Goal: Information Seeking & Learning: Learn about a topic

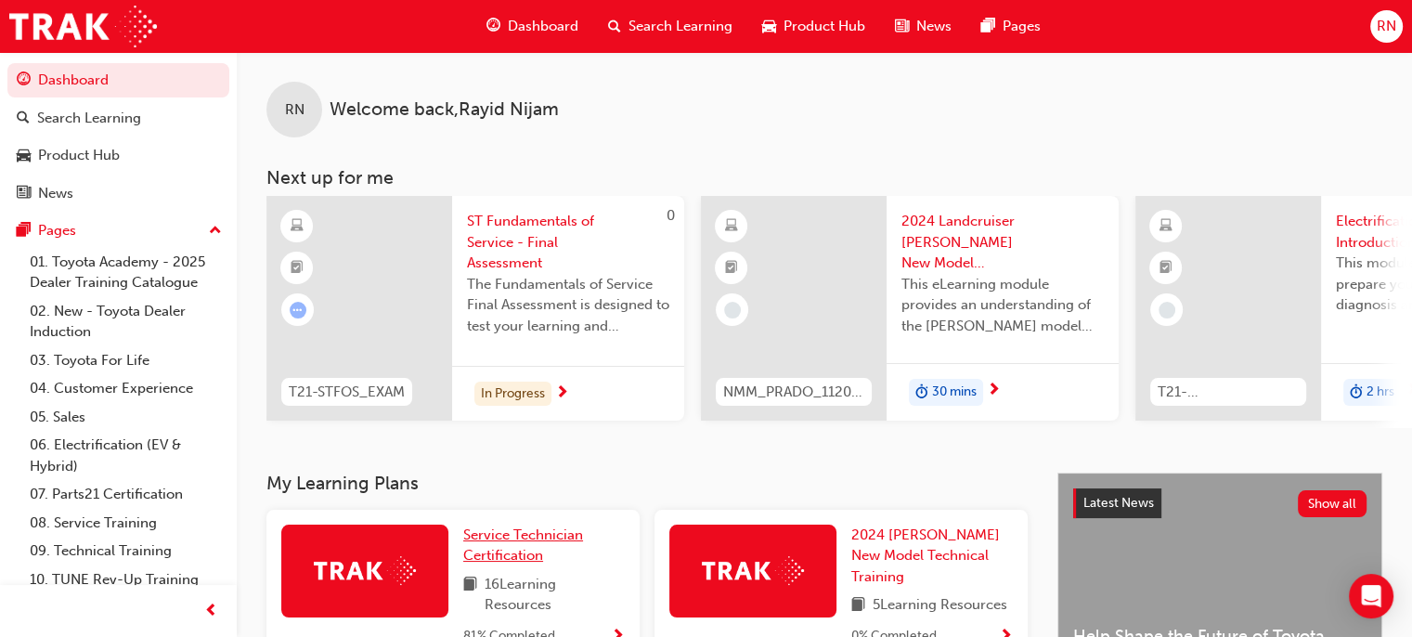
click at [525, 552] on span "Service Technician Certification" at bounding box center [523, 545] width 120 height 38
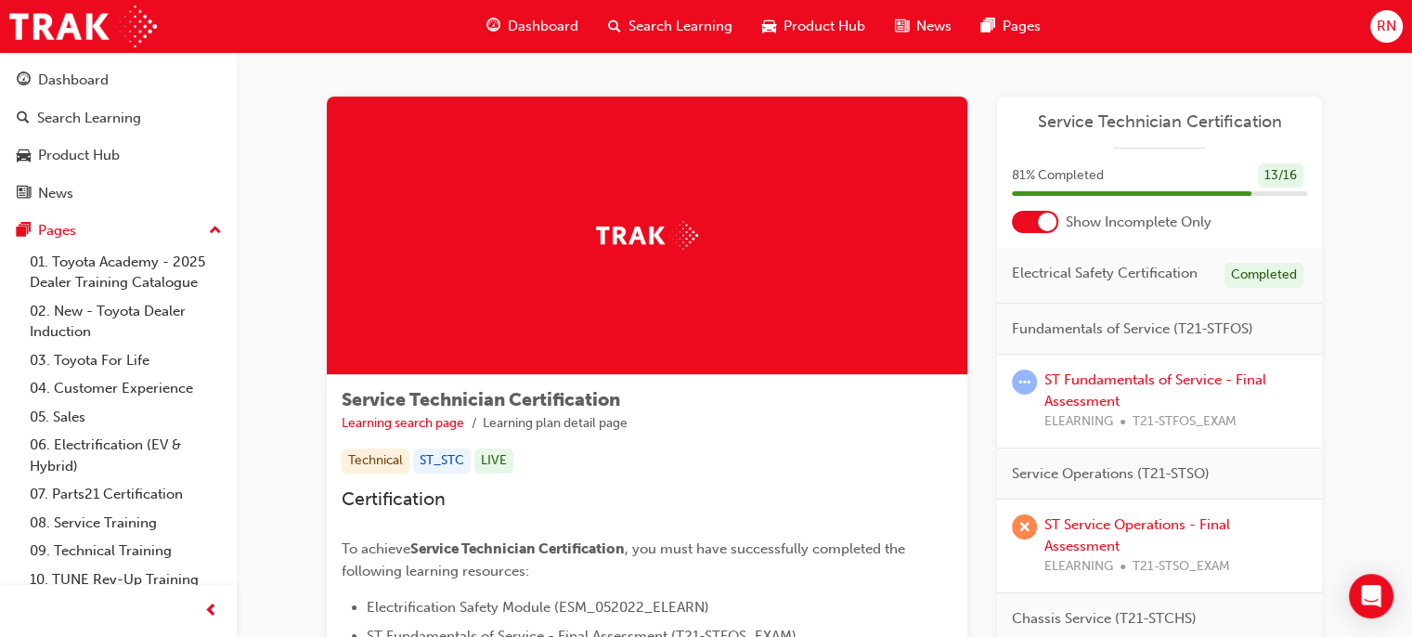
scroll to position [372, 0]
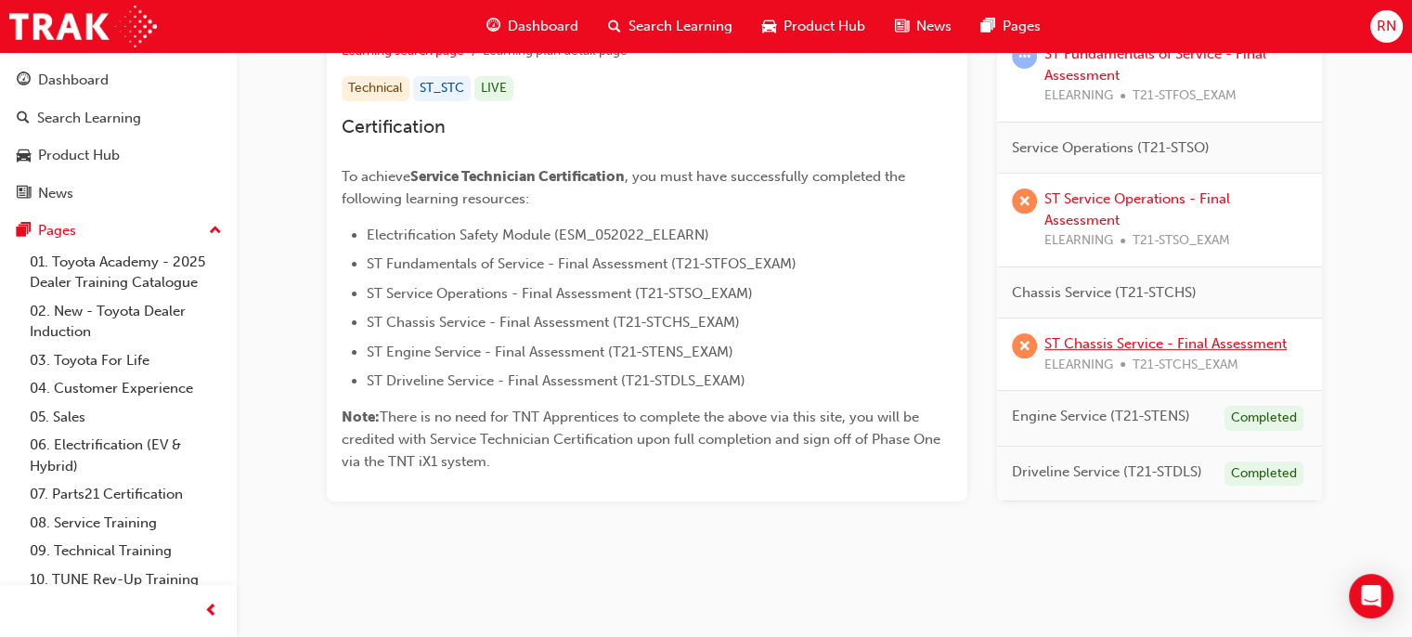
click at [1136, 345] on link "ST Chassis Service - Final Assessment" at bounding box center [1166, 343] width 242 height 17
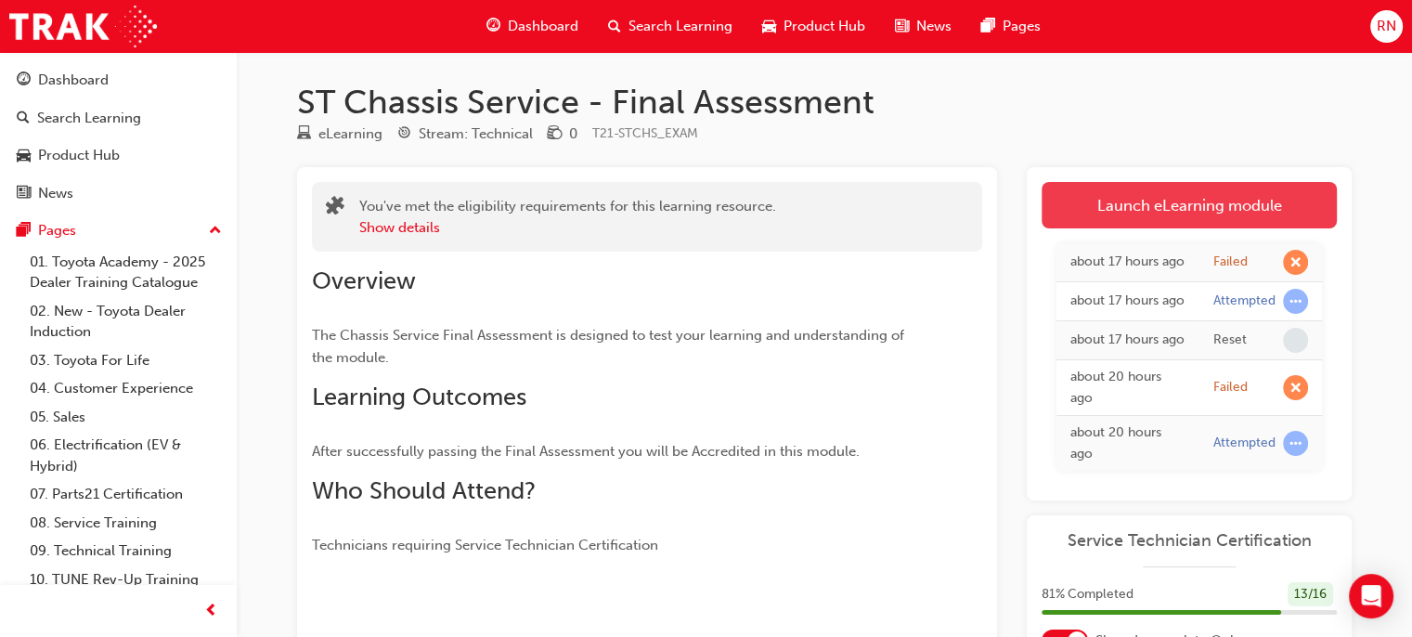
click at [1167, 199] on link "Launch eLearning module" at bounding box center [1189, 205] width 295 height 46
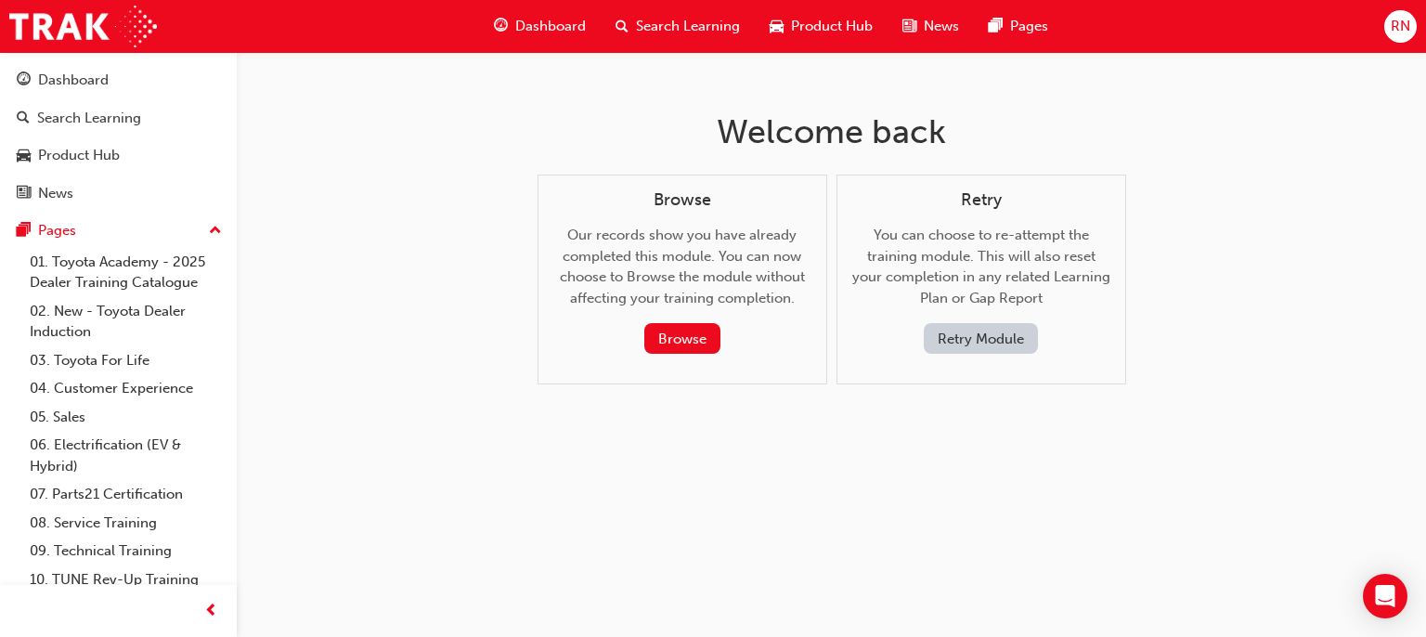
click at [1002, 327] on button "Retry Module" at bounding box center [981, 338] width 114 height 31
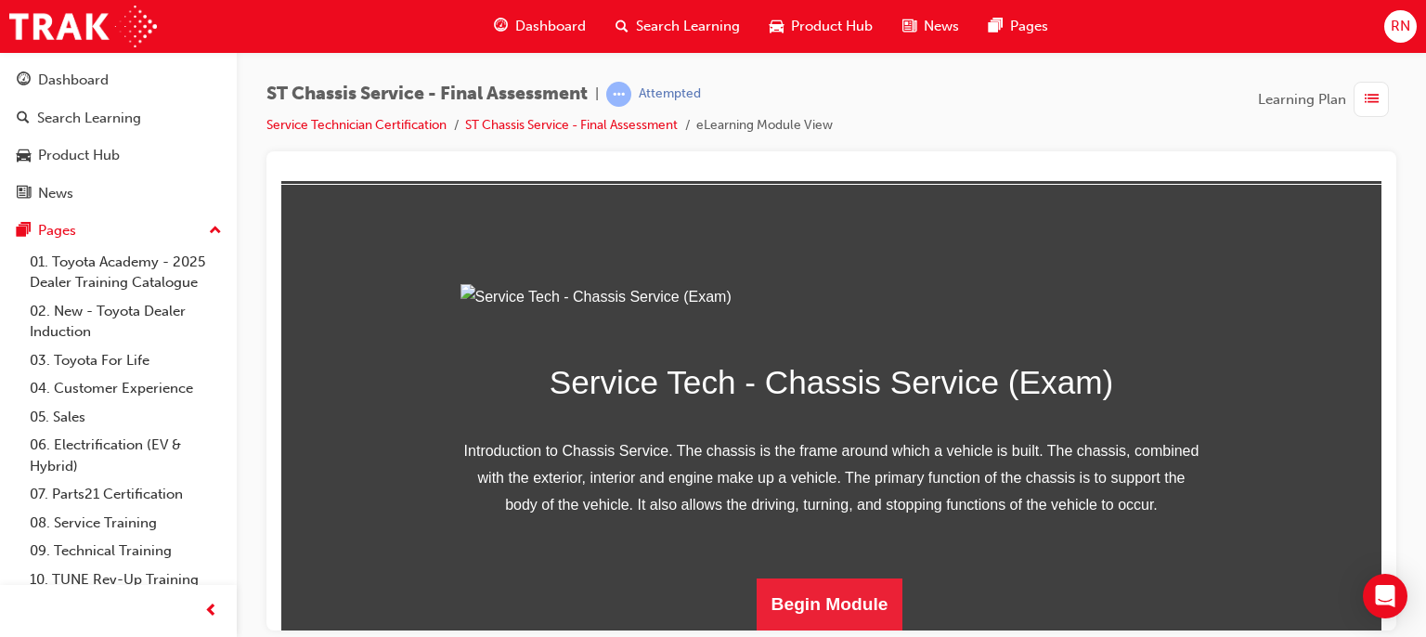
scroll to position [275, 0]
click at [775, 609] on button "Begin Module" at bounding box center [830, 604] width 147 height 52
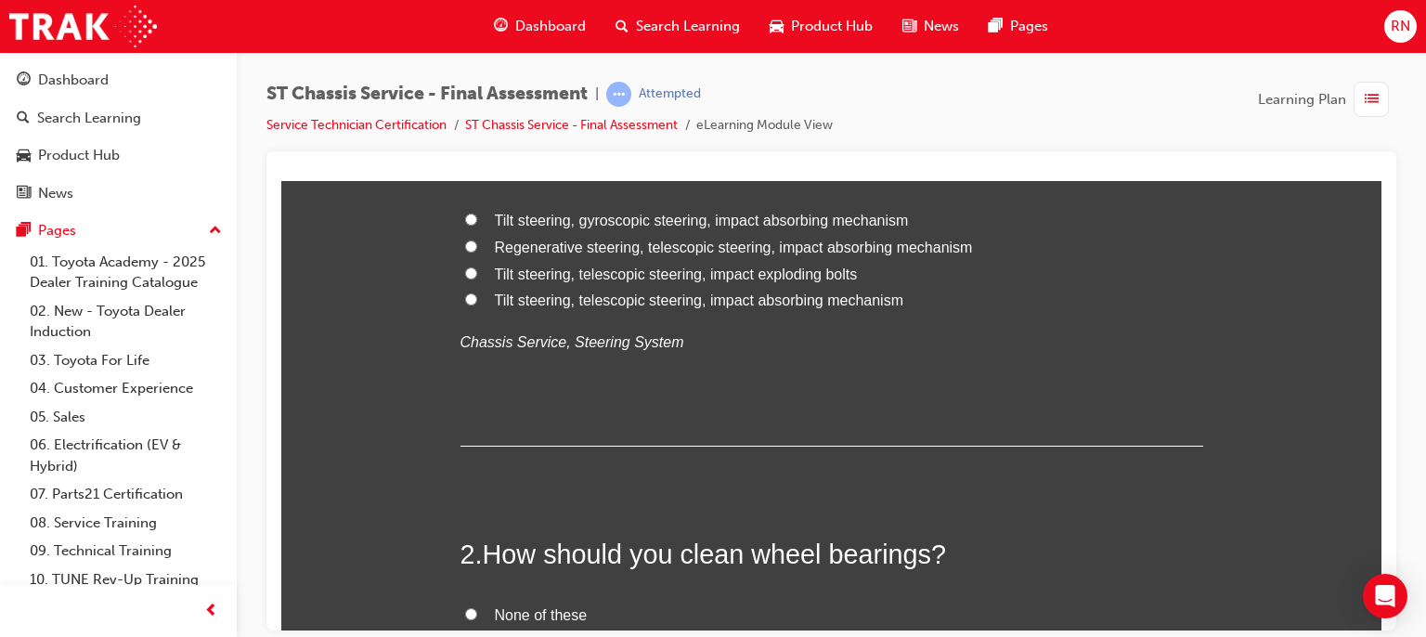
scroll to position [0, 0]
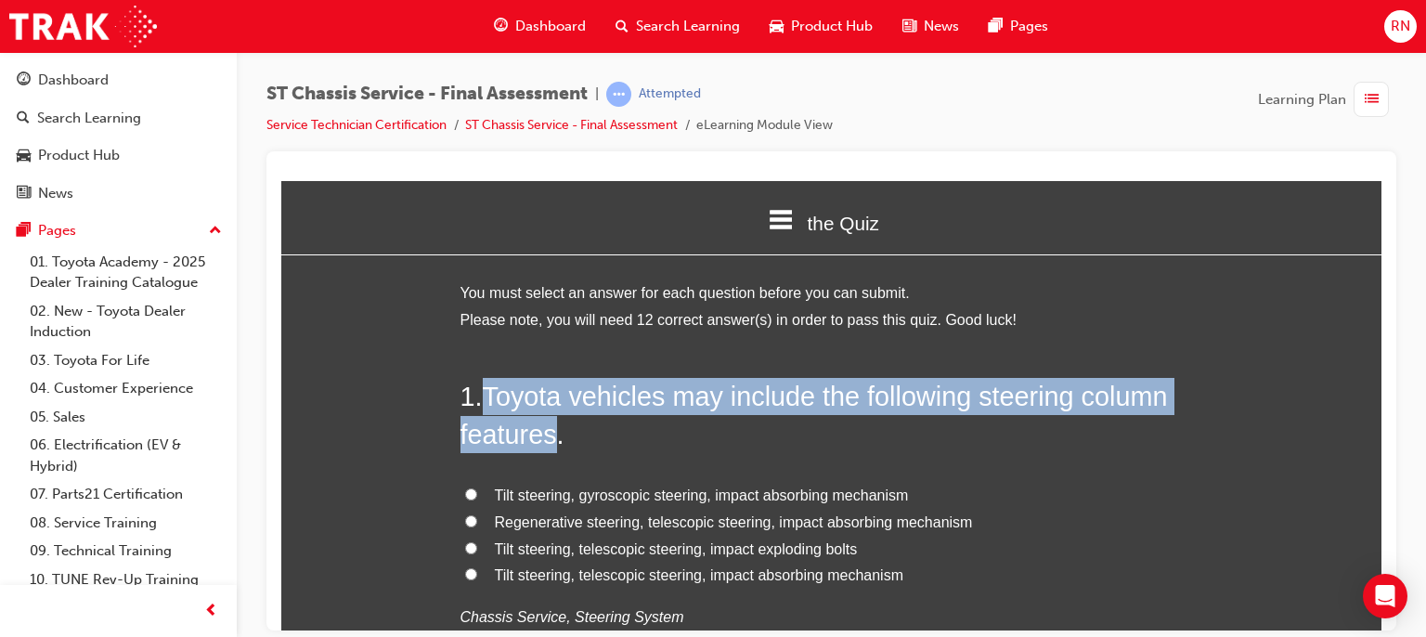
drag, startPoint x: 553, startPoint y: 435, endPoint x: 483, endPoint y: 384, distance: 86.6
click at [483, 384] on span "Toyota vehicles may include the following steering column features." at bounding box center [815, 414] width 708 height 67
copy span "Toyota vehicles may include the following steering column features"
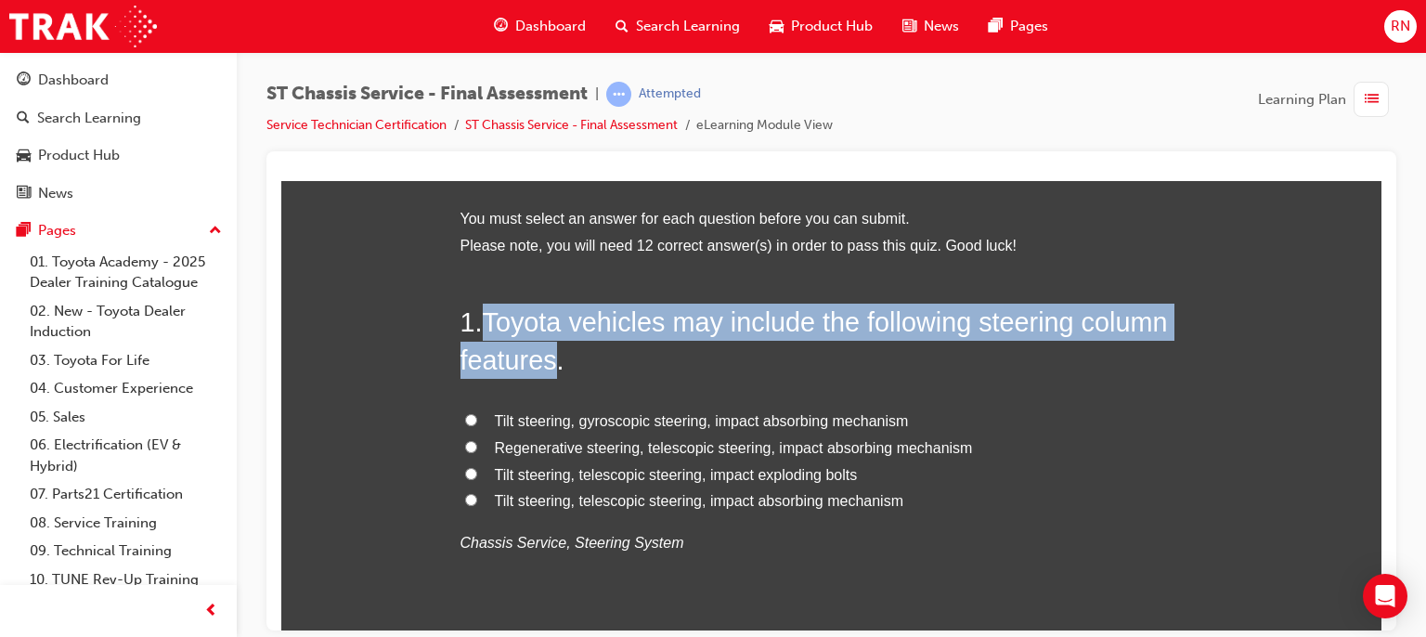
scroll to position [111, 0]
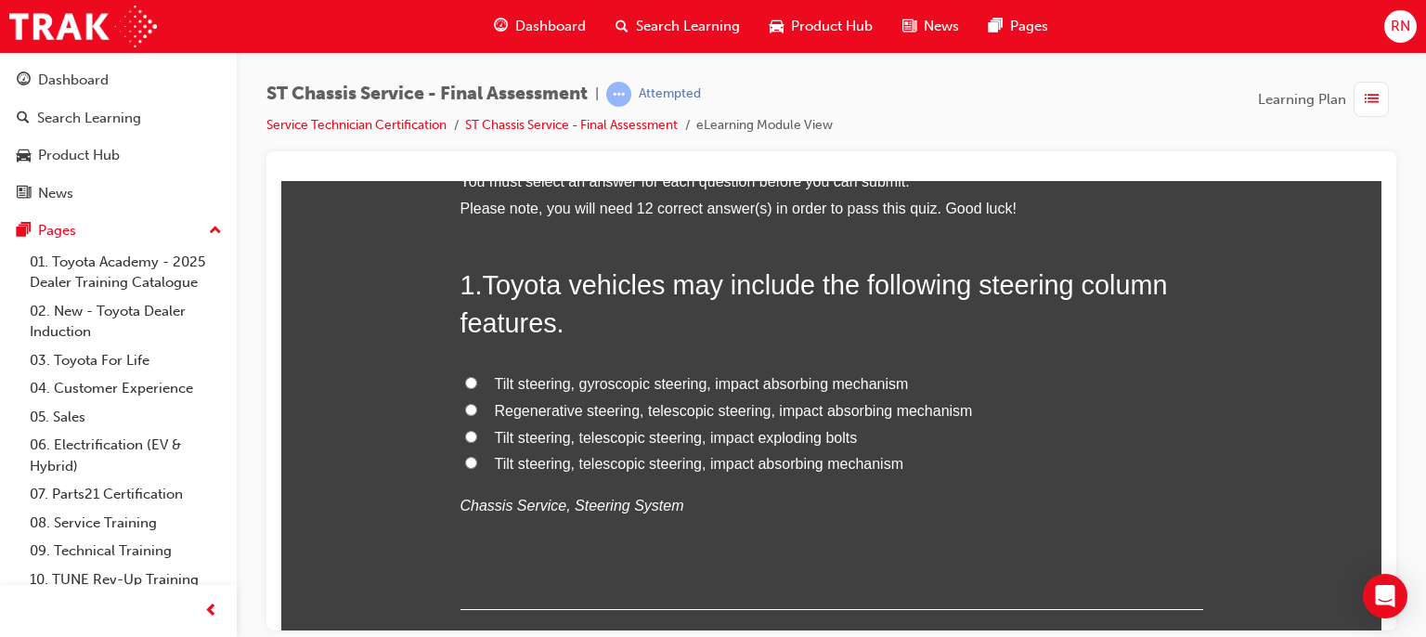
click at [1166, 417] on label "Regenerative steering, telescopic steering, impact absorbing mechanism" at bounding box center [832, 410] width 743 height 27
click at [477, 415] on input "Regenerative steering, telescopic steering, impact absorbing mechanism" at bounding box center [471, 409] width 12 height 12
radio input "true"
click at [465, 404] on input "Regenerative steering, telescopic steering, impact absorbing mechanism" at bounding box center [471, 409] width 12 height 12
click at [465, 463] on input "Tilt steering, telescopic steering, impact absorbing mechanism" at bounding box center [471, 462] width 12 height 12
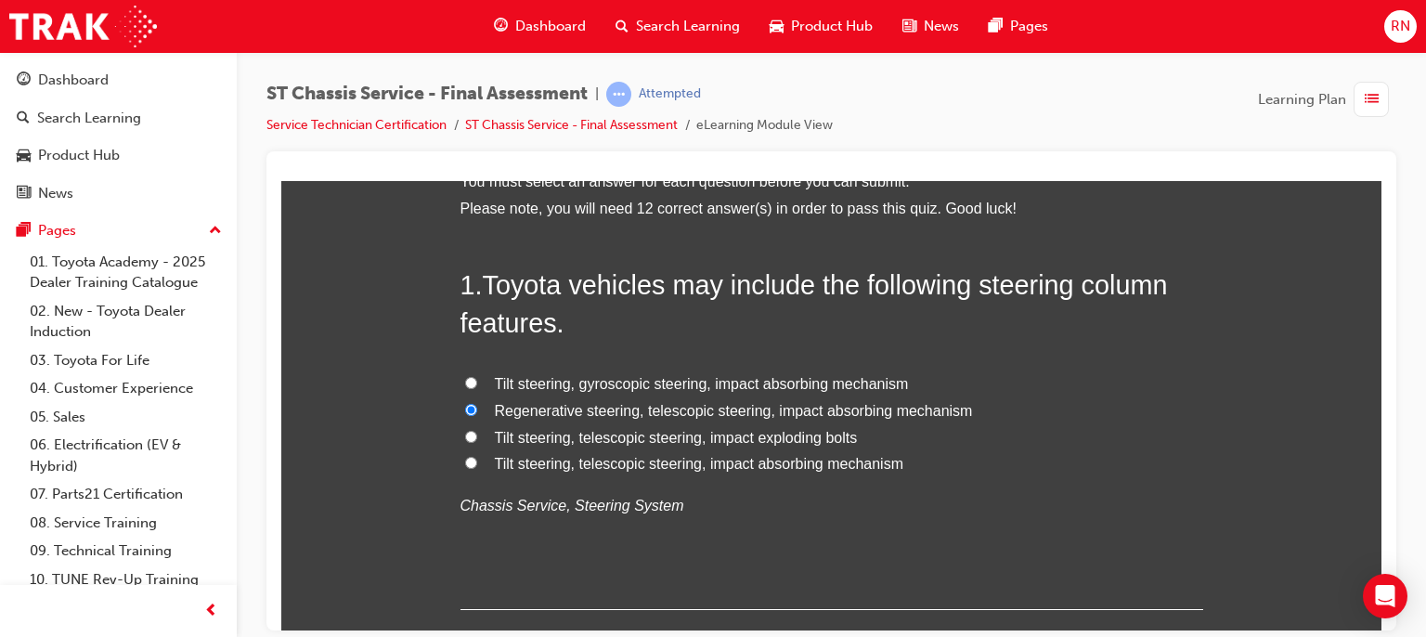
radio input "true"
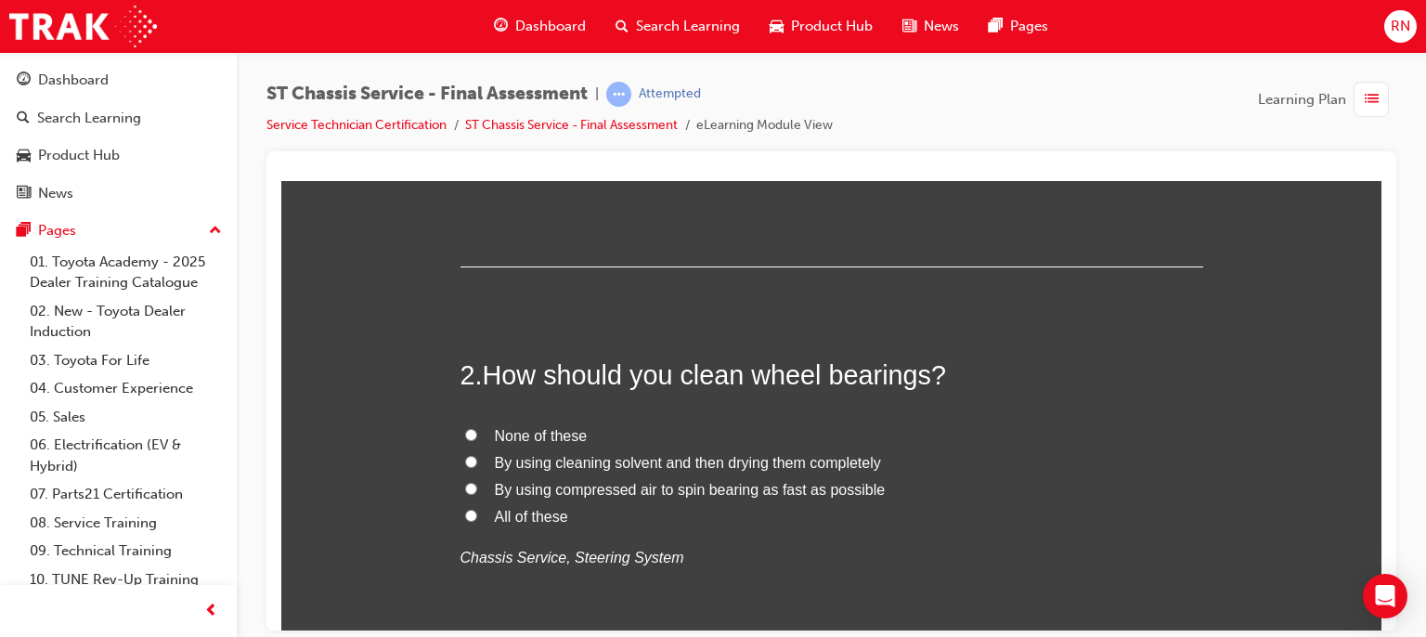
scroll to position [483, 0]
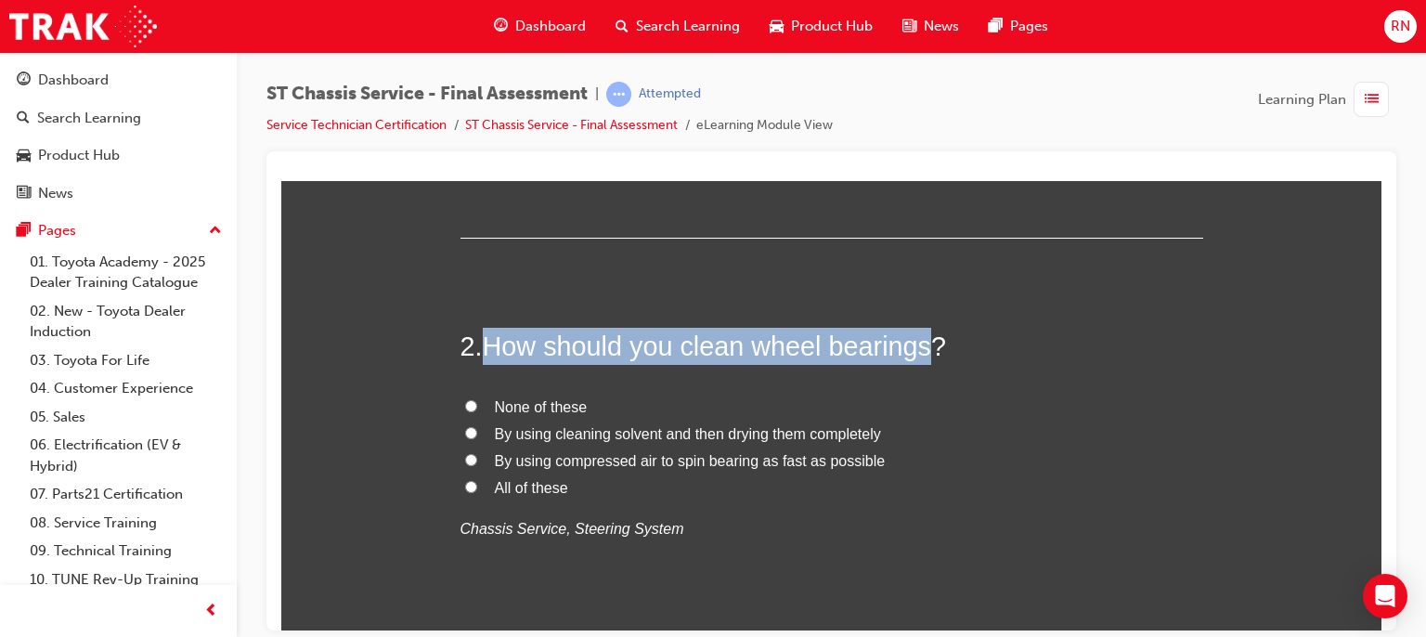
drag, startPoint x: 918, startPoint y: 344, endPoint x: 479, endPoint y: 343, distance: 439.2
click at [483, 343] on span "How should you clean wheel bearings?" at bounding box center [714, 346] width 463 height 30
copy span "How should you clean wheel bearings"
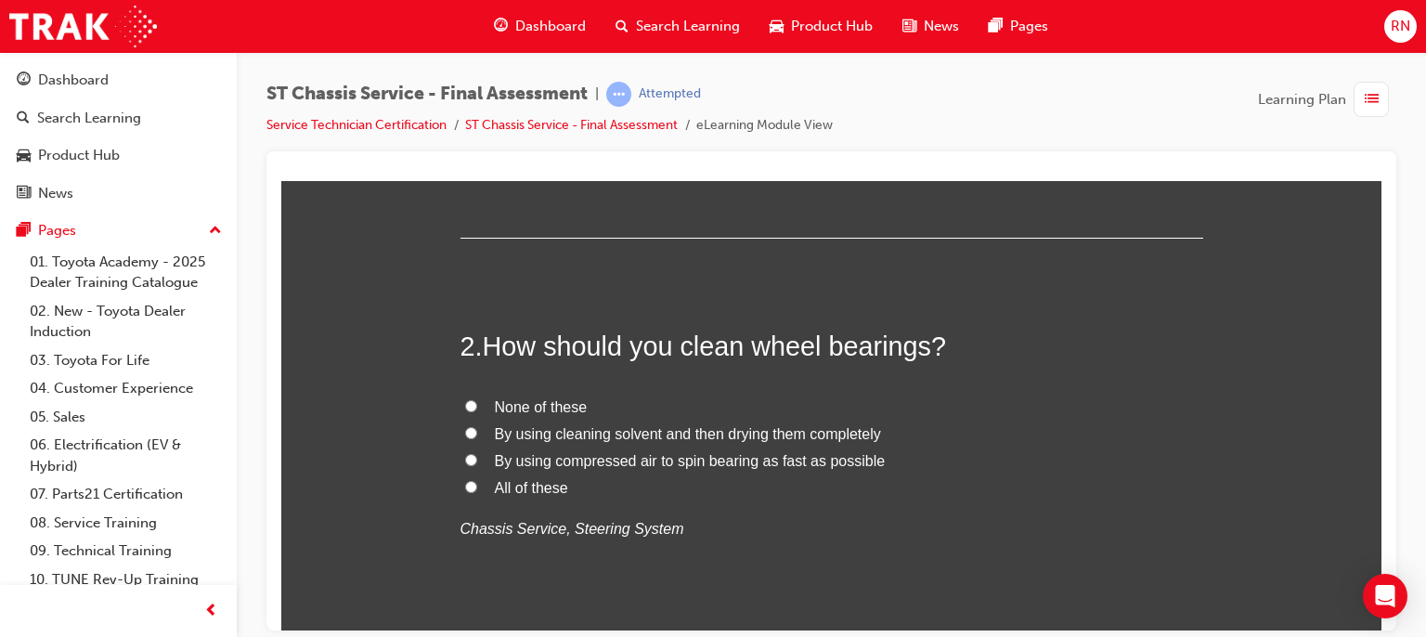
click at [646, 435] on span "By using cleaning solvent and then drying them completely" at bounding box center [688, 433] width 386 height 16
click at [477, 435] on input "By using cleaning solvent and then drying them completely" at bounding box center [471, 432] width 12 height 12
radio input "true"
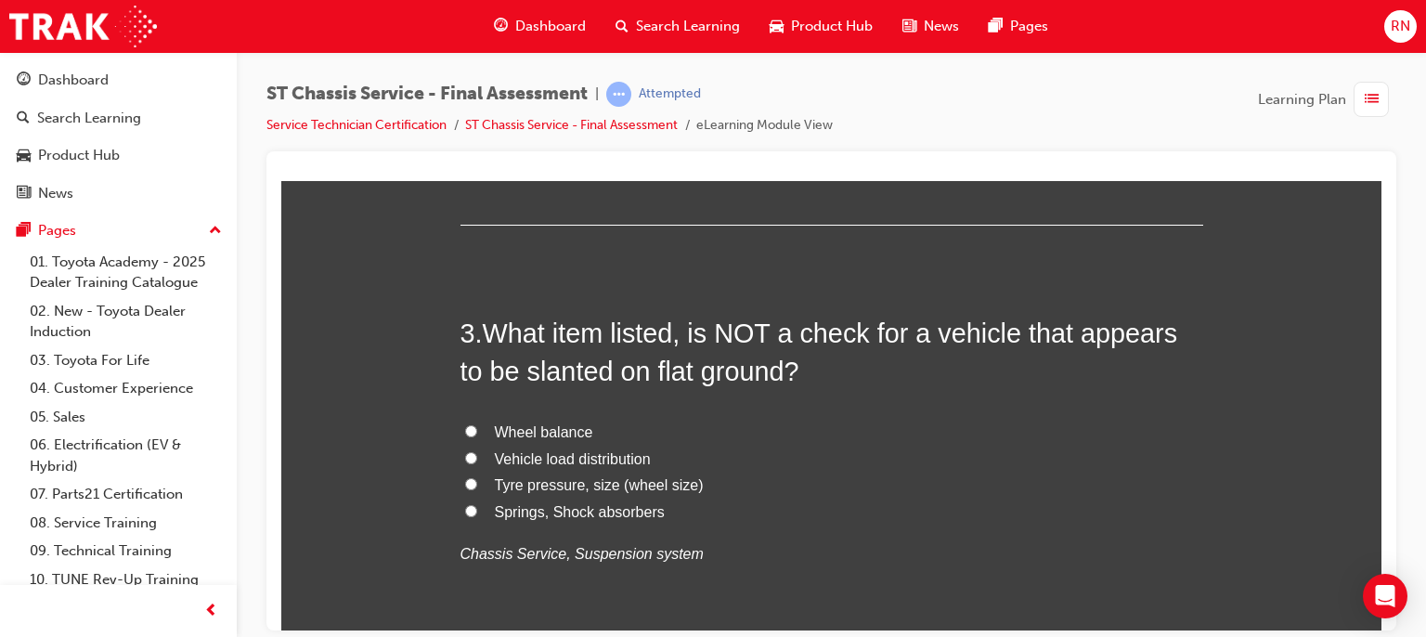
scroll to position [891, 0]
click at [548, 427] on span "Wheel balance" at bounding box center [544, 430] width 98 height 16
click at [477, 427] on input "Wheel balance" at bounding box center [471, 429] width 12 height 12
radio input "true"
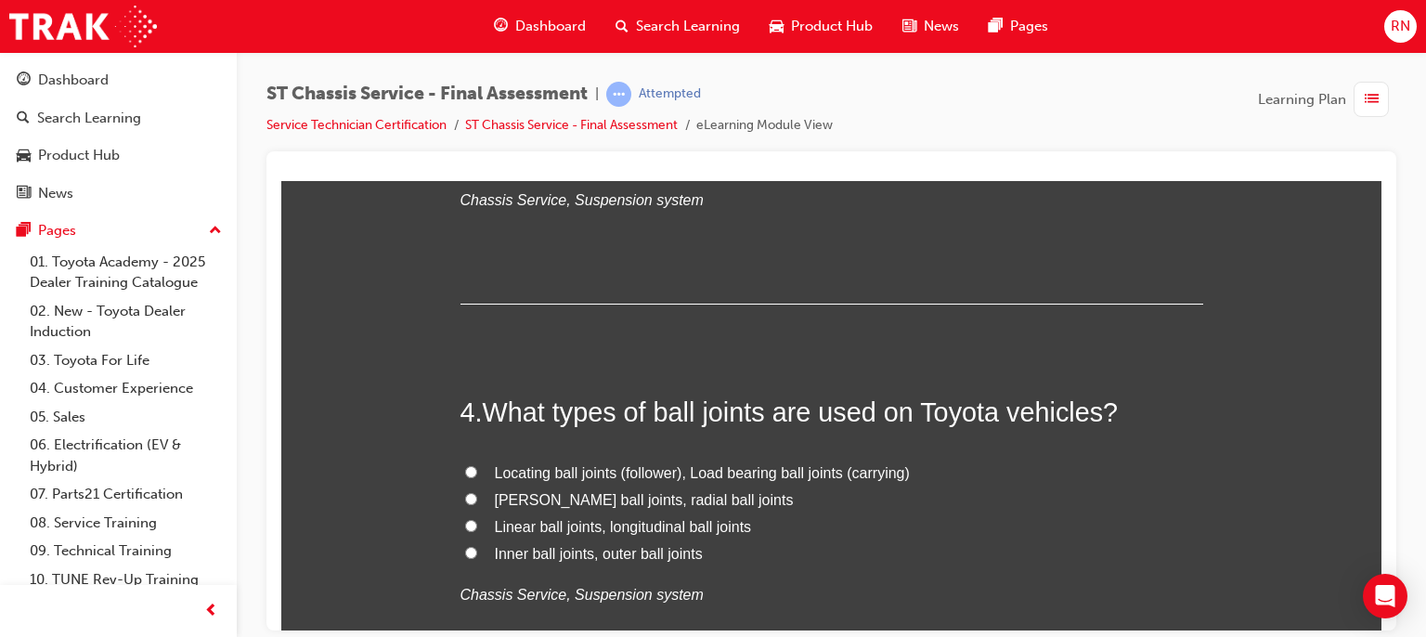
scroll to position [1263, 0]
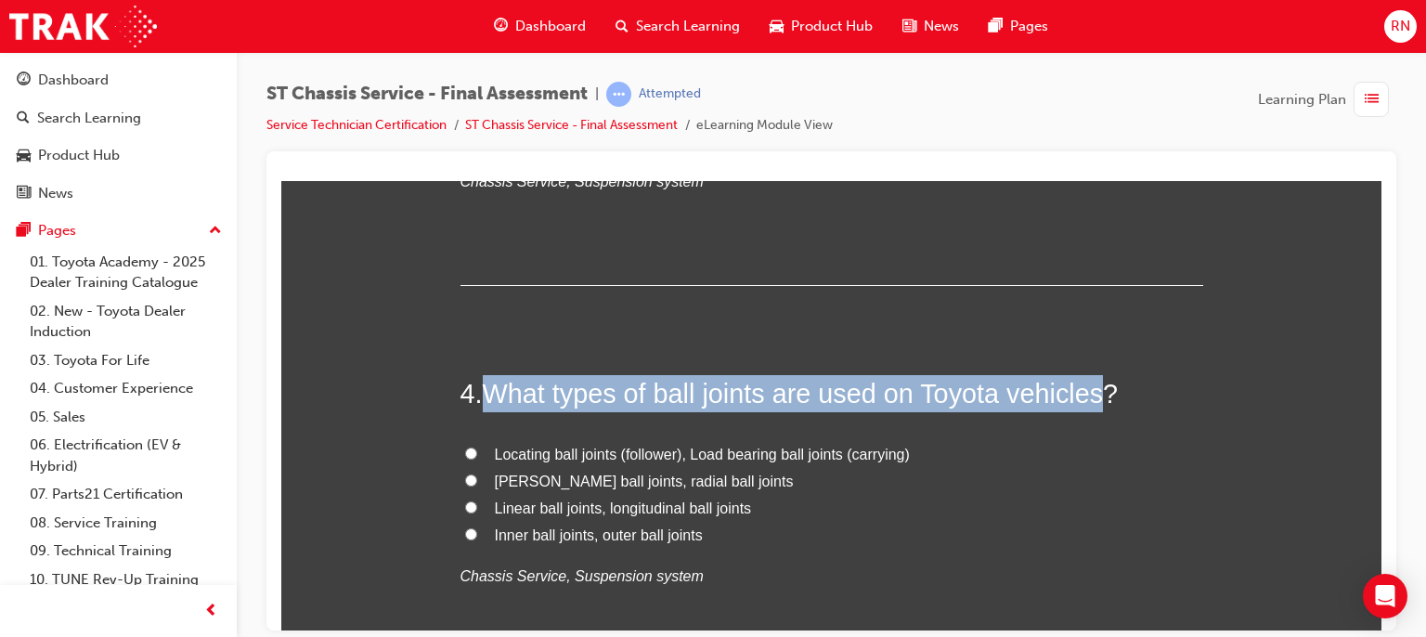
drag, startPoint x: 1096, startPoint y: 393, endPoint x: 487, endPoint y: 397, distance: 609.1
click at [487, 397] on span "What types of ball joints are used on Toyota vehicles?" at bounding box center [801, 393] width 636 height 30
copy span "What types of ball joints are used on Toyota vehicles"
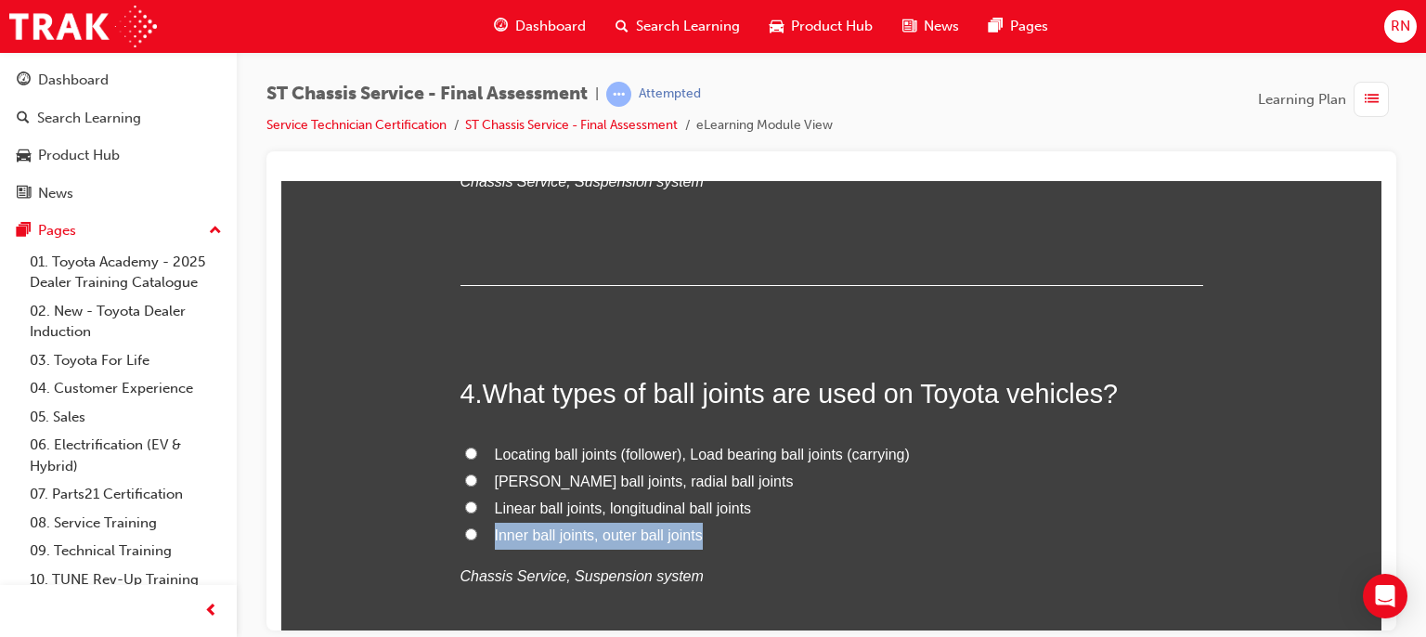
drag, startPoint x: 696, startPoint y: 534, endPoint x: 488, endPoint y: 535, distance: 208.0
click at [495, 535] on span "Inner ball joints, outer ball joints" at bounding box center [599, 534] width 208 height 16
copy span "Inner ball joints, outer ball joints"
click at [747, 505] on span "Linear ball joints, longitudinal ball joints" at bounding box center [623, 508] width 257 height 16
click at [477, 505] on input "Linear ball joints, longitudinal ball joints" at bounding box center [471, 506] width 12 height 12
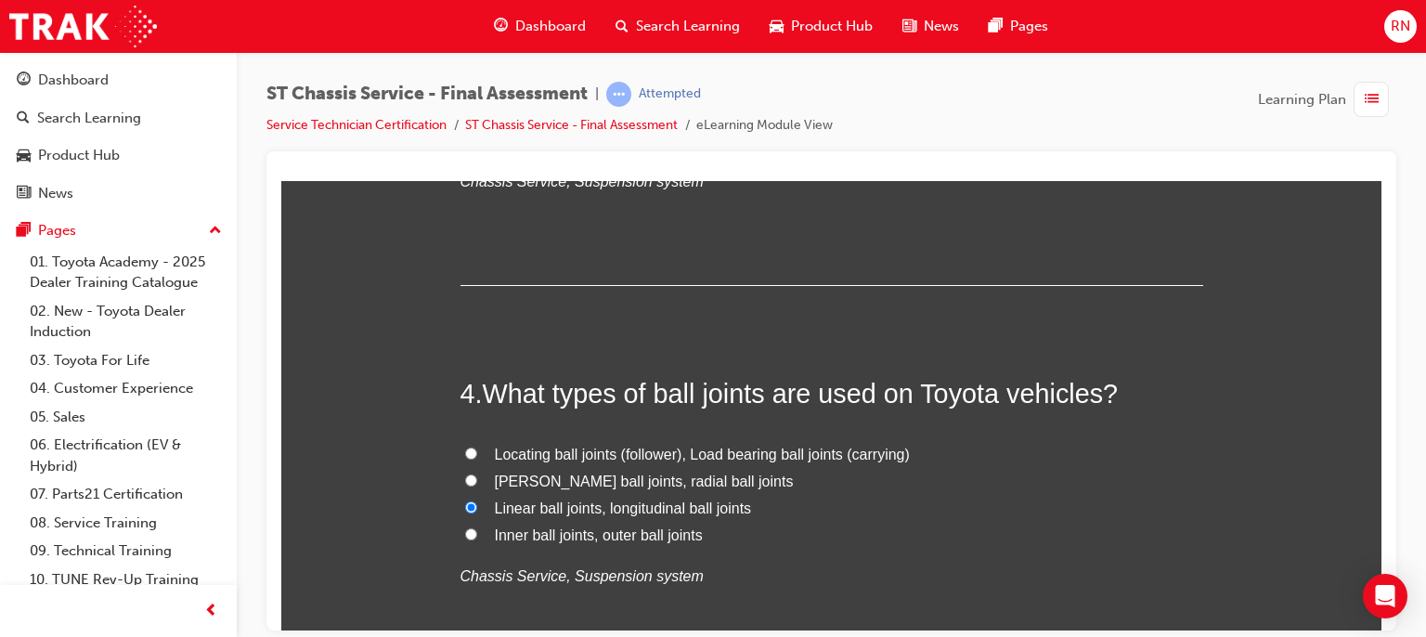
radio input "true"
drag, startPoint x: 747, startPoint y: 505, endPoint x: 477, endPoint y: 512, distance: 269.3
click at [477, 512] on label "Linear ball joints, longitudinal ball joints" at bounding box center [832, 508] width 743 height 27
copy span "Linear ball joints, longitudinal ball joints"
click at [802, 495] on label "Linear ball joints, longitudinal ball joints" at bounding box center [832, 508] width 743 height 27
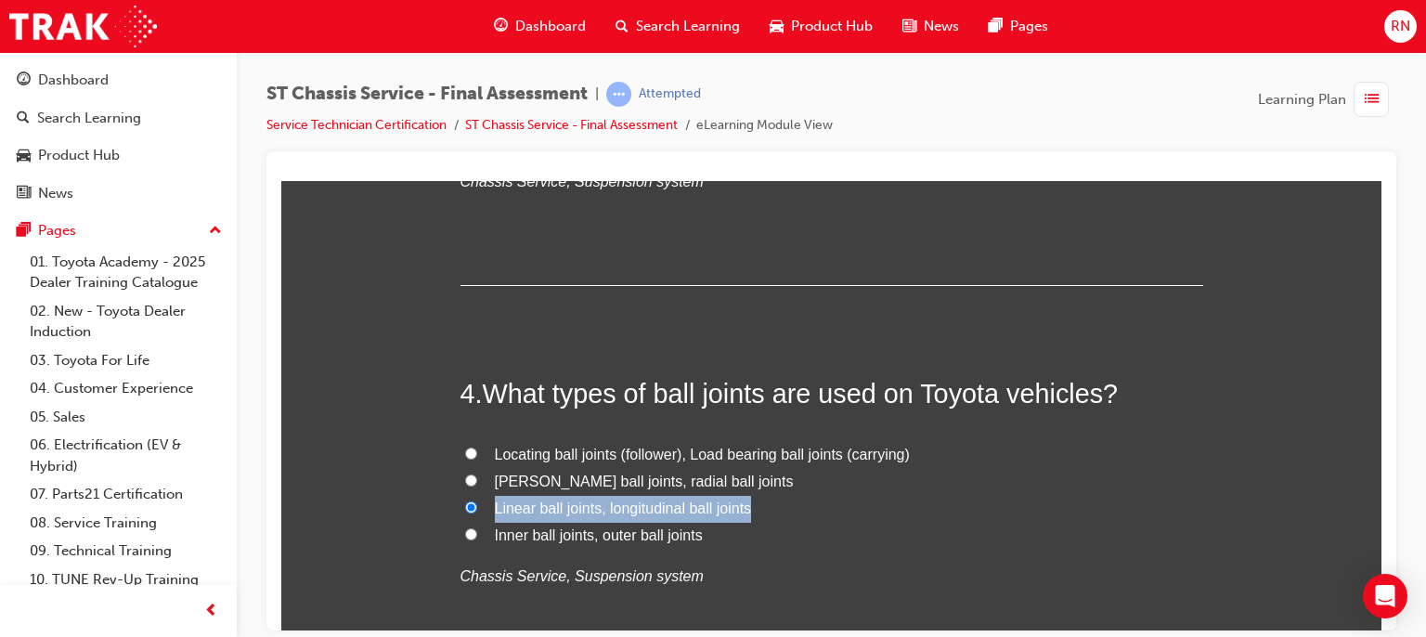
click at [477, 500] on input "Linear ball joints, longitudinal ball joints" at bounding box center [471, 506] width 12 height 12
drag, startPoint x: 802, startPoint y: 494, endPoint x: 823, endPoint y: 506, distance: 23.7
click at [823, 506] on label "Linear ball joints, longitudinal ball joints" at bounding box center [832, 508] width 743 height 27
click at [477, 506] on input "Linear ball joints, longitudinal ball joints" at bounding box center [471, 506] width 12 height 12
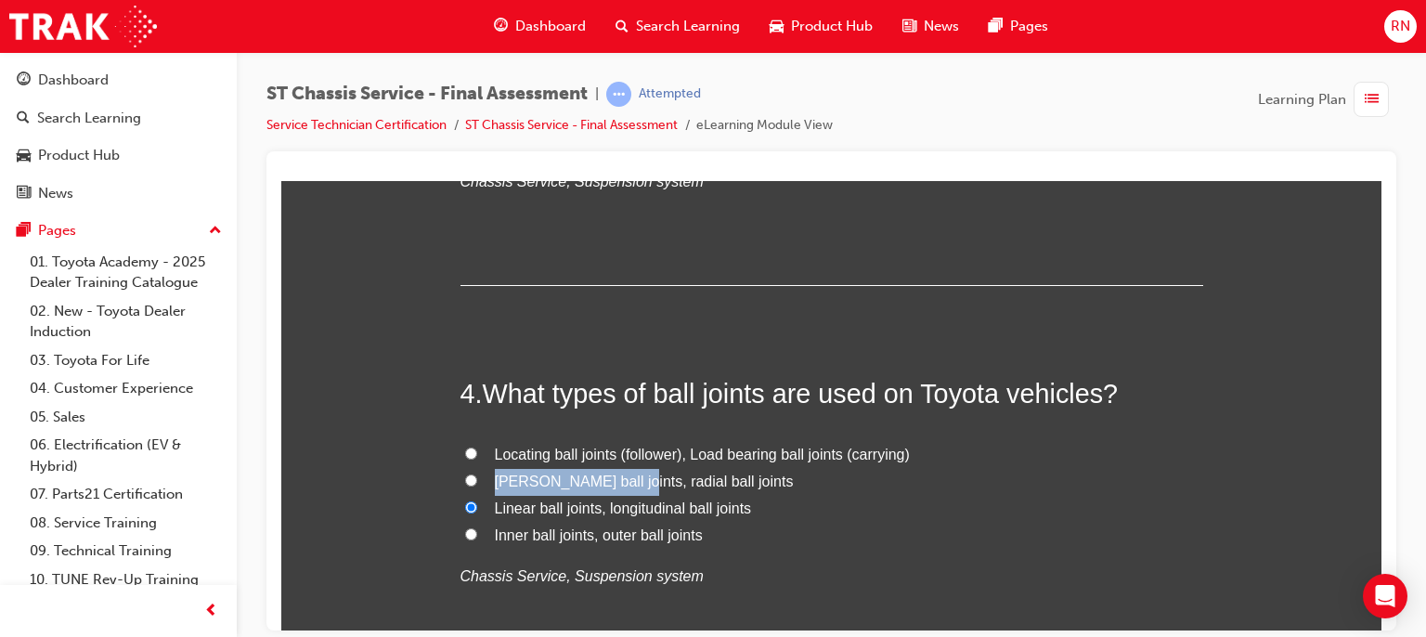
drag, startPoint x: 628, startPoint y: 481, endPoint x: 491, endPoint y: 478, distance: 136.5
click at [495, 478] on span "[PERSON_NAME] ball joints, radial ball joints" at bounding box center [644, 481] width 299 height 16
copy span "[PERSON_NAME] ball joints"
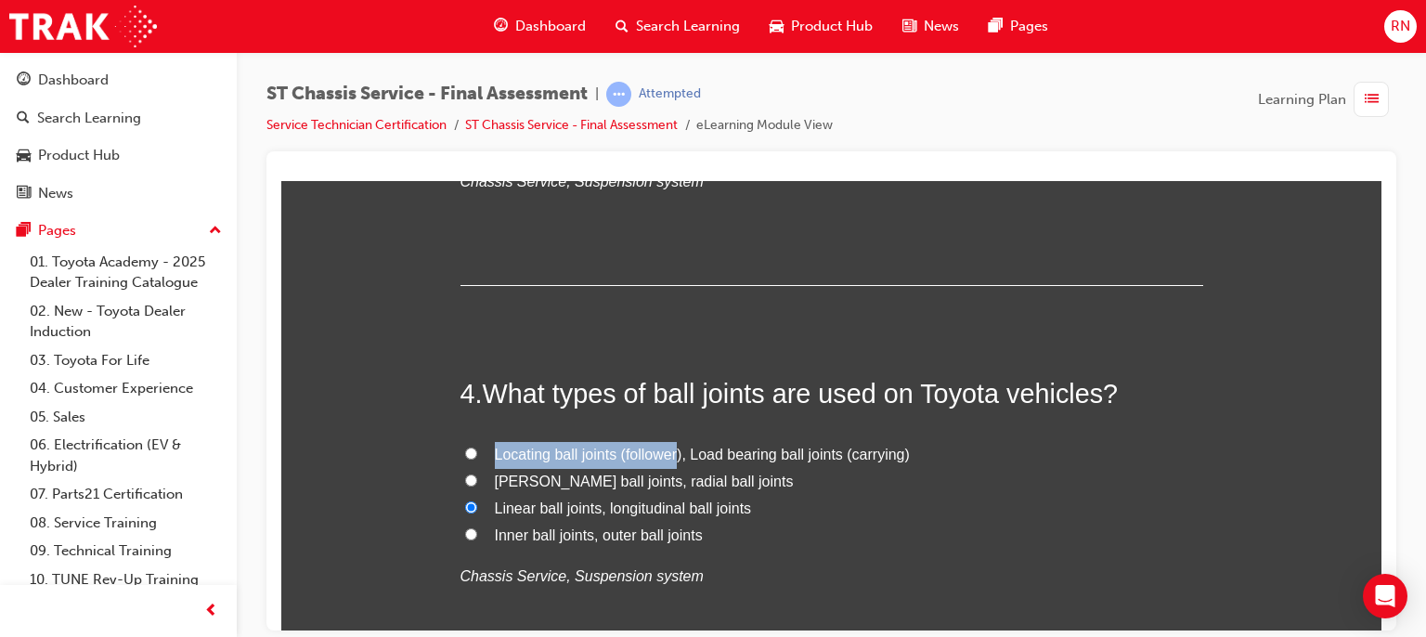
drag, startPoint x: 676, startPoint y: 457, endPoint x: 486, endPoint y: 454, distance: 190.4
click at [486, 454] on label "Locating ball joints (follower), Load bearing ball joints (carrying)" at bounding box center [832, 454] width 743 height 27
copy span "Locating ball joints (follower"
click at [683, 452] on span "Locating ball joints (follower), Load bearing ball joints (carrying)" at bounding box center [702, 454] width 415 height 16
click at [477, 452] on input "Locating ball joints (follower), Load bearing ball joints (carrying)" at bounding box center [471, 453] width 12 height 12
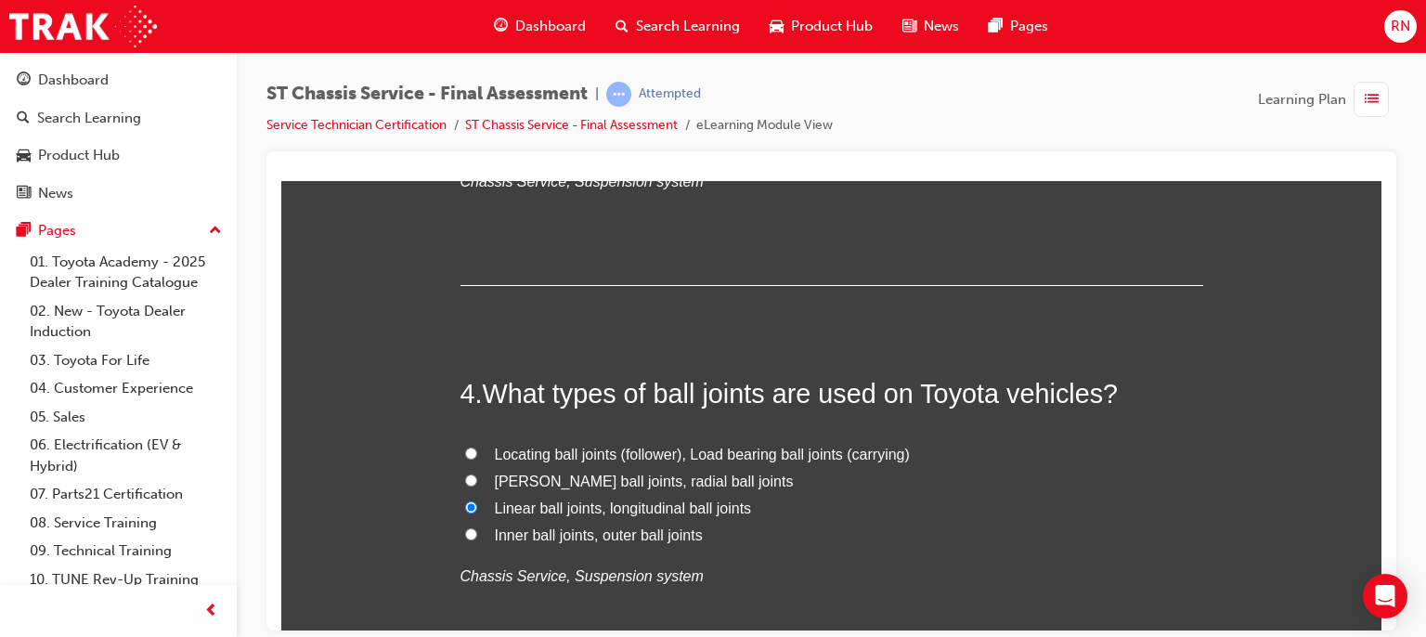
radio input "true"
drag, startPoint x: 687, startPoint y: 453, endPoint x: 836, endPoint y: 453, distance: 148.6
click at [836, 453] on span "Locating ball joints (follower), Load bearing ball joints (carrying)" at bounding box center [702, 454] width 415 height 16
copy span "Load bearing ball joints"
drag, startPoint x: 587, startPoint y: 533, endPoint x: 486, endPoint y: 536, distance: 101.2
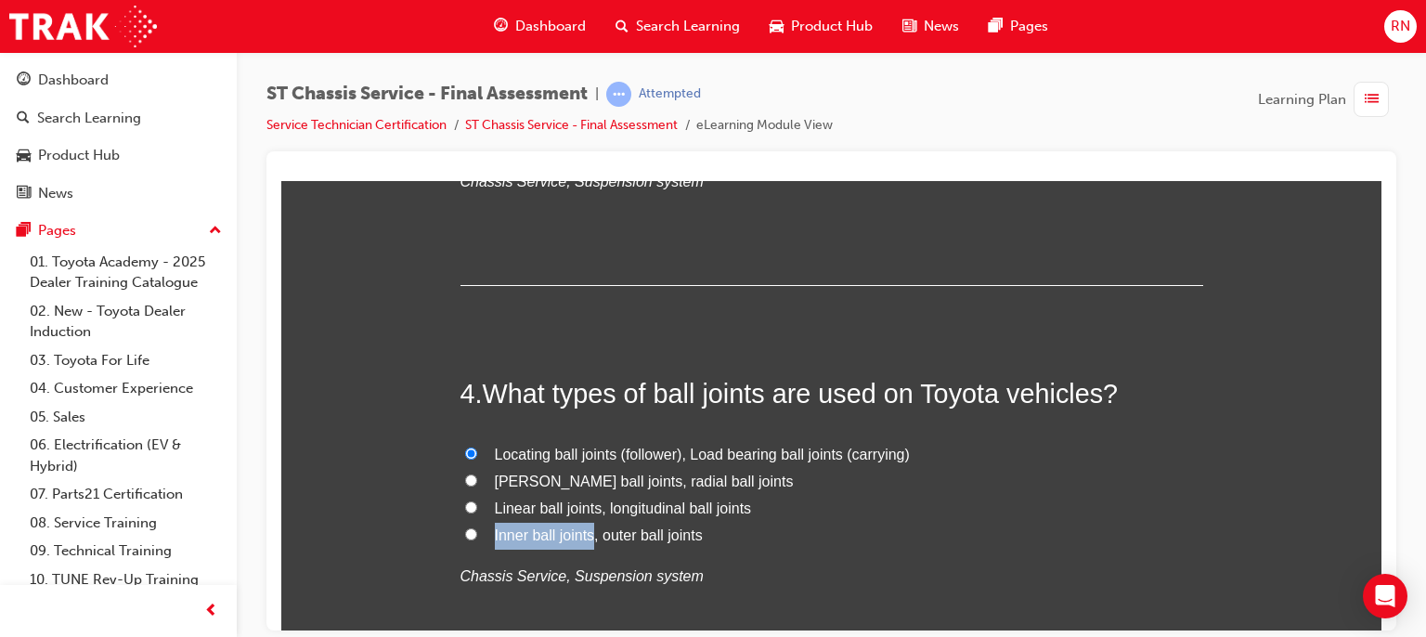
click at [486, 536] on label "Inner ball joints, outer ball joints" at bounding box center [832, 535] width 743 height 27
copy span "Inner ball joints"
click at [486, 536] on label "Inner ball joints, outer ball joints" at bounding box center [832, 535] width 743 height 27
click at [477, 536] on input "Inner ball joints, outer ball joints" at bounding box center [471, 533] width 12 height 12
radio input "true"
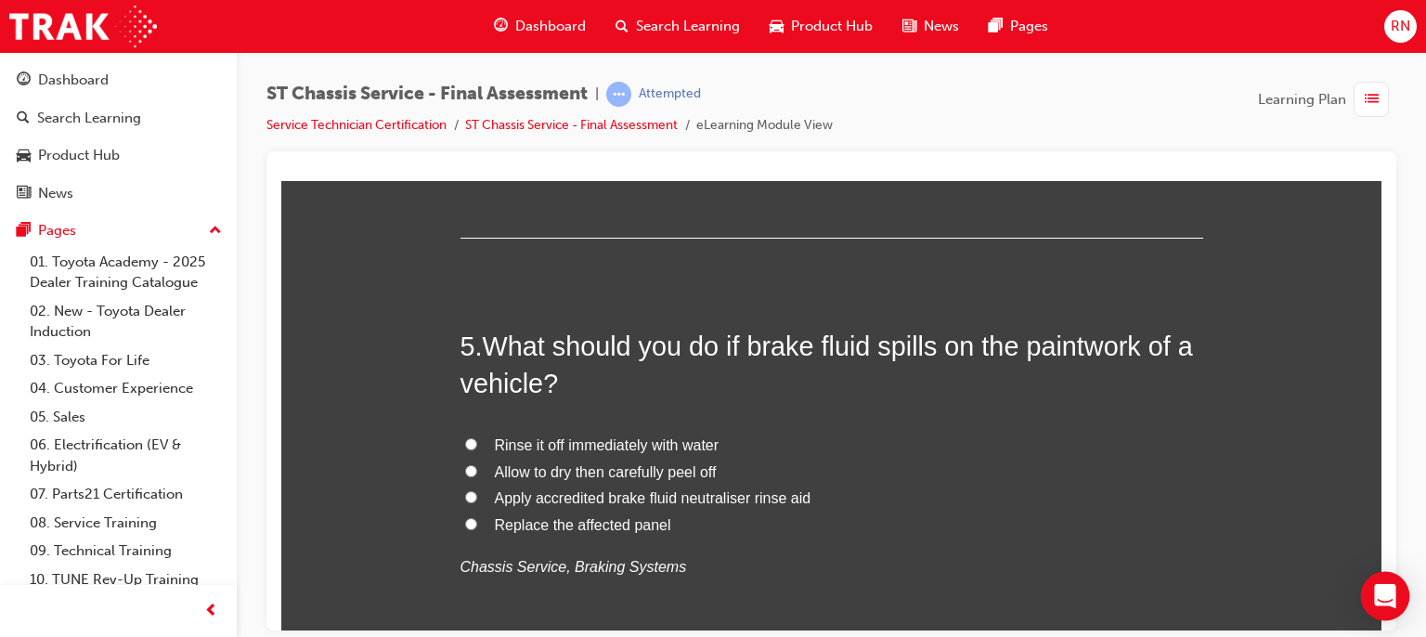
scroll to position [1746, 0]
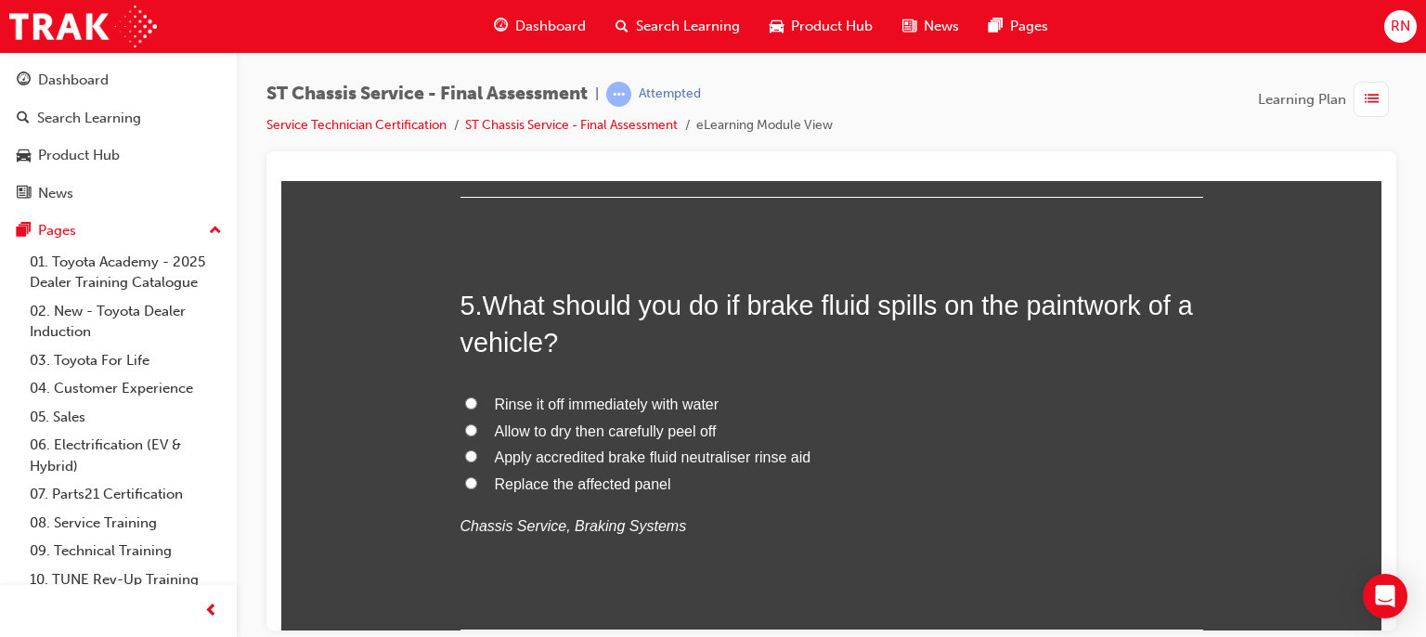
click at [605, 403] on span "Rinse it off immediately with water" at bounding box center [607, 404] width 225 height 16
click at [477, 403] on input "Rinse it off immediately with water" at bounding box center [471, 402] width 12 height 12
radio input "true"
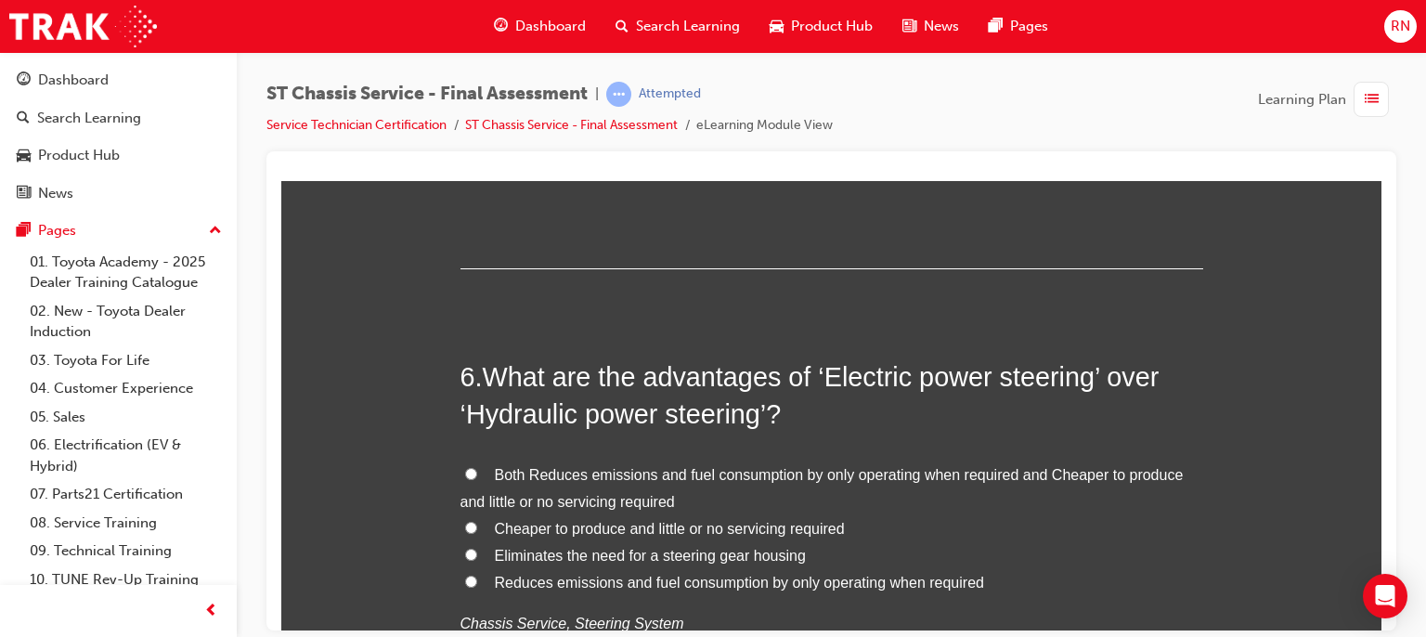
scroll to position [2117, 0]
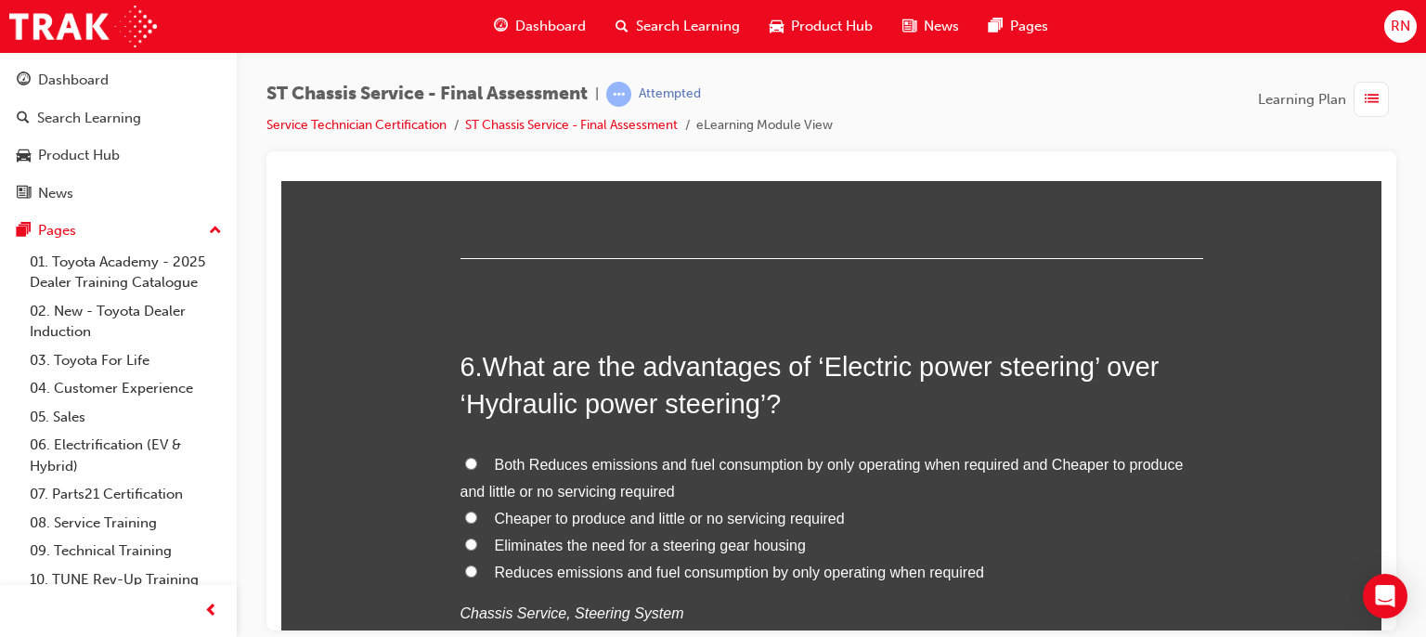
click at [567, 517] on span "Cheaper to produce and little or no servicing required" at bounding box center [670, 518] width 350 height 16
click at [477, 517] on input "Cheaper to produce and little or no servicing required" at bounding box center [471, 517] width 12 height 12
radio input "true"
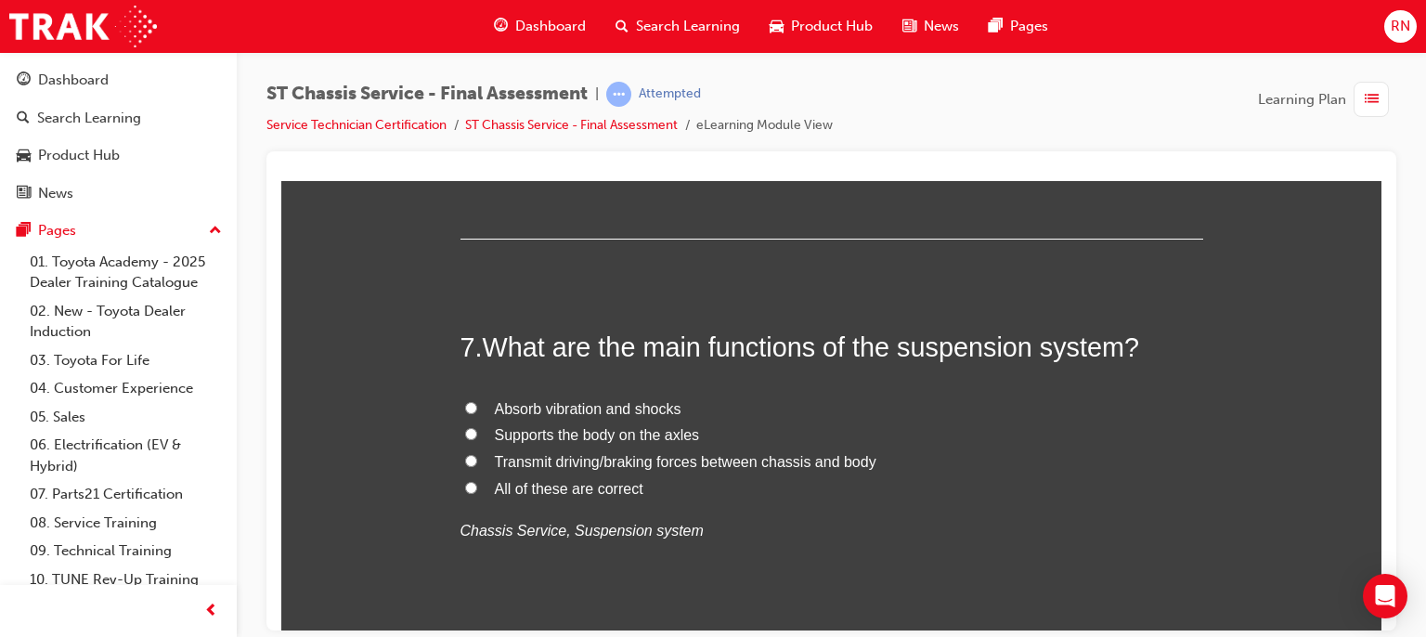
scroll to position [2600, 0]
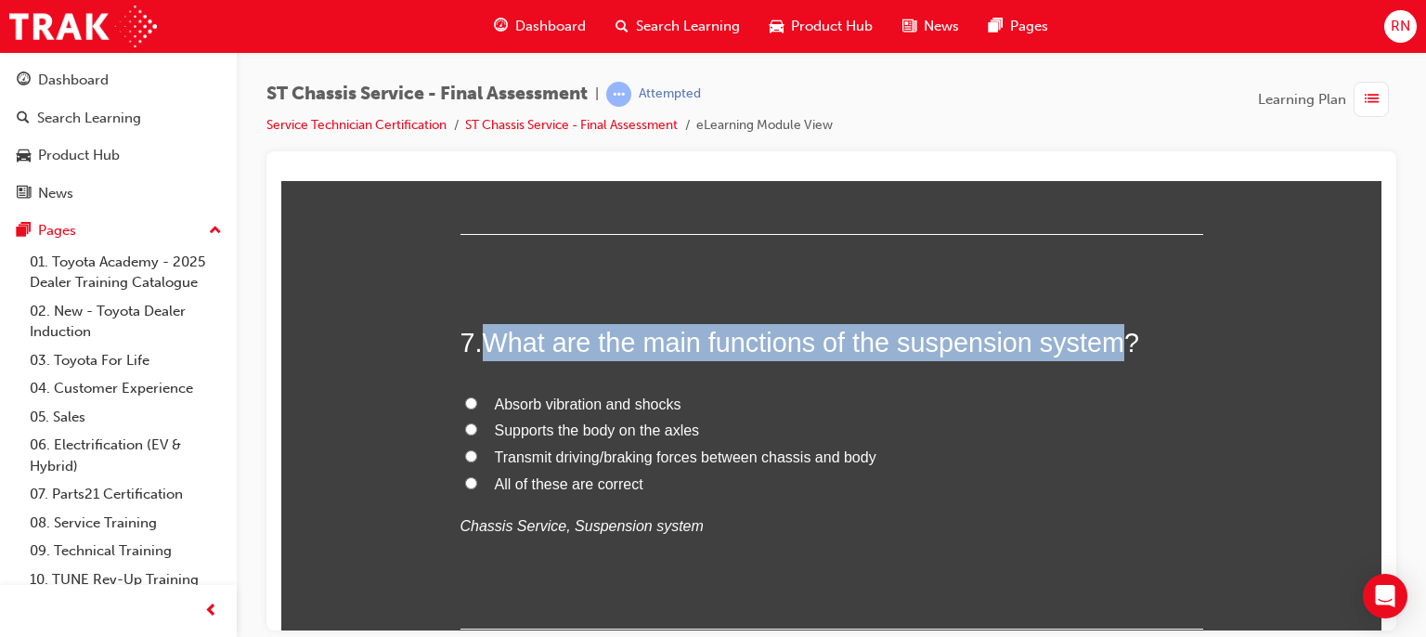
drag, startPoint x: 1117, startPoint y: 342, endPoint x: 480, endPoint y: 346, distance: 637.0
click at [483, 346] on span "What are the main functions of the suspension system?" at bounding box center [811, 342] width 657 height 30
copy span "What are the main functions of the suspension system"
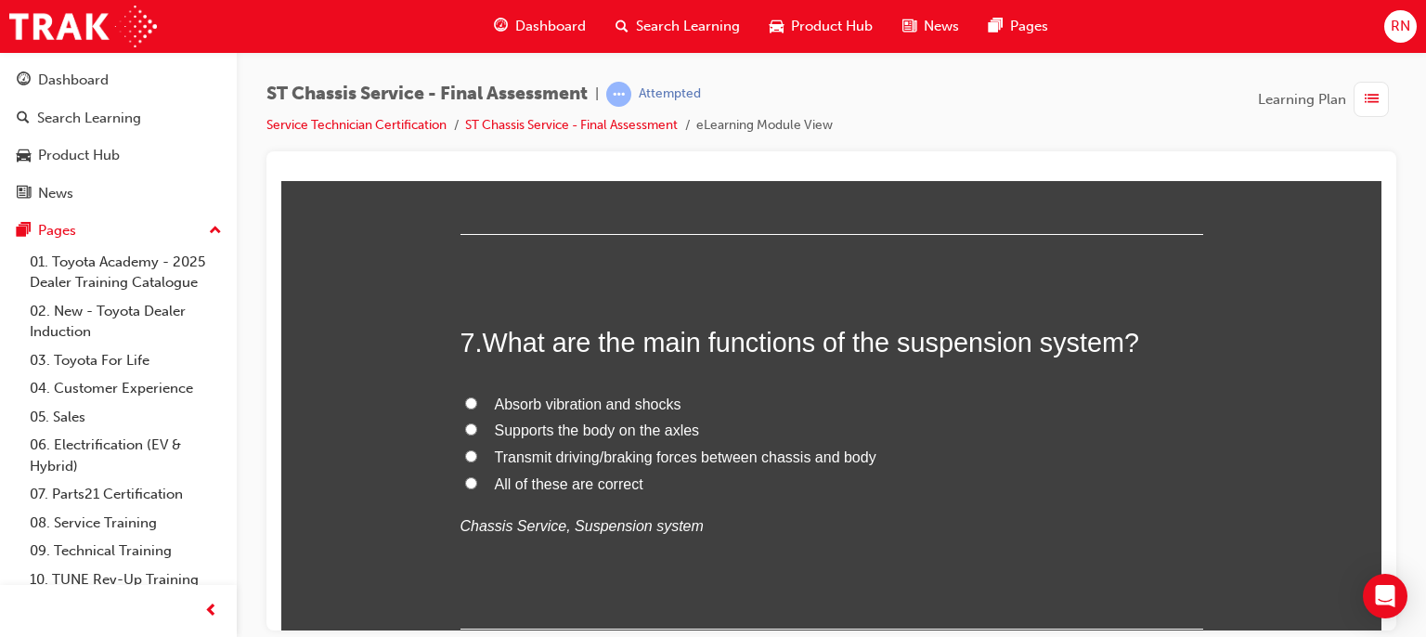
click at [576, 396] on span "Absorb vibration and shocks" at bounding box center [588, 404] width 187 height 16
click at [477, 396] on input "Absorb vibration and shocks" at bounding box center [471, 402] width 12 height 12
radio input "true"
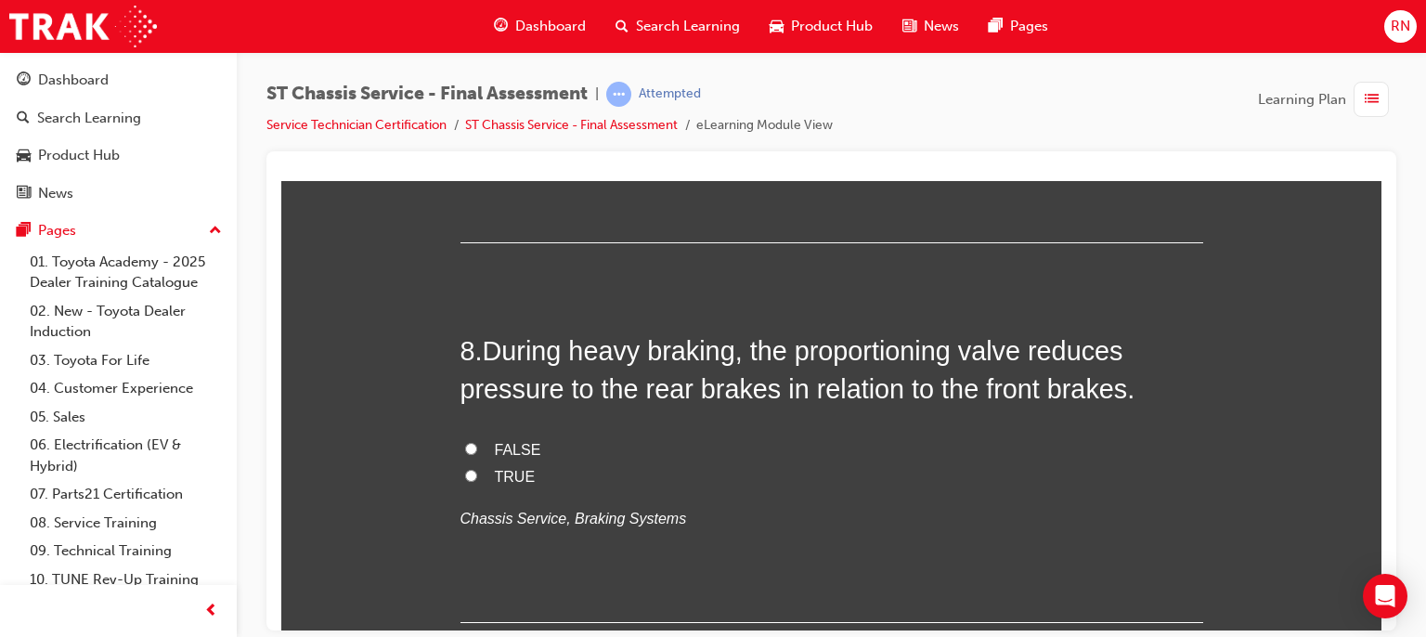
scroll to position [3008, 0]
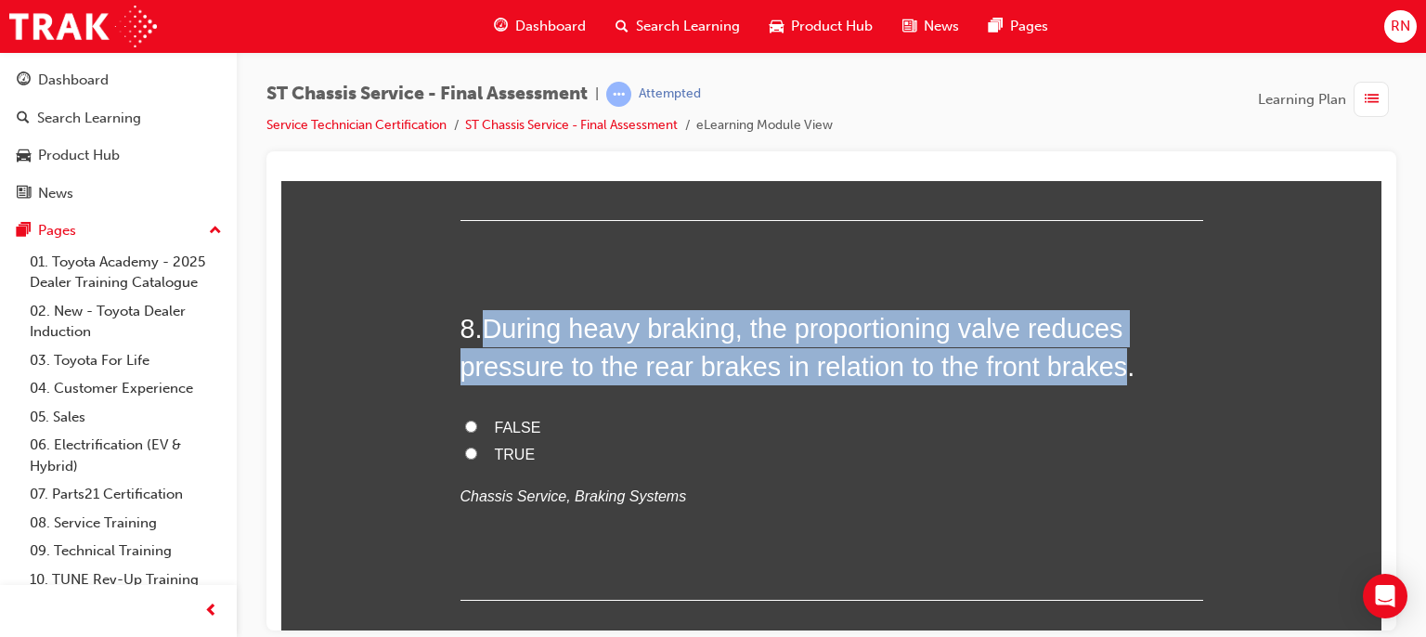
drag, startPoint x: 1120, startPoint y: 370, endPoint x: 480, endPoint y: 324, distance: 641.3
click at [480, 324] on span "During heavy braking, the proportioning valve reduces pressure to the rear brak…" at bounding box center [798, 346] width 675 height 67
click at [466, 451] on input "TRUE" at bounding box center [471, 453] width 12 height 12
radio input "true"
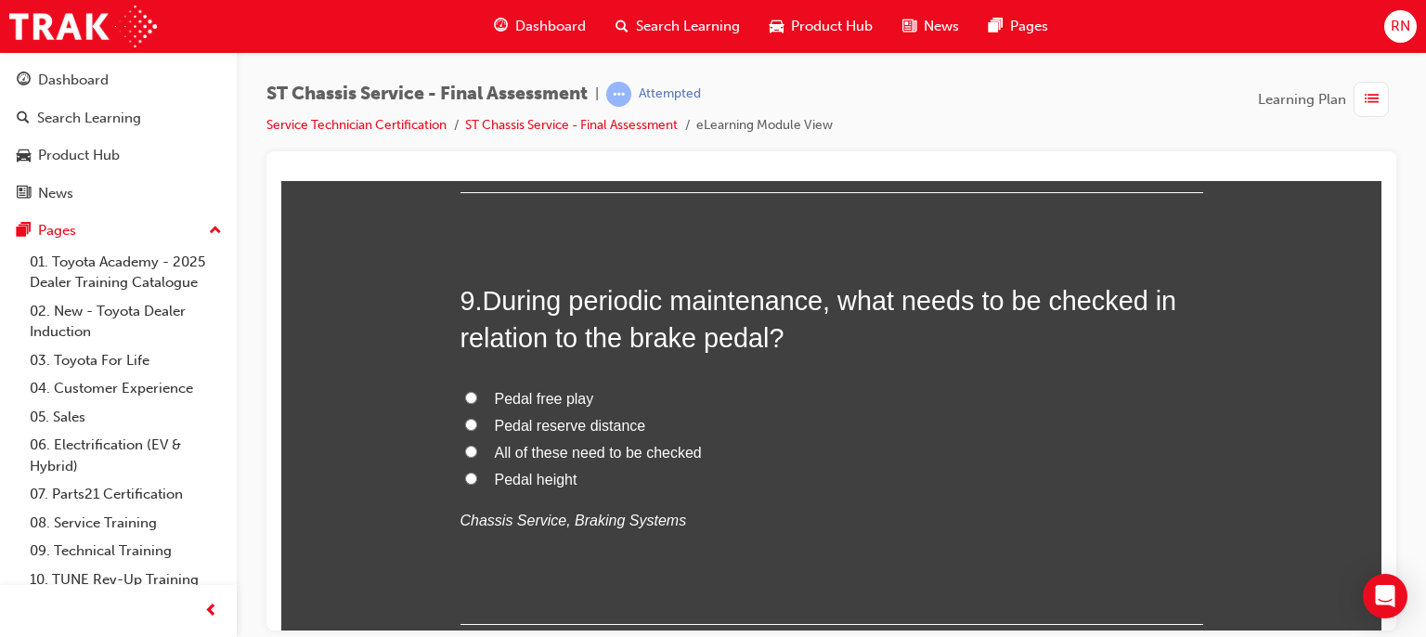
scroll to position [3417, 0]
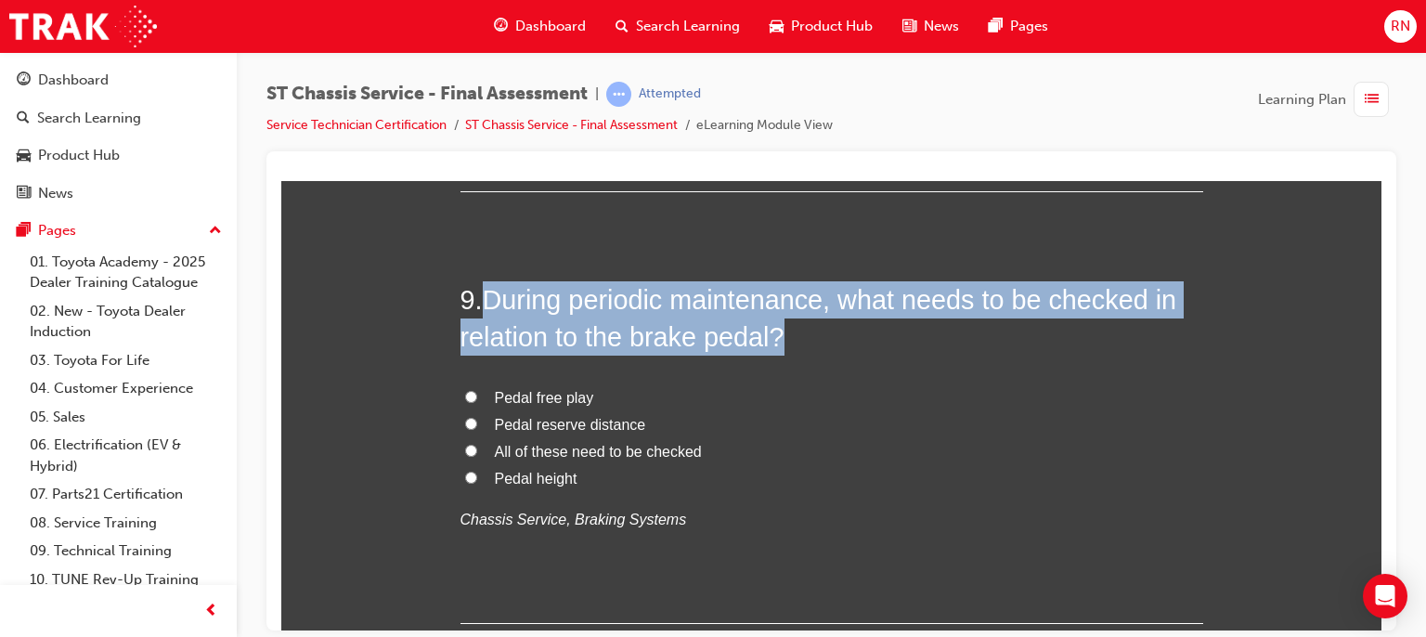
drag, startPoint x: 776, startPoint y: 330, endPoint x: 479, endPoint y: 291, distance: 299.7
click at [479, 291] on span "During periodic maintenance, what needs to be checked in relation to the brake …" at bounding box center [819, 317] width 717 height 67
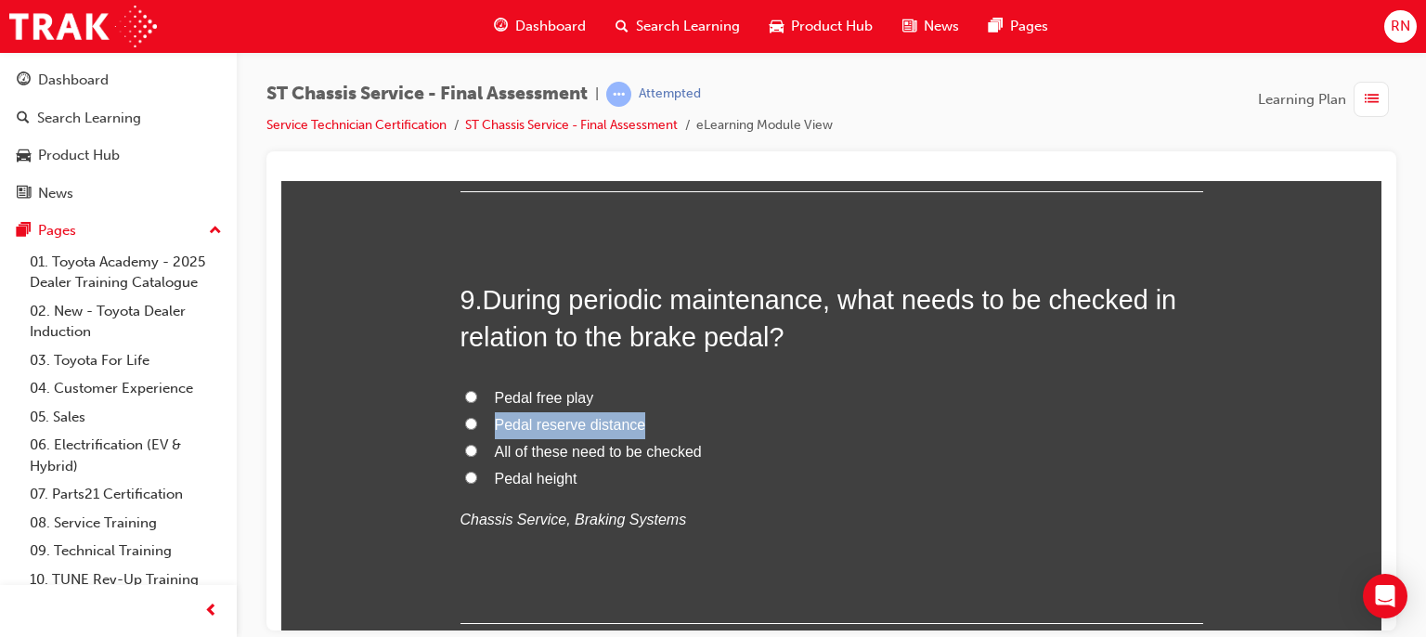
drag, startPoint x: 635, startPoint y: 423, endPoint x: 487, endPoint y: 422, distance: 147.6
click at [487, 422] on label "Pedal reserve distance" at bounding box center [832, 424] width 743 height 27
click at [461, 445] on label "All of these need to be checked" at bounding box center [832, 451] width 743 height 27
click at [465, 445] on input "All of these need to be checked" at bounding box center [471, 450] width 12 height 12
radio input "true"
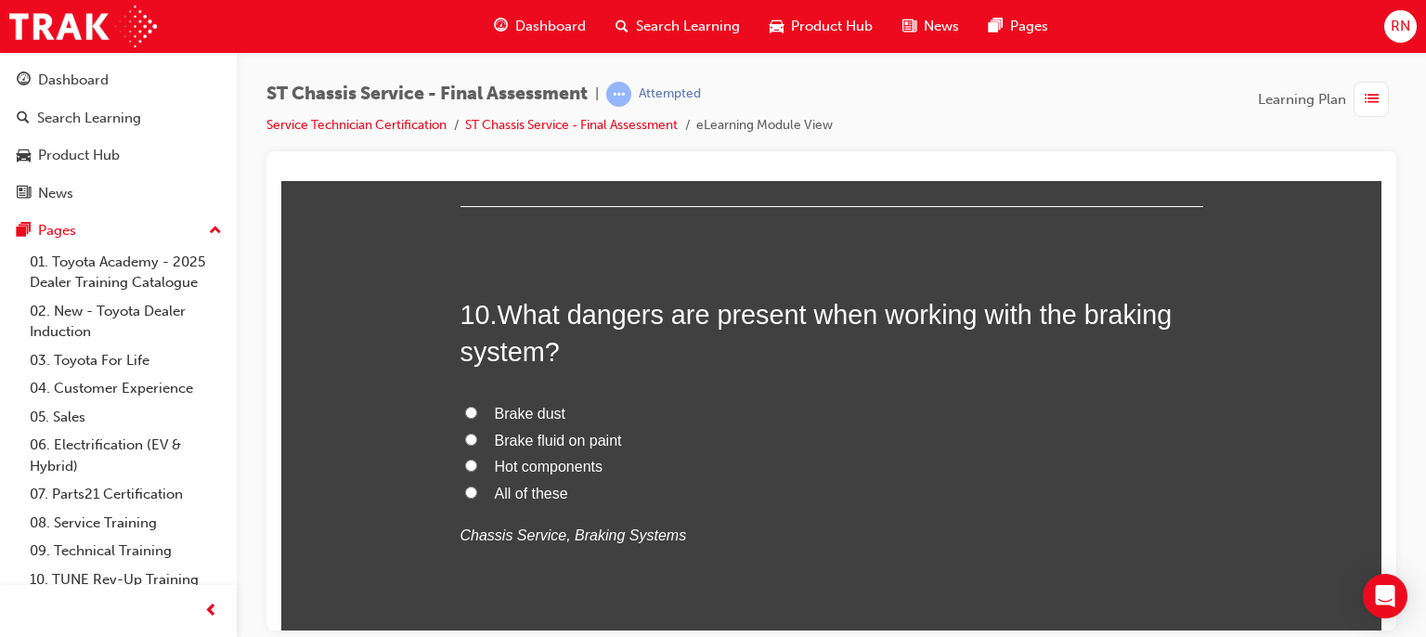
scroll to position [3863, 0]
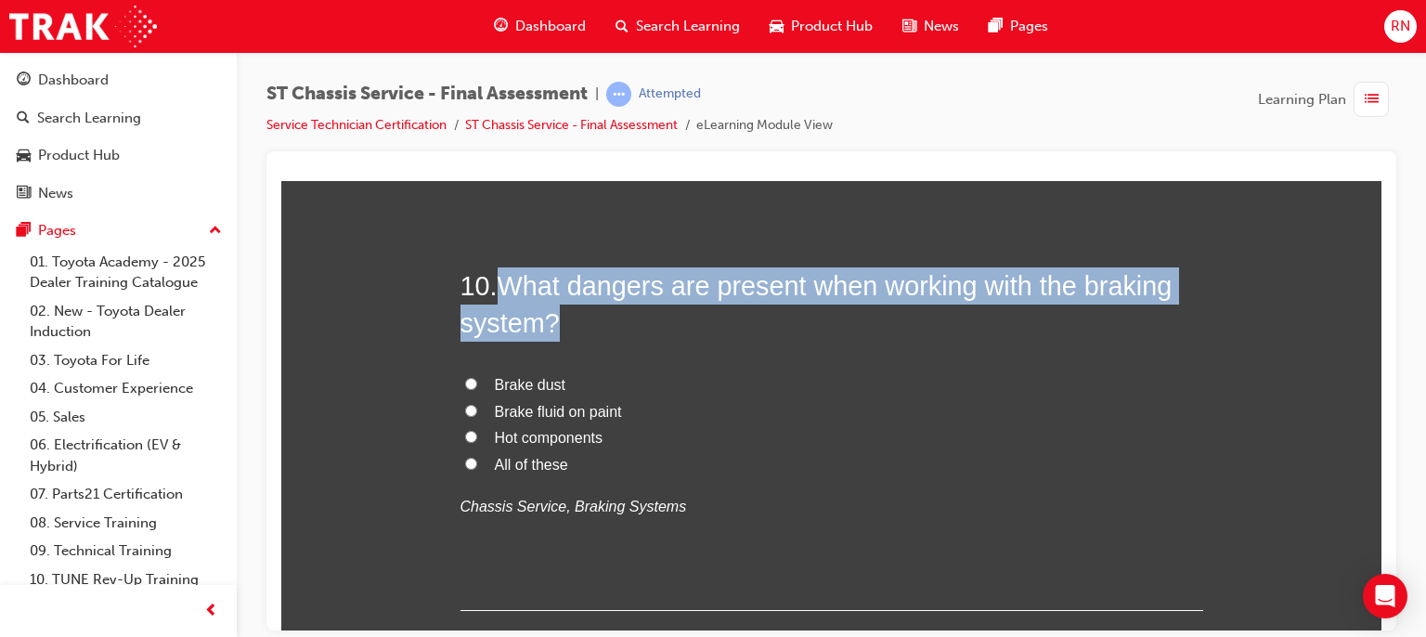
drag, startPoint x: 549, startPoint y: 319, endPoint x: 500, endPoint y: 256, distance: 80.1
click at [465, 461] on input "All of these" at bounding box center [471, 463] width 12 height 12
radio input "true"
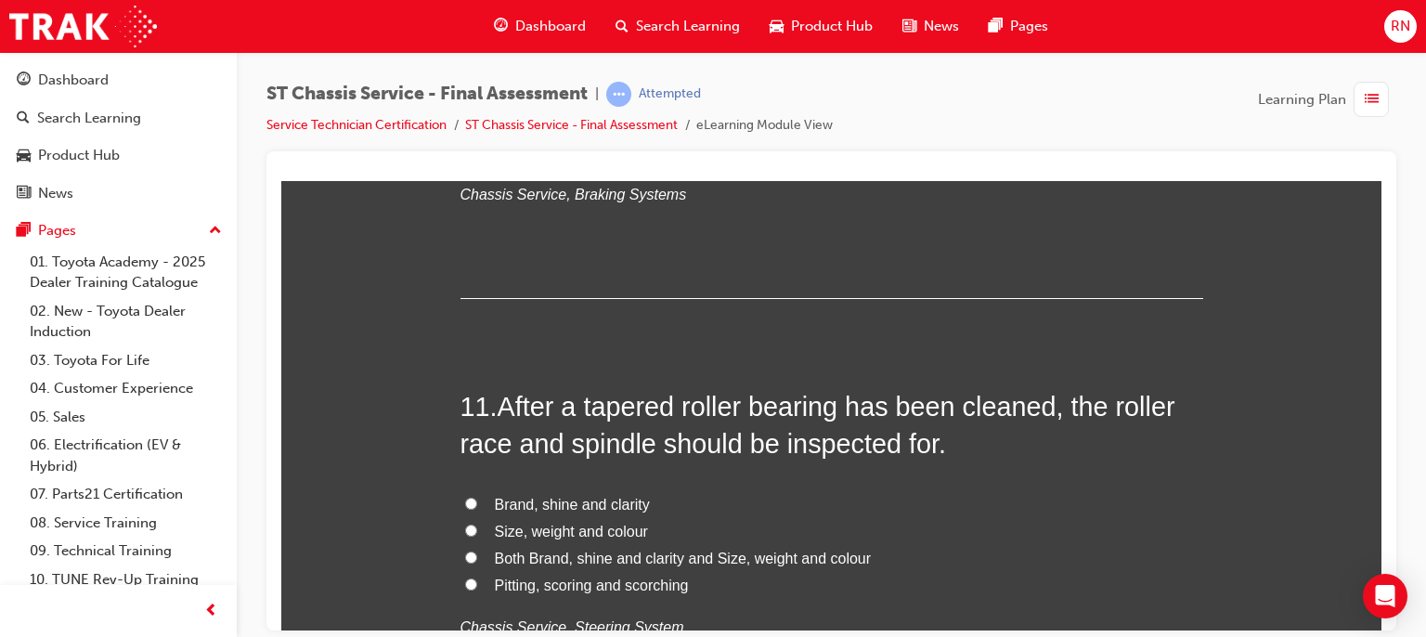
scroll to position [4271, 0]
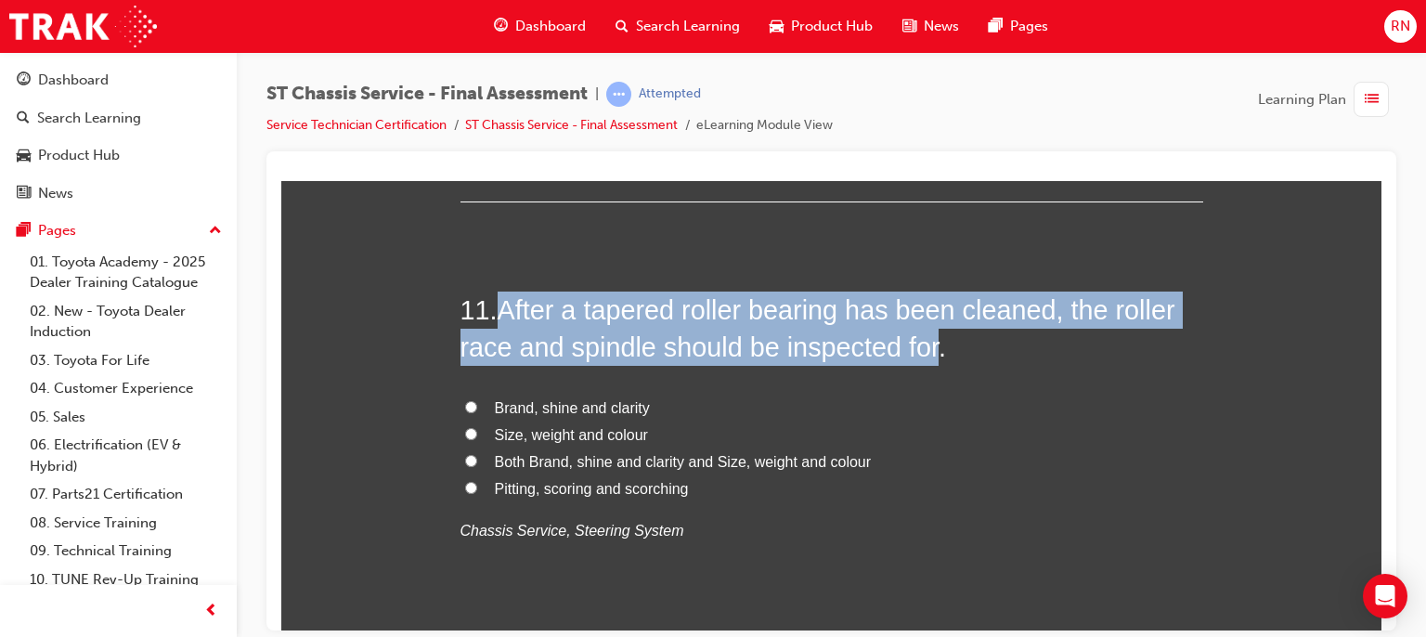
drag, startPoint x: 924, startPoint y: 352, endPoint x: 491, endPoint y: 307, distance: 435.0
click at [491, 307] on h2 "11 . After a tapered roller bearing has been cleaned, the roller race and spind…" at bounding box center [832, 328] width 743 height 75
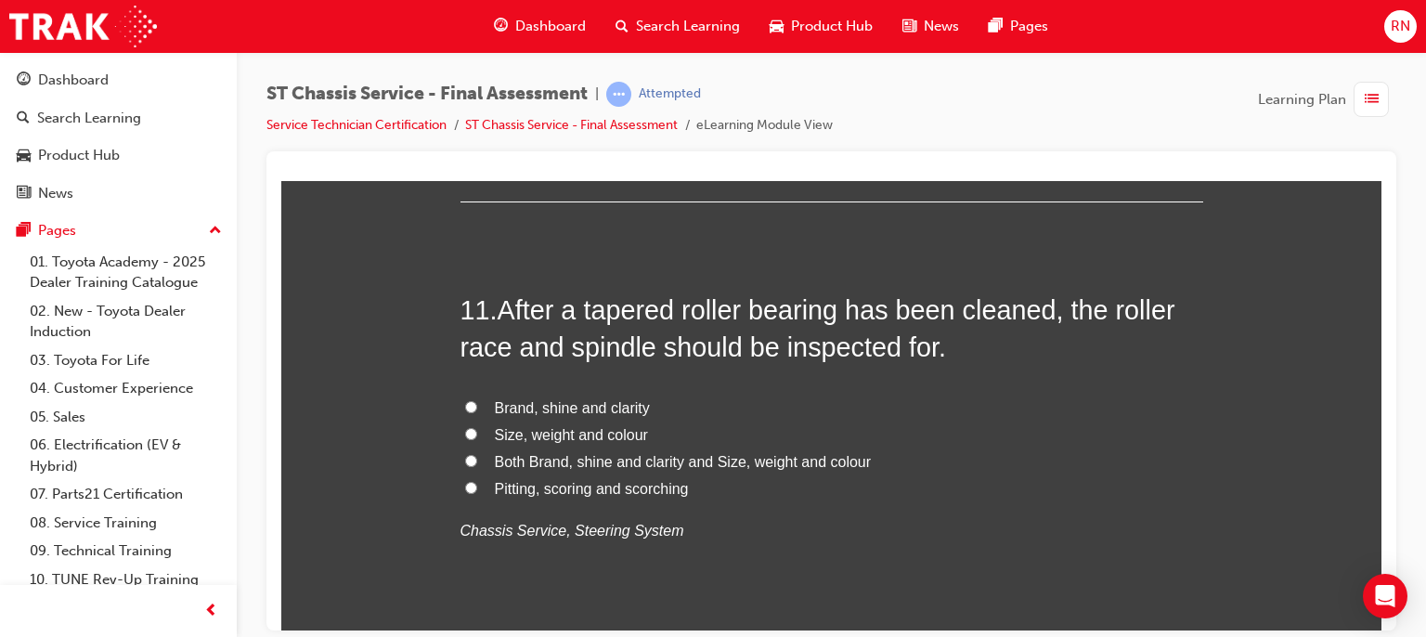
click at [563, 491] on span "Pitting, scoring and scorching" at bounding box center [592, 488] width 194 height 16
click at [477, 491] on input "Pitting, scoring and scorching" at bounding box center [471, 487] width 12 height 12
radio input "true"
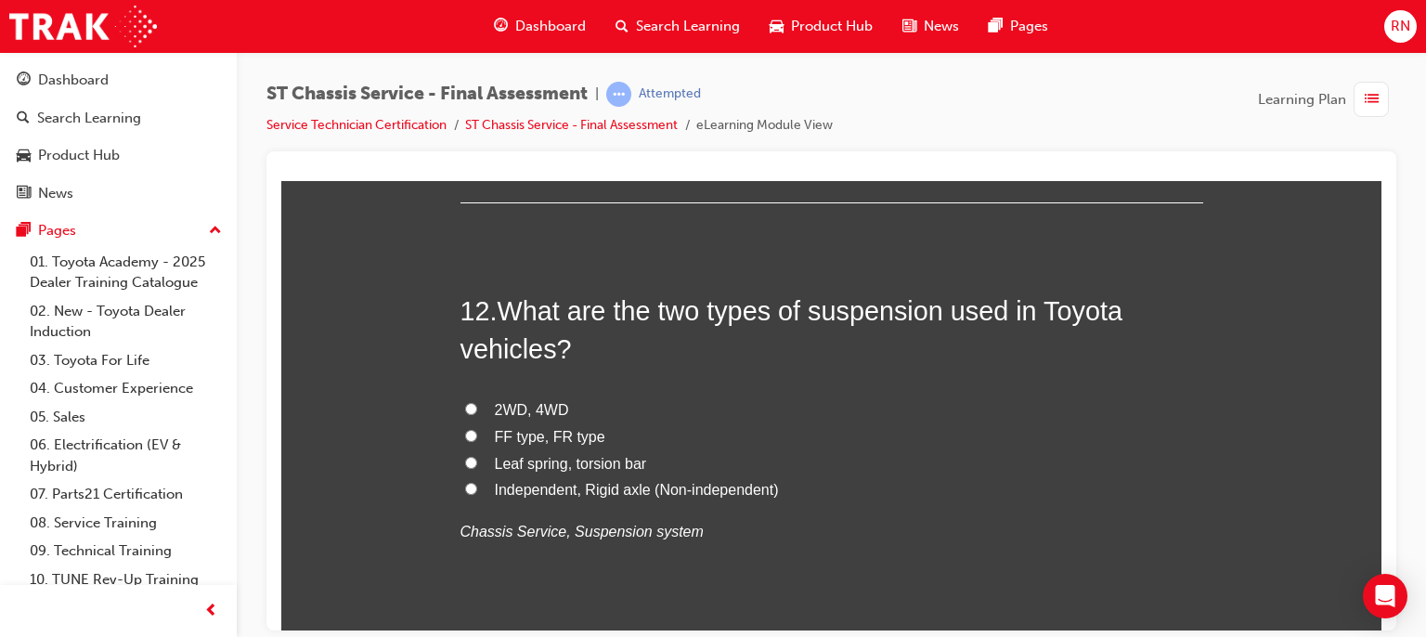
scroll to position [4717, 0]
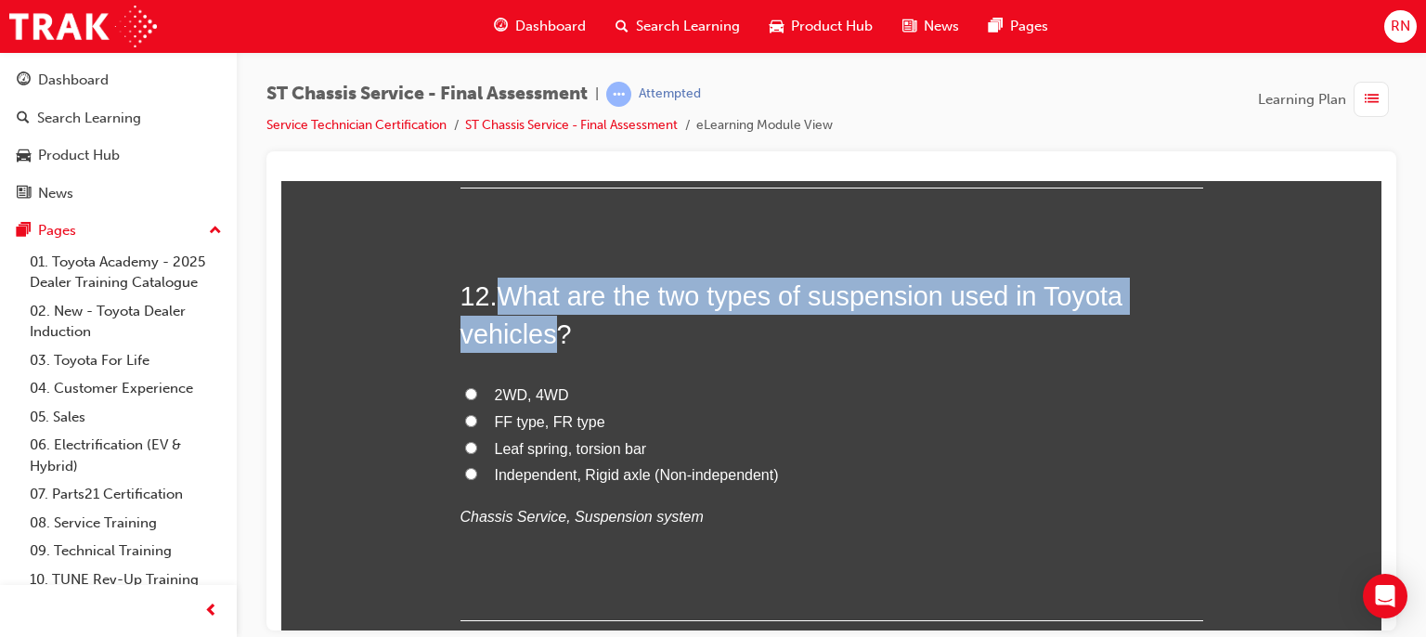
drag, startPoint x: 550, startPoint y: 330, endPoint x: 498, endPoint y: 285, distance: 68.5
click at [498, 285] on span "What are the two types of suspension used in Toyota vehicles?" at bounding box center [792, 313] width 662 height 67
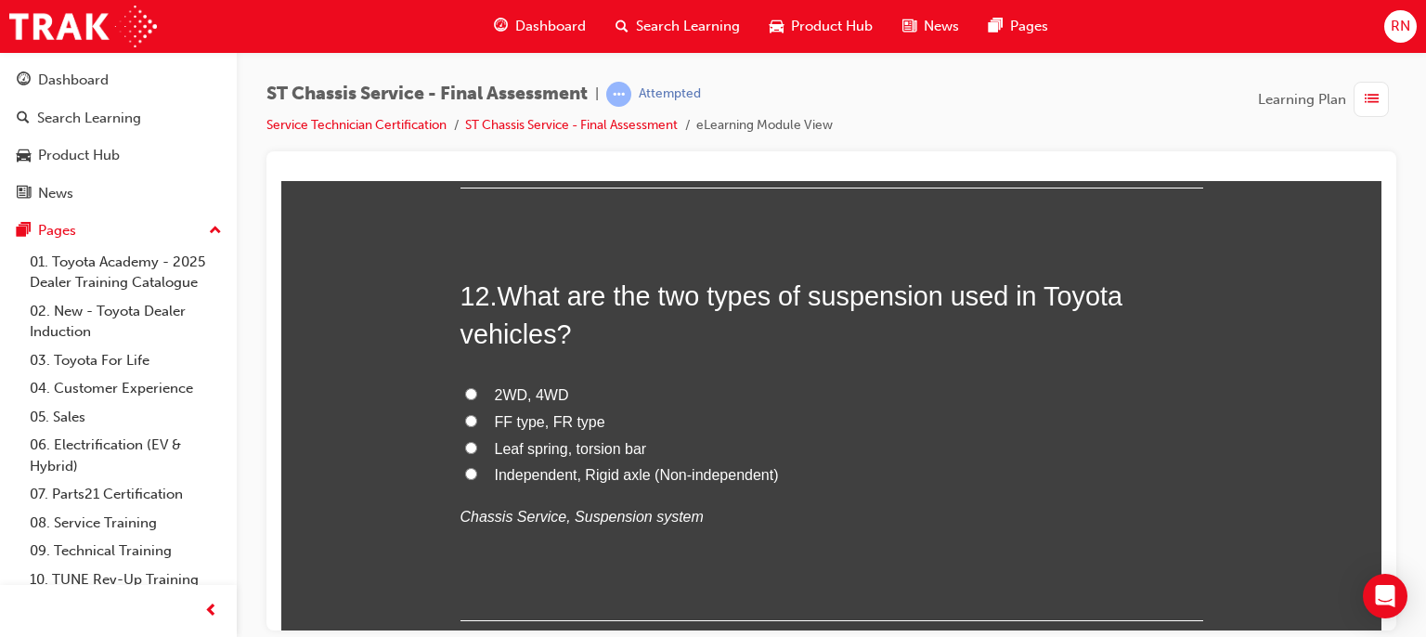
click at [530, 422] on span "FF type, FR type" at bounding box center [550, 421] width 110 height 16
click at [477, 422] on input "FF type, FR type" at bounding box center [471, 420] width 12 height 12
radio input "true"
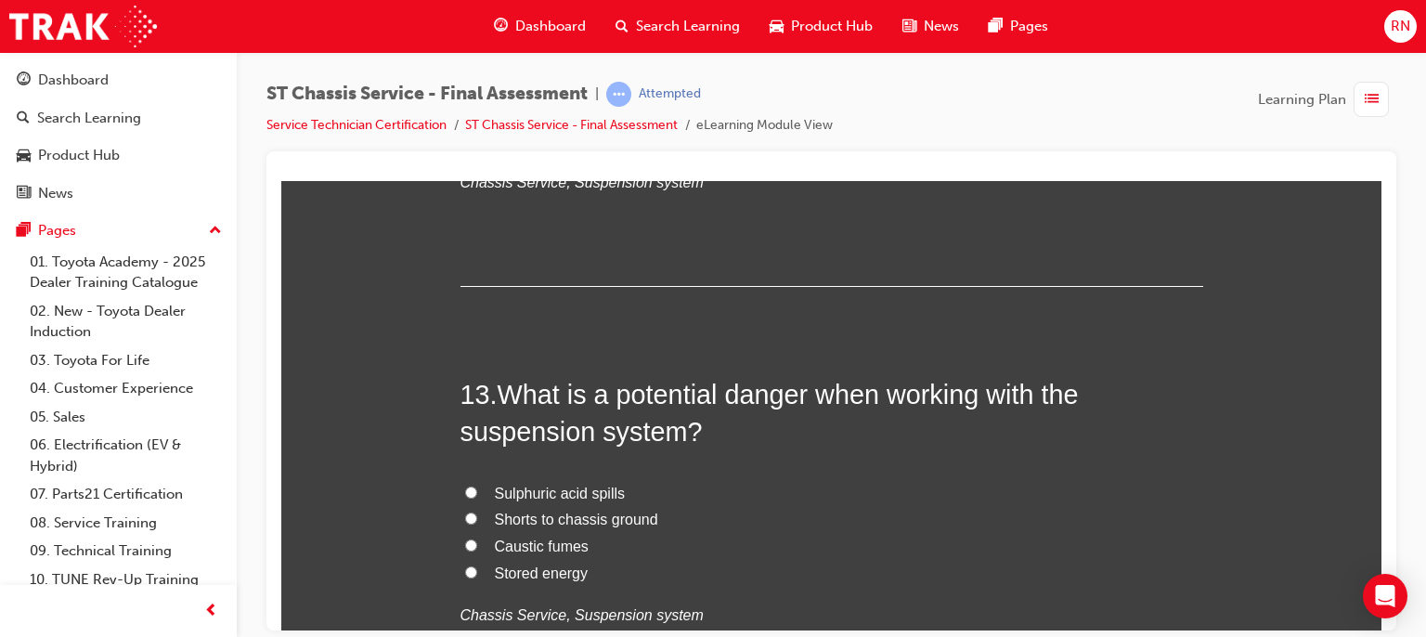
scroll to position [5088, 0]
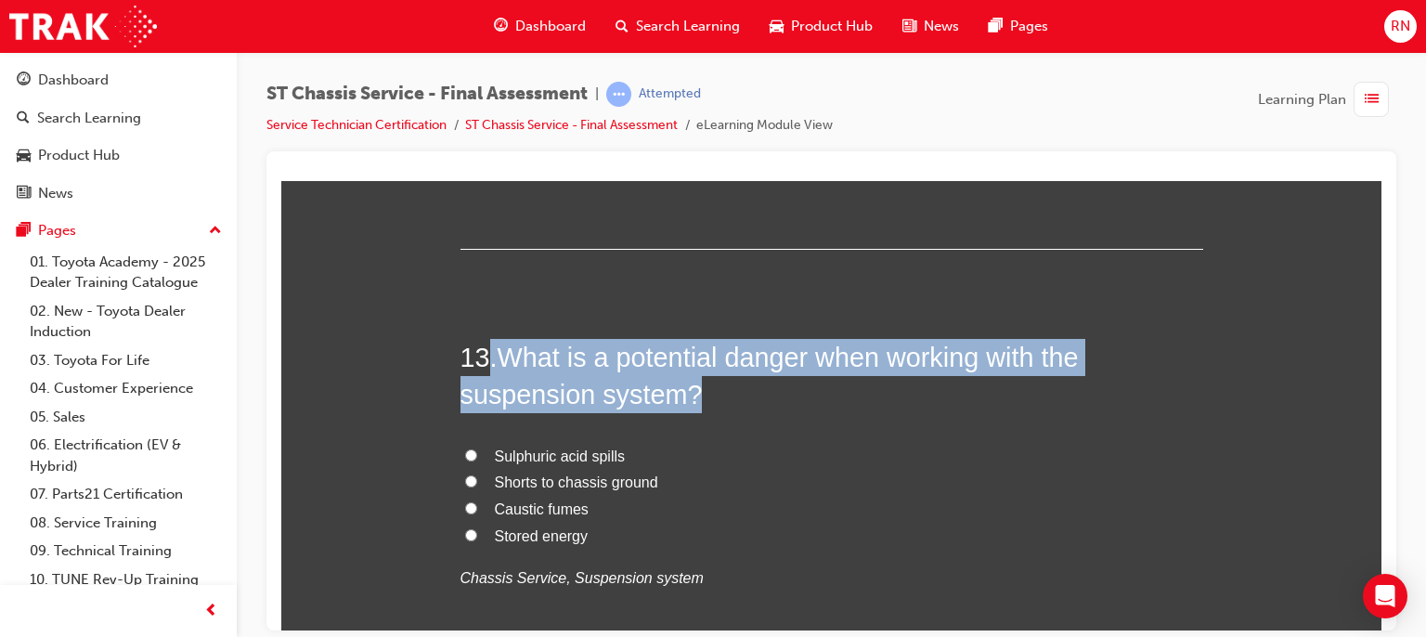
drag, startPoint x: 687, startPoint y: 391, endPoint x: 483, endPoint y: 341, distance: 210.3
click at [483, 341] on h2 "13 . What is a potential danger when working with the suspension system?" at bounding box center [832, 375] width 743 height 75
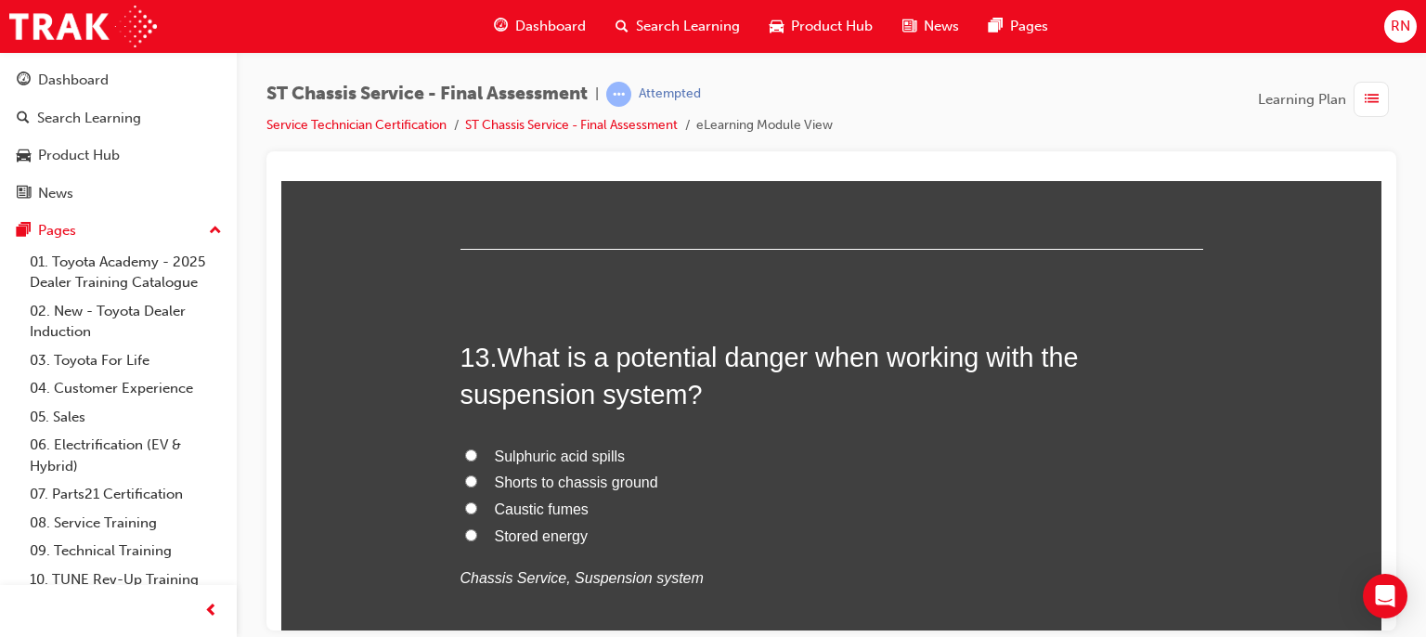
click at [532, 531] on span "Stored energy" at bounding box center [542, 535] width 94 height 16
click at [477, 531] on input "Stored energy" at bounding box center [471, 534] width 12 height 12
radio input "true"
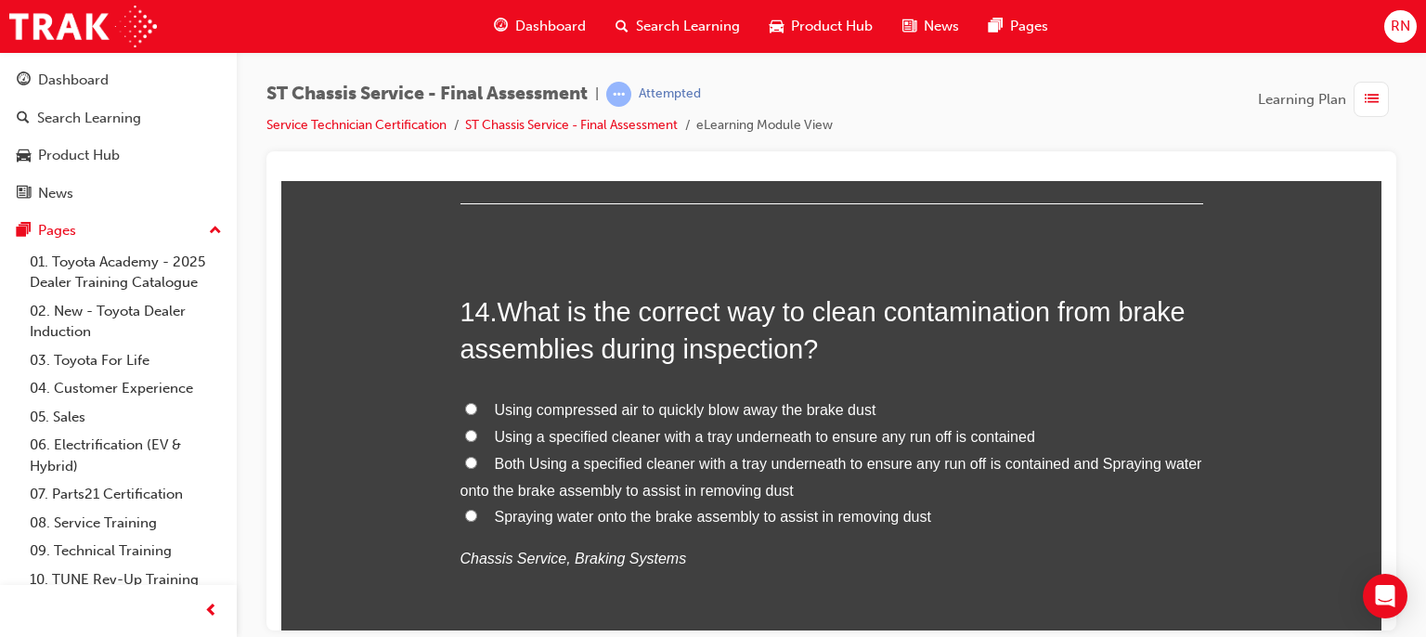
scroll to position [5571, 0]
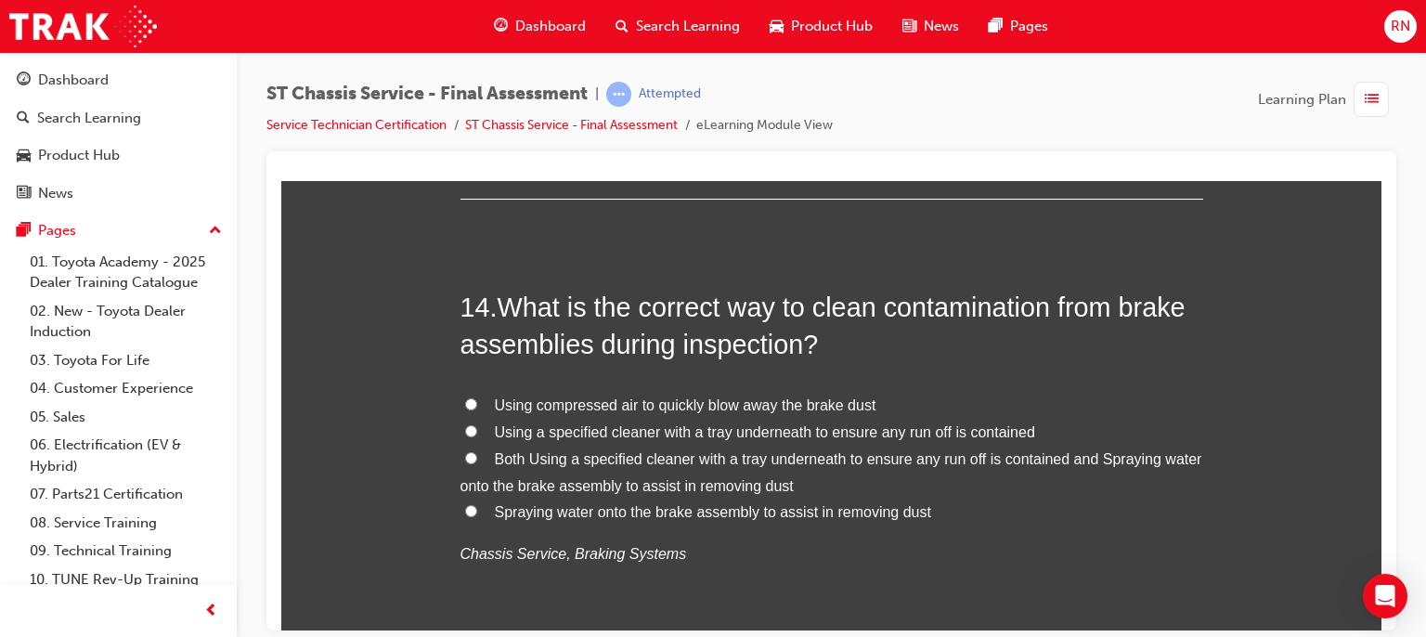
click at [465, 452] on input "Both Using a specified cleaner with a tray underneath to ensure any run off is …" at bounding box center [471, 457] width 12 height 12
radio input "true"
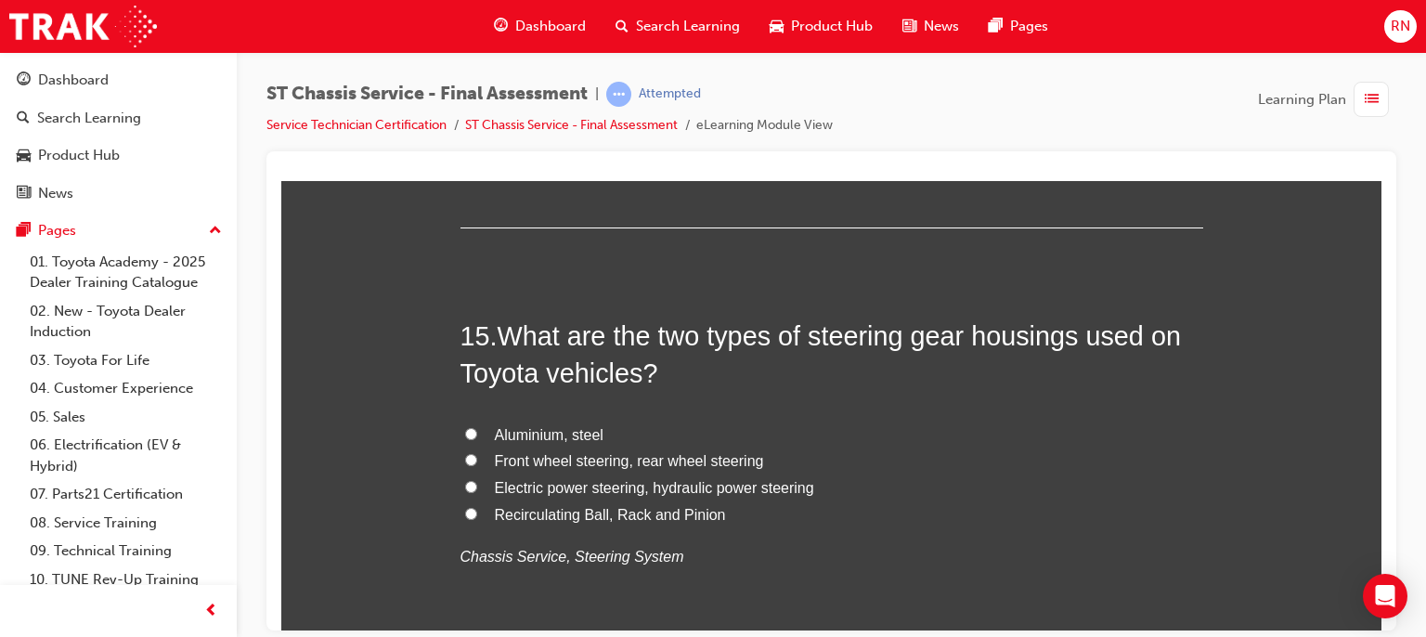
scroll to position [6017, 0]
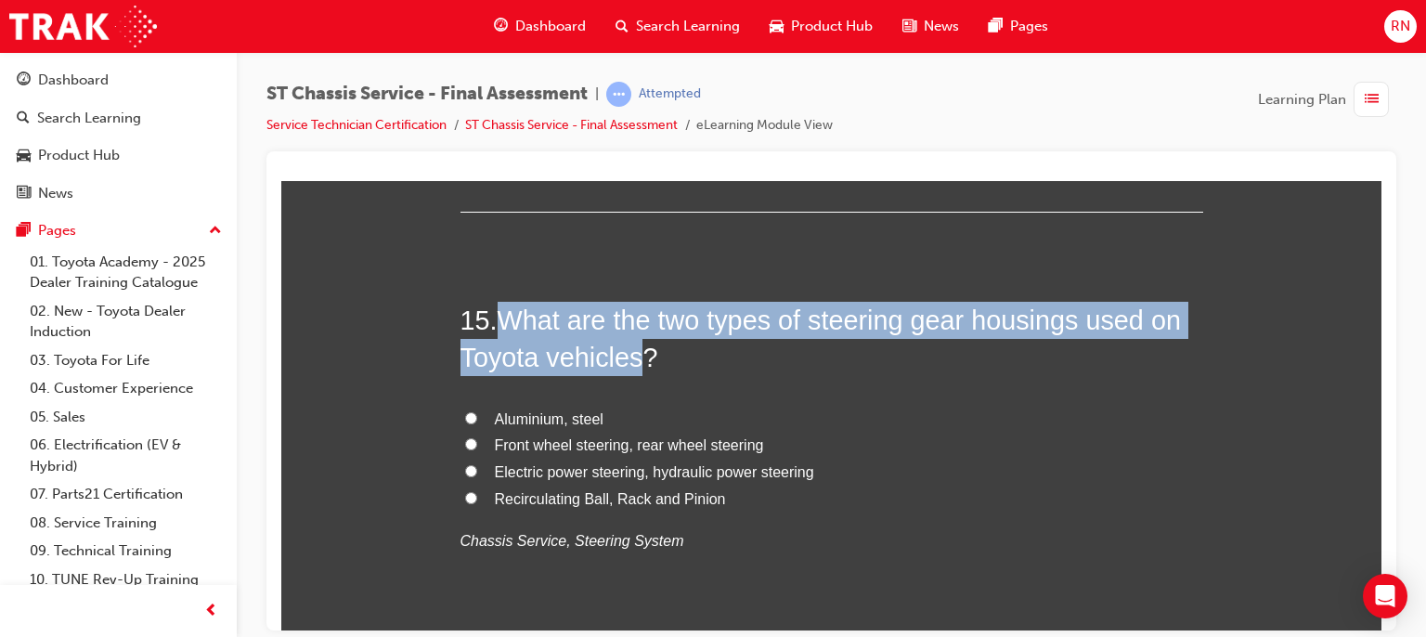
drag, startPoint x: 637, startPoint y: 359, endPoint x: 492, endPoint y: 292, distance: 159.9
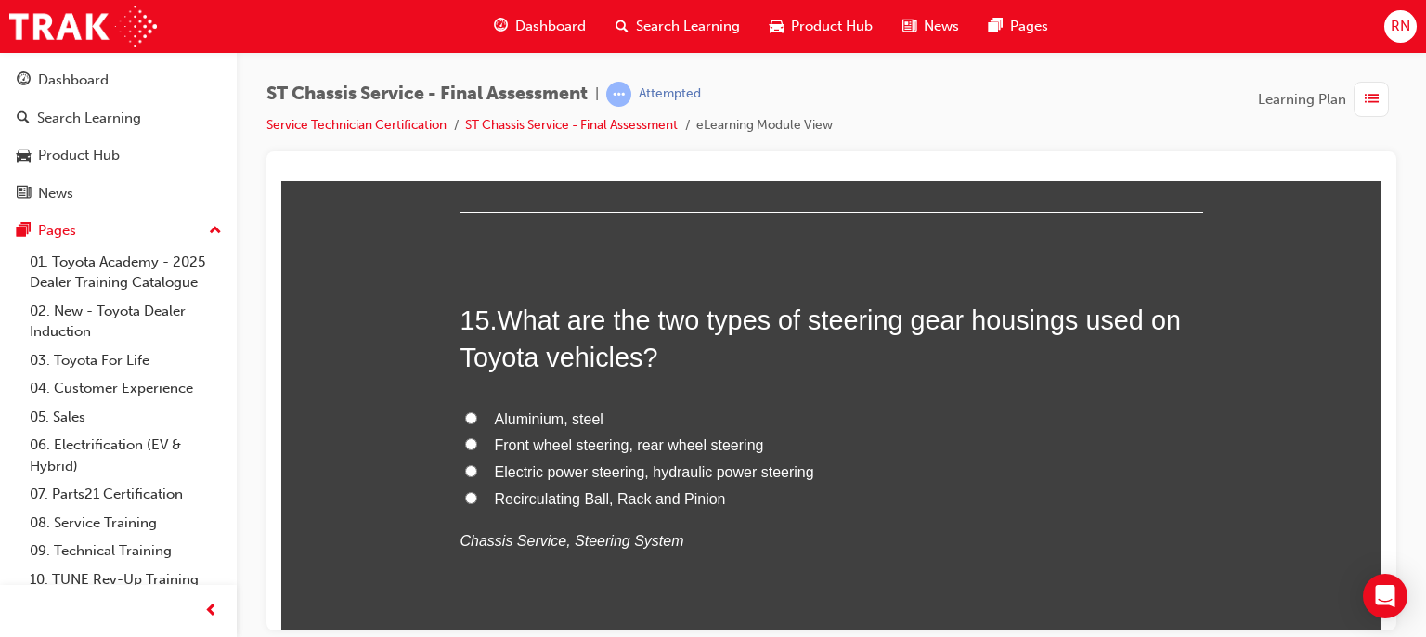
click at [539, 495] on span "Recirculating Ball, Rack and Pinion" at bounding box center [610, 498] width 231 height 16
click at [477, 495] on input "Recirculating Ball, Rack and Pinion" at bounding box center [471, 497] width 12 height 12
radio input "true"
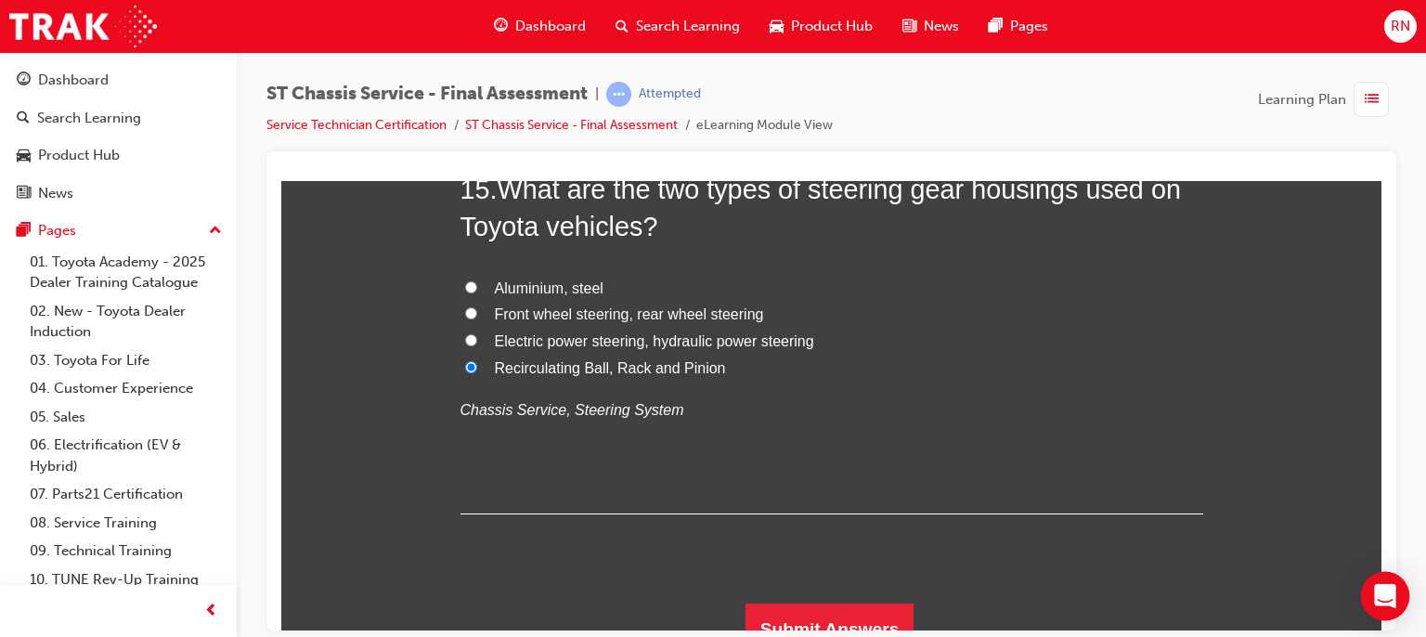
scroll to position [6169, 0]
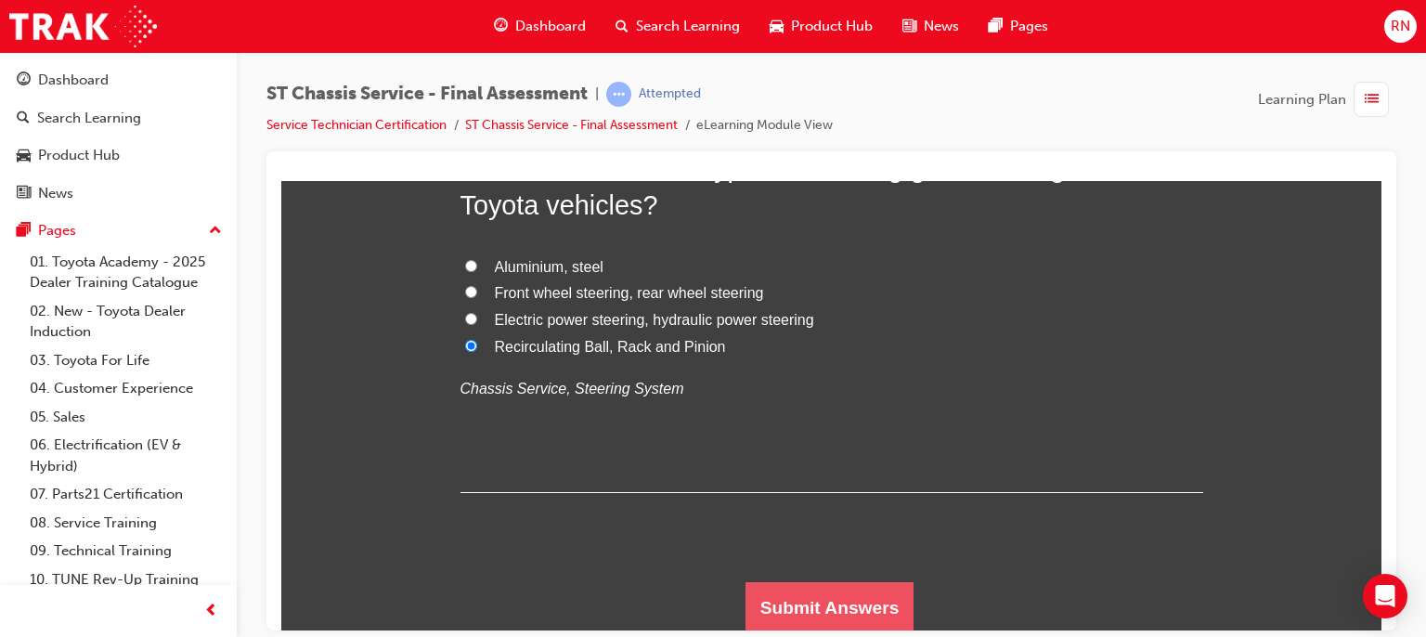
click at [810, 597] on button "Submit Answers" at bounding box center [830, 607] width 169 height 52
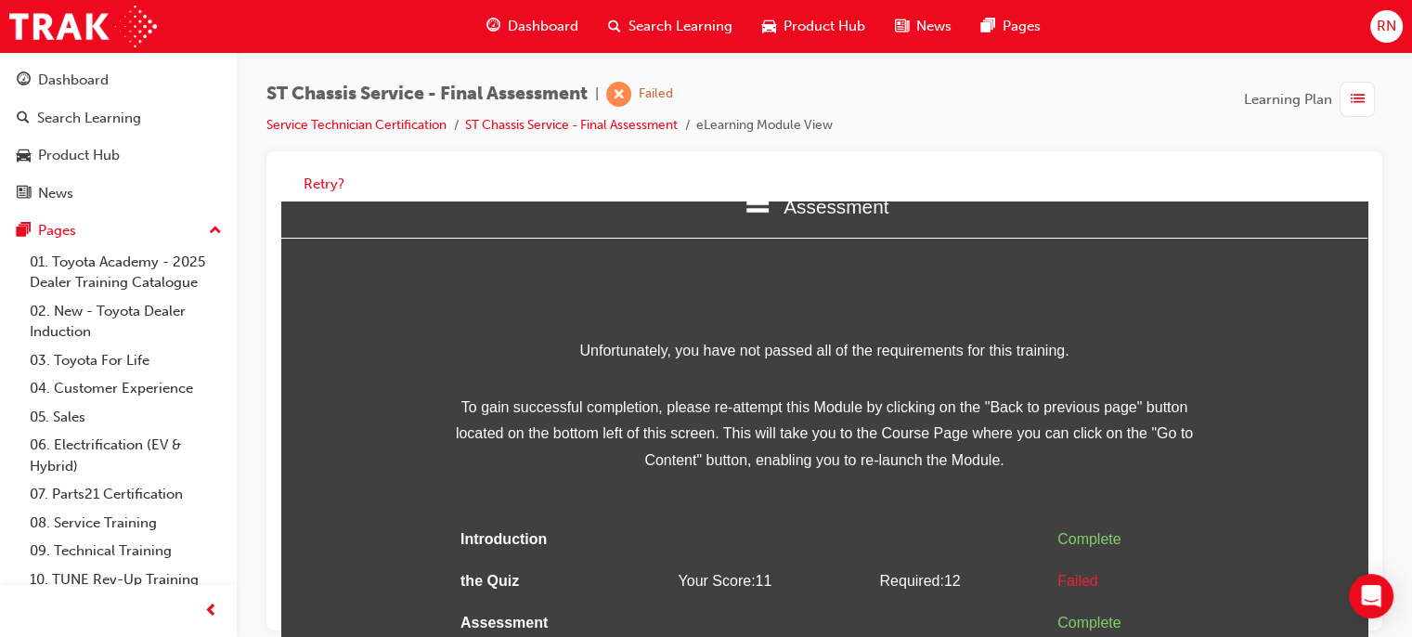
scroll to position [59, 0]
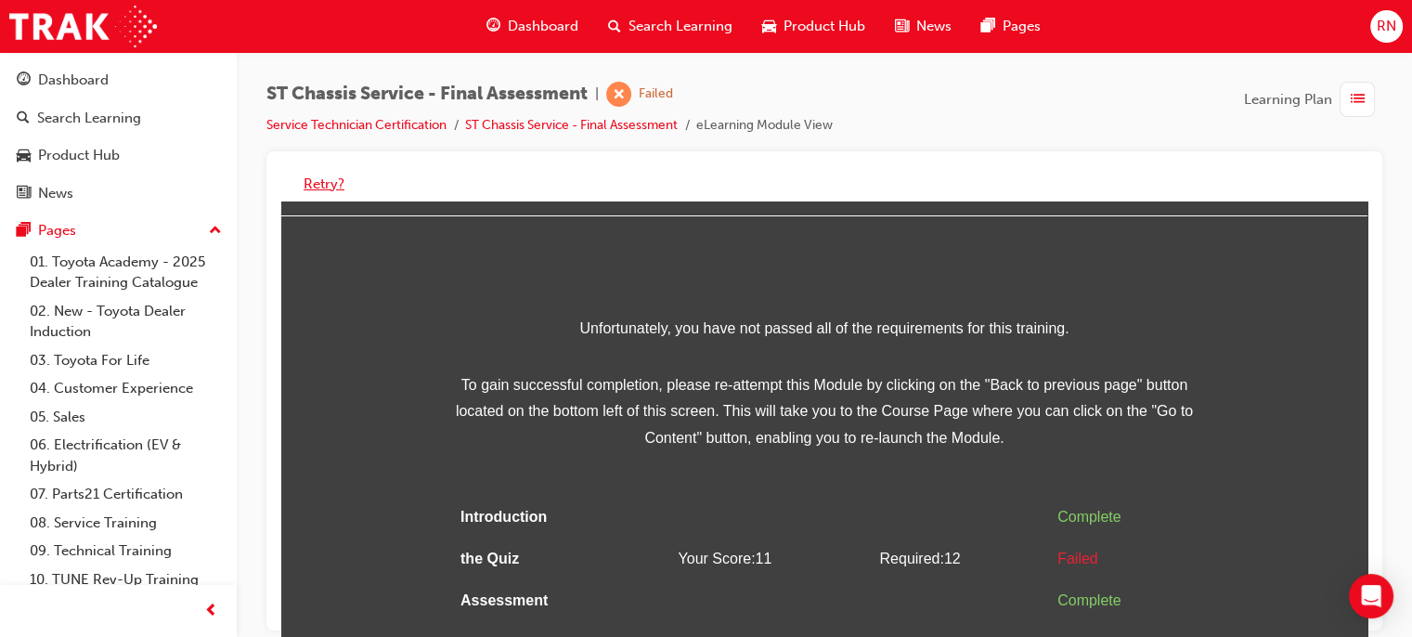
click at [319, 187] on button "Retry?" at bounding box center [324, 184] width 41 height 21
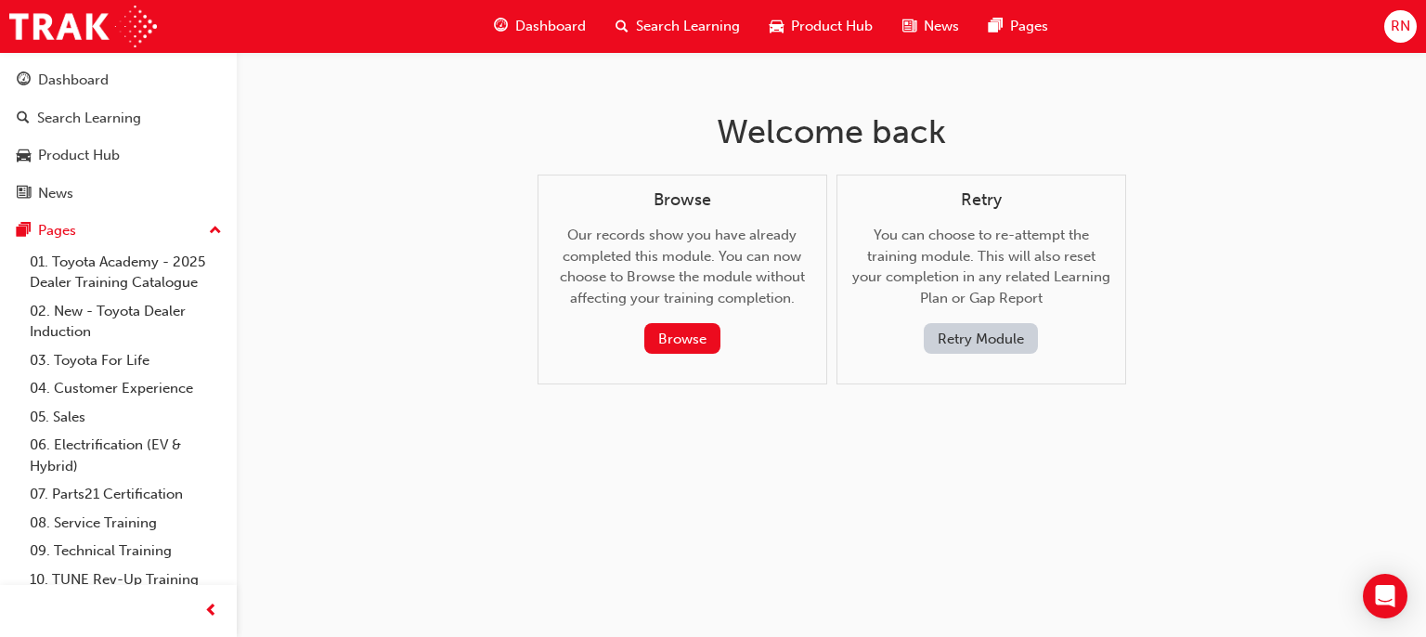
click at [993, 338] on button "Retry Module" at bounding box center [981, 338] width 114 height 31
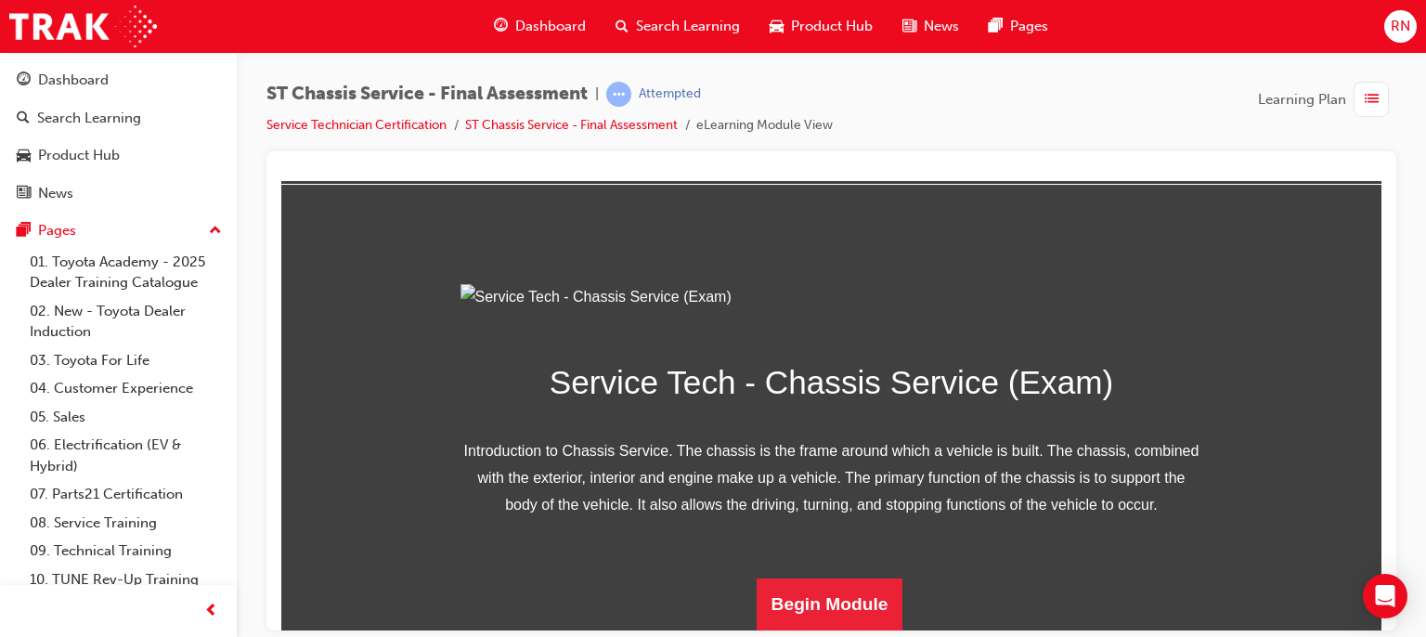
scroll to position [275, 0]
click at [836, 608] on button "Begin Module" at bounding box center [830, 604] width 147 height 52
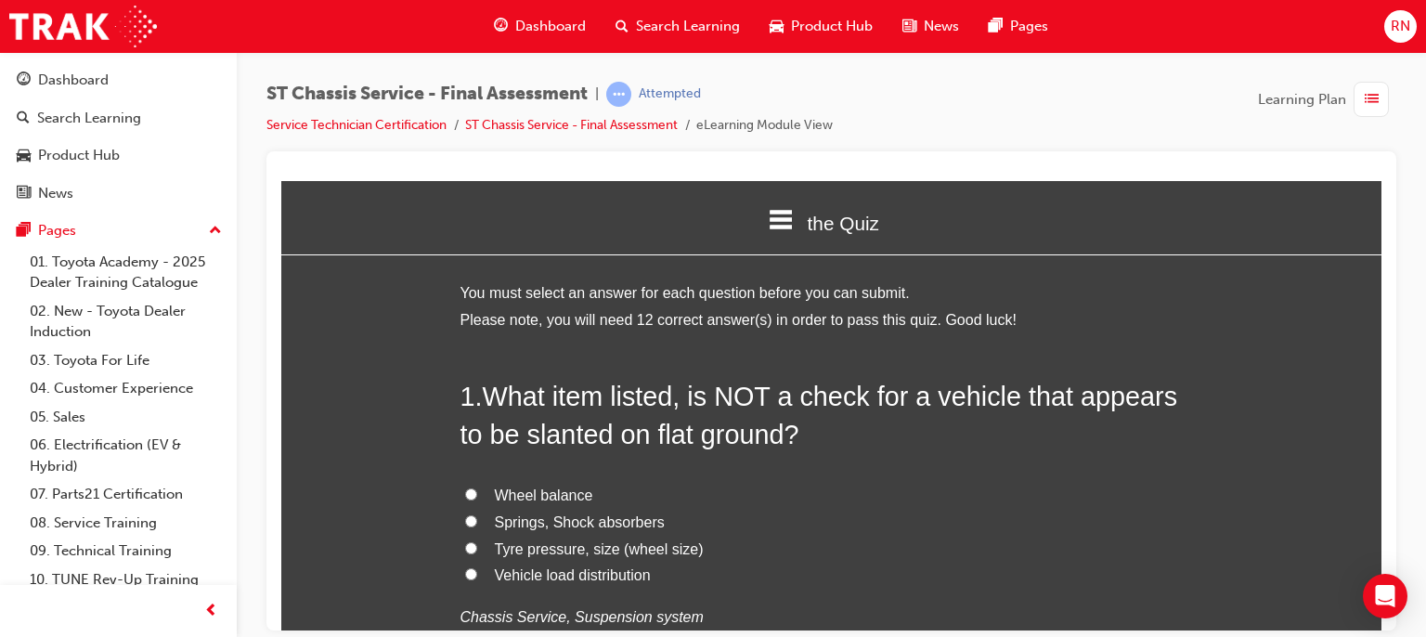
click at [465, 492] on input "Wheel balance" at bounding box center [471, 493] width 12 height 12
radio input "true"
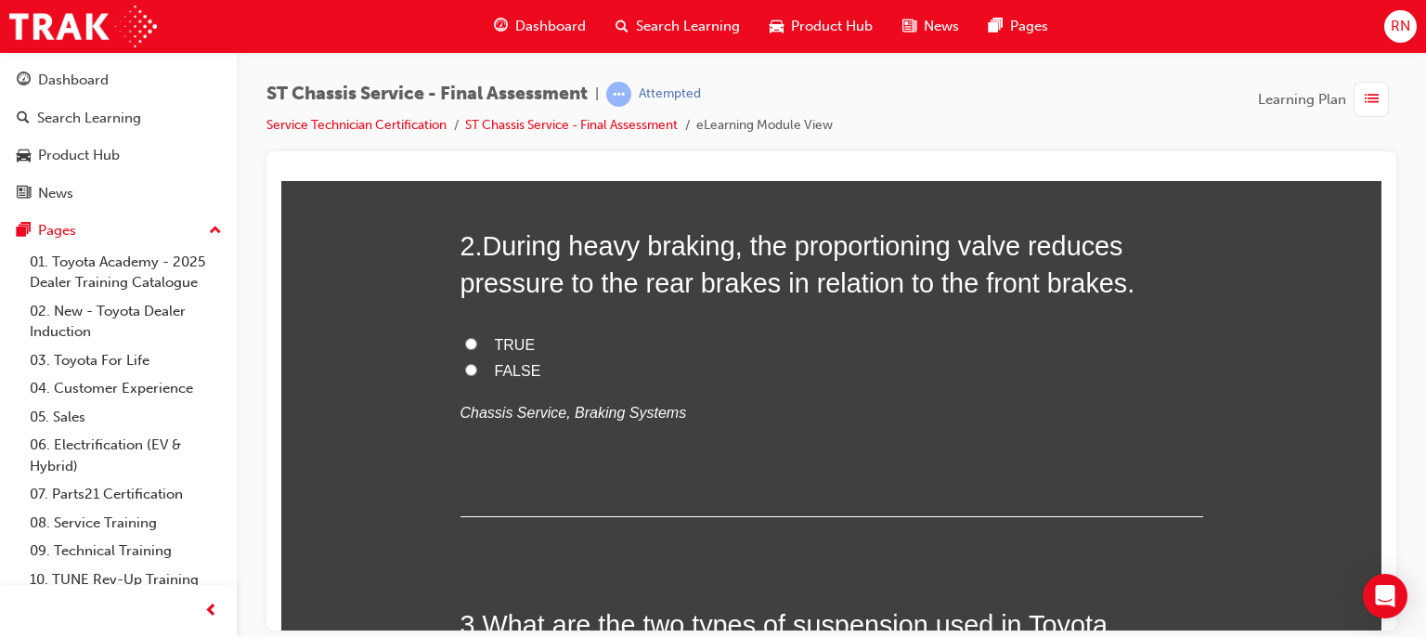
scroll to position [594, 0]
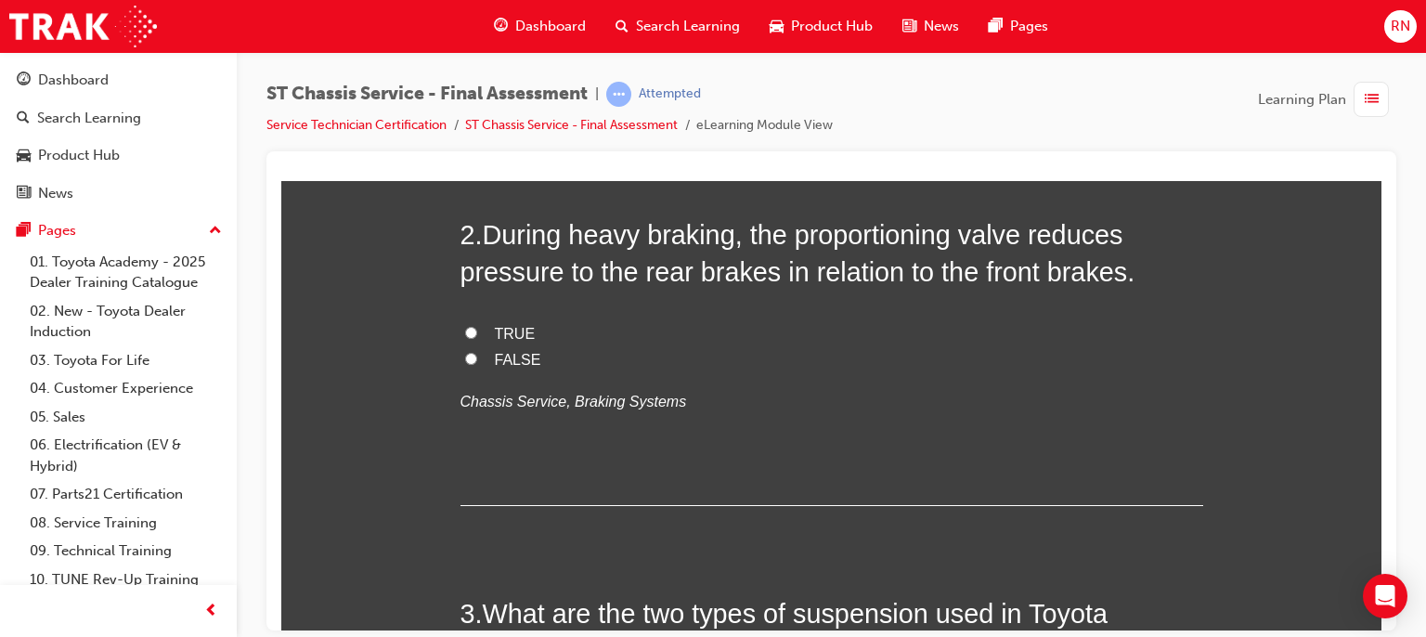
click at [461, 326] on label "TRUE" at bounding box center [832, 333] width 743 height 27
click at [465, 326] on input "TRUE" at bounding box center [471, 332] width 12 height 12
radio input "true"
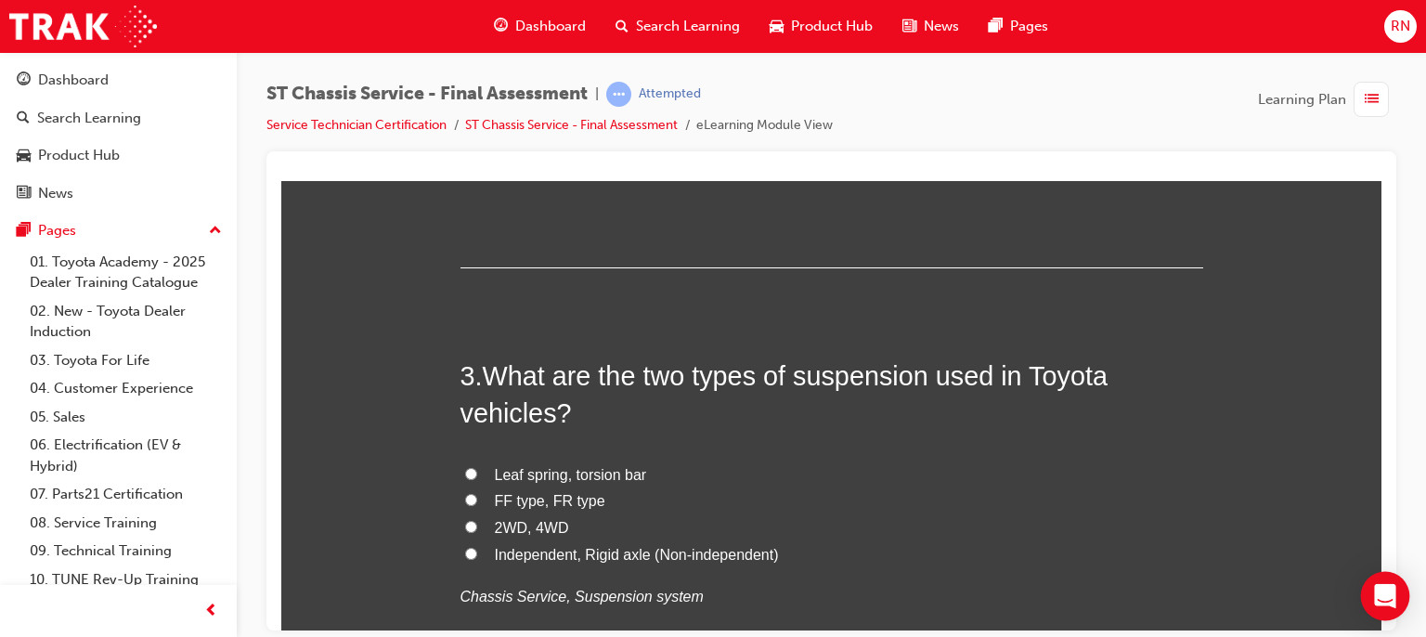
scroll to position [854, 0]
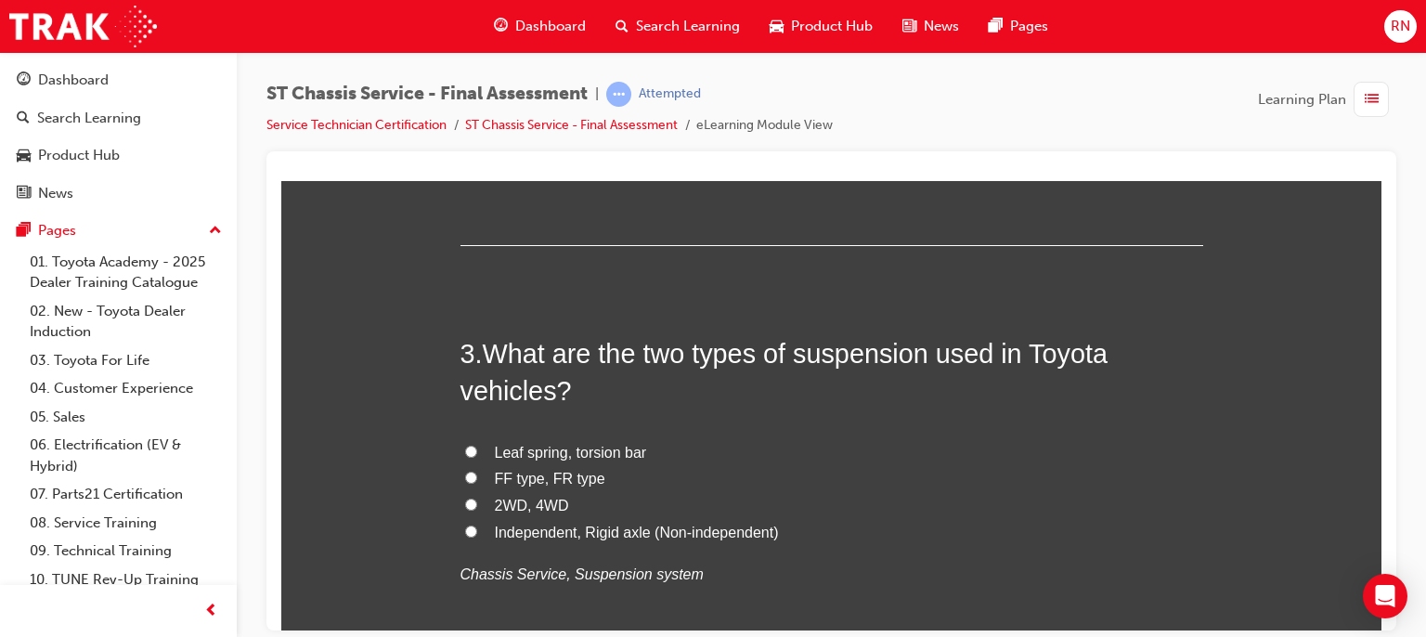
click at [535, 450] on span "Leaf spring, torsion bar" at bounding box center [571, 452] width 152 height 16
click at [477, 450] on input "Leaf spring, torsion bar" at bounding box center [471, 451] width 12 height 12
radio input "true"
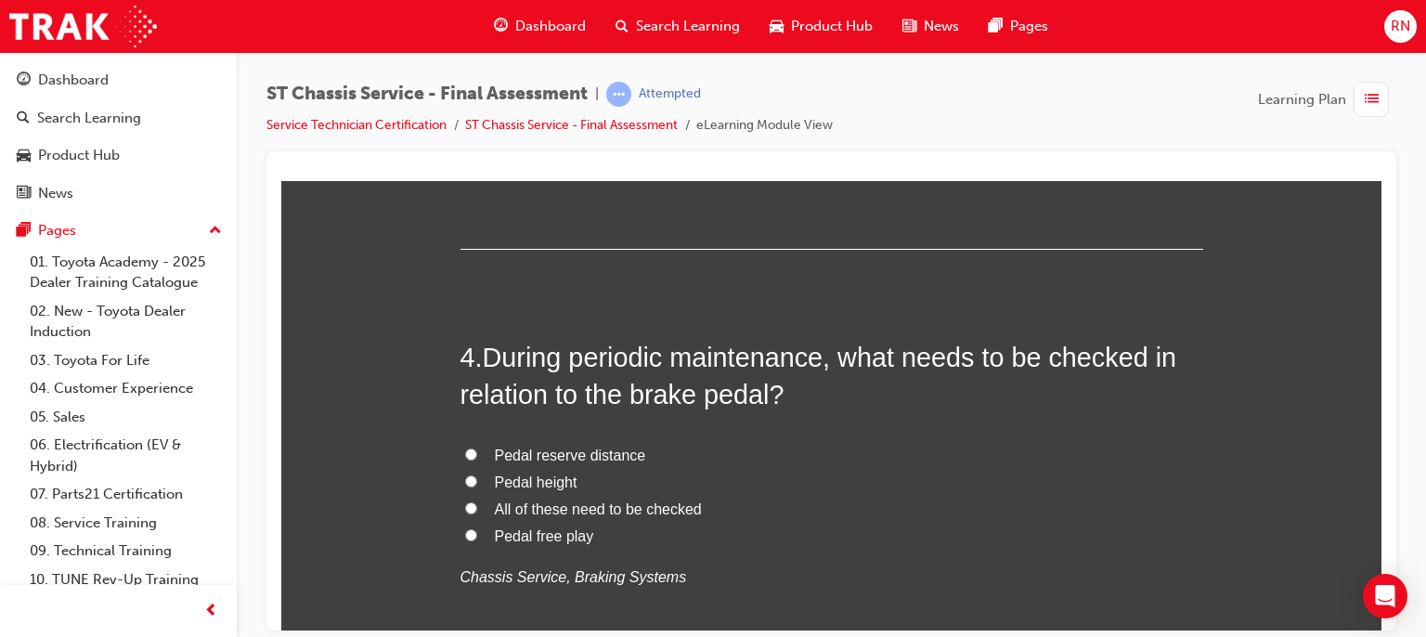
scroll to position [1300, 0]
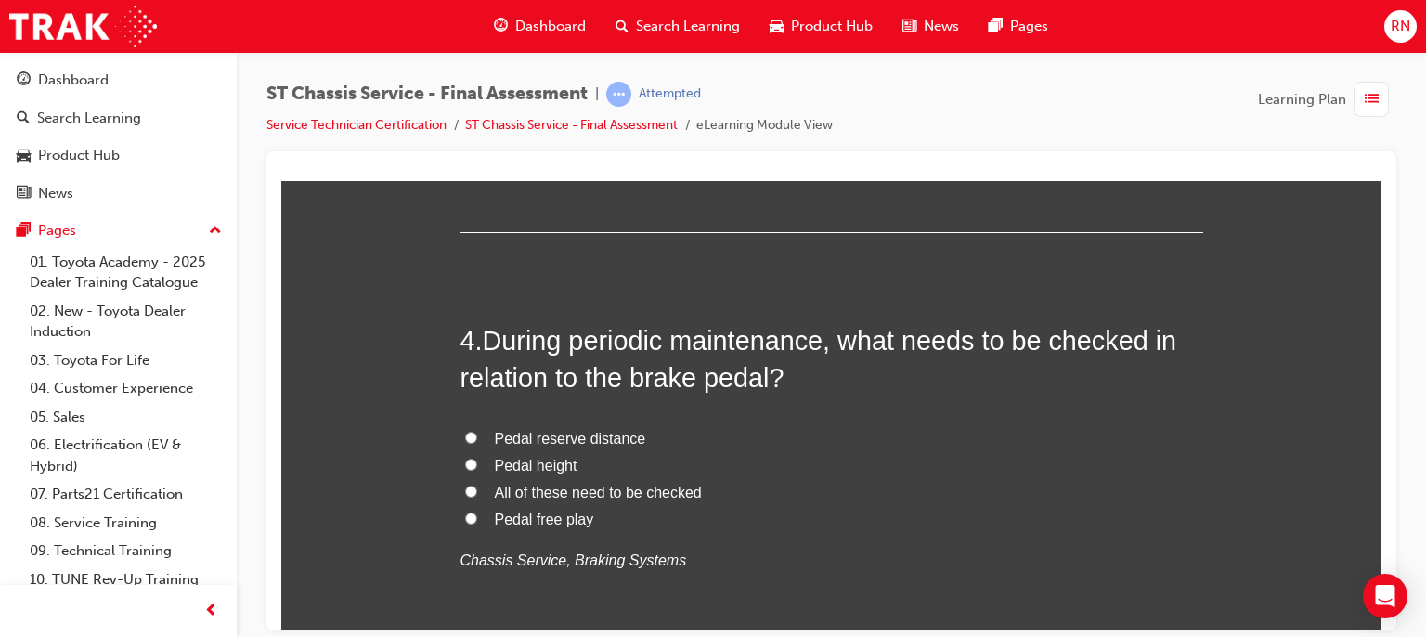
click at [528, 491] on span "All of these need to be checked" at bounding box center [598, 492] width 207 height 16
click at [477, 491] on input "All of these need to be checked" at bounding box center [471, 491] width 12 height 12
radio input "true"
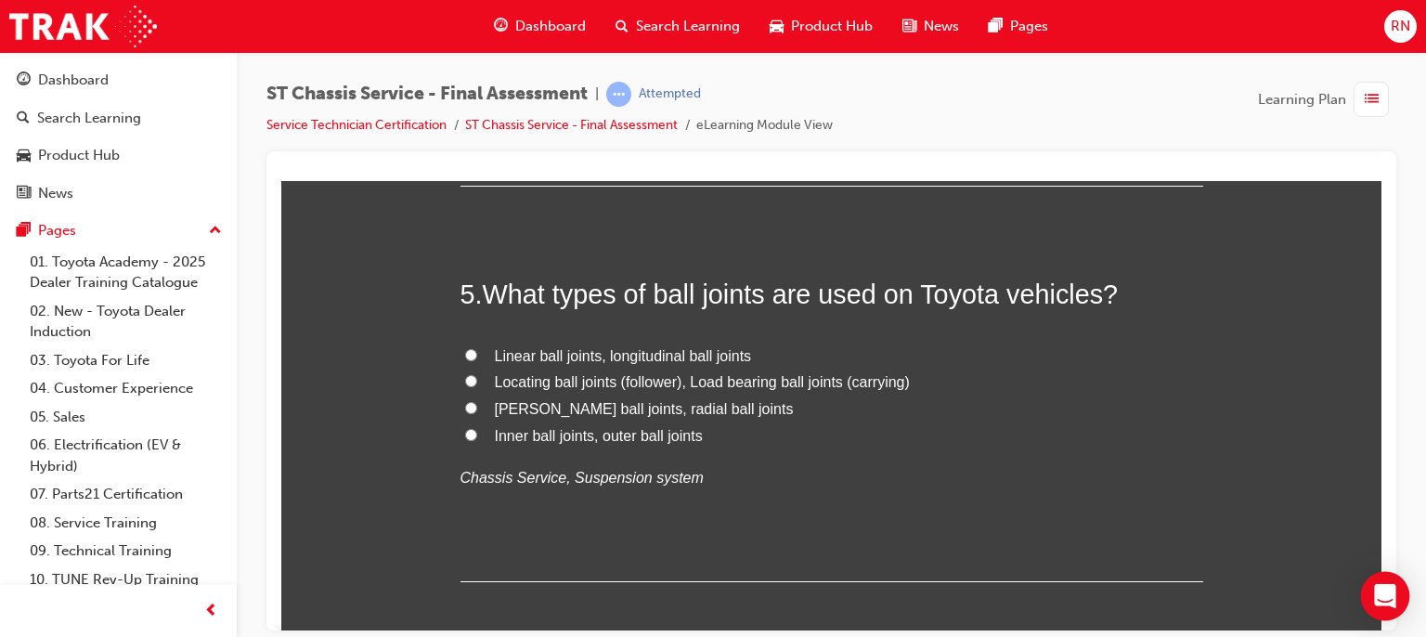
scroll to position [1783, 0]
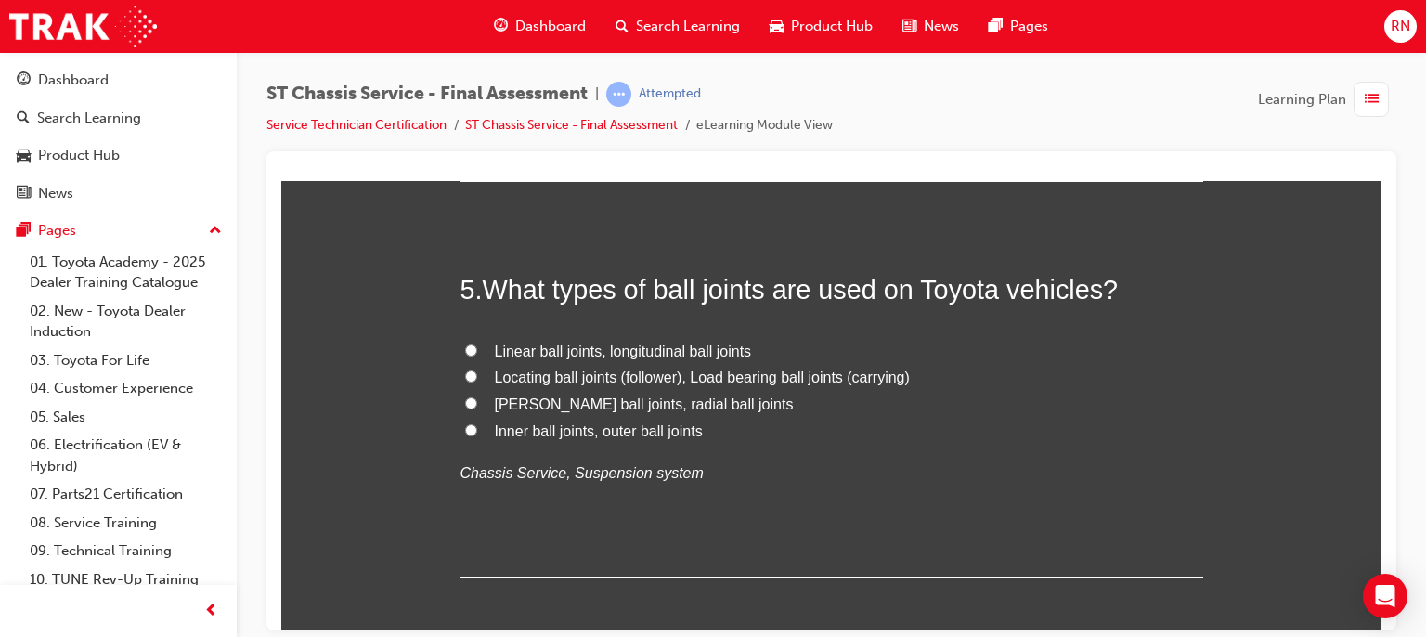
click at [520, 430] on span "Inner ball joints, outer ball joints" at bounding box center [599, 430] width 208 height 16
click at [477, 430] on input "Inner ball joints, outer ball joints" at bounding box center [471, 429] width 12 height 12
radio input "true"
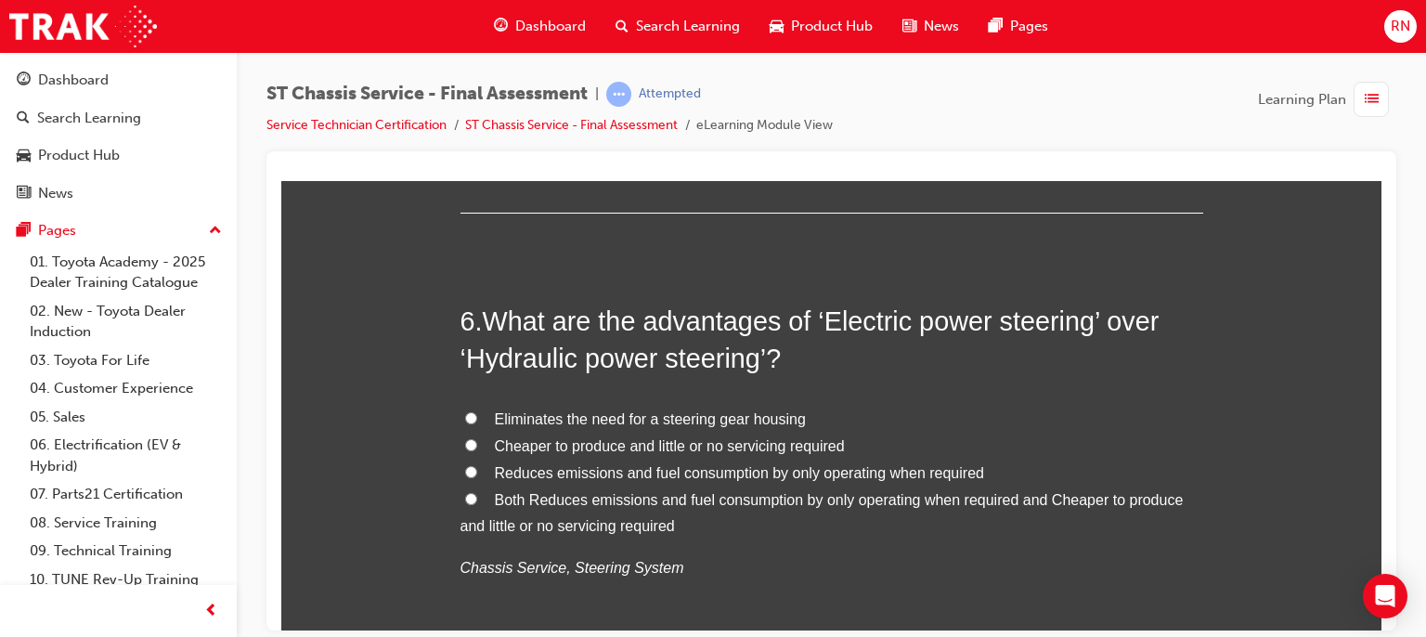
scroll to position [2191, 0]
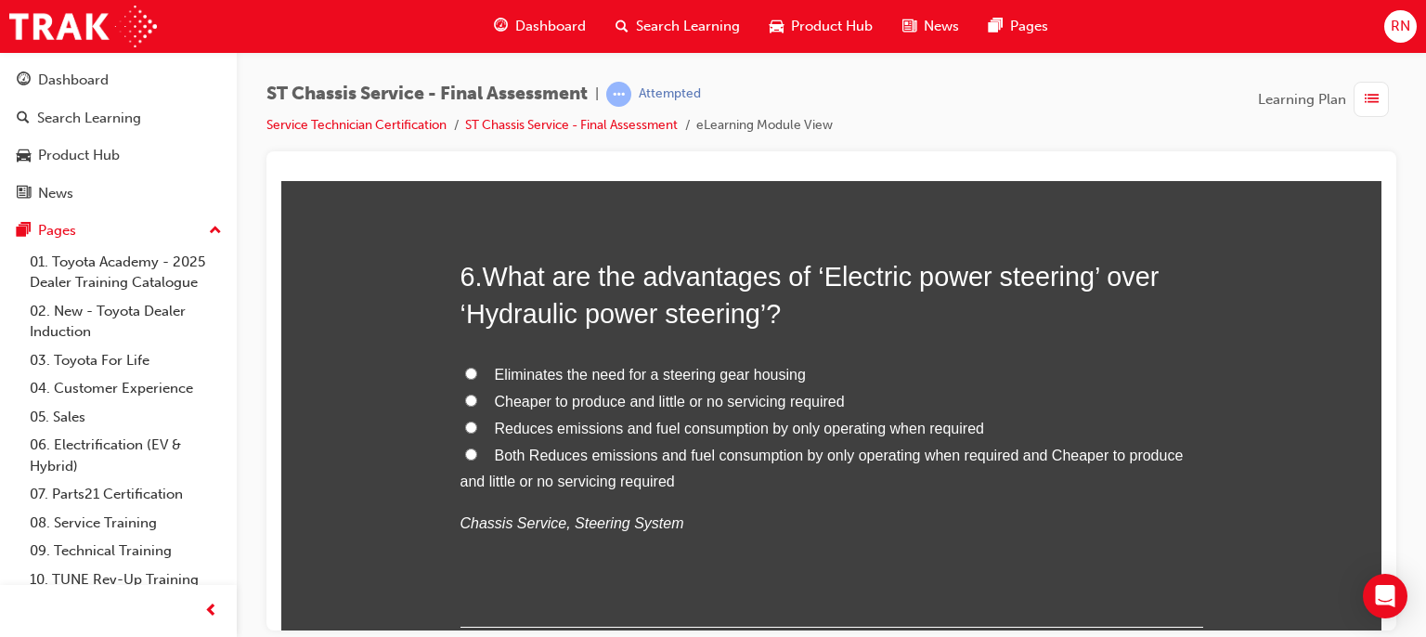
click at [560, 401] on span "Cheaper to produce and little or no servicing required" at bounding box center [670, 401] width 350 height 16
click at [477, 401] on input "Cheaper to produce and little or no servicing required" at bounding box center [471, 400] width 12 height 12
radio input "true"
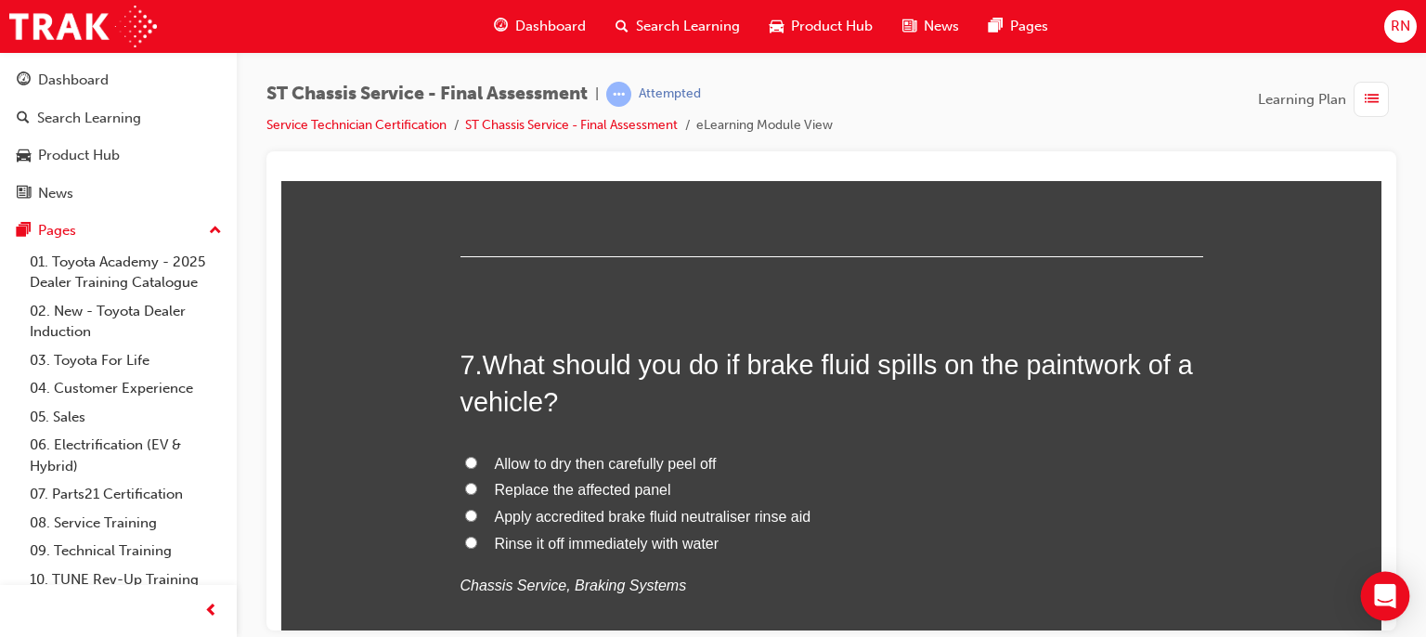
scroll to position [2563, 0]
click at [609, 545] on span "Rinse it off immediately with water" at bounding box center [607, 542] width 225 height 16
click at [477, 545] on input "Rinse it off immediately with water" at bounding box center [471, 541] width 12 height 12
radio input "true"
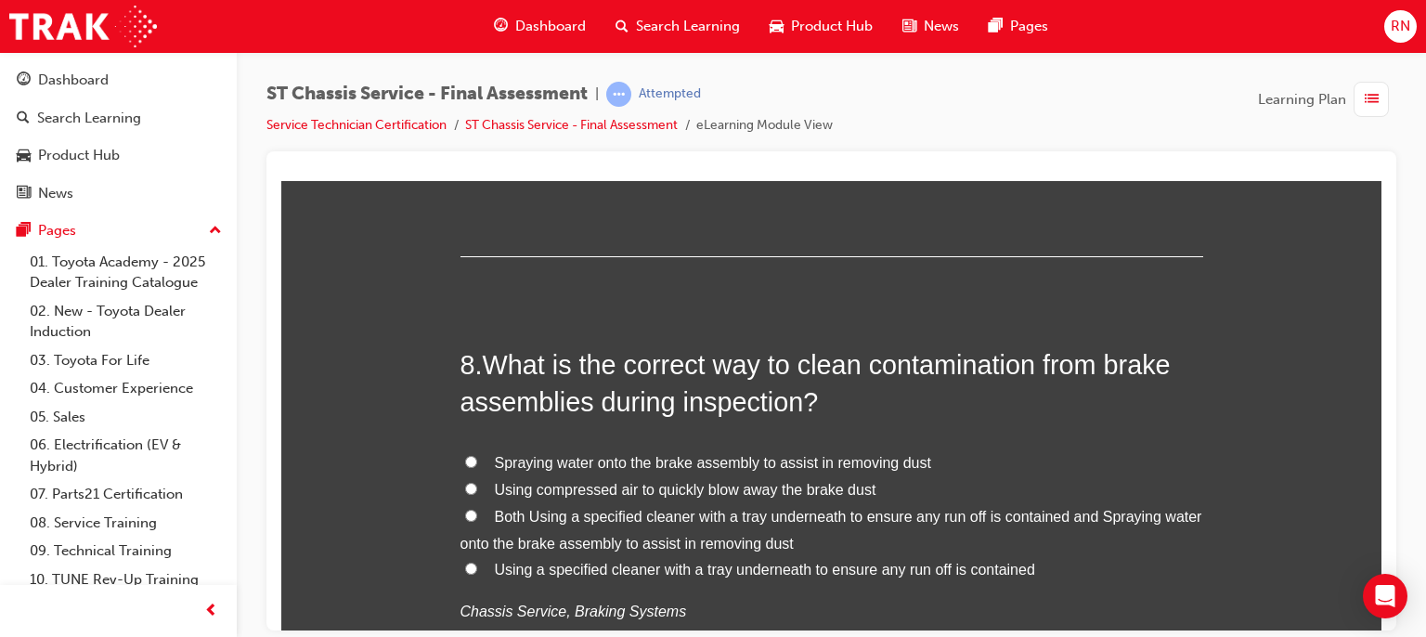
scroll to position [3008, 0]
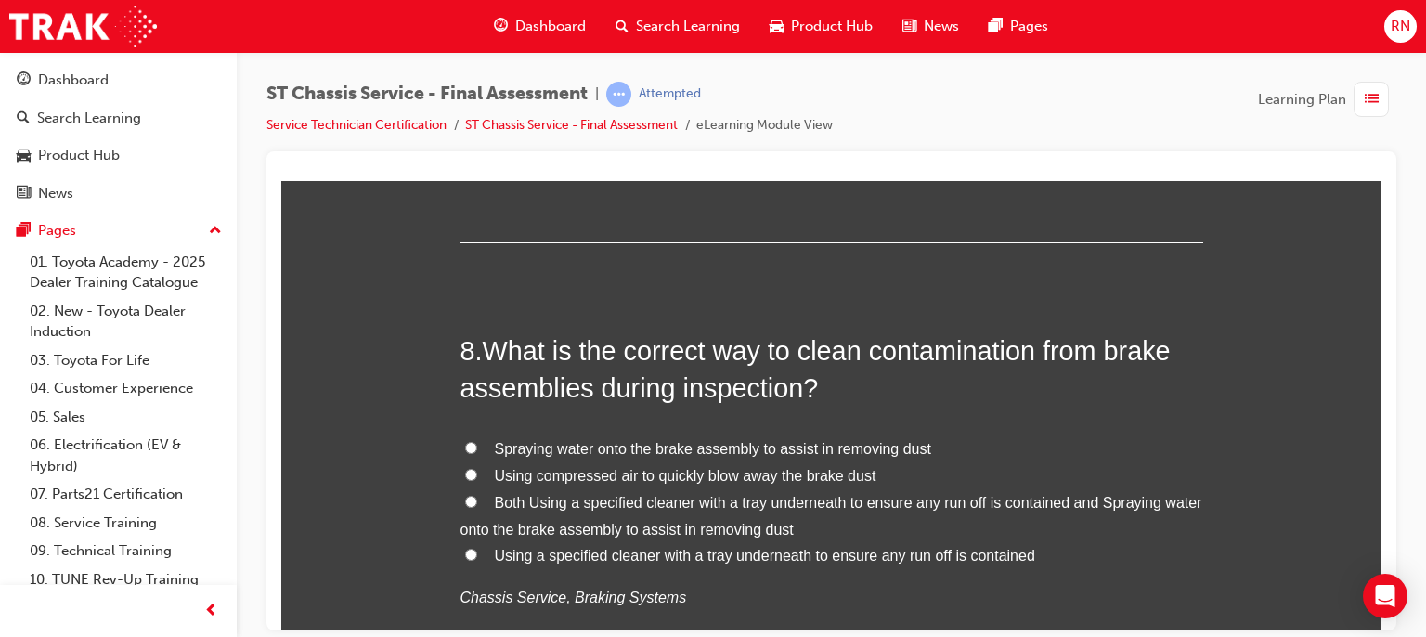
click at [633, 500] on span "Both Using a specified cleaner with a tray underneath to ensure any run off is …" at bounding box center [832, 515] width 742 height 43
click at [477, 500] on input "Both Using a specified cleaner with a tray underneath to ensure any run off is …" at bounding box center [471, 501] width 12 height 12
radio input "true"
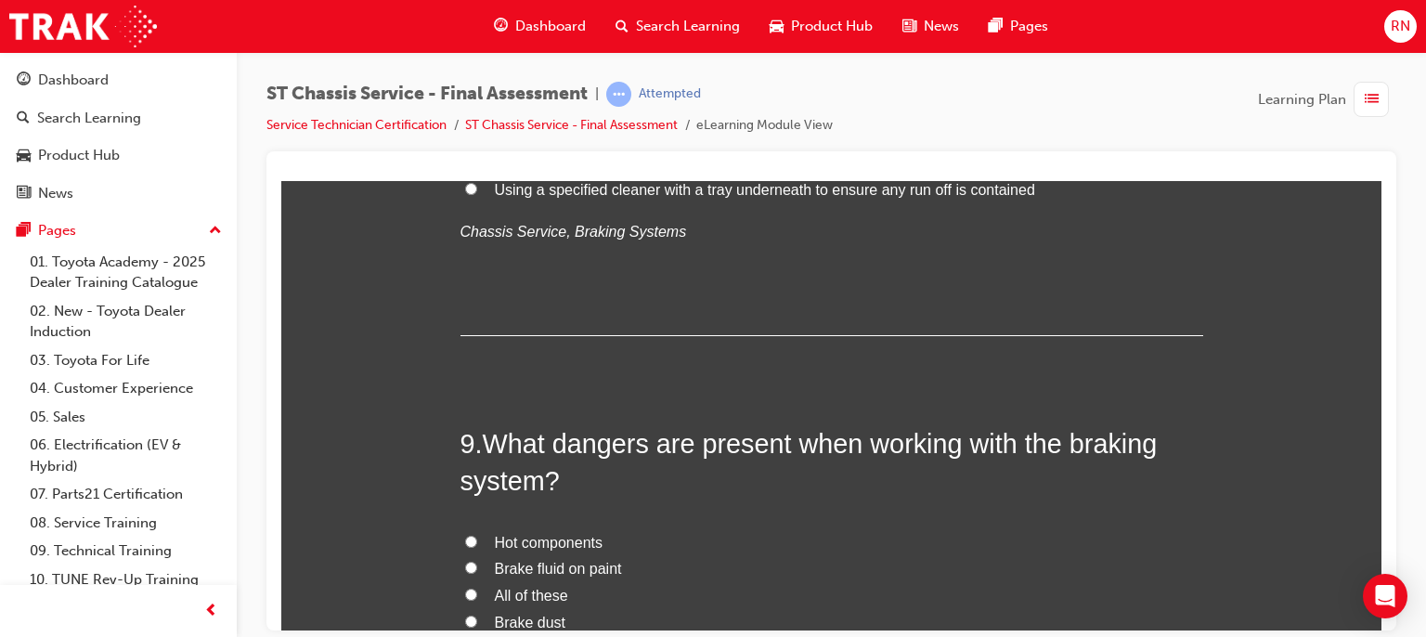
scroll to position [3491, 0]
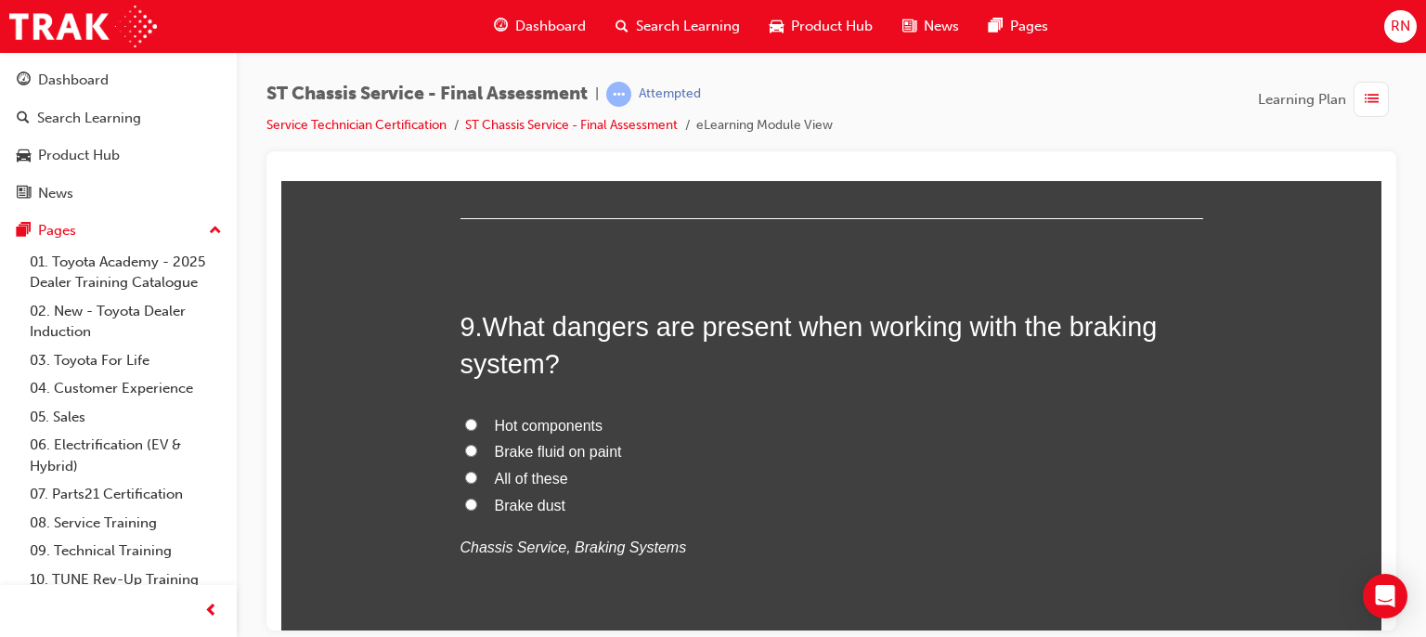
click at [531, 480] on span "All of these" at bounding box center [531, 478] width 73 height 16
click at [477, 480] on input "All of these" at bounding box center [471, 477] width 12 height 12
radio input "true"
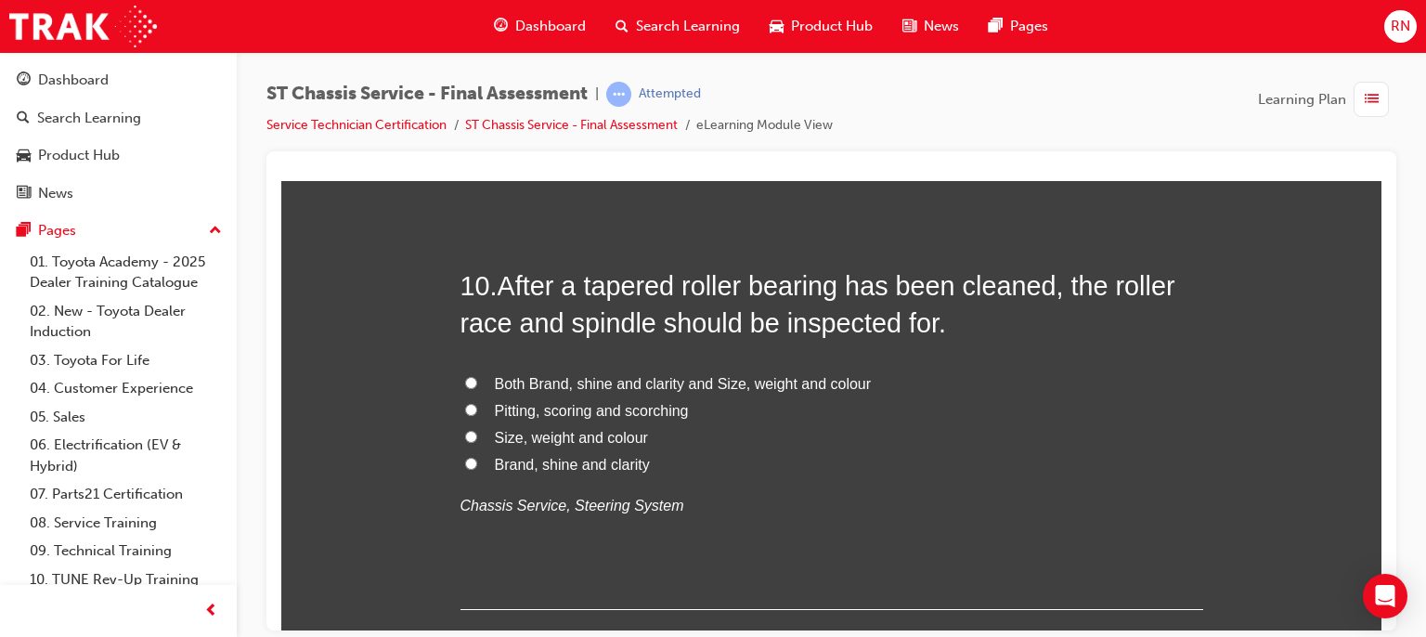
scroll to position [3974, 0]
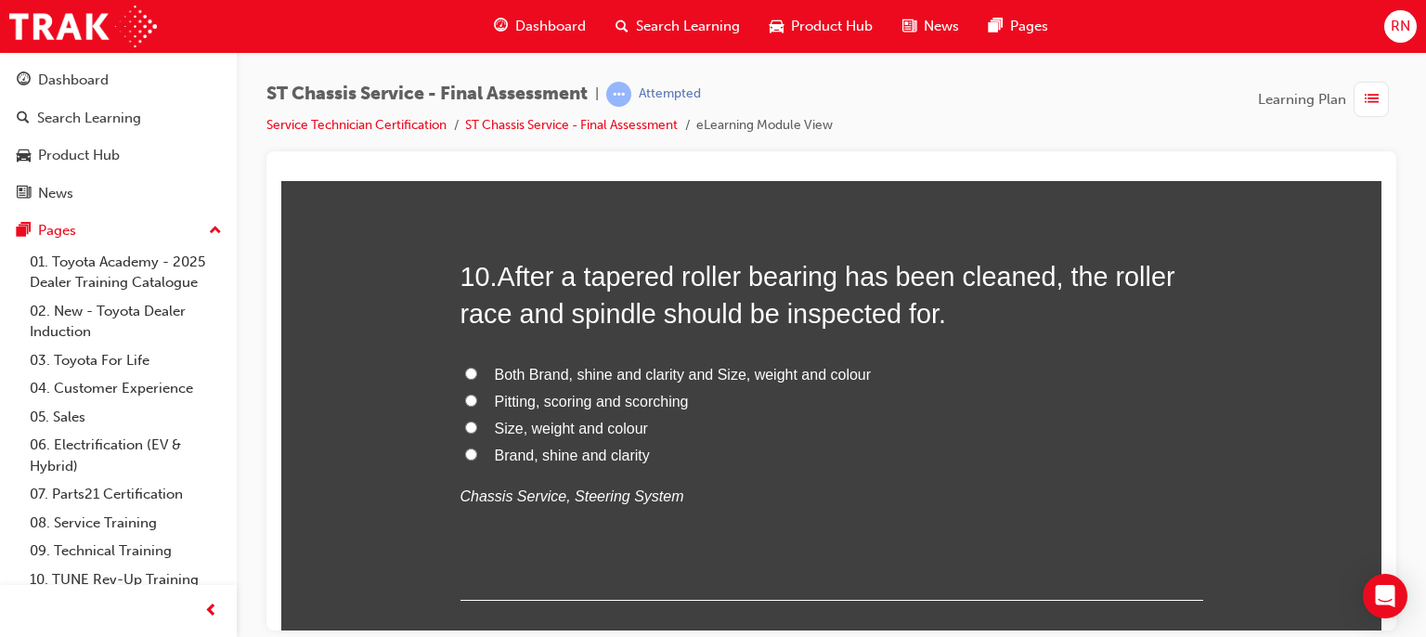
click at [565, 405] on span "Pitting, scoring and scorching" at bounding box center [592, 401] width 194 height 16
click at [477, 405] on input "Pitting, scoring and scorching" at bounding box center [471, 400] width 12 height 12
radio input "true"
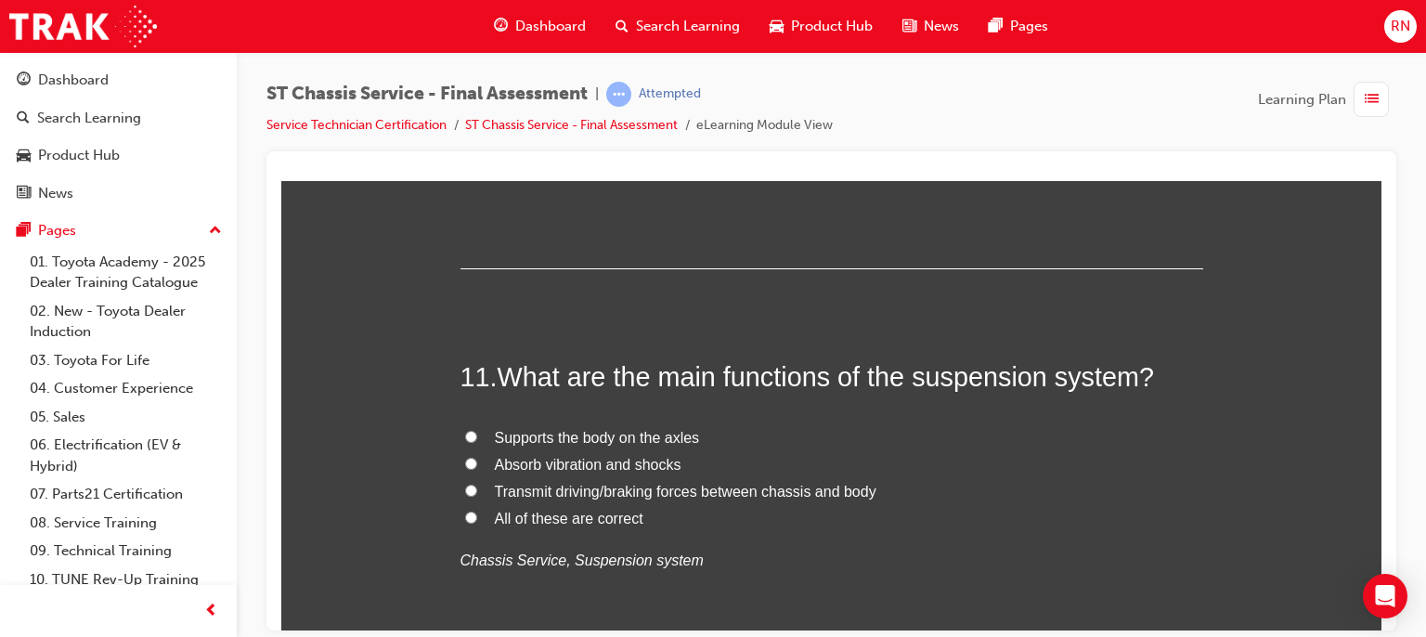
scroll to position [4308, 0]
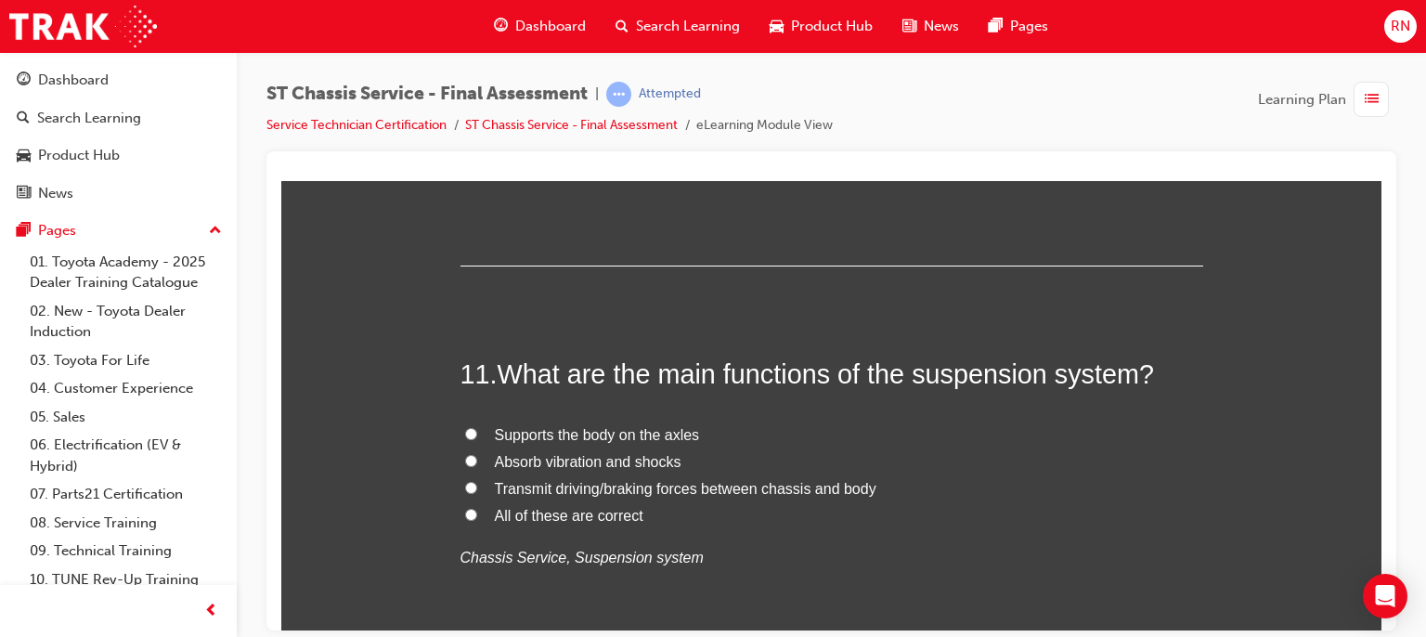
click at [528, 463] on span "Absorb vibration and shocks" at bounding box center [588, 461] width 187 height 16
click at [477, 463] on input "Absorb vibration and shocks" at bounding box center [471, 460] width 12 height 12
radio input "true"
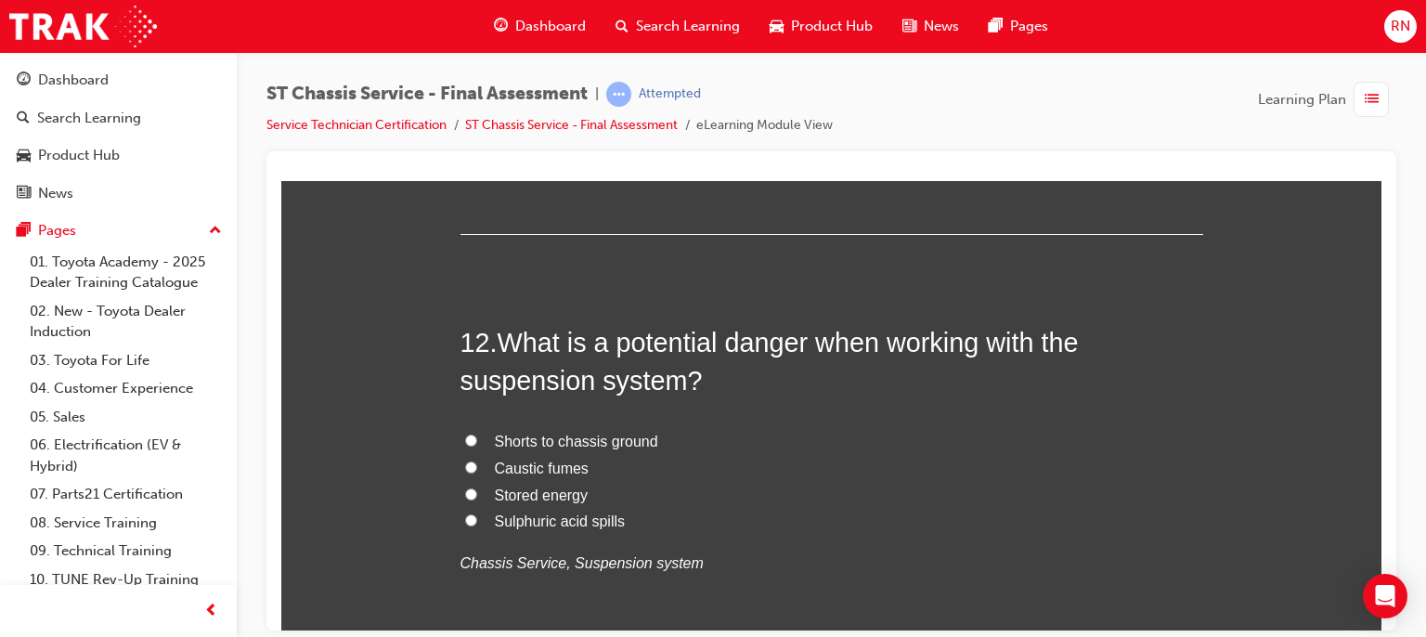
scroll to position [4754, 0]
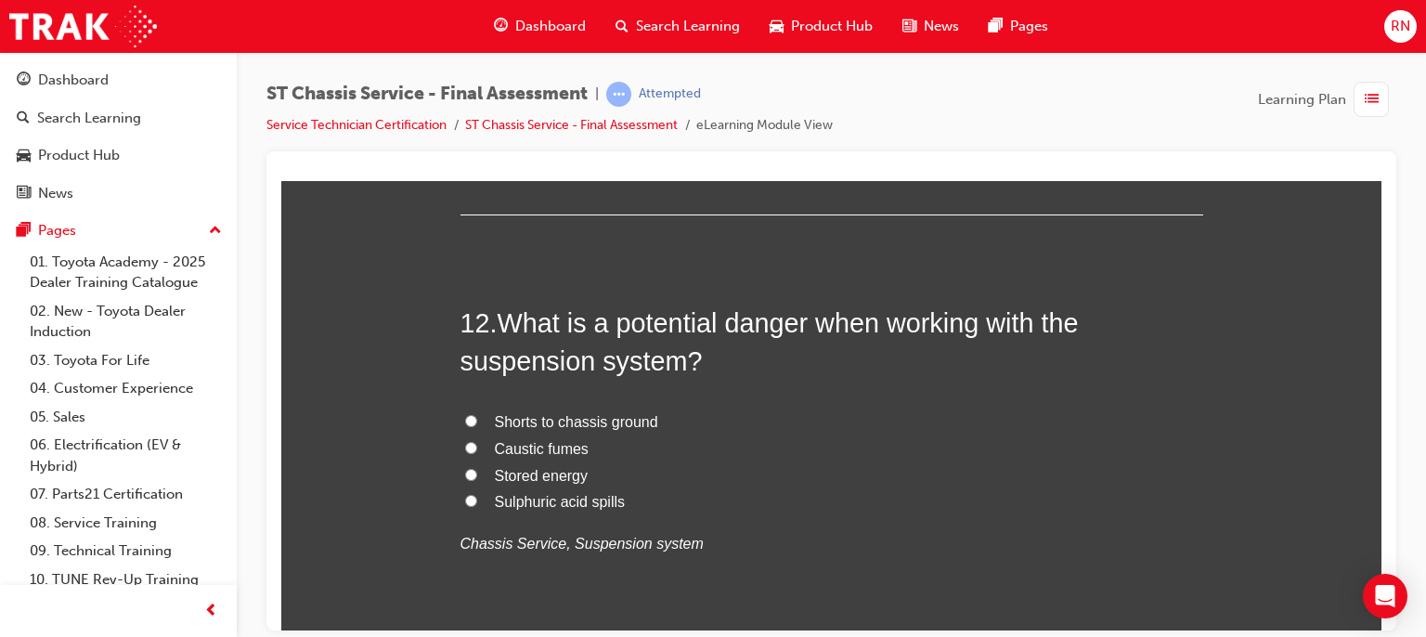
click at [518, 472] on span "Stored energy" at bounding box center [542, 475] width 94 height 16
click at [477, 472] on input "Stored energy" at bounding box center [471, 474] width 12 height 12
radio input "true"
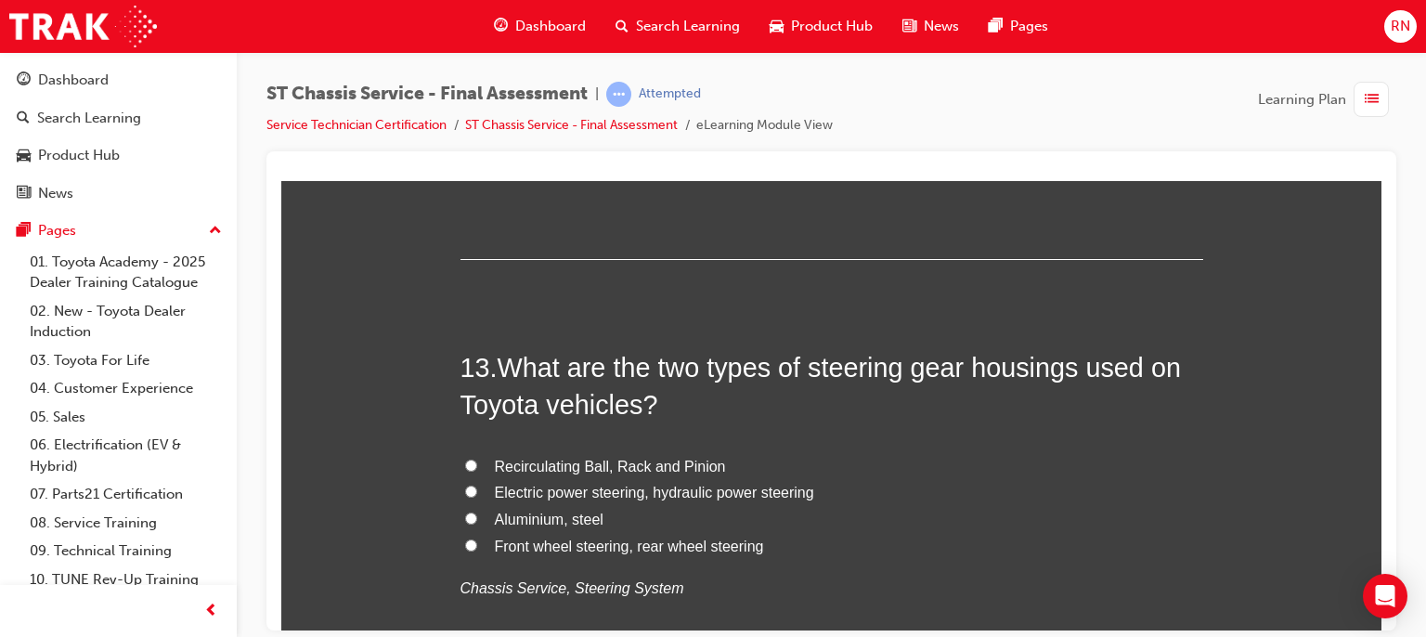
scroll to position [5162, 0]
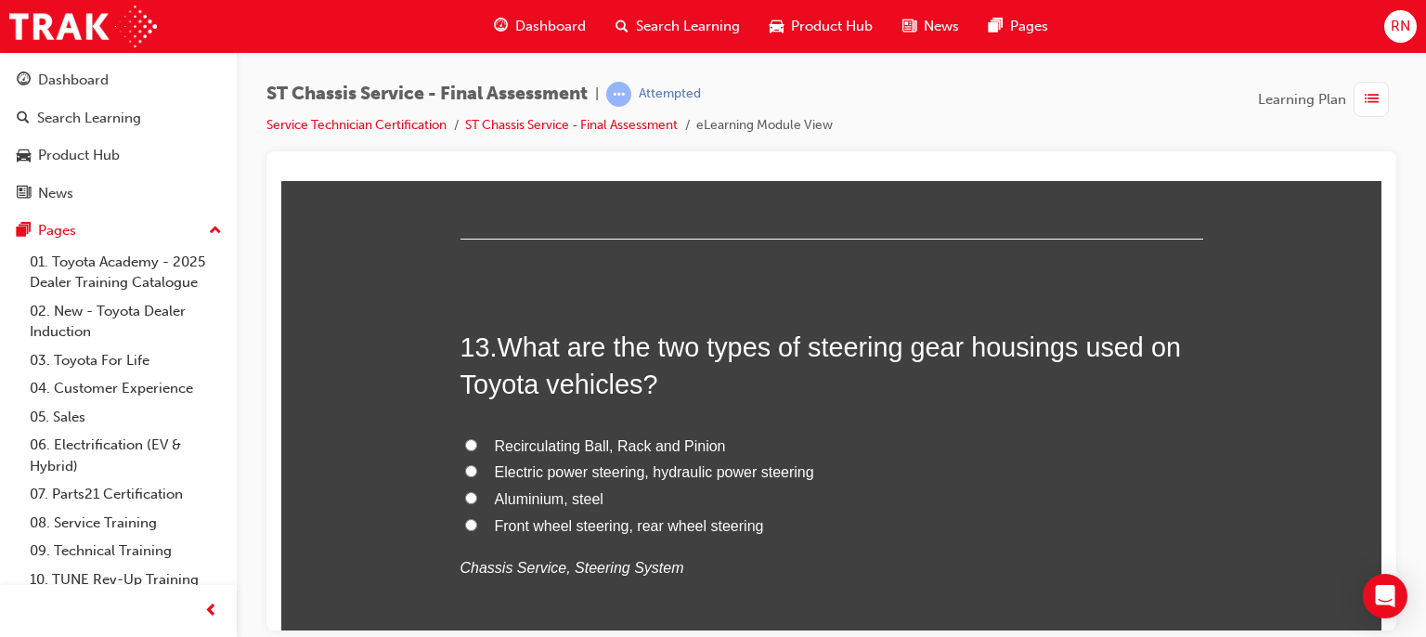
click at [559, 446] on span "Recirculating Ball, Rack and Pinion" at bounding box center [610, 445] width 231 height 16
click at [477, 446] on input "Recirculating Ball, Rack and Pinion" at bounding box center [471, 444] width 12 height 12
radio input "true"
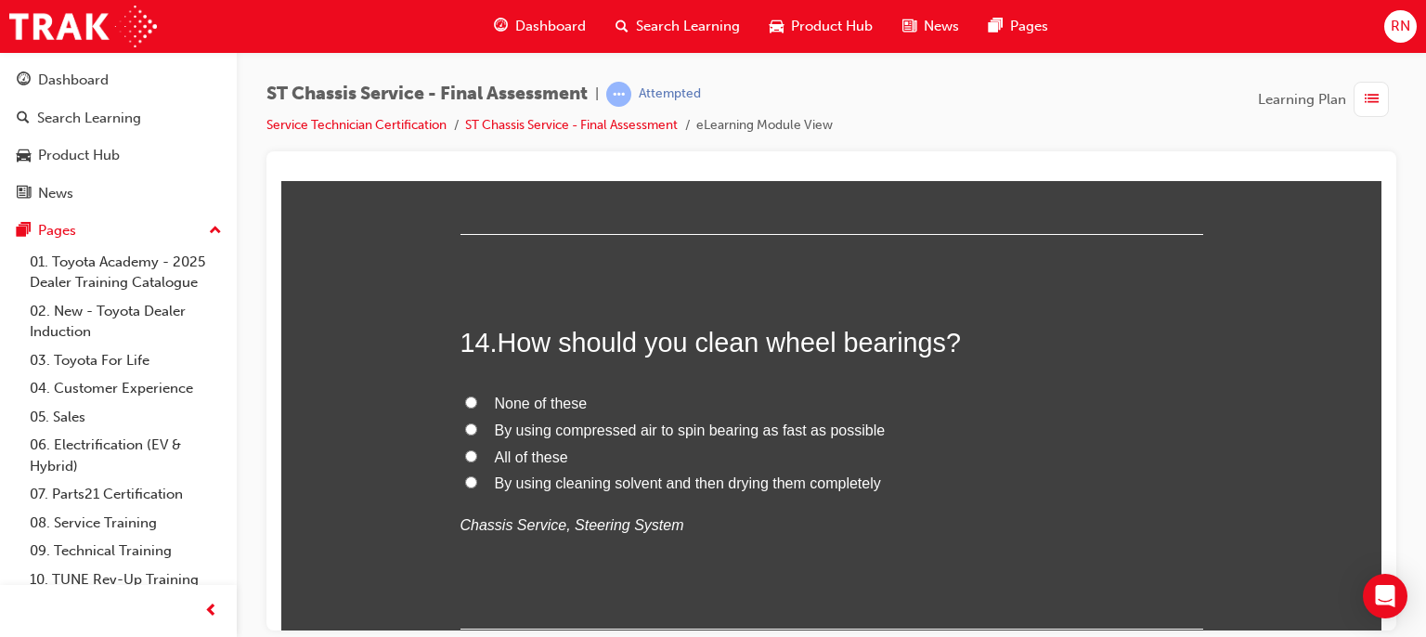
scroll to position [5608, 0]
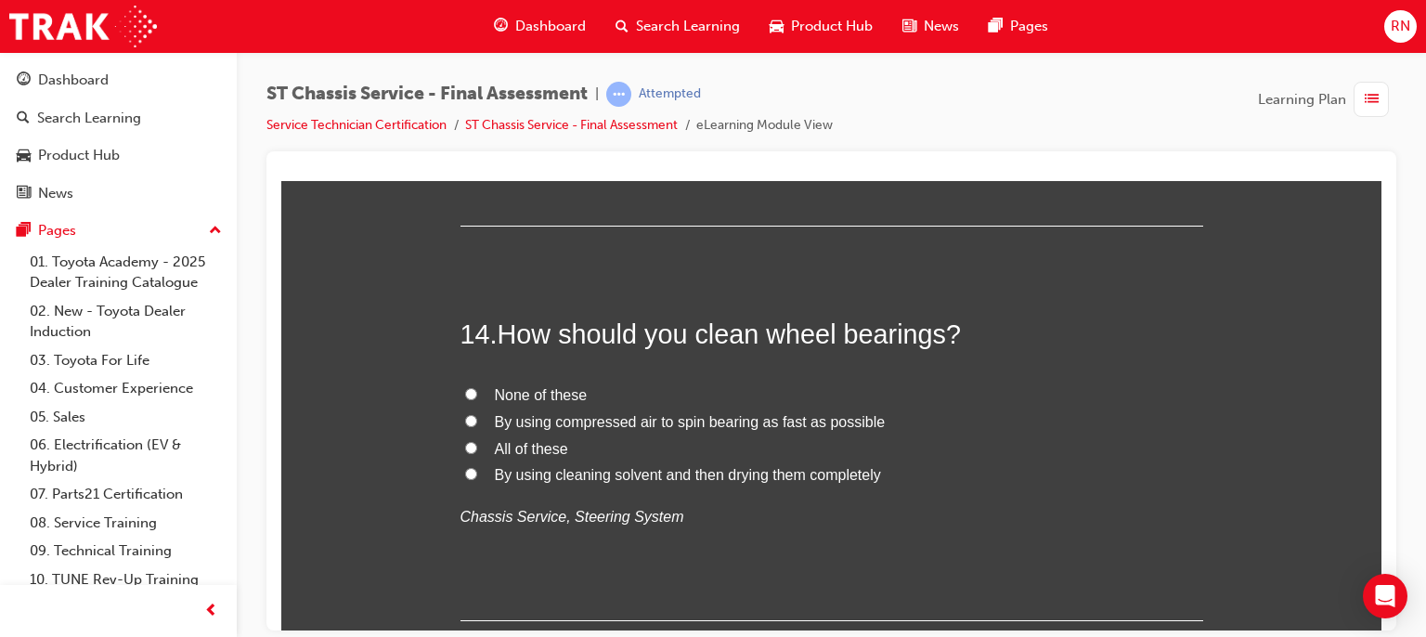
click at [524, 396] on span "None of these" at bounding box center [541, 394] width 93 height 16
click at [477, 396] on input "None of these" at bounding box center [471, 393] width 12 height 12
radio input "true"
click at [1417, 299] on div "ST Chassis Service - Final Assessment | Attempted Service Technician Certificat…" at bounding box center [831, 321] width 1189 height 539
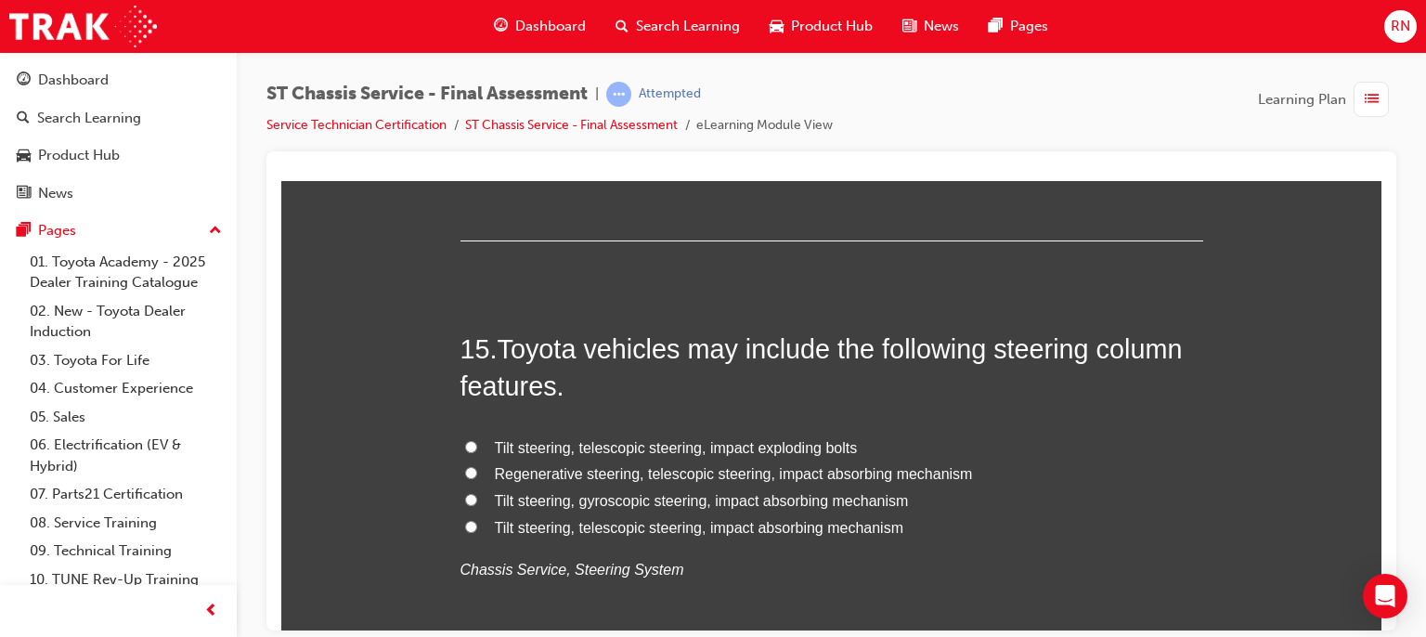
scroll to position [6054, 0]
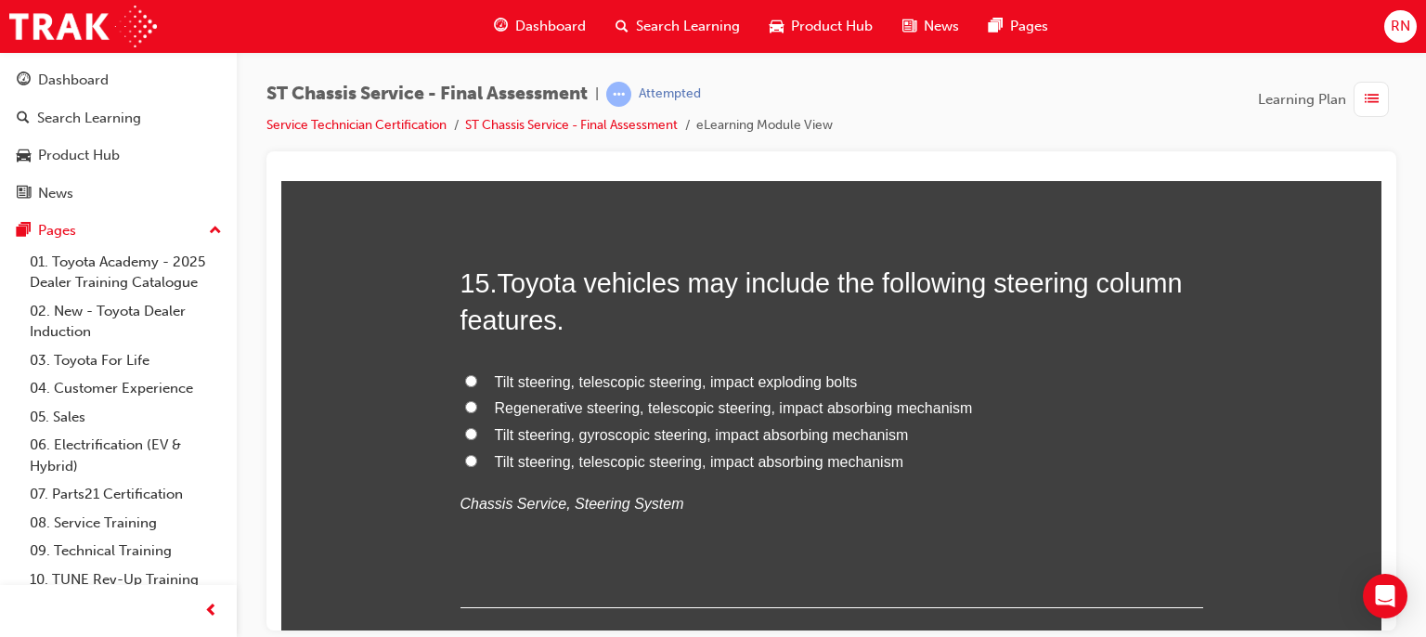
click at [727, 379] on span "Tilt steering, telescopic steering, impact exploding bolts" at bounding box center [676, 381] width 363 height 16
click at [477, 379] on input "Tilt steering, telescopic steering, impact exploding bolts" at bounding box center [471, 380] width 12 height 12
radio input "true"
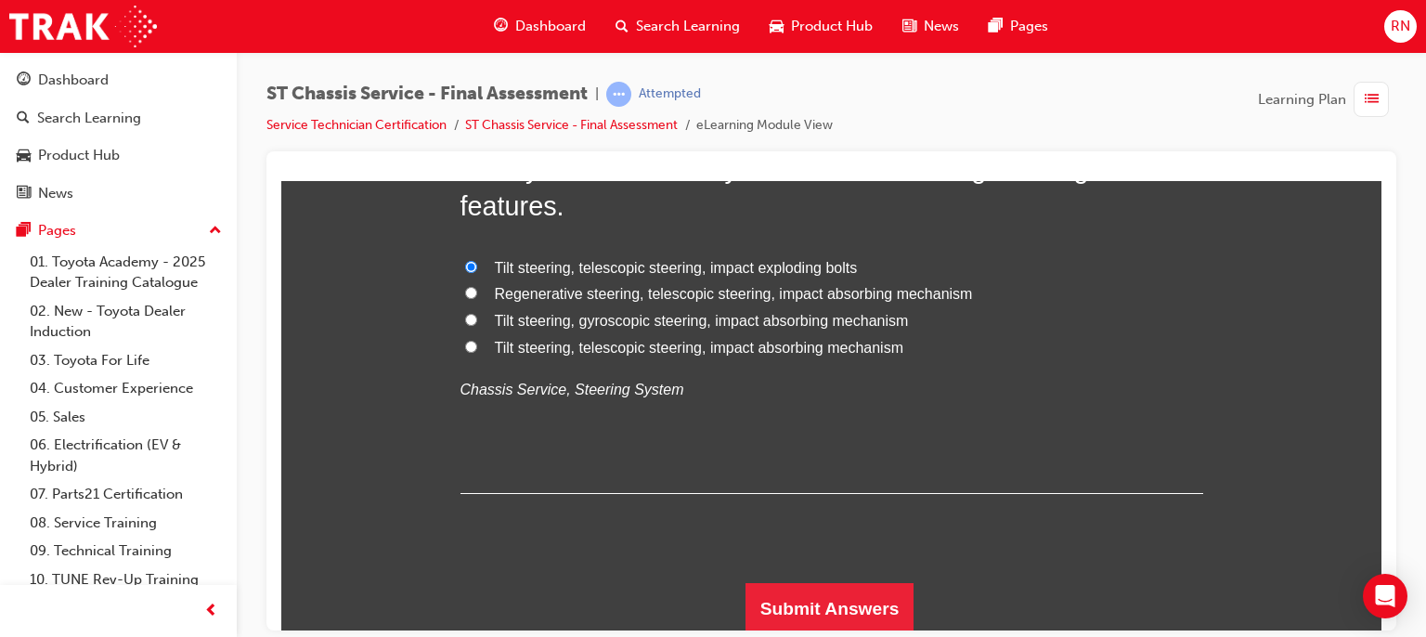
scroll to position [6169, 0]
click at [850, 604] on button "Submit Answers" at bounding box center [830, 607] width 169 height 52
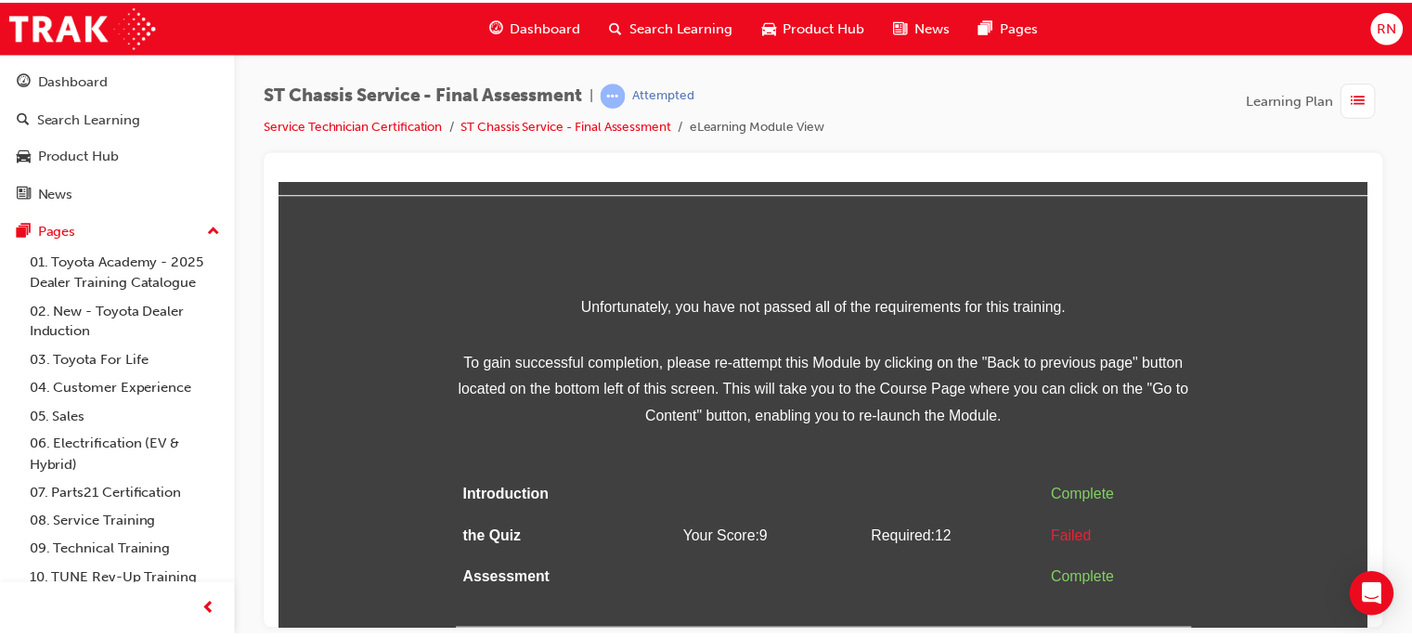
scroll to position [0, 0]
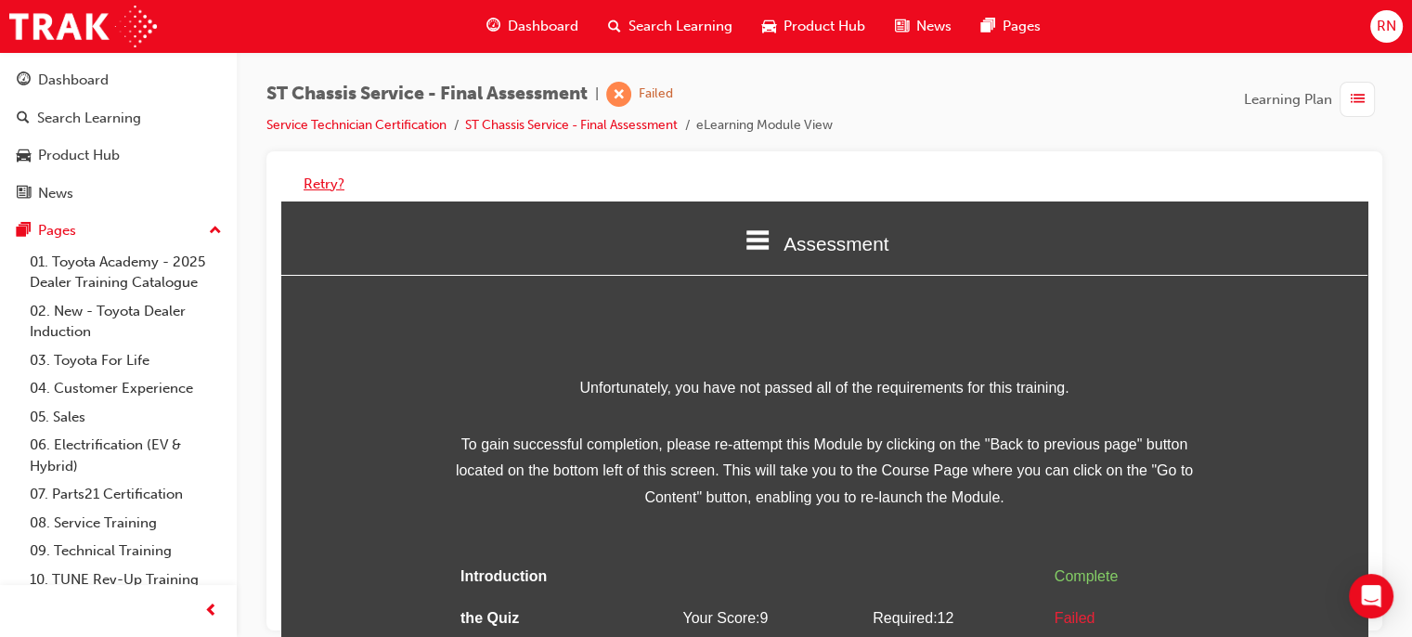
click at [323, 186] on button "Retry?" at bounding box center [324, 184] width 41 height 21
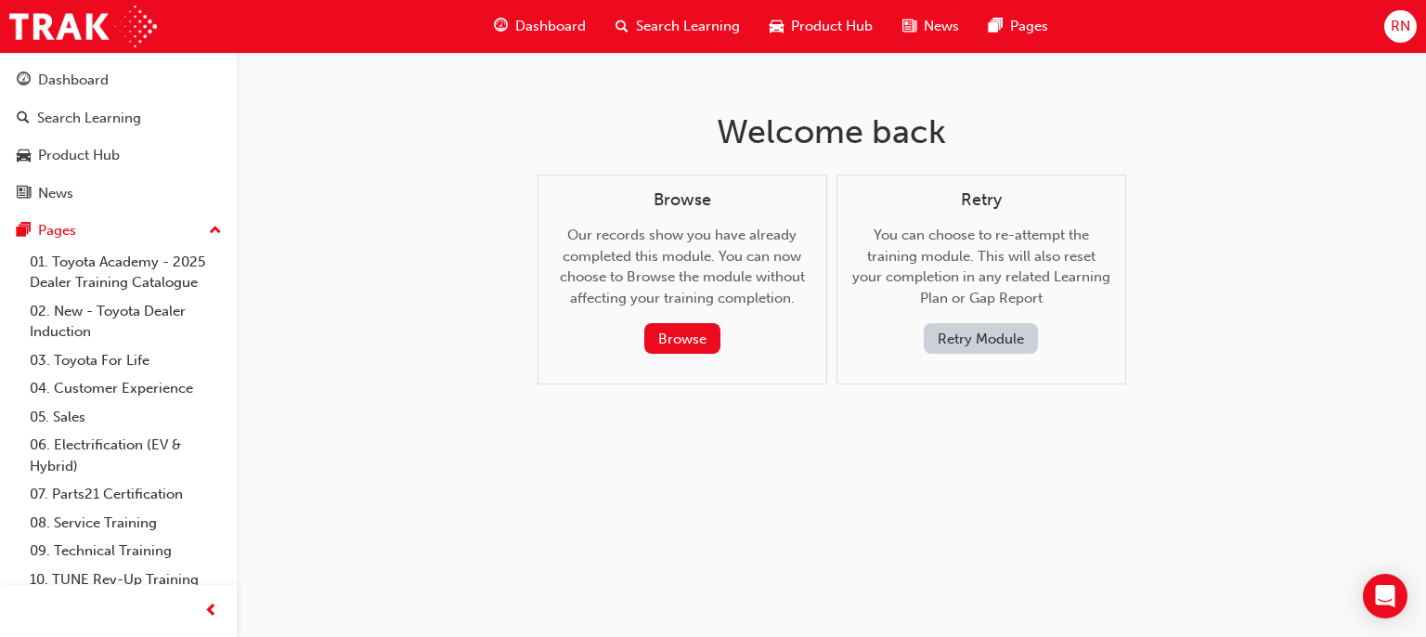
click at [952, 333] on button "Retry Module" at bounding box center [981, 338] width 114 height 31
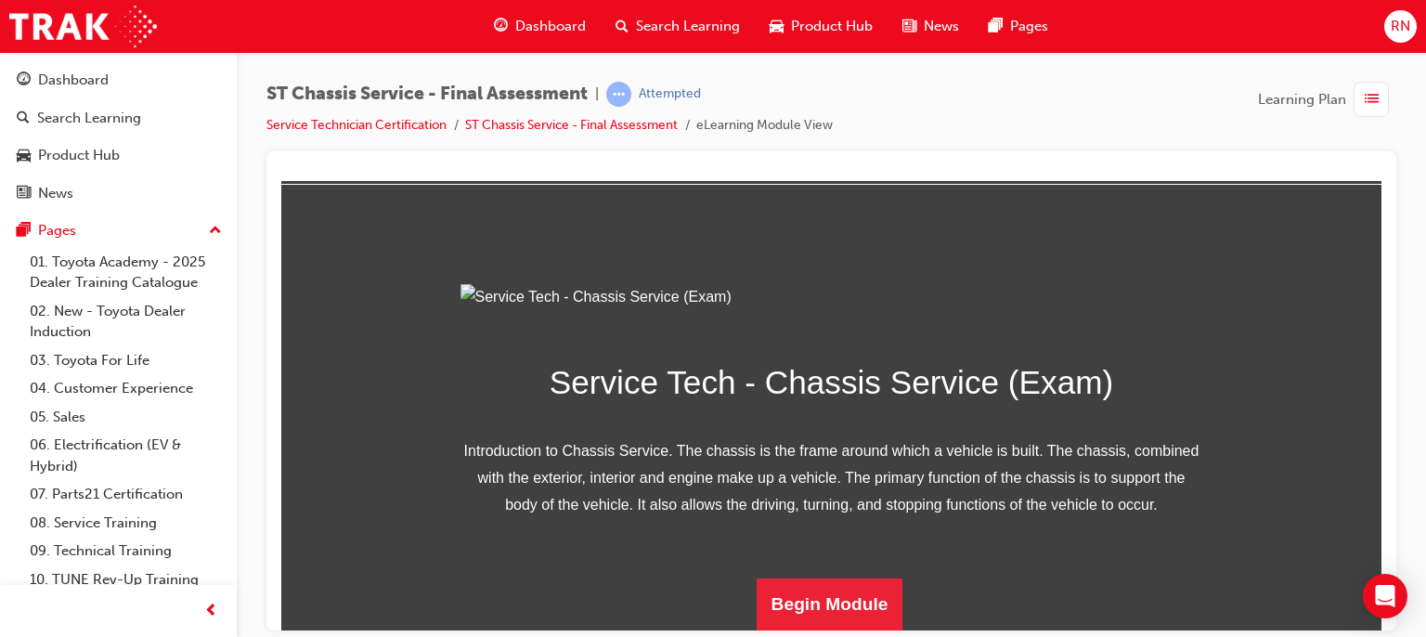
scroll to position [275, 0]
click at [834, 590] on button "Begin Module" at bounding box center [830, 604] width 147 height 52
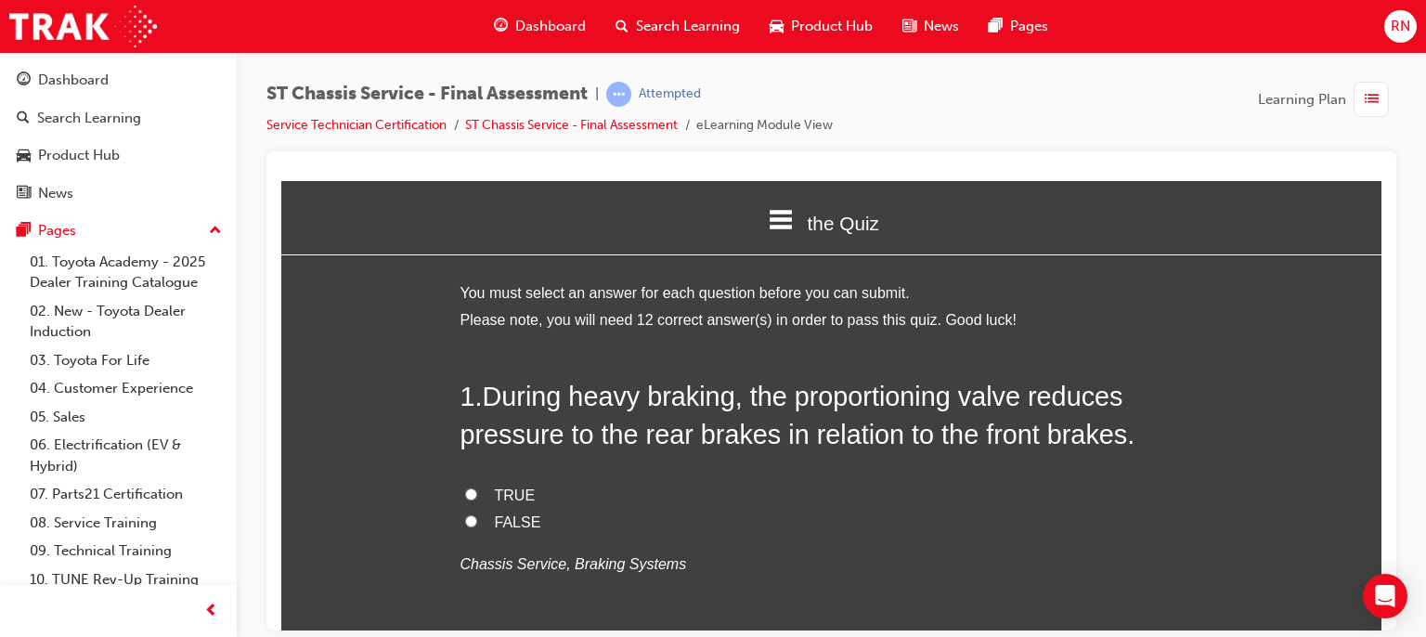
click at [465, 497] on input "TRUE" at bounding box center [471, 493] width 12 height 12
radio input "true"
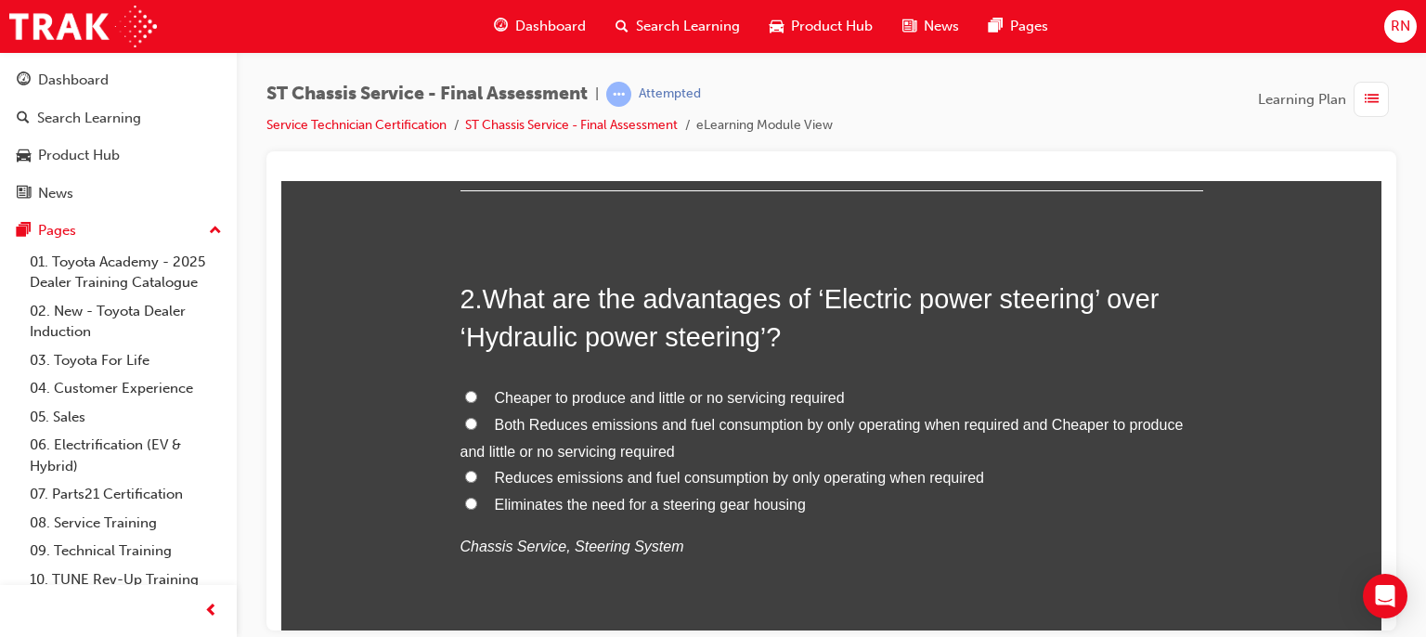
scroll to position [483, 0]
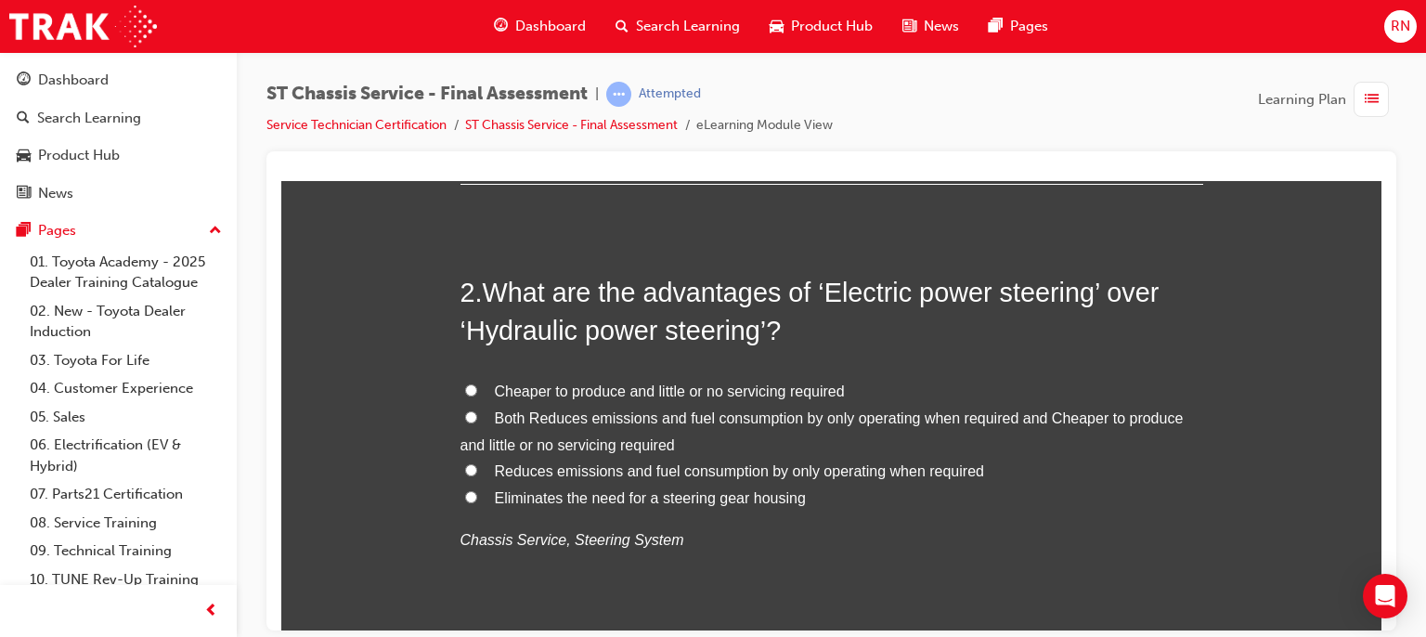
click at [721, 387] on span "Cheaper to produce and little or no servicing required" at bounding box center [670, 391] width 350 height 16
click at [477, 387] on input "Cheaper to produce and little or no servicing required" at bounding box center [471, 389] width 12 height 12
radio input "true"
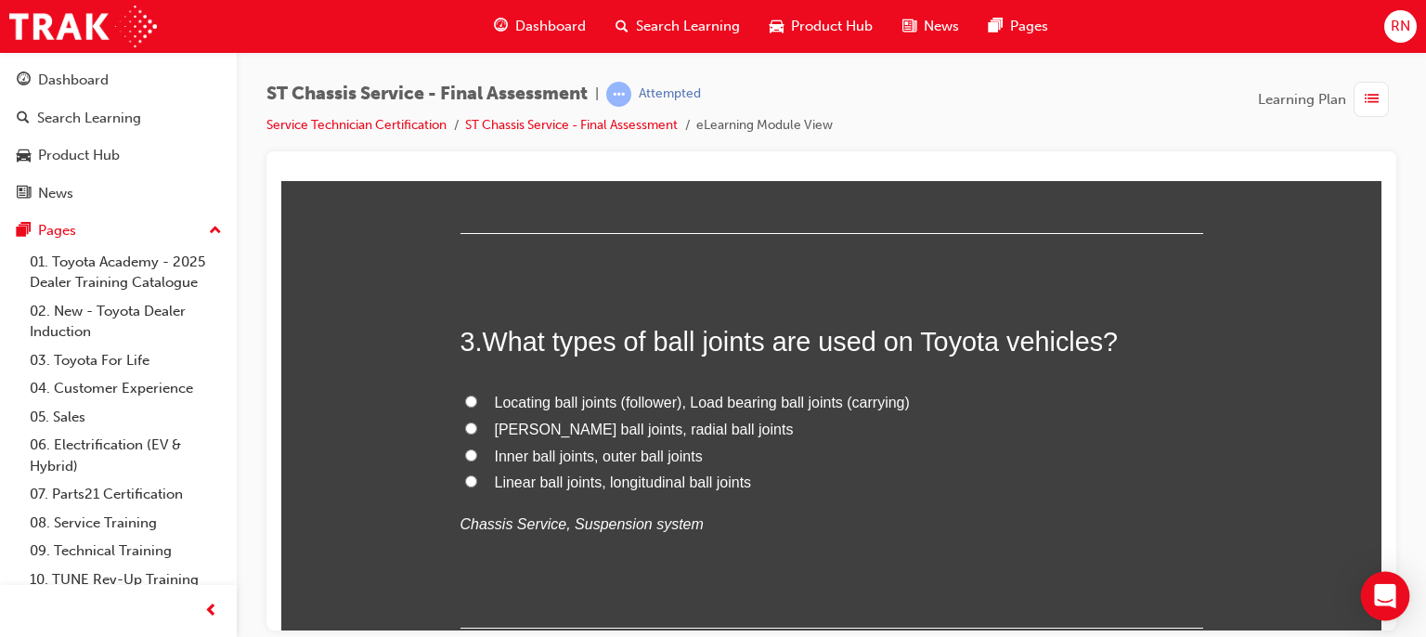
scroll to position [928, 0]
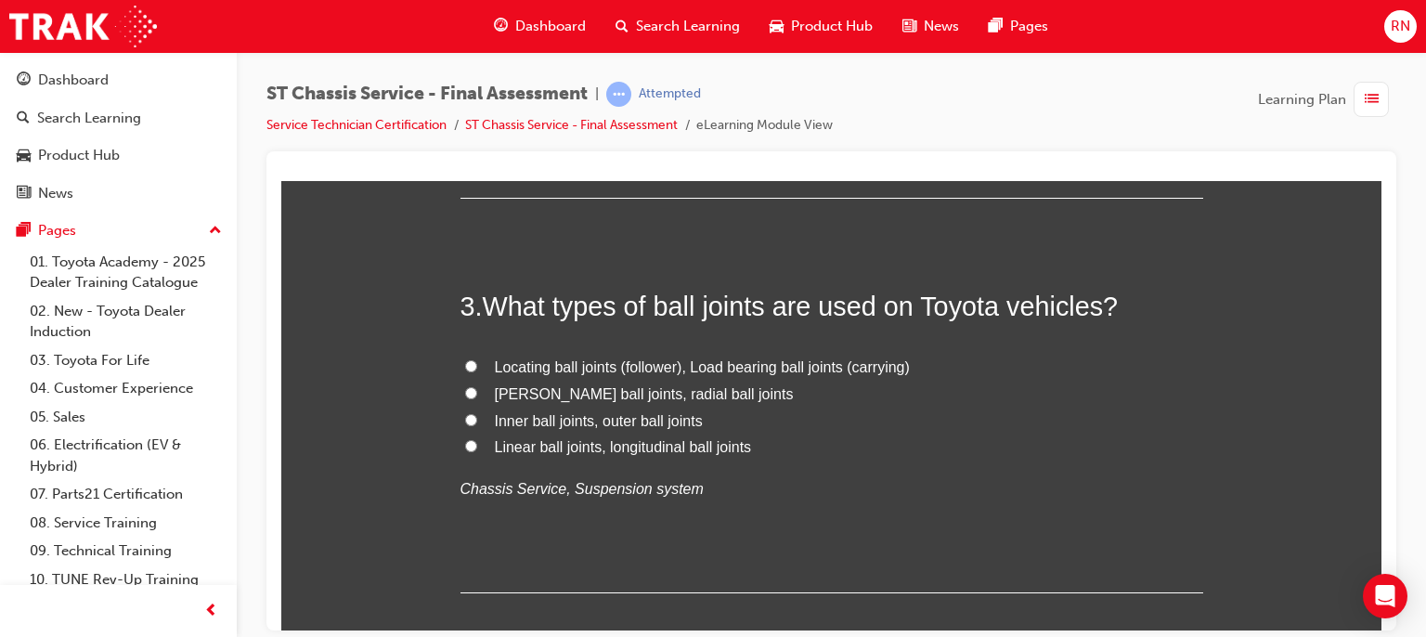
click at [553, 419] on span "Inner ball joints, outer ball joints" at bounding box center [599, 420] width 208 height 16
click at [477, 419] on input "Inner ball joints, outer ball joints" at bounding box center [471, 419] width 12 height 12
radio input "true"
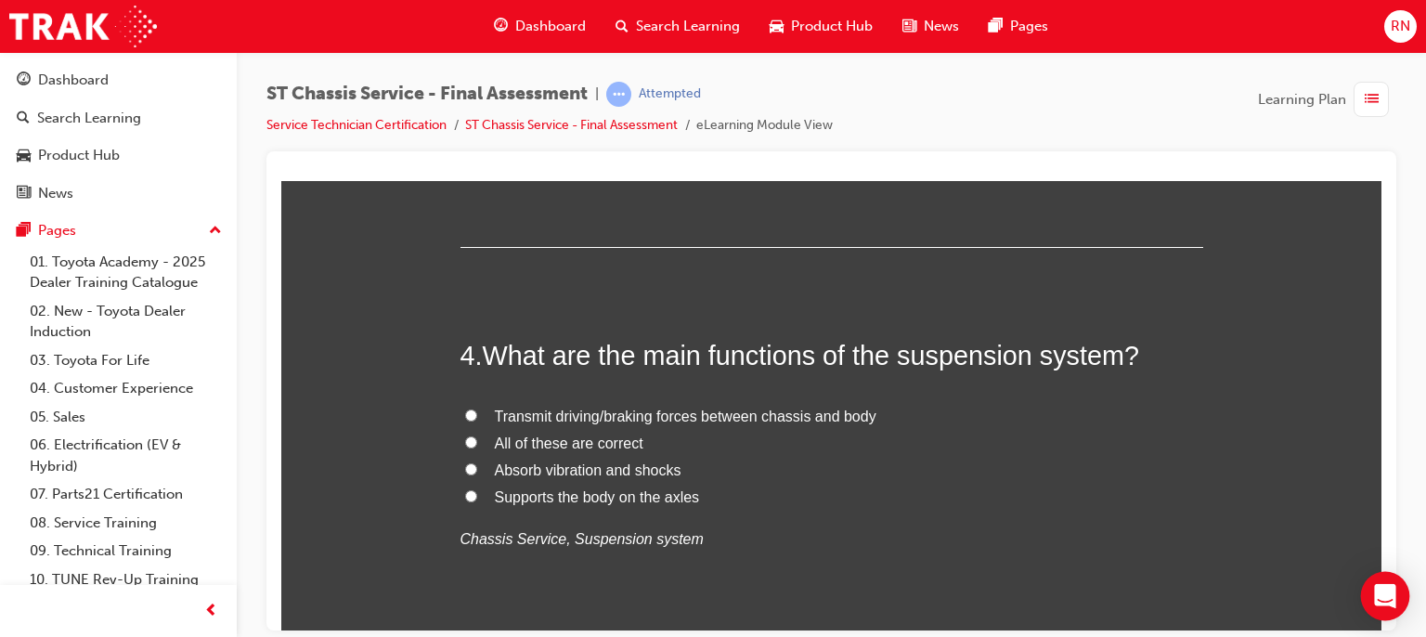
scroll to position [1300, 0]
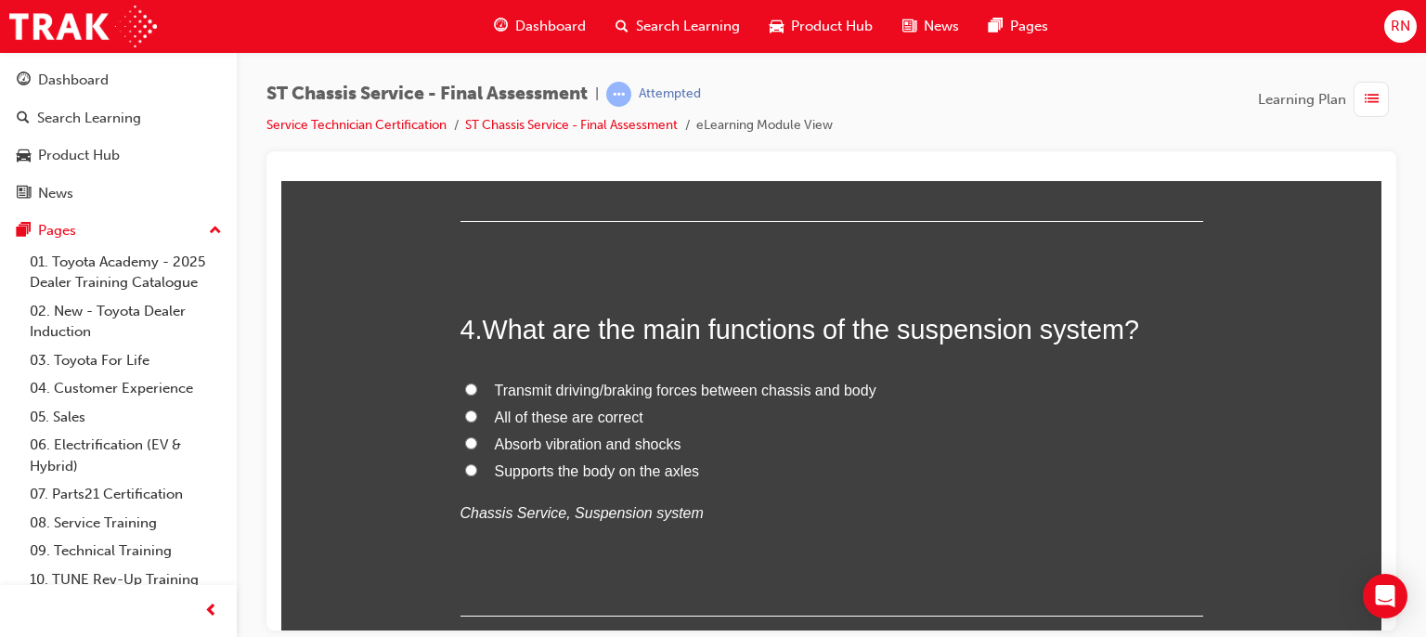
click at [564, 441] on span "Absorb vibration and shocks" at bounding box center [588, 443] width 187 height 16
click at [477, 441] on input "Absorb vibration and shocks" at bounding box center [471, 442] width 12 height 12
radio input "true"
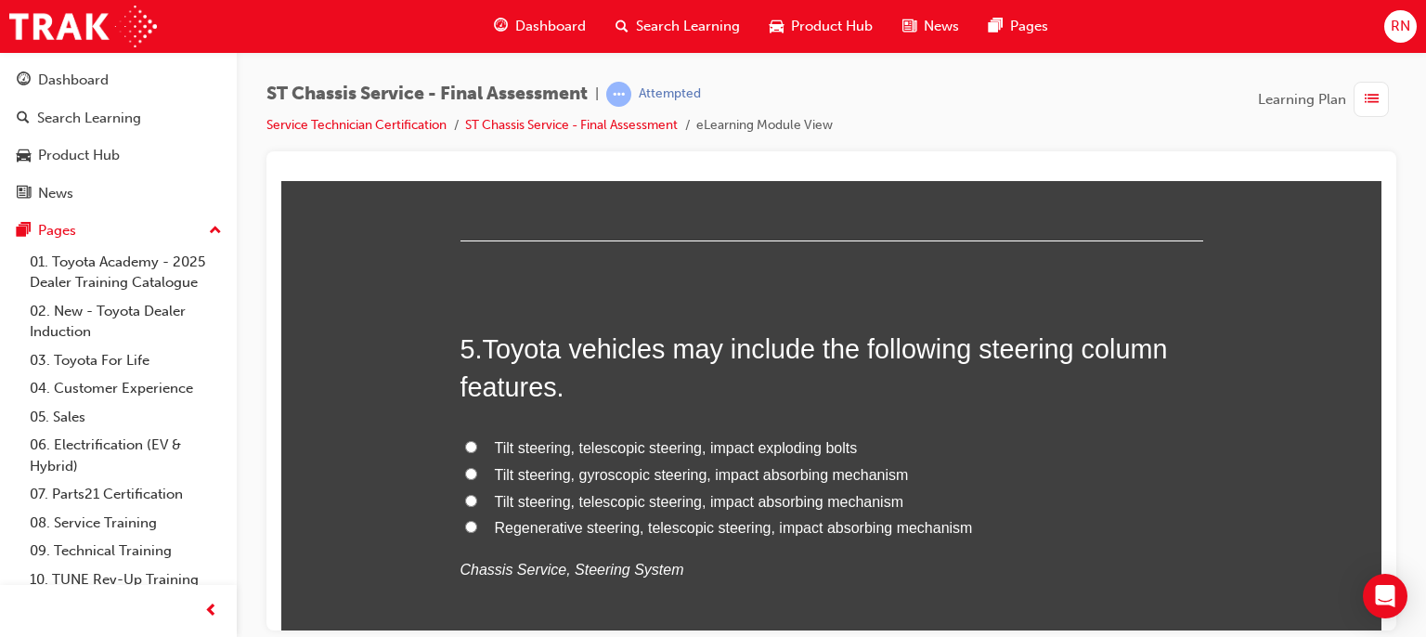
scroll to position [1708, 0]
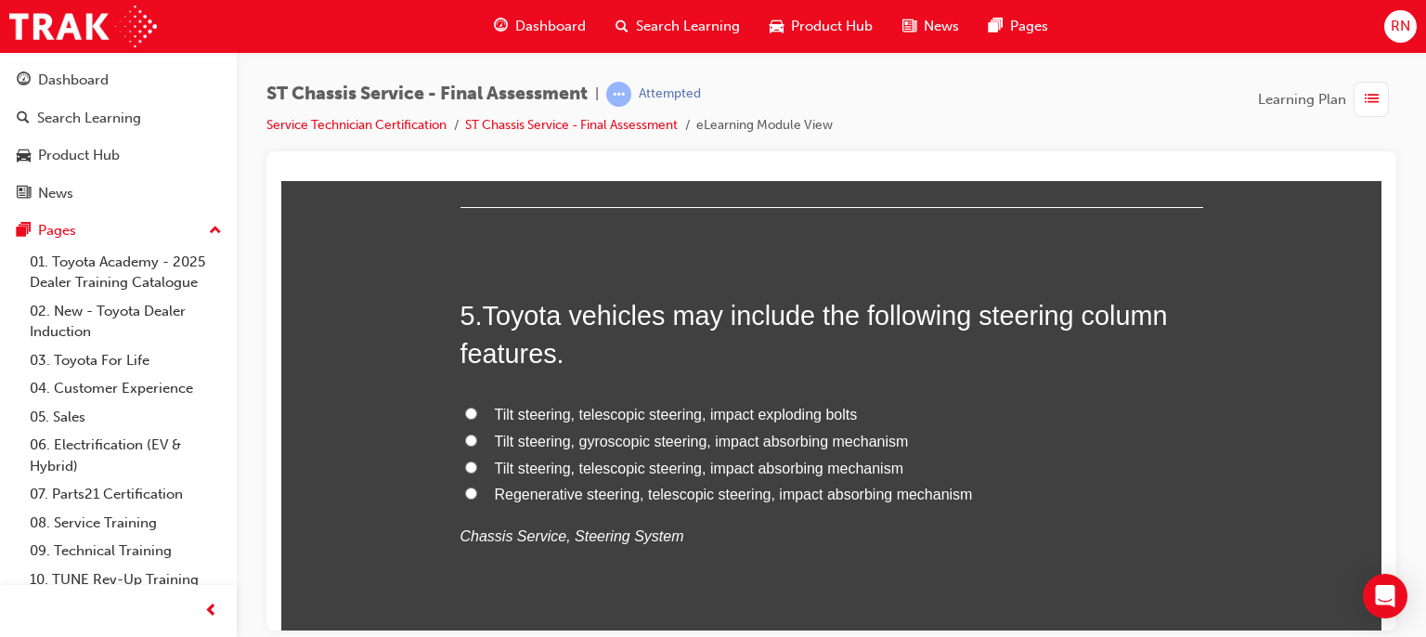
click at [665, 467] on span "Tilt steering, telescopic steering, impact absorbing mechanism" at bounding box center [699, 468] width 409 height 16
click at [477, 467] on input "Tilt steering, telescopic steering, impact absorbing mechanism" at bounding box center [471, 467] width 12 height 12
radio input "true"
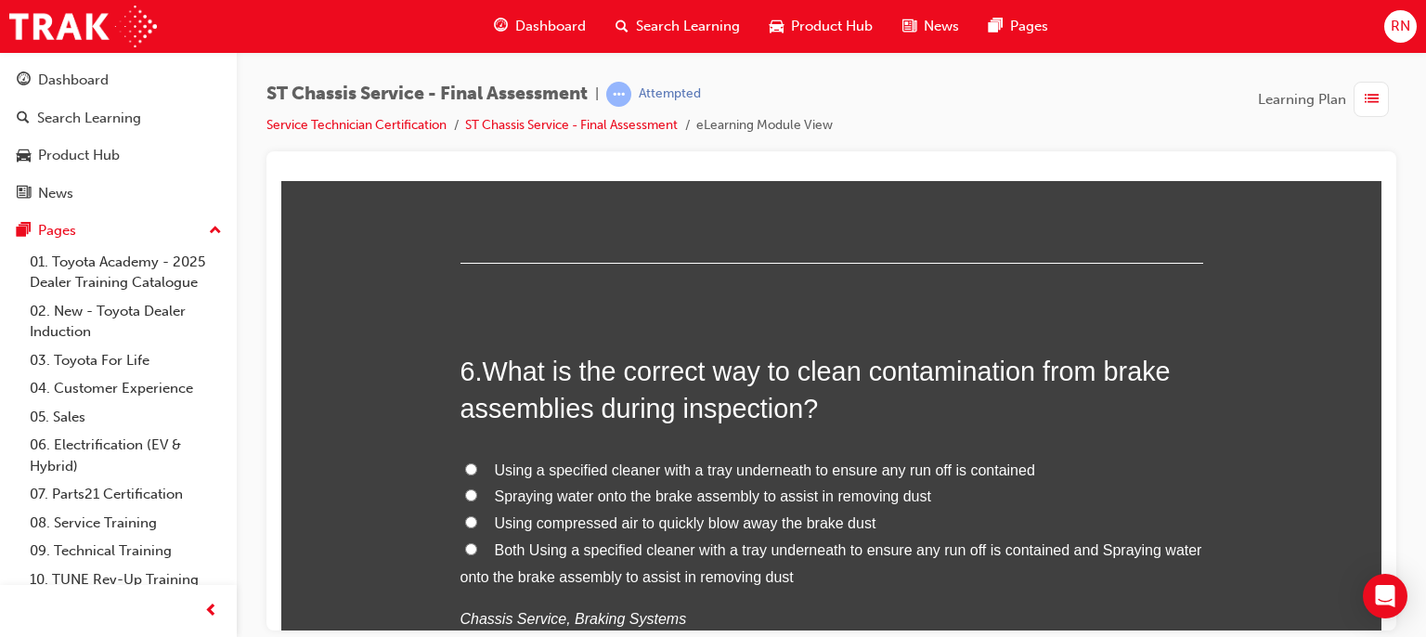
scroll to position [2117, 0]
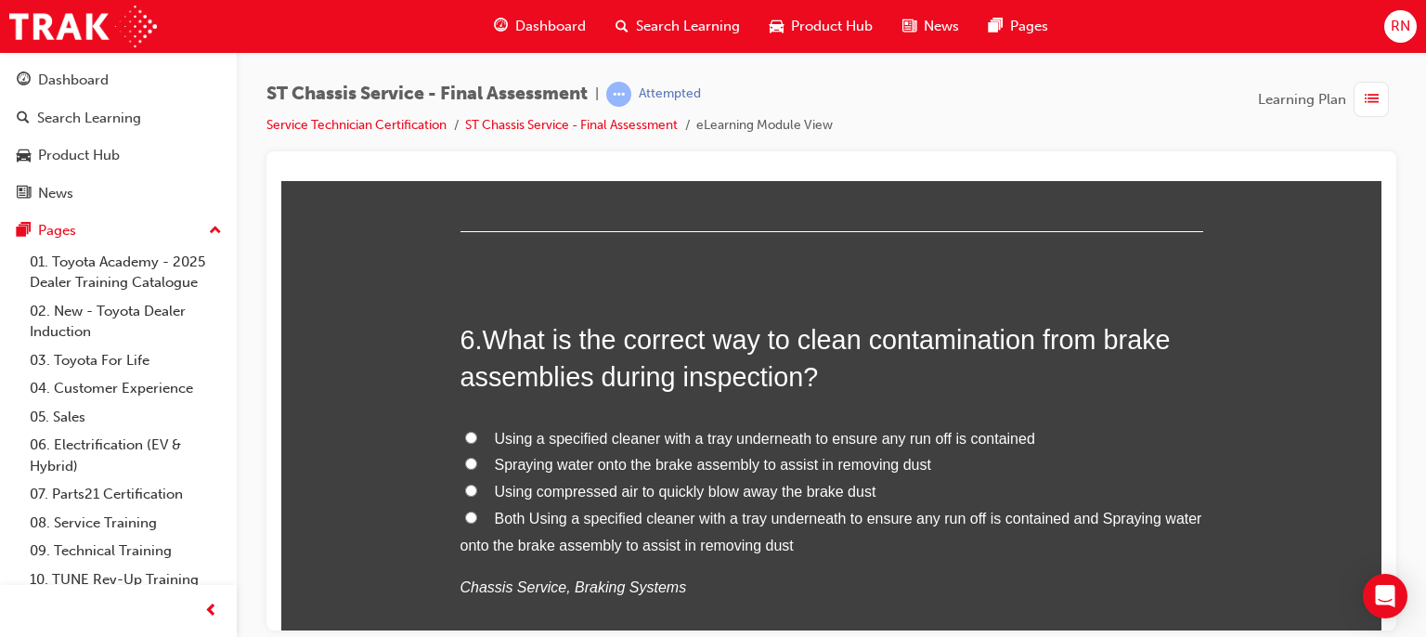
click at [817, 441] on span "Using a specified cleaner with a tray underneath to ensure any run off is conta…" at bounding box center [765, 438] width 540 height 16
click at [477, 441] on input "Using a specified cleaner with a tray underneath to ensure any run off is conta…" at bounding box center [471, 437] width 12 height 12
radio input "true"
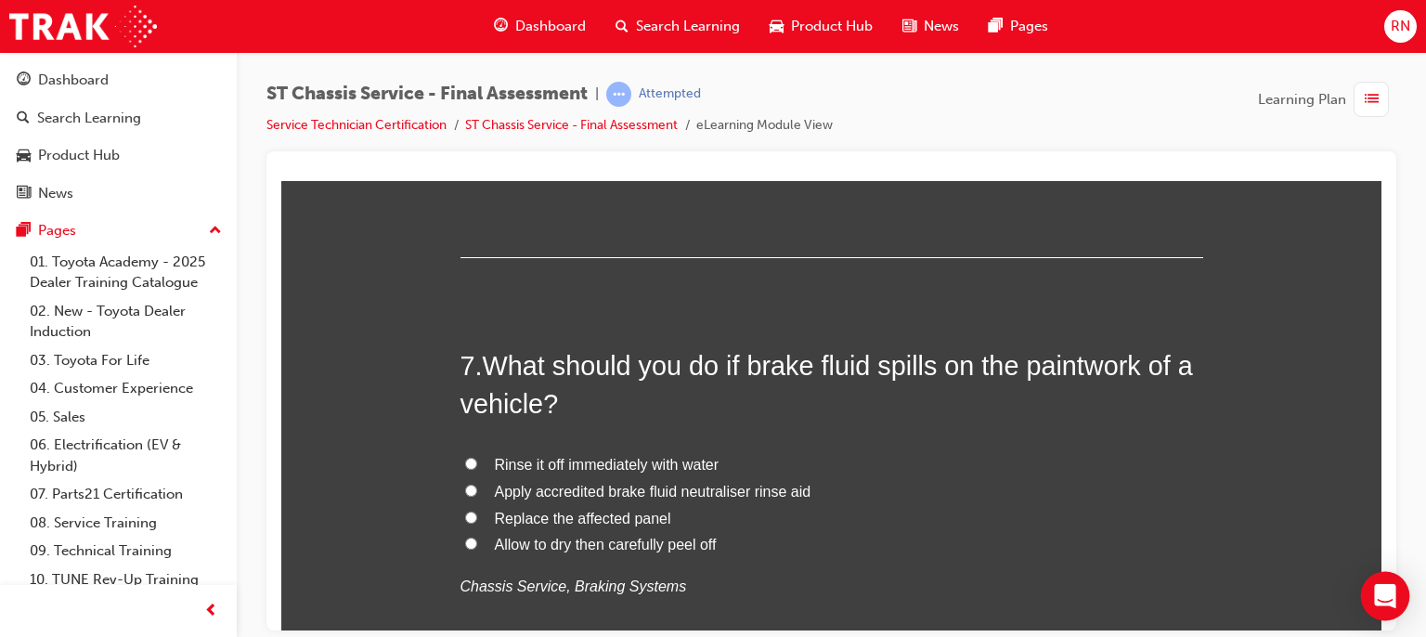
scroll to position [2563, 0]
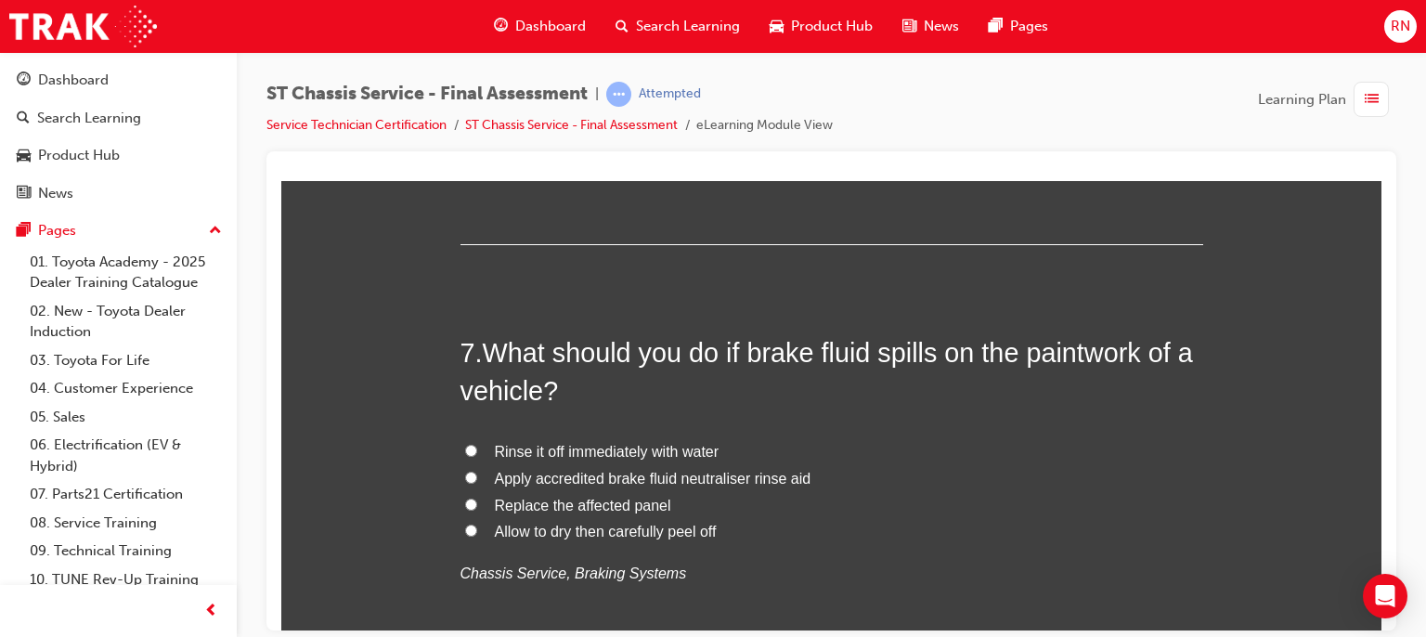
click at [595, 456] on span "Rinse it off immediately with water" at bounding box center [607, 451] width 225 height 16
click at [477, 456] on input "Rinse it off immediately with water" at bounding box center [471, 450] width 12 height 12
radio input "true"
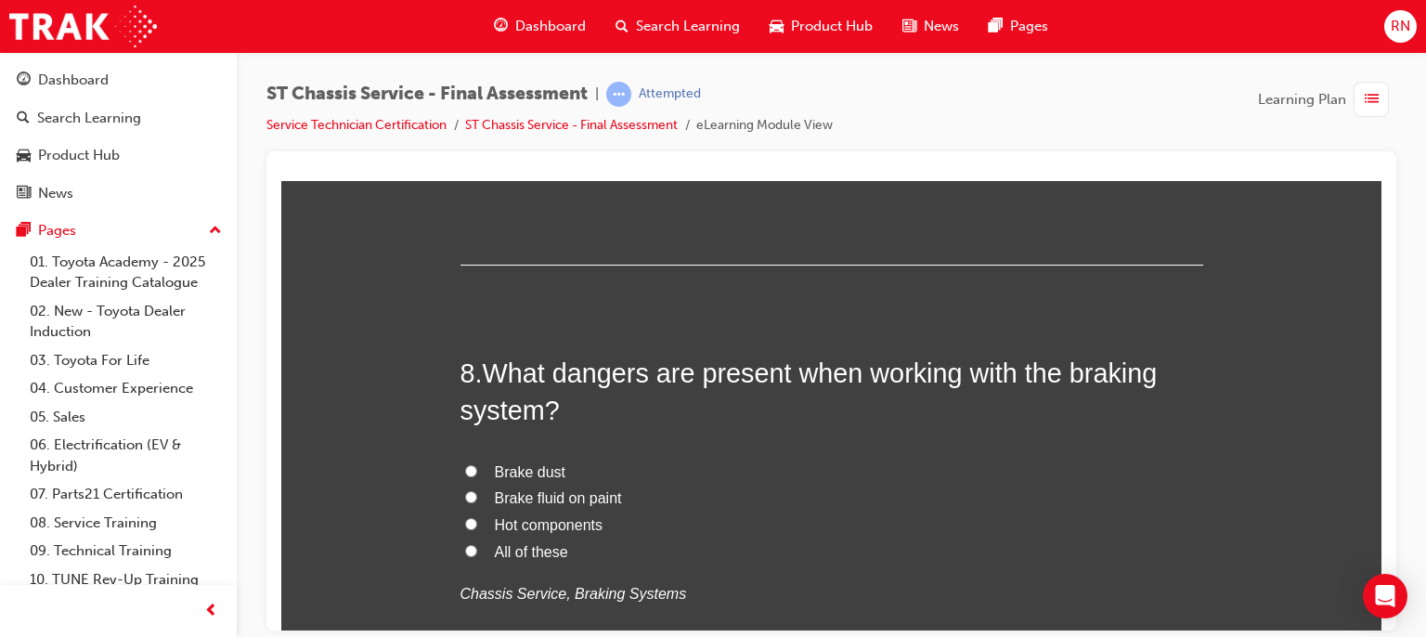
scroll to position [3008, 0]
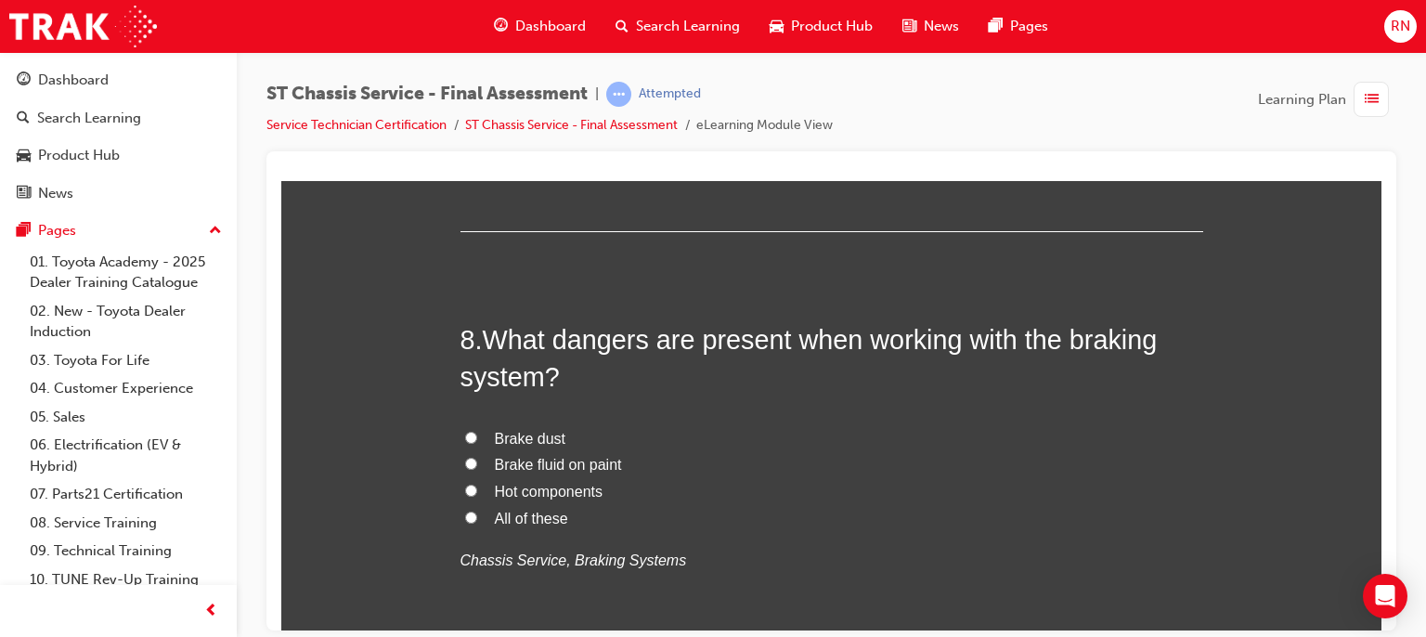
click at [514, 521] on span "All of these" at bounding box center [531, 518] width 73 height 16
click at [477, 521] on input "All of these" at bounding box center [471, 517] width 12 height 12
radio input "true"
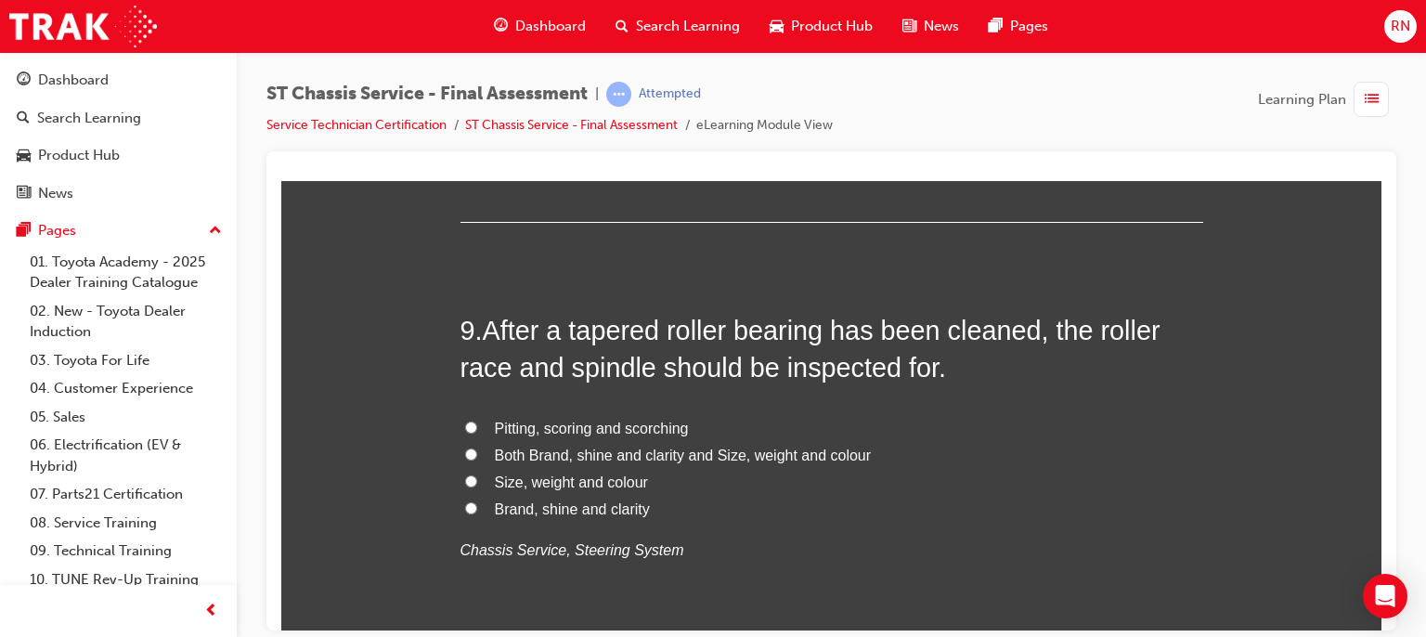
scroll to position [3454, 0]
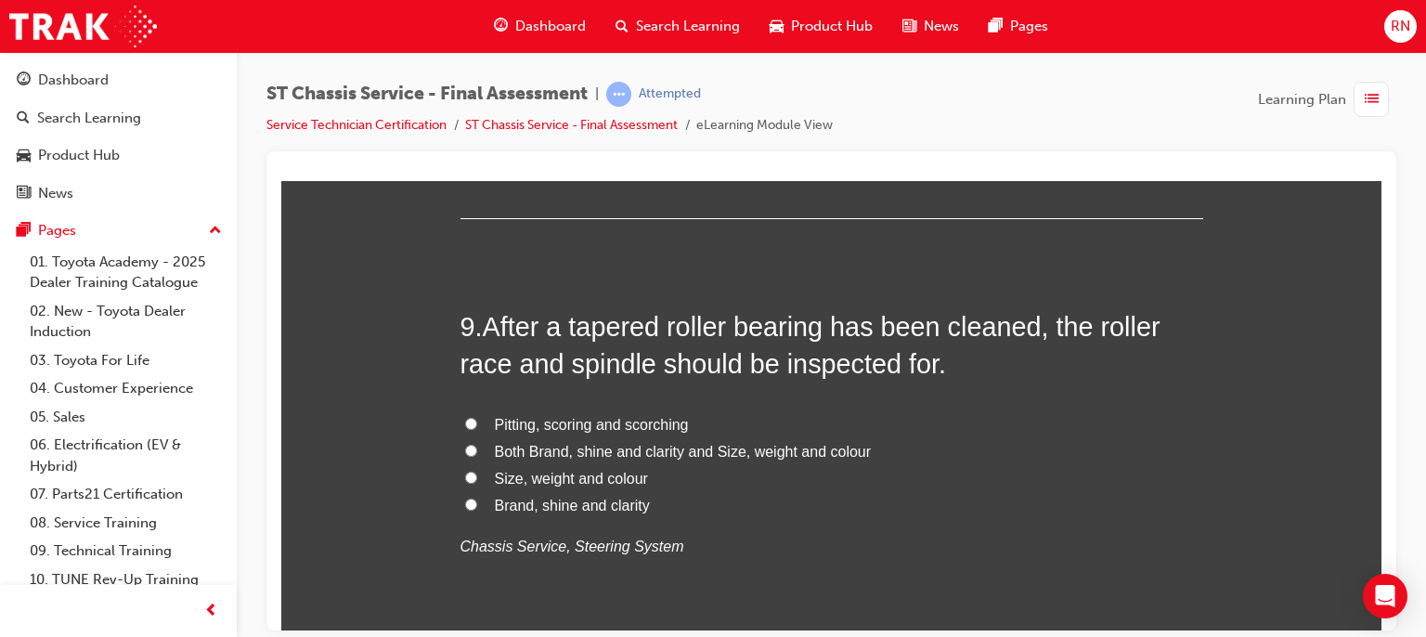
click at [578, 427] on span "Pitting, scoring and scorching" at bounding box center [592, 424] width 194 height 16
click at [477, 427] on input "Pitting, scoring and scorching" at bounding box center [471, 423] width 12 height 12
radio input "true"
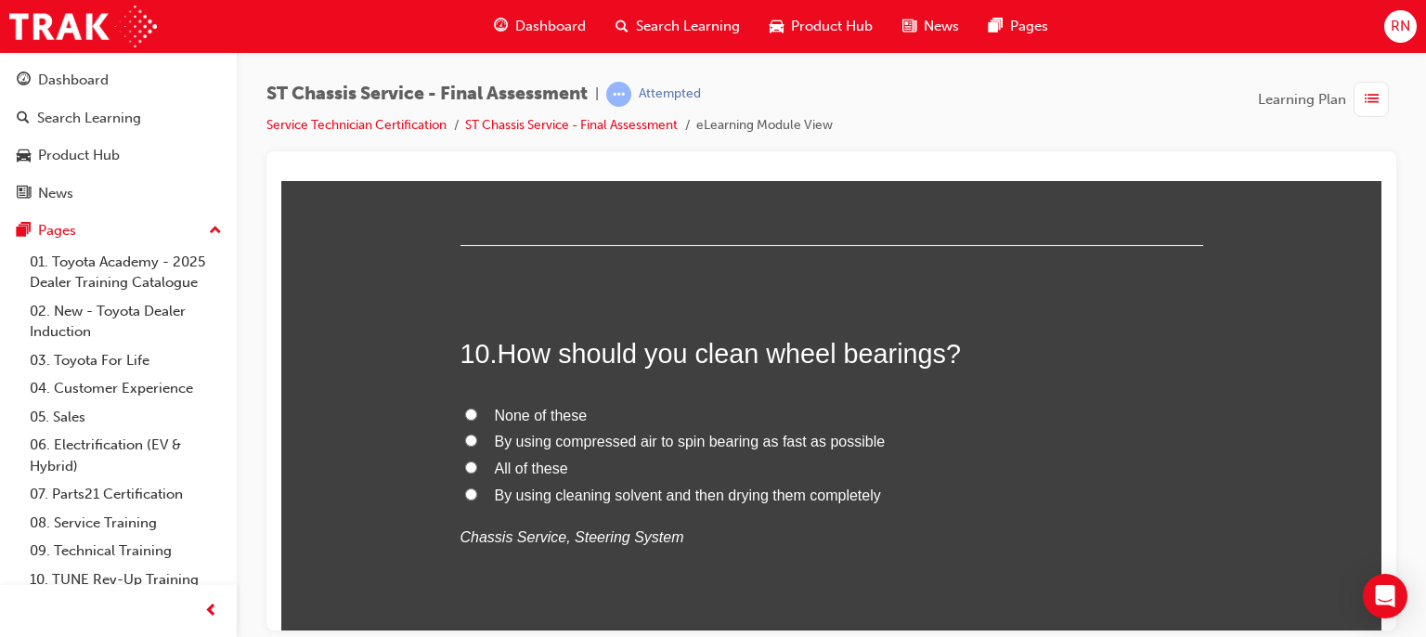
scroll to position [3863, 0]
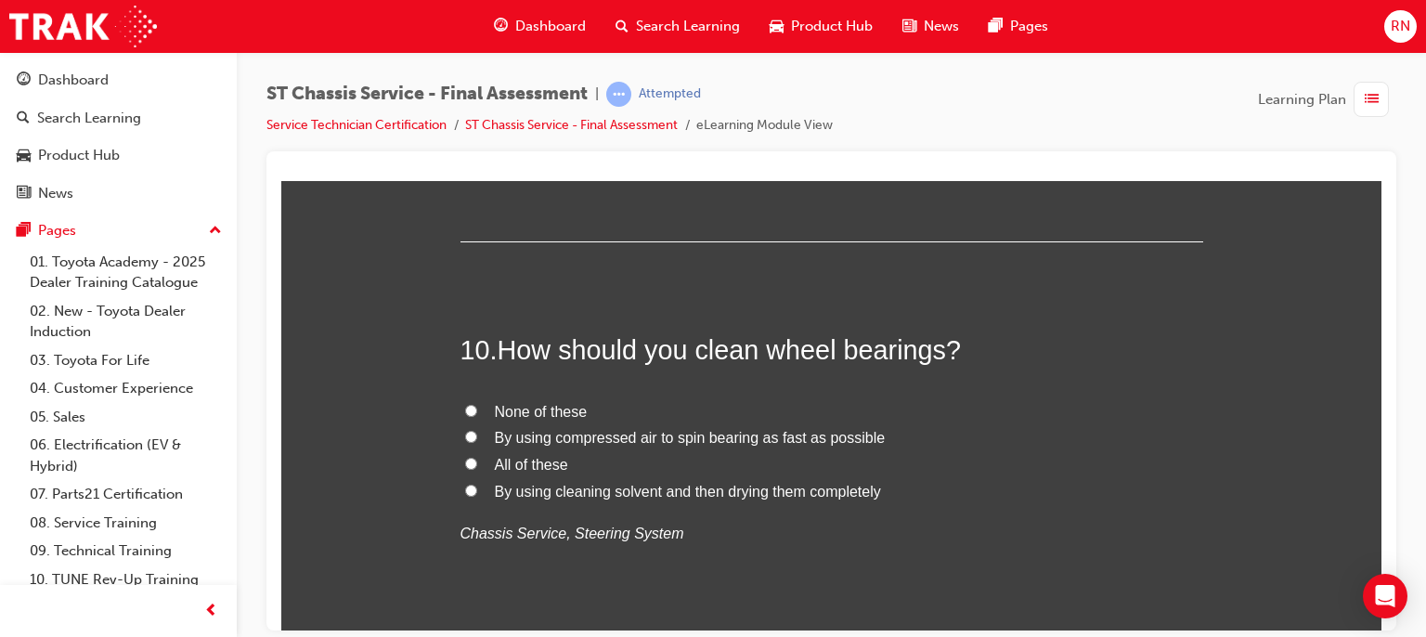
click at [635, 491] on span "By using cleaning solvent and then drying them completely" at bounding box center [688, 491] width 386 height 16
click at [477, 491] on input "By using cleaning solvent and then drying them completely" at bounding box center [471, 490] width 12 height 12
radio input "true"
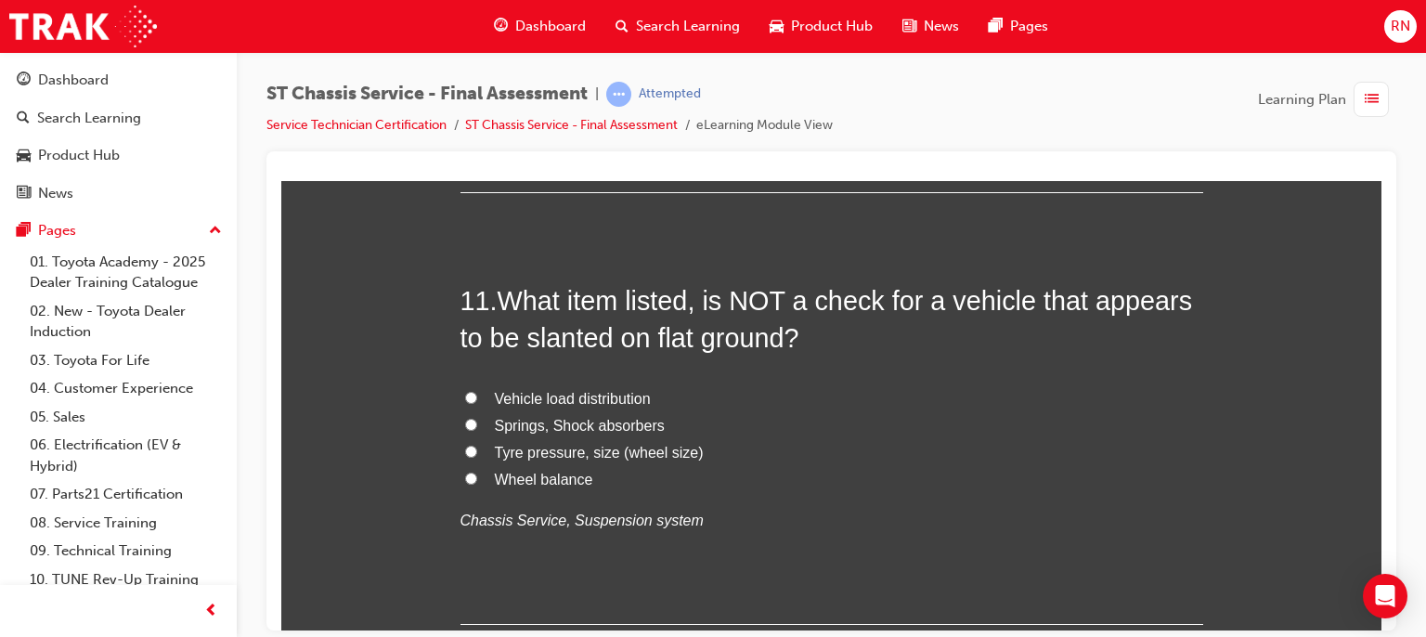
scroll to position [4308, 0]
click at [553, 474] on span "Wheel balance" at bounding box center [544, 478] width 98 height 16
click at [477, 474] on input "Wheel balance" at bounding box center [471, 477] width 12 height 12
radio input "true"
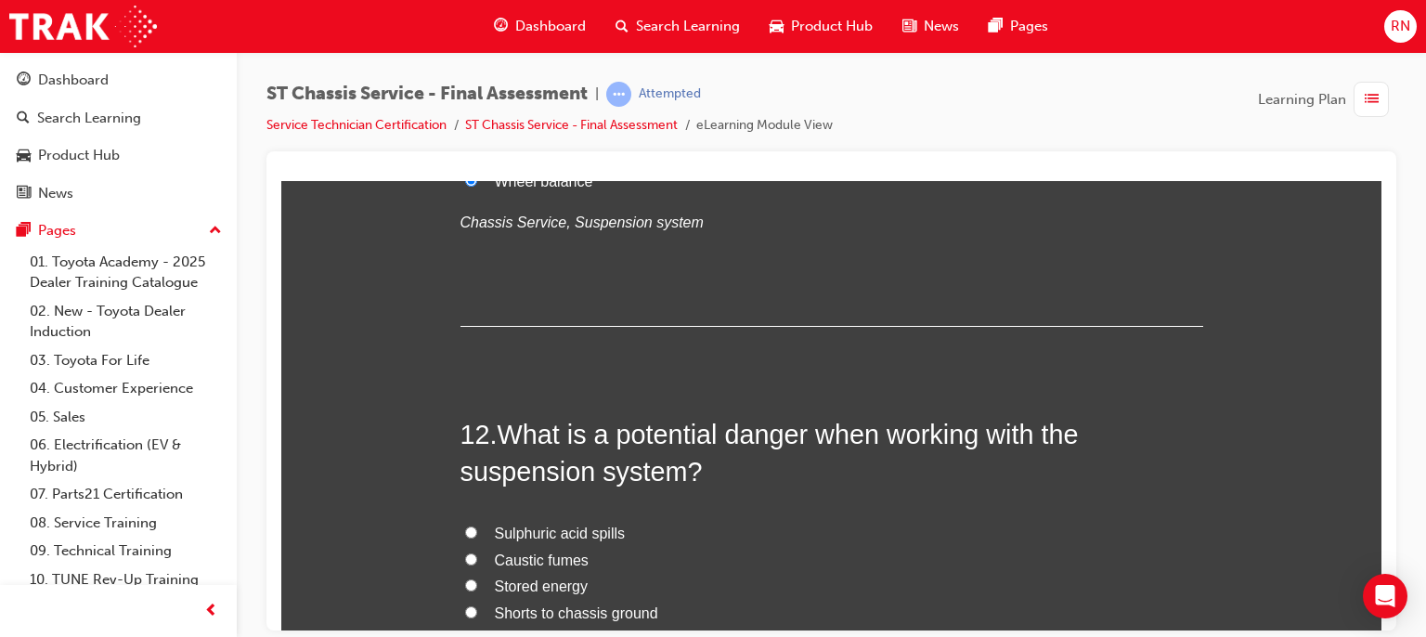
scroll to position [4642, 0]
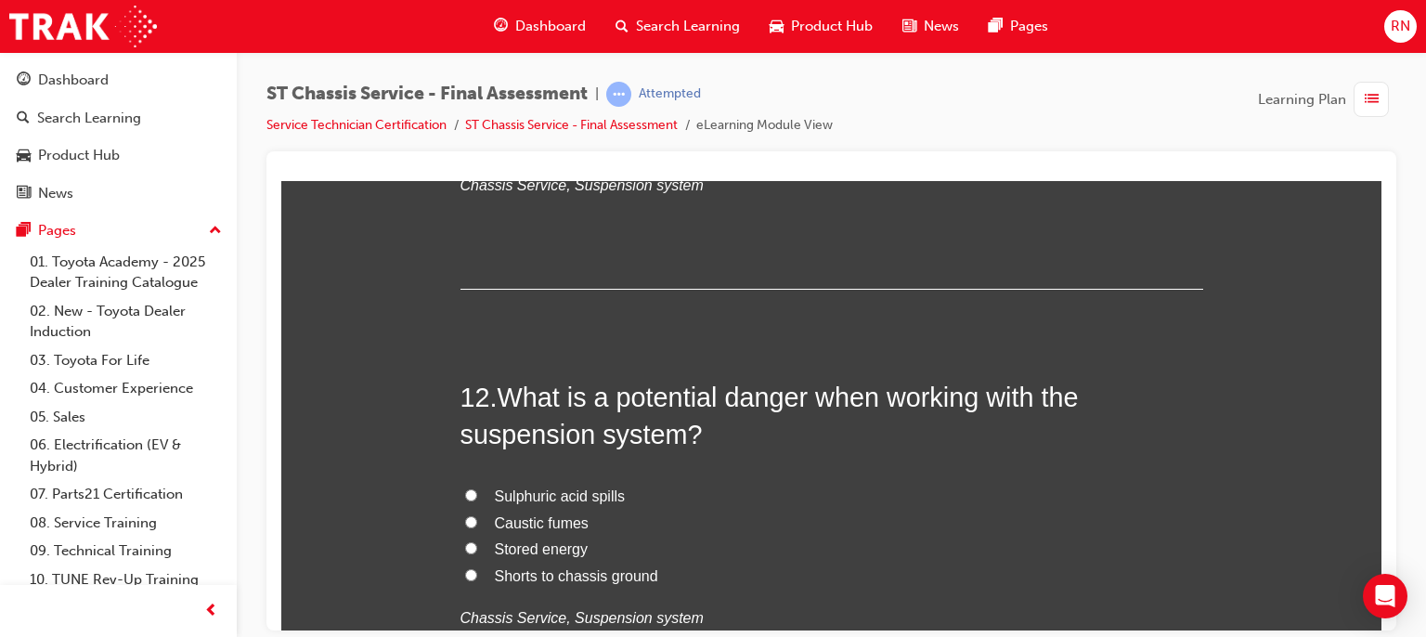
click at [551, 552] on span "Stored energy" at bounding box center [542, 548] width 94 height 16
click at [477, 552] on input "Stored energy" at bounding box center [471, 547] width 12 height 12
radio input "true"
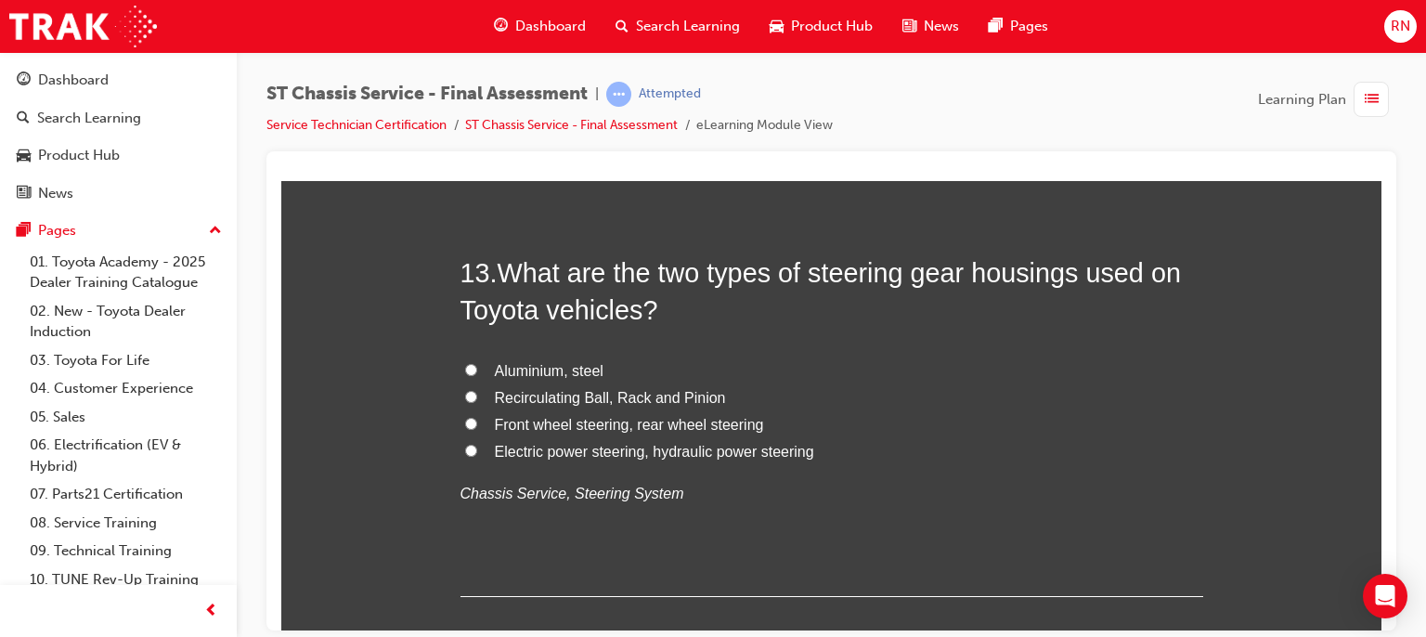
scroll to position [5237, 0]
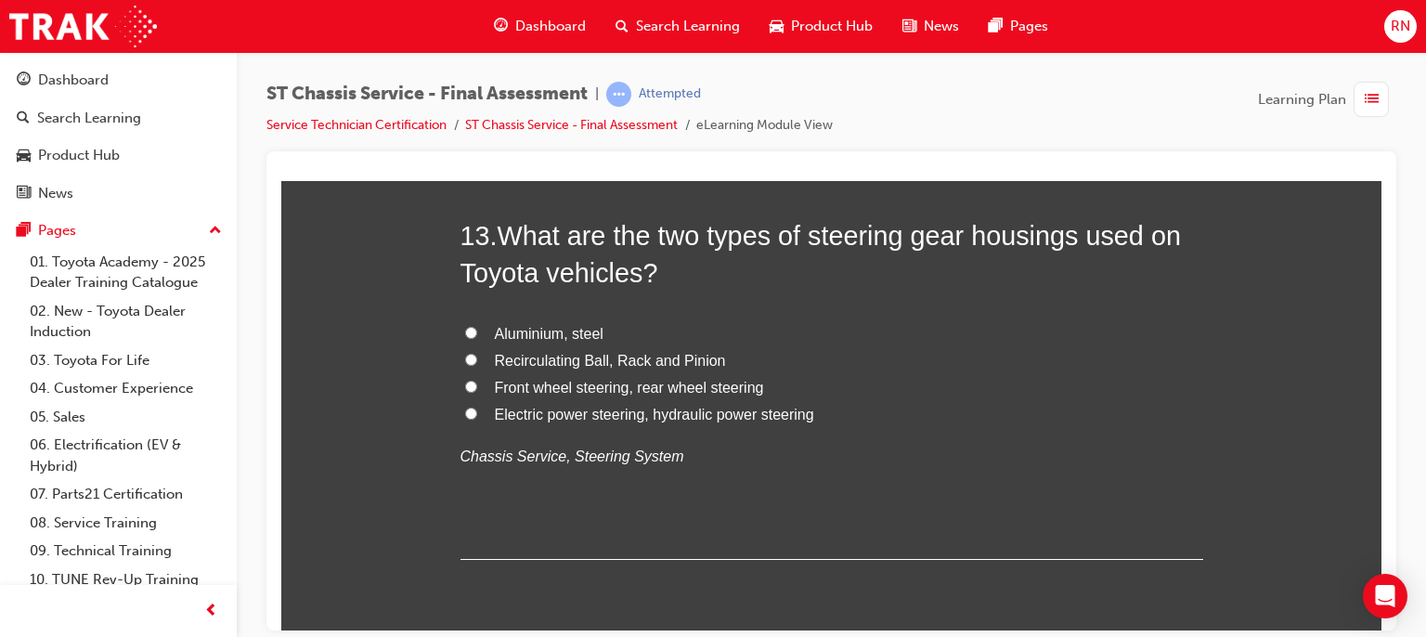
click at [546, 362] on span "Recirculating Ball, Rack and Pinion" at bounding box center [610, 360] width 231 height 16
click at [477, 362] on input "Recirculating Ball, Rack and Pinion" at bounding box center [471, 359] width 12 height 12
radio input "true"
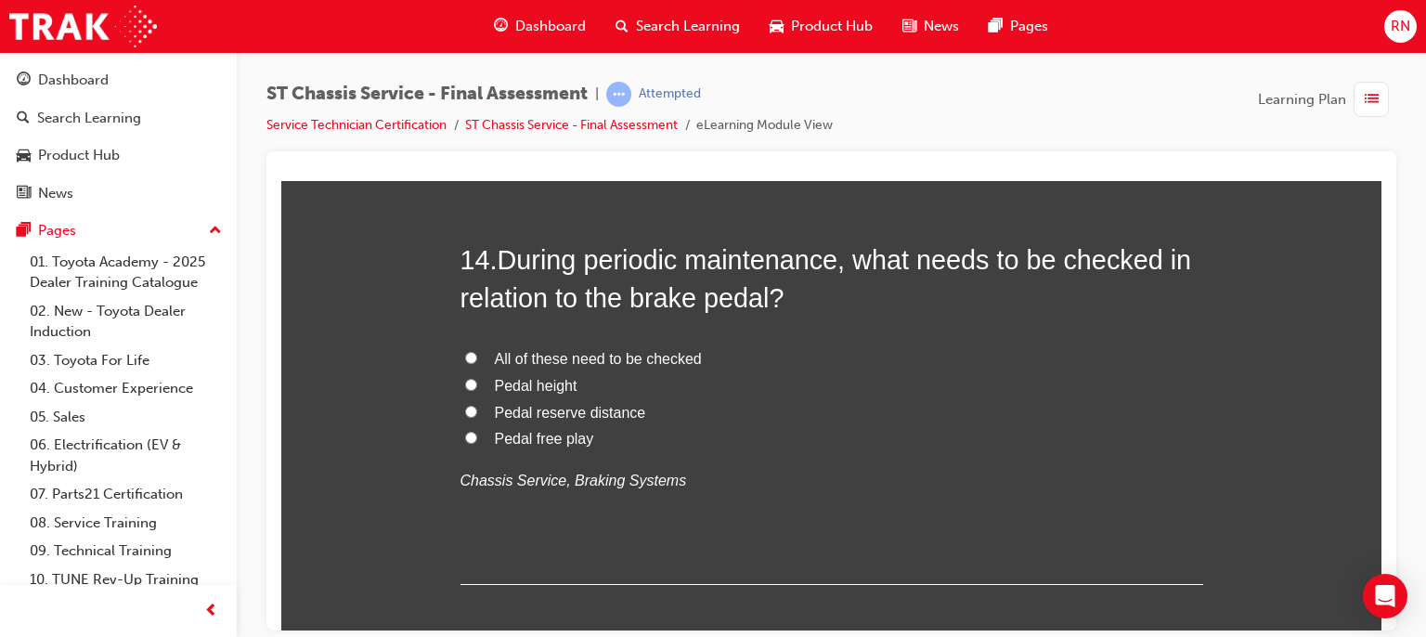
scroll to position [5645, 0]
click at [533, 355] on span "All of these need to be checked" at bounding box center [598, 357] width 207 height 16
click at [477, 355] on input "All of these need to be checked" at bounding box center [471, 356] width 12 height 12
radio input "true"
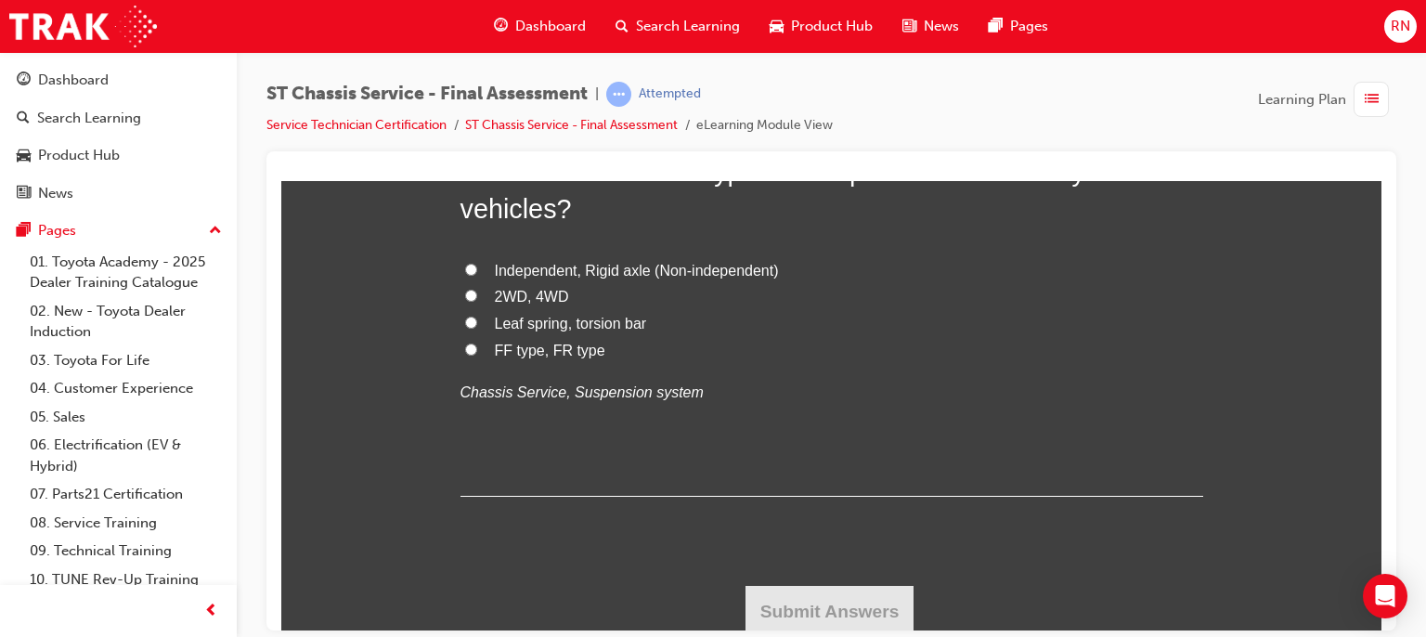
scroll to position [6169, 0]
click at [465, 344] on input "FF type, FR type" at bounding box center [471, 345] width 12 height 12
radio input "true"
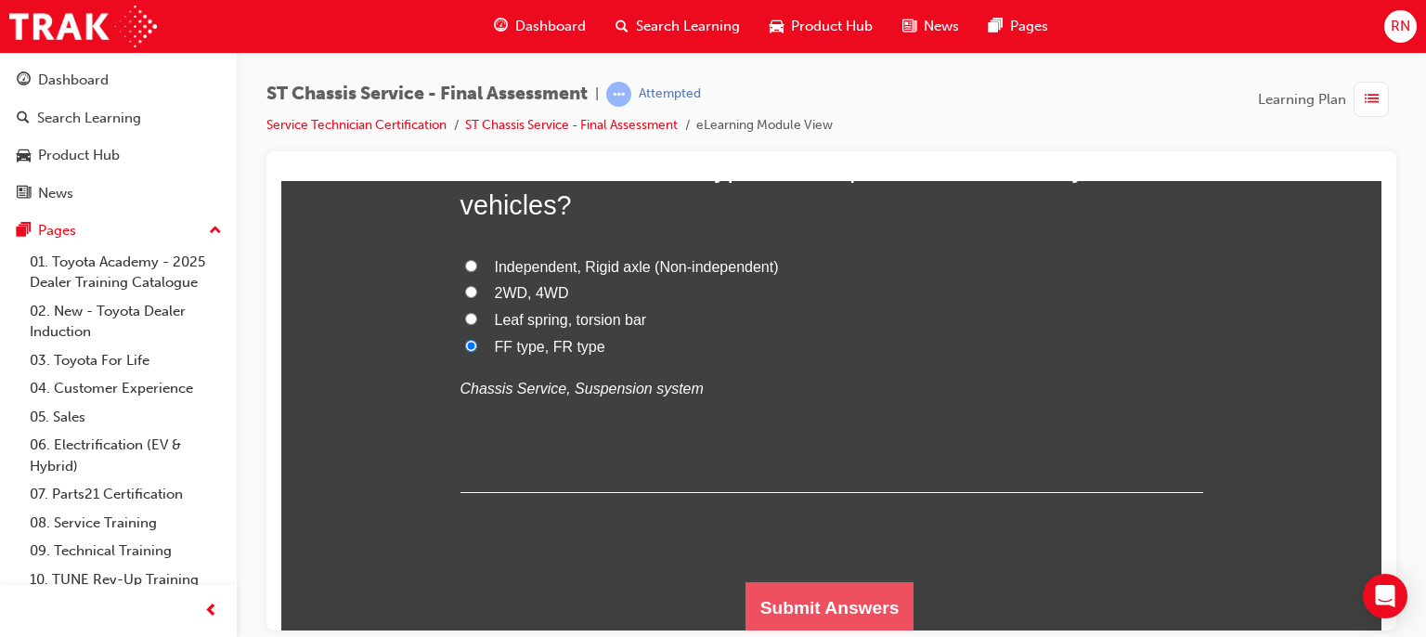
click at [865, 591] on button "Submit Answers" at bounding box center [830, 607] width 169 height 52
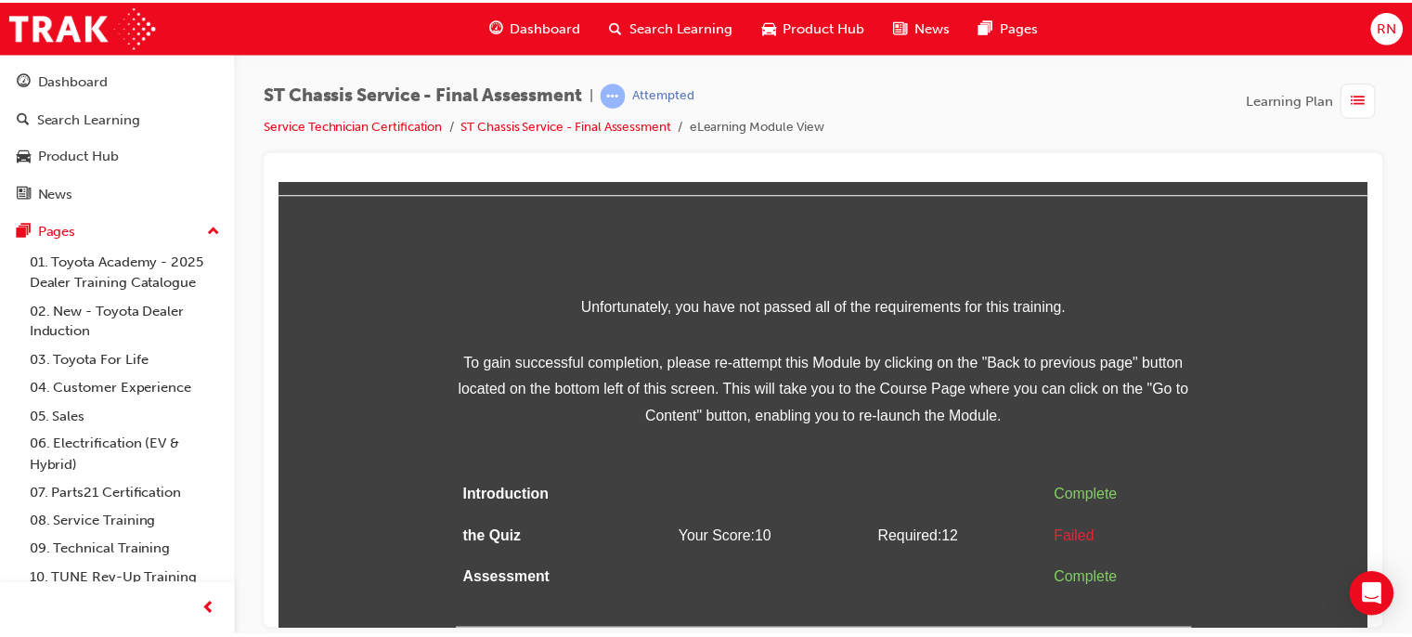
scroll to position [0, 0]
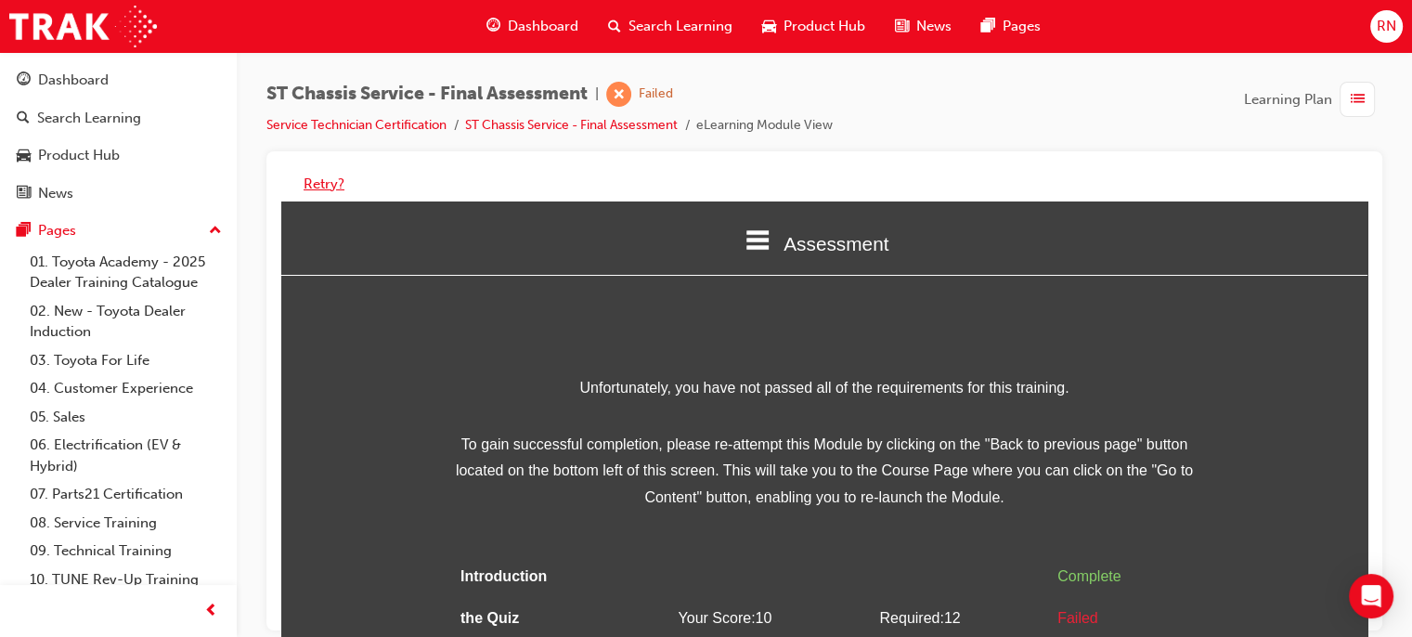
click at [322, 183] on button "Retry?" at bounding box center [324, 184] width 41 height 21
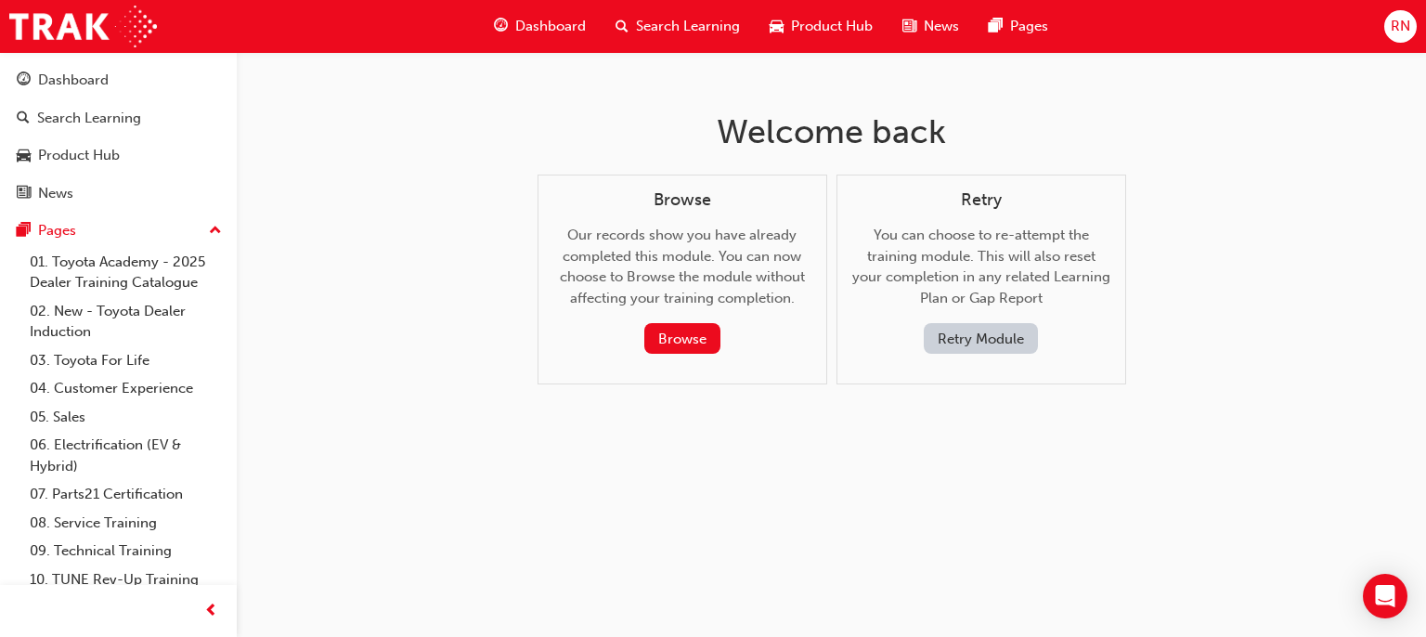
click at [967, 349] on button "Retry Module" at bounding box center [981, 338] width 114 height 31
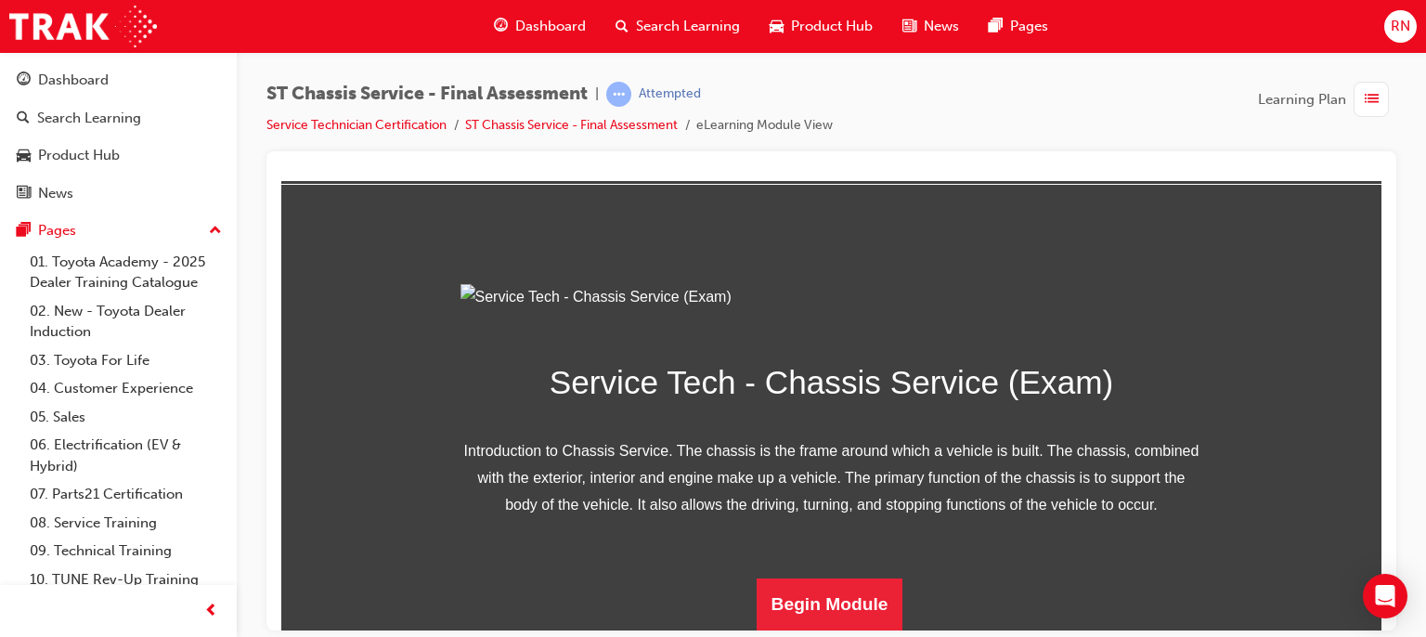
scroll to position [275, 0]
click at [831, 597] on button "Begin Module" at bounding box center [830, 604] width 147 height 52
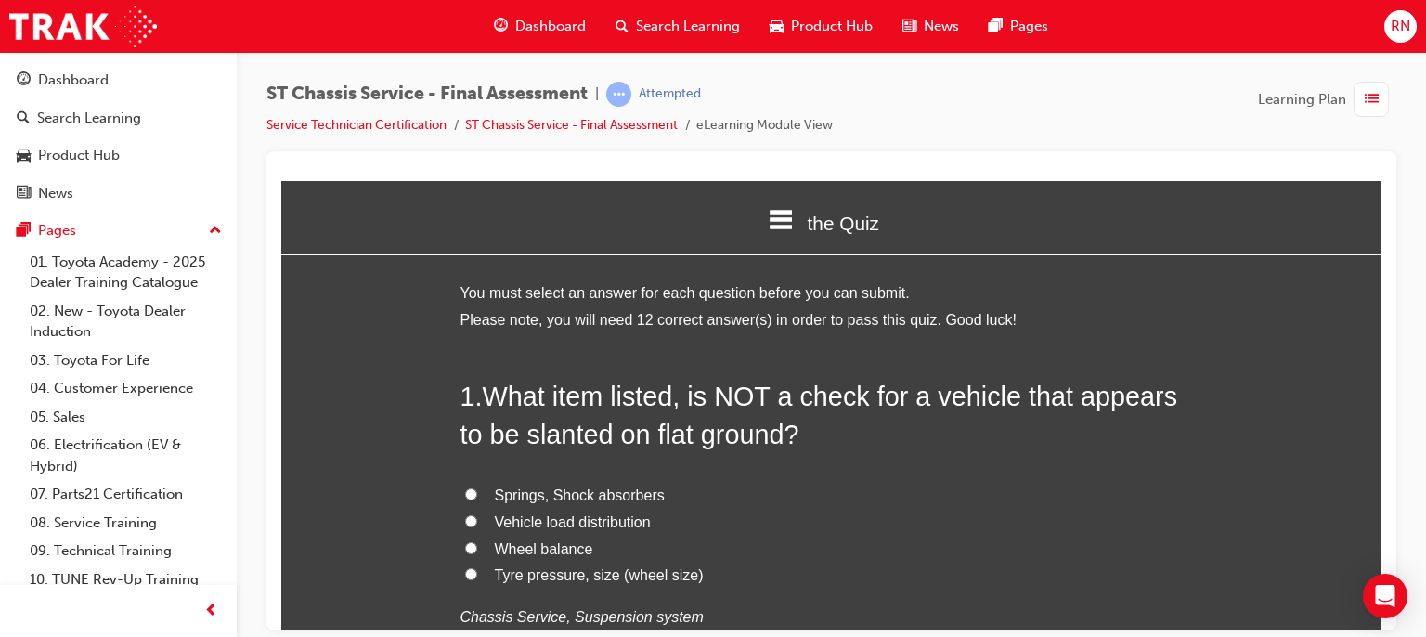
click at [501, 559] on label "Wheel balance" at bounding box center [832, 549] width 743 height 27
click at [477, 553] on input "Wheel balance" at bounding box center [471, 547] width 12 height 12
radio input "true"
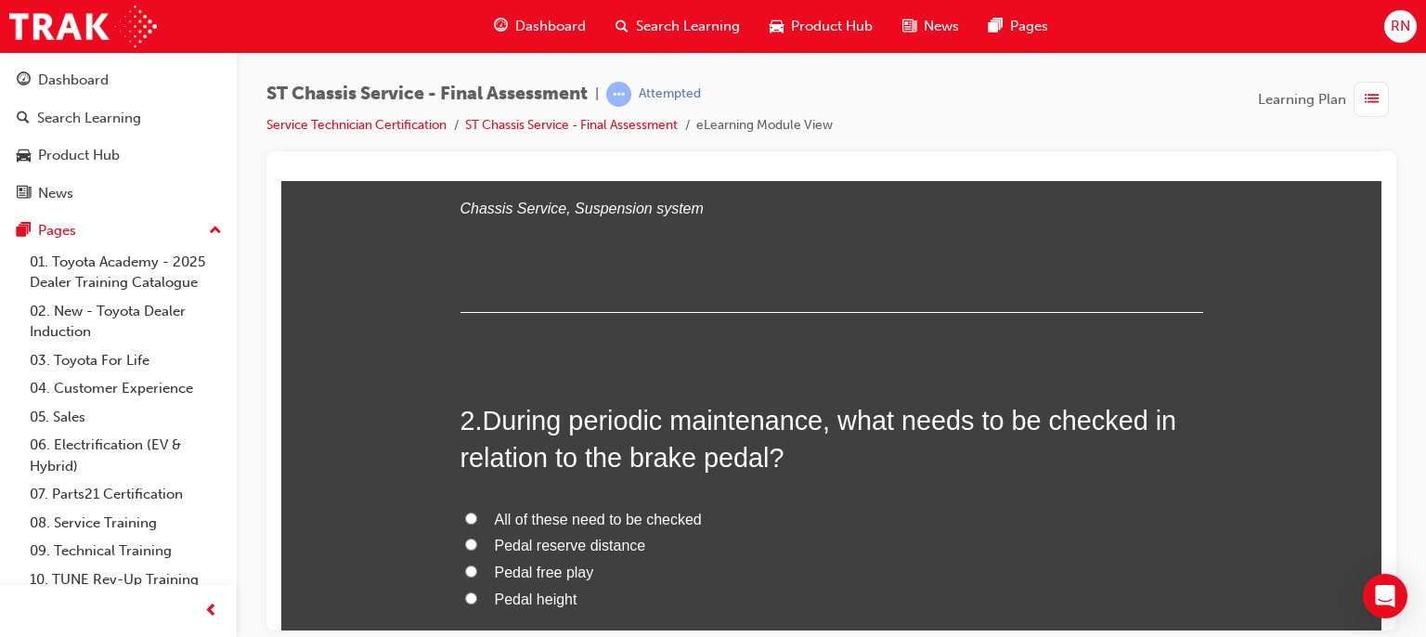
scroll to position [446, 0]
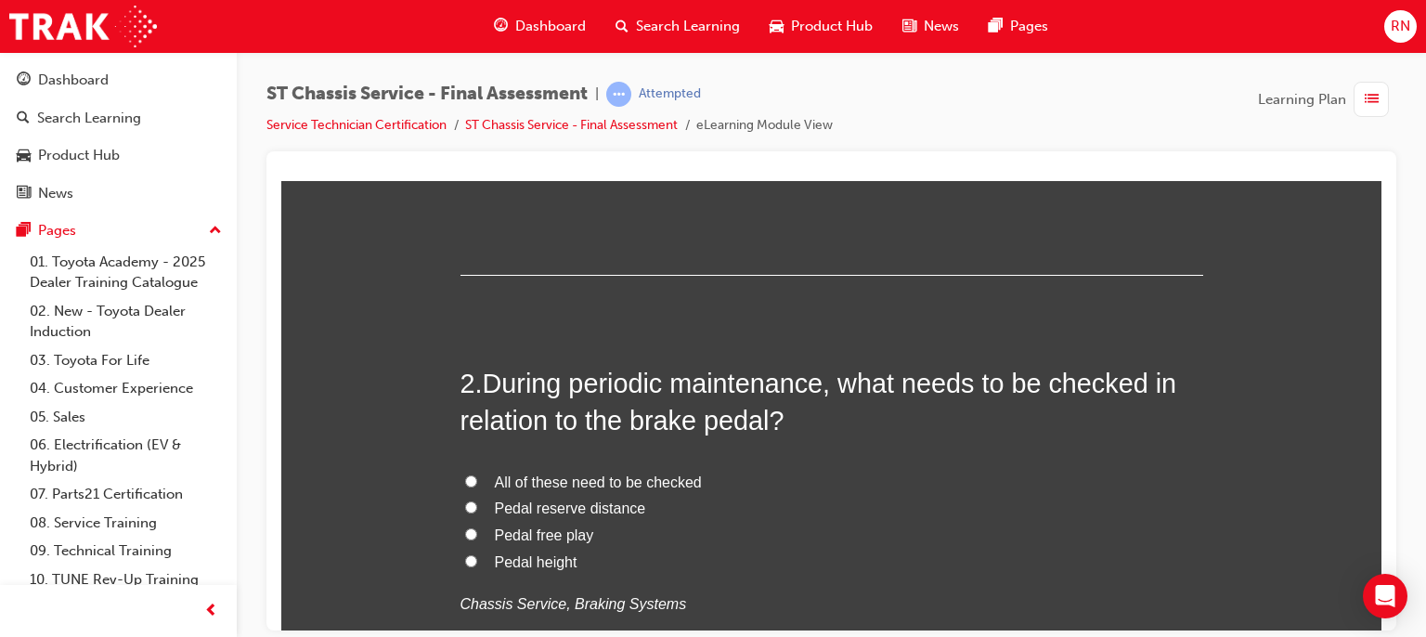
click at [511, 481] on span "All of these need to be checked" at bounding box center [598, 482] width 207 height 16
click at [477, 481] on input "All of these need to be checked" at bounding box center [471, 480] width 12 height 12
radio input "true"
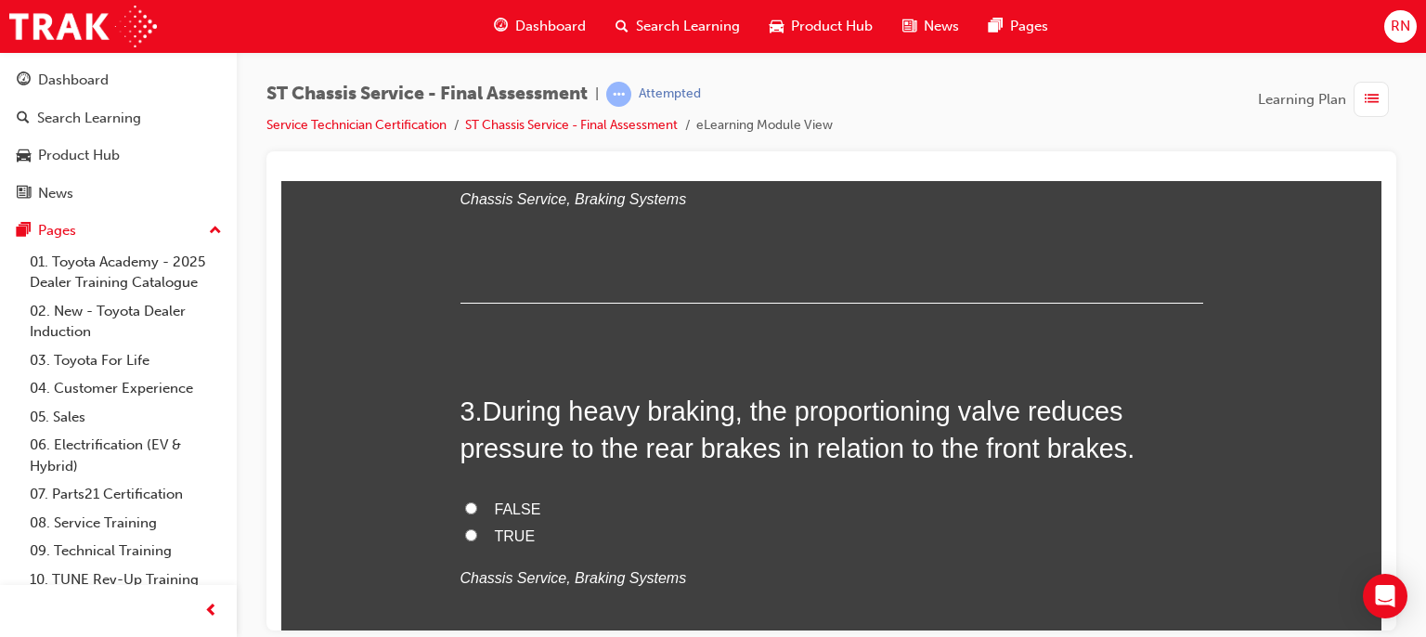
scroll to position [854, 0]
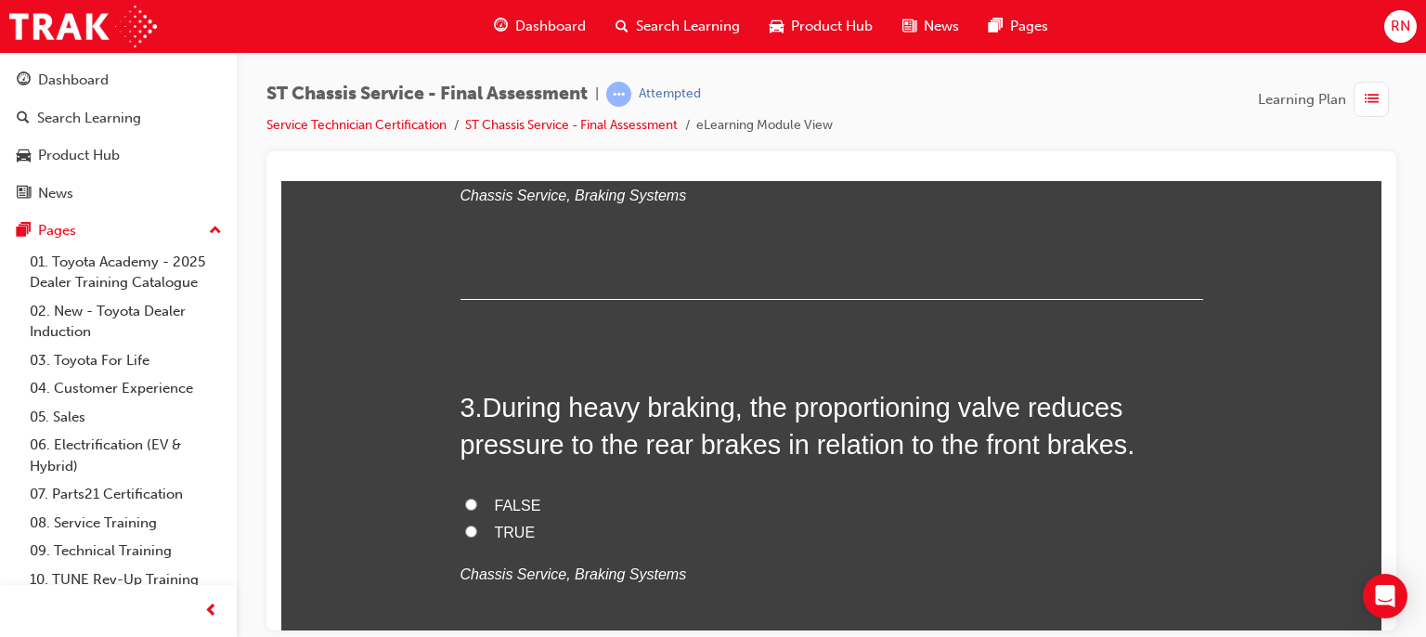
click at [495, 529] on span "TRUE" at bounding box center [515, 532] width 41 height 16
click at [477, 529] on input "TRUE" at bounding box center [471, 531] width 12 height 12
radio input "true"
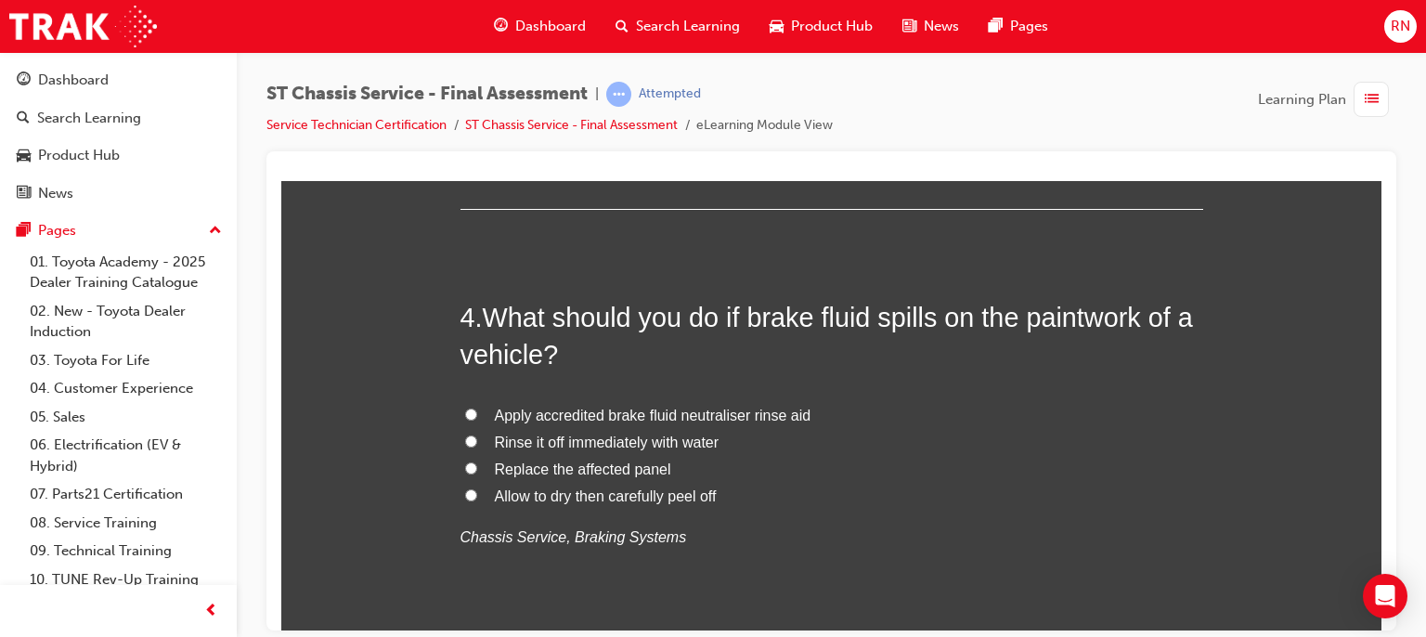
scroll to position [1337, 0]
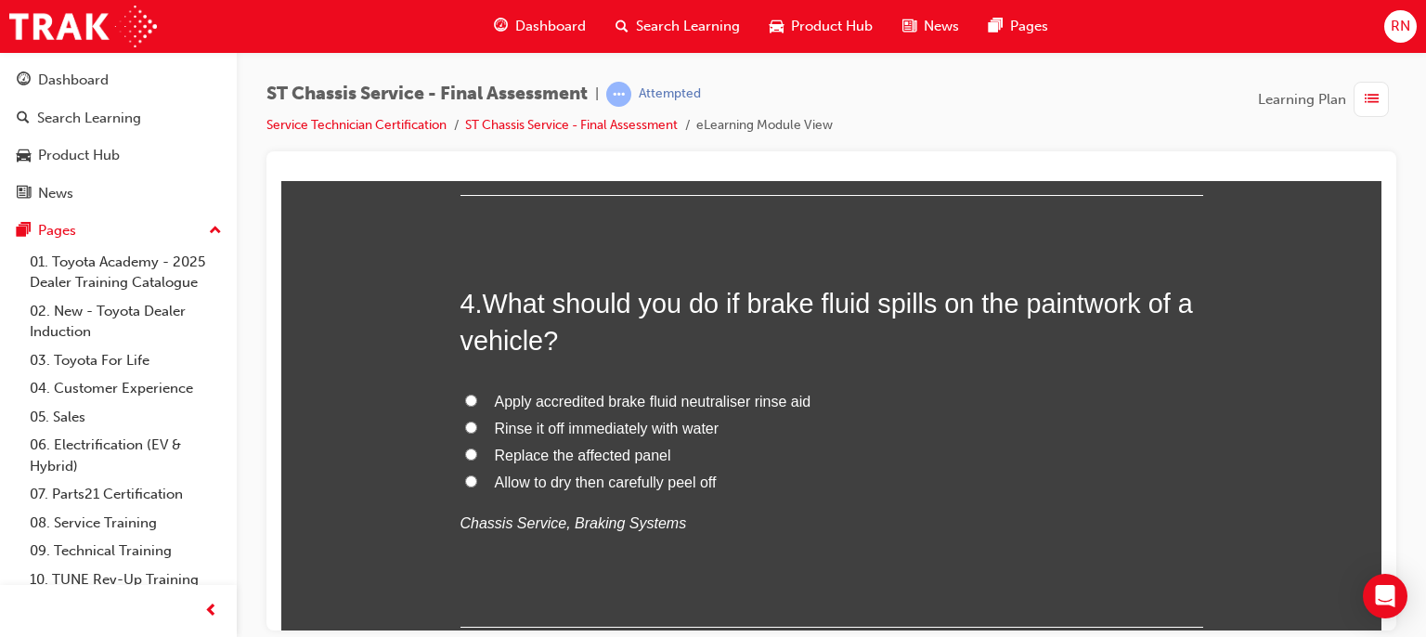
click at [628, 420] on span "Rinse it off immediately with water" at bounding box center [607, 428] width 225 height 16
click at [477, 421] on input "Rinse it off immediately with water" at bounding box center [471, 427] width 12 height 12
radio input "true"
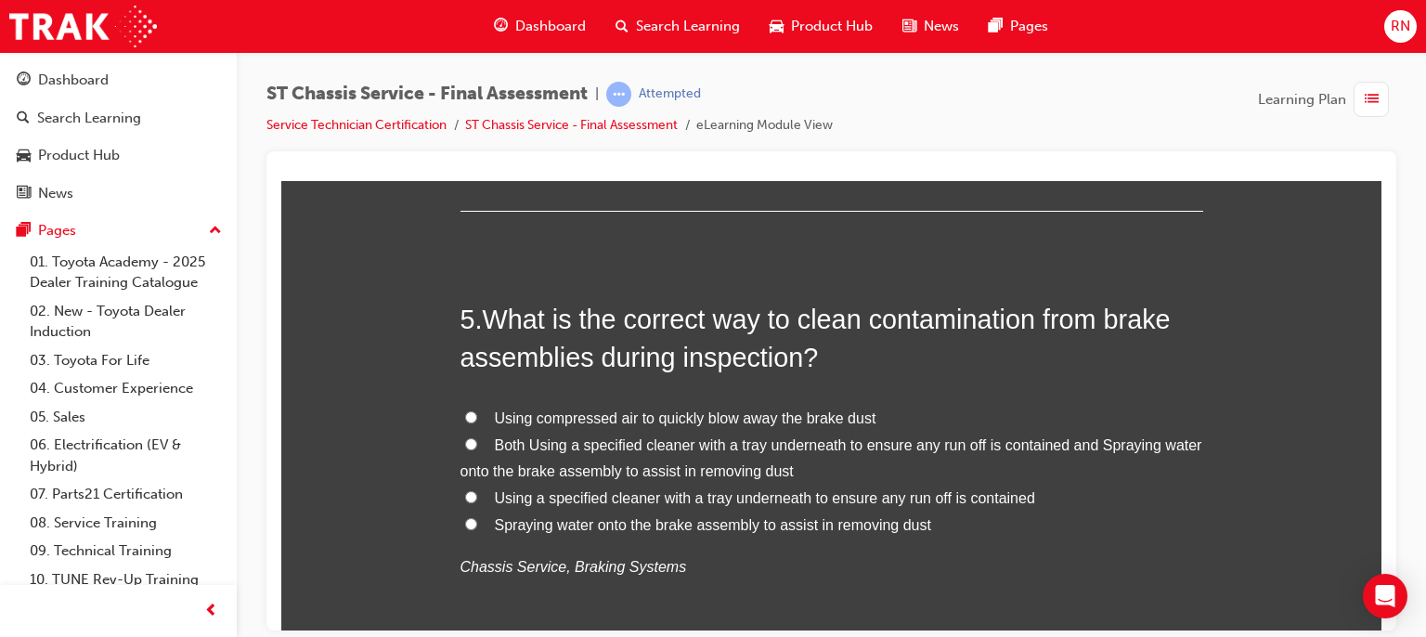
scroll to position [1783, 0]
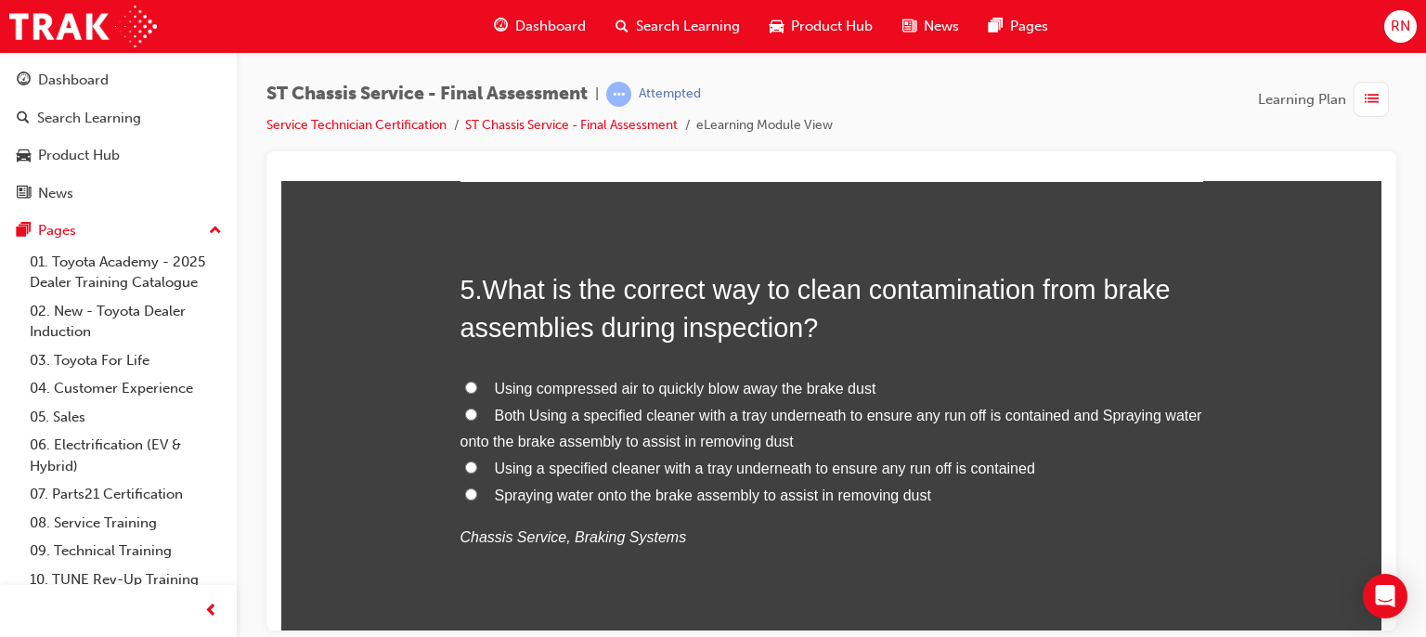
click at [568, 422] on label "Both Using a specified cleaner with a tray underneath to ensure any run off is …" at bounding box center [832, 429] width 743 height 54
click at [477, 420] on input "Both Using a specified cleaner with a tray underneath to ensure any run off is …" at bounding box center [471, 414] width 12 height 12
radio input "true"
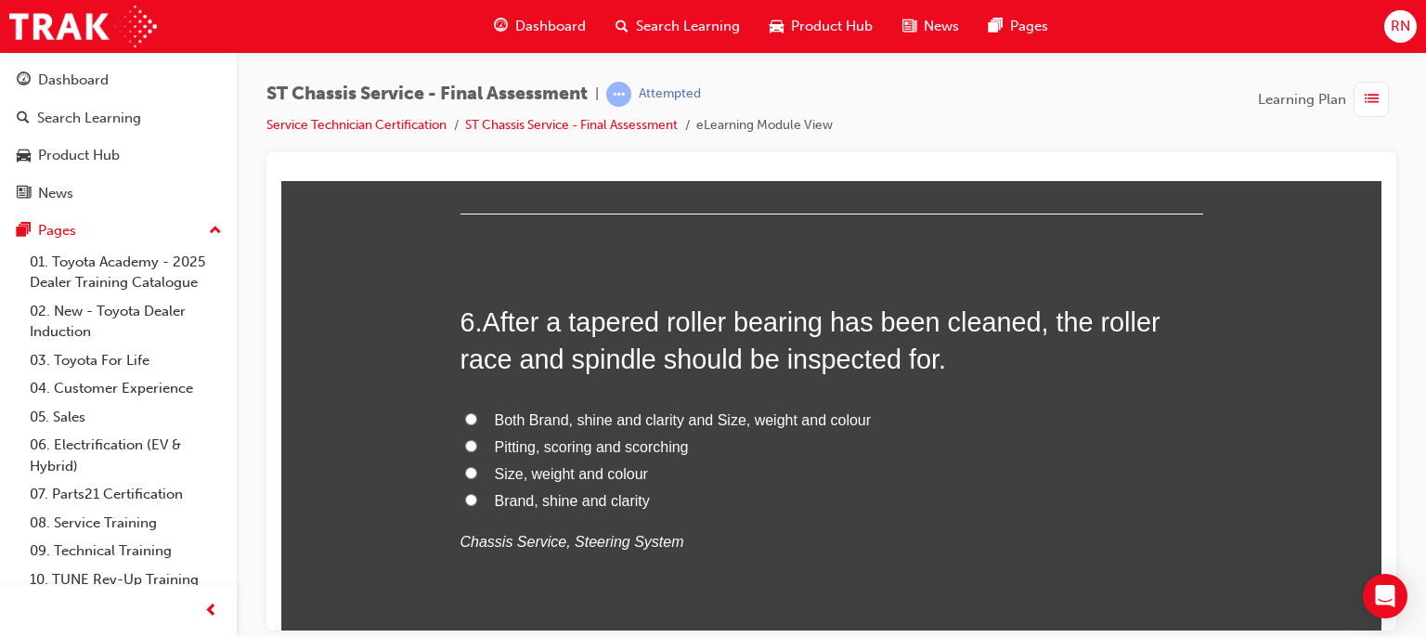
scroll to position [2228, 0]
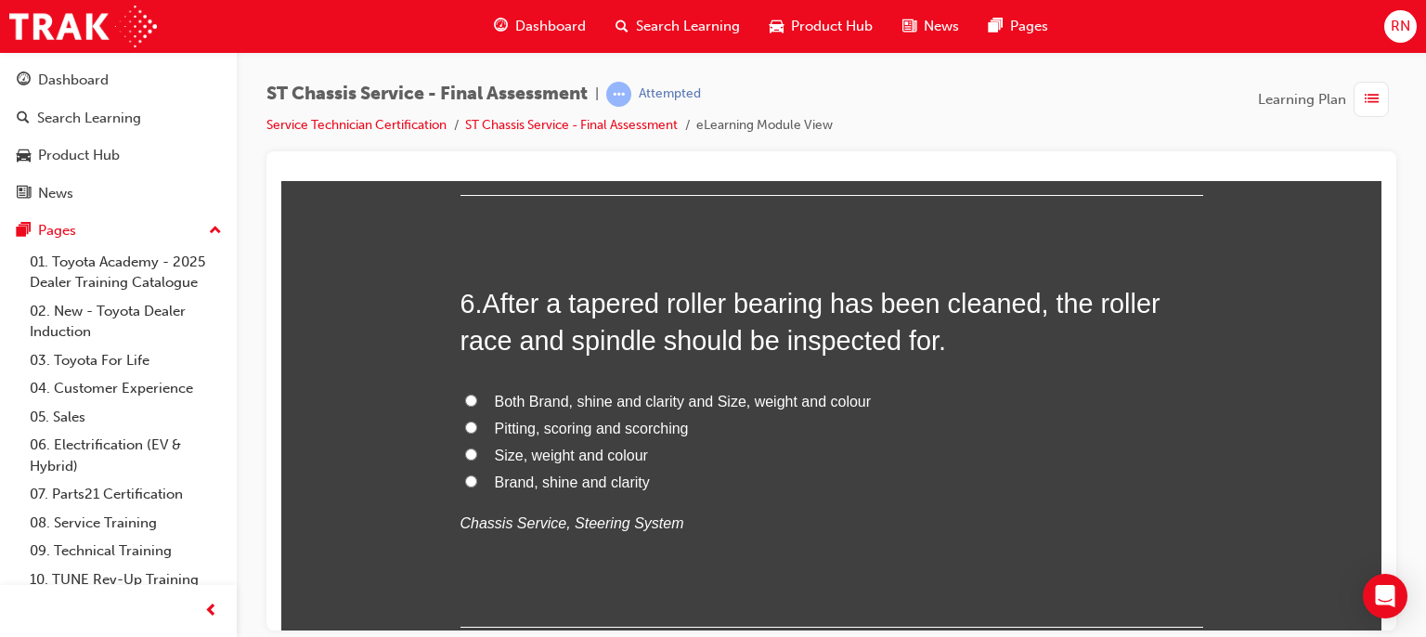
click at [541, 433] on span "Pitting, scoring and scorching" at bounding box center [592, 428] width 194 height 16
click at [477, 433] on input "Pitting, scoring and scorching" at bounding box center [471, 427] width 12 height 12
radio input "true"
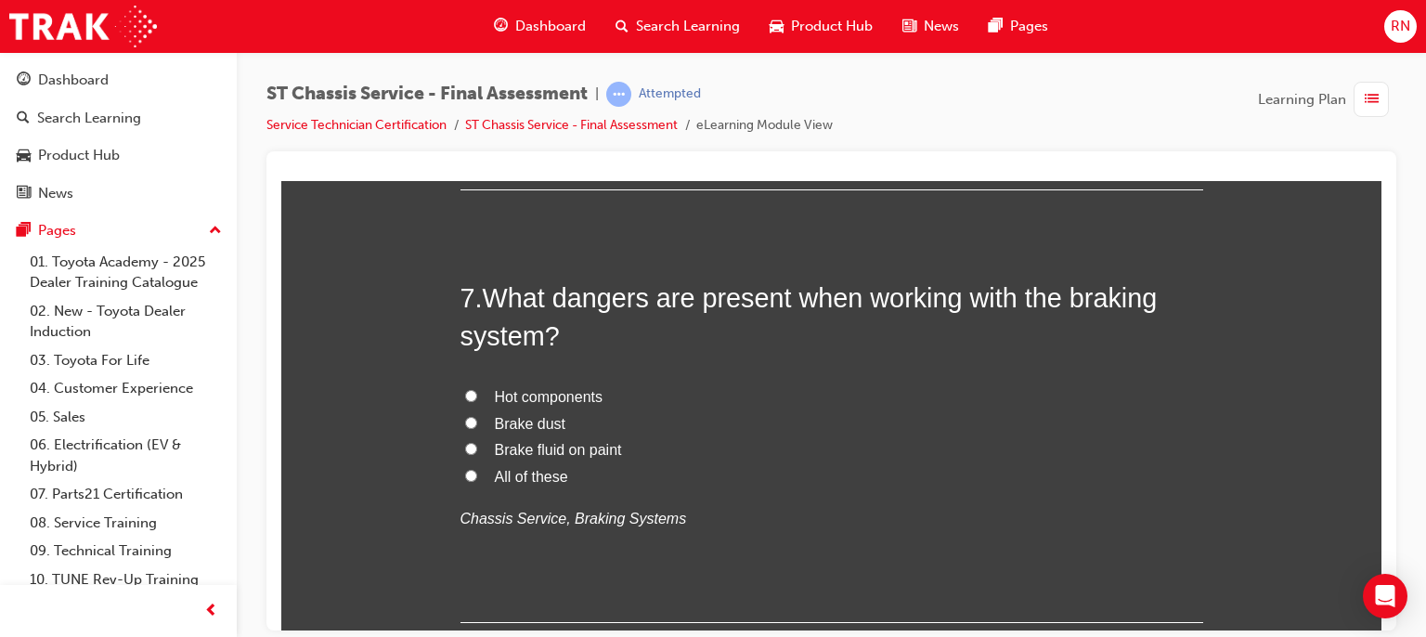
scroll to position [2674, 0]
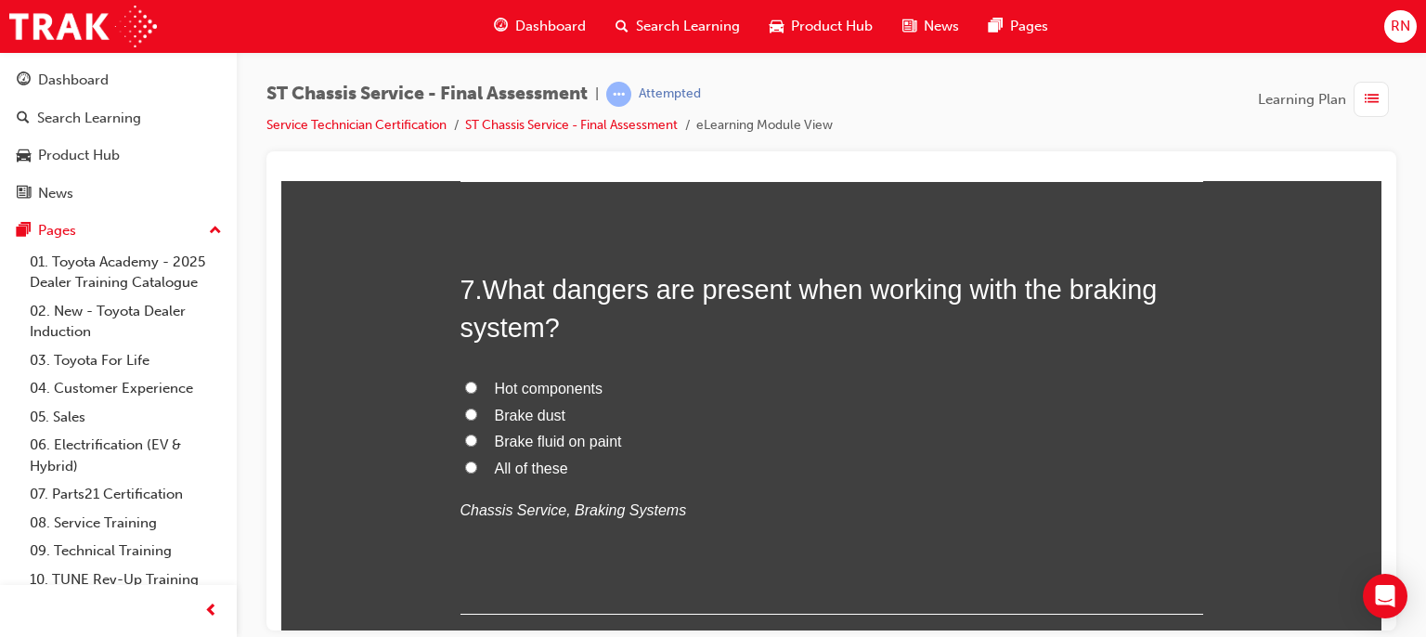
click at [496, 473] on span "All of these" at bounding box center [531, 468] width 73 height 16
click at [477, 473] on input "All of these" at bounding box center [471, 467] width 12 height 12
radio input "true"
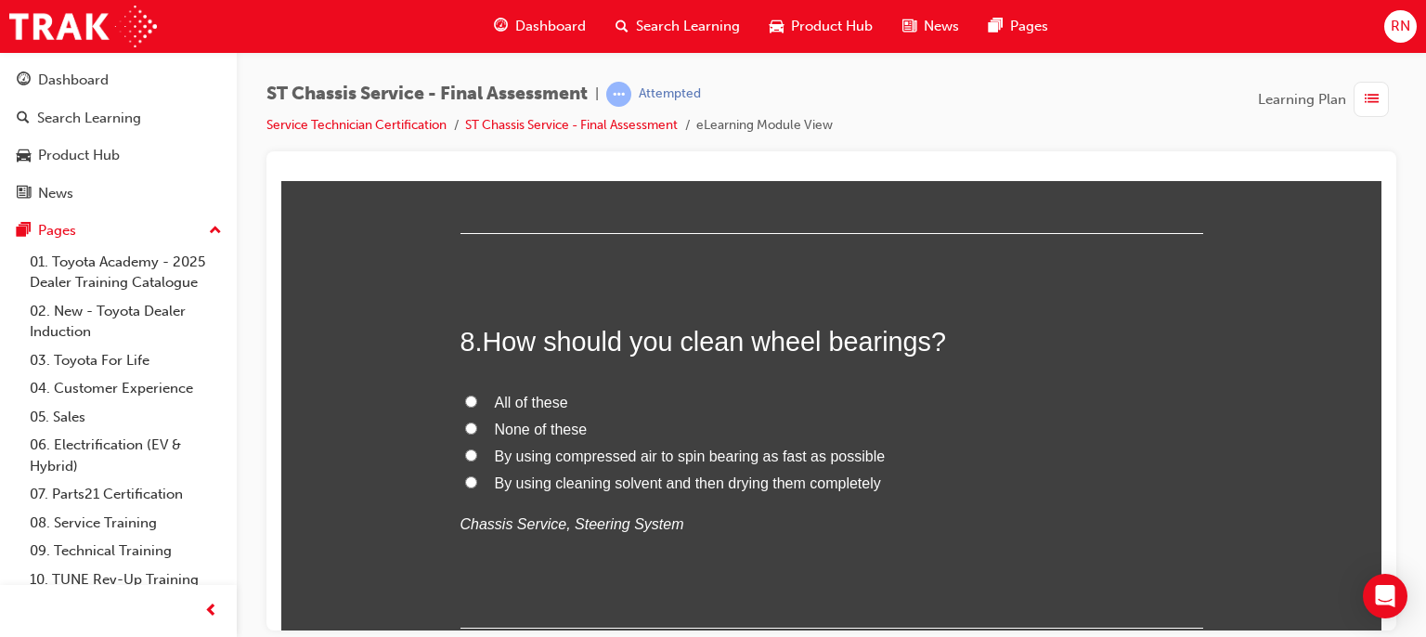
scroll to position [3083, 0]
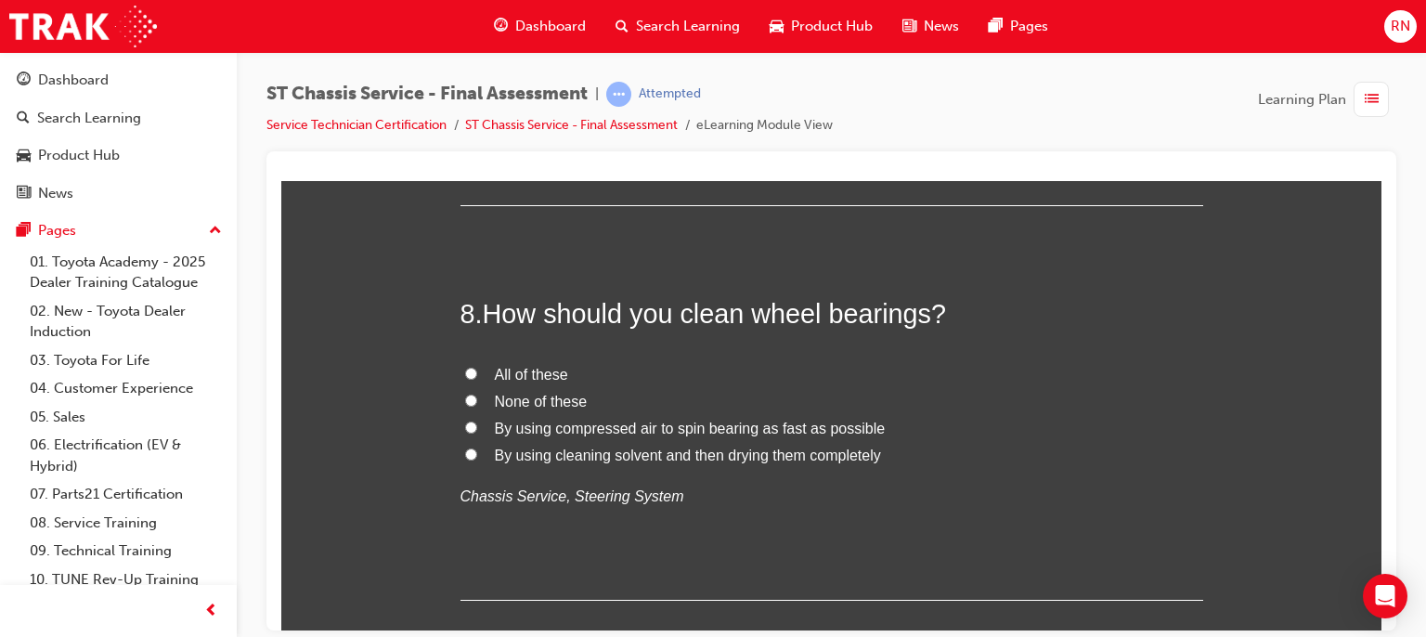
click at [513, 396] on span "None of these" at bounding box center [541, 401] width 93 height 16
click at [477, 396] on input "None of these" at bounding box center [471, 400] width 12 height 12
radio input "true"
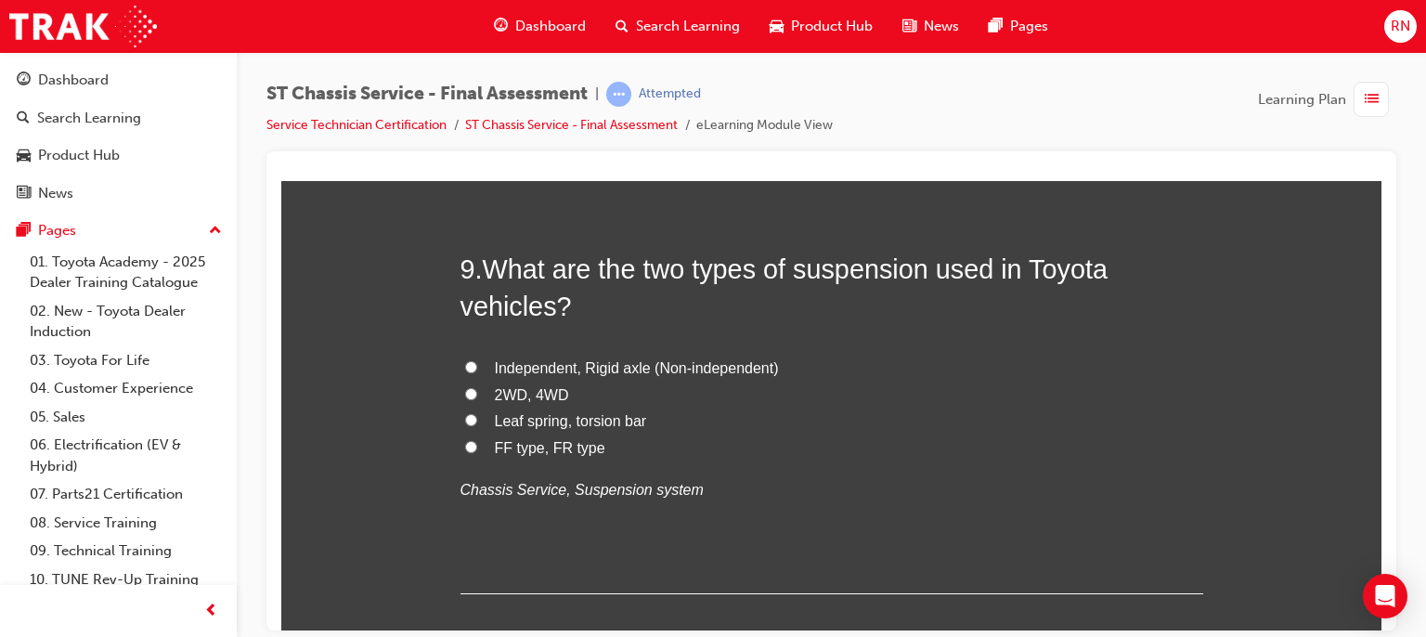
scroll to position [3528, 0]
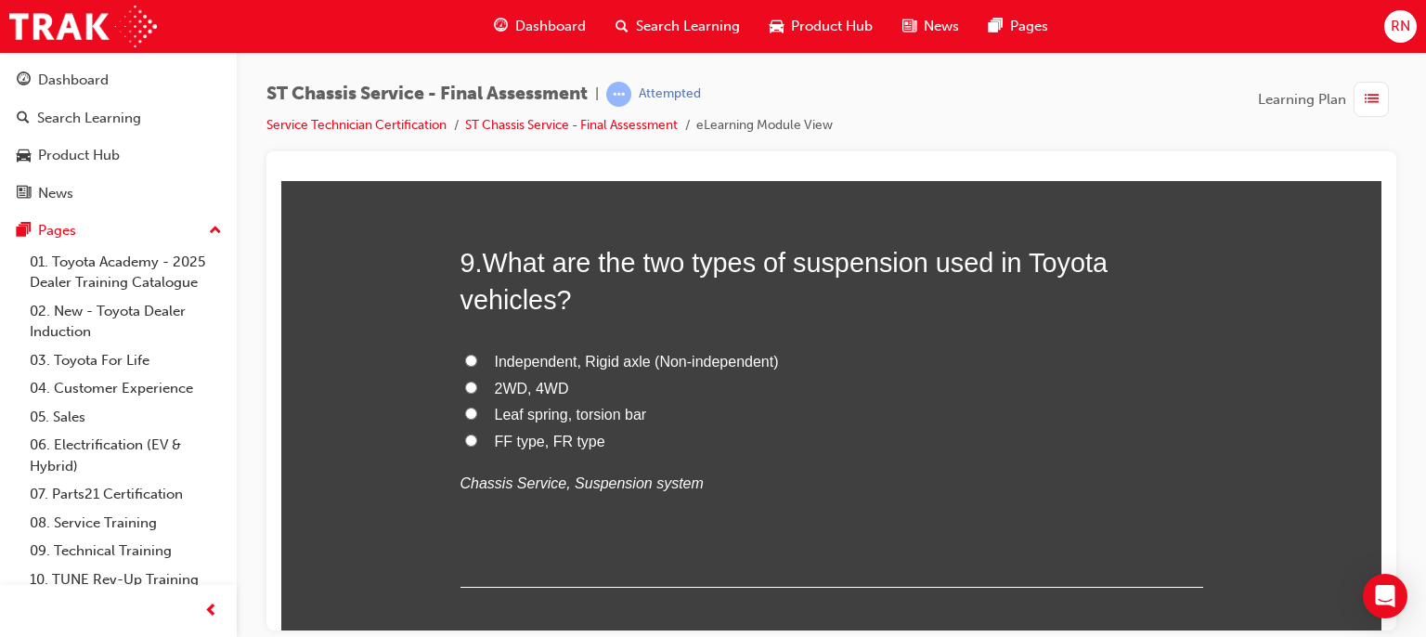
click at [516, 443] on span "FF type, FR type" at bounding box center [550, 441] width 110 height 16
click at [477, 443] on input "FF type, FR type" at bounding box center [471, 440] width 12 height 12
radio input "true"
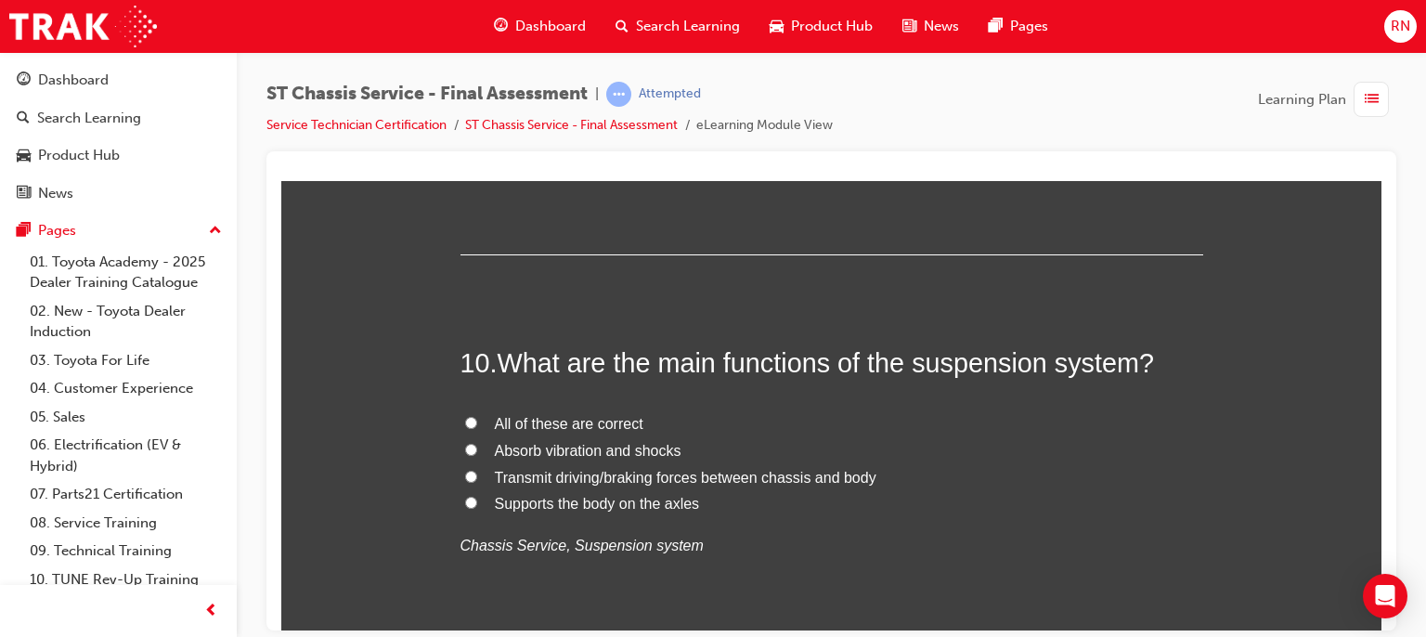
scroll to position [3863, 0]
click at [619, 452] on span "Absorb vibration and shocks" at bounding box center [588, 448] width 187 height 16
click at [477, 452] on input "Absorb vibration and shocks" at bounding box center [471, 447] width 12 height 12
radio input "true"
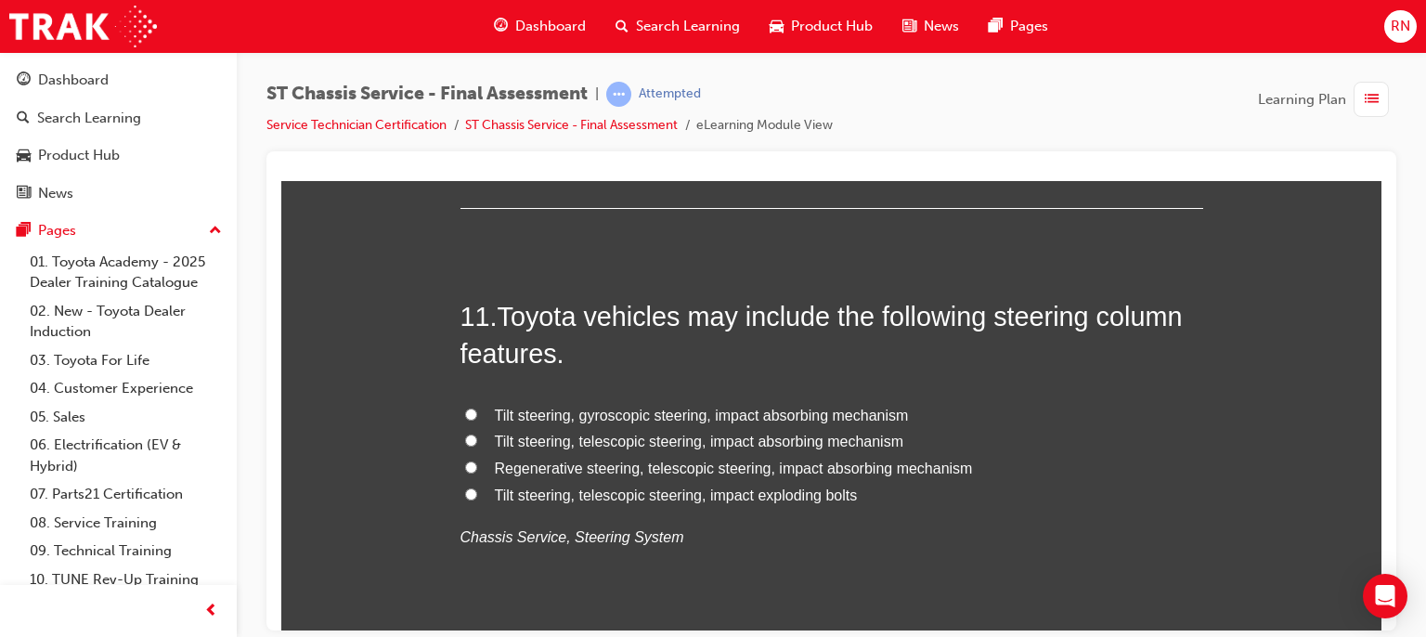
scroll to position [4308, 0]
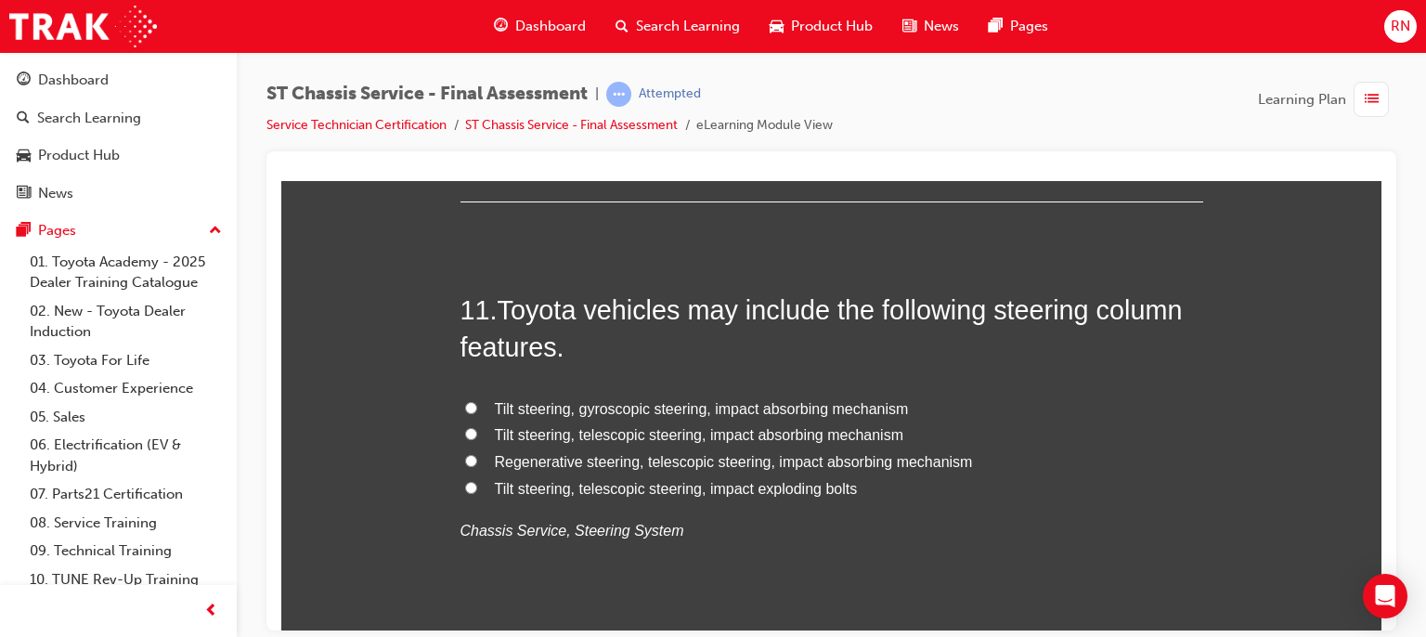
click at [630, 435] on span "Tilt steering, telescopic steering, impact absorbing mechanism" at bounding box center [699, 434] width 409 height 16
click at [477, 435] on input "Tilt steering, telescopic steering, impact absorbing mechanism" at bounding box center [471, 433] width 12 height 12
radio input "true"
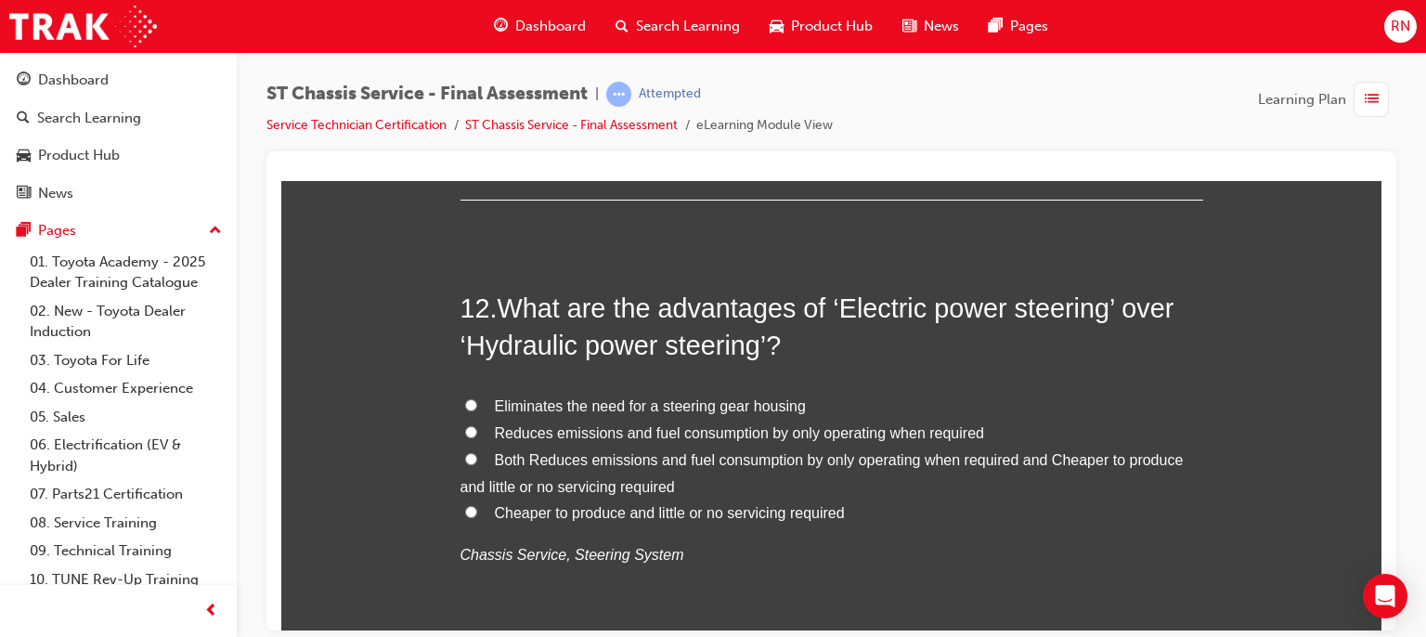
scroll to position [4754, 0]
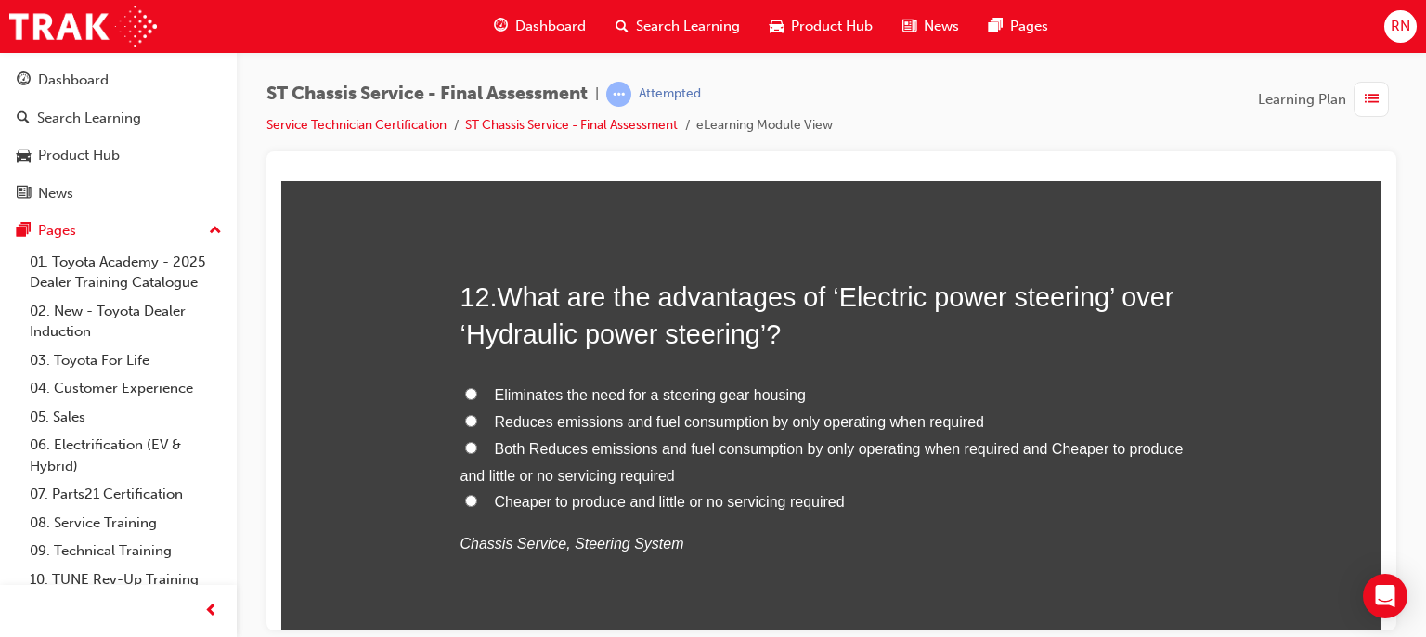
click at [632, 420] on span "Reduces emissions and fuel consumption by only operating when required" at bounding box center [739, 421] width 489 height 16
click at [477, 420] on input "Reduces emissions and fuel consumption by only operating when required" at bounding box center [471, 420] width 12 height 12
radio input "true"
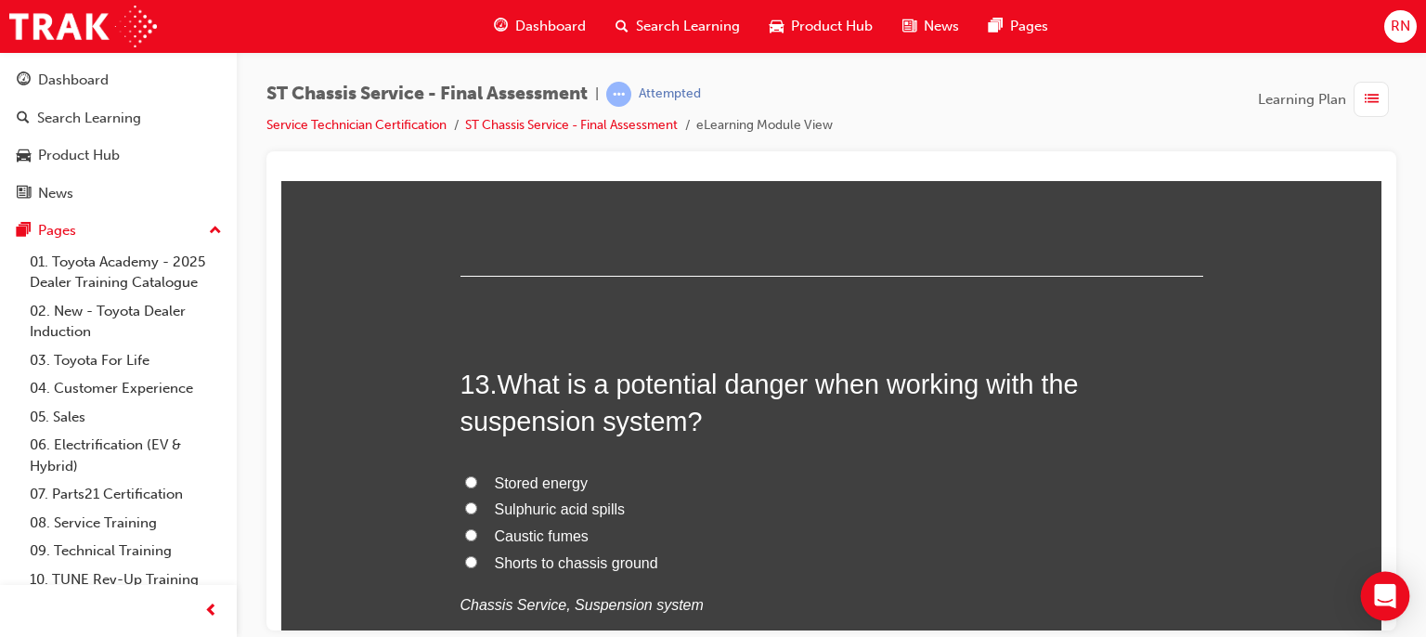
scroll to position [5162, 0]
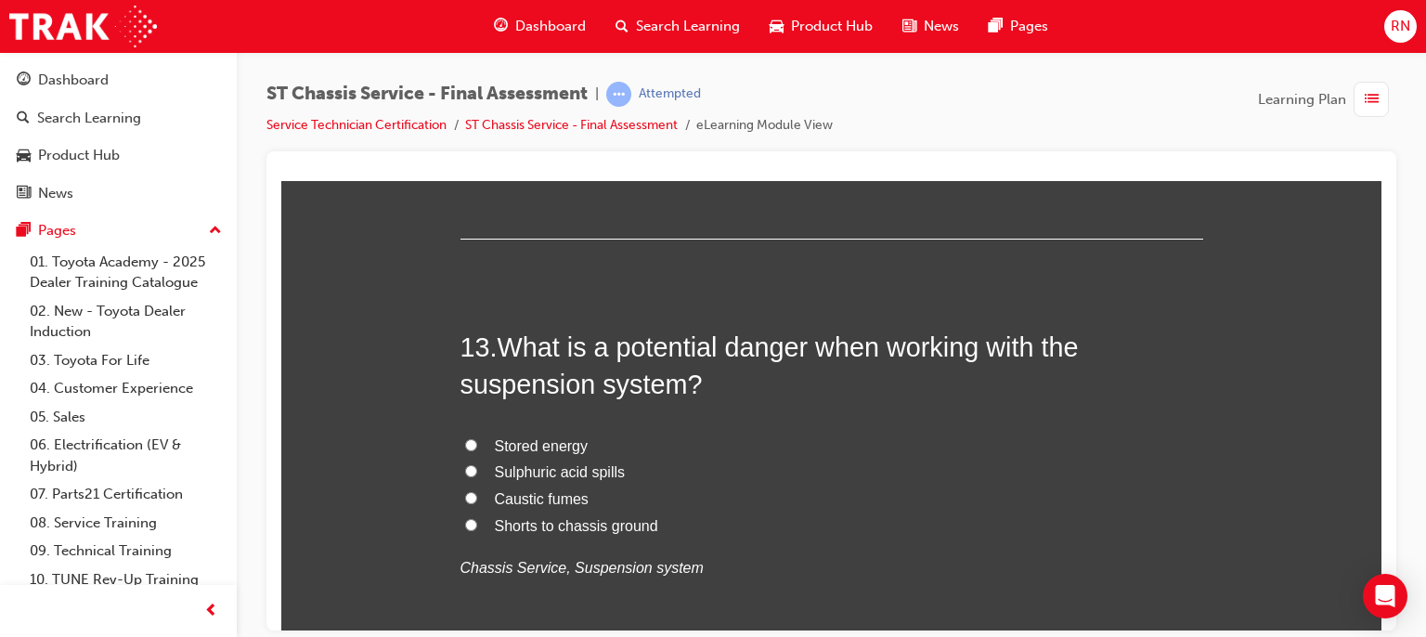
click at [535, 443] on span "Stored energy" at bounding box center [542, 445] width 94 height 16
click at [477, 443] on input "Stored energy" at bounding box center [471, 444] width 12 height 12
radio input "true"
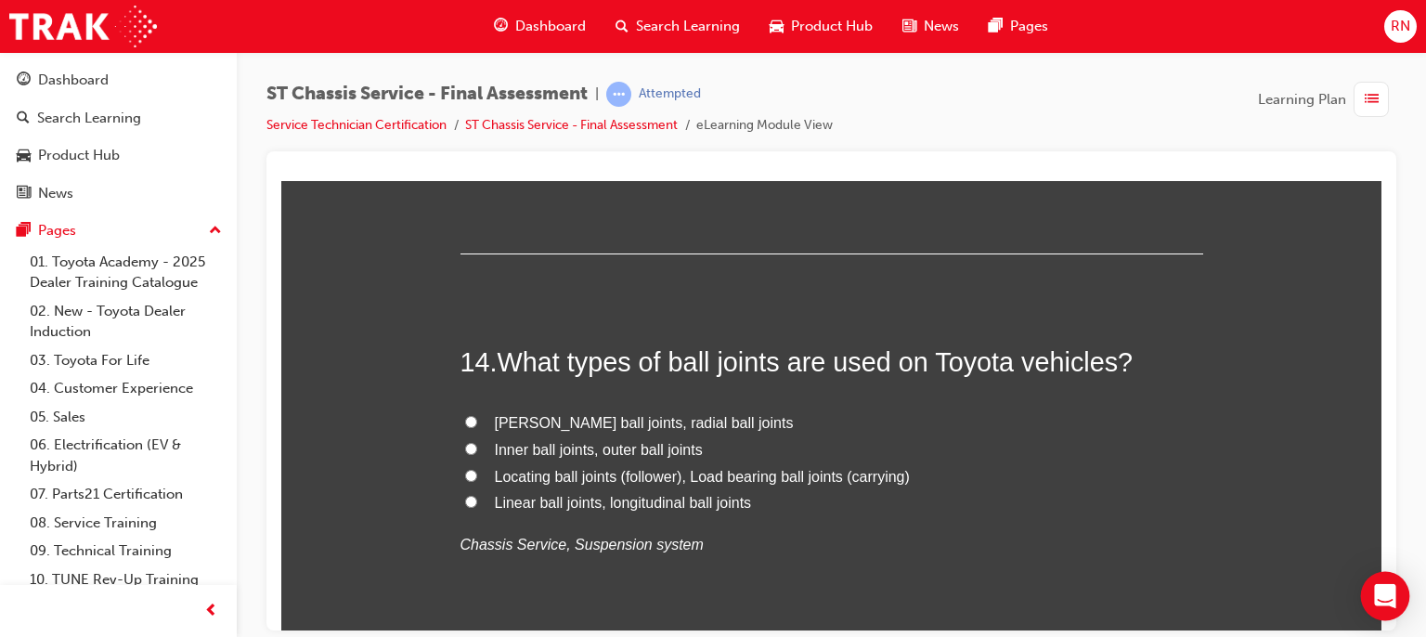
scroll to position [5682, 0]
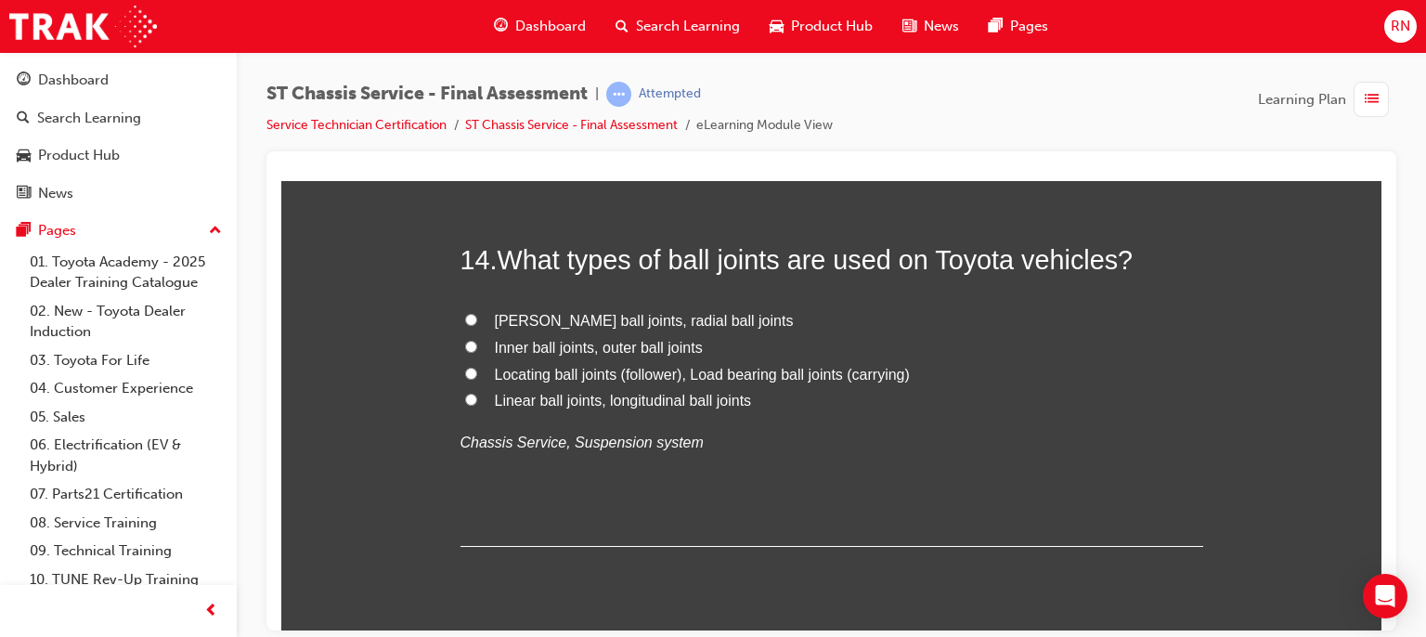
click at [560, 344] on span "Inner ball joints, outer ball joints" at bounding box center [599, 347] width 208 height 16
click at [477, 344] on input "Inner ball joints, outer ball joints" at bounding box center [471, 346] width 12 height 12
radio input "true"
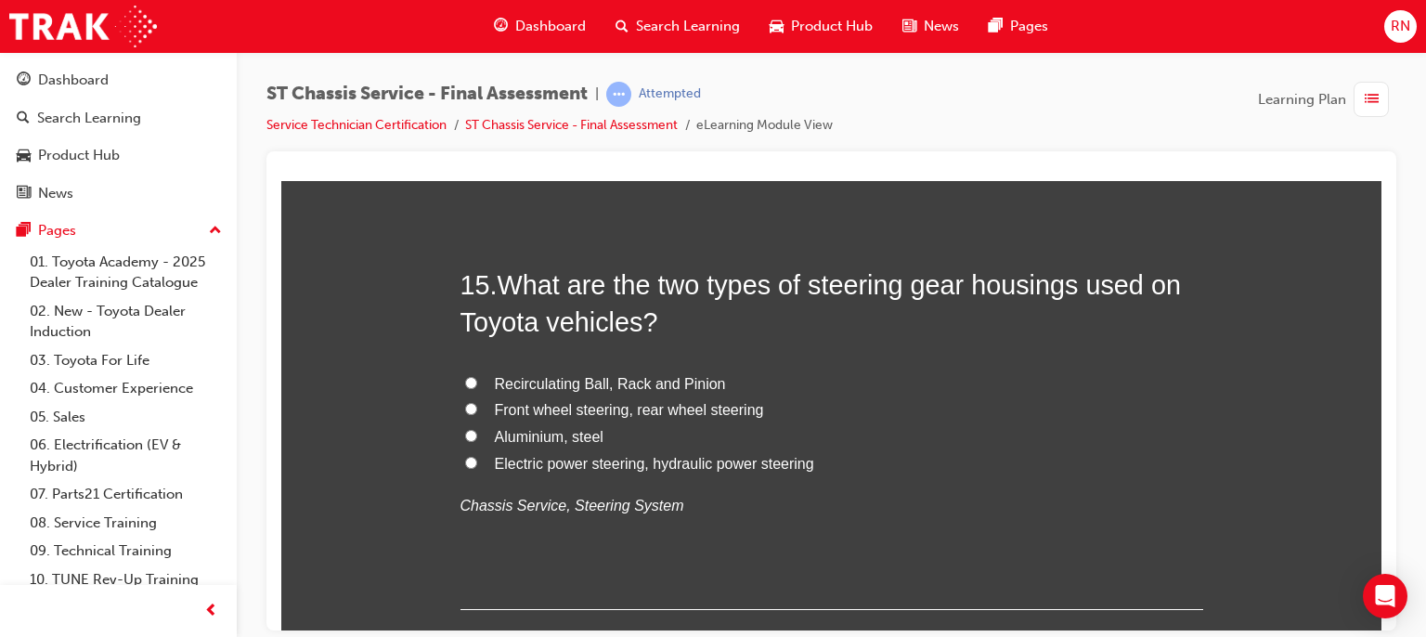
scroll to position [6054, 0]
click at [578, 381] on span "Recirculating Ball, Rack and Pinion" at bounding box center [610, 381] width 231 height 16
click at [477, 381] on input "Recirculating Ball, Rack and Pinion" at bounding box center [471, 380] width 12 height 12
radio input "true"
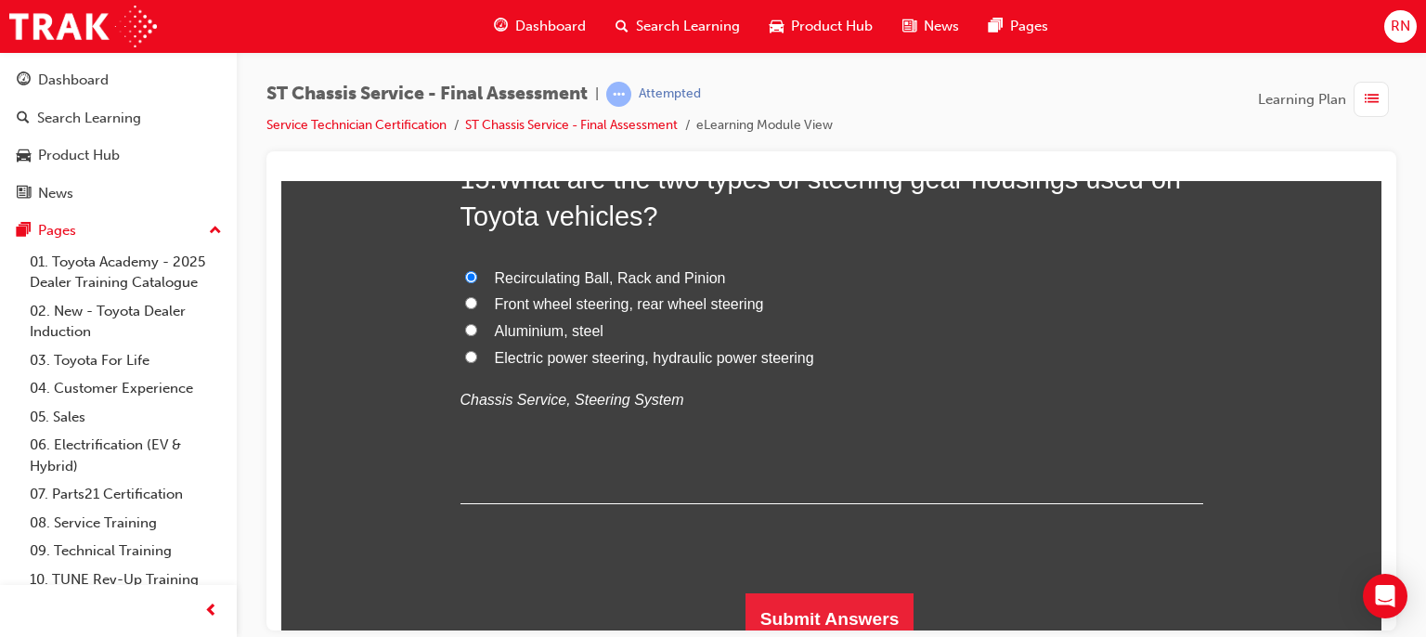
scroll to position [6169, 0]
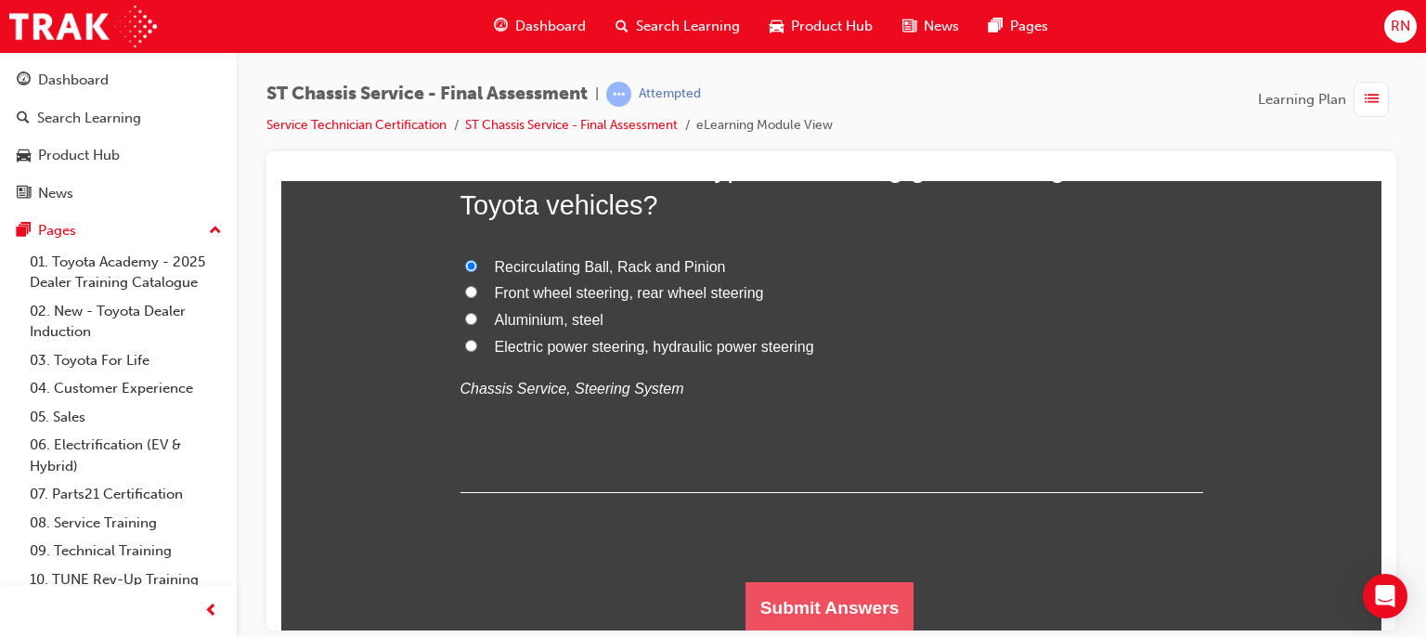
click at [867, 604] on button "Submit Answers" at bounding box center [830, 607] width 169 height 52
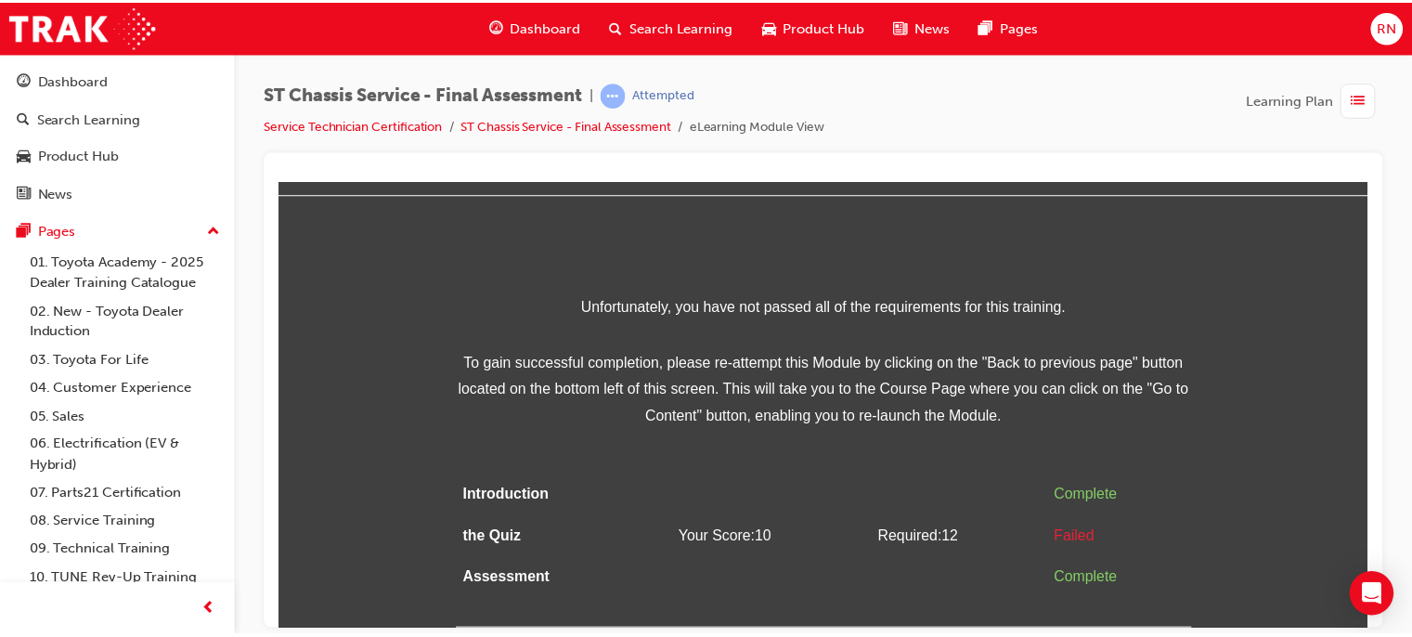
scroll to position [0, 0]
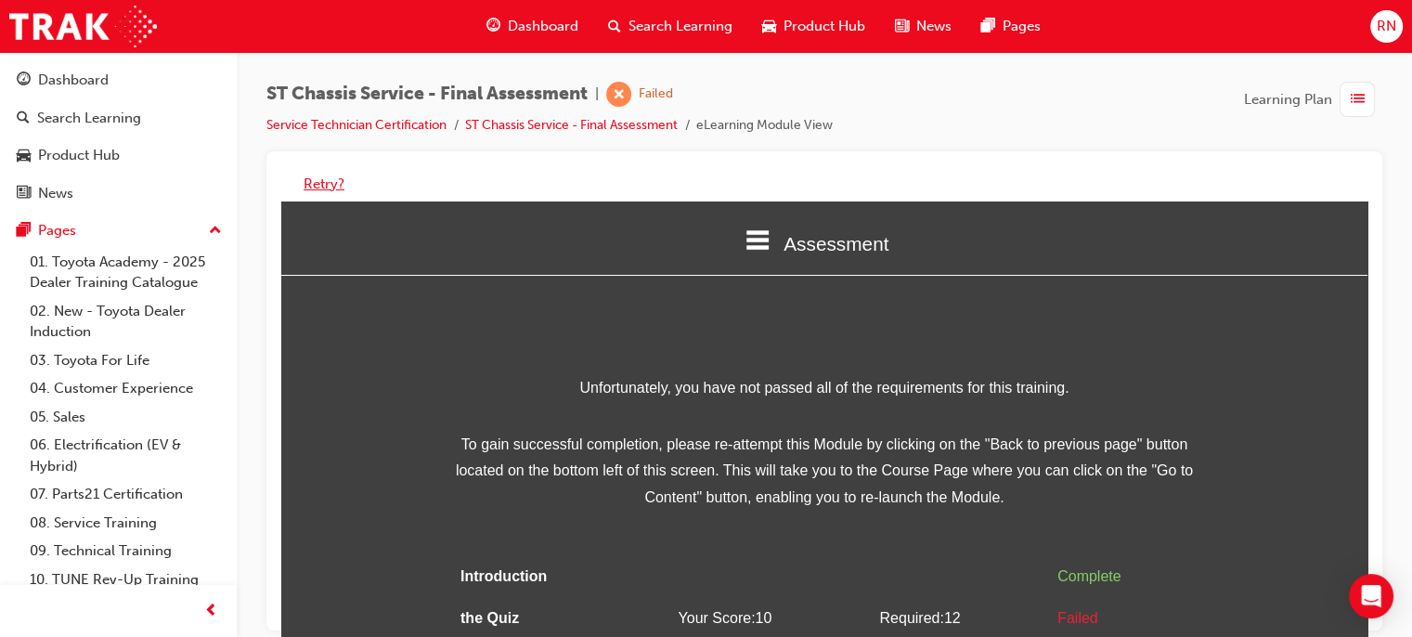
click at [315, 188] on button "Retry?" at bounding box center [324, 184] width 41 height 21
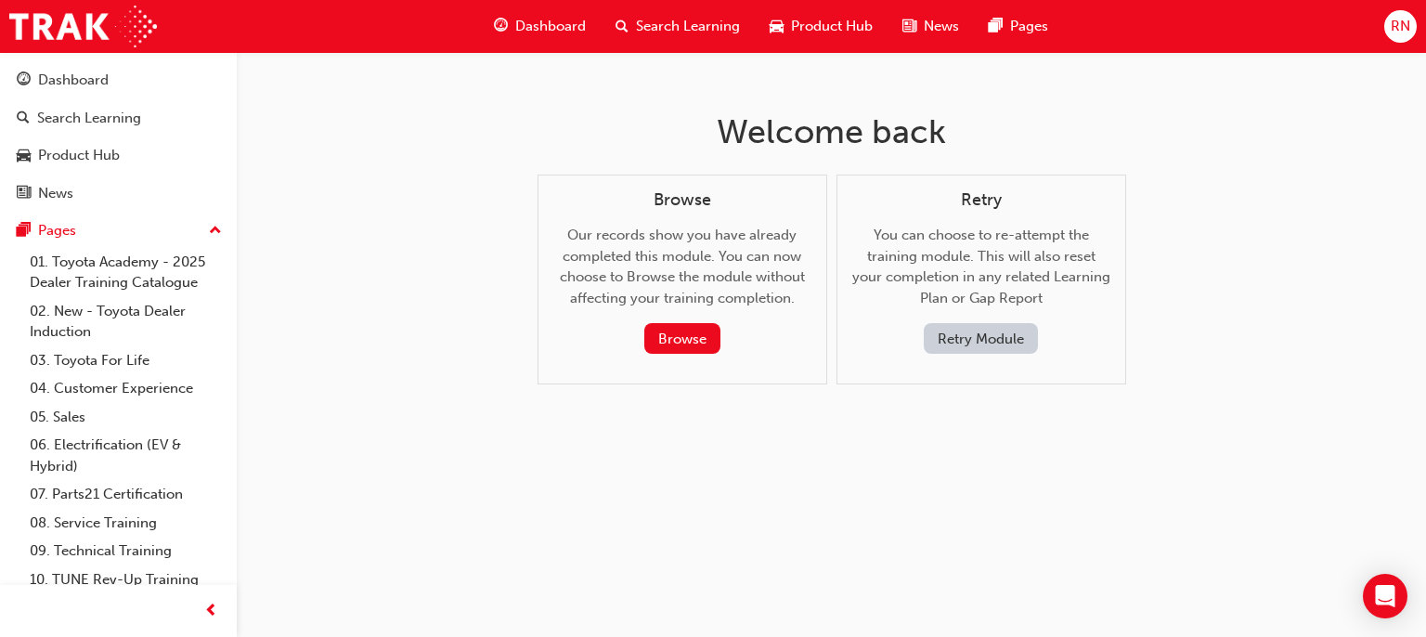
click at [991, 339] on button "Retry Module" at bounding box center [981, 338] width 114 height 31
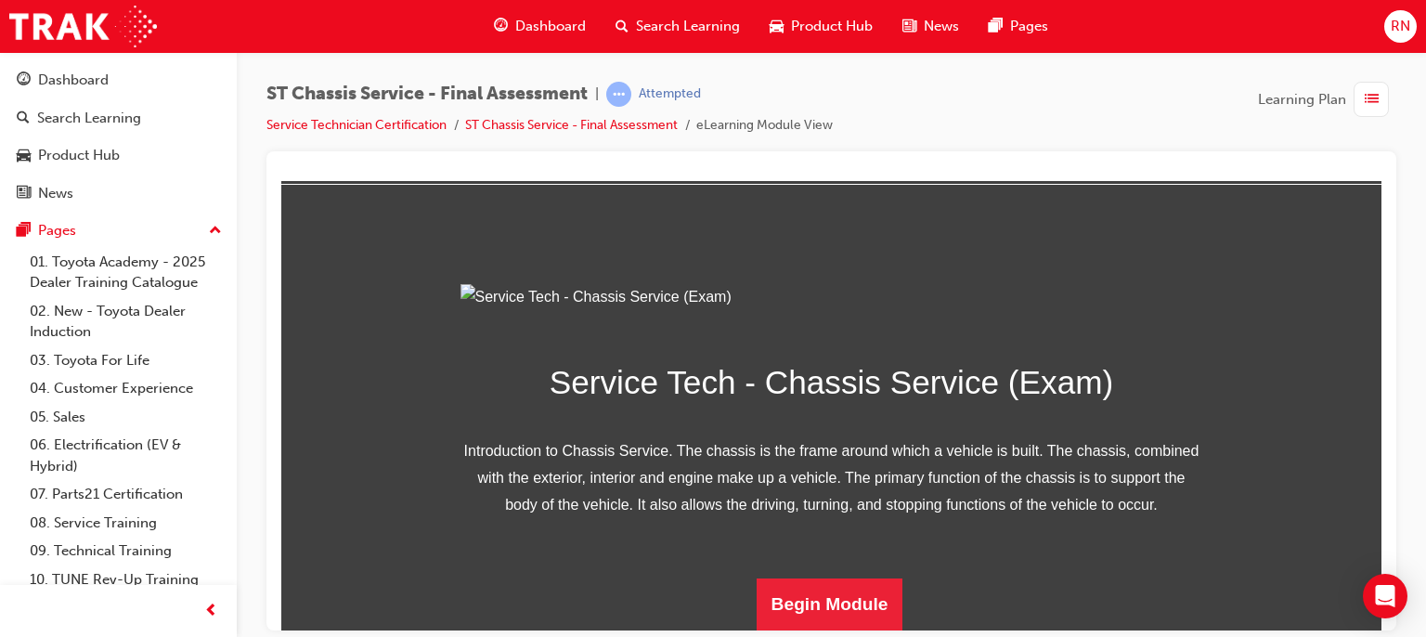
scroll to position [275, 0]
drag, startPoint x: 1375, startPoint y: 441, endPoint x: 1663, endPoint y: 808, distance: 466.2
click at [866, 599] on button "Begin Module" at bounding box center [830, 604] width 147 height 52
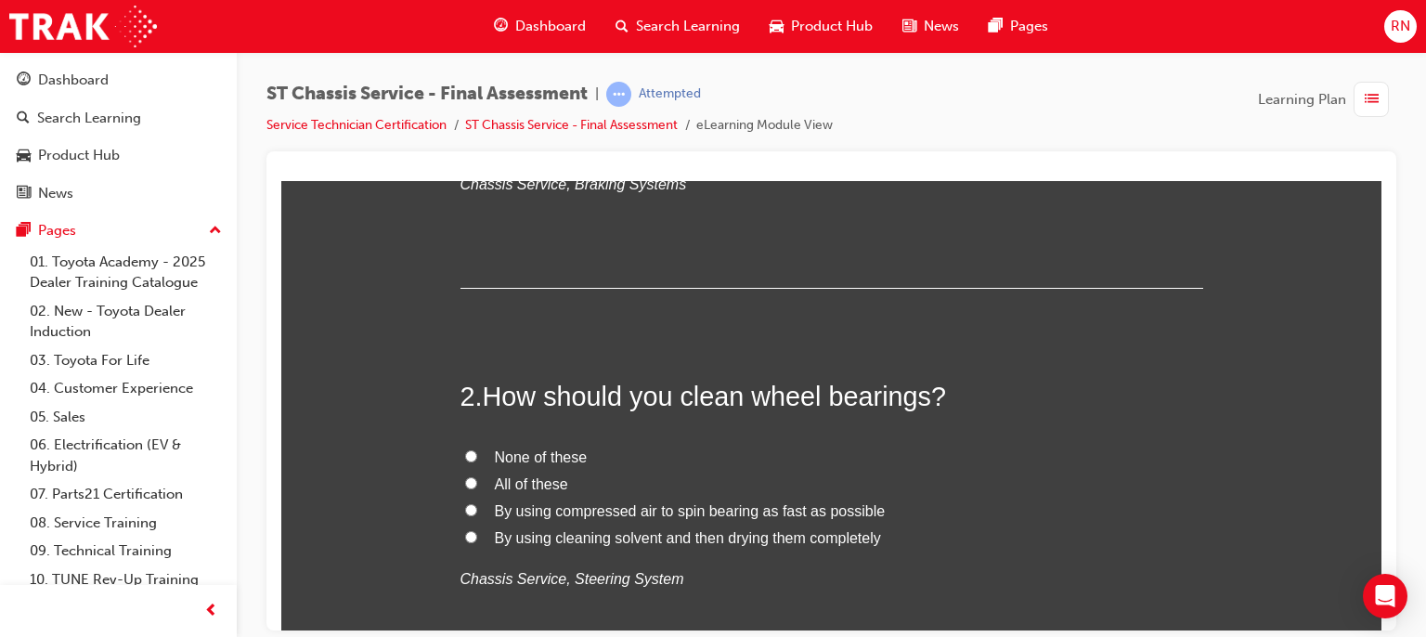
scroll to position [446, 0]
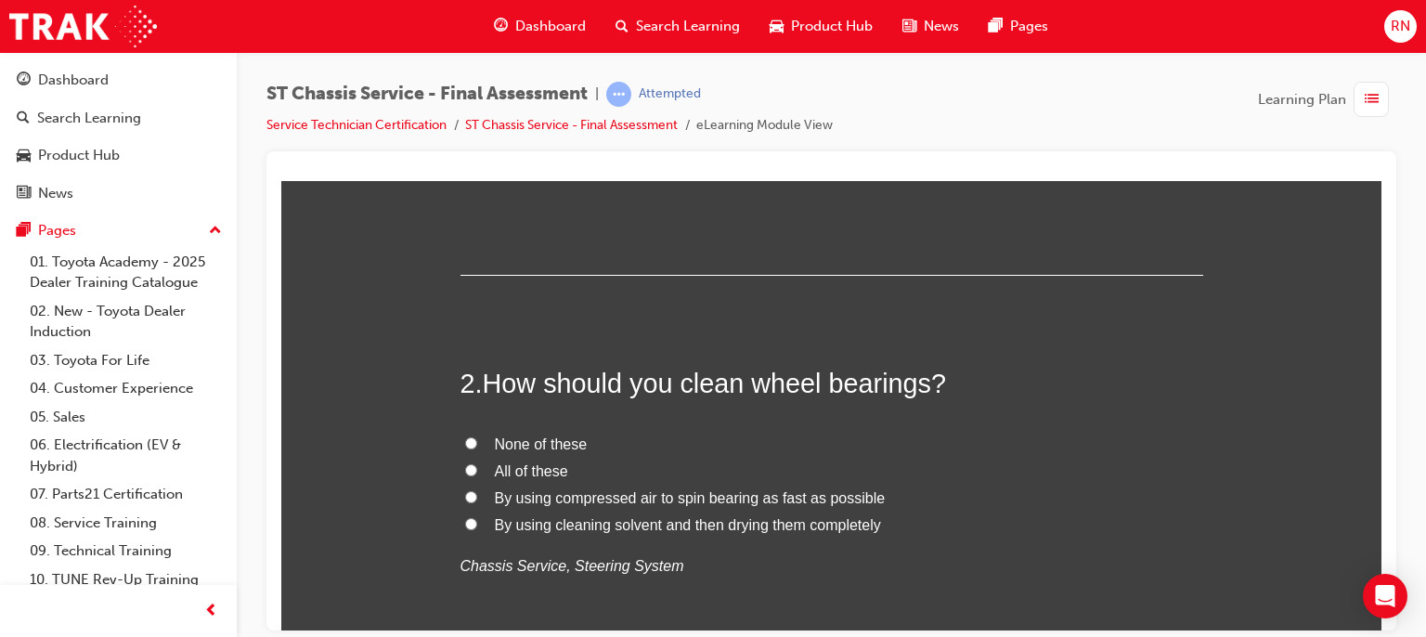
click at [465, 521] on input "By using cleaning solvent and then drying them completely" at bounding box center [471, 523] width 12 height 12
radio input "true"
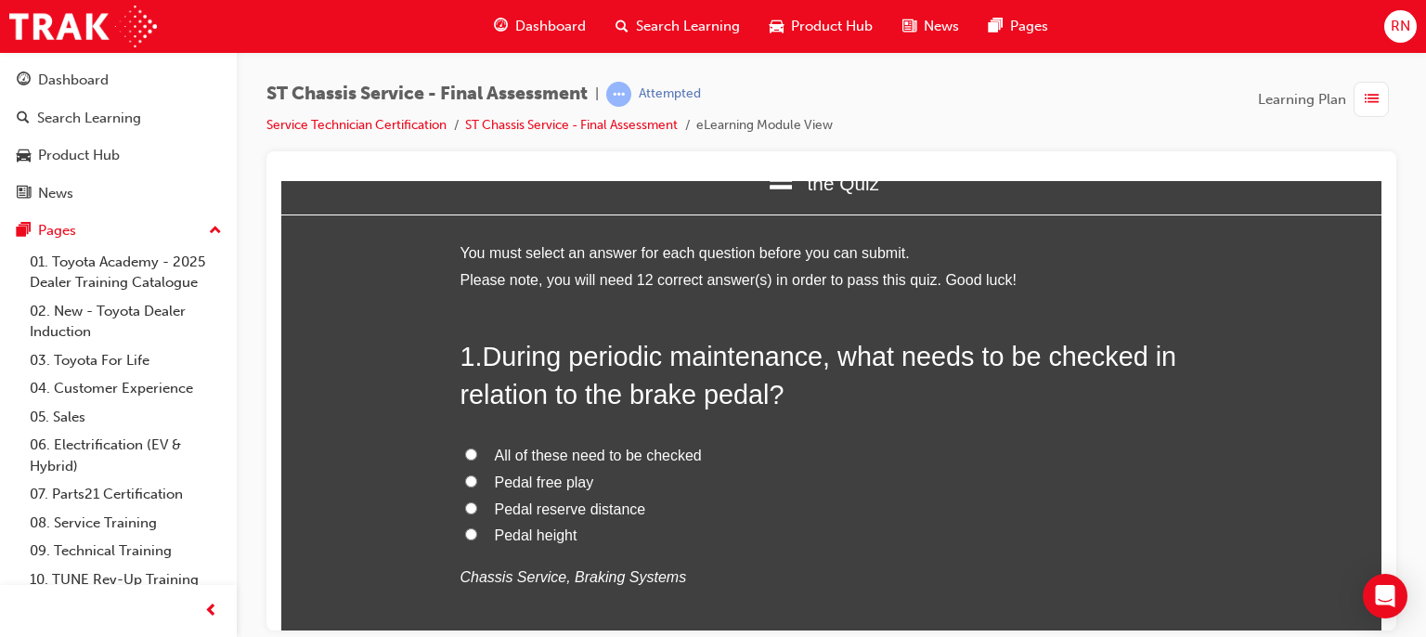
scroll to position [0, 0]
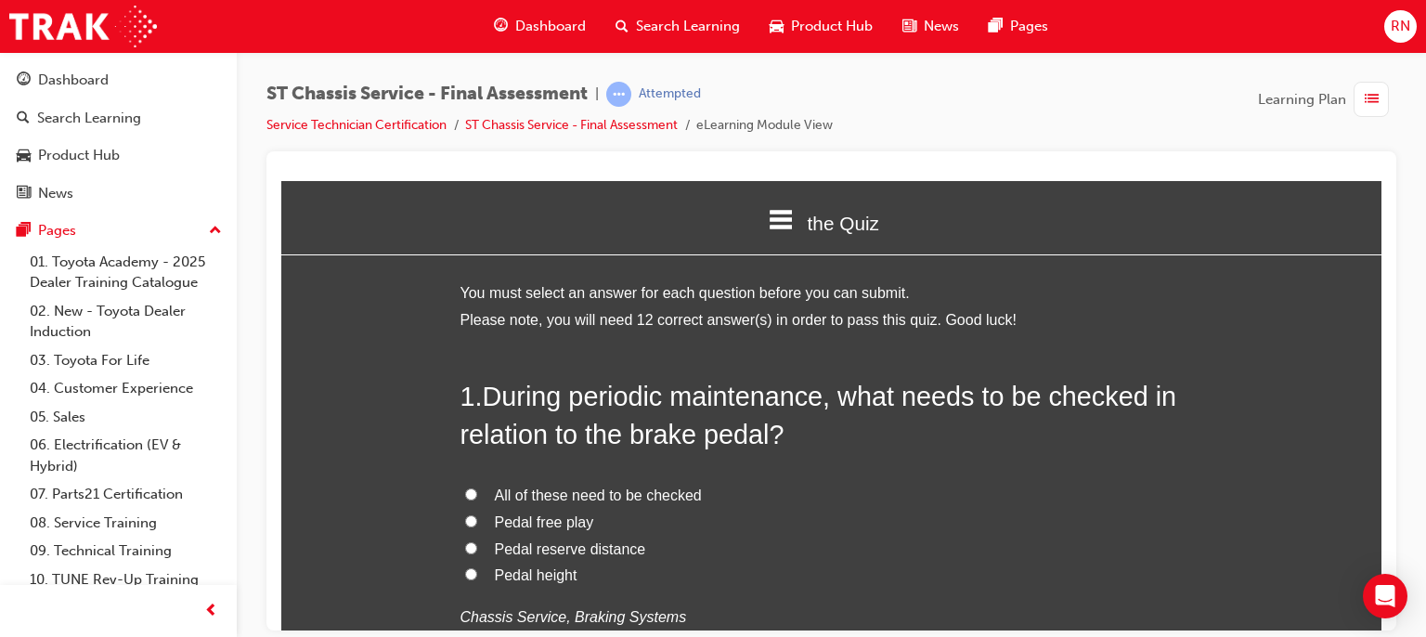
click at [512, 522] on span "Pedal free play" at bounding box center [544, 521] width 99 height 16
click at [477, 522] on input "Pedal free play" at bounding box center [471, 520] width 12 height 12
radio input "true"
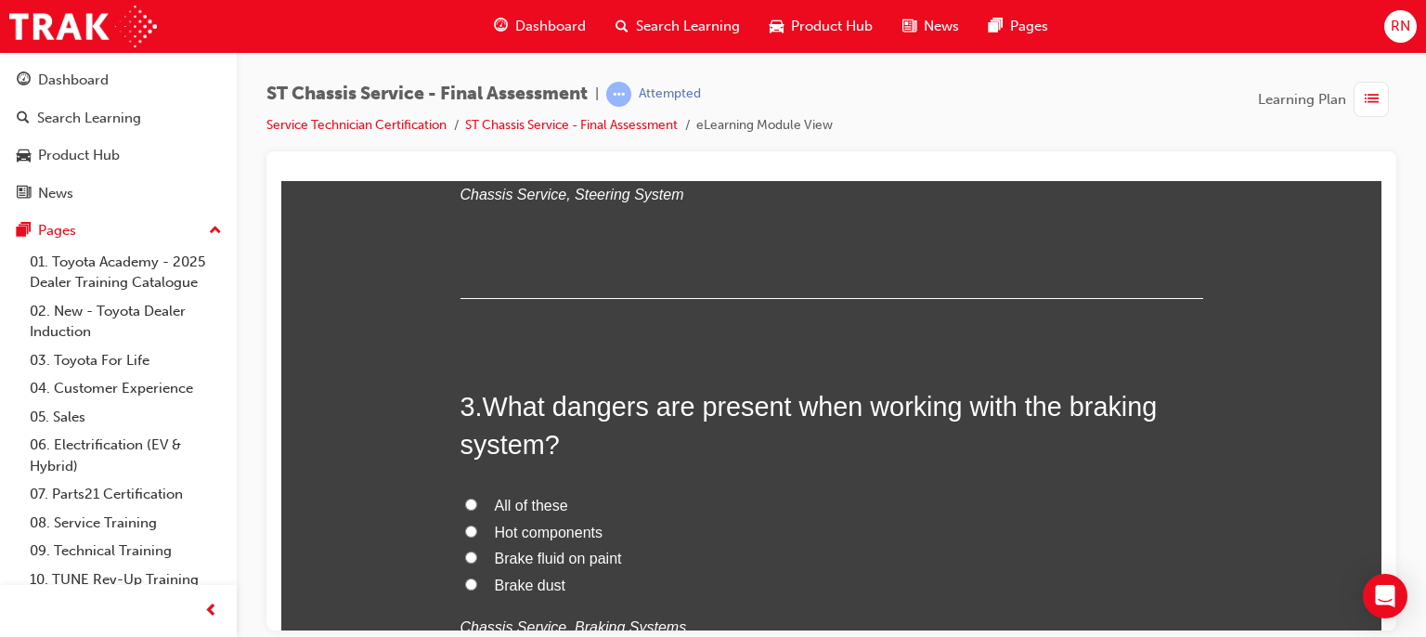
scroll to position [854, 0]
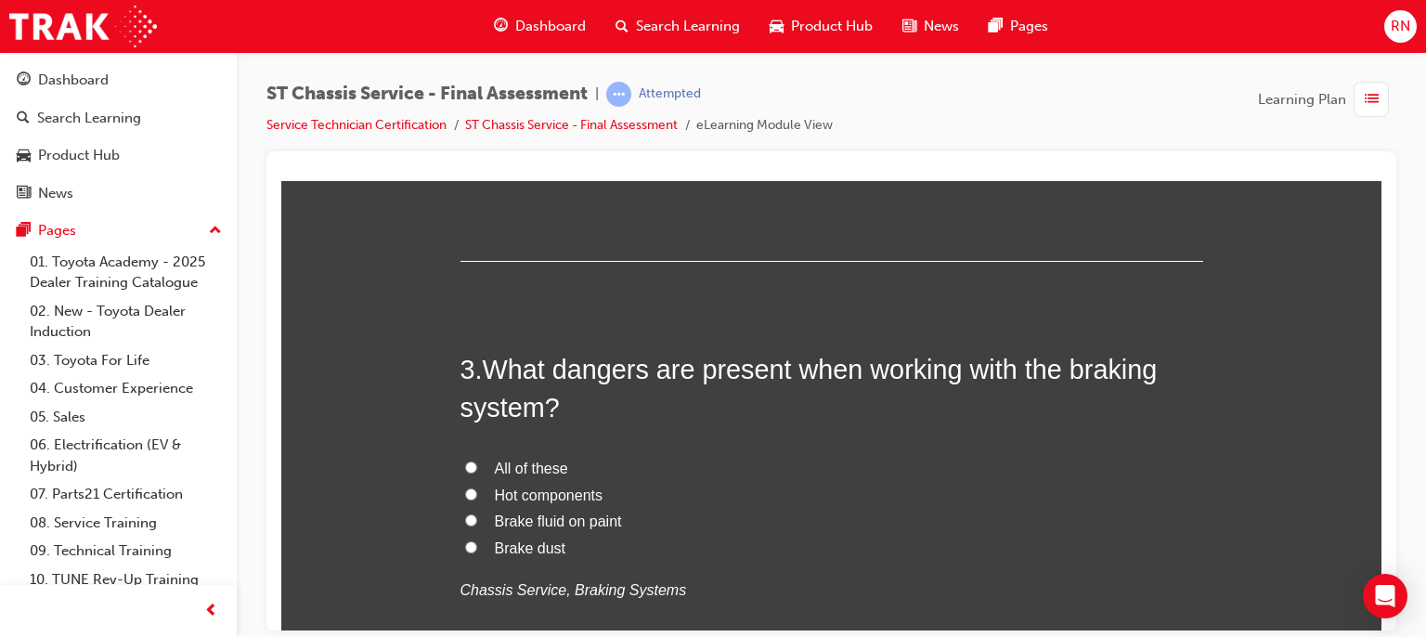
click at [546, 490] on span "Hot components" at bounding box center [549, 495] width 109 height 16
click at [477, 490] on input "Hot components" at bounding box center [471, 493] width 12 height 12
radio input "true"
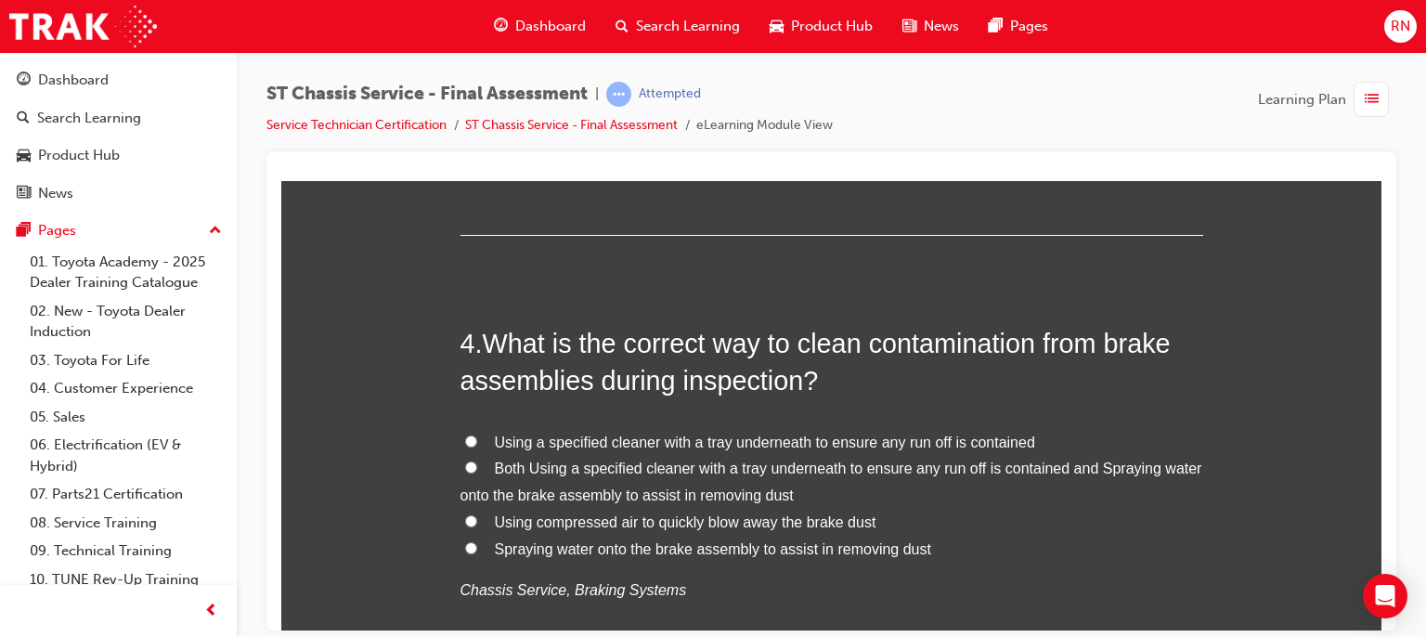
scroll to position [1374, 0]
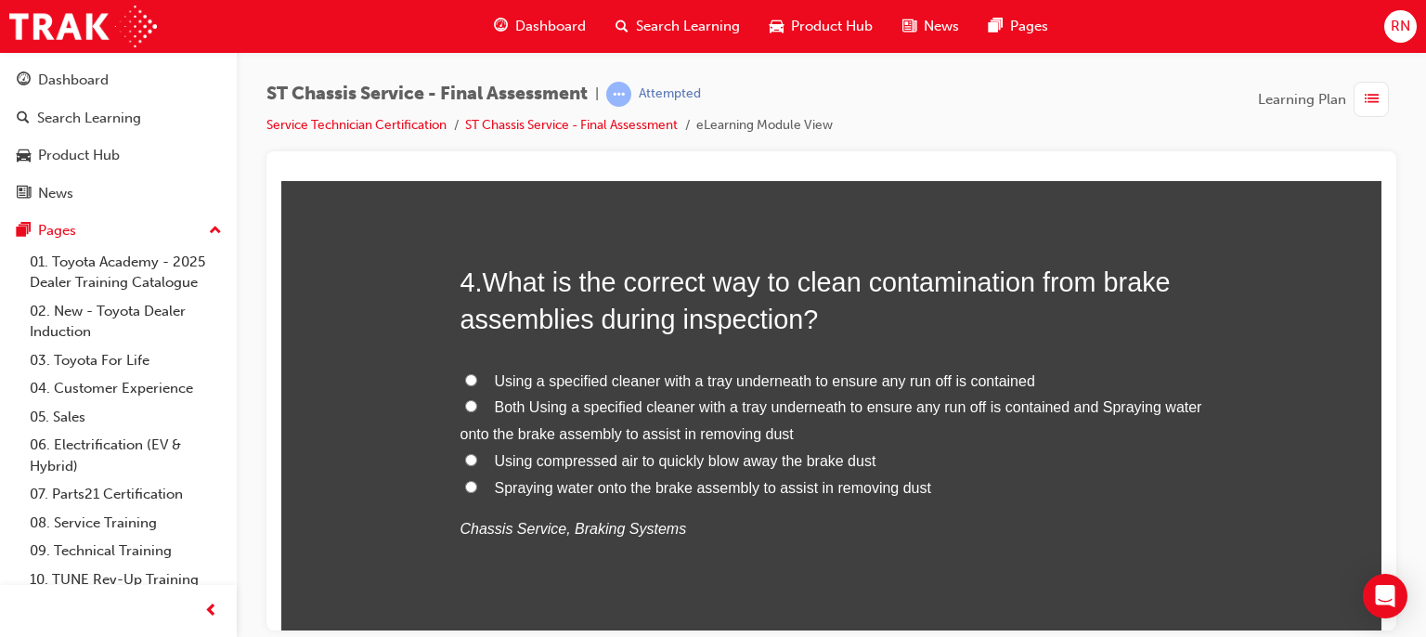
click at [465, 404] on input "Both Using a specified cleaner with a tray underneath to ensure any run off is …" at bounding box center [471, 405] width 12 height 12
radio input "true"
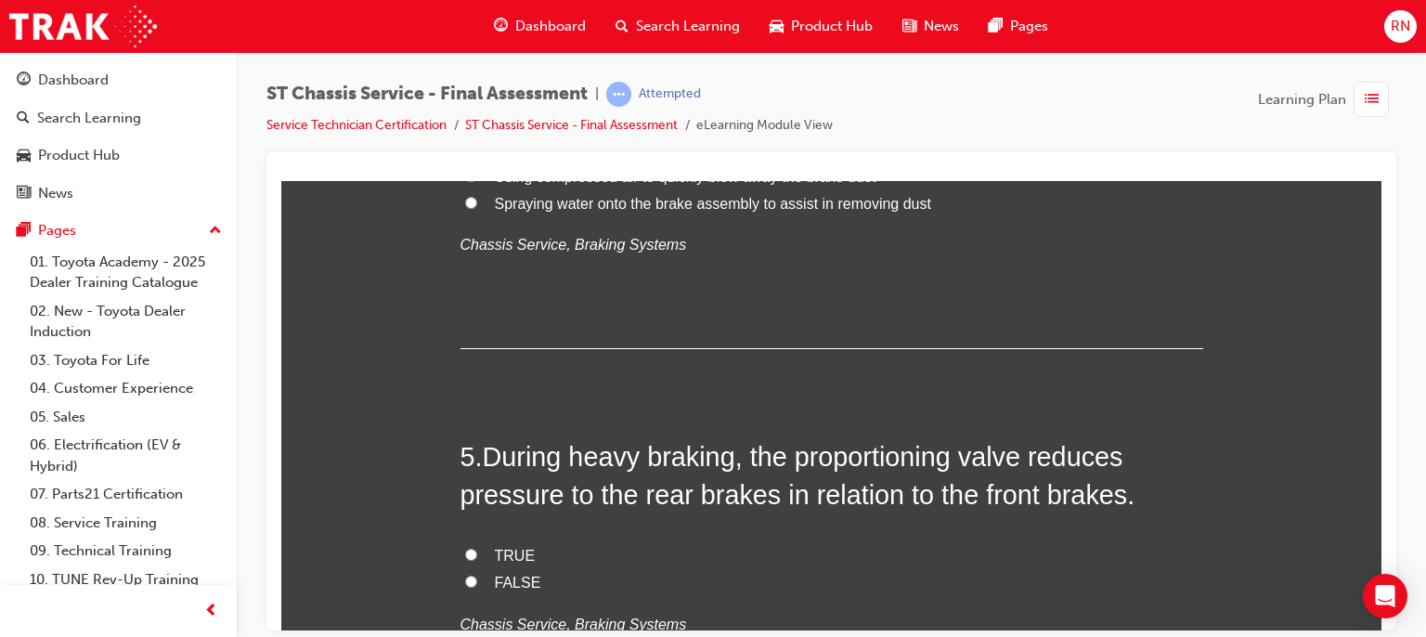
scroll to position [1671, 0]
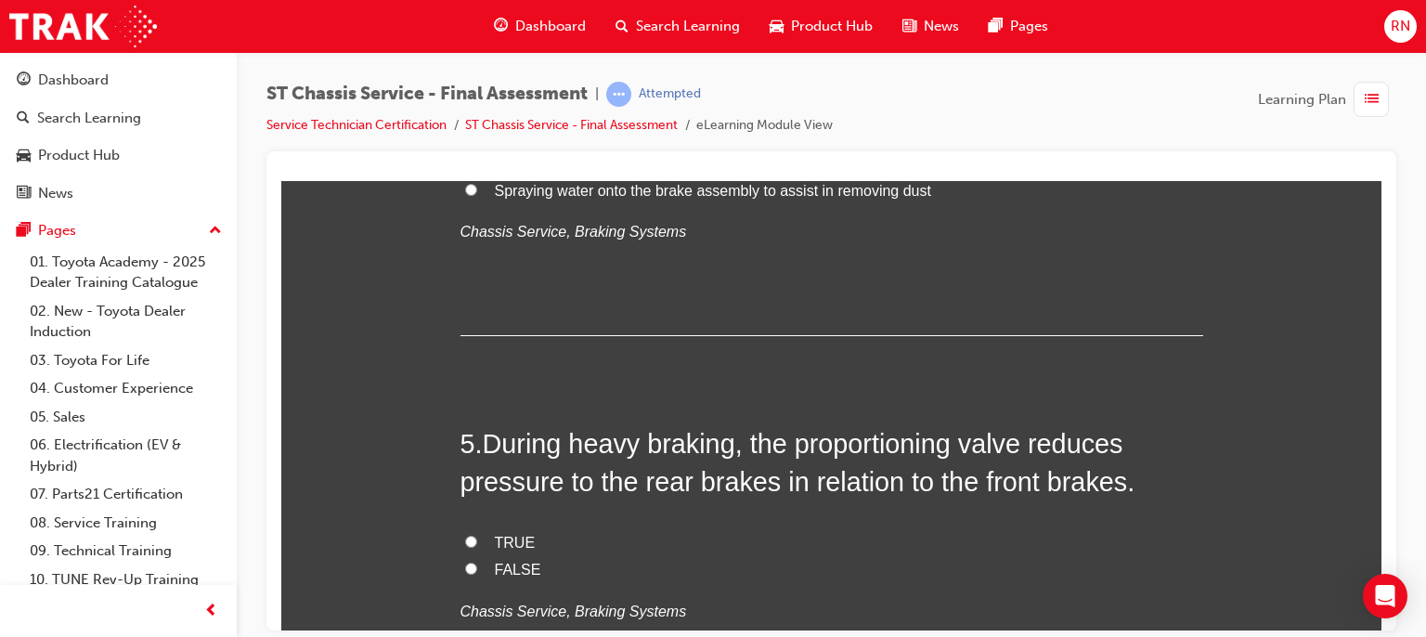
click at [506, 541] on span "TRUE" at bounding box center [515, 542] width 41 height 16
click at [477, 541] on input "TRUE" at bounding box center [471, 541] width 12 height 12
radio input "true"
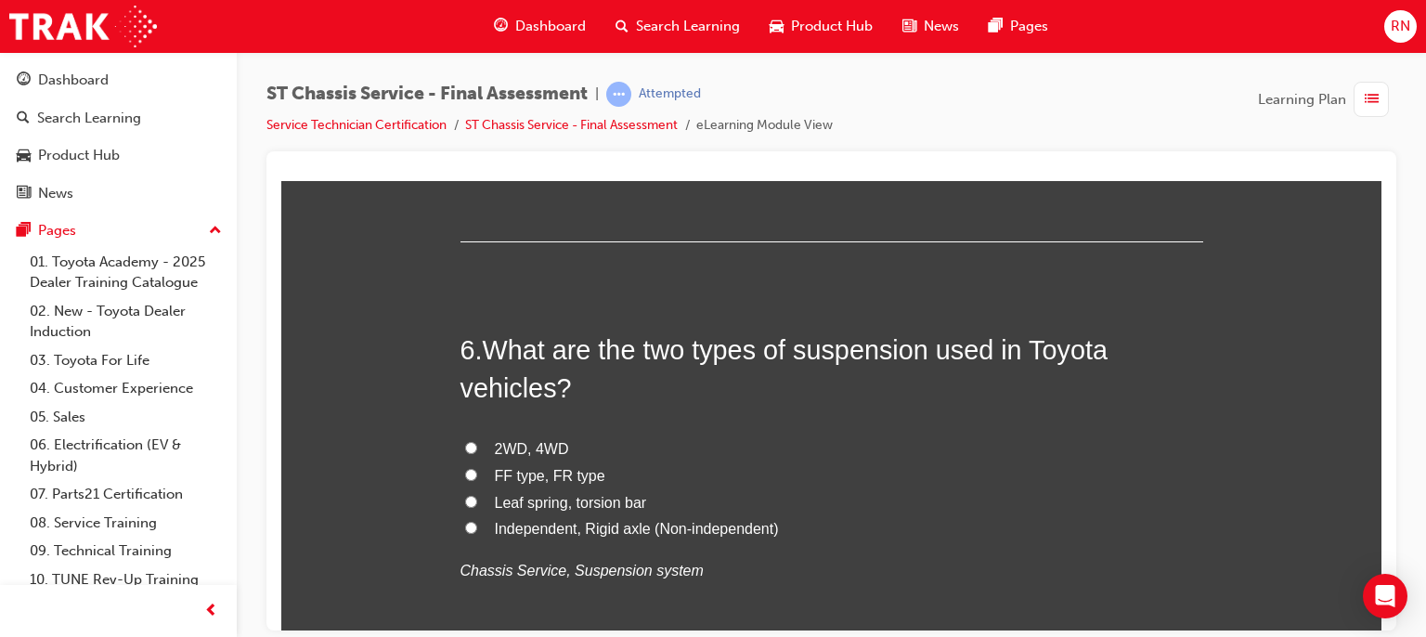
scroll to position [2154, 0]
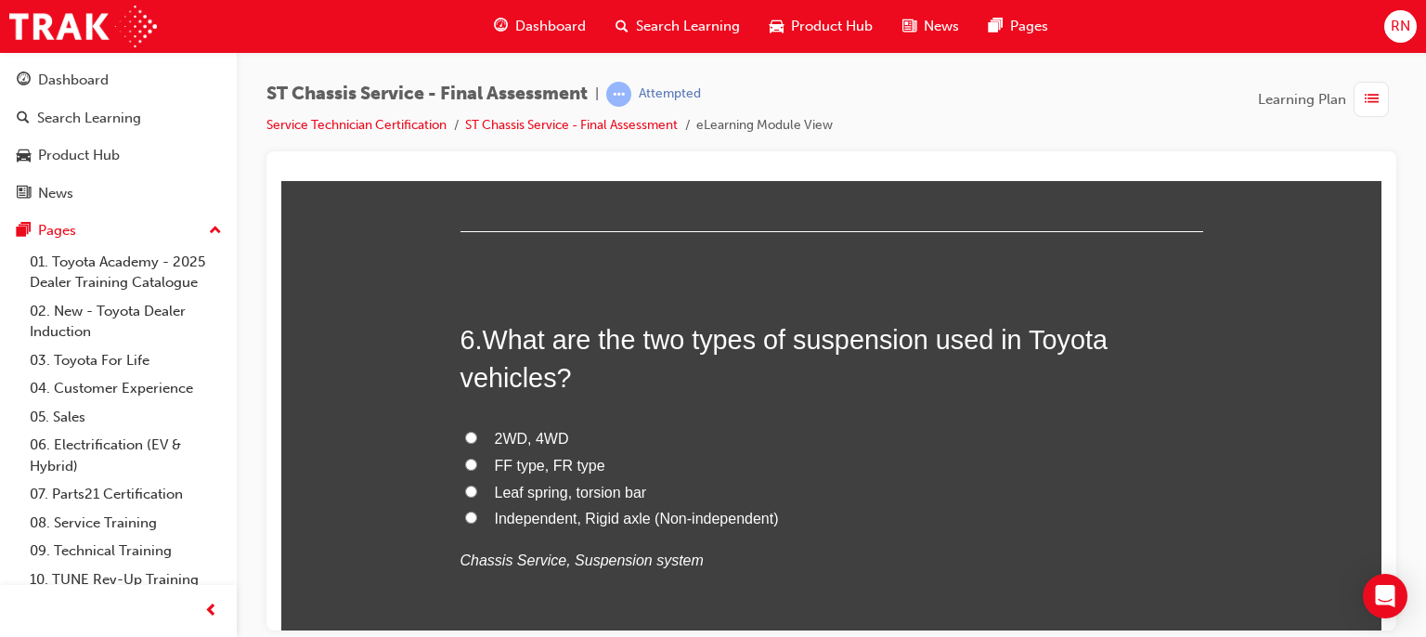
click at [520, 463] on span "FF type, FR type" at bounding box center [550, 465] width 110 height 16
click at [477, 463] on input "FF type, FR type" at bounding box center [471, 464] width 12 height 12
radio input "true"
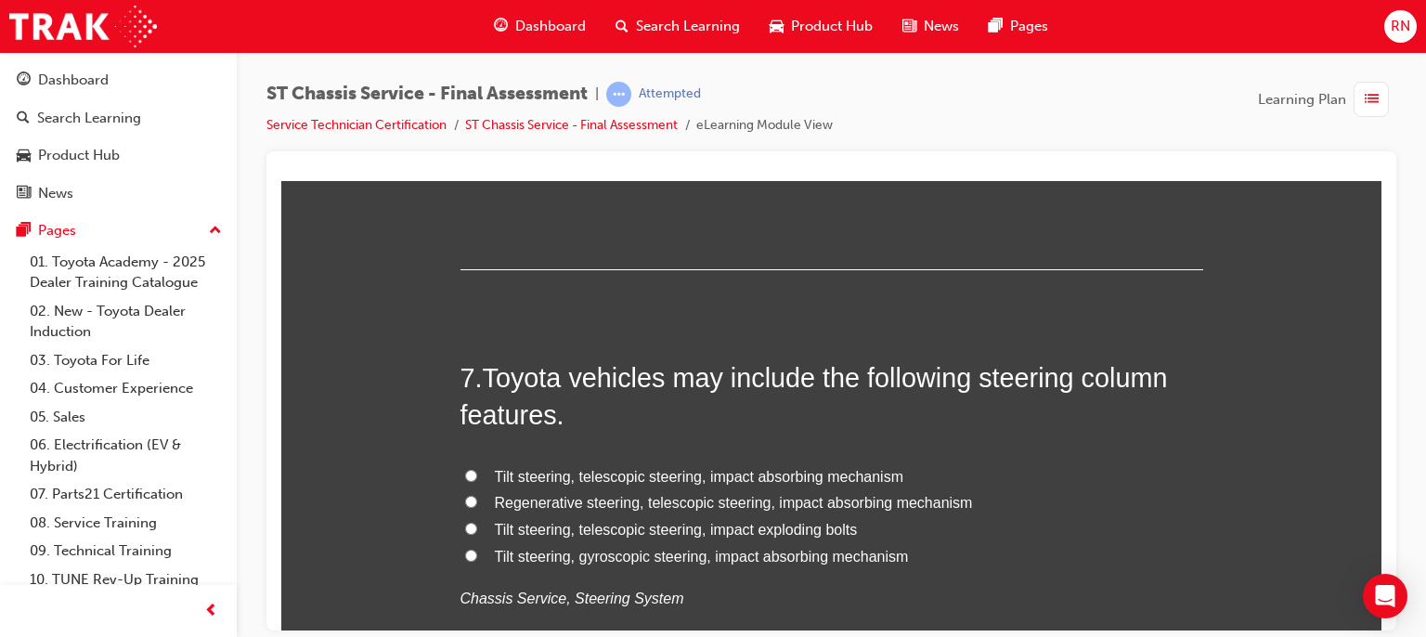
scroll to position [2563, 0]
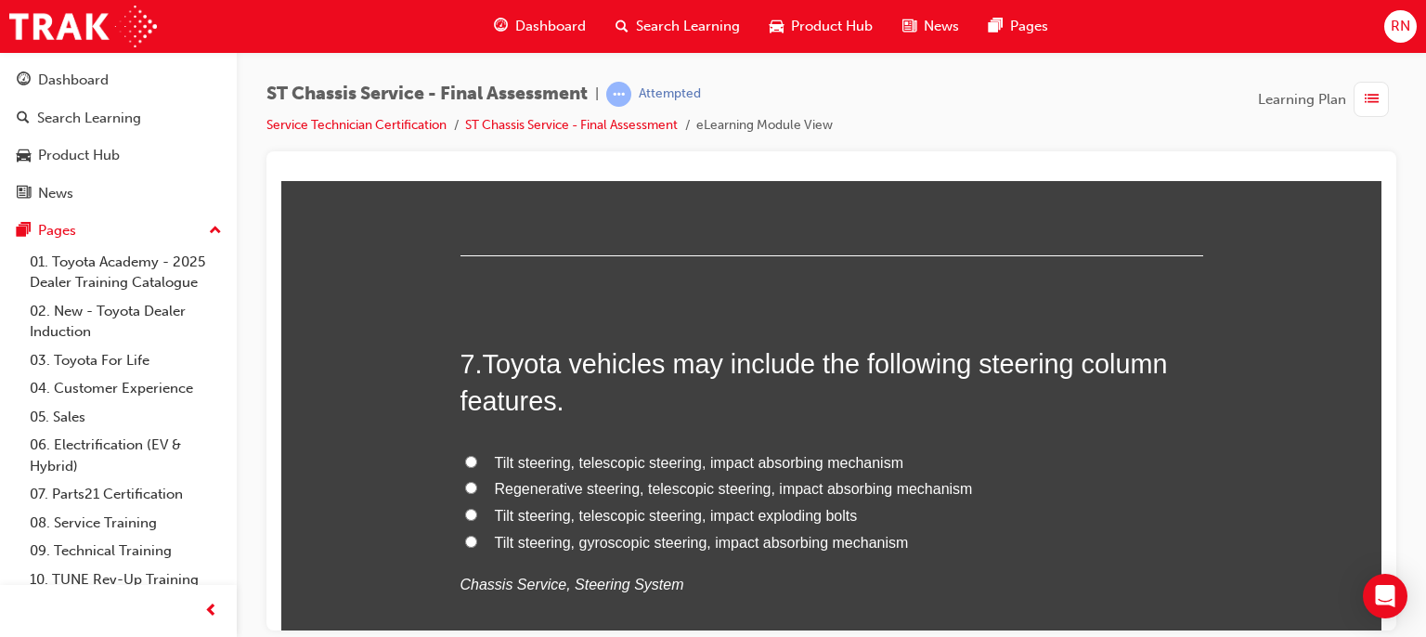
click at [663, 460] on span "Tilt steering, telescopic steering, impact absorbing mechanism" at bounding box center [699, 462] width 409 height 16
click at [477, 460] on input "Tilt steering, telescopic steering, impact absorbing mechanism" at bounding box center [471, 461] width 12 height 12
radio input "true"
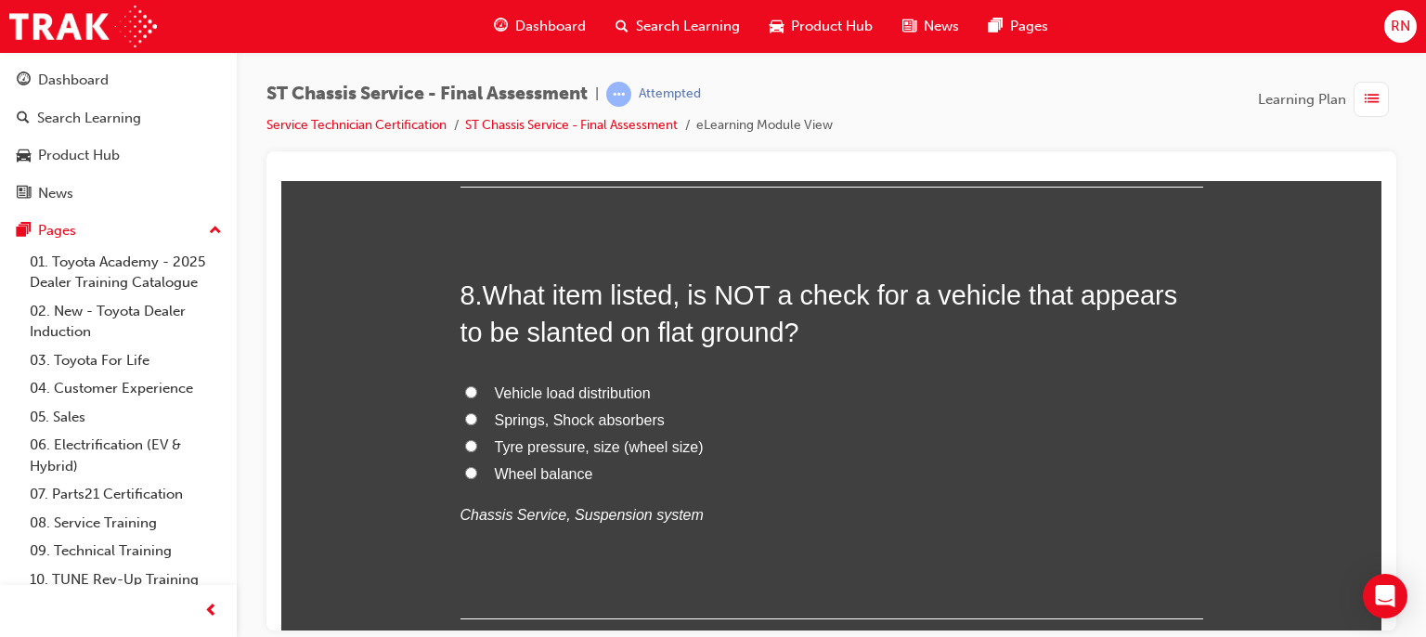
scroll to position [3083, 0]
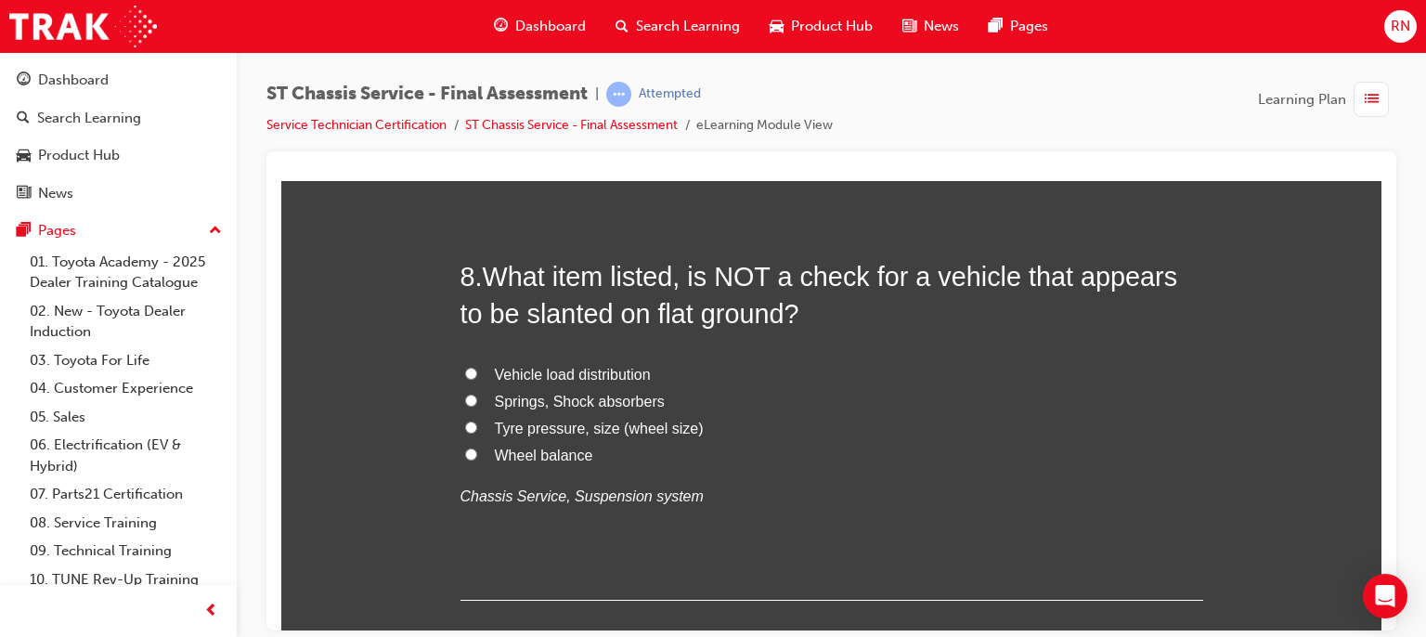
click at [533, 451] on span "Wheel balance" at bounding box center [544, 455] width 98 height 16
click at [477, 451] on input "Wheel balance" at bounding box center [471, 454] width 12 height 12
radio input "true"
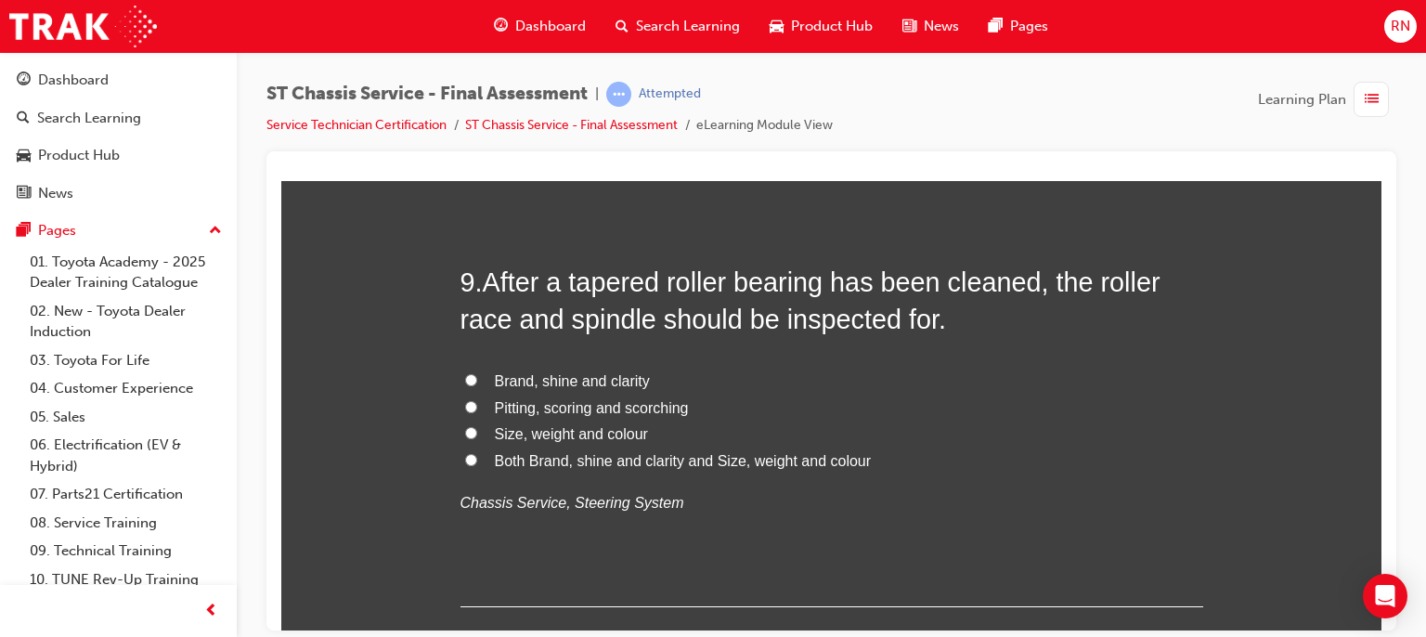
scroll to position [3528, 0]
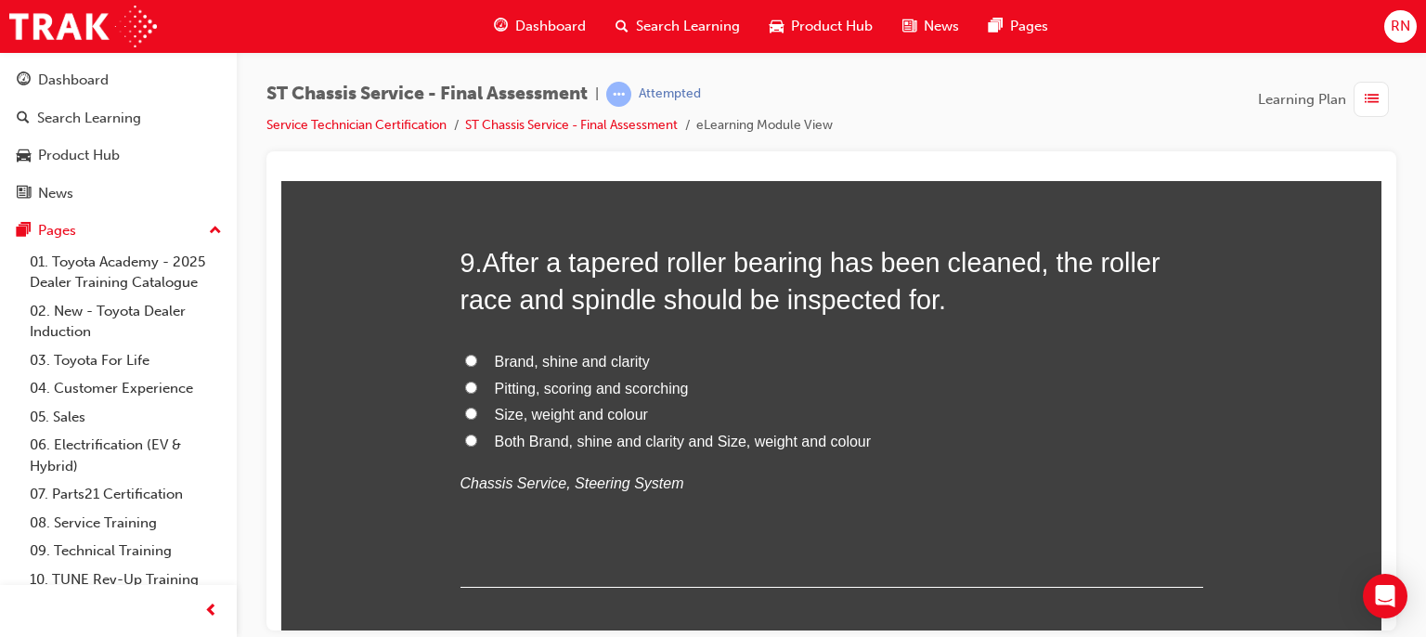
click at [599, 387] on span "Pitting, scoring and scorching" at bounding box center [592, 388] width 194 height 16
click at [477, 387] on input "Pitting, scoring and scorching" at bounding box center [471, 387] width 12 height 12
radio input "true"
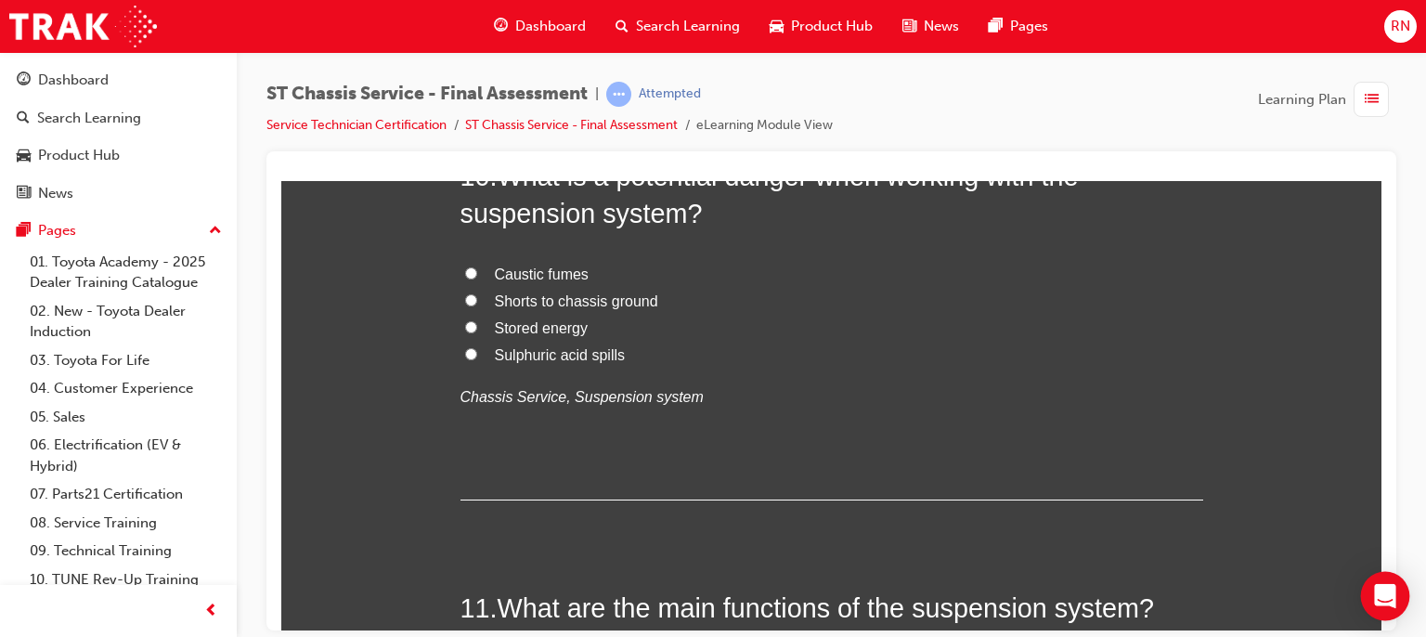
scroll to position [4048, 0]
click at [554, 322] on span "Stored energy" at bounding box center [542, 326] width 94 height 16
click at [477, 322] on input "Stored energy" at bounding box center [471, 325] width 12 height 12
radio input "true"
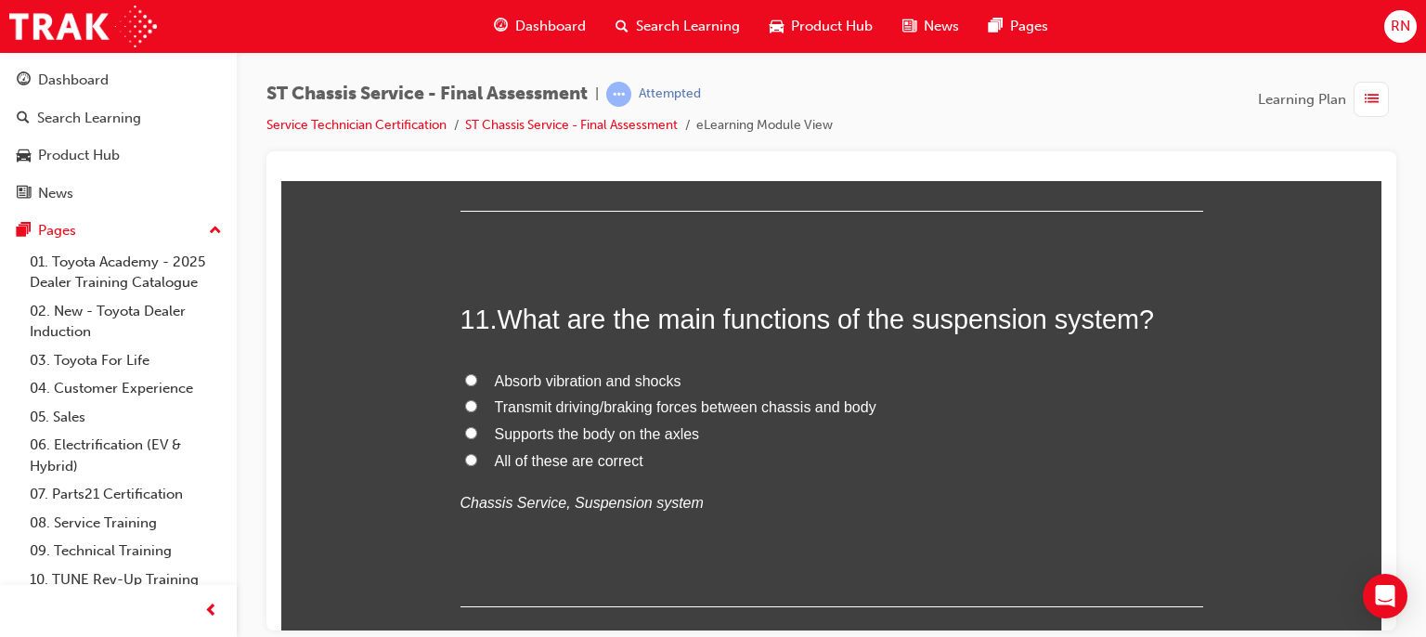
scroll to position [4382, 0]
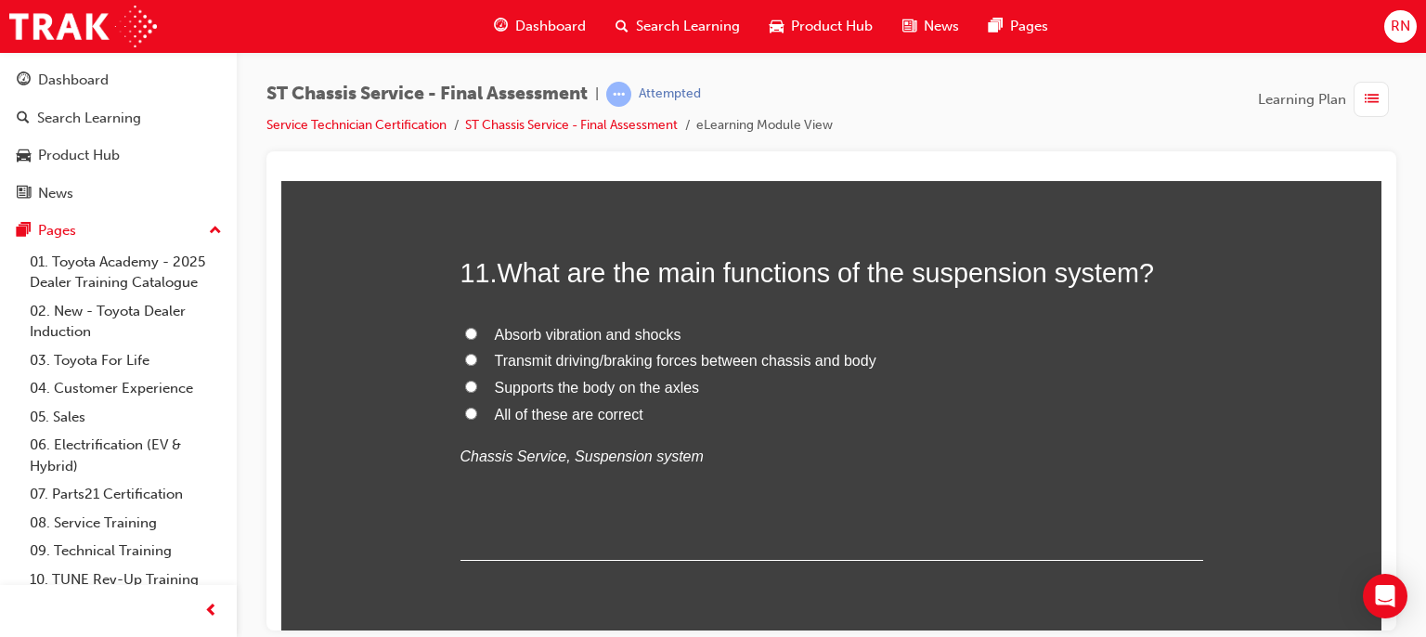
click at [584, 330] on span "Absorb vibration and shocks" at bounding box center [588, 334] width 187 height 16
click at [477, 330] on input "Absorb vibration and shocks" at bounding box center [471, 333] width 12 height 12
radio input "true"
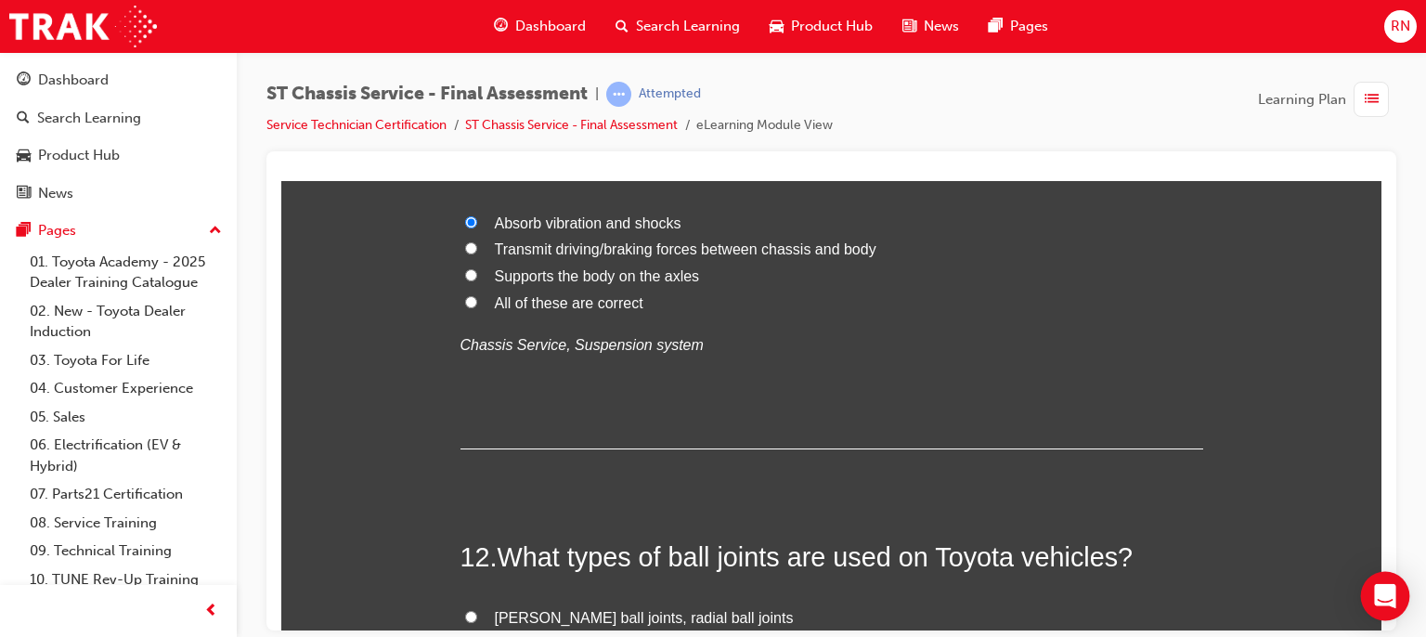
drag, startPoint x: 1371, startPoint y: 618, endPoint x: 1654, endPoint y: 798, distance: 334.3
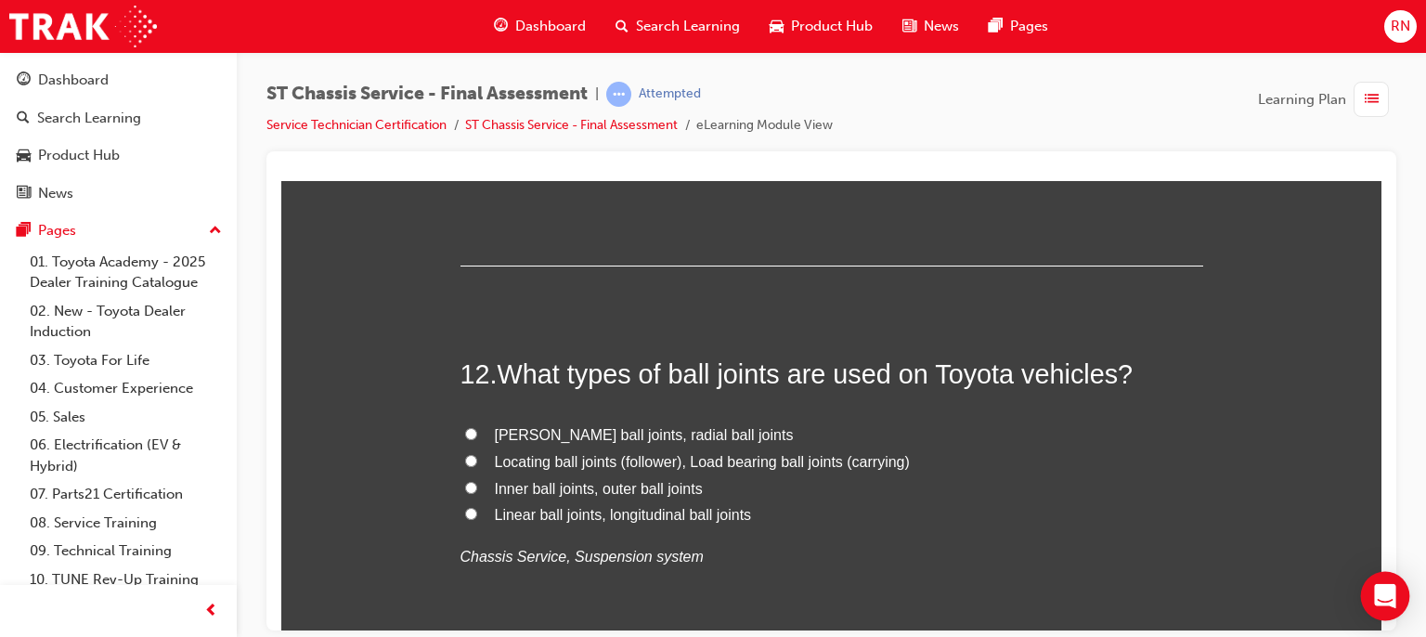
scroll to position [4680, 0]
click at [579, 482] on span "Inner ball joints, outer ball joints" at bounding box center [599, 485] width 208 height 16
click at [477, 482] on input "Inner ball joints, outer ball joints" at bounding box center [471, 484] width 12 height 12
radio input "true"
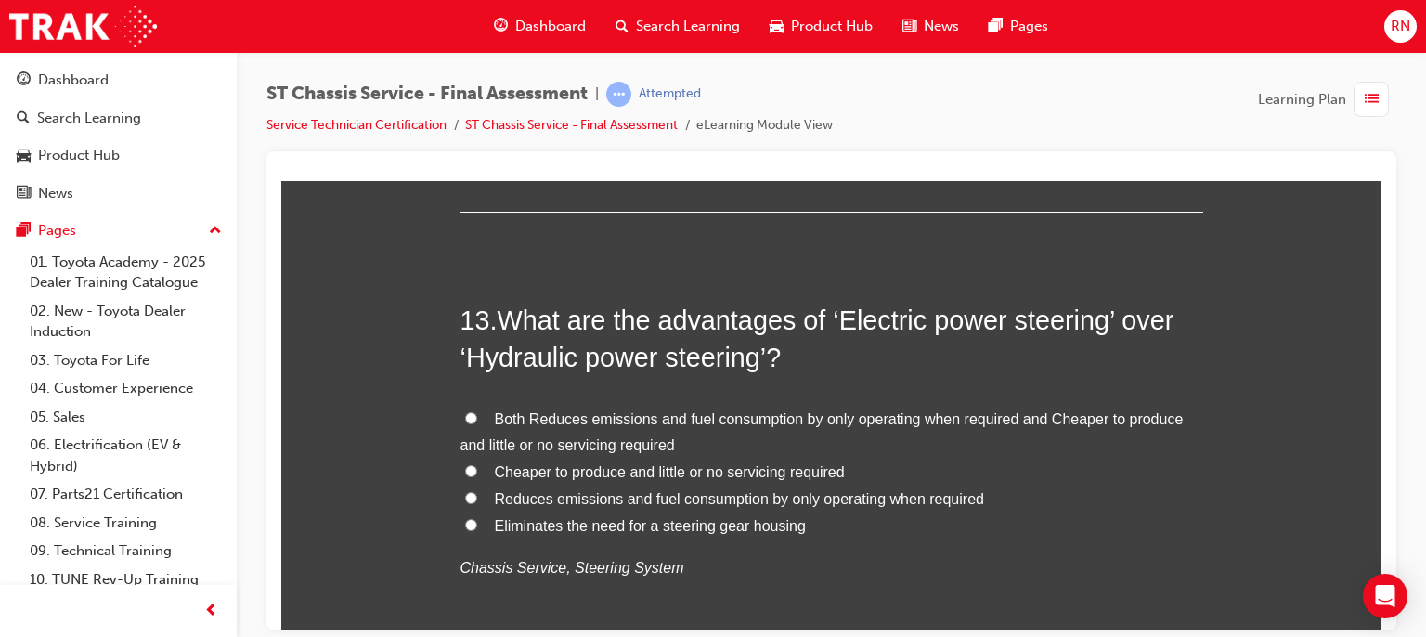
scroll to position [5162, 0]
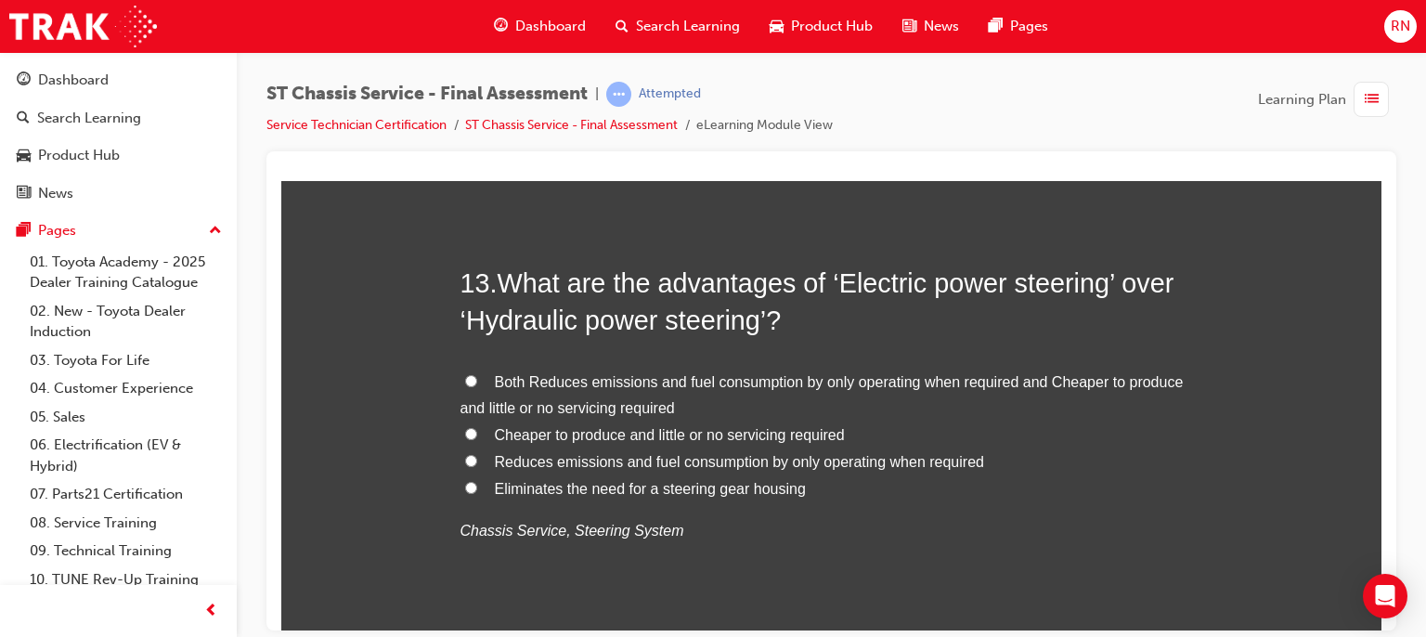
click at [754, 435] on span "Cheaper to produce and little or no servicing required" at bounding box center [670, 434] width 350 height 16
click at [477, 435] on input "Cheaper to produce and little or no servicing required" at bounding box center [471, 433] width 12 height 12
radio input "true"
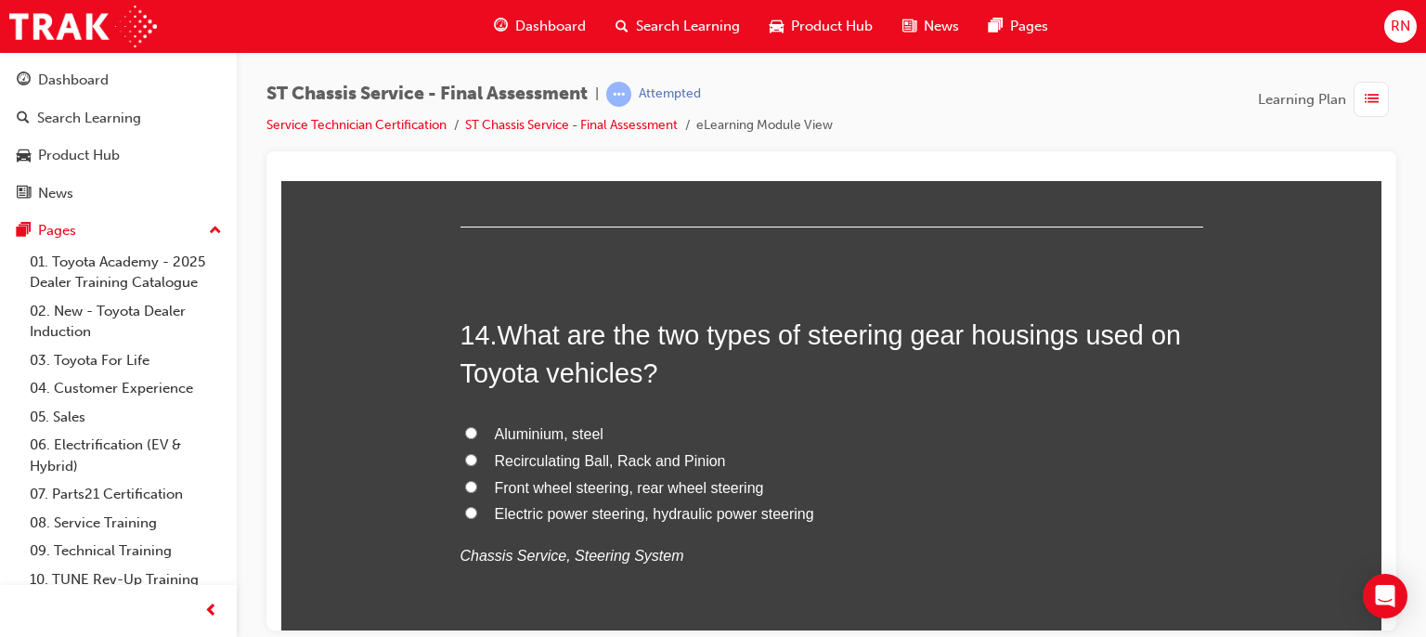
scroll to position [5571, 0]
click at [550, 452] on span "Recirculating Ball, Rack and Pinion" at bounding box center [610, 458] width 231 height 16
click at [477, 452] on input "Recirculating Ball, Rack and Pinion" at bounding box center [471, 457] width 12 height 12
radio input "true"
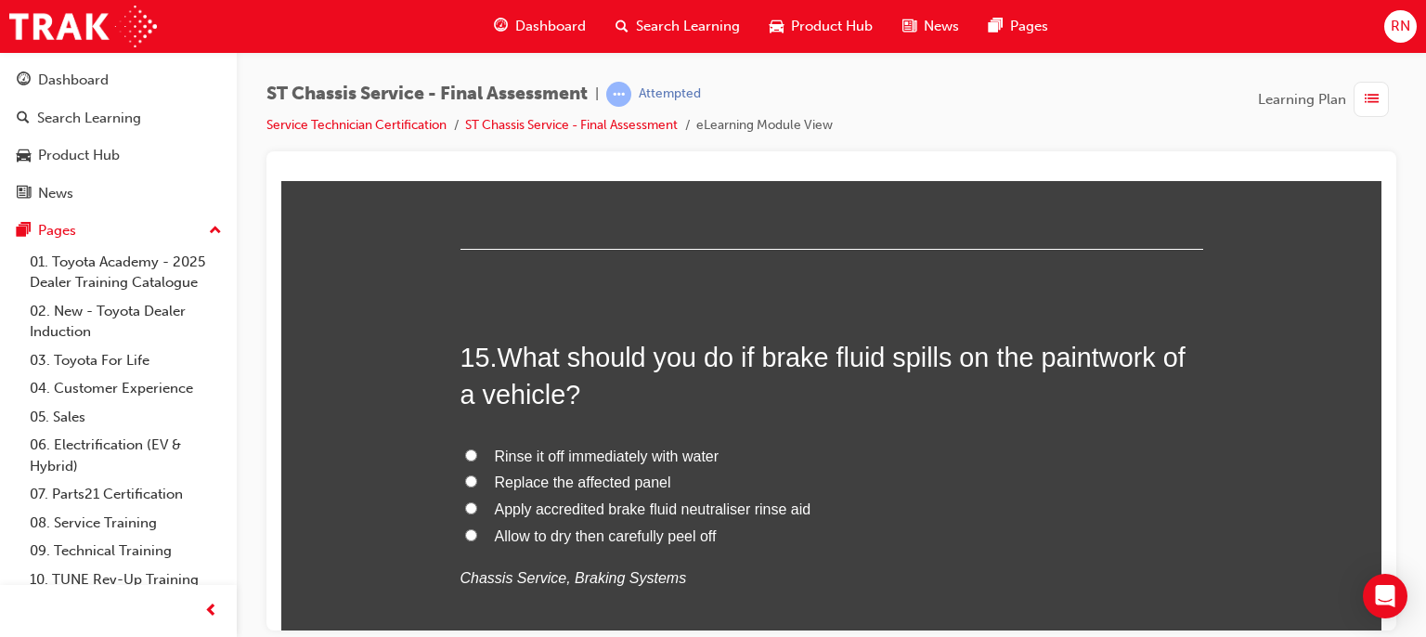
scroll to position [6017, 0]
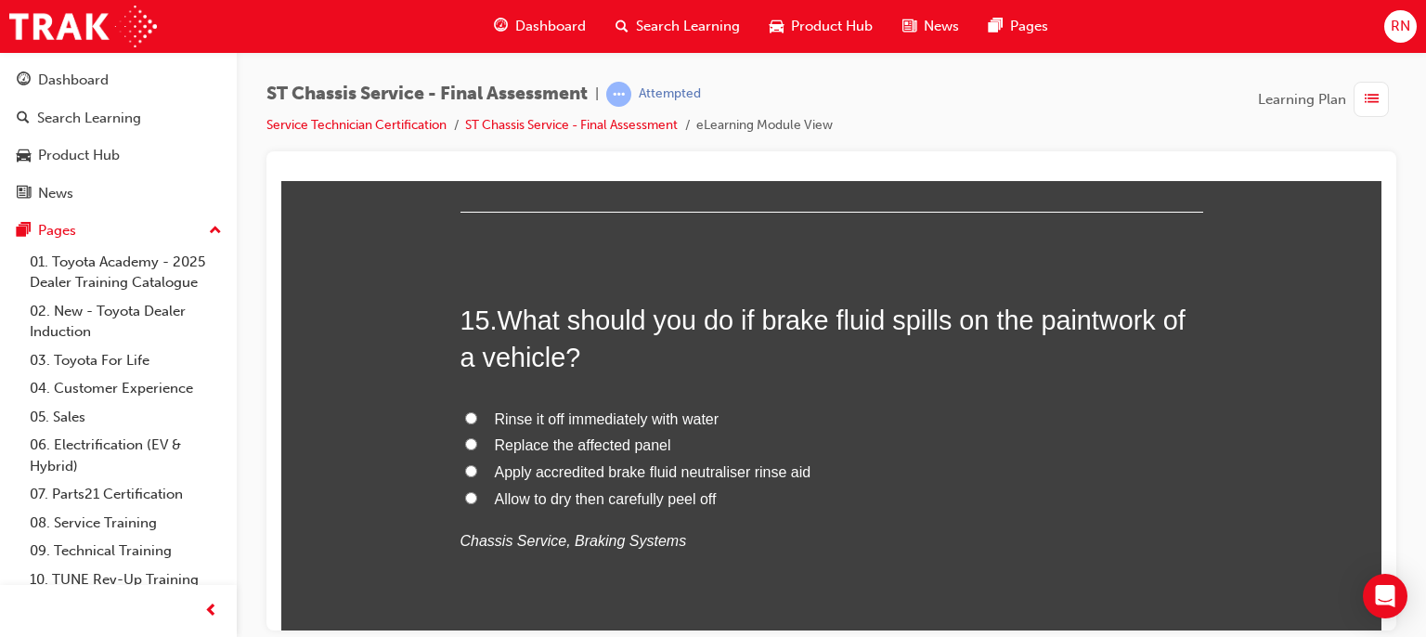
click at [657, 422] on span "Rinse it off immediately with water" at bounding box center [607, 418] width 225 height 16
click at [477, 422] on input "Rinse it off immediately with water" at bounding box center [471, 417] width 12 height 12
radio input "true"
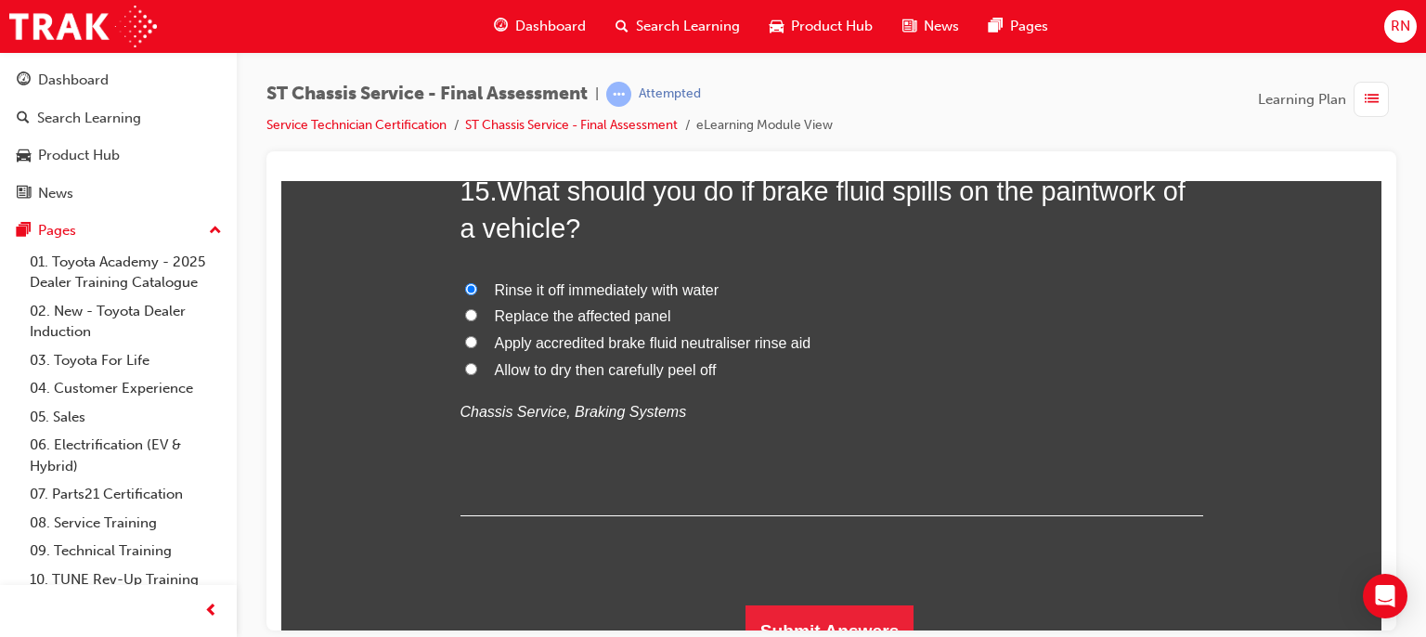
scroll to position [6169, 0]
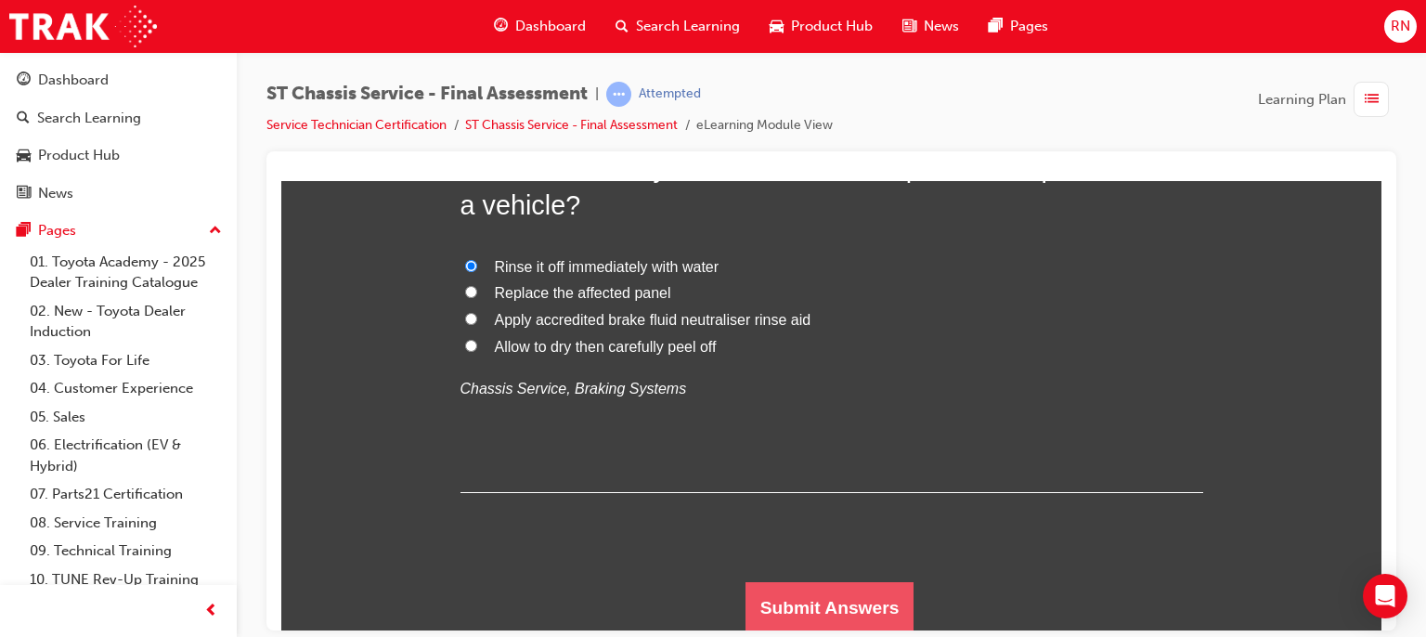
click at [837, 609] on button "Submit Answers" at bounding box center [830, 607] width 169 height 52
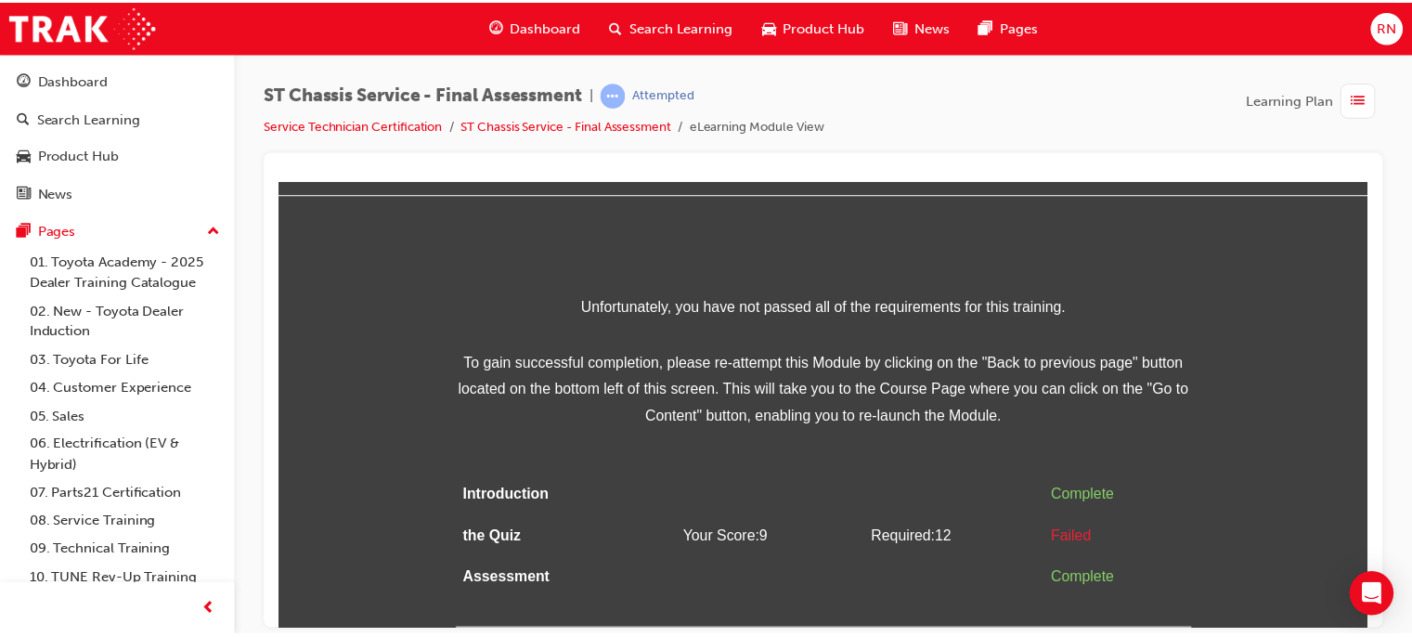
scroll to position [0, 0]
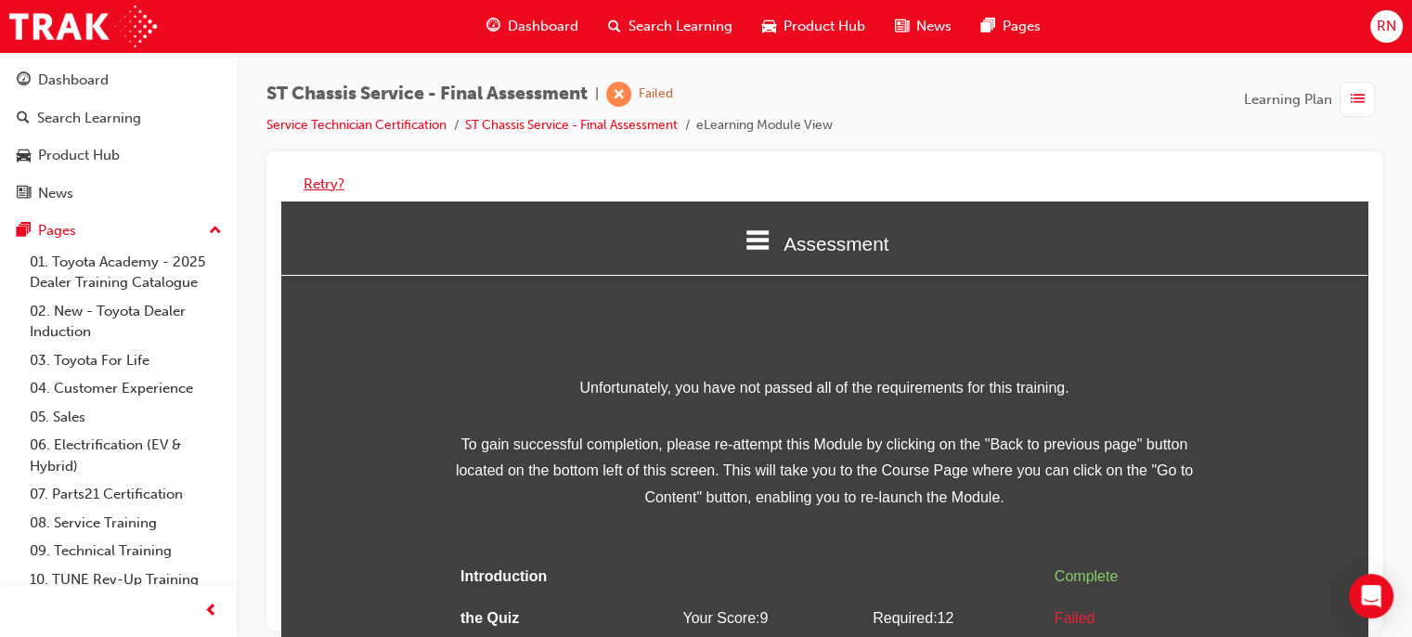
click at [335, 181] on button "Retry?" at bounding box center [324, 184] width 41 height 21
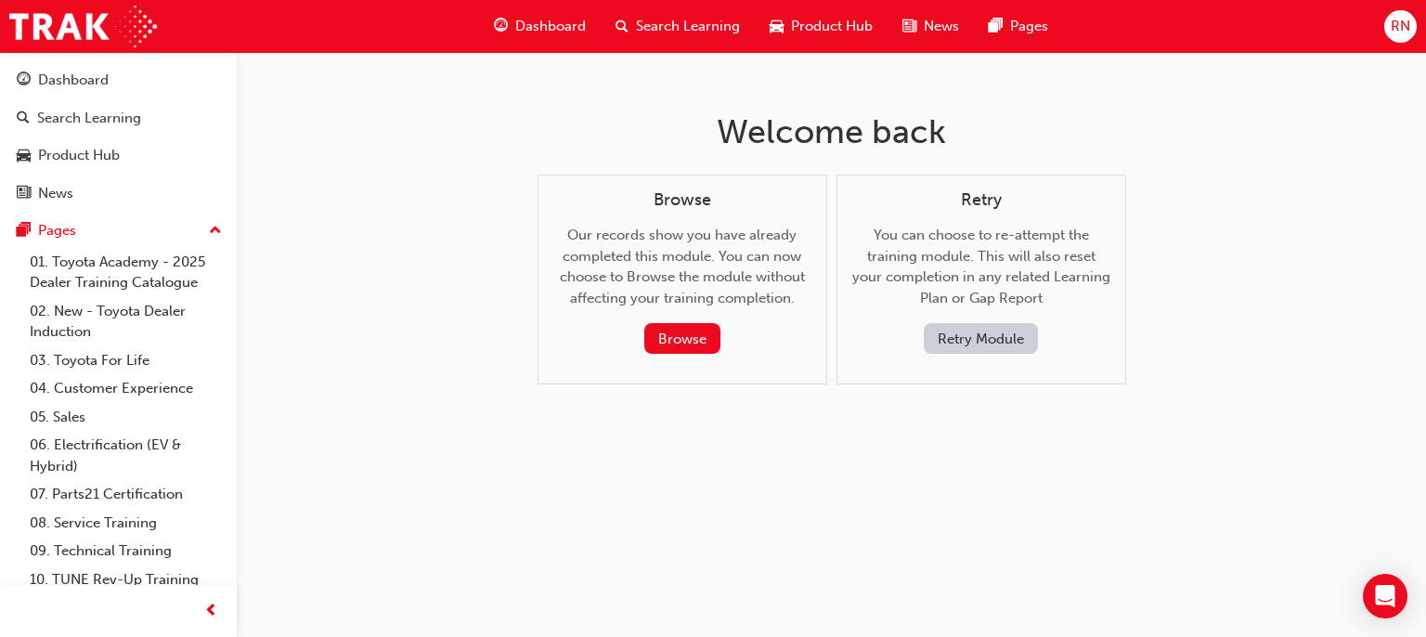
click at [995, 343] on button "Retry Module" at bounding box center [981, 338] width 114 height 31
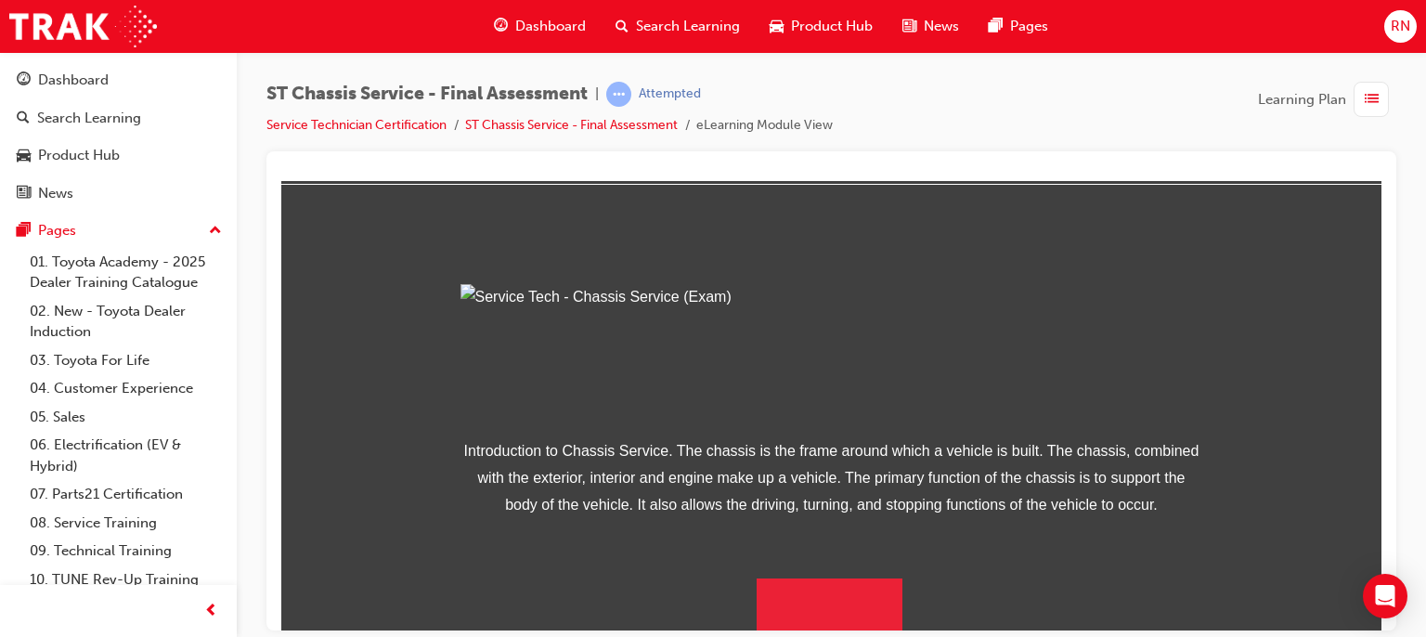
scroll to position [275, 0]
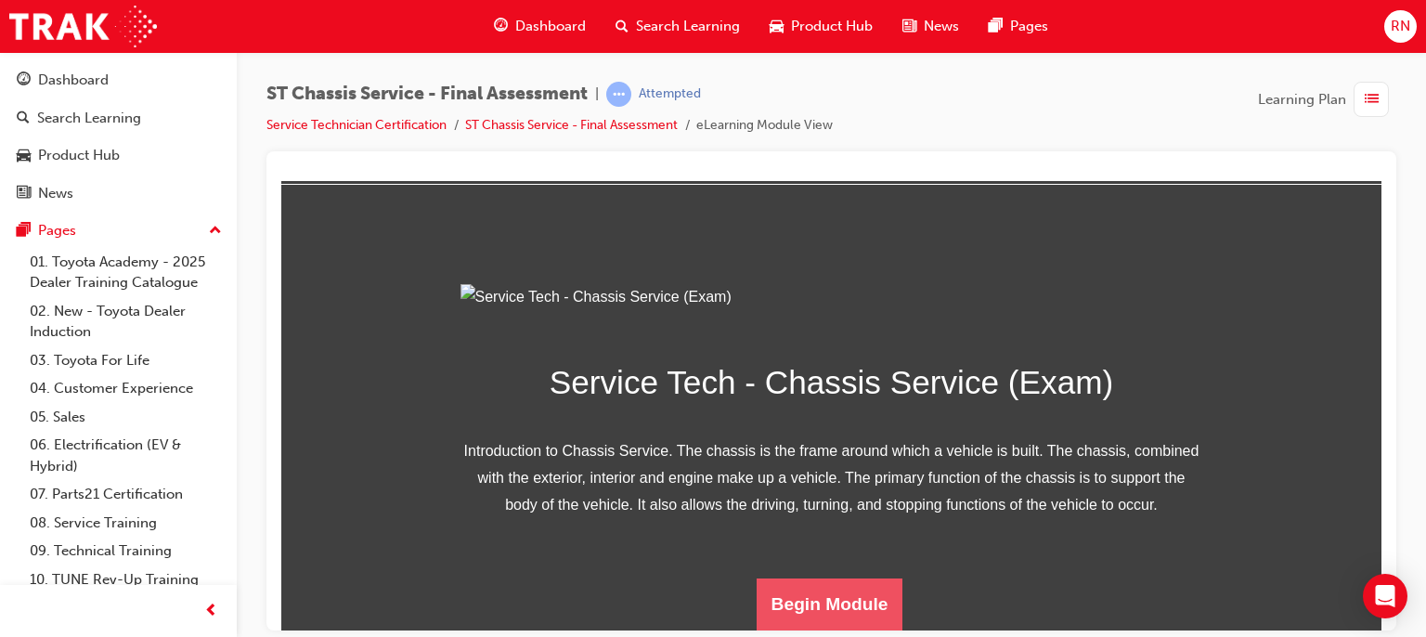
click at [821, 606] on button "Begin Module" at bounding box center [830, 604] width 147 height 52
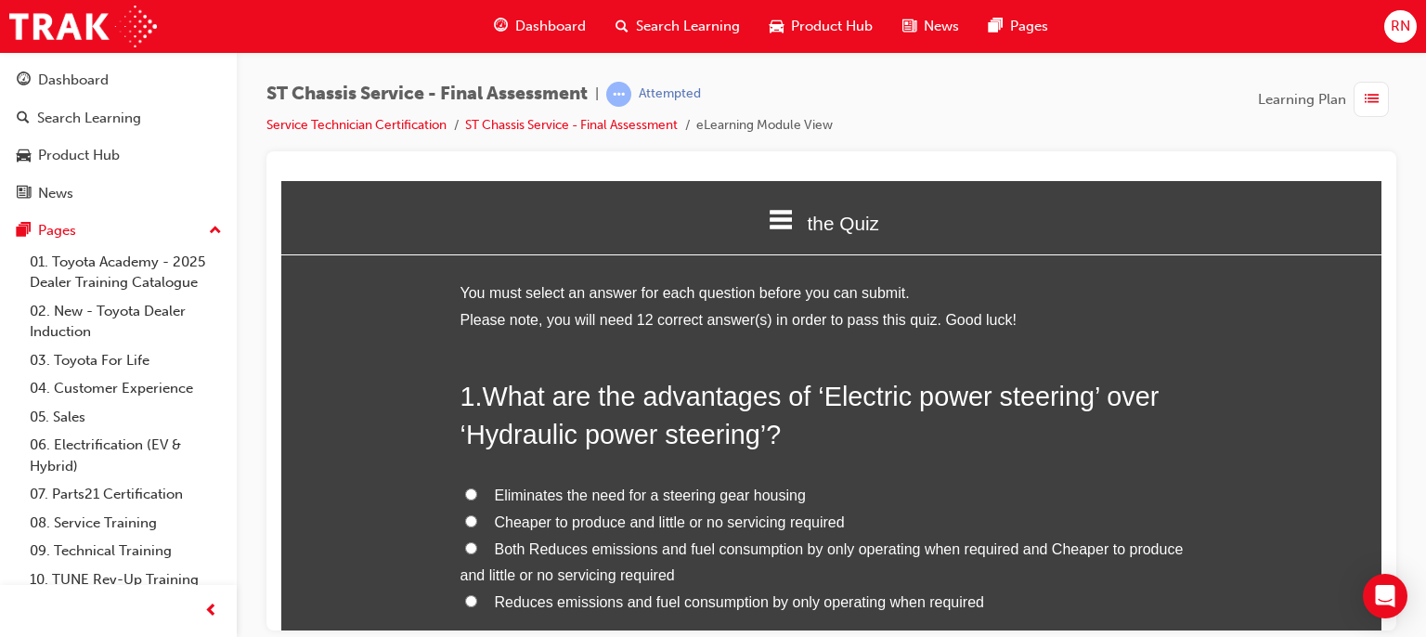
click at [527, 520] on span "Cheaper to produce and little or no servicing required" at bounding box center [670, 521] width 350 height 16
click at [477, 520] on input "Cheaper to produce and little or no servicing required" at bounding box center [471, 520] width 12 height 12
radio input "true"
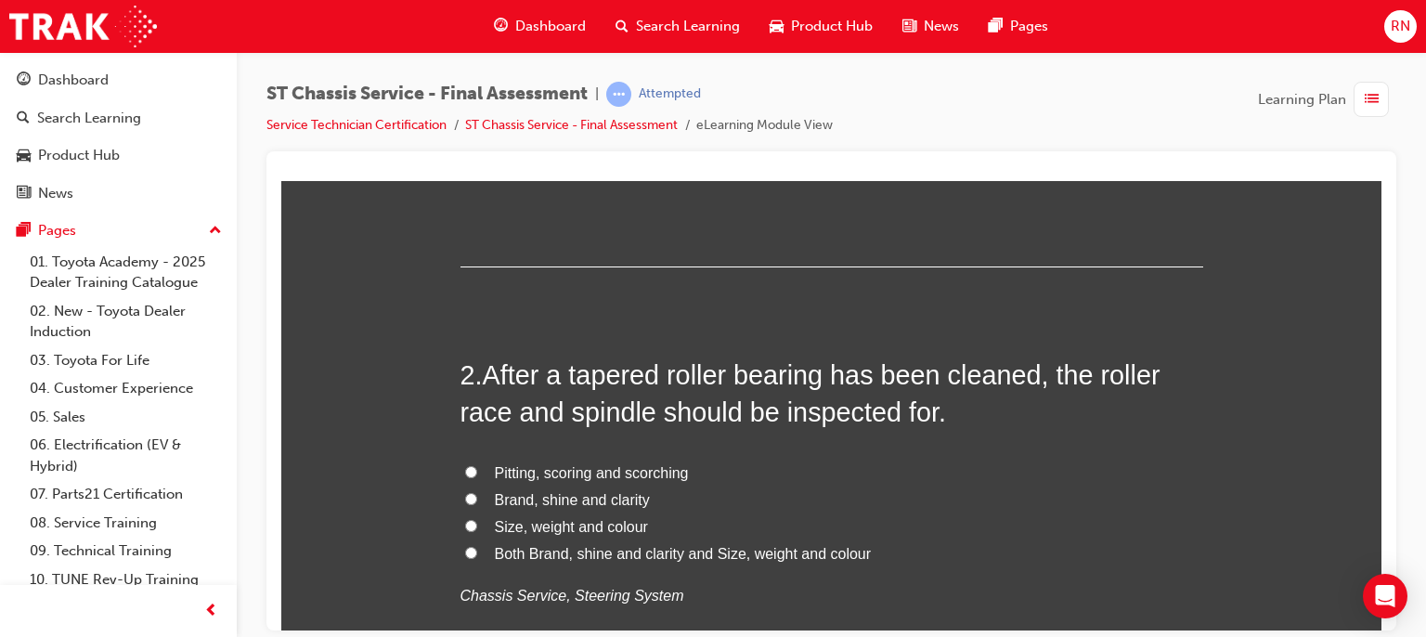
scroll to position [483, 0]
click at [591, 469] on span "Pitting, scoring and scorching" at bounding box center [592, 470] width 194 height 16
click at [477, 469] on input "Pitting, scoring and scorching" at bounding box center [471, 469] width 12 height 12
radio input "true"
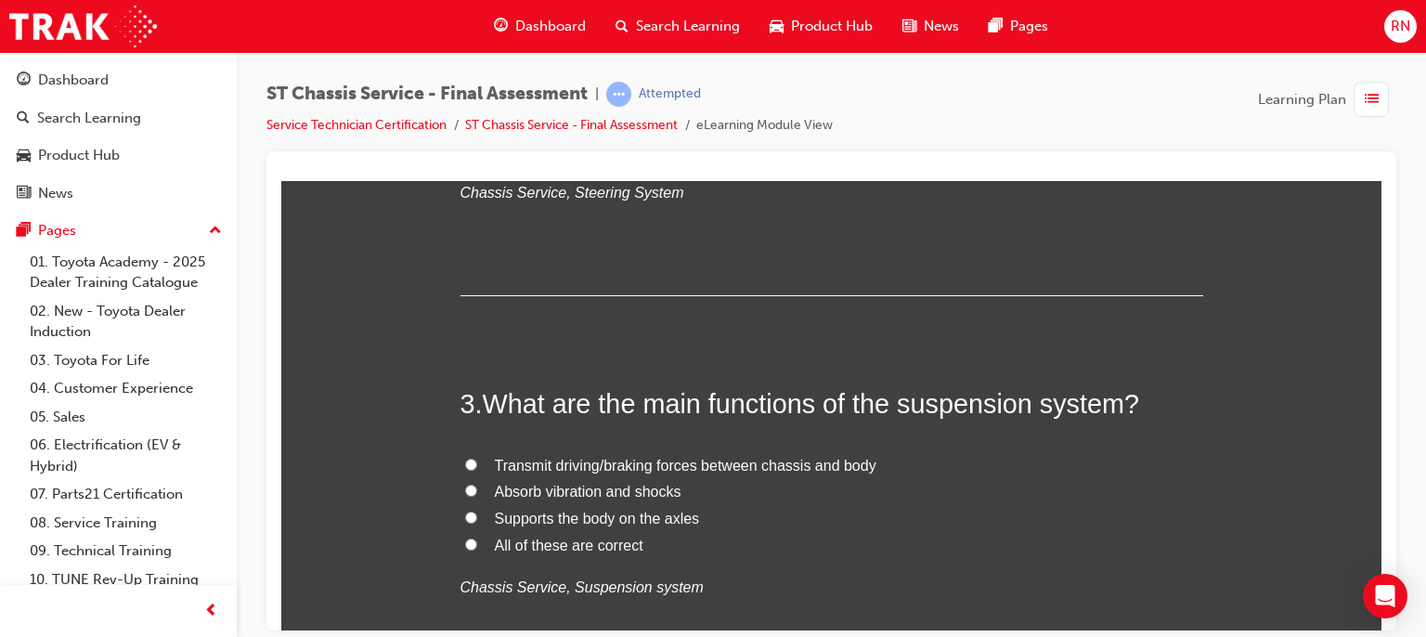
scroll to position [891, 0]
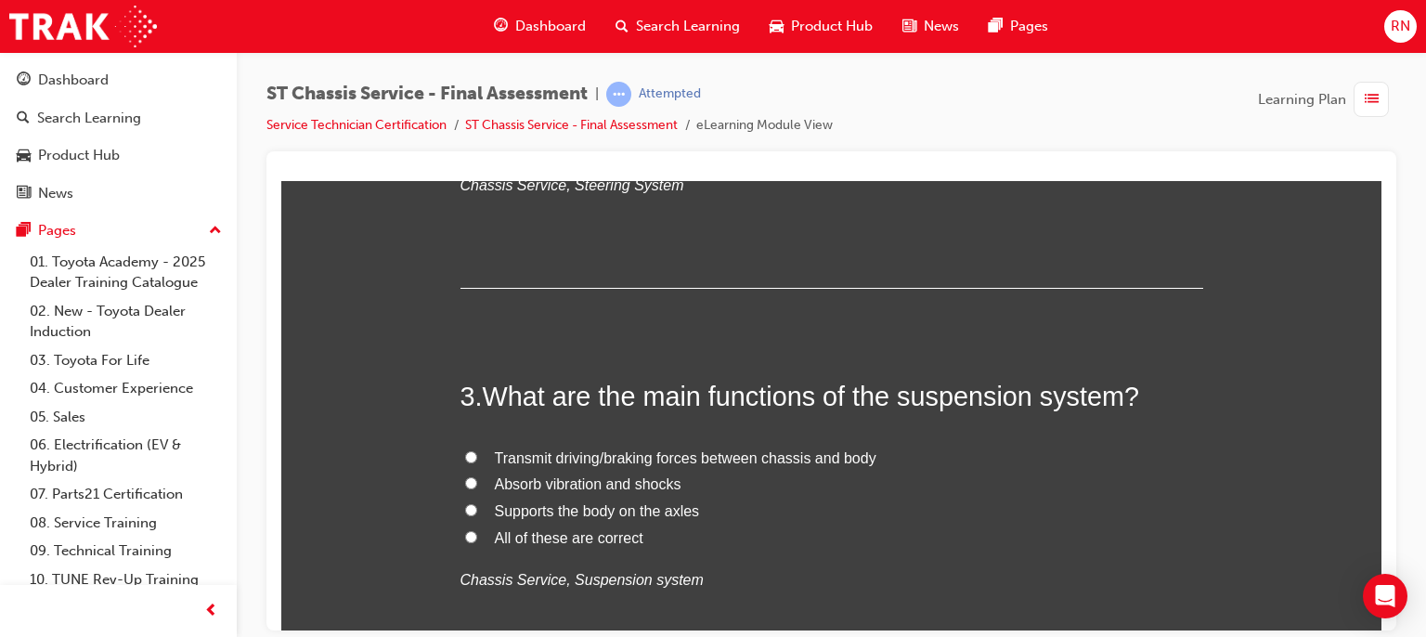
click at [576, 487] on span "Absorb vibration and shocks" at bounding box center [588, 483] width 187 height 16
click at [477, 487] on input "Absorb vibration and shocks" at bounding box center [471, 482] width 12 height 12
radio input "true"
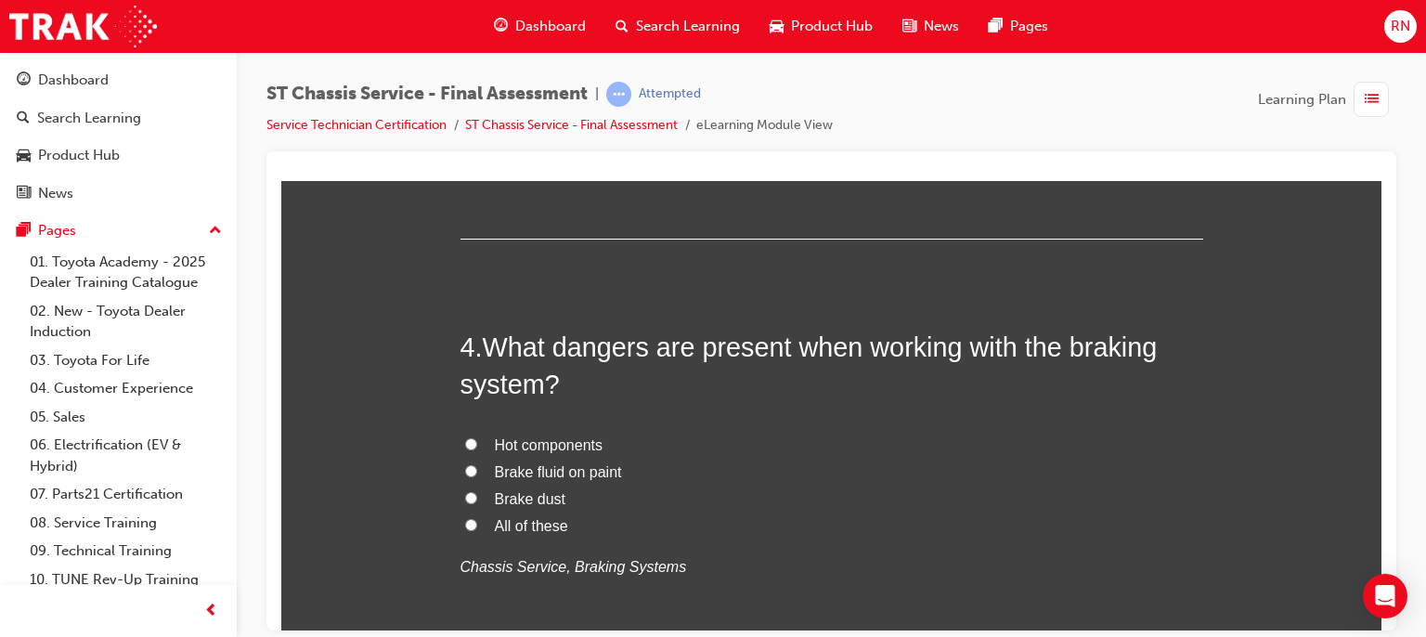
scroll to position [1337, 0]
click at [534, 528] on span "All of these" at bounding box center [531, 524] width 73 height 16
click at [477, 528] on input "All of these" at bounding box center [471, 523] width 12 height 12
radio input "true"
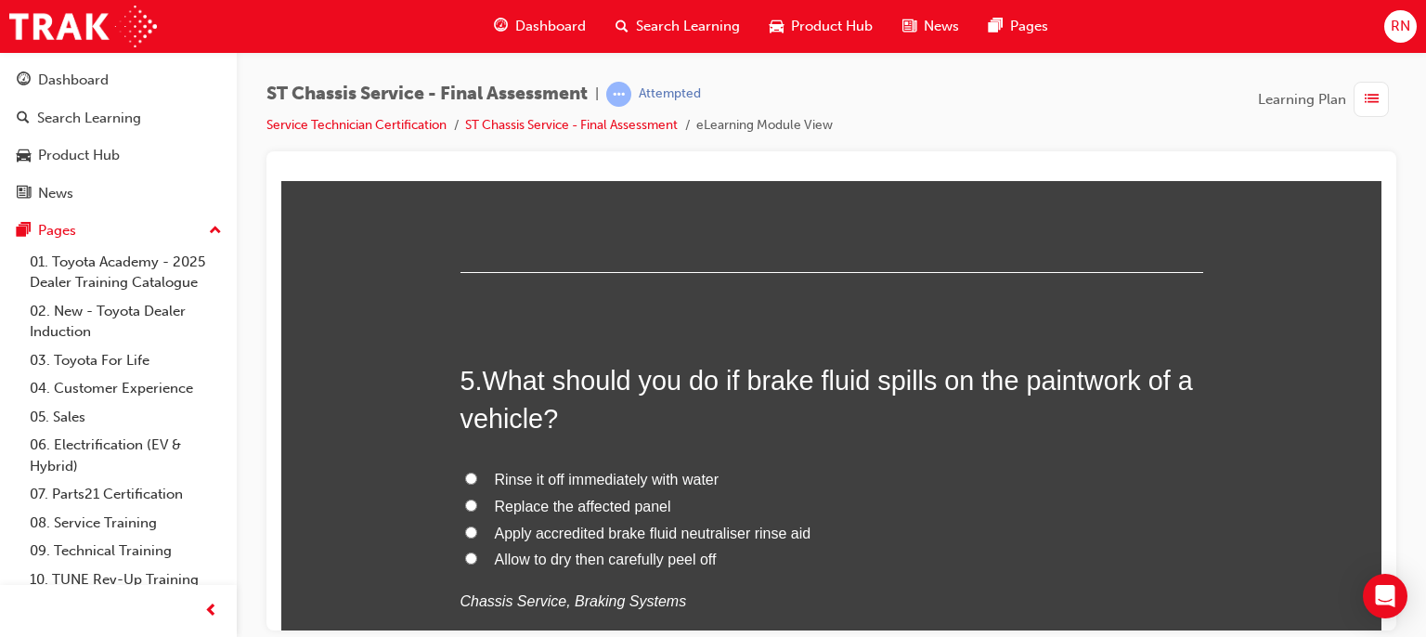
scroll to position [1746, 0]
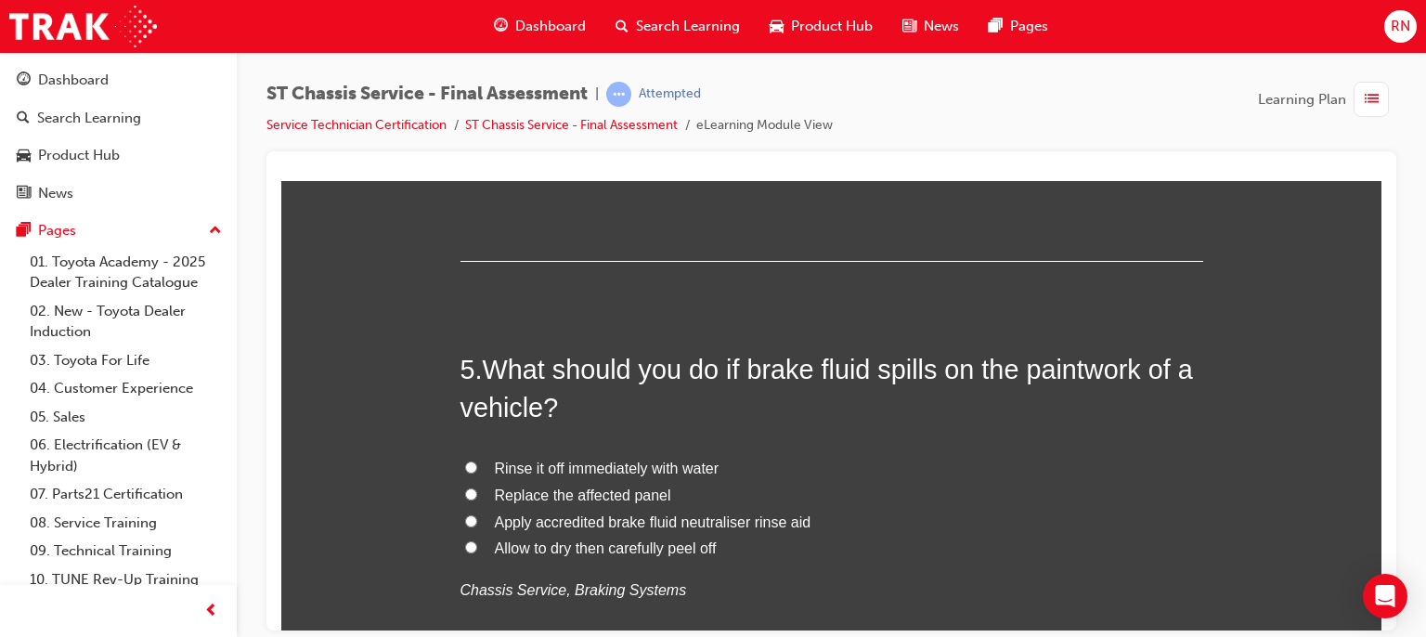
click at [628, 463] on span "Rinse it off immediately with water" at bounding box center [607, 468] width 225 height 16
click at [477, 463] on input "Rinse it off immediately with water" at bounding box center [471, 467] width 12 height 12
radio input "true"
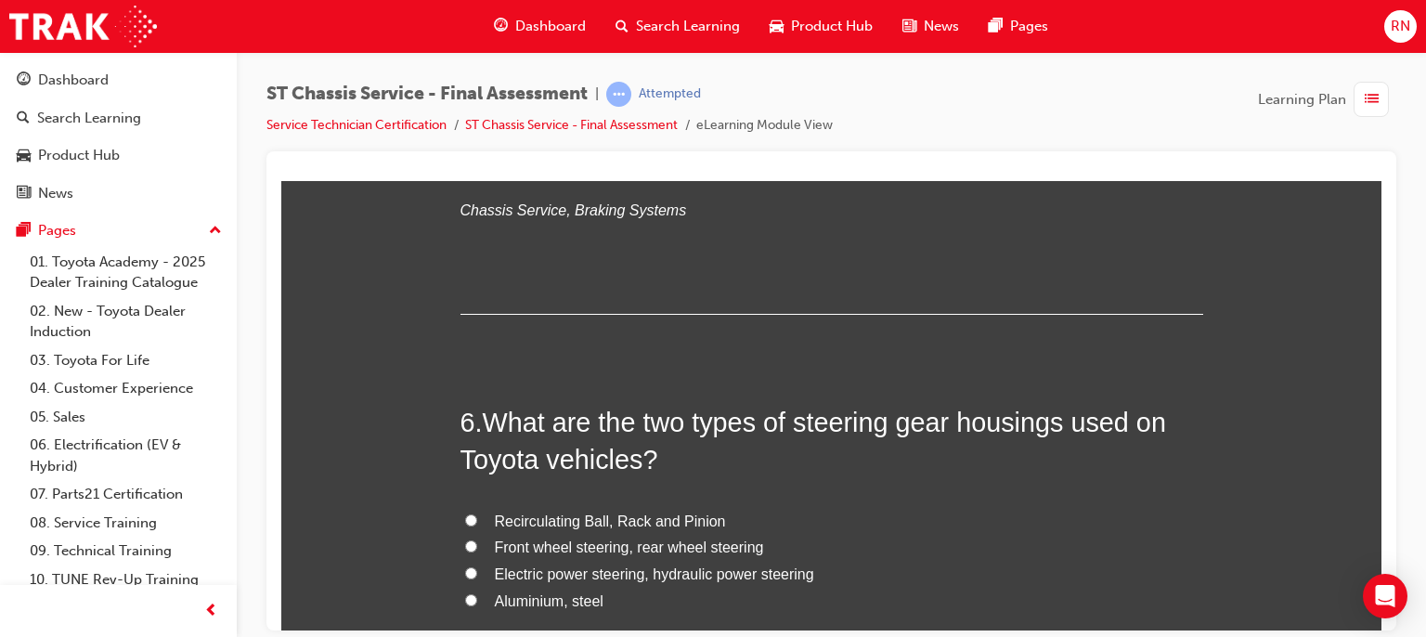
scroll to position [2154, 0]
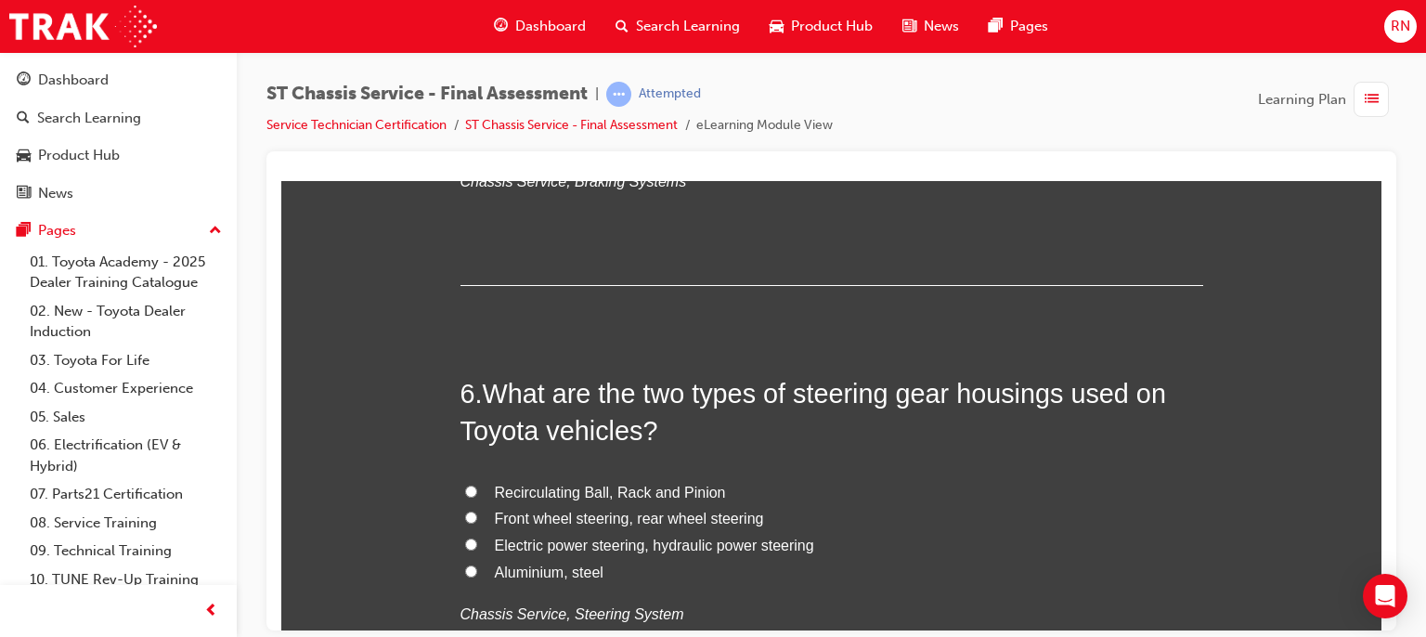
click at [573, 489] on span "Recirculating Ball, Rack and Pinion" at bounding box center [610, 492] width 231 height 16
click at [477, 489] on input "Recirculating Ball, Rack and Pinion" at bounding box center [471, 491] width 12 height 12
radio input "true"
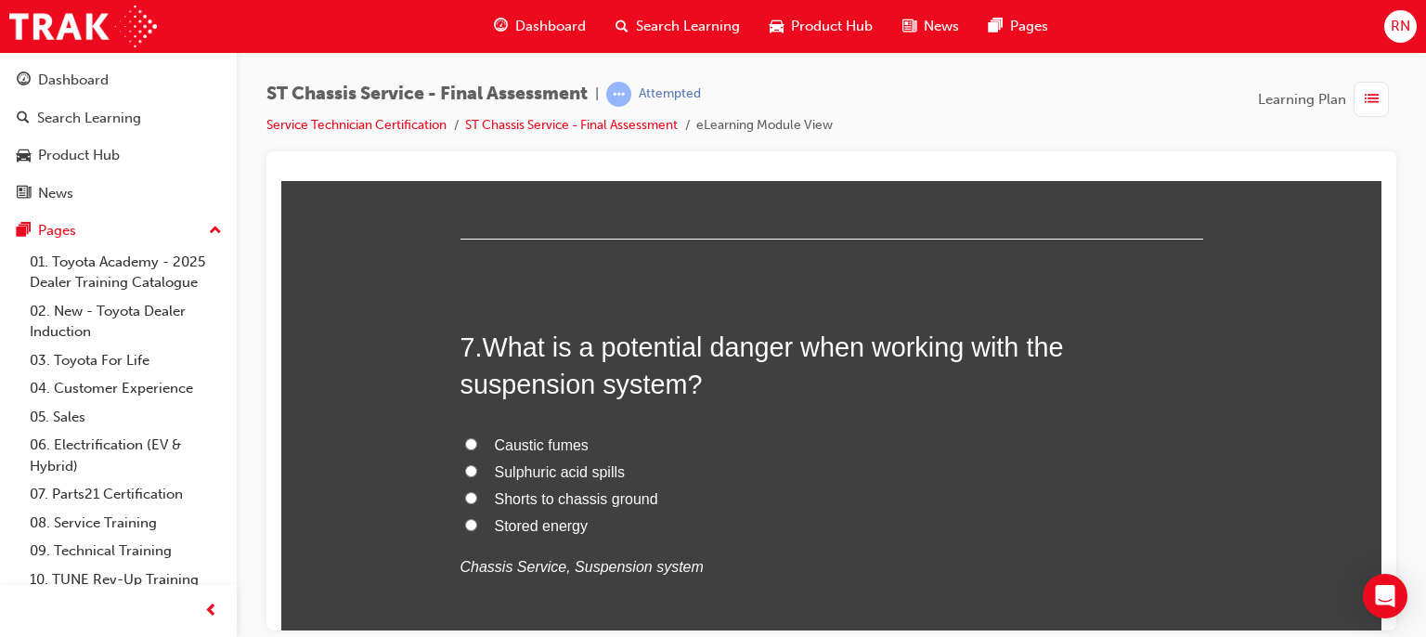
scroll to position [2637, 0]
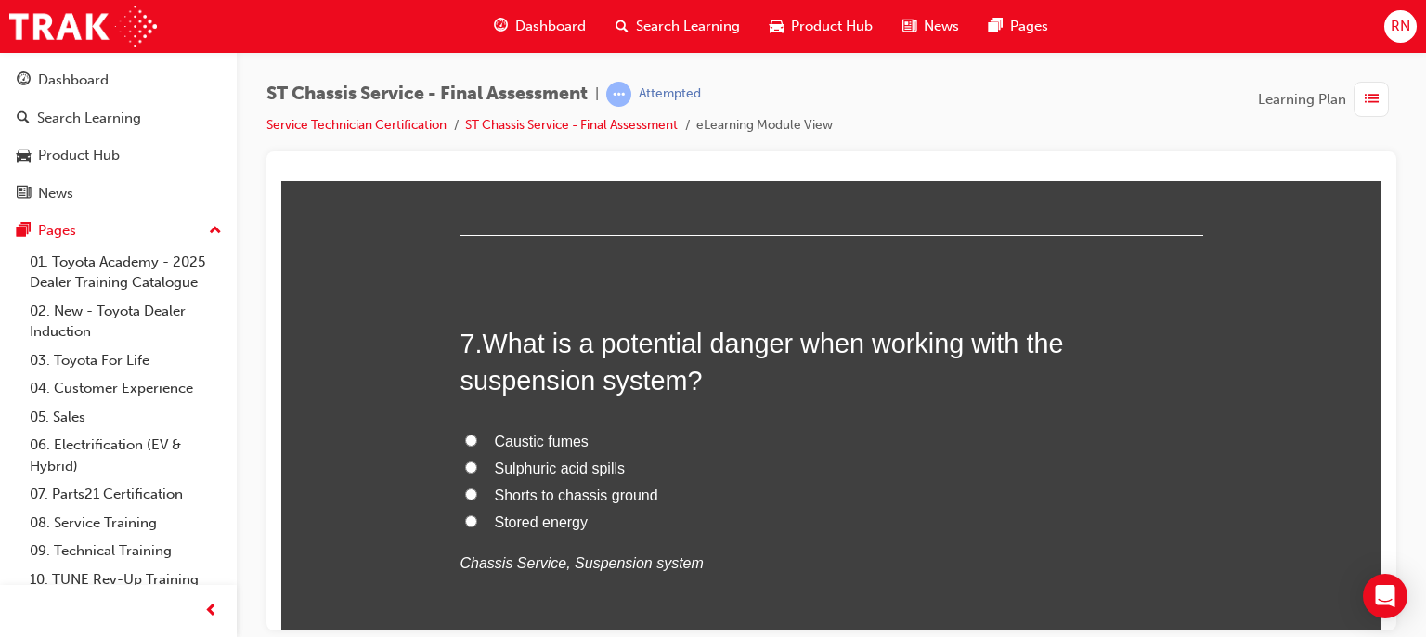
click at [527, 523] on span "Stored energy" at bounding box center [542, 521] width 94 height 16
click at [477, 523] on input "Stored energy" at bounding box center [471, 520] width 12 height 12
radio input "true"
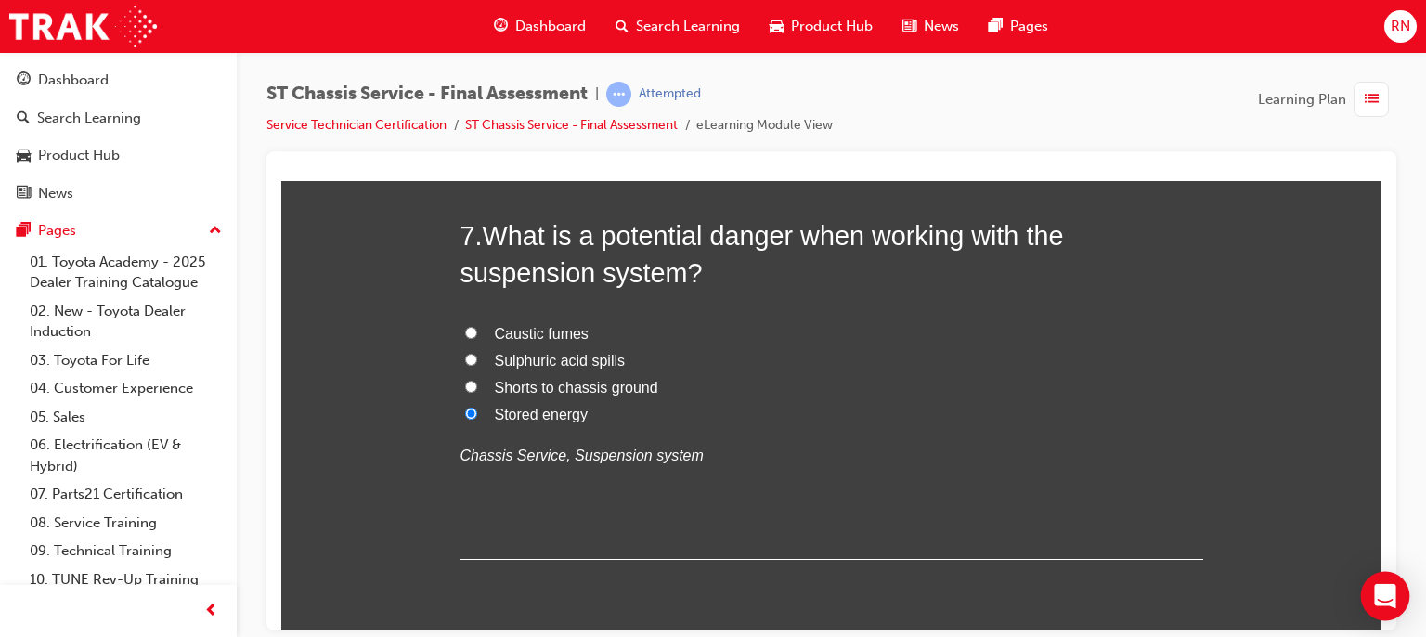
drag, startPoint x: 1372, startPoint y: 618, endPoint x: 1654, endPoint y: 796, distance: 332.6
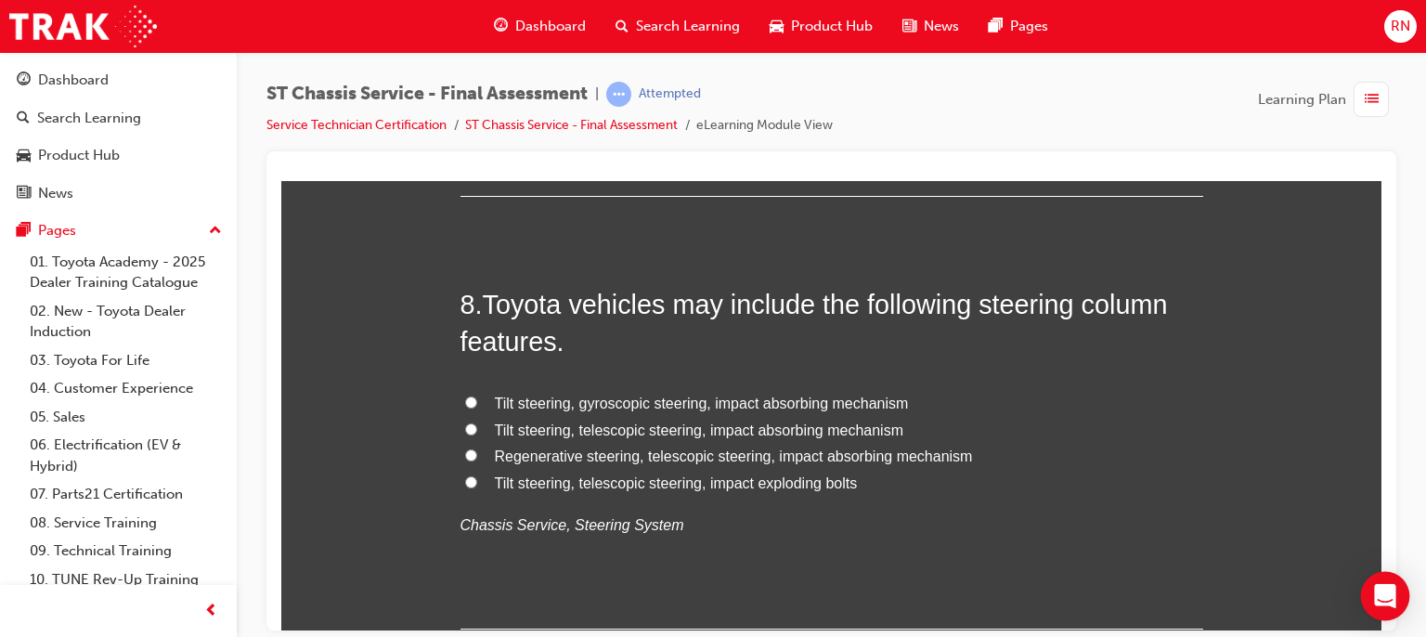
scroll to position [3120, 0]
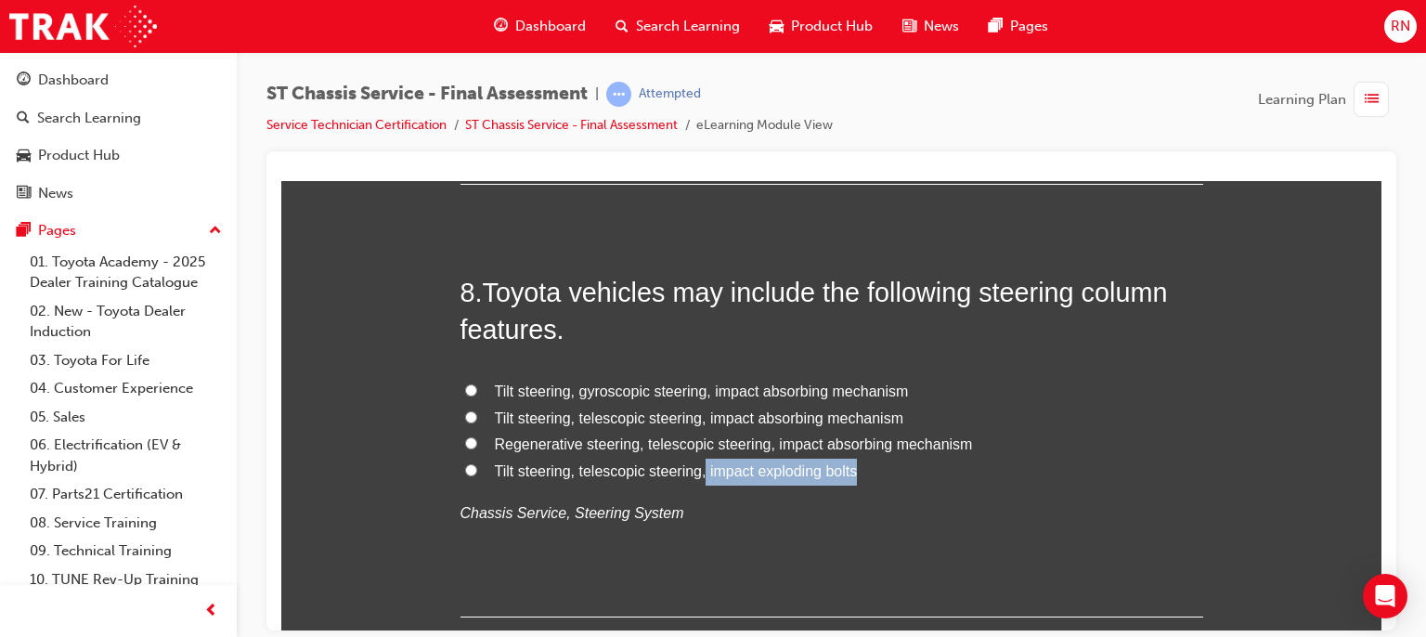
drag, startPoint x: 851, startPoint y: 471, endPoint x: 699, endPoint y: 469, distance: 151.4
click at [699, 469] on label "Tilt steering, telescopic steering, impact exploding bolts" at bounding box center [832, 471] width 743 height 27
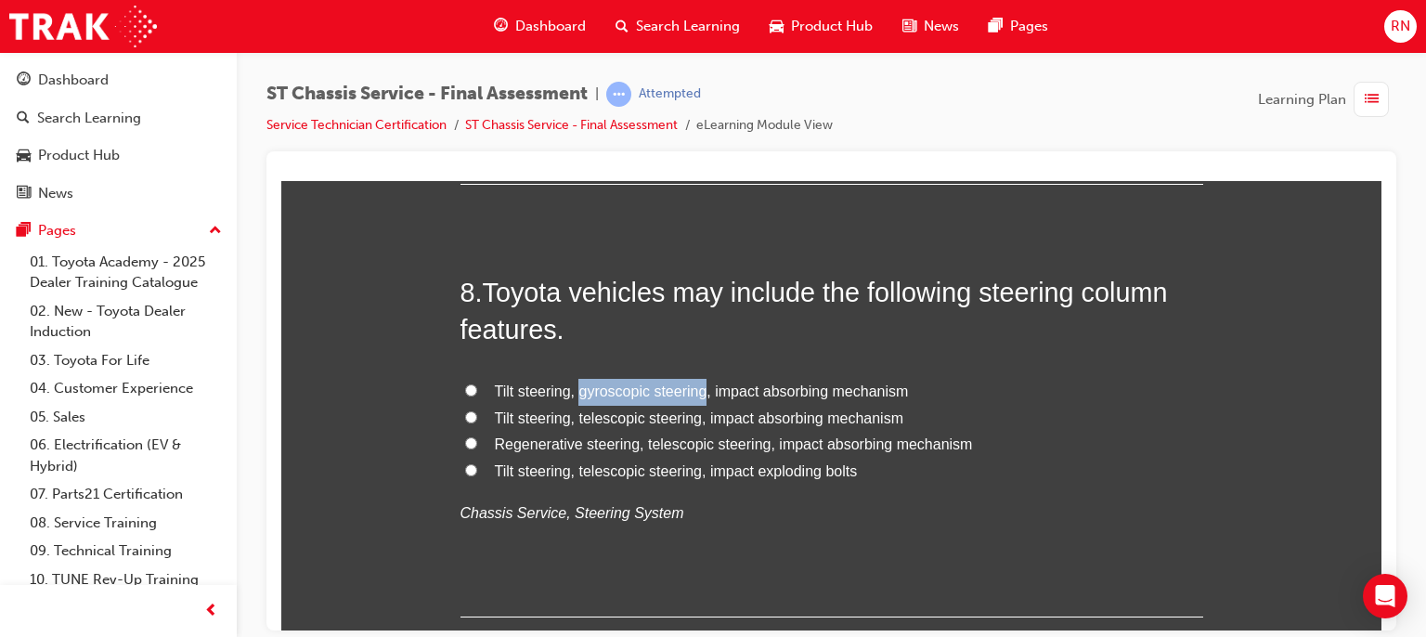
drag, startPoint x: 699, startPoint y: 389, endPoint x: 572, endPoint y: 394, distance: 127.3
click at [572, 394] on span "Tilt steering, gyroscopic steering, impact absorbing mechanism" at bounding box center [702, 391] width 414 height 16
click at [748, 515] on p "Chassis Service, Steering System" at bounding box center [832, 513] width 743 height 27
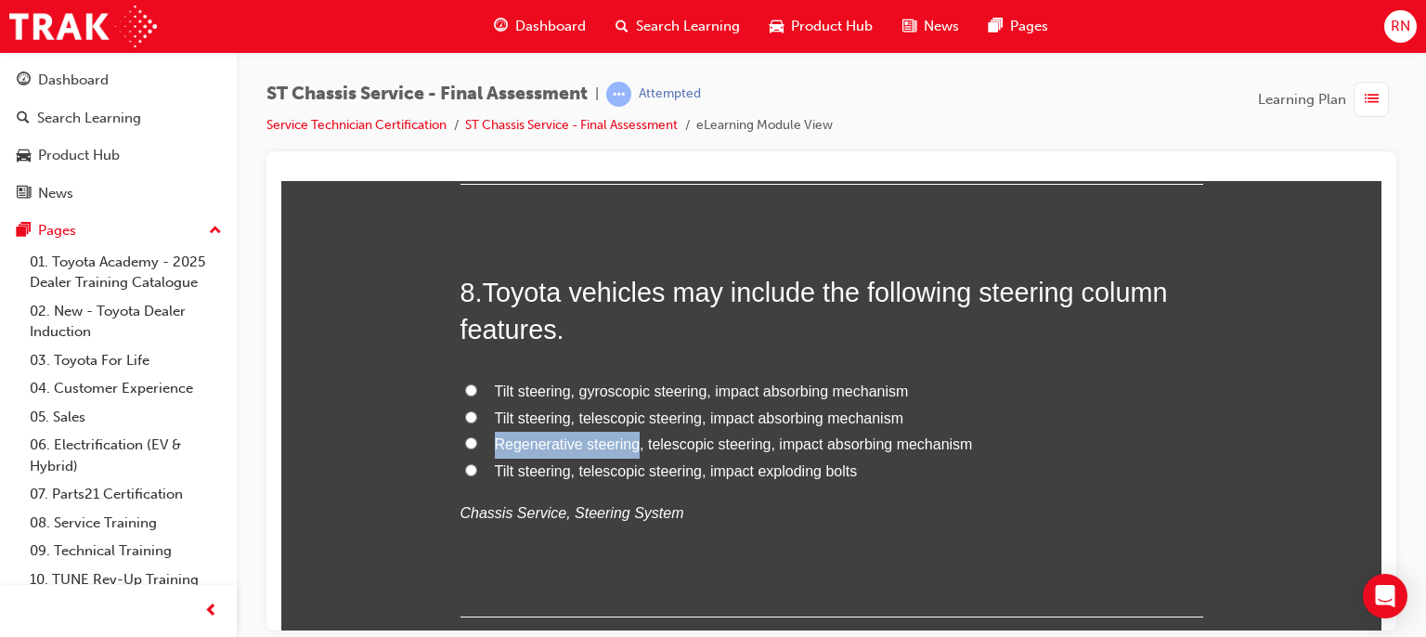
drag, startPoint x: 631, startPoint y: 445, endPoint x: 490, endPoint y: 440, distance: 141.2
click at [495, 440] on span "Regenerative steering, telescopic steering, impact absorbing mechanism" at bounding box center [734, 443] width 478 height 16
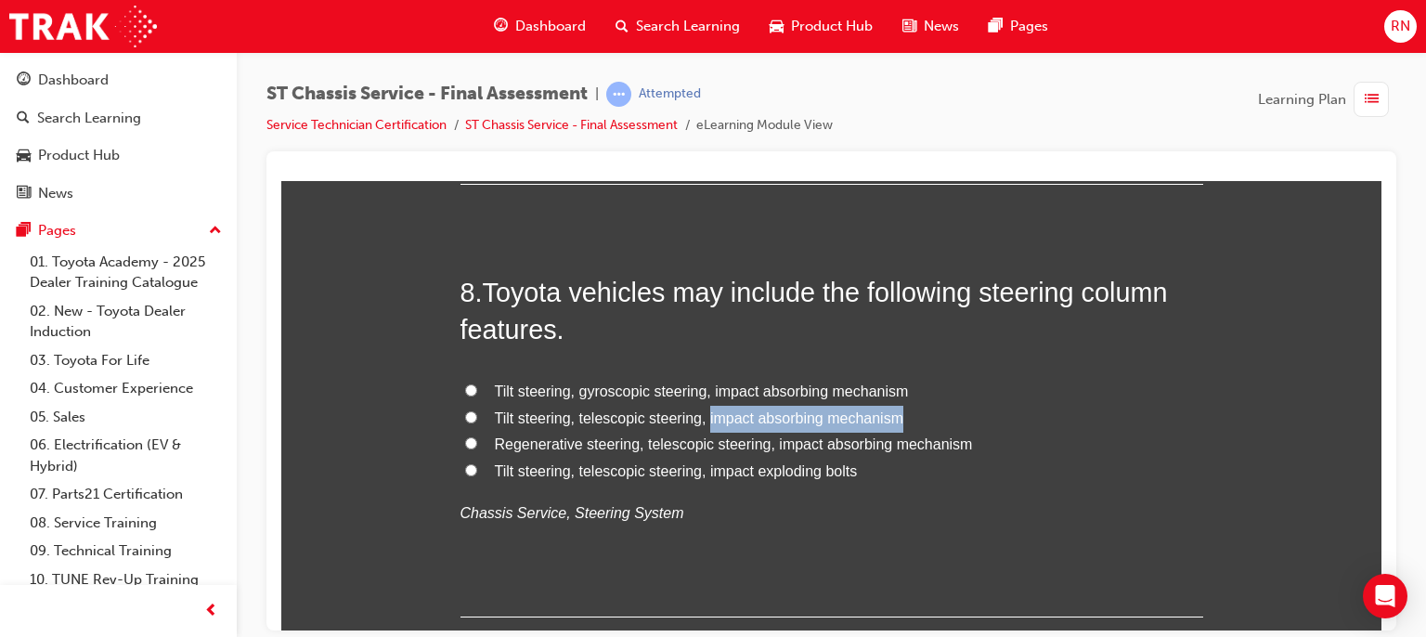
drag, startPoint x: 703, startPoint y: 416, endPoint x: 894, endPoint y: 413, distance: 191.3
click at [894, 413] on span "Tilt steering, telescopic steering, impact absorbing mechanism" at bounding box center [699, 417] width 409 height 16
click at [466, 412] on input "Tilt steering, telescopic steering, impact absorbing mechanism" at bounding box center [471, 416] width 12 height 12
radio input "true"
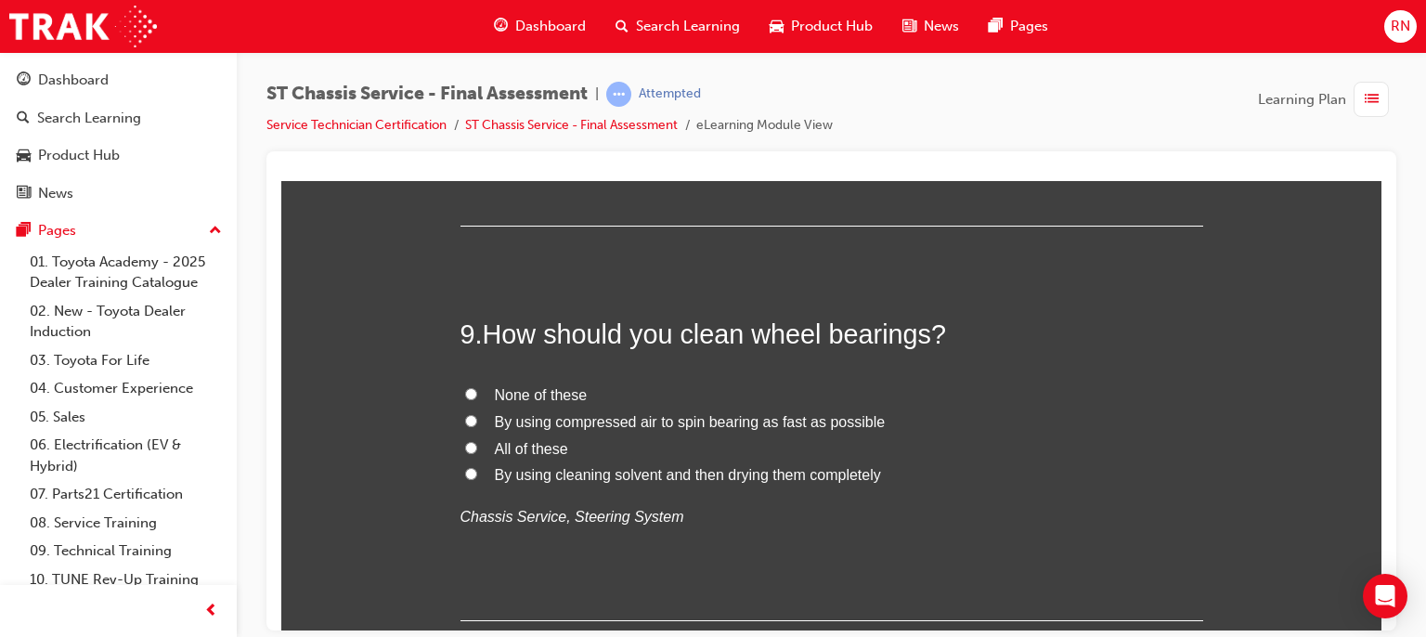
scroll to position [3528, 0]
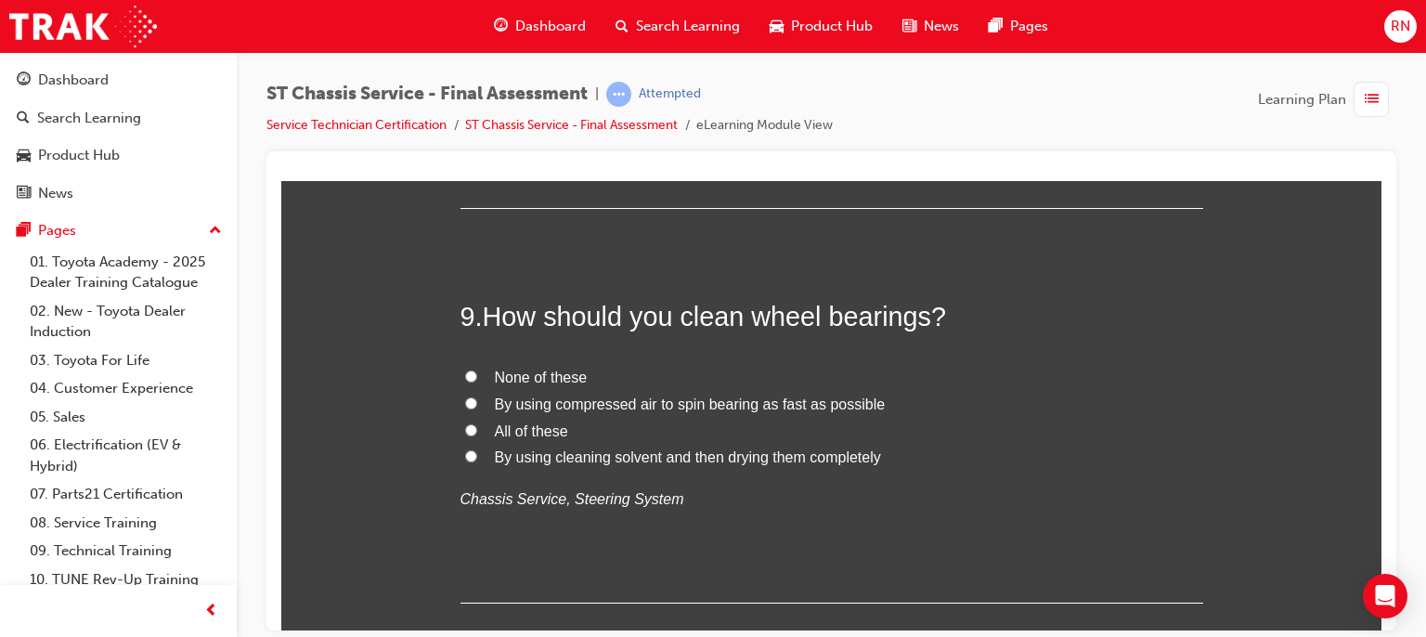
click at [561, 454] on span "By using cleaning solvent and then drying them completely" at bounding box center [688, 456] width 386 height 16
click at [477, 454] on input "By using cleaning solvent and then drying them completely" at bounding box center [471, 455] width 12 height 12
radio input "true"
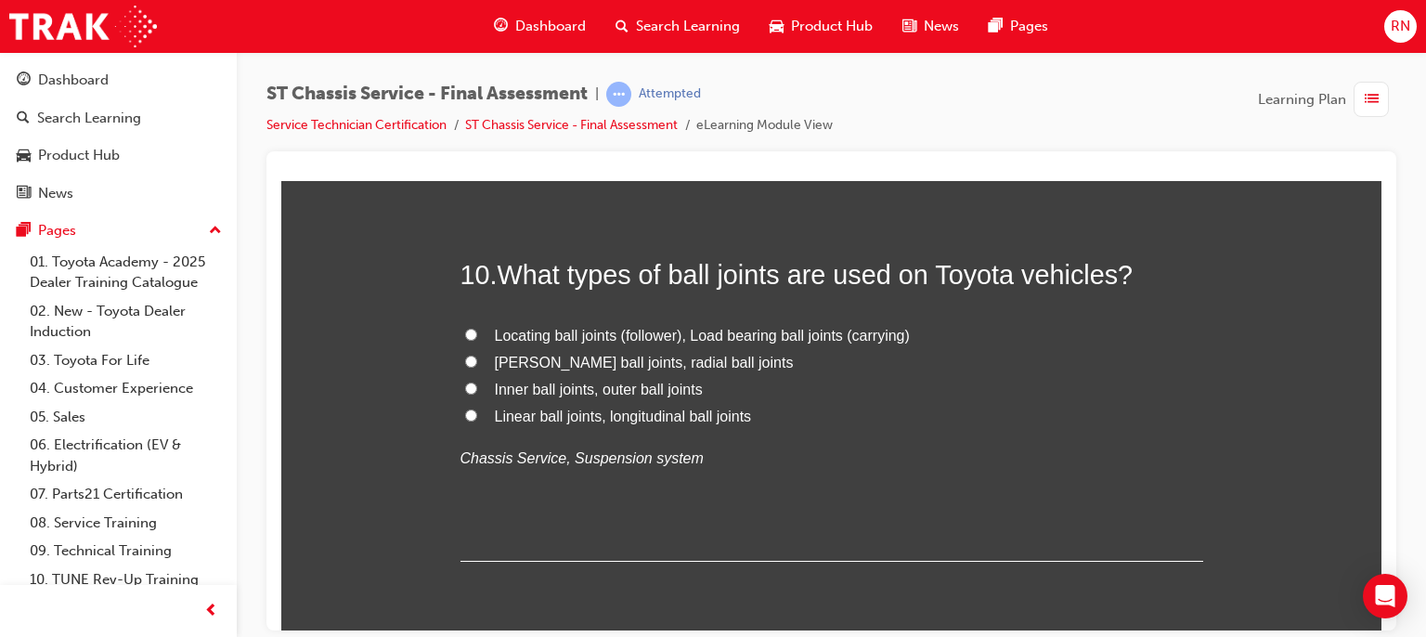
scroll to position [3974, 0]
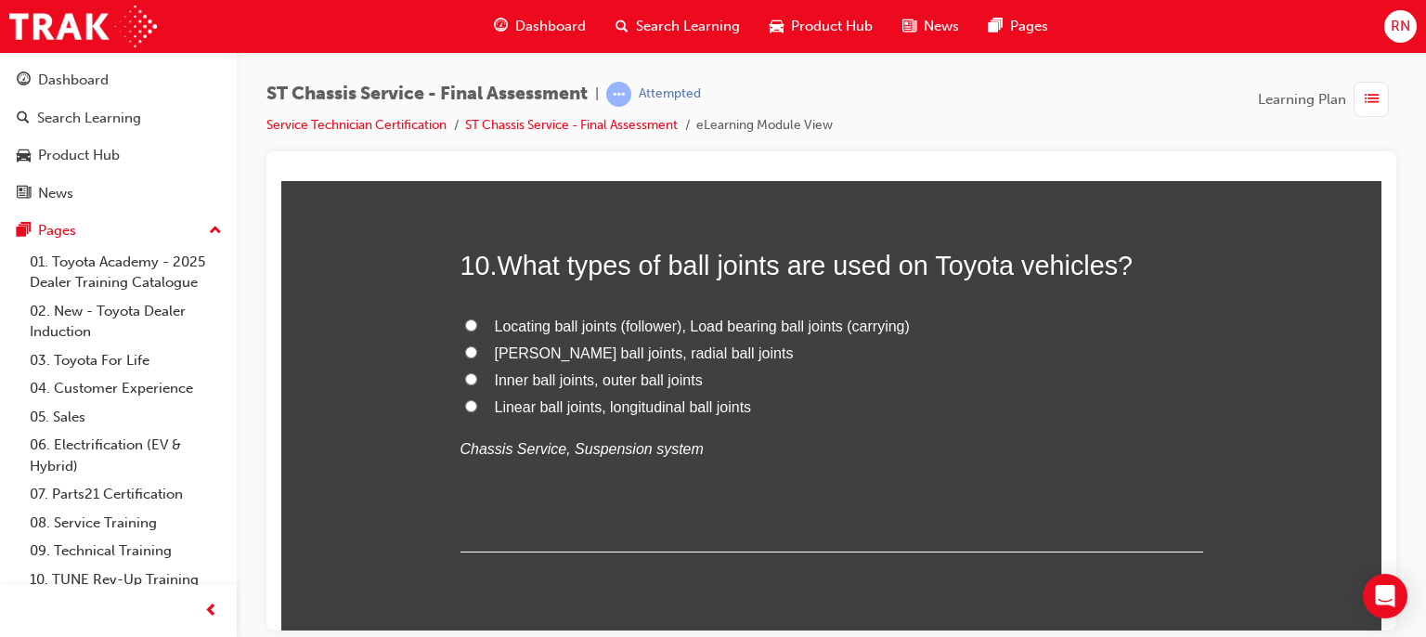
click at [539, 378] on span "Inner ball joints, outer ball joints" at bounding box center [599, 379] width 208 height 16
click at [477, 378] on input "Inner ball joints, outer ball joints" at bounding box center [471, 378] width 12 height 12
radio input "true"
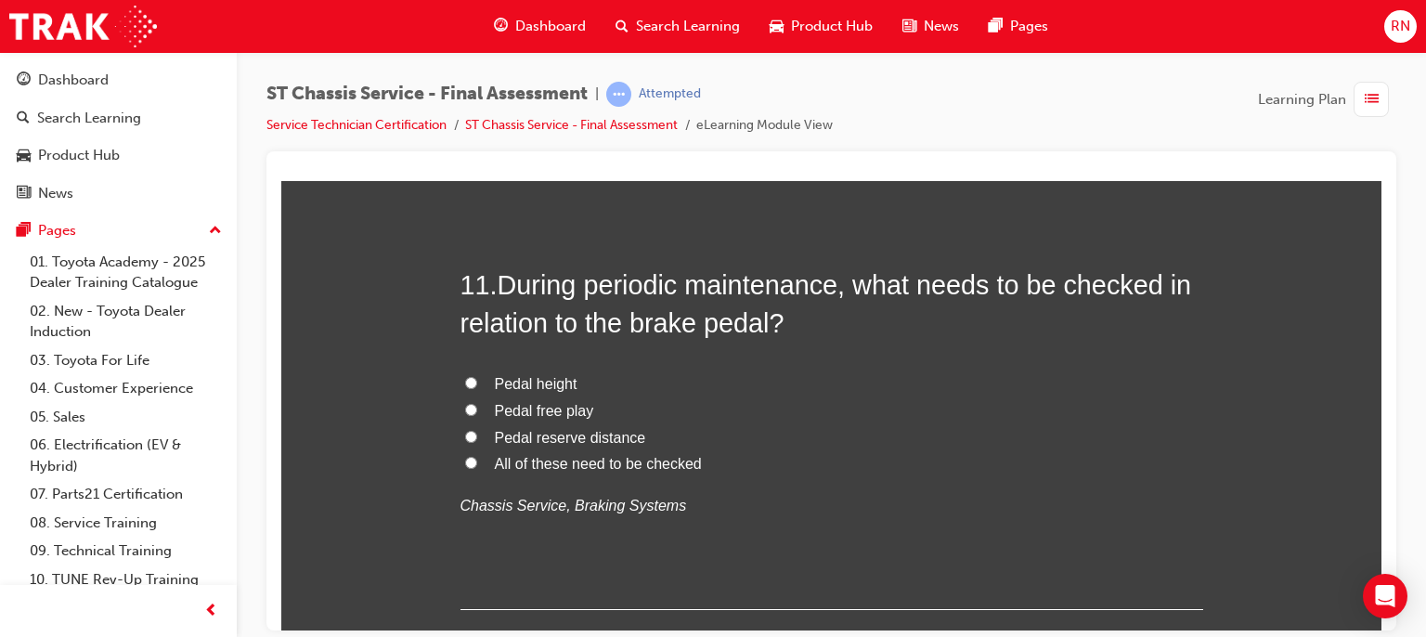
scroll to position [4382, 0]
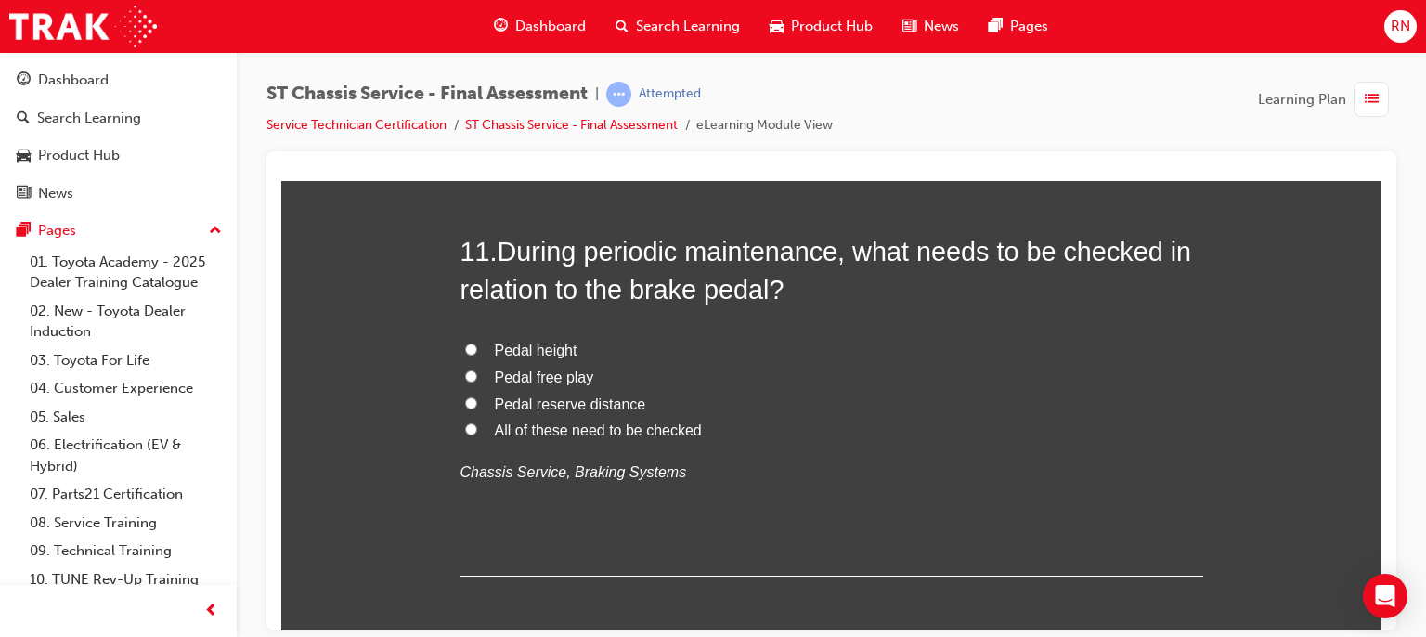
click at [509, 427] on span "All of these need to be checked" at bounding box center [598, 430] width 207 height 16
click at [477, 427] on input "All of these need to be checked" at bounding box center [471, 428] width 12 height 12
radio input "true"
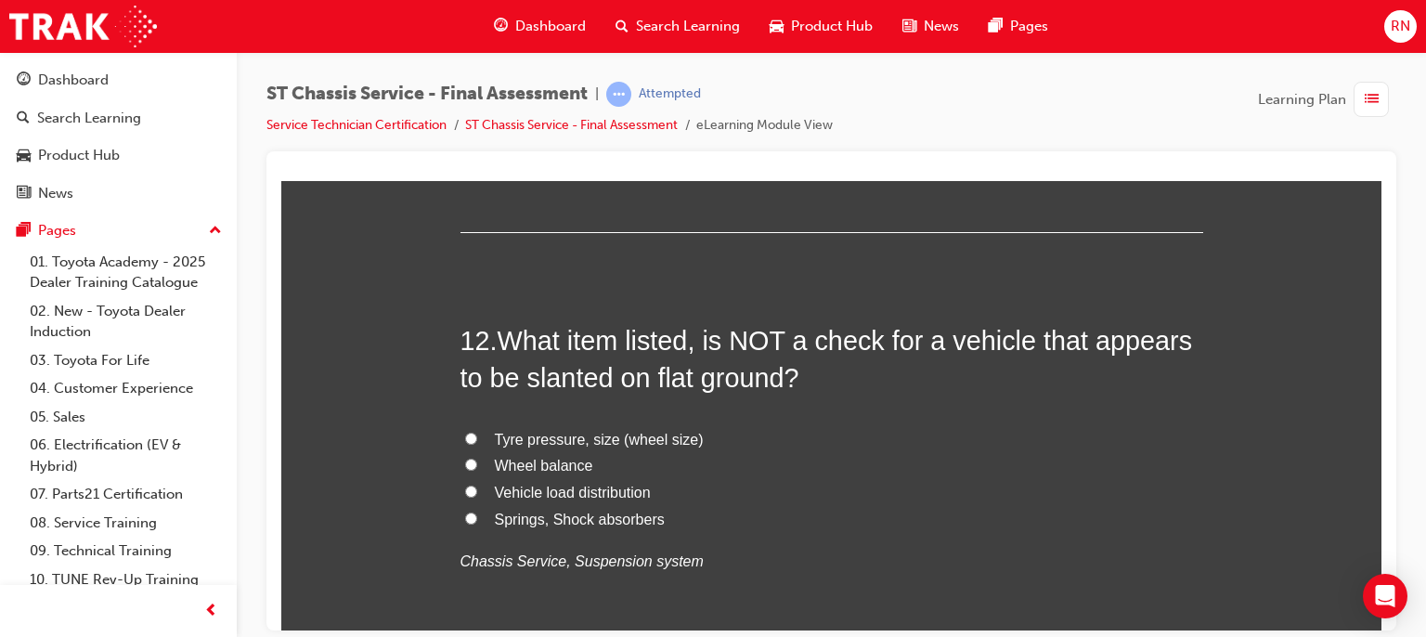
scroll to position [4754, 0]
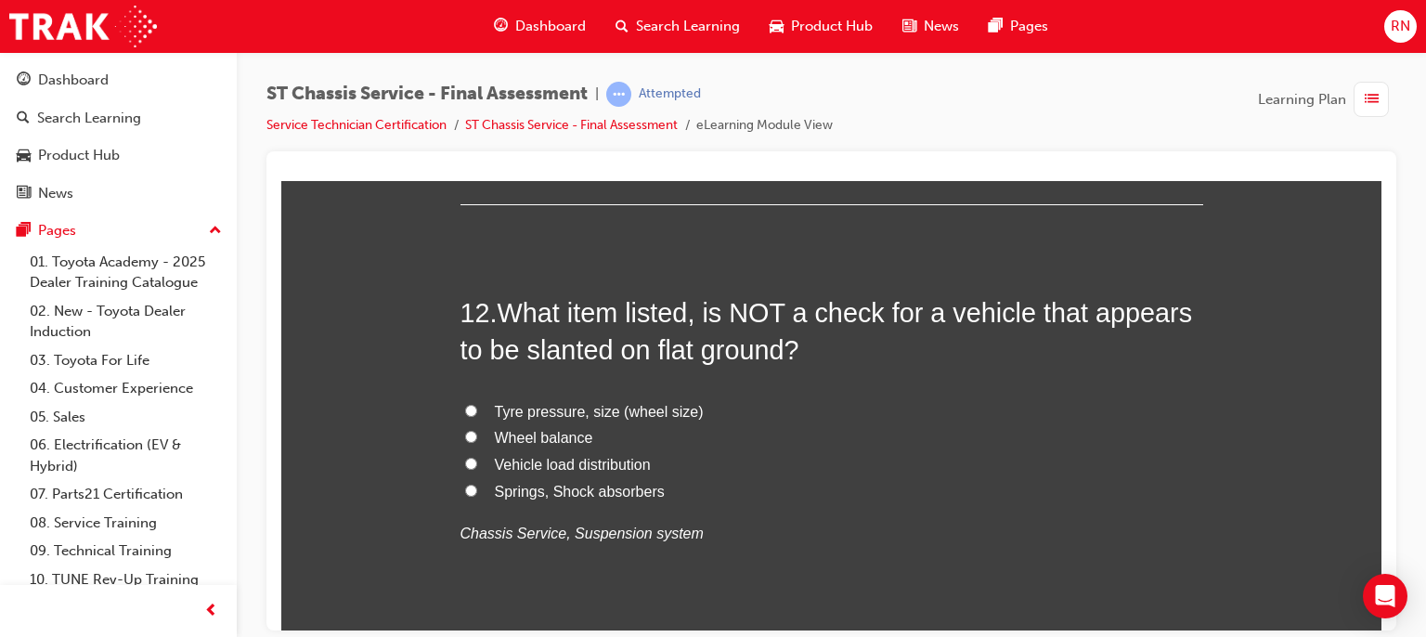
click at [535, 435] on span "Wheel balance" at bounding box center [544, 437] width 98 height 16
click at [477, 435] on input "Wheel balance" at bounding box center [471, 436] width 12 height 12
radio input "true"
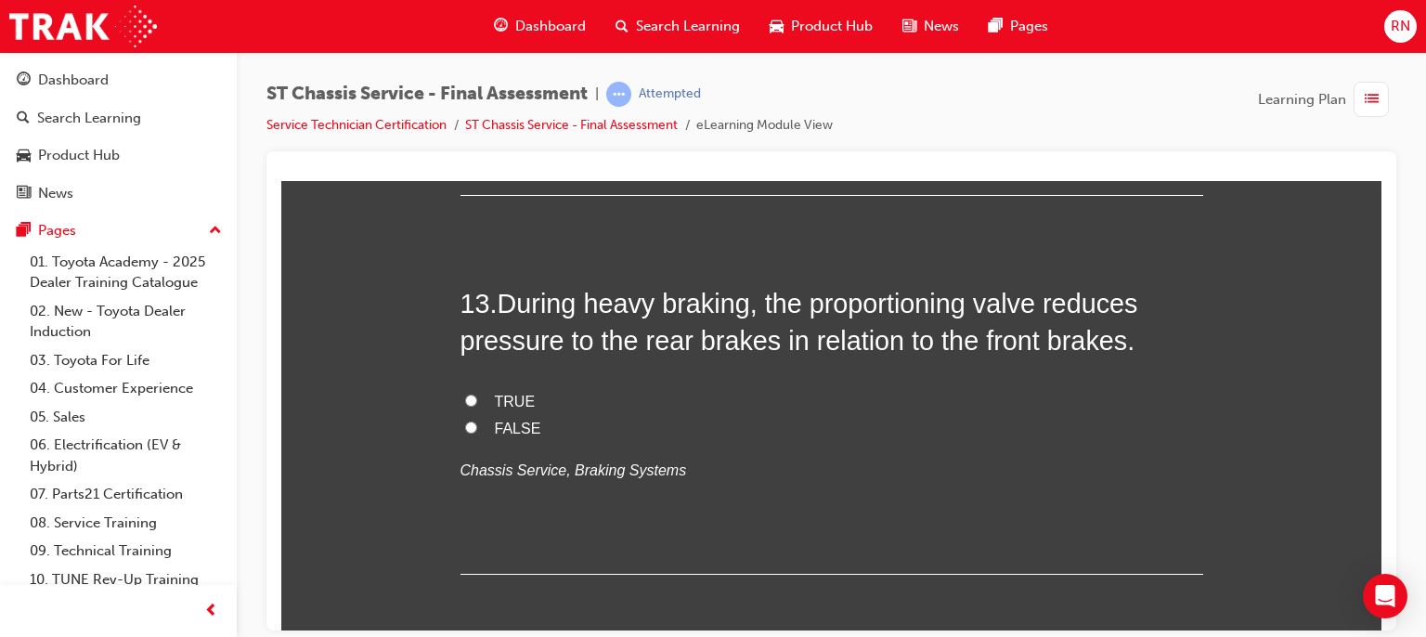
scroll to position [5274, 0]
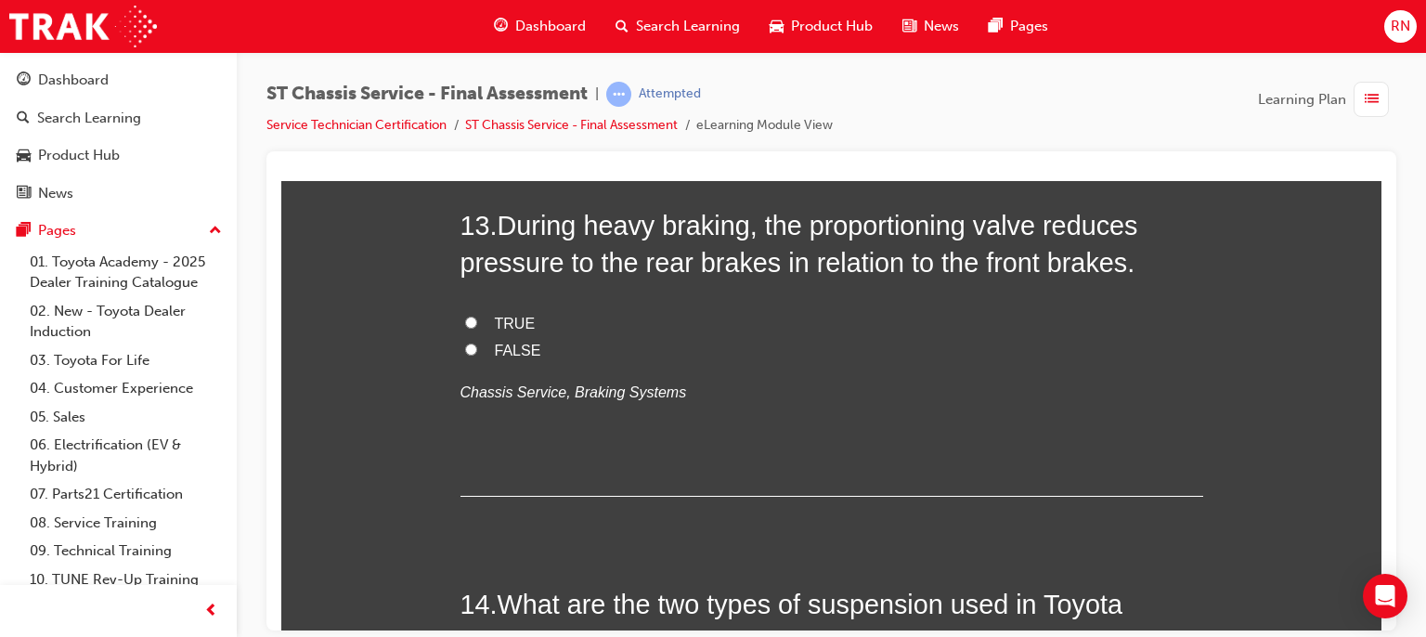
click at [495, 319] on span "TRUE" at bounding box center [515, 323] width 41 height 16
click at [477, 319] on input "TRUE" at bounding box center [471, 322] width 12 height 12
radio input "true"
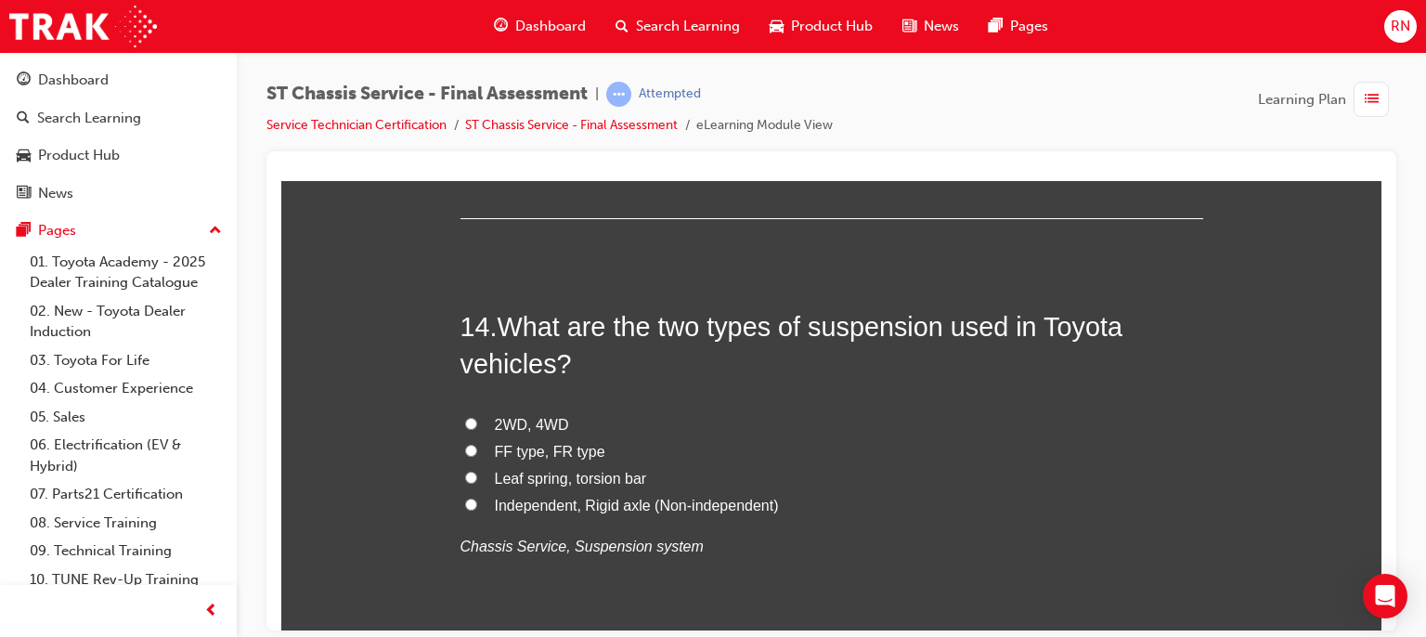
scroll to position [5571, 0]
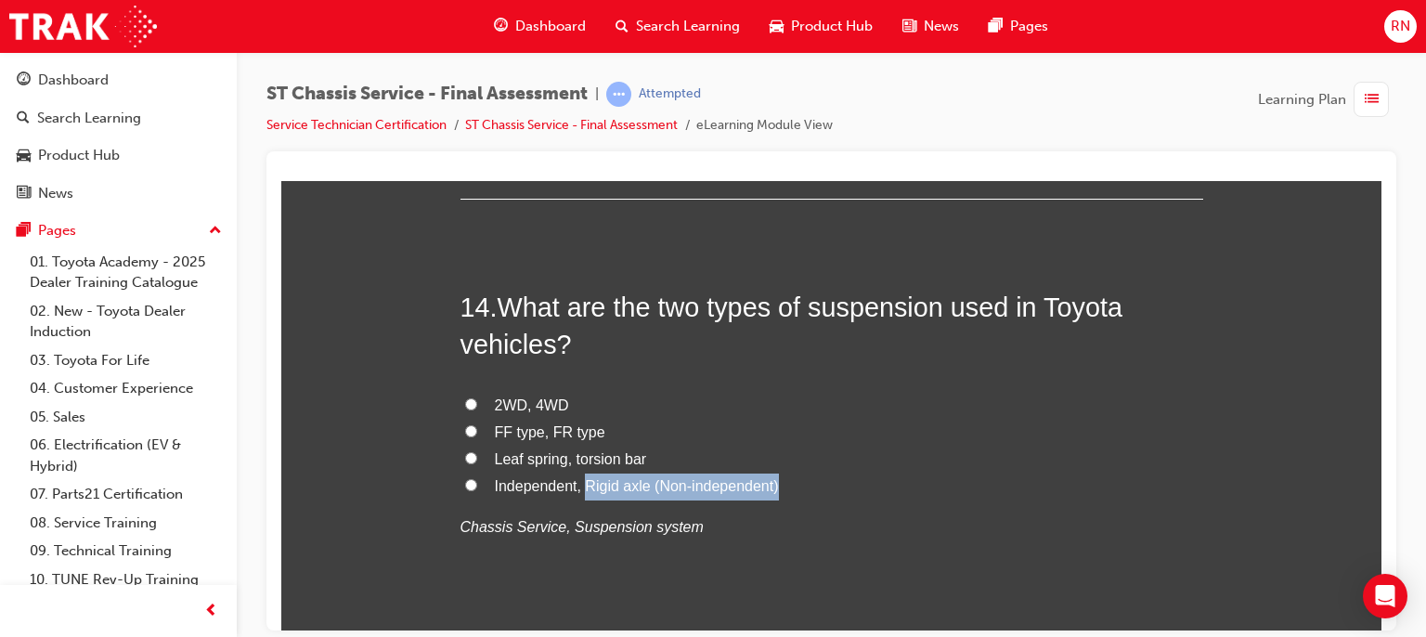
drag, startPoint x: 577, startPoint y: 479, endPoint x: 782, endPoint y: 479, distance: 205.2
click at [782, 479] on label "Independent, Rigid axle (Non-independent)" at bounding box center [832, 486] width 743 height 27
click at [557, 399] on span "2WD, 4WD" at bounding box center [532, 404] width 74 height 16
click at [477, 399] on input "2WD, 4WD" at bounding box center [471, 403] width 12 height 12
radio input "true"
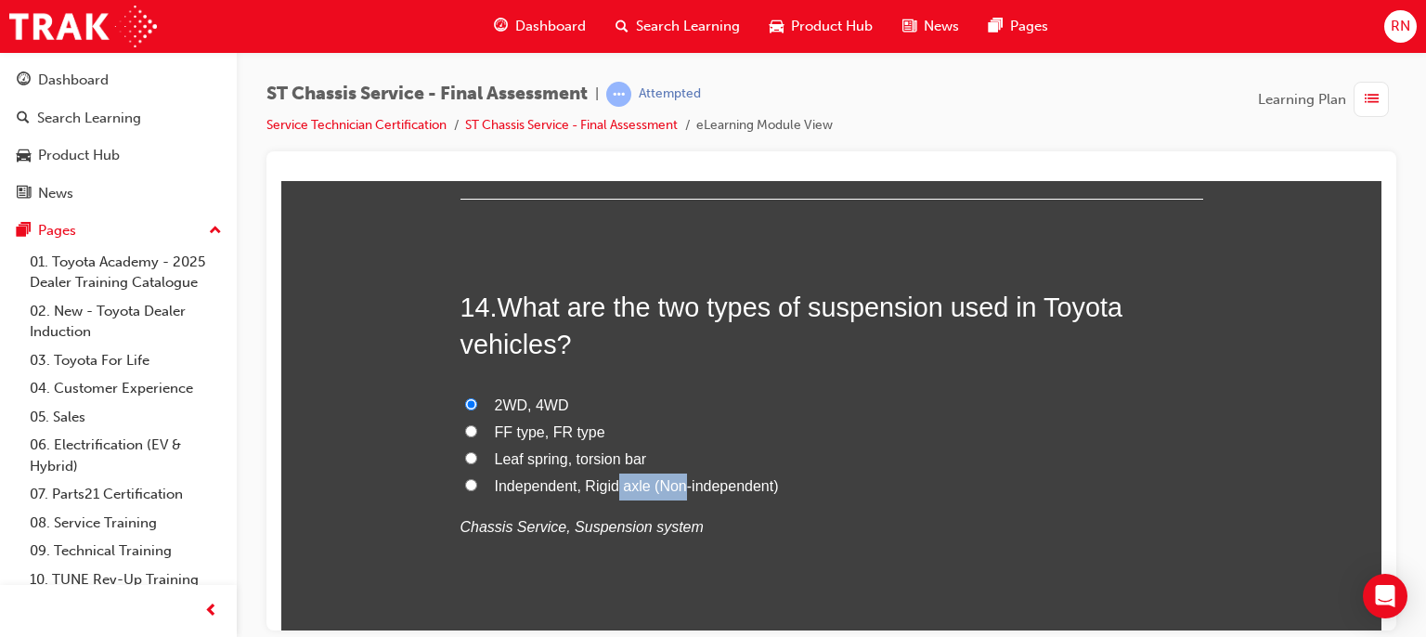
drag, startPoint x: 611, startPoint y: 478, endPoint x: 678, endPoint y: 487, distance: 67.5
click at [678, 487] on span "Independent, Rigid axle (Non-independent)" at bounding box center [637, 485] width 284 height 16
click at [582, 485] on span "Independent, Rigid axle (Non-independent)" at bounding box center [637, 485] width 284 height 16
click at [477, 485] on input "Independent, Rigid axle (Non-independent)" at bounding box center [471, 484] width 12 height 12
radio input "true"
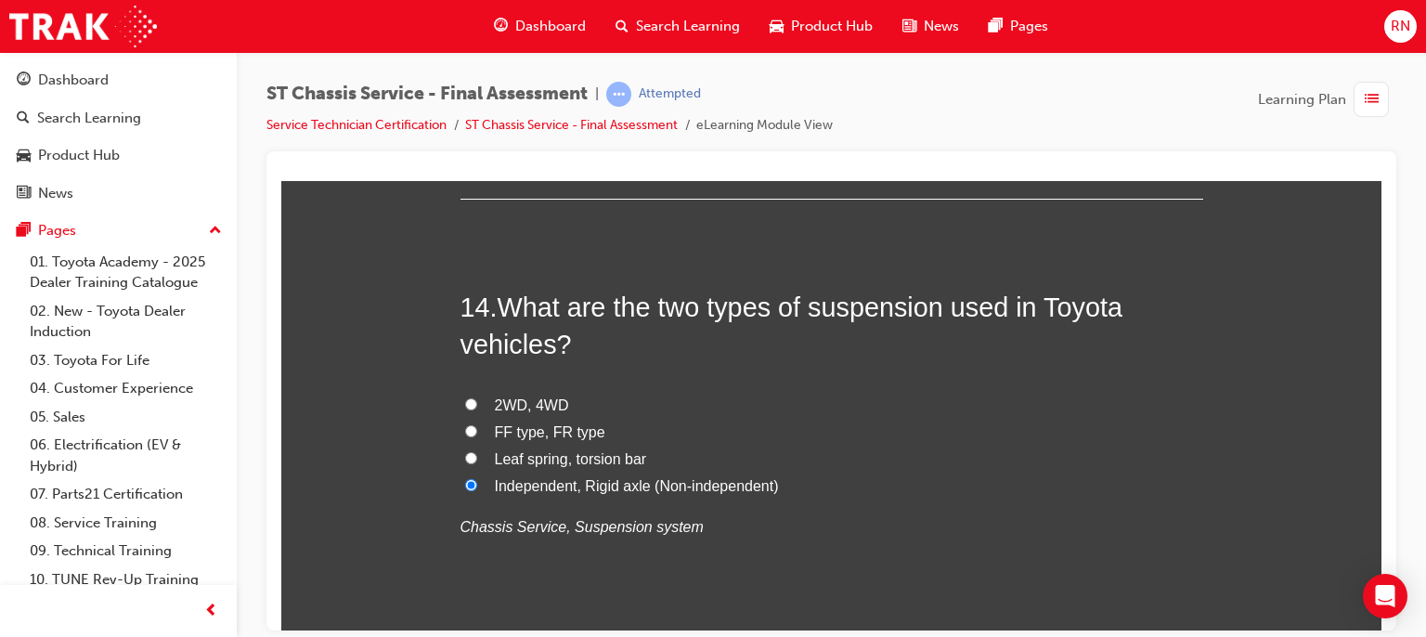
click at [579, 487] on span "Independent, Rigid axle (Non-independent)" at bounding box center [637, 485] width 284 height 16
click at [477, 487] on input "Independent, Rigid axle (Non-independent)" at bounding box center [471, 484] width 12 height 12
drag, startPoint x: 579, startPoint y: 487, endPoint x: 784, endPoint y: 478, distance: 204.4
click at [784, 478] on label "Independent, Rigid axle (Non-independent)" at bounding box center [832, 486] width 743 height 27
click at [520, 486] on span "Independent, Rigid axle (Non-independent)" at bounding box center [637, 485] width 284 height 16
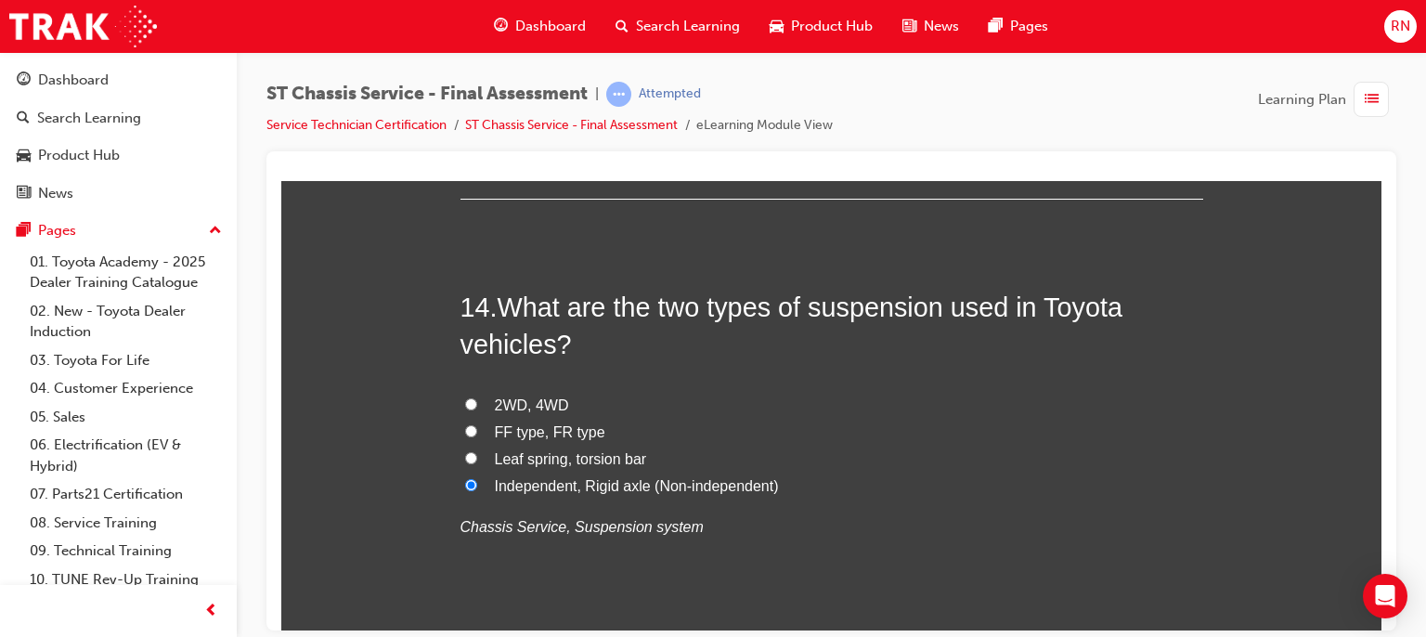
click at [477, 486] on input "Independent, Rigid axle (Non-independent)" at bounding box center [471, 484] width 12 height 12
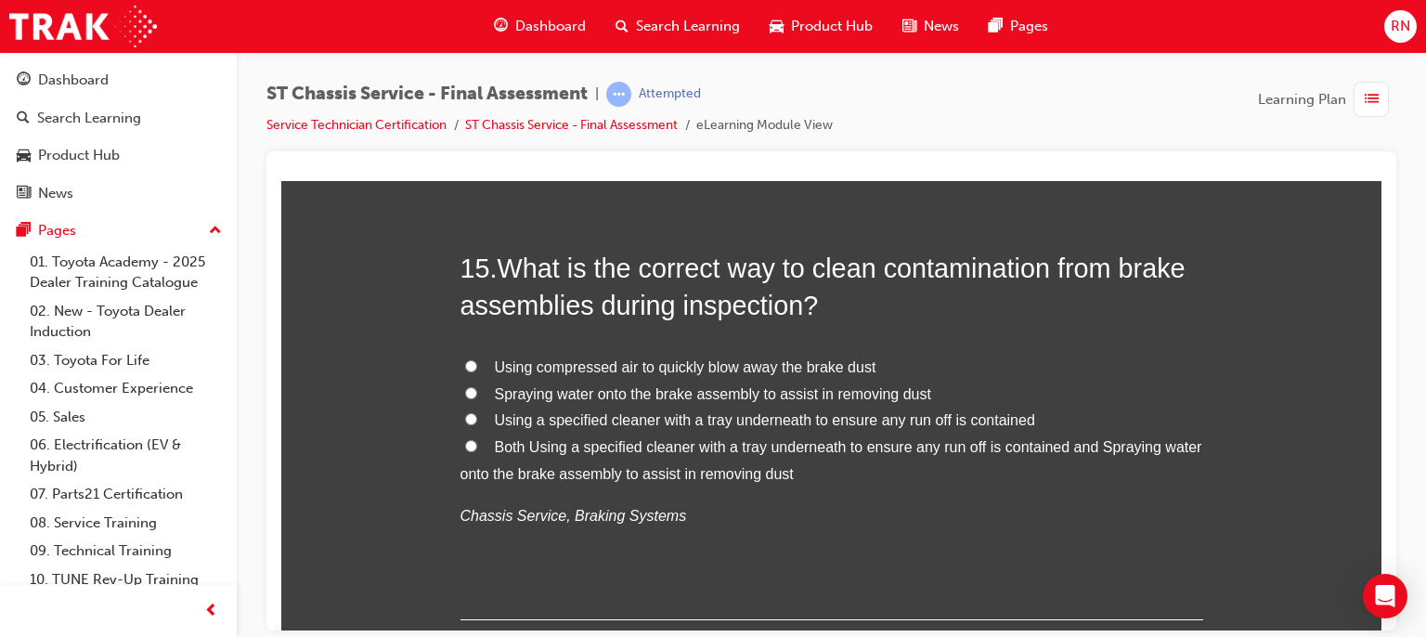
scroll to position [6091, 0]
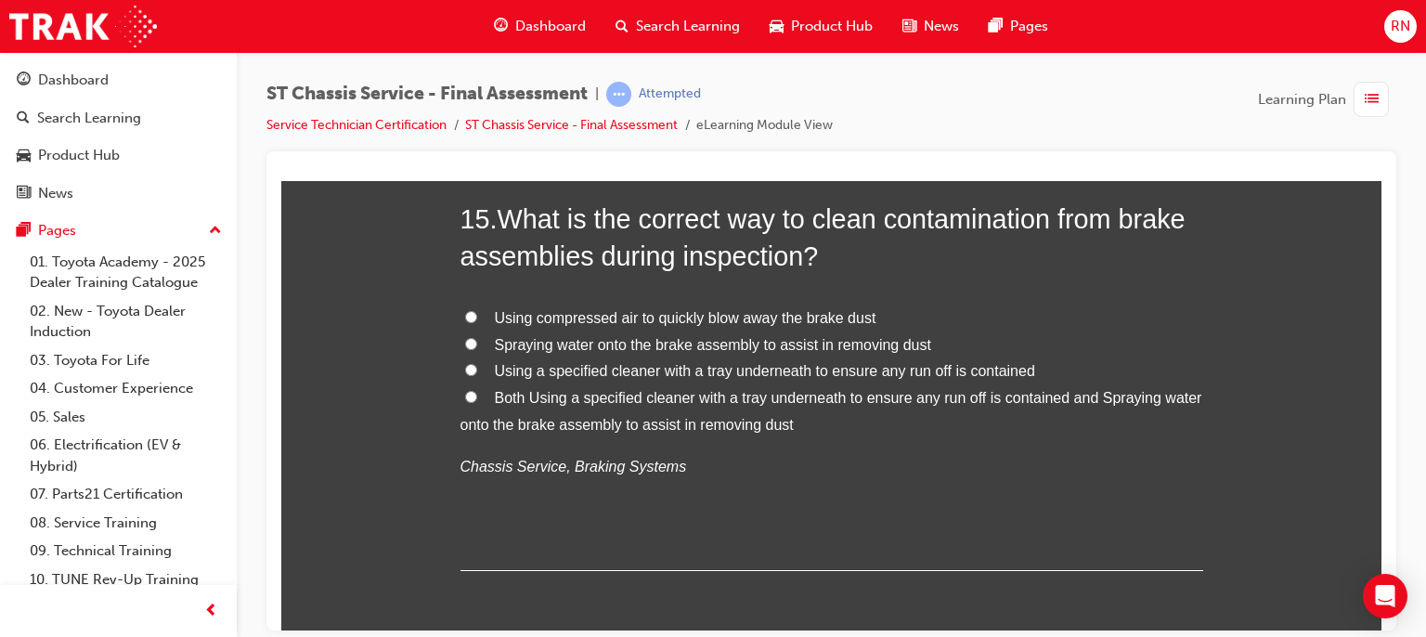
click at [543, 389] on span "Both Using a specified cleaner with a tray underneath to ensure any run off is …" at bounding box center [832, 410] width 742 height 43
click at [477, 390] on input "Both Using a specified cleaner with a tray underneath to ensure any run off is …" at bounding box center [471, 396] width 12 height 12
radio input "true"
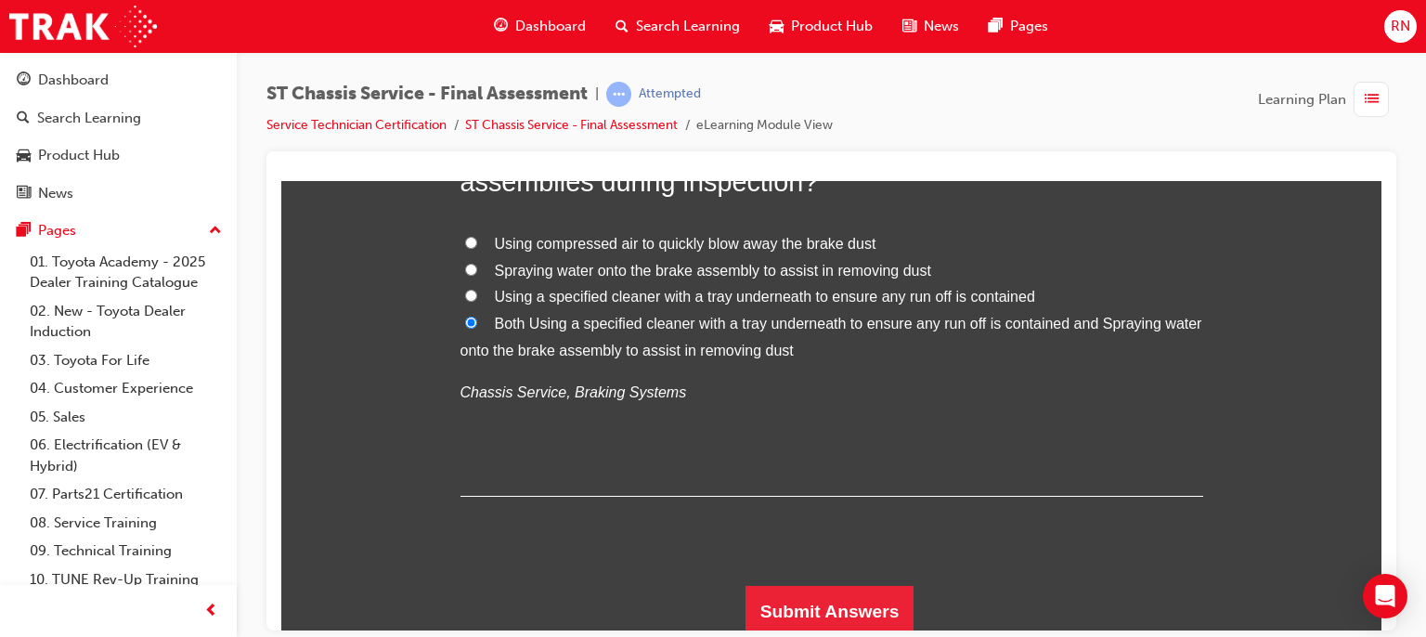
scroll to position [6169, 0]
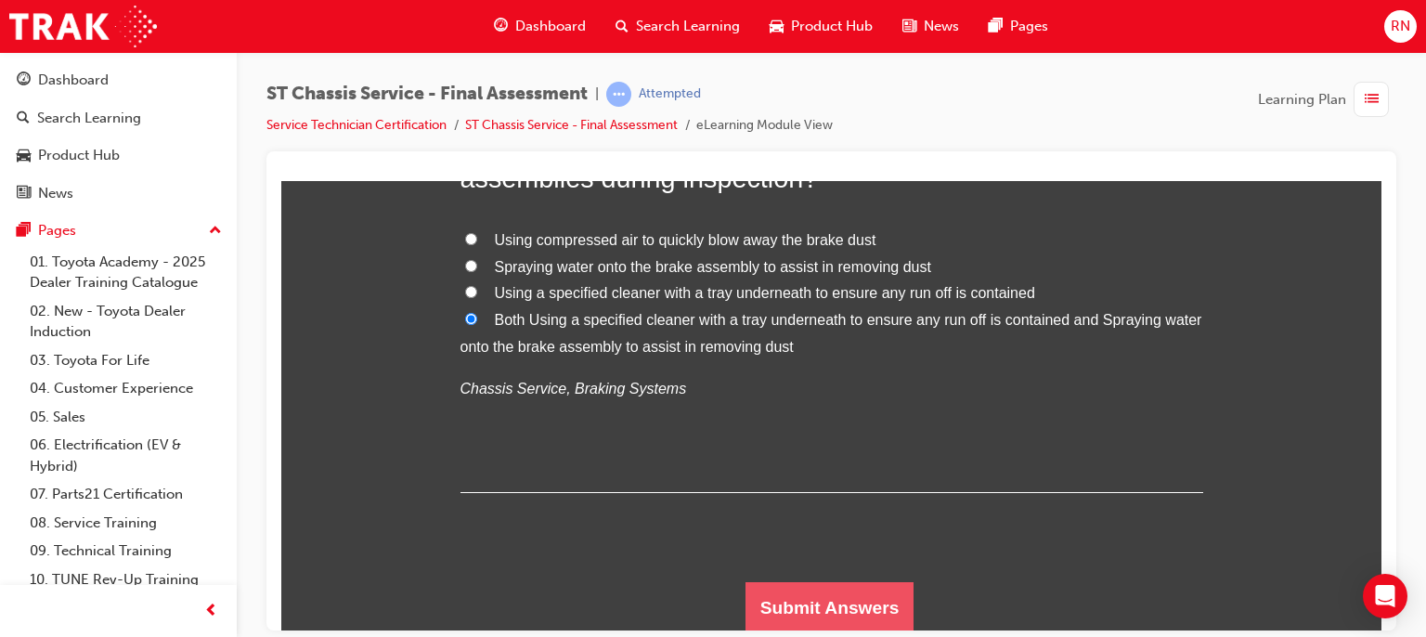
click at [851, 597] on button "Submit Answers" at bounding box center [830, 607] width 169 height 52
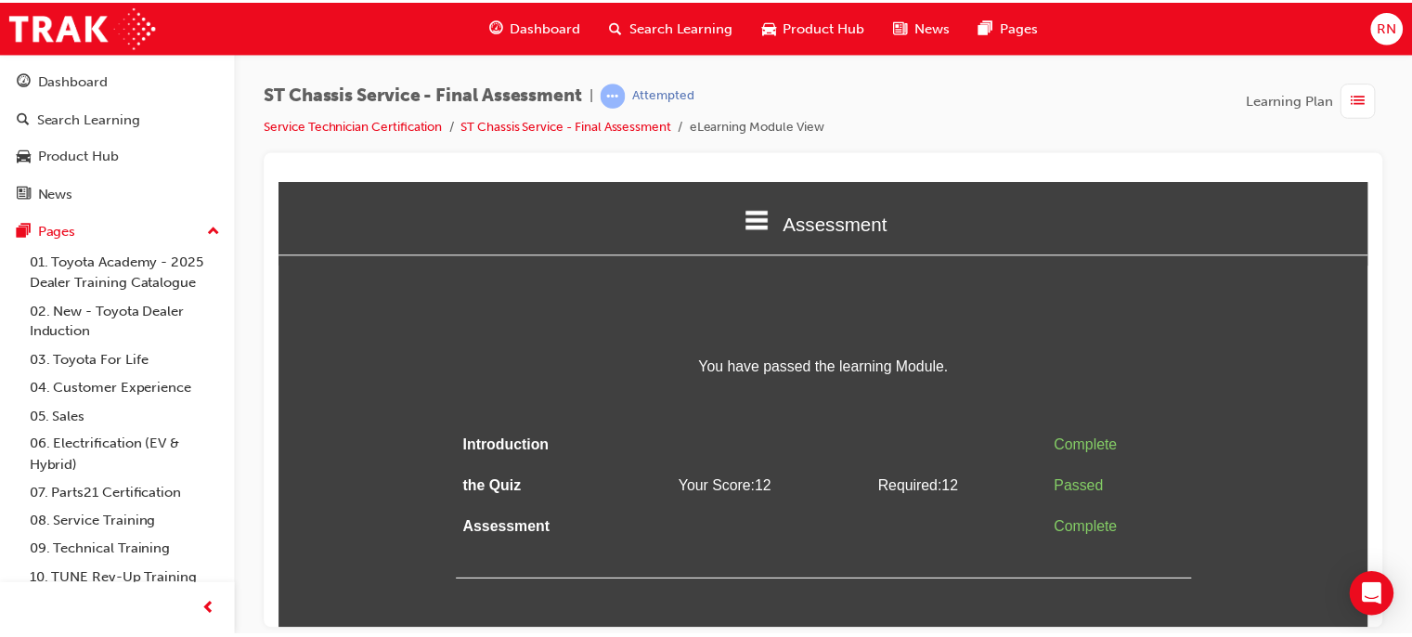
scroll to position [0, 0]
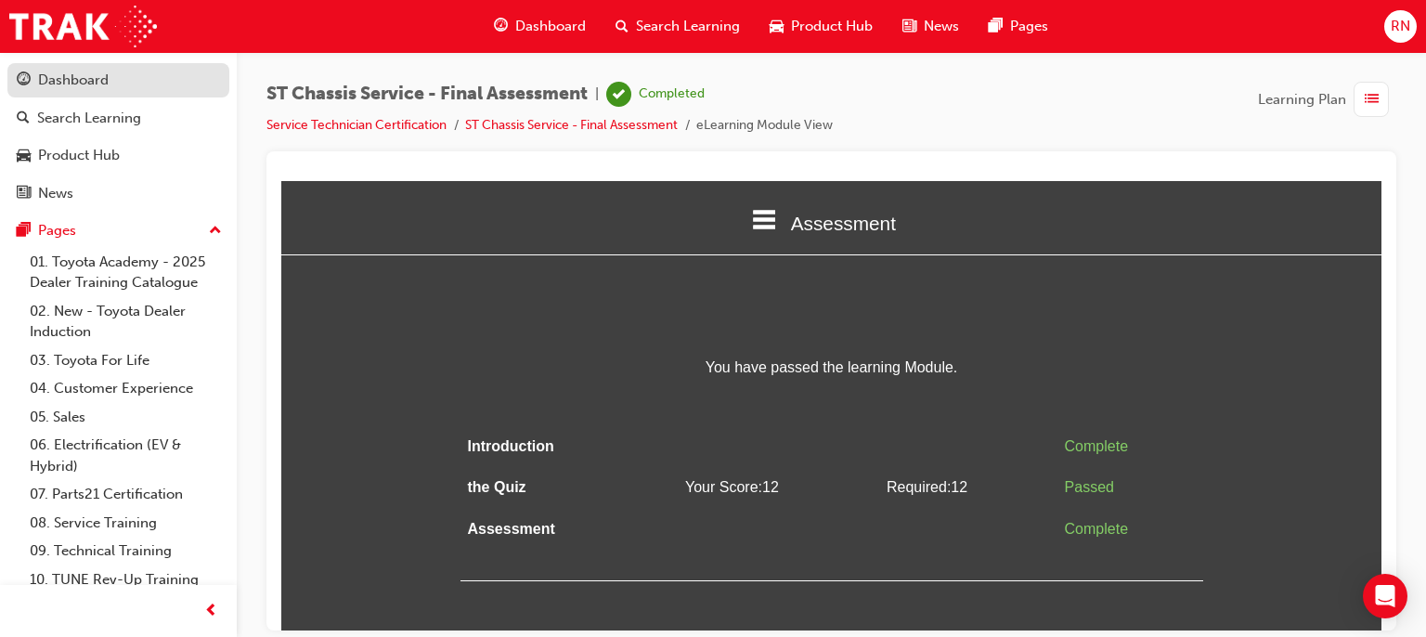
click at [52, 90] on div "Dashboard" at bounding box center [118, 80] width 203 height 23
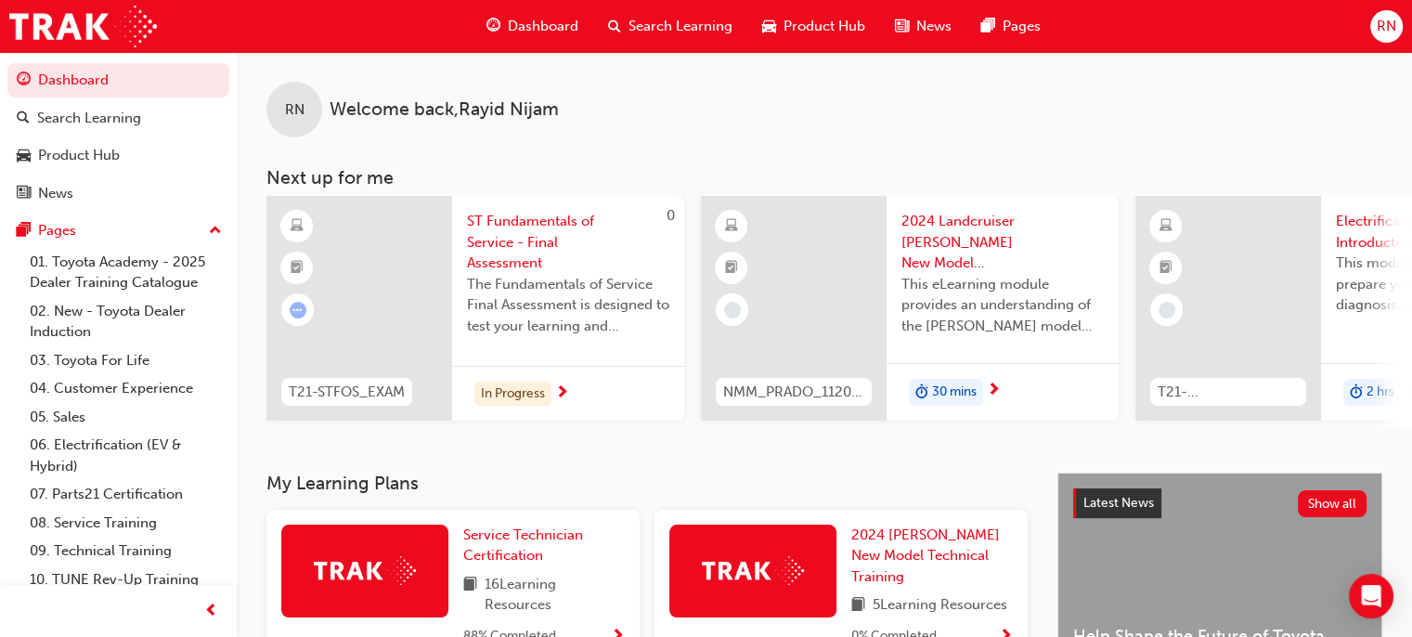
click at [505, 593] on span "16 Learning Resources" at bounding box center [555, 595] width 140 height 42
click at [513, 556] on span "Service Technician Certification" at bounding box center [523, 545] width 120 height 38
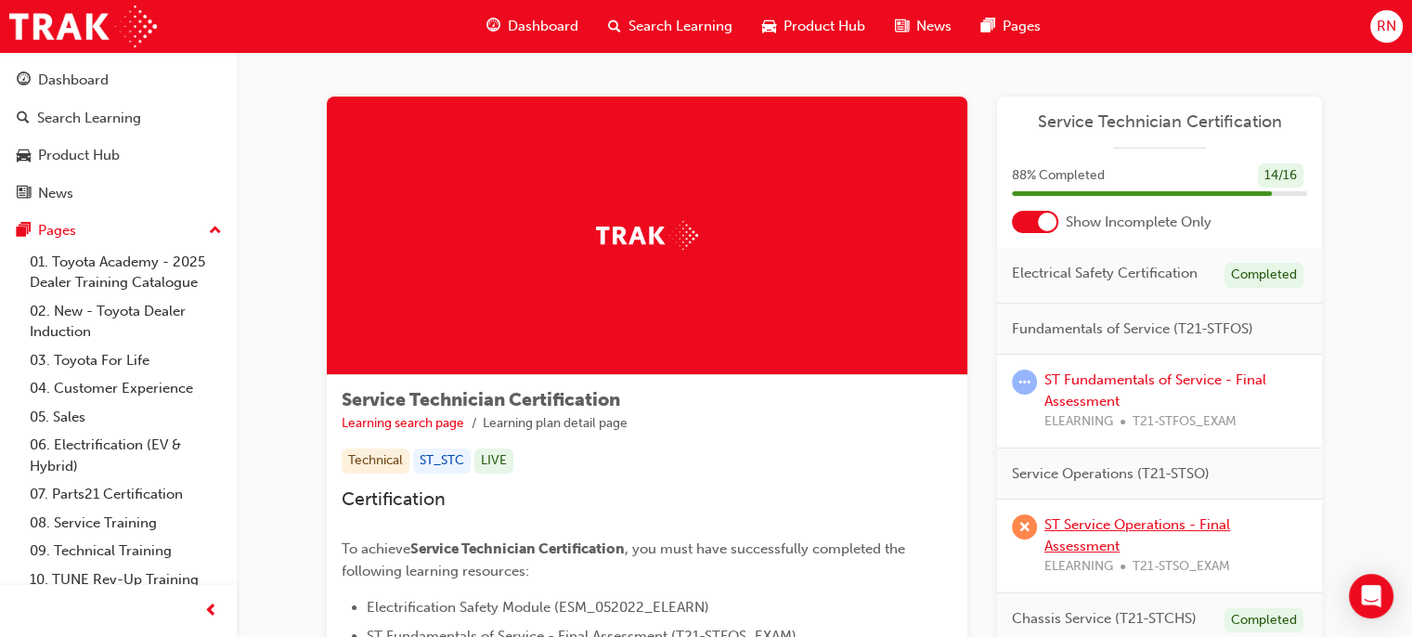
click at [1098, 525] on link "ST Service Operations - Final Assessment" at bounding box center [1138, 535] width 186 height 38
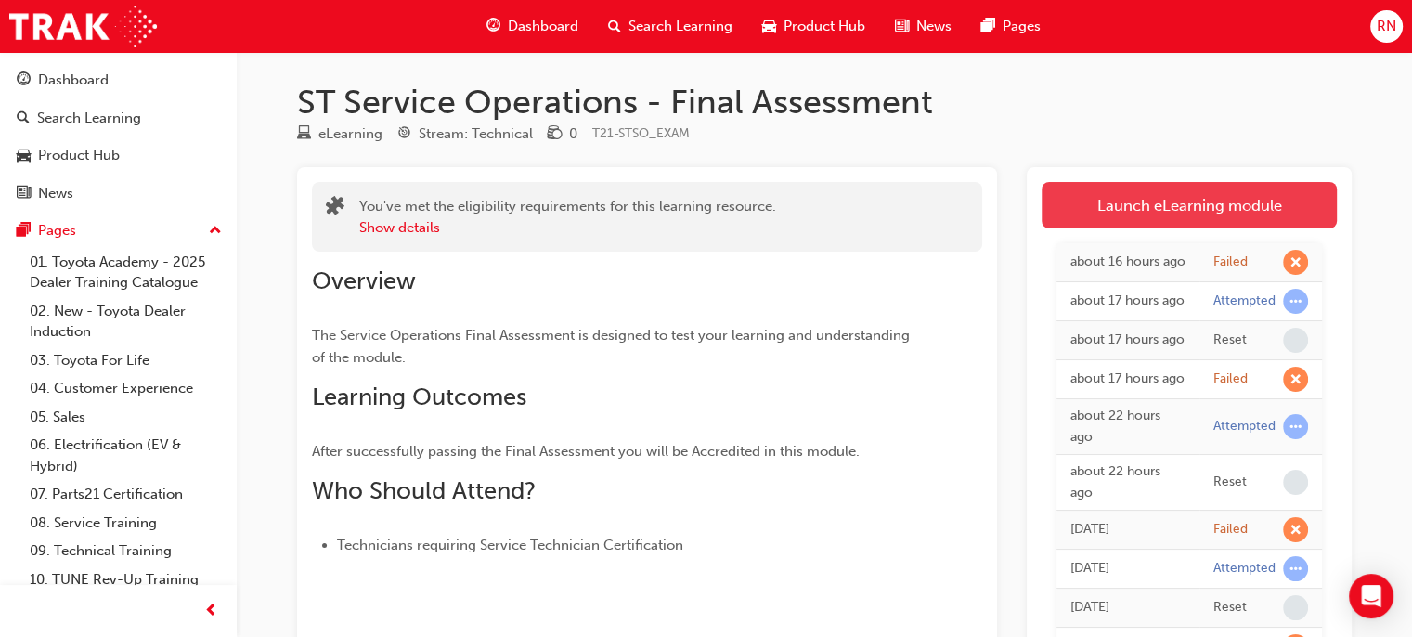
click at [1150, 224] on link "Launch eLearning module" at bounding box center [1189, 205] width 295 height 46
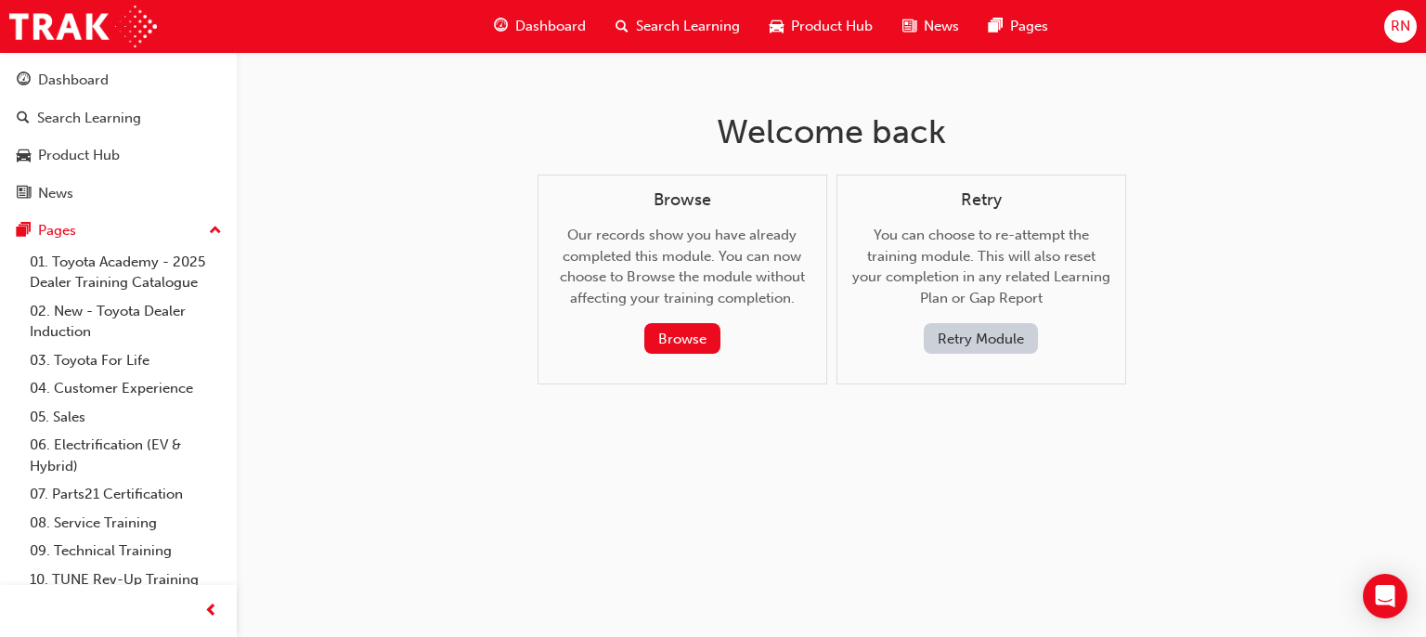
click at [963, 339] on button "Retry Module" at bounding box center [981, 338] width 114 height 31
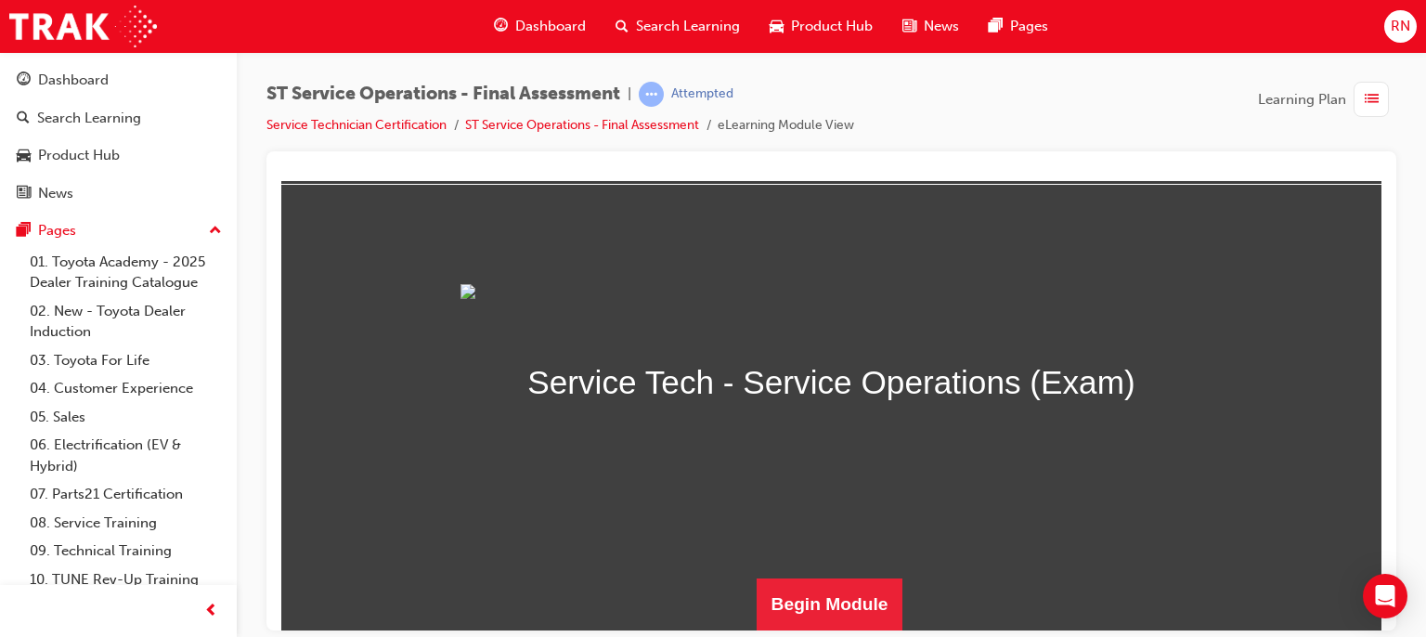
scroll to position [275, 0]
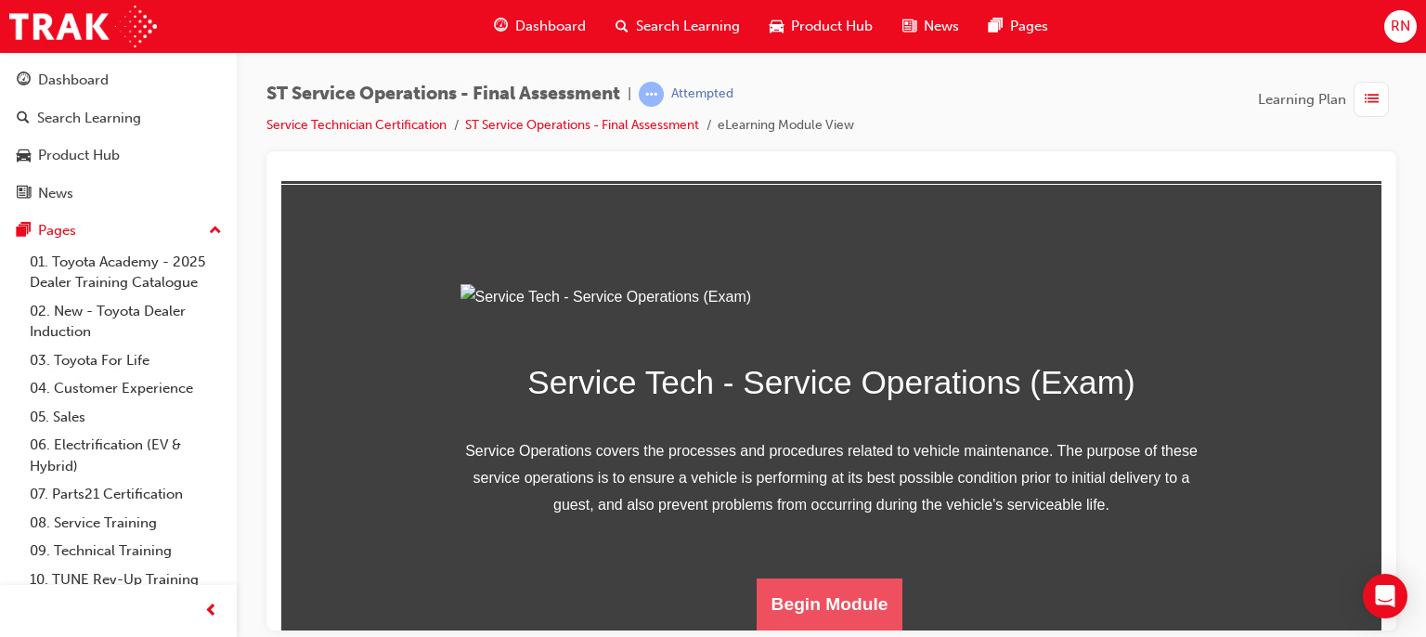
click at [848, 614] on button "Begin Module" at bounding box center [830, 604] width 147 height 52
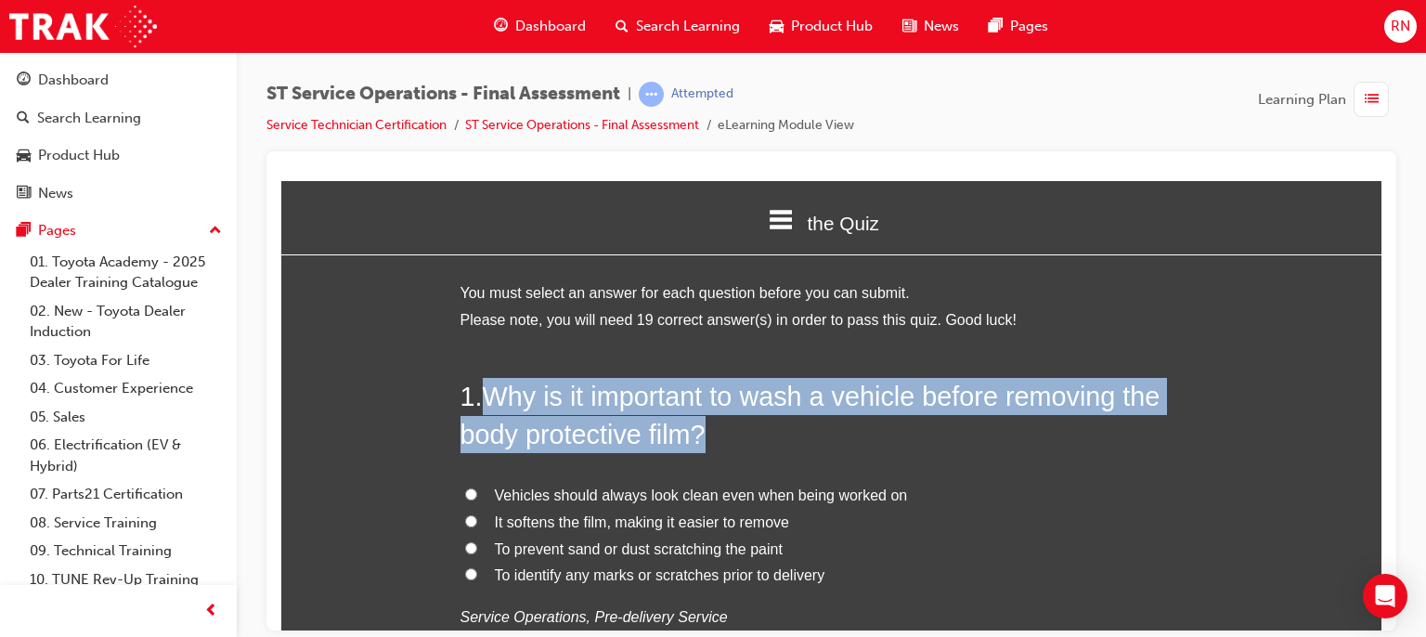
drag, startPoint x: 700, startPoint y: 434, endPoint x: 483, endPoint y: 393, distance: 221.1
click at [483, 393] on span "Why is it important to wash a vehicle before removing the body protective film?" at bounding box center [811, 414] width 700 height 67
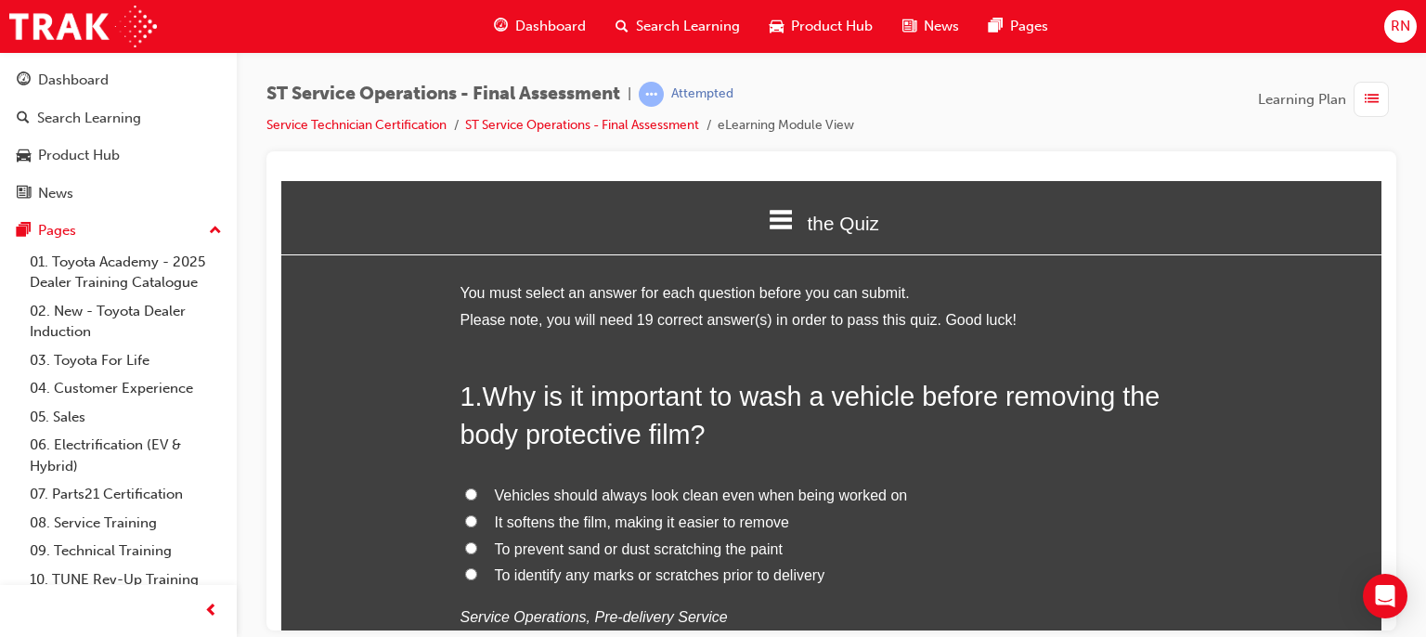
click at [631, 553] on span "To prevent sand or dust scratching the paint" at bounding box center [639, 548] width 288 height 16
click at [477, 553] on input "To prevent sand or dust scratching the paint" at bounding box center [471, 547] width 12 height 12
radio input "true"
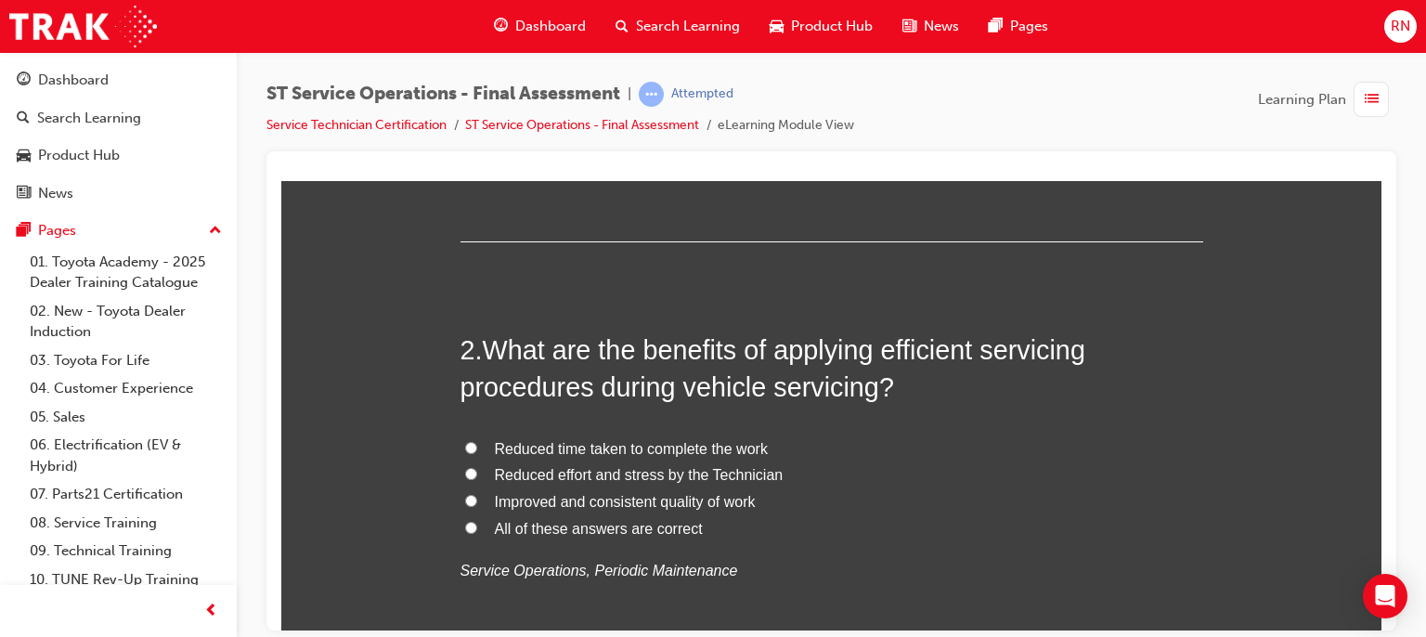
scroll to position [520, 0]
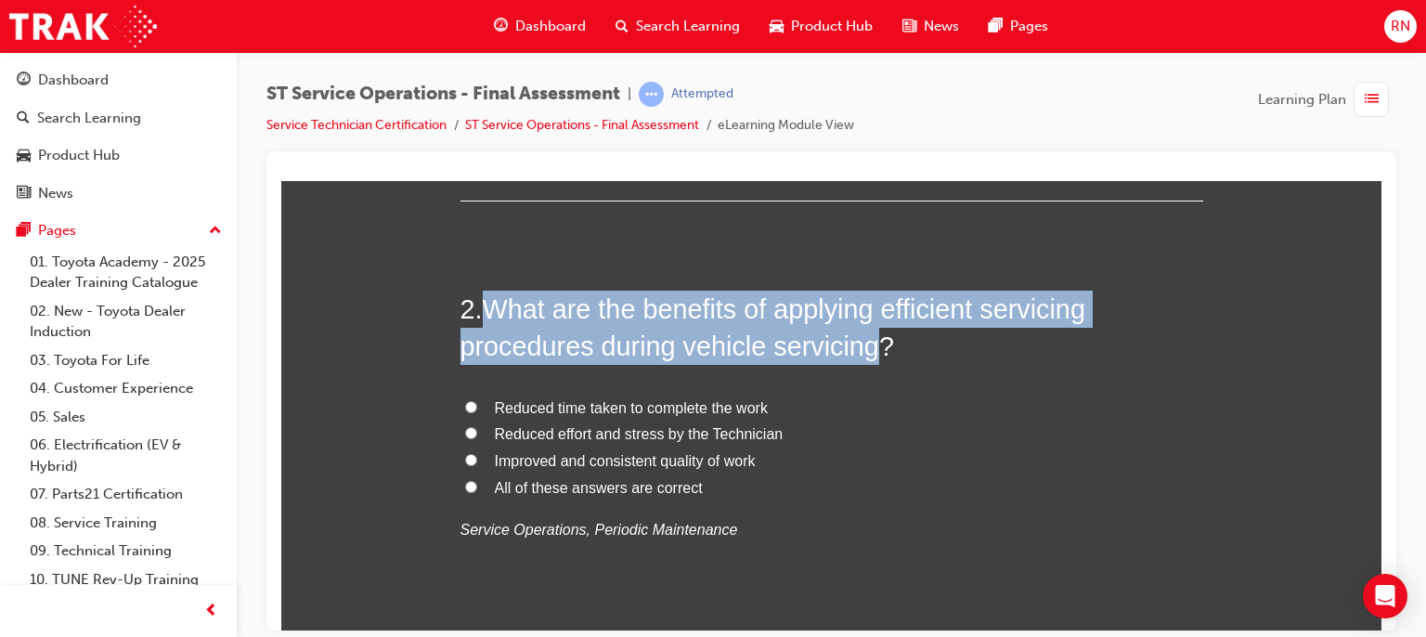
drag, startPoint x: 870, startPoint y: 347, endPoint x: 483, endPoint y: 311, distance: 388.9
click at [483, 311] on span "What are the benefits of applying efficient servicing procedures during vehicle…" at bounding box center [773, 326] width 625 height 67
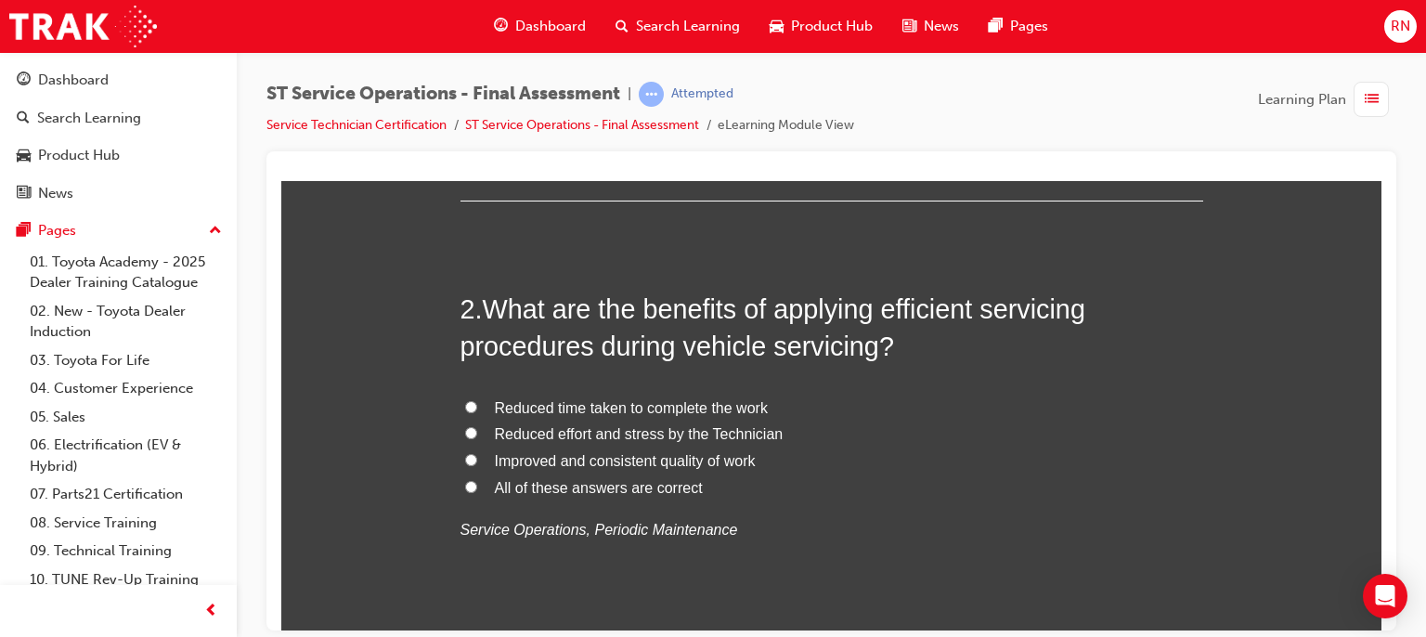
click at [570, 464] on span "Improved and consistent quality of work" at bounding box center [625, 460] width 261 height 16
click at [477, 464] on input "Improved and consistent quality of work" at bounding box center [471, 459] width 12 height 12
radio input "true"
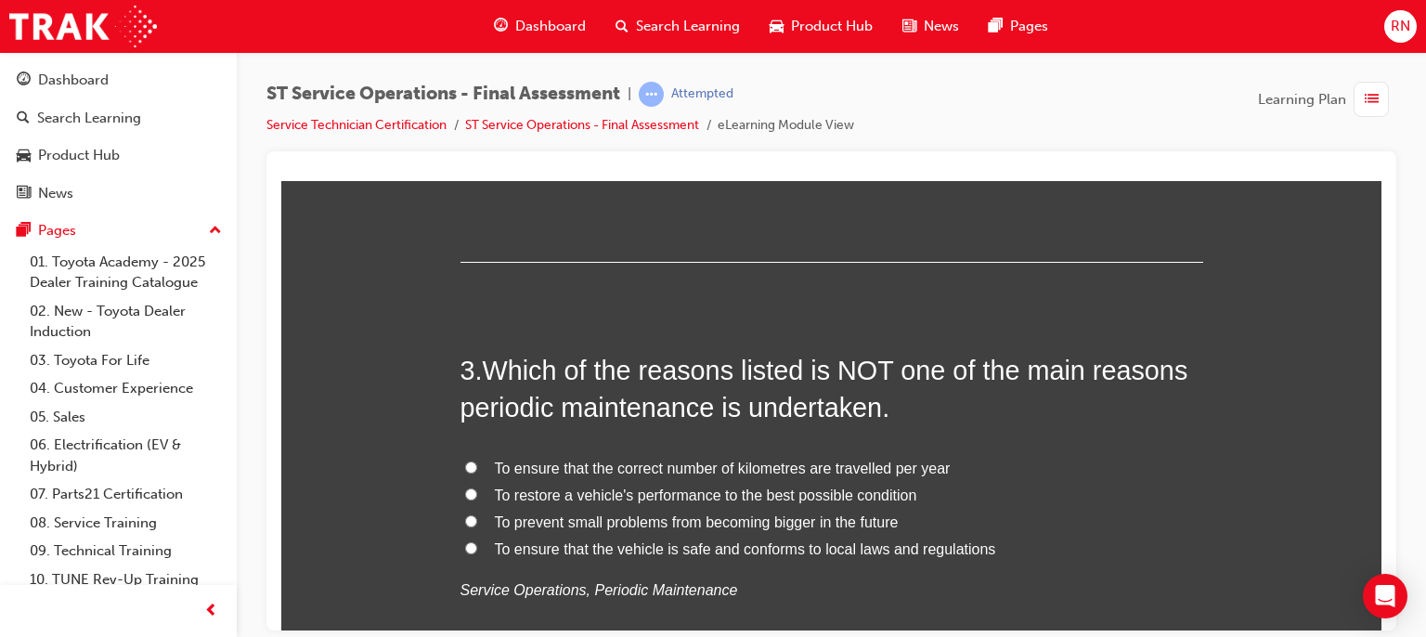
scroll to position [928, 0]
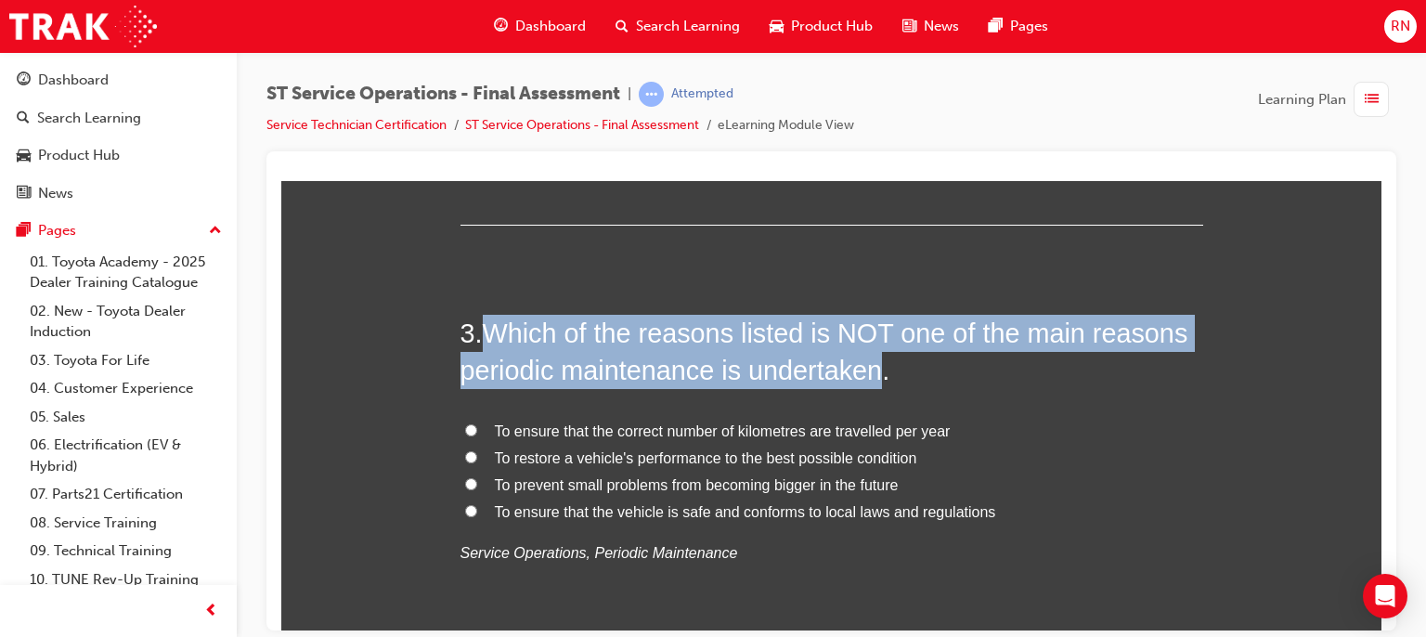
drag, startPoint x: 876, startPoint y: 370, endPoint x: 487, endPoint y: 323, distance: 391.0
click at [487, 323] on span "Which of the reasons listed is NOT one of the main reasons periodic maintenance…" at bounding box center [825, 351] width 728 height 67
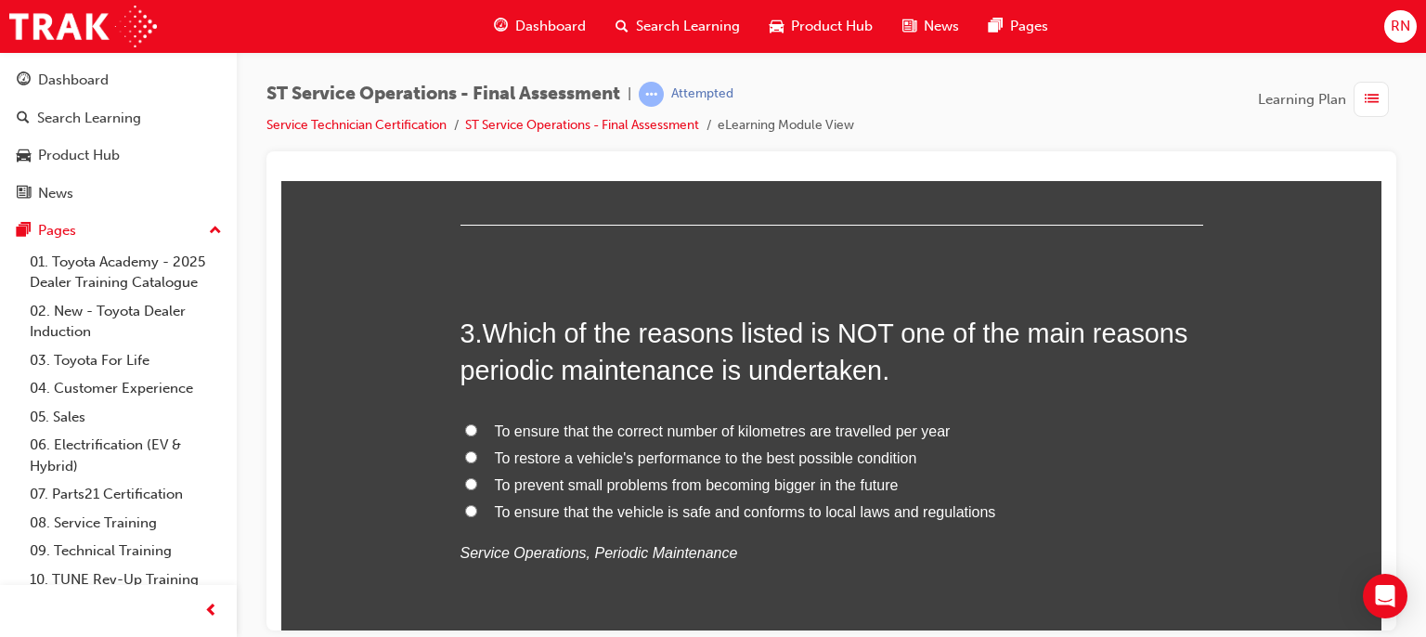
click at [596, 455] on span "To restore a vehicle's performance to the best possible condition" at bounding box center [706, 457] width 422 height 16
click at [477, 455] on input "To restore a vehicle's performance to the best possible condition" at bounding box center [471, 456] width 12 height 12
radio input "true"
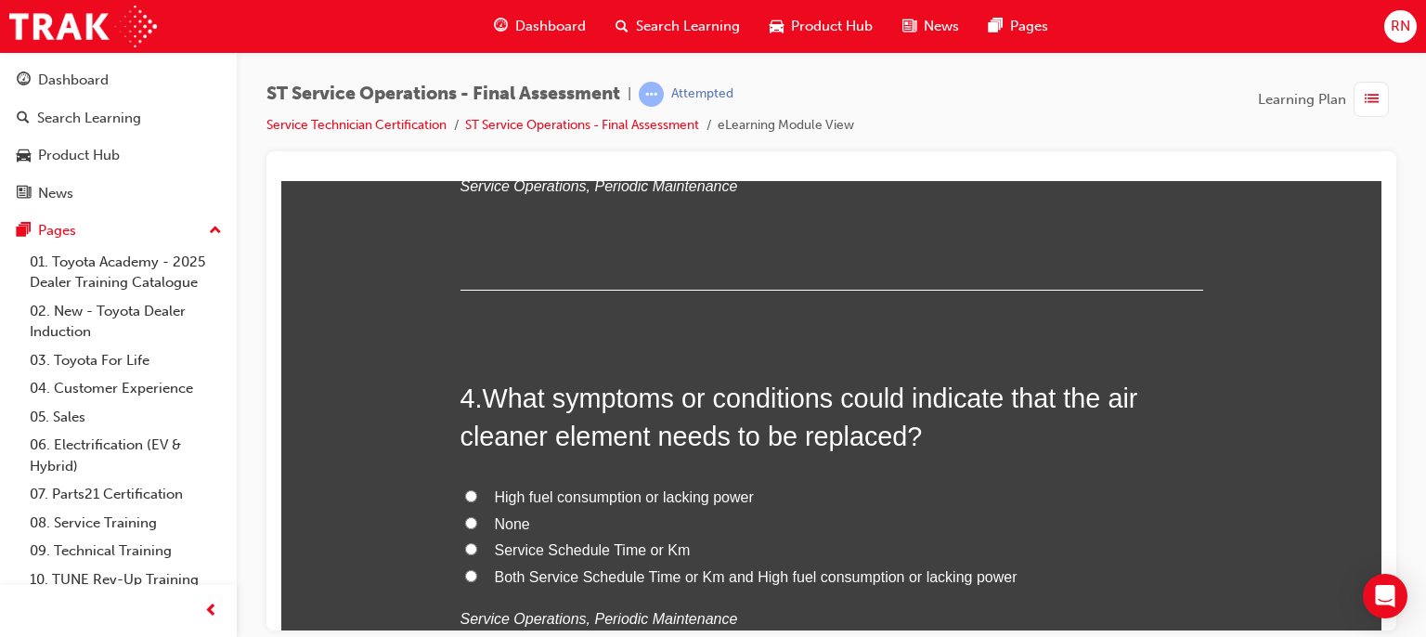
scroll to position [1337, 0]
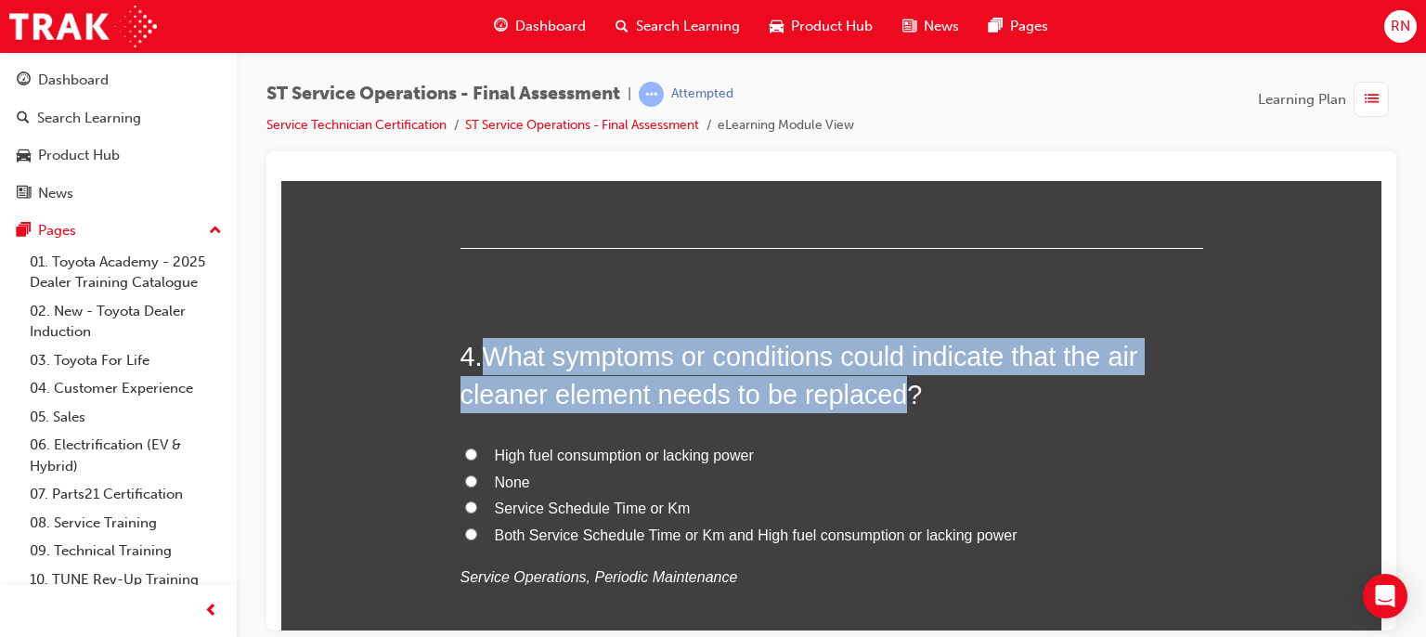
drag, startPoint x: 891, startPoint y: 393, endPoint x: 484, endPoint y: 359, distance: 409.0
click at [484, 359] on span "What symptoms or conditions could indicate that the air cleaner element needs t…" at bounding box center [800, 374] width 678 height 67
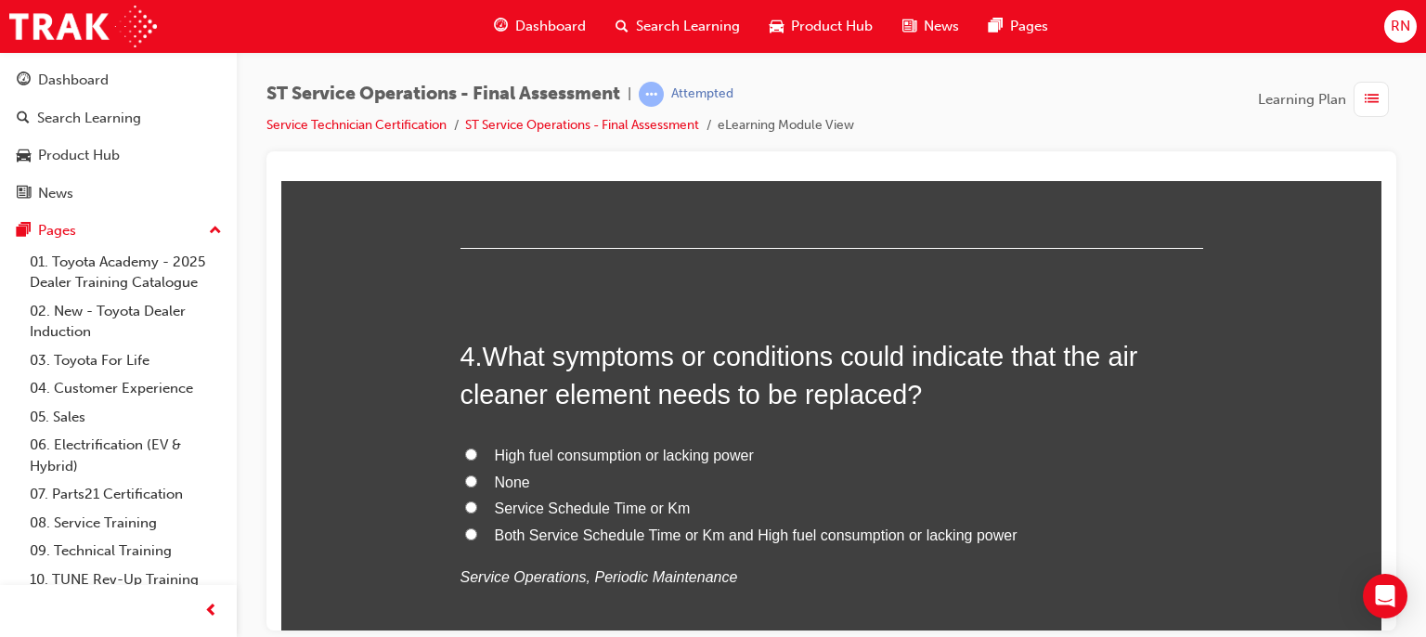
click at [773, 536] on span "Both Service Schedule Time or Km and High fuel consumption or lacking power" at bounding box center [756, 534] width 523 height 16
click at [477, 536] on input "Both Service Schedule Time or Km and High fuel consumption or lacking power" at bounding box center [471, 533] width 12 height 12
radio input "true"
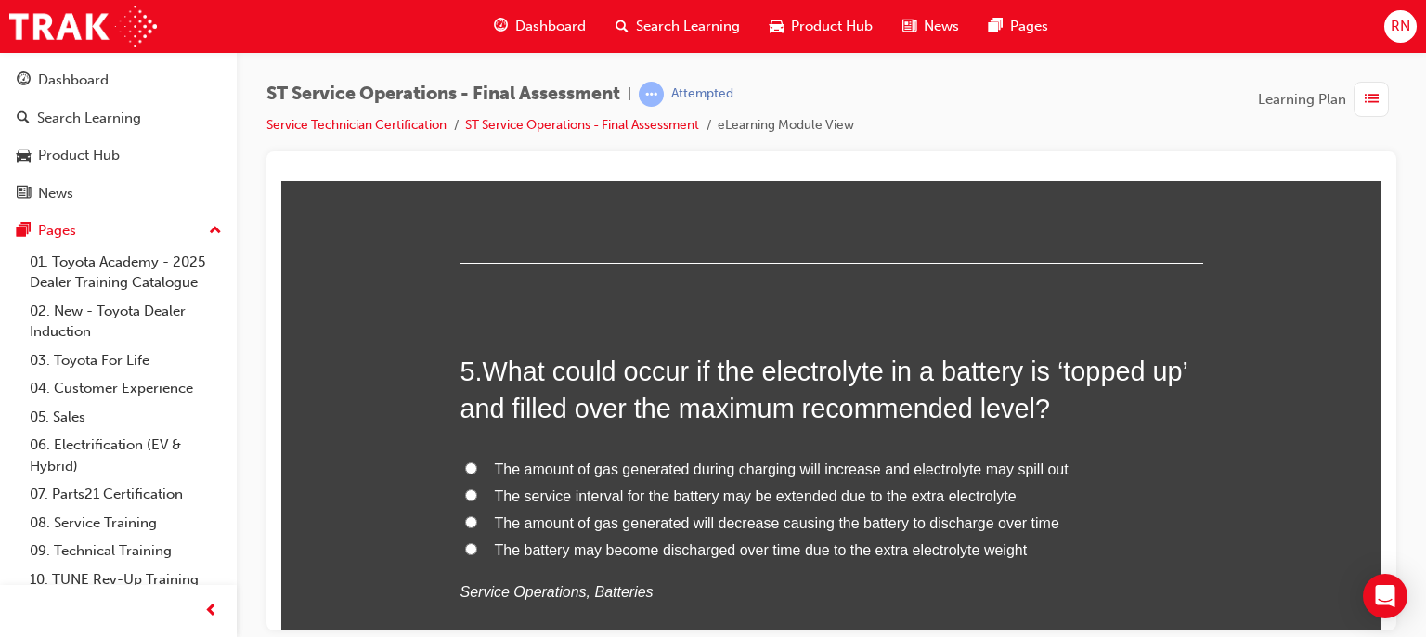
scroll to position [1783, 0]
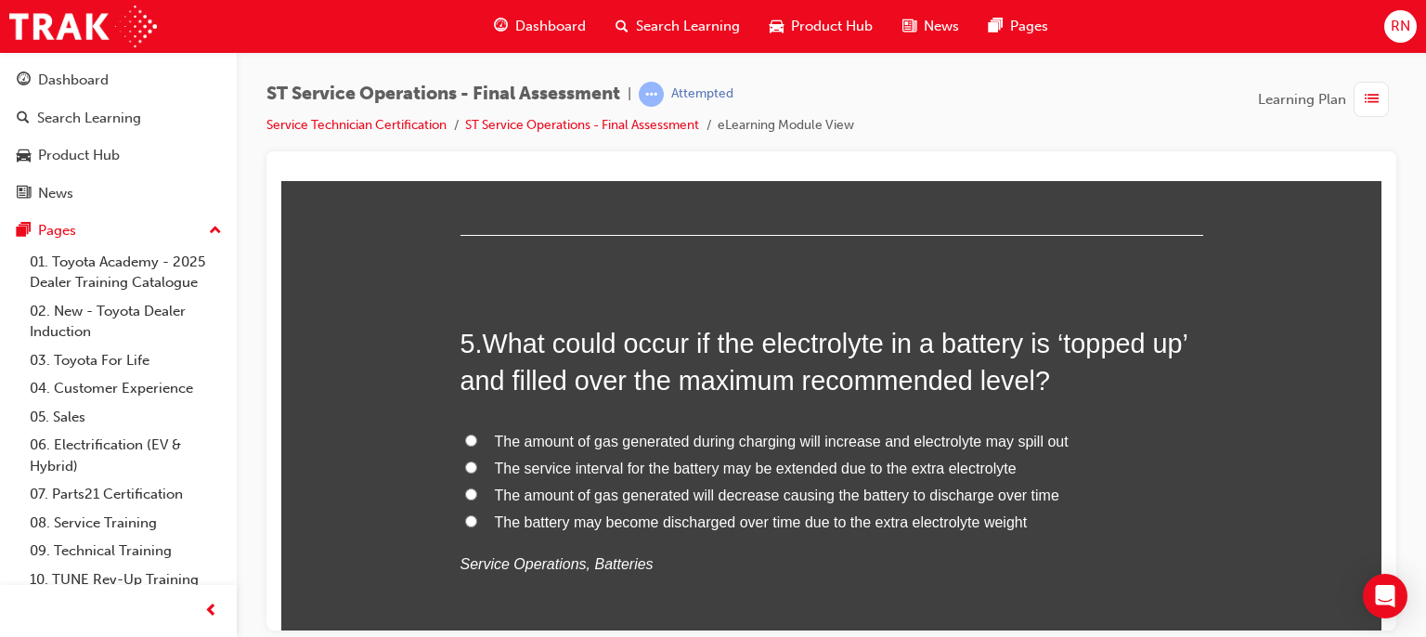
click at [724, 443] on span "The amount of gas generated during charging will increase and electrolyte may s…" at bounding box center [782, 441] width 574 height 16
click at [477, 443] on input "The amount of gas generated during charging will increase and electrolyte may s…" at bounding box center [471, 440] width 12 height 12
radio input "true"
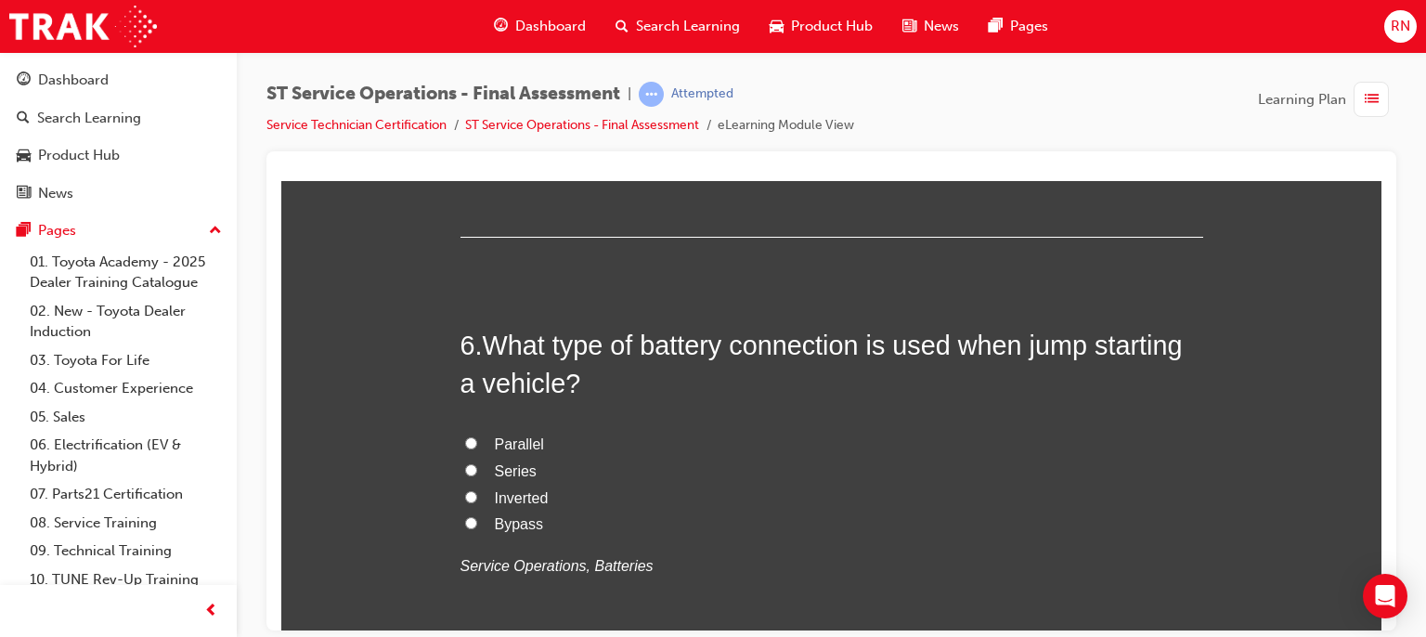
scroll to position [2228, 0]
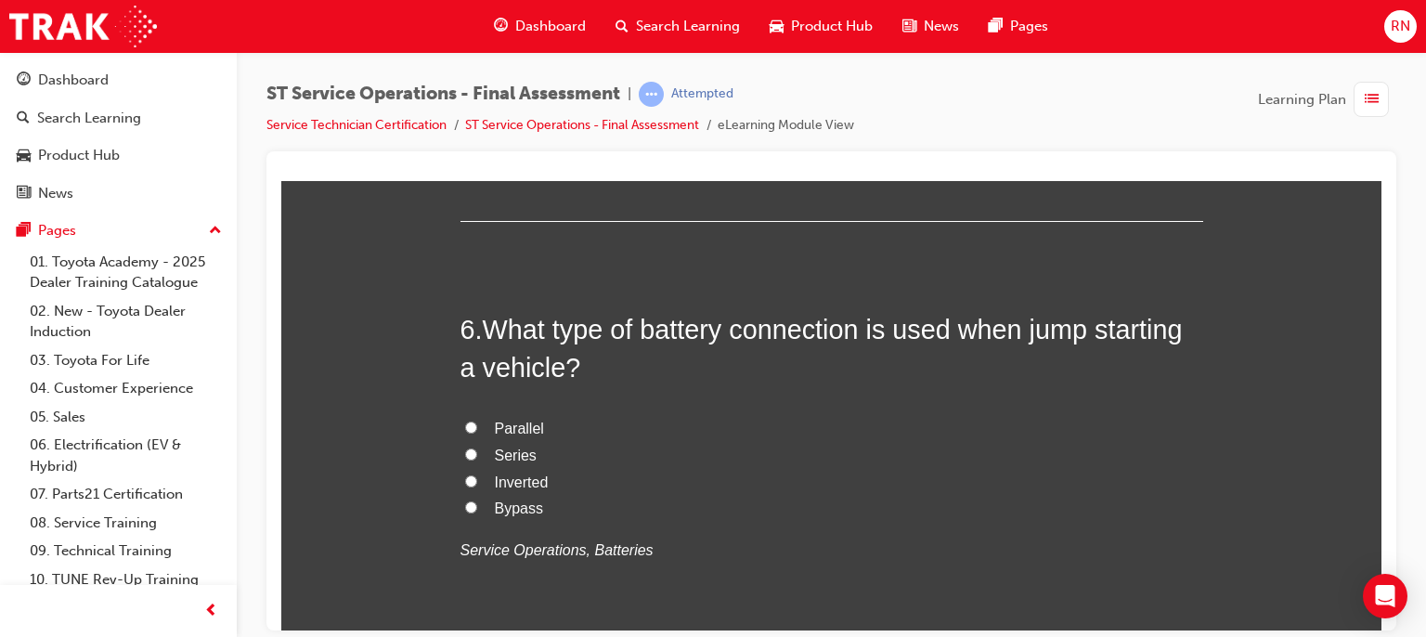
click at [495, 427] on span "Parallel" at bounding box center [519, 428] width 49 height 16
click at [477, 427] on input "Parallel" at bounding box center [471, 427] width 12 height 12
radio input "true"
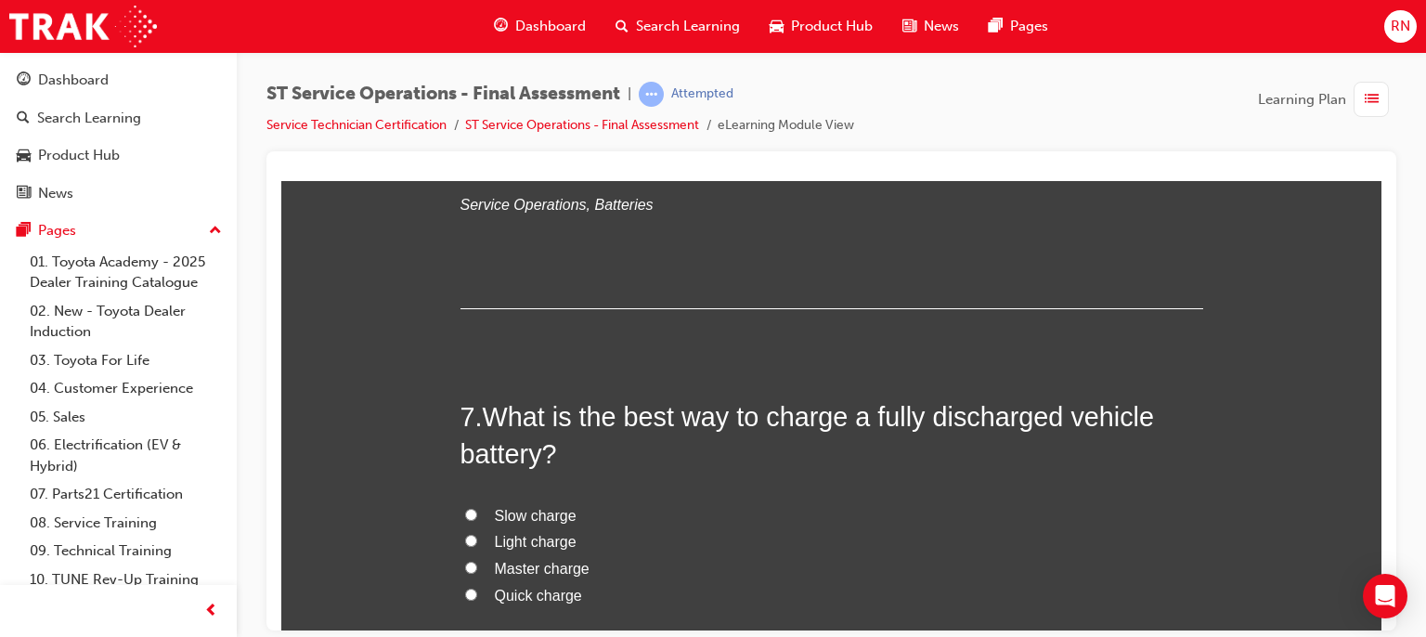
scroll to position [2674, 0]
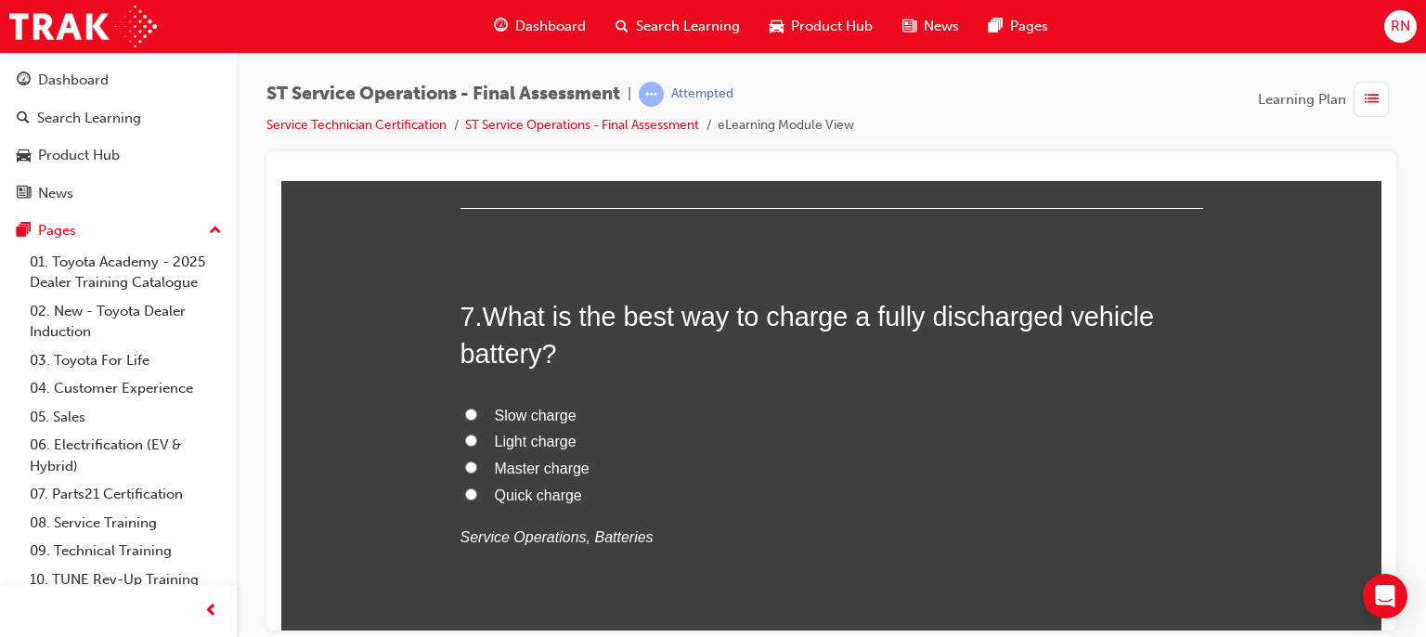
click at [532, 436] on span "Light charge" at bounding box center [536, 441] width 82 height 16
click at [477, 436] on input "Light charge" at bounding box center [471, 440] width 12 height 12
radio input "true"
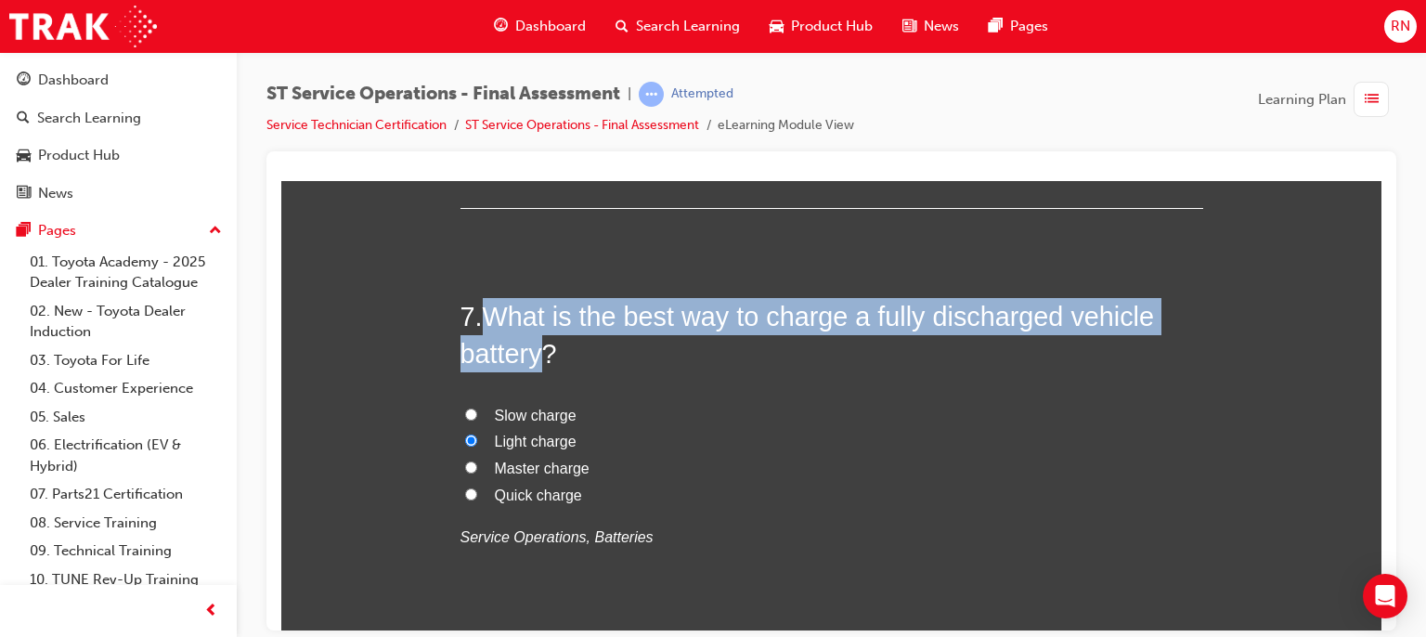
drag, startPoint x: 541, startPoint y: 359, endPoint x: 487, endPoint y: 310, distance: 73.6
click at [487, 310] on span "What is the best way to charge a fully discharged vehicle battery?" at bounding box center [808, 334] width 695 height 67
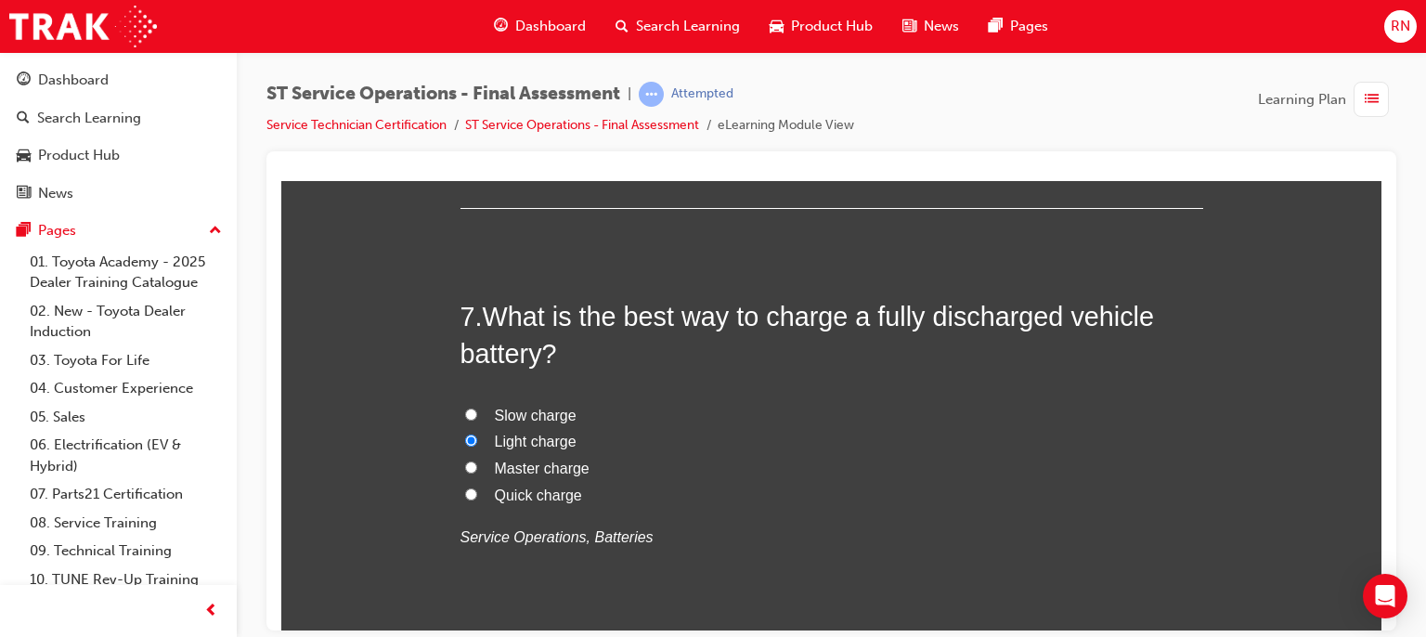
click at [498, 415] on span "Slow charge" at bounding box center [536, 415] width 82 height 16
click at [477, 415] on input "Slow charge" at bounding box center [471, 414] width 12 height 12
radio input "true"
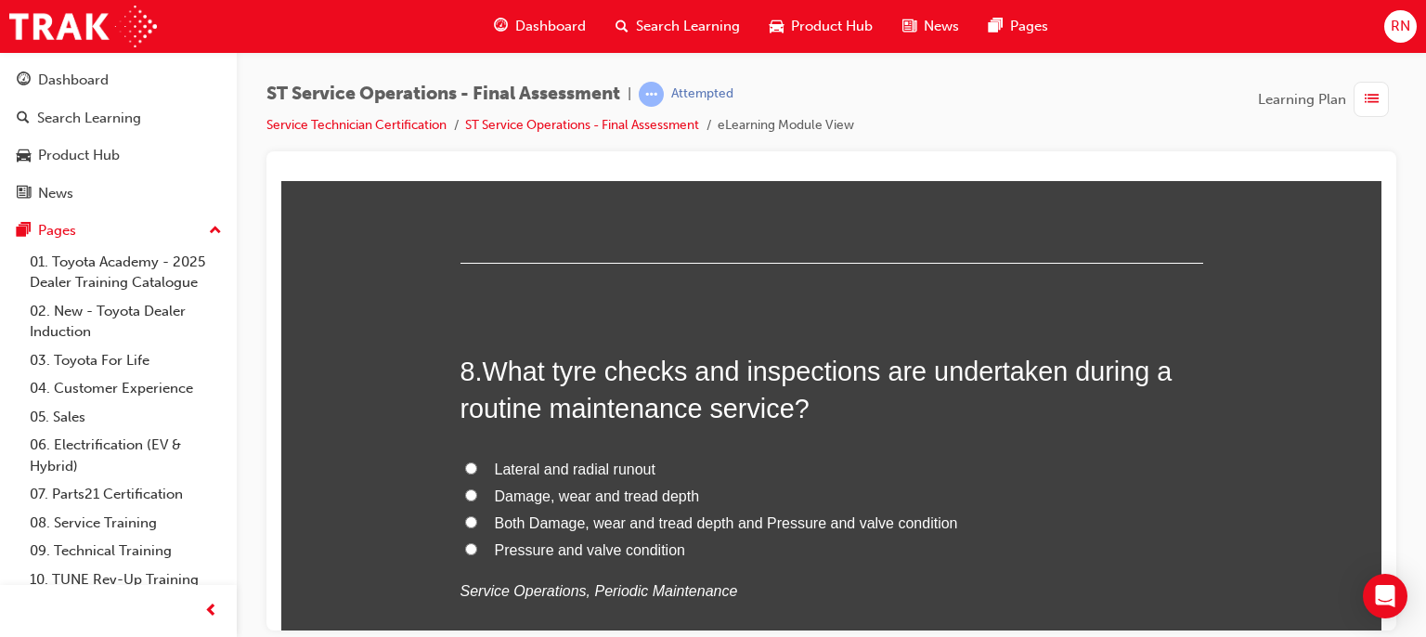
scroll to position [3083, 0]
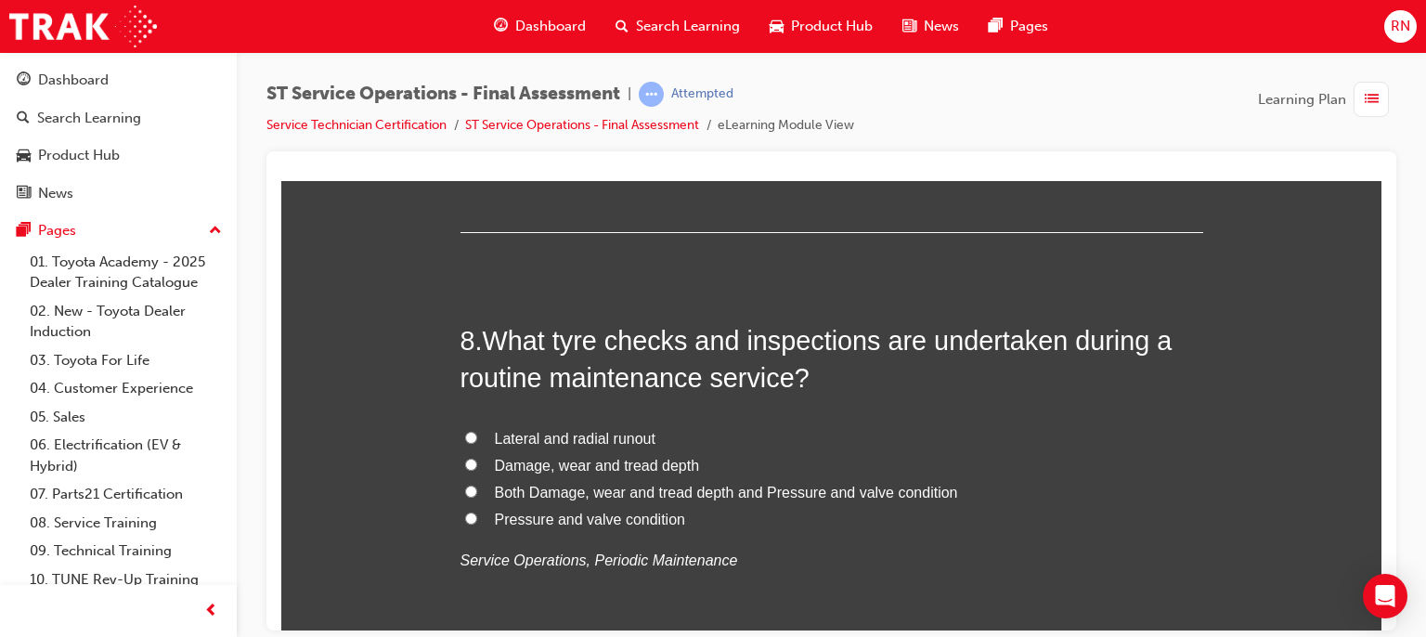
click at [559, 491] on span "Both Damage, wear and tread depth and Pressure and valve condition" at bounding box center [726, 492] width 463 height 16
click at [477, 491] on input "Both Damage, wear and tread depth and Pressure and valve condition" at bounding box center [471, 491] width 12 height 12
radio input "true"
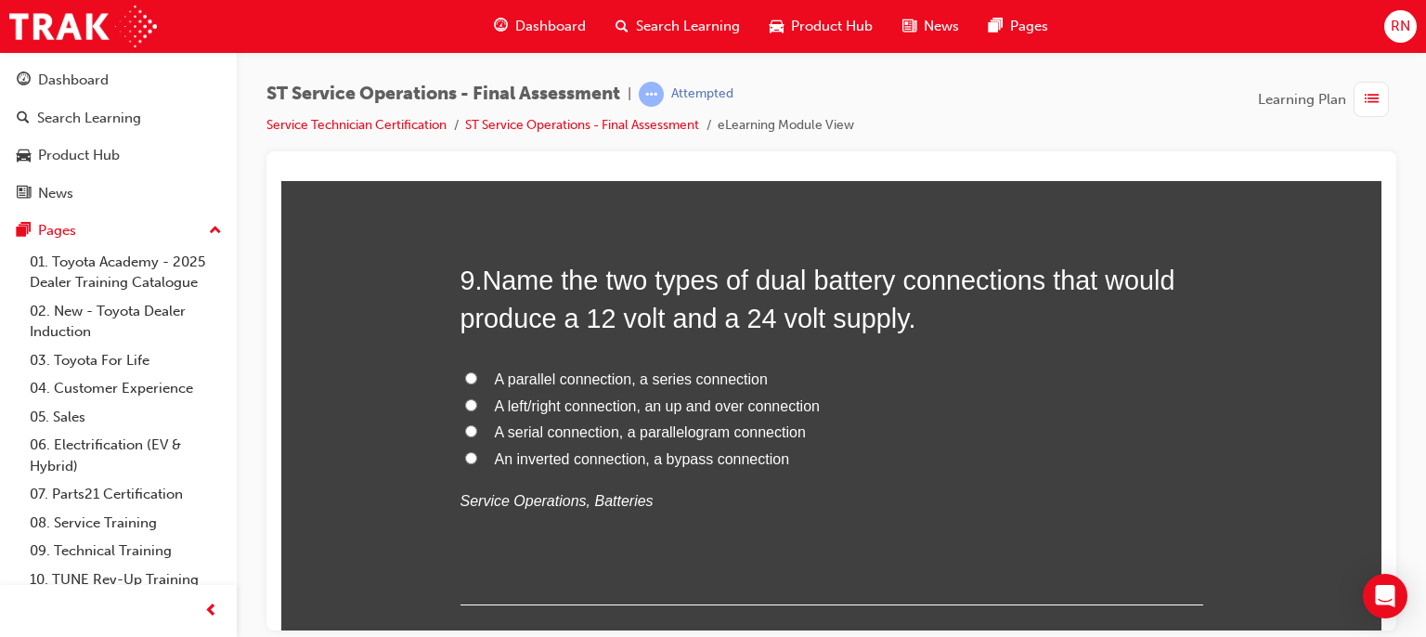
scroll to position [3603, 0]
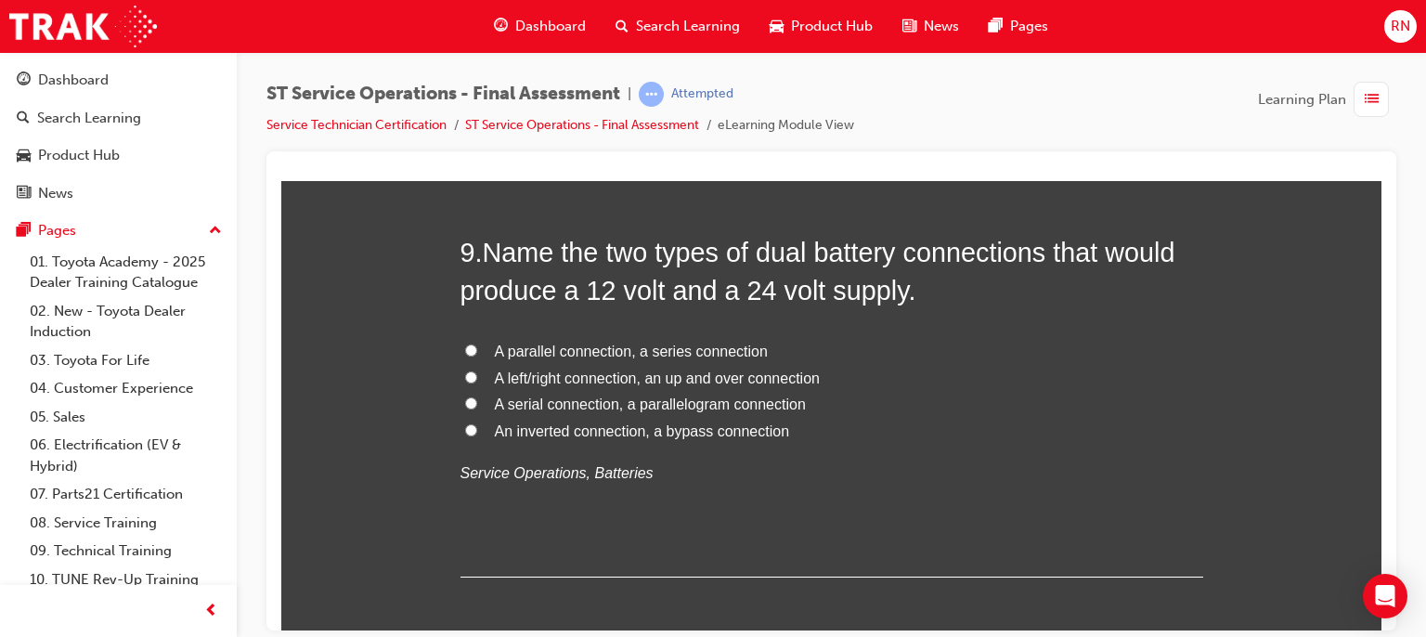
click at [573, 353] on span "A parallel connection, a series connection" at bounding box center [631, 351] width 273 height 16
click at [477, 353] on input "A parallel connection, a series connection" at bounding box center [471, 350] width 12 height 12
radio input "true"
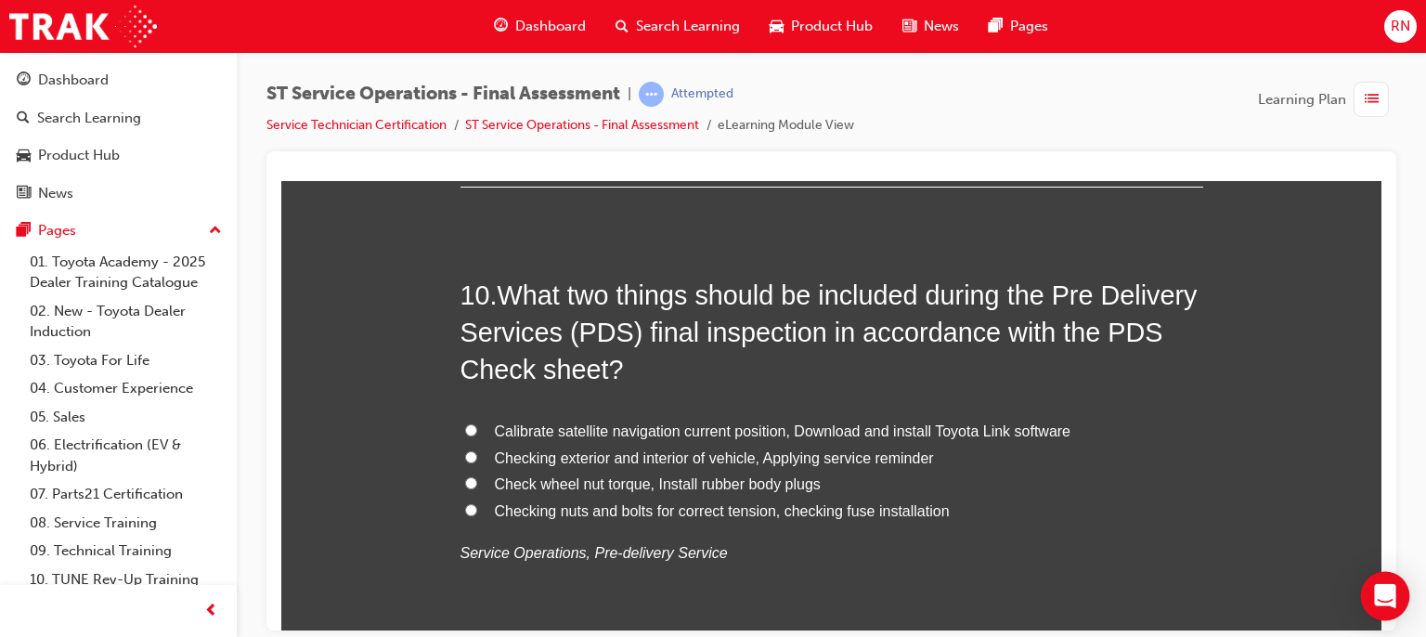
scroll to position [4011, 0]
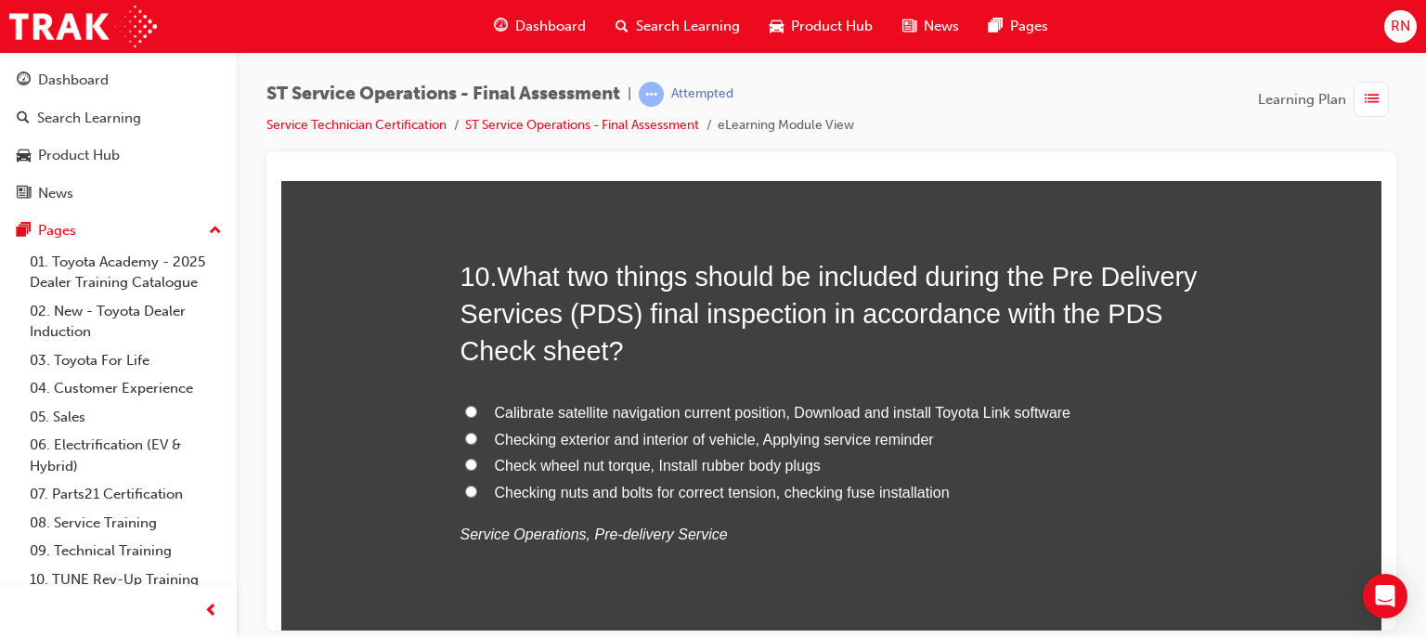
click at [669, 410] on span "Calibrate satellite navigation current position, Download and install Toyota Li…" at bounding box center [783, 412] width 577 height 16
click at [477, 410] on input "Calibrate satellite navigation current position, Download and install Toyota Li…" at bounding box center [471, 411] width 12 height 12
radio input "true"
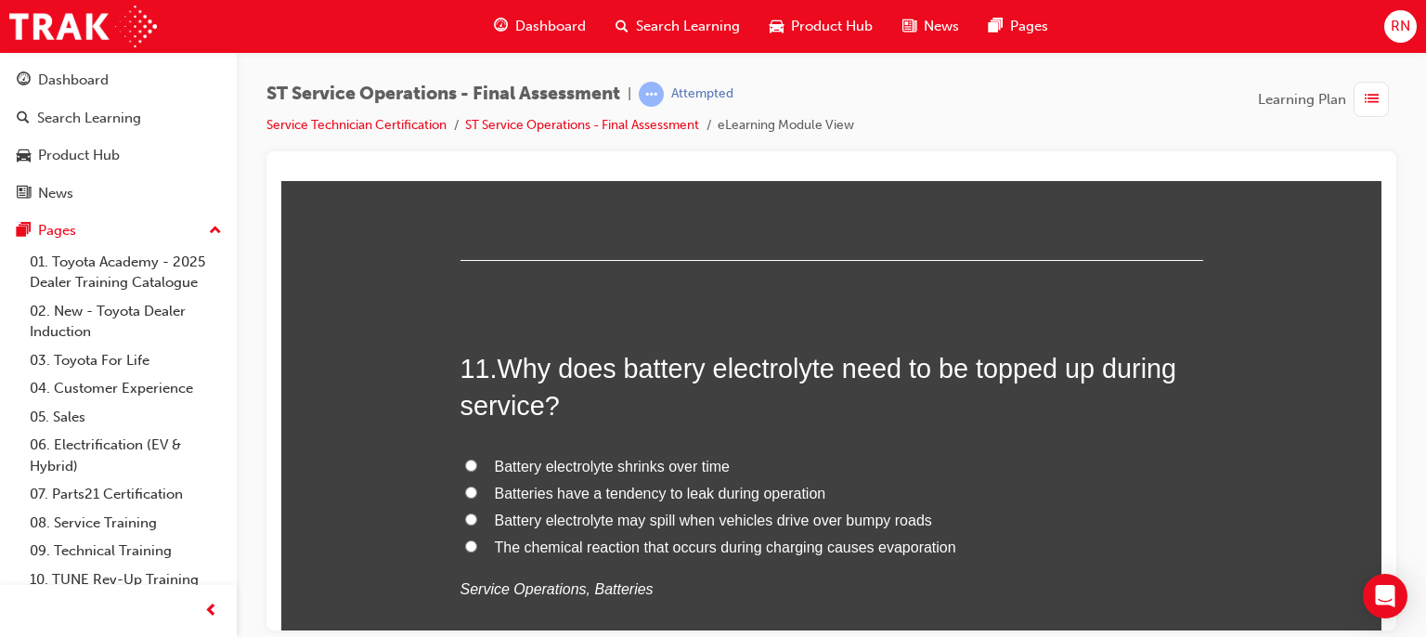
scroll to position [4420, 0]
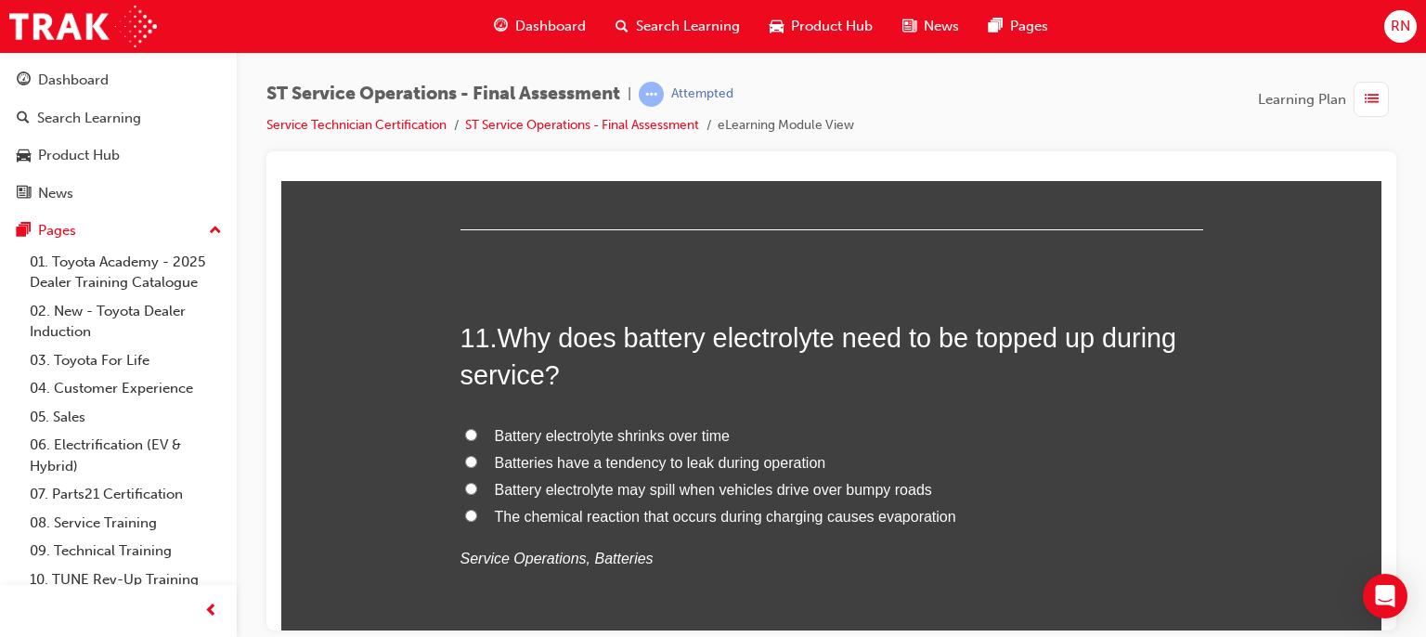
click at [797, 524] on label "The chemical reaction that occurs during charging causes evaporation" at bounding box center [832, 516] width 743 height 27
click at [477, 521] on input "The chemical reaction that occurs during charging causes evaporation" at bounding box center [471, 515] width 12 height 12
radio input "true"
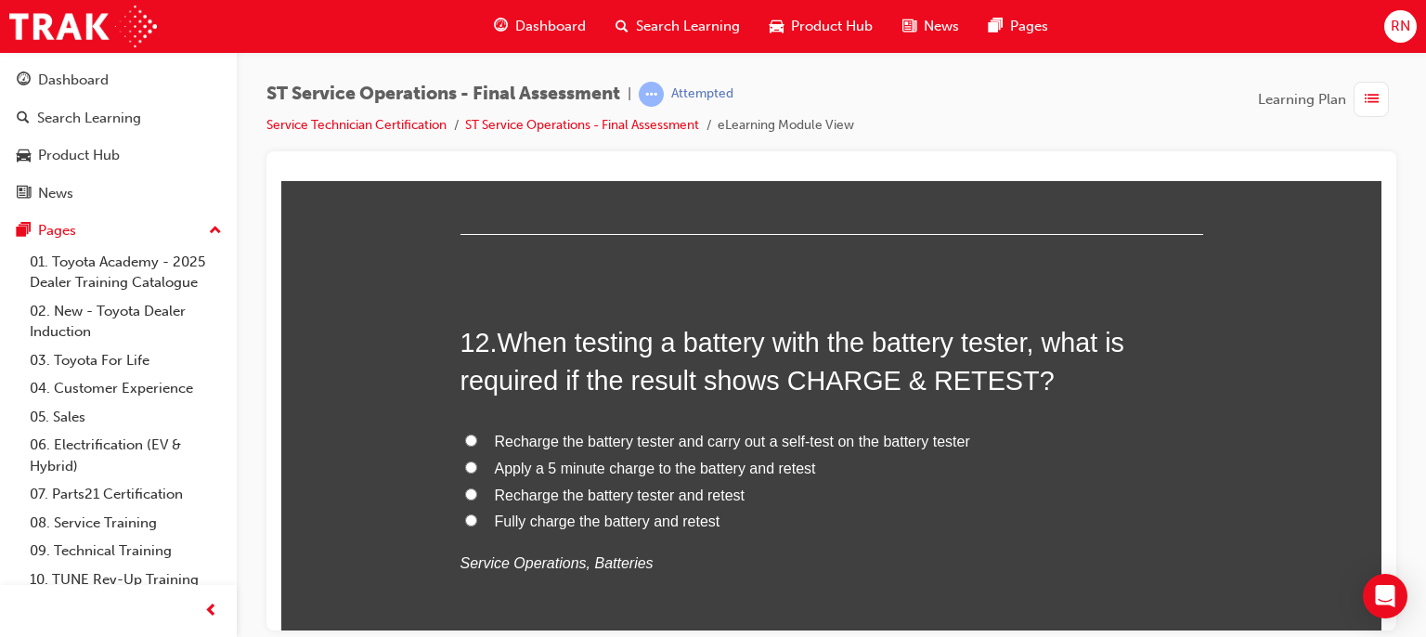
scroll to position [4865, 0]
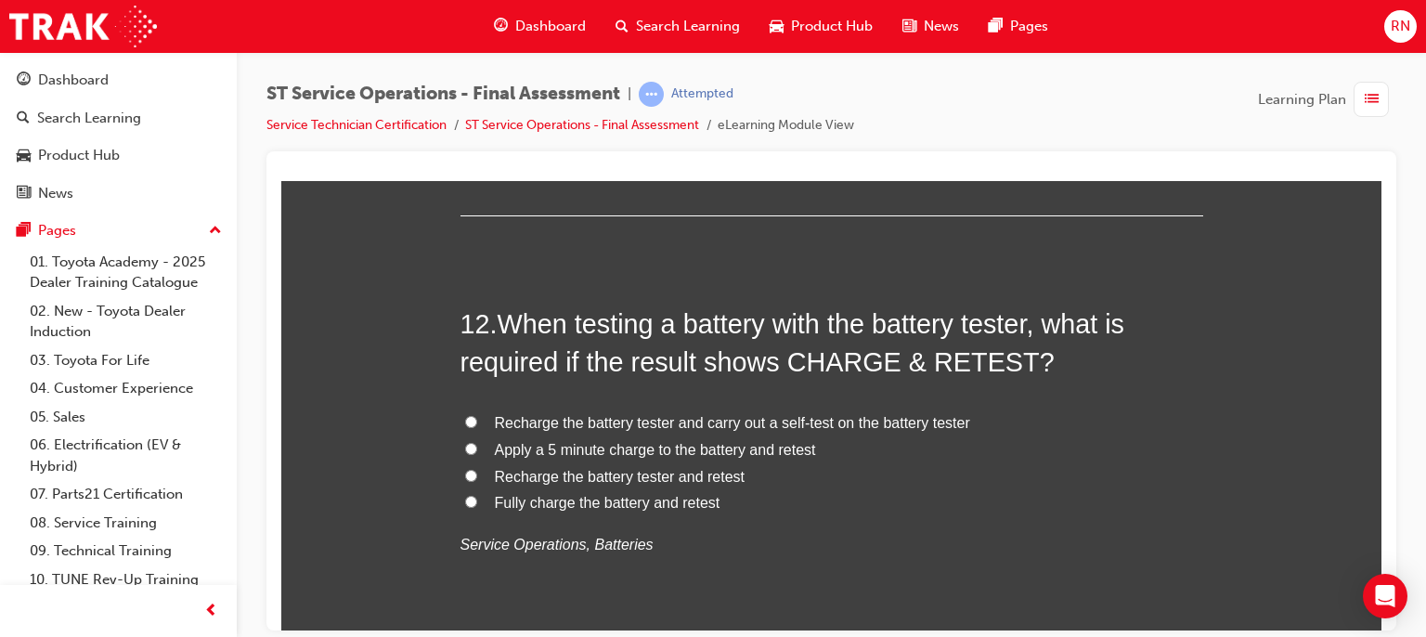
click at [556, 447] on span "Apply a 5 minute charge to the battery and retest" at bounding box center [655, 449] width 321 height 16
click at [477, 447] on input "Apply a 5 minute charge to the battery and retest" at bounding box center [471, 448] width 12 height 12
radio input "true"
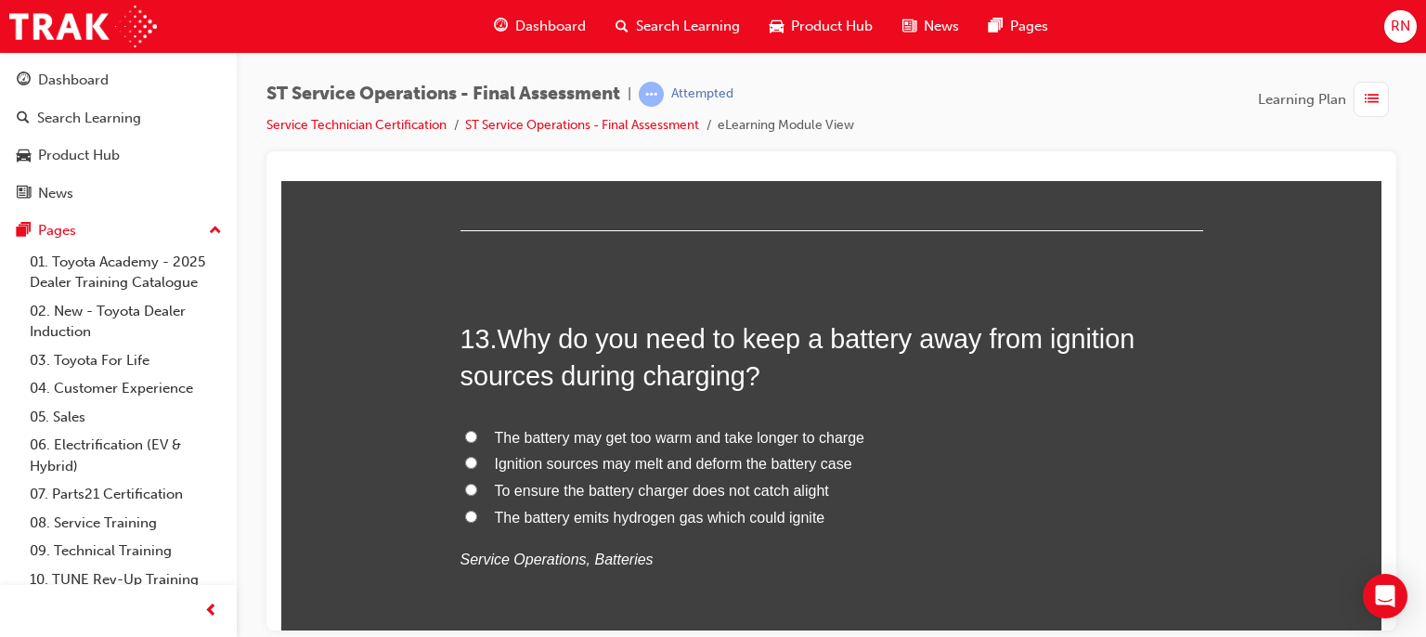
scroll to position [5311, 0]
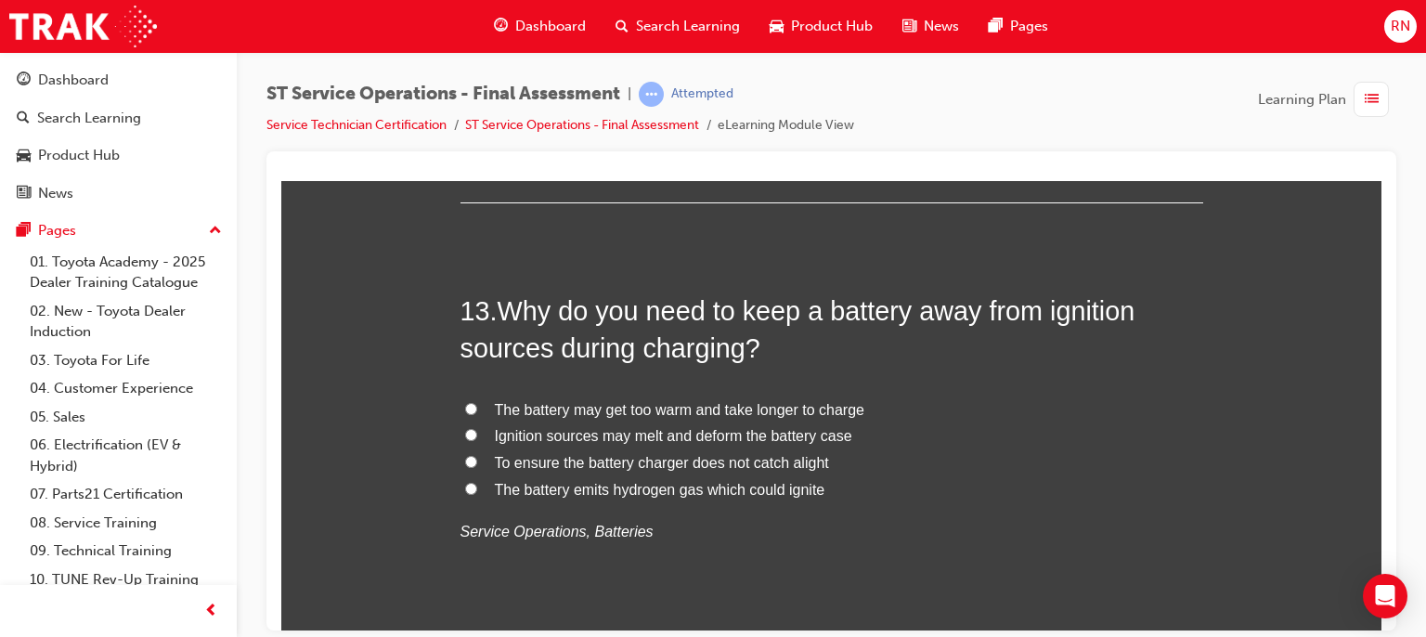
click at [650, 405] on span "The battery may get too warm and take longer to charge" at bounding box center [680, 409] width 370 height 16
click at [477, 405] on input "The battery may get too warm and take longer to charge" at bounding box center [471, 408] width 12 height 12
radio input "true"
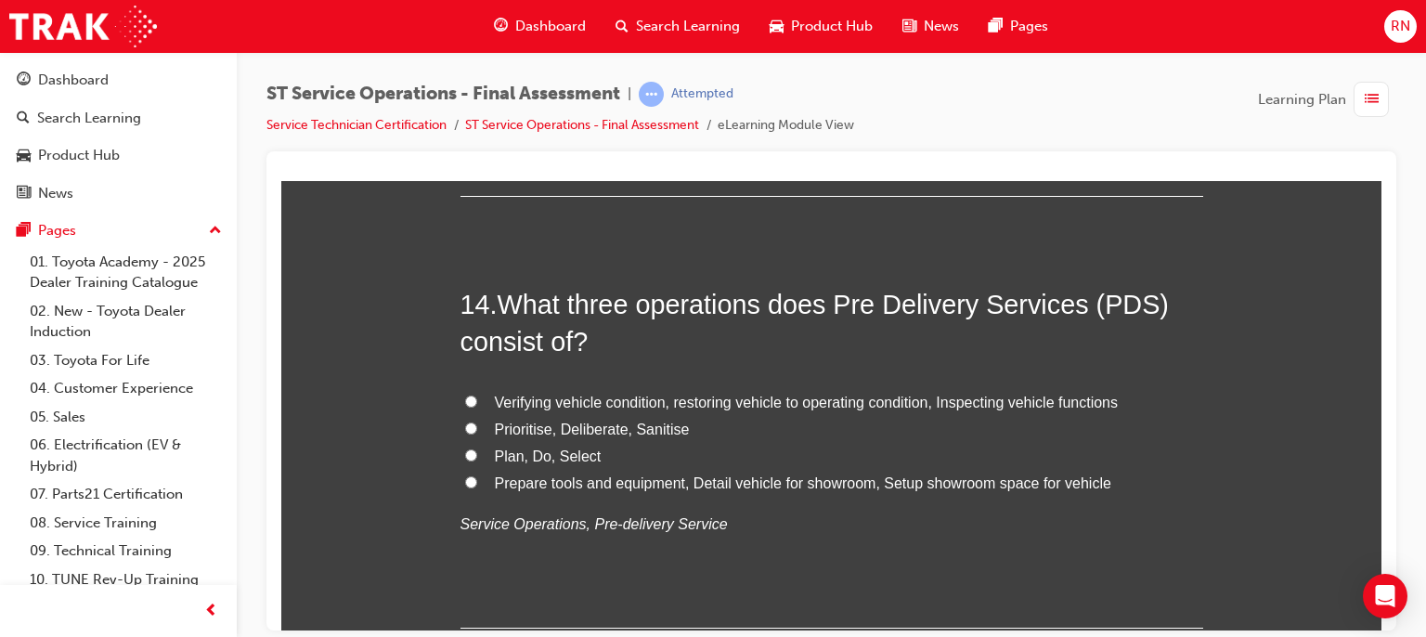
scroll to position [5757, 0]
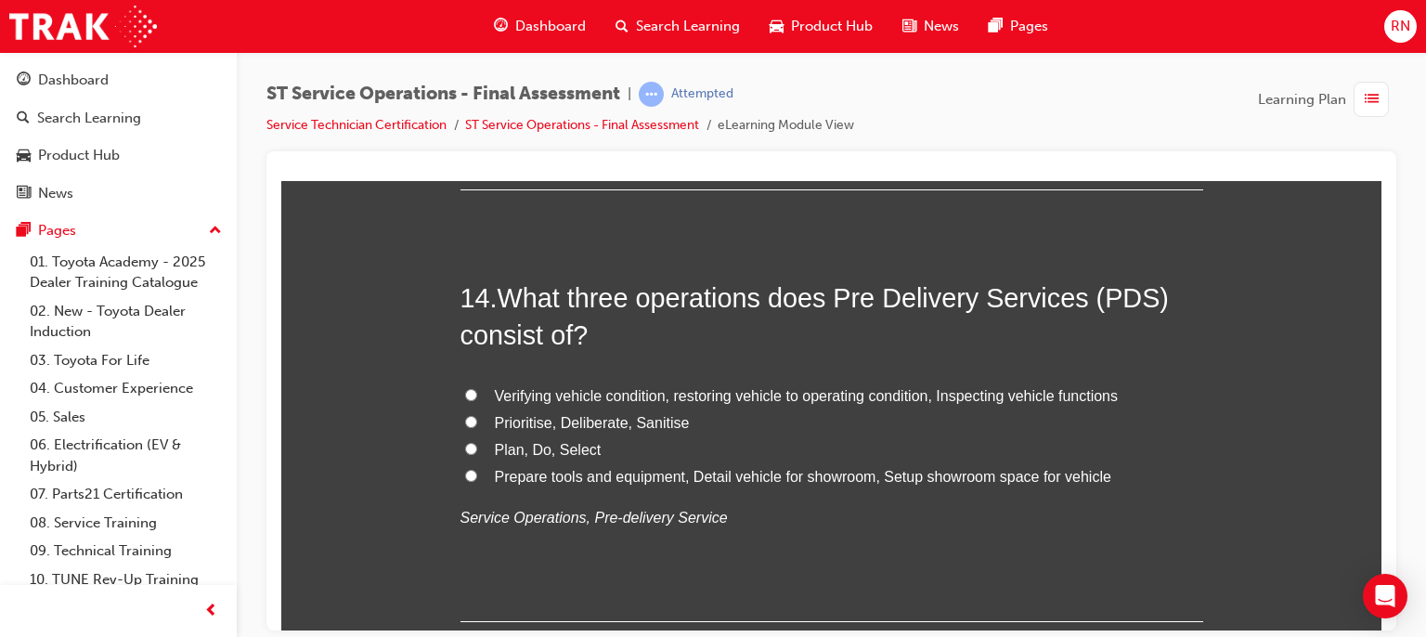
click at [1005, 393] on span "Verifying vehicle condition, restoring vehicle to operating condition, Inspecti…" at bounding box center [807, 395] width 624 height 16
click at [477, 393] on input "Verifying vehicle condition, restoring vehicle to operating condition, Inspecti…" at bounding box center [471, 394] width 12 height 12
radio input "true"
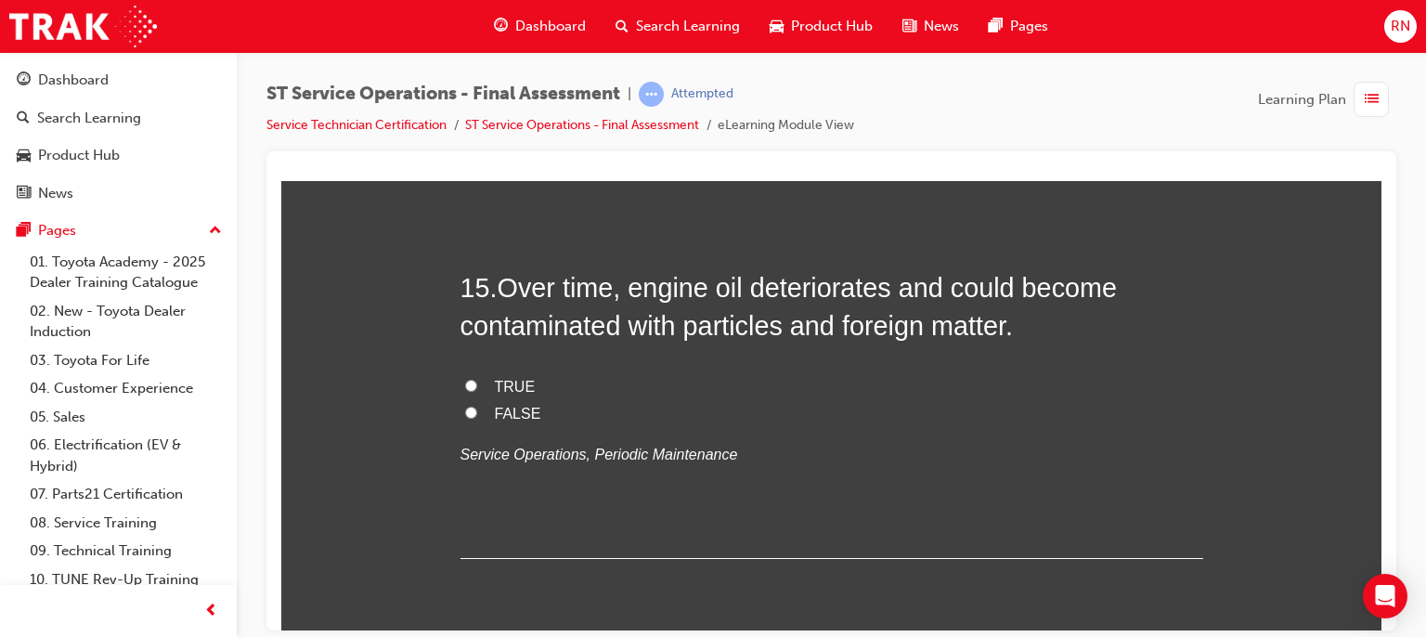
scroll to position [6202, 0]
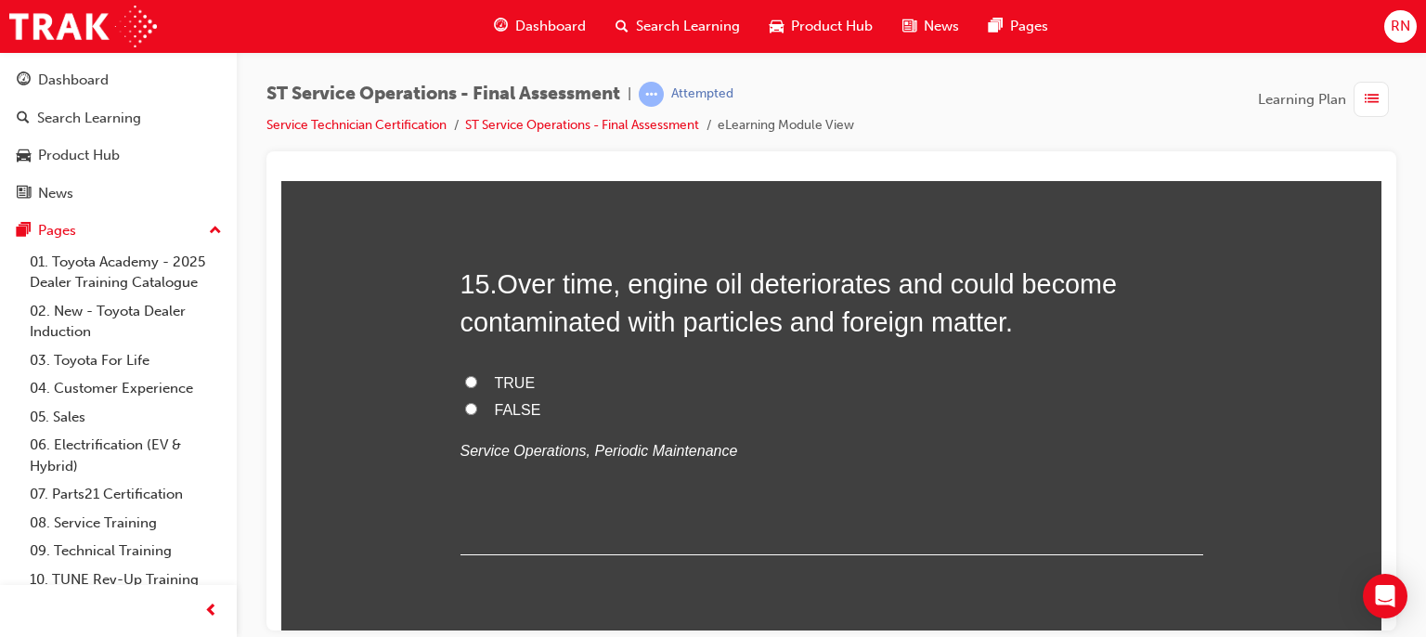
click at [507, 380] on span "TRUE" at bounding box center [515, 382] width 41 height 16
click at [477, 380] on input "TRUE" at bounding box center [471, 381] width 12 height 12
radio input "true"
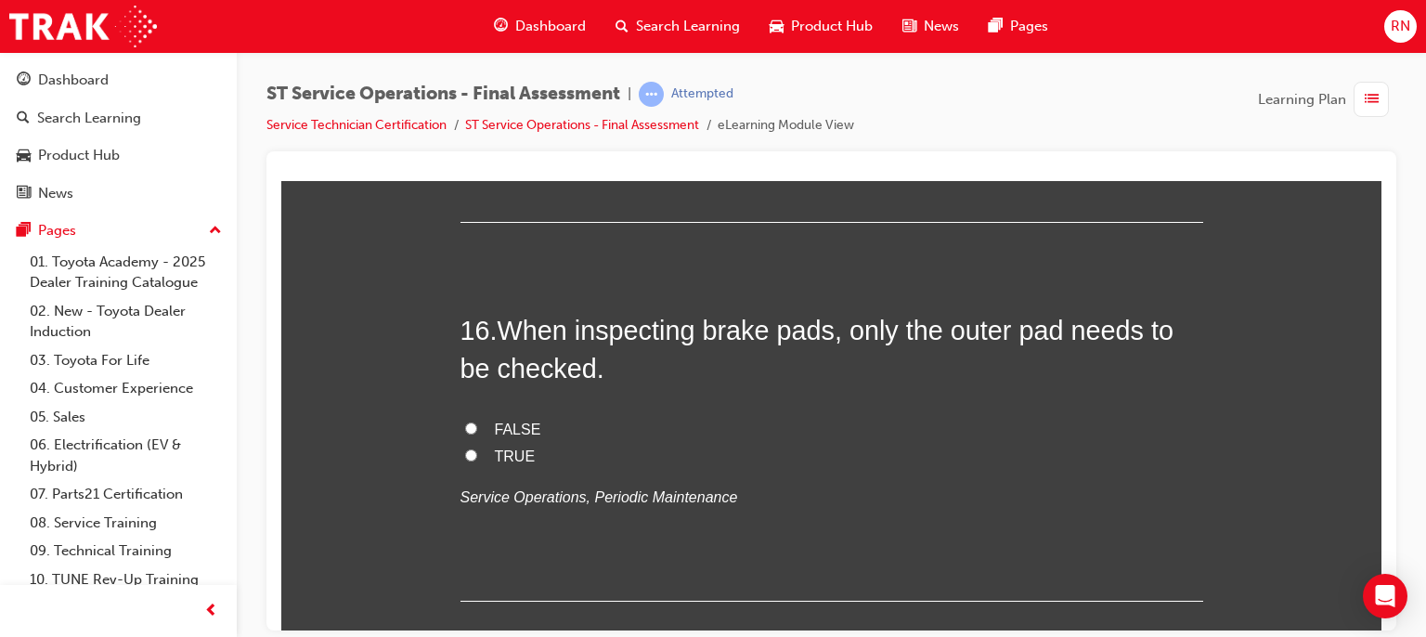
scroll to position [6537, 0]
click at [513, 421] on span "FALSE" at bounding box center [518, 427] width 46 height 16
click at [477, 421] on input "FALSE" at bounding box center [471, 426] width 12 height 12
radio input "true"
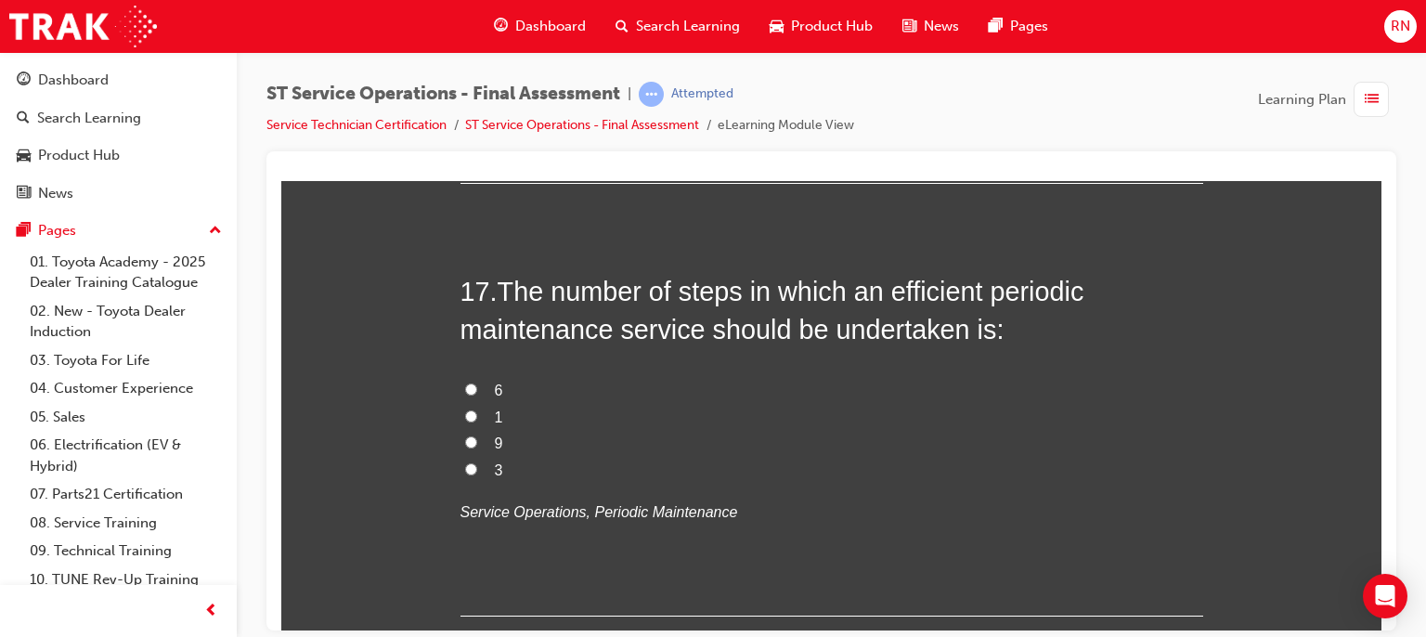
scroll to position [6982, 0]
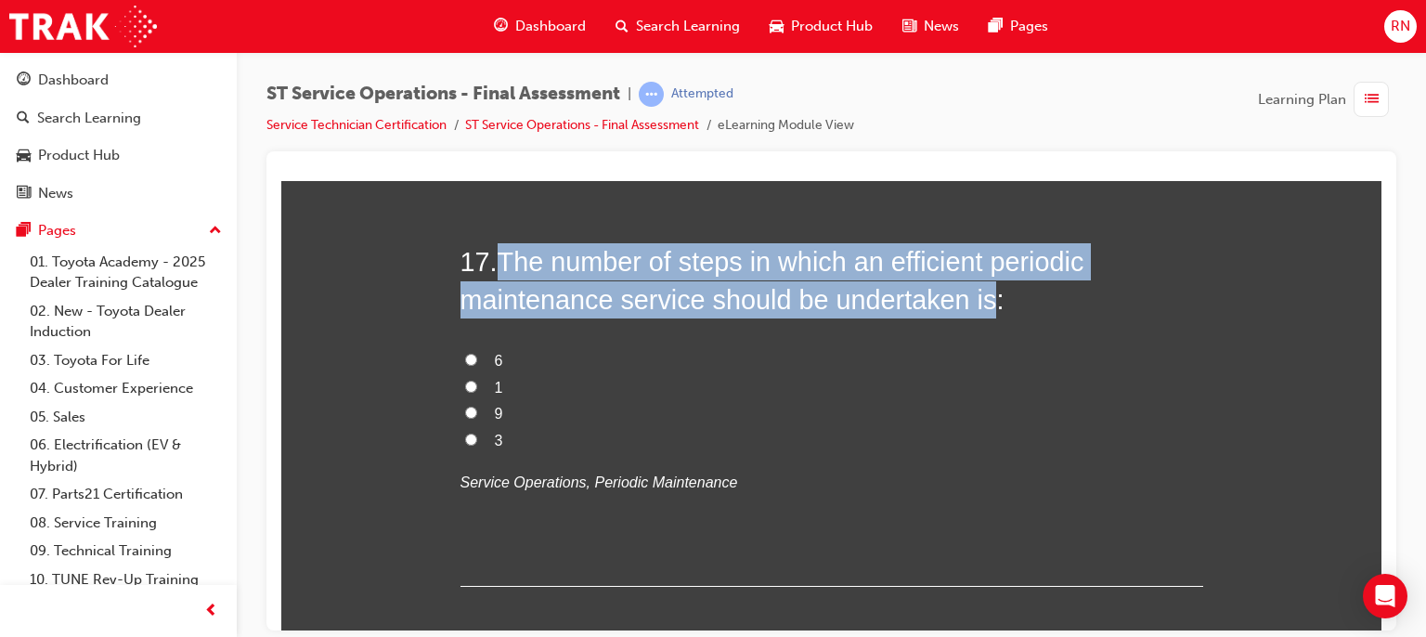
drag, startPoint x: 979, startPoint y: 297, endPoint x: 500, endPoint y: 255, distance: 480.9
click at [500, 255] on span "The number of steps in which an efficient periodic maintenance service should b…" at bounding box center [773, 279] width 624 height 67
click at [465, 360] on input "6" at bounding box center [471, 359] width 12 height 12
radio input "true"
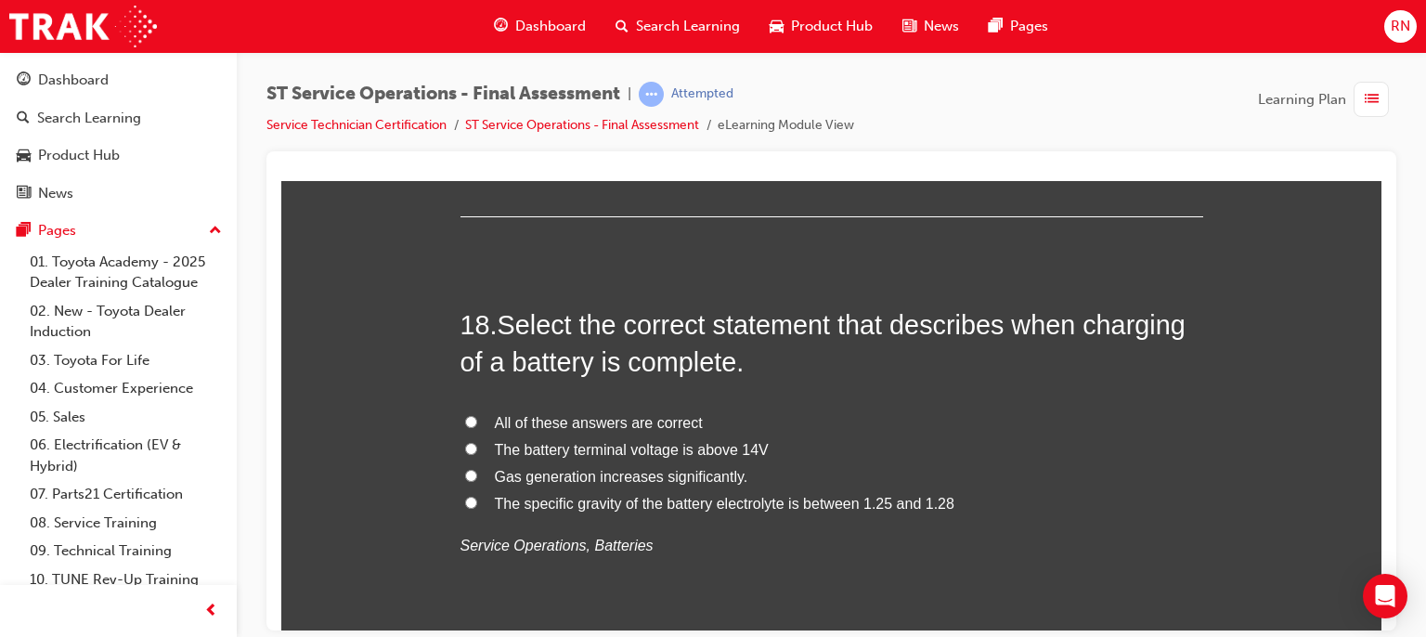
scroll to position [7391, 0]
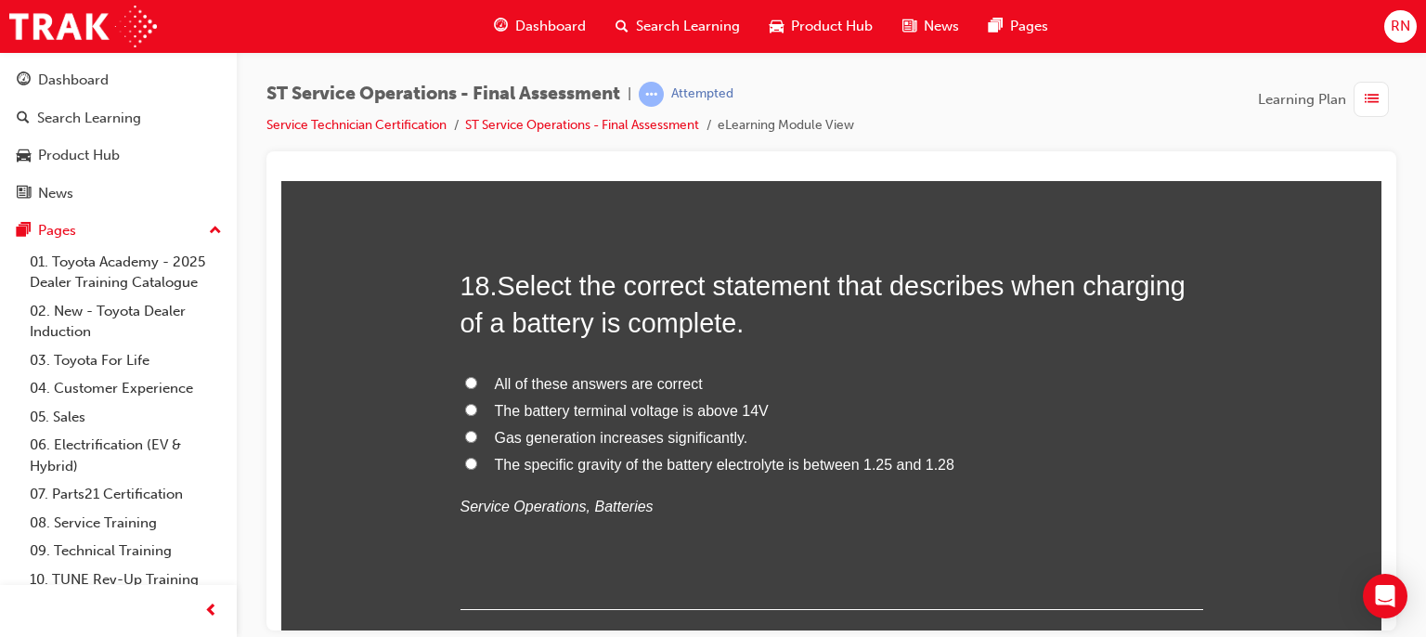
click at [572, 403] on span "The battery terminal voltage is above 14V" at bounding box center [632, 410] width 274 height 16
click at [477, 403] on input "The battery terminal voltage is above 14V" at bounding box center [471, 409] width 12 height 12
radio input "true"
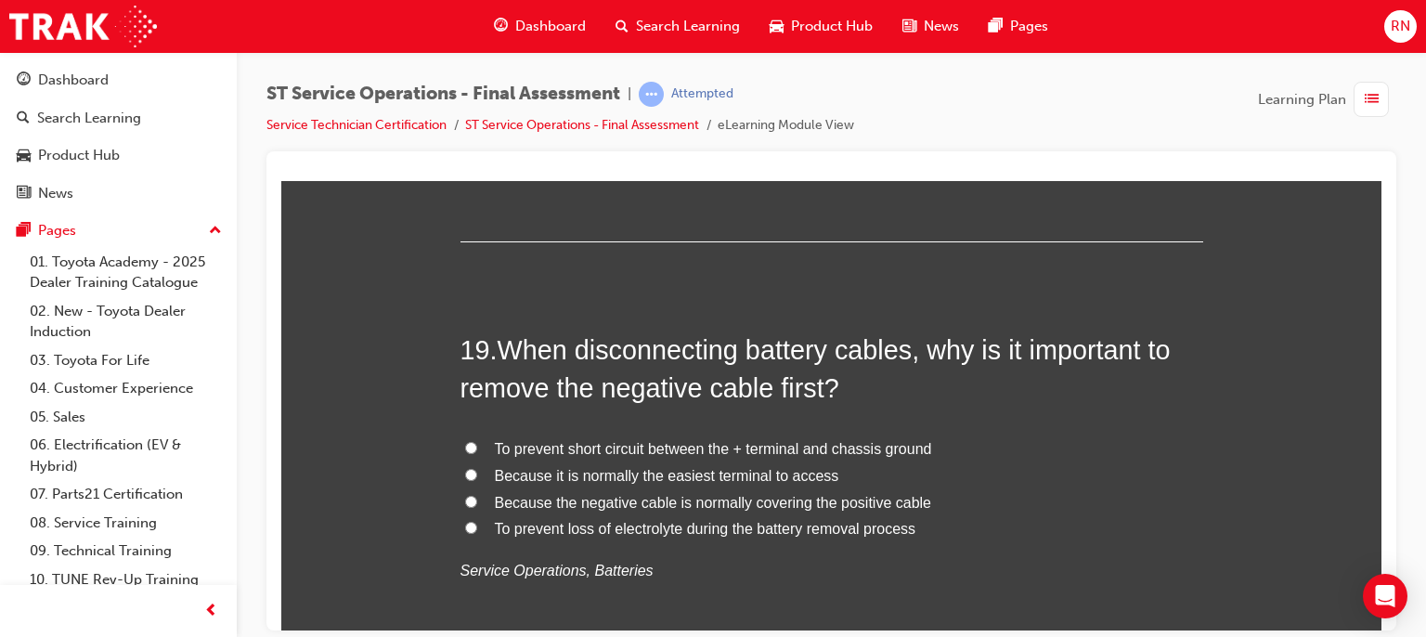
scroll to position [7799, 0]
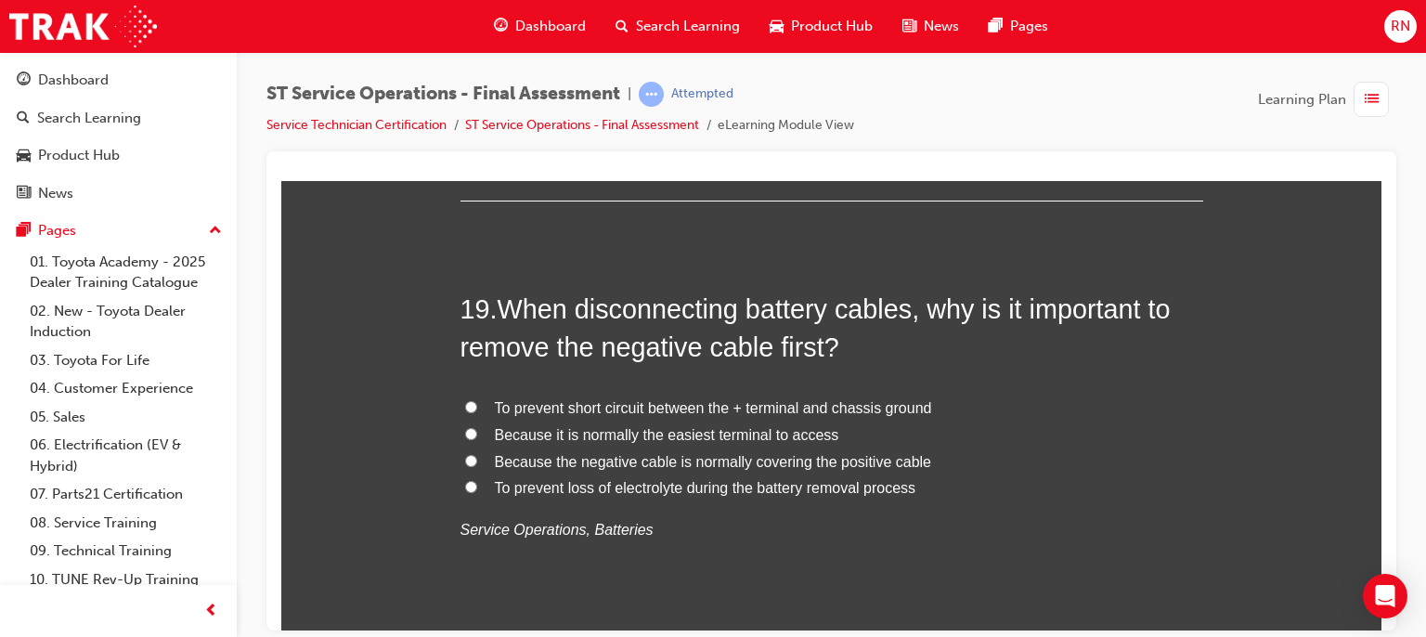
click at [708, 400] on span "To prevent short circuit between the + terminal and chassis ground" at bounding box center [713, 407] width 437 height 16
click at [477, 400] on input "To prevent short circuit between the + terminal and chassis ground" at bounding box center [471, 406] width 12 height 12
radio input "true"
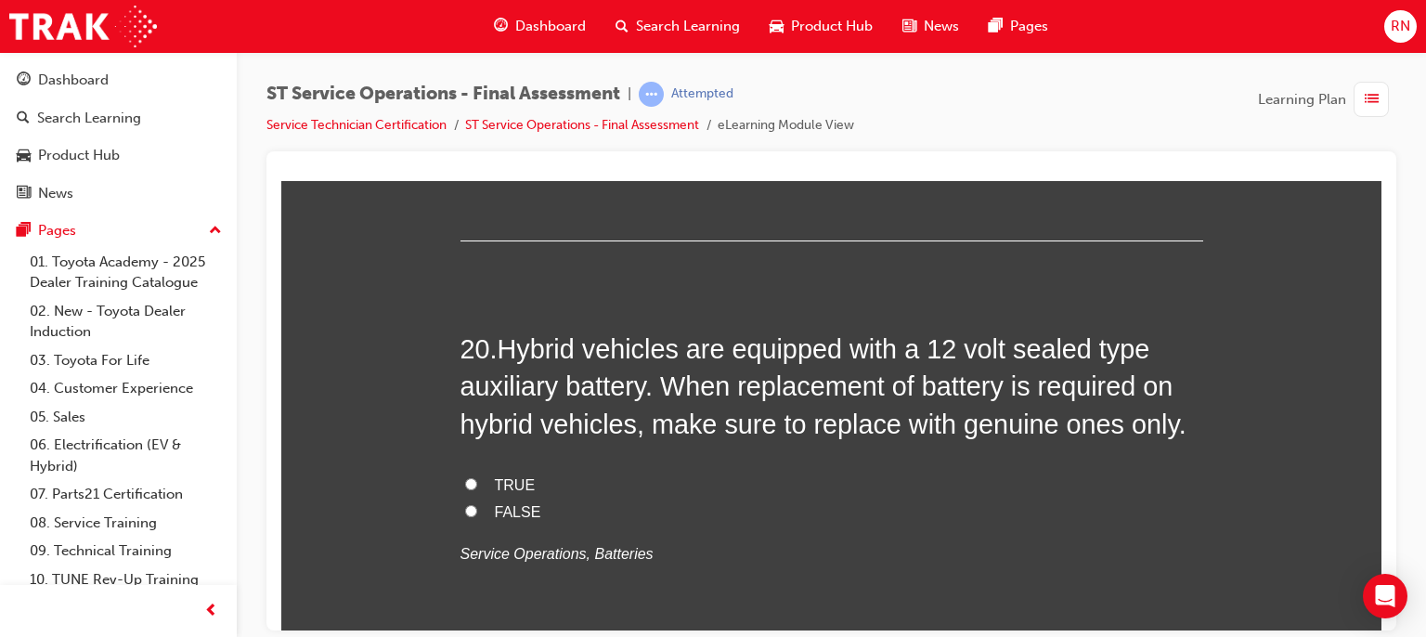
scroll to position [8208, 0]
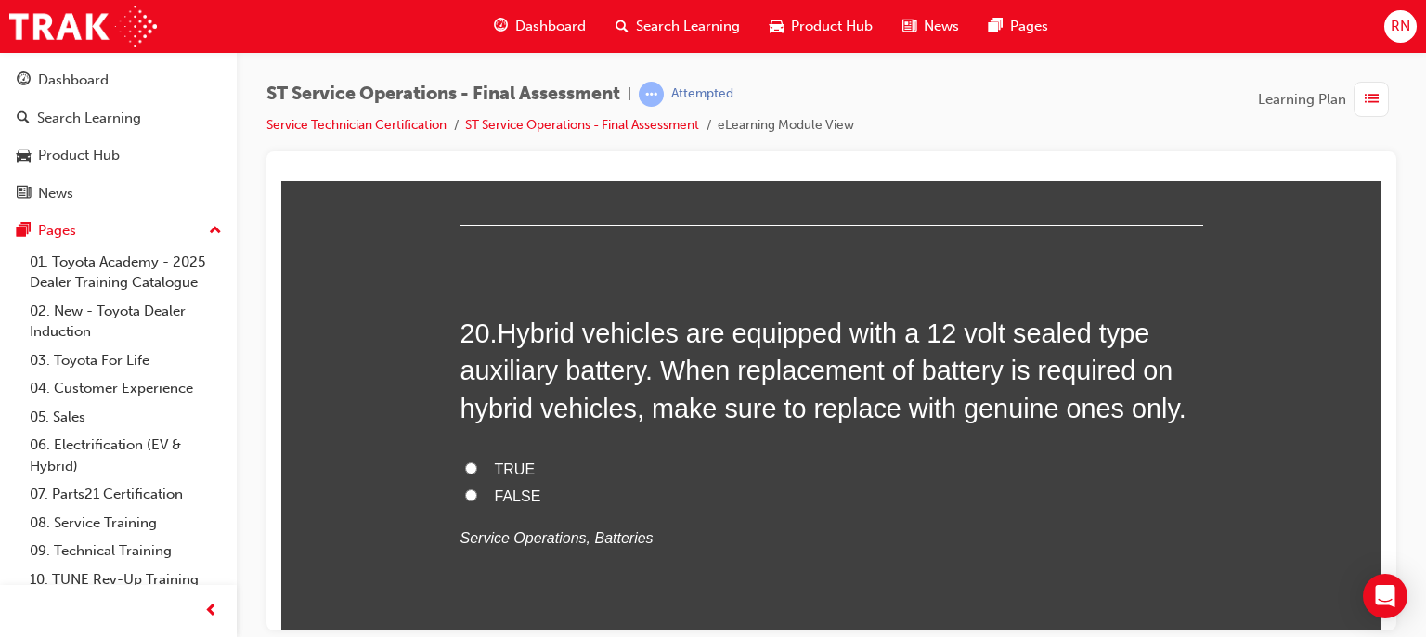
click at [465, 463] on input "TRUE" at bounding box center [471, 467] width 12 height 12
radio input "true"
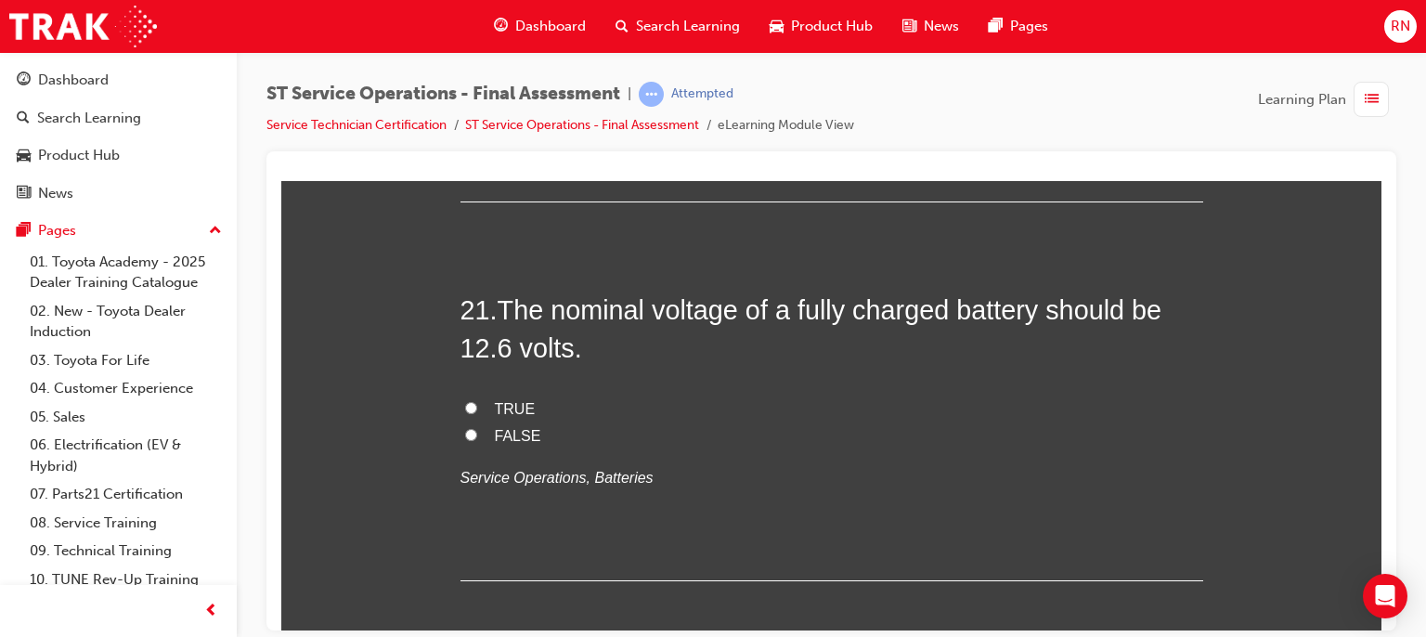
scroll to position [8654, 0]
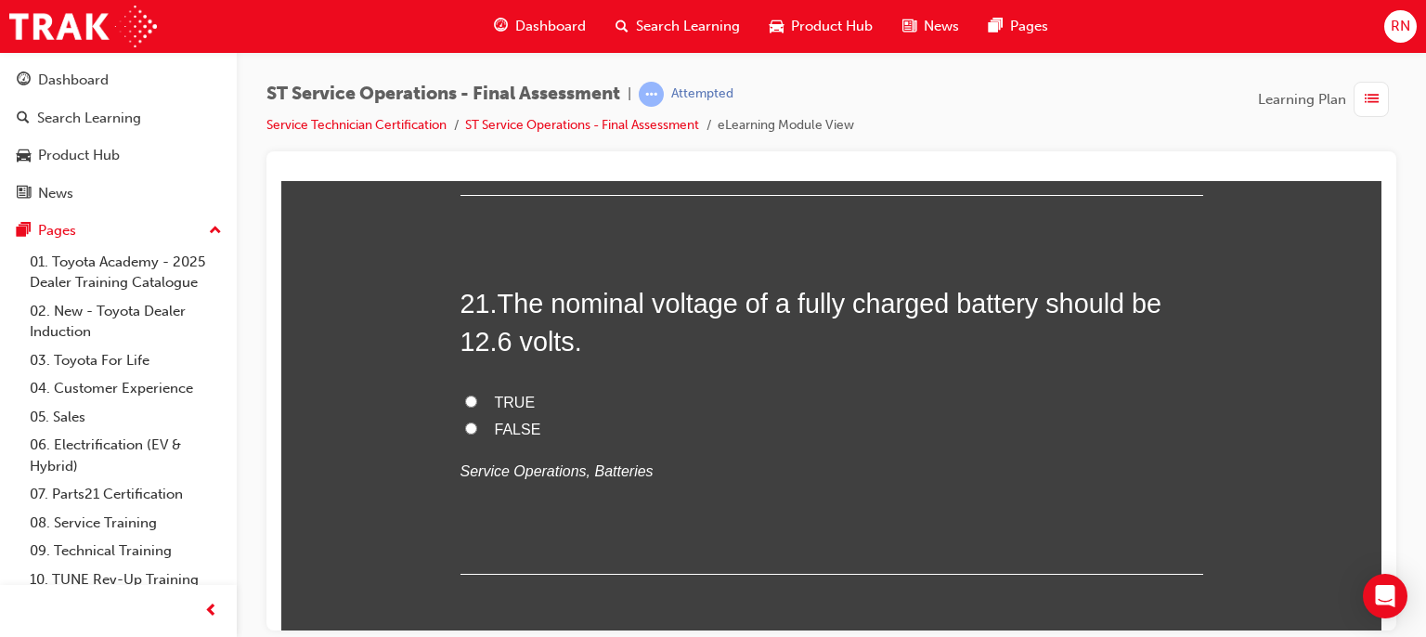
click at [465, 426] on input "FALSE" at bounding box center [471, 428] width 12 height 12
radio input "true"
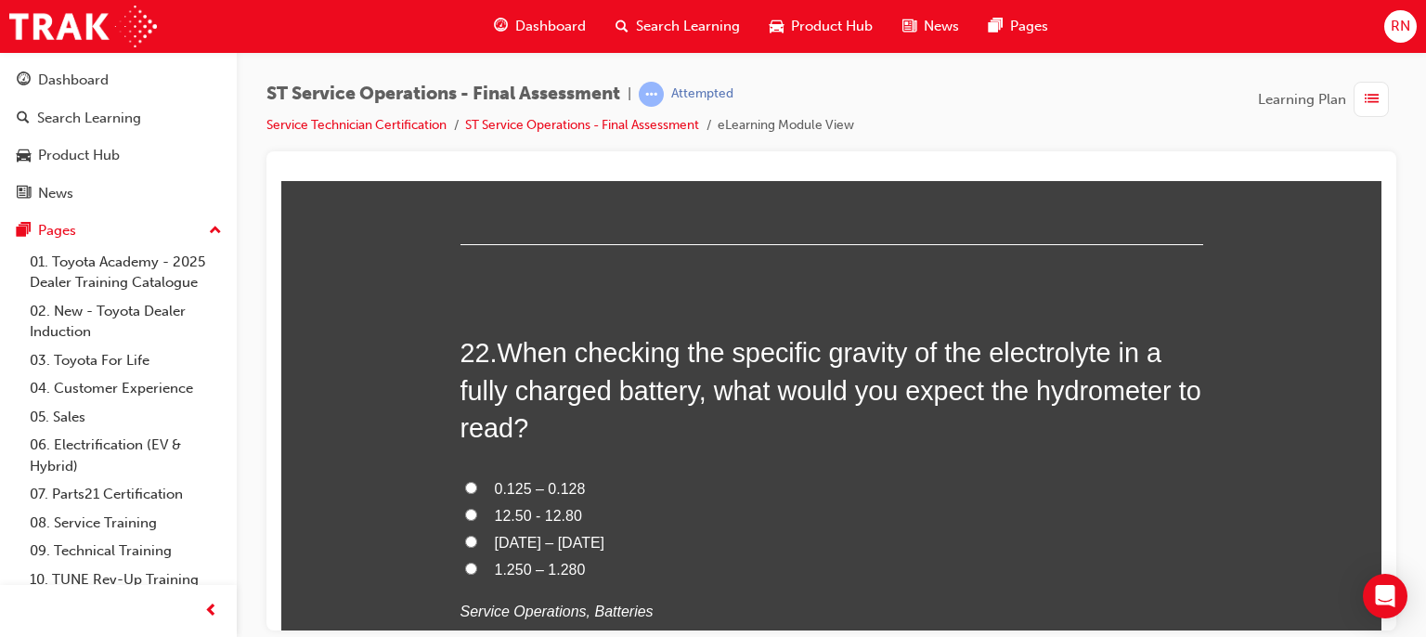
scroll to position [8988, 0]
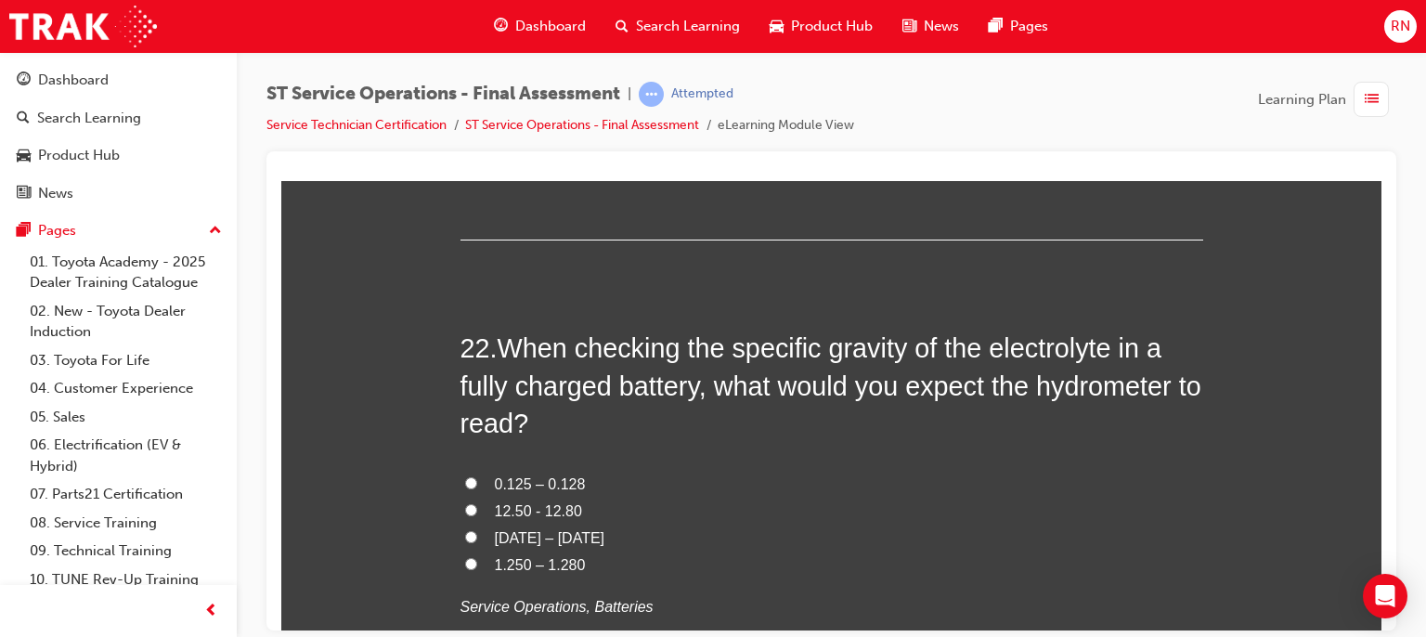
click at [520, 567] on span "1.250 – 1.280" at bounding box center [540, 564] width 91 height 16
click at [477, 567] on input "1.250 – 1.280" at bounding box center [471, 563] width 12 height 12
radio input "true"
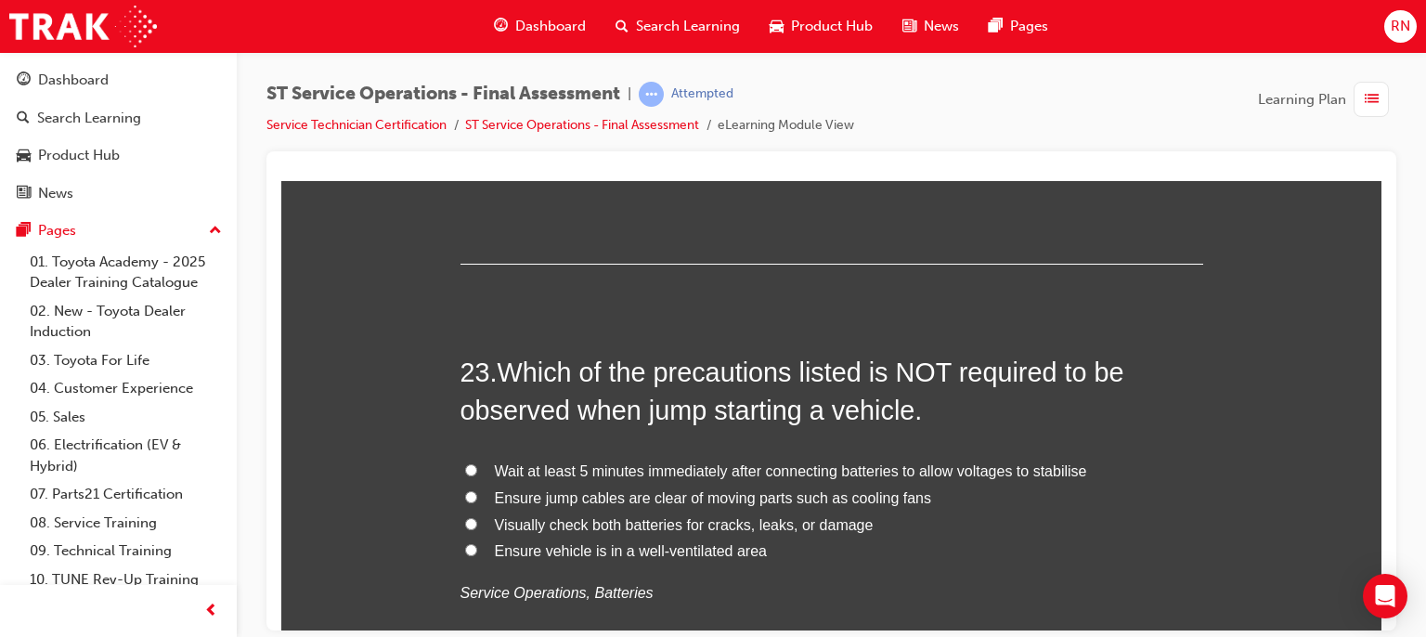
scroll to position [9471, 0]
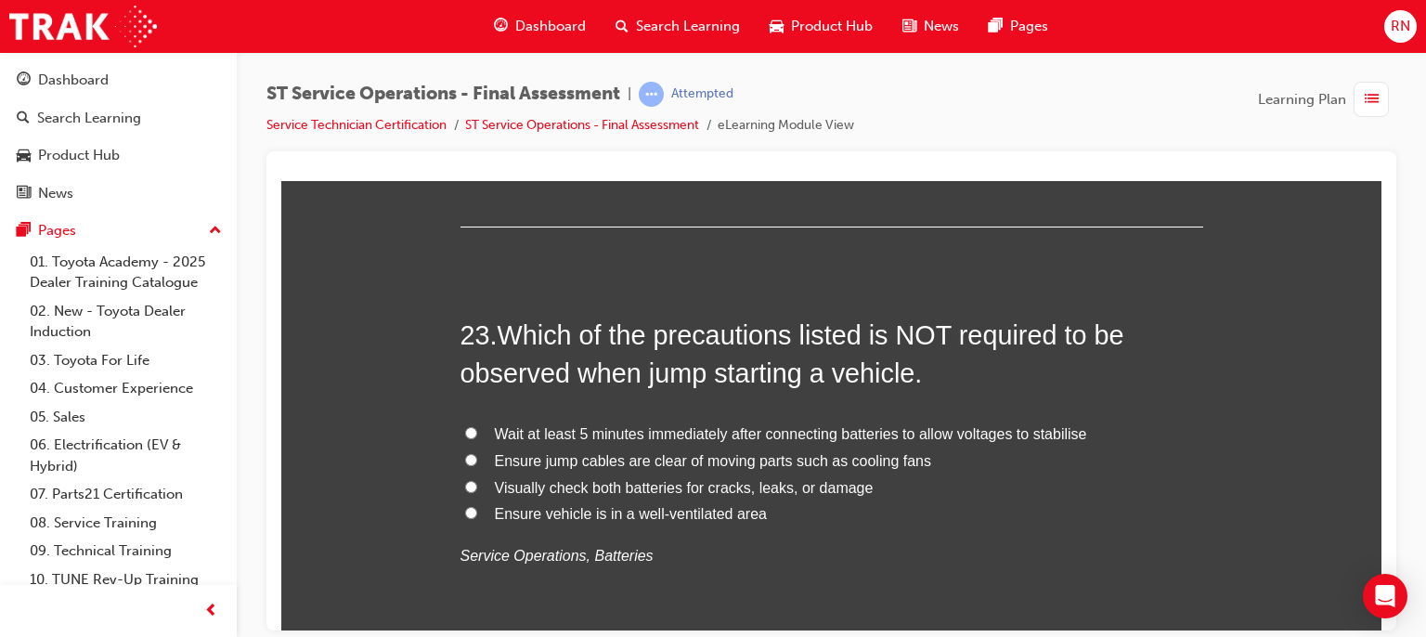
click at [639, 512] on span "Ensure vehicle is in a well-ventilated area" at bounding box center [631, 513] width 272 height 16
click at [477, 512] on input "Ensure vehicle is in a well-ventilated area" at bounding box center [471, 512] width 12 height 12
radio input "true"
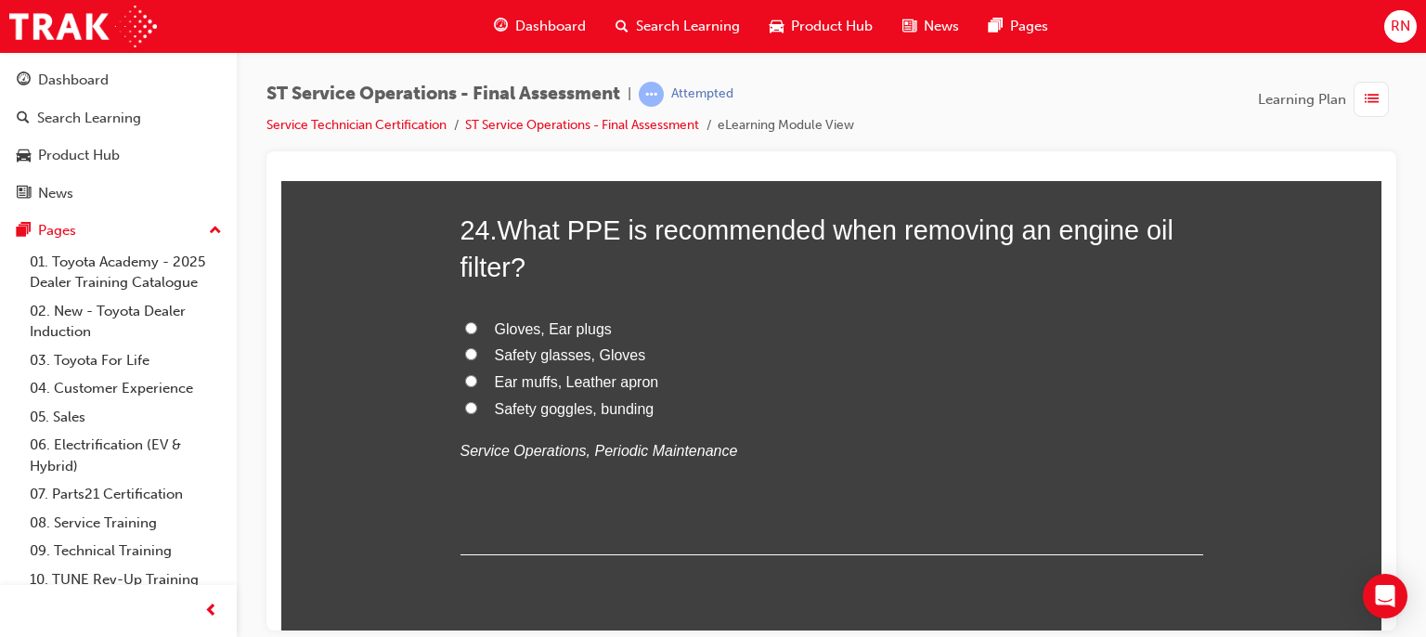
scroll to position [9991, 0]
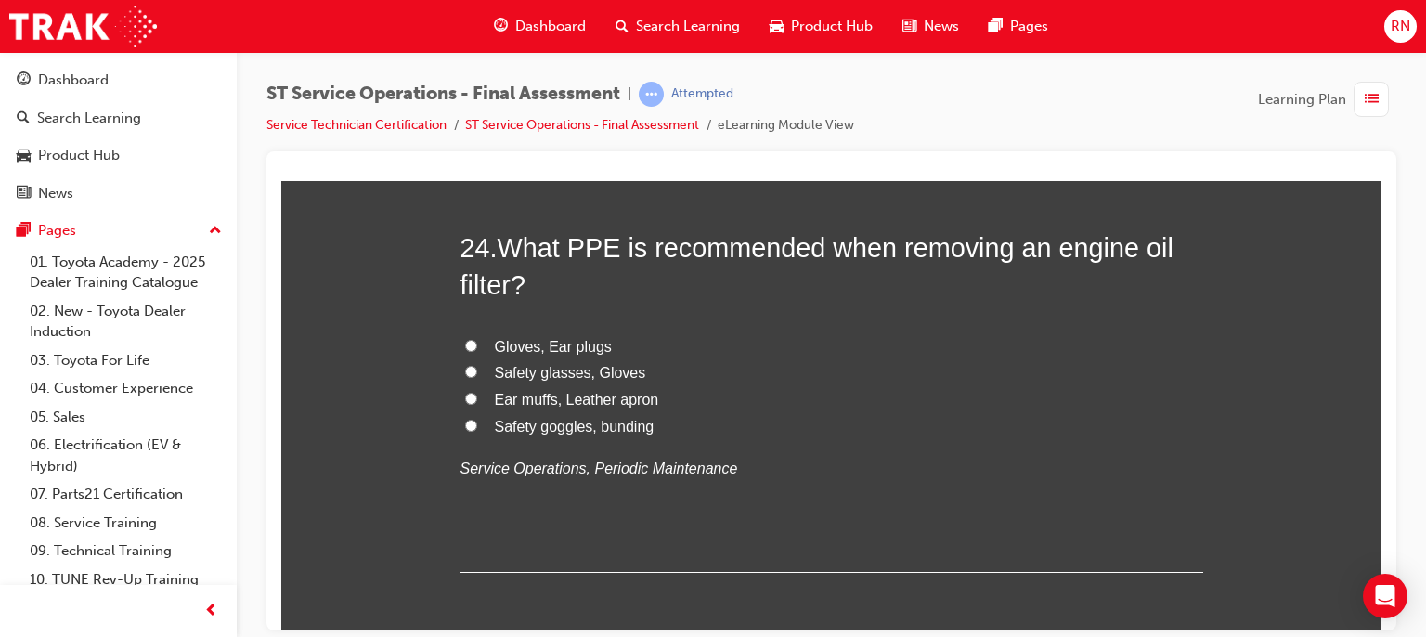
click at [553, 373] on span "Safety glasses, Gloves" at bounding box center [570, 372] width 151 height 16
click at [477, 373] on input "Safety glasses, Gloves" at bounding box center [471, 371] width 12 height 12
radio input "true"
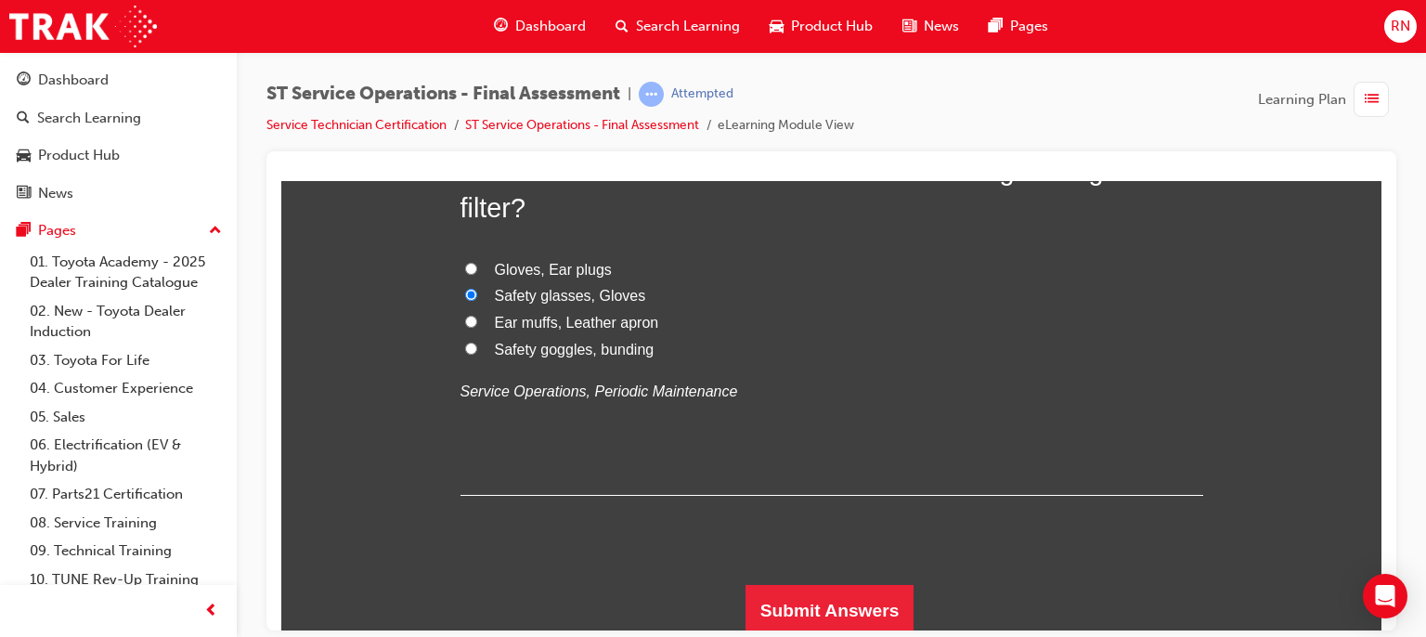
scroll to position [10069, 0]
click at [839, 625] on button "Submit Answers" at bounding box center [830, 609] width 169 height 52
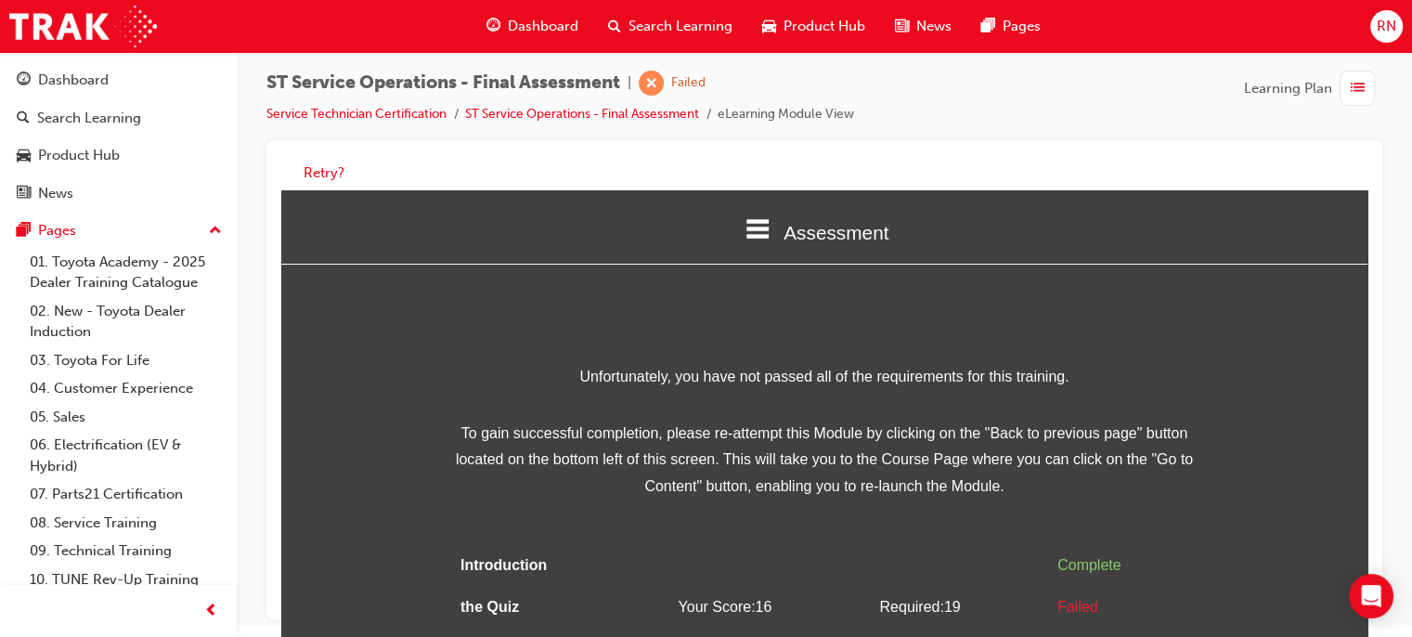
scroll to position [13, 0]
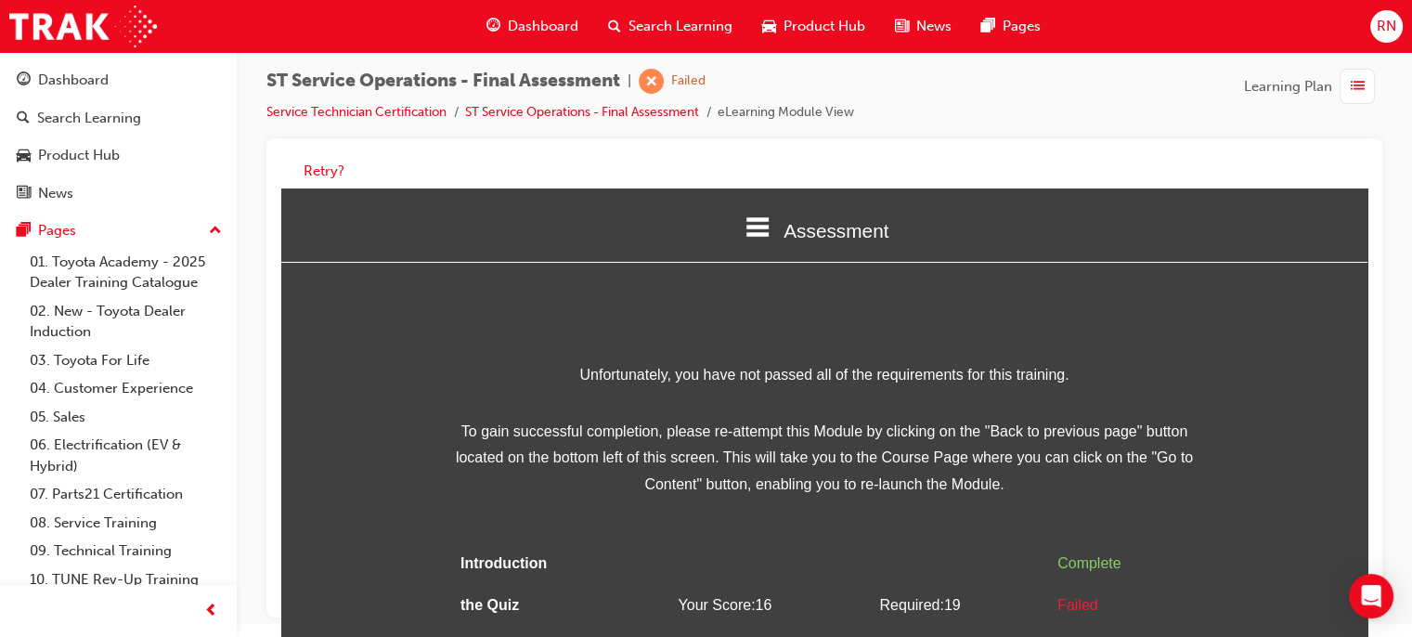
click at [351, 338] on div "Assessment Introduction the Quiz Assessment Unfortunately, you have not passed …" at bounding box center [824, 443] width 1086 height 510
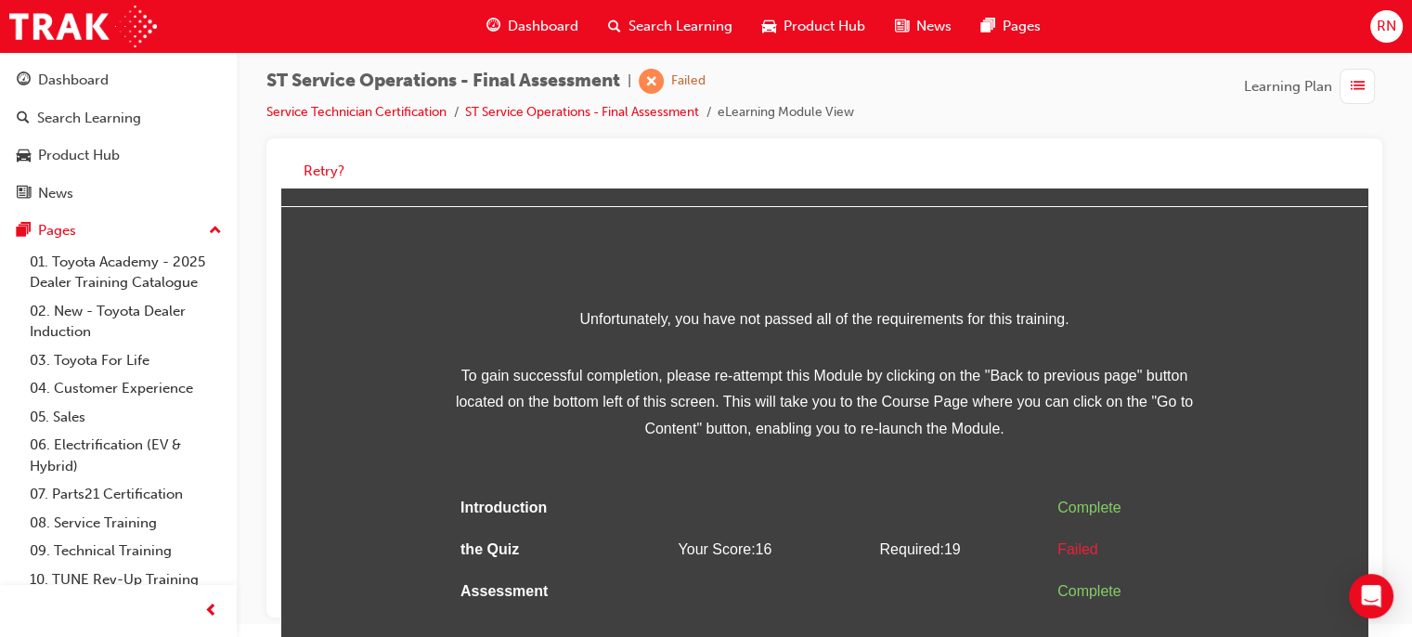
scroll to position [59, 0]
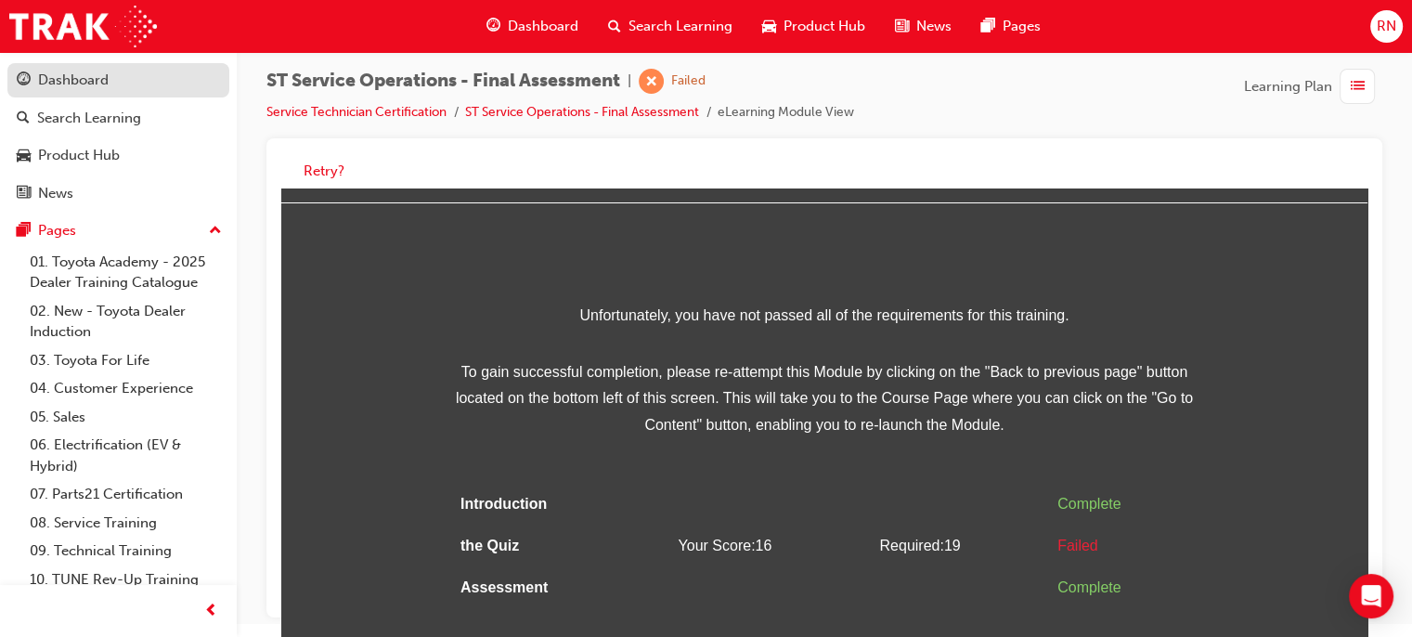
click at [70, 75] on div "Dashboard" at bounding box center [73, 80] width 71 height 21
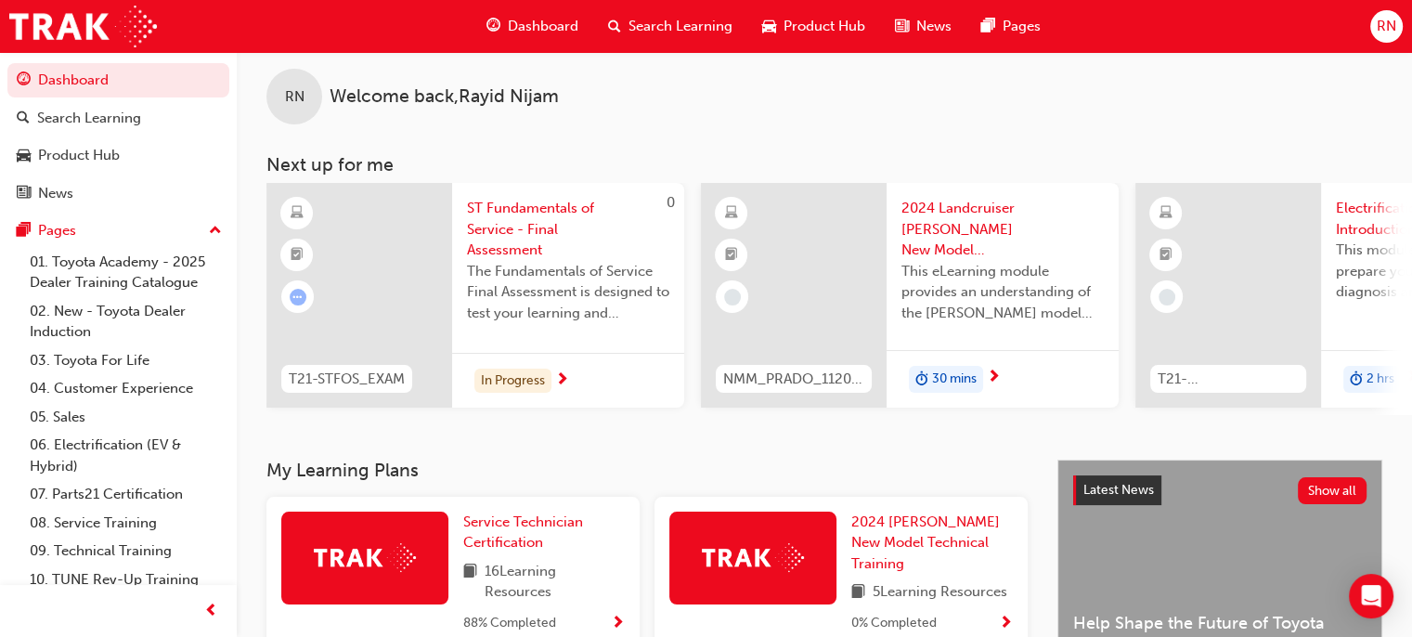
click at [523, 582] on span "16 Learning Resources" at bounding box center [555, 582] width 140 height 42
click at [513, 526] on span "Service Technician Certification" at bounding box center [523, 532] width 120 height 38
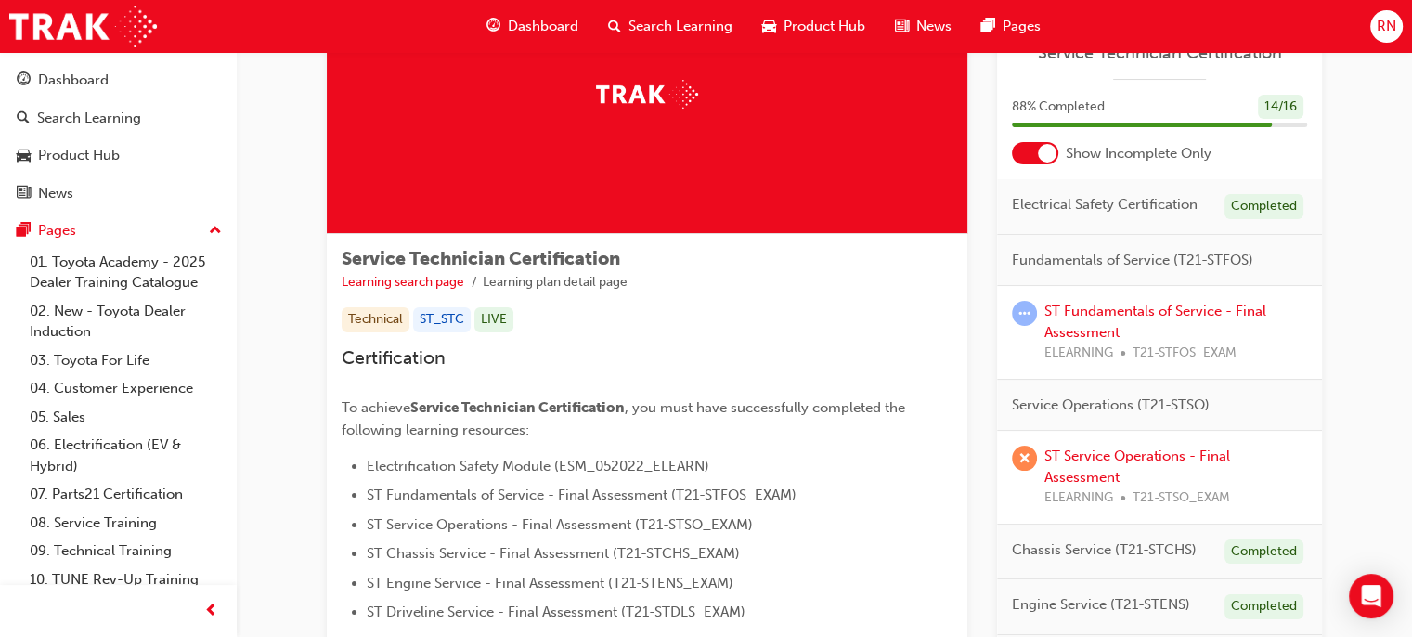
scroll to position [145, 0]
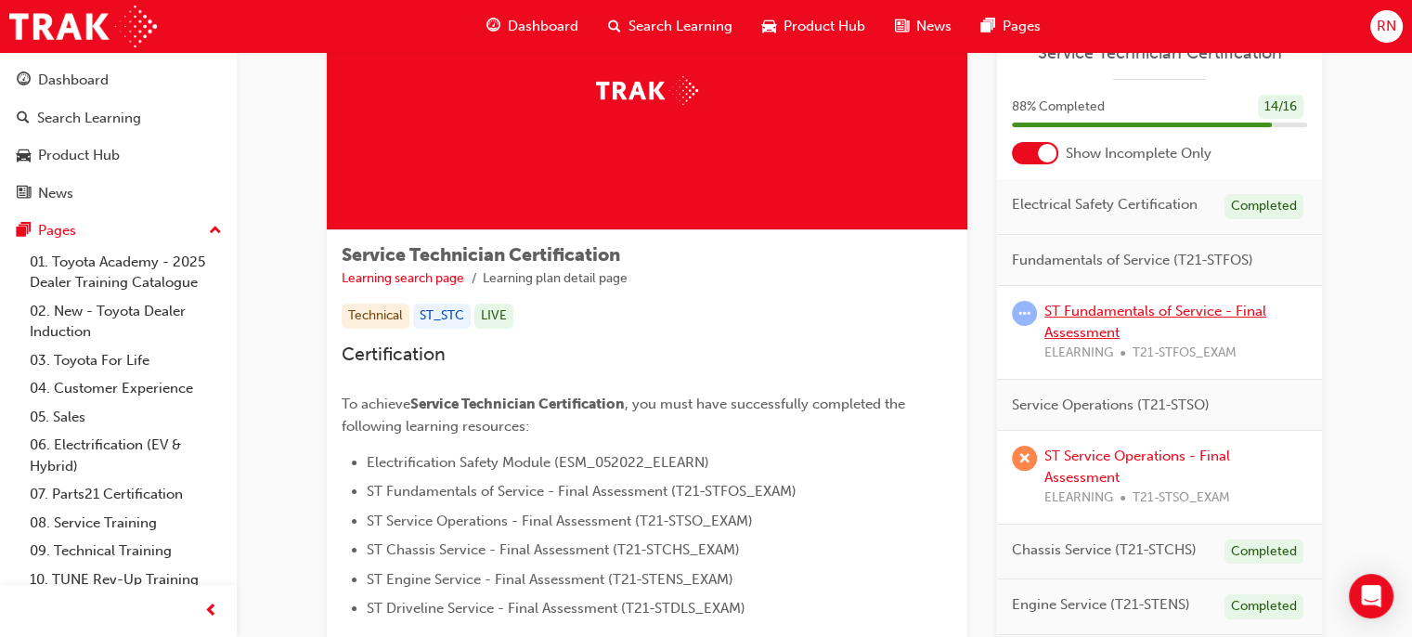
click at [1125, 306] on link "ST Fundamentals of Service - Final Assessment" at bounding box center [1156, 322] width 222 height 38
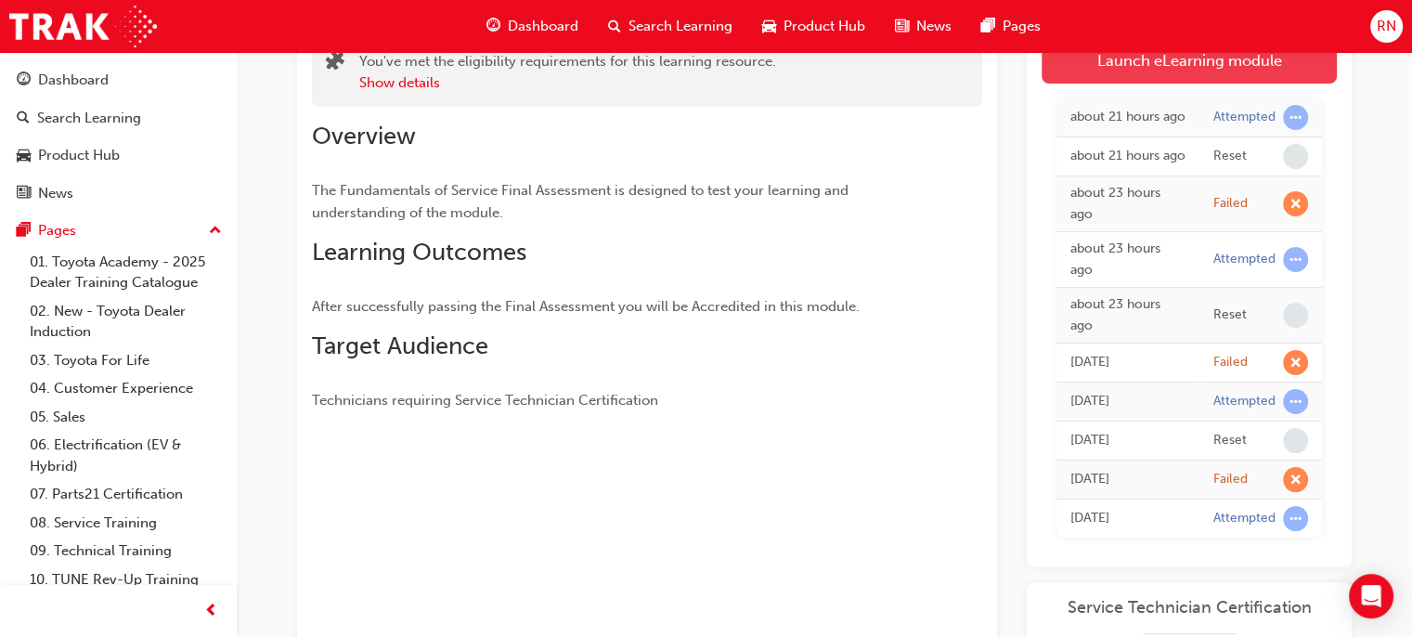
click at [1204, 68] on link "Launch eLearning module" at bounding box center [1189, 60] width 295 height 46
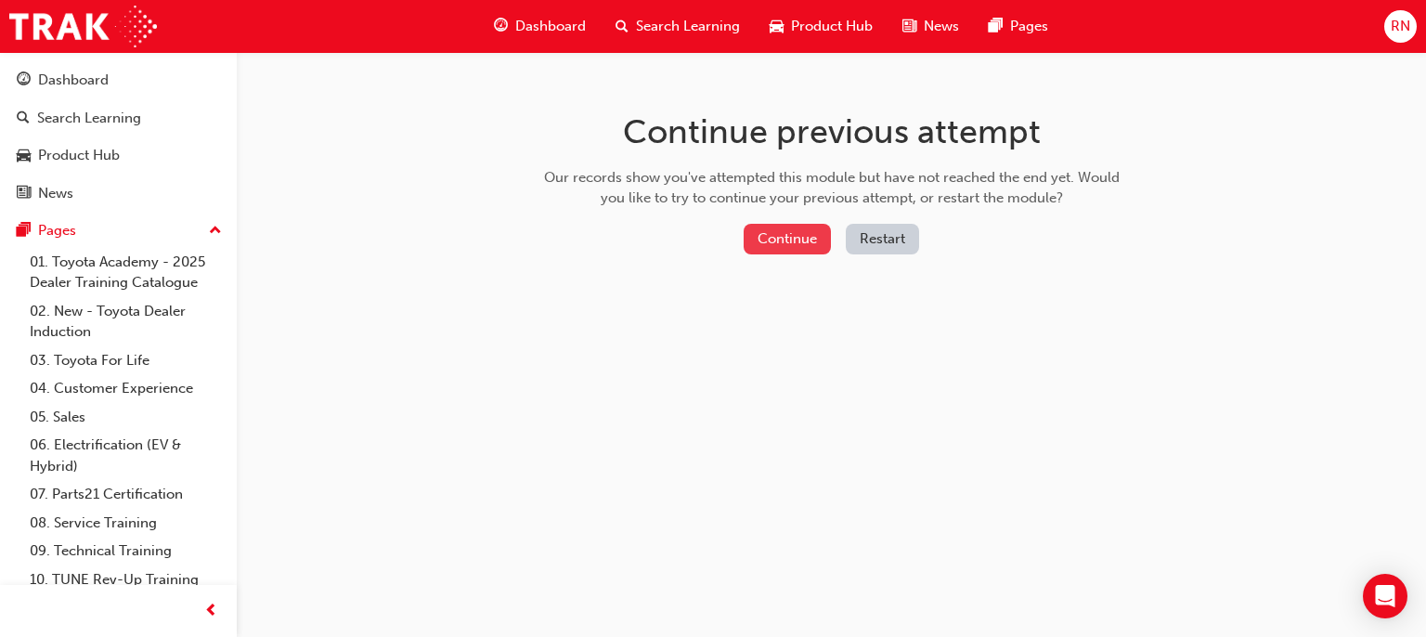
click at [823, 227] on button "Continue" at bounding box center [787, 239] width 87 height 31
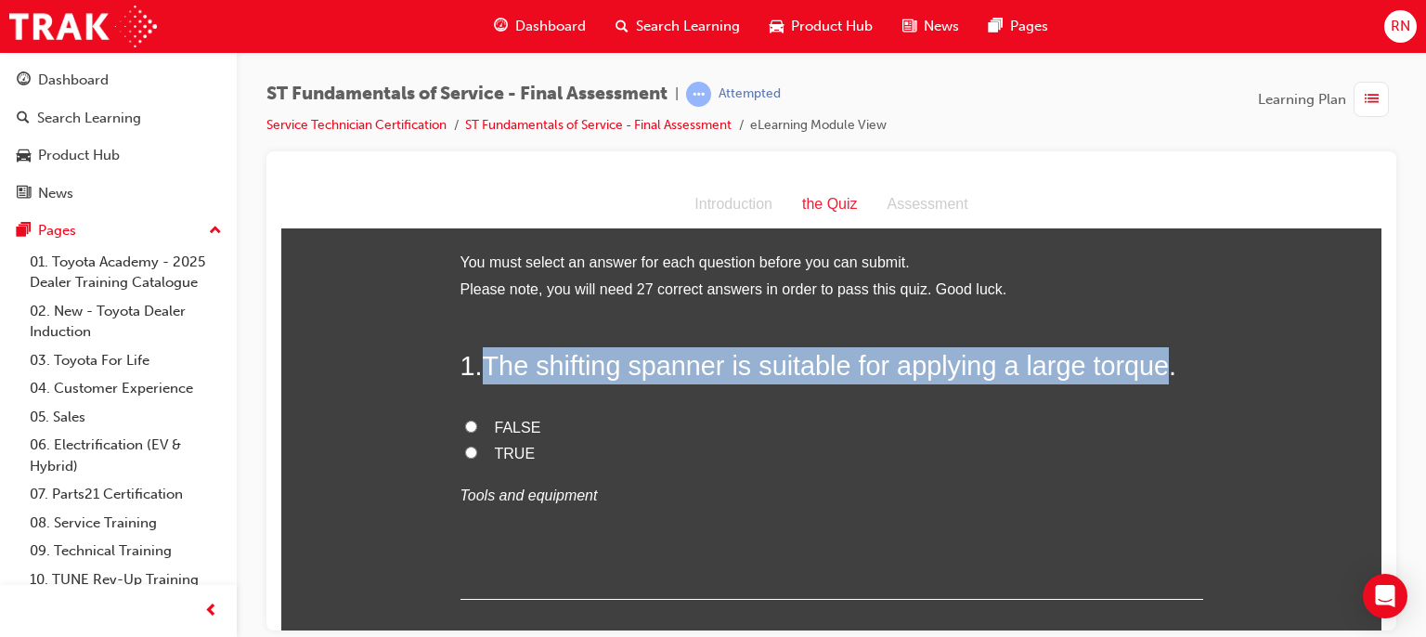
drag, startPoint x: 1165, startPoint y: 371, endPoint x: 479, endPoint y: 380, distance: 686.2
click at [479, 380] on h2 "1 . The shifting spanner is suitable for applying a large torque." at bounding box center [832, 364] width 743 height 37
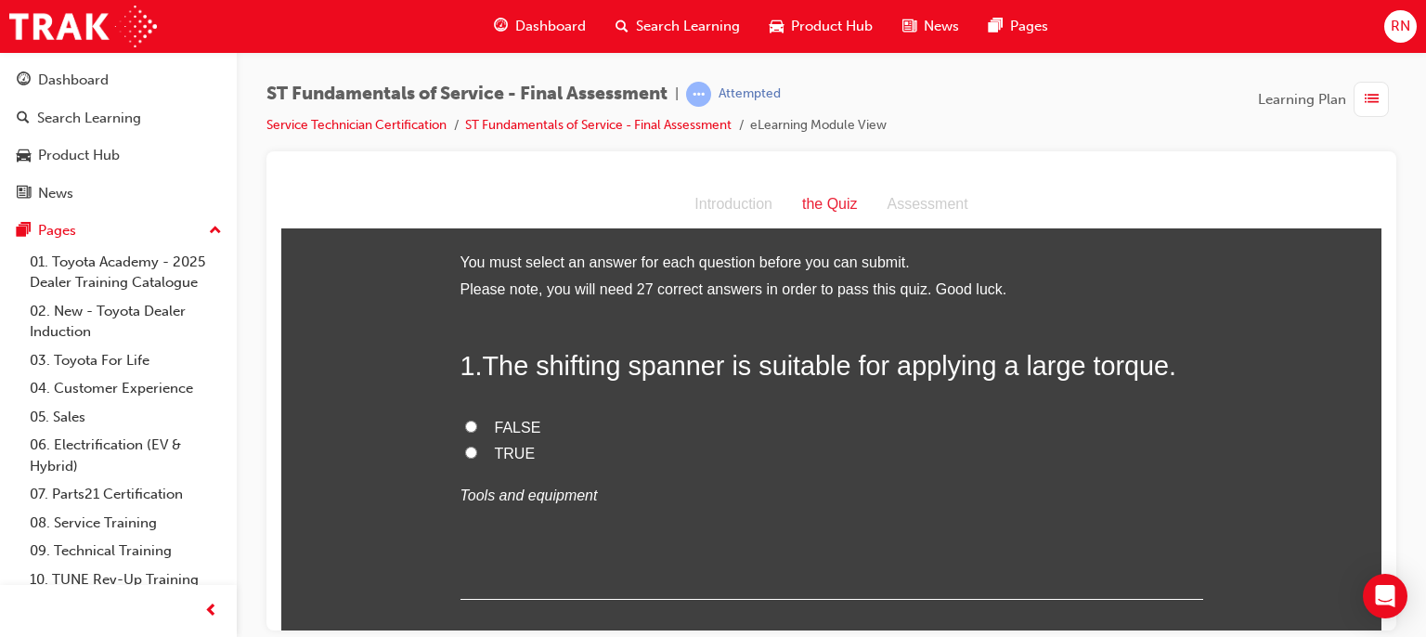
click at [495, 426] on span "FALSE" at bounding box center [518, 427] width 46 height 16
click at [477, 426] on input "FALSE" at bounding box center [471, 426] width 12 height 12
radio input "true"
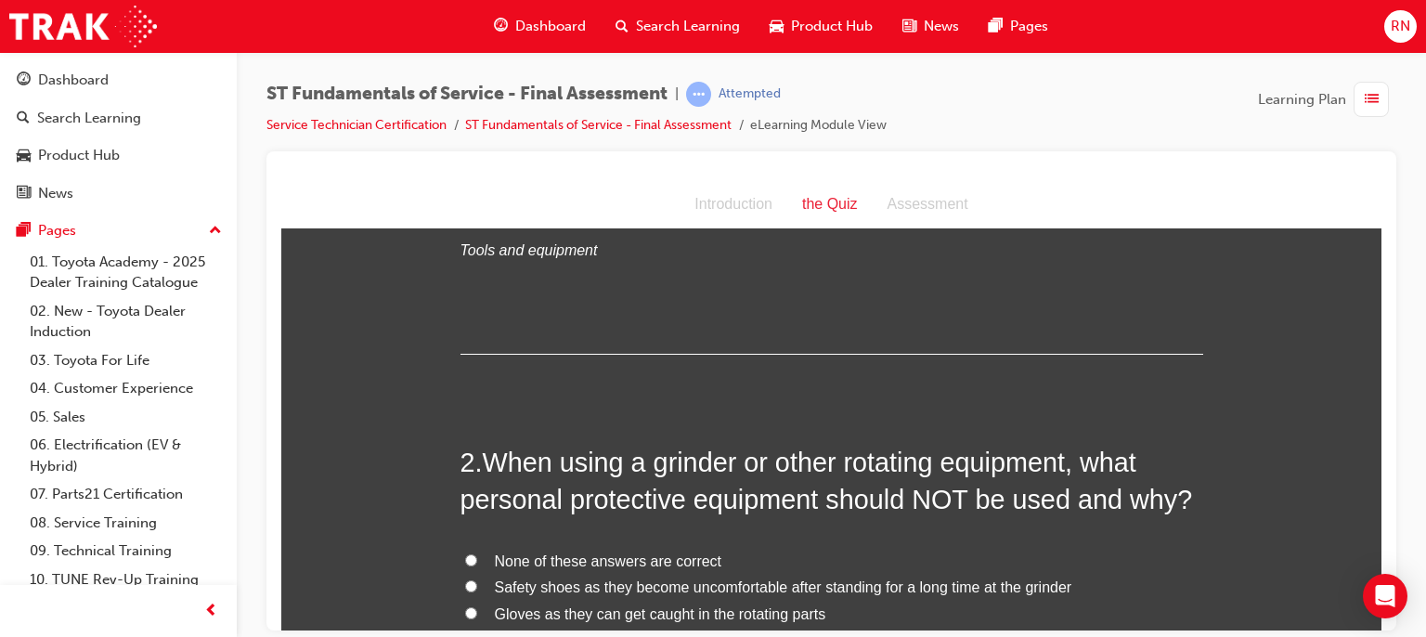
scroll to position [260, 0]
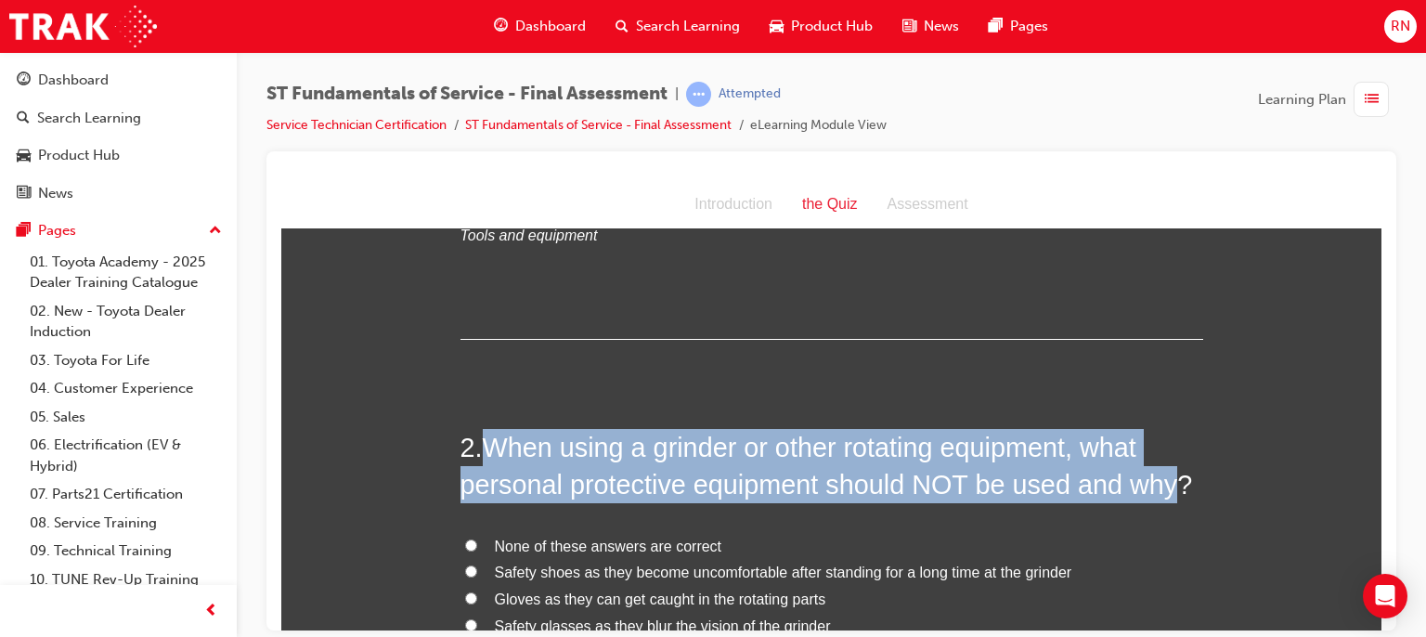
drag, startPoint x: 1167, startPoint y: 486, endPoint x: 483, endPoint y: 431, distance: 686.5
click at [483, 432] on span "When using a grinder or other rotating equipment, what personal protective equi…" at bounding box center [827, 465] width 733 height 67
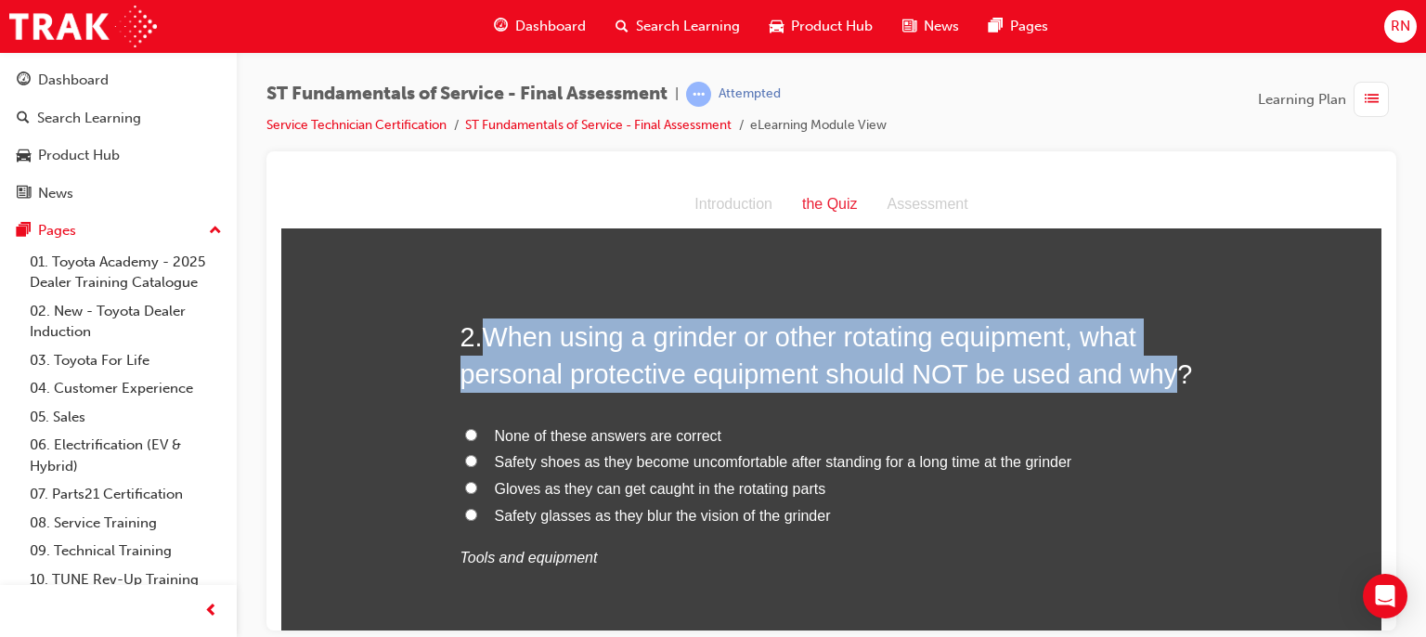
scroll to position [371, 0]
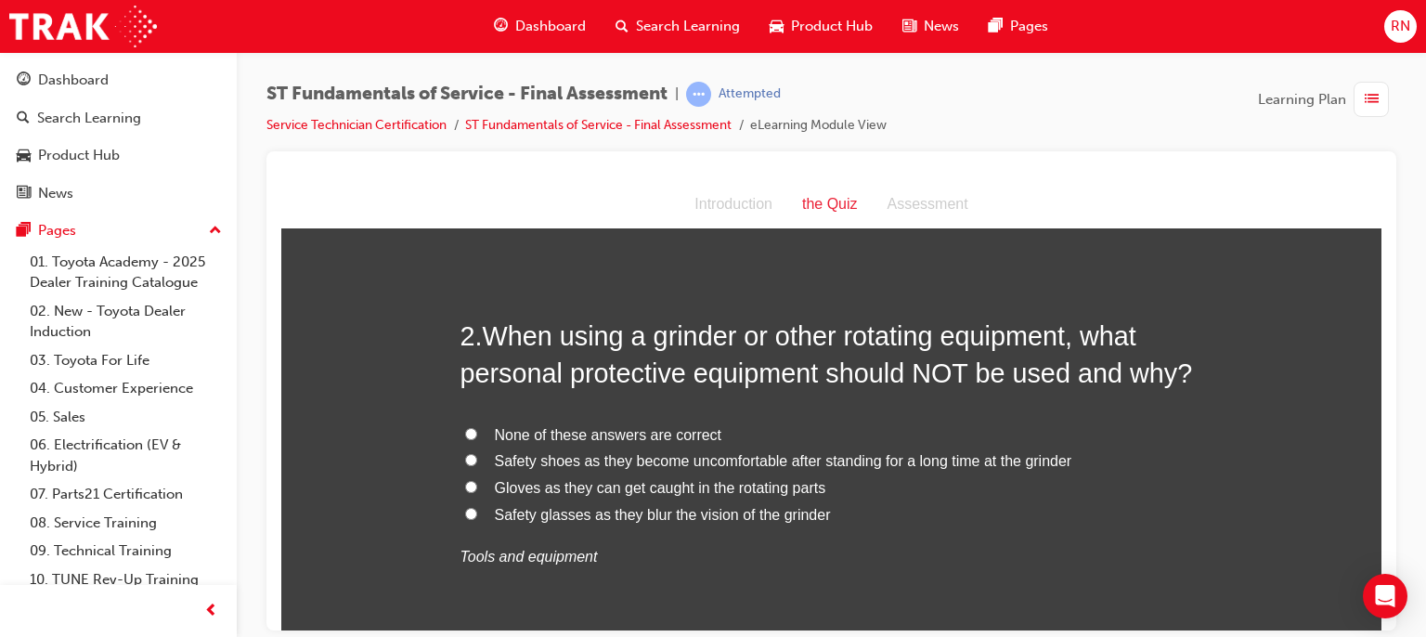
click at [577, 487] on span "Gloves as they can get caught in the rotating parts" at bounding box center [660, 487] width 331 height 16
click at [477, 487] on input "Gloves as they can get caught in the rotating parts" at bounding box center [471, 486] width 12 height 12
radio input "true"
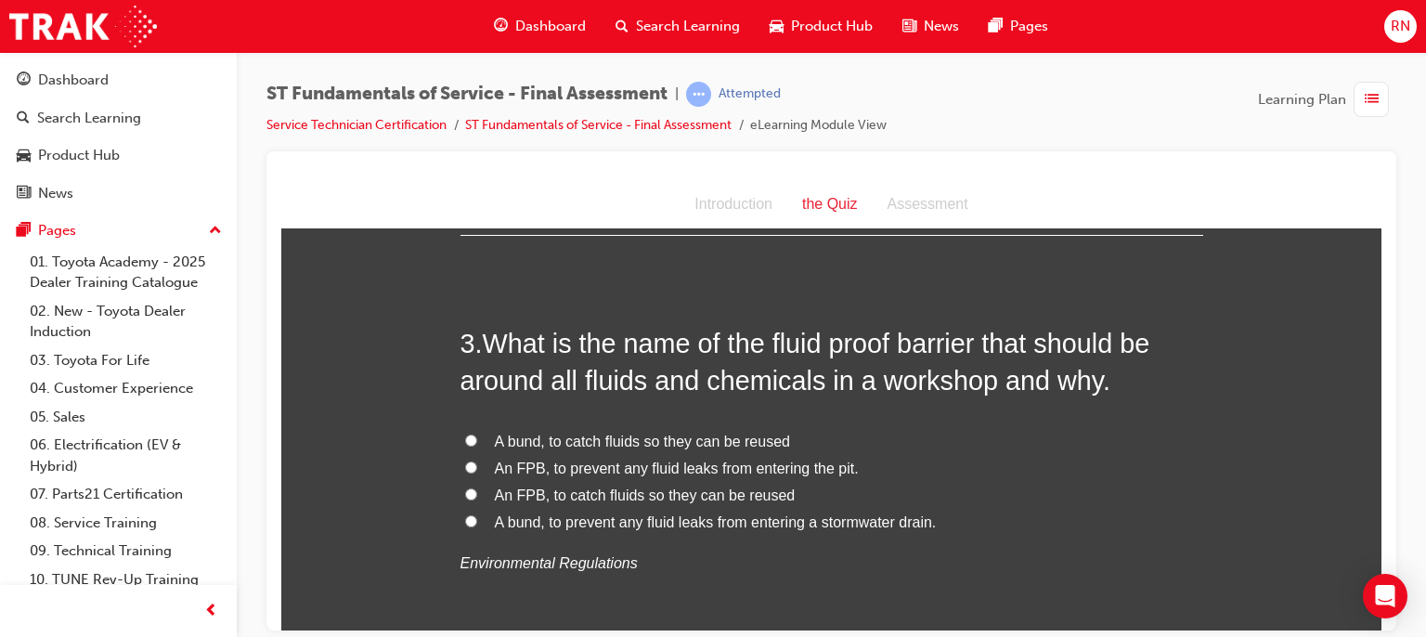
scroll to position [817, 0]
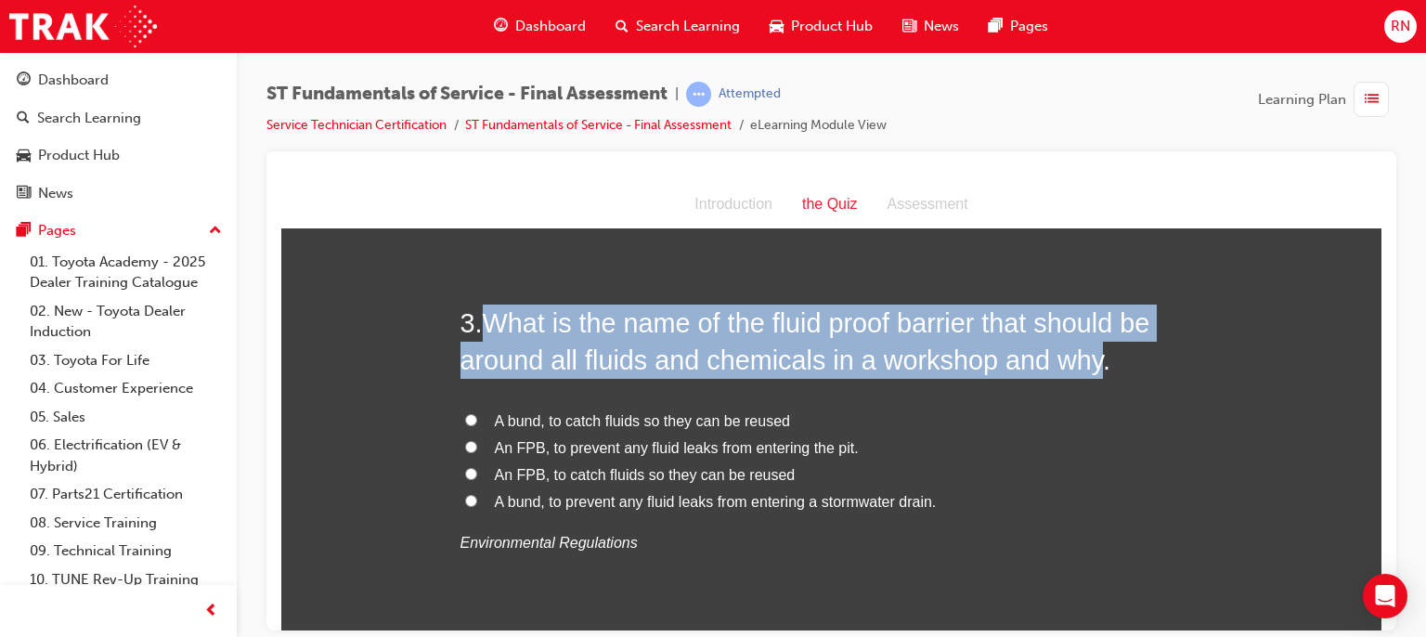
drag, startPoint x: 1084, startPoint y: 361, endPoint x: 486, endPoint y: 336, distance: 599.4
click at [486, 336] on span "What is the name of the fluid proof barrier that should be around all fluids an…" at bounding box center [806, 340] width 690 height 67
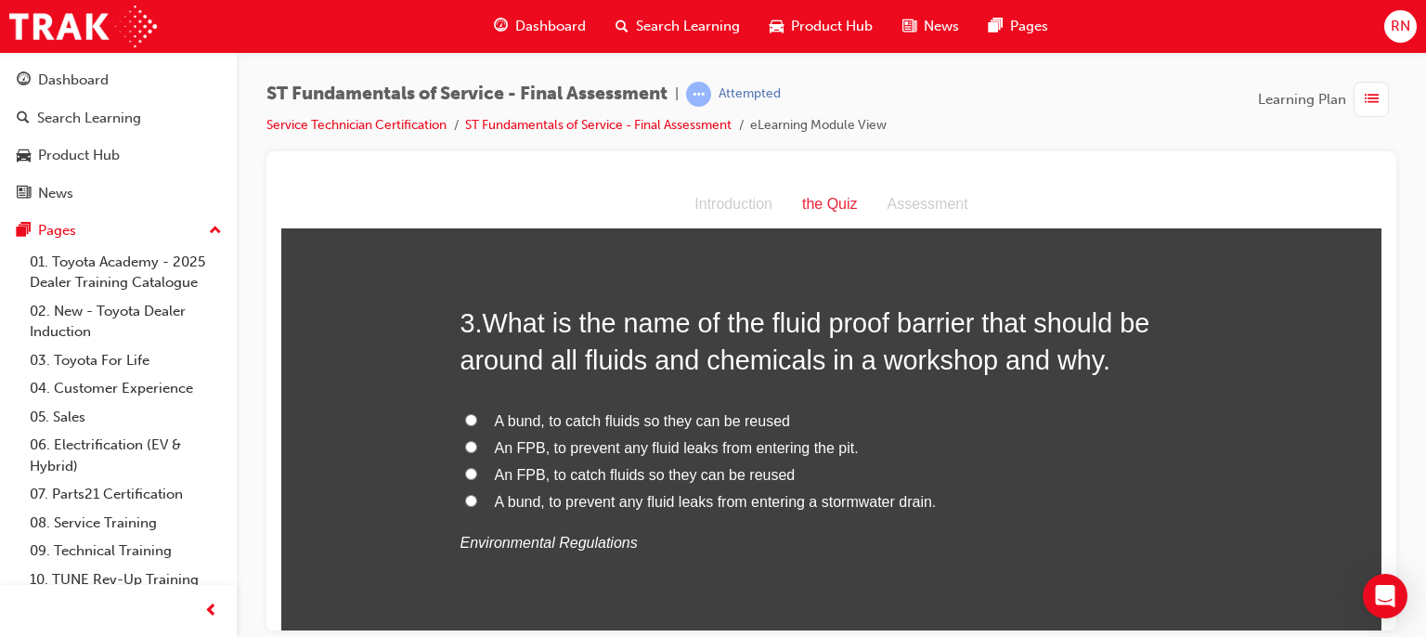
click at [791, 448] on span "An FPB, to prevent any fluid leaks from entering the pit." at bounding box center [677, 447] width 364 height 16
click at [477, 448] on input "An FPB, to prevent any fluid leaks from entering the pit." at bounding box center [471, 446] width 12 height 12
radio input "true"
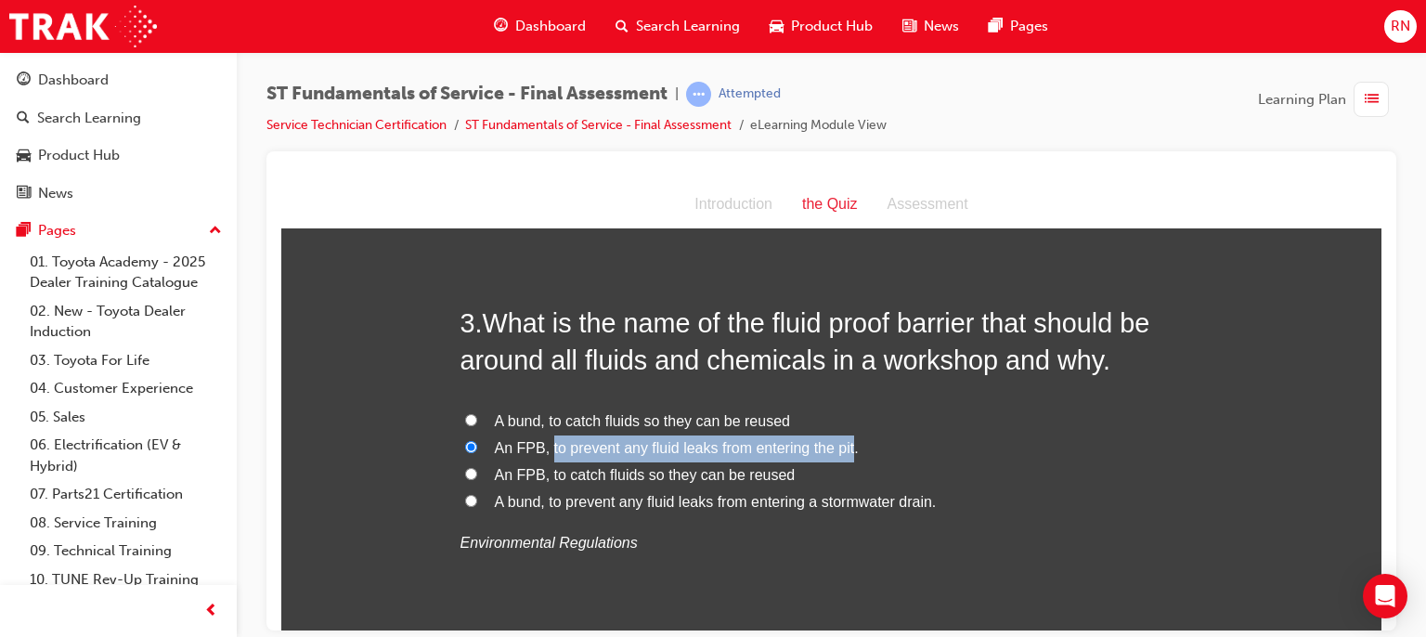
drag, startPoint x: 845, startPoint y: 445, endPoint x: 542, endPoint y: 448, distance: 302.7
click at [542, 448] on span "An FPB, to prevent any fluid leaks from entering the pit." at bounding box center [677, 447] width 364 height 16
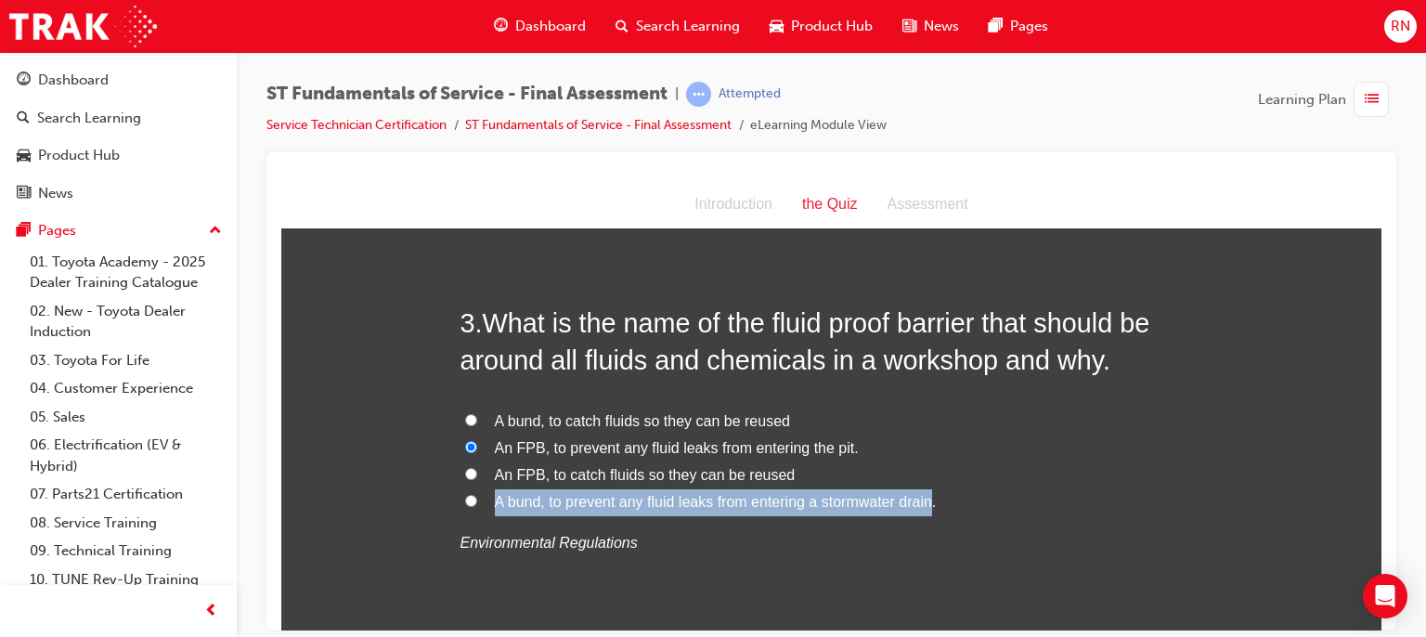
drag, startPoint x: 490, startPoint y: 501, endPoint x: 921, endPoint y: 507, distance: 430.9
click at [921, 507] on span "A bund, to prevent any fluid leaks from entering a stormwater drain." at bounding box center [716, 501] width 442 height 16
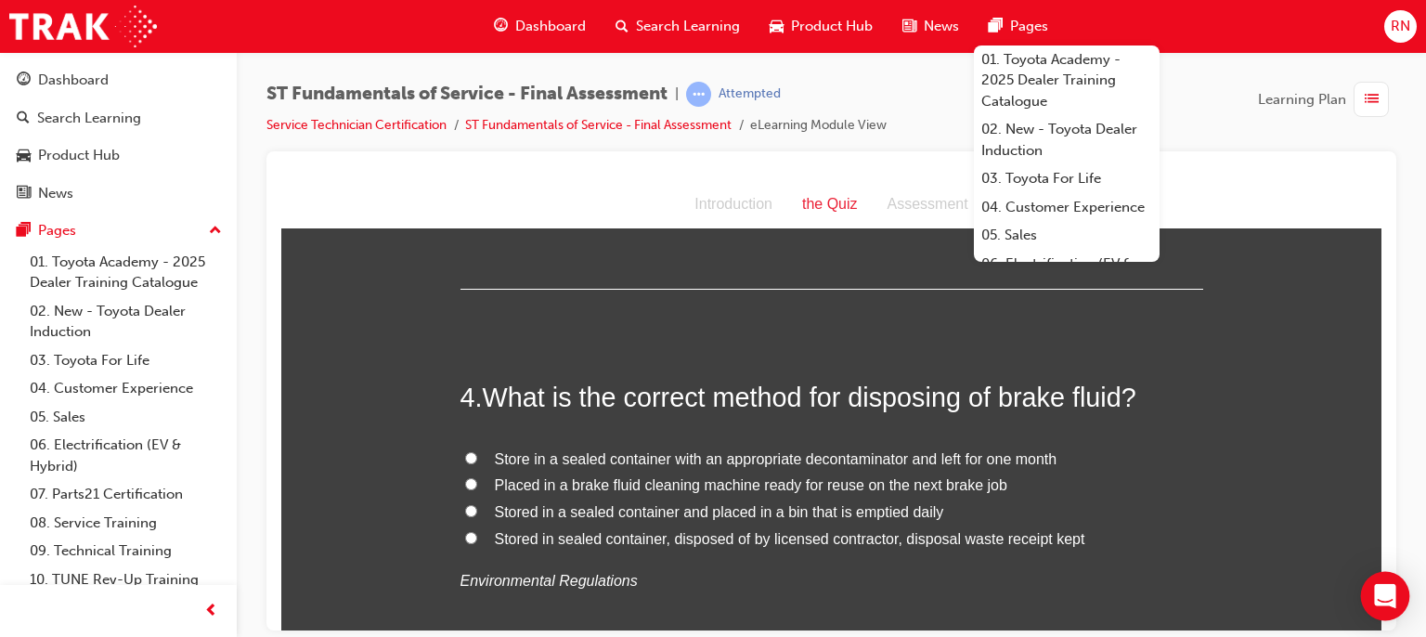
scroll to position [1188, 0]
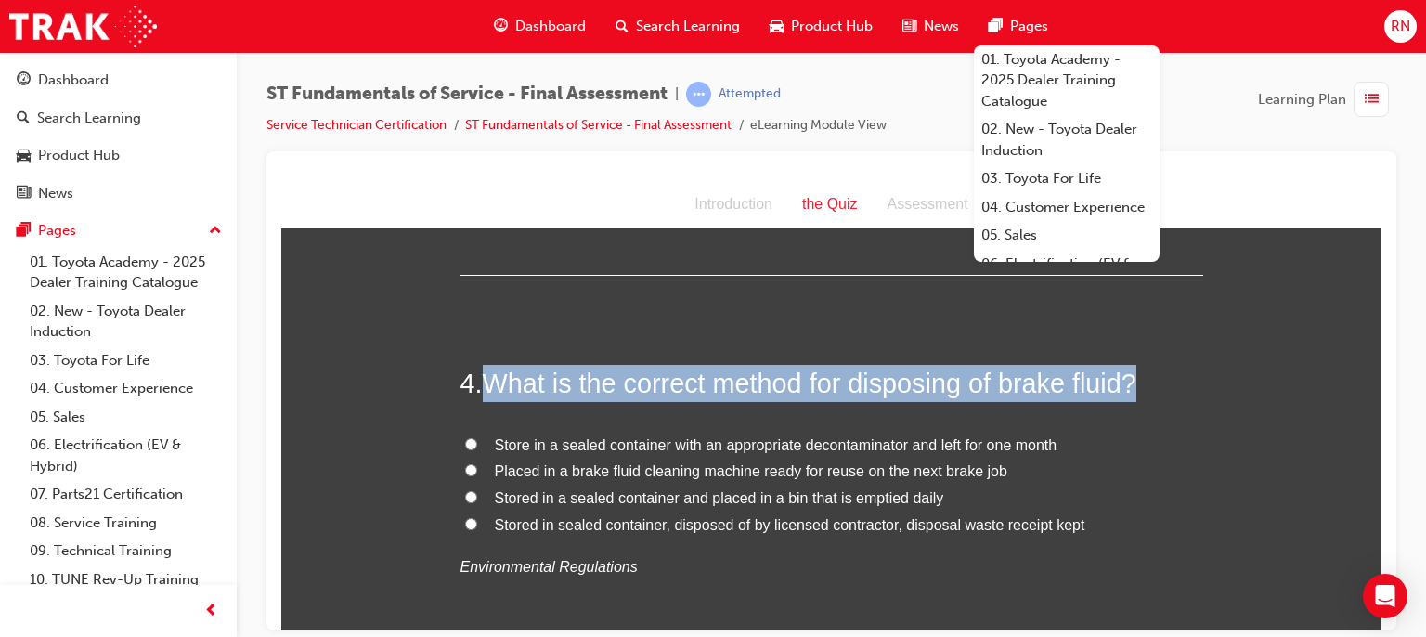
drag, startPoint x: 1138, startPoint y: 362, endPoint x: 479, endPoint y: 348, distance: 659.4
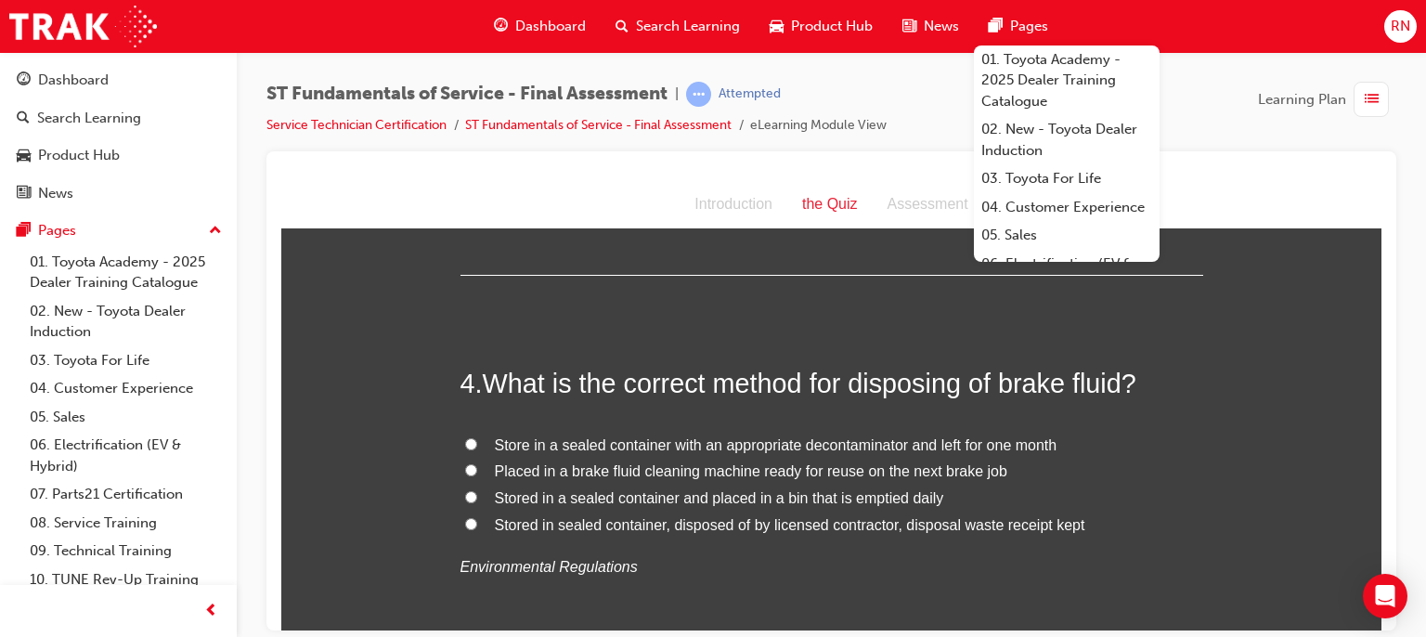
click at [471, 523] on label "Stored in sealed container, disposed of by licensed contractor, disposal waste …" at bounding box center [832, 525] width 743 height 27
click at [471, 523] on input "Stored in sealed container, disposed of by licensed contractor, disposal waste …" at bounding box center [471, 523] width 12 height 12
radio input "true"
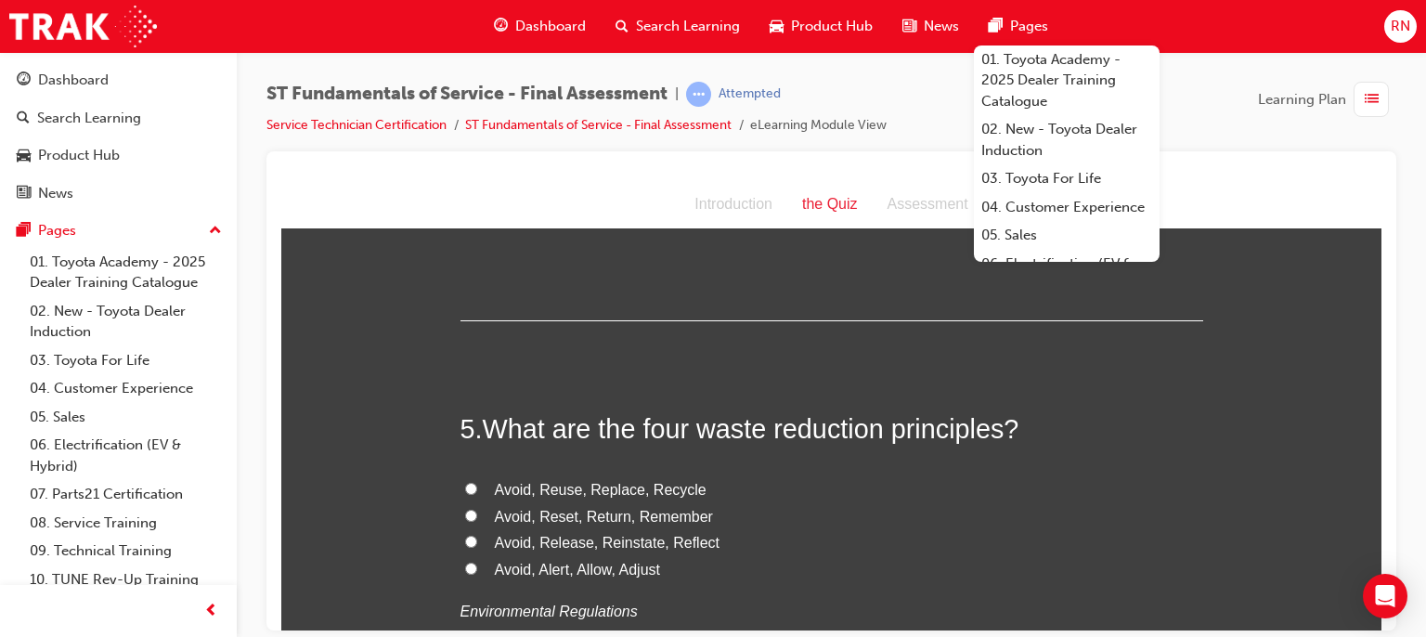
scroll to position [1560, 0]
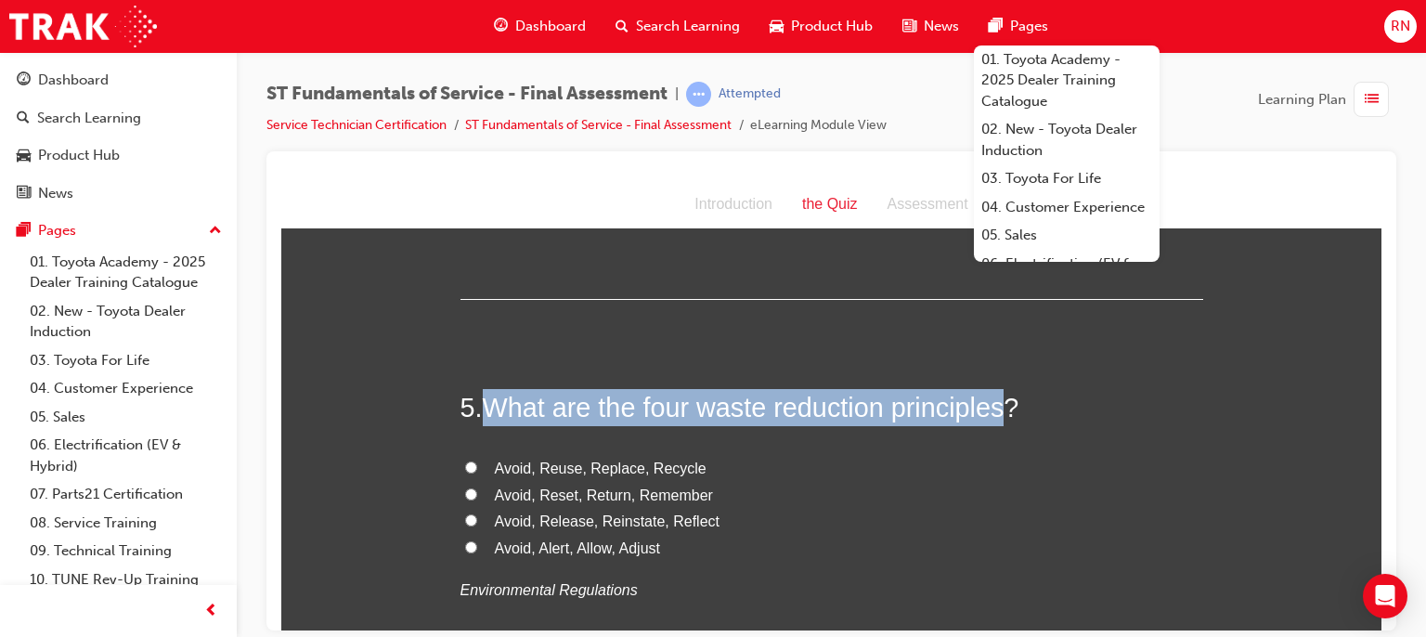
drag, startPoint x: 1009, startPoint y: 411, endPoint x: 487, endPoint y: 400, distance: 521.9
click at [487, 400] on span "What are the four waste reduction principles?" at bounding box center [751, 407] width 537 height 30
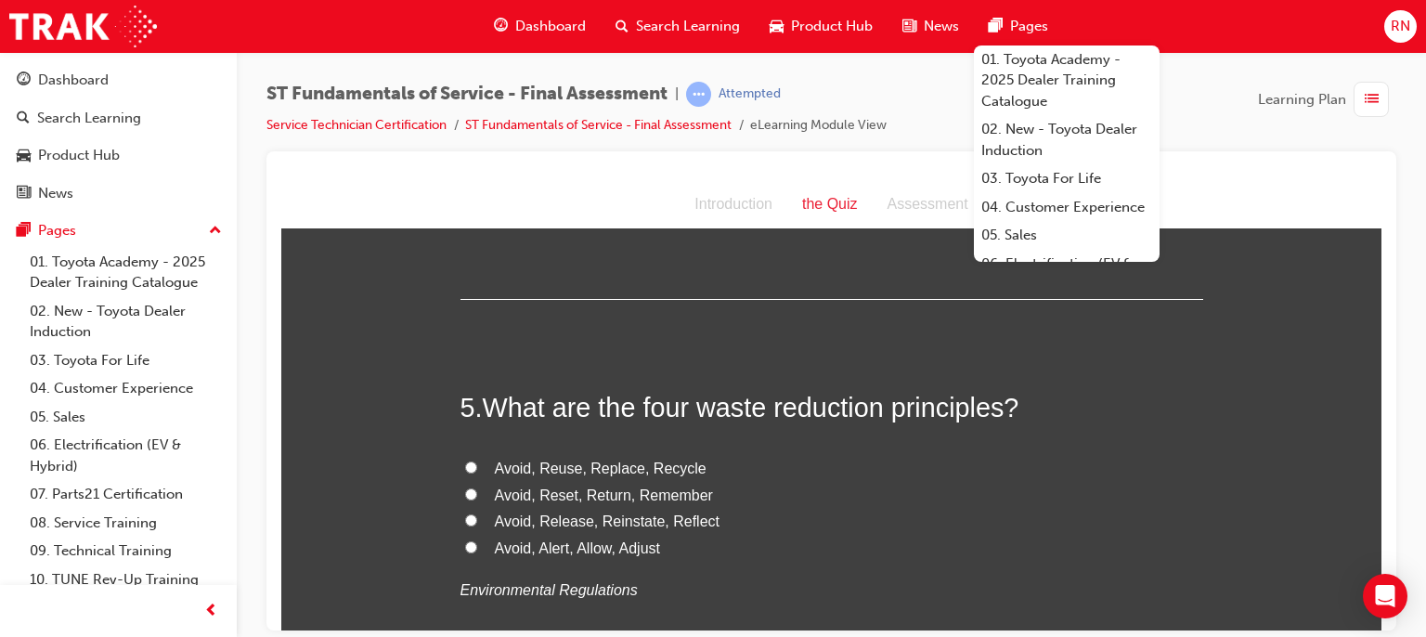
click at [573, 467] on span "Avoid, Reuse, Replace, Recycle" at bounding box center [601, 468] width 212 height 16
click at [477, 467] on input "Avoid, Reuse, Replace, Recycle" at bounding box center [471, 467] width 12 height 12
radio input "true"
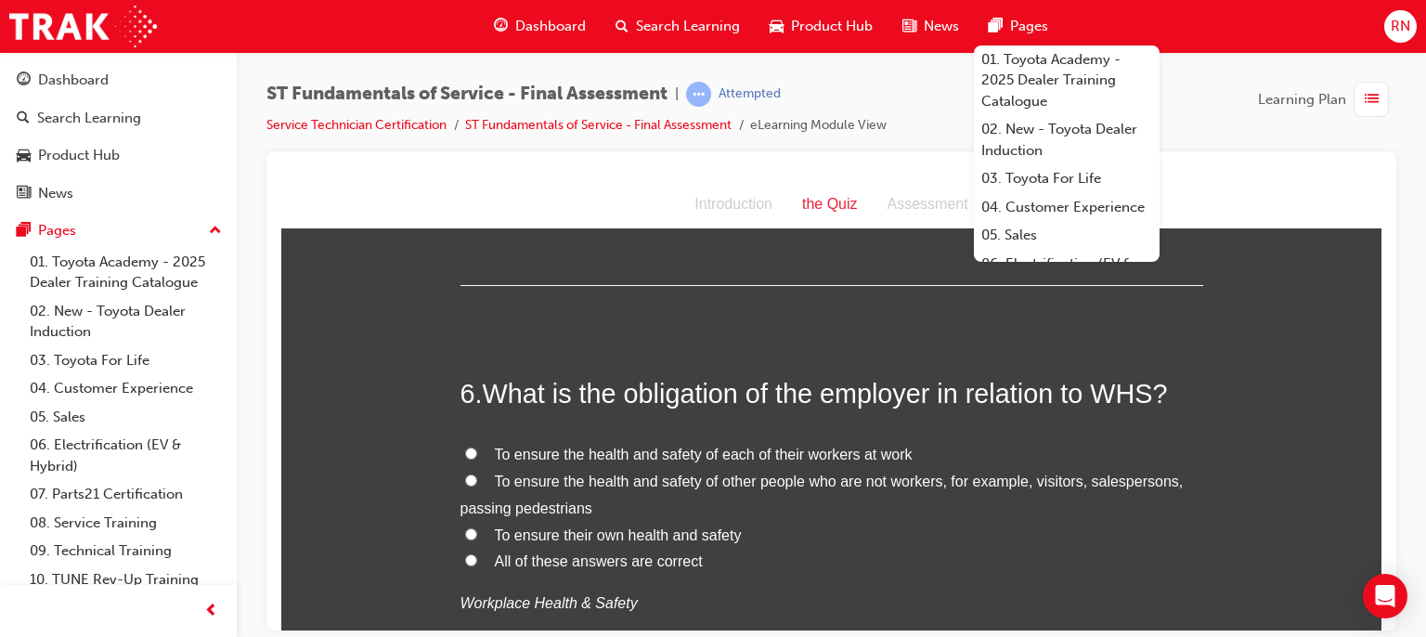
scroll to position [2006, 0]
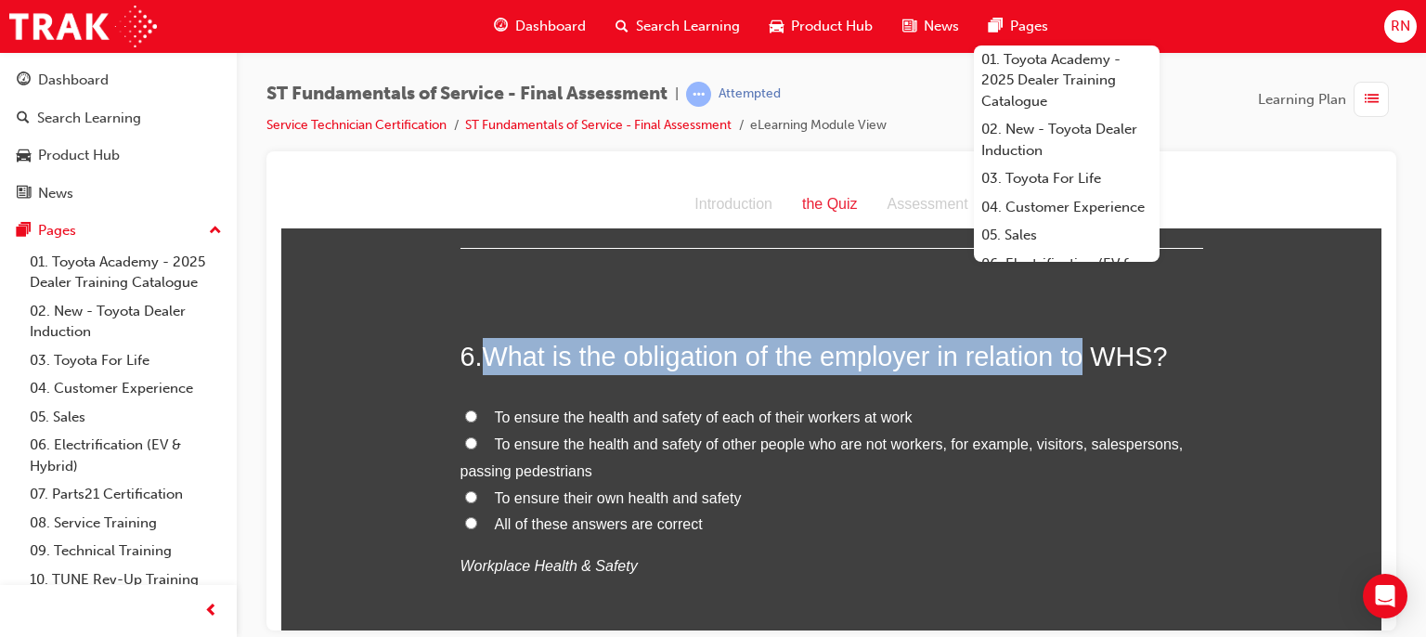
drag, startPoint x: 1088, startPoint y: 356, endPoint x: 492, endPoint y: 352, distance: 596.1
click at [492, 352] on span "What is the obligation of the employer in relation to WHS?" at bounding box center [825, 356] width 685 height 30
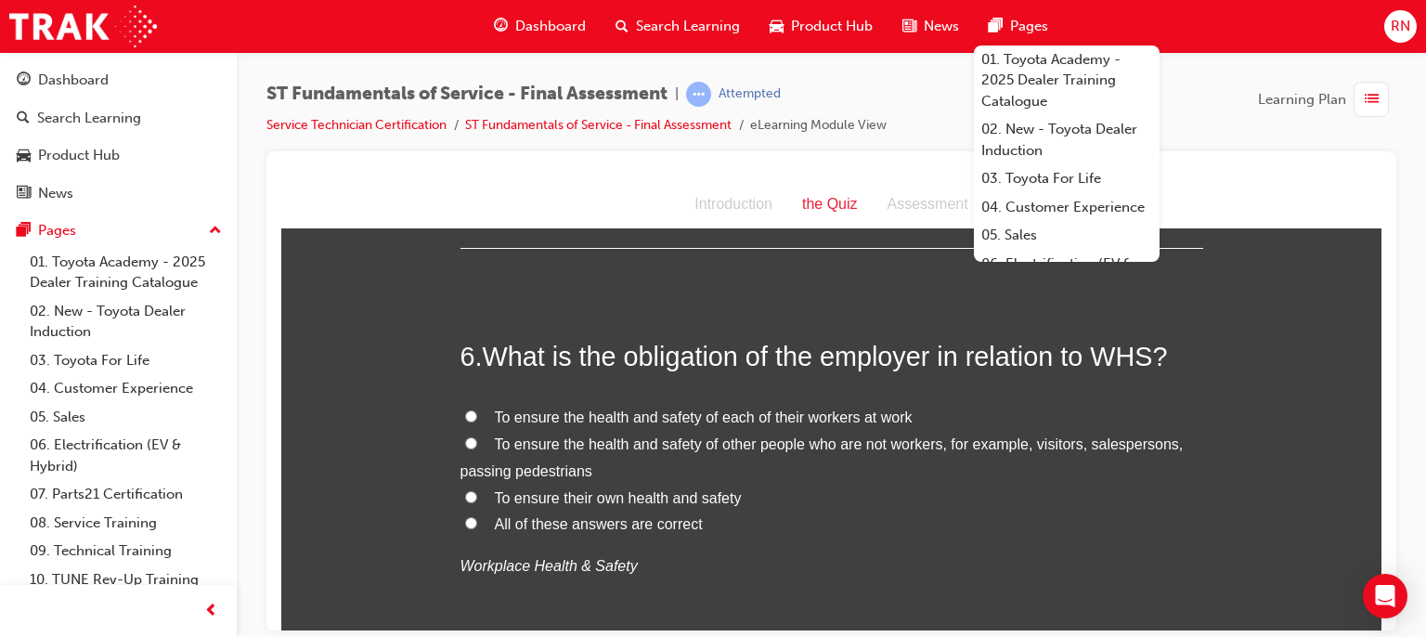
click at [725, 419] on span "To ensure the health and safety of each of their workers at work" at bounding box center [704, 417] width 418 height 16
click at [477, 419] on input "To ensure the health and safety of each of their workers at work" at bounding box center [471, 415] width 12 height 12
radio input "true"
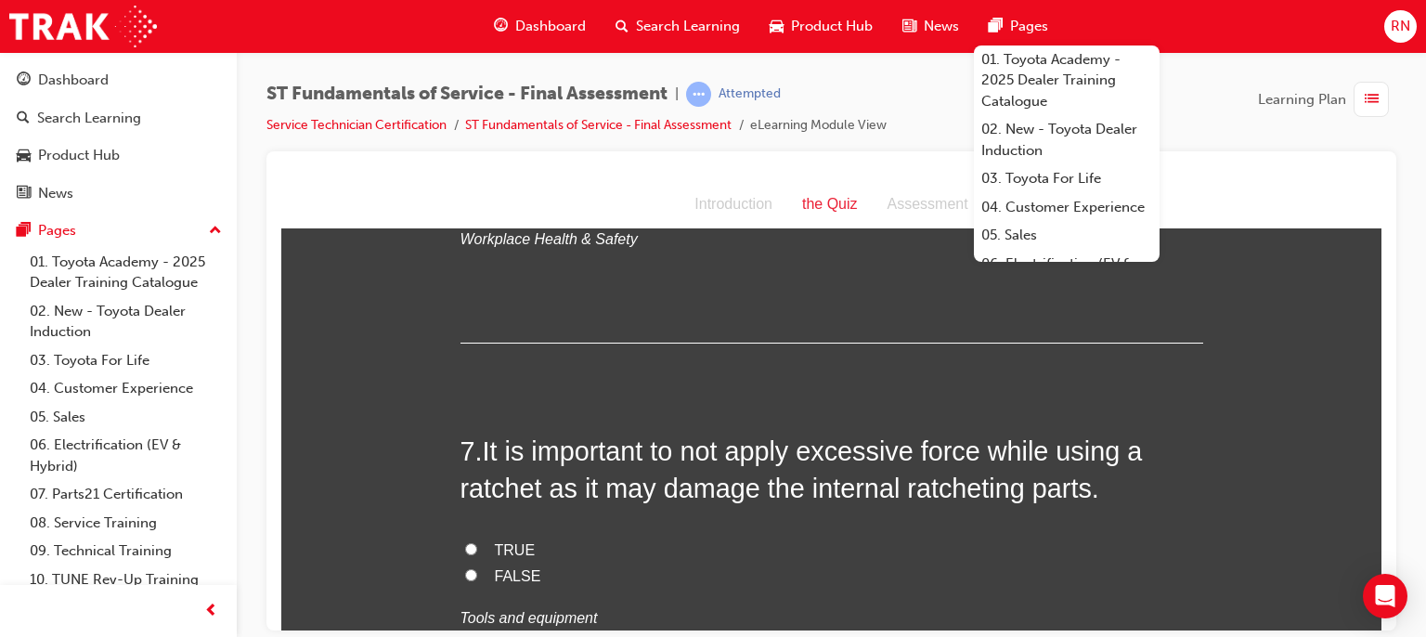
scroll to position [2414, 0]
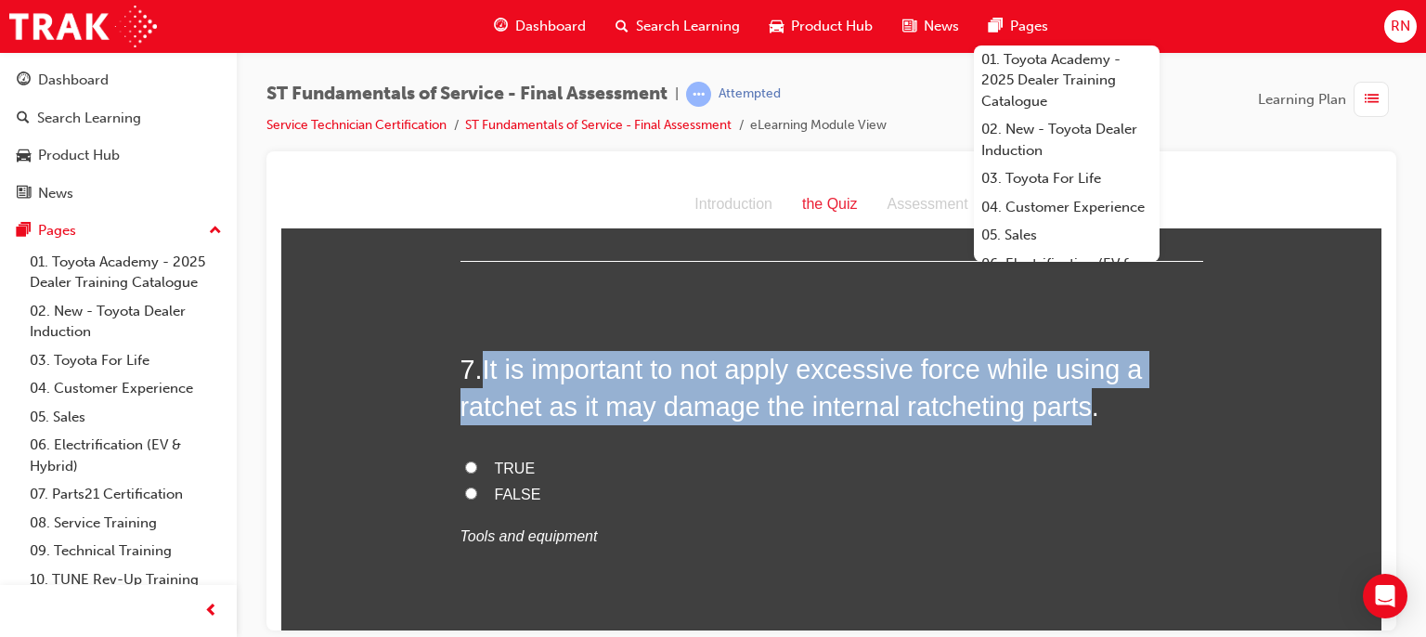
drag, startPoint x: 1084, startPoint y: 408, endPoint x: 484, endPoint y: 355, distance: 603.1
click at [484, 355] on span "It is important to not apply excessive force while using a ratchet as it may da…" at bounding box center [802, 387] width 682 height 67
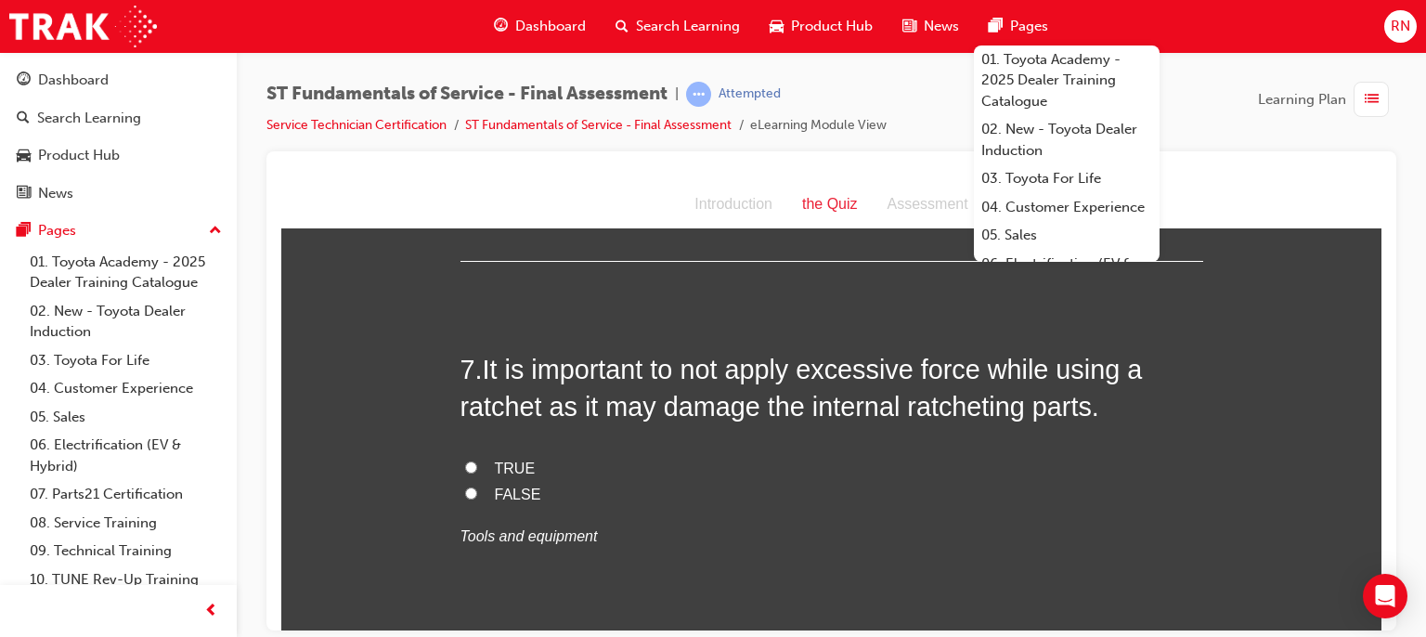
click at [859, 470] on label "TRUE" at bounding box center [832, 468] width 743 height 27
click at [477, 470] on input "TRUE" at bounding box center [471, 467] width 12 height 12
radio input "true"
click at [465, 489] on input "FALSE" at bounding box center [471, 493] width 12 height 12
radio input "true"
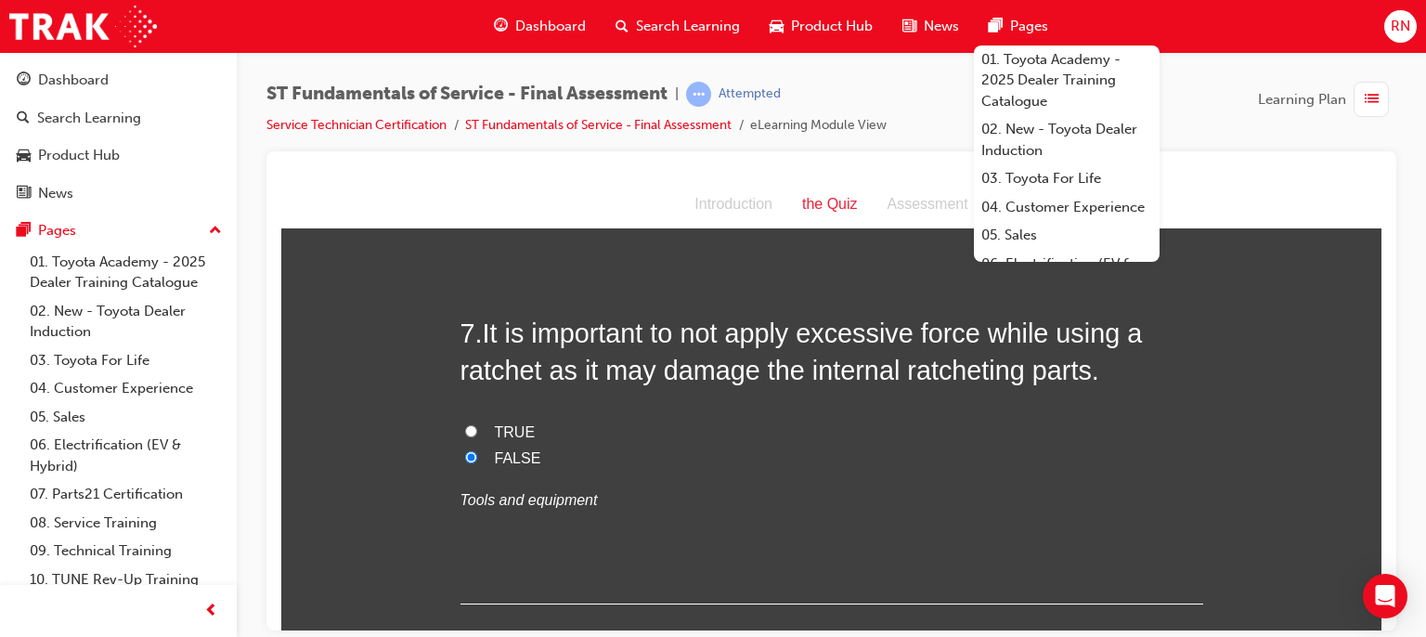
scroll to position [2488, 0]
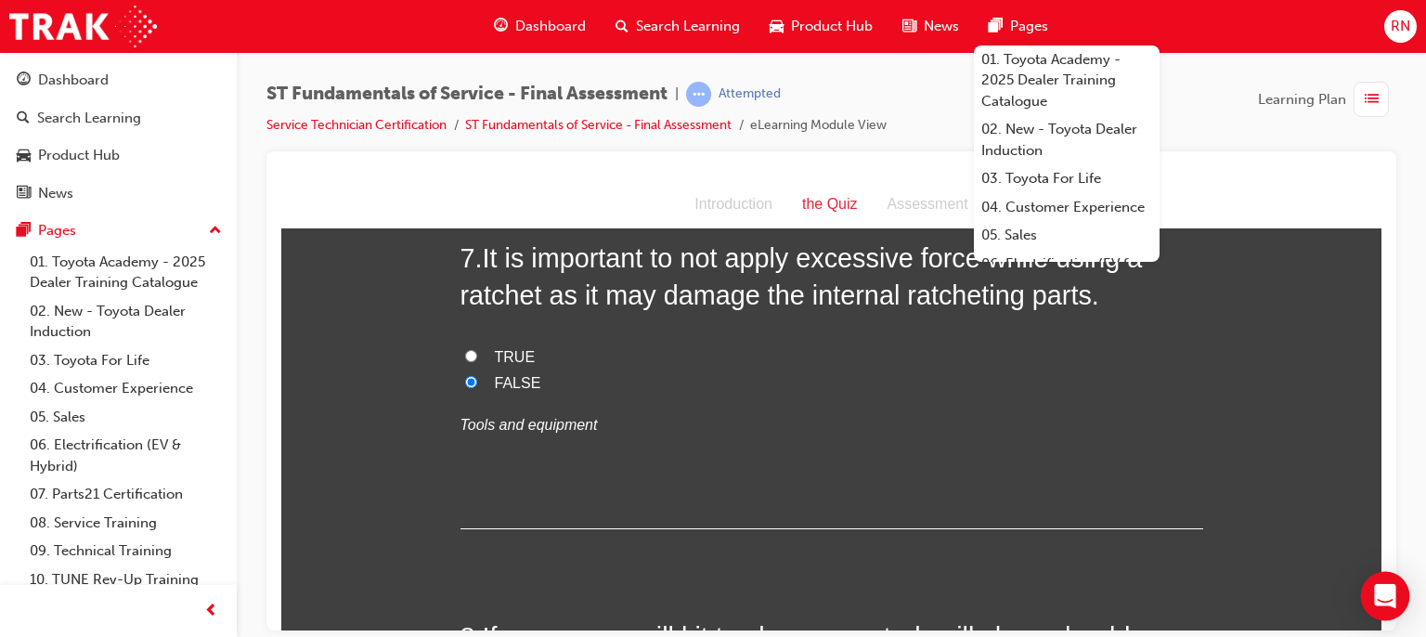
drag, startPoint x: 1374, startPoint y: 618, endPoint x: 1656, endPoint y: 798, distance: 333.6
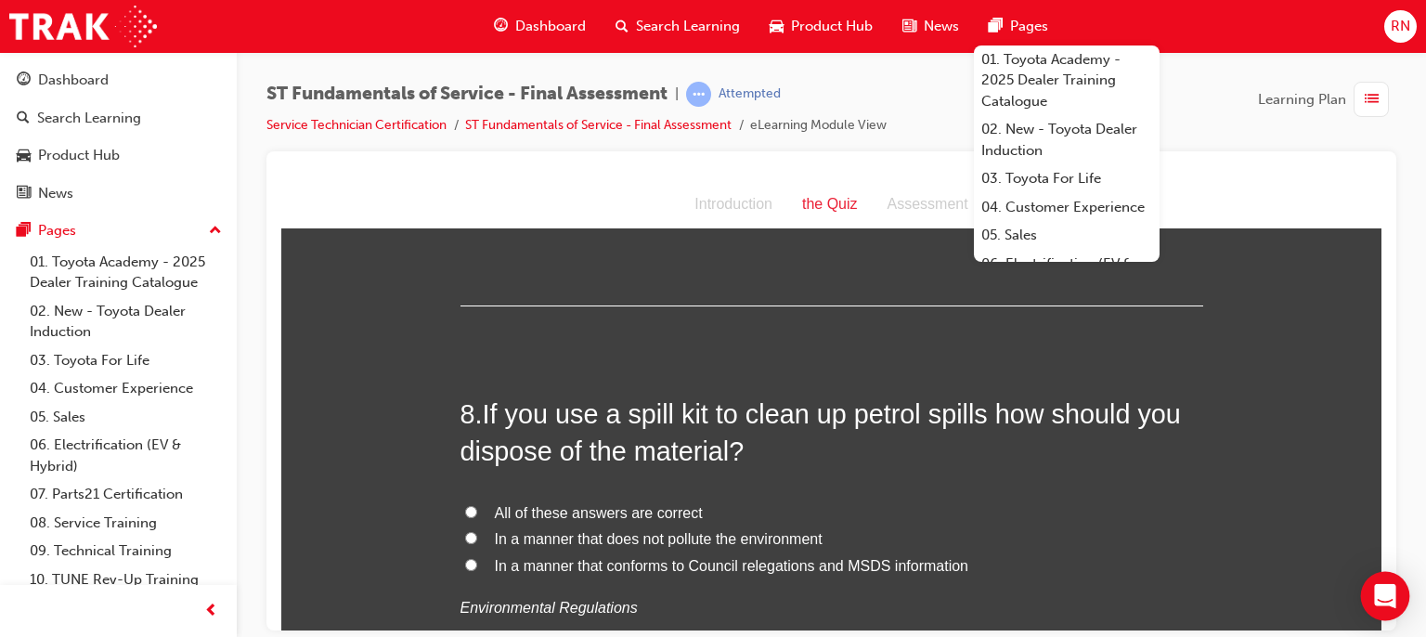
scroll to position [2860, 0]
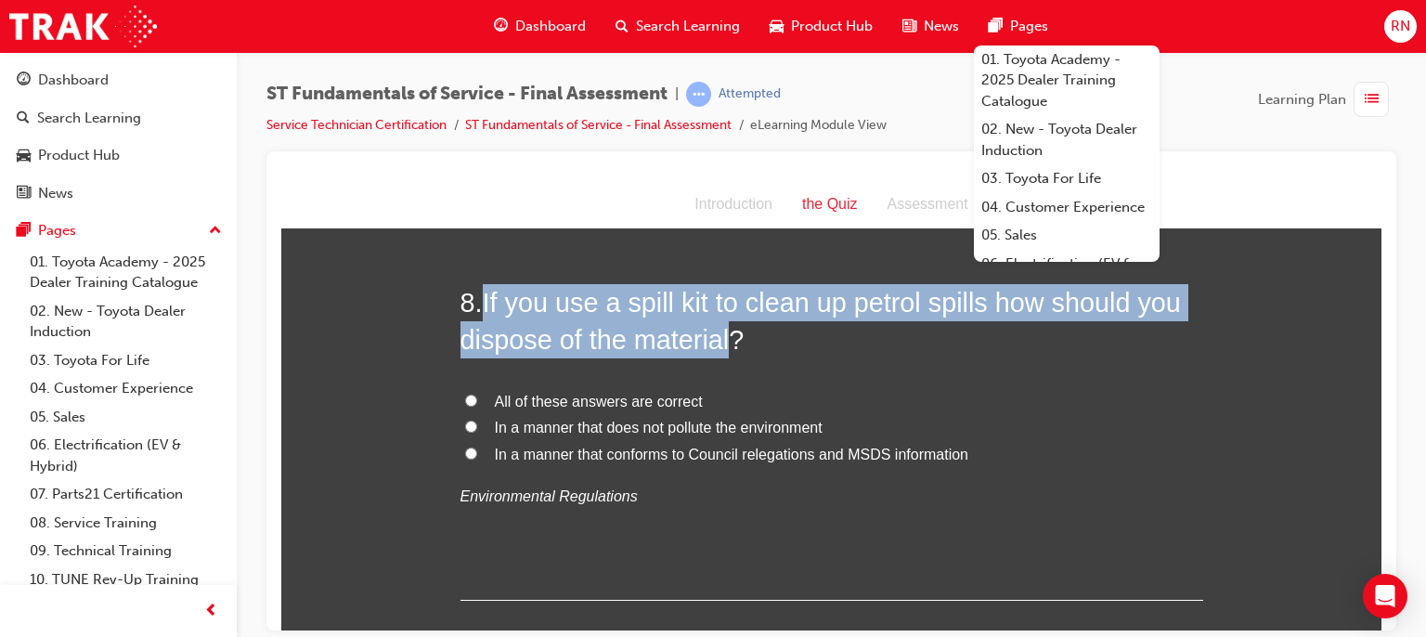
drag, startPoint x: 728, startPoint y: 340, endPoint x: 476, endPoint y: 300, distance: 254.8
click at [476, 300] on h2 "8 . If you use a spill kit to clean up petrol spills how should you dispose of …" at bounding box center [832, 320] width 743 height 75
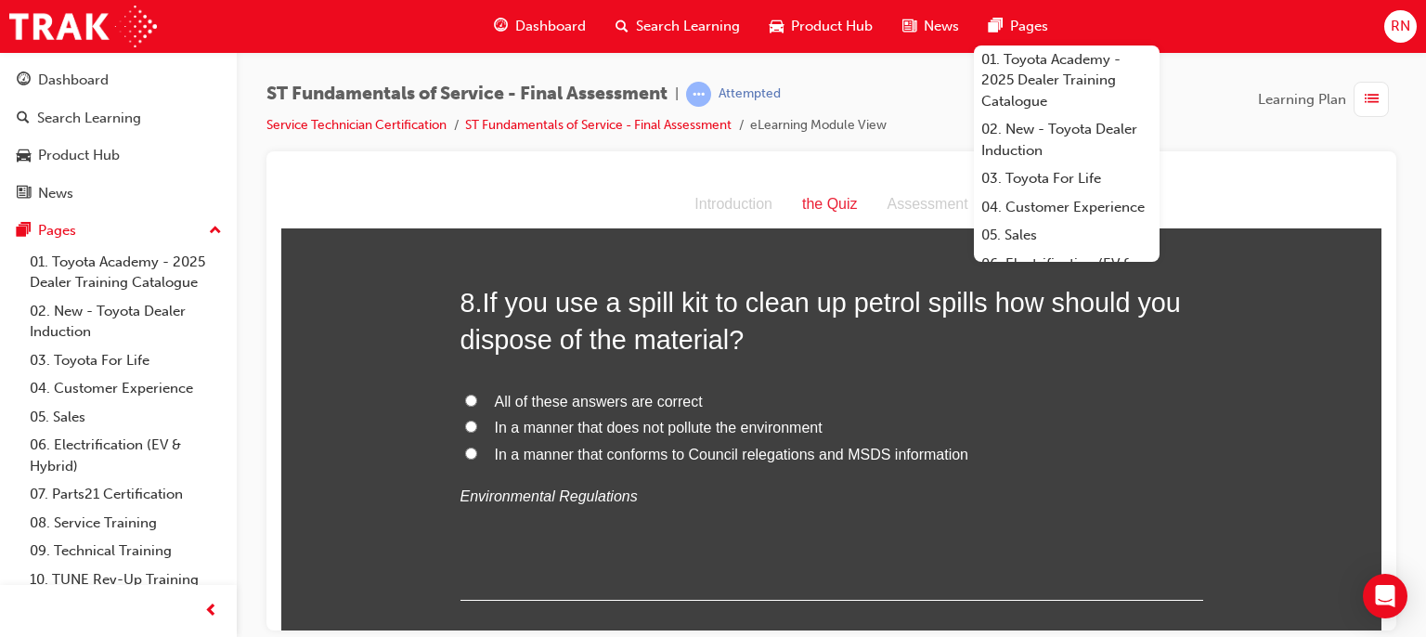
click at [539, 404] on span "All of these answers are correct" at bounding box center [599, 401] width 208 height 16
click at [477, 404] on input "All of these answers are correct" at bounding box center [471, 400] width 12 height 12
radio input "true"
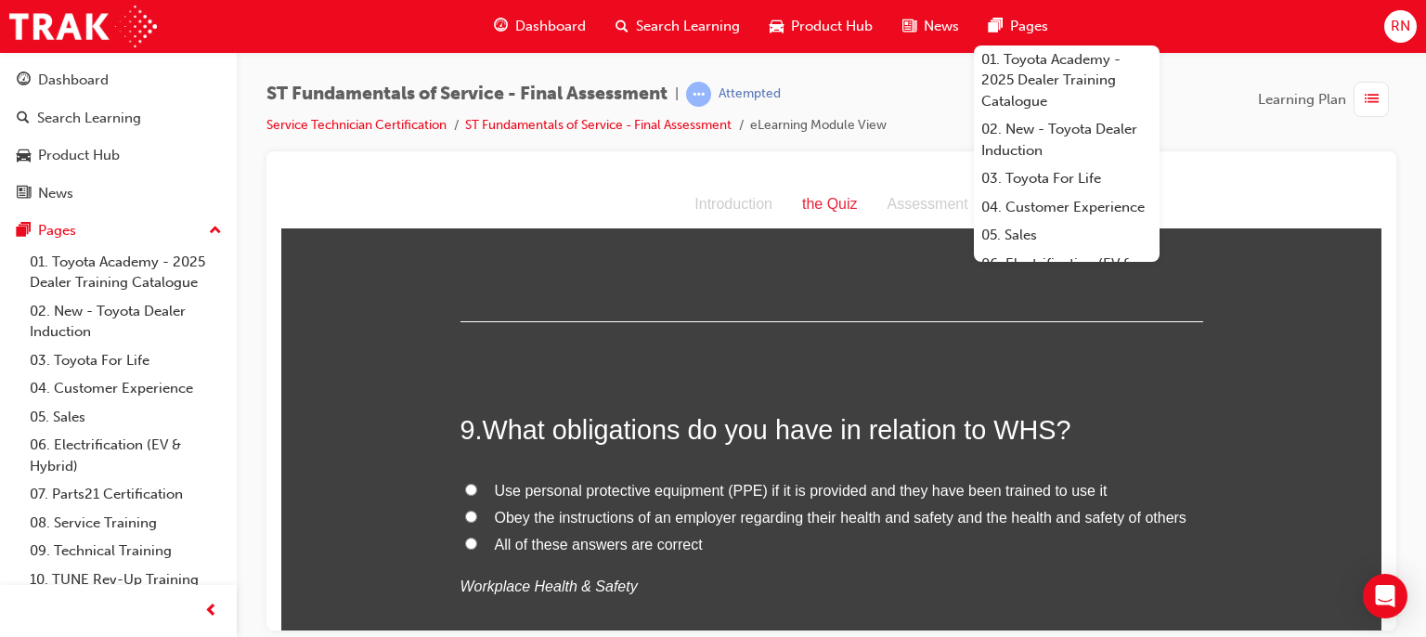
scroll to position [3157, 0]
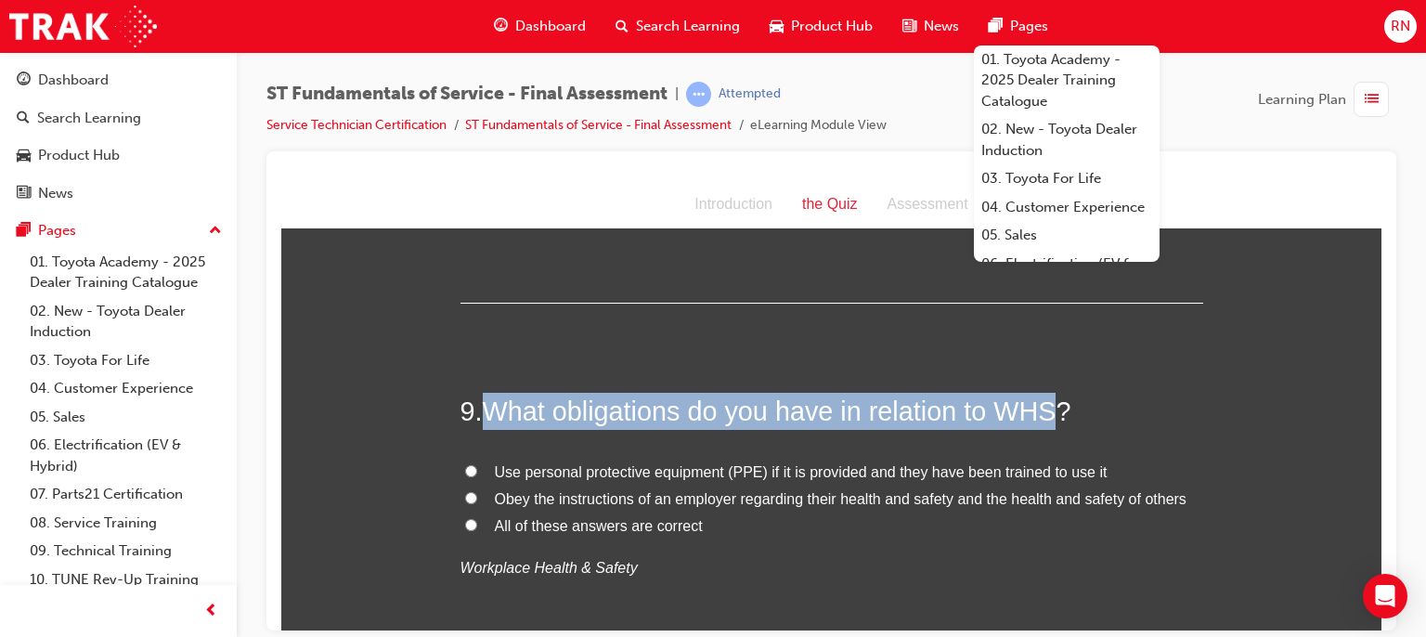
drag, startPoint x: 1049, startPoint y: 411, endPoint x: 478, endPoint y: 418, distance: 571.1
click at [478, 418] on h2 "9 . What obligations do you have in relation to WHS?" at bounding box center [832, 410] width 743 height 37
click at [465, 467] on input "Use personal protective equipment (PPE) if it is provided and they have been tr…" at bounding box center [471, 470] width 12 height 12
radio input "true"
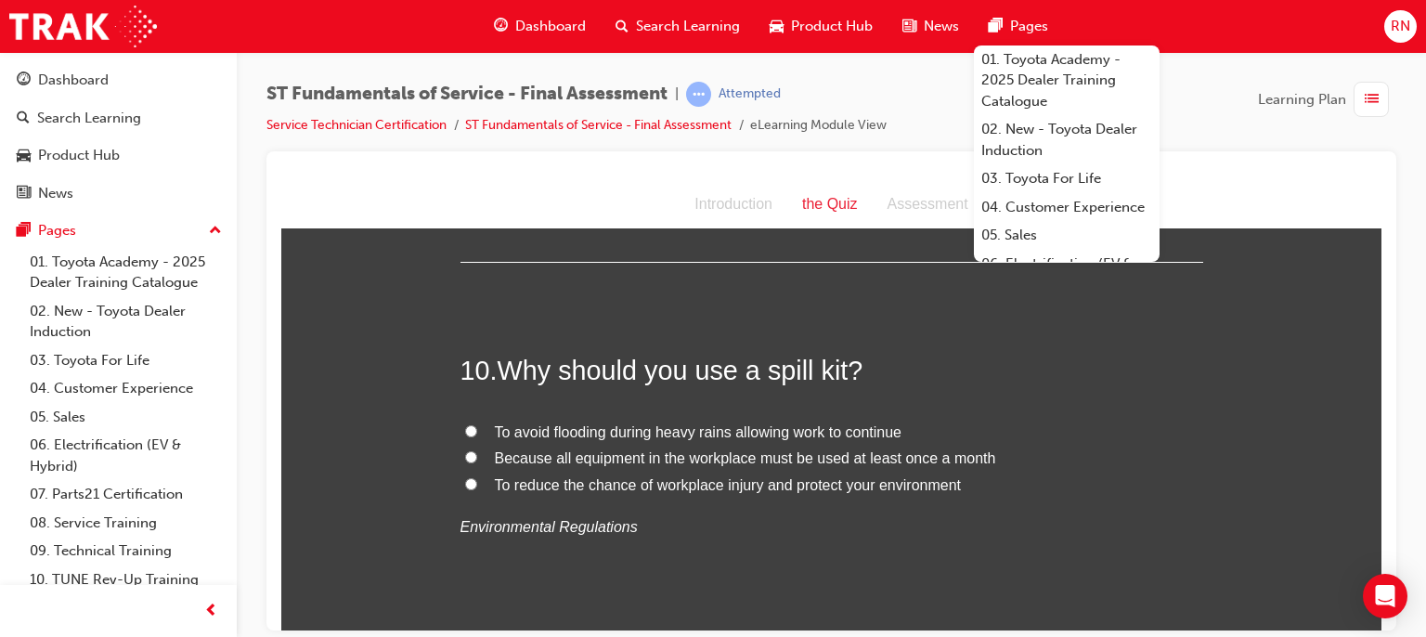
scroll to position [3603, 0]
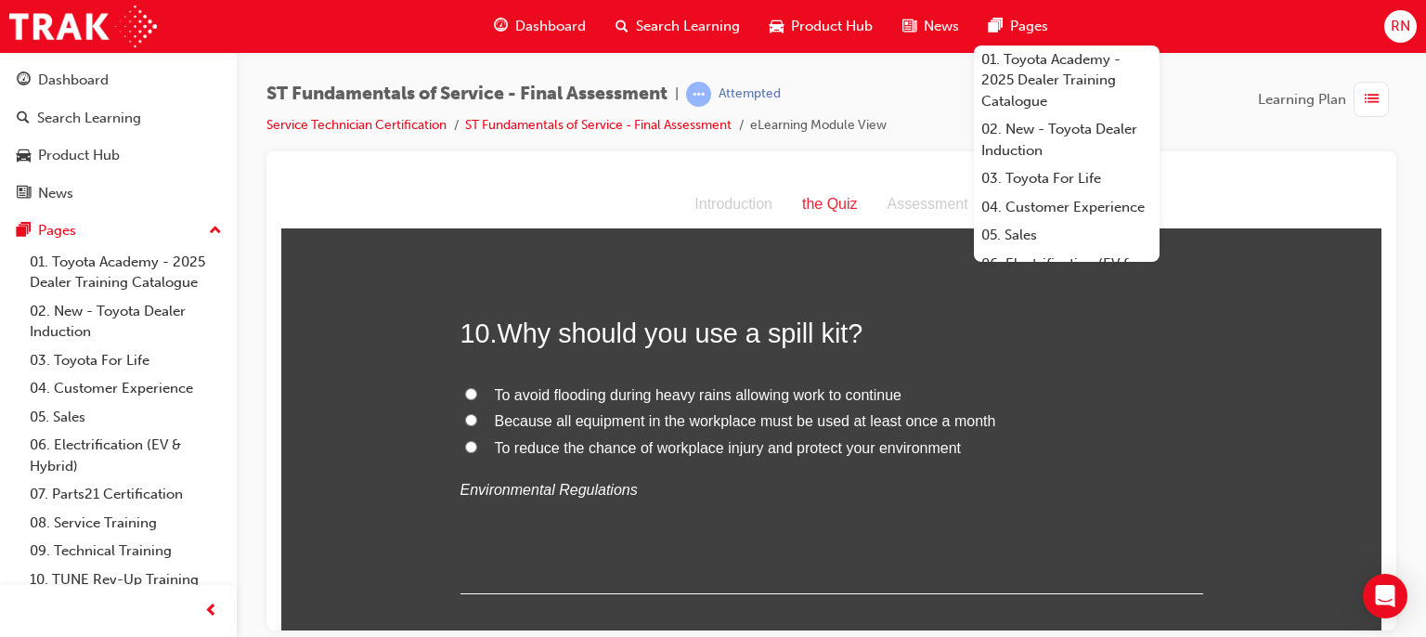
click at [465, 441] on input "To reduce the chance of workplace injury and protect your environment" at bounding box center [471, 446] width 12 height 12
radio input "true"
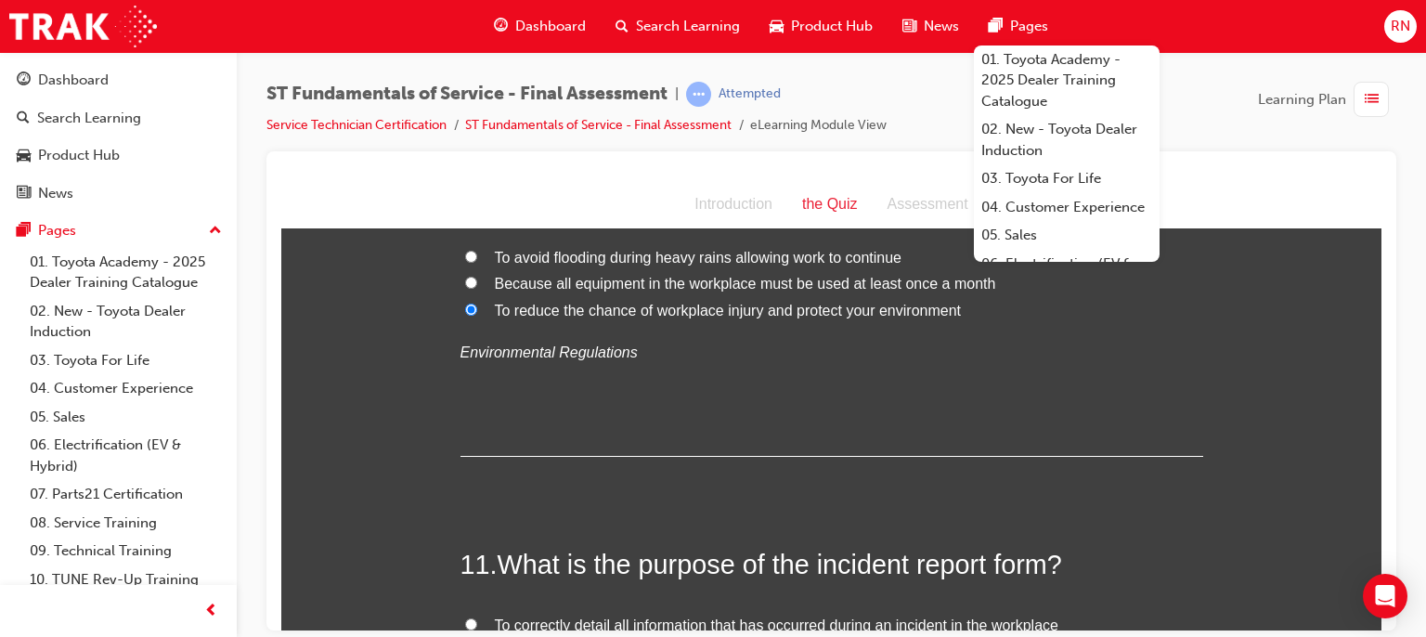
scroll to position [3751, 0]
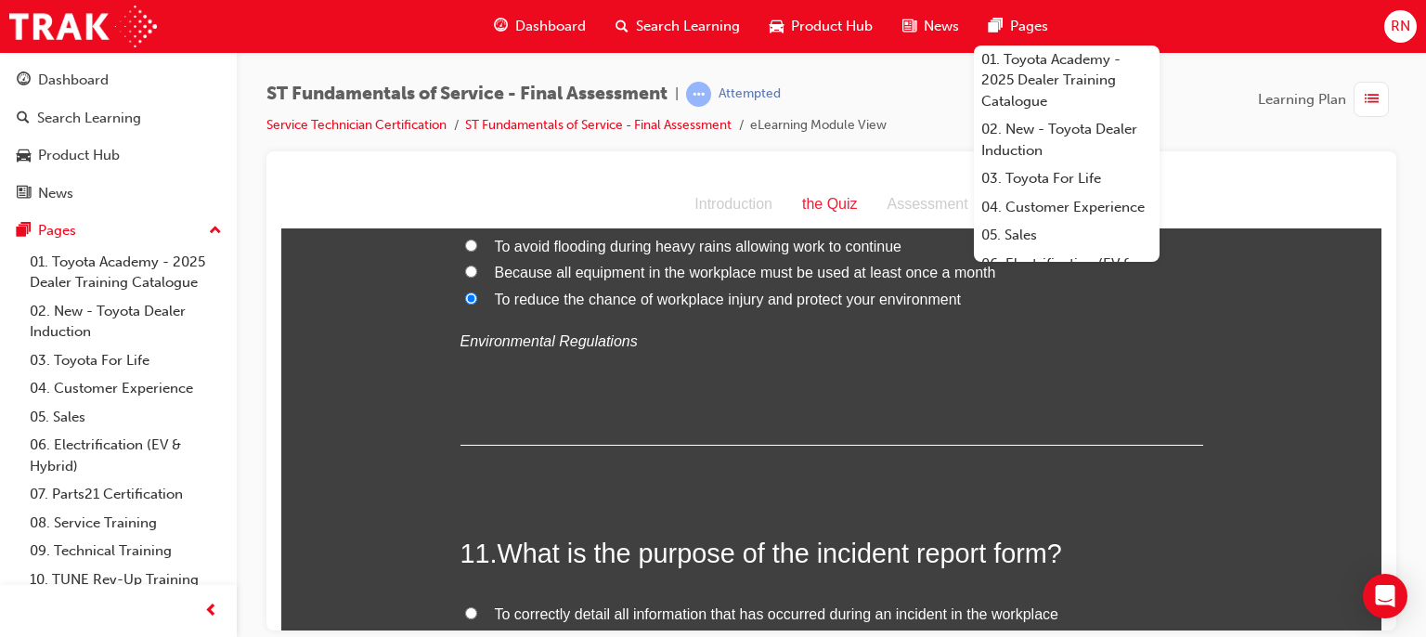
click at [1222, 116] on div "ST Fundamentals of Service - Final Assessment | Attempted Service Technician Ce…" at bounding box center [831, 117] width 1130 height 70
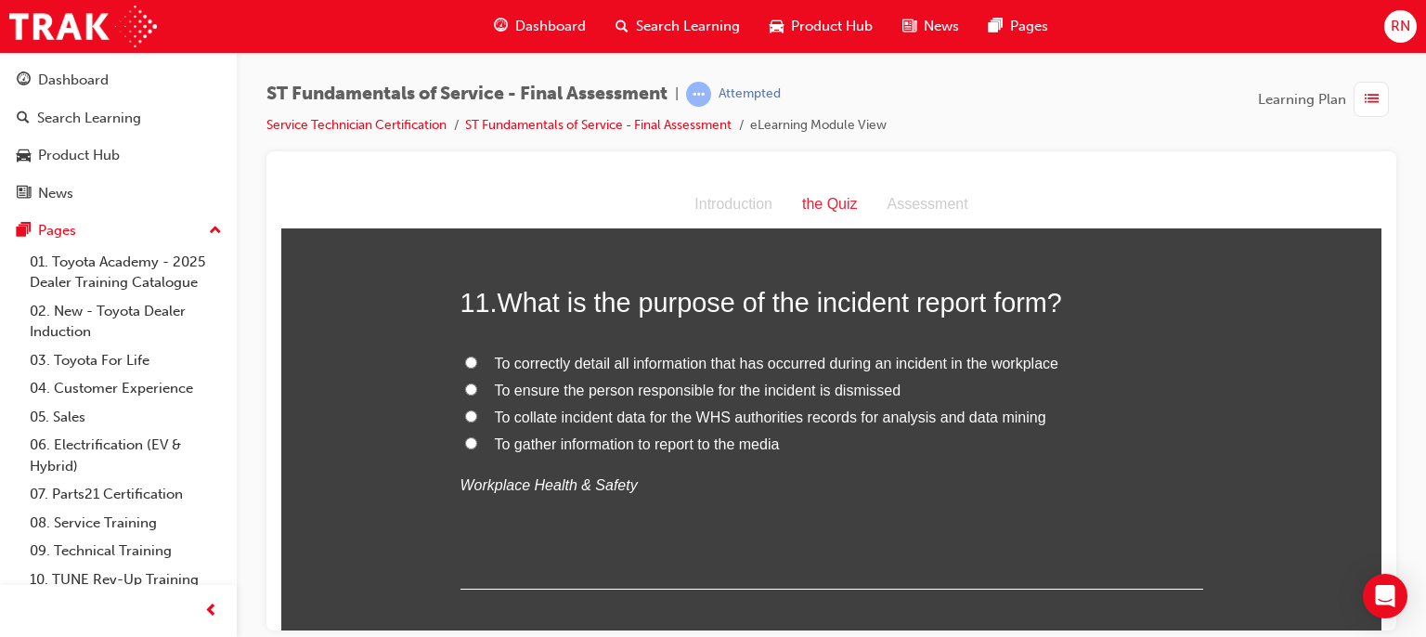
scroll to position [4011, 0]
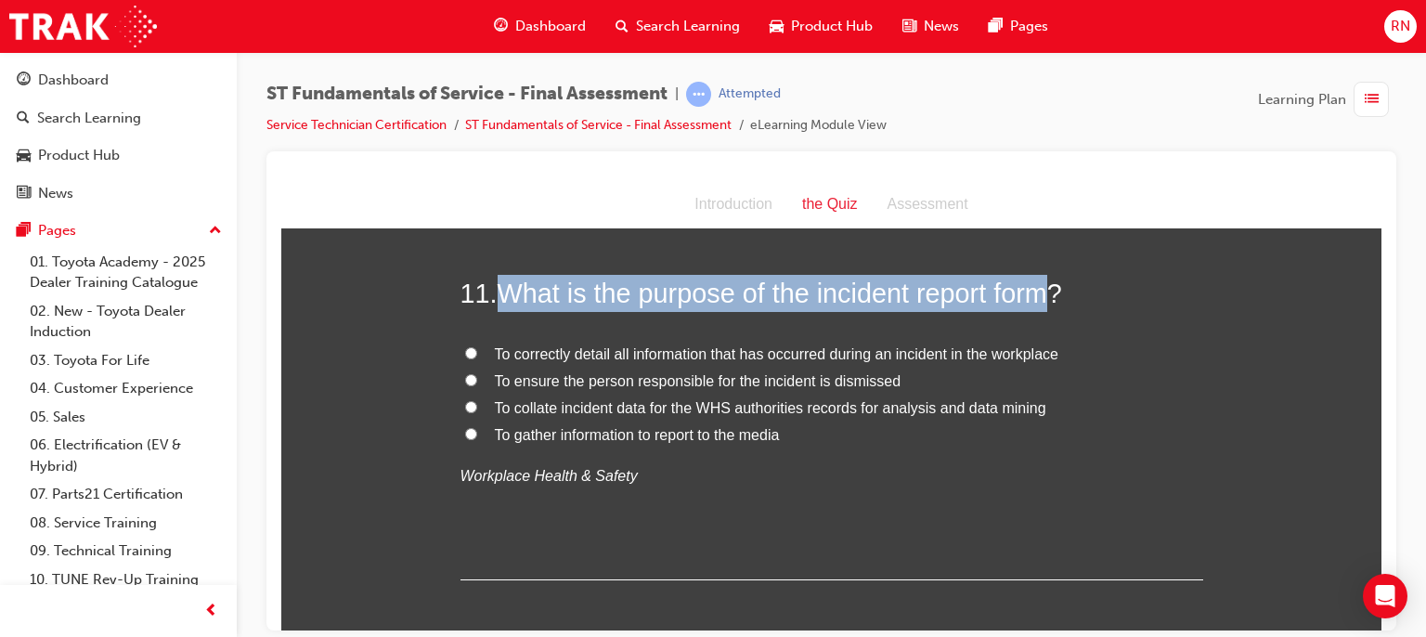
drag, startPoint x: 498, startPoint y: 290, endPoint x: 1045, endPoint y: 282, distance: 547.9
click at [1045, 282] on span "What is the purpose of the incident report form?" at bounding box center [780, 293] width 565 height 30
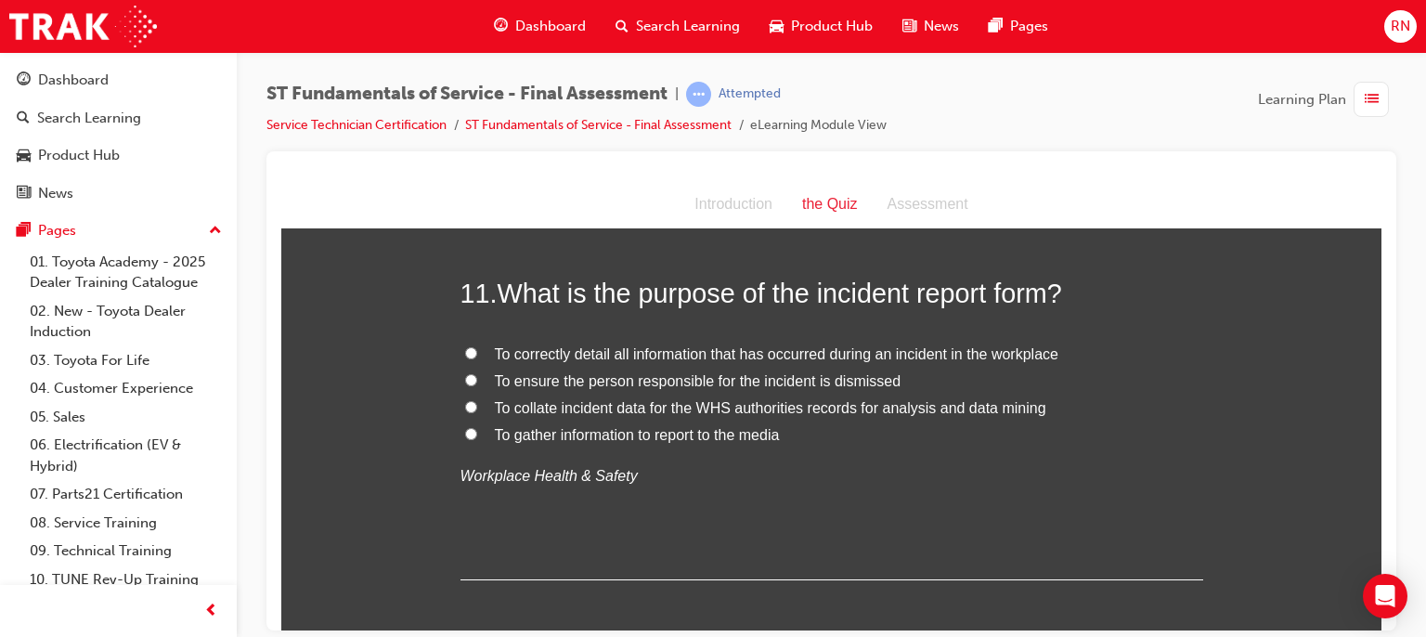
click at [822, 359] on span "To correctly detail all information that has occurred during an incident in the…" at bounding box center [777, 353] width 564 height 16
click at [477, 358] on input "To correctly detail all information that has occurred during an incident in the…" at bounding box center [471, 352] width 12 height 12
radio input "true"
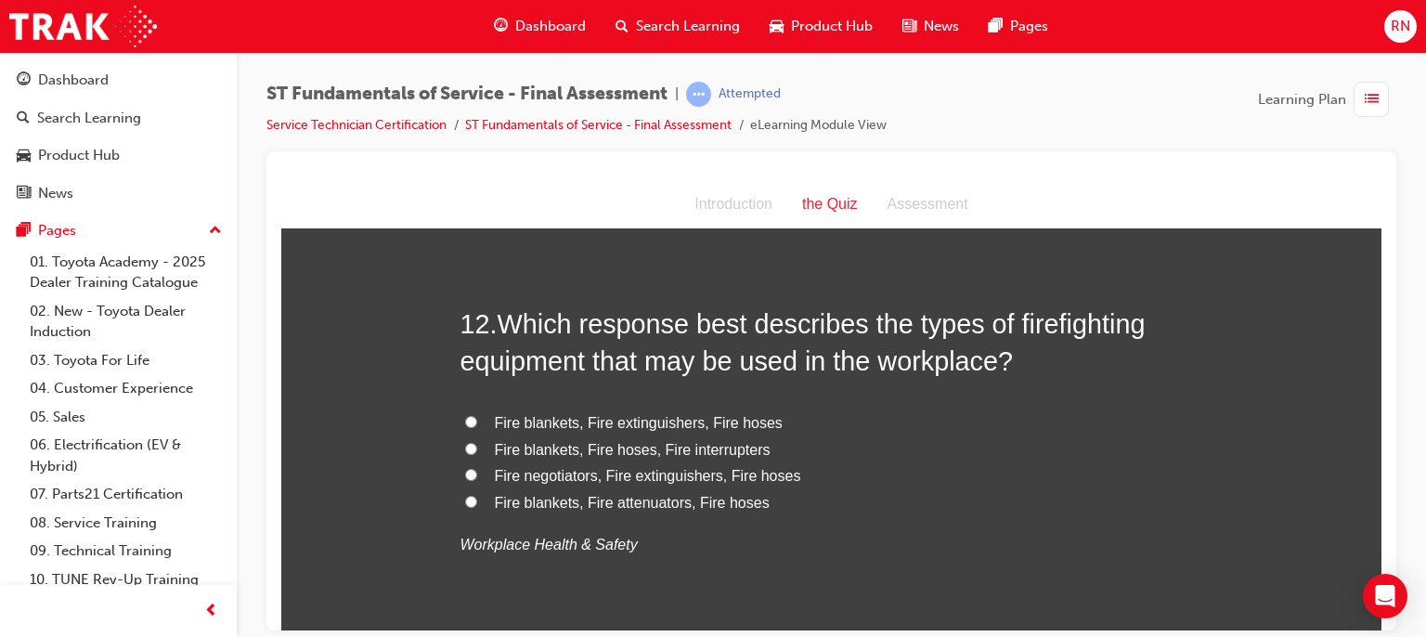
scroll to position [4382, 0]
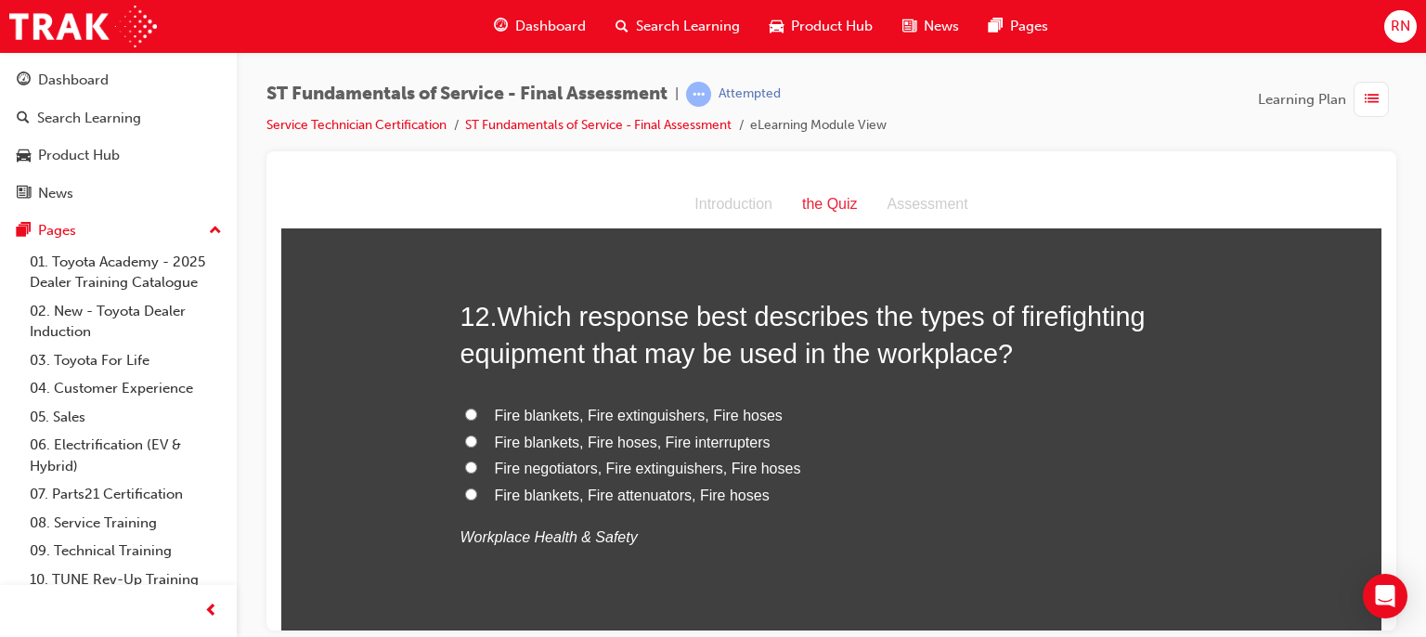
click at [550, 415] on span "Fire blankets, Fire extinguishers, Fire hoses" at bounding box center [639, 415] width 288 height 16
click at [477, 415] on input "Fire blankets, Fire extinguishers, Fire hoses" at bounding box center [471, 414] width 12 height 12
radio input "true"
drag, startPoint x: 590, startPoint y: 471, endPoint x: 481, endPoint y: 462, distance: 109.0
click at [481, 462] on label "Fire negotiators, Fire extinguishers, Fire hoses" at bounding box center [832, 468] width 743 height 27
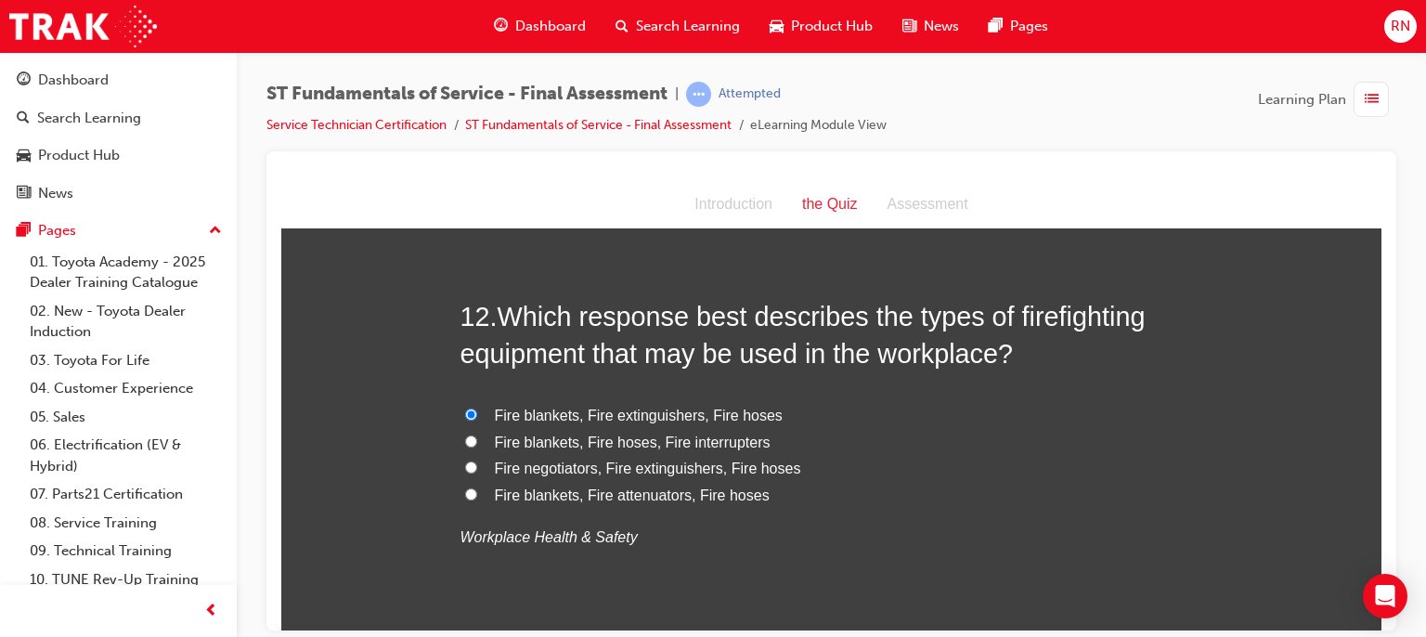
click at [588, 441] on span "Fire blankets, Fire hoses, Fire interrupters" at bounding box center [633, 442] width 276 height 16
click at [477, 441] on input "Fire blankets, Fire hoses, Fire interrupters" at bounding box center [471, 441] width 12 height 12
radio input "true"
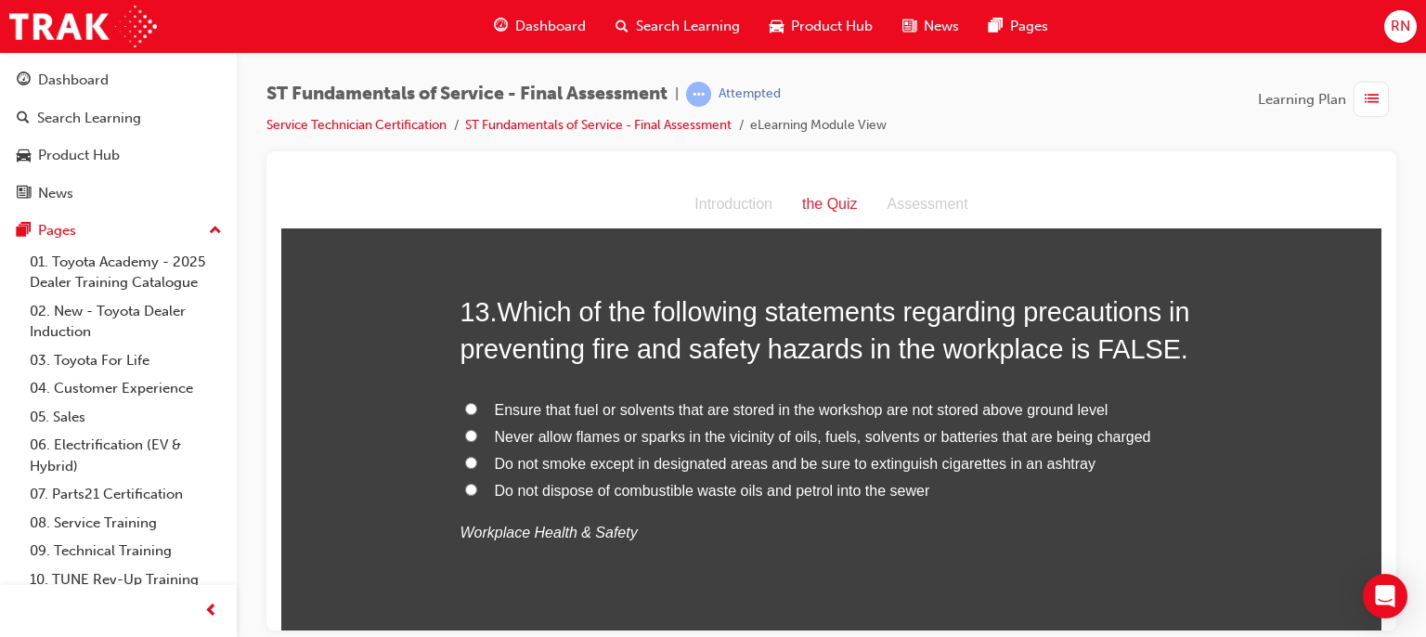
scroll to position [4828, 0]
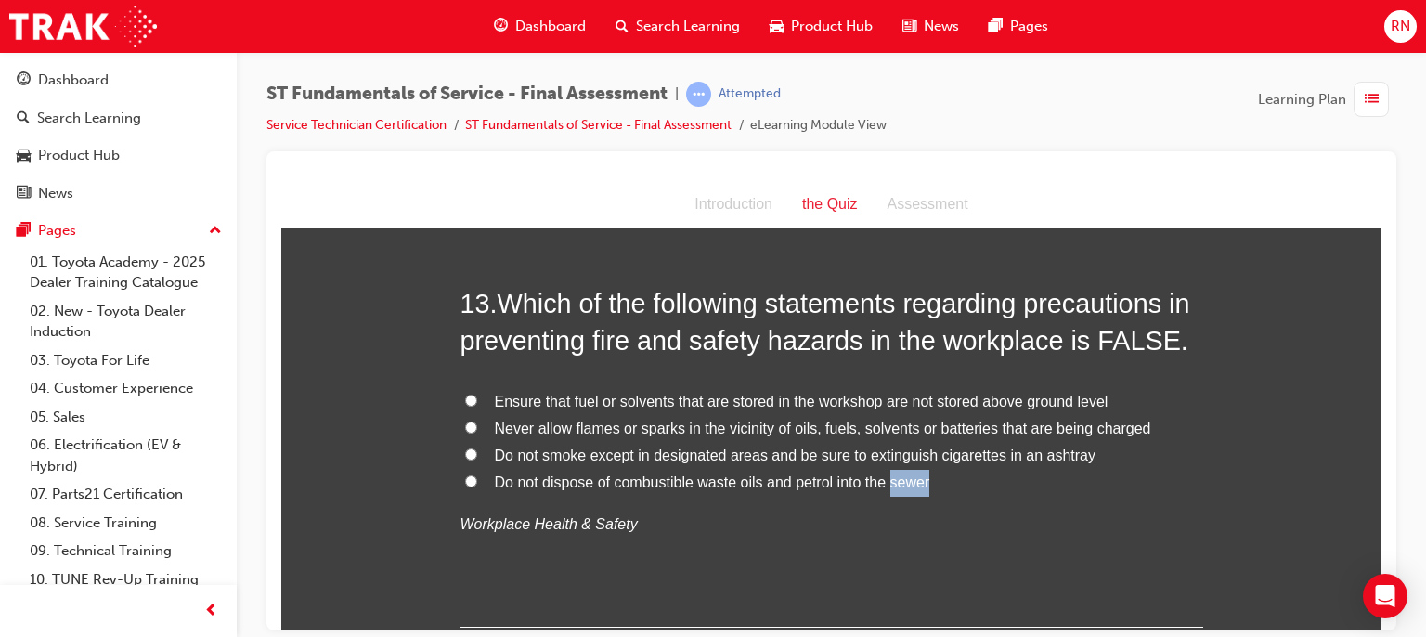
drag, startPoint x: 917, startPoint y: 481, endPoint x: 881, endPoint y: 485, distance: 36.4
click at [881, 485] on span "Do not dispose of combustible waste oils and petrol into the sewer" at bounding box center [712, 482] width 435 height 16
click at [831, 404] on span "Ensure that fuel or solvents that are stored in the workshop are not stored abo…" at bounding box center [802, 401] width 614 height 16
click at [477, 404] on input "Ensure that fuel or solvents that are stored in the workshop are not stored abo…" at bounding box center [471, 400] width 12 height 12
radio input "true"
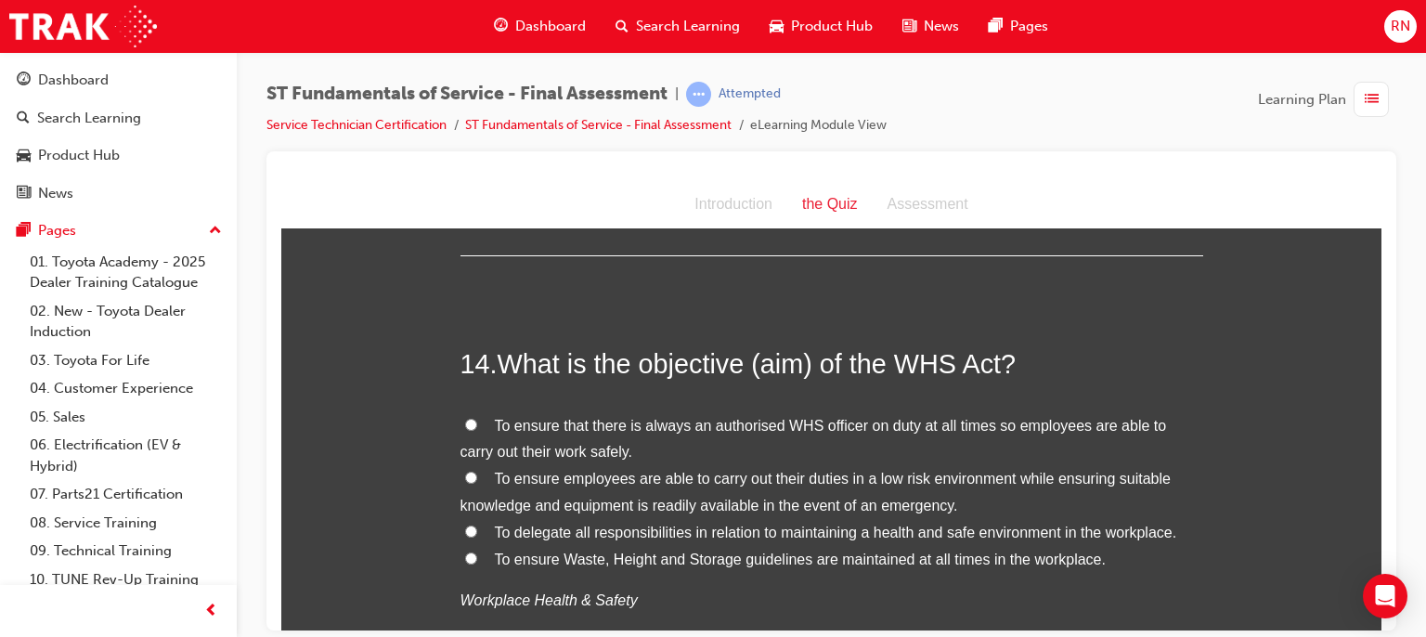
scroll to position [5237, 0]
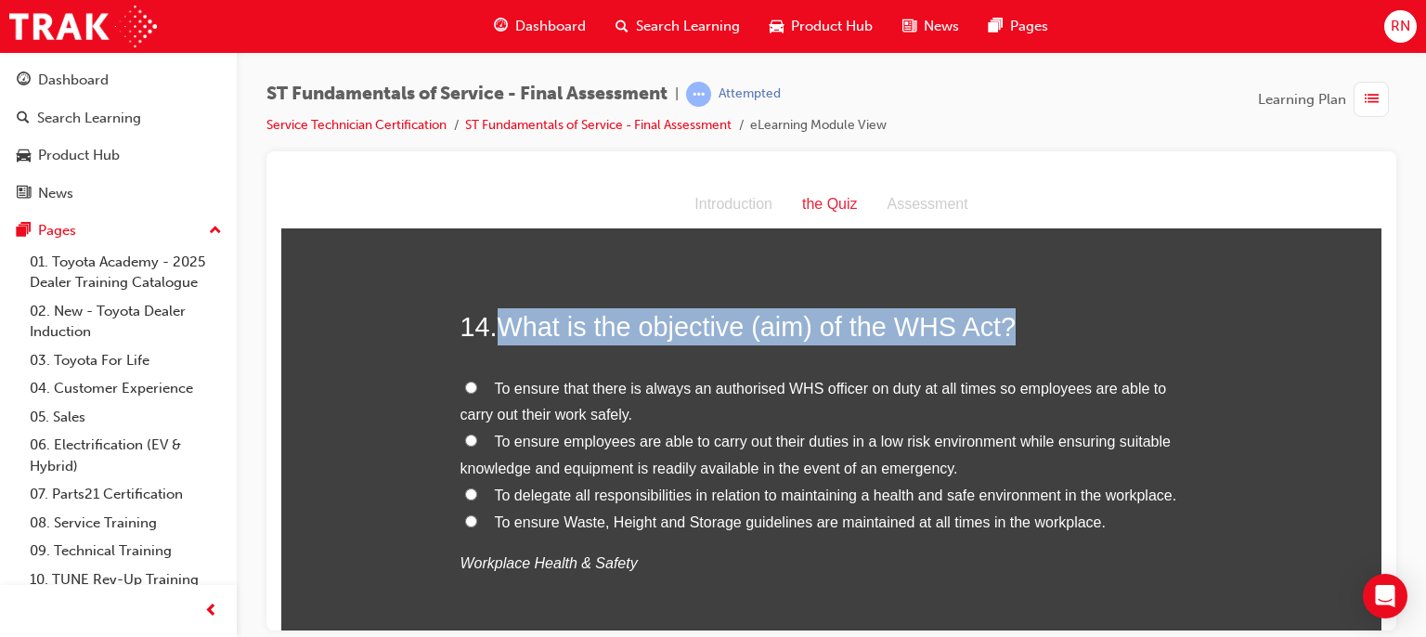
drag, startPoint x: 1006, startPoint y: 324, endPoint x: 501, endPoint y: 327, distance: 504.2
click at [501, 327] on span "What is the objective (aim) of the WHS Act?" at bounding box center [757, 326] width 519 height 30
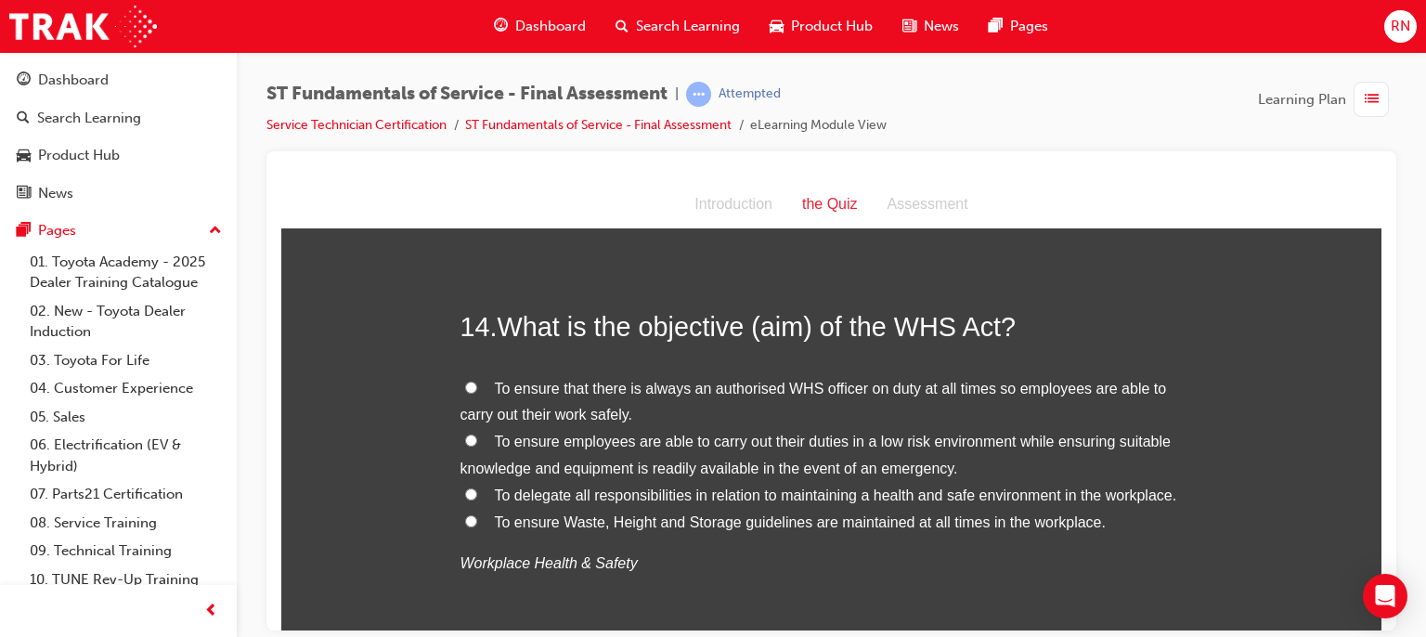
click at [715, 441] on span "To ensure employees are able to carry out their duties in a low risk environmen…" at bounding box center [816, 454] width 710 height 43
click at [477, 441] on input "To ensure employees are able to carry out their duties in a low risk environmen…" at bounding box center [471, 440] width 12 height 12
radio input "true"
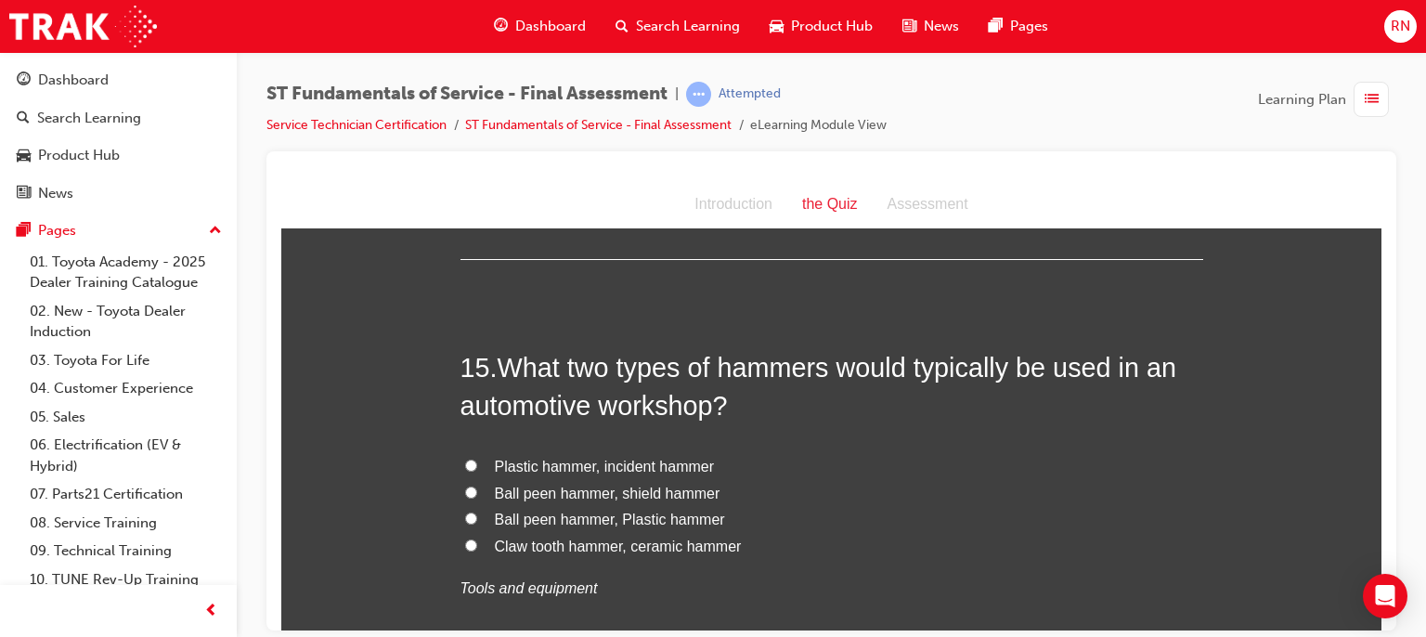
scroll to position [5682, 0]
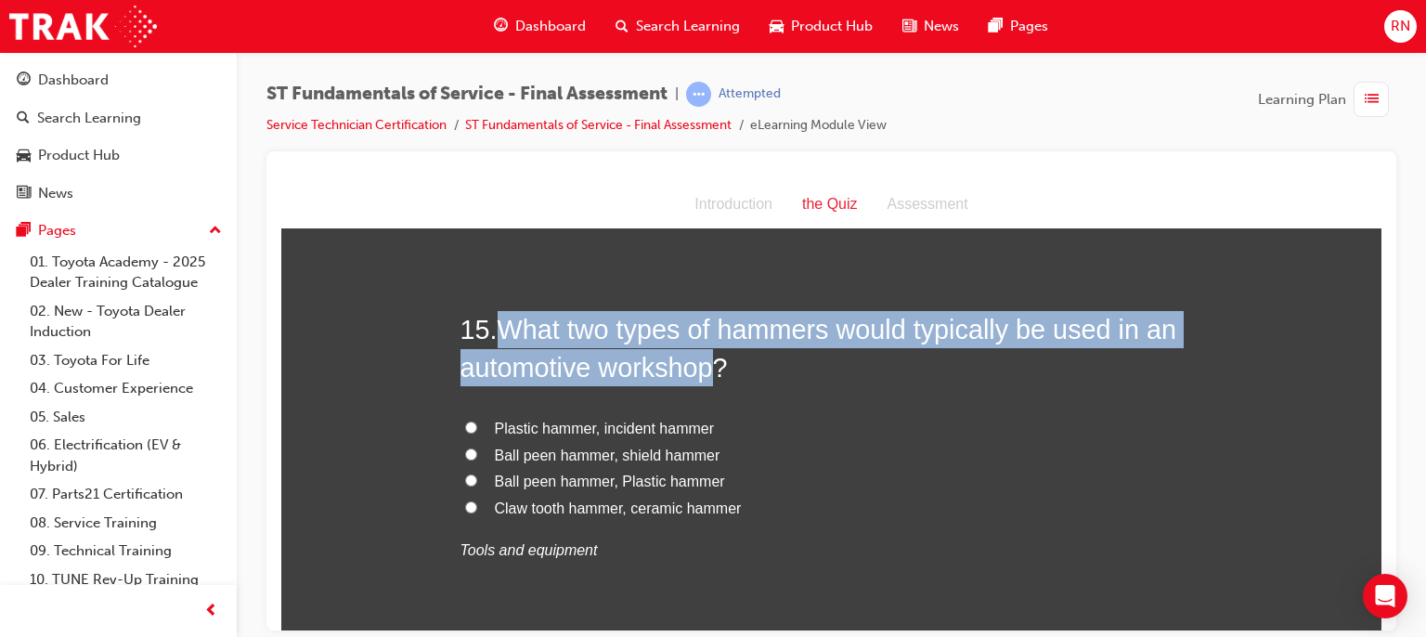
drag, startPoint x: 709, startPoint y: 361, endPoint x: 495, endPoint y: 318, distance: 218.9
click at [495, 318] on h2 "15 . What two types of hammers would typically be used in an automotive worksho…" at bounding box center [832, 347] width 743 height 75
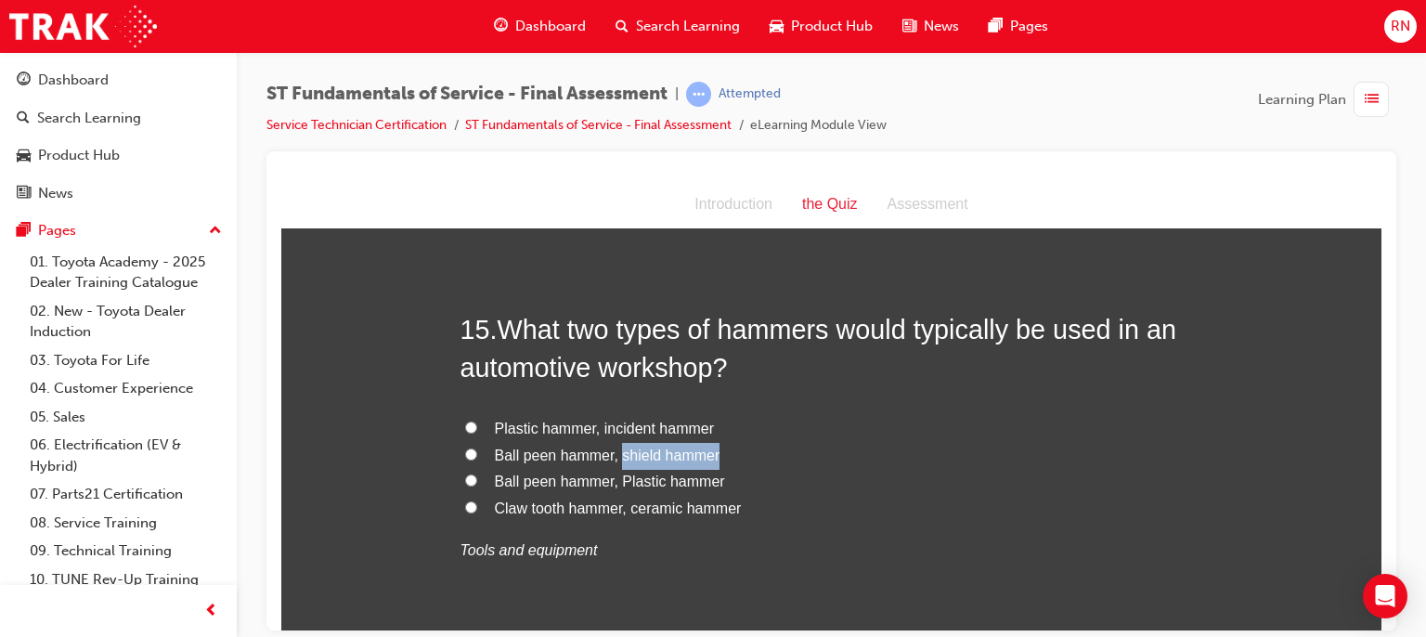
drag, startPoint x: 709, startPoint y: 450, endPoint x: 614, endPoint y: 456, distance: 95.8
click at [614, 456] on label "Ball peen hammer, shield hammer" at bounding box center [832, 455] width 743 height 27
click at [465, 455] on input "Ball peen hammer, shield hammer" at bounding box center [471, 454] width 12 height 12
radio input "true"
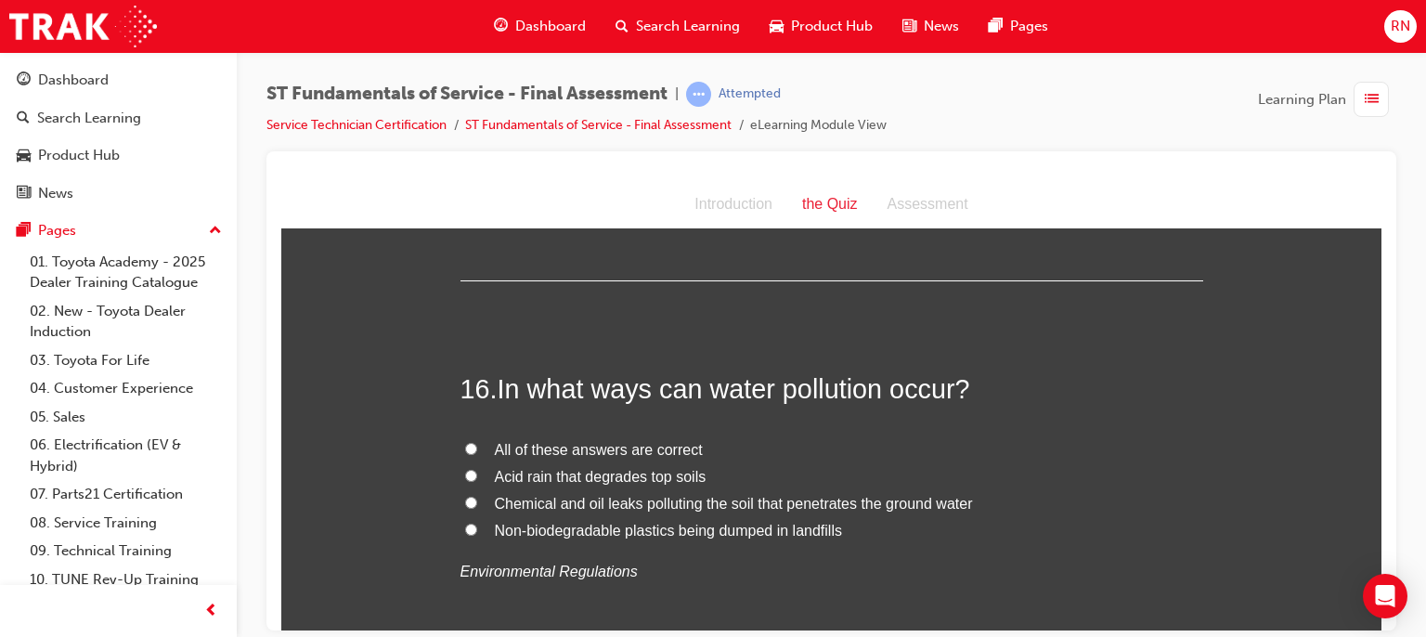
scroll to position [6091, 0]
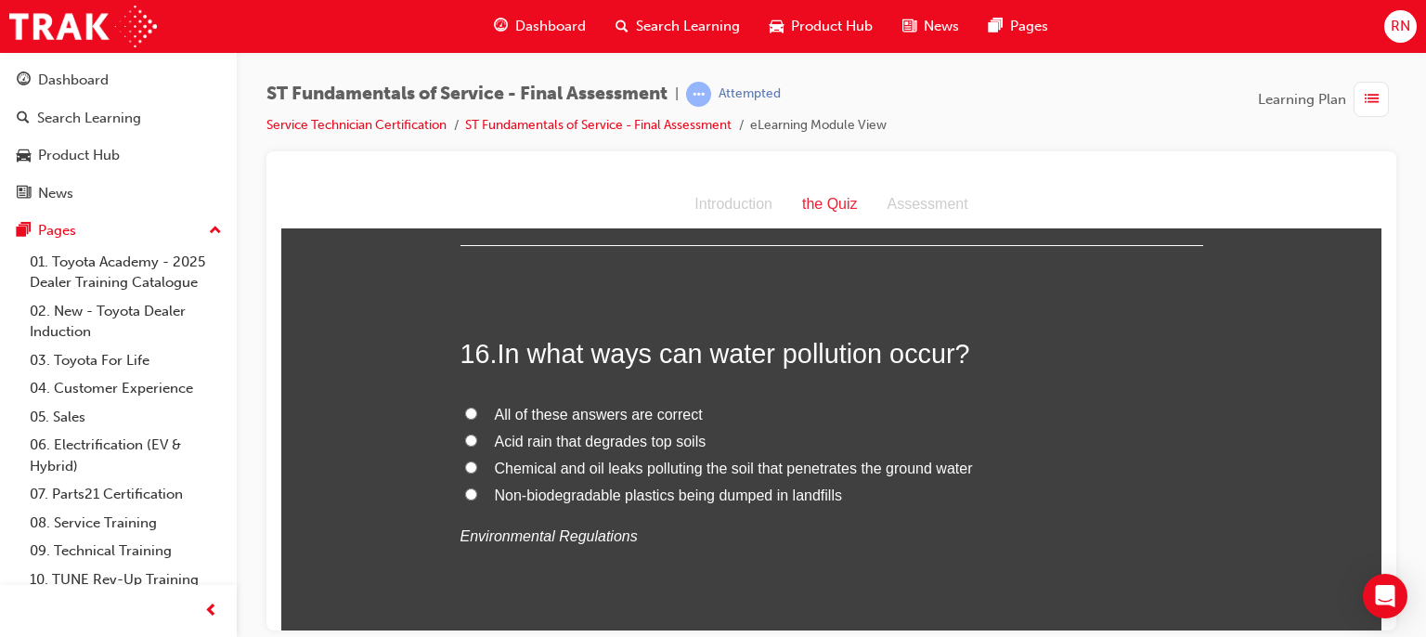
click at [564, 465] on span "Chemical and oil leaks polluting the soil that penetrates the ground water" at bounding box center [734, 468] width 478 height 16
click at [477, 465] on input "Chemical and oil leaks polluting the soil that penetrates the ground water" at bounding box center [471, 467] width 12 height 12
radio input "true"
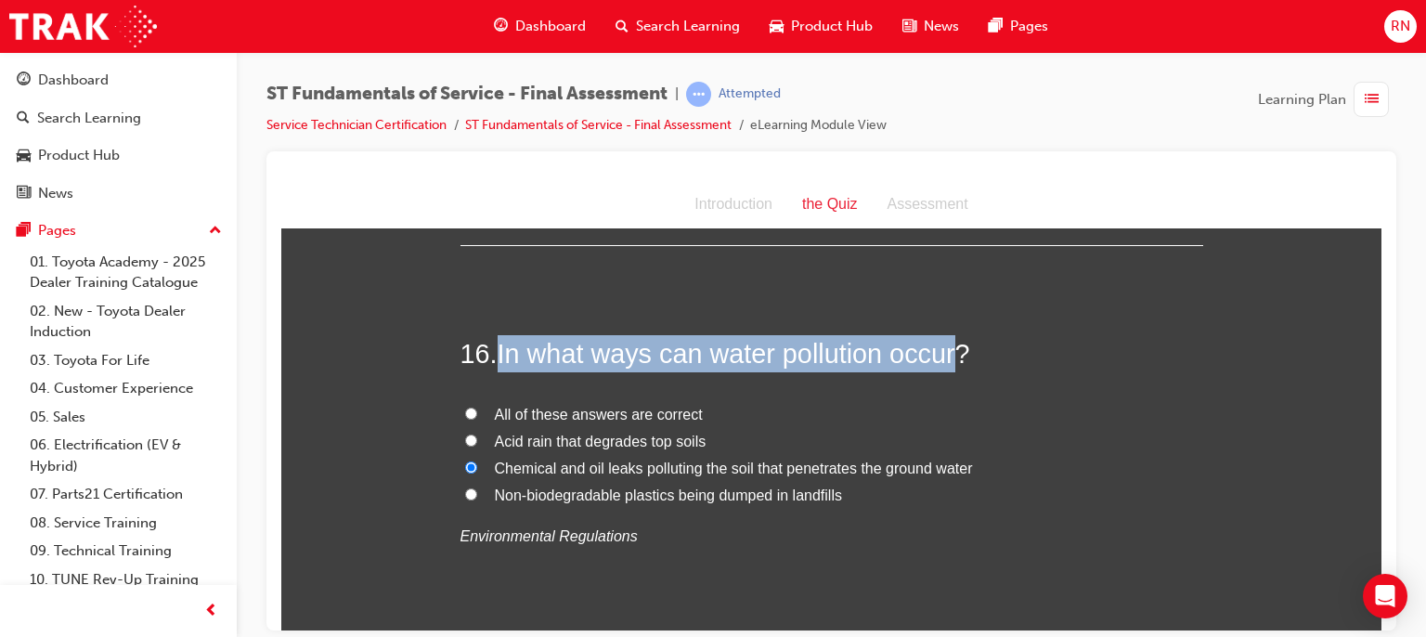
drag, startPoint x: 952, startPoint y: 349, endPoint x: 494, endPoint y: 352, distance: 457.8
click at [494, 352] on h2 "16 . In what ways can water pollution occur?" at bounding box center [832, 352] width 743 height 37
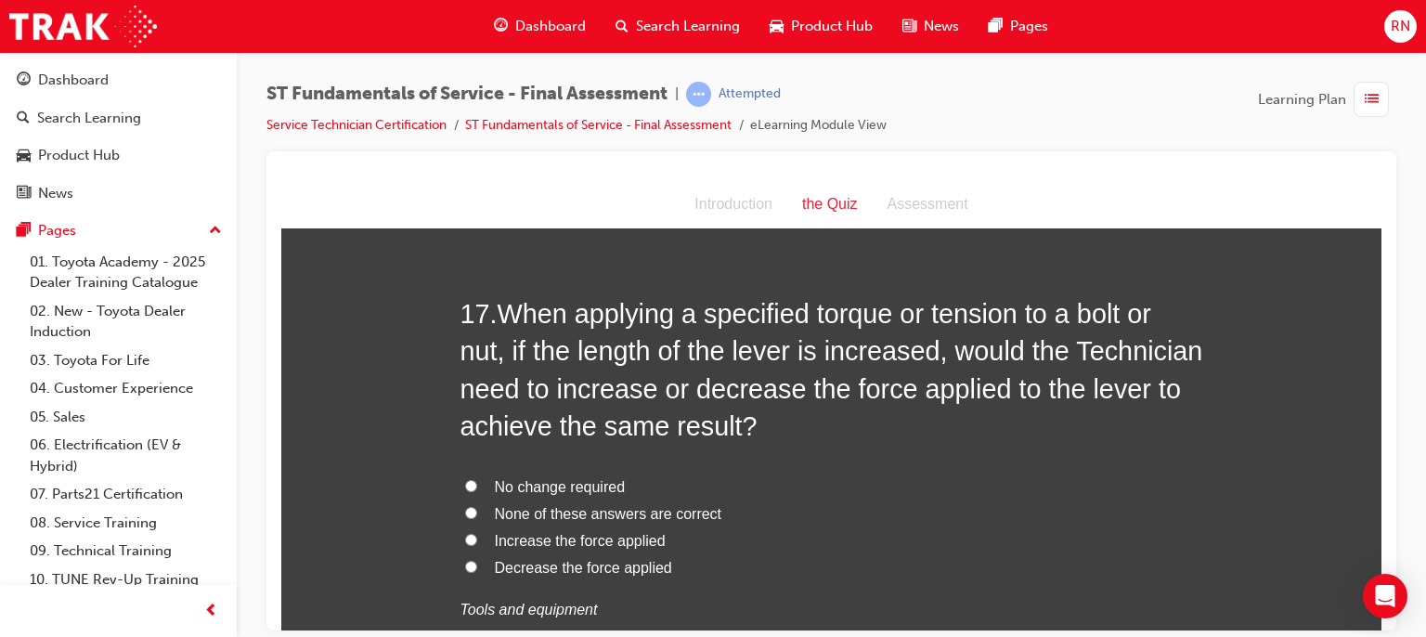
scroll to position [6537, 0]
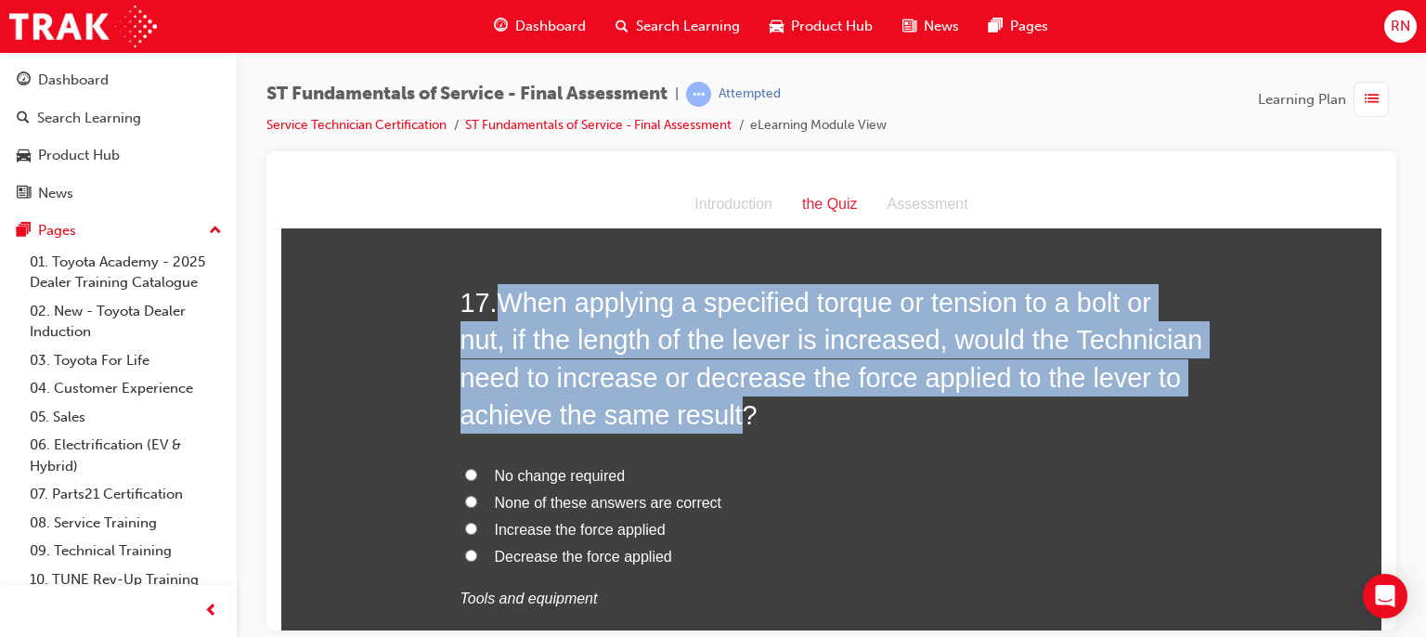
drag, startPoint x: 735, startPoint y: 405, endPoint x: 506, endPoint y: 270, distance: 265.9
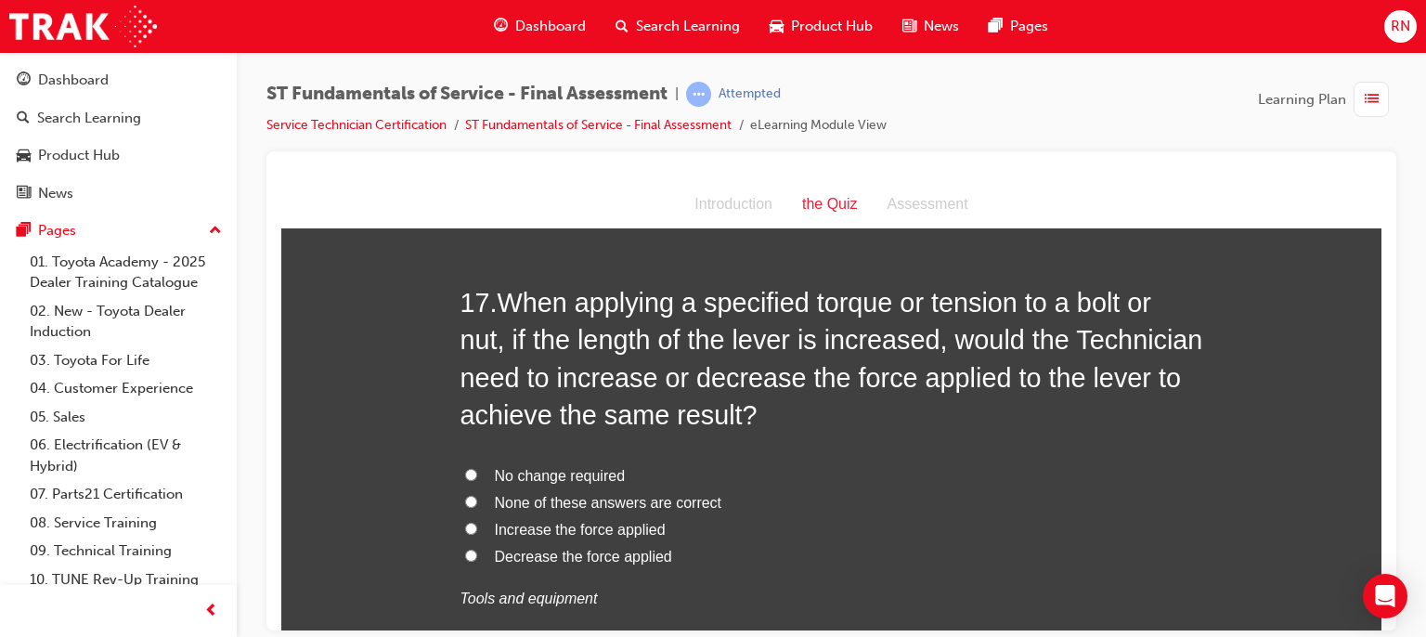
click at [551, 552] on span "Decrease the force applied" at bounding box center [583, 556] width 177 height 16
click at [477, 552] on input "Decrease the force applied" at bounding box center [471, 555] width 12 height 12
radio input "true"
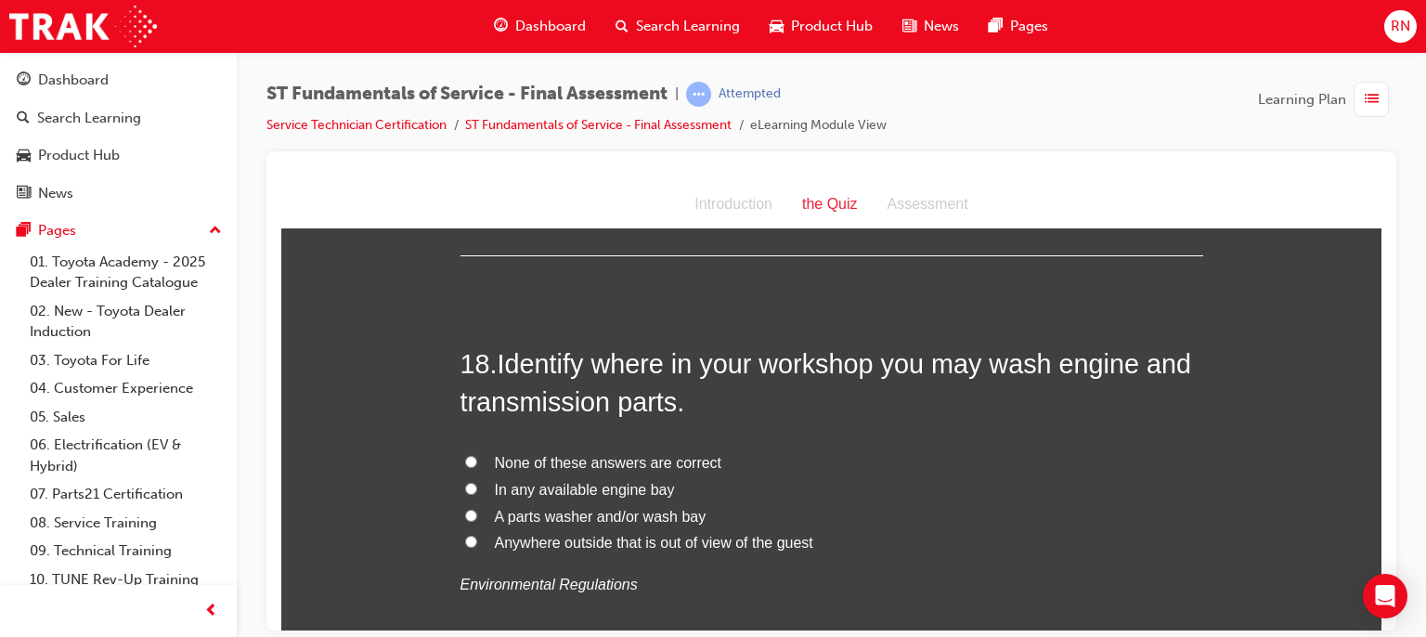
scroll to position [7019, 0]
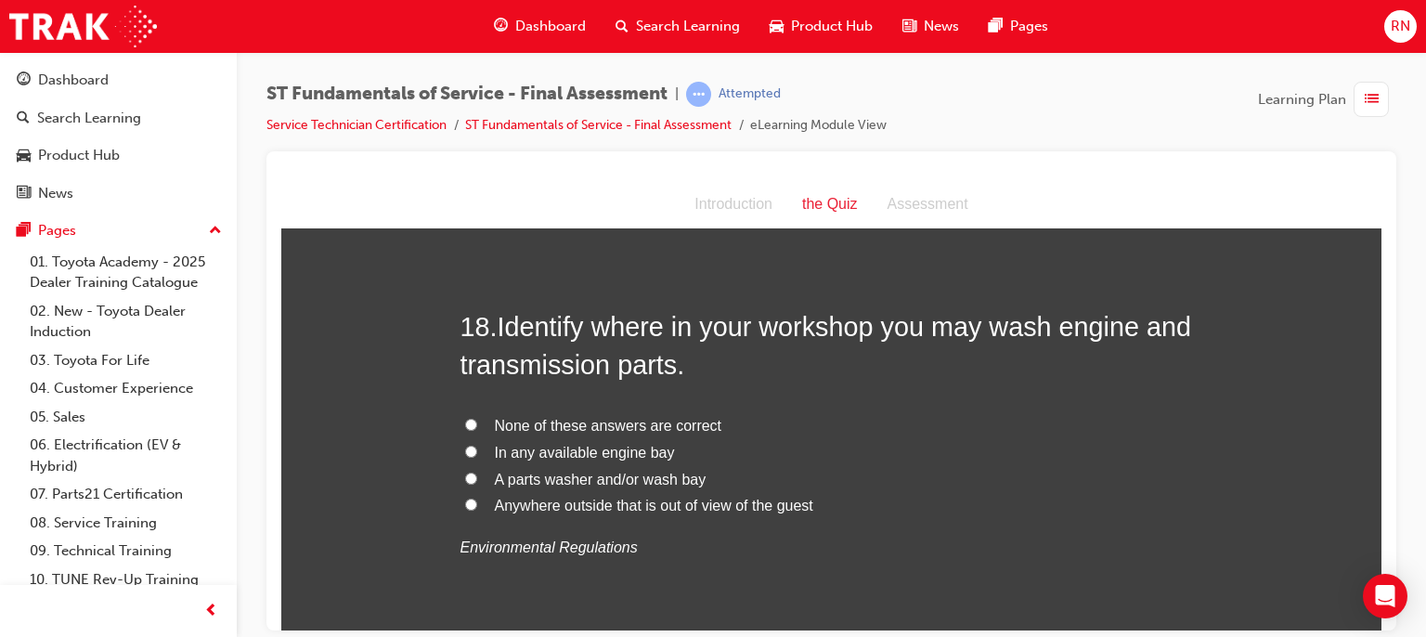
click at [576, 450] on span "In any available engine bay" at bounding box center [585, 452] width 180 height 16
click at [477, 450] on input "In any available engine bay" at bounding box center [471, 451] width 12 height 12
radio input "true"
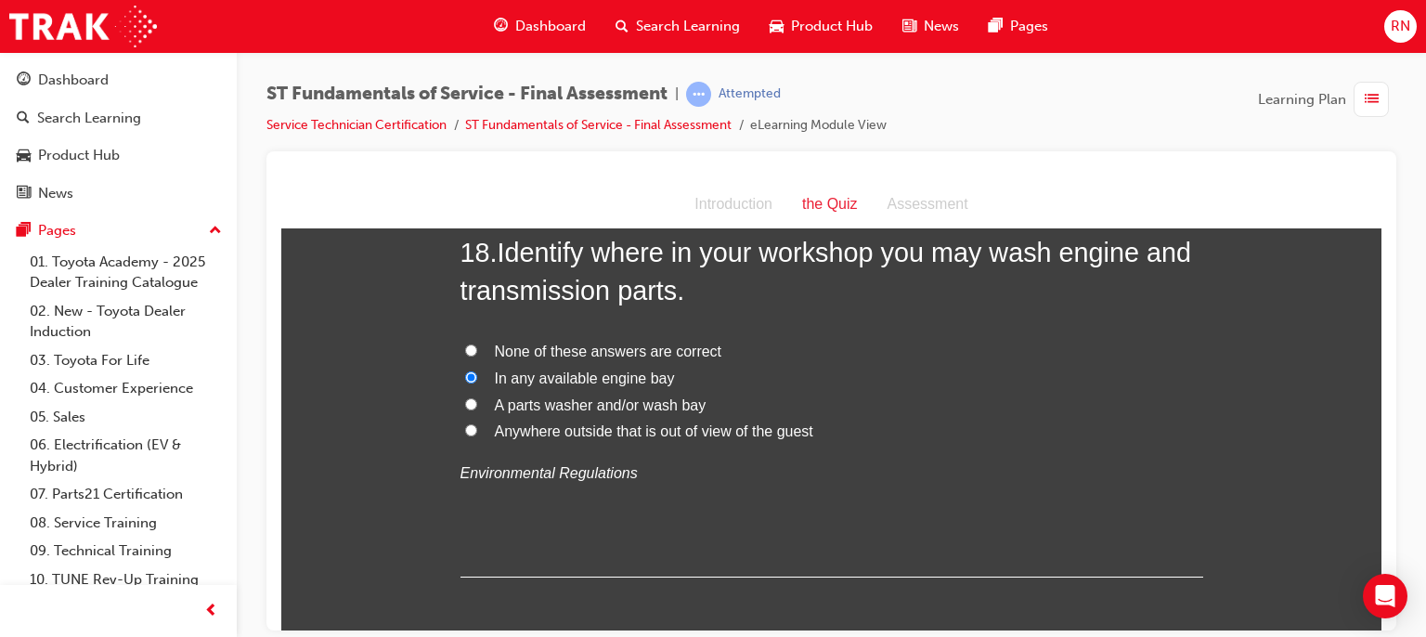
scroll to position [7131, 0]
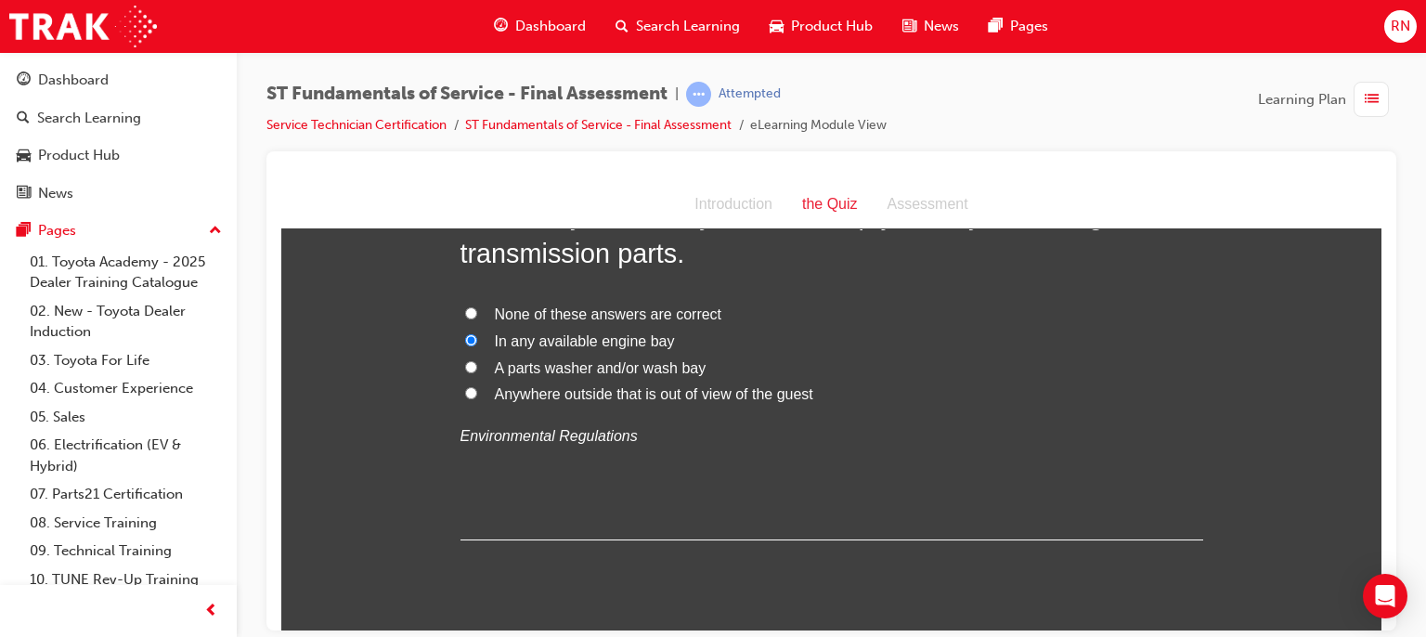
click at [526, 313] on span "None of these answers are correct" at bounding box center [608, 313] width 227 height 16
click at [477, 313] on input "None of these answers are correct" at bounding box center [471, 312] width 12 height 12
radio input "true"
click at [465, 364] on input "A parts washer and/or wash bay" at bounding box center [471, 366] width 12 height 12
radio input "true"
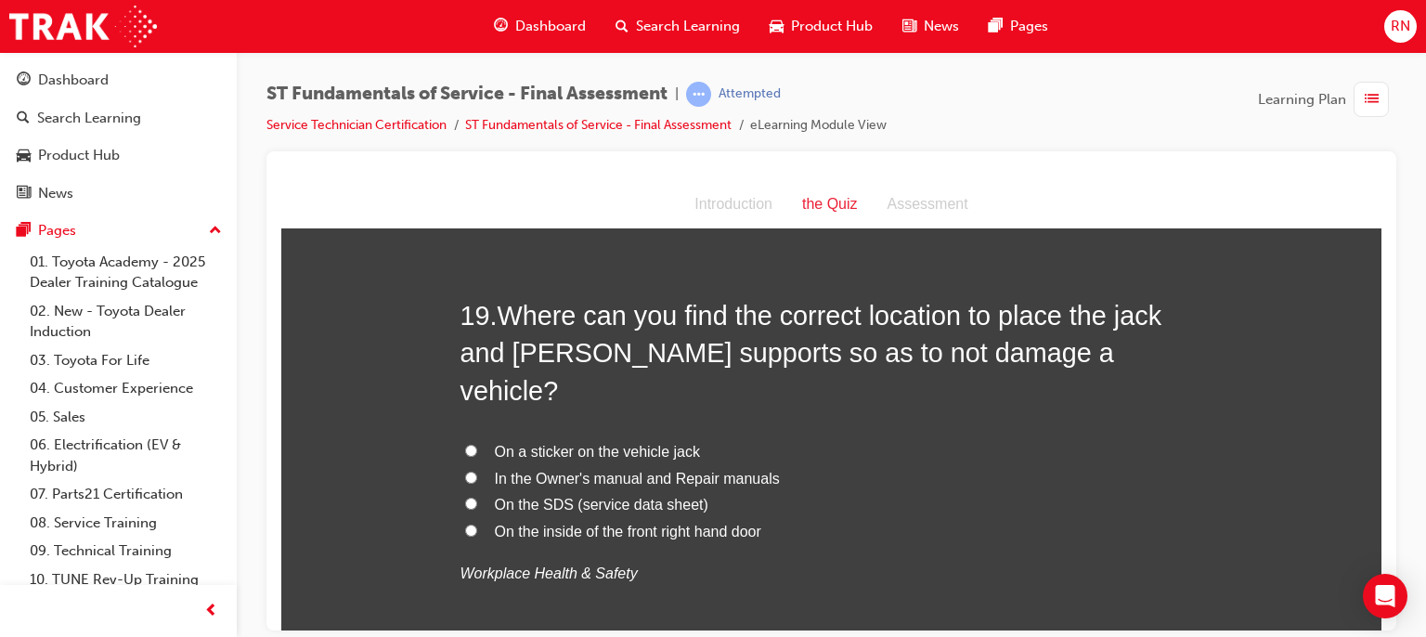
scroll to position [7502, 0]
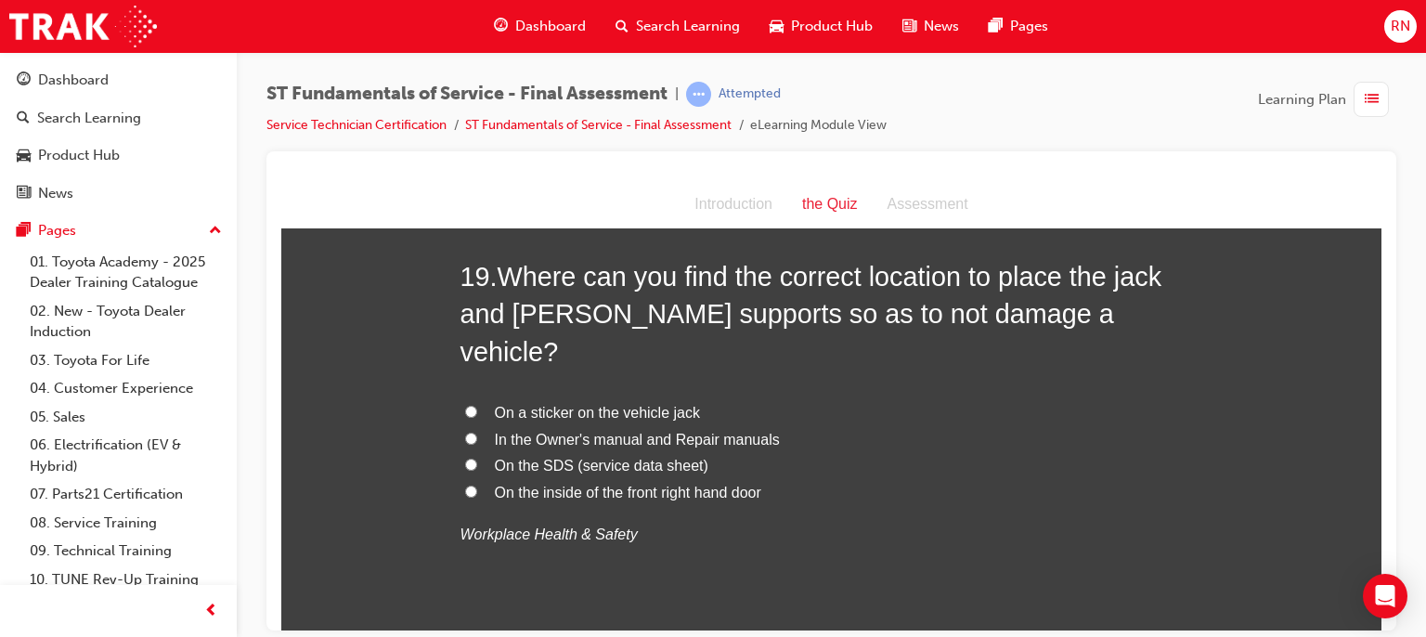
click at [618, 431] on span "In the Owner's manual and Repair manuals" at bounding box center [637, 439] width 285 height 16
click at [477, 432] on input "In the Owner's manual and Repair manuals" at bounding box center [471, 438] width 12 height 12
radio input "true"
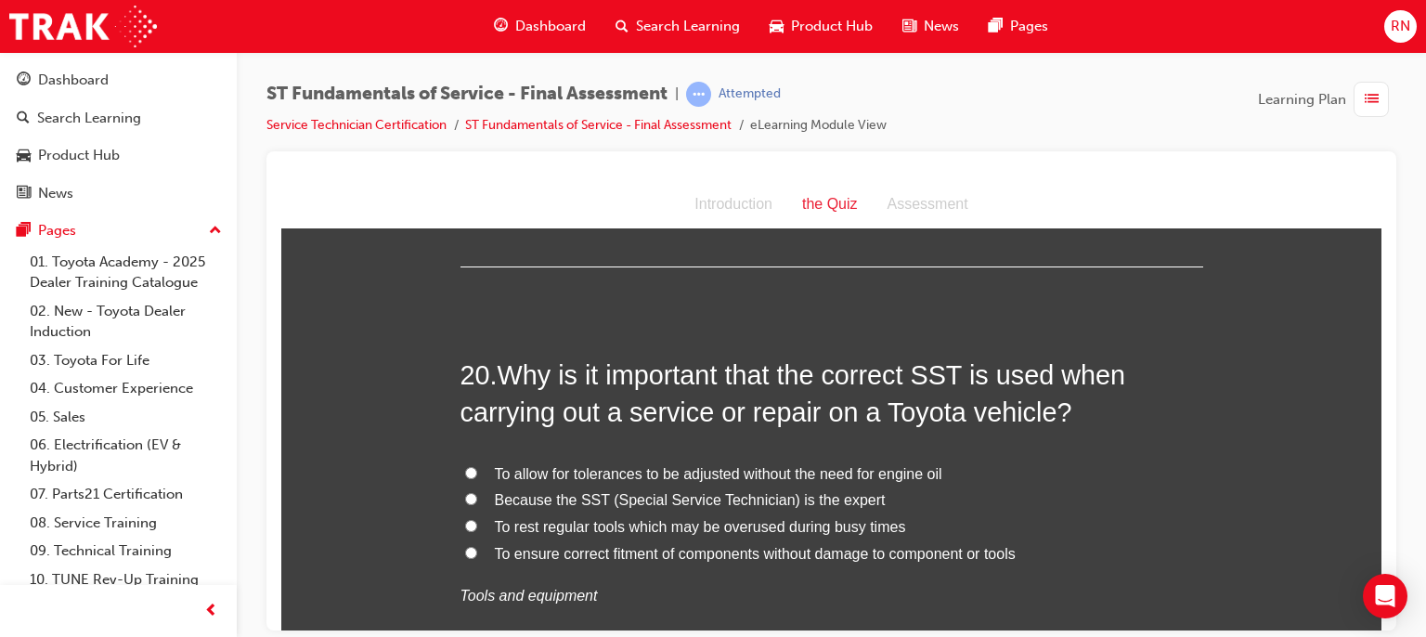
scroll to position [7911, 0]
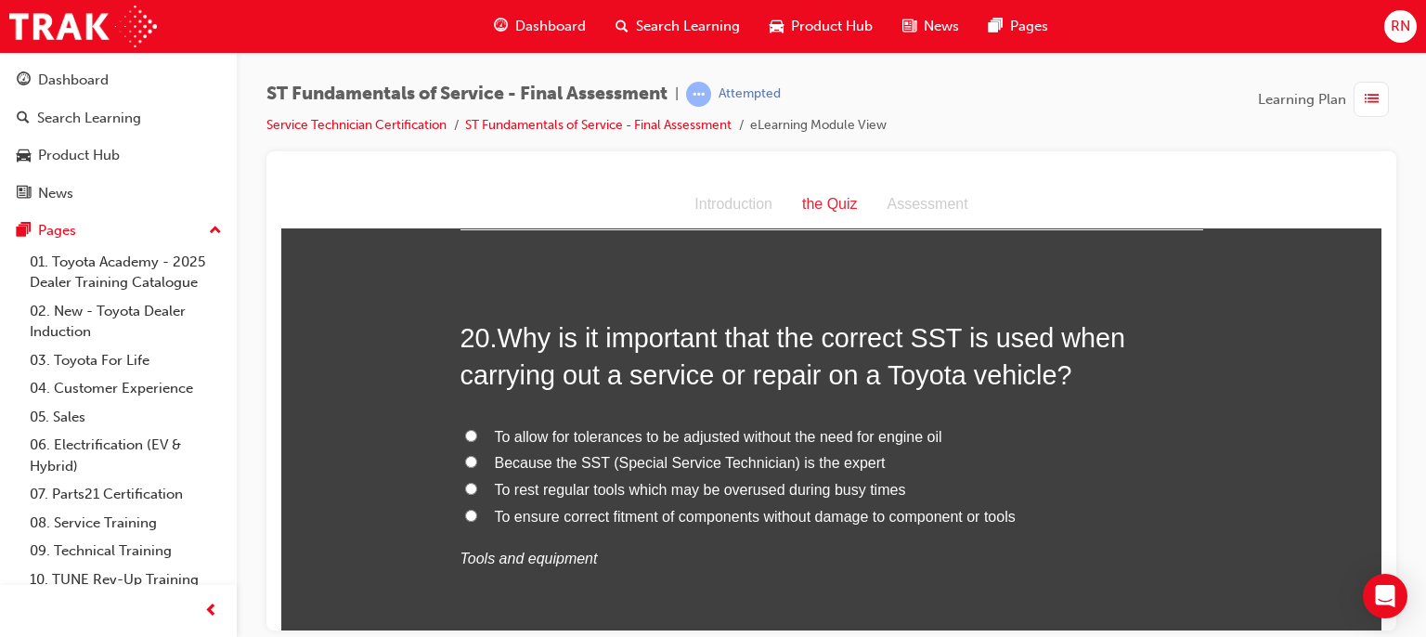
click at [652, 508] on span "To ensure correct fitment of components without damage to component or tools" at bounding box center [755, 516] width 521 height 16
click at [477, 509] on input "To ensure correct fitment of components without damage to component or tools" at bounding box center [471, 515] width 12 height 12
radio input "true"
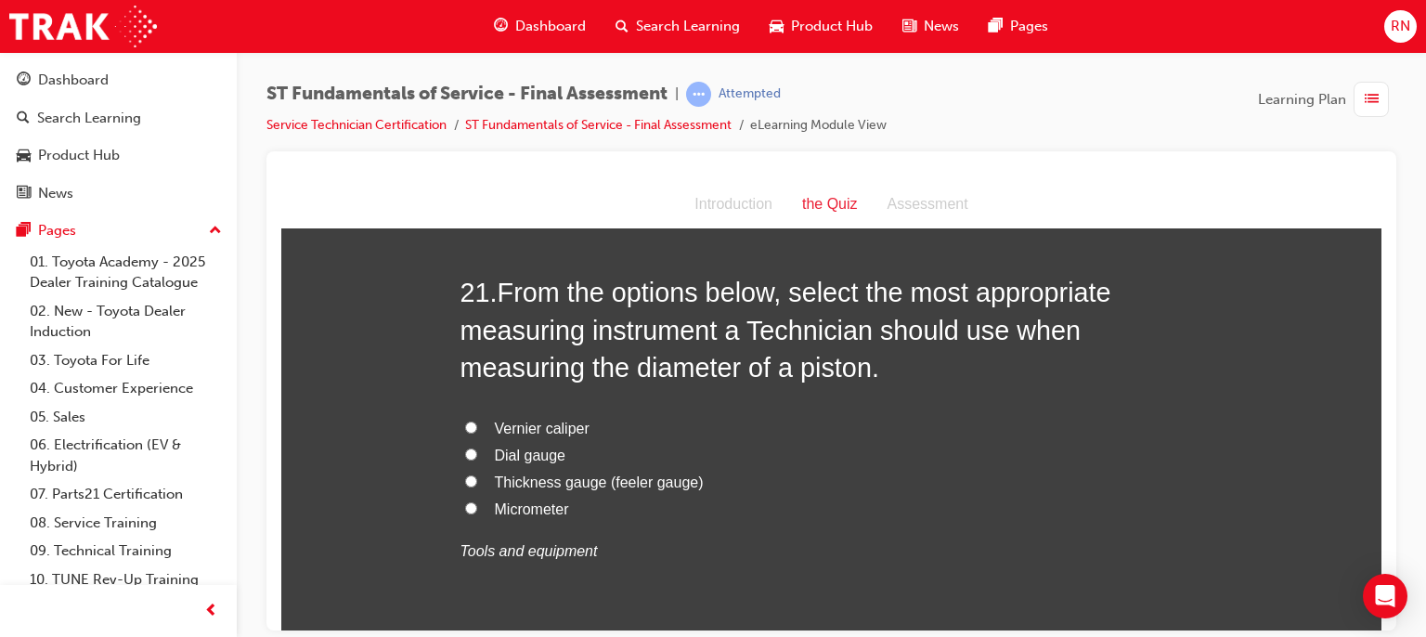
scroll to position [8394, 0]
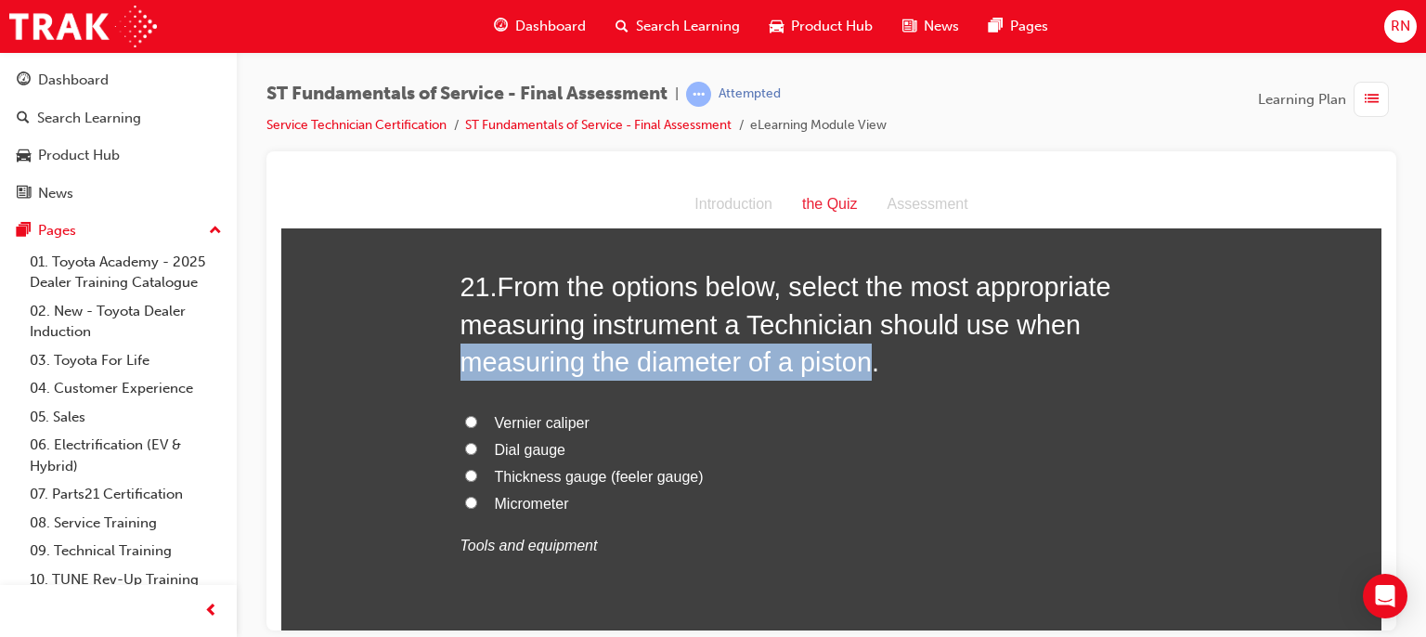
drag, startPoint x: 862, startPoint y: 322, endPoint x: 446, endPoint y: 325, distance: 416.0
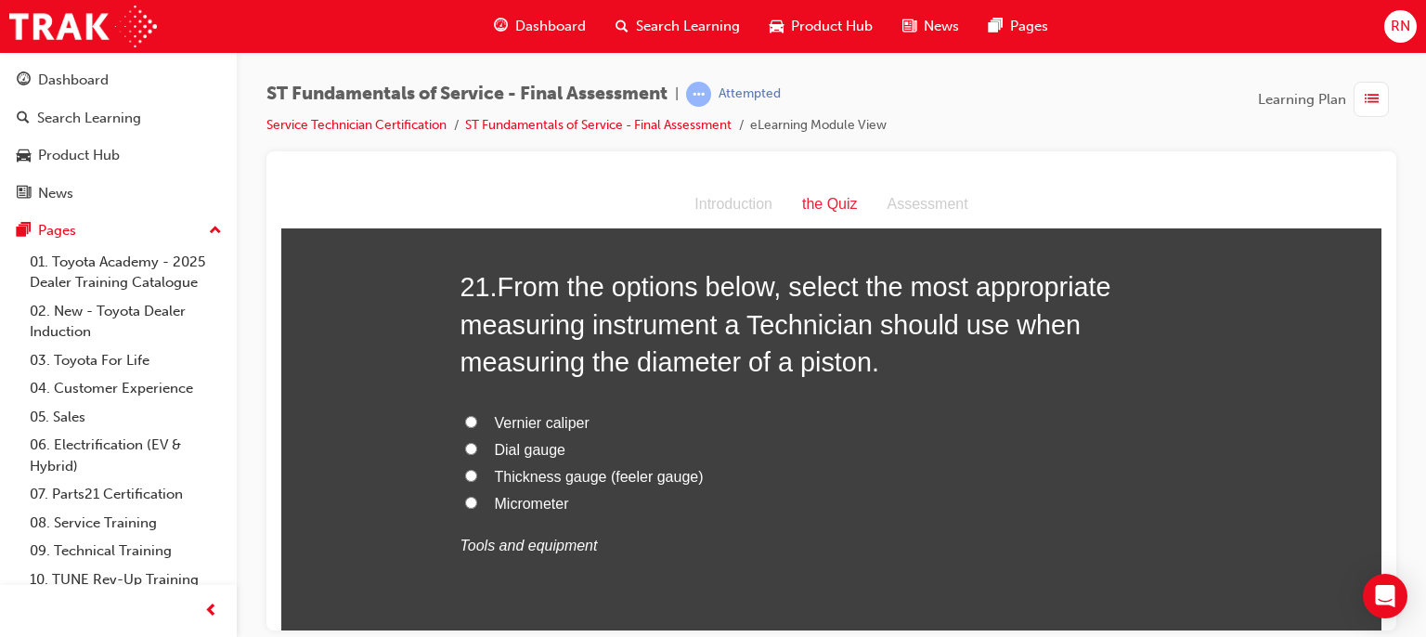
click at [513, 495] on span "Micrometer" at bounding box center [532, 503] width 74 height 16
click at [477, 496] on input "Micrometer" at bounding box center [471, 502] width 12 height 12
radio input "true"
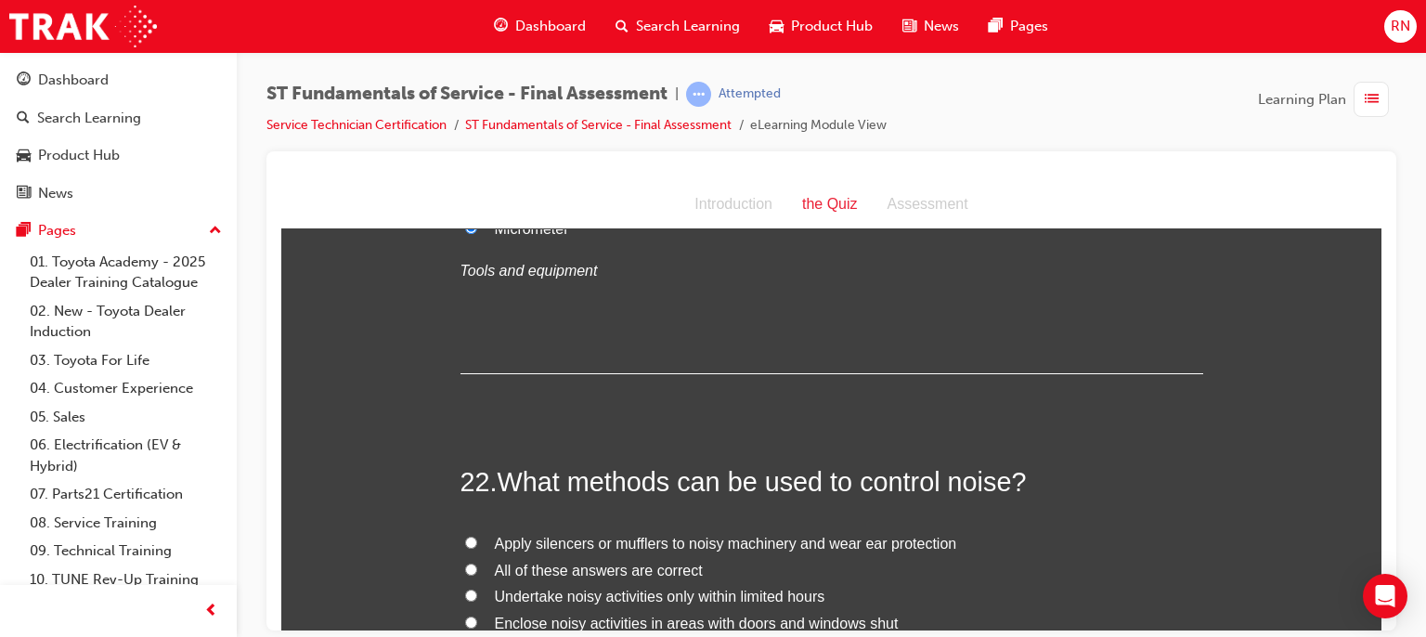
scroll to position [8765, 0]
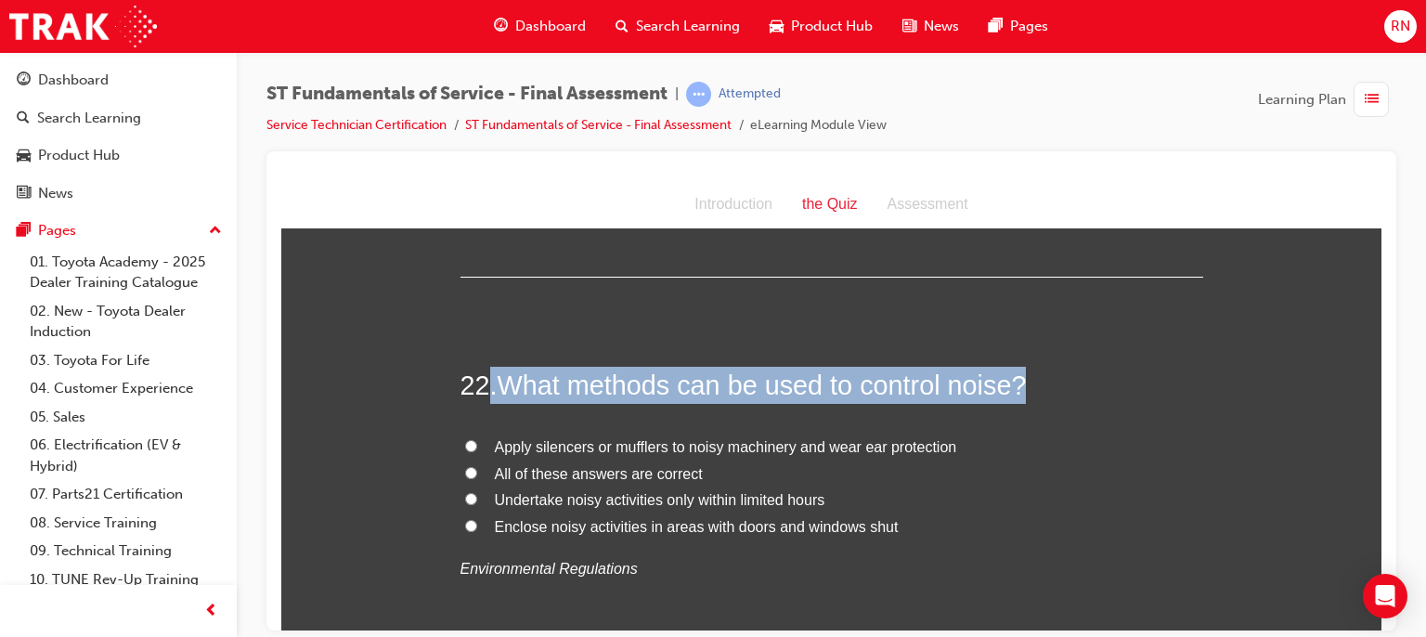
drag, startPoint x: 1015, startPoint y: 339, endPoint x: 481, endPoint y: 321, distance: 534.2
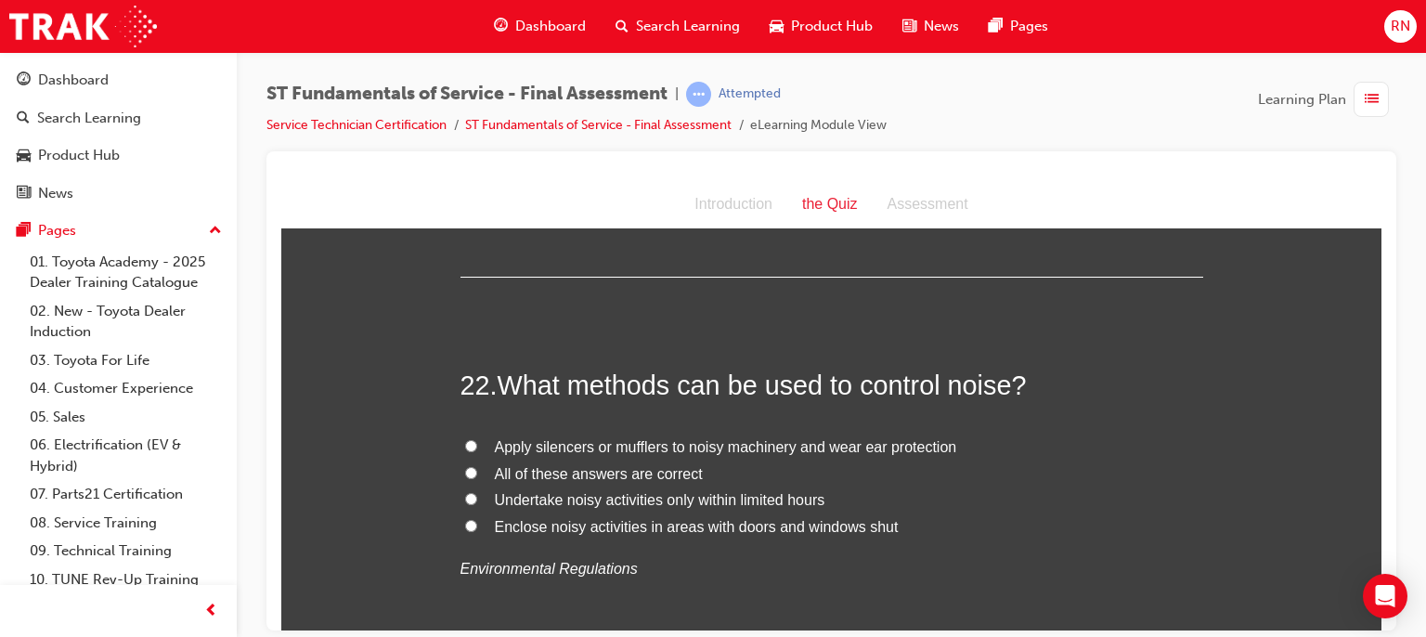
click at [767, 438] on span "Apply silencers or mufflers to noisy machinery and wear ear protection" at bounding box center [726, 446] width 462 height 16
click at [477, 439] on input "Apply silencers or mufflers to noisy machinery and wear ear protection" at bounding box center [471, 445] width 12 height 12
radio input "true"
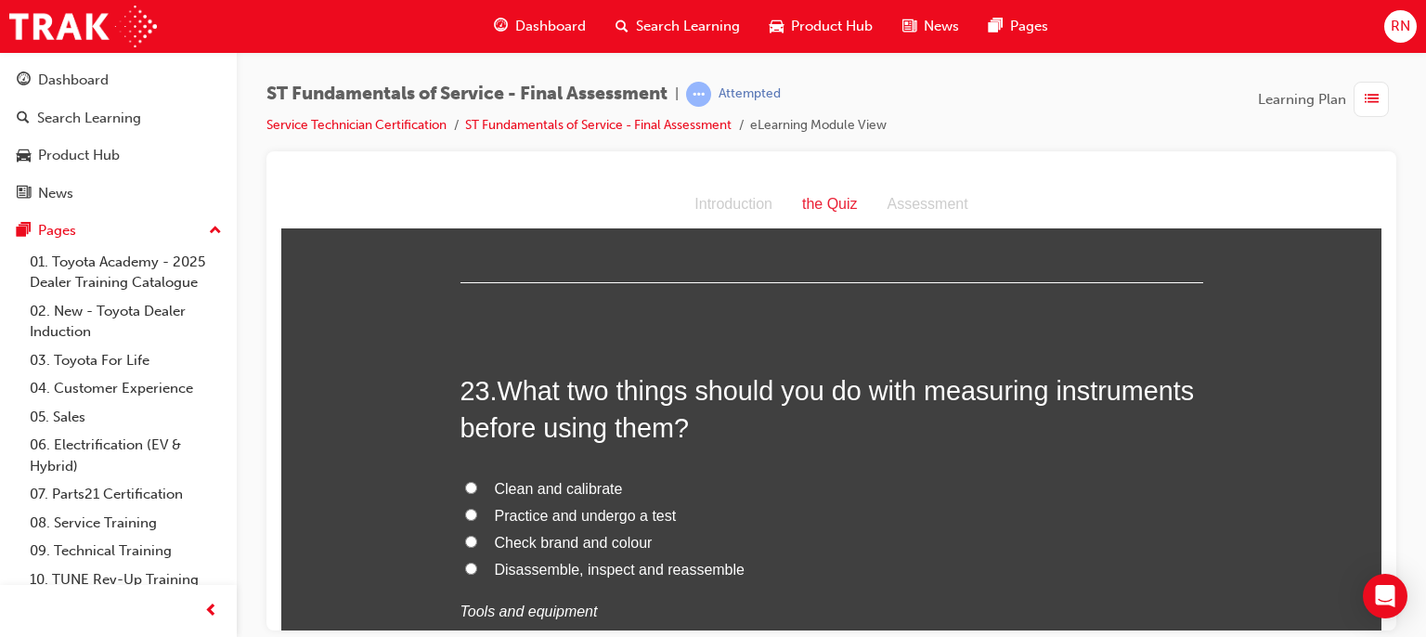
scroll to position [9174, 0]
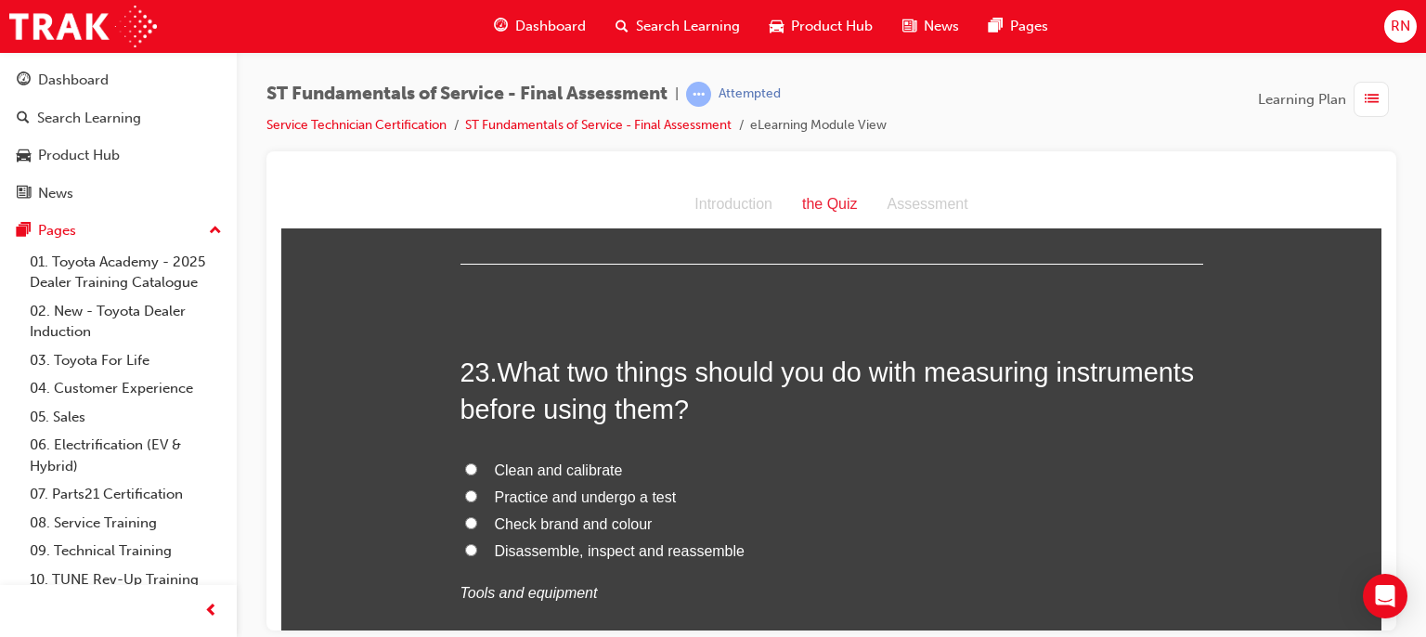
click at [569, 461] on span "Clean and calibrate" at bounding box center [559, 469] width 128 height 16
click at [477, 462] on input "Clean and calibrate" at bounding box center [471, 468] width 12 height 12
radio input "true"
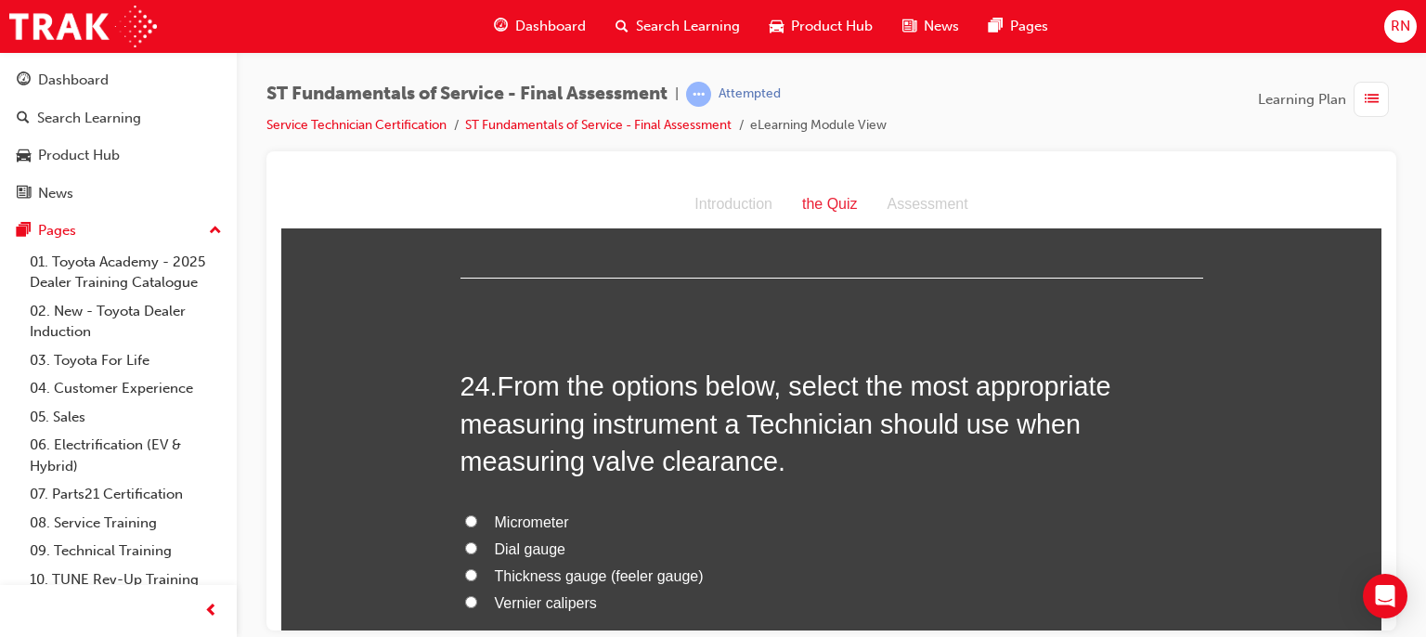
scroll to position [9619, 0]
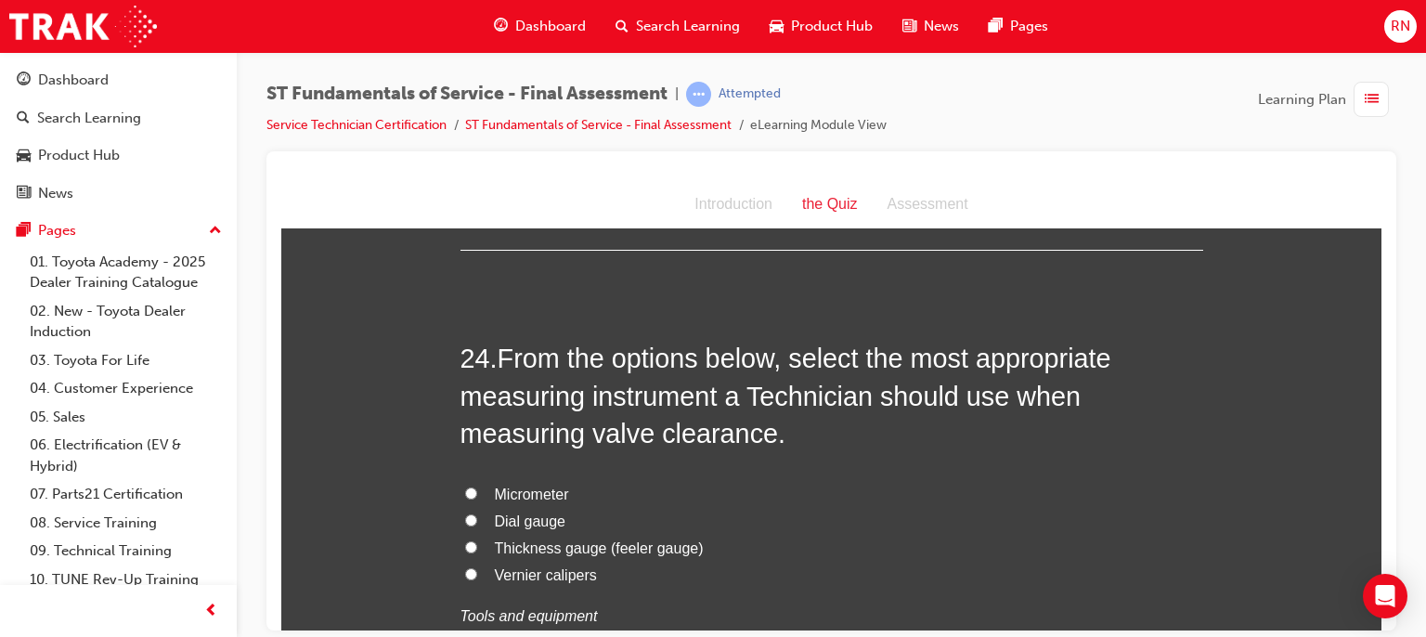
click at [565, 539] on span "Thickness gauge (feeler gauge)" at bounding box center [599, 547] width 209 height 16
click at [477, 540] on input "Thickness gauge (feeler gauge)" at bounding box center [471, 546] width 12 height 12
radio input "true"
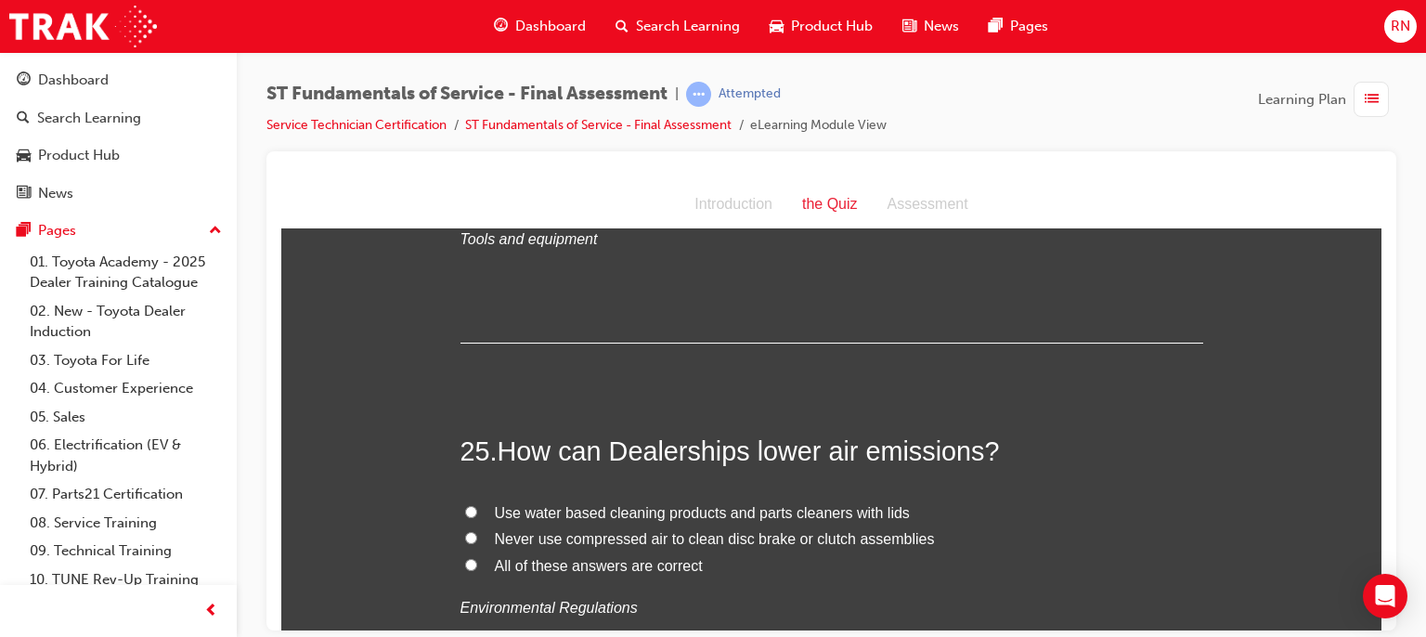
scroll to position [10065, 0]
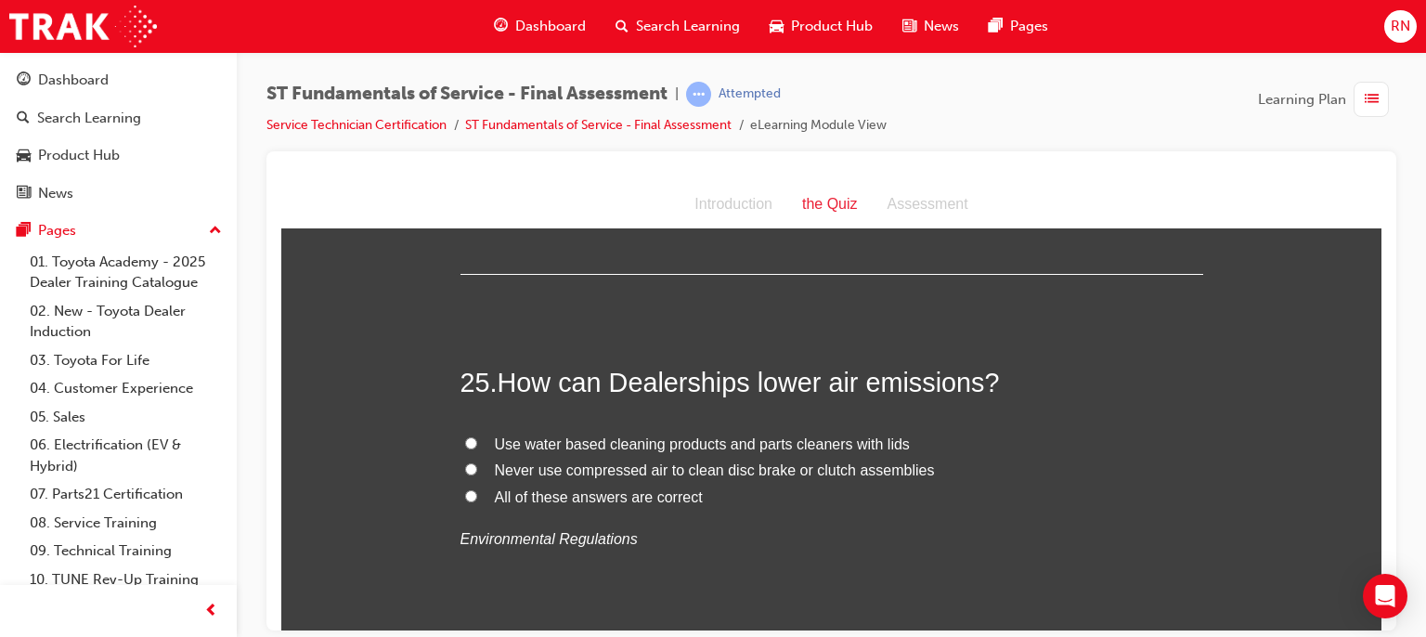
click at [465, 462] on input "Never use compressed air to clean disc brake or clutch assemblies" at bounding box center [471, 468] width 12 height 12
radio input "true"
click at [465, 462] on input "Never use compressed air to clean disc brake or clutch assemblies" at bounding box center [471, 468] width 12 height 12
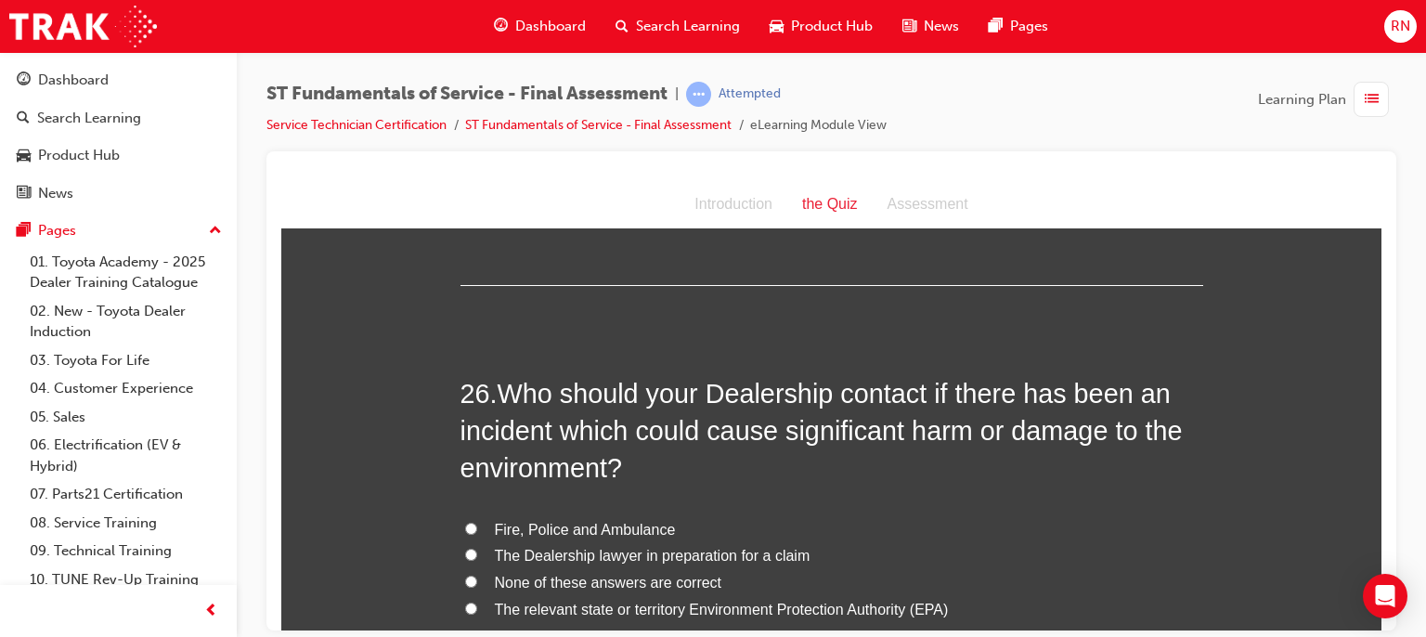
scroll to position [10436, 0]
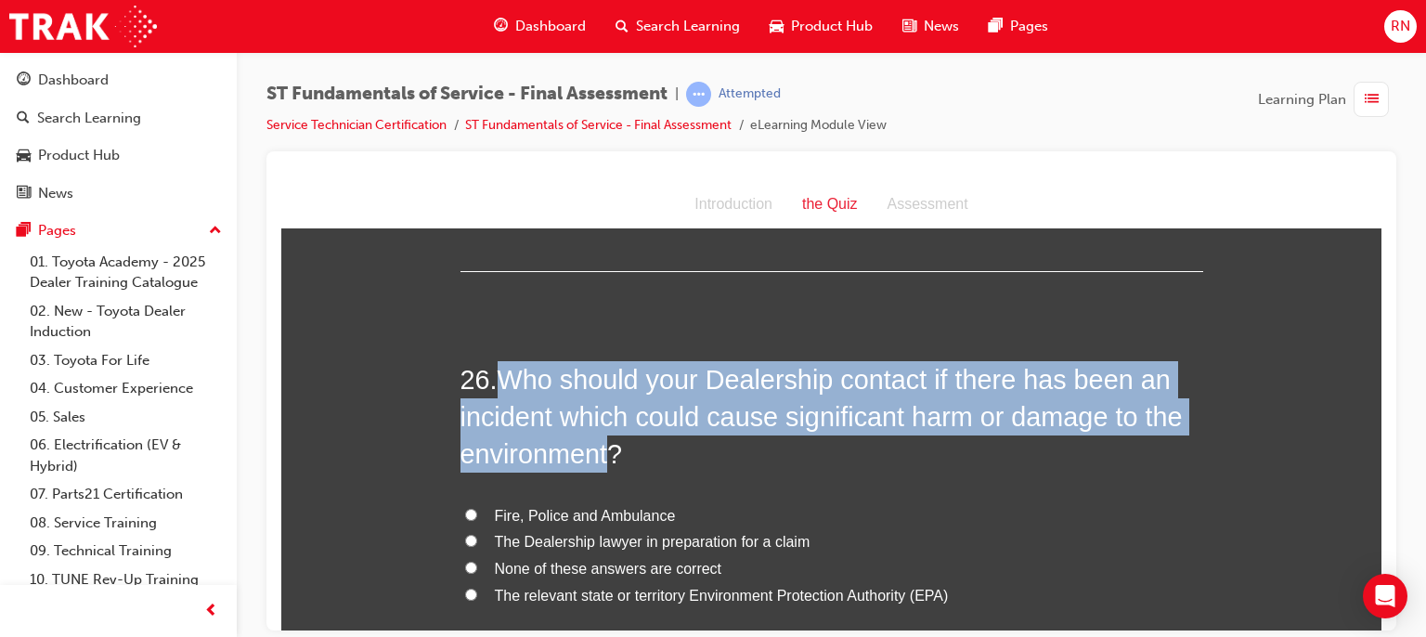
drag, startPoint x: 609, startPoint y: 411, endPoint x: 495, endPoint y: 317, distance: 148.4
click at [495, 360] on h2 "26 . Who should your Dealership contact if there has been an incident which cou…" at bounding box center [832, 416] width 743 height 112
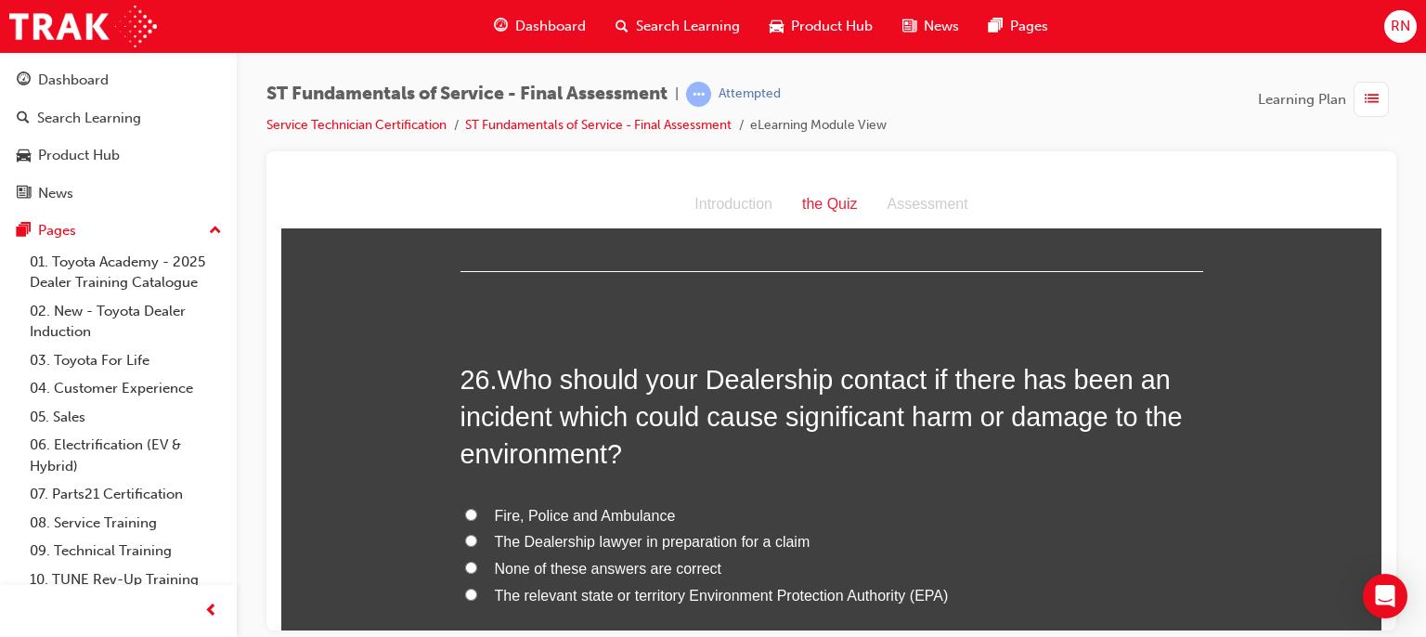
click at [607, 587] on span "The relevant state or territory Environment Protection Authority (EPA)" at bounding box center [722, 595] width 454 height 16
click at [477, 588] on input "The relevant state or territory Environment Protection Authority (EPA)" at bounding box center [471, 594] width 12 height 12
radio input "true"
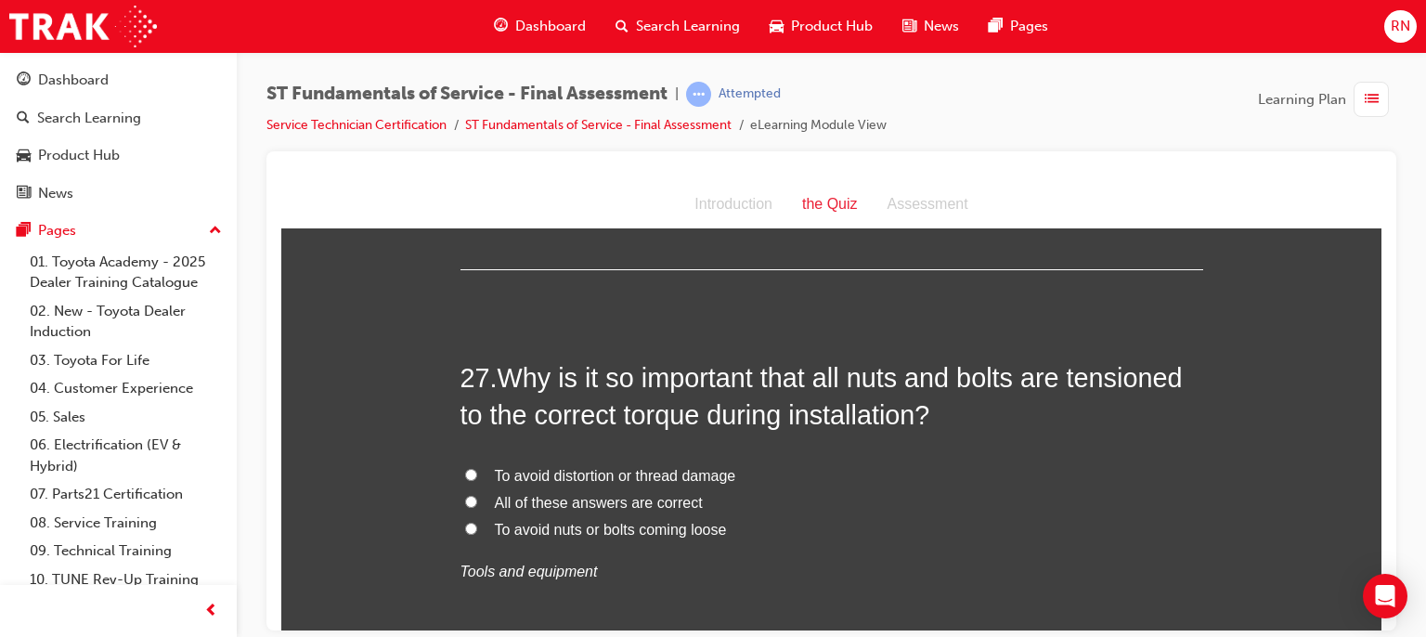
scroll to position [10919, 0]
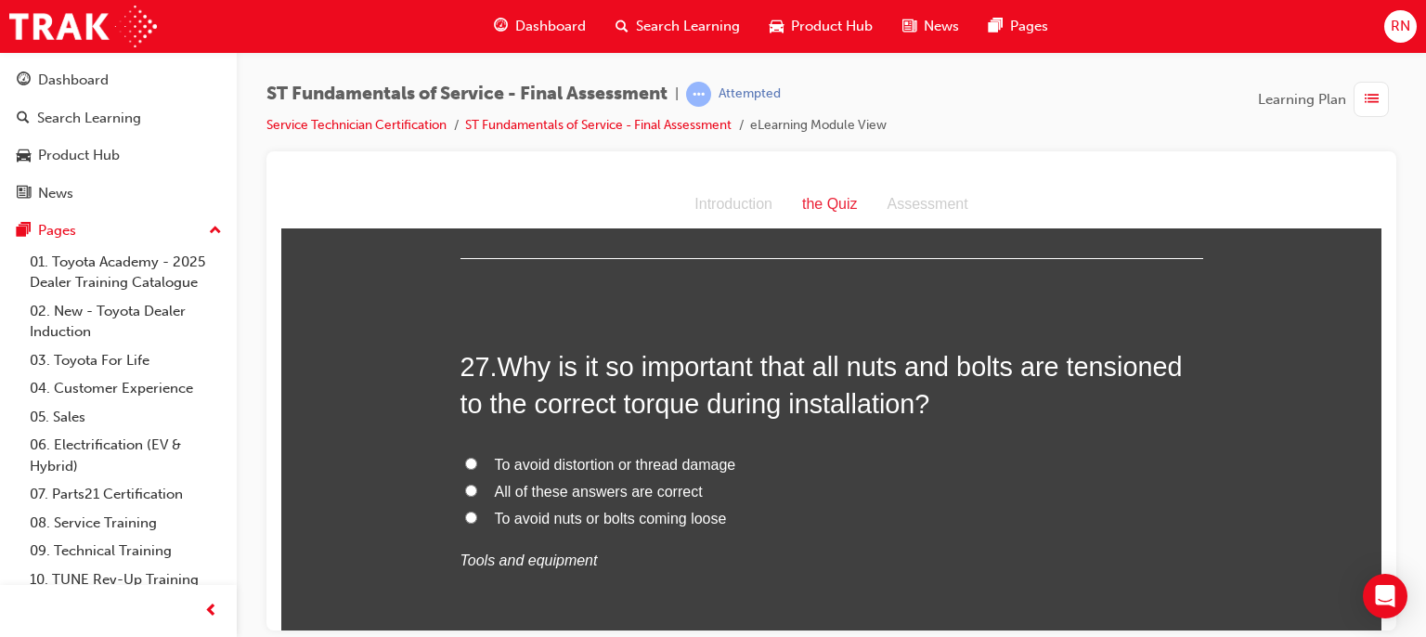
click at [649, 483] on span "All of these answers are correct" at bounding box center [599, 491] width 208 height 16
click at [477, 484] on input "All of these answers are correct" at bounding box center [471, 490] width 12 height 12
radio input "true"
drag, startPoint x: 729, startPoint y: 423, endPoint x: 483, endPoint y: 416, distance: 246.2
click at [483, 451] on label "To avoid distortion or thread damage" at bounding box center [832, 464] width 743 height 27
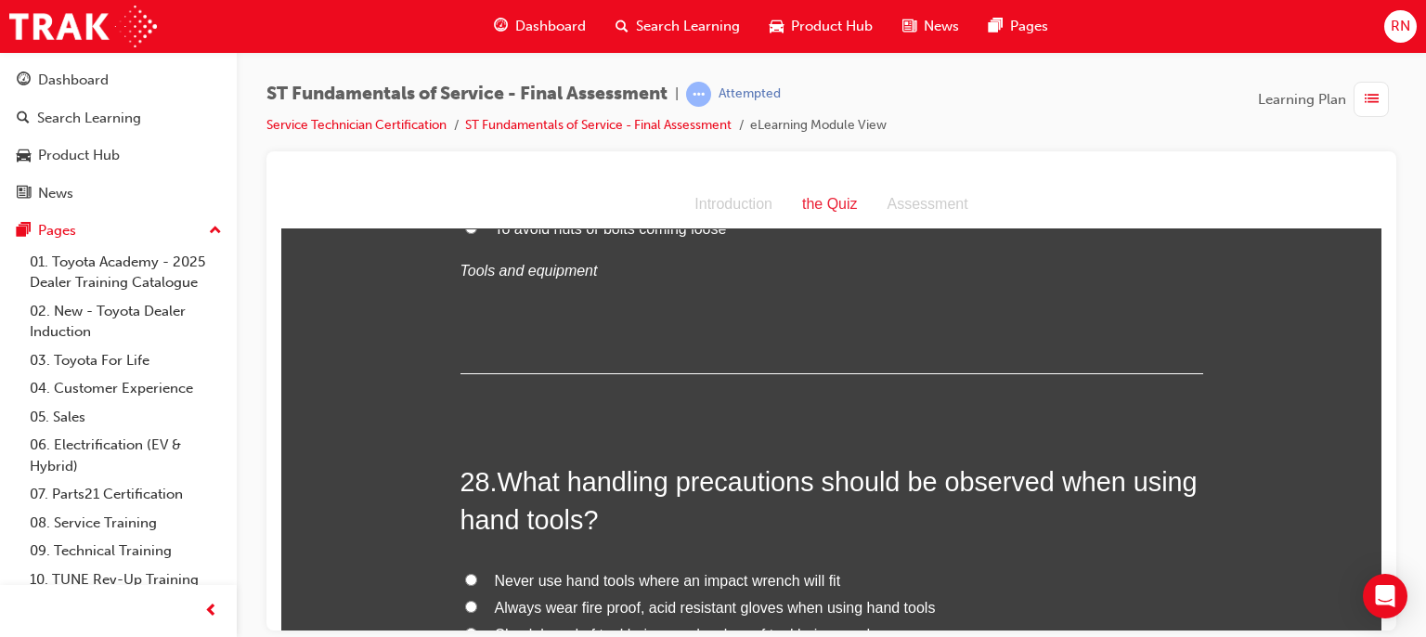
scroll to position [11328, 0]
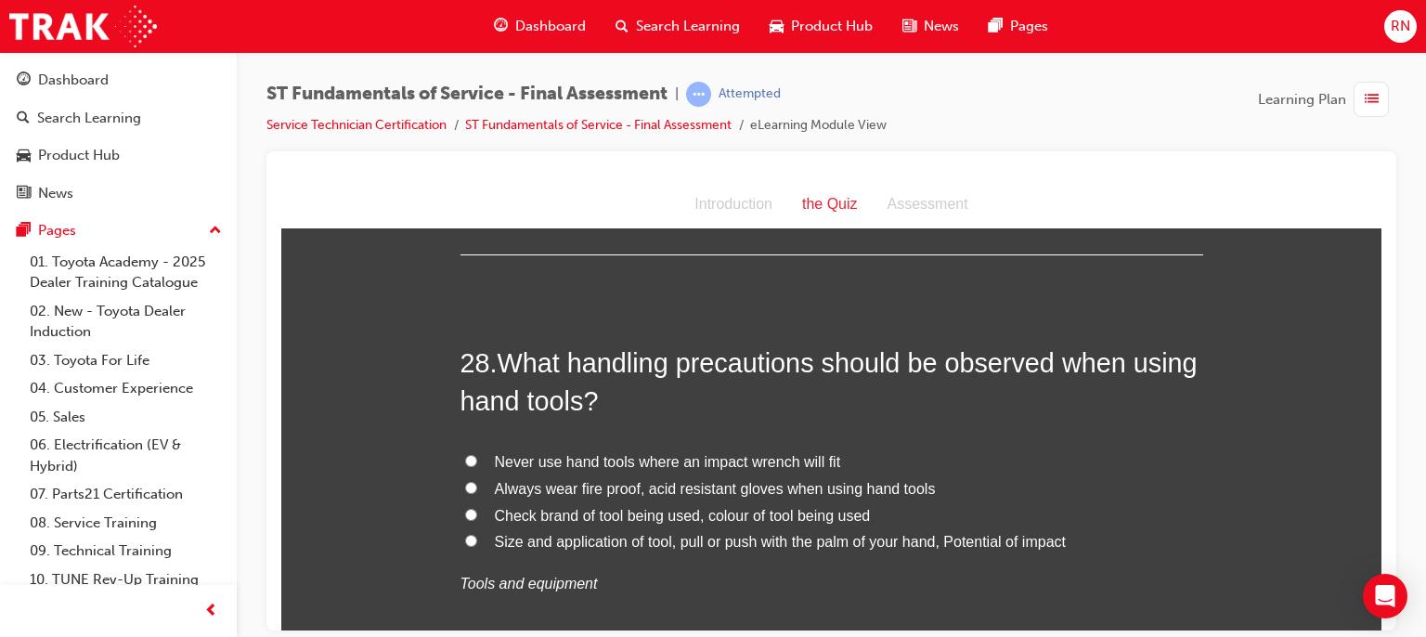
click at [669, 453] on span "Never use hand tools where an impact wrench will fit" at bounding box center [668, 461] width 346 height 16
click at [477, 454] on input "Never use hand tools where an impact wrench will fit" at bounding box center [471, 460] width 12 height 12
radio input "true"
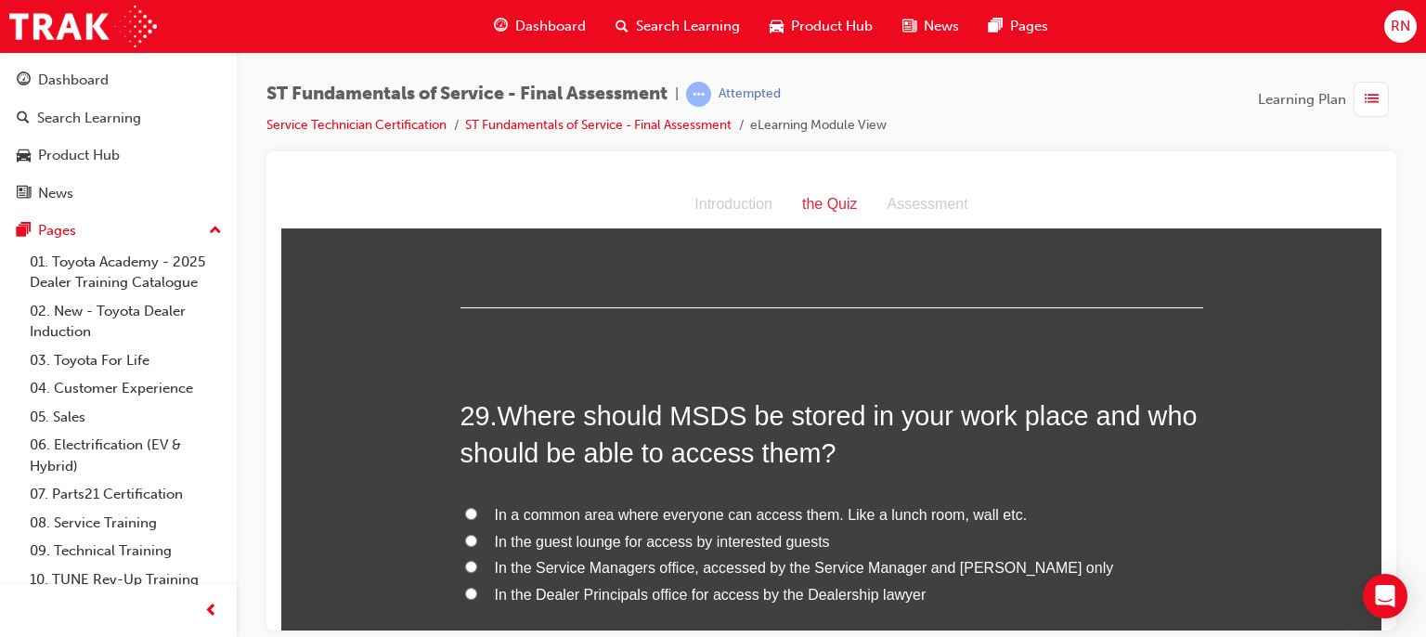
scroll to position [11736, 0]
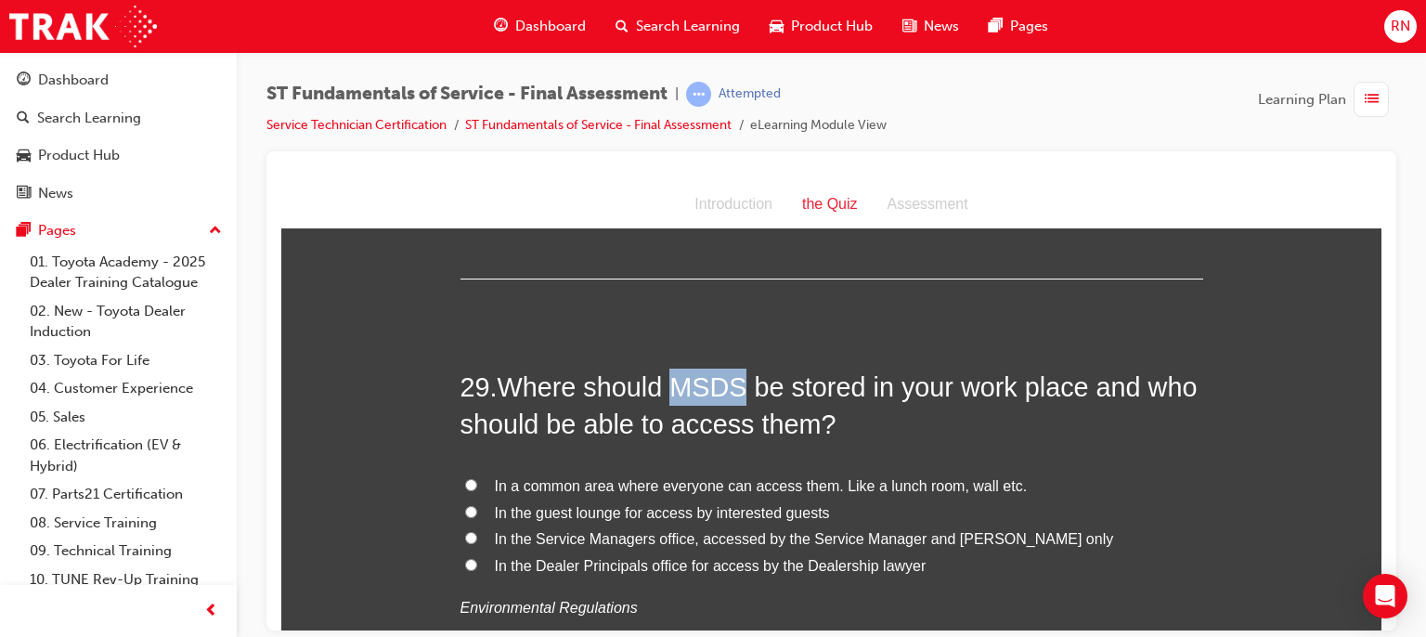
drag, startPoint x: 735, startPoint y: 342, endPoint x: 667, endPoint y: 343, distance: 68.7
click at [667, 371] on span "Where should MSDS be stored in your work place and who should be able to access…" at bounding box center [829, 404] width 737 height 67
click at [747, 477] on span "In a common area where everyone can access them. Like a lunch room, wall etc." at bounding box center [761, 485] width 533 height 16
click at [477, 478] on input "In a common area where everyone can access them. Like a lunch room, wall etc." at bounding box center [471, 484] width 12 height 12
radio input "true"
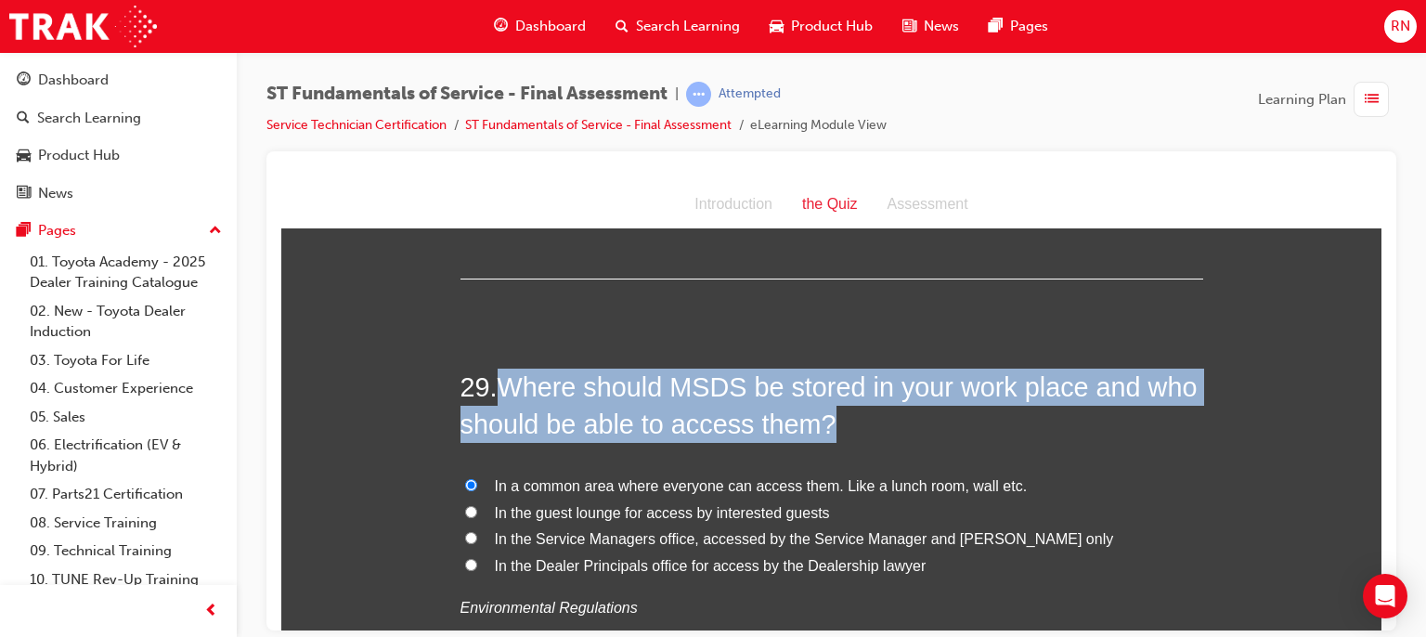
drag, startPoint x: 822, startPoint y: 382, endPoint x: 503, endPoint y: 345, distance: 320.5
click at [503, 368] on h2 "29 . Where should MSDS be stored in your work place and who should be able to a…" at bounding box center [832, 405] width 743 height 75
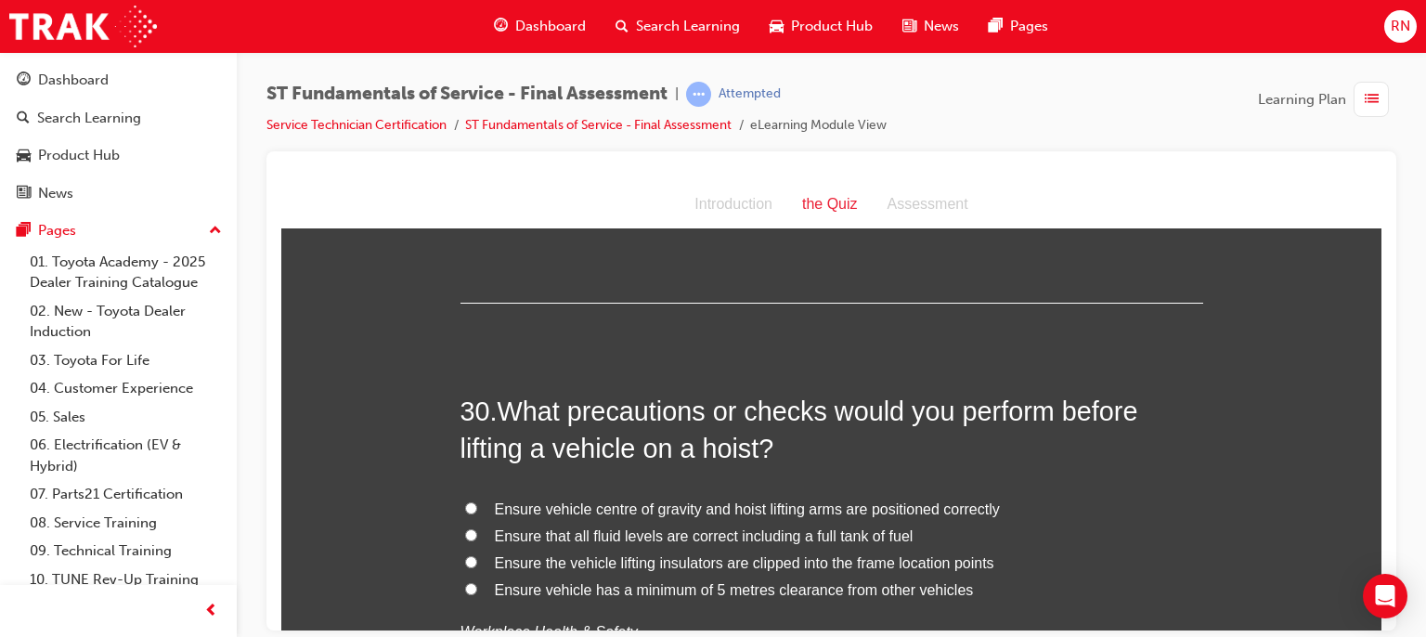
scroll to position [12182, 0]
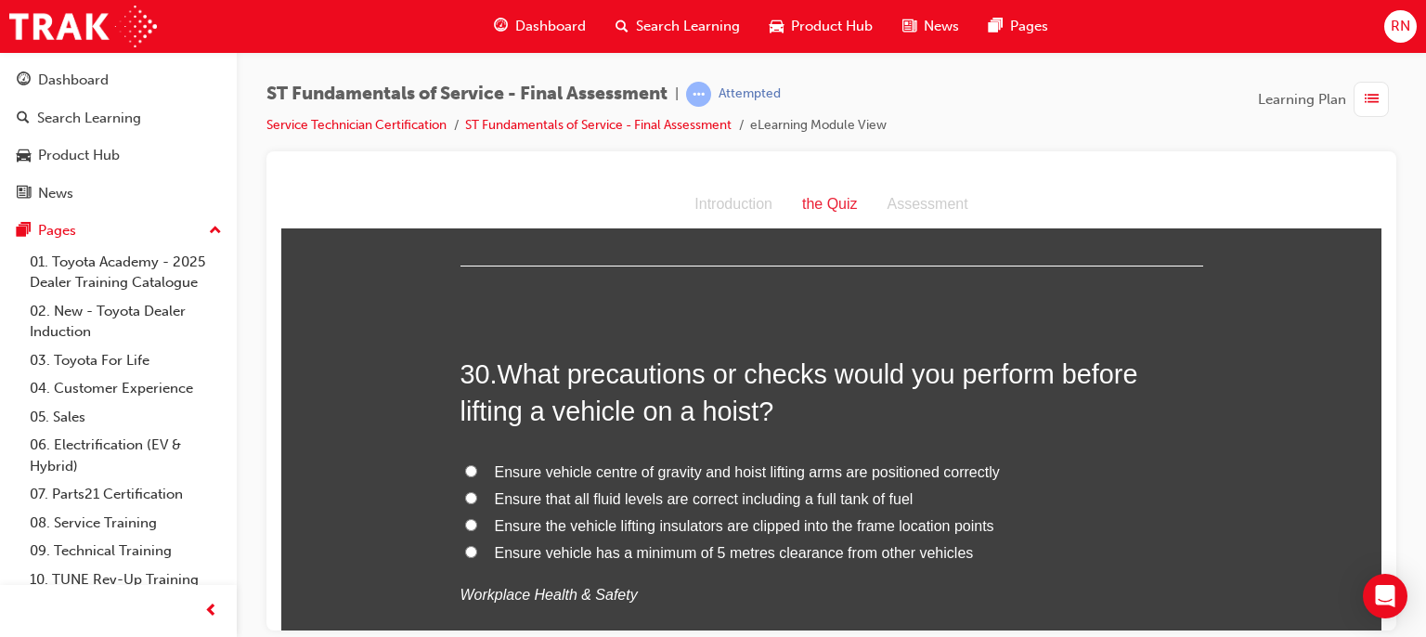
click at [721, 517] on span "Ensure the vehicle lifting insulators are clipped into the frame location points" at bounding box center [745, 525] width 500 height 16
click at [477, 518] on input "Ensure the vehicle lifting insulators are clipped into the frame location points" at bounding box center [471, 524] width 12 height 12
radio input "true"
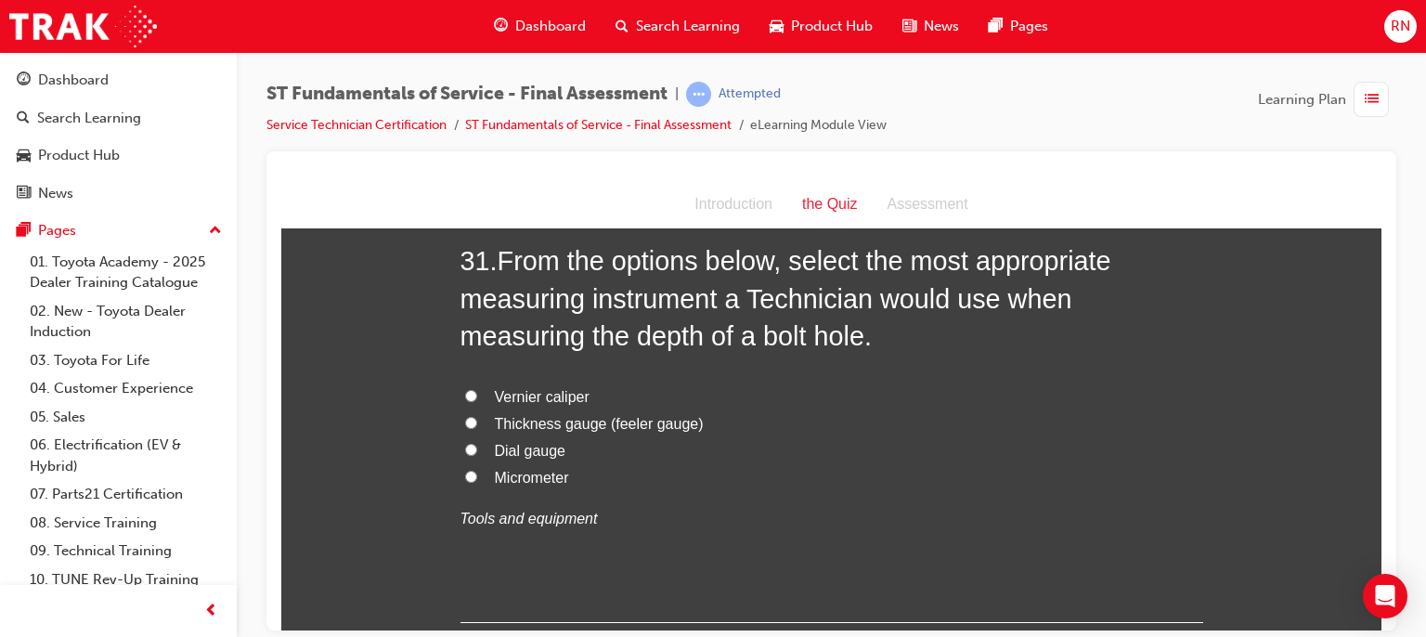
scroll to position [12739, 0]
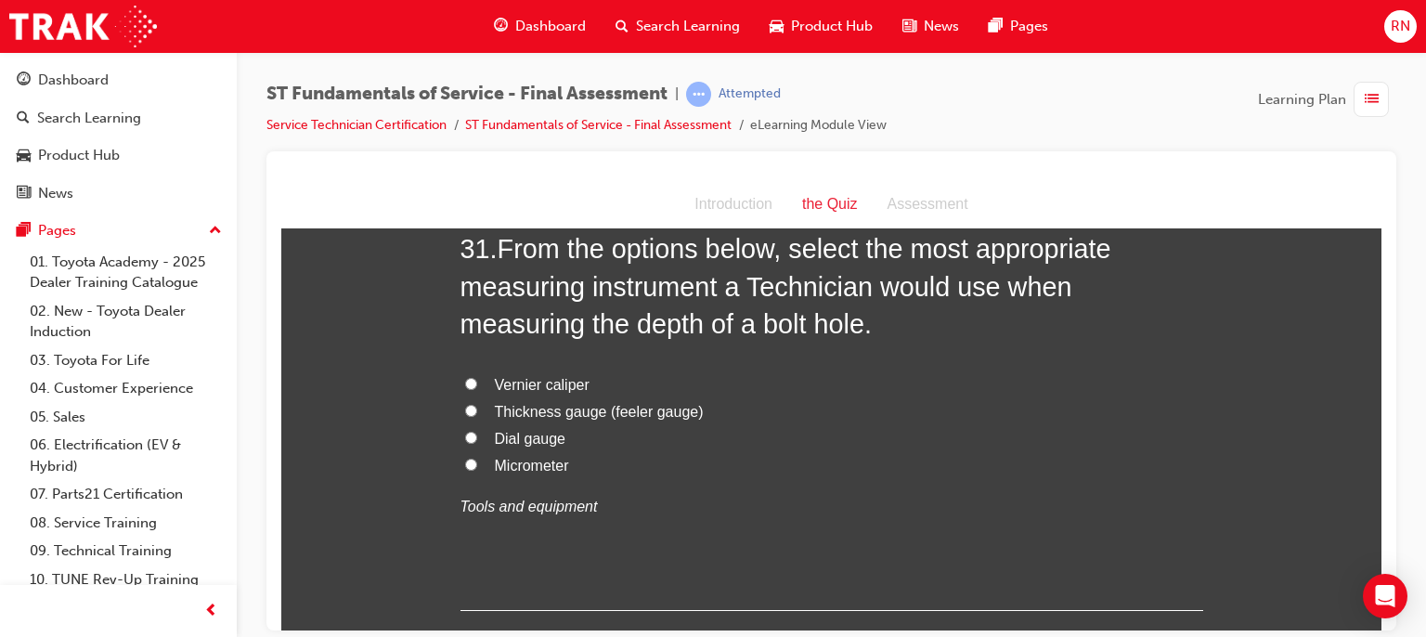
click at [552, 371] on label "Vernier caliper" at bounding box center [832, 384] width 743 height 27
click at [477, 377] on input "Vernier caliper" at bounding box center [471, 383] width 12 height 12
radio input "true"
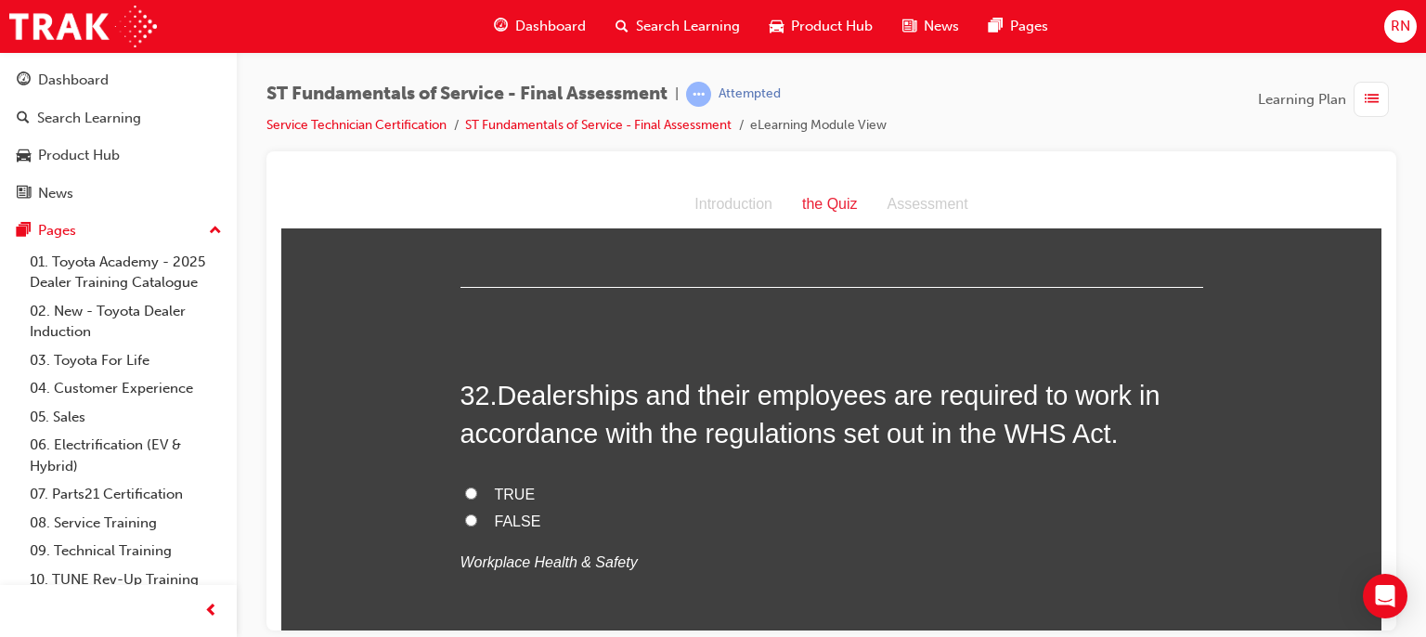
scroll to position [13073, 0]
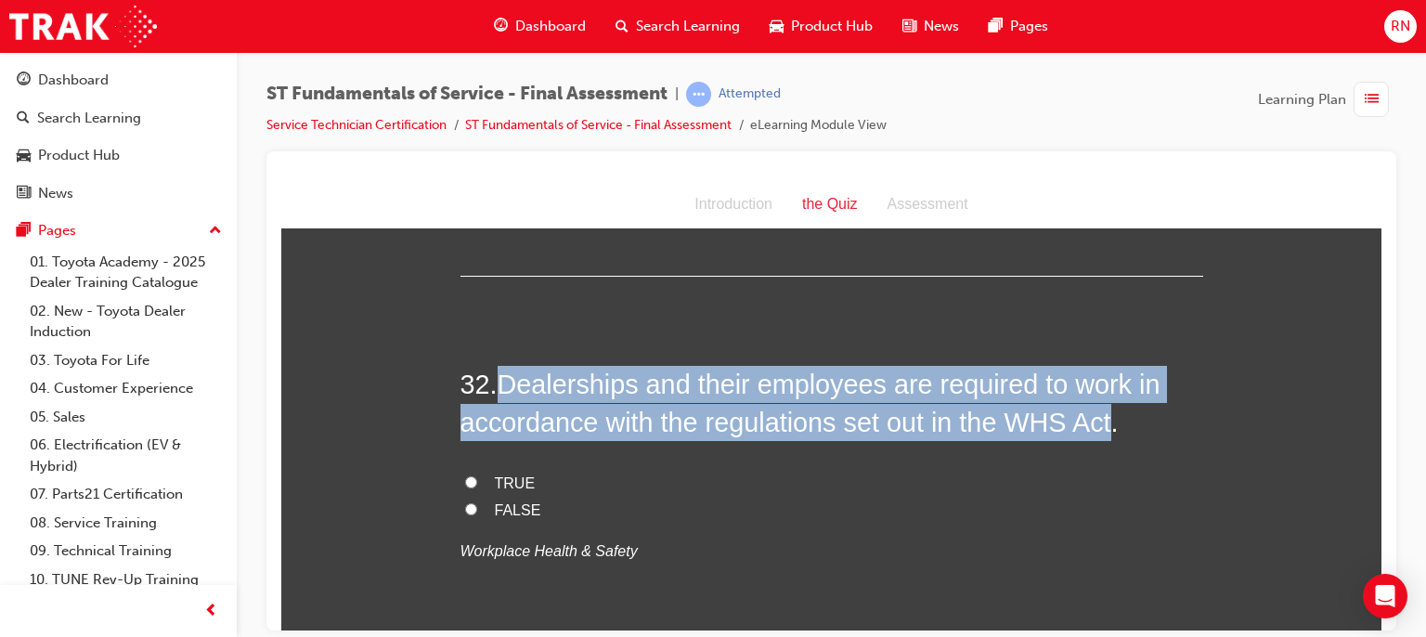
drag, startPoint x: 1102, startPoint y: 382, endPoint x: 488, endPoint y: 356, distance: 614.3
click at [488, 365] on h2 "32 . Dealerships and their employees are required to work in accordance with th…" at bounding box center [832, 402] width 743 height 75
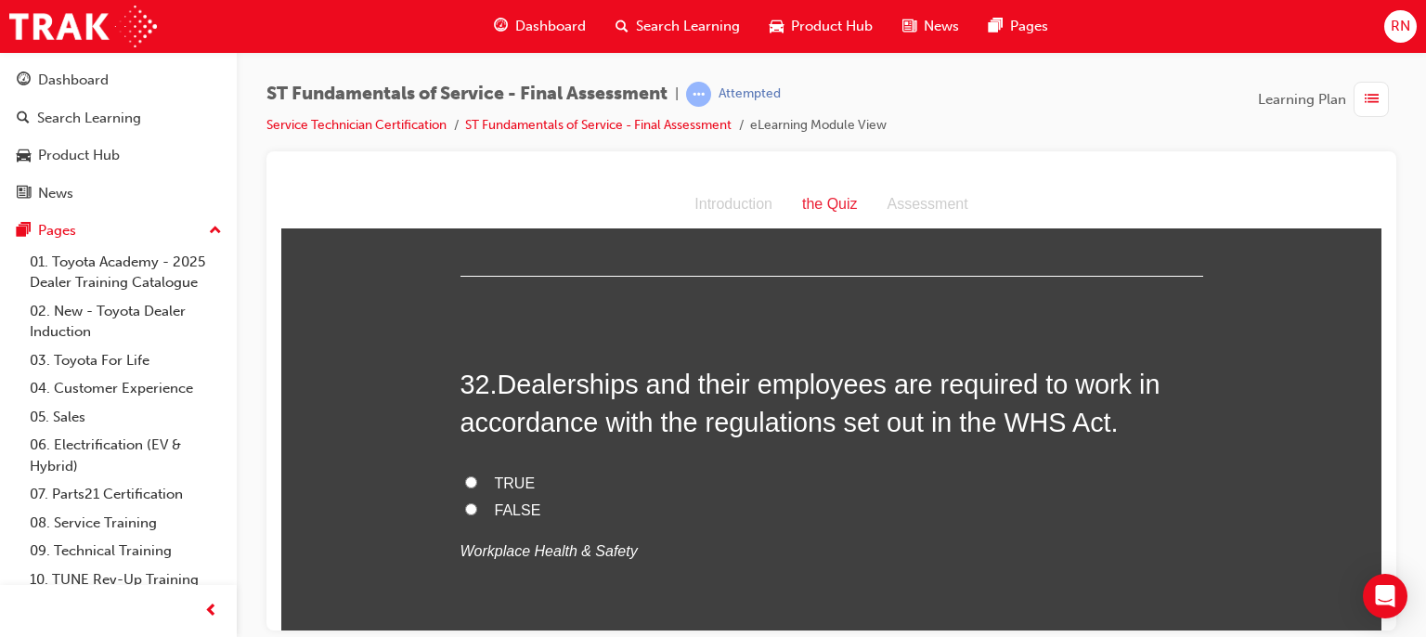
click at [505, 474] on span "TRUE" at bounding box center [515, 482] width 41 height 16
click at [477, 475] on input "TRUE" at bounding box center [471, 481] width 12 height 12
radio input "true"
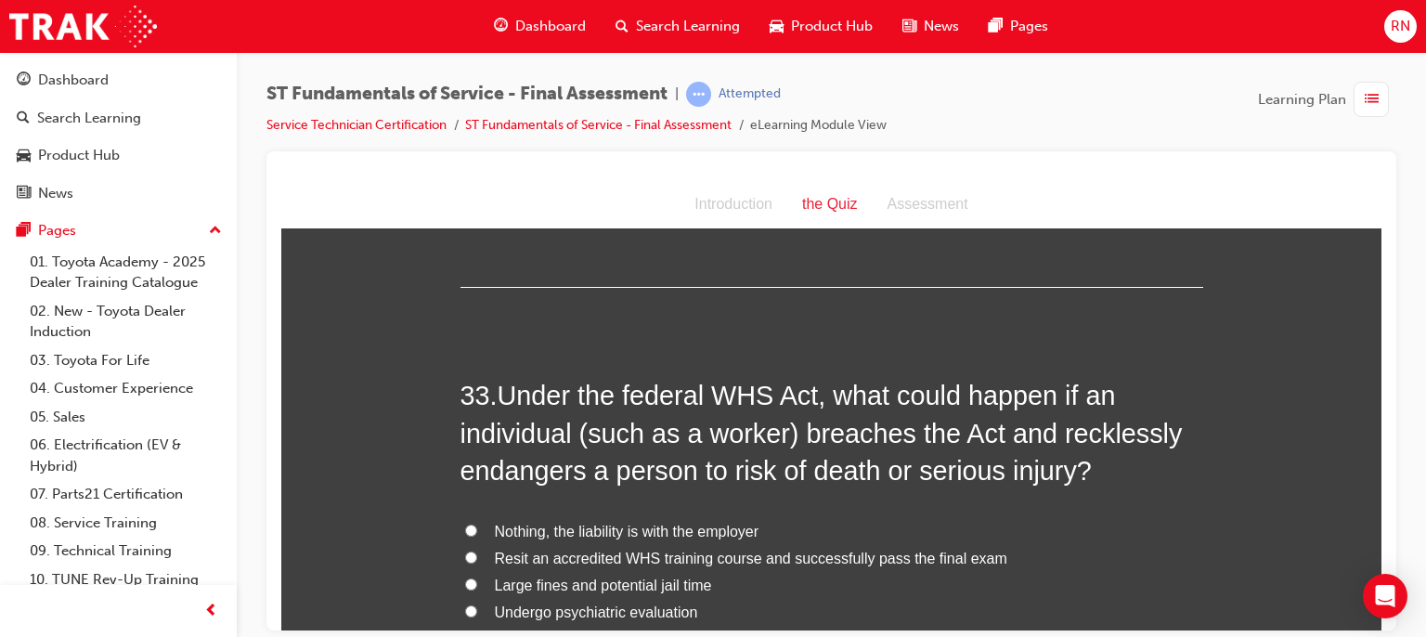
scroll to position [13445, 0]
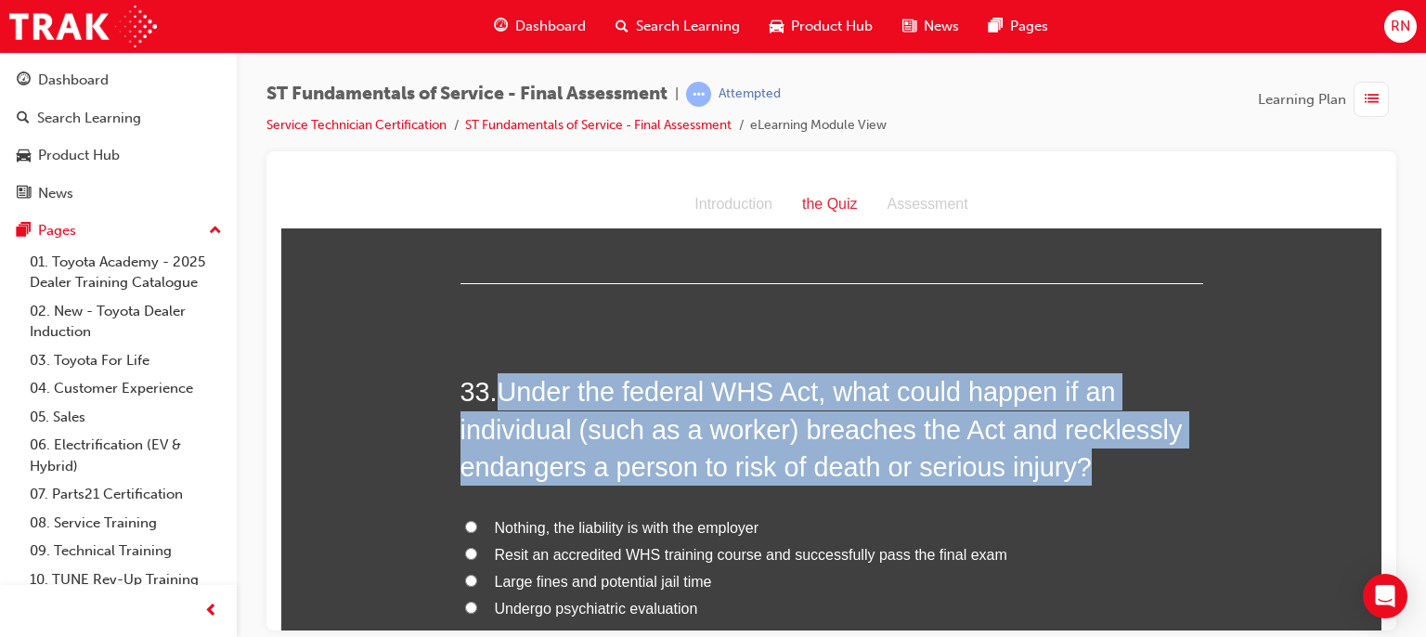
drag, startPoint x: 1080, startPoint y: 418, endPoint x: 500, endPoint y: 343, distance: 585.2
click at [500, 372] on h2 "33 . Under the federal WHS Act, what could happen if an individual (such as a w…" at bounding box center [832, 428] width 743 height 112
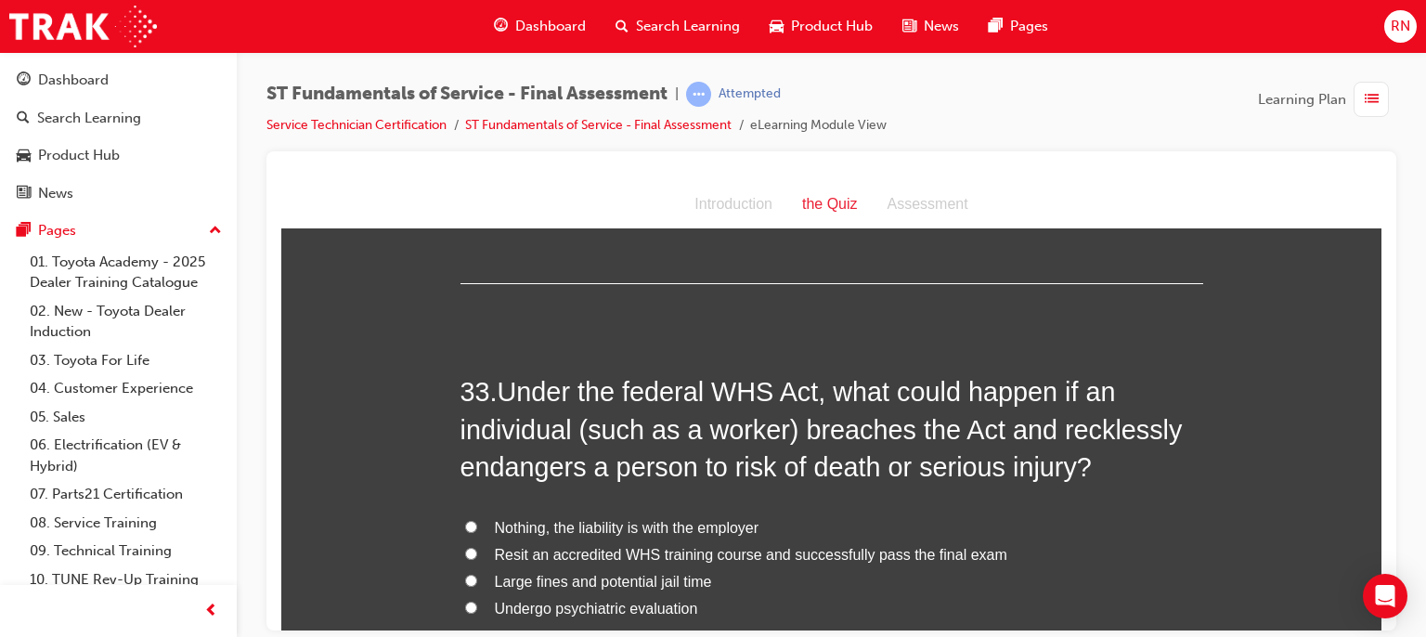
click at [552, 573] on span "Large fines and potential jail time" at bounding box center [603, 581] width 217 height 16
click at [477, 574] on input "Large fines and potential jail time" at bounding box center [471, 580] width 12 height 12
radio input "true"
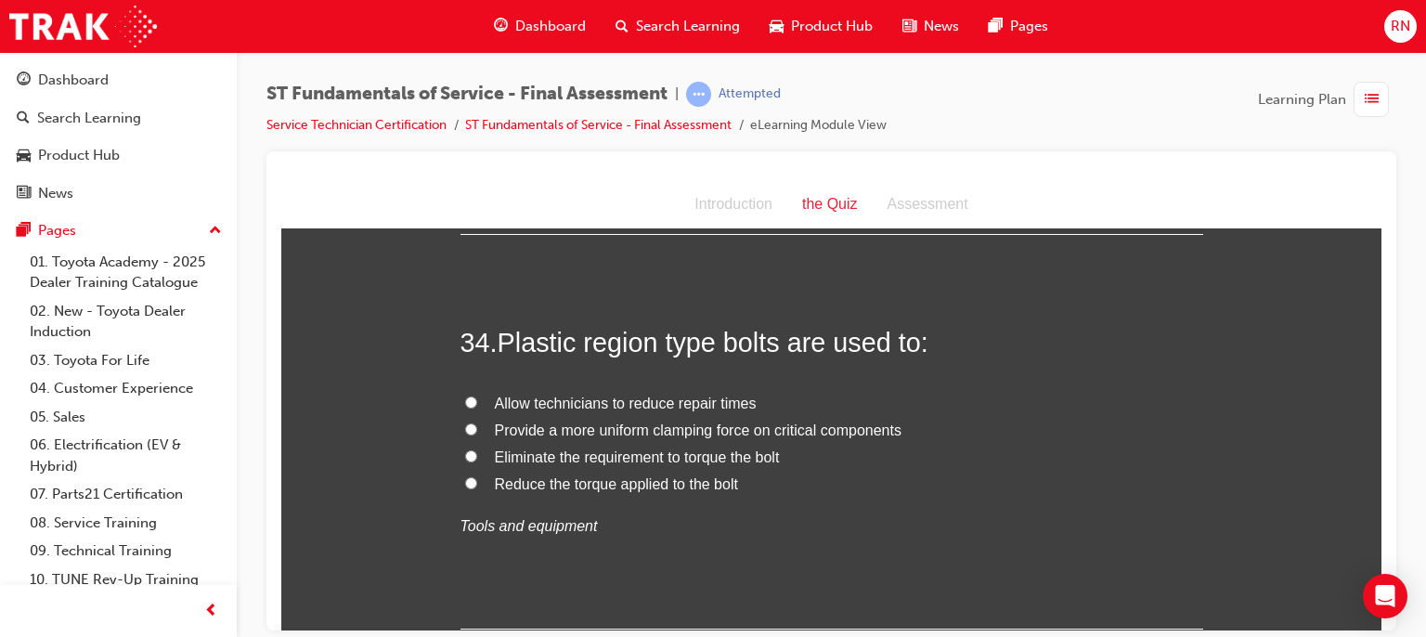
scroll to position [13965, 0]
click at [666, 421] on span "Provide a more uniform clamping force on critical components" at bounding box center [698, 429] width 407 height 16
click at [477, 422] on input "Provide a more uniform clamping force on critical components" at bounding box center [471, 428] width 12 height 12
radio input "true"
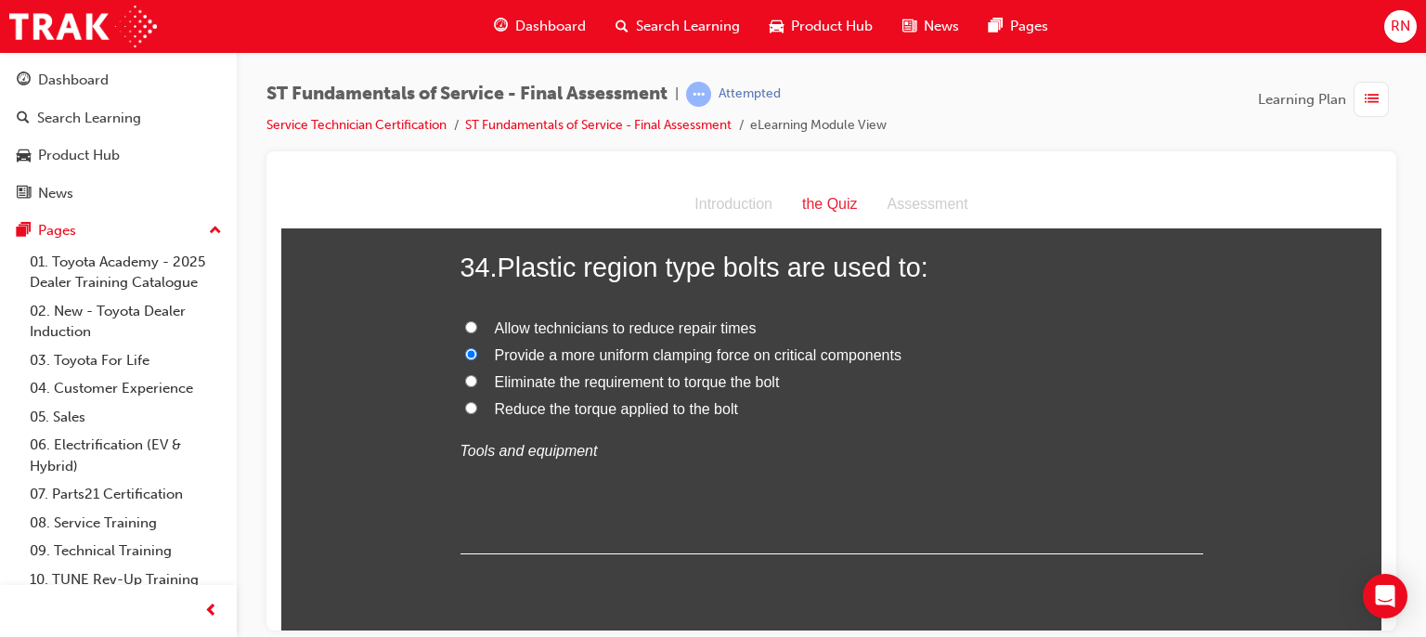
scroll to position [14060, 0]
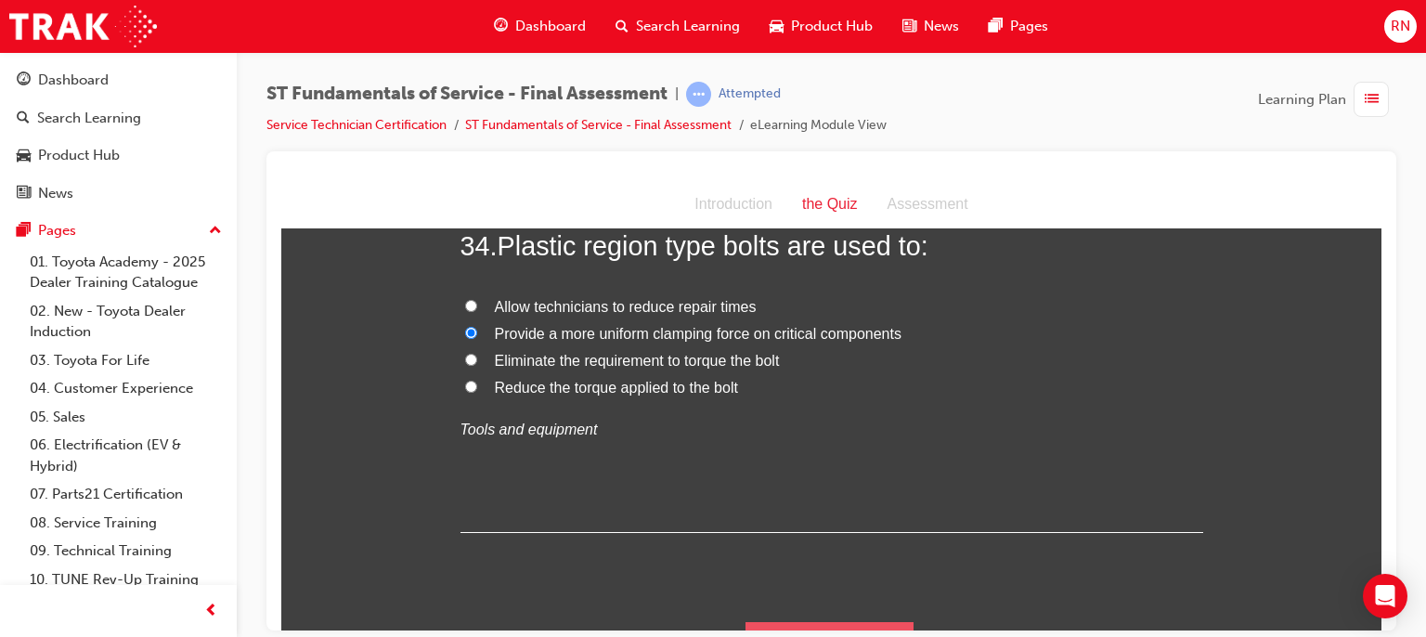
click at [878, 621] on button "Submit Answers" at bounding box center [830, 647] width 169 height 52
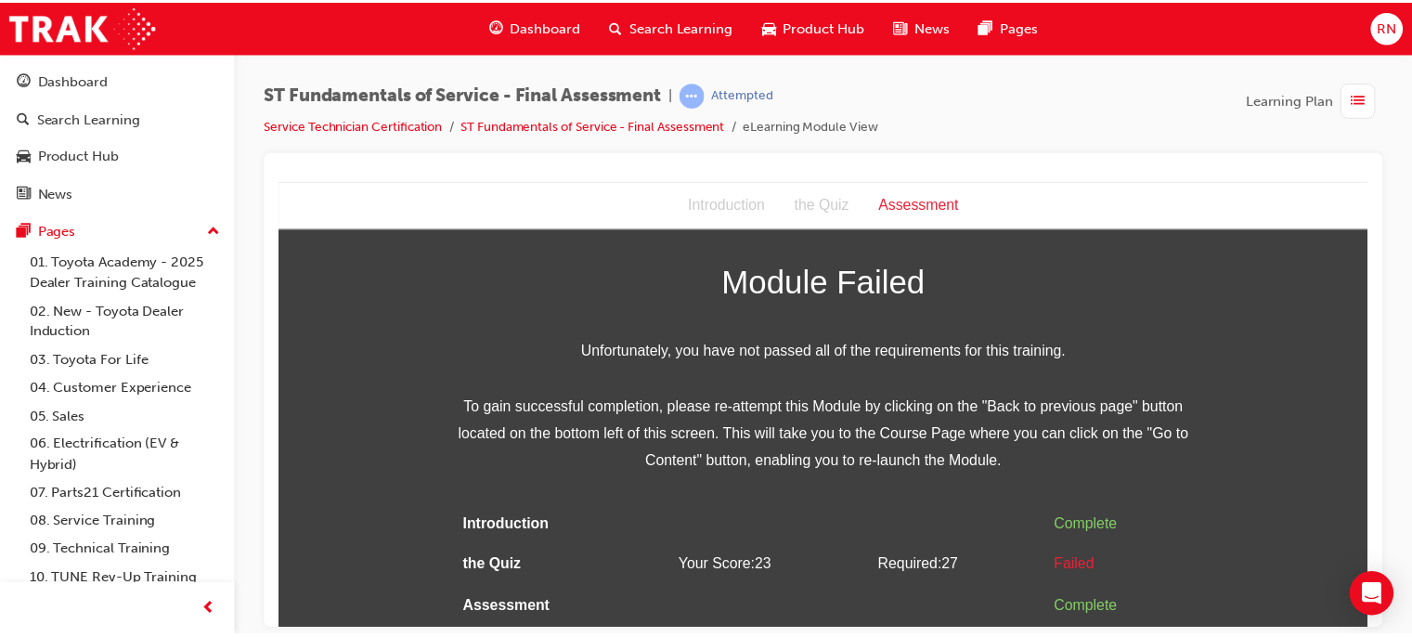
scroll to position [0, 0]
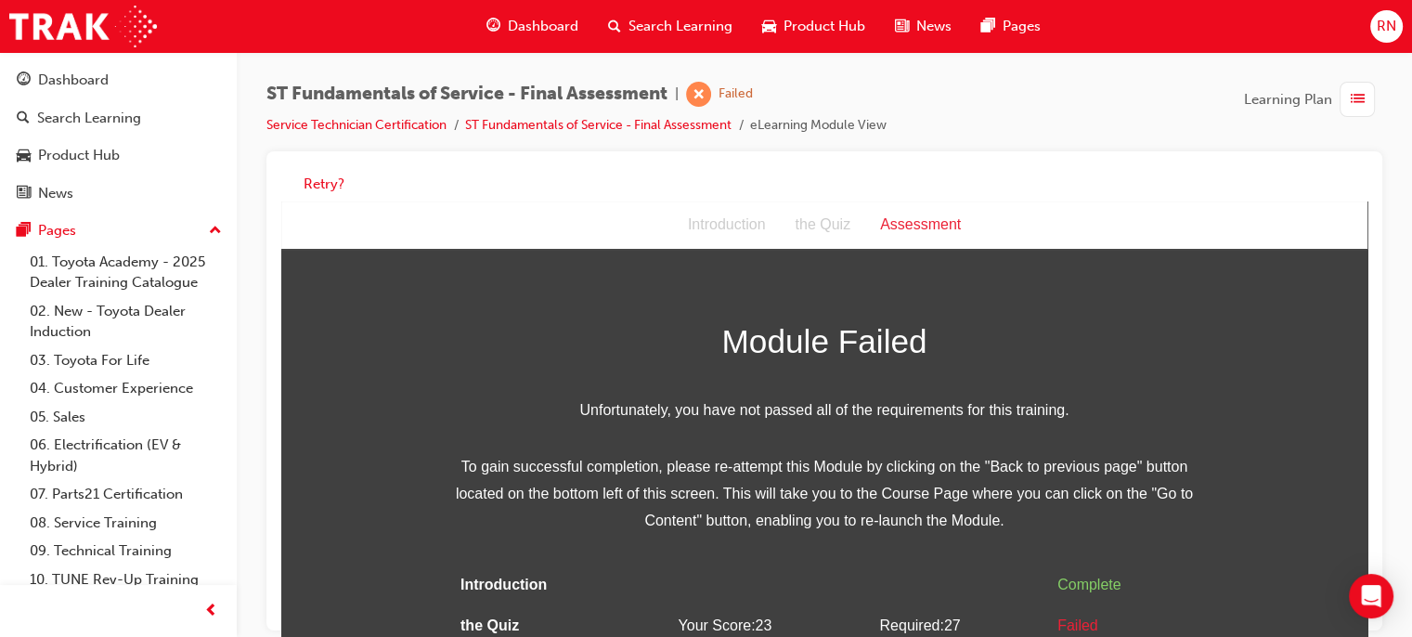
click at [1352, 628] on div "Module Failed Unfortunately, you have not passed all of the requirements for th…" at bounding box center [824, 502] width 1086 height 374
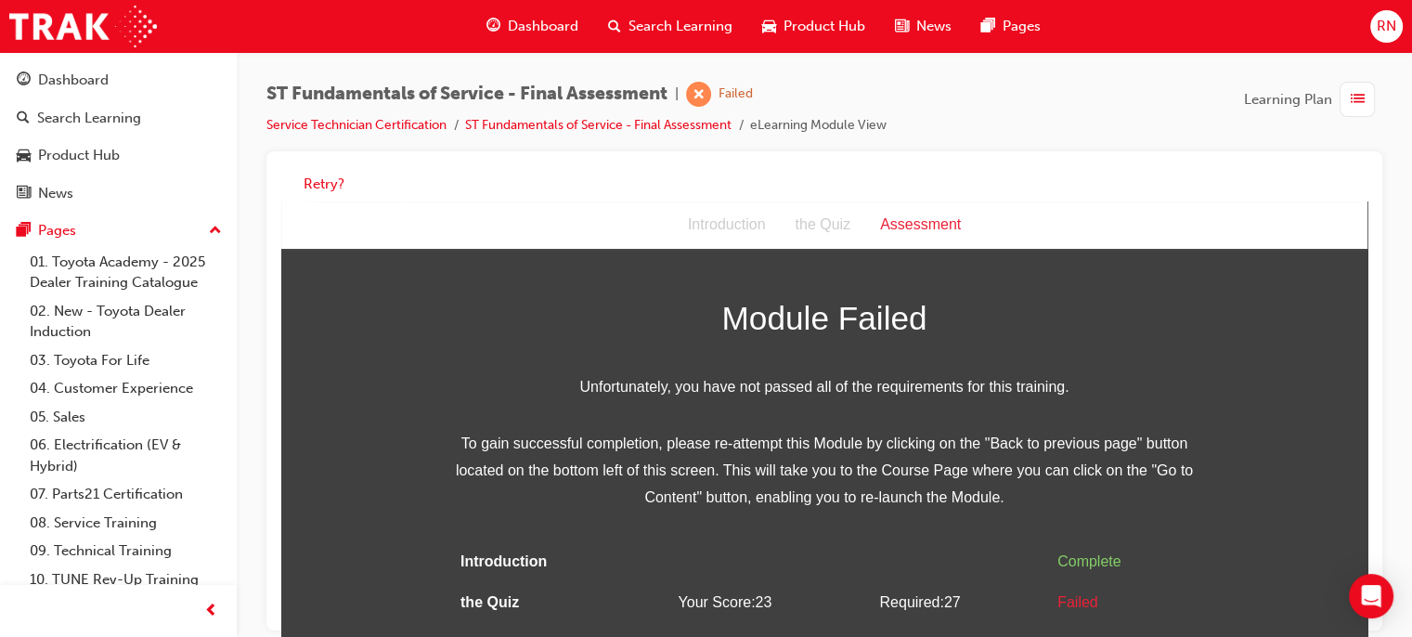
scroll to position [34, 0]
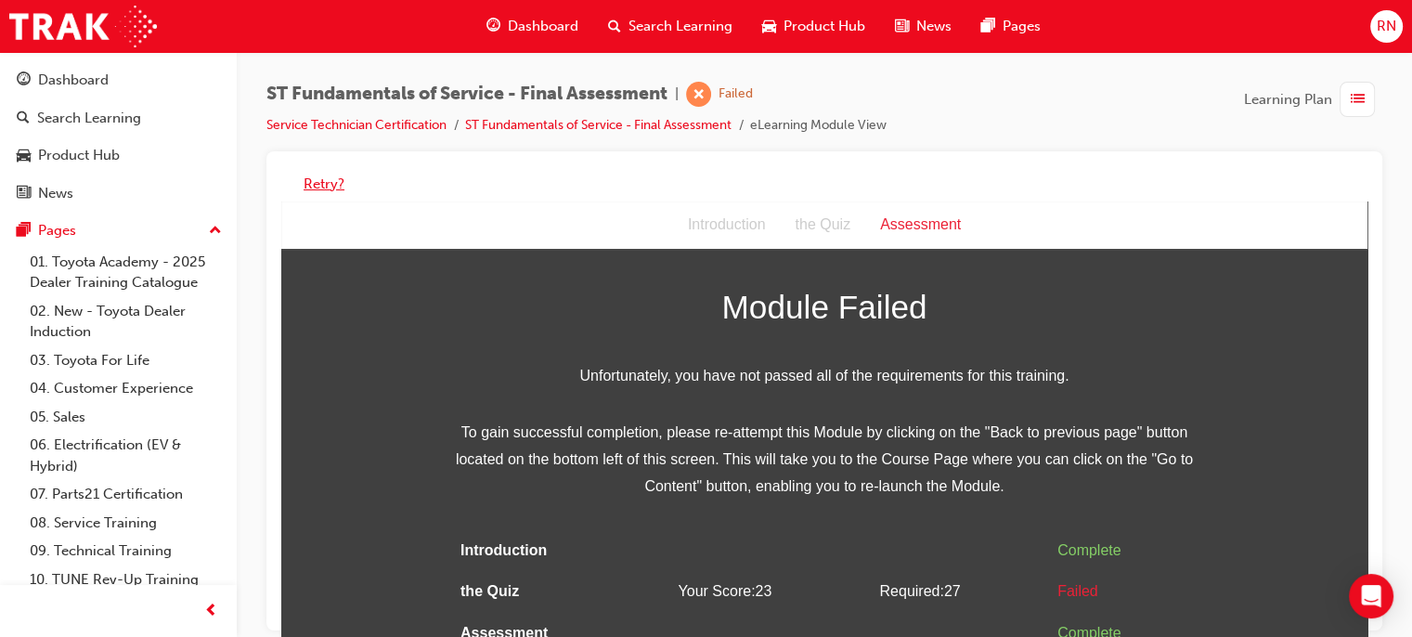
click at [310, 175] on button "Retry?" at bounding box center [324, 184] width 41 height 21
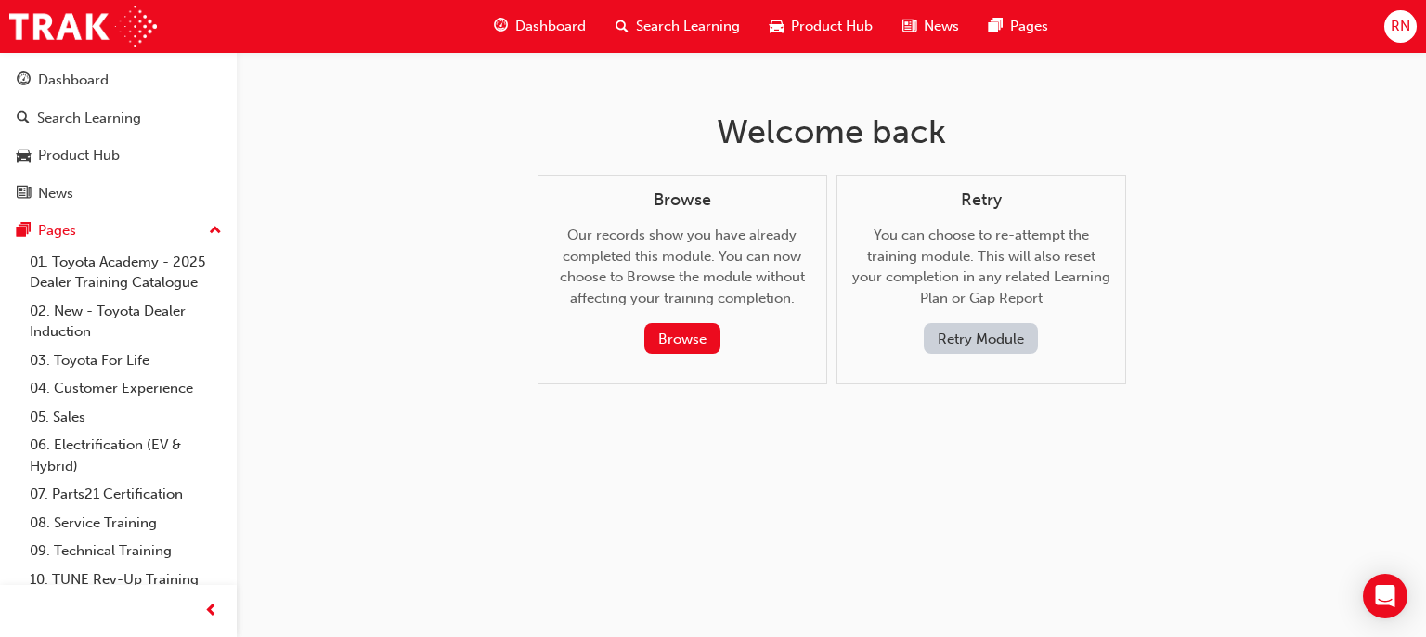
click at [1006, 342] on button "Retry Module" at bounding box center [981, 338] width 114 height 31
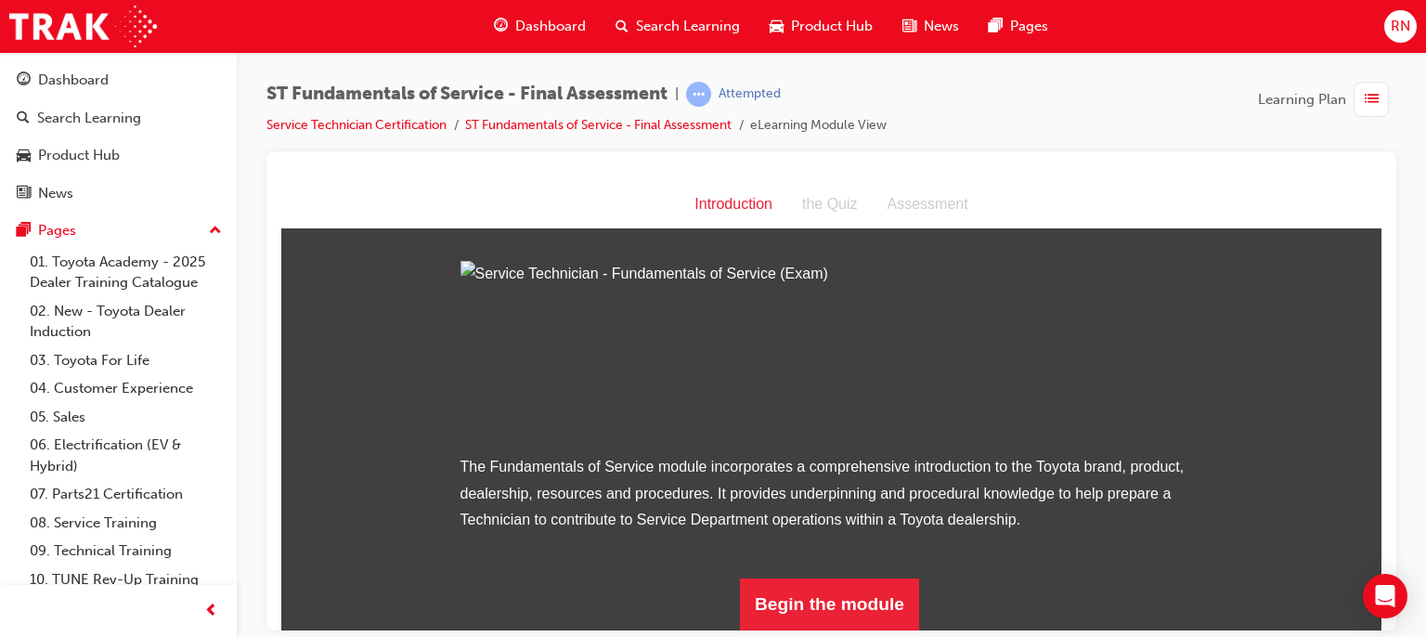
scroll to position [223, 0]
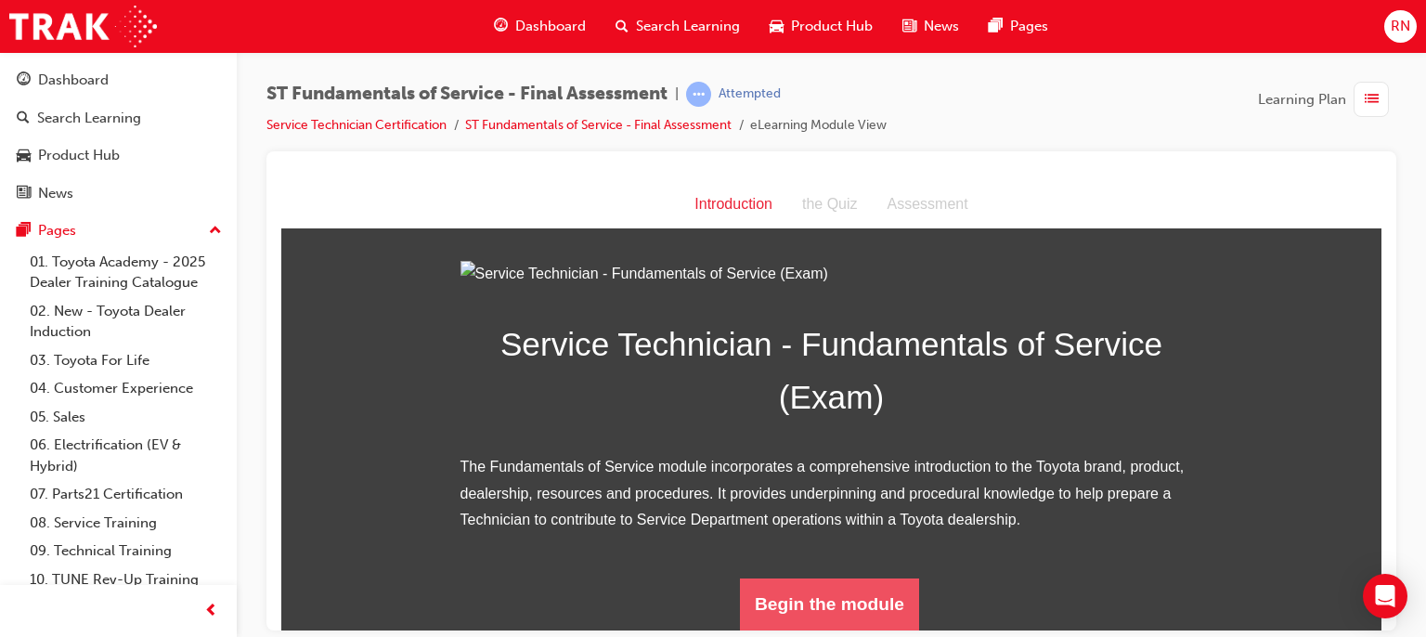
click at [816, 619] on button "Begin the module" at bounding box center [829, 604] width 179 height 52
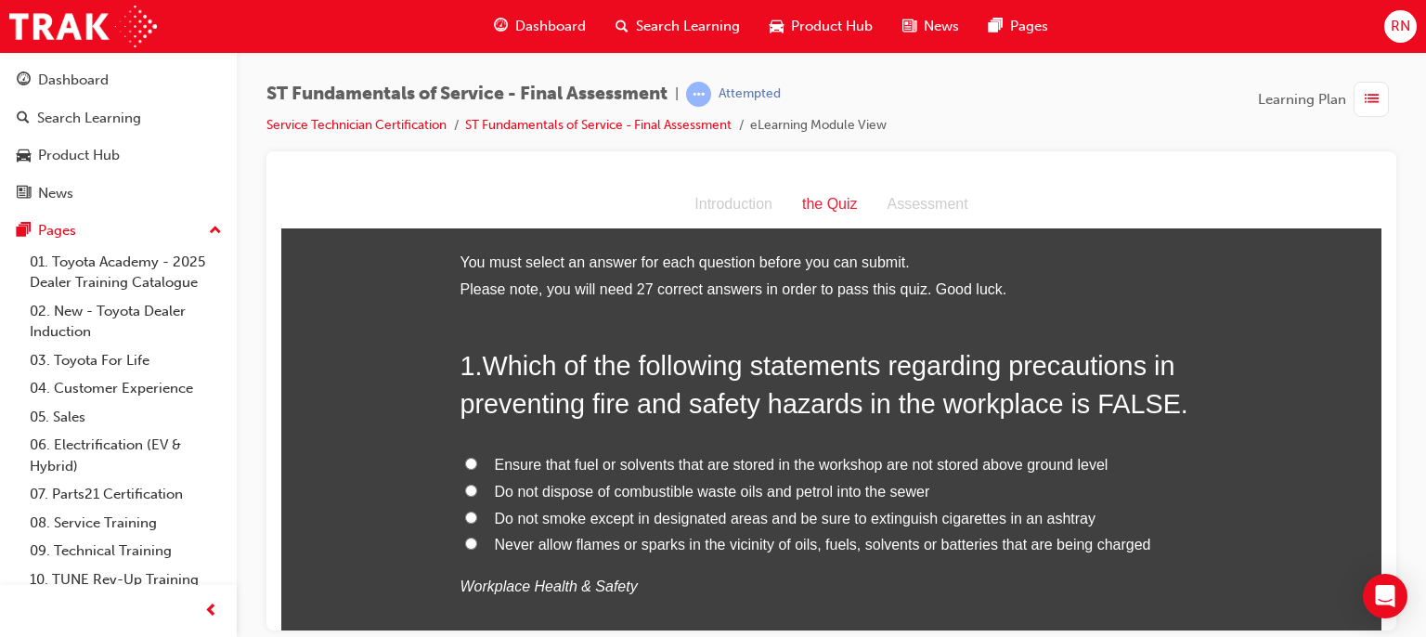
click at [798, 474] on label "Ensure that fuel or solvents that are stored in the workshop are not stored abo…" at bounding box center [832, 464] width 743 height 27
click at [477, 469] on input "Ensure that fuel or solvents that are stored in the workshop are not stored abo…" at bounding box center [471, 463] width 12 height 12
radio input "true"
click at [798, 474] on label "Ensure that fuel or solvents that are stored in the workshop are not stored abo…" at bounding box center [832, 464] width 743 height 27
click at [477, 469] on input "Ensure that fuel or solvents that are stored in the workshop are not stored abo…" at bounding box center [471, 463] width 12 height 12
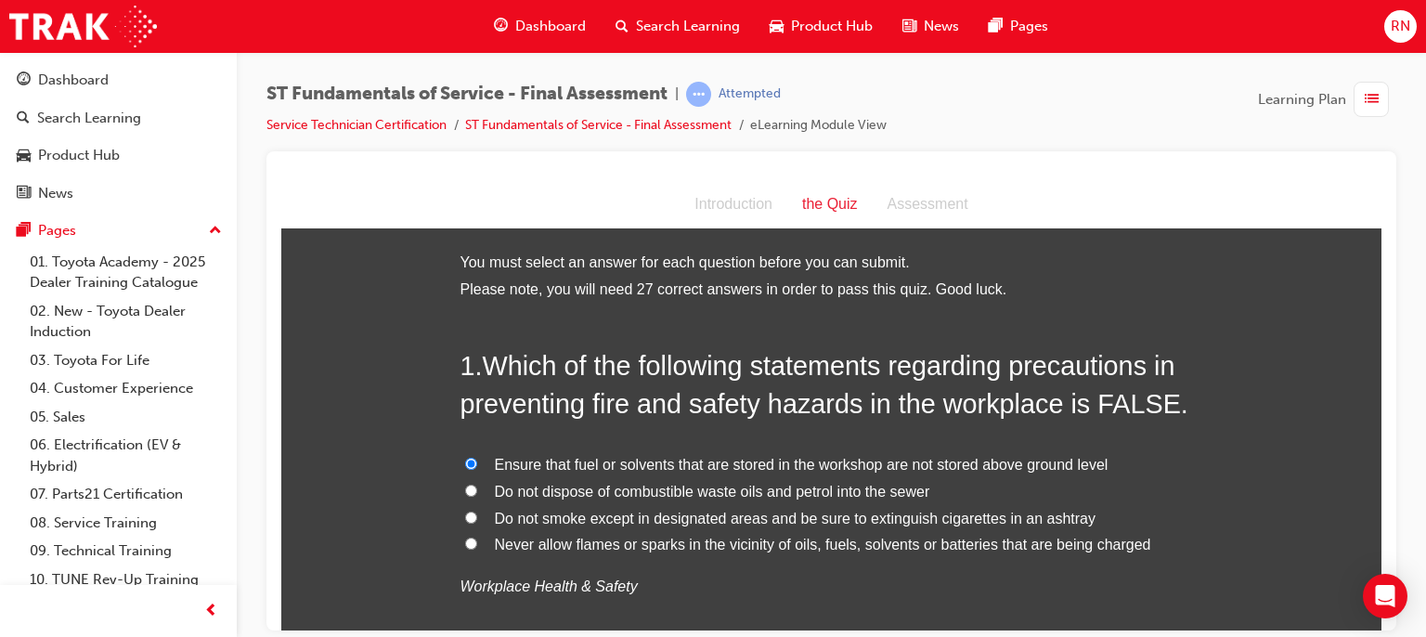
click at [798, 474] on label "Ensure that fuel or solvents that are stored in the workshop are not stored abo…" at bounding box center [832, 464] width 743 height 27
click at [477, 469] on input "Ensure that fuel or solvents that are stored in the workshop are not stored abo…" at bounding box center [471, 463] width 12 height 12
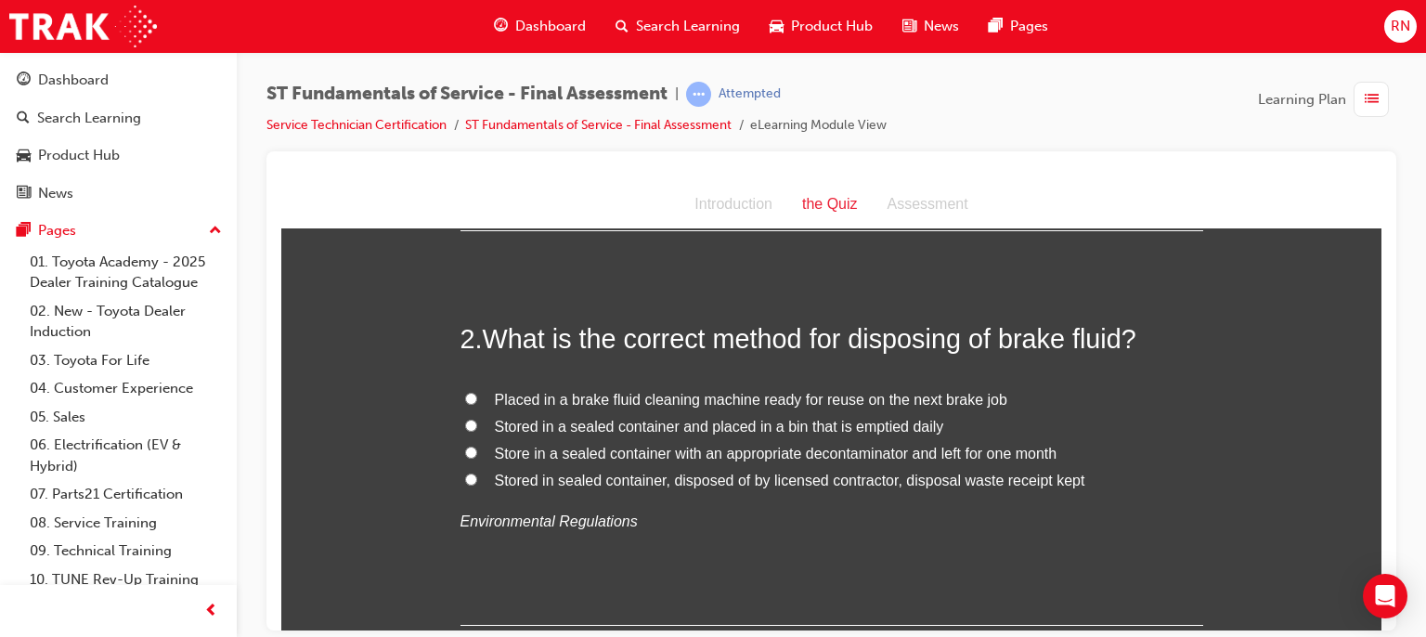
scroll to position [483, 0]
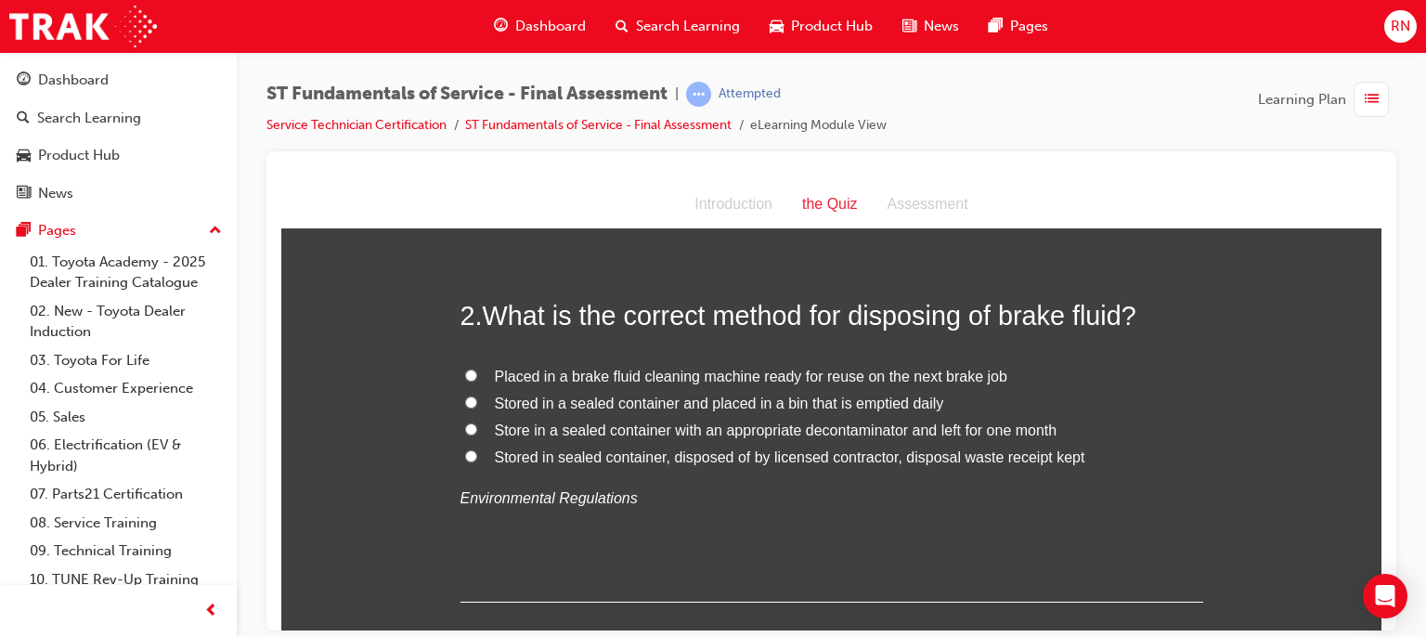
click at [789, 465] on label "Stored in sealed container, disposed of by licensed contractor, disposal waste …" at bounding box center [832, 457] width 743 height 27
click at [477, 461] on input "Stored in sealed container, disposed of by licensed contractor, disposal waste …" at bounding box center [471, 455] width 12 height 12
radio input "true"
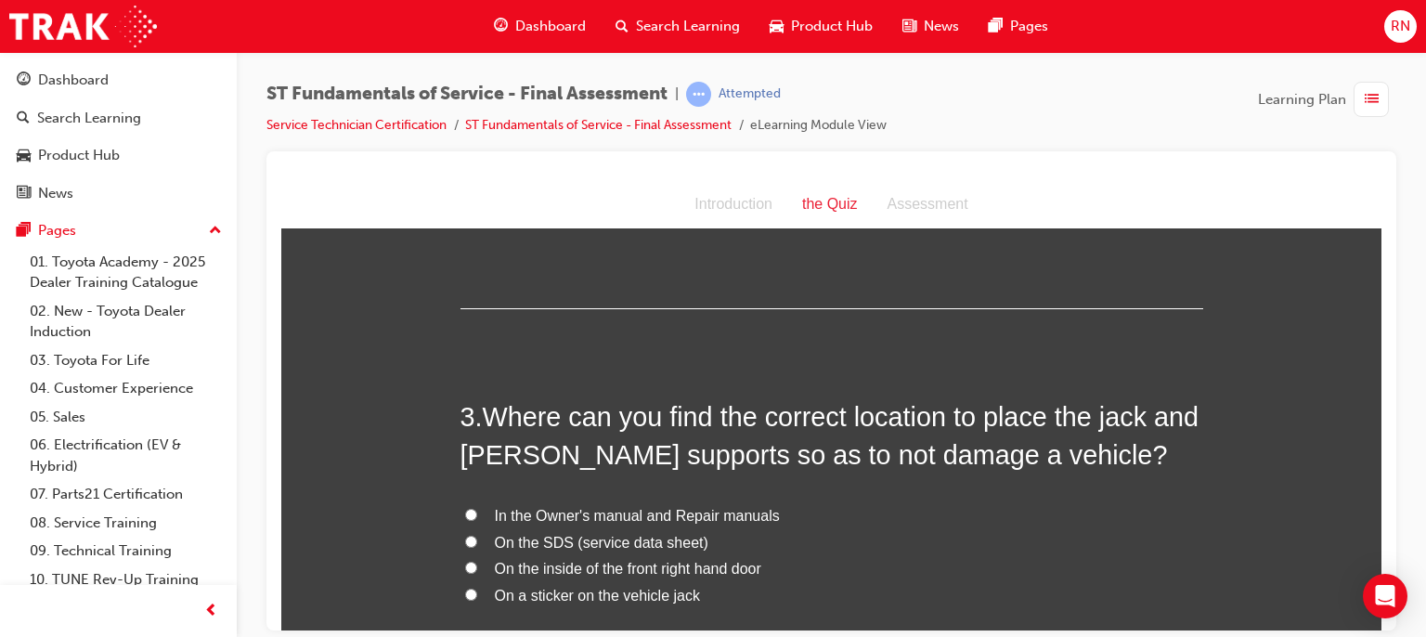
scroll to position [854, 0]
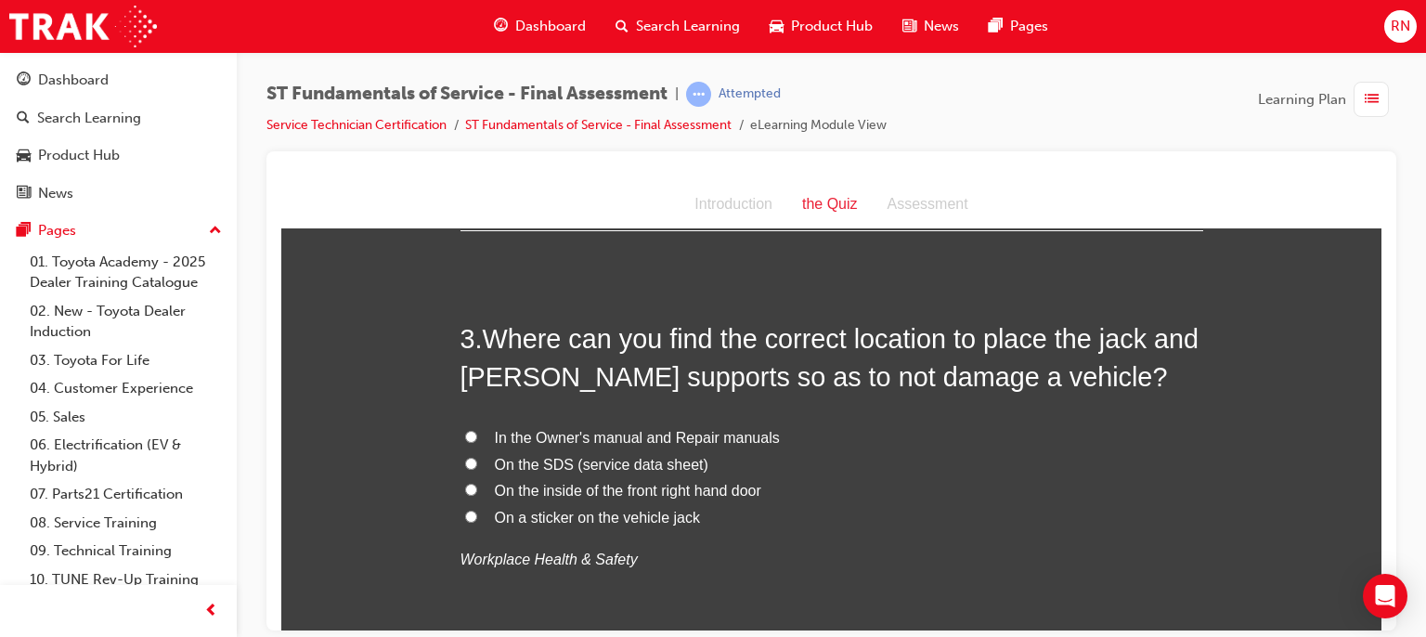
click at [629, 437] on span "In the Owner's manual and Repair manuals" at bounding box center [637, 437] width 285 height 16
click at [477, 437] on input "In the Owner's manual and Repair manuals" at bounding box center [471, 436] width 12 height 12
radio input "true"
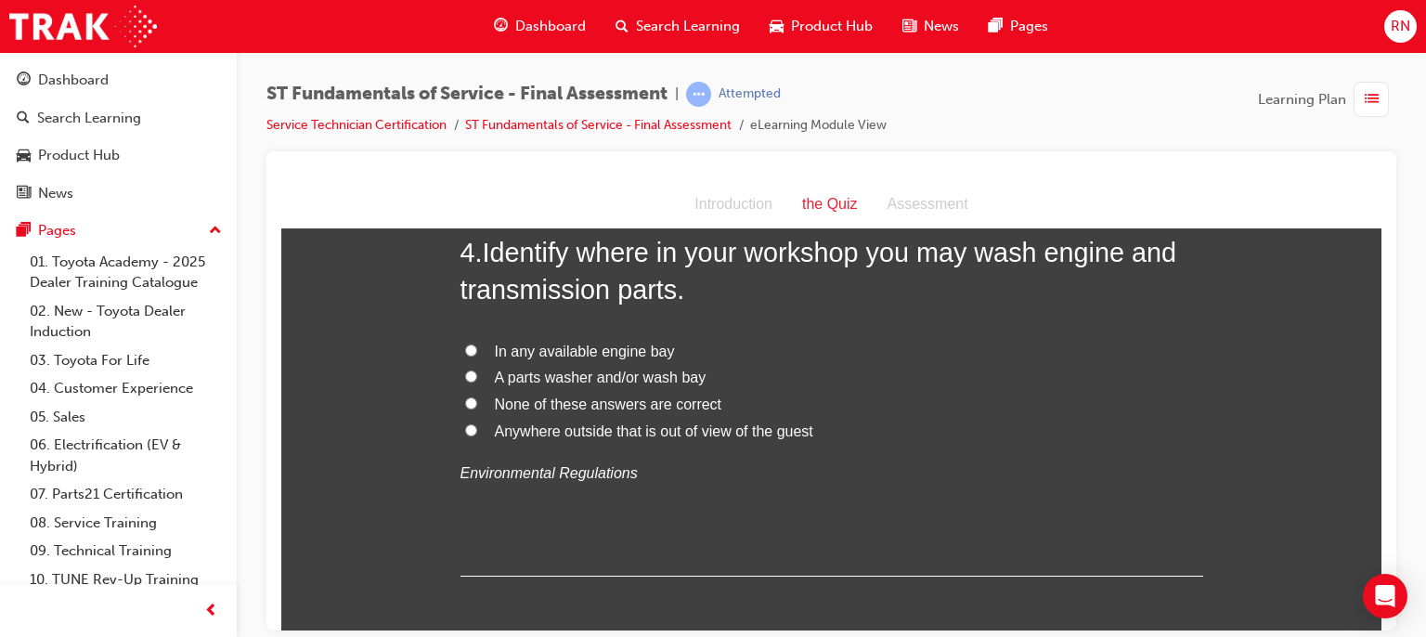
scroll to position [1374, 0]
click at [555, 353] on span "In any available engine bay" at bounding box center [585, 350] width 180 height 16
click at [477, 353] on input "In any available engine bay" at bounding box center [471, 349] width 12 height 12
radio input "true"
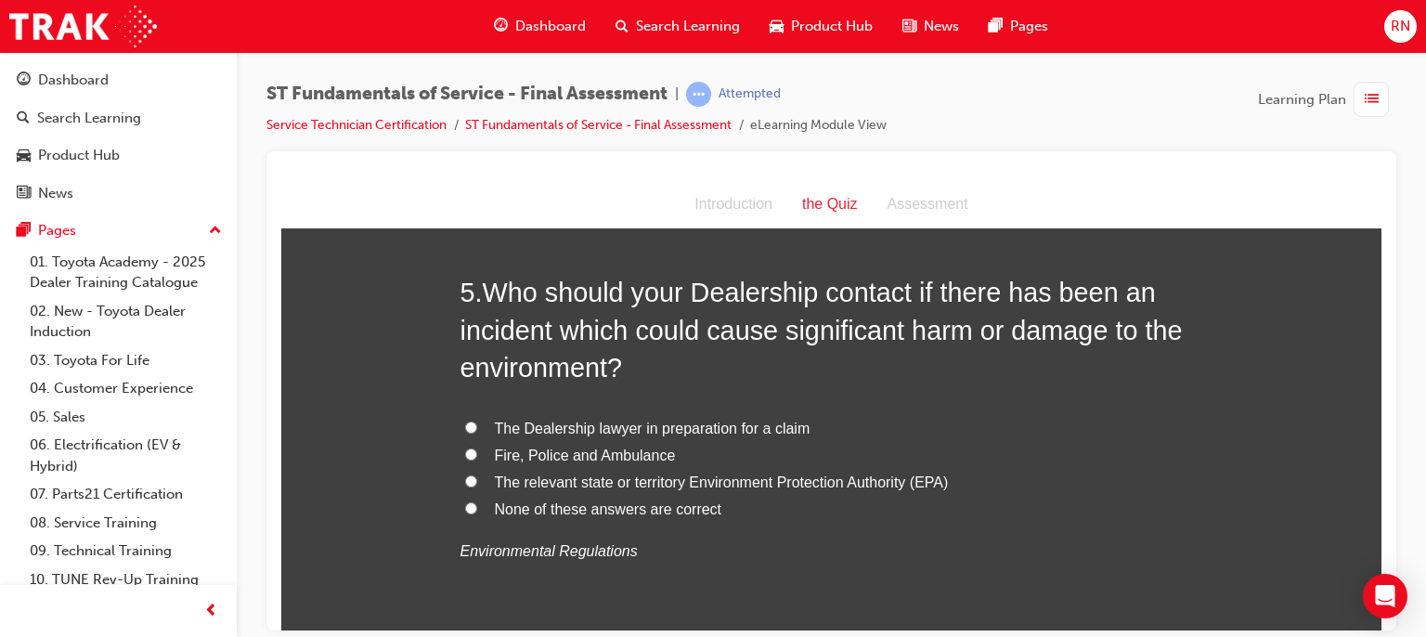
scroll to position [1783, 0]
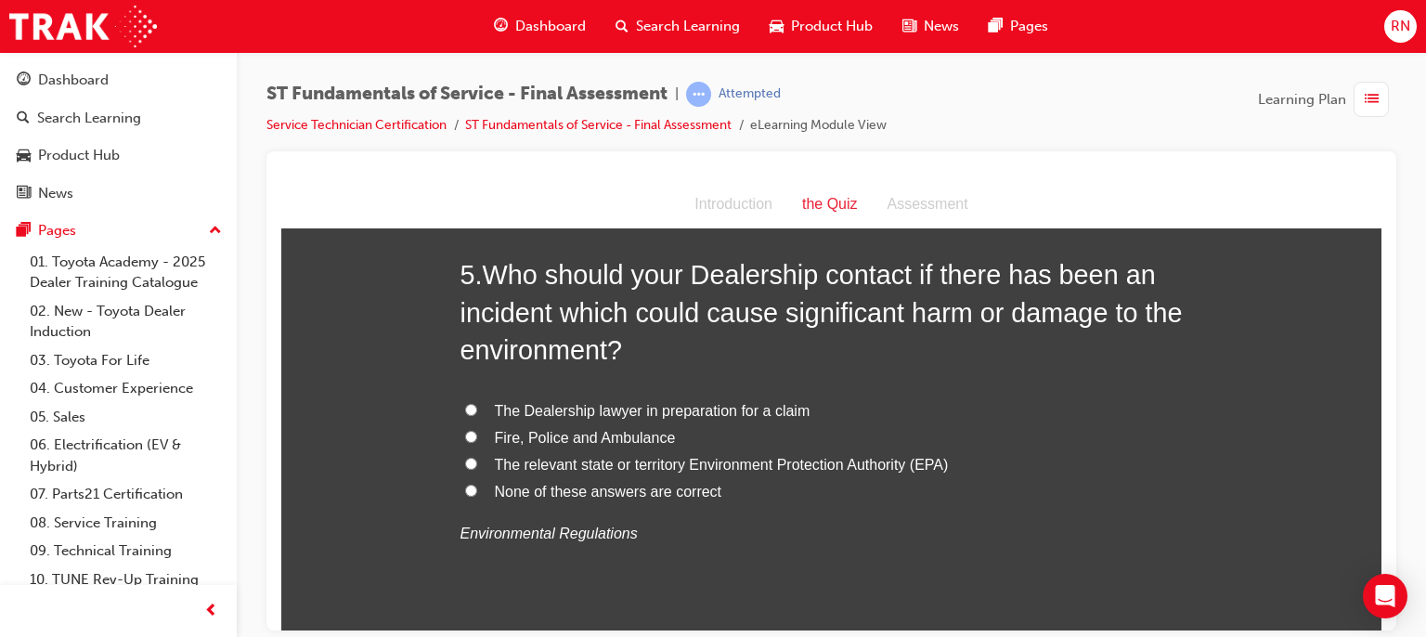
click at [682, 465] on span "The relevant state or territory Environment Protection Authority (EPA)" at bounding box center [722, 464] width 454 height 16
click at [477, 465] on input "The relevant state or territory Environment Protection Authority (EPA)" at bounding box center [471, 463] width 12 height 12
radio input "true"
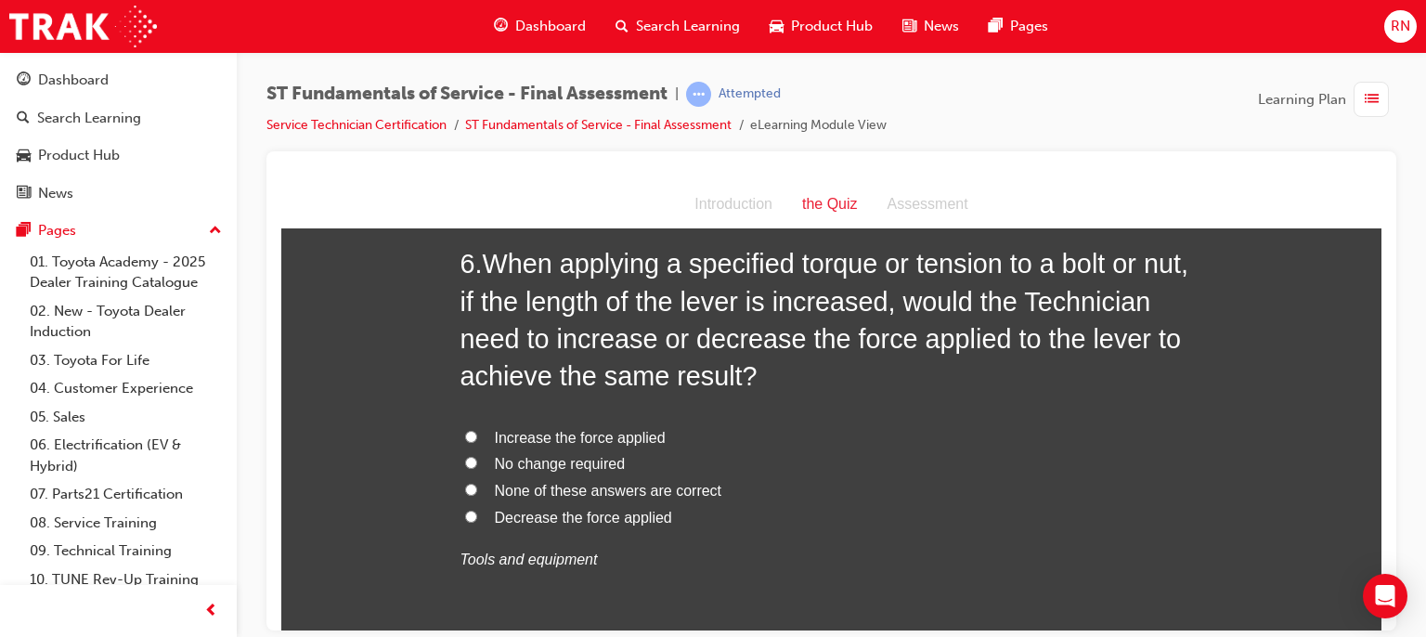
scroll to position [2266, 0]
click at [517, 510] on span "Decrease the force applied" at bounding box center [583, 515] width 177 height 16
click at [477, 510] on input "Decrease the force applied" at bounding box center [471, 514] width 12 height 12
radio input "true"
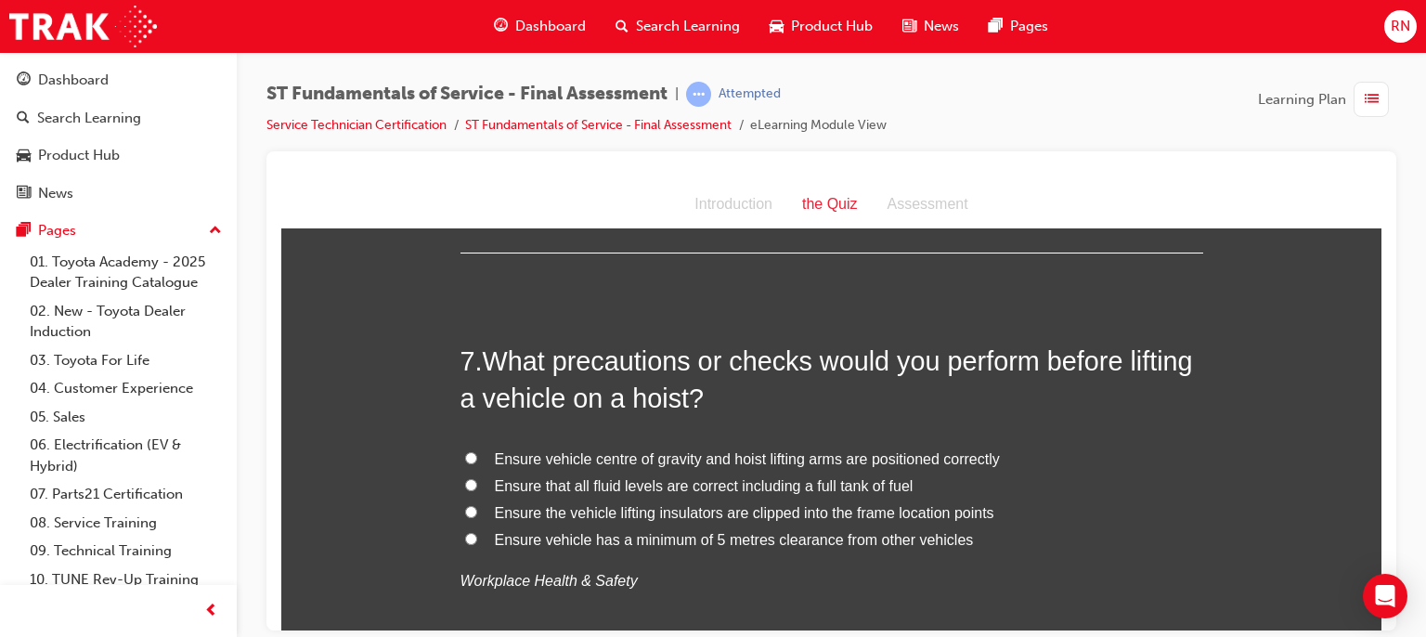
scroll to position [2711, 0]
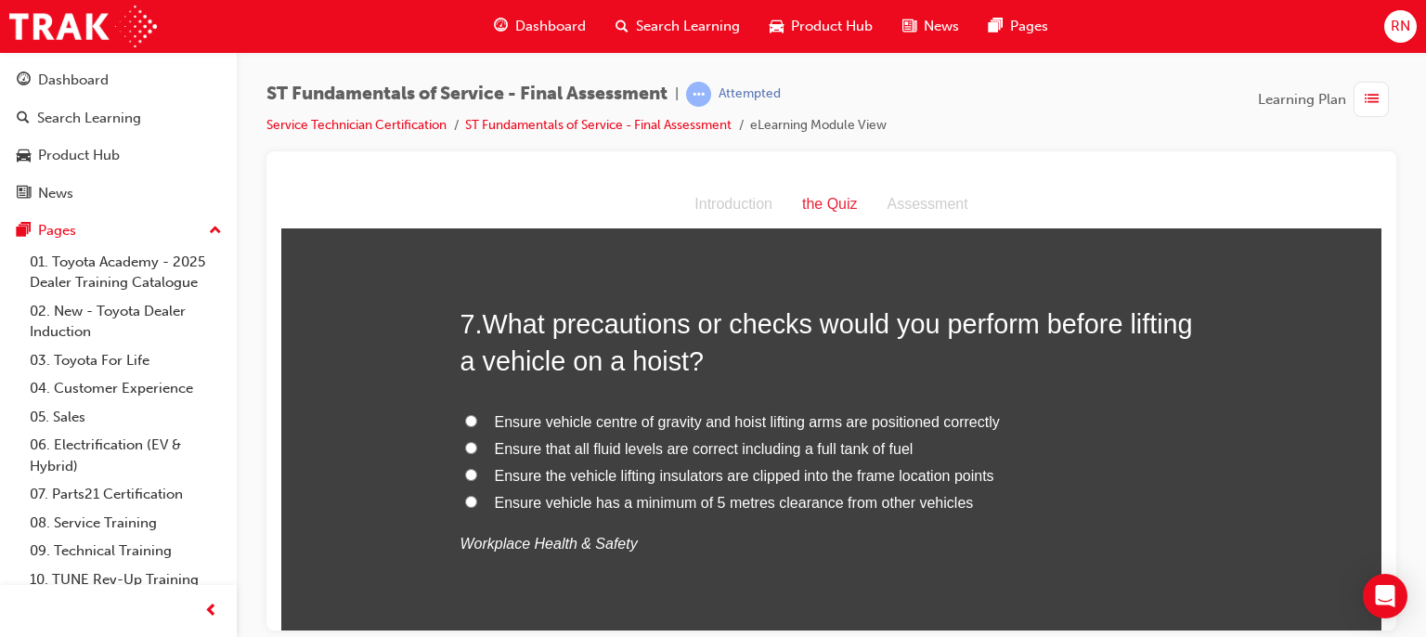
click at [739, 423] on span "Ensure vehicle centre of gravity and hoist lifting arms are positioned correctly" at bounding box center [747, 421] width 505 height 16
click at [477, 423] on input "Ensure vehicle centre of gravity and hoist lifting arms are positioned correctly" at bounding box center [471, 420] width 12 height 12
radio input "true"
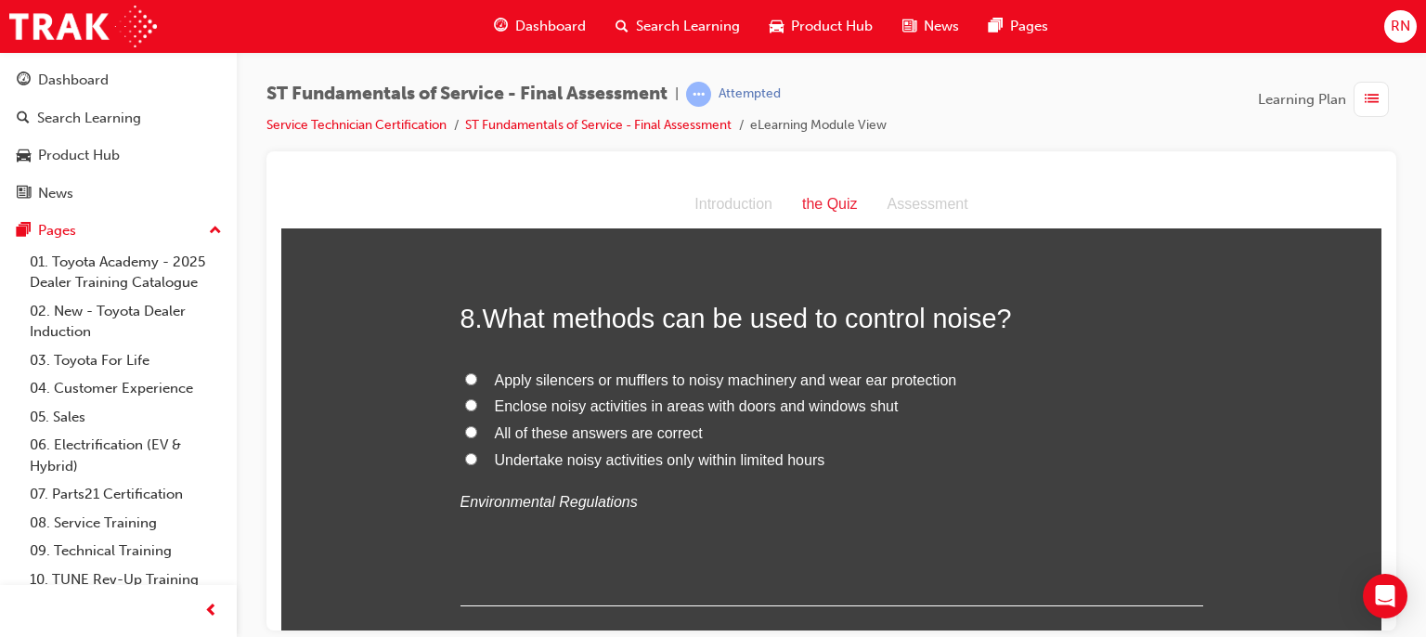
scroll to position [3157, 0]
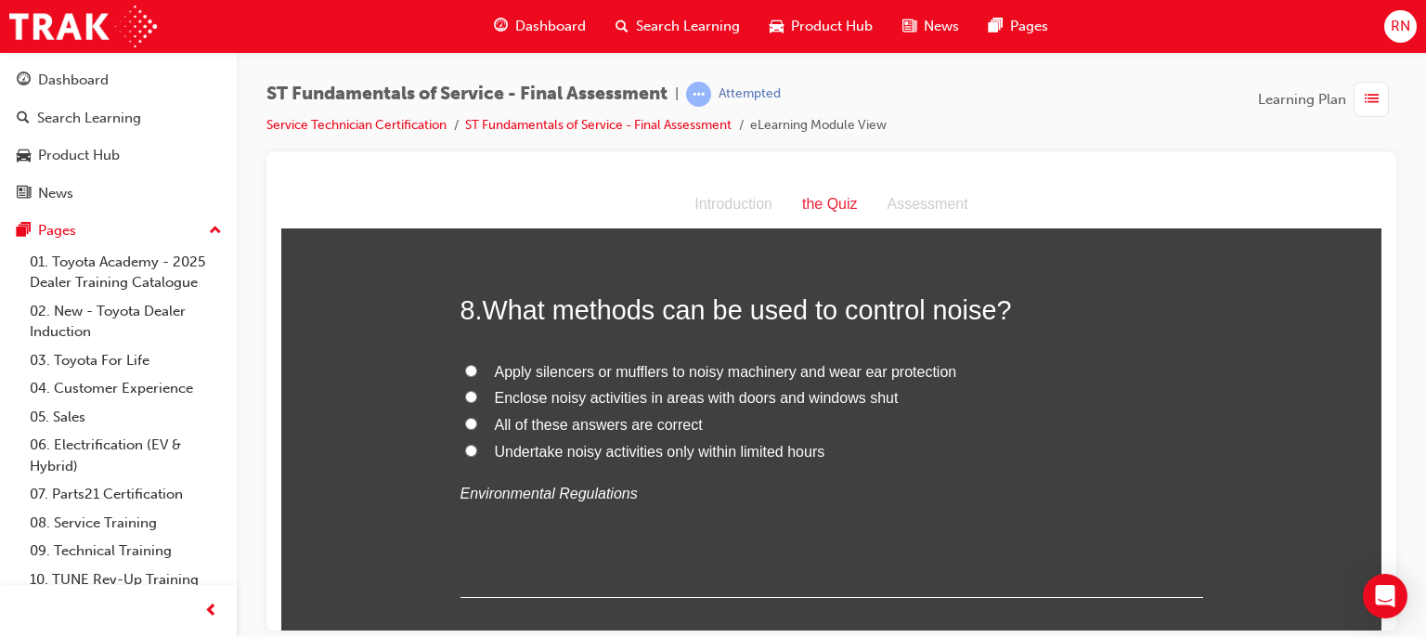
click at [709, 376] on span "Apply silencers or mufflers to noisy machinery and wear ear protection" at bounding box center [726, 371] width 462 height 16
click at [477, 376] on input "Apply silencers or mufflers to noisy machinery and wear ear protection" at bounding box center [471, 370] width 12 height 12
radio input "true"
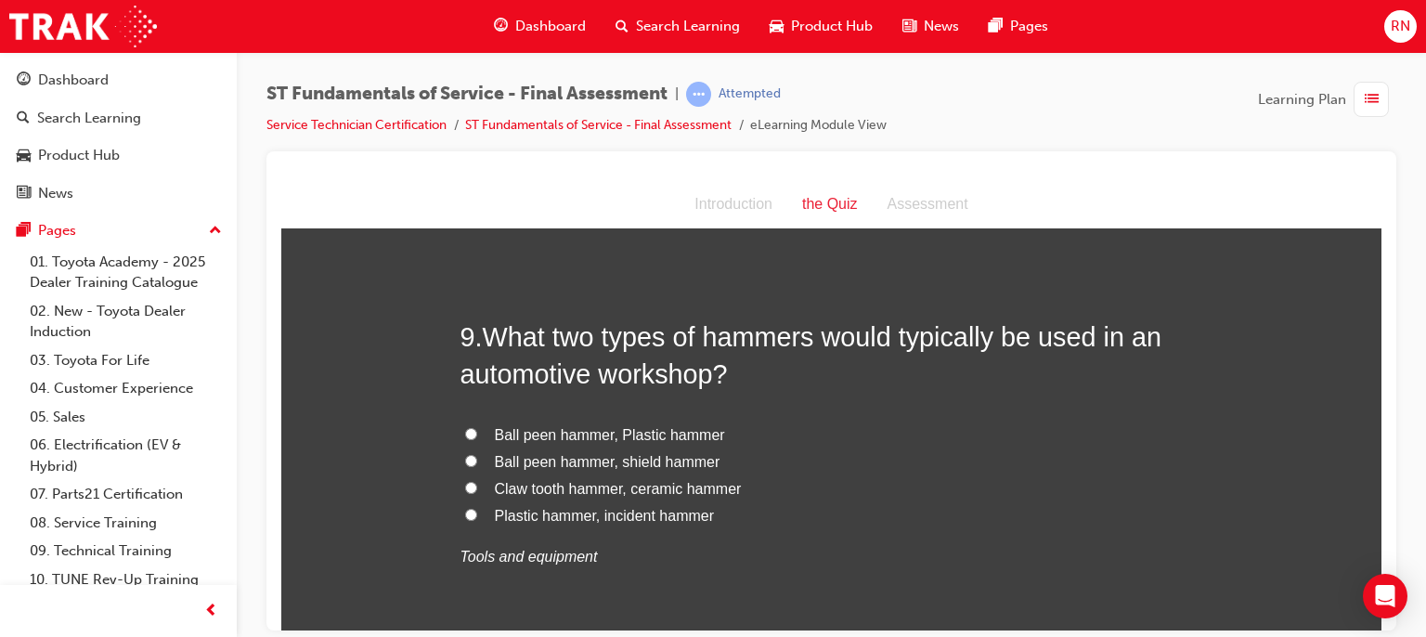
scroll to position [3565, 0]
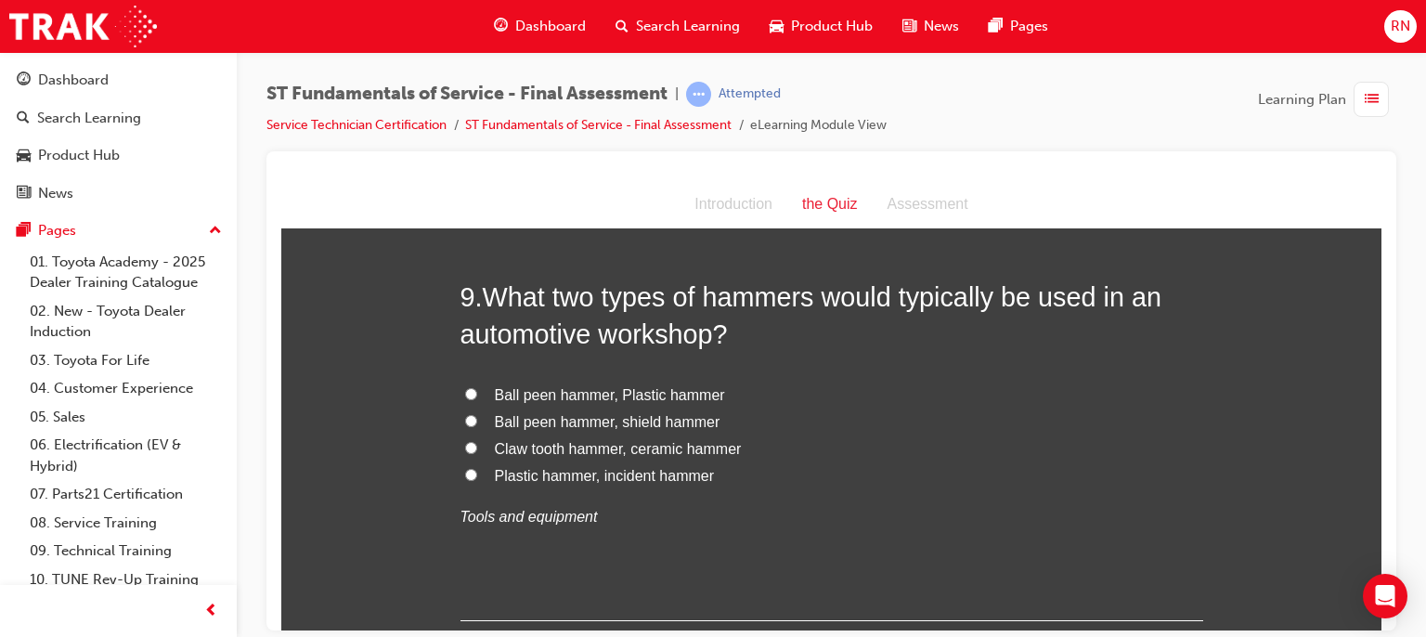
click at [599, 390] on span "Ball peen hammer, Plastic hammer" at bounding box center [610, 394] width 230 height 16
click at [477, 390] on input "Ball peen hammer, Plastic hammer" at bounding box center [471, 393] width 12 height 12
radio input "true"
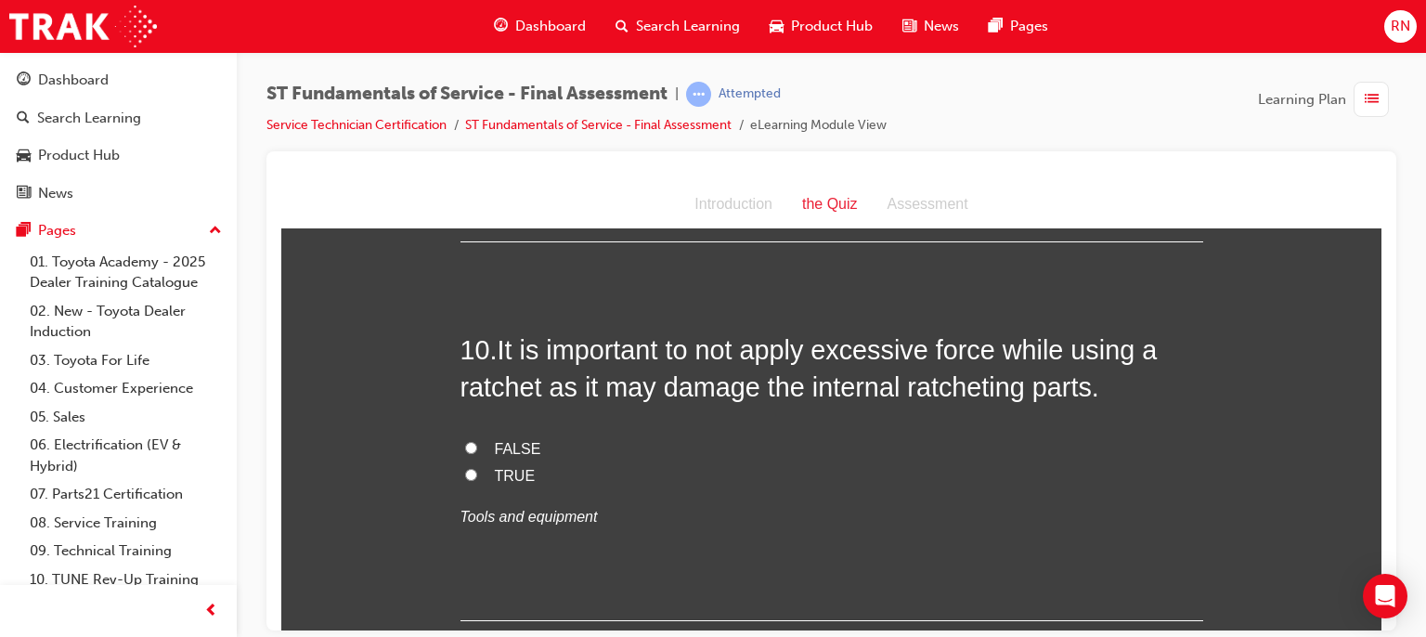
scroll to position [3974, 0]
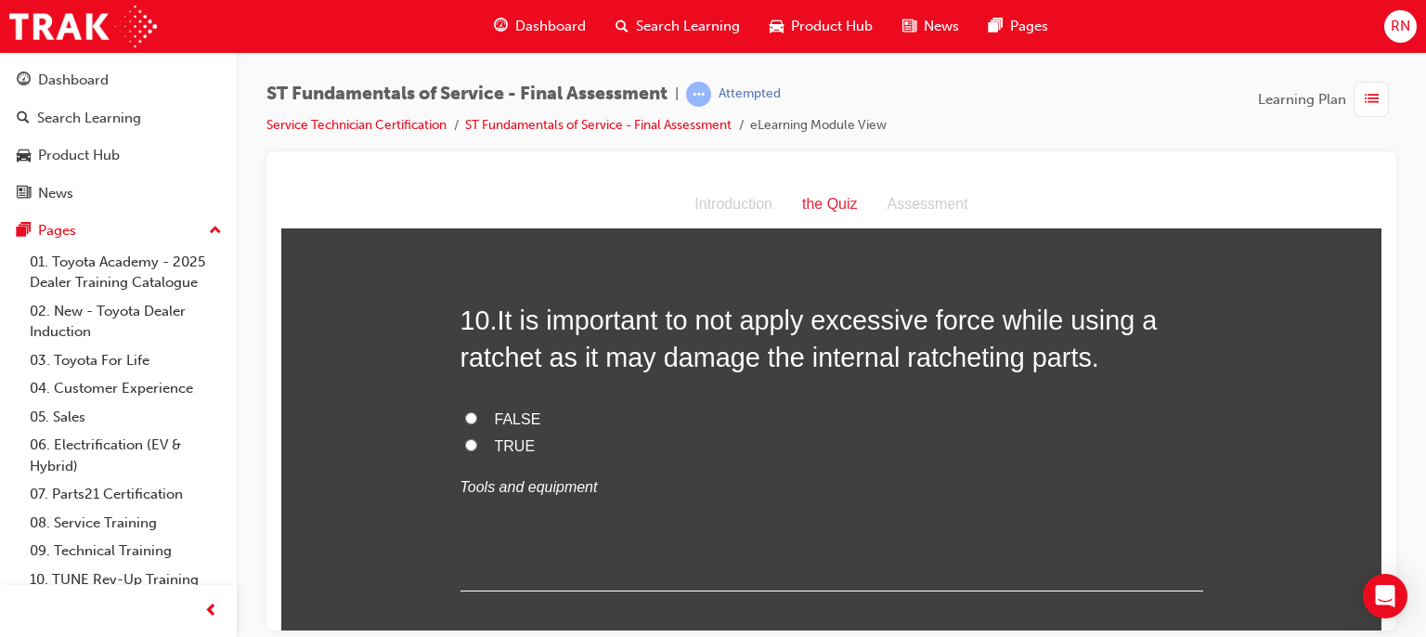
click at [497, 417] on span "FALSE" at bounding box center [518, 418] width 46 height 16
click at [477, 417] on input "FALSE" at bounding box center [471, 417] width 12 height 12
radio input "true"
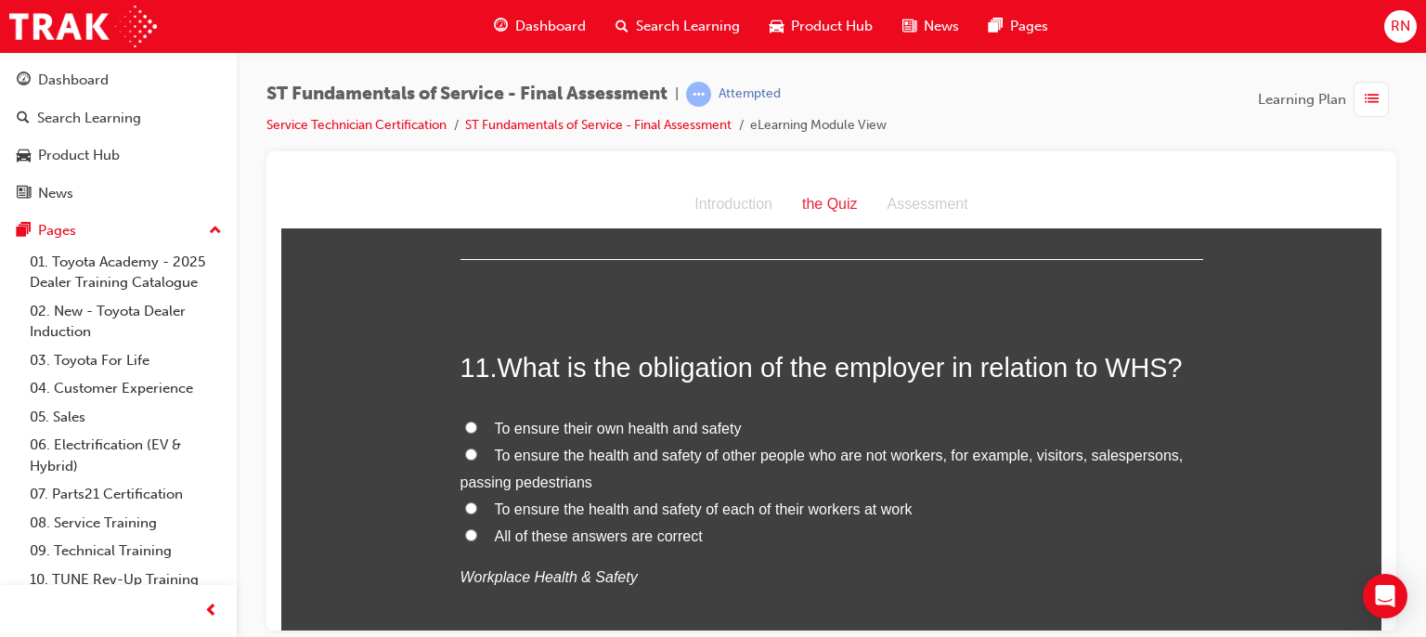
scroll to position [4345, 0]
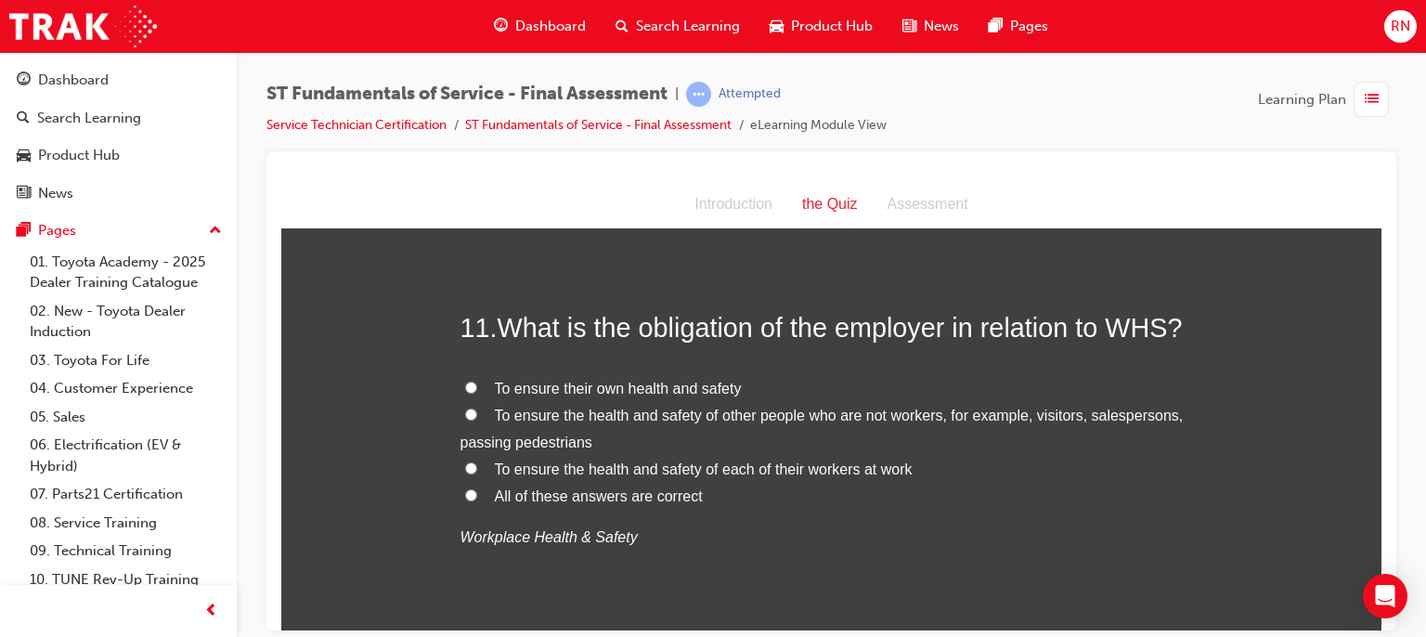
click at [839, 469] on span "To ensure the health and safety of each of their workers at work" at bounding box center [704, 469] width 418 height 16
click at [477, 469] on input "To ensure the health and safety of each of their workers at work" at bounding box center [471, 467] width 12 height 12
radio input "true"
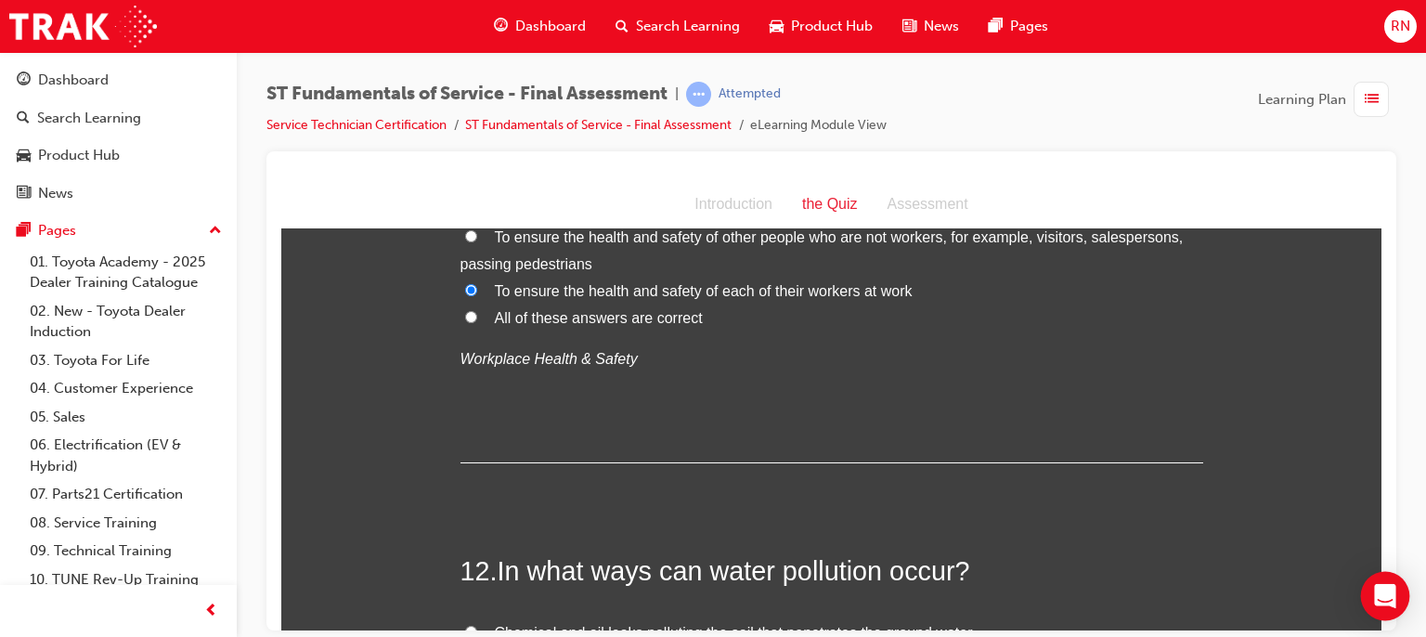
drag, startPoint x: 1368, startPoint y: 618, endPoint x: 1649, endPoint y: 798, distance: 333.6
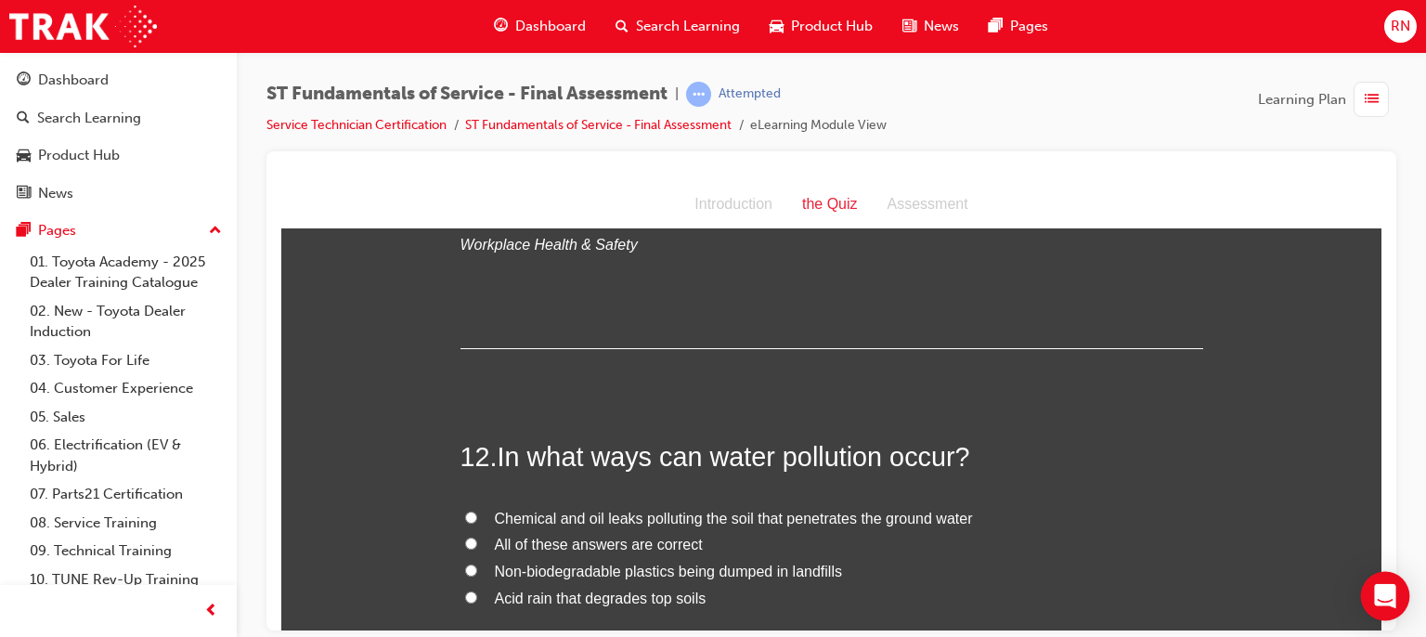
scroll to position [4680, 0]
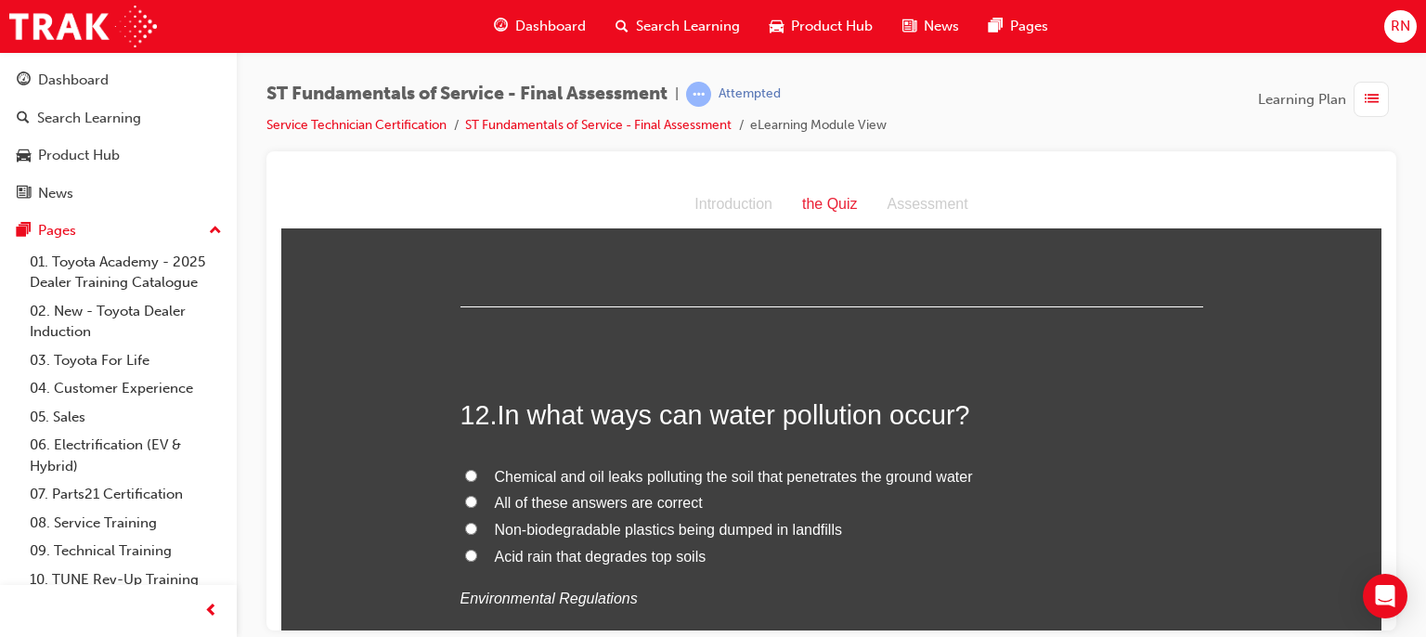
click at [673, 474] on span "Chemical and oil leaks polluting the soil that penetrates the ground water" at bounding box center [734, 476] width 478 height 16
click at [477, 474] on input "Chemical and oil leaks polluting the soil that penetrates the ground water" at bounding box center [471, 475] width 12 height 12
radio input "true"
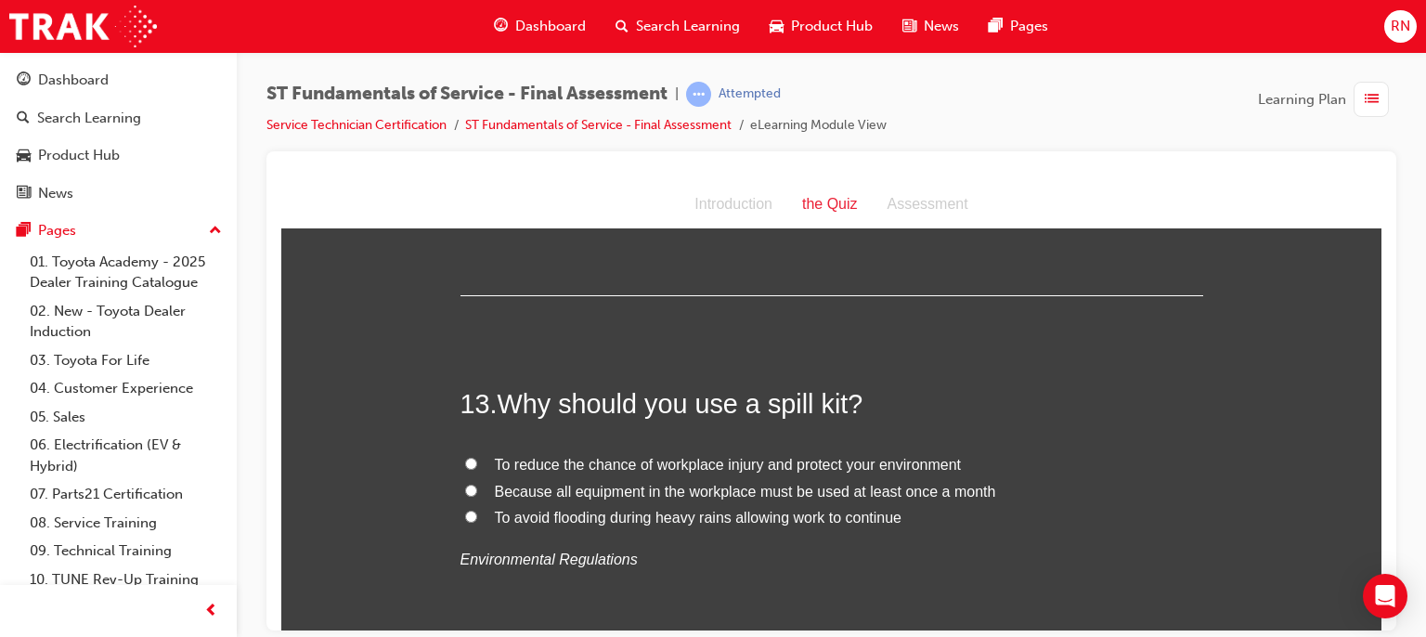
scroll to position [5125, 0]
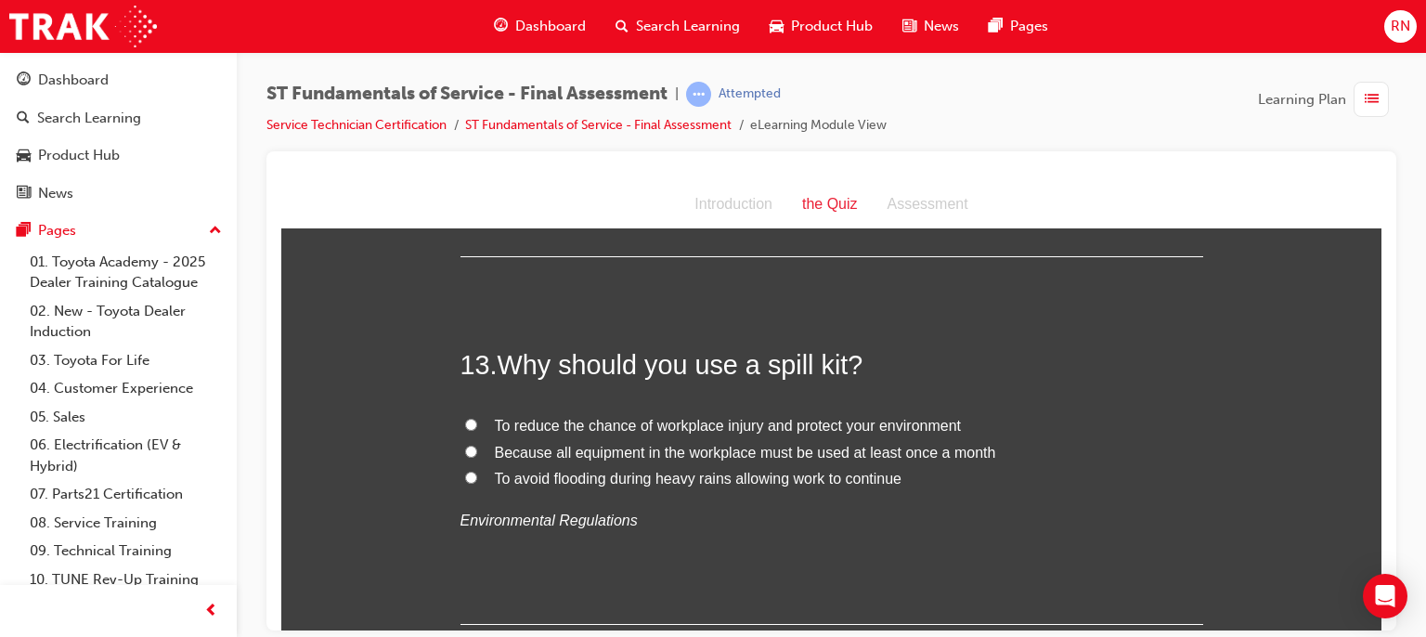
click at [605, 427] on span "To reduce the chance of workplace injury and protect your environment" at bounding box center [728, 425] width 467 height 16
click at [477, 427] on input "To reduce the chance of workplace injury and protect your environment" at bounding box center [471, 424] width 12 height 12
radio input "true"
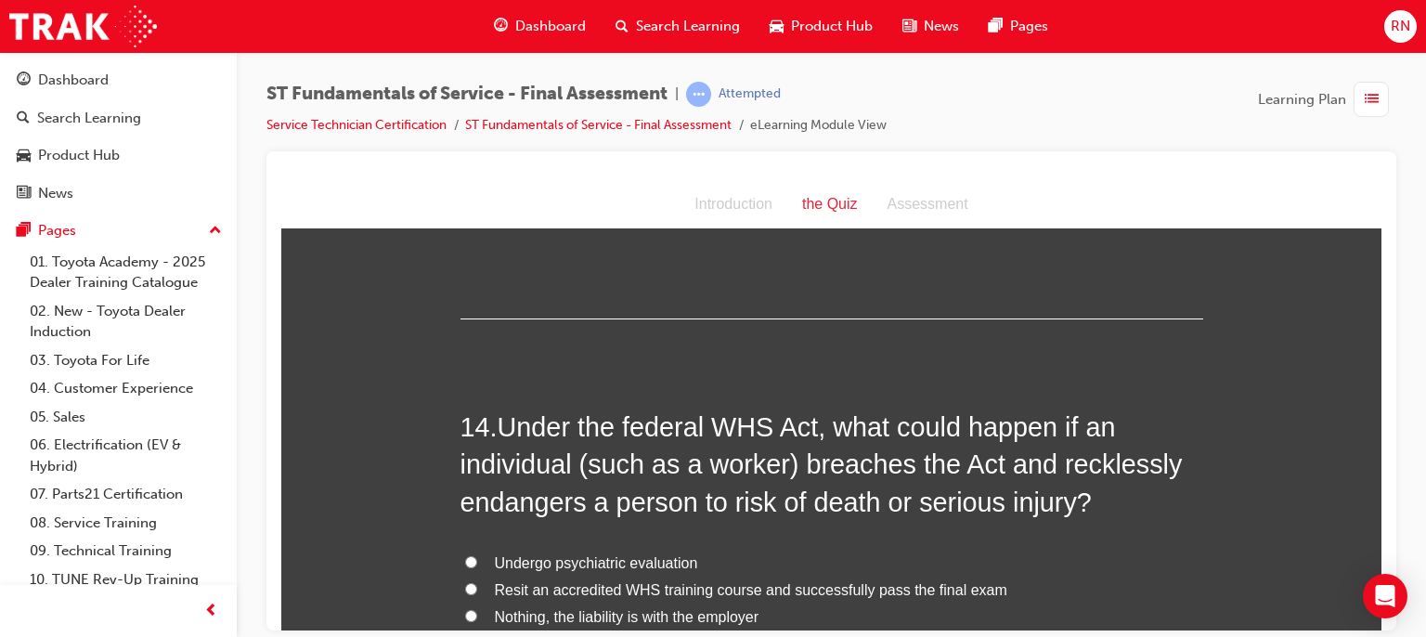
scroll to position [5460, 0]
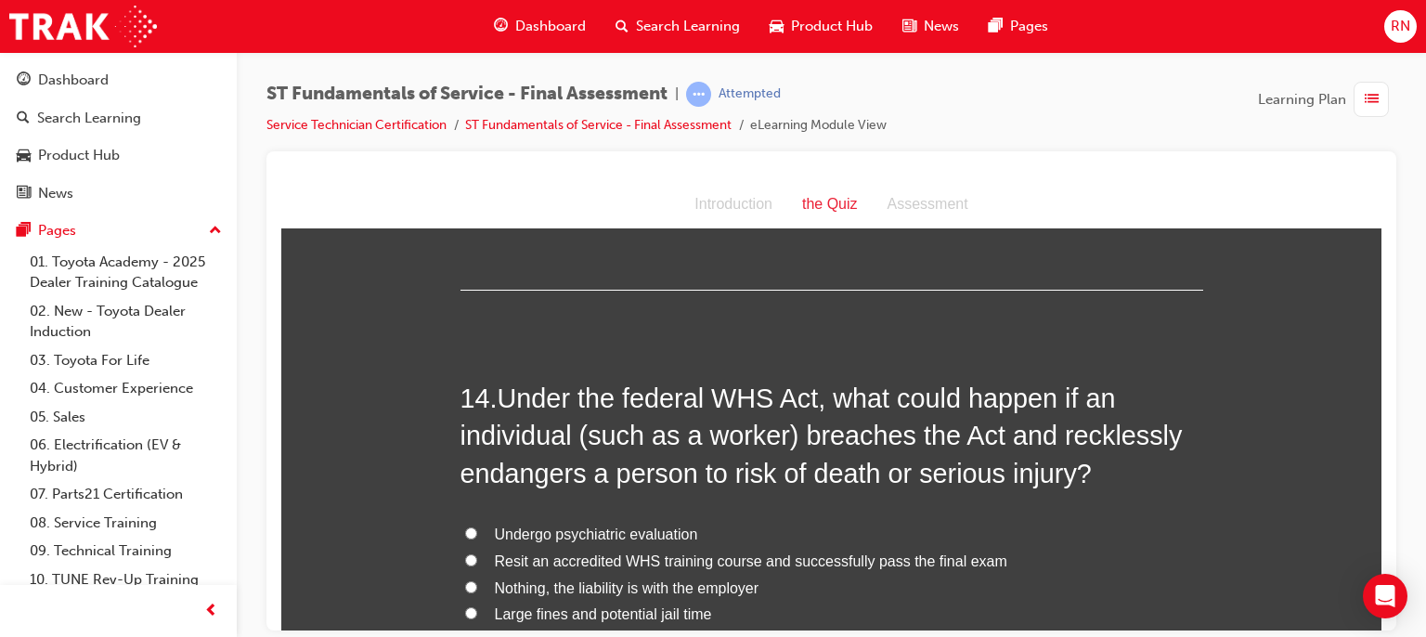
click at [552, 612] on span "Large fines and potential jail time" at bounding box center [603, 613] width 217 height 16
click at [477, 612] on input "Large fines and potential jail time" at bounding box center [471, 612] width 12 height 12
radio input "true"
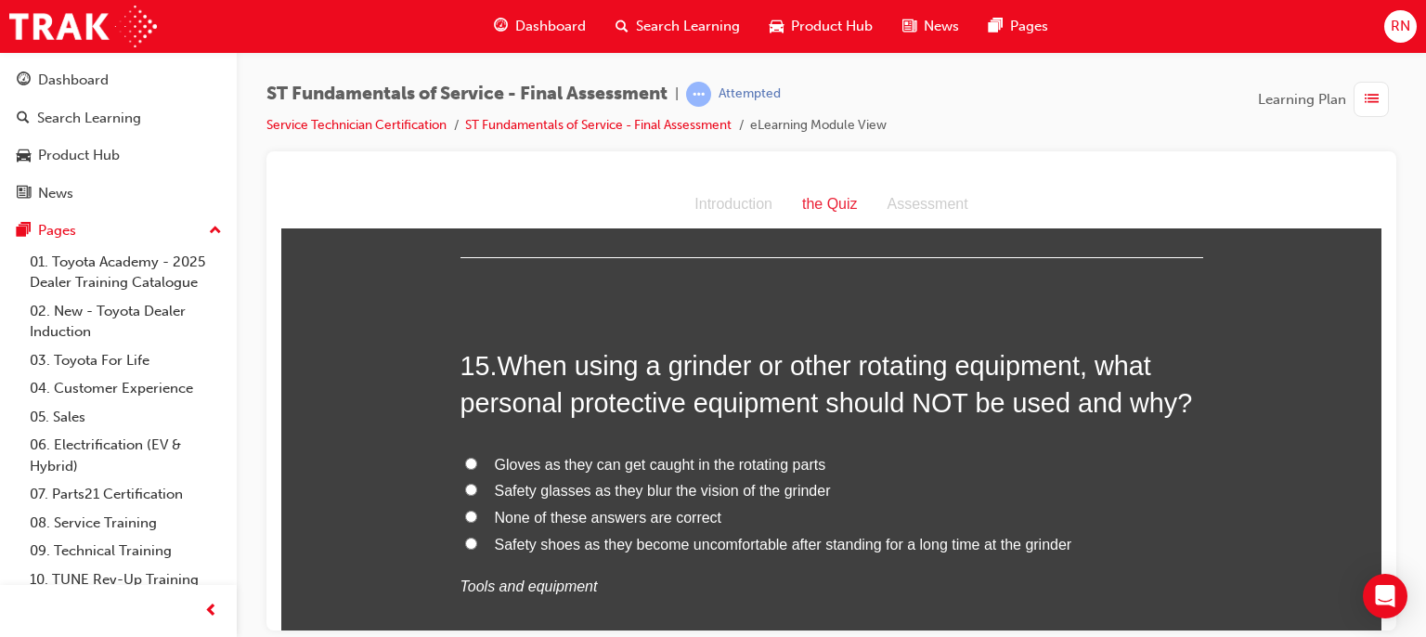
scroll to position [5980, 0]
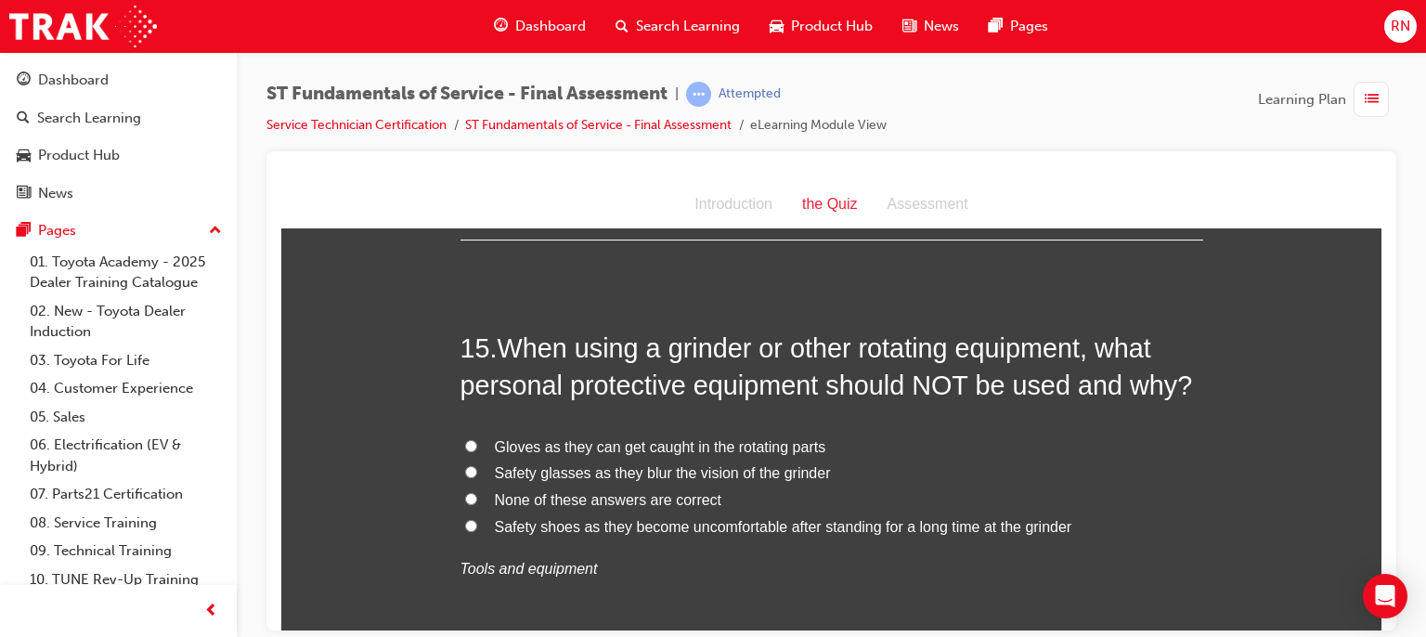
click at [625, 448] on span "Gloves as they can get caught in the rotating parts" at bounding box center [660, 446] width 331 height 16
click at [477, 448] on input "Gloves as they can get caught in the rotating parts" at bounding box center [471, 445] width 12 height 12
radio input "true"
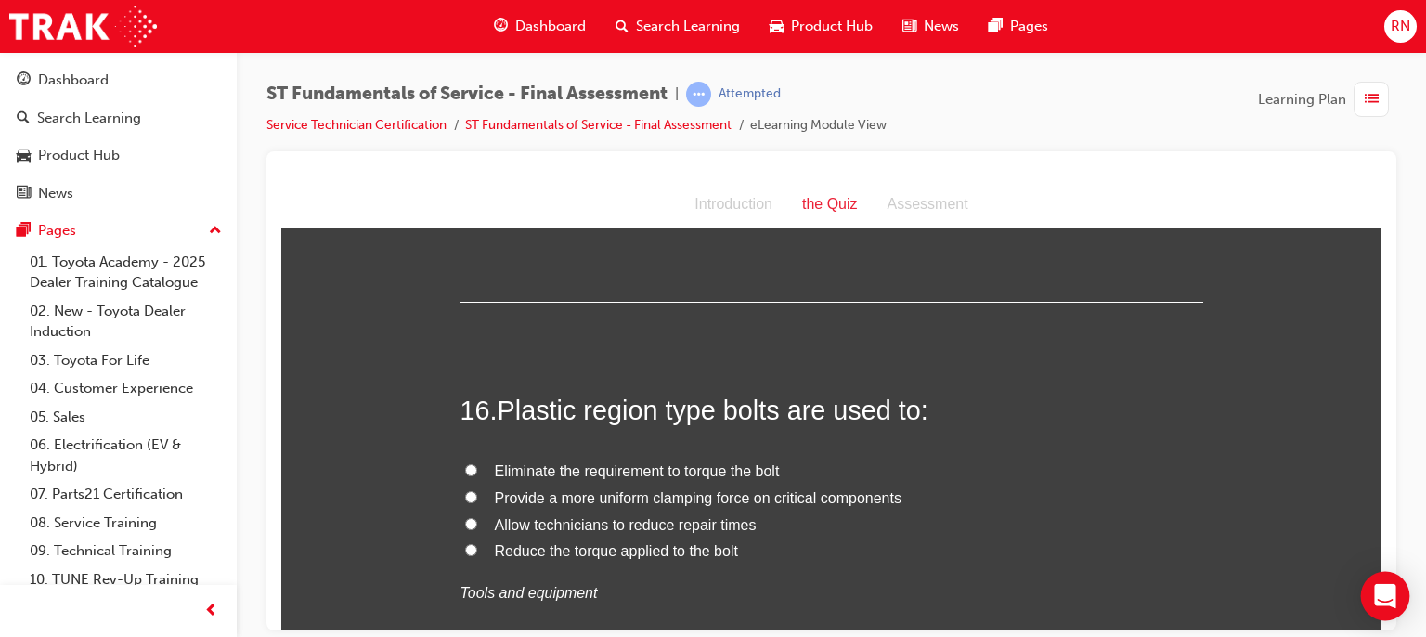
scroll to position [6388, 0]
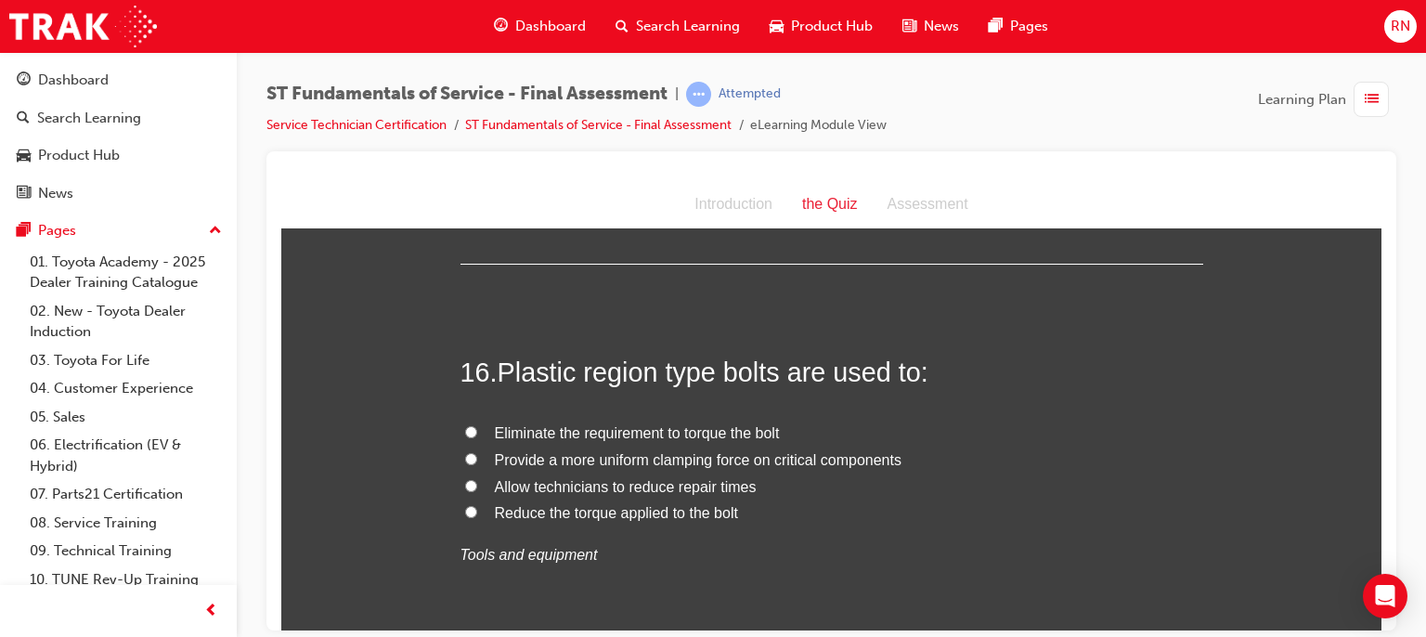
click at [635, 460] on span "Provide a more uniform clamping force on critical components" at bounding box center [698, 459] width 407 height 16
click at [477, 460] on input "Provide a more uniform clamping force on critical components" at bounding box center [471, 458] width 12 height 12
radio input "true"
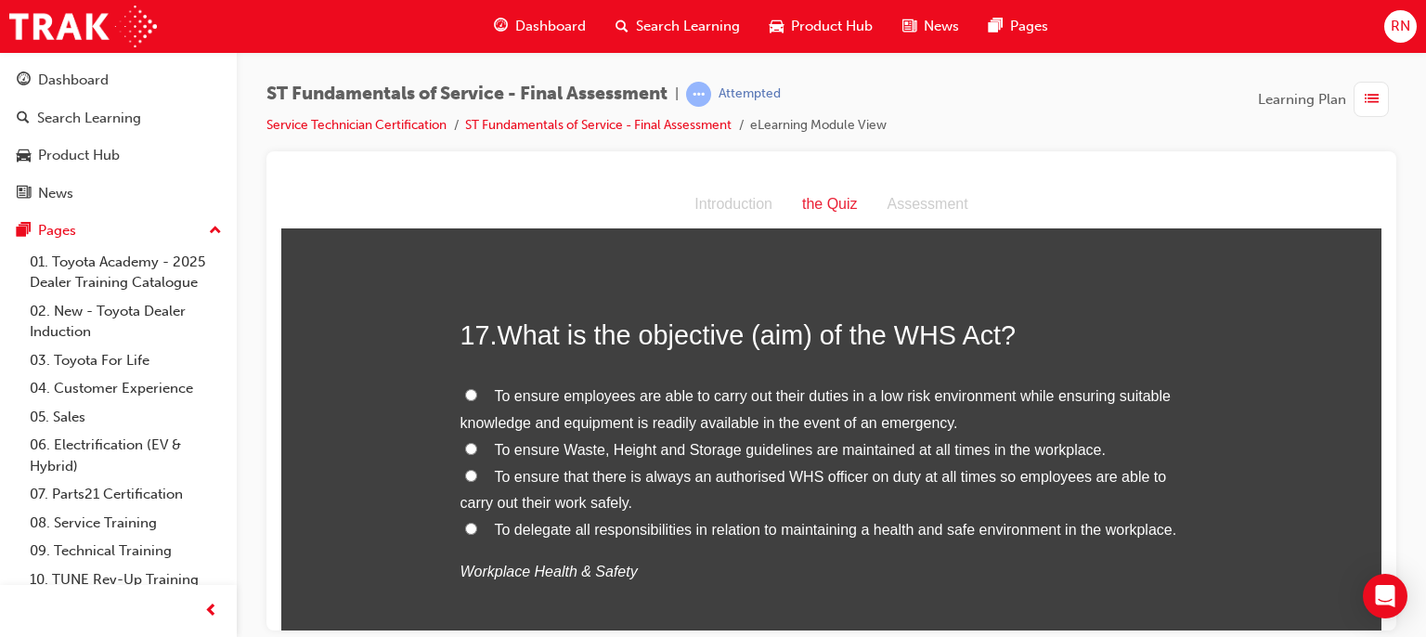
scroll to position [6834, 0]
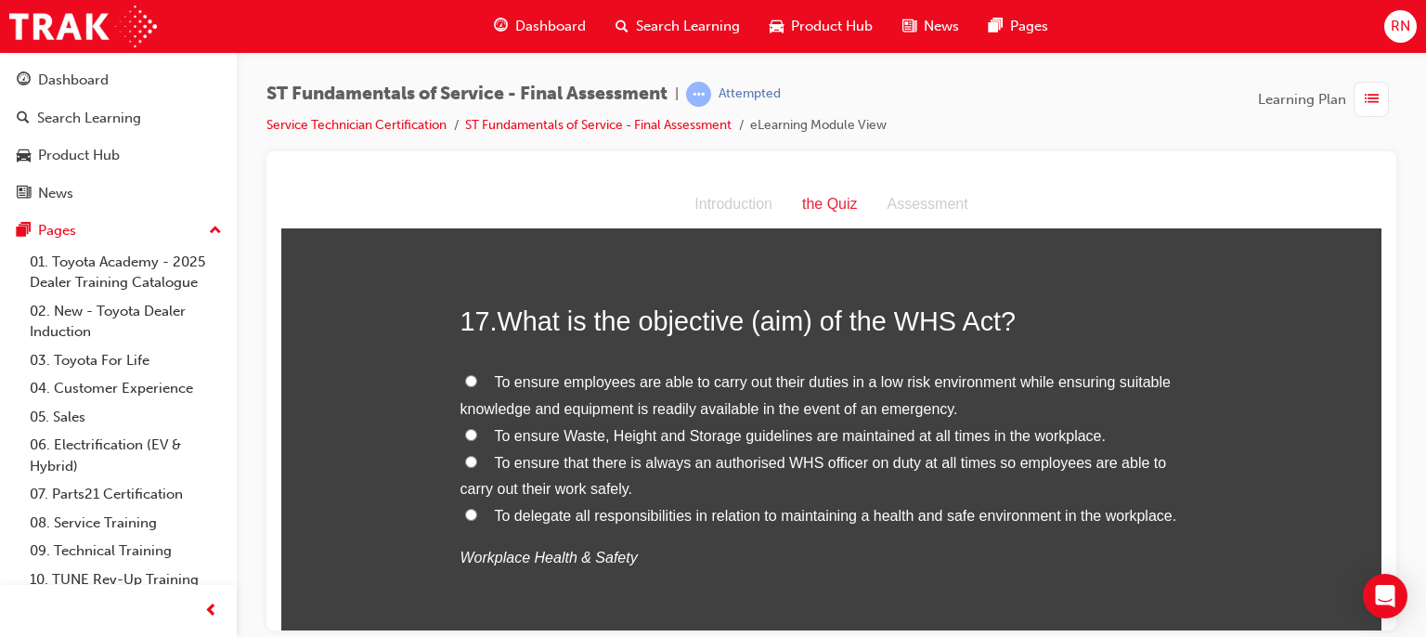
click at [888, 387] on label "To ensure employees are able to carry out their duties in a low risk environmen…" at bounding box center [832, 396] width 743 height 54
click at [477, 386] on input "To ensure employees are able to carry out their duties in a low risk environmen…" at bounding box center [471, 380] width 12 height 12
radio input "true"
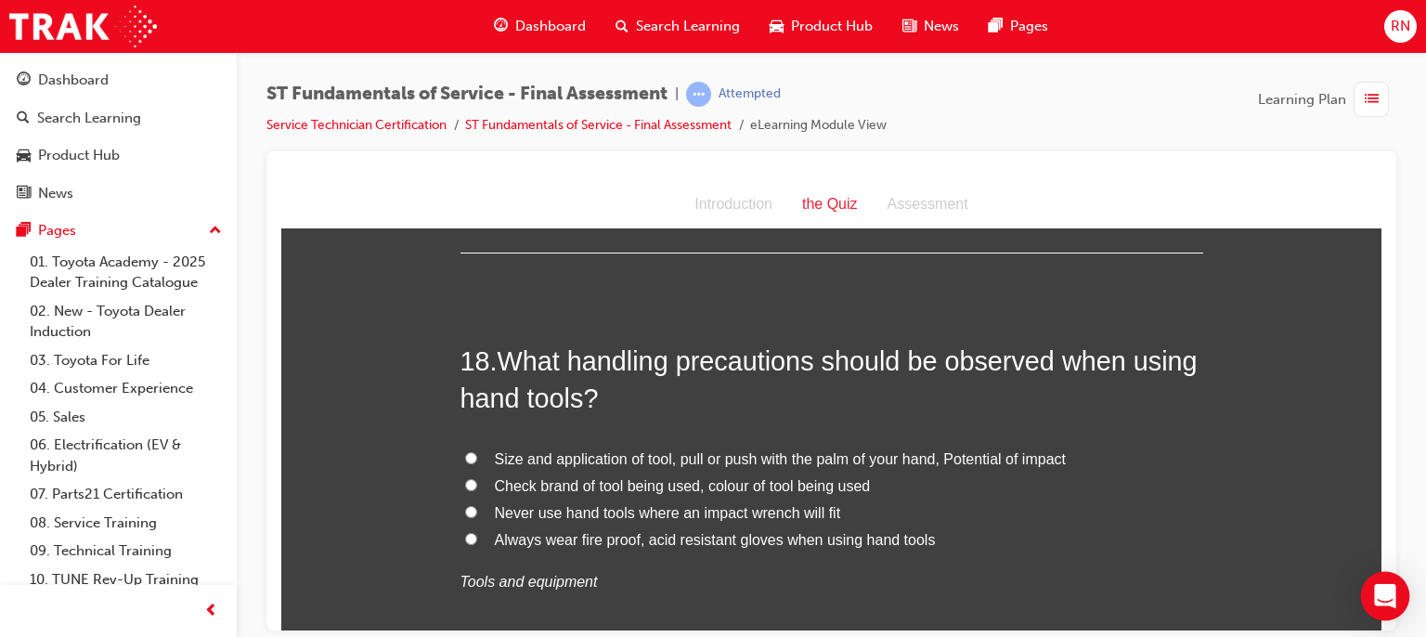
scroll to position [7279, 0]
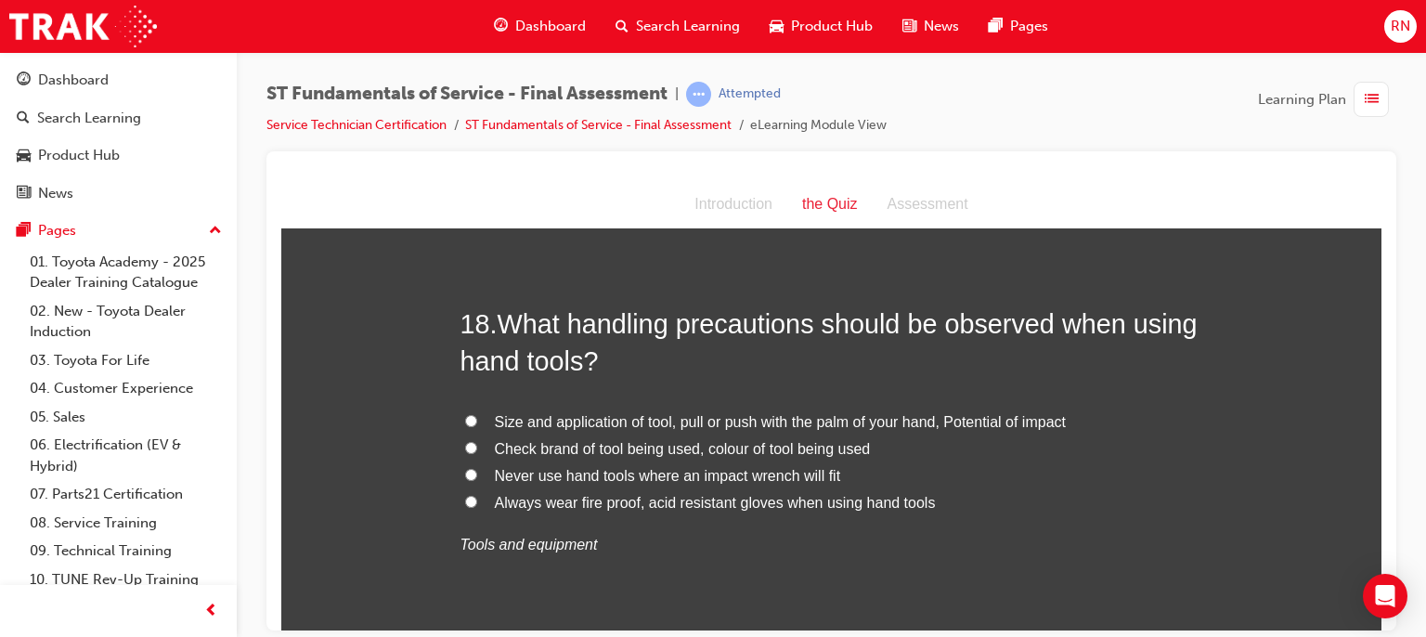
click at [661, 478] on span "Never use hand tools where an impact wrench will fit" at bounding box center [668, 475] width 346 height 16
click at [477, 478] on input "Never use hand tools where an impact wrench will fit" at bounding box center [471, 474] width 12 height 12
radio input "true"
click at [1379, 617] on div "Open Intercom Messenger" at bounding box center [1385, 596] width 49 height 49
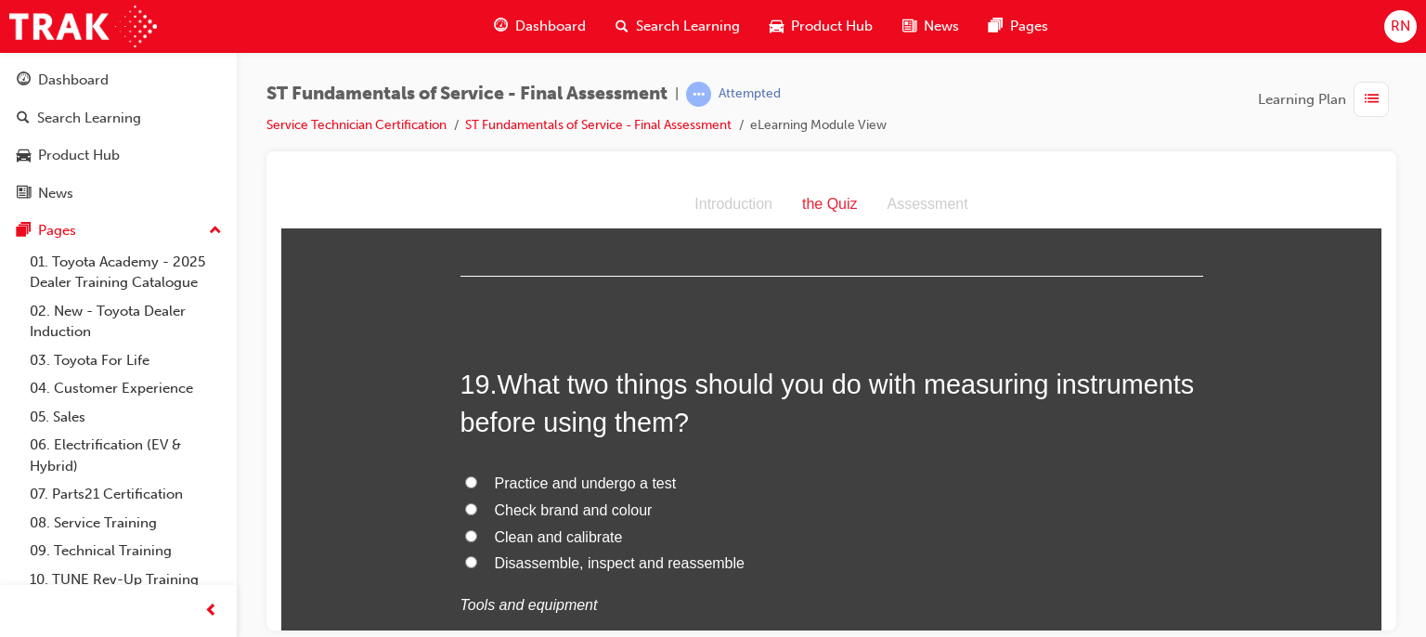
scroll to position [7663, 0]
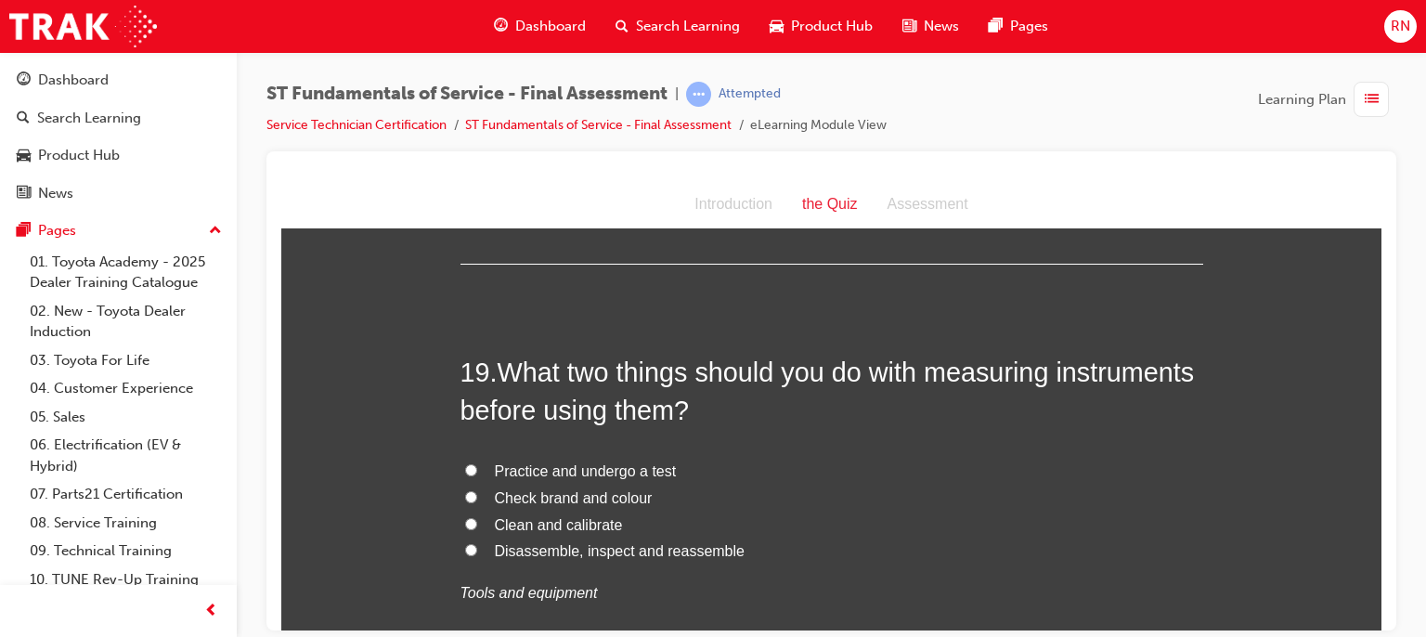
click at [542, 523] on span "Clean and calibrate" at bounding box center [559, 524] width 128 height 16
click at [477, 523] on input "Clean and calibrate" at bounding box center [471, 523] width 12 height 12
radio input "true"
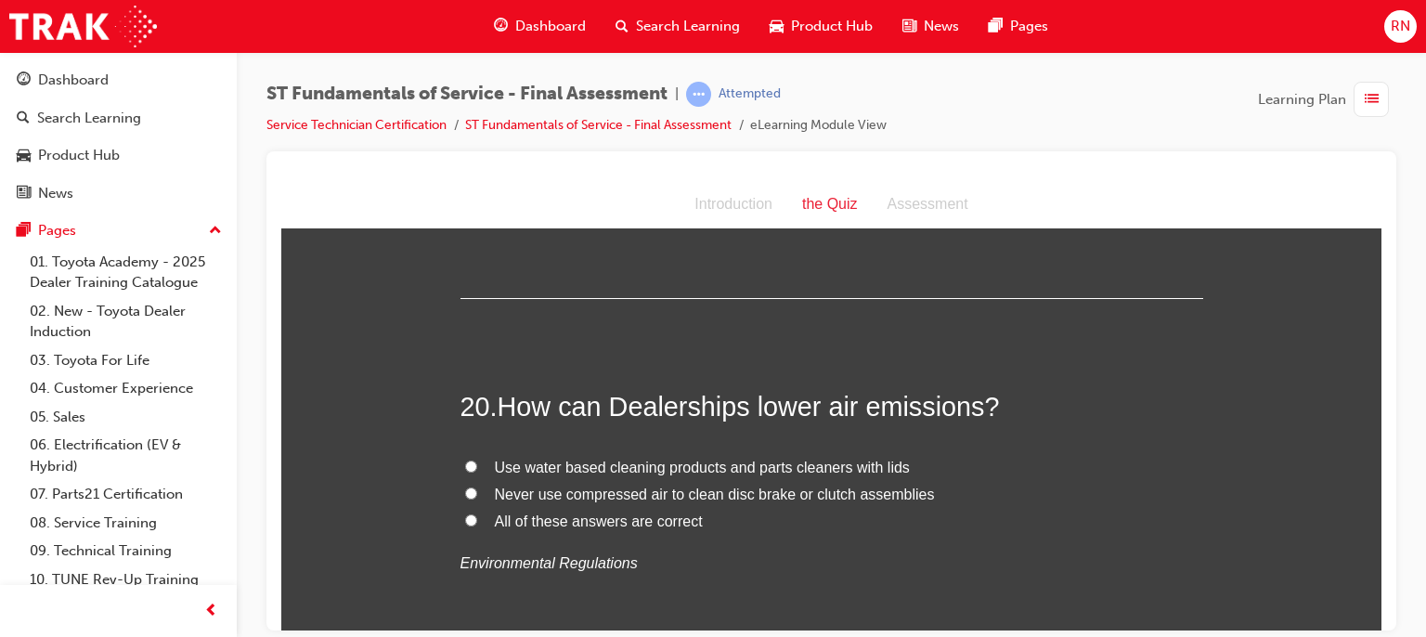
scroll to position [8071, 0]
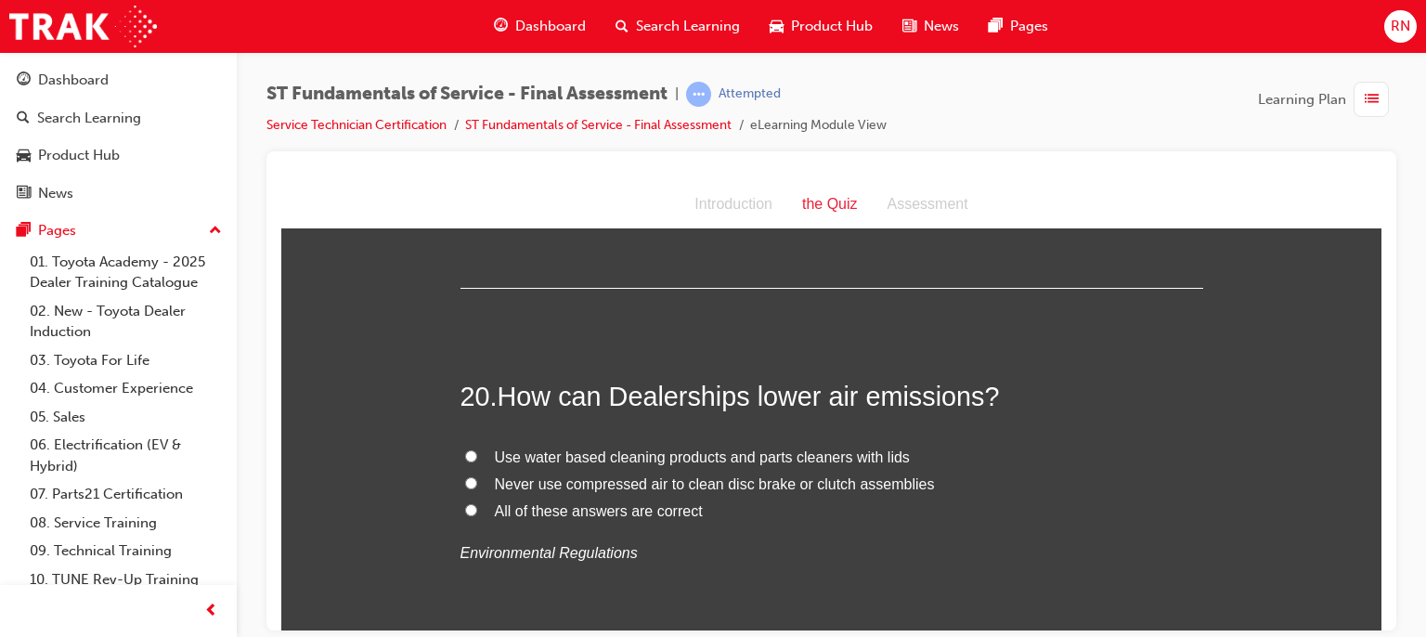
click at [635, 508] on span "All of these answers are correct" at bounding box center [599, 510] width 208 height 16
click at [477, 508] on input "All of these answers are correct" at bounding box center [471, 509] width 12 height 12
radio input "true"
click at [683, 475] on span "Never use compressed air to clean disc brake or clutch assemblies" at bounding box center [715, 483] width 440 height 16
click at [477, 476] on input "Never use compressed air to clean disc brake or clutch assemblies" at bounding box center [471, 482] width 12 height 12
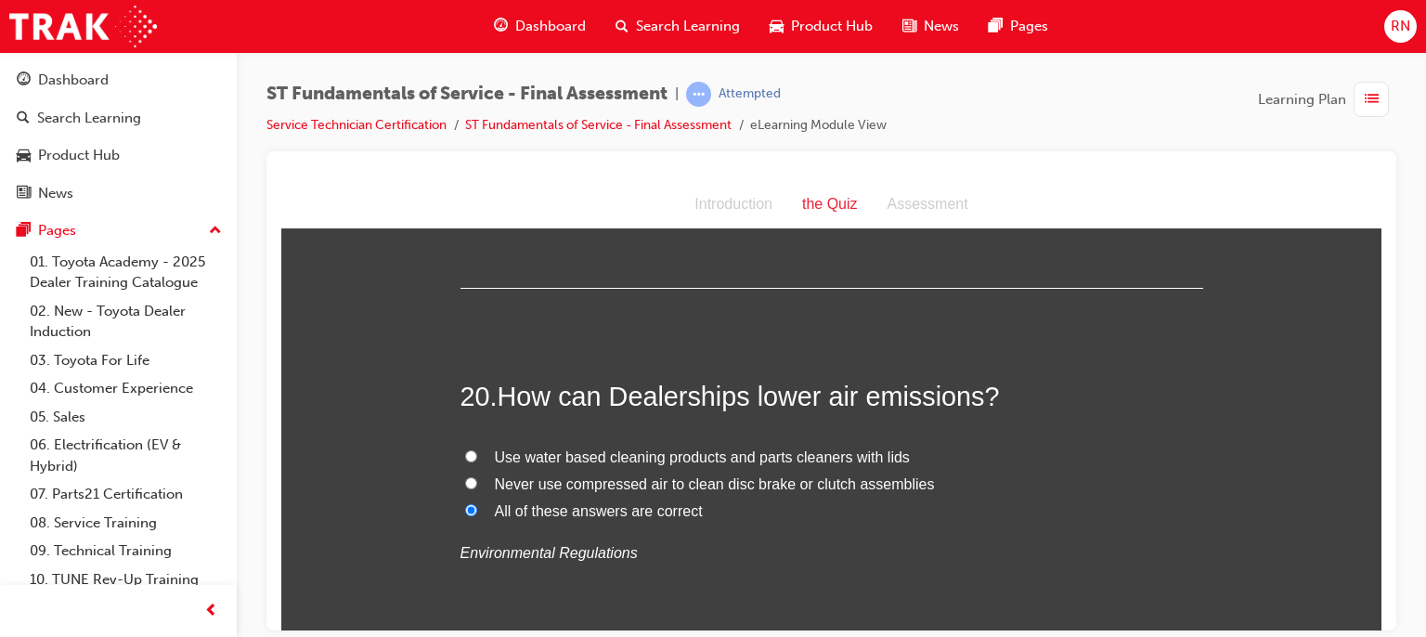
radio input "true"
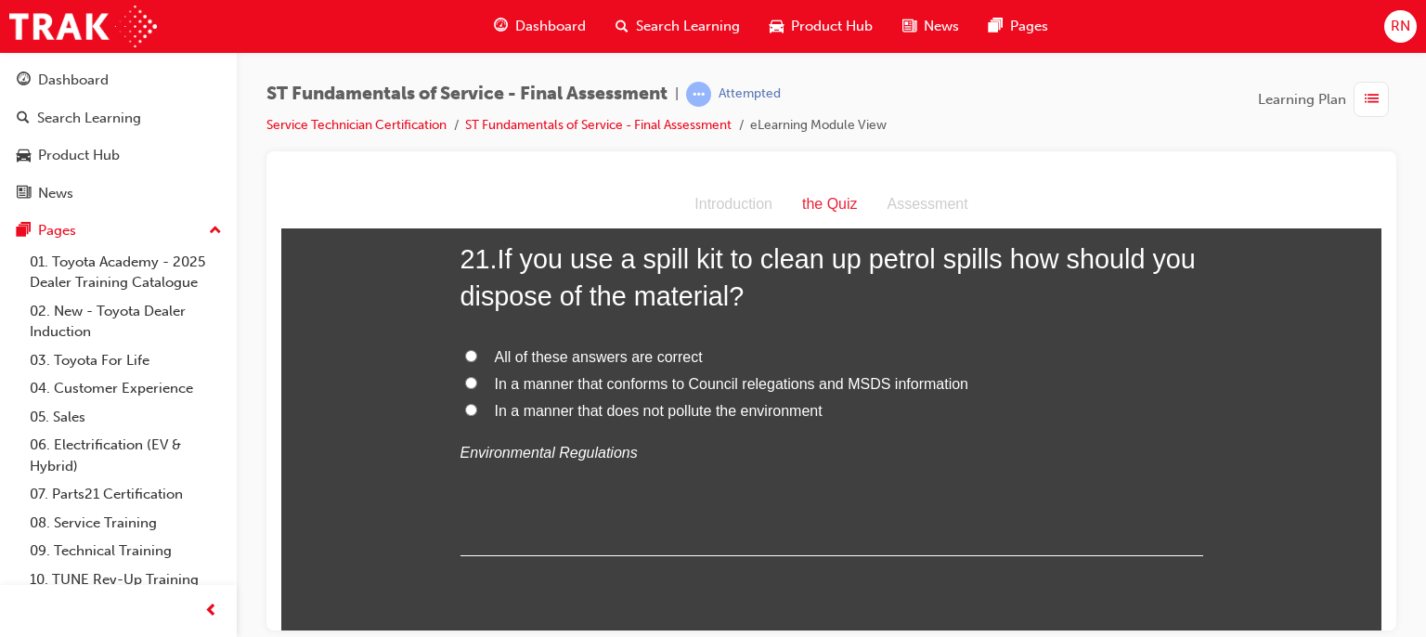
scroll to position [8579, 0]
click at [609, 351] on span "All of these answers are correct" at bounding box center [599, 354] width 208 height 16
click at [477, 351] on input "All of these answers are correct" at bounding box center [471, 353] width 12 height 12
radio input "true"
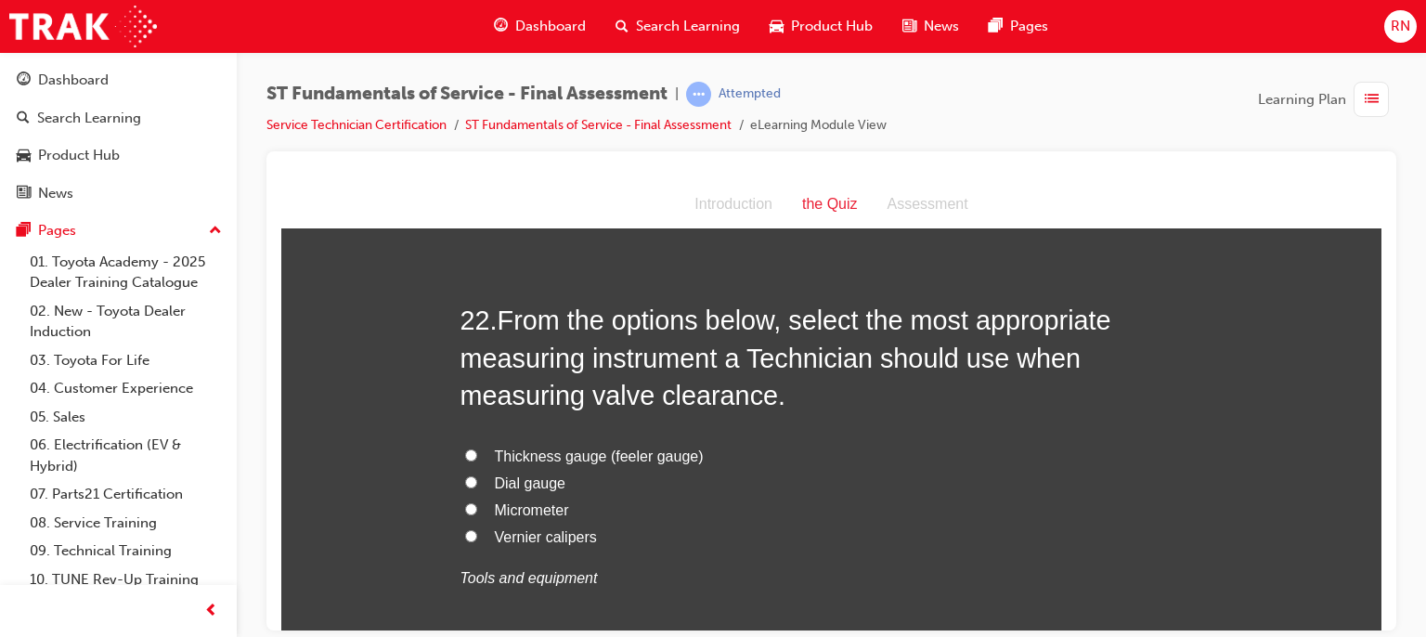
scroll to position [8926, 0]
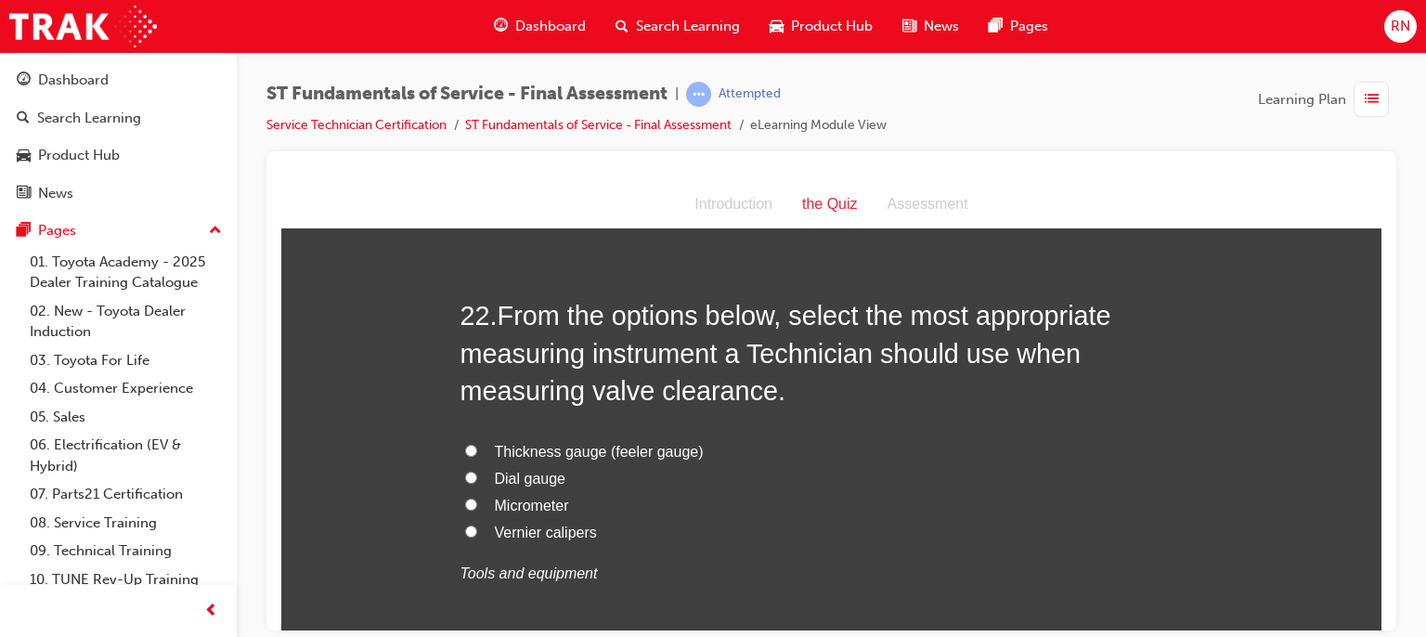
click at [568, 448] on span "Thickness gauge (feeler gauge)" at bounding box center [599, 451] width 209 height 16
click at [477, 448] on input "Thickness gauge (feeler gauge)" at bounding box center [471, 450] width 12 height 12
radio input "true"
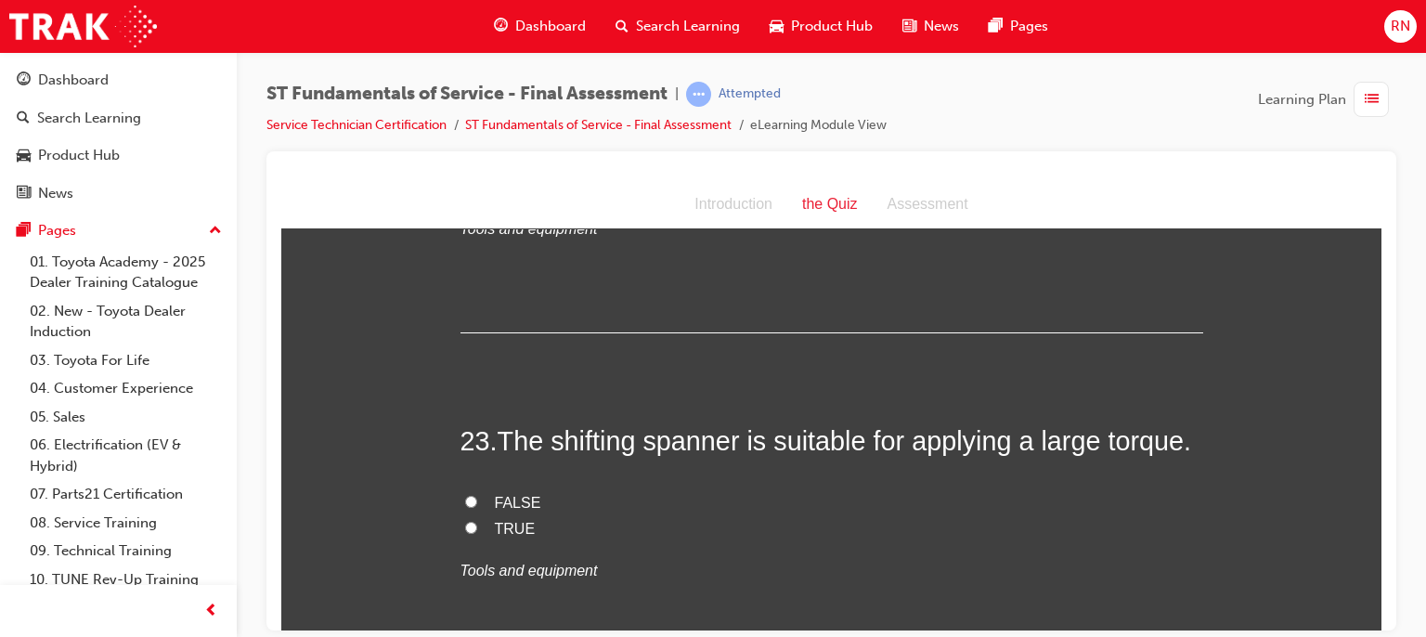
scroll to position [9285, 0]
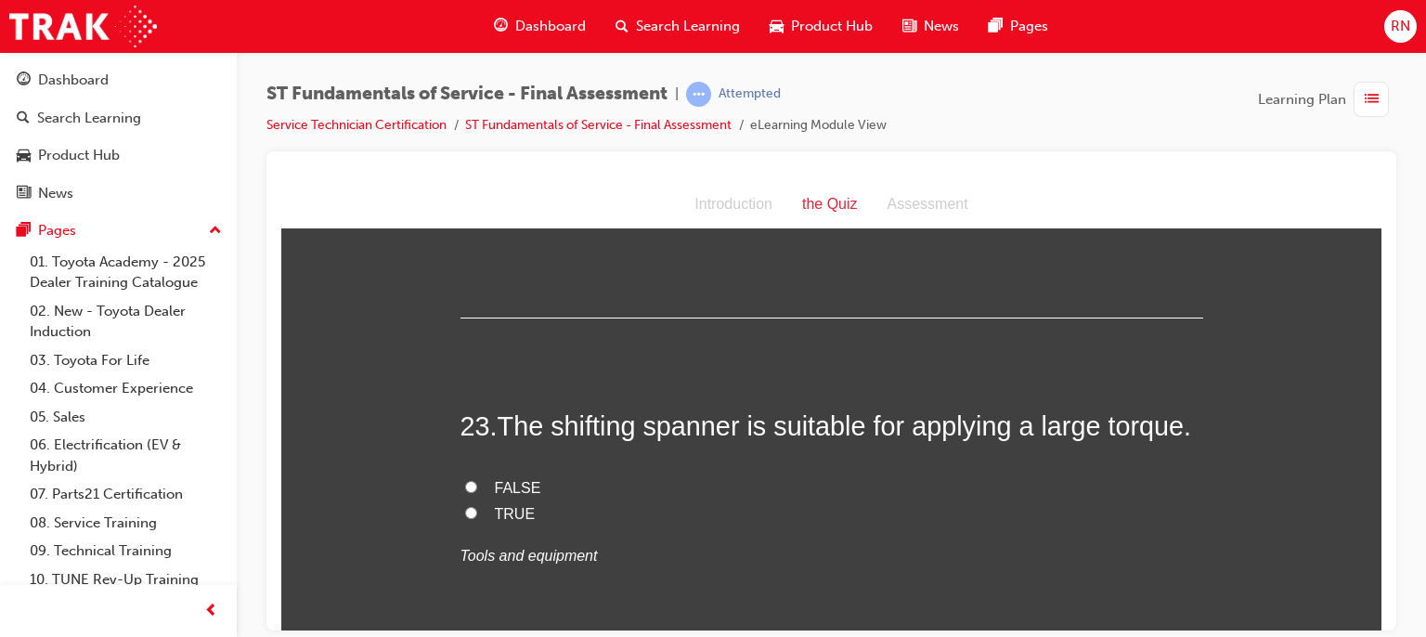
click at [471, 480] on label "FALSE" at bounding box center [832, 487] width 743 height 27
click at [471, 480] on input "FALSE" at bounding box center [471, 486] width 12 height 12
radio input "true"
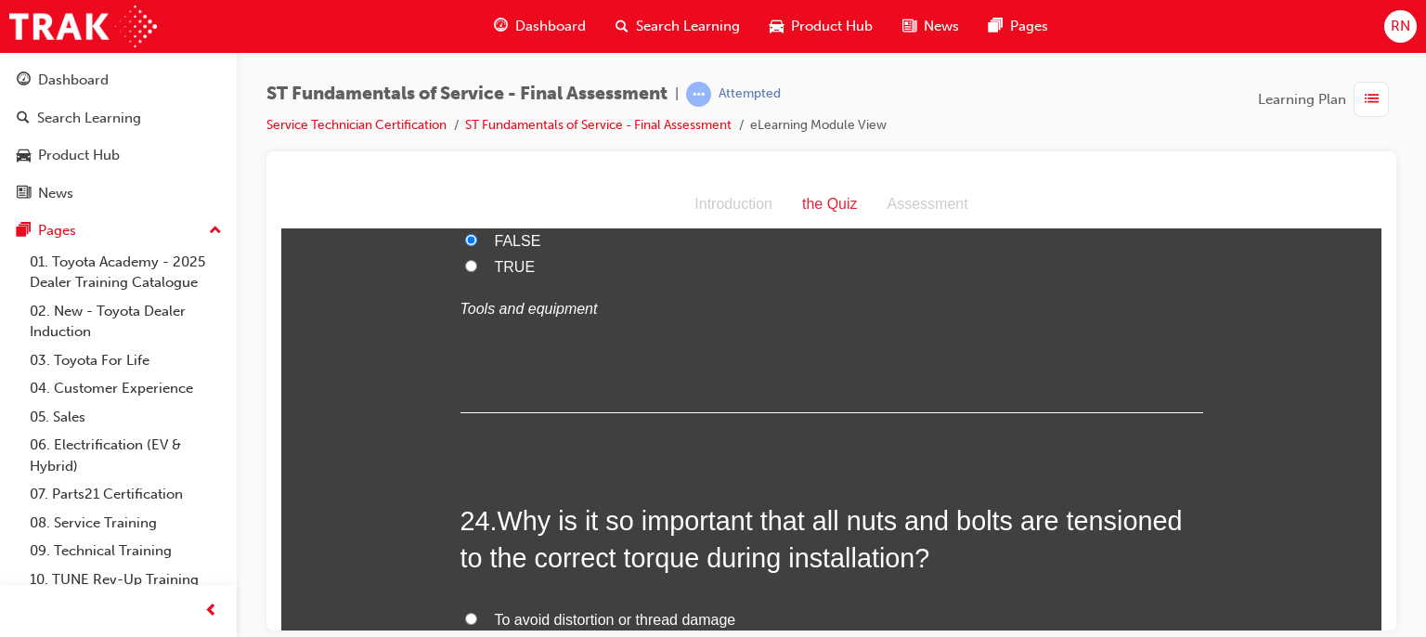
scroll to position [9643, 0]
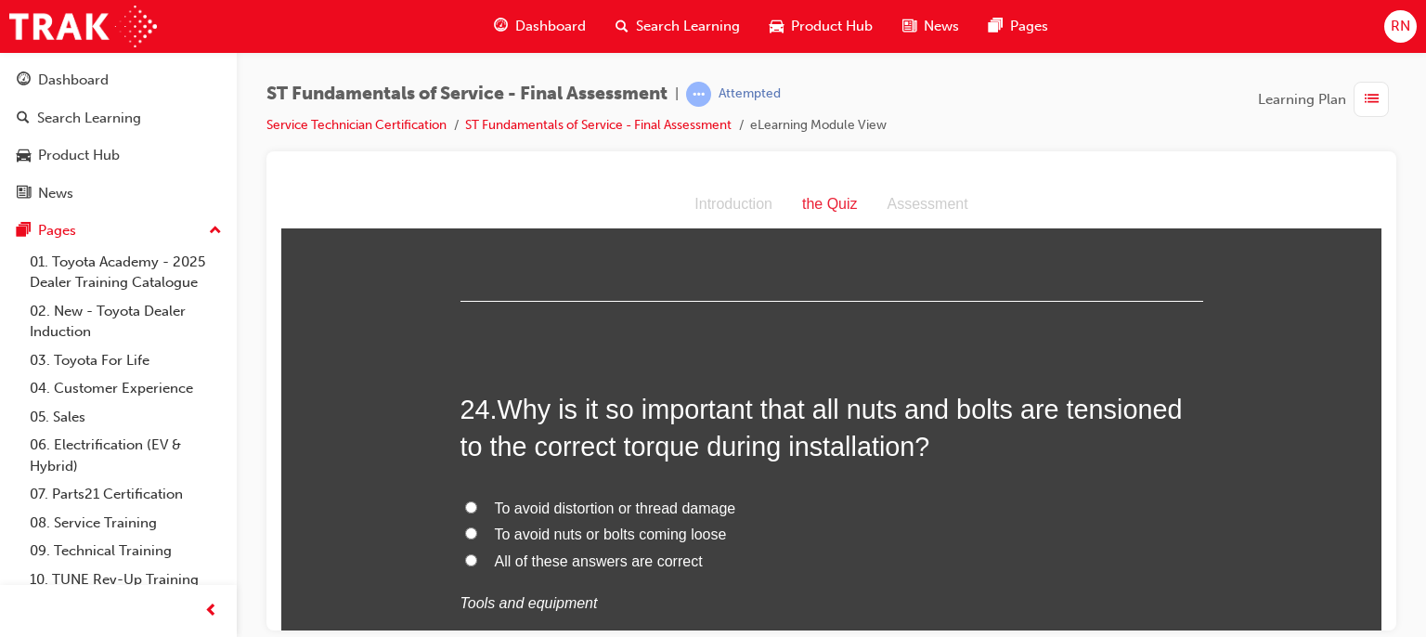
click at [565, 534] on span "To avoid nuts or bolts coming loose" at bounding box center [611, 534] width 232 height 16
click at [477, 534] on input "To avoid nuts or bolts coming loose" at bounding box center [471, 532] width 12 height 12
radio input "true"
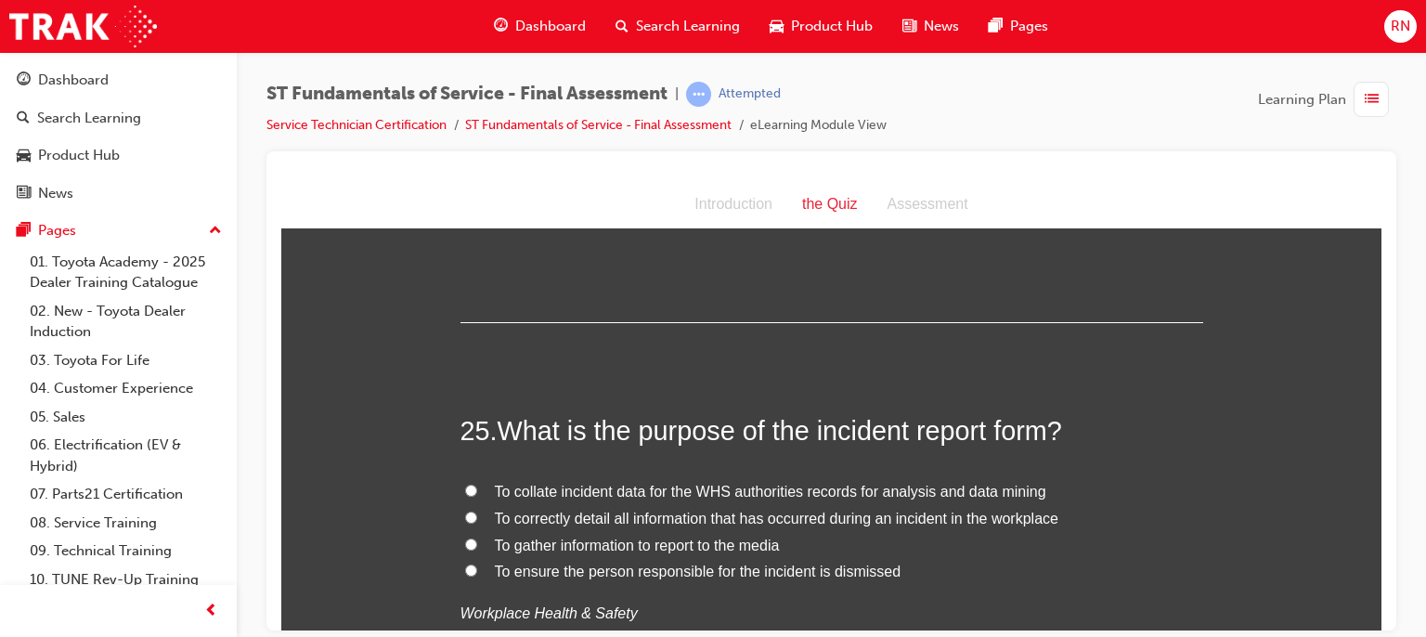
scroll to position [10077, 0]
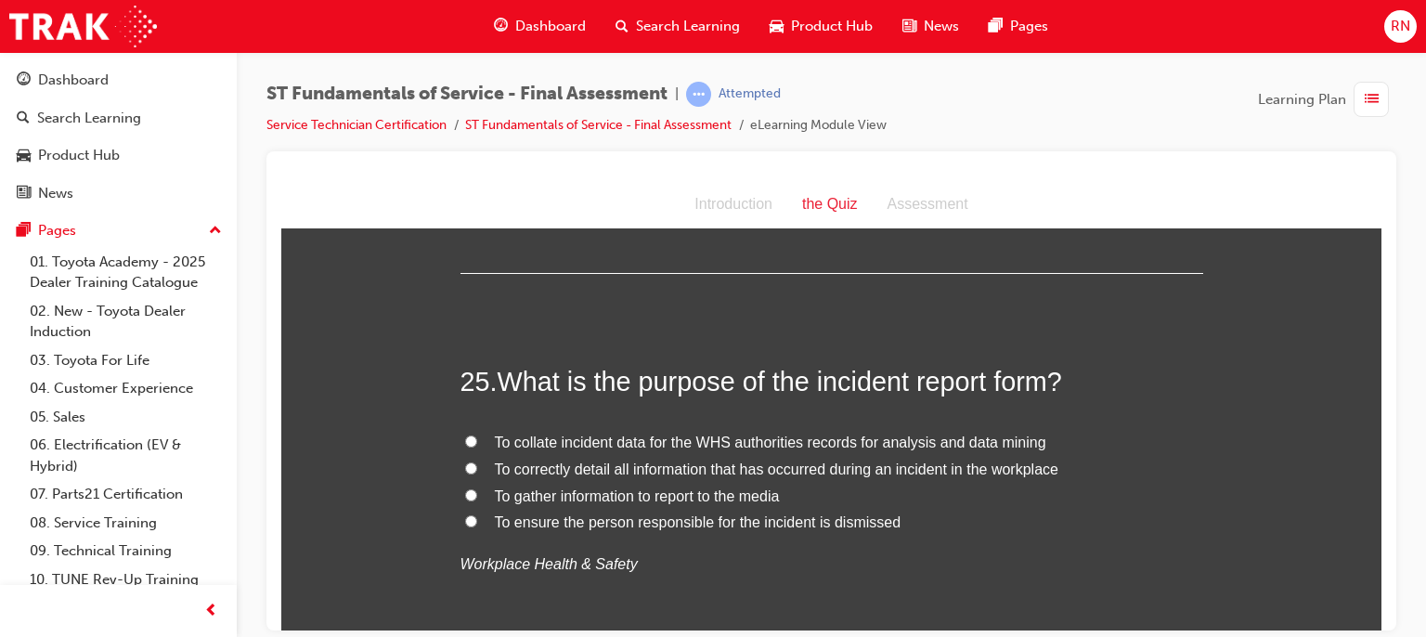
click at [766, 465] on span "To correctly detail all information that has occurred during an incident in the…" at bounding box center [777, 469] width 564 height 16
click at [477, 465] on input "To correctly detail all information that has occurred during an incident in the…" at bounding box center [471, 467] width 12 height 12
radio input "true"
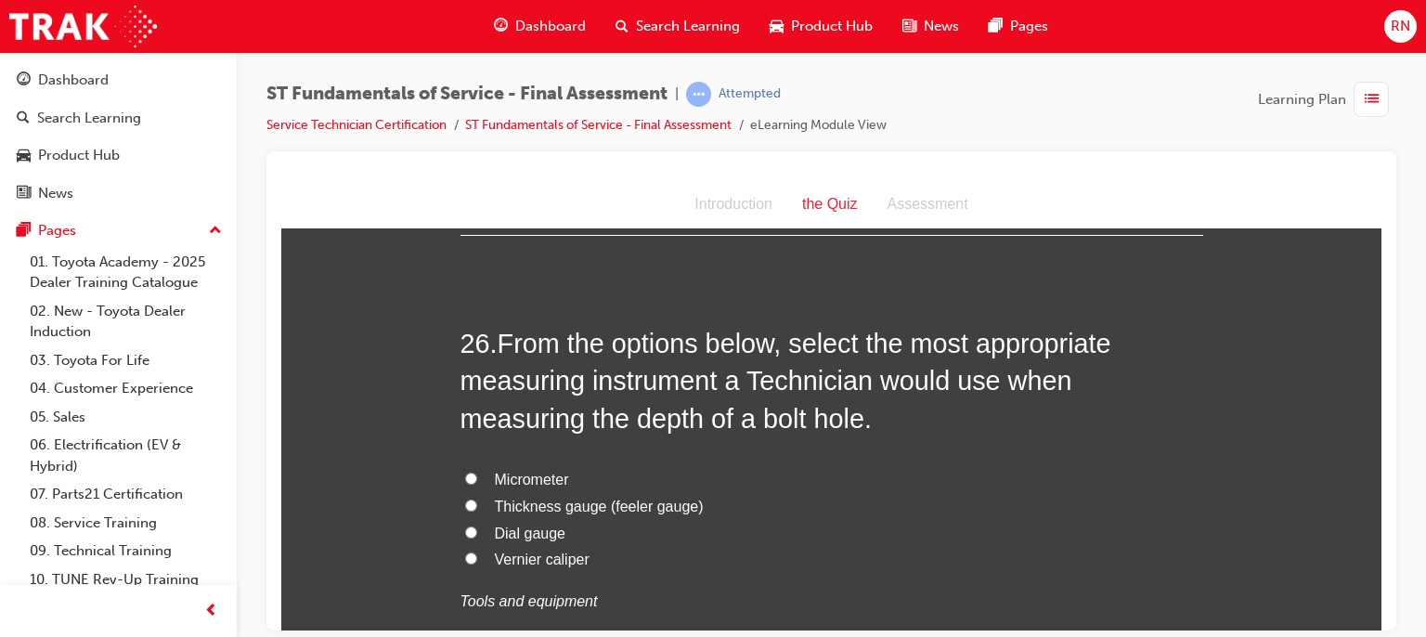
scroll to position [10523, 0]
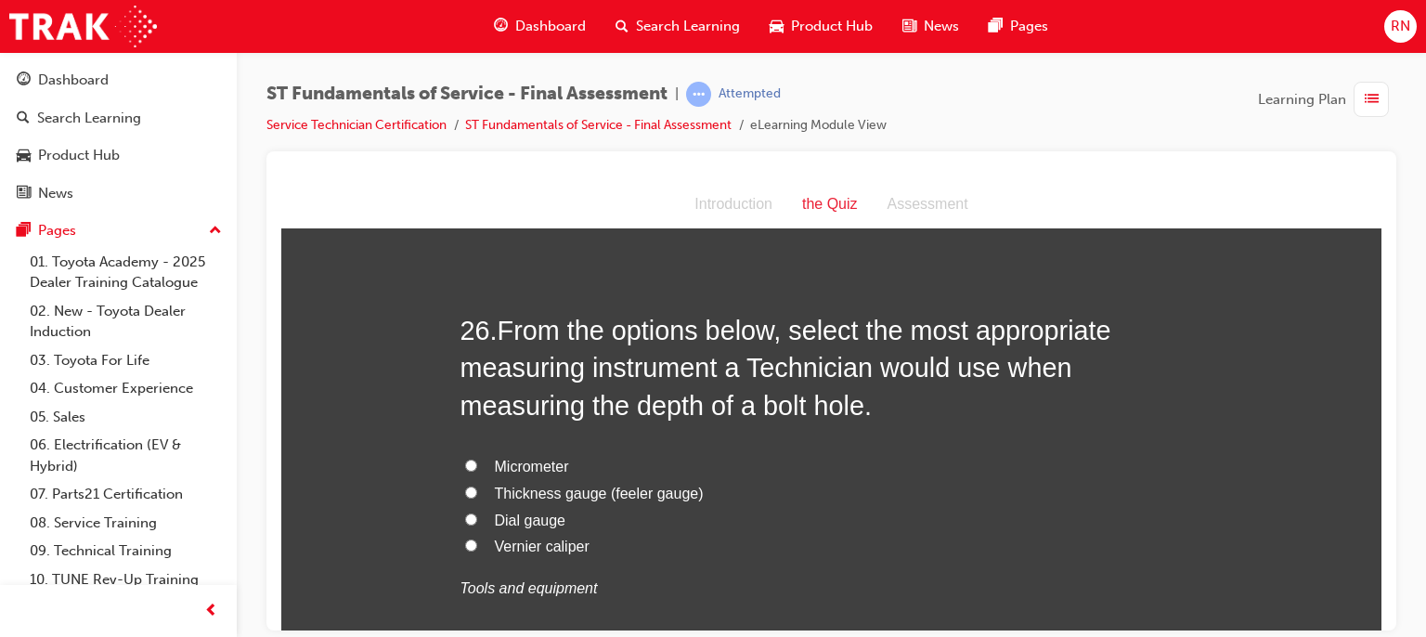
click at [527, 539] on span "Vernier caliper" at bounding box center [542, 546] width 95 height 16
click at [477, 539] on input "Vernier caliper" at bounding box center [471, 545] width 12 height 12
radio input "true"
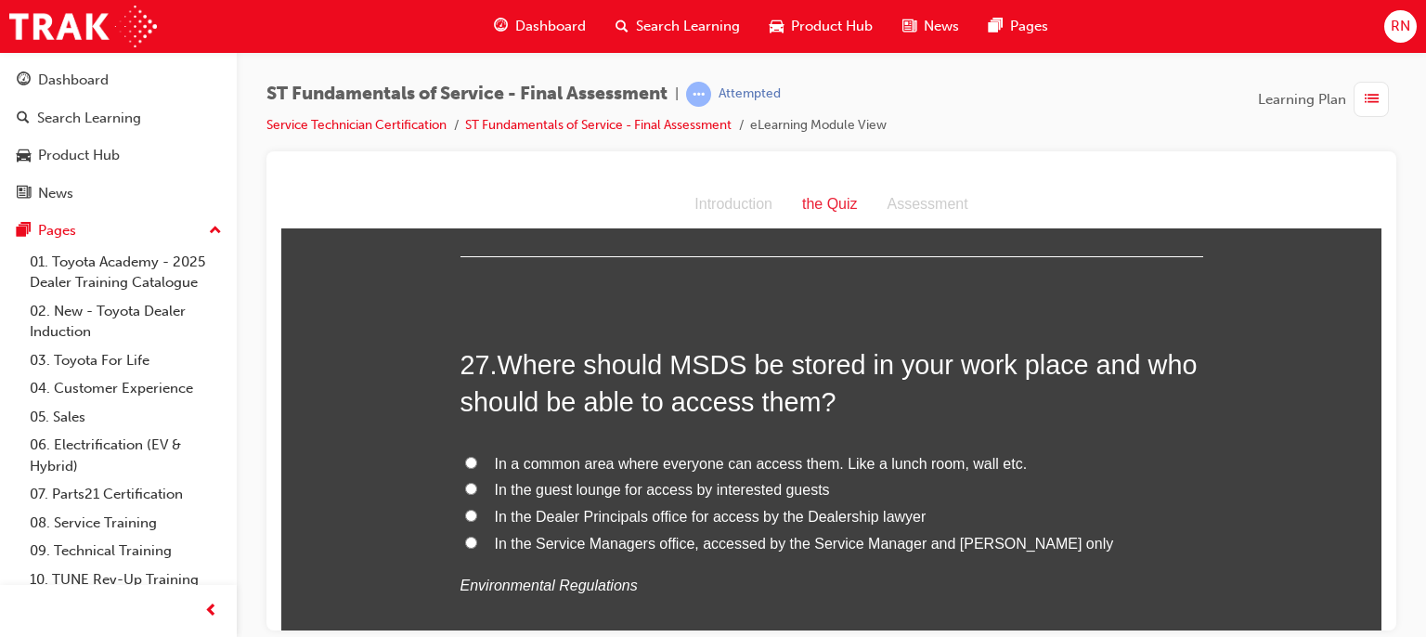
scroll to position [10968, 0]
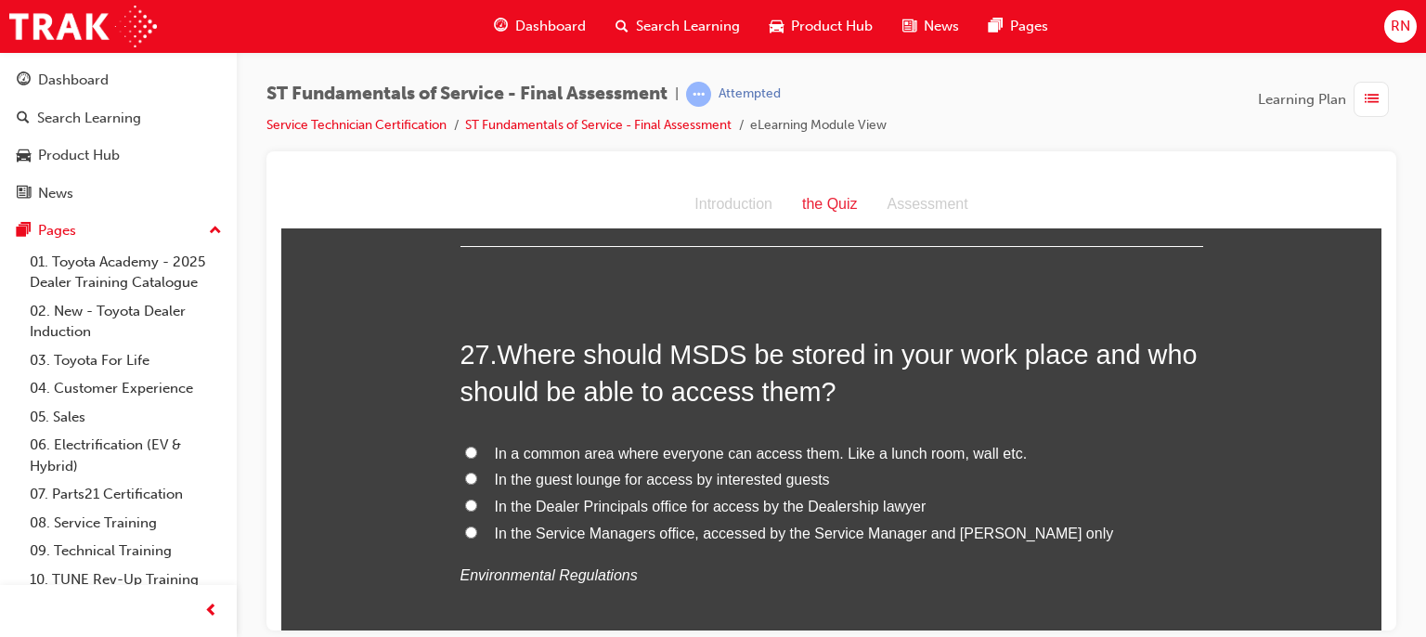
click at [630, 445] on span "In a common area where everyone can access them. Like a lunch room, wall etc." at bounding box center [761, 453] width 533 height 16
click at [477, 446] on input "In a common area where everyone can access them. Like a lunch room, wall etc." at bounding box center [471, 452] width 12 height 12
radio input "true"
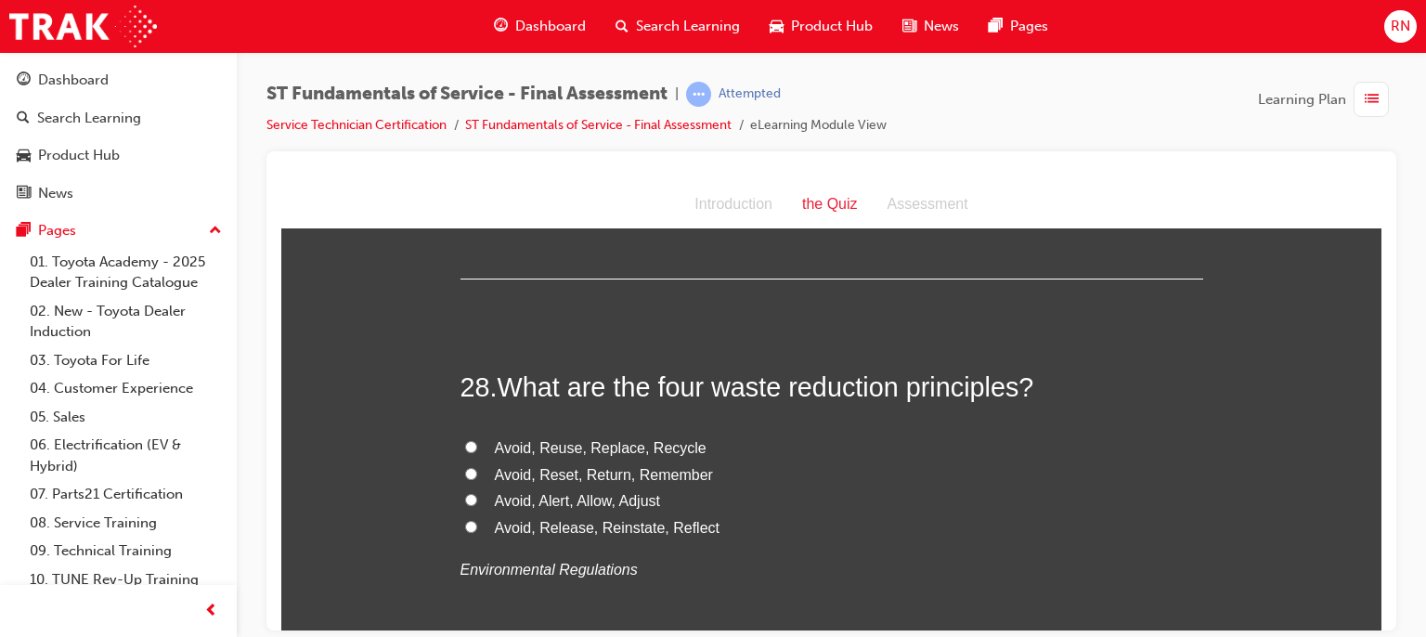
scroll to position [11377, 0]
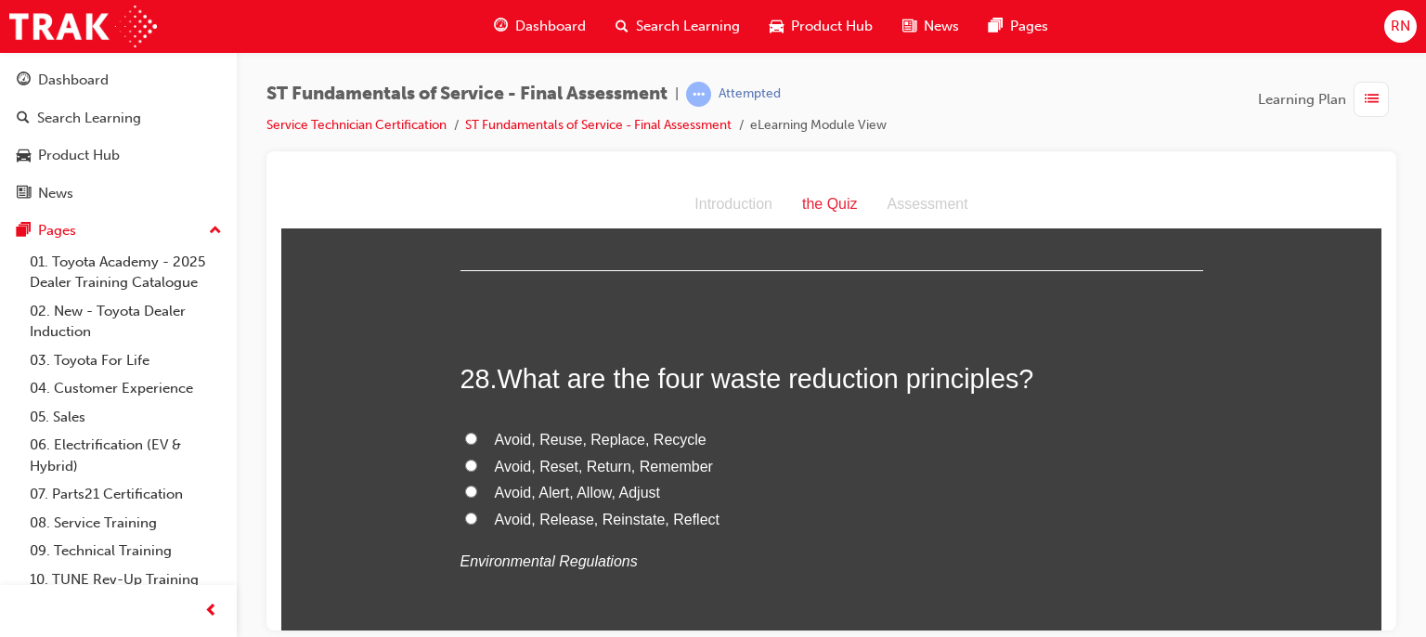
click at [570, 439] on span "Avoid, Reuse, Replace, Recycle" at bounding box center [601, 439] width 212 height 16
click at [477, 439] on input "Avoid, Reuse, Replace, Recycle" at bounding box center [471, 438] width 12 height 12
radio input "true"
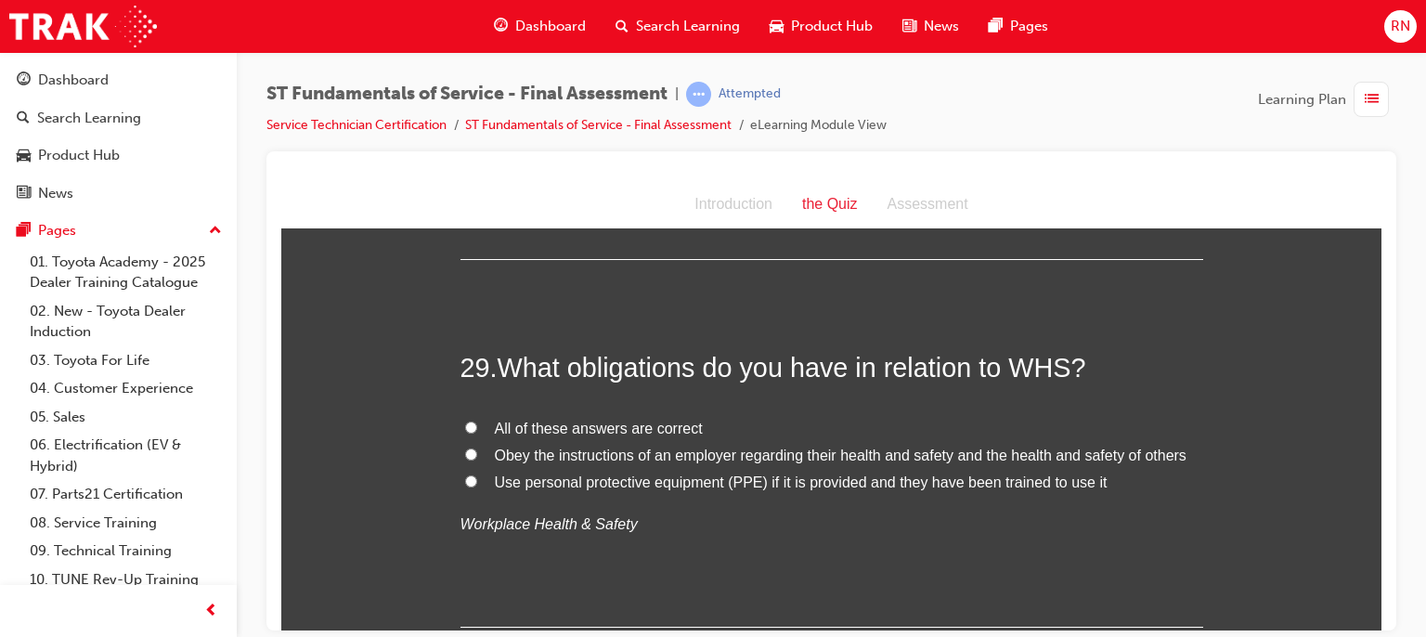
scroll to position [11810, 0]
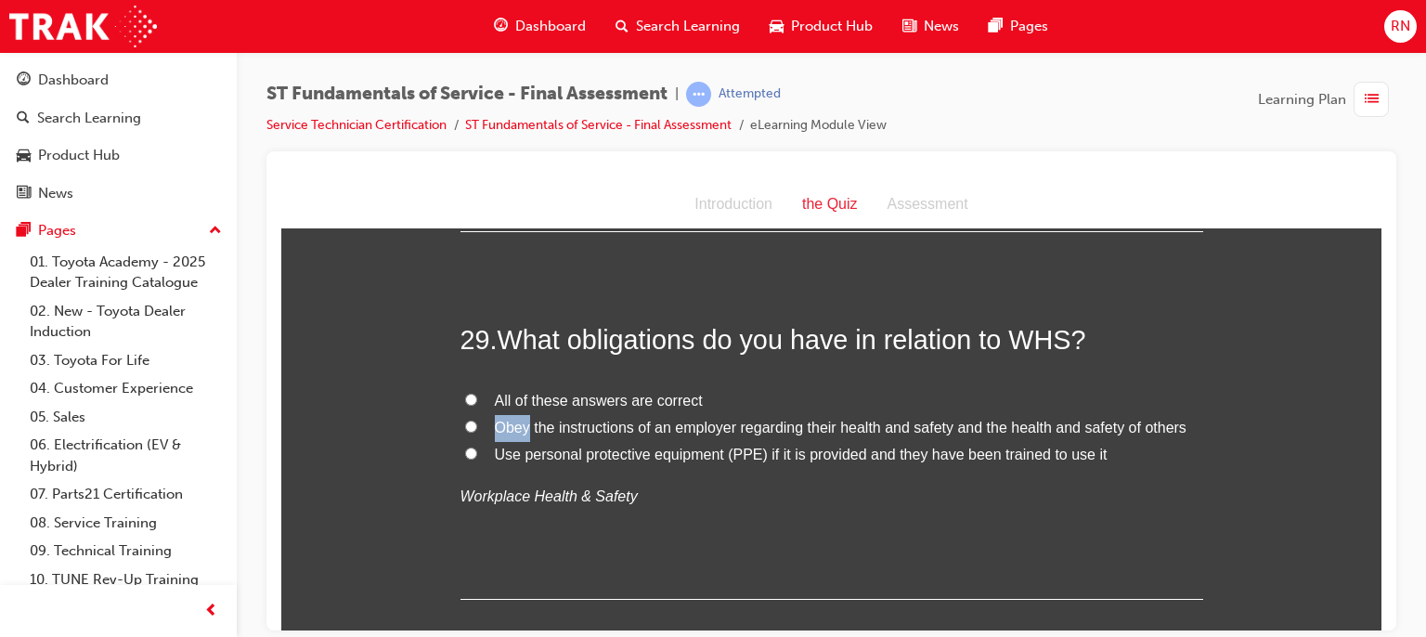
drag, startPoint x: 523, startPoint y: 422, endPoint x: 477, endPoint y: 427, distance: 45.7
click at [477, 427] on label "Obey the instructions of an employer regarding their health and safety and the …" at bounding box center [832, 427] width 743 height 27
click at [465, 396] on input "All of these answers are correct" at bounding box center [471, 399] width 12 height 12
radio input "true"
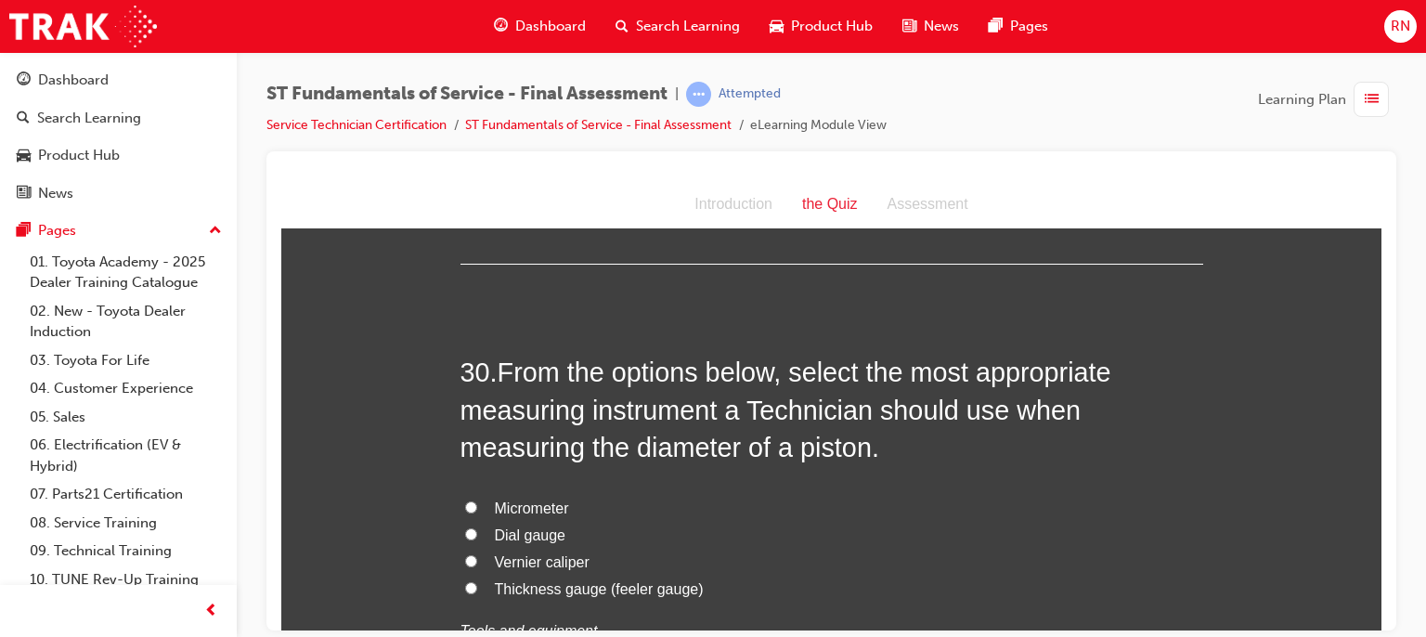
scroll to position [12169, 0]
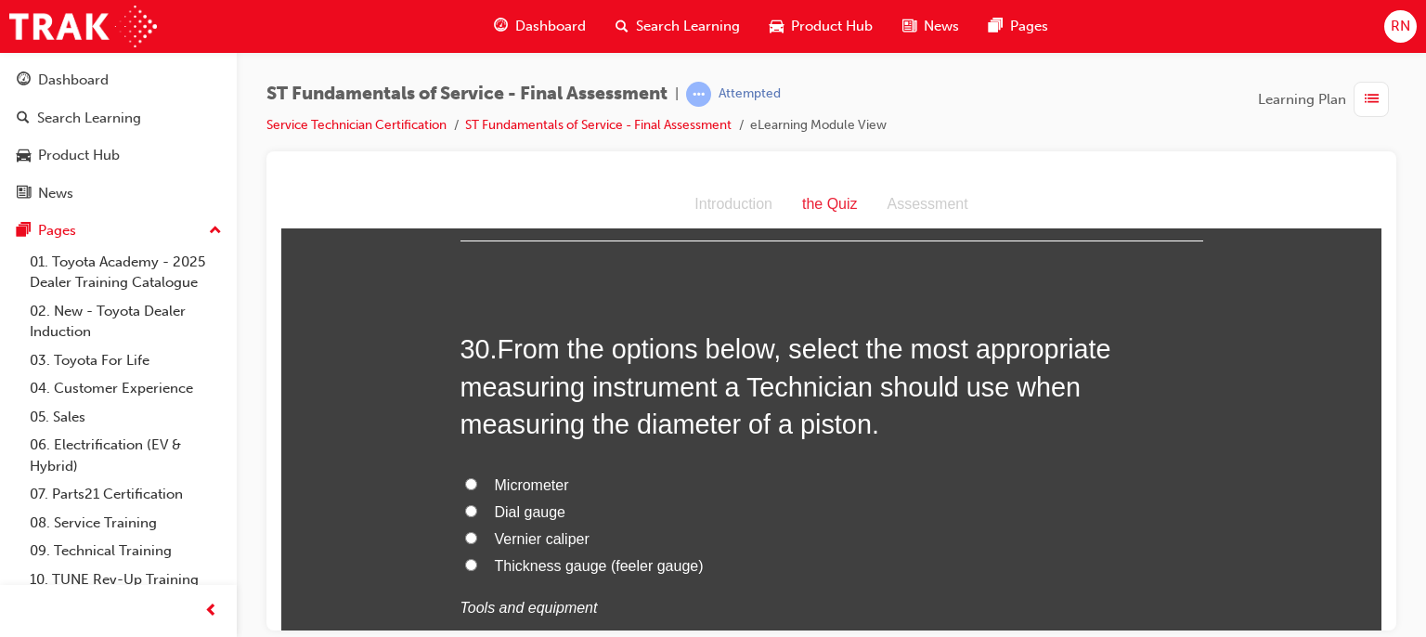
click at [528, 476] on span "Micrometer" at bounding box center [532, 484] width 74 height 16
click at [477, 477] on input "Micrometer" at bounding box center [471, 483] width 12 height 12
radio input "true"
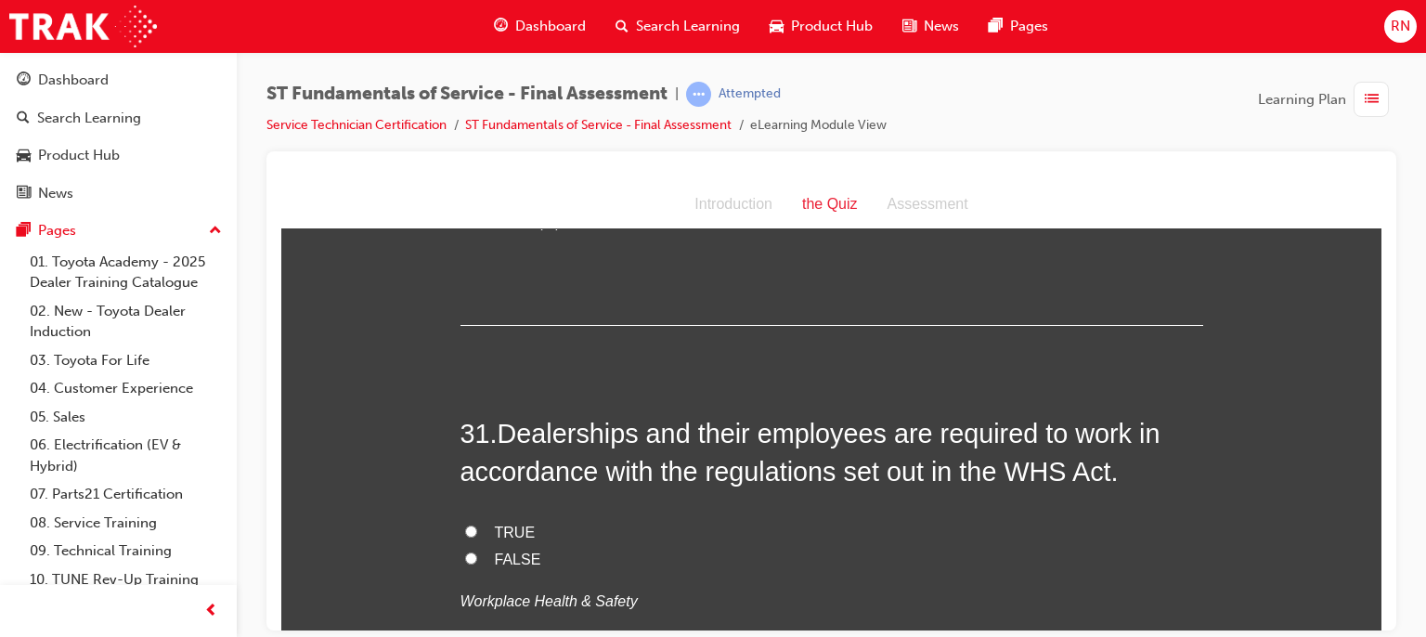
scroll to position [12564, 0]
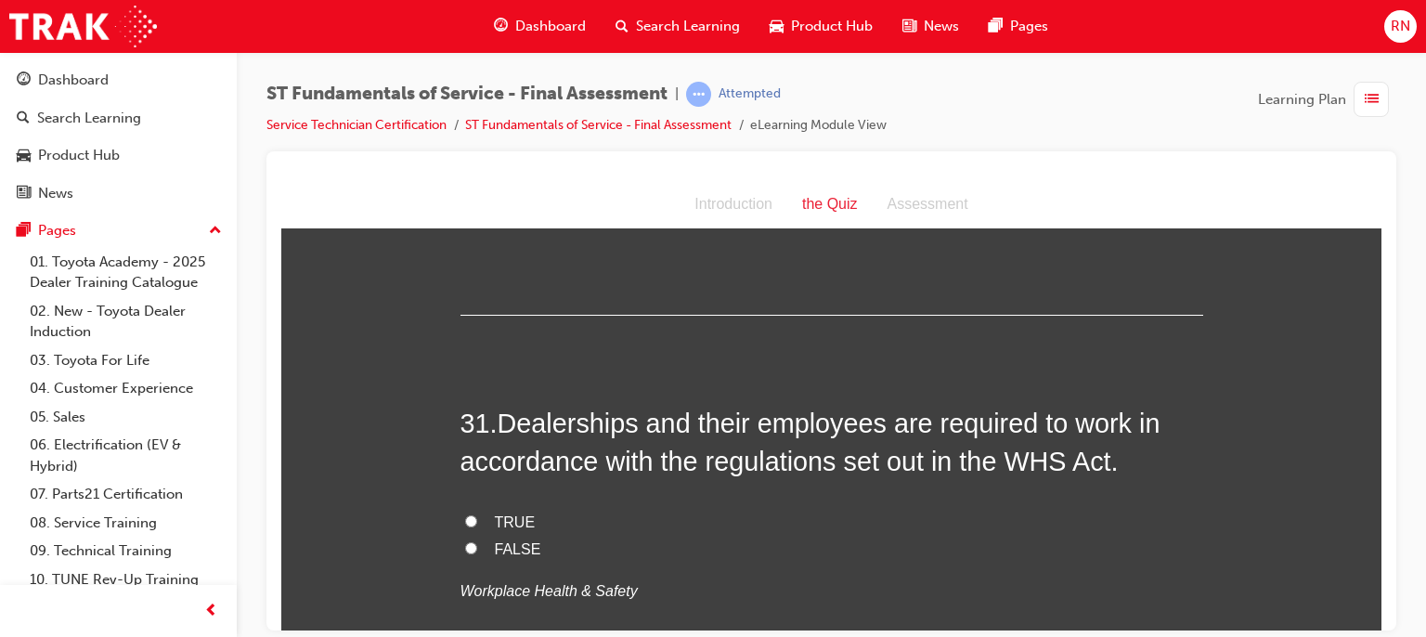
click at [501, 513] on span "TRUE" at bounding box center [515, 521] width 41 height 16
click at [477, 514] on input "TRUE" at bounding box center [471, 520] width 12 height 12
radio input "true"
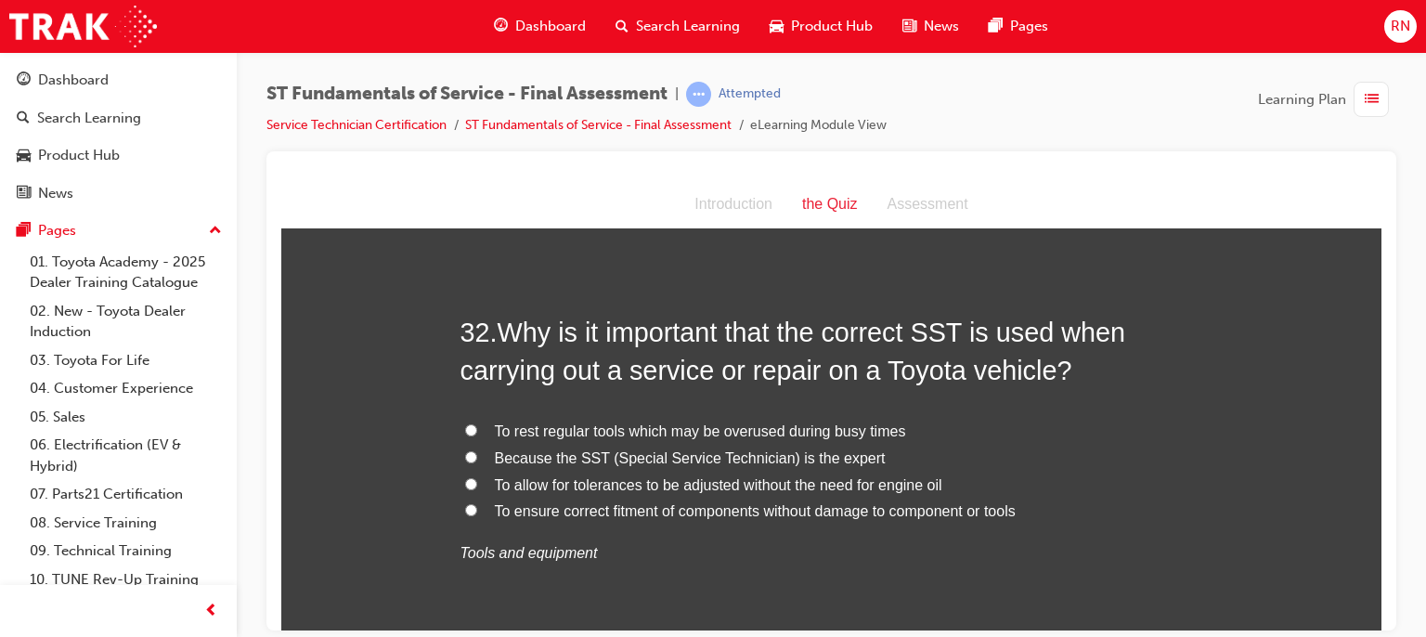
scroll to position [13035, 0]
click at [745, 504] on span "To ensure correct fitment of components without damage to component or tools" at bounding box center [755, 509] width 521 height 16
click at [477, 504] on input "To ensure correct fitment of components without damage to component or tools" at bounding box center [471, 508] width 12 height 12
radio input "true"
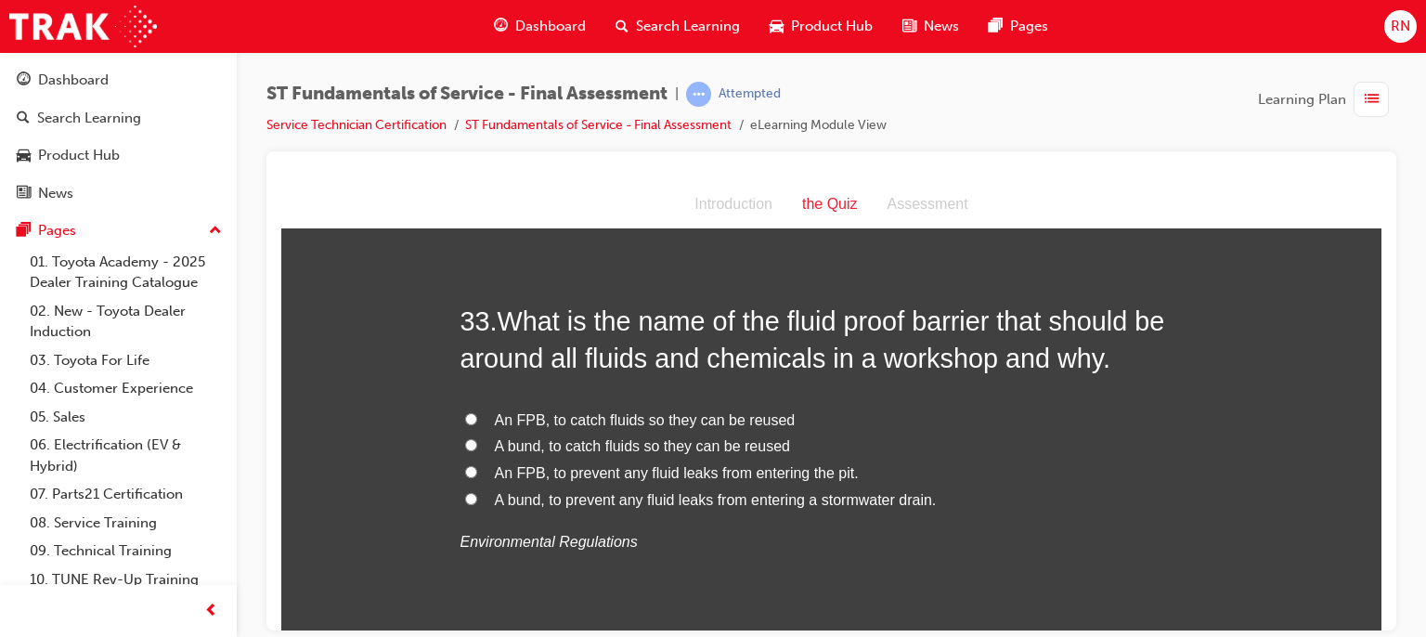
scroll to position [13482, 0]
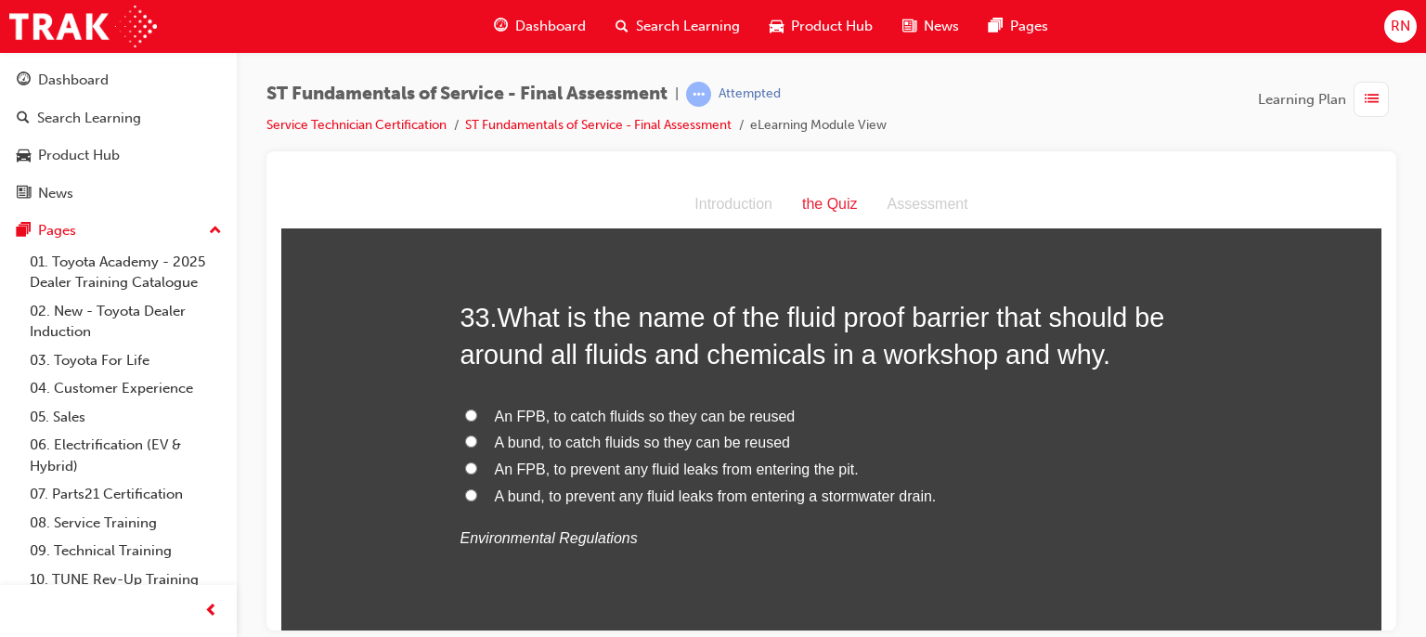
click at [687, 461] on span "An FPB, to prevent any fluid leaks from entering the pit." at bounding box center [677, 469] width 364 height 16
click at [477, 461] on input "An FPB, to prevent any fluid leaks from entering the pit." at bounding box center [471, 467] width 12 height 12
radio input "true"
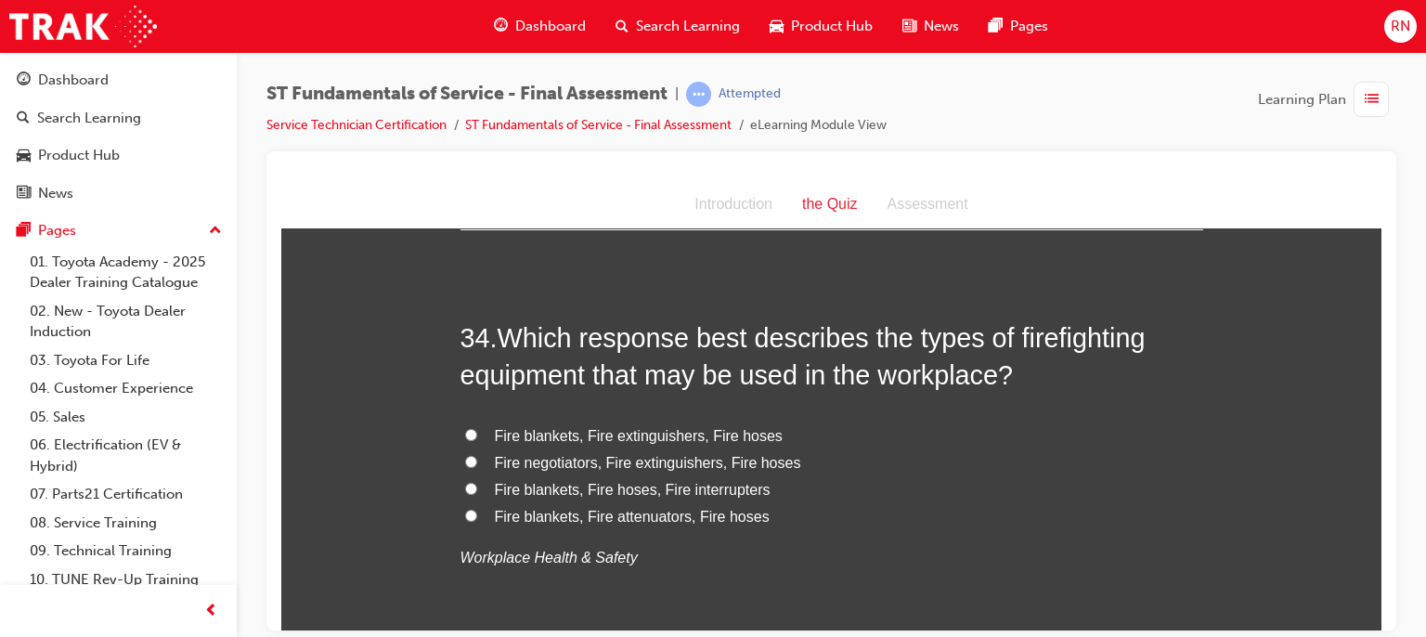
scroll to position [13901, 0]
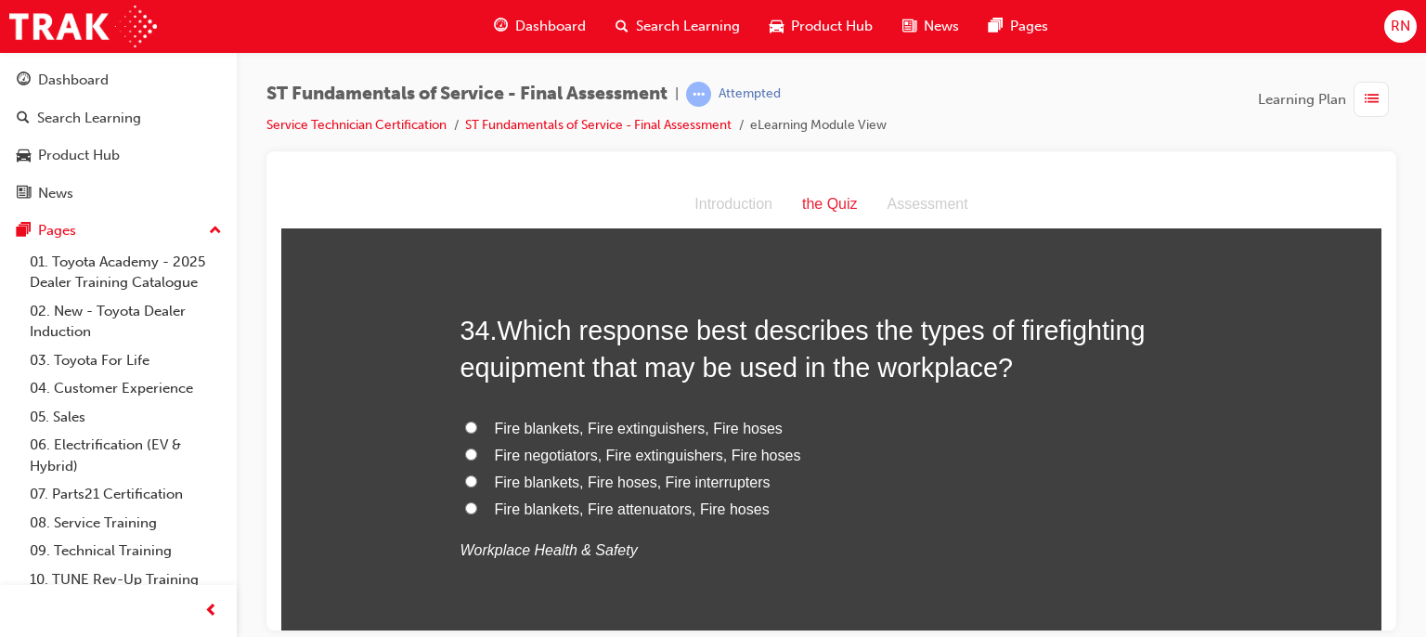
click at [612, 474] on span "Fire blankets, Fire hoses, Fire interrupters" at bounding box center [633, 482] width 276 height 16
click at [477, 474] on input "Fire blankets, Fire hoses, Fire interrupters" at bounding box center [471, 480] width 12 height 12
radio input "true"
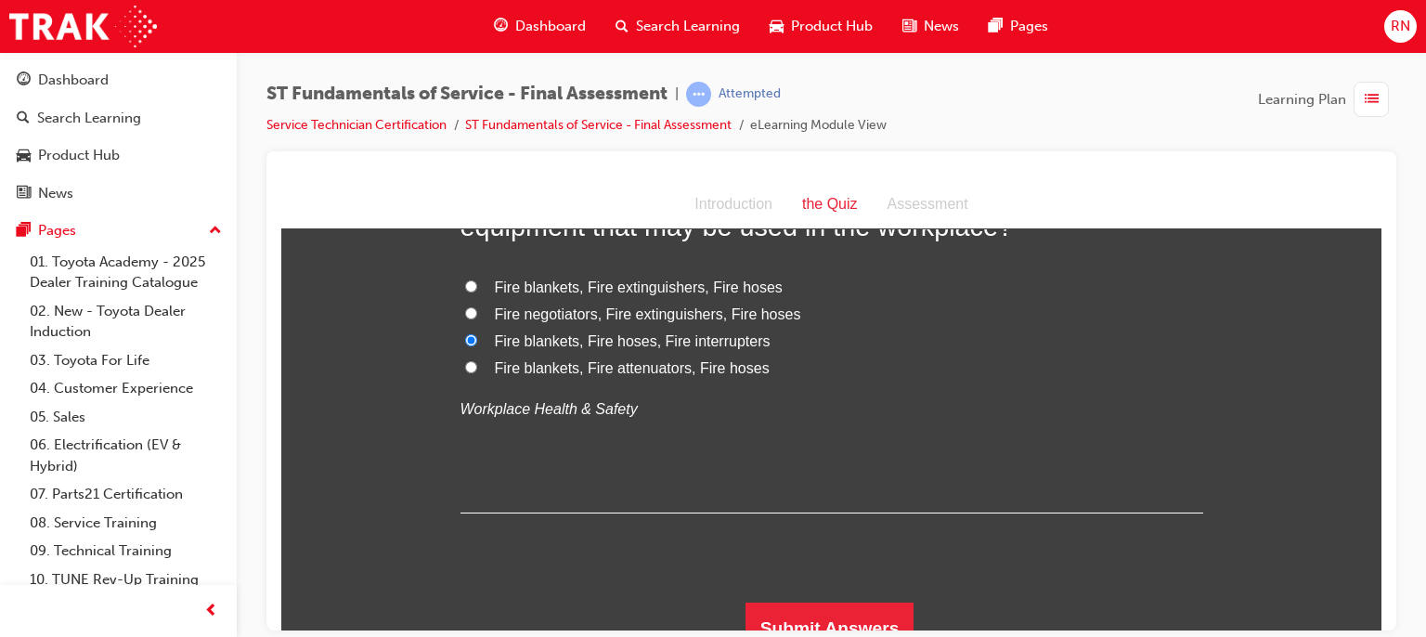
scroll to position [14060, 0]
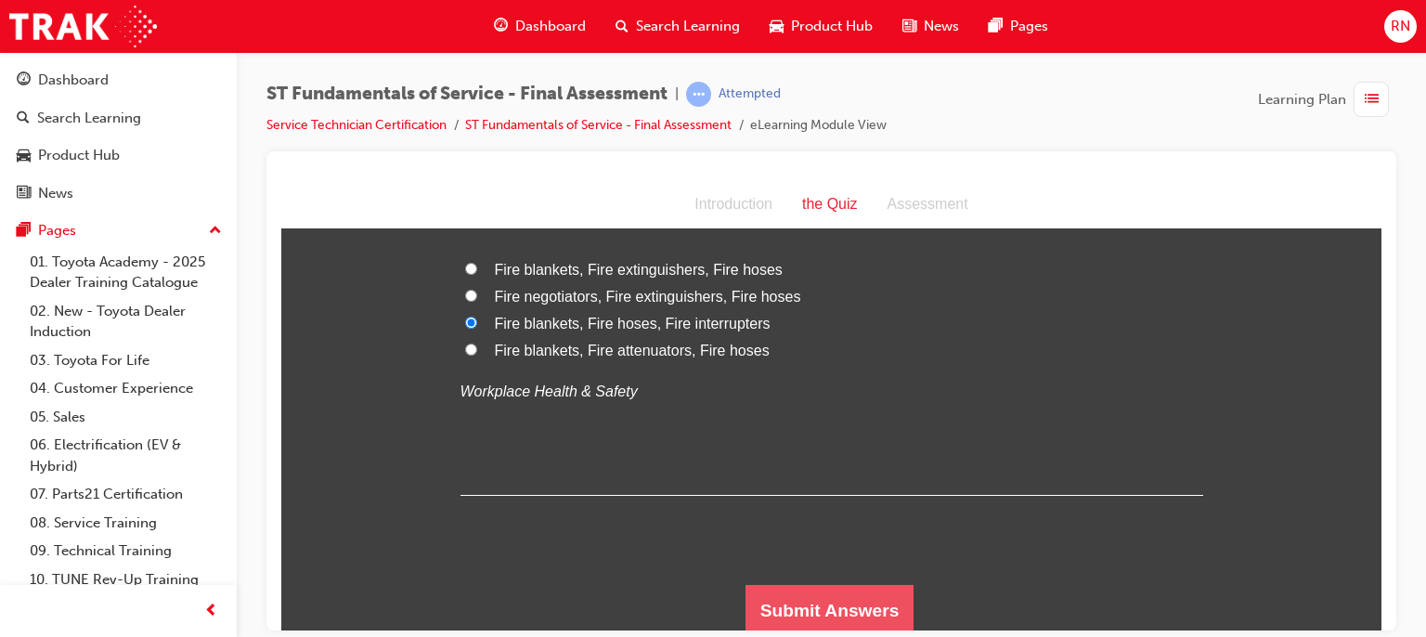
click at [856, 613] on button "Submit Answers" at bounding box center [830, 610] width 169 height 52
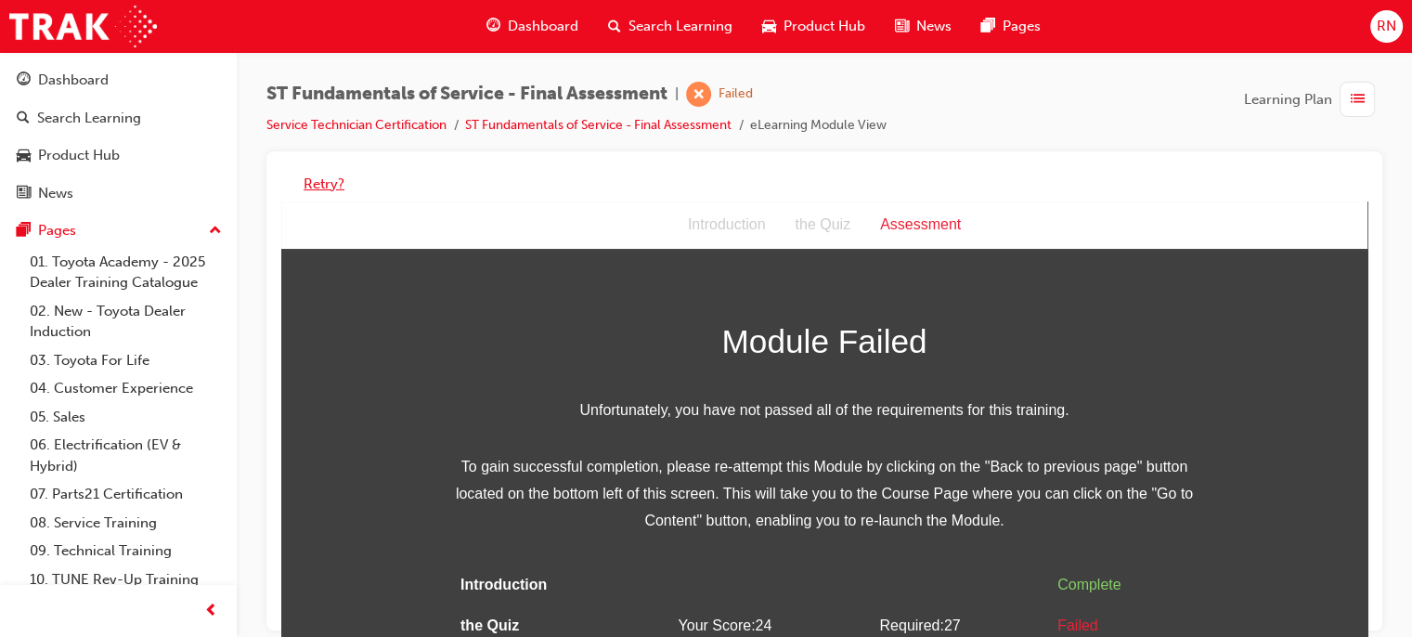
click at [317, 174] on button "Retry?" at bounding box center [324, 184] width 41 height 21
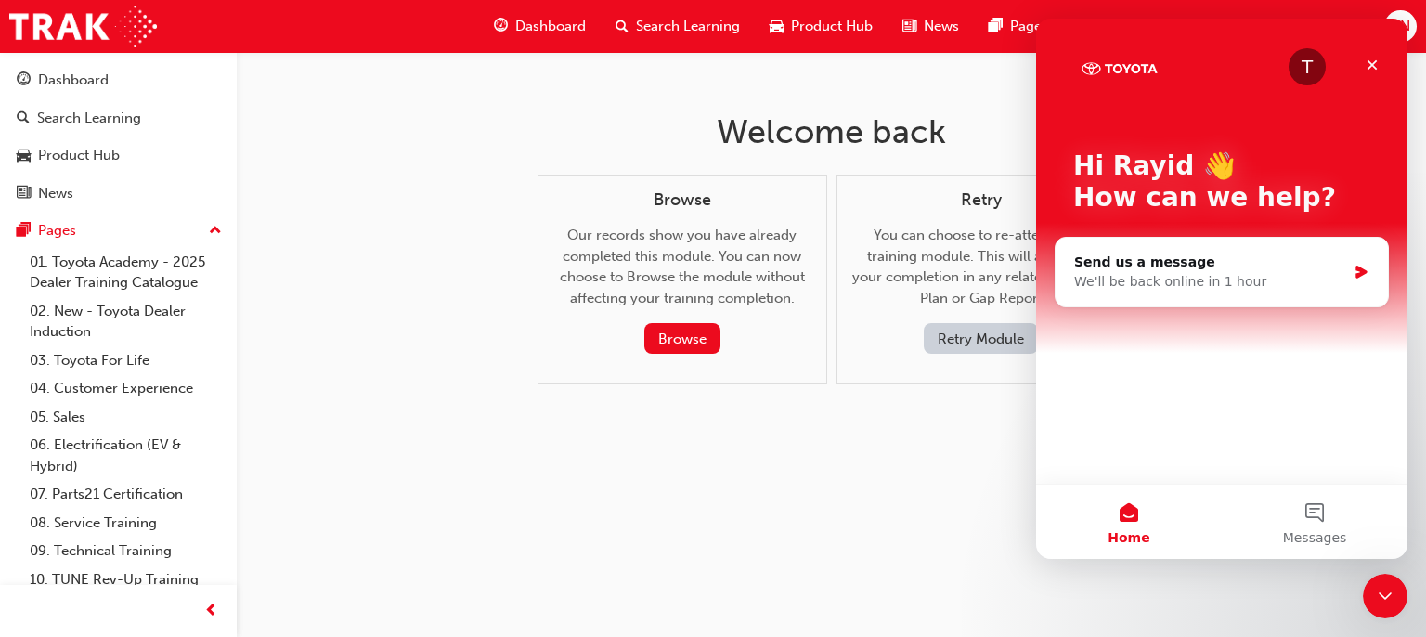
click at [858, 490] on div "Welcome back Browse Our records show you have already completed this module. Yo…" at bounding box center [713, 318] width 1426 height 637
click at [1372, 65] on icon "Close" at bounding box center [1373, 65] width 10 height 10
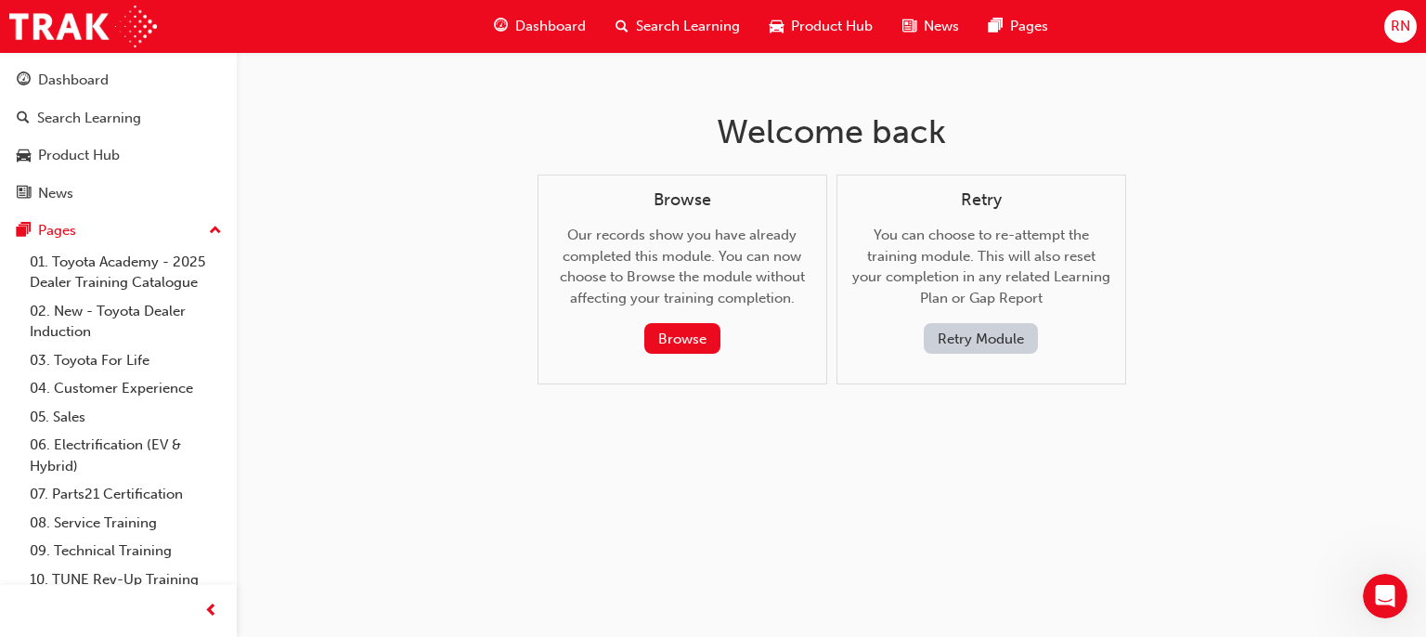
click at [991, 335] on button "Retry Module" at bounding box center [981, 338] width 114 height 31
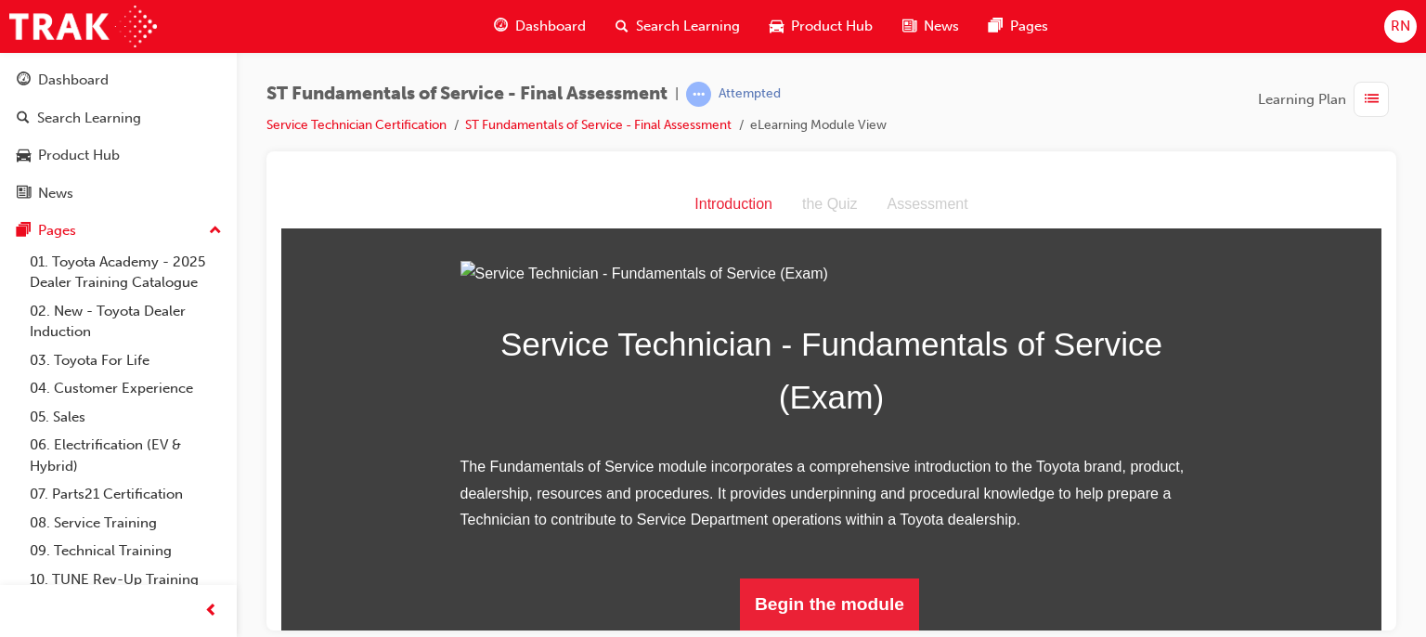
scroll to position [223, 0]
click at [821, 591] on button "Begin the module" at bounding box center [829, 604] width 179 height 52
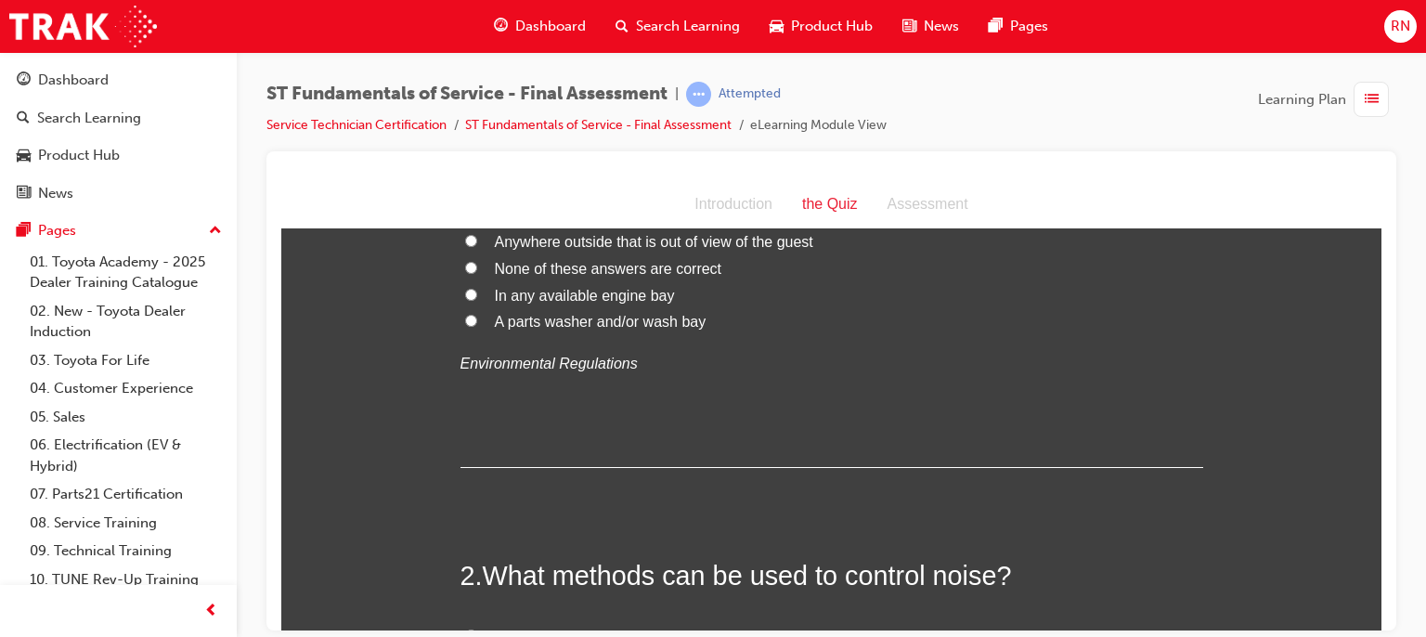
scroll to position [0, 0]
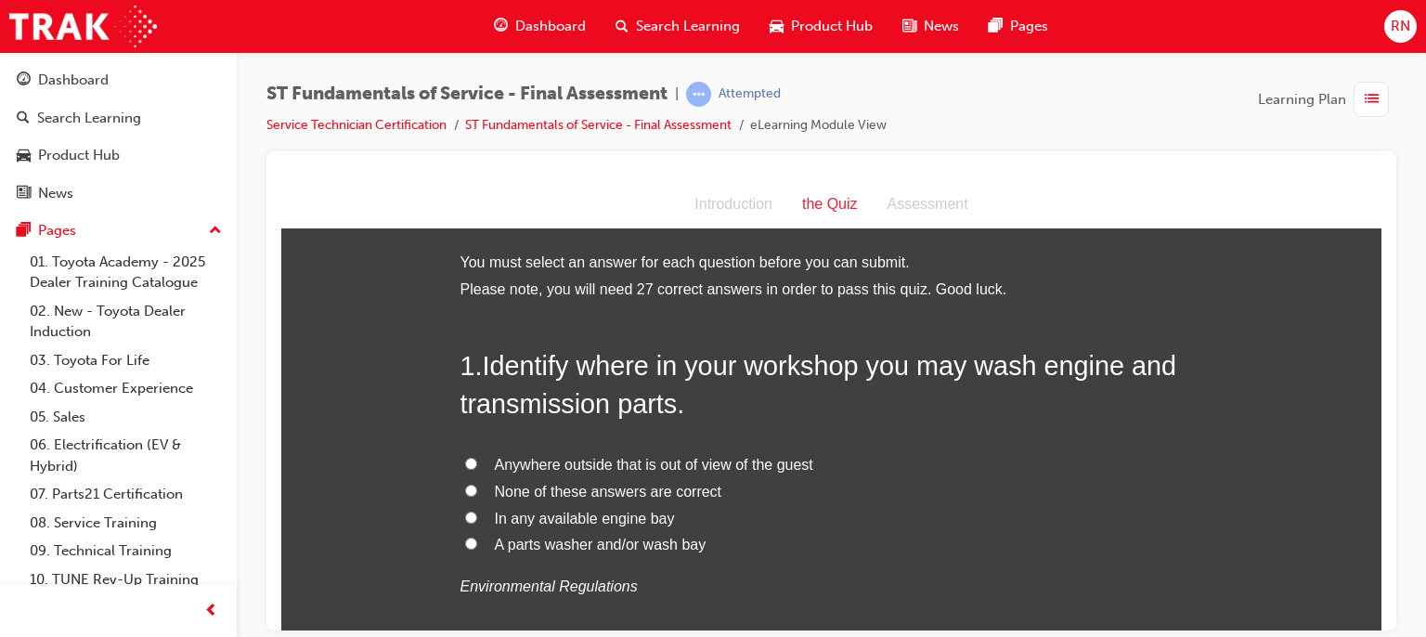
click at [527, 523] on span "In any available engine bay" at bounding box center [585, 518] width 180 height 16
click at [477, 523] on input "In any available engine bay" at bounding box center [471, 517] width 12 height 12
radio input "true"
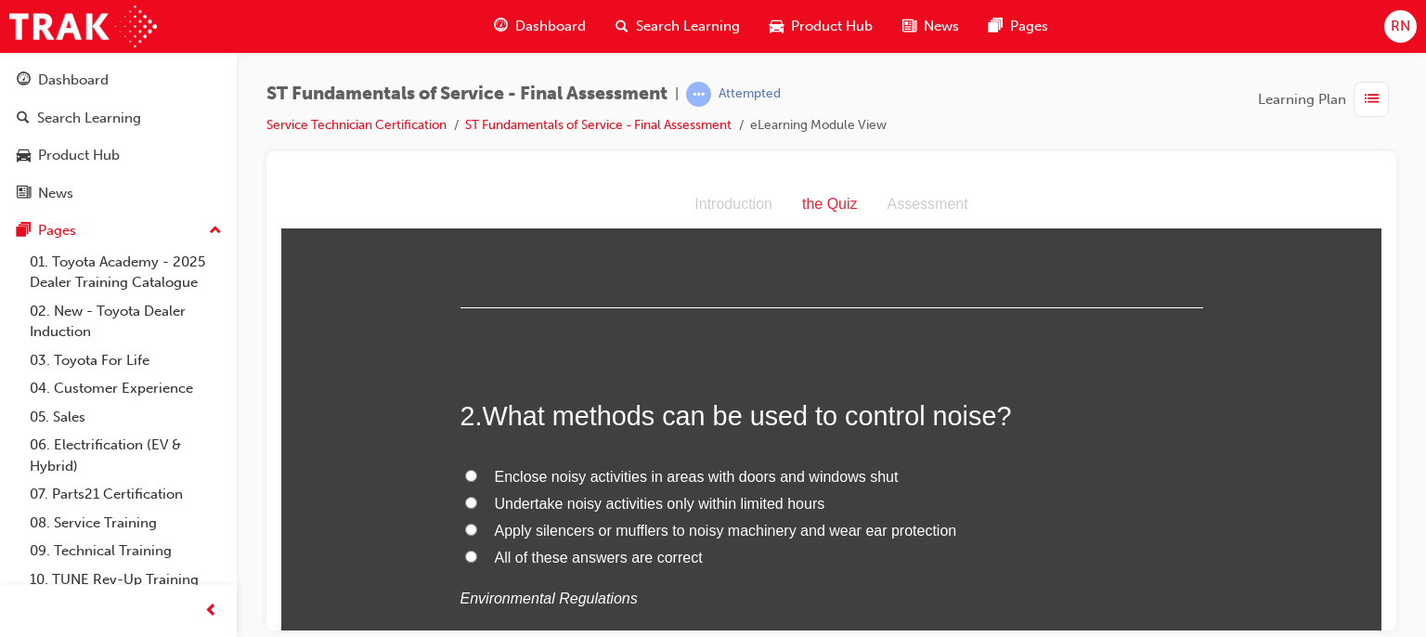
scroll to position [421, 0]
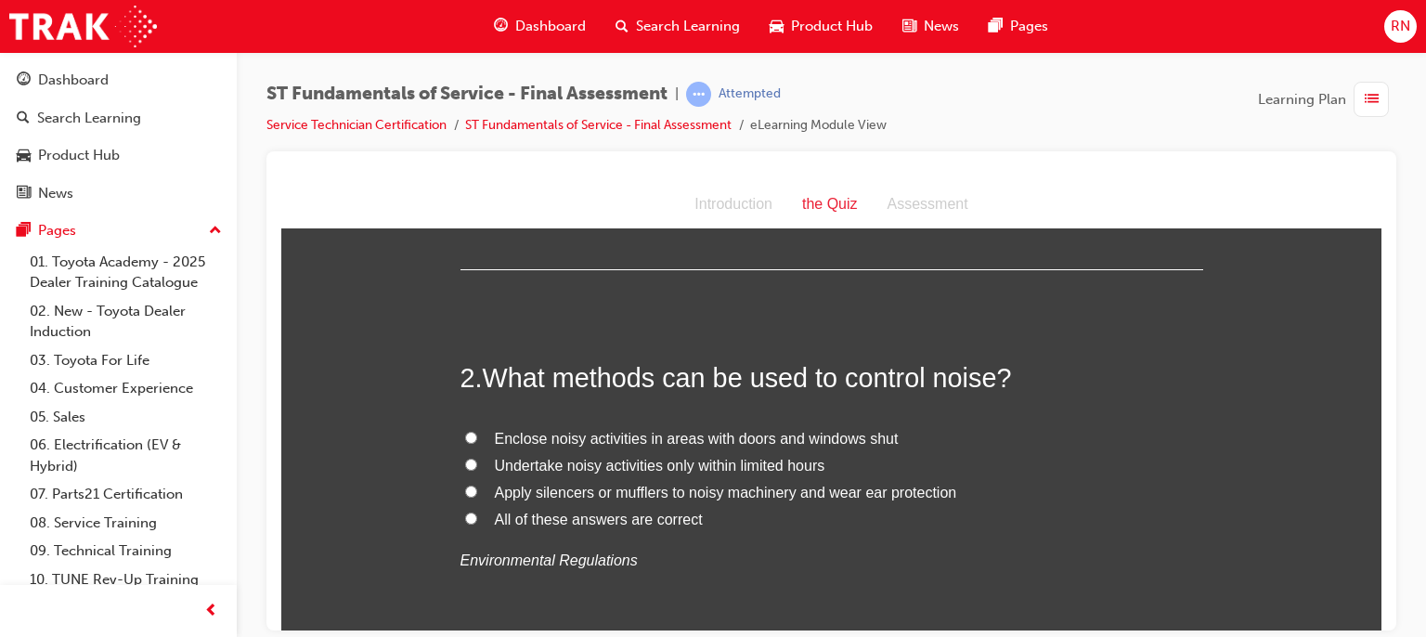
click at [573, 493] on span "Apply silencers or mufflers to noisy machinery and wear ear protection" at bounding box center [726, 492] width 462 height 16
click at [477, 493] on input "Apply silencers or mufflers to noisy machinery and wear ear protection" at bounding box center [471, 491] width 12 height 12
radio input "true"
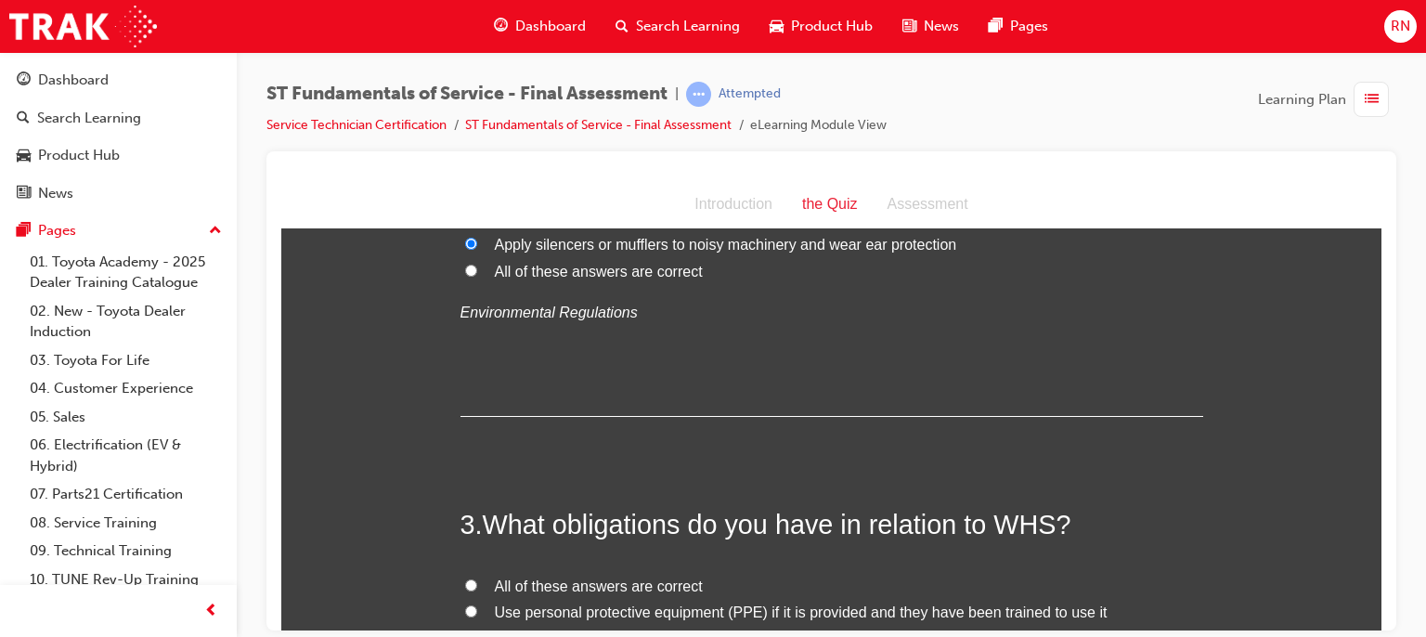
scroll to position [754, 0]
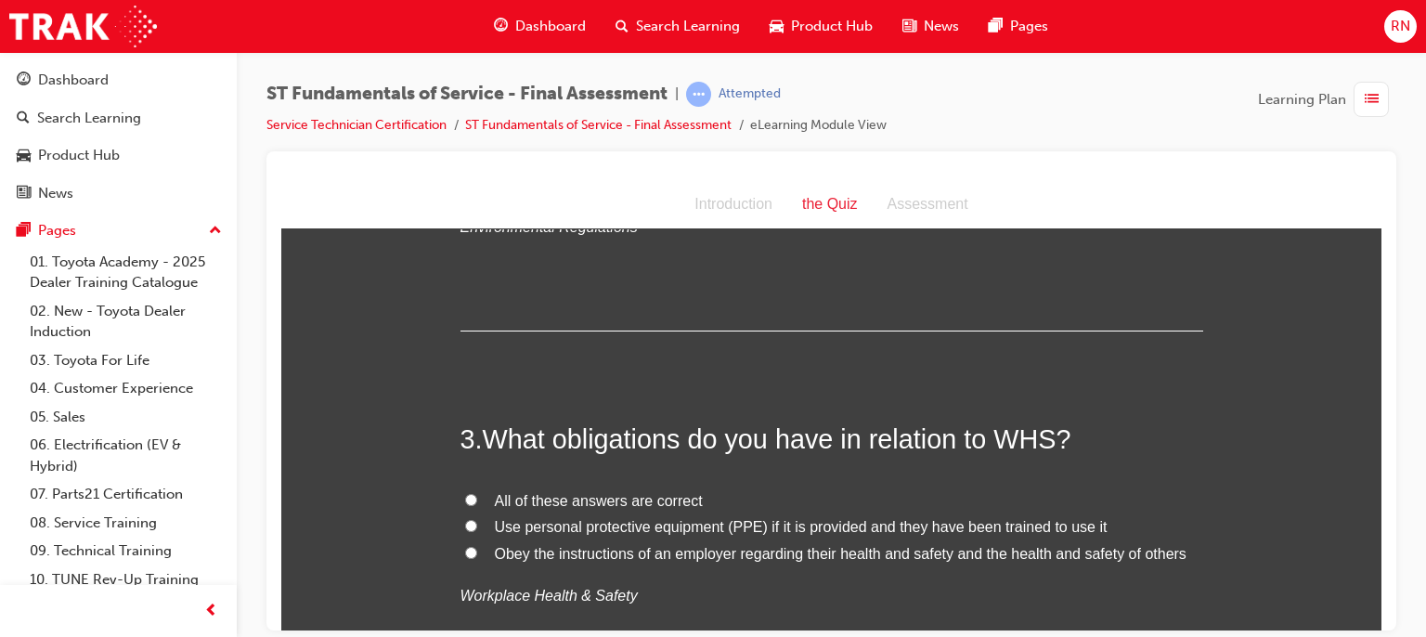
click at [465, 494] on input "All of these answers are correct" at bounding box center [471, 499] width 12 height 12
radio input "true"
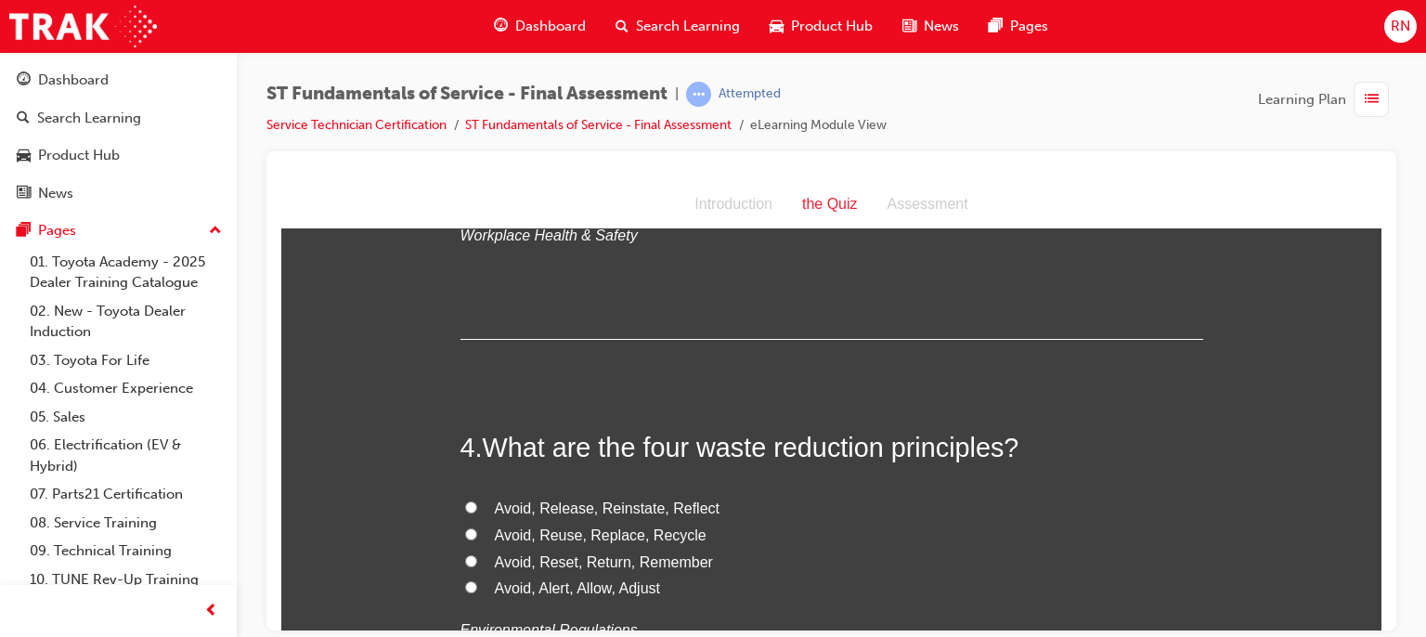
scroll to position [1150, 0]
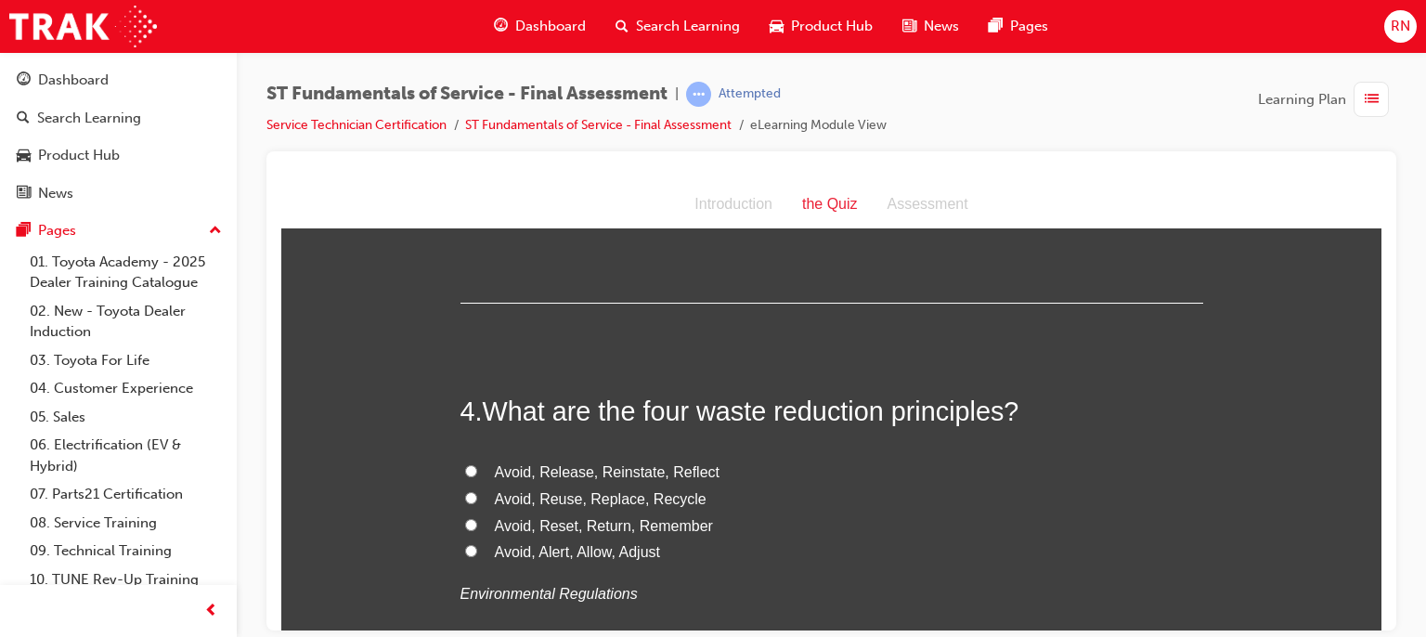
click at [607, 504] on span "Avoid, Reuse, Replace, Recycle" at bounding box center [601, 498] width 212 height 16
click at [477, 503] on input "Avoid, Reuse, Replace, Recycle" at bounding box center [471, 497] width 12 height 12
radio input "true"
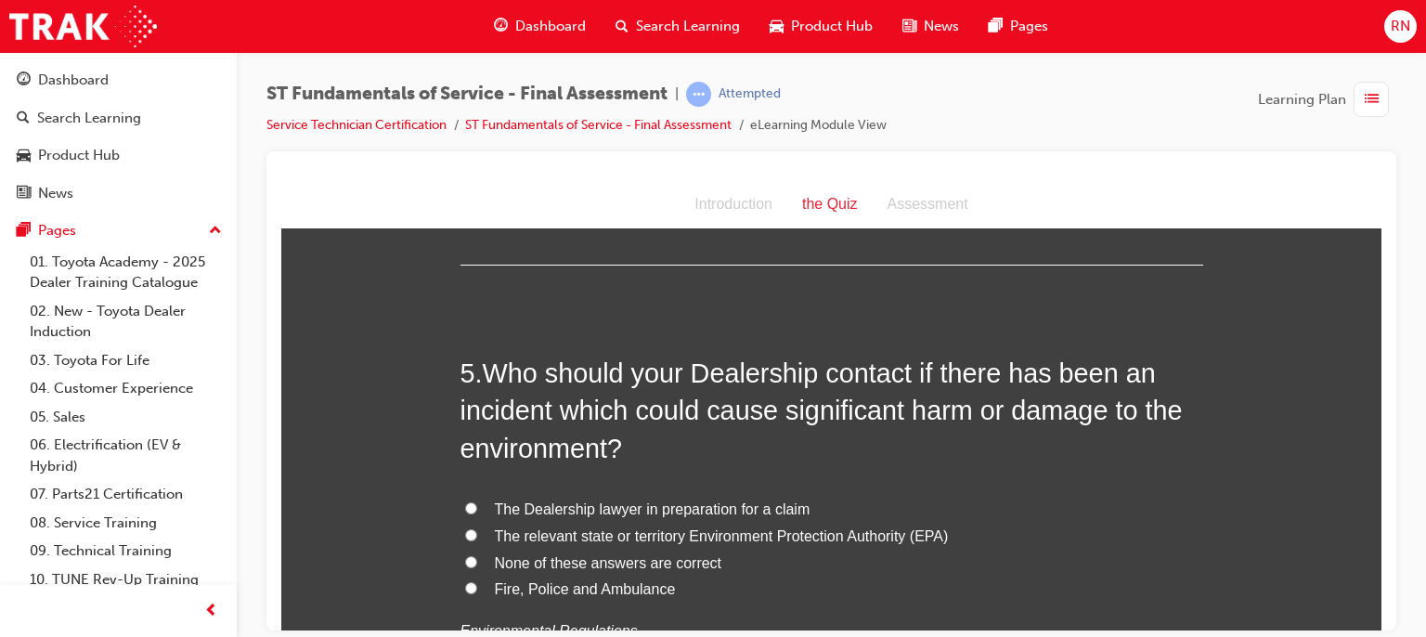
scroll to position [1596, 0]
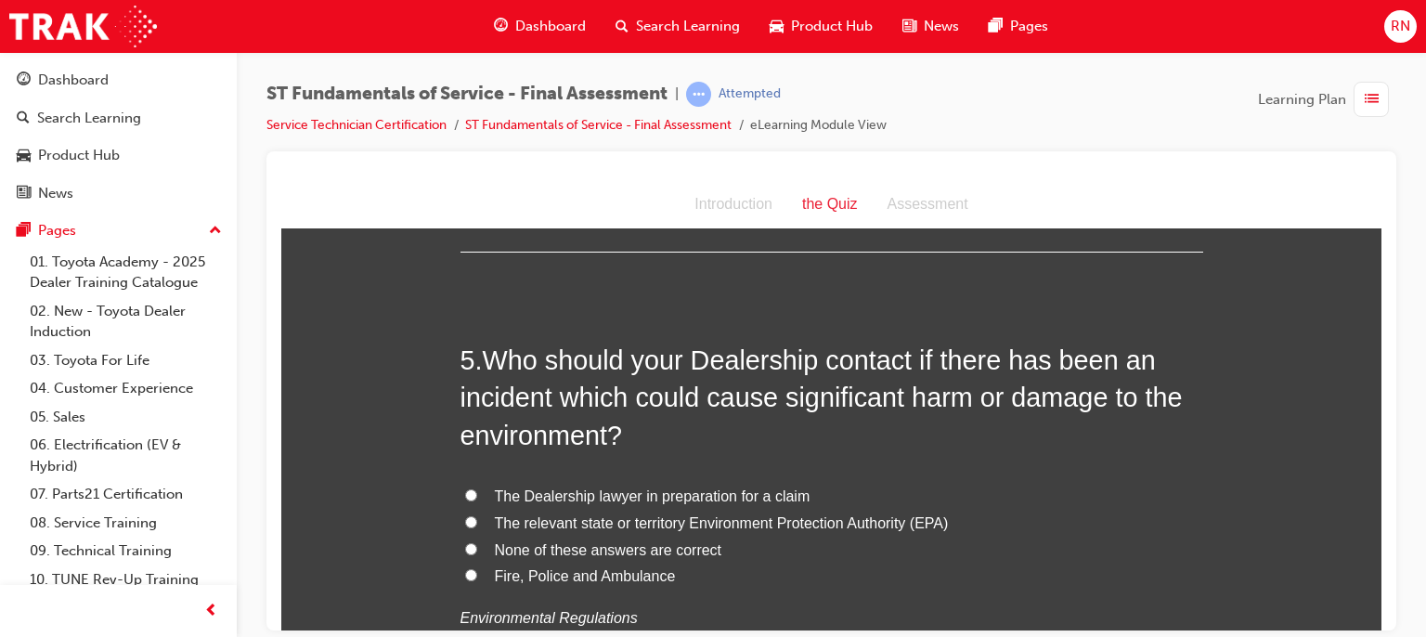
click at [844, 516] on span "The relevant state or territory Environment Protection Authority (EPA)" at bounding box center [722, 522] width 454 height 16
click at [477, 516] on input "The relevant state or territory Environment Protection Authority (EPA)" at bounding box center [471, 521] width 12 height 12
radio input "true"
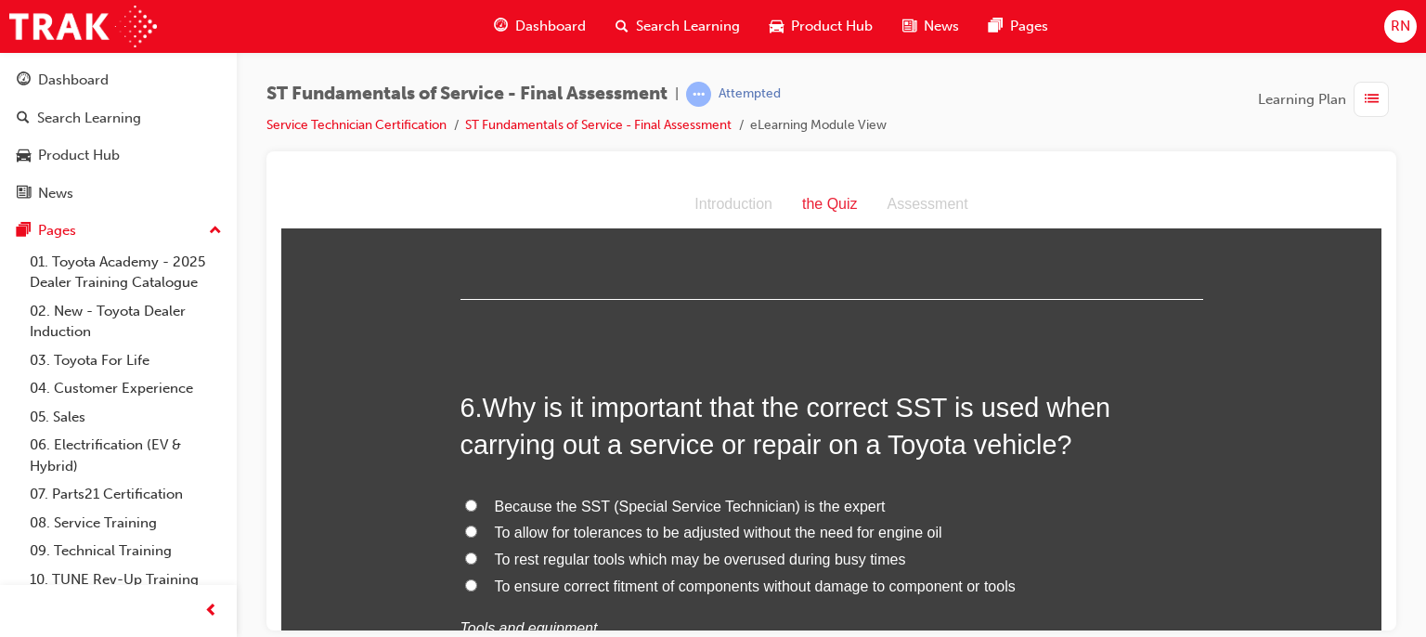
scroll to position [2029, 0]
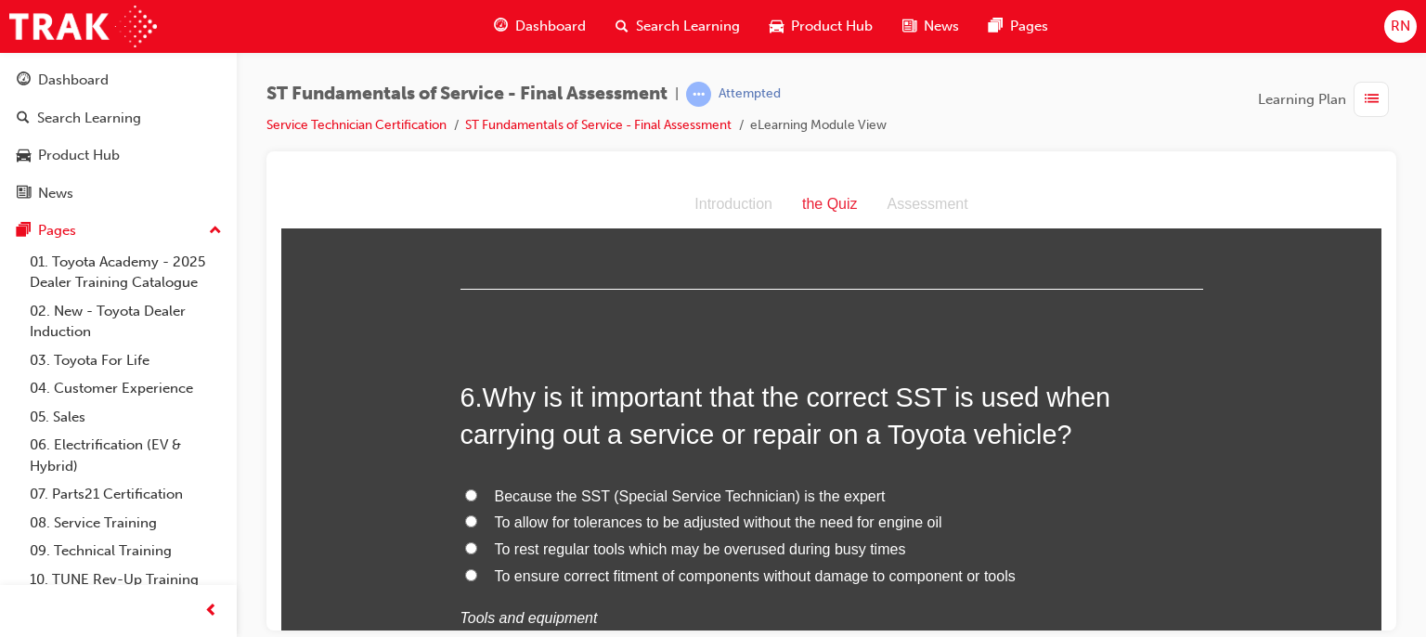
click at [876, 574] on span "To ensure correct fitment of components without damage to component or tools" at bounding box center [755, 575] width 521 height 16
click at [477, 574] on input "To ensure correct fitment of components without damage to component or tools" at bounding box center [471, 574] width 12 height 12
radio input "true"
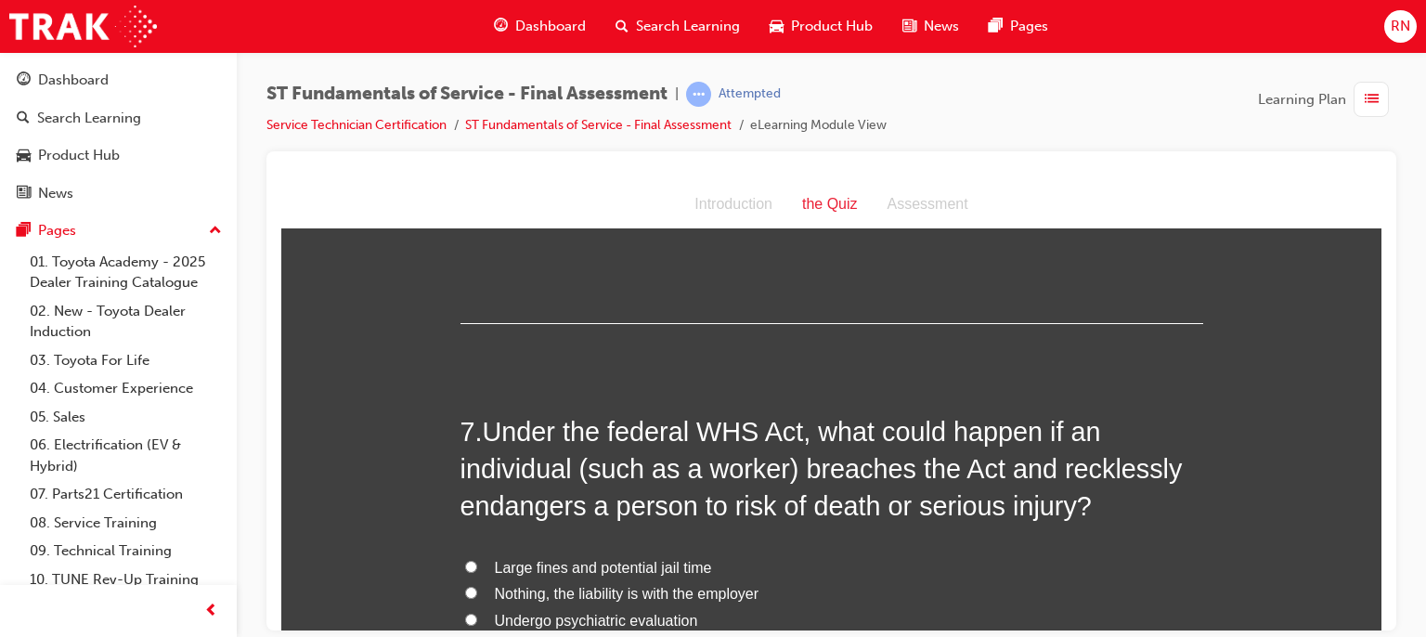
scroll to position [2437, 0]
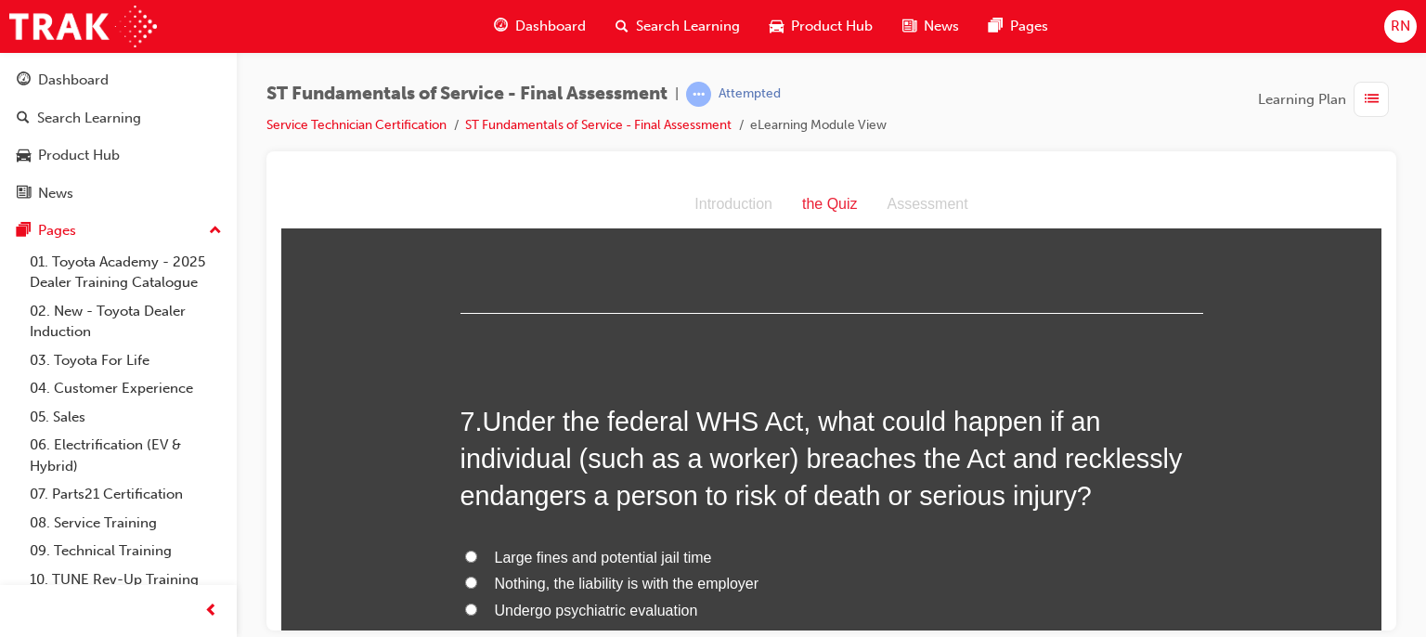
click at [594, 556] on span "Large fines and potential jail time" at bounding box center [603, 557] width 217 height 16
click at [477, 556] on input "Large fines and potential jail time" at bounding box center [471, 556] width 12 height 12
radio input "true"
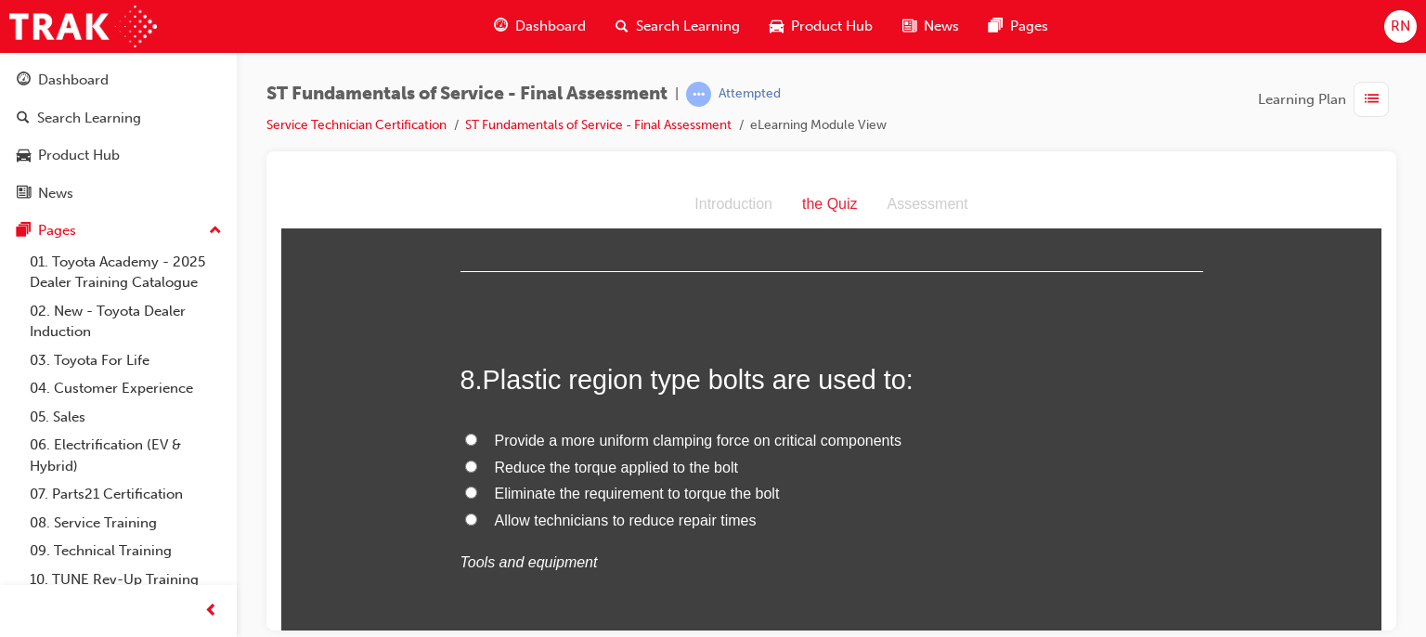
scroll to position [2957, 0]
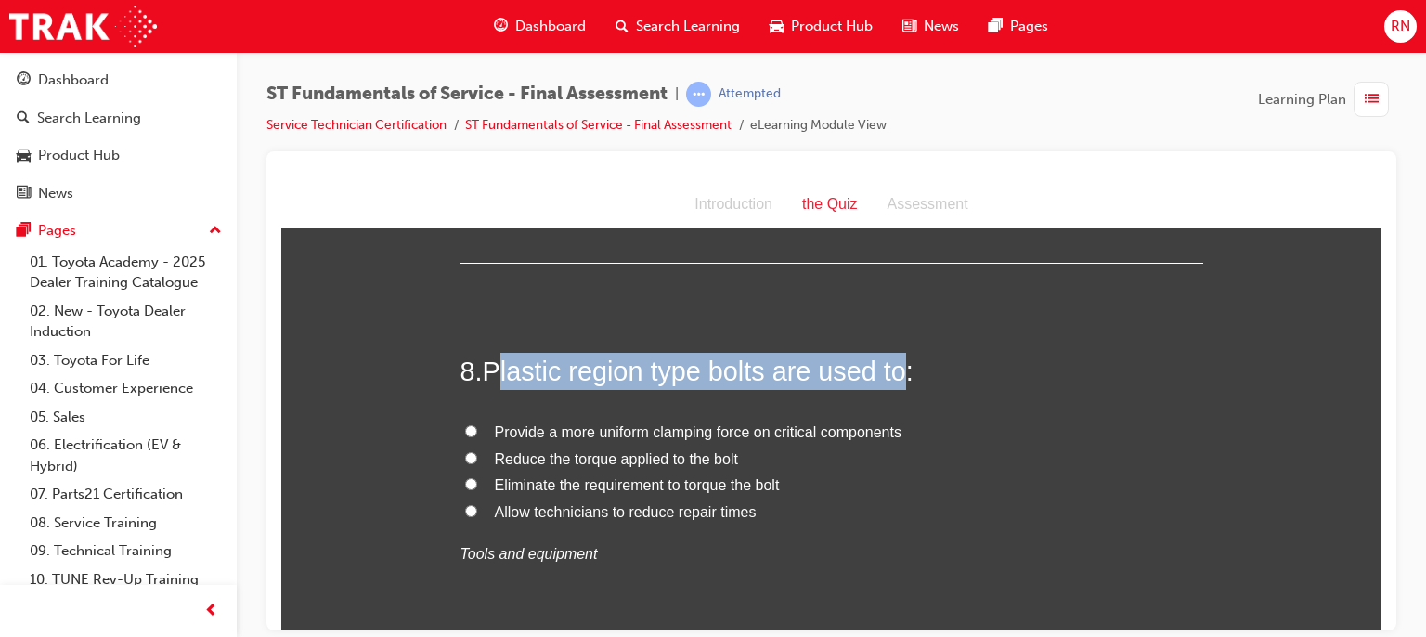
drag, startPoint x: 896, startPoint y: 373, endPoint x: 491, endPoint y: 349, distance: 405.5
click at [491, 356] on span "Plastic region type bolts are used to:" at bounding box center [698, 371] width 431 height 30
drag, startPoint x: 899, startPoint y: 369, endPoint x: 472, endPoint y: 375, distance: 427.2
click at [472, 375] on h2 "8 . Plastic region type bolts are used to:" at bounding box center [832, 370] width 743 height 37
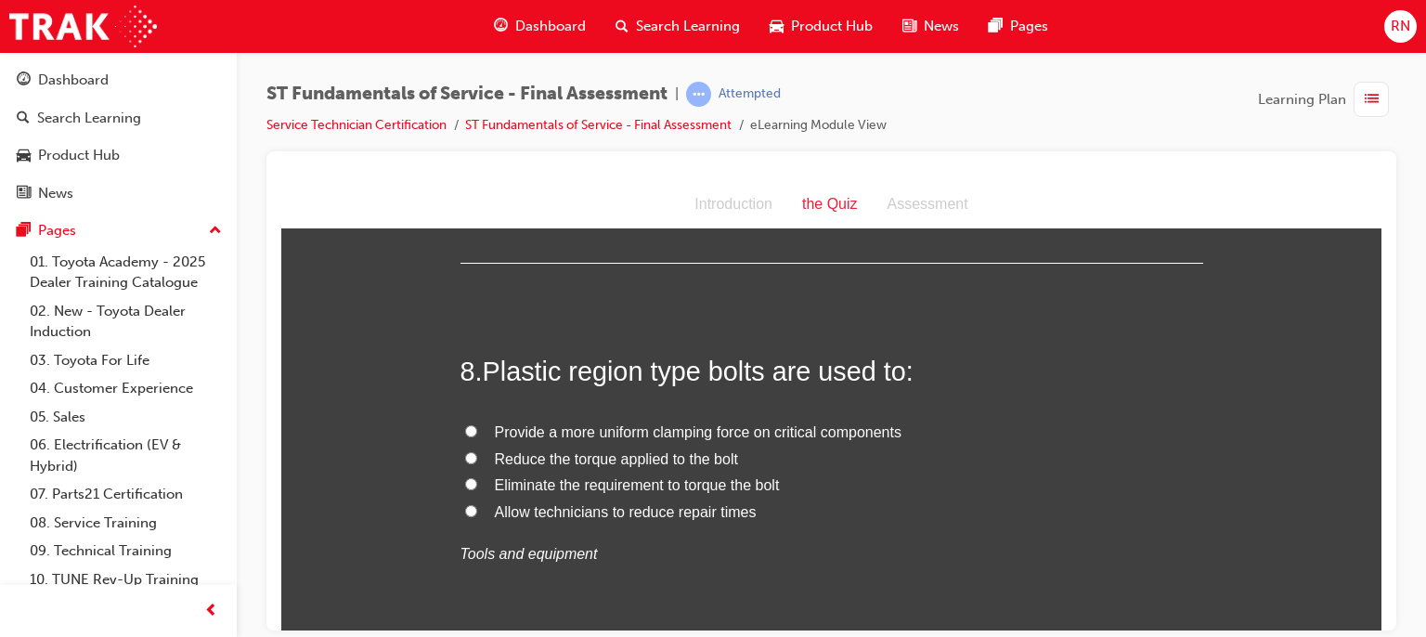
click at [556, 426] on span "Provide a more uniform clamping force on critical components" at bounding box center [698, 431] width 407 height 16
click at [477, 426] on input "Provide a more uniform clamping force on critical components" at bounding box center [471, 430] width 12 height 12
radio input "true"
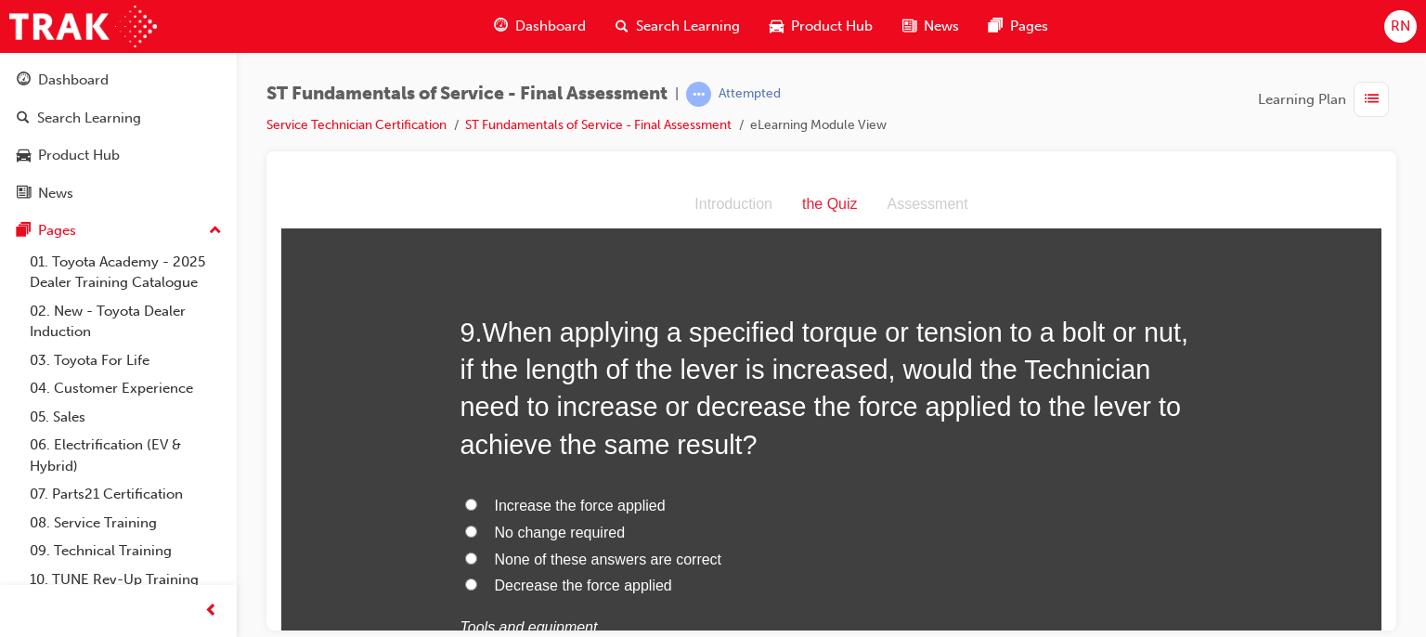
scroll to position [3403, 0]
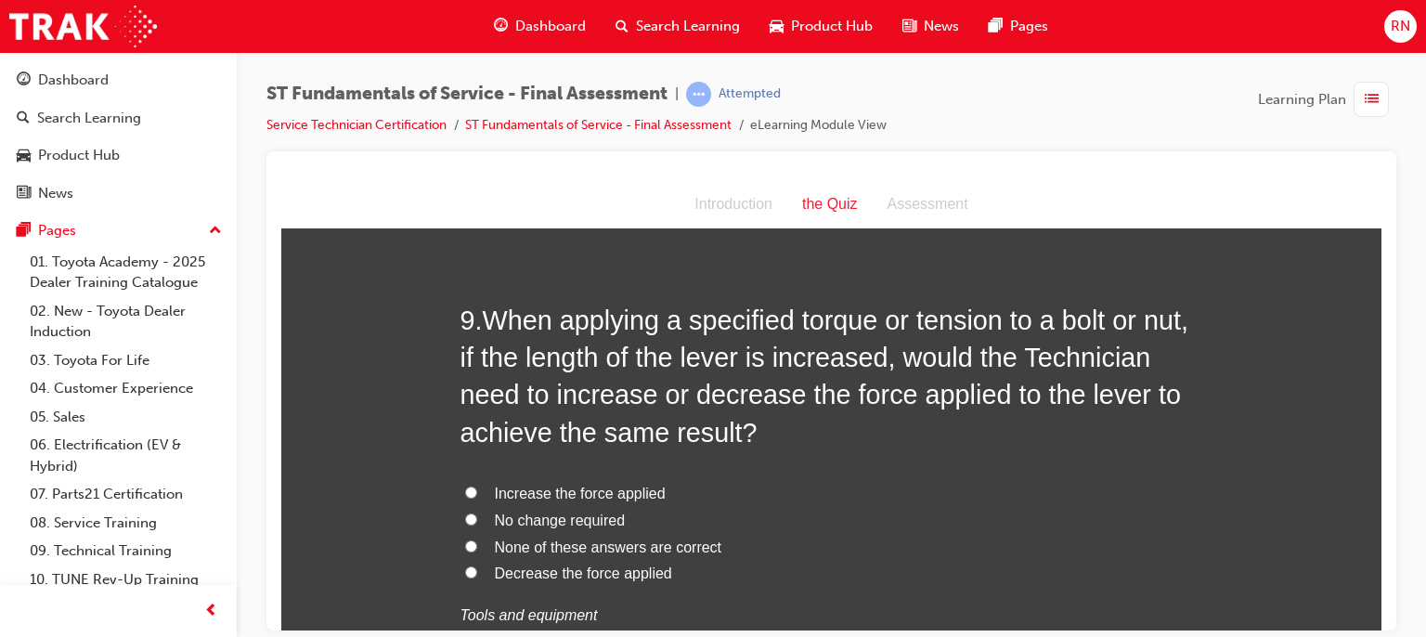
click at [517, 567] on span "Decrease the force applied" at bounding box center [583, 573] width 177 height 16
click at [477, 567] on input "Decrease the force applied" at bounding box center [471, 571] width 12 height 12
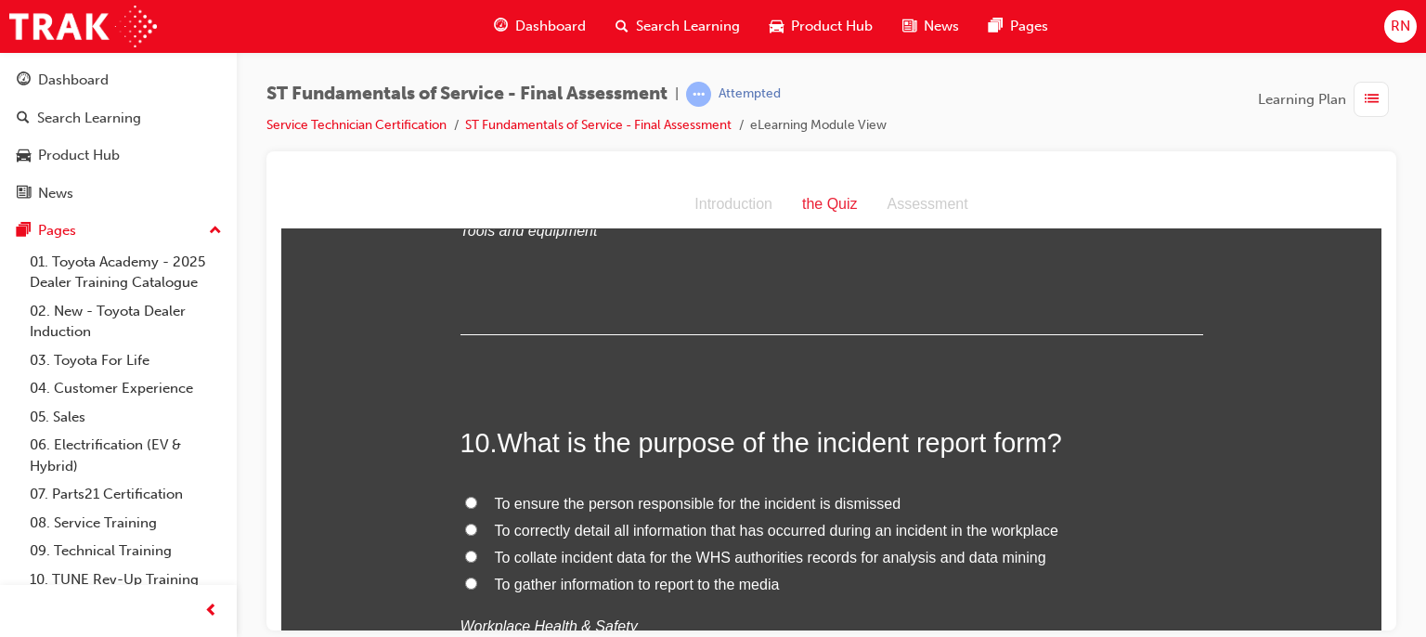
scroll to position [3862, 0]
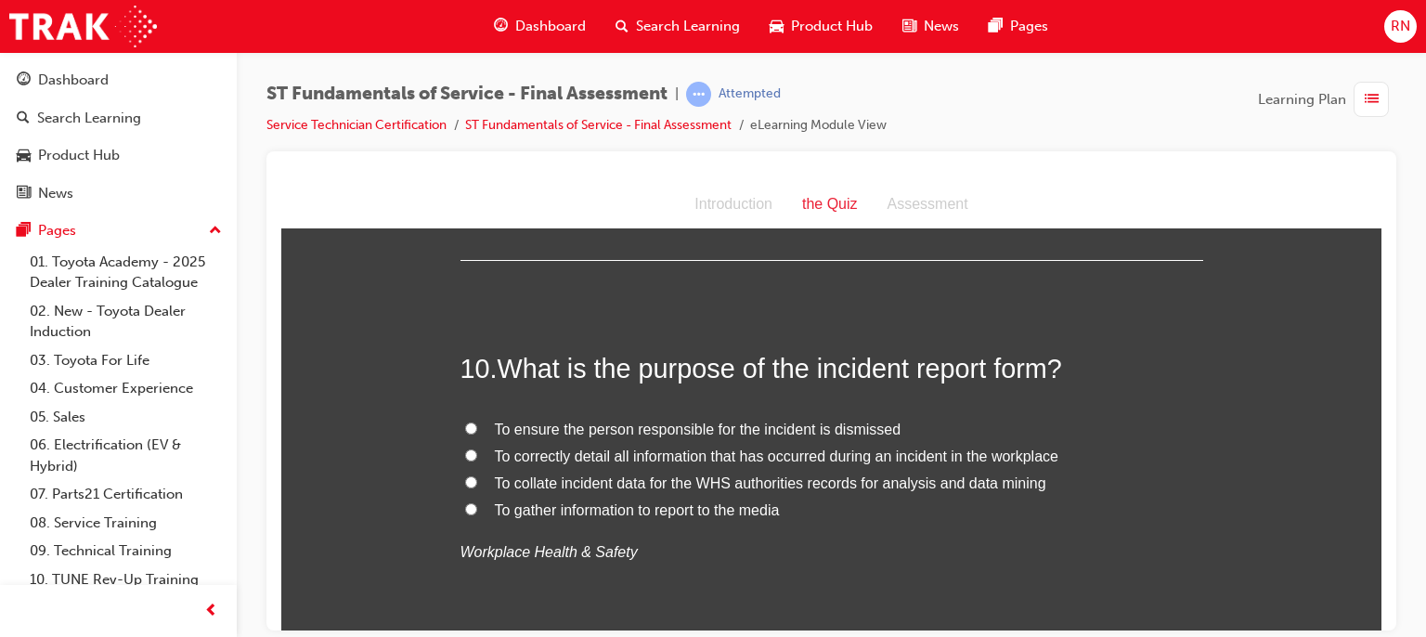
click at [618, 474] on span "To collate incident data for the WHS authorities records for analysis and data …" at bounding box center [771, 482] width 552 height 16
click at [477, 475] on input "To collate incident data for the WHS authorities records for analysis and data …" at bounding box center [471, 481] width 12 height 12
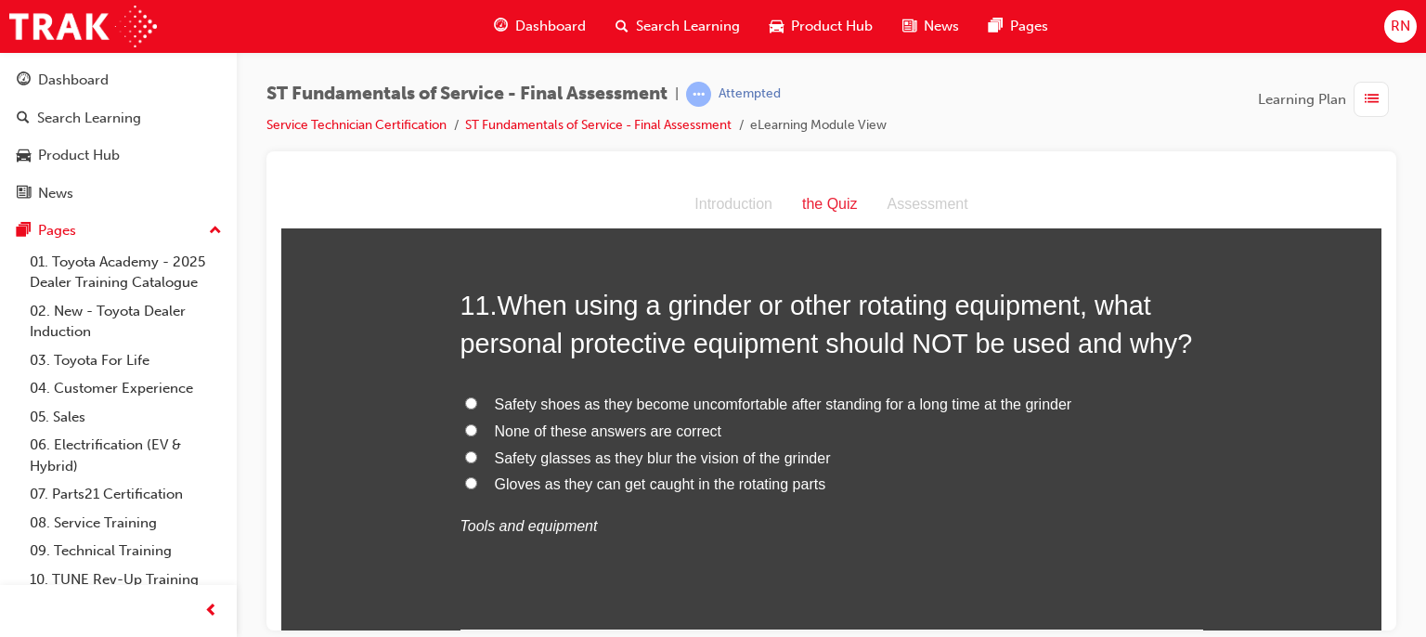
scroll to position [4331, 0]
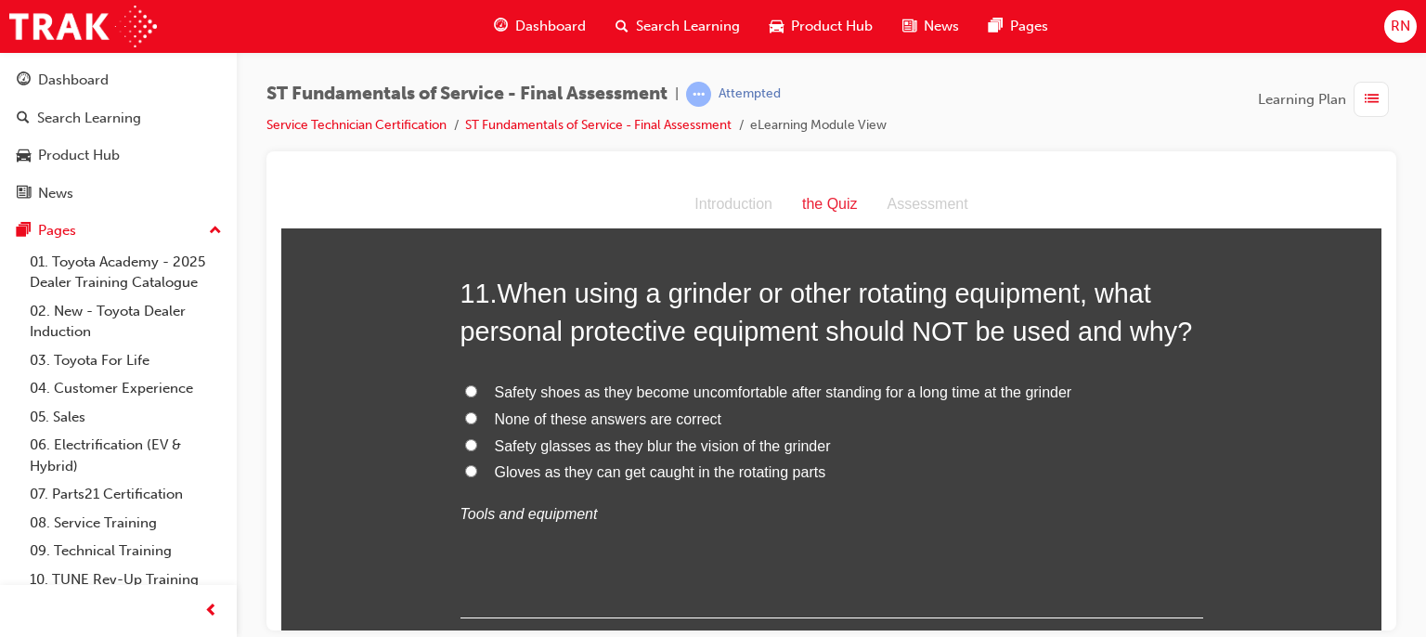
click at [516, 470] on span "Gloves as they can get caught in the rotating parts" at bounding box center [660, 471] width 331 height 16
click at [477, 470] on input "Gloves as they can get caught in the rotating parts" at bounding box center [471, 470] width 12 height 12
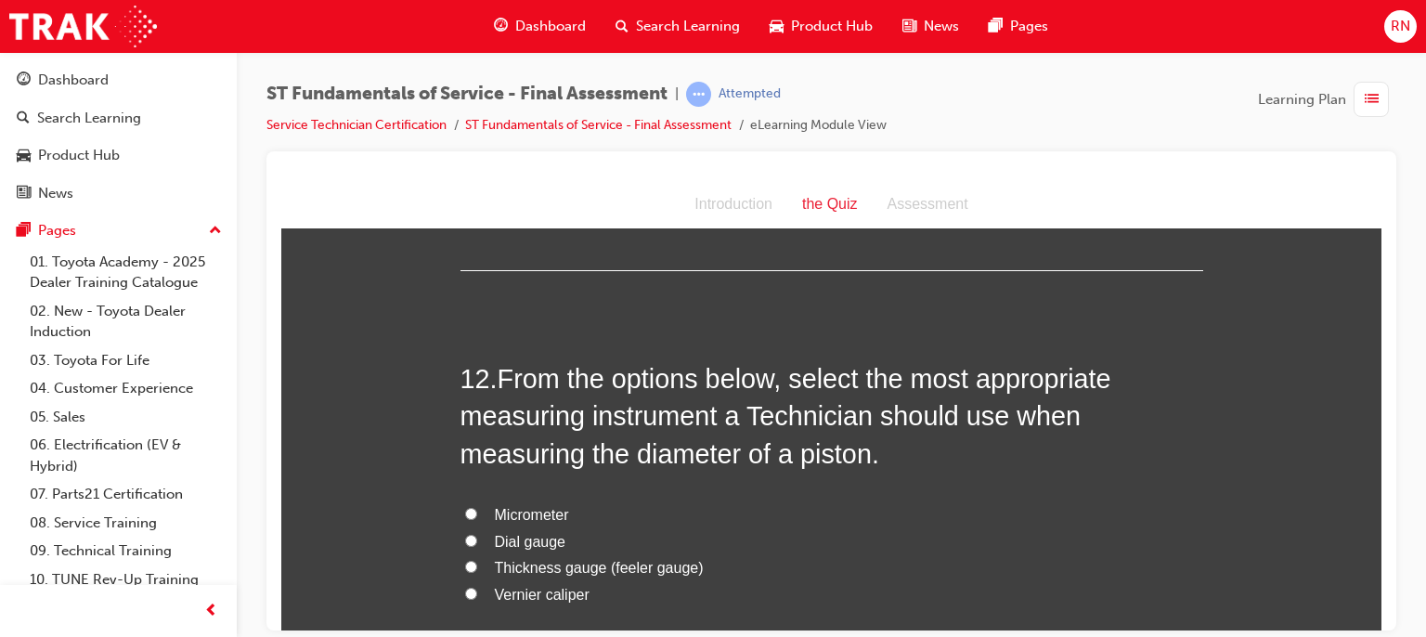
scroll to position [4703, 0]
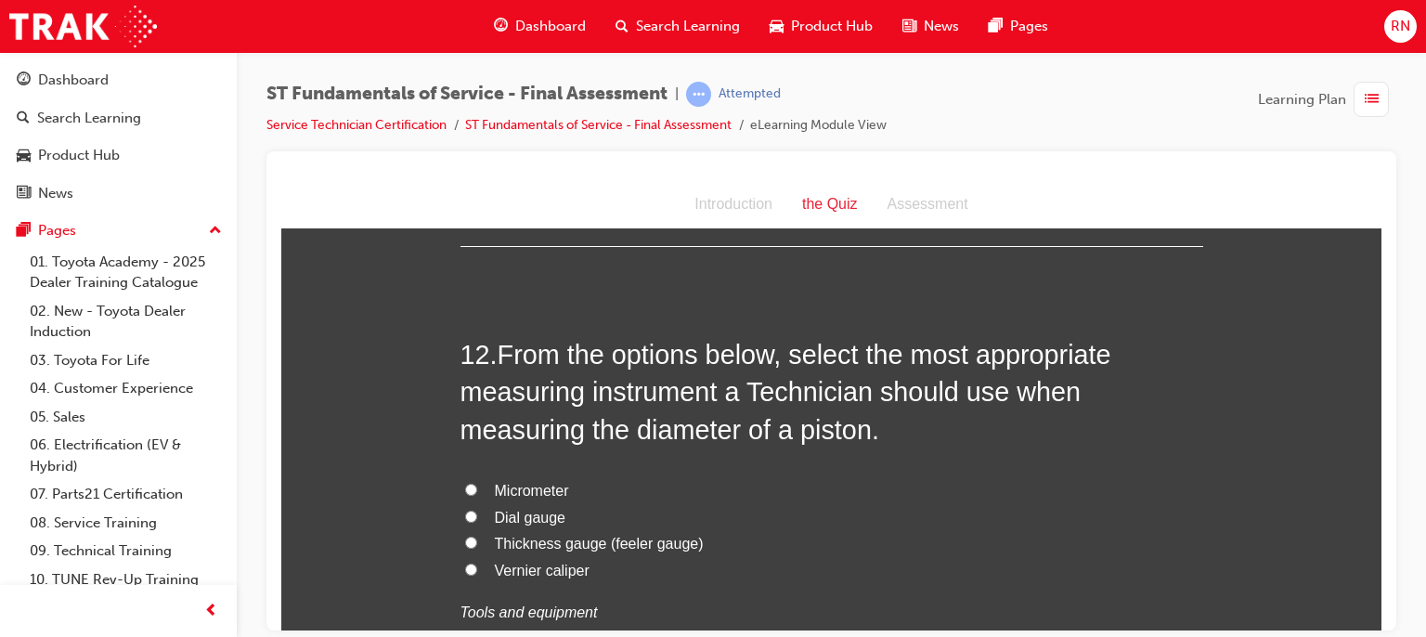
click at [516, 482] on span "Micrometer" at bounding box center [532, 490] width 74 height 16
click at [477, 483] on input "Micrometer" at bounding box center [471, 489] width 12 height 12
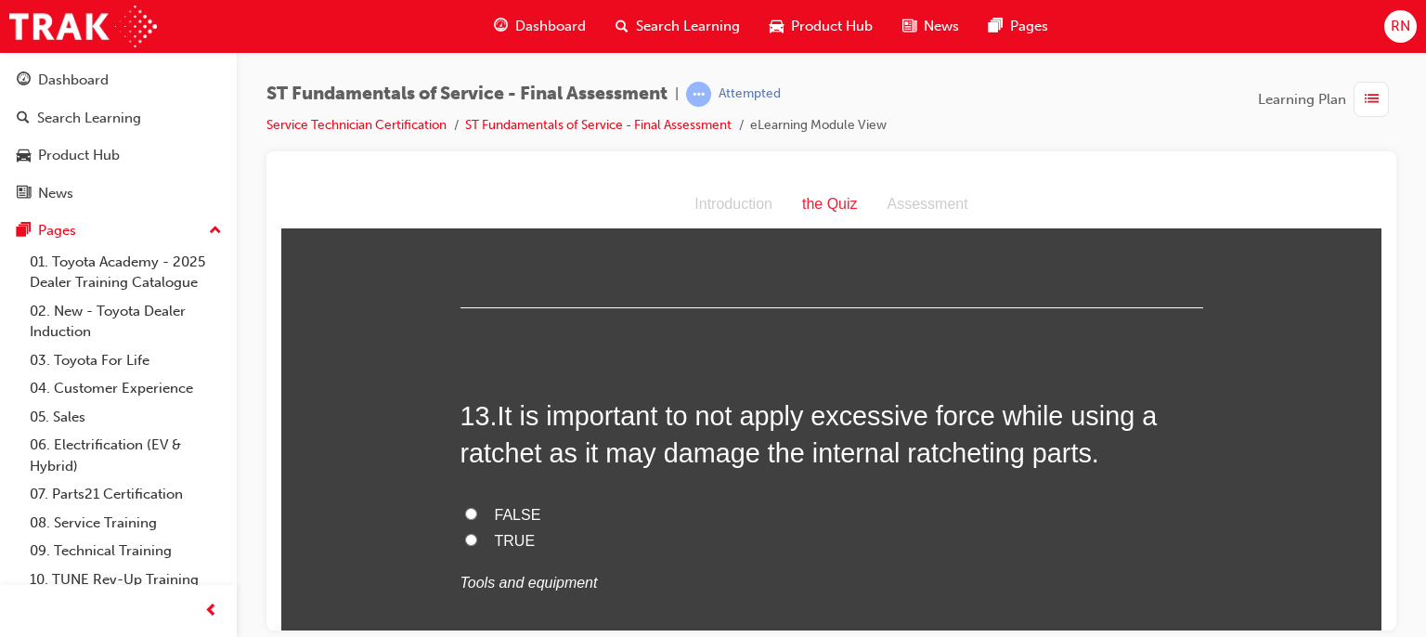
scroll to position [5149, 0]
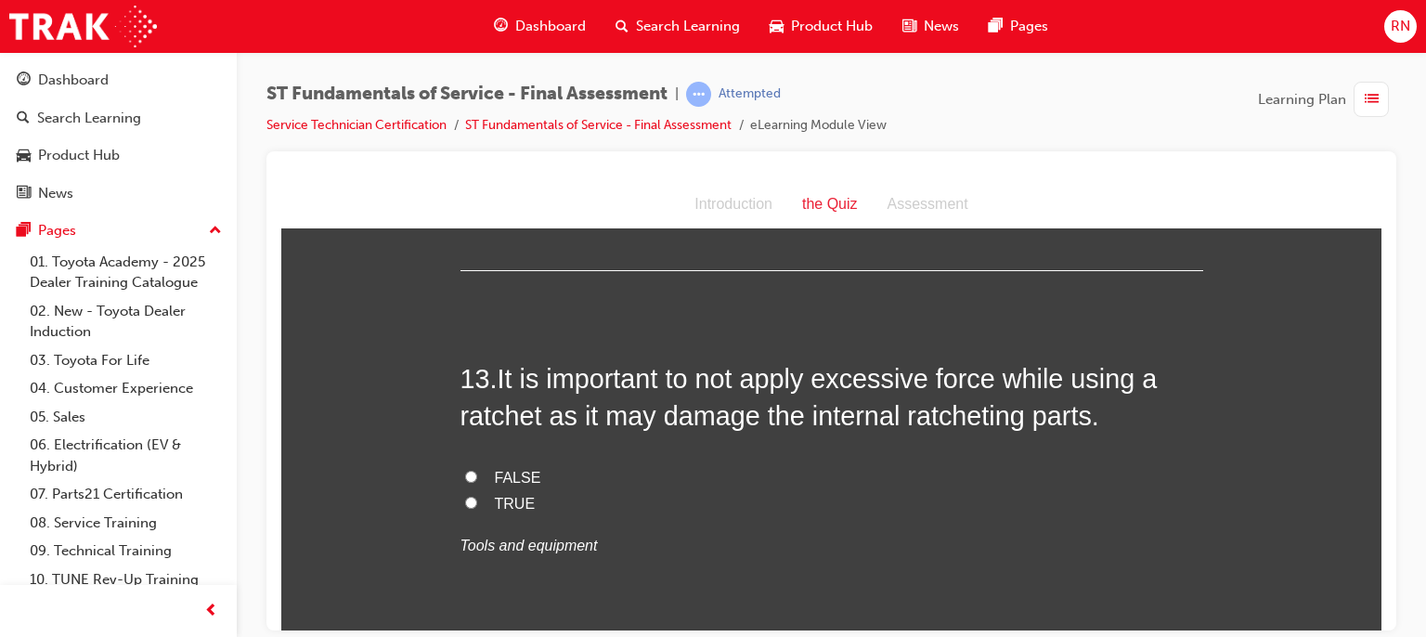
click at [495, 469] on span "FALSE" at bounding box center [518, 477] width 46 height 16
click at [477, 470] on input "FALSE" at bounding box center [471, 476] width 12 height 12
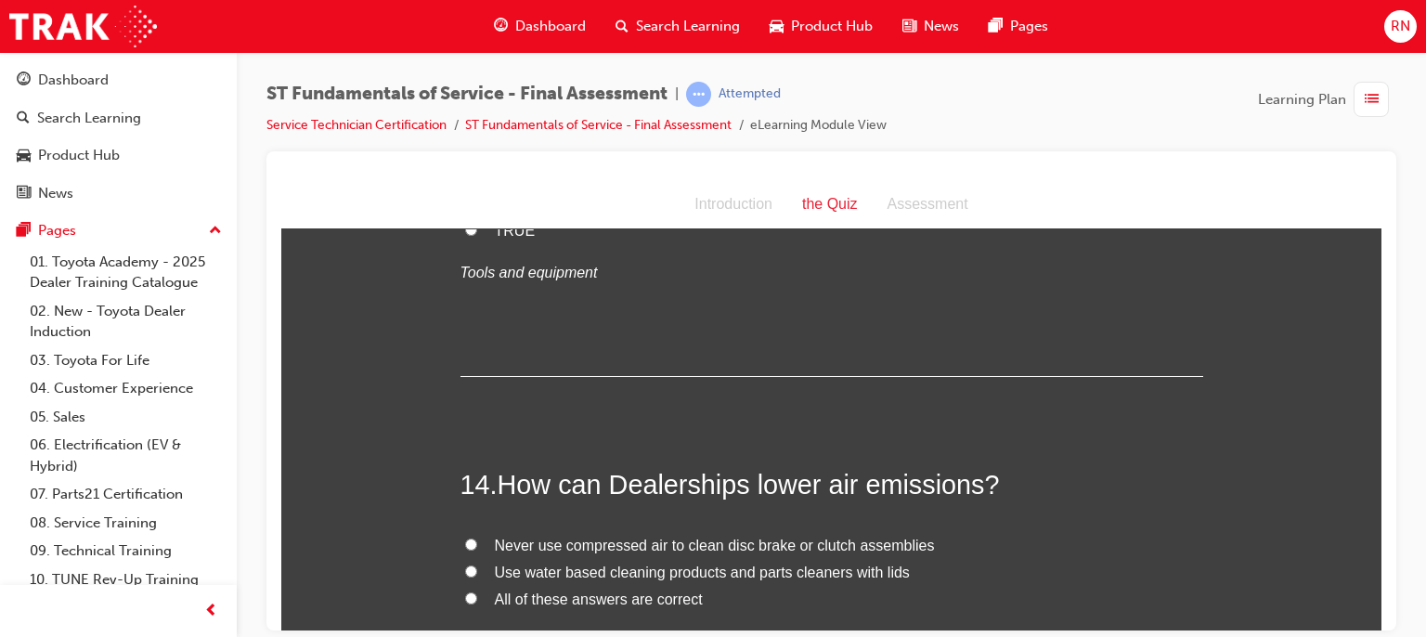
scroll to position [5483, 0]
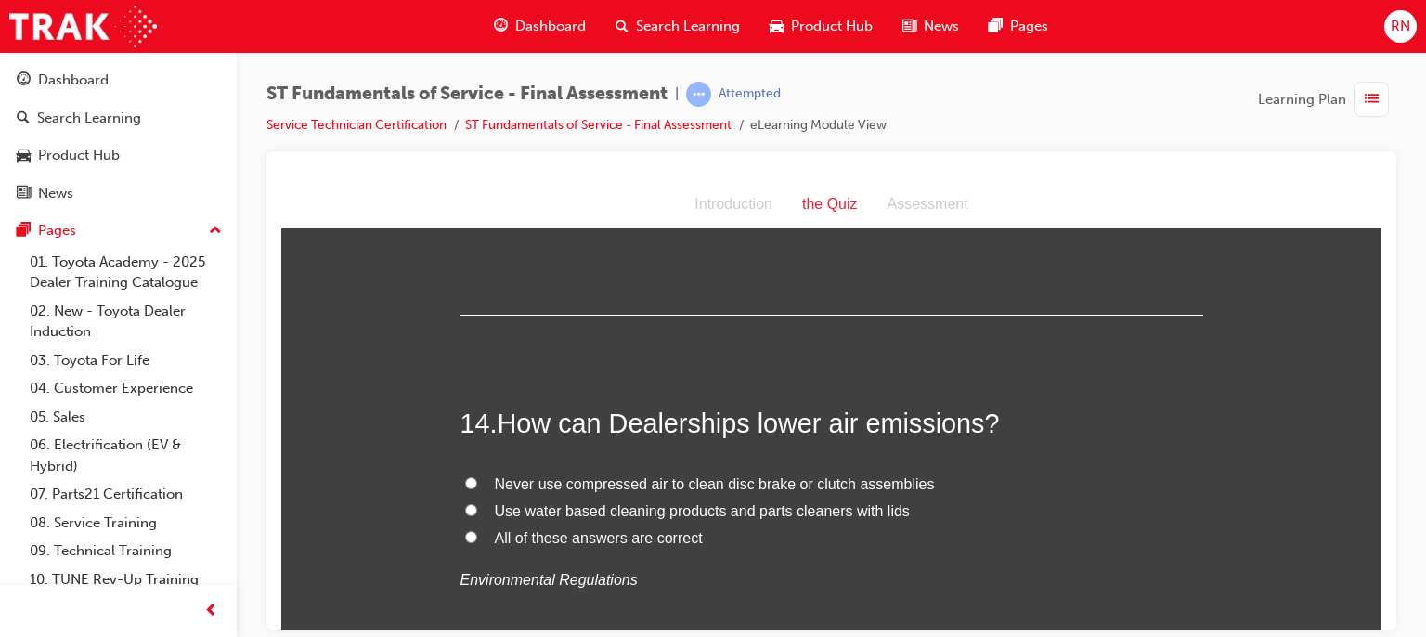
click at [573, 531] on span "All of these answers are correct" at bounding box center [599, 537] width 208 height 16
click at [477, 531] on input "All of these answers are correct" at bounding box center [471, 536] width 12 height 12
click at [656, 477] on span "Never use compressed air to clean disc brake or clutch assemblies" at bounding box center [715, 483] width 440 height 16
click at [477, 477] on input "Never use compressed air to clean disc brake or clutch assemblies" at bounding box center [471, 482] width 12 height 12
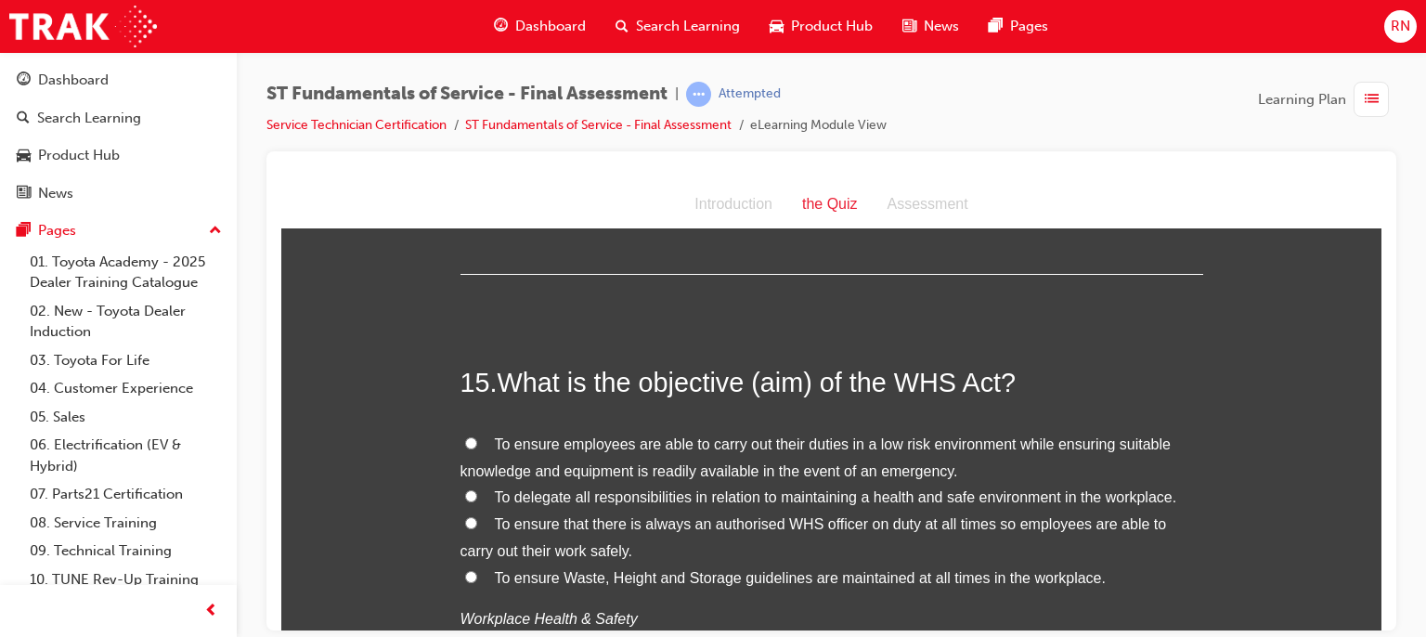
scroll to position [5928, 0]
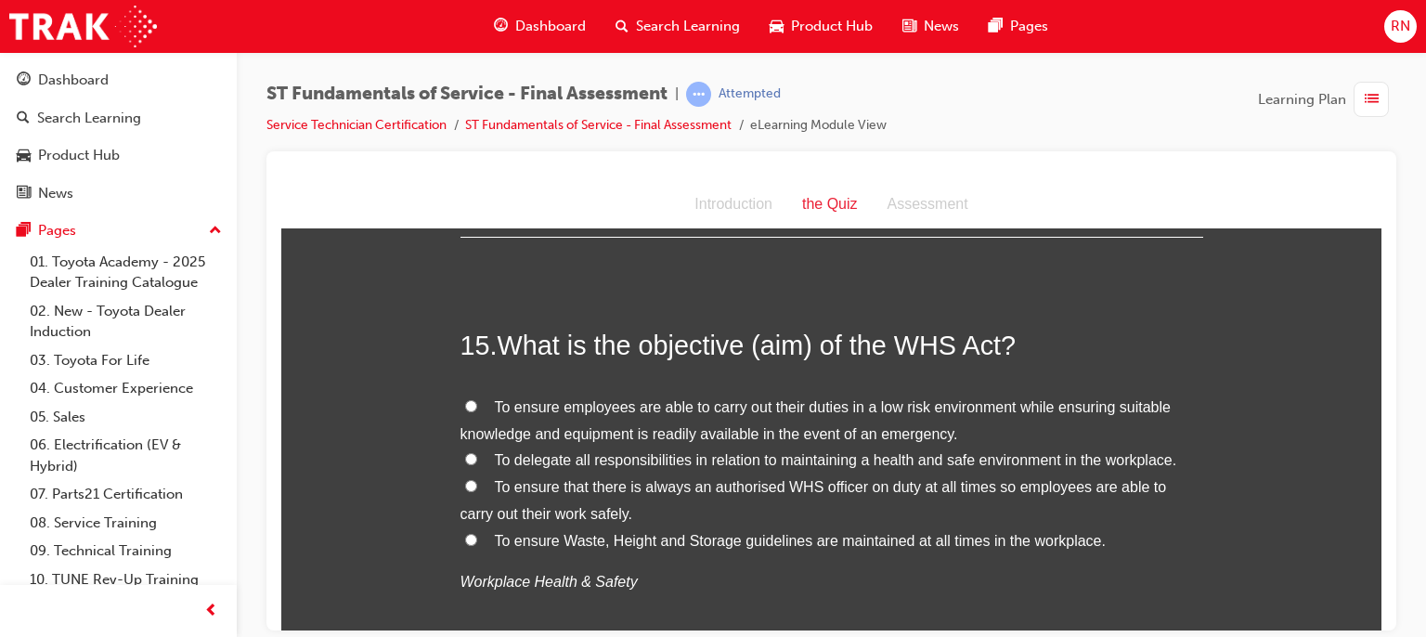
click at [1071, 456] on span "To delegate all responsibilities in relation to maintaining a health and safe e…" at bounding box center [836, 459] width 682 height 16
click at [477, 456] on input "To delegate all responsibilities in relation to maintaining a health and safe e…" at bounding box center [471, 458] width 12 height 12
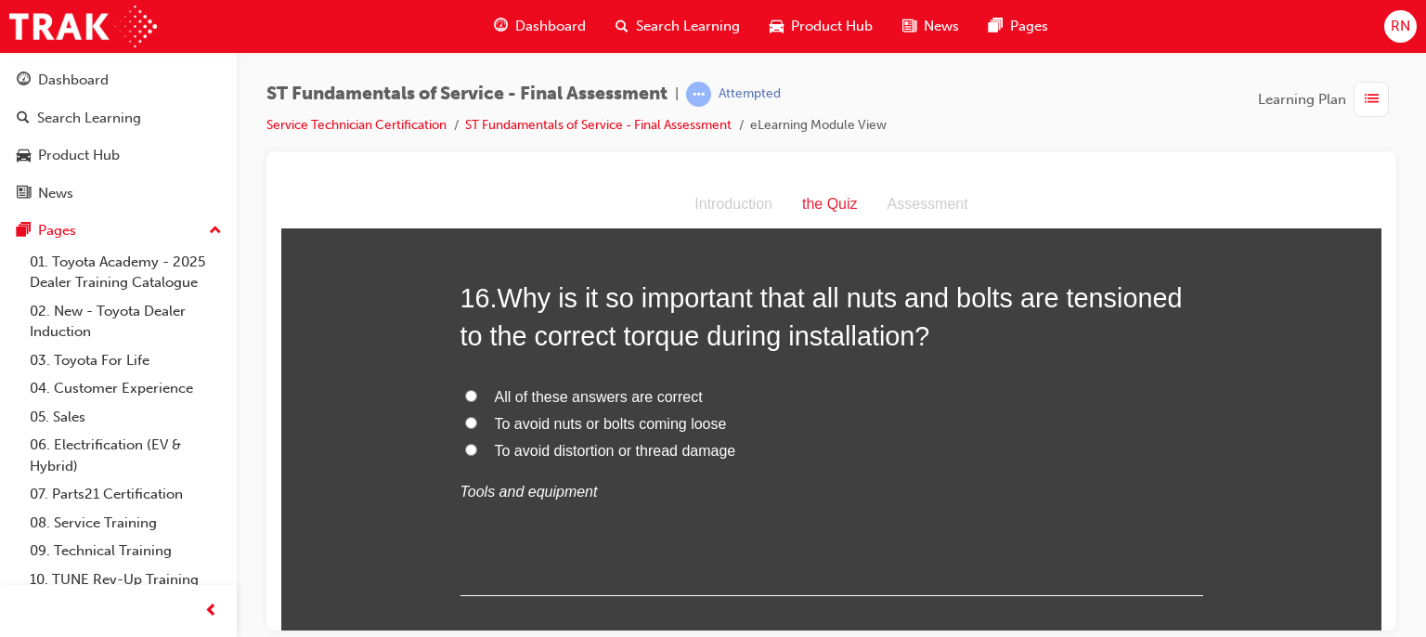
scroll to position [6436, 0]
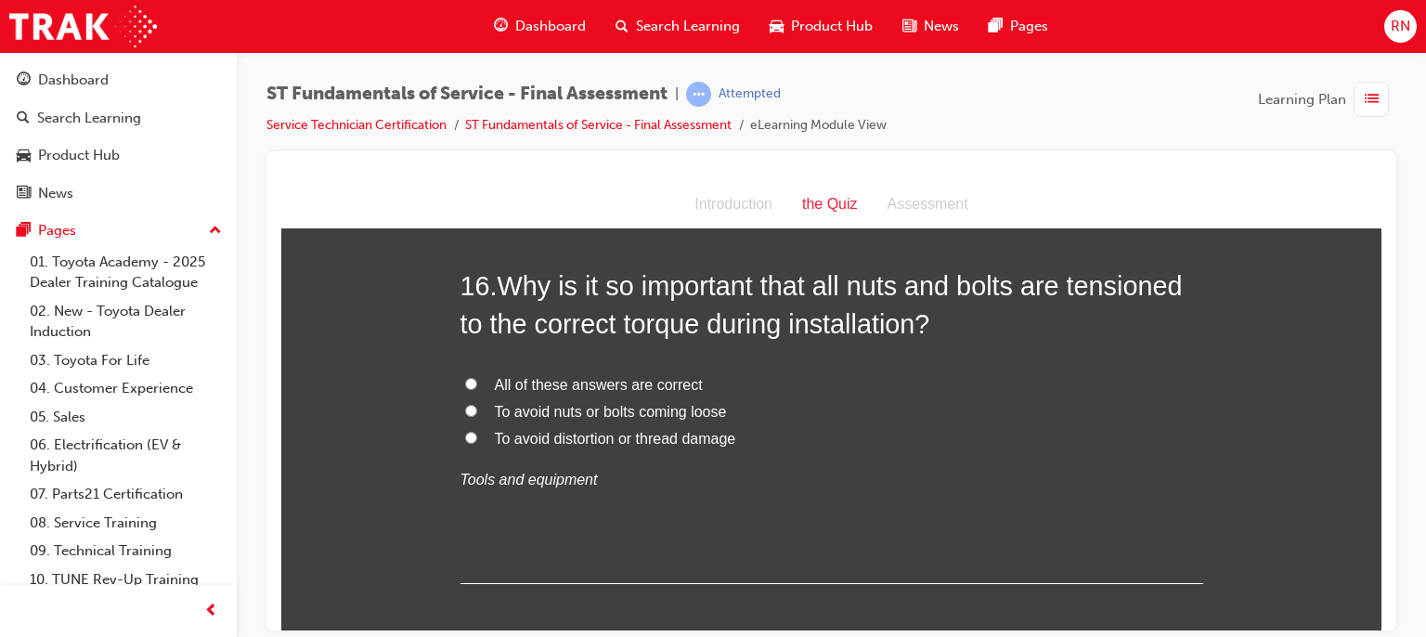
click at [645, 409] on span "To avoid nuts or bolts coming loose" at bounding box center [611, 411] width 232 height 16
click at [477, 409] on input "To avoid nuts or bolts coming loose" at bounding box center [471, 410] width 12 height 12
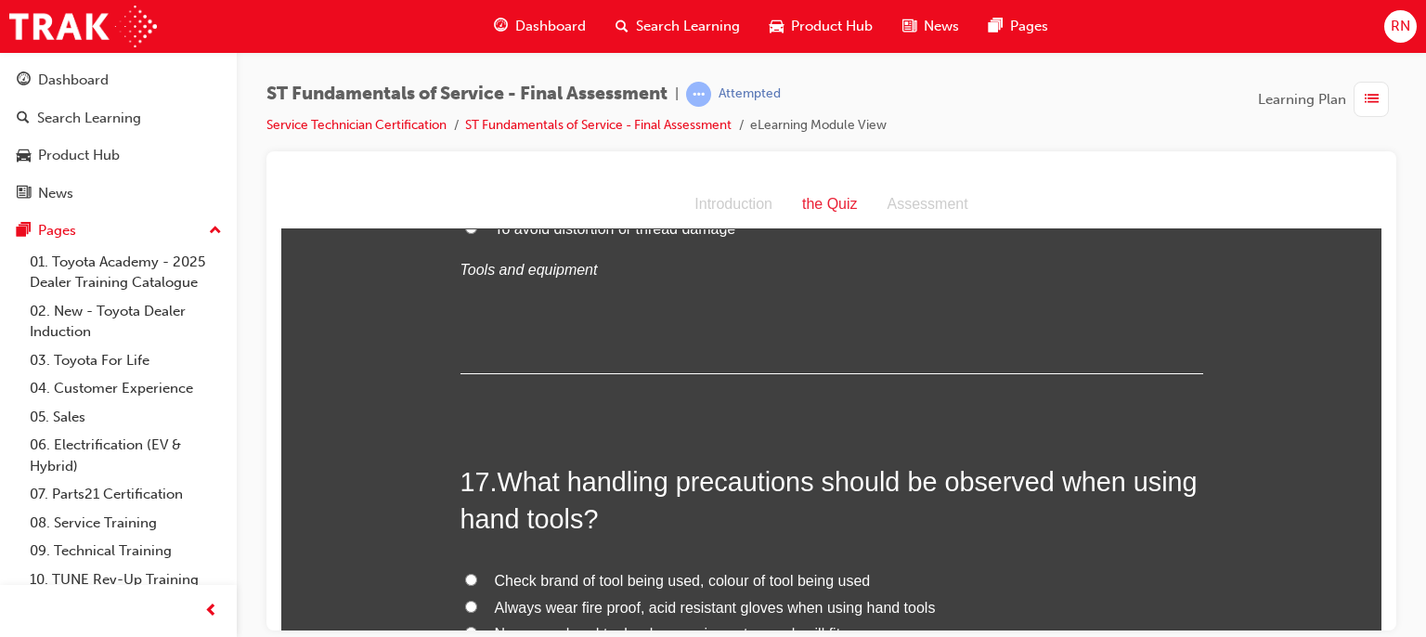
scroll to position [6783, 0]
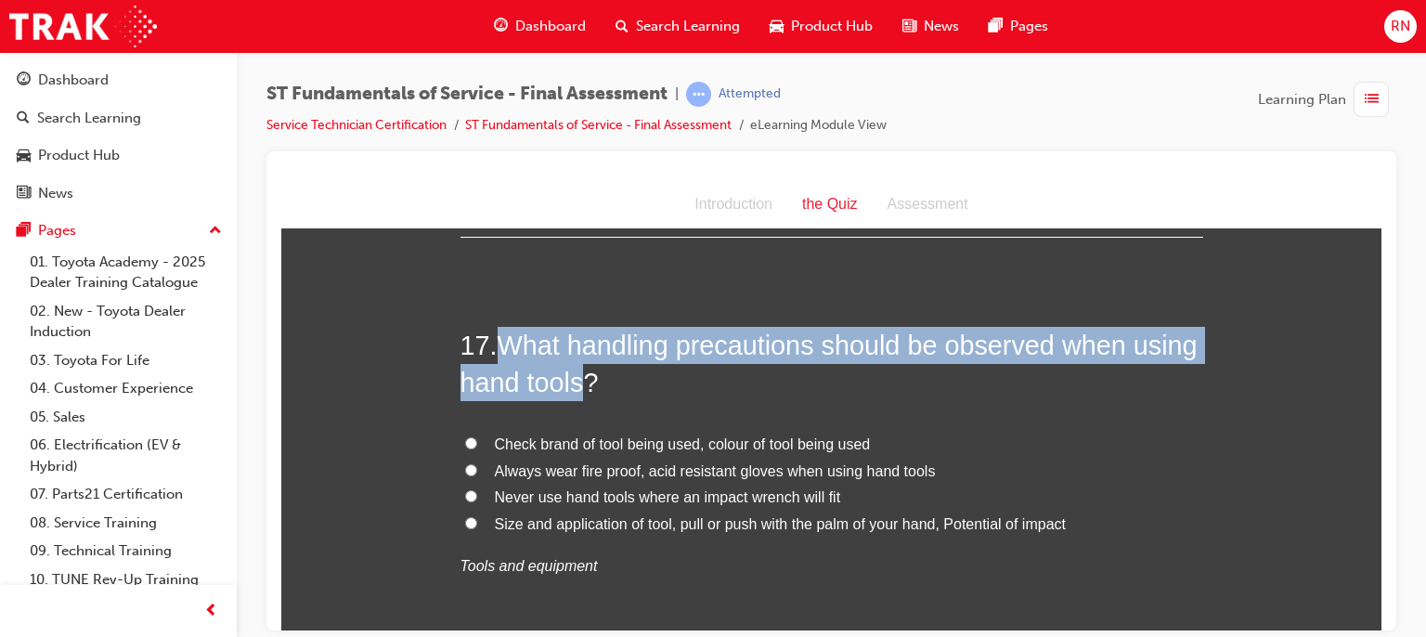
drag, startPoint x: 581, startPoint y: 379, endPoint x: 497, endPoint y: 322, distance: 101.7
click at [497, 330] on span "What handling precautions should be observed when using hand tools?" at bounding box center [829, 363] width 737 height 67
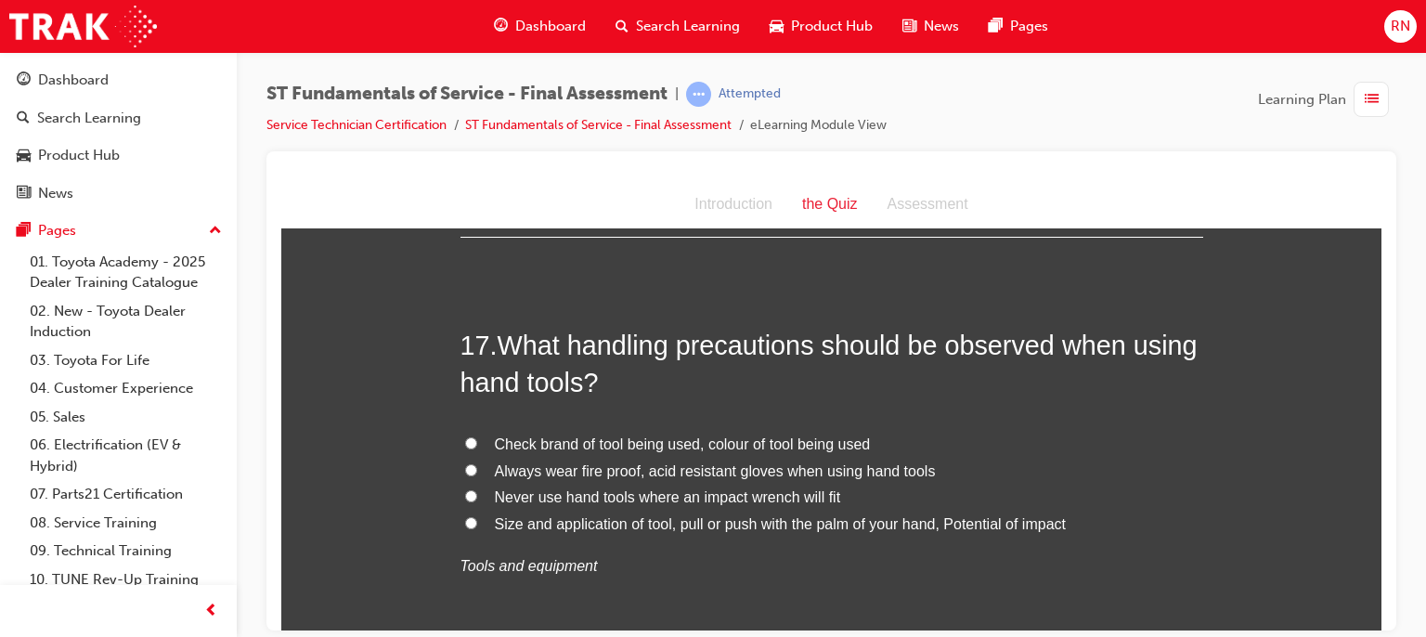
click at [691, 406] on div "17 . What handling precautions should be observed when using hand tools? Check …" at bounding box center [832, 498] width 743 height 344
click at [568, 518] on span "Size and application of tool, pull or push with the palm of your hand, Potentia…" at bounding box center [780, 523] width 571 height 16
click at [477, 518] on input "Size and application of tool, pull or push with the palm of your hand, Potentia…" at bounding box center [471, 522] width 12 height 12
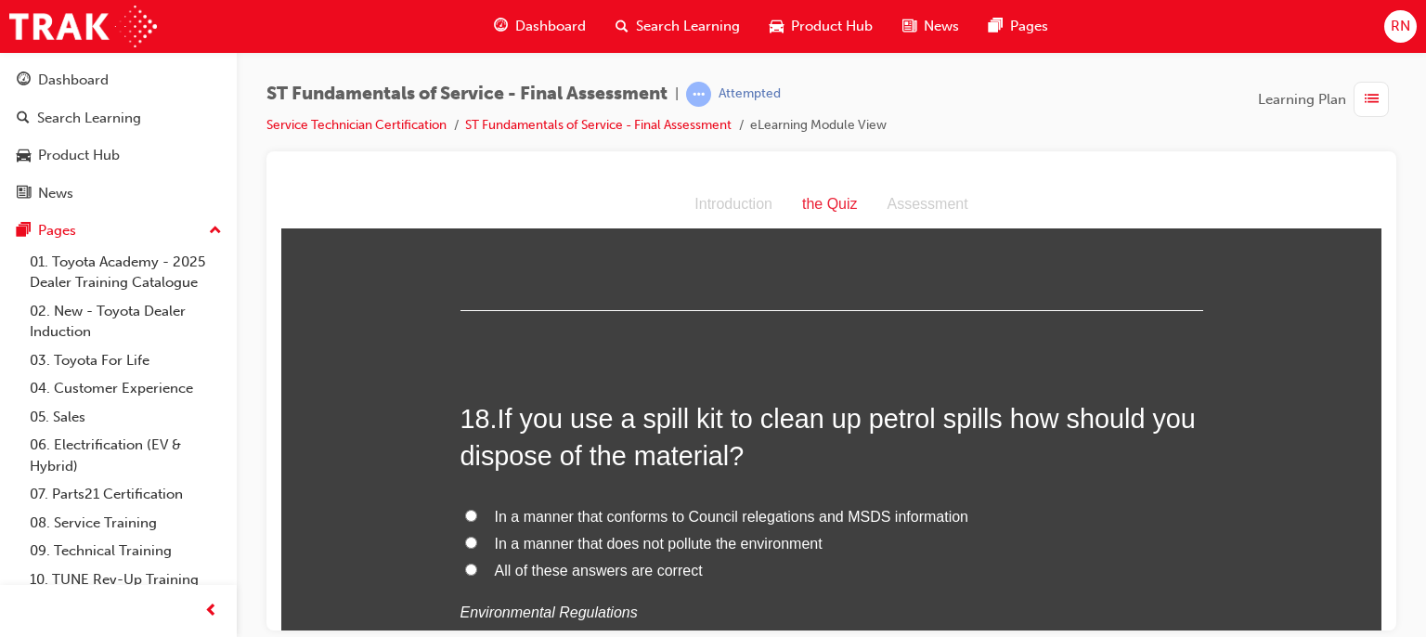
scroll to position [7216, 0]
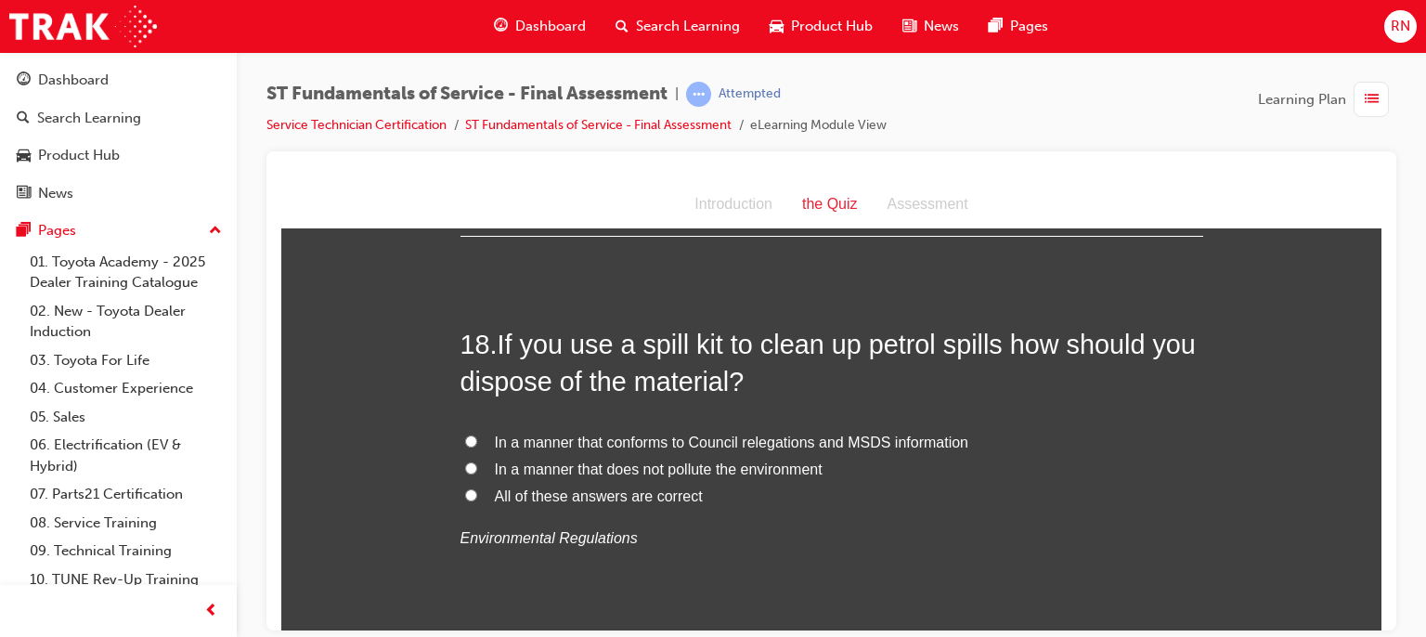
click at [468, 488] on input "All of these answers are correct" at bounding box center [471, 494] width 12 height 12
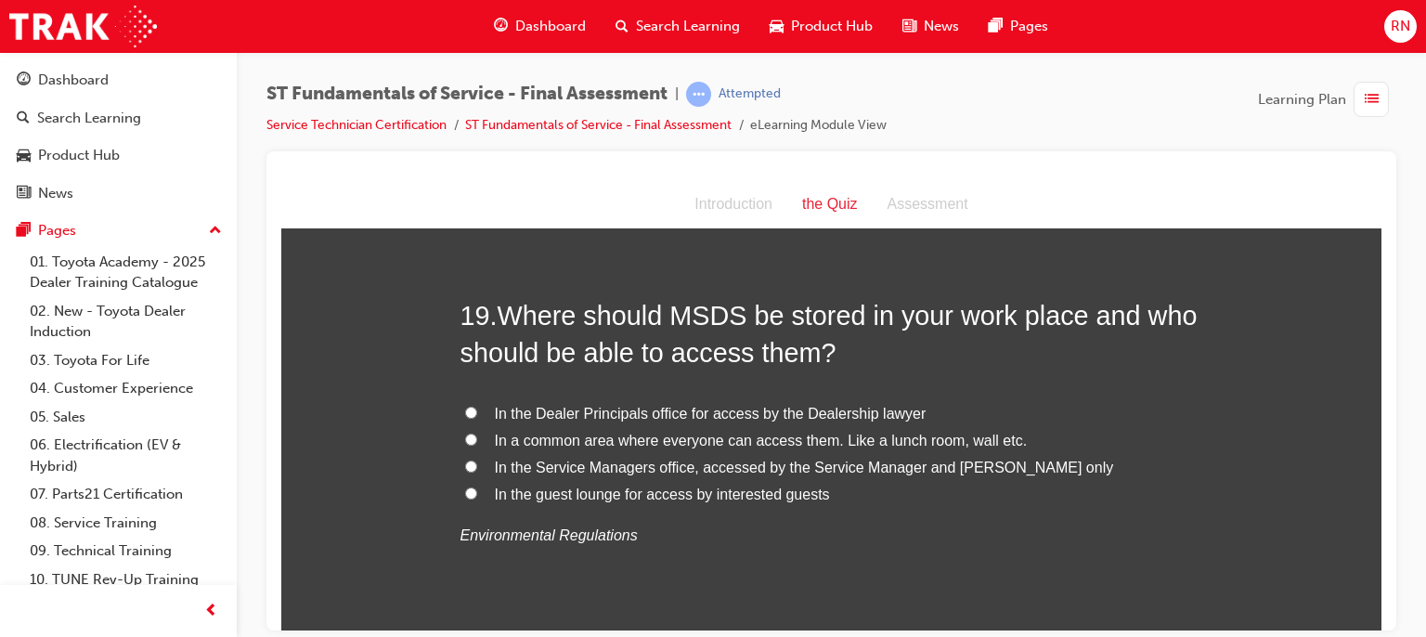
scroll to position [7687, 0]
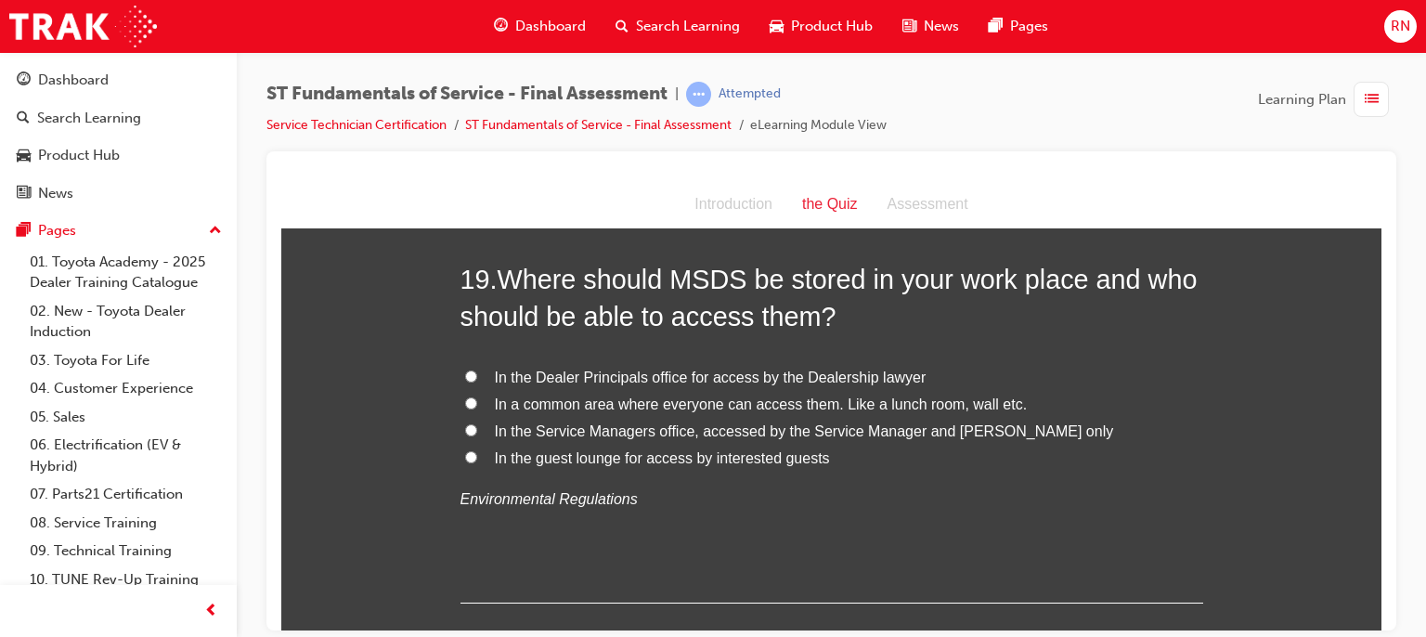
click at [509, 401] on span "In a common area where everyone can access them. Like a lunch room, wall etc." at bounding box center [761, 404] width 533 height 16
click at [477, 401] on input "In a common area where everyone can access them. Like a lunch room, wall etc." at bounding box center [471, 402] width 12 height 12
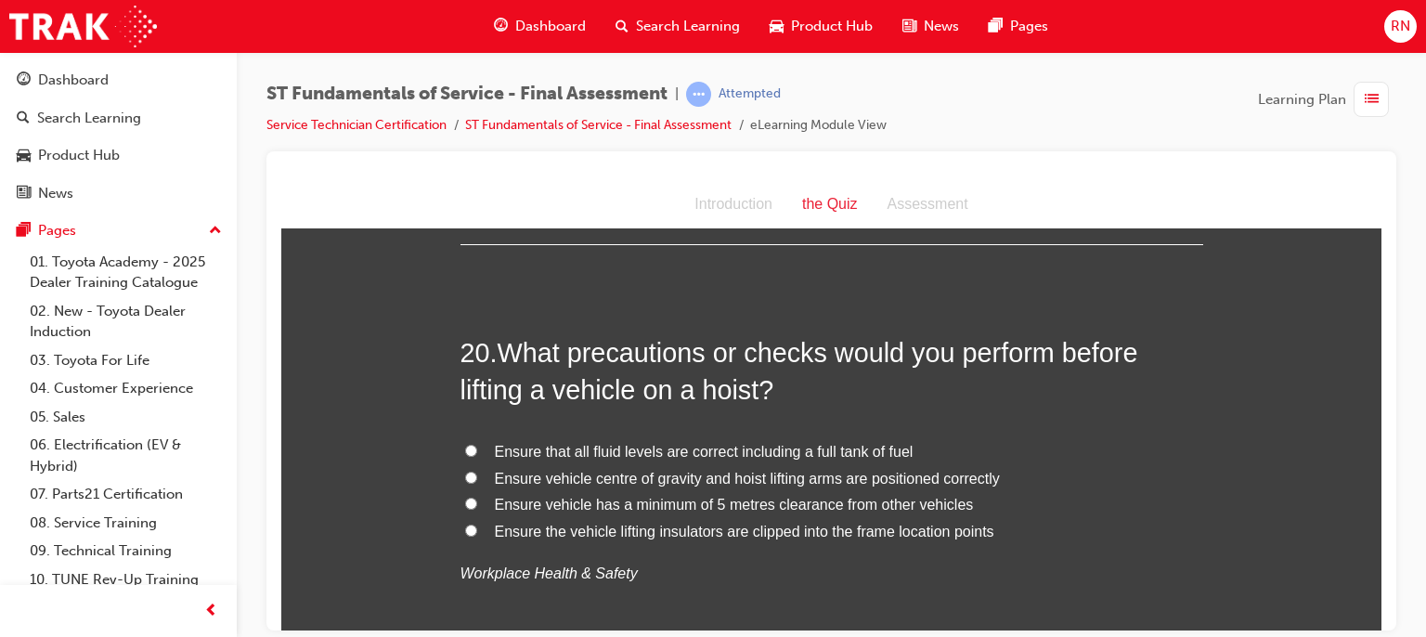
scroll to position [8083, 0]
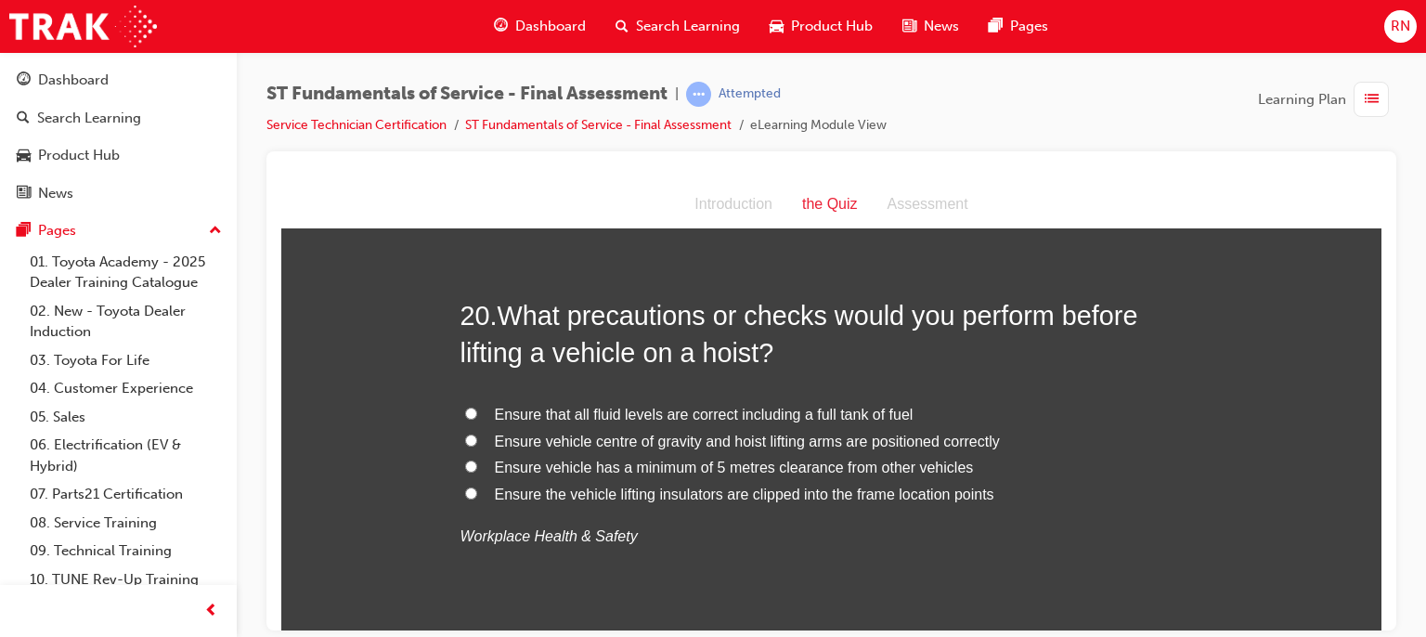
click at [813, 439] on span "Ensure vehicle centre of gravity and hoist lifting arms are positioned correctly" at bounding box center [747, 441] width 505 height 16
click at [477, 439] on input "Ensure vehicle centre of gravity and hoist lifting arms are positioned correctly" at bounding box center [471, 440] width 12 height 12
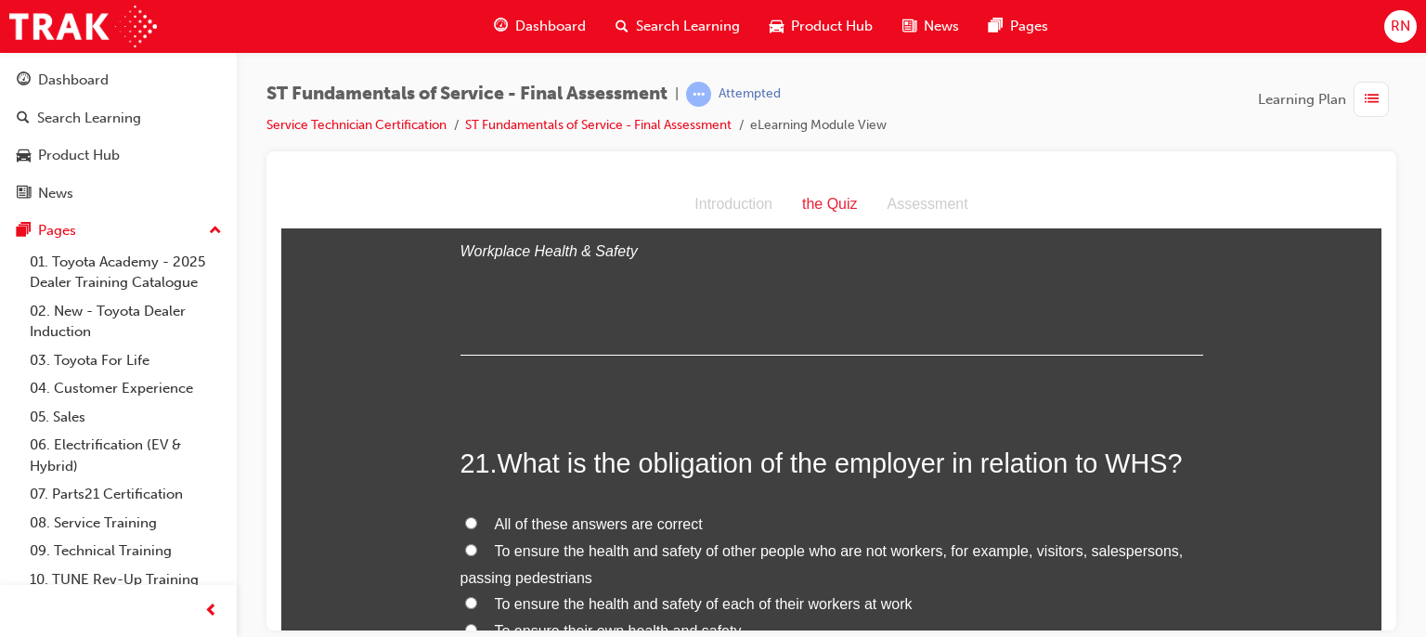
scroll to position [8454, 0]
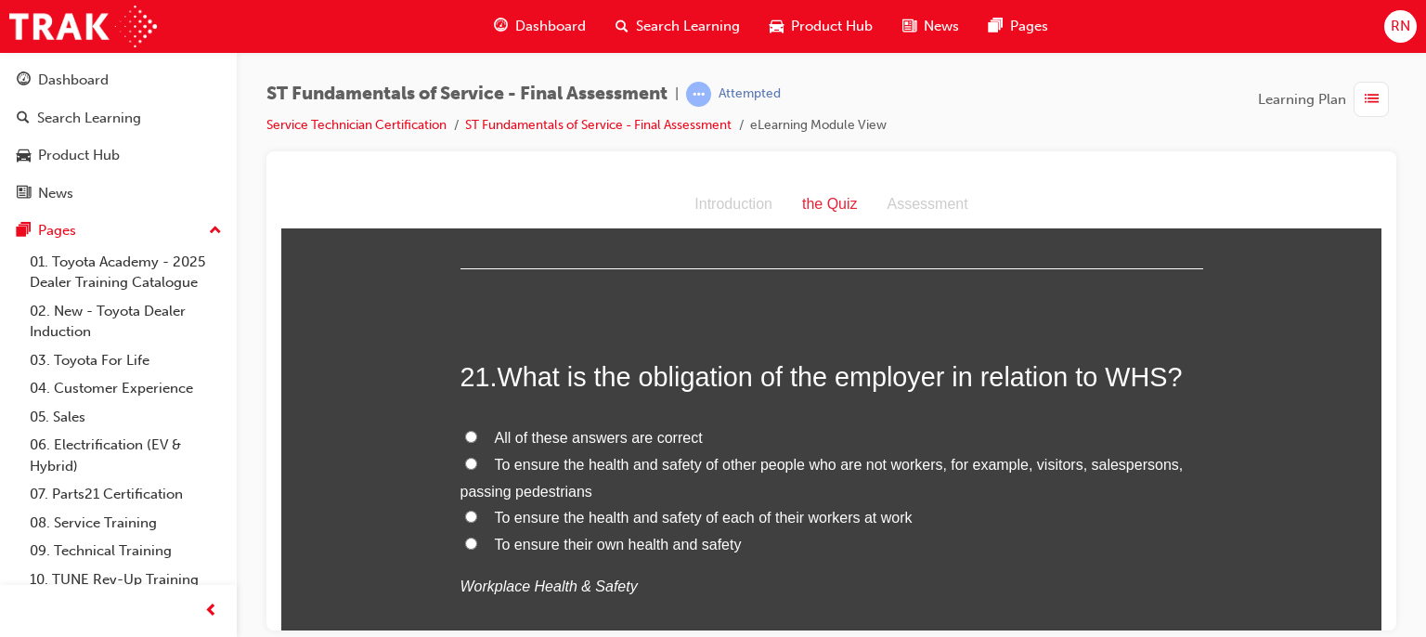
click at [650, 513] on span "To ensure the health and safety of each of their workers at work" at bounding box center [704, 517] width 418 height 16
click at [477, 513] on input "To ensure the health and safety of each of their workers at work" at bounding box center [471, 516] width 12 height 12
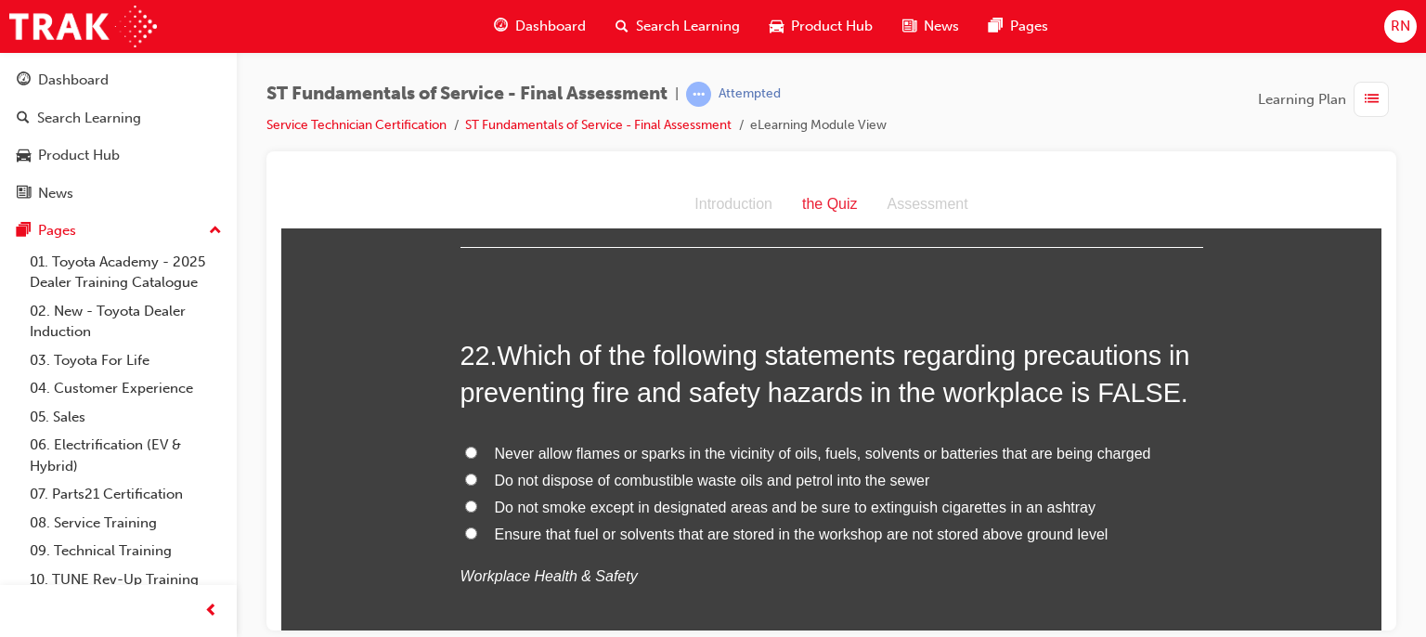
scroll to position [8925, 0]
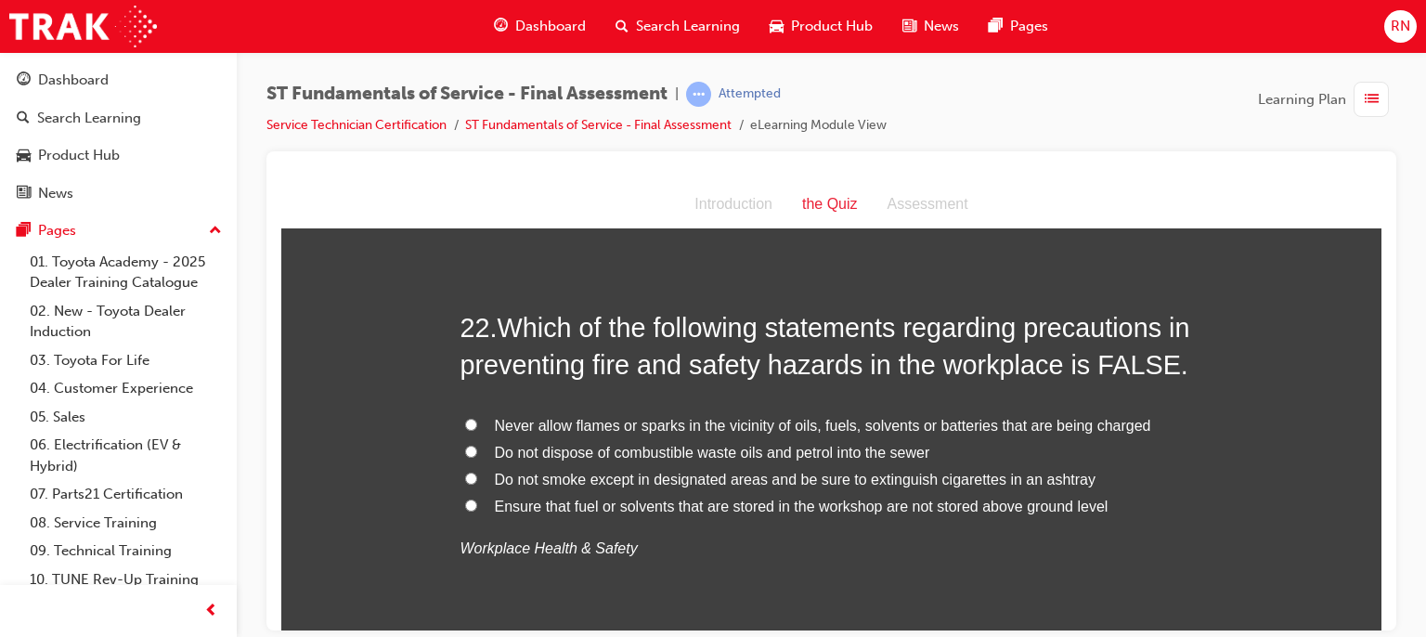
click at [808, 505] on span "Ensure that fuel or solvents that are stored in the workshop are not stored abo…" at bounding box center [802, 506] width 614 height 16
click at [477, 505] on input "Ensure that fuel or solvents that are stored in the workshop are not stored abo…" at bounding box center [471, 505] width 12 height 12
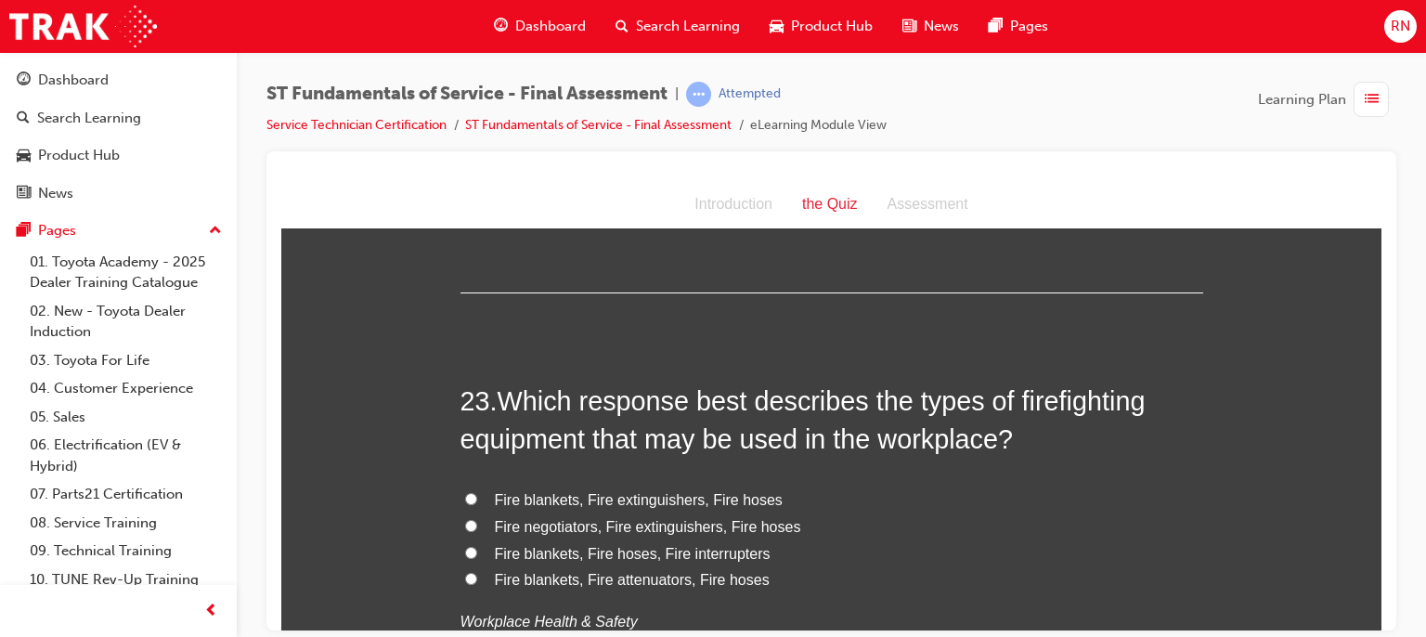
scroll to position [9321, 0]
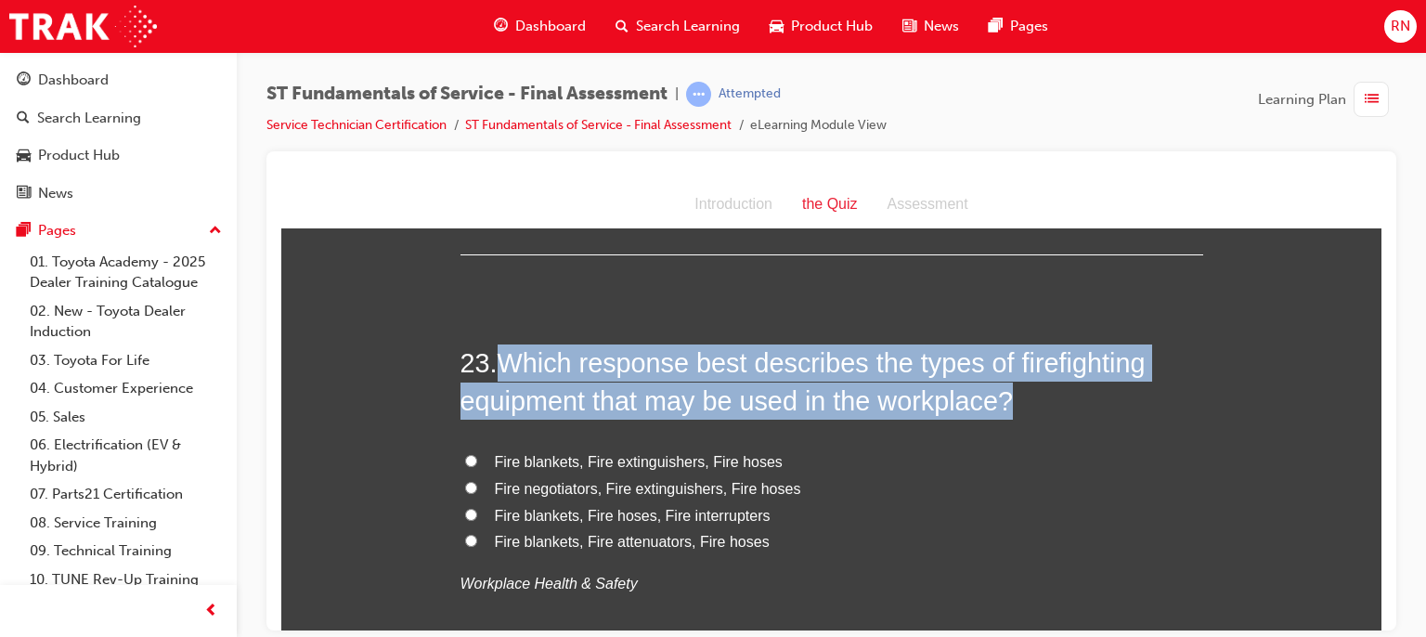
drag, startPoint x: 997, startPoint y: 393, endPoint x: 497, endPoint y: 345, distance: 502.7
click at [497, 347] on span "Which response best describes the types of firefighting equipment that may be u…" at bounding box center [803, 380] width 685 height 67
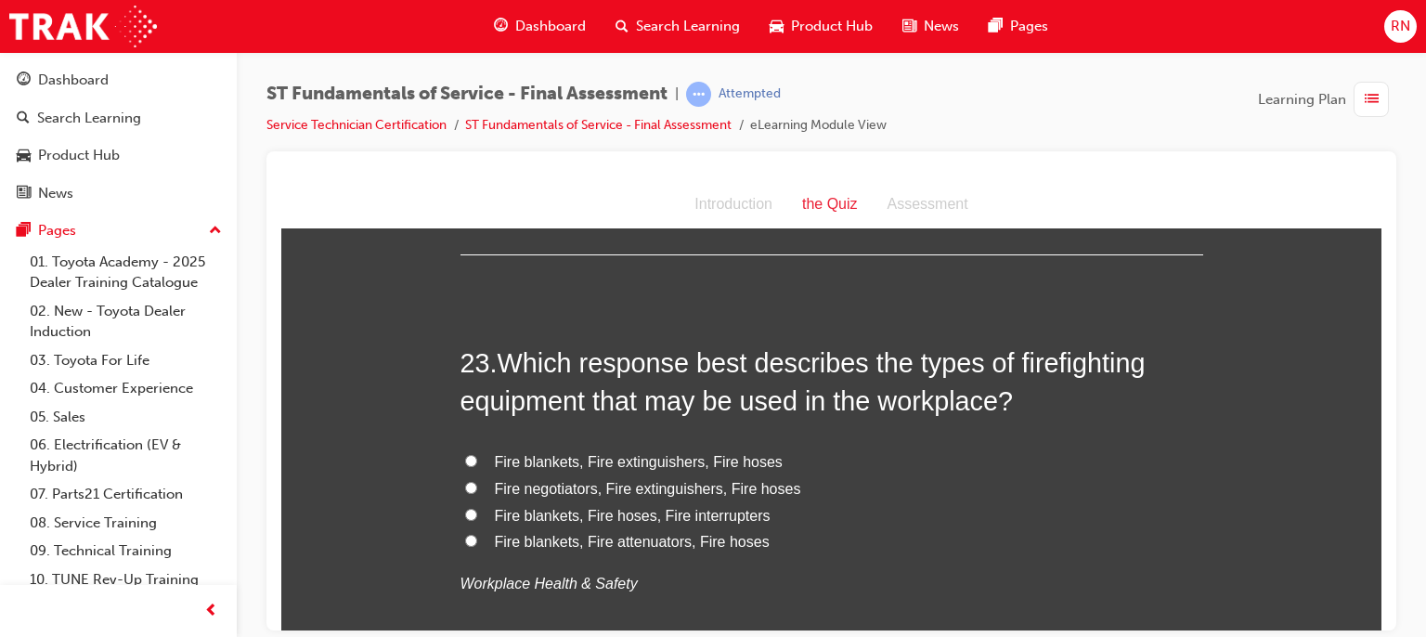
click at [596, 460] on span "Fire blankets, Fire extinguishers, Fire hoses" at bounding box center [639, 461] width 288 height 16
click at [477, 460] on input "Fire blankets, Fire extinguishers, Fire hoses" at bounding box center [471, 460] width 12 height 12
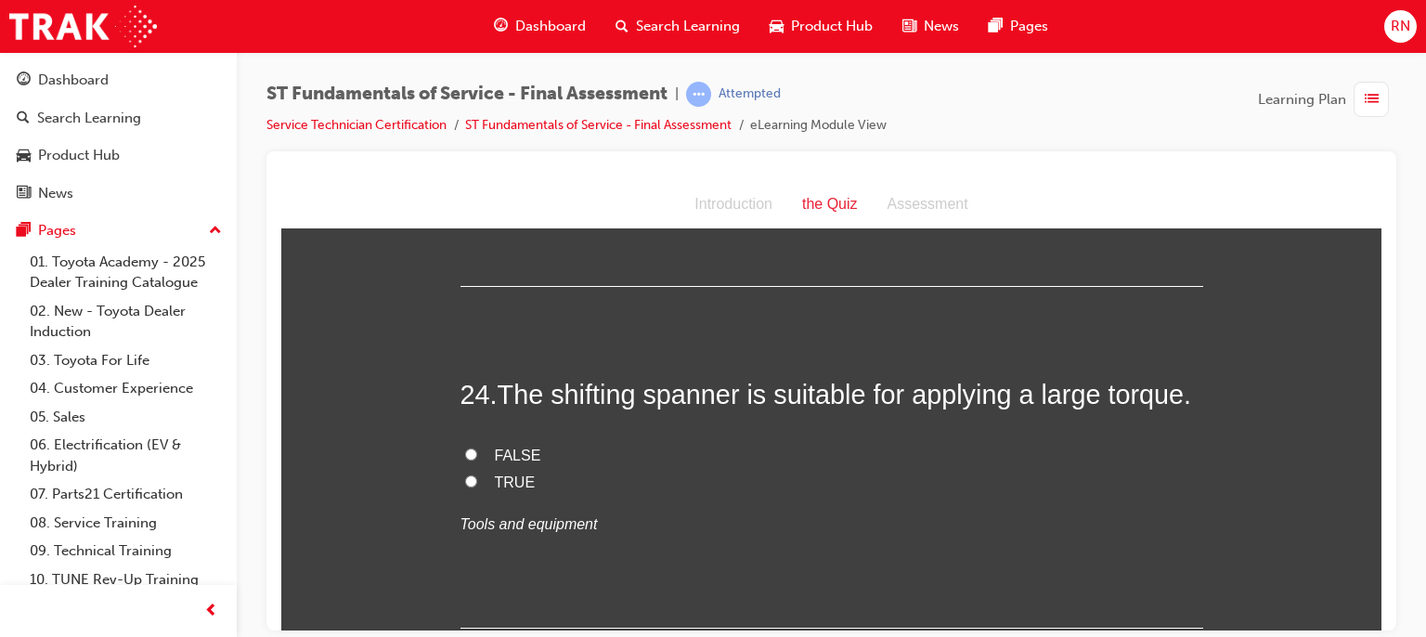
scroll to position [9730, 0]
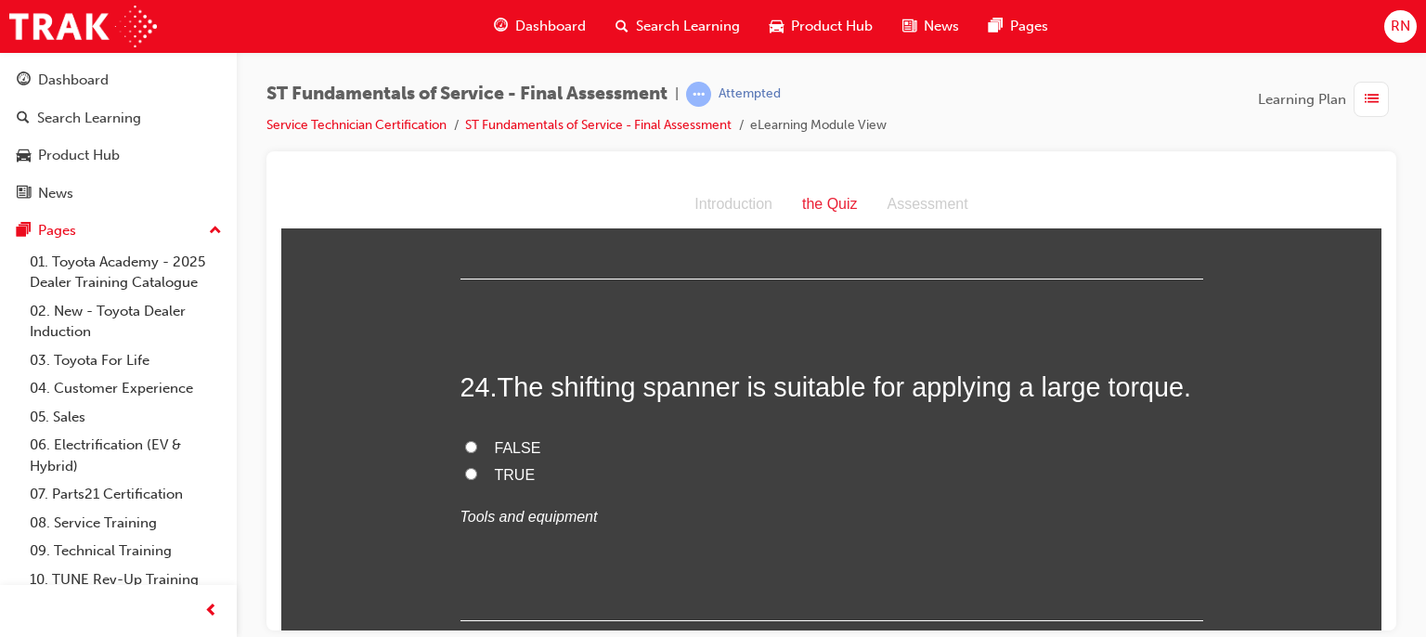
click at [502, 445] on span "FALSE" at bounding box center [518, 447] width 46 height 16
click at [477, 445] on input "FALSE" at bounding box center [471, 446] width 12 height 12
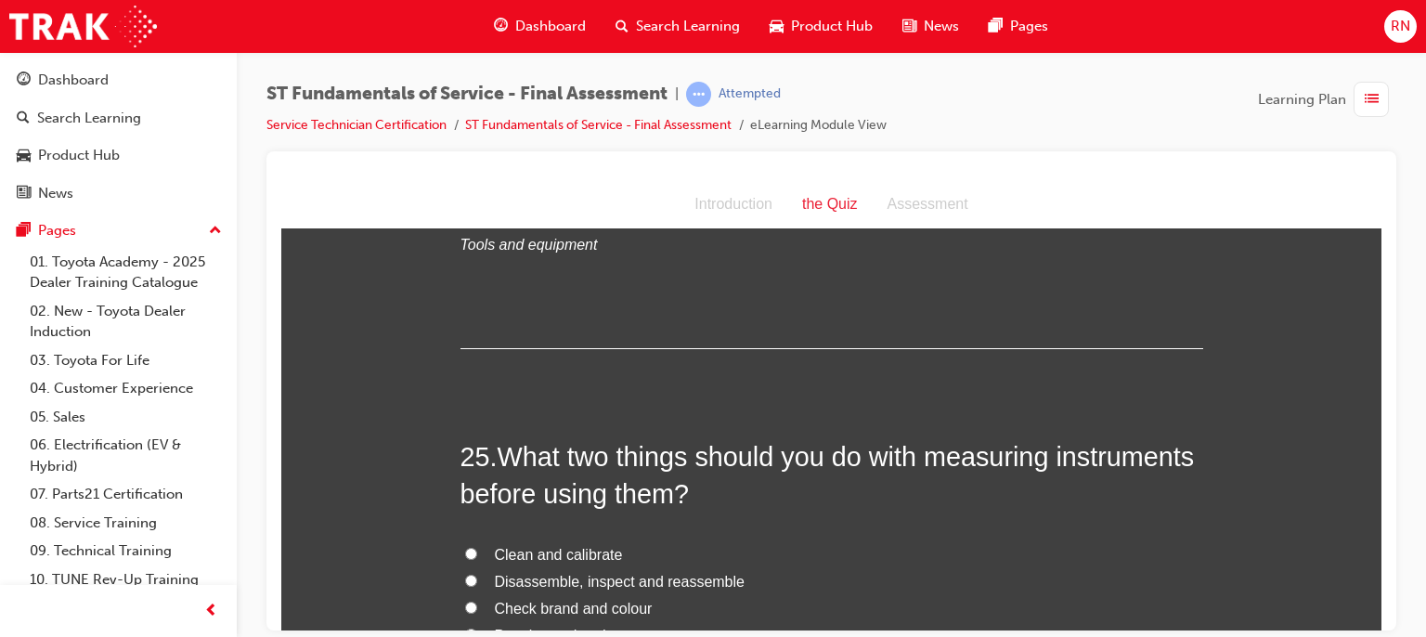
scroll to position [10076, 0]
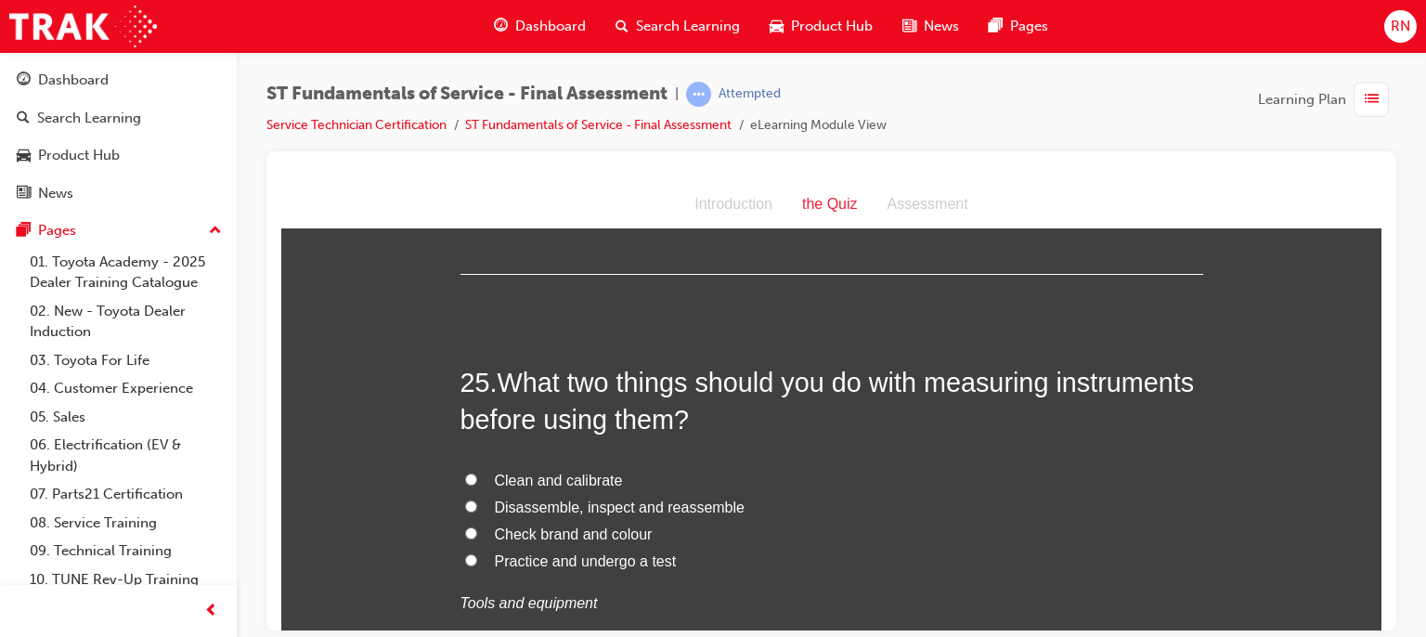
click at [537, 472] on span "Clean and calibrate" at bounding box center [559, 480] width 128 height 16
click at [477, 473] on input "Clean and calibrate" at bounding box center [471, 479] width 12 height 12
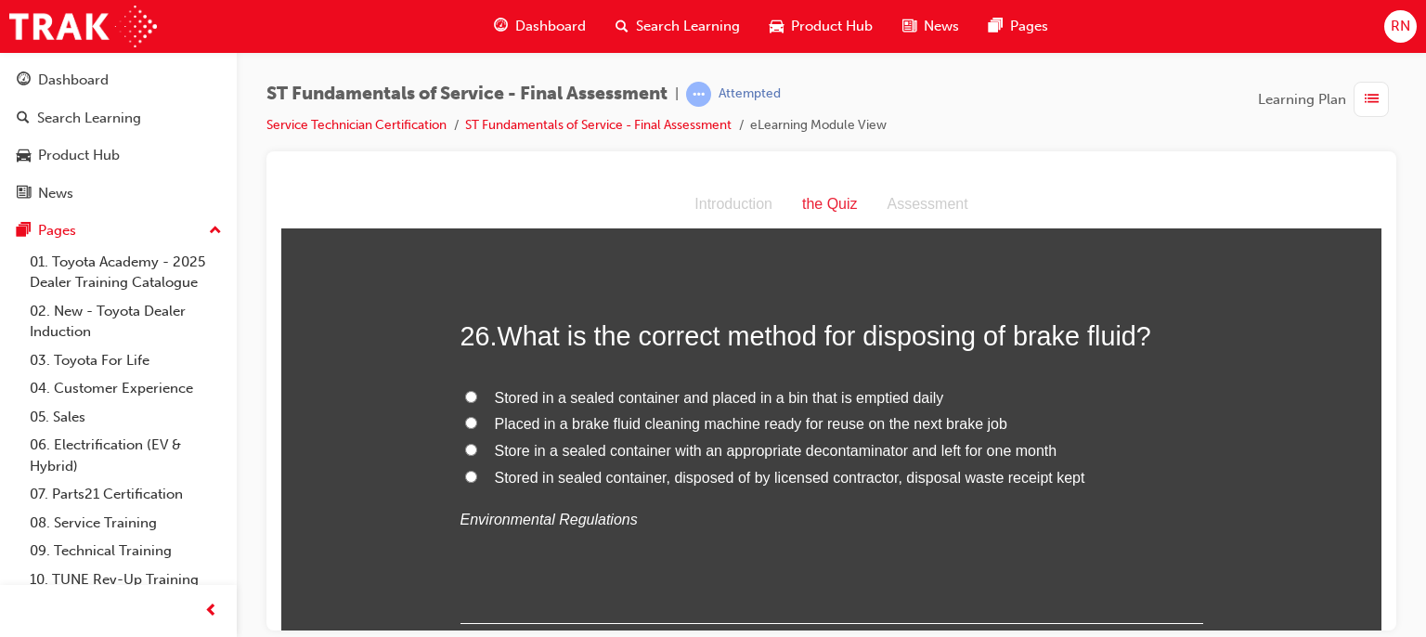
scroll to position [10570, 0]
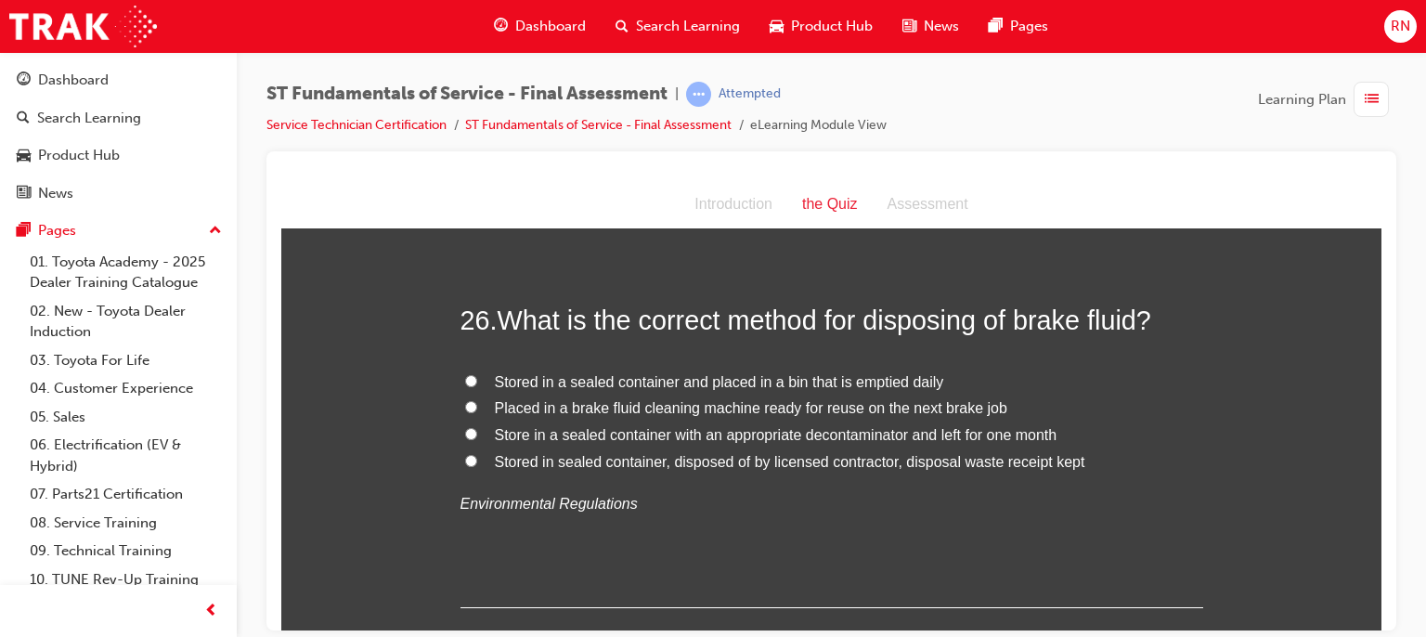
click at [750, 373] on span "Stored in a sealed container and placed in a bin that is emptied daily" at bounding box center [719, 381] width 449 height 16
click at [477, 374] on input "Stored in a sealed container and placed in a bin that is emptied daily" at bounding box center [471, 380] width 12 height 12
click at [710, 453] on span "Stored in sealed container, disposed of by licensed contractor, disposal waste …" at bounding box center [790, 461] width 591 height 16
click at [477, 454] on input "Stored in sealed container, disposed of by licensed contractor, disposal waste …" at bounding box center [471, 460] width 12 height 12
click at [1382, 614] on div at bounding box center [831, 390] width 1130 height 479
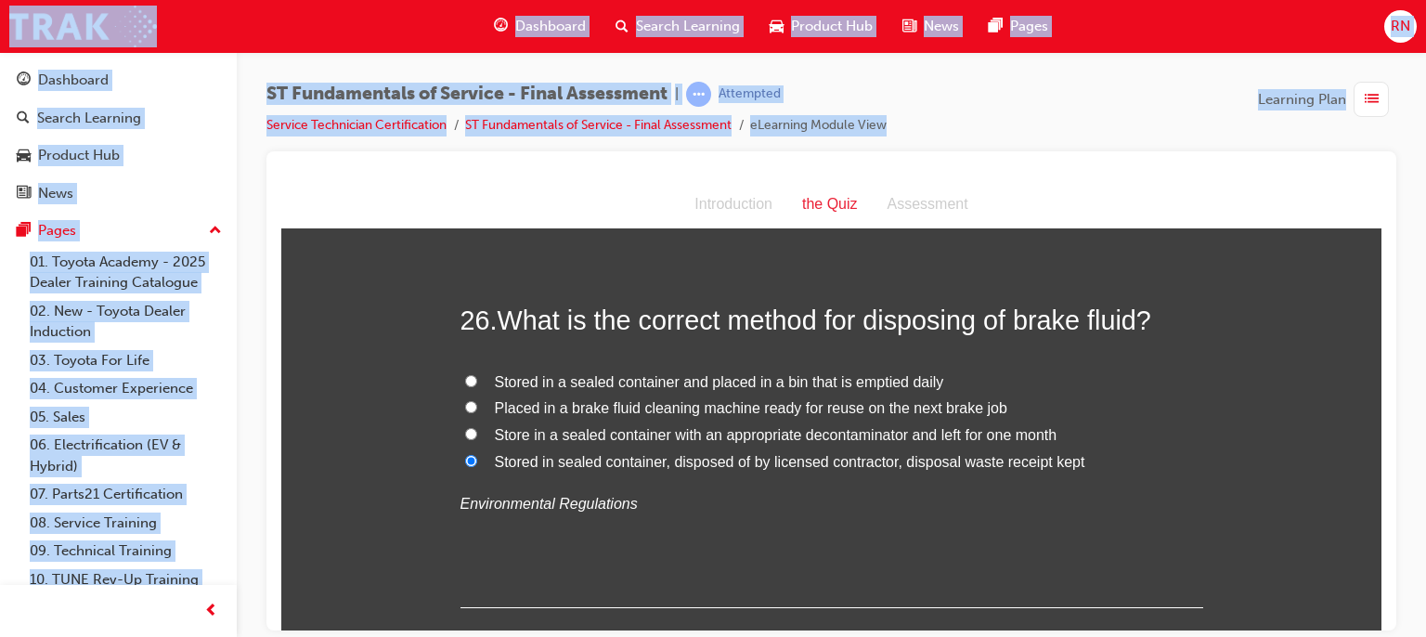
click at [1382, 614] on div at bounding box center [831, 390] width 1130 height 479
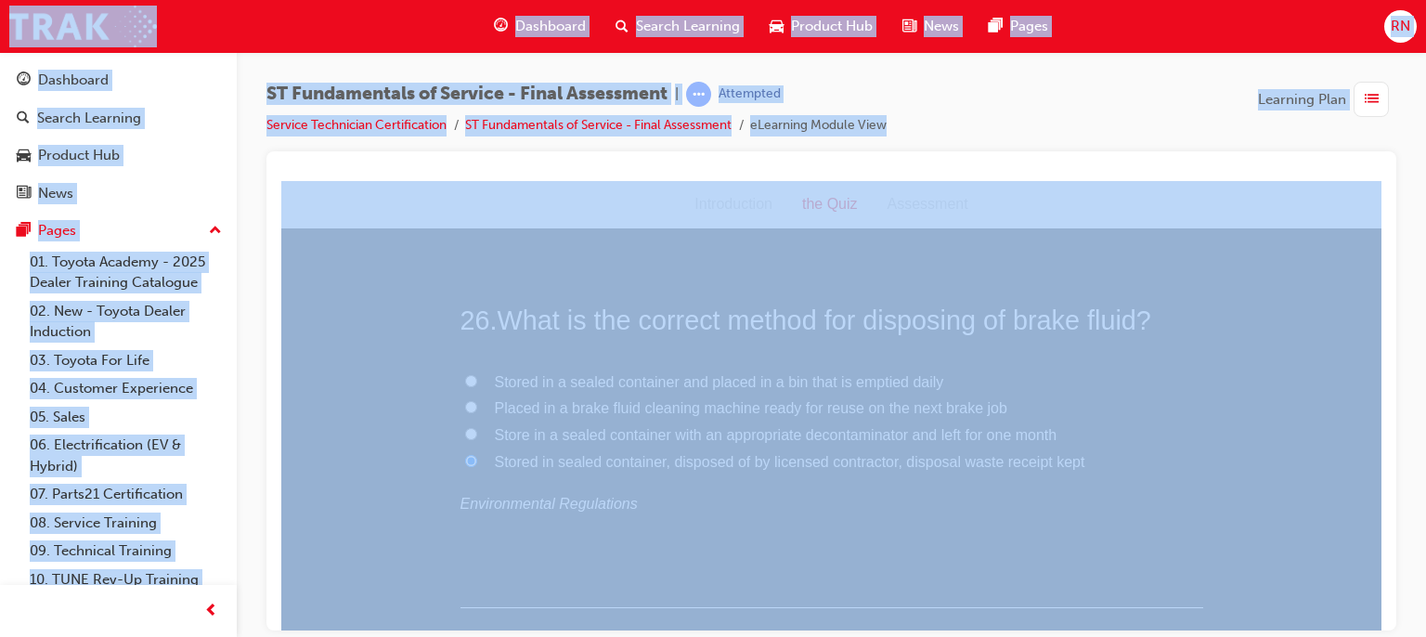
click at [1382, 614] on div at bounding box center [831, 390] width 1130 height 479
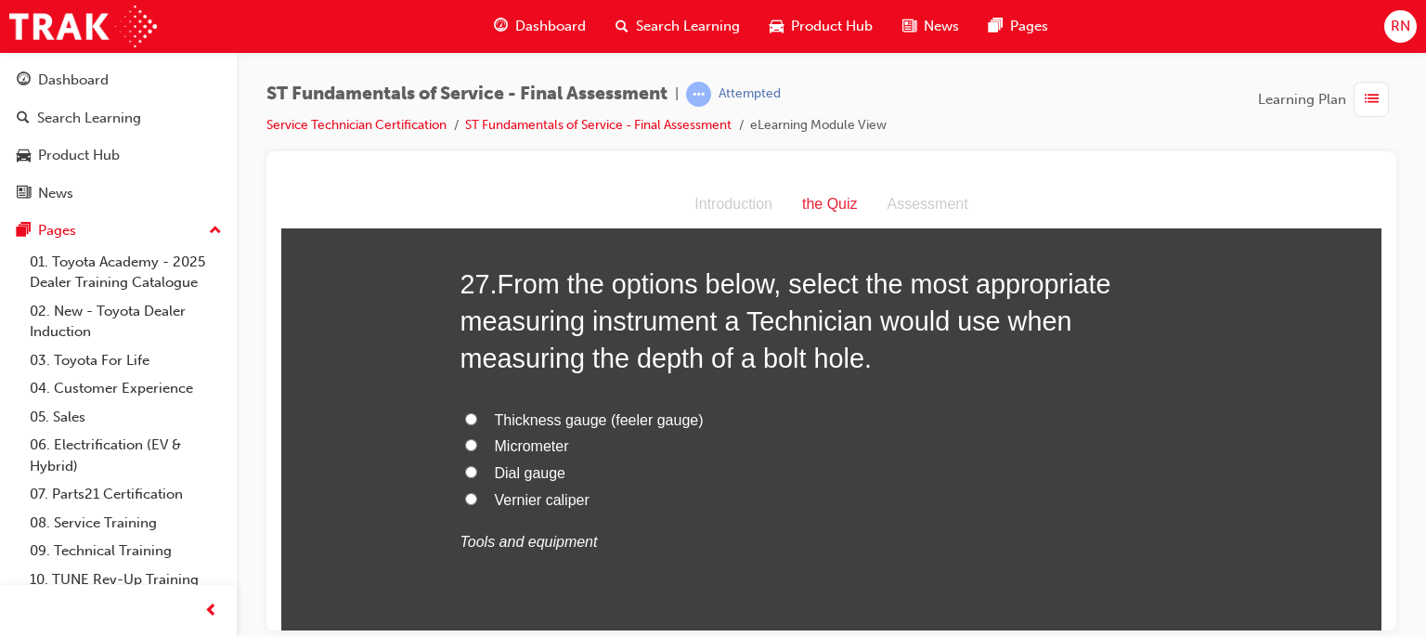
scroll to position [11005, 0]
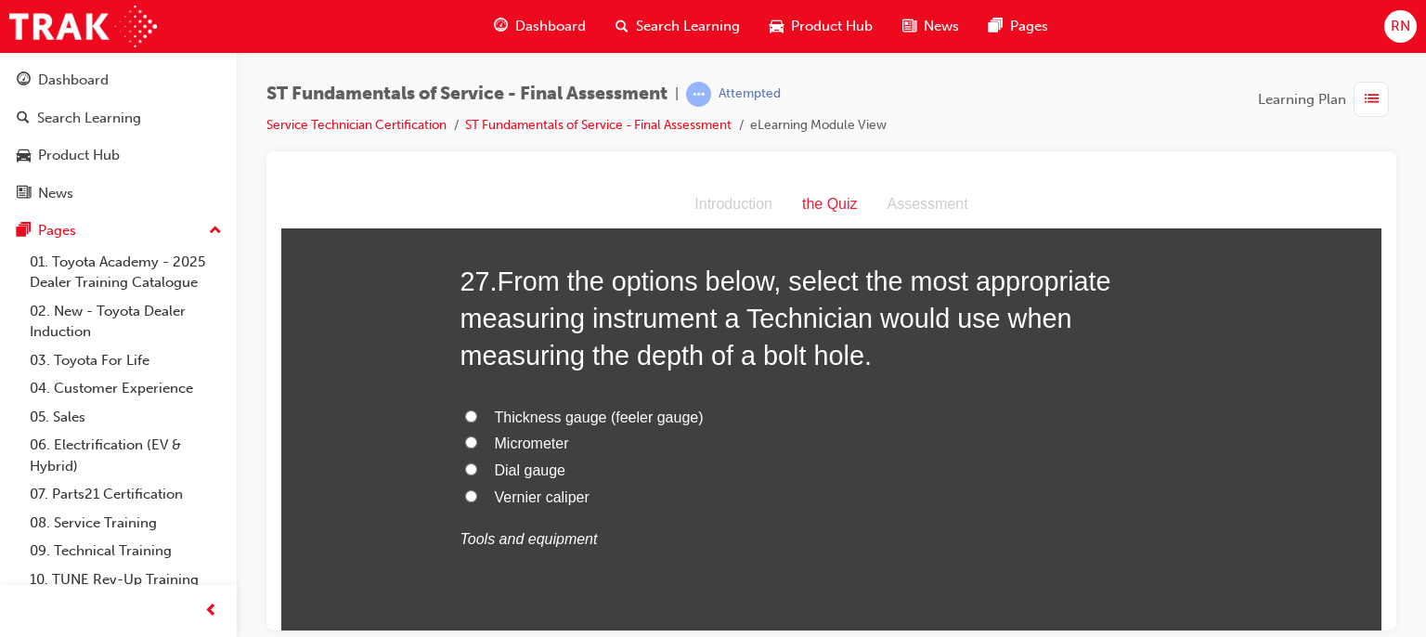
click at [520, 497] on span "Vernier caliper" at bounding box center [542, 496] width 95 height 16
click at [477, 497] on input "Vernier caliper" at bounding box center [471, 495] width 12 height 12
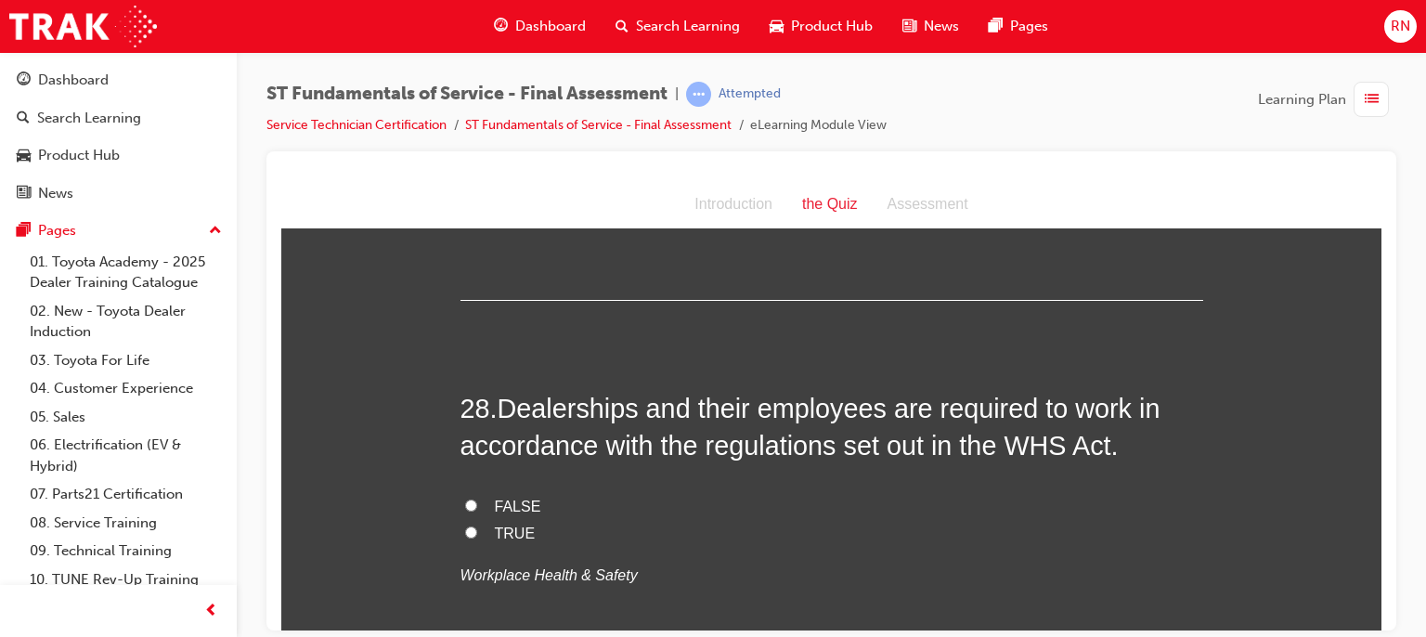
scroll to position [11376, 0]
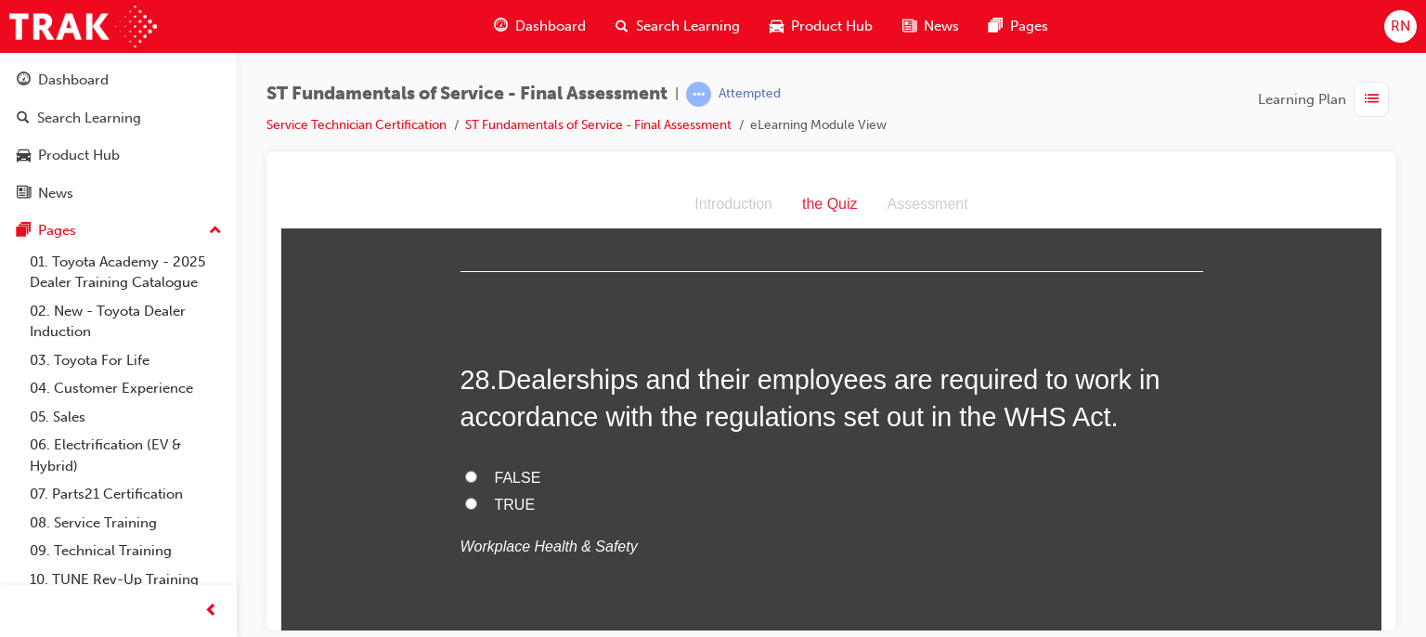
click at [495, 502] on span "TRUE" at bounding box center [515, 504] width 41 height 16
click at [477, 502] on input "TRUE" at bounding box center [471, 503] width 12 height 12
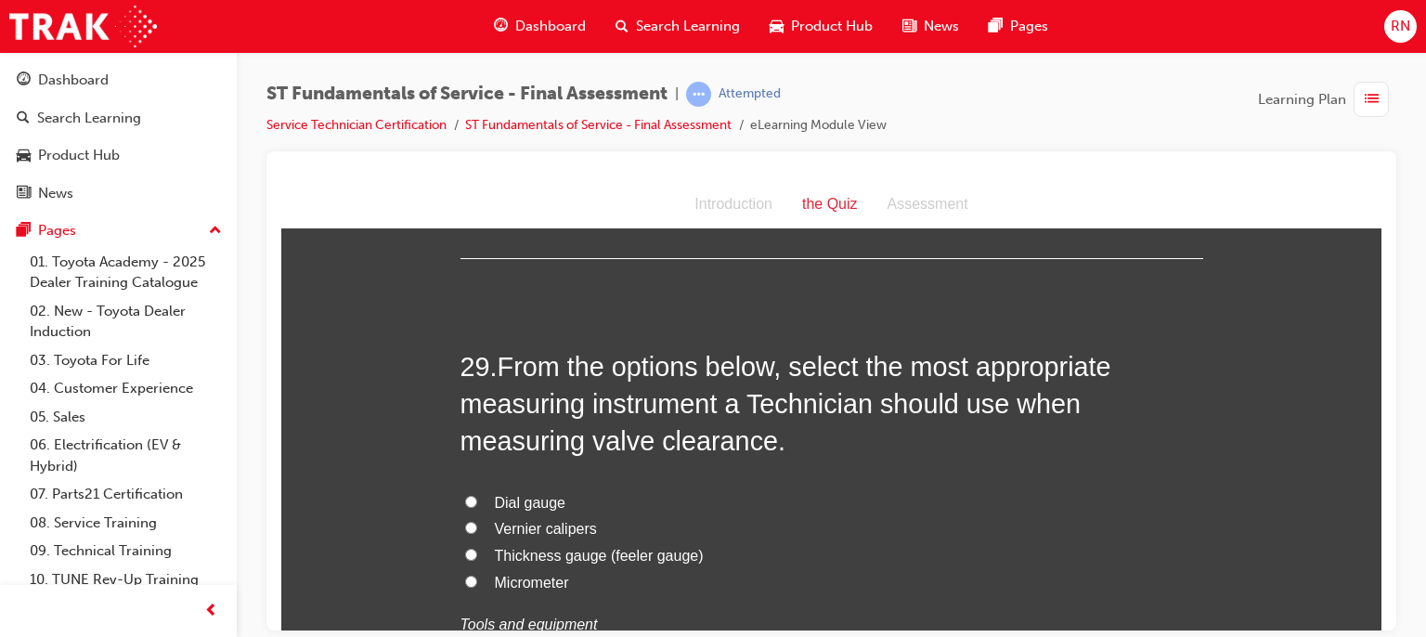
scroll to position [11784, 0]
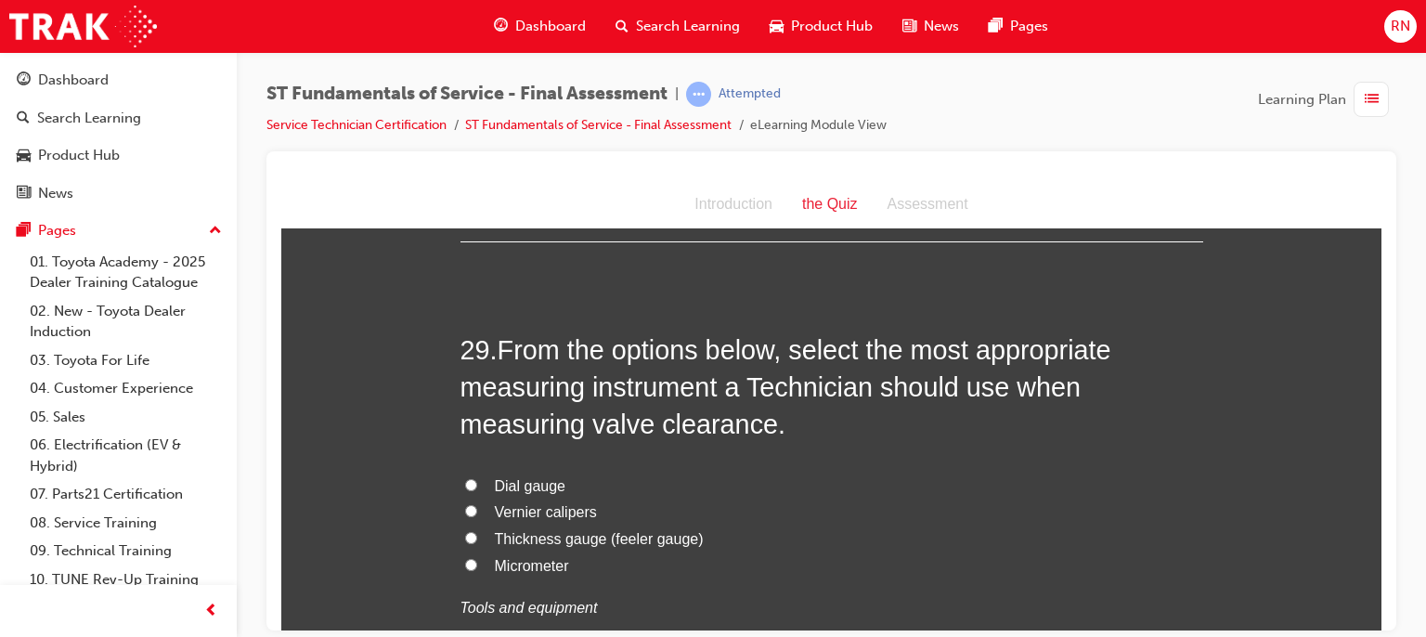
click at [542, 538] on span "Thickness gauge (feeler gauge)" at bounding box center [599, 538] width 209 height 16
click at [477, 538] on input "Thickness gauge (feeler gauge)" at bounding box center [471, 537] width 12 height 12
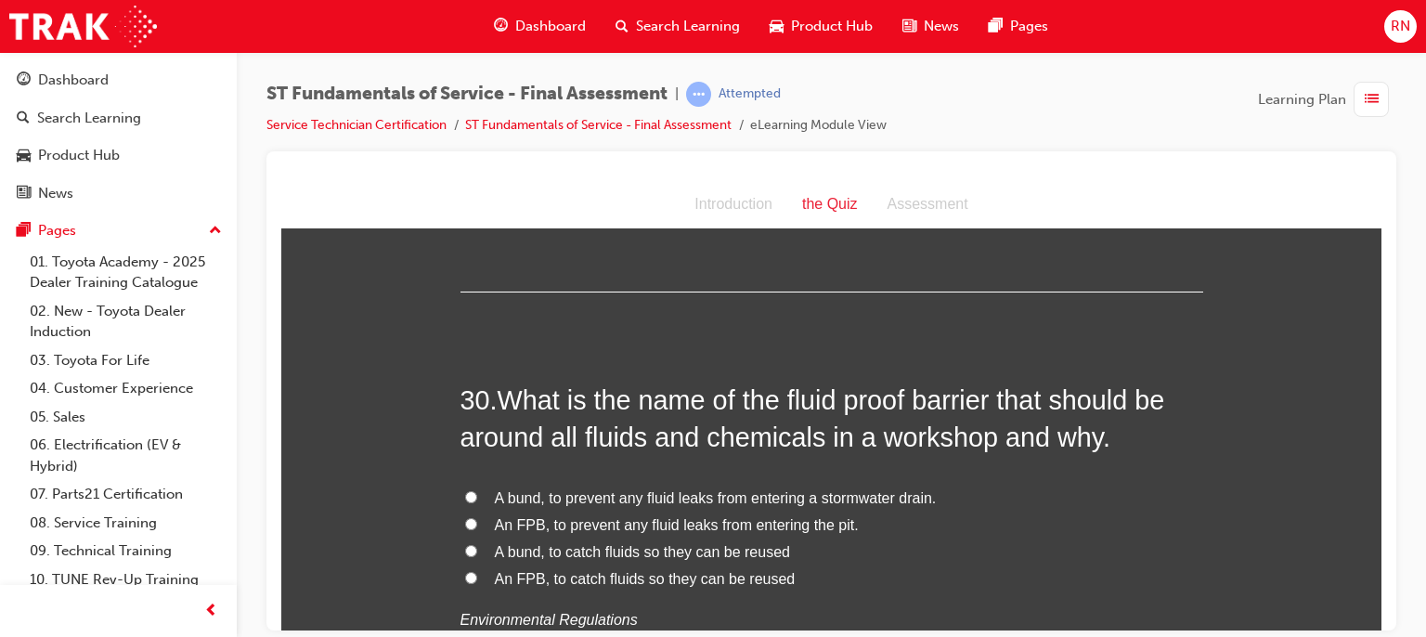
scroll to position [12278, 0]
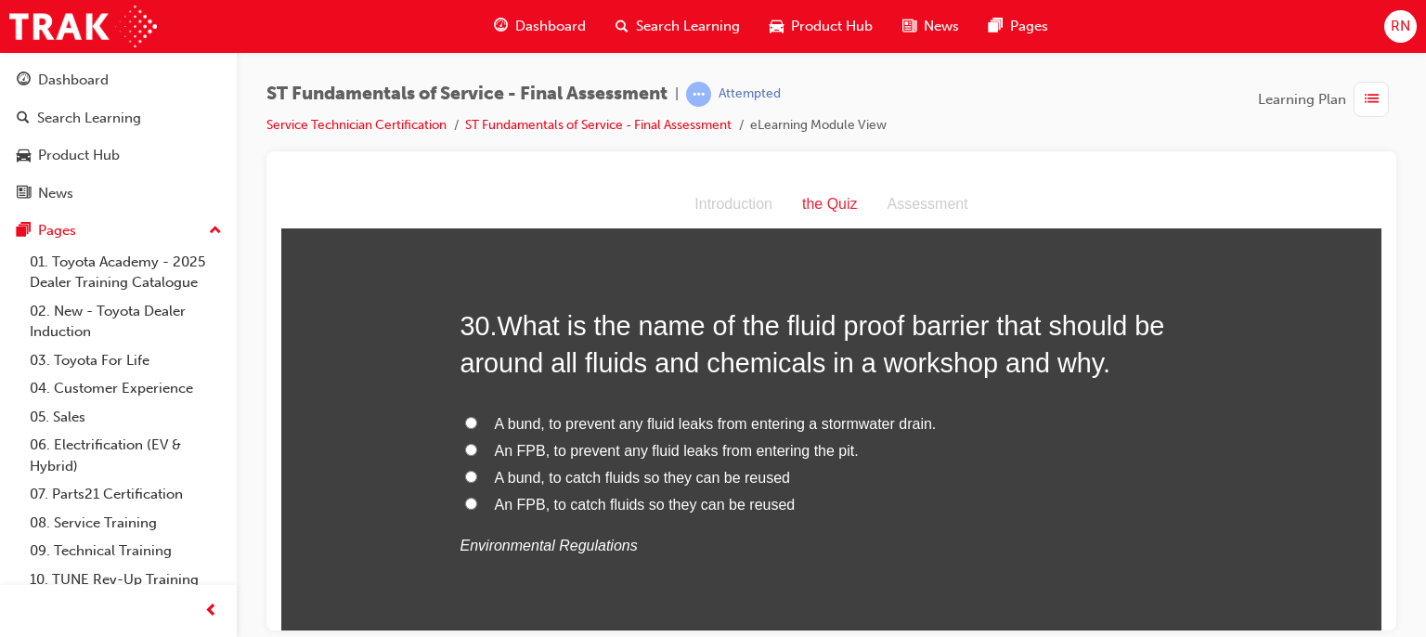
click at [756, 442] on span "An FPB, to prevent any fluid leaks from entering the pit." at bounding box center [677, 450] width 364 height 16
click at [477, 443] on input "An FPB, to prevent any fluid leaks from entering the pit." at bounding box center [471, 449] width 12 height 12
click at [509, 499] on span "An FPB, to catch fluids so they can be reused" at bounding box center [645, 504] width 301 height 16
click at [477, 499] on input "An FPB, to catch fluids so they can be reused" at bounding box center [471, 503] width 12 height 12
click at [558, 469] on span "A bund, to catch fluids so they can be reused" at bounding box center [642, 477] width 295 height 16
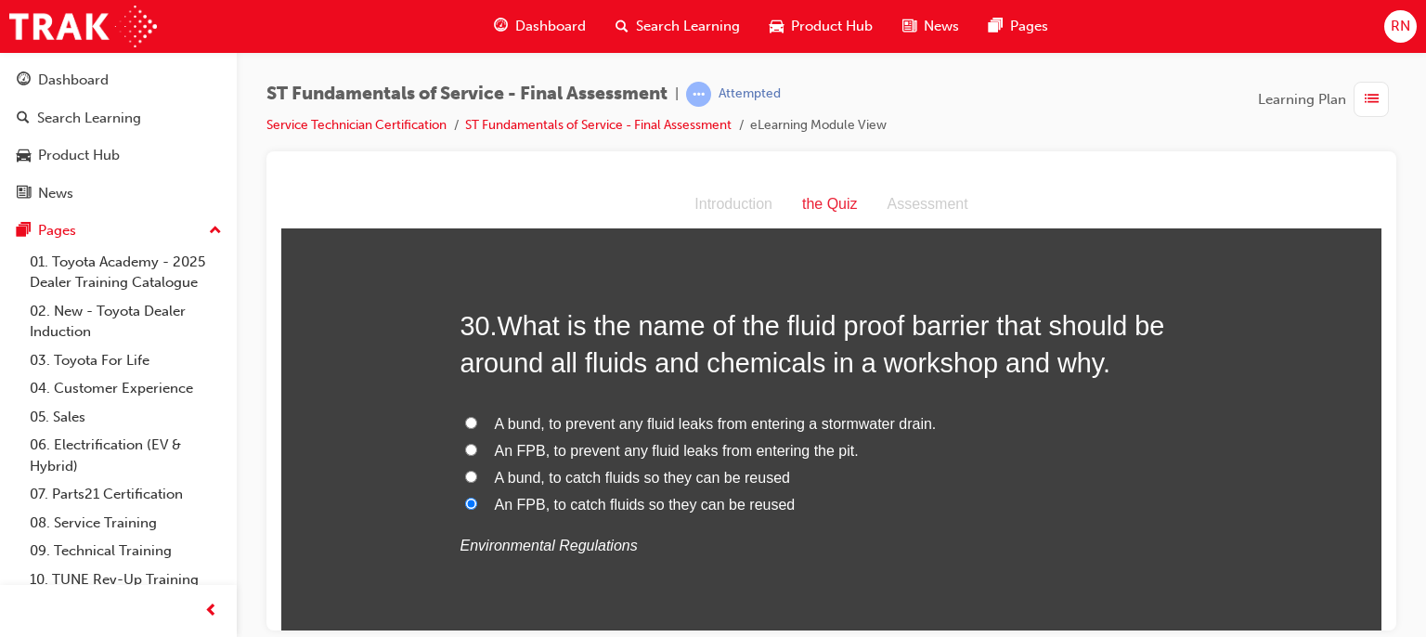
click at [477, 470] on input "A bund, to catch fluids so they can be reused" at bounding box center [471, 476] width 12 height 12
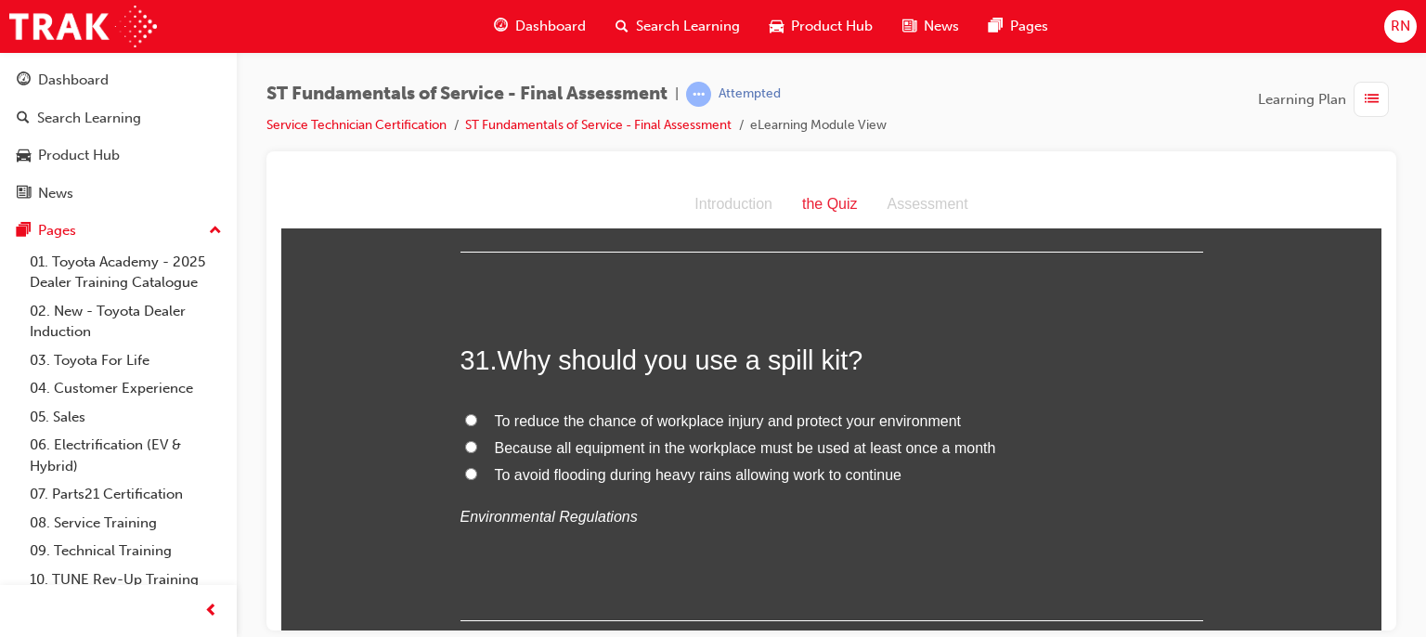
scroll to position [12687, 0]
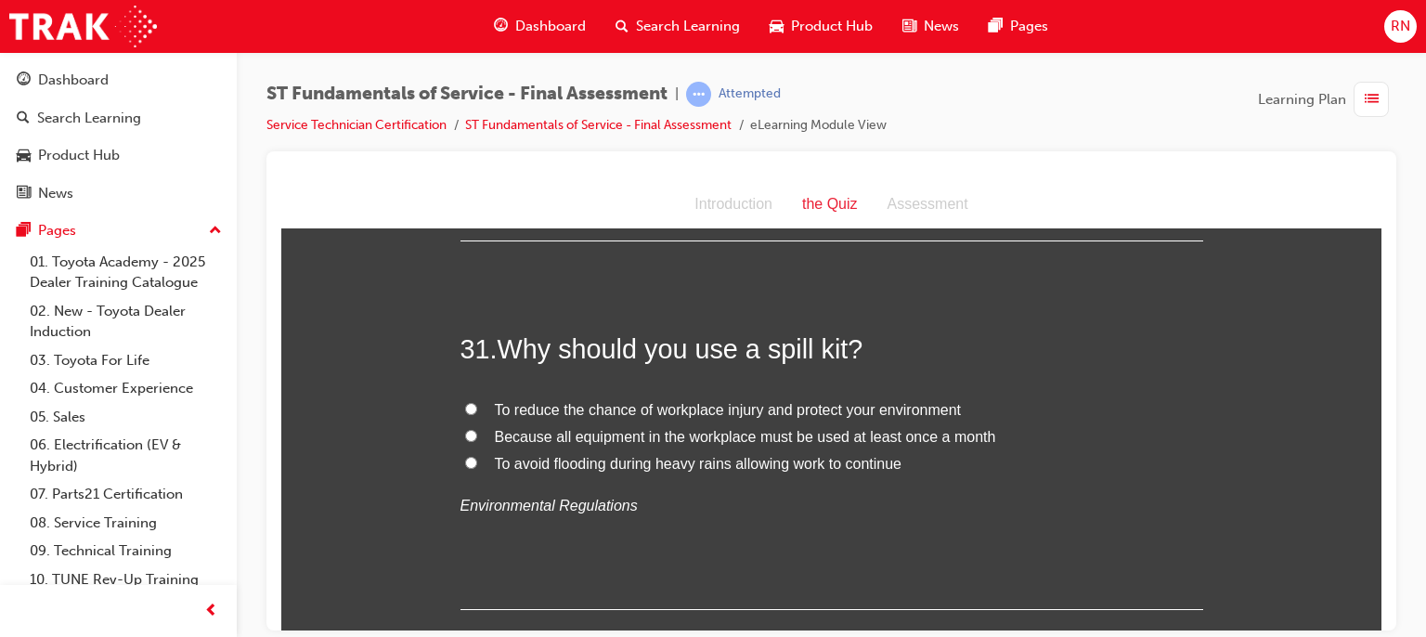
click at [574, 401] on span "To reduce the chance of workplace injury and protect your environment" at bounding box center [728, 409] width 467 height 16
click at [477, 402] on input "To reduce the chance of workplace injury and protect your environment" at bounding box center [471, 408] width 12 height 12
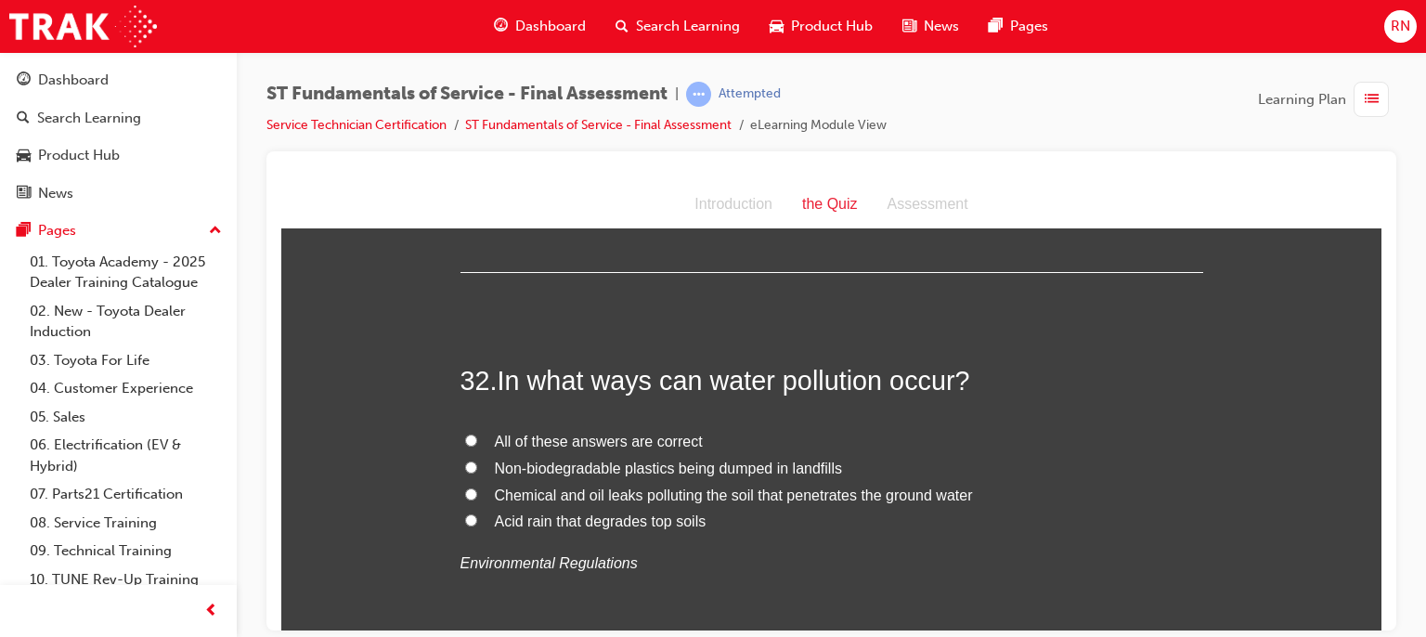
scroll to position [13058, 0]
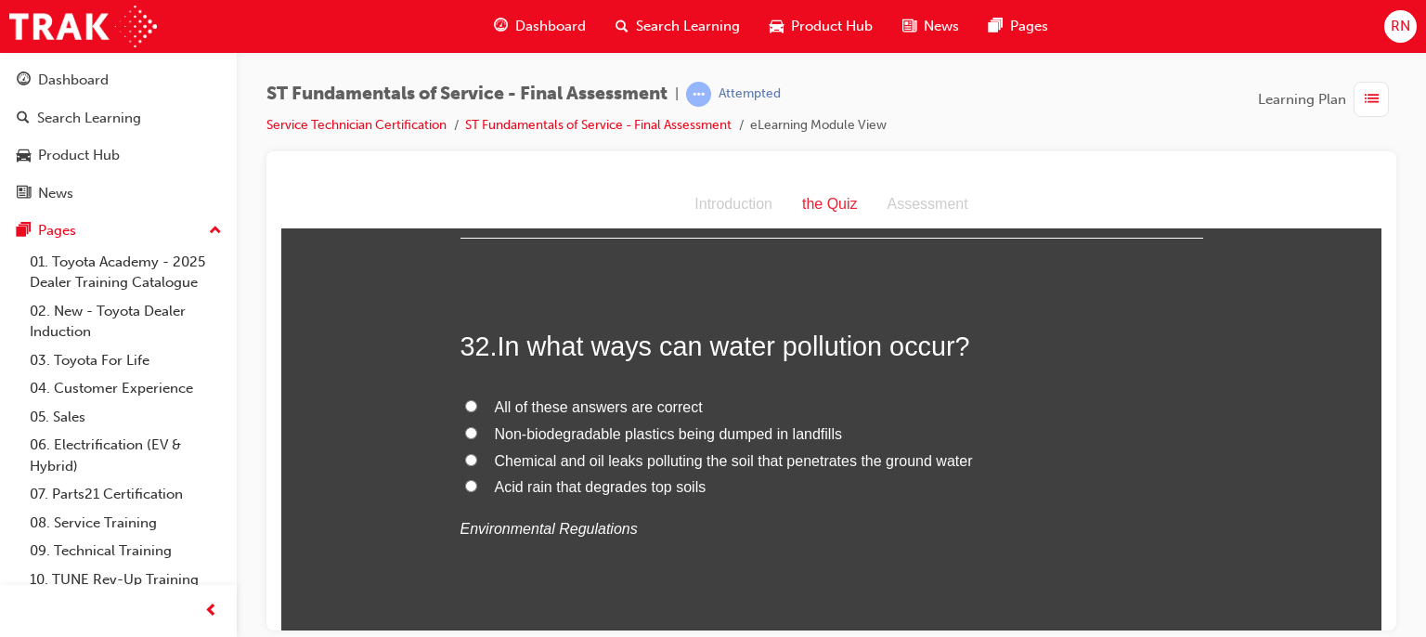
click at [532, 453] on span "Chemical and oil leaks polluting the soil that penetrates the ground water" at bounding box center [734, 460] width 478 height 16
click at [477, 453] on input "Chemical and oil leaks polluting the soil that penetrates the ground water" at bounding box center [471, 459] width 12 height 12
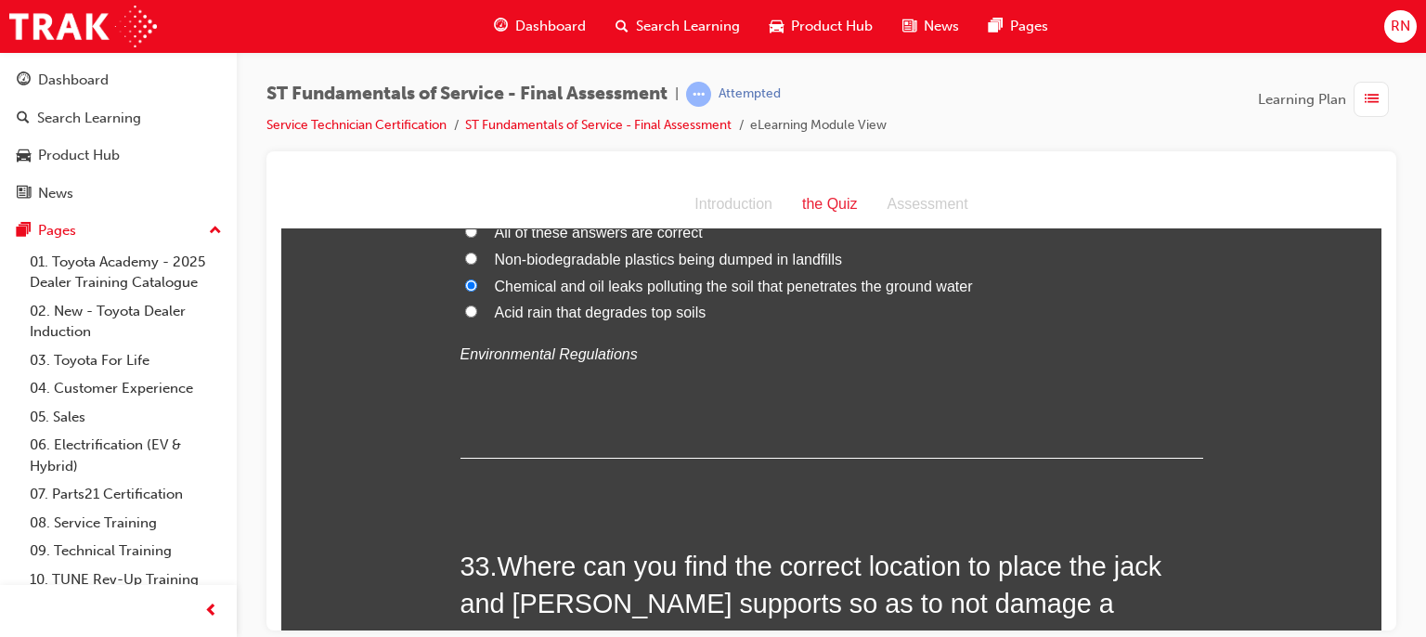
scroll to position [13406, 0]
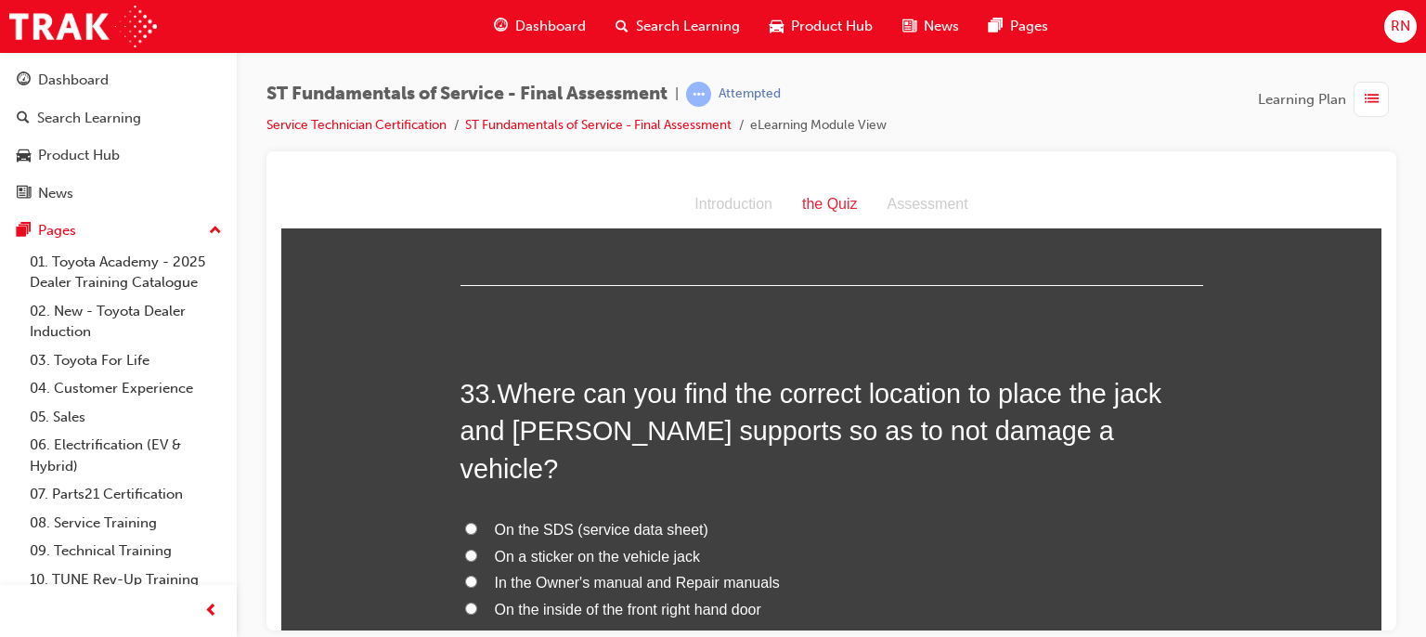
click at [600, 574] on span "In the Owner's manual and Repair manuals" at bounding box center [637, 582] width 285 height 16
click at [477, 575] on input "In the Owner's manual and Repair manuals" at bounding box center [471, 581] width 12 height 12
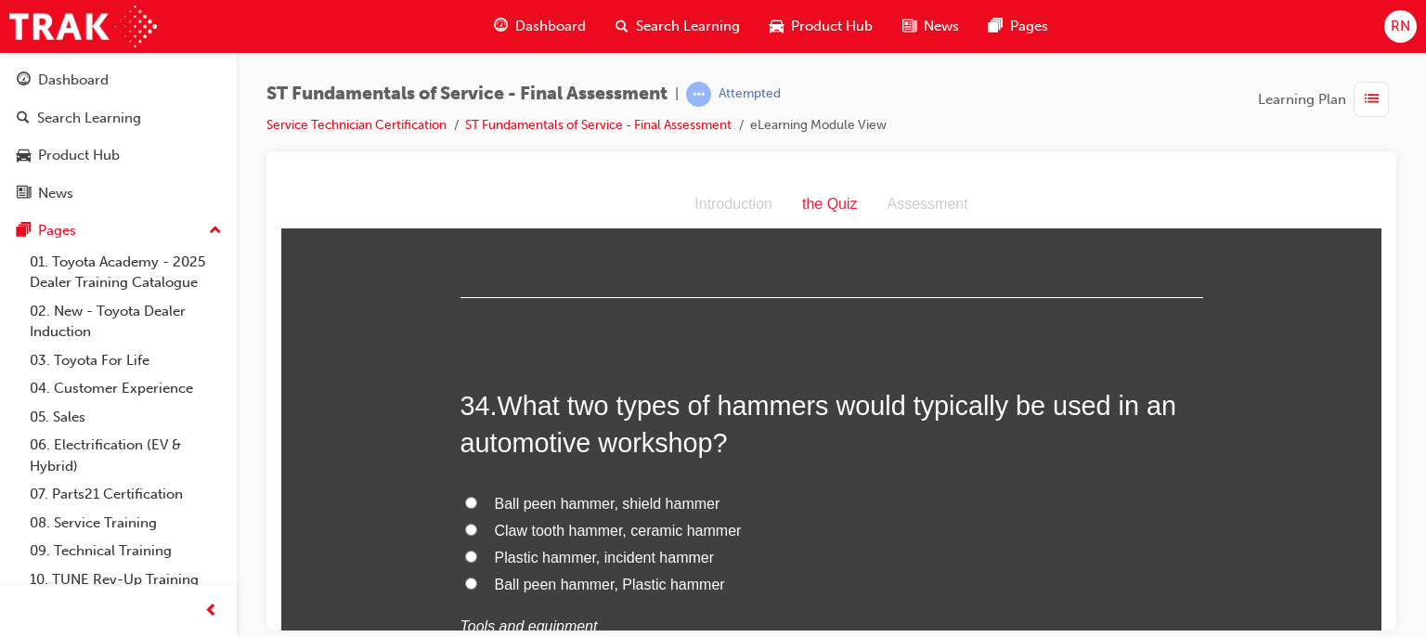
scroll to position [13938, 0]
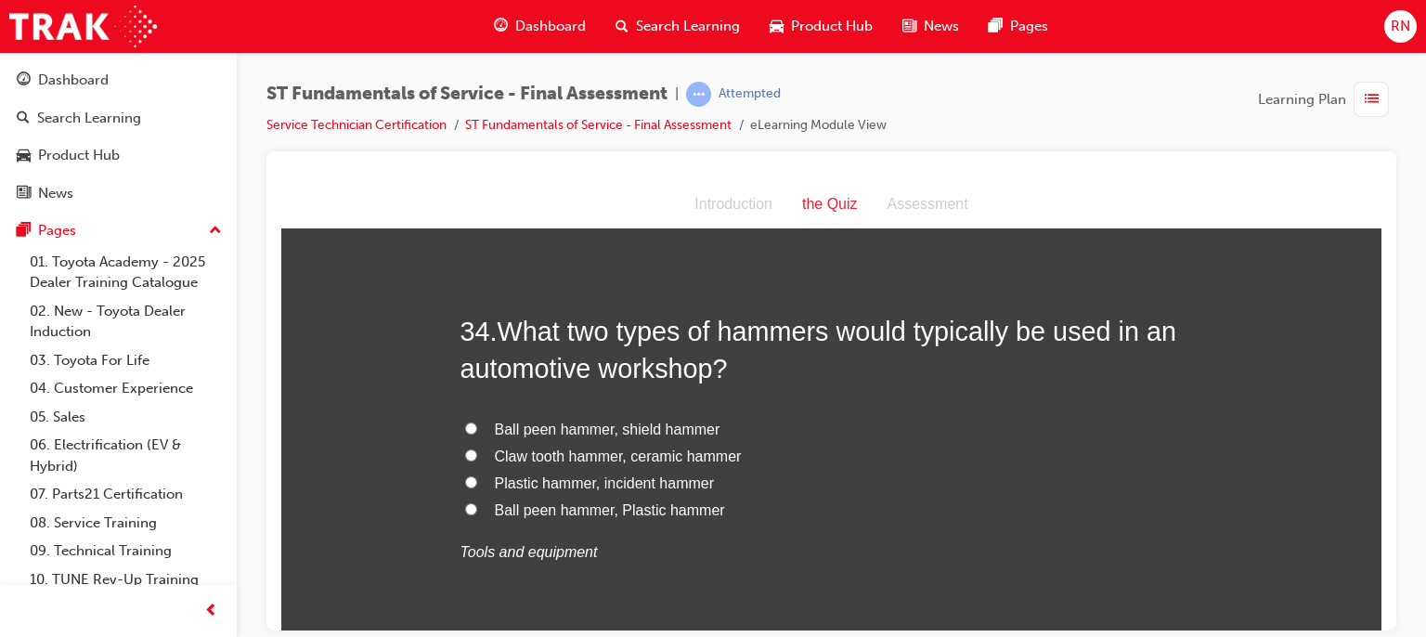
click at [644, 501] on span "Ball peen hammer, Plastic hammer" at bounding box center [610, 509] width 230 height 16
click at [477, 502] on input "Ball peen hammer, Plastic hammer" at bounding box center [471, 508] width 12 height 12
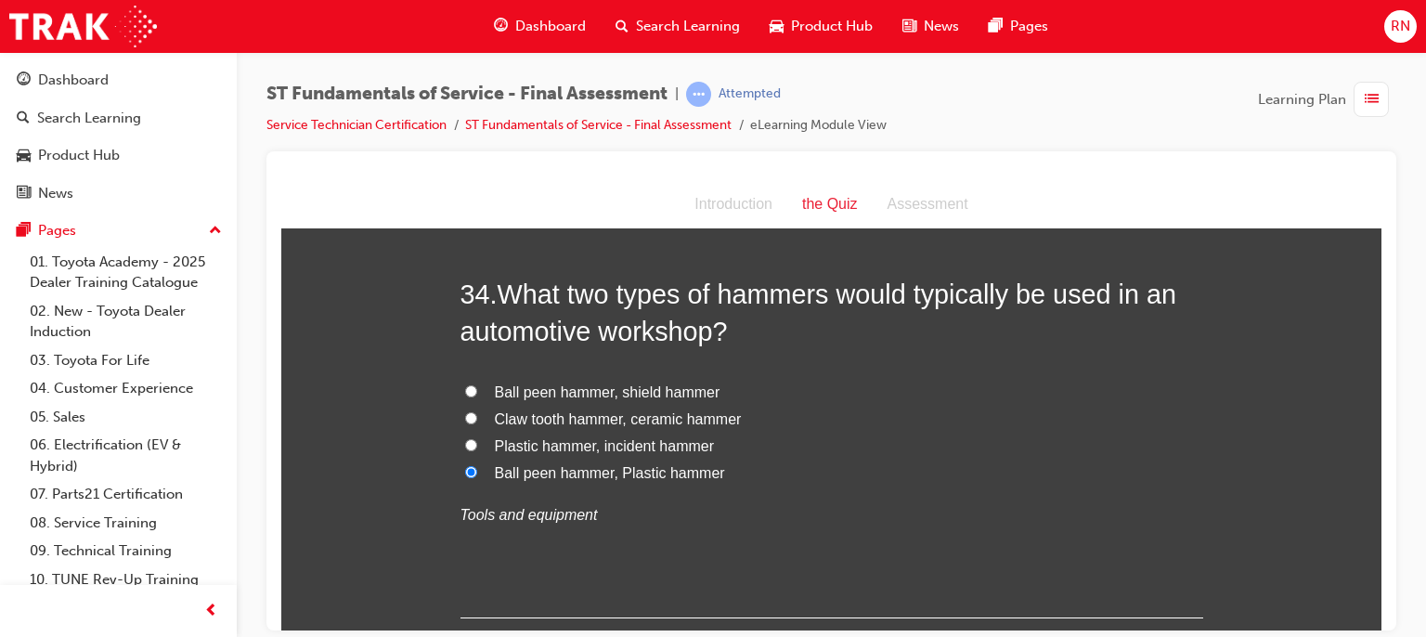
scroll to position [14060, 0]
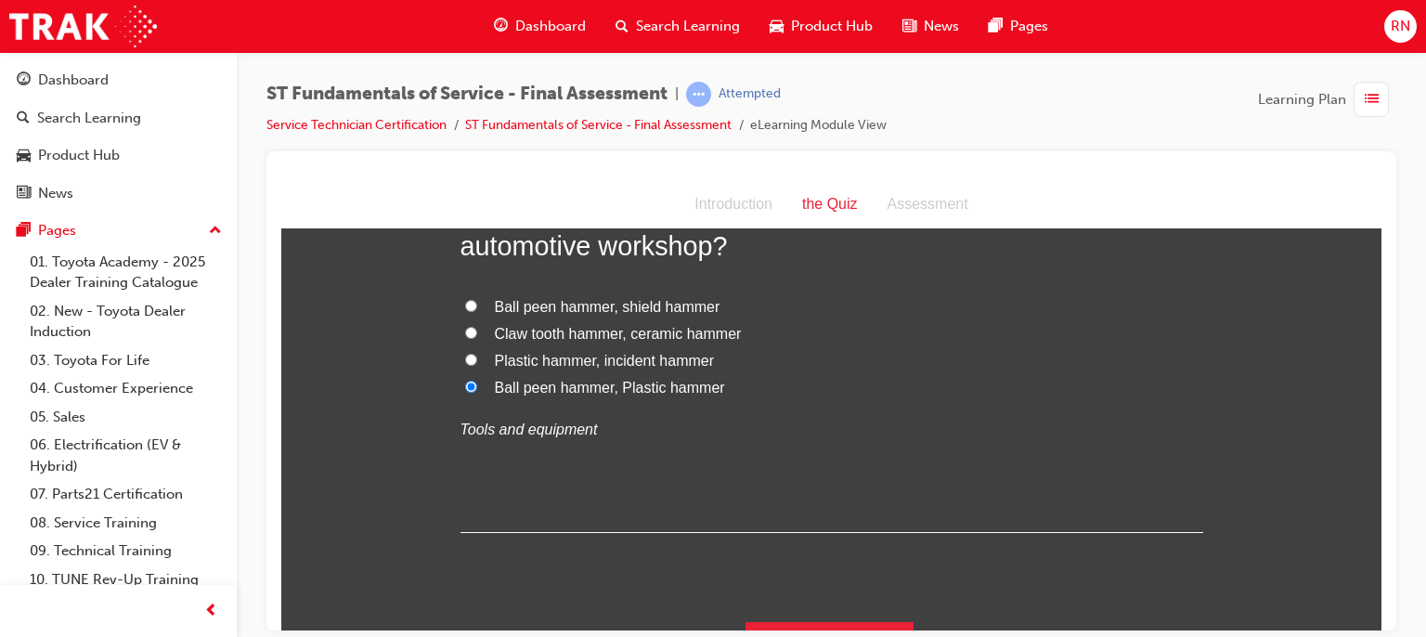
click at [906, 621] on div "Submit Answers" at bounding box center [832, 647] width 743 height 52
click at [852, 621] on button "Submit Answers" at bounding box center [830, 647] width 169 height 52
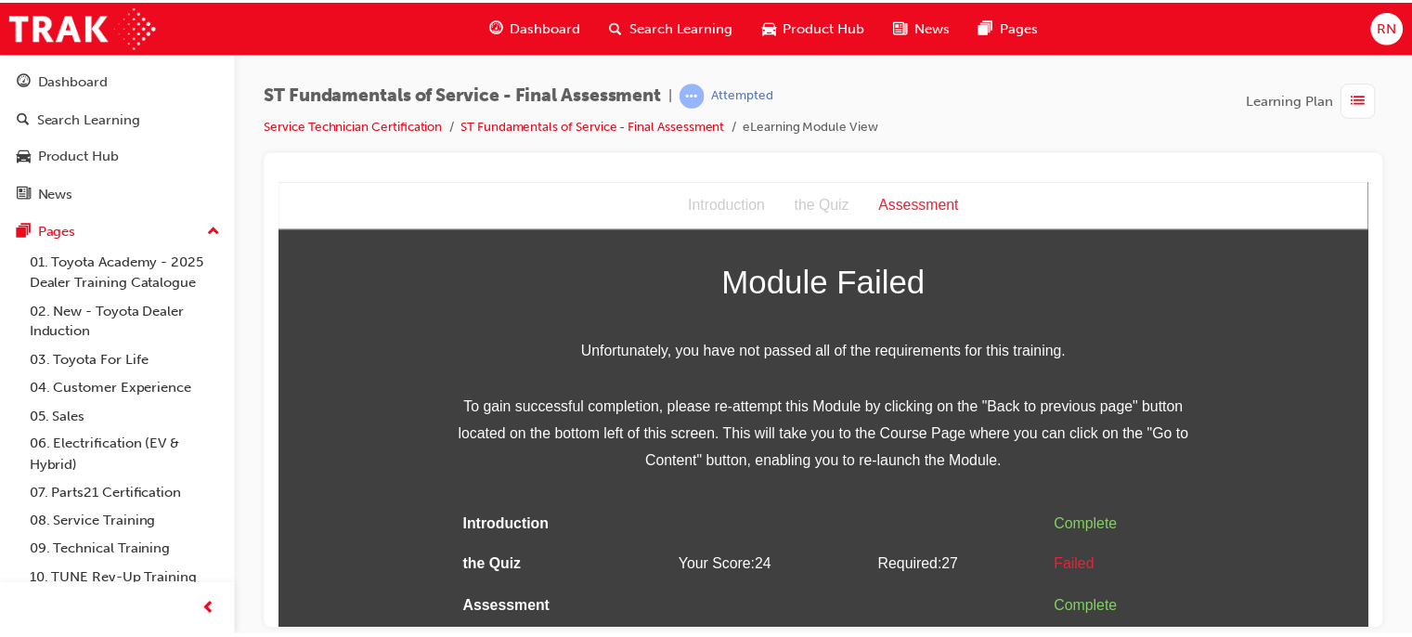
scroll to position [0, 0]
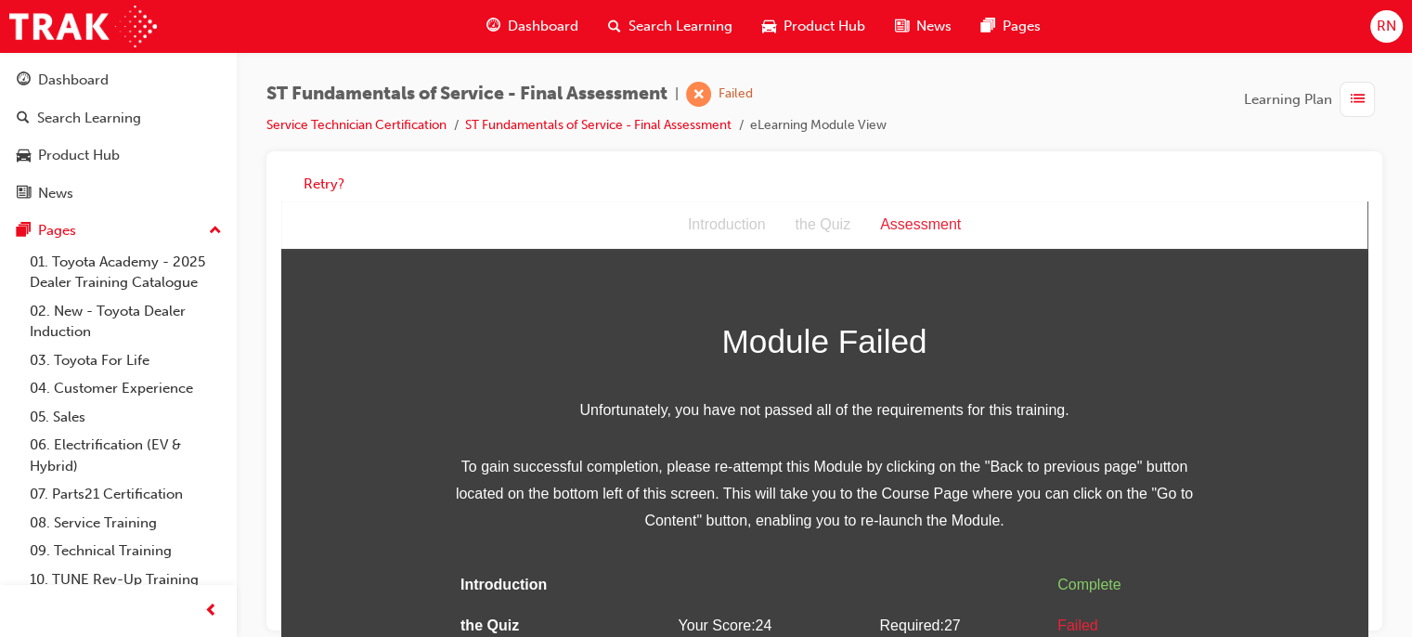
click at [342, 221] on div "Introduction the Quiz Assessment" at bounding box center [824, 225] width 1086 height 48
click at [325, 183] on button "Retry?" at bounding box center [324, 184] width 41 height 21
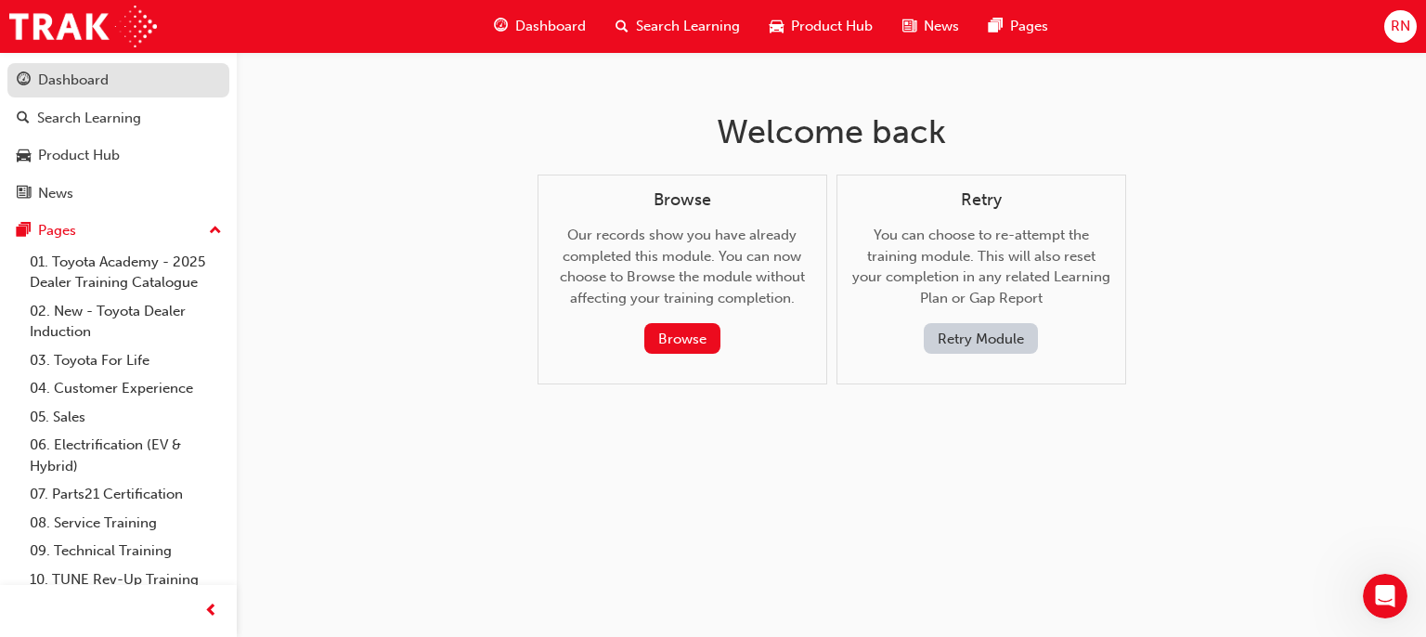
click at [81, 79] on div "Dashboard" at bounding box center [73, 80] width 71 height 21
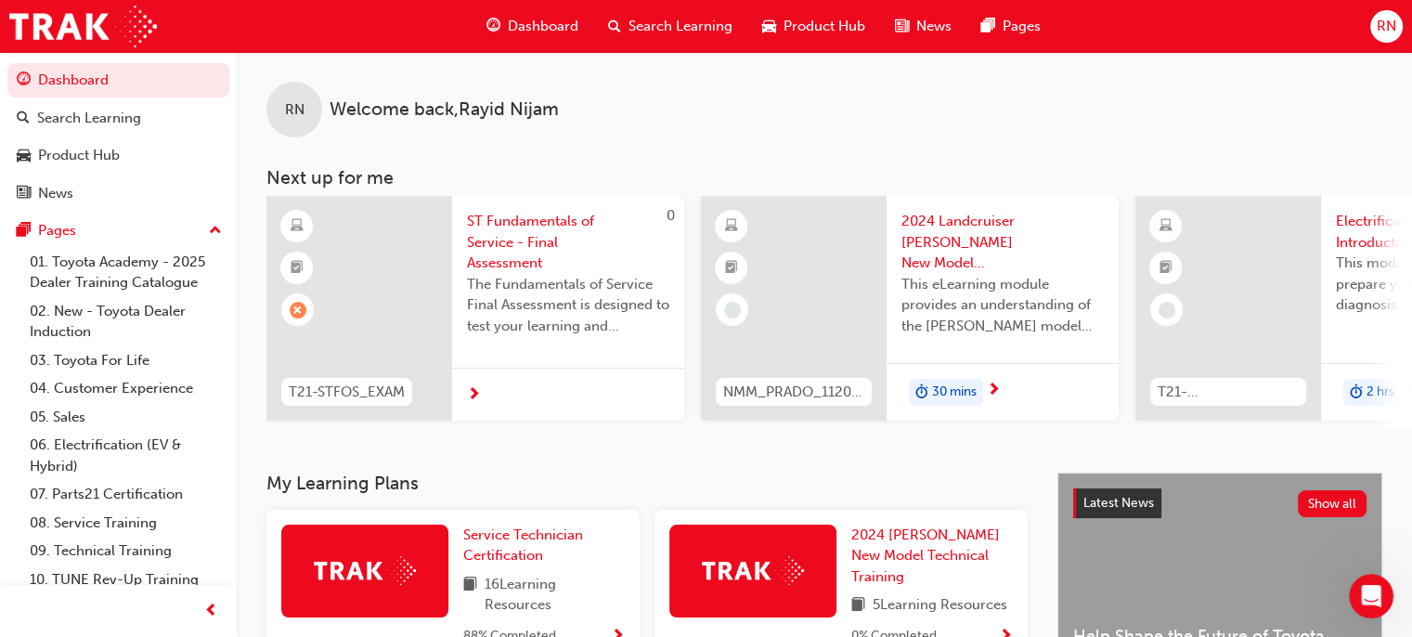
click at [519, 593] on span "16 Learning Resources" at bounding box center [555, 595] width 140 height 42
click at [513, 565] on span "Service Technician Certification" at bounding box center [523, 545] width 120 height 38
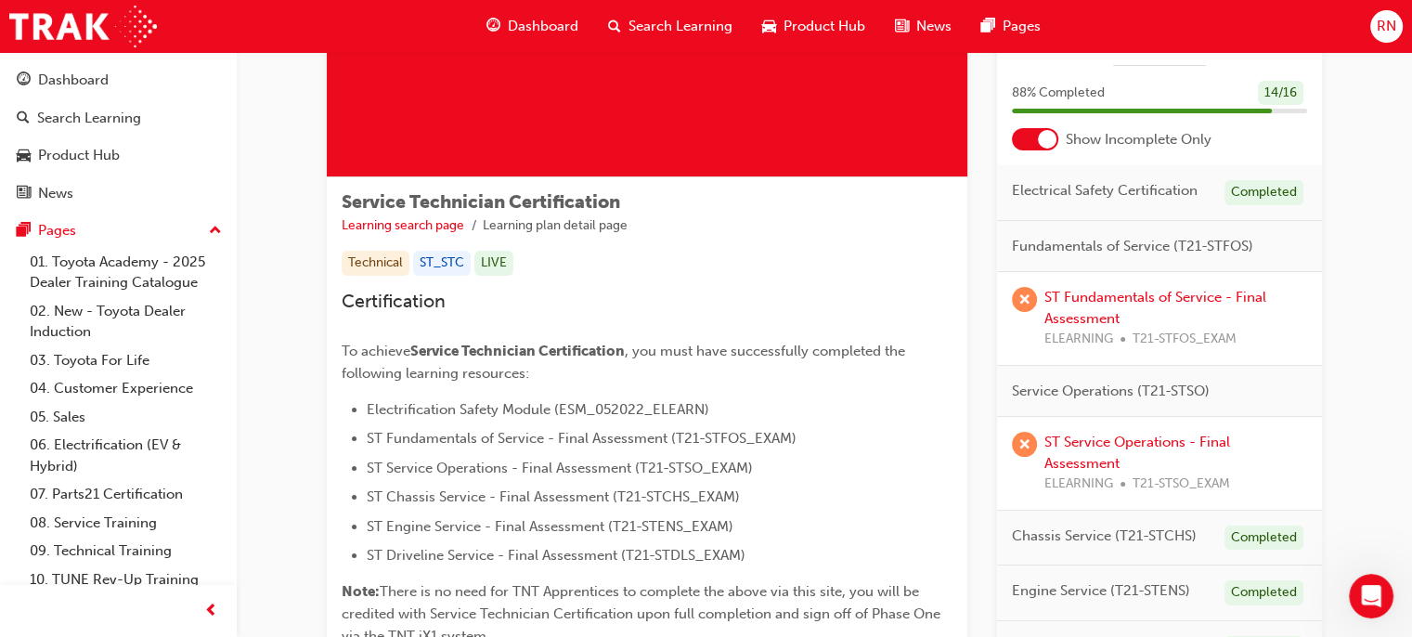
scroll to position [272, 0]
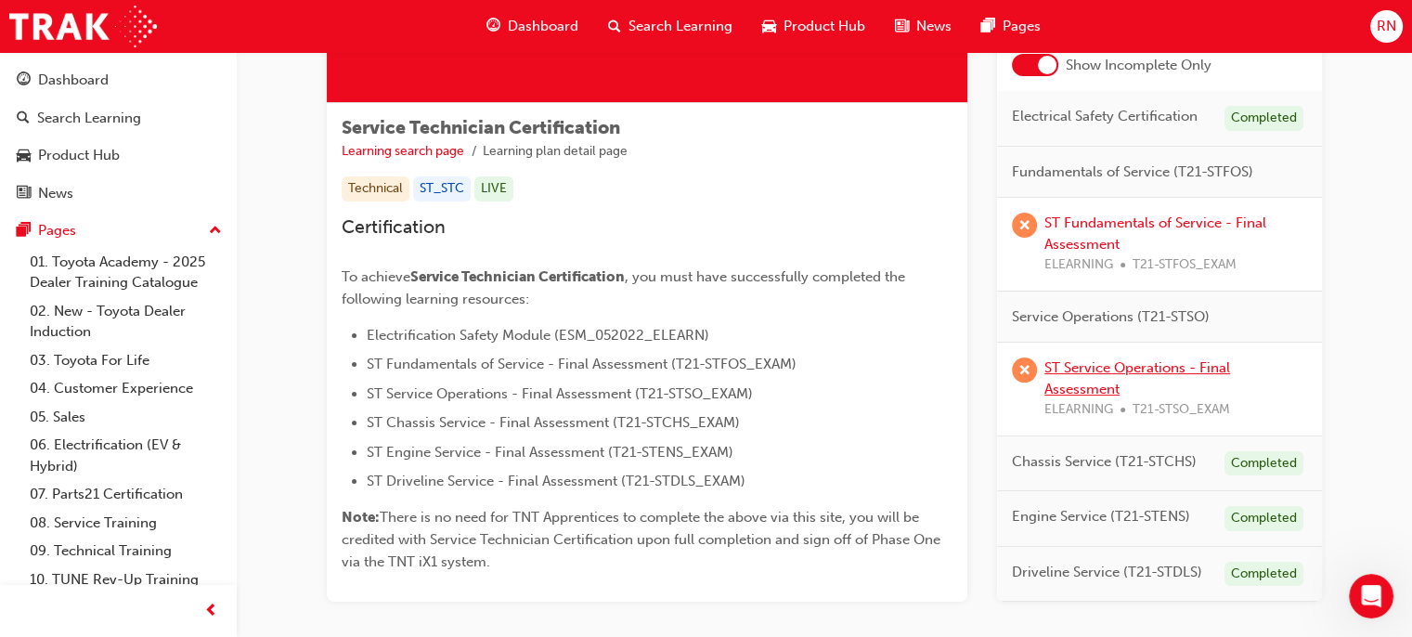
click at [1066, 374] on link "ST Service Operations - Final Assessment" at bounding box center [1138, 378] width 186 height 38
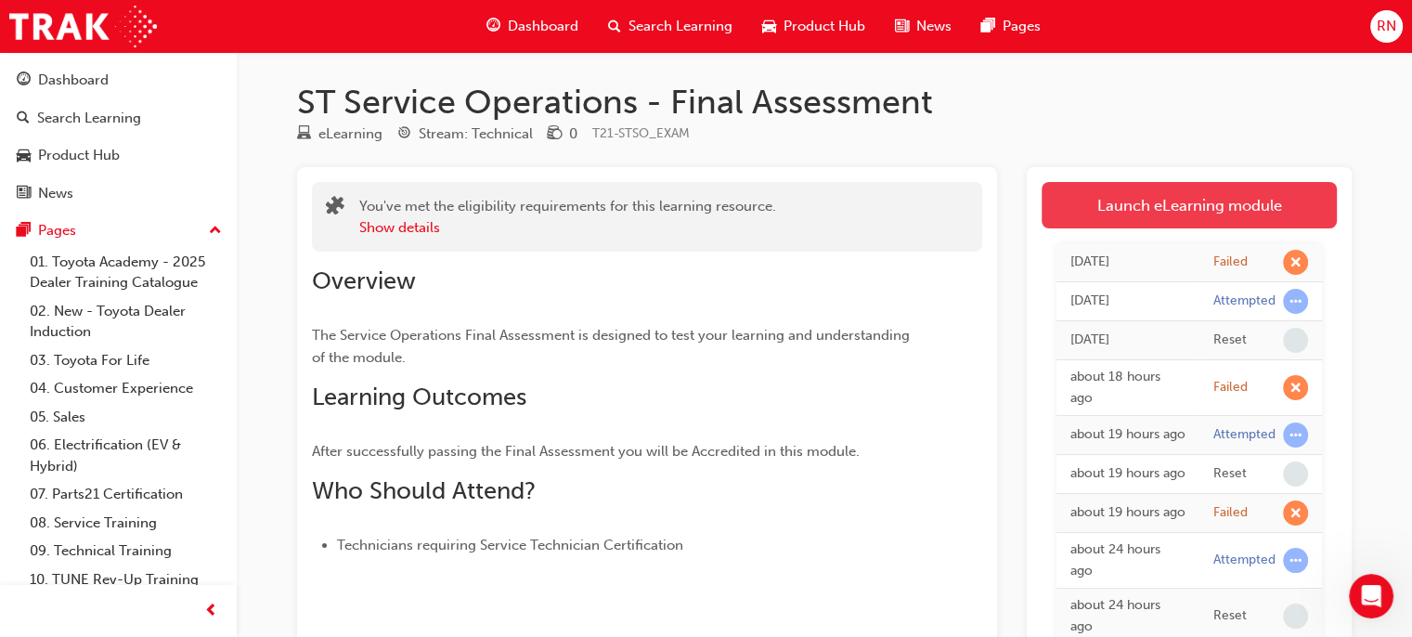
click at [1157, 186] on link "Launch eLearning module" at bounding box center [1189, 205] width 295 height 46
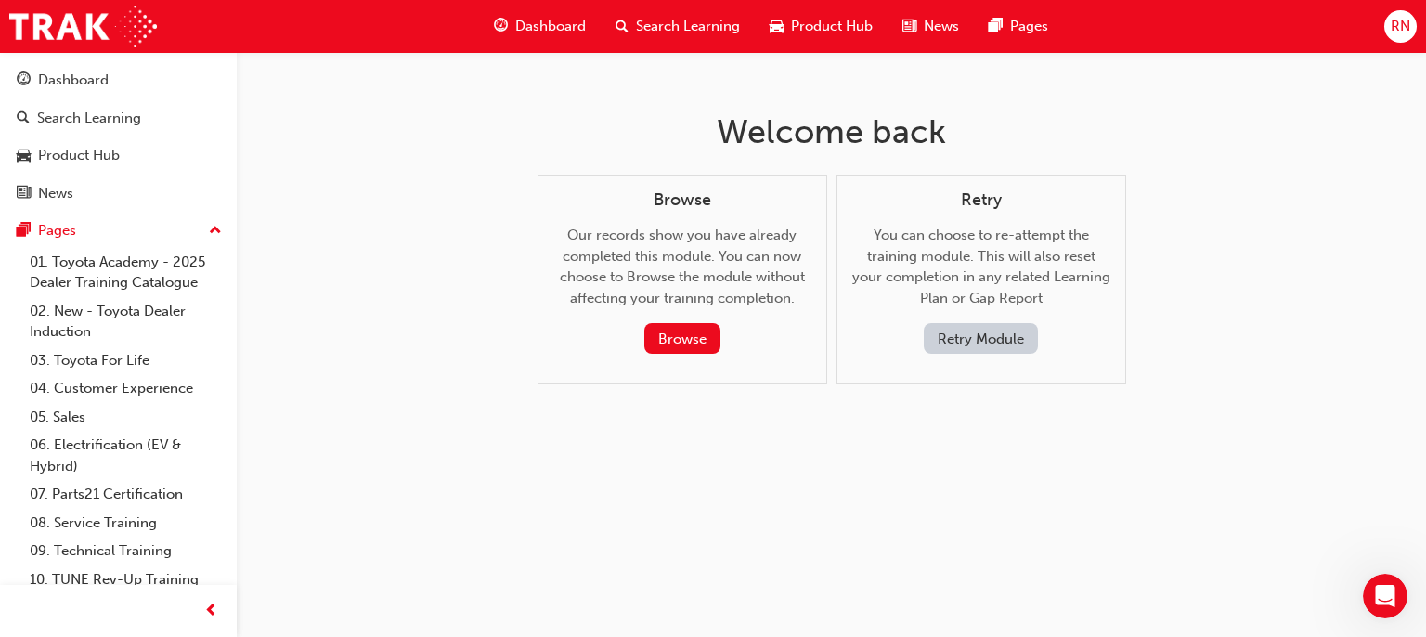
click at [938, 331] on button "Retry Module" at bounding box center [981, 338] width 114 height 31
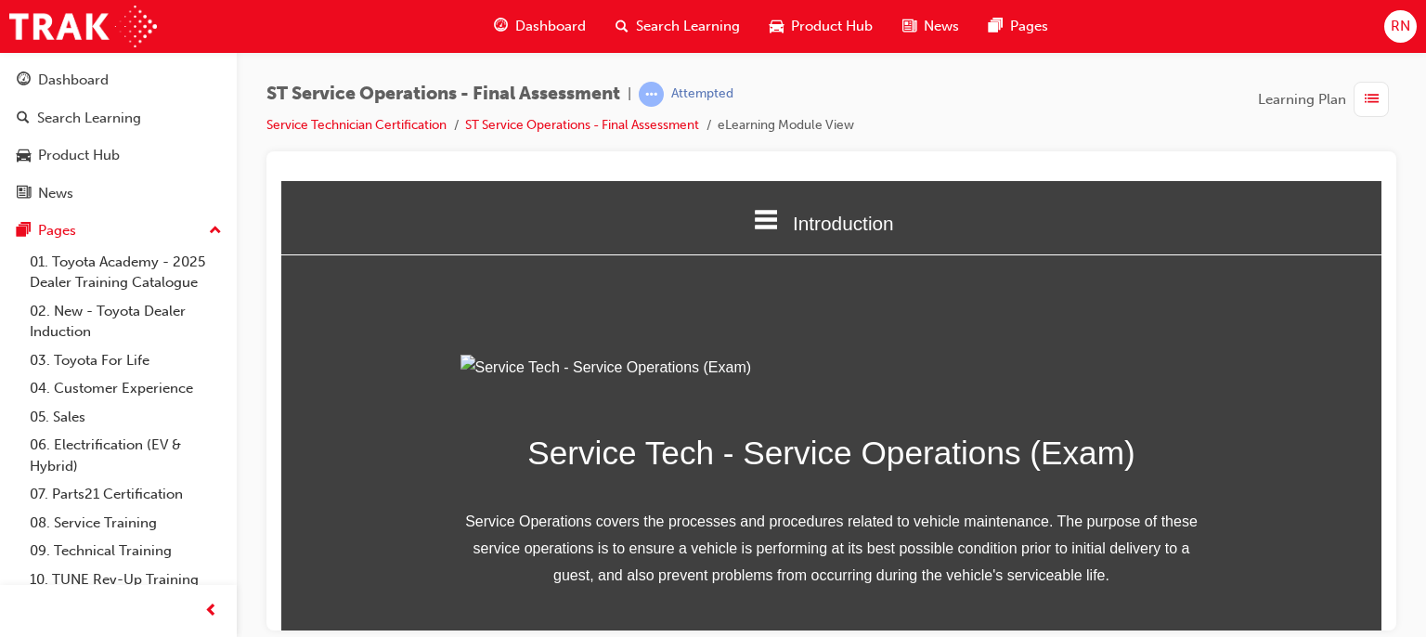
scroll to position [275, 0]
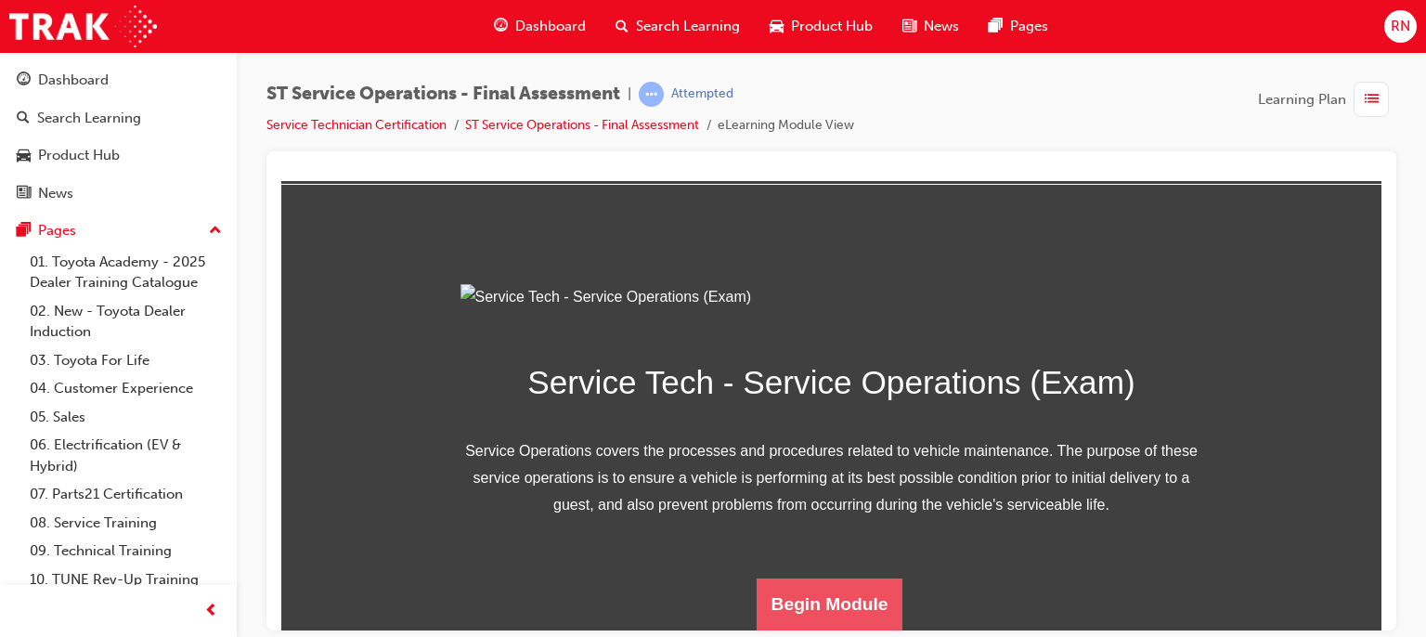
click at [850, 610] on button "Begin Module" at bounding box center [830, 604] width 147 height 52
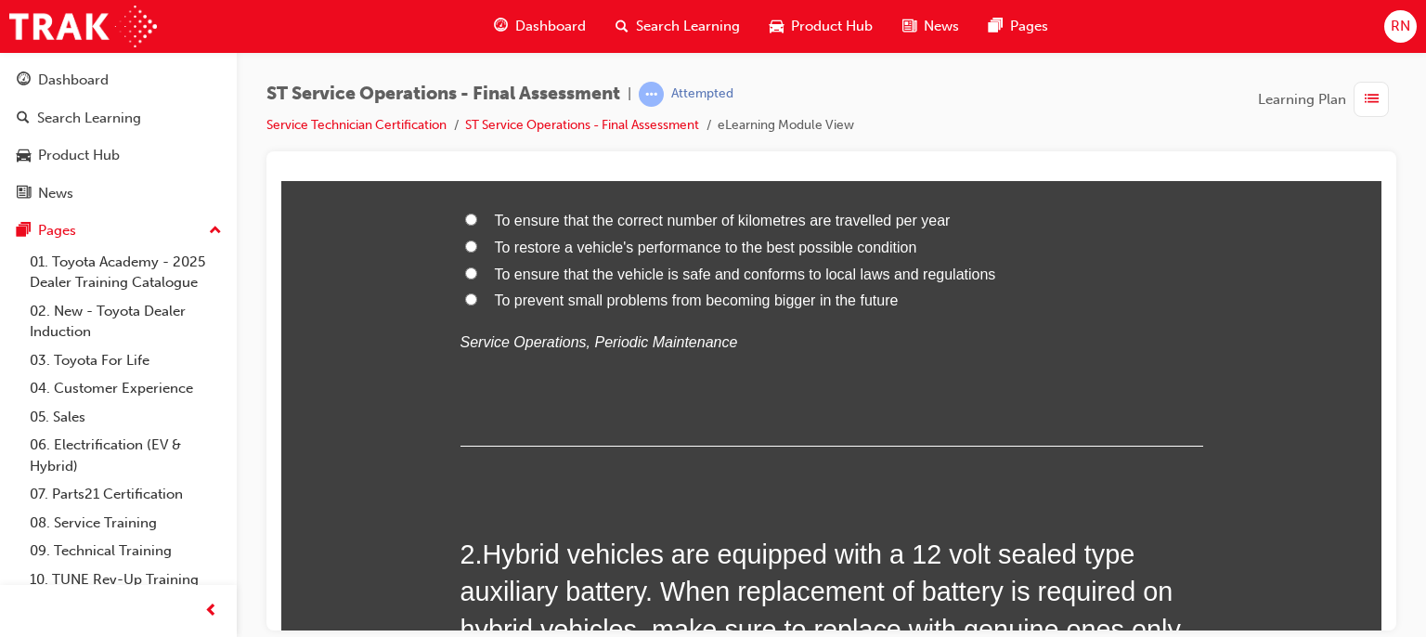
scroll to position [0, 0]
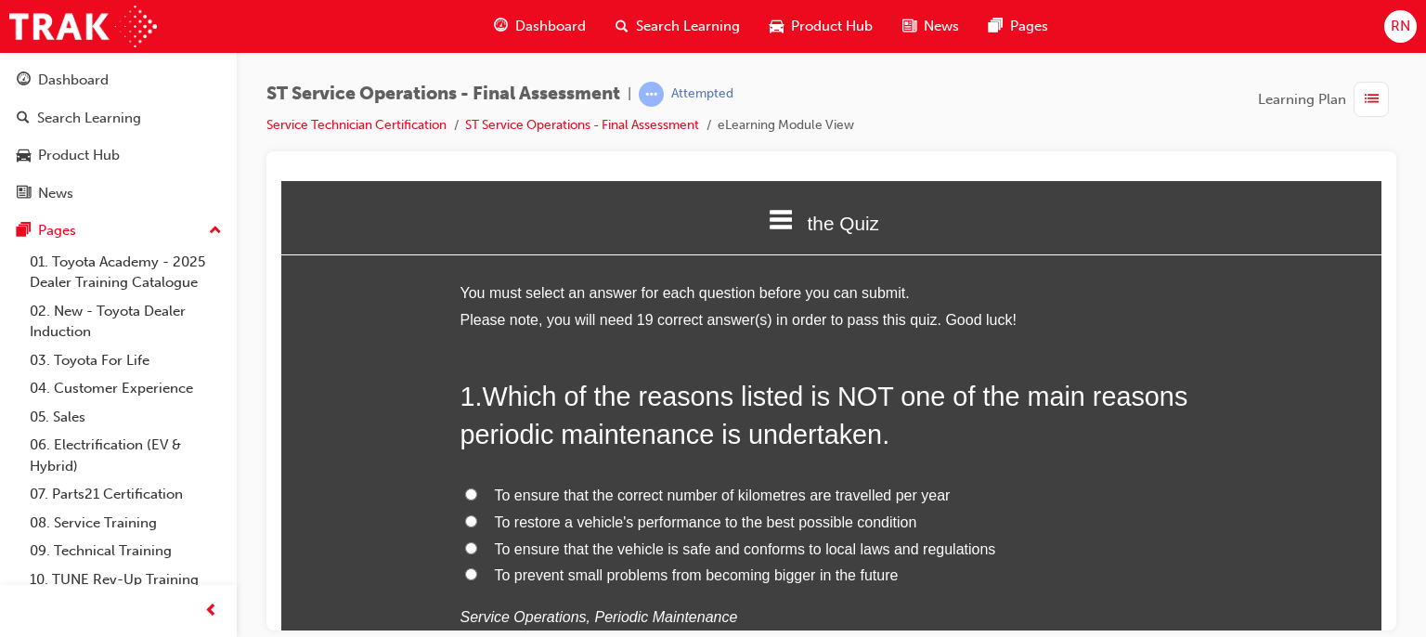
click at [663, 573] on span "To prevent small problems from becoming bigger in the future" at bounding box center [697, 574] width 404 height 16
click at [477, 573] on input "To prevent small problems from becoming bigger in the future" at bounding box center [471, 573] width 12 height 12
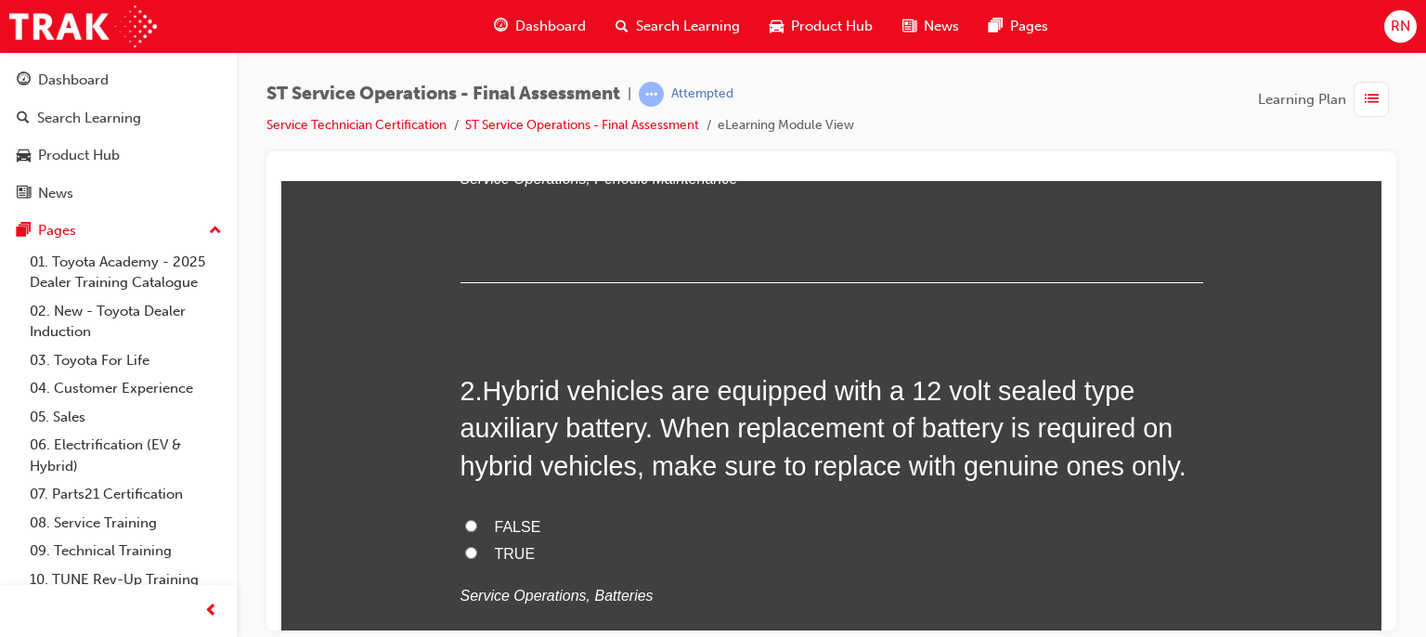
scroll to position [470, 0]
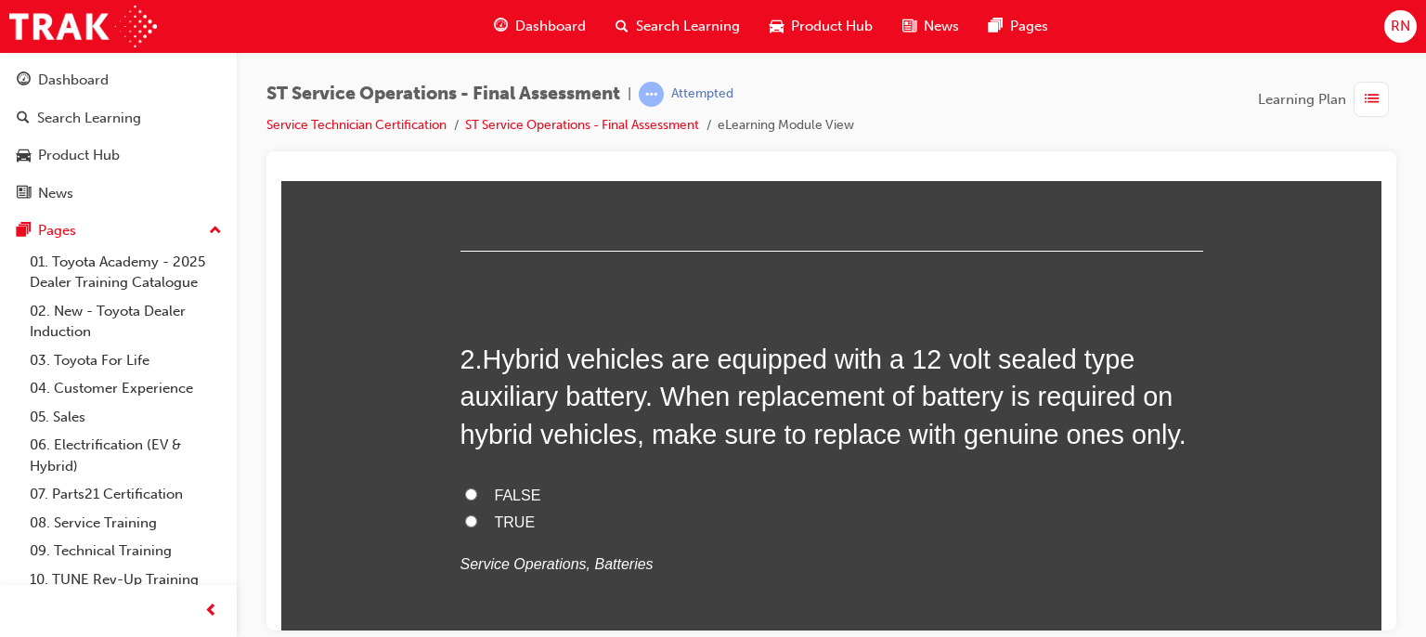
click at [503, 490] on span "FALSE" at bounding box center [518, 495] width 46 height 16
click at [477, 490] on input "FALSE" at bounding box center [471, 493] width 12 height 12
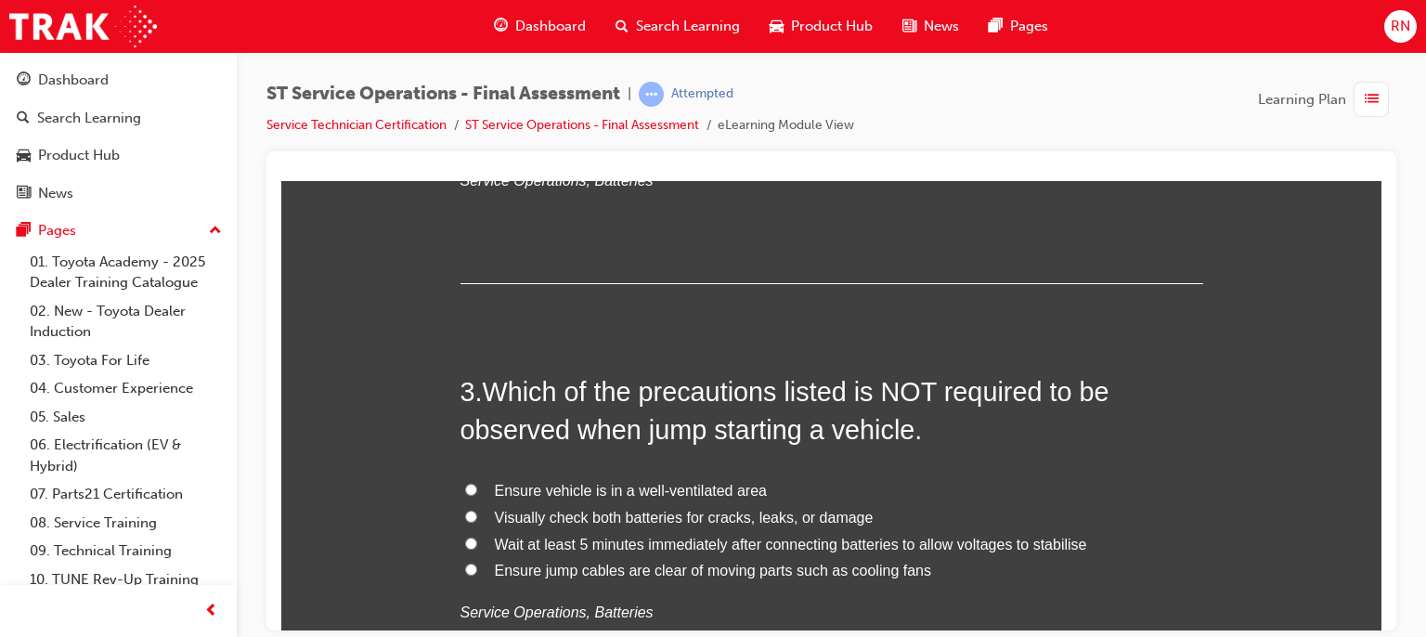
scroll to position [878, 0]
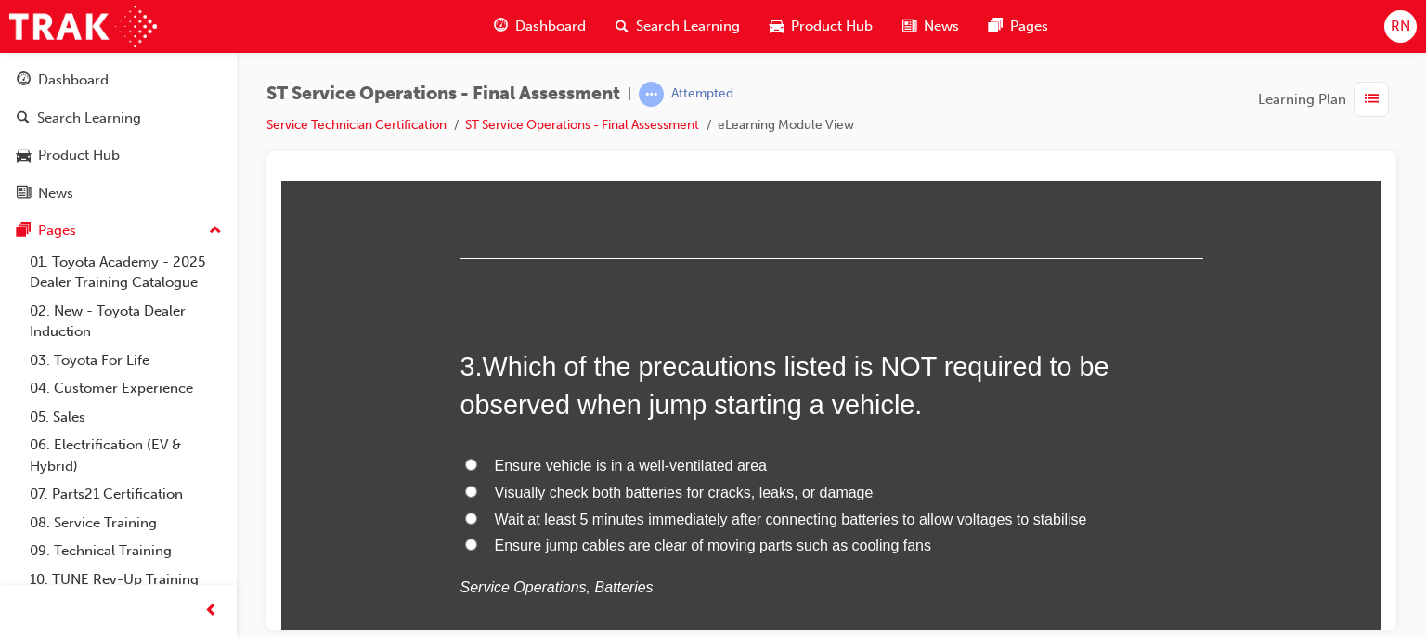
click at [654, 467] on span "Ensure vehicle is in a well-ventilated area" at bounding box center [631, 465] width 272 height 16
click at [477, 467] on input "Ensure vehicle is in a well-ventilated area" at bounding box center [471, 464] width 12 height 12
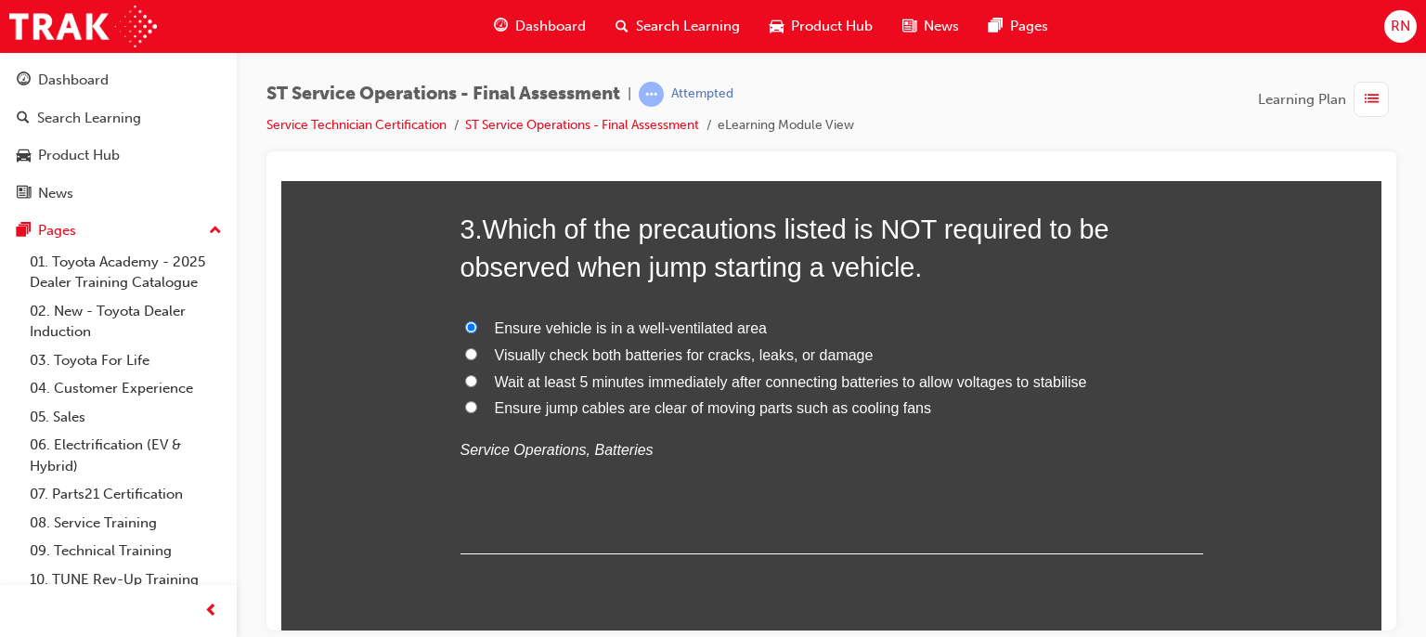
scroll to position [1027, 0]
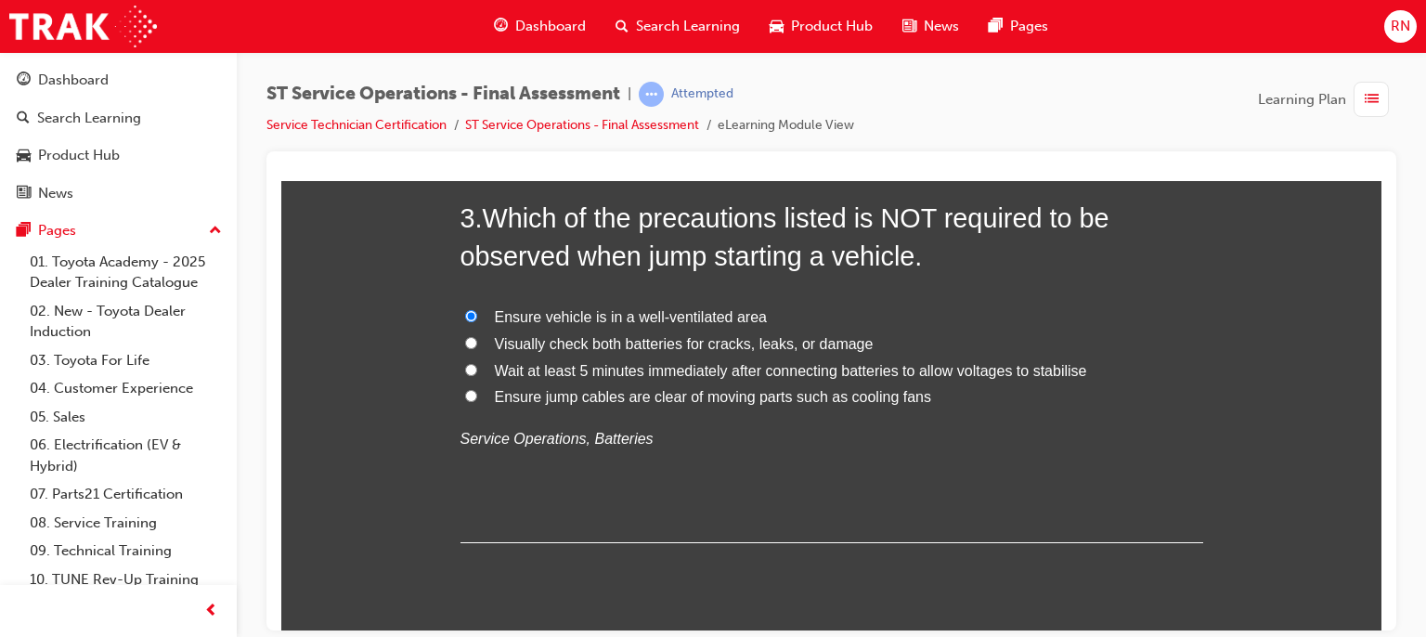
click at [461, 366] on label "Wait at least 5 minutes immediately after connecting batteries to allow voltage…" at bounding box center [832, 370] width 743 height 27
click at [465, 366] on input "Wait at least 5 minutes immediately after connecting batteries to allow voltage…" at bounding box center [471, 369] width 12 height 12
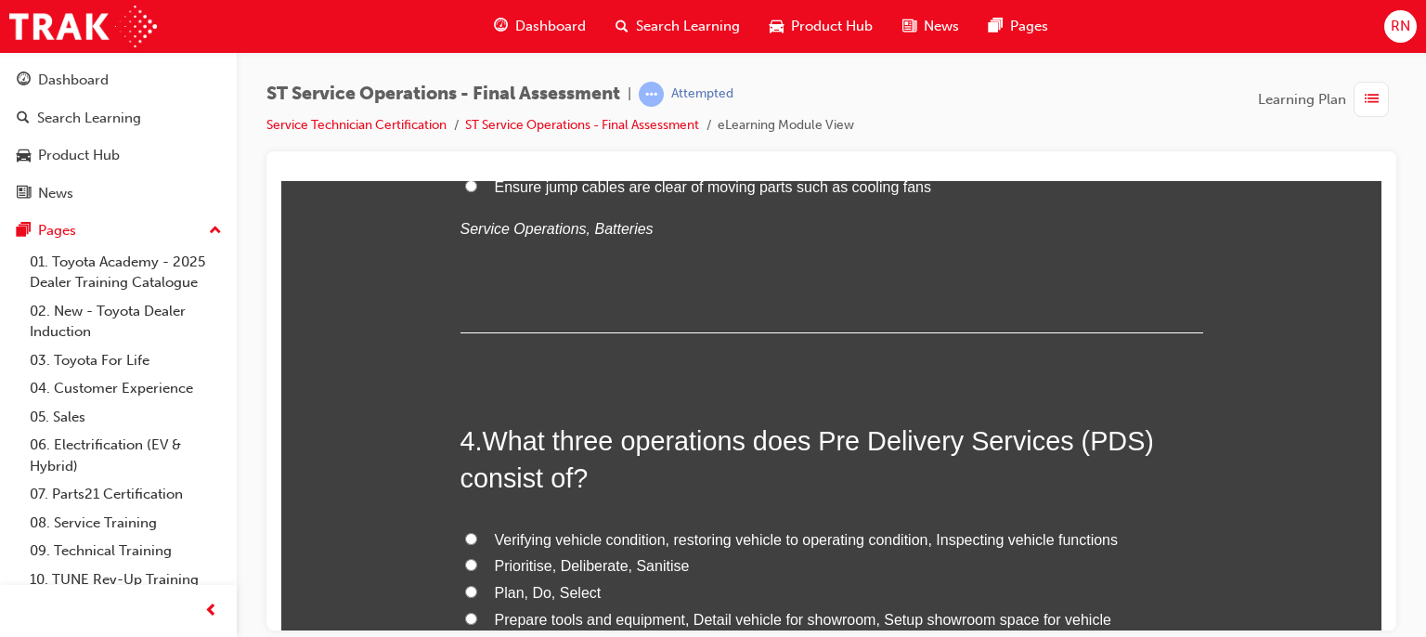
scroll to position [1324, 0]
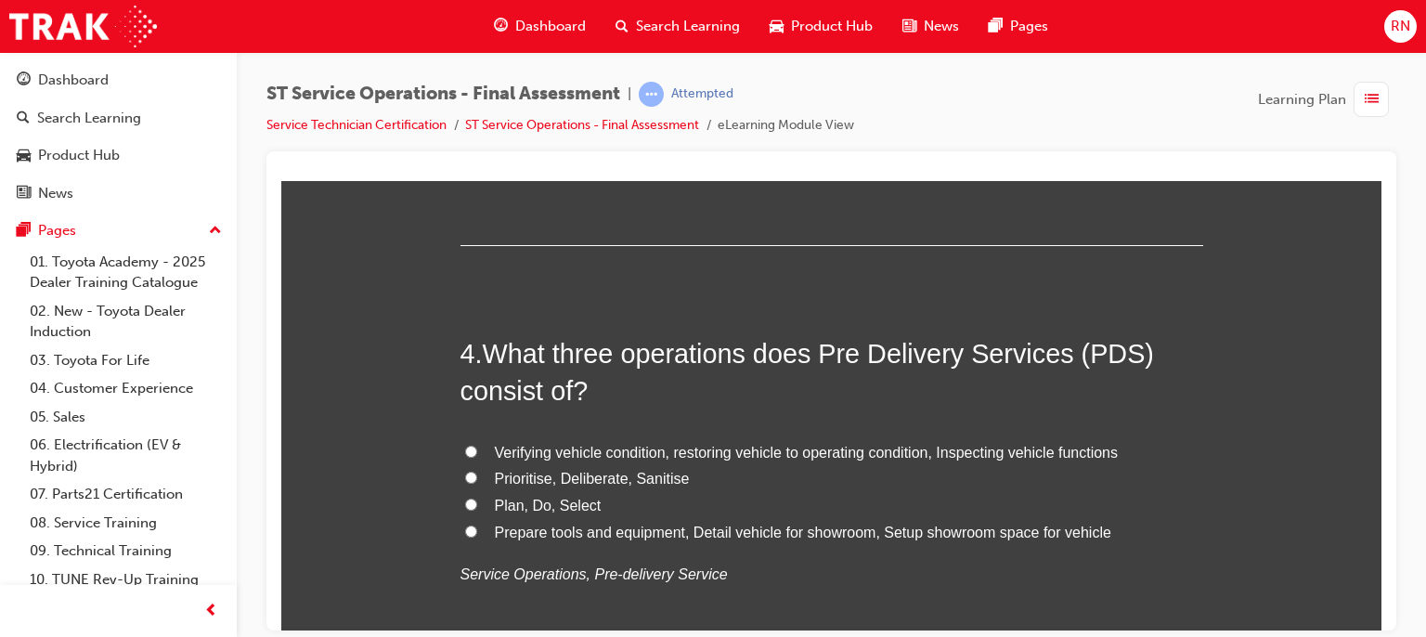
click at [563, 500] on span "Plan, Do, Select" at bounding box center [548, 505] width 107 height 16
click at [477, 500] on input "Plan, Do, Select" at bounding box center [471, 504] width 12 height 12
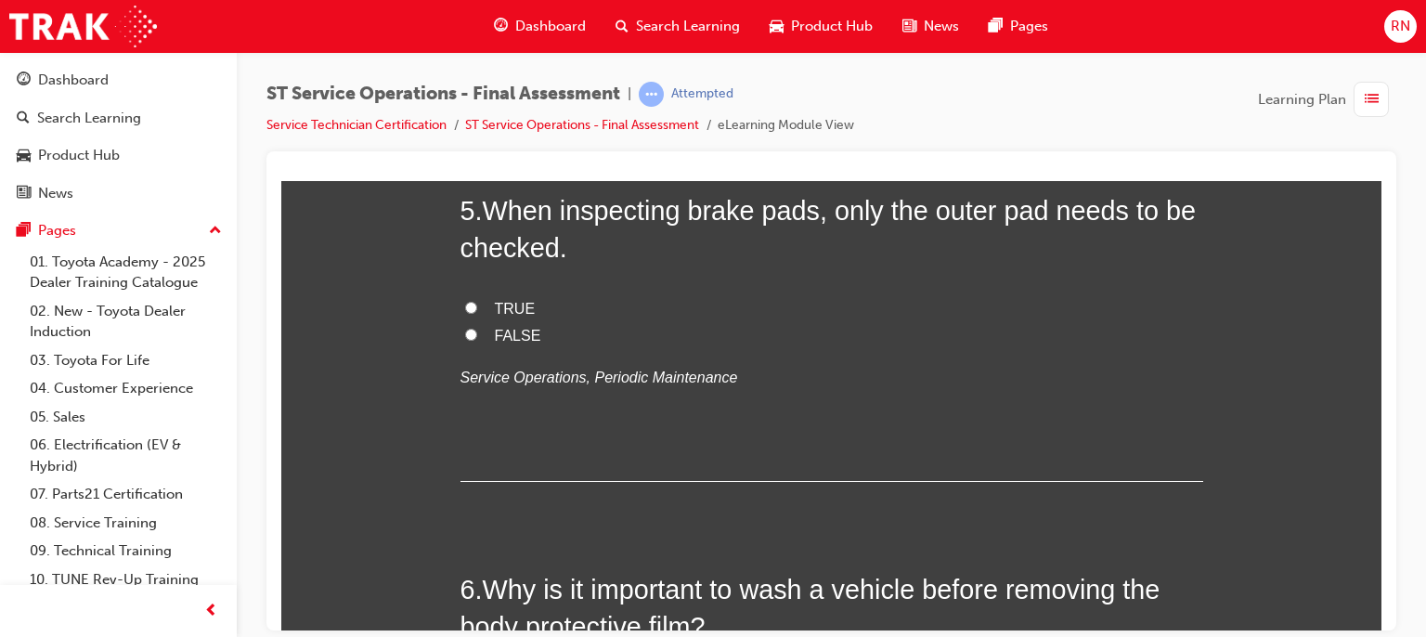
scroll to position [1905, 0]
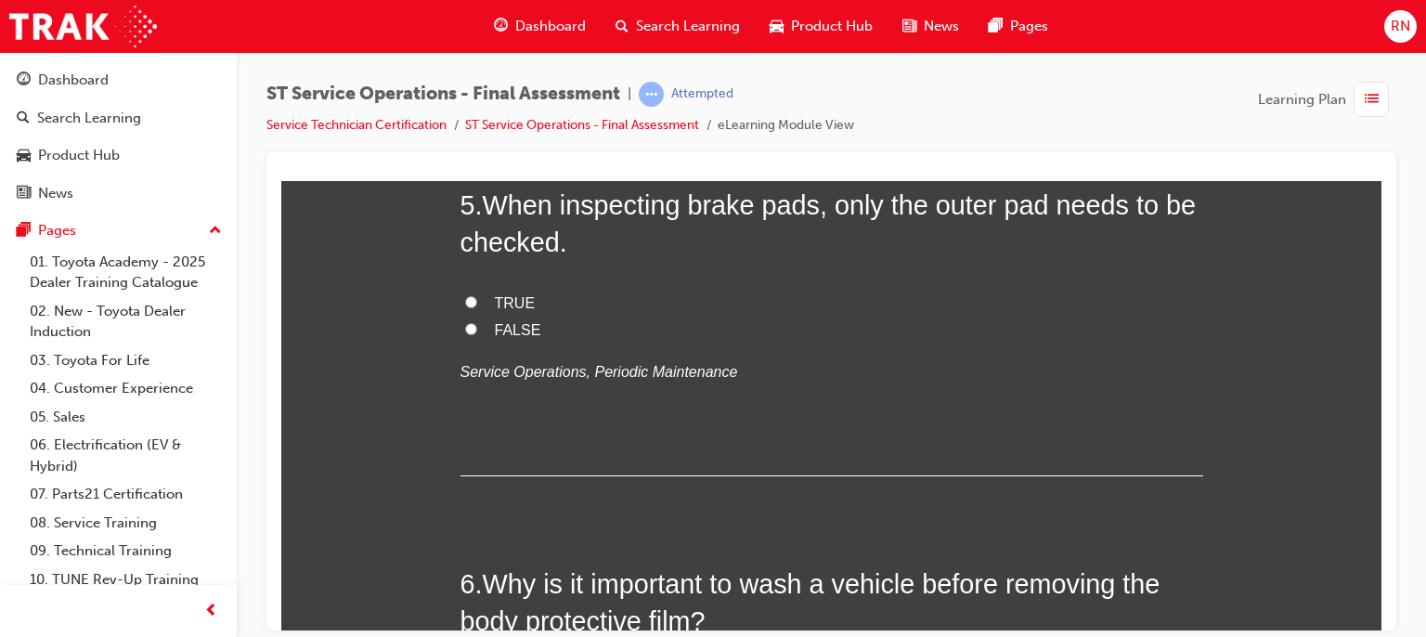
click at [469, 326] on input "FALSE" at bounding box center [471, 328] width 12 height 12
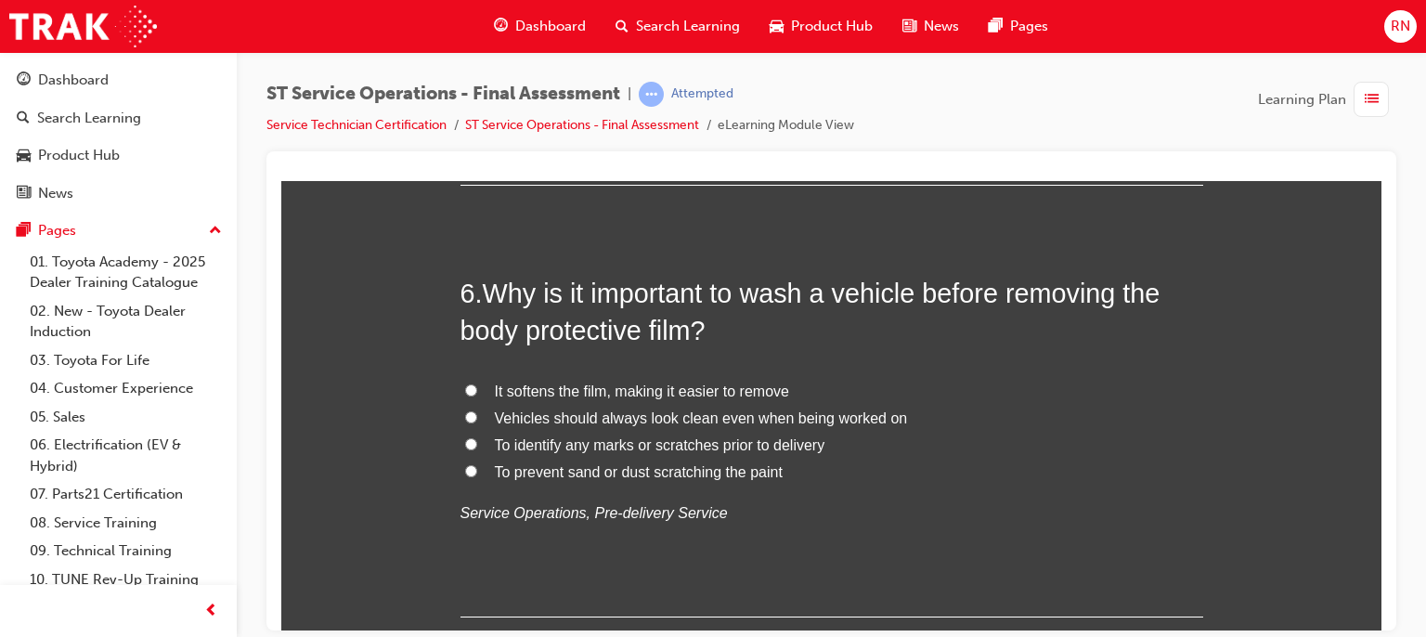
scroll to position [2202, 0]
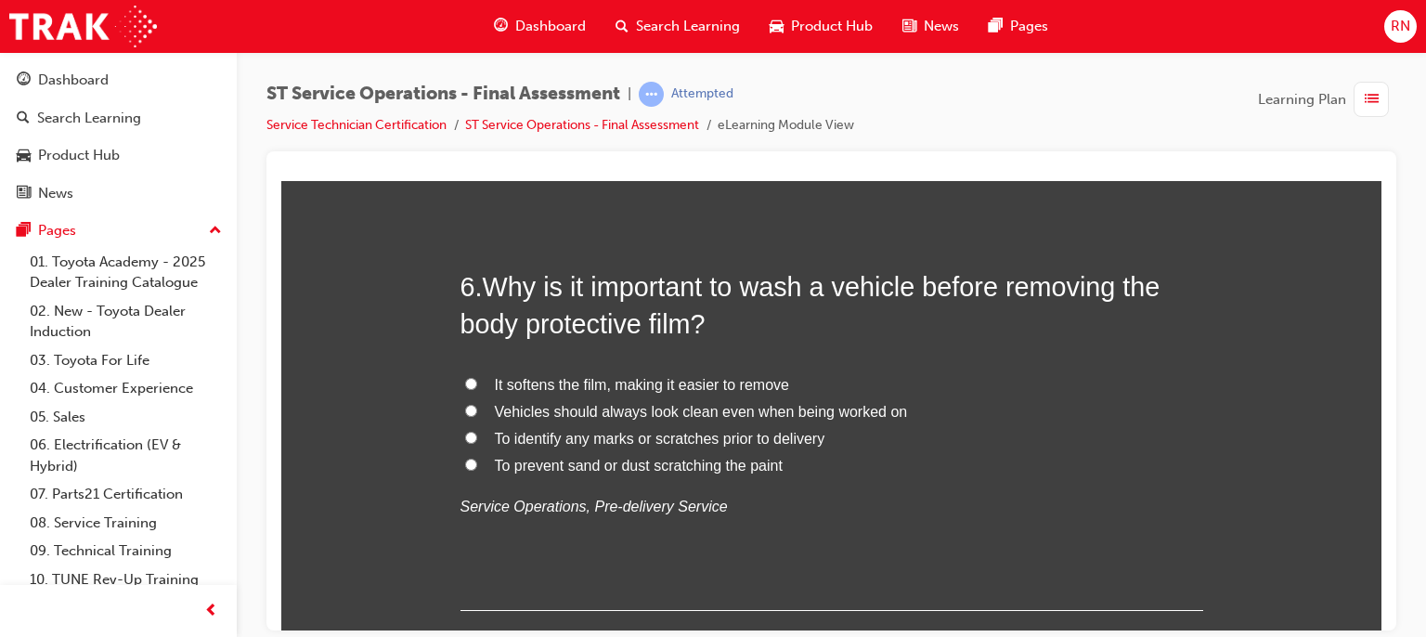
click at [600, 467] on span "To prevent sand or dust scratching the paint" at bounding box center [639, 465] width 288 height 16
click at [477, 467] on input "To prevent sand or dust scratching the paint" at bounding box center [471, 464] width 12 height 12
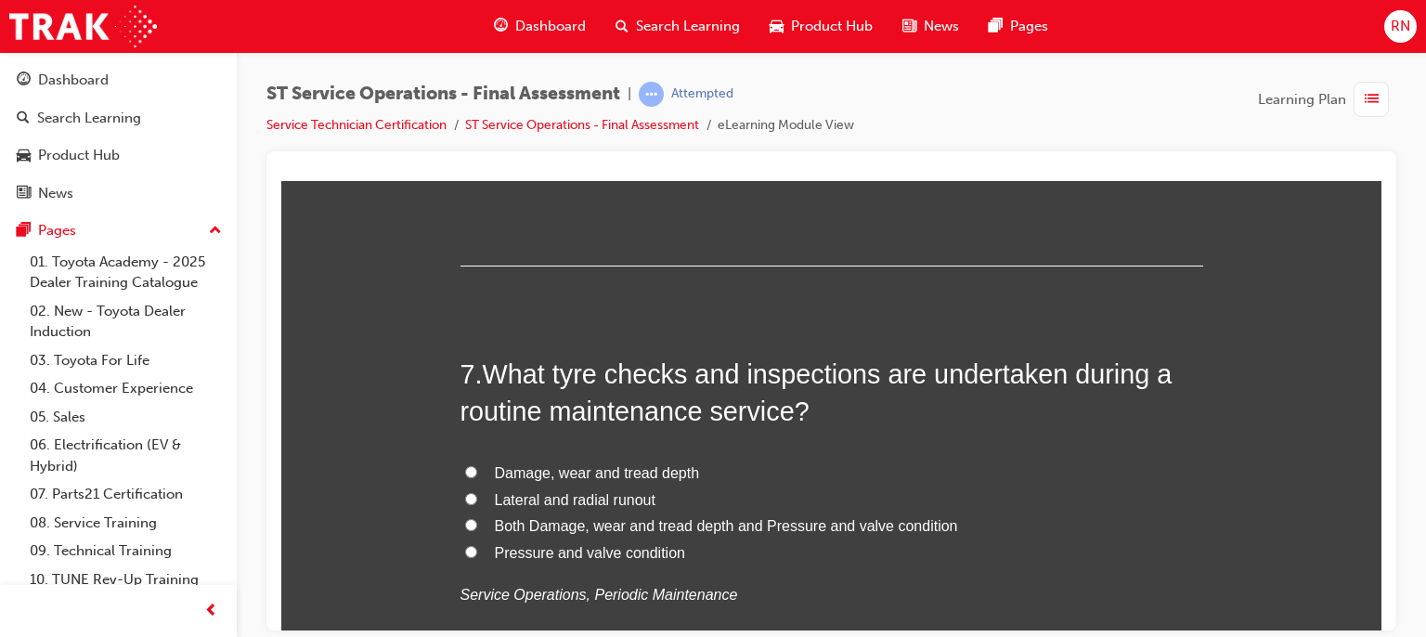
scroll to position [2563, 0]
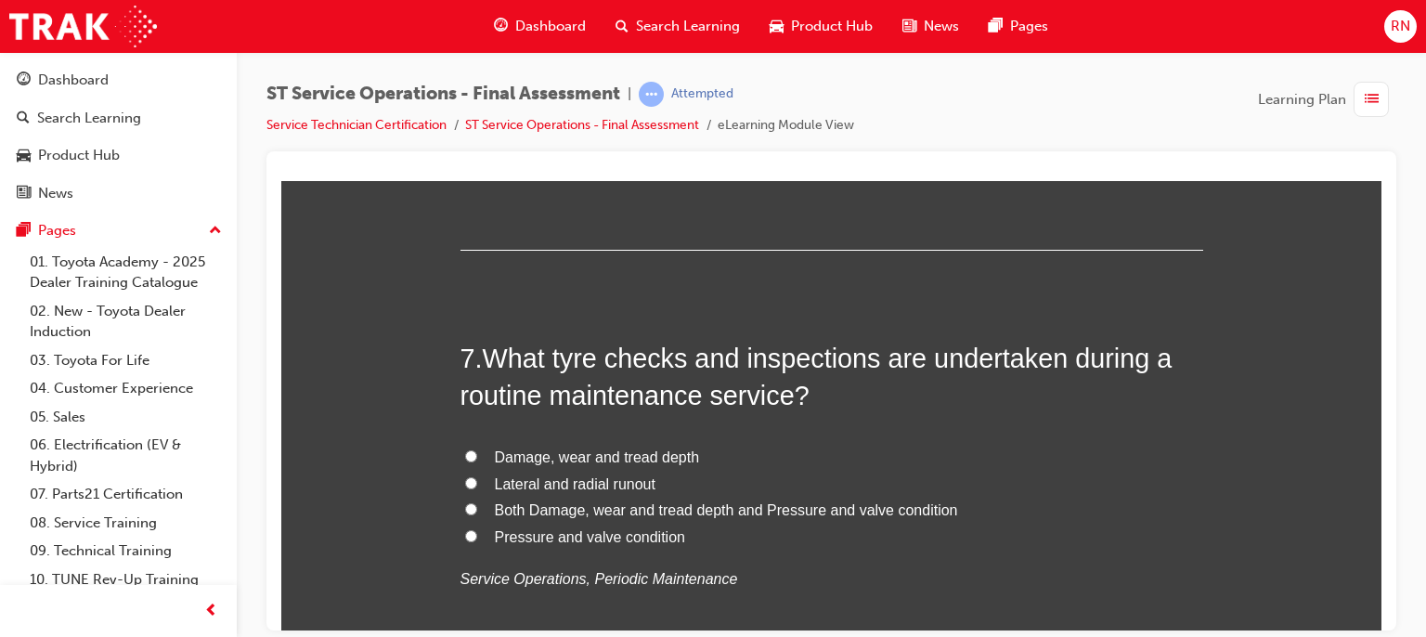
click at [892, 514] on span "Both Damage, wear and tread depth and Pressure and valve condition" at bounding box center [726, 509] width 463 height 16
click at [477, 514] on input "Both Damage, wear and tread depth and Pressure and valve condition" at bounding box center [471, 508] width 12 height 12
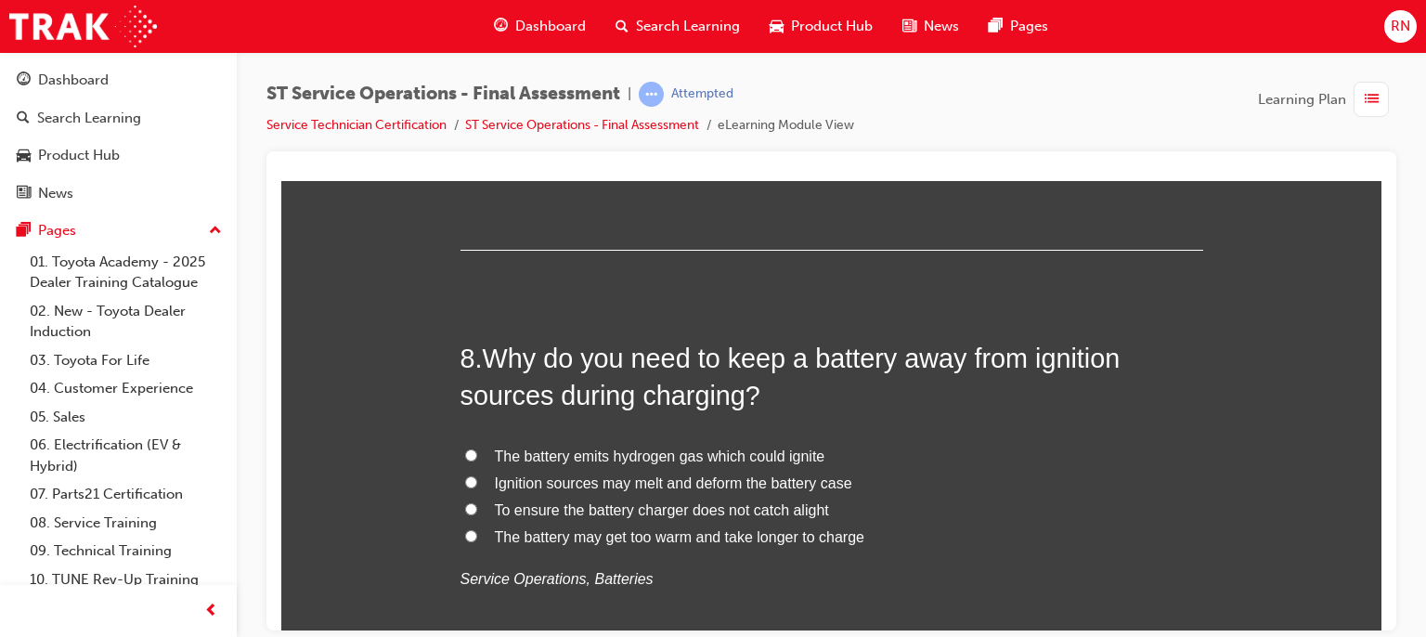
scroll to position [3008, 0]
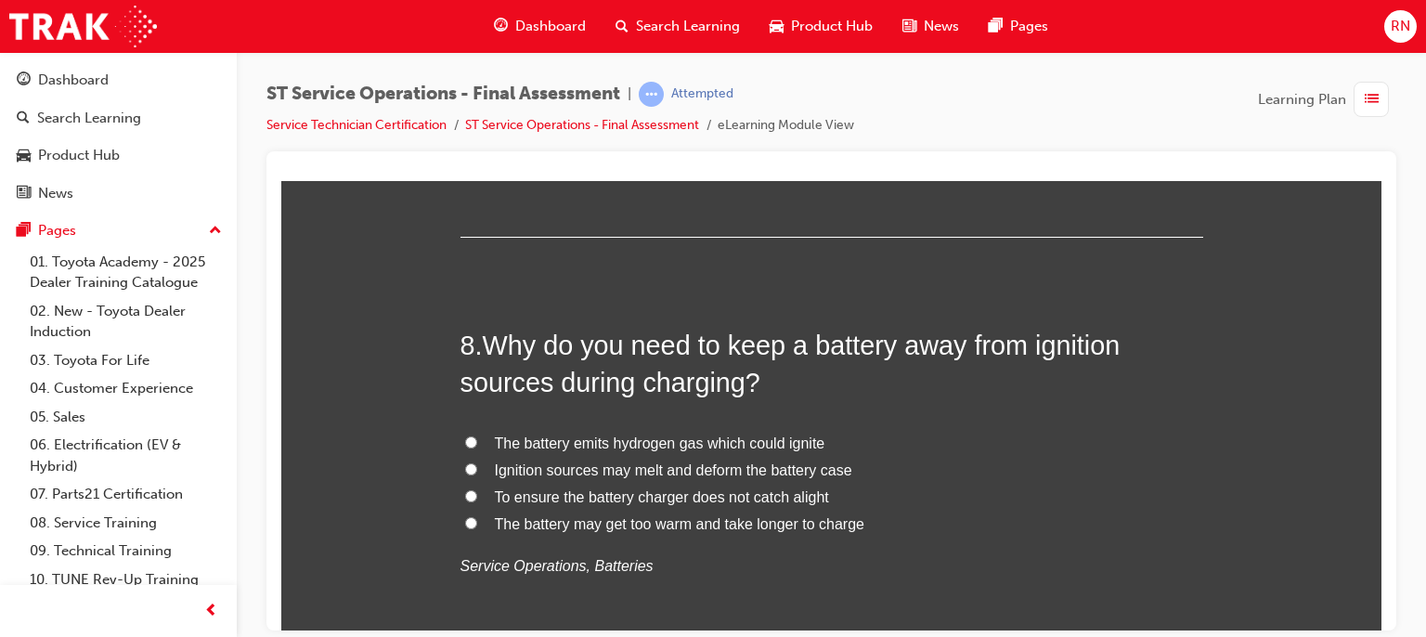
click at [655, 441] on span "The battery emits hydrogen gas which could ignite" at bounding box center [660, 443] width 331 height 16
click at [477, 441] on input "The battery emits hydrogen gas which could ignite" at bounding box center [471, 441] width 12 height 12
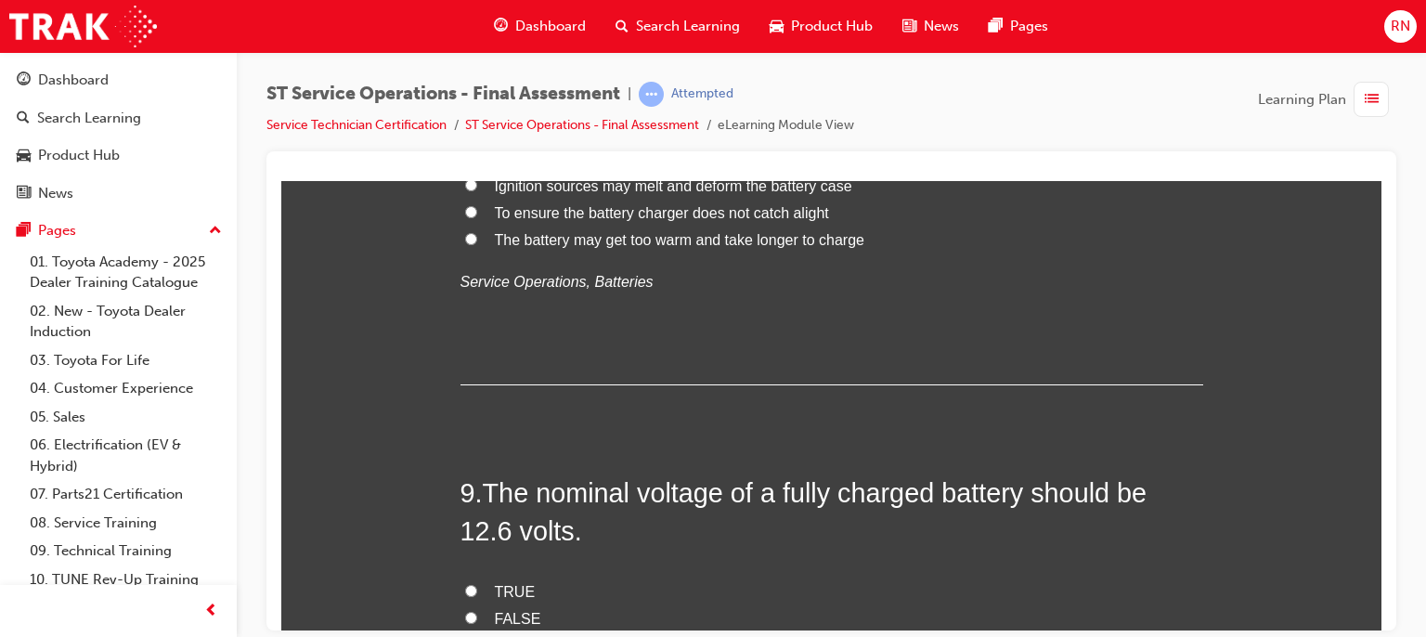
scroll to position [3404, 0]
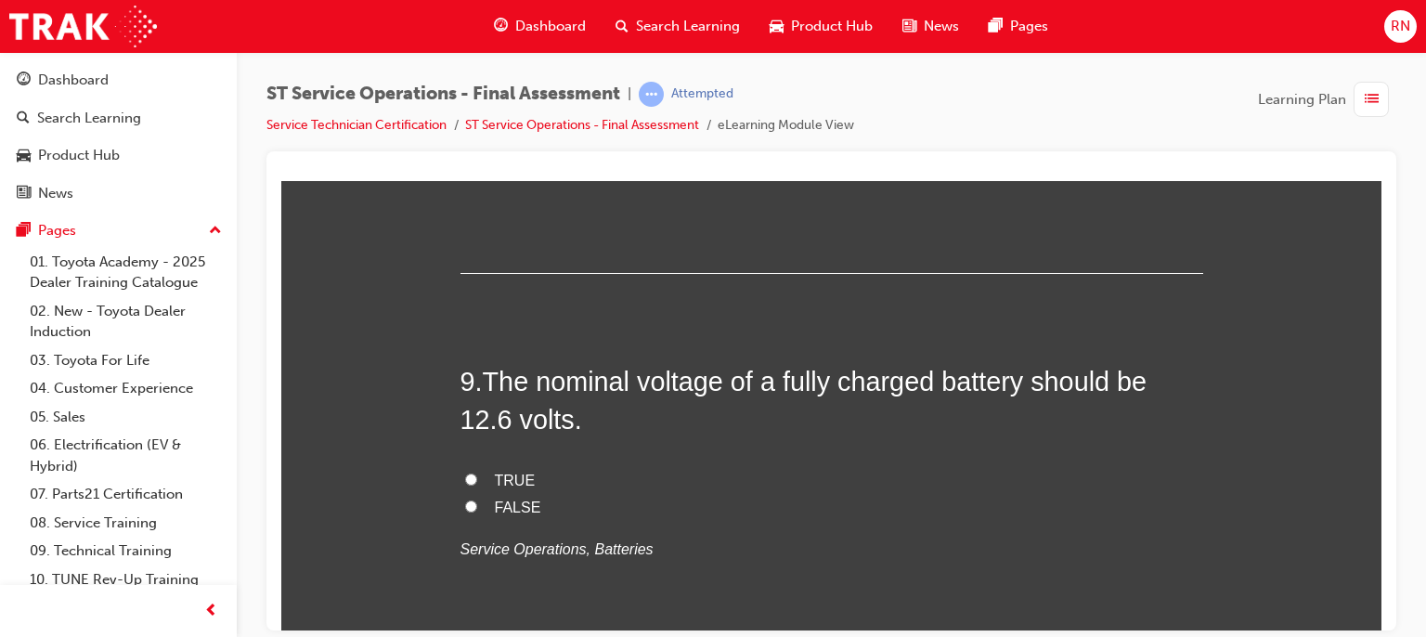
click at [509, 483] on span "TRUE" at bounding box center [515, 480] width 41 height 16
click at [477, 483] on input "TRUE" at bounding box center [471, 479] width 12 height 12
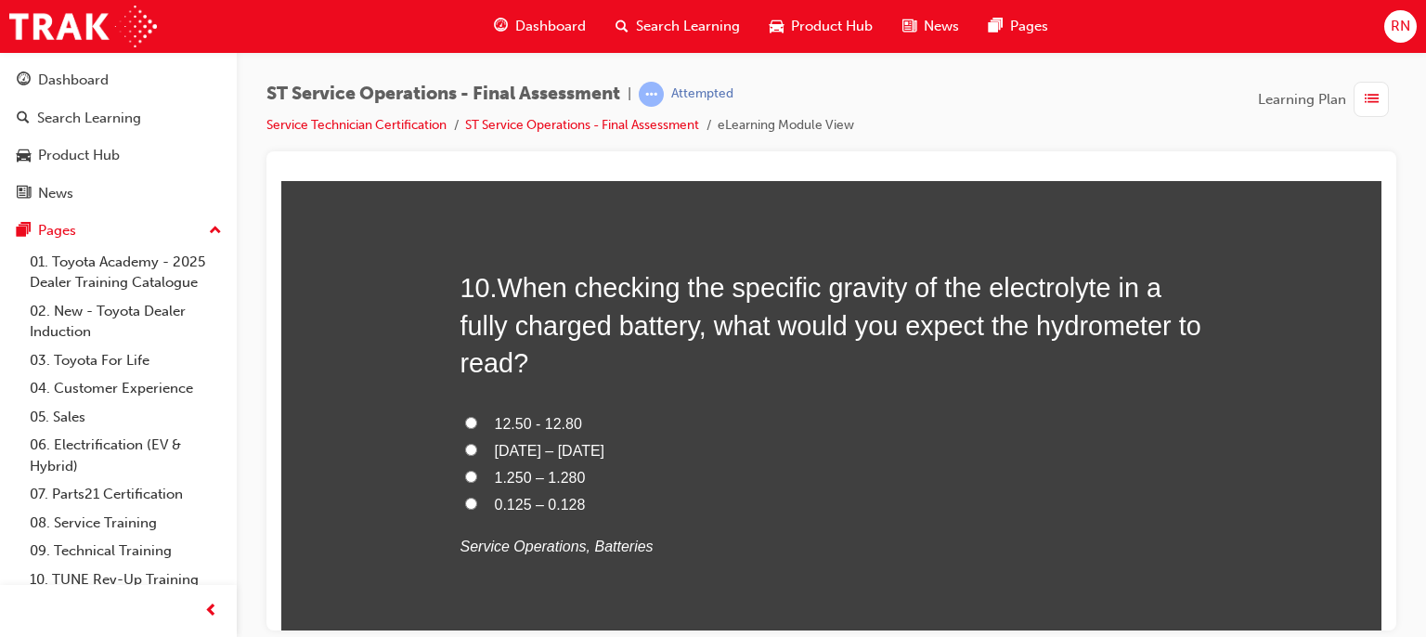
scroll to position [3887, 0]
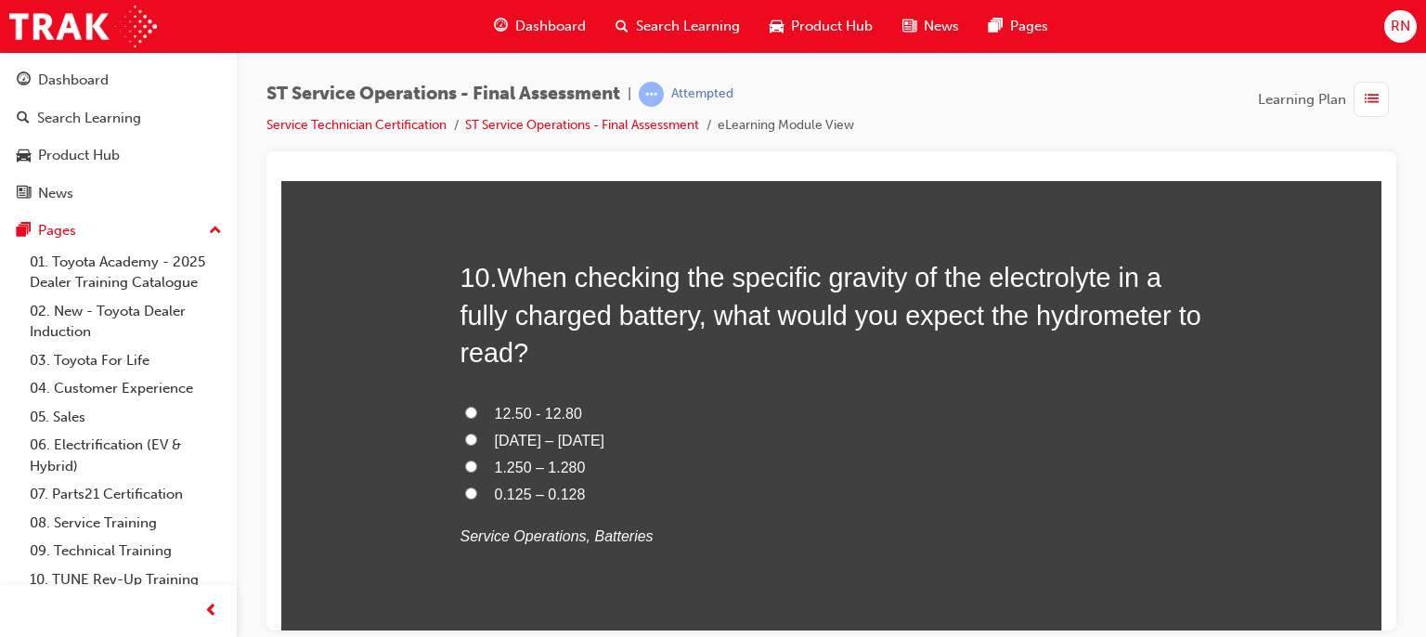
click at [527, 467] on span "1.250 – 1.280" at bounding box center [540, 467] width 91 height 16
click at [477, 467] on input "1.250 – 1.280" at bounding box center [471, 466] width 12 height 12
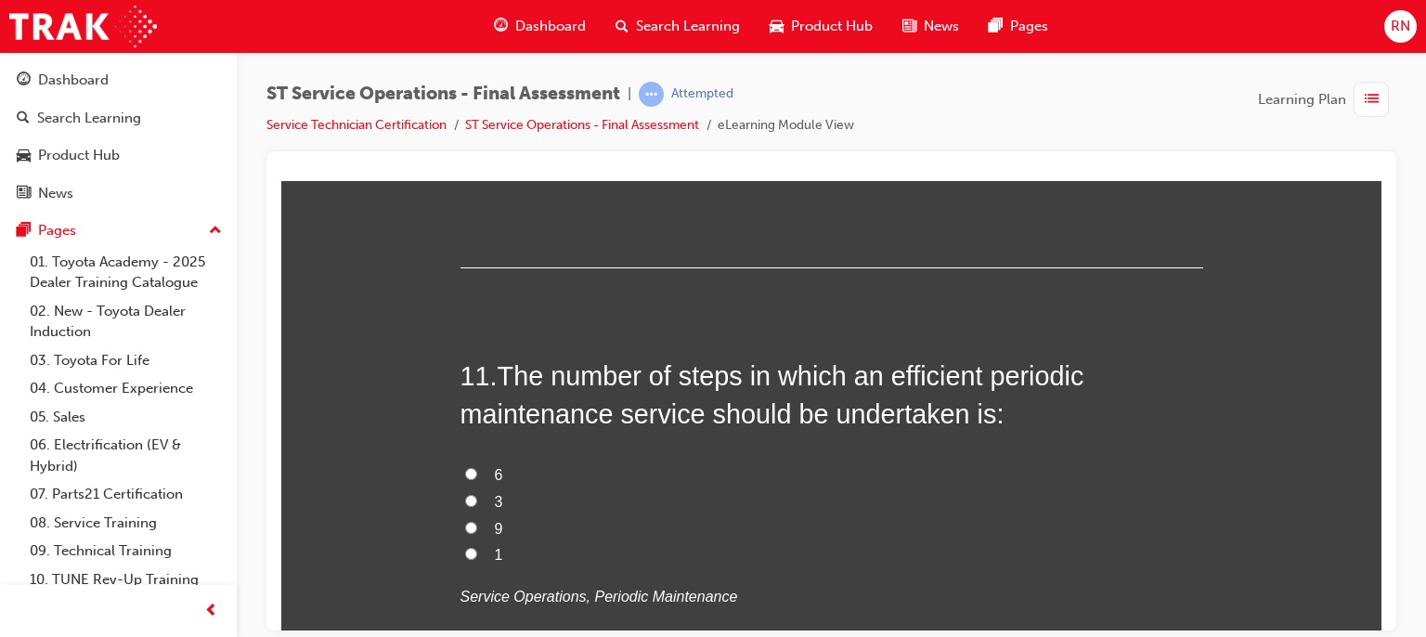
scroll to position [4282, 0]
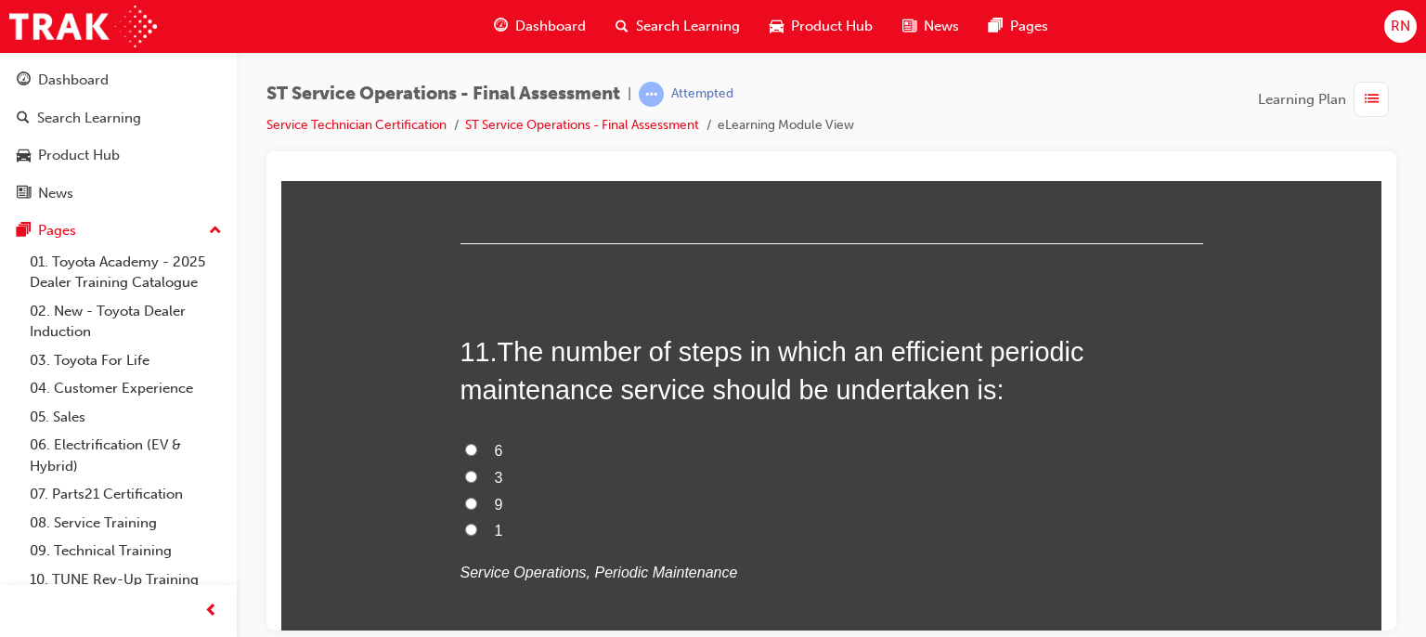
click at [495, 451] on span "6" at bounding box center [499, 450] width 8 height 16
click at [477, 451] on input "6" at bounding box center [471, 449] width 12 height 12
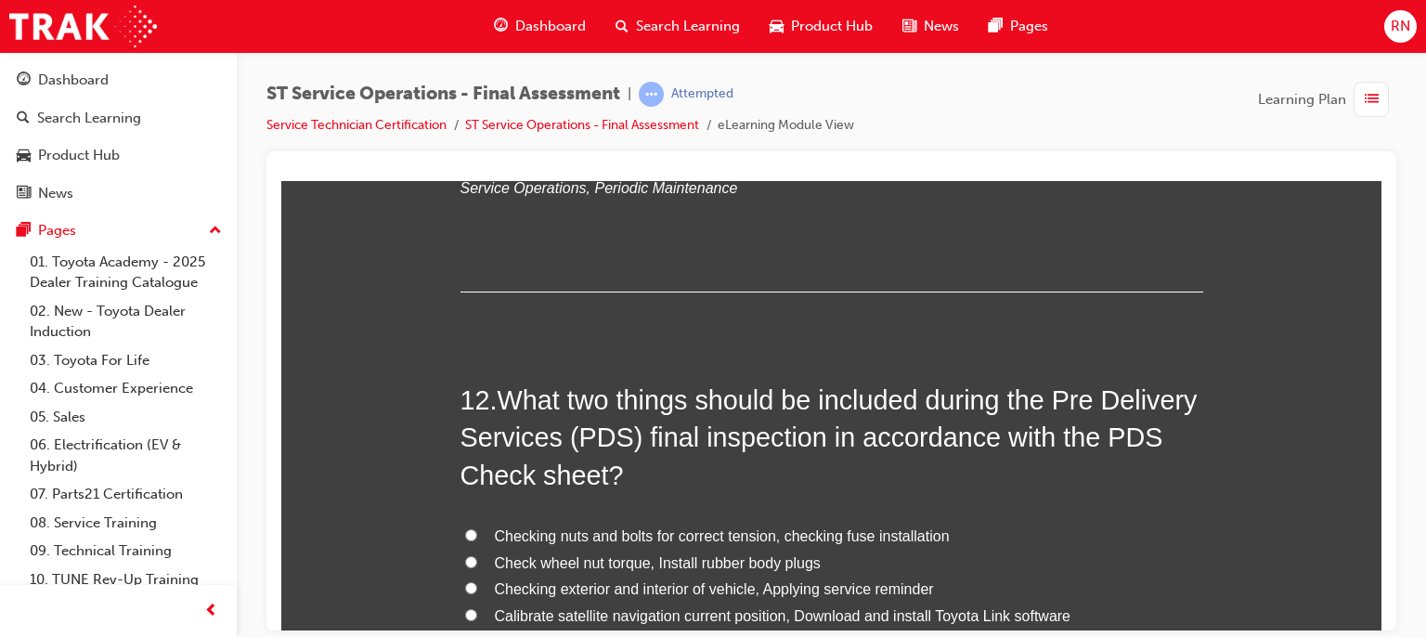
scroll to position [4716, 0]
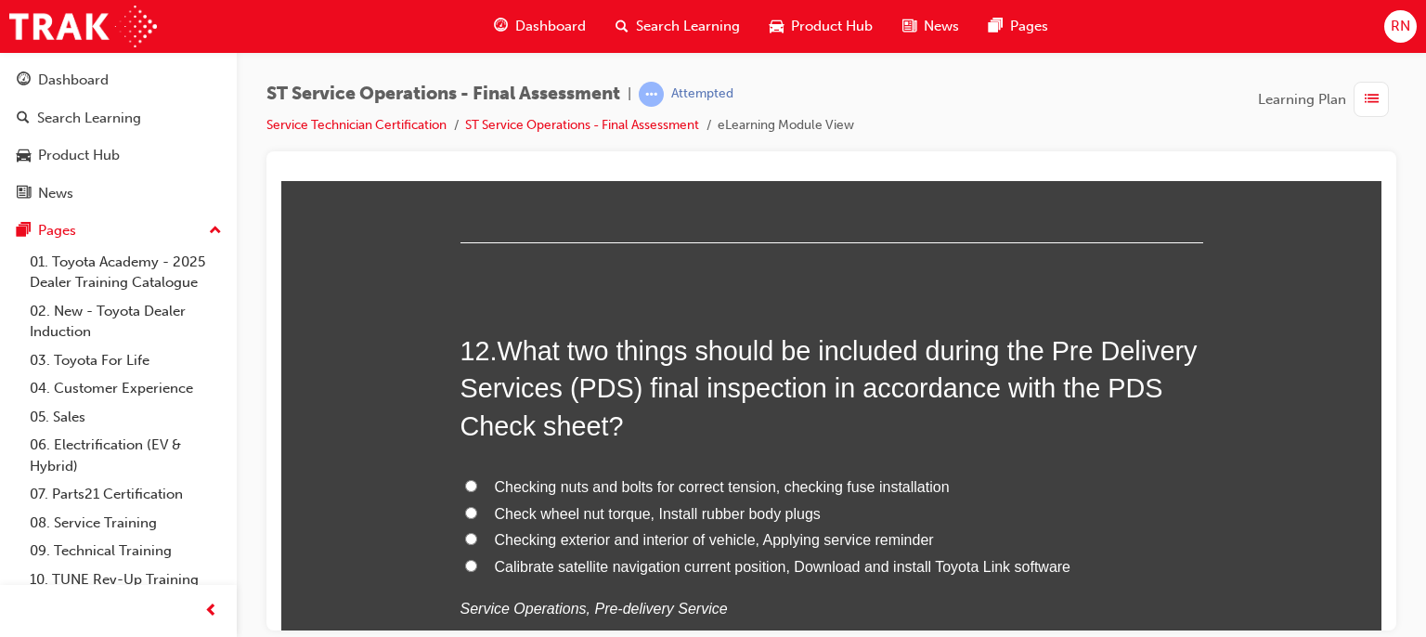
click at [631, 567] on span "Calibrate satellite navigation current position, Download and install Toyota Li…" at bounding box center [783, 566] width 577 height 16
click at [477, 567] on input "Calibrate satellite navigation current position, Download and install Toyota Li…" at bounding box center [471, 565] width 12 height 12
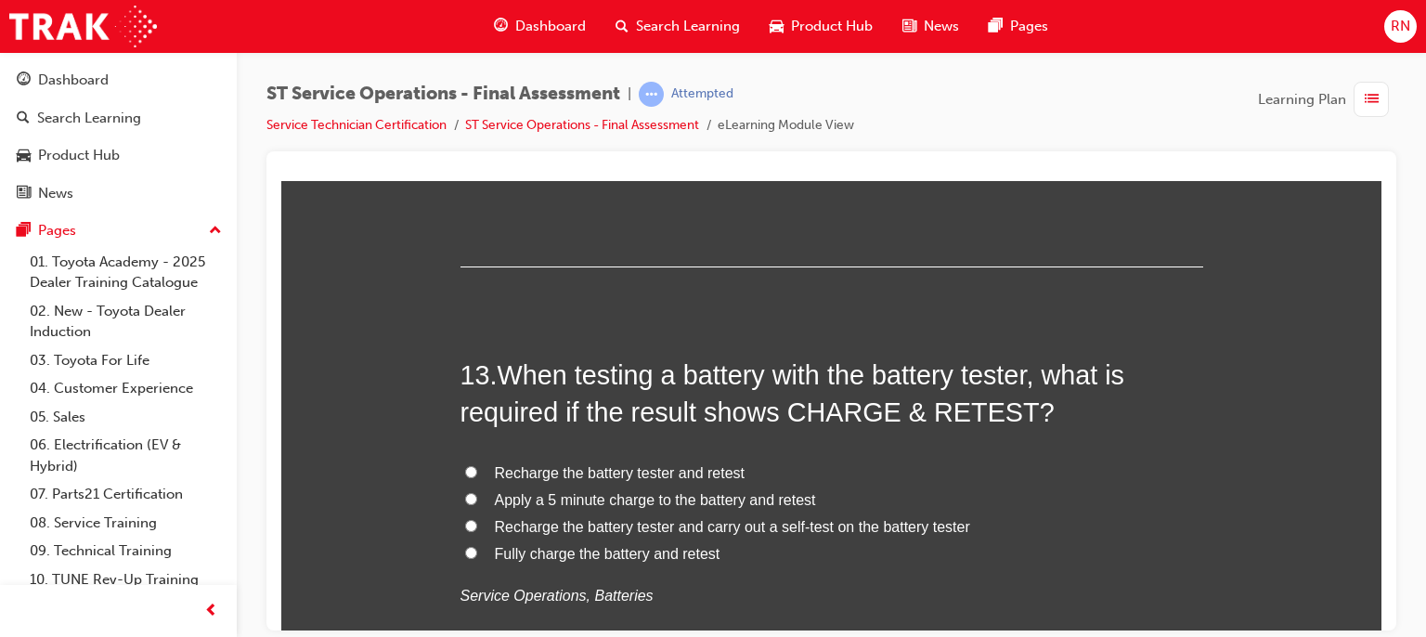
scroll to position [5211, 0]
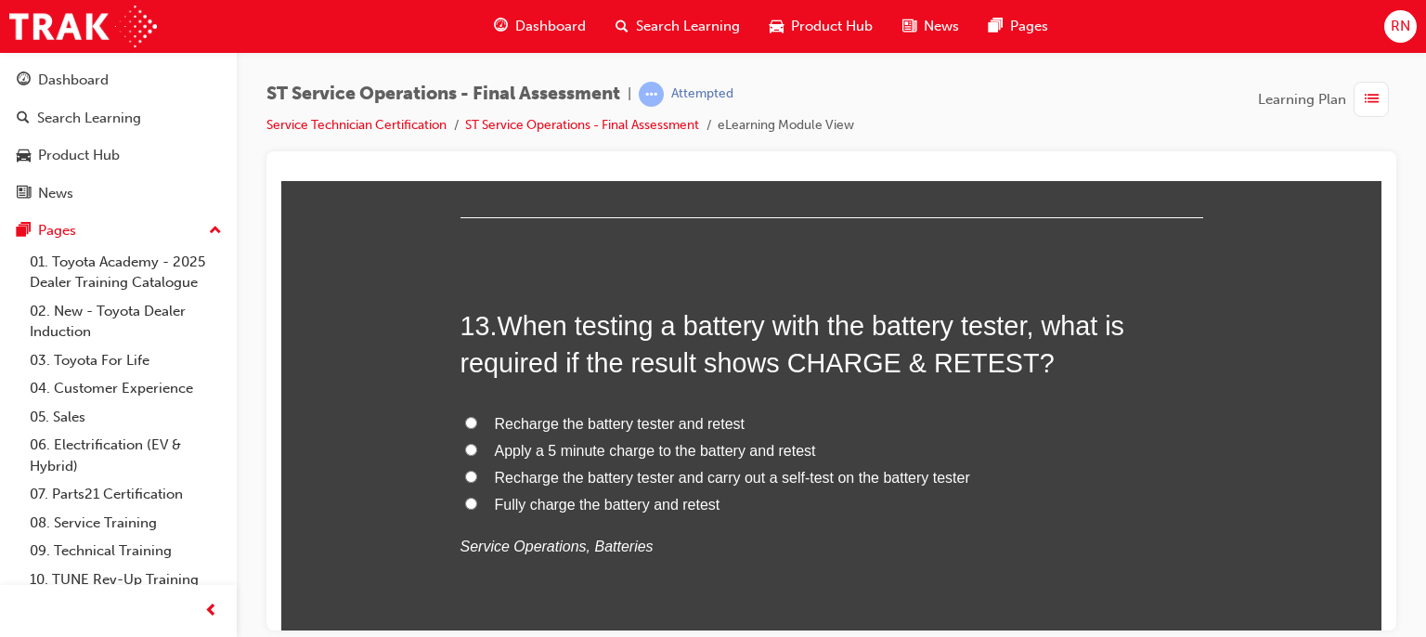
click at [601, 450] on span "Apply a 5 minute charge to the battery and retest" at bounding box center [655, 450] width 321 height 16
click at [477, 450] on input "Apply a 5 minute charge to the battery and retest" at bounding box center [471, 449] width 12 height 12
click at [582, 421] on span "Recharge the battery tester and retest" at bounding box center [620, 423] width 250 height 16
click at [477, 421] on input "Recharge the battery tester and retest" at bounding box center [471, 422] width 12 height 12
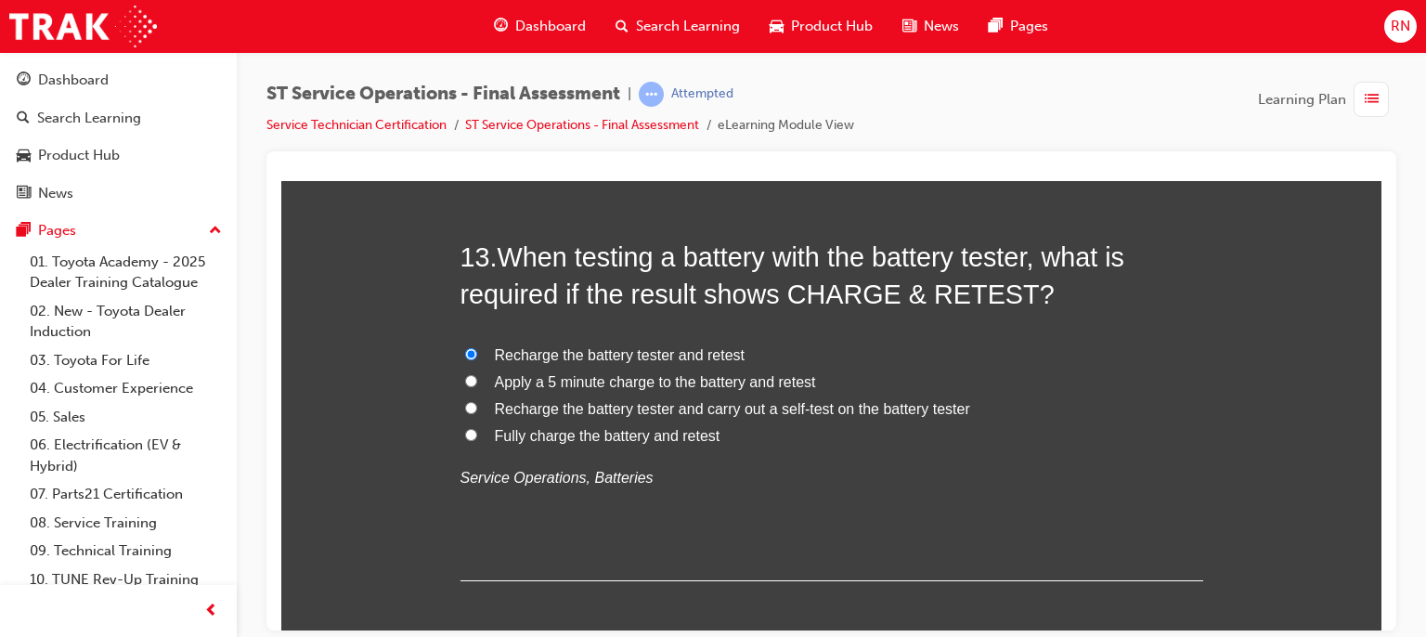
scroll to position [5285, 0]
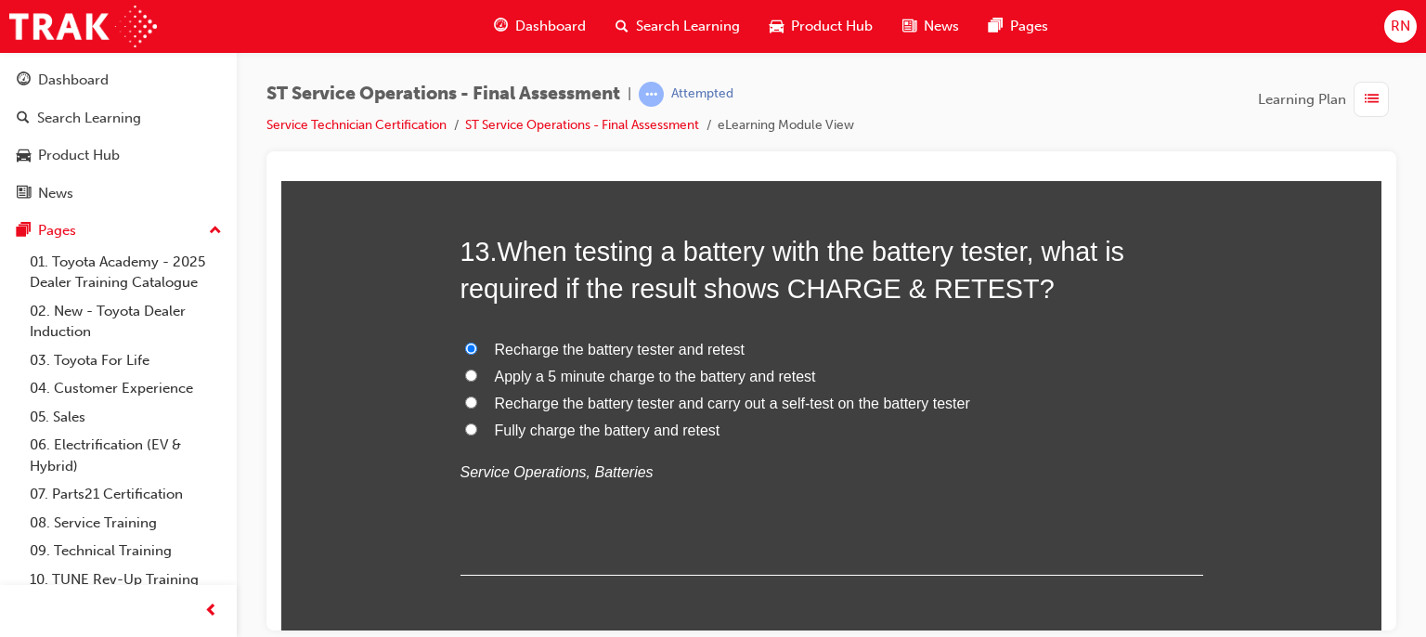
click at [606, 374] on span "Apply a 5 minute charge to the battery and retest" at bounding box center [655, 376] width 321 height 16
click at [477, 374] on input "Apply a 5 minute charge to the battery and retest" at bounding box center [471, 375] width 12 height 12
click at [641, 429] on span "Fully charge the battery and retest" at bounding box center [608, 430] width 226 height 16
click at [477, 429] on input "Fully charge the battery and retest" at bounding box center [471, 428] width 12 height 12
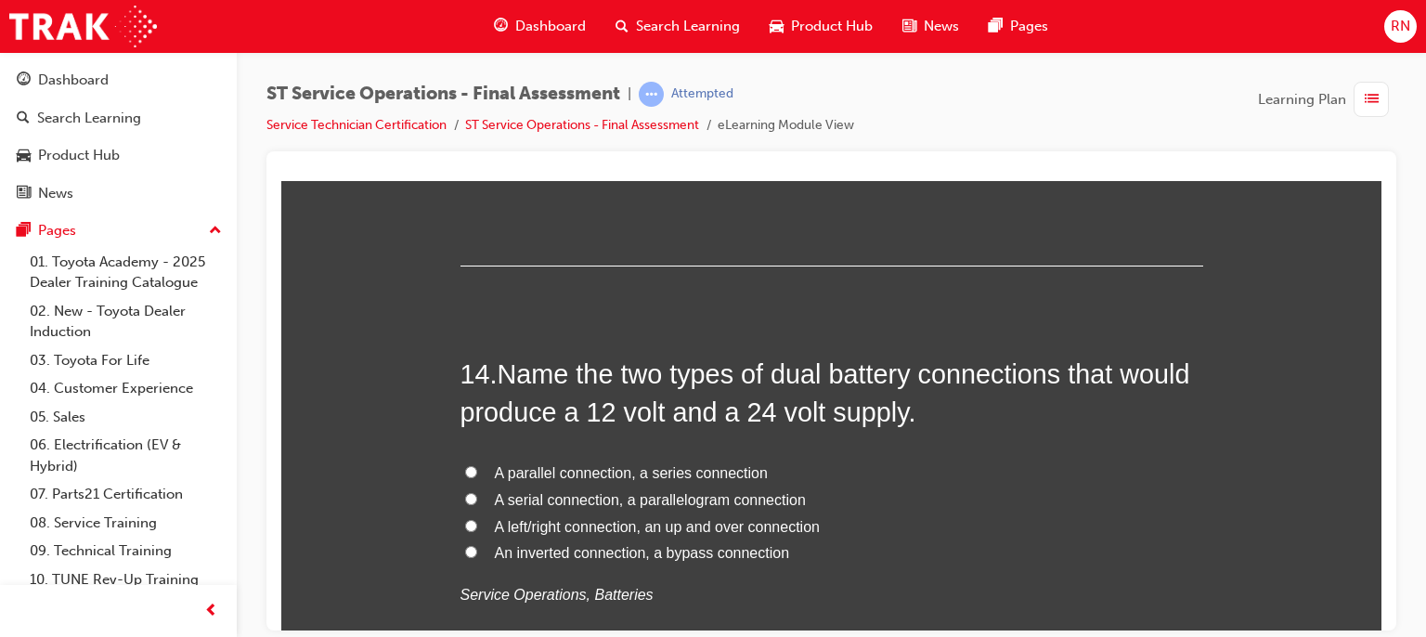
scroll to position [5644, 0]
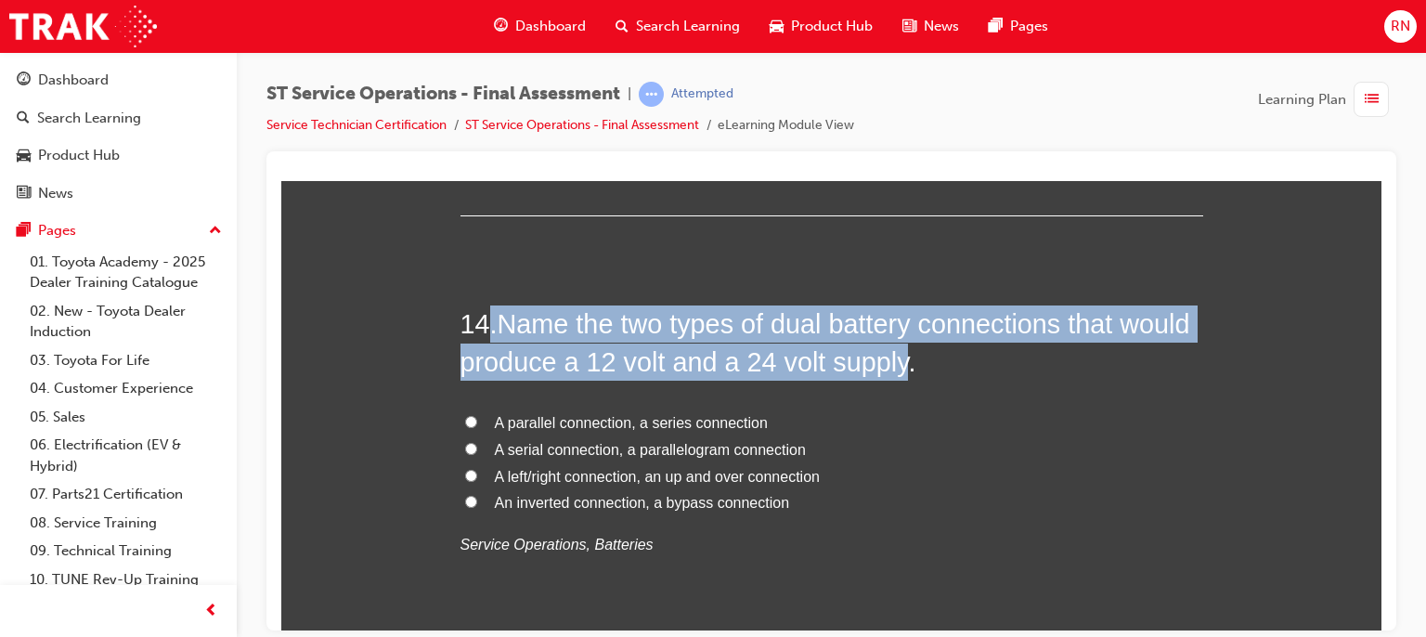
drag, startPoint x: 900, startPoint y: 364, endPoint x: 483, endPoint y: 314, distance: 419.9
click at [483, 314] on h2 "14 . Name the two types of dual battery connections that would produce a 12 vol…" at bounding box center [832, 342] width 743 height 75
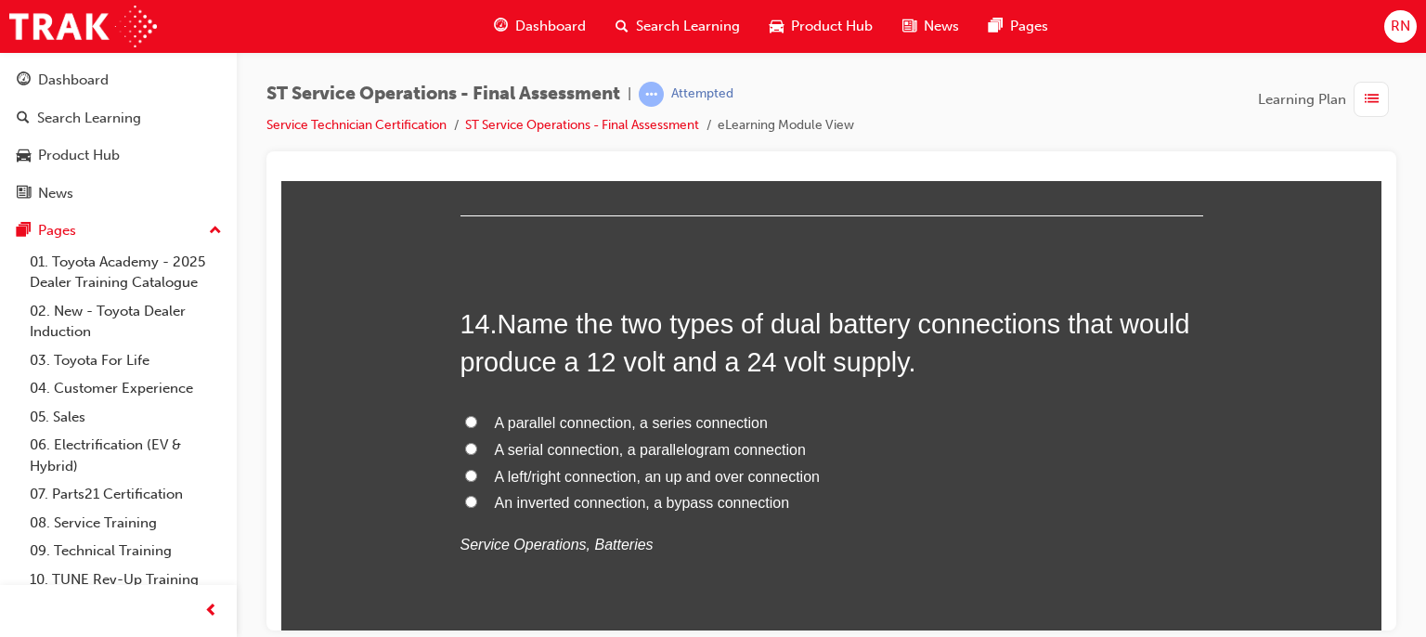
click at [619, 414] on span "A parallel connection, a series connection" at bounding box center [631, 422] width 273 height 16
click at [477, 415] on input "A parallel connection, a series connection" at bounding box center [471, 421] width 12 height 12
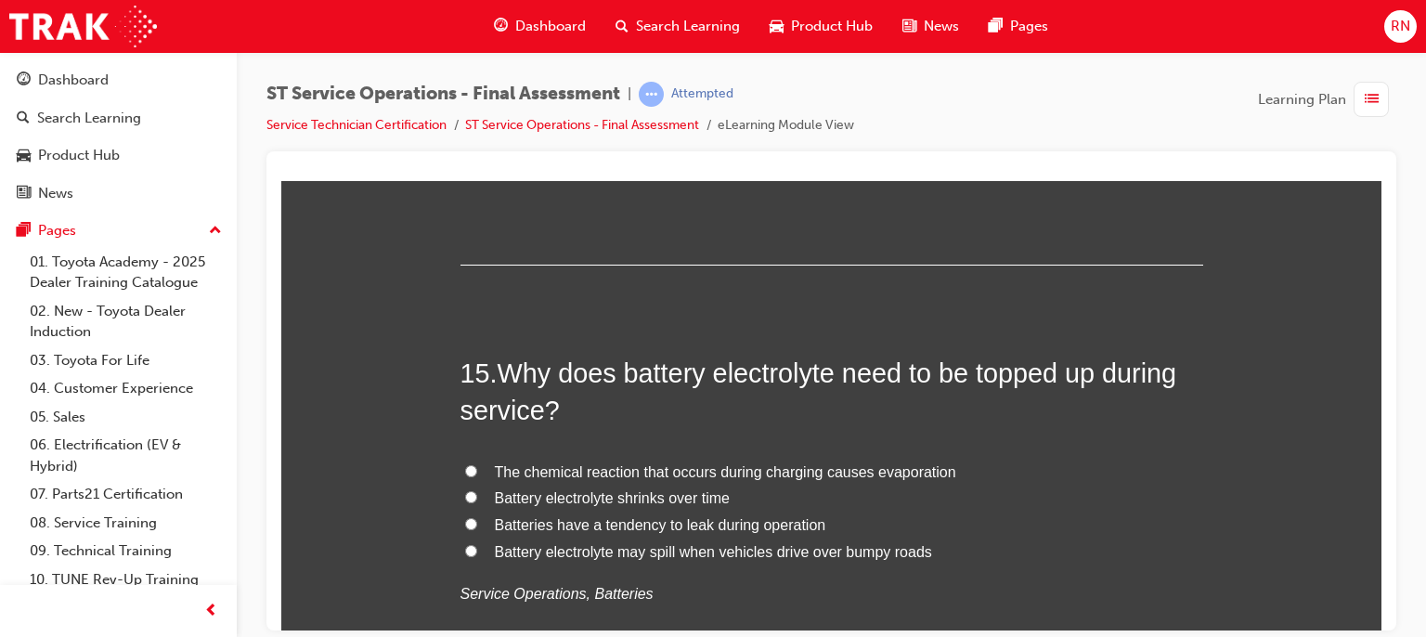
scroll to position [6053, 0]
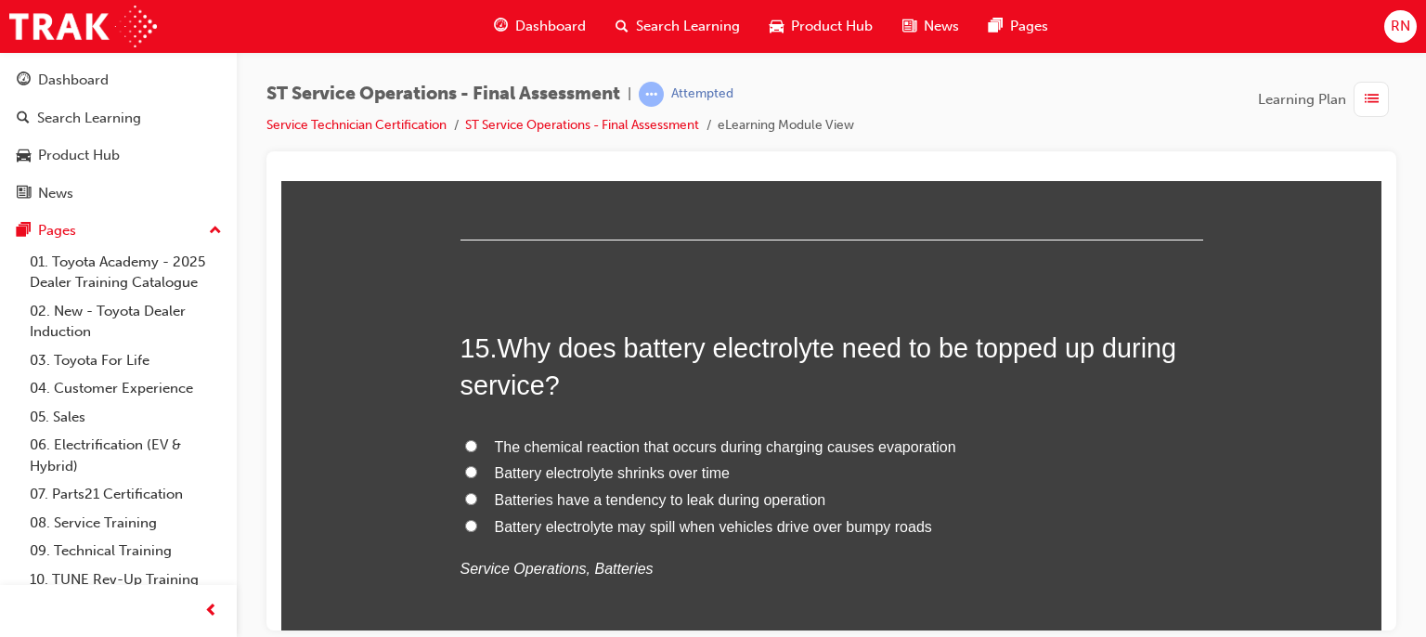
click at [888, 441] on span "The chemical reaction that occurs during charging causes evaporation" at bounding box center [725, 446] width 461 height 16
click at [477, 441] on input "The chemical reaction that occurs during charging causes evaporation" at bounding box center [471, 445] width 12 height 12
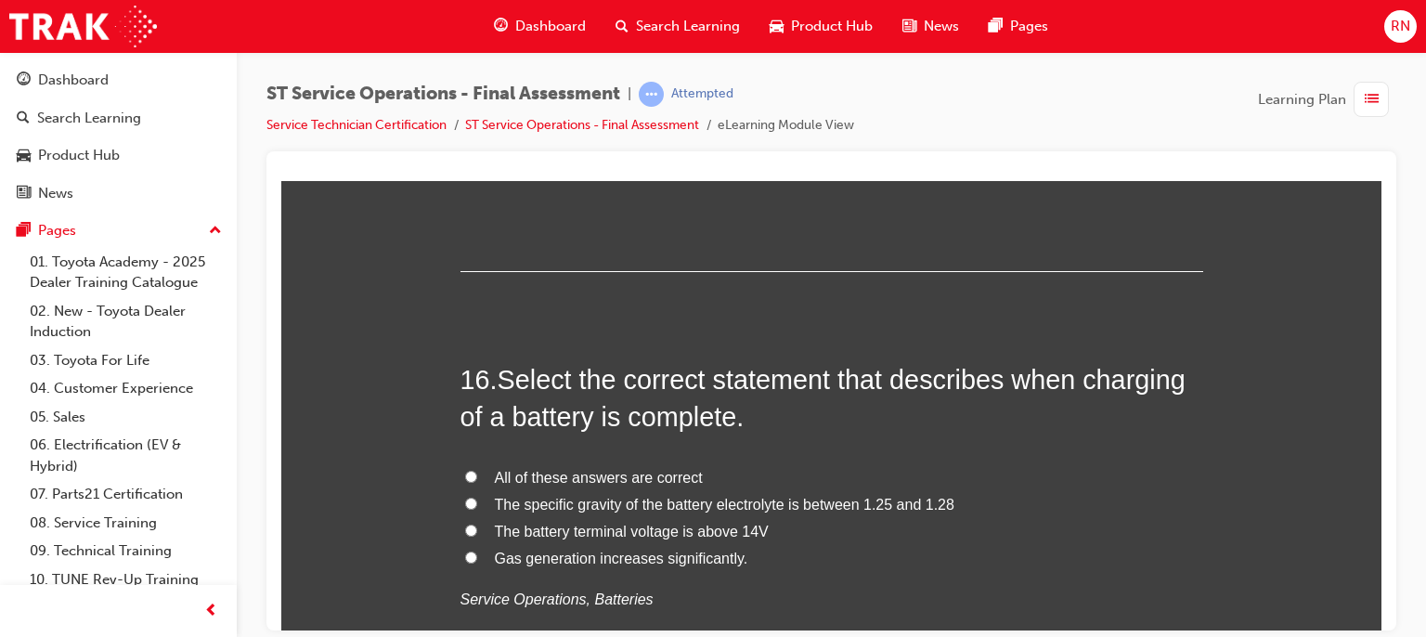
scroll to position [6460, 0]
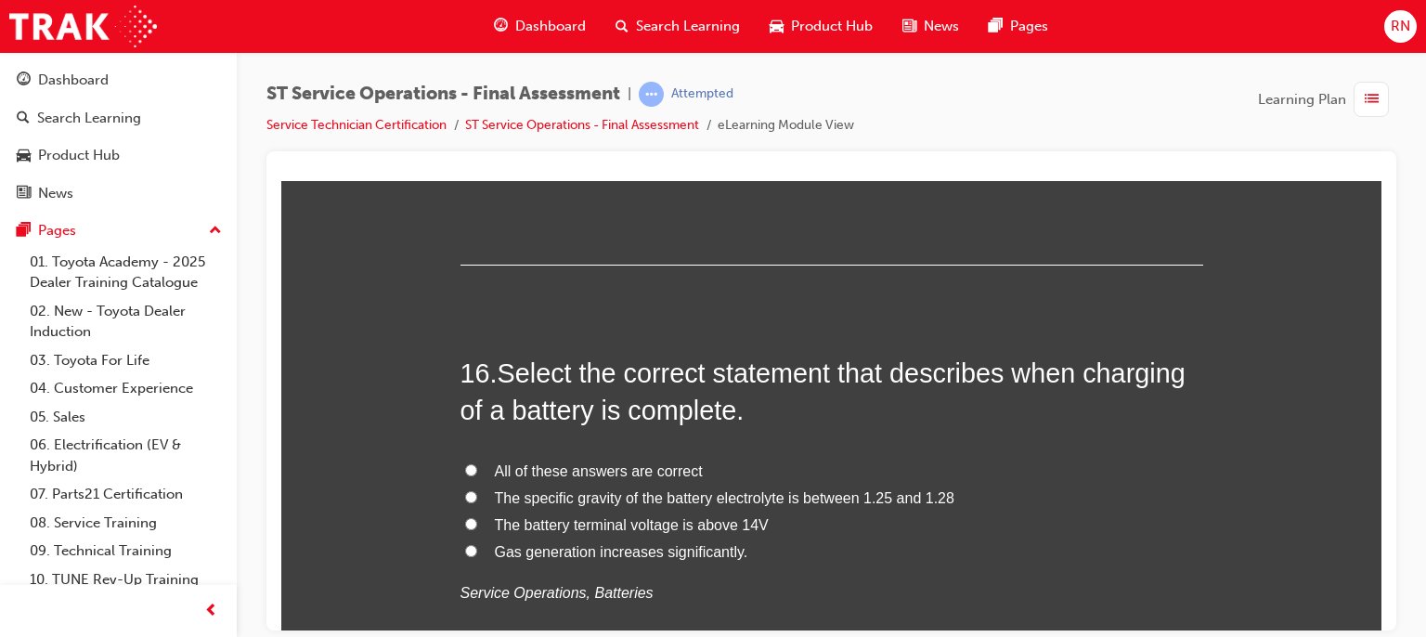
click at [605, 500] on span "The specific gravity of the battery electrolyte is between 1.25 and 1.28" at bounding box center [725, 497] width 460 height 16
click at [477, 500] on input "The specific gravity of the battery electrolyte is between 1.25 and 1.28" at bounding box center [471, 496] width 12 height 12
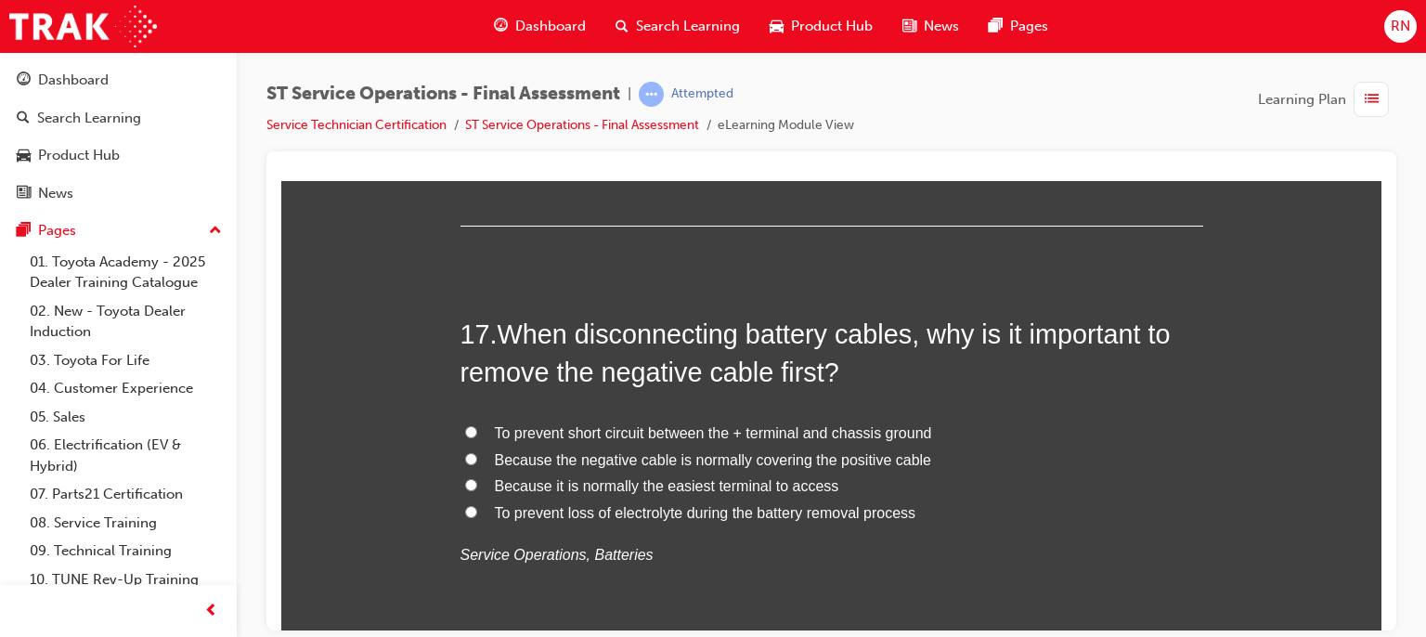
scroll to position [6956, 0]
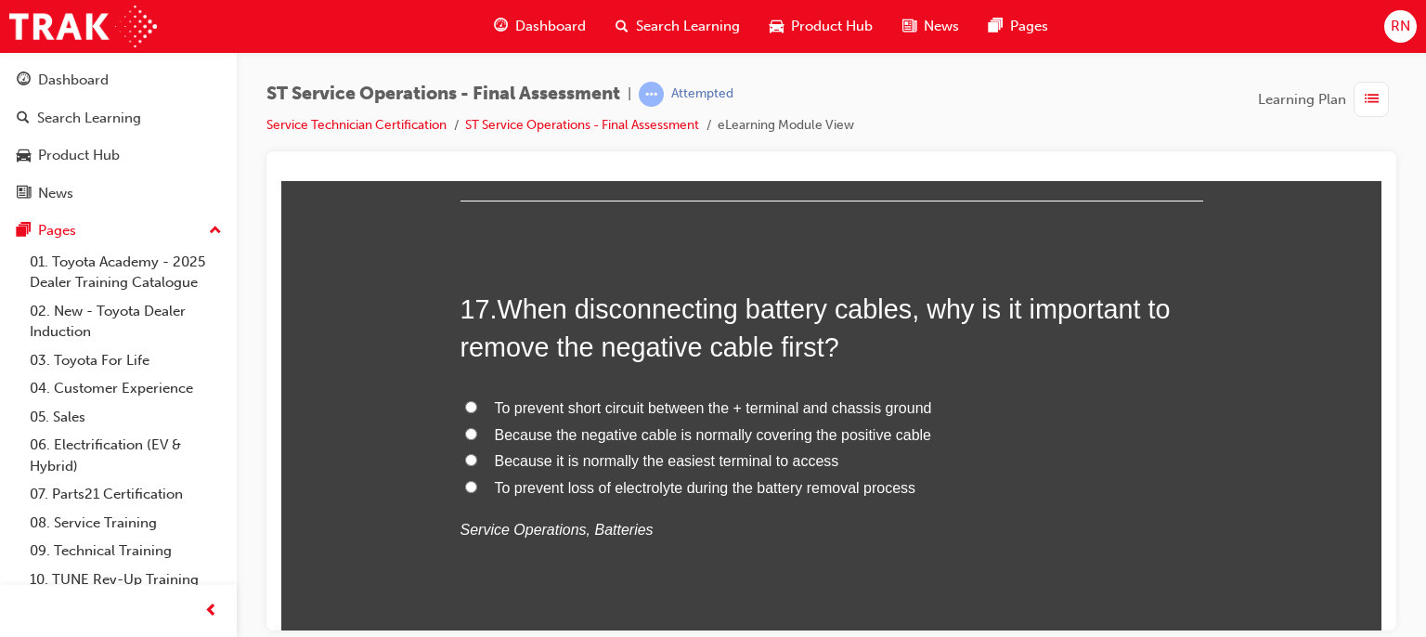
click at [789, 407] on span "To prevent short circuit between the + terminal and chassis ground" at bounding box center [713, 407] width 437 height 16
click at [477, 407] on input "To prevent short circuit between the + terminal and chassis ground" at bounding box center [471, 406] width 12 height 12
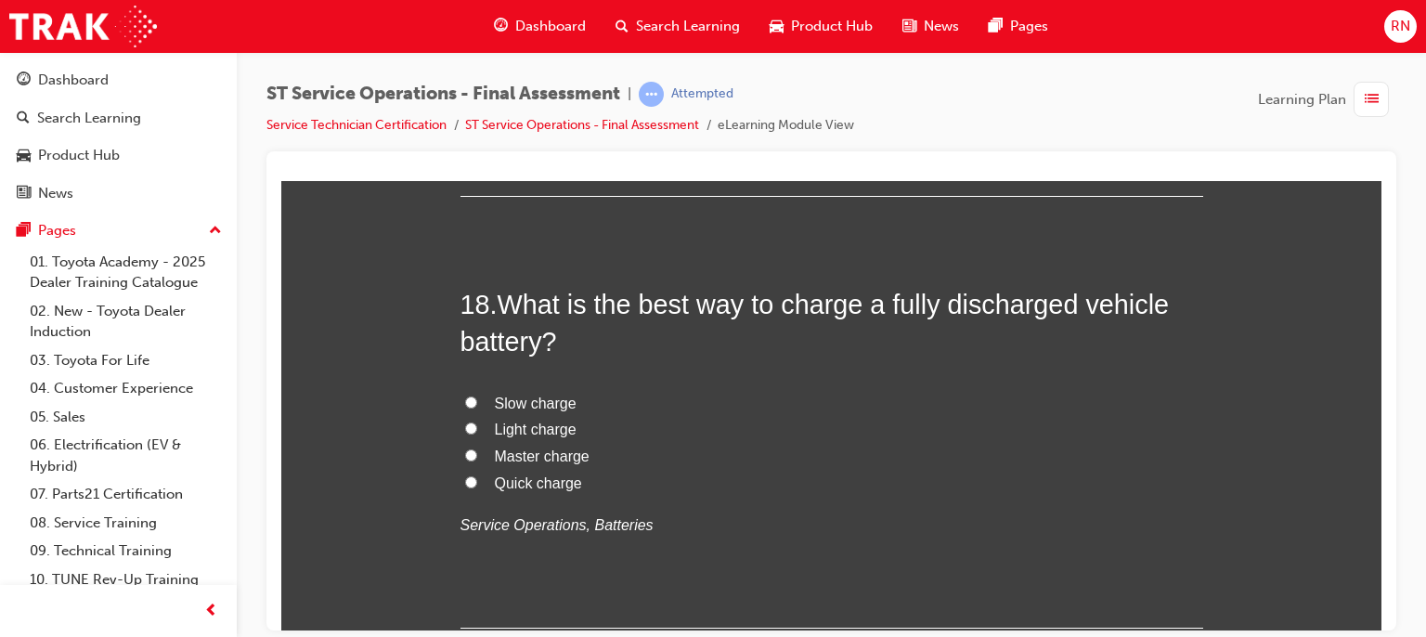
scroll to position [7402, 0]
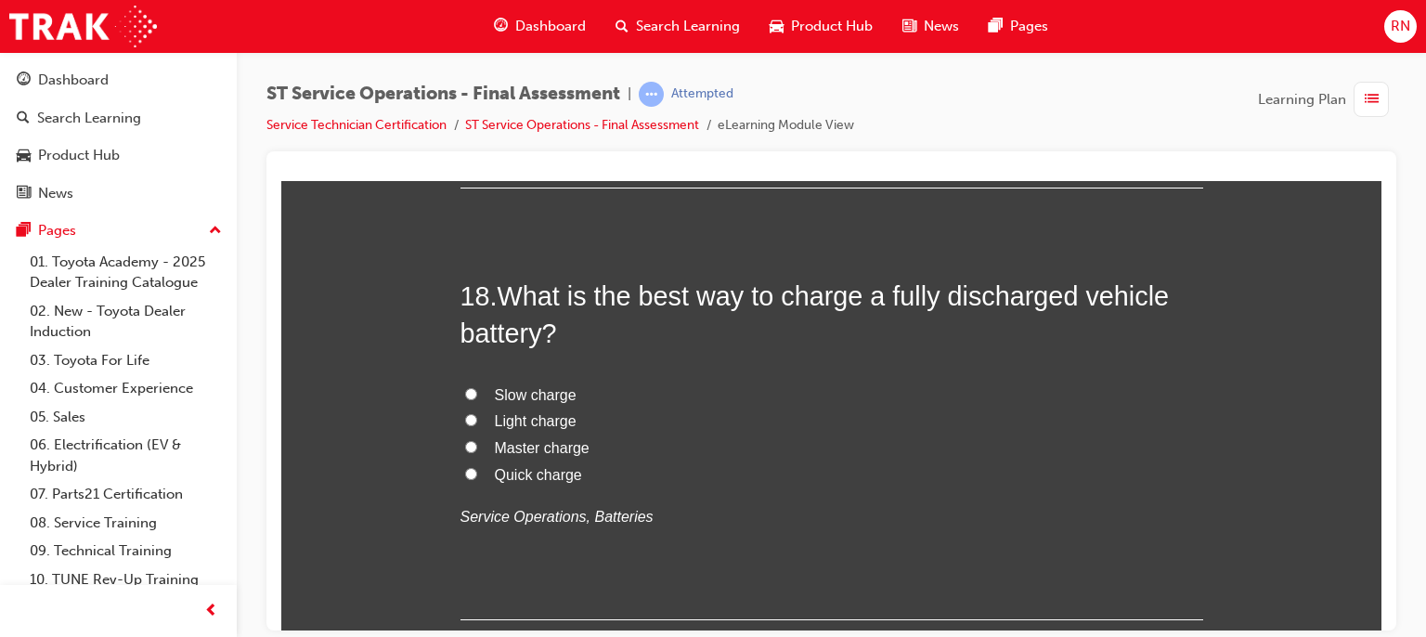
click at [521, 396] on span "Slow charge" at bounding box center [536, 394] width 82 height 16
click at [477, 396] on input "Slow charge" at bounding box center [471, 393] width 12 height 12
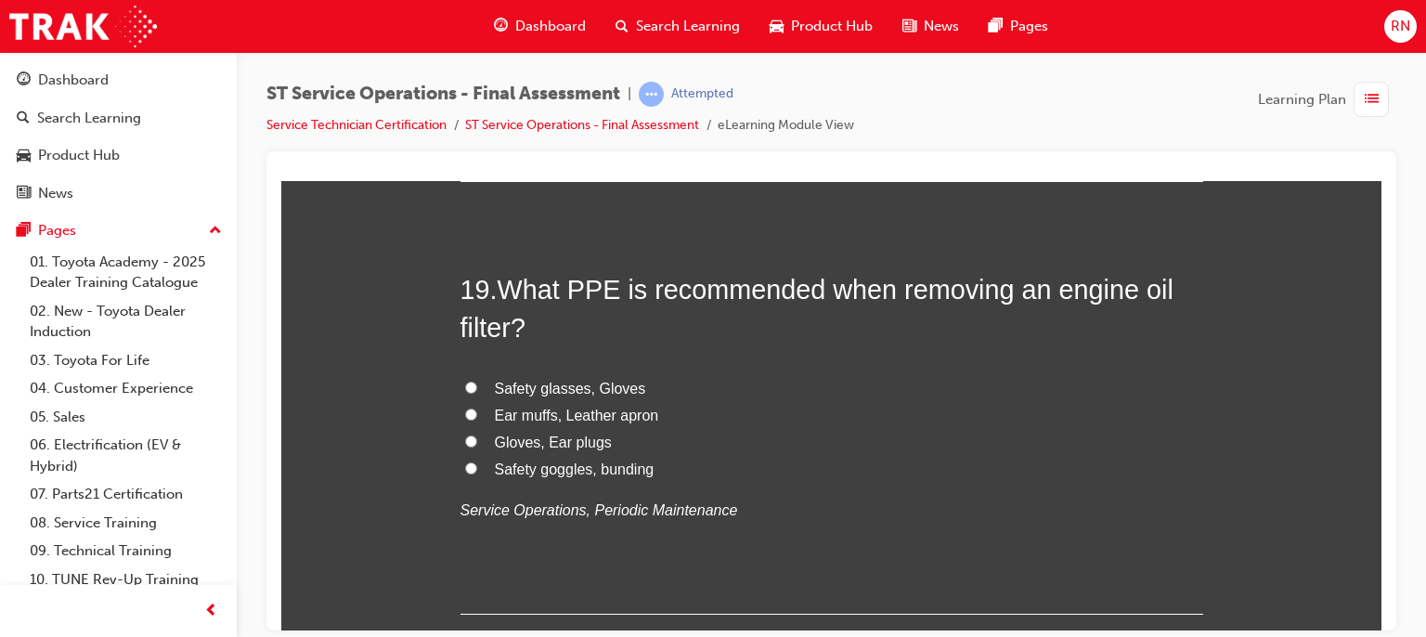
scroll to position [7848, 0]
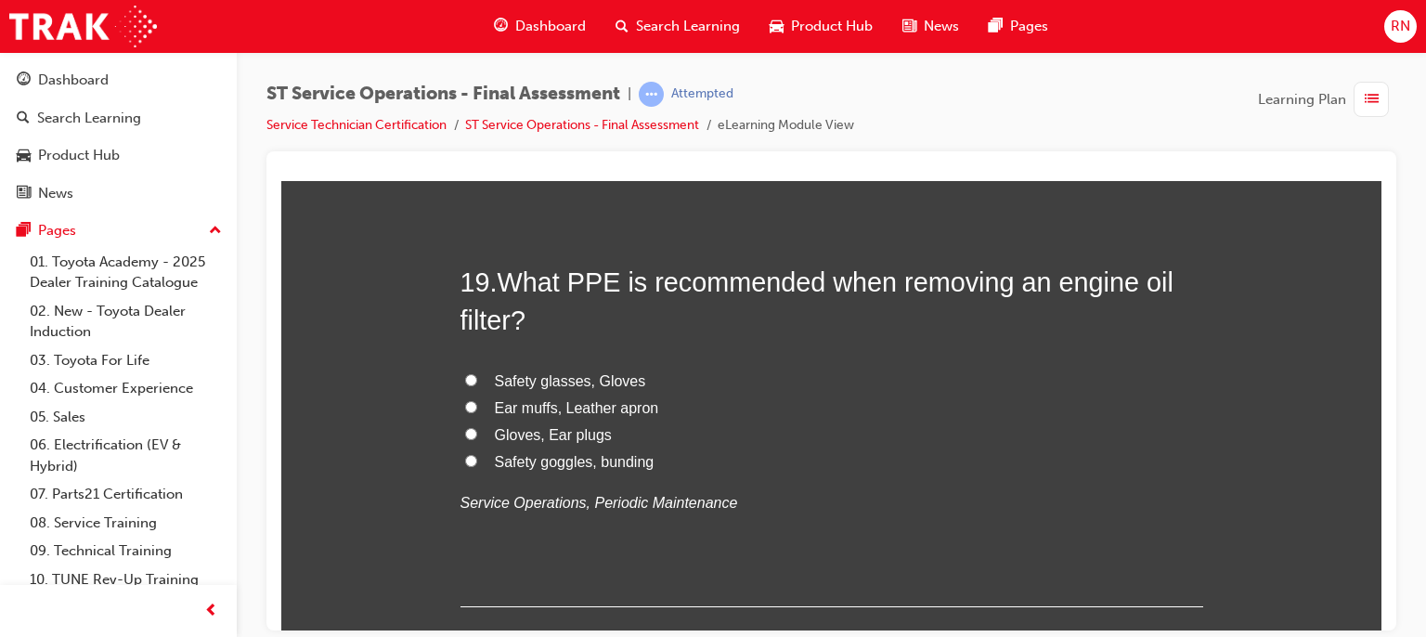
click at [542, 426] on span "Gloves, Ear plugs" at bounding box center [553, 434] width 117 height 16
click at [477, 427] on input "Gloves, Ear plugs" at bounding box center [471, 433] width 12 height 12
click at [557, 380] on span "Safety glasses, Gloves" at bounding box center [570, 380] width 151 height 16
click at [477, 380] on input "Safety glasses, Gloves" at bounding box center [471, 379] width 12 height 12
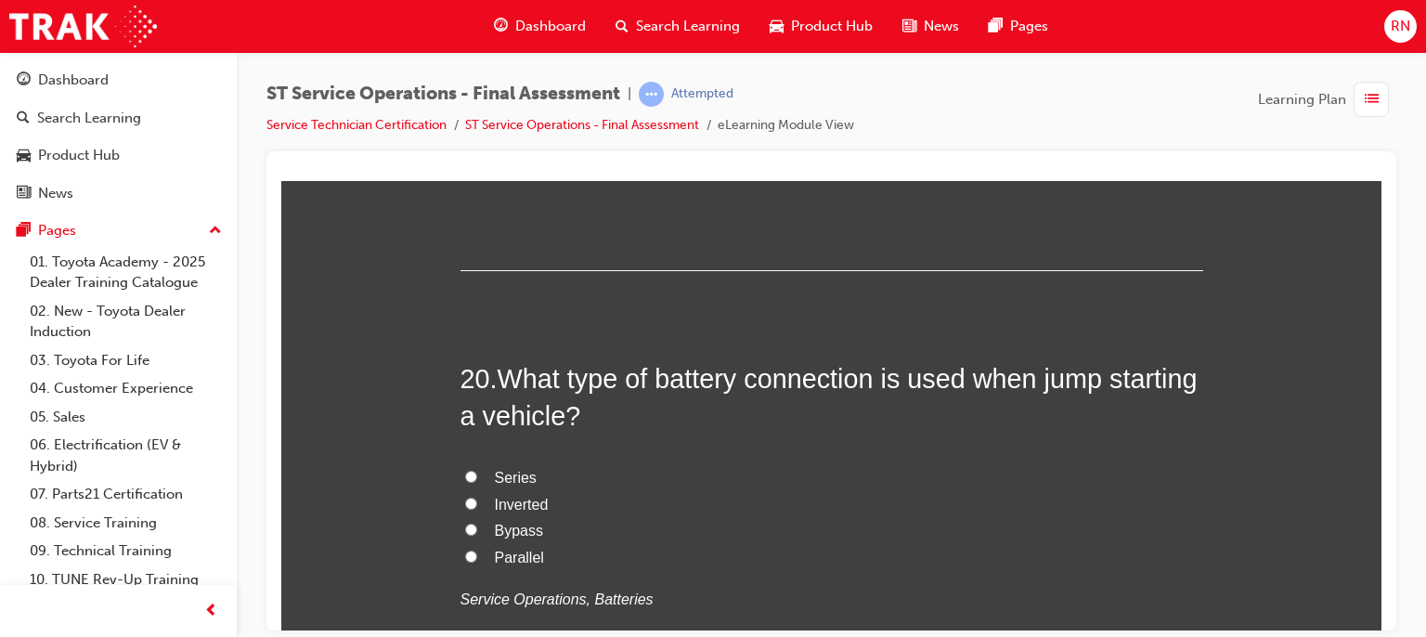
scroll to position [8193, 0]
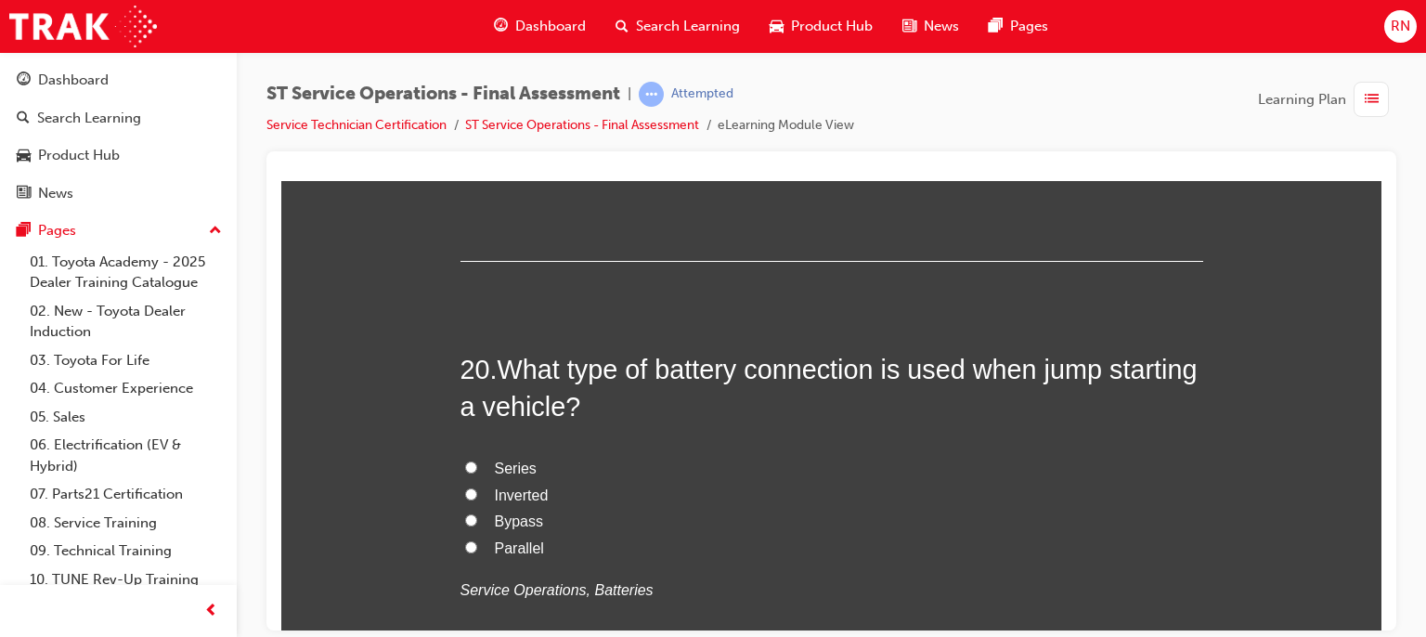
click at [510, 539] on span "Parallel" at bounding box center [519, 547] width 49 height 16
click at [477, 540] on input "Parallel" at bounding box center [471, 546] width 12 height 12
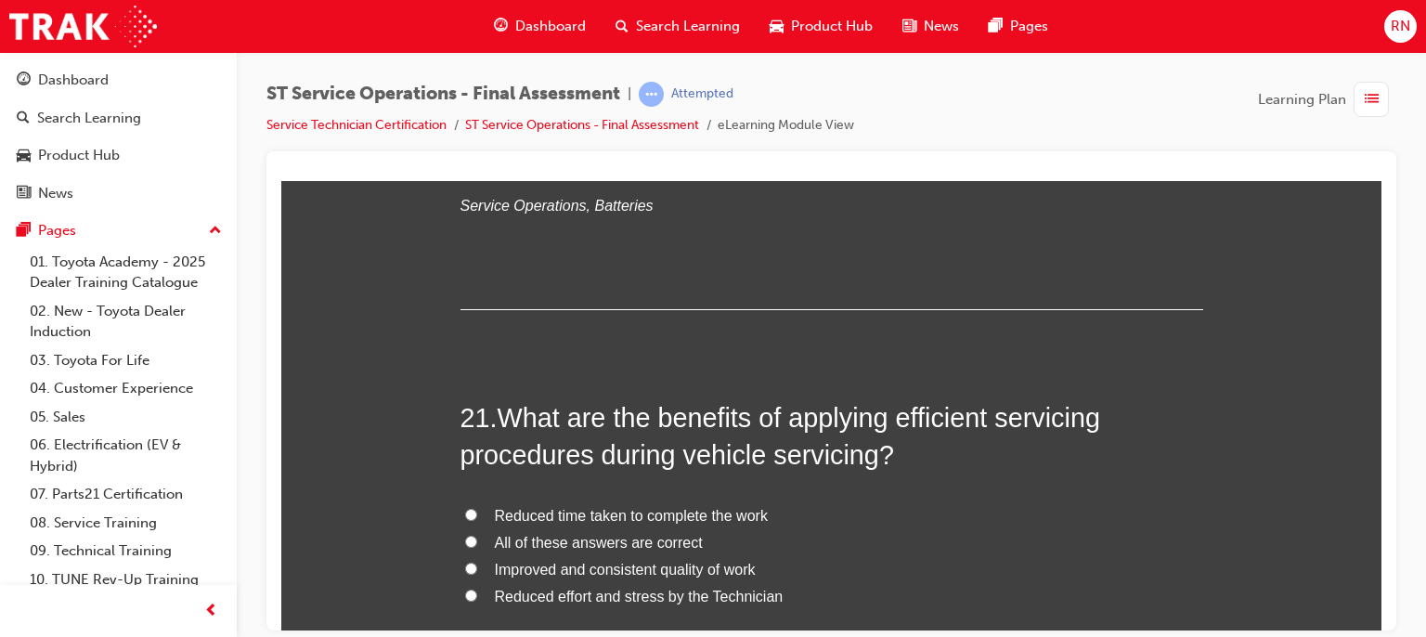
scroll to position [8665, 0]
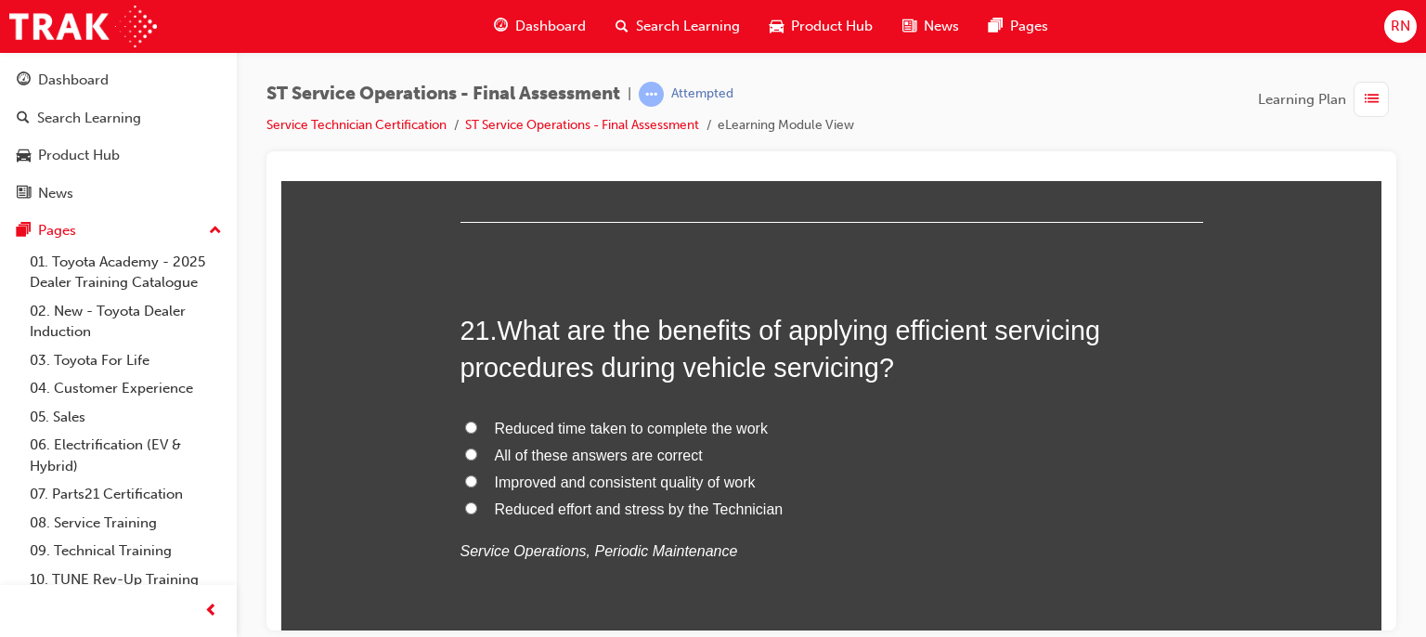
click at [545, 482] on span "Improved and consistent quality of work" at bounding box center [625, 482] width 261 height 16
click at [477, 482] on input "Improved and consistent quality of work" at bounding box center [471, 480] width 12 height 12
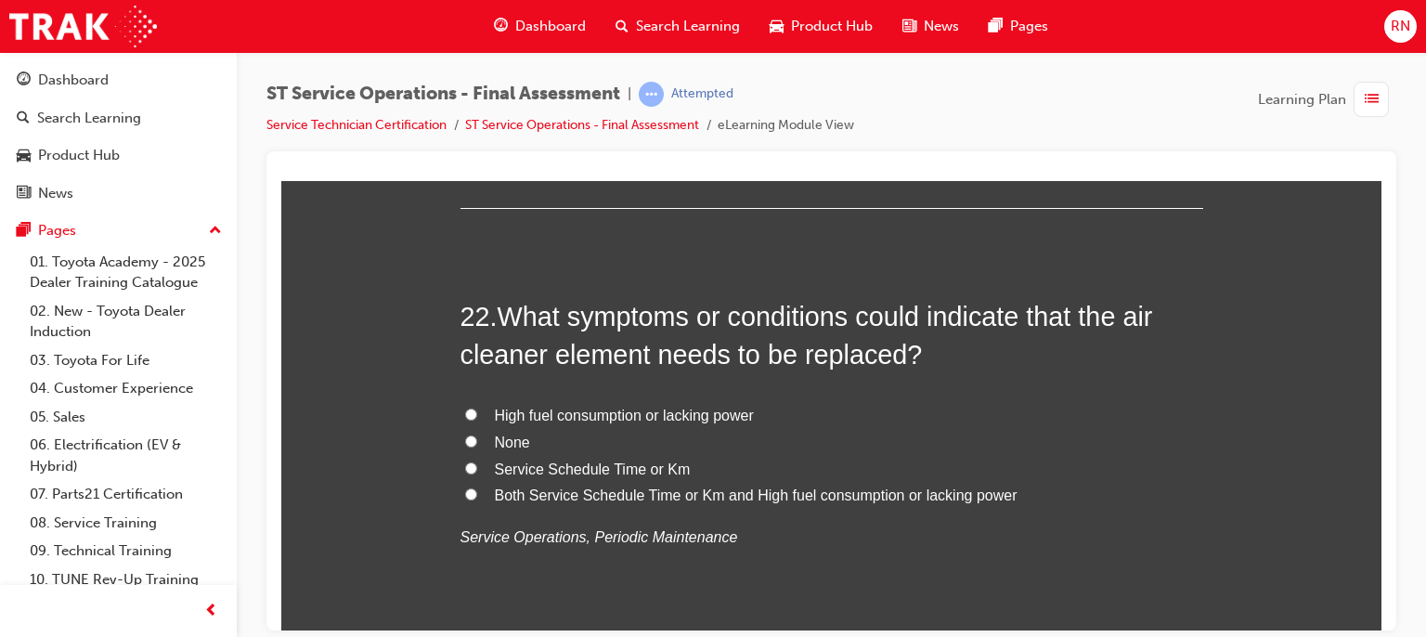
scroll to position [9148, 0]
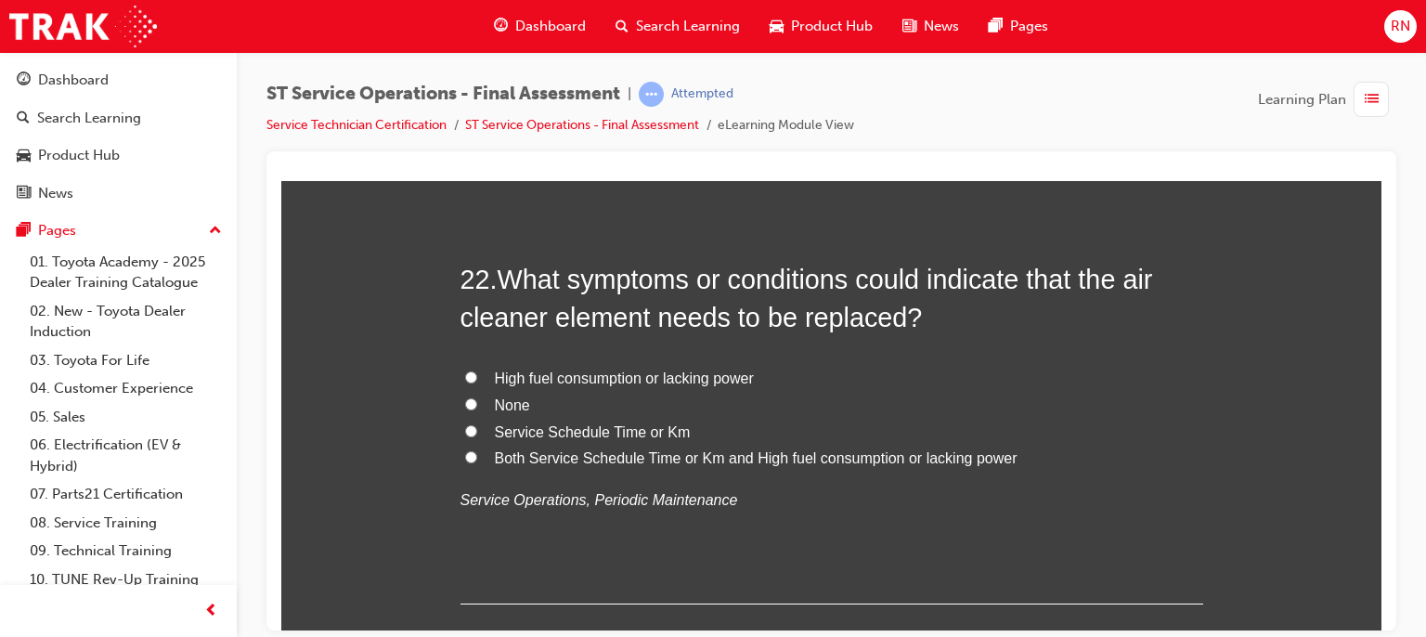
click at [769, 461] on span "Both Service Schedule Time or Km and High fuel consumption or lacking power" at bounding box center [756, 457] width 523 height 16
click at [477, 461] on input "Both Service Schedule Time or Km and High fuel consumption or lacking power" at bounding box center [471, 456] width 12 height 12
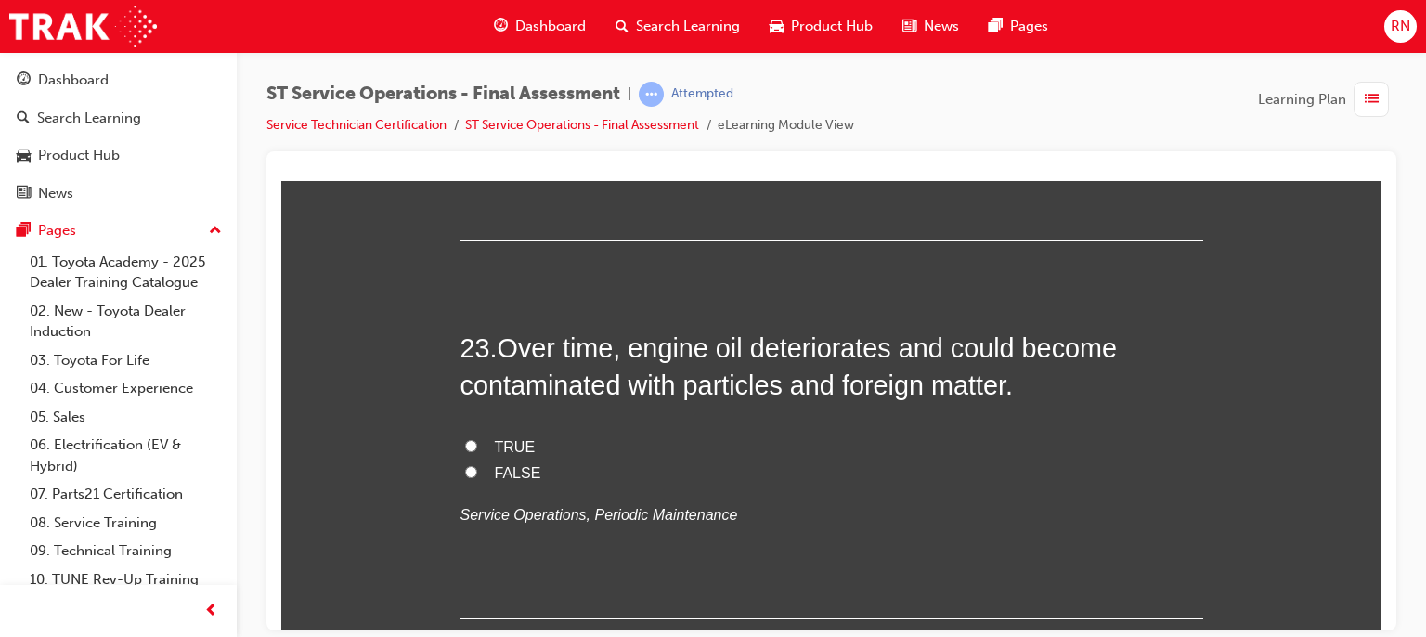
scroll to position [9519, 0]
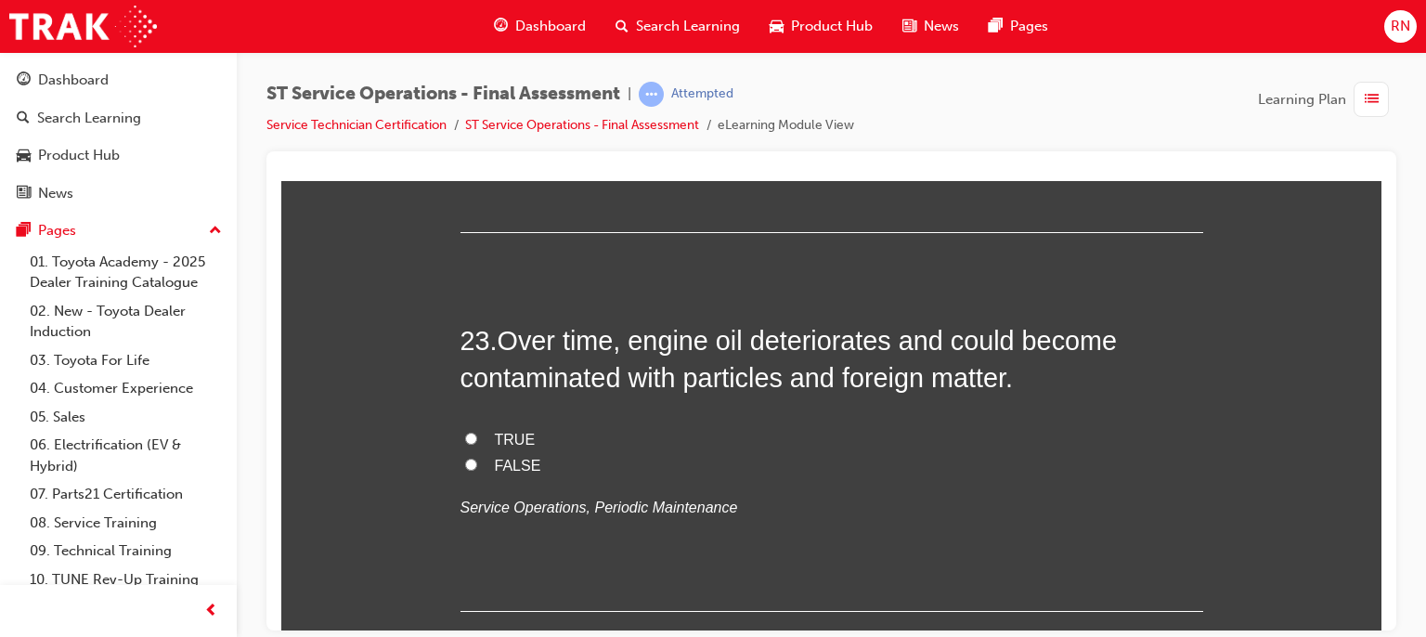
click at [498, 434] on span "TRUE" at bounding box center [515, 439] width 41 height 16
click at [477, 434] on input "TRUE" at bounding box center [471, 438] width 12 height 12
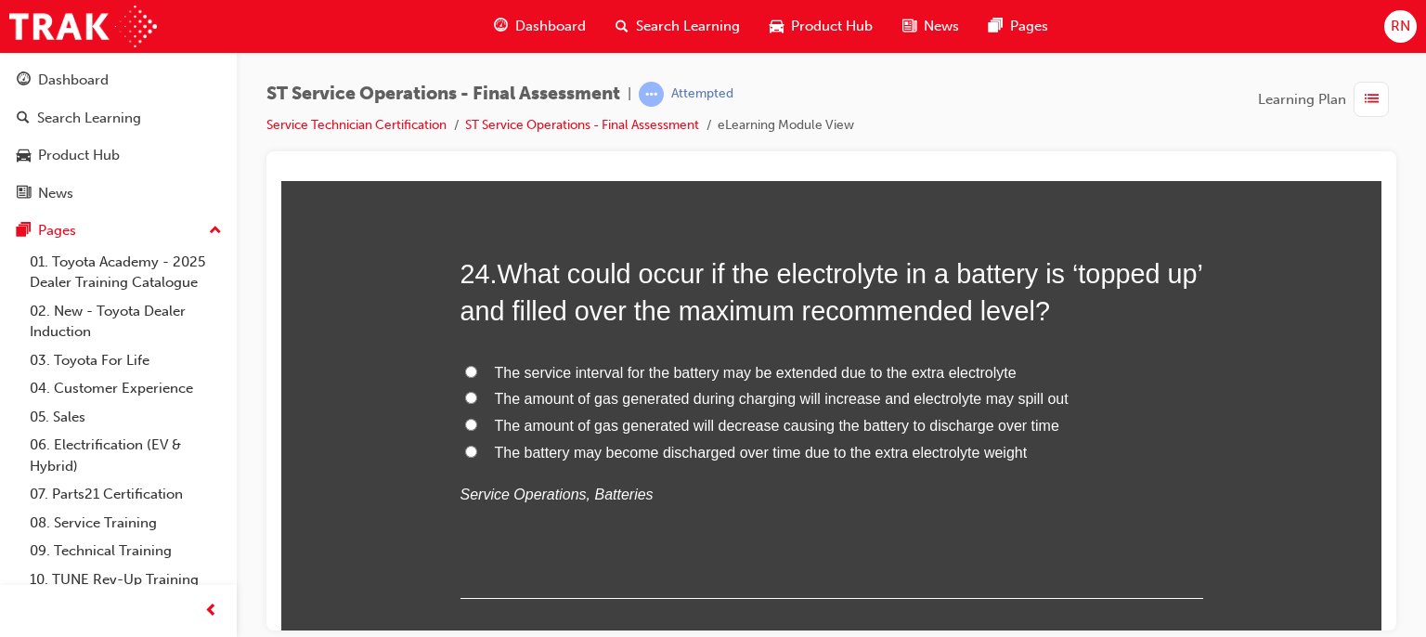
scroll to position [10013, 0]
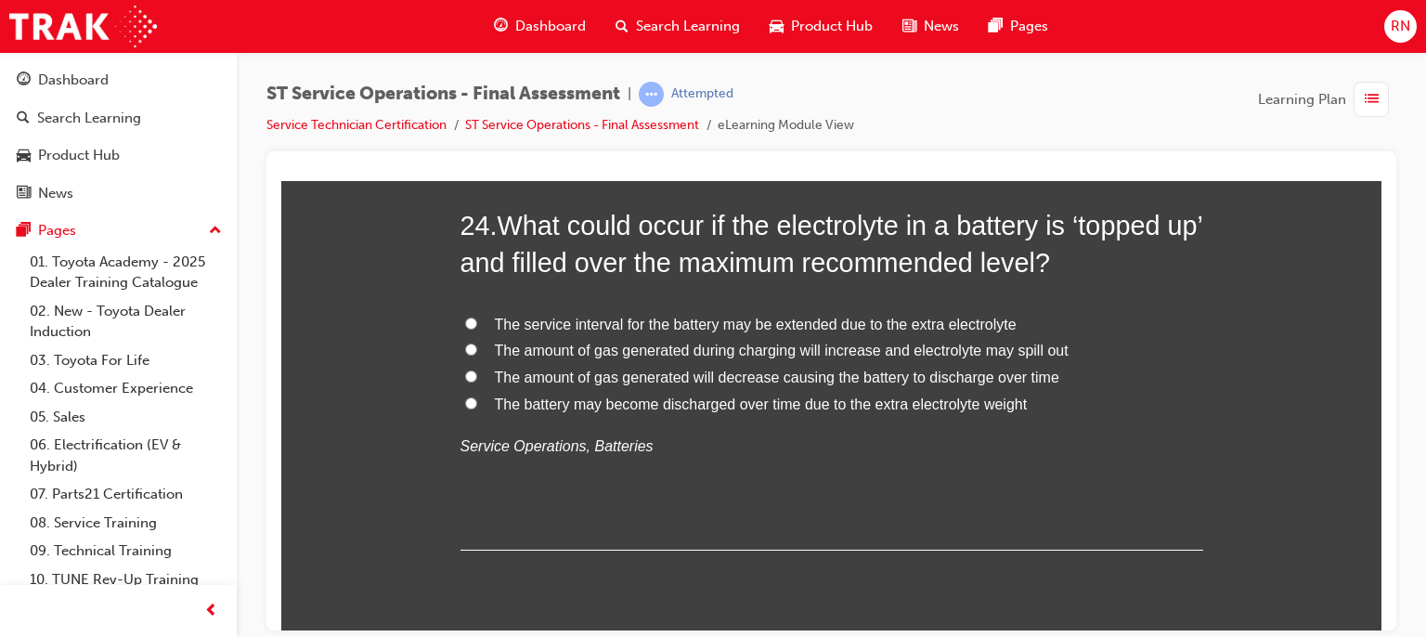
click at [816, 380] on span "The amount of gas generated will decrease causing the battery to discharge over…" at bounding box center [777, 377] width 565 height 16
click at [477, 380] on input "The amount of gas generated will decrease causing the battery to discharge over…" at bounding box center [471, 376] width 12 height 12
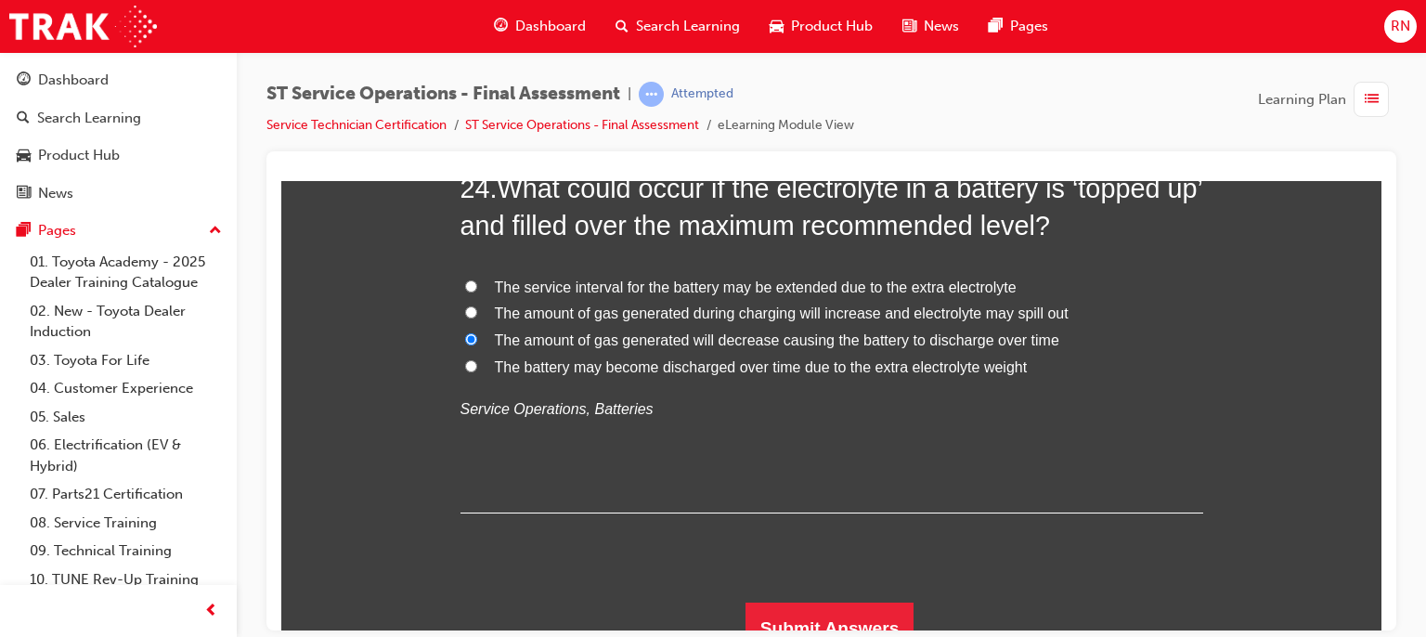
scroll to position [10069, 0]
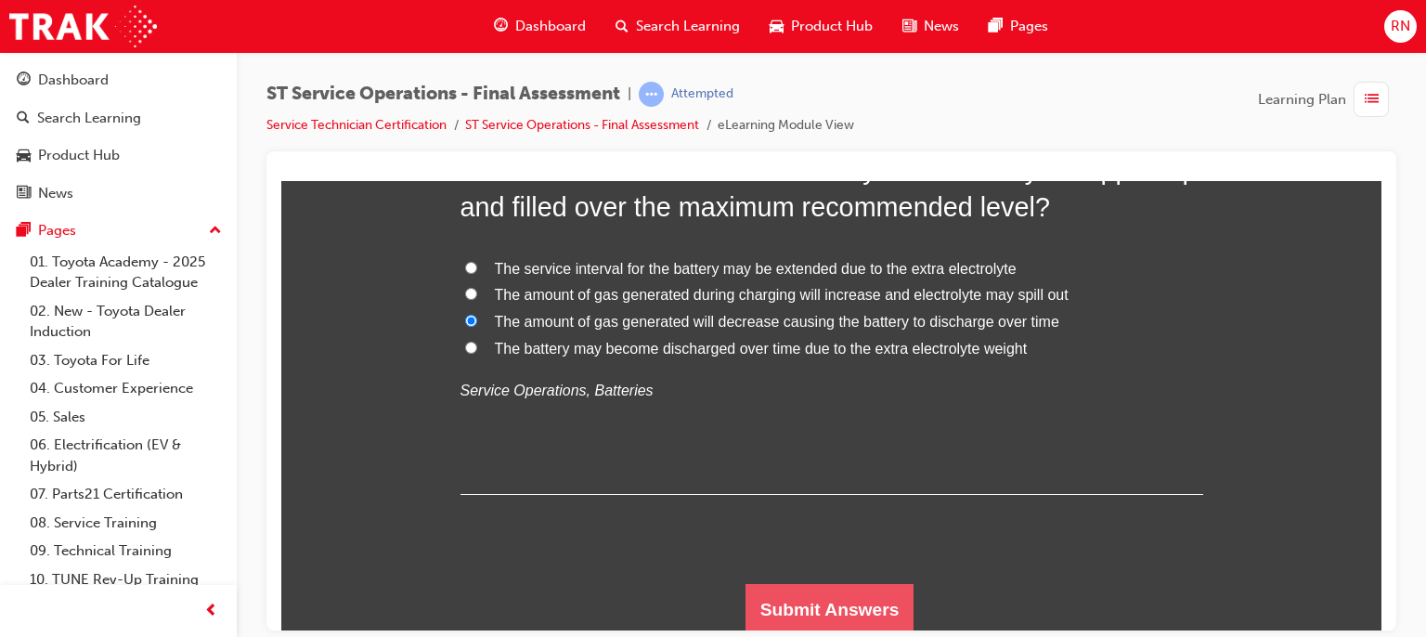
click at [830, 590] on button "Submit Answers" at bounding box center [830, 609] width 169 height 52
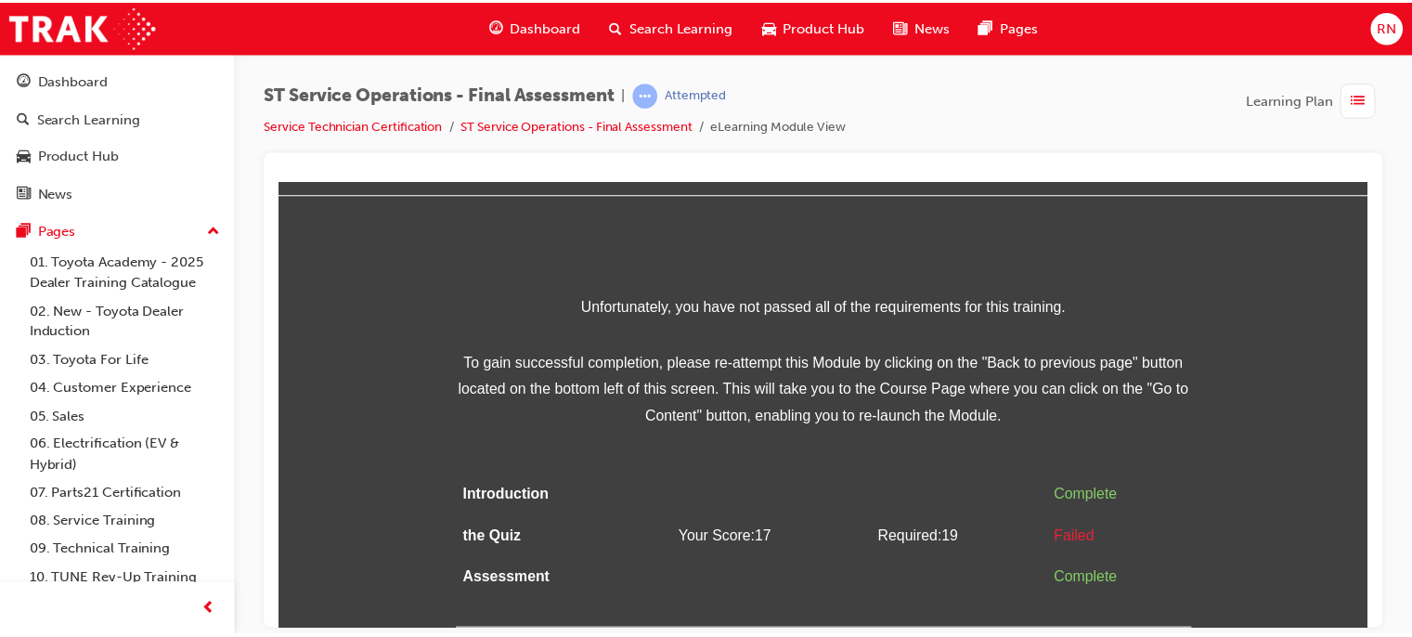
scroll to position [0, 0]
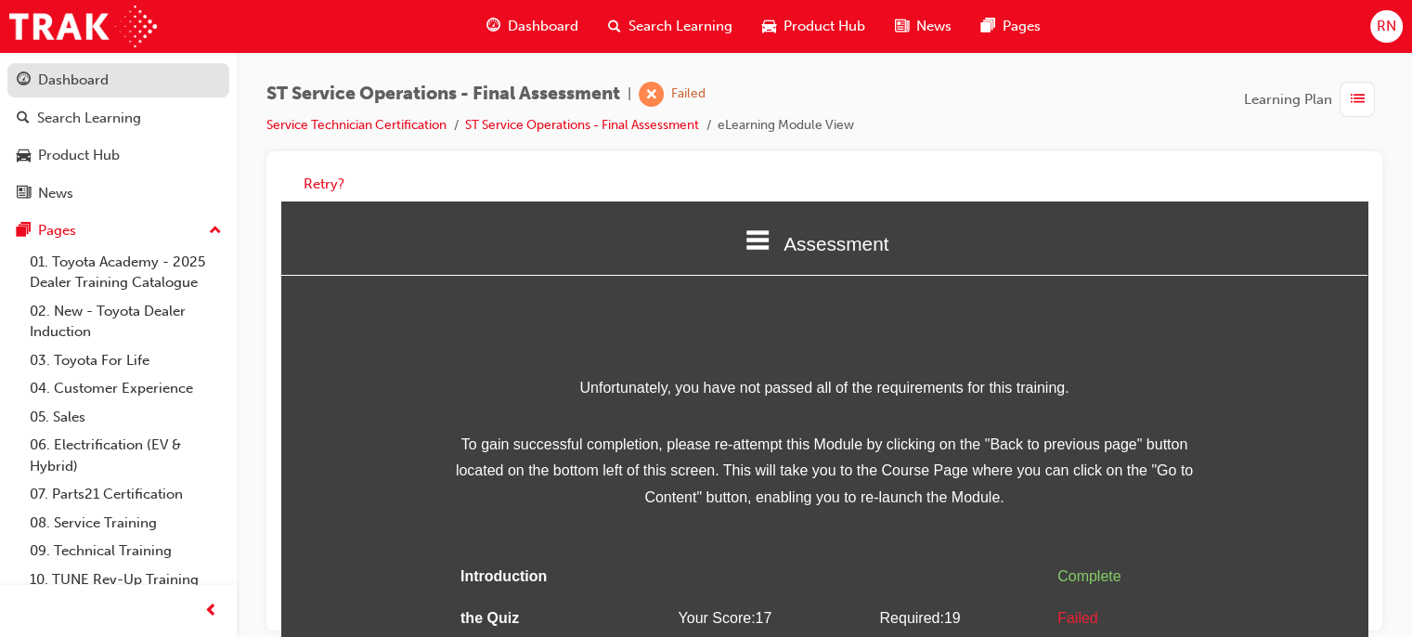
click at [80, 81] on div "Dashboard" at bounding box center [73, 80] width 71 height 21
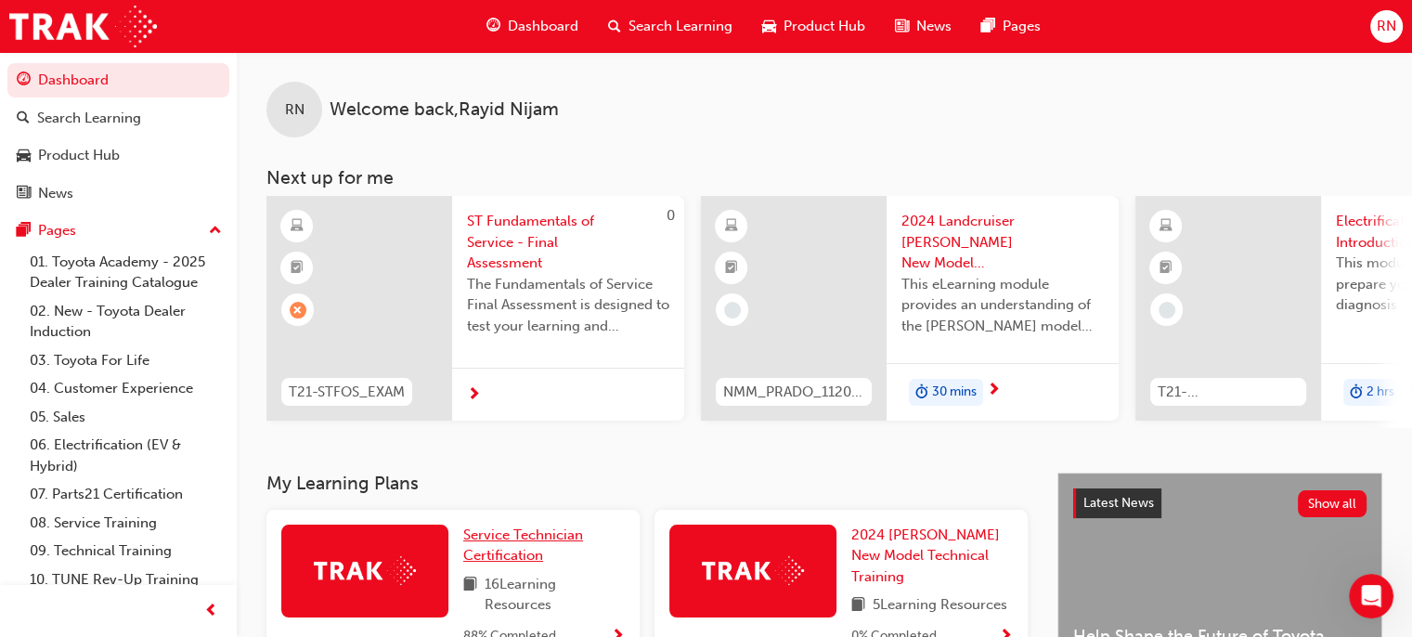
click at [507, 555] on span "Service Technician Certification" at bounding box center [523, 545] width 120 height 38
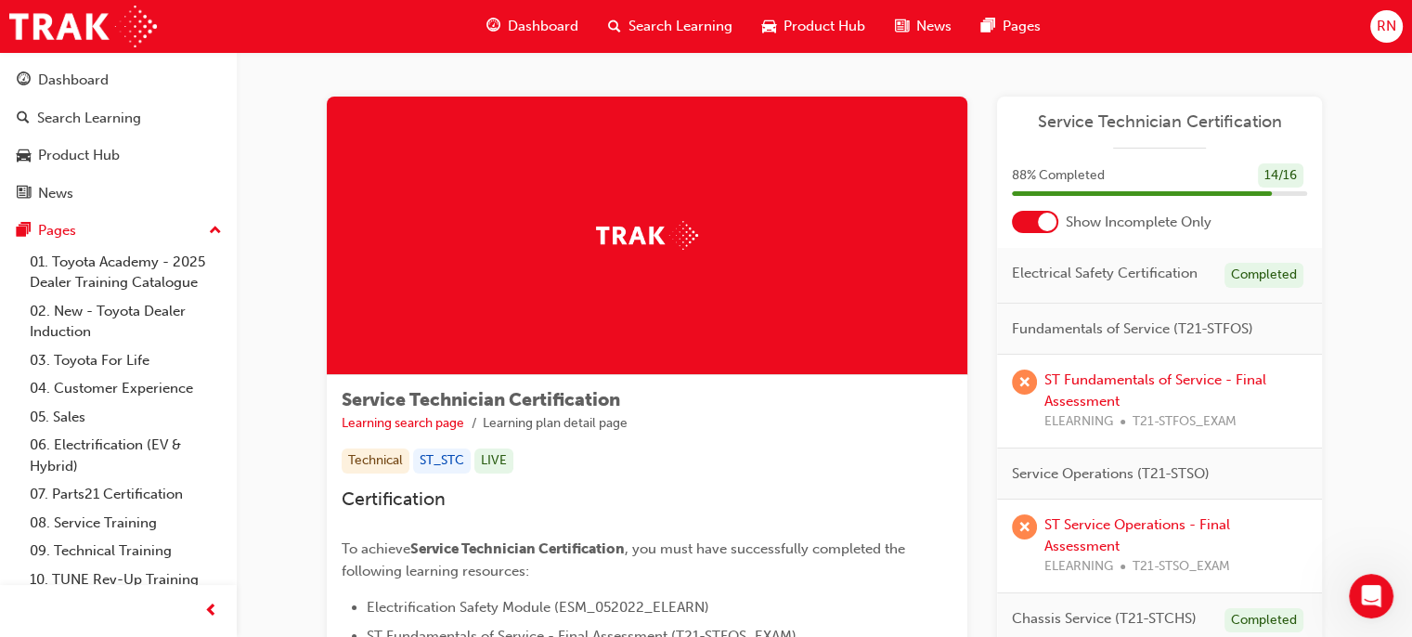
click at [1103, 365] on div "ST Fundamentals of Service - Final Assessment ELEARNING T21-STFOS_EXAM" at bounding box center [1159, 402] width 325 height 94
click at [1100, 383] on link "ST Fundamentals of Service - Final Assessment" at bounding box center [1156, 390] width 222 height 38
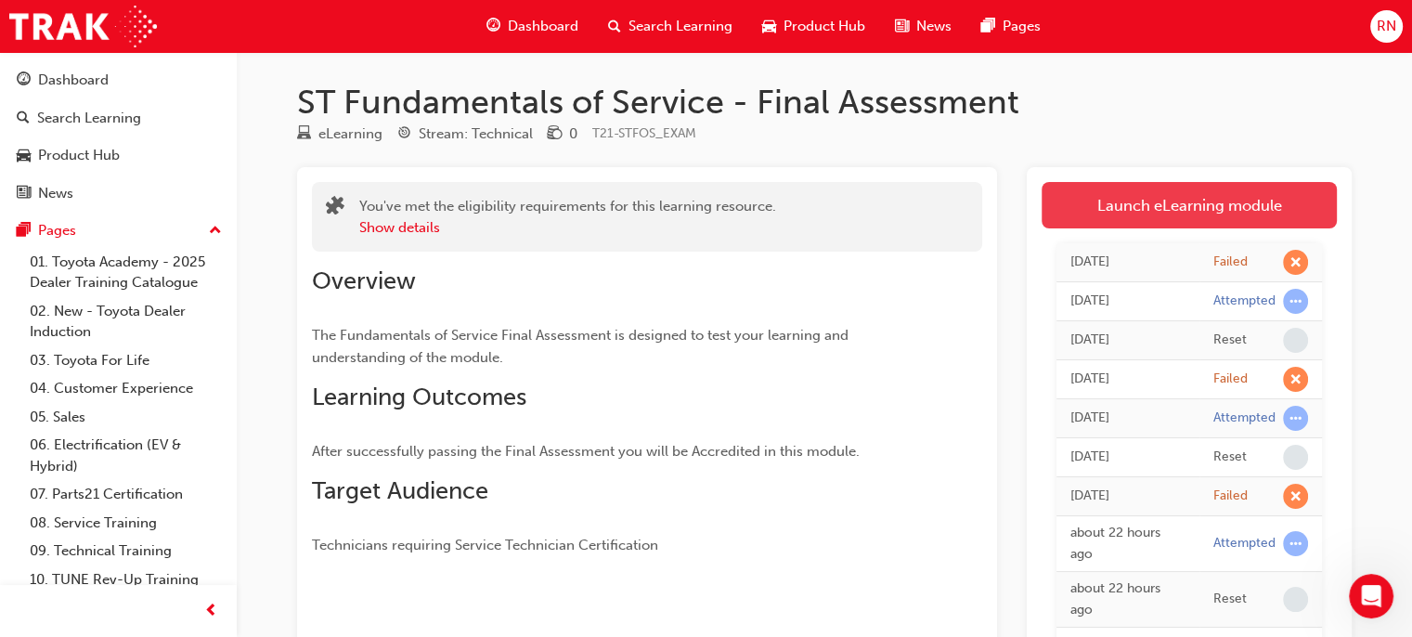
click at [1134, 209] on link "Launch eLearning module" at bounding box center [1189, 205] width 295 height 46
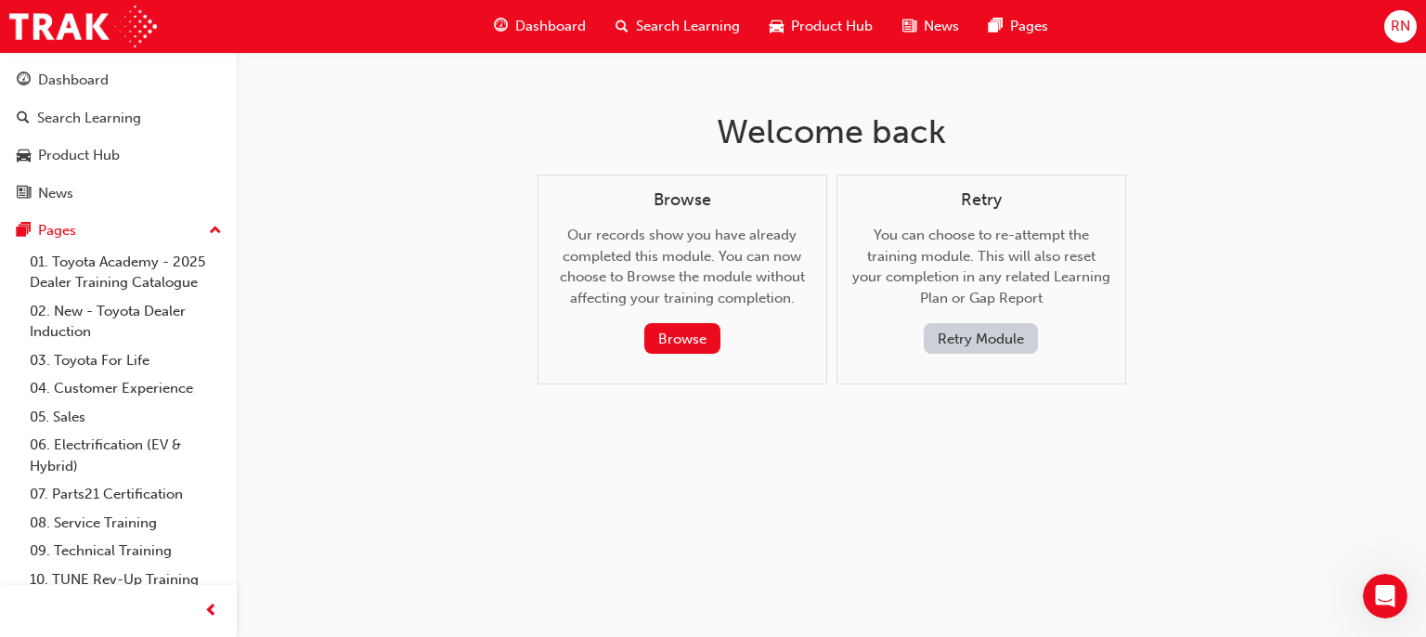
click at [986, 343] on button "Retry Module" at bounding box center [981, 338] width 114 height 31
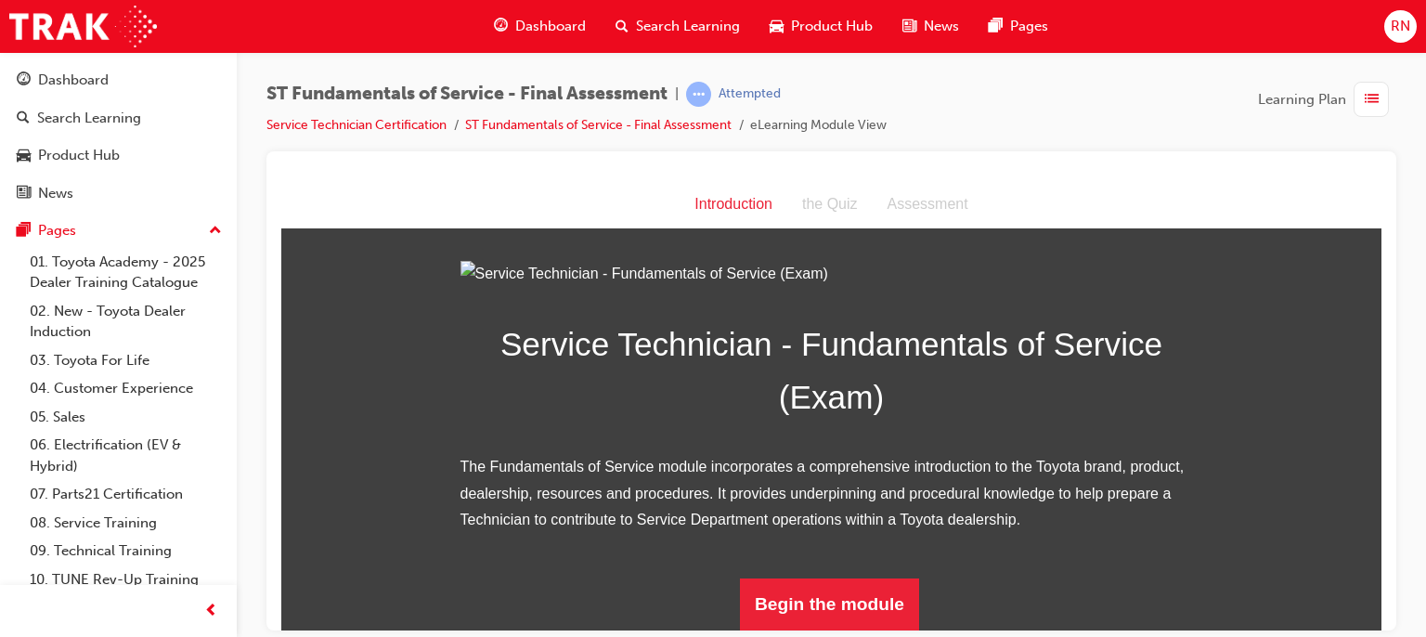
scroll to position [223, 0]
click at [846, 593] on button "Begin the module" at bounding box center [829, 604] width 179 height 52
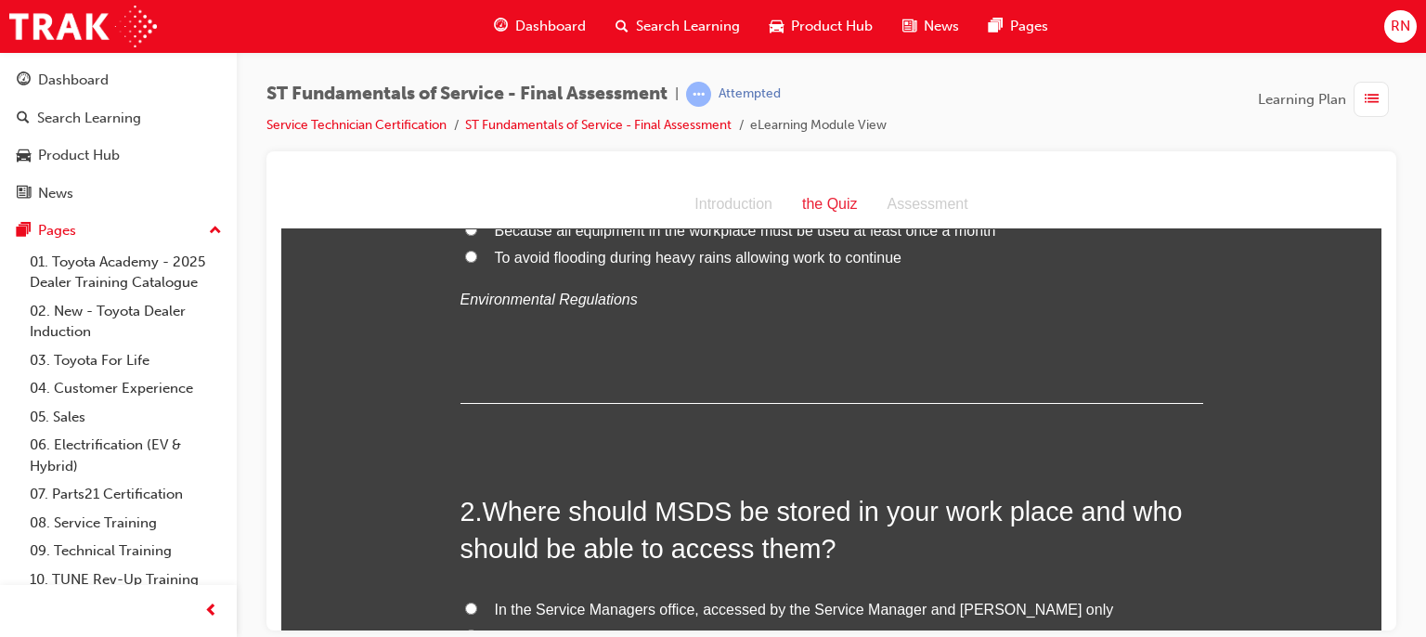
scroll to position [0, 0]
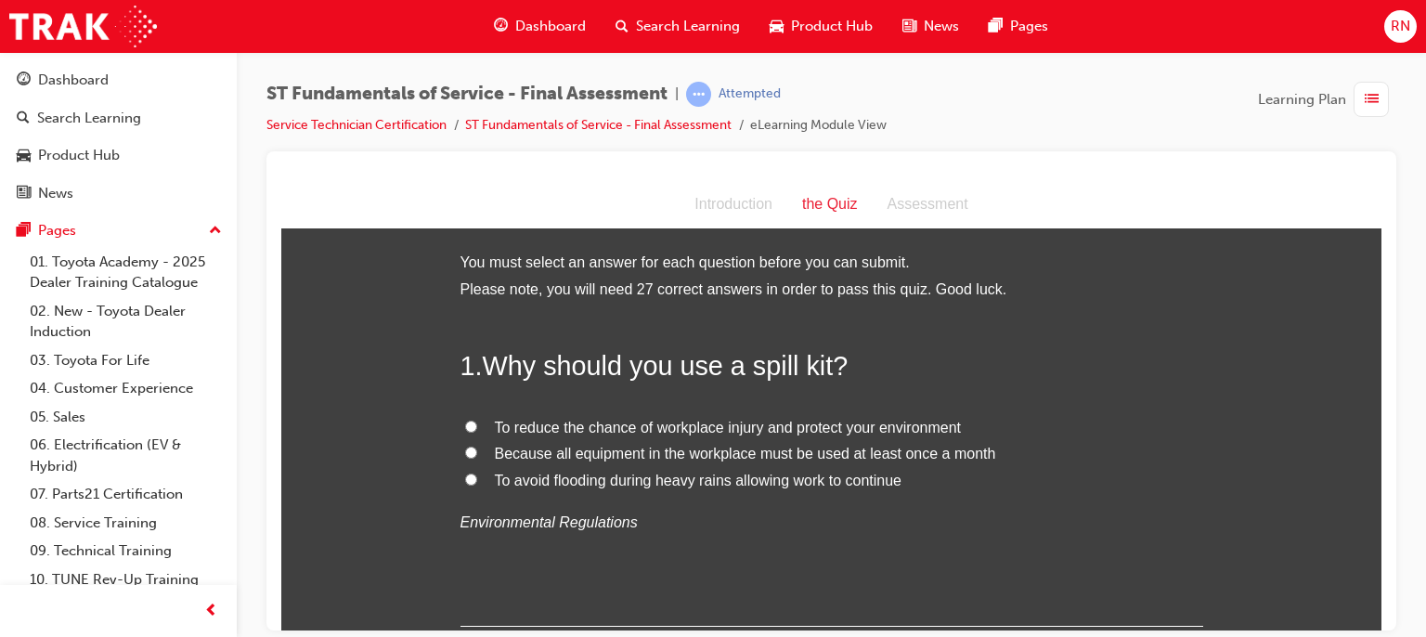
click at [650, 420] on span "To reduce the chance of workplace injury and protect your environment" at bounding box center [728, 427] width 467 height 16
click at [477, 420] on input "To reduce the chance of workplace injury and protect your environment" at bounding box center [471, 426] width 12 height 12
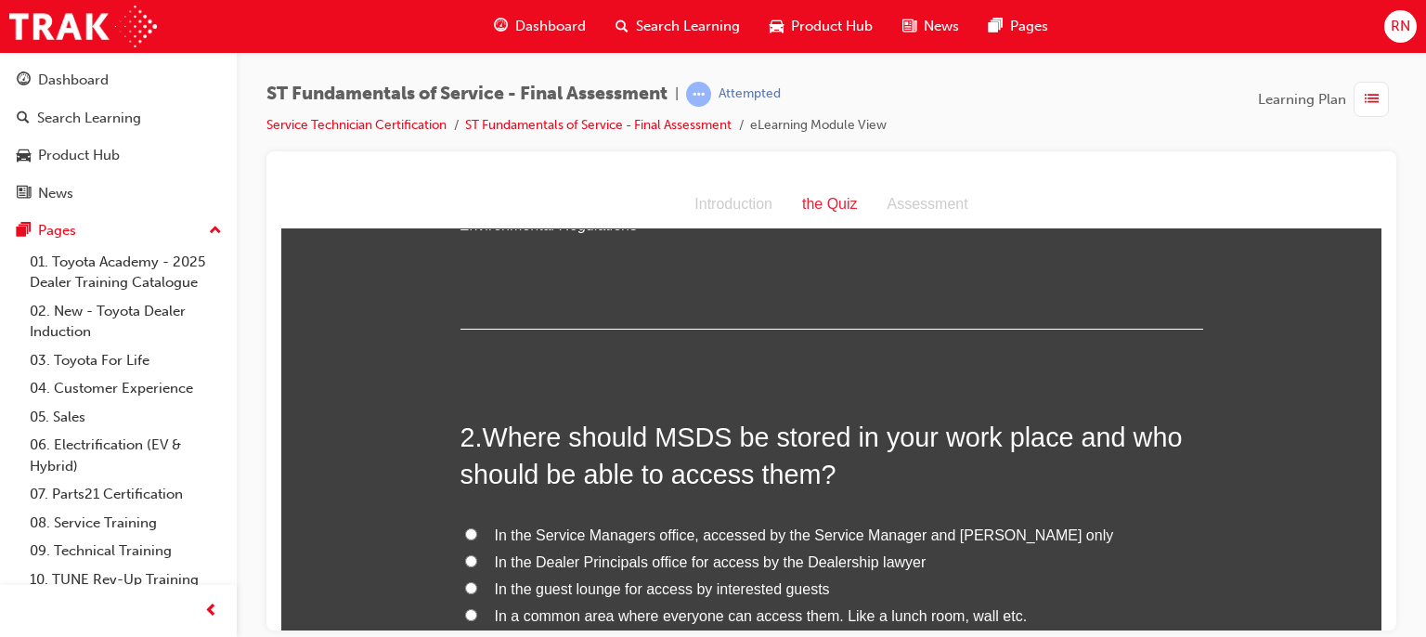
scroll to position [371, 0]
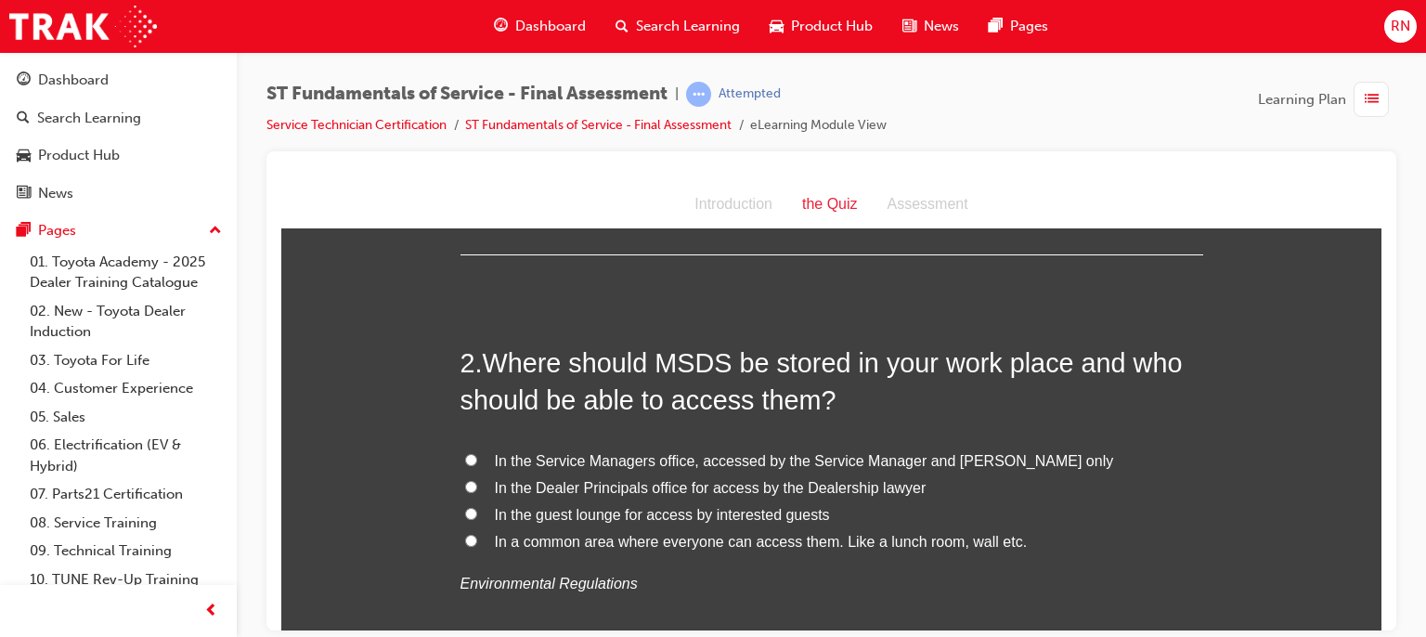
click at [644, 539] on span "In a common area where everyone can access them. Like a lunch room, wall etc." at bounding box center [761, 541] width 533 height 16
click at [477, 539] on input "In a common area where everyone can access them. Like a lunch room, wall etc." at bounding box center [471, 540] width 12 height 12
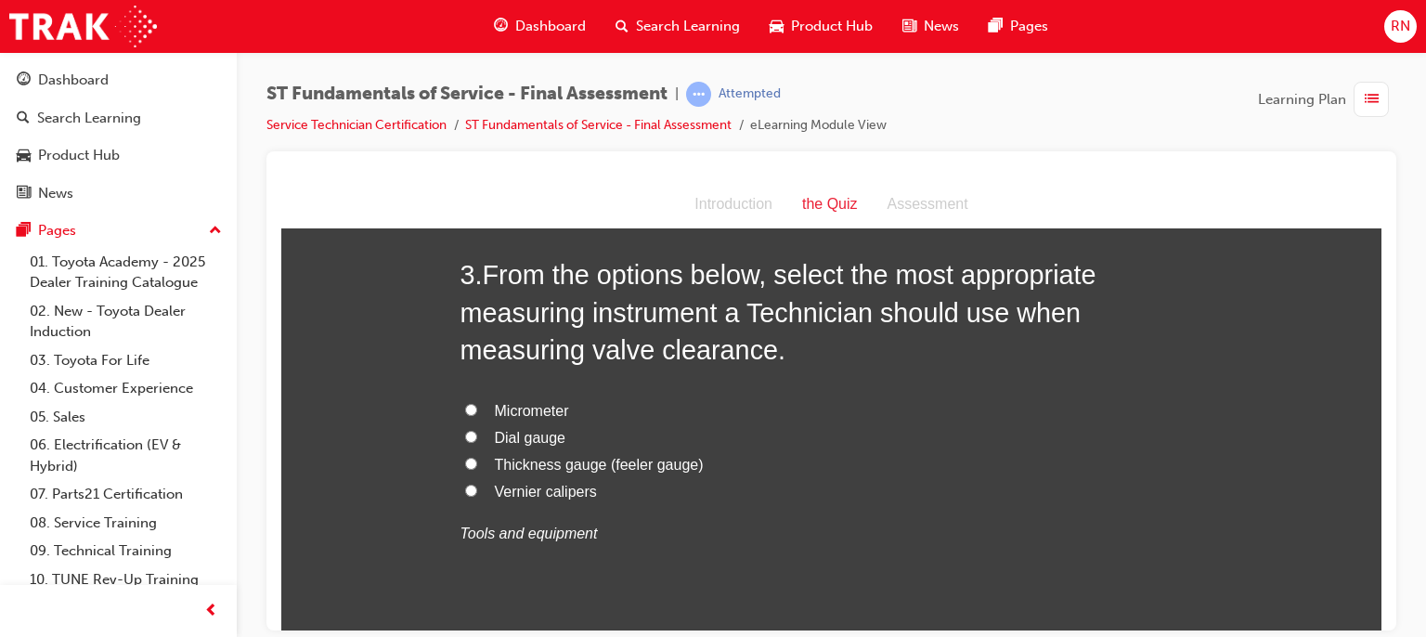
scroll to position [928, 0]
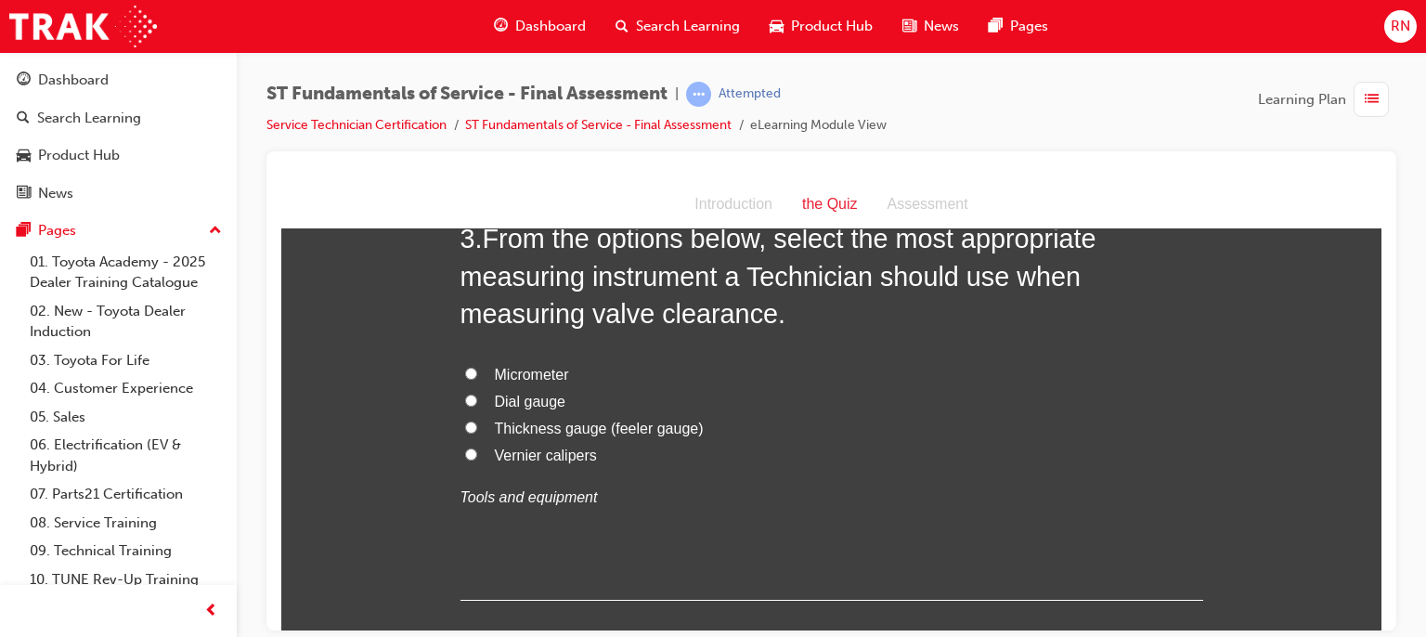
click at [650, 426] on span "Thickness gauge (feeler gauge)" at bounding box center [599, 428] width 209 height 16
click at [477, 426] on input "Thickness gauge (feeler gauge)" at bounding box center [471, 427] width 12 height 12
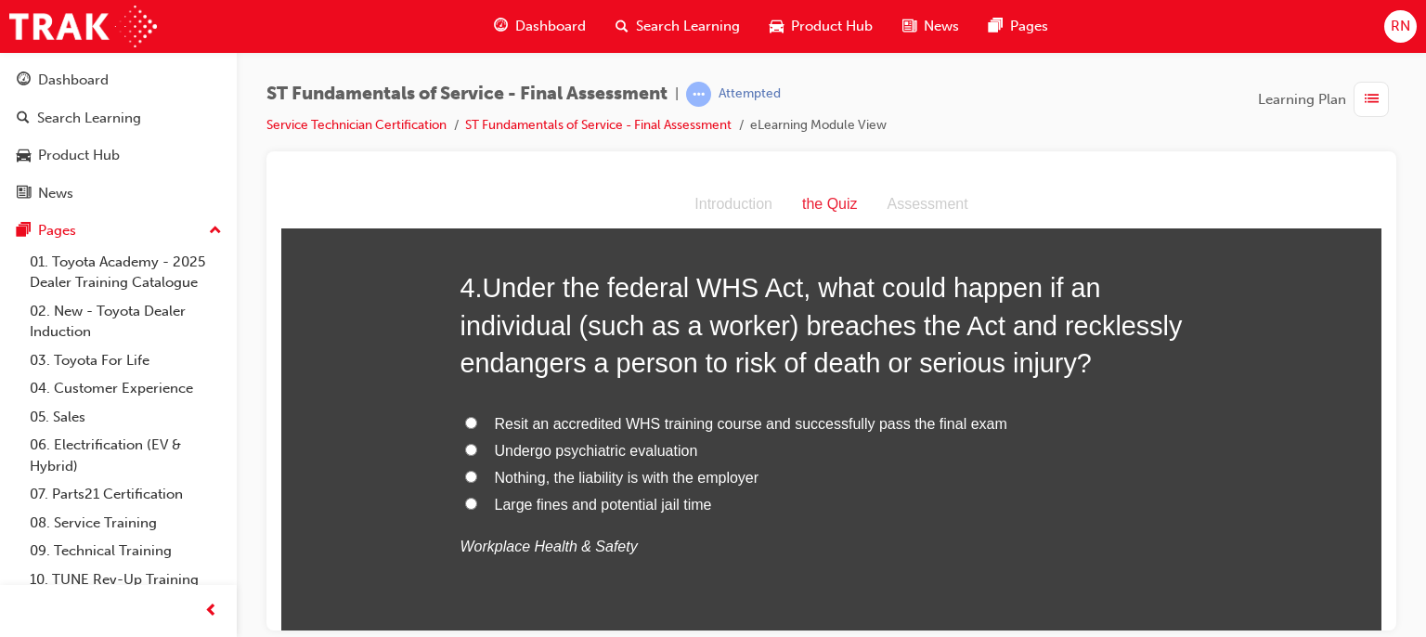
scroll to position [1348, 0]
click at [582, 500] on span "Large fines and potential jail time" at bounding box center [603, 504] width 217 height 16
click at [477, 500] on input "Large fines and potential jail time" at bounding box center [471, 503] width 12 height 12
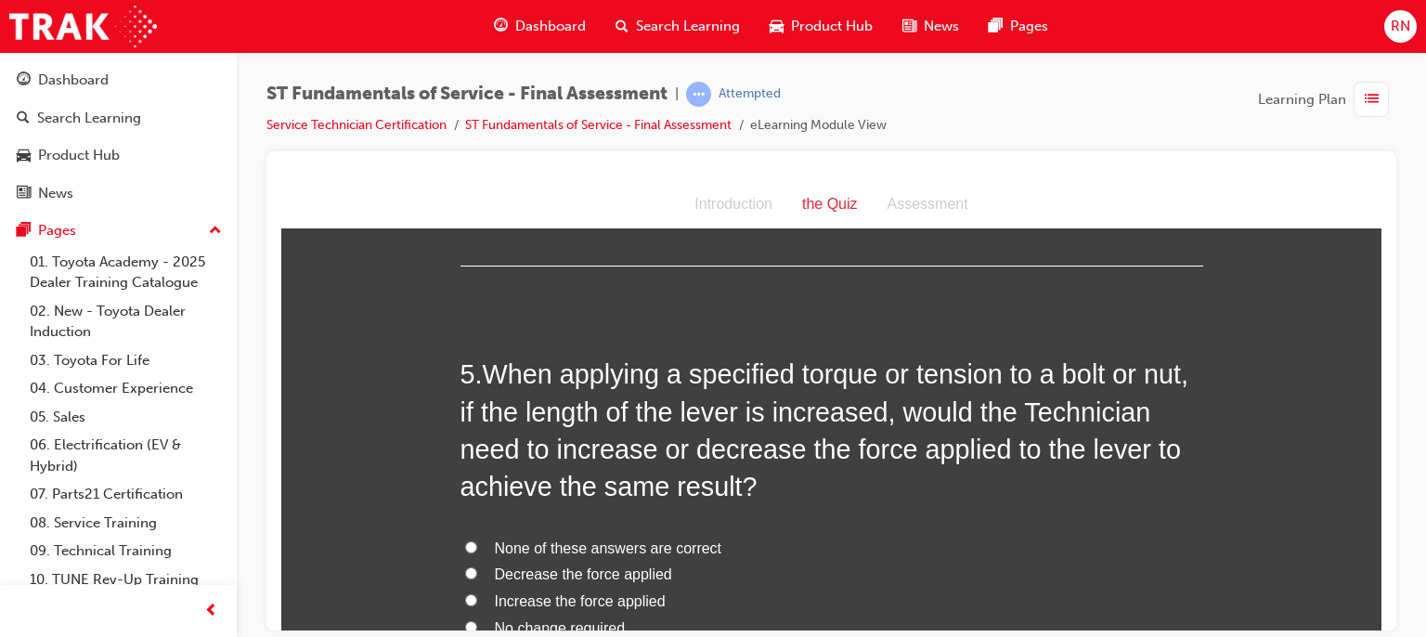
scroll to position [1769, 0]
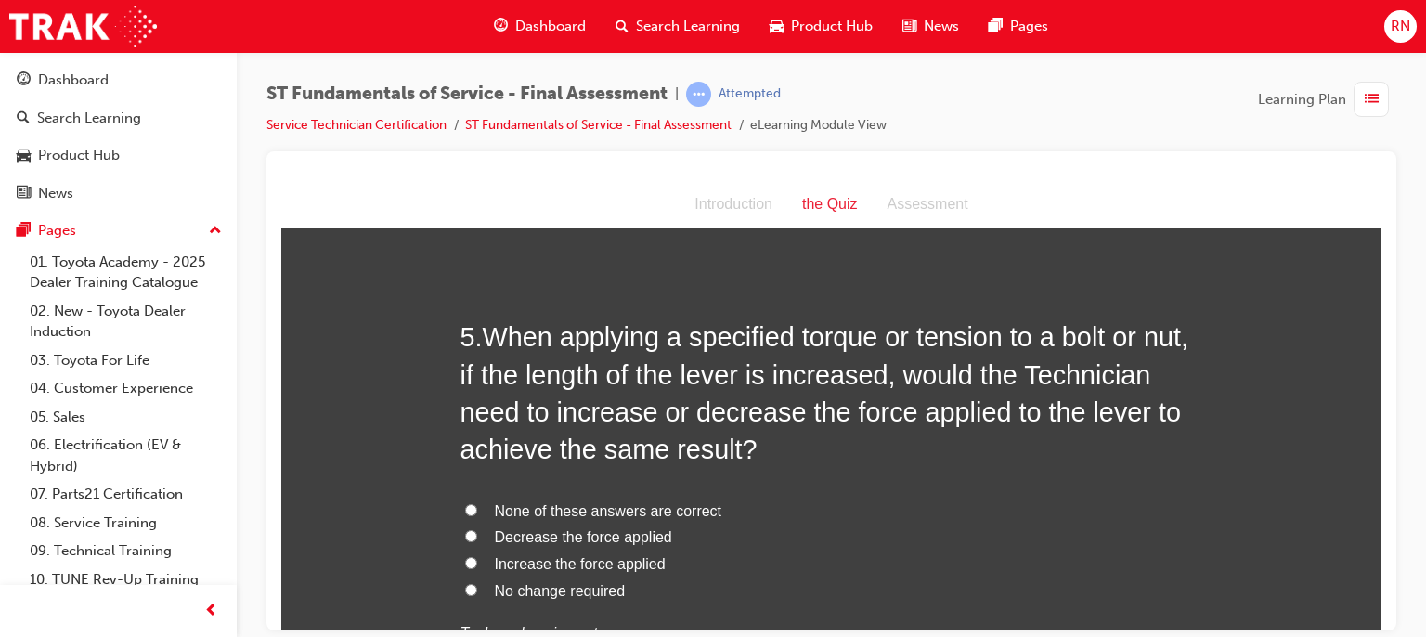
click at [552, 560] on span "Increase the force applied" at bounding box center [580, 563] width 171 height 16
click at [477, 560] on input "Increase the force applied" at bounding box center [471, 562] width 12 height 12
click at [604, 530] on span "Decrease the force applied" at bounding box center [583, 536] width 177 height 16
click at [477, 530] on input "Decrease the force applied" at bounding box center [471, 535] width 12 height 12
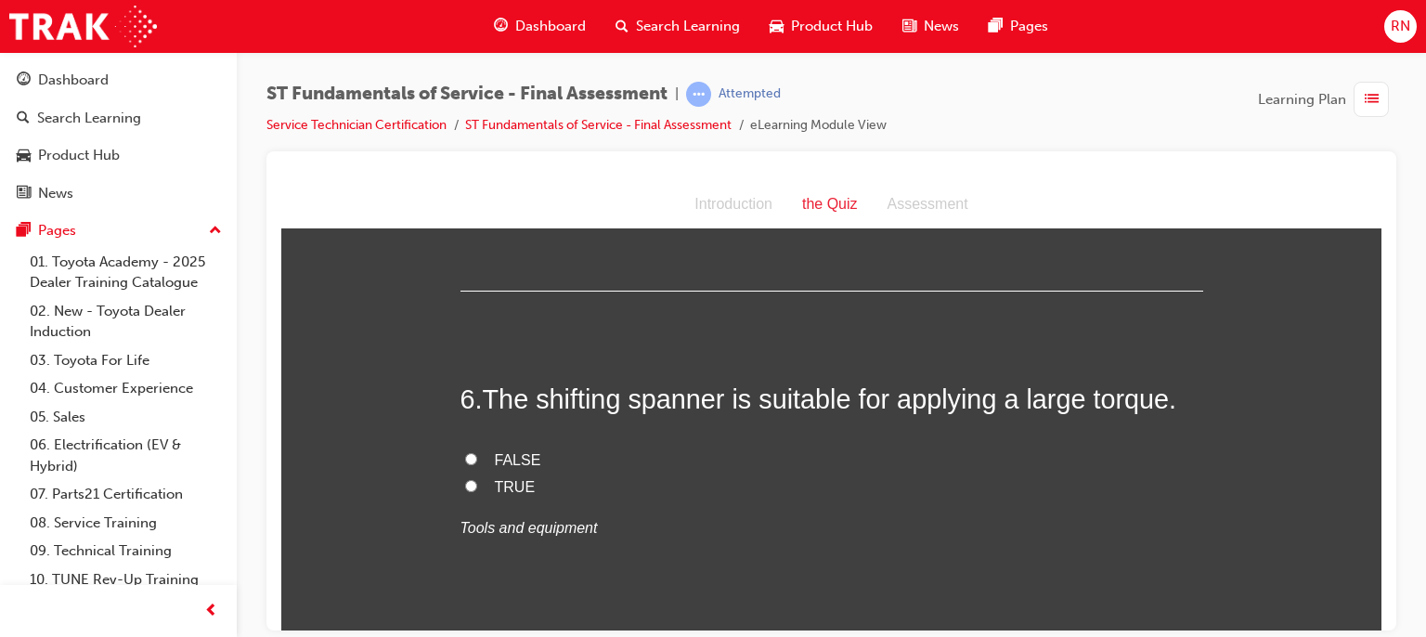
scroll to position [2252, 0]
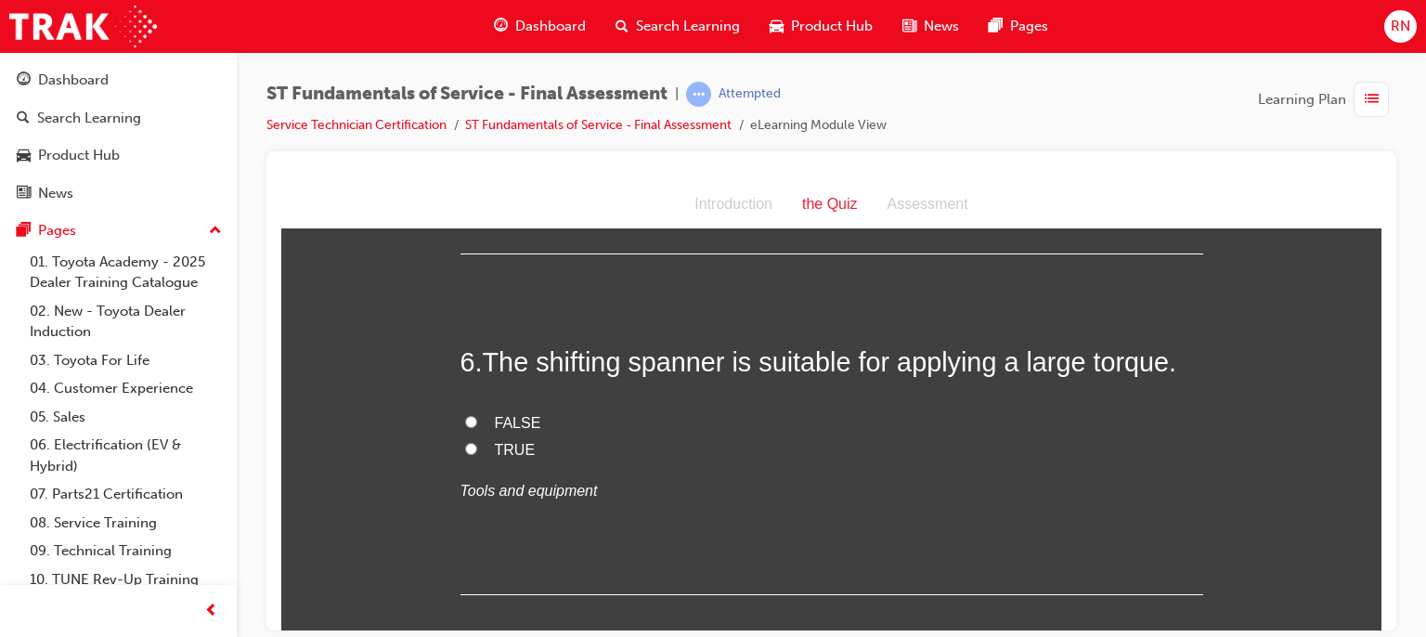
click at [507, 417] on span "FALSE" at bounding box center [518, 422] width 46 height 16
click at [477, 417] on input "FALSE" at bounding box center [471, 421] width 12 height 12
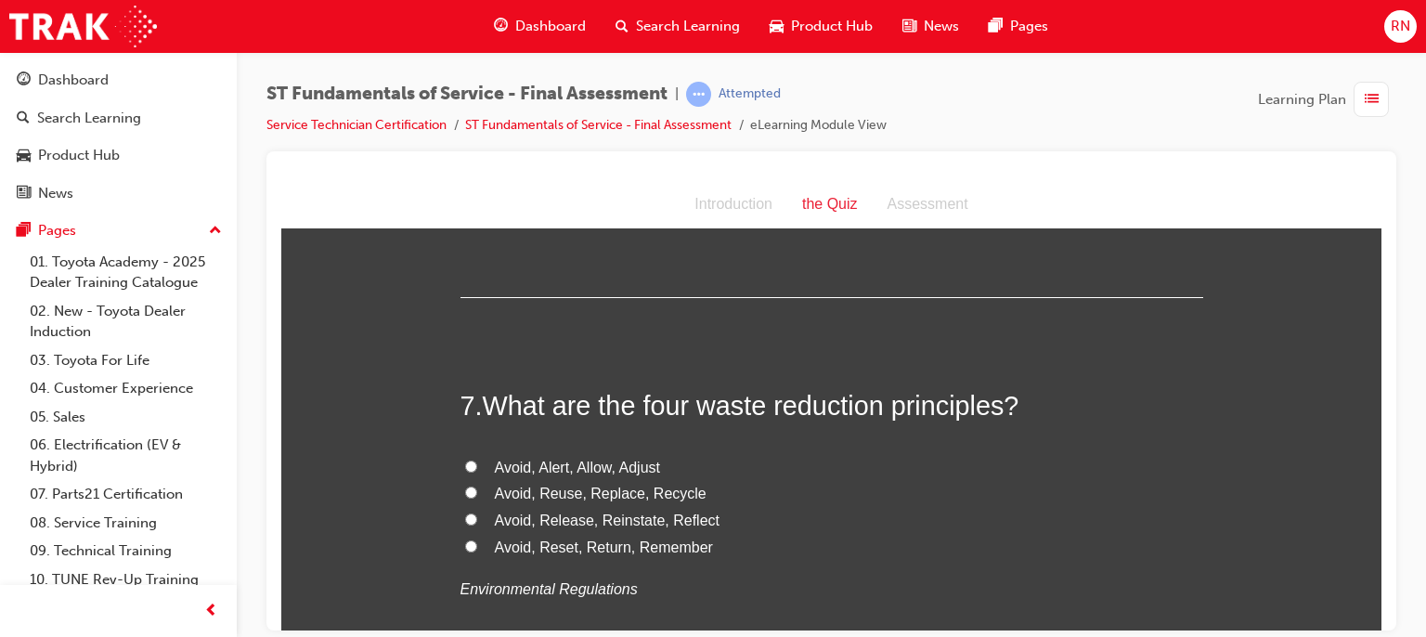
scroll to position [2599, 0]
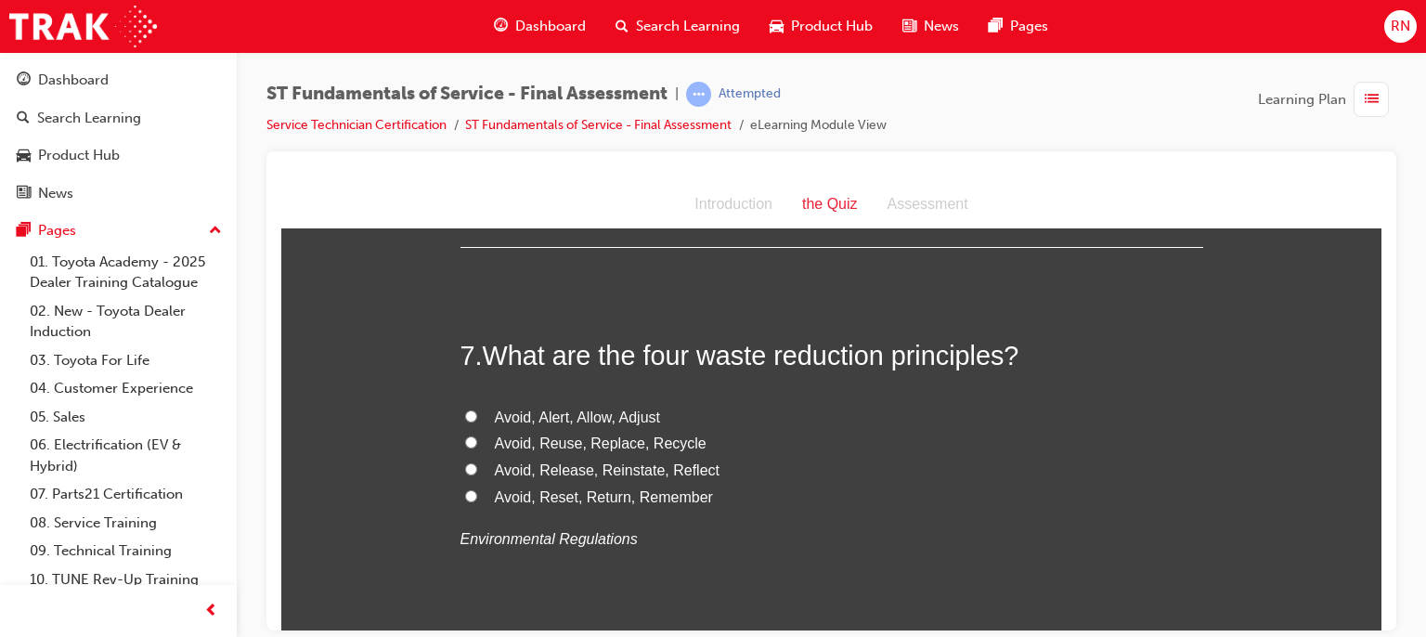
click at [578, 448] on span "Avoid, Reuse, Replace, Recycle" at bounding box center [601, 443] width 212 height 16
click at [477, 448] on input "Avoid, Reuse, Replace, Recycle" at bounding box center [471, 441] width 12 height 12
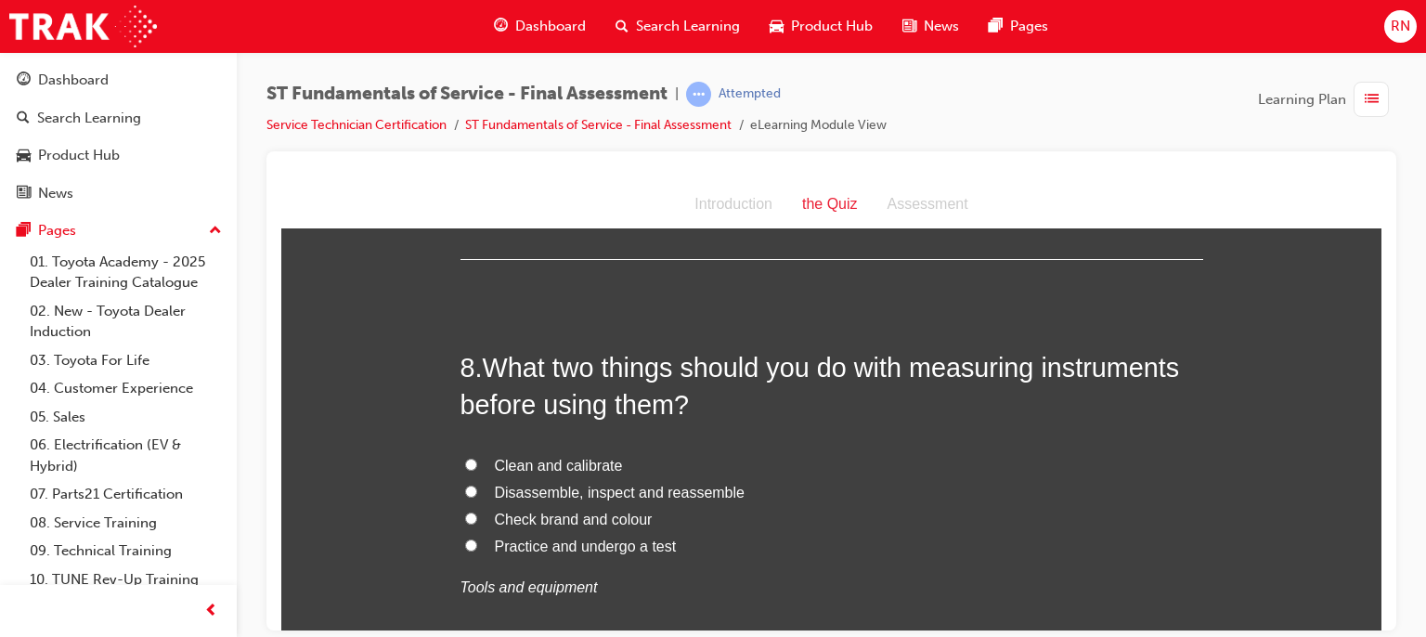
scroll to position [3019, 0]
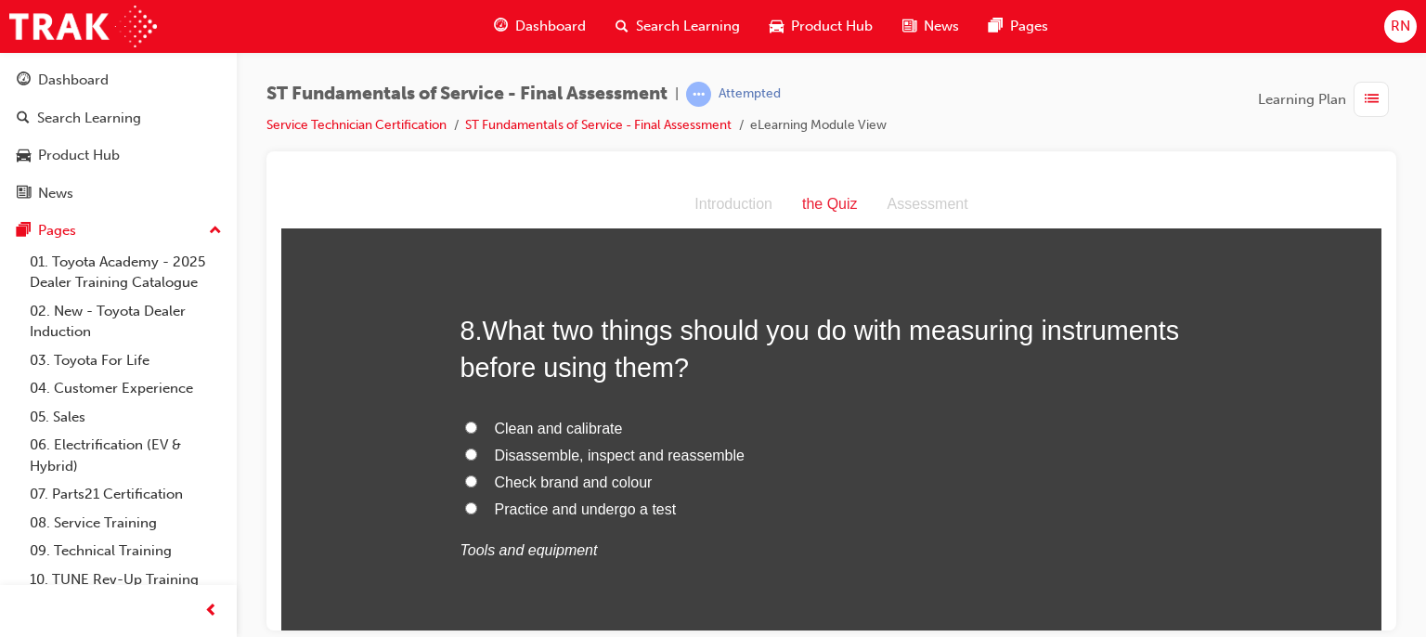
click at [528, 428] on span "Clean and calibrate" at bounding box center [559, 428] width 128 height 16
click at [477, 428] on input "Clean and calibrate" at bounding box center [471, 427] width 12 height 12
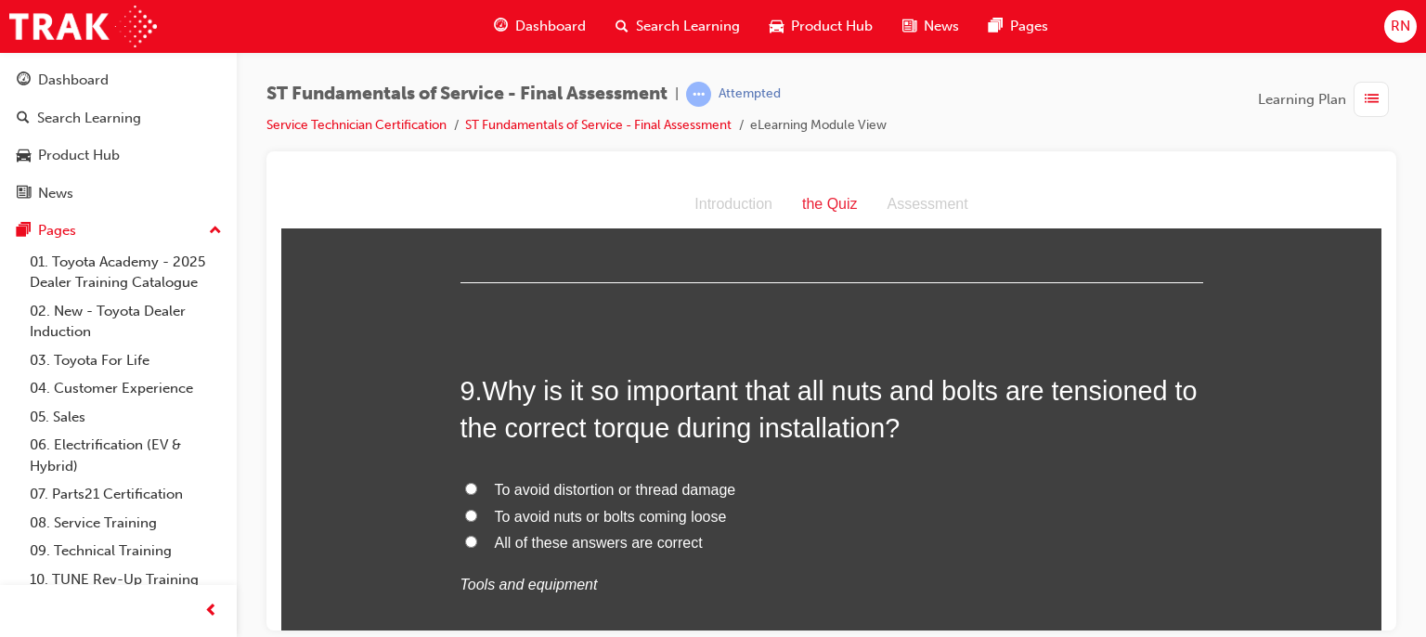
scroll to position [3428, 0]
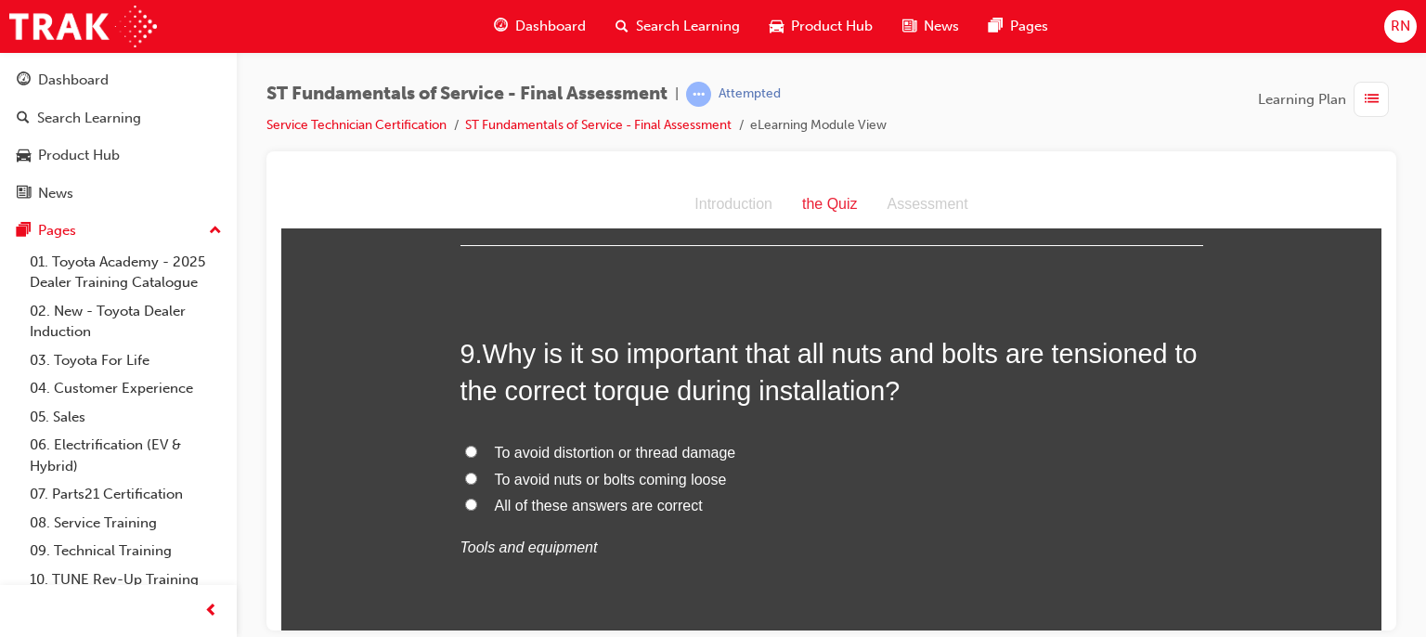
click at [576, 484] on span "To avoid nuts or bolts coming loose" at bounding box center [611, 479] width 232 height 16
click at [477, 484] on input "To avoid nuts or bolts coming loose" at bounding box center [471, 478] width 12 height 12
click at [637, 449] on span "To avoid distortion or thread damage" at bounding box center [615, 452] width 241 height 16
click at [477, 449] on input "To avoid distortion or thread damage" at bounding box center [471, 451] width 12 height 12
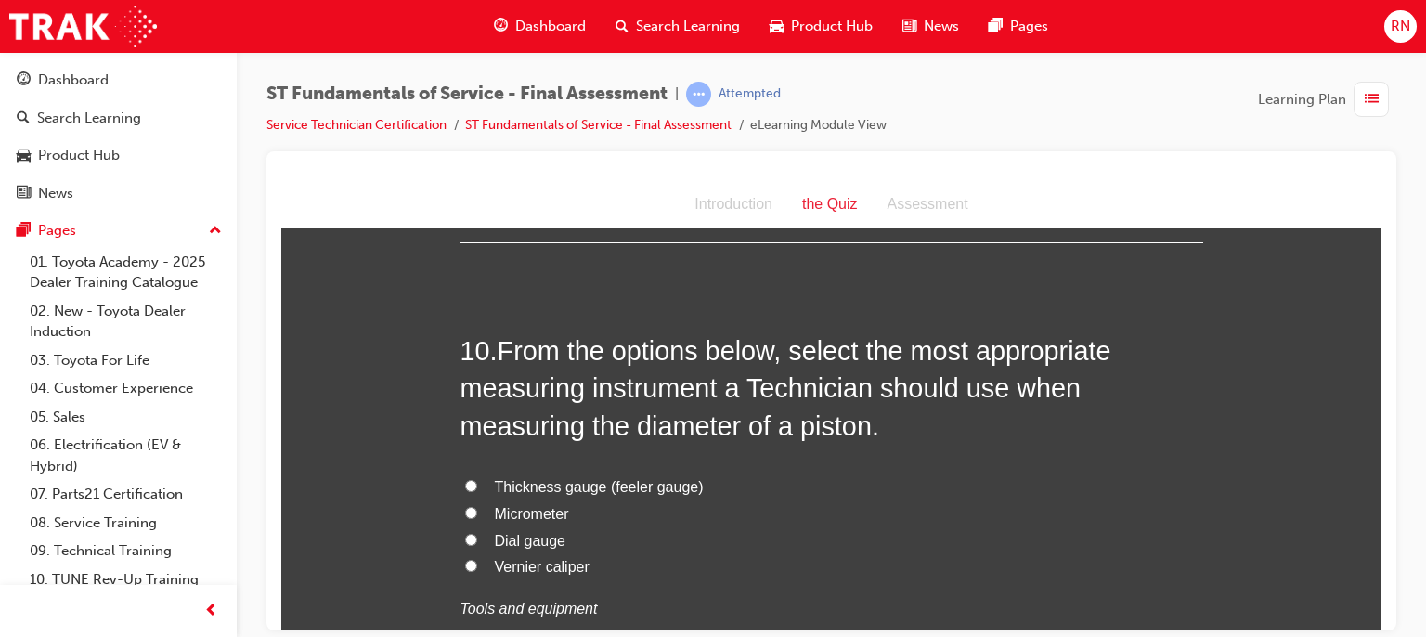
scroll to position [3849, 0]
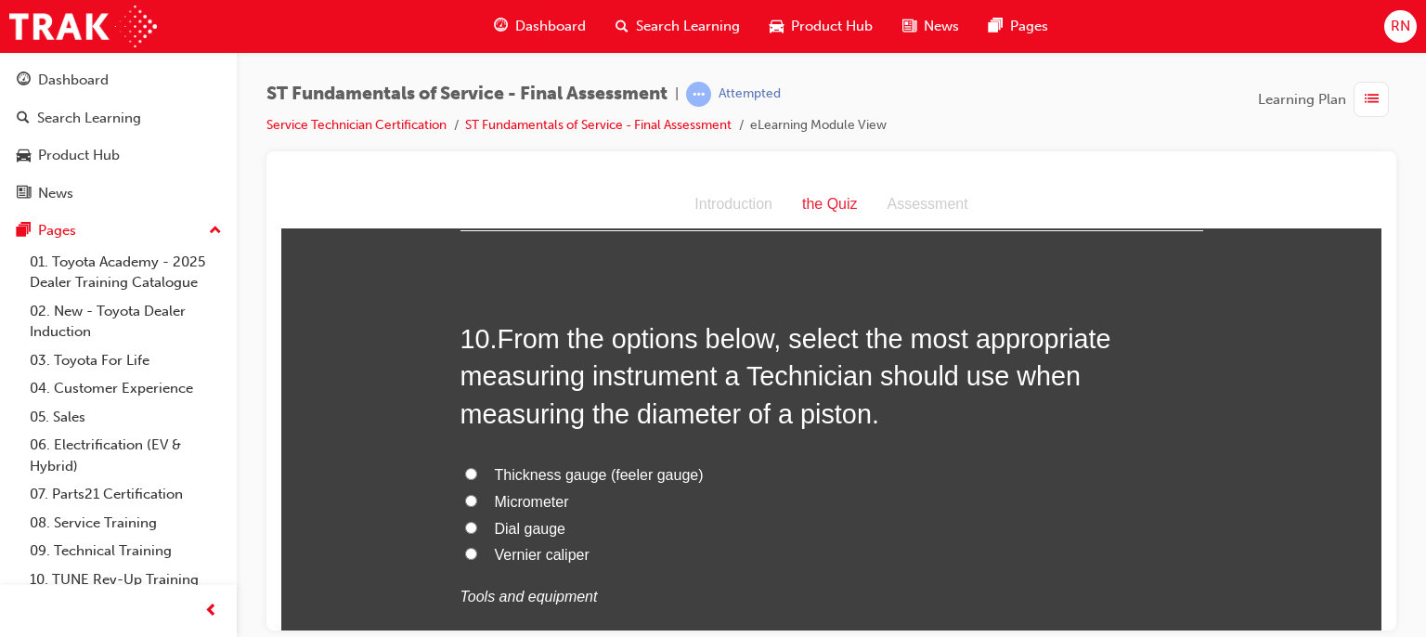
click at [540, 497] on span "Micrometer" at bounding box center [532, 501] width 74 height 16
click at [477, 497] on input "Micrometer" at bounding box center [471, 500] width 12 height 12
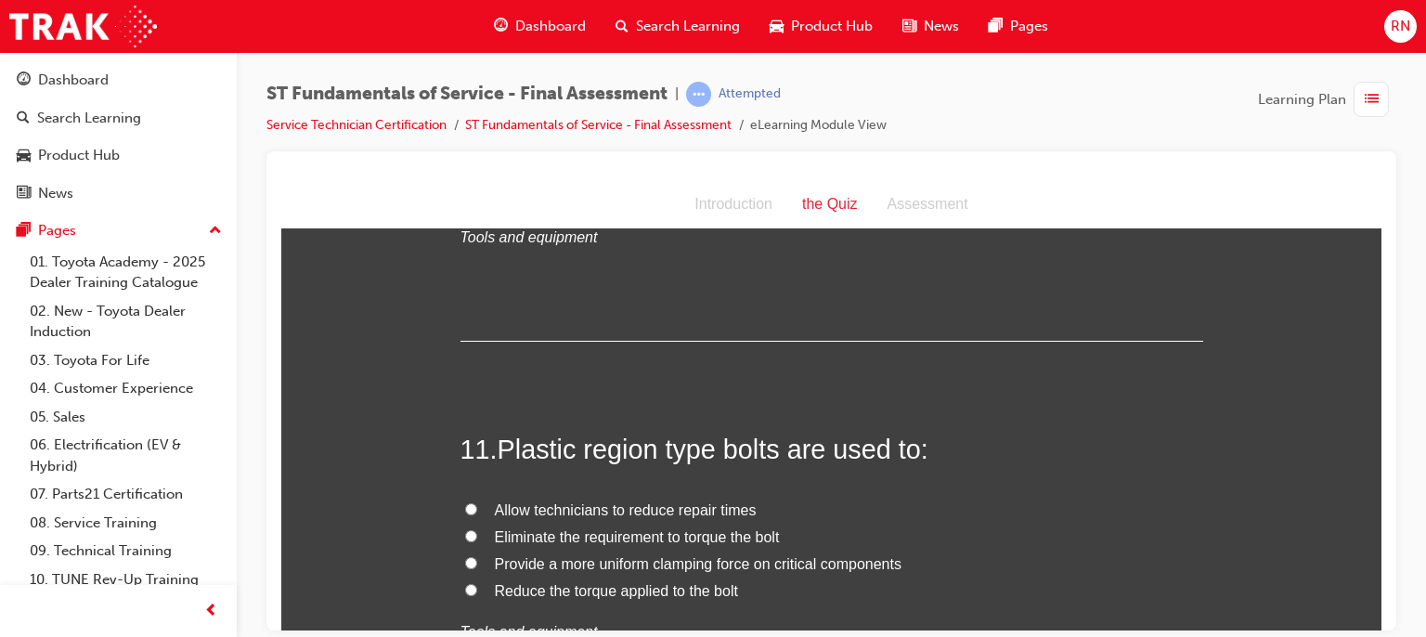
scroll to position [4257, 0]
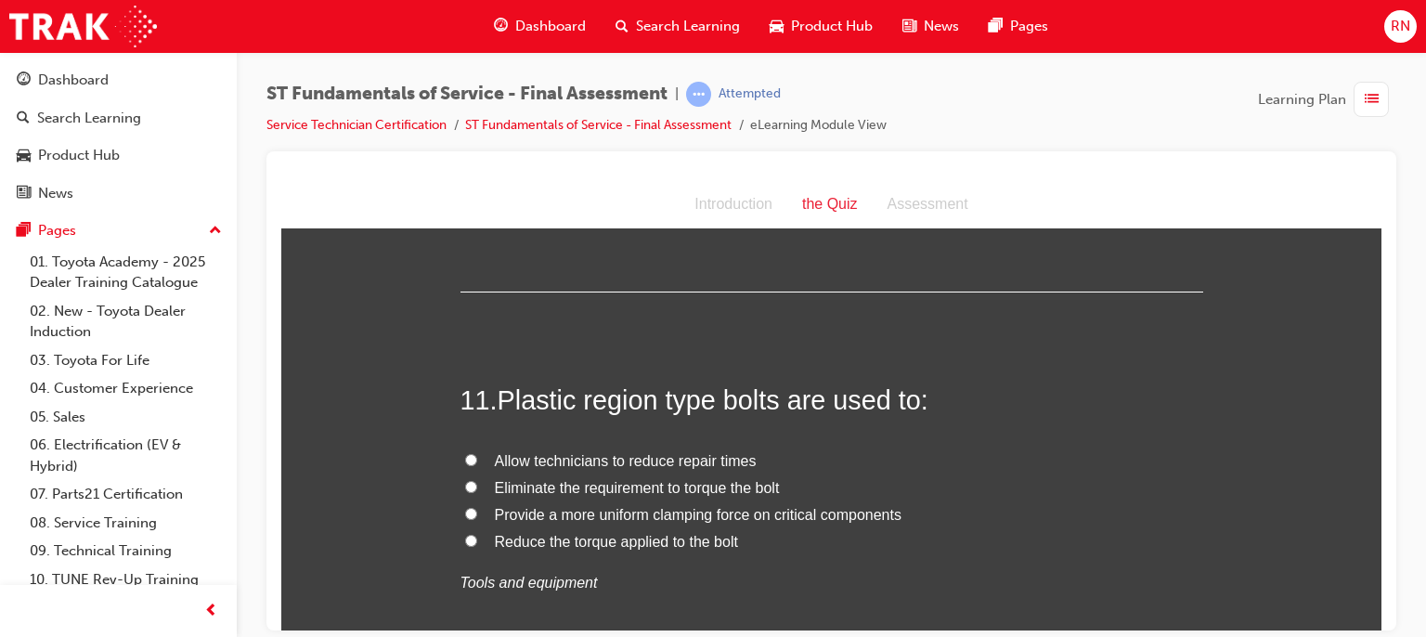
click at [558, 517] on span "Provide a more uniform clamping force on critical components" at bounding box center [698, 514] width 407 height 16
click at [477, 517] on input "Provide a more uniform clamping force on critical components" at bounding box center [471, 513] width 12 height 12
click at [1382, 620] on div at bounding box center [831, 390] width 1130 height 479
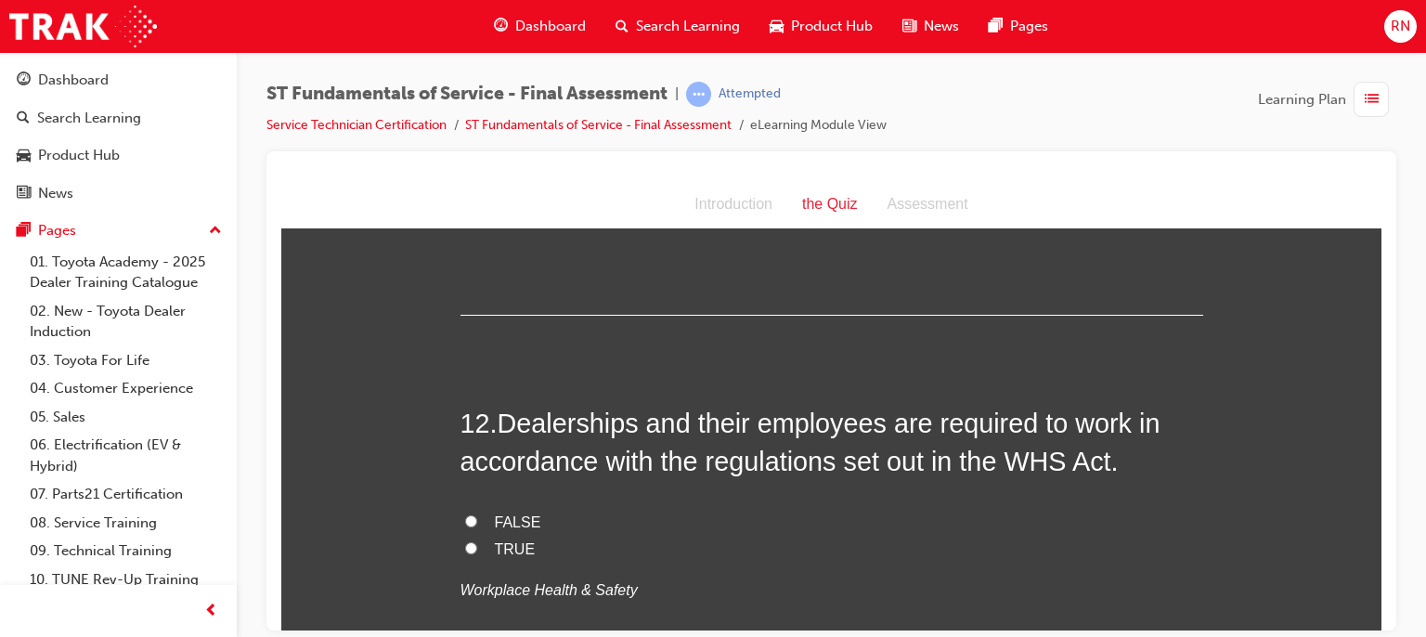
scroll to position [4642, 0]
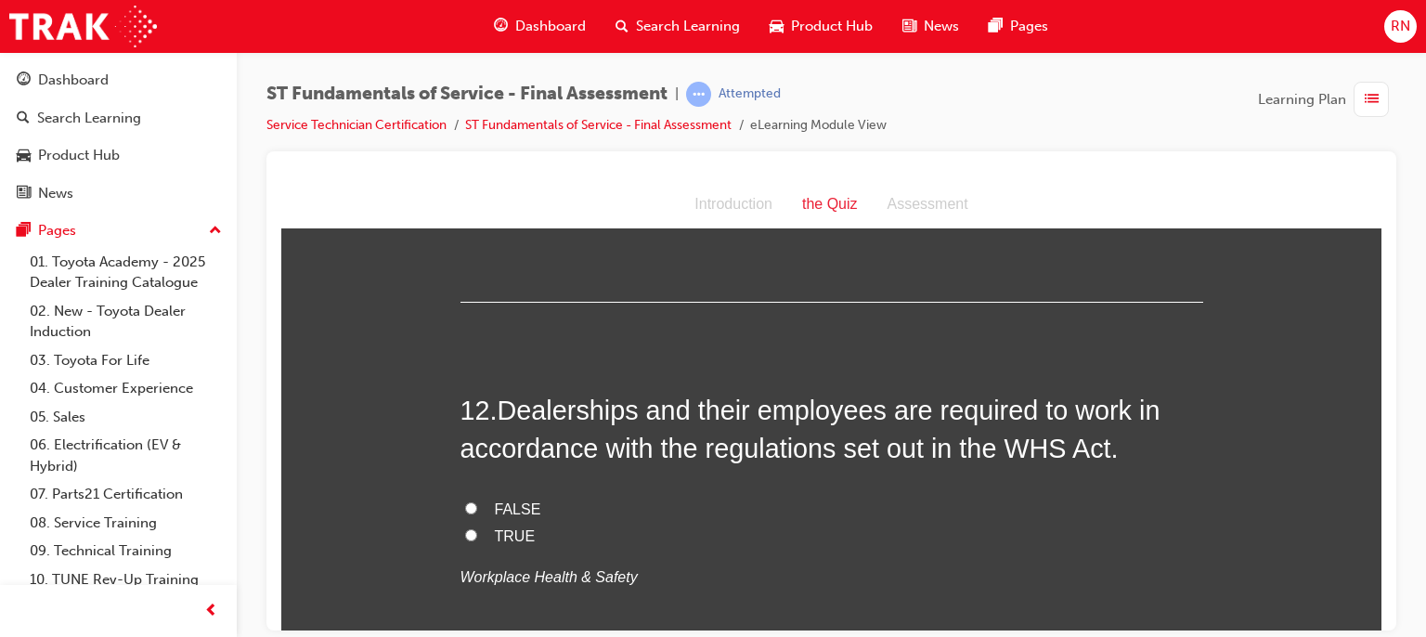
click at [495, 527] on span "TRUE" at bounding box center [515, 535] width 41 height 16
click at [477, 528] on input "TRUE" at bounding box center [471, 534] width 12 height 12
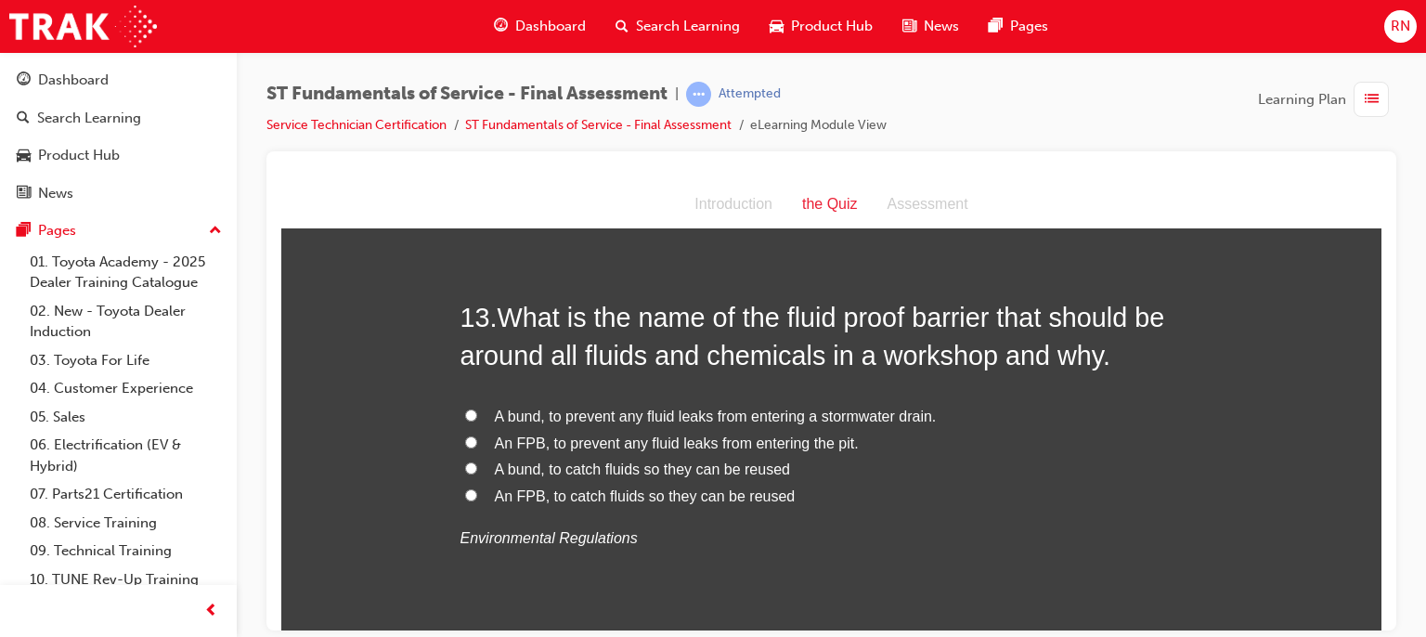
scroll to position [5123, 0]
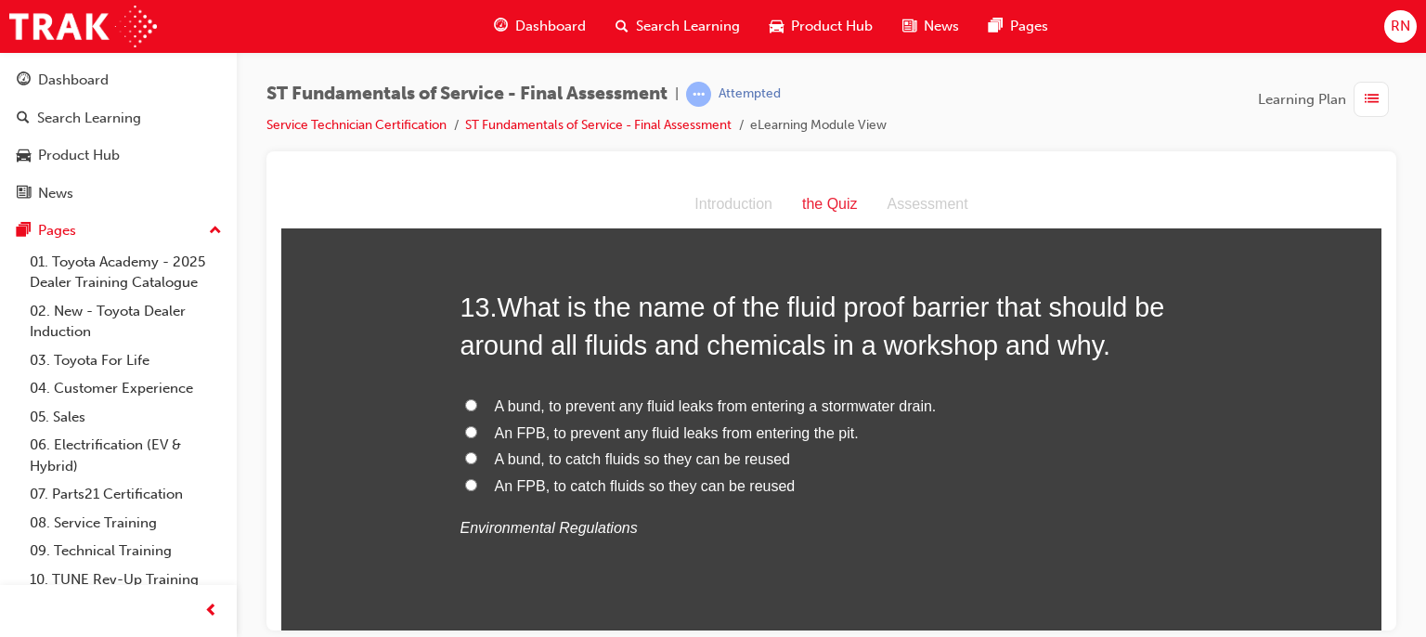
click at [750, 435] on span "An FPB, to prevent any fluid leaks from entering the pit." at bounding box center [677, 432] width 364 height 16
click at [477, 435] on input "An FPB, to prevent any fluid leaks from entering the pit." at bounding box center [471, 431] width 12 height 12
click at [776, 403] on span "A bund, to prevent any fluid leaks from entering a stormwater drain." at bounding box center [716, 405] width 442 height 16
click at [477, 403] on input "A bund, to prevent any fluid leaks from entering a stormwater drain." at bounding box center [471, 404] width 12 height 12
click at [675, 478] on span "An FPB, to catch fluids so they can be reused" at bounding box center [645, 485] width 301 height 16
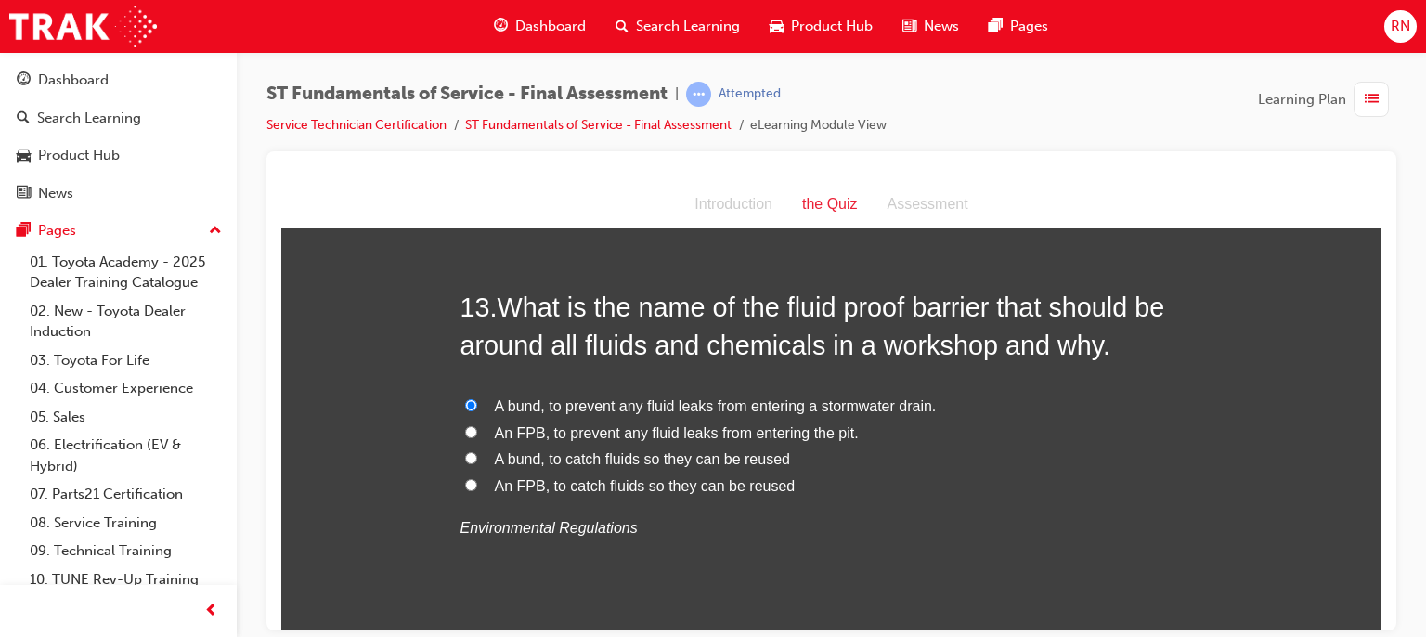
click at [477, 478] on input "An FPB, to catch fluids so they can be reused" at bounding box center [471, 484] width 12 height 12
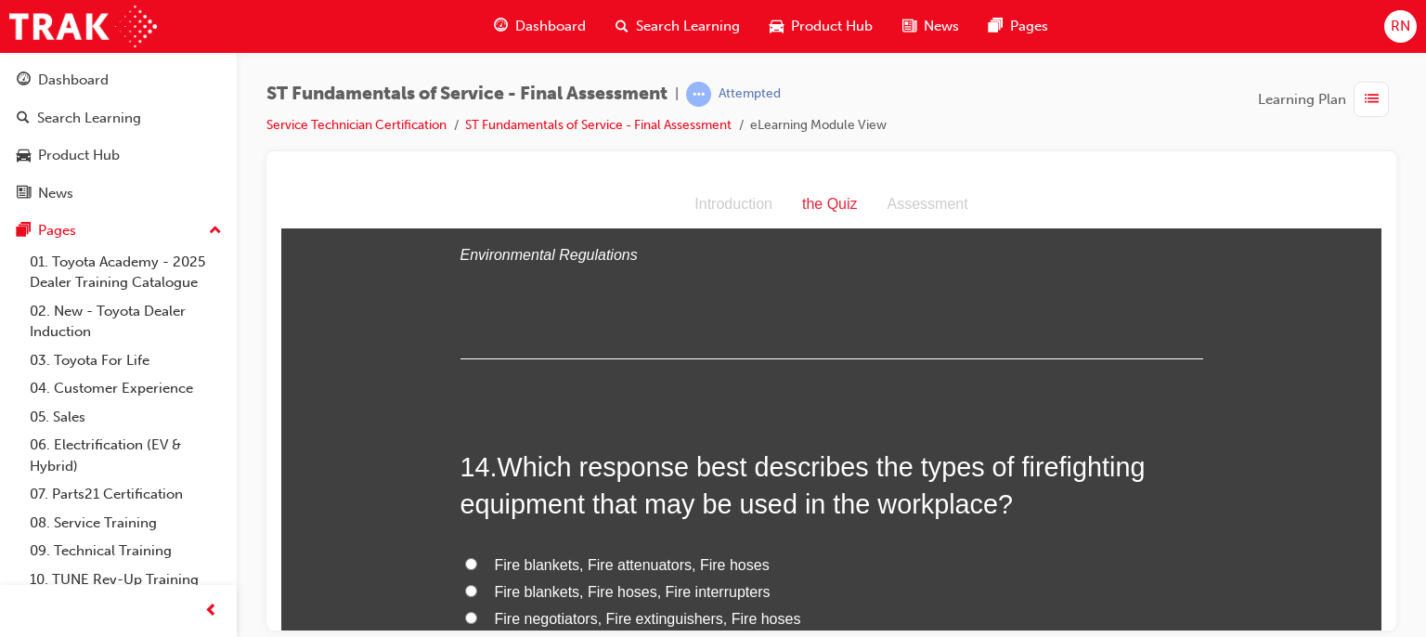
scroll to position [5471, 0]
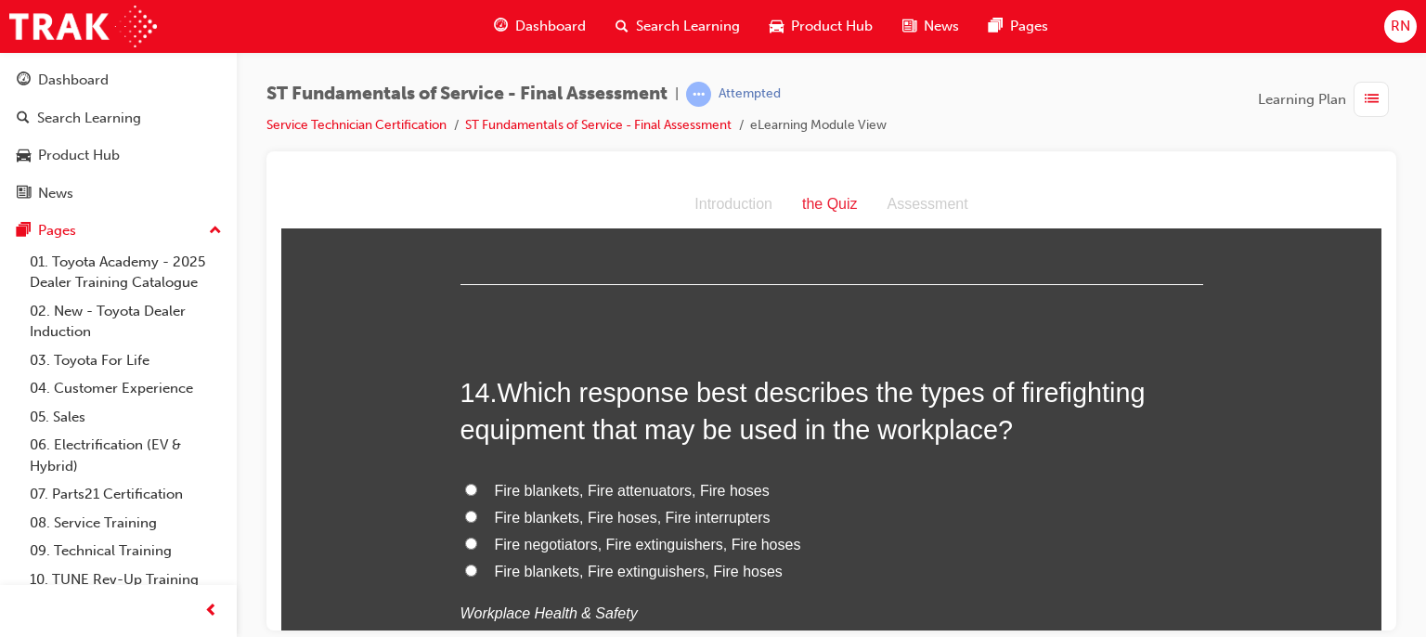
click at [653, 515] on span "Fire blankets, Fire hoses, Fire interrupters" at bounding box center [633, 517] width 276 height 16
click at [477, 515] on input "Fire blankets, Fire hoses, Fire interrupters" at bounding box center [471, 516] width 12 height 12
click at [650, 539] on span "Fire negotiators, Fire extinguishers, Fire hoses" at bounding box center [648, 544] width 306 height 16
click at [477, 539] on input "Fire negotiators, Fire extinguishers, Fire hoses" at bounding box center [471, 543] width 12 height 12
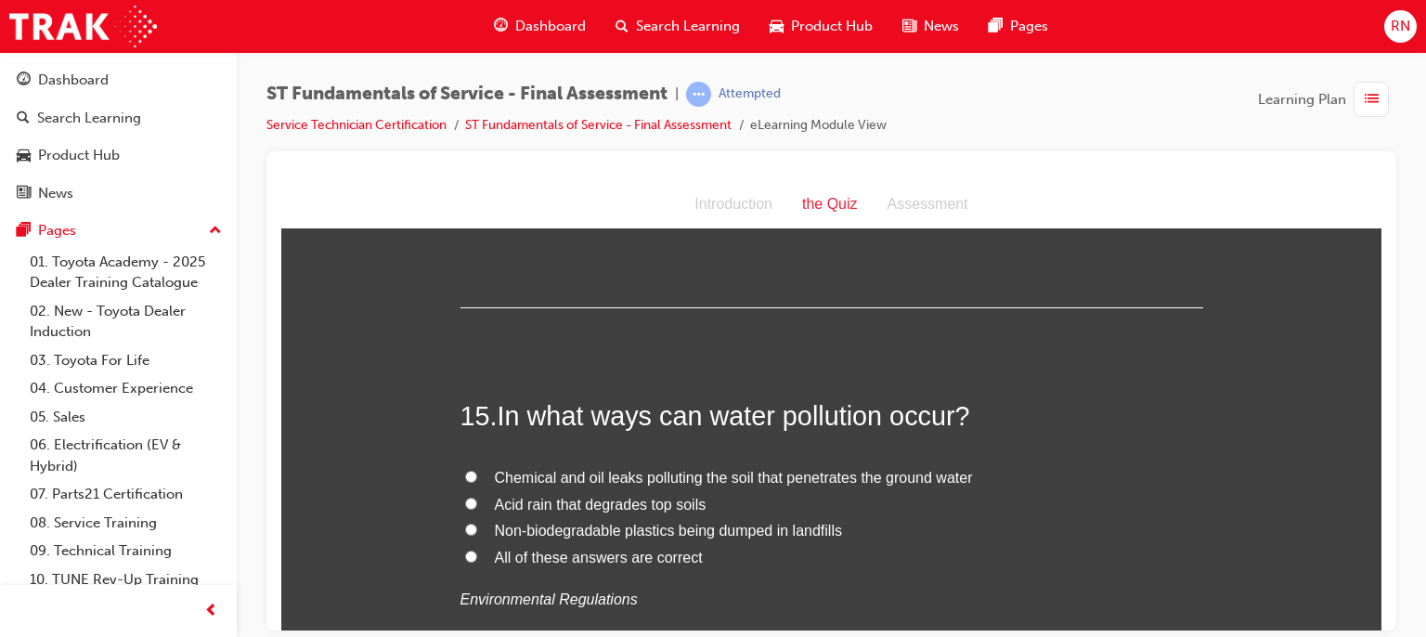
scroll to position [5903, 0]
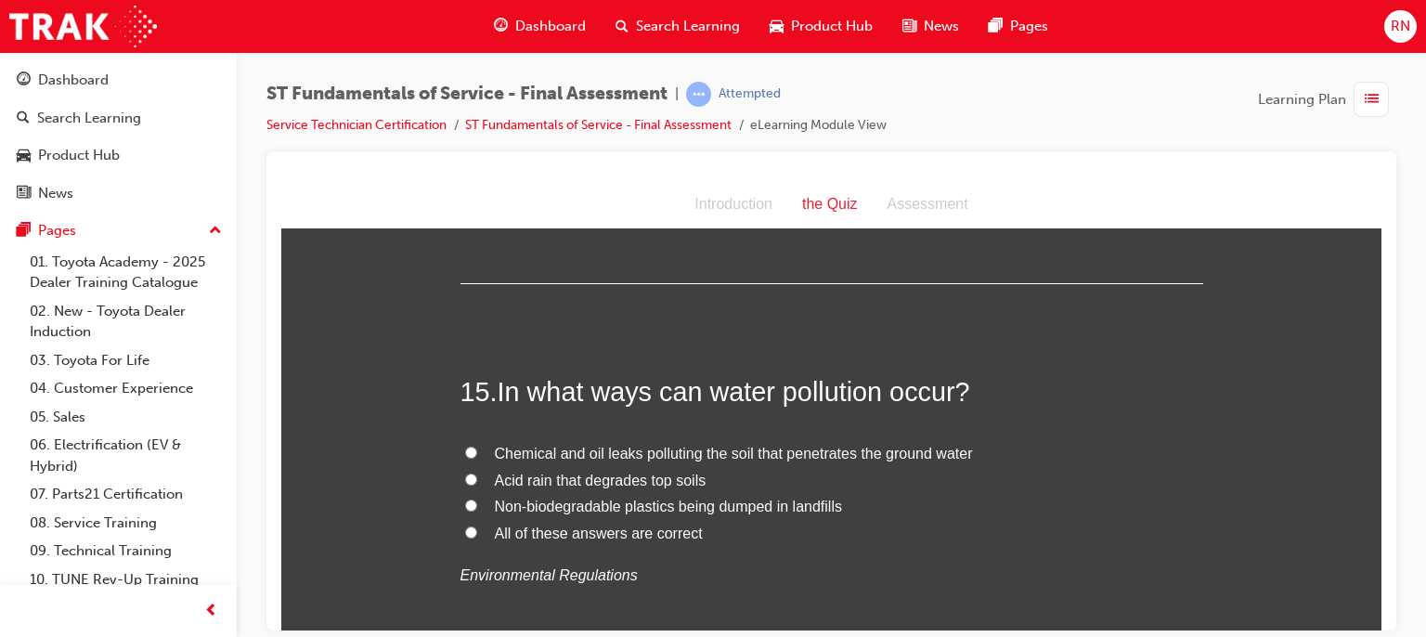
click at [753, 456] on span "Chemical and oil leaks polluting the soil that penetrates the ground water" at bounding box center [734, 453] width 478 height 16
click at [477, 456] on input "Chemical and oil leaks polluting the soil that penetrates the ground water" at bounding box center [471, 452] width 12 height 12
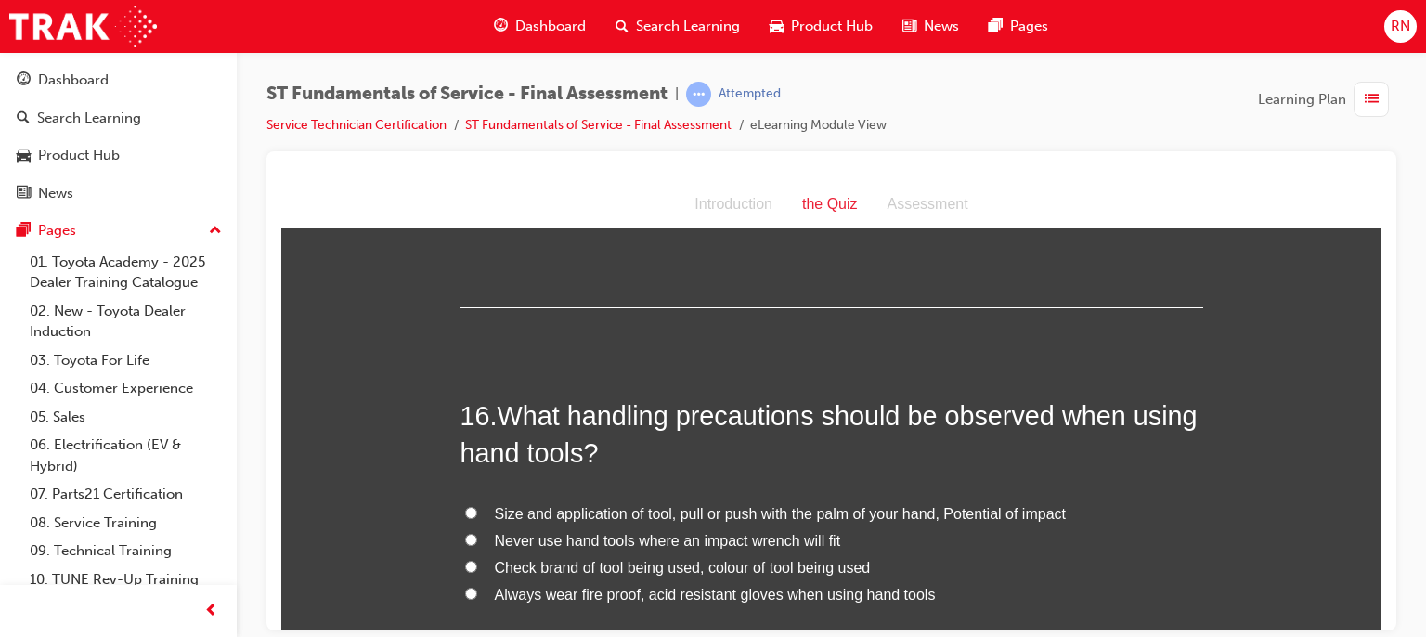
scroll to position [6349, 0]
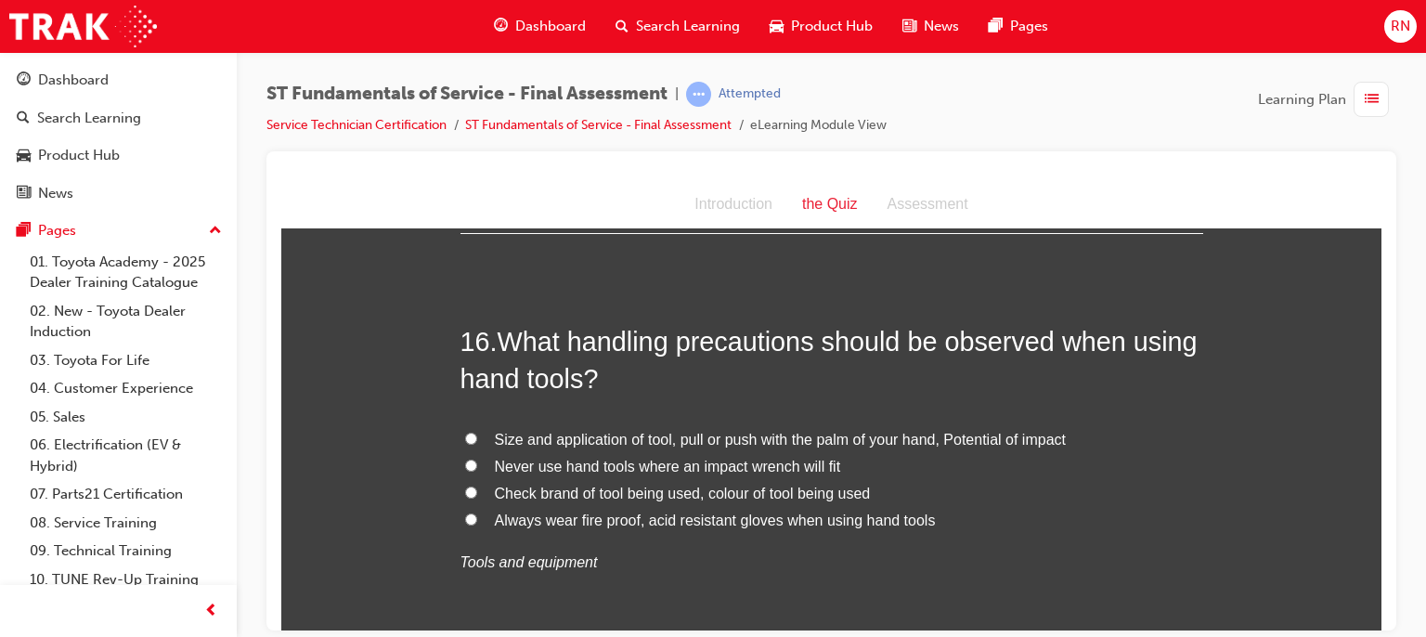
click at [734, 431] on span "Size and application of tool, pull or push with the palm of your hand, Potentia…" at bounding box center [780, 439] width 571 height 16
click at [477, 432] on input "Size and application of tool, pull or push with the palm of your hand, Potentia…" at bounding box center [471, 438] width 12 height 12
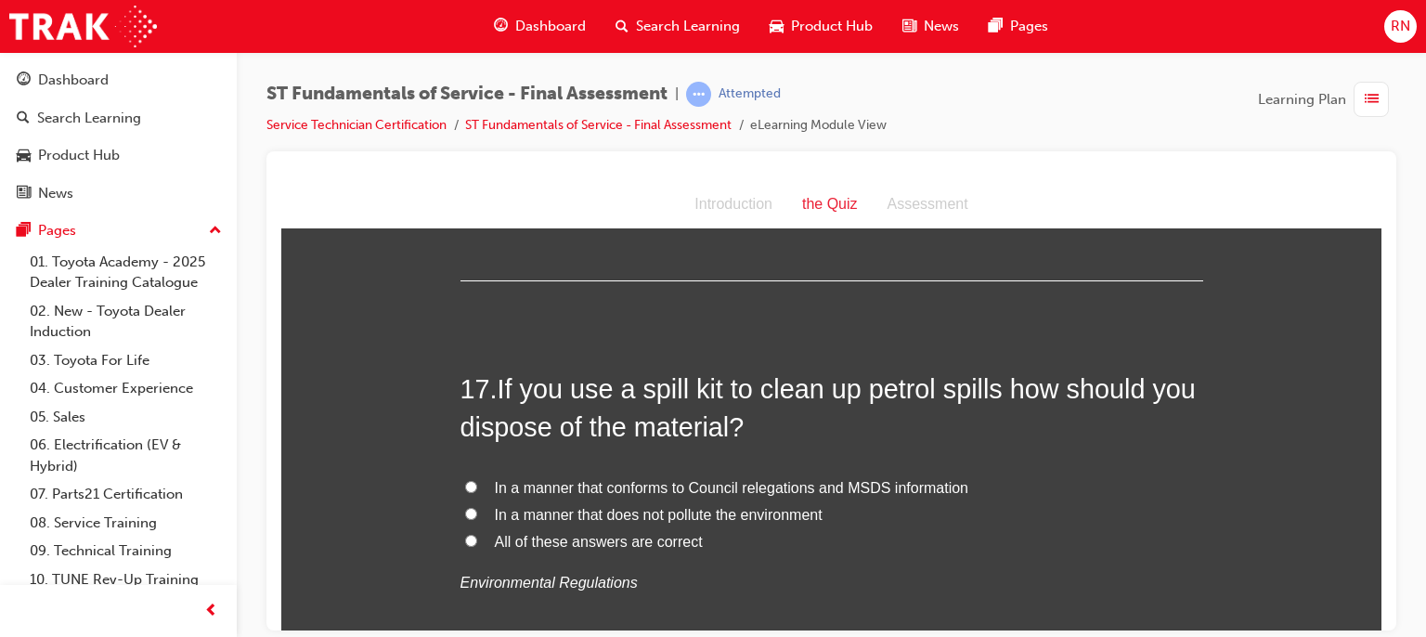
scroll to position [6795, 0]
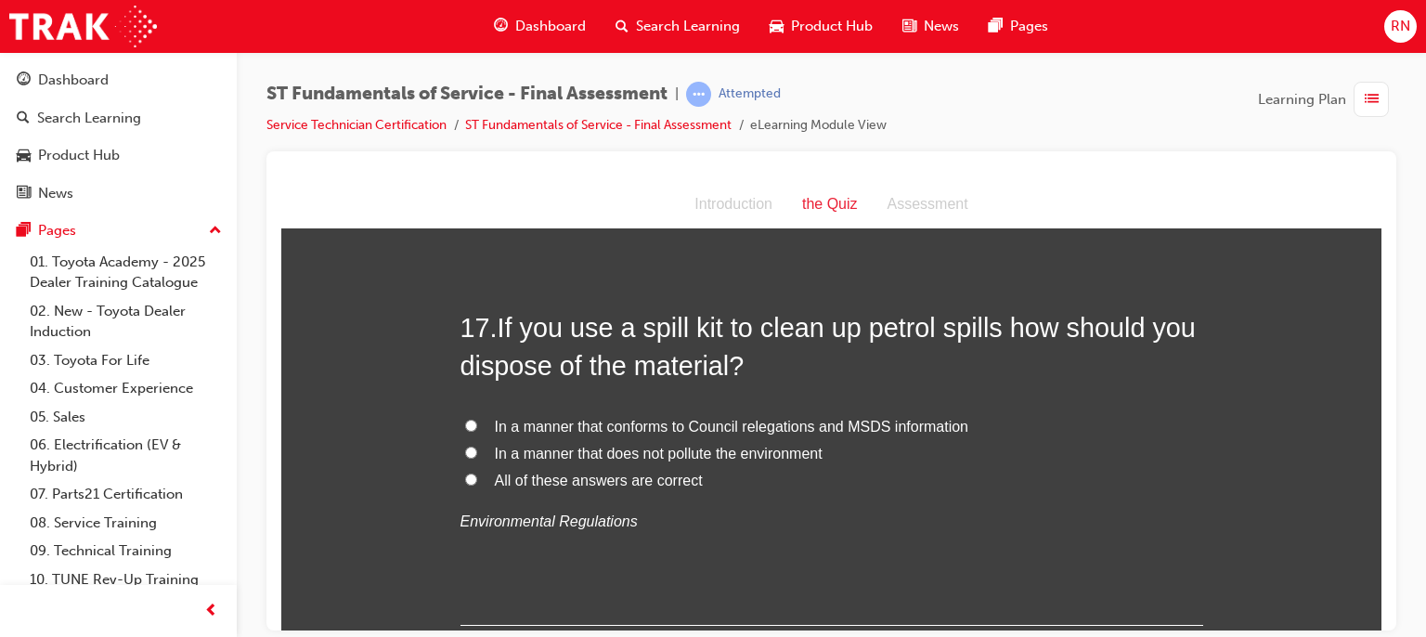
click at [705, 452] on span "In a manner that does not pollute the environment" at bounding box center [659, 453] width 328 height 16
click at [477, 452] on input "In a manner that does not pollute the environment" at bounding box center [471, 452] width 12 height 12
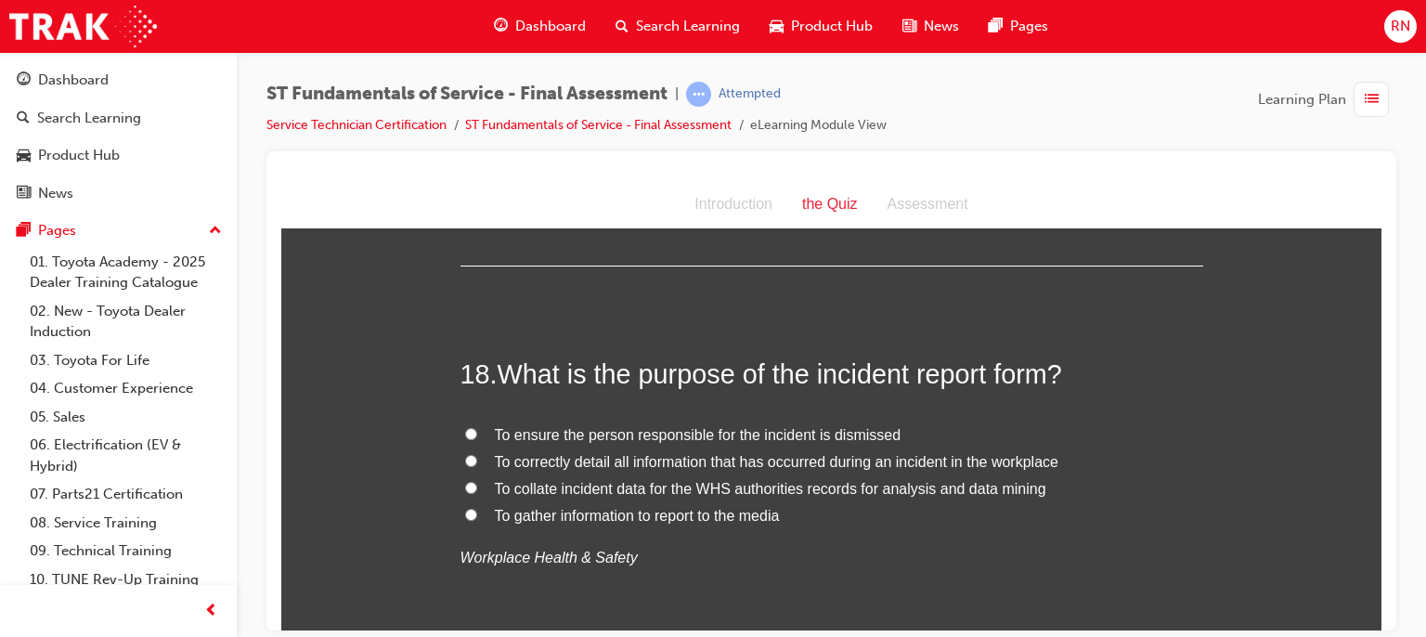
scroll to position [7203, 0]
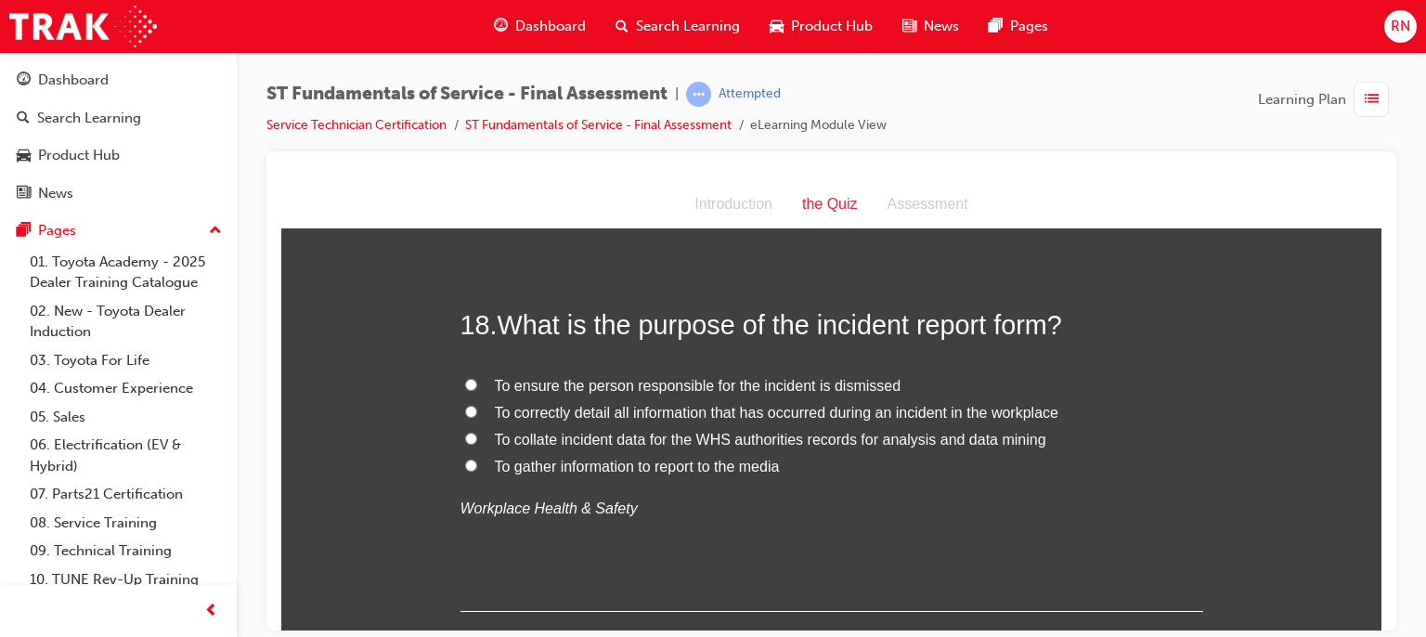
click at [751, 382] on span "To ensure the person responsible for the incident is dismissed" at bounding box center [698, 385] width 407 height 16
click at [477, 382] on input "To ensure the person responsible for the incident is dismissed" at bounding box center [471, 384] width 12 height 12
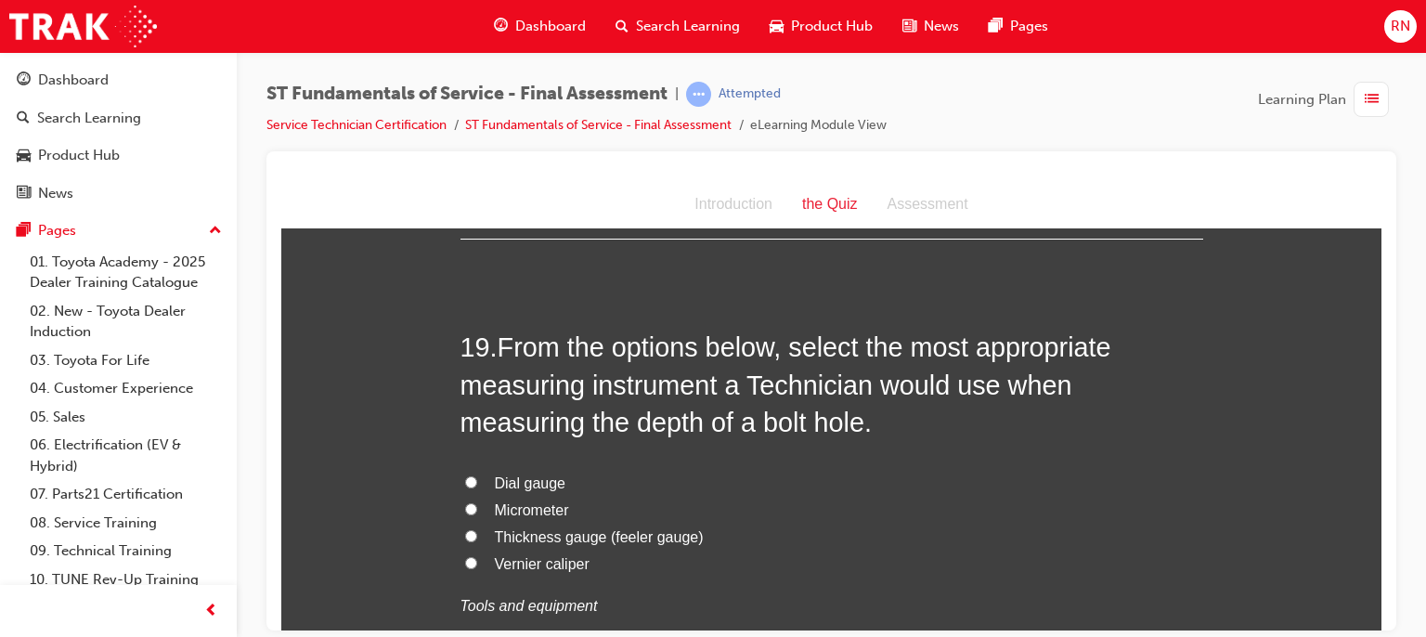
scroll to position [7612, 0]
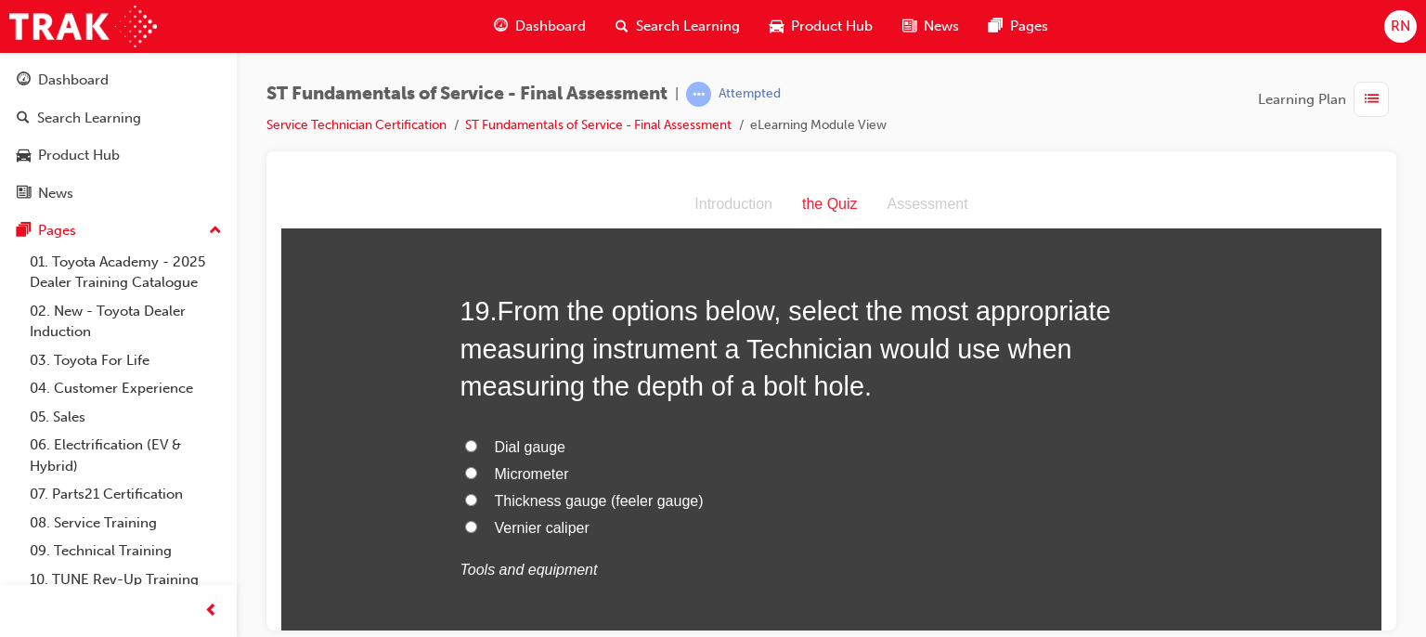
click at [532, 527] on span "Vernier caliper" at bounding box center [542, 527] width 95 height 16
click at [477, 527] on input "Vernier caliper" at bounding box center [471, 526] width 12 height 12
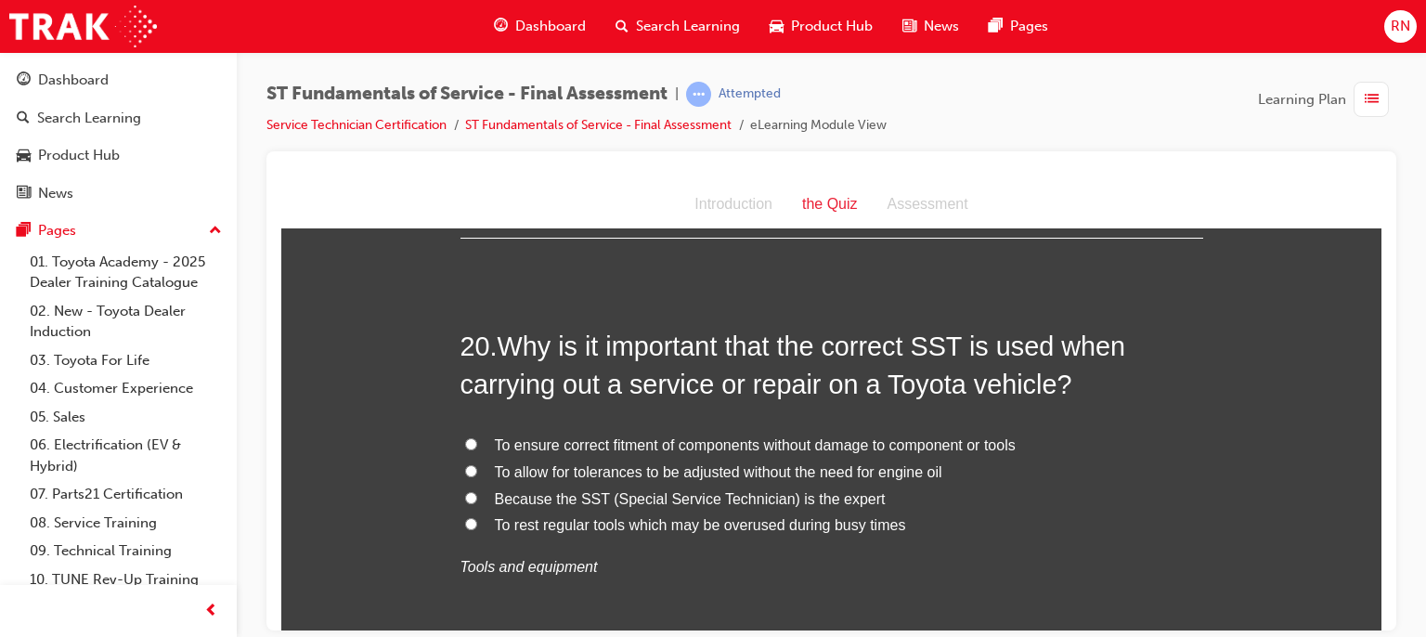
scroll to position [8057, 0]
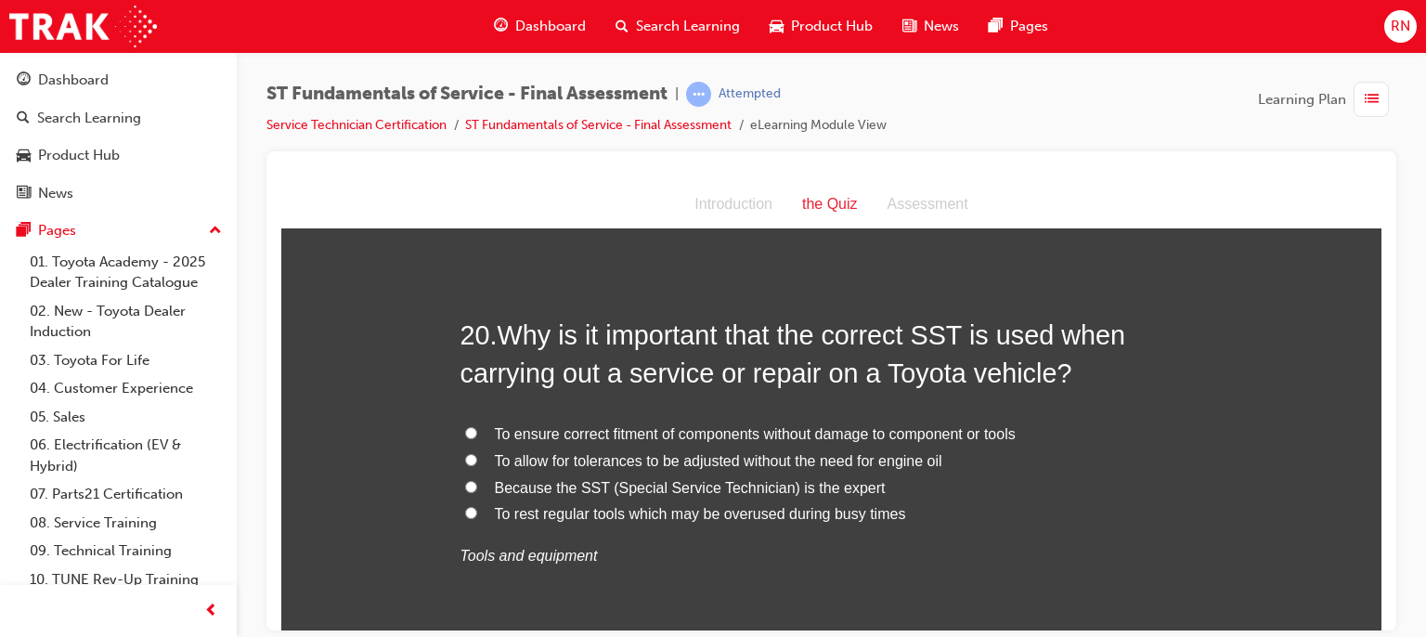
click at [685, 438] on label "To ensure correct fitment of components without damage to component or tools" at bounding box center [832, 434] width 743 height 27
click at [477, 438] on input "To ensure correct fitment of components without damage to component or tools" at bounding box center [471, 432] width 12 height 12
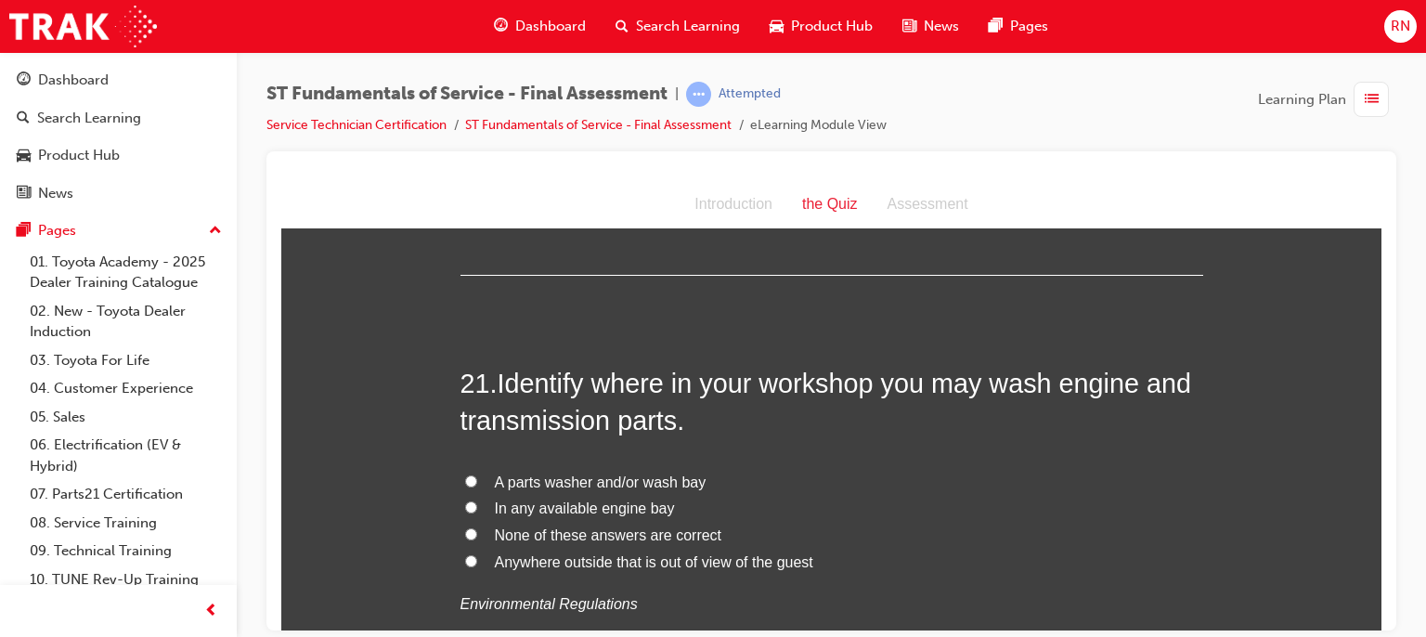
scroll to position [8479, 0]
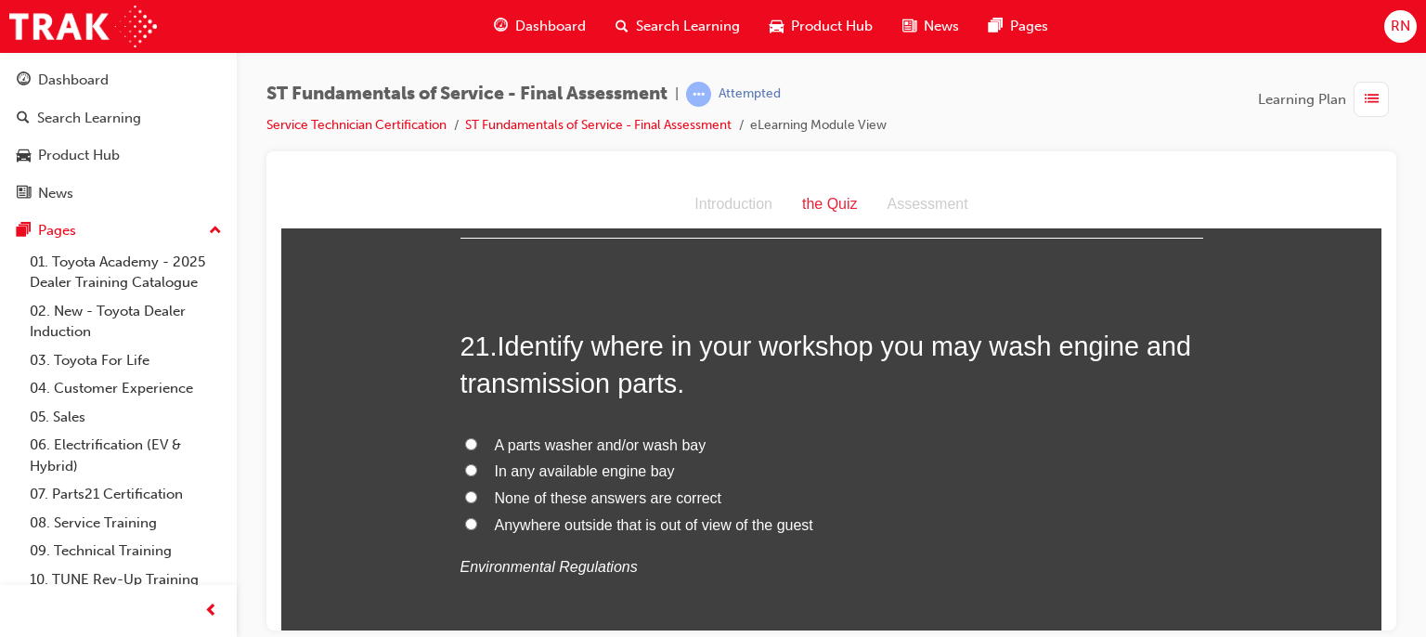
click at [547, 476] on label "In any available engine bay" at bounding box center [832, 471] width 743 height 27
click at [477, 475] on input "In any available engine bay" at bounding box center [471, 469] width 12 height 12
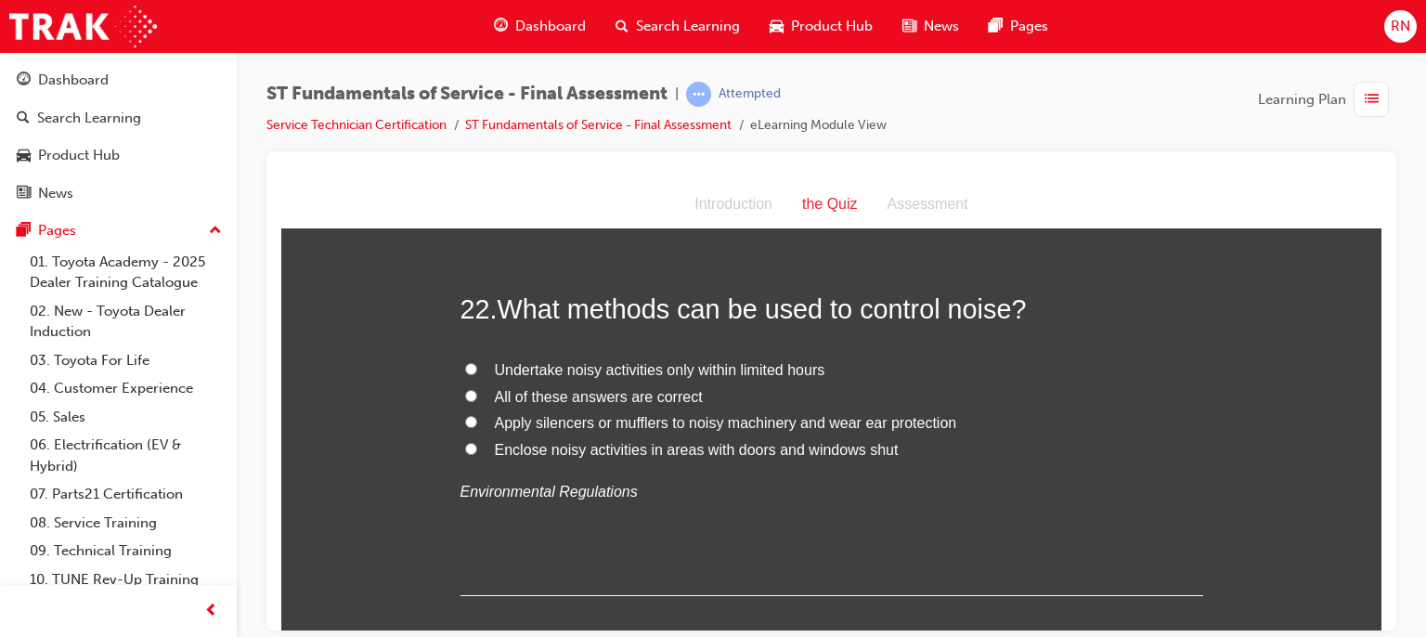
scroll to position [8999, 0]
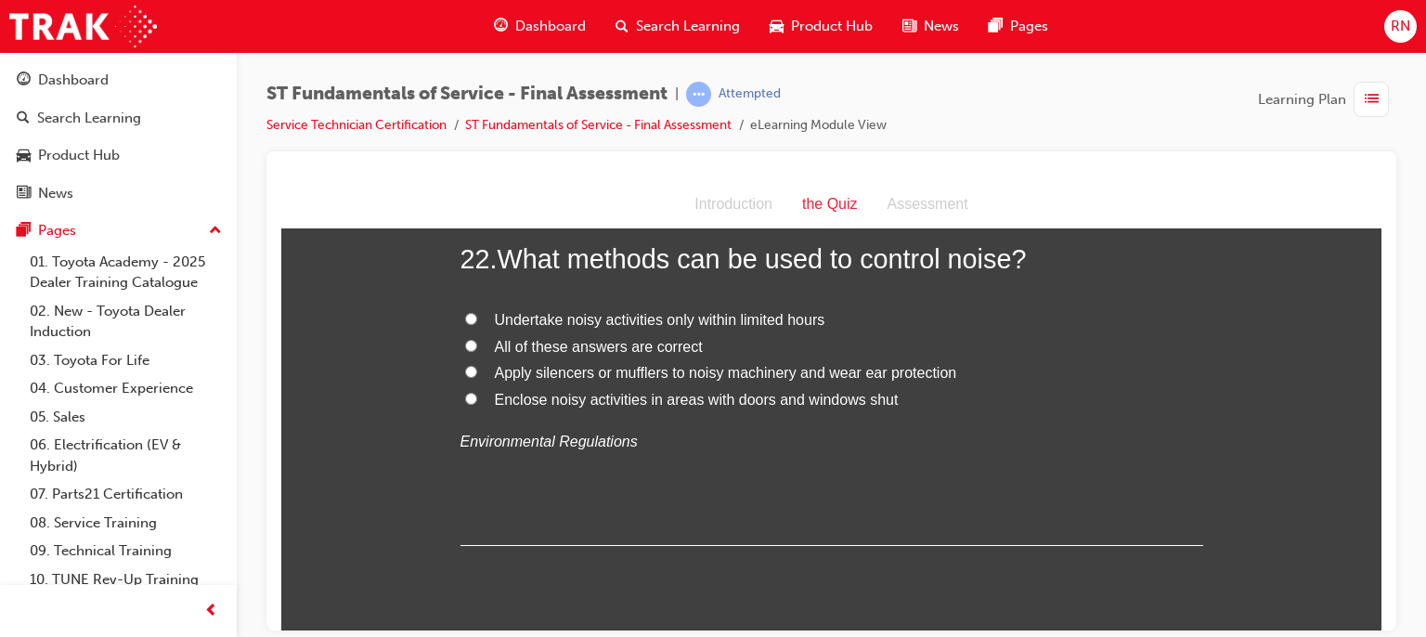
click at [724, 370] on span "Apply silencers or mufflers to noisy machinery and wear ear protection" at bounding box center [726, 372] width 462 height 16
click at [477, 370] on input "Apply silencers or mufflers to noisy machinery and wear ear protection" at bounding box center [471, 371] width 12 height 12
click at [1382, 619] on div at bounding box center [831, 390] width 1130 height 479
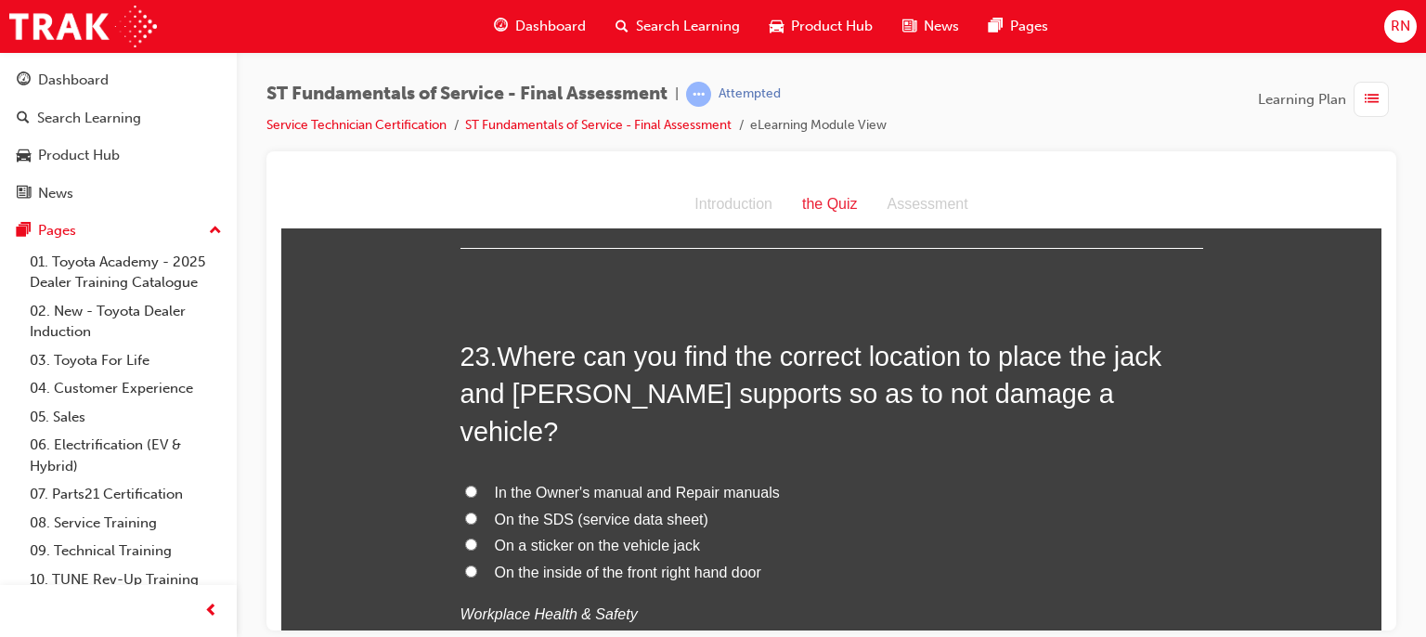
scroll to position [9320, 0]
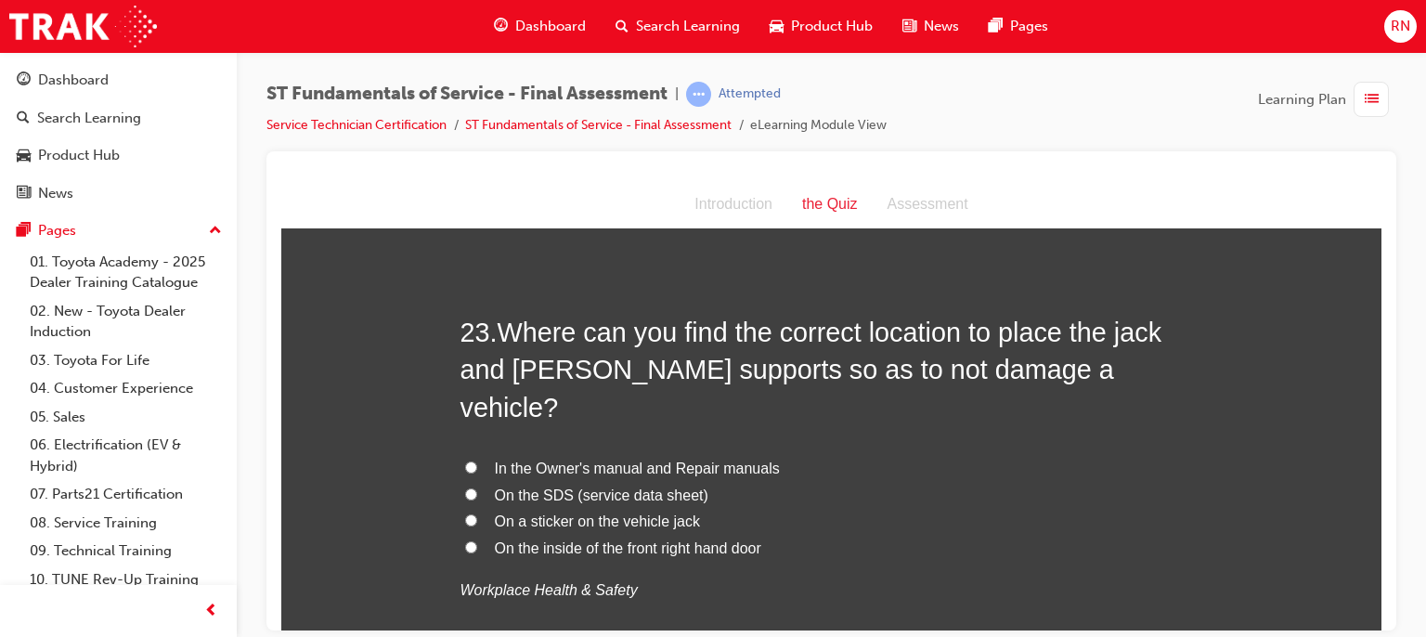
click at [646, 460] on span "In the Owner's manual and Repair manuals" at bounding box center [637, 468] width 285 height 16
click at [477, 461] on input "In the Owner's manual and Repair manuals" at bounding box center [471, 467] width 12 height 12
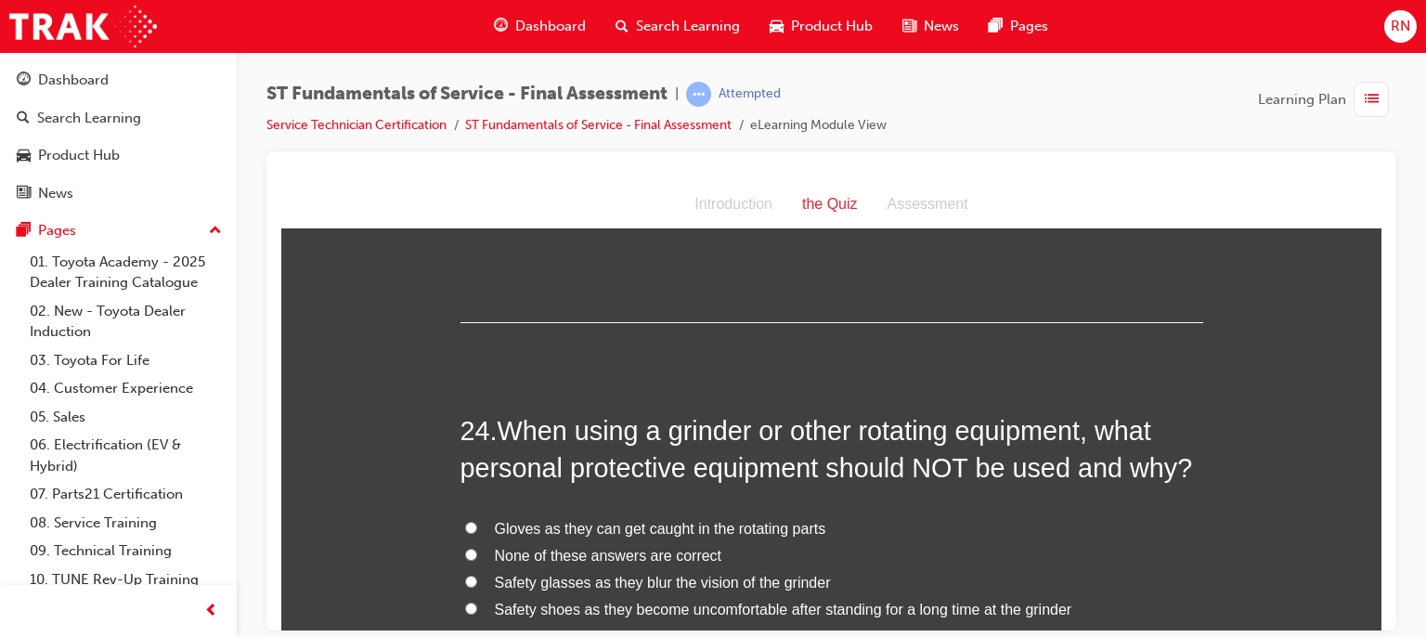
scroll to position [9766, 0]
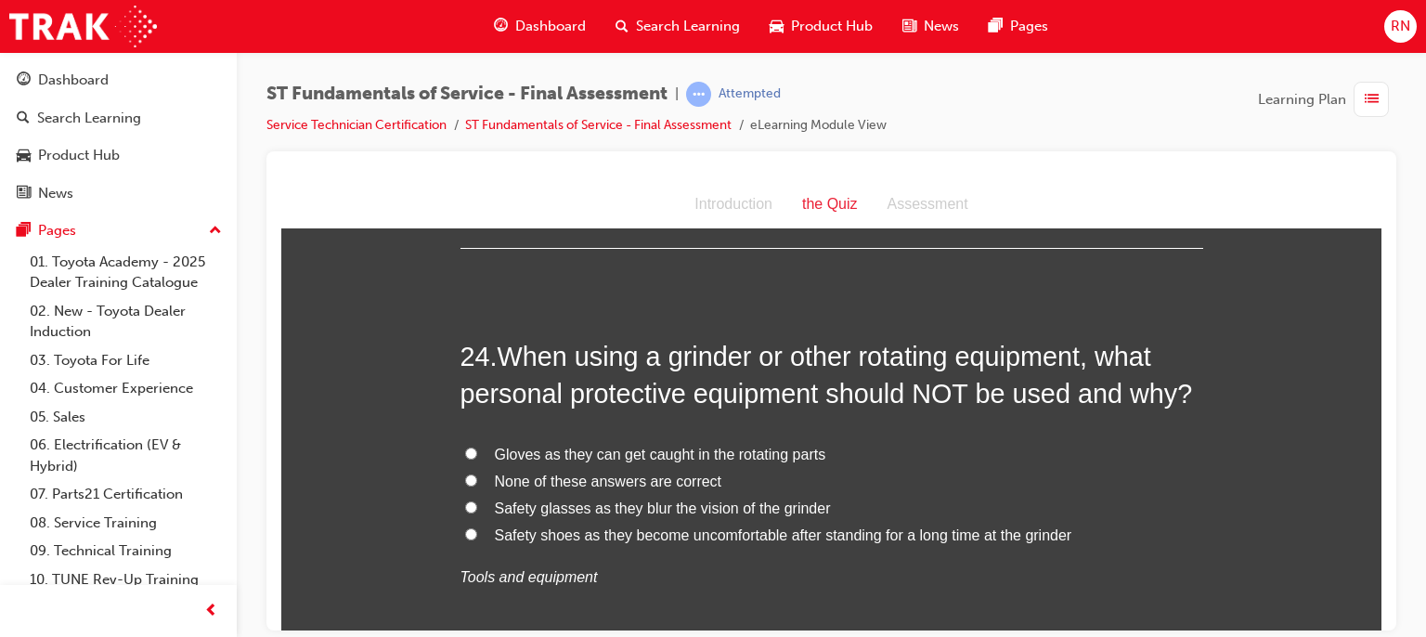
click at [620, 446] on span "Gloves as they can get caught in the rotating parts" at bounding box center [660, 454] width 331 height 16
click at [477, 447] on input "Gloves as they can get caught in the rotating parts" at bounding box center [471, 453] width 12 height 12
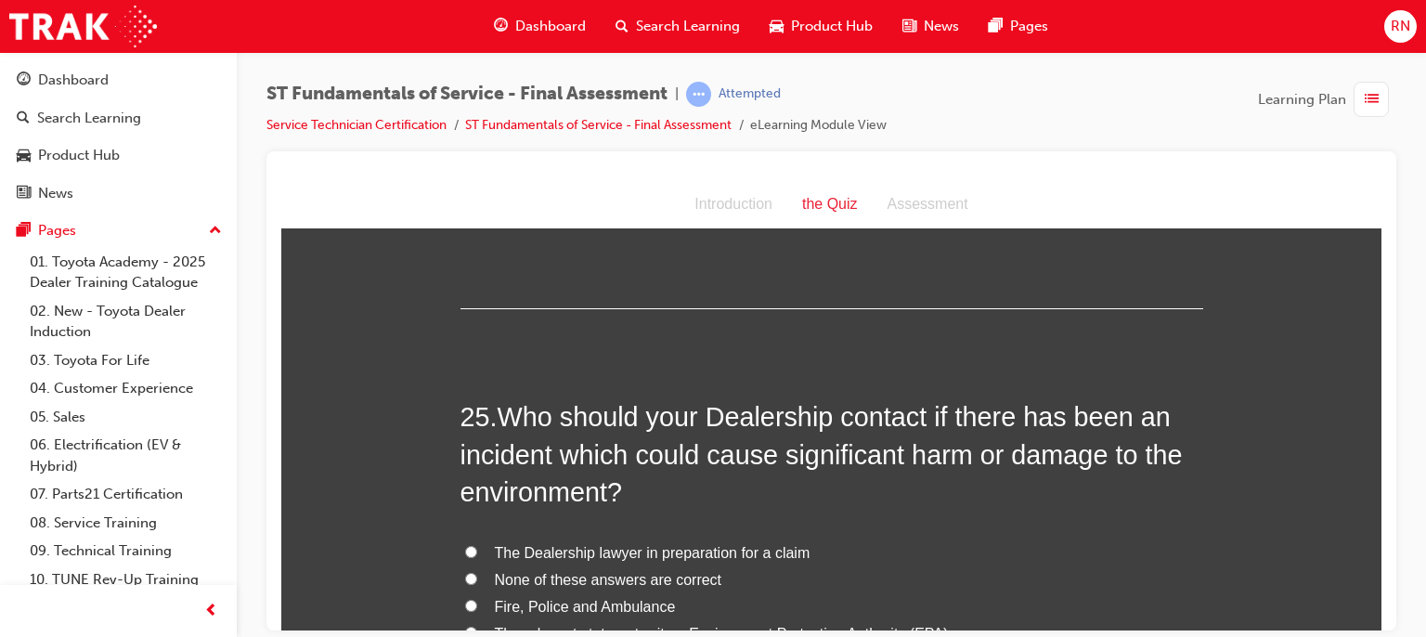
scroll to position [10174, 0]
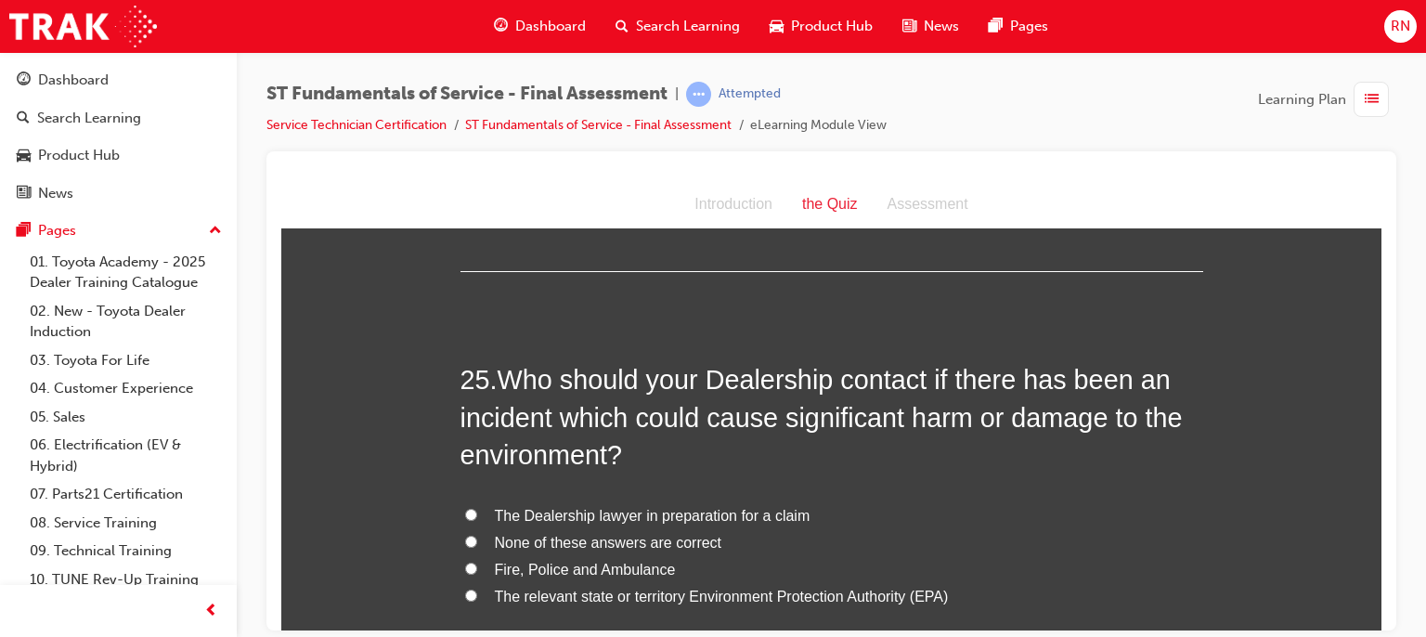
click at [702, 588] on span "The relevant state or territory Environment Protection Authority (EPA)" at bounding box center [722, 596] width 454 height 16
click at [477, 589] on input "The relevant state or territory Environment Protection Authority (EPA)" at bounding box center [471, 595] width 12 height 12
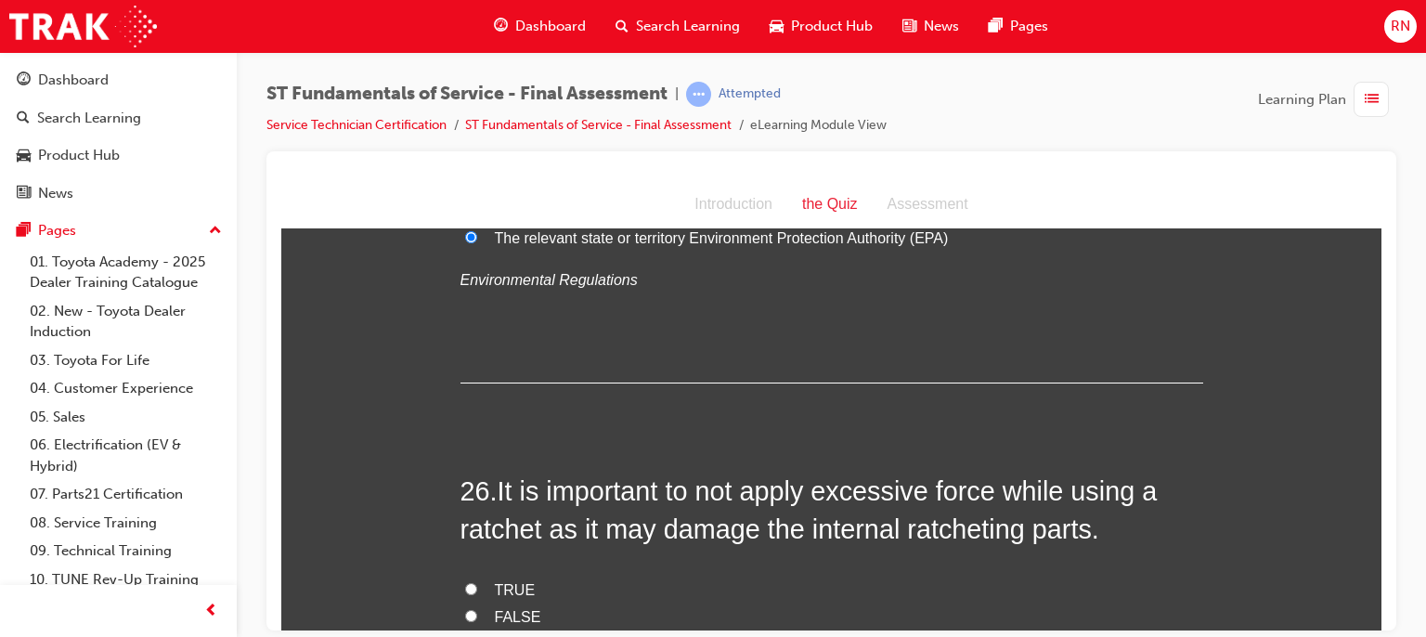
scroll to position [10644, 0]
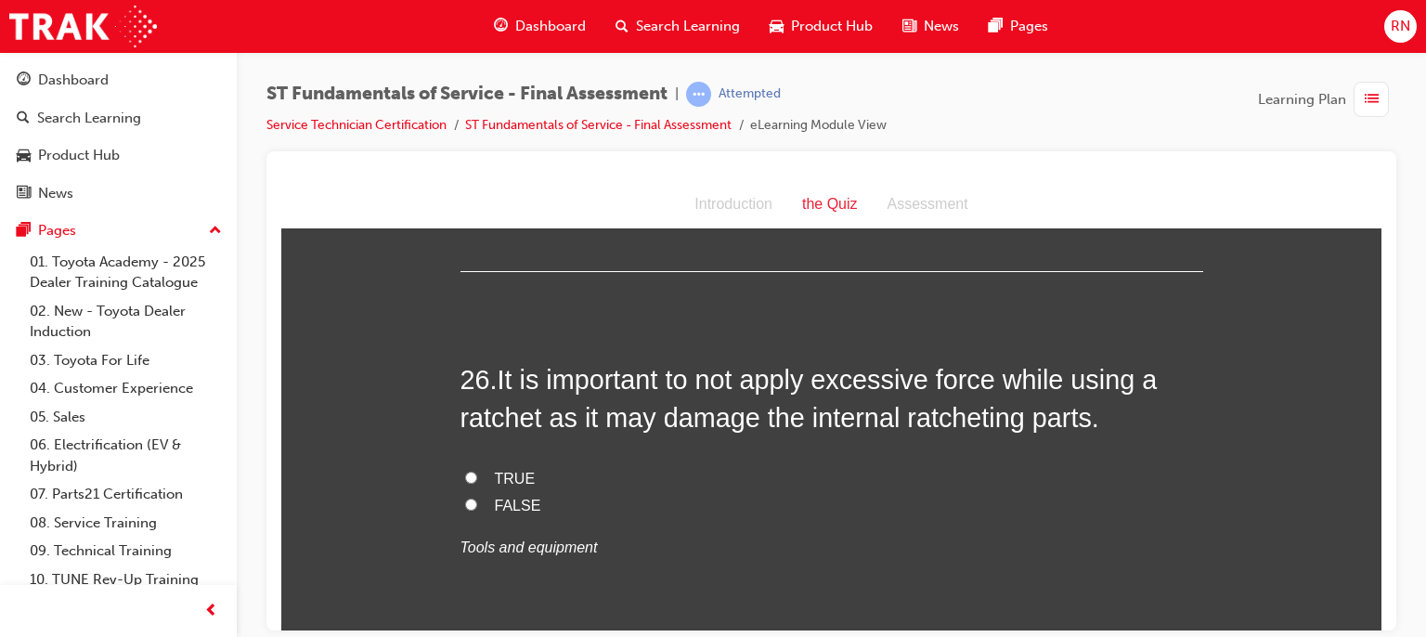
click at [507, 497] on span "FALSE" at bounding box center [518, 505] width 46 height 16
click at [477, 498] on input "FALSE" at bounding box center [471, 504] width 12 height 12
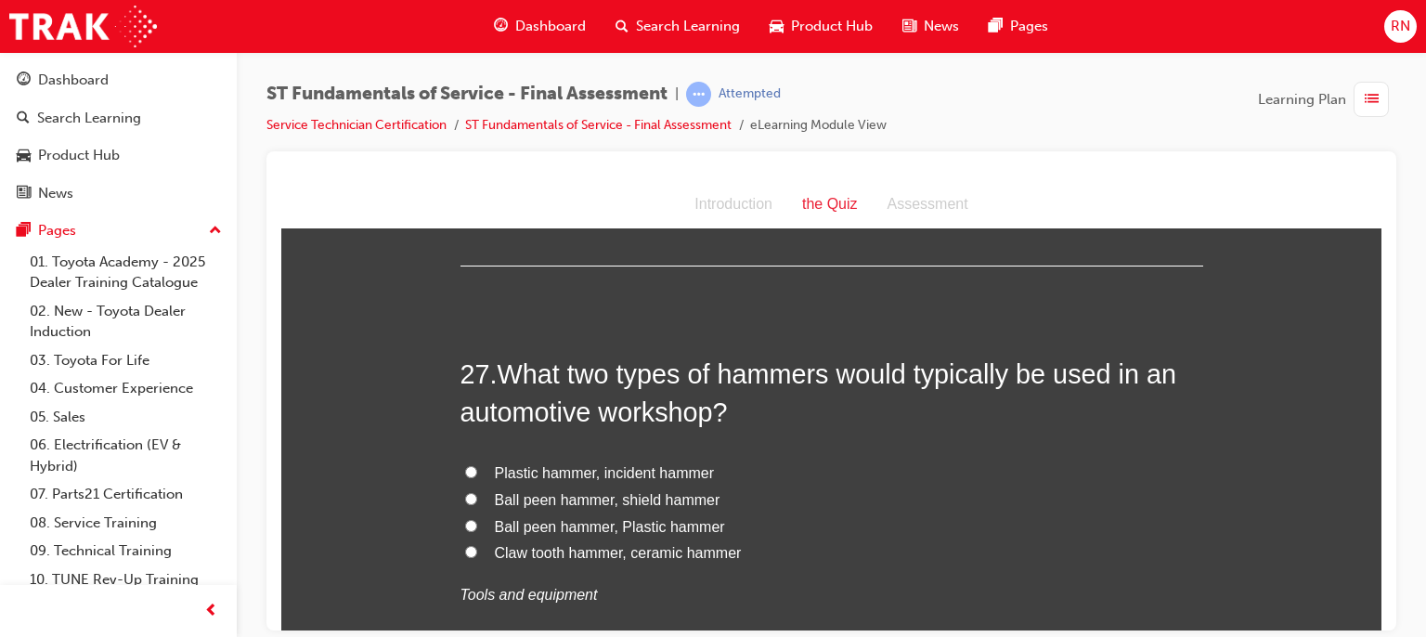
scroll to position [11053, 0]
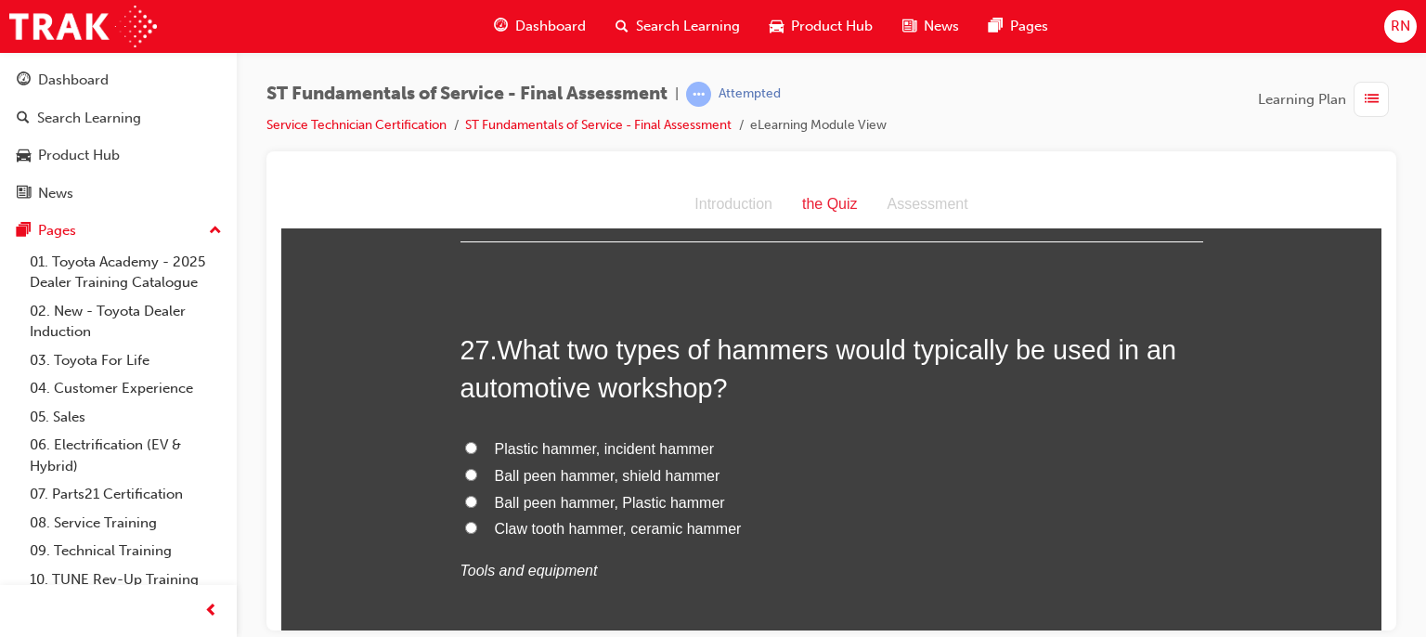
click at [646, 494] on span "Ball peen hammer, Plastic hammer" at bounding box center [610, 502] width 230 height 16
click at [477, 495] on input "Ball peen hammer, Plastic hammer" at bounding box center [471, 501] width 12 height 12
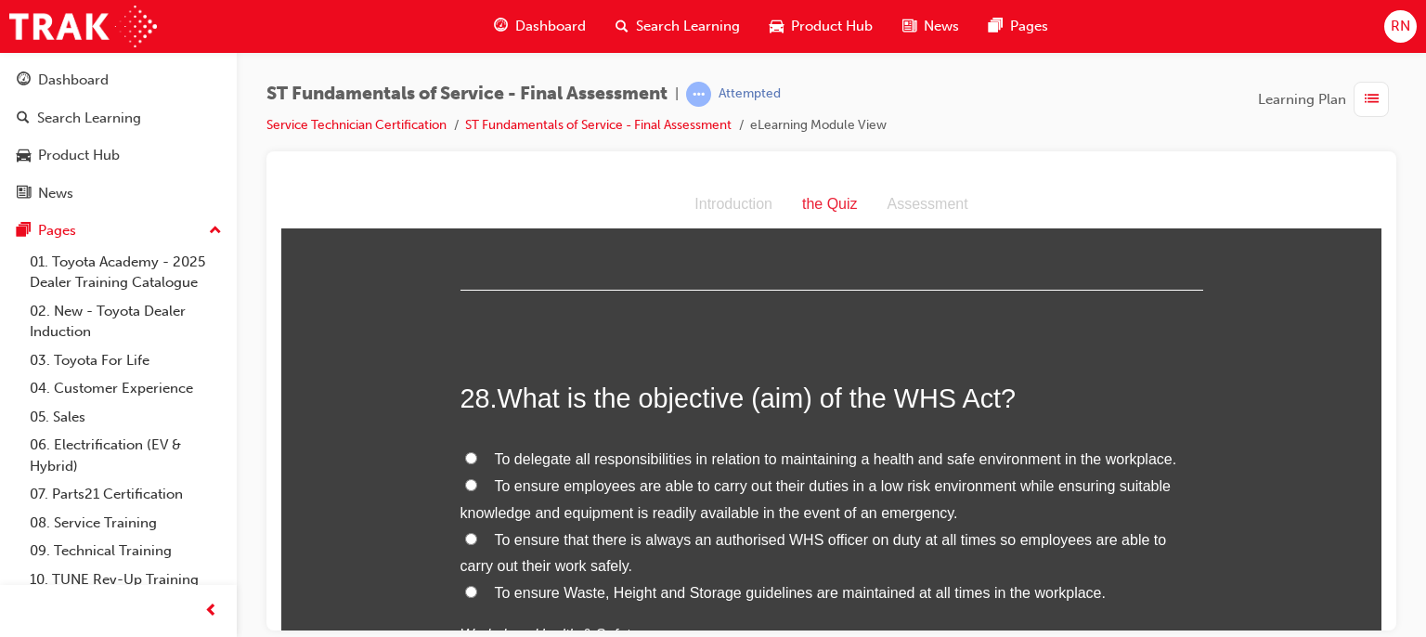
scroll to position [11449, 0]
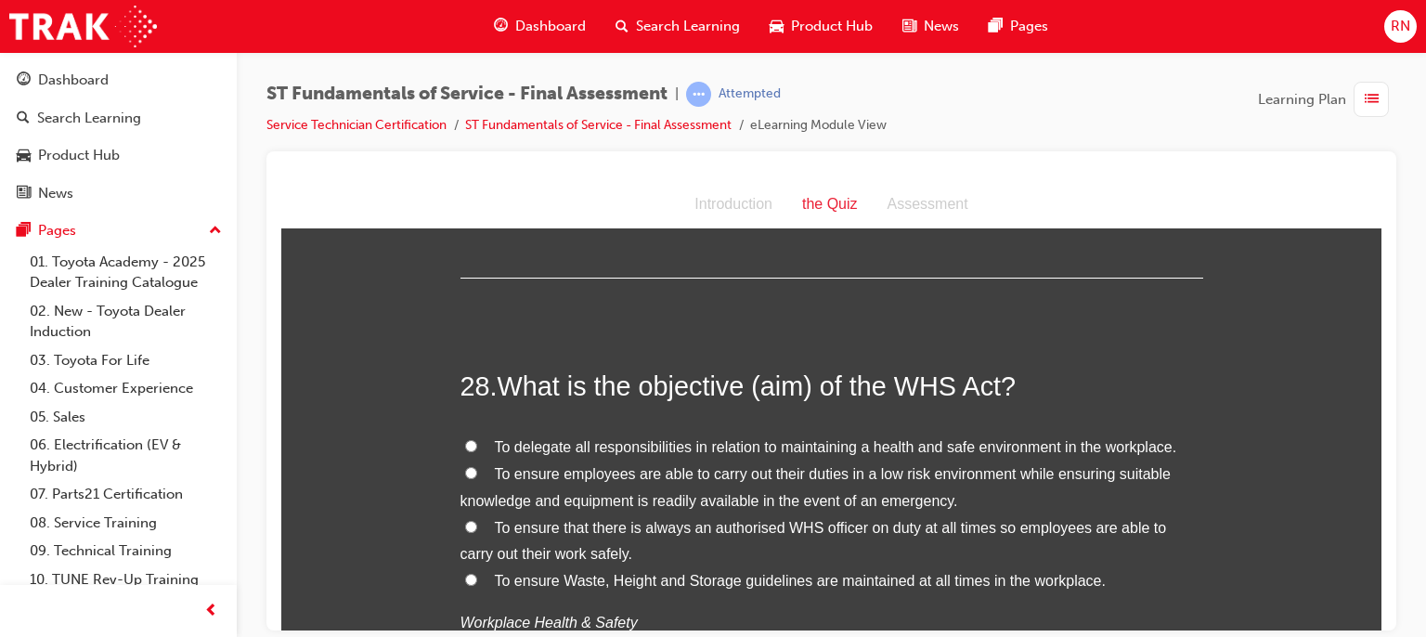
click at [893, 438] on span "To delegate all responsibilities in relation to maintaining a health and safe e…" at bounding box center [836, 446] width 682 height 16
click at [477, 439] on input "To delegate all responsibilities in relation to maintaining a health and safe e…" at bounding box center [471, 445] width 12 height 12
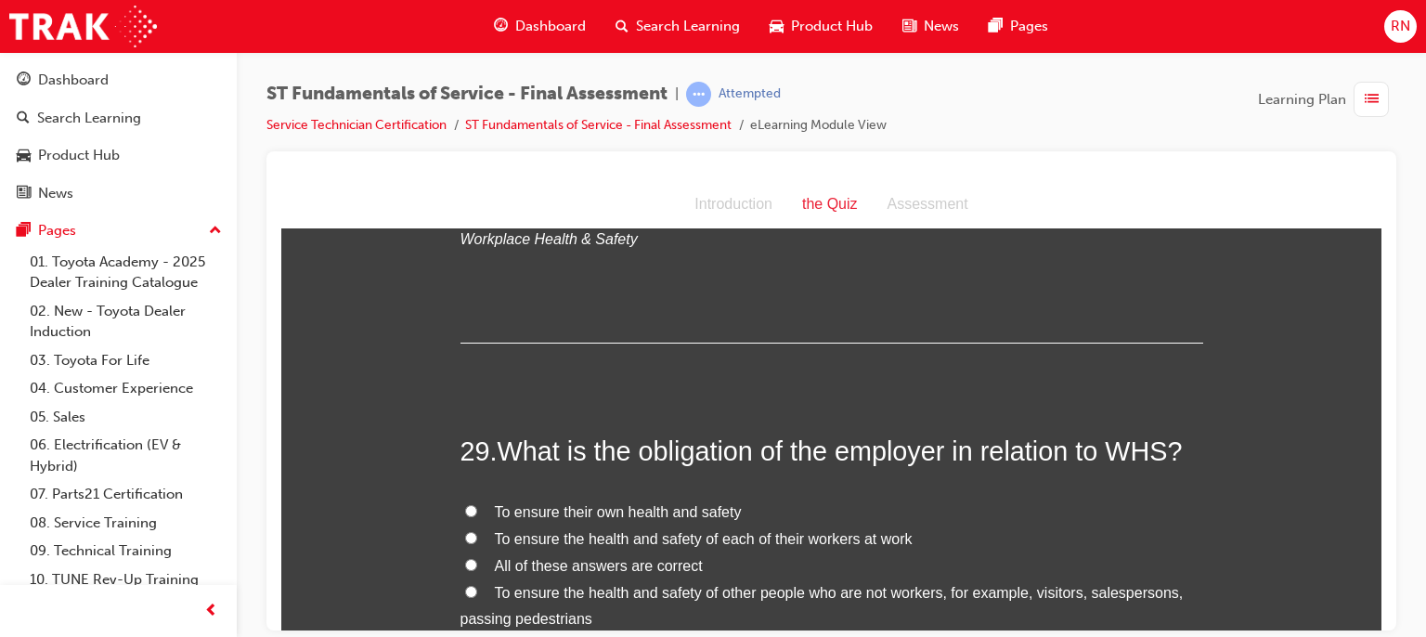
scroll to position [11882, 0]
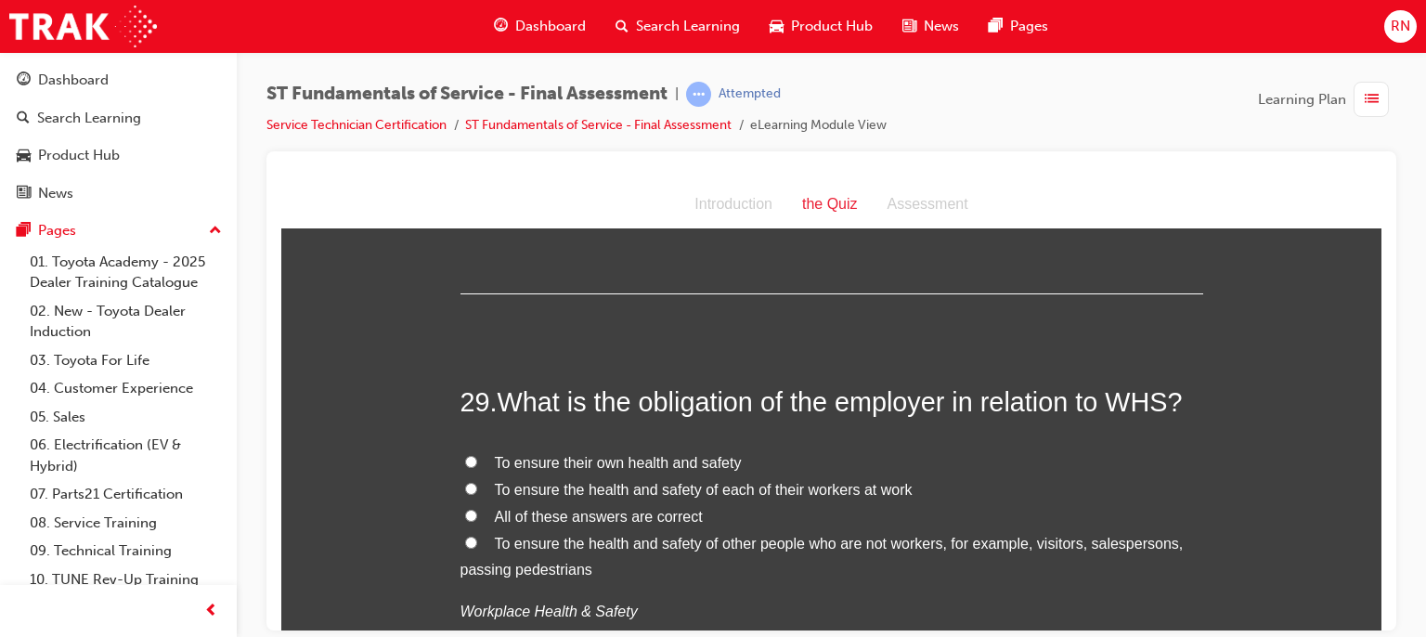
click at [666, 454] on span "To ensure their own health and safety" at bounding box center [618, 462] width 247 height 16
click at [477, 455] on input "To ensure their own health and safety" at bounding box center [471, 461] width 12 height 12
click at [766, 481] on span "To ensure the health and safety of each of their workers at work" at bounding box center [704, 489] width 418 height 16
click at [477, 482] on input "To ensure the health and safety of each of their workers at work" at bounding box center [471, 488] width 12 height 12
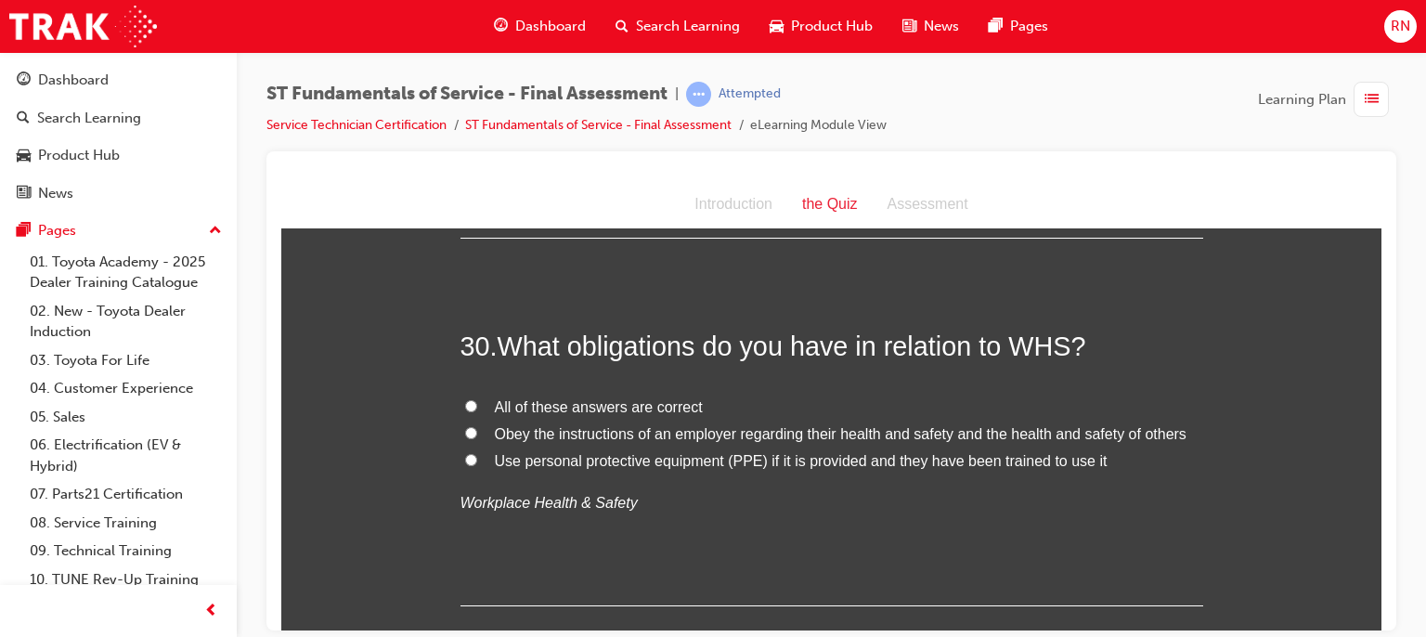
scroll to position [12365, 0]
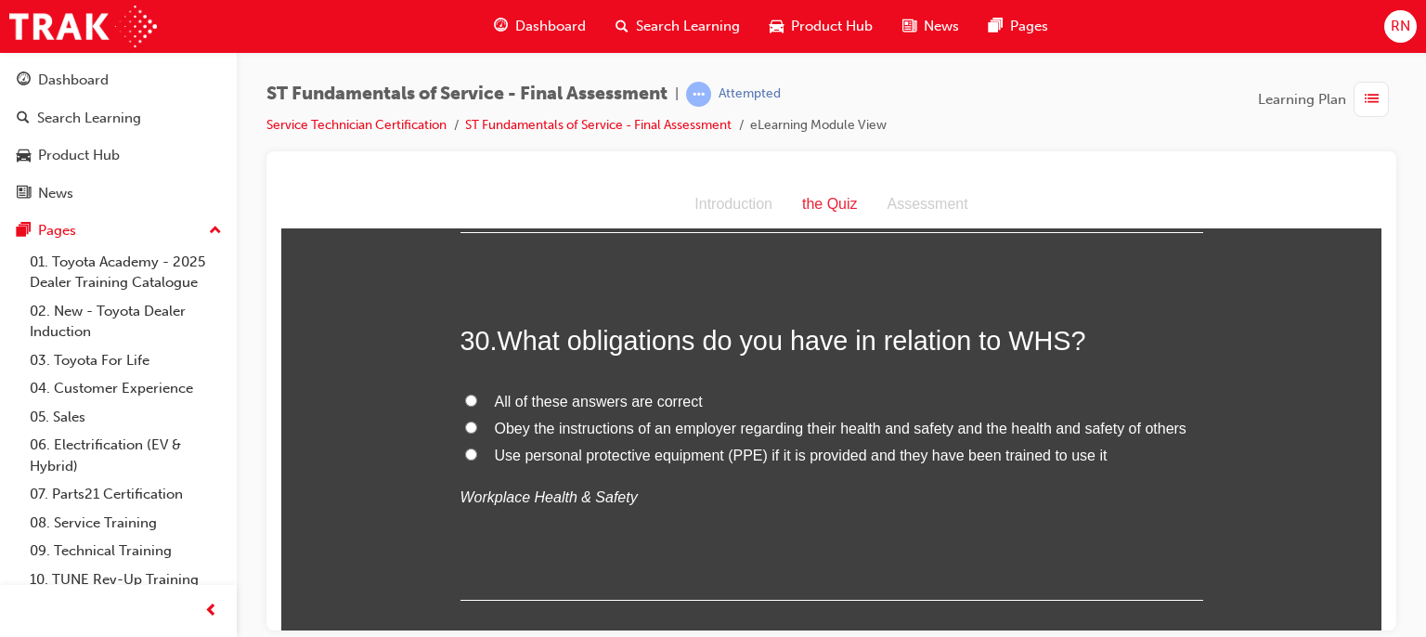
click at [540, 420] on span "Obey the instructions of an employer regarding their health and safety and the …" at bounding box center [841, 428] width 692 height 16
click at [477, 421] on input "Obey the instructions of an employer regarding their health and safety and the …" at bounding box center [471, 427] width 12 height 12
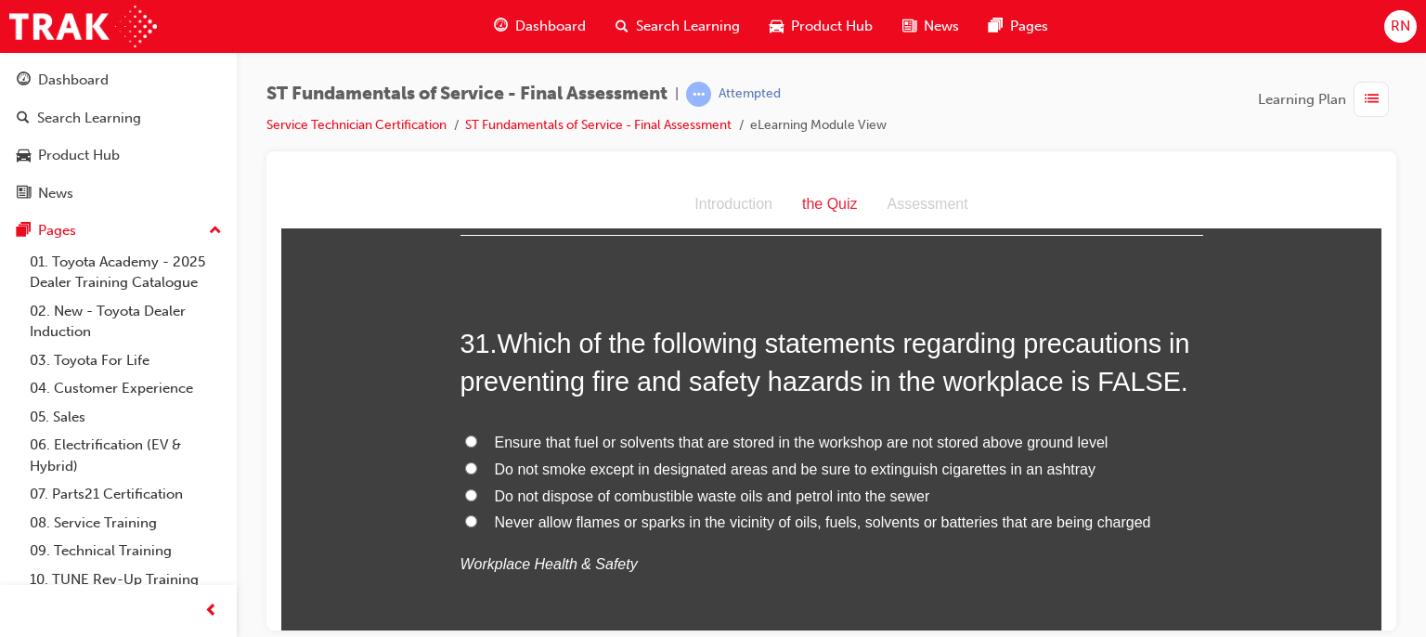
scroll to position [12737, 0]
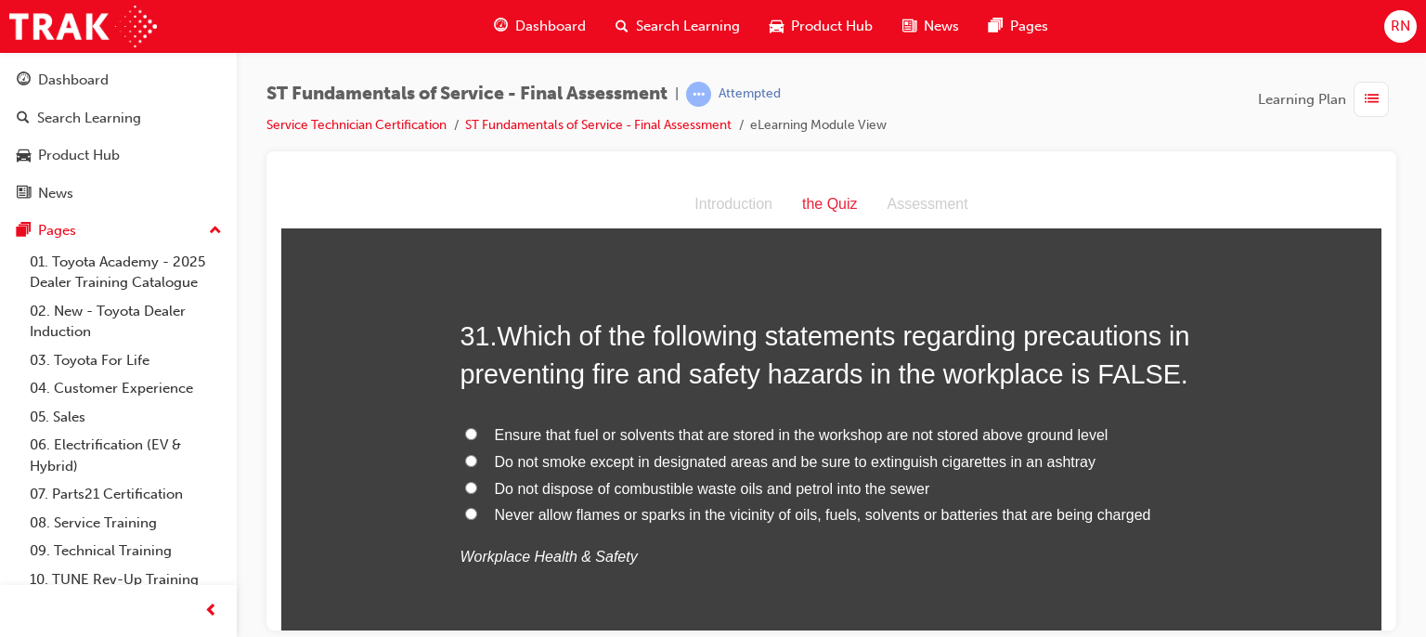
click at [686, 426] on span "Ensure that fuel or solvents that are stored in the workshop are not stored abo…" at bounding box center [802, 434] width 614 height 16
click at [477, 427] on input "Ensure that fuel or solvents that are stored in the workshop are not stored abo…" at bounding box center [471, 433] width 12 height 12
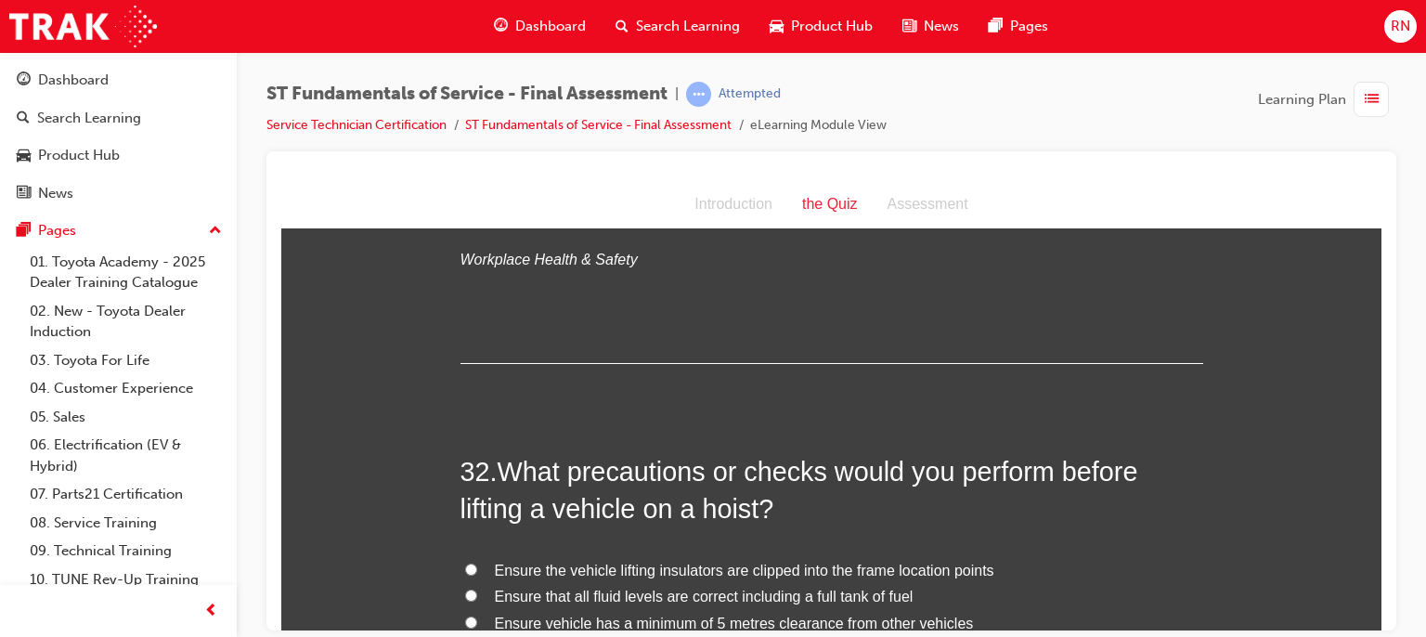
scroll to position [13046, 0]
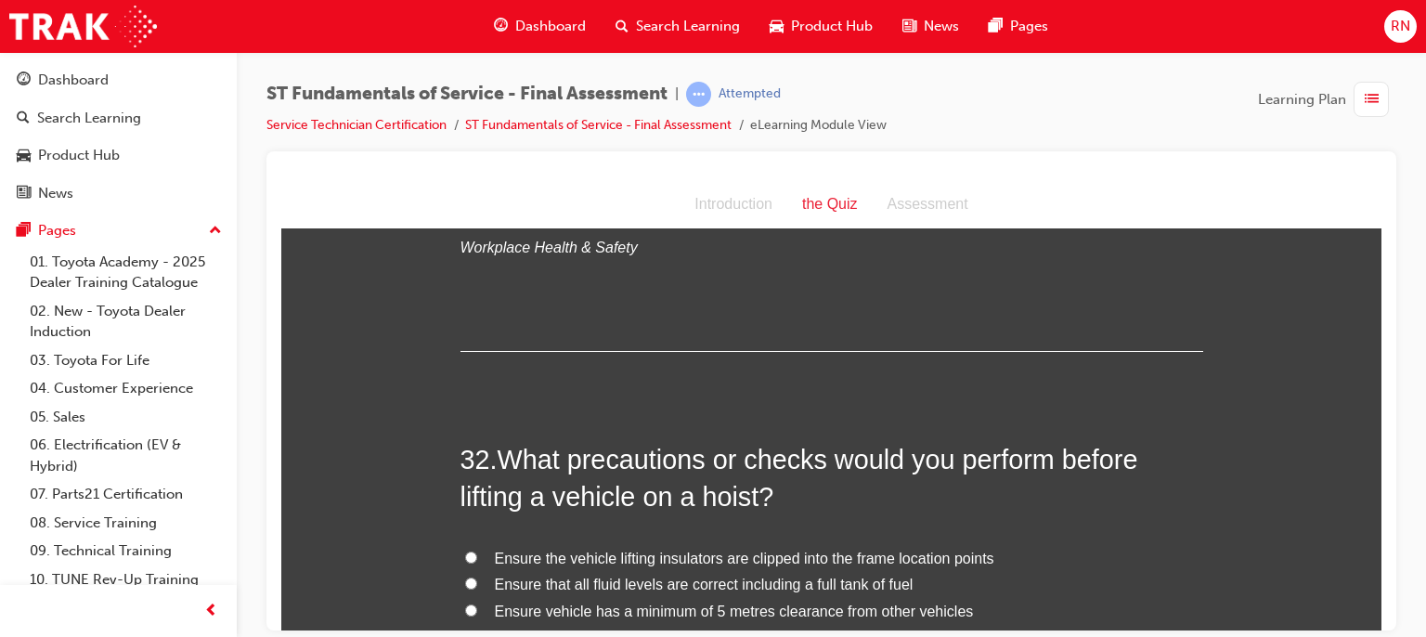
click at [805, 550] on span "Ensure the vehicle lifting insulators are clipped into the frame location points" at bounding box center [745, 558] width 500 height 16
click at [477, 551] on input "Ensure the vehicle lifting insulators are clipped into the frame location points" at bounding box center [471, 557] width 12 height 12
click at [917, 630] on span "Ensure vehicle centre of gravity and hoist lifting arms are positioned correctly" at bounding box center [747, 638] width 505 height 16
click at [477, 630] on input "Ensure vehicle centre of gravity and hoist lifting arms are positioned correctly" at bounding box center [471, 636] width 12 height 12
click at [889, 550] on span "Ensure the vehicle lifting insulators are clipped into the frame location points" at bounding box center [745, 558] width 500 height 16
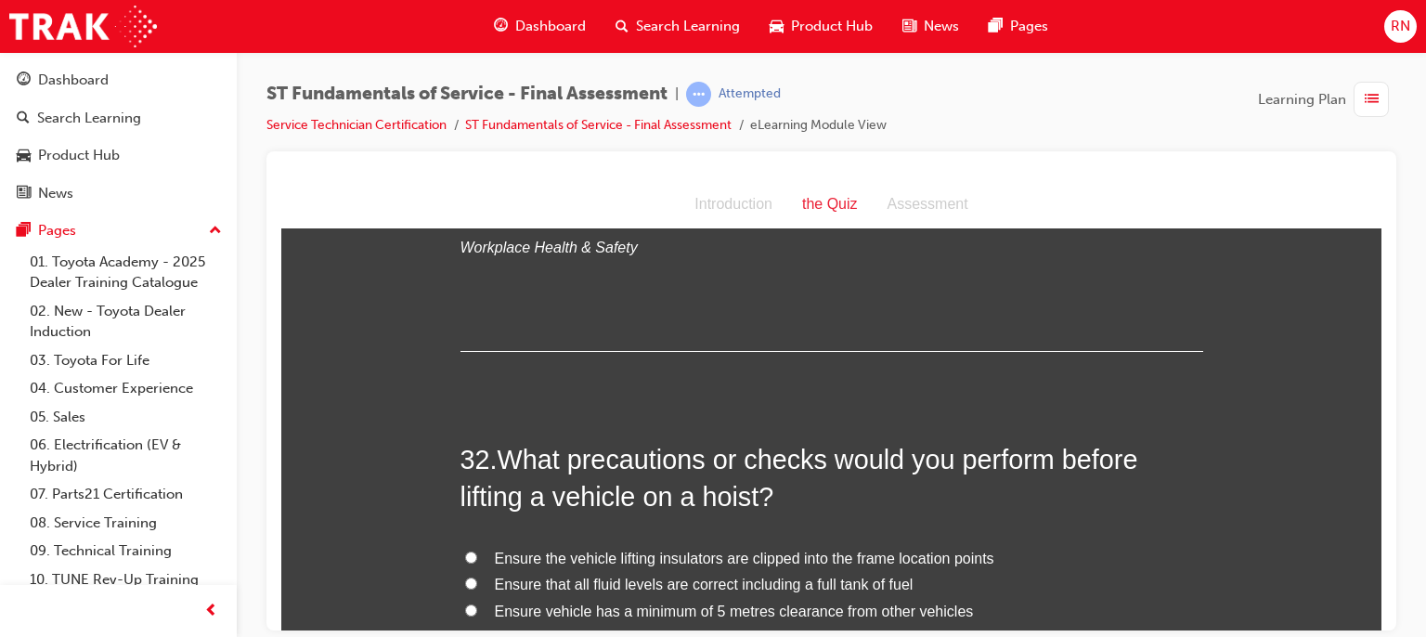
click at [477, 551] on input "Ensure the vehicle lifting insulators are clipped into the frame location points" at bounding box center [471, 557] width 12 height 12
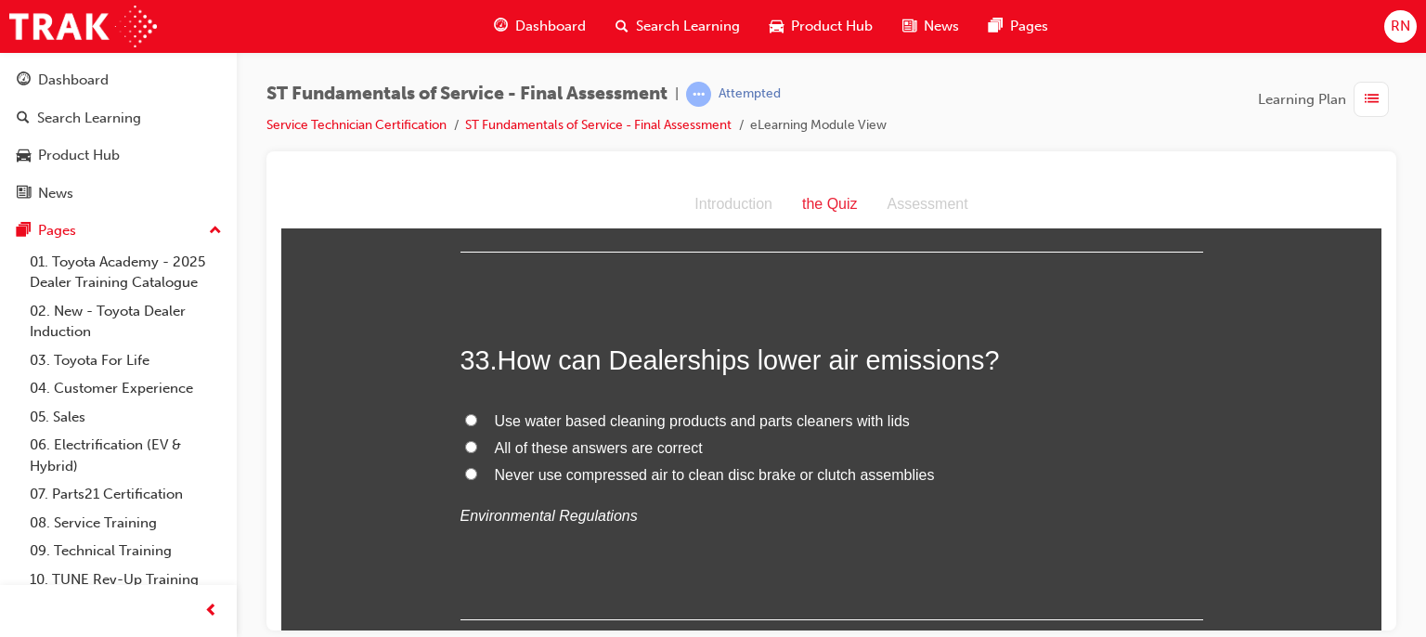
scroll to position [13628, 0]
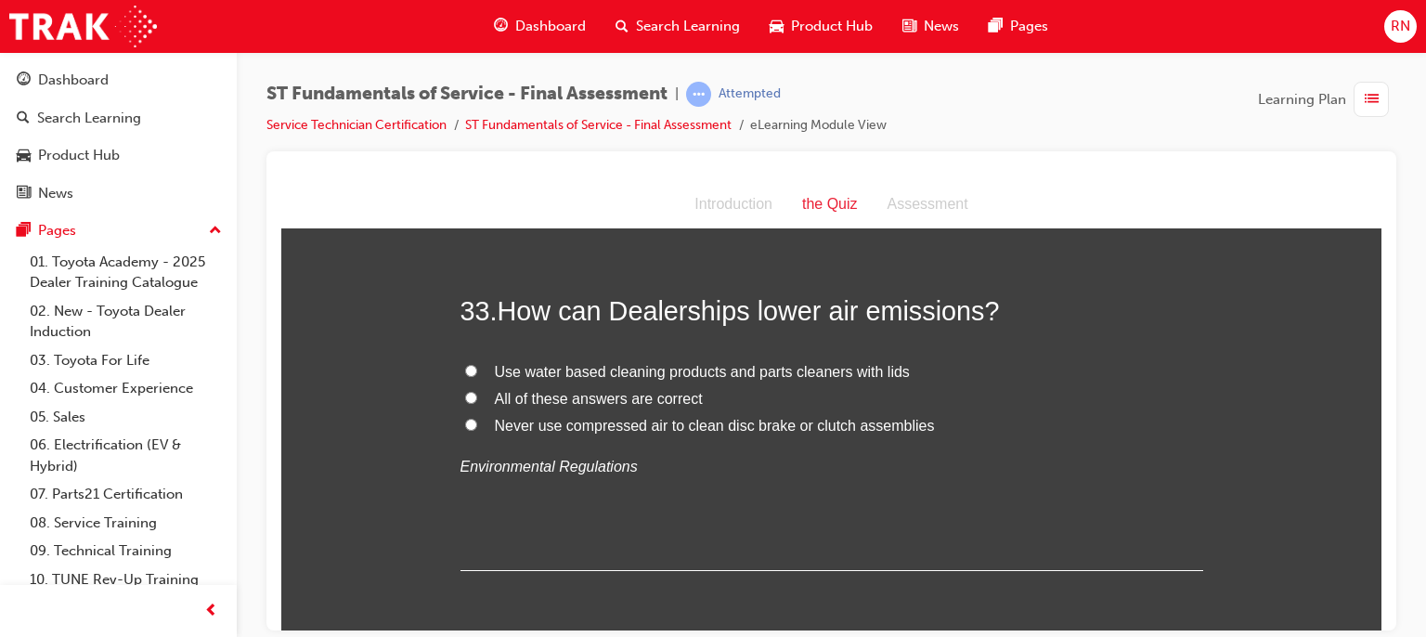
click at [662, 417] on span "Never use compressed air to clean disc brake or clutch assemblies" at bounding box center [715, 425] width 440 height 16
click at [477, 418] on input "Never use compressed air to clean disc brake or clutch assemblies" at bounding box center [471, 424] width 12 height 12
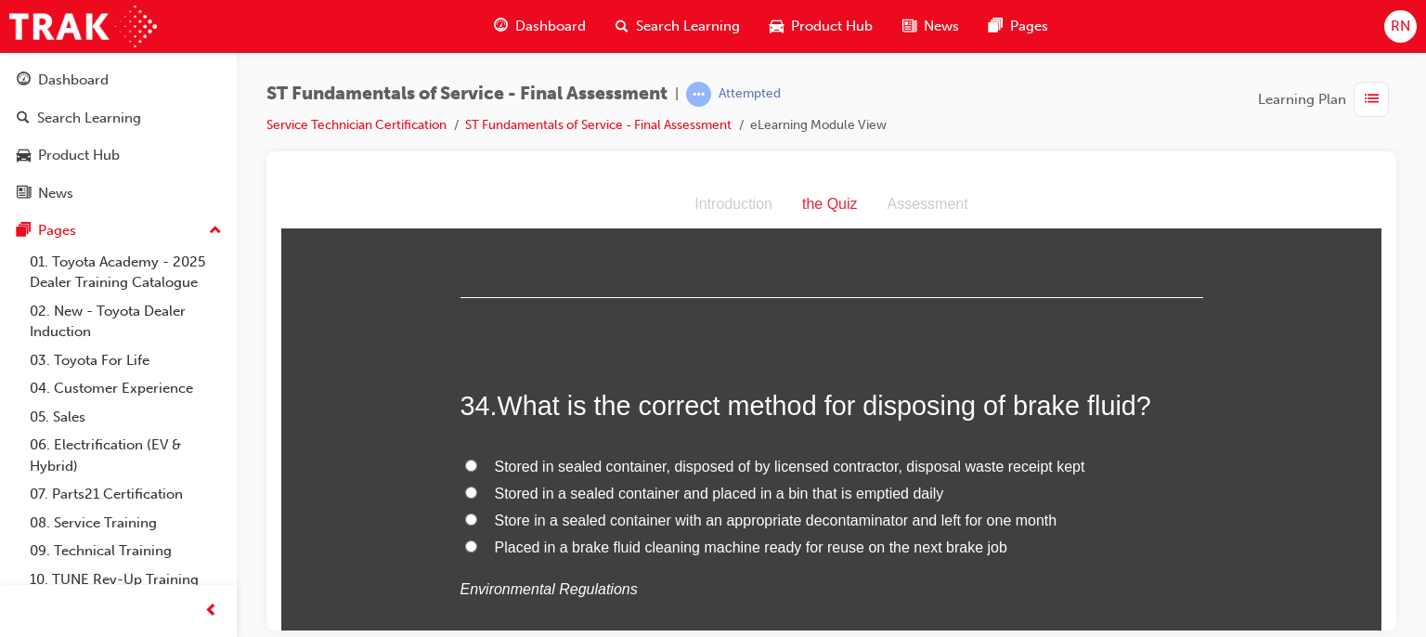
scroll to position [13975, 0]
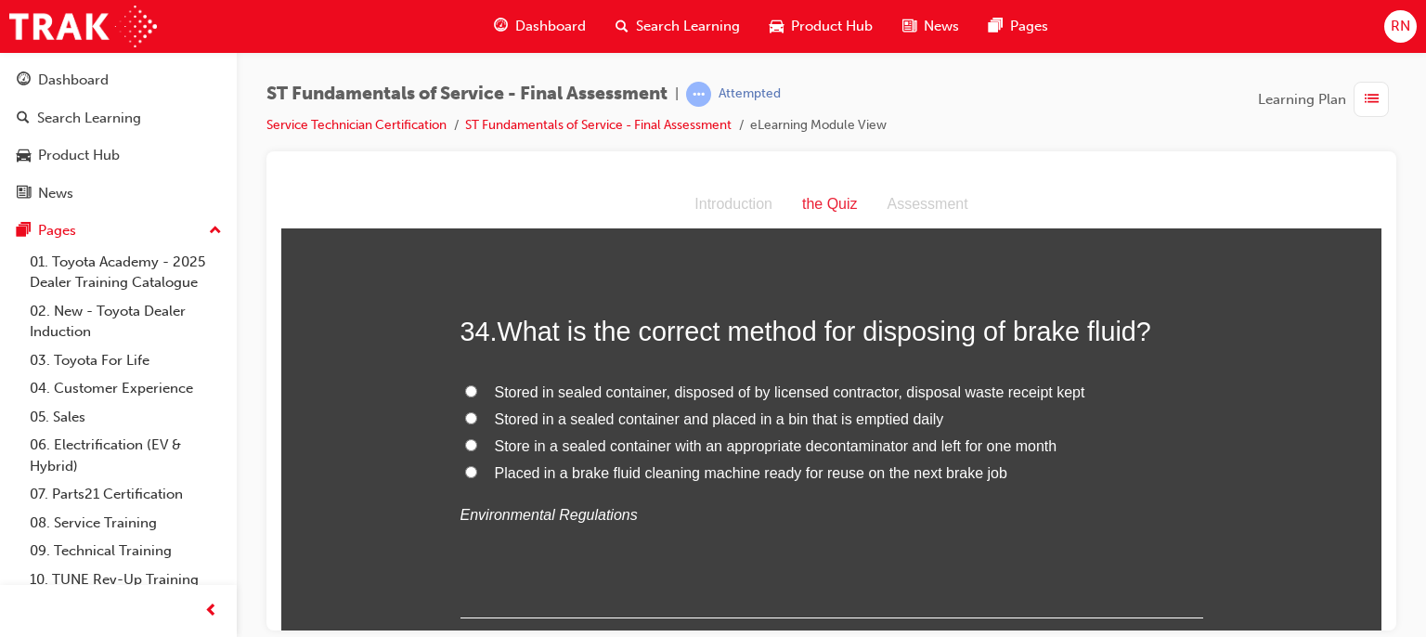
click at [795, 379] on label "Stored in sealed container, disposed of by licensed contractor, disposal waste …" at bounding box center [832, 392] width 743 height 27
click at [477, 384] on input "Stored in sealed container, disposed of by licensed contractor, disposal waste …" at bounding box center [471, 390] width 12 height 12
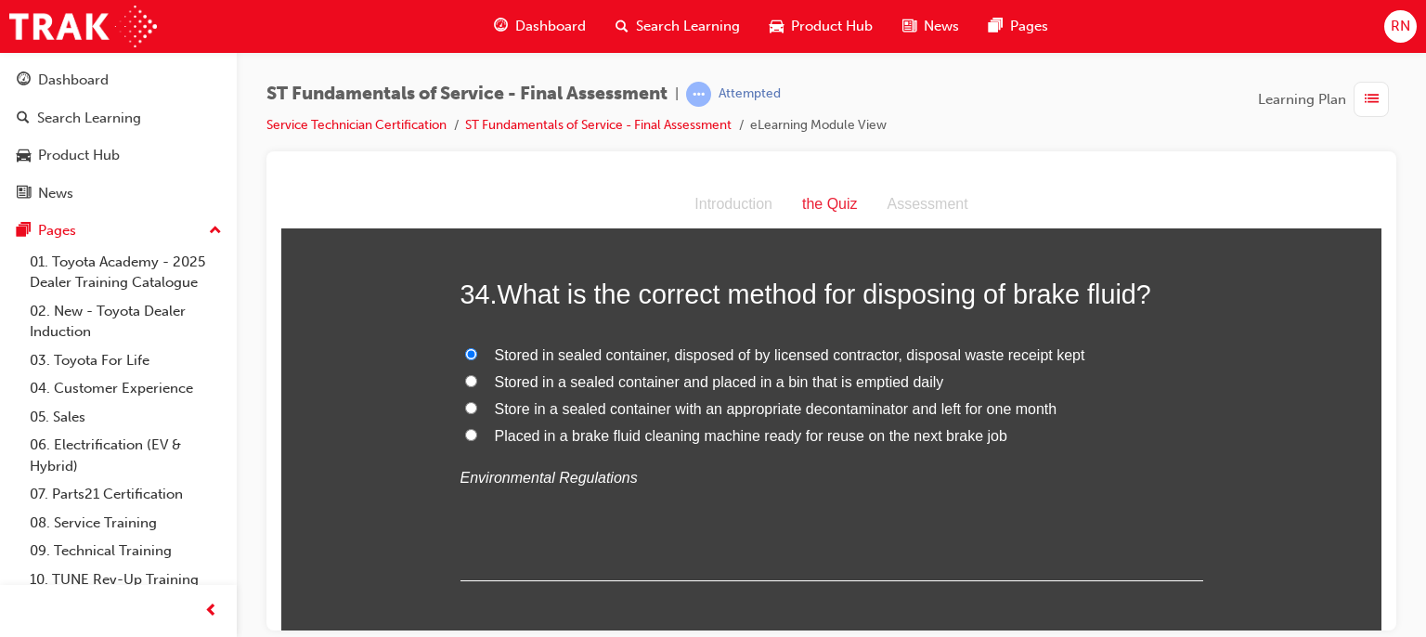
scroll to position [14049, 0]
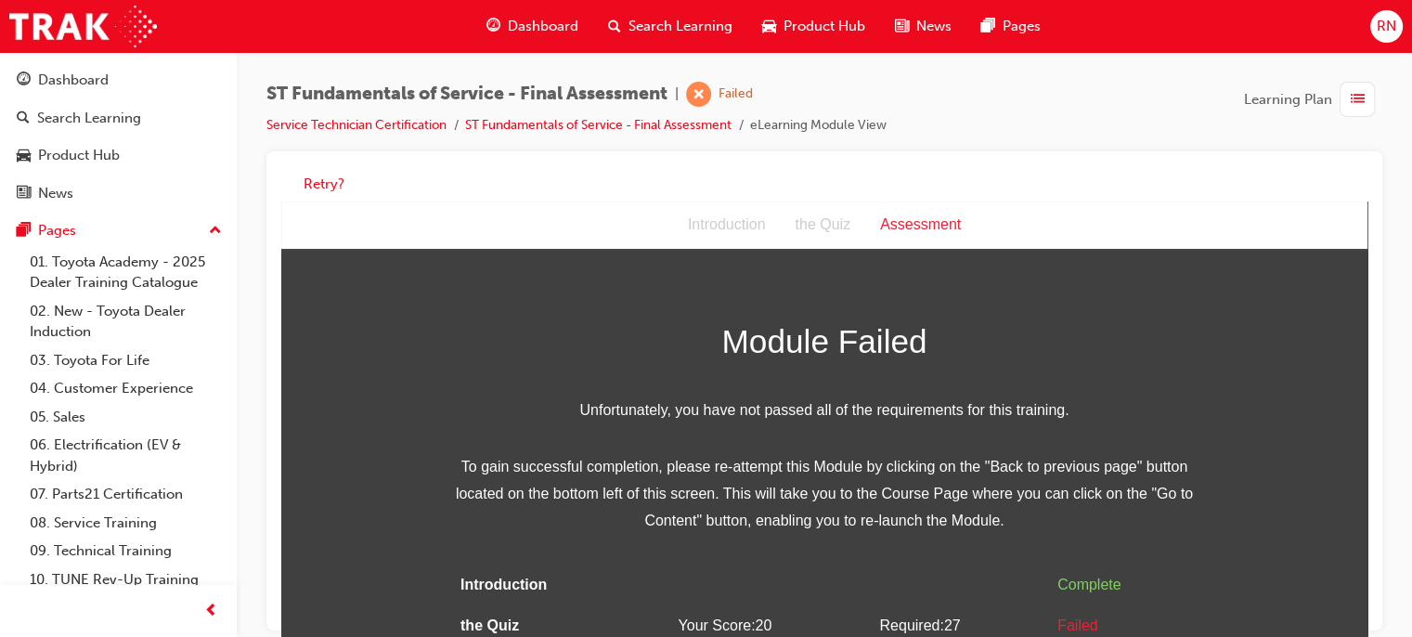
scroll to position [37, 0]
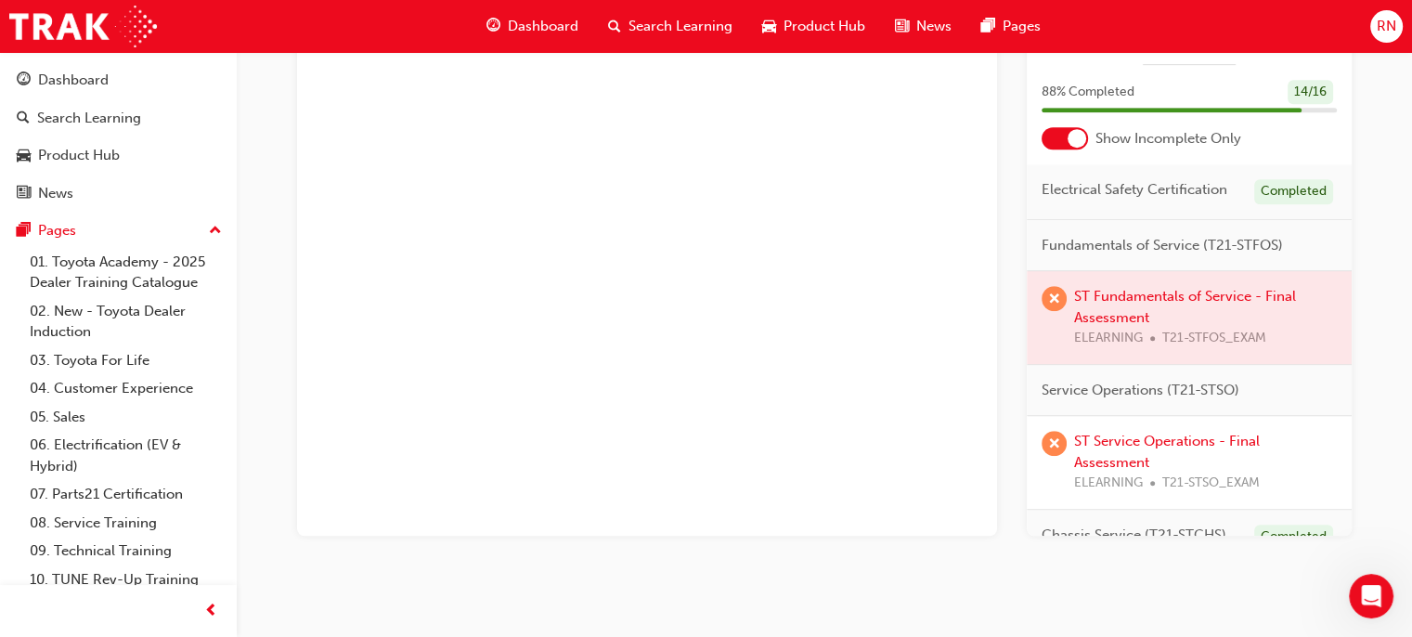
scroll to position [1088, 0]
click at [1125, 447] on link "ST Service Operations - Final Assessment" at bounding box center [1167, 451] width 186 height 38
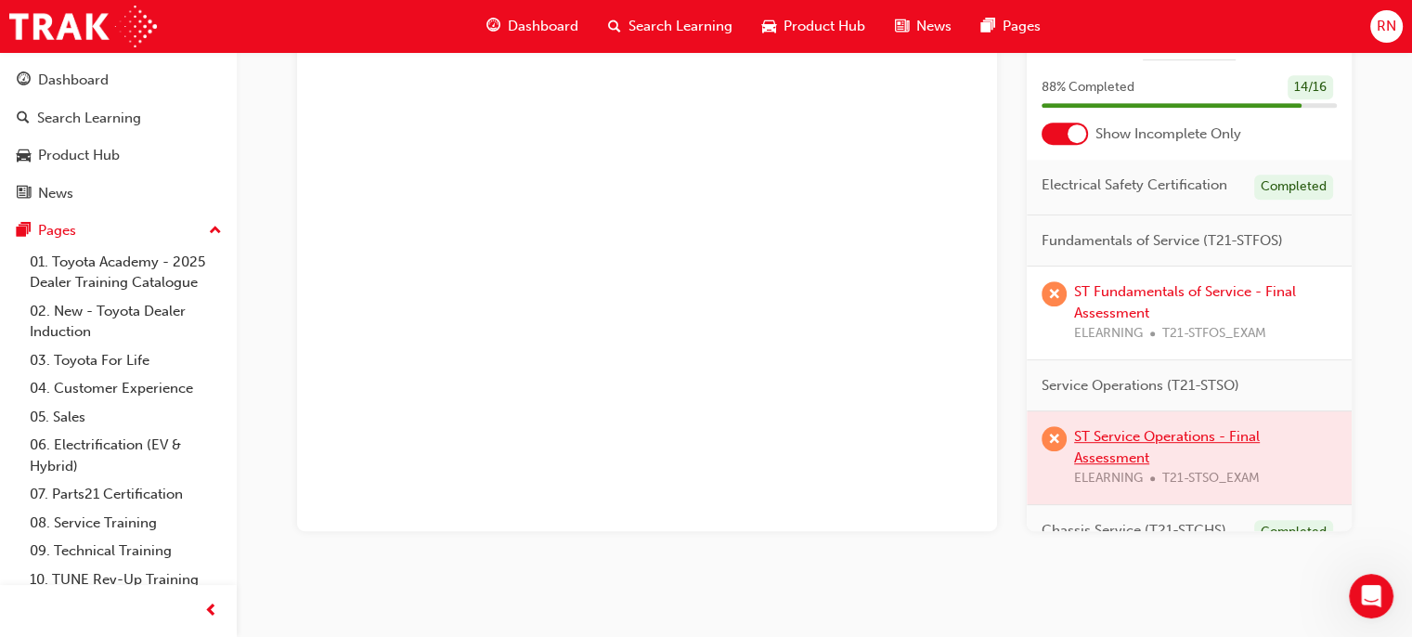
scroll to position [1005, 0]
click at [1125, 467] on div at bounding box center [1189, 457] width 325 height 93
click at [1151, 458] on div at bounding box center [1189, 457] width 325 height 93
click at [1204, 457] on div at bounding box center [1189, 457] width 325 height 93
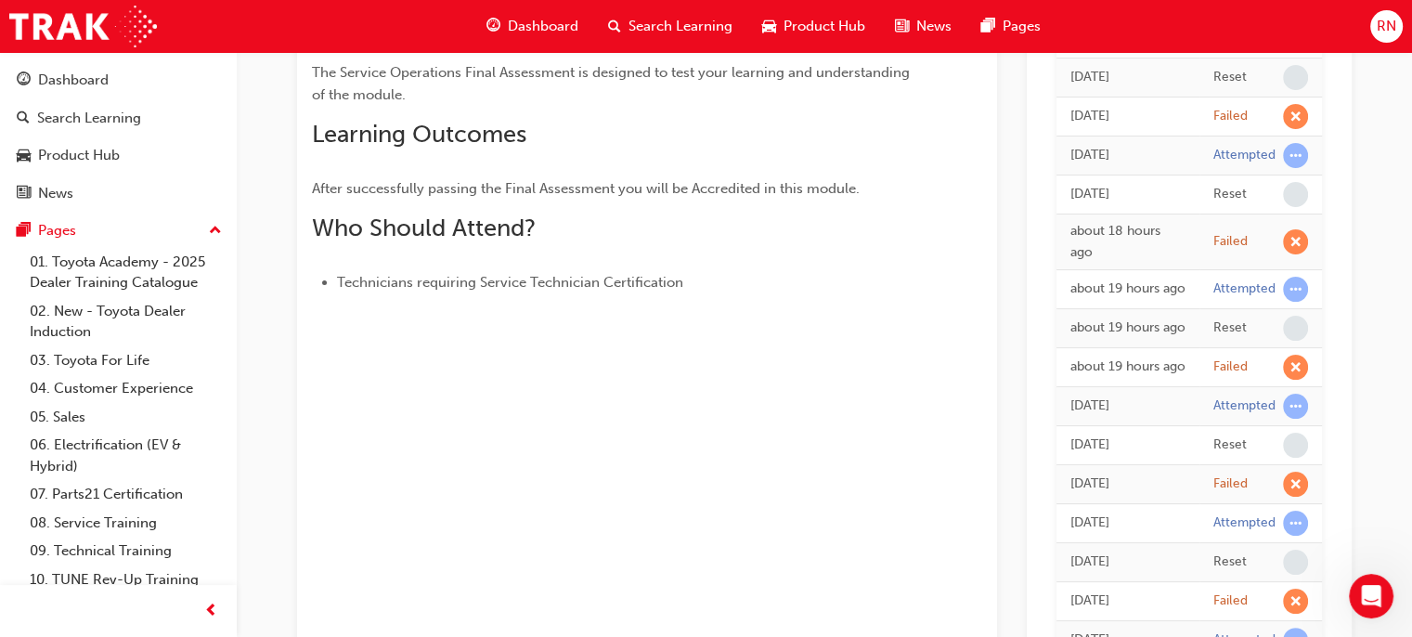
scroll to position [78, 0]
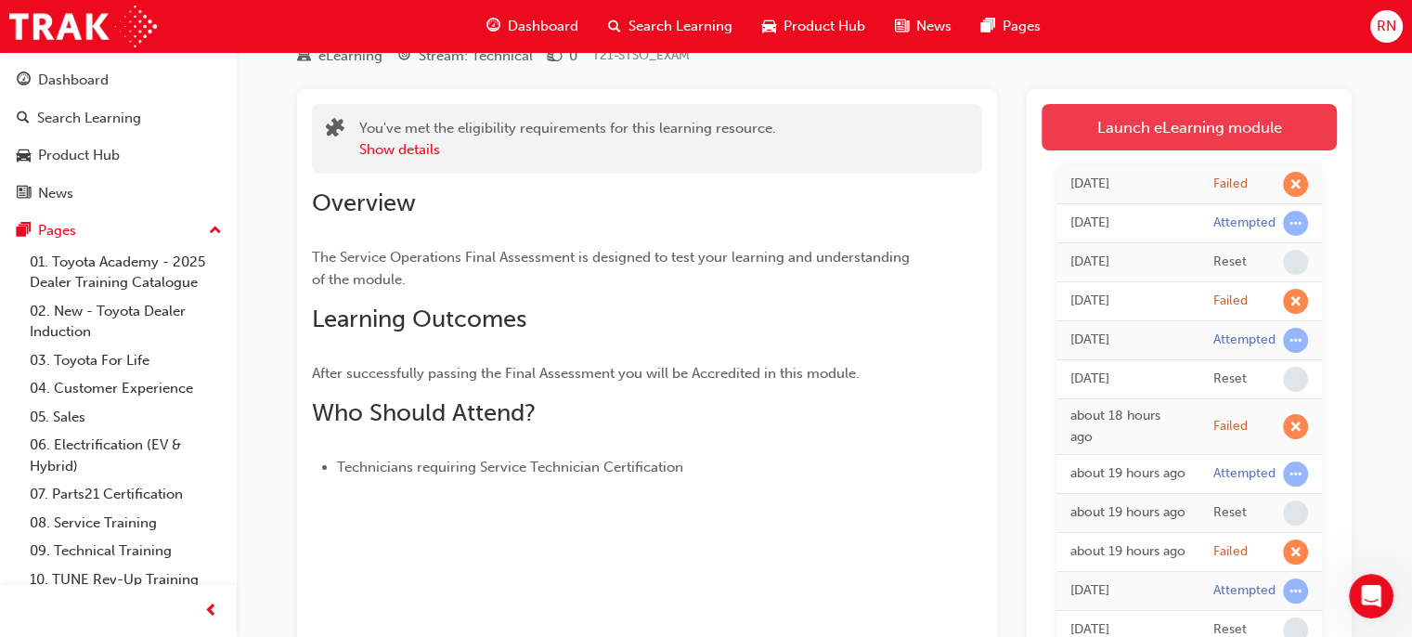
click at [1191, 140] on link "Launch eLearning module" at bounding box center [1189, 127] width 295 height 46
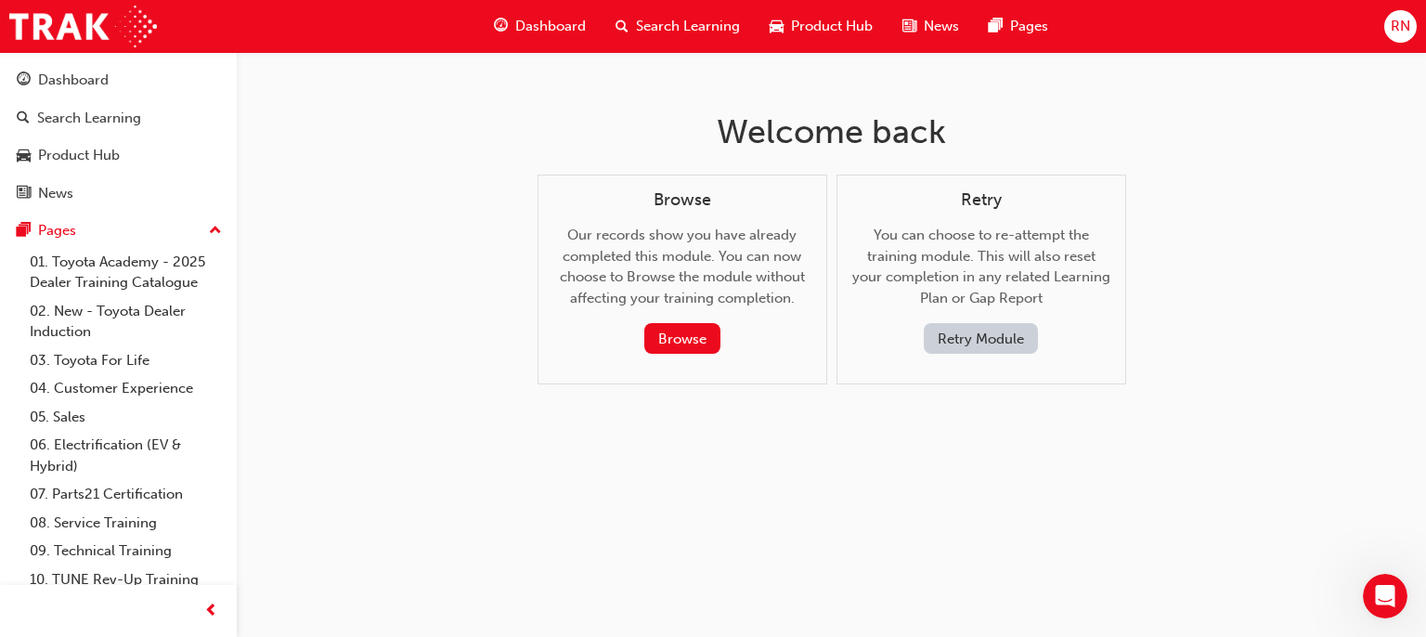
click at [977, 326] on button "Retry Module" at bounding box center [981, 338] width 114 height 31
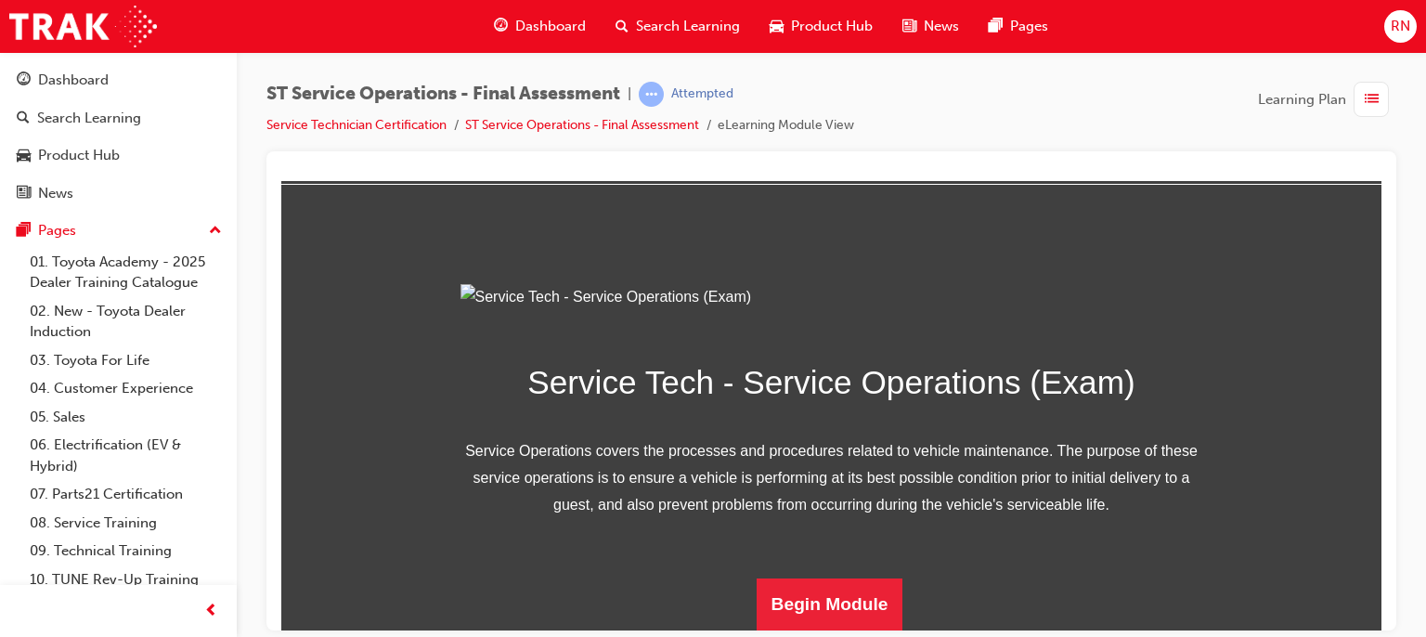
scroll to position [275, 0]
click at [854, 587] on button "Begin Module" at bounding box center [830, 604] width 147 height 52
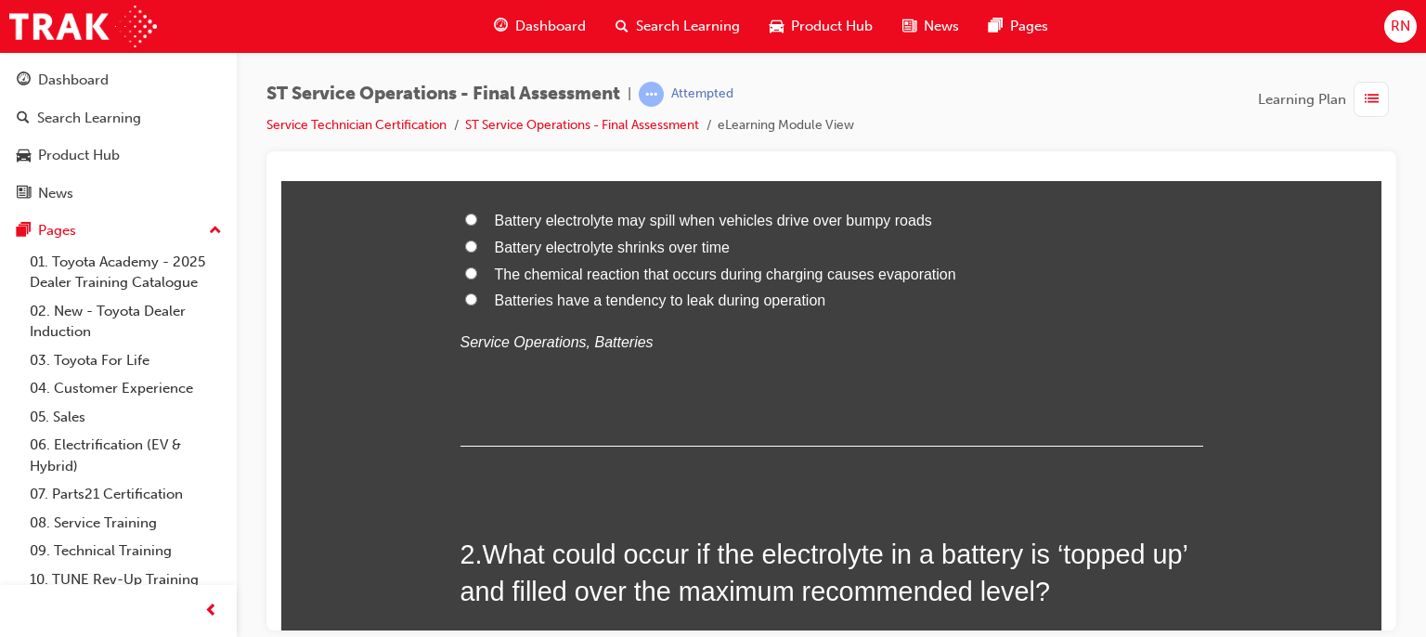
scroll to position [0, 0]
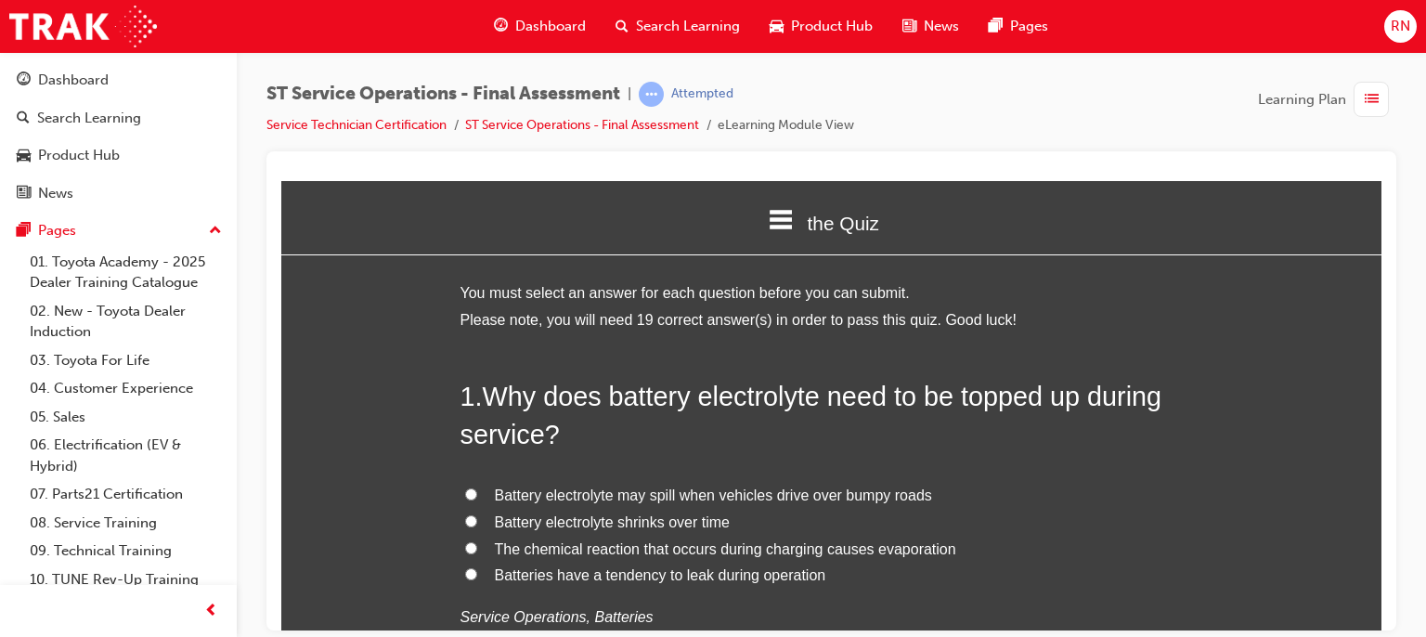
click at [882, 549] on span "The chemical reaction that occurs during charging causes evaporation" at bounding box center [725, 548] width 461 height 16
click at [477, 549] on input "The chemical reaction that occurs during charging causes evaporation" at bounding box center [471, 547] width 12 height 12
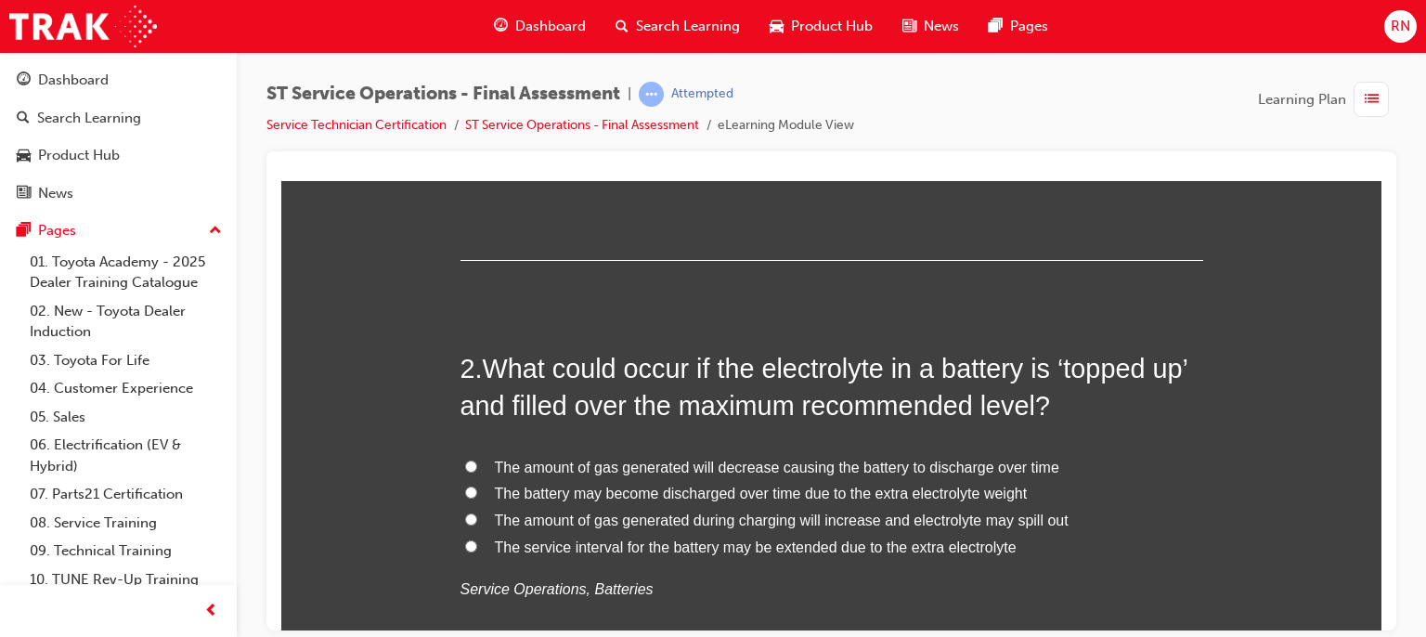
scroll to position [482, 0]
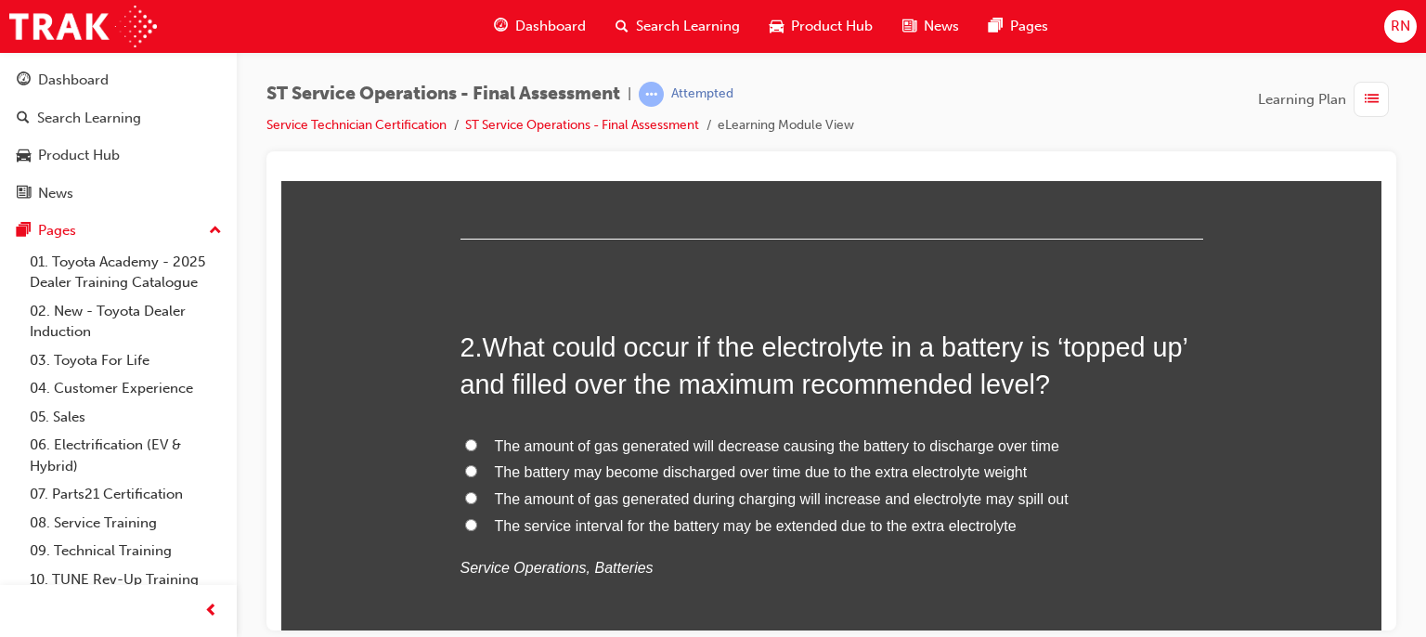
click at [776, 529] on span "The service interval for the battery may be extended due to the extra electroly…" at bounding box center [756, 525] width 522 height 16
click at [477, 529] on input "The service interval for the battery may be extended due to the extra electroly…" at bounding box center [471, 524] width 12 height 12
click at [776, 529] on span "The service interval for the battery may be extended due to the extra electroly…" at bounding box center [756, 525] width 522 height 16
click at [477, 529] on input "The service interval for the battery may be extended due to the extra electroly…" at bounding box center [471, 524] width 12 height 12
click at [792, 442] on span "The amount of gas generated will decrease causing the battery to discharge over…" at bounding box center [777, 445] width 565 height 16
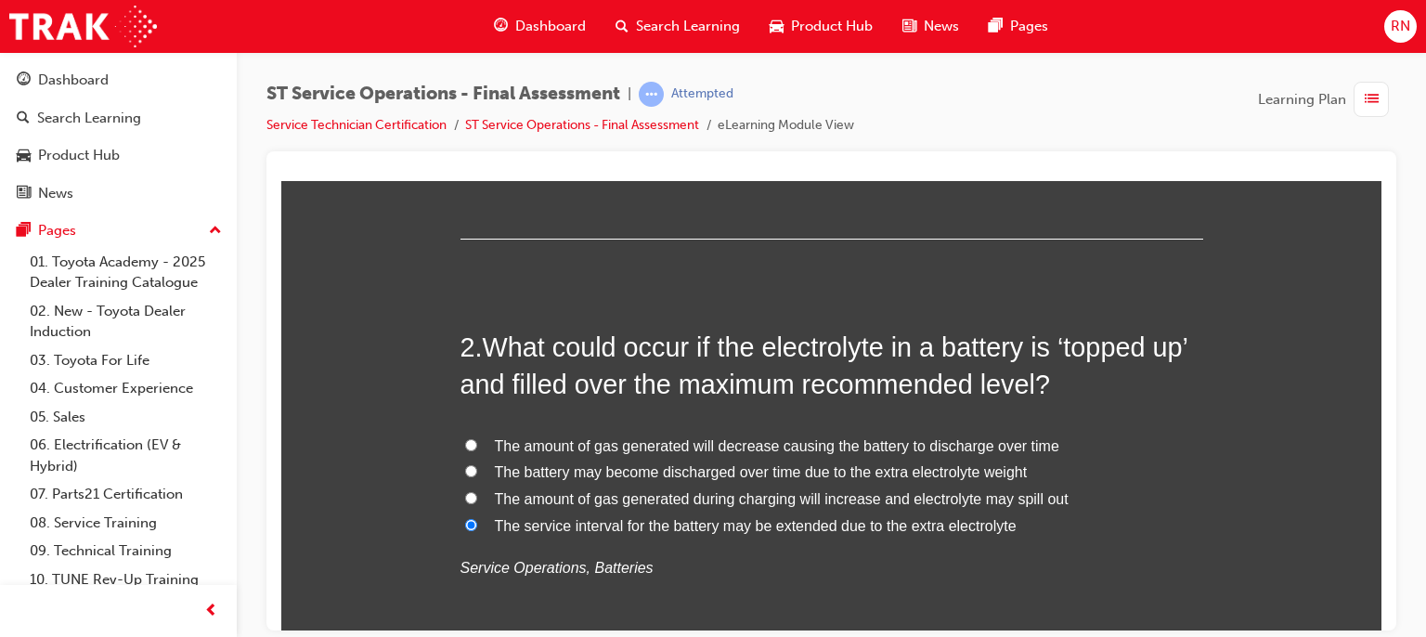
click at [477, 442] on input "The amount of gas generated will decrease causing the battery to discharge over…" at bounding box center [471, 444] width 12 height 12
click at [1382, 618] on div at bounding box center [831, 390] width 1130 height 479
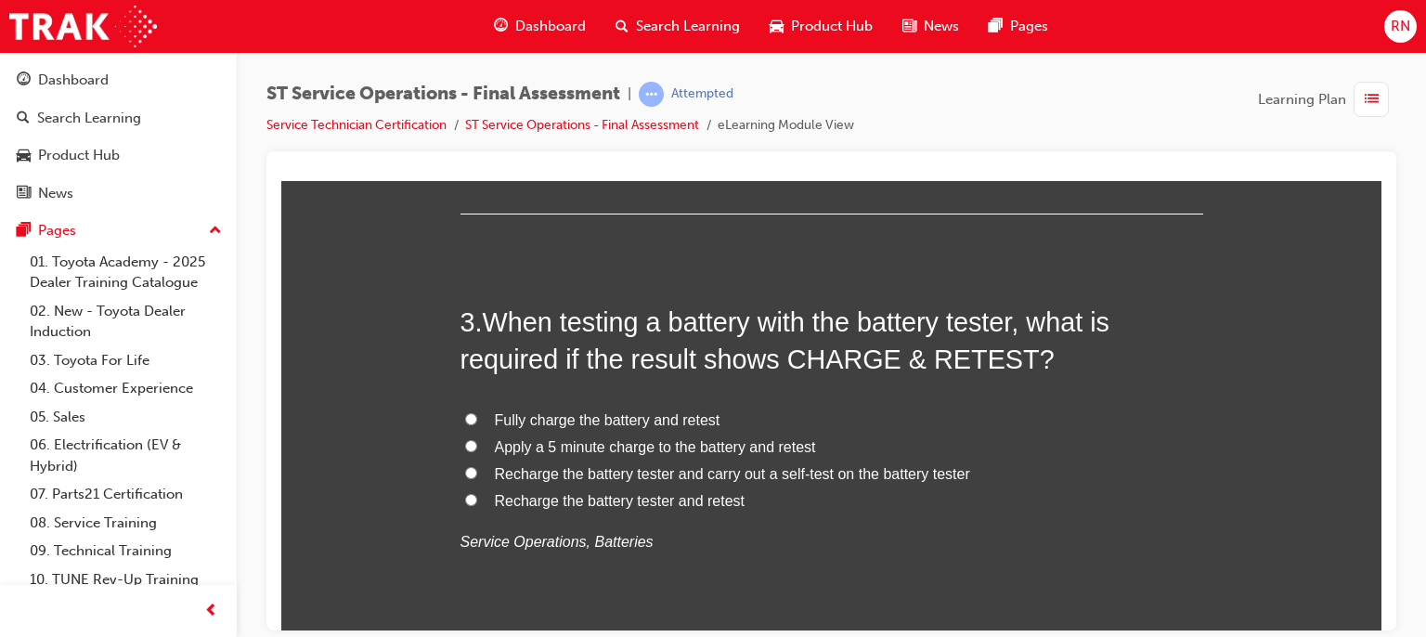
scroll to position [953, 0]
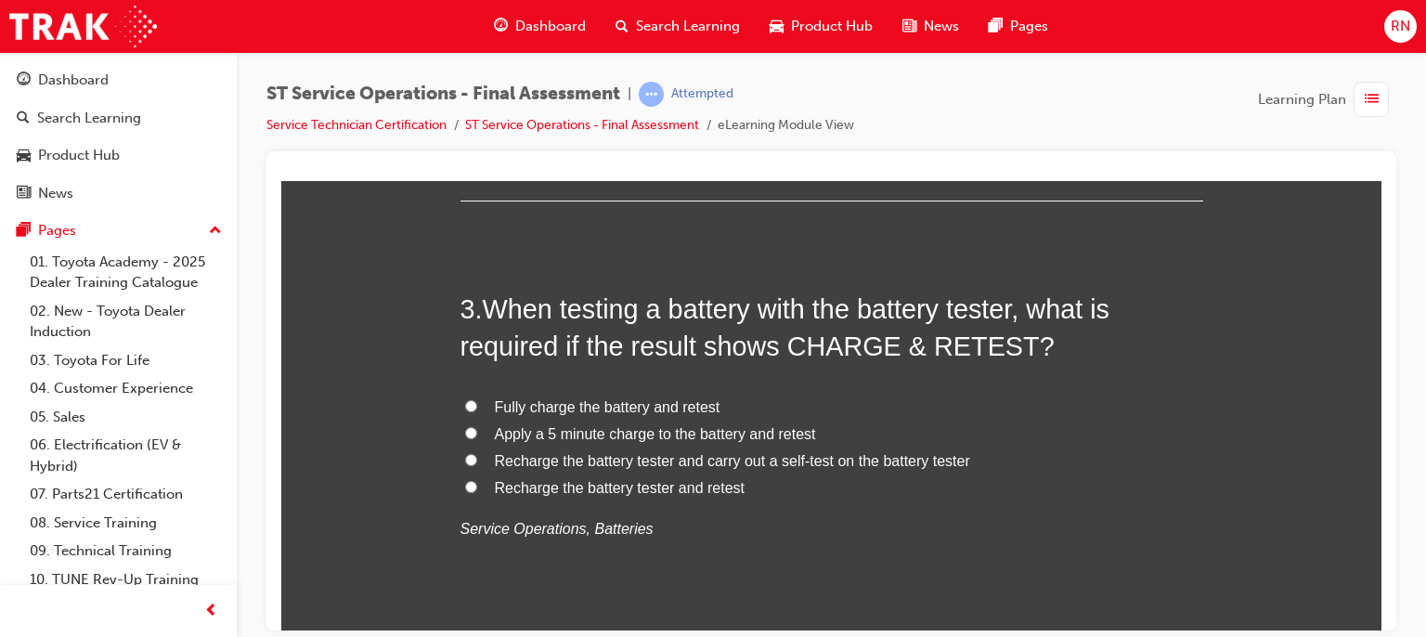
click at [572, 484] on span "Recharge the battery tester and retest" at bounding box center [620, 487] width 250 height 16
click at [477, 484] on input "Recharge the battery tester and retest" at bounding box center [471, 486] width 12 height 12
click at [572, 484] on span "Recharge the battery tester and retest" at bounding box center [620, 487] width 250 height 16
click at [477, 484] on input "Recharge the battery tester and retest" at bounding box center [471, 486] width 12 height 12
click at [561, 409] on span "Fully charge the battery and retest" at bounding box center [608, 406] width 226 height 16
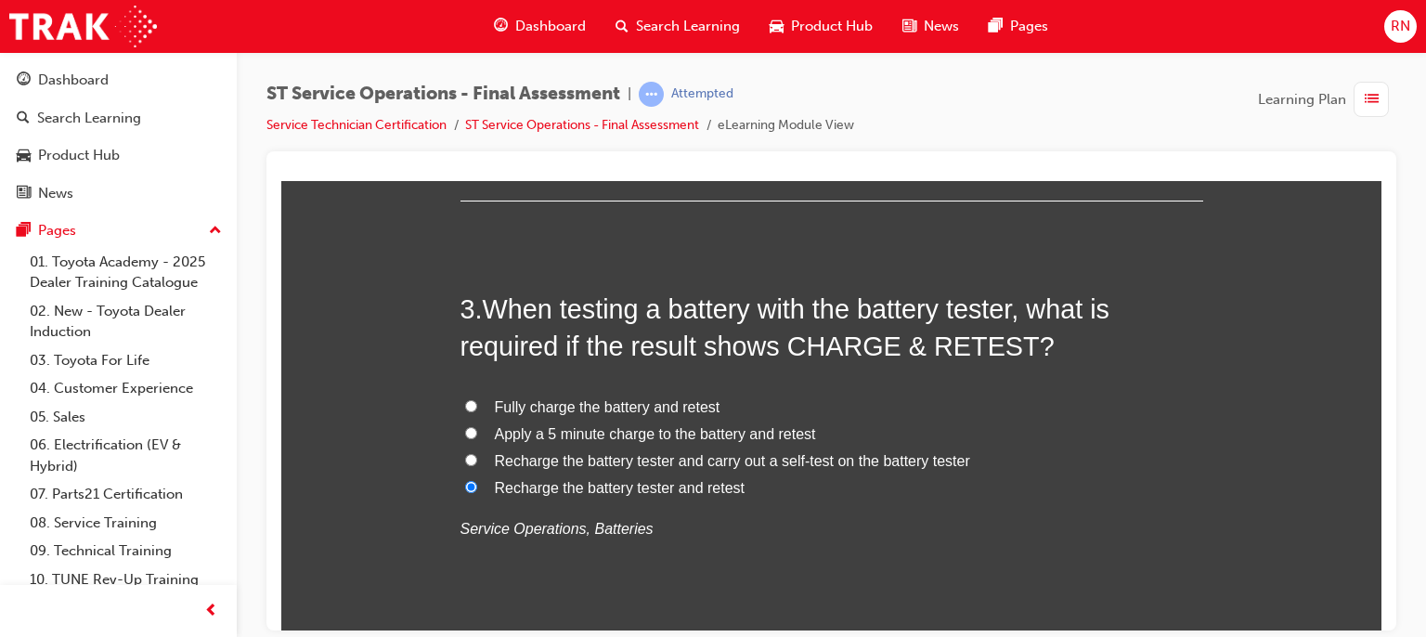
click at [477, 409] on input "Fully charge the battery and retest" at bounding box center [471, 405] width 12 height 12
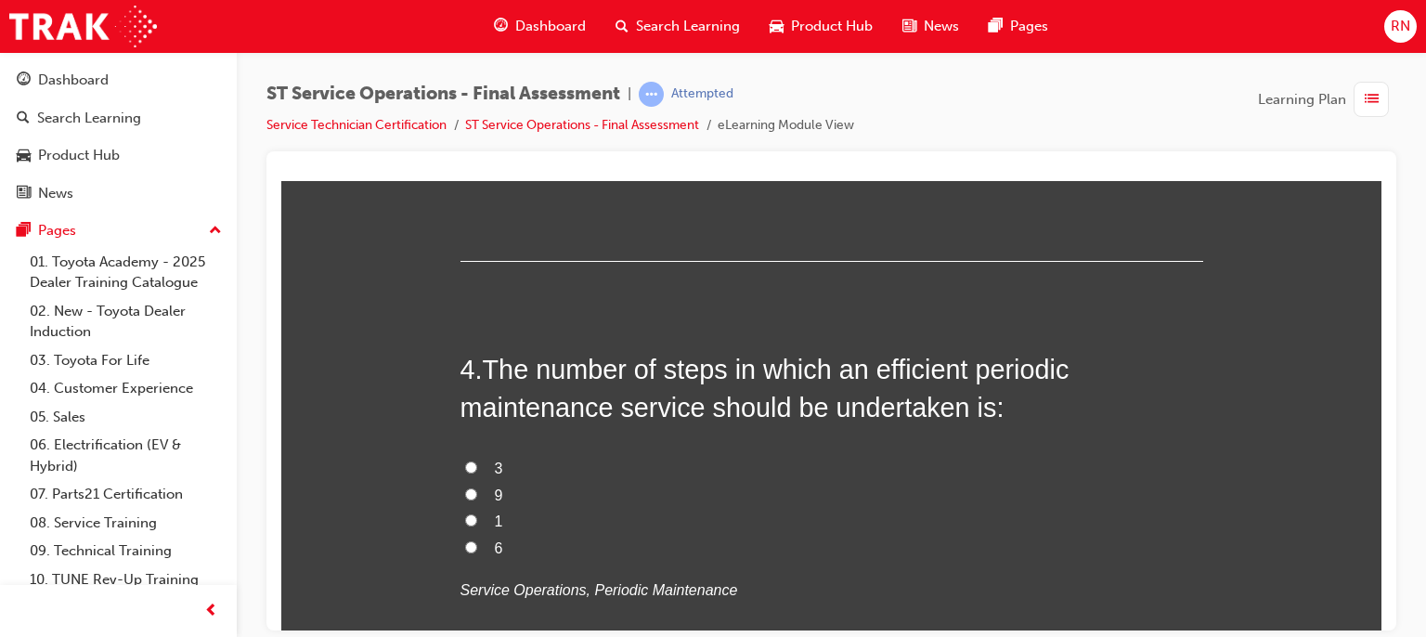
scroll to position [1361, 0]
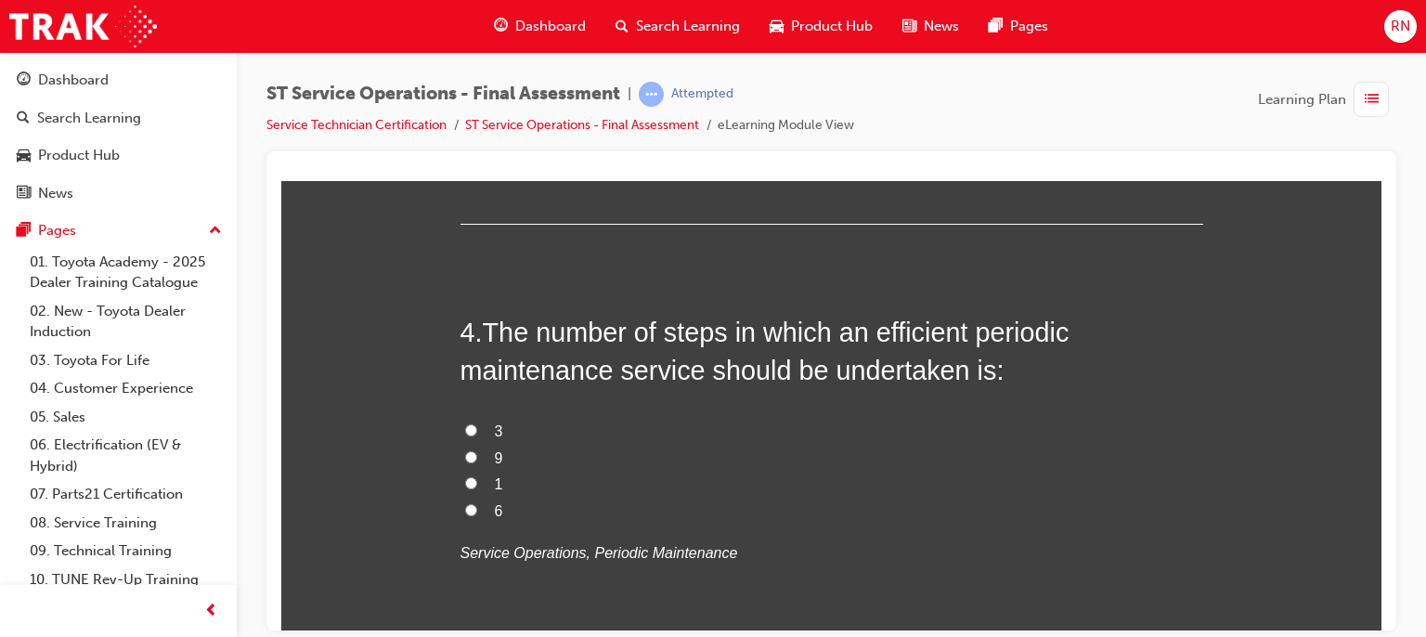
click at [496, 511] on label "6" at bounding box center [832, 511] width 743 height 27
click at [477, 511] on input "6" at bounding box center [471, 509] width 12 height 12
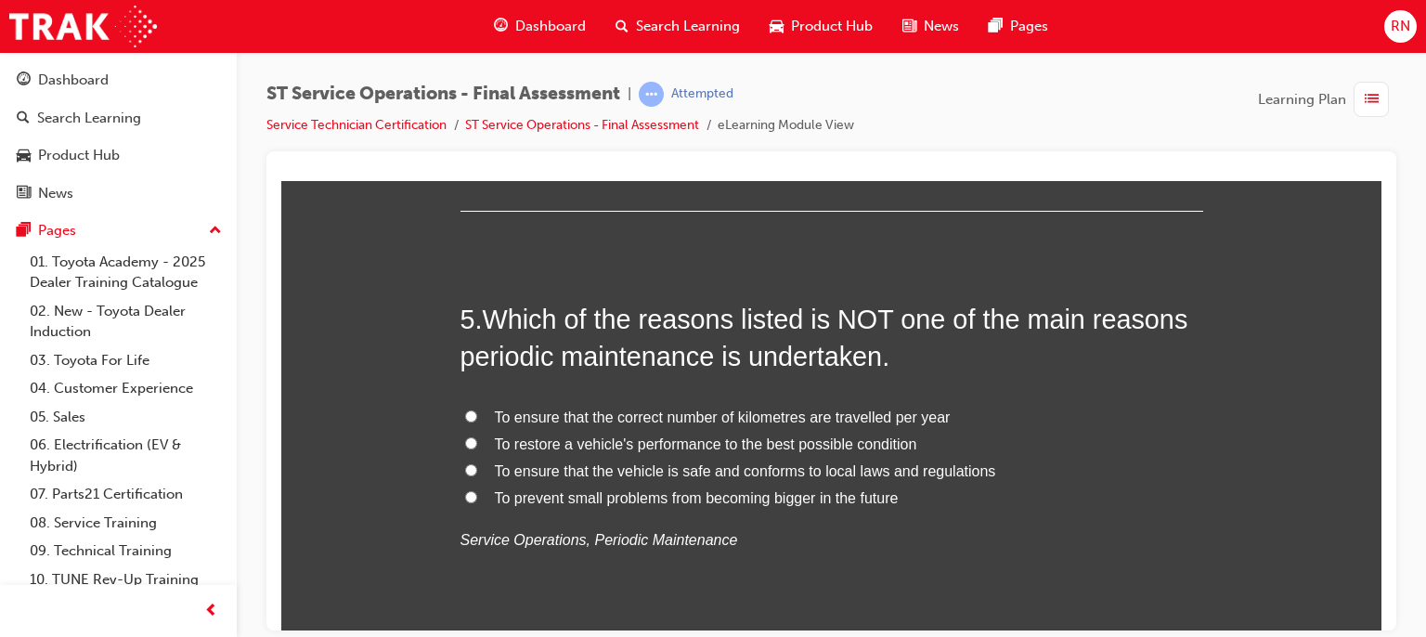
scroll to position [1843, 0]
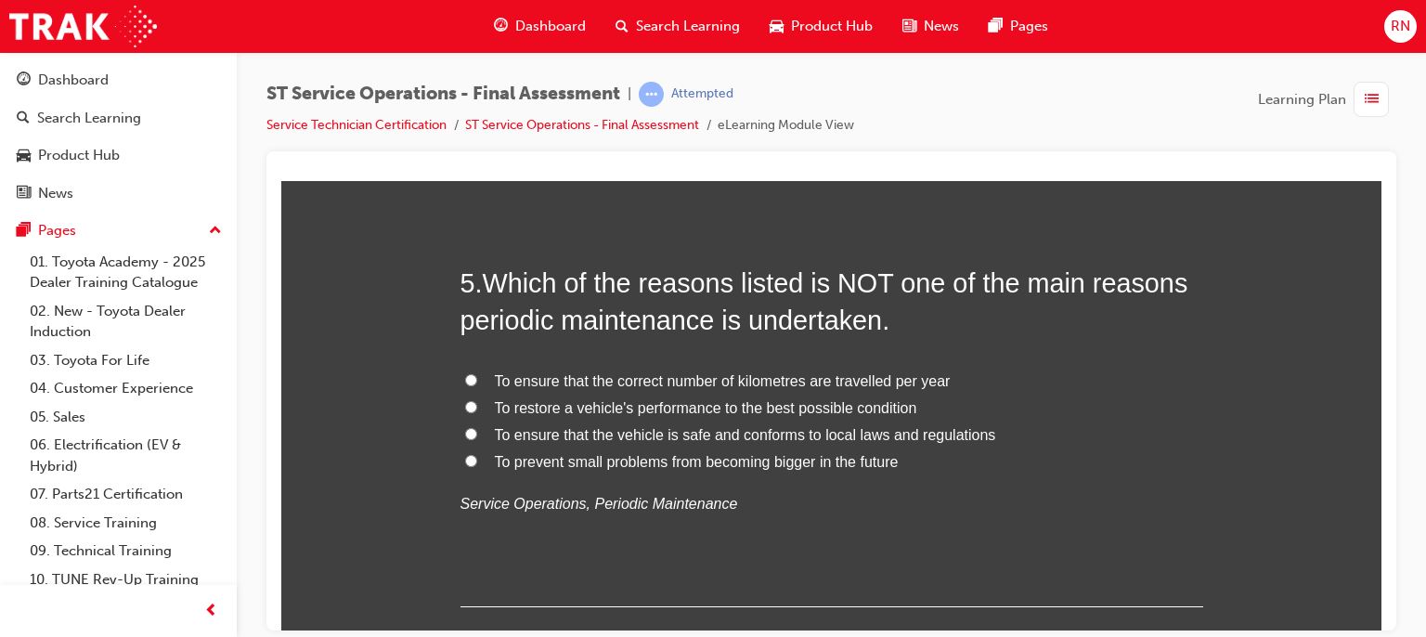
click at [711, 438] on span "To ensure that the vehicle is safe and conforms to local laws and regulations" at bounding box center [745, 434] width 501 height 16
click at [477, 438] on input "To ensure that the vehicle is safe and conforms to local laws and regulations" at bounding box center [471, 433] width 12 height 12
click at [702, 456] on span "To prevent small problems from becoming bigger in the future" at bounding box center [697, 461] width 404 height 16
click at [477, 456] on input "To prevent small problems from becoming bigger in the future" at bounding box center [471, 460] width 12 height 12
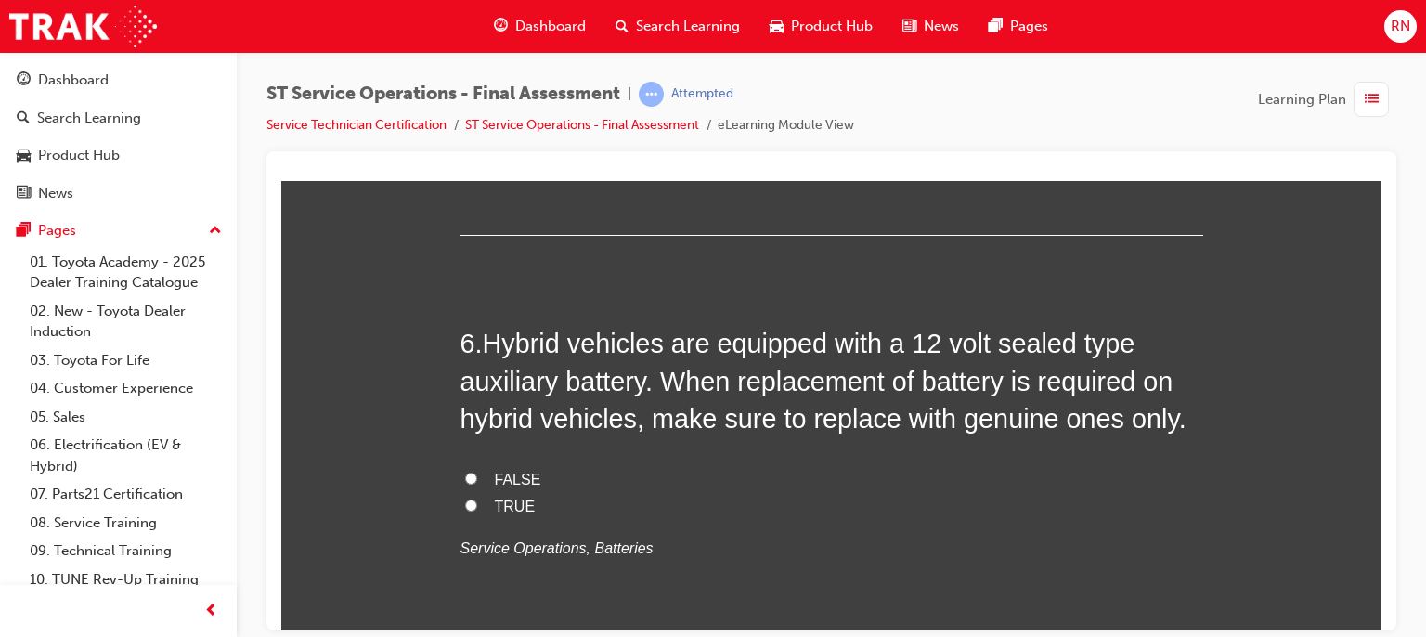
scroll to position [2265, 0]
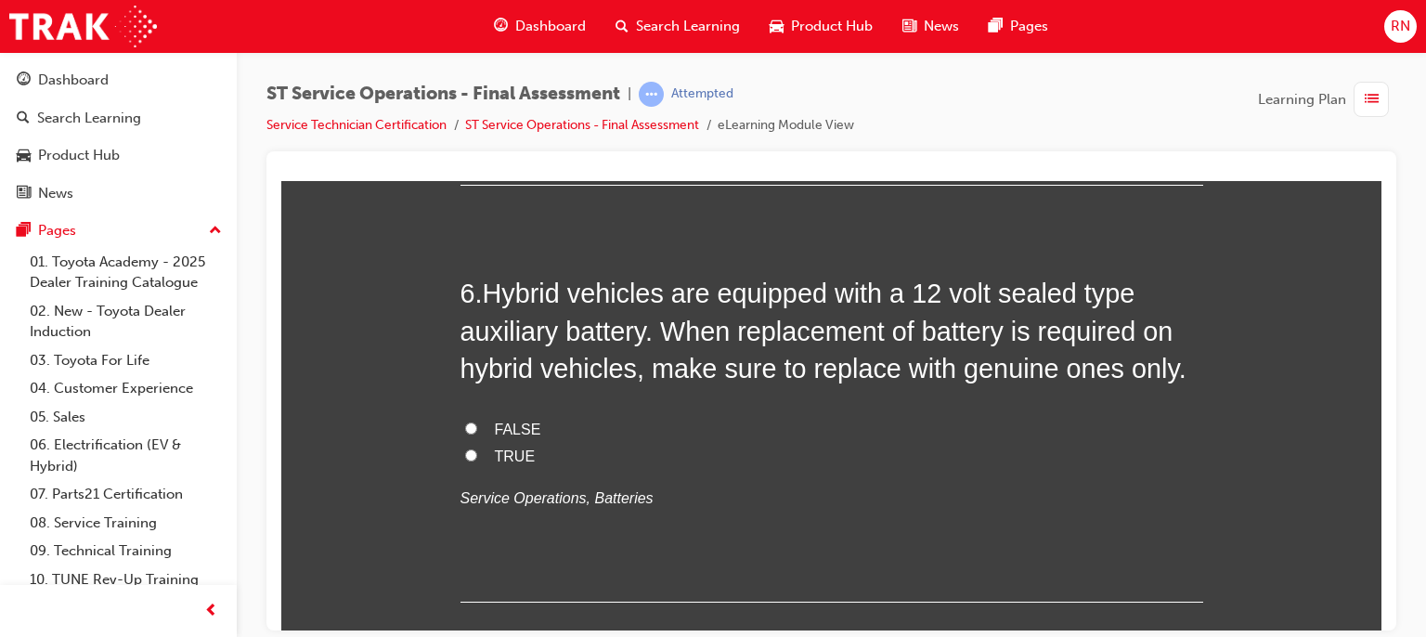
click at [495, 430] on span "FALSE" at bounding box center [518, 429] width 46 height 16
click at [477, 430] on input "FALSE" at bounding box center [471, 428] width 12 height 12
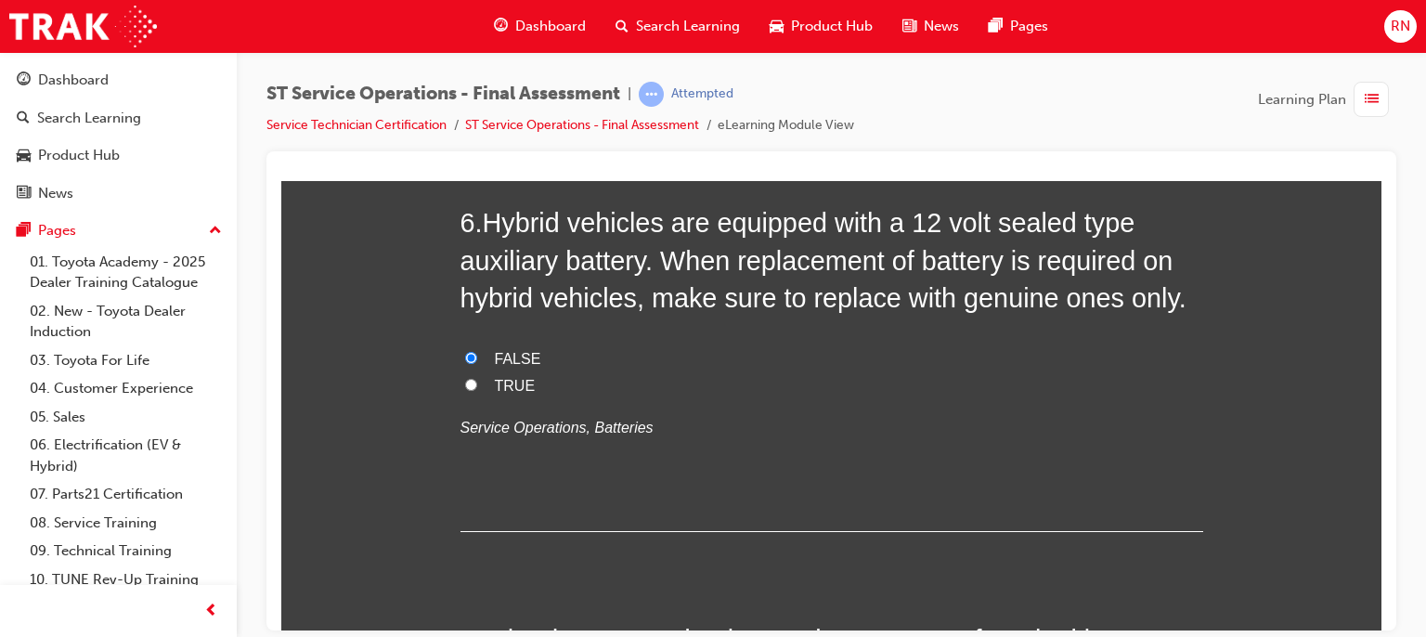
scroll to position [2317, 0]
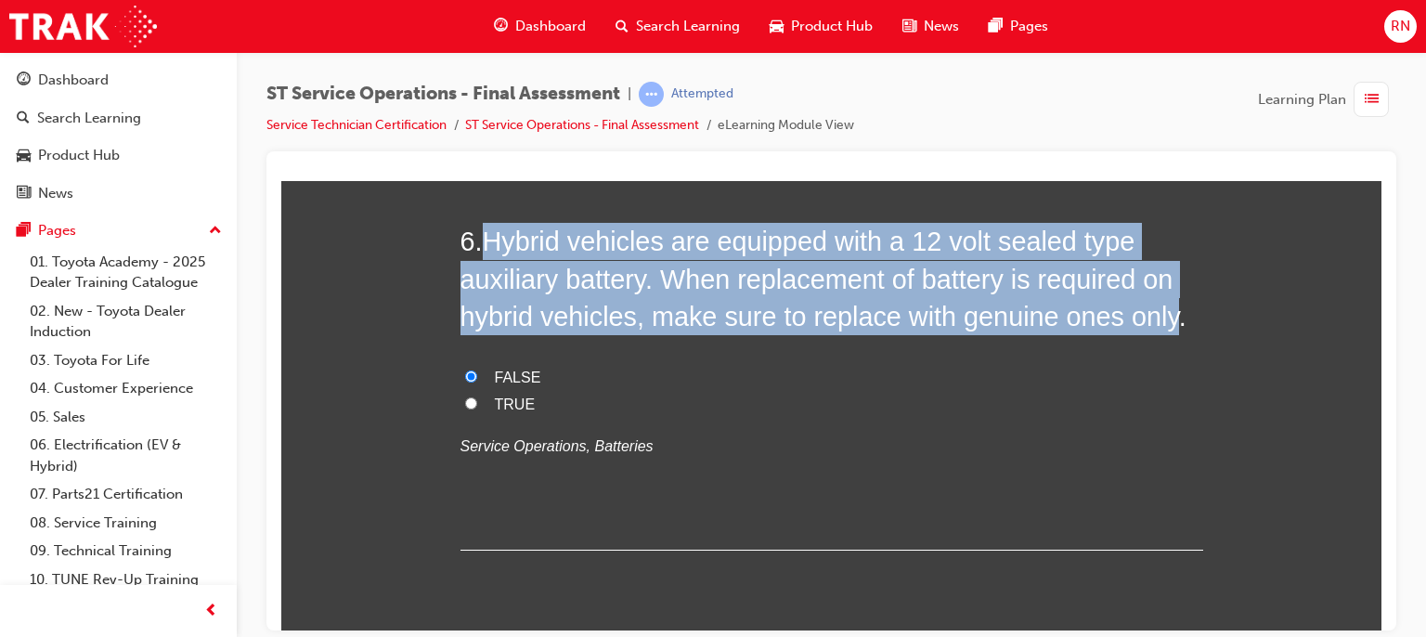
drag, startPoint x: 1159, startPoint y: 316, endPoint x: 486, endPoint y: 240, distance: 677.3
click at [486, 240] on span "Hybrid vehicles are equipped with a 12 volt sealed type auxiliary battery. When…" at bounding box center [824, 278] width 726 height 105
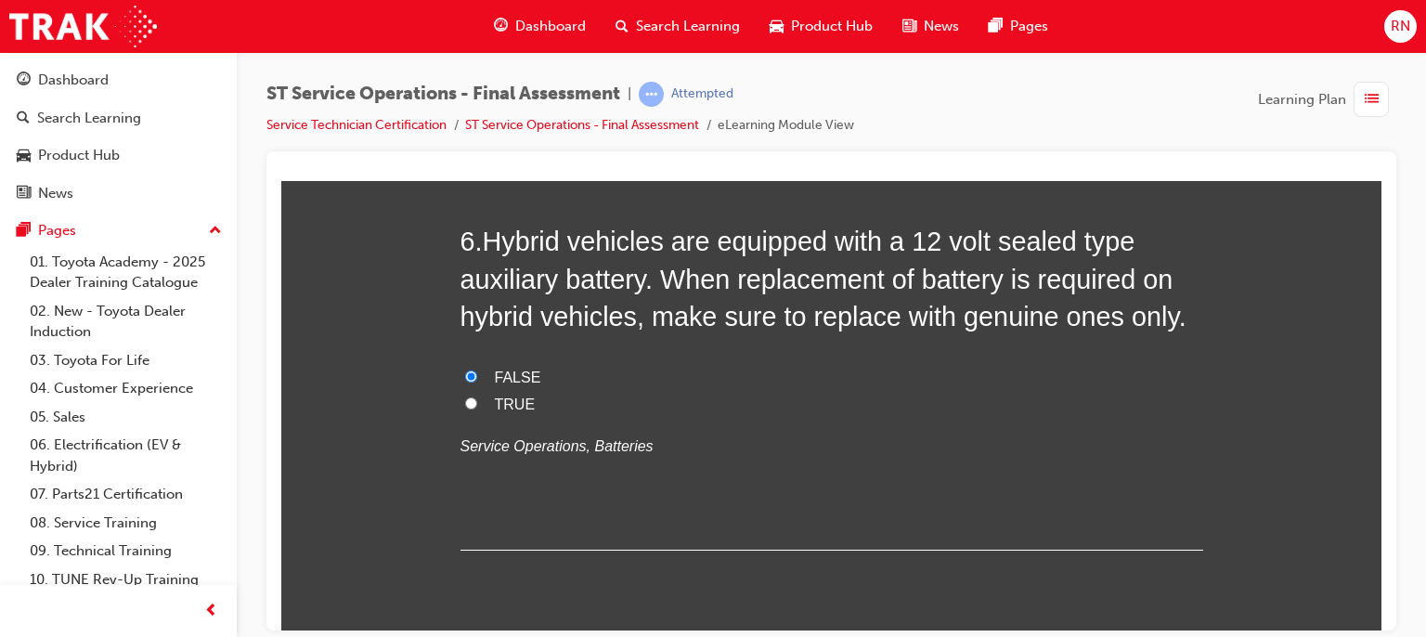
click at [495, 396] on span "TRUE" at bounding box center [515, 404] width 41 height 16
click at [477, 396] on input "TRUE" at bounding box center [471, 402] width 12 height 12
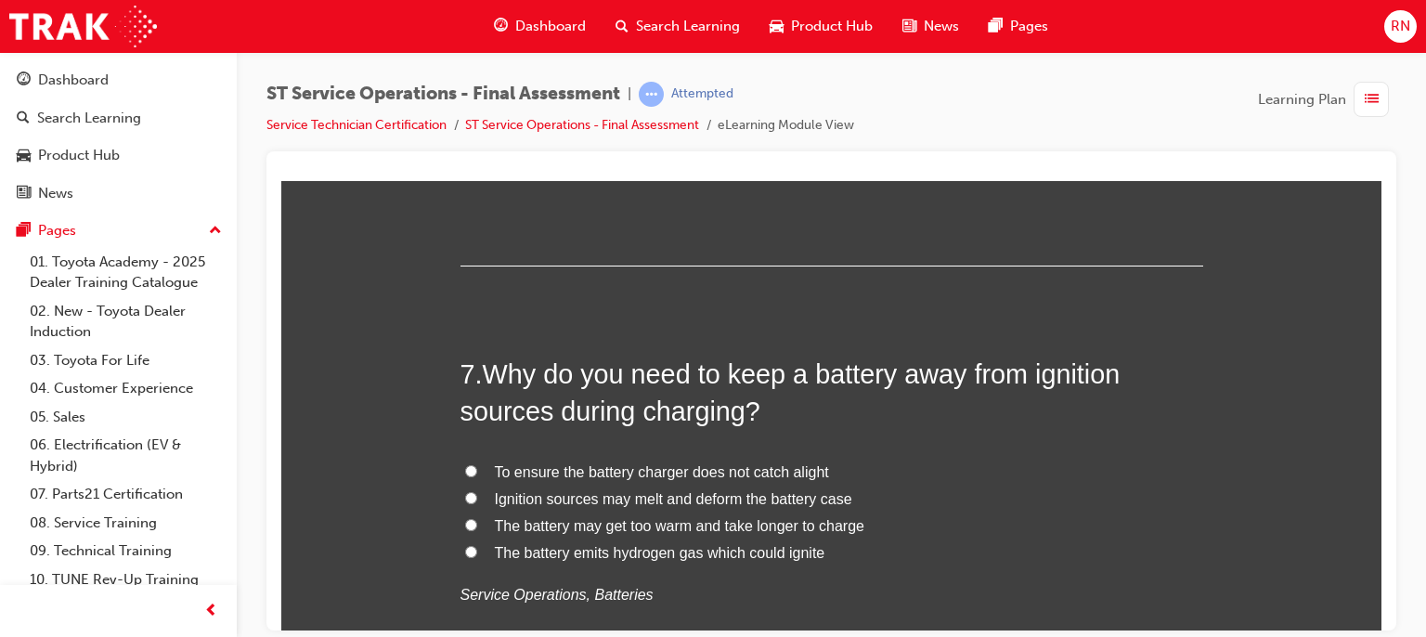
scroll to position [2626, 0]
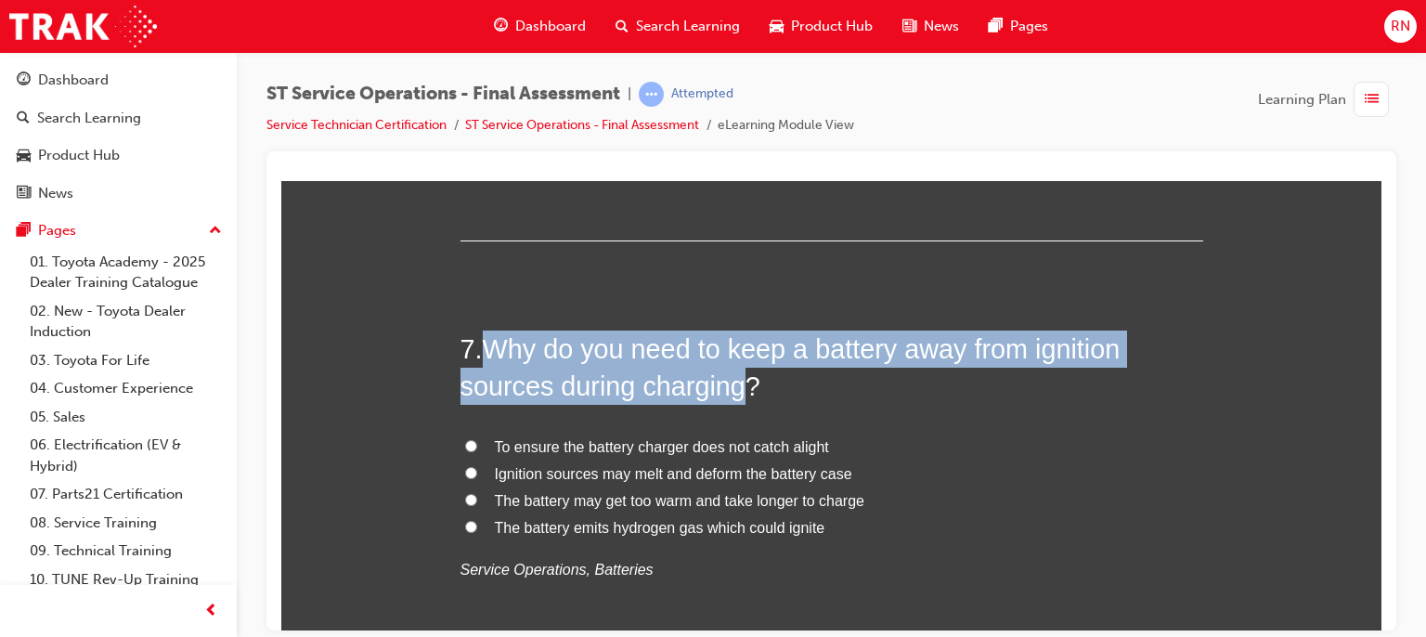
drag, startPoint x: 740, startPoint y: 385, endPoint x: 479, endPoint y: 342, distance: 264.5
click at [479, 342] on span "Why do you need to keep a battery away from ignition sources during charging?" at bounding box center [791, 366] width 660 height 67
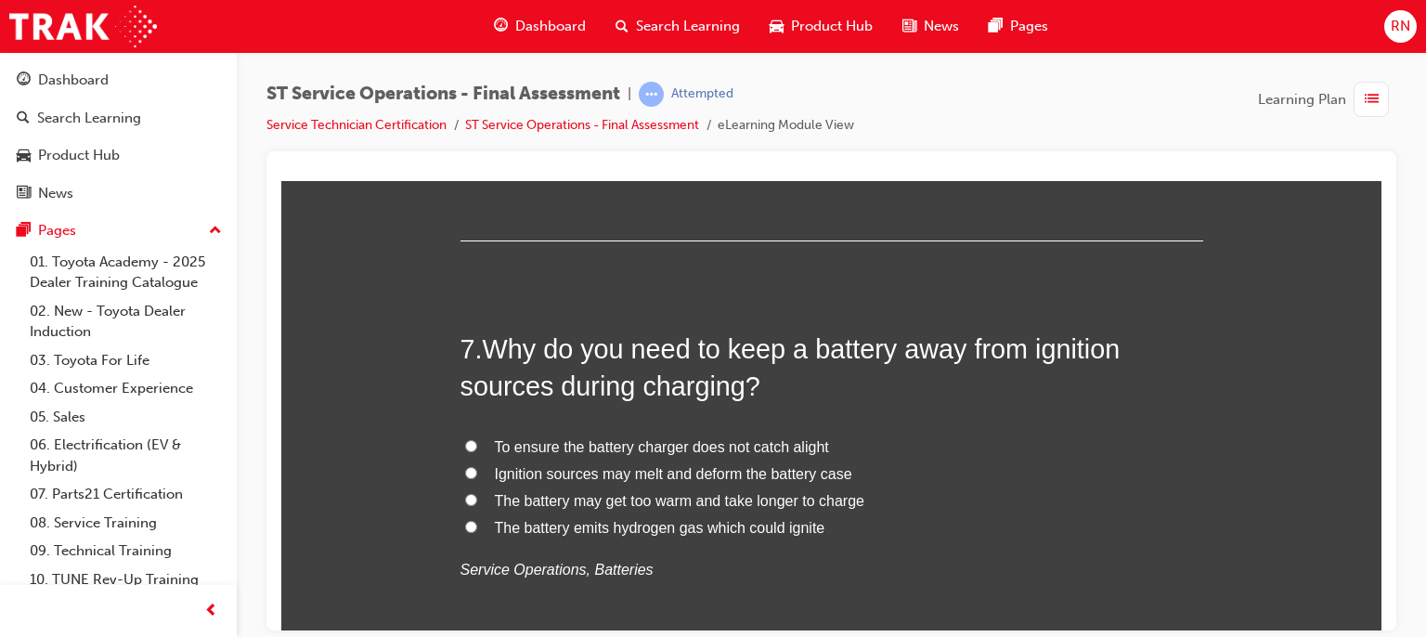
click at [693, 526] on span "The battery emits hydrogen gas which could ignite" at bounding box center [660, 527] width 331 height 16
click at [477, 526] on input "The battery emits hydrogen gas which could ignite" at bounding box center [471, 526] width 12 height 12
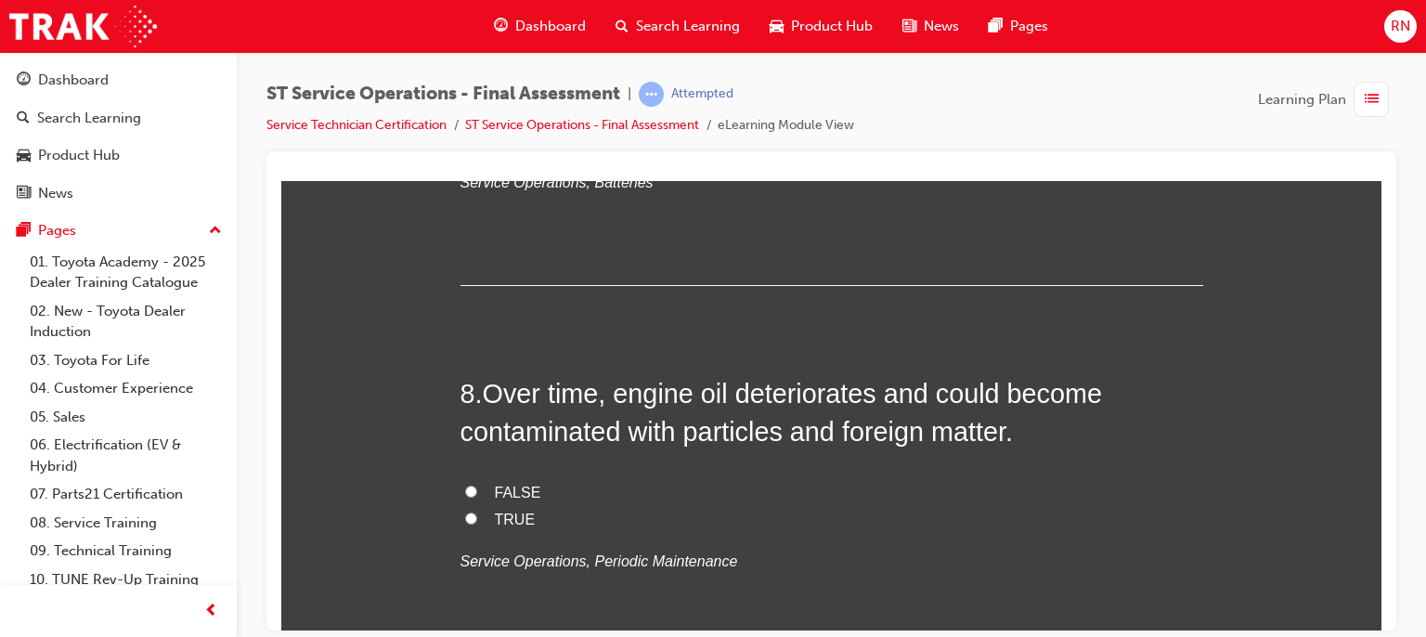
scroll to position [3022, 0]
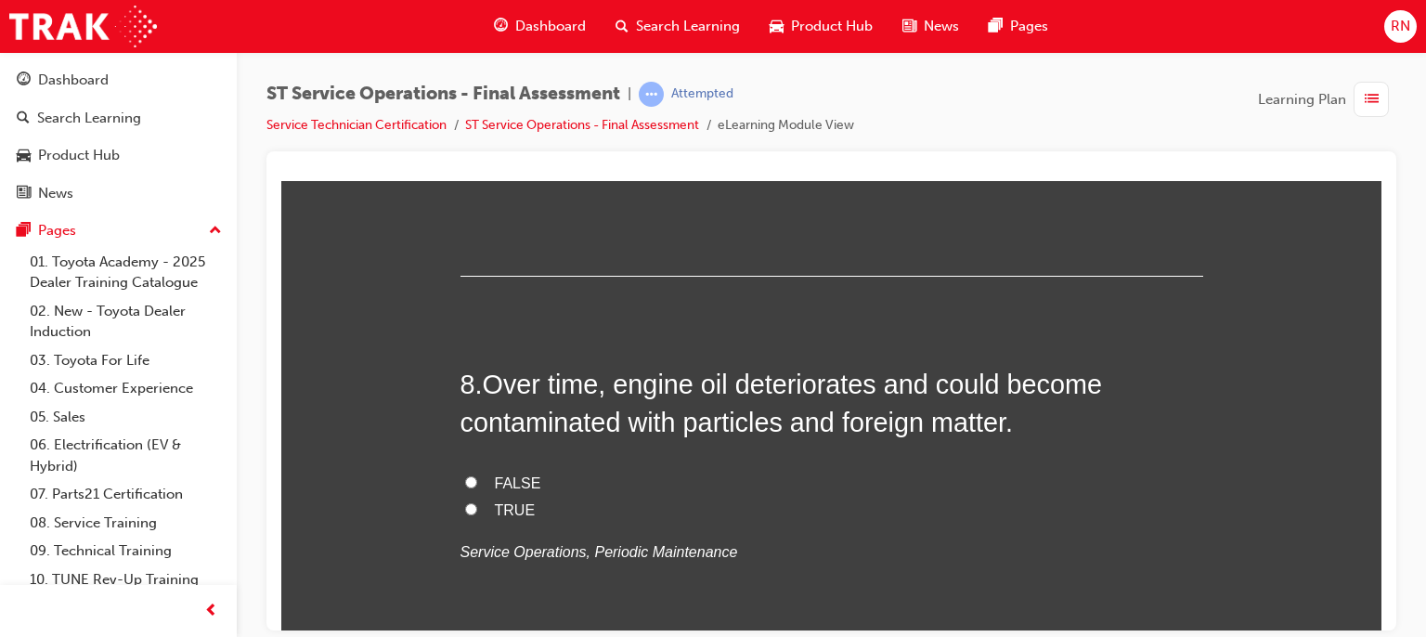
click at [513, 504] on span "TRUE" at bounding box center [515, 509] width 41 height 16
click at [477, 504] on input "TRUE" at bounding box center [471, 508] width 12 height 12
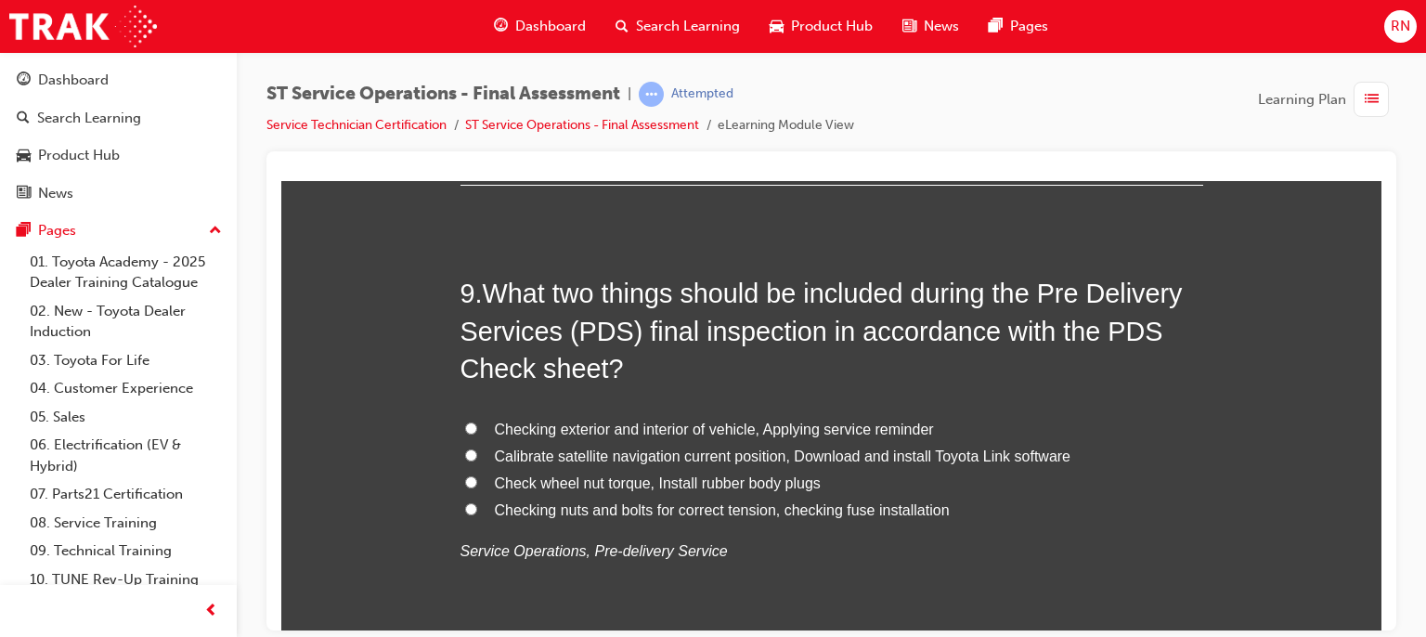
scroll to position [3504, 0]
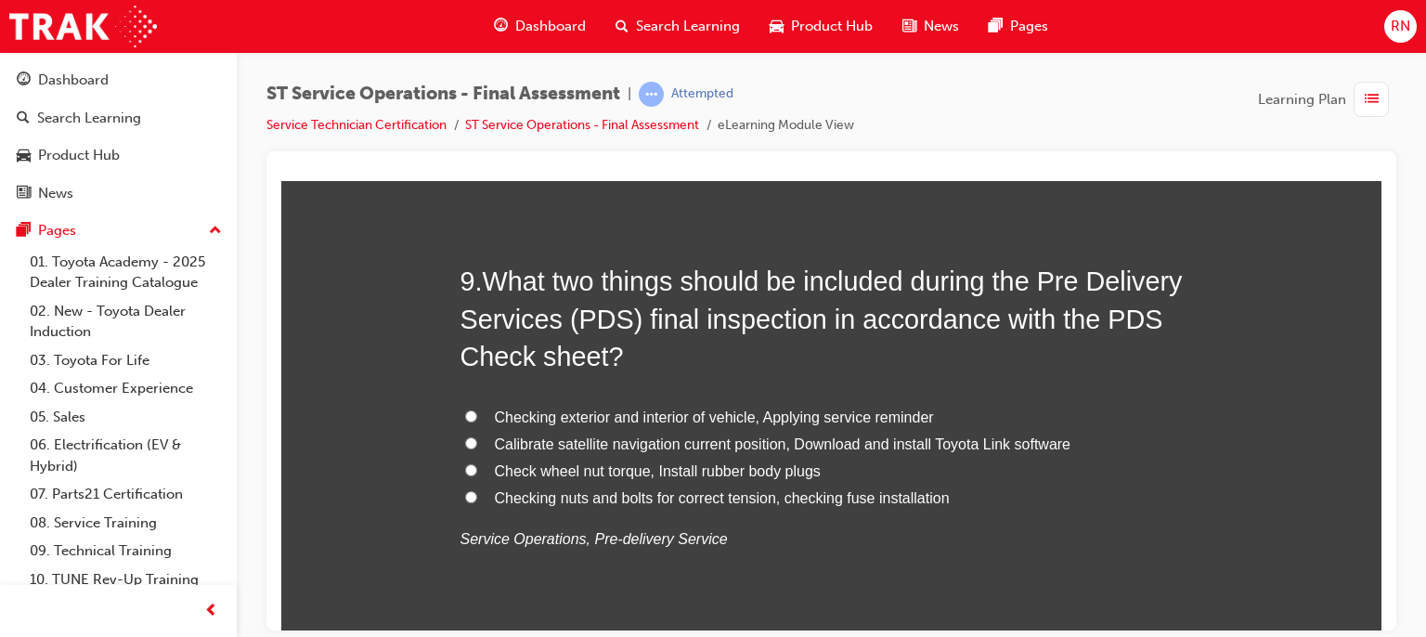
click at [682, 441] on span "Calibrate satellite navigation current position, Download and install Toyota Li…" at bounding box center [783, 443] width 577 height 16
click at [477, 441] on input "Calibrate satellite navigation current position, Download and install Toyota Li…" at bounding box center [471, 442] width 12 height 12
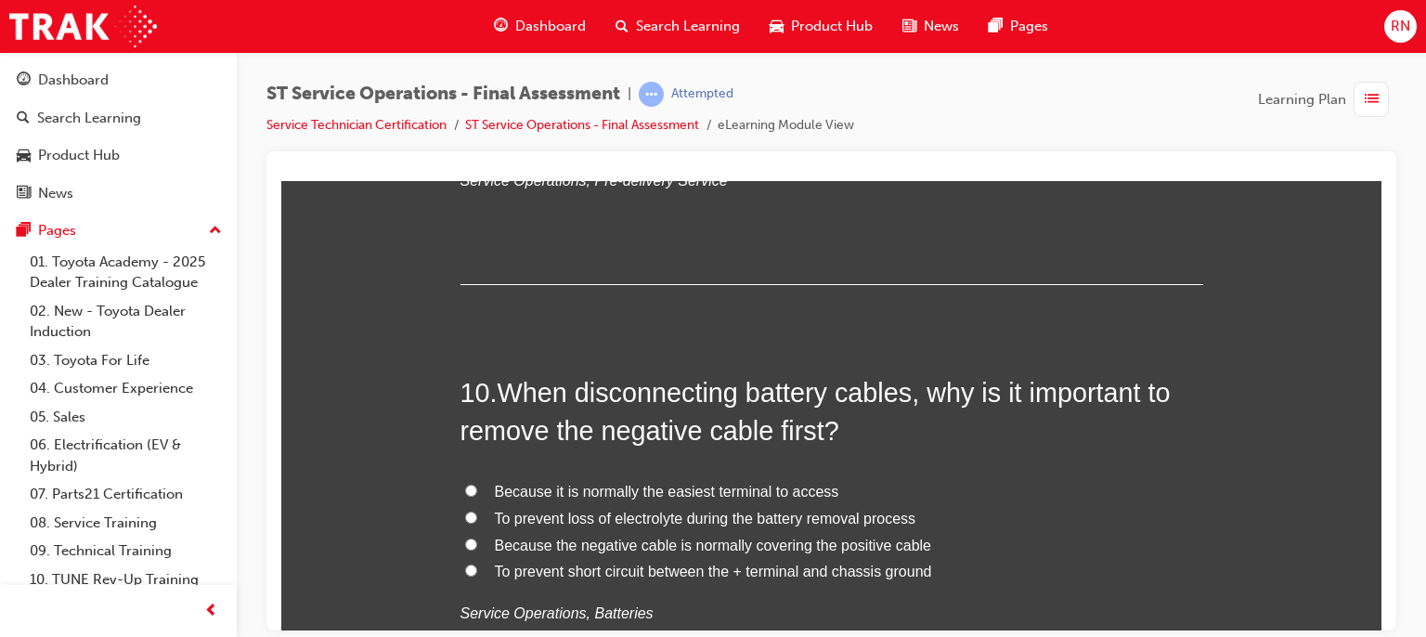
scroll to position [3901, 0]
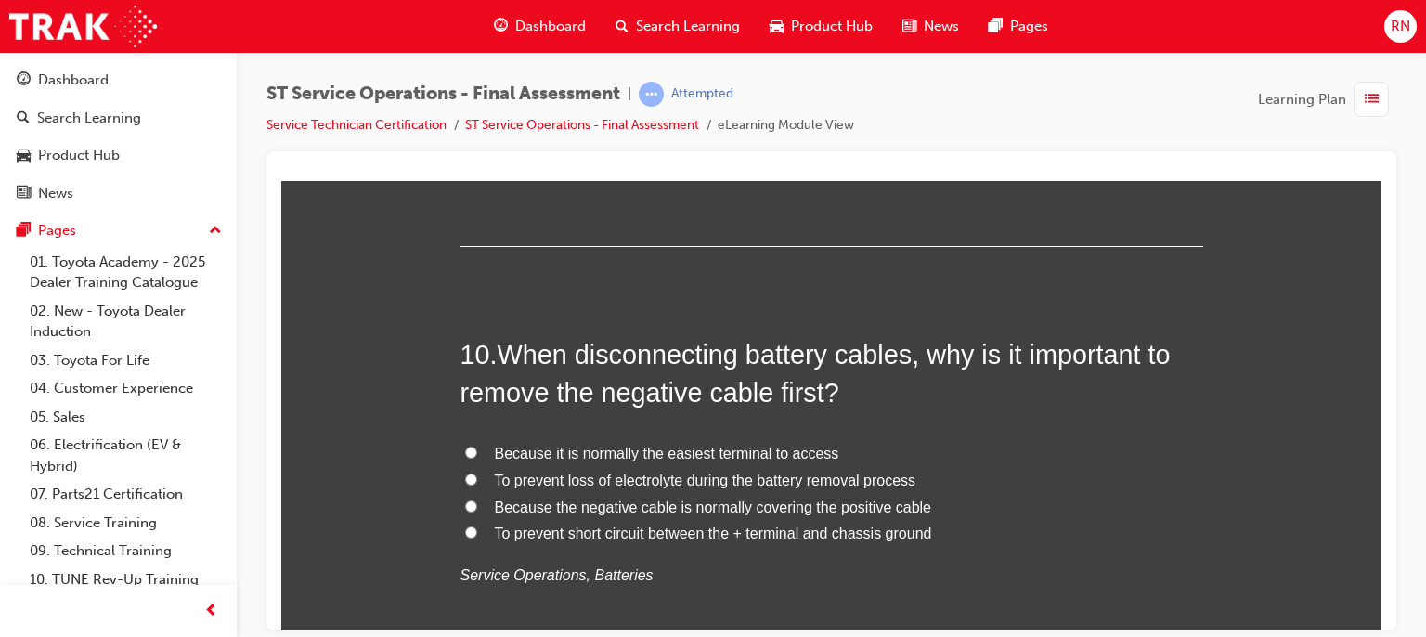
click at [465, 526] on input "To prevent short circuit between the + terminal and chassis ground" at bounding box center [471, 532] width 12 height 12
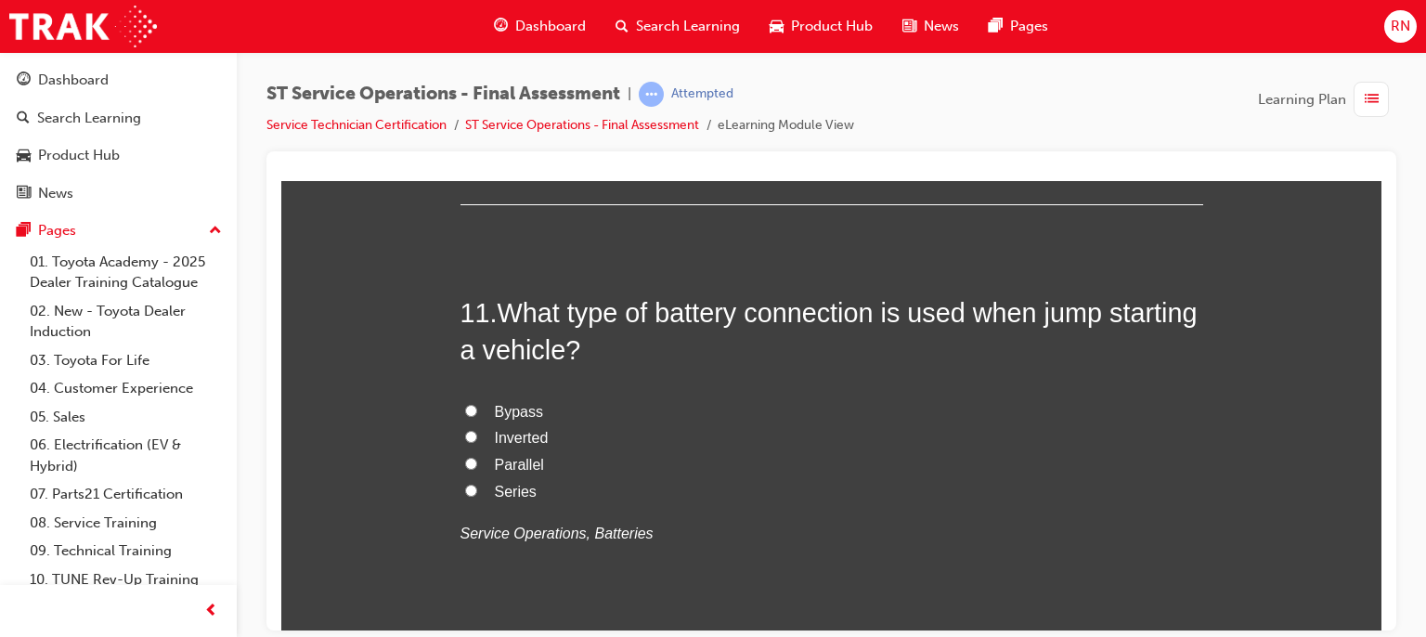
scroll to position [4383, 0]
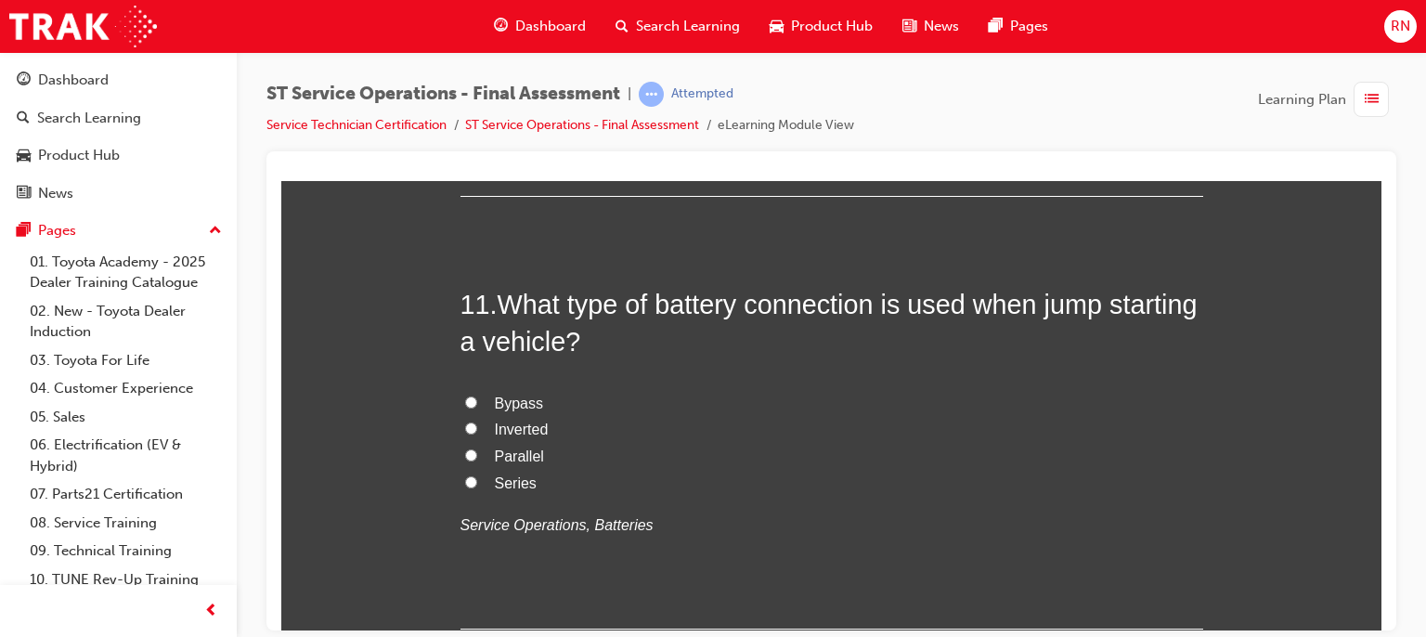
click at [495, 456] on span "Parallel" at bounding box center [519, 456] width 49 height 16
click at [477, 456] on input "Parallel" at bounding box center [471, 454] width 12 height 12
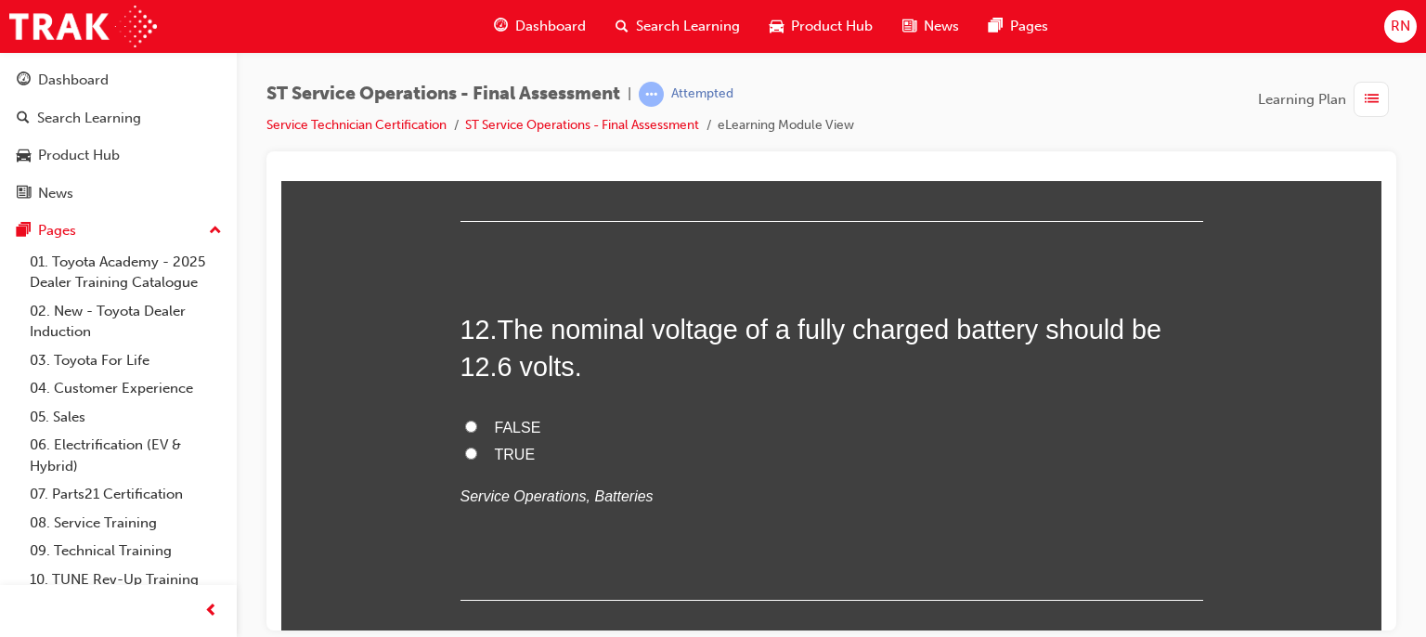
scroll to position [4792, 0]
click at [500, 419] on span "FALSE" at bounding box center [518, 426] width 46 height 16
click at [477, 419] on input "FALSE" at bounding box center [471, 425] width 12 height 12
click at [472, 440] on label "TRUE" at bounding box center [832, 453] width 743 height 27
click at [472, 446] on input "TRUE" at bounding box center [471, 452] width 12 height 12
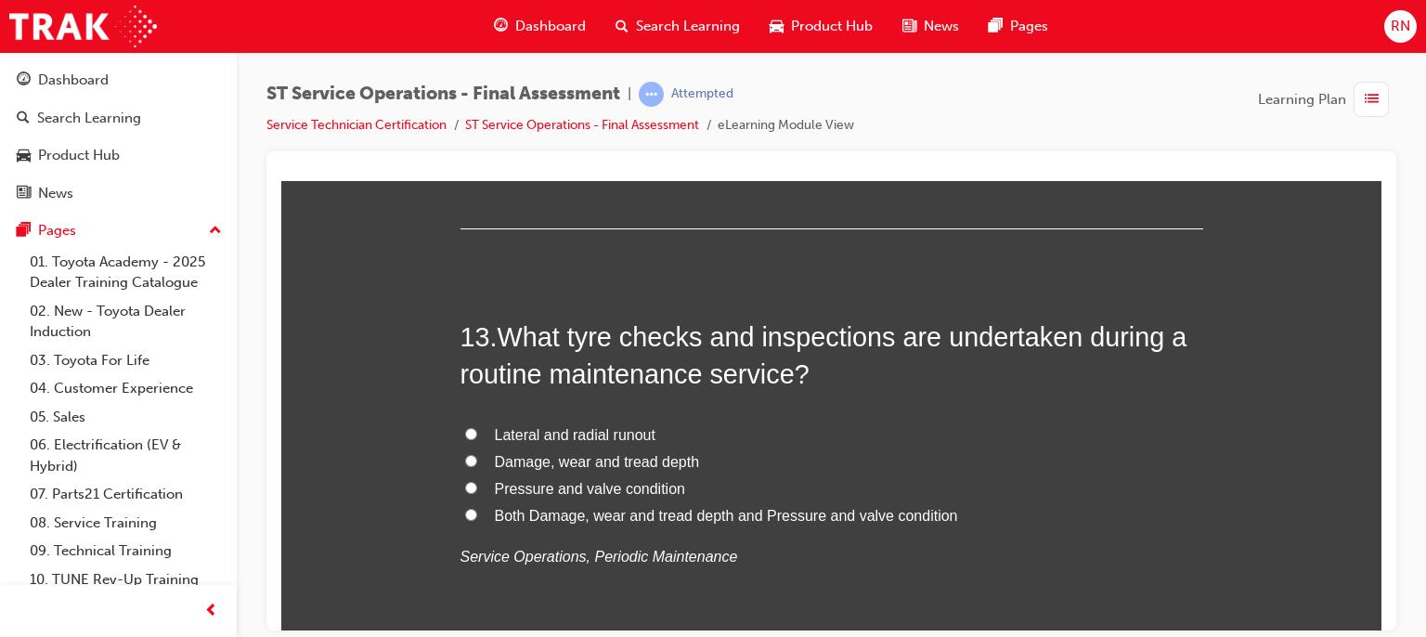
scroll to position [5163, 0]
click at [472, 504] on label "Both Damage, wear and tread depth and Pressure and valve condition" at bounding box center [832, 514] width 743 height 27
click at [472, 507] on input "Both Damage, wear and tread depth and Pressure and valve condition" at bounding box center [471, 513] width 12 height 12
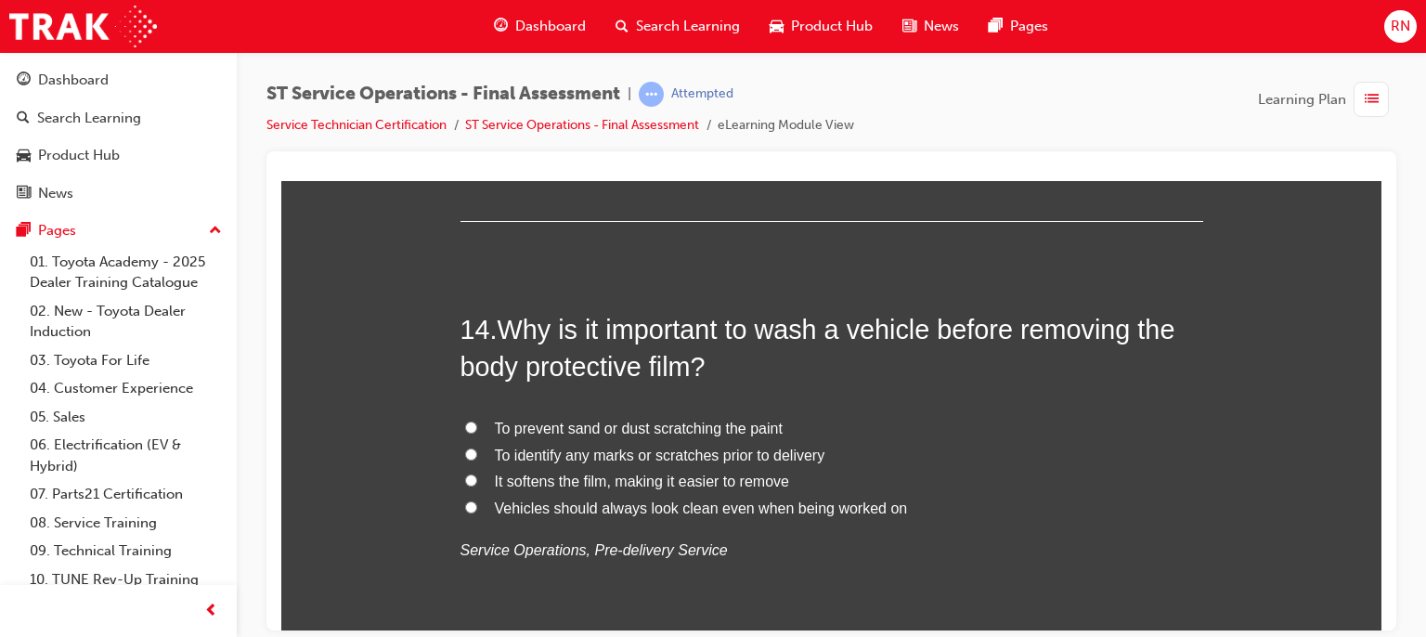
scroll to position [5609, 0]
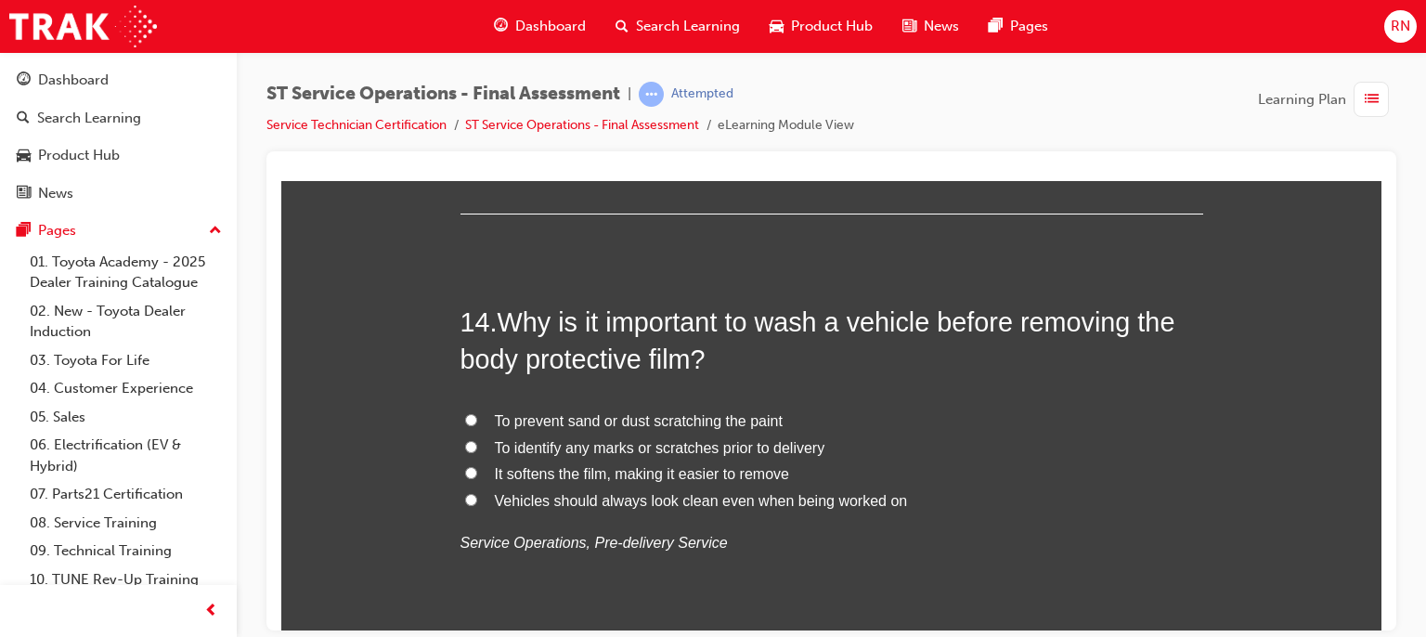
click at [466, 413] on input "To prevent sand or dust scratching the paint" at bounding box center [471, 419] width 12 height 12
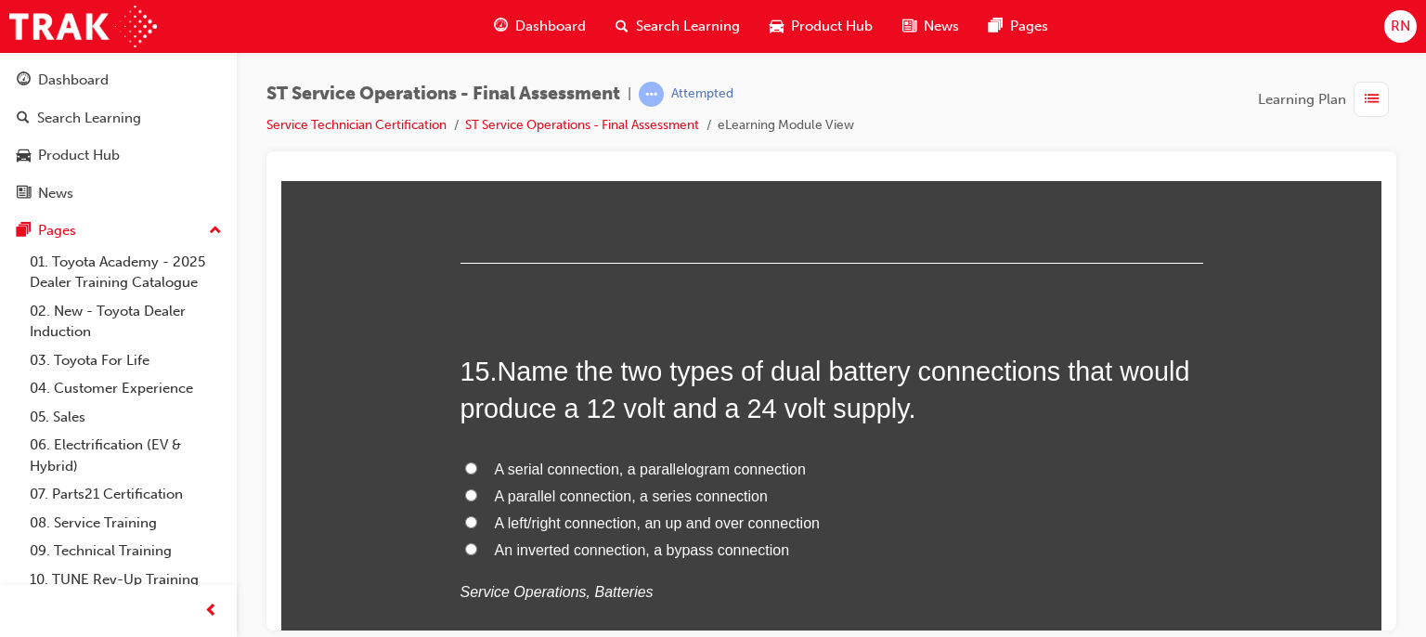
scroll to position [6030, 0]
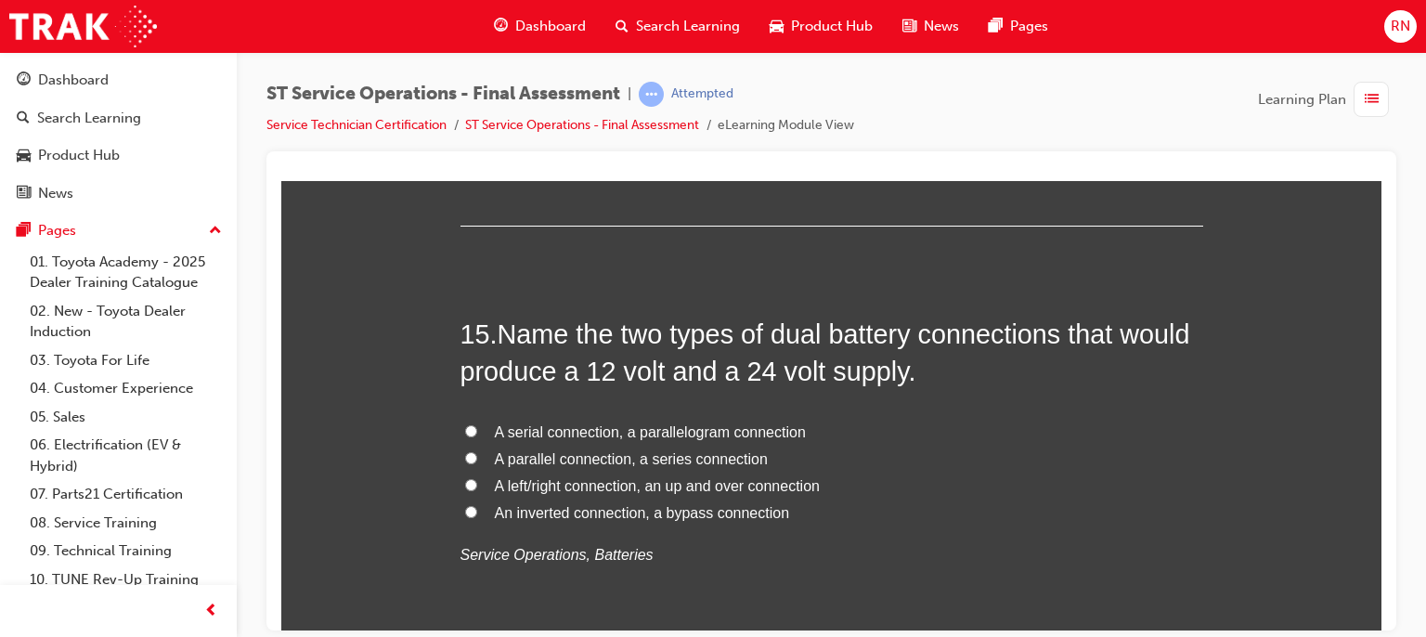
click at [478, 426] on label "A serial connection, a parallelogram connection" at bounding box center [832, 432] width 743 height 27
click at [477, 426] on input "A serial connection, a parallelogram connection" at bounding box center [471, 430] width 12 height 12
click at [461, 465] on label "A parallel connection, a series connection" at bounding box center [832, 459] width 743 height 27
click at [465, 463] on input "A parallel connection, a series connection" at bounding box center [471, 457] width 12 height 12
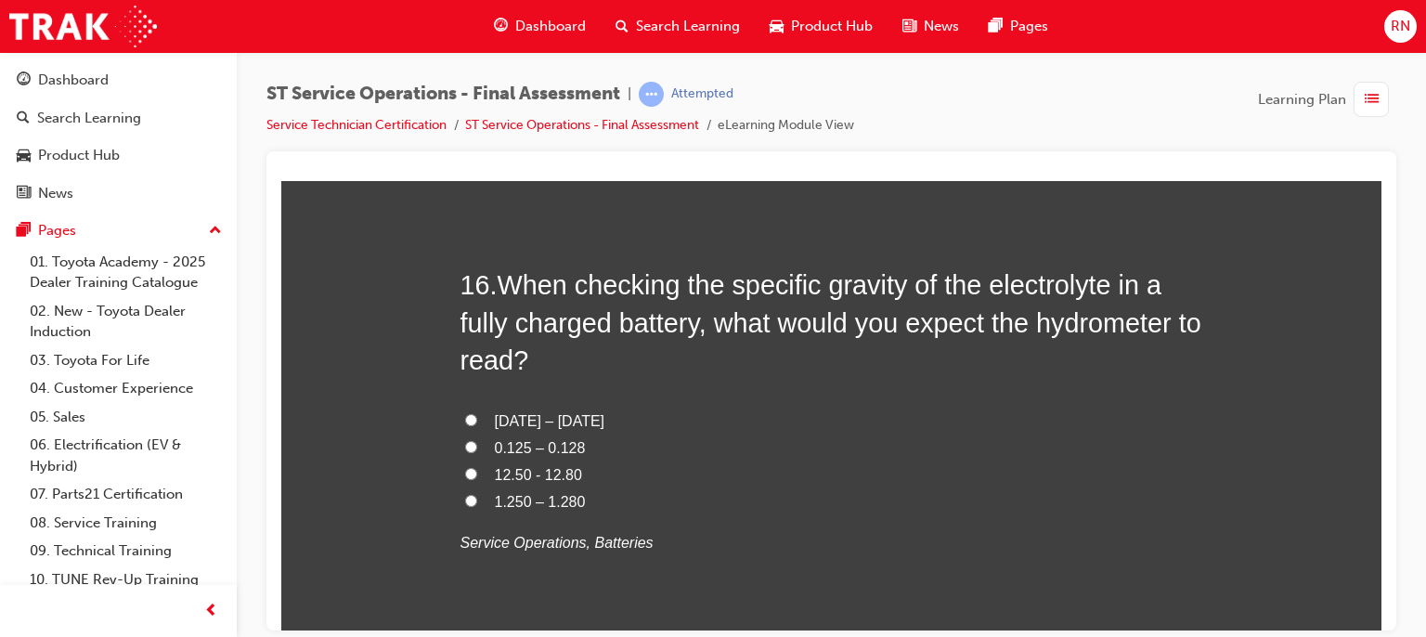
scroll to position [6538, 0]
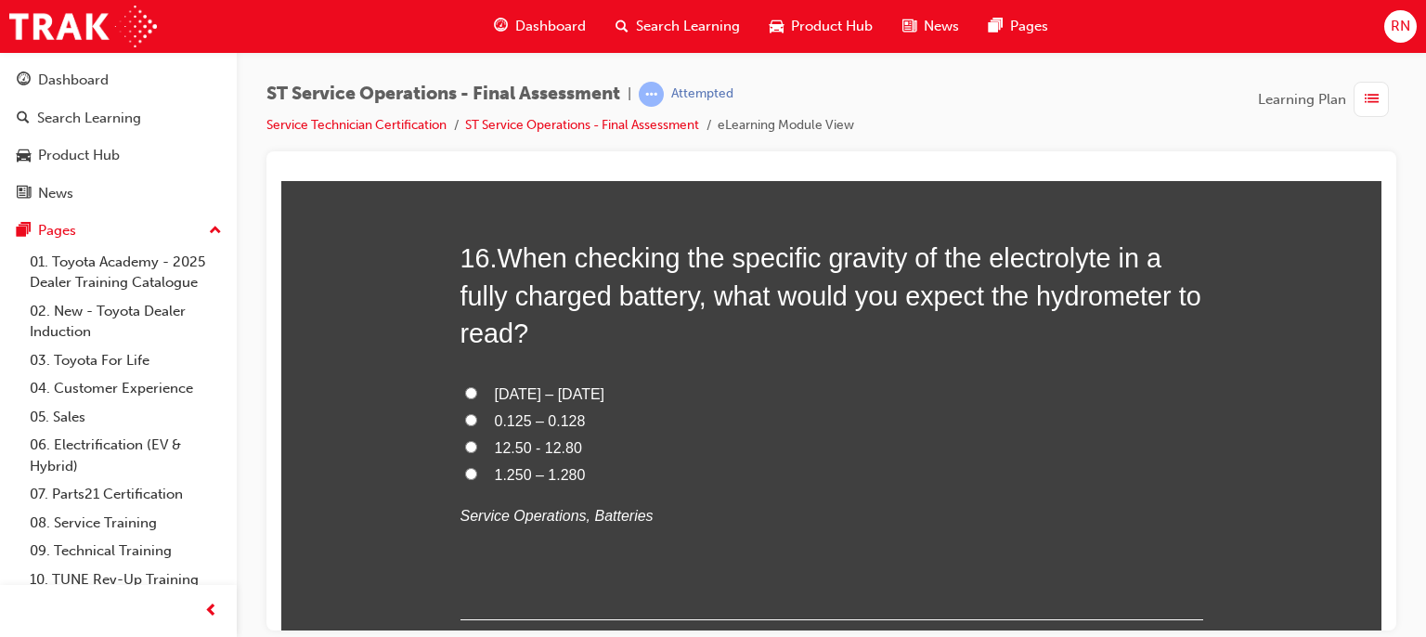
click at [478, 446] on label "12.50 - 12.80" at bounding box center [832, 448] width 743 height 27
click at [477, 446] on input "12.50 - 12.80" at bounding box center [471, 446] width 12 height 12
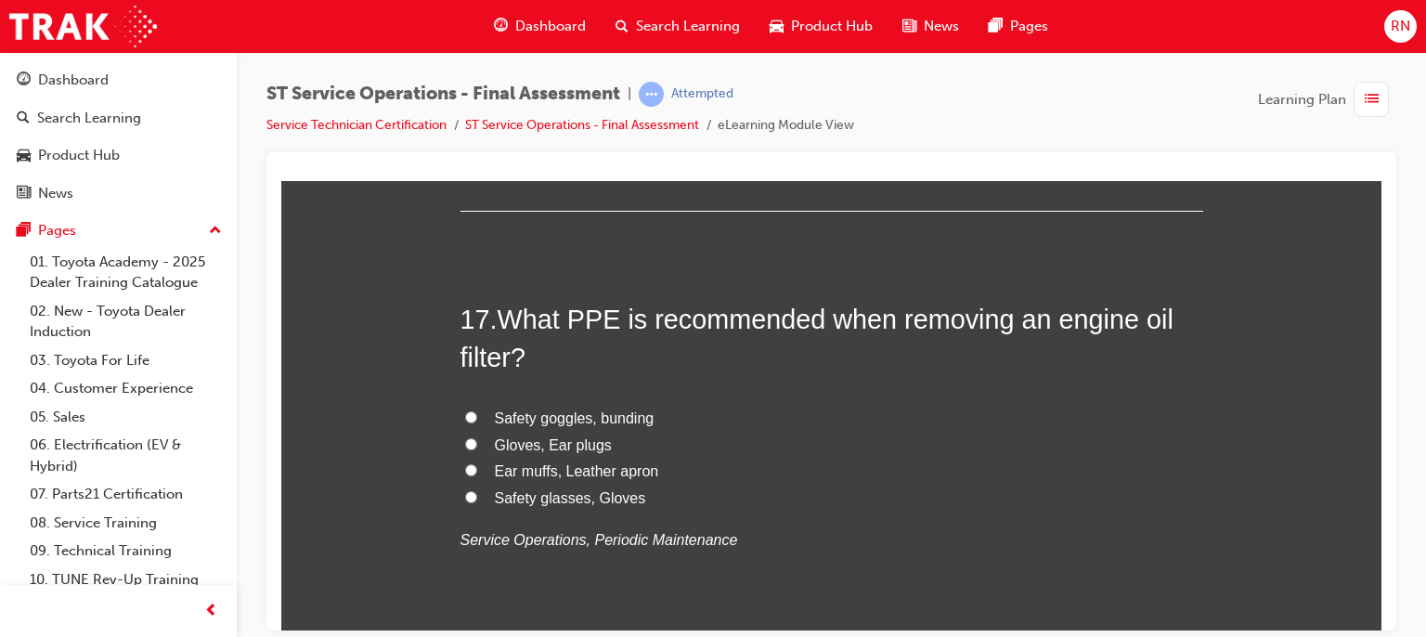
scroll to position [6983, 0]
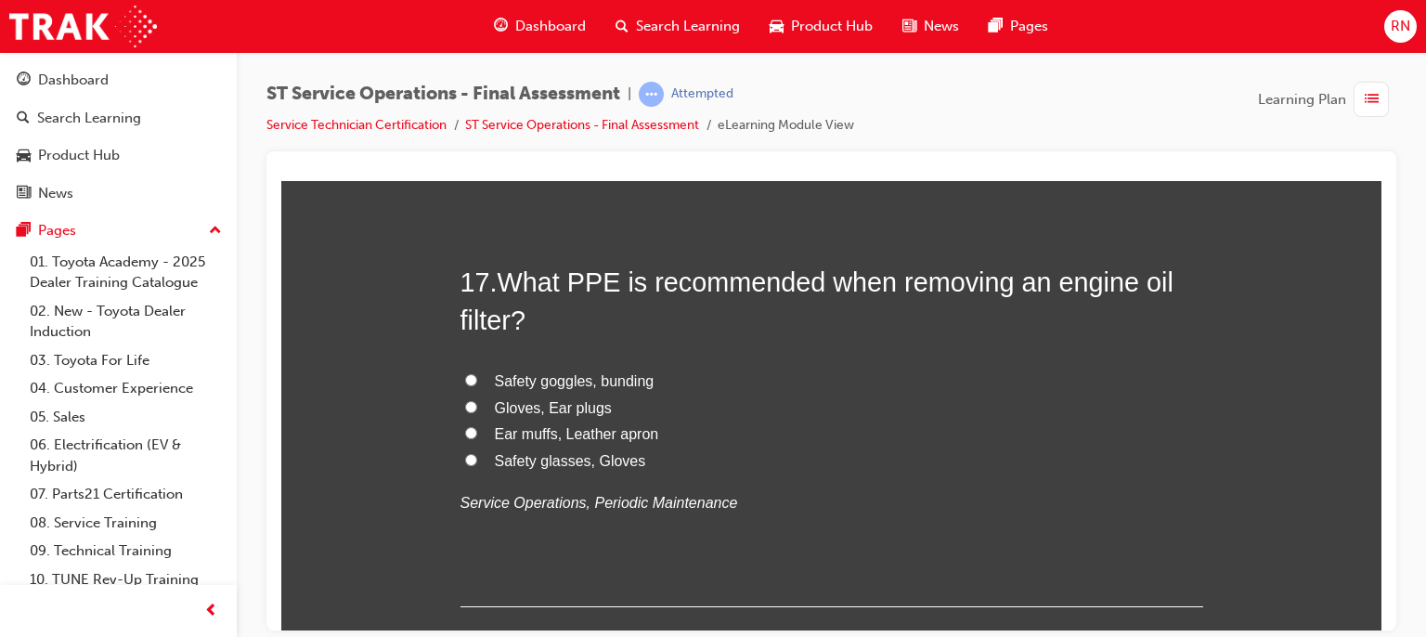
click at [475, 400] on label "Gloves, Ear plugs" at bounding box center [832, 408] width 743 height 27
click at [475, 400] on input "Gloves, Ear plugs" at bounding box center [471, 406] width 12 height 12
click at [475, 461] on label "Safety glasses, Gloves" at bounding box center [832, 461] width 743 height 27
click at [475, 461] on input "Safety glasses, Gloves" at bounding box center [471, 459] width 12 height 12
click at [475, 404] on label "Gloves, Ear plugs" at bounding box center [832, 408] width 743 height 27
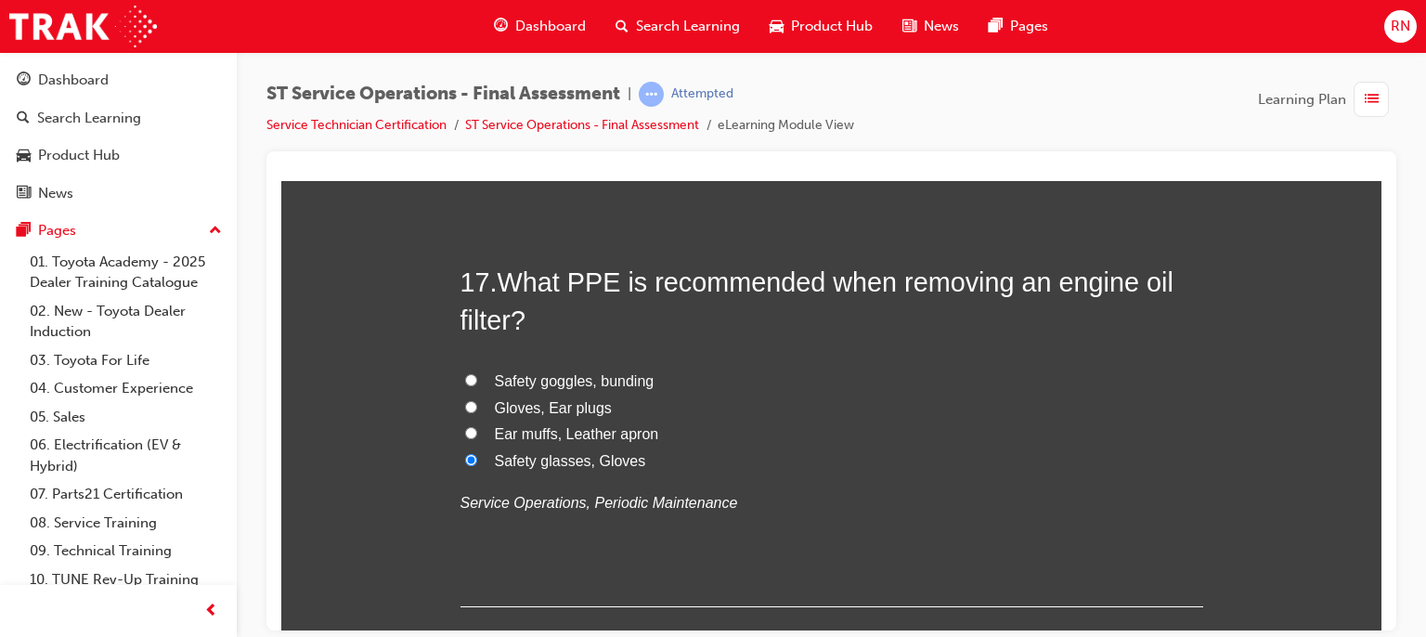
click at [475, 404] on input "Gloves, Ear plugs" at bounding box center [471, 406] width 12 height 12
click at [472, 427] on label "Ear muffs, Leather apron" at bounding box center [832, 434] width 743 height 27
click at [472, 427] on input "Ear muffs, Leather apron" at bounding box center [471, 432] width 12 height 12
click at [467, 455] on input "Safety glasses, Gloves" at bounding box center [471, 459] width 12 height 12
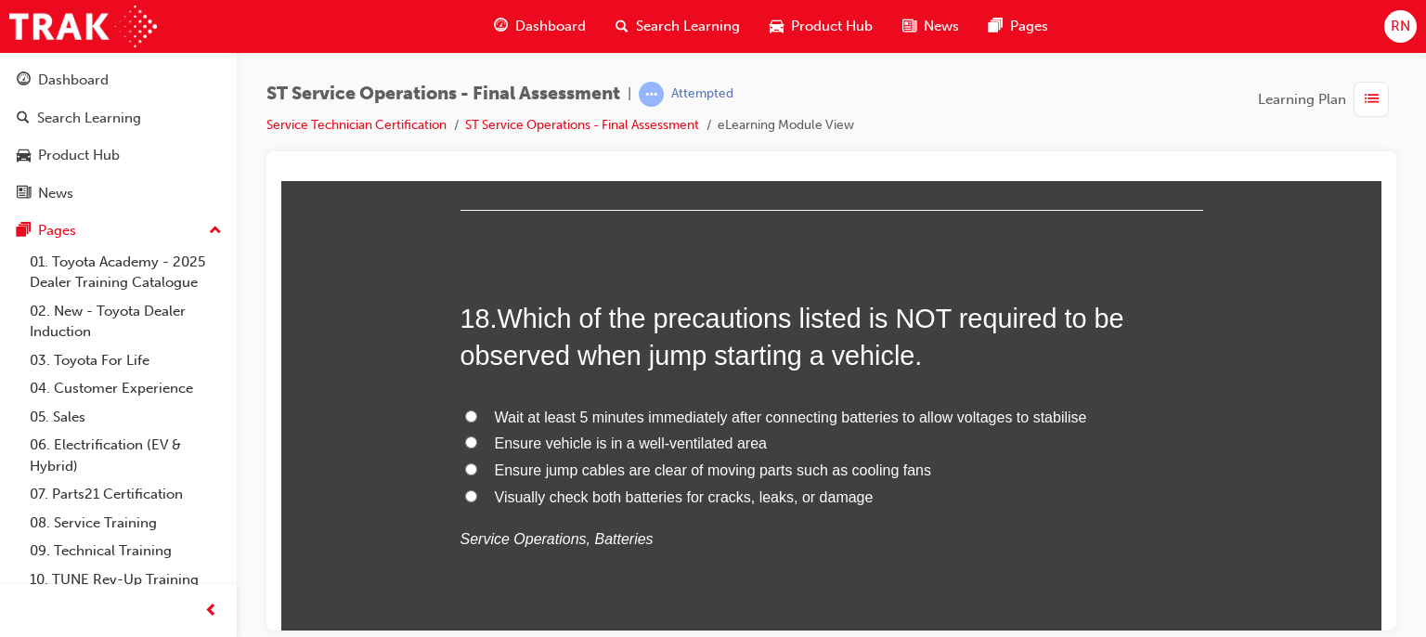
scroll to position [7392, 0]
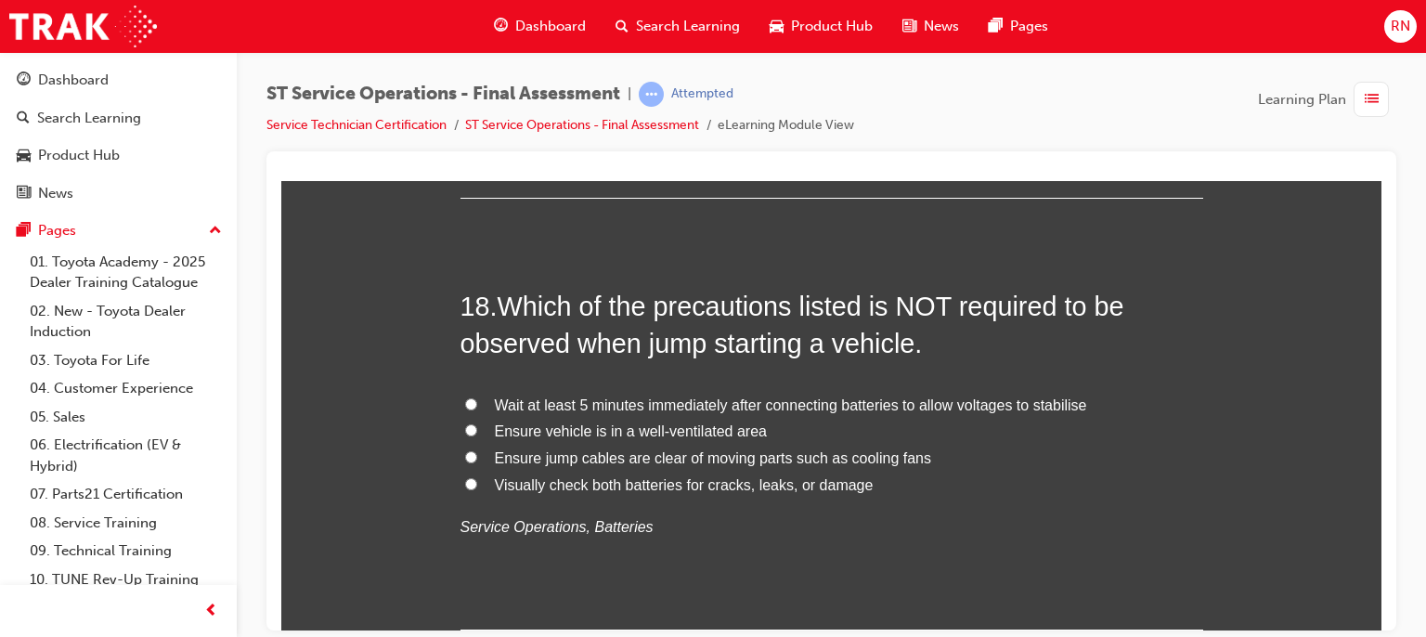
click at [497, 481] on span "Visually check both batteries for cracks, leaks, or damage" at bounding box center [684, 484] width 379 height 16
click at [477, 481] on input "Visually check both batteries for cracks, leaks, or damage" at bounding box center [471, 483] width 12 height 12
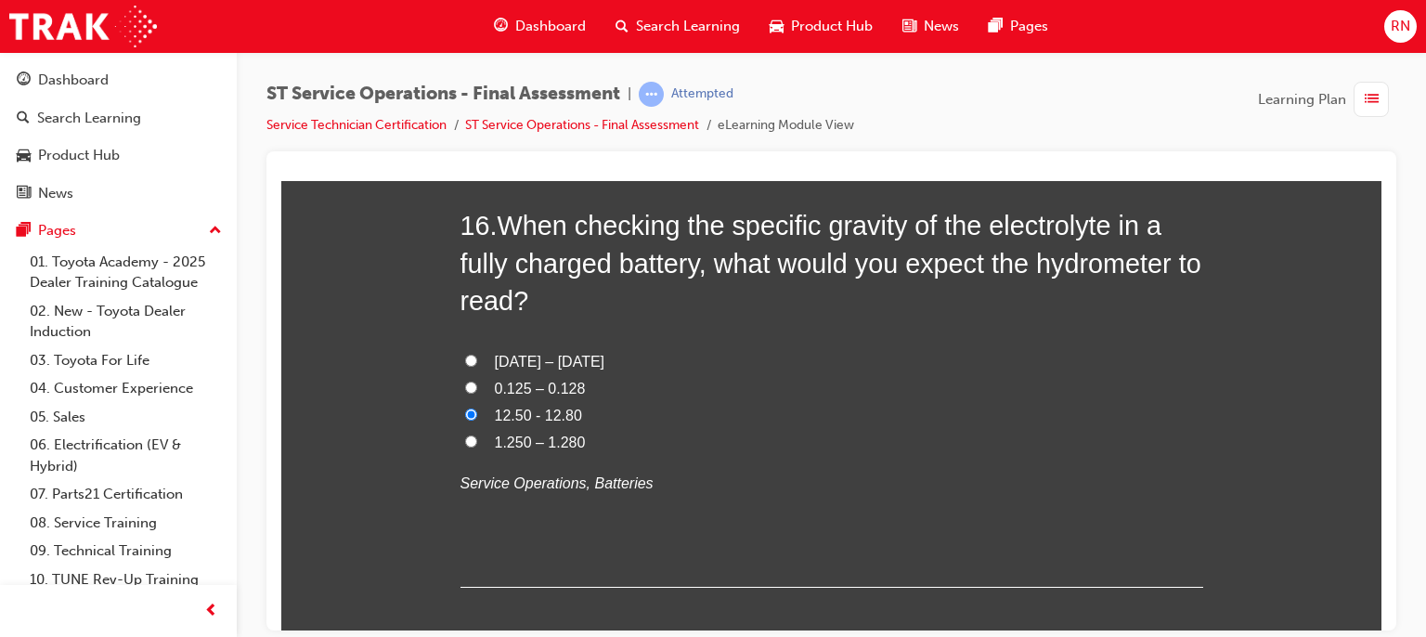
scroll to position [6538, 0]
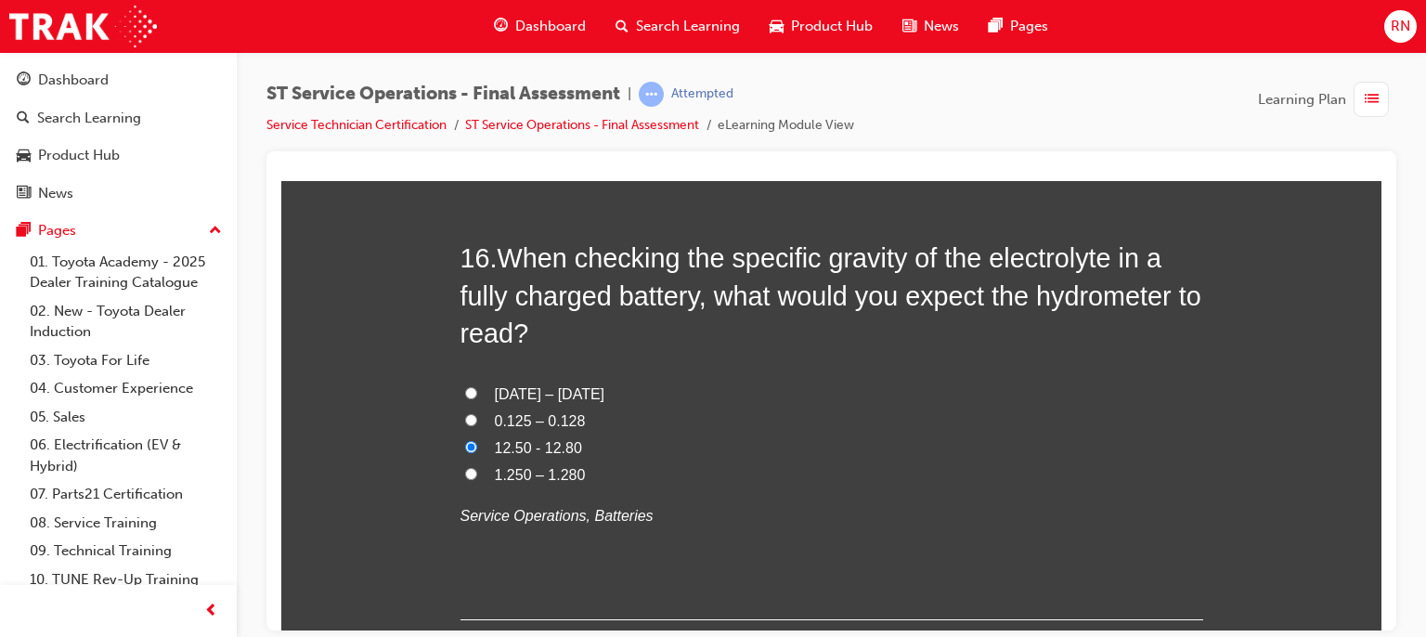
click at [465, 473] on input "1.250 – 1.280" at bounding box center [471, 473] width 12 height 12
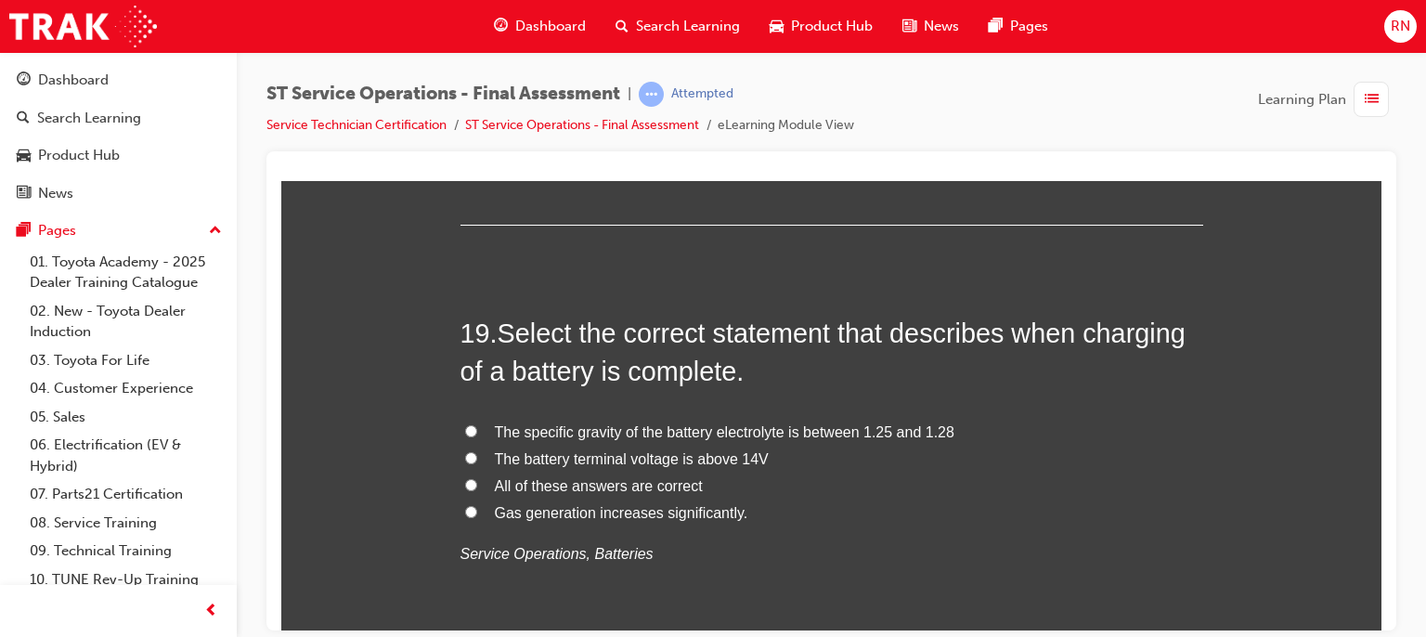
scroll to position [7825, 0]
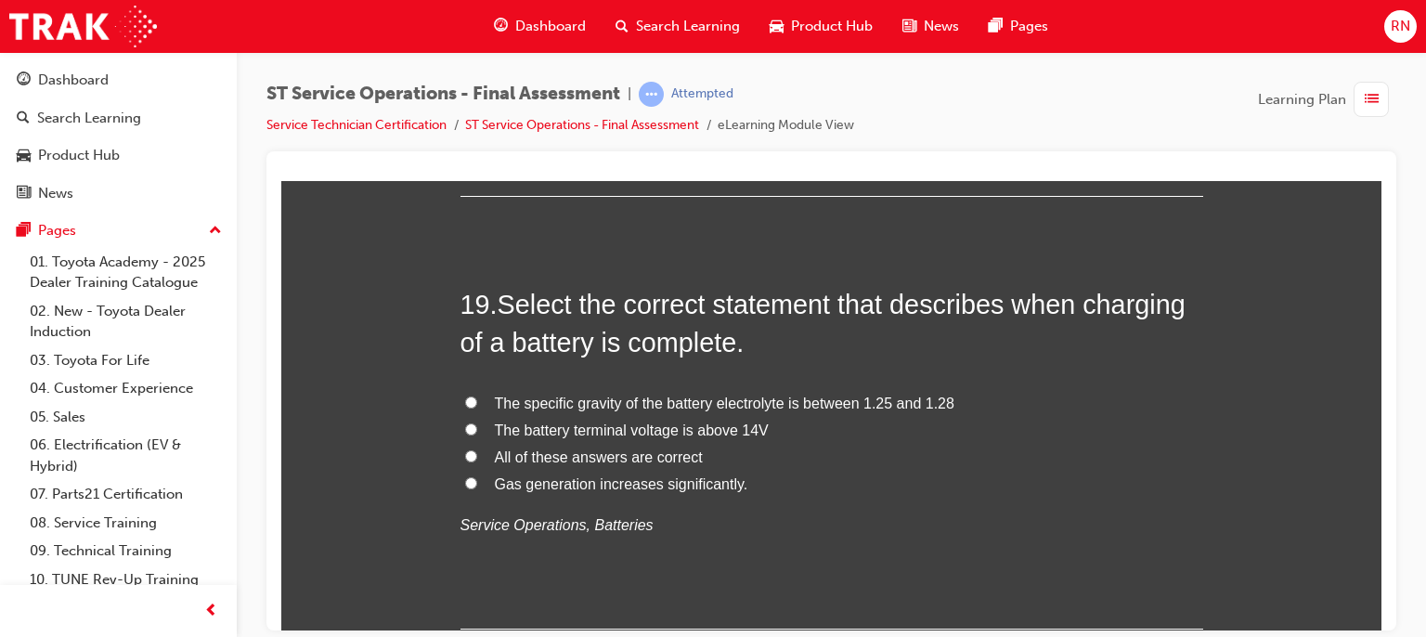
click at [465, 396] on input "The specific gravity of the battery electrolyte is between 1.25 and 1.28" at bounding box center [471, 402] width 12 height 12
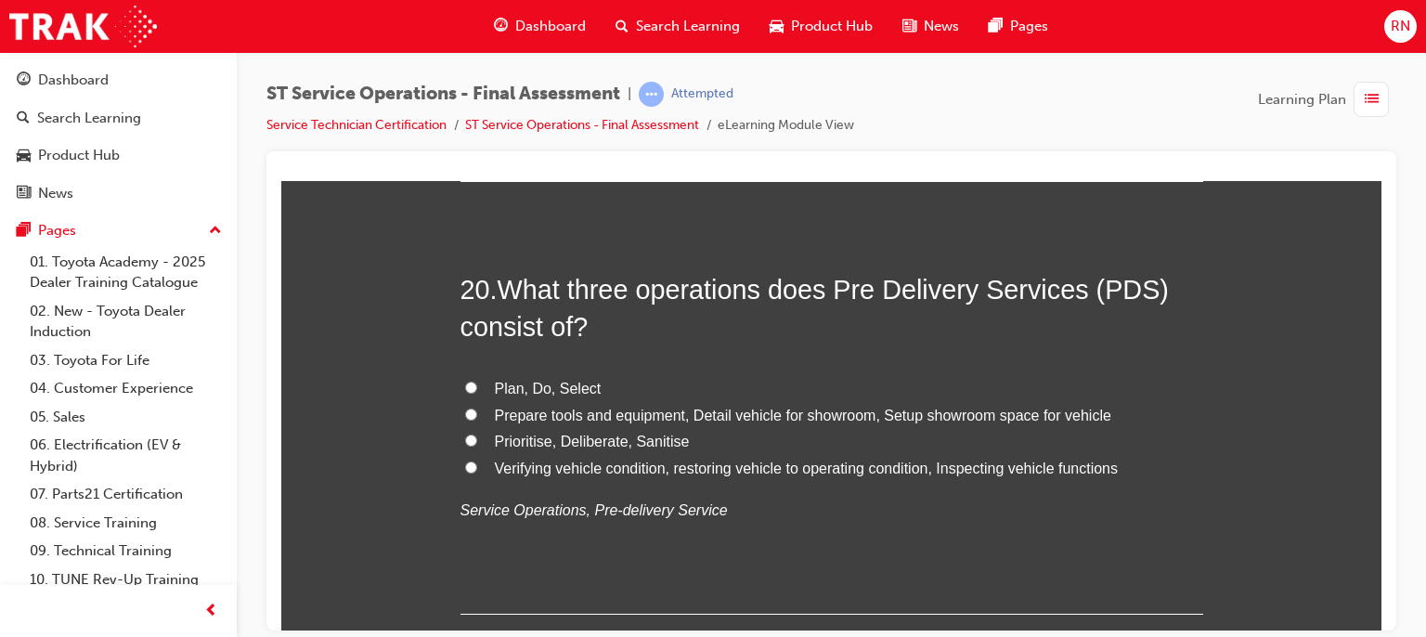
scroll to position [8283, 0]
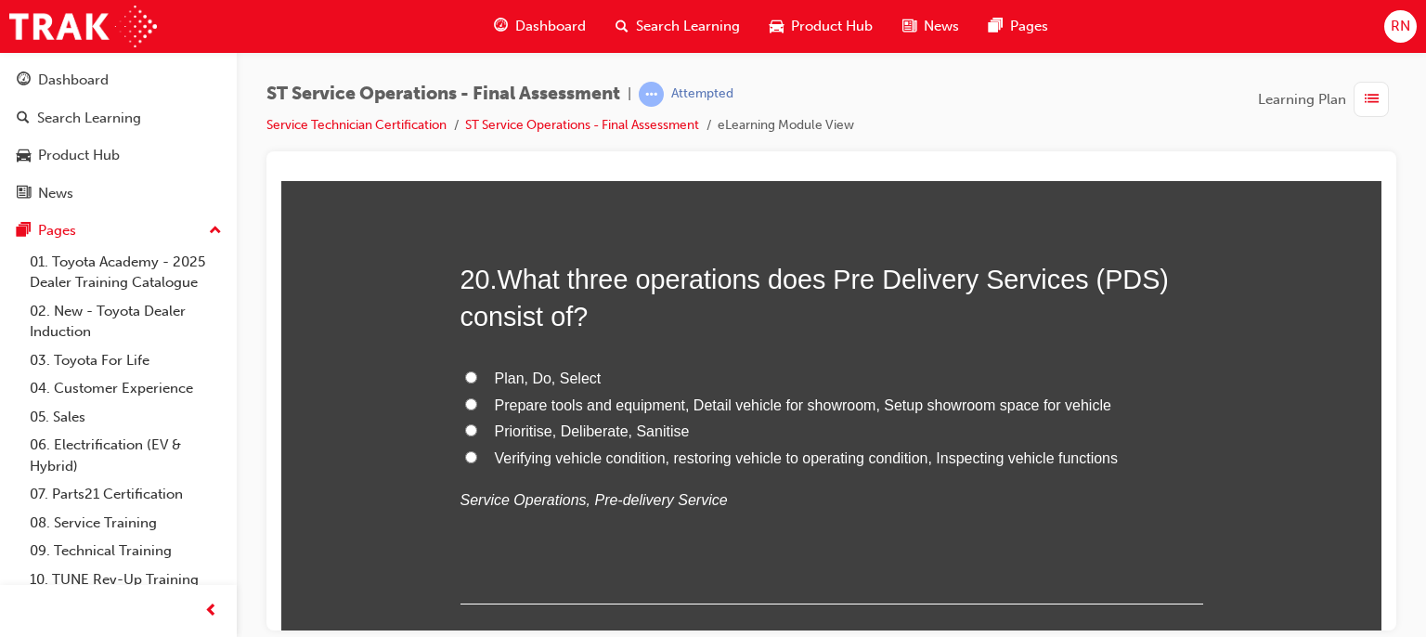
click at [473, 455] on label "Verifying vehicle condition, restoring vehicle to operating condition, Inspecti…" at bounding box center [832, 458] width 743 height 27
click at [473, 455] on input "Verifying vehicle condition, restoring vehicle to operating condition, Inspecti…" at bounding box center [471, 456] width 12 height 12
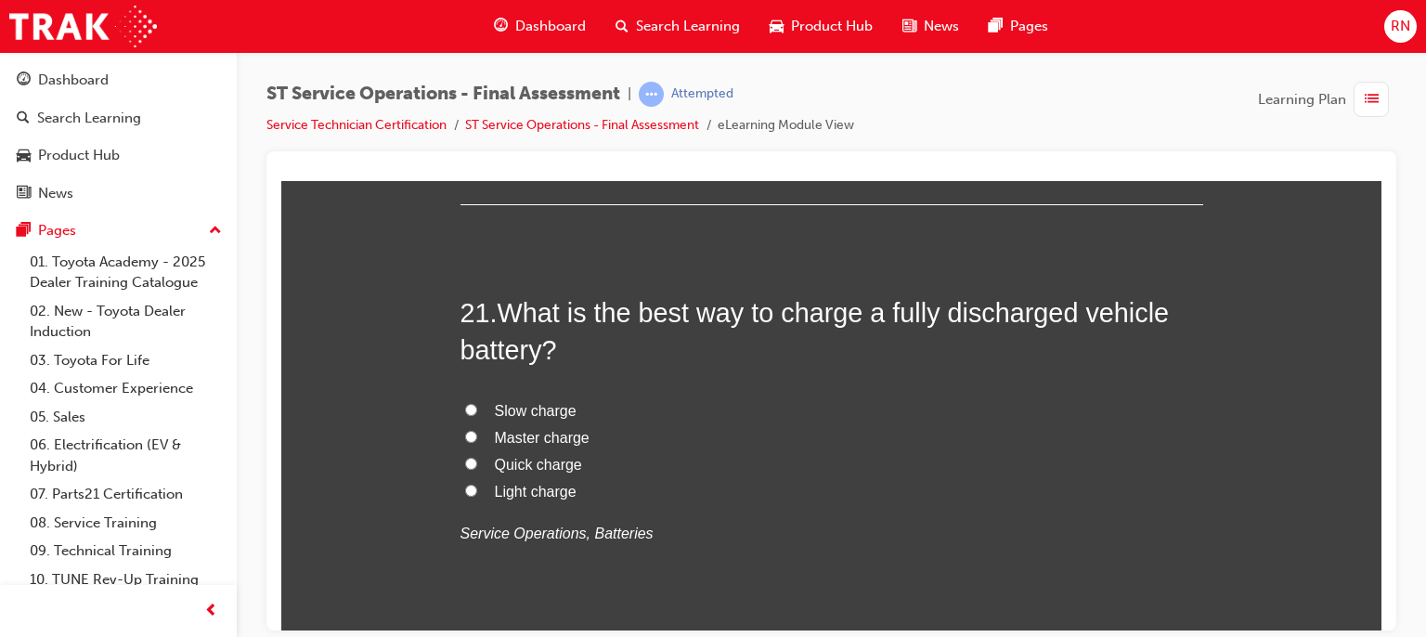
scroll to position [8692, 0]
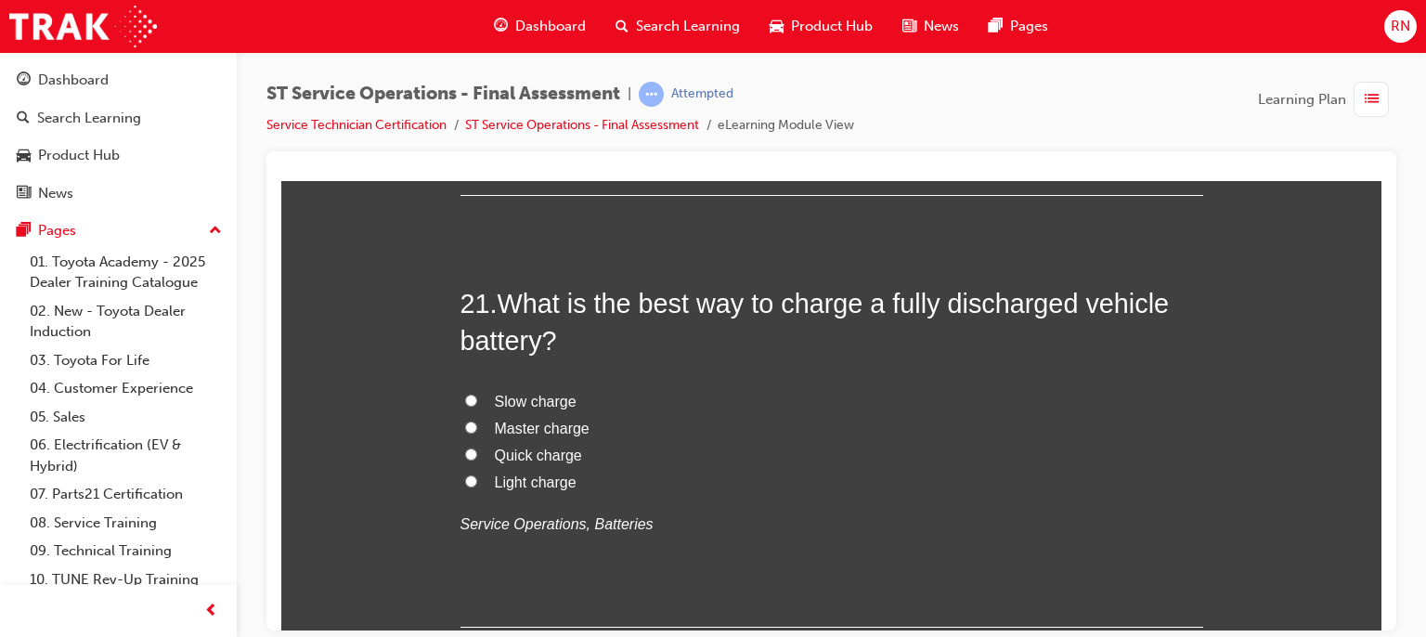
click at [479, 402] on label "Slow charge" at bounding box center [832, 401] width 743 height 27
click at [477, 402] on input "Slow charge" at bounding box center [471, 400] width 12 height 12
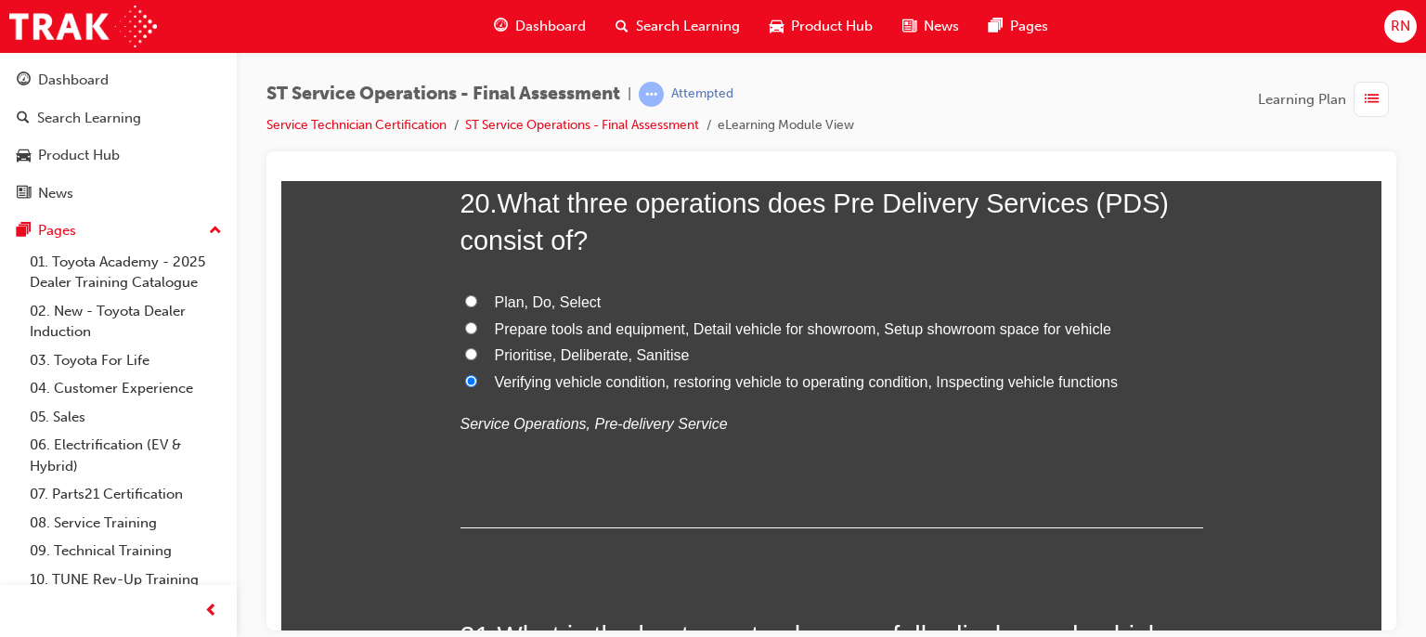
scroll to position [8271, 0]
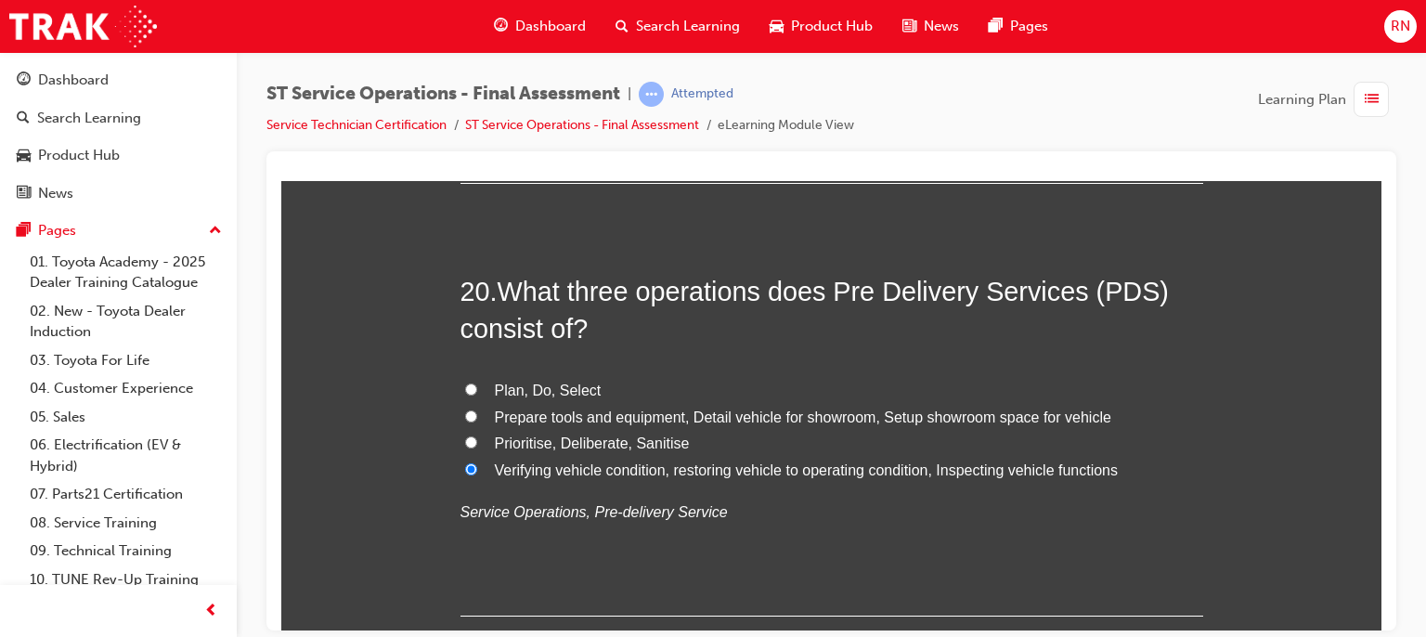
click at [1377, 181] on iframe at bounding box center [831, 405] width 1100 height 449
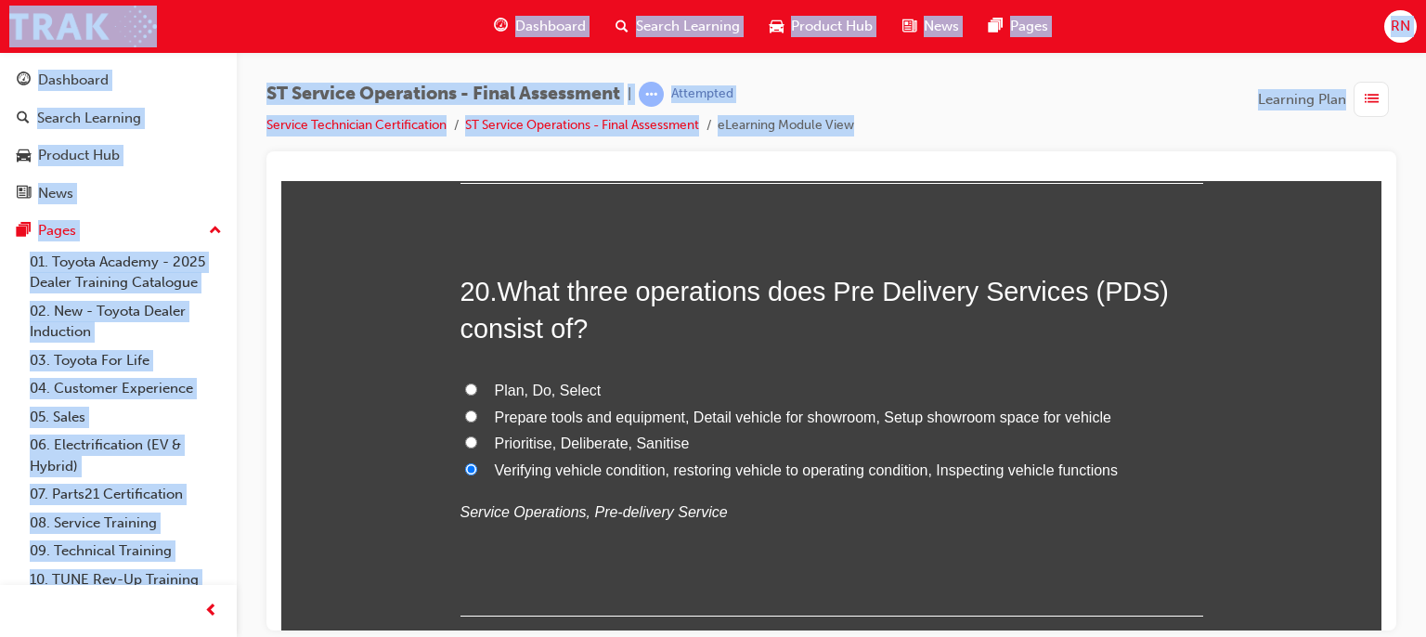
click at [1377, 181] on iframe at bounding box center [831, 405] width 1100 height 449
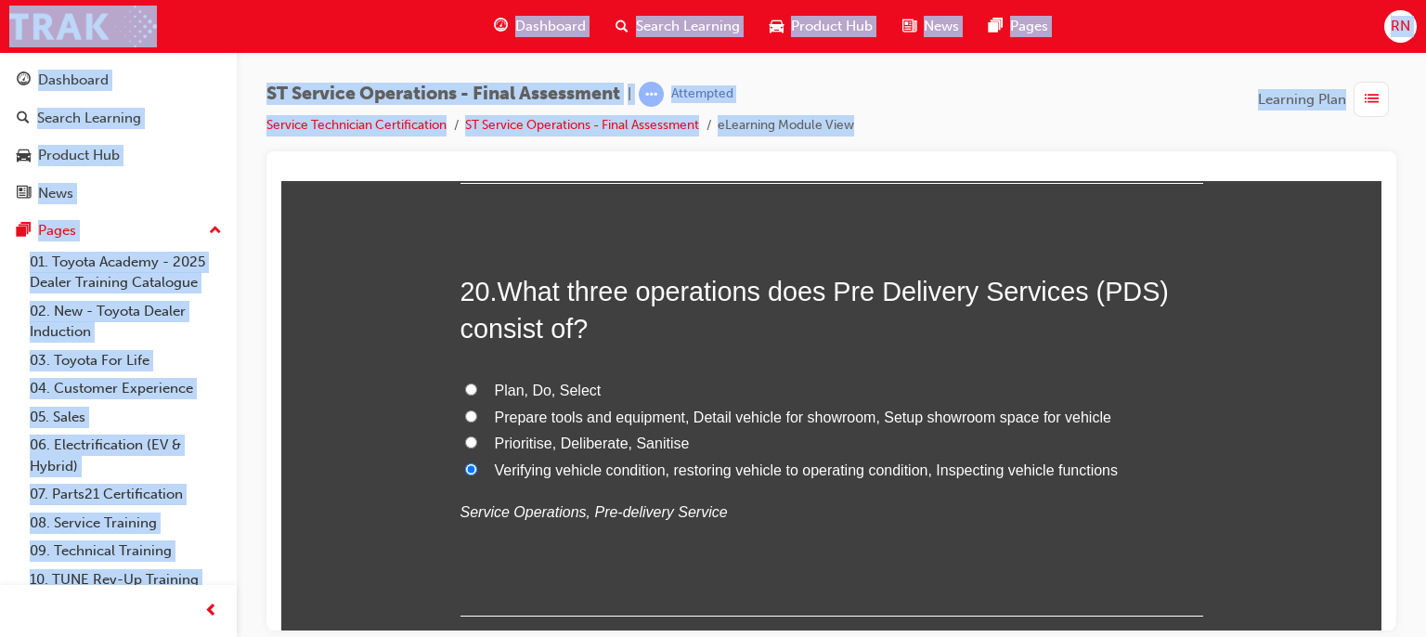
click at [1377, 181] on iframe at bounding box center [831, 405] width 1100 height 449
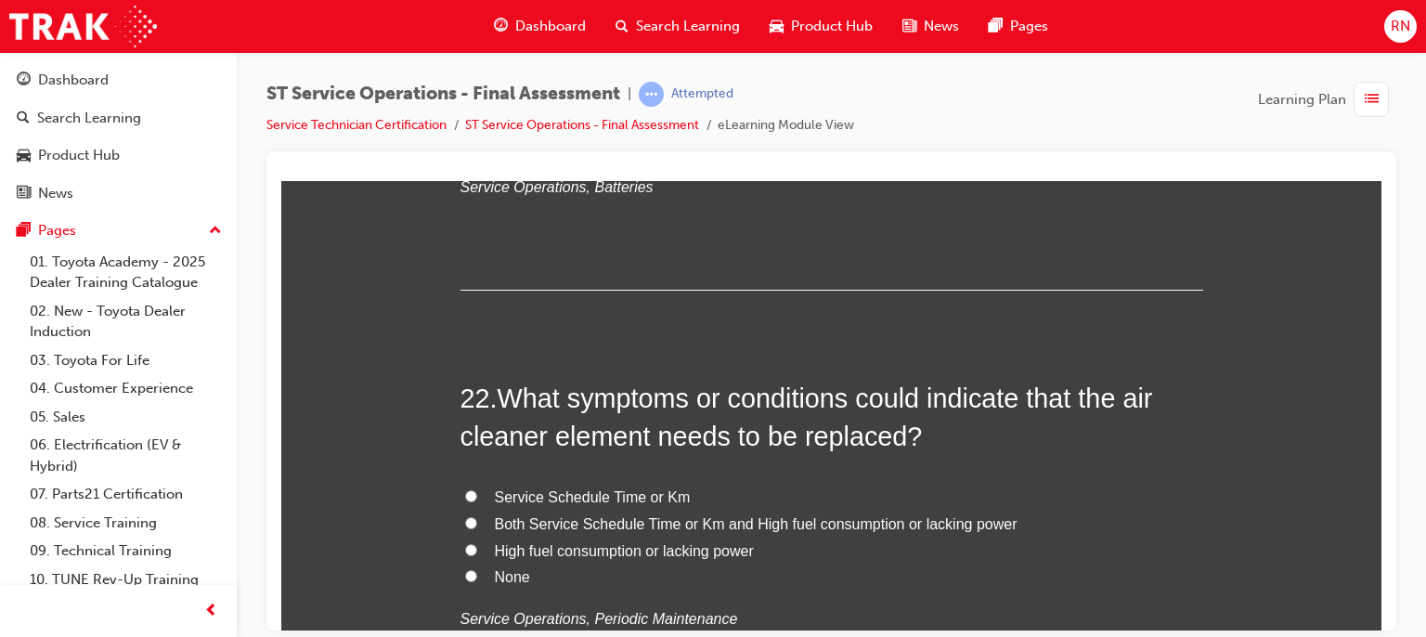
scroll to position [9084, 0]
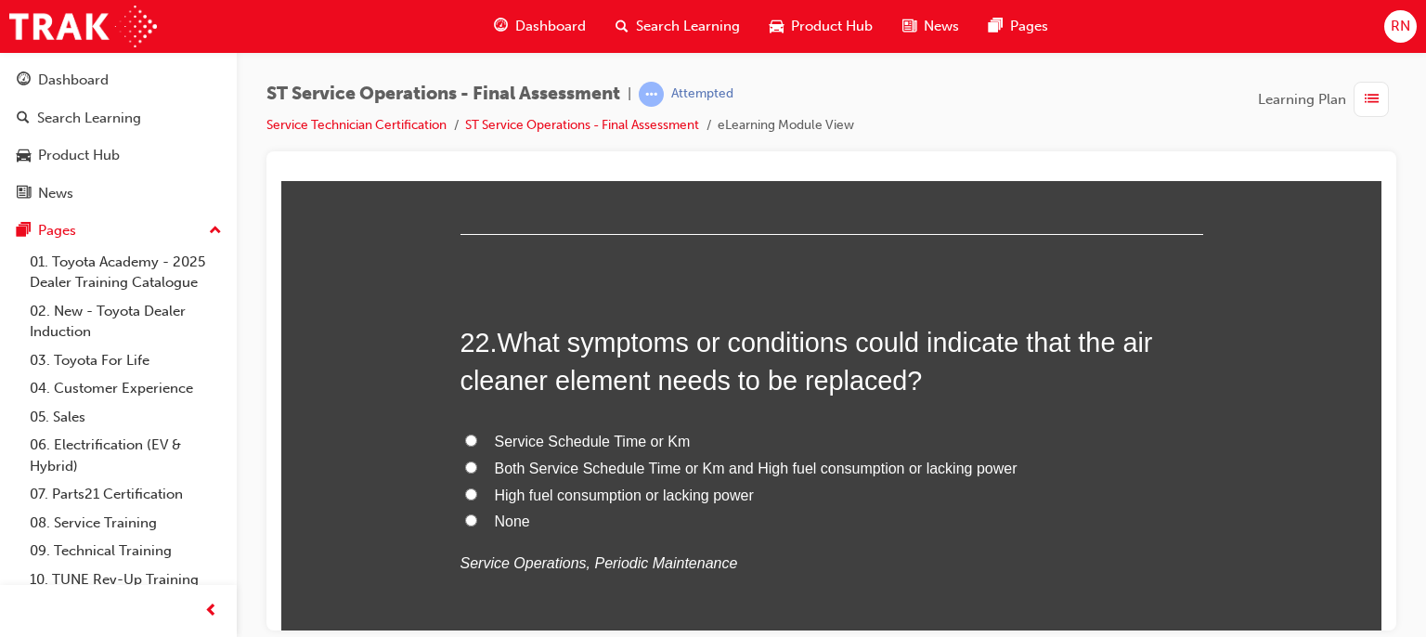
click at [479, 460] on label "Both Service Schedule Time or Km and High fuel consumption or lacking power" at bounding box center [832, 468] width 743 height 27
click at [477, 461] on input "Both Service Schedule Time or Km and High fuel consumption or lacking power" at bounding box center [471, 467] width 12 height 12
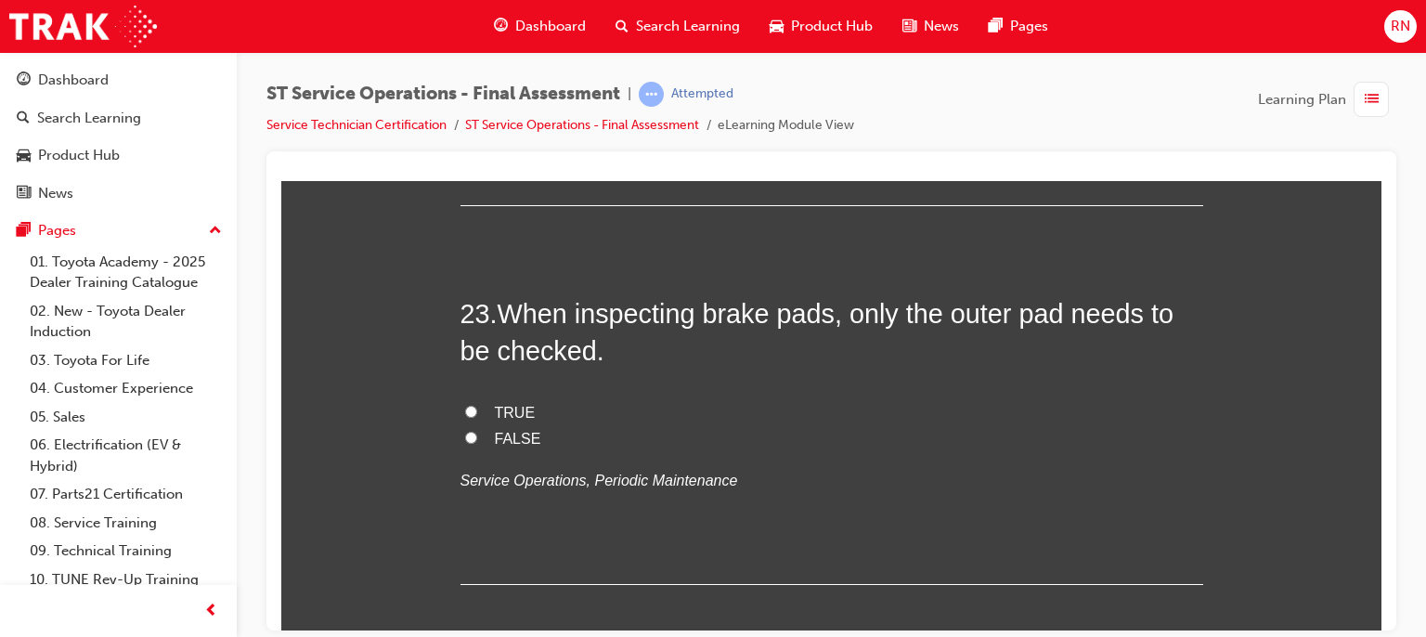
scroll to position [9567, 0]
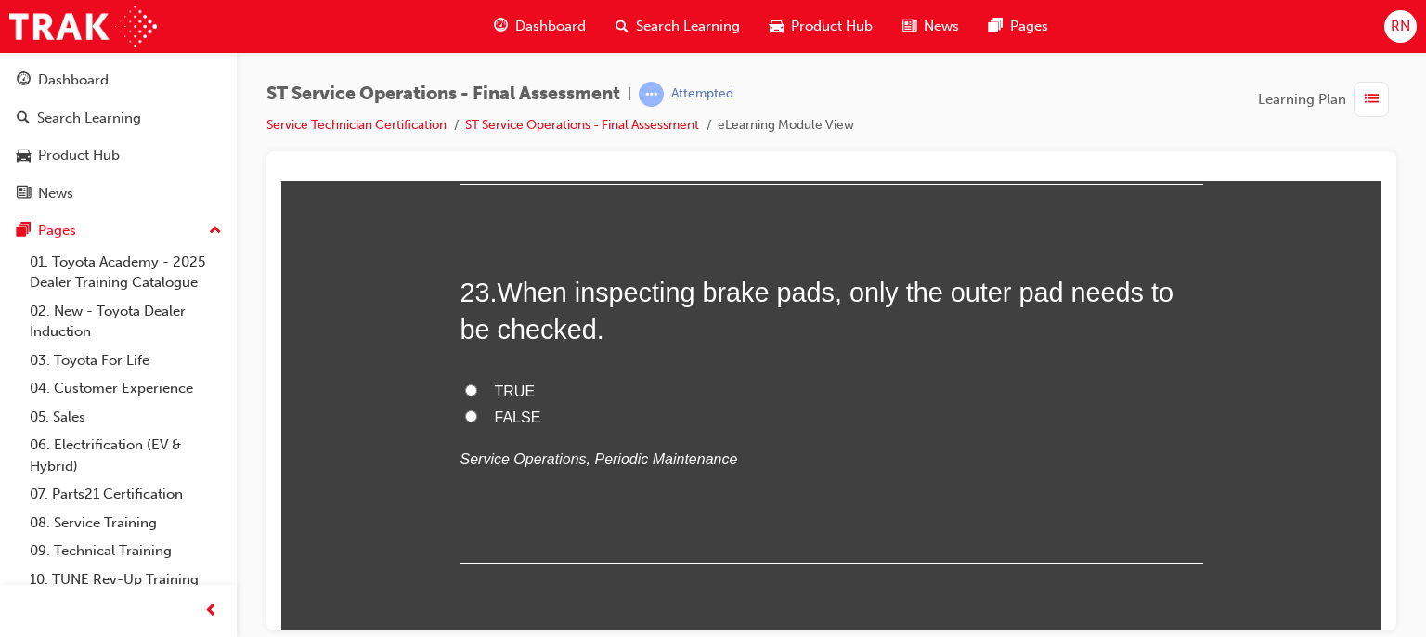
click at [486, 417] on label "FALSE" at bounding box center [832, 417] width 743 height 27
click at [477, 417] on input "FALSE" at bounding box center [471, 415] width 12 height 12
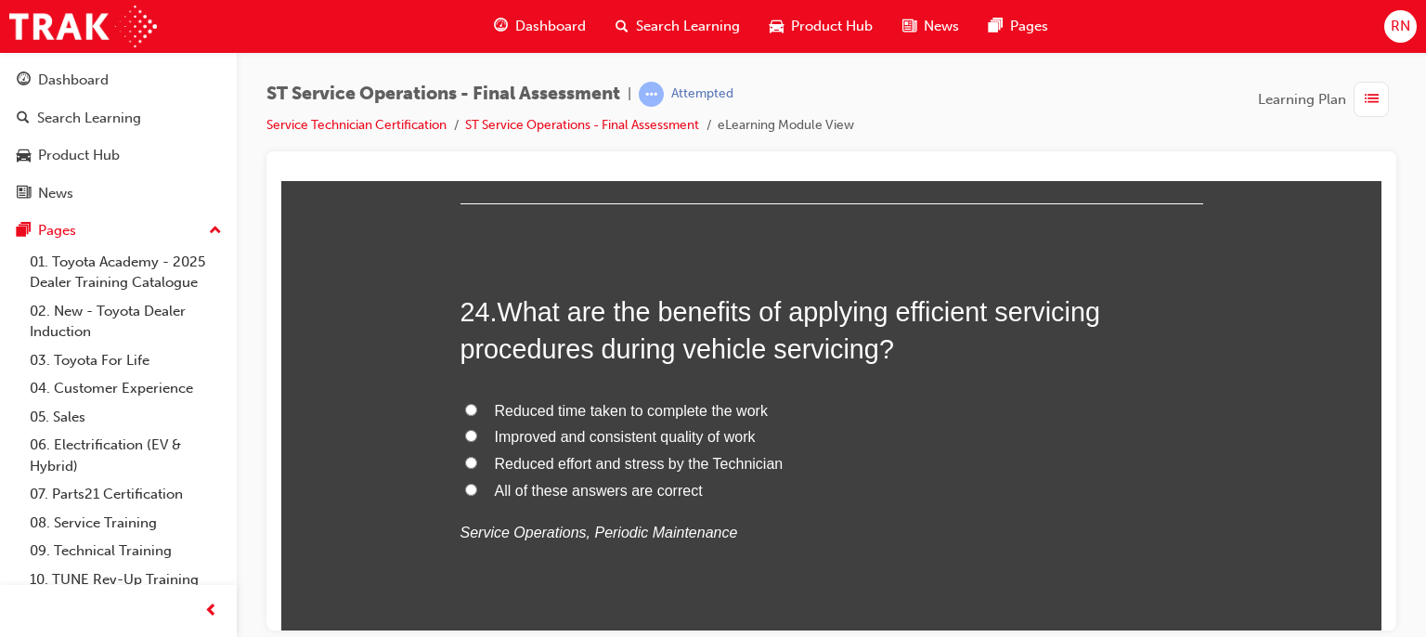
scroll to position [9939, 0]
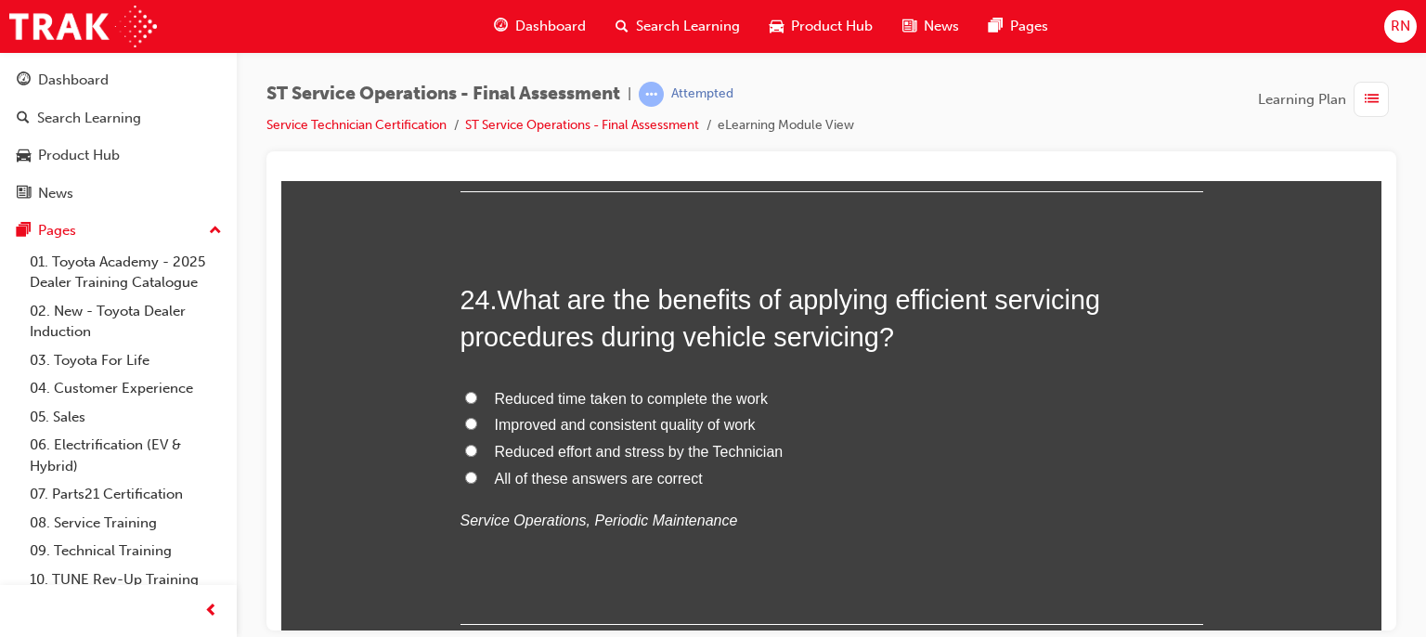
click at [465, 417] on input "Improved and consistent quality of work" at bounding box center [471, 423] width 12 height 12
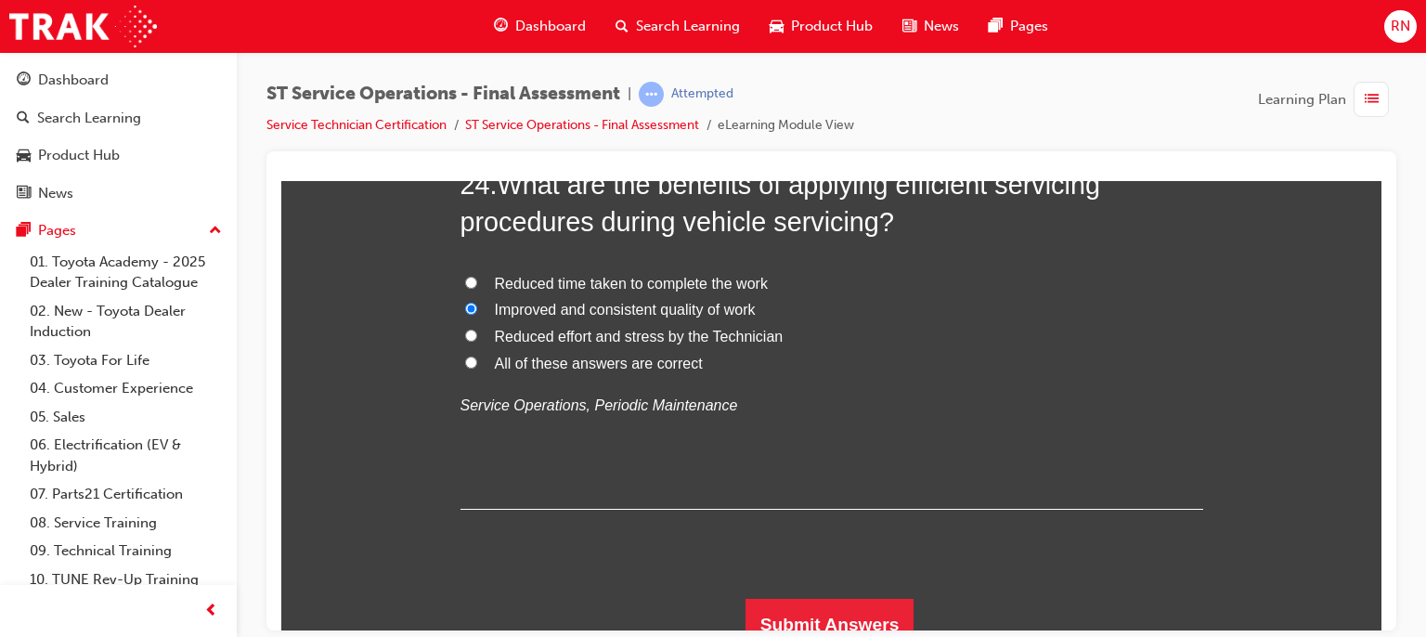
scroll to position [10069, 0]
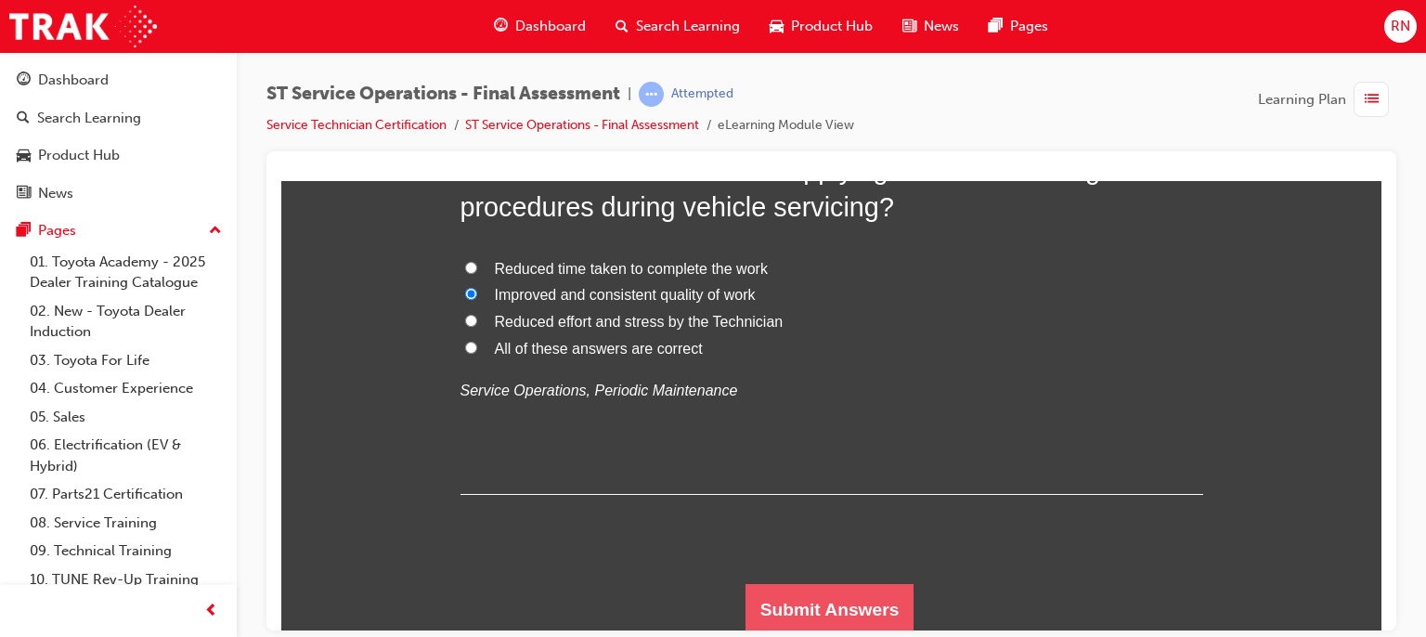
click at [840, 623] on button "Submit Answers" at bounding box center [830, 609] width 169 height 52
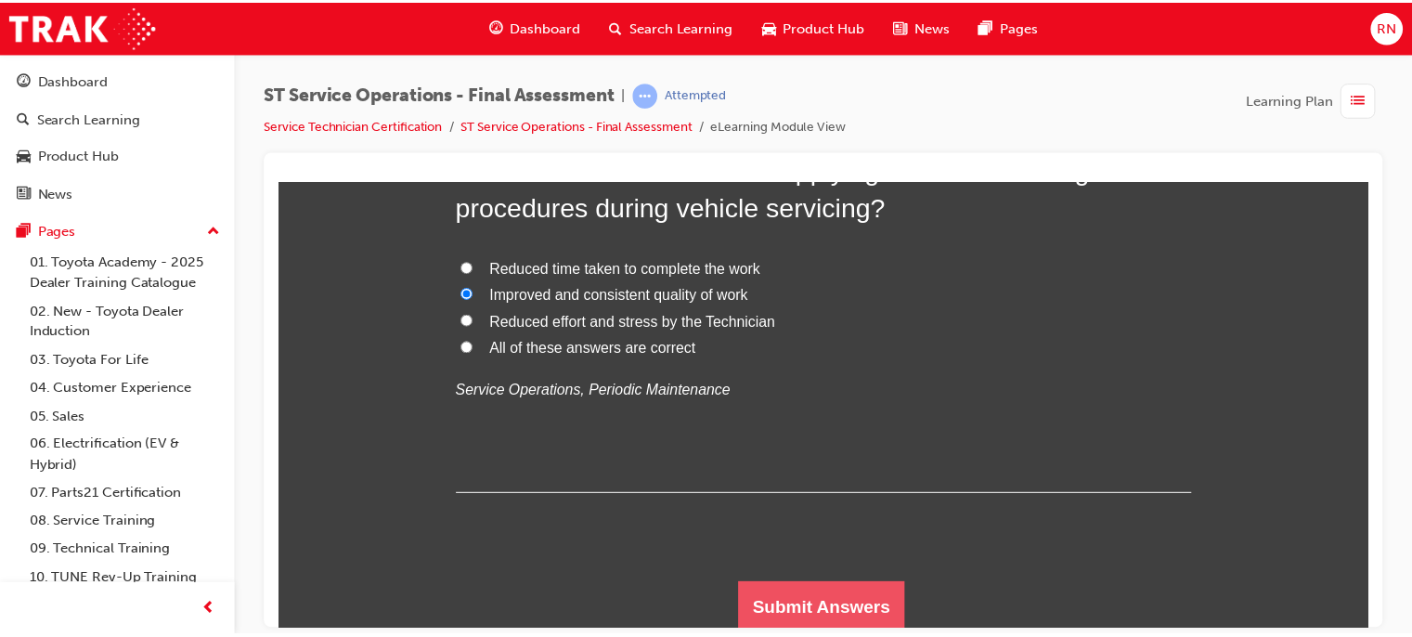
scroll to position [0, 0]
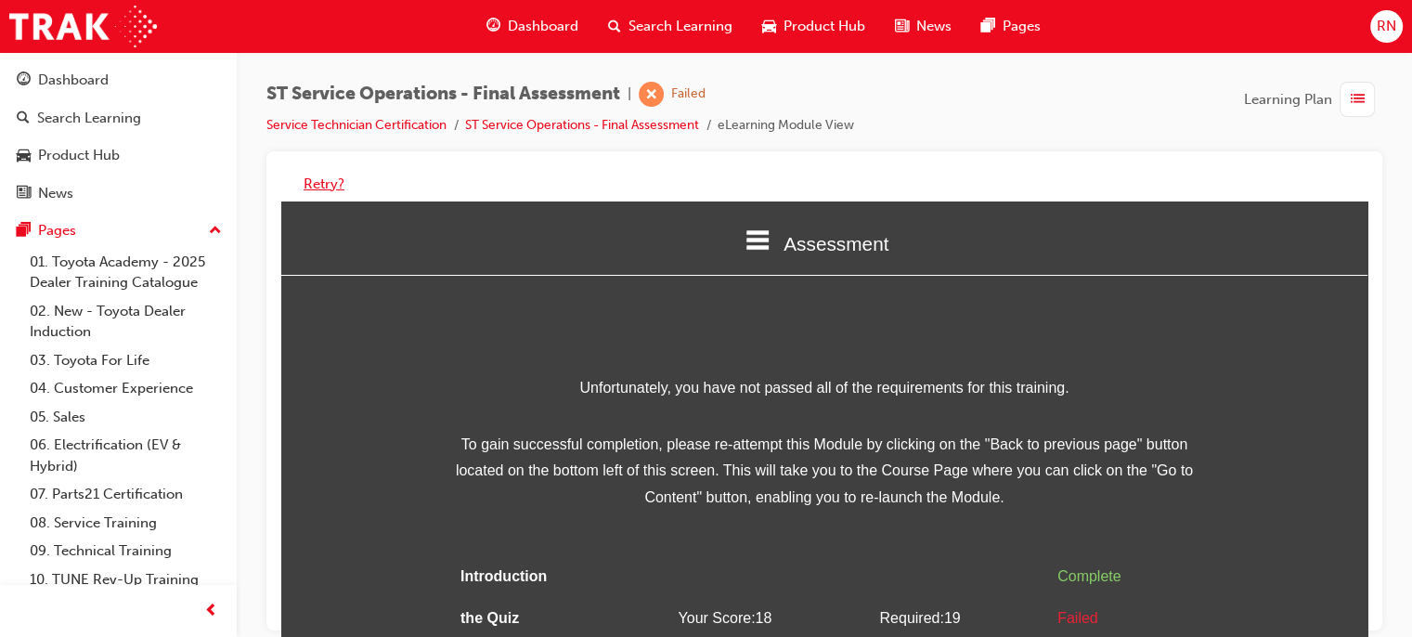
click at [305, 185] on button "Retry?" at bounding box center [324, 184] width 41 height 21
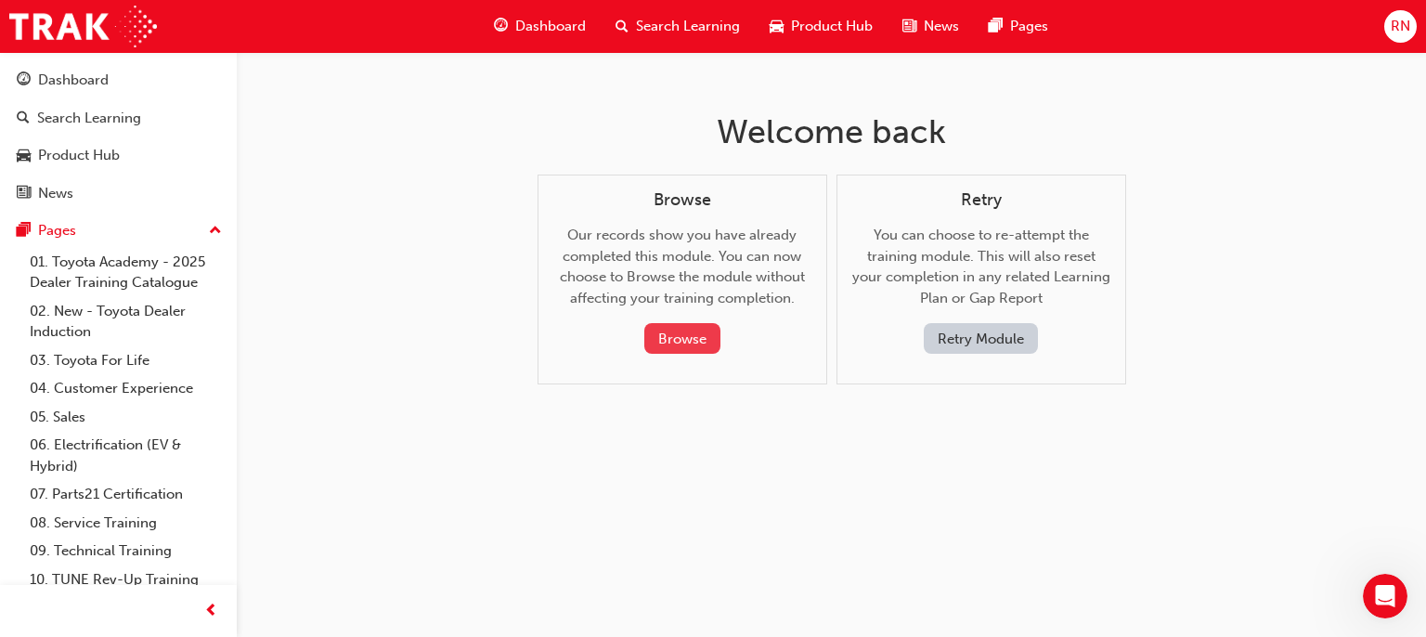
click at [683, 334] on button "Browse" at bounding box center [682, 338] width 76 height 31
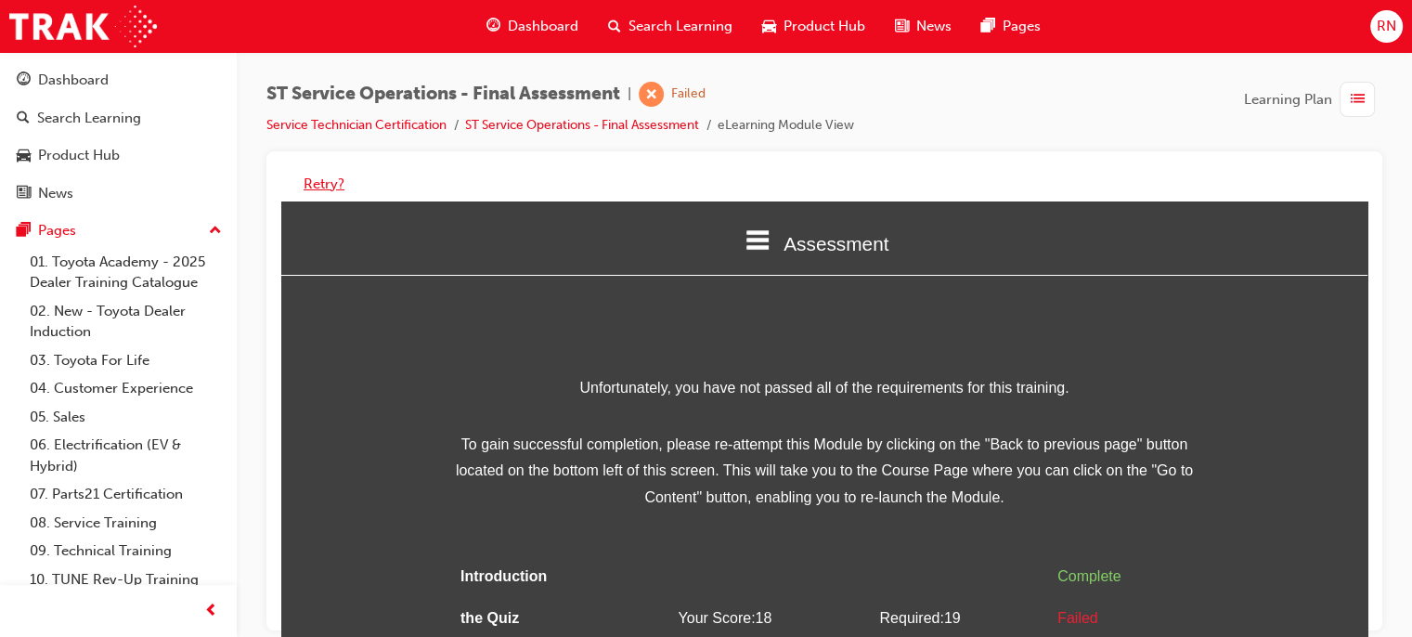
click at [312, 183] on button "Retry?" at bounding box center [324, 184] width 41 height 21
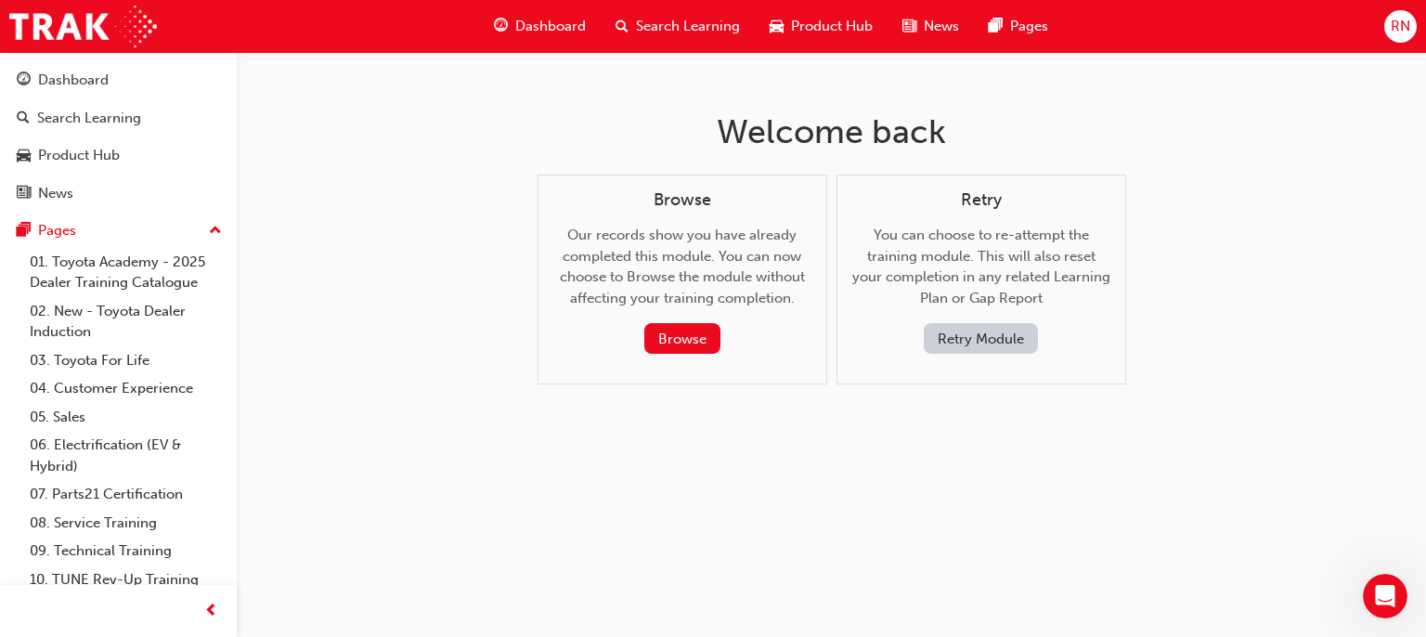
click at [971, 324] on button "Retry Module" at bounding box center [981, 338] width 114 height 31
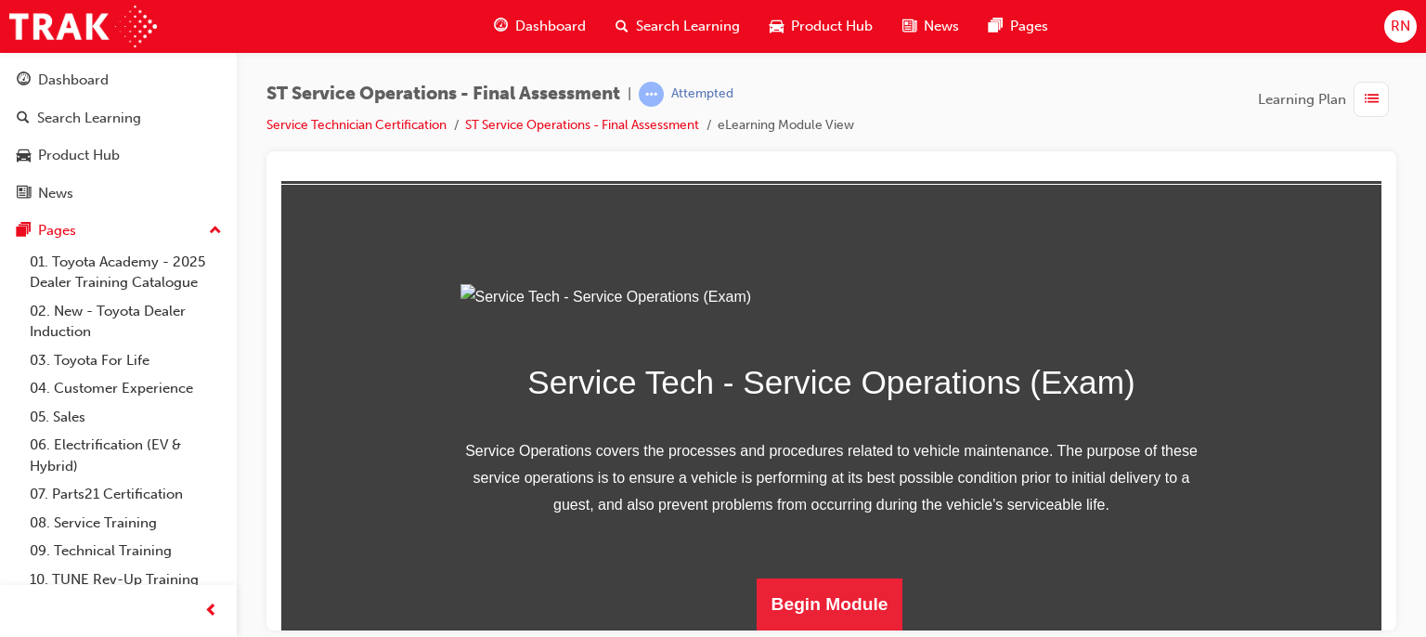
scroll to position [275, 0]
click at [856, 621] on button "Begin Module" at bounding box center [830, 604] width 147 height 52
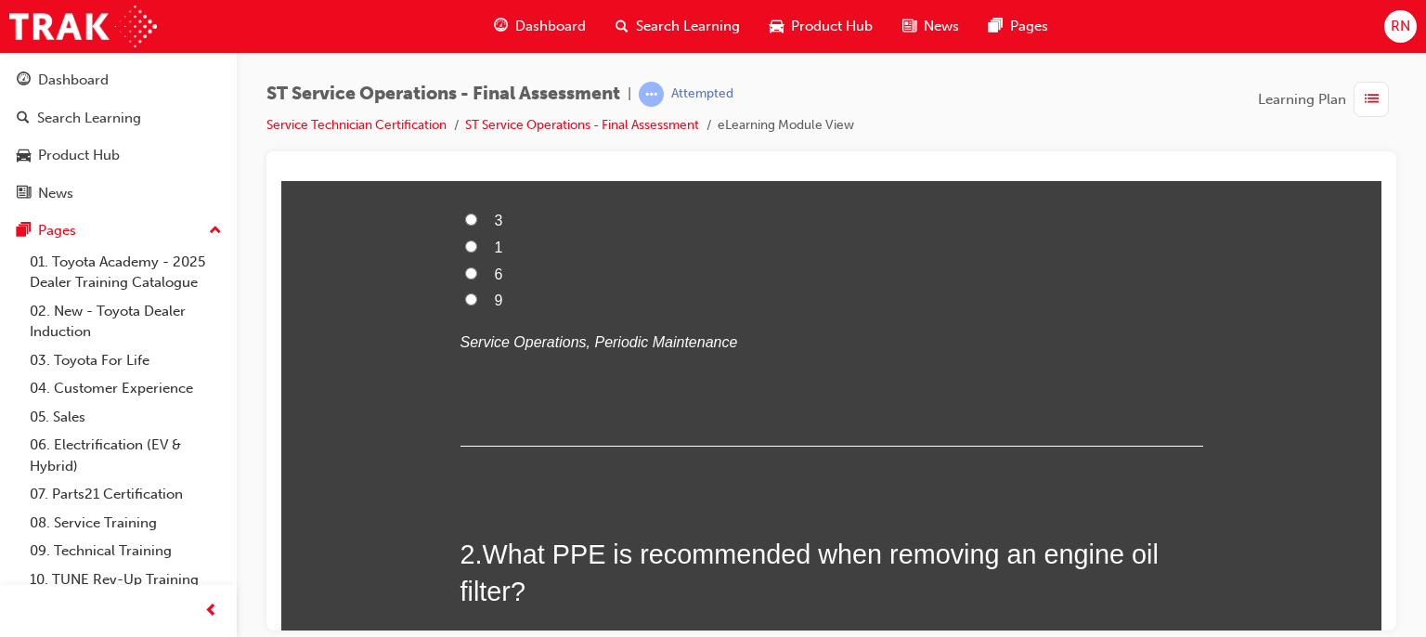
scroll to position [0, 0]
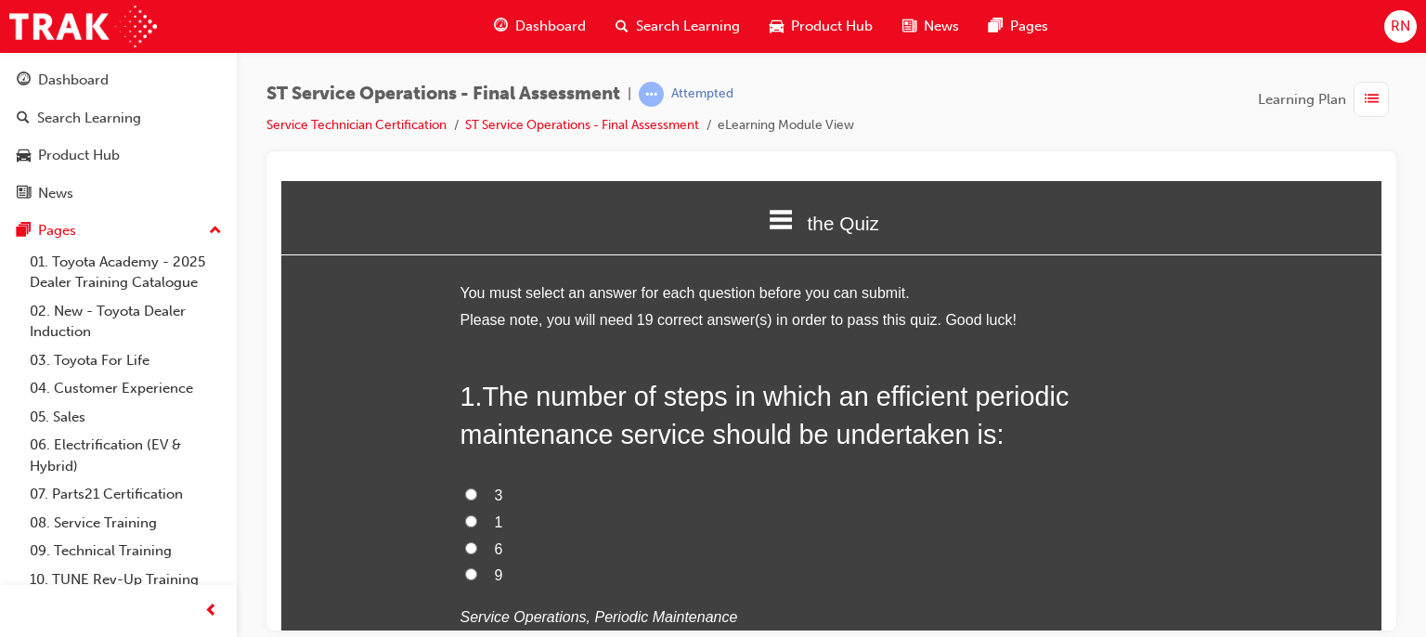
click at [479, 540] on label "6" at bounding box center [832, 549] width 743 height 27
click at [477, 541] on input "6" at bounding box center [471, 547] width 12 height 12
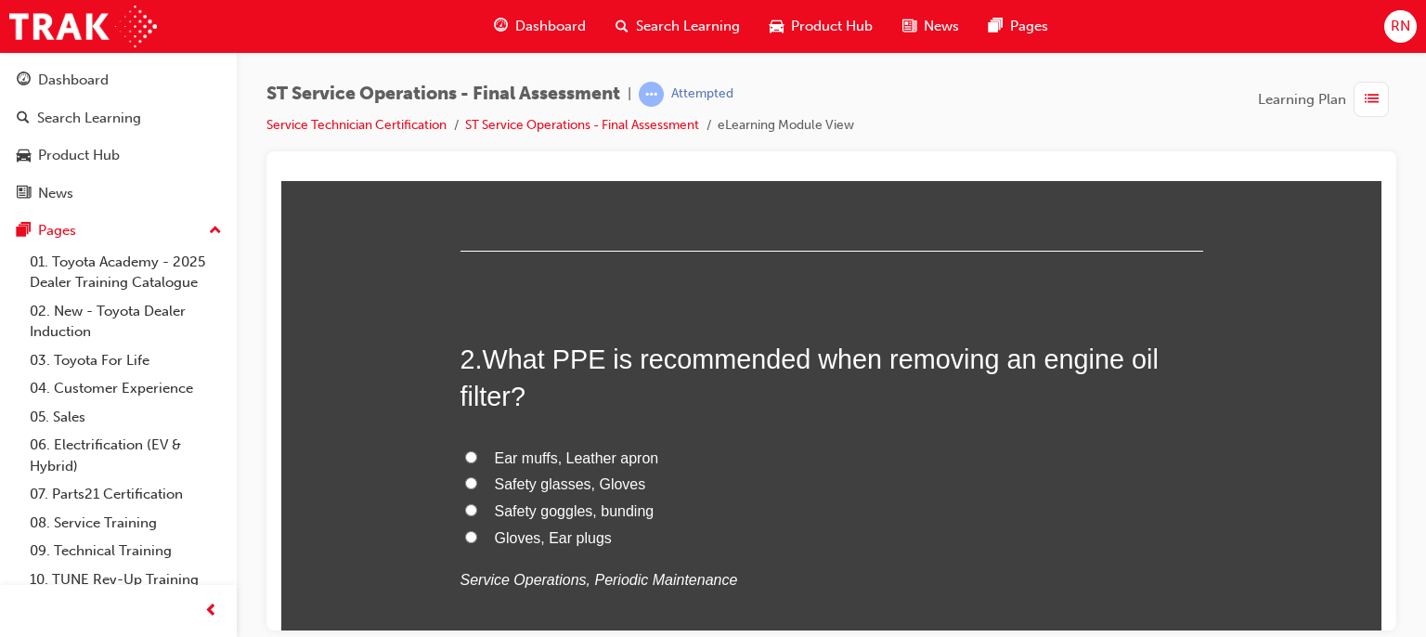
scroll to position [507, 0]
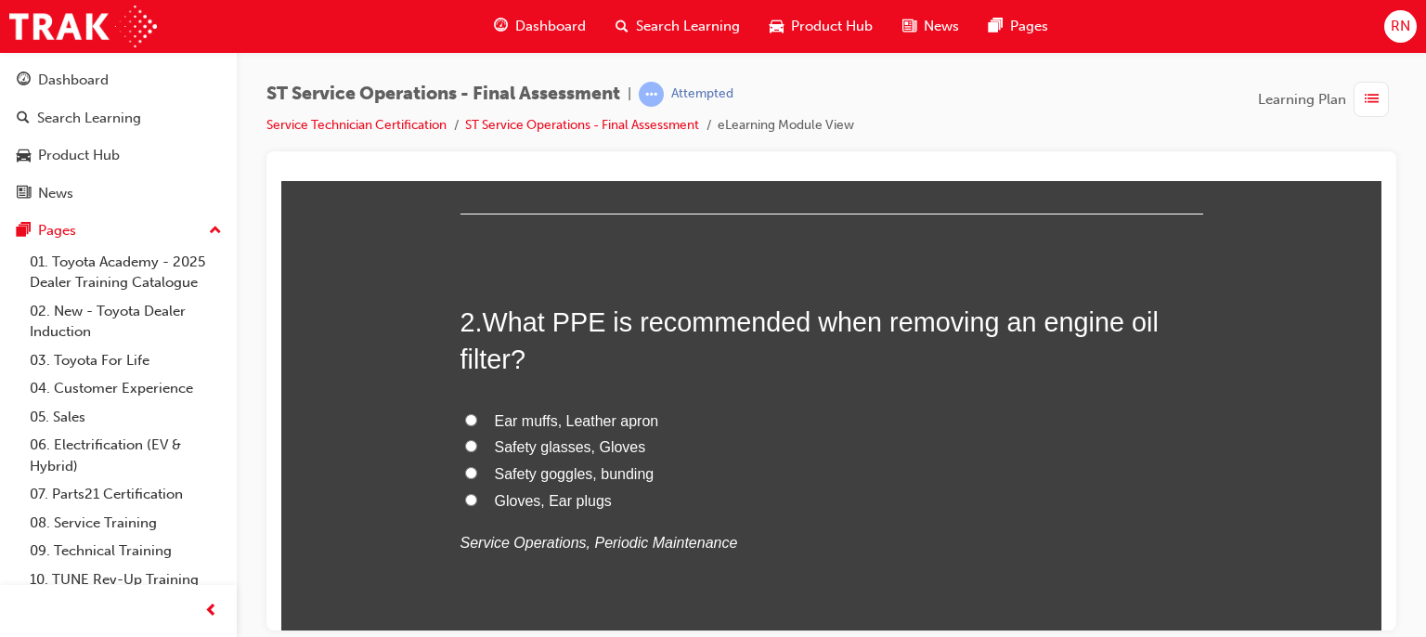
click at [465, 450] on input "Safety glasses, Gloves" at bounding box center [471, 445] width 12 height 12
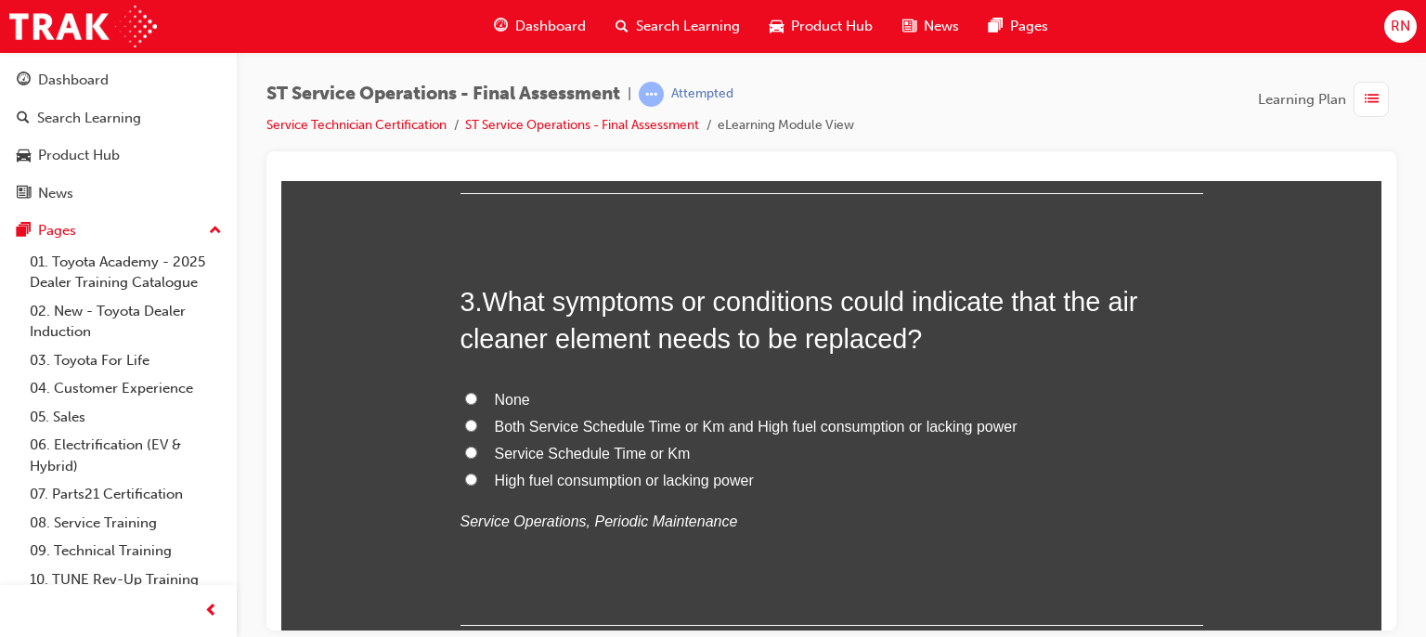
scroll to position [1015, 0]
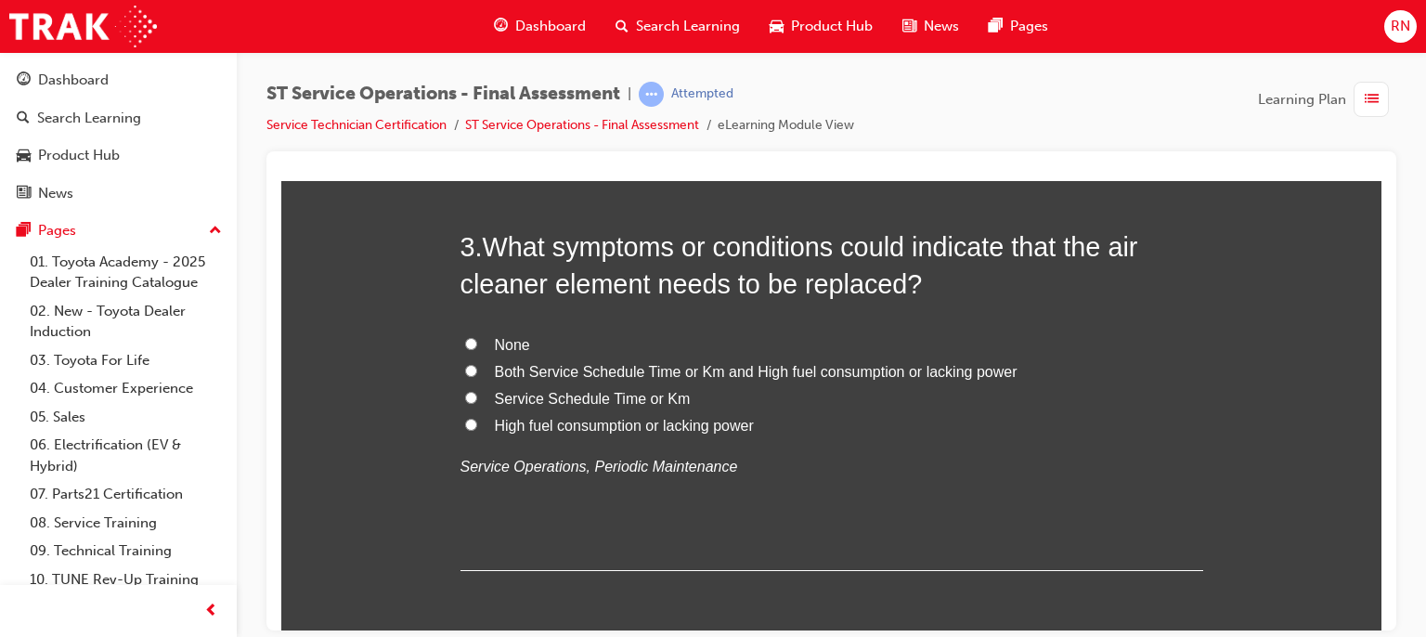
click at [469, 400] on input "Service Schedule Time or Km" at bounding box center [471, 397] width 12 height 12
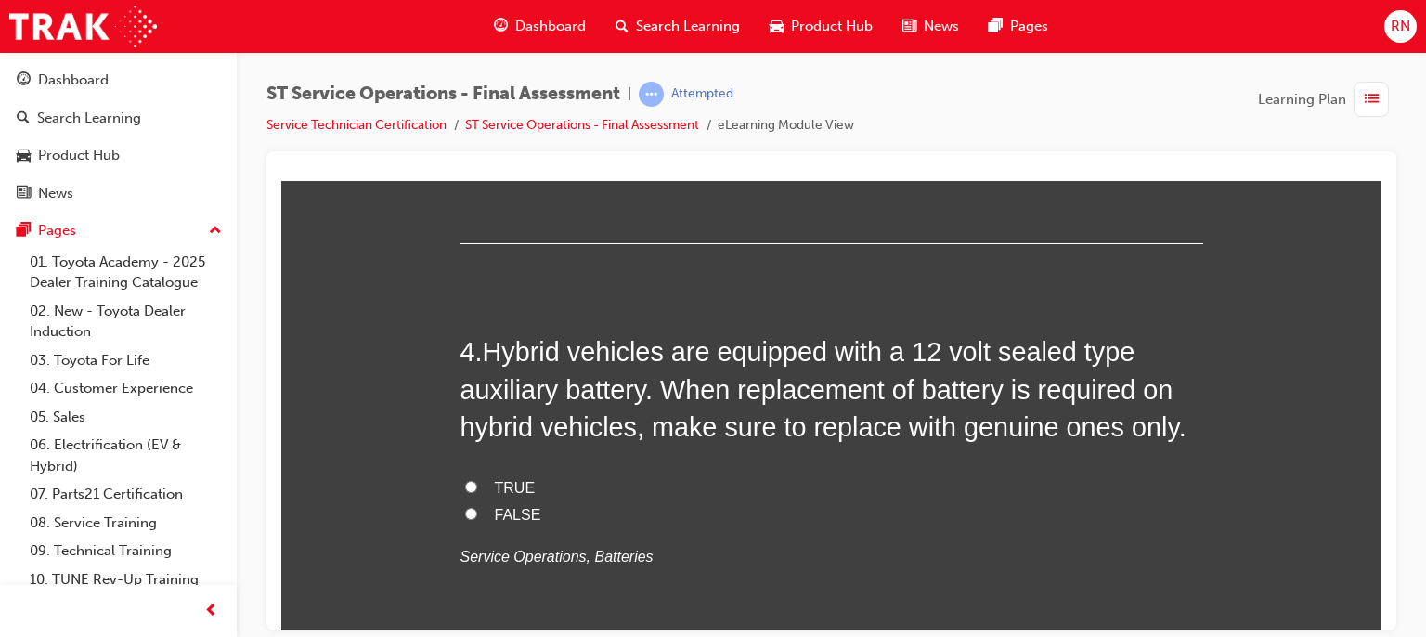
scroll to position [1349, 0]
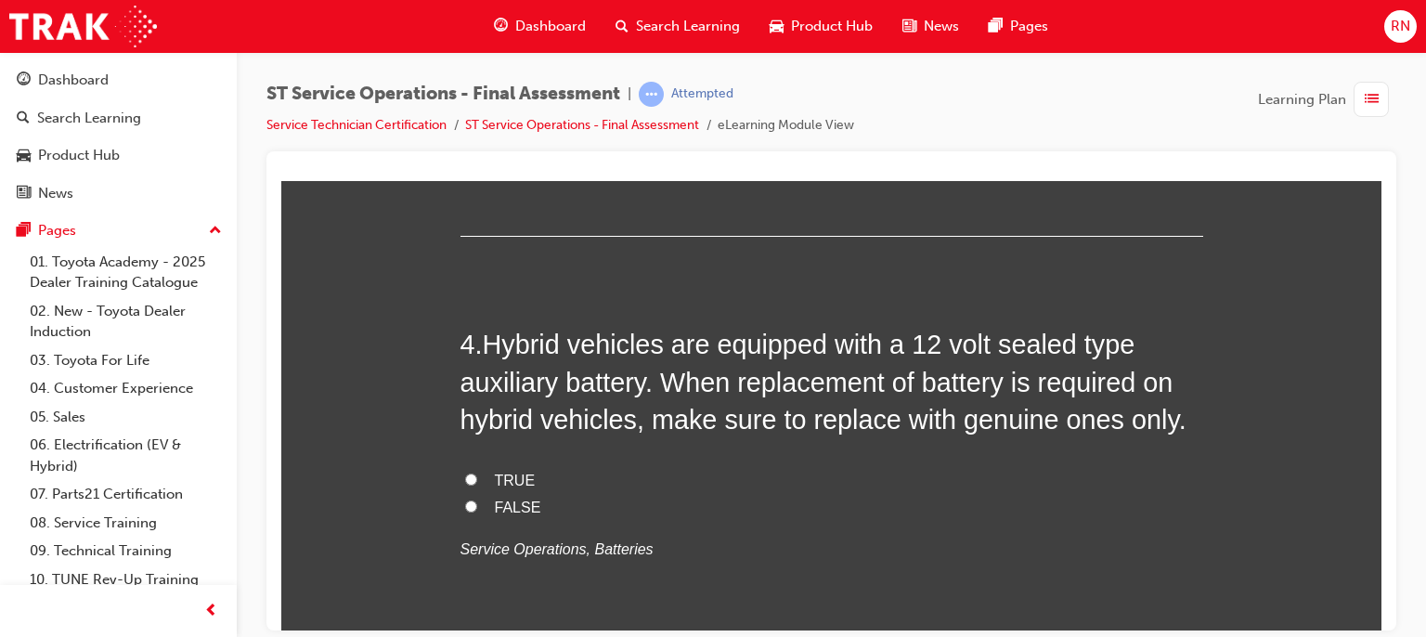
click at [474, 496] on label "FALSE" at bounding box center [832, 507] width 743 height 27
click at [474, 500] on input "FALSE" at bounding box center [471, 506] width 12 height 12
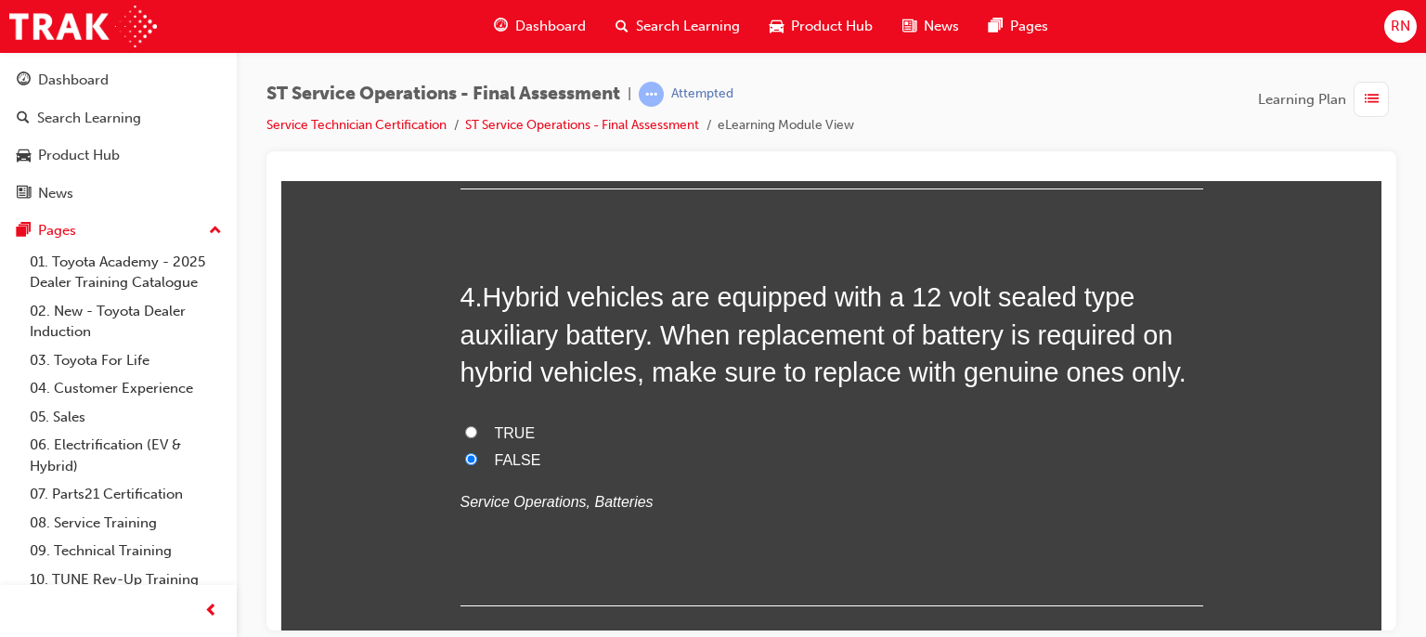
scroll to position [1423, 0]
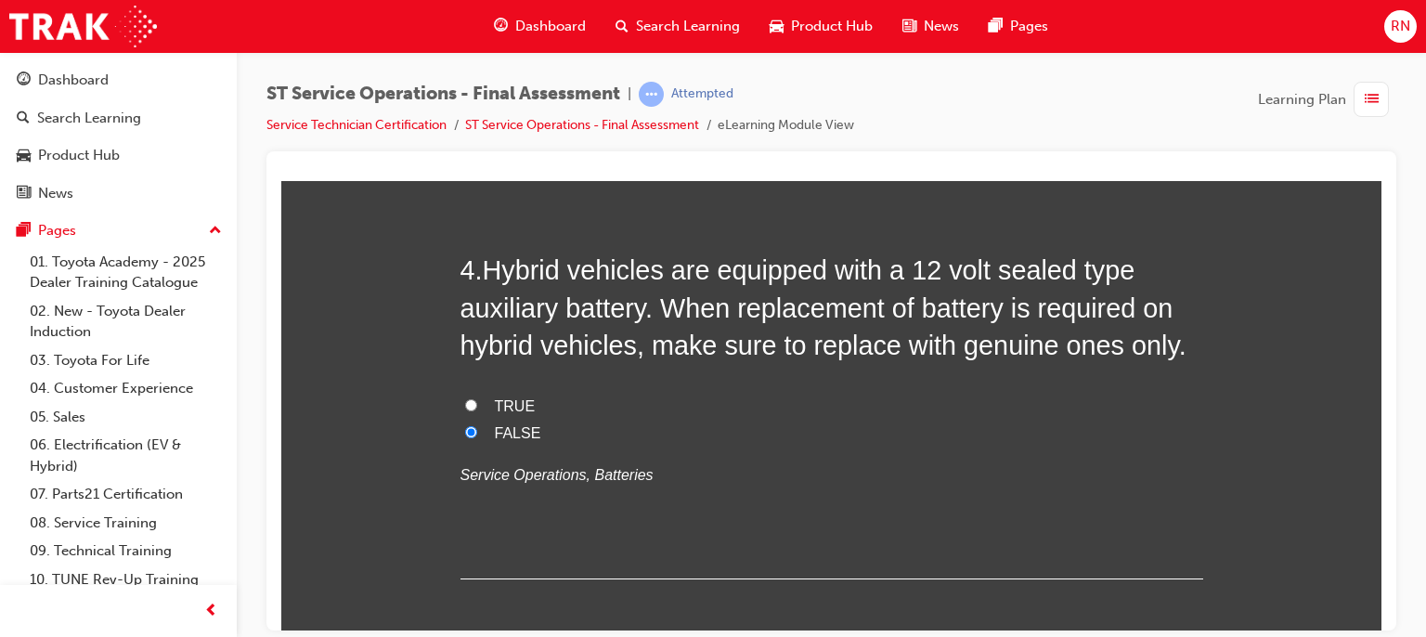
click at [481, 400] on label "TRUE" at bounding box center [832, 406] width 743 height 27
click at [477, 400] on input "TRUE" at bounding box center [471, 404] width 12 height 12
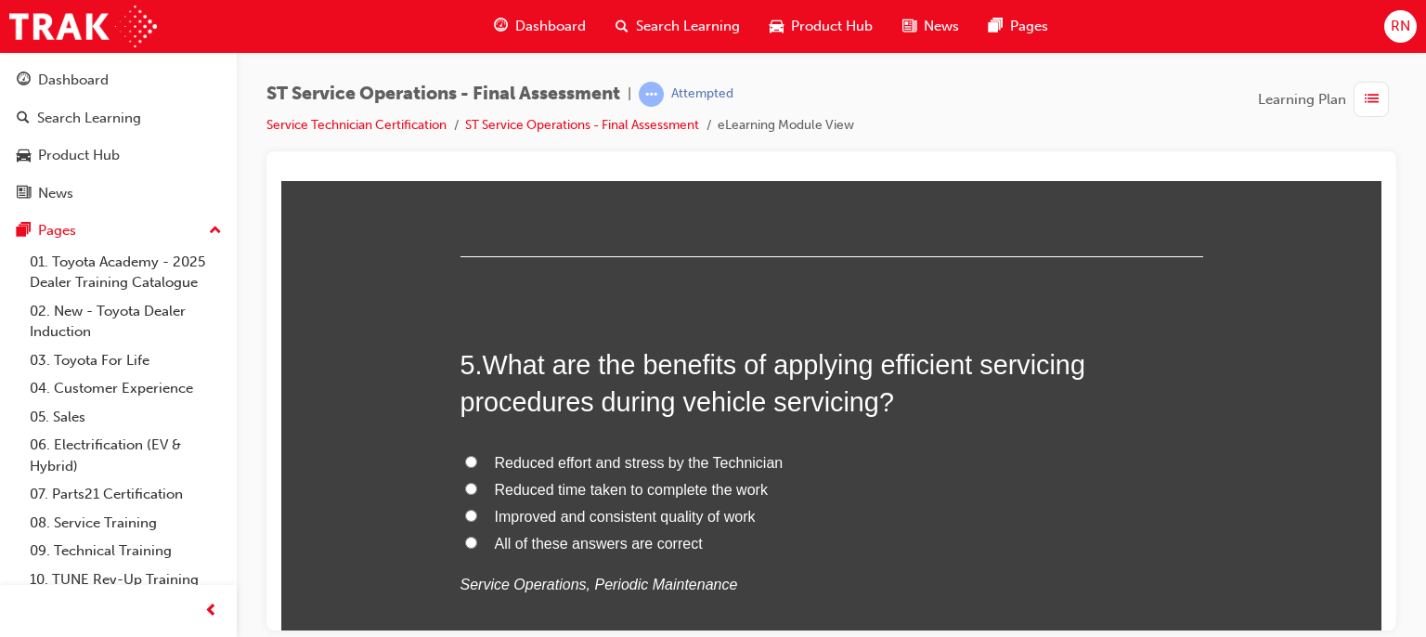
scroll to position [1758, 0]
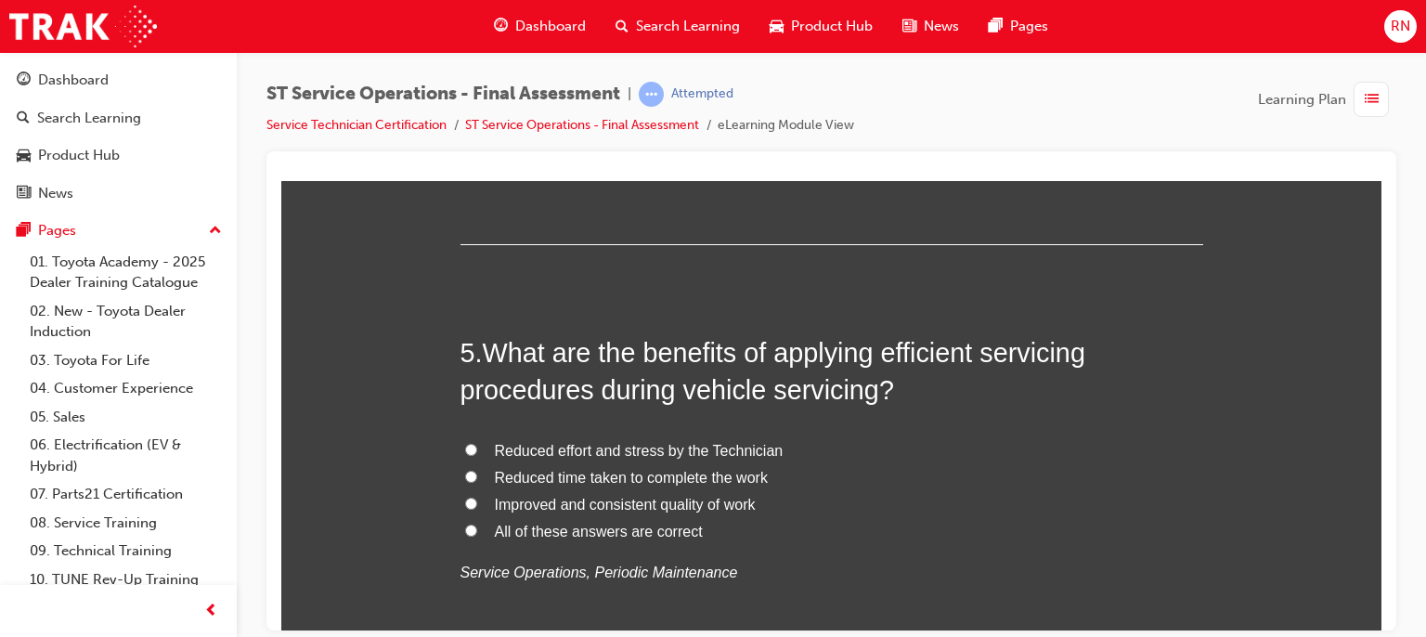
click at [506, 508] on span "Improved and consistent quality of work" at bounding box center [625, 504] width 261 height 16
click at [477, 508] on input "Improved and consistent quality of work" at bounding box center [471, 503] width 12 height 12
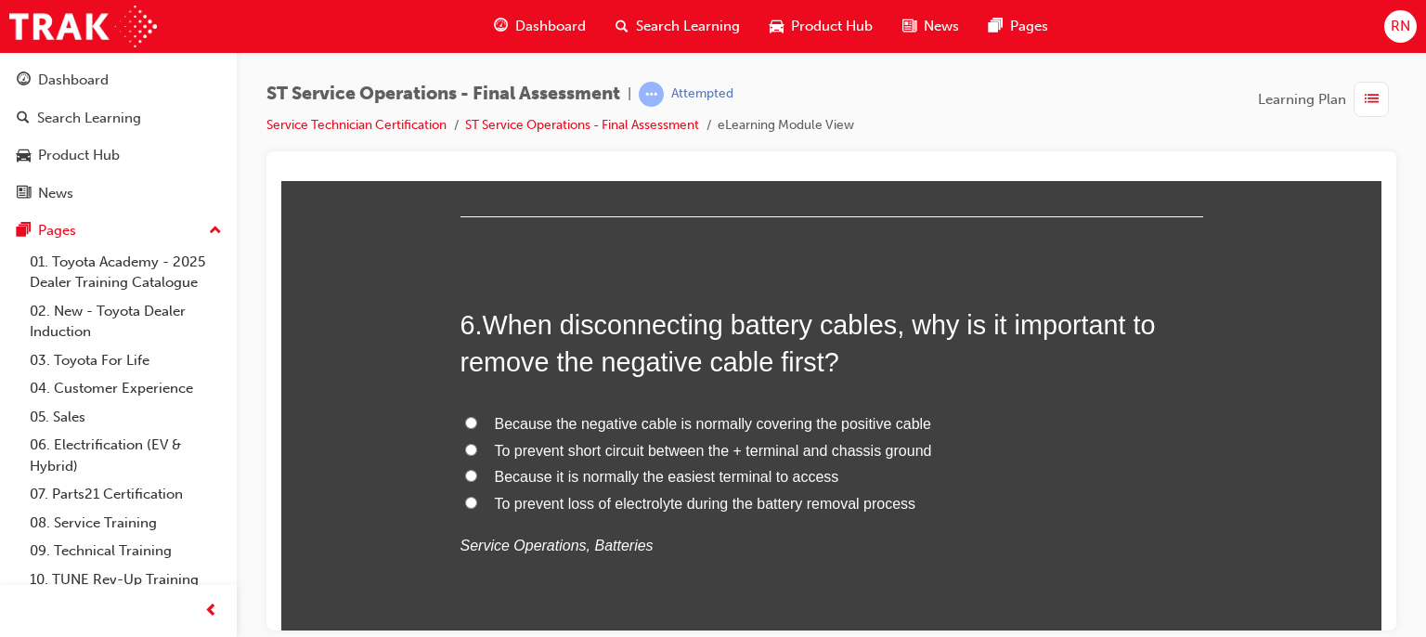
scroll to position [2228, 0]
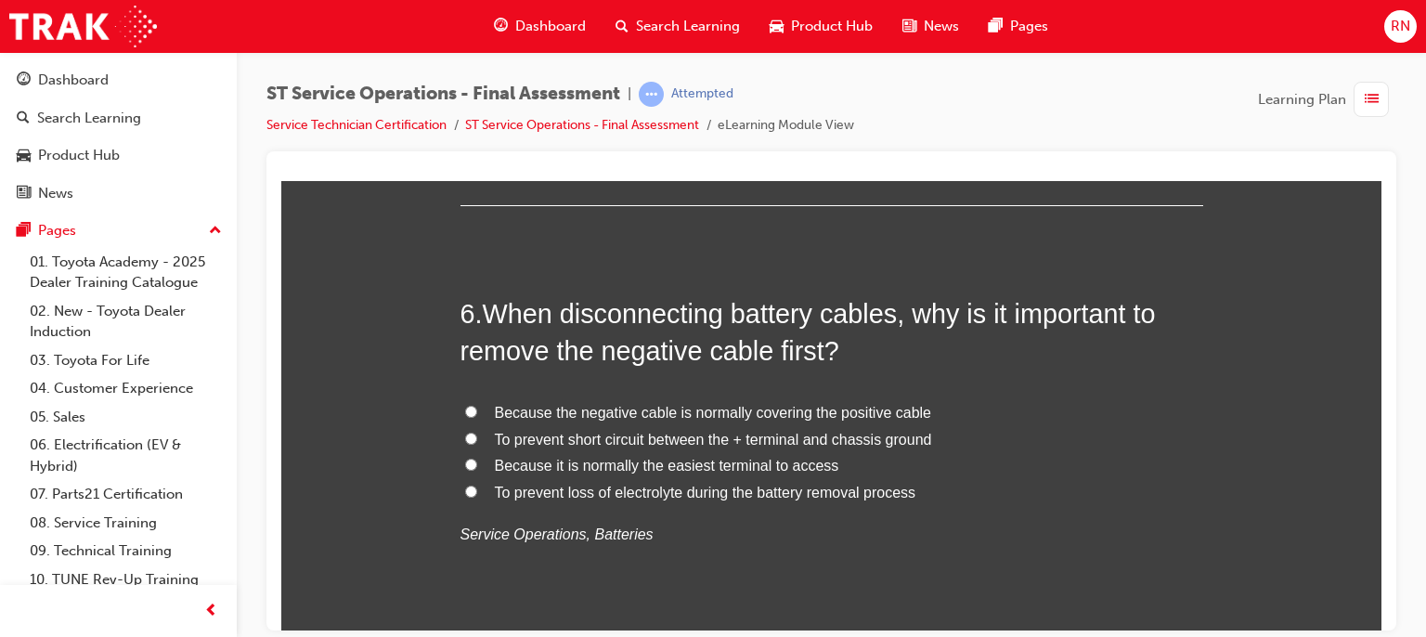
click at [473, 438] on label "To prevent short circuit between the + terminal and chassis ground" at bounding box center [832, 439] width 743 height 27
click at [473, 438] on input "To prevent short circuit between the + terminal and chassis ground" at bounding box center [471, 438] width 12 height 12
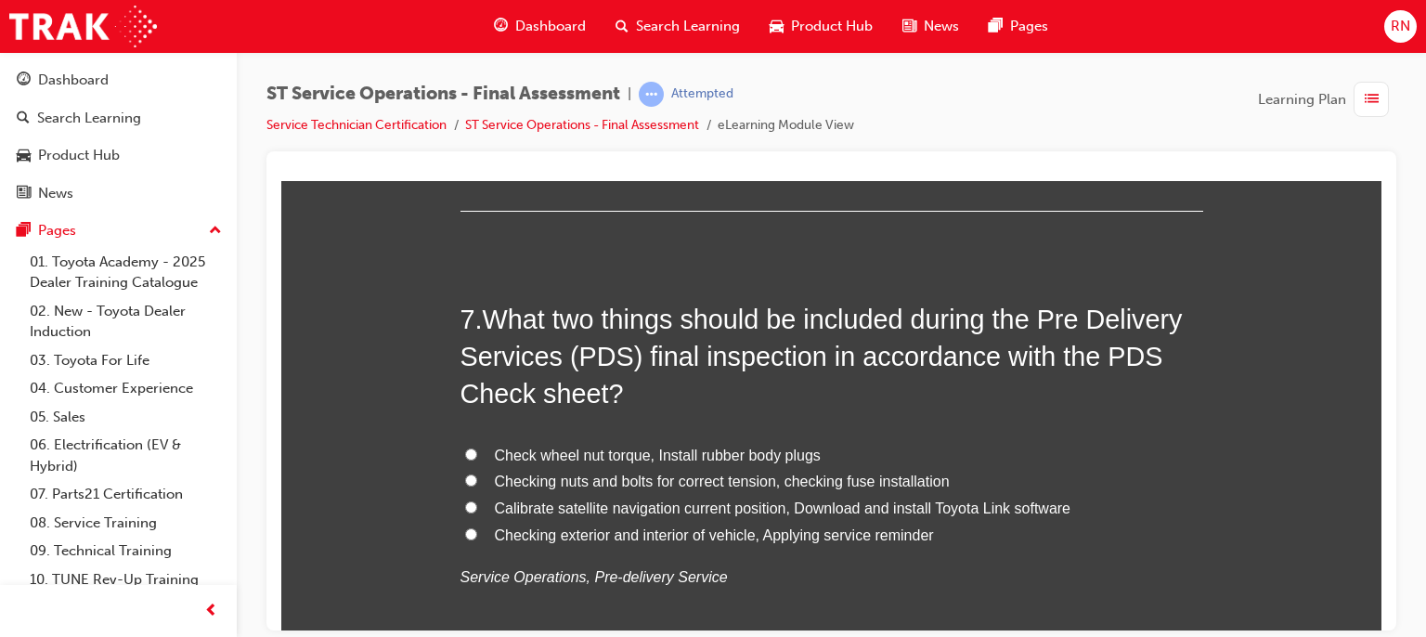
scroll to position [2674, 0]
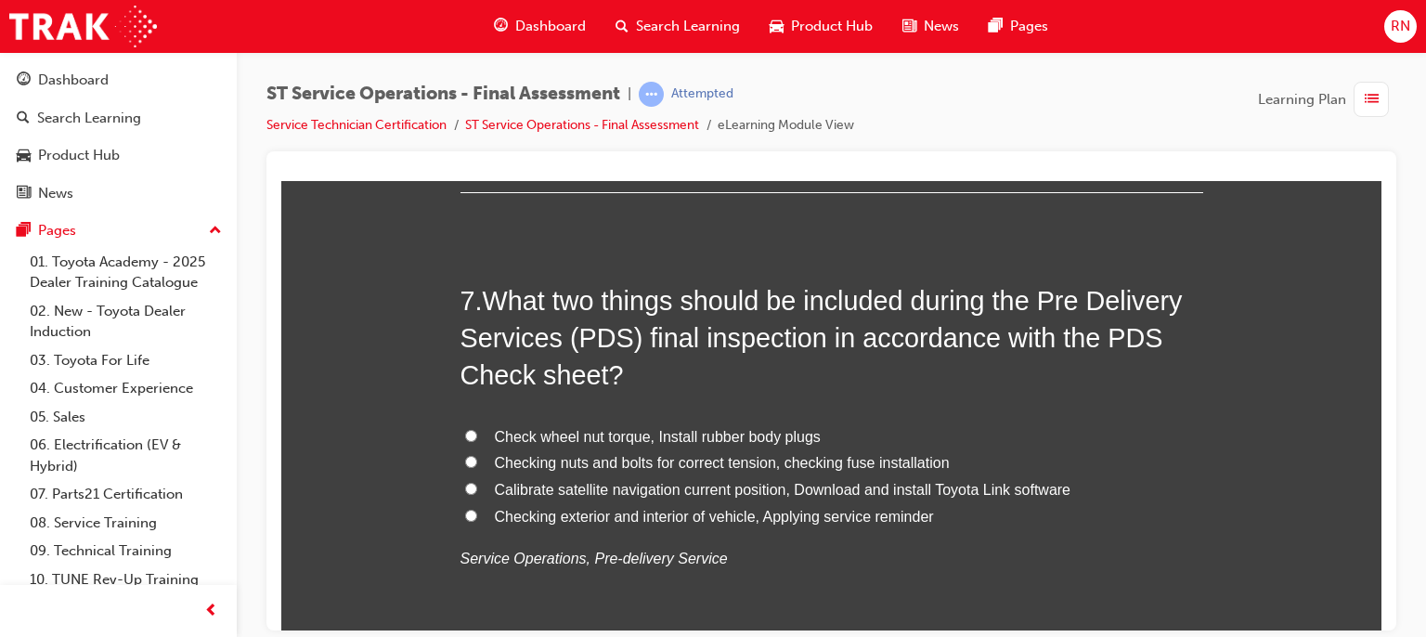
click at [461, 492] on label "Calibrate satellite navigation current position, Download and install Toyota Li…" at bounding box center [832, 489] width 743 height 27
click at [465, 492] on input "Calibrate satellite navigation current position, Download and install Toyota Li…" at bounding box center [471, 488] width 12 height 12
click at [469, 467] on label "Checking nuts and bolts for correct tension, checking fuse installation" at bounding box center [832, 462] width 743 height 27
click at [469, 467] on input "Checking nuts and bolts for correct tension, checking fuse installation" at bounding box center [471, 461] width 12 height 12
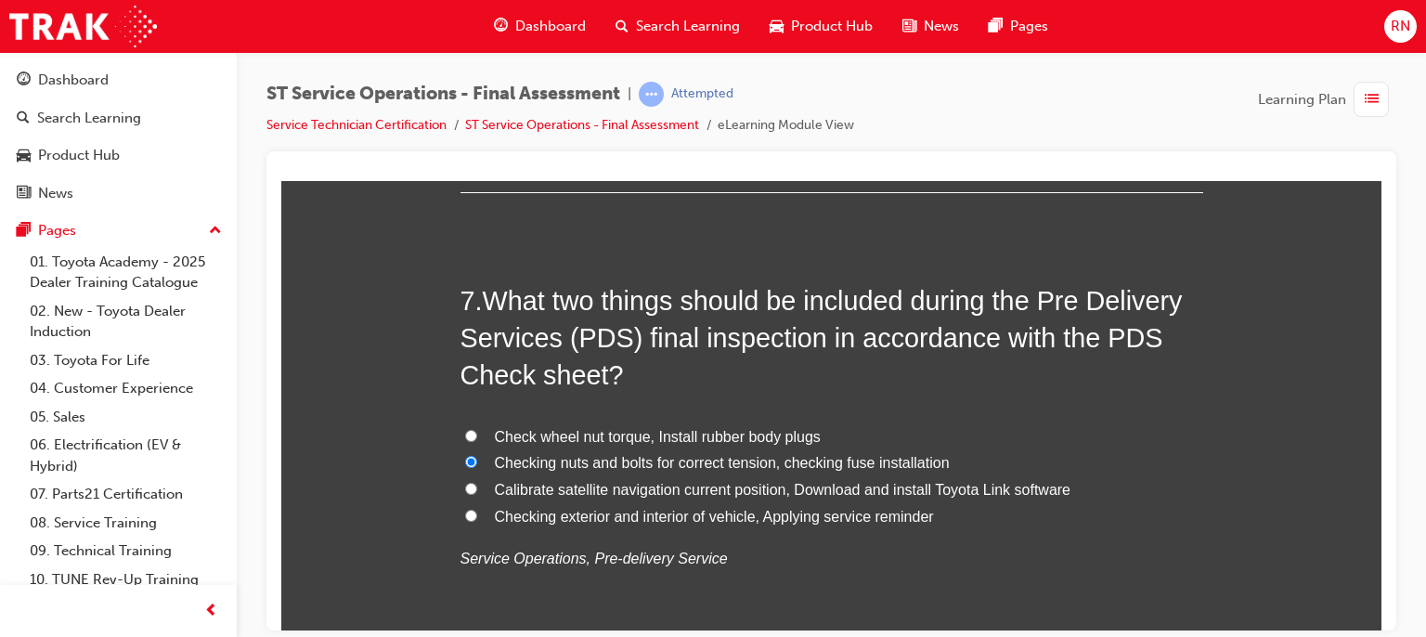
click at [468, 505] on label "Checking exterior and interior of vehicle, Applying service reminder" at bounding box center [832, 516] width 743 height 27
click at [468, 509] on input "Checking exterior and interior of vehicle, Applying service reminder" at bounding box center [471, 515] width 12 height 12
click at [502, 493] on span "Calibrate satellite navigation current position, Download and install Toyota Li…" at bounding box center [783, 489] width 577 height 16
click at [477, 493] on input "Calibrate satellite navigation current position, Download and install Toyota Li…" at bounding box center [471, 488] width 12 height 12
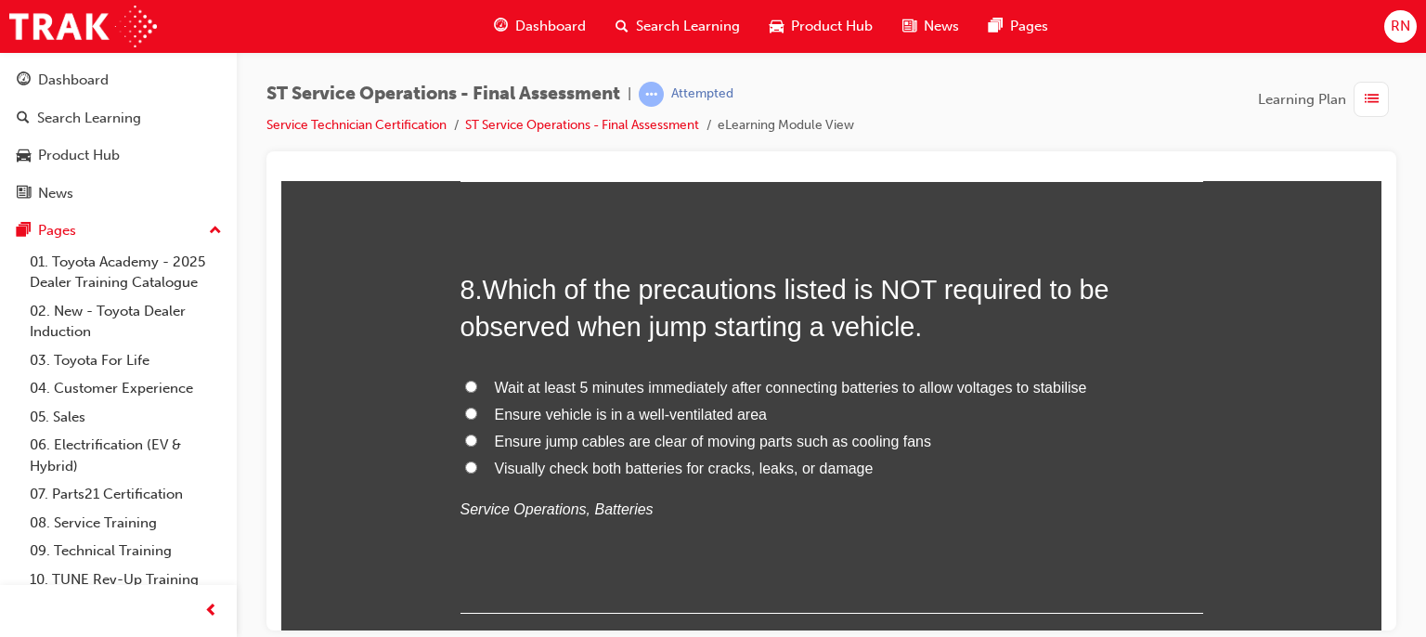
scroll to position [3157, 0]
click at [473, 387] on label "Wait at least 5 minutes immediately after connecting batteries to allow voltage…" at bounding box center [832, 385] width 743 height 27
click at [473, 387] on input "Wait at least 5 minutes immediately after connecting batteries to allow voltage…" at bounding box center [471, 384] width 12 height 12
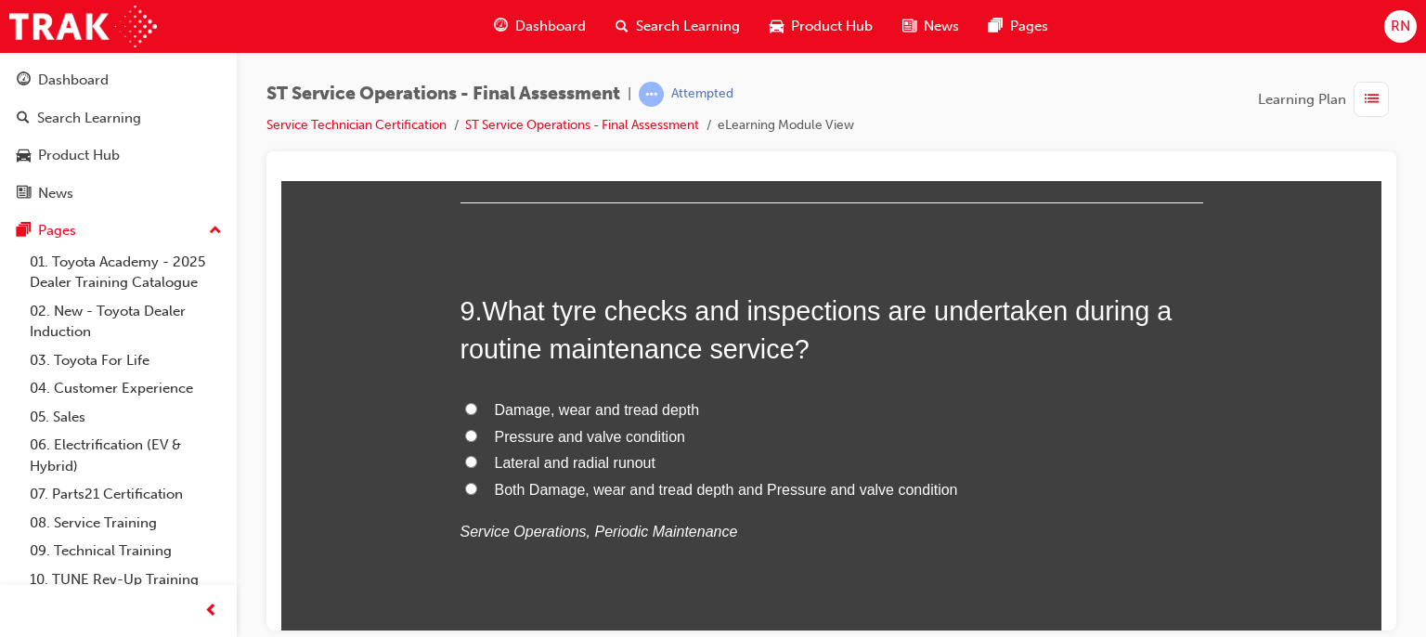
scroll to position [3603, 0]
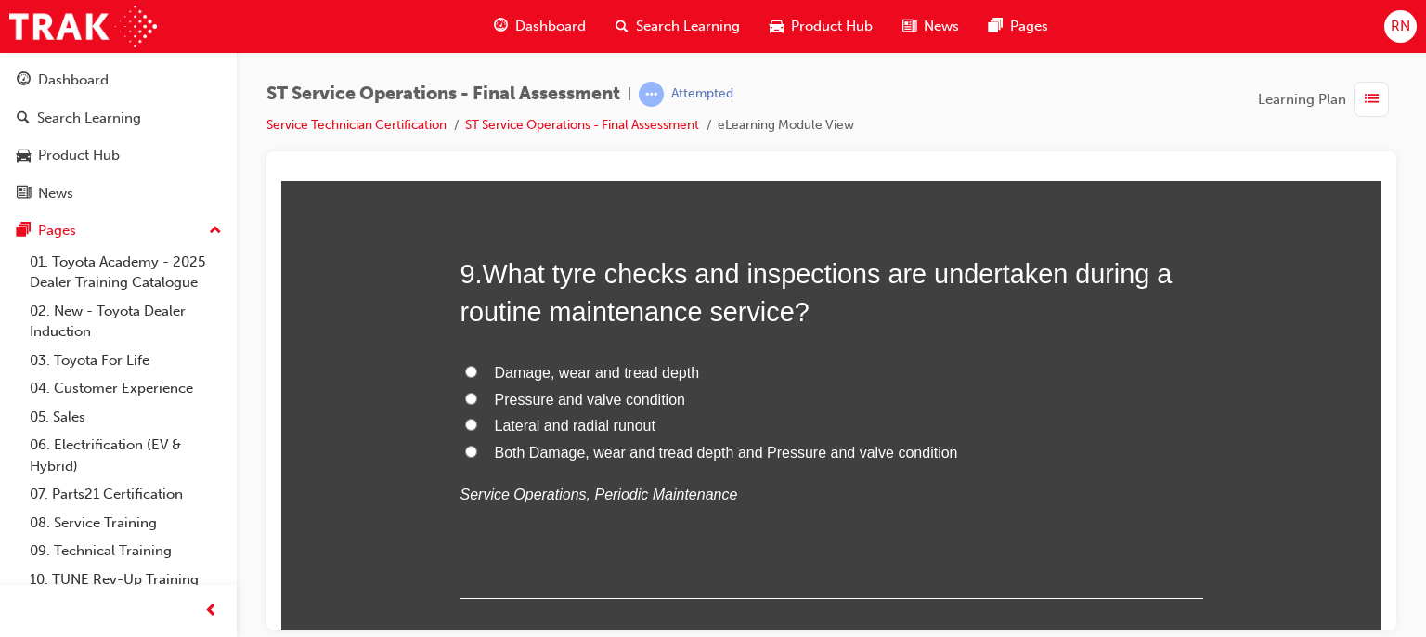
click at [479, 453] on label "Both Damage, wear and tread depth and Pressure and valve condition" at bounding box center [832, 452] width 743 height 27
click at [477, 453] on input "Both Damage, wear and tread depth and Pressure and valve condition" at bounding box center [471, 451] width 12 height 12
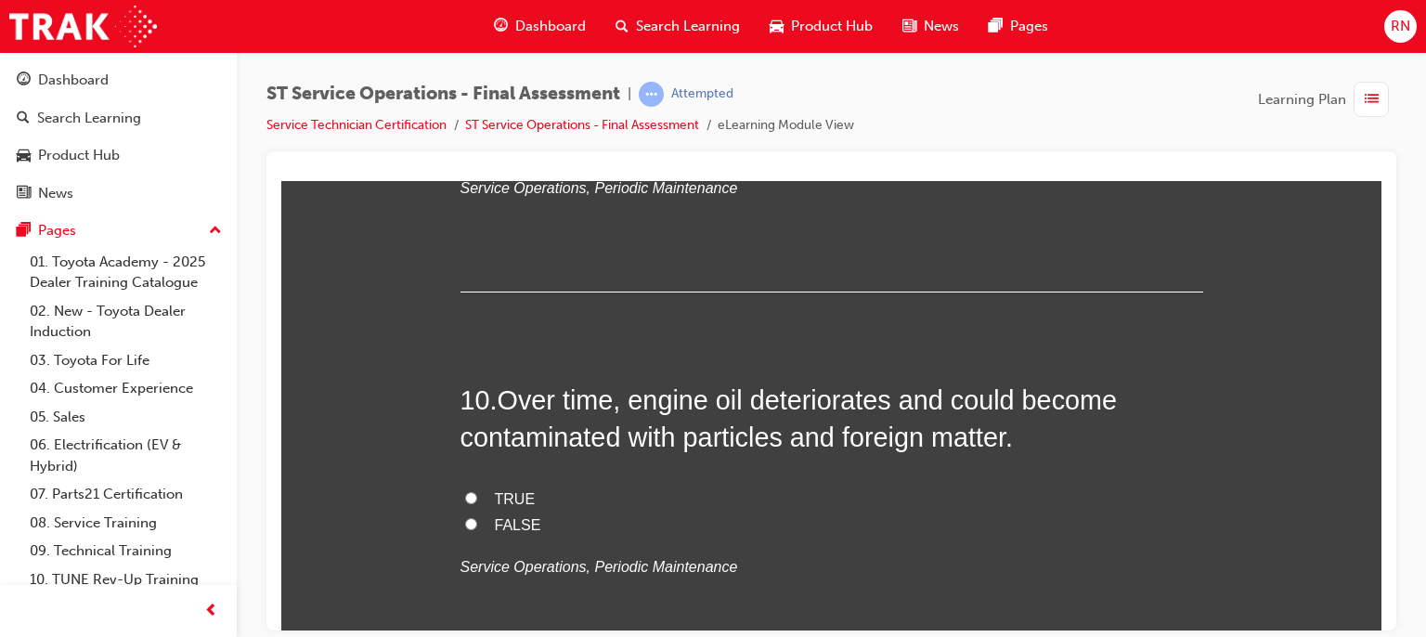
scroll to position [3937, 0]
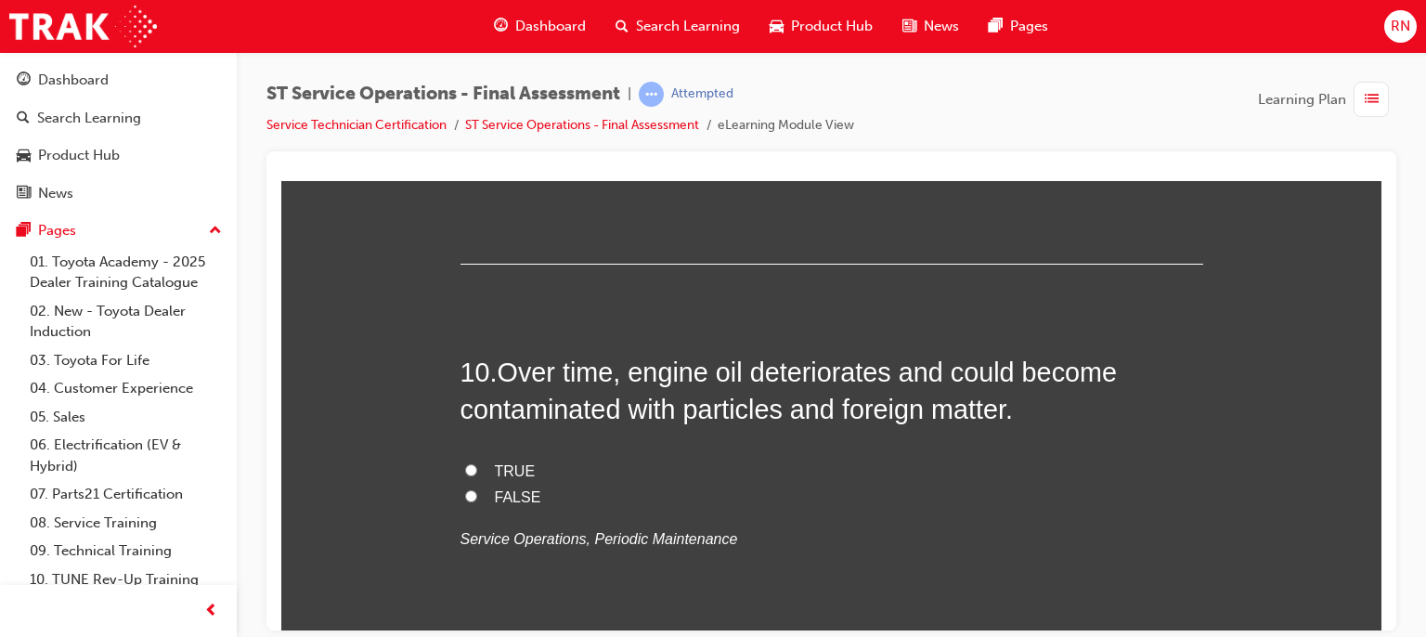
click at [891, 497] on label "FALSE" at bounding box center [832, 497] width 743 height 27
click at [477, 497] on input "FALSE" at bounding box center [471, 495] width 12 height 12
click at [502, 471] on span "TRUE" at bounding box center [515, 470] width 41 height 16
click at [477, 471] on input "TRUE" at bounding box center [471, 469] width 12 height 12
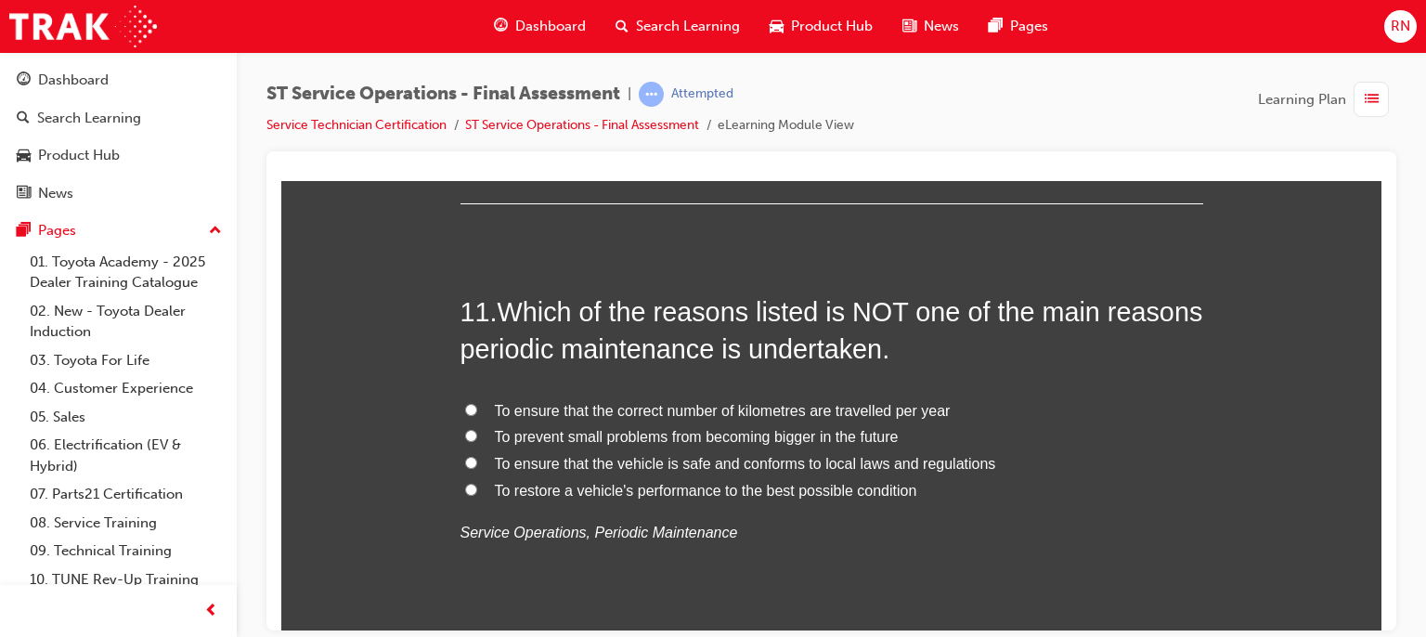
scroll to position [4395, 0]
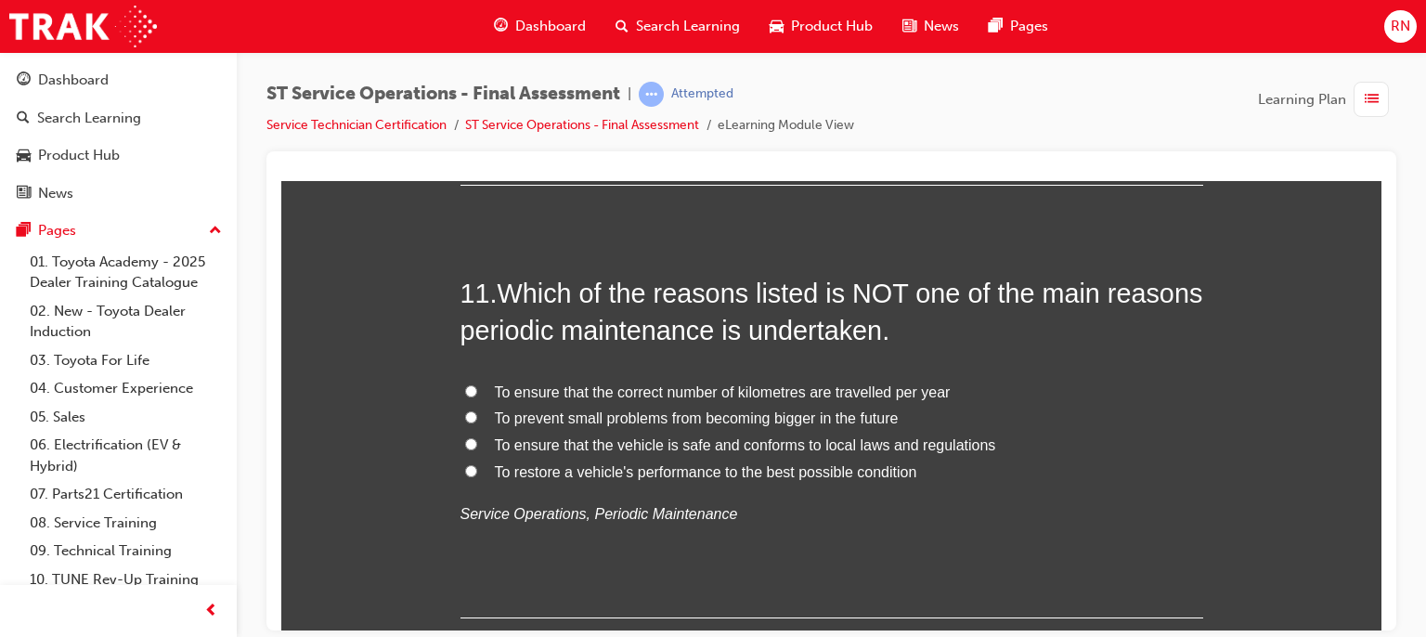
click at [479, 391] on label "To ensure that the correct number of kilometres are travelled per year" at bounding box center [832, 392] width 743 height 27
click at [477, 391] on input "To ensure that the correct number of kilometres are travelled per year" at bounding box center [471, 390] width 12 height 12
click at [461, 424] on label "To prevent small problems from becoming bigger in the future" at bounding box center [832, 418] width 743 height 27
click at [465, 422] on input "To prevent small problems from becoming bigger in the future" at bounding box center [471, 416] width 12 height 12
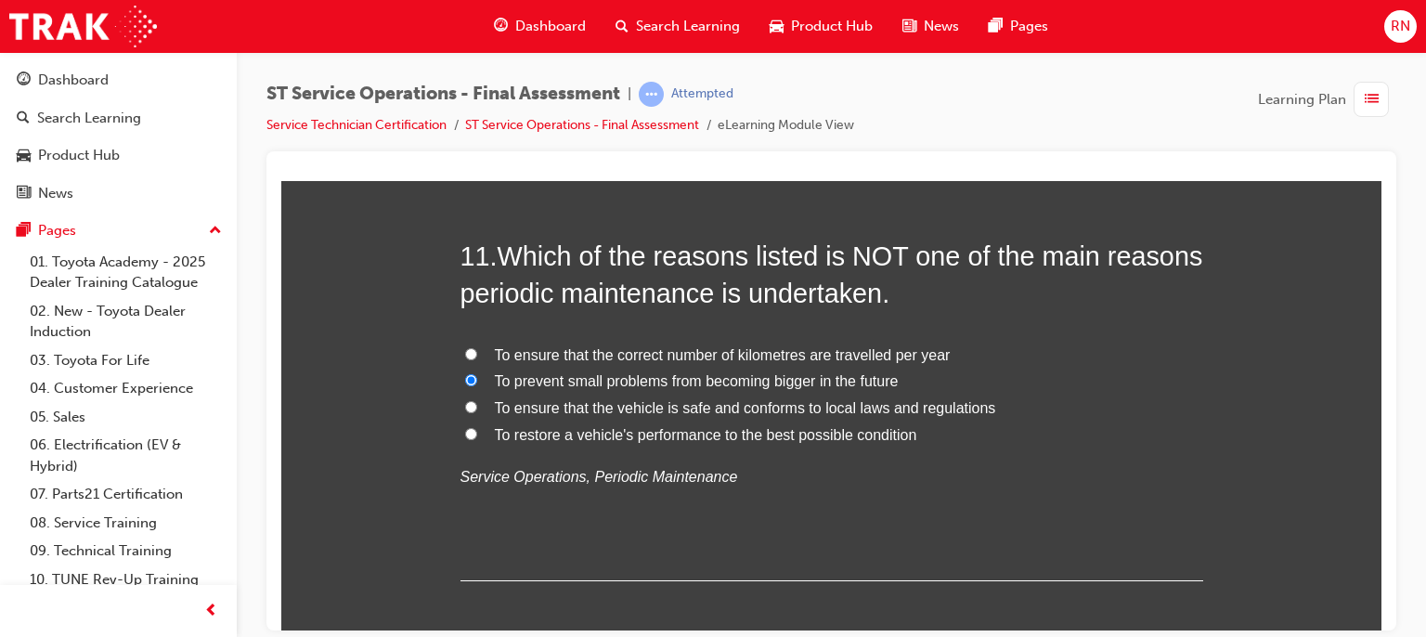
click at [487, 390] on label "To prevent small problems from becoming bigger in the future" at bounding box center [832, 381] width 743 height 27
click at [477, 385] on input "To prevent small problems from becoming bigger in the future" at bounding box center [471, 379] width 12 height 12
click at [483, 400] on label "To ensure that the vehicle is safe and conforms to local laws and regulations" at bounding box center [832, 408] width 743 height 27
click at [477, 400] on input "To ensure that the vehicle is safe and conforms to local laws and regulations" at bounding box center [471, 406] width 12 height 12
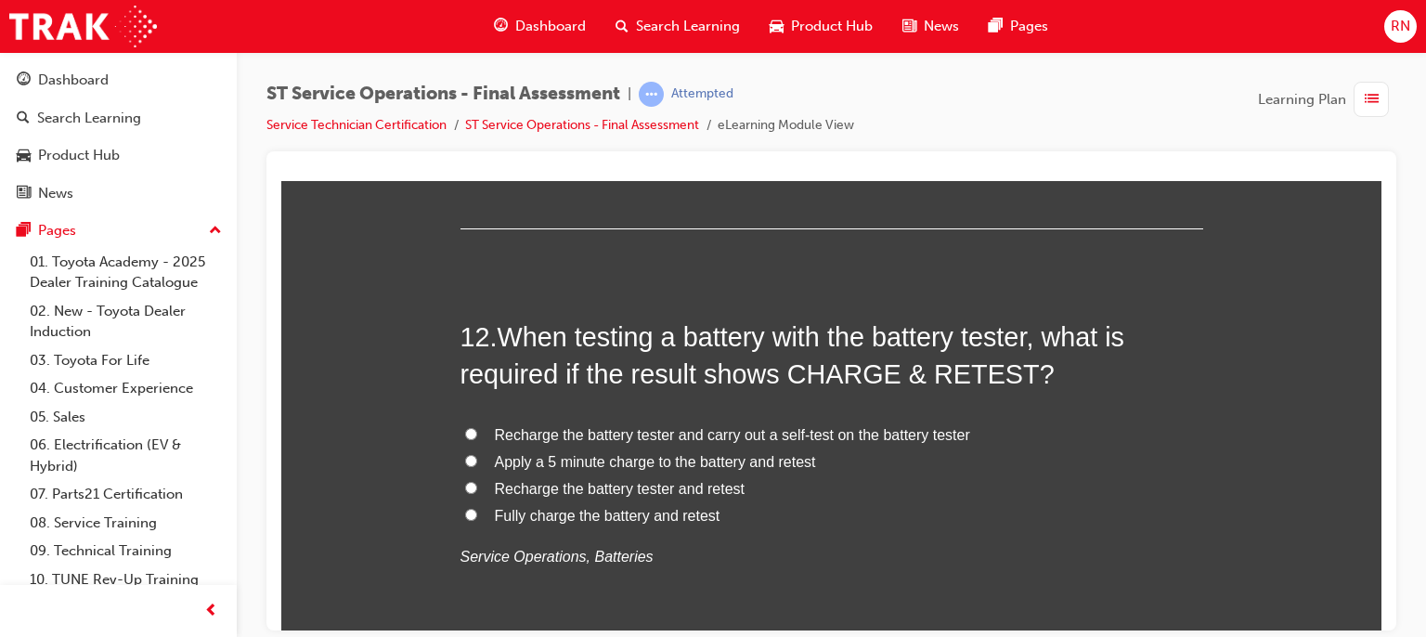
scroll to position [4803, 0]
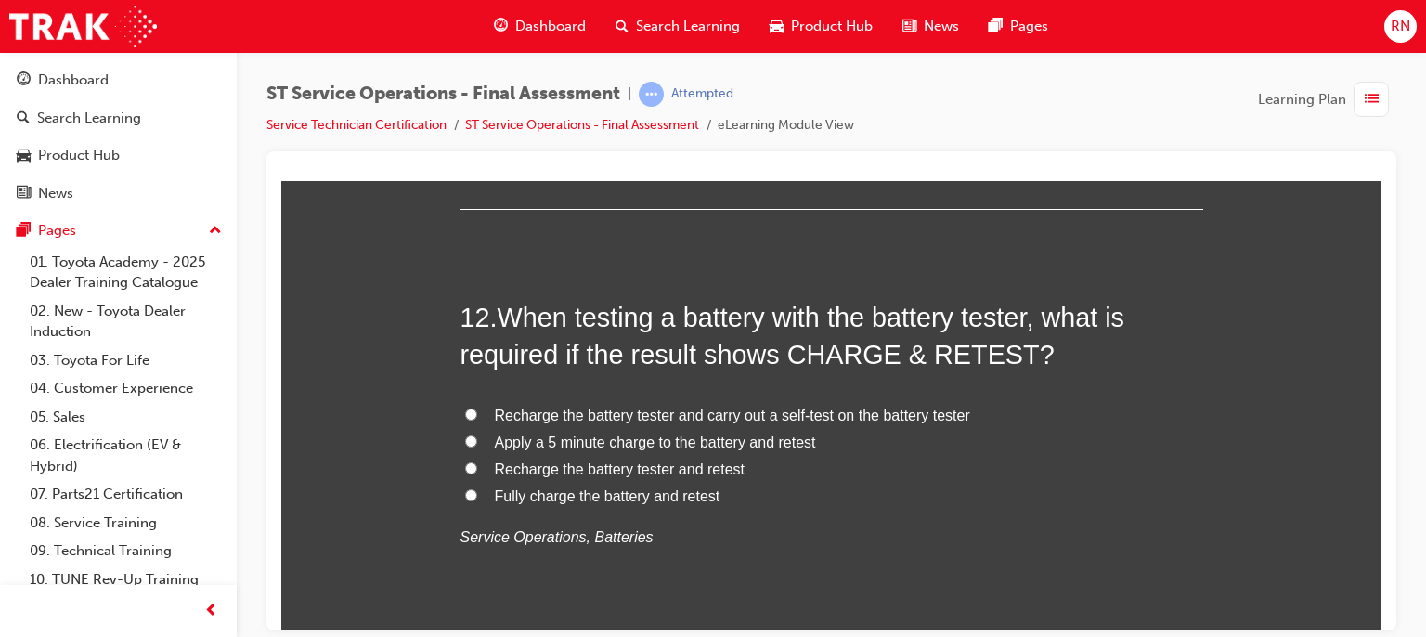
click at [474, 506] on div "Recharge the battery tester and carry out a self-test on the battery tester App…" at bounding box center [832, 476] width 743 height 149
click at [472, 496] on label "Fully charge the battery and retest" at bounding box center [832, 496] width 743 height 27
click at [472, 496] on input "Fully charge the battery and retest" at bounding box center [471, 494] width 12 height 12
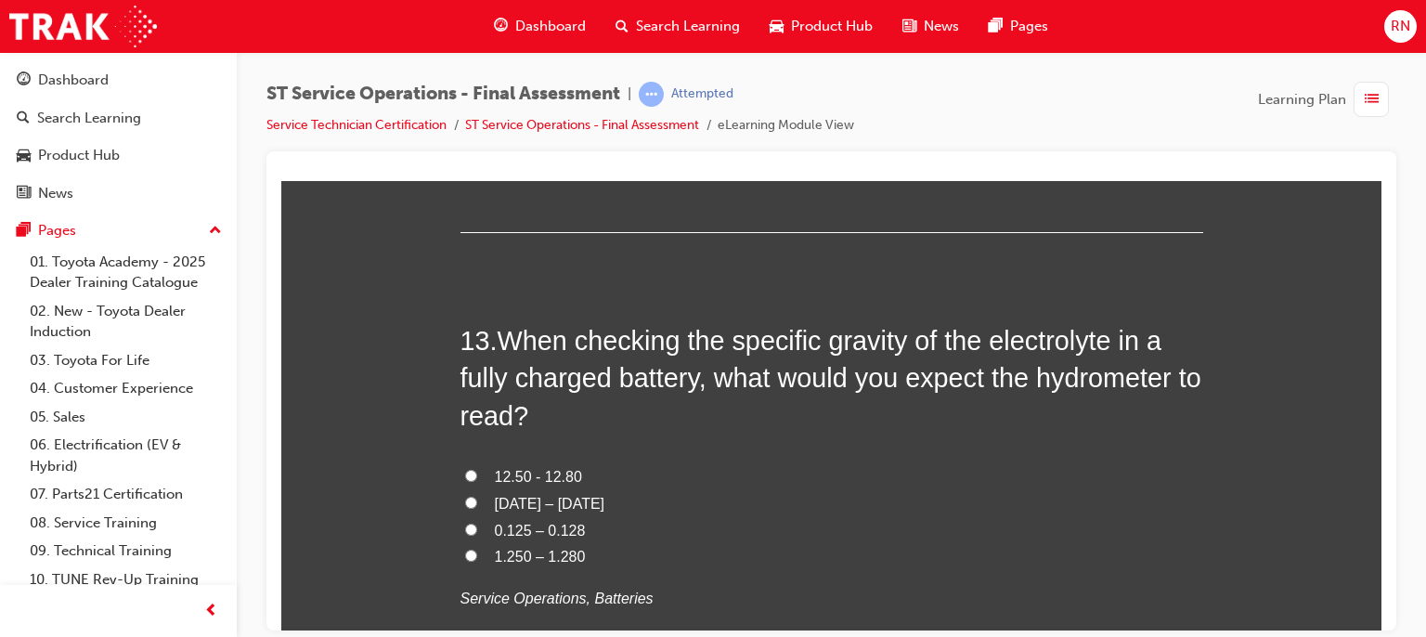
scroll to position [5274, 0]
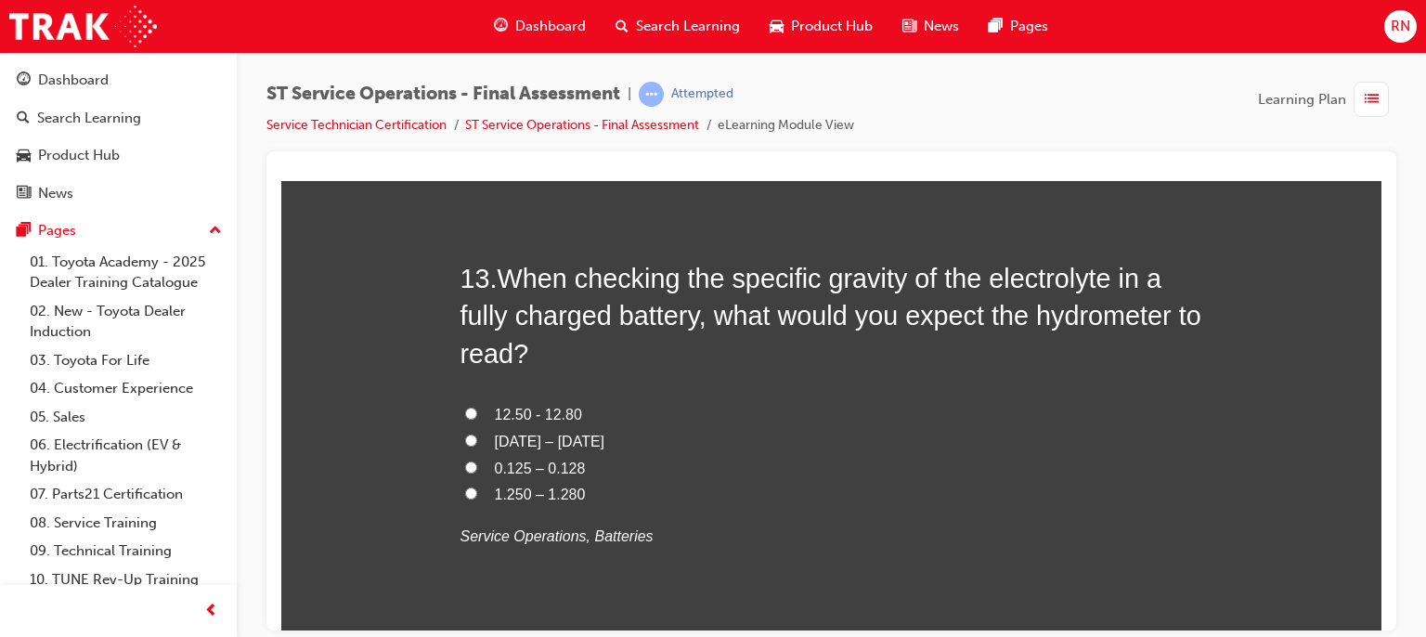
click at [526, 467] on span "0.125 – 0.128" at bounding box center [540, 468] width 91 height 16
click at [477, 467] on input "0.125 – 0.128" at bounding box center [471, 467] width 12 height 12
click at [524, 489] on span "1.250 – 1.280" at bounding box center [540, 494] width 91 height 16
click at [477, 489] on input "1.250 – 1.280" at bounding box center [471, 493] width 12 height 12
click at [1367, 623] on div "You must select an answer for each question before you can submit. Please note,…" at bounding box center [831, 218] width 1100 height 10424
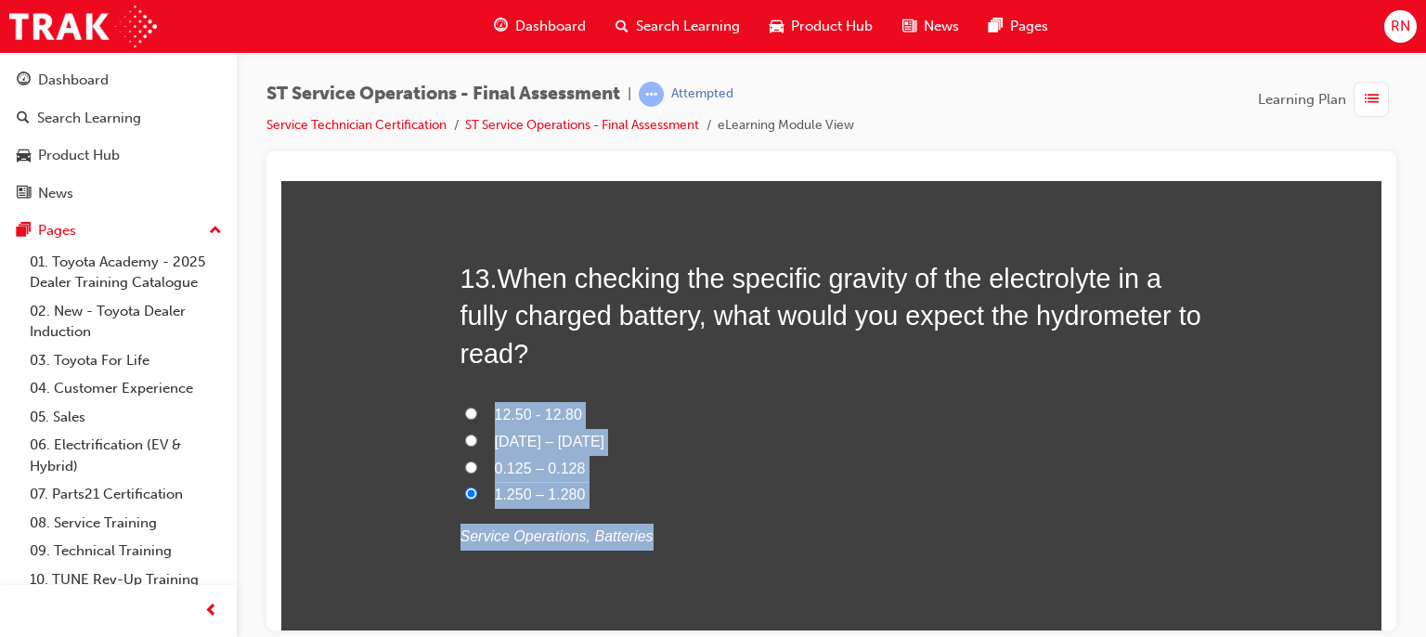
click at [1367, 623] on div "You must select an answer for each question before you can submit. Please note,…" at bounding box center [831, 218] width 1100 height 10424
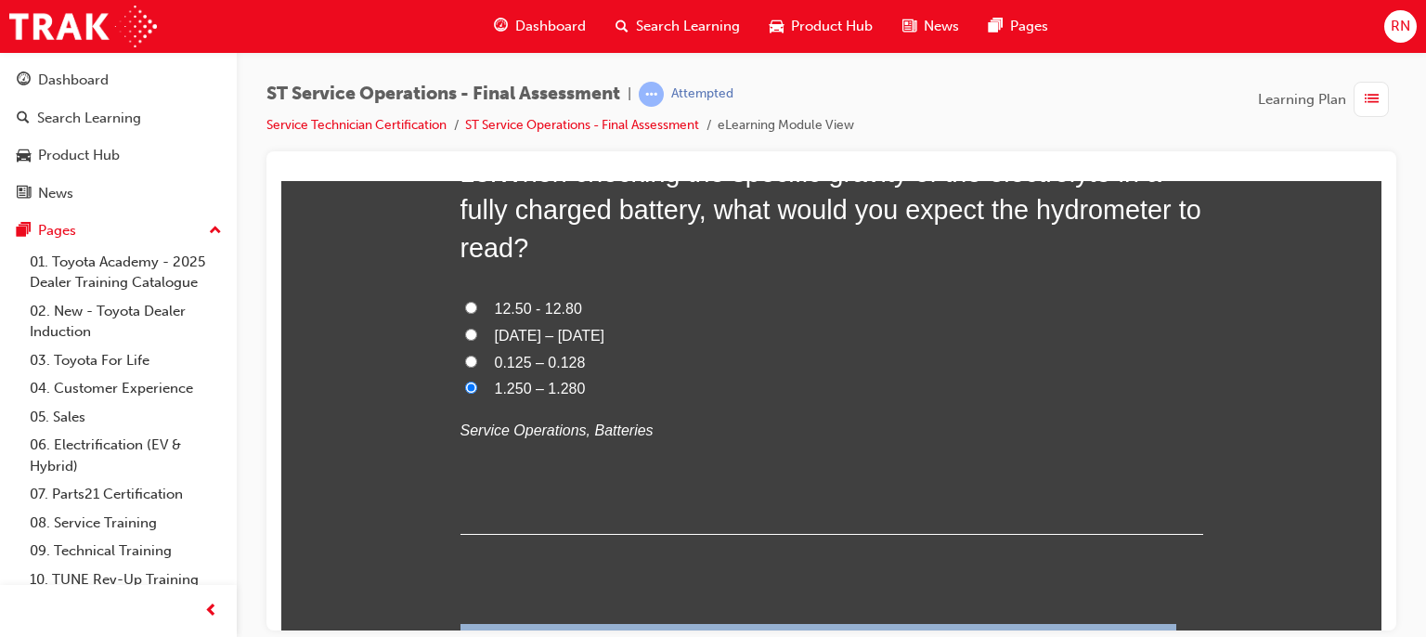
click at [1367, 623] on div "You must select an answer for each question before you can submit. Please note,…" at bounding box center [831, 112] width 1100 height 10424
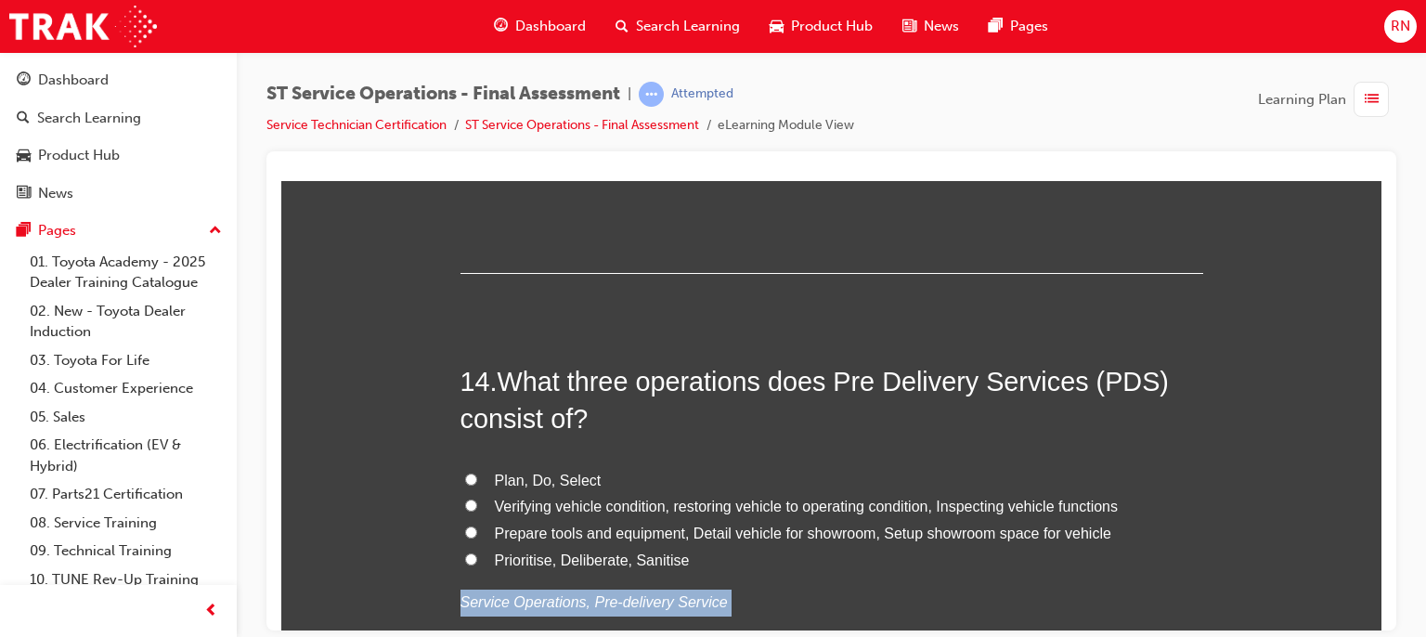
scroll to position [5746, 0]
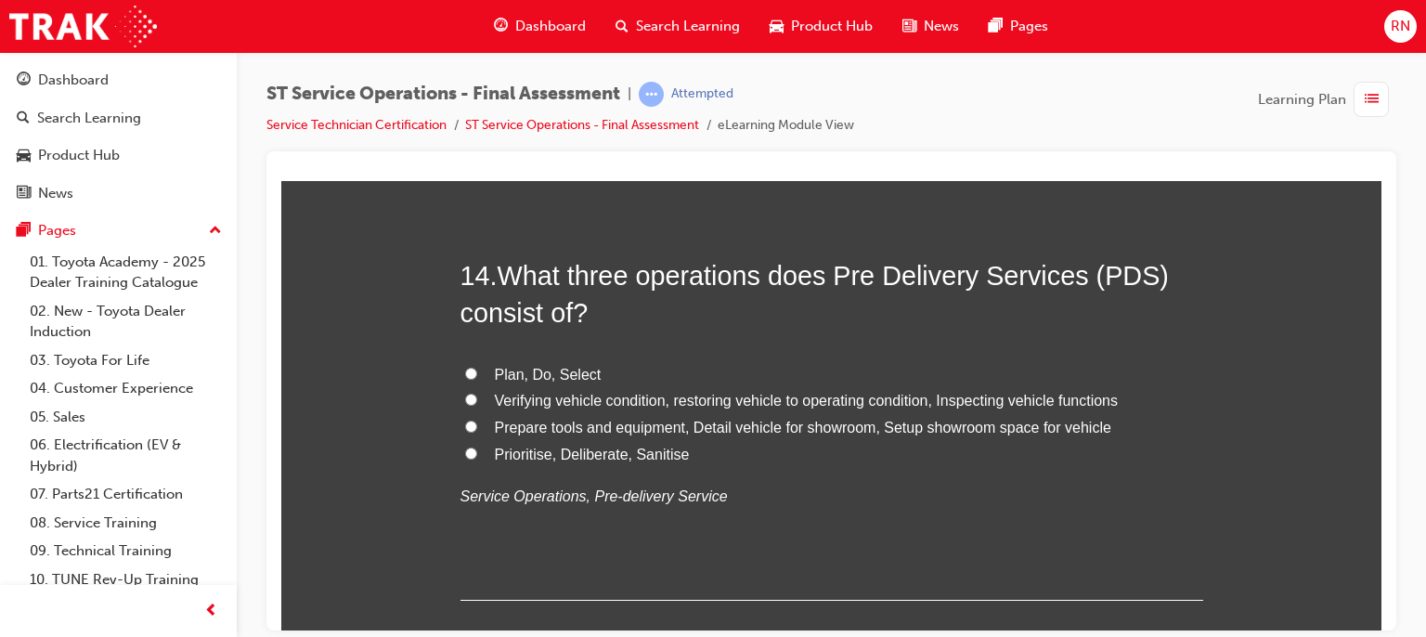
click at [479, 403] on label "Verifying vehicle condition, restoring vehicle to operating condition, Inspecti…" at bounding box center [832, 400] width 743 height 27
click at [477, 403] on input "Verifying vehicle condition, restoring vehicle to operating condition, Inspecti…" at bounding box center [471, 399] width 12 height 12
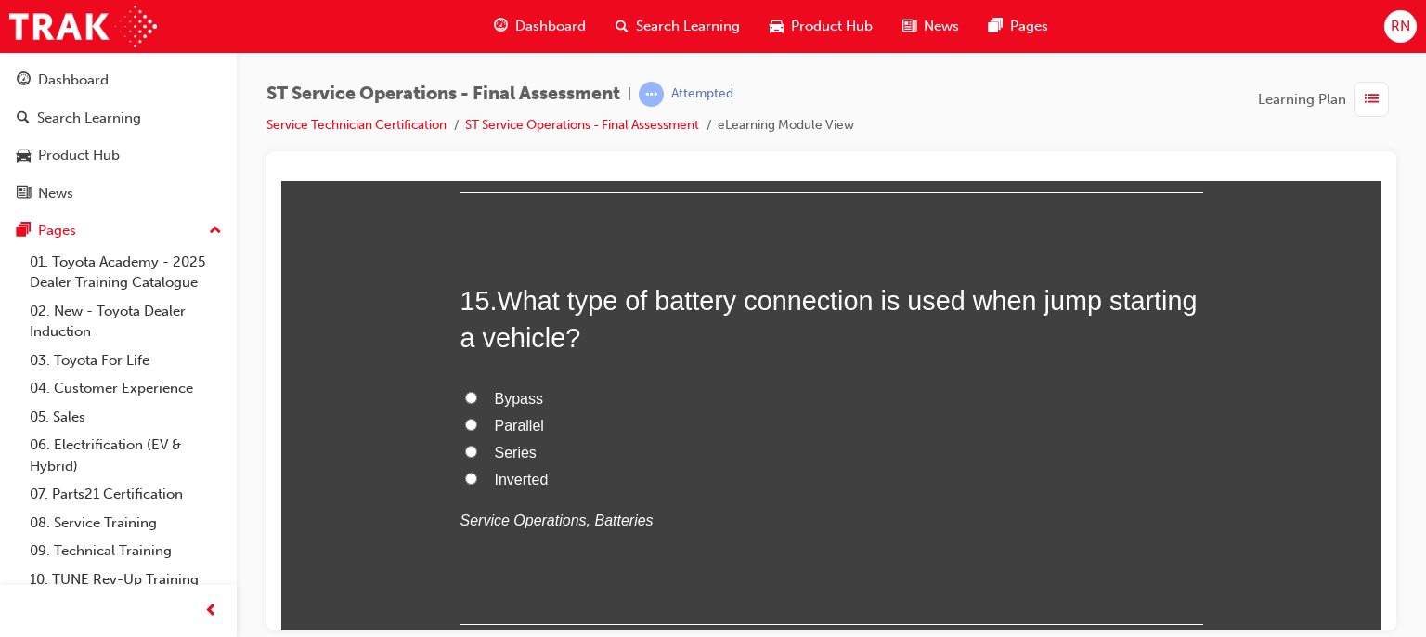
scroll to position [6155, 0]
click at [465, 425] on input "Parallel" at bounding box center [471, 423] width 12 height 12
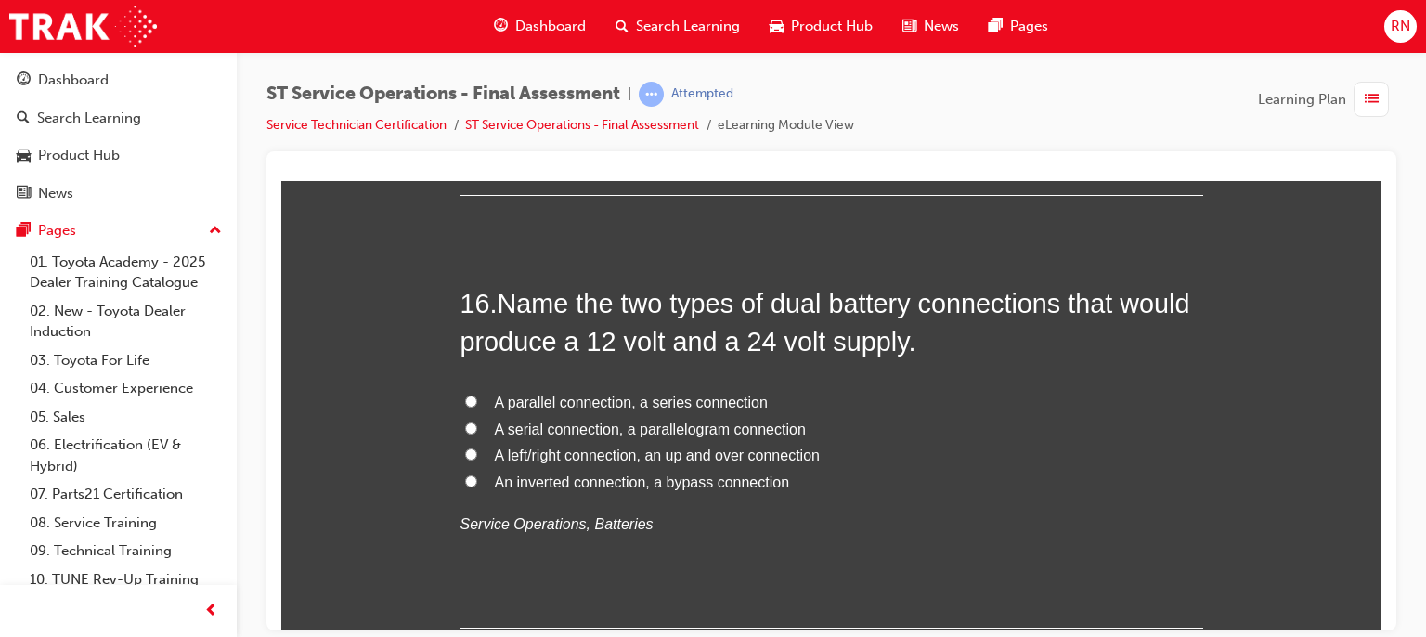
scroll to position [6601, 0]
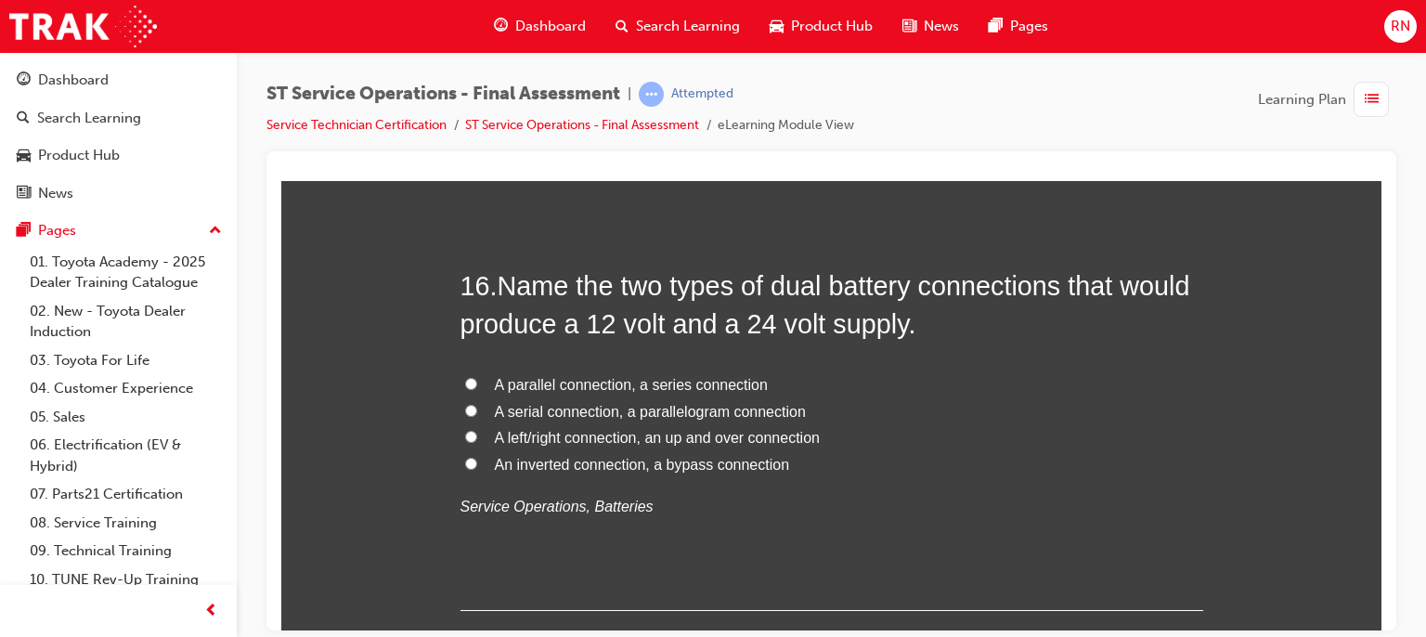
click at [496, 385] on span "A parallel connection, a series connection" at bounding box center [631, 384] width 273 height 16
click at [477, 385] on input "A parallel connection, a series connection" at bounding box center [471, 383] width 12 height 12
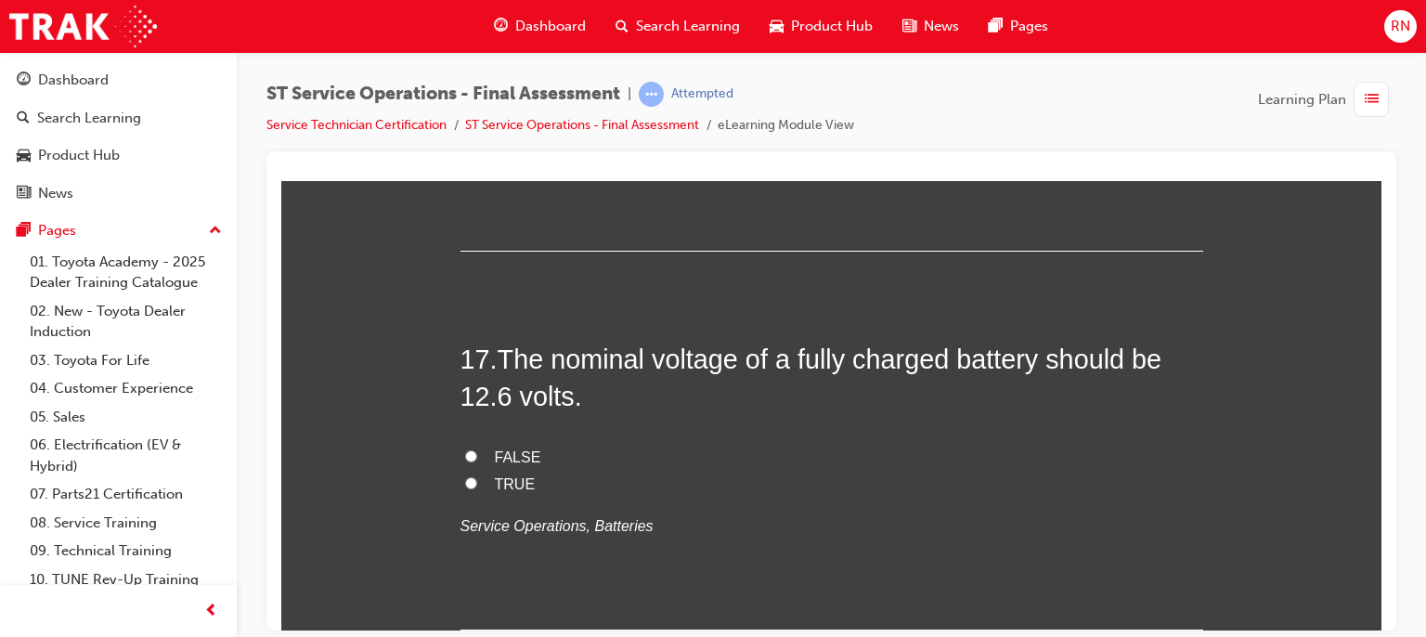
scroll to position [6972, 0]
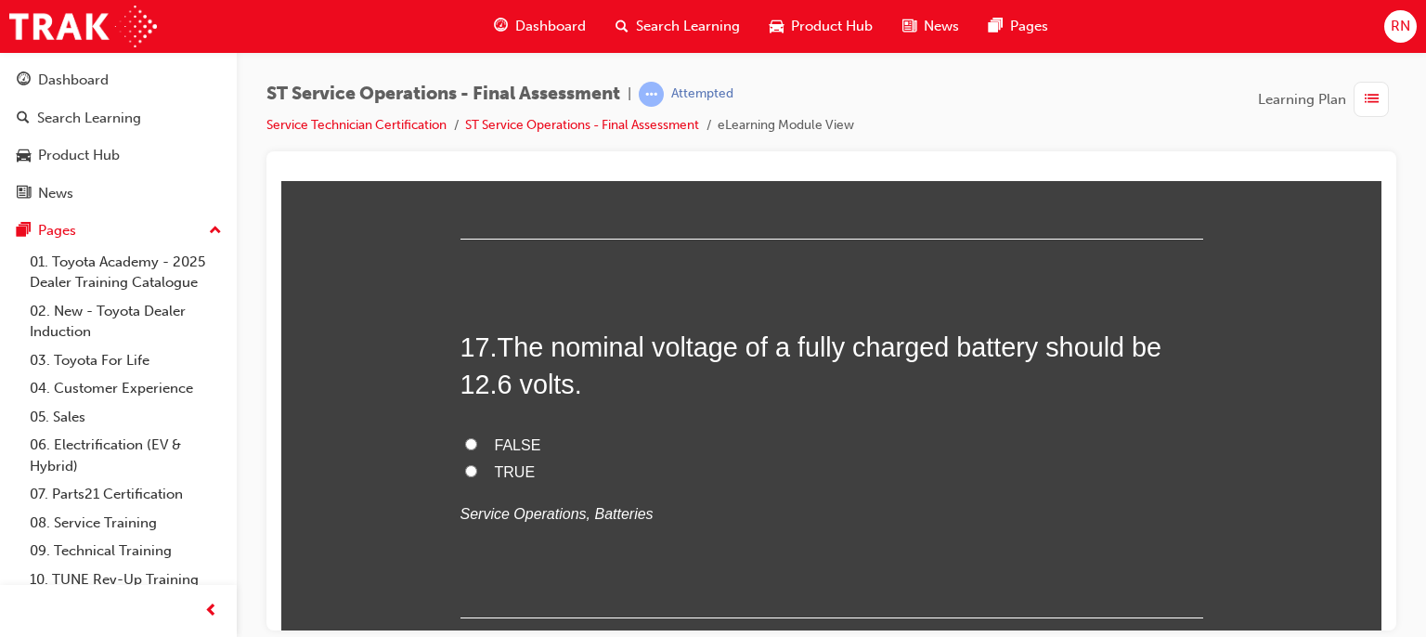
click at [475, 474] on label "TRUE" at bounding box center [832, 472] width 743 height 27
click at [475, 474] on input "TRUE" at bounding box center [471, 470] width 12 height 12
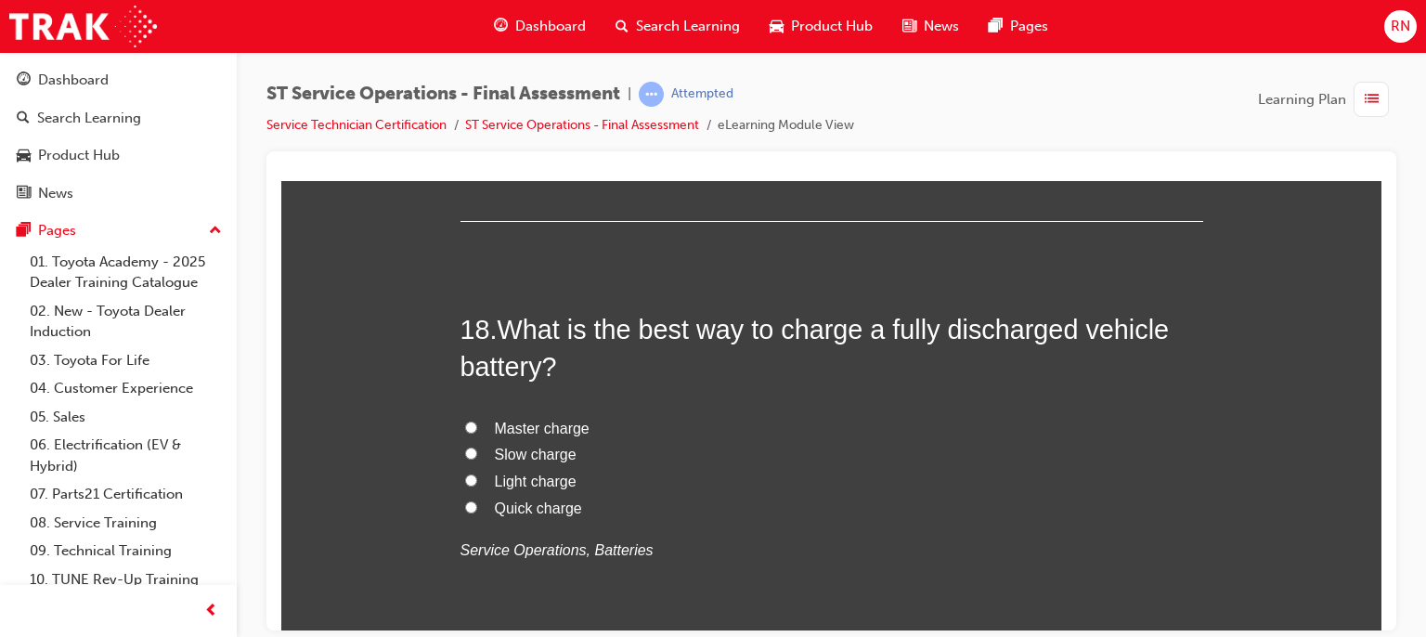
scroll to position [7394, 0]
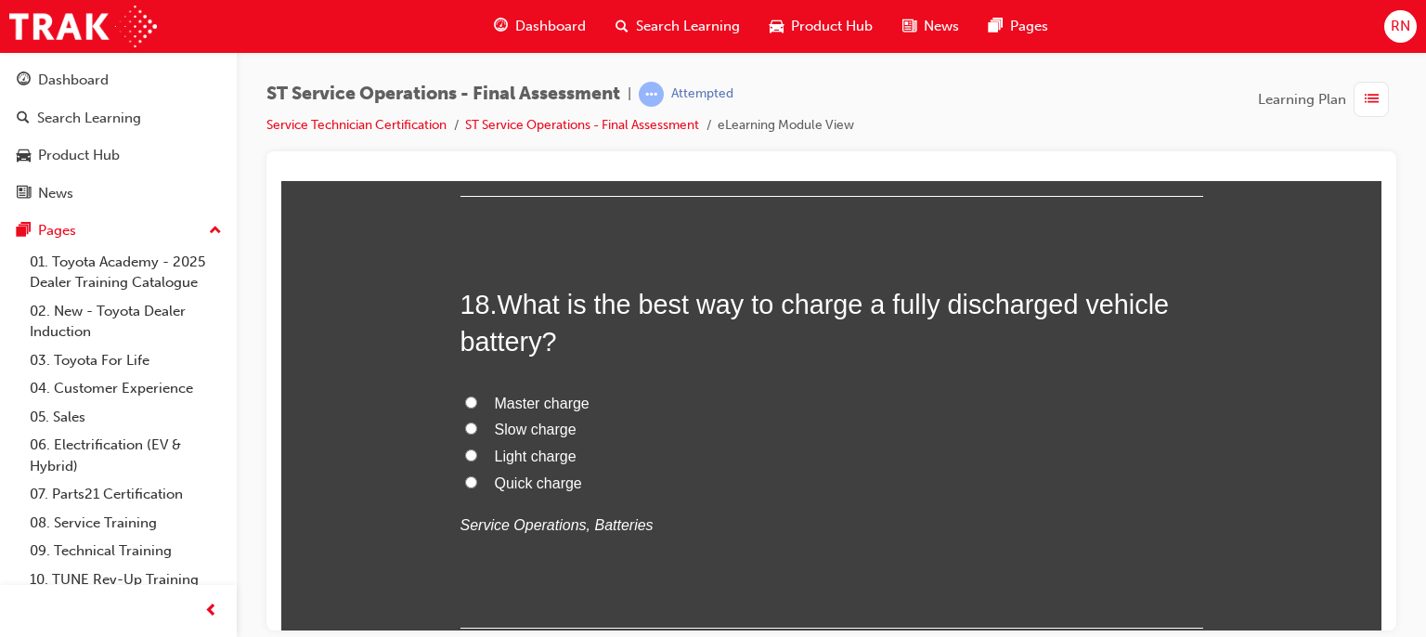
click at [482, 434] on label "Slow charge" at bounding box center [832, 429] width 743 height 27
click at [477, 434] on input "Slow charge" at bounding box center [471, 428] width 12 height 12
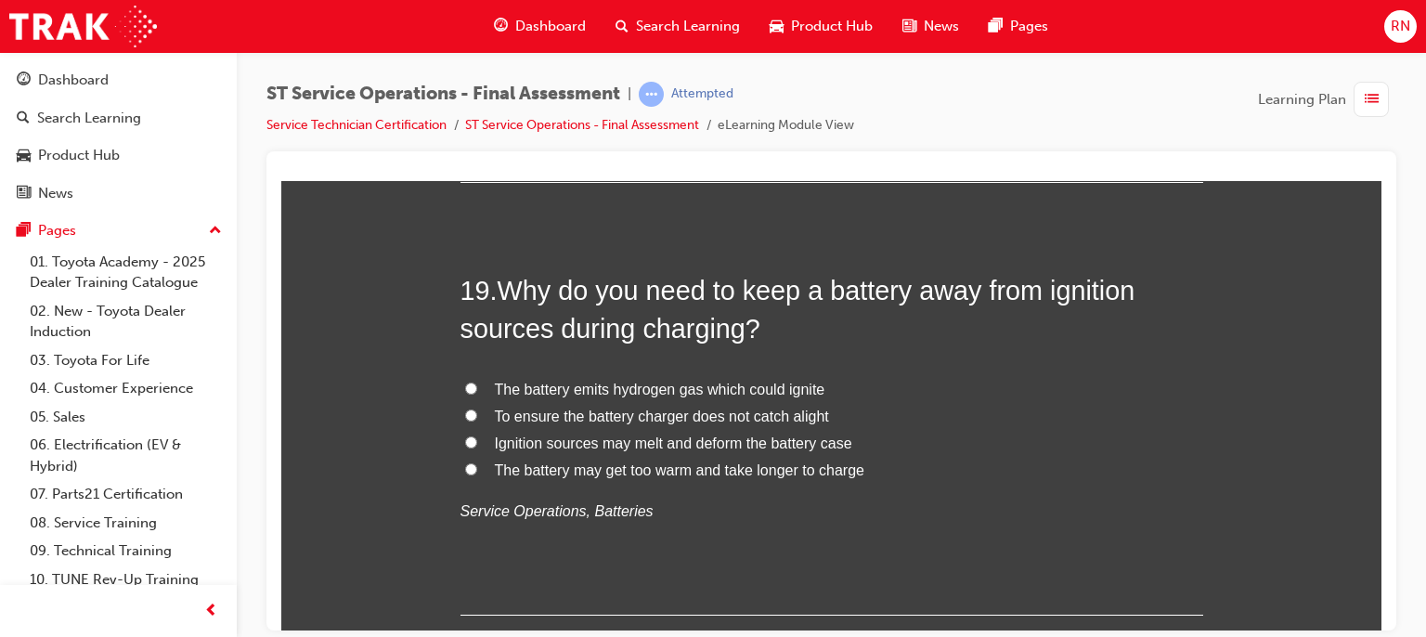
scroll to position [7876, 0]
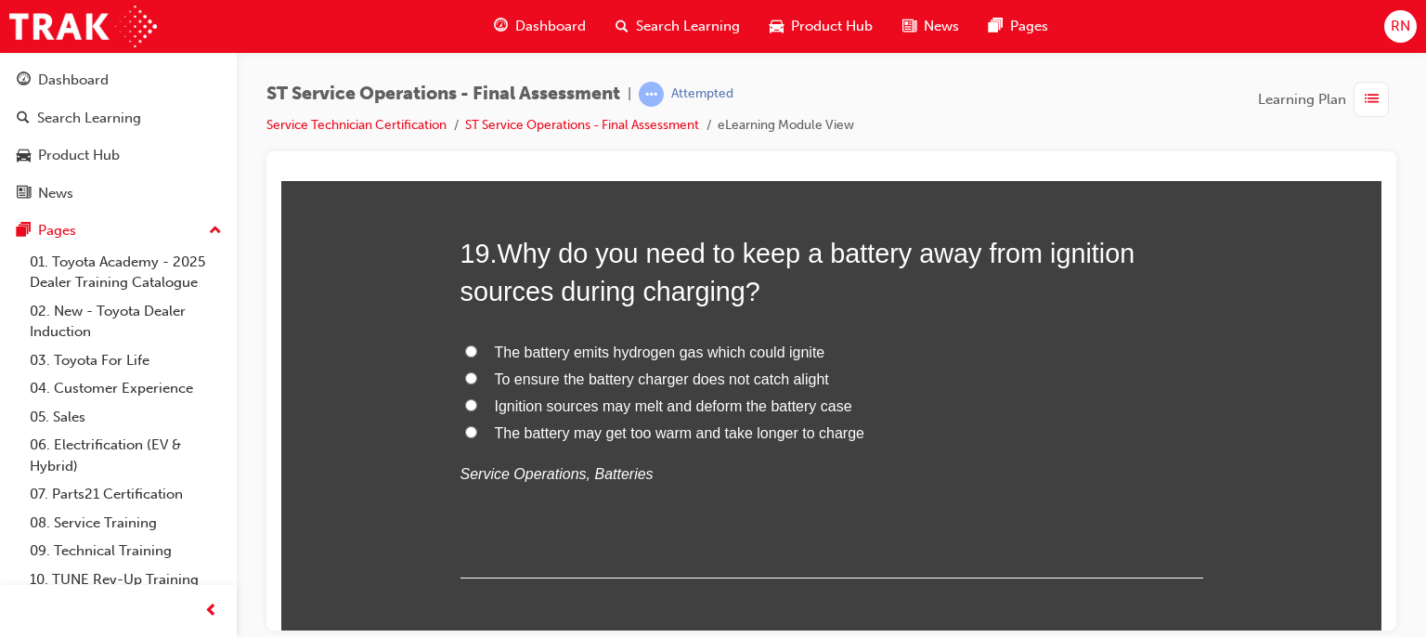
click at [480, 342] on label "The battery emits hydrogen gas which could ignite" at bounding box center [832, 352] width 743 height 27
click at [477, 344] on input "The battery emits hydrogen gas which could ignite" at bounding box center [471, 350] width 12 height 12
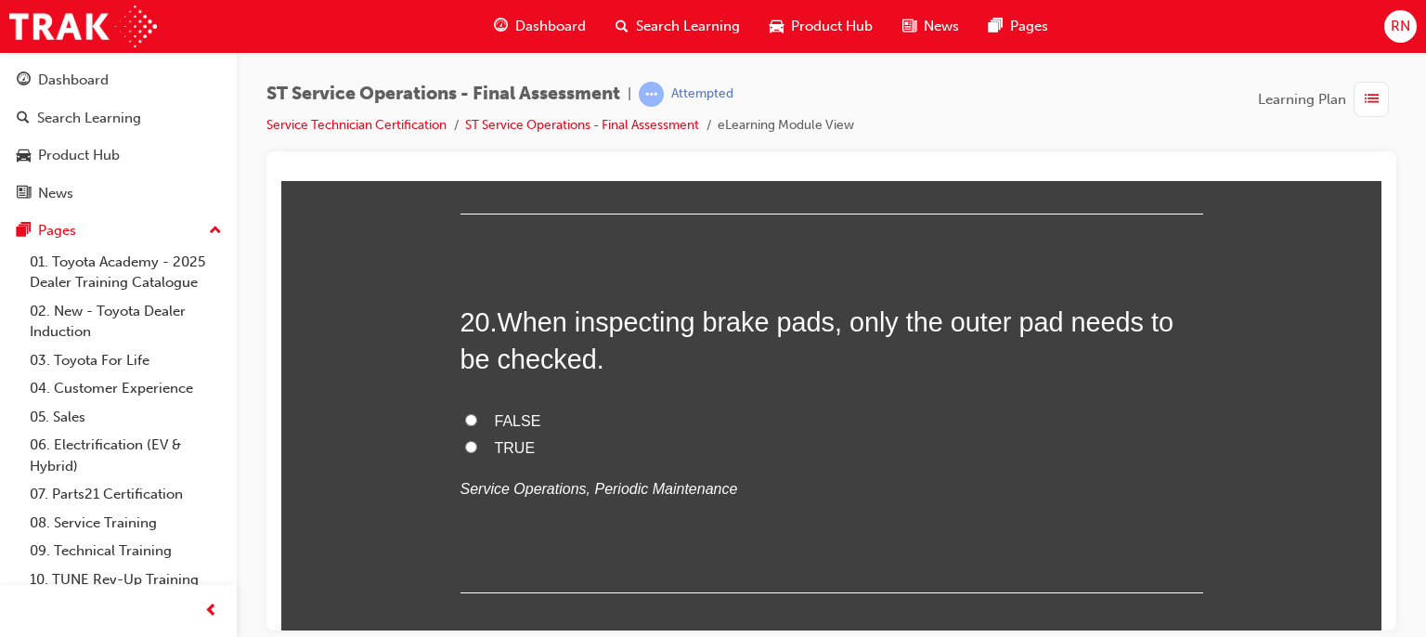
scroll to position [8248, 0]
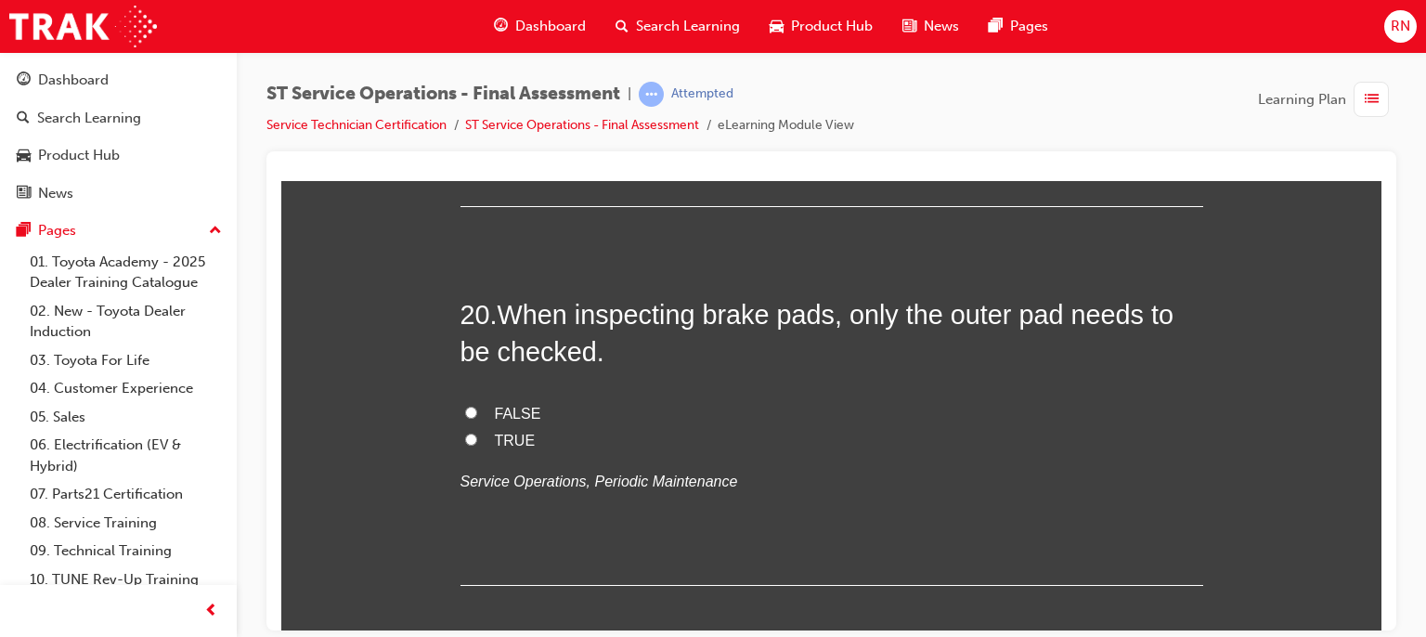
click at [483, 405] on label "FALSE" at bounding box center [832, 413] width 743 height 27
click at [477, 406] on input "FALSE" at bounding box center [471, 412] width 12 height 12
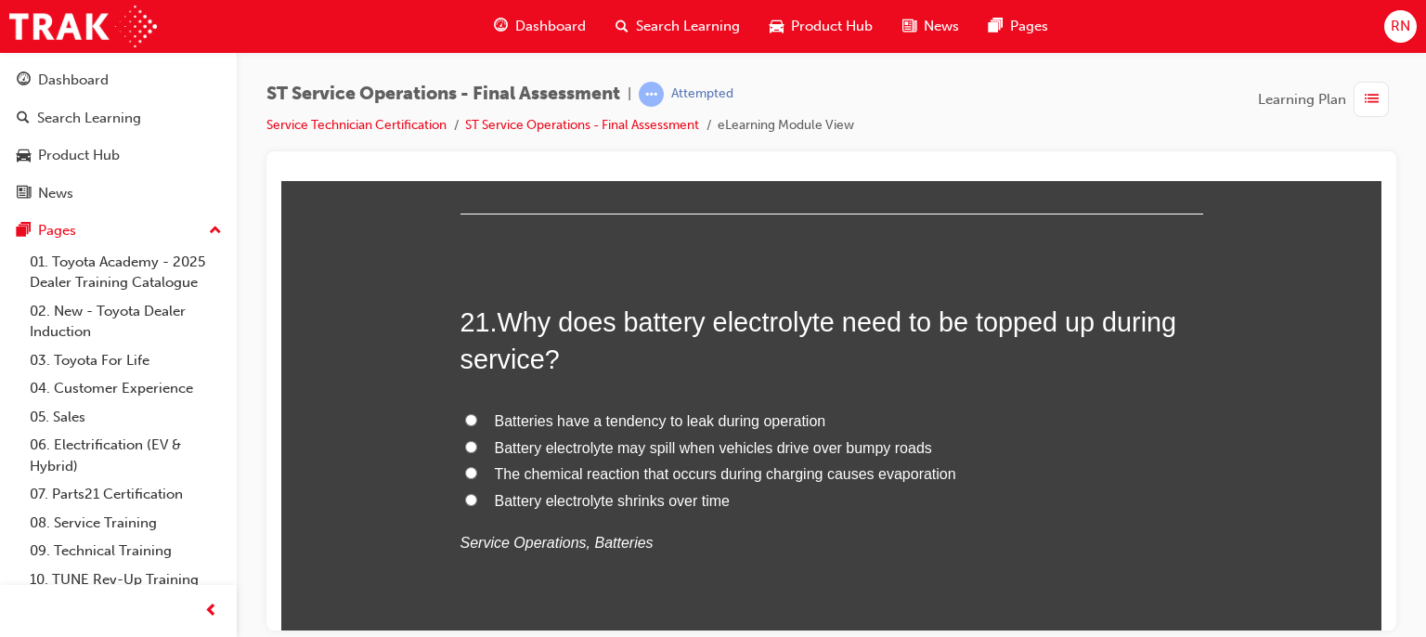
scroll to position [8668, 0]
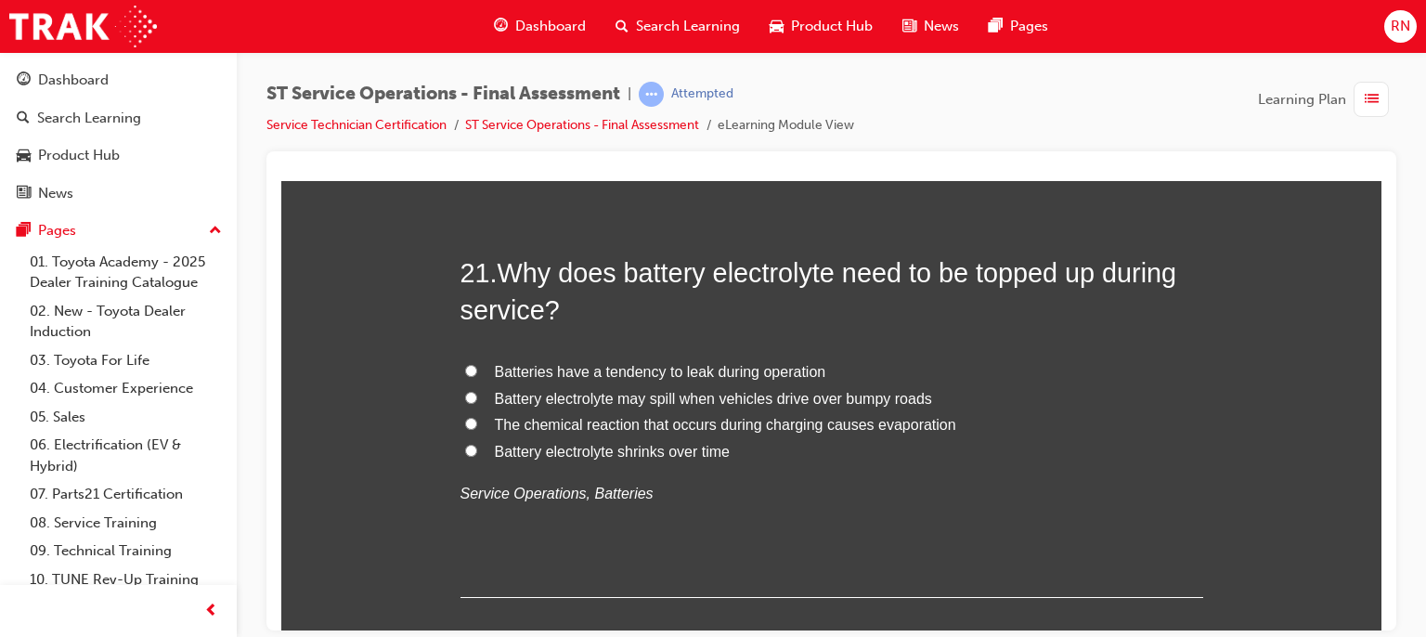
click at [465, 422] on input "The chemical reaction that occurs during charging causes evaporation" at bounding box center [471, 423] width 12 height 12
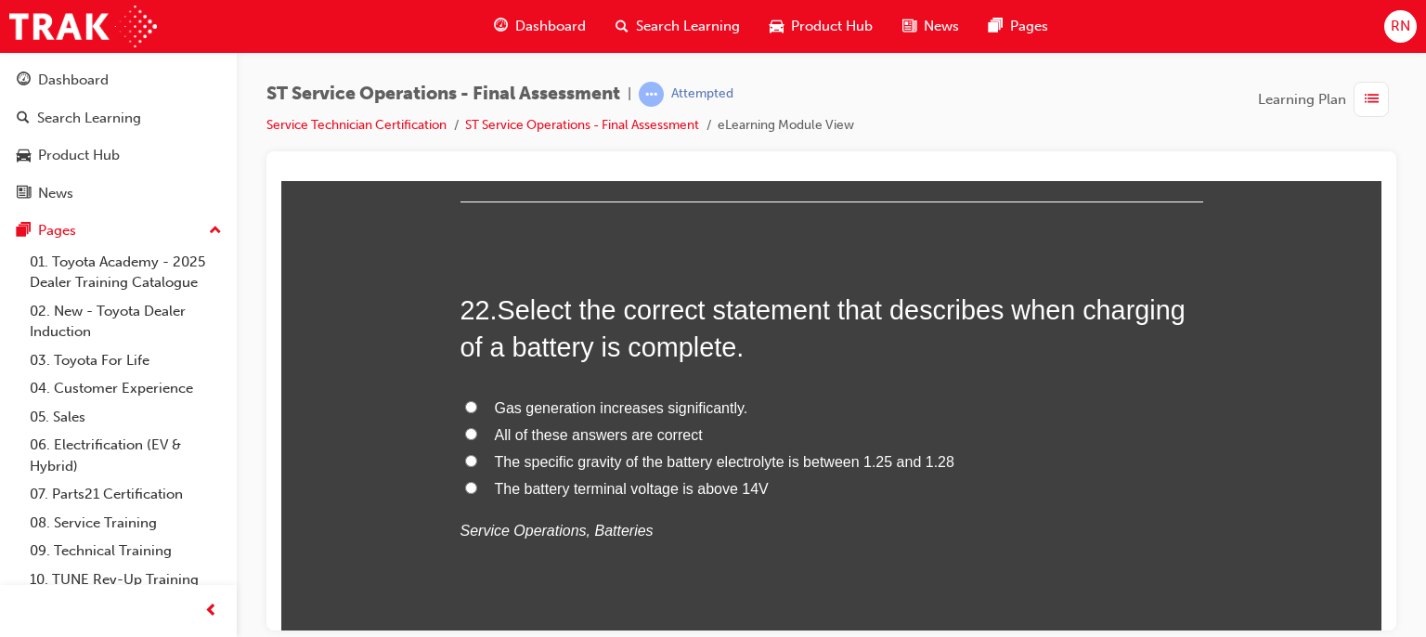
scroll to position [9077, 0]
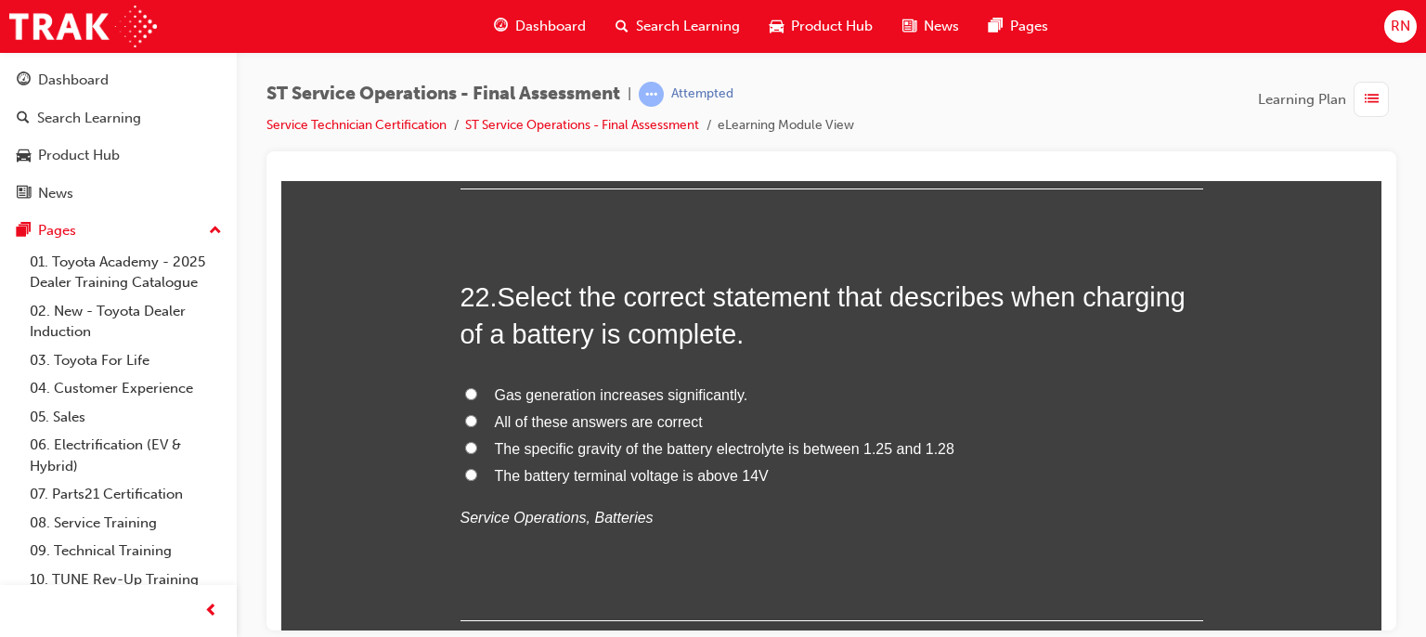
click at [608, 440] on span "The specific gravity of the battery electrolyte is between 1.25 and 1.28" at bounding box center [725, 448] width 460 height 16
click at [477, 441] on input "The specific gravity of the battery electrolyte is between 1.25 and 1.28" at bounding box center [471, 447] width 12 height 12
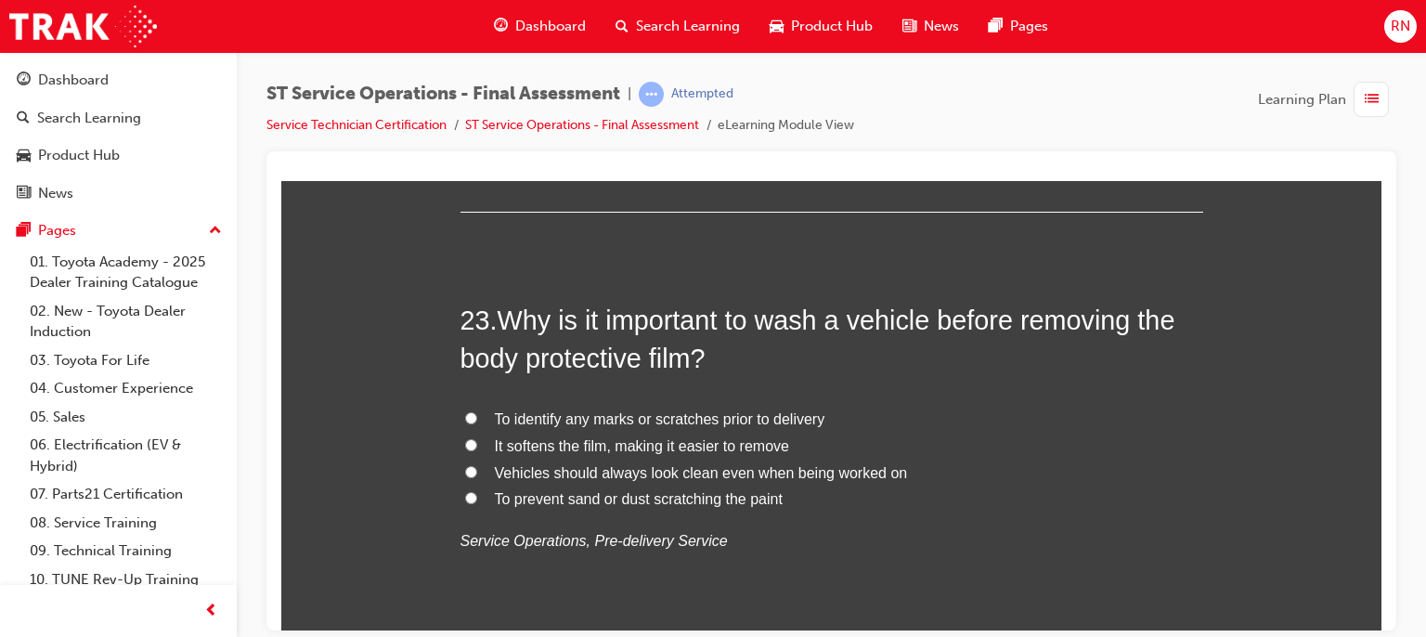
scroll to position [9523, 0]
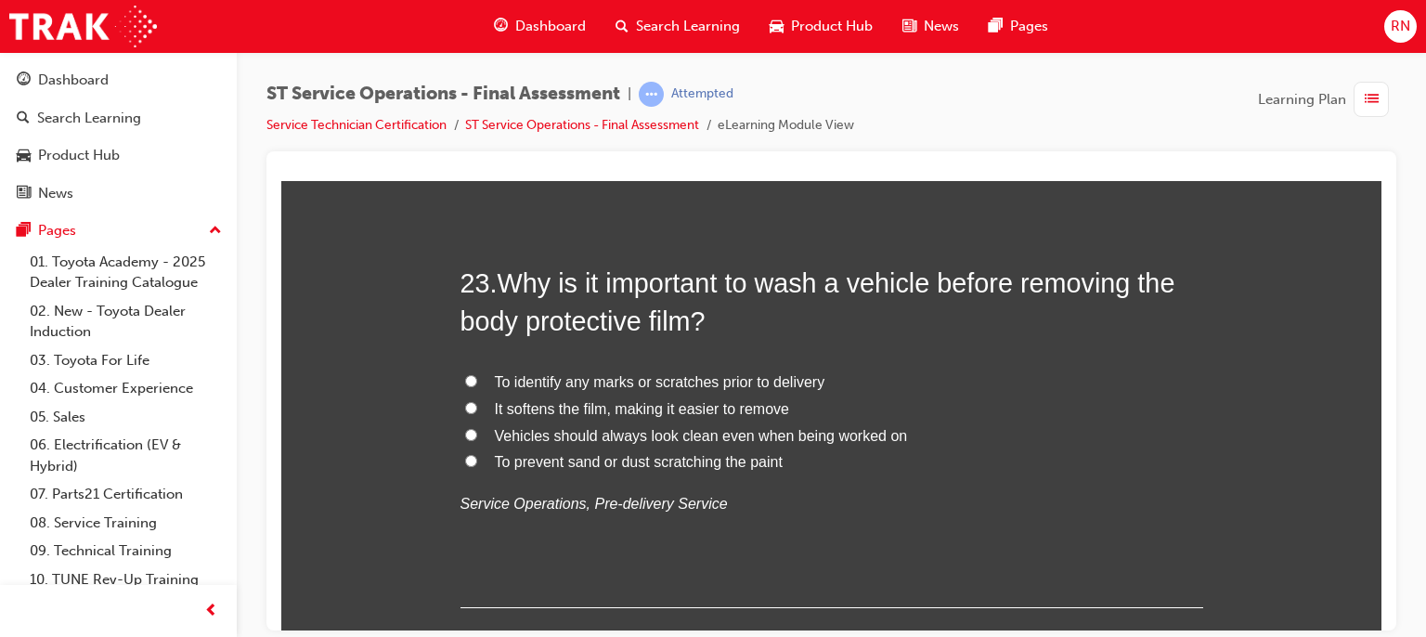
click at [474, 385] on label "To identify any marks or scratches prior to delivery" at bounding box center [832, 382] width 743 height 27
click at [474, 385] on input "To identify any marks or scratches prior to delivery" at bounding box center [471, 380] width 12 height 12
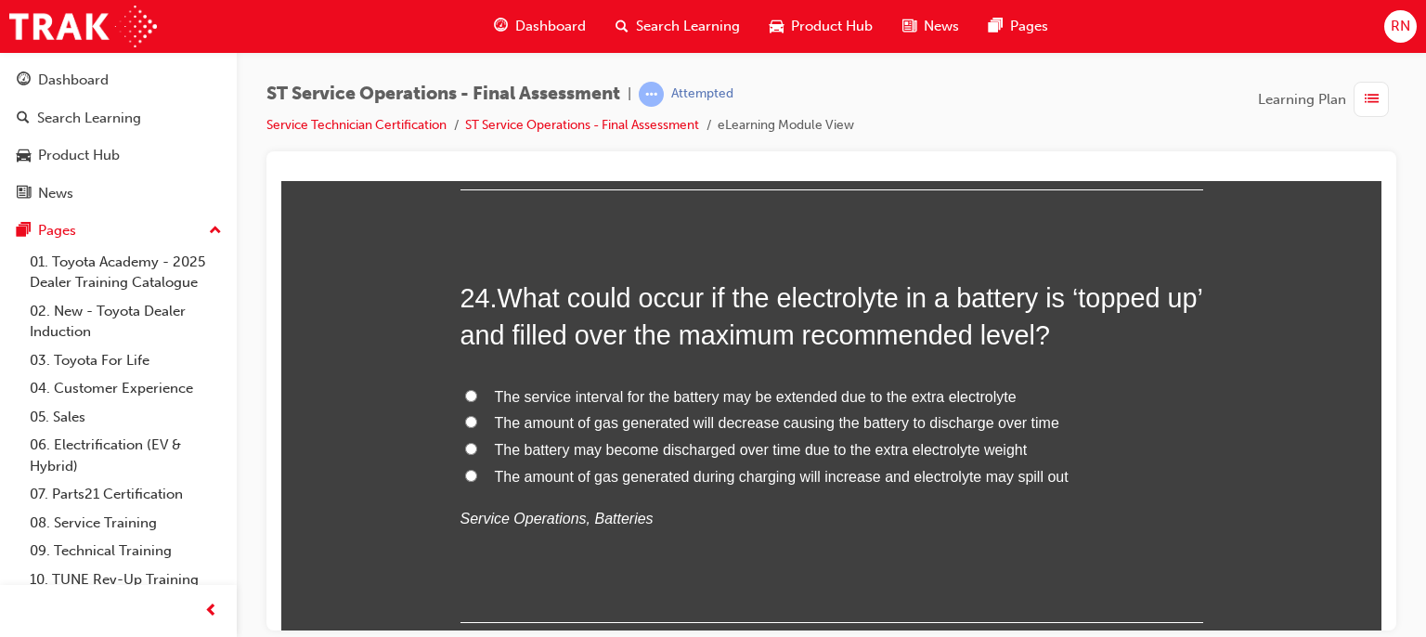
scroll to position [9968, 0]
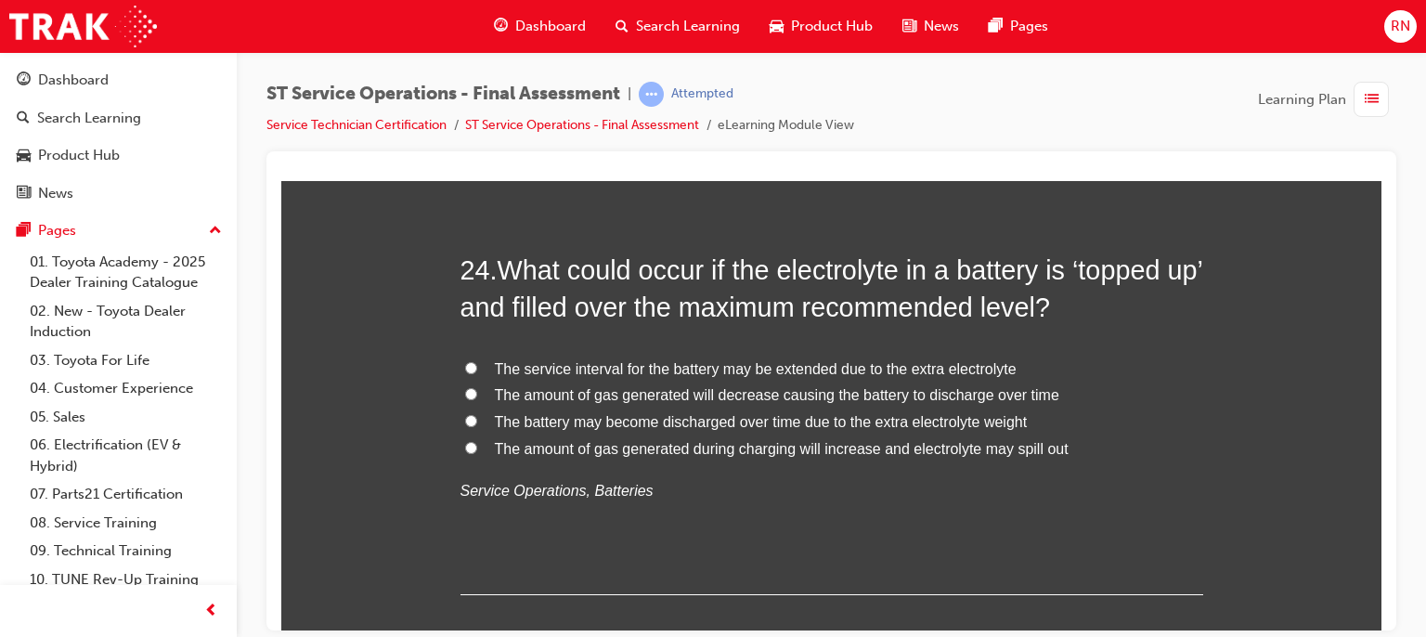
click at [481, 415] on label "The battery may become discharged over time due to the extra electrolyte weight" at bounding box center [832, 422] width 743 height 27
click at [477, 415] on input "The battery may become discharged over time due to the extra electrolyte weight" at bounding box center [471, 420] width 12 height 12
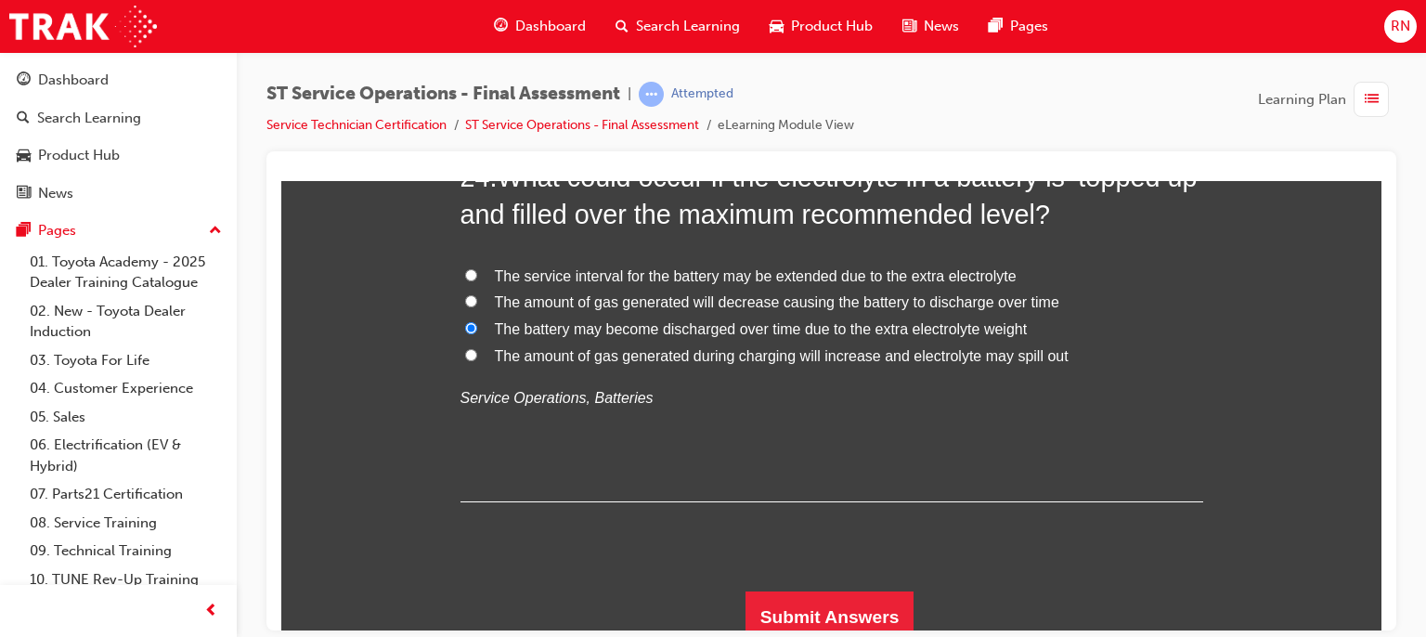
scroll to position [10069, 0]
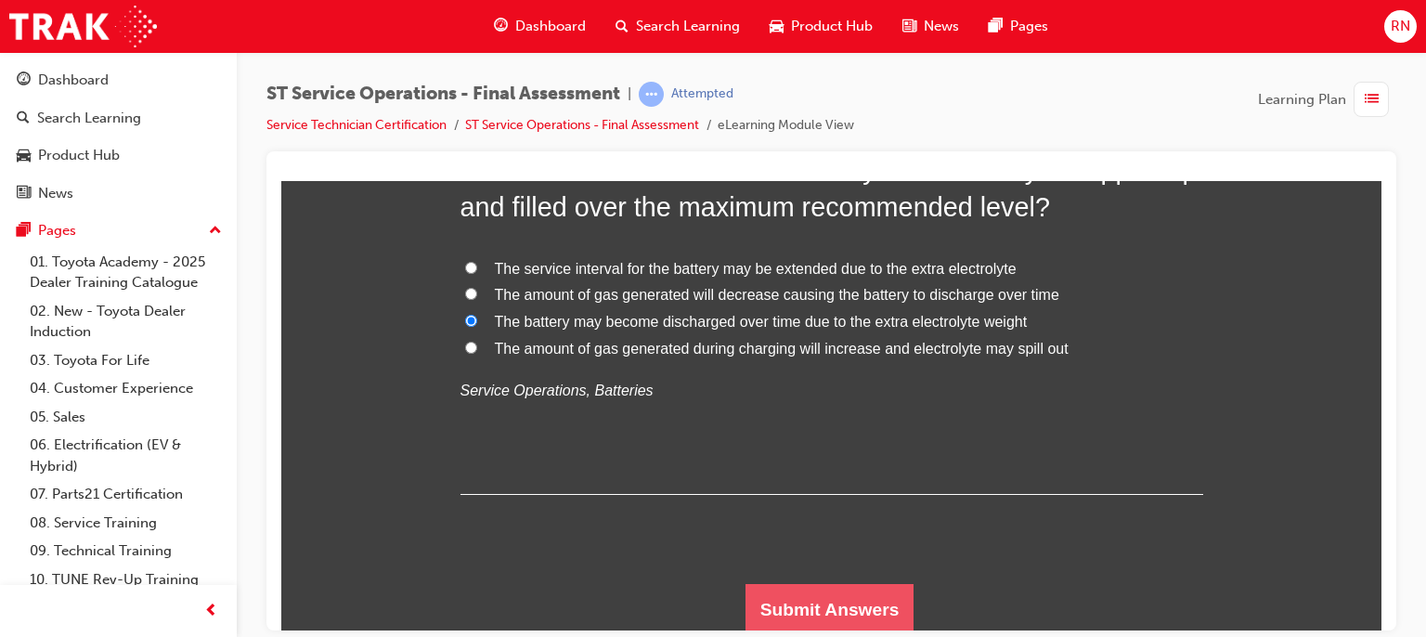
click at [810, 591] on button "Submit Answers" at bounding box center [830, 609] width 169 height 52
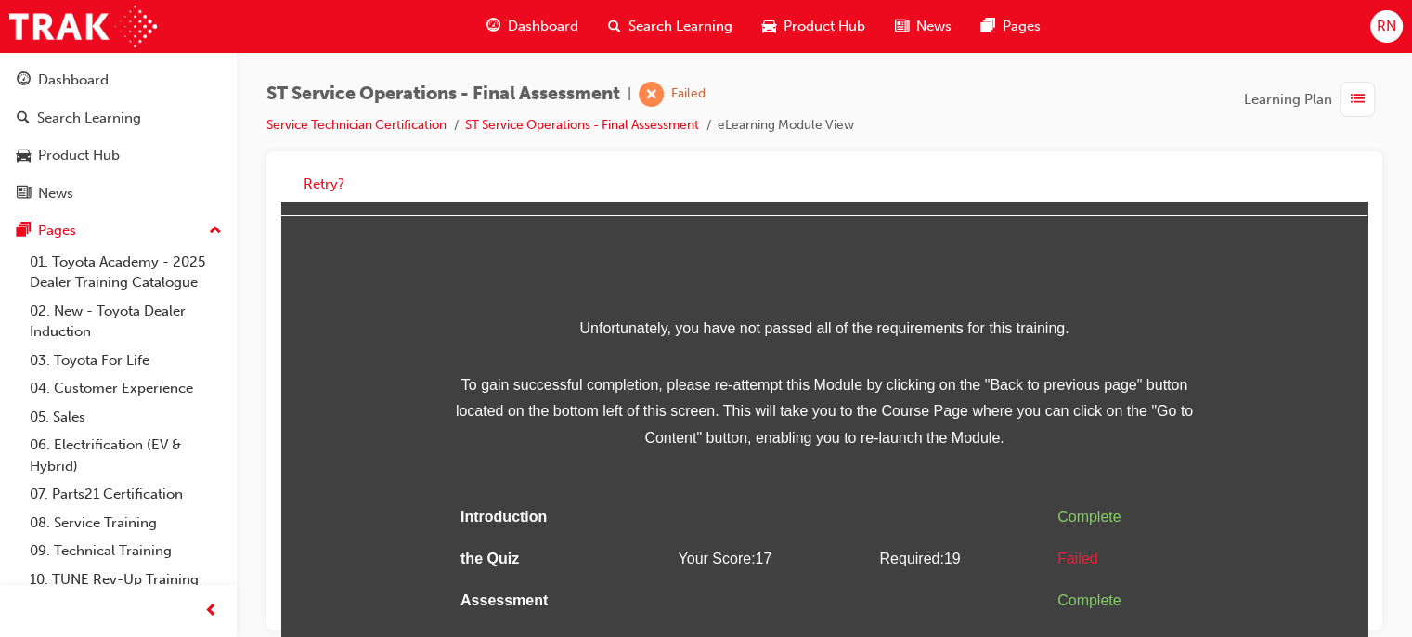
scroll to position [58, 0]
click at [339, 186] on button "Retry?" at bounding box center [324, 184] width 41 height 21
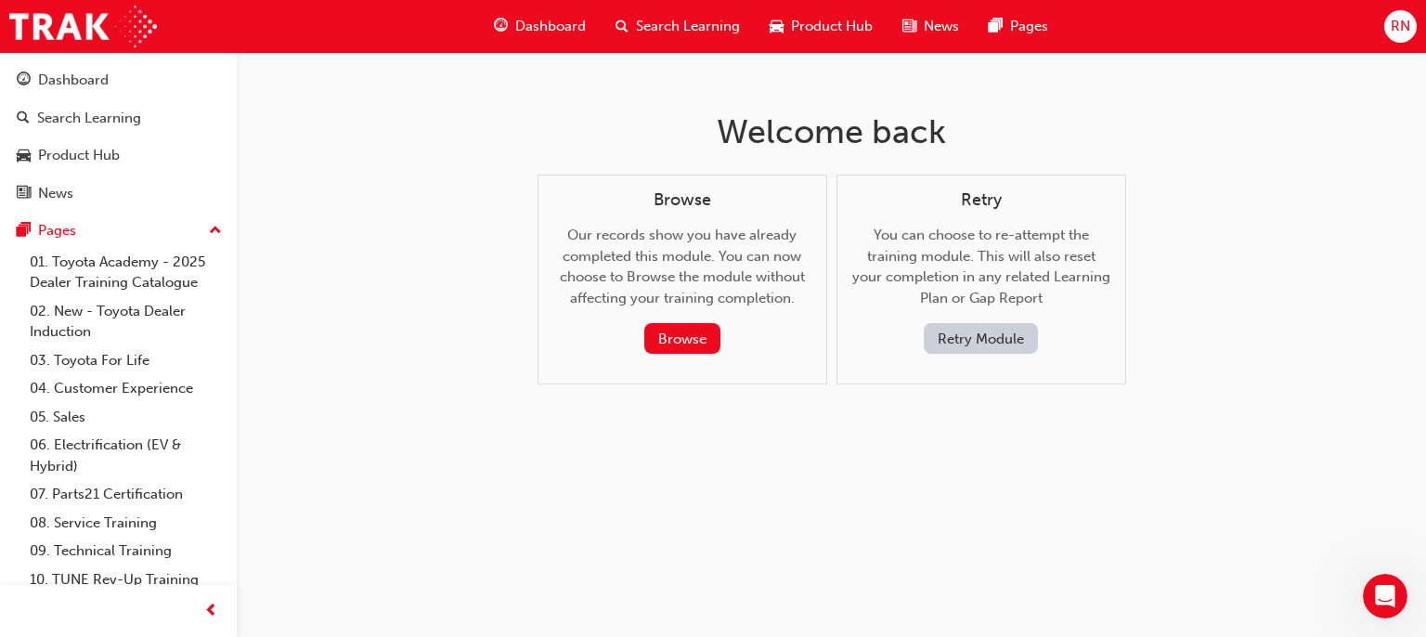
click at [962, 335] on button "Retry Module" at bounding box center [981, 338] width 114 height 31
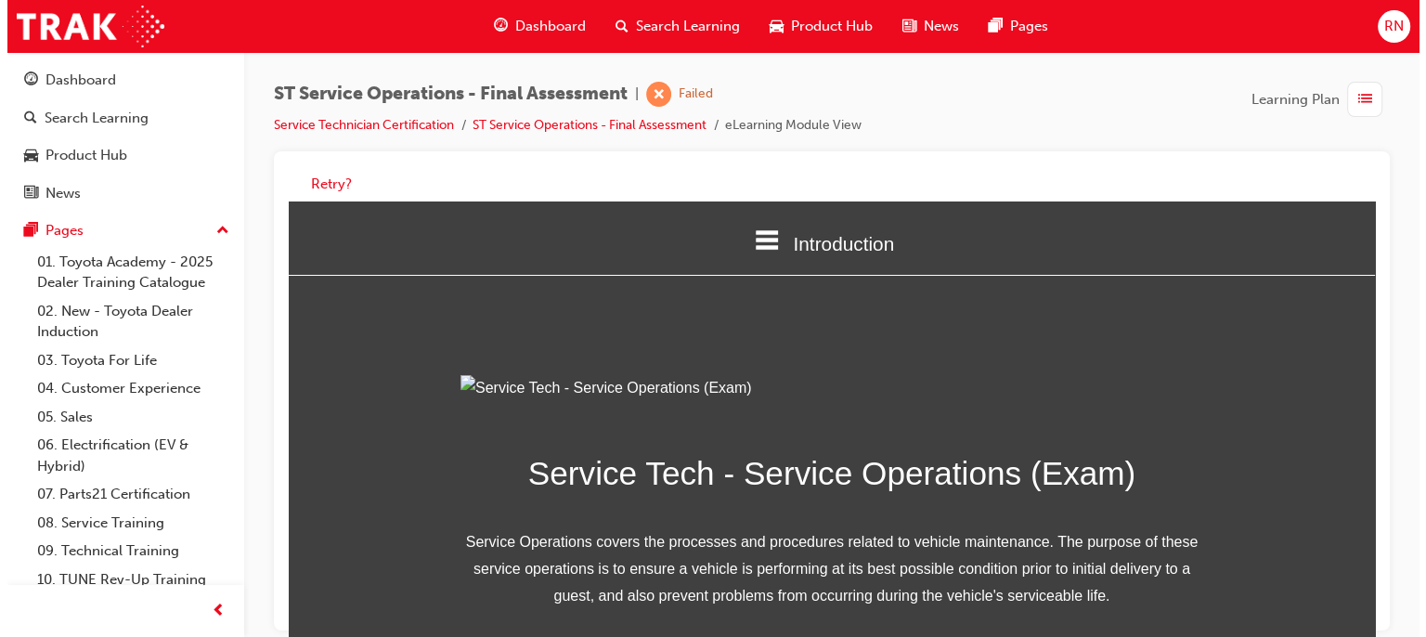
scroll to position [0, 0]
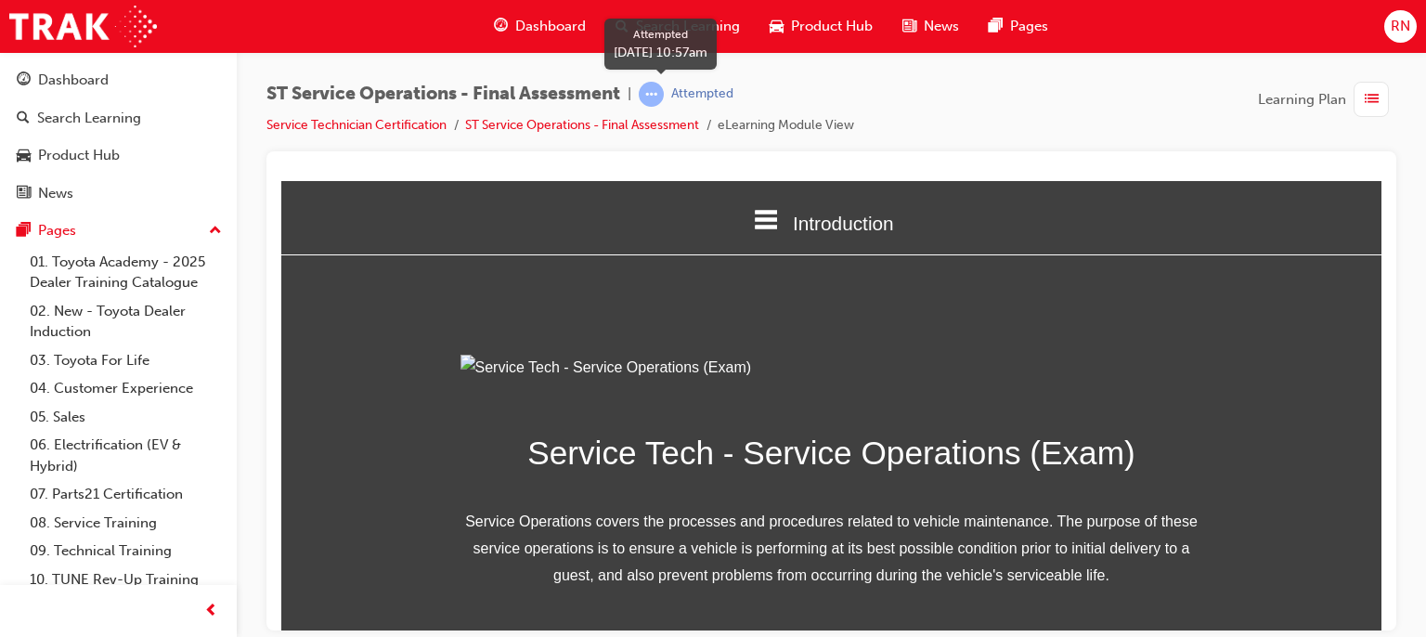
click at [675, 86] on div "Attempted" at bounding box center [686, 94] width 95 height 25
click at [680, 94] on div "Attempted" at bounding box center [702, 94] width 62 height 18
click at [660, 95] on span "learningRecordVerb_ATTEMPT-icon" at bounding box center [651, 94] width 25 height 25
click at [1364, 490] on div "Service Tech - Service Operations (Exam) Service Operations covers the processe…" at bounding box center [831, 527] width 1100 height 346
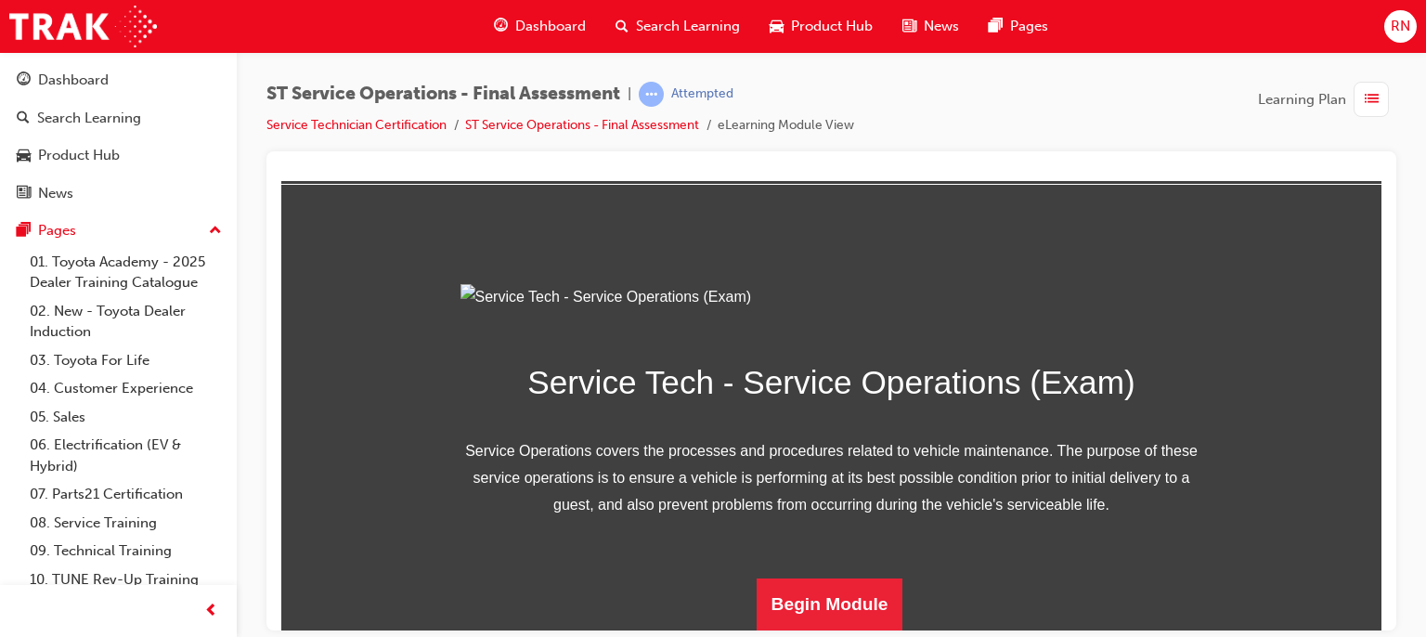
scroll to position [275, 0]
click at [815, 612] on button "Begin Module" at bounding box center [830, 604] width 147 height 52
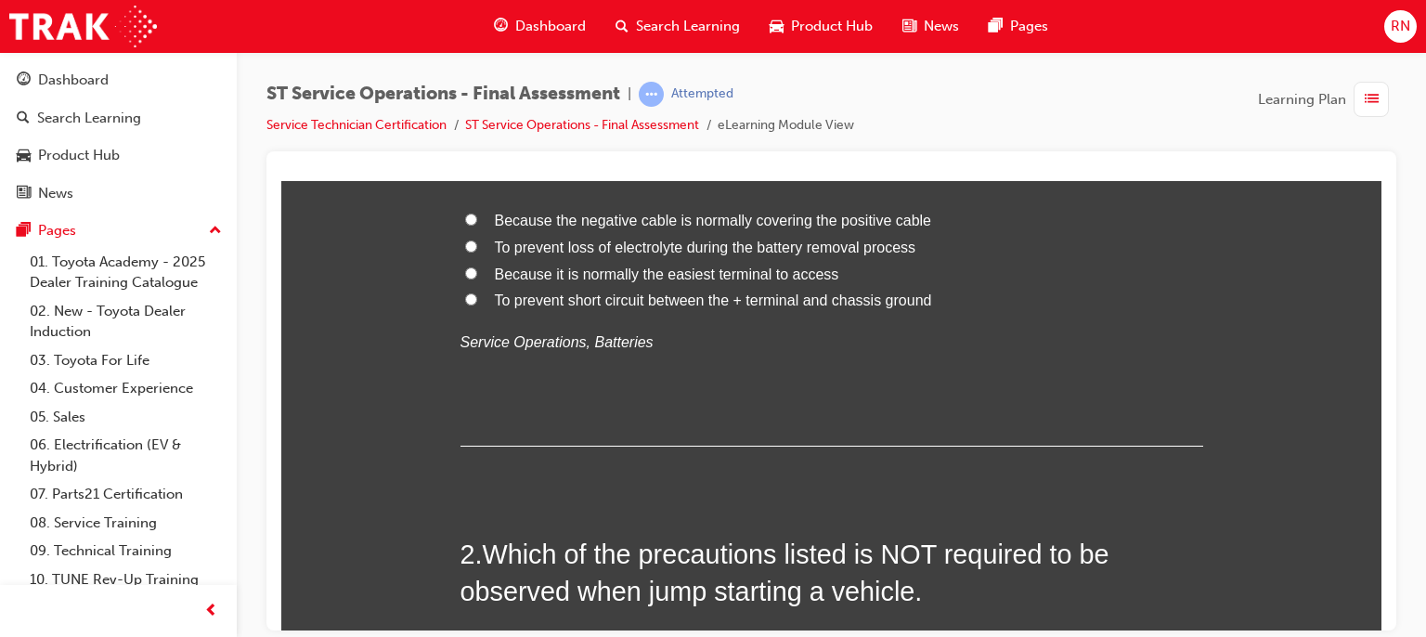
scroll to position [0, 0]
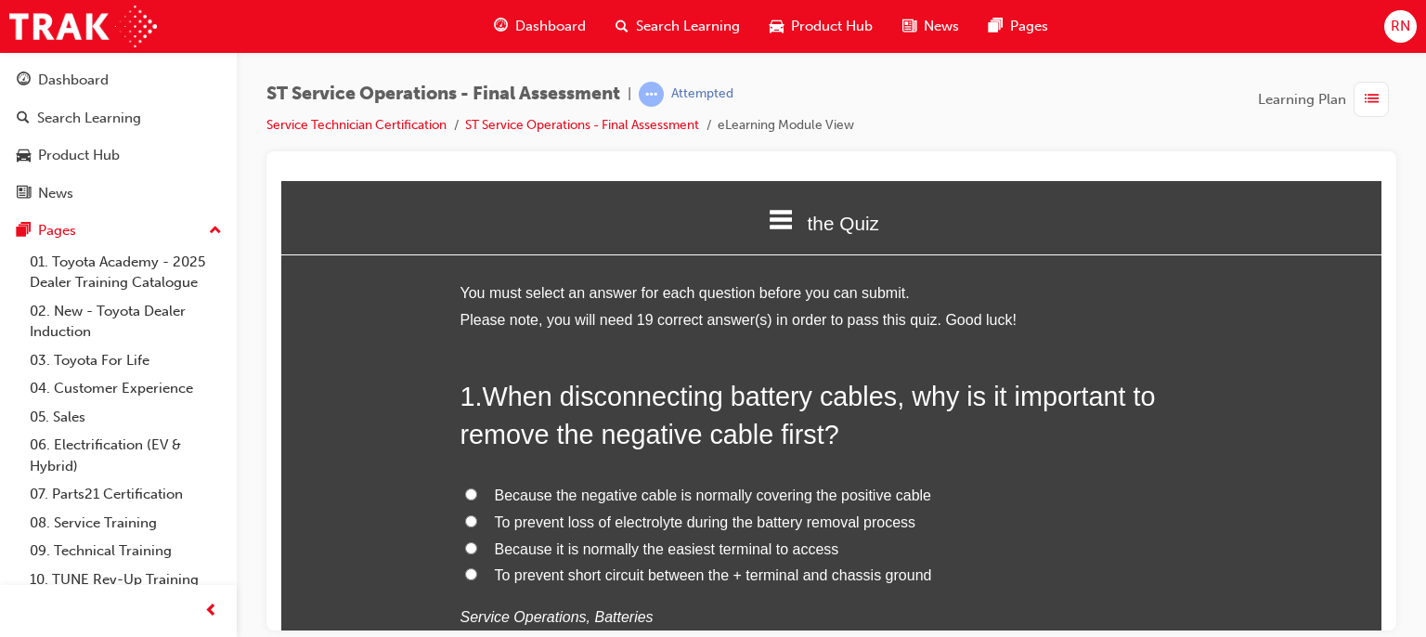
click at [531, 571] on span "To prevent short circuit between the + terminal and chassis ground" at bounding box center [713, 574] width 437 height 16
click at [477, 571] on input "To prevent short circuit between the + terminal and chassis ground" at bounding box center [471, 573] width 12 height 12
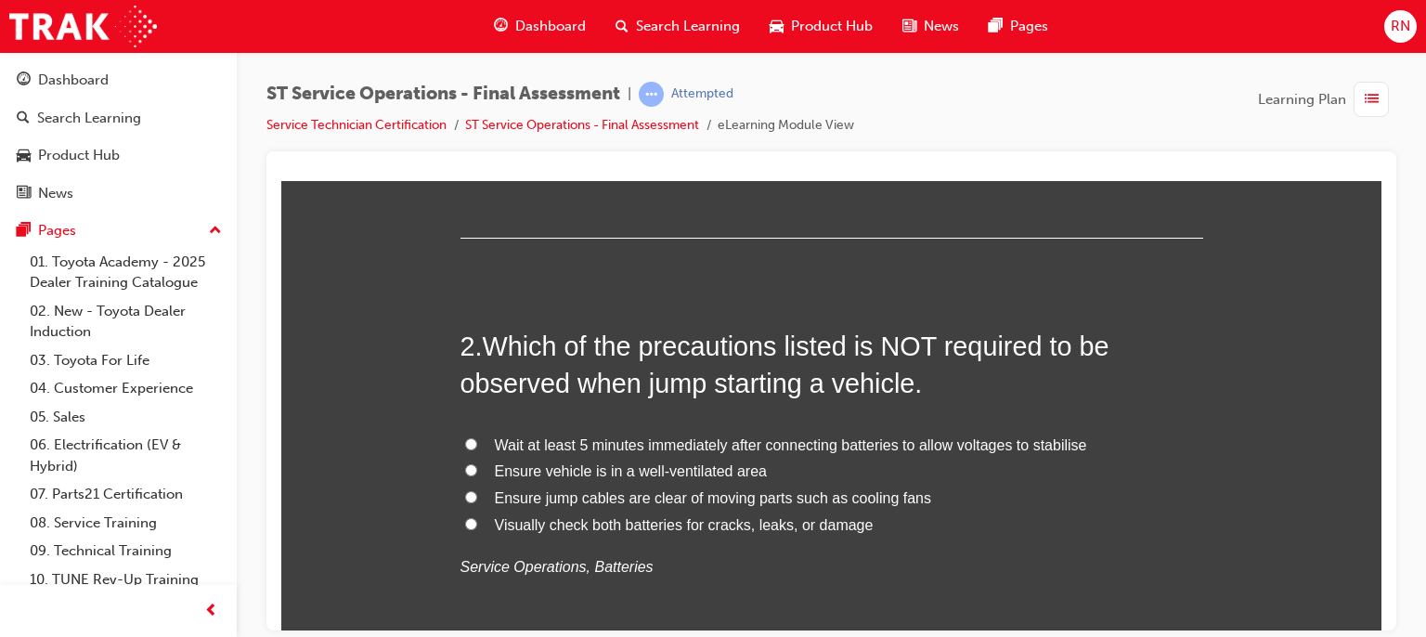
scroll to position [520, 0]
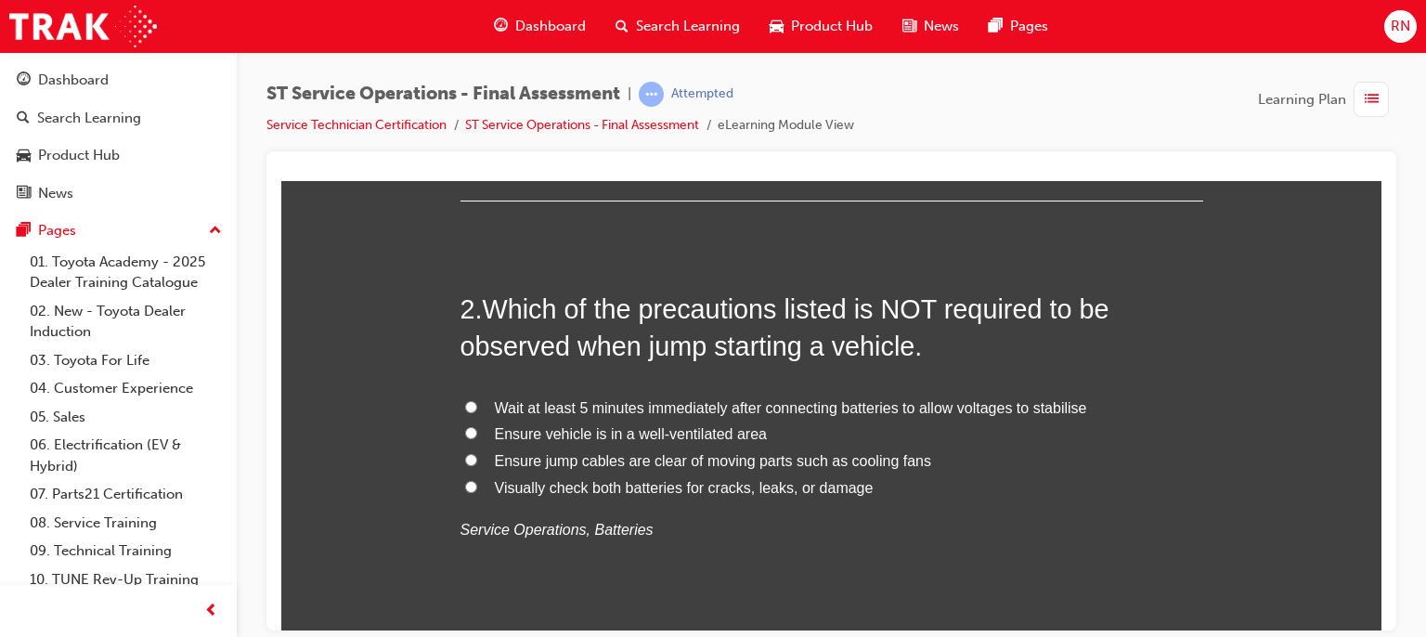
click at [473, 404] on label "Wait at least 5 minutes immediately after connecting batteries to allow voltage…" at bounding box center [832, 408] width 743 height 27
click at [473, 404] on input "Wait at least 5 minutes immediately after connecting batteries to allow voltage…" at bounding box center [471, 406] width 12 height 12
click at [505, 436] on span "Ensure vehicle is in a well-ventilated area" at bounding box center [631, 433] width 272 height 16
click at [477, 436] on input "Ensure vehicle is in a well-ventilated area" at bounding box center [471, 432] width 12 height 12
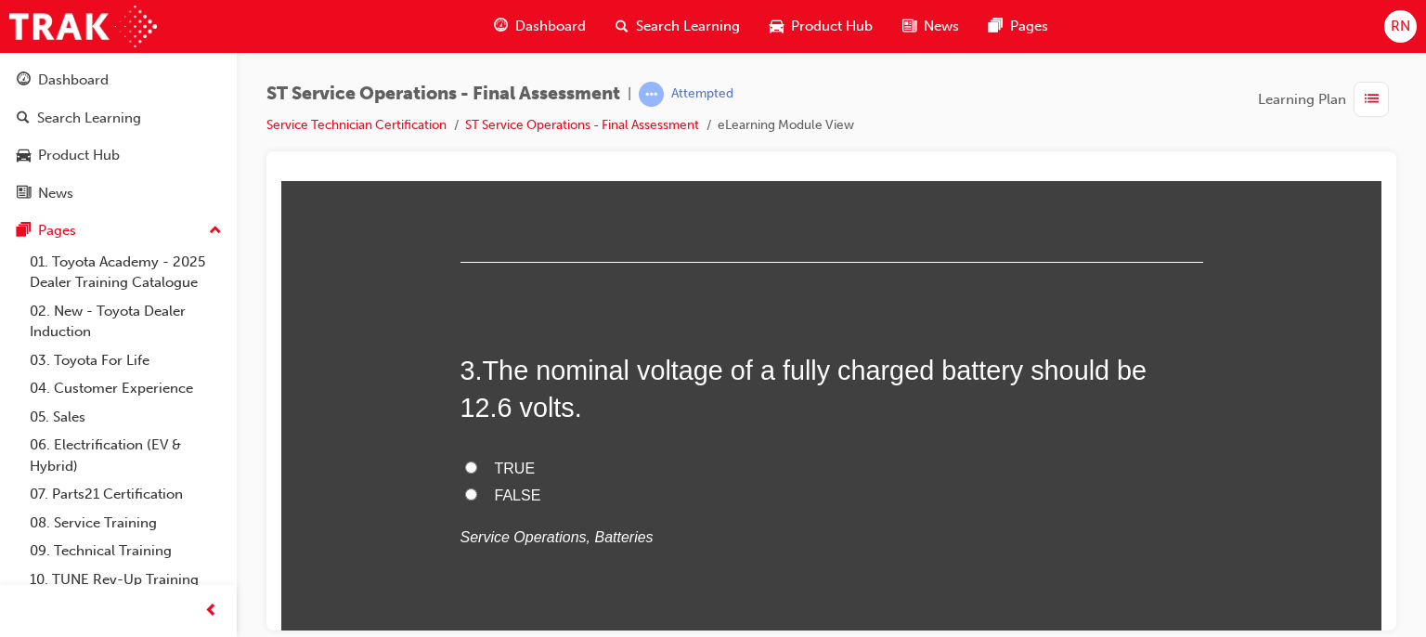
scroll to position [928, 0]
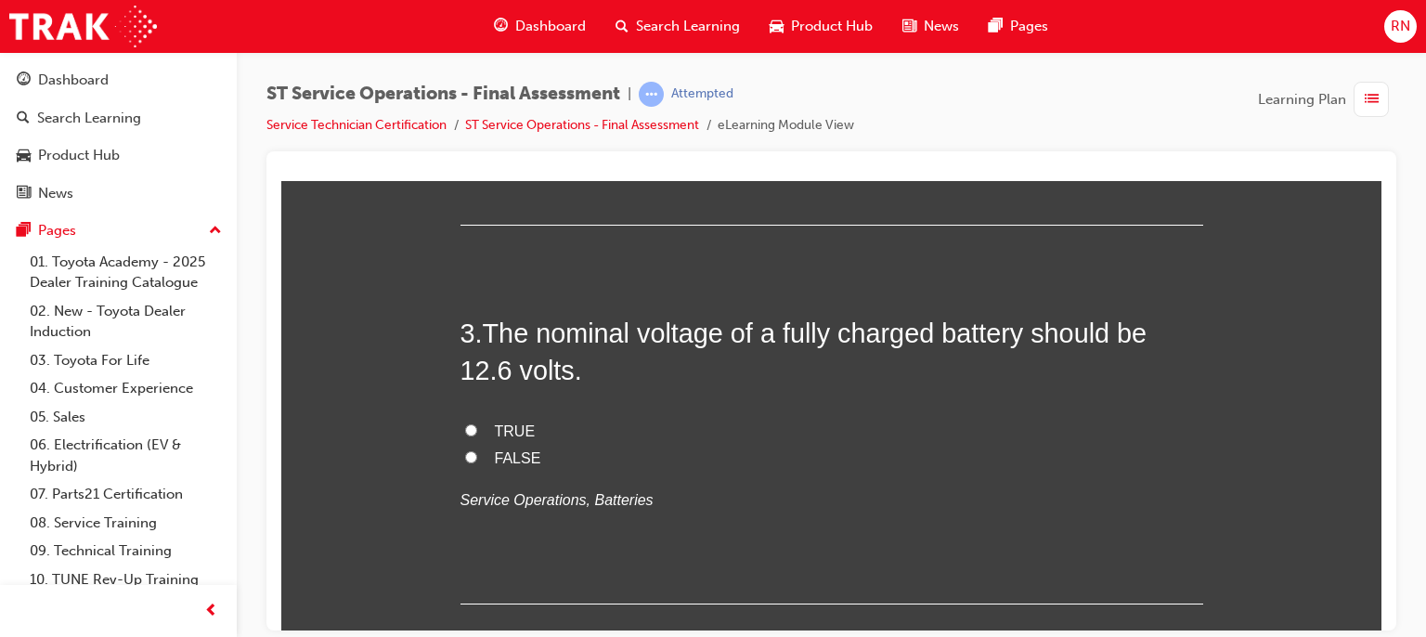
click at [484, 424] on label "TRUE" at bounding box center [832, 431] width 743 height 27
click at [477, 424] on input "TRUE" at bounding box center [471, 429] width 12 height 12
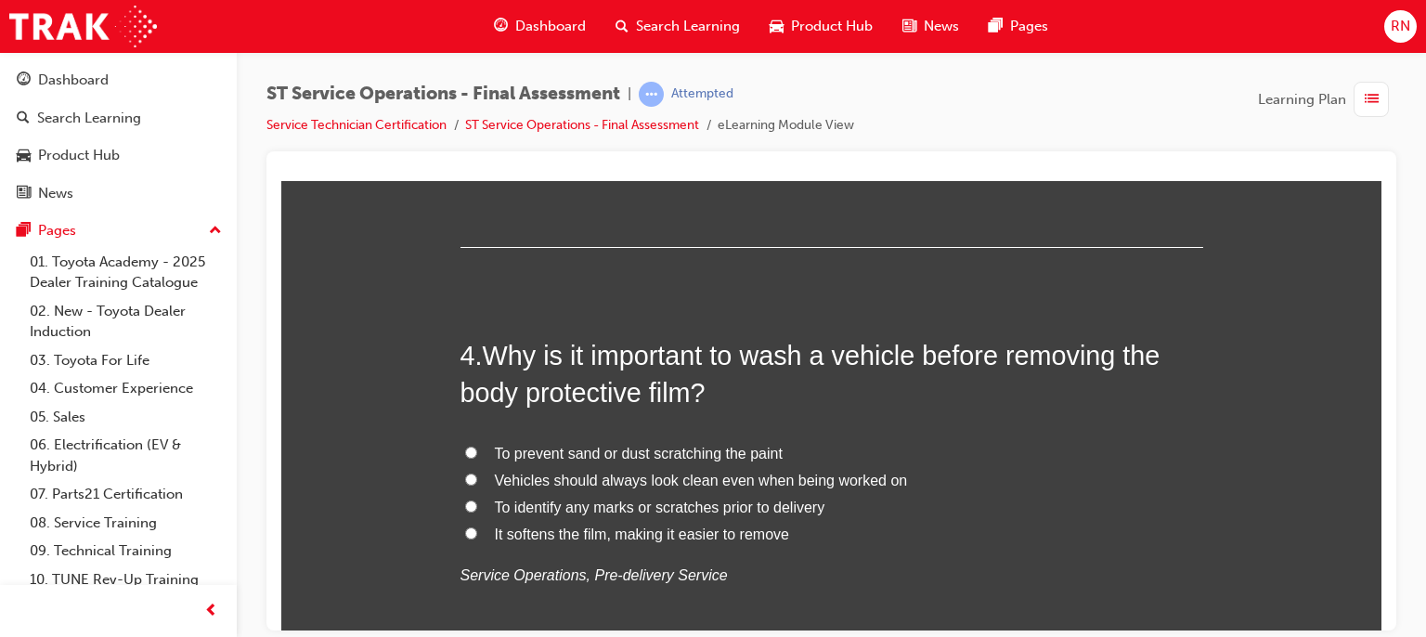
scroll to position [1312, 0]
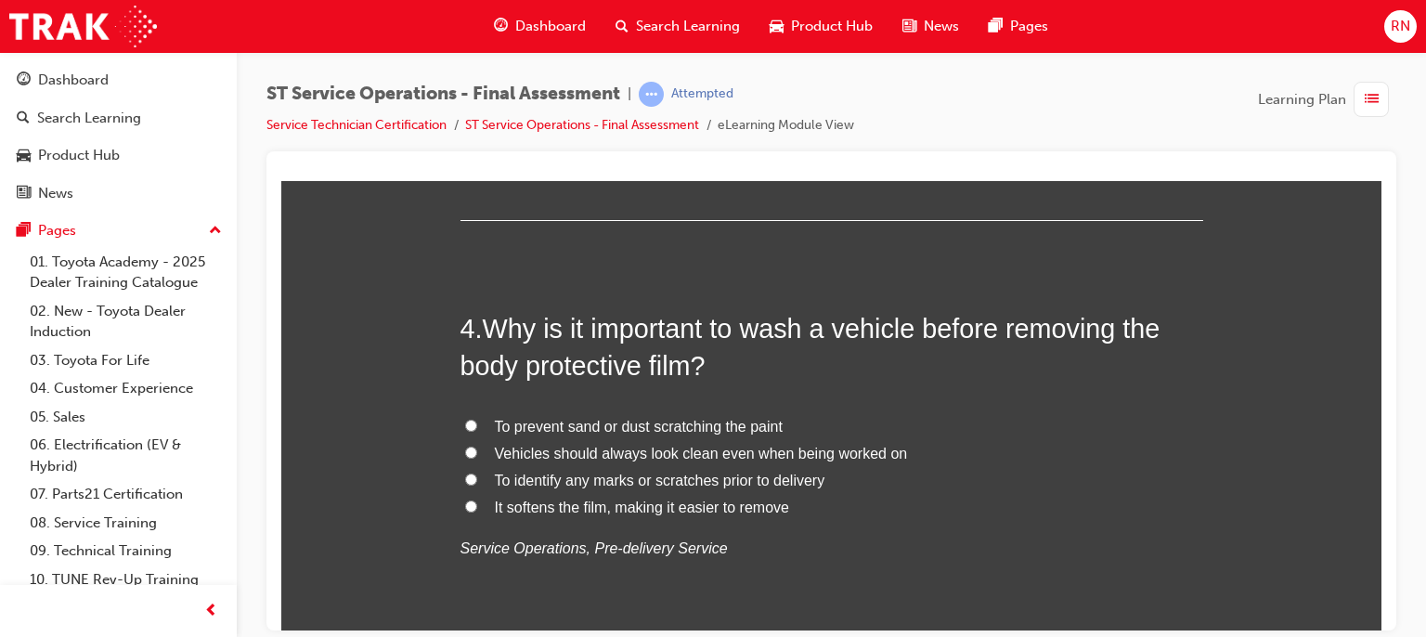
click at [506, 422] on span "To prevent sand or dust scratching the paint" at bounding box center [639, 426] width 288 height 16
click at [477, 422] on input "To prevent sand or dust scratching the paint" at bounding box center [471, 425] width 12 height 12
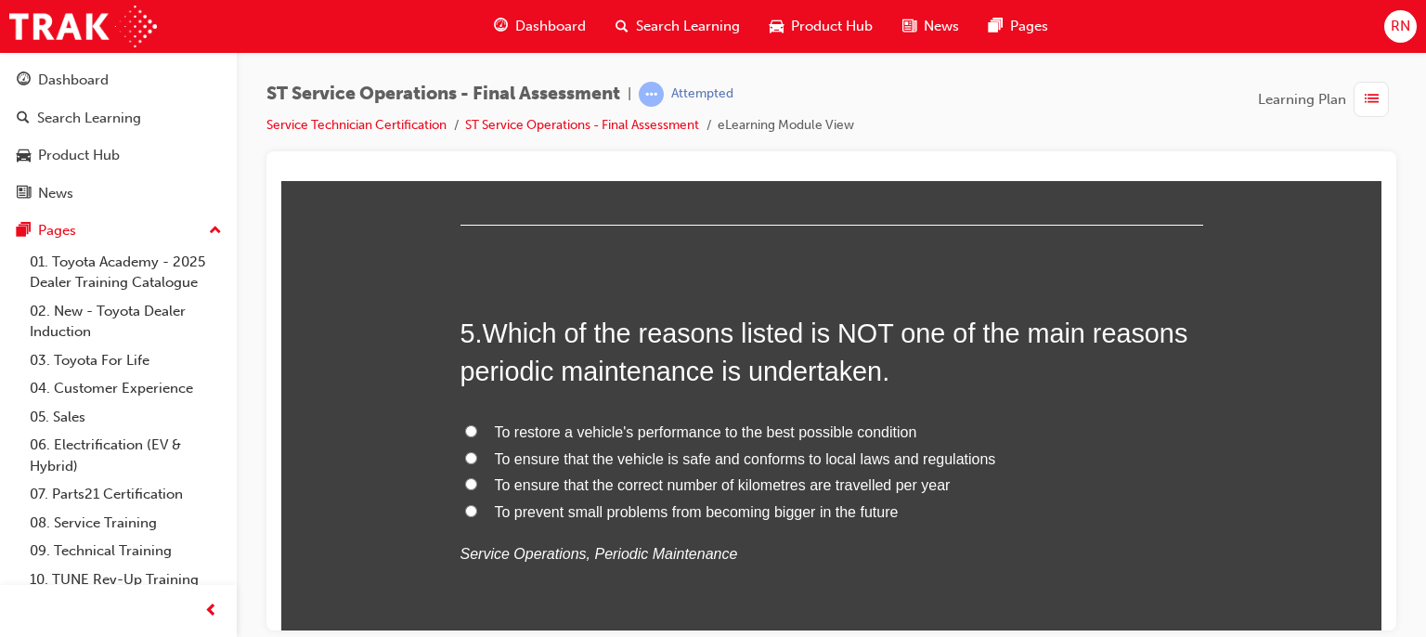
scroll to position [1758, 0]
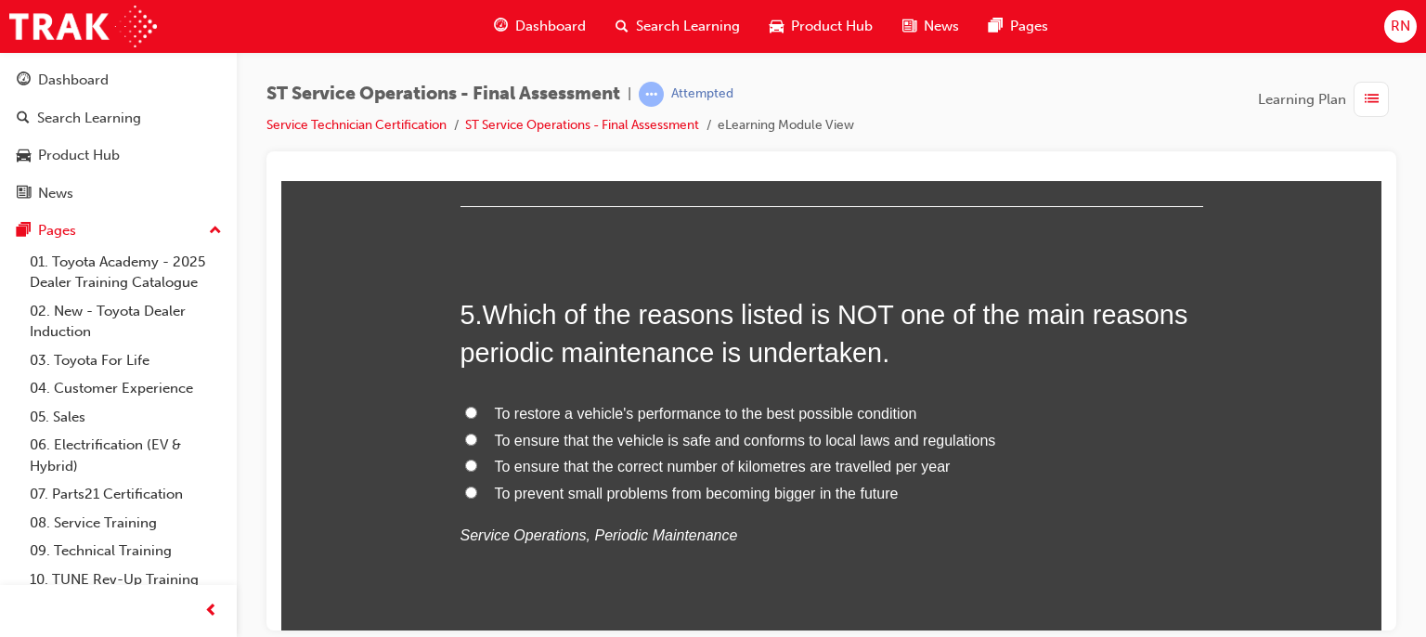
click at [469, 494] on input "To prevent small problems from becoming bigger in the future" at bounding box center [471, 492] width 12 height 12
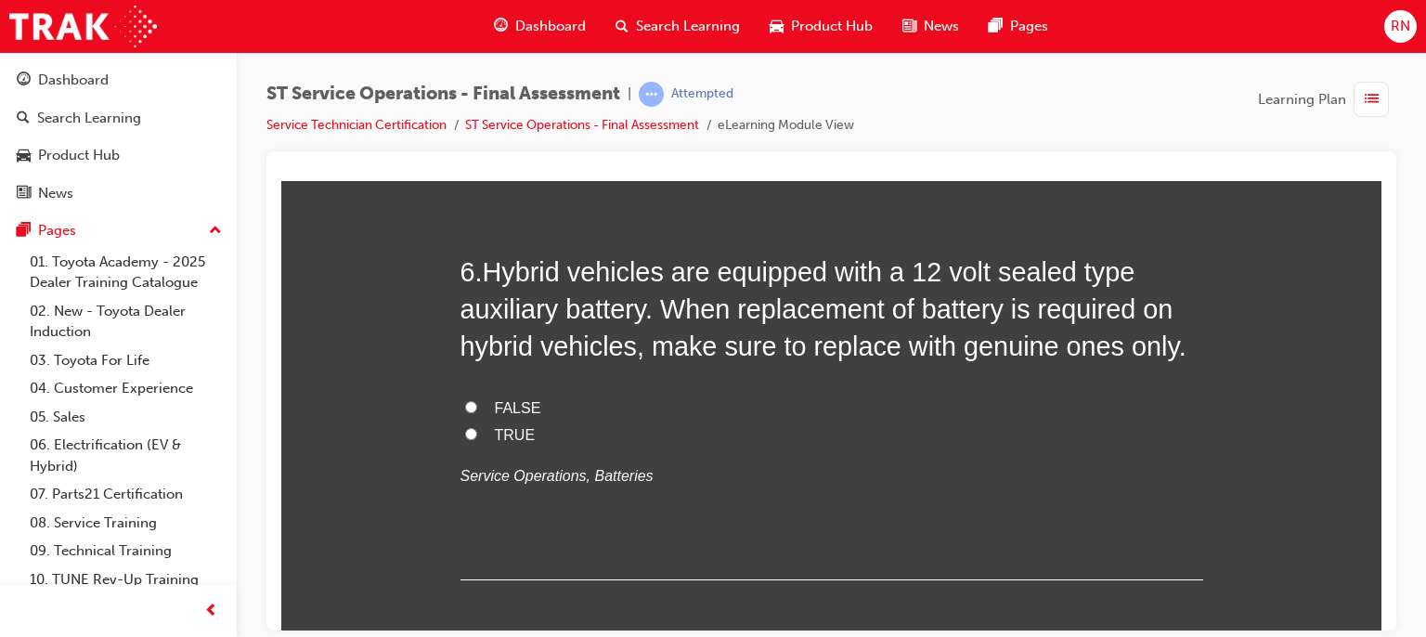
scroll to position [2240, 0]
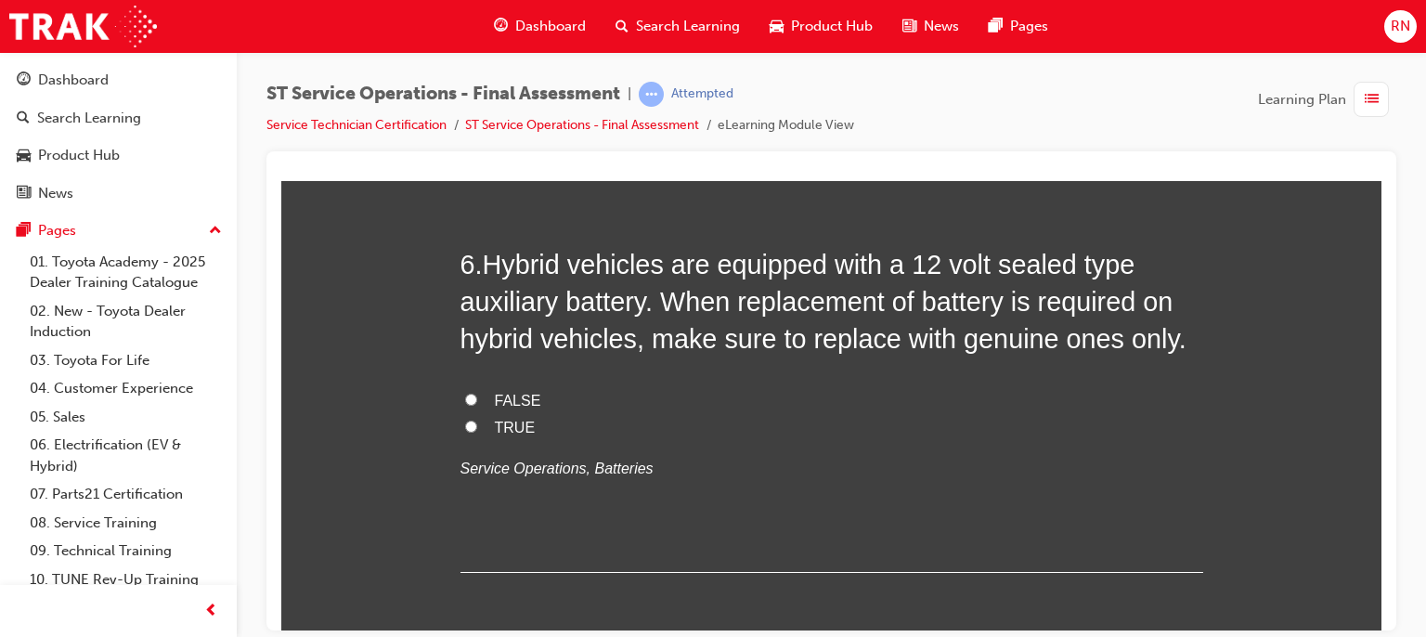
click at [465, 420] on input "TRUE" at bounding box center [471, 426] width 12 height 12
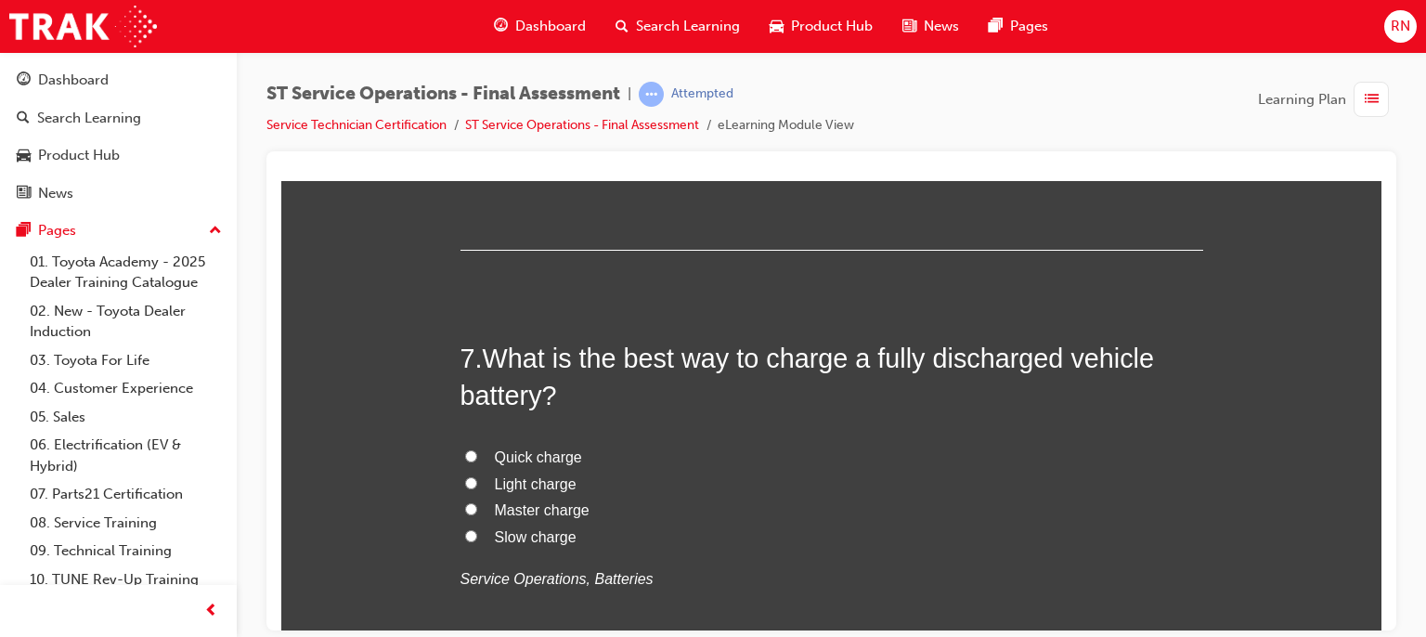
scroll to position [2600, 0]
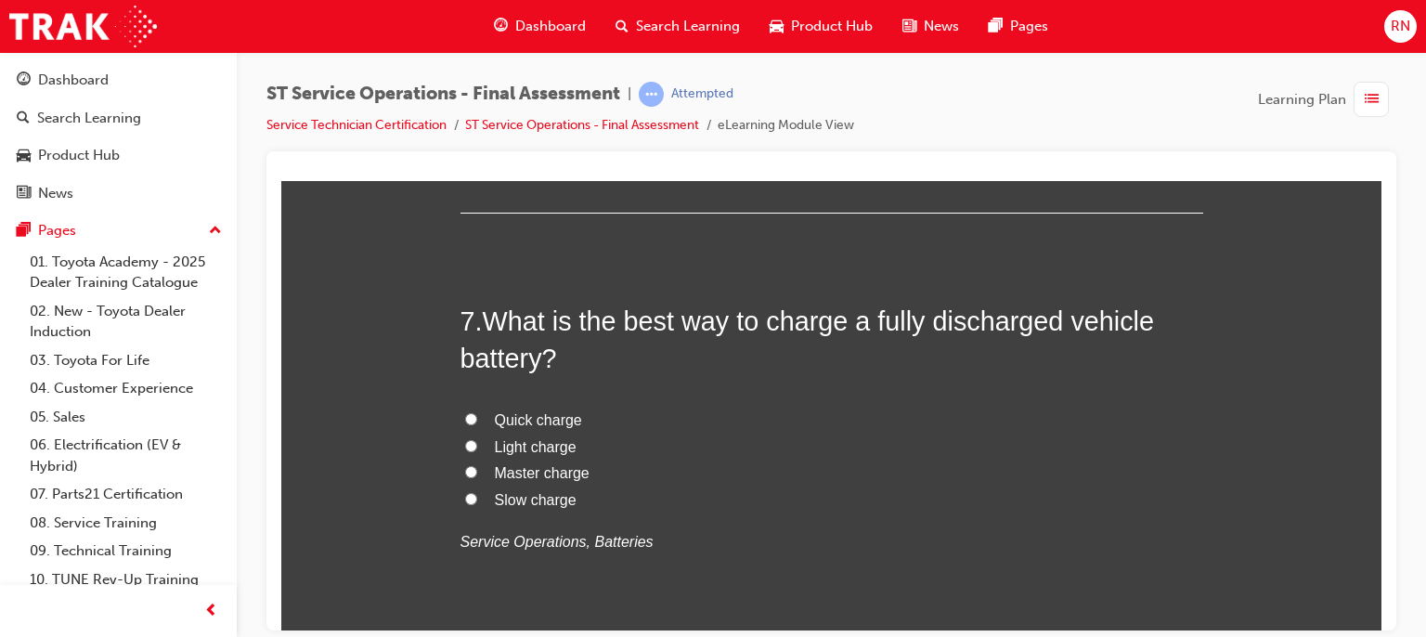
click at [465, 416] on input "Quick charge" at bounding box center [471, 418] width 12 height 12
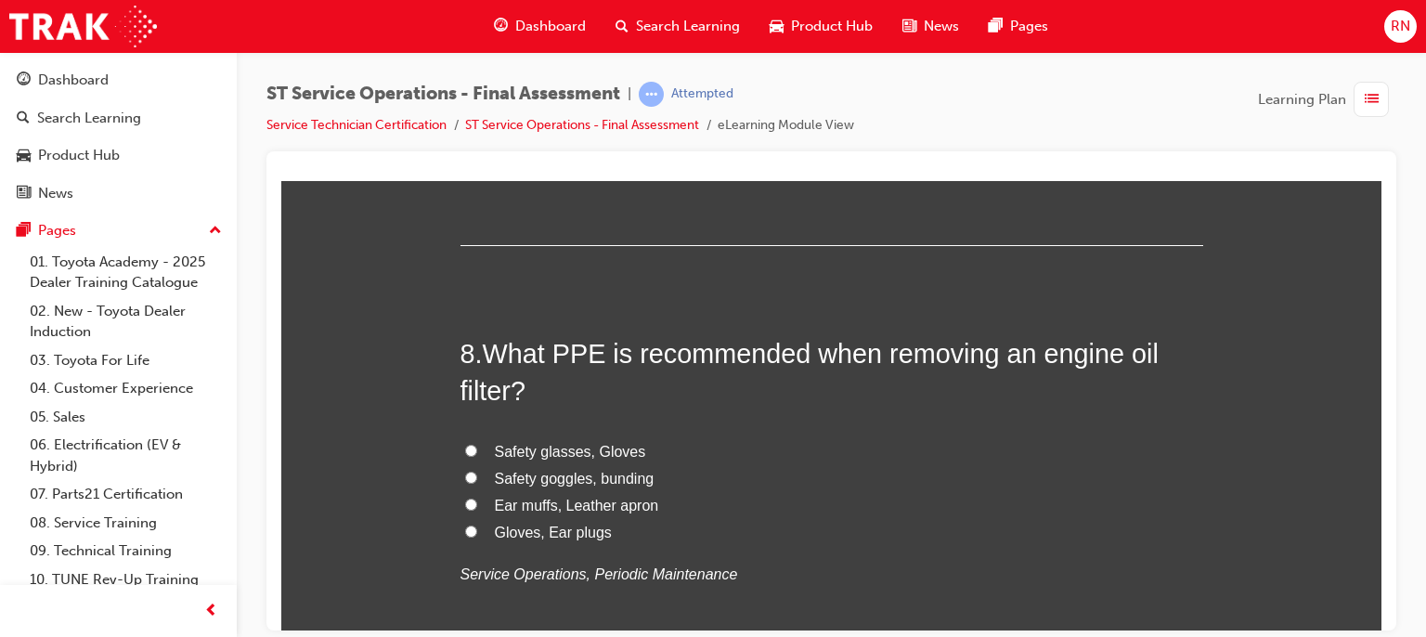
scroll to position [3008, 0]
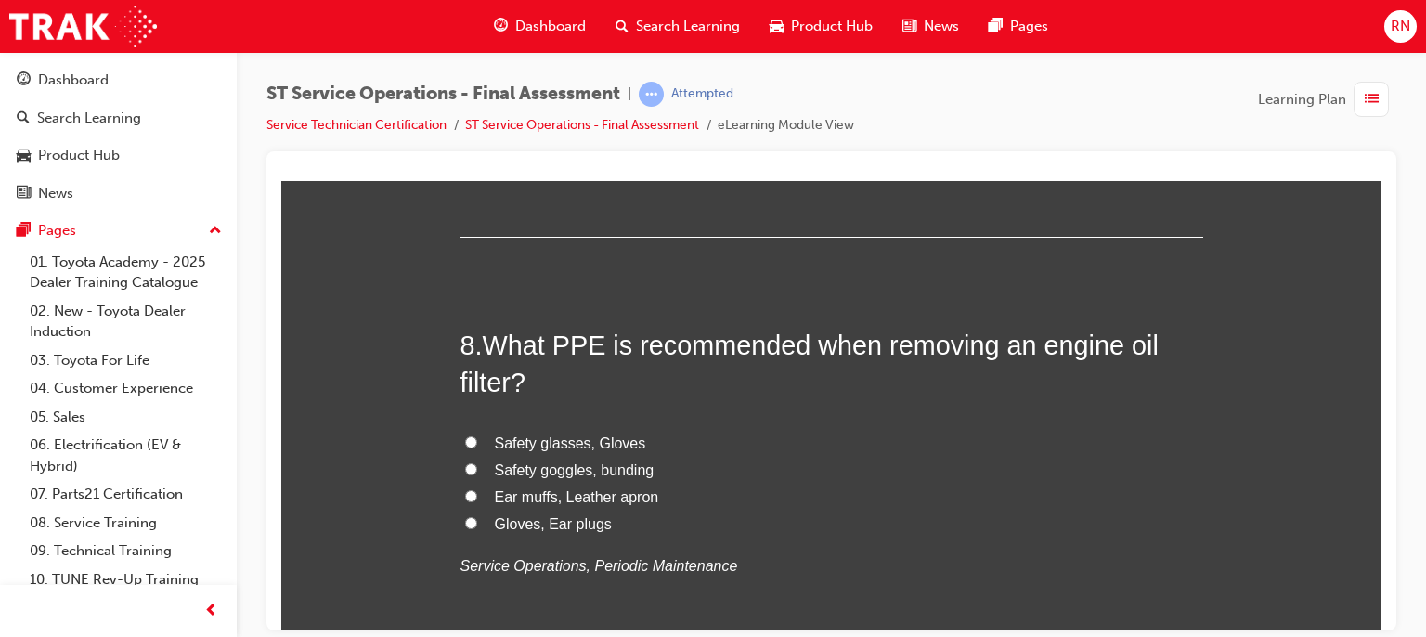
click at [475, 464] on label "Safety goggles, bunding" at bounding box center [832, 470] width 743 height 27
click at [475, 464] on input "Safety goggles, bunding" at bounding box center [471, 468] width 12 height 12
click at [474, 438] on label "Safety glasses, Gloves" at bounding box center [832, 443] width 743 height 27
click at [474, 438] on input "Safety glasses, Gloves" at bounding box center [471, 441] width 12 height 12
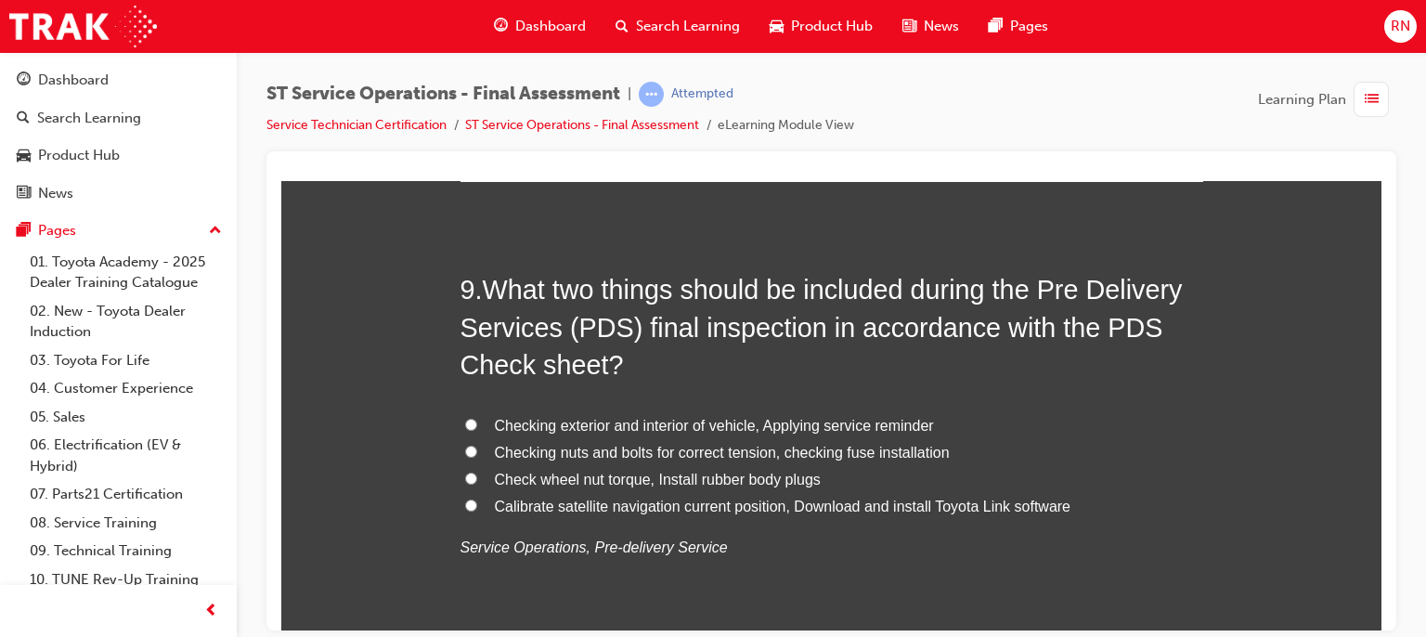
scroll to position [3503, 0]
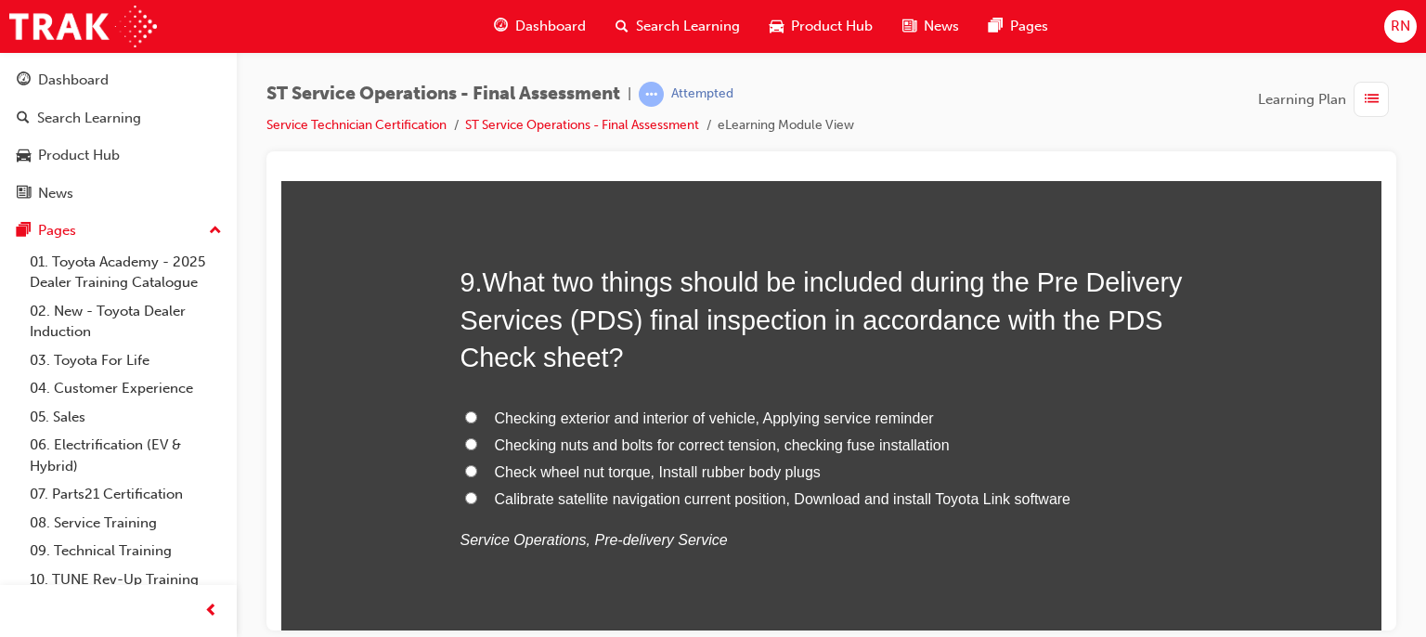
click at [552, 441] on span "Checking nuts and bolts for correct tension, checking fuse installation" at bounding box center [722, 444] width 455 height 16
click at [477, 441] on input "Checking nuts and bolts for correct tension, checking fuse installation" at bounding box center [471, 443] width 12 height 12
click at [465, 500] on input "Calibrate satellite navigation current position, Download and install Toyota Li…" at bounding box center [471, 497] width 12 height 12
drag, startPoint x: 1655, startPoint y: 812, endPoint x: 1375, endPoint y: 622, distance: 337.6
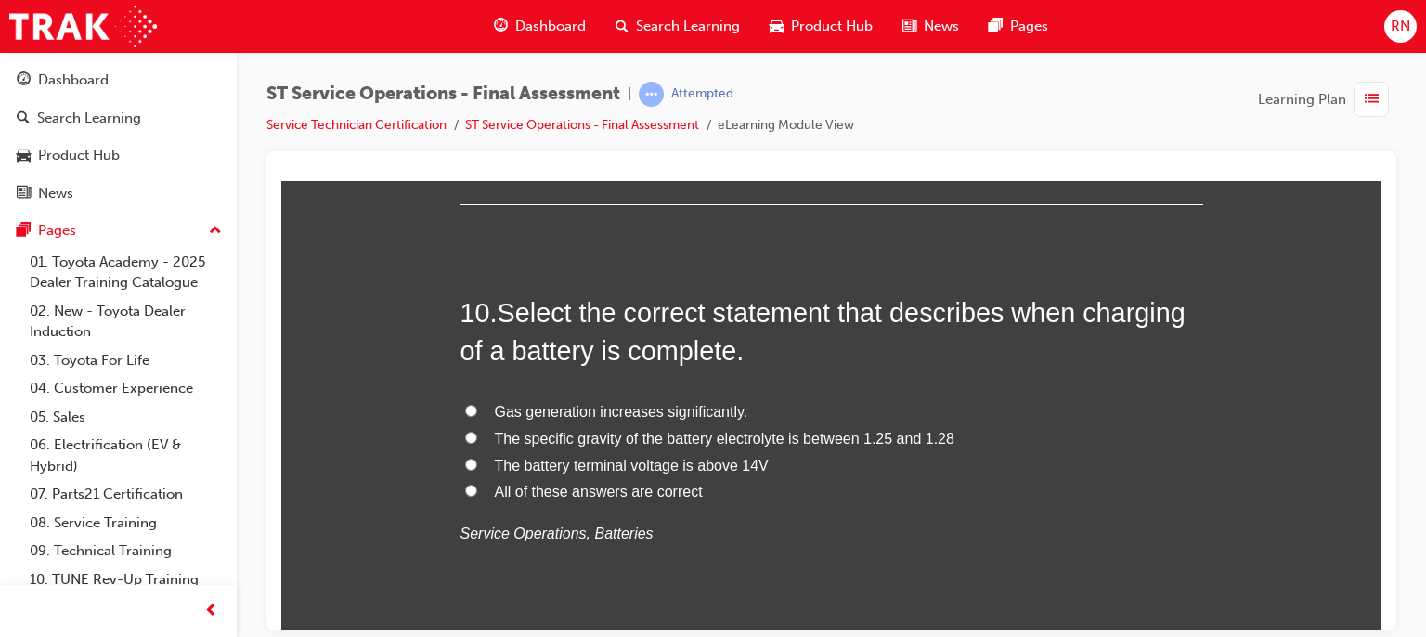
scroll to position [3949, 0]
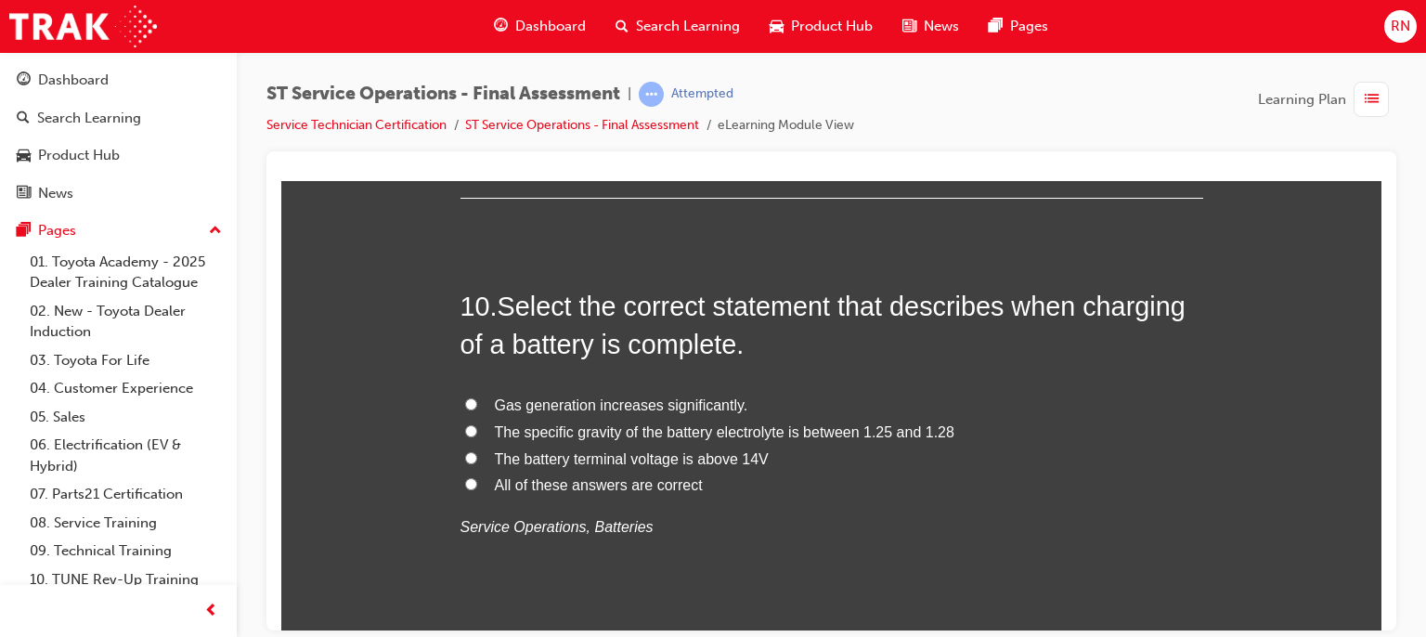
click at [572, 433] on span "The specific gravity of the battery electrolyte is between 1.25 and 1.28" at bounding box center [725, 431] width 460 height 16
click at [477, 433] on input "The specific gravity of the battery electrolyte is between 1.25 and 1.28" at bounding box center [471, 430] width 12 height 12
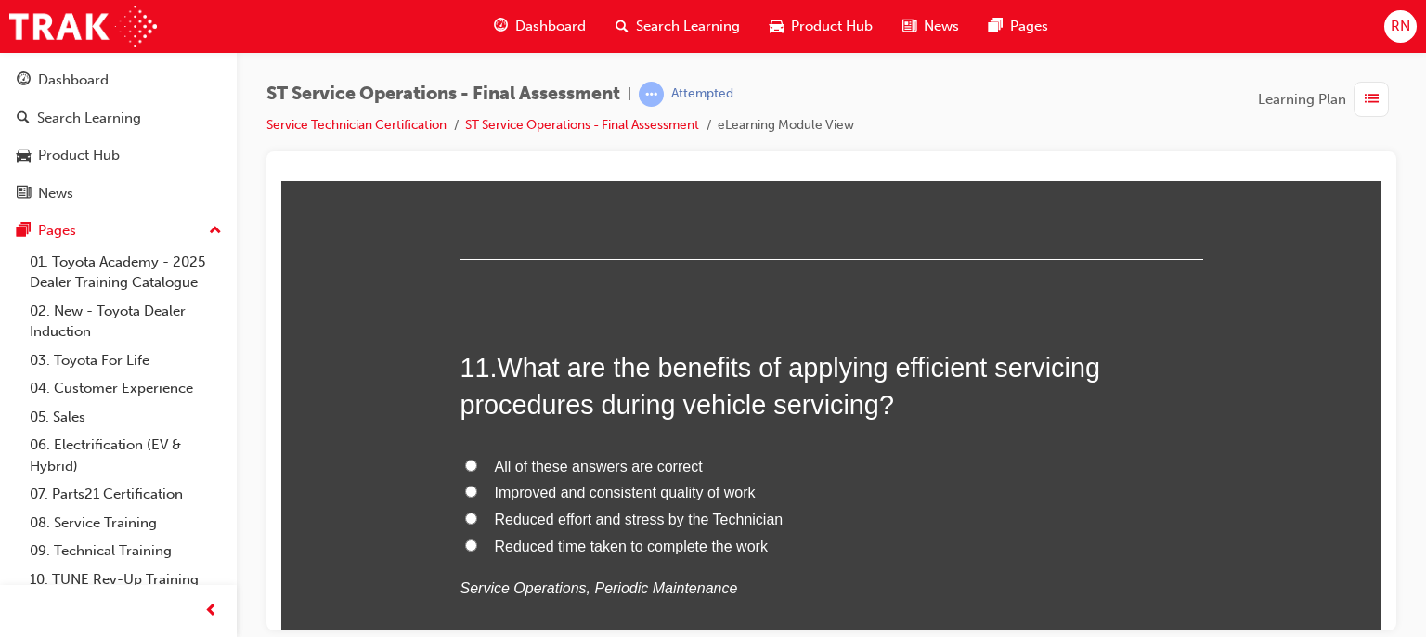
scroll to position [4357, 0]
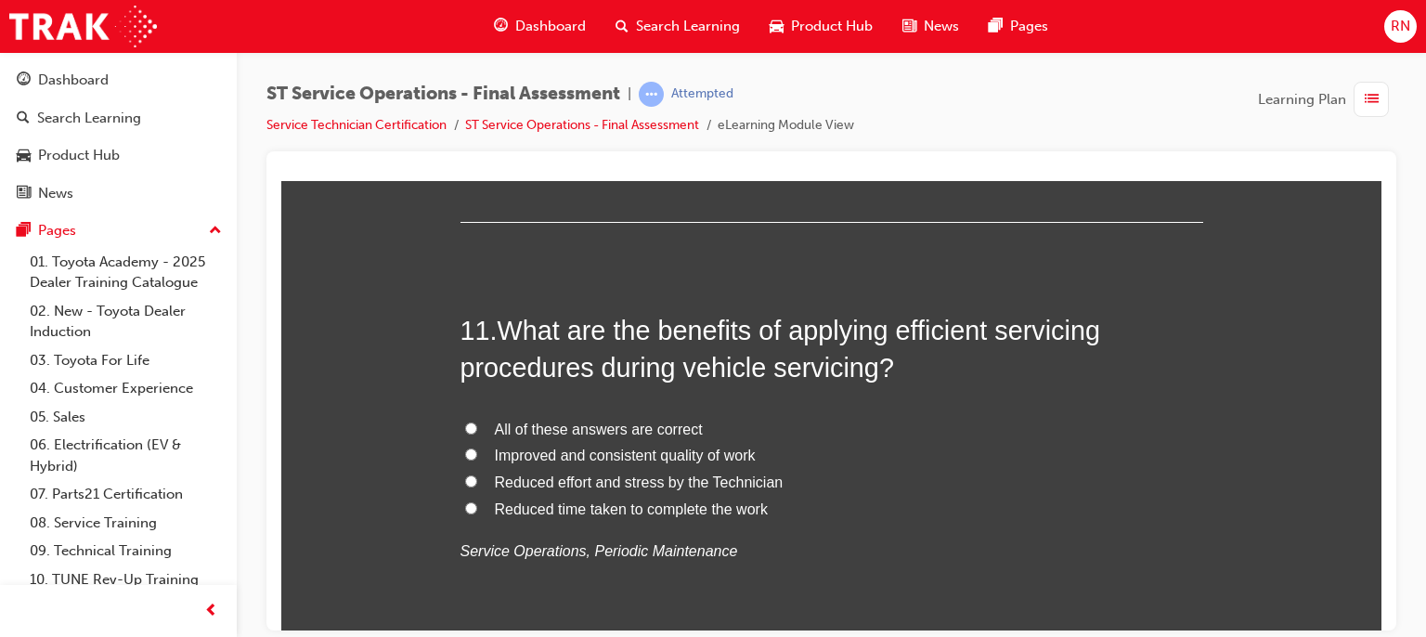
click at [468, 425] on input "All of these answers are correct" at bounding box center [471, 428] width 12 height 12
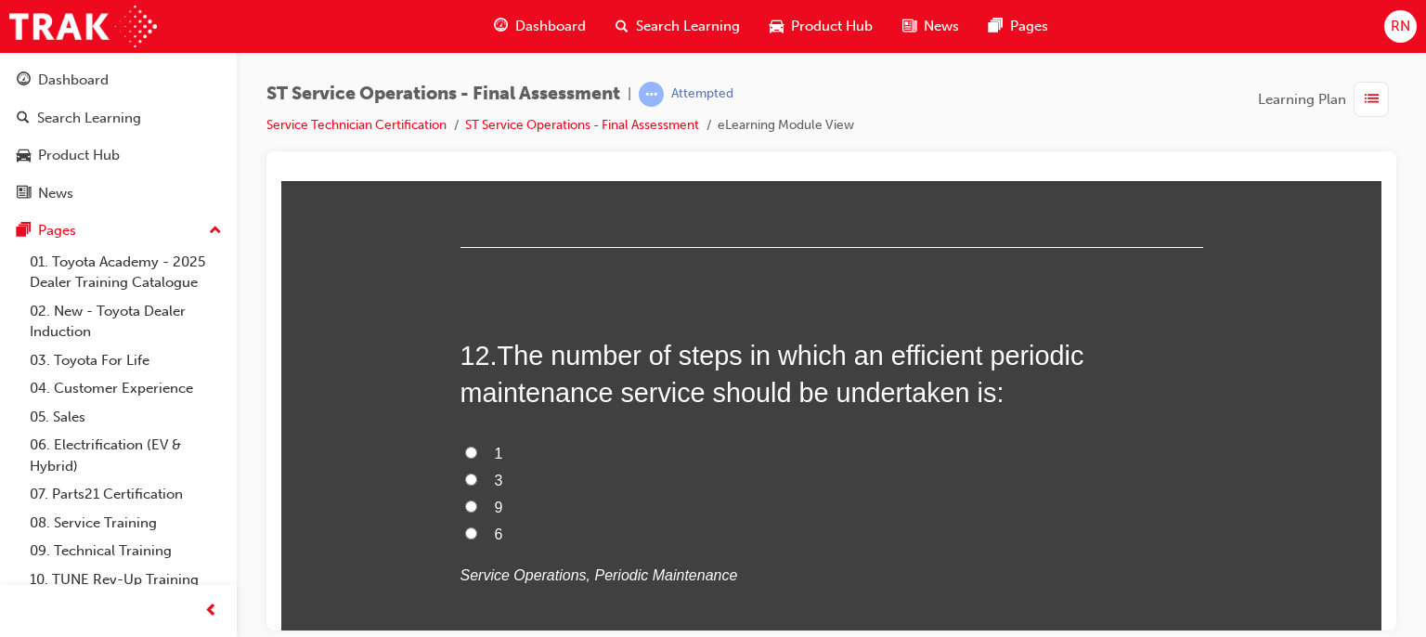
scroll to position [4791, 0]
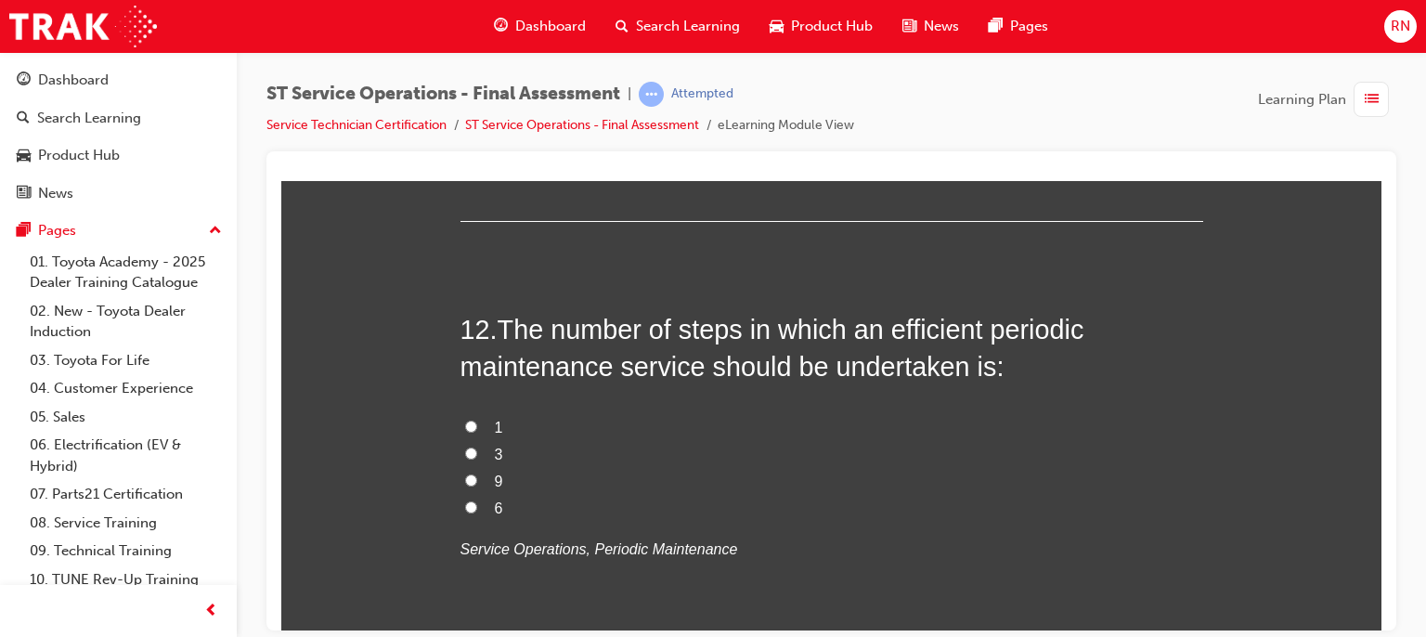
click at [477, 509] on label "6" at bounding box center [832, 508] width 743 height 27
click at [477, 509] on input "6" at bounding box center [471, 506] width 12 height 12
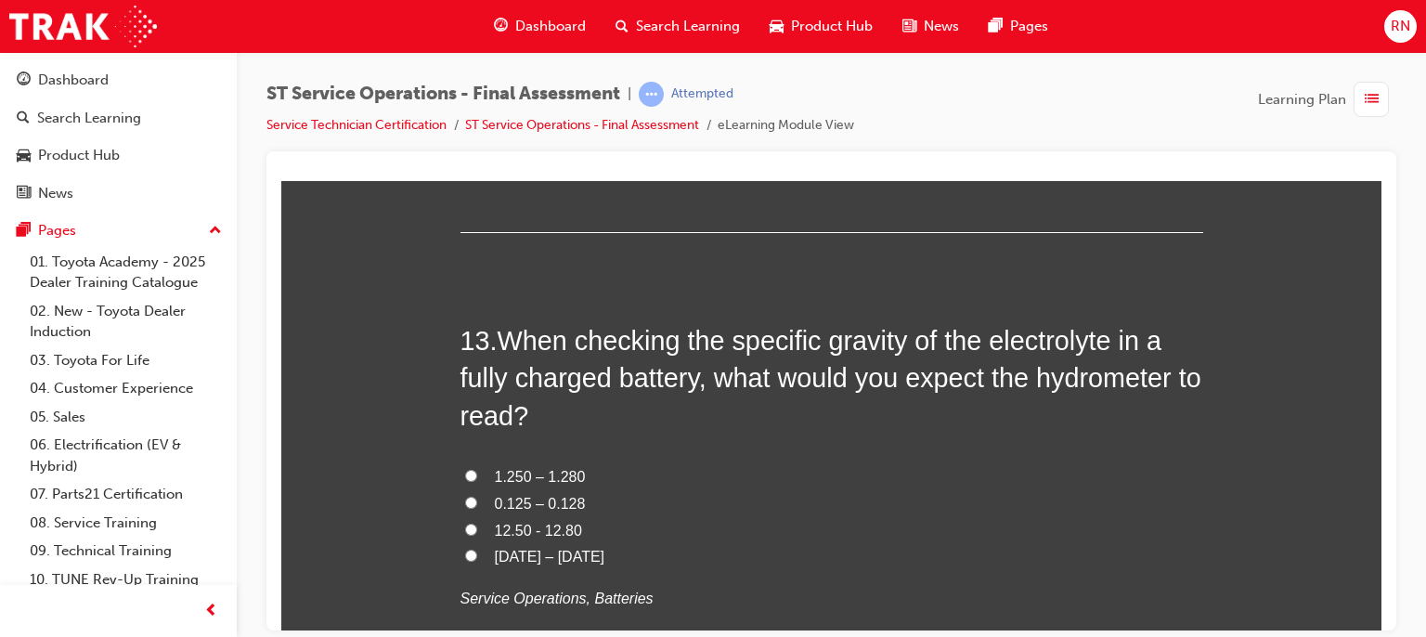
scroll to position [5249, 0]
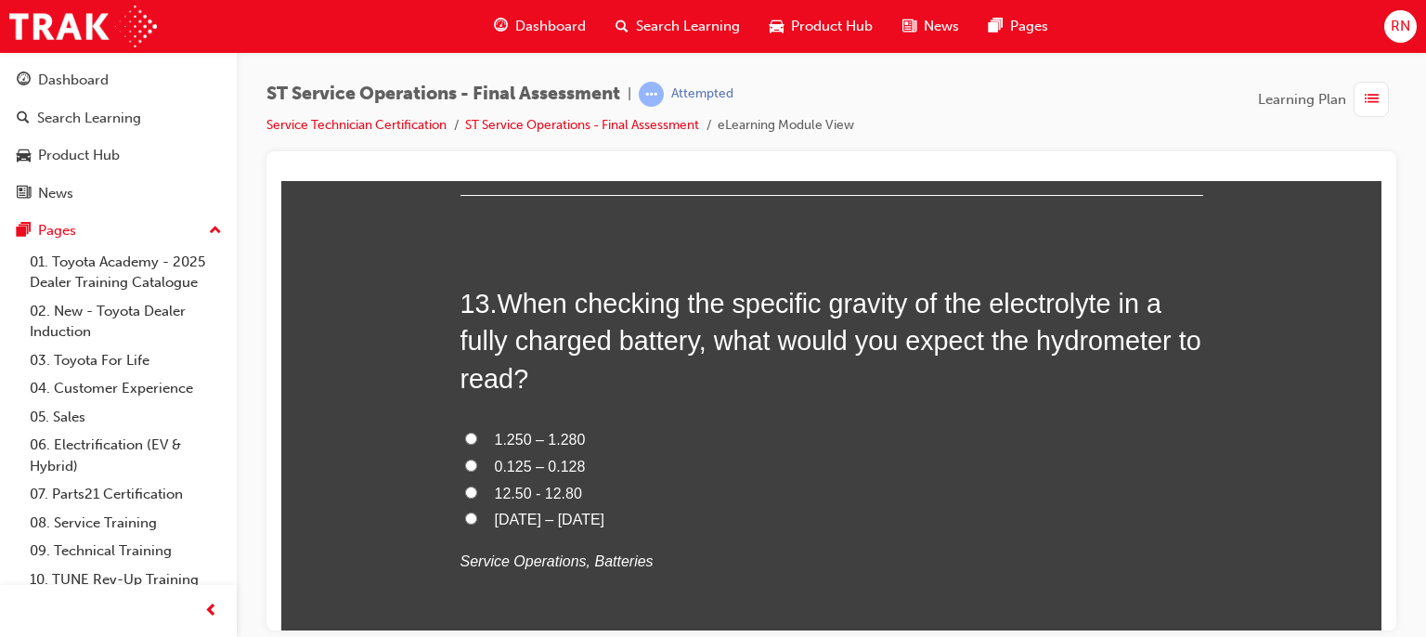
click at [482, 439] on label "1.250 – 1.280" at bounding box center [832, 439] width 743 height 27
click at [477, 439] on input "1.250 – 1.280" at bounding box center [471, 438] width 12 height 12
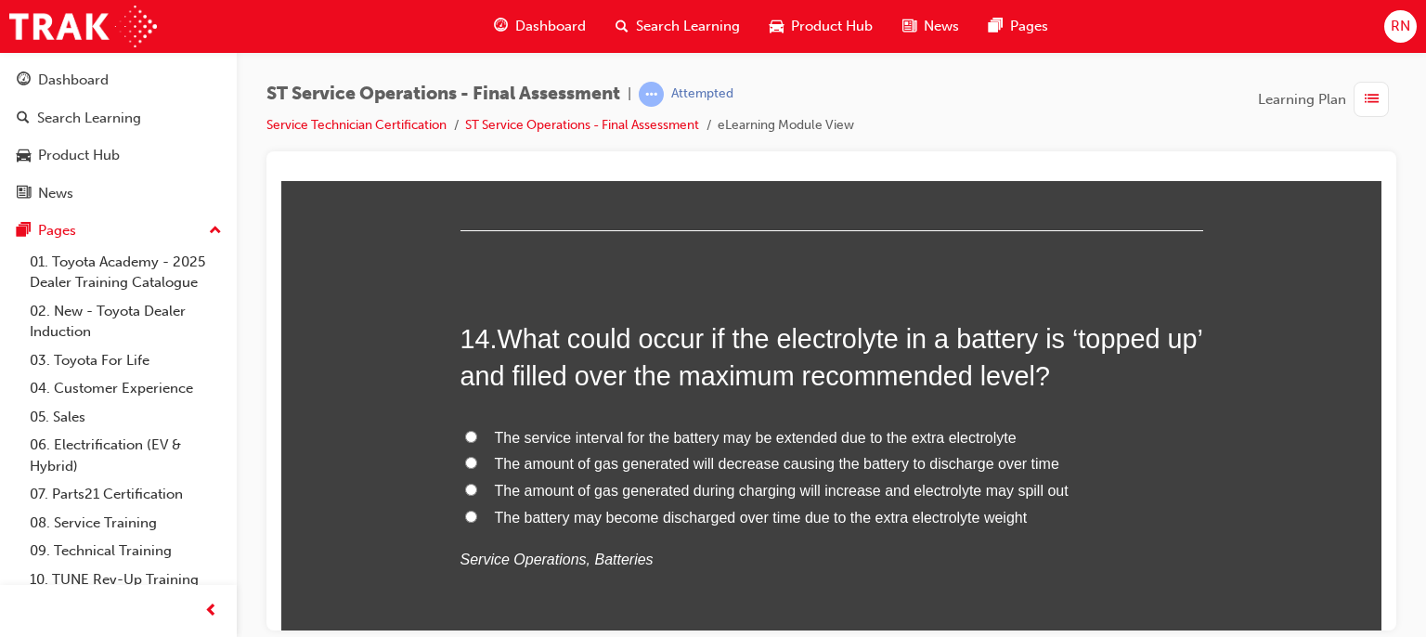
scroll to position [5694, 0]
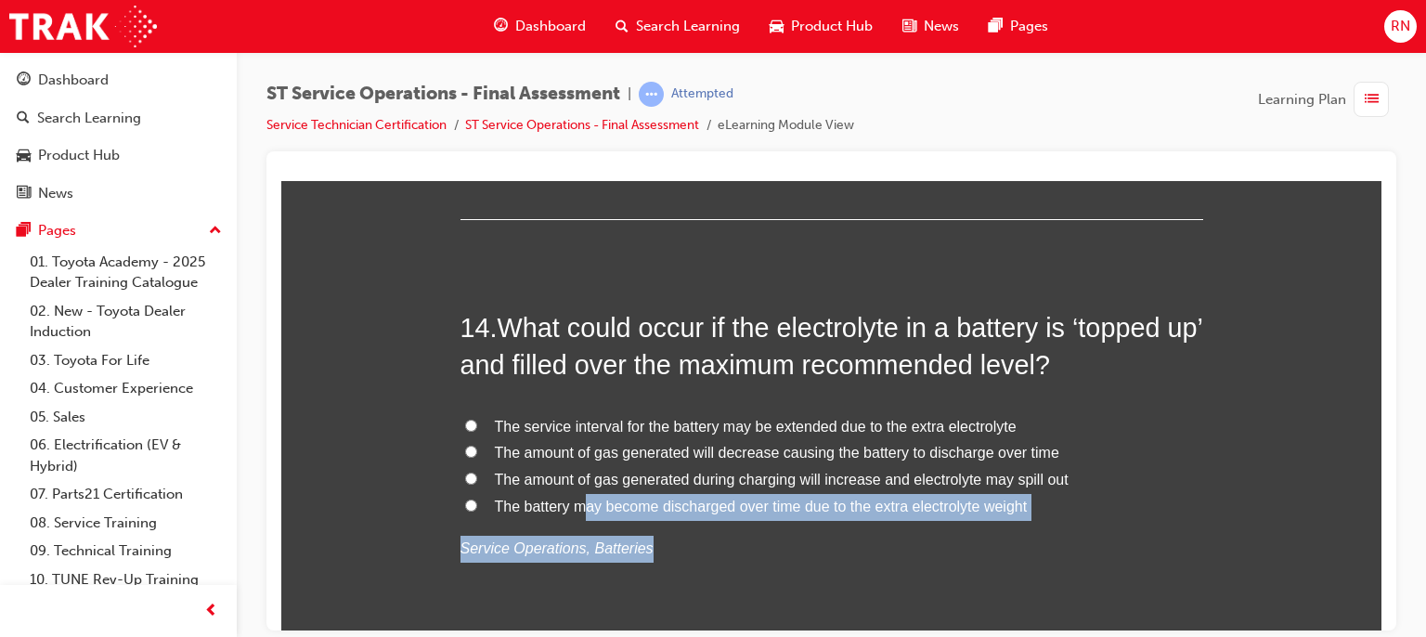
drag, startPoint x: 579, startPoint y: 493, endPoint x: 747, endPoint y: 557, distance: 179.0
click at [747, 557] on div "14 . What could occur if the electrolyte in a battery is ‘topped up’ and filled…" at bounding box center [832, 480] width 743 height 344
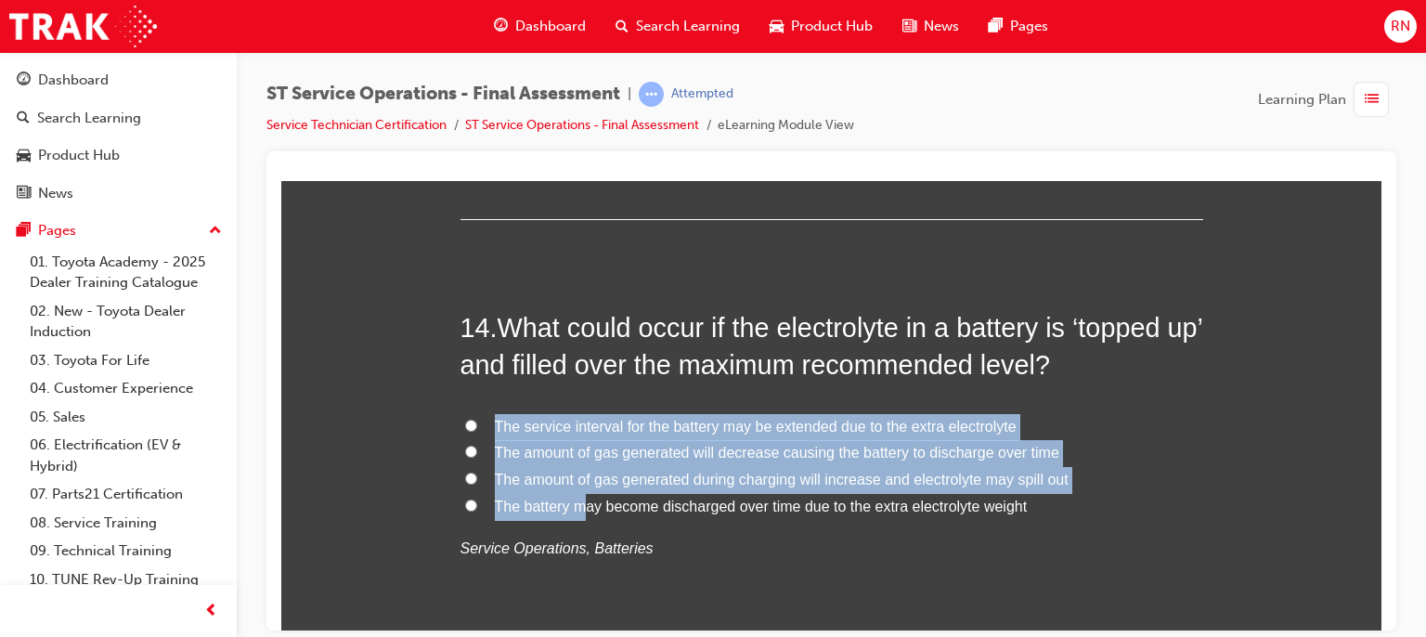
click at [747, 557] on div "14 . What could occur if the electrolyte in a battery is ‘topped up’ and filled…" at bounding box center [832, 480] width 743 height 344
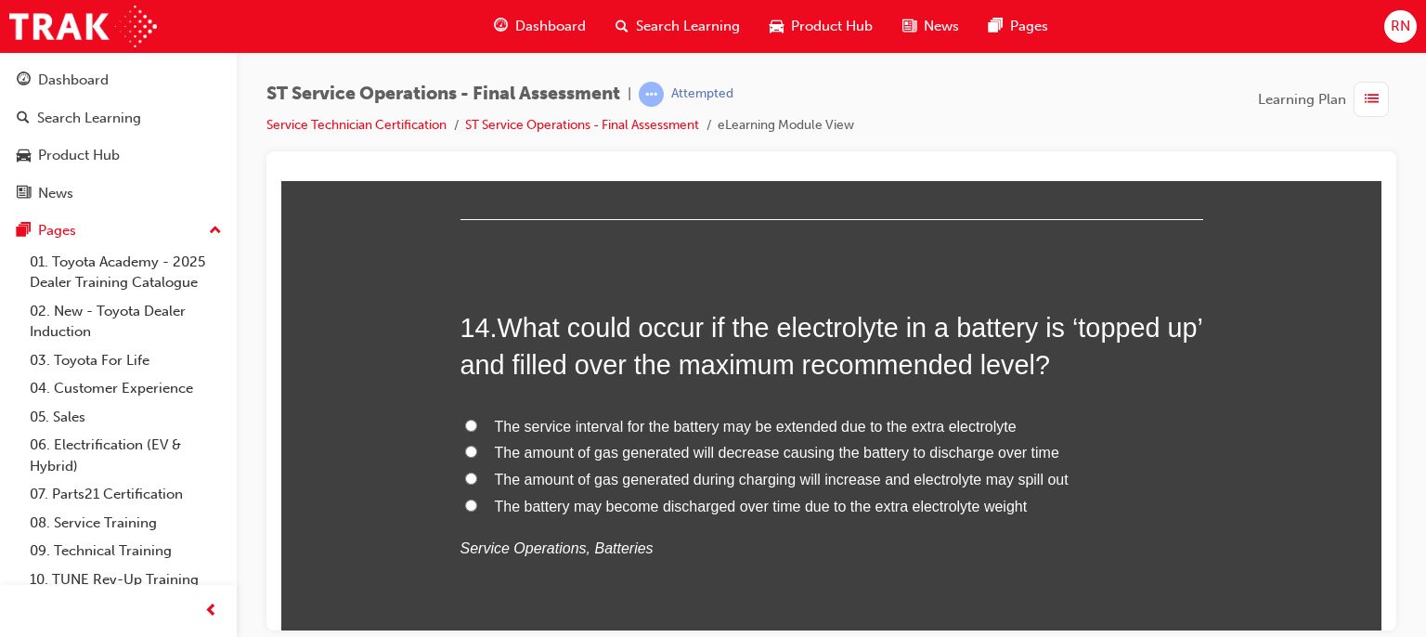
click at [461, 413] on label "The service interval for the battery may be extended due to the extra electroly…" at bounding box center [832, 426] width 743 height 27
click at [465, 419] on input "The service interval for the battery may be extended due to the extra electroly…" at bounding box center [471, 425] width 12 height 12
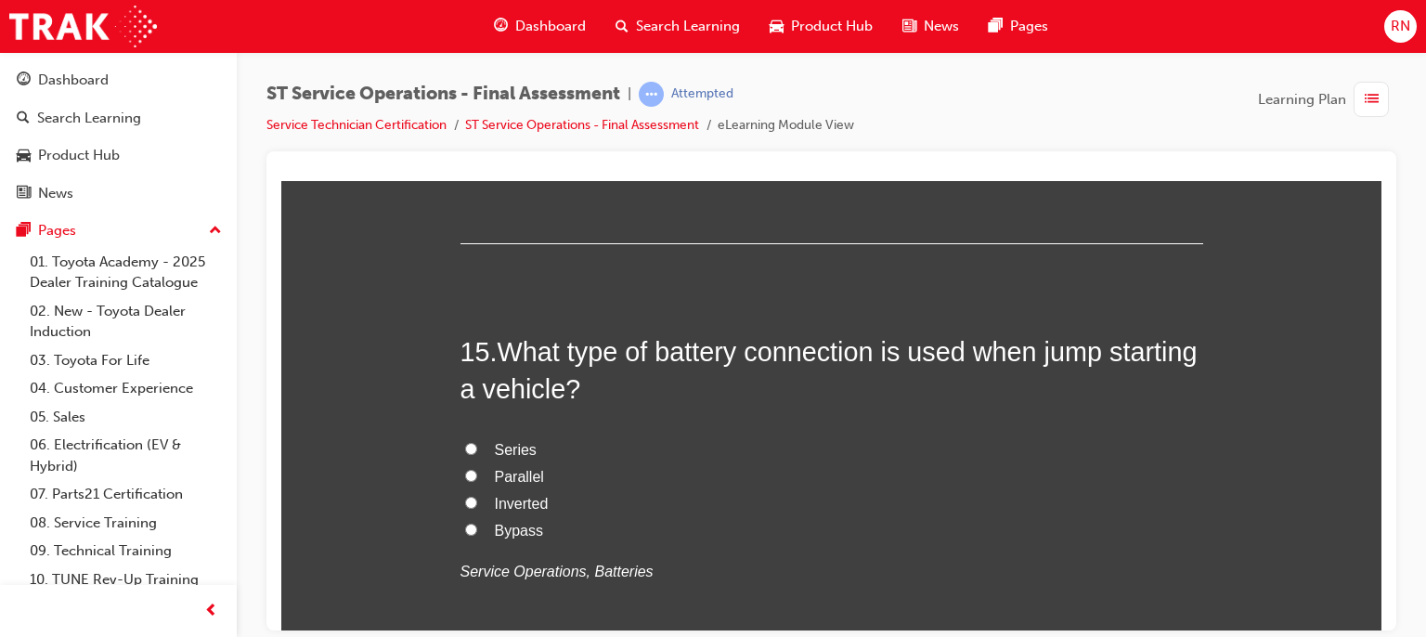
scroll to position [6140, 0]
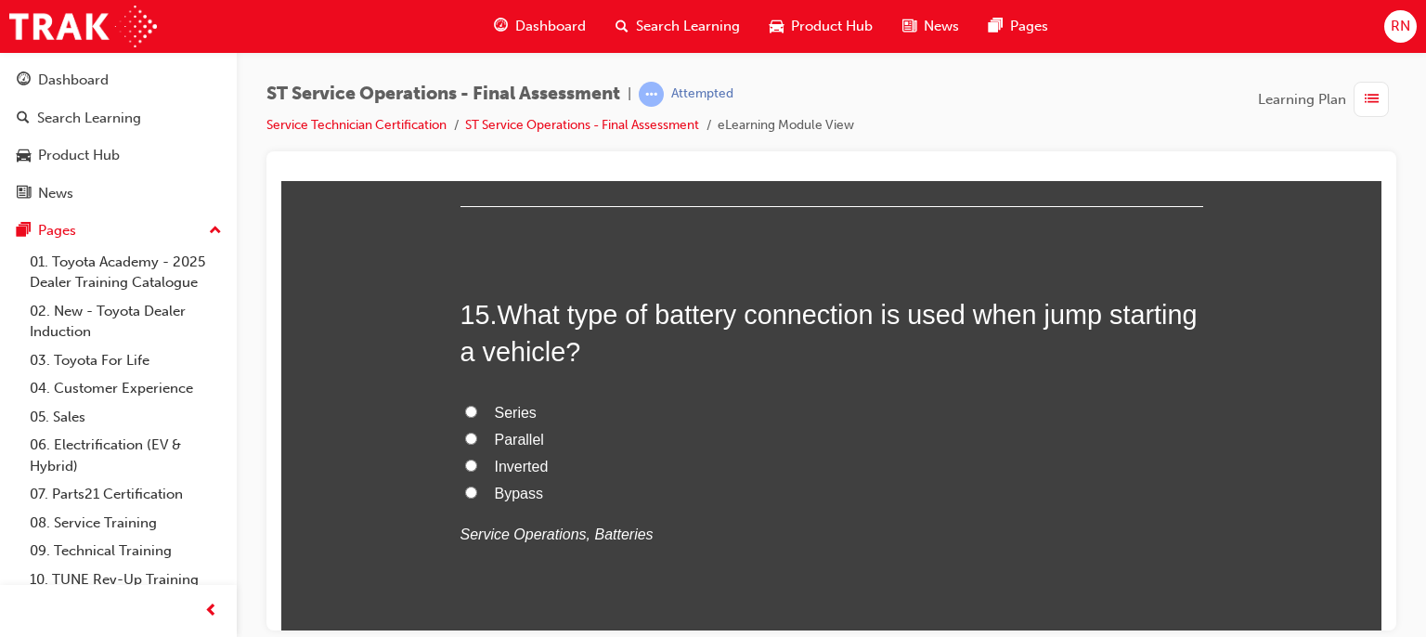
click at [461, 437] on label "Parallel" at bounding box center [832, 439] width 743 height 27
click at [465, 437] on input "Parallel" at bounding box center [471, 438] width 12 height 12
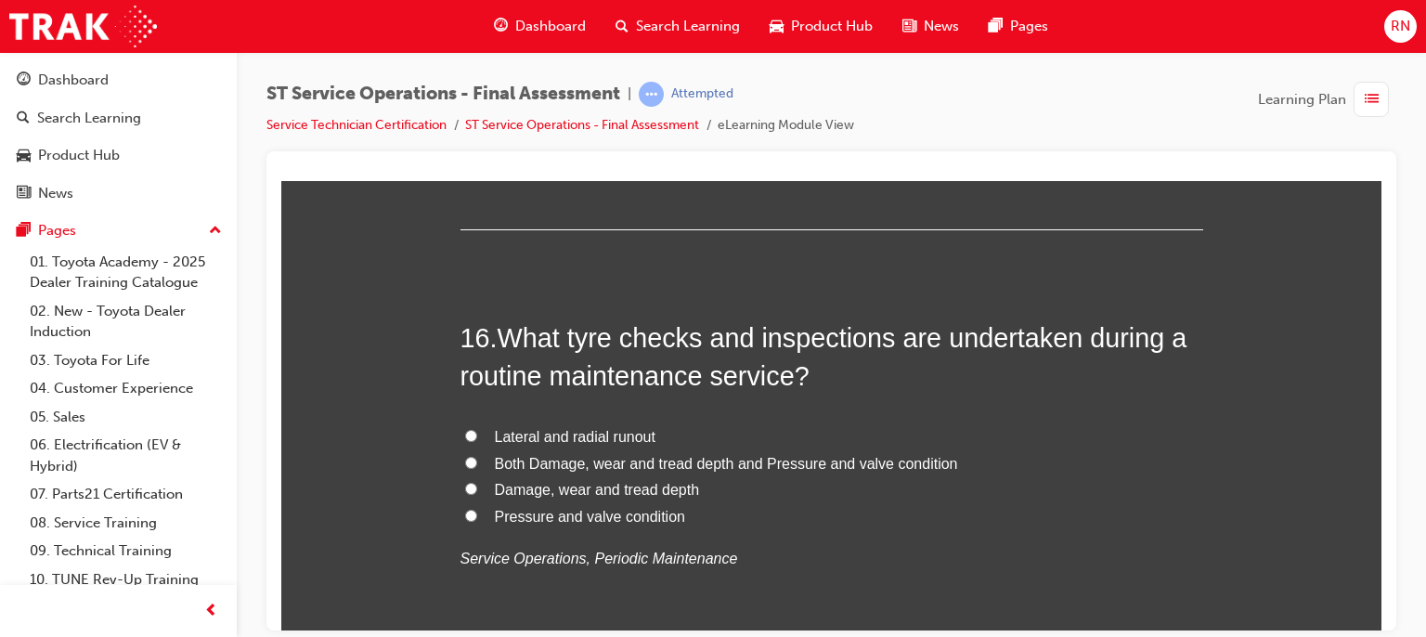
scroll to position [6586, 0]
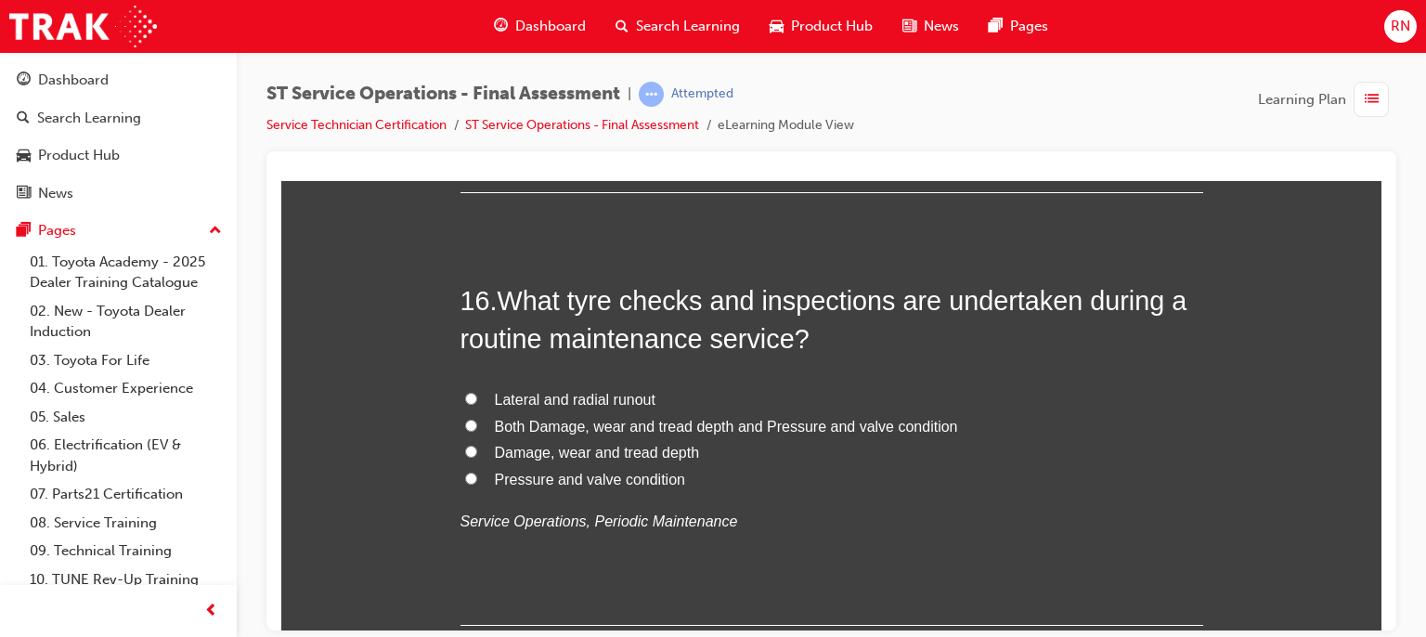
click at [518, 425] on span "Both Damage, wear and tread depth and Pressure and valve condition" at bounding box center [726, 426] width 463 height 16
click at [477, 425] on input "Both Damage, wear and tread depth and Pressure and valve condition" at bounding box center [471, 425] width 12 height 12
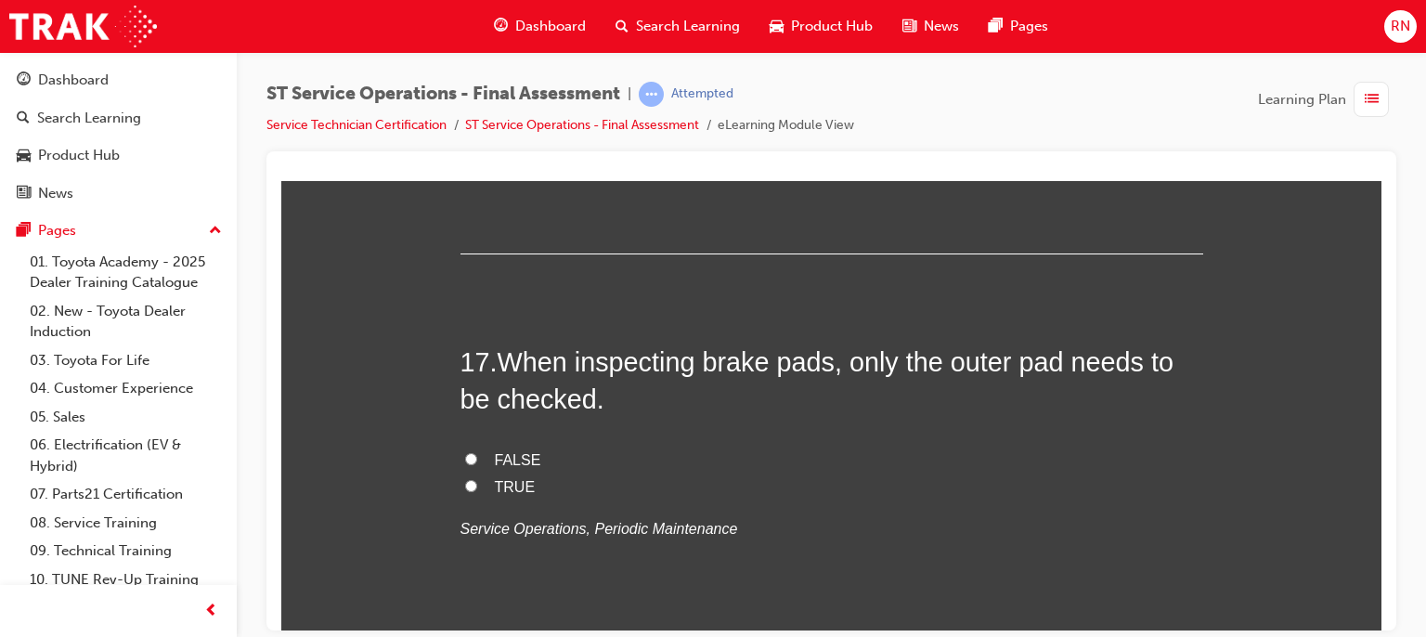
scroll to position [6994, 0]
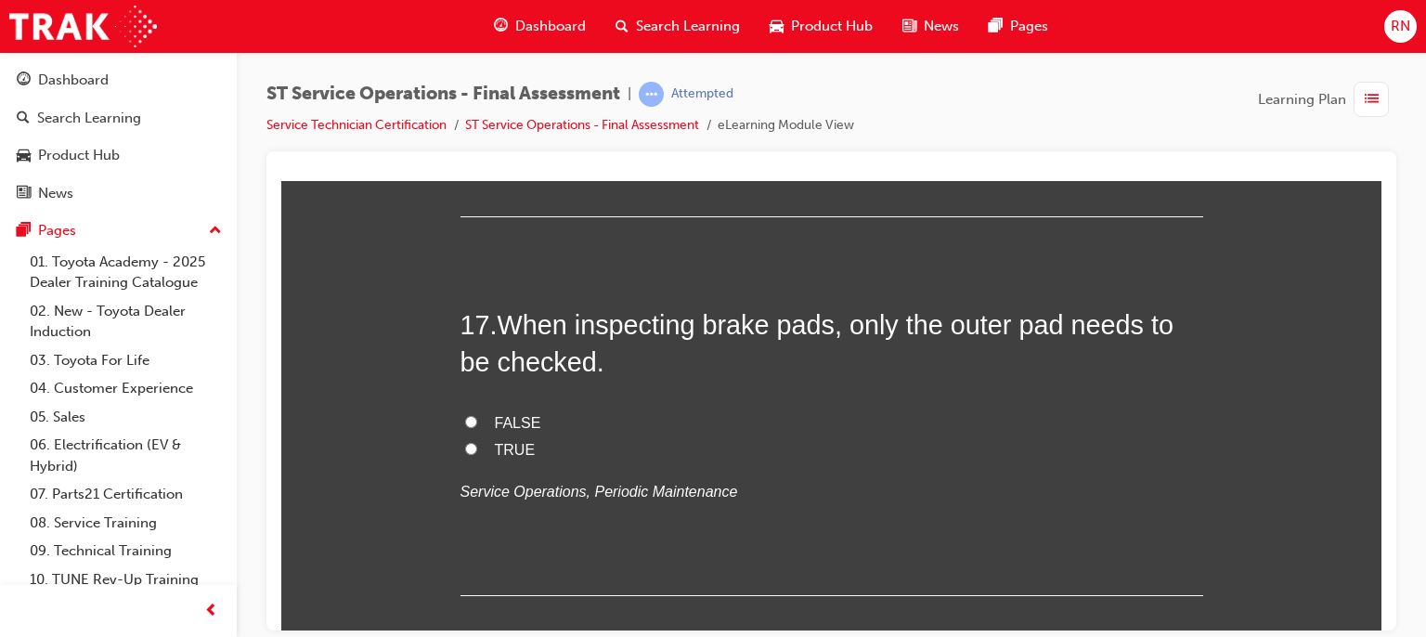
click at [461, 419] on label "FALSE" at bounding box center [832, 422] width 743 height 27
click at [465, 419] on input "FALSE" at bounding box center [471, 421] width 12 height 12
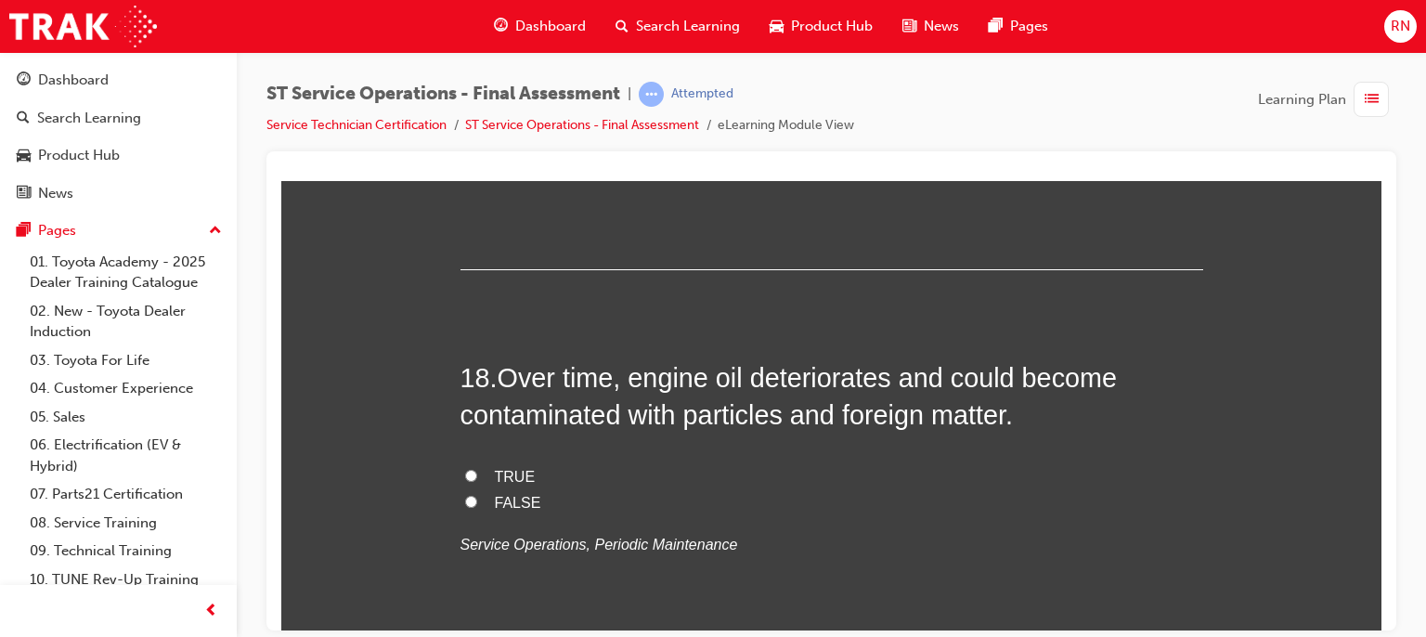
scroll to position [7329, 0]
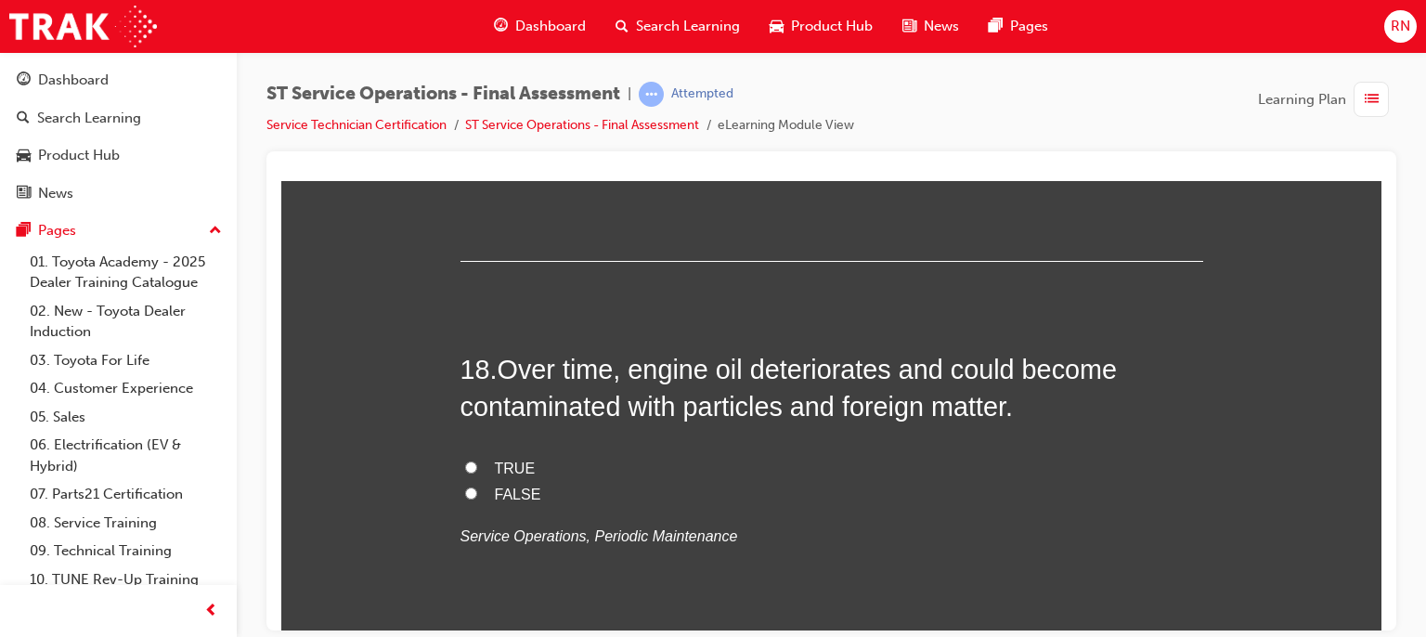
click at [484, 455] on label "TRUE" at bounding box center [832, 468] width 743 height 27
click at [477, 461] on input "TRUE" at bounding box center [471, 467] width 12 height 12
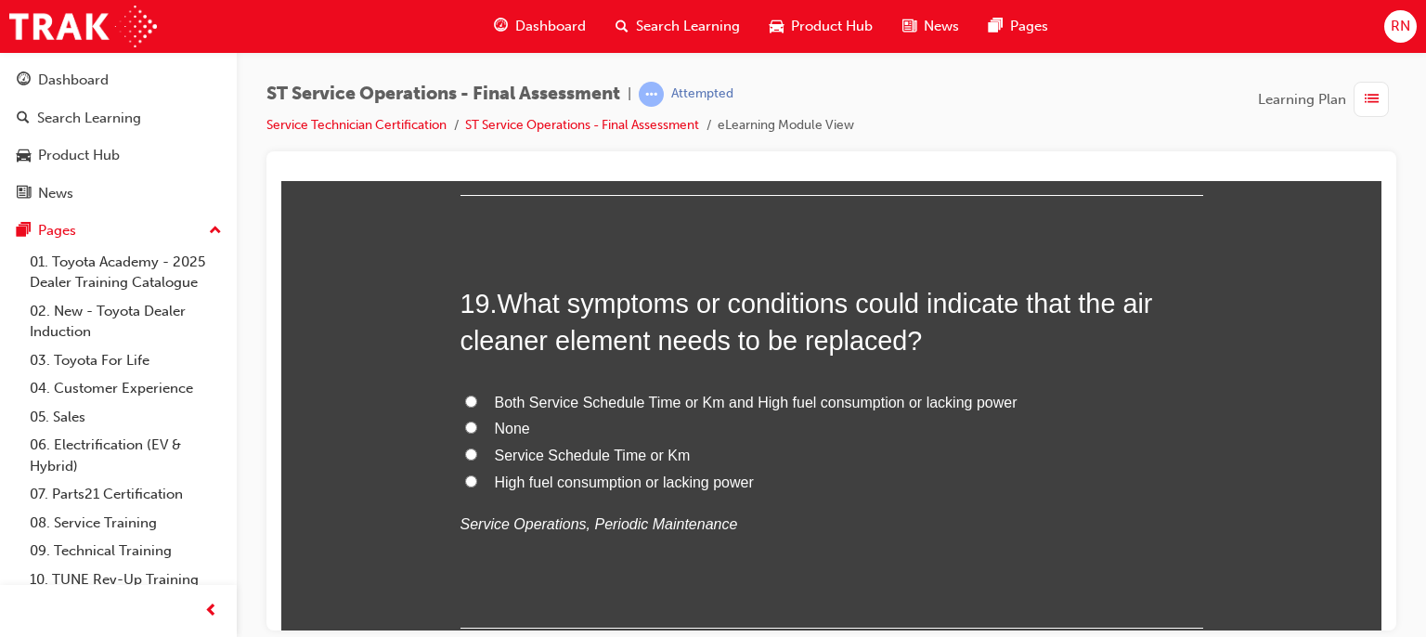
scroll to position [7774, 0]
click at [469, 456] on label "Service Schedule Time or Km" at bounding box center [832, 454] width 743 height 27
click at [469, 456] on input "Service Schedule Time or Km" at bounding box center [471, 453] width 12 height 12
click at [582, 396] on span "Both Service Schedule Time or Km and High fuel consumption or lacking power" at bounding box center [756, 401] width 523 height 16
click at [477, 396] on input "Both Service Schedule Time or Km and High fuel consumption or lacking power" at bounding box center [471, 400] width 12 height 12
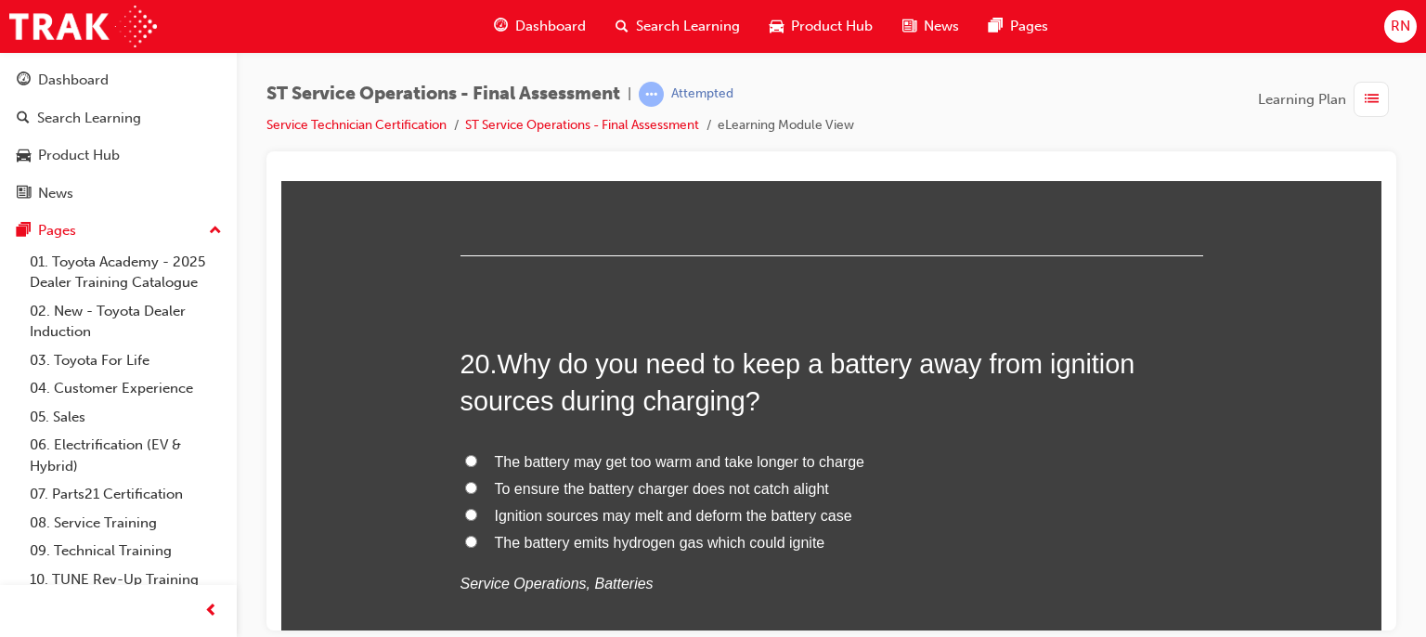
scroll to position [8183, 0]
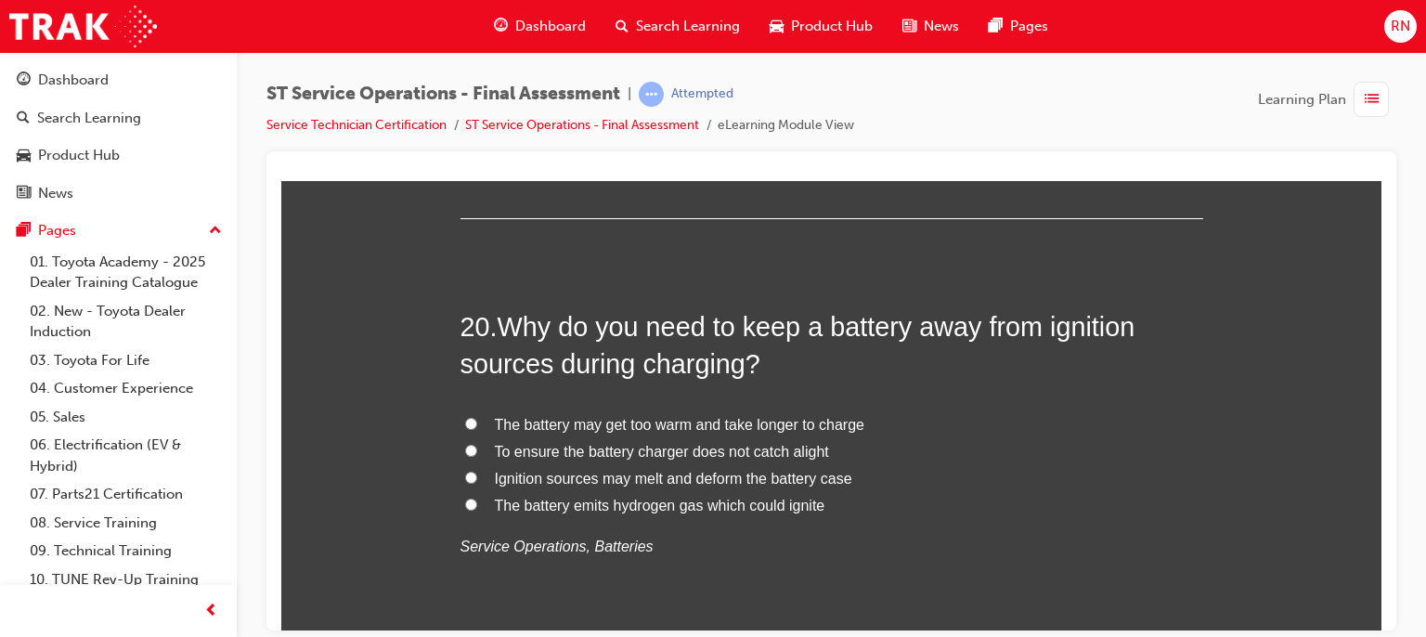
click at [485, 493] on label "The battery emits hydrogen gas which could ignite" at bounding box center [832, 505] width 743 height 27
click at [477, 498] on input "The battery emits hydrogen gas which could ignite" at bounding box center [471, 504] width 12 height 12
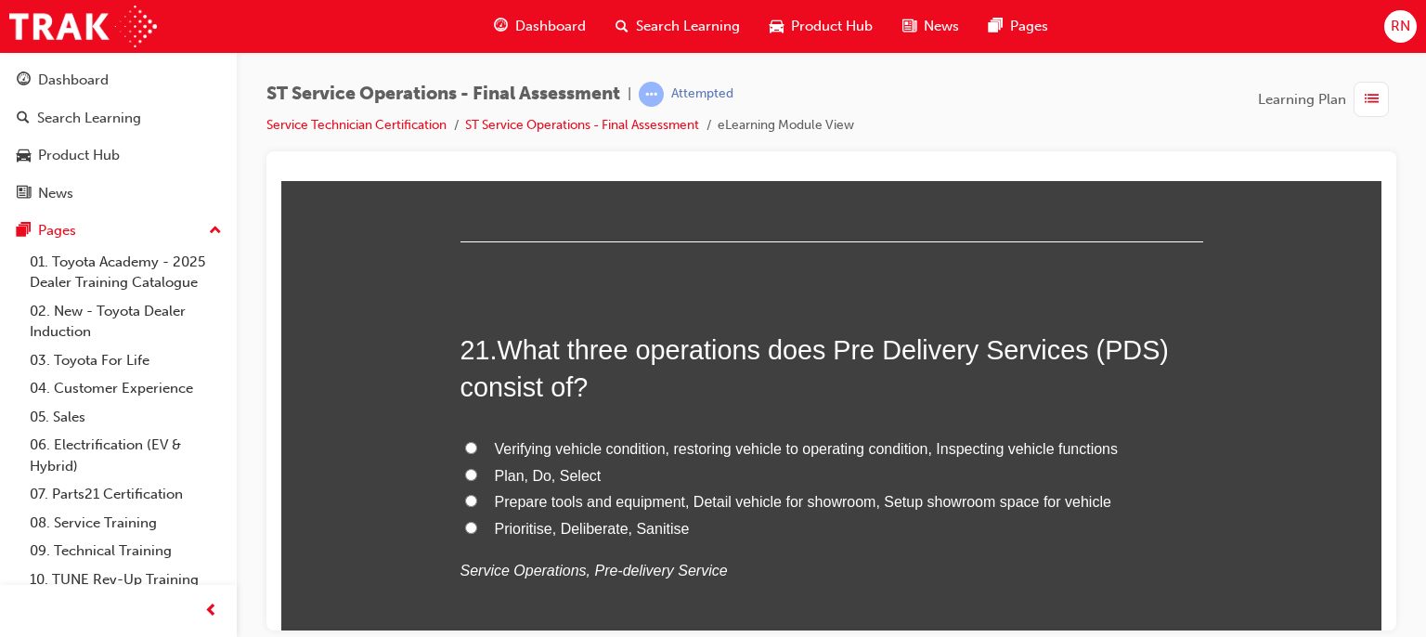
scroll to position [8628, 0]
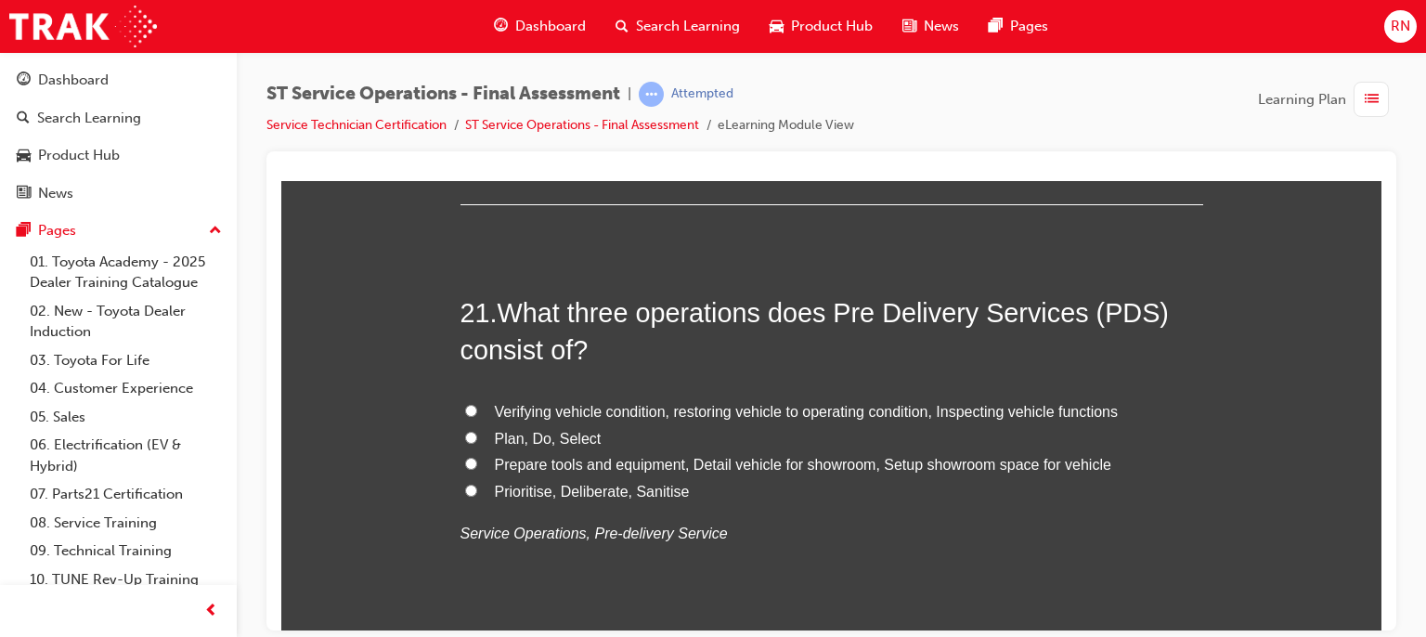
click at [465, 409] on input "Verifying vehicle condition, restoring vehicle to operating condition, Inspecti…" at bounding box center [471, 410] width 12 height 12
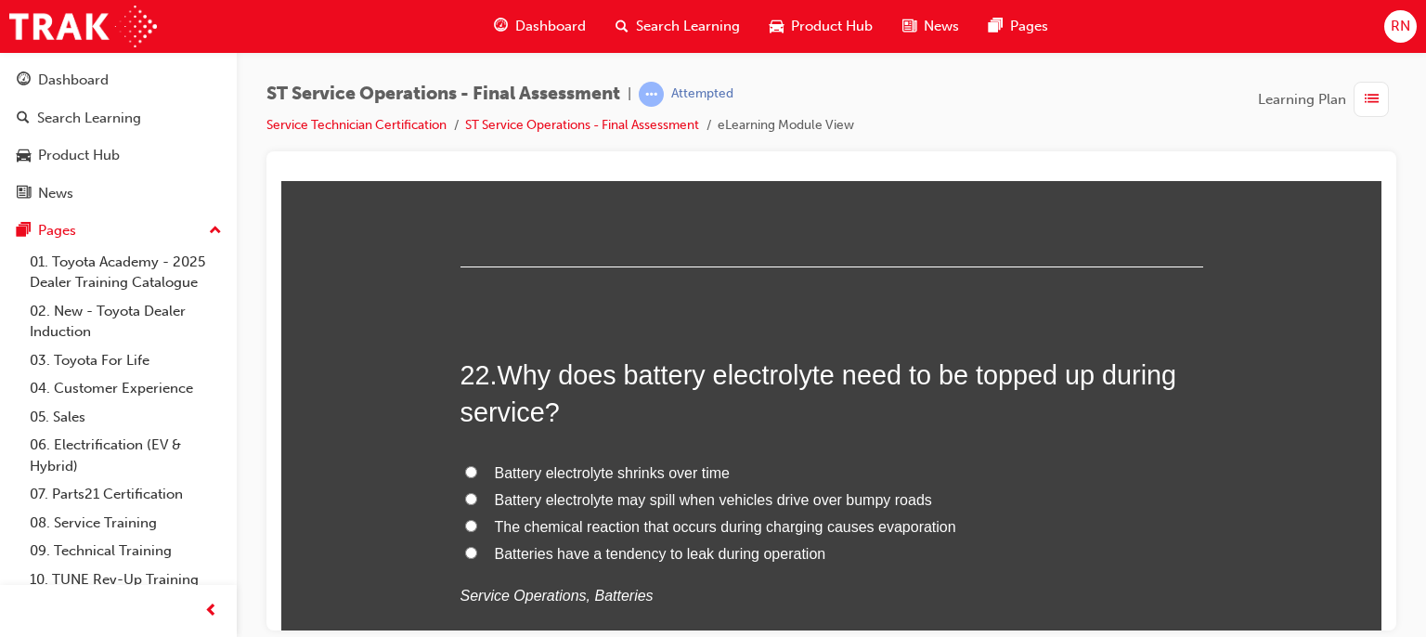
scroll to position [9000, 0]
click at [465, 518] on input "The chemical reaction that occurs during charging causes evaporation" at bounding box center [471, 524] width 12 height 12
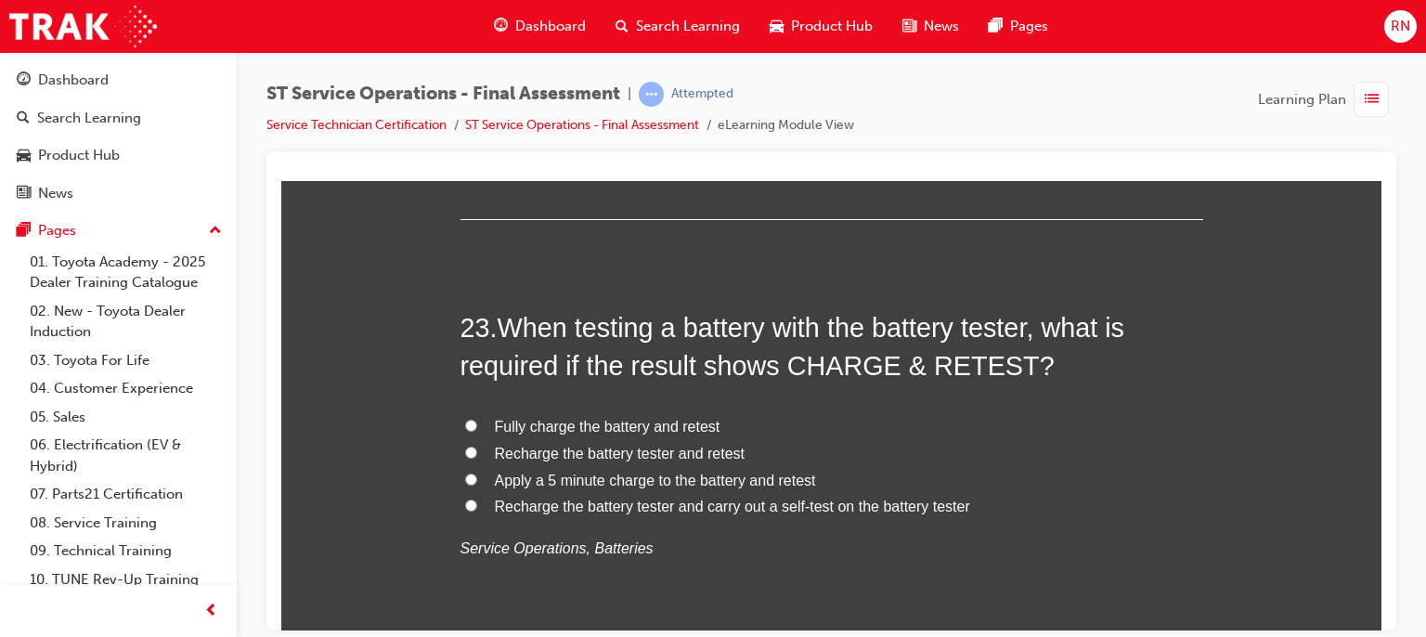
scroll to position [9495, 0]
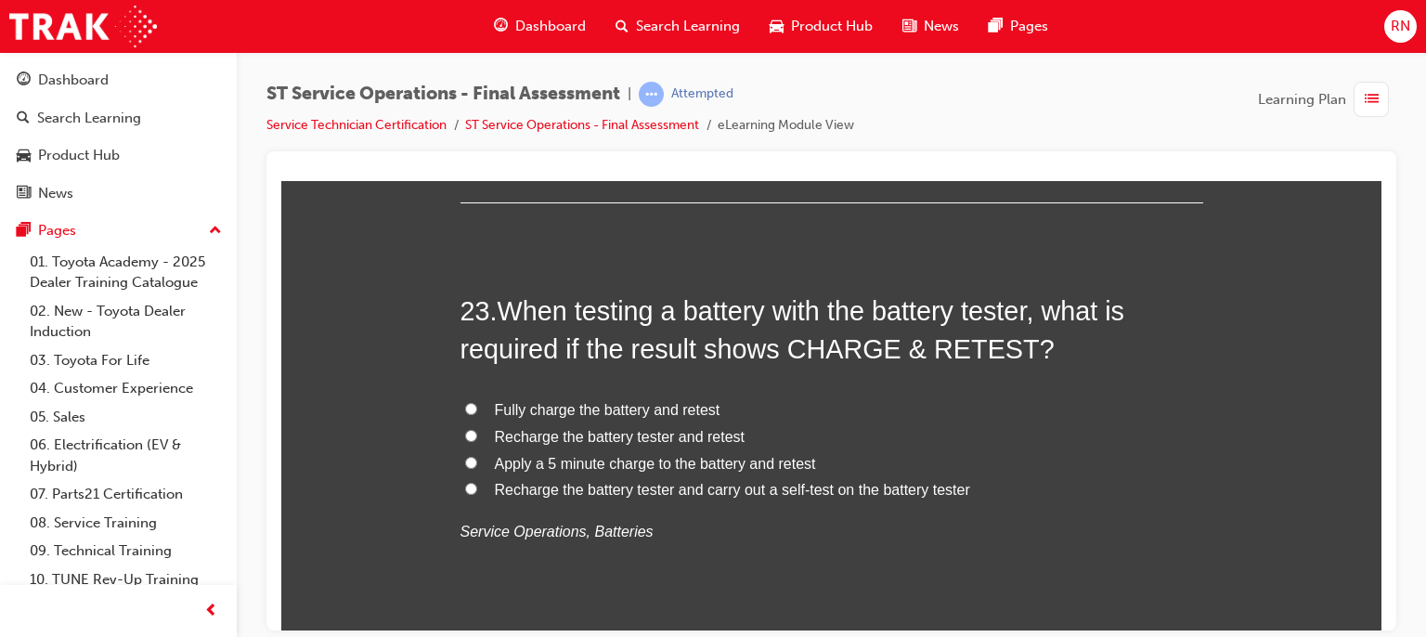
click at [542, 408] on span "Fully charge the battery and retest" at bounding box center [608, 409] width 226 height 16
click at [477, 408] on input "Fully charge the battery and retest" at bounding box center [471, 408] width 12 height 12
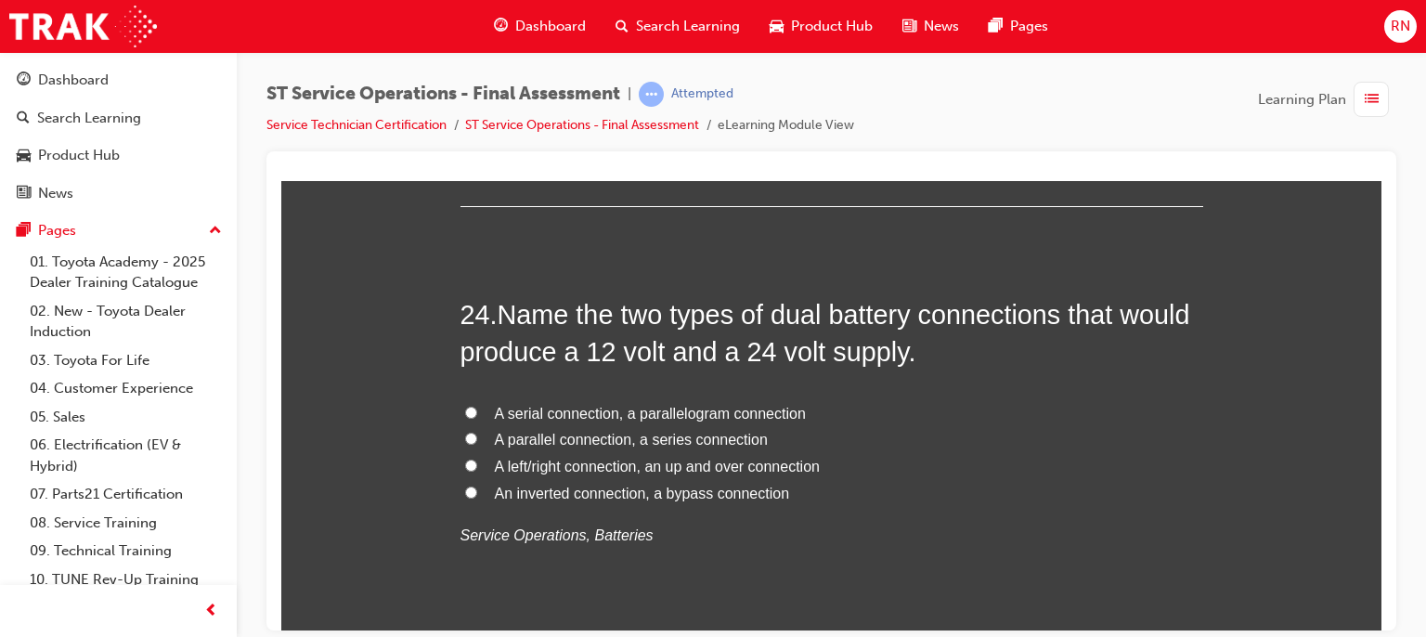
scroll to position [9940, 0]
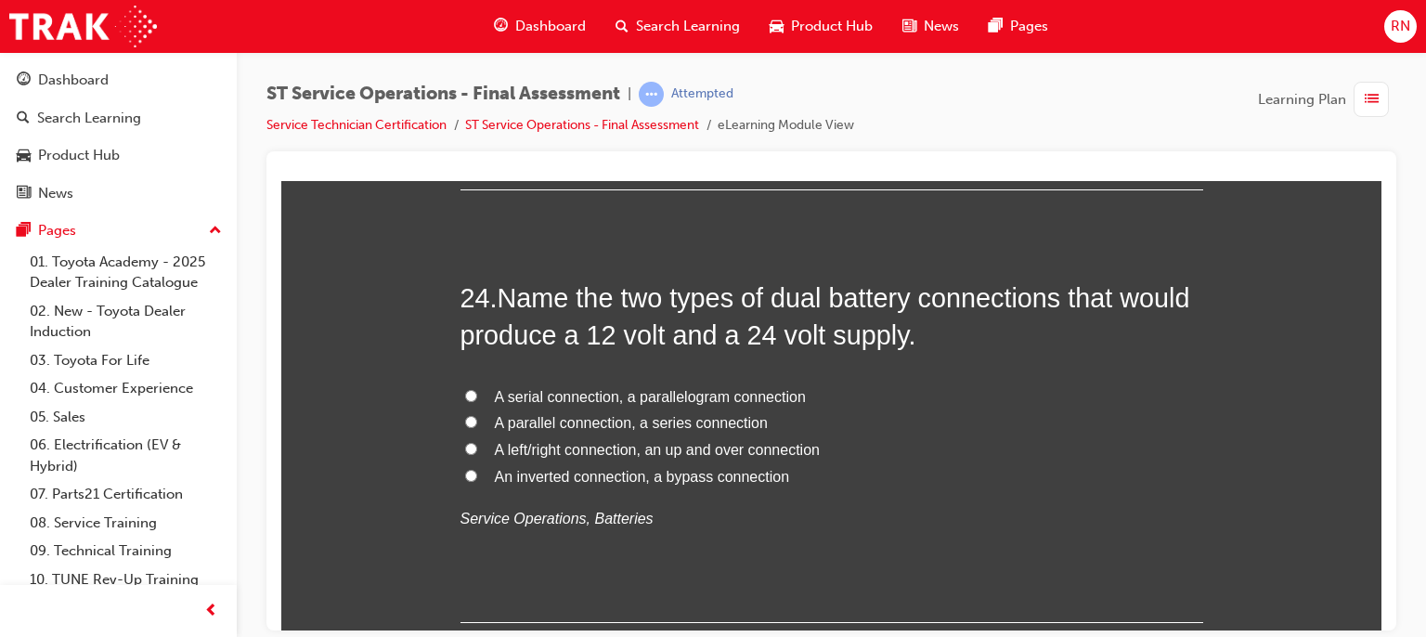
click at [467, 415] on input "A parallel connection, a series connection" at bounding box center [471, 421] width 12 height 12
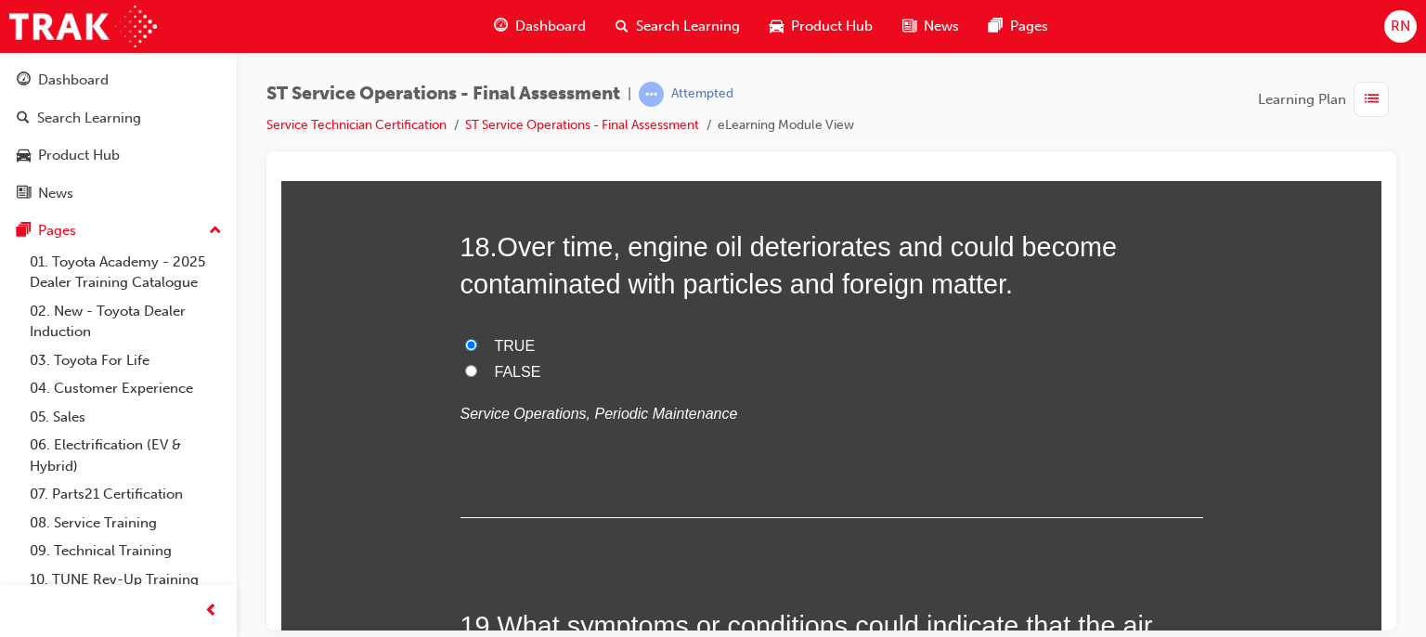
scroll to position [6665, 0]
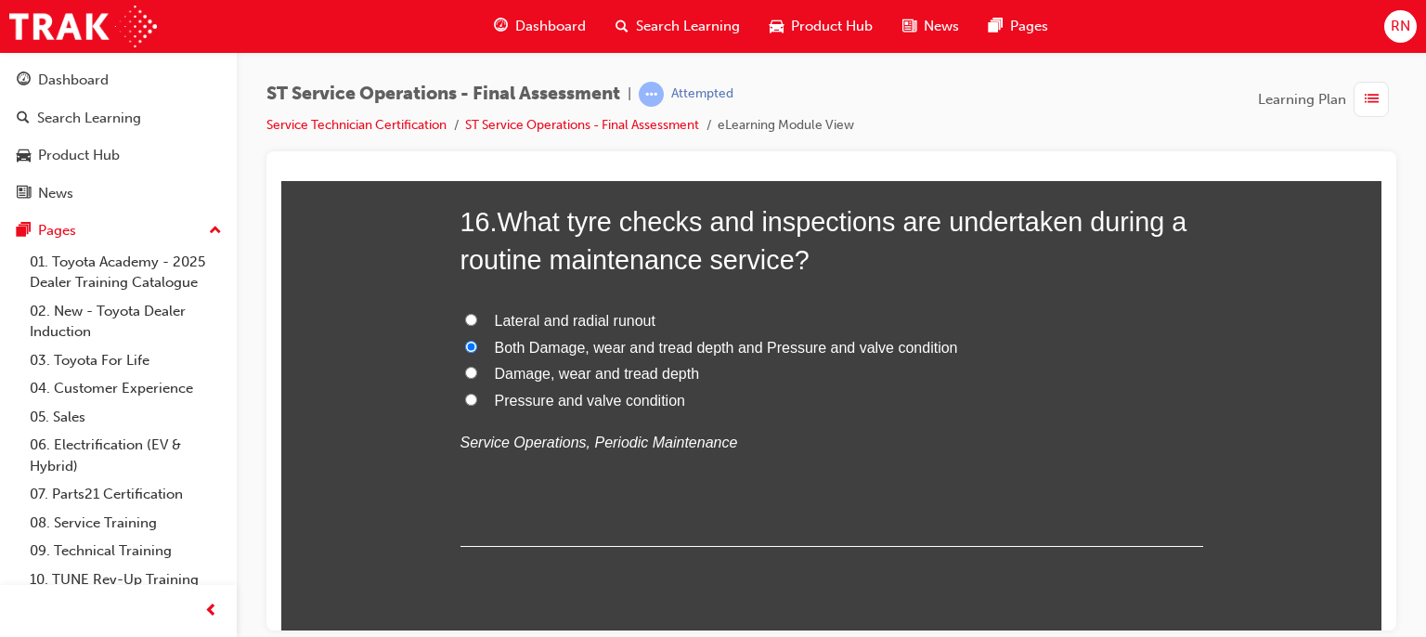
click at [1382, 618] on div at bounding box center [831, 390] width 1130 height 479
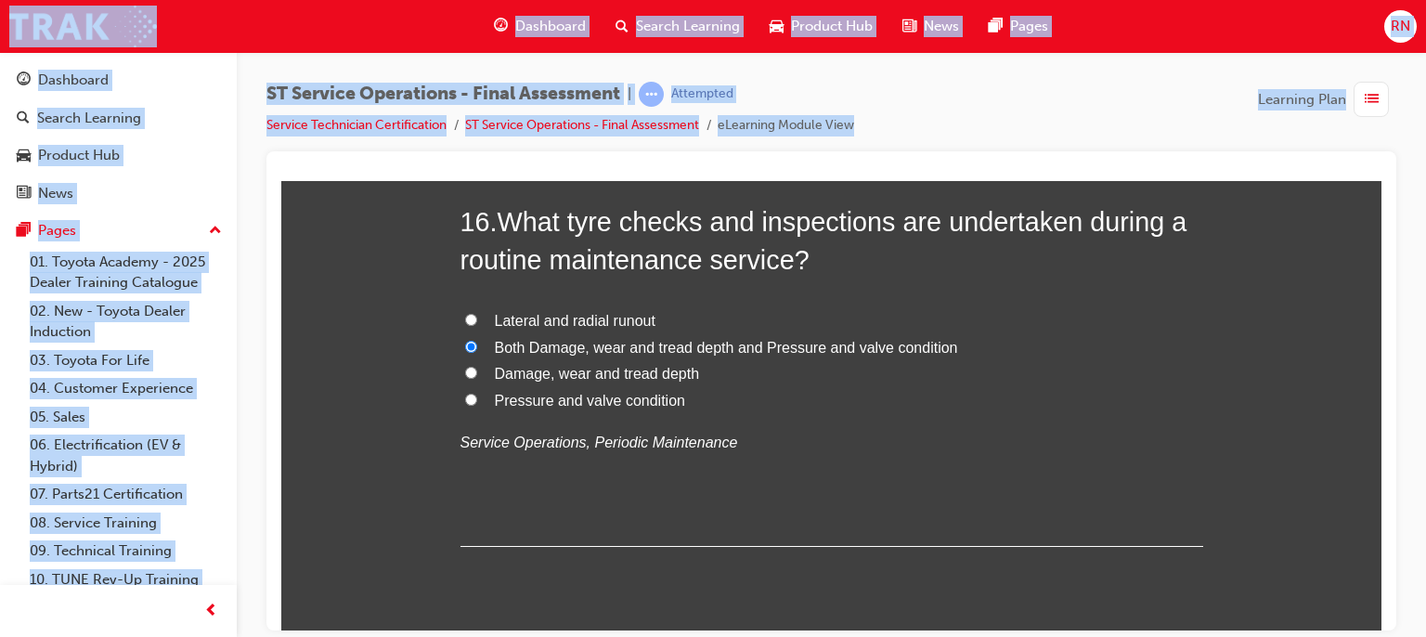
drag, startPoint x: 1099, startPoint y: 440, endPoint x: 1382, endPoint y: 618, distance: 333.8
click at [1382, 618] on div at bounding box center [831, 390] width 1130 height 479
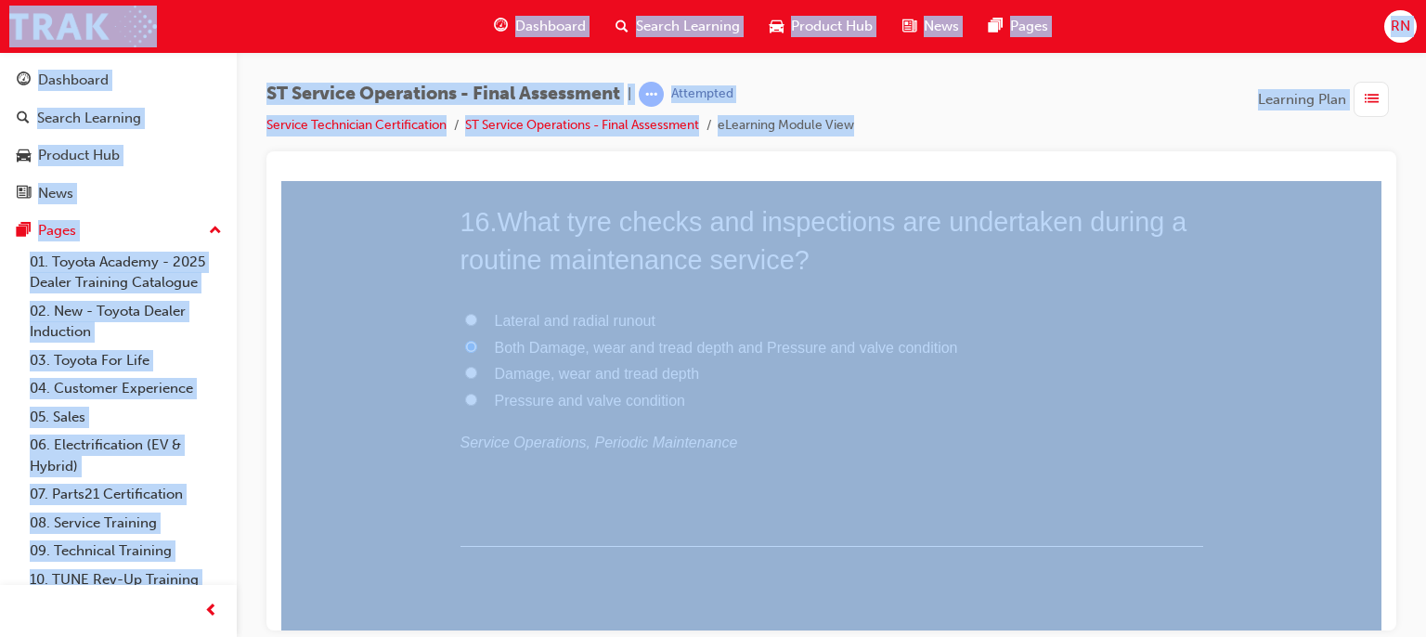
click at [1382, 618] on div at bounding box center [831, 390] width 1130 height 479
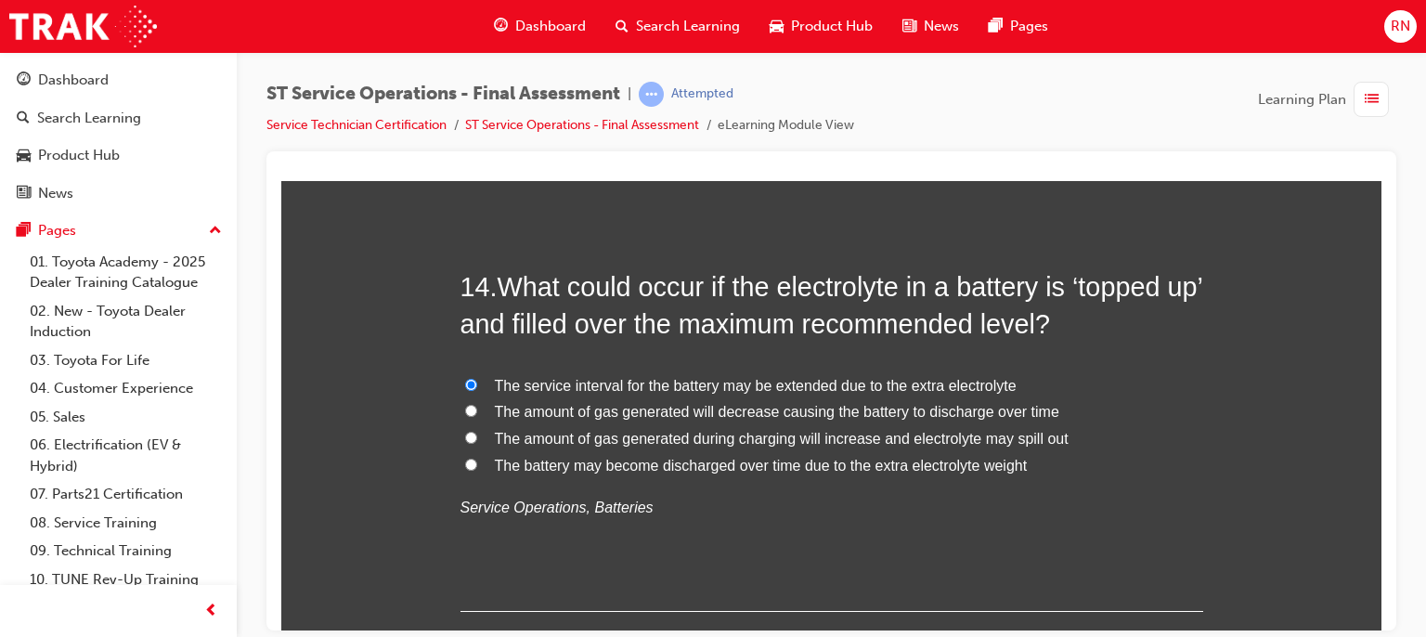
scroll to position [5698, 0]
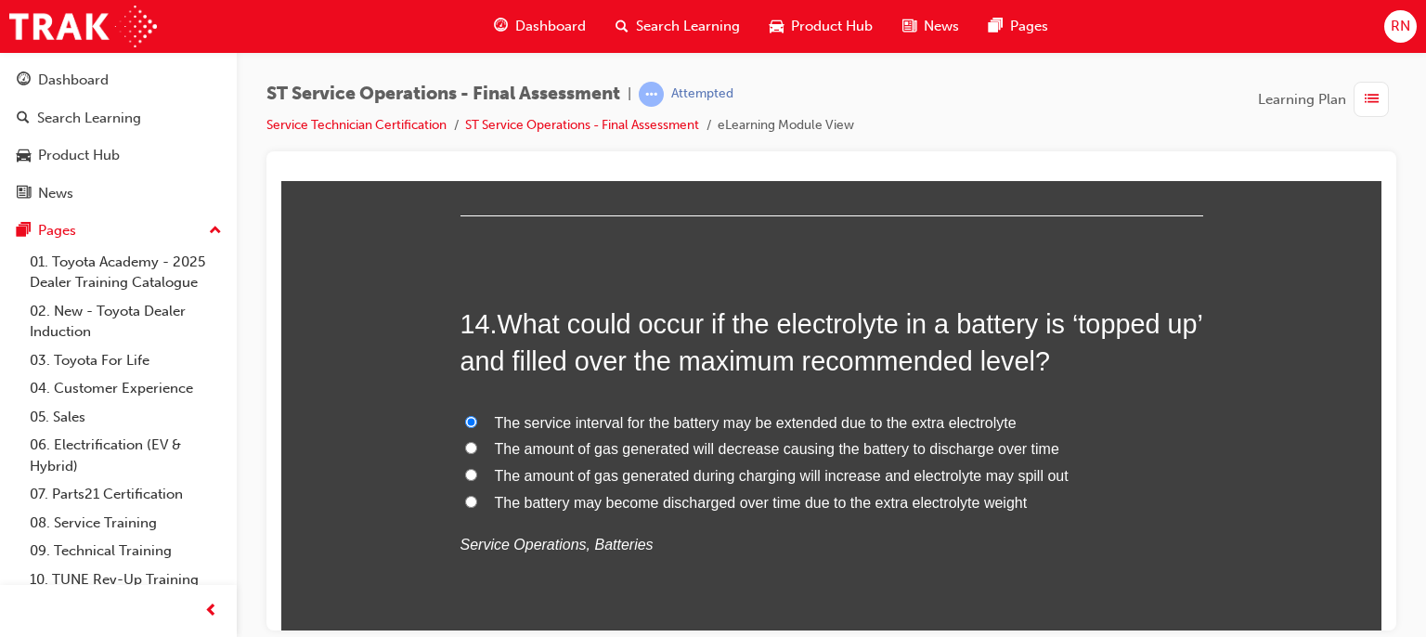
click at [461, 474] on label "The amount of gas generated during charging will increase and electrolyte may s…" at bounding box center [832, 475] width 743 height 27
click at [465, 474] on input "The amount of gas generated during charging will increase and electrolyte may s…" at bounding box center [471, 474] width 12 height 12
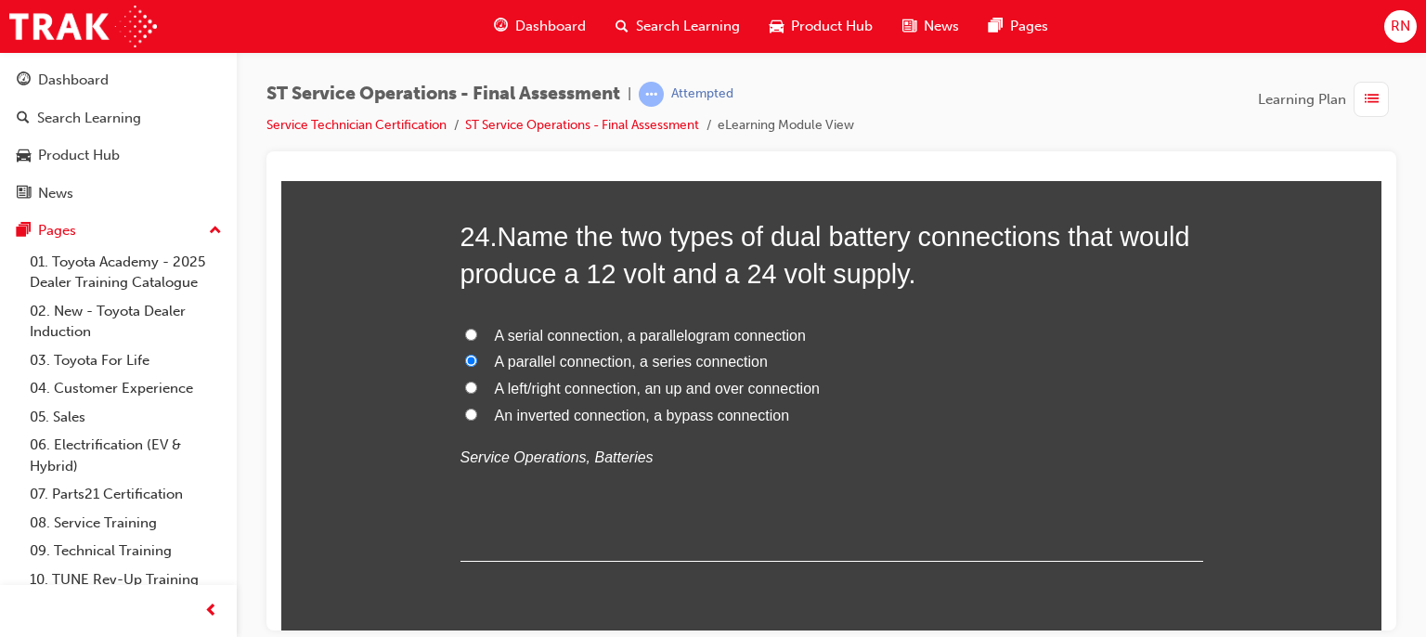
scroll to position [10069, 0]
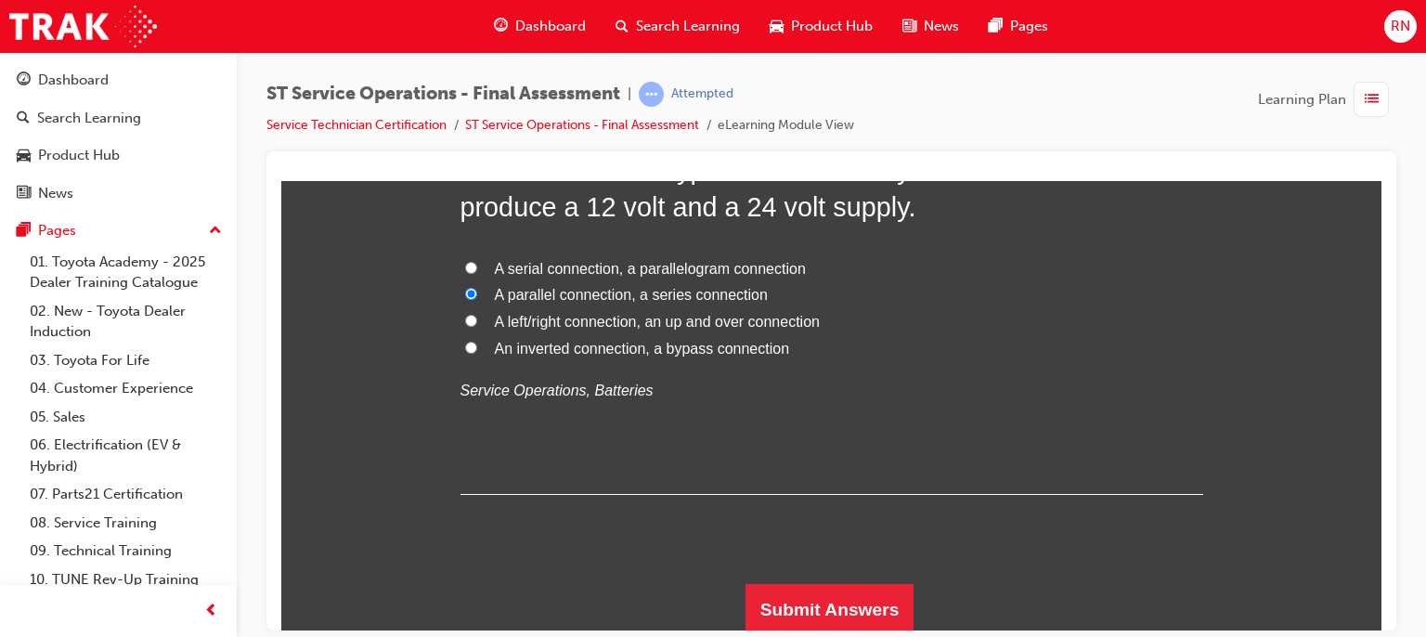
drag, startPoint x: 1378, startPoint y: 608, endPoint x: 1663, endPoint y: 811, distance: 349.6
click at [801, 583] on button "Submit Answers" at bounding box center [830, 609] width 169 height 52
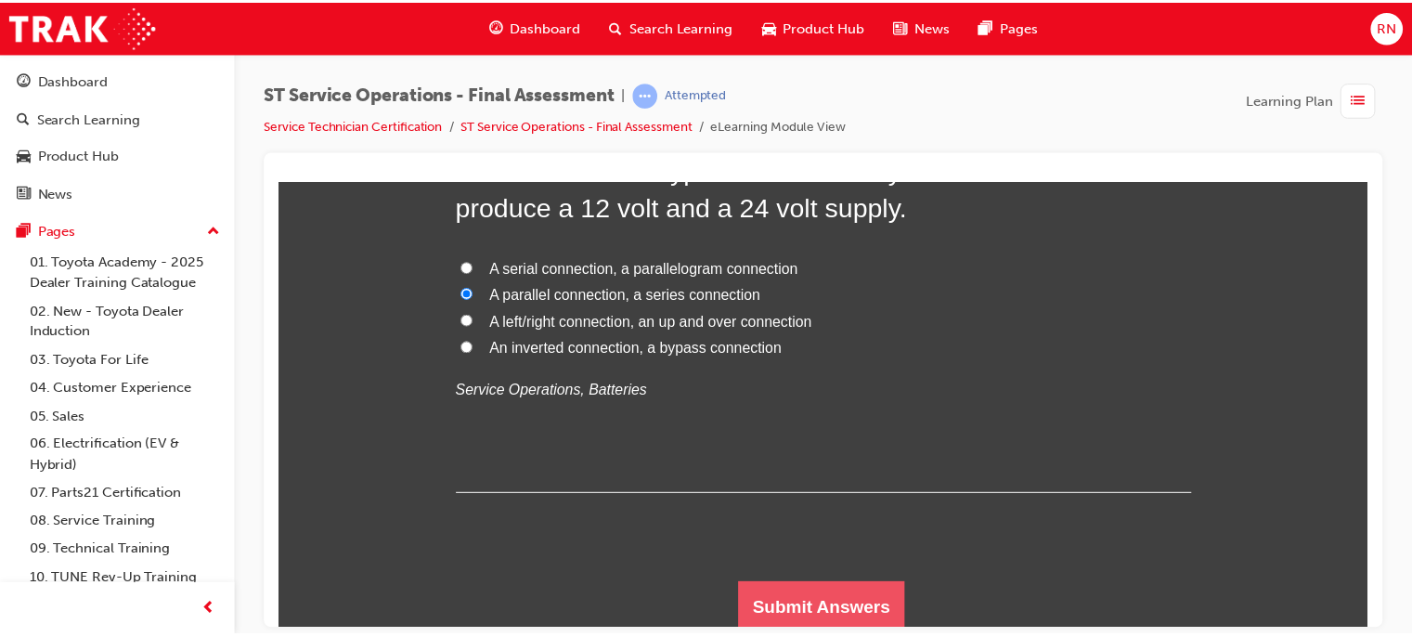
scroll to position [0, 0]
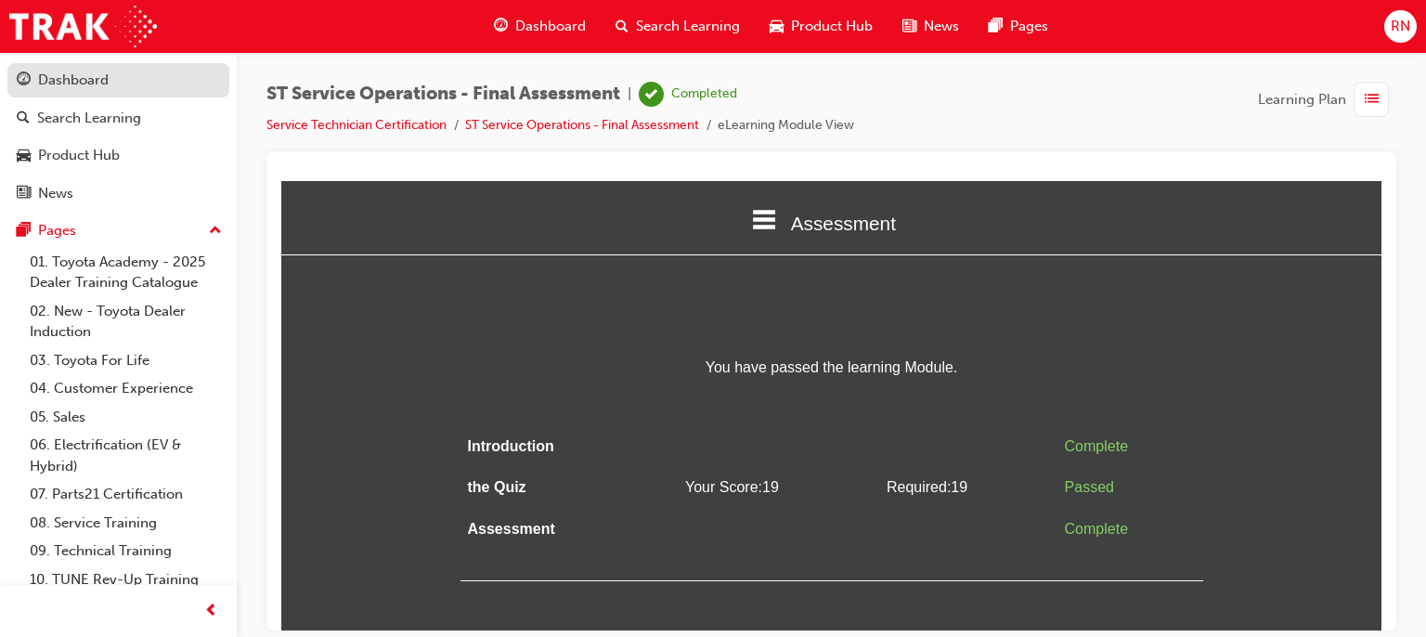
click at [84, 89] on div "Dashboard" at bounding box center [73, 80] width 71 height 21
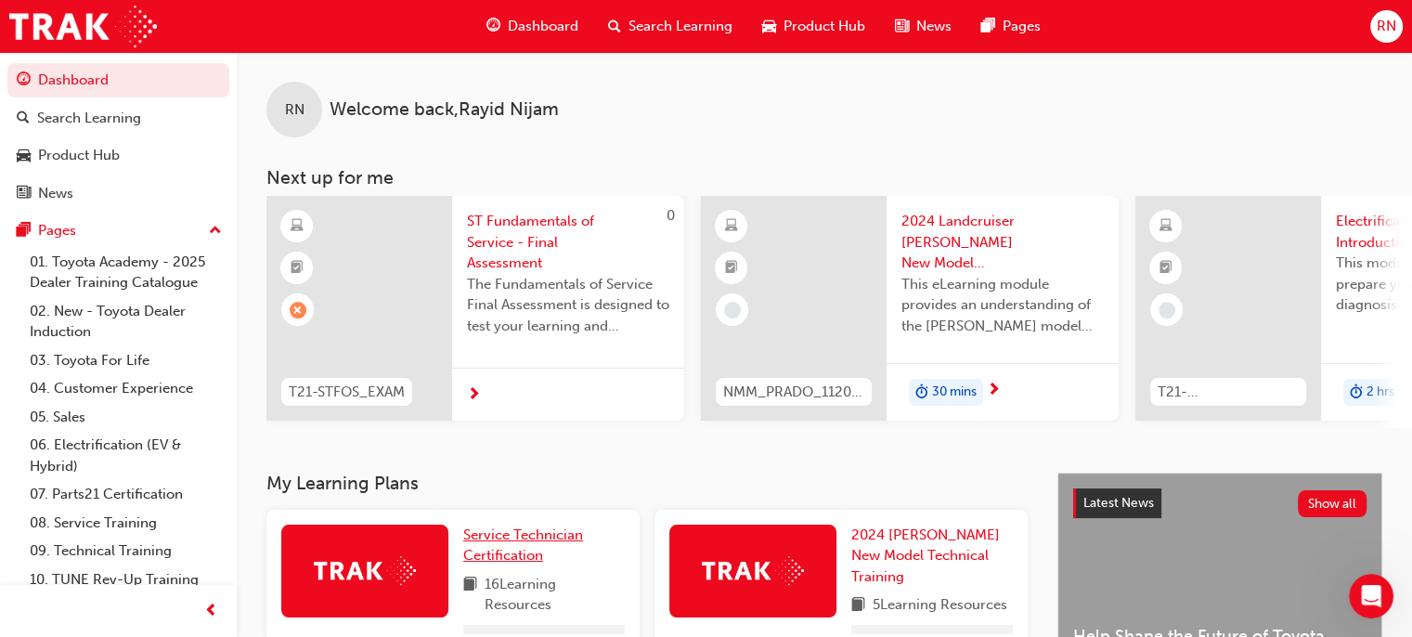
click at [487, 558] on span "Service Technician Certification" at bounding box center [523, 545] width 120 height 38
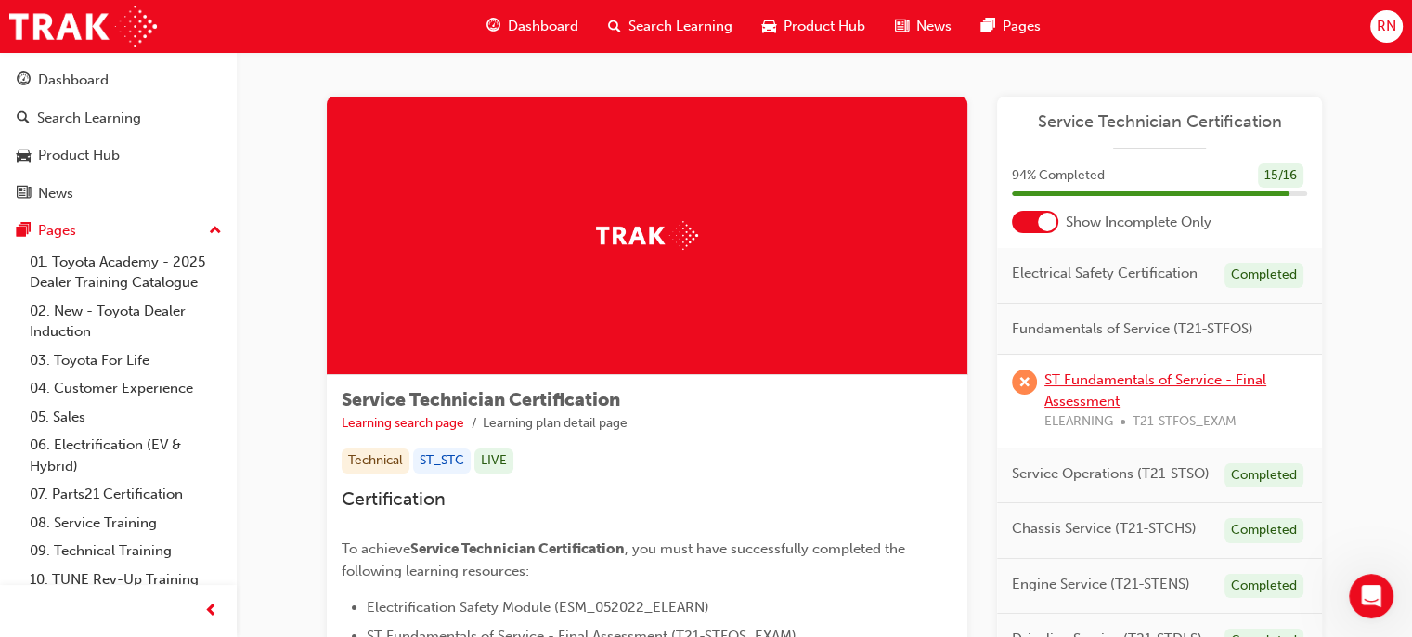
click at [1084, 380] on link "ST Fundamentals of Service - Final Assessment" at bounding box center [1156, 390] width 222 height 38
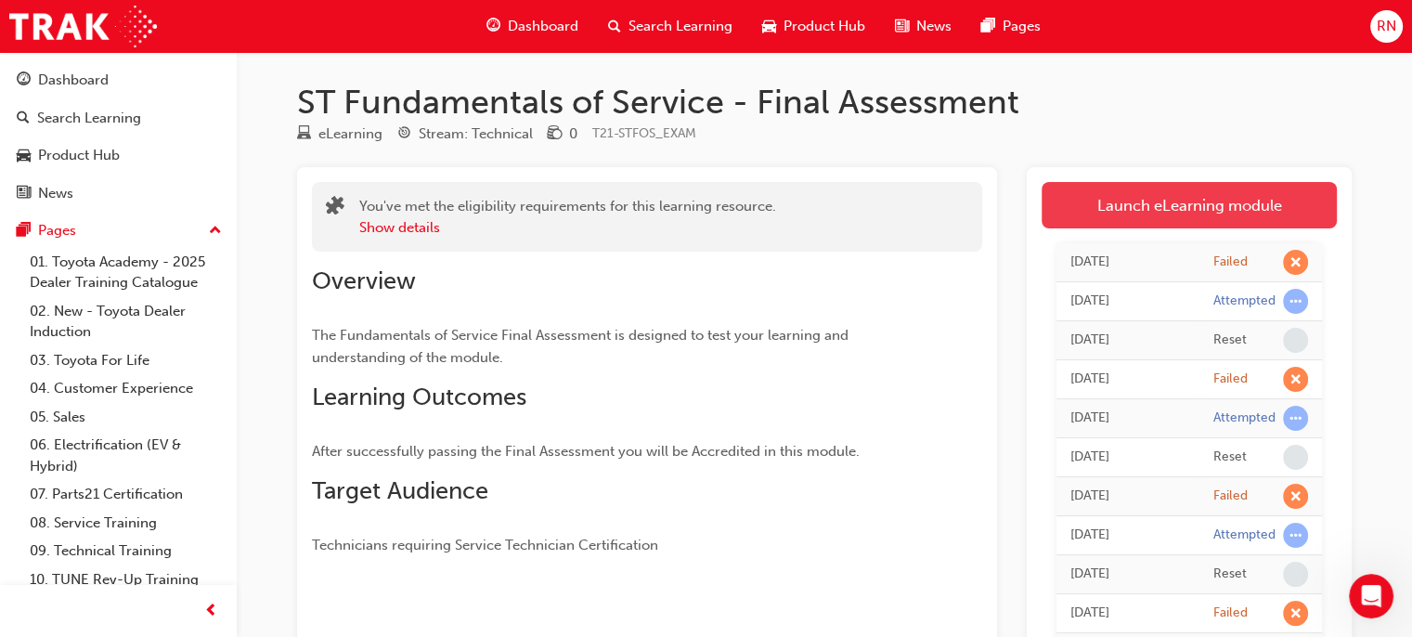
click at [1167, 215] on link "Launch eLearning module" at bounding box center [1189, 205] width 295 height 46
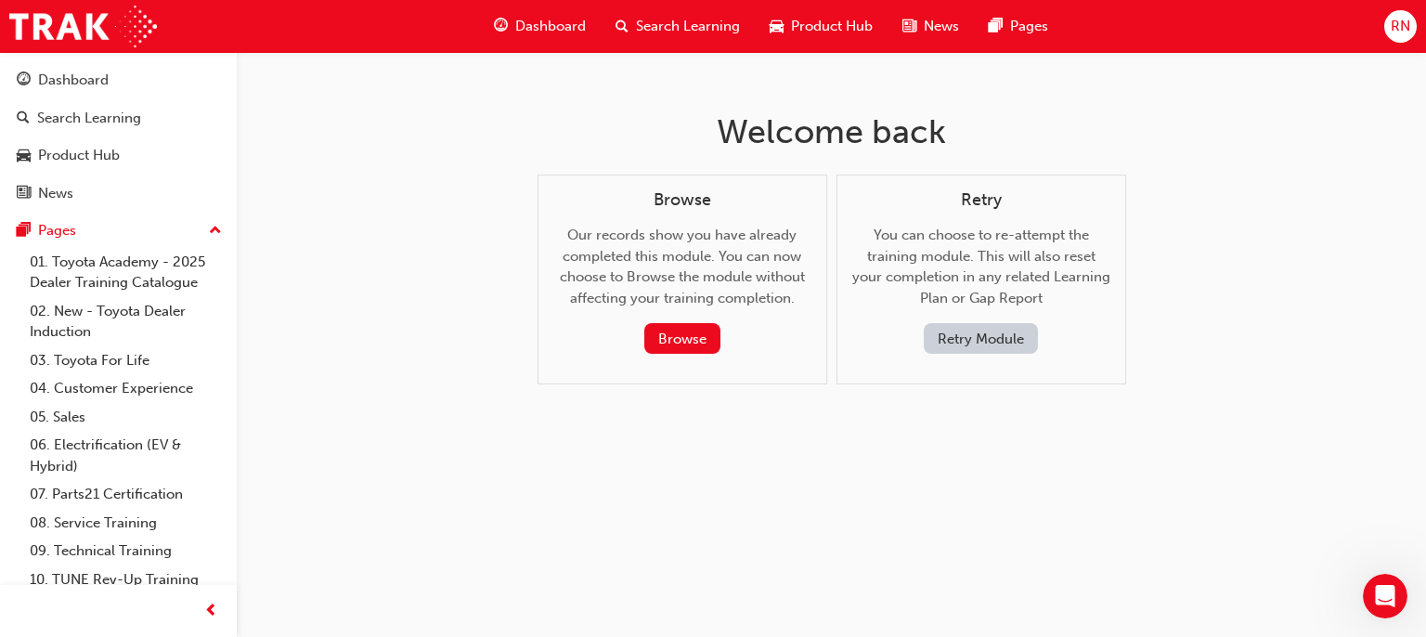
click at [988, 354] on button "Retry Module" at bounding box center [981, 338] width 114 height 31
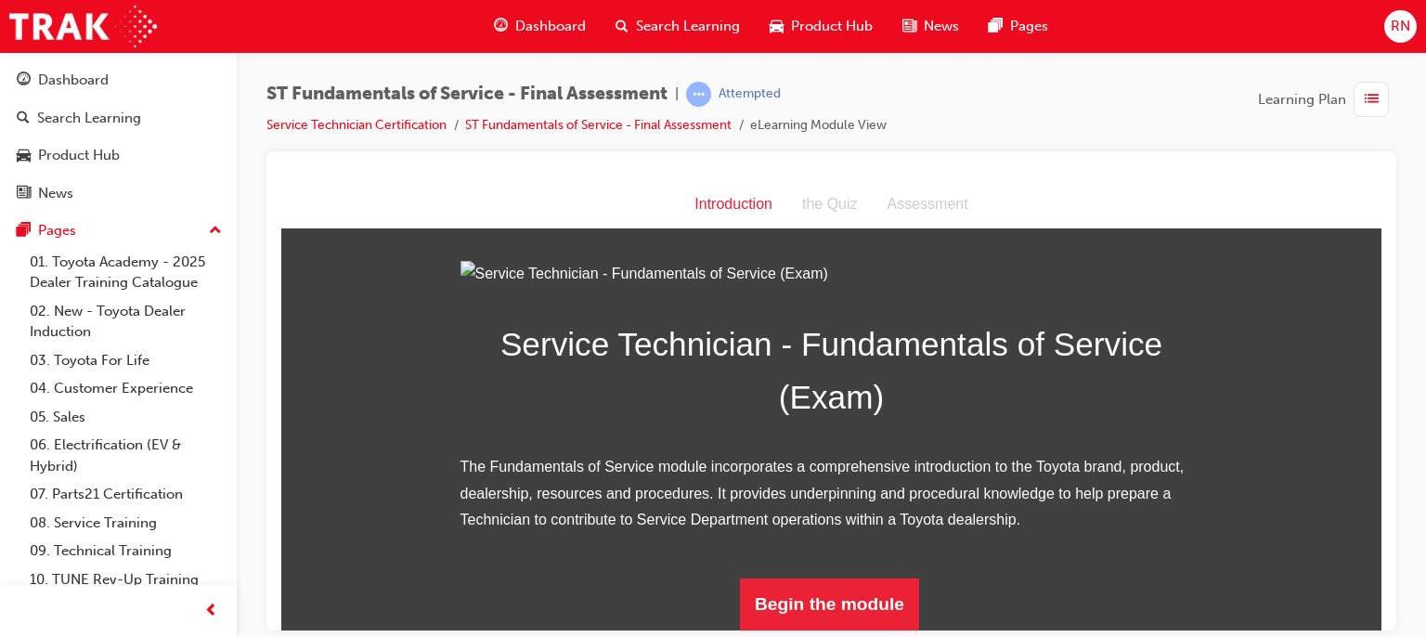
scroll to position [223, 0]
click at [850, 605] on button "Begin the module" at bounding box center [829, 604] width 179 height 52
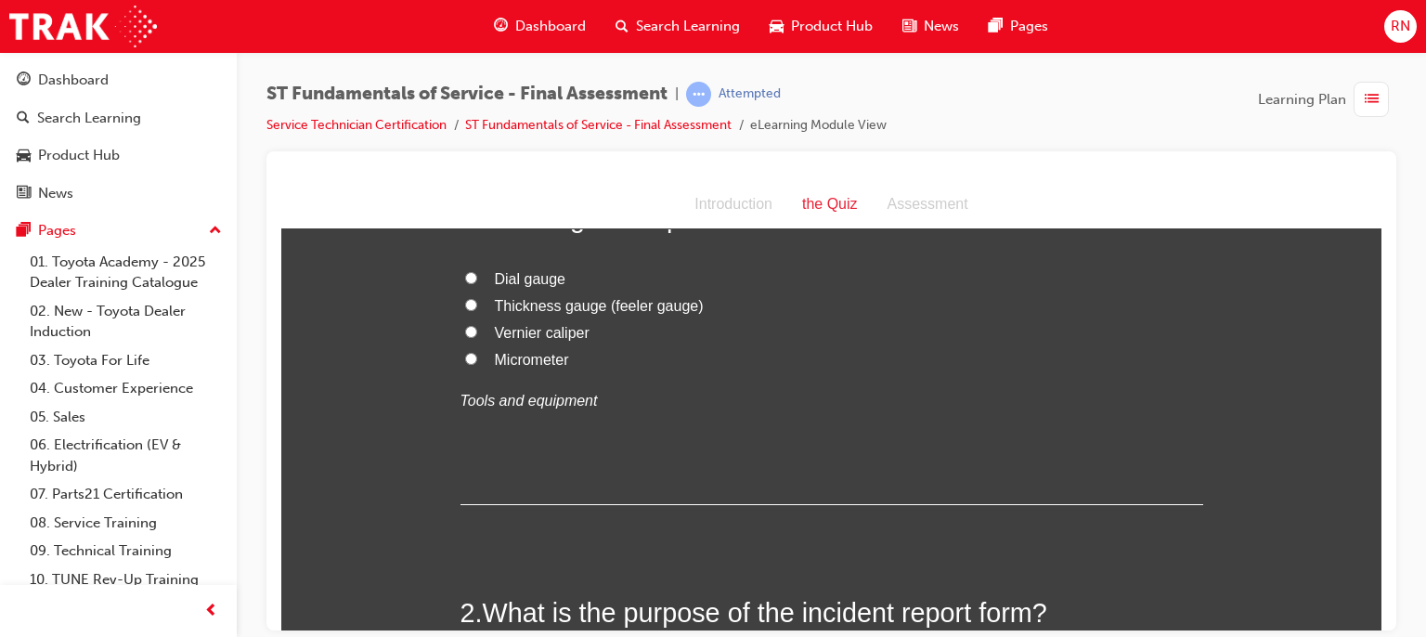
scroll to position [0, 0]
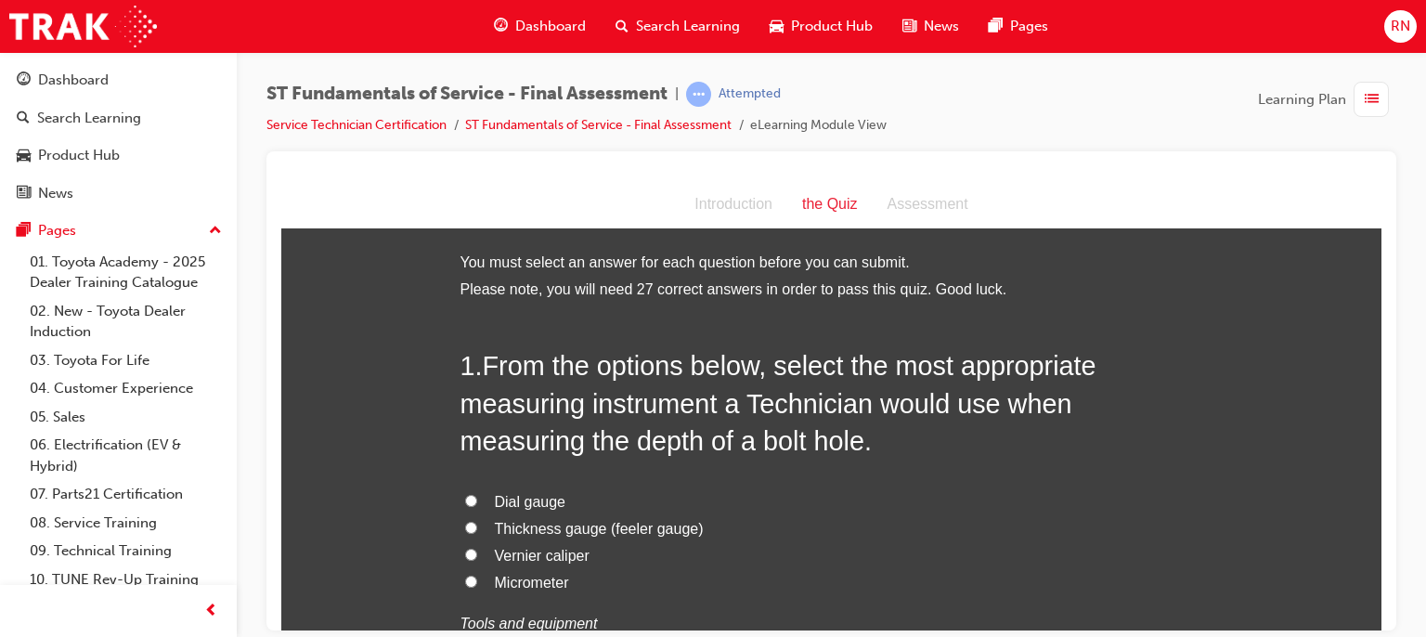
click at [535, 552] on span "Vernier caliper" at bounding box center [542, 555] width 95 height 16
click at [477, 552] on input "Vernier caliper" at bounding box center [471, 554] width 12 height 12
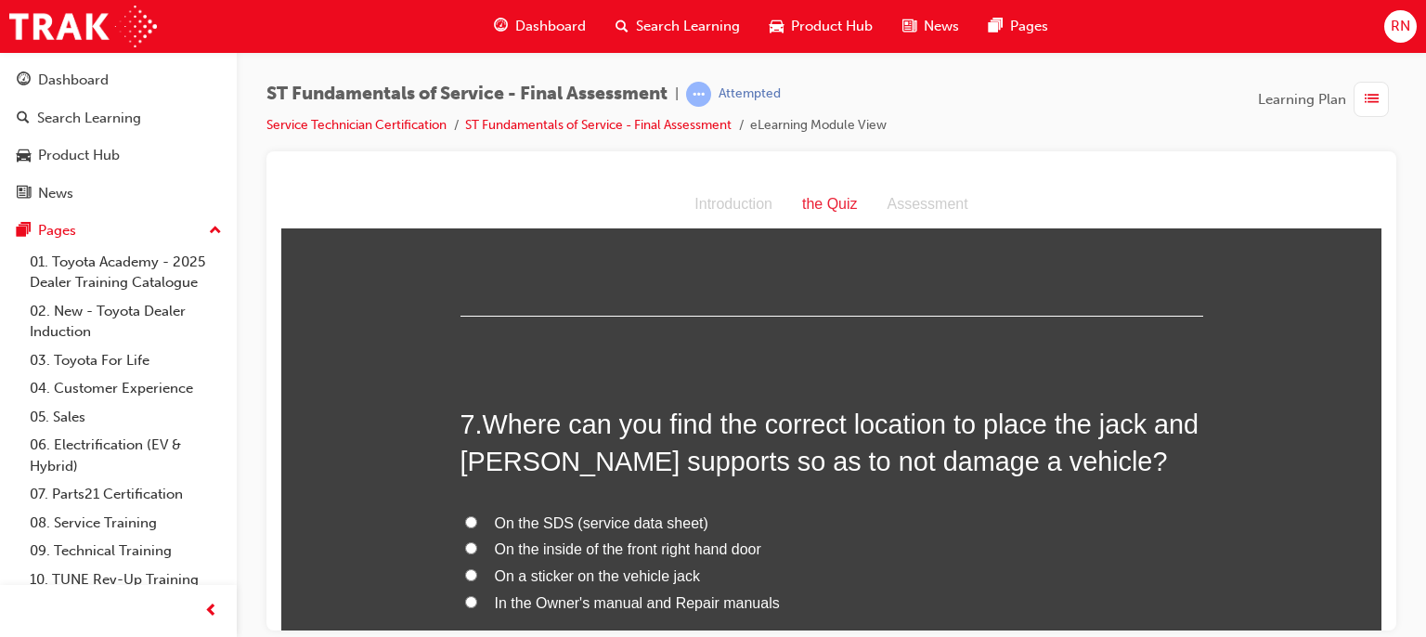
scroll to position [2513, 0]
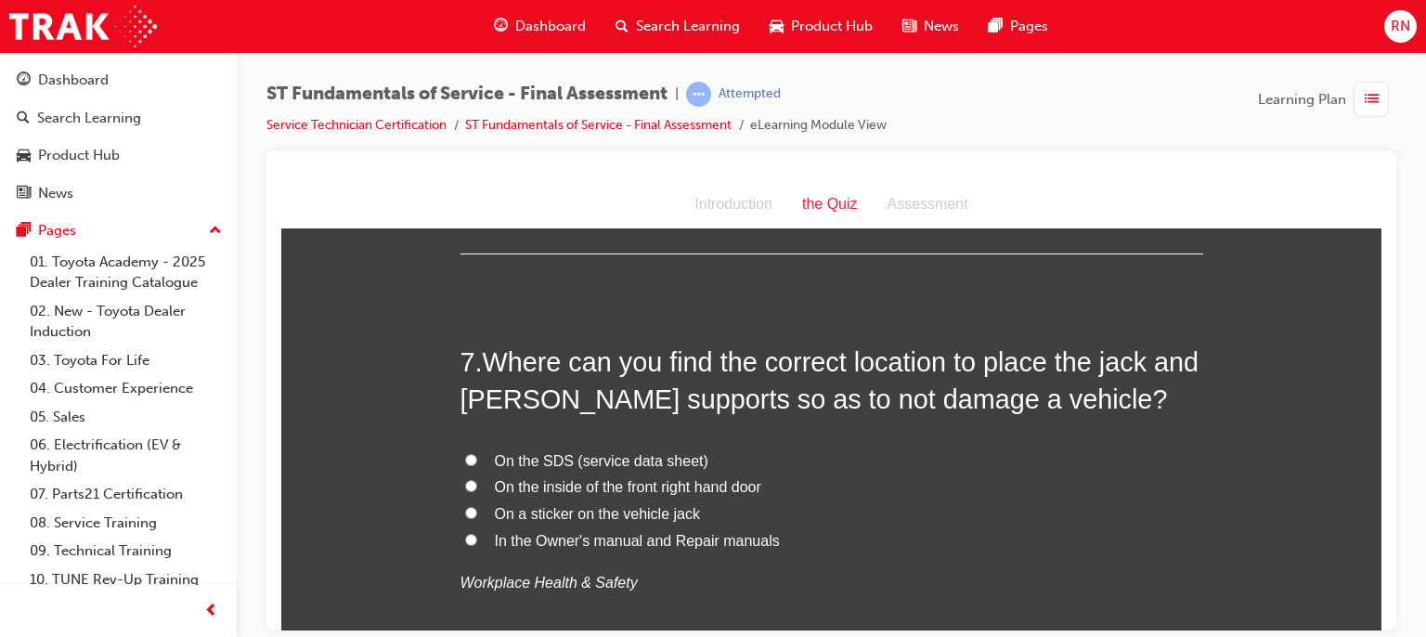
click at [623, 537] on span "In the Owner's manual and Repair manuals" at bounding box center [637, 540] width 285 height 16
click at [477, 537] on input "In the Owner's manual and Repair manuals" at bounding box center [471, 539] width 12 height 12
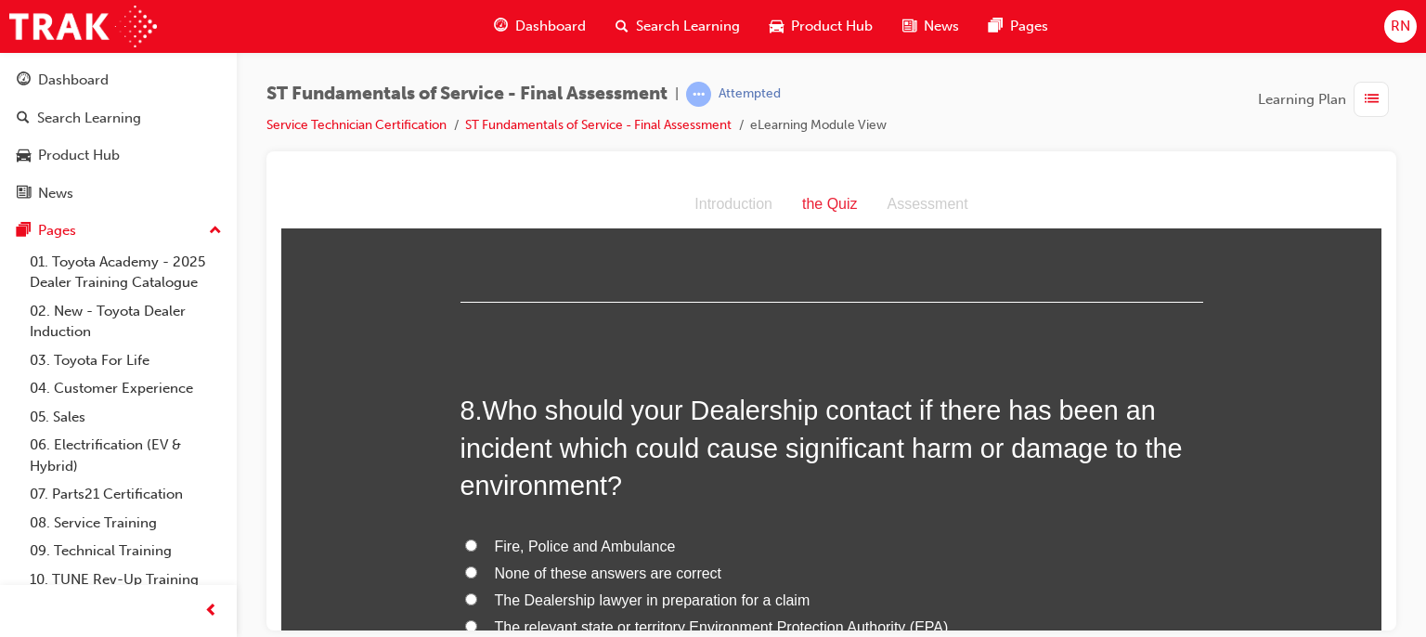
scroll to position [2921, 0]
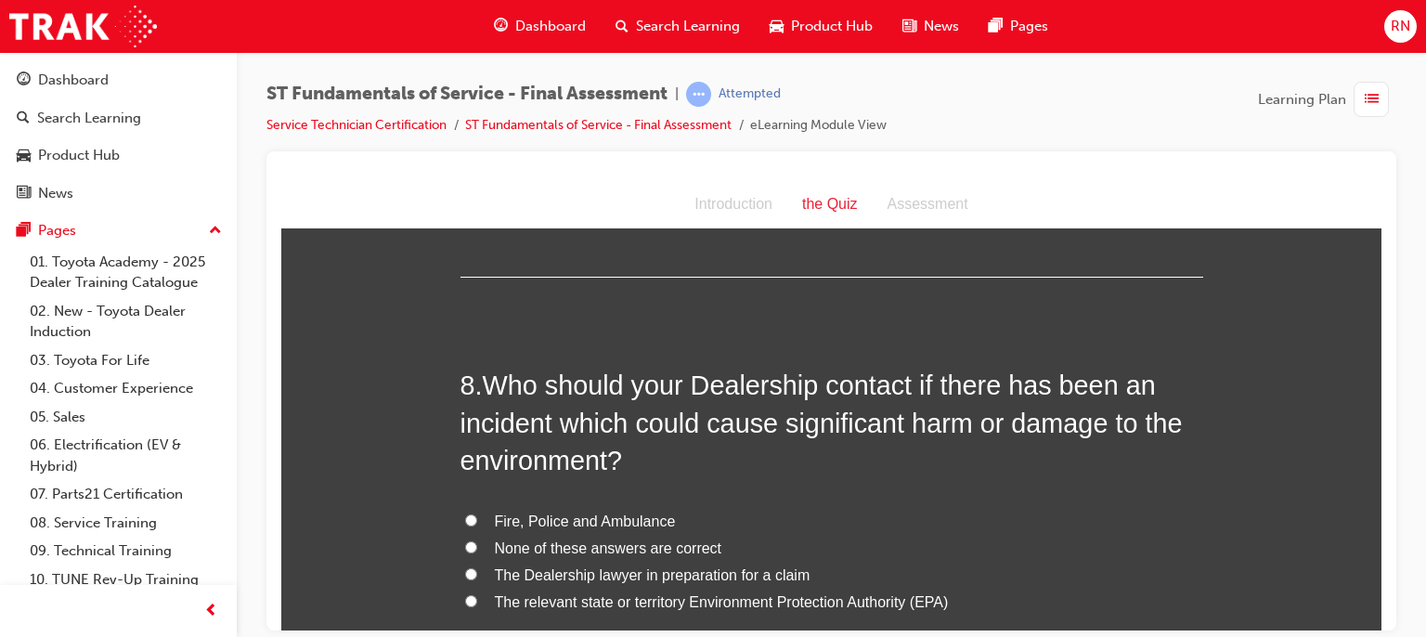
click at [602, 597] on span "The relevant state or territory Environment Protection Authority (EPA)" at bounding box center [722, 601] width 454 height 16
click at [477, 597] on input "The relevant state or territory Environment Protection Authority (EPA)" at bounding box center [471, 600] width 12 height 12
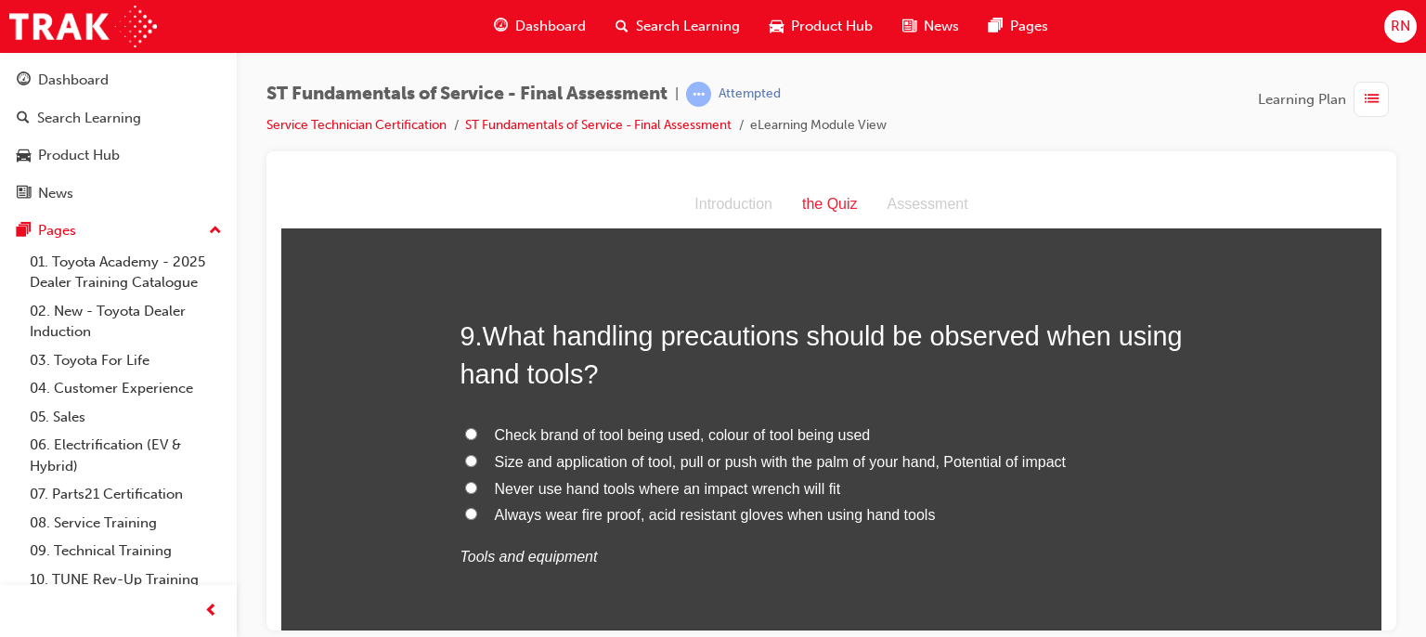
scroll to position [3477, 0]
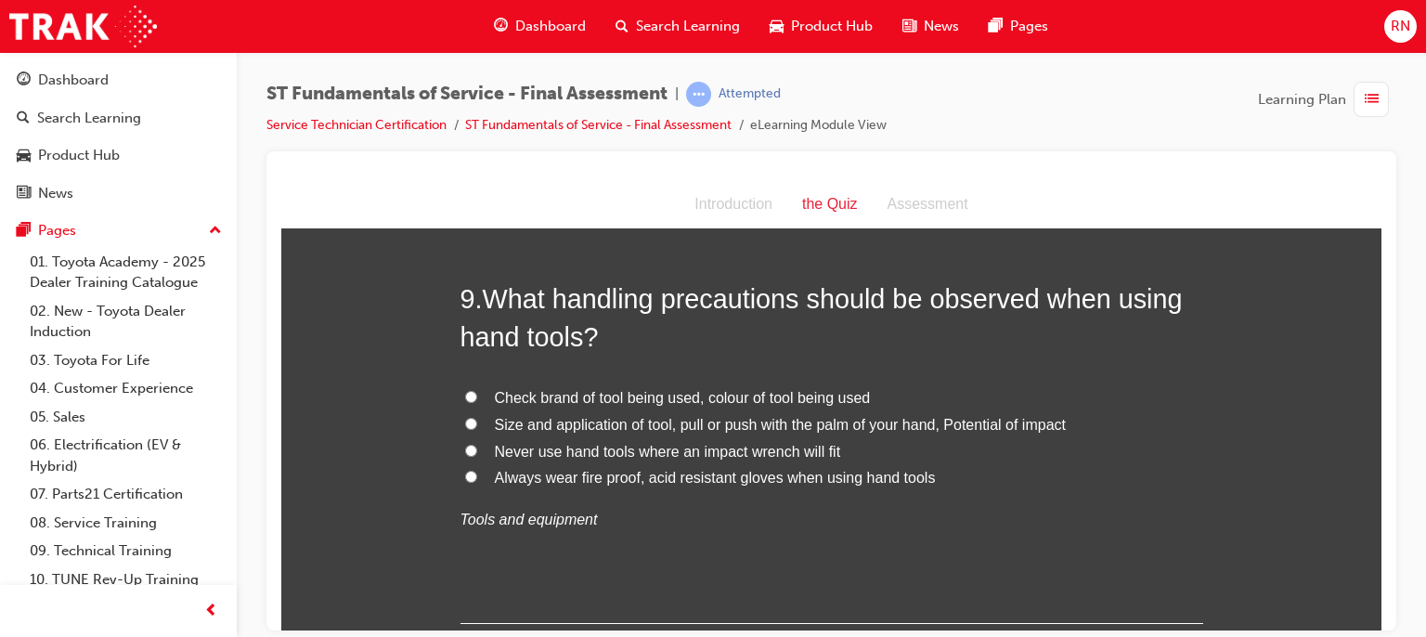
click at [646, 478] on span "Always wear fire proof, acid resistant gloves when using hand tools" at bounding box center [715, 477] width 441 height 16
click at [477, 478] on input "Always wear fire proof, acid resistant gloves when using hand tools" at bounding box center [471, 476] width 12 height 12
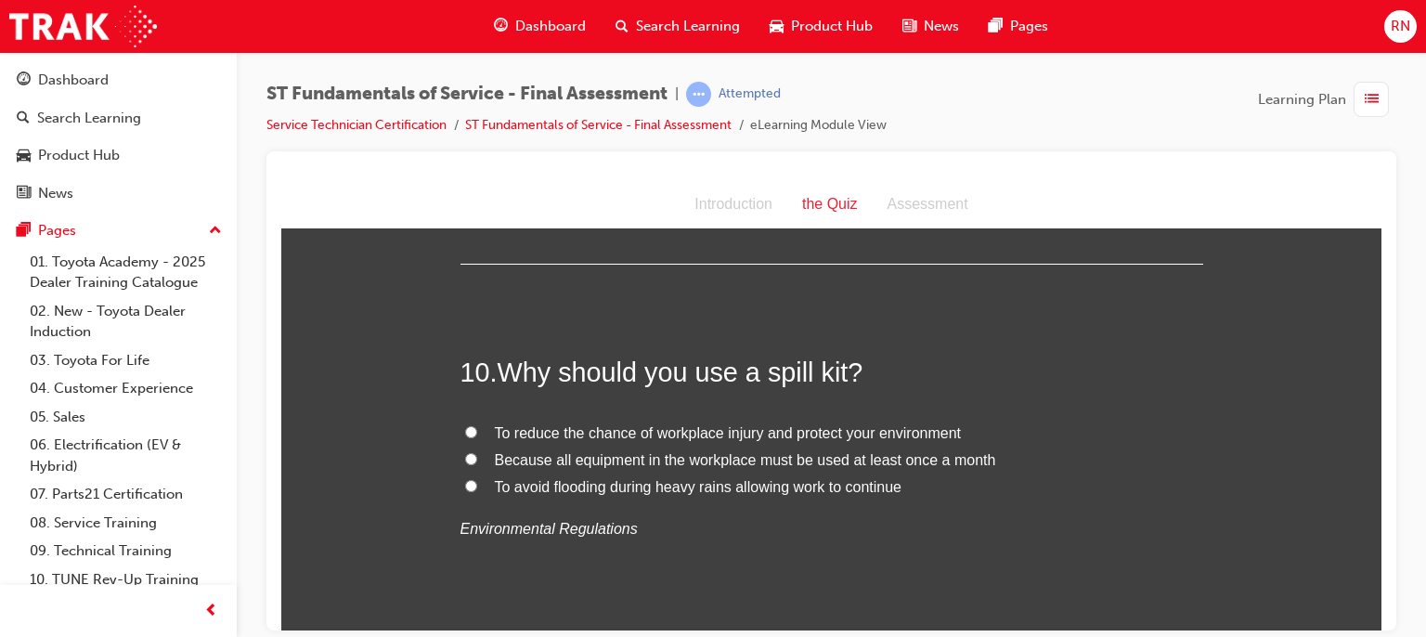
scroll to position [3874, 0]
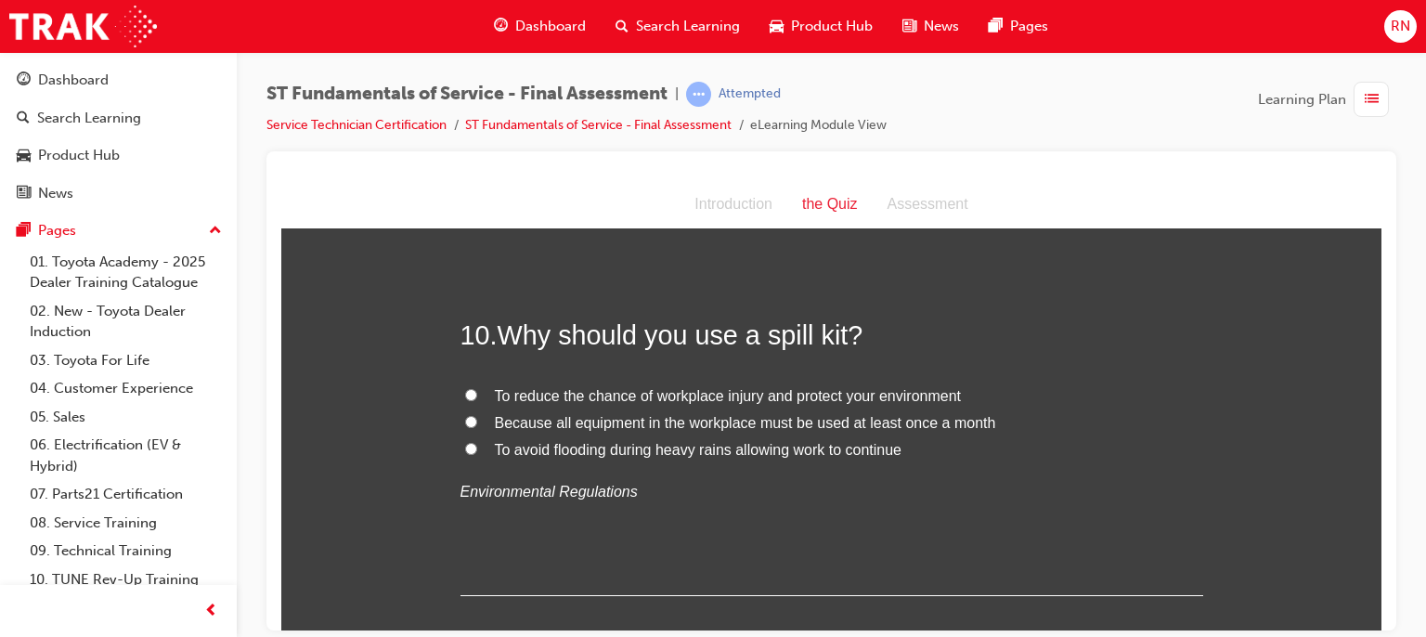
click at [722, 400] on span "To reduce the chance of workplace injury and protect your environment" at bounding box center [728, 395] width 467 height 16
click at [477, 400] on input "To reduce the chance of workplace injury and protect your environment" at bounding box center [471, 394] width 12 height 12
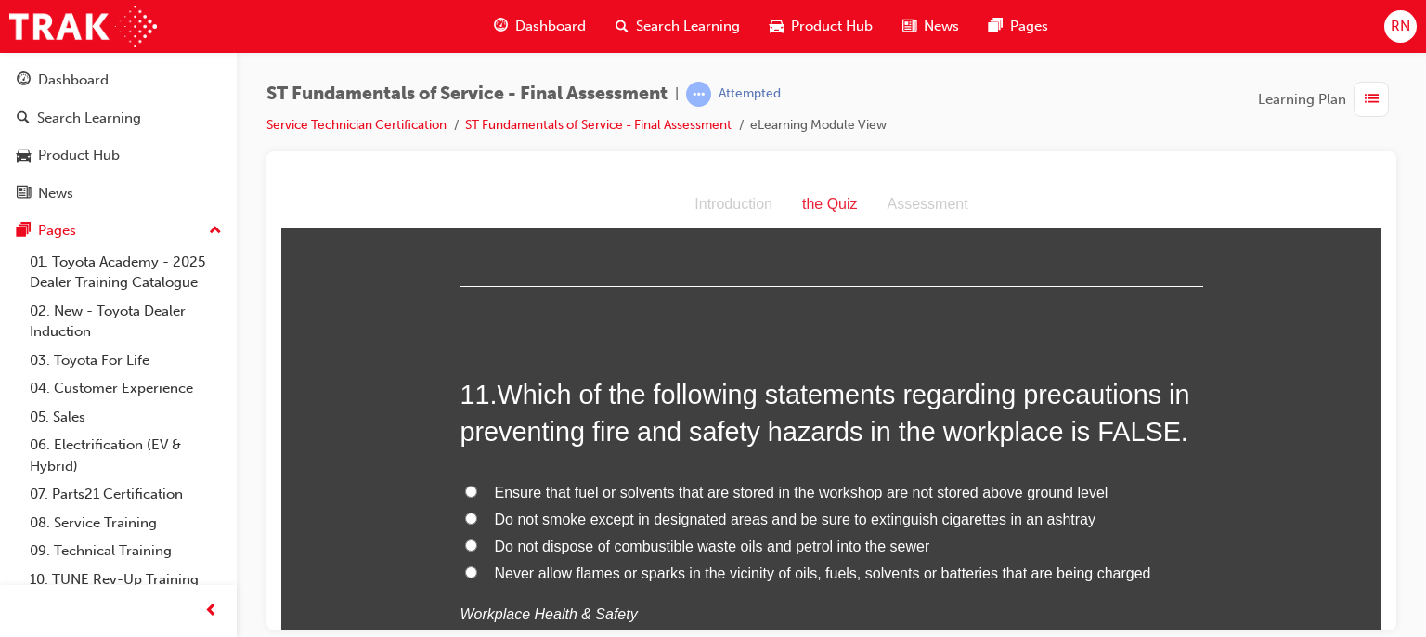
scroll to position [4220, 0]
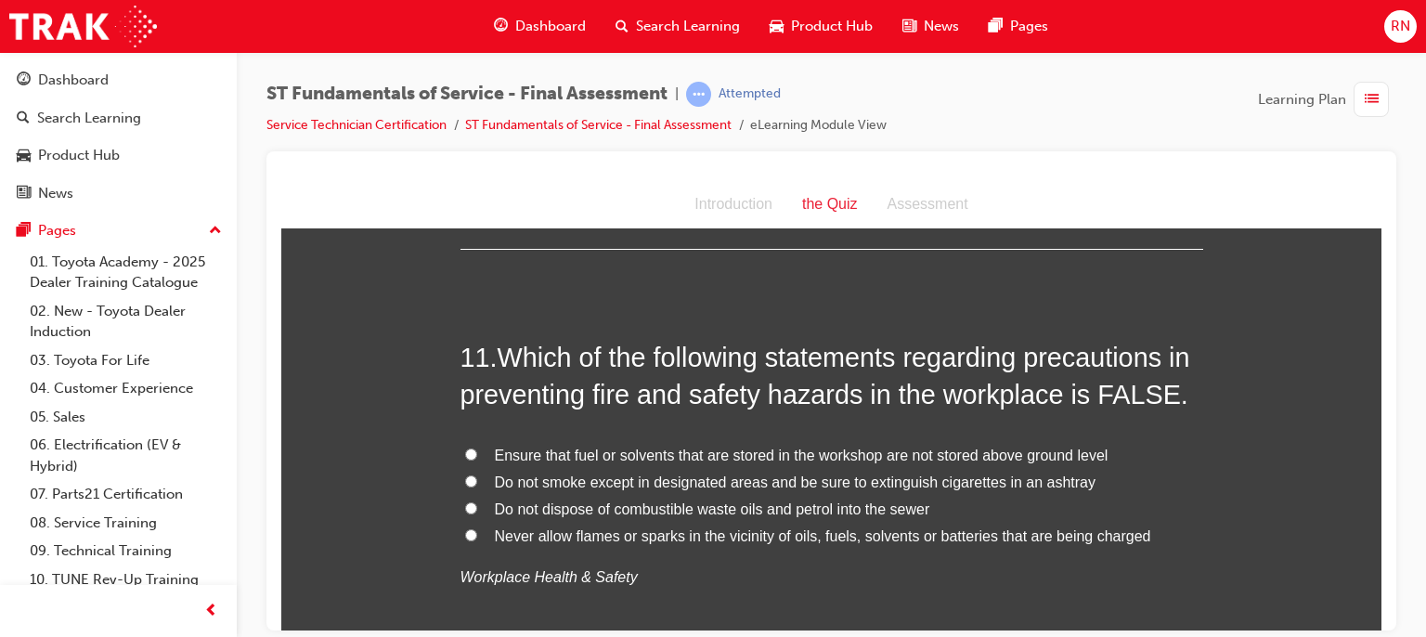
click at [881, 448] on span "Ensure that fuel or solvents that are stored in the workshop are not stored abo…" at bounding box center [802, 455] width 614 height 16
click at [477, 448] on input "Ensure that fuel or solvents that are stored in the workshop are not stored abo…" at bounding box center [471, 454] width 12 height 12
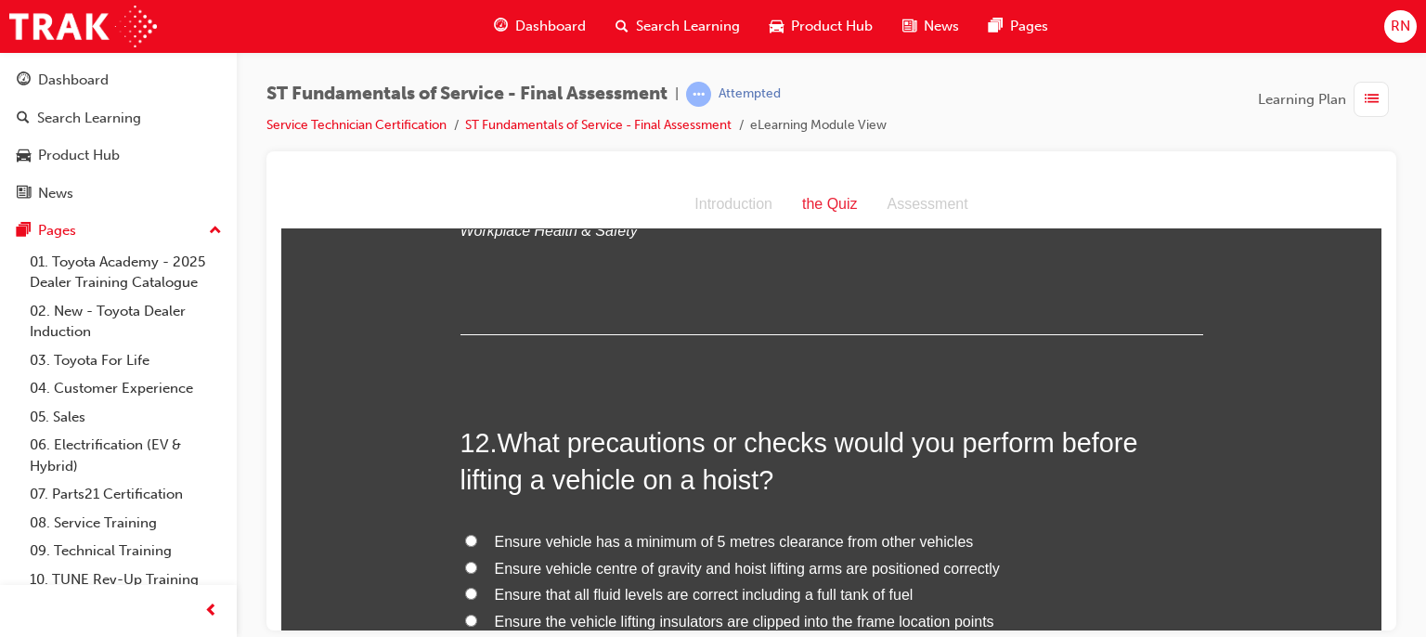
scroll to position [4628, 0]
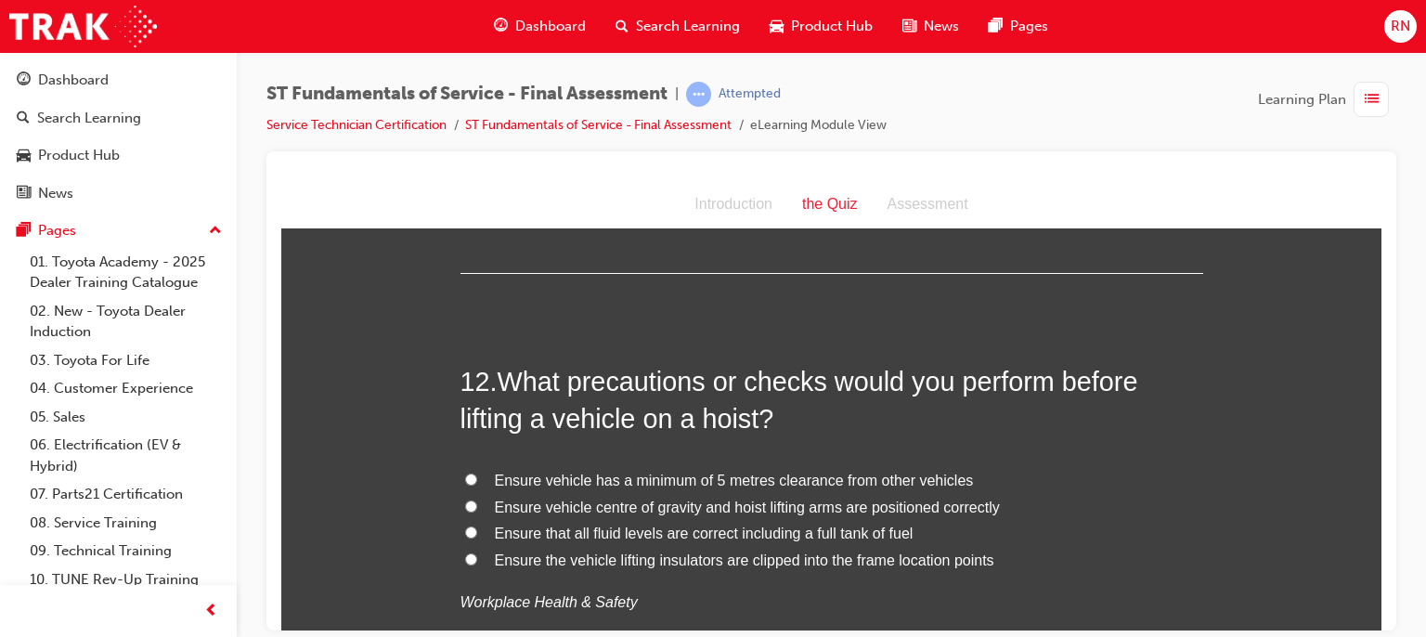
click at [649, 562] on span "Ensure the vehicle lifting insulators are clipped into the frame location points" at bounding box center [745, 560] width 500 height 16
click at [477, 562] on input "Ensure the vehicle lifting insulators are clipped into the frame location points" at bounding box center [471, 558] width 12 height 12
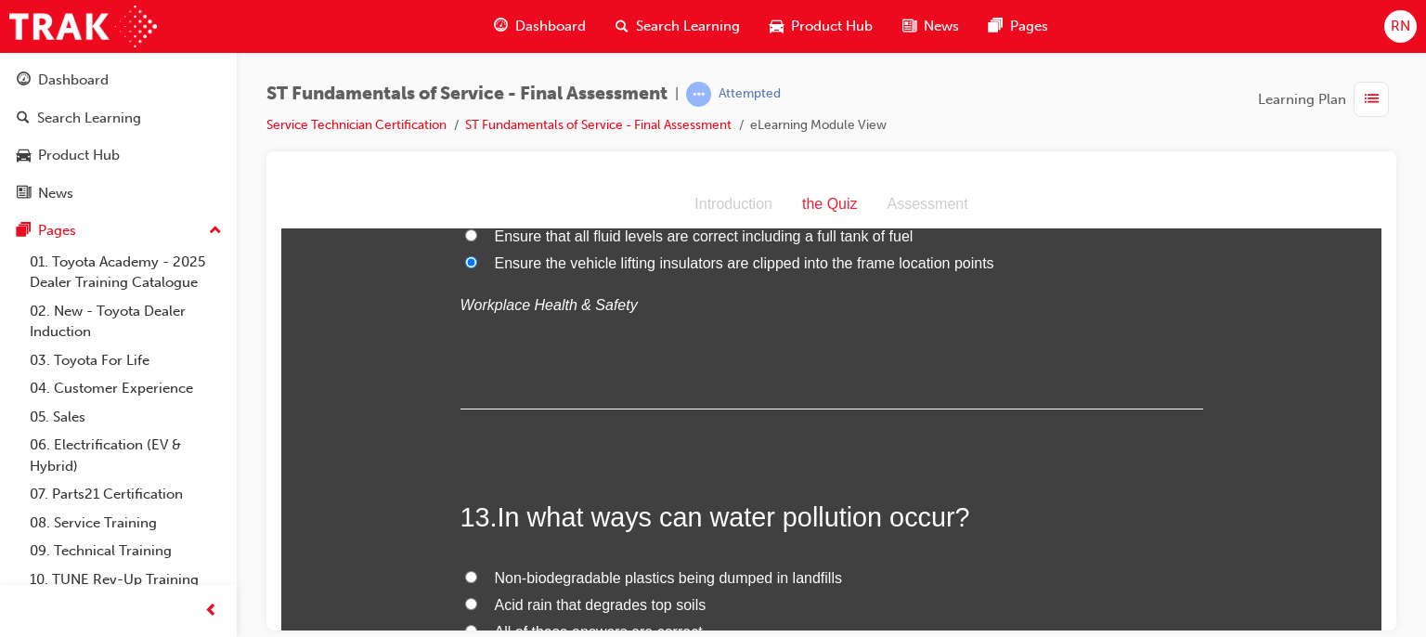
scroll to position [5049, 0]
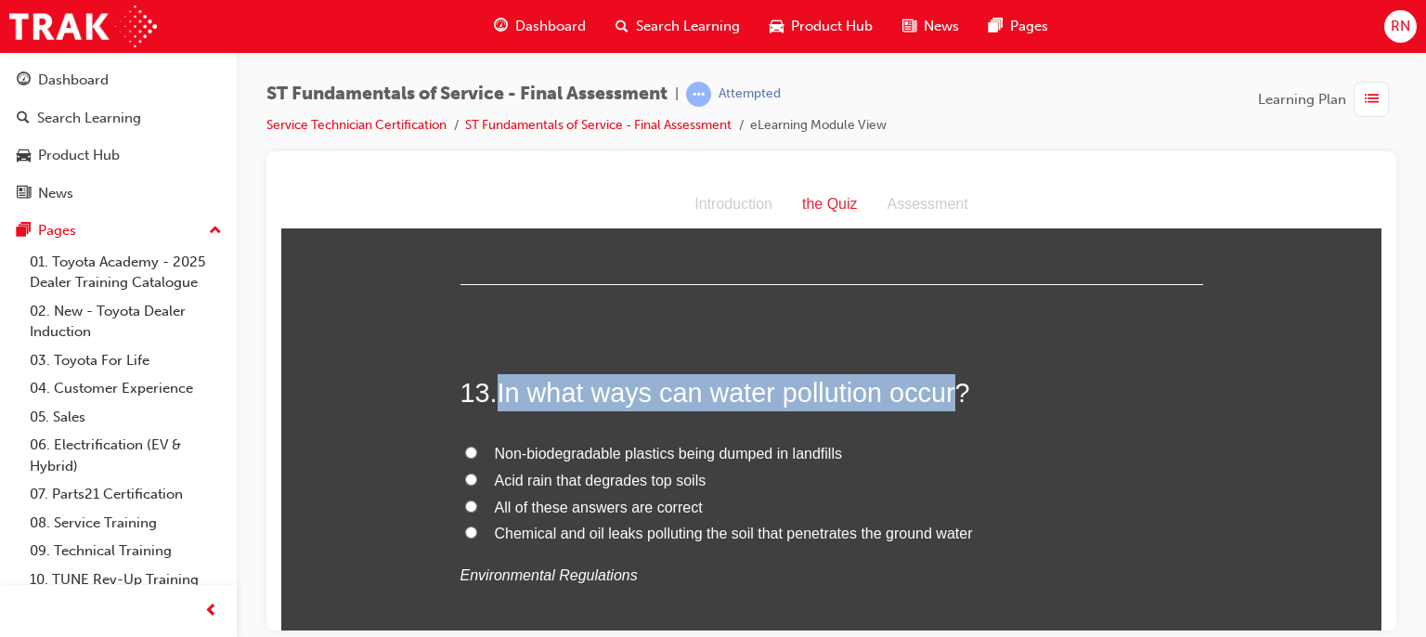
drag, startPoint x: 949, startPoint y: 389, endPoint x: 499, endPoint y: 396, distance: 450.4
click at [499, 396] on span "In what ways can water pollution occur?" at bounding box center [734, 392] width 473 height 30
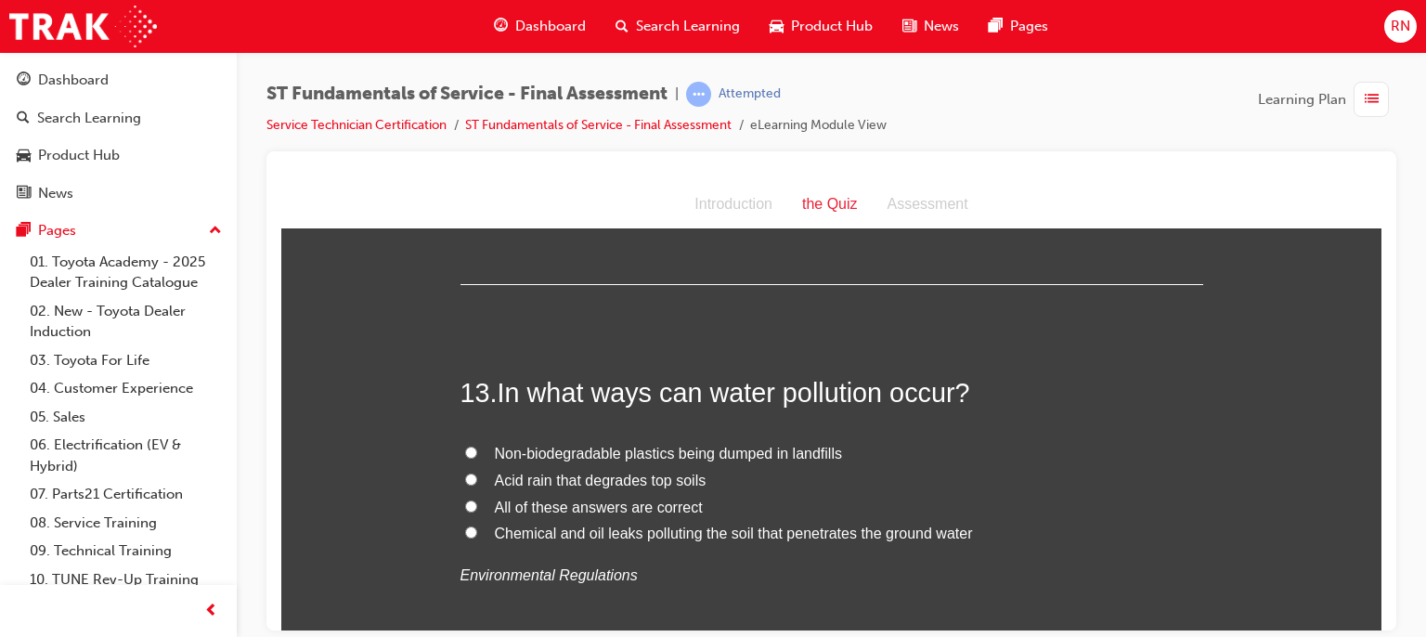
click at [543, 446] on span "Non-biodegradable plastics being dumped in landfills" at bounding box center [668, 453] width 347 height 16
click at [477, 446] on input "Non-biodegradable plastics being dumped in landfills" at bounding box center [471, 452] width 12 height 12
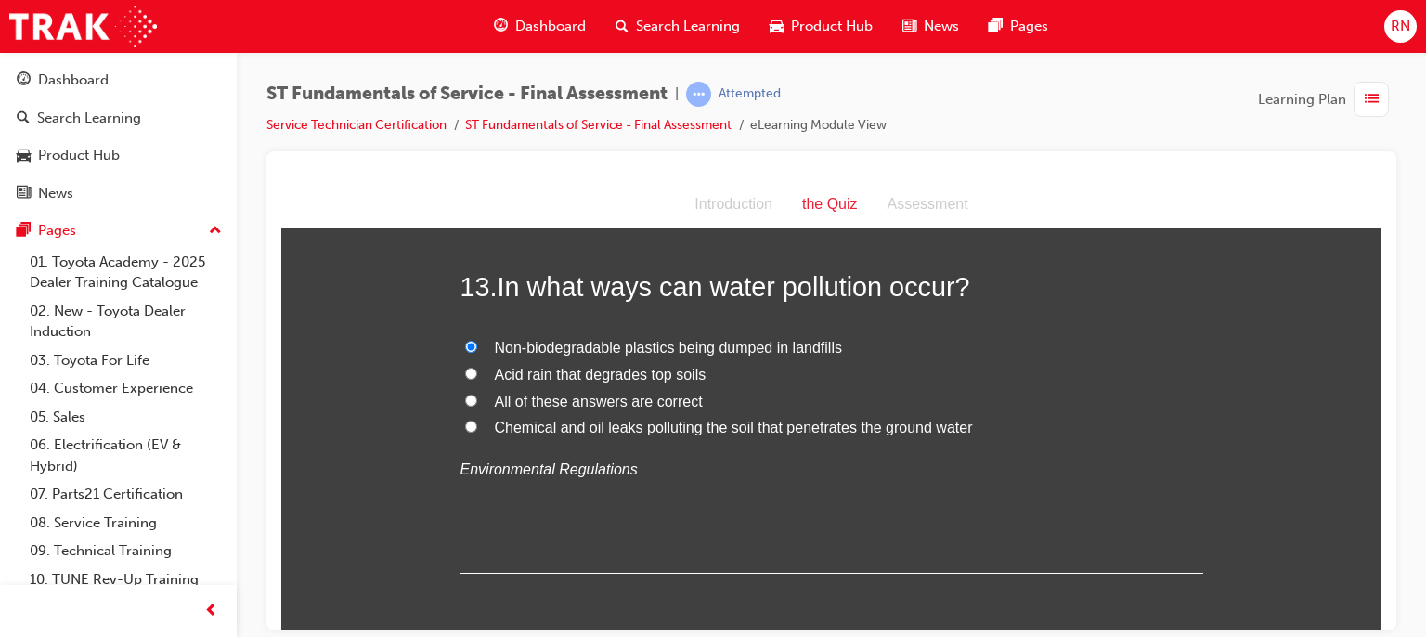
scroll to position [5161, 0]
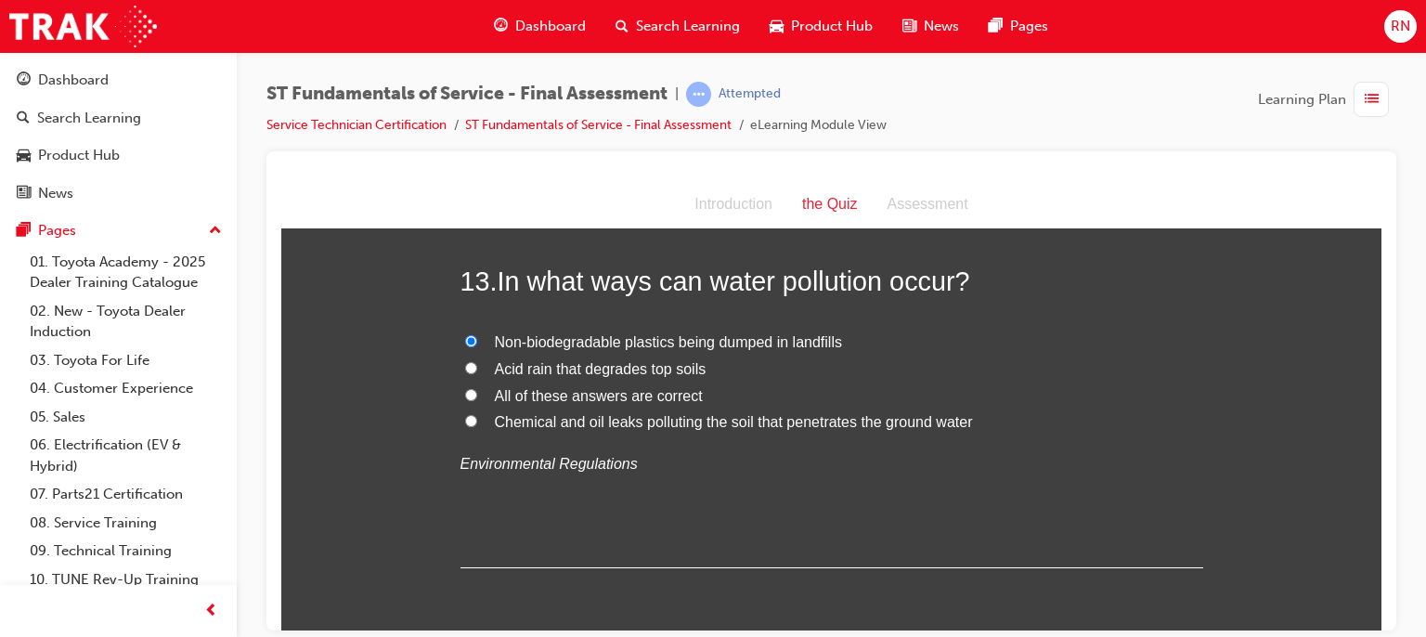
click at [783, 413] on span "Chemical and oil leaks polluting the soil that penetrates the ground water" at bounding box center [734, 421] width 478 height 16
click at [477, 414] on input "Chemical and oil leaks polluting the soil that penetrates the ground water" at bounding box center [471, 420] width 12 height 12
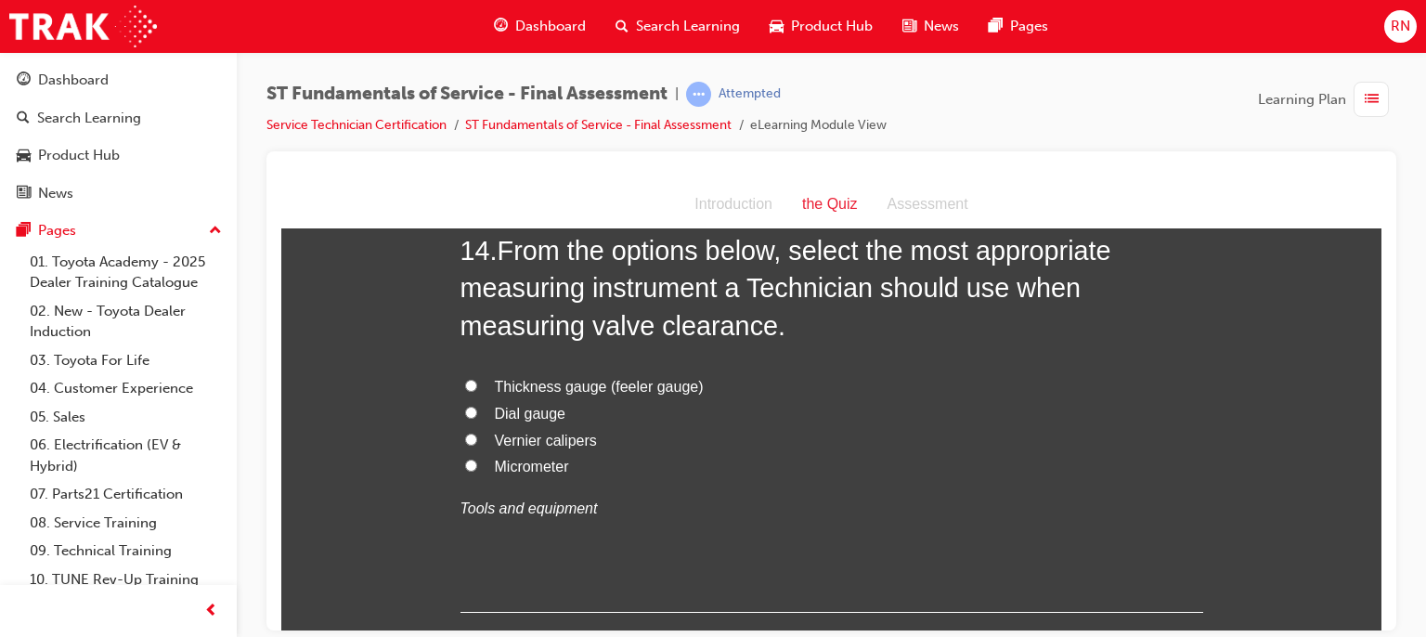
scroll to position [5593, 0]
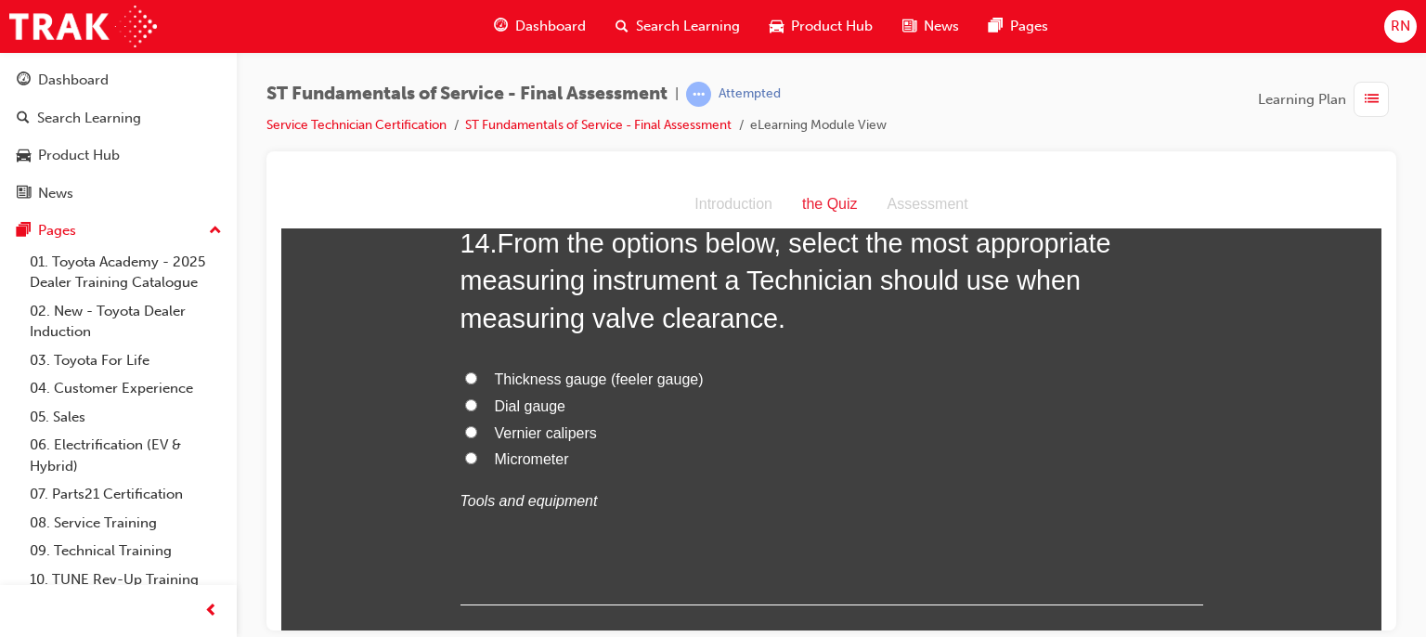
click at [585, 377] on span "Thickness gauge (feeler gauge)" at bounding box center [599, 378] width 209 height 16
click at [477, 377] on input "Thickness gauge (feeler gauge)" at bounding box center [471, 377] width 12 height 12
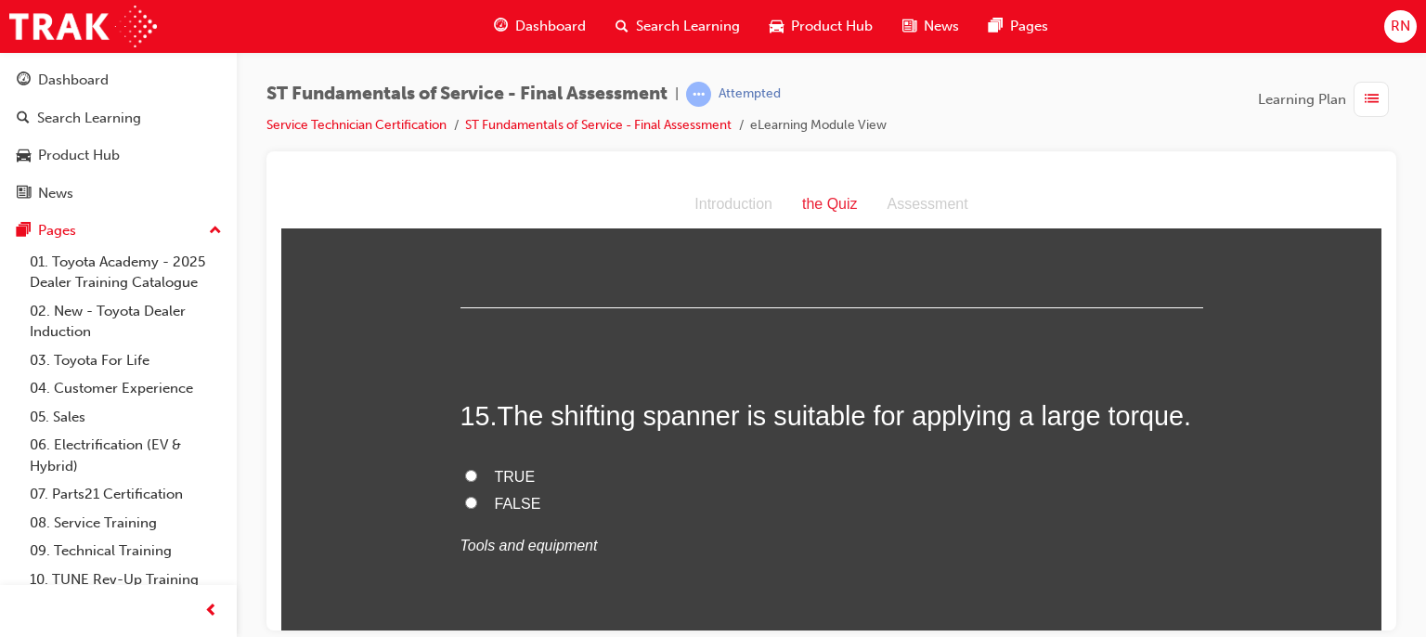
scroll to position [5915, 0]
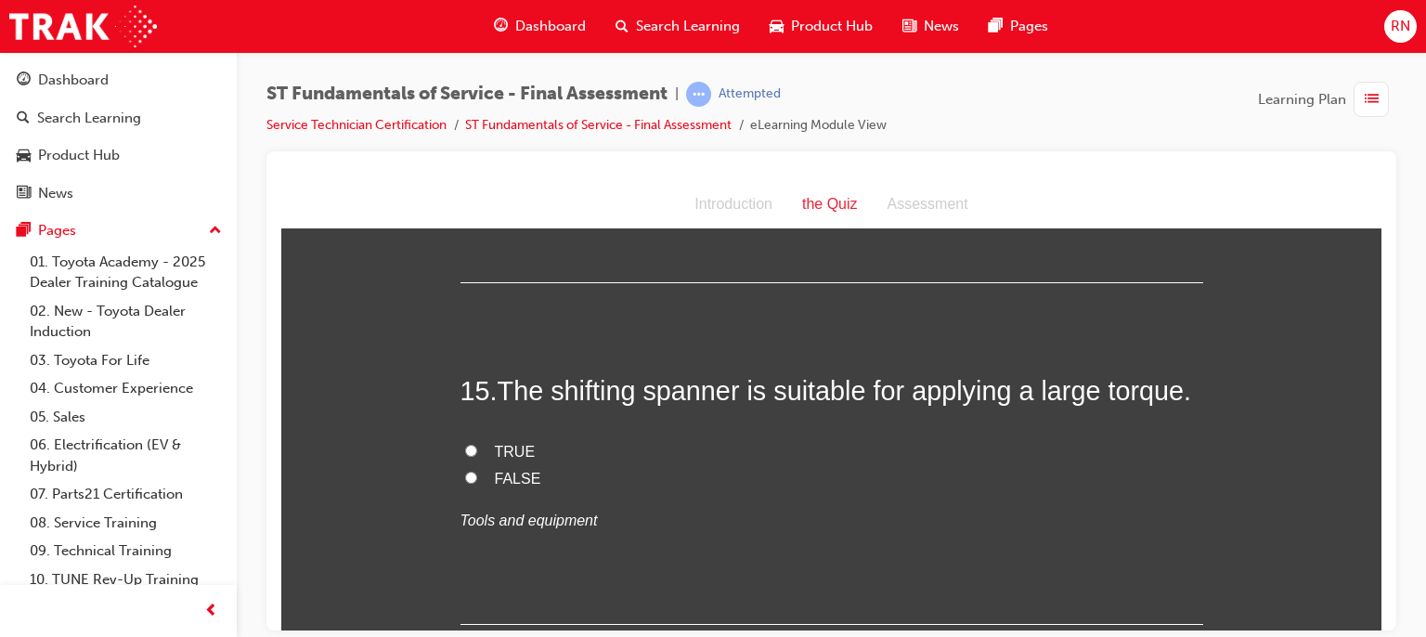
click at [513, 472] on span "FALSE" at bounding box center [518, 478] width 46 height 16
click at [477, 472] on input "FALSE" at bounding box center [471, 477] width 12 height 12
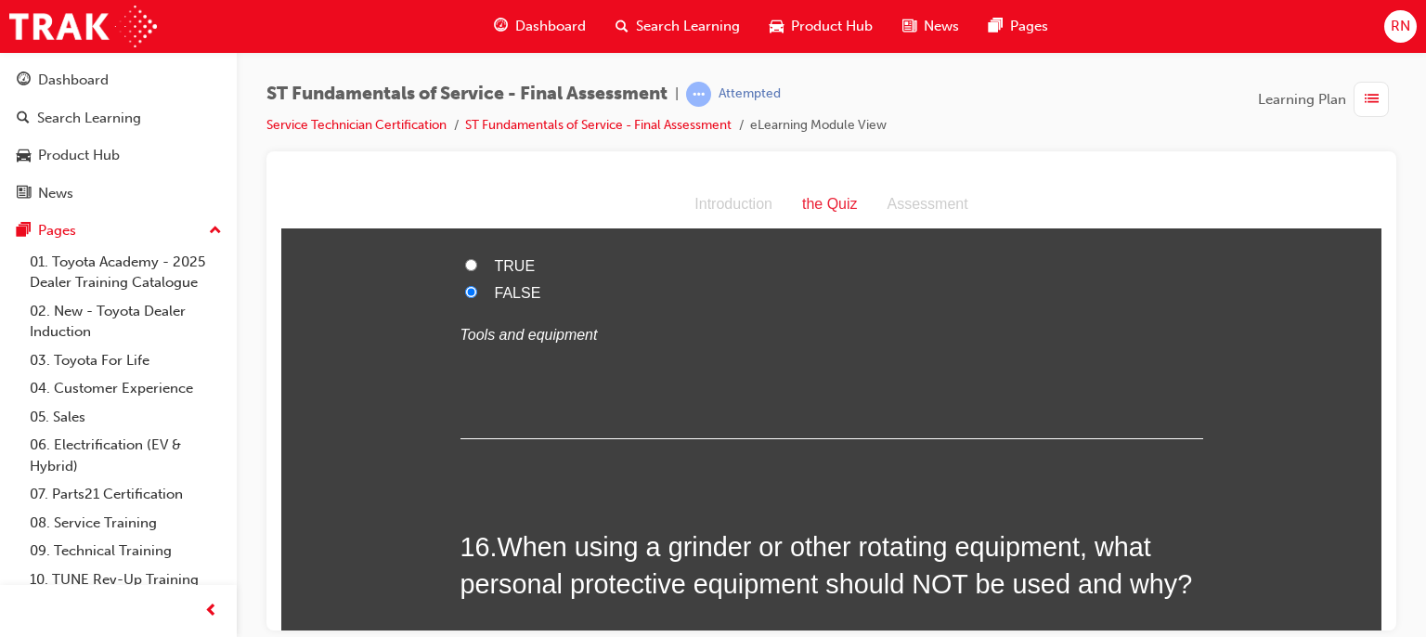
scroll to position [6262, 0]
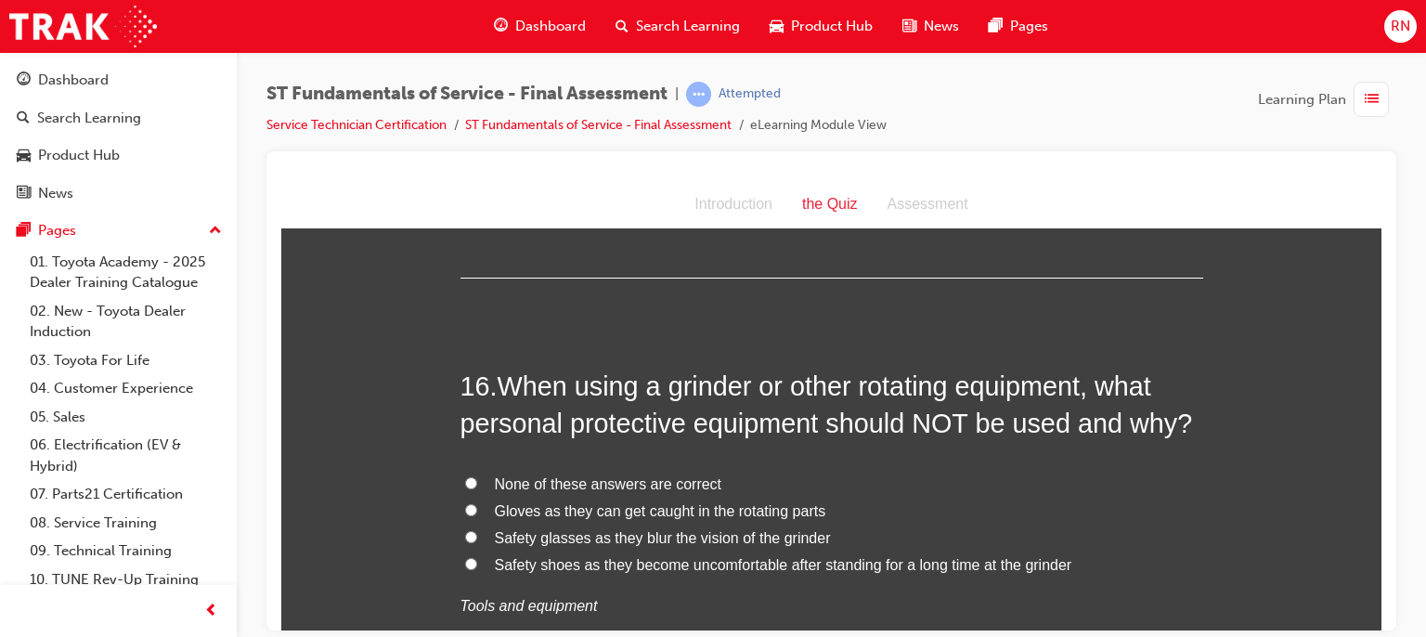
click at [595, 508] on span "Gloves as they can get caught in the rotating parts" at bounding box center [660, 510] width 331 height 16
click at [477, 508] on input "Gloves as they can get caught in the rotating parts" at bounding box center [471, 509] width 12 height 12
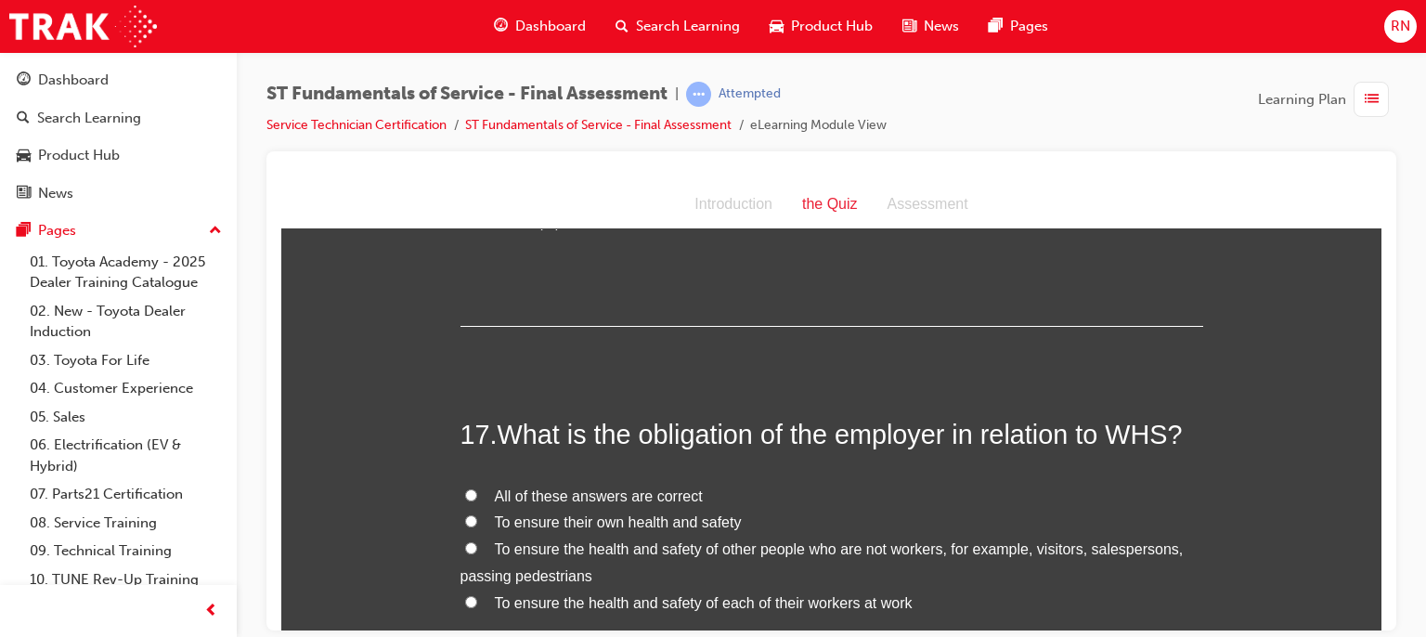
scroll to position [6720, 0]
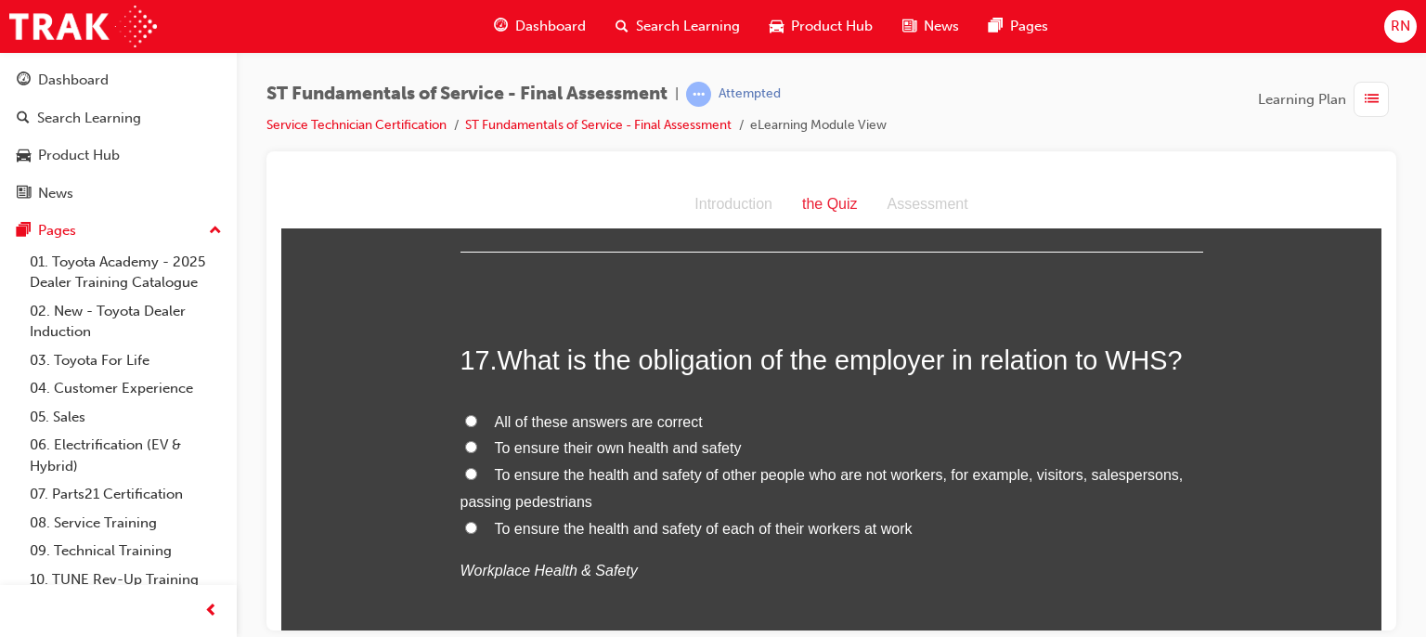
click at [847, 523] on span "To ensure the health and safety of each of their workers at work" at bounding box center [704, 528] width 418 height 16
click at [477, 523] on input "To ensure the health and safety of each of their workers at work" at bounding box center [471, 527] width 12 height 12
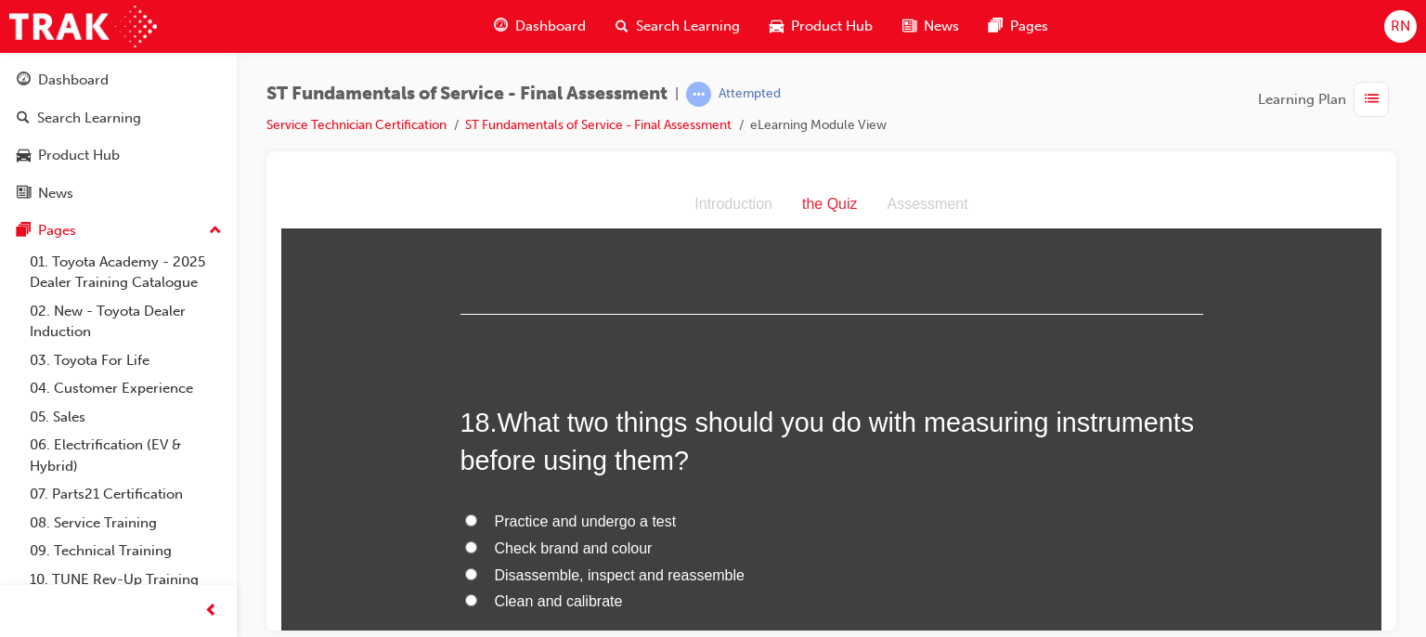
scroll to position [7116, 0]
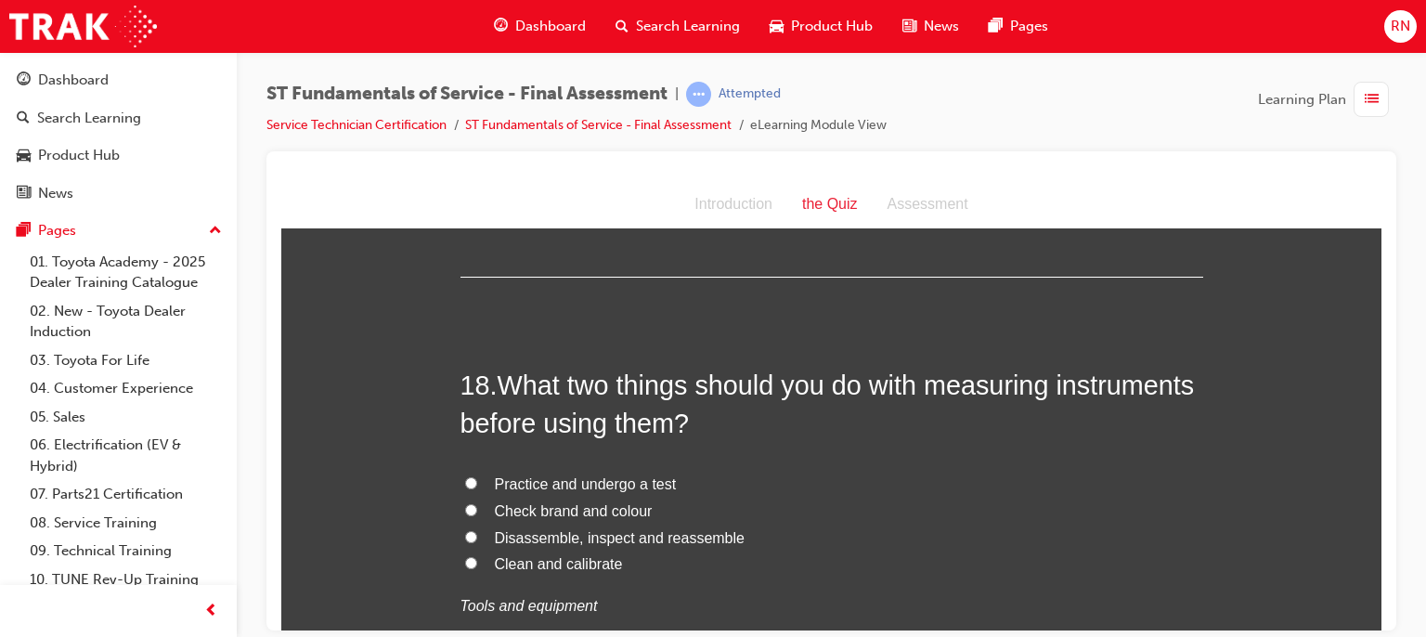
click at [558, 565] on span "Clean and calibrate" at bounding box center [559, 563] width 128 height 16
click at [477, 565] on input "Clean and calibrate" at bounding box center [471, 562] width 12 height 12
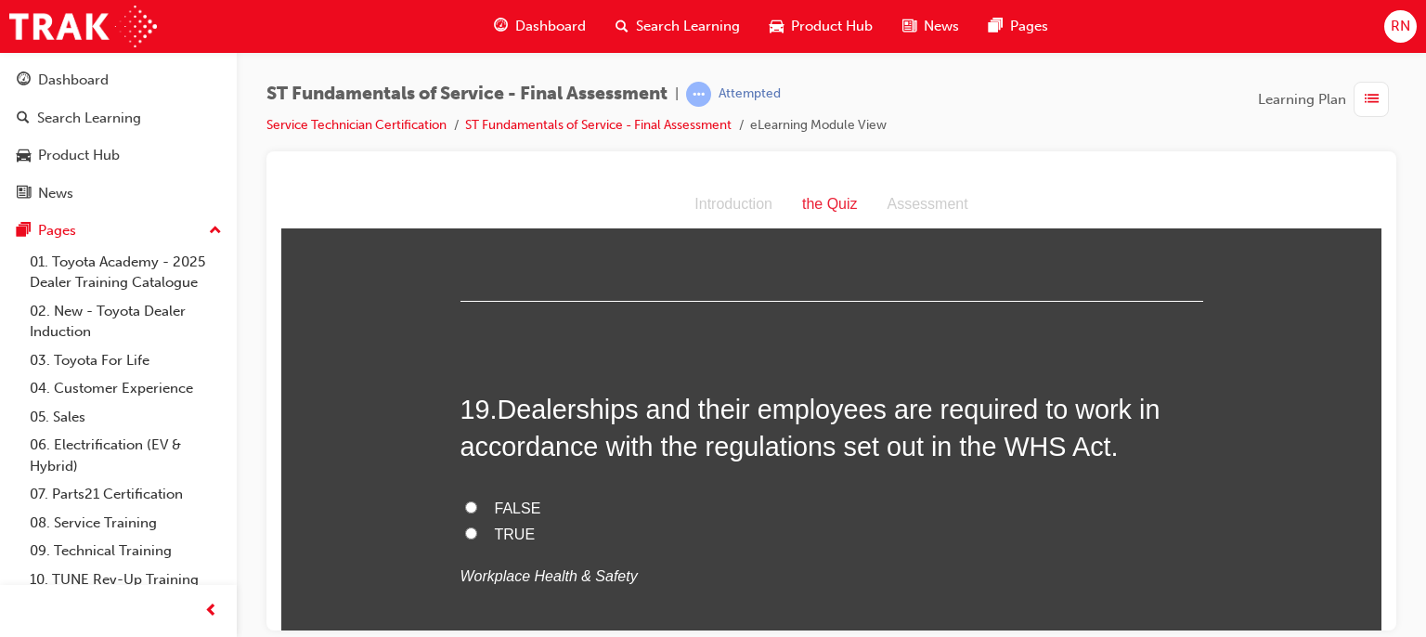
scroll to position [7574, 0]
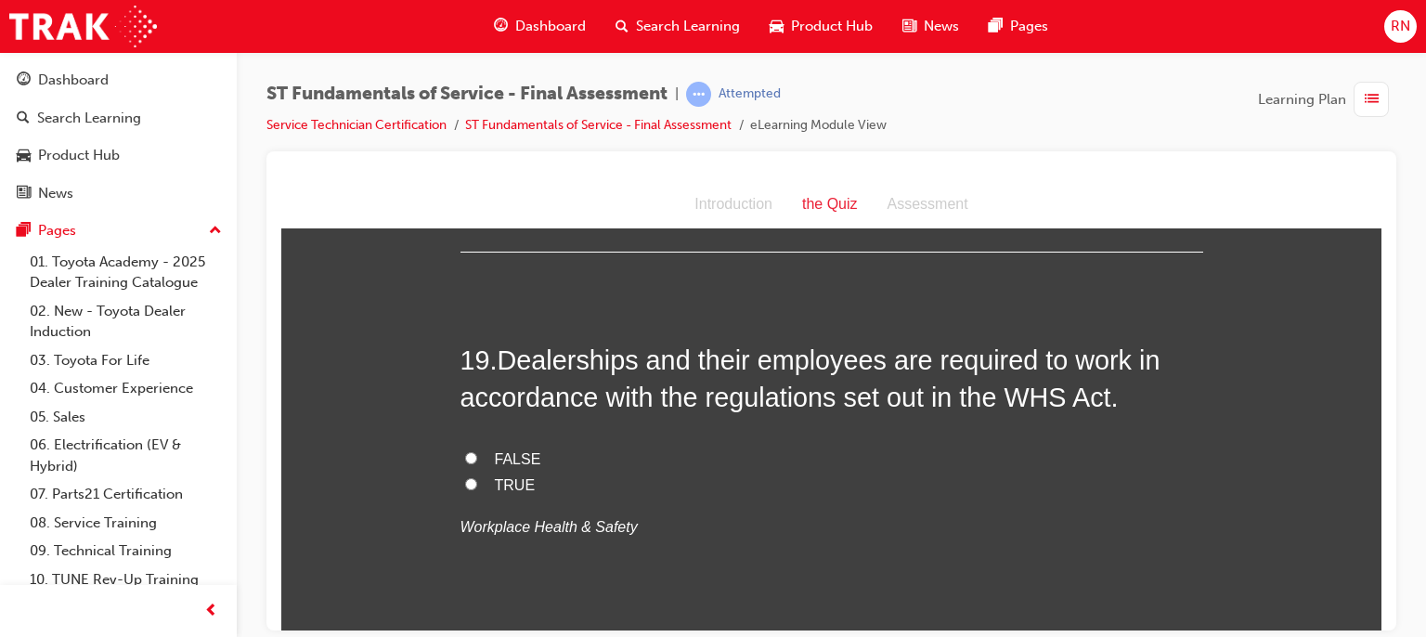
click at [499, 478] on span "TRUE" at bounding box center [515, 484] width 41 height 16
click at [477, 478] on input "TRUE" at bounding box center [471, 483] width 12 height 12
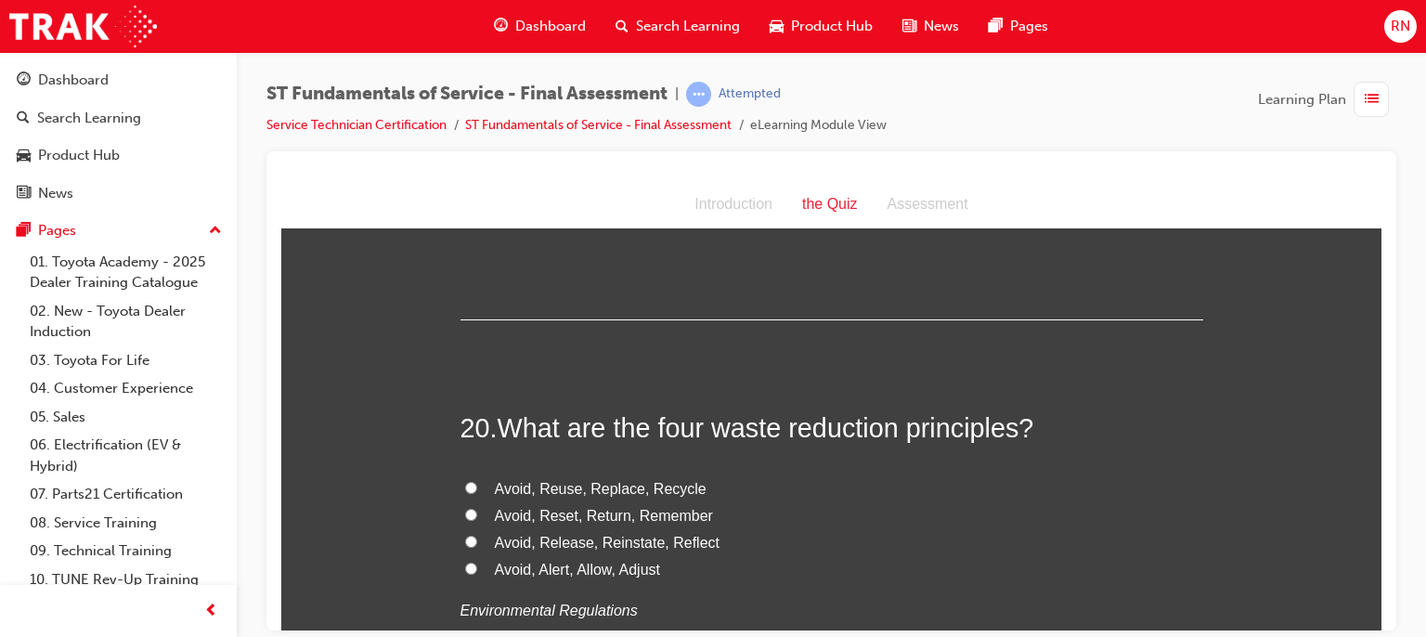
scroll to position [7908, 0]
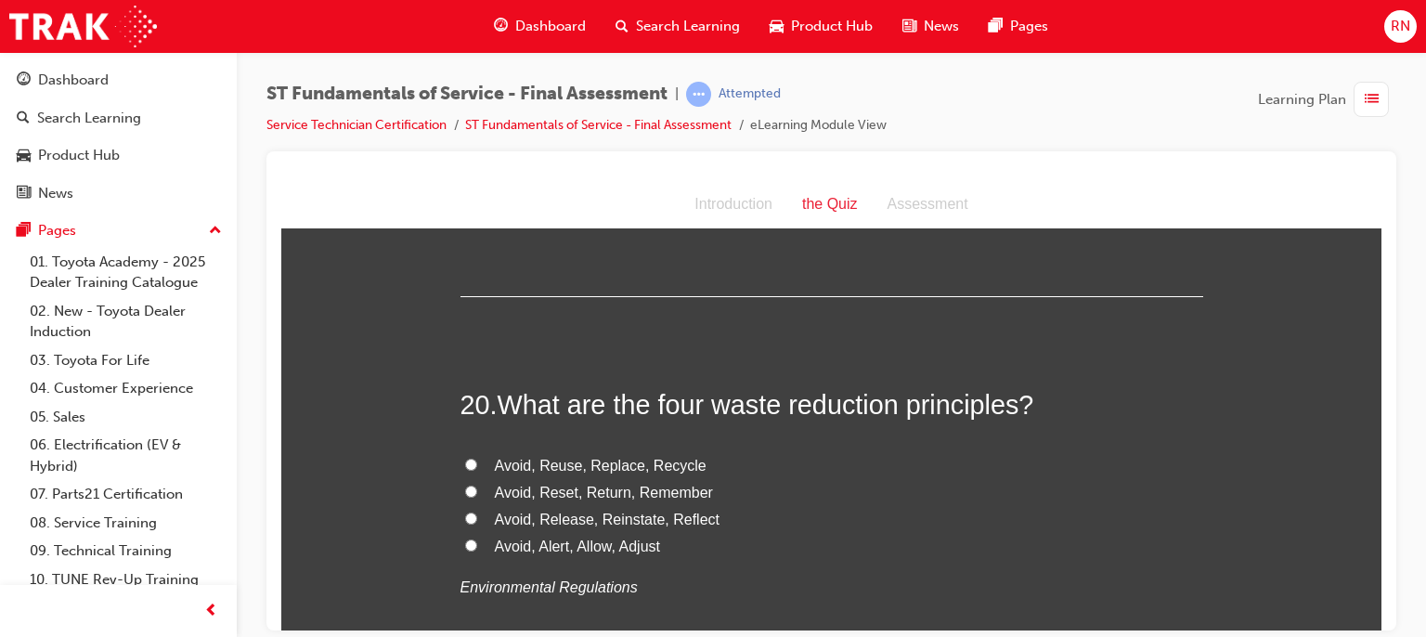
click at [614, 461] on span "Avoid, Reuse, Replace, Recycle" at bounding box center [601, 465] width 212 height 16
click at [477, 461] on input "Avoid, Reuse, Replace, Recycle" at bounding box center [471, 464] width 12 height 12
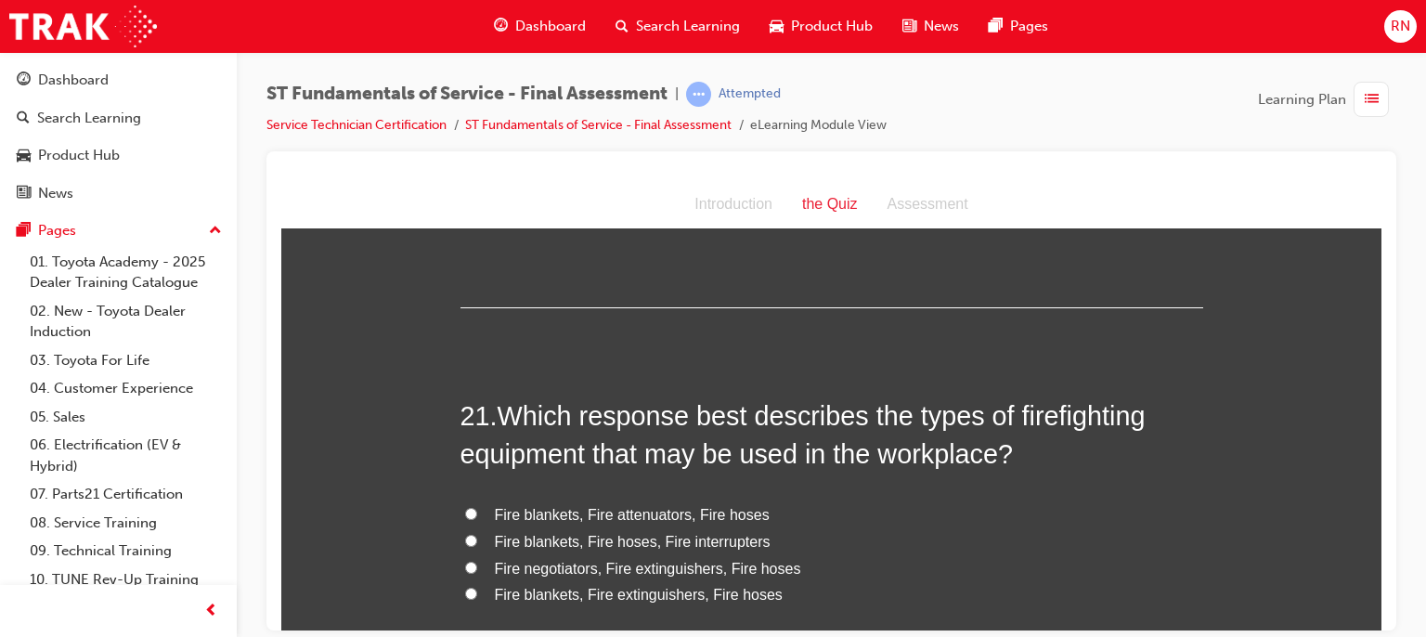
scroll to position [8366, 0]
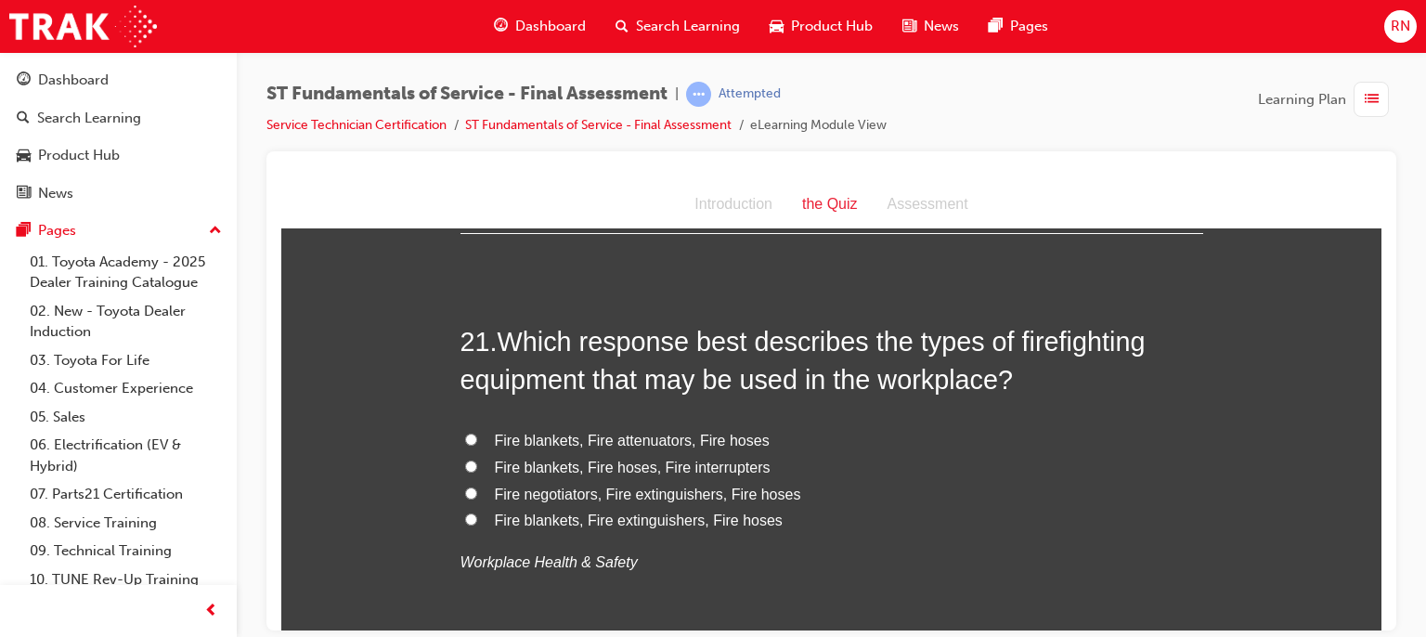
click at [592, 462] on span "Fire blankets, Fire hoses, Fire interrupters" at bounding box center [633, 467] width 276 height 16
click at [477, 462] on input "Fire blankets, Fire hoses, Fire interrupters" at bounding box center [471, 466] width 12 height 12
click at [599, 516] on span "Fire blankets, Fire extinguishers, Fire hoses" at bounding box center [639, 520] width 288 height 16
click at [477, 516] on input "Fire blankets, Fire extinguishers, Fire hoses" at bounding box center [471, 519] width 12 height 12
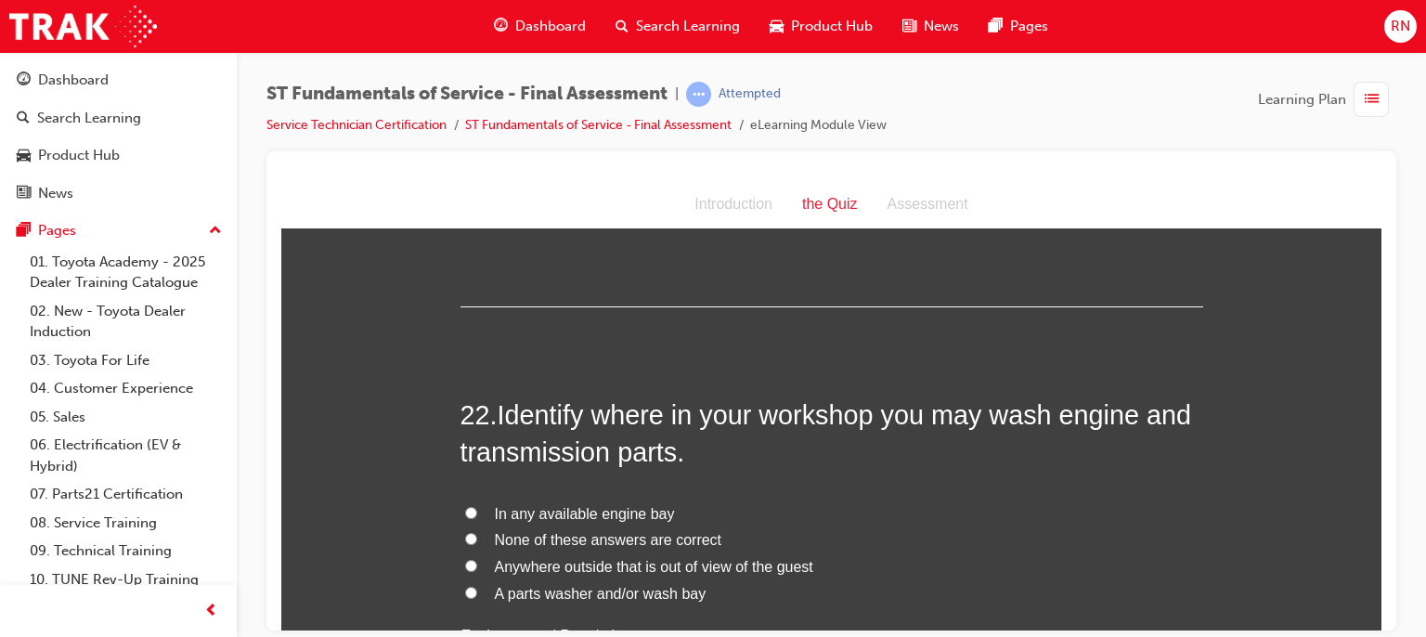
scroll to position [8811, 0]
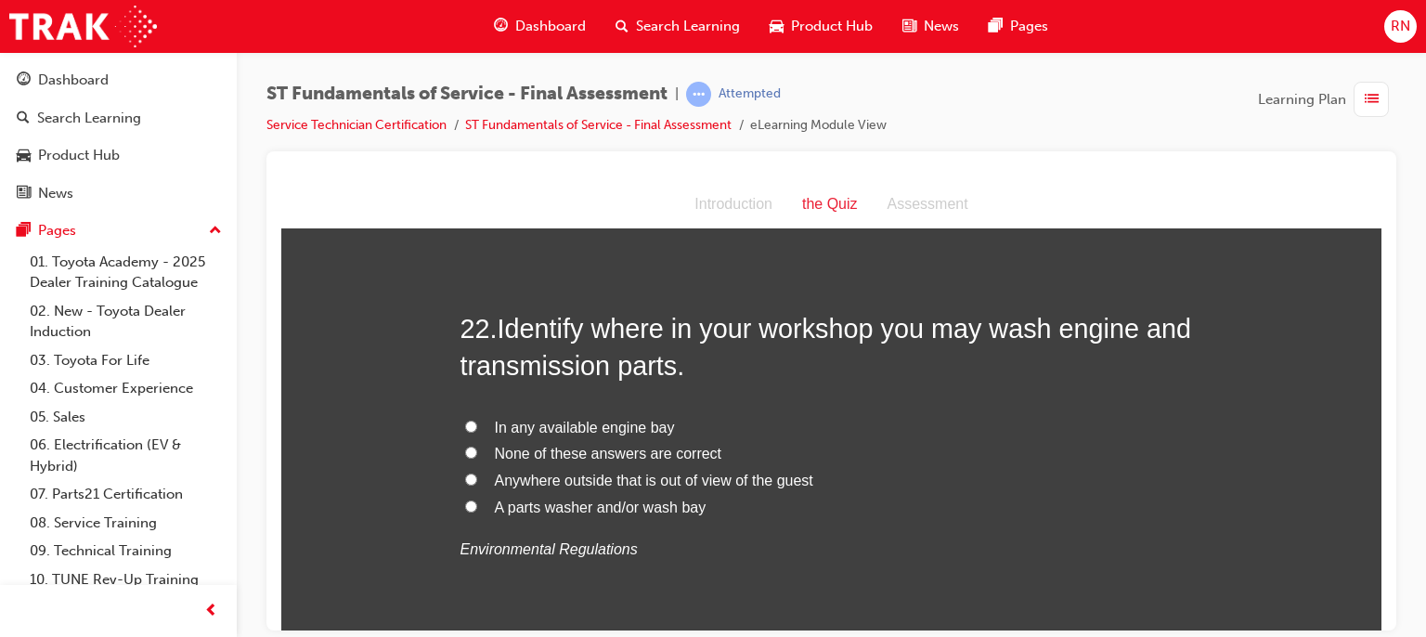
click at [546, 425] on span "In any available engine bay" at bounding box center [585, 427] width 180 height 16
click at [477, 425] on input "In any available engine bay" at bounding box center [471, 426] width 12 height 12
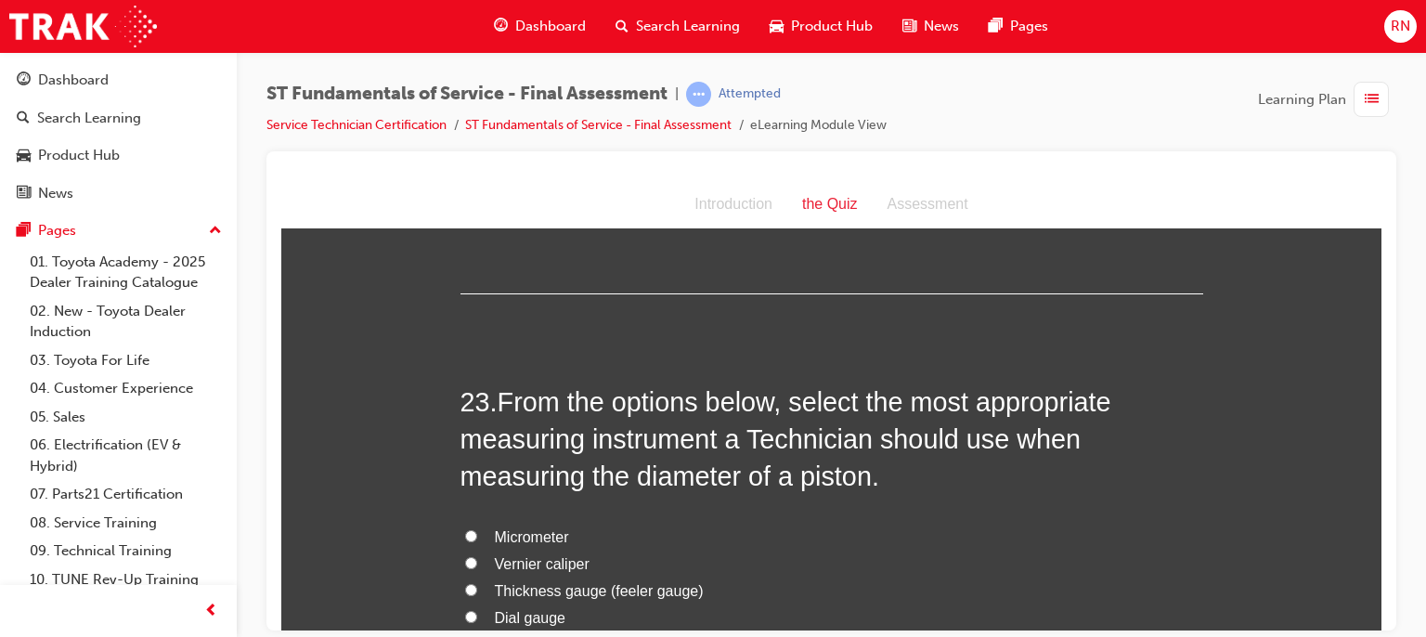
scroll to position [9196, 0]
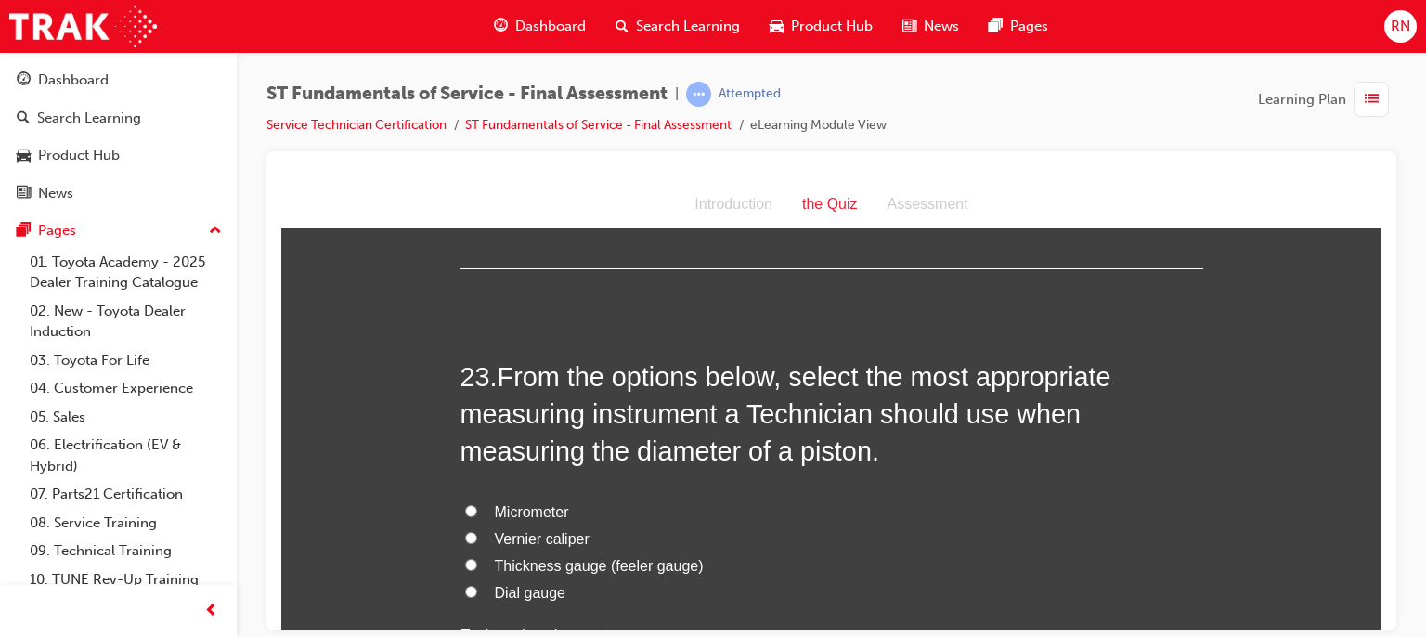
click at [522, 515] on span "Micrometer" at bounding box center [532, 511] width 74 height 16
click at [477, 515] on input "Micrometer" at bounding box center [471, 510] width 12 height 12
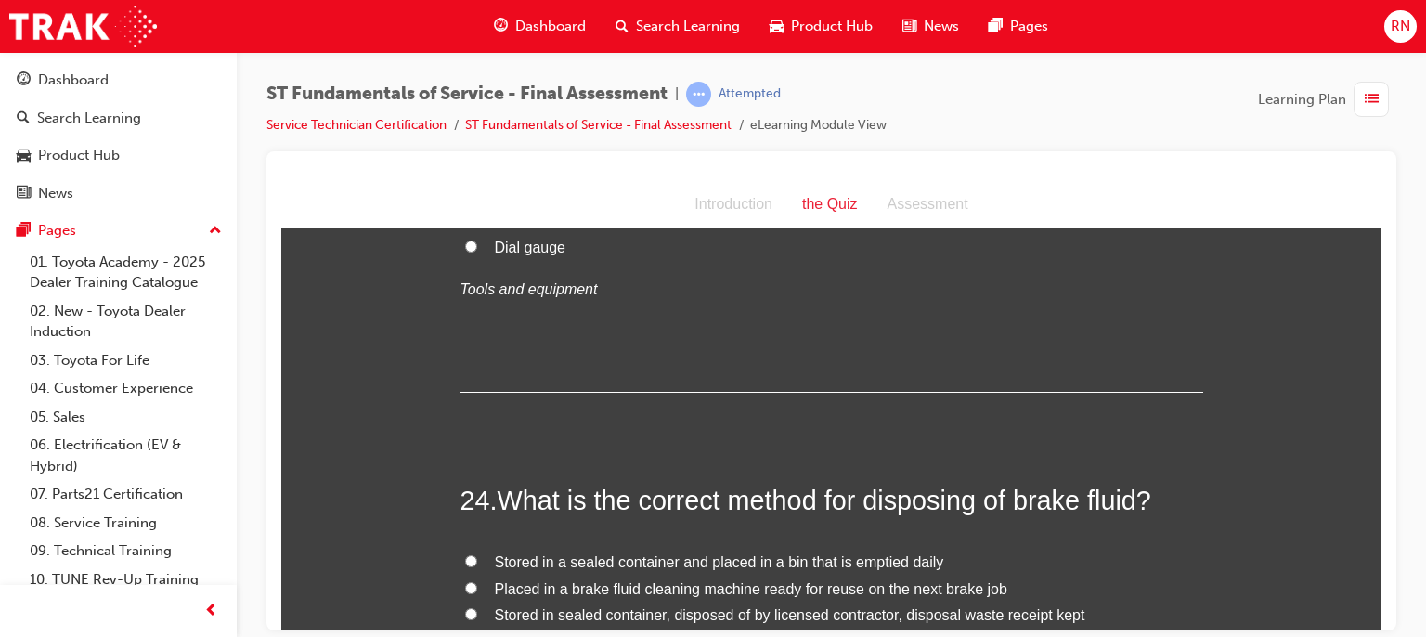
scroll to position [9703, 0]
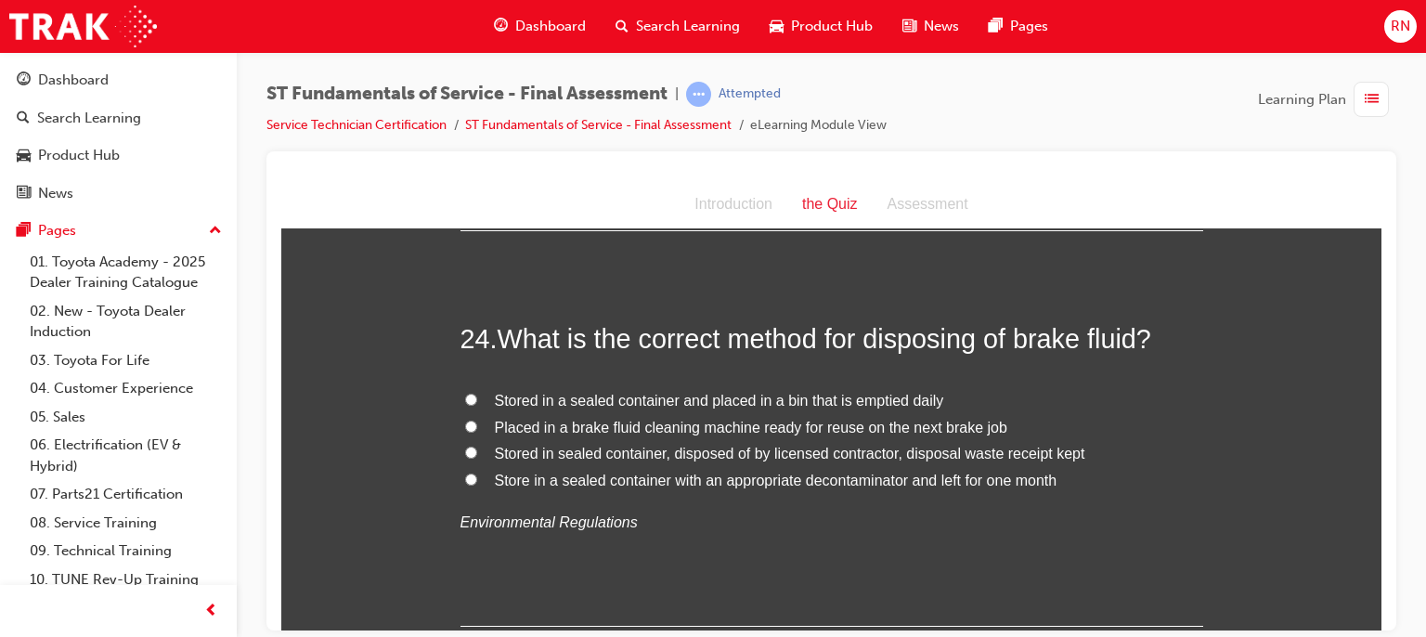
click at [851, 448] on span "Stored in sealed container, disposed of by licensed contractor, disposal waste …" at bounding box center [790, 453] width 591 height 16
click at [477, 448] on input "Stored in sealed container, disposed of by licensed contractor, disposal waste …" at bounding box center [471, 452] width 12 height 12
click at [851, 448] on span "Stored in sealed container, disposed of by licensed contractor, disposal waste …" at bounding box center [790, 453] width 591 height 16
click at [477, 448] on input "Stored in sealed container, disposed of by licensed contractor, disposal waste …" at bounding box center [471, 452] width 12 height 12
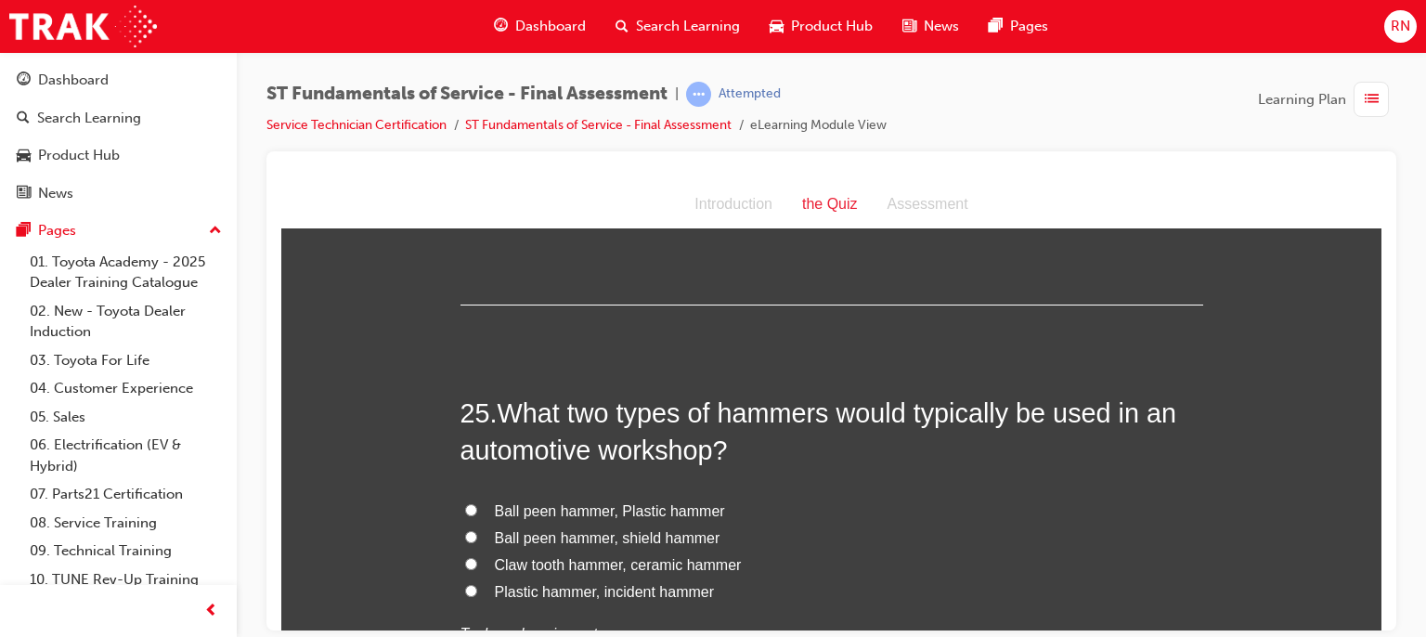
scroll to position [10061, 0]
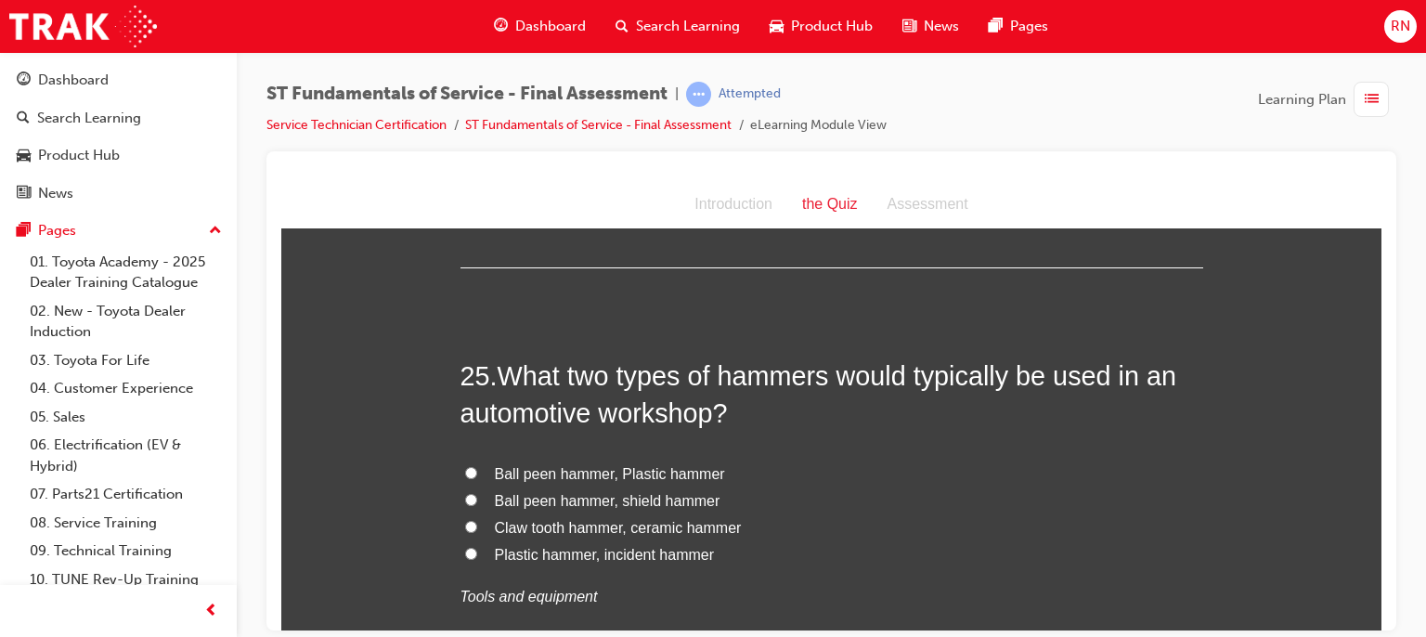
click at [629, 474] on span "Ball peen hammer, Plastic hammer" at bounding box center [610, 473] width 230 height 16
click at [477, 474] on input "Ball peen hammer, Plastic hammer" at bounding box center [471, 472] width 12 height 12
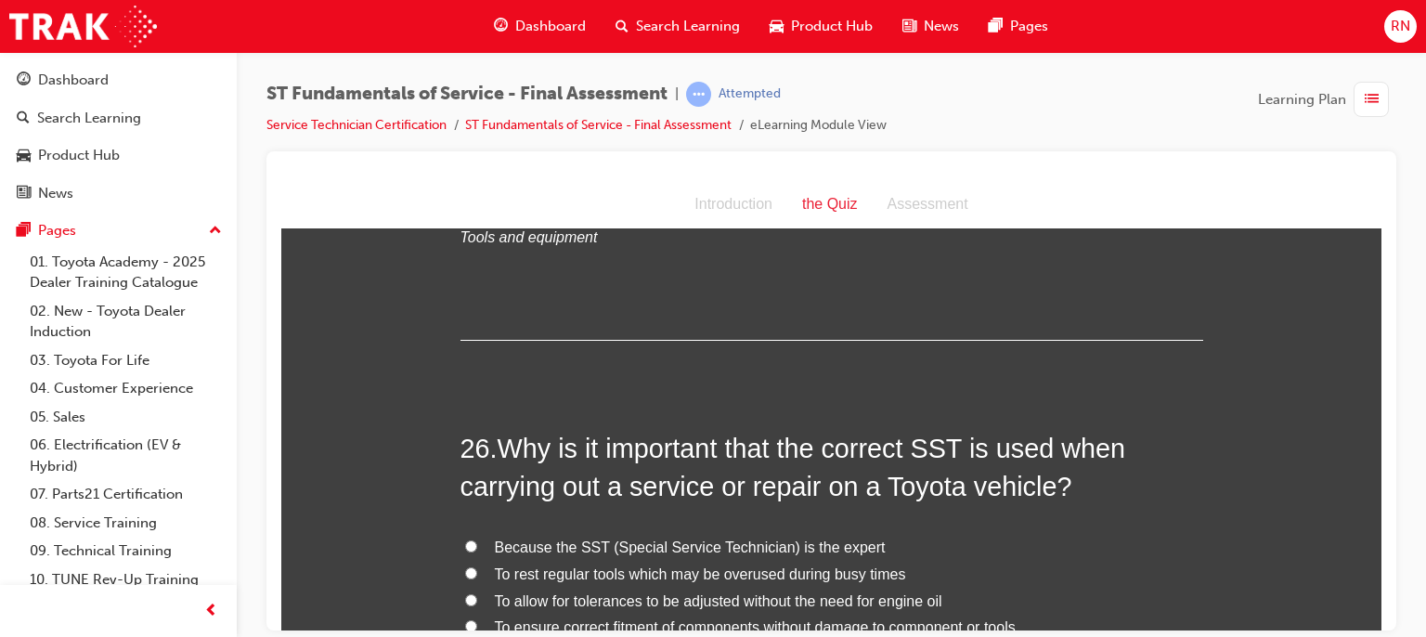
scroll to position [10520, 0]
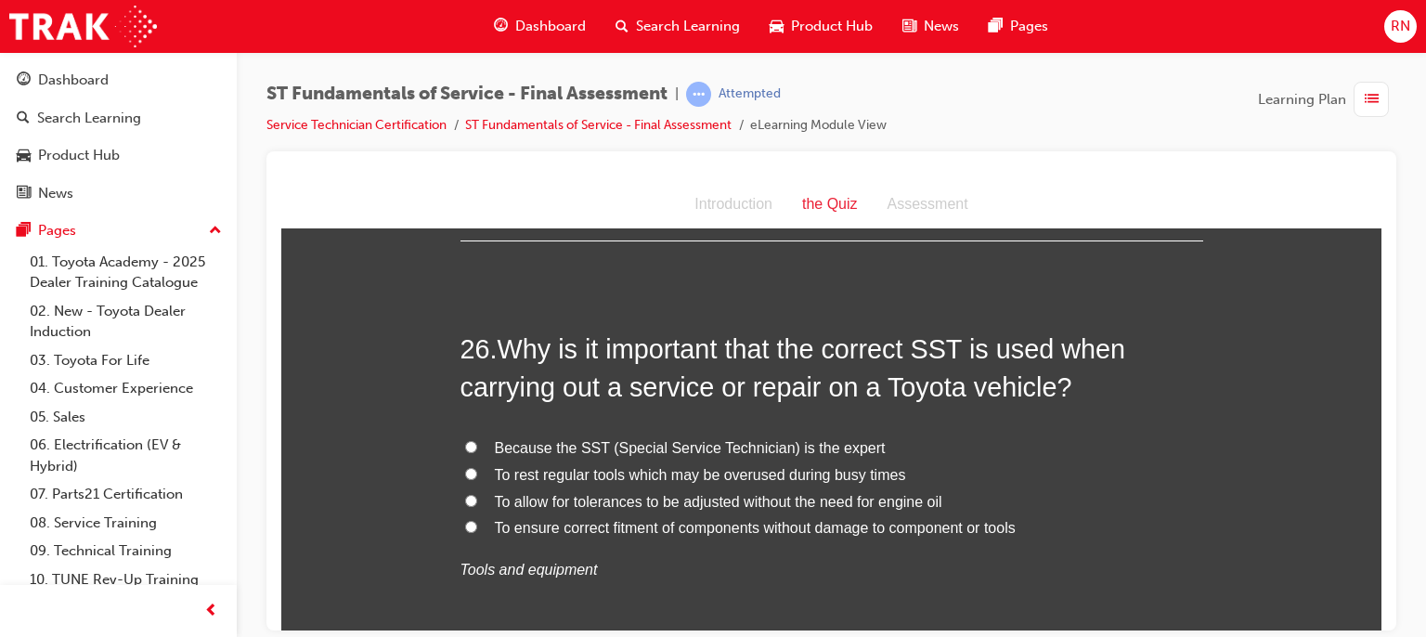
click at [784, 524] on span "To ensure correct fitment of components without damage to component or tools" at bounding box center [755, 527] width 521 height 16
click at [477, 524] on input "To ensure correct fitment of components without damage to component or tools" at bounding box center [471, 526] width 12 height 12
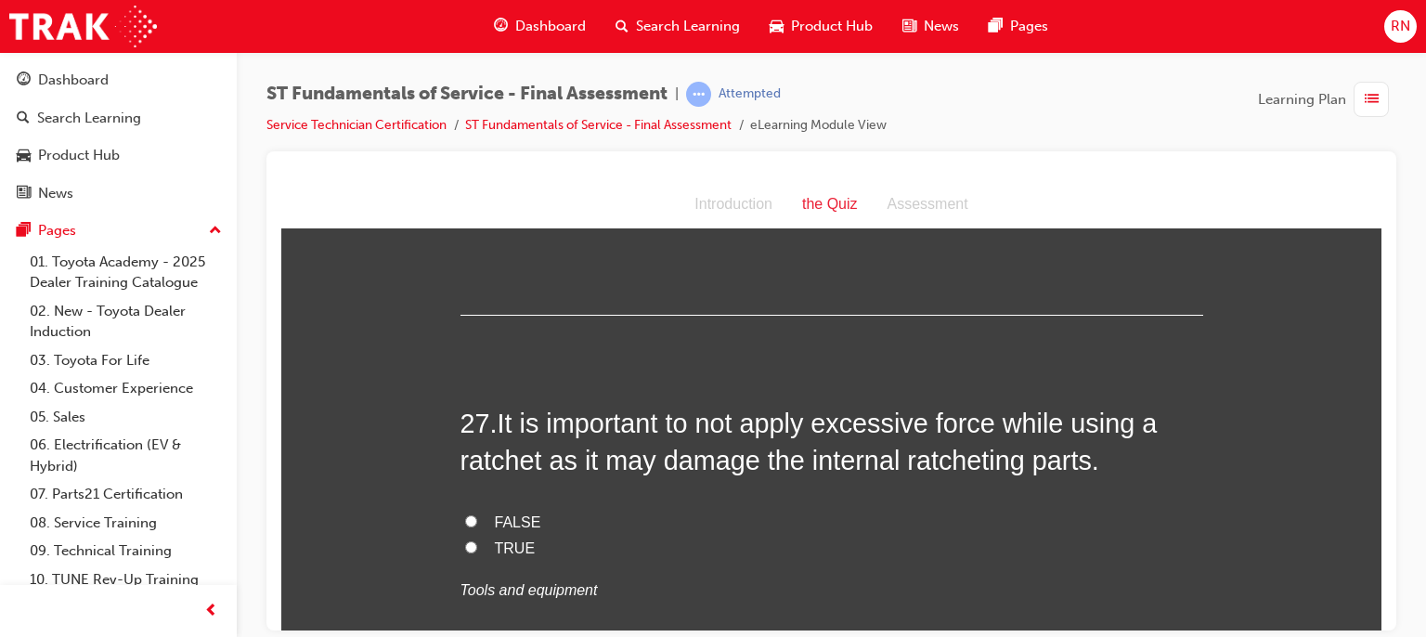
scroll to position [10904, 0]
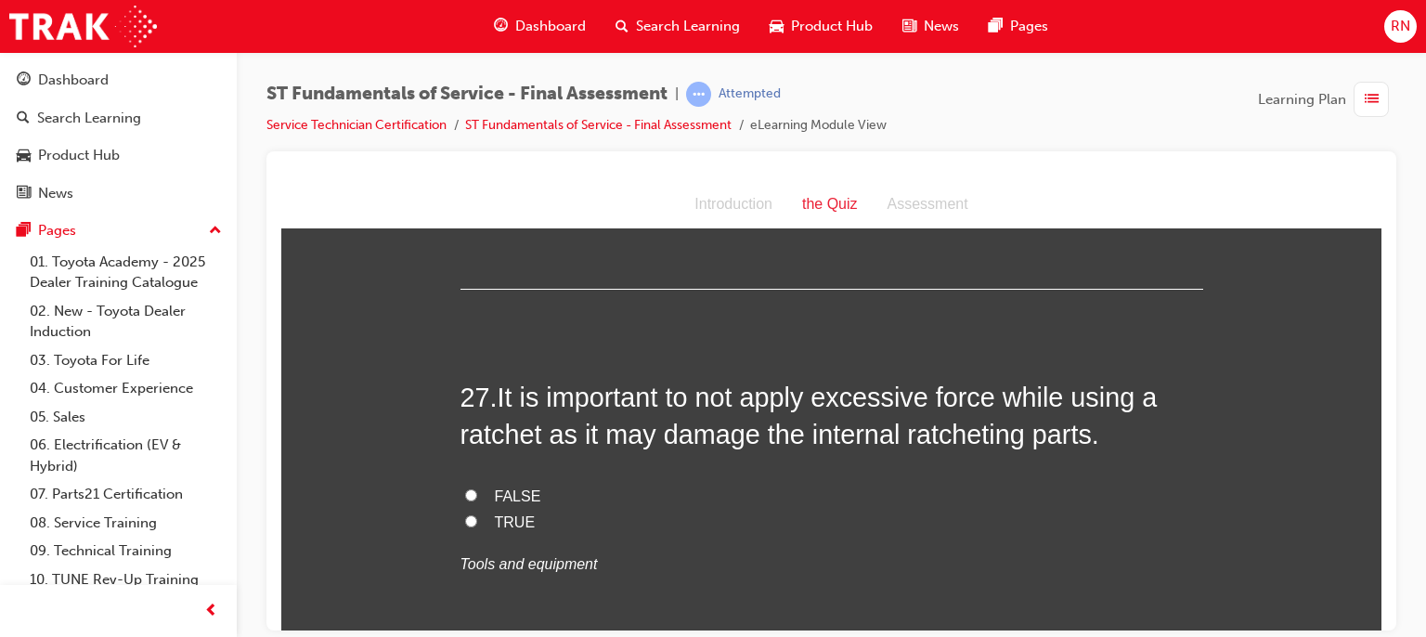
click at [504, 490] on span "FALSE" at bounding box center [518, 495] width 46 height 16
click at [477, 490] on input "FALSE" at bounding box center [471, 494] width 12 height 12
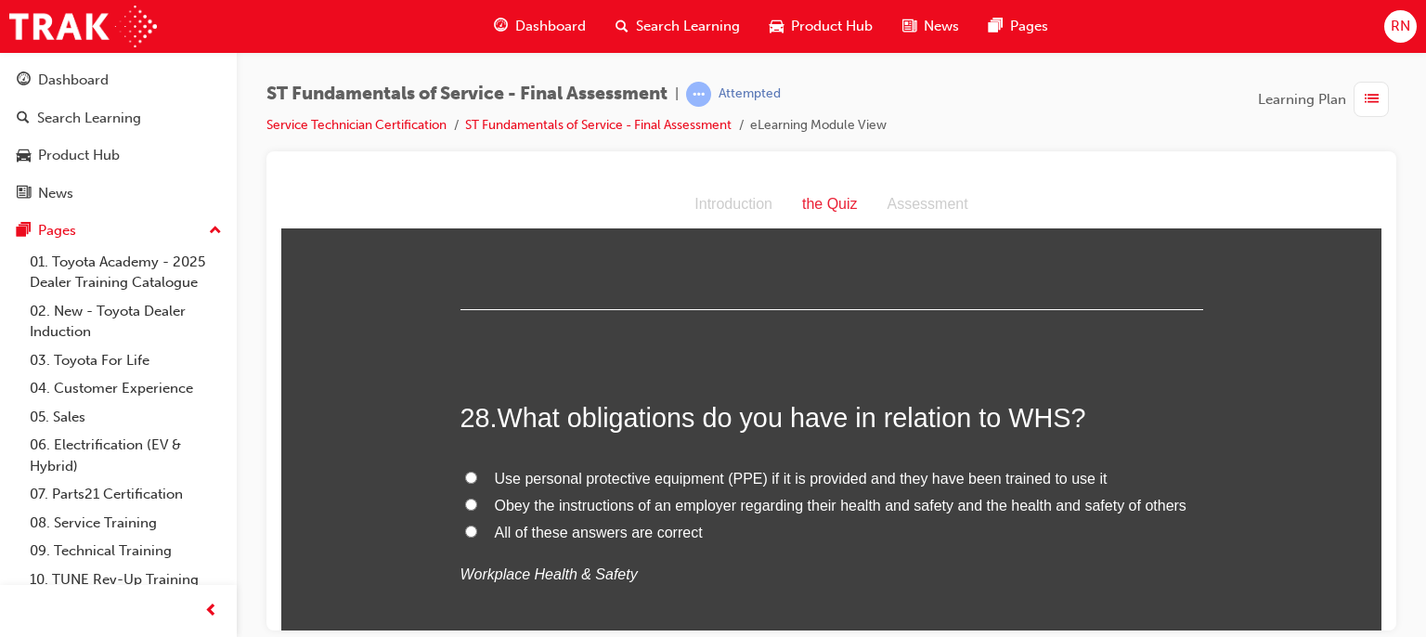
scroll to position [11336, 0]
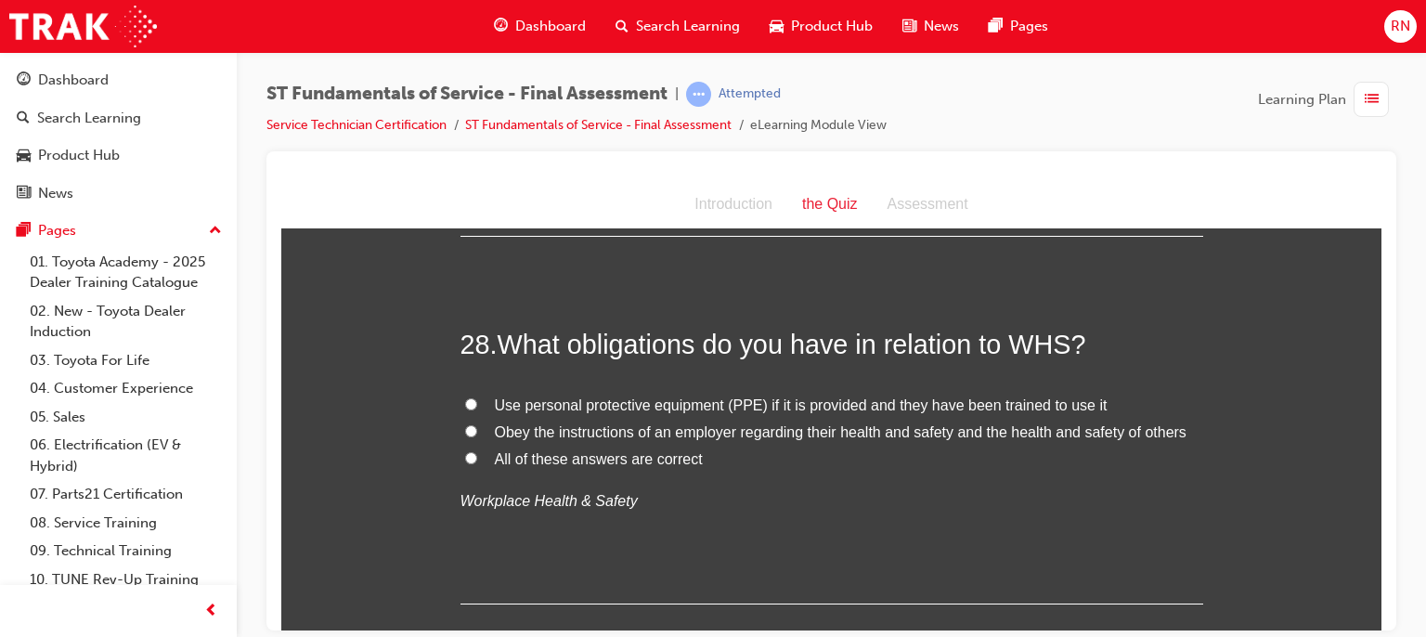
click at [694, 427] on span "Obey the instructions of an employer regarding their health and safety and the …" at bounding box center [841, 431] width 692 height 16
click at [477, 427] on input "Obey the instructions of an employer regarding their health and safety and the …" at bounding box center [471, 430] width 12 height 12
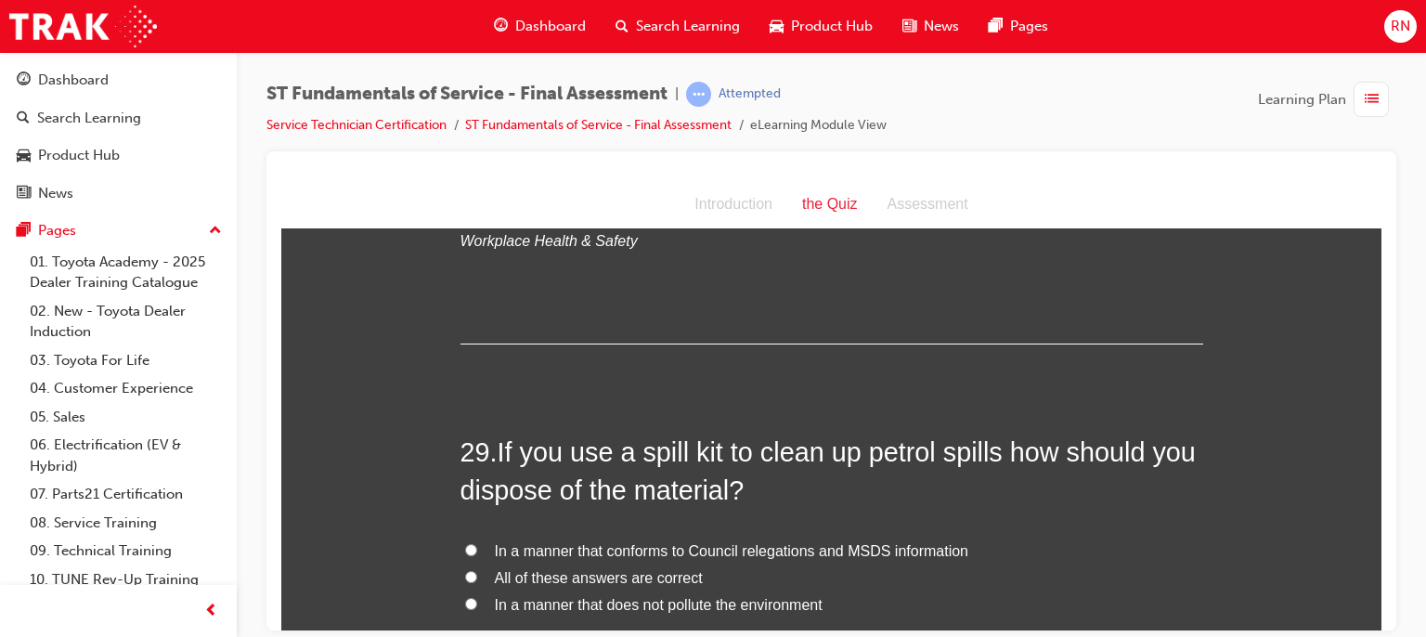
scroll to position [11720, 0]
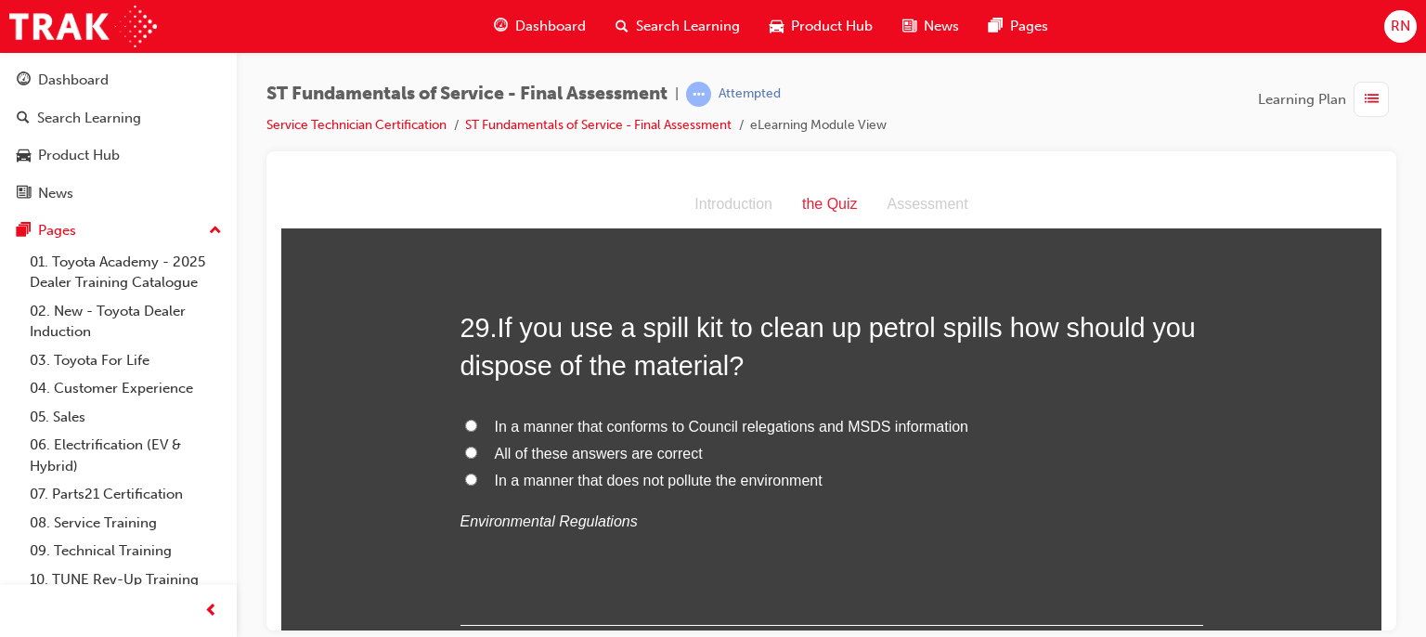
click at [501, 448] on span "All of these answers are correct" at bounding box center [599, 453] width 208 height 16
click at [477, 448] on input "All of these answers are correct" at bounding box center [471, 452] width 12 height 12
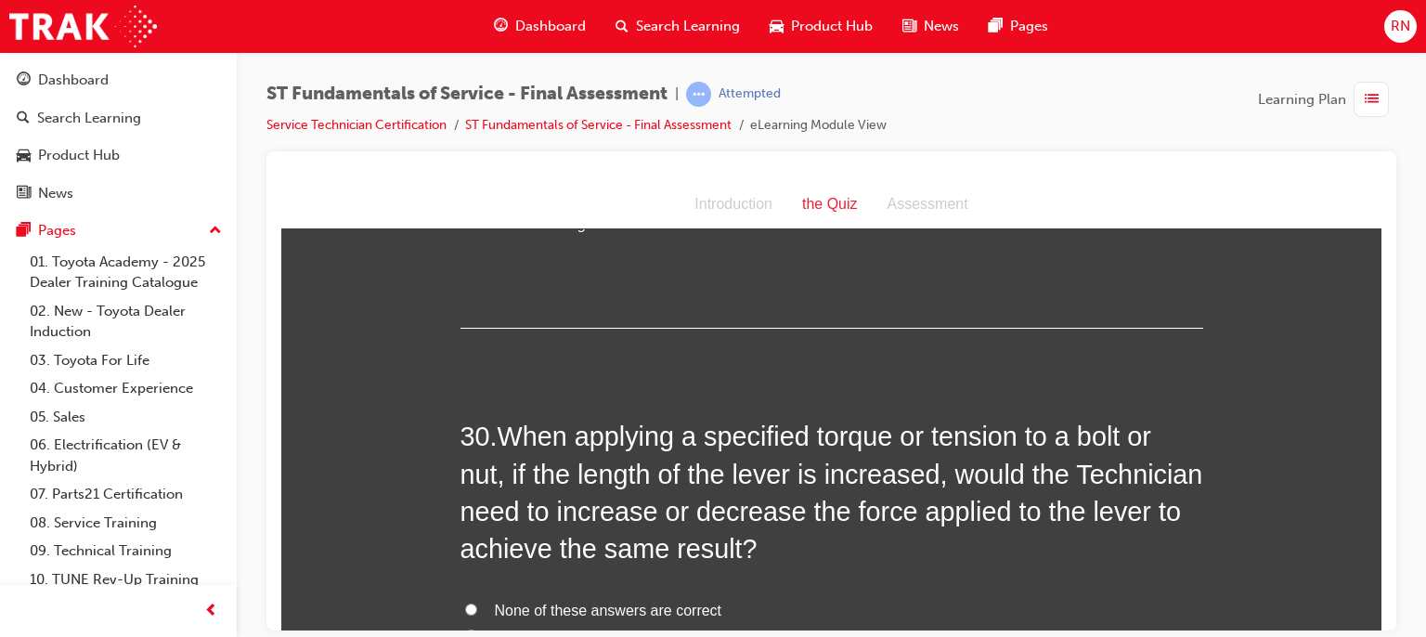
scroll to position [12104, 0]
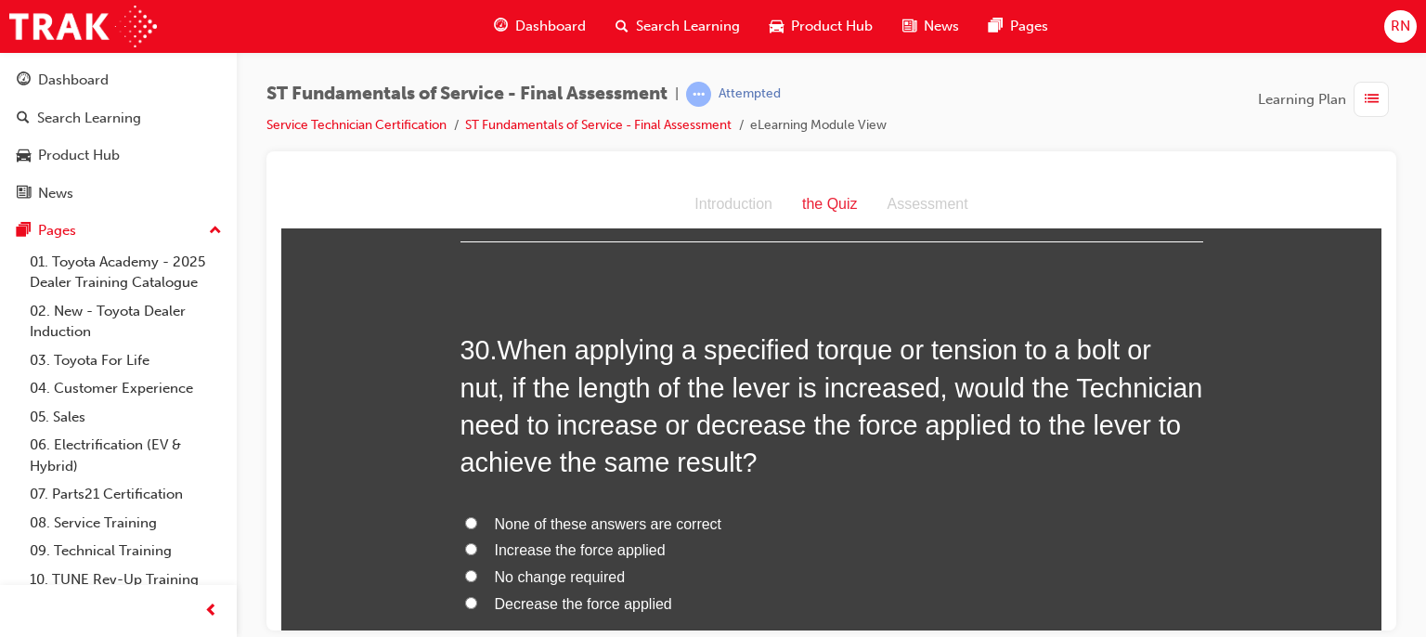
click at [578, 597] on span "Decrease the force applied" at bounding box center [583, 603] width 177 height 16
click at [477, 597] on input "Decrease the force applied" at bounding box center [471, 602] width 12 height 12
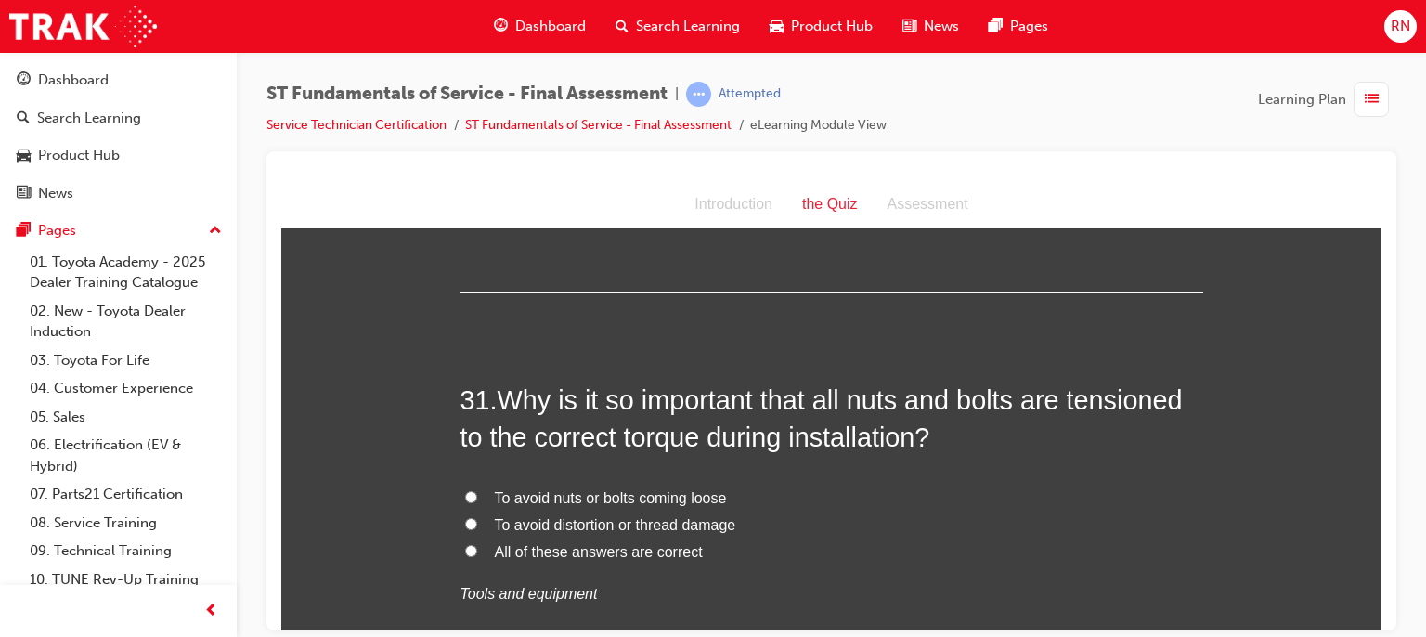
scroll to position [12587, 0]
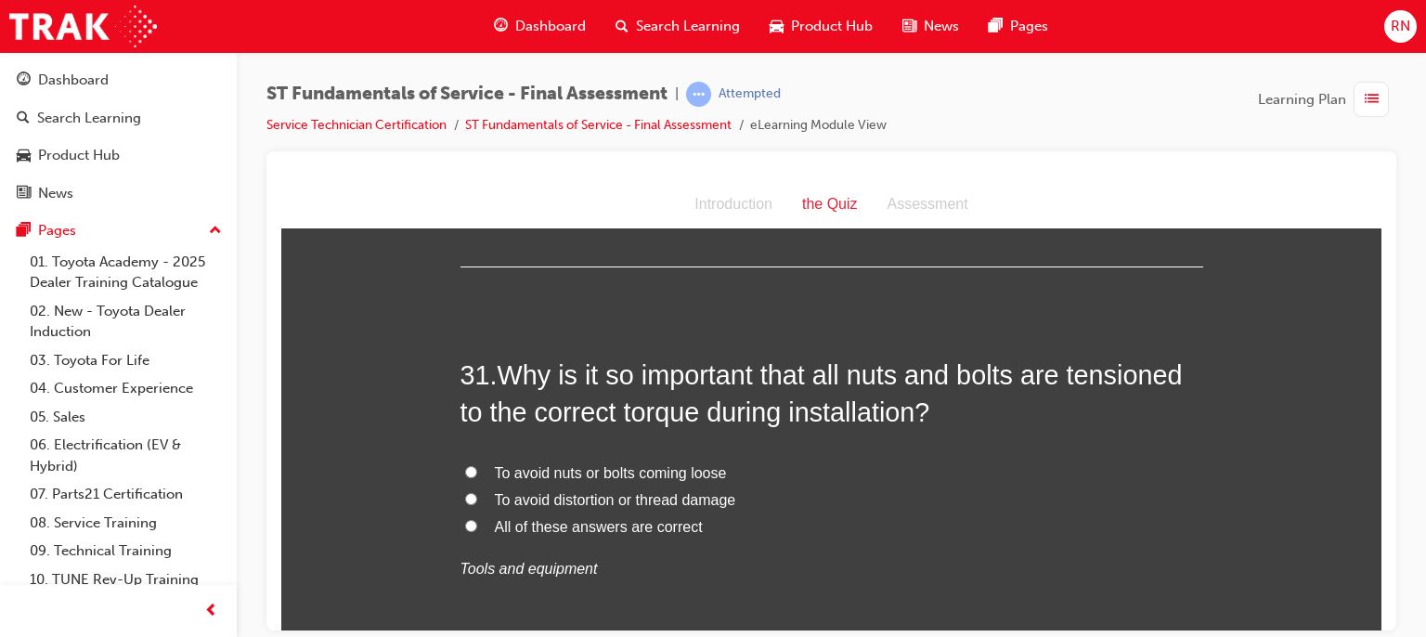
click at [594, 467] on span "To avoid nuts or bolts coming loose" at bounding box center [611, 472] width 232 height 16
click at [477, 467] on input "To avoid nuts or bolts coming loose" at bounding box center [471, 471] width 12 height 12
click at [540, 498] on span "To avoid distortion or thread damage" at bounding box center [615, 499] width 241 height 16
click at [477, 498] on input "To avoid distortion or thread damage" at bounding box center [471, 498] width 12 height 12
click at [540, 498] on span "To avoid distortion or thread damage" at bounding box center [615, 499] width 241 height 16
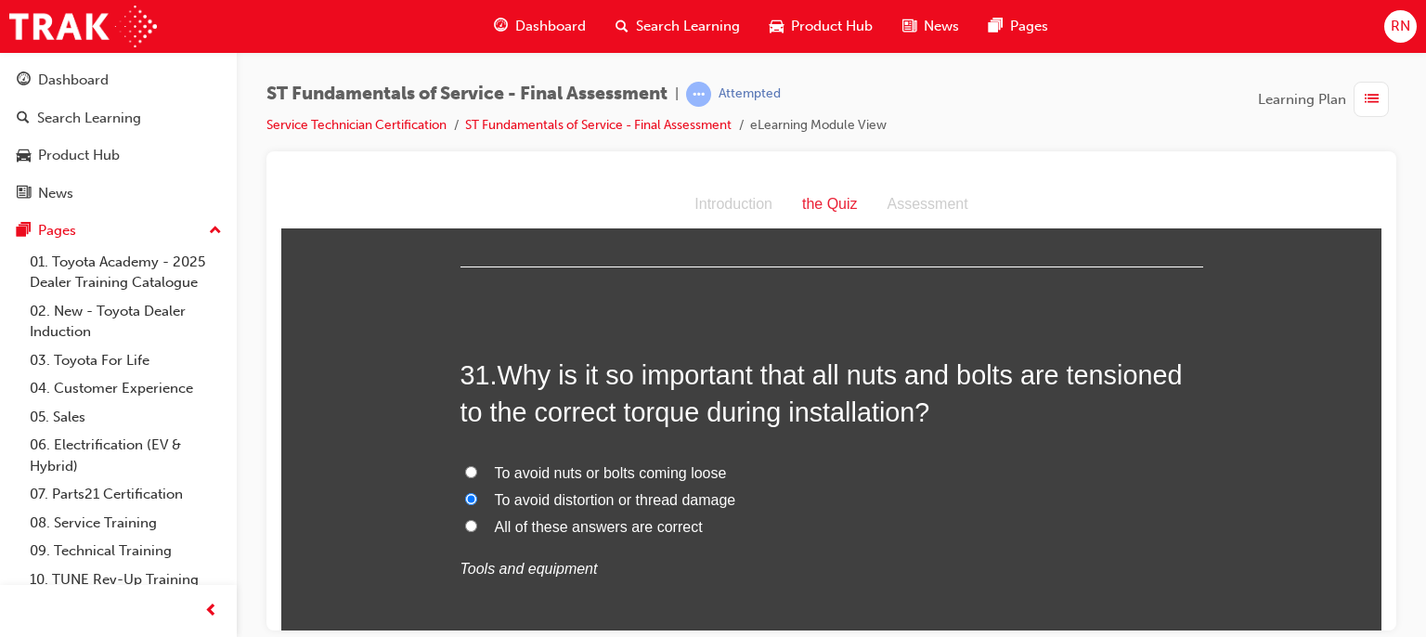
click at [477, 498] on input "To avoid distortion or thread damage" at bounding box center [471, 498] width 12 height 12
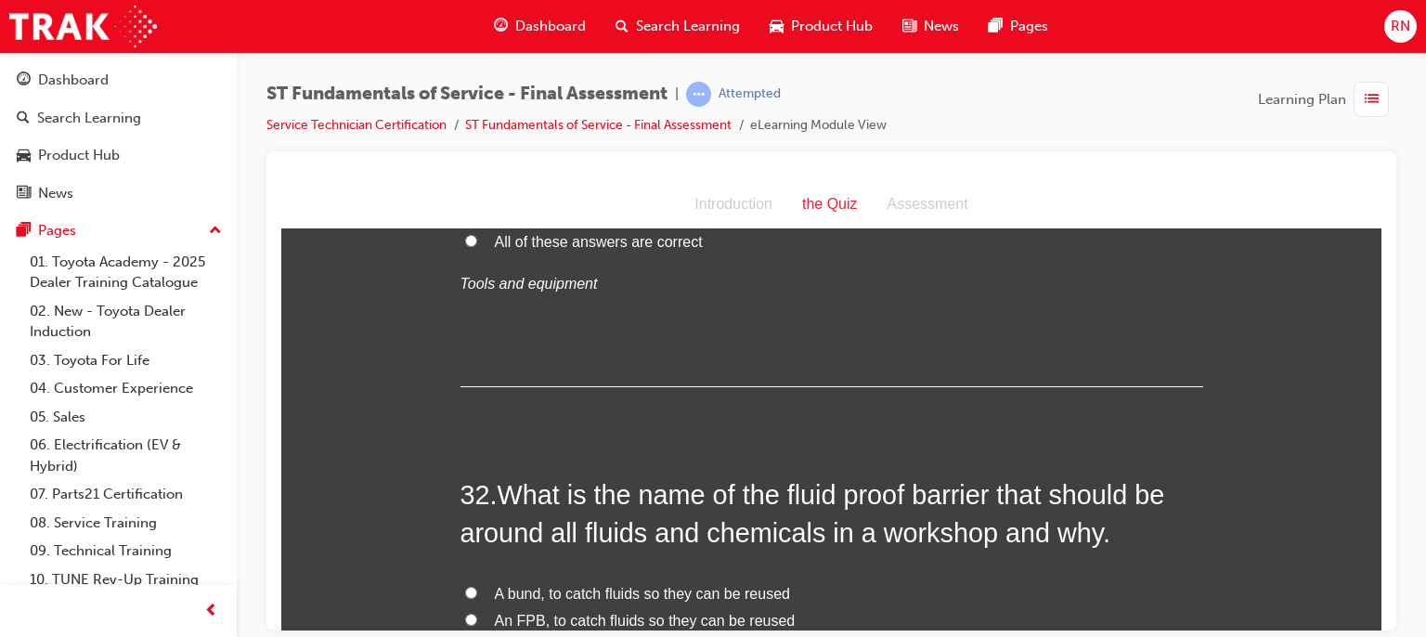
scroll to position [13007, 0]
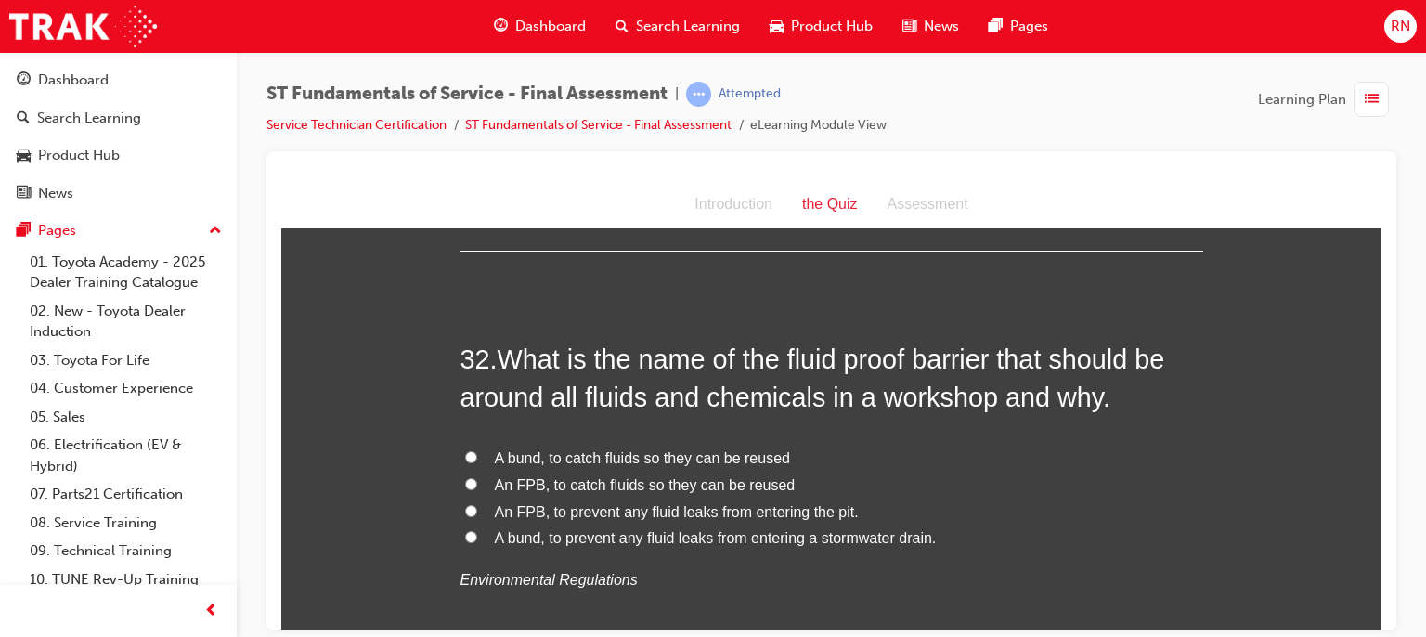
click at [678, 510] on span "An FPB, to prevent any fluid leaks from entering the pit." at bounding box center [677, 511] width 364 height 16
click at [477, 510] on input "An FPB, to prevent any fluid leaks from entering the pit." at bounding box center [471, 510] width 12 height 12
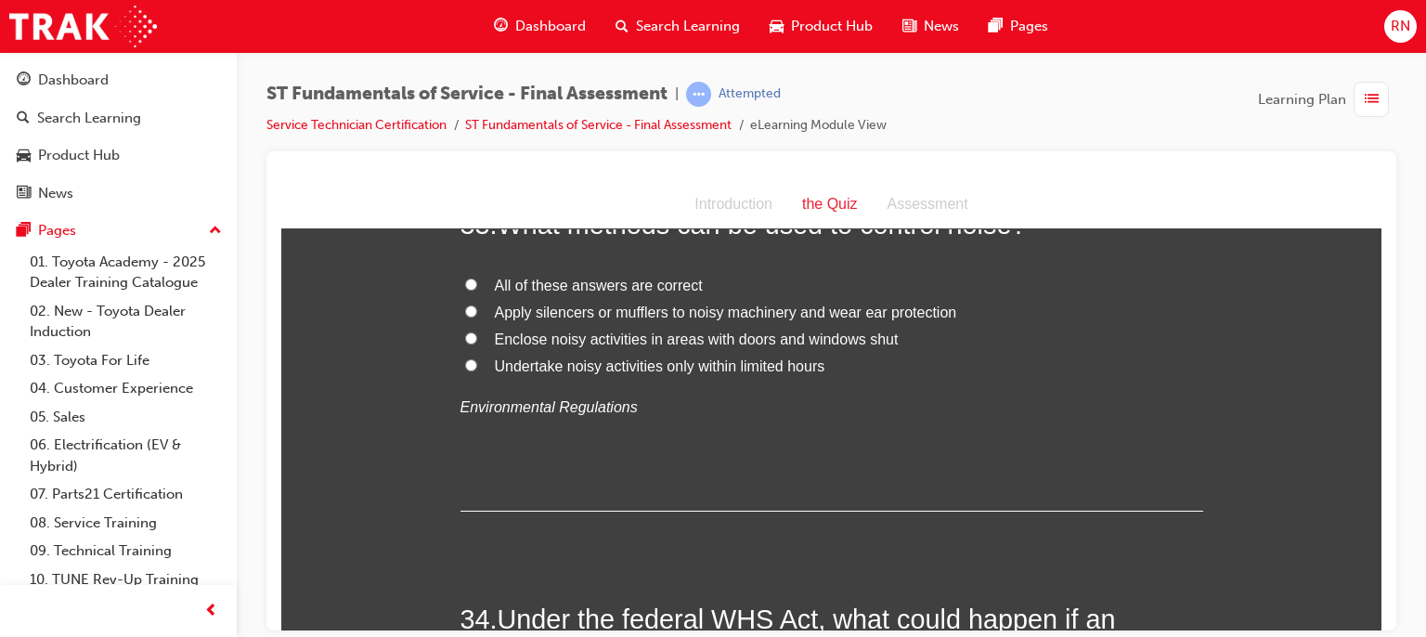
scroll to position [13602, 0]
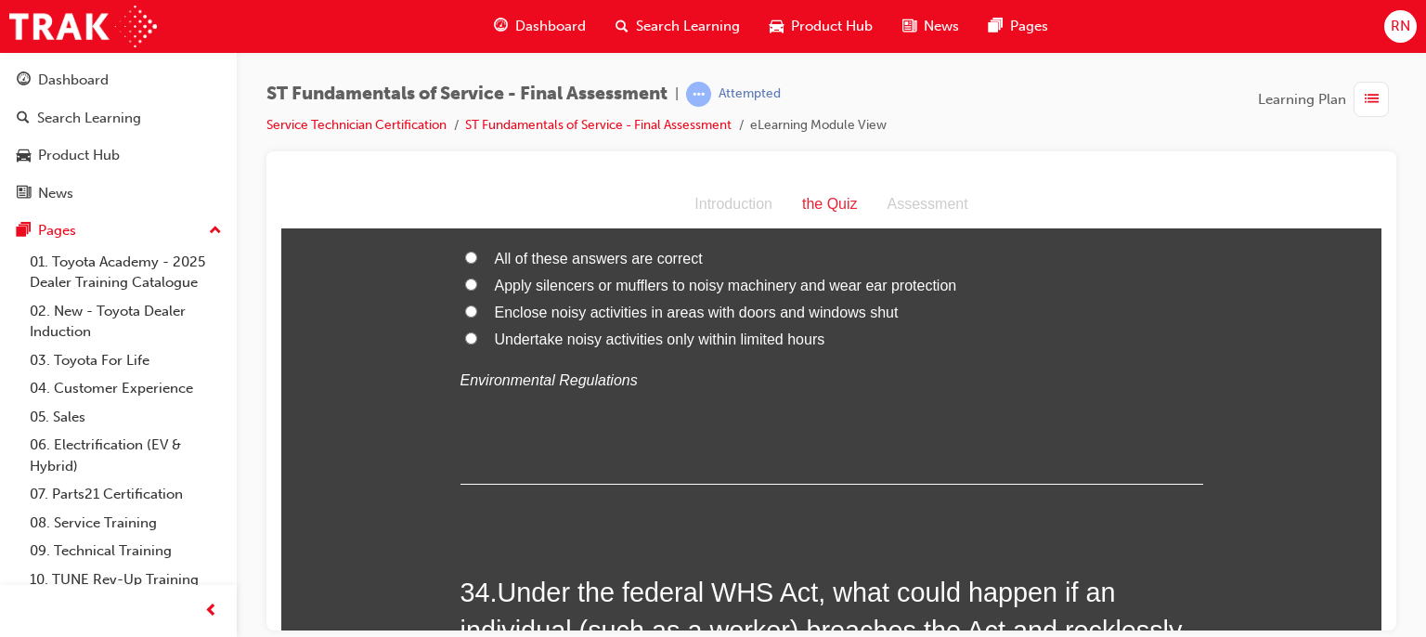
click at [710, 278] on span "Apply silencers or mufflers to noisy machinery and wear ear protection" at bounding box center [726, 285] width 462 height 16
click at [477, 278] on input "Apply silencers or mufflers to noisy machinery and wear ear protection" at bounding box center [471, 284] width 12 height 12
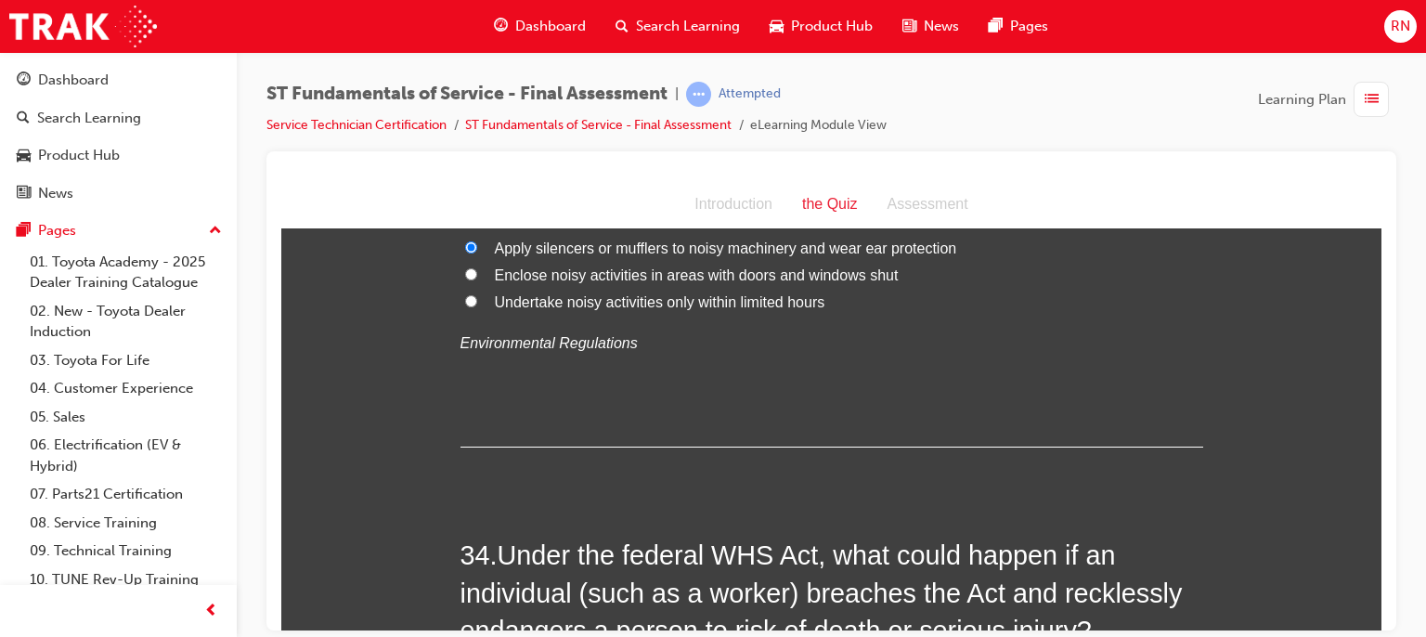
scroll to position [13812, 0]
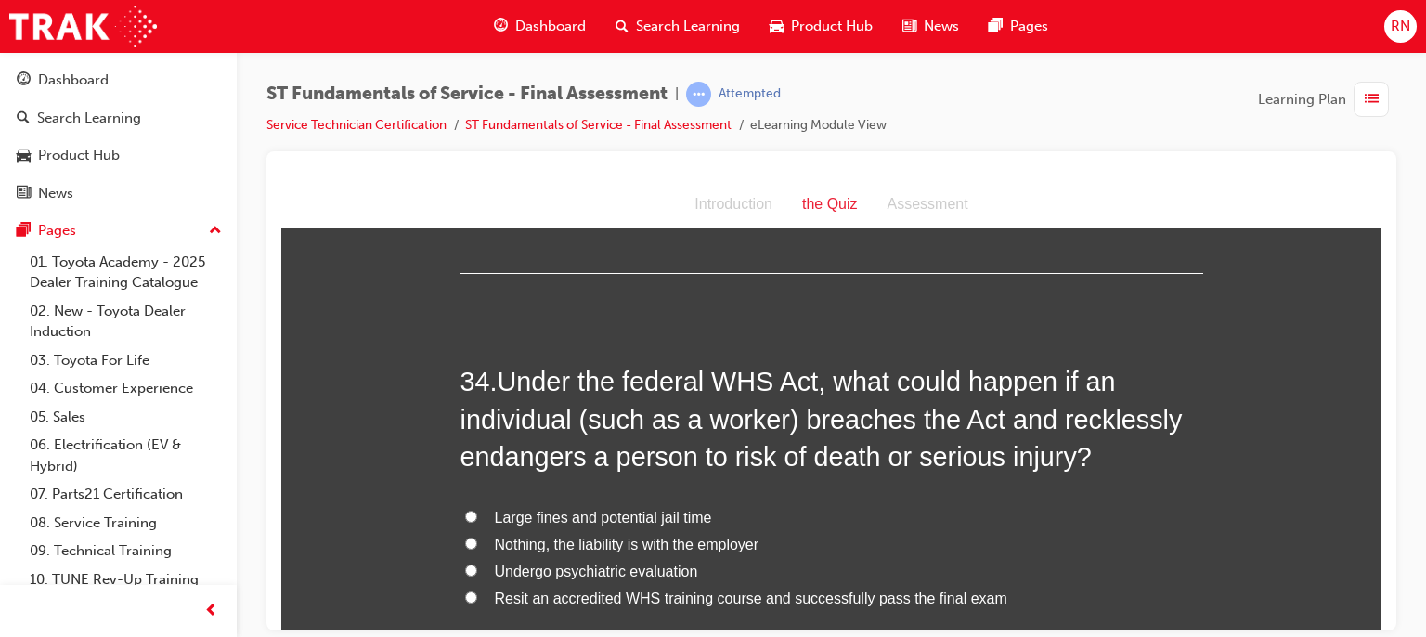
click at [588, 512] on span "Large fines and potential jail time" at bounding box center [603, 517] width 217 height 16
click at [477, 512] on input "Large fines and potential jail time" at bounding box center [471, 516] width 12 height 12
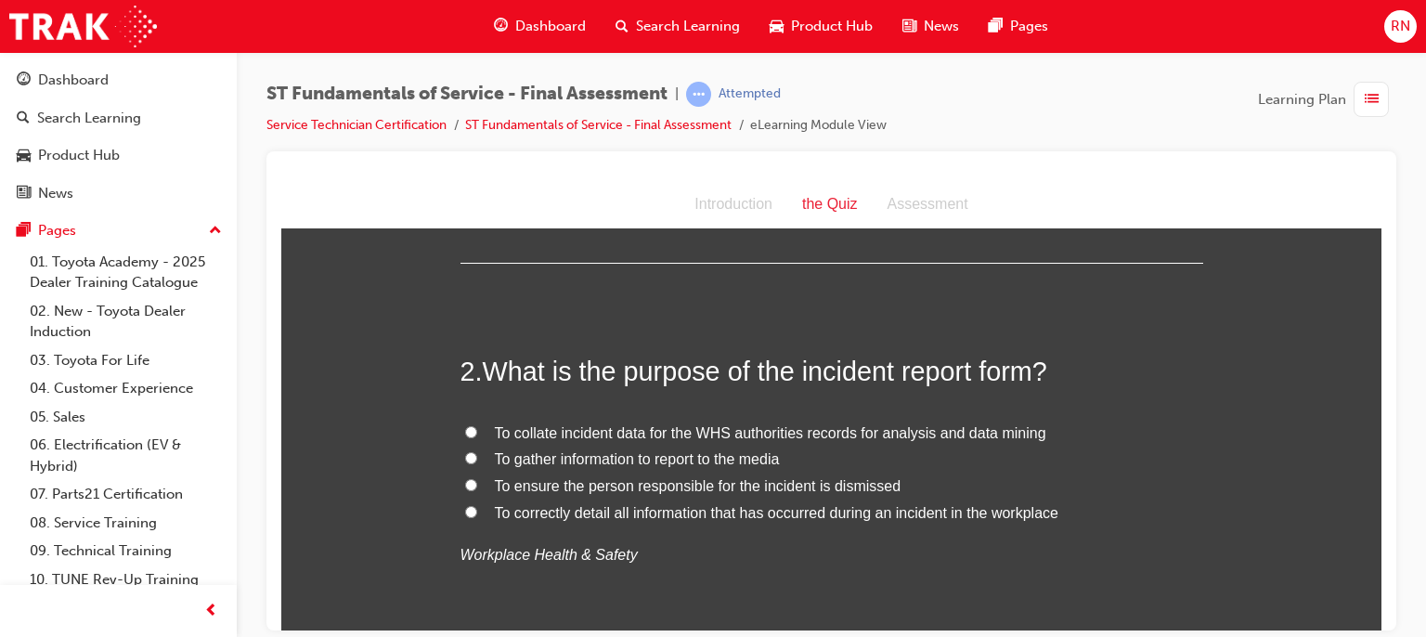
scroll to position [490, 0]
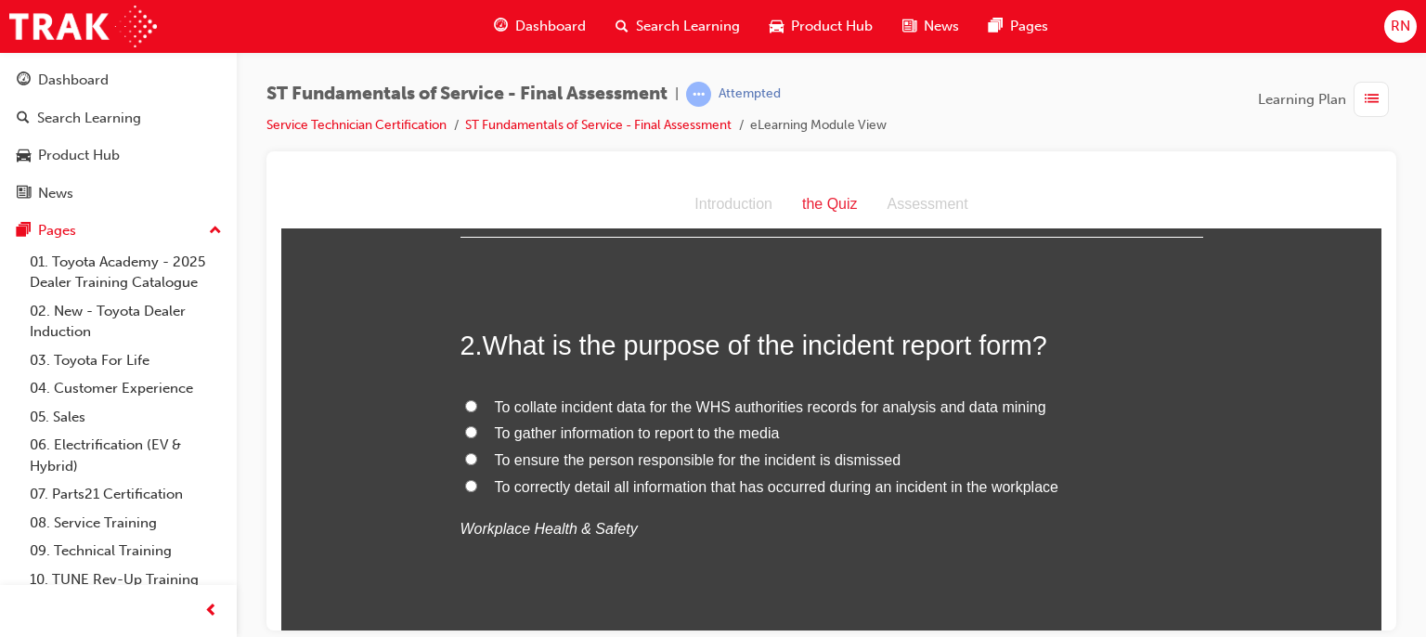
click at [780, 485] on span "To correctly detail all information that has occurred during an incident in the…" at bounding box center [777, 486] width 564 height 16
click at [477, 485] on input "To correctly detail all information that has occurred during an incident in the…" at bounding box center [471, 485] width 12 height 12
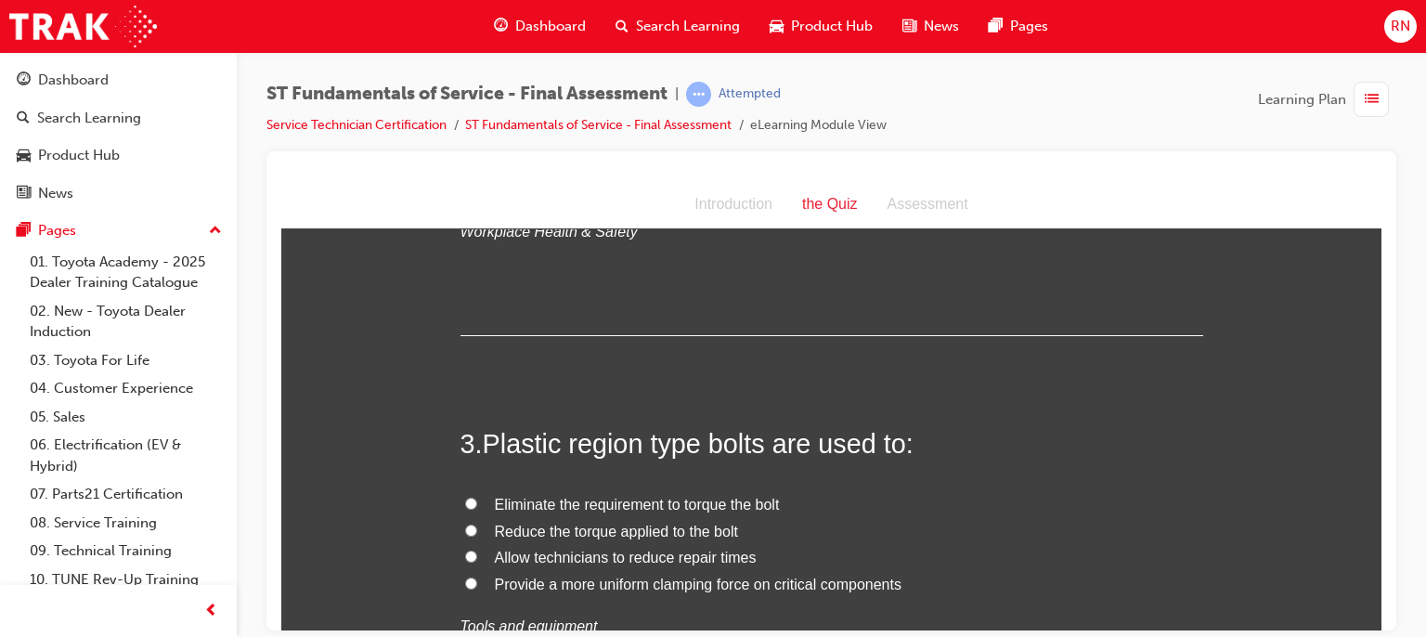
scroll to position [849, 0]
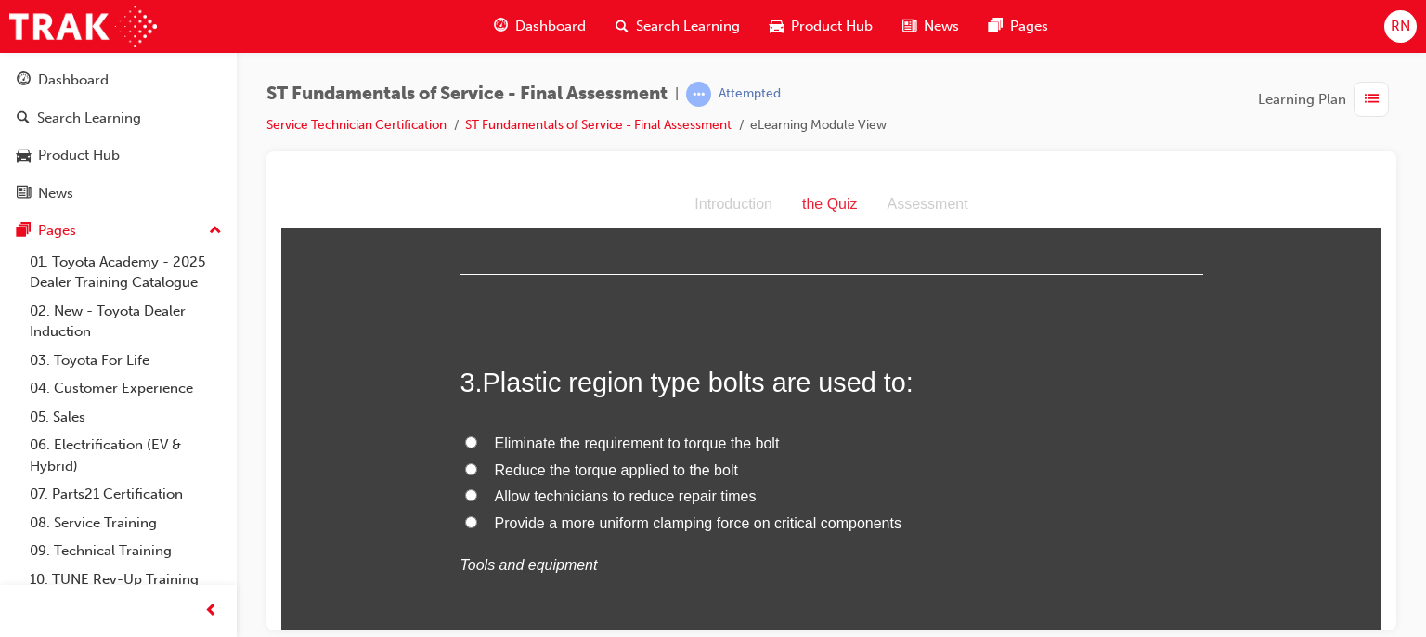
click at [628, 526] on span "Provide a more uniform clamping force on critical components" at bounding box center [698, 522] width 407 height 16
click at [477, 526] on input "Provide a more uniform clamping force on critical components" at bounding box center [471, 521] width 12 height 12
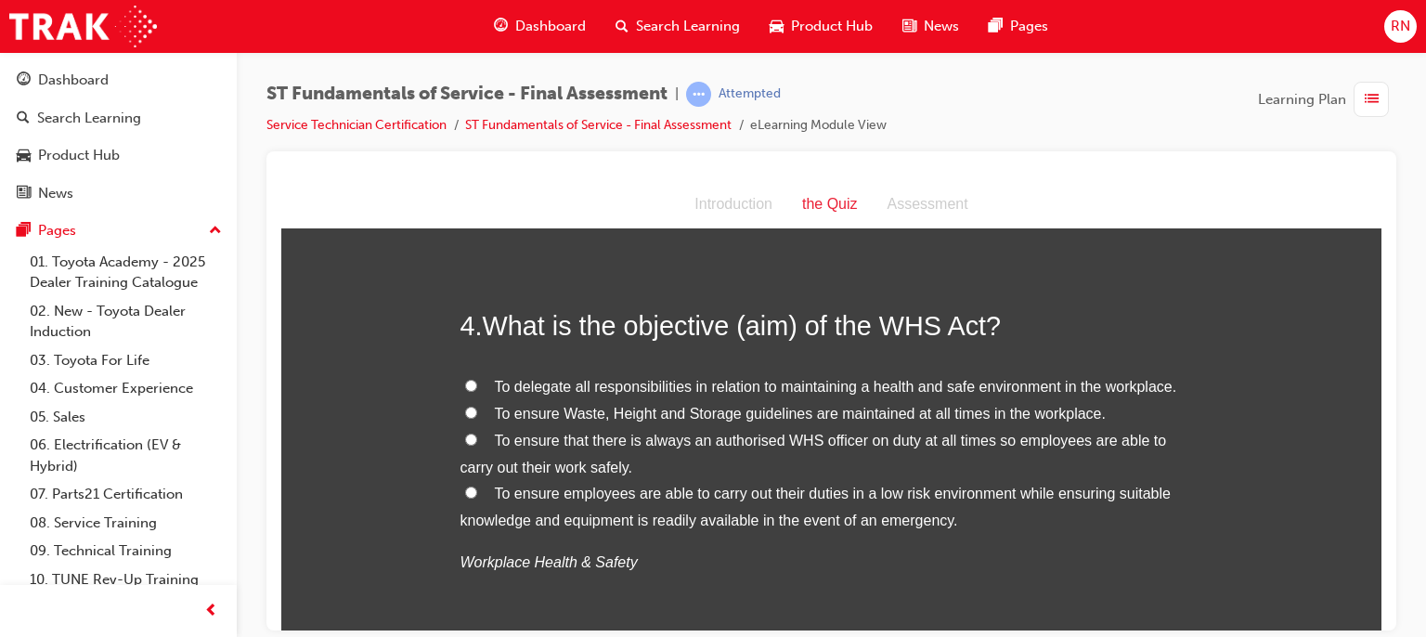
scroll to position [1307, 0]
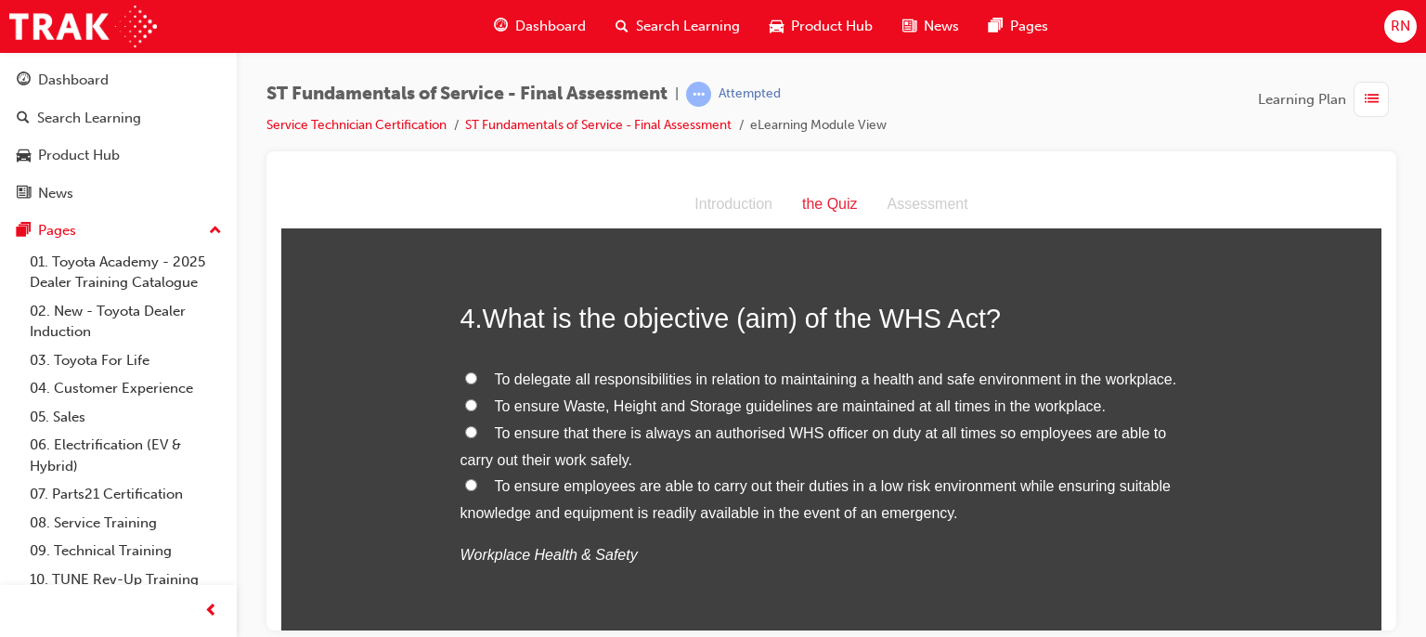
click at [738, 400] on span "To ensure Waste, Height and Storage guidelines are maintained at all times in t…" at bounding box center [800, 405] width 611 height 16
click at [477, 400] on input "To ensure Waste, Height and Storage guidelines are maintained at all times in t…" at bounding box center [471, 404] width 12 height 12
click at [465, 371] on input "To delegate all responsibilities in relation to maintaining a health and safe e…" at bounding box center [471, 377] width 12 height 12
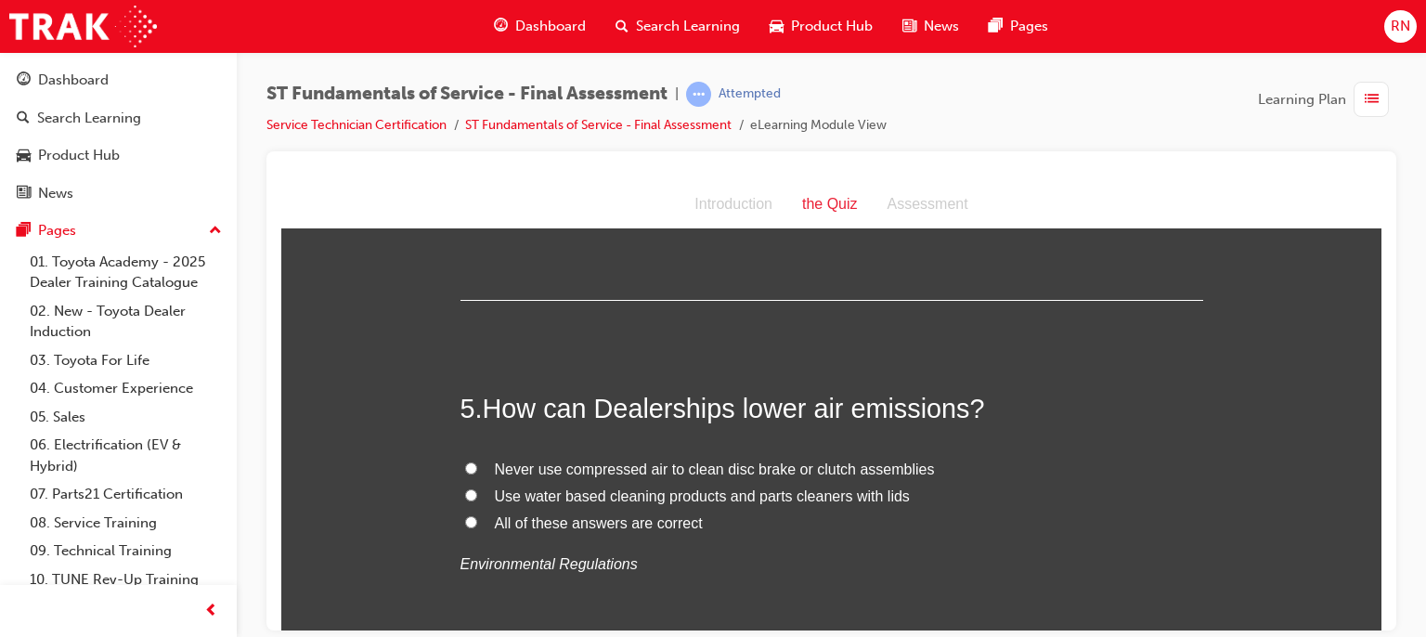
scroll to position [1777, 0]
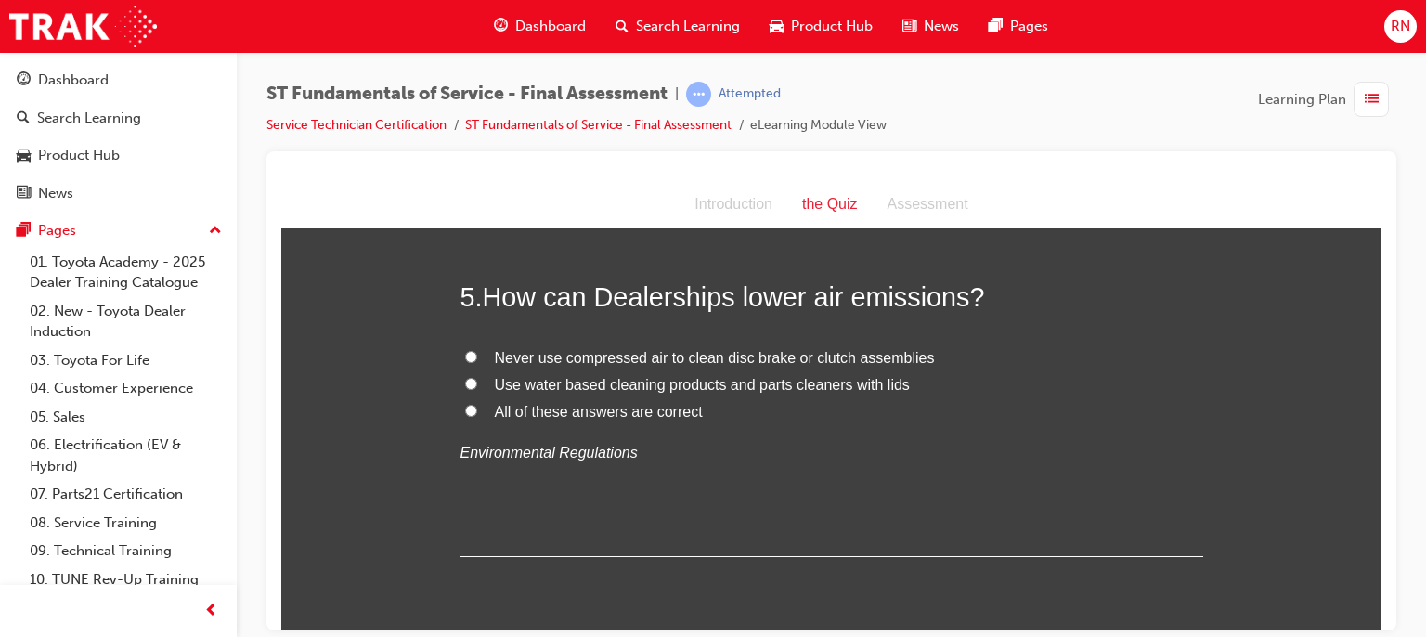
click at [465, 405] on input "All of these answers are correct" at bounding box center [471, 410] width 12 height 12
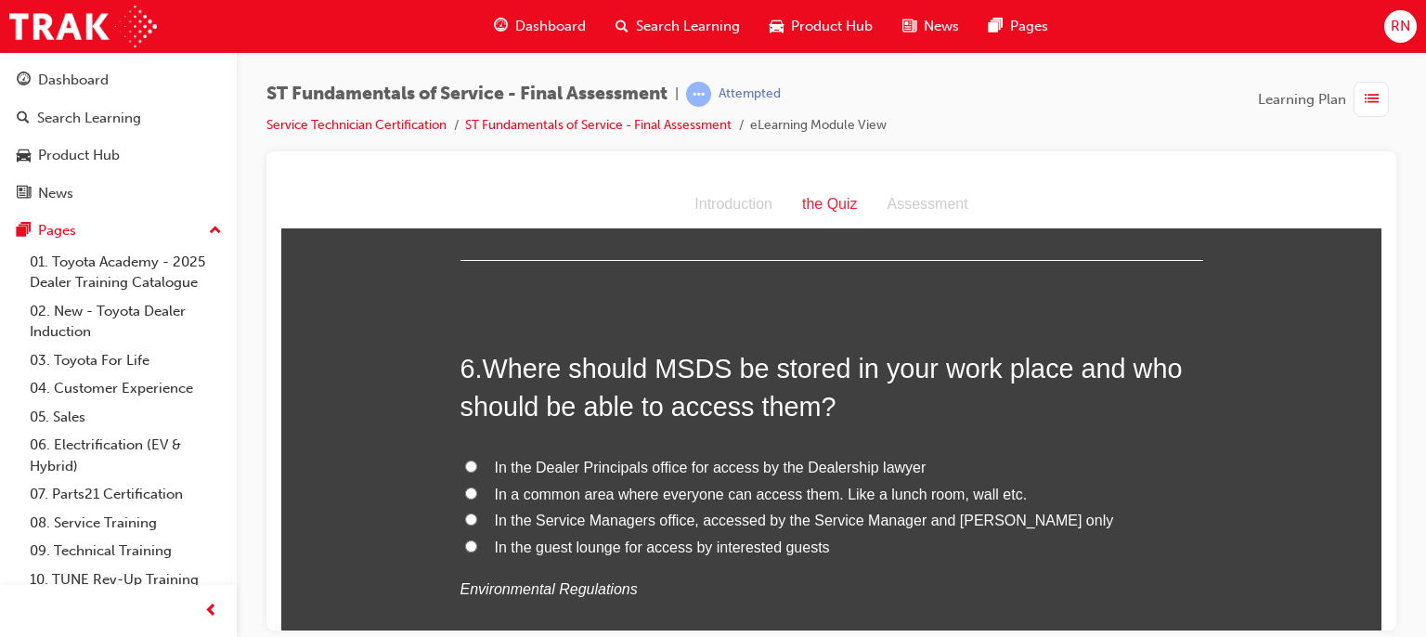
scroll to position [2086, 0]
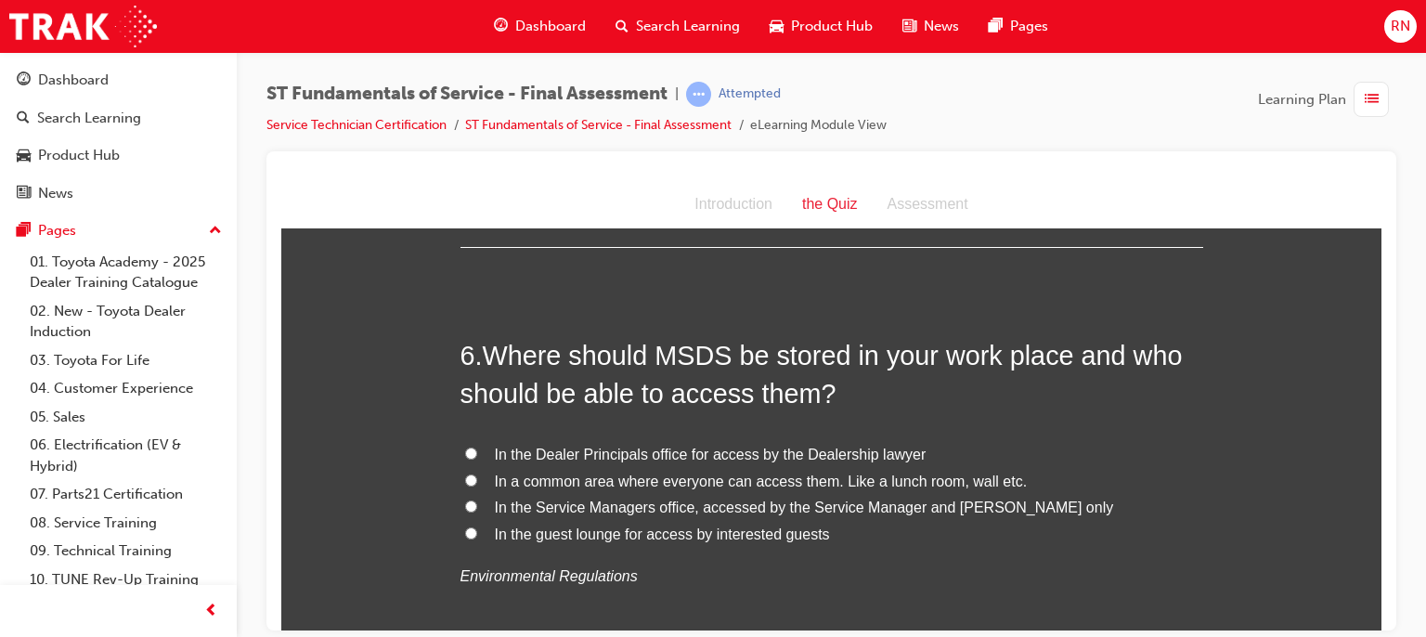
click at [639, 482] on span "In a common area where everyone can access them. Like a lunch room, wall etc." at bounding box center [761, 481] width 533 height 16
click at [477, 482] on input "In a common area where everyone can access them. Like a lunch room, wall etc." at bounding box center [471, 480] width 12 height 12
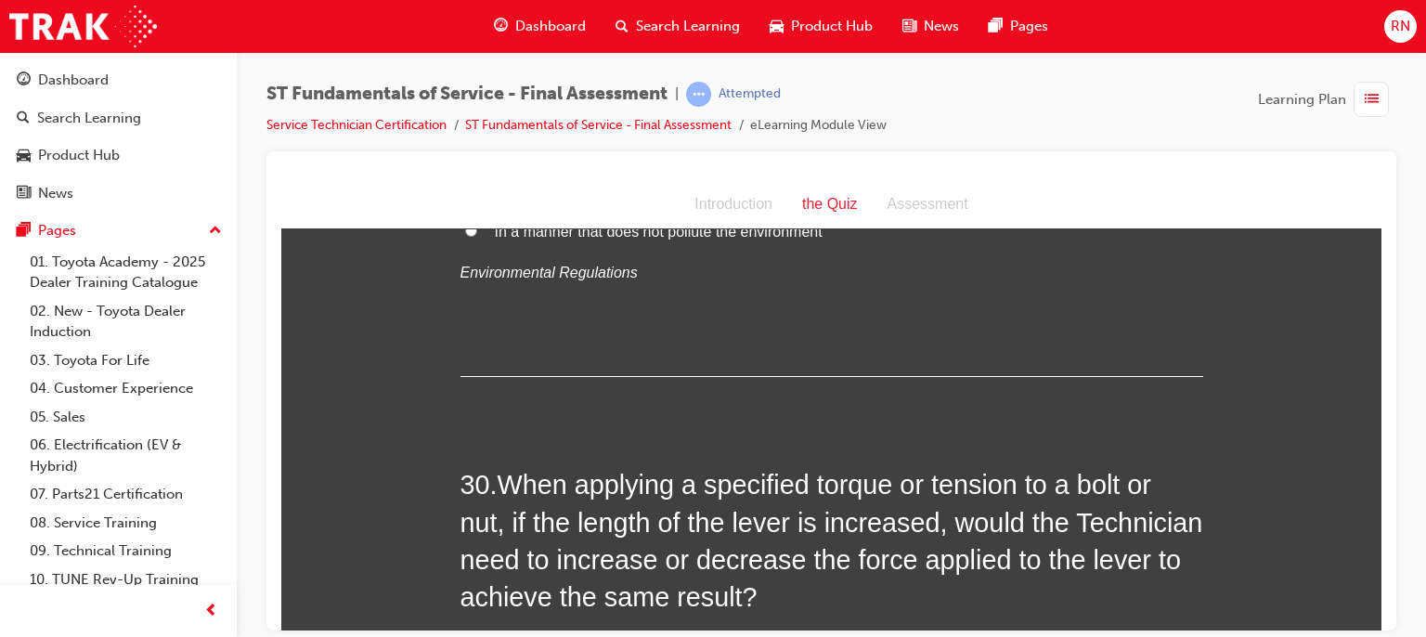
scroll to position [14060, 0]
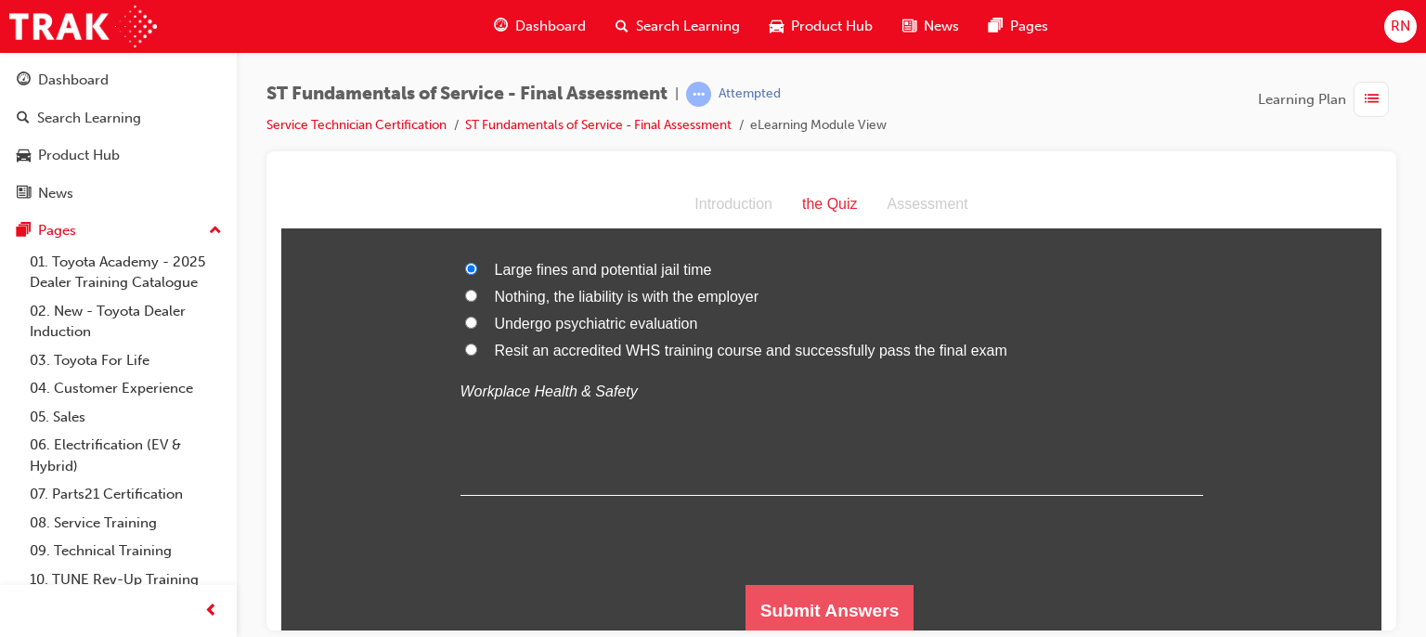
click at [852, 618] on button "Submit Answers" at bounding box center [830, 610] width 169 height 52
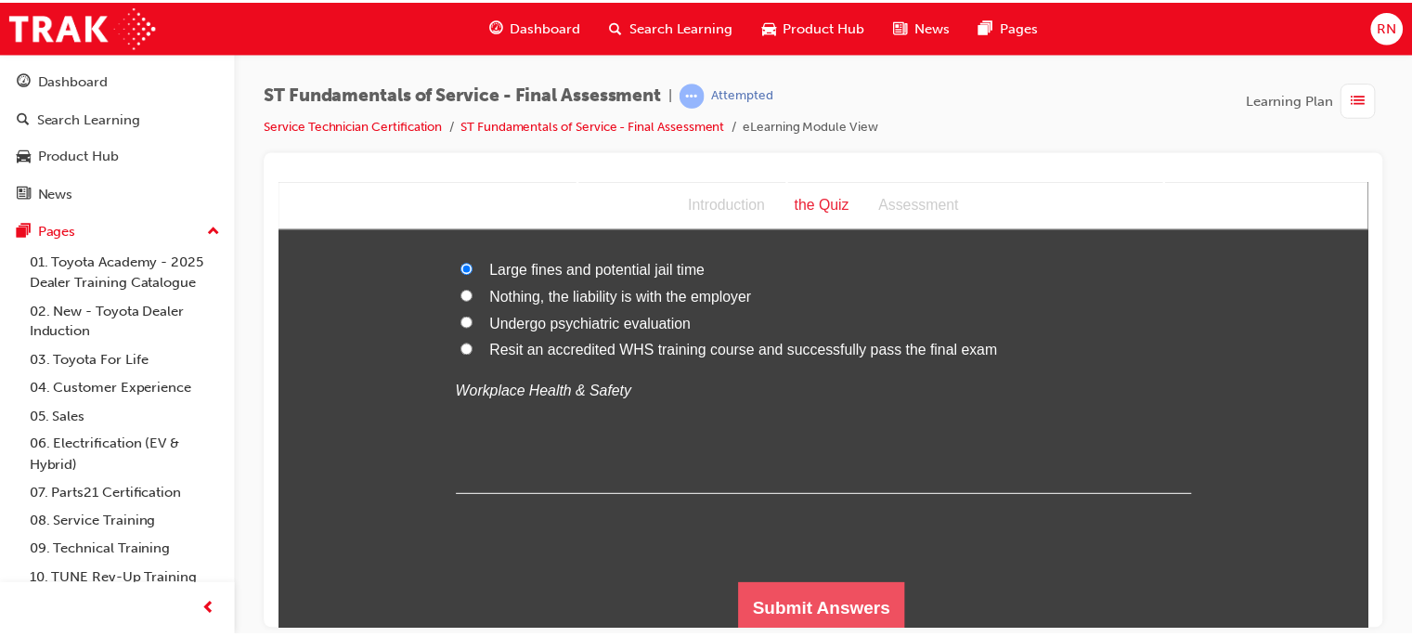
scroll to position [0, 0]
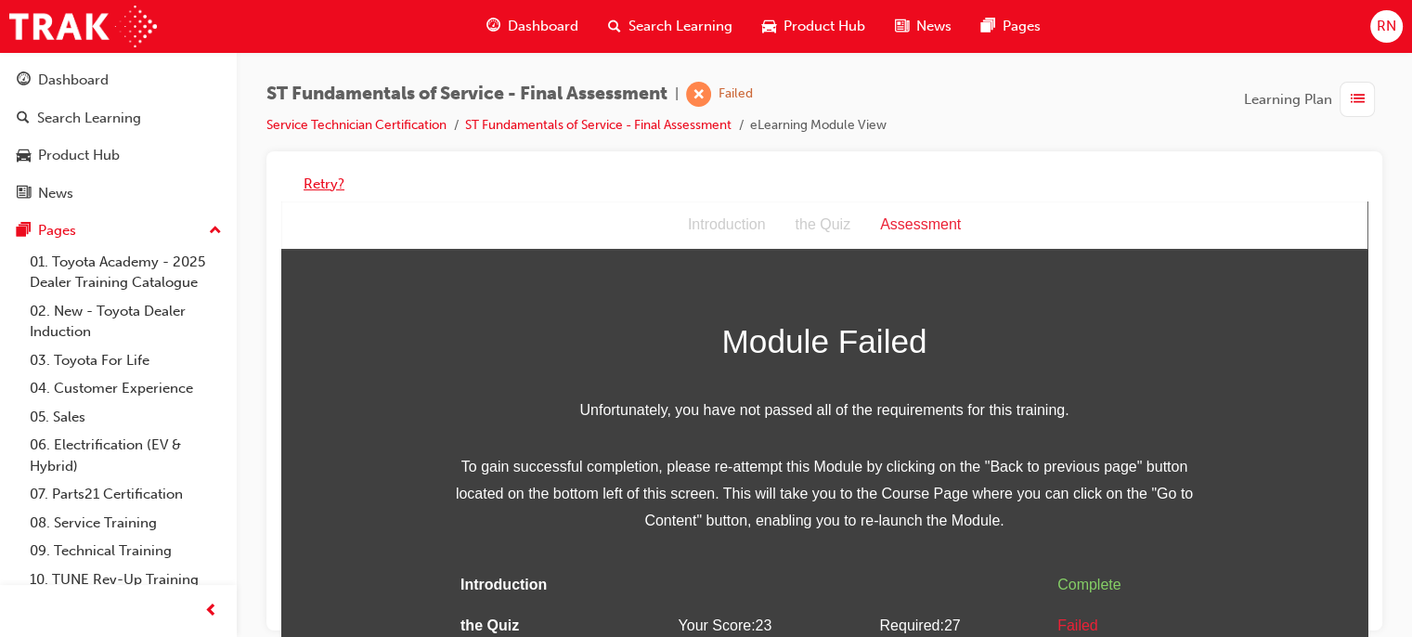
click at [312, 187] on button "Retry?" at bounding box center [324, 184] width 41 height 21
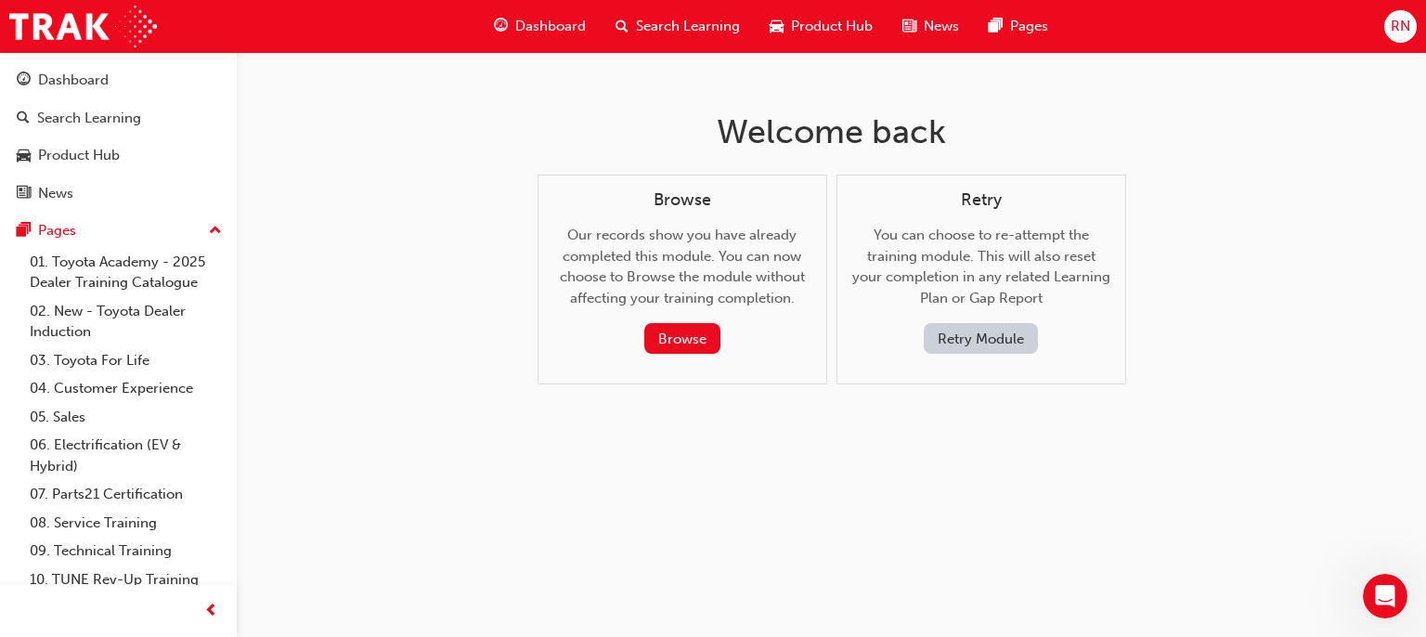
click at [964, 345] on button "Retry Module" at bounding box center [981, 338] width 114 height 31
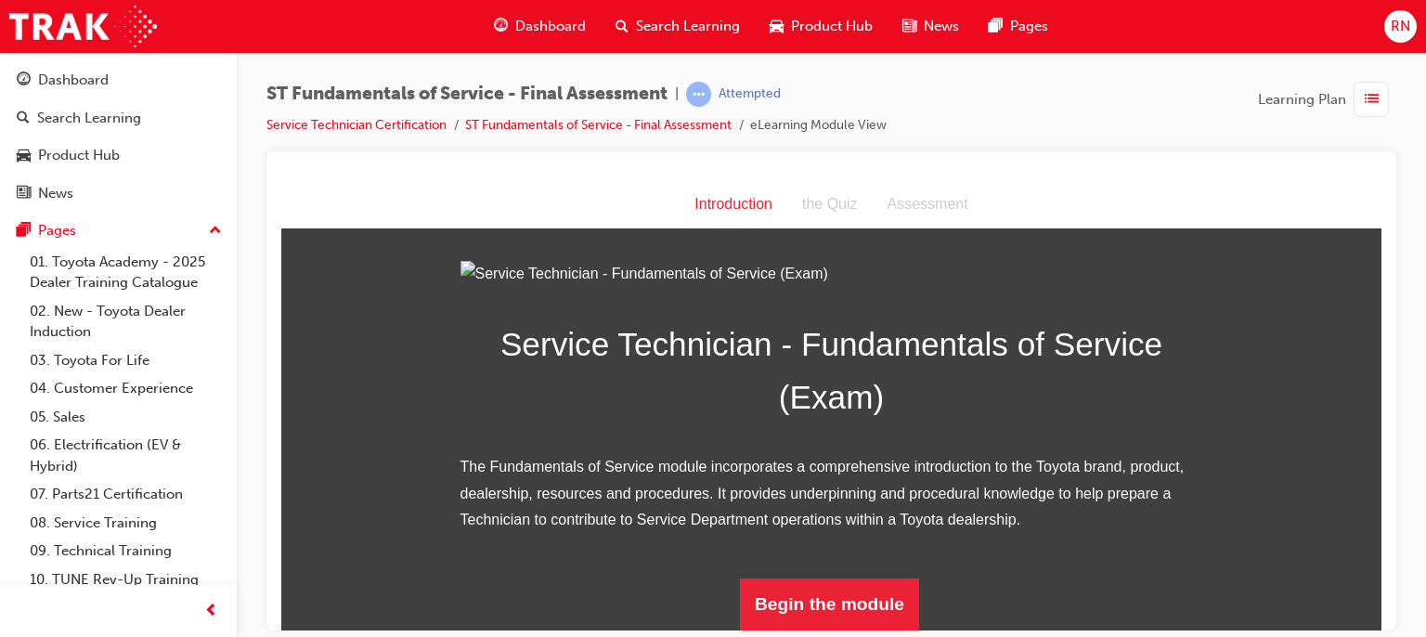
scroll to position [223, 0]
click at [806, 611] on button "Begin the module" at bounding box center [829, 604] width 179 height 52
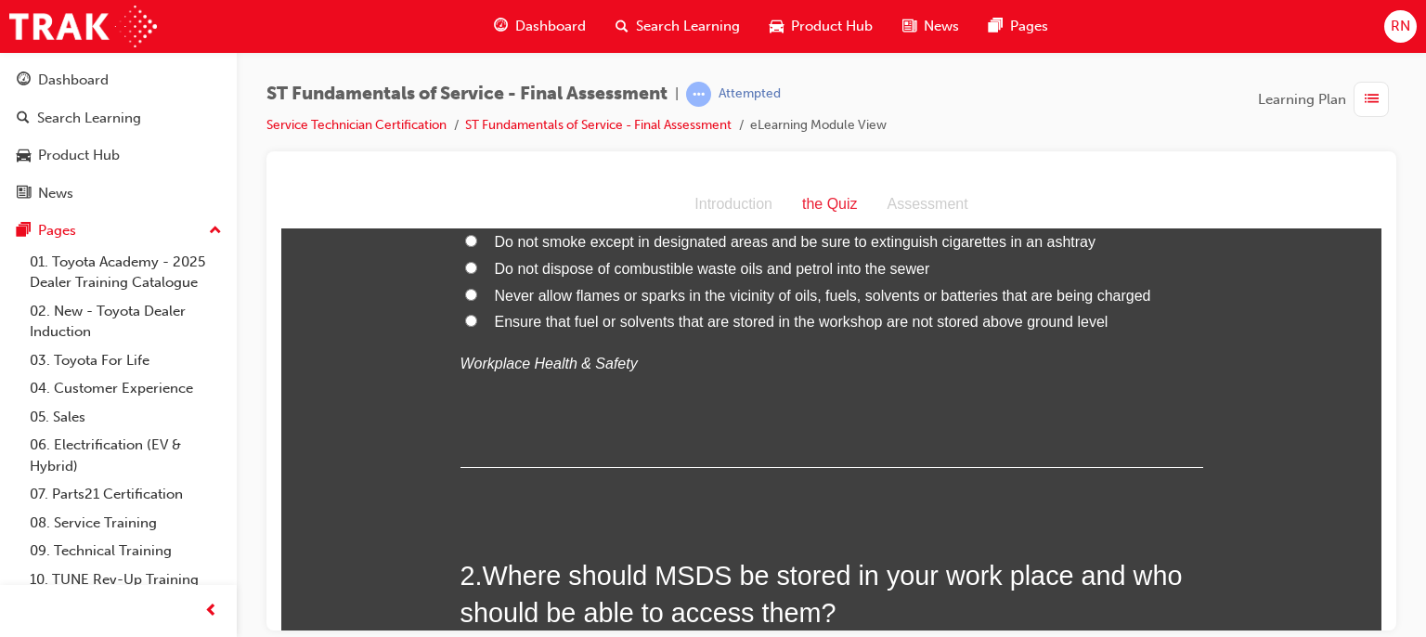
scroll to position [0, 0]
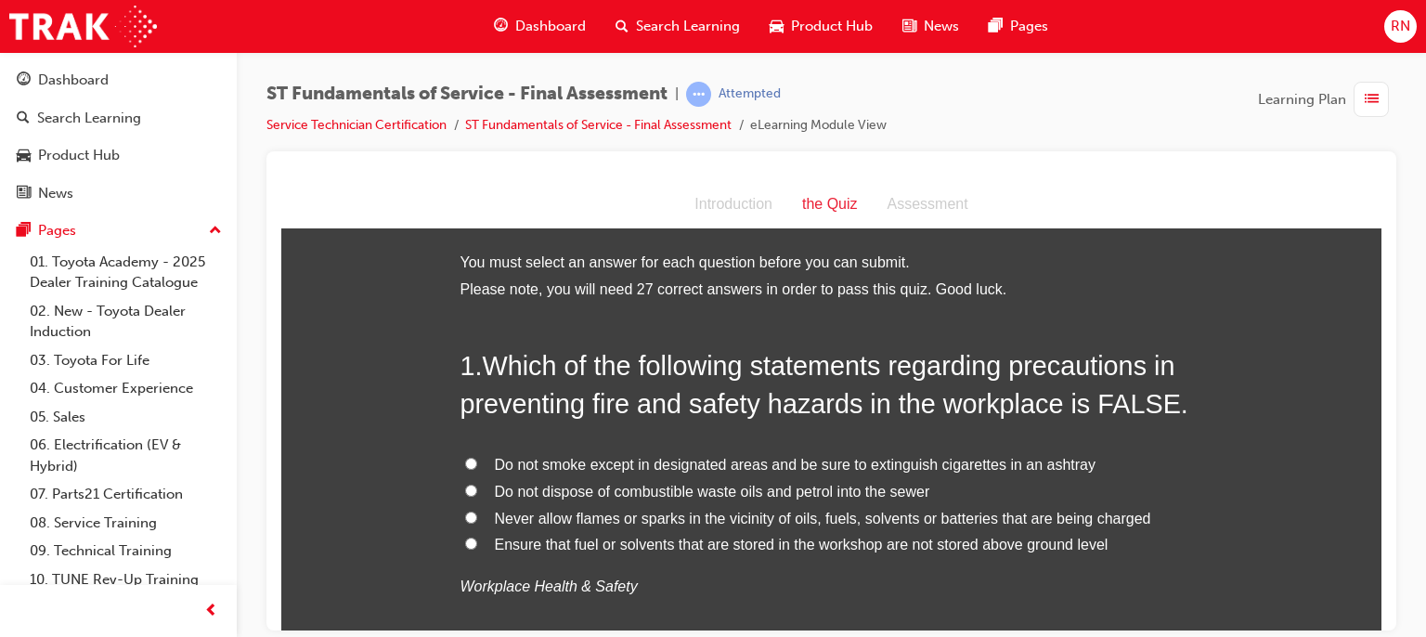
click at [706, 553] on label "Ensure that fuel or solvents that are stored in the workshop are not stored abo…" at bounding box center [832, 544] width 743 height 27
click at [477, 549] on input "Ensure that fuel or solvents that are stored in the workshop are not stored abo…" at bounding box center [471, 543] width 12 height 12
click at [712, 547] on span "Ensure that fuel or solvents that are stored in the workshop are not stored abo…" at bounding box center [802, 544] width 614 height 16
click at [477, 547] on input "Ensure that fuel or solvents that are stored in the workshop are not stored abo…" at bounding box center [471, 543] width 12 height 12
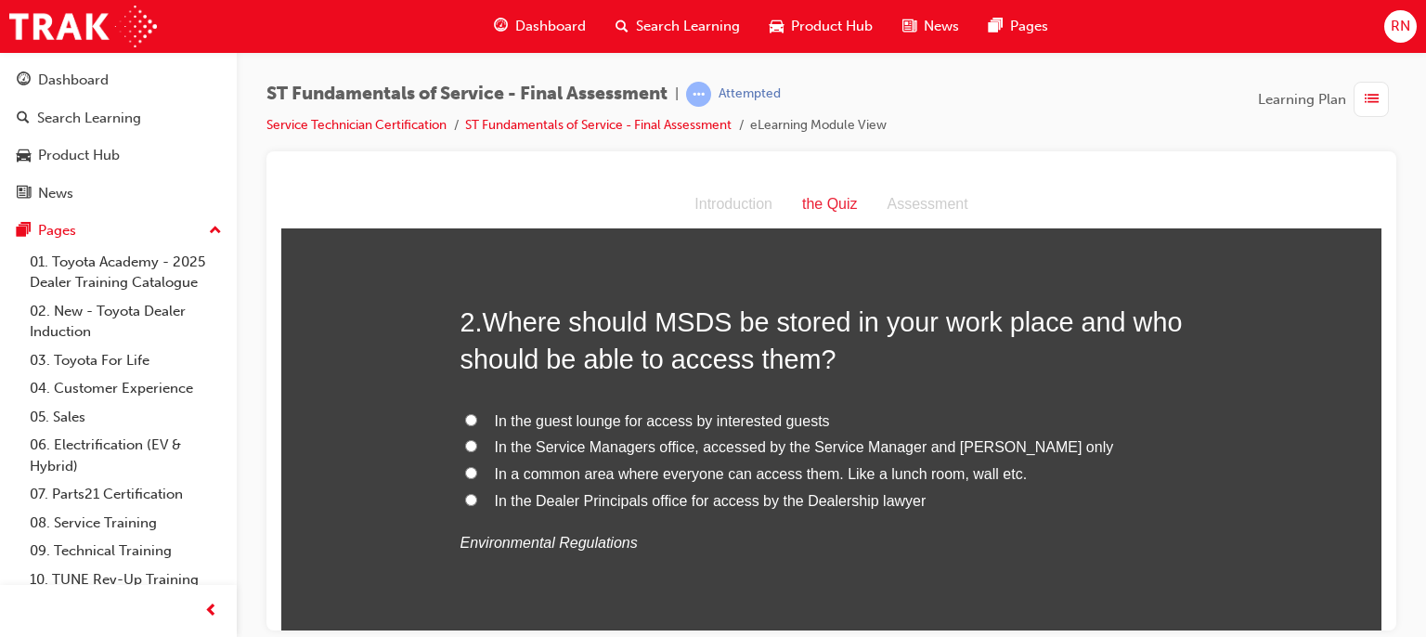
scroll to position [483, 0]
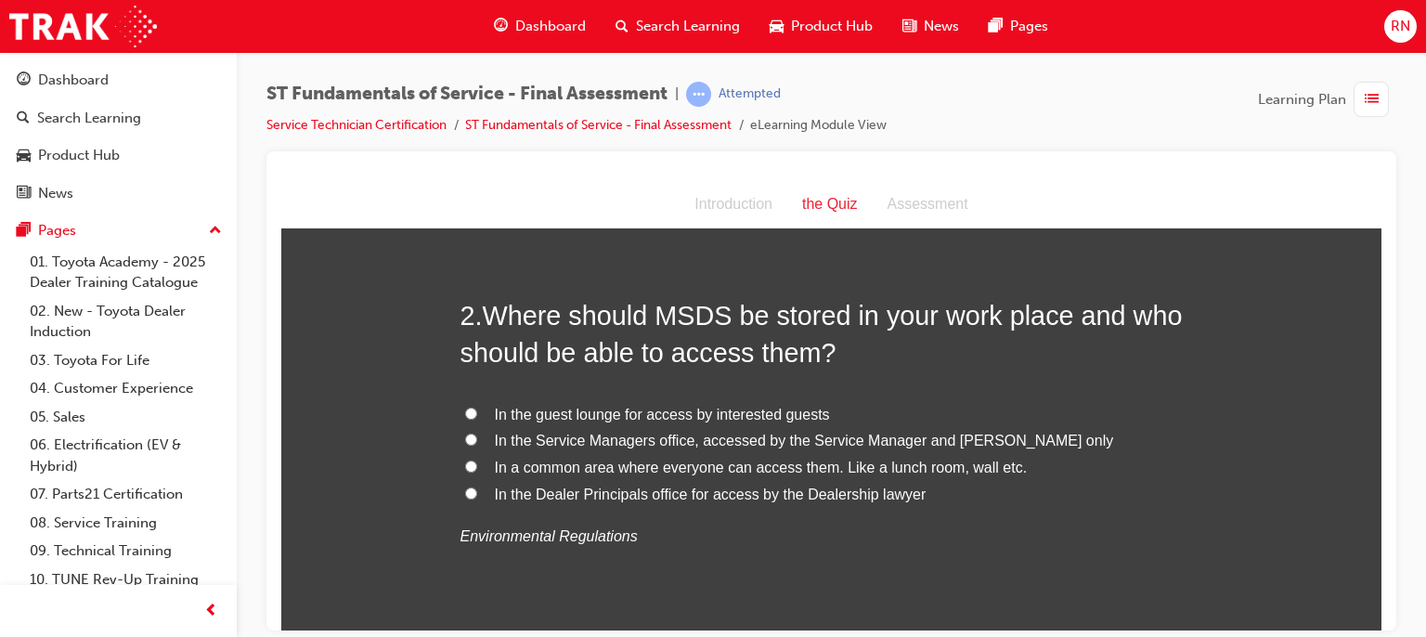
click at [578, 471] on span "In a common area where everyone can access them. Like a lunch room, wall etc." at bounding box center [761, 467] width 533 height 16
click at [477, 471] on input "In a common area where everyone can access them. Like a lunch room, wall etc." at bounding box center [471, 466] width 12 height 12
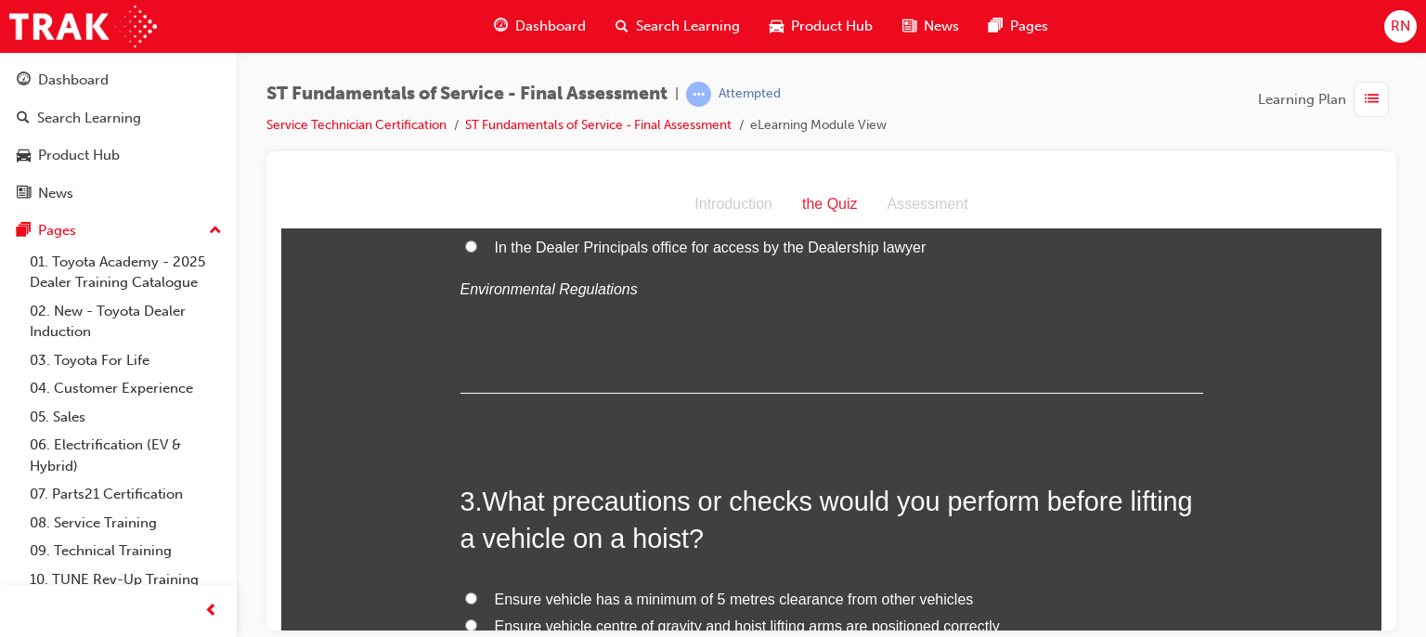
scroll to position [903, 0]
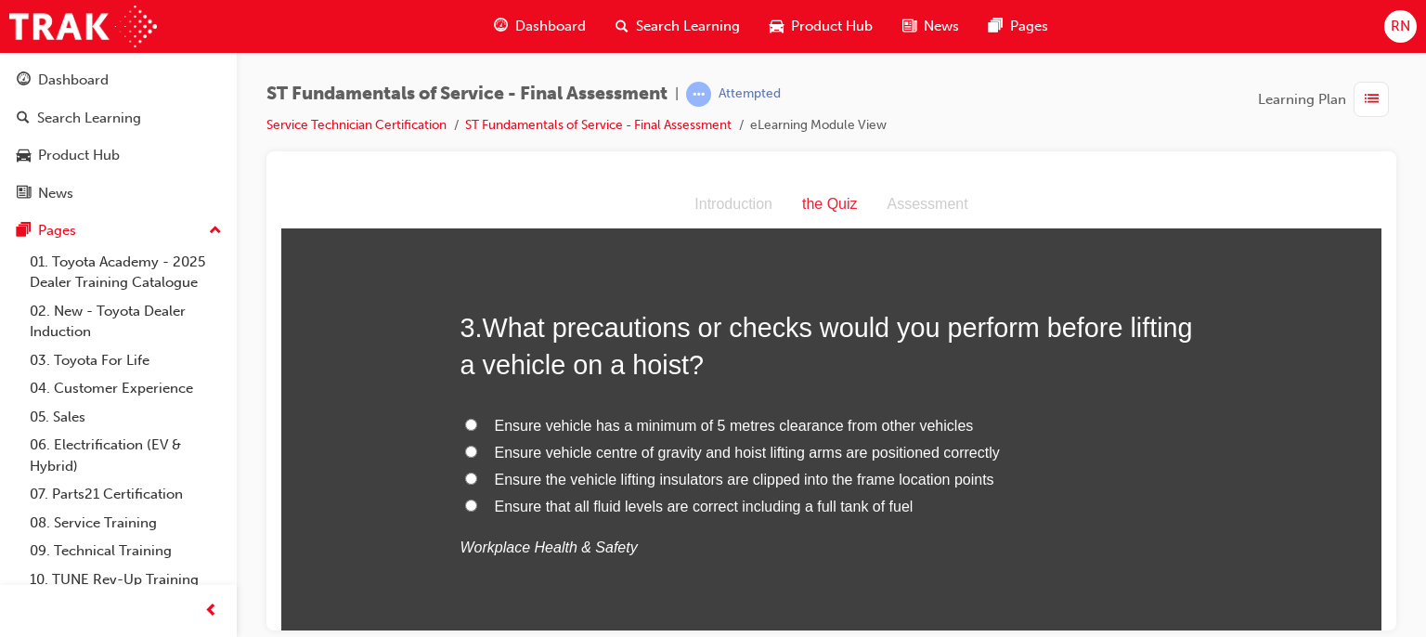
click at [741, 450] on span "Ensure vehicle centre of gravity and hoist lifting arms are positioned correctly" at bounding box center [747, 452] width 505 height 16
click at [477, 450] on input "Ensure vehicle centre of gravity and hoist lifting arms are positioned correctly" at bounding box center [471, 451] width 12 height 12
click at [1382, 618] on div at bounding box center [831, 390] width 1130 height 479
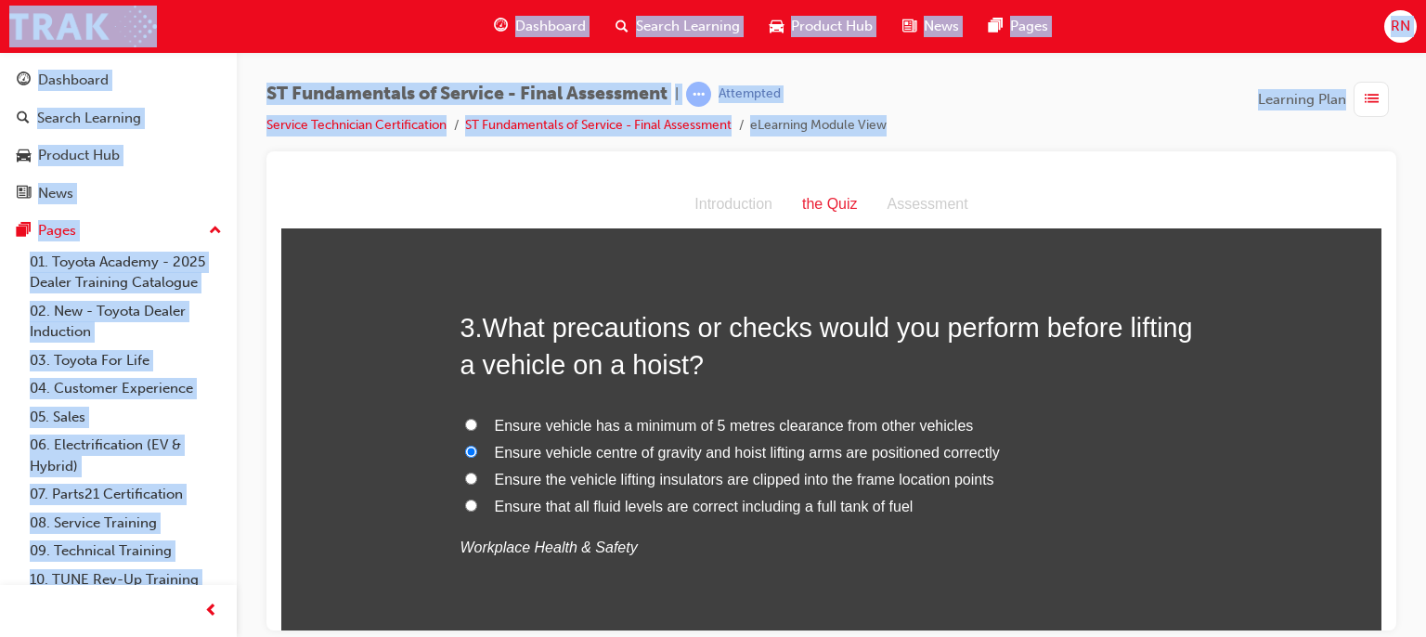
click at [1382, 618] on div at bounding box center [831, 390] width 1130 height 479
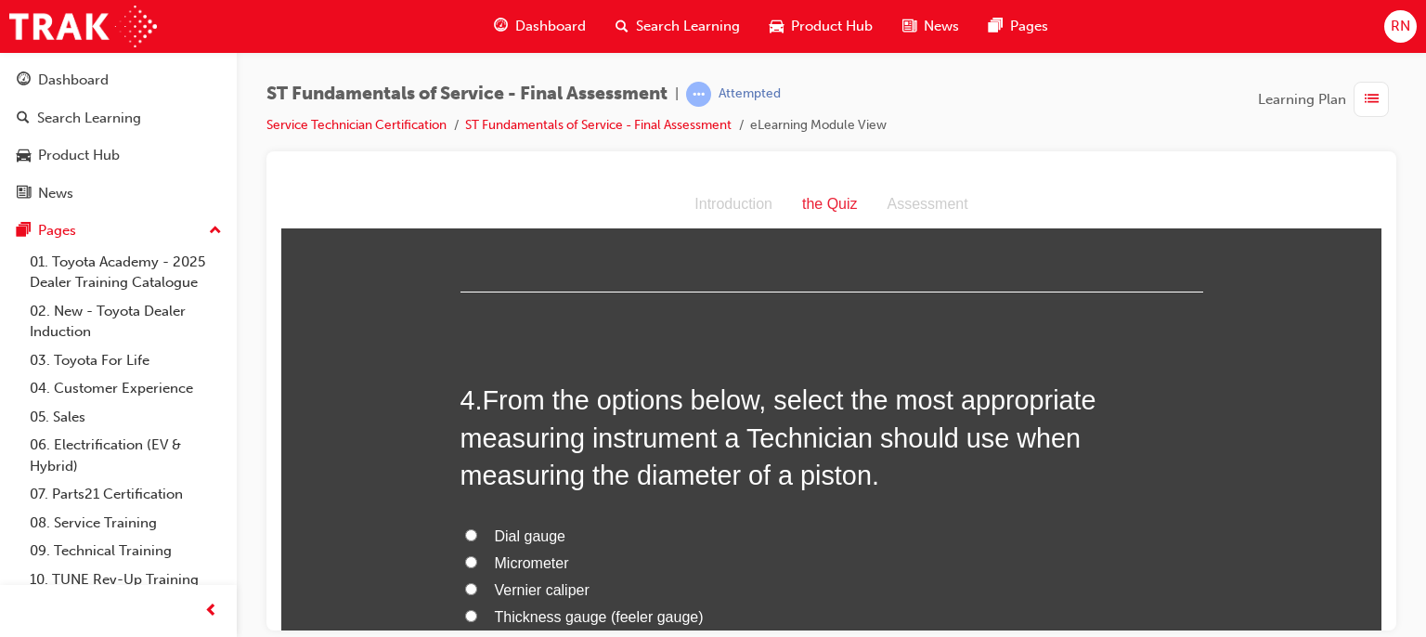
scroll to position [1349, 0]
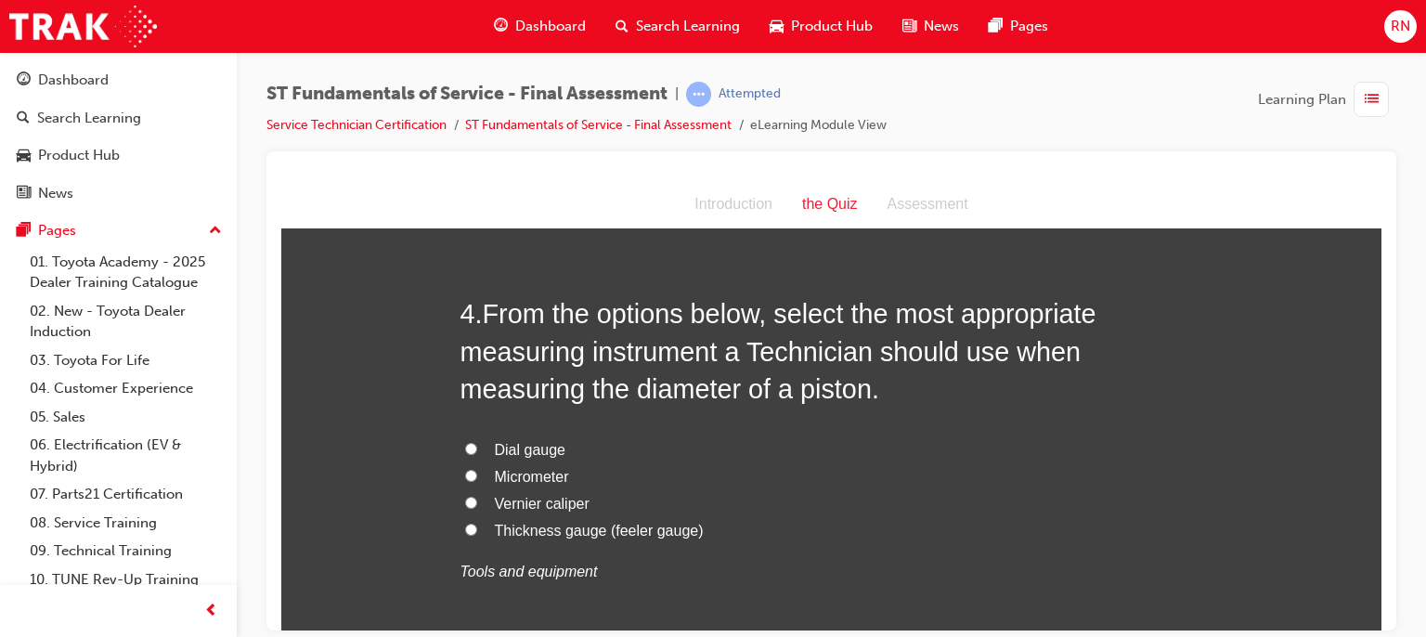
click at [509, 476] on span "Micrometer" at bounding box center [532, 476] width 74 height 16
click at [477, 476] on input "Micrometer" at bounding box center [471, 475] width 12 height 12
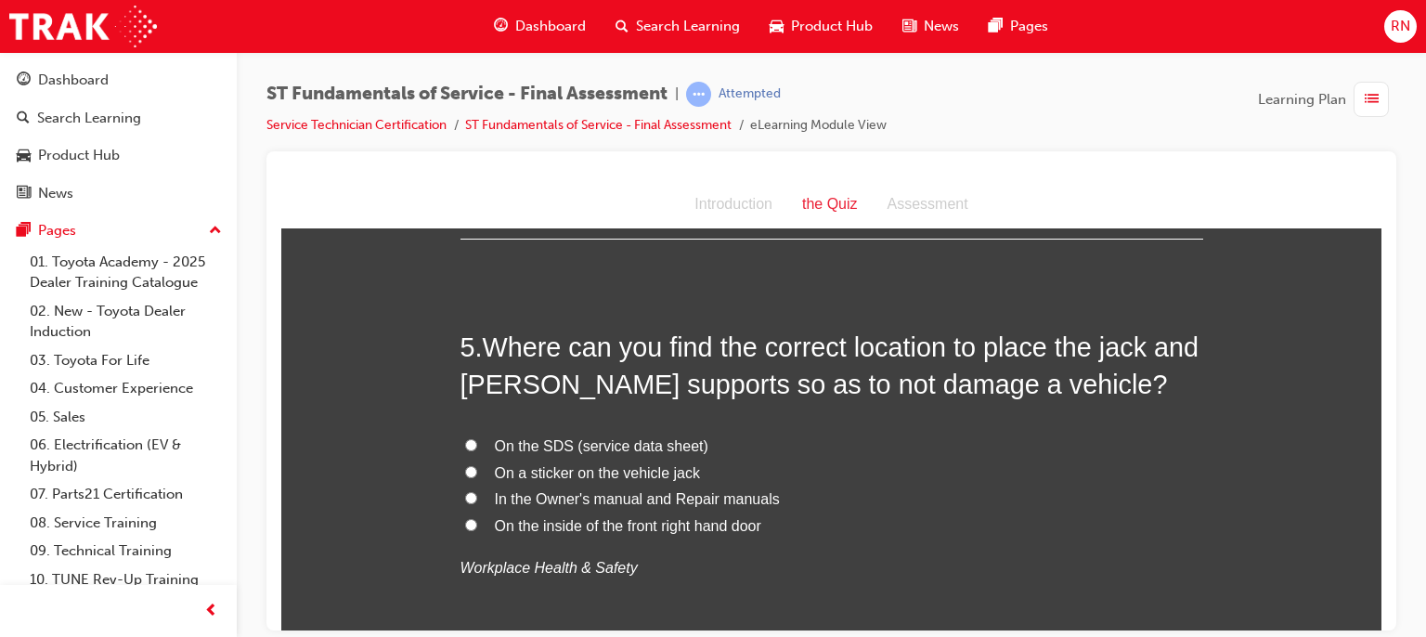
scroll to position [1794, 0]
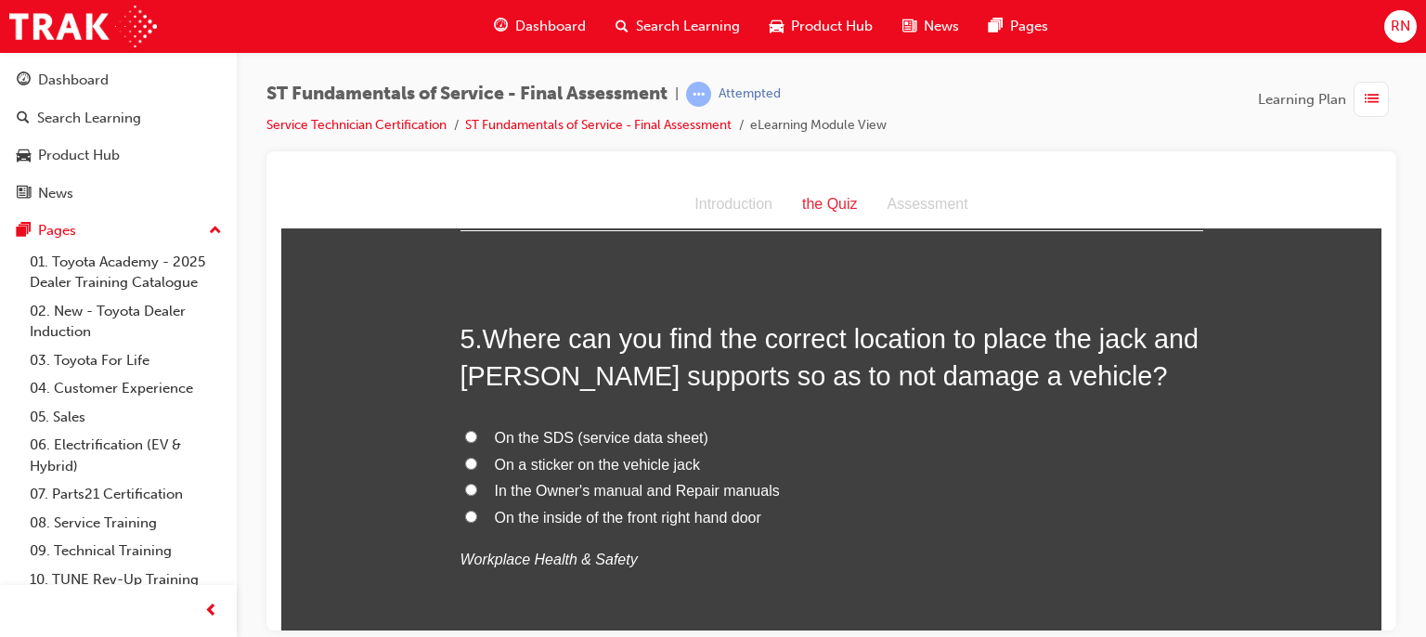
click at [621, 490] on span "In the Owner's manual and Repair manuals" at bounding box center [637, 490] width 285 height 16
click at [477, 490] on input "In the Owner's manual and Repair manuals" at bounding box center [471, 489] width 12 height 12
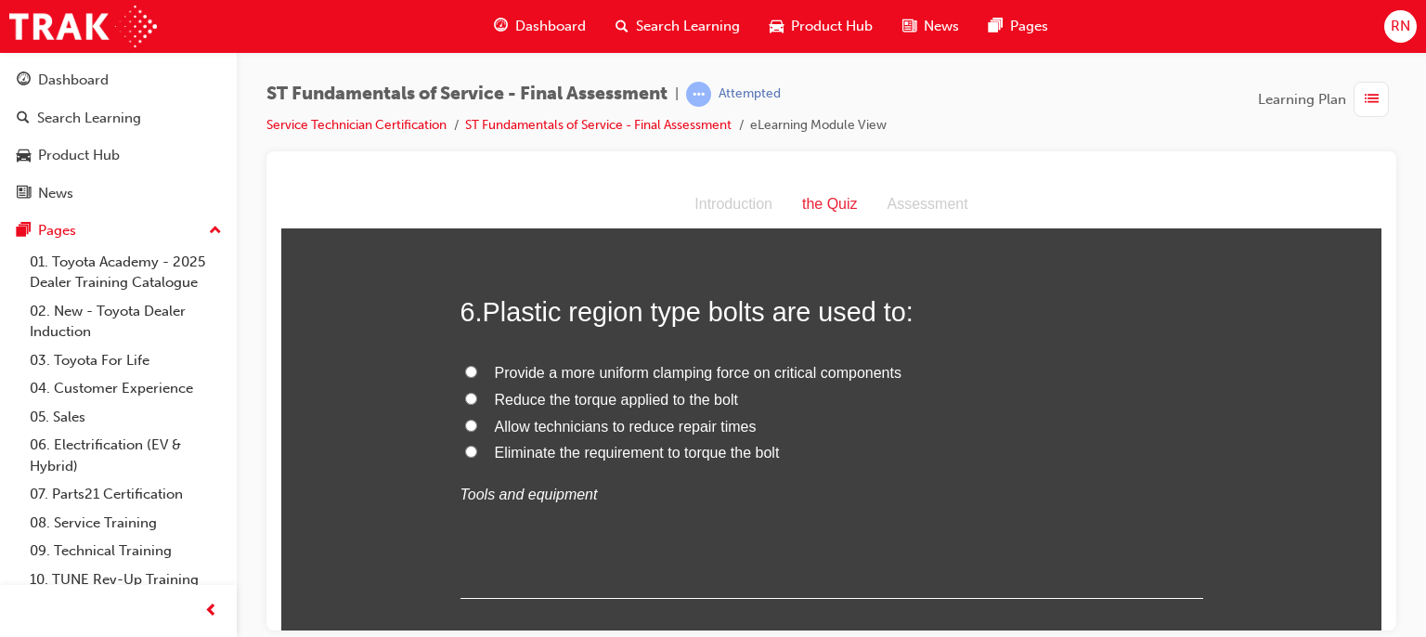
scroll to position [2290, 0]
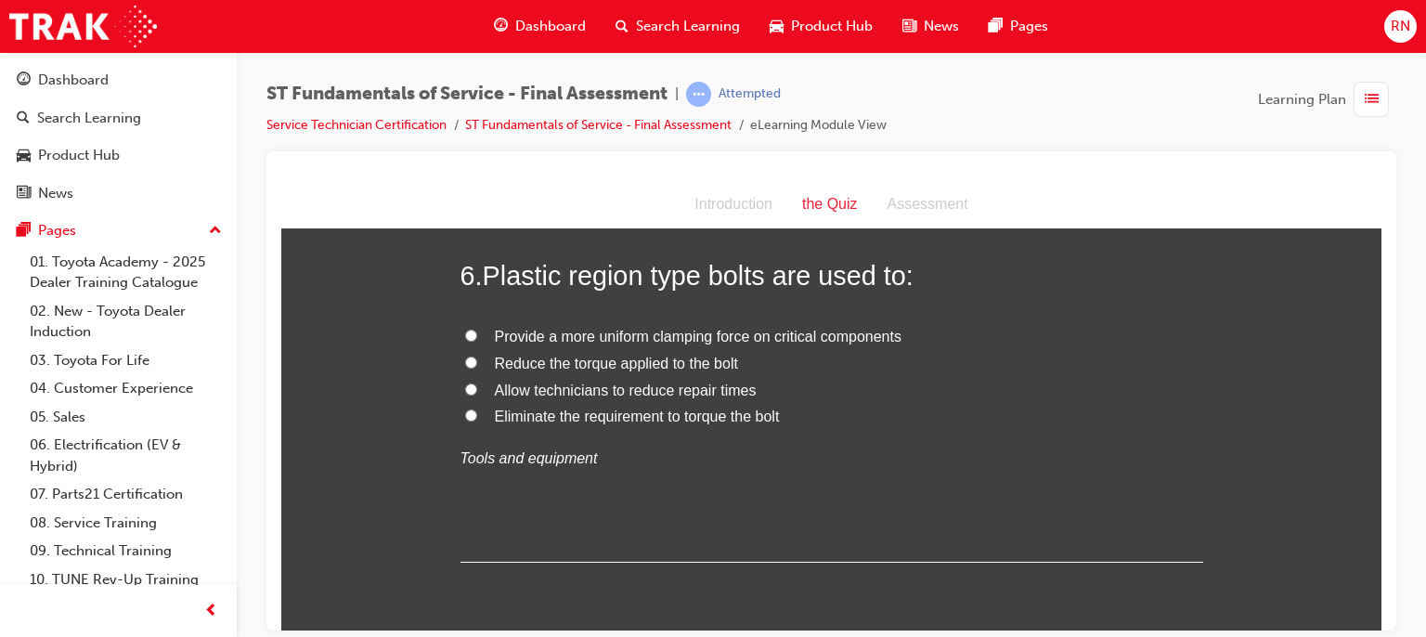
click at [624, 330] on span "Provide a more uniform clamping force on critical components" at bounding box center [698, 336] width 407 height 16
click at [477, 330] on input "Provide a more uniform clamping force on critical components" at bounding box center [471, 335] width 12 height 12
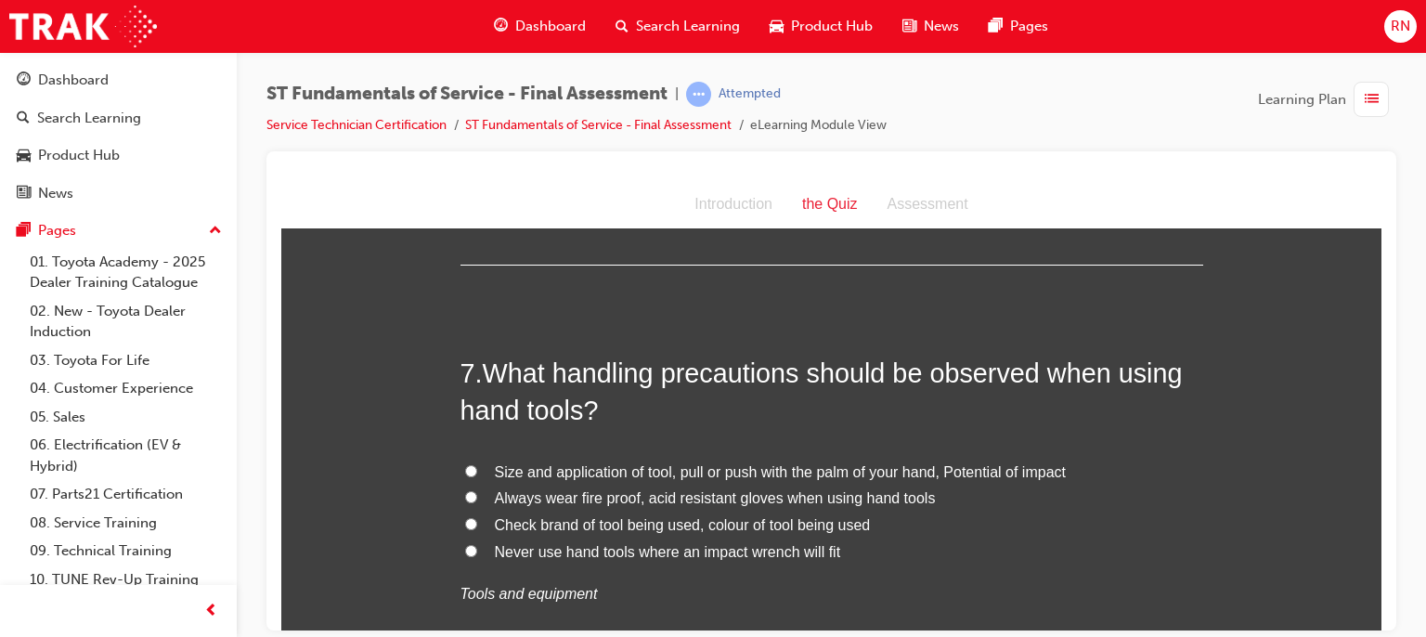
scroll to position [2612, 0]
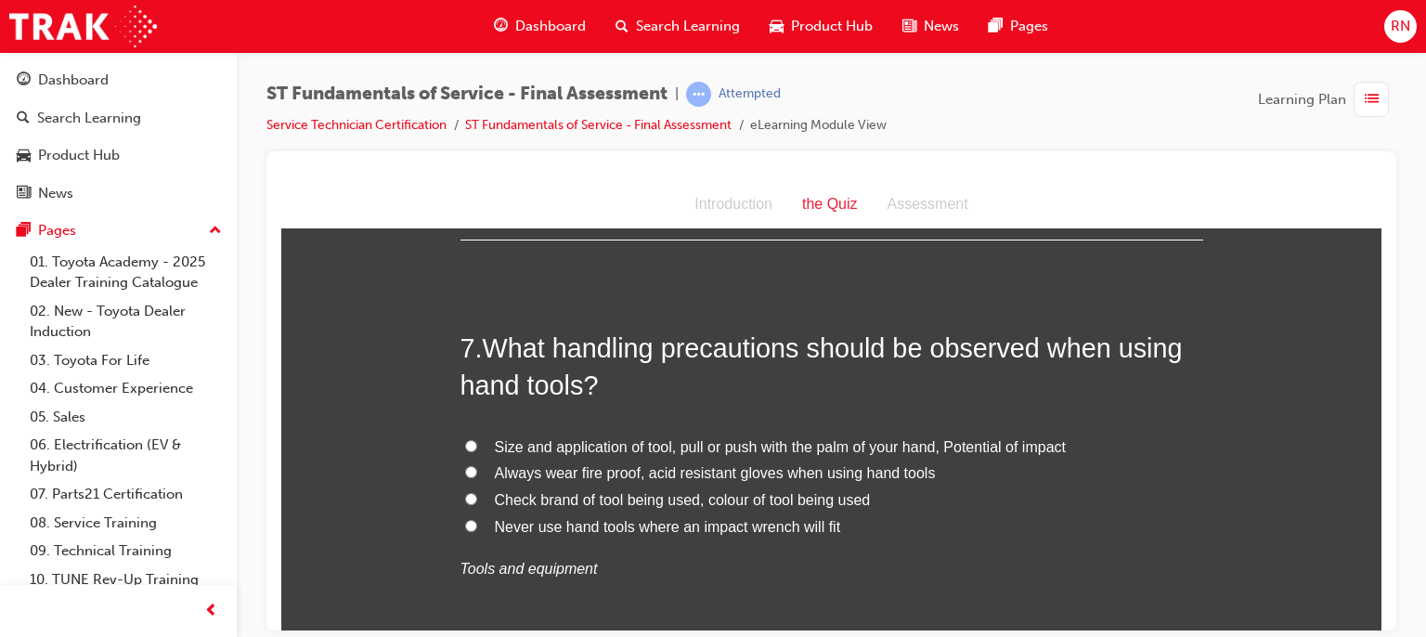
click at [662, 474] on span "Always wear fire proof, acid resistant gloves when using hand tools" at bounding box center [715, 472] width 441 height 16
click at [477, 474] on input "Always wear fire proof, acid resistant gloves when using hand tools" at bounding box center [471, 471] width 12 height 12
click at [627, 448] on span "Size and application of tool, pull or push with the palm of your hand, Potentia…" at bounding box center [780, 446] width 571 height 16
click at [477, 448] on input "Size and application of tool, pull or push with the palm of your hand, Potentia…" at bounding box center [471, 445] width 12 height 12
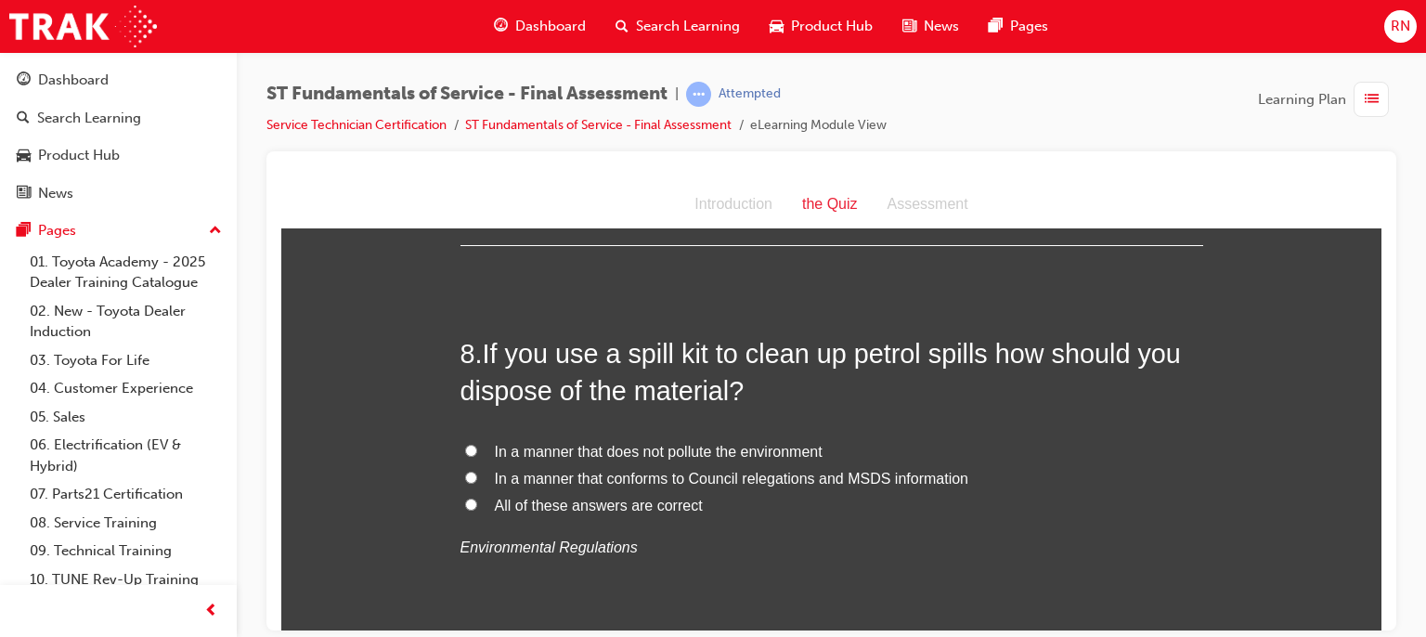
scroll to position [3045, 0]
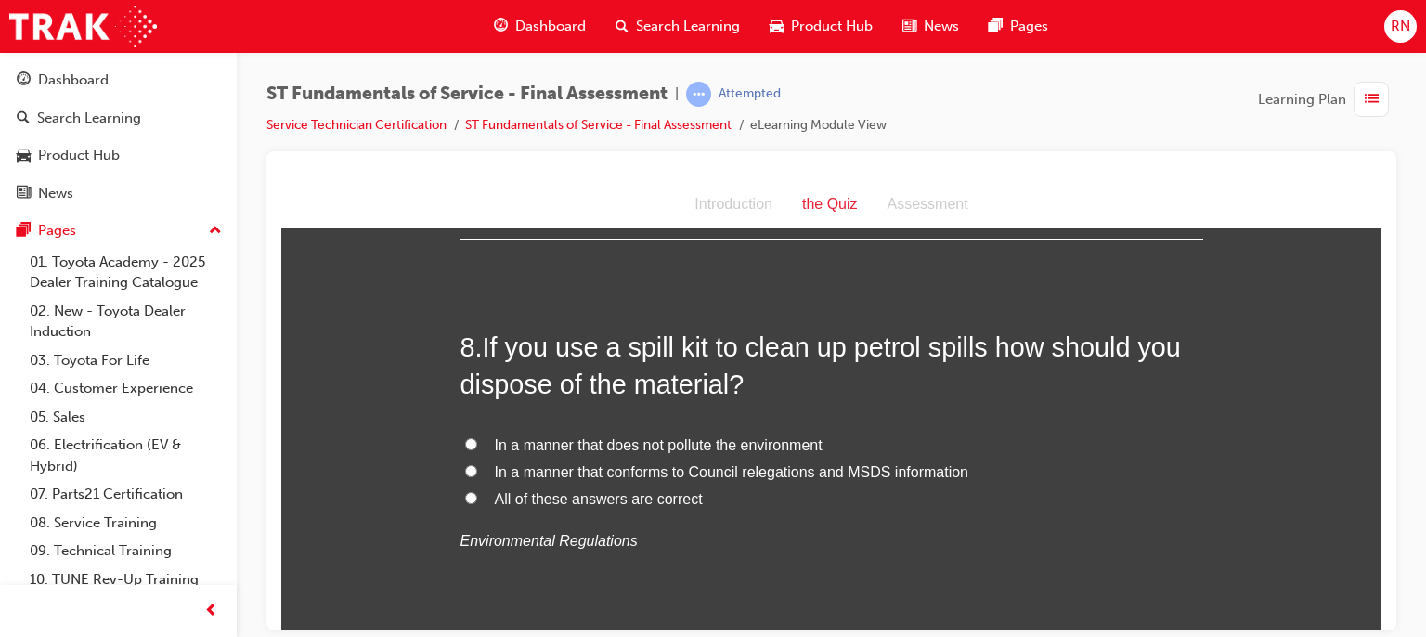
click at [571, 468] on span "In a manner that conforms to Council relegations and MSDS information" at bounding box center [732, 471] width 474 height 16
click at [477, 468] on input "In a manner that conforms to Council relegations and MSDS information" at bounding box center [471, 470] width 12 height 12
click at [1383, 620] on div at bounding box center [831, 390] width 1130 height 479
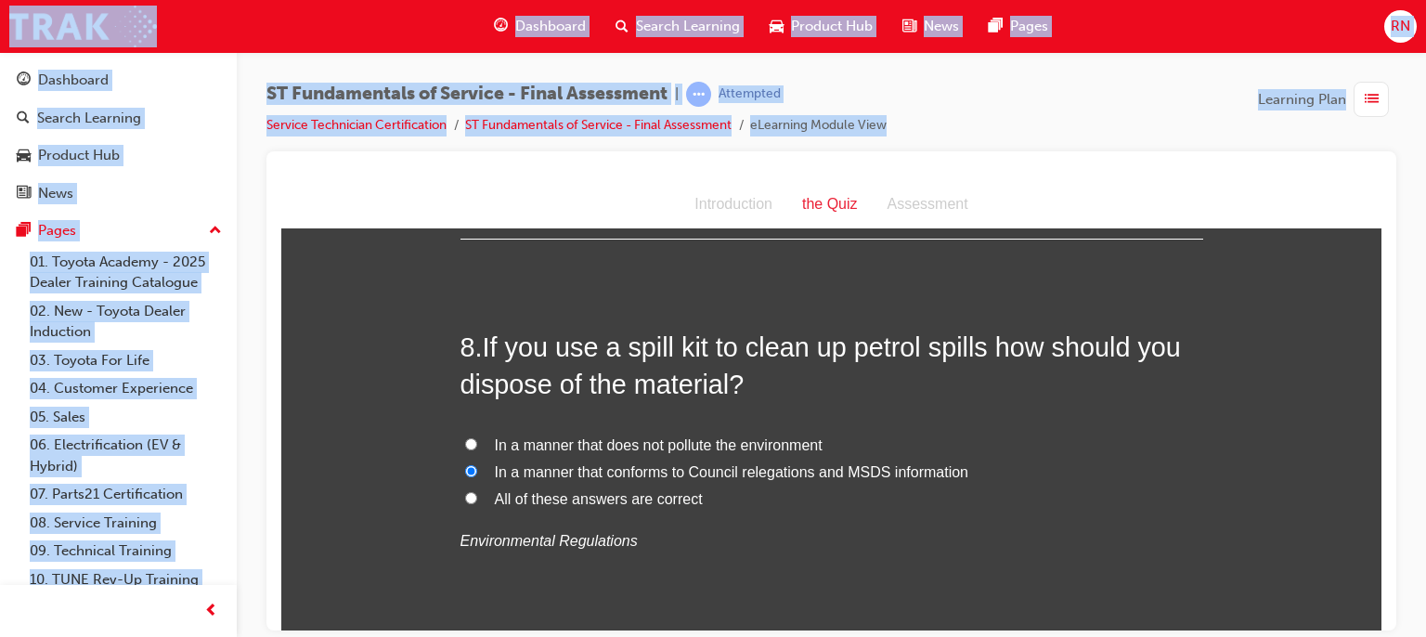
click at [1383, 620] on div at bounding box center [831, 390] width 1130 height 479
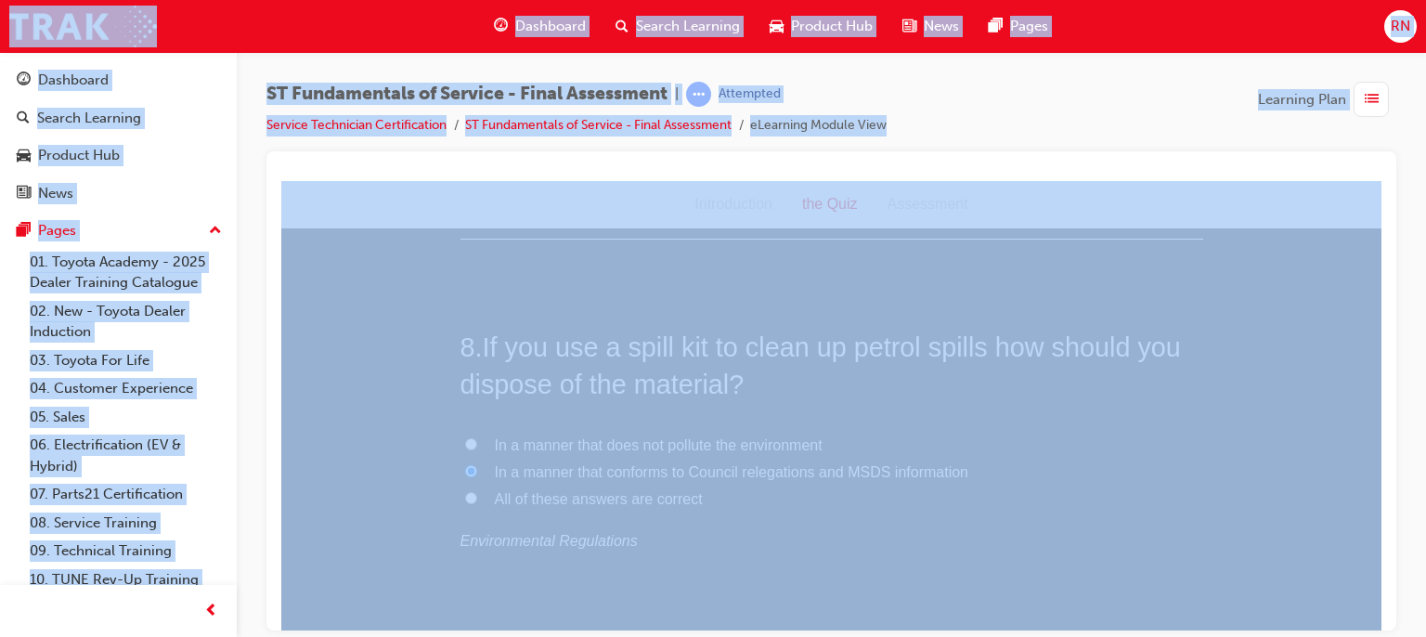
click at [1383, 620] on div at bounding box center [831, 390] width 1130 height 479
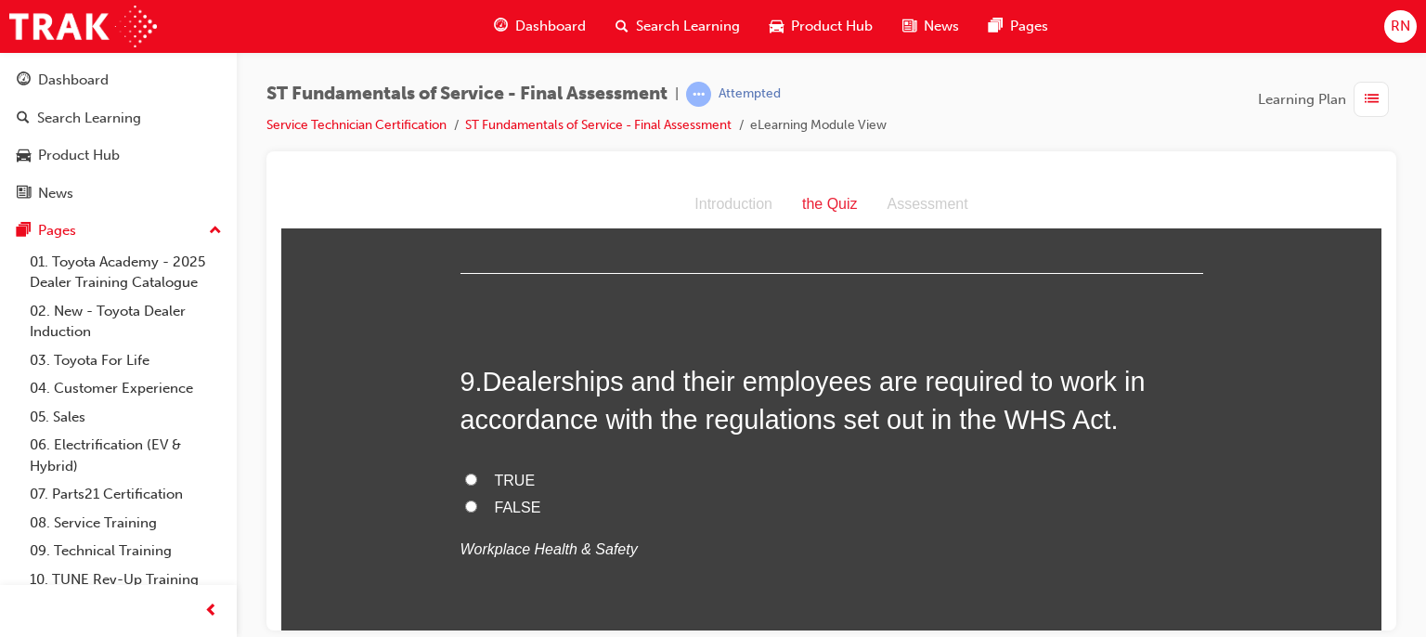
scroll to position [3465, 0]
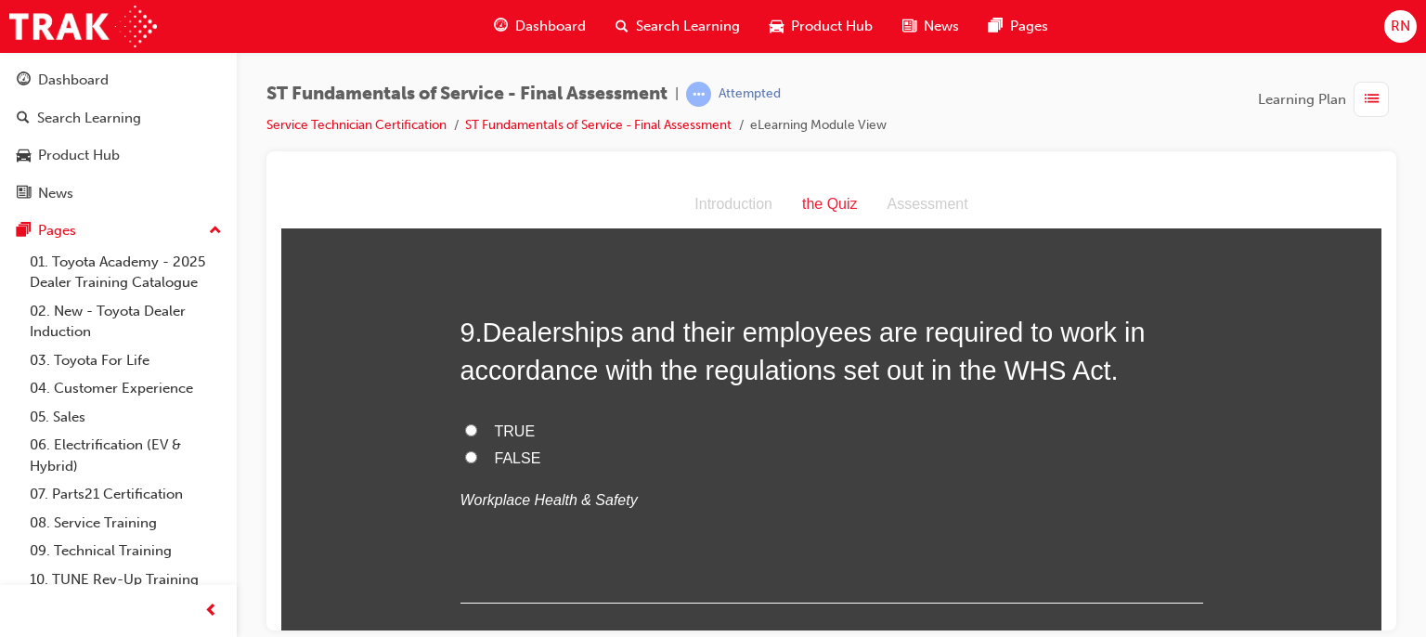
click at [520, 430] on span "TRUE" at bounding box center [515, 430] width 41 height 16
click at [477, 430] on input "TRUE" at bounding box center [471, 429] width 12 height 12
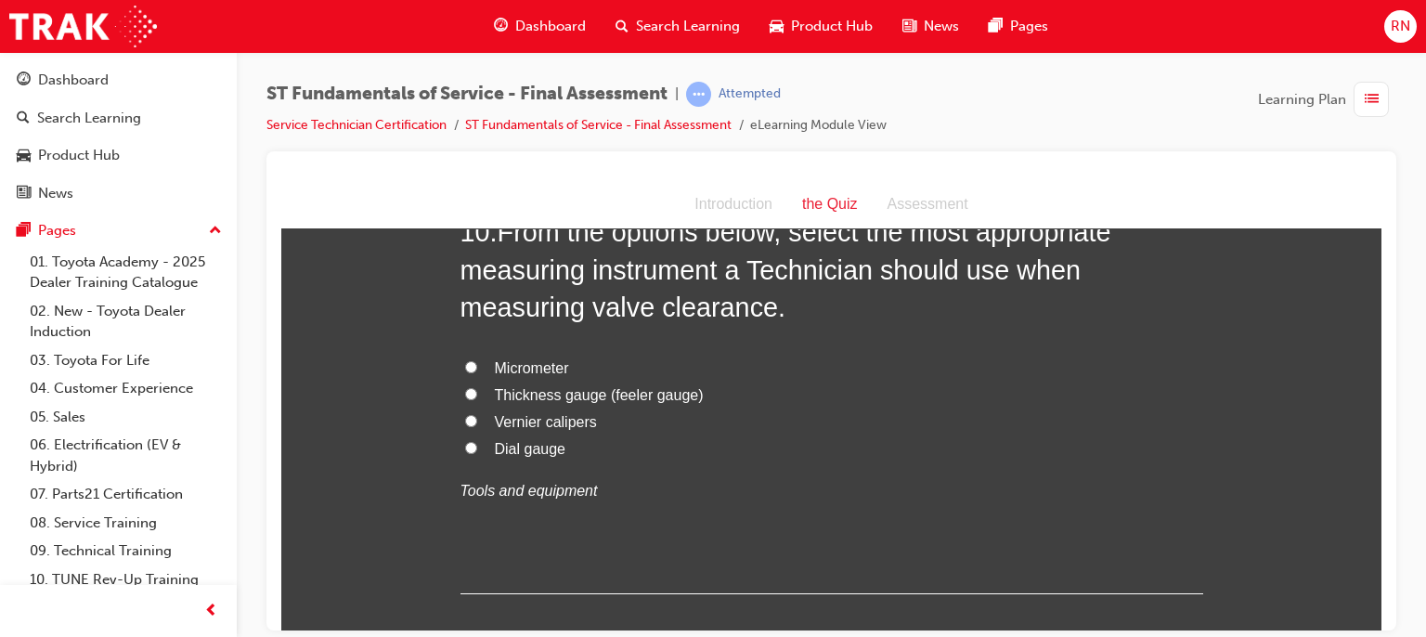
scroll to position [3907, 0]
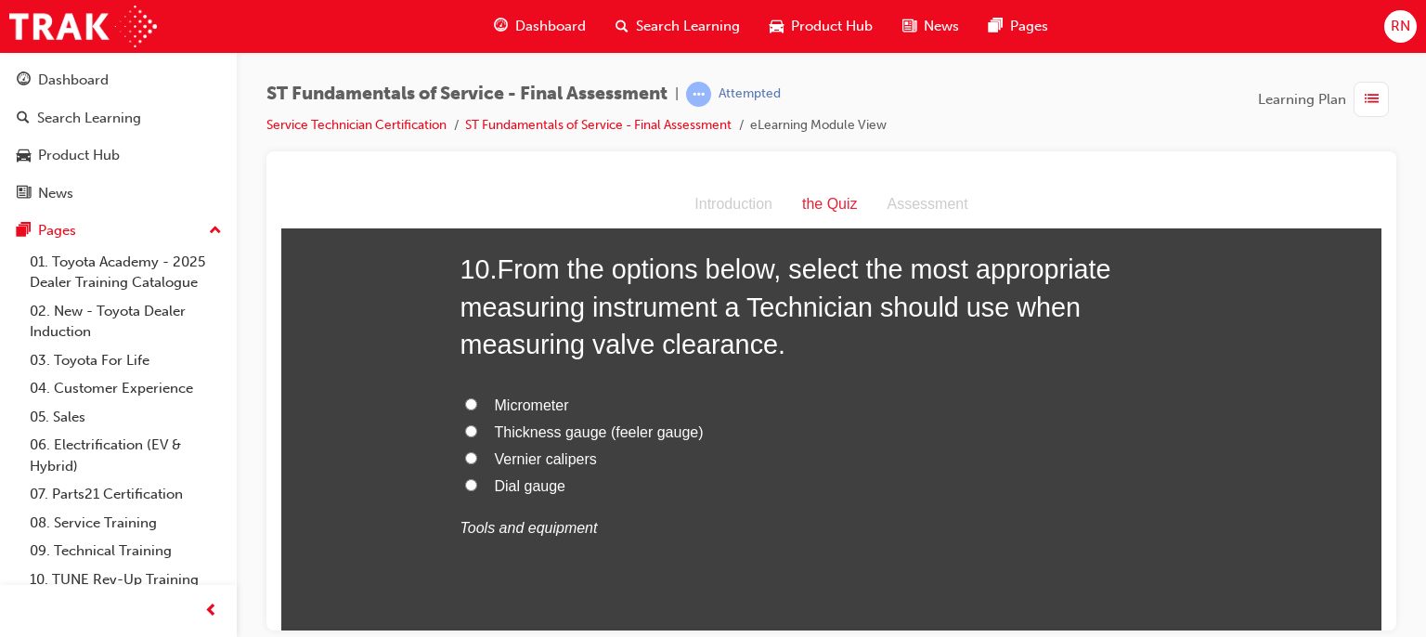
click at [607, 427] on span "Thickness gauge (feeler gauge)" at bounding box center [599, 431] width 209 height 16
click at [477, 427] on input "Thickness gauge (feeler gauge)" at bounding box center [471, 430] width 12 height 12
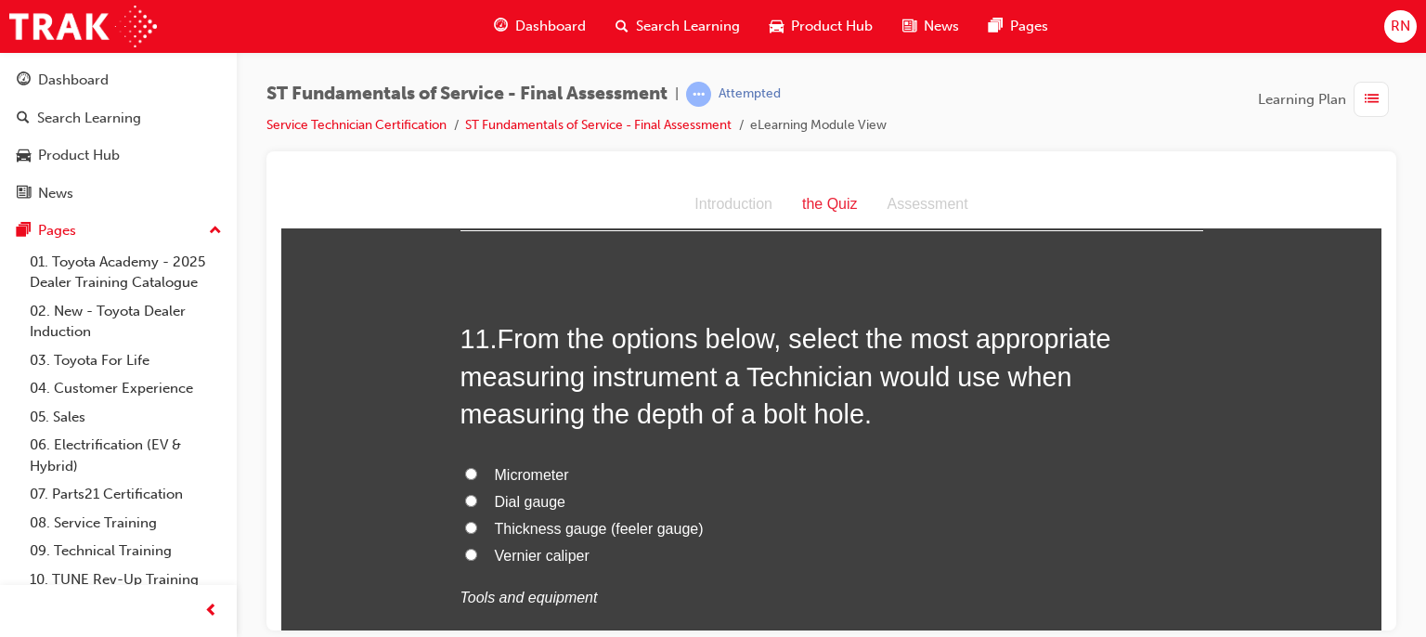
scroll to position [4316, 0]
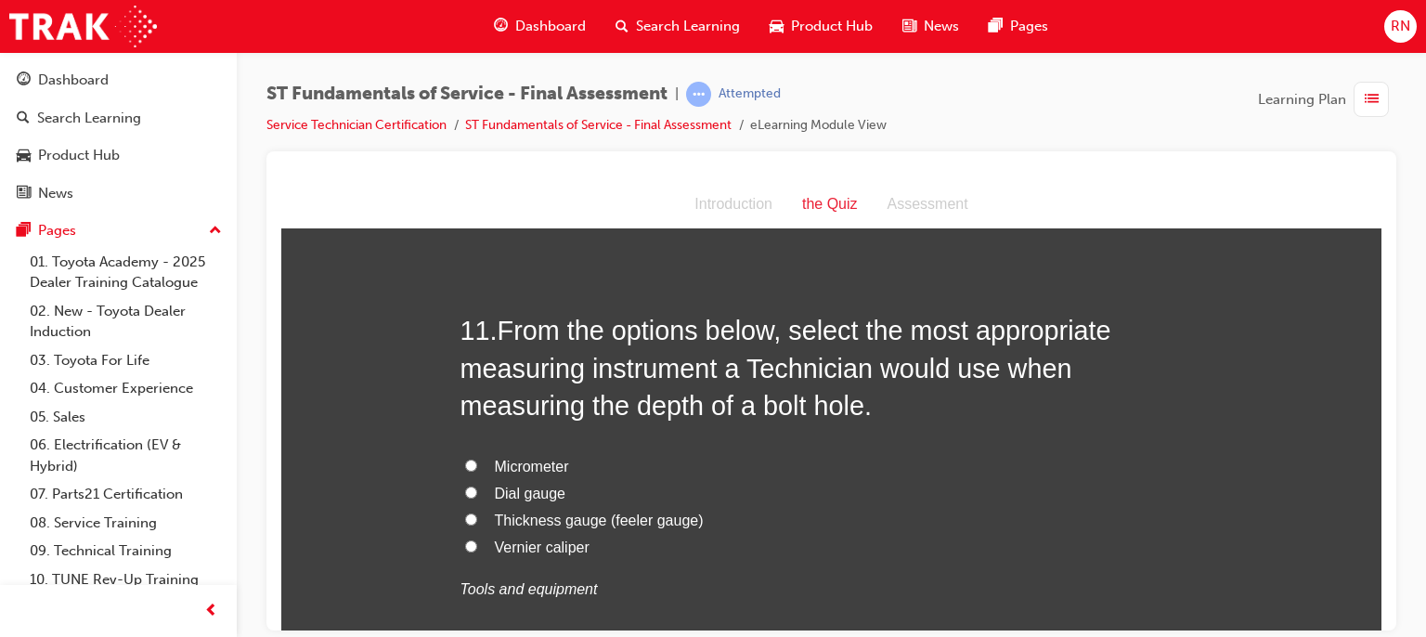
click at [524, 547] on span "Vernier caliper" at bounding box center [542, 547] width 95 height 16
click at [477, 547] on input "Vernier caliper" at bounding box center [471, 545] width 12 height 12
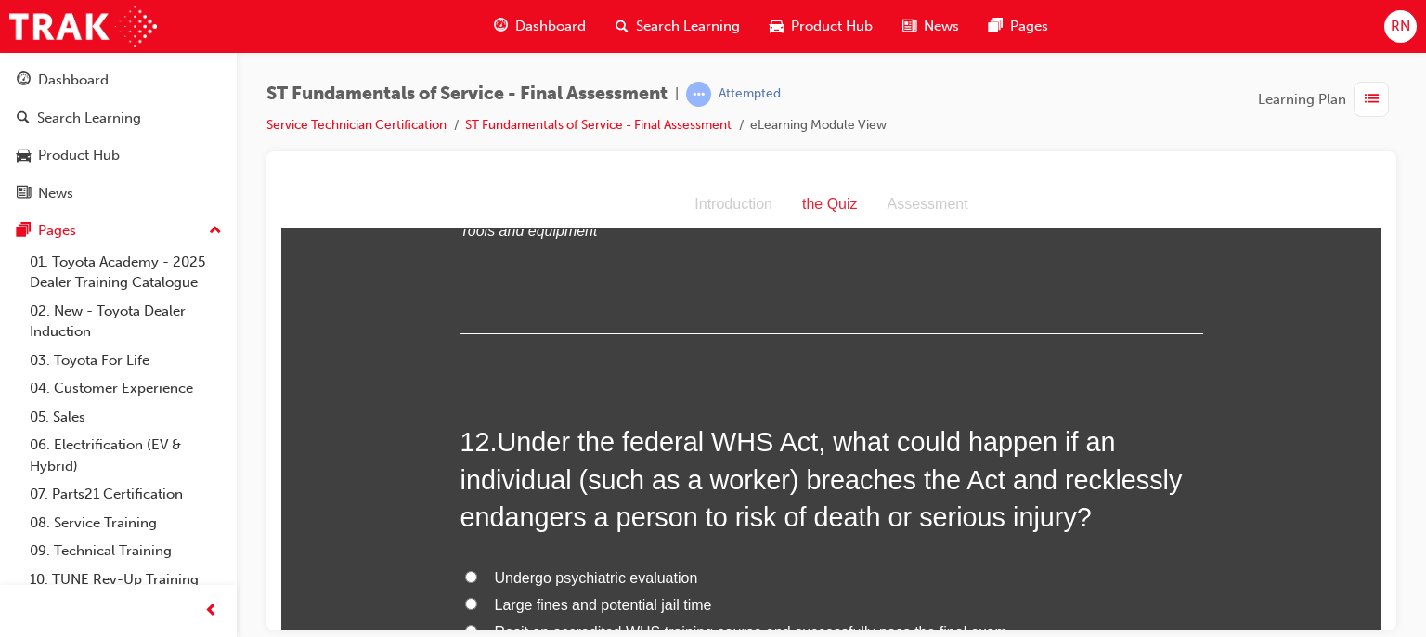
scroll to position [4735, 0]
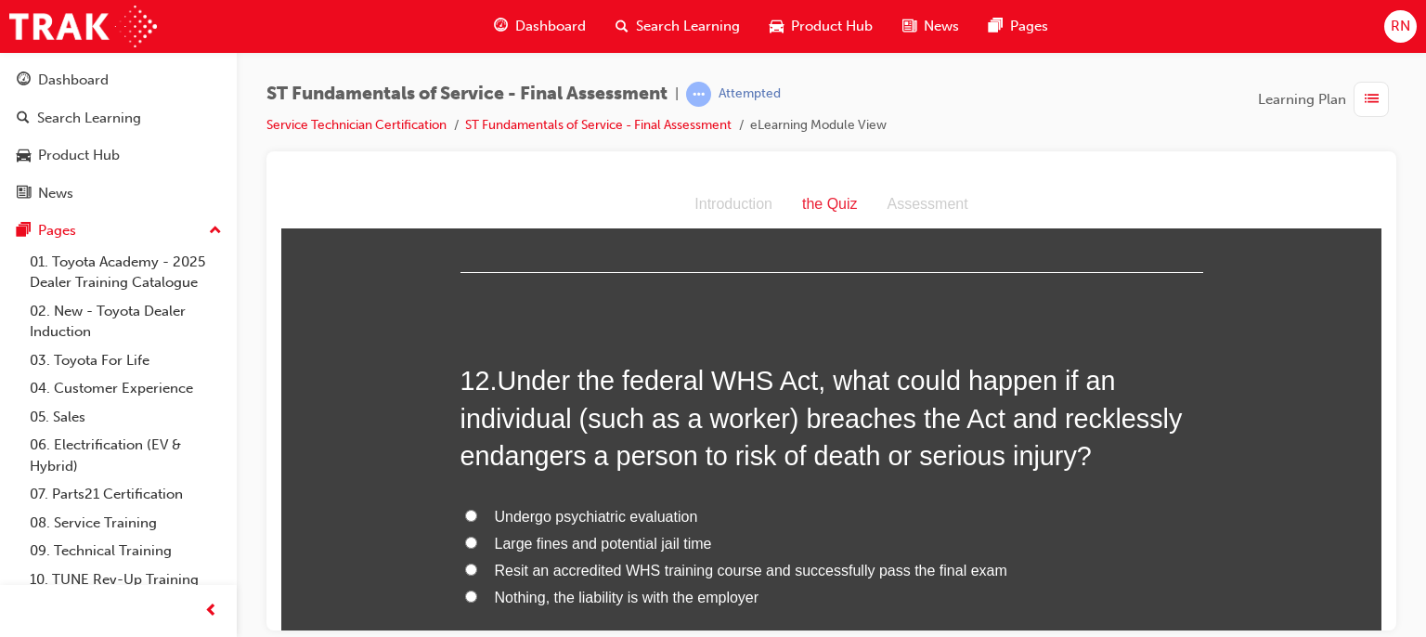
click at [551, 535] on span "Large fines and potential jail time" at bounding box center [603, 543] width 217 height 16
click at [477, 536] on input "Large fines and potential jail time" at bounding box center [471, 542] width 12 height 12
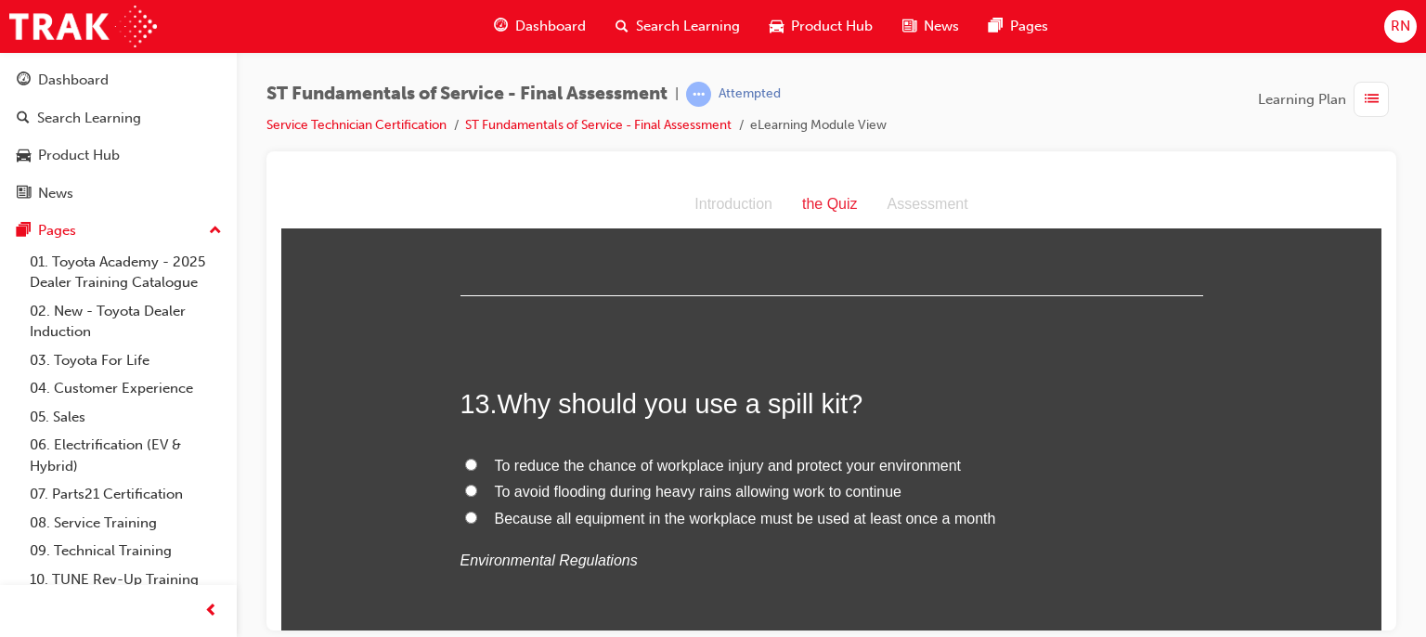
scroll to position [5218, 0]
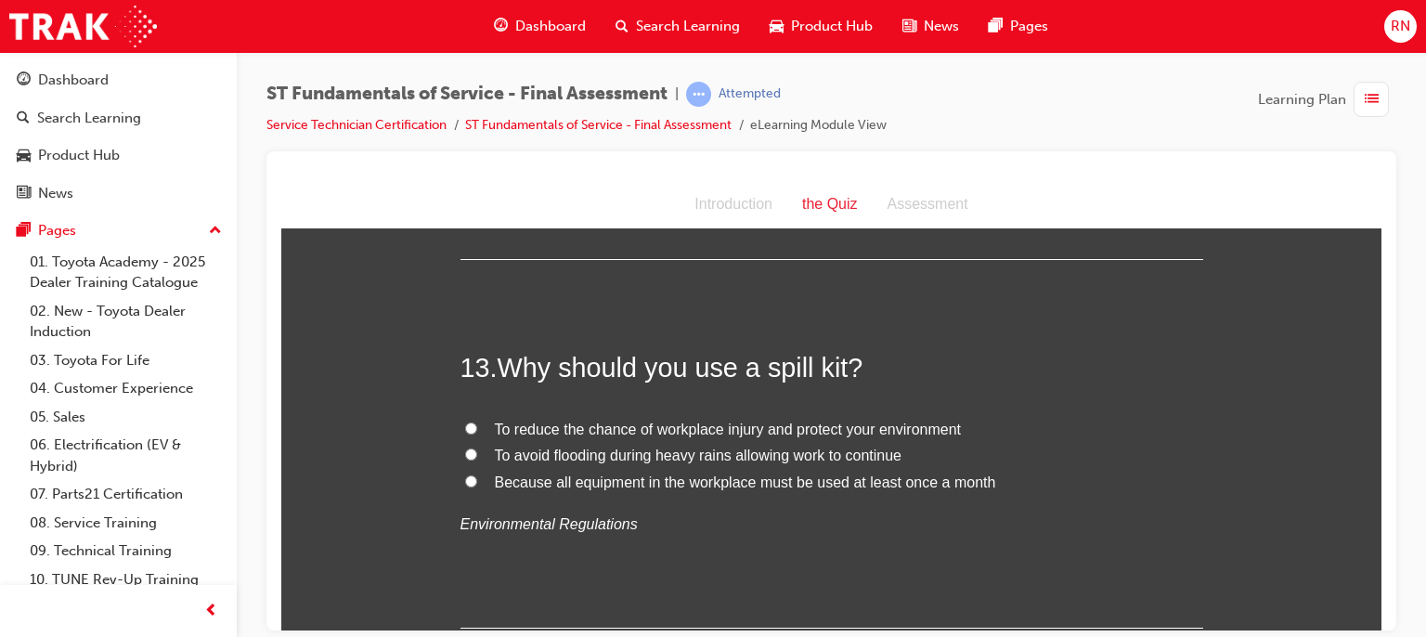
click at [612, 424] on span "To reduce the chance of workplace injury and protect your environment" at bounding box center [728, 429] width 467 height 16
click at [477, 424] on input "To reduce the chance of workplace injury and protect your environment" at bounding box center [471, 428] width 12 height 12
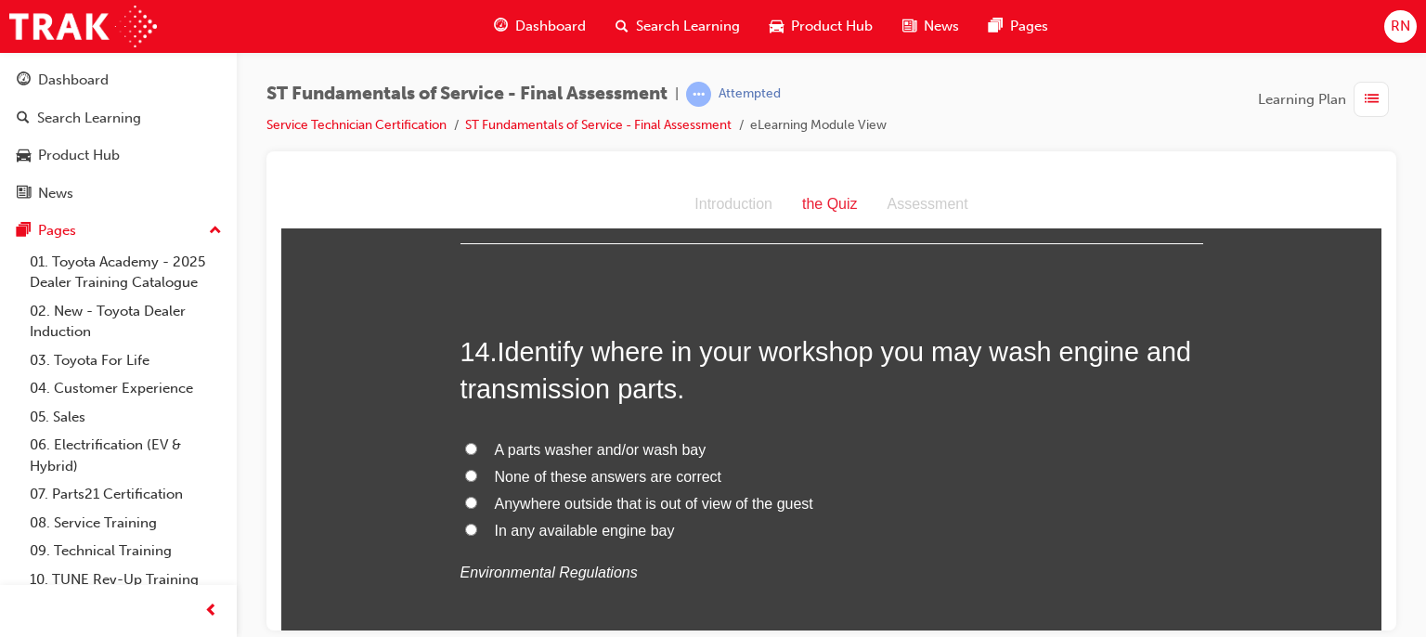
scroll to position [5616, 0]
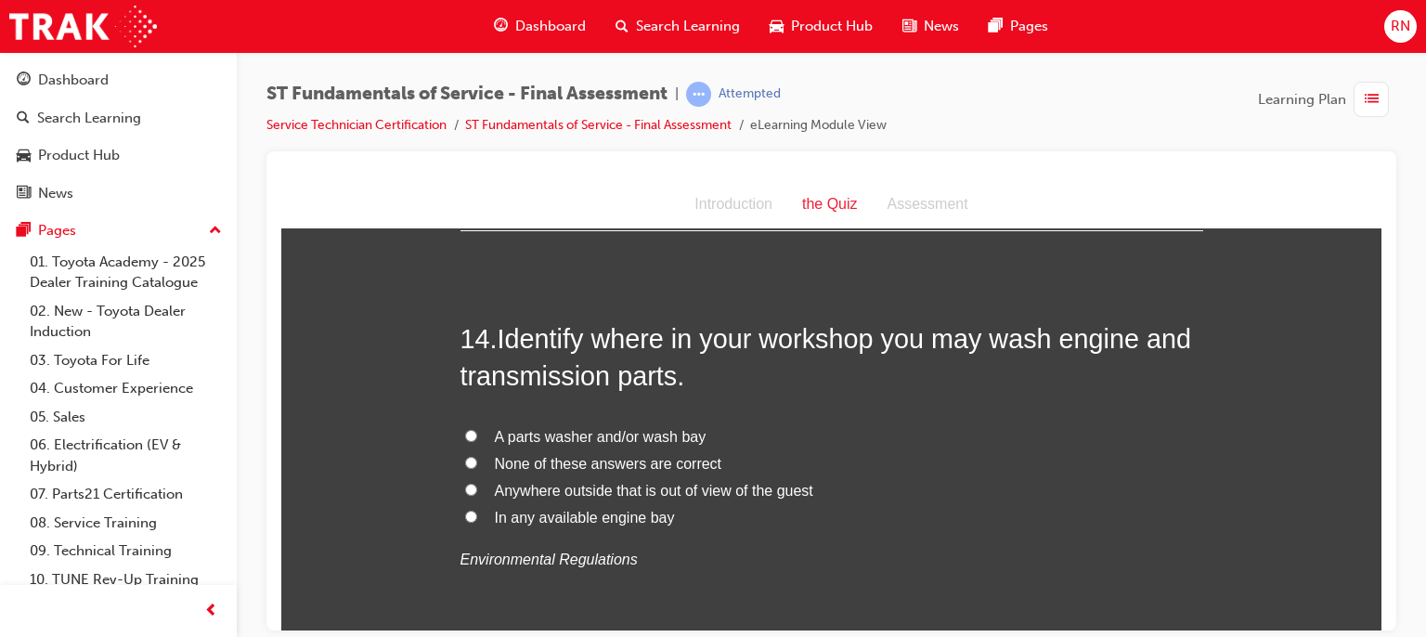
click at [526, 461] on span "None of these answers are correct" at bounding box center [608, 463] width 227 height 16
click at [477, 461] on input "None of these answers are correct" at bounding box center [471, 462] width 12 height 12
click at [508, 435] on span "A parts washer and/or wash bay" at bounding box center [601, 436] width 212 height 16
click at [477, 435] on input "A parts washer and/or wash bay" at bounding box center [471, 435] width 12 height 12
click at [461, 452] on label "None of these answers are correct" at bounding box center [832, 463] width 743 height 27
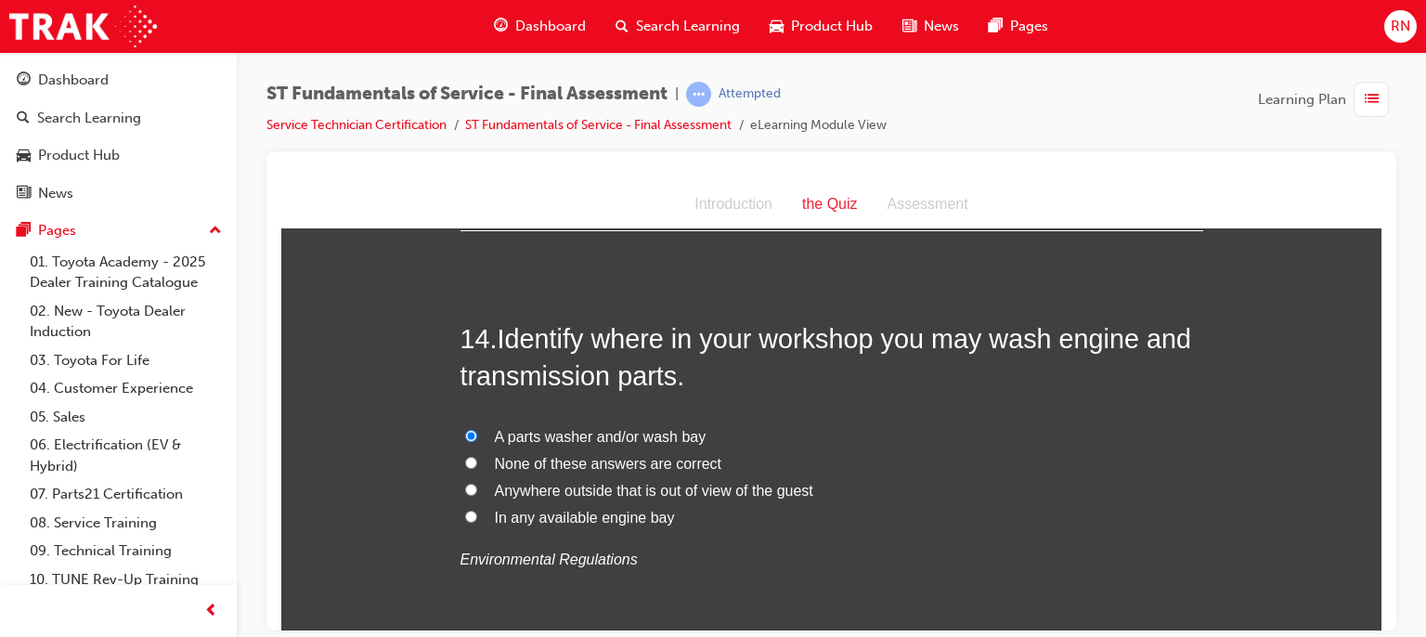
click at [465, 456] on input "None of these answers are correct" at bounding box center [471, 462] width 12 height 12
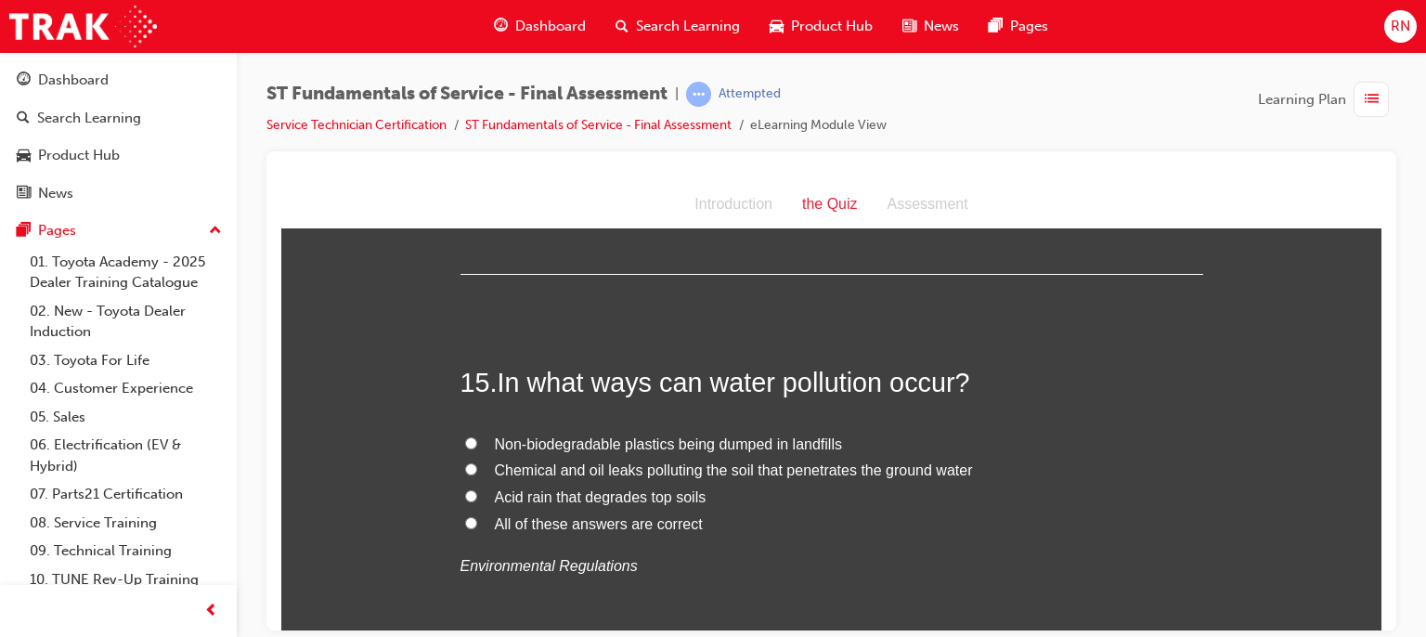
scroll to position [6011, 0]
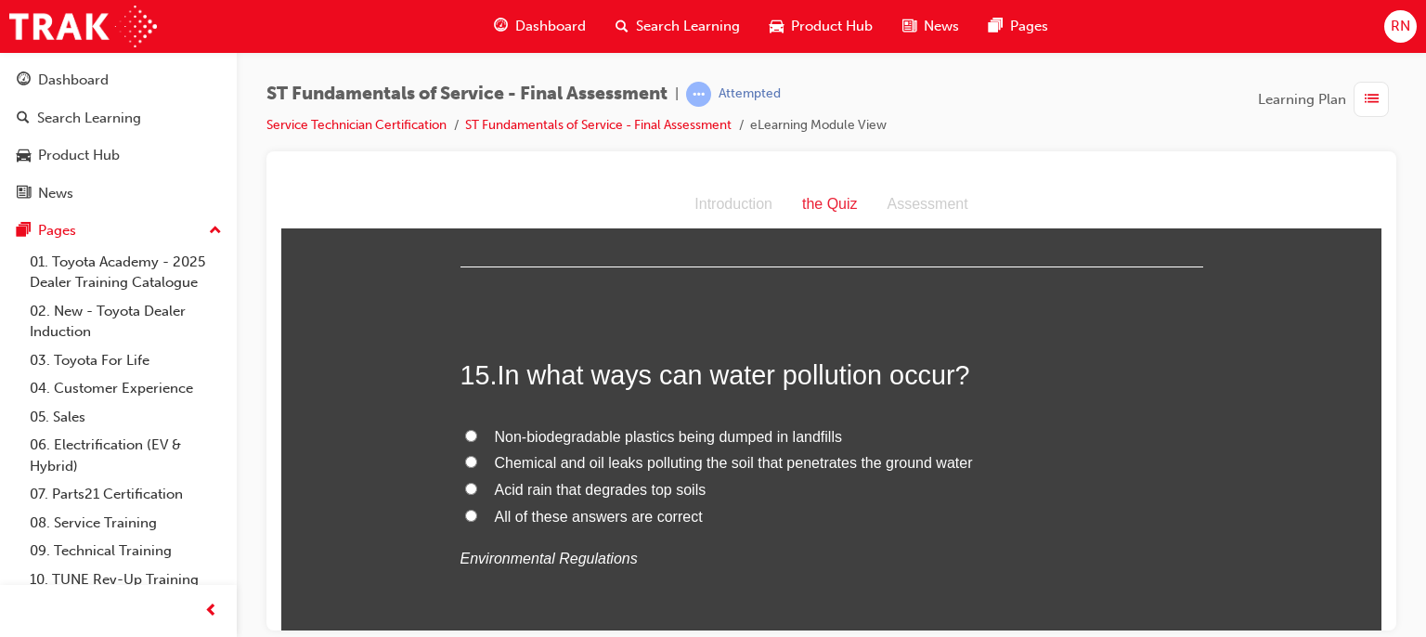
click at [630, 462] on span "Chemical and oil leaks polluting the soil that penetrates the ground water" at bounding box center [734, 462] width 478 height 16
click at [477, 462] on input "Chemical and oil leaks polluting the soil that penetrates the ground water" at bounding box center [471, 461] width 12 height 12
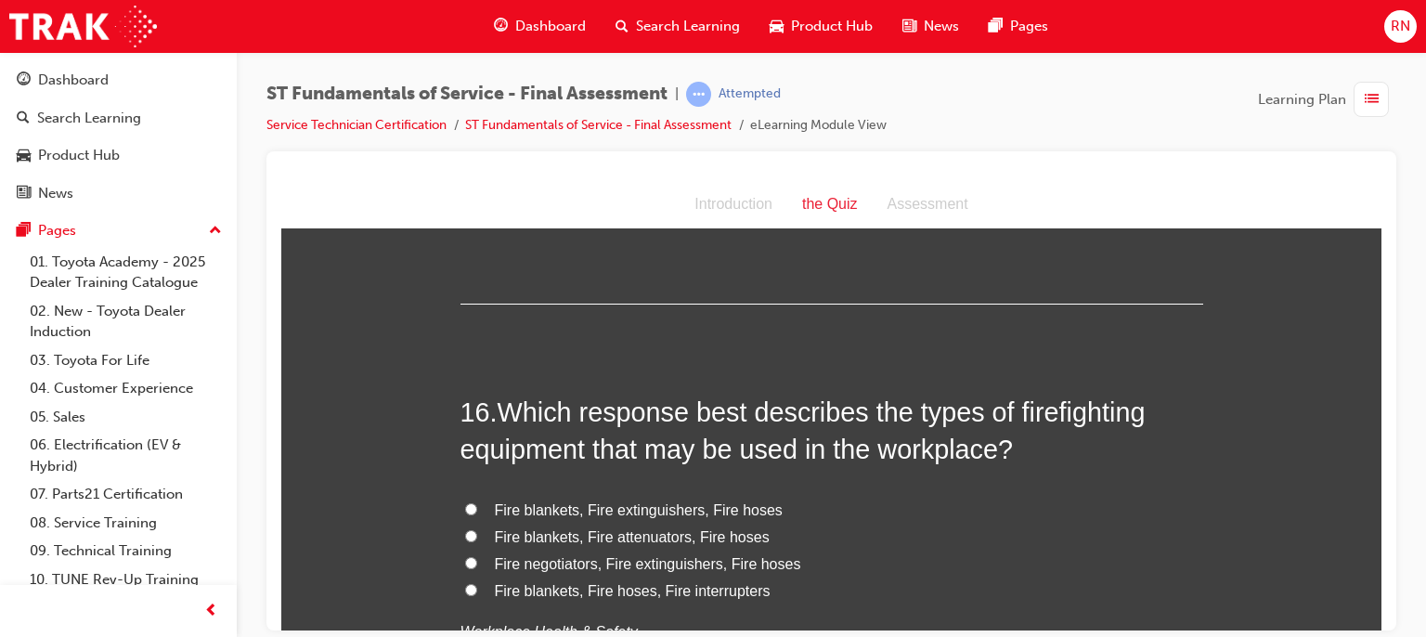
scroll to position [6444, 0]
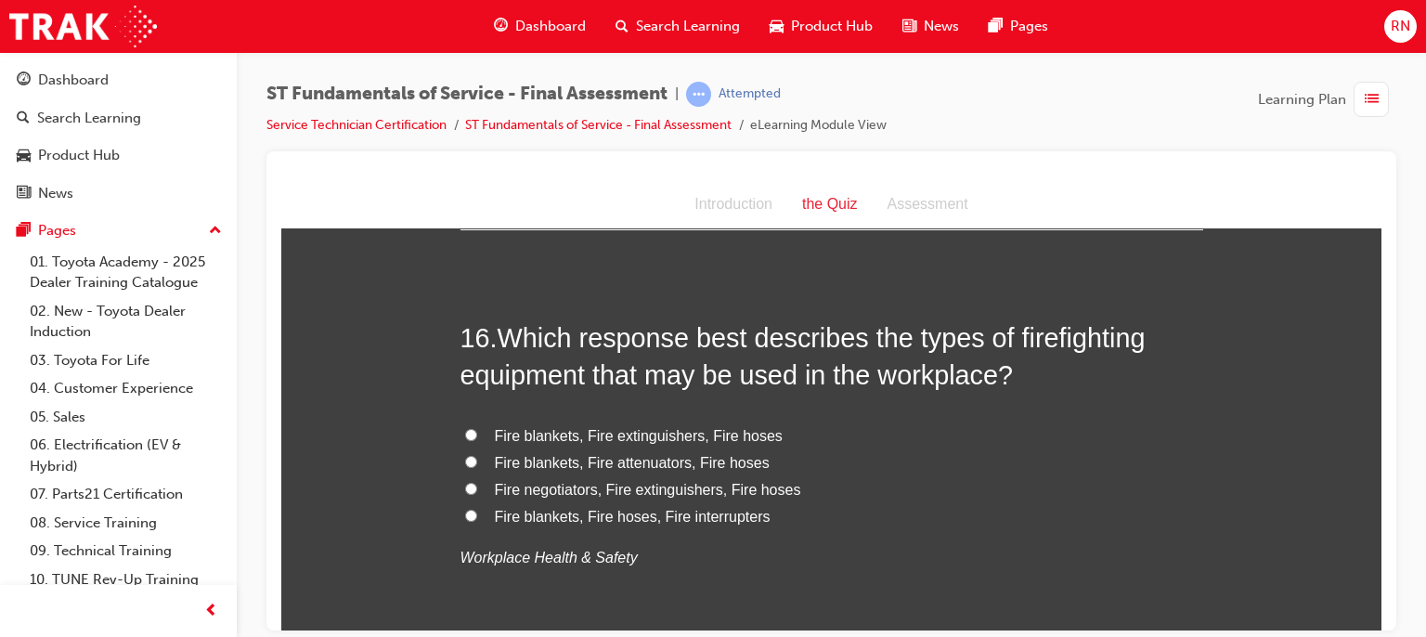
click at [546, 487] on span "Fire negotiators, Fire extinguishers, Fire hoses" at bounding box center [648, 489] width 306 height 16
click at [477, 487] on input "Fire negotiators, Fire extinguishers, Fire hoses" at bounding box center [471, 488] width 12 height 12
click at [613, 510] on span "Fire blankets, Fire hoses, Fire interrupters" at bounding box center [633, 516] width 276 height 16
click at [477, 510] on input "Fire blankets, Fire hoses, Fire interrupters" at bounding box center [471, 515] width 12 height 12
click at [627, 430] on span "Fire blankets, Fire extinguishers, Fire hoses" at bounding box center [639, 435] width 288 height 16
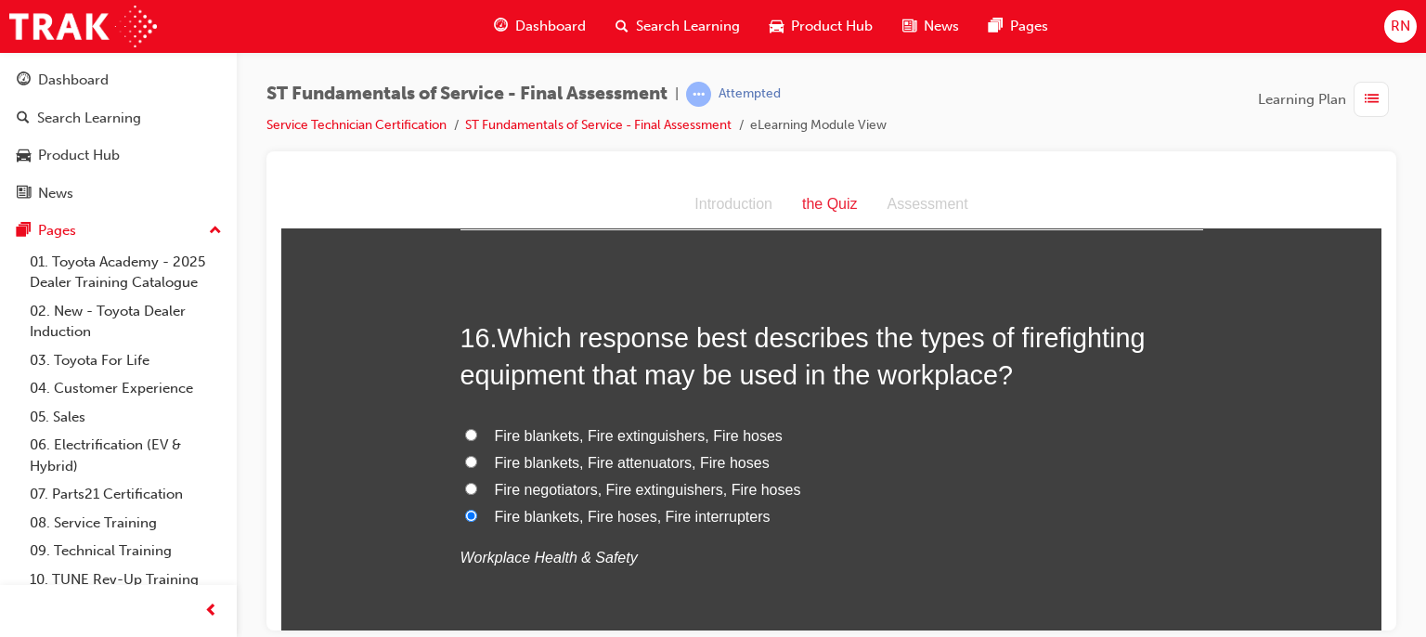
click at [477, 430] on input "Fire blankets, Fire extinguishers, Fire hoses" at bounding box center [471, 434] width 12 height 12
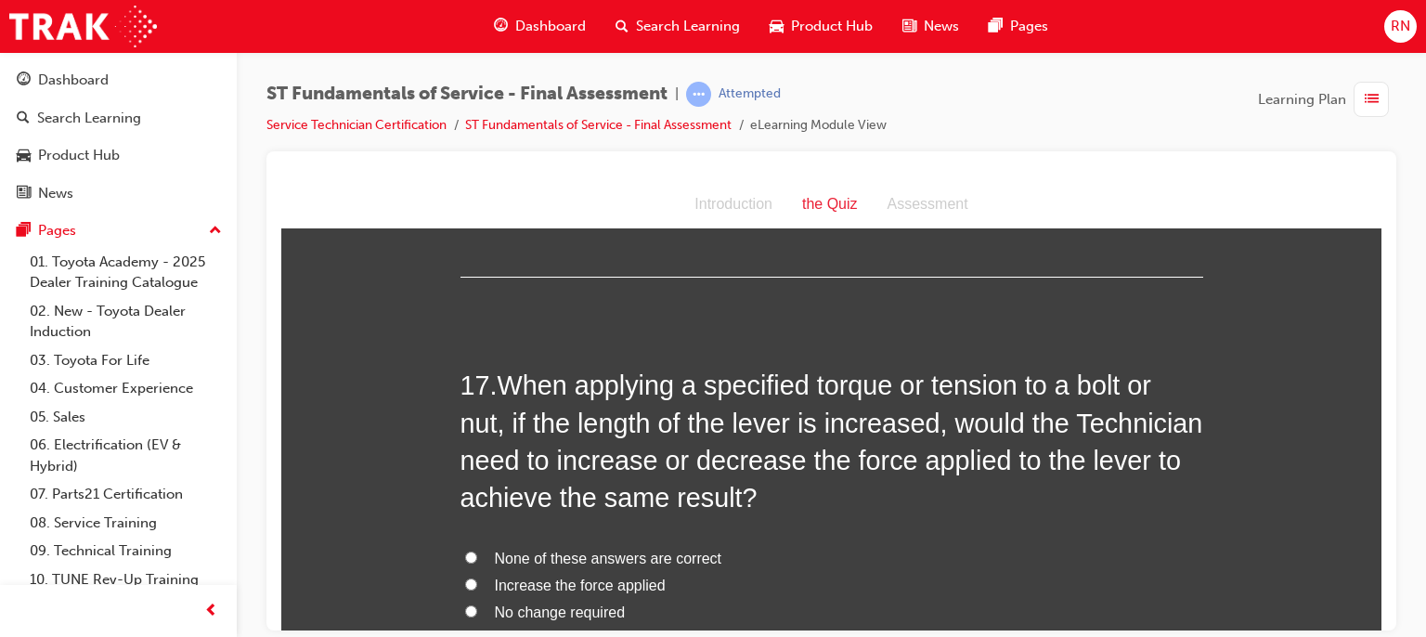
scroll to position [6889, 0]
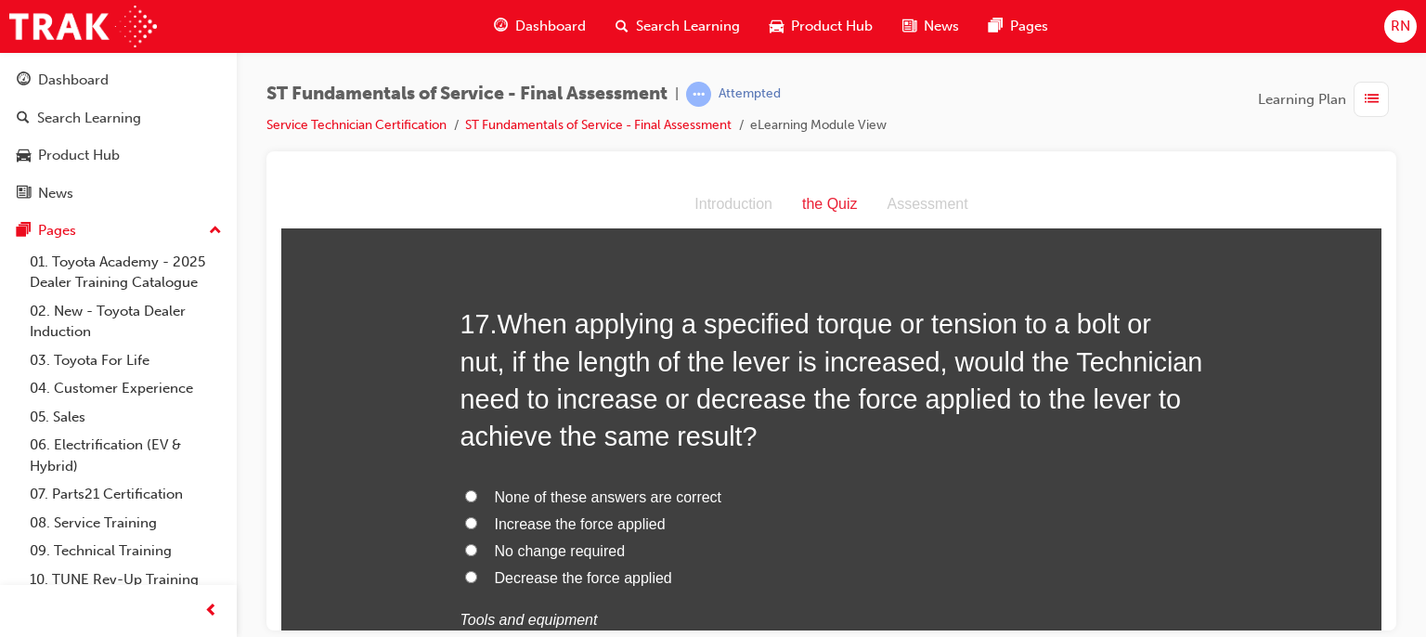
click at [546, 570] on span "Decrease the force applied" at bounding box center [583, 577] width 177 height 16
click at [477, 570] on input "Decrease the force applied" at bounding box center [471, 576] width 12 height 12
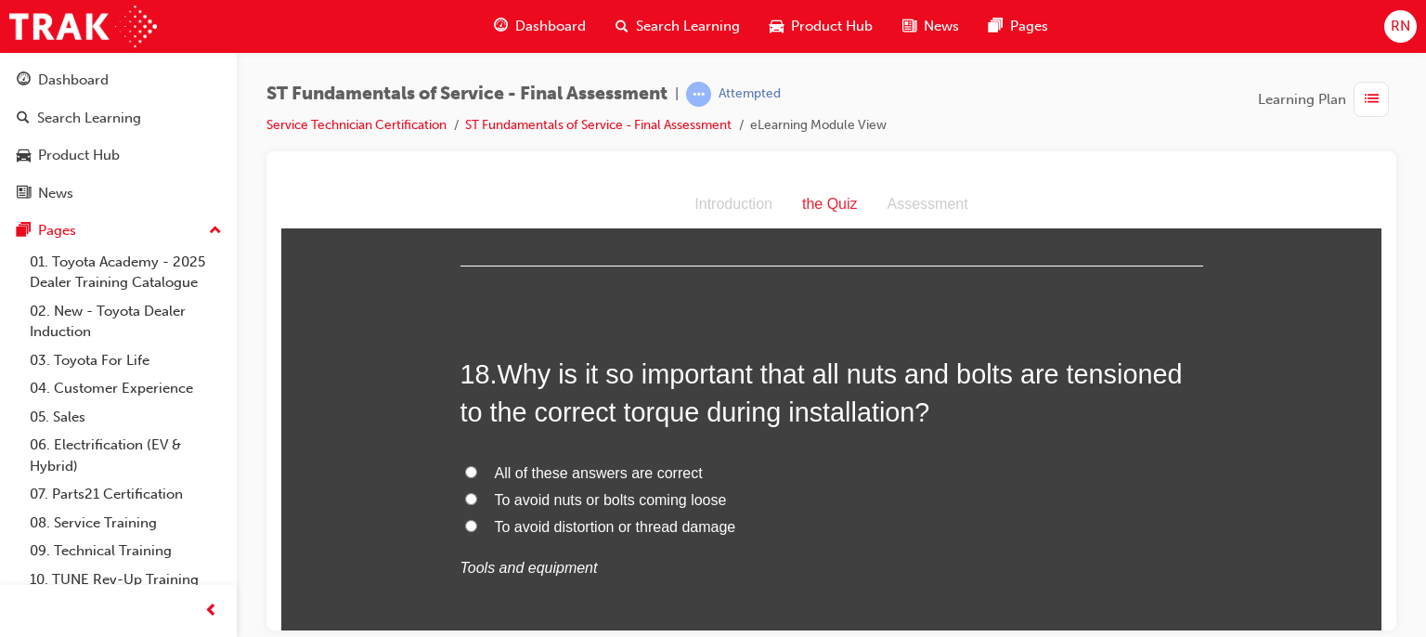
scroll to position [7347, 0]
click at [631, 490] on span "To avoid nuts or bolts coming loose" at bounding box center [611, 498] width 232 height 16
click at [477, 491] on input "To avoid nuts or bolts coming loose" at bounding box center [471, 497] width 12 height 12
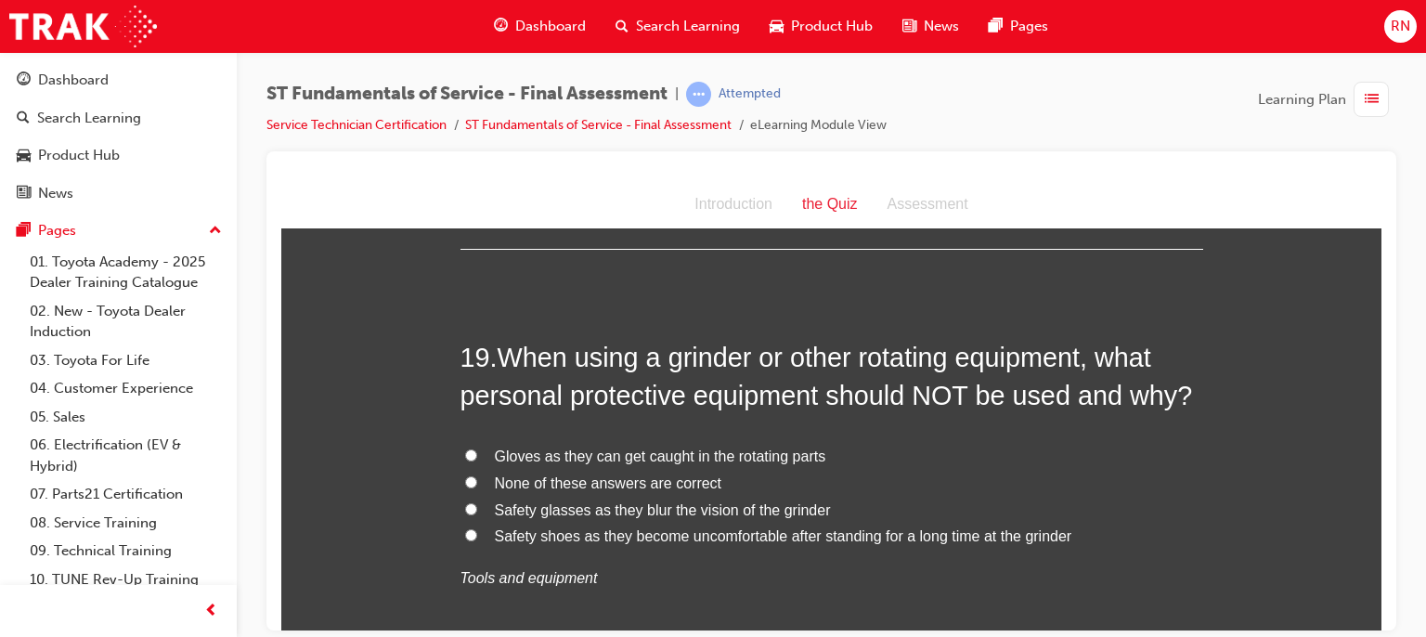
scroll to position [7793, 0]
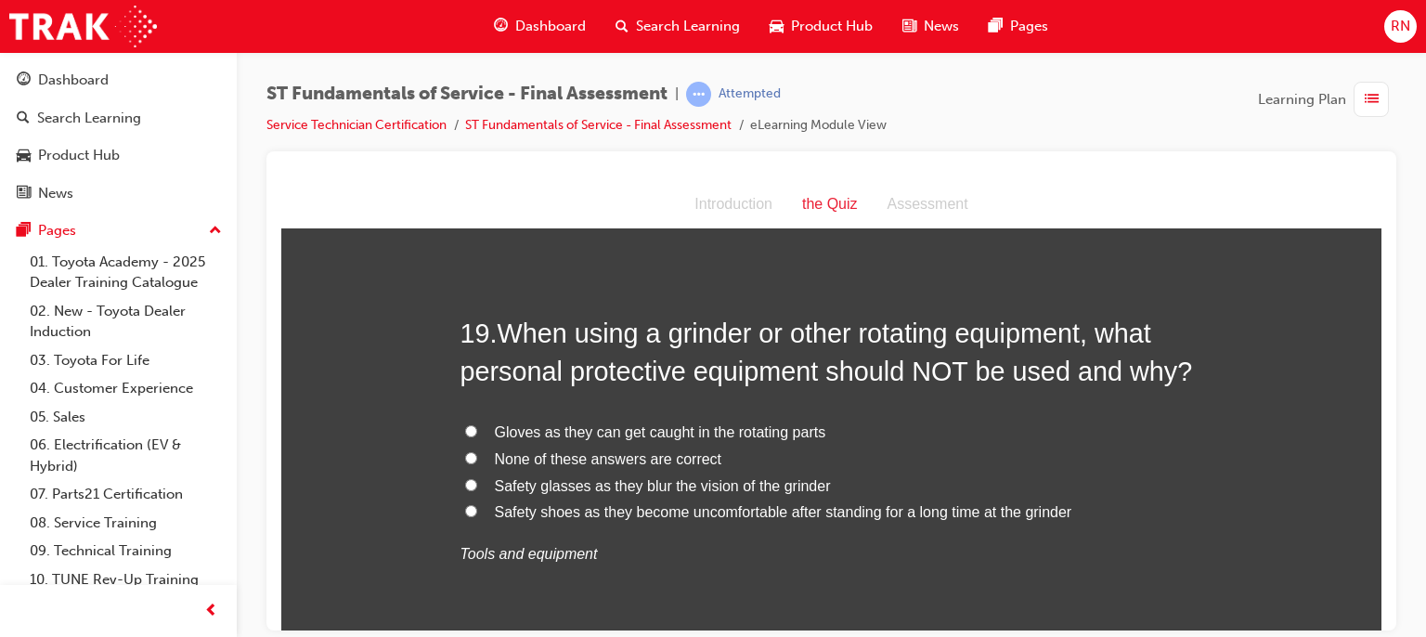
click at [589, 434] on span "Gloves as they can get caught in the rotating parts" at bounding box center [660, 431] width 331 height 16
click at [477, 434] on input "Gloves as they can get caught in the rotating parts" at bounding box center [471, 430] width 12 height 12
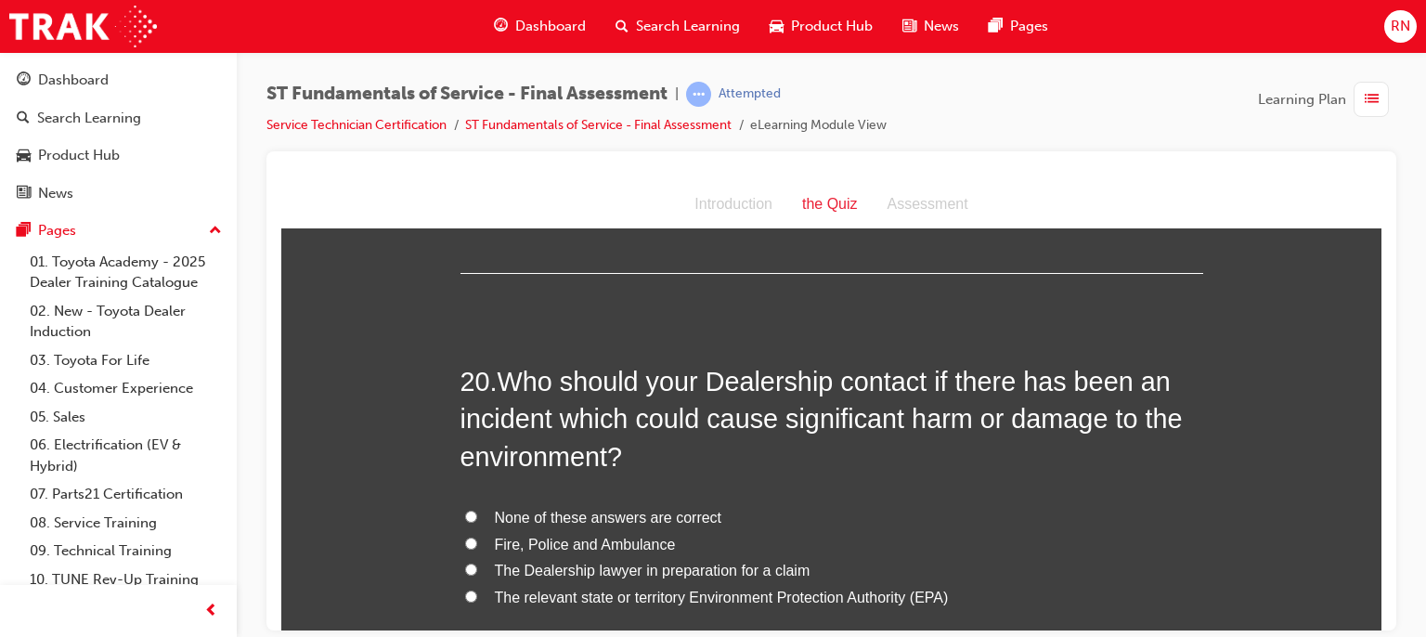
scroll to position [8239, 0]
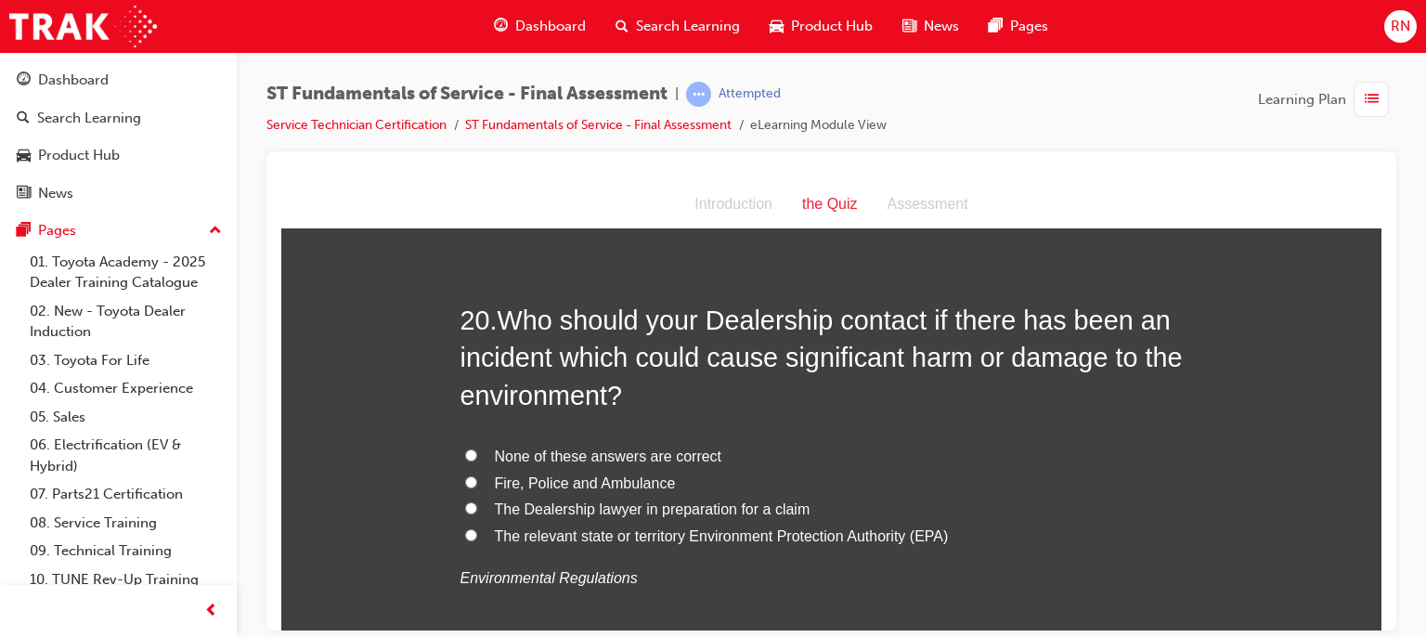
click at [601, 530] on span "The relevant state or territory Environment Protection Authority (EPA)" at bounding box center [722, 535] width 454 height 16
click at [477, 530] on input "The relevant state or territory Environment Protection Authority (EPA)" at bounding box center [471, 534] width 12 height 12
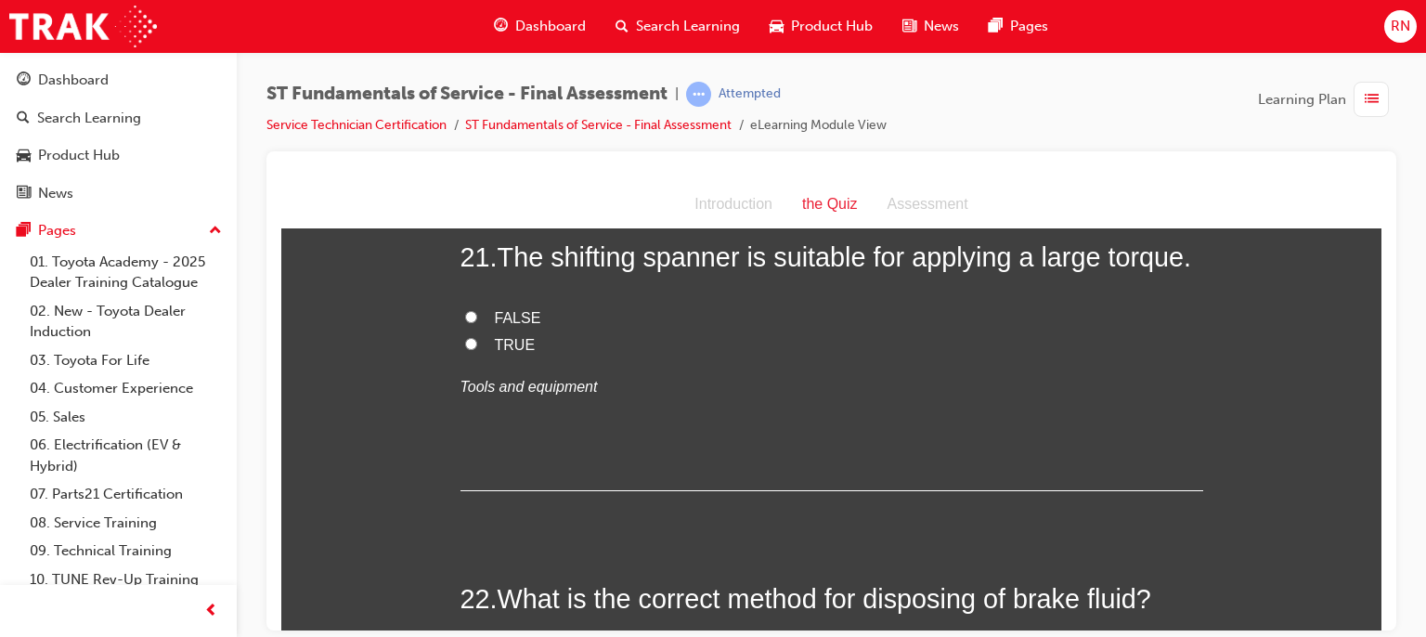
scroll to position [8784, 0]
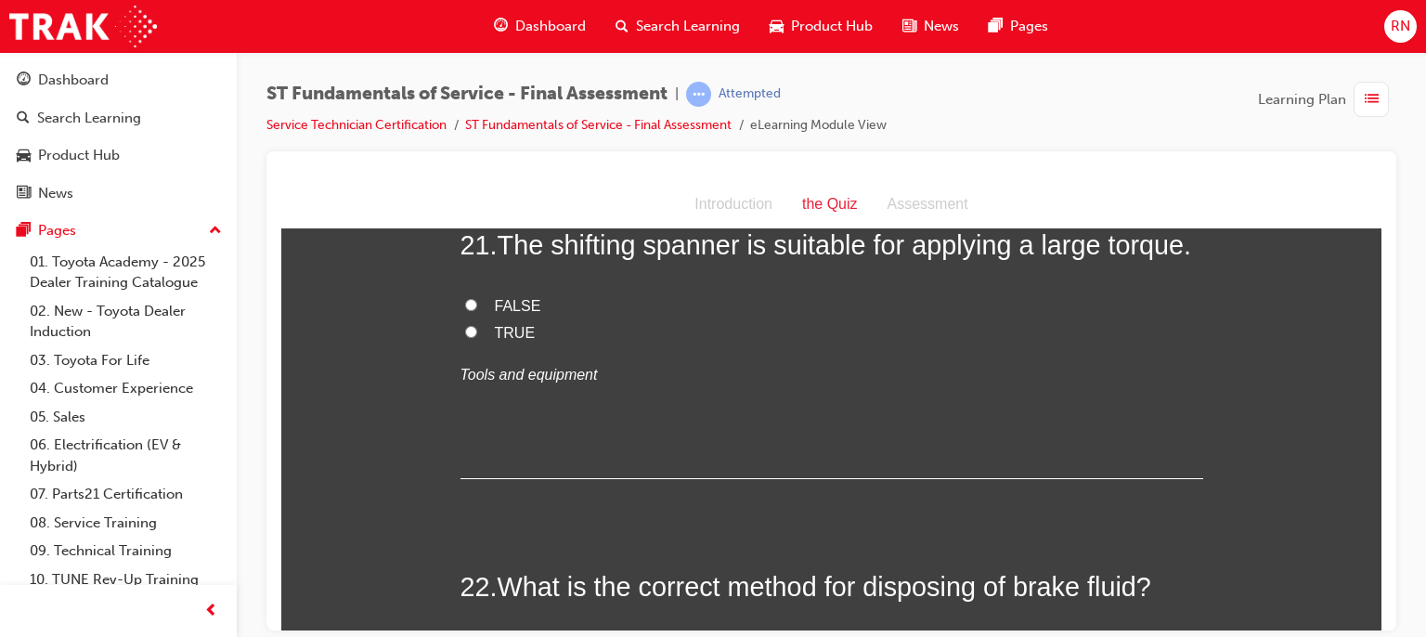
click at [500, 300] on span "FALSE" at bounding box center [518, 305] width 46 height 16
click at [477, 300] on input "FALSE" at bounding box center [471, 304] width 12 height 12
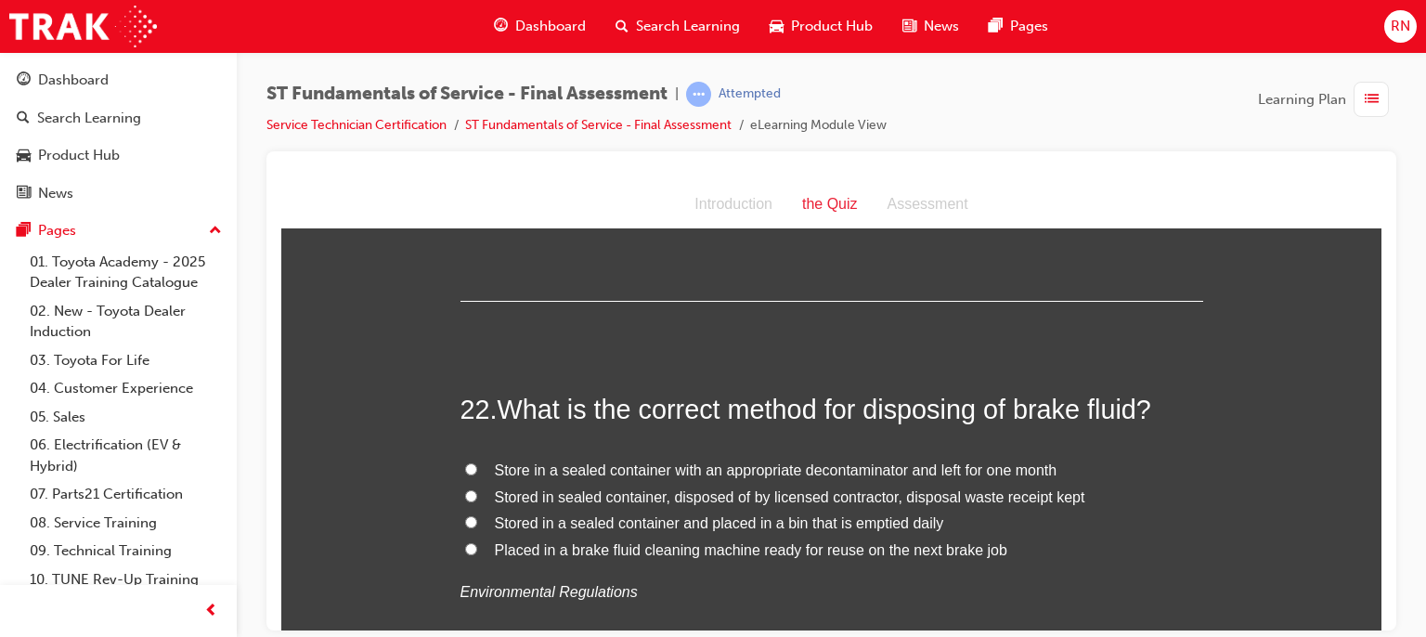
scroll to position [8969, 0]
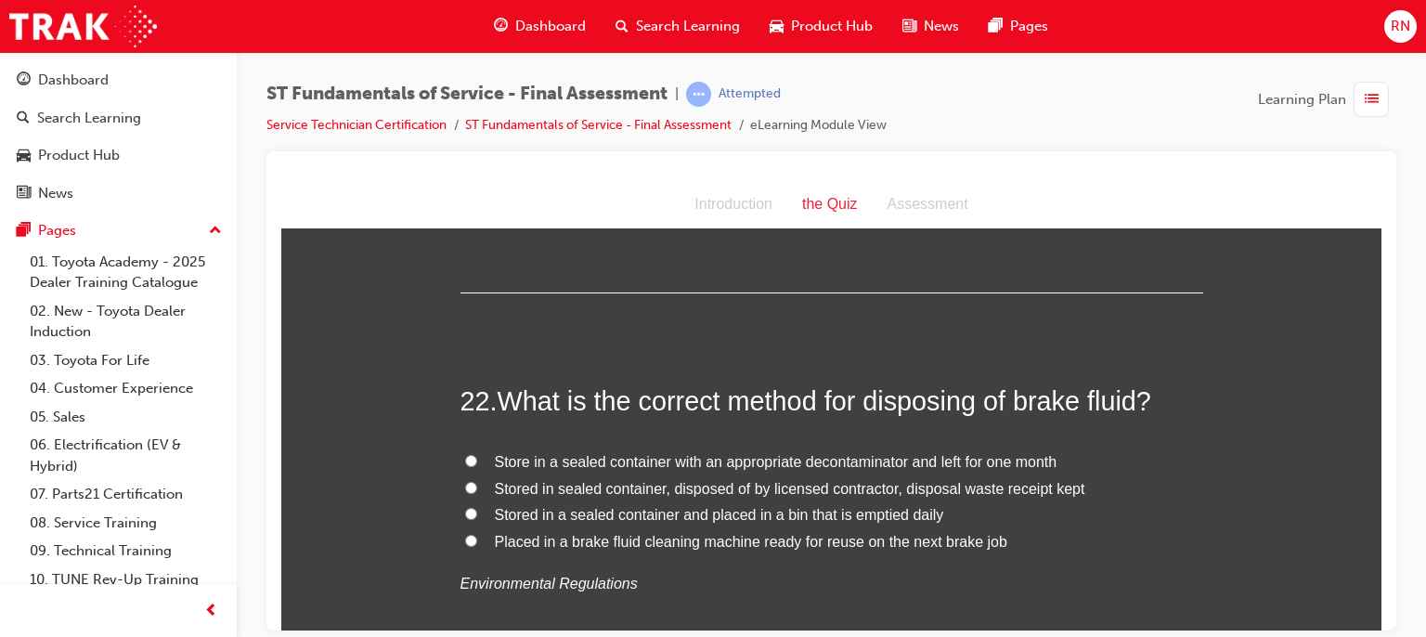
click at [903, 480] on span "Stored in sealed container, disposed of by licensed contractor, disposal waste …" at bounding box center [790, 488] width 591 height 16
click at [477, 481] on input "Stored in sealed container, disposed of by licensed contractor, disposal waste …" at bounding box center [471, 487] width 12 height 12
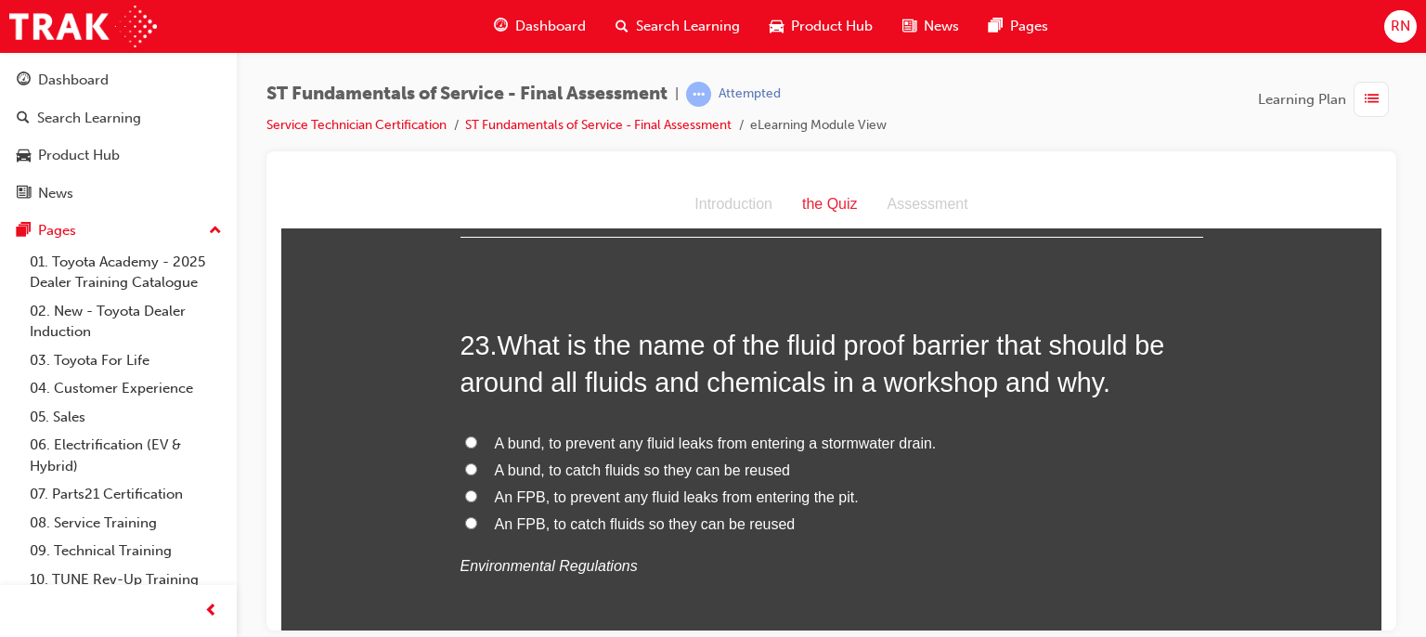
scroll to position [9427, 0]
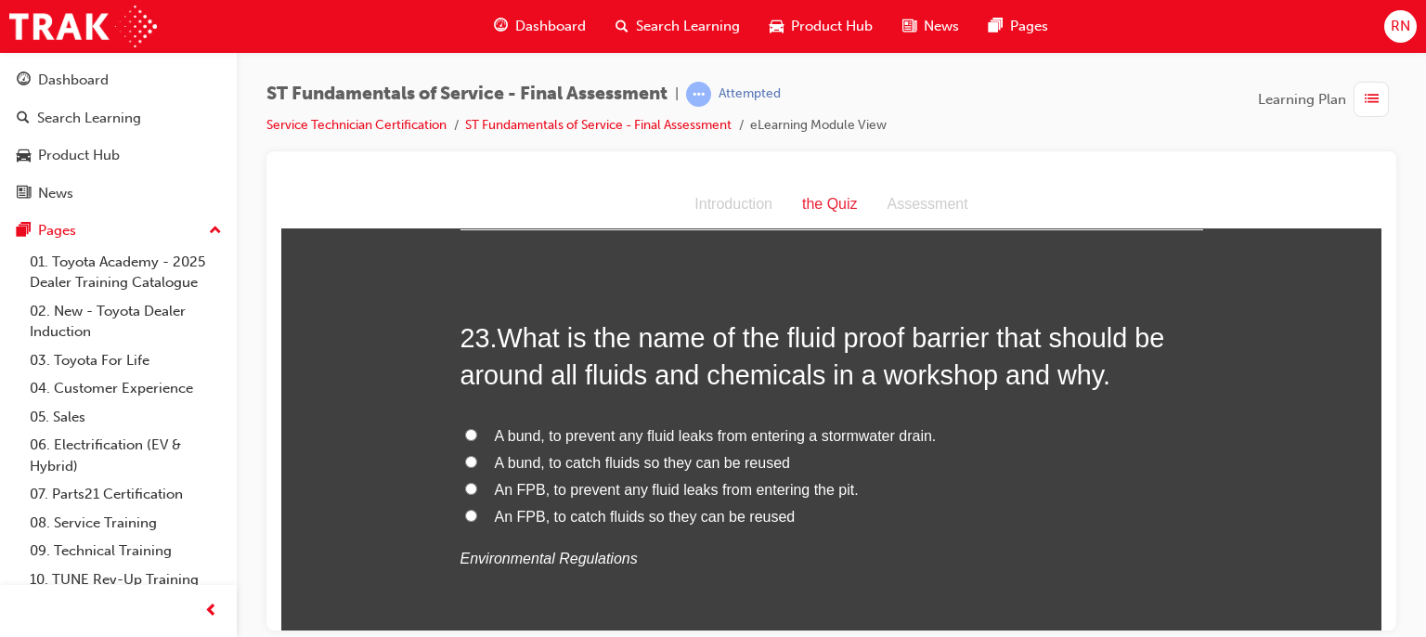
click at [689, 437] on span "A bund, to prevent any fluid leaks from entering a stormwater drain." at bounding box center [716, 435] width 442 height 16
click at [477, 437] on input "A bund, to prevent any fluid leaks from entering a stormwater drain." at bounding box center [471, 434] width 12 height 12
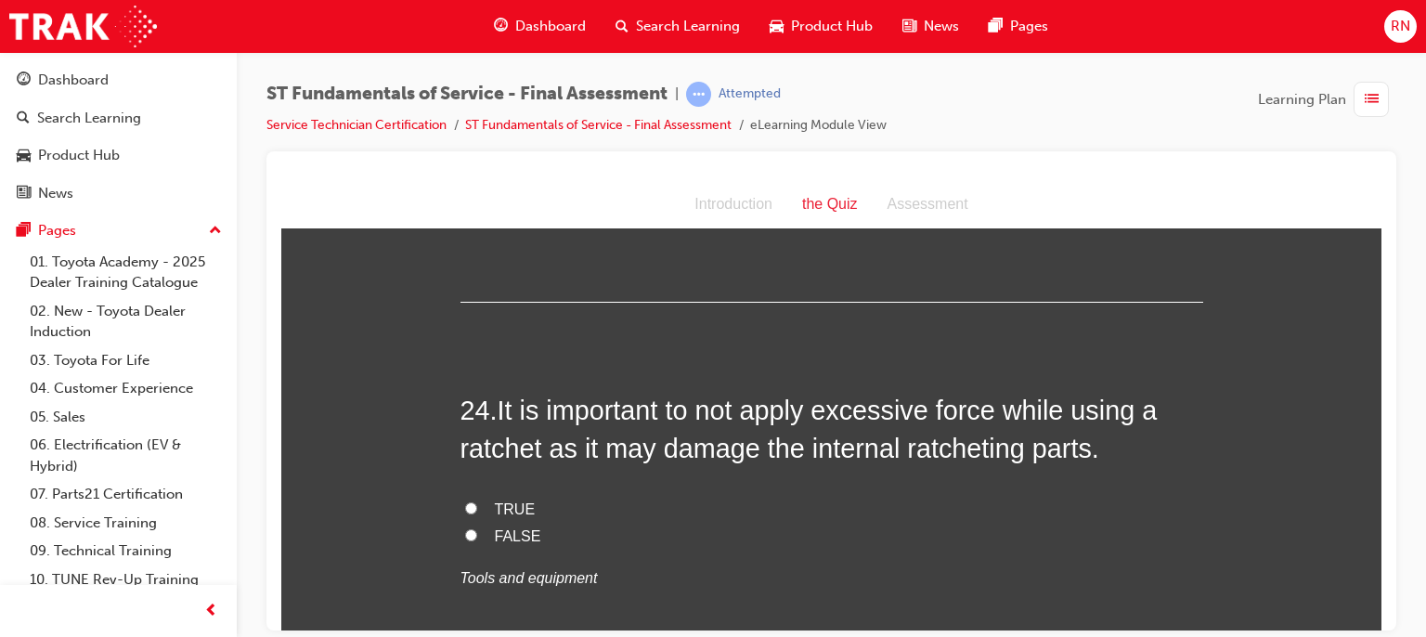
scroll to position [9898, 0]
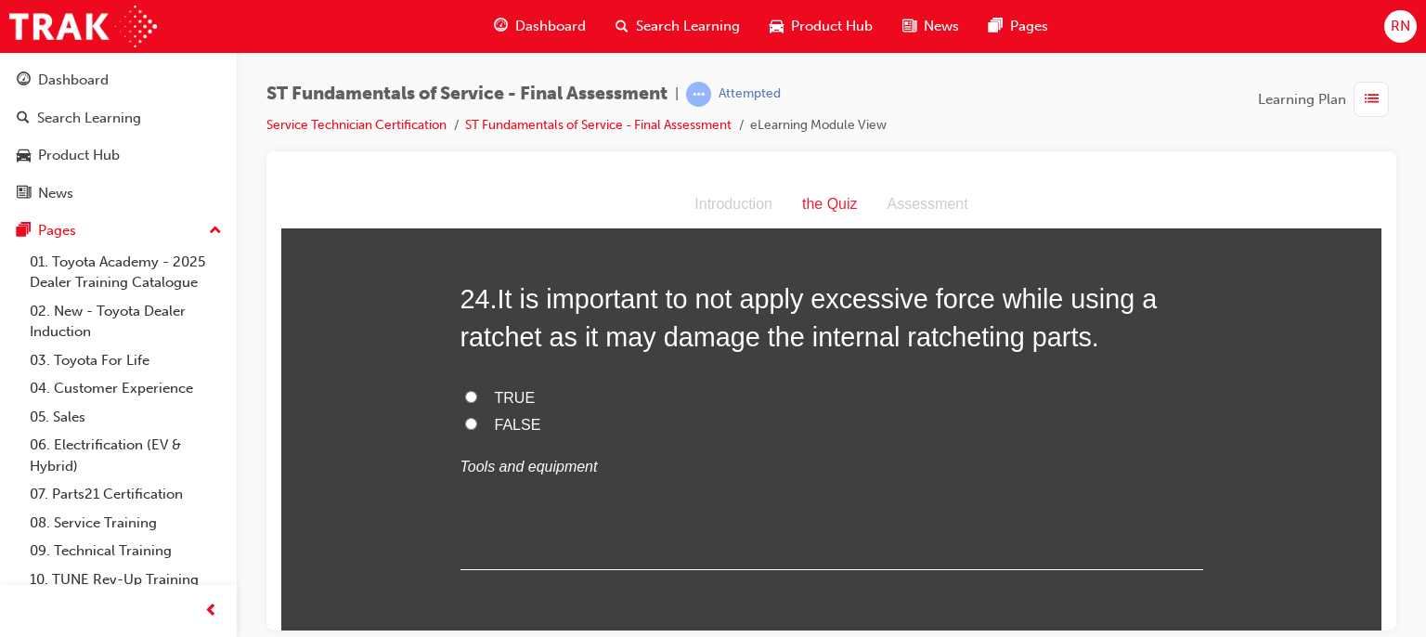
click at [501, 421] on span "FALSE" at bounding box center [518, 424] width 46 height 16
click at [477, 421] on input "FALSE" at bounding box center [471, 423] width 12 height 12
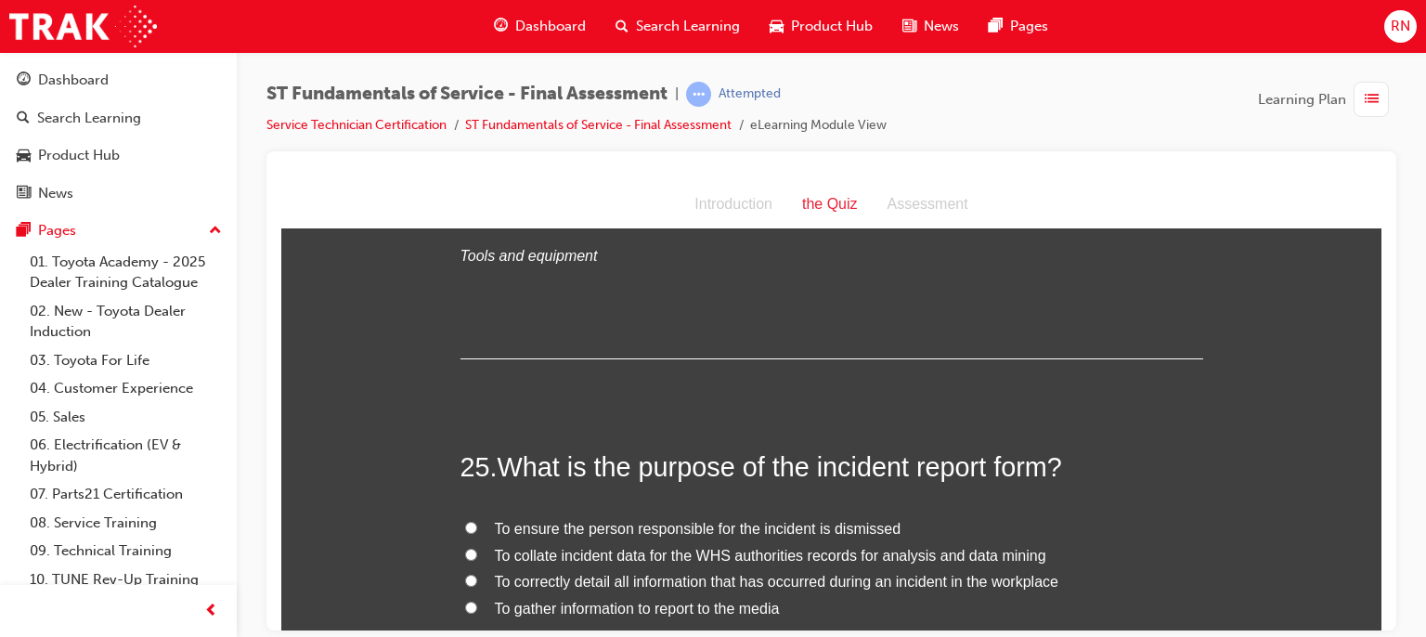
scroll to position [10232, 0]
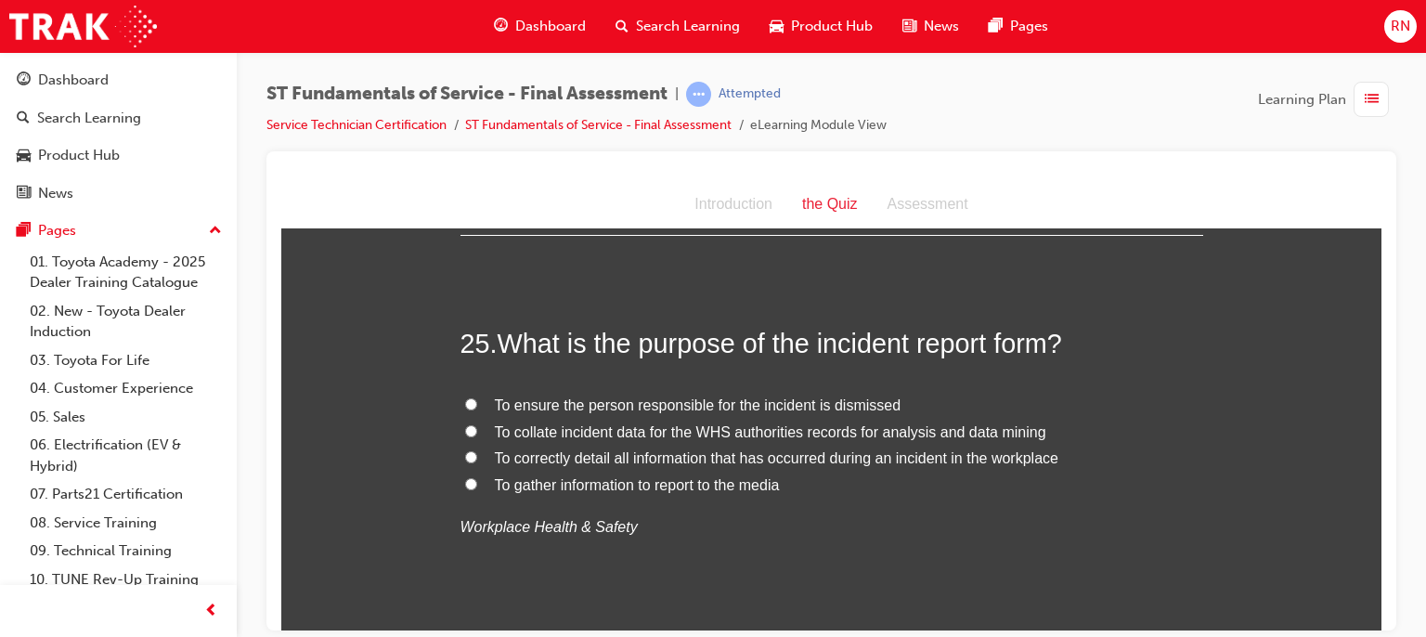
click at [683, 455] on span "To correctly detail all information that has occurred during an incident in the…" at bounding box center [777, 457] width 564 height 16
click at [477, 455] on input "To correctly detail all information that has occurred during an incident in the…" at bounding box center [471, 456] width 12 height 12
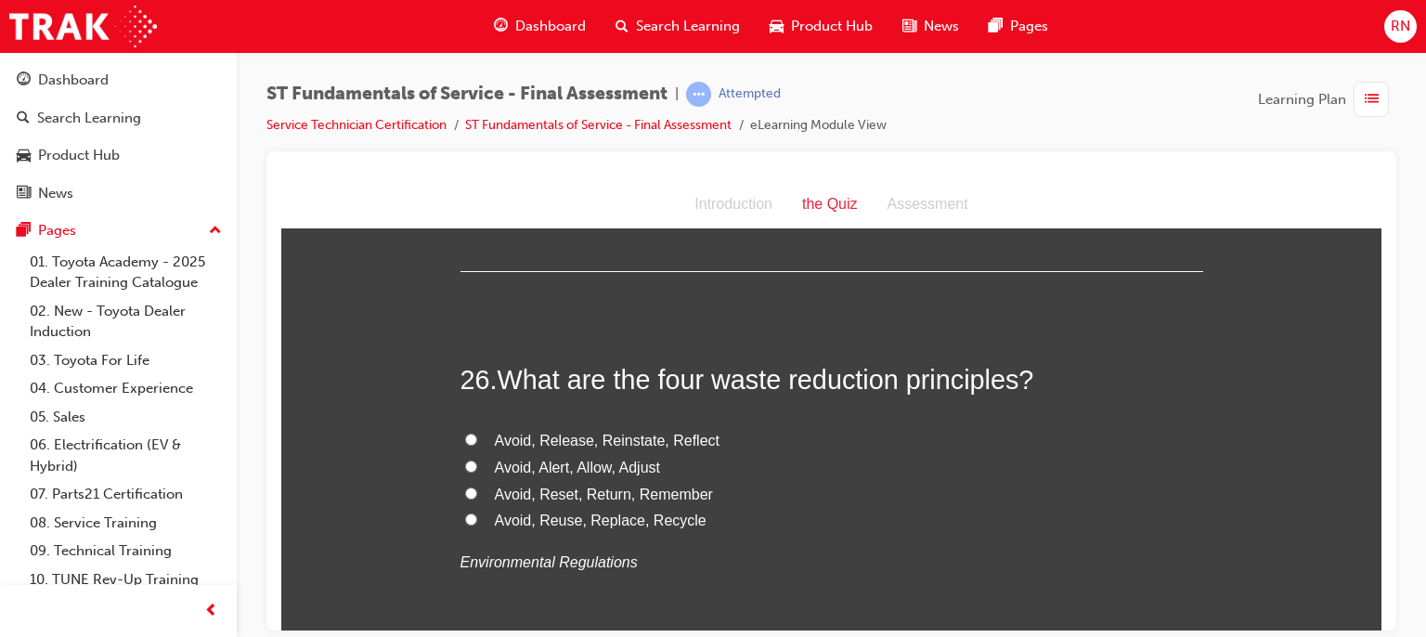
scroll to position [10628, 0]
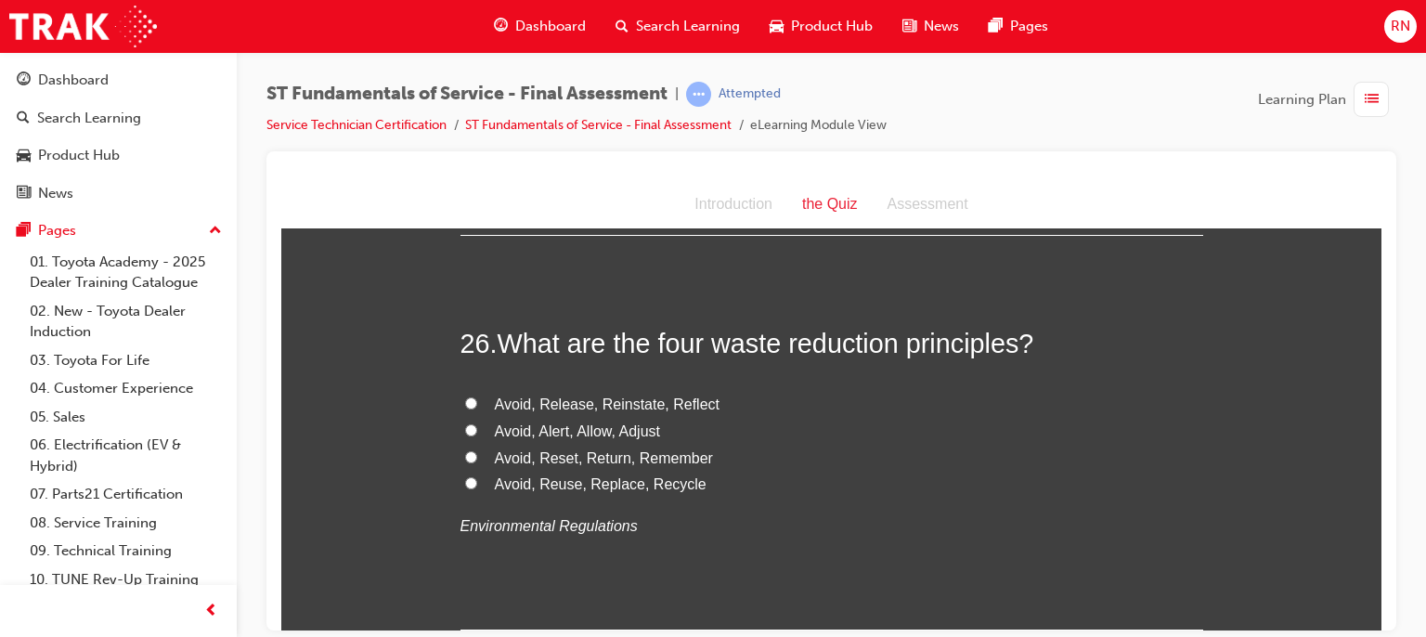
click at [598, 475] on span "Avoid, Reuse, Replace, Recycle" at bounding box center [601, 483] width 212 height 16
click at [477, 476] on input "Avoid, Reuse, Replace, Recycle" at bounding box center [471, 482] width 12 height 12
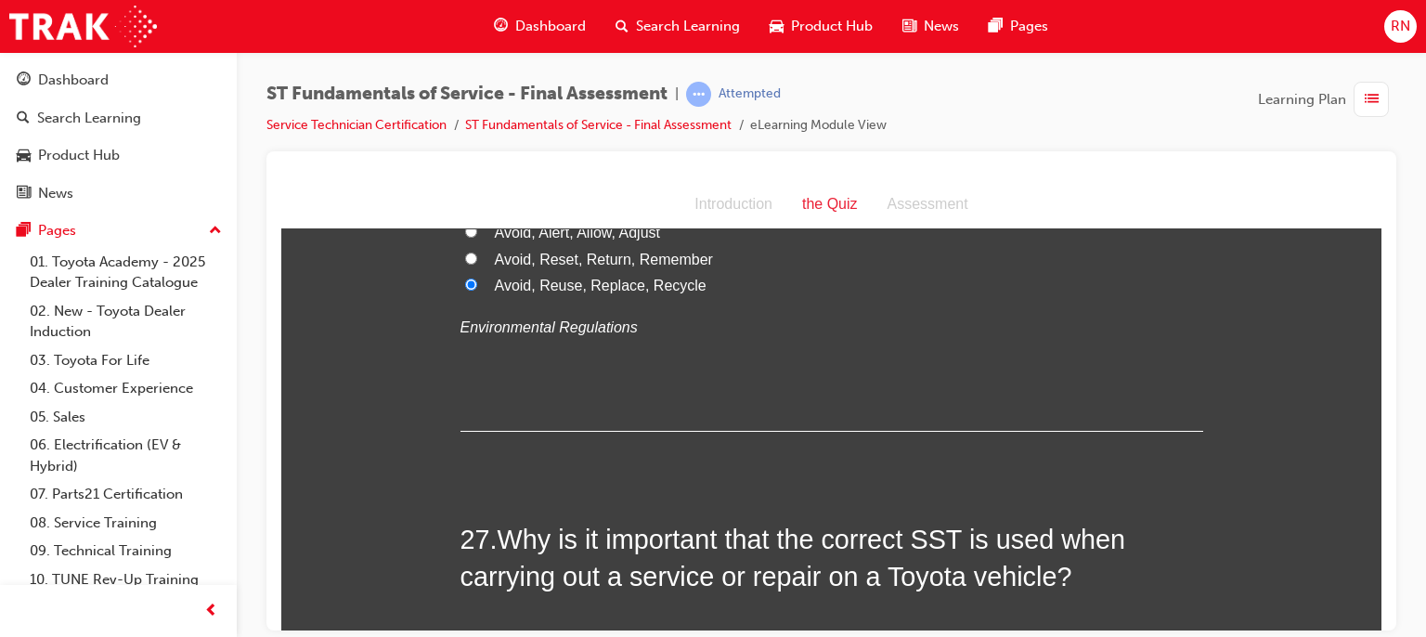
scroll to position [10999, 0]
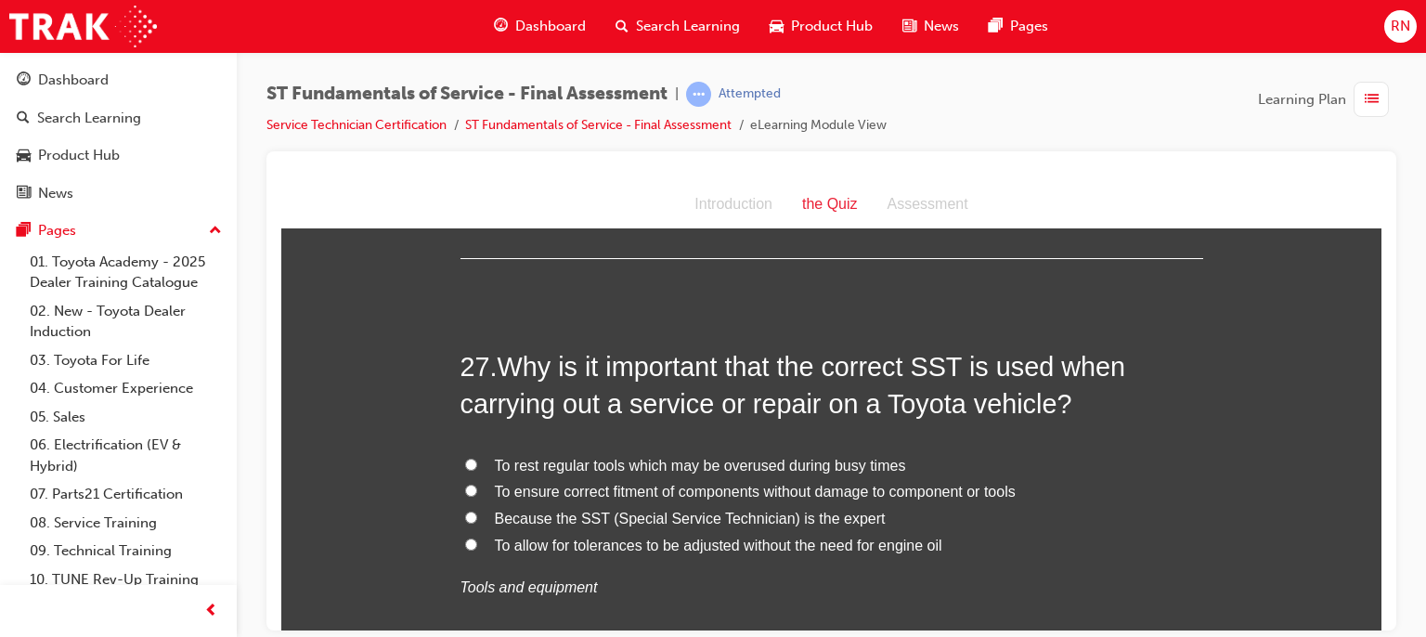
click at [687, 491] on span "To ensure correct fitment of components without damage to component or tools" at bounding box center [755, 491] width 521 height 16
click at [477, 491] on input "To ensure correct fitment of components without damage to component or tools" at bounding box center [471, 490] width 12 height 12
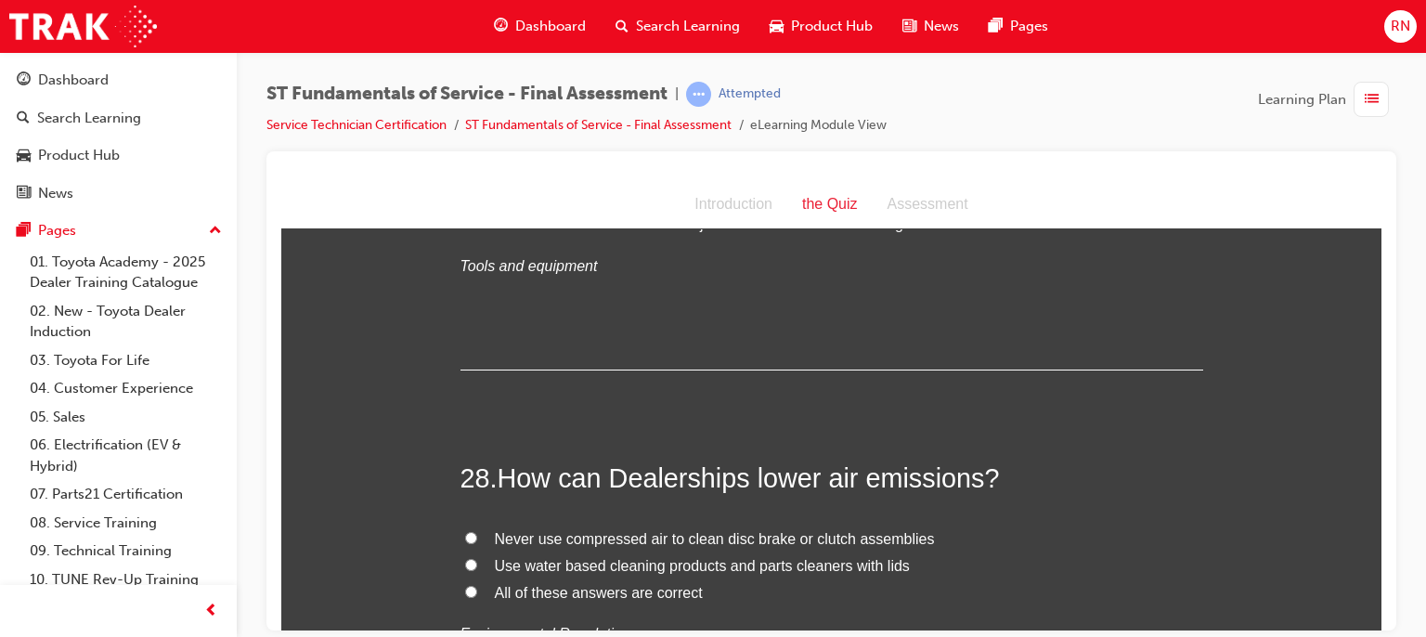
scroll to position [11445, 0]
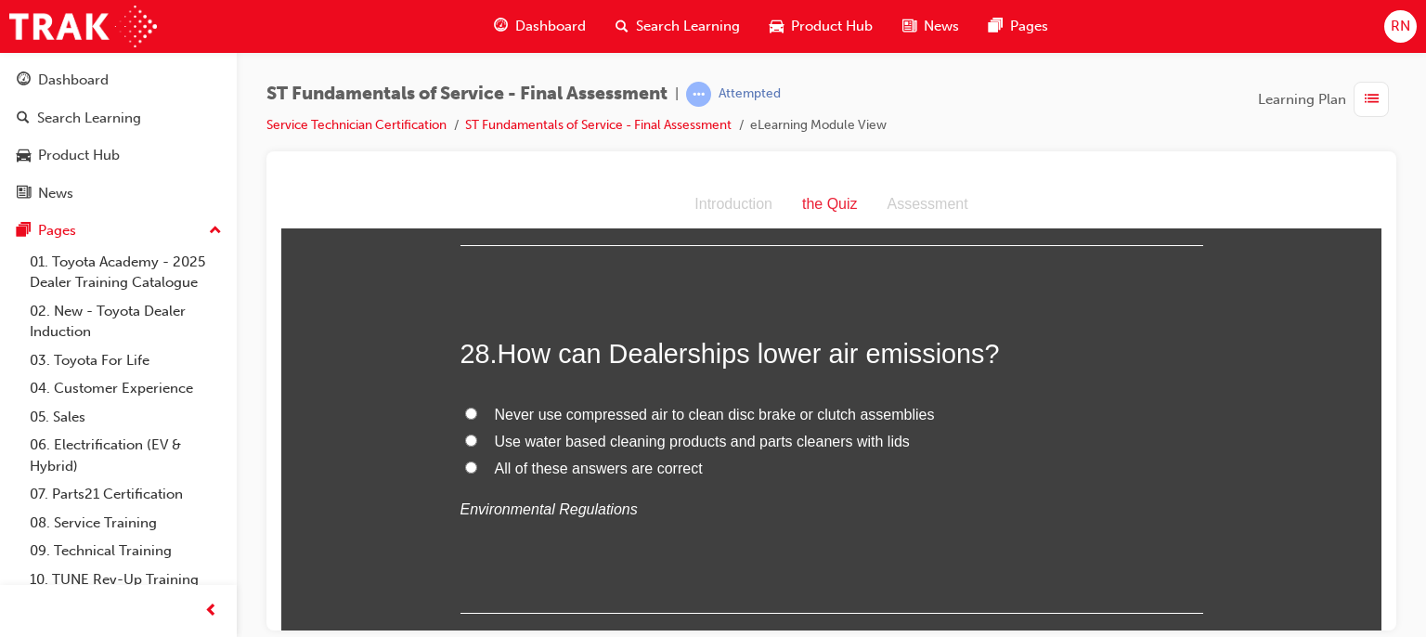
click at [589, 460] on span "All of these answers are correct" at bounding box center [599, 468] width 208 height 16
click at [477, 461] on input "All of these answers are correct" at bounding box center [471, 467] width 12 height 12
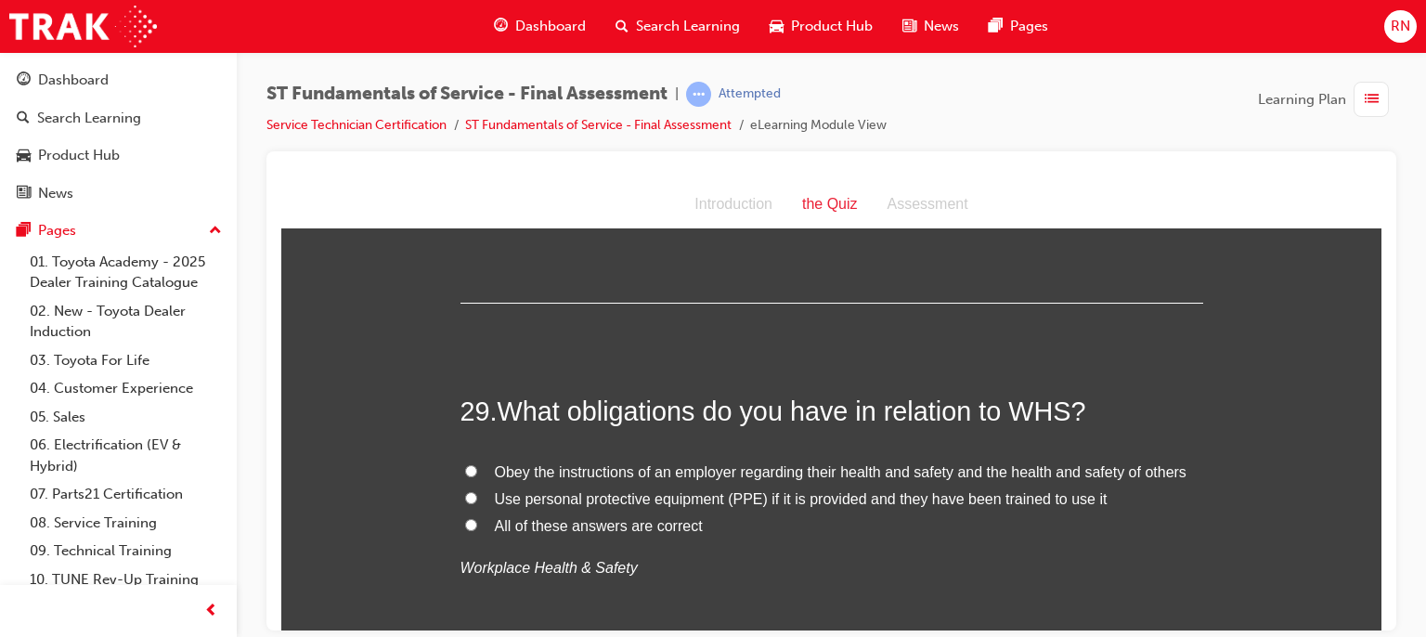
scroll to position [11792, 0]
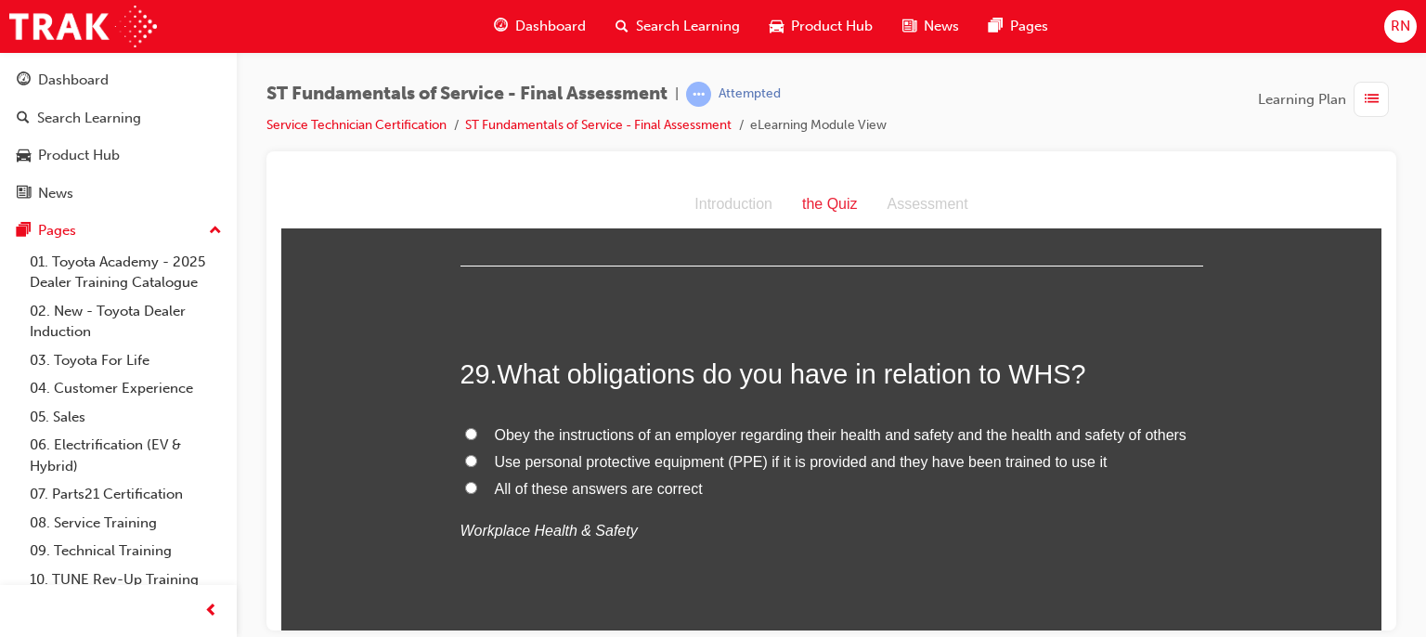
click at [590, 434] on span "Obey the instructions of an employer regarding their health and safety and the …" at bounding box center [841, 434] width 692 height 16
click at [477, 434] on input "Obey the instructions of an employer regarding their health and safety and the …" at bounding box center [471, 433] width 12 height 12
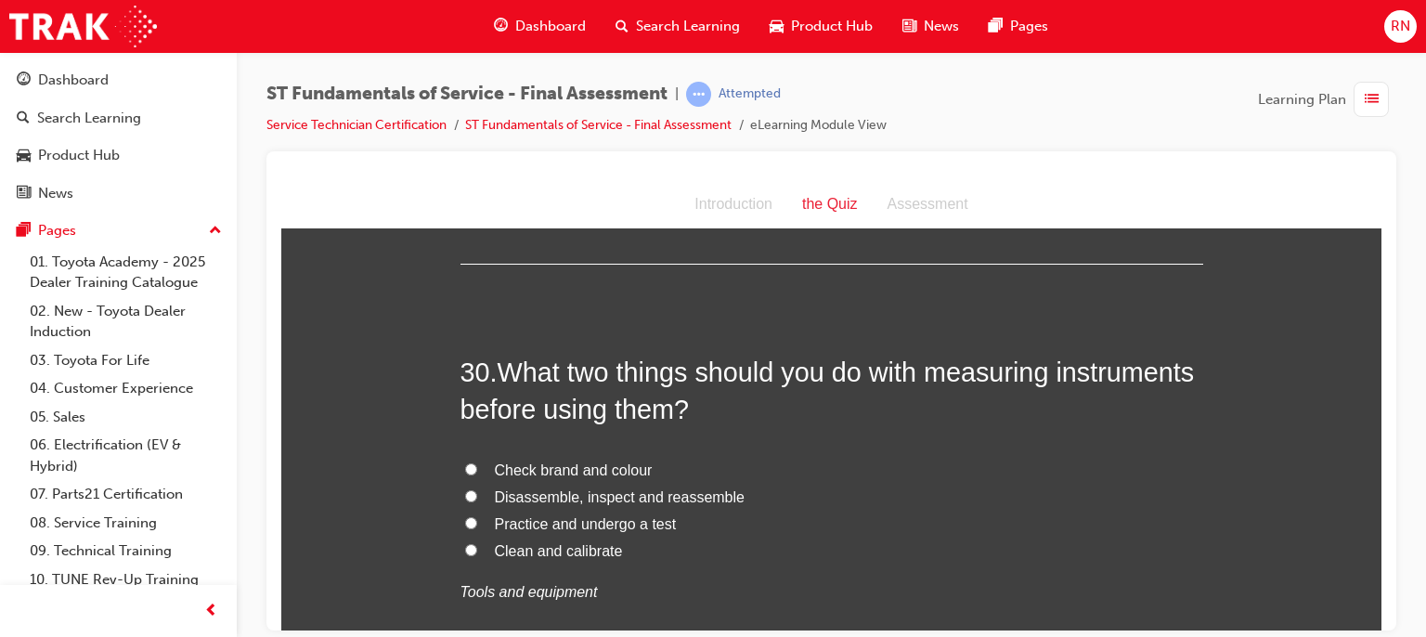
scroll to position [12187, 0]
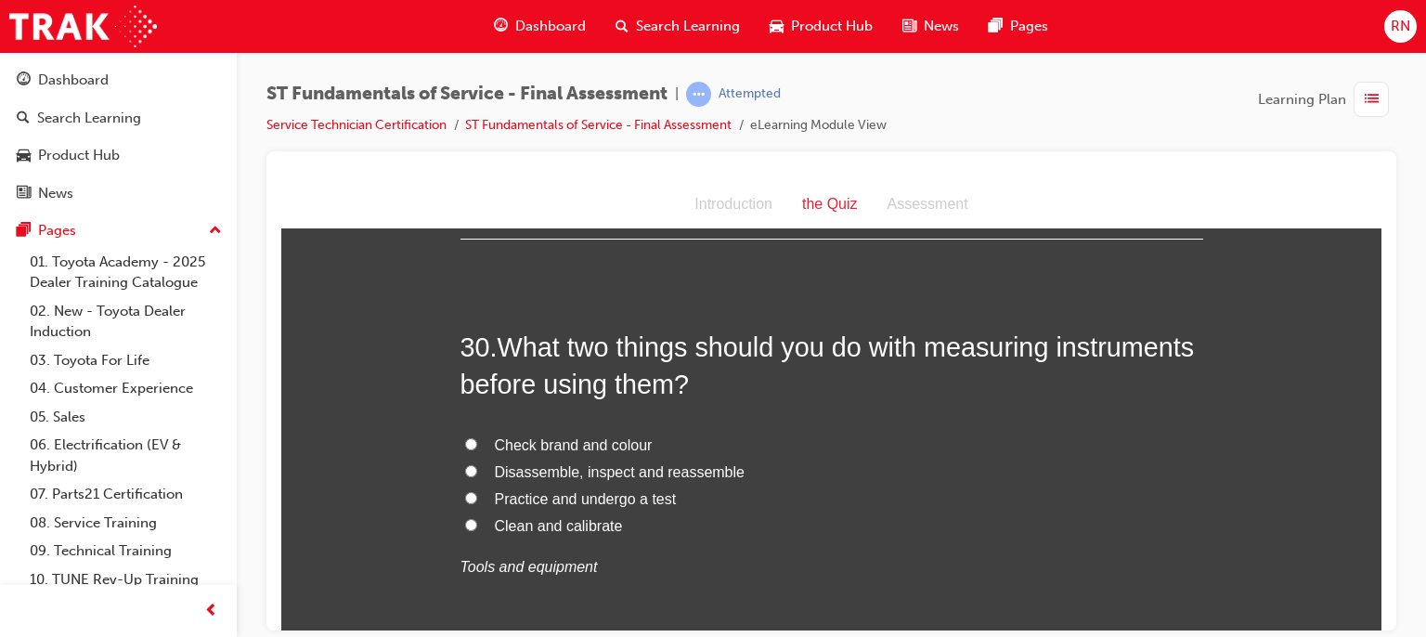
click at [551, 524] on span "Clean and calibrate" at bounding box center [559, 525] width 128 height 16
click at [477, 524] on input "Clean and calibrate" at bounding box center [471, 524] width 12 height 12
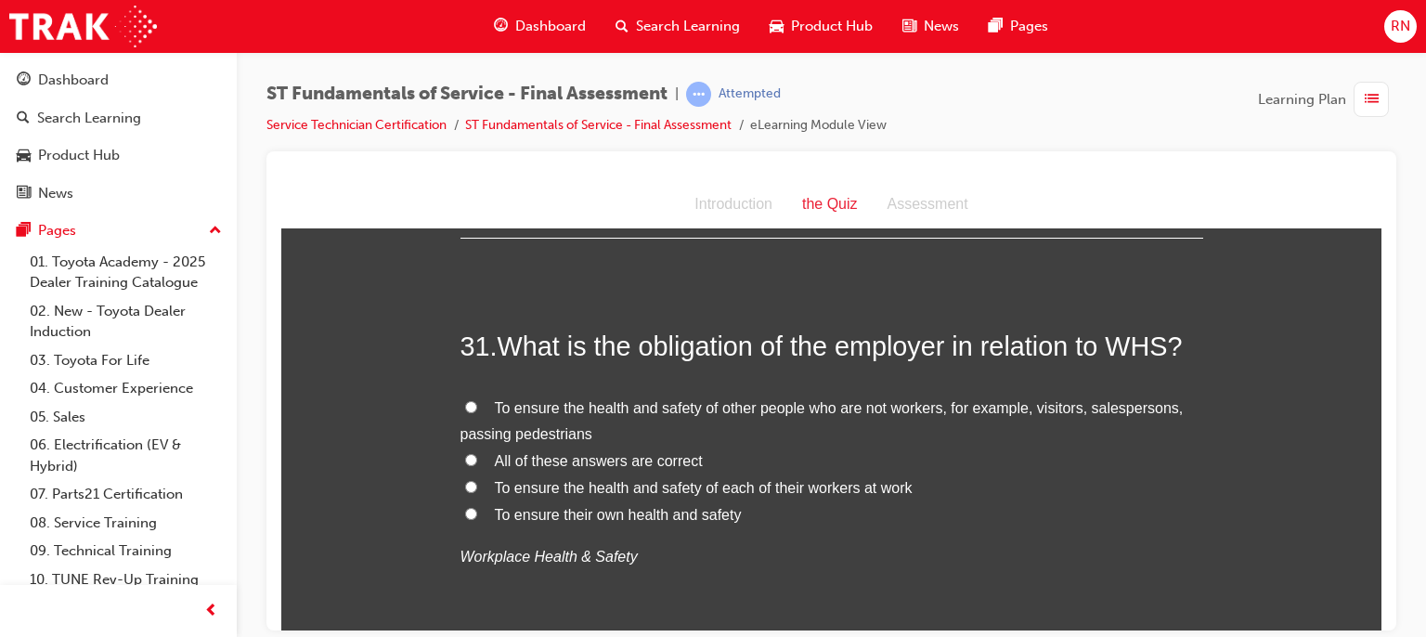
scroll to position [12657, 0]
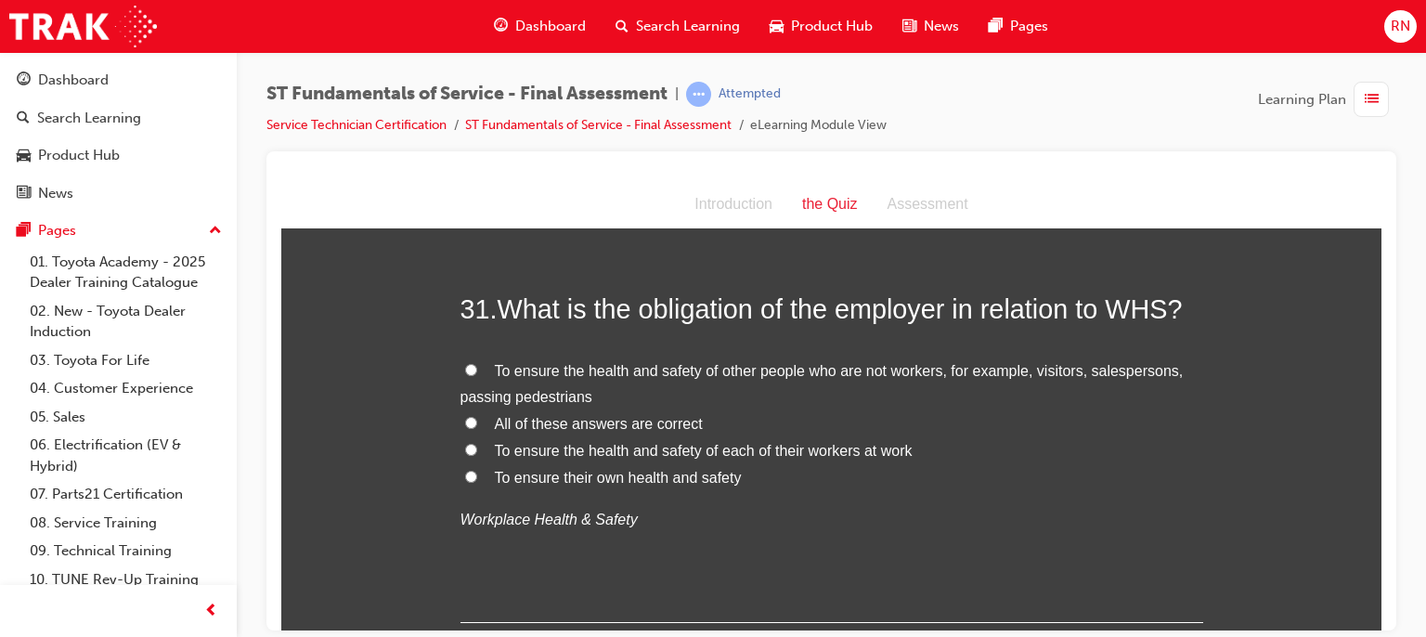
click at [578, 449] on span "To ensure the health and safety of each of their workers at work" at bounding box center [704, 450] width 418 height 16
click at [477, 449] on input "To ensure the health and safety of each of their workers at work" at bounding box center [471, 449] width 12 height 12
click at [578, 449] on span "To ensure the health and safety of each of their workers at work" at bounding box center [704, 450] width 418 height 16
click at [477, 449] on input "To ensure the health and safety of each of their workers at work" at bounding box center [471, 449] width 12 height 12
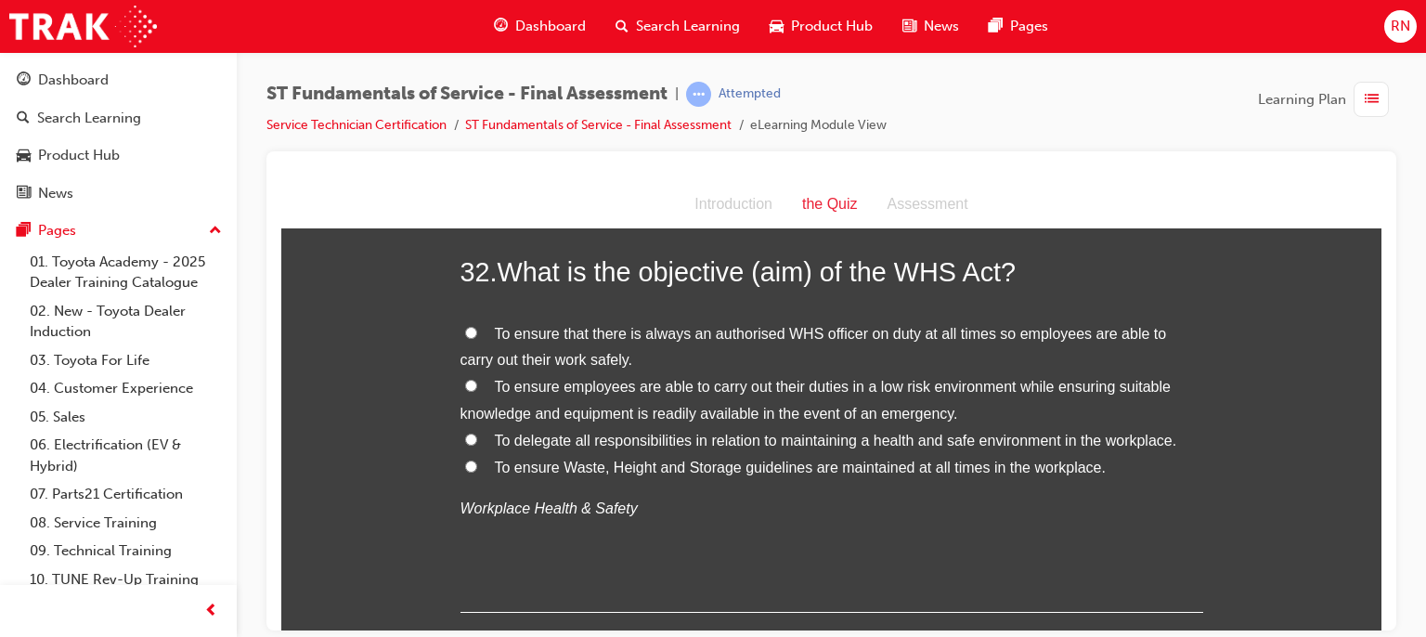
scroll to position [13140, 0]
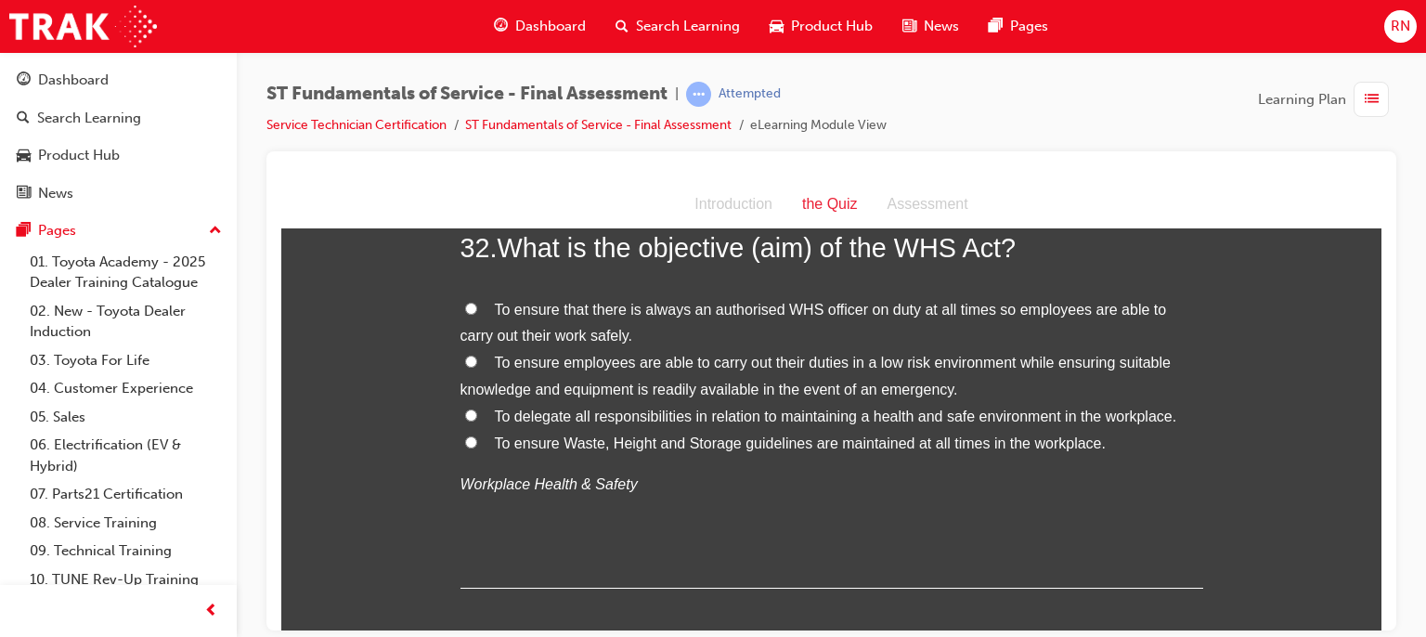
click at [757, 380] on span "To ensure employees are able to carry out their duties in a low risk environmen…" at bounding box center [816, 375] width 710 height 43
click at [477, 367] on input "To ensure employees are able to carry out their duties in a low risk environmen…" at bounding box center [471, 361] width 12 height 12
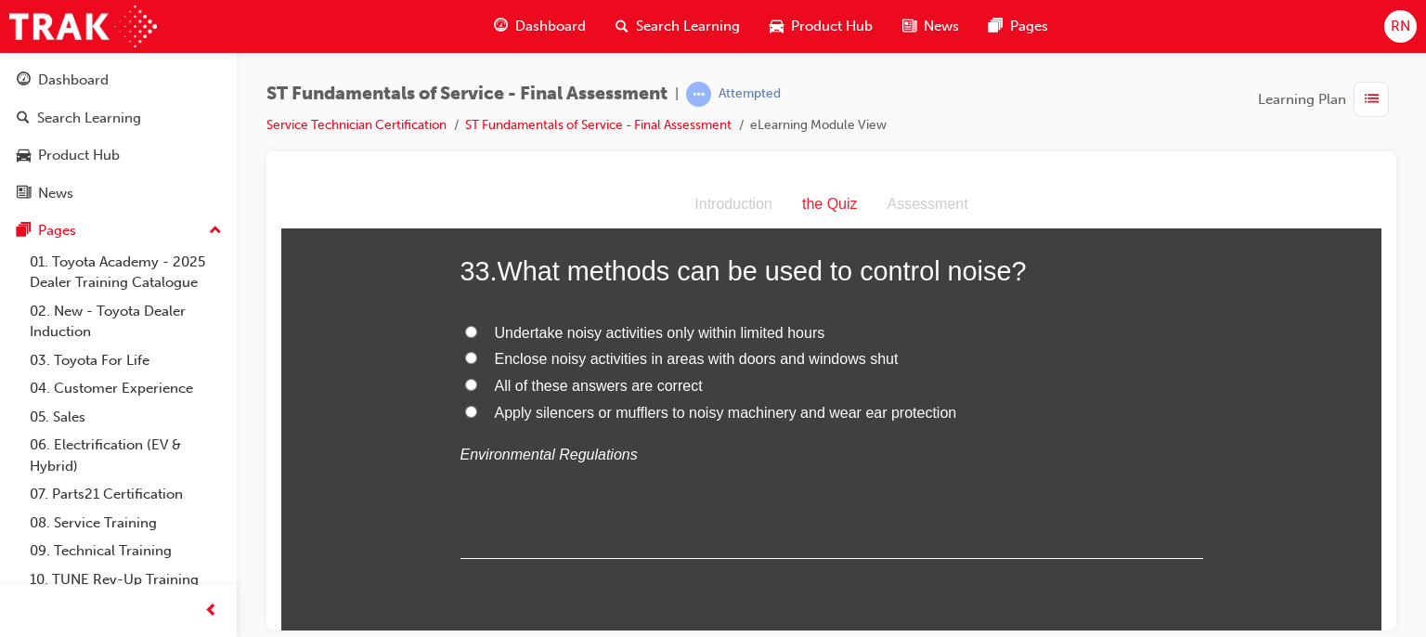
scroll to position [13549, 0]
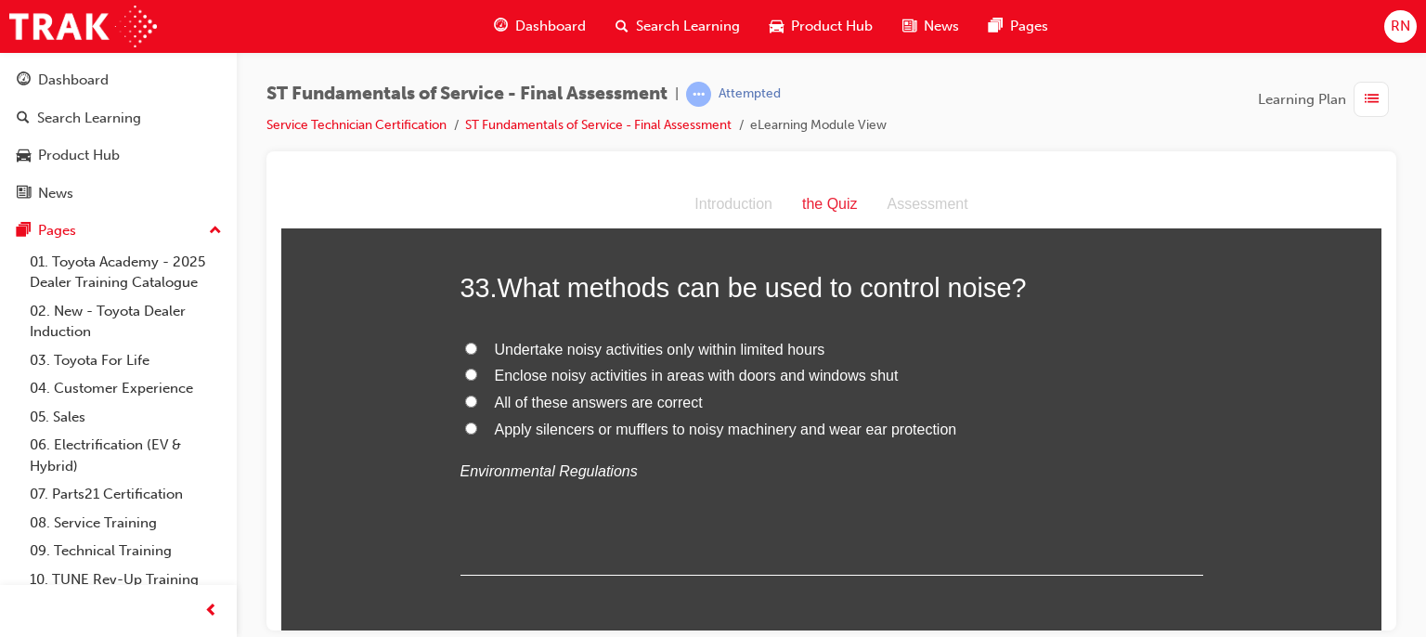
click at [869, 425] on span "Apply silencers or mufflers to noisy machinery and wear ear protection" at bounding box center [726, 429] width 462 height 16
click at [477, 425] on input "Apply silencers or mufflers to noisy machinery and wear ear protection" at bounding box center [471, 428] width 12 height 12
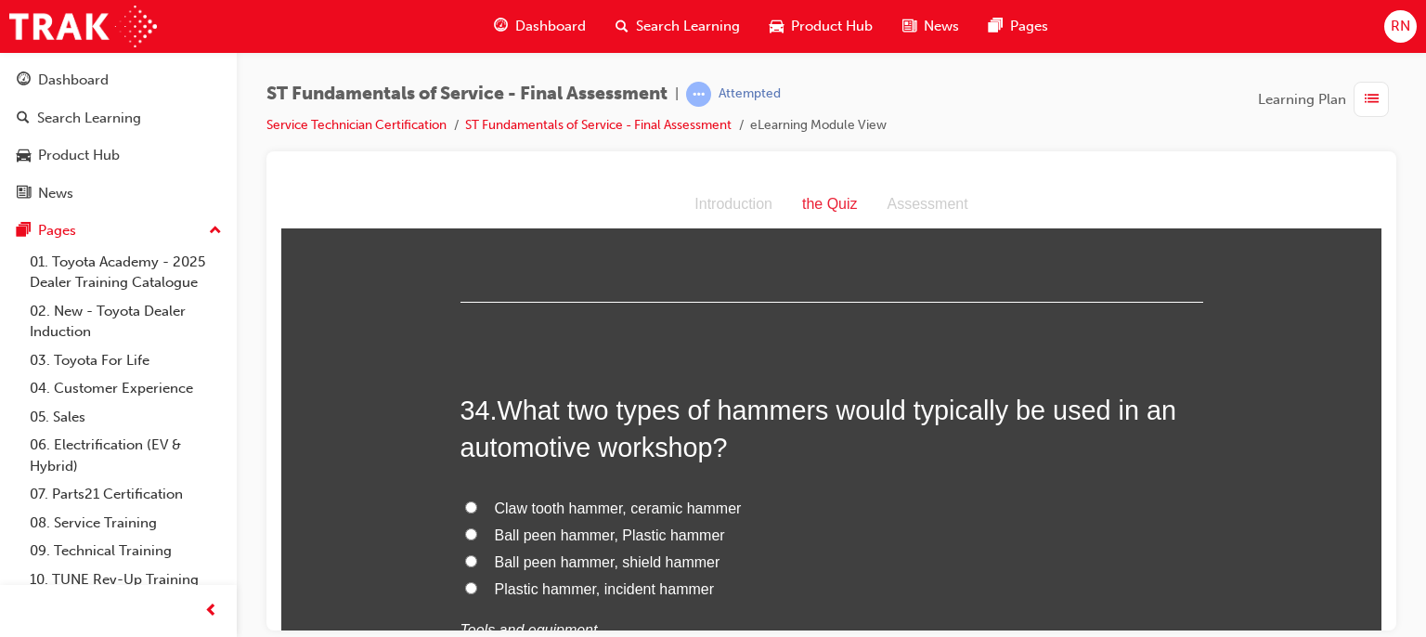
scroll to position [13834, 0]
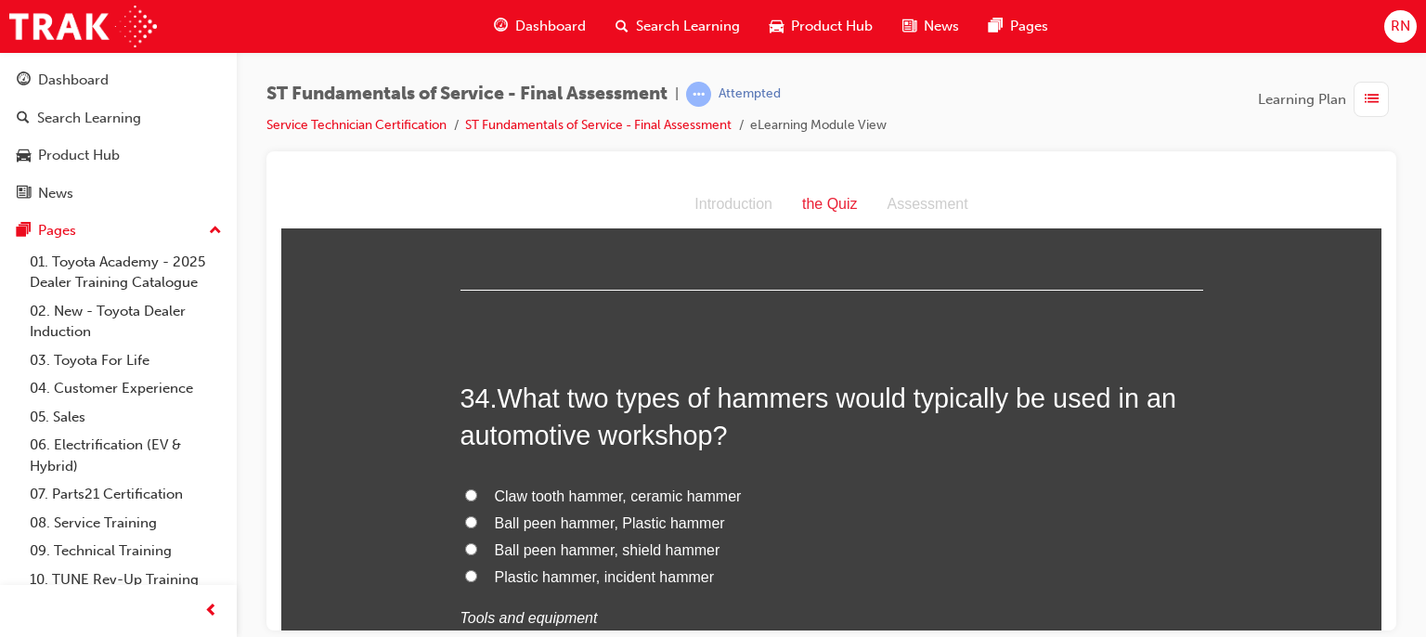
click at [640, 528] on label "Ball peen hammer, Plastic hammer" at bounding box center [832, 523] width 743 height 27
click at [477, 527] on input "Ball peen hammer, Plastic hammer" at bounding box center [471, 521] width 12 height 12
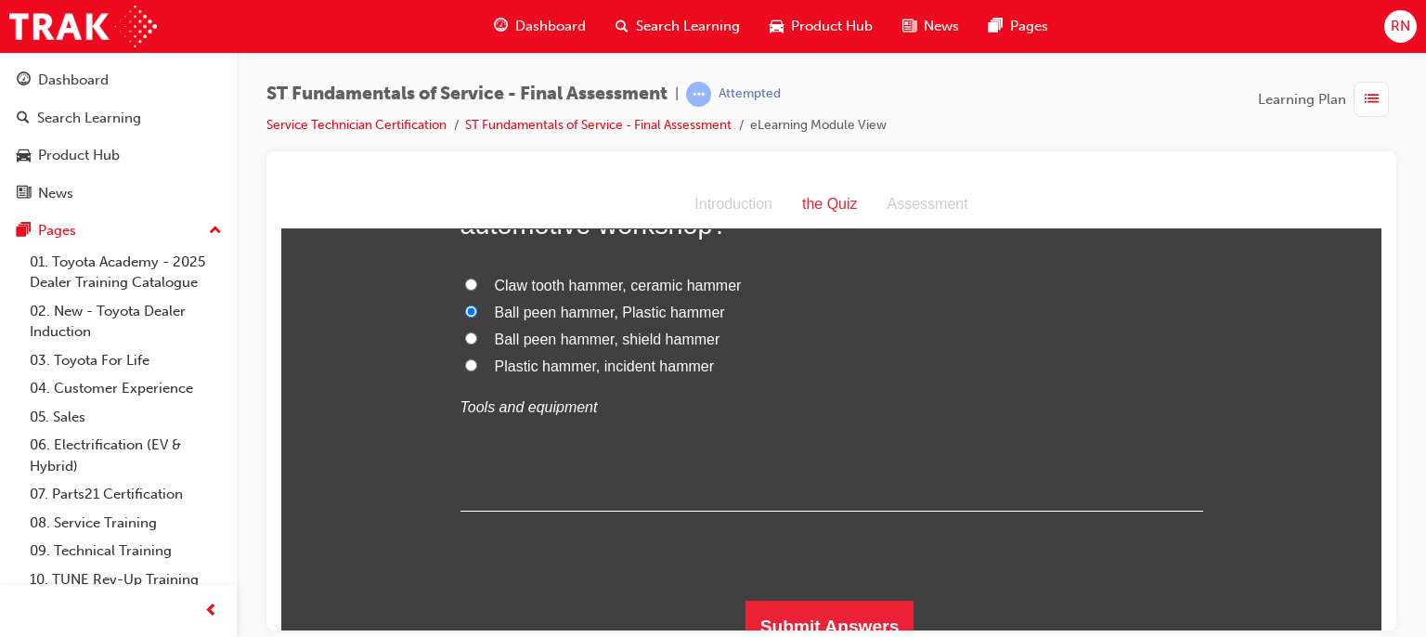
scroll to position [14060, 0]
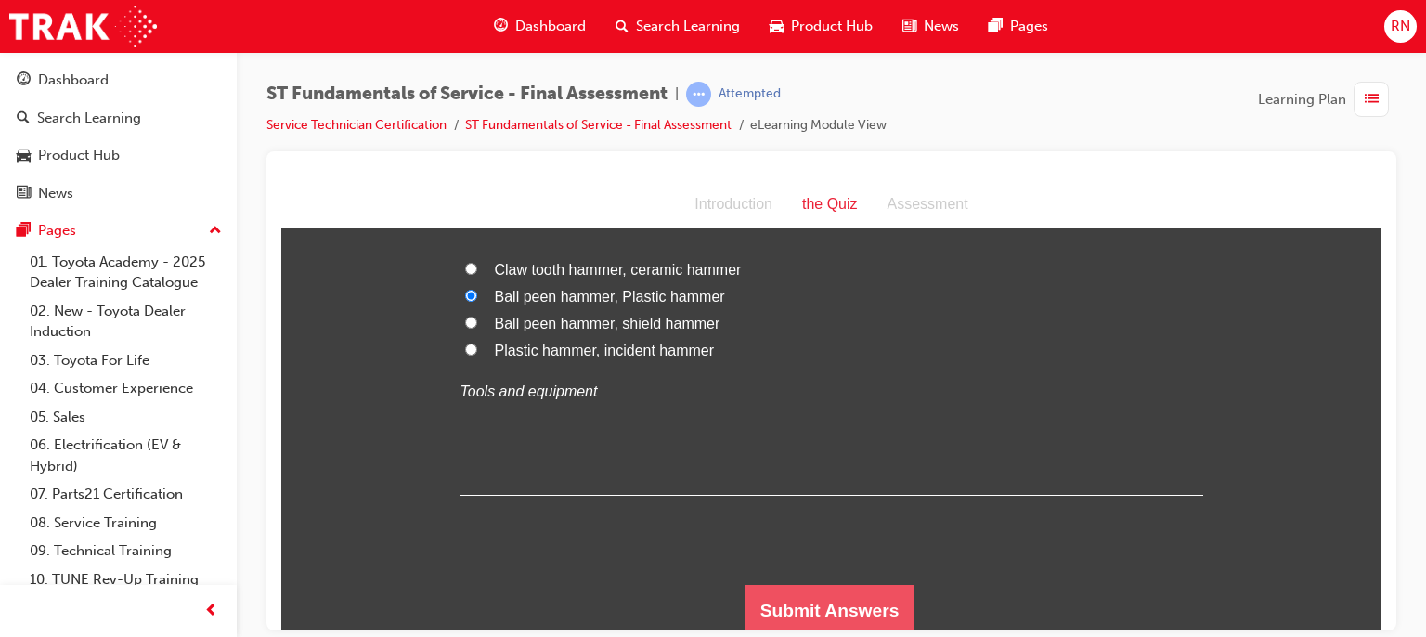
click at [832, 587] on button "Submit Answers" at bounding box center [830, 610] width 169 height 52
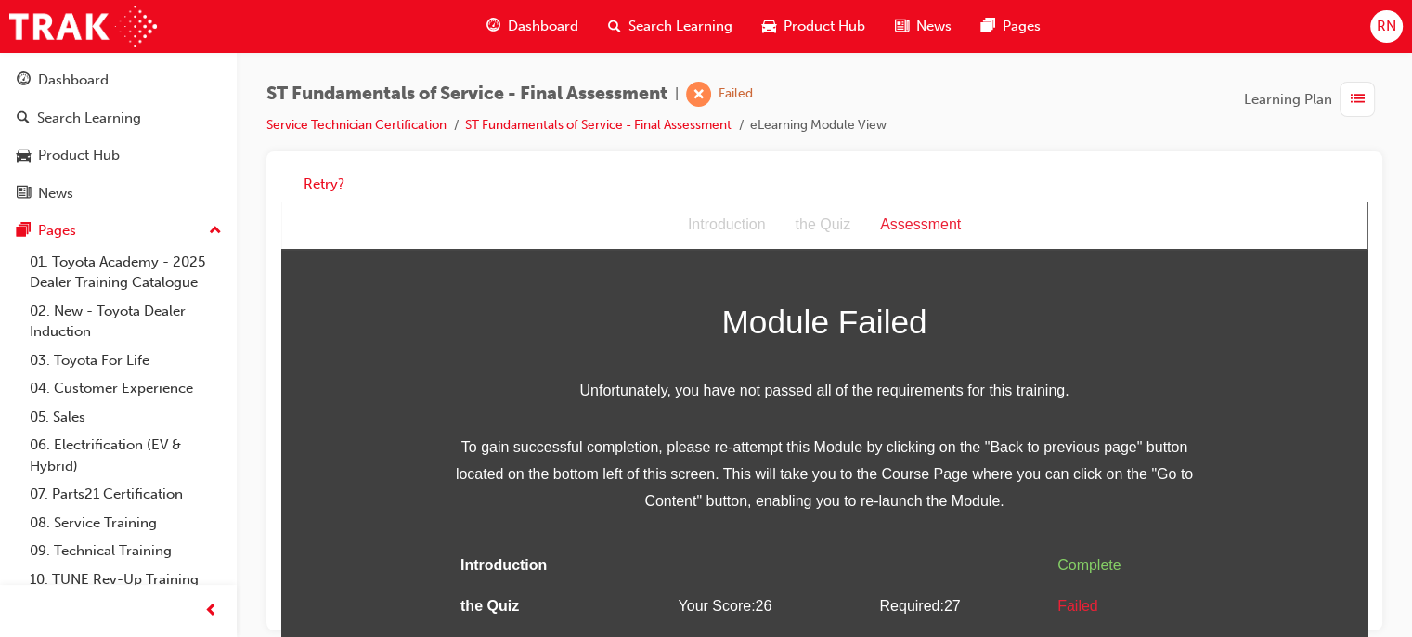
scroll to position [37, 0]
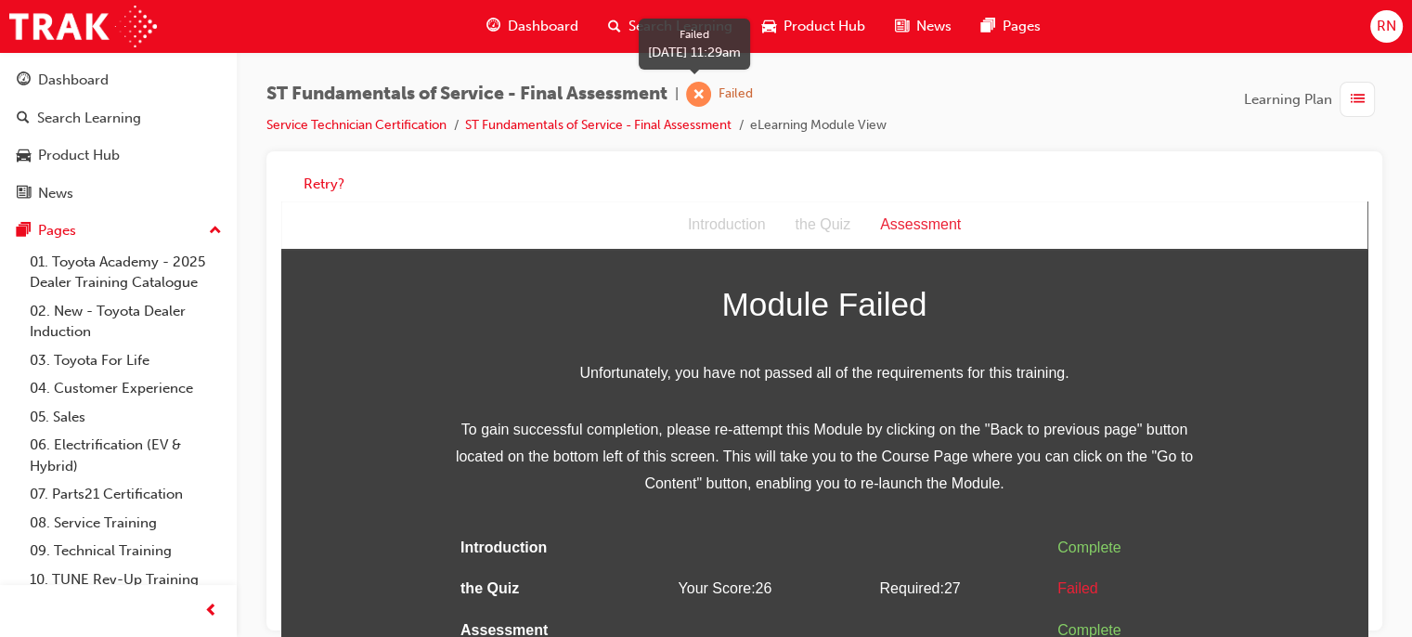
click at [711, 98] on div at bounding box center [698, 94] width 25 height 25
click at [706, 97] on span "learningRecordVerb_FAIL-icon" at bounding box center [698, 94] width 25 height 25
click at [334, 188] on button "Retry?" at bounding box center [324, 184] width 41 height 21
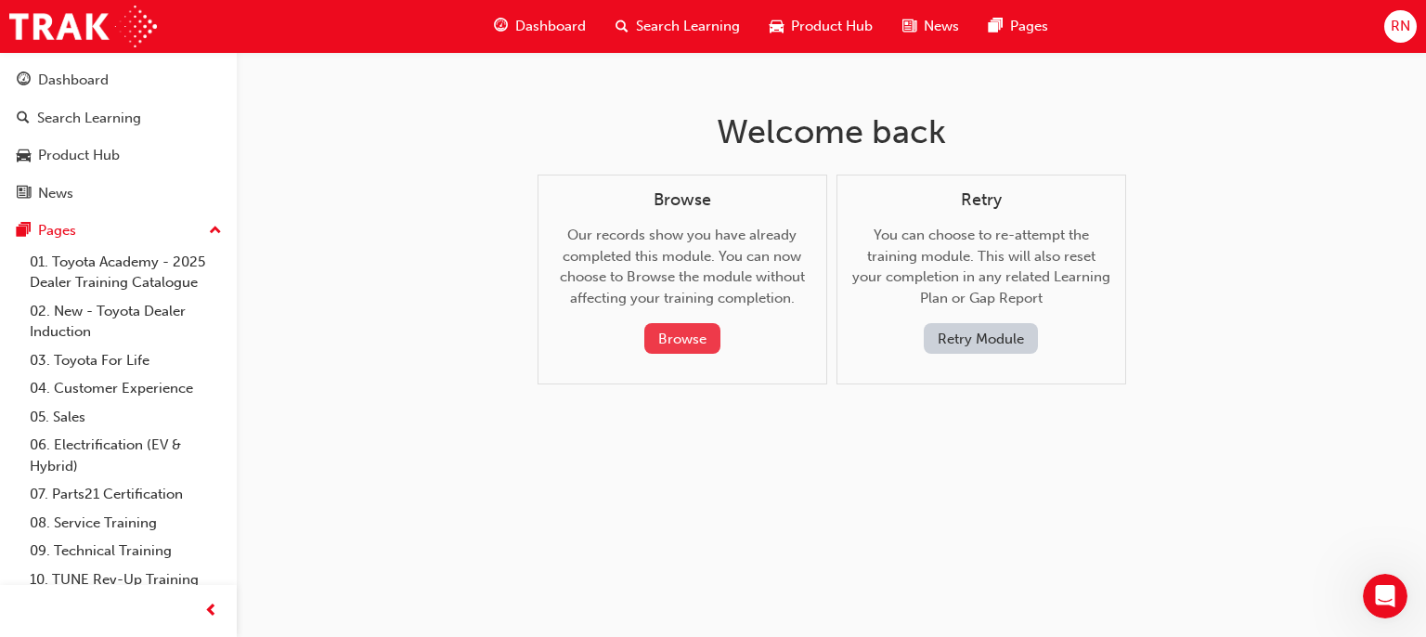
click at [671, 336] on button "Browse" at bounding box center [682, 338] width 76 height 31
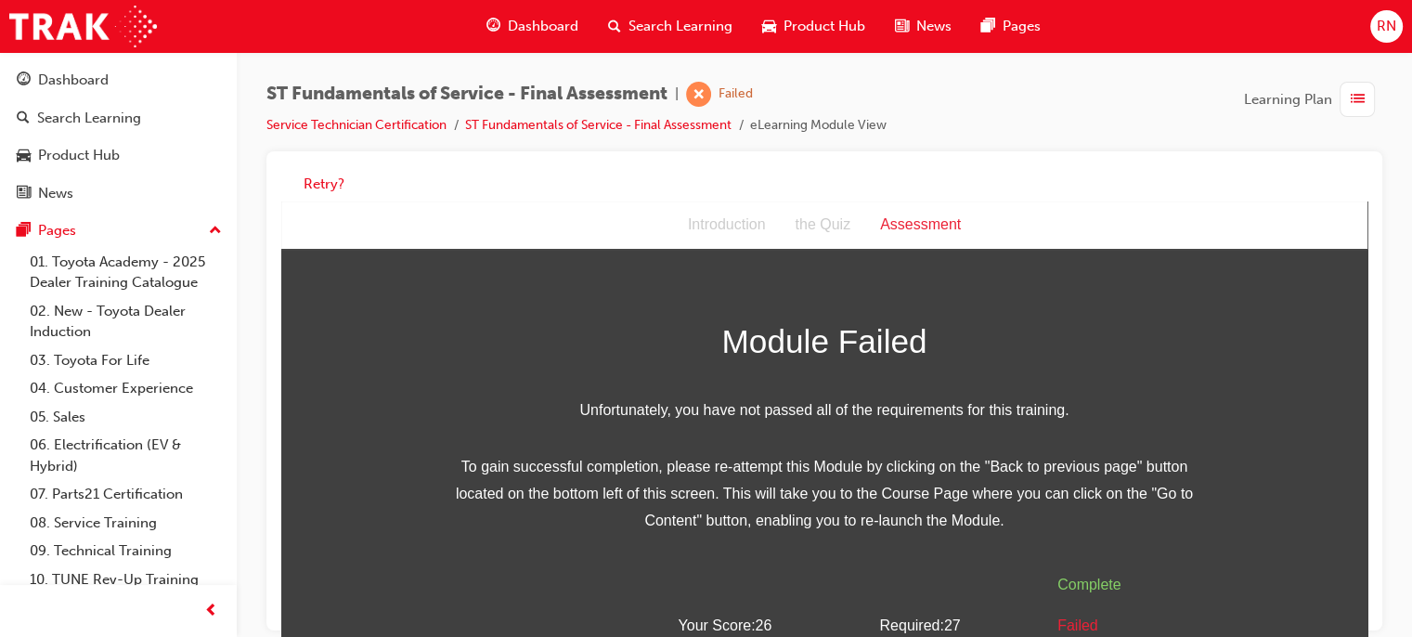
scroll to position [0, 0]
click at [323, 179] on button "Retry?" at bounding box center [324, 184] width 41 height 21
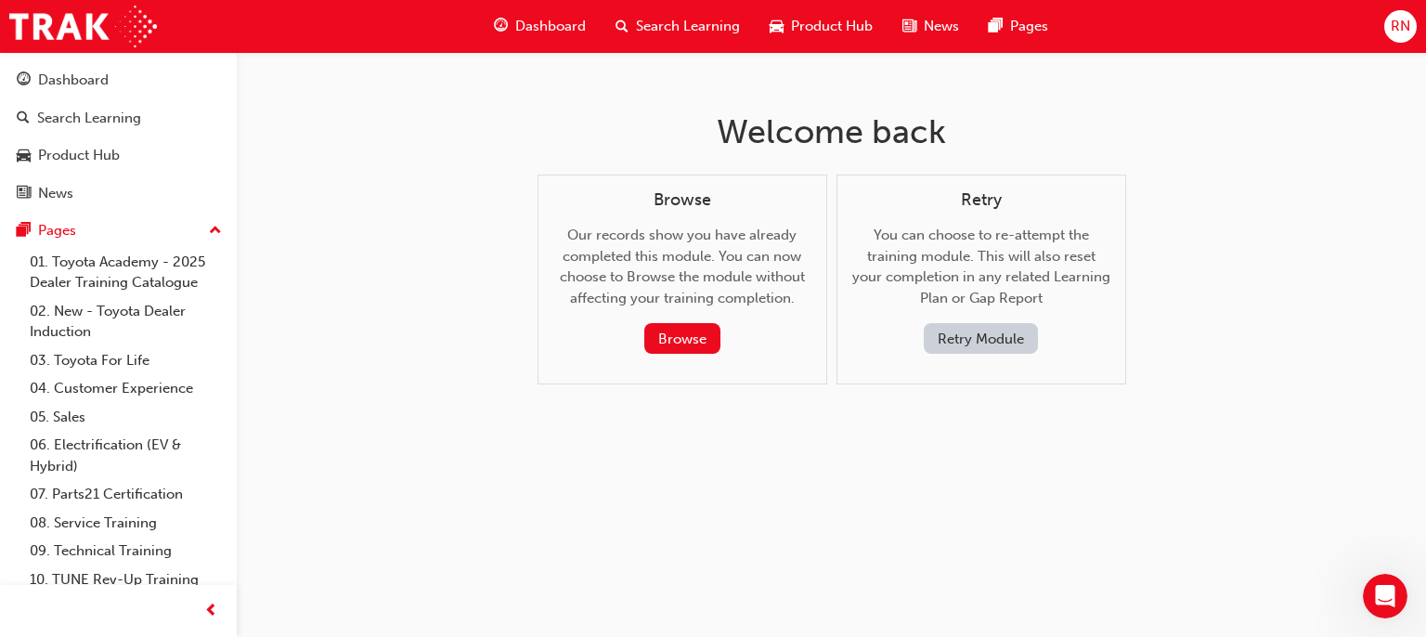
click at [1001, 345] on button "Retry Module" at bounding box center [981, 338] width 114 height 31
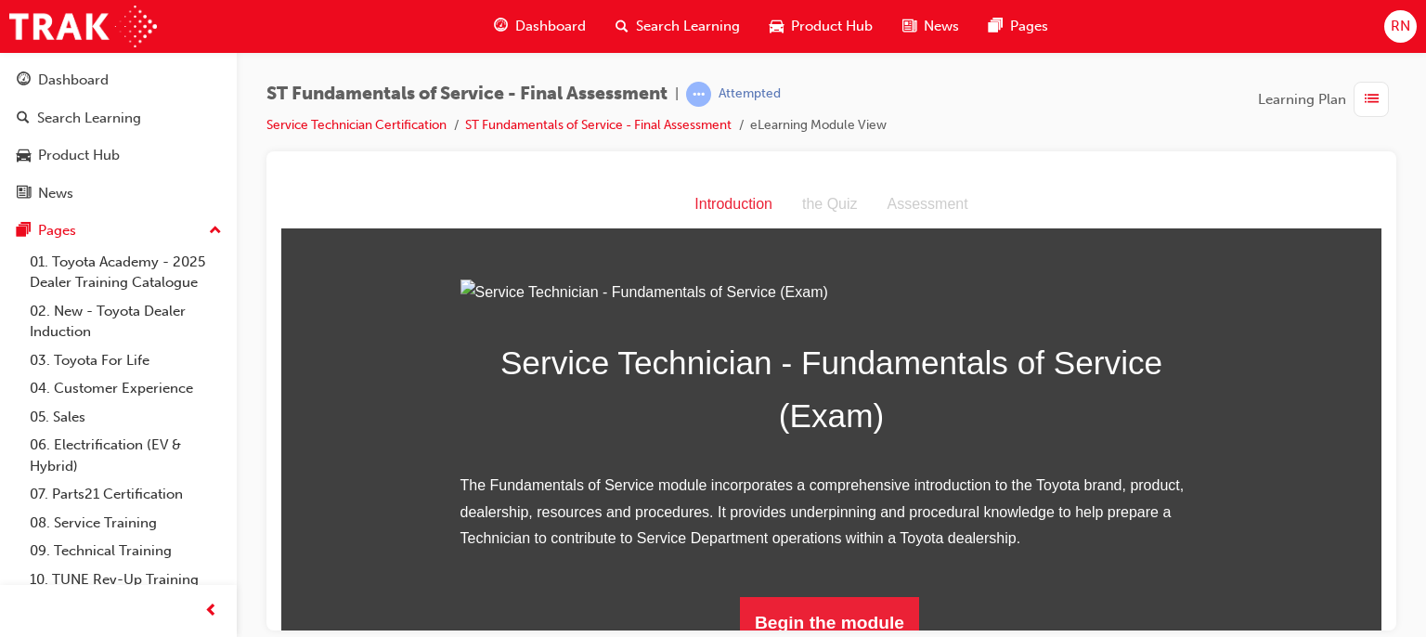
scroll to position [223, 0]
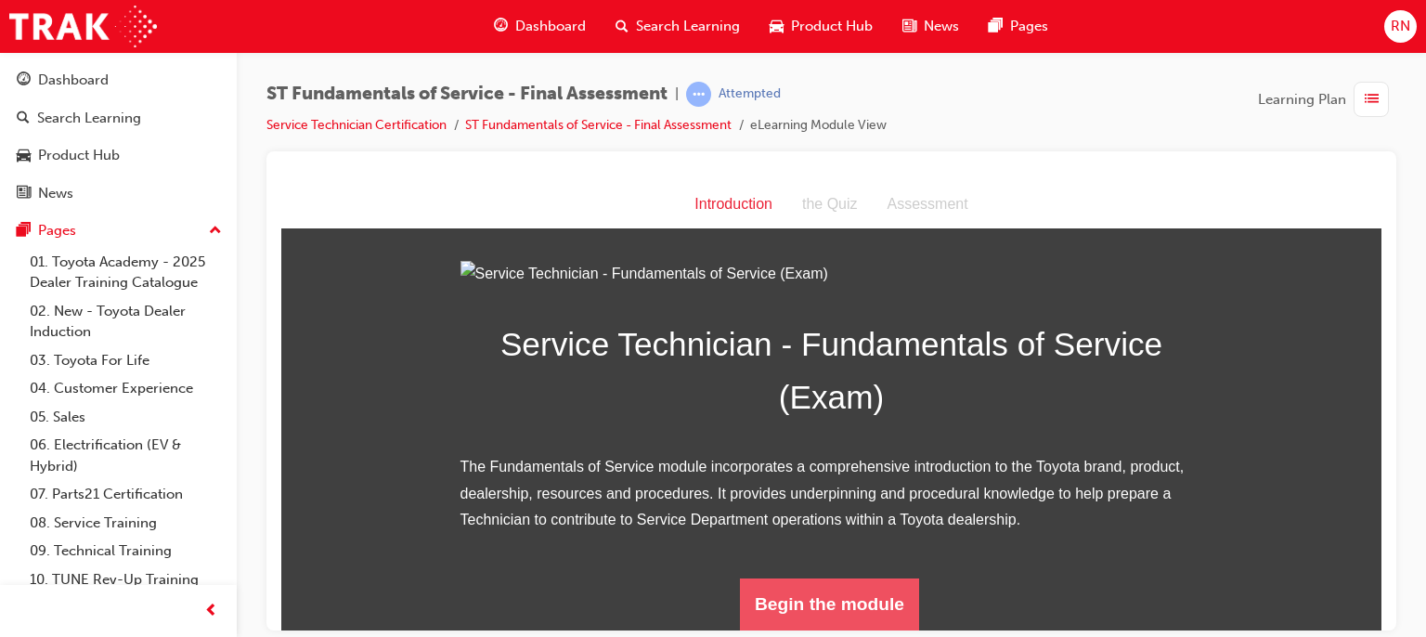
click at [834, 597] on button "Begin the module" at bounding box center [829, 604] width 179 height 52
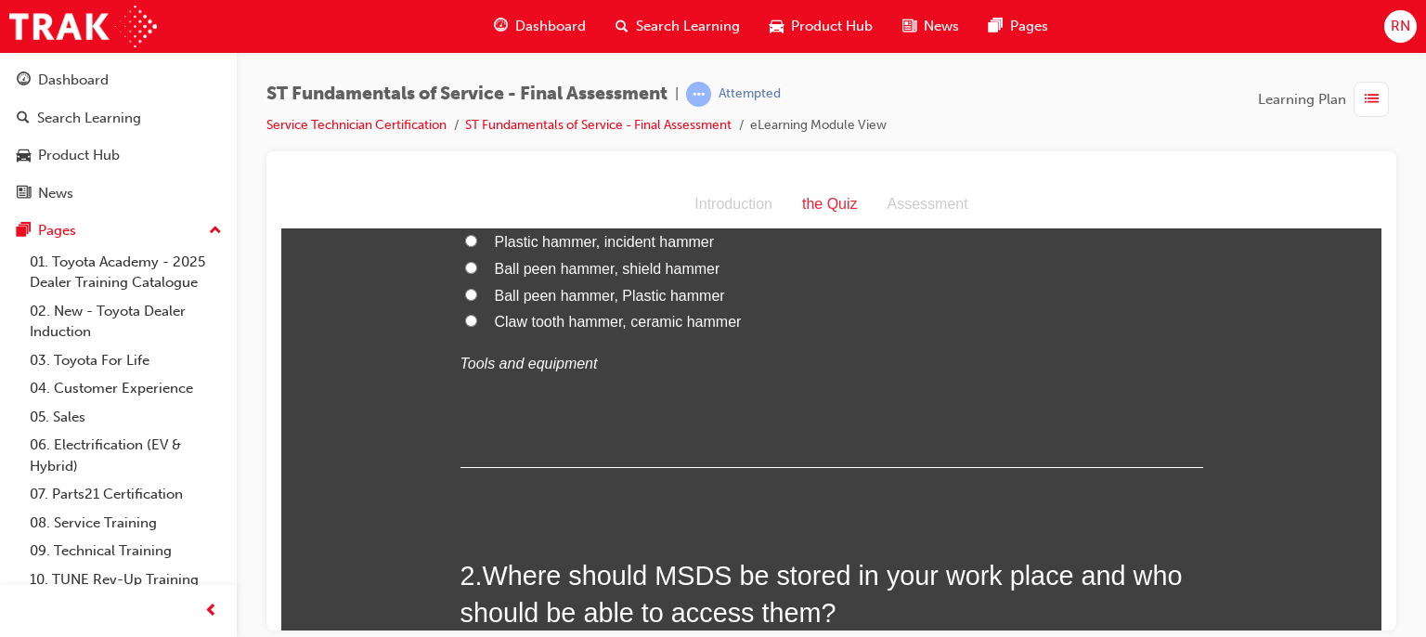
scroll to position [0, 0]
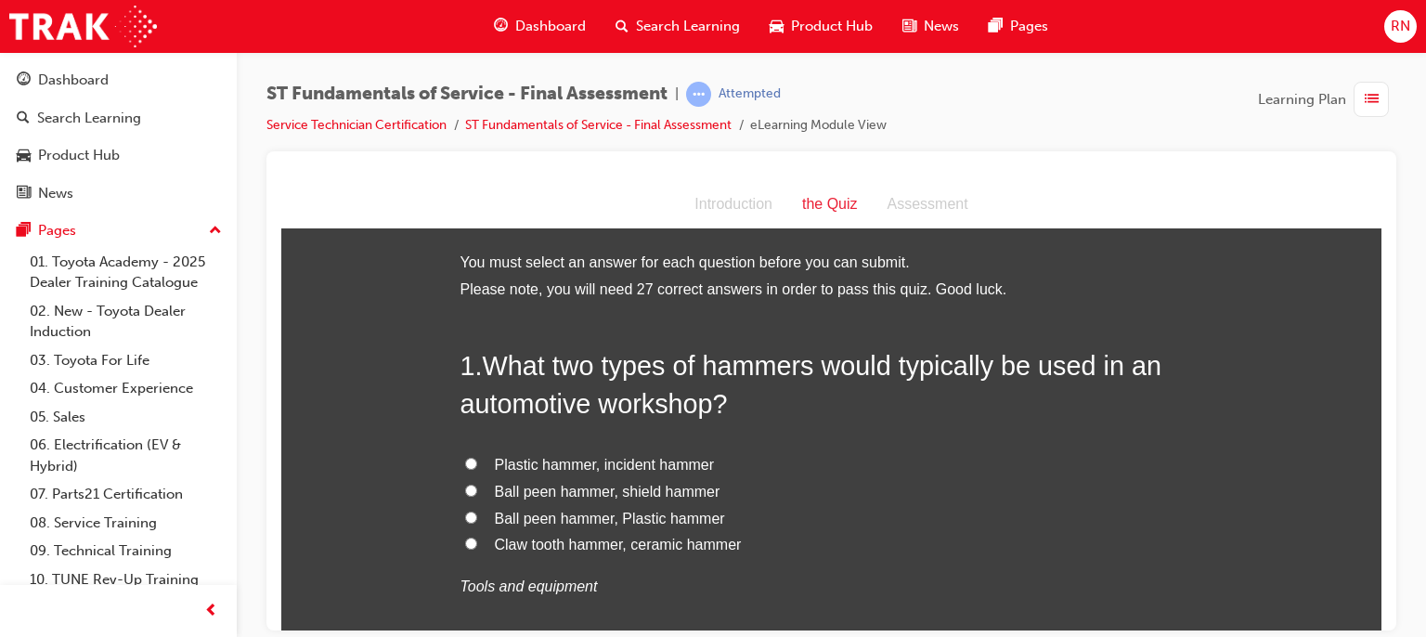
click at [589, 517] on span "Ball peen hammer, Plastic hammer" at bounding box center [610, 518] width 230 height 16
click at [477, 517] on input "Ball peen hammer, Plastic hammer" at bounding box center [471, 517] width 12 height 12
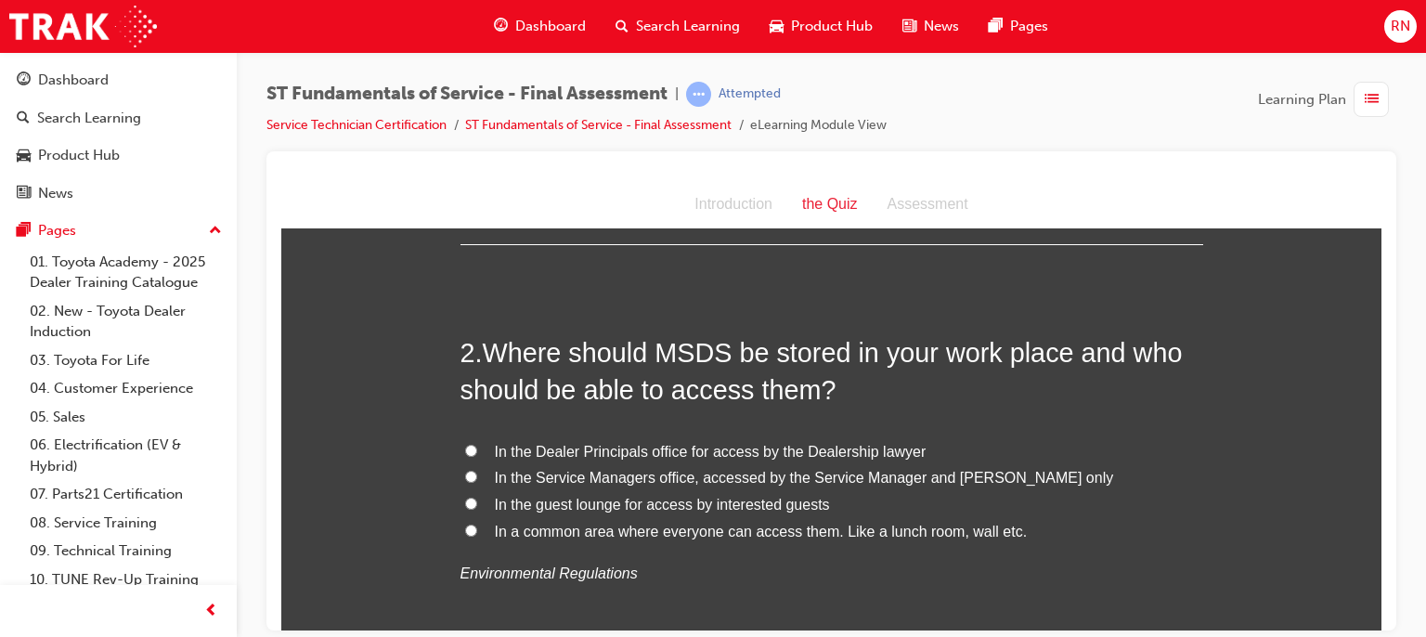
scroll to position [483, 0]
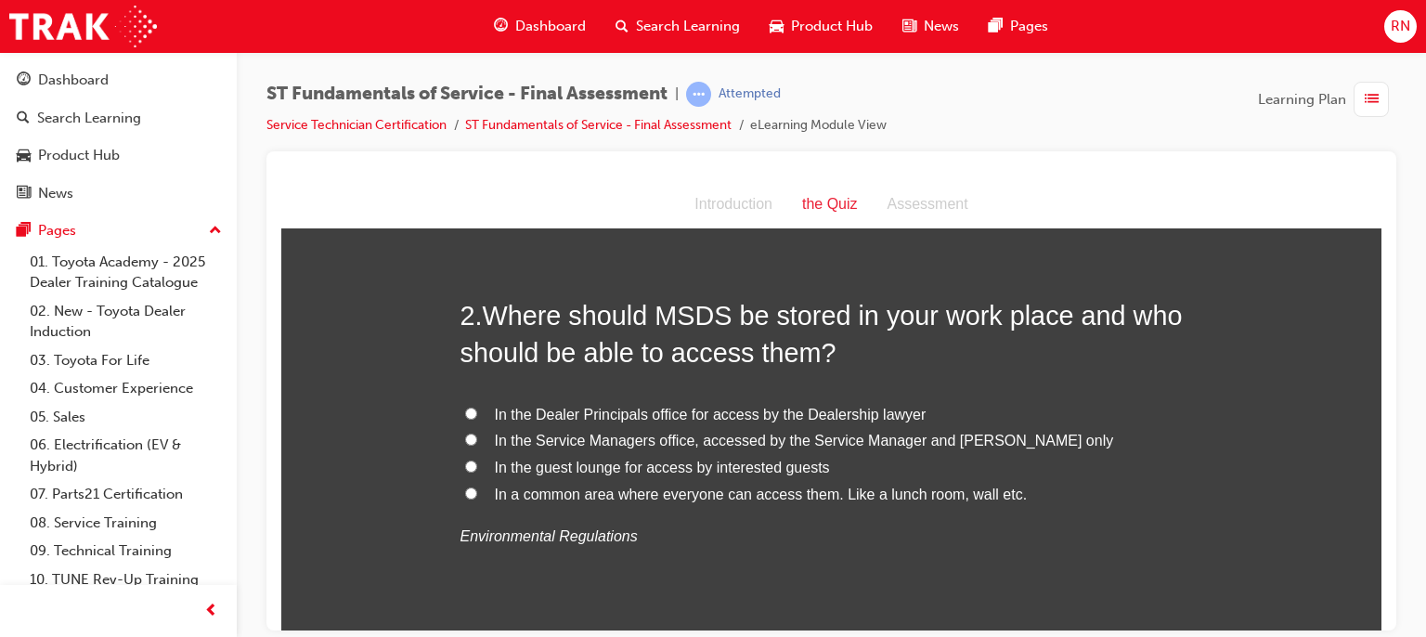
click at [621, 498] on span "In a common area where everyone can access them. Like a lunch room, wall etc." at bounding box center [761, 494] width 533 height 16
click at [477, 498] on input "In a common area where everyone can access them. Like a lunch room, wall etc." at bounding box center [471, 493] width 12 height 12
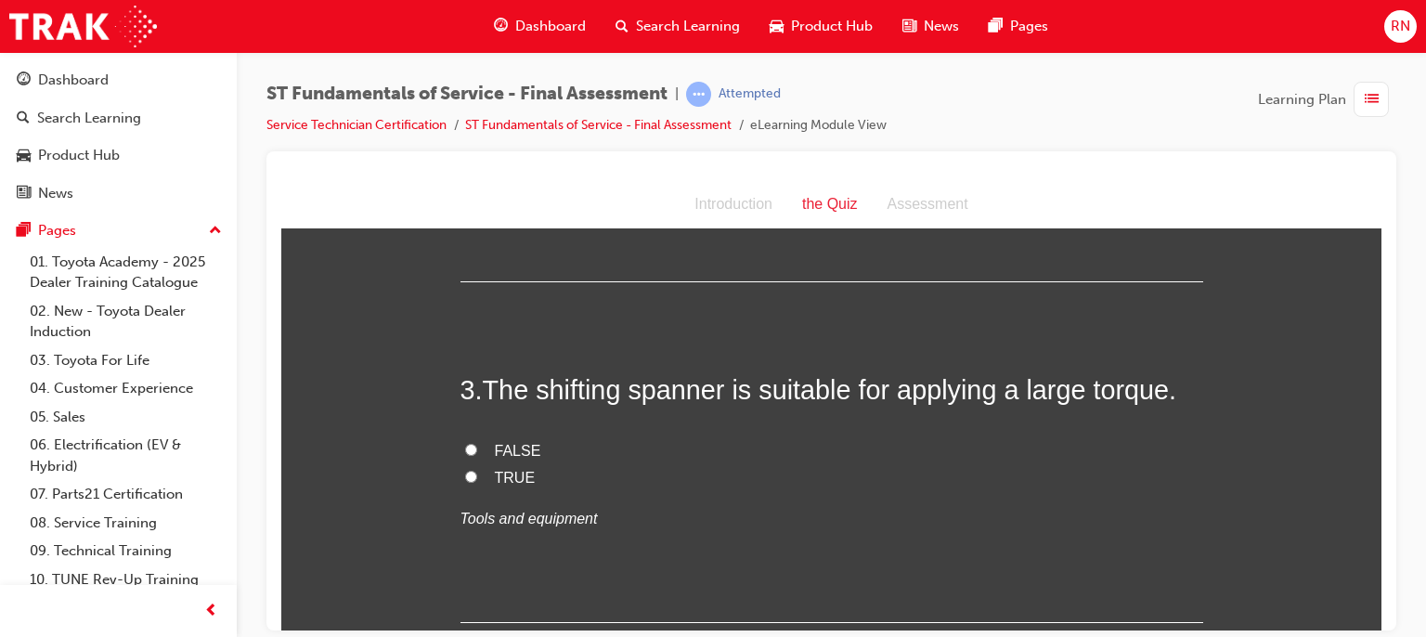
scroll to position [854, 0]
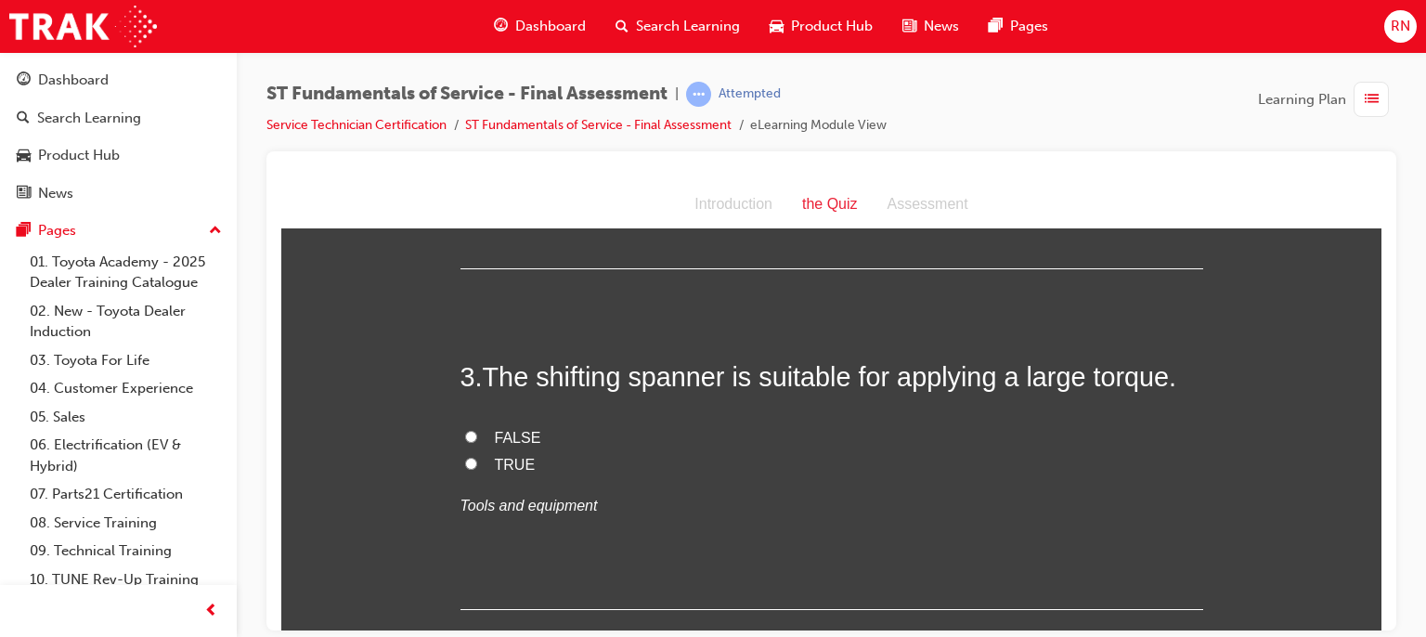
click at [509, 439] on span "FALSE" at bounding box center [518, 437] width 46 height 16
click at [477, 439] on input "FALSE" at bounding box center [471, 436] width 12 height 12
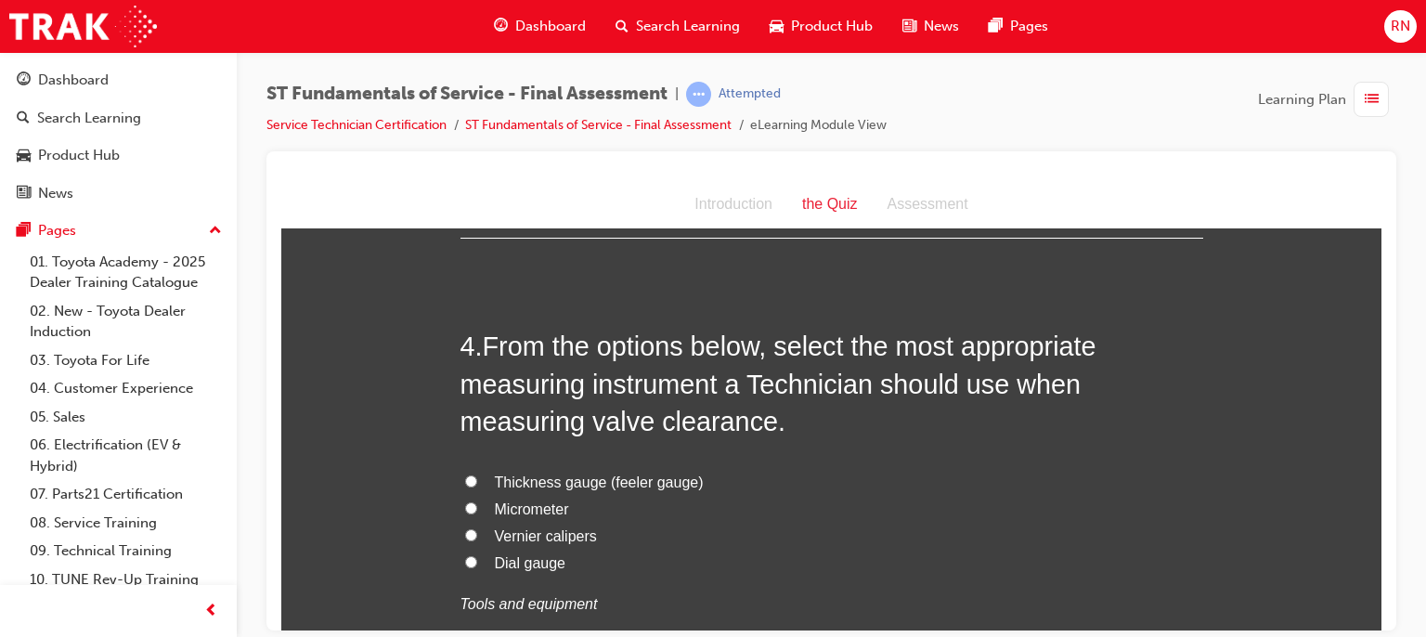
scroll to position [1237, 0]
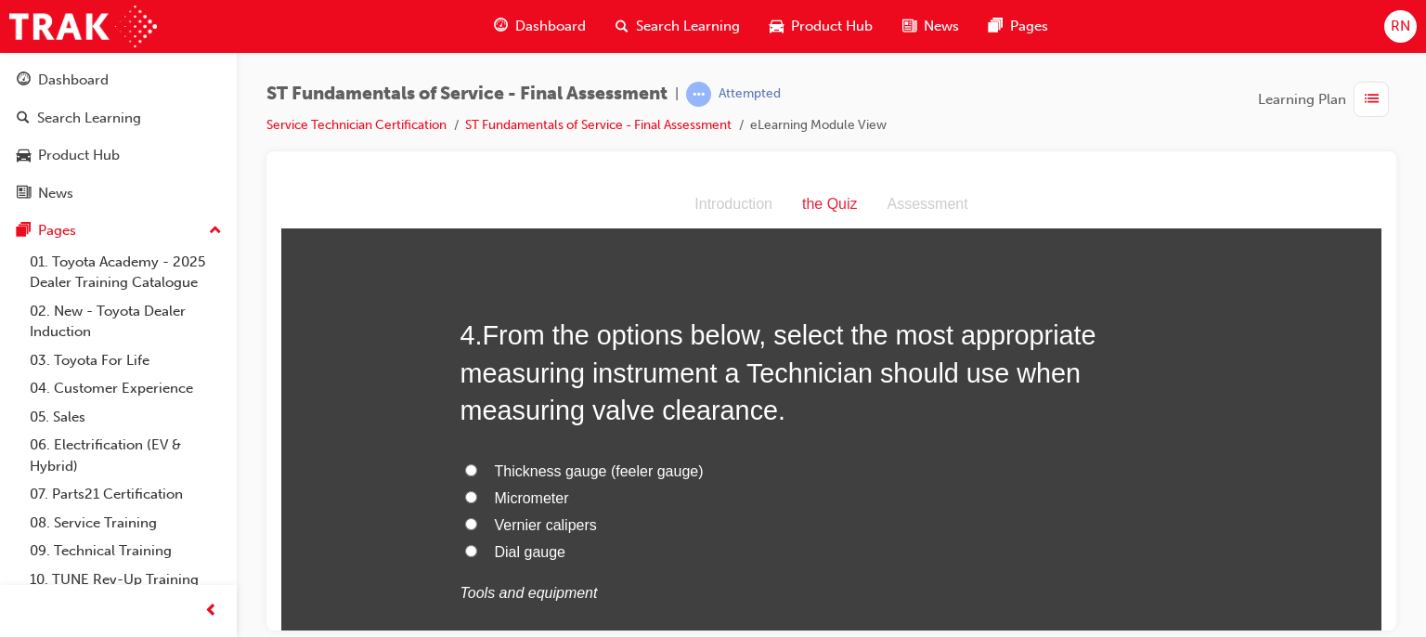
click at [581, 458] on label "Thickness gauge (feeler gauge)" at bounding box center [832, 471] width 743 height 27
click at [477, 463] on input "Thickness gauge (feeler gauge)" at bounding box center [471, 469] width 12 height 12
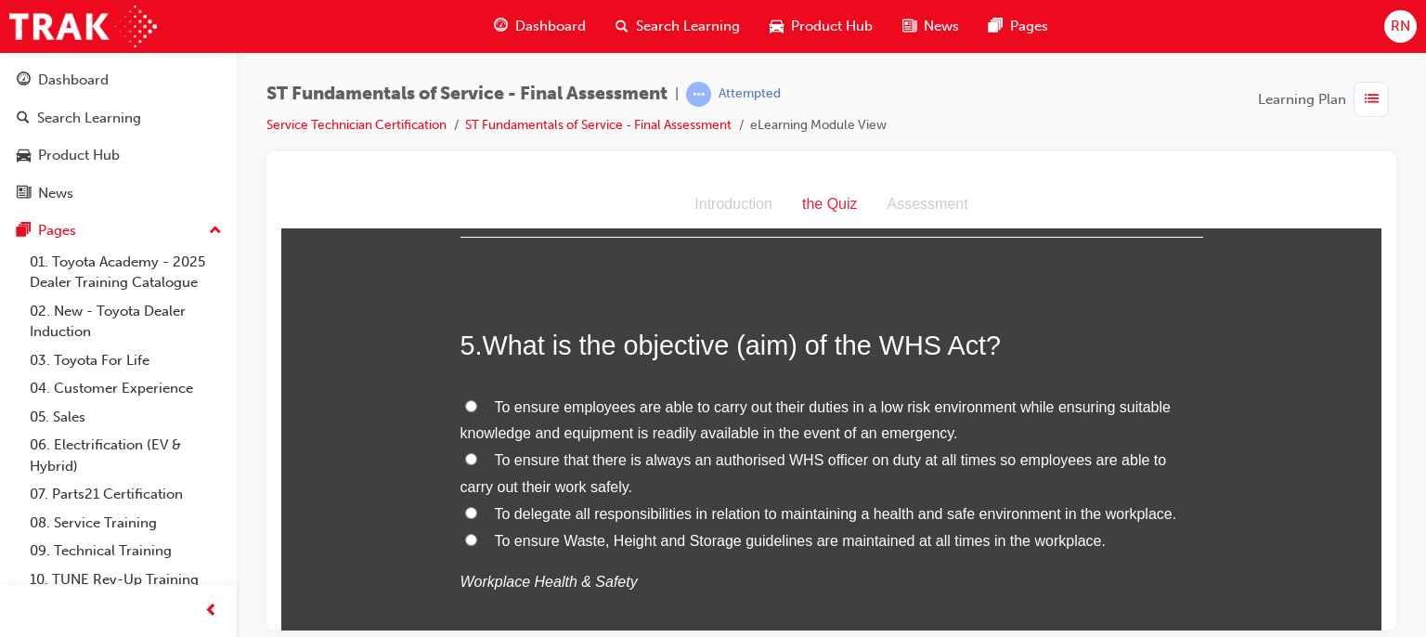
scroll to position [1708, 0]
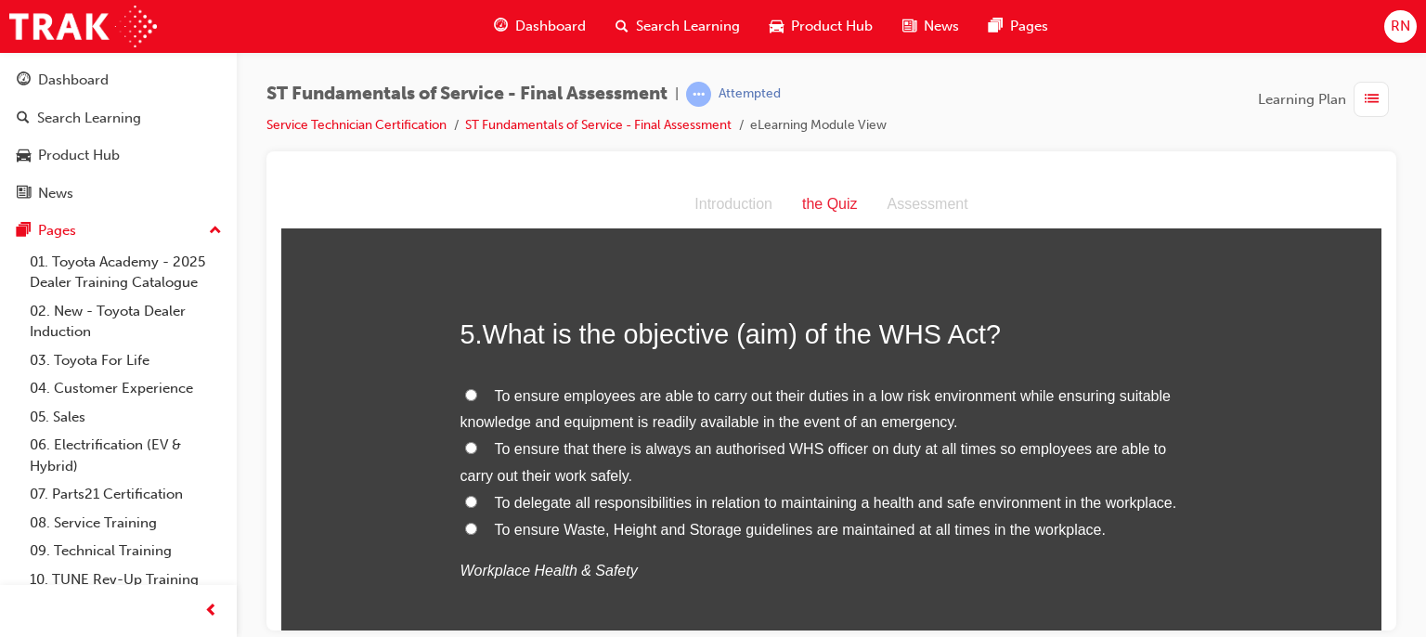
click at [465, 393] on input "To ensure employees are able to carry out their duties in a low risk environmen…" at bounding box center [471, 394] width 12 height 12
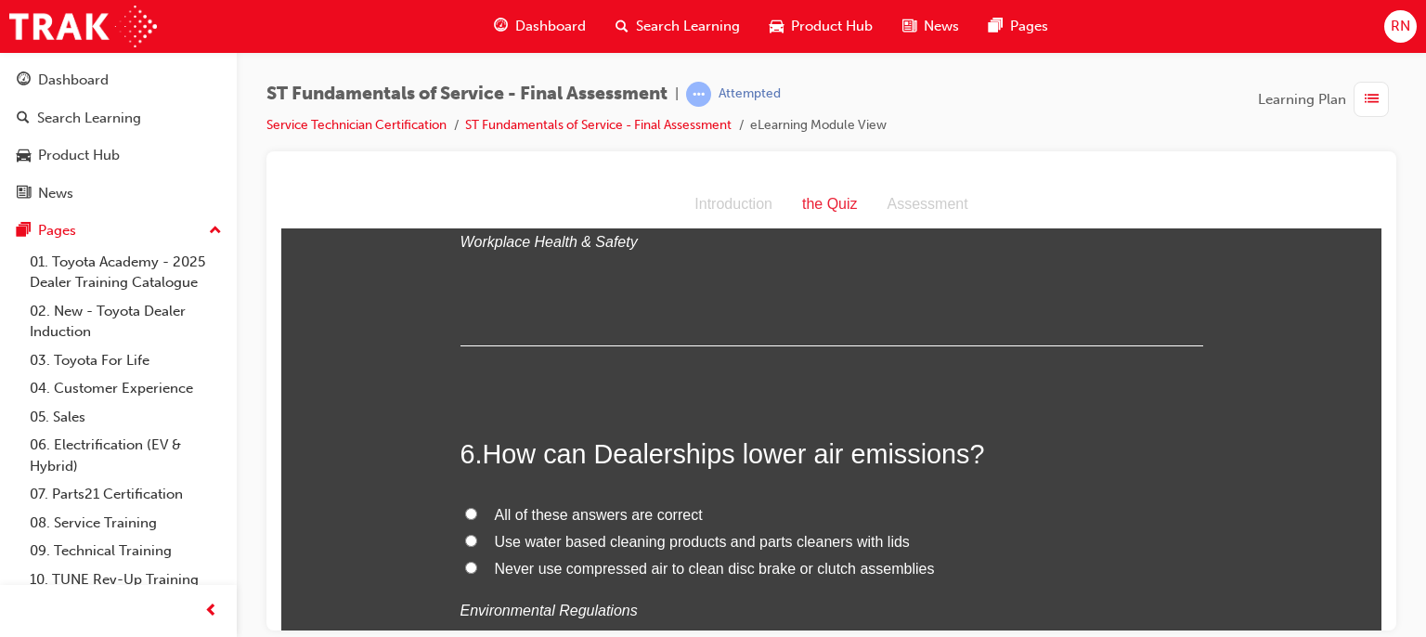
scroll to position [2054, 0]
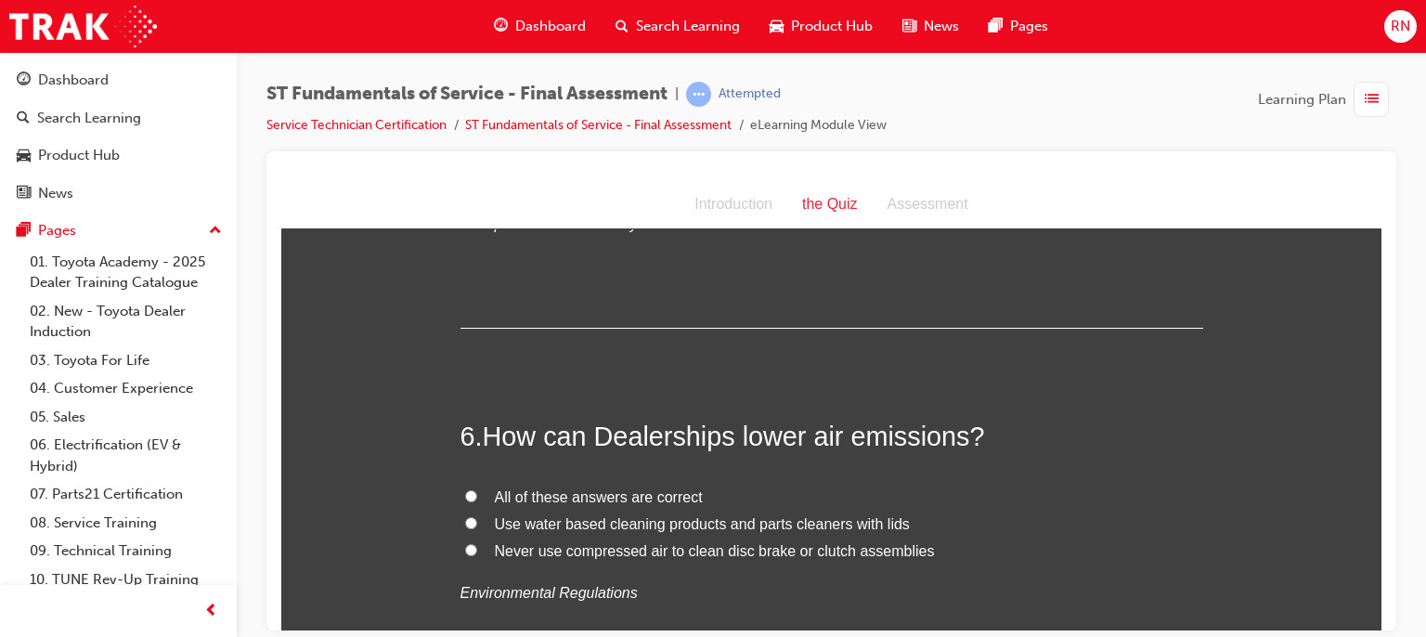
click at [465, 543] on input "Never use compressed air to clean disc brake or clutch assemblies" at bounding box center [471, 549] width 12 height 12
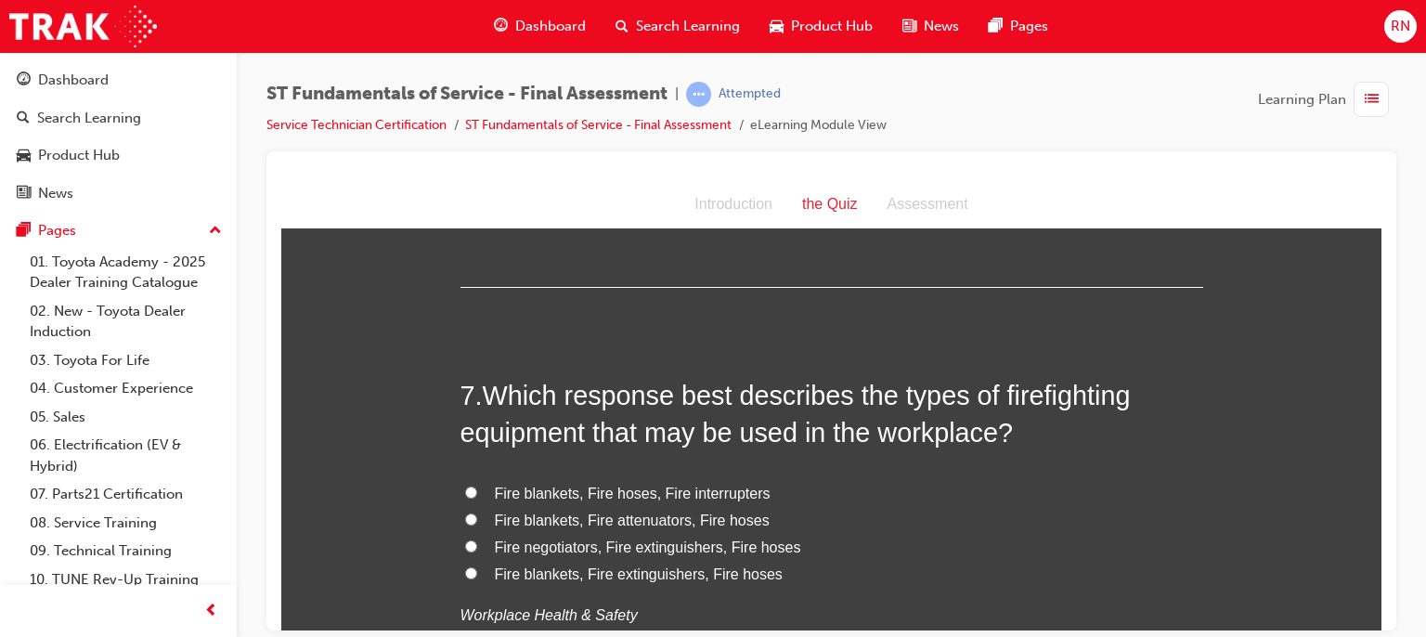
scroll to position [2474, 0]
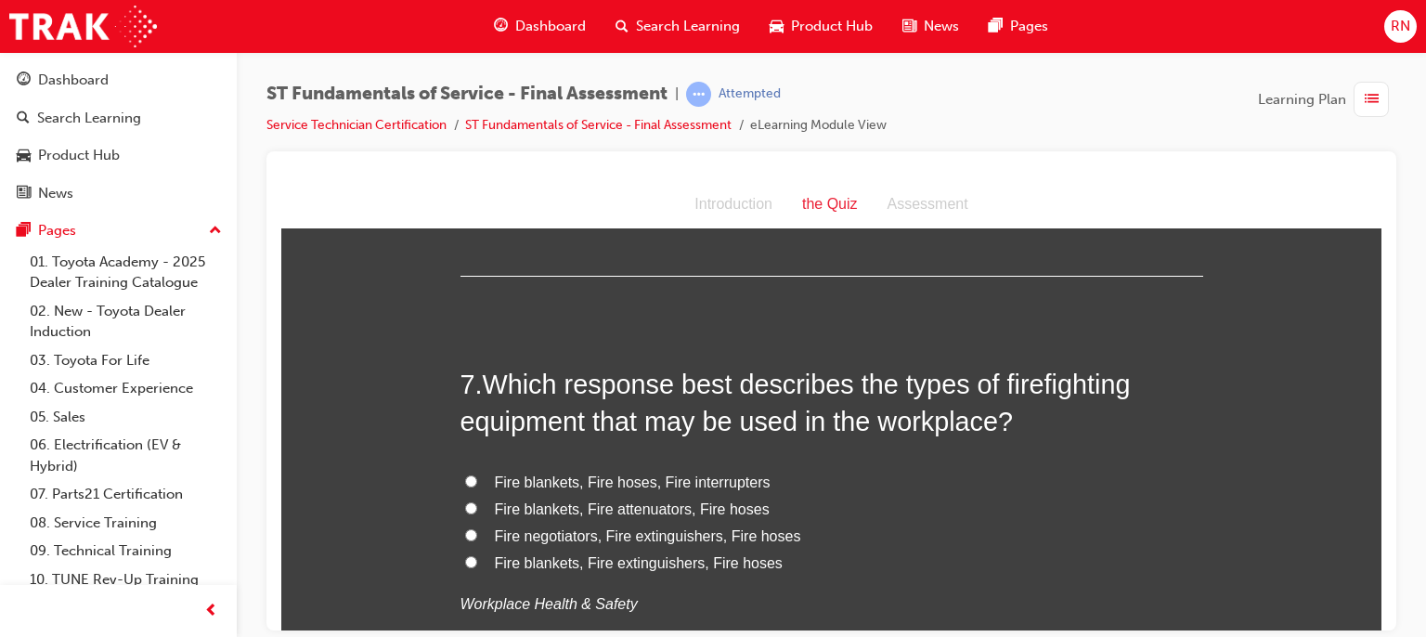
click at [617, 562] on span "Fire blankets, Fire extinguishers, Fire hoses" at bounding box center [639, 562] width 288 height 16
click at [477, 562] on input "Fire blankets, Fire extinguishers, Fire hoses" at bounding box center [471, 561] width 12 height 12
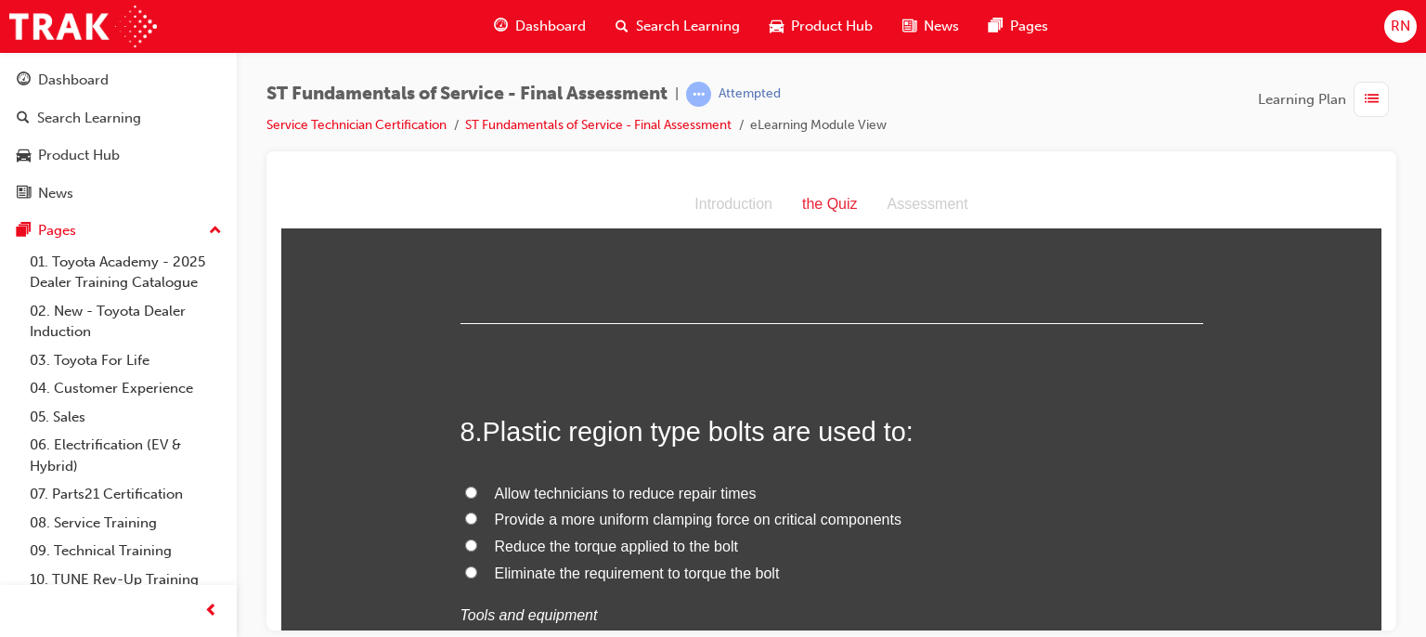
scroll to position [2957, 0]
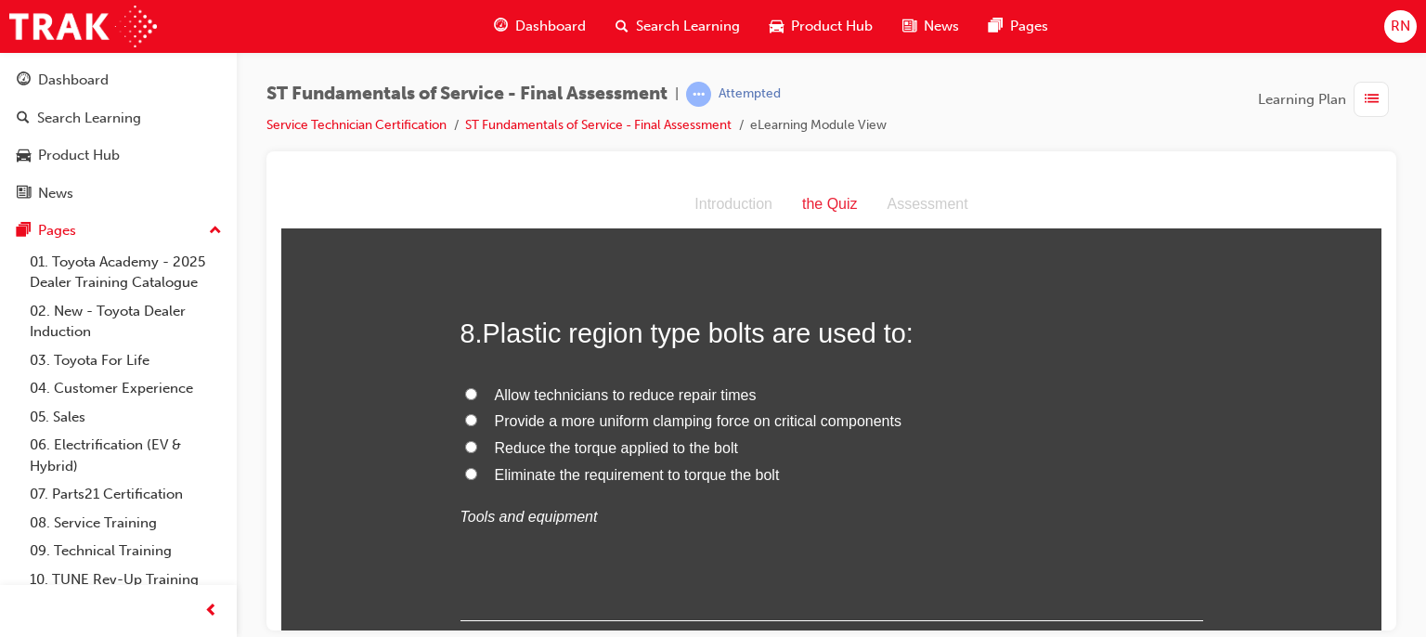
click at [557, 475] on span "Eliminate the requirement to torque the bolt" at bounding box center [637, 474] width 285 height 16
click at [477, 475] on input "Eliminate the requirement to torque the bolt" at bounding box center [471, 473] width 12 height 12
click at [594, 416] on span "Provide a more uniform clamping force on critical components" at bounding box center [698, 420] width 407 height 16
click at [477, 416] on input "Provide a more uniform clamping force on critical components" at bounding box center [471, 419] width 12 height 12
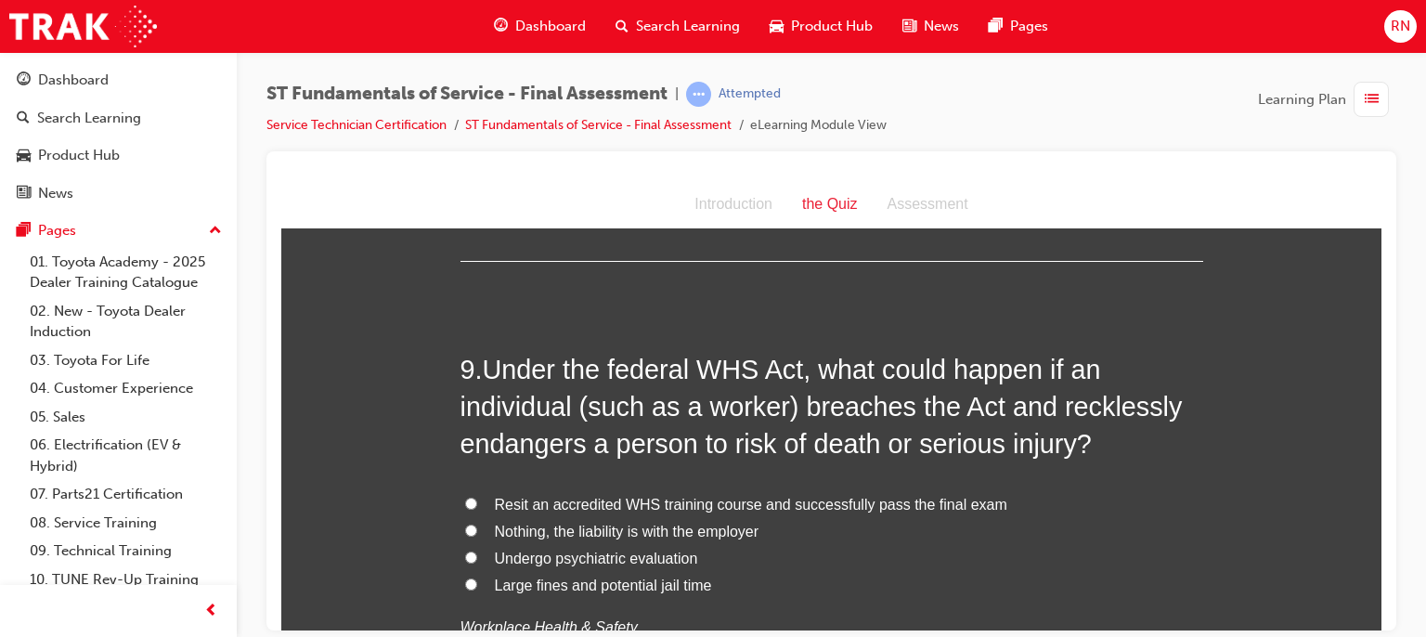
scroll to position [3354, 0]
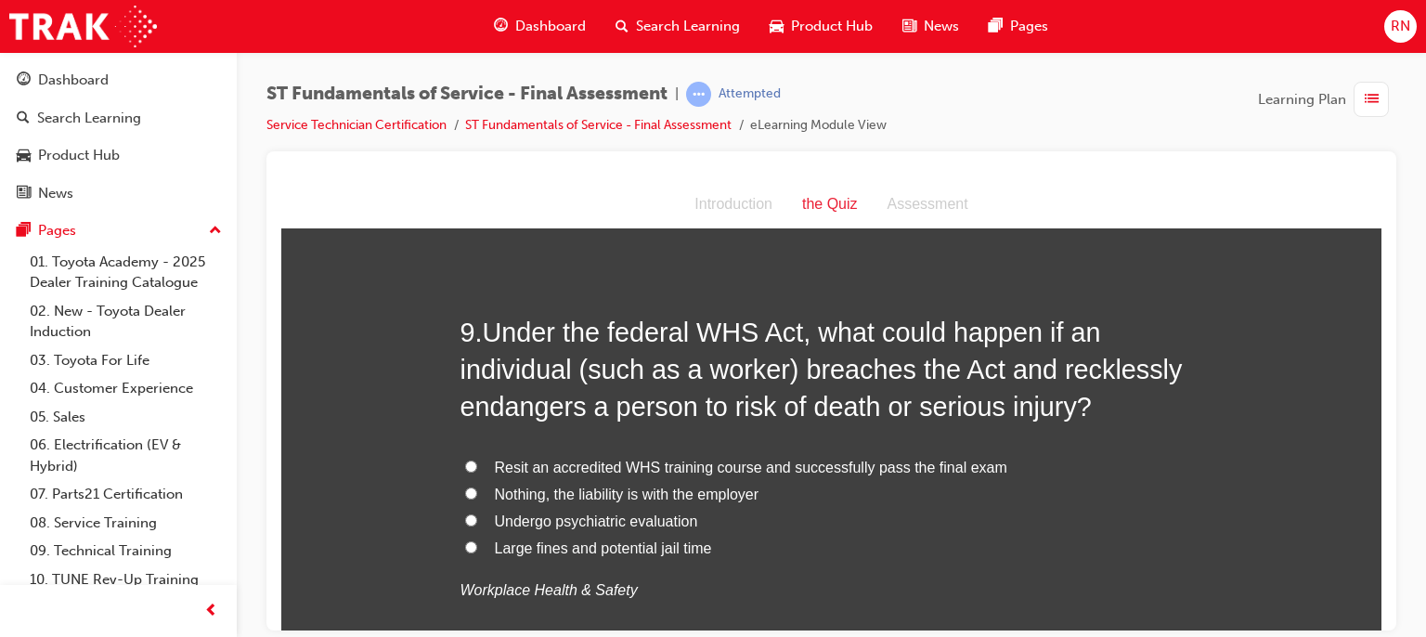
click at [552, 544] on span "Large fines and potential jail time" at bounding box center [603, 547] width 217 height 16
click at [477, 544] on input "Large fines and potential jail time" at bounding box center [471, 546] width 12 height 12
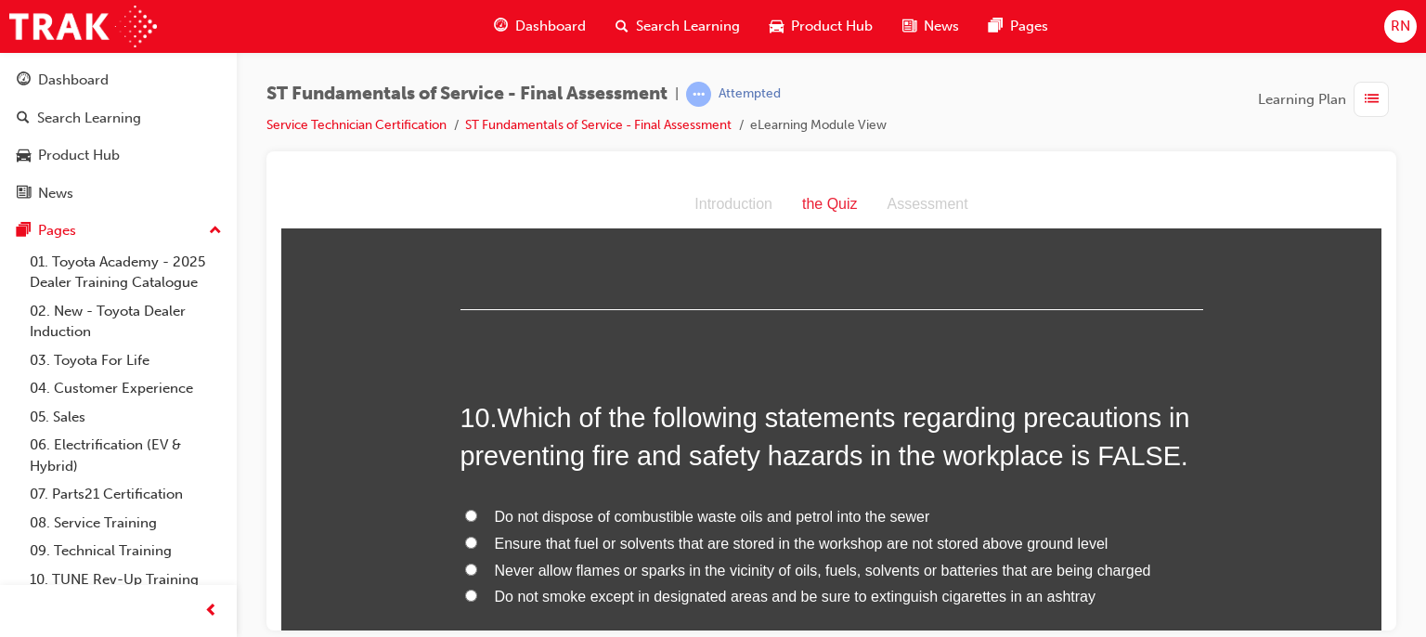
scroll to position [3774, 0]
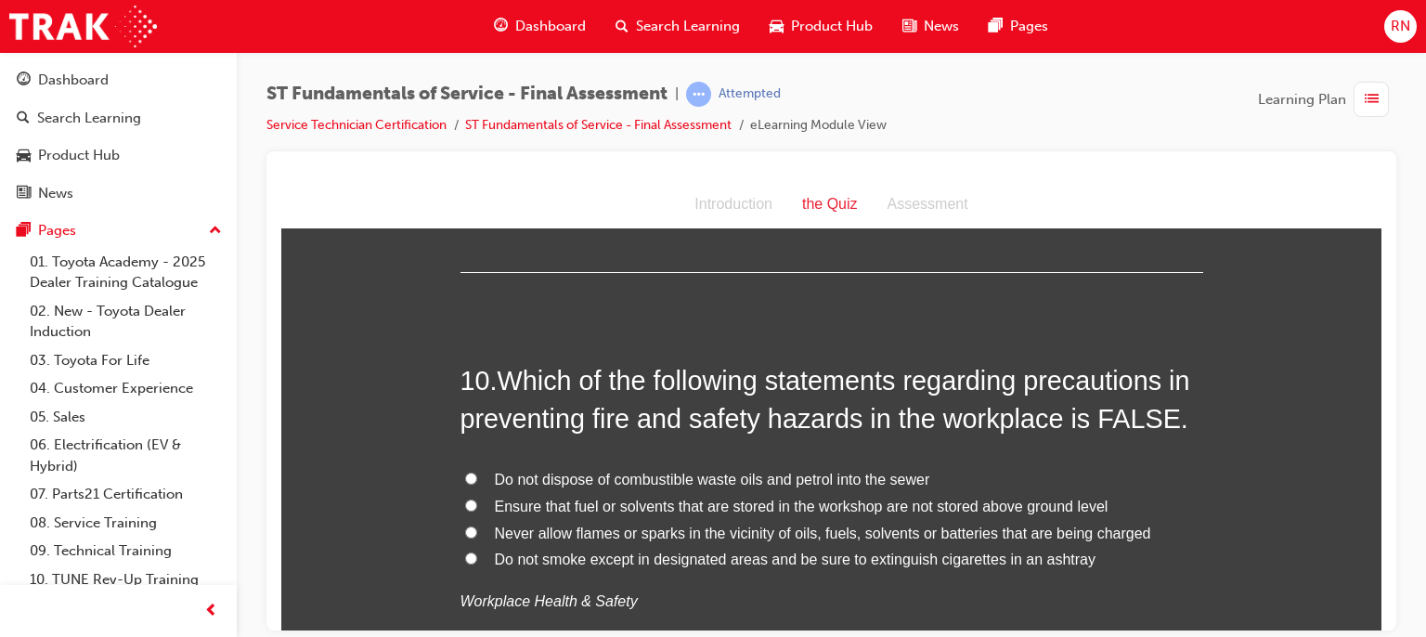
click at [810, 505] on span "Ensure that fuel or solvents that are stored in the workshop are not stored abo…" at bounding box center [802, 506] width 614 height 16
click at [477, 505] on input "Ensure that fuel or solvents that are stored in the workshop are not stored abo…" at bounding box center [471, 505] width 12 height 12
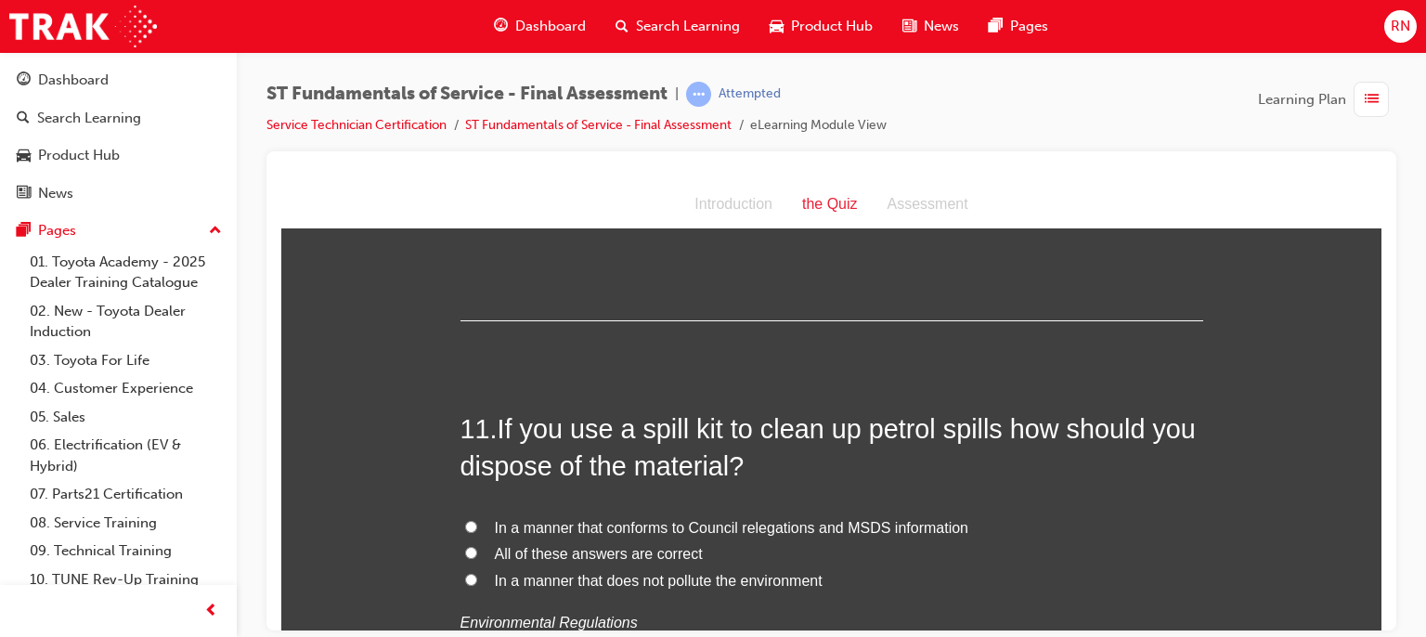
scroll to position [4196, 0]
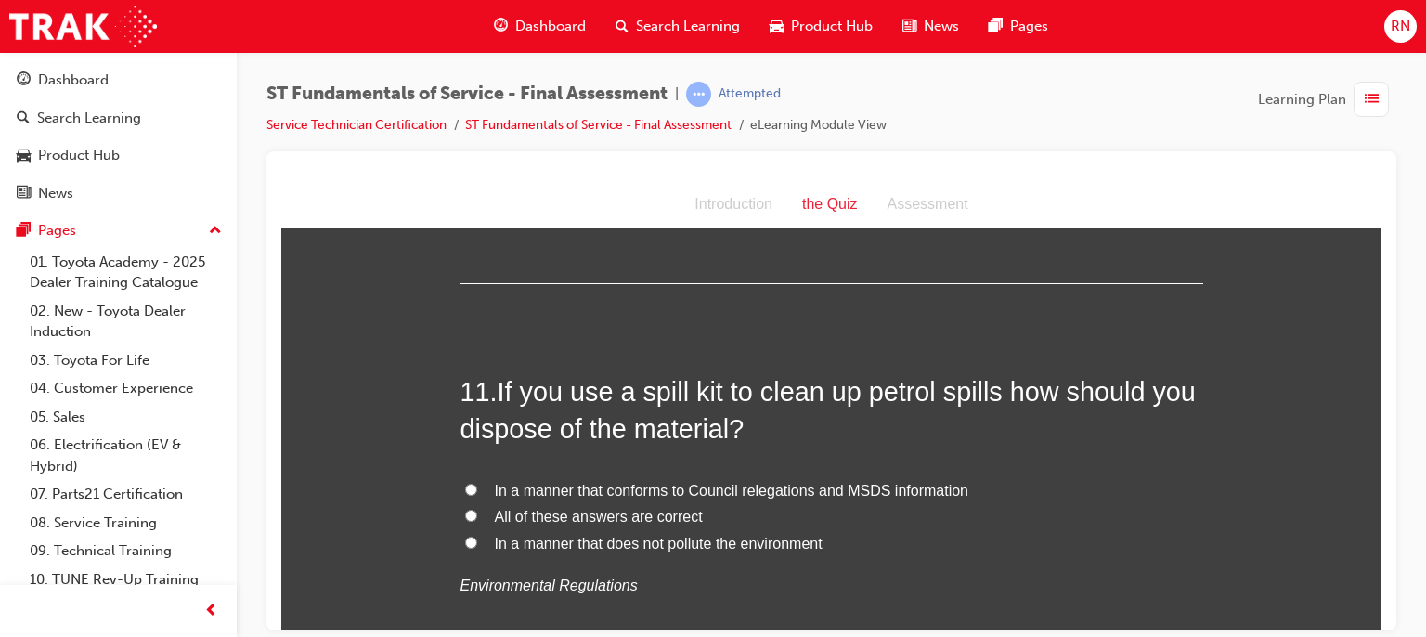
click at [465, 509] on input "All of these answers are correct" at bounding box center [471, 515] width 12 height 12
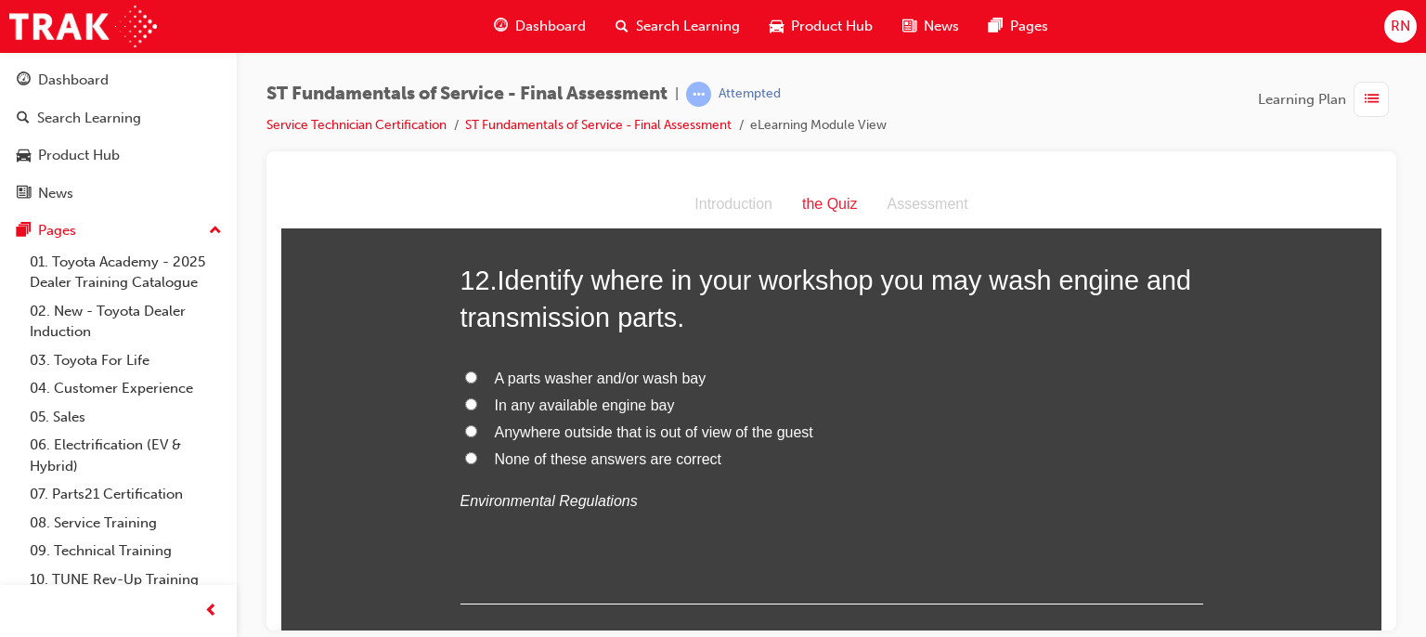
scroll to position [4716, 0]
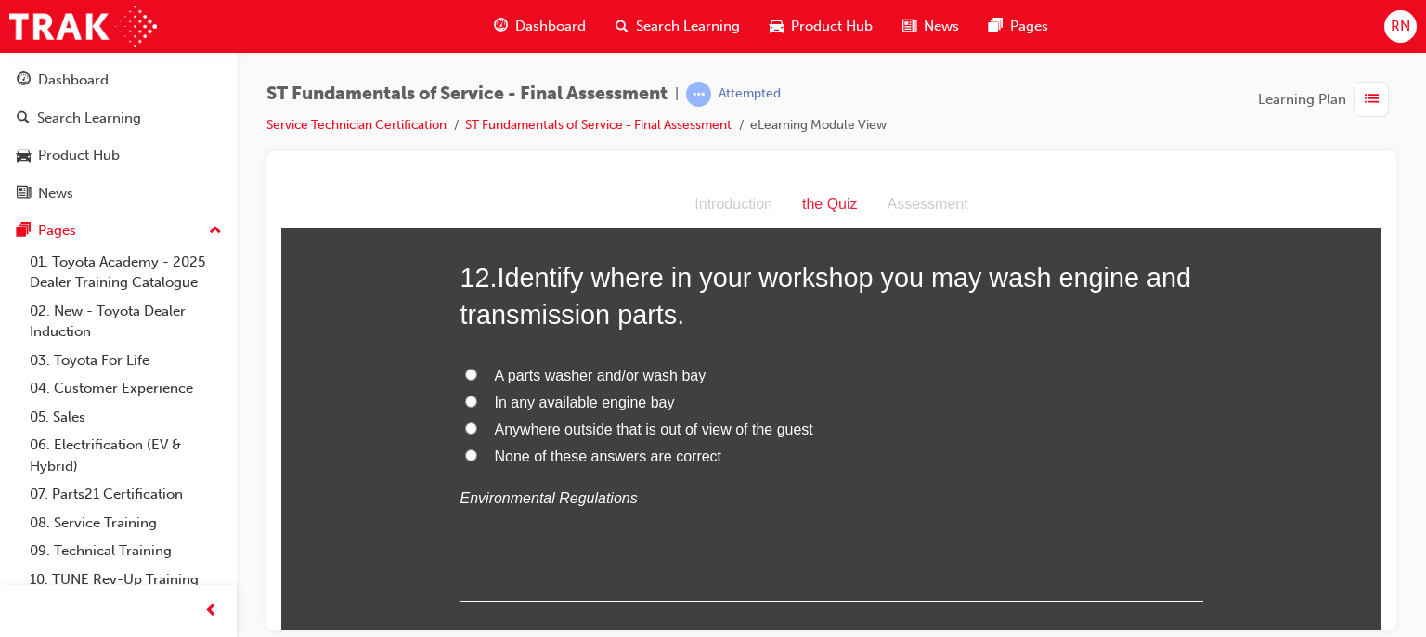
click at [465, 448] on input "None of these answers are correct" at bounding box center [471, 454] width 12 height 12
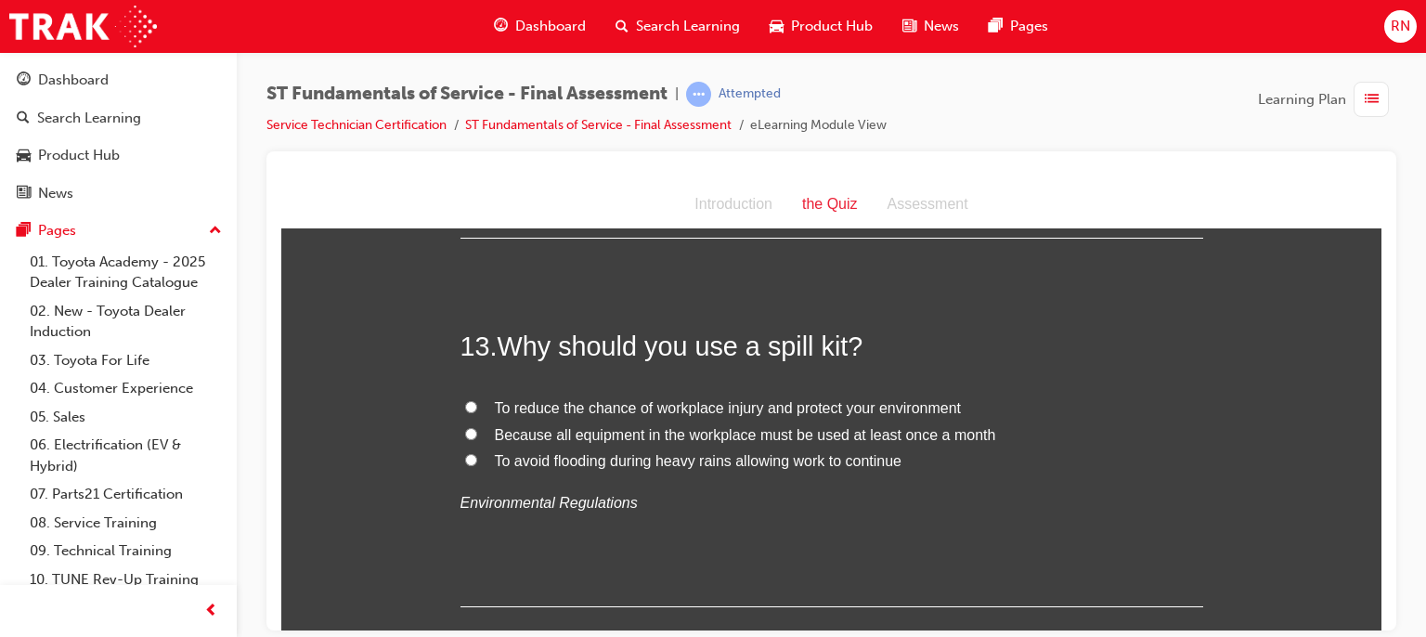
scroll to position [5087, 0]
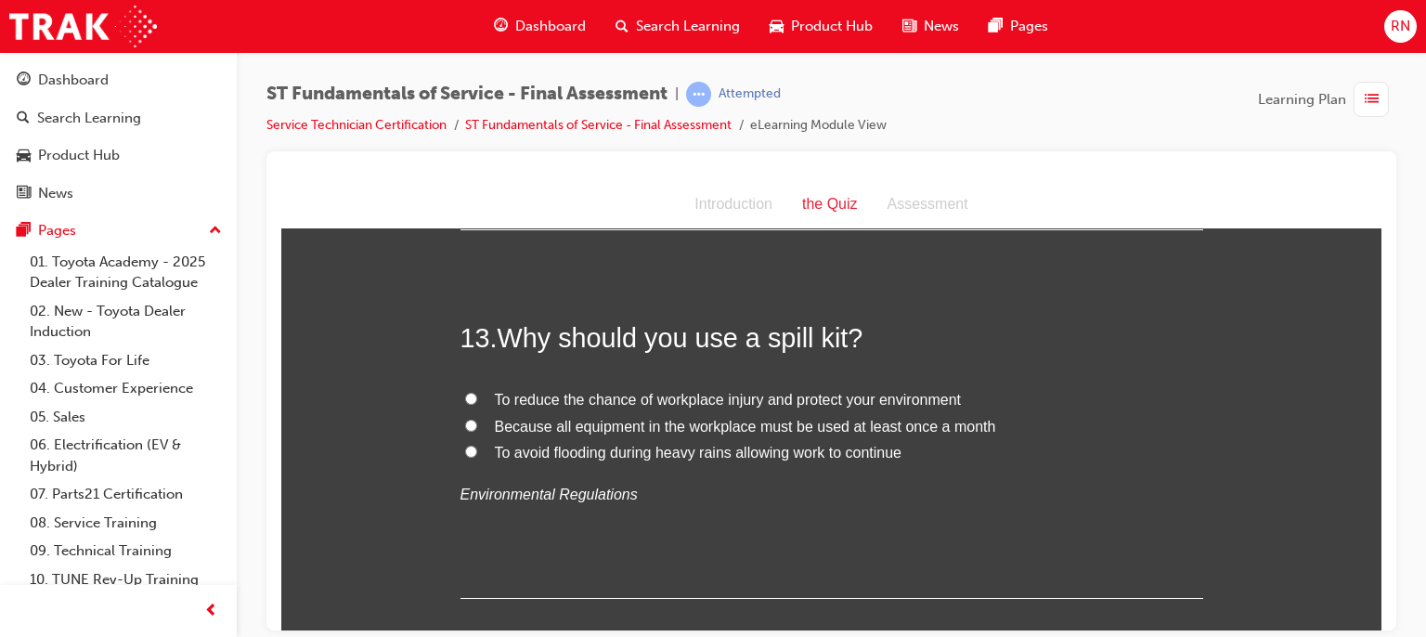
click at [508, 404] on span "To reduce the chance of workplace injury and protect your environment" at bounding box center [728, 399] width 467 height 16
click at [477, 404] on input "To reduce the chance of workplace injury and protect your environment" at bounding box center [471, 398] width 12 height 12
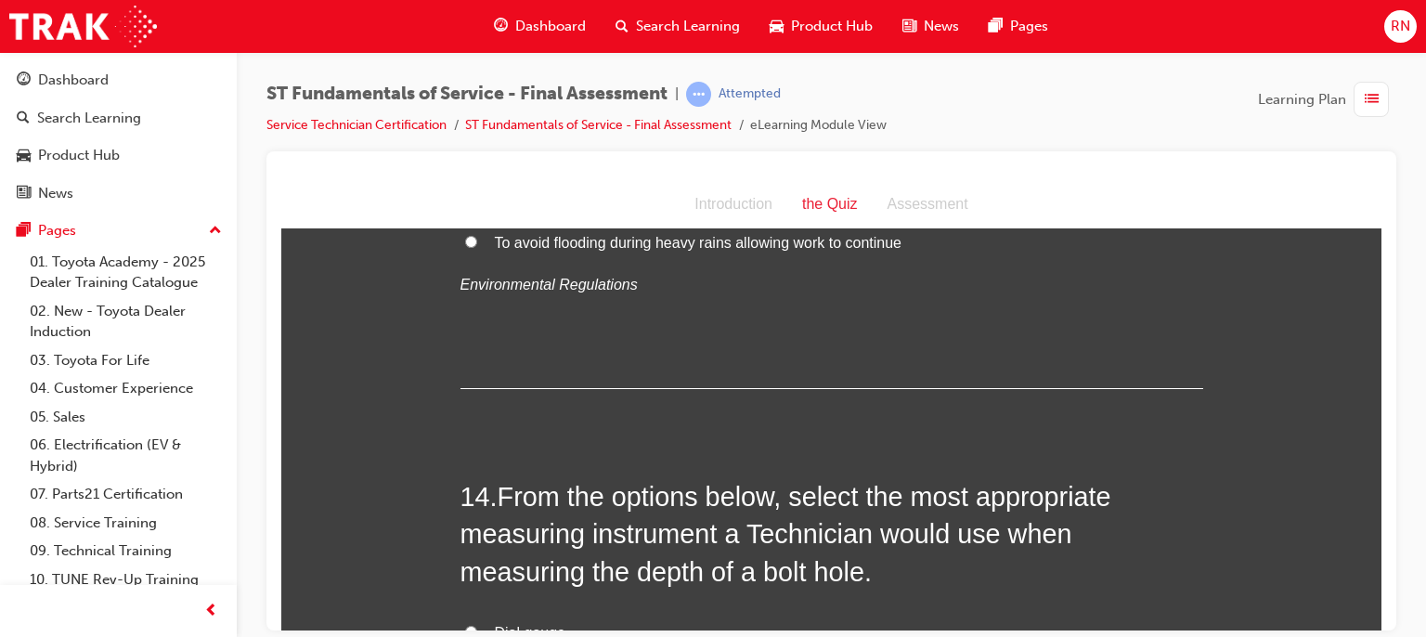
scroll to position [5458, 0]
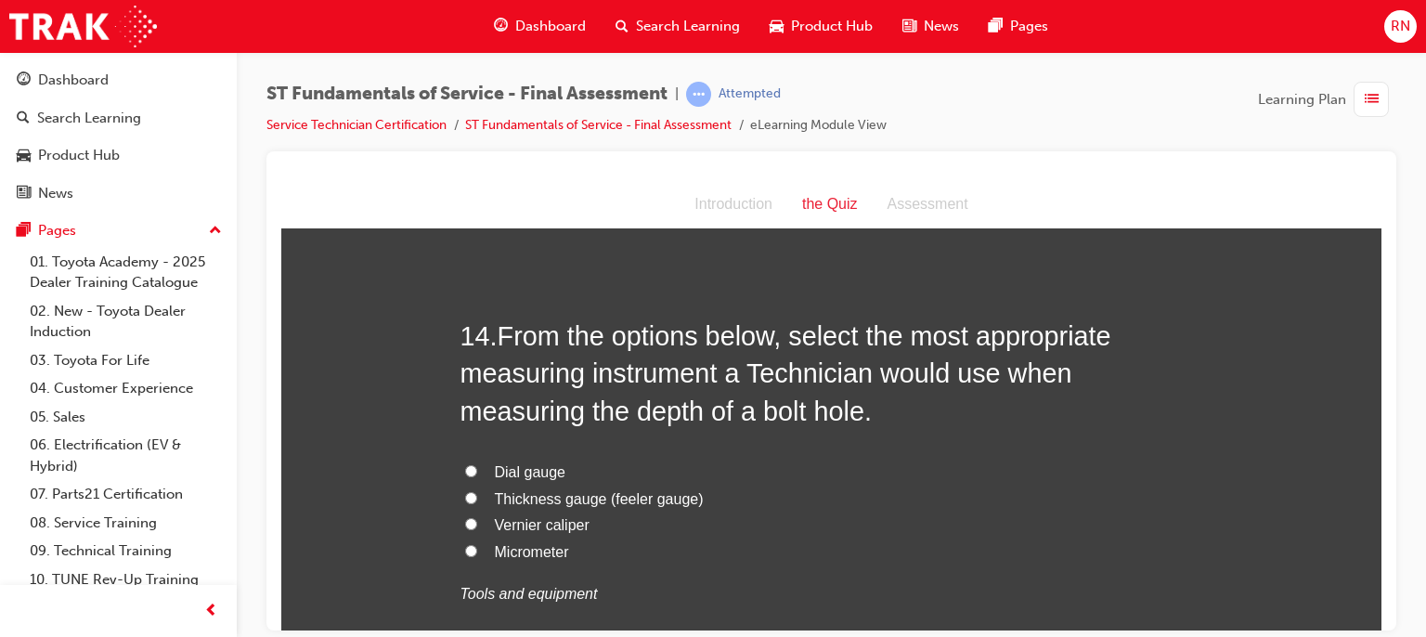
click at [539, 523] on span "Vernier caliper" at bounding box center [542, 524] width 95 height 16
click at [477, 523] on input "Vernier caliper" at bounding box center [471, 523] width 12 height 12
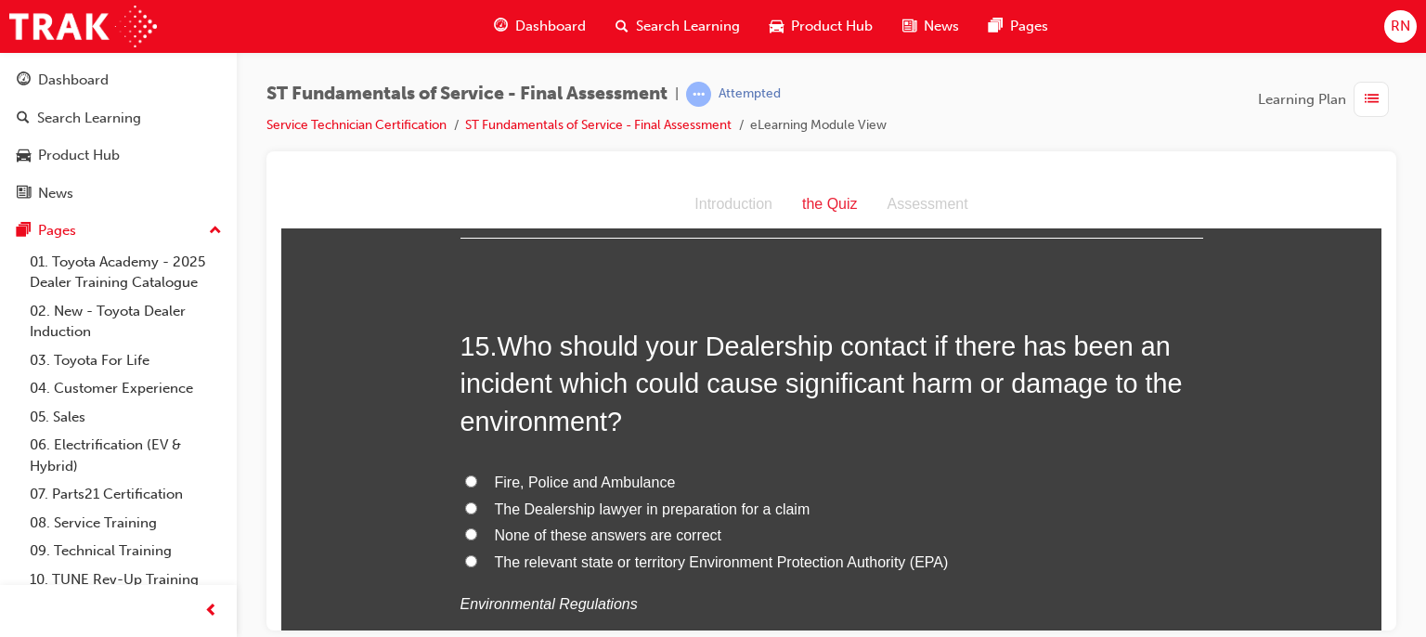
scroll to position [5928, 0]
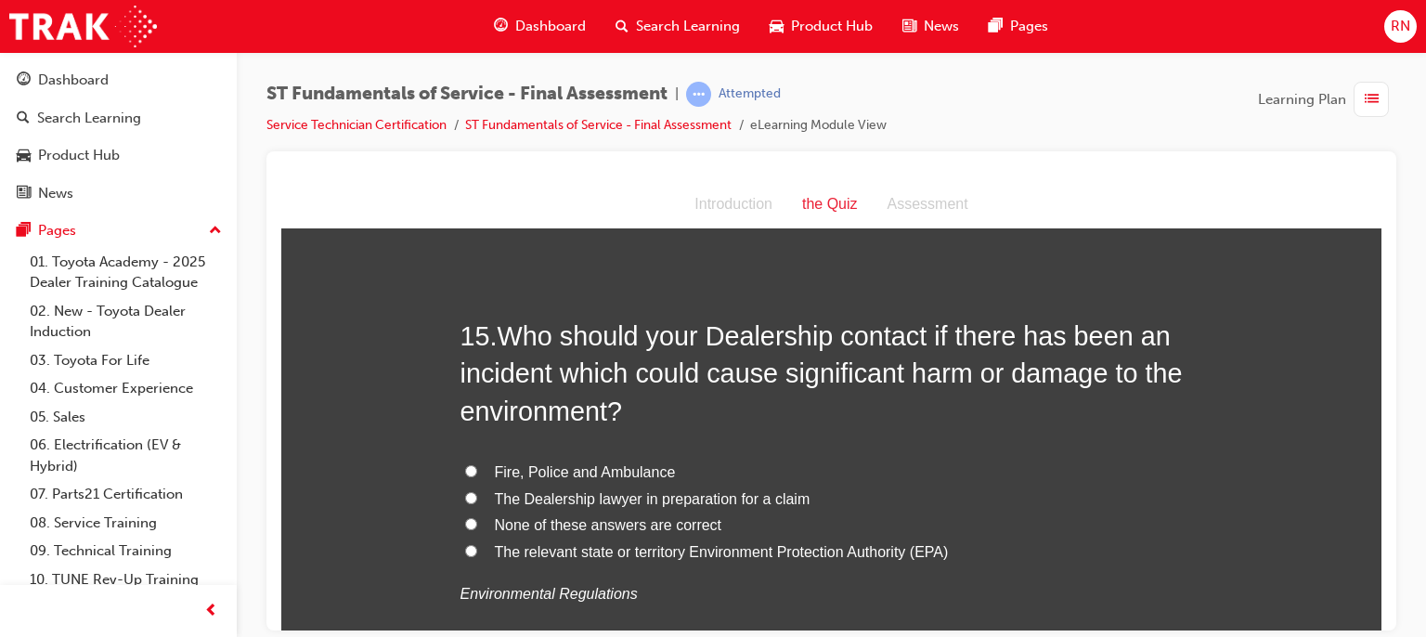
click at [568, 549] on span "The relevant state or territory Environment Protection Authority (EPA)" at bounding box center [722, 551] width 454 height 16
click at [477, 549] on input "The relevant state or territory Environment Protection Authority (EPA)" at bounding box center [471, 550] width 12 height 12
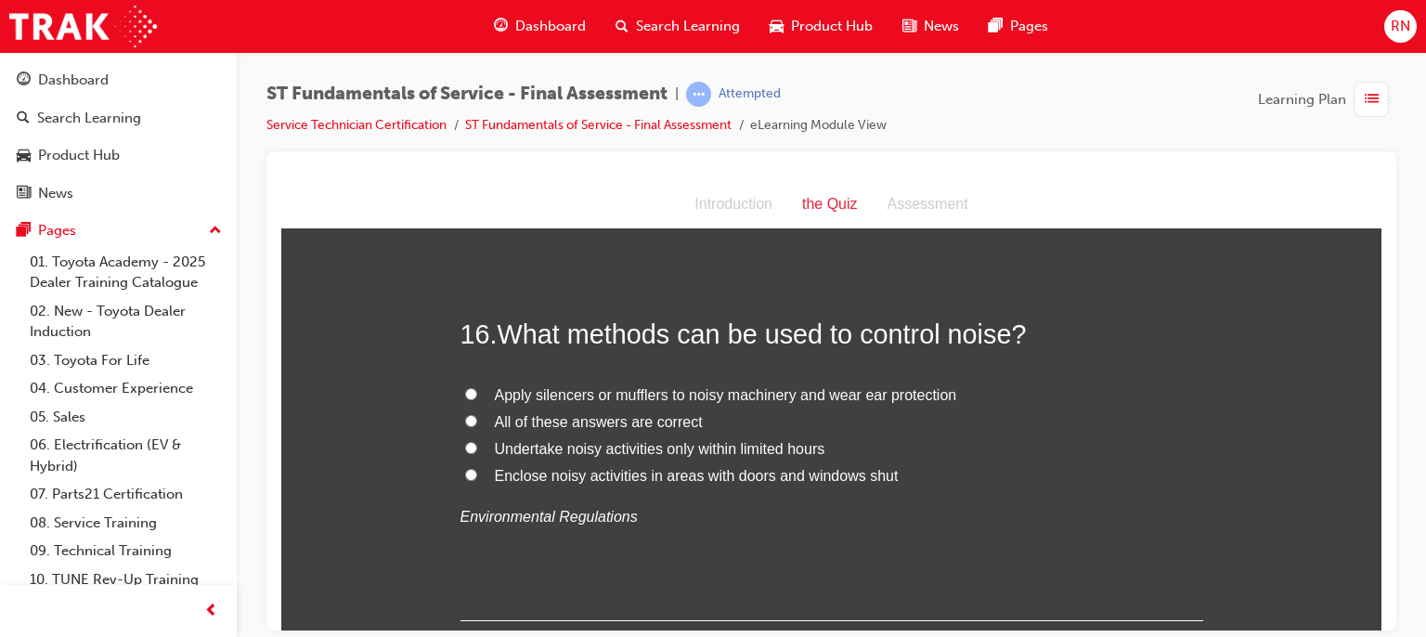
scroll to position [6410, 0]
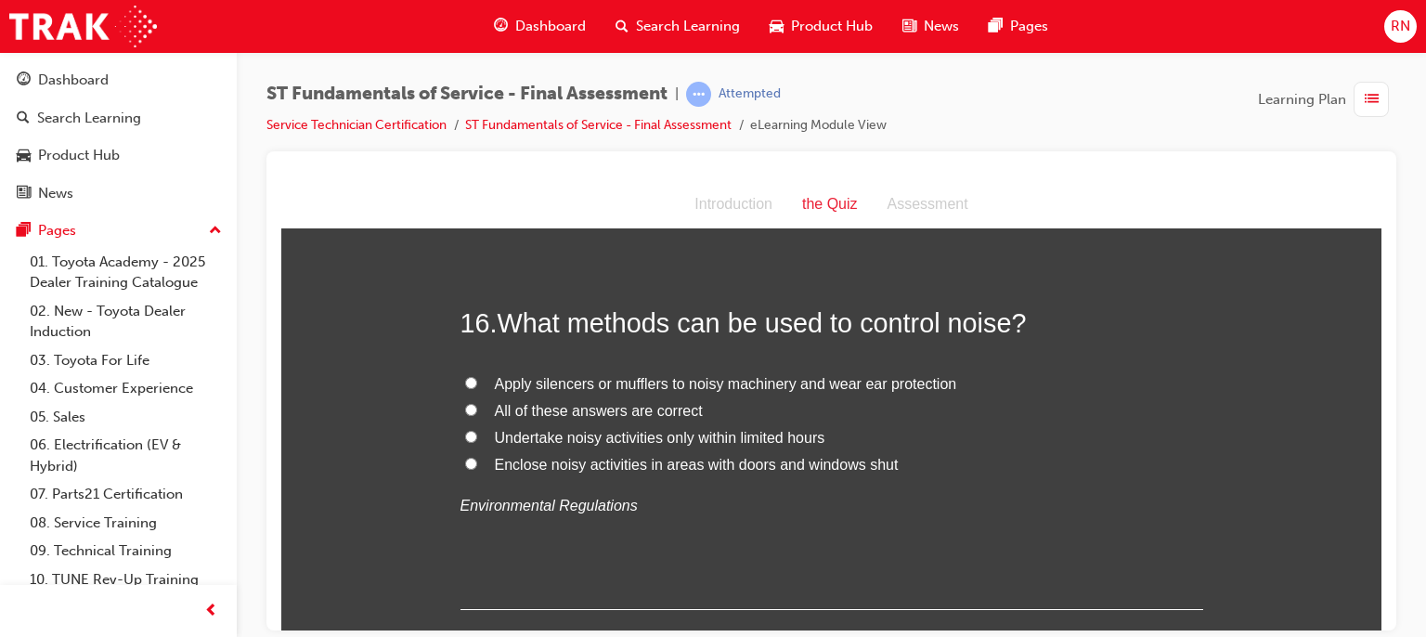
click at [714, 380] on span "Apply silencers or mufflers to noisy machinery and wear ear protection" at bounding box center [726, 383] width 462 height 16
click at [477, 380] on input "Apply silencers or mufflers to noisy machinery and wear ear protection" at bounding box center [471, 382] width 12 height 12
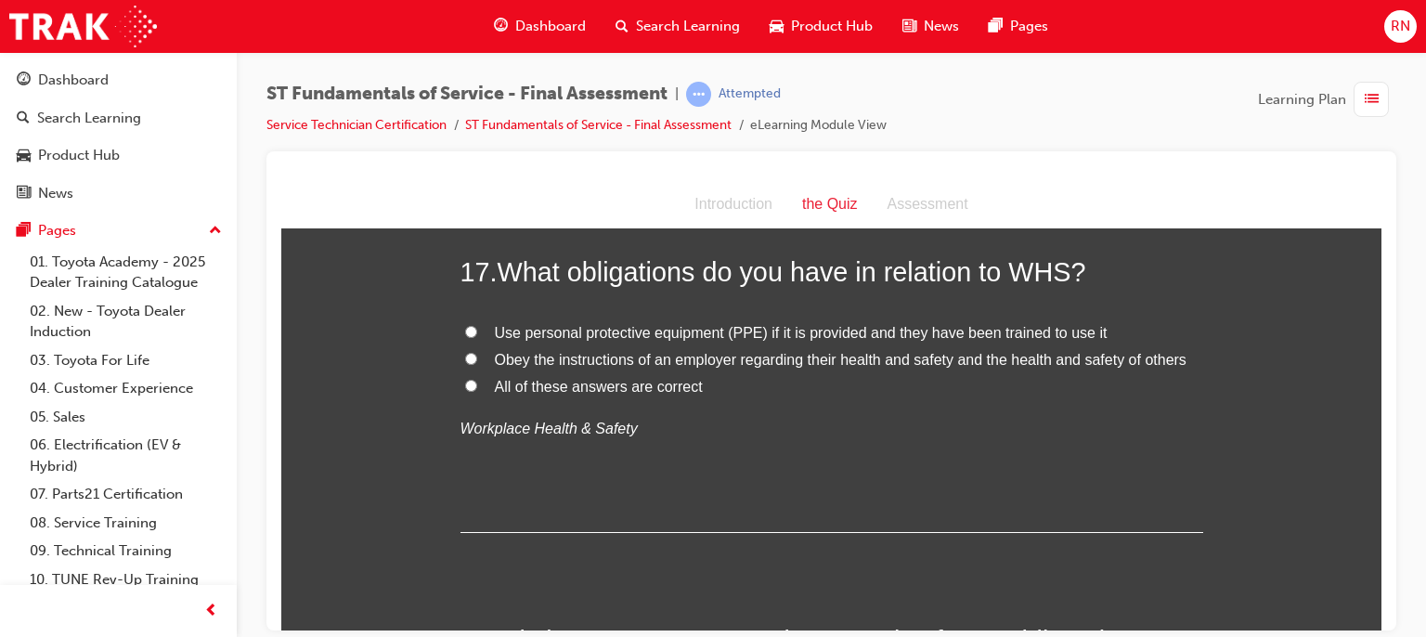
scroll to position [6881, 0]
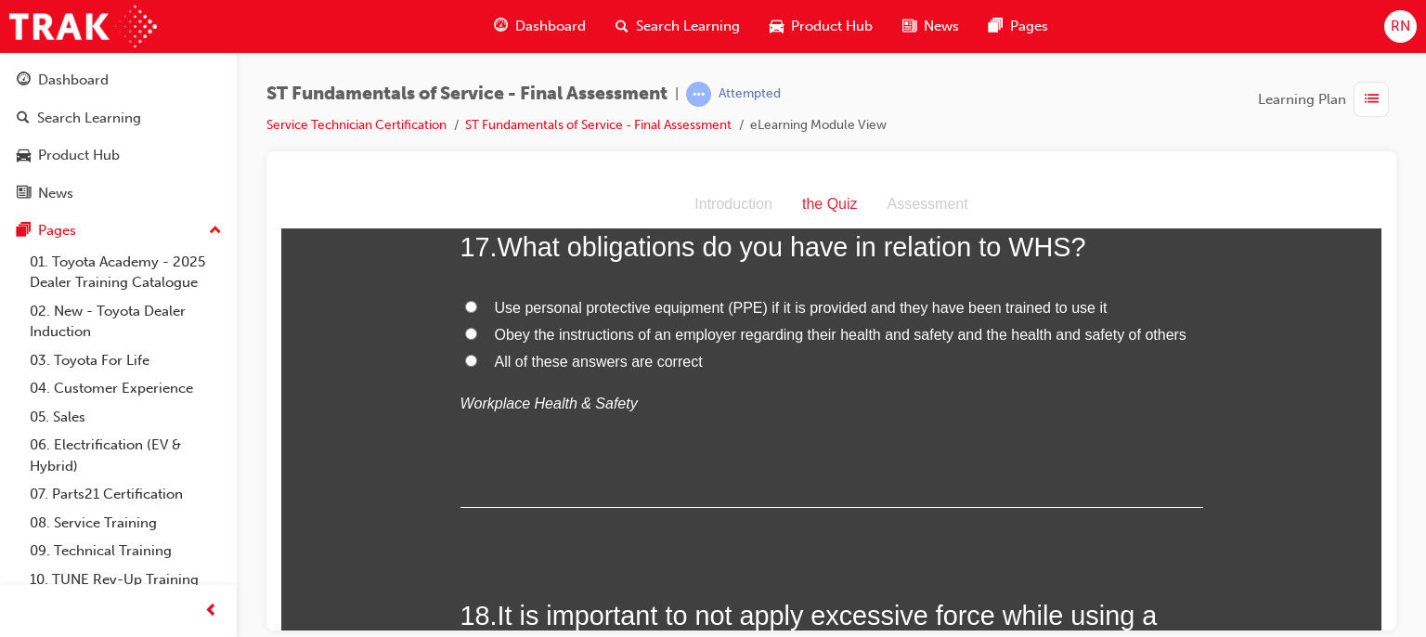
click at [591, 335] on span "Obey the instructions of an employer regarding their health and safety and the …" at bounding box center [841, 334] width 692 height 16
click at [477, 335] on input "Obey the instructions of an employer regarding their health and safety and the …" at bounding box center [471, 333] width 12 height 12
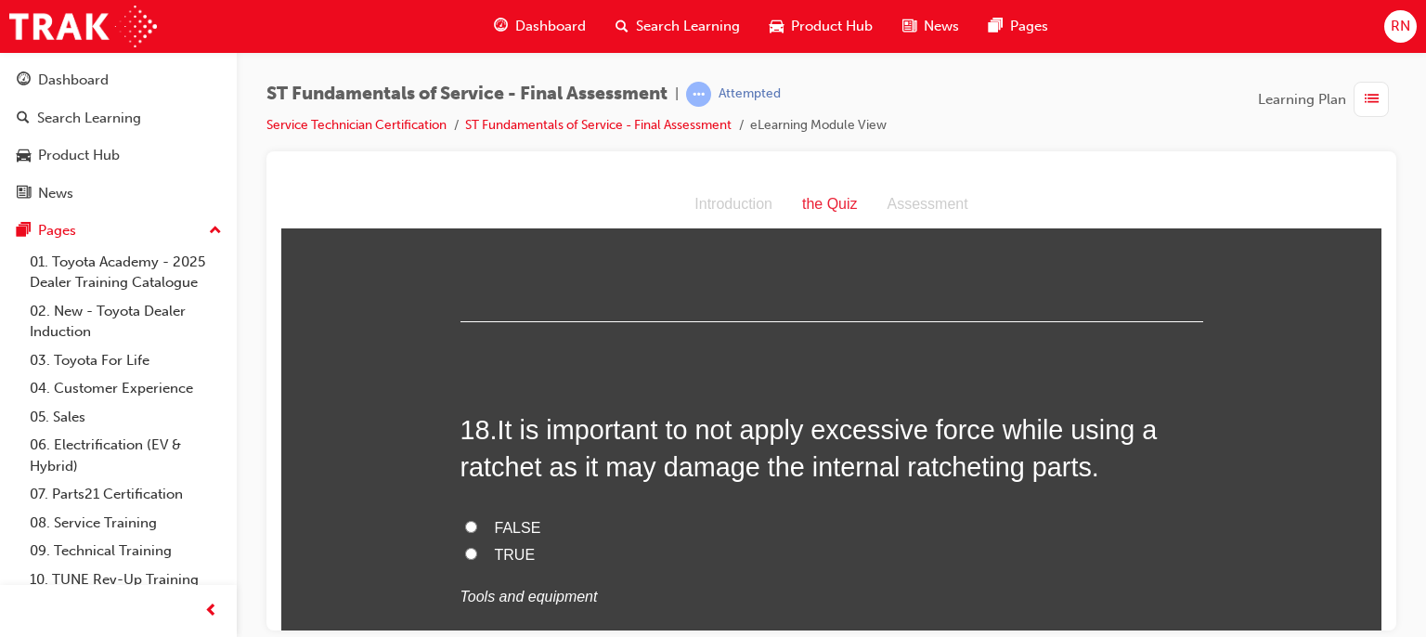
scroll to position [7153, 0]
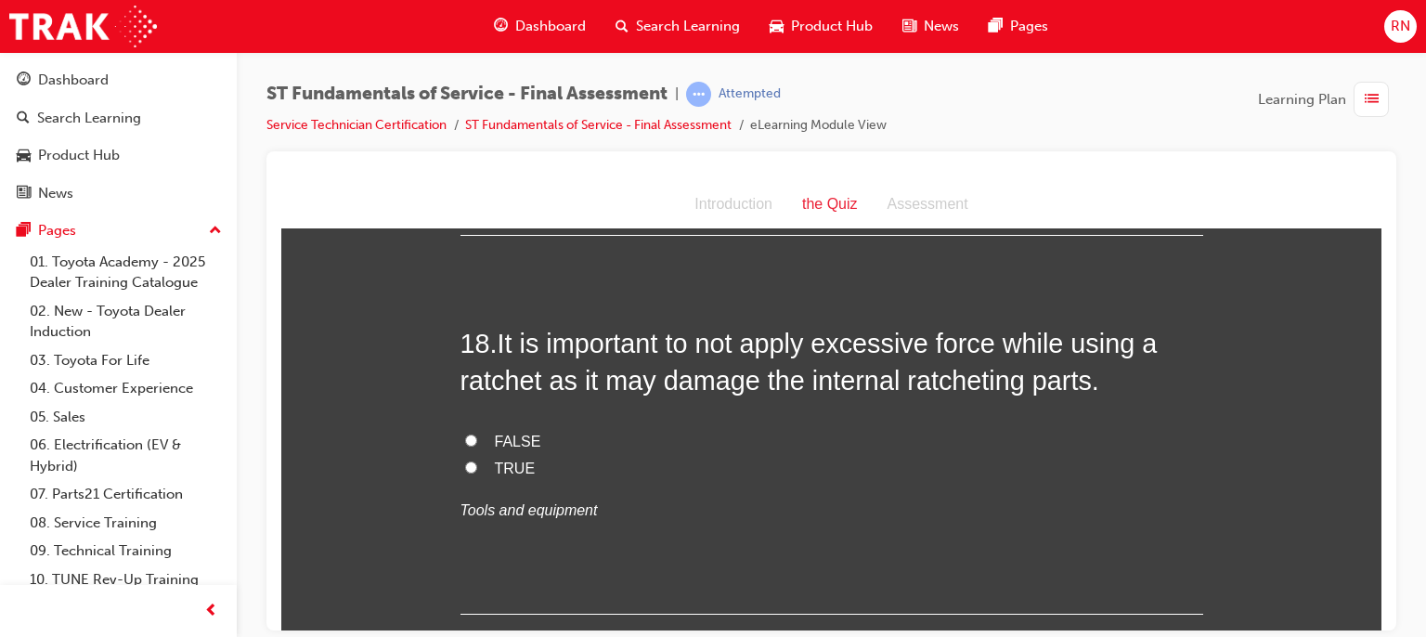
click at [508, 437] on span "FALSE" at bounding box center [518, 441] width 46 height 16
click at [477, 437] on input "FALSE" at bounding box center [471, 440] width 12 height 12
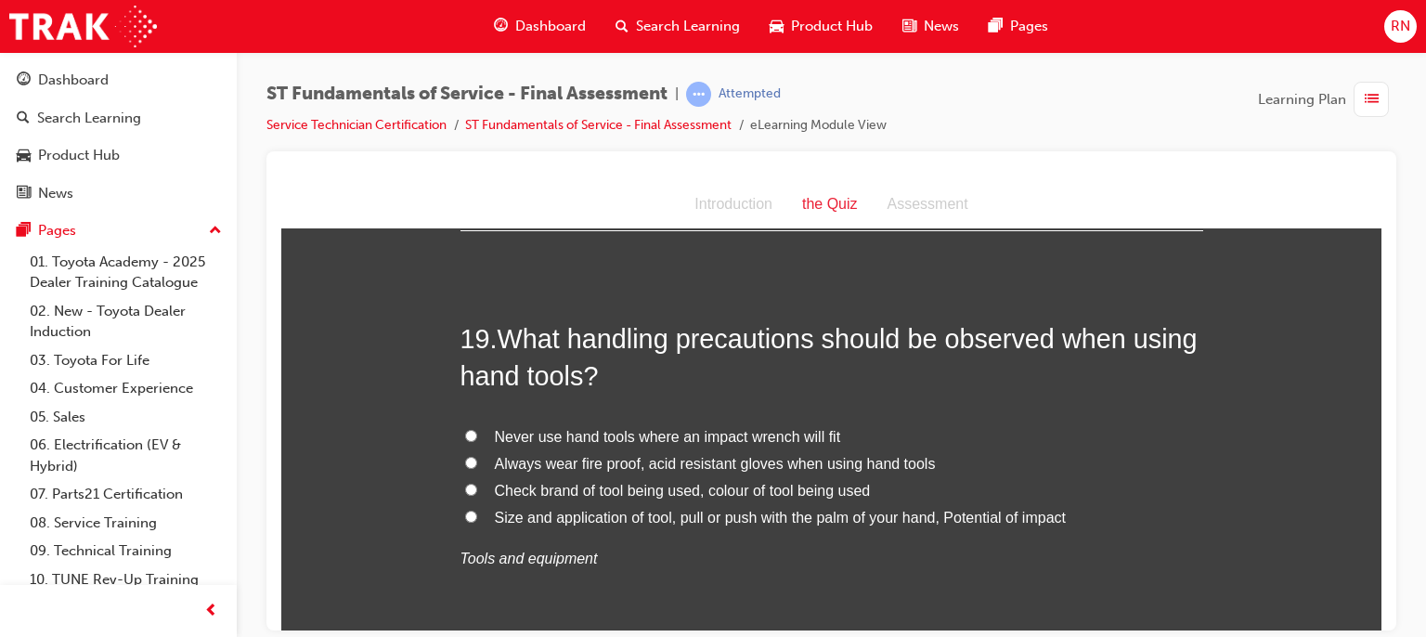
scroll to position [7550, 0]
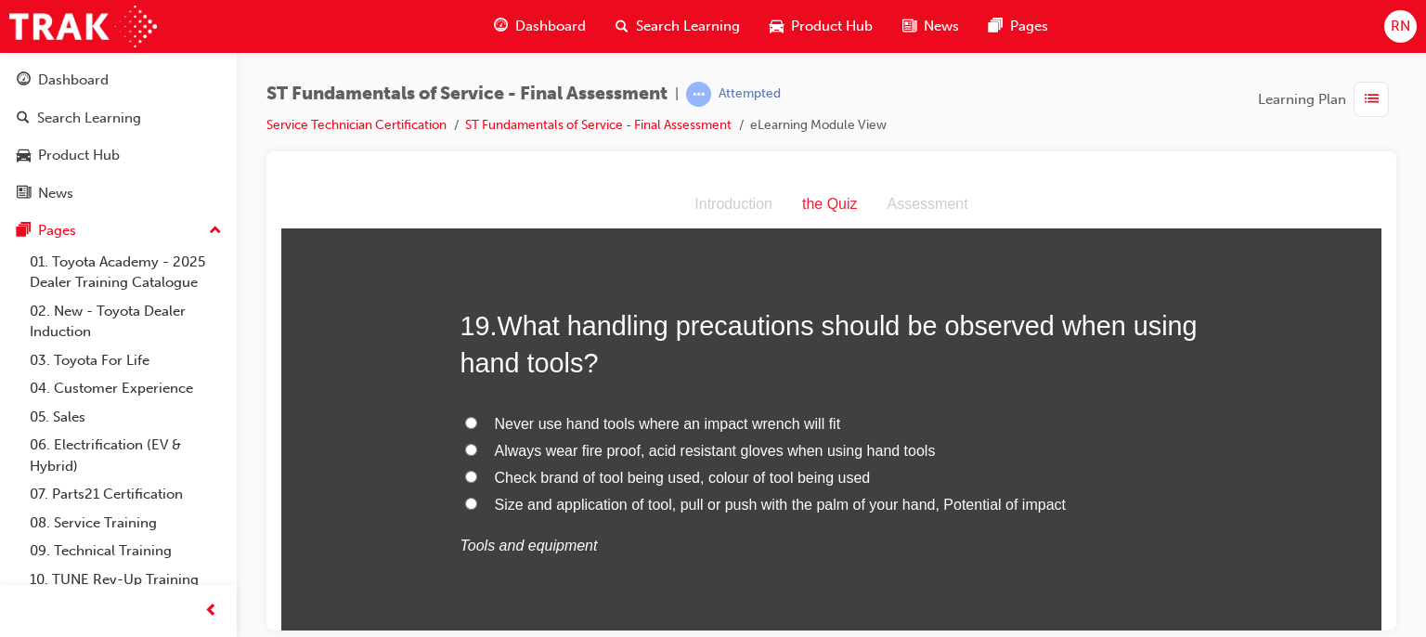
click at [576, 508] on span "Size and application of tool, pull or push with the palm of your hand, Potentia…" at bounding box center [780, 504] width 571 height 16
click at [477, 508] on input "Size and application of tool, pull or push with the palm of your hand, Potentia…" at bounding box center [471, 503] width 12 height 12
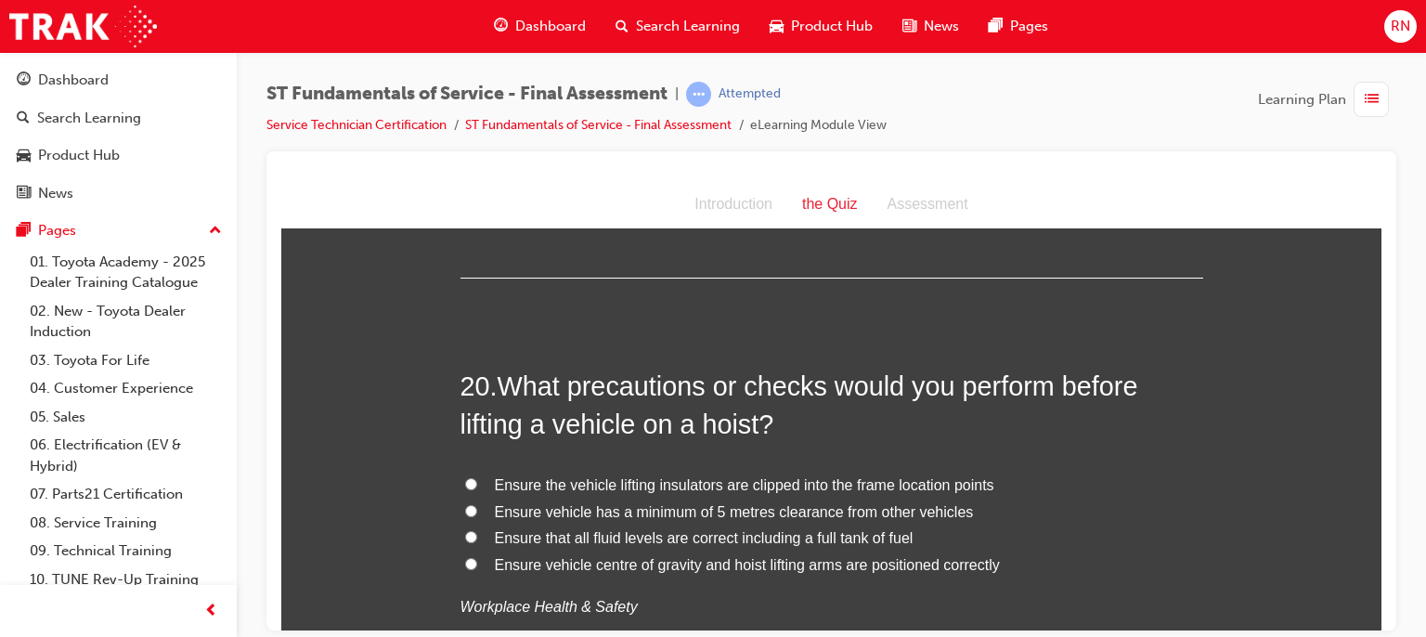
scroll to position [7970, 0]
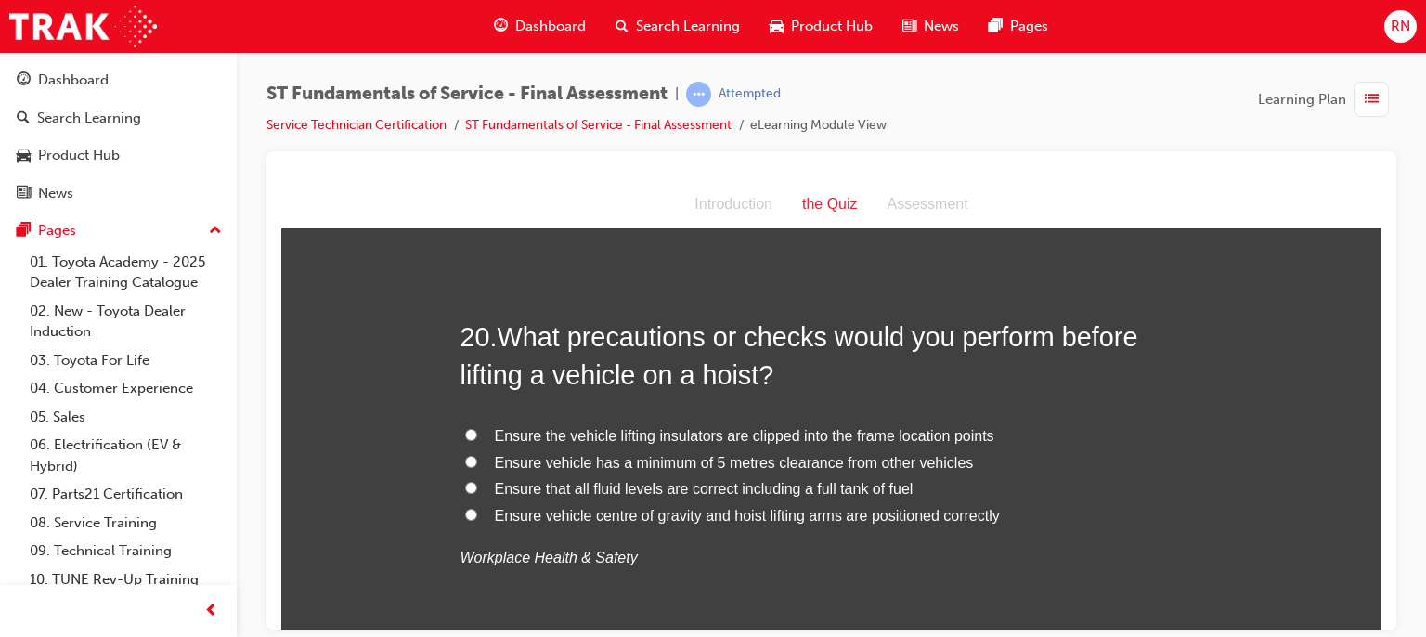
click at [747, 512] on span "Ensure vehicle centre of gravity and hoist lifting arms are positioned correctly" at bounding box center [747, 515] width 505 height 16
click at [477, 512] on input "Ensure vehicle centre of gravity and hoist lifting arms are positioned correctly" at bounding box center [471, 514] width 12 height 12
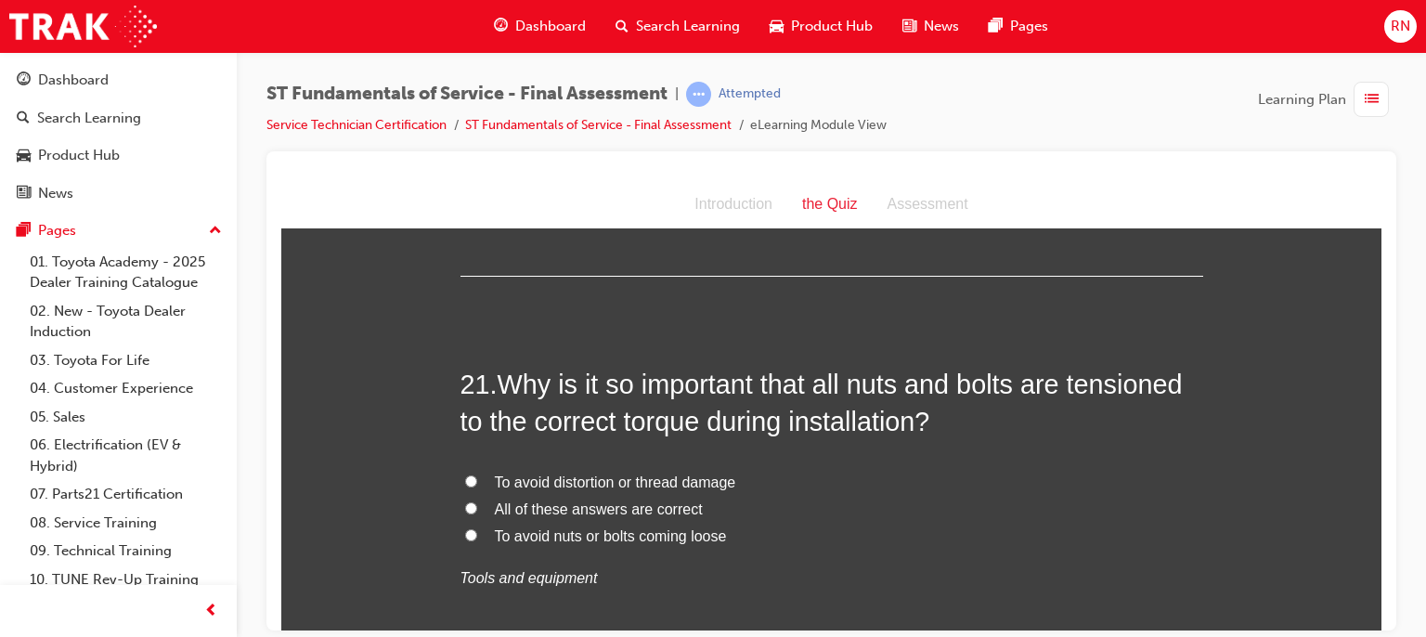
scroll to position [8367, 0]
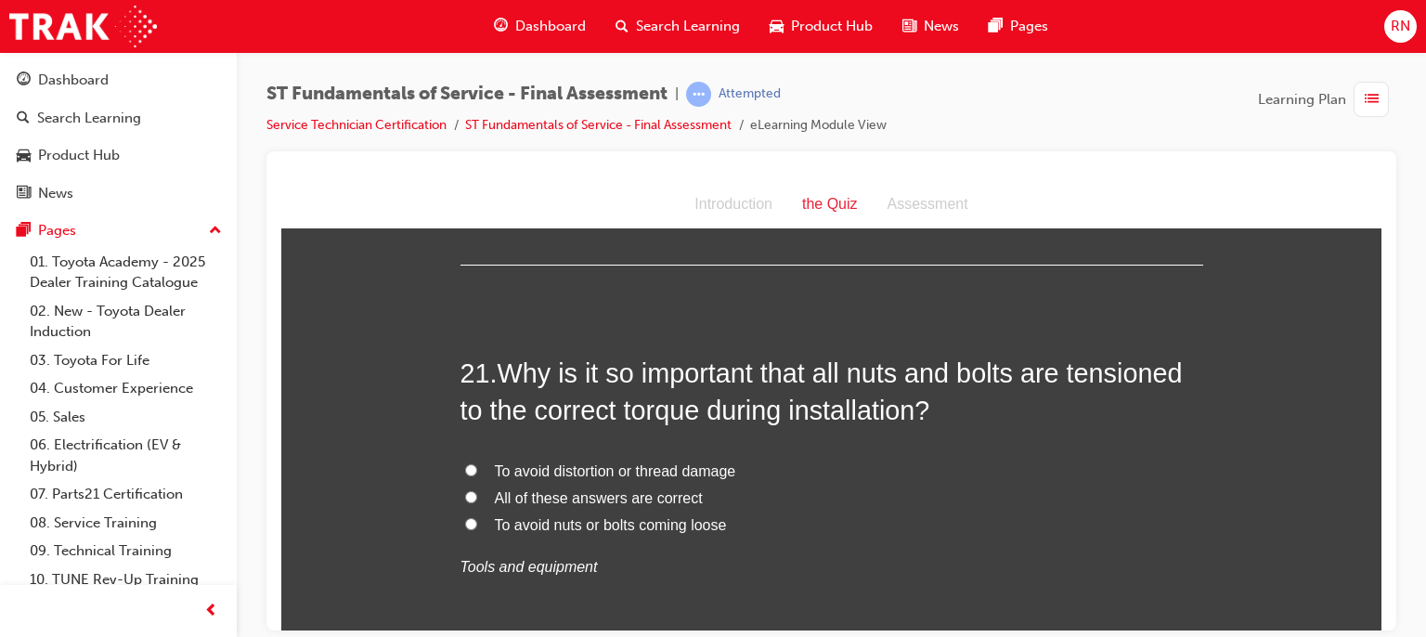
click at [566, 521] on span "To avoid nuts or bolts coming loose" at bounding box center [611, 524] width 232 height 16
click at [477, 521] on input "To avoid nuts or bolts coming loose" at bounding box center [471, 523] width 12 height 12
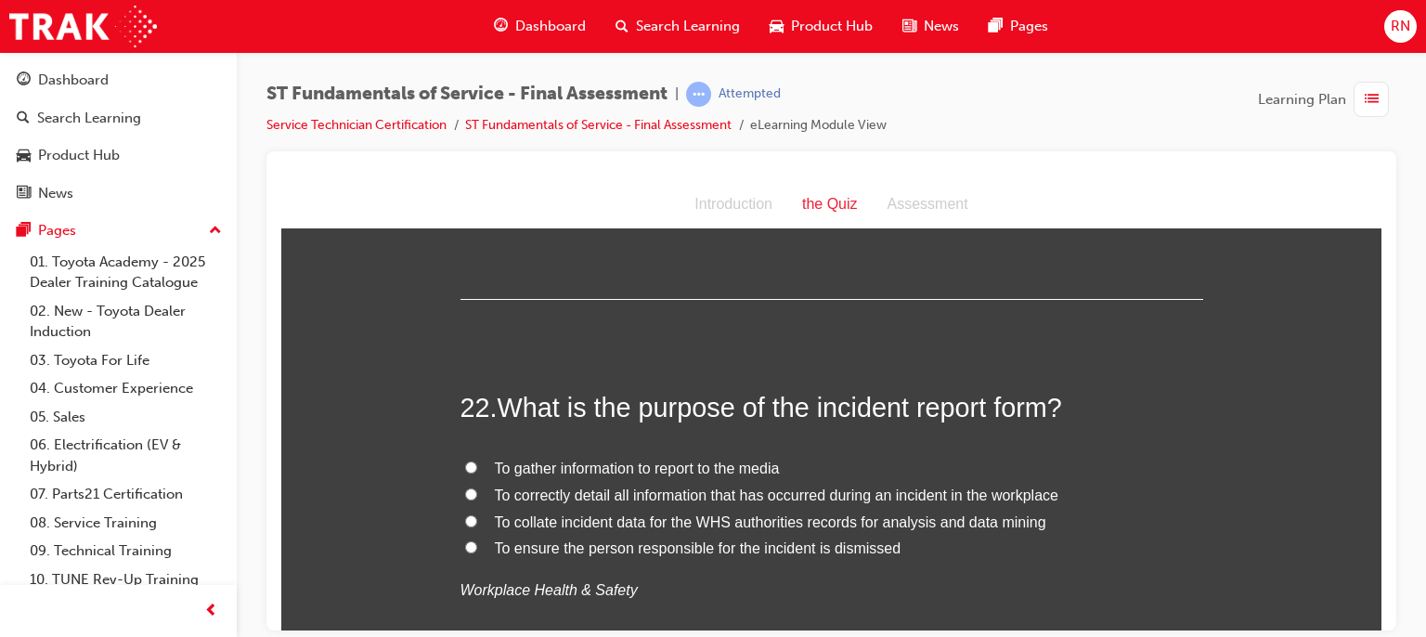
scroll to position [8799, 0]
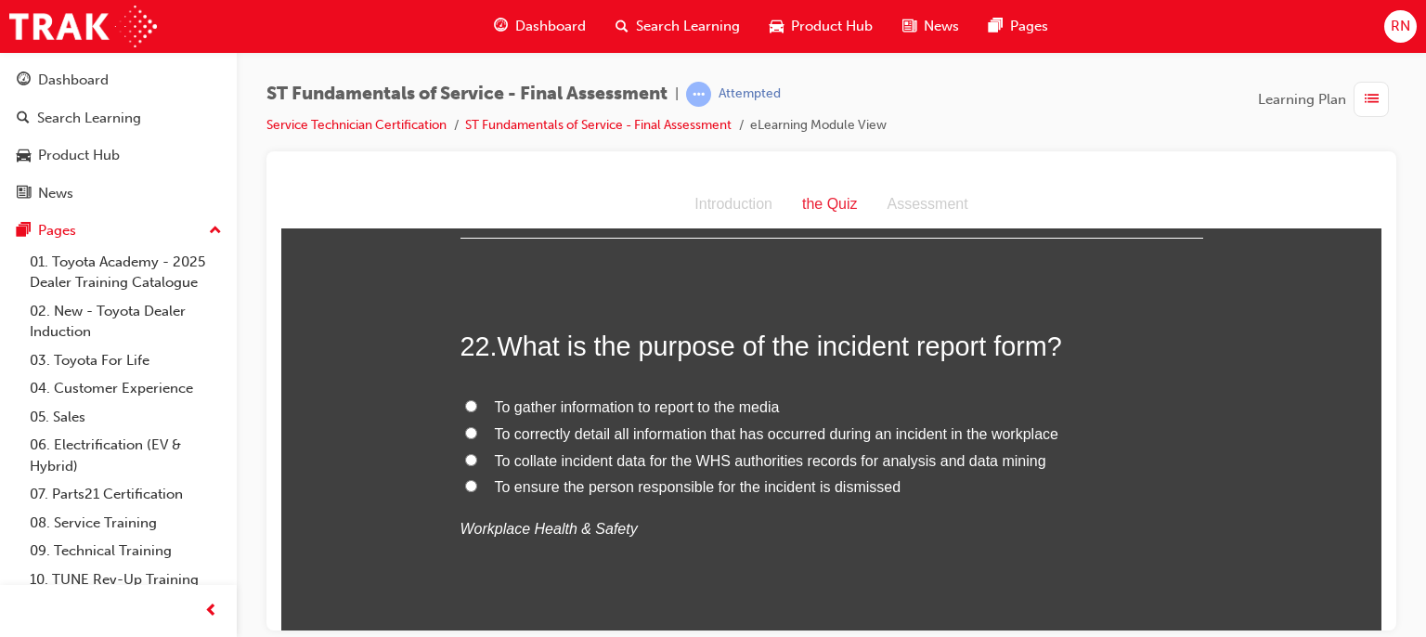
click at [662, 452] on span "To collate incident data for the WHS authorities records for analysis and data …" at bounding box center [771, 460] width 552 height 16
click at [477, 453] on input "To collate incident data for the WHS authorities records for analysis and data …" at bounding box center [471, 459] width 12 height 12
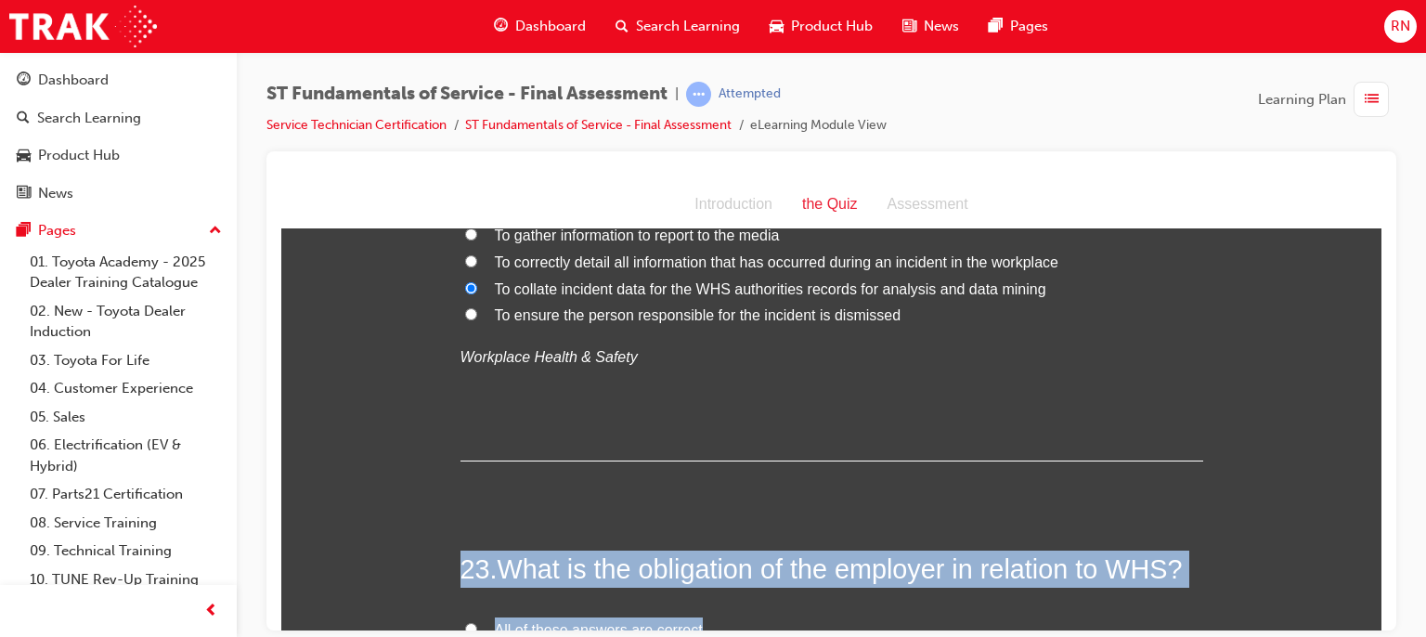
scroll to position [8987, 0]
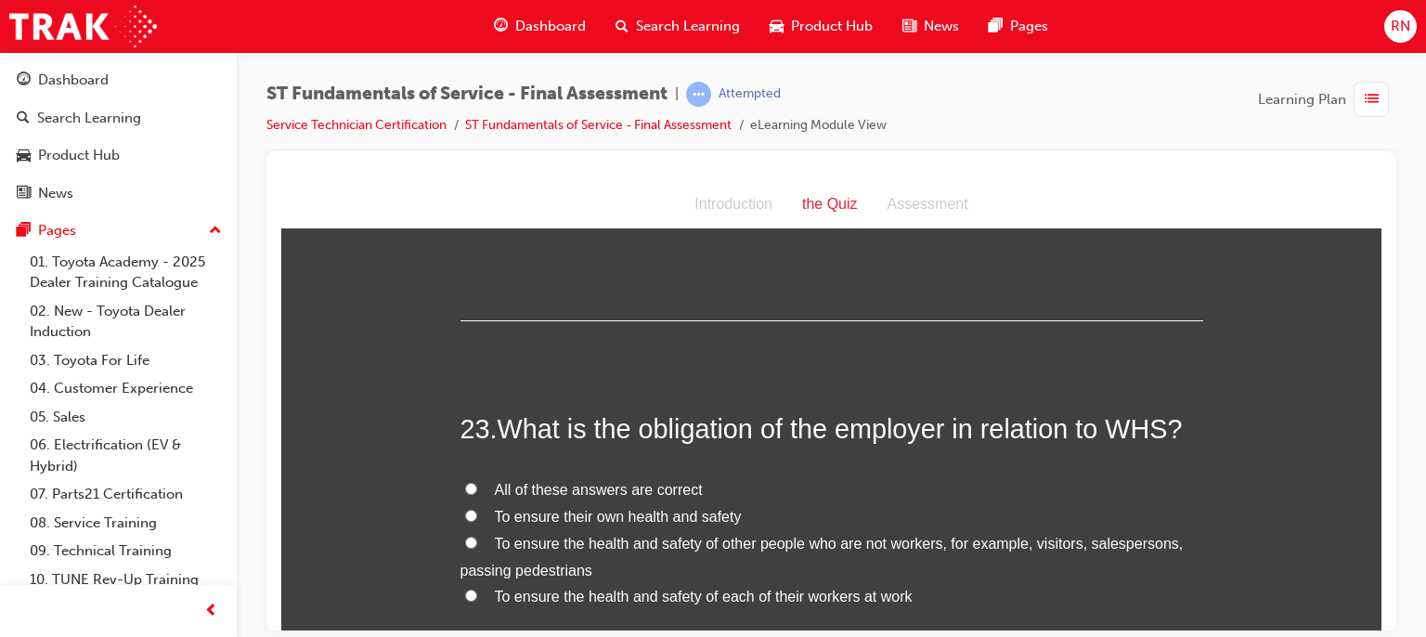
scroll to position [9135, 0]
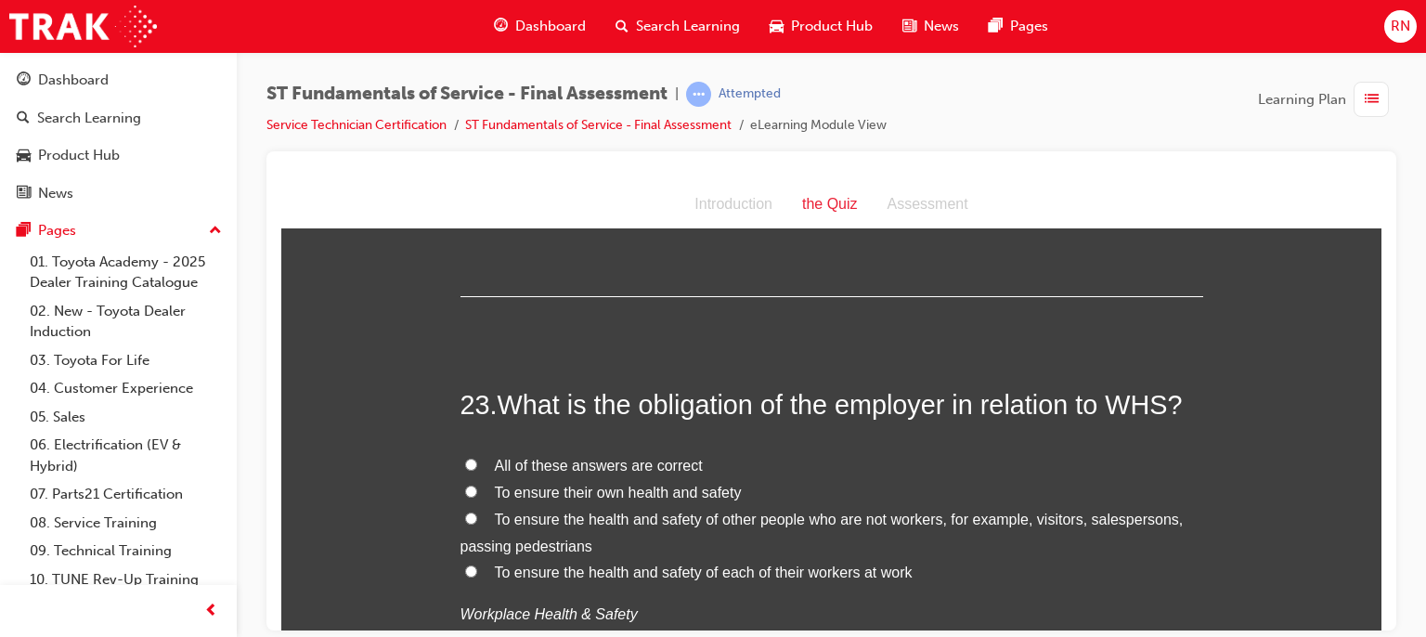
click at [561, 574] on span "To ensure the health and safety of each of their workers at work" at bounding box center [704, 572] width 418 height 16
click at [477, 574] on input "To ensure the health and safety of each of their workers at work" at bounding box center [471, 571] width 12 height 12
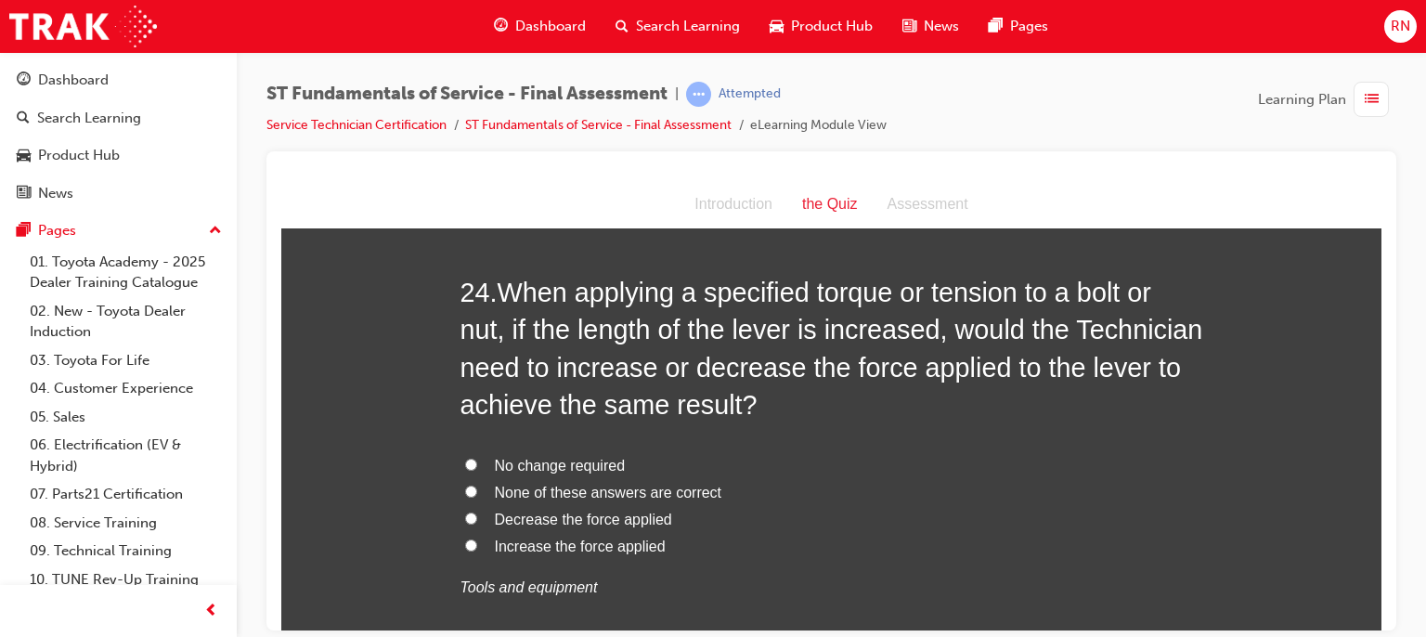
scroll to position [9680, 0]
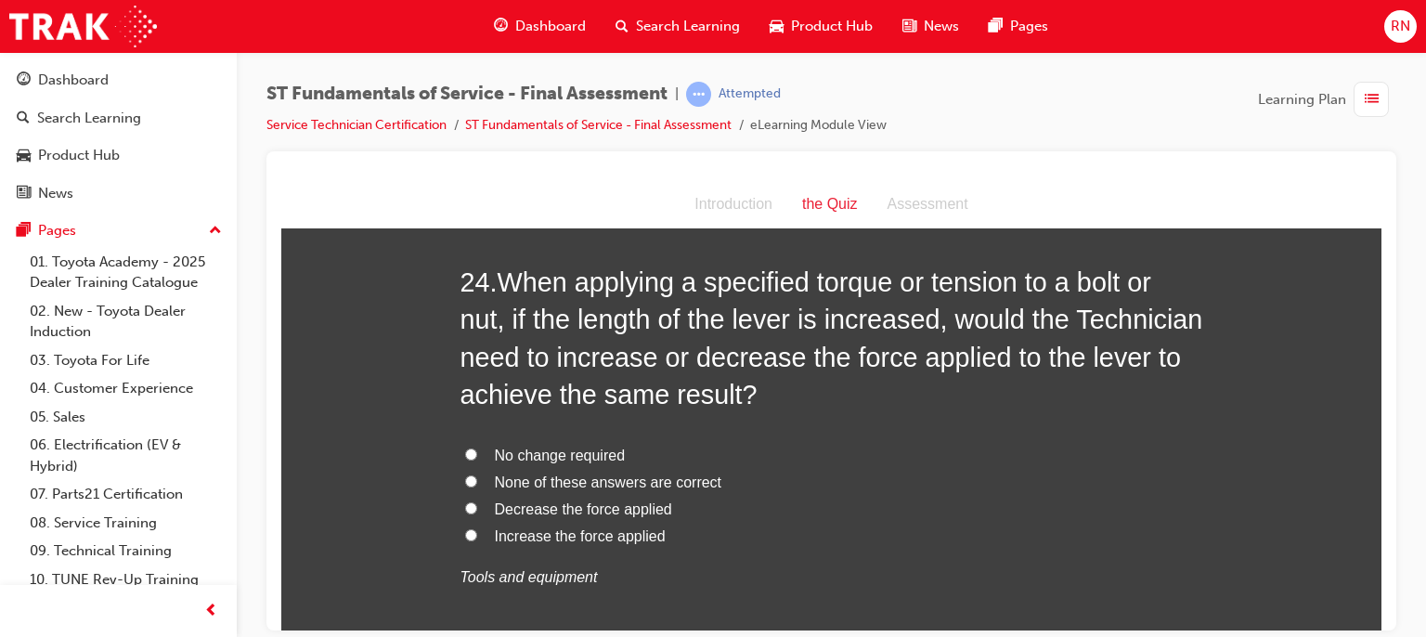
click at [530, 503] on span "Decrease the force applied" at bounding box center [583, 508] width 177 height 16
click at [477, 503] on input "Decrease the force applied" at bounding box center [471, 507] width 12 height 12
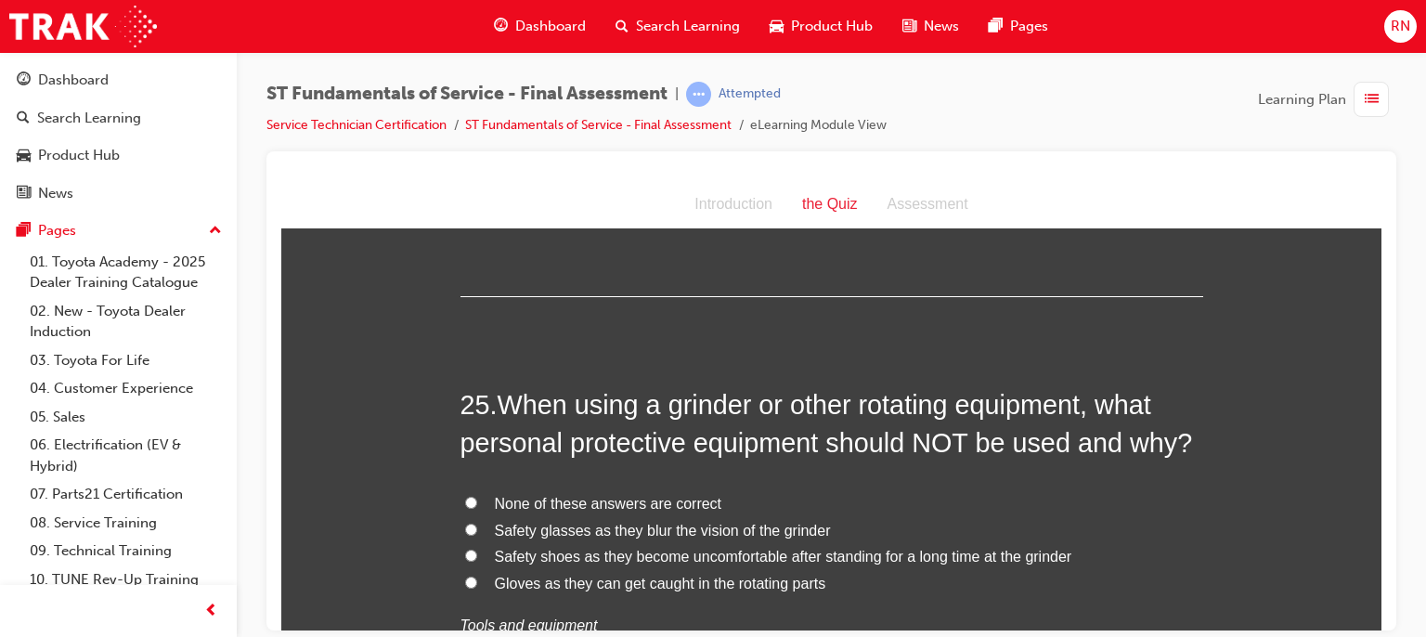
scroll to position [10101, 0]
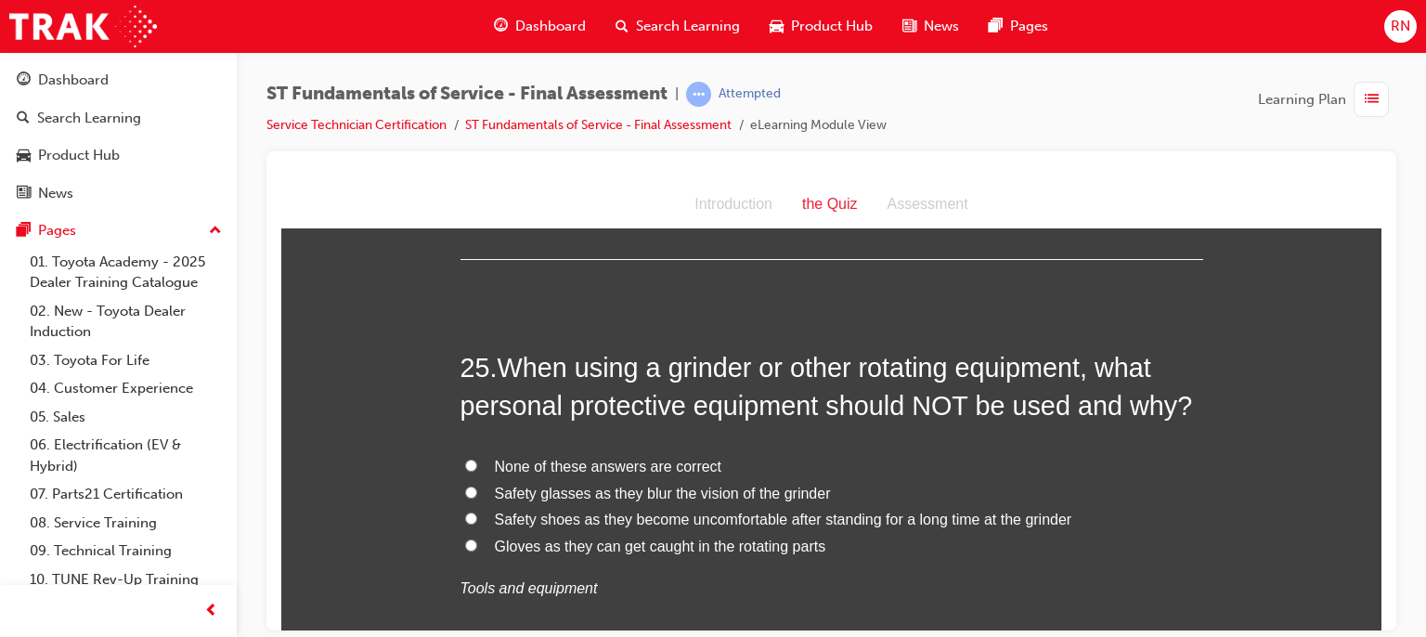
click at [591, 541] on span "Gloves as they can get caught in the rotating parts" at bounding box center [660, 546] width 331 height 16
click at [477, 541] on input "Gloves as they can get caught in the rotating parts" at bounding box center [471, 545] width 12 height 12
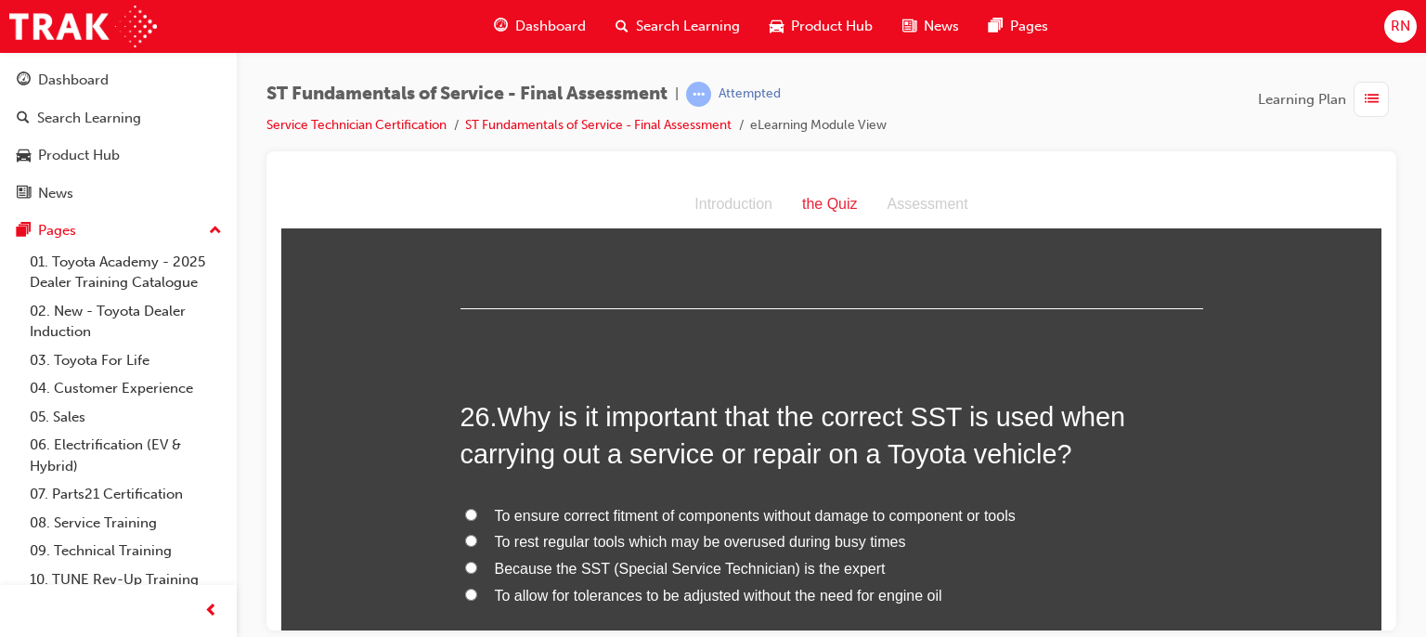
scroll to position [10546, 0]
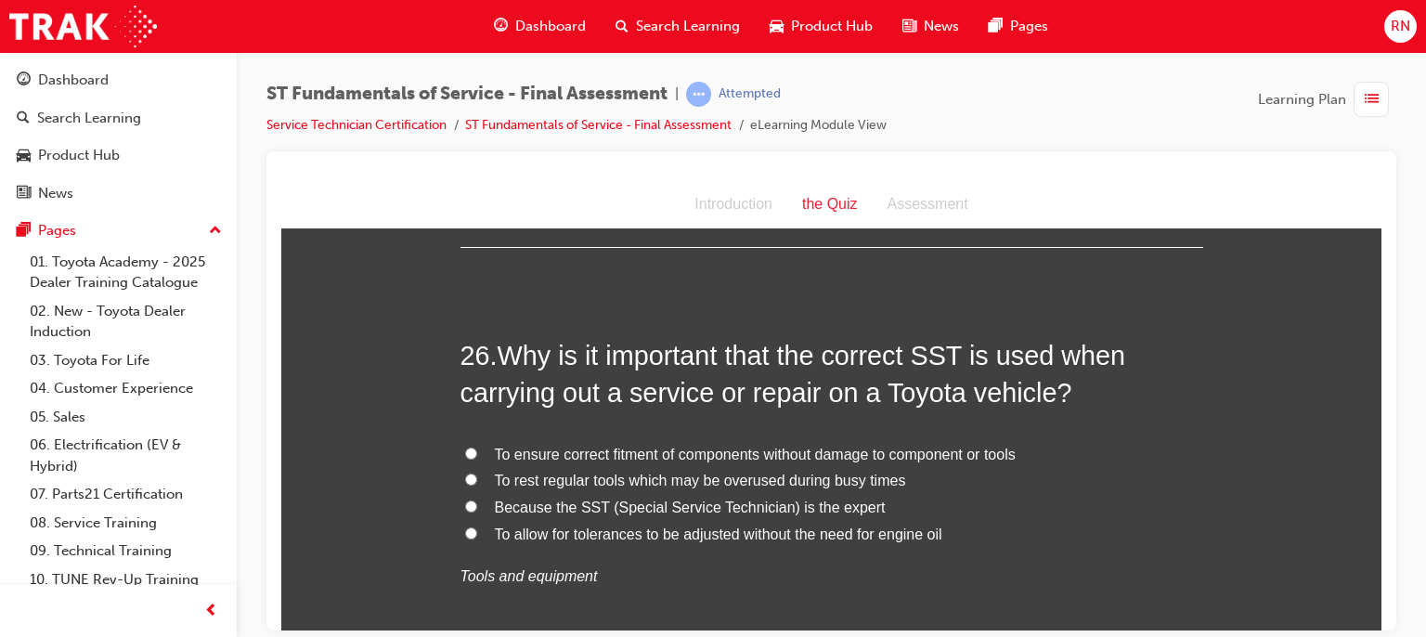
click at [752, 456] on span "To ensure correct fitment of components without damage to component or tools" at bounding box center [755, 454] width 521 height 16
click at [477, 456] on input "To ensure correct fitment of components without damage to component or tools" at bounding box center [471, 453] width 12 height 12
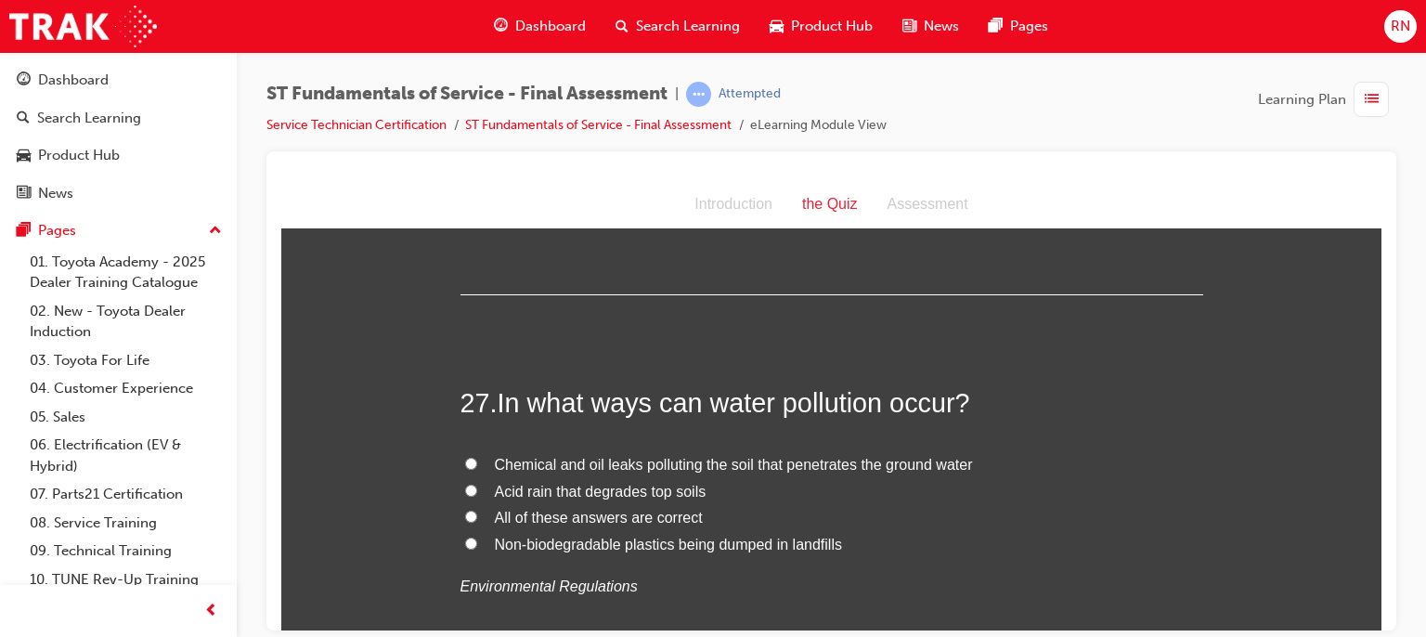
scroll to position [10954, 0]
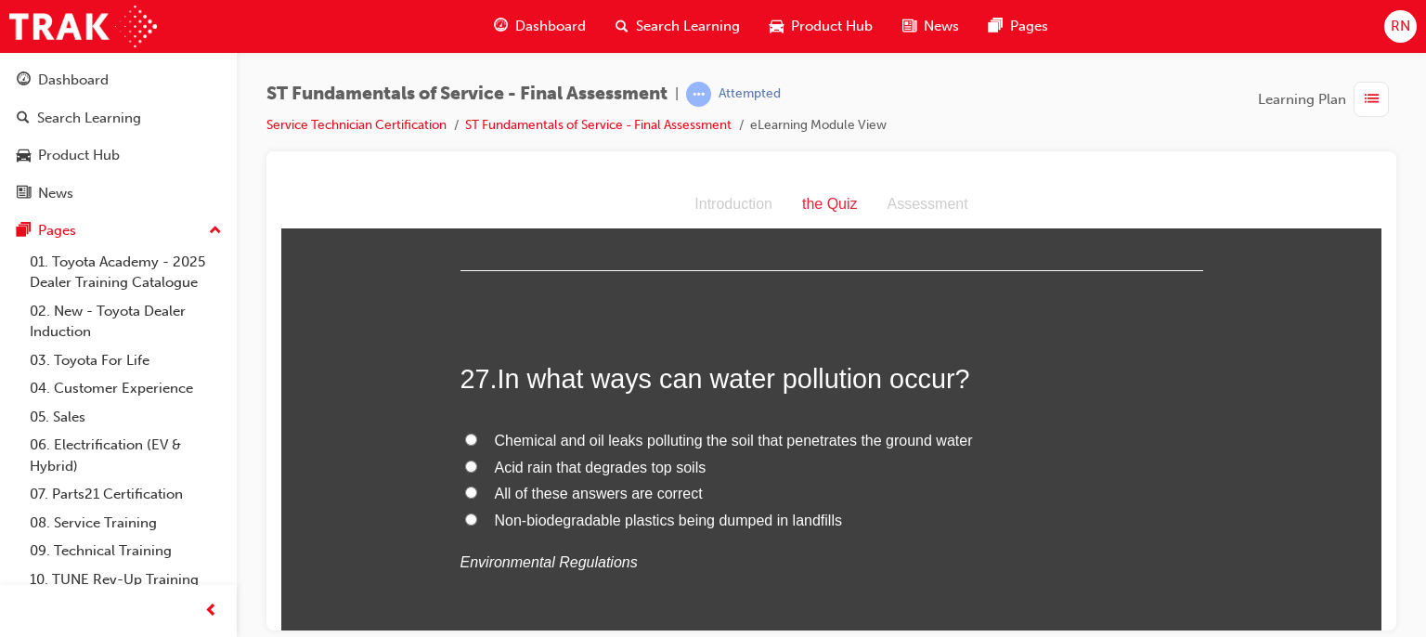
click at [864, 432] on span "Chemical and oil leaks polluting the soil that penetrates the ground water" at bounding box center [734, 440] width 478 height 16
click at [477, 433] on input "Chemical and oil leaks polluting the soil that penetrates the ground water" at bounding box center [471, 439] width 12 height 12
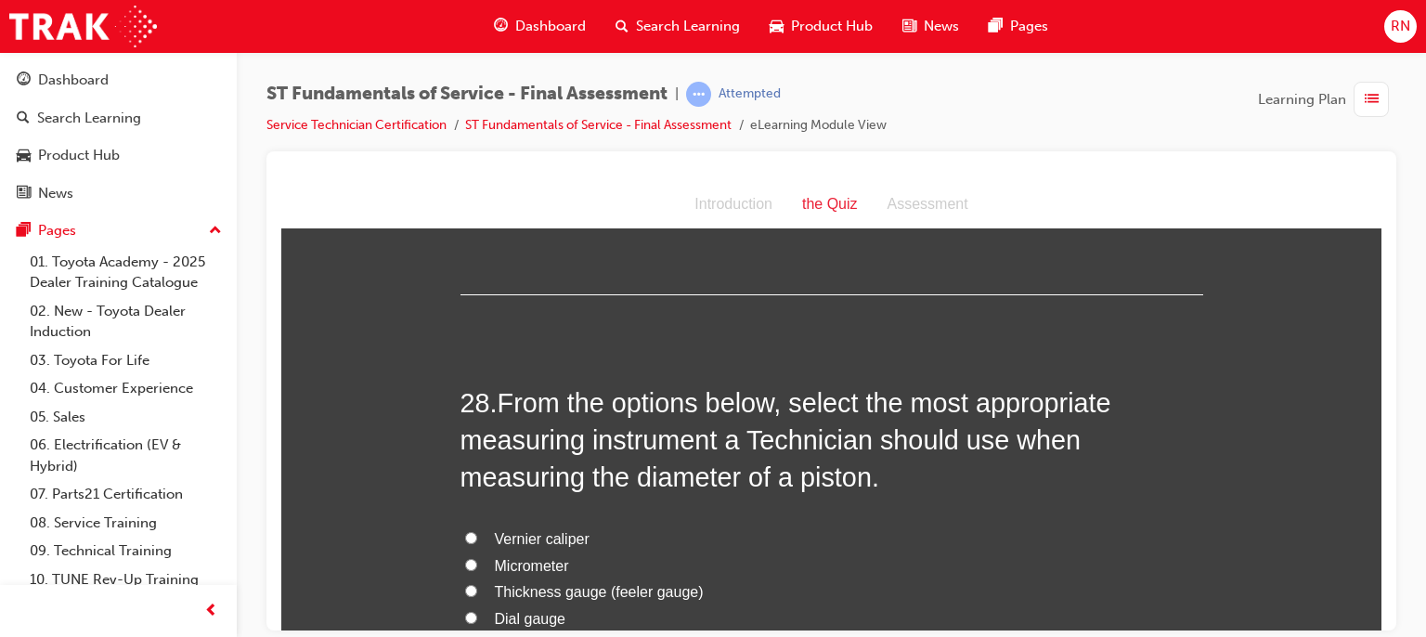
scroll to position [11387, 0]
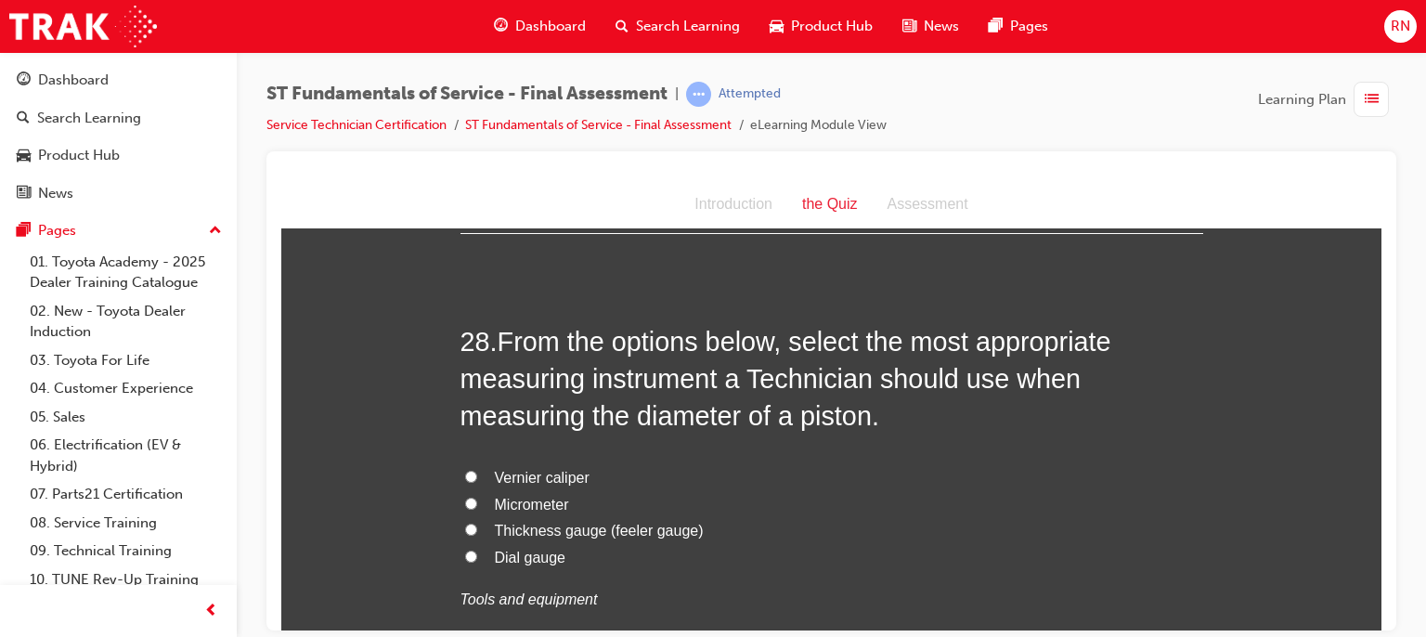
click at [529, 506] on span "Micrometer" at bounding box center [532, 504] width 74 height 16
click at [477, 506] on input "Micrometer" at bounding box center [471, 503] width 12 height 12
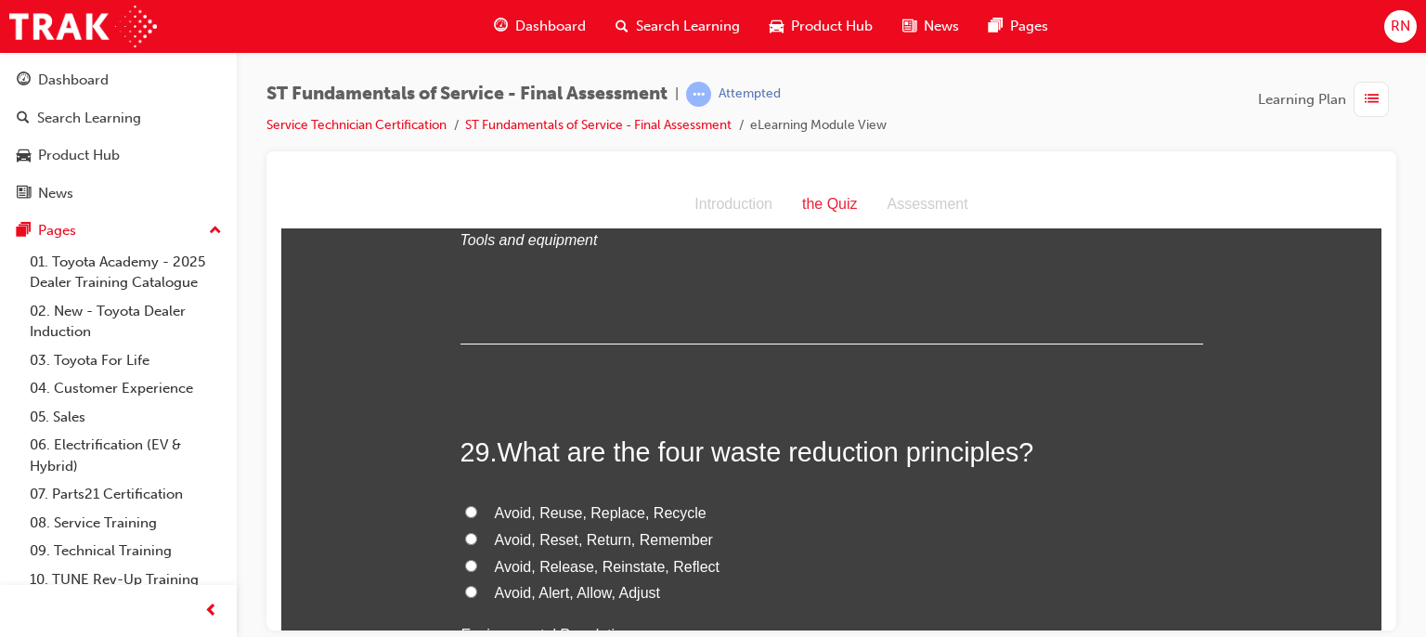
scroll to position [11859, 0]
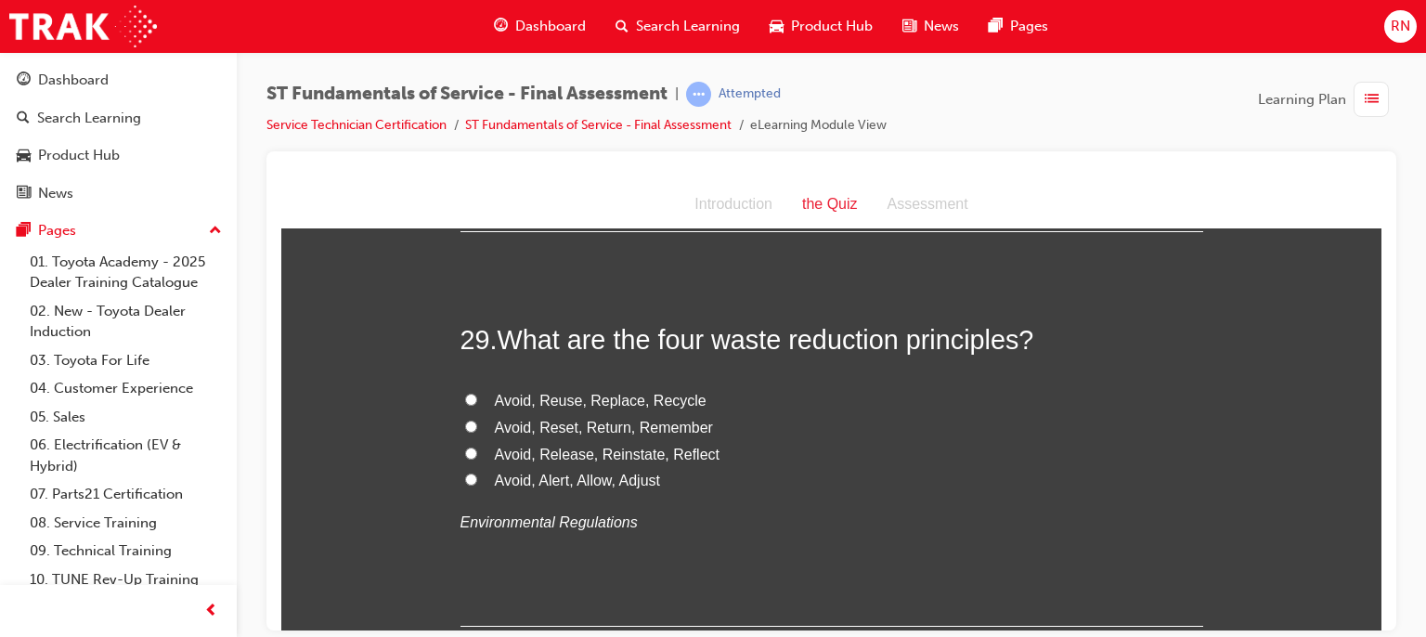
click at [554, 393] on span "Avoid, Reuse, Replace, Recycle" at bounding box center [601, 400] width 212 height 16
click at [477, 393] on input "Avoid, Reuse, Replace, Recycle" at bounding box center [471, 399] width 12 height 12
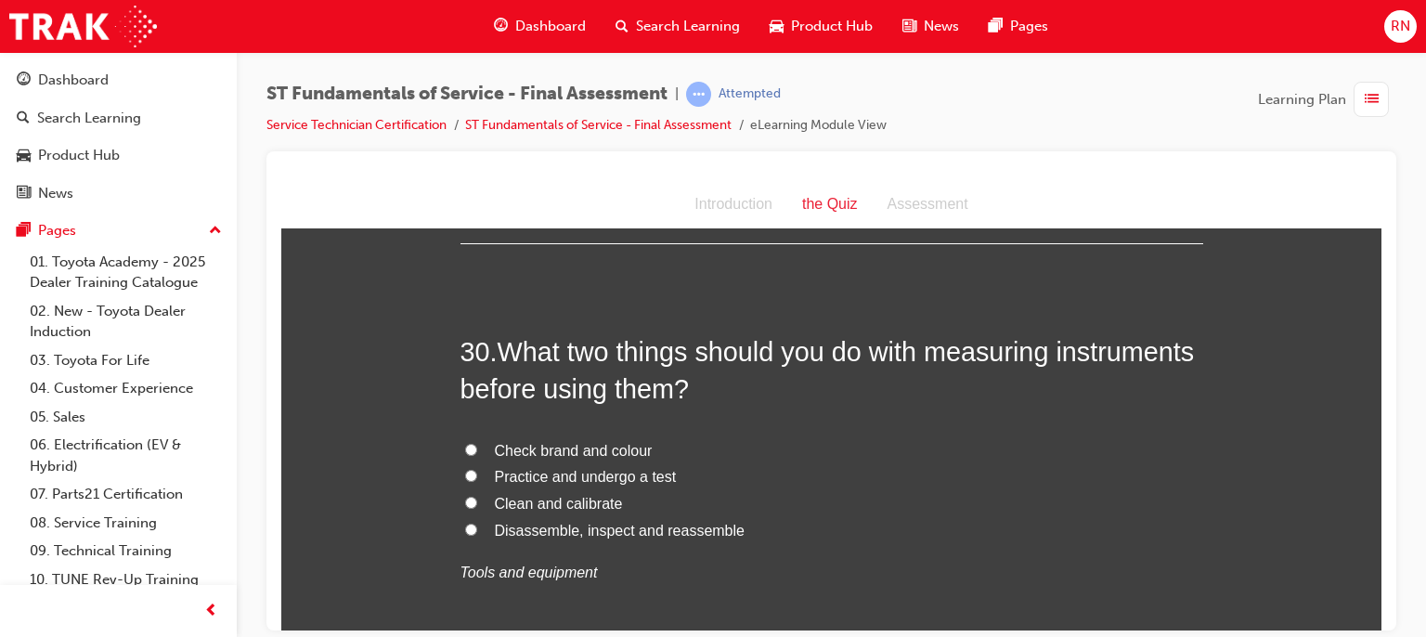
scroll to position [12278, 0]
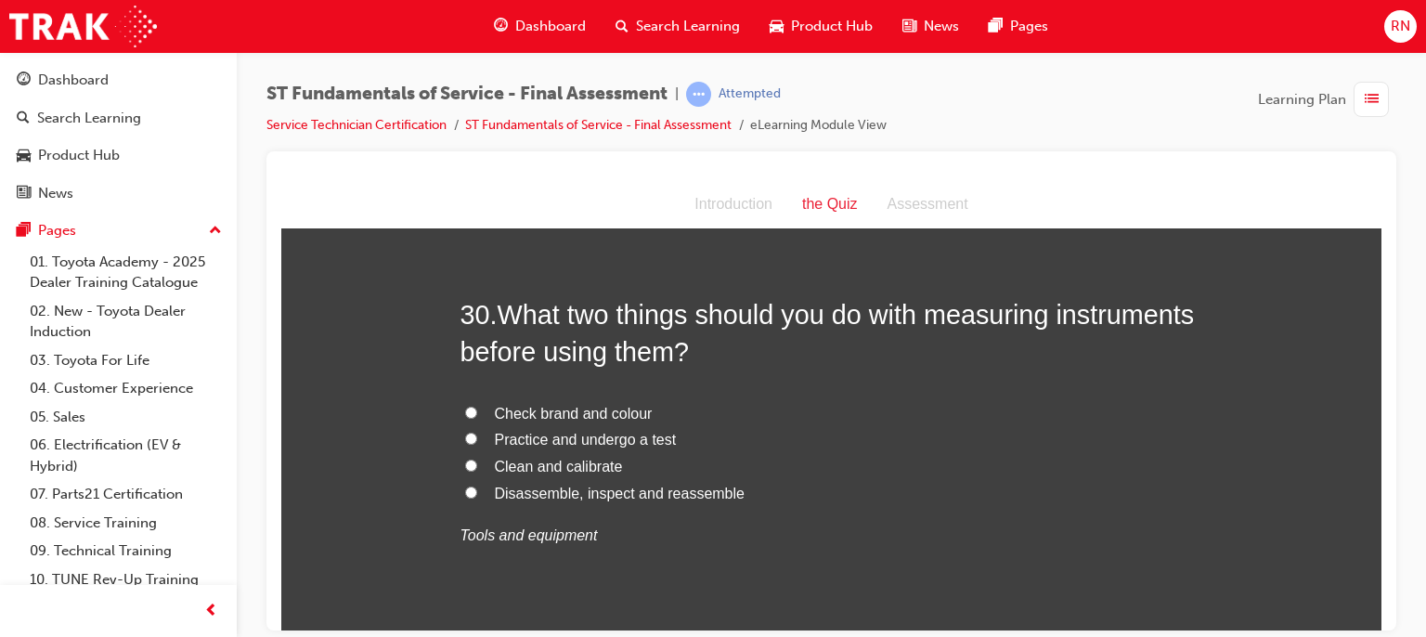
click at [538, 461] on span "Clean and calibrate" at bounding box center [559, 466] width 128 height 16
click at [477, 461] on input "Clean and calibrate" at bounding box center [471, 465] width 12 height 12
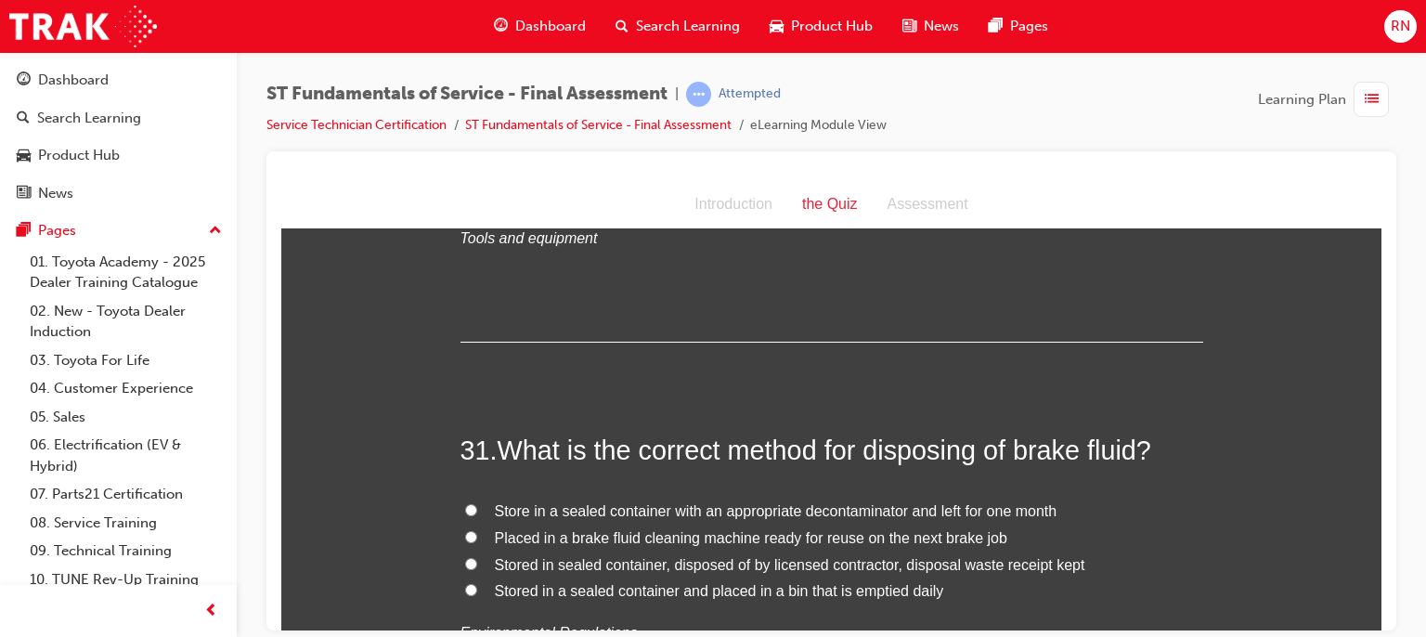
scroll to position [12663, 0]
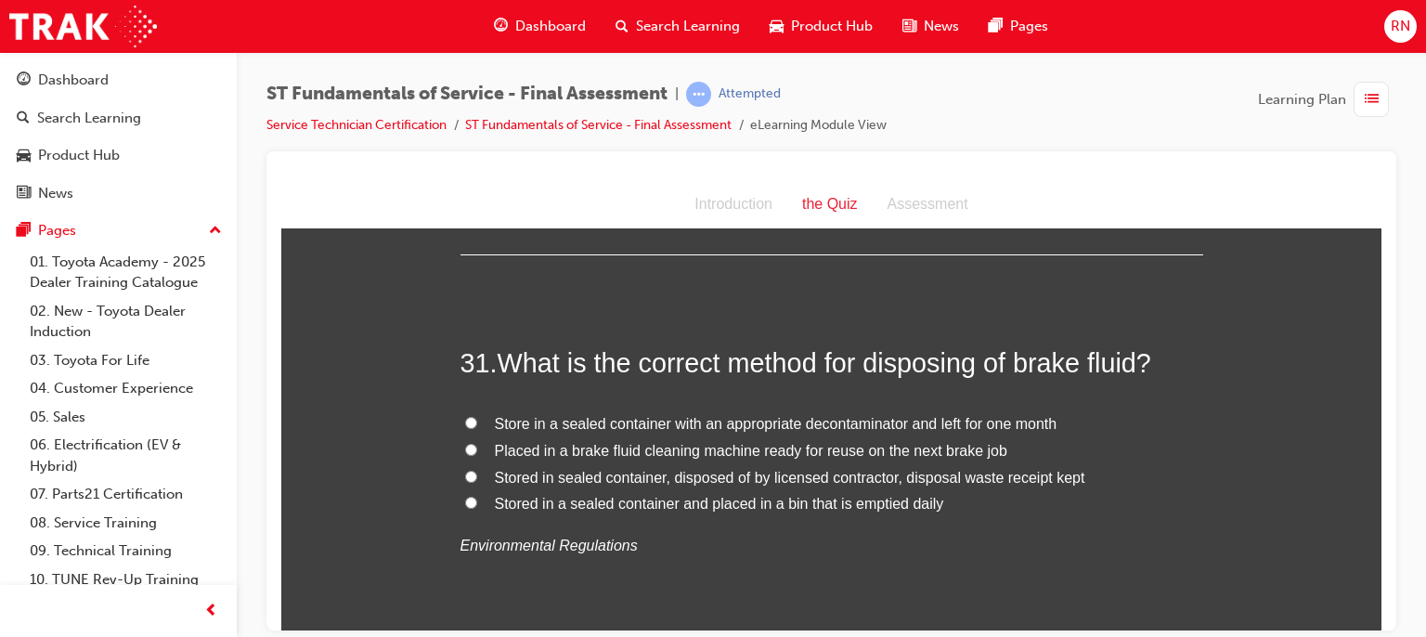
click at [871, 476] on span "Stored in sealed container, disposed of by licensed contractor, disposal waste …" at bounding box center [790, 477] width 591 height 16
click at [477, 476] on input "Stored in sealed container, disposed of by licensed contractor, disposal waste …" at bounding box center [471, 476] width 12 height 12
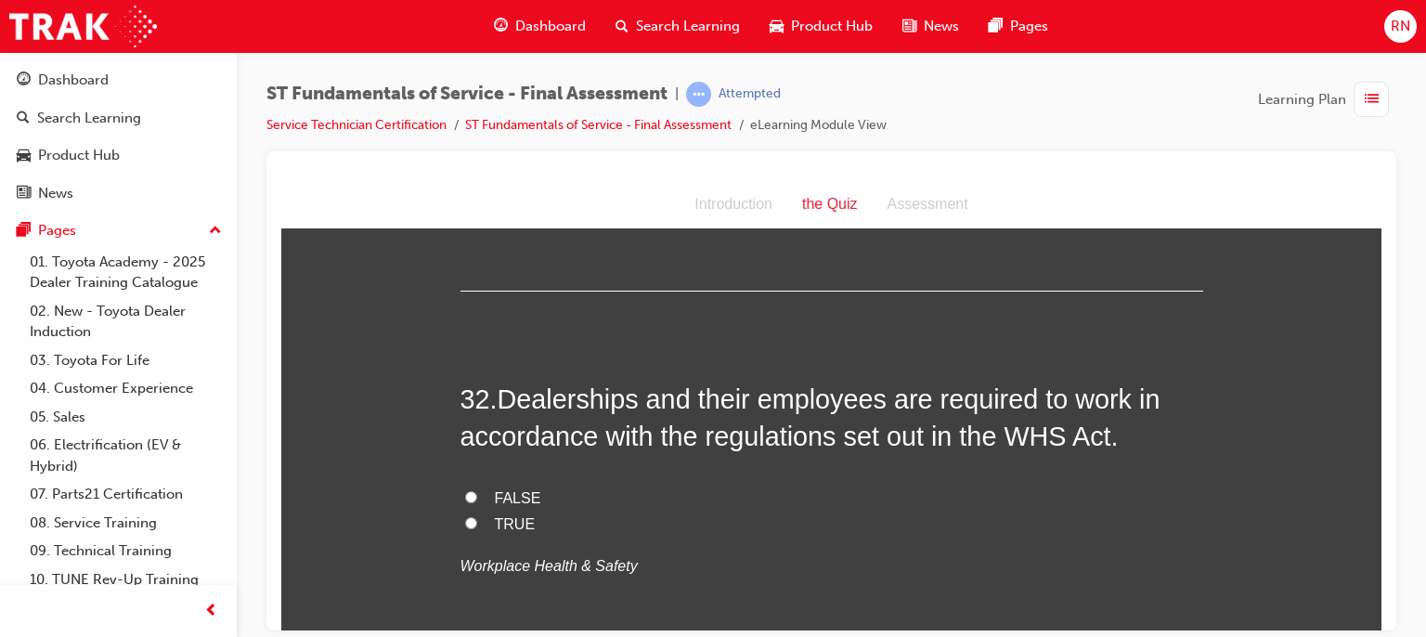
scroll to position [13095, 0]
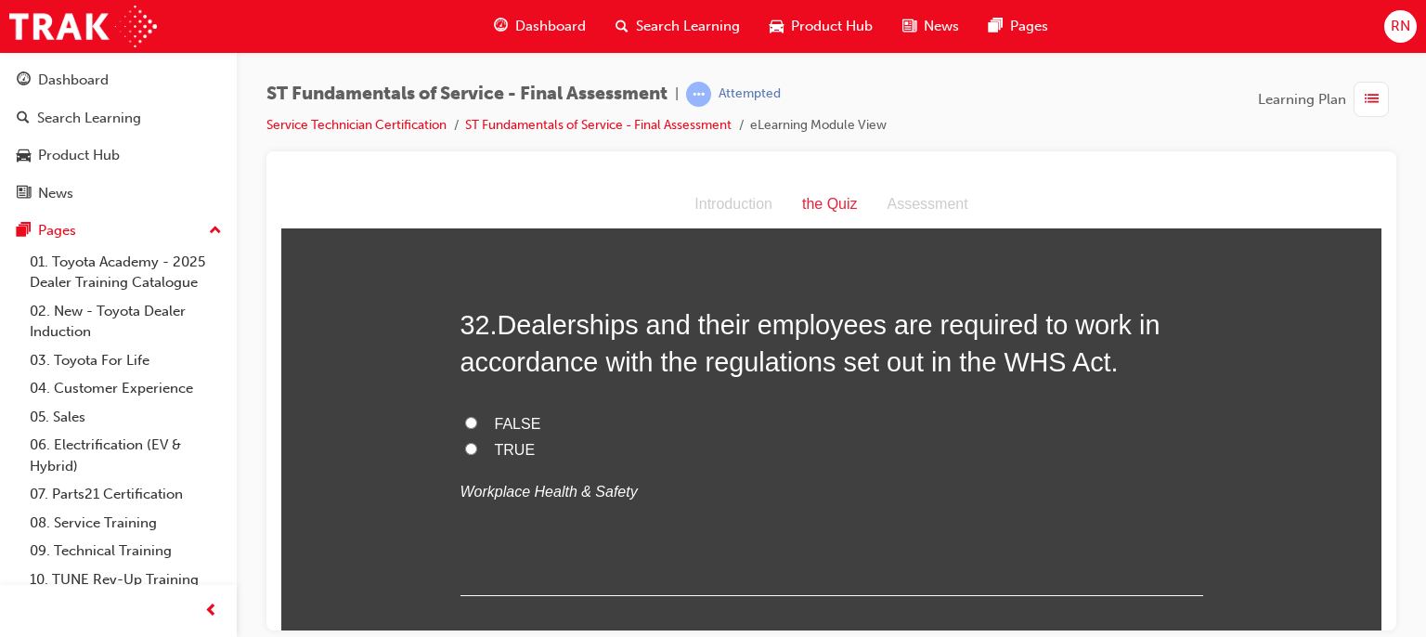
click at [498, 443] on span "TRUE" at bounding box center [515, 449] width 41 height 16
click at [477, 443] on input "TRUE" at bounding box center [471, 448] width 12 height 12
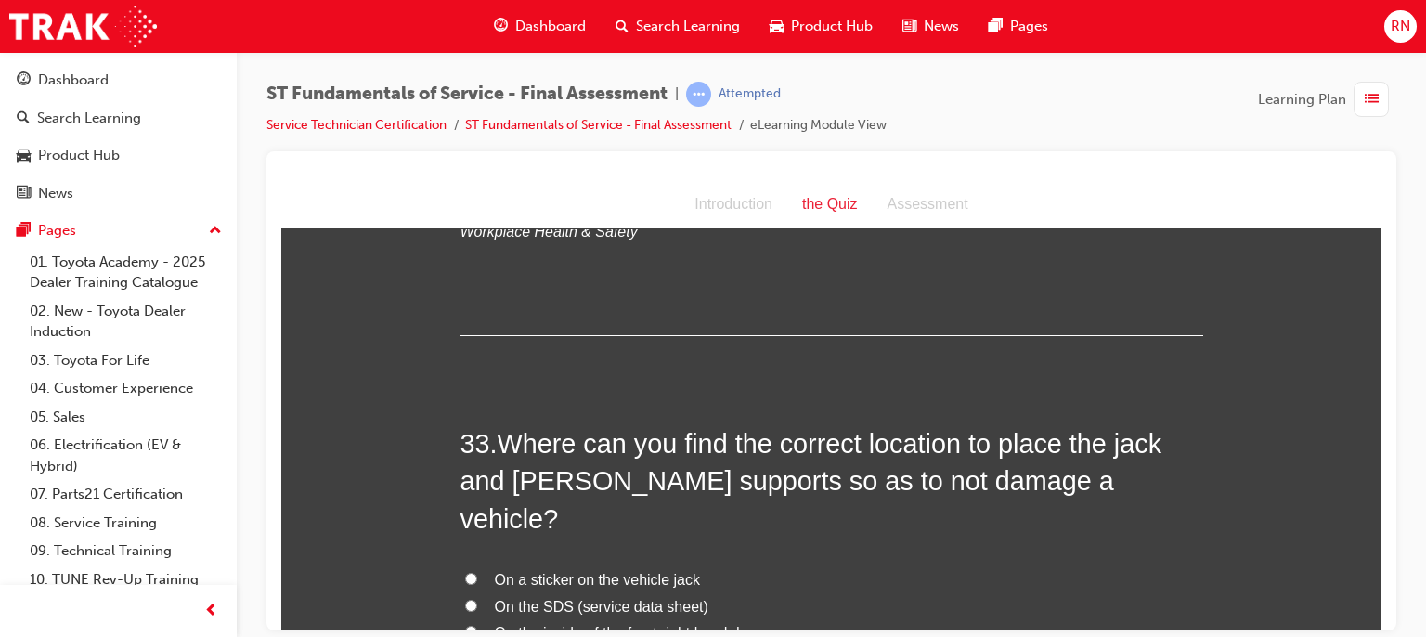
scroll to position [13443, 0]
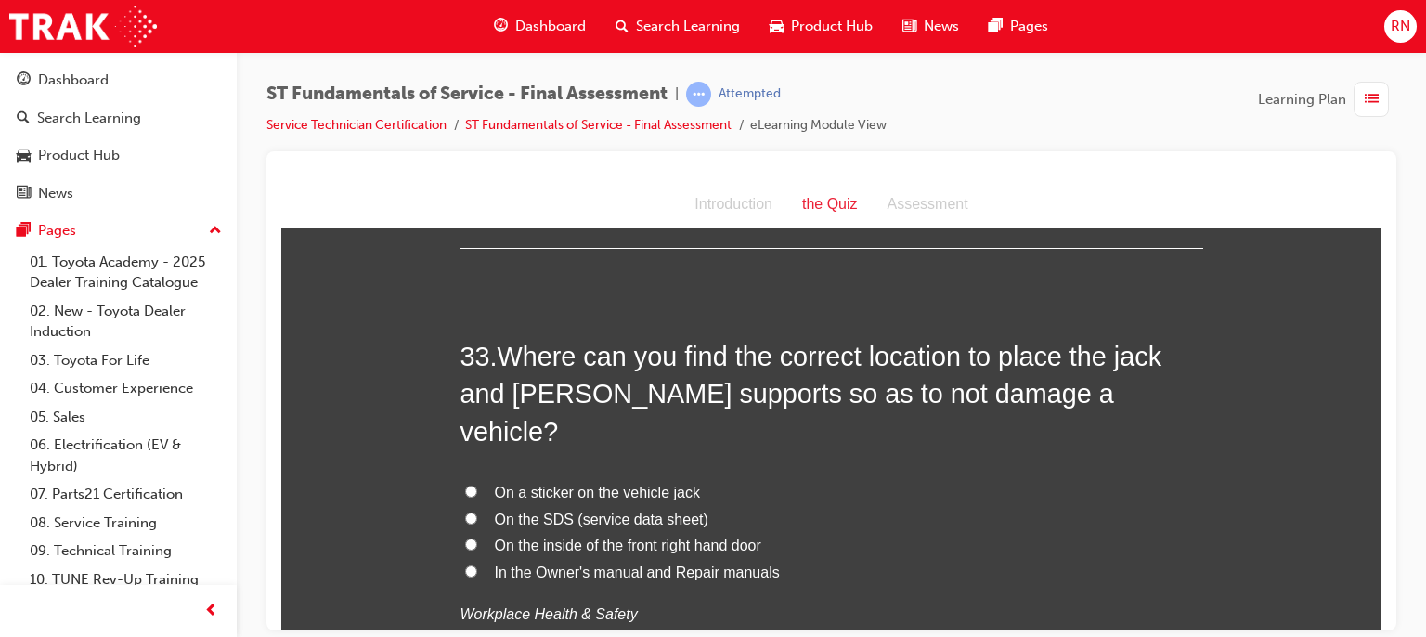
click at [576, 564] on span "In the Owner's manual and Repair manuals" at bounding box center [637, 572] width 285 height 16
click at [477, 565] on input "In the Owner's manual and Repair manuals" at bounding box center [471, 571] width 12 height 12
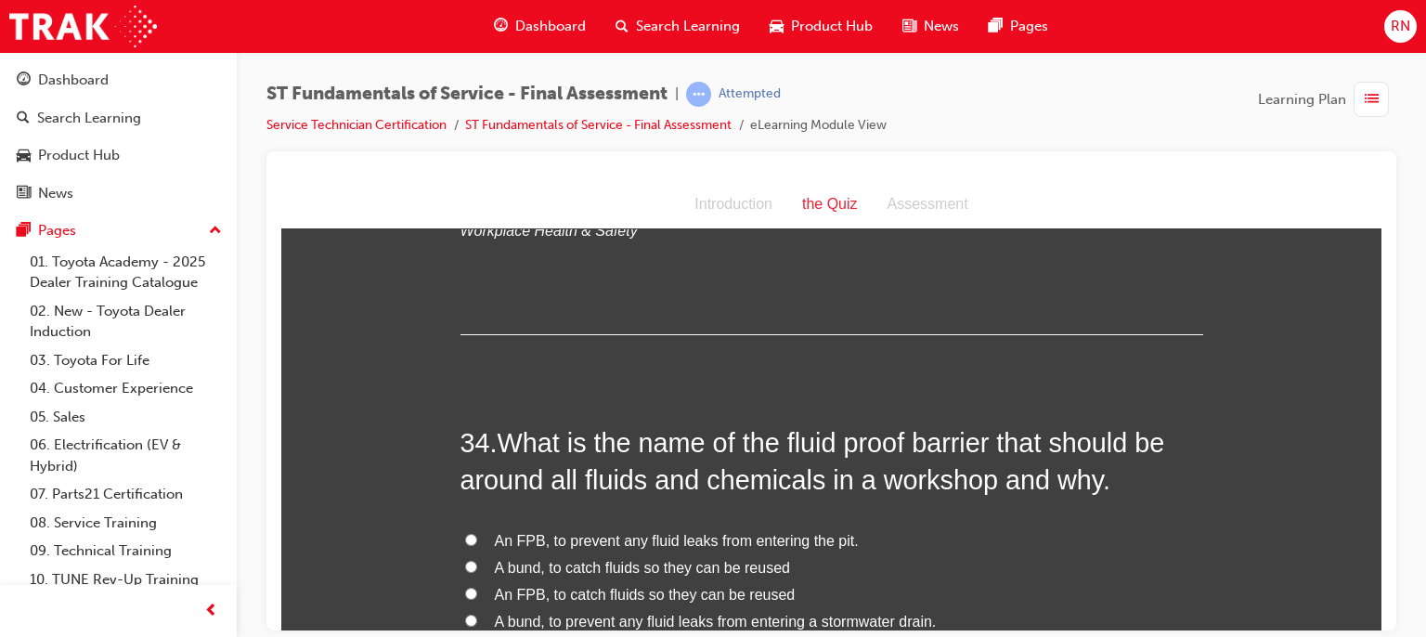
scroll to position [13863, 0]
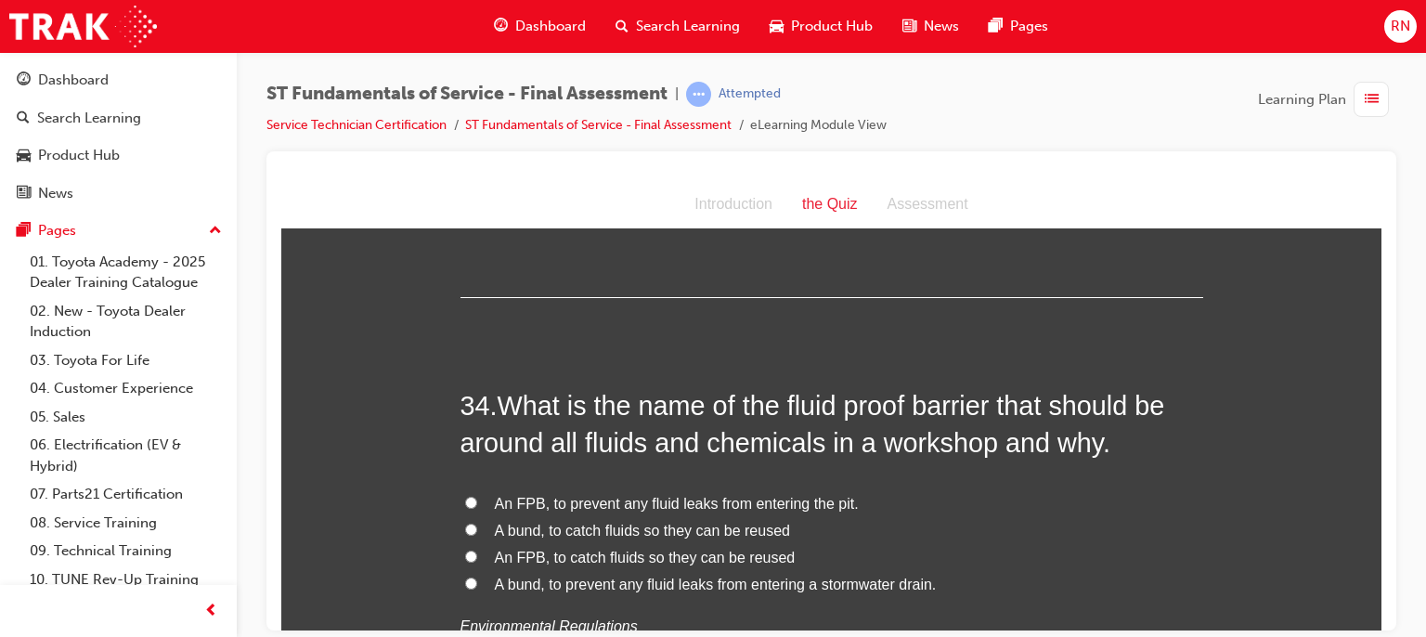
click at [704, 576] on span "A bund, to prevent any fluid leaks from entering a stormwater drain." at bounding box center [716, 584] width 442 height 16
click at [477, 577] on input "A bund, to prevent any fluid leaks from entering a stormwater drain." at bounding box center [471, 583] width 12 height 12
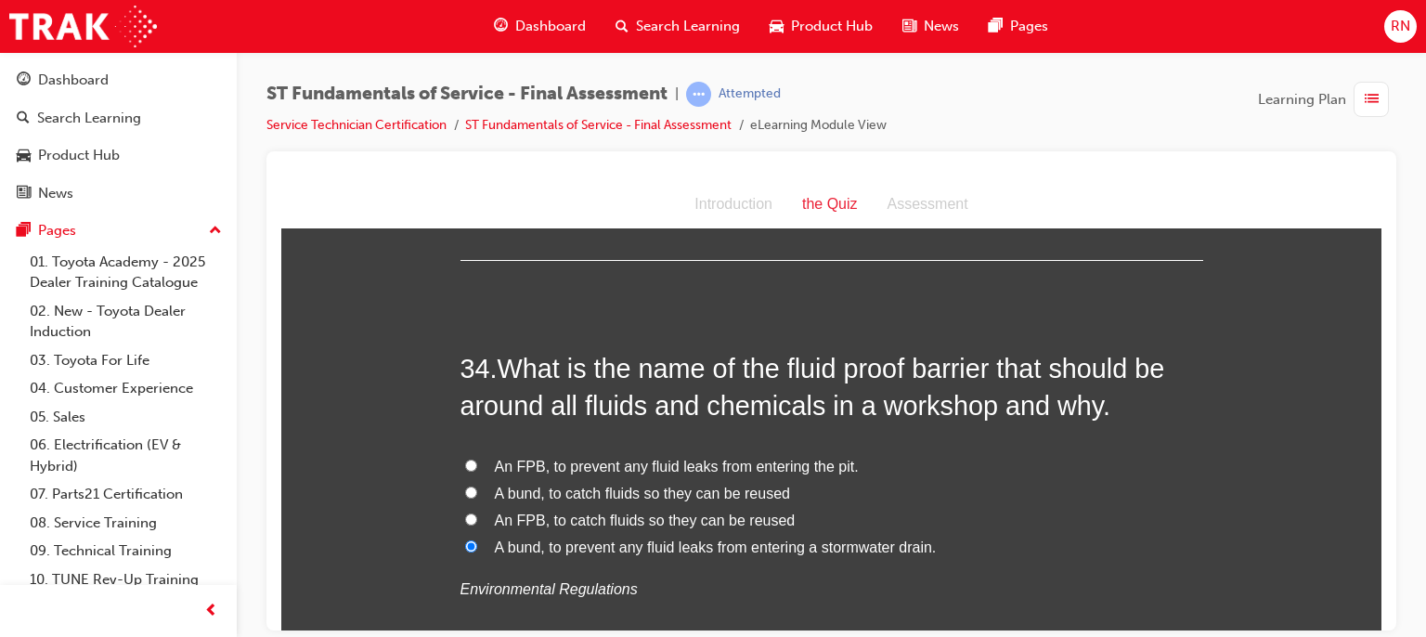
scroll to position [14060, 0]
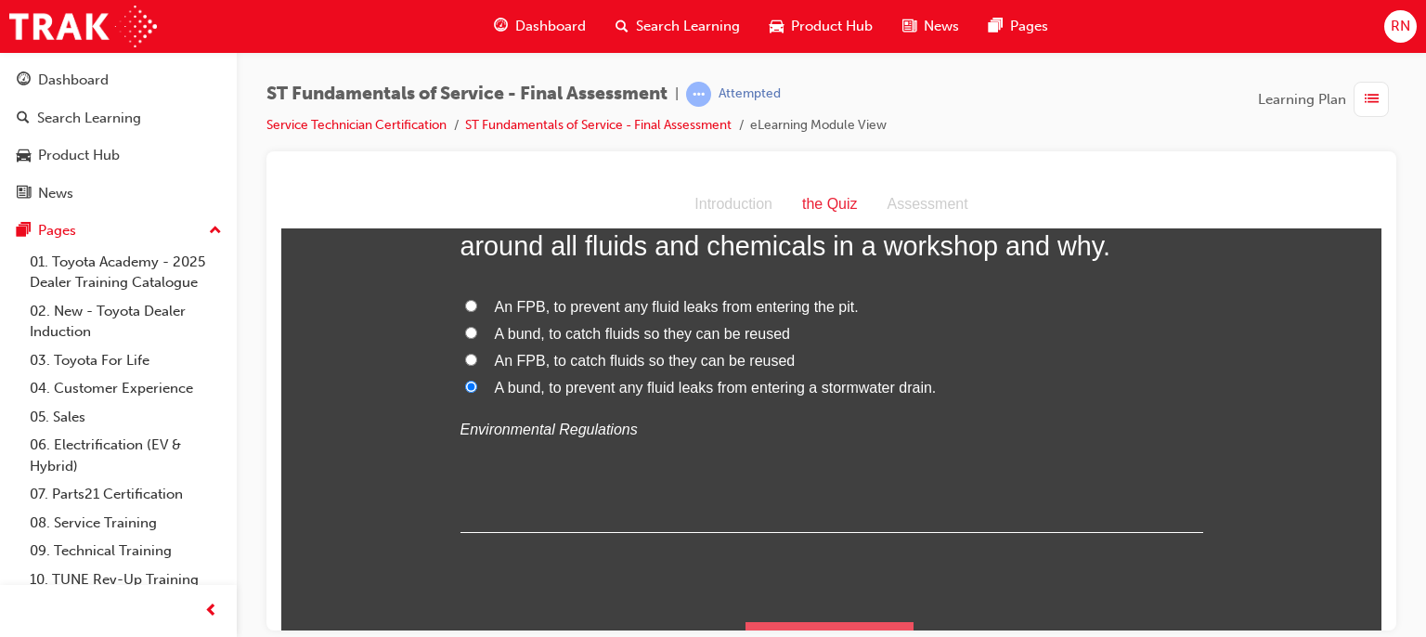
click at [786, 621] on button "Submit Answers" at bounding box center [830, 647] width 169 height 52
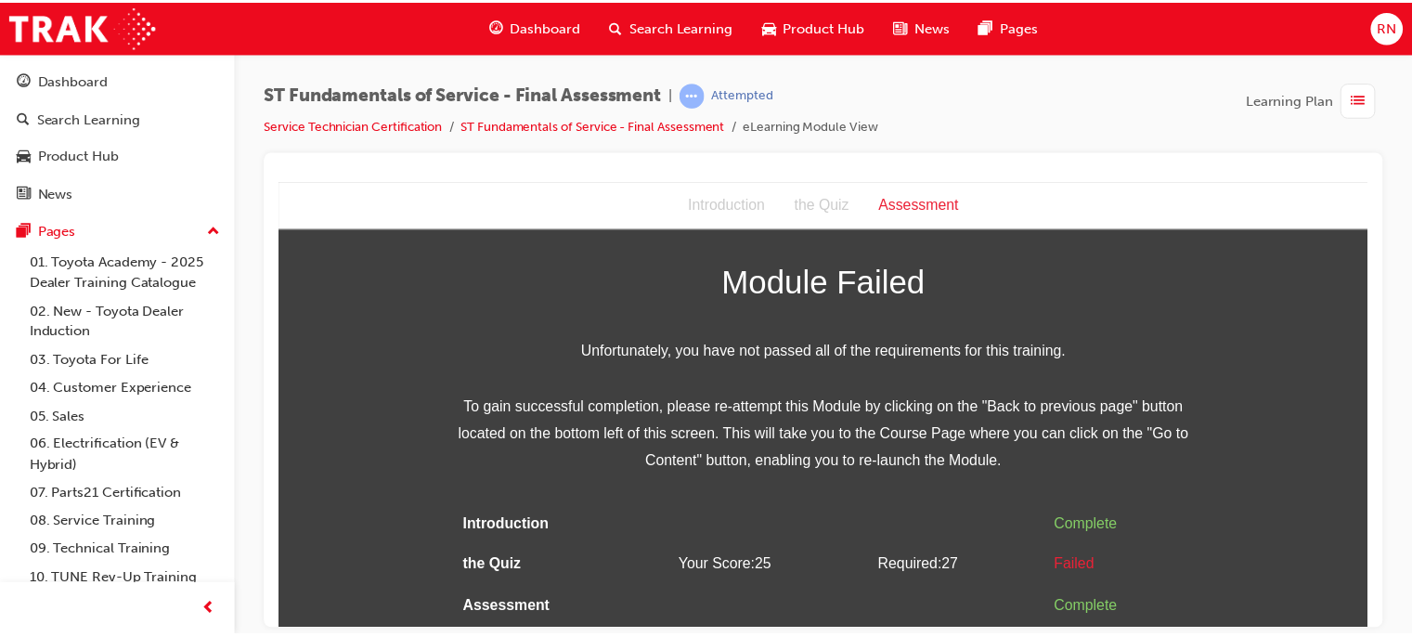
scroll to position [0, 0]
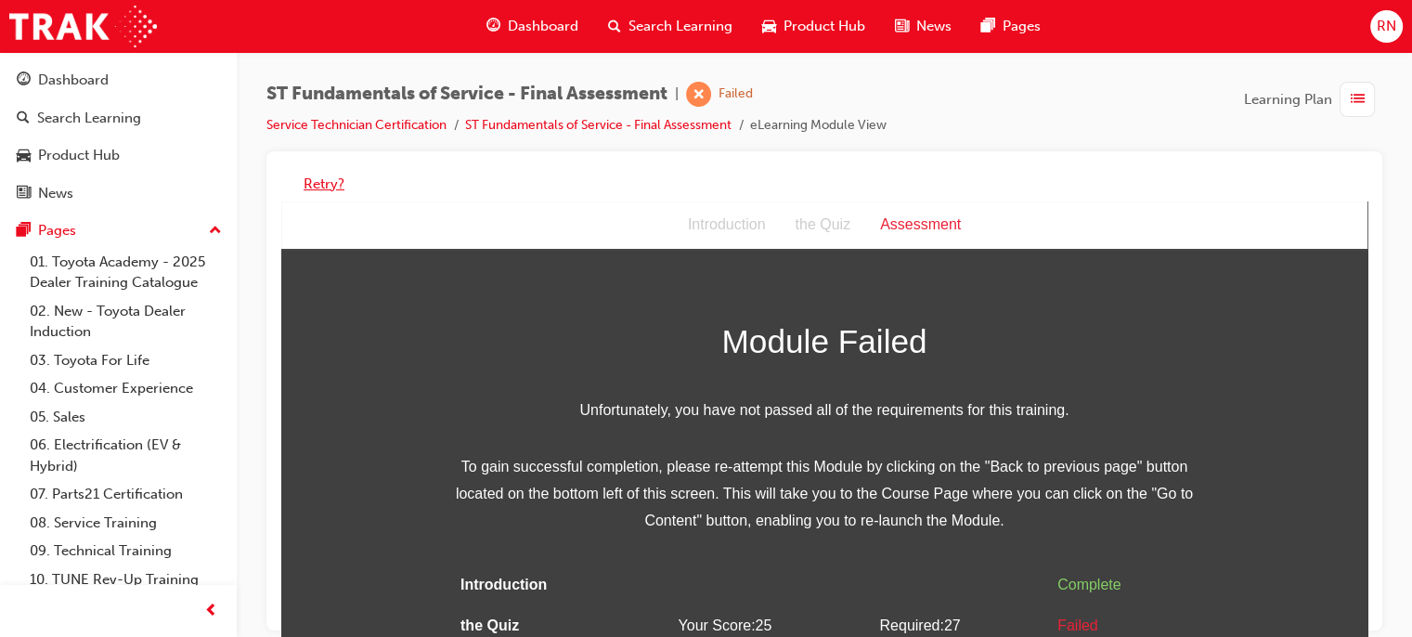
click at [327, 179] on button "Retry?" at bounding box center [324, 184] width 41 height 21
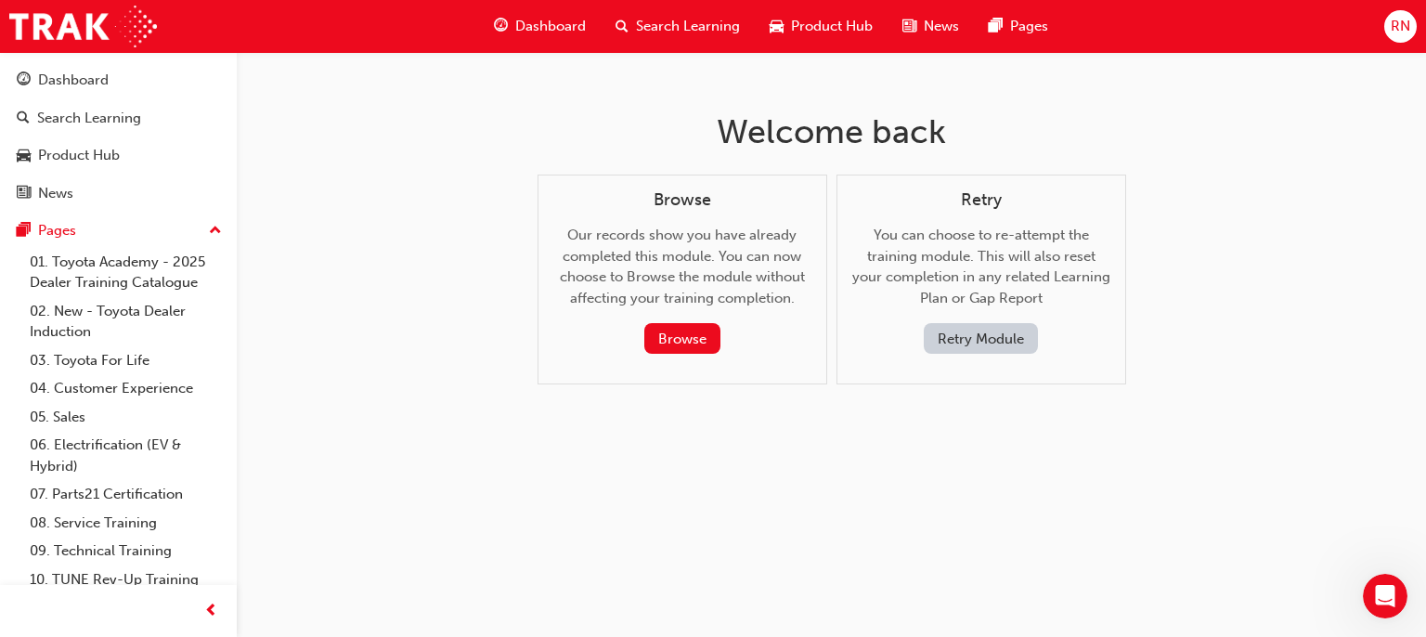
click at [974, 343] on button "Retry Module" at bounding box center [981, 338] width 114 height 31
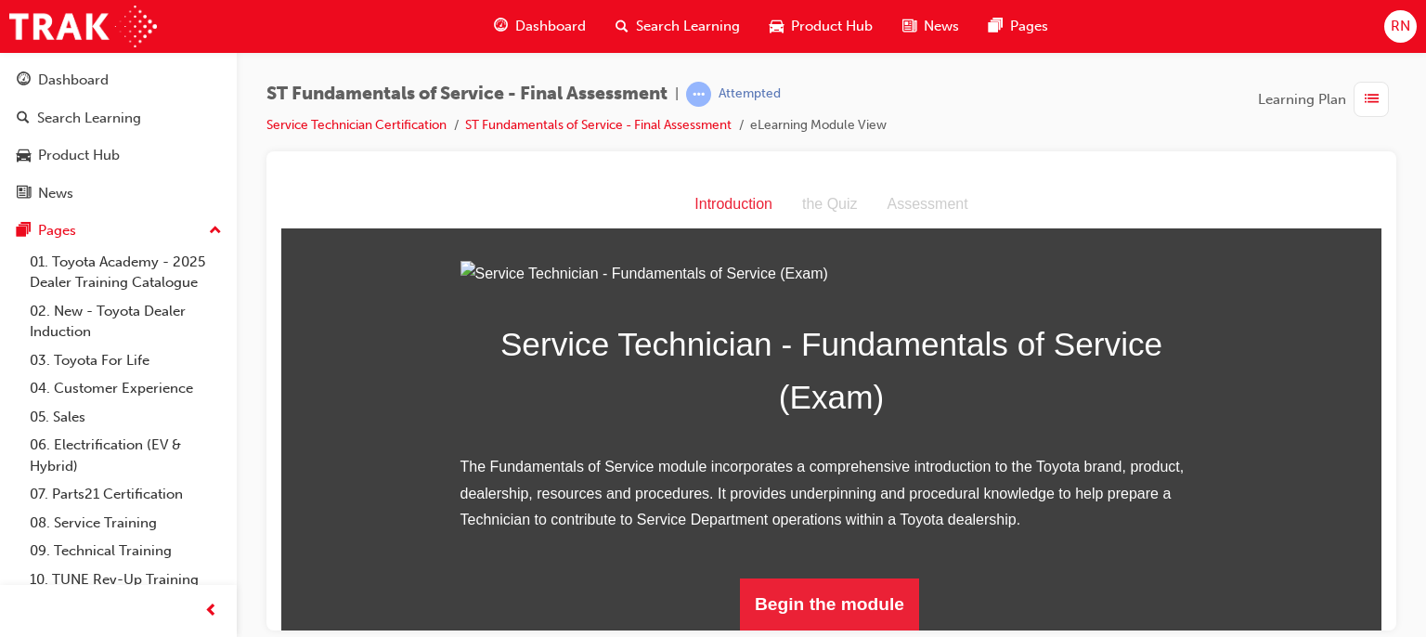
scroll to position [223, 0]
click at [813, 610] on button "Begin the module" at bounding box center [829, 604] width 179 height 52
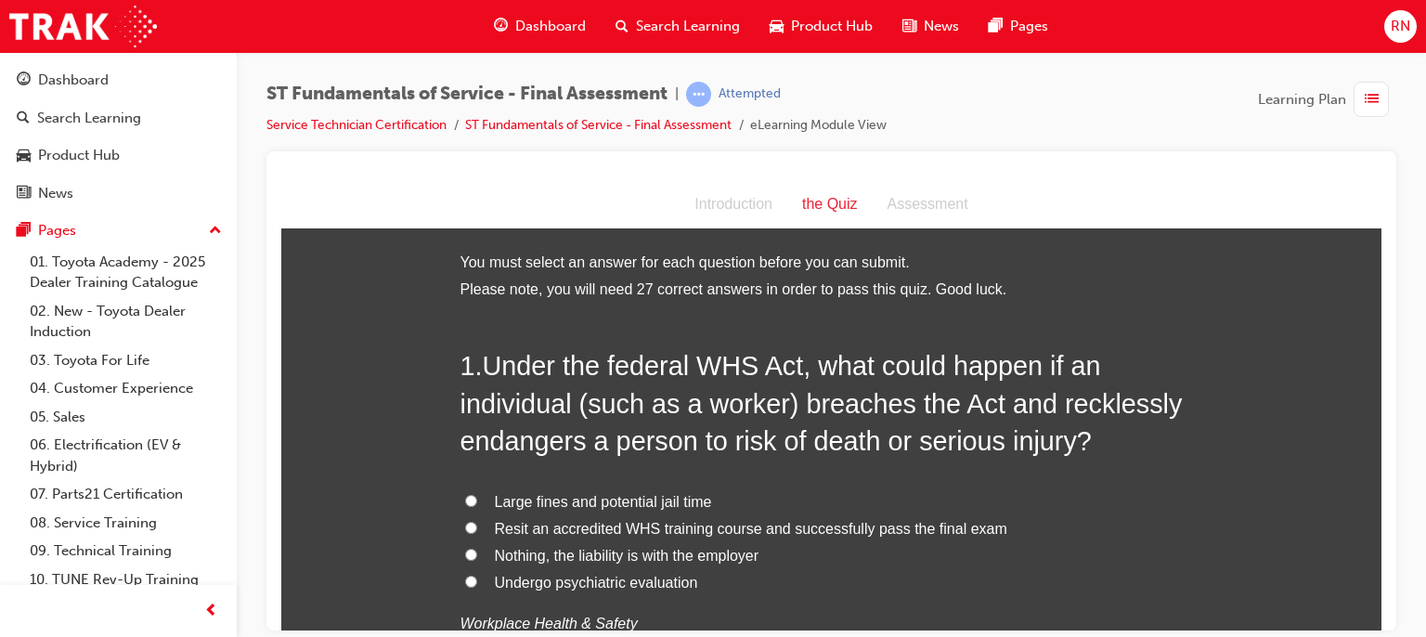
click at [541, 504] on span "Large fines and potential jail time" at bounding box center [603, 501] width 217 height 16
click at [477, 504] on input "Large fines and potential jail time" at bounding box center [471, 500] width 12 height 12
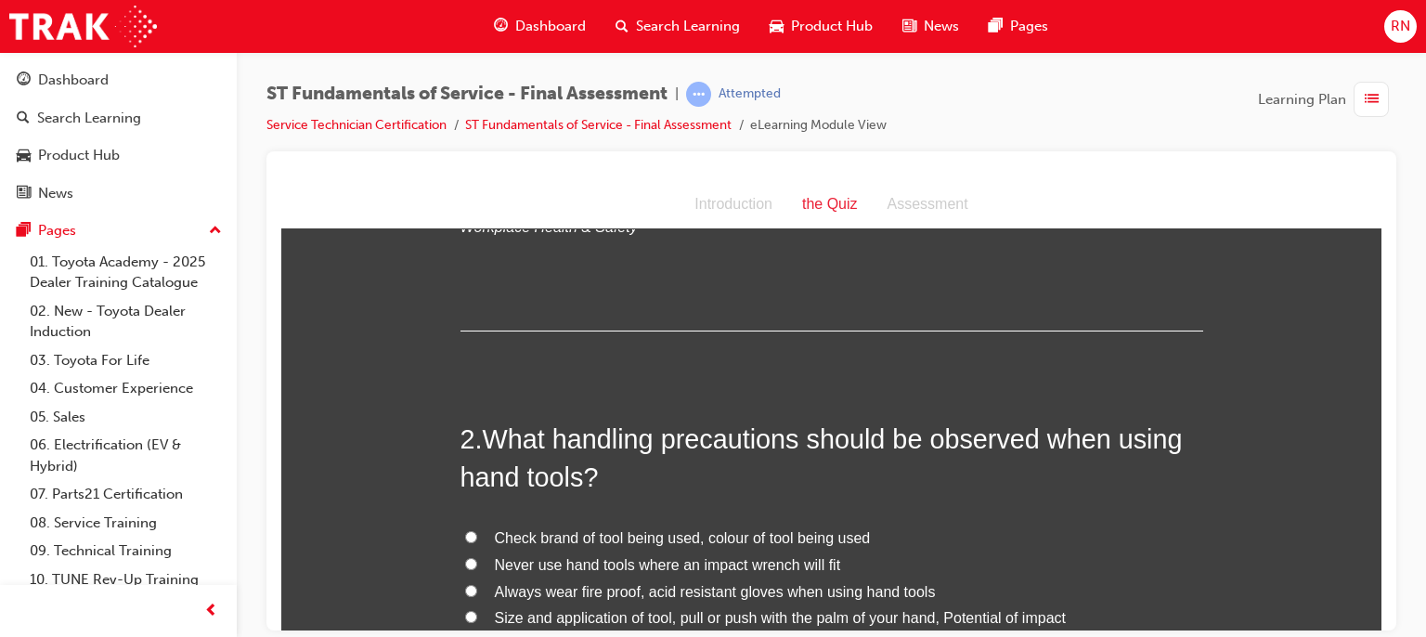
scroll to position [470, 0]
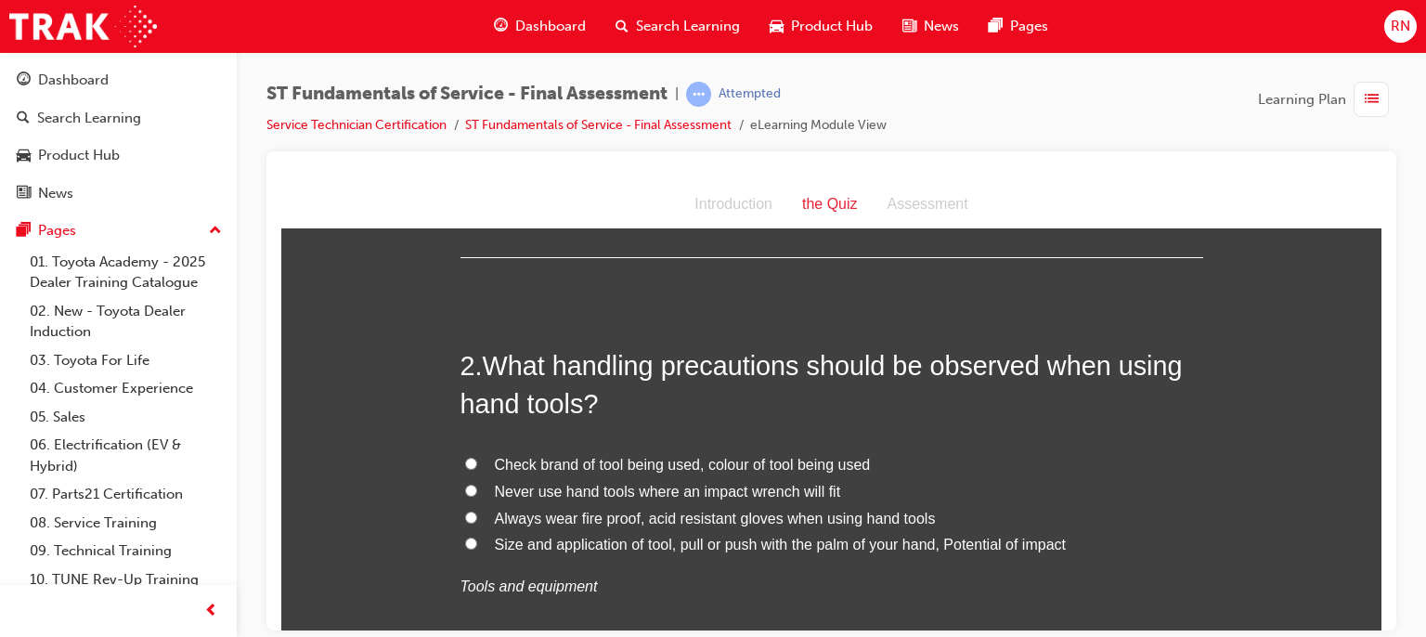
click at [583, 541] on span "Size and application of tool, pull or push with the palm of your hand, Potentia…" at bounding box center [780, 544] width 571 height 16
click at [477, 541] on input "Size and application of tool, pull or push with the palm of your hand, Potentia…" at bounding box center [471, 543] width 12 height 12
click at [596, 513] on span "Always wear fire proof, acid resistant gloves when using hand tools" at bounding box center [715, 518] width 441 height 16
click at [477, 513] on input "Always wear fire proof, acid resistant gloves when using hand tools" at bounding box center [471, 517] width 12 height 12
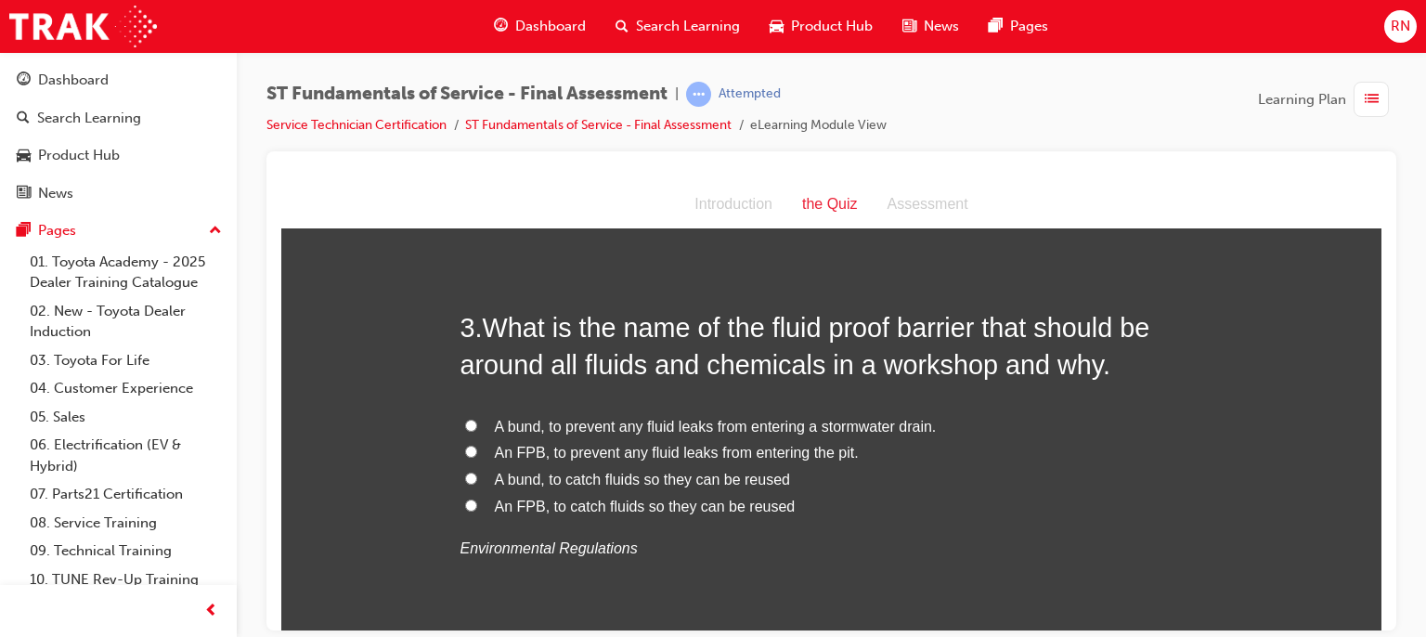
scroll to position [978, 0]
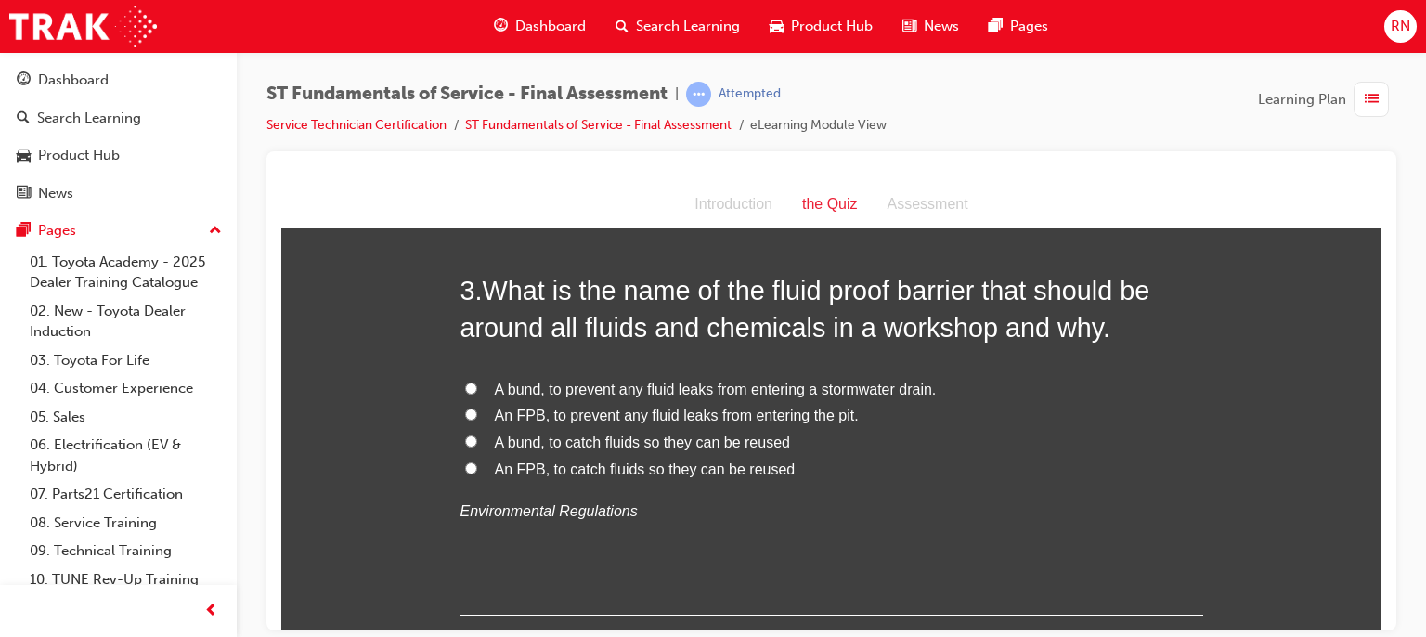
click at [659, 388] on span "A bund, to prevent any fluid leaks from entering a stormwater drain." at bounding box center [716, 389] width 442 height 16
click at [477, 388] on input "A bund, to prevent any fluid leaks from entering a stormwater drain." at bounding box center [471, 388] width 12 height 12
click at [620, 422] on span "An FPB, to prevent any fluid leaks from entering the pit." at bounding box center [677, 415] width 364 height 16
click at [477, 420] on input "An FPB, to prevent any fluid leaks from entering the pit." at bounding box center [471, 414] width 12 height 12
click at [617, 393] on span "A bund, to prevent any fluid leaks from entering a stormwater drain." at bounding box center [716, 389] width 442 height 16
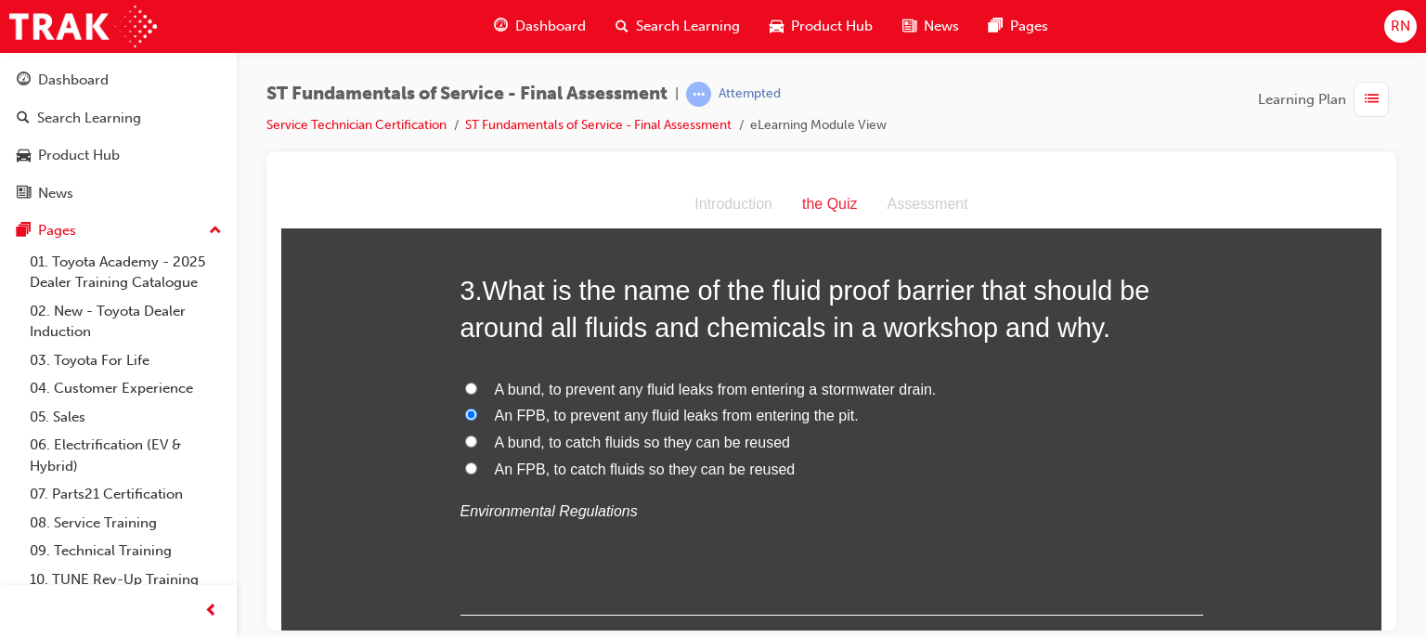
click at [477, 393] on input "A bund, to prevent any fluid leaks from entering a stormwater drain." at bounding box center [471, 388] width 12 height 12
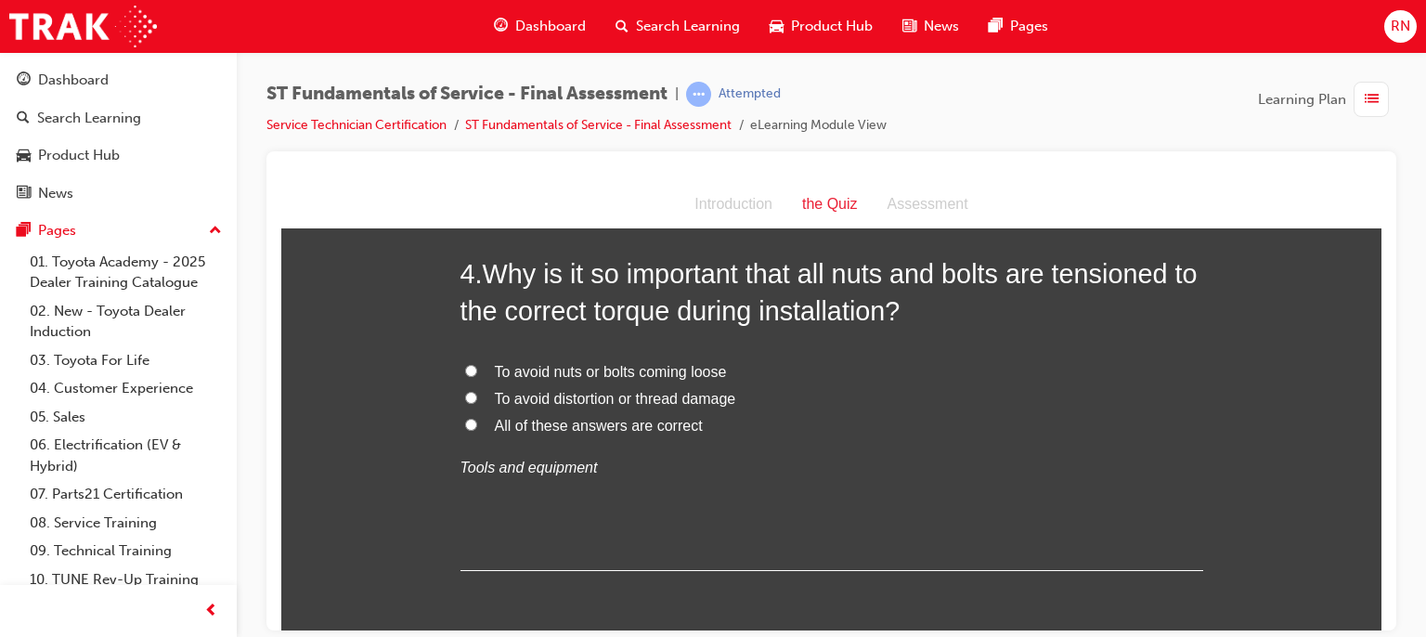
scroll to position [1411, 0]
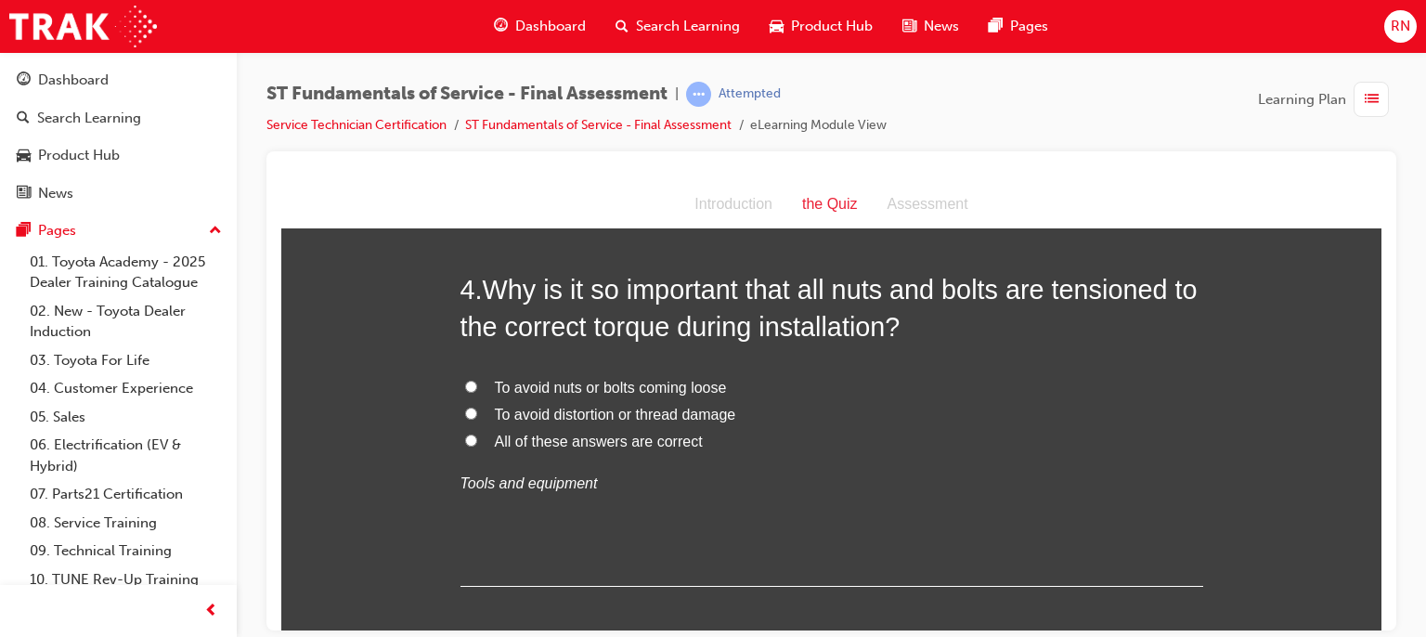
click at [643, 379] on span "To avoid nuts or bolts coming loose" at bounding box center [611, 387] width 232 height 16
click at [477, 380] on input "To avoid nuts or bolts coming loose" at bounding box center [471, 386] width 12 height 12
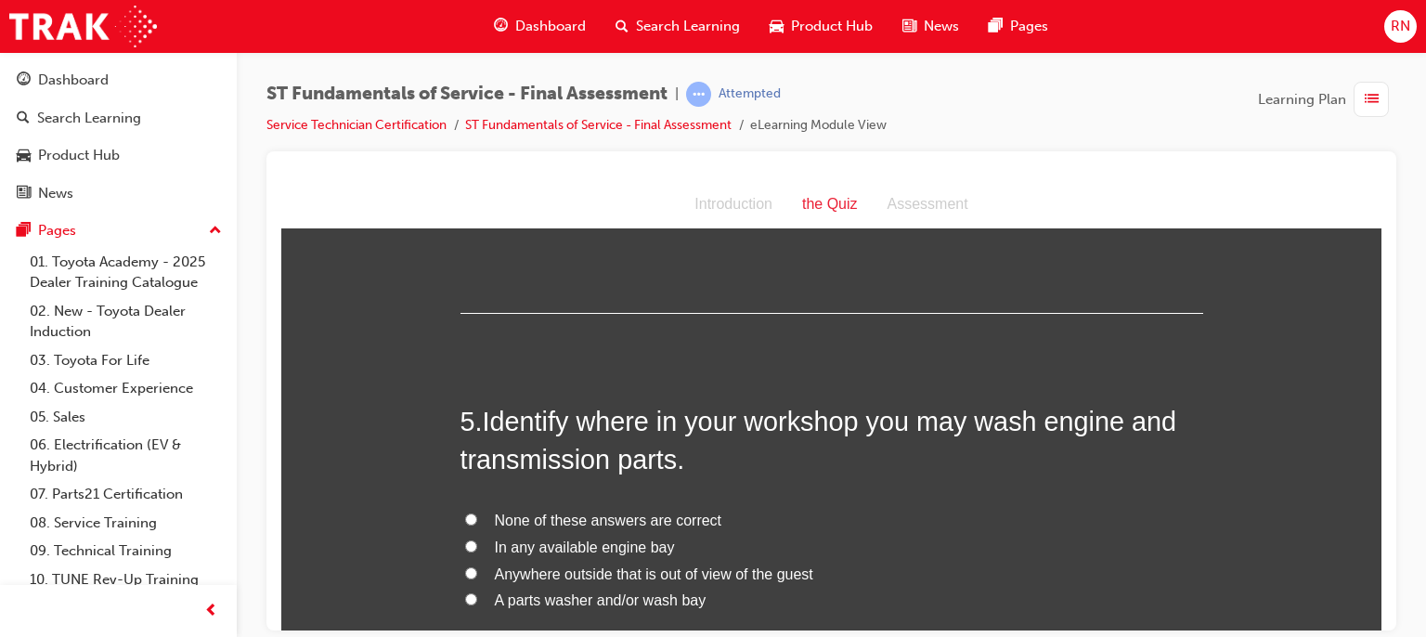
scroll to position [1721, 0]
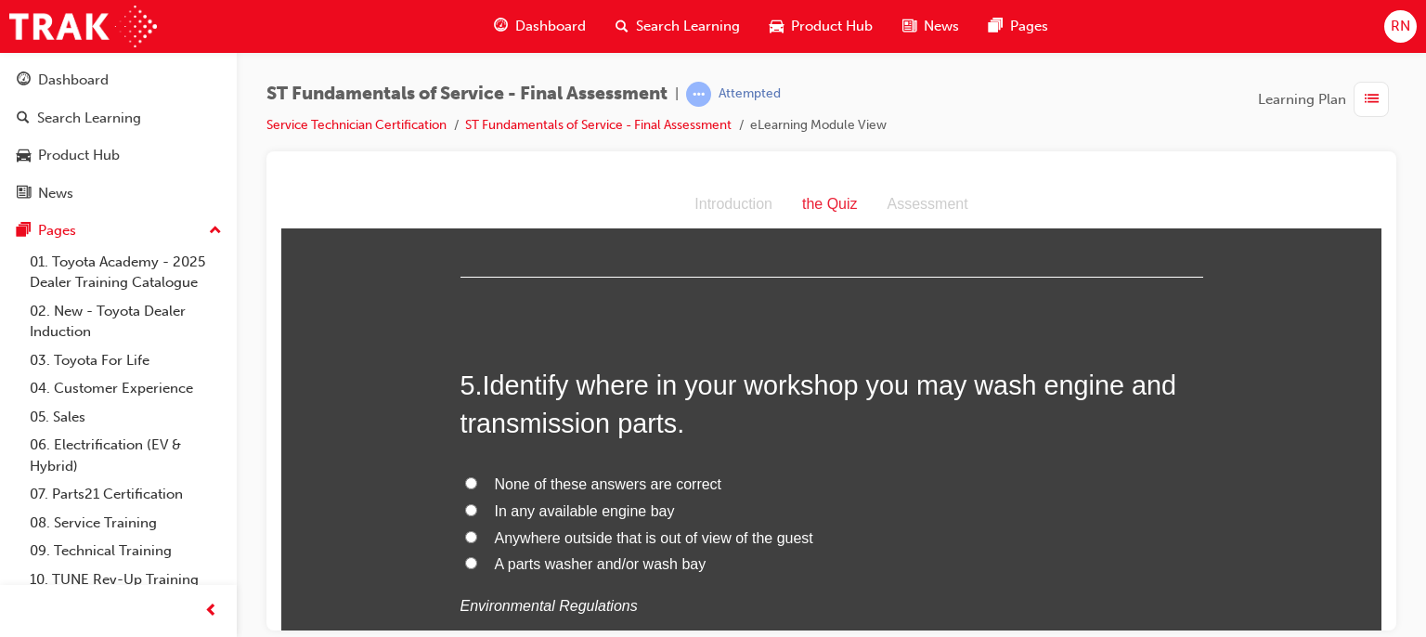
click at [538, 511] on span "In any available engine bay" at bounding box center [585, 510] width 180 height 16
click at [477, 511] on input "In any available engine bay" at bounding box center [471, 509] width 12 height 12
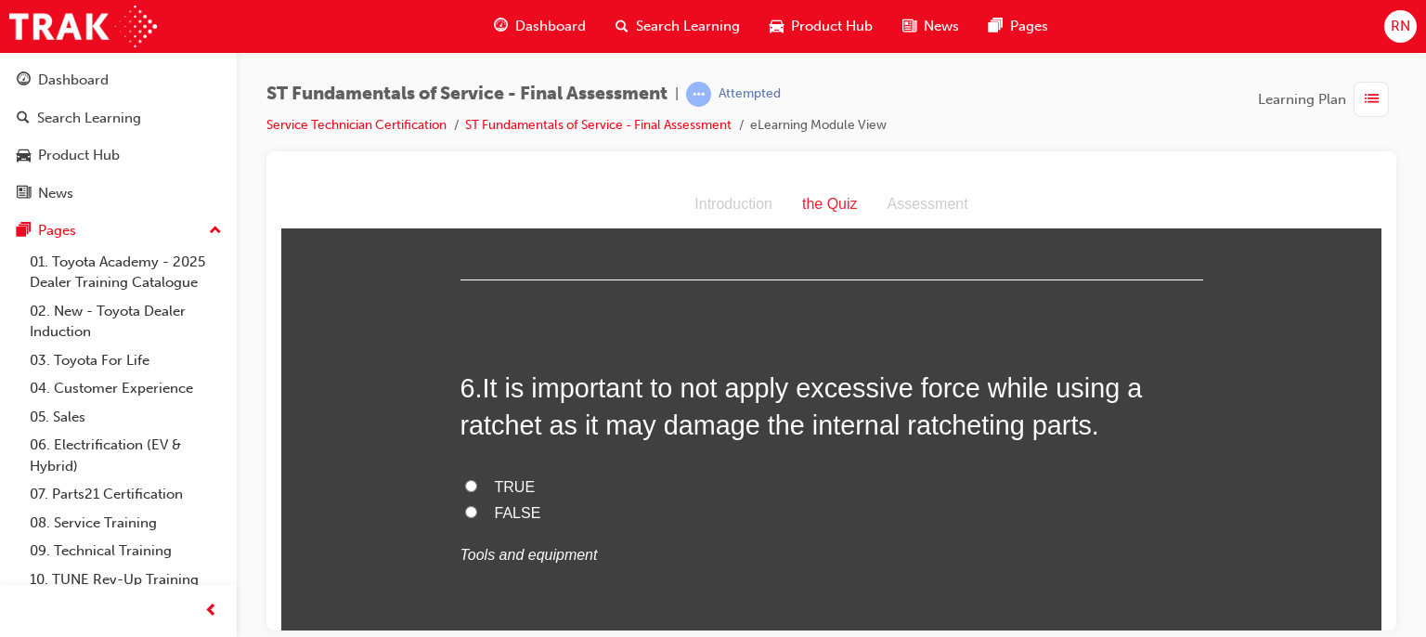
scroll to position [2166, 0]
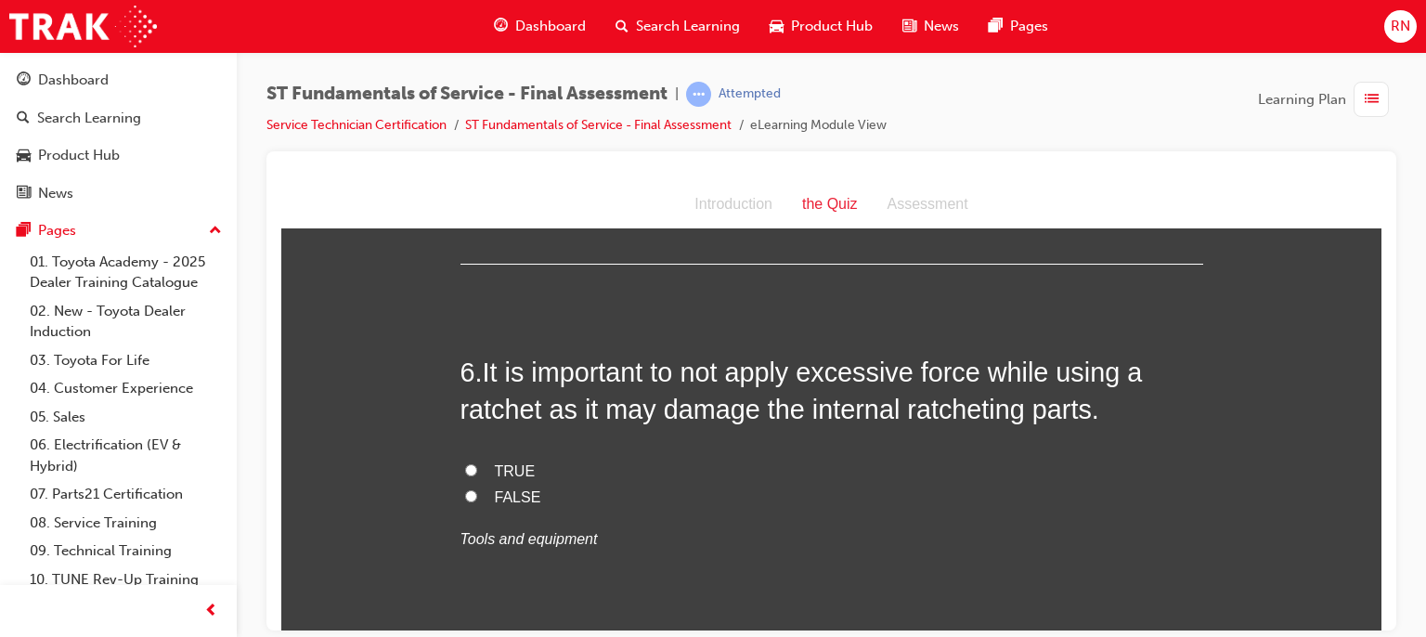
click at [484, 498] on label "FALSE" at bounding box center [832, 497] width 743 height 27
click at [477, 498] on input "FALSE" at bounding box center [471, 495] width 12 height 12
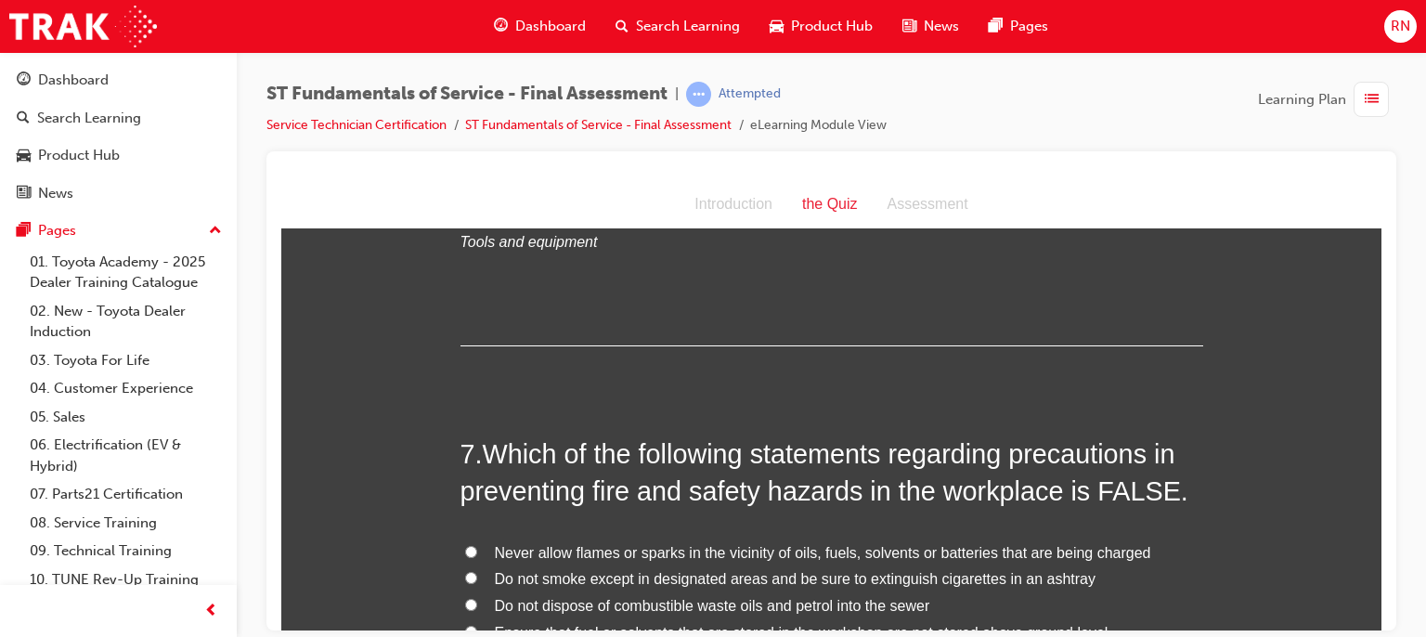
scroll to position [2526, 0]
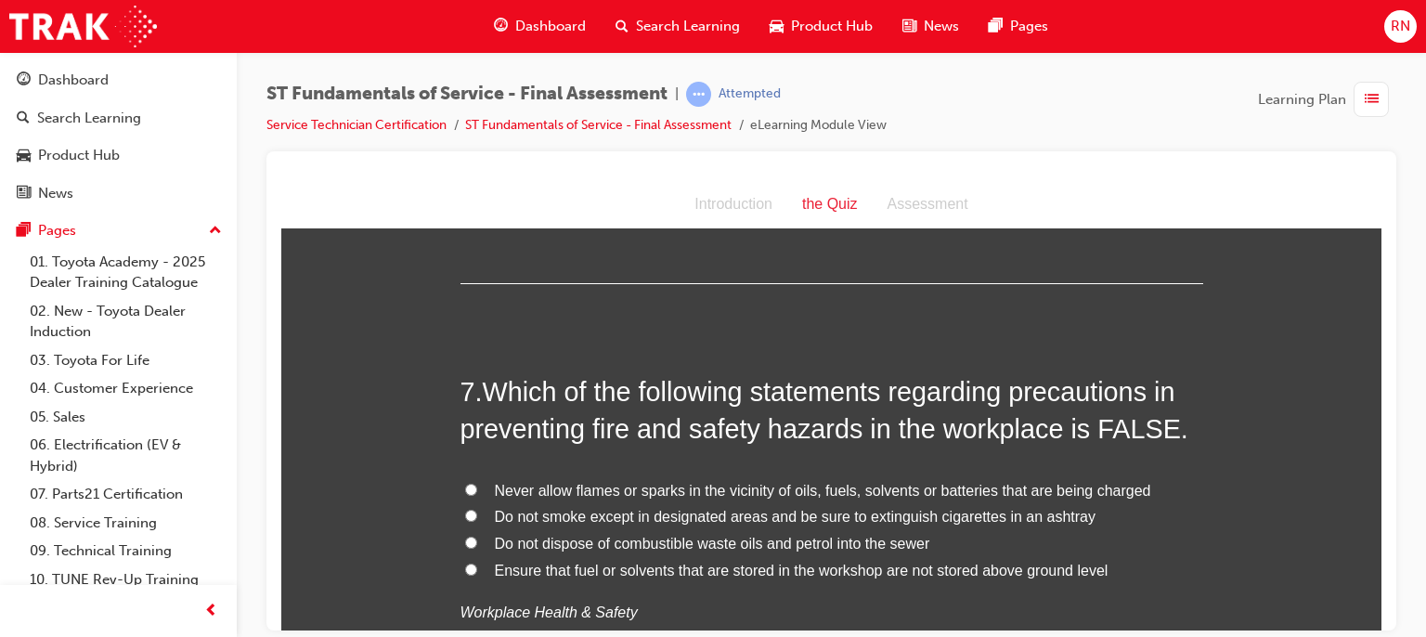
click at [810, 568] on span "Ensure that fuel or solvents that are stored in the workshop are not stored abo…" at bounding box center [802, 570] width 614 height 16
click at [477, 568] on input "Ensure that fuel or solvents that are stored in the workshop are not stored abo…" at bounding box center [471, 569] width 12 height 12
click at [832, 549] on span "Do not dispose of combustible waste oils and petrol into the sewer" at bounding box center [712, 543] width 435 height 16
click at [477, 548] on input "Do not dispose of combustible waste oils and petrol into the sewer" at bounding box center [471, 542] width 12 height 12
click at [827, 564] on span "Ensure that fuel or solvents that are stored in the workshop are not stored abo…" at bounding box center [802, 570] width 614 height 16
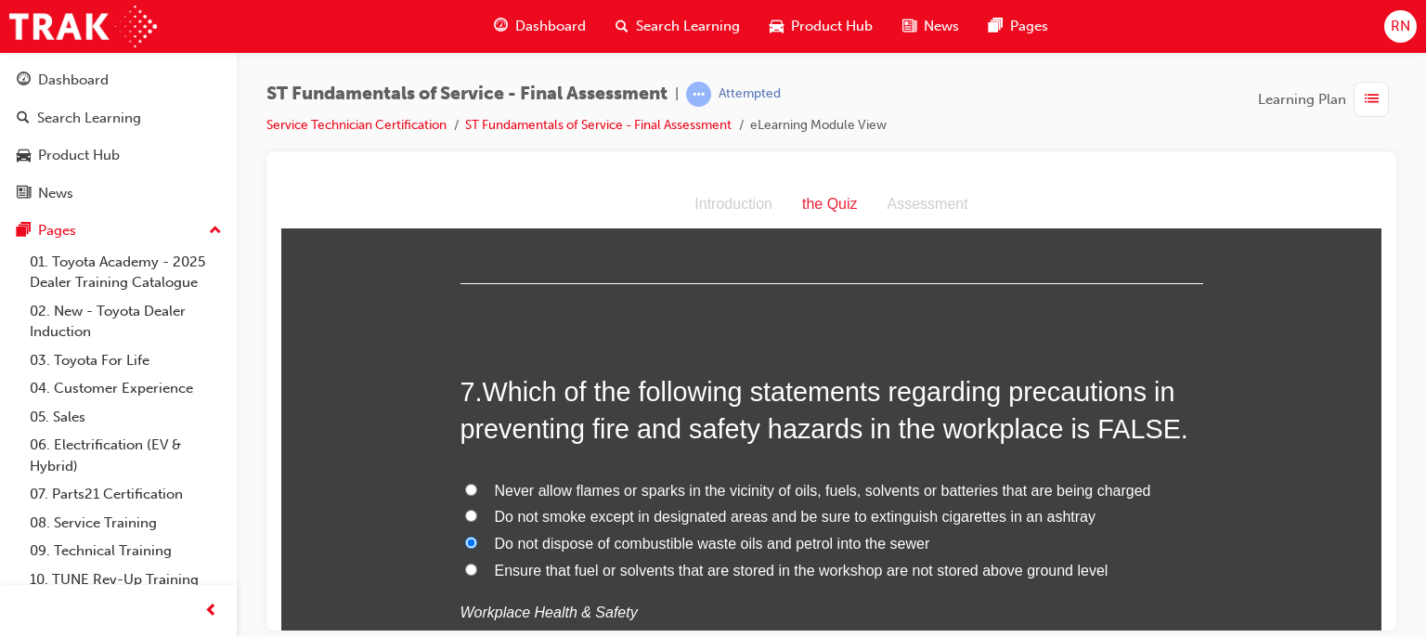
click at [477, 564] on input "Ensure that fuel or solvents that are stored in the workshop are not stored abo…" at bounding box center [471, 569] width 12 height 12
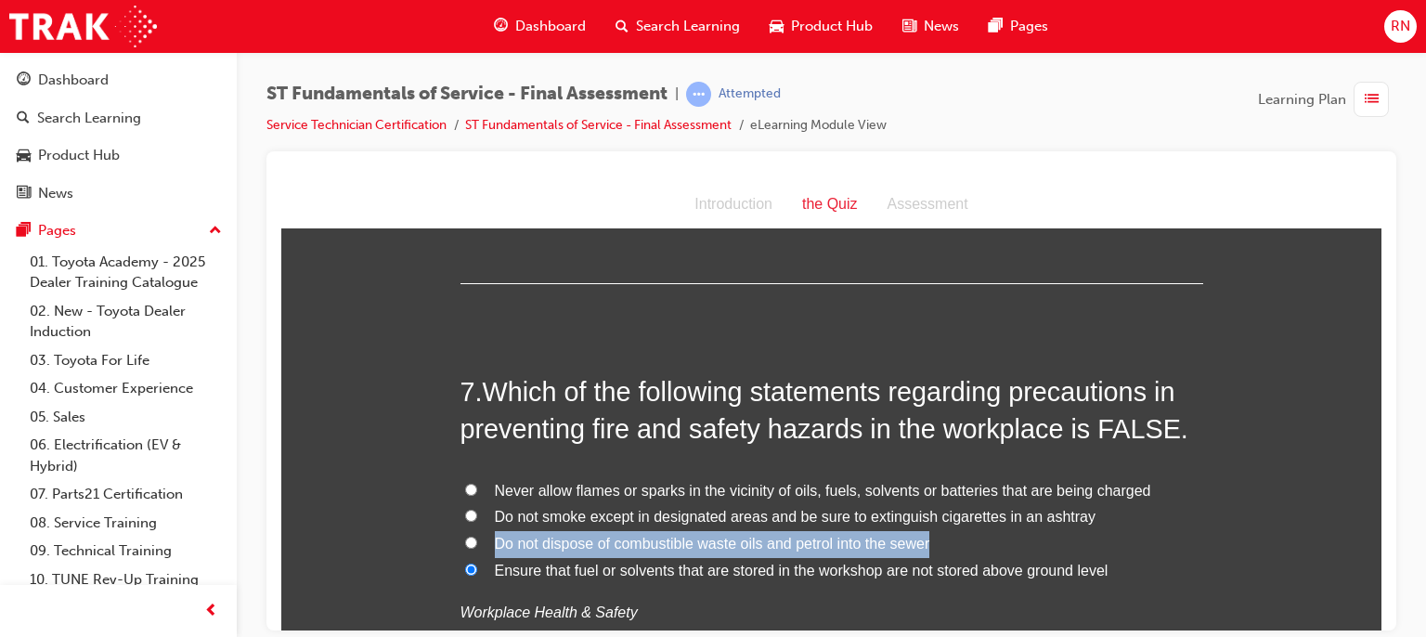
drag, startPoint x: 920, startPoint y: 540, endPoint x: 480, endPoint y: 541, distance: 440.1
click at [480, 541] on label "Do not dispose of combustible waste oils and petrol into the sewer" at bounding box center [832, 543] width 743 height 27
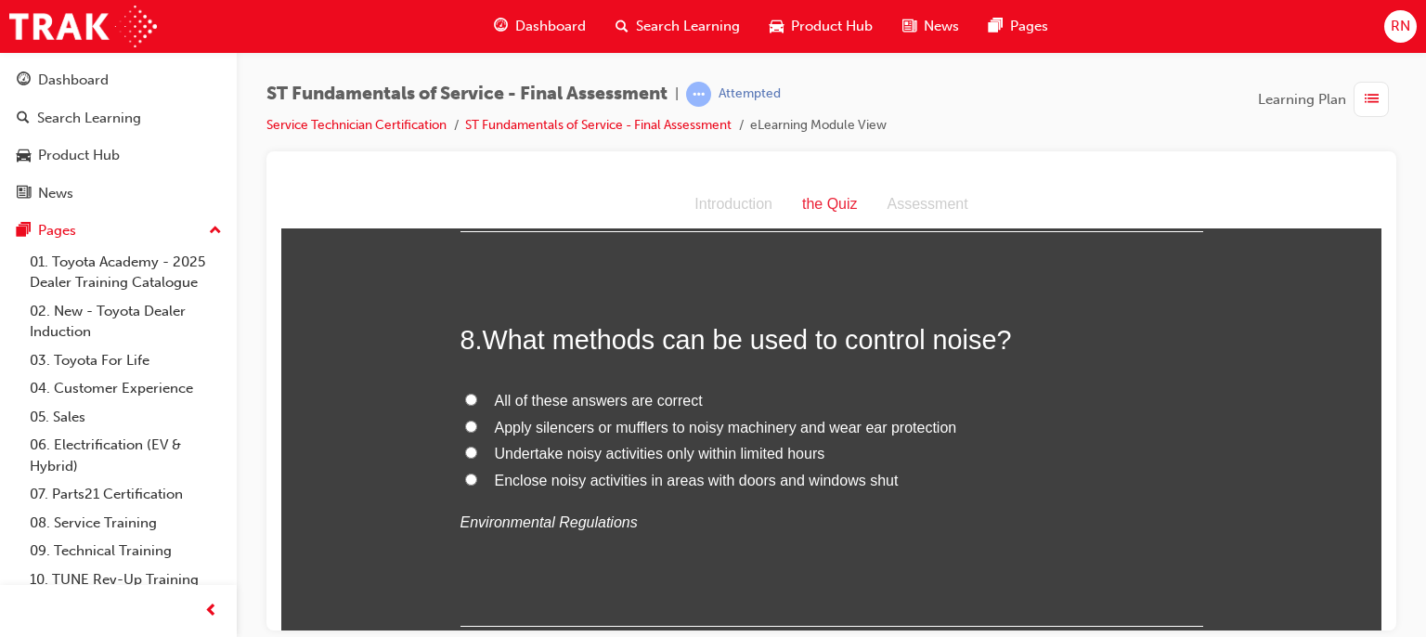
scroll to position [3020, 0]
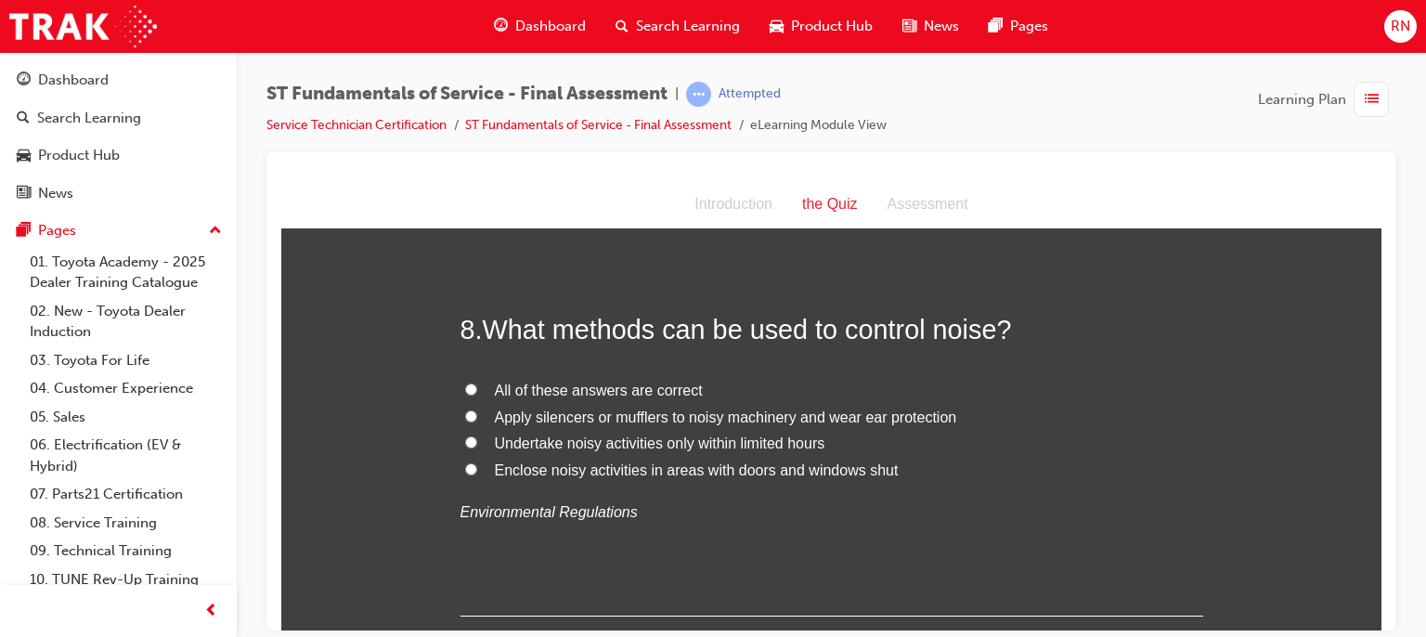
click at [534, 415] on span "Apply silencers or mufflers to noisy machinery and wear ear protection" at bounding box center [726, 417] width 462 height 16
click at [477, 415] on input "Apply silencers or mufflers to noisy machinery and wear ear protection" at bounding box center [471, 415] width 12 height 12
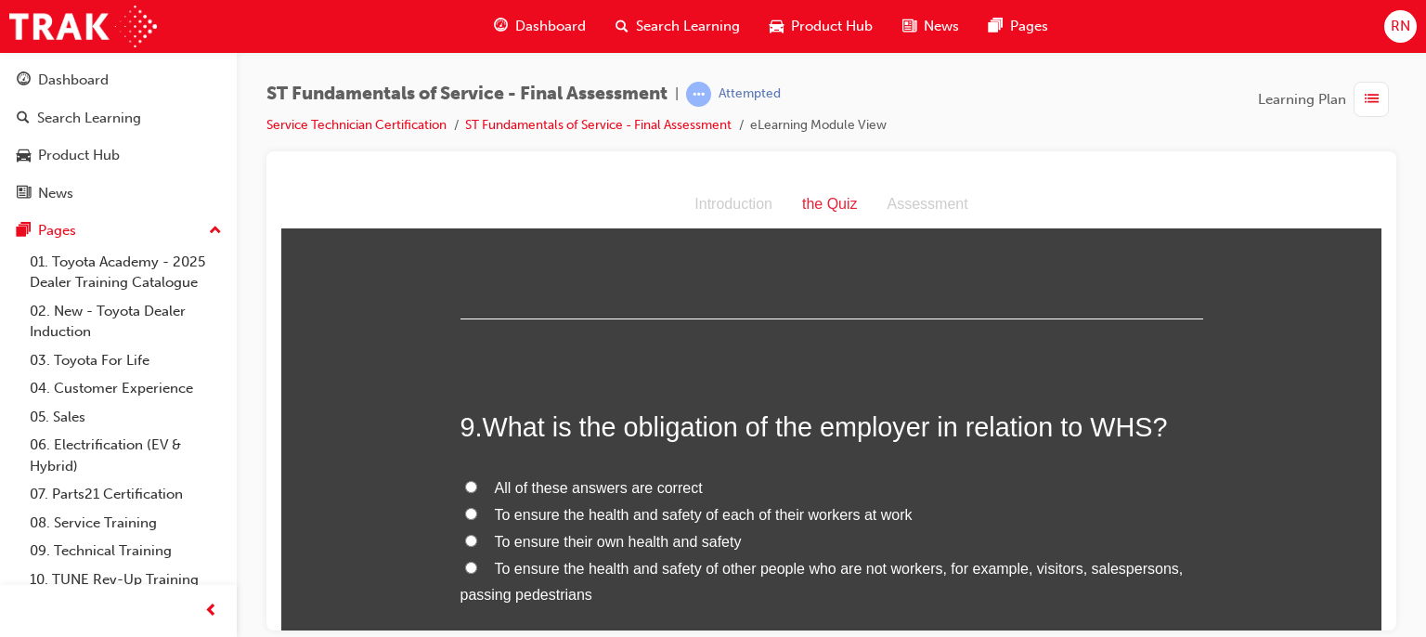
scroll to position [3355, 0]
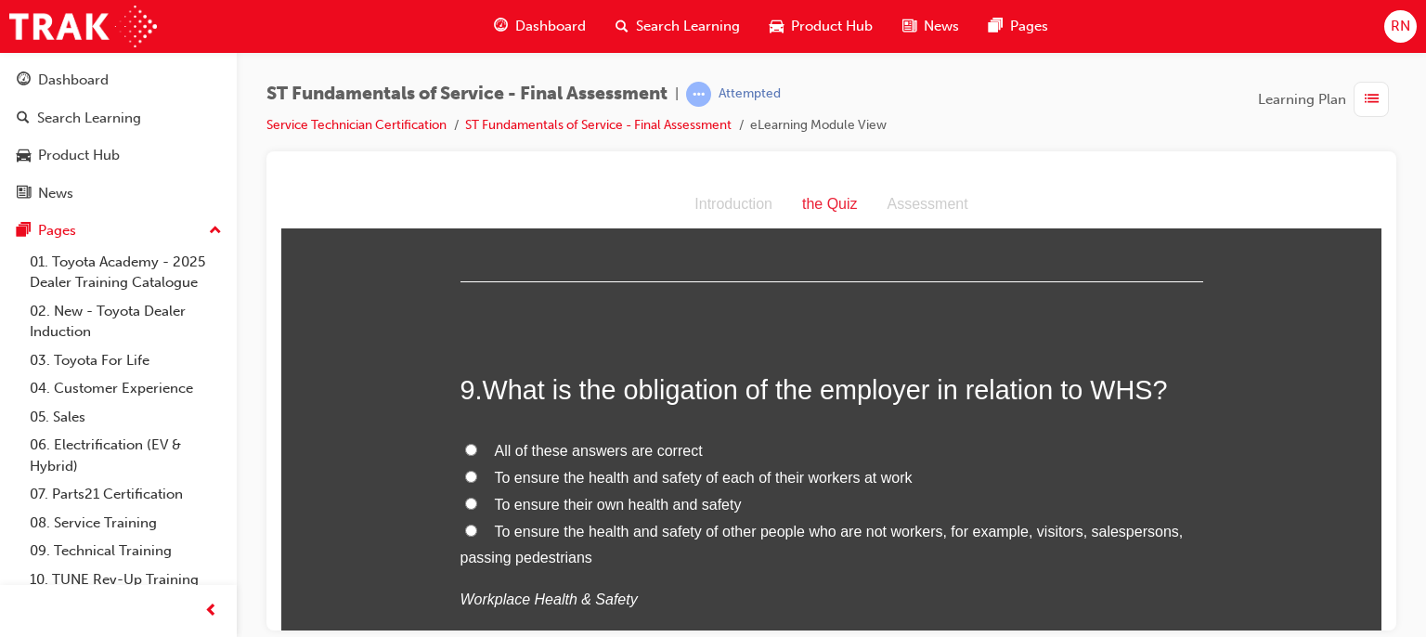
click at [639, 480] on span "To ensure the health and safety of each of their workers at work" at bounding box center [704, 477] width 418 height 16
click at [477, 480] on input "To ensure the health and safety of each of their workers at work" at bounding box center [471, 476] width 12 height 12
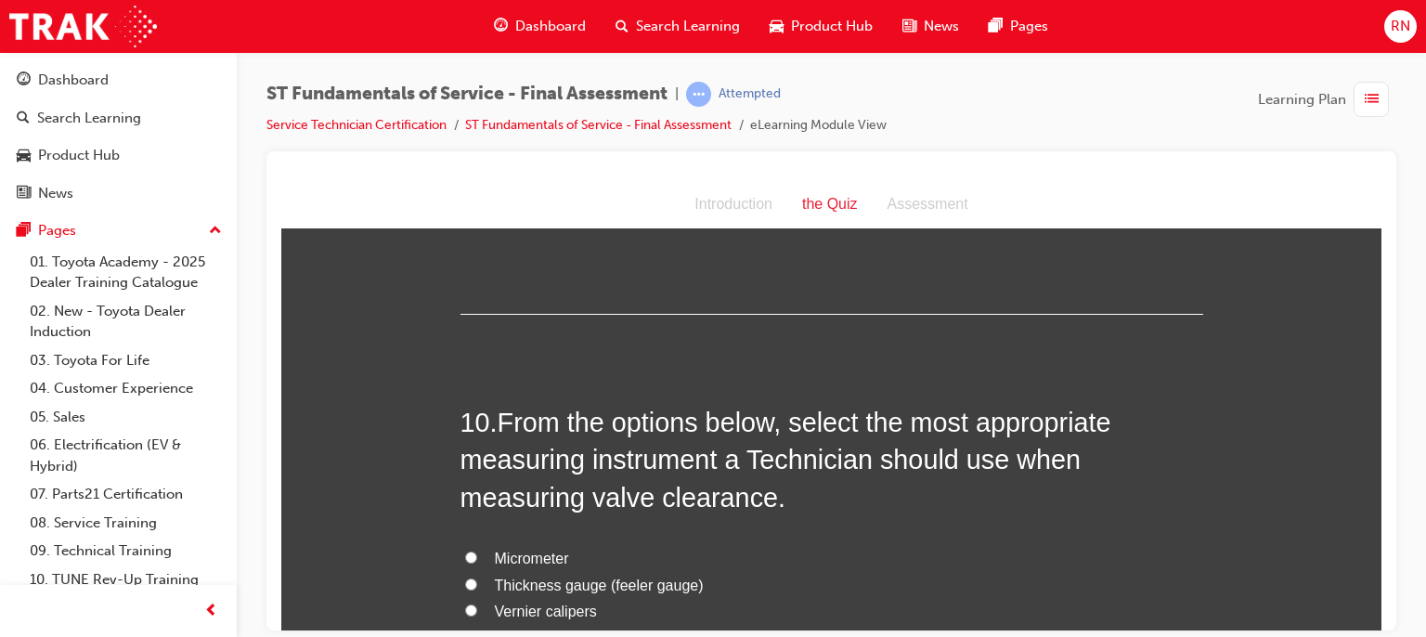
scroll to position [3776, 0]
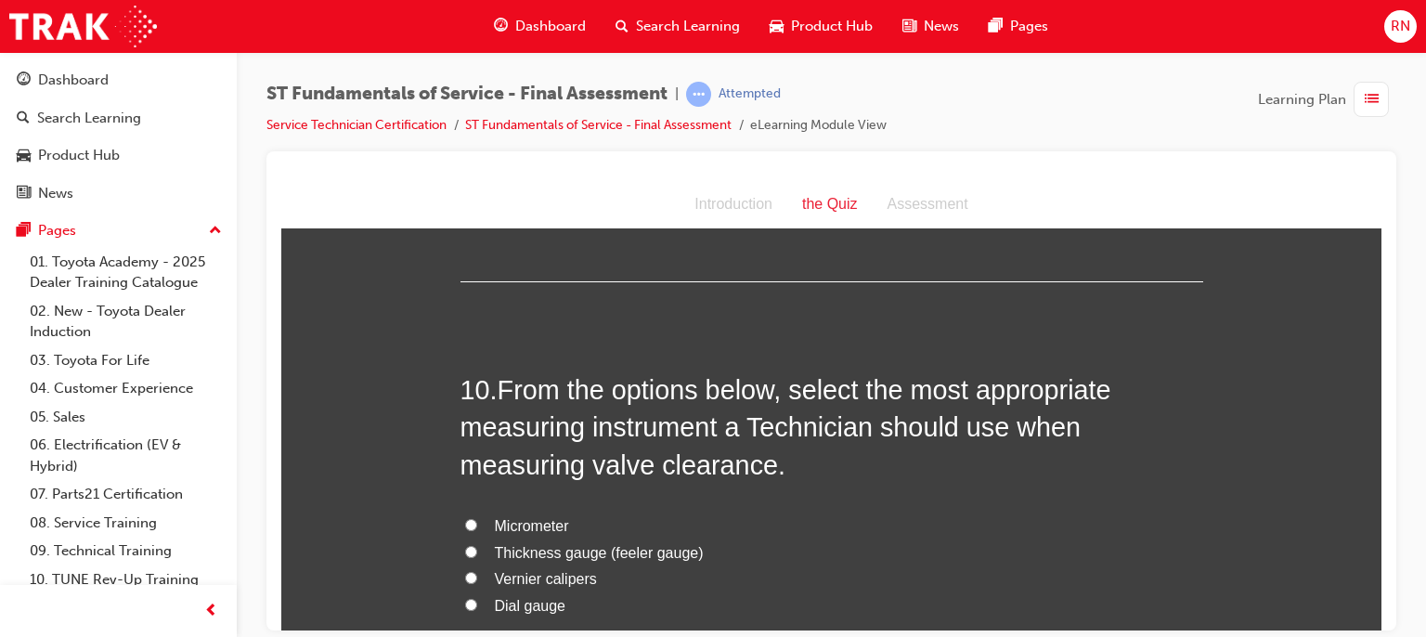
click at [578, 554] on span "Thickness gauge (feeler gauge)" at bounding box center [599, 552] width 209 height 16
click at [477, 554] on input "Thickness gauge (feeler gauge)" at bounding box center [471, 551] width 12 height 12
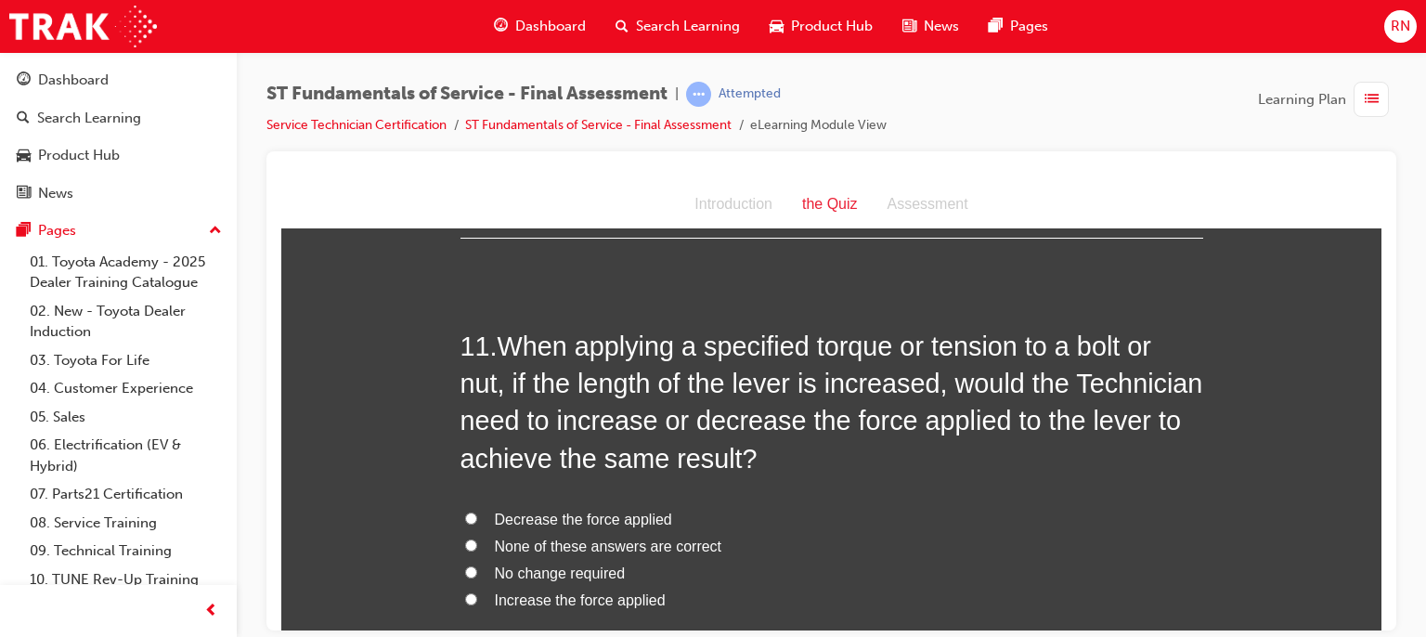
scroll to position [4308, 0]
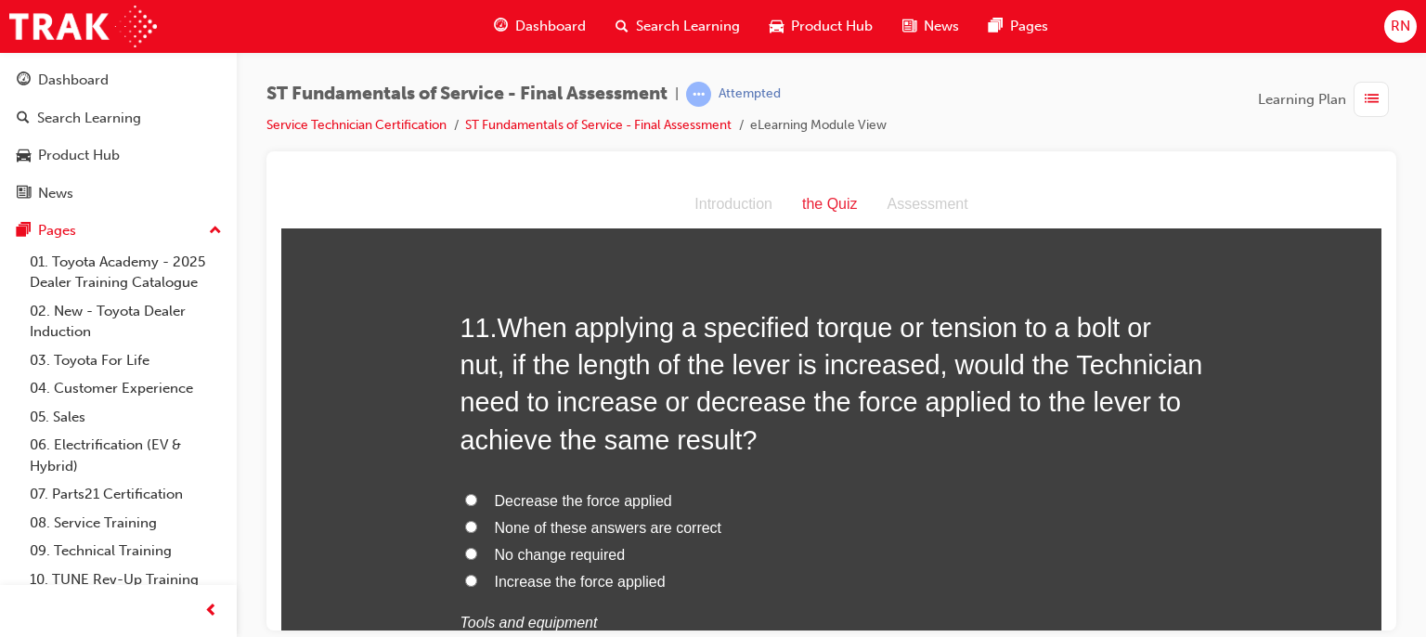
click at [528, 500] on span "Decrease the force applied" at bounding box center [583, 500] width 177 height 16
click at [477, 500] on input "Decrease the force applied" at bounding box center [471, 499] width 12 height 12
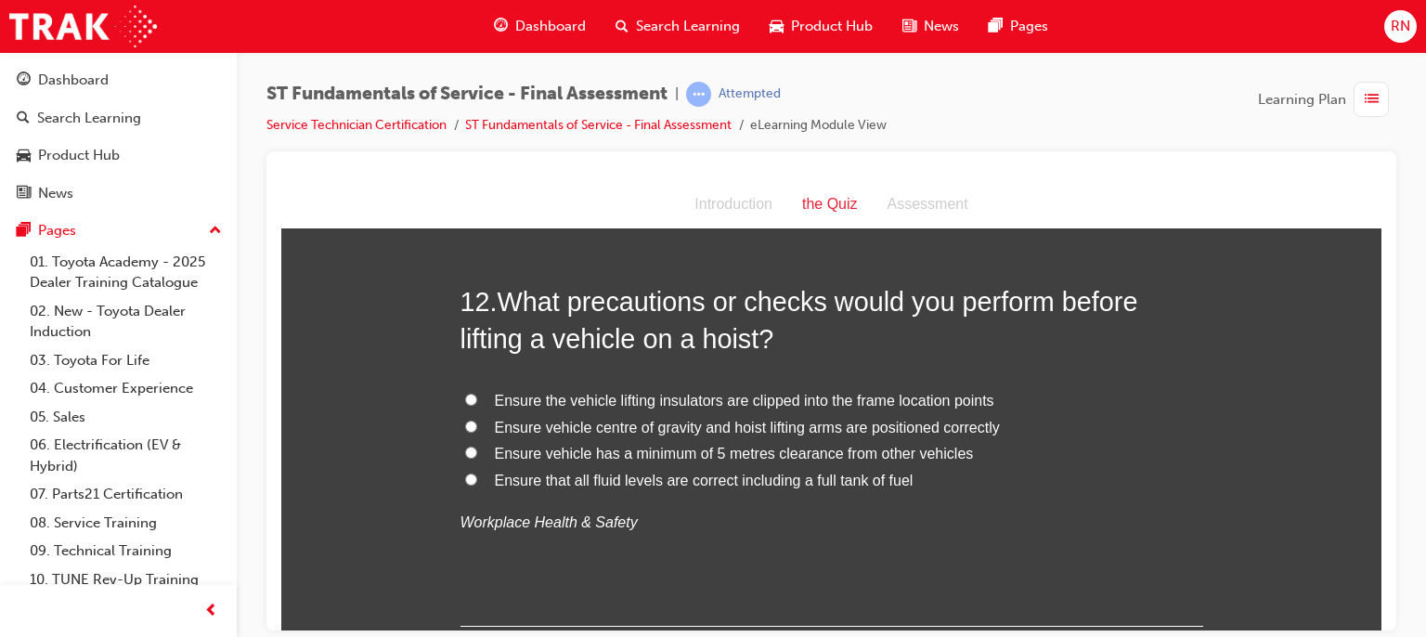
scroll to position [4852, 0]
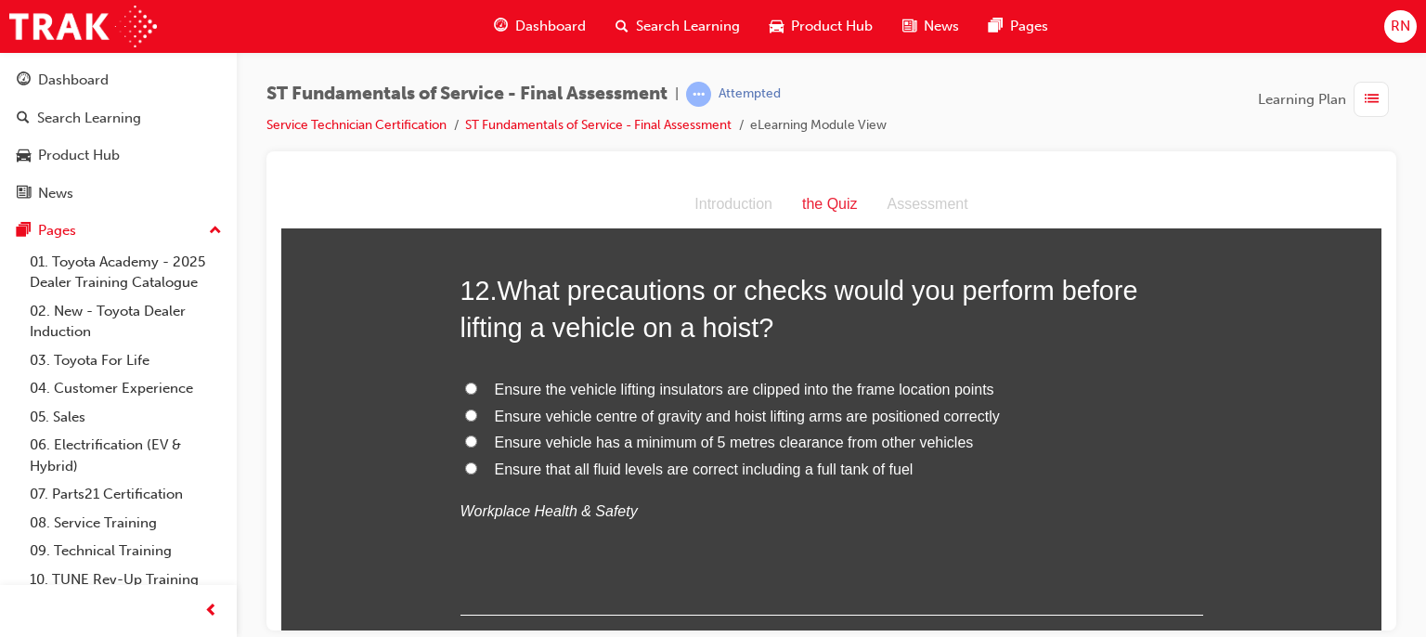
click at [743, 389] on span "Ensure the vehicle lifting insulators are clipped into the frame location points" at bounding box center [745, 389] width 500 height 16
click at [477, 389] on input "Ensure the vehicle lifting insulators are clipped into the frame location points" at bounding box center [471, 388] width 12 height 12
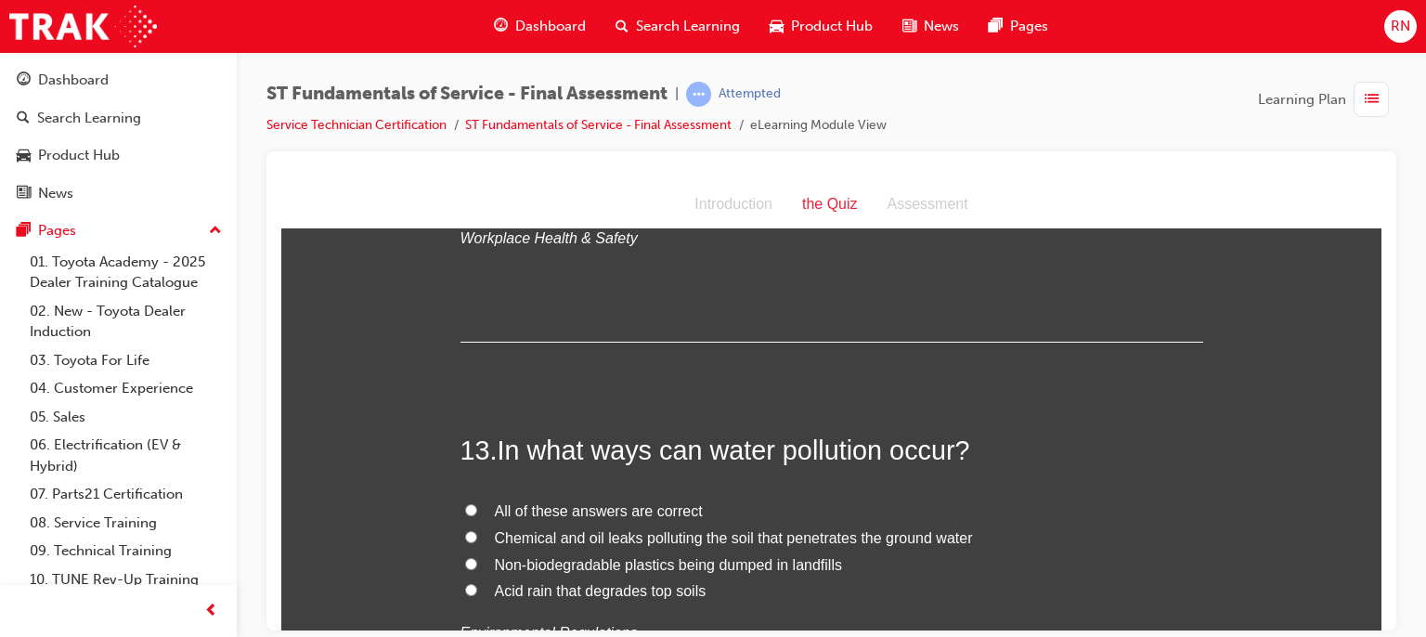
scroll to position [5224, 0]
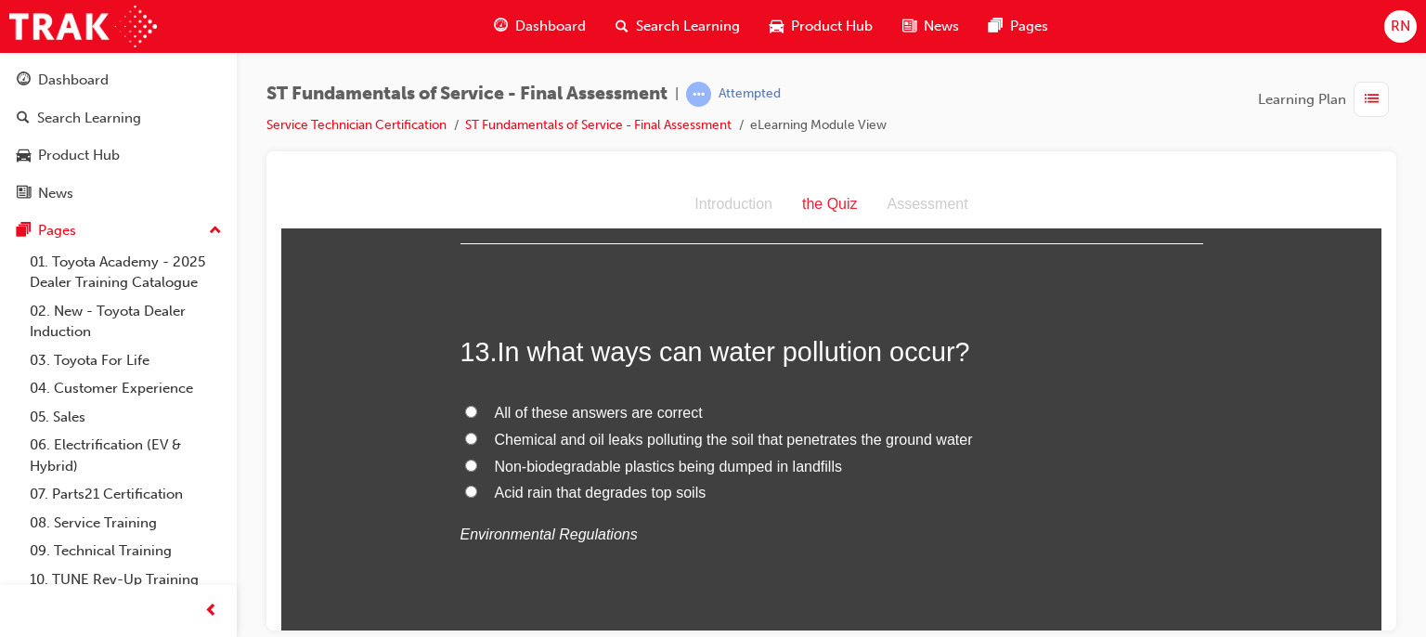
click at [615, 408] on span "All of these answers are correct" at bounding box center [599, 412] width 208 height 16
click at [477, 408] on input "All of these answers are correct" at bounding box center [471, 411] width 12 height 12
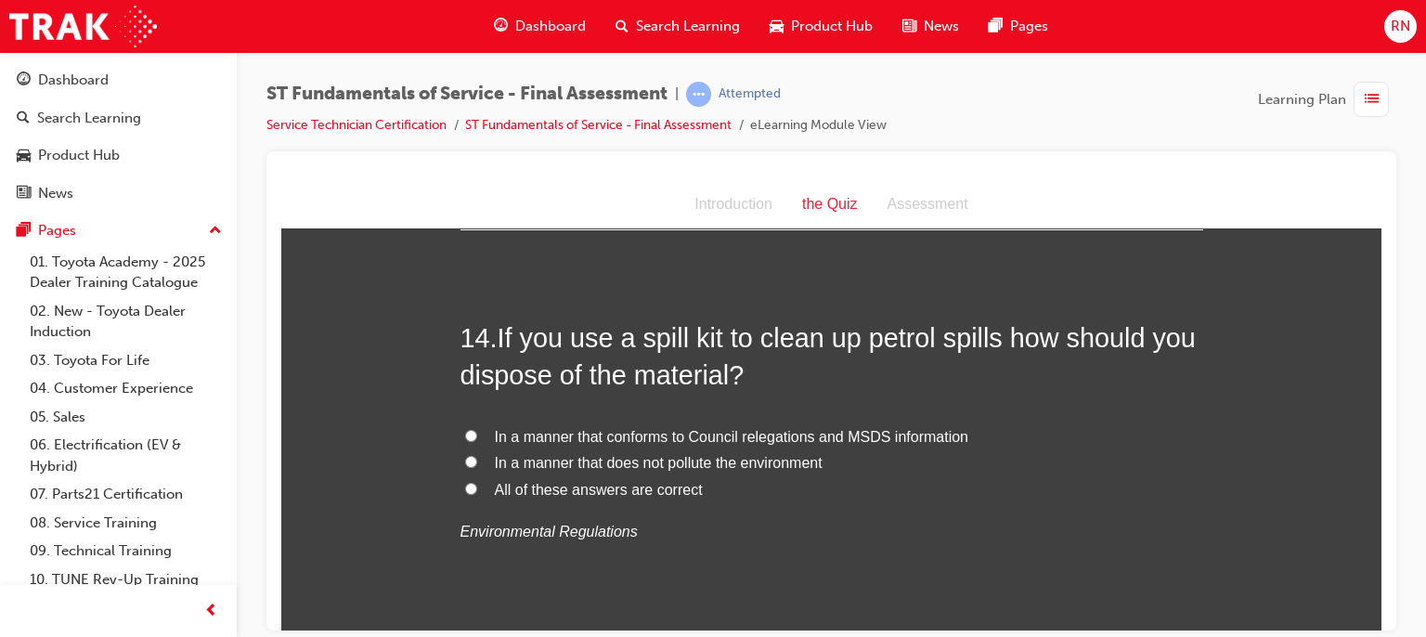
scroll to position [5645, 0]
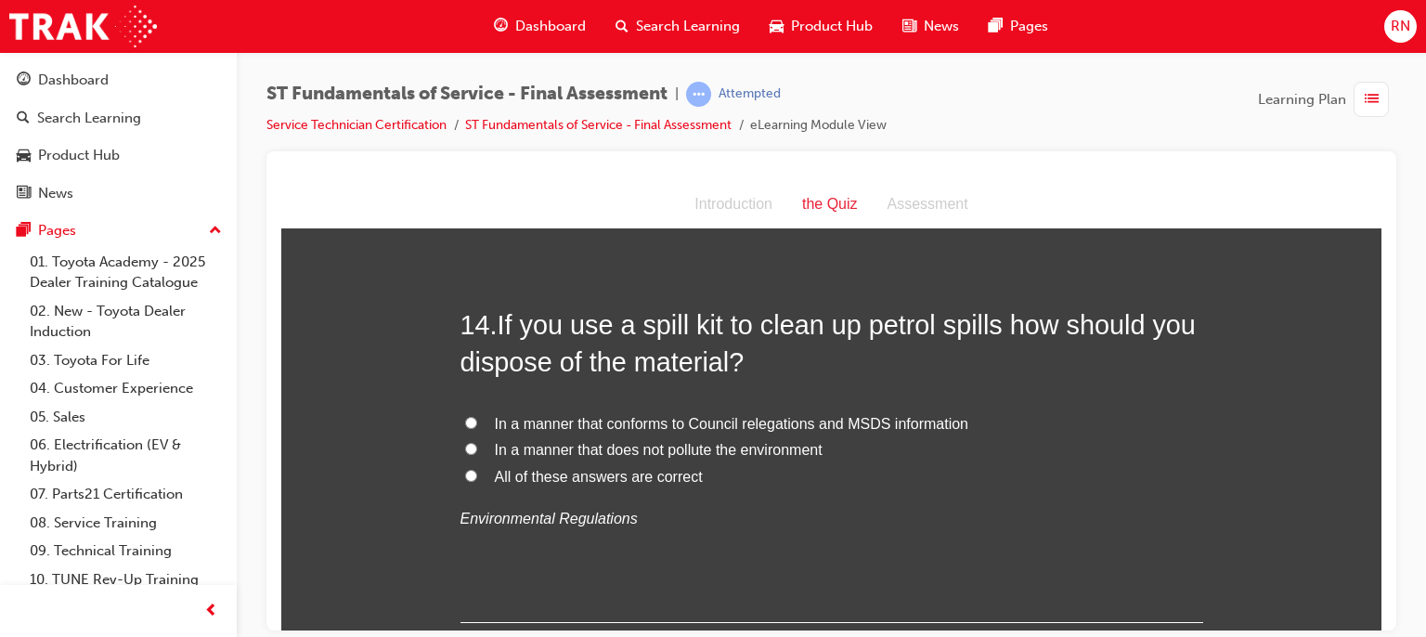
click at [721, 424] on span "In a manner that conforms to Council relegations and MSDS information" at bounding box center [732, 423] width 474 height 16
click at [477, 424] on input "In a manner that conforms to Council relegations and MSDS information" at bounding box center [471, 422] width 12 height 12
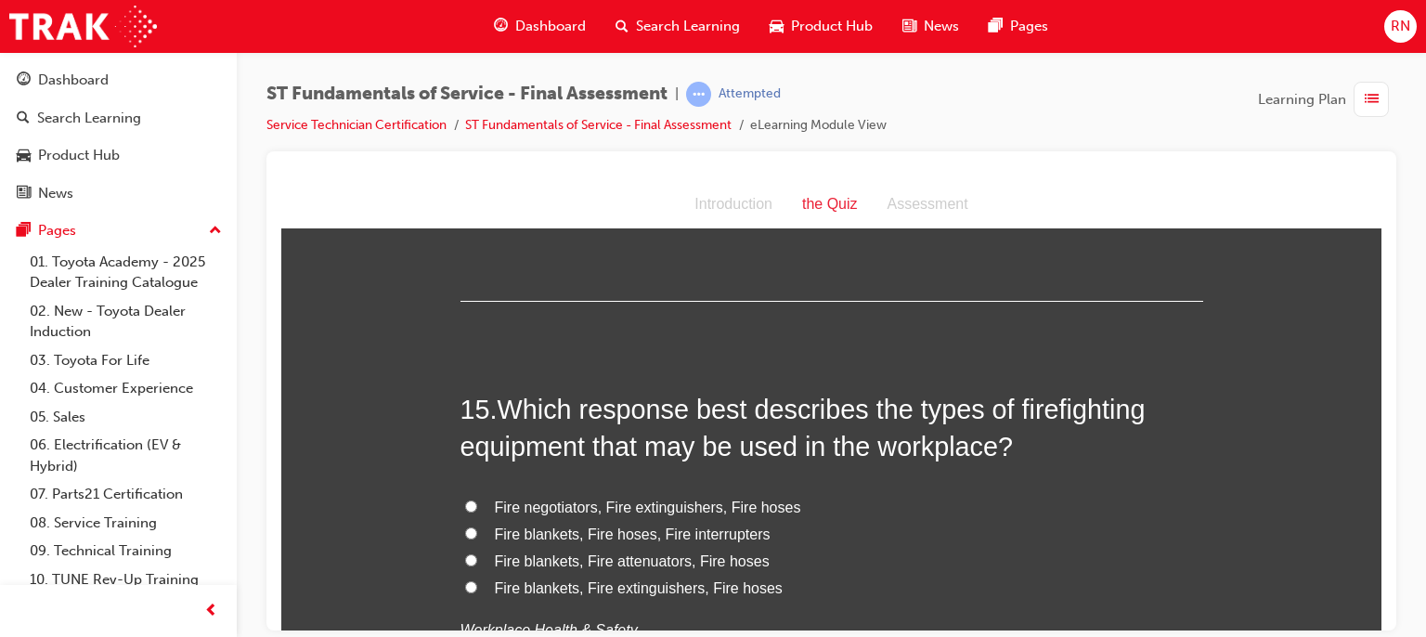
scroll to position [5992, 0]
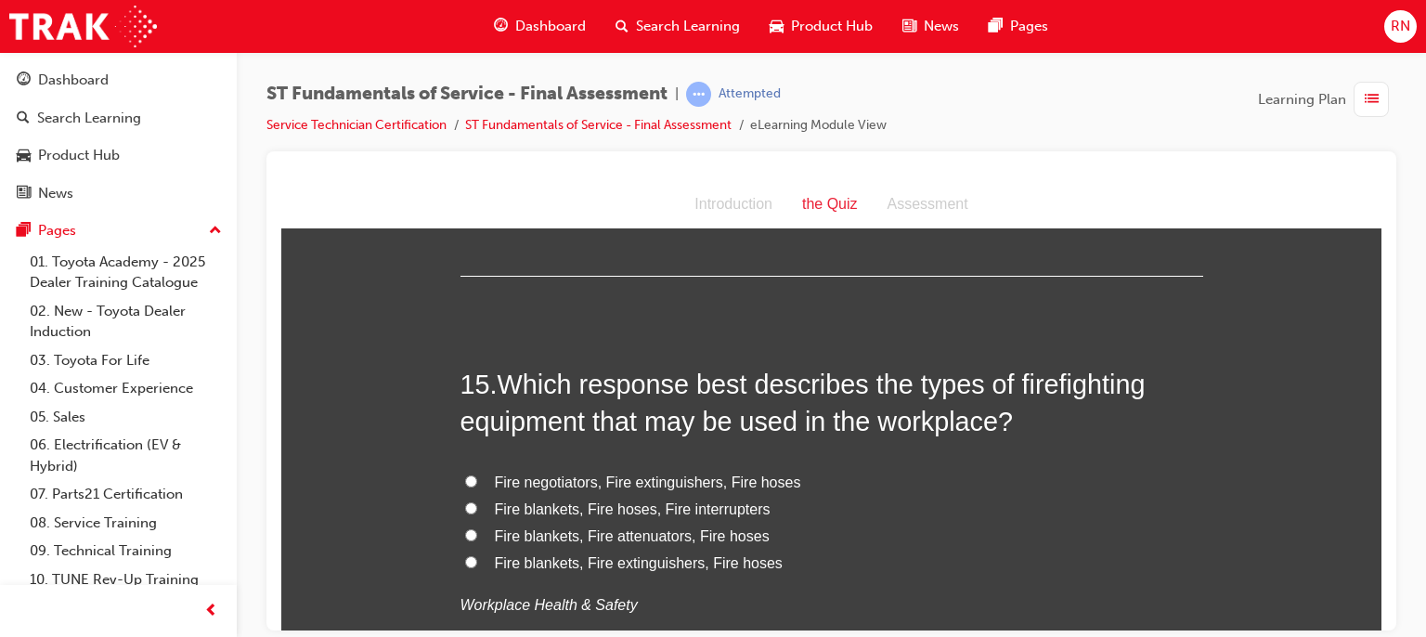
click at [689, 481] on span "Fire negotiators, Fire extinguishers, Fire hoses" at bounding box center [648, 482] width 306 height 16
click at [477, 481] on input "Fire negotiators, Fire extinguishers, Fire hoses" at bounding box center [471, 480] width 12 height 12
click at [689, 481] on span "Fire negotiators, Fire extinguishers, Fire hoses" at bounding box center [648, 482] width 306 height 16
click at [477, 481] on input "Fire negotiators, Fire extinguishers, Fire hoses" at bounding box center [471, 480] width 12 height 12
click at [655, 560] on span "Fire blankets, Fire extinguishers, Fire hoses" at bounding box center [639, 562] width 288 height 16
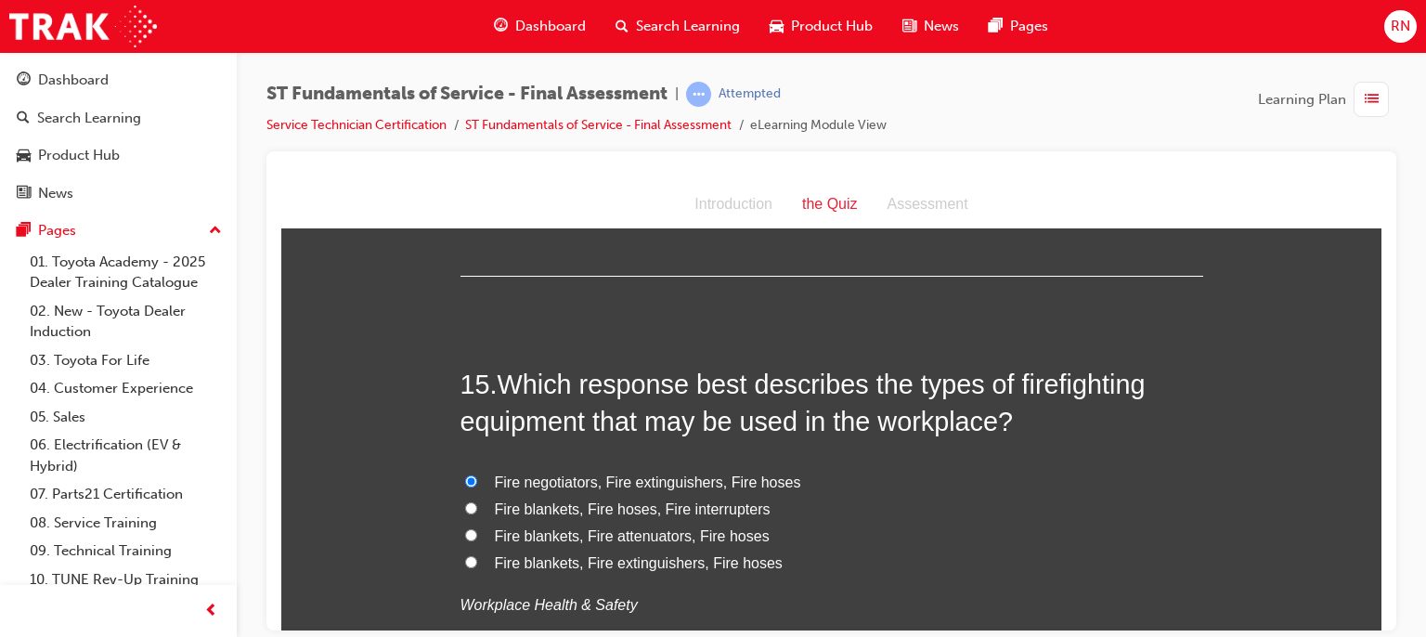
click at [477, 560] on input "Fire blankets, Fire extinguishers, Fire hoses" at bounding box center [471, 561] width 12 height 12
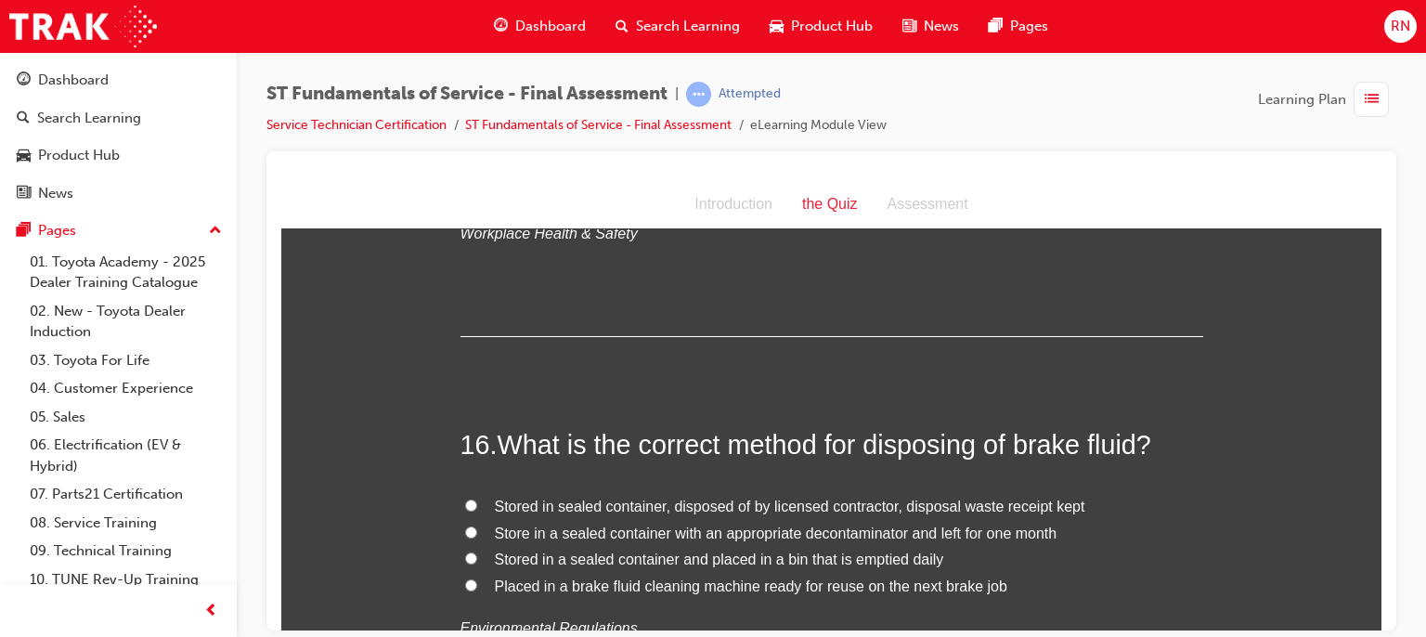
scroll to position [6437, 0]
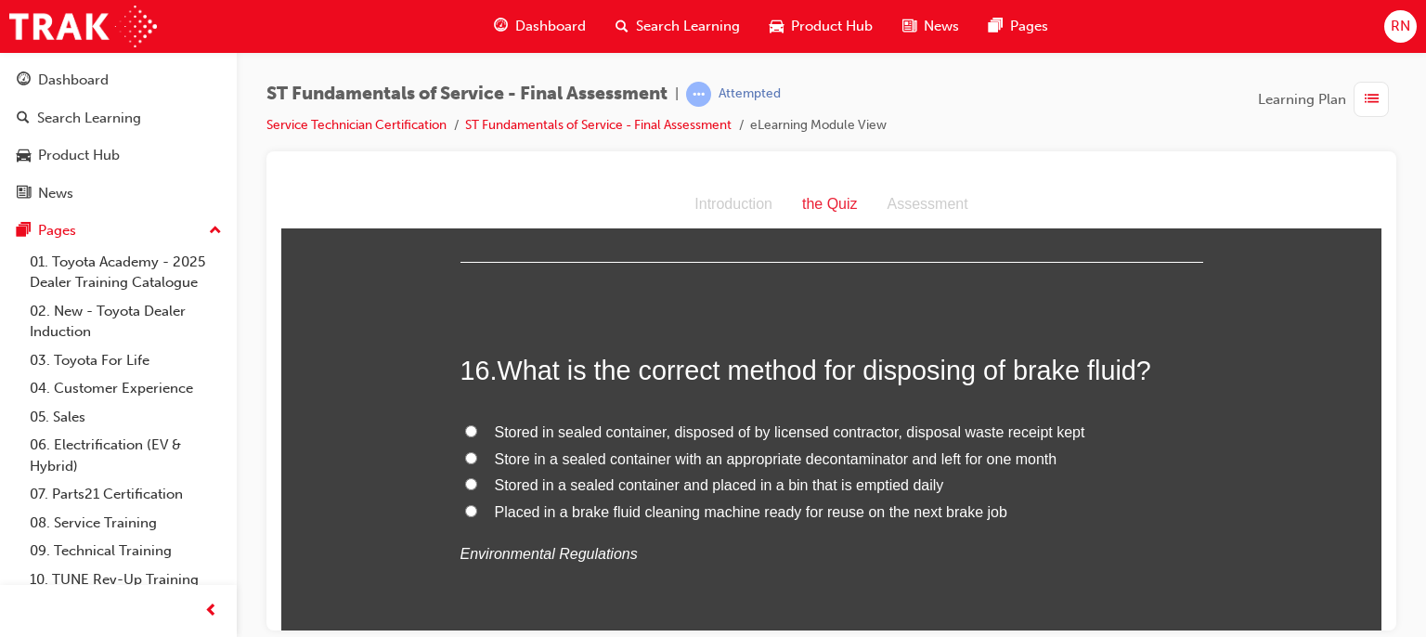
click at [918, 430] on span "Stored in sealed container, disposed of by licensed contractor, disposal waste …" at bounding box center [790, 431] width 591 height 16
click at [477, 430] on input "Stored in sealed container, disposed of by licensed contractor, disposal waste …" at bounding box center [471, 430] width 12 height 12
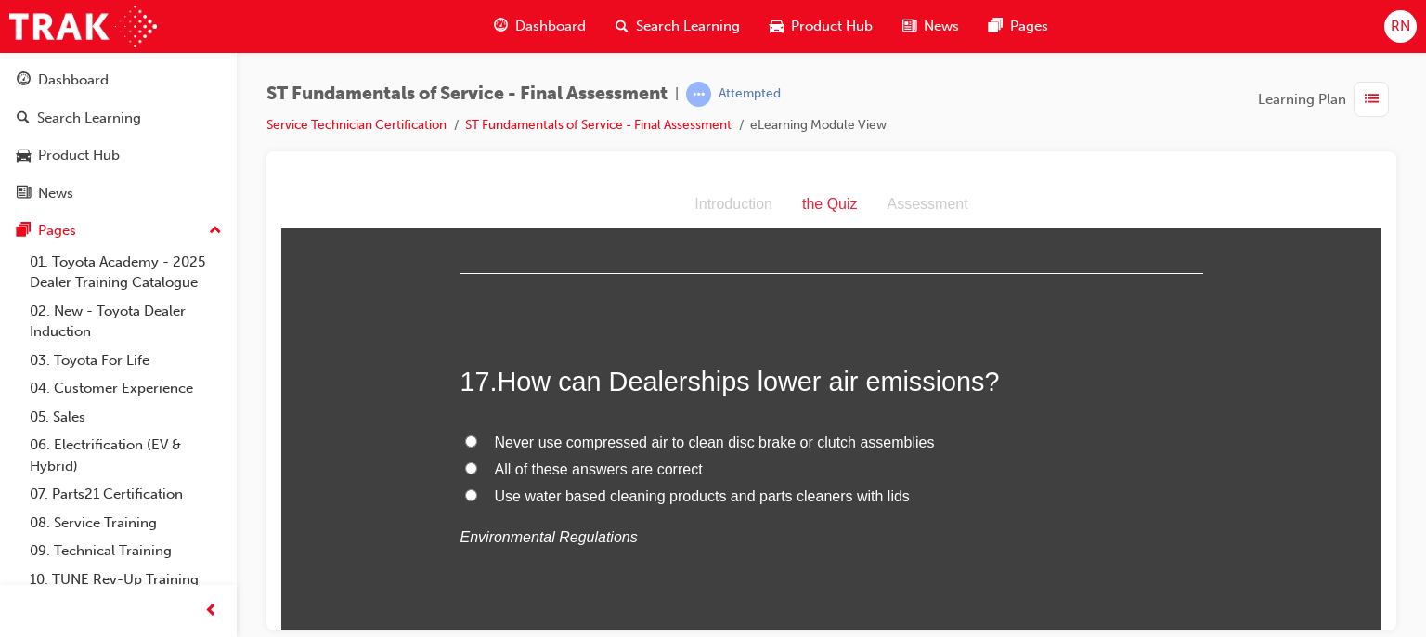
scroll to position [6908, 0]
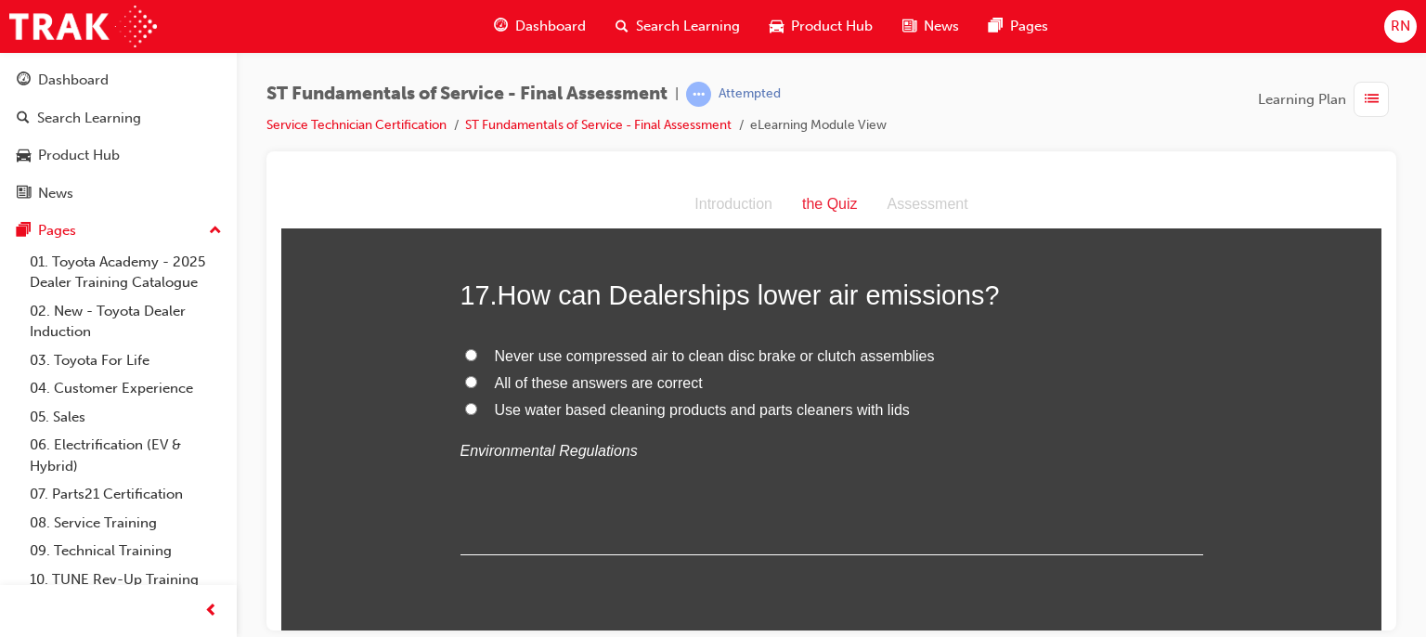
click at [611, 359] on span "Never use compressed air to clean disc brake or clutch assemblies" at bounding box center [715, 355] width 440 height 16
click at [477, 359] on input "Never use compressed air to clean disc brake or clutch assemblies" at bounding box center [471, 354] width 12 height 12
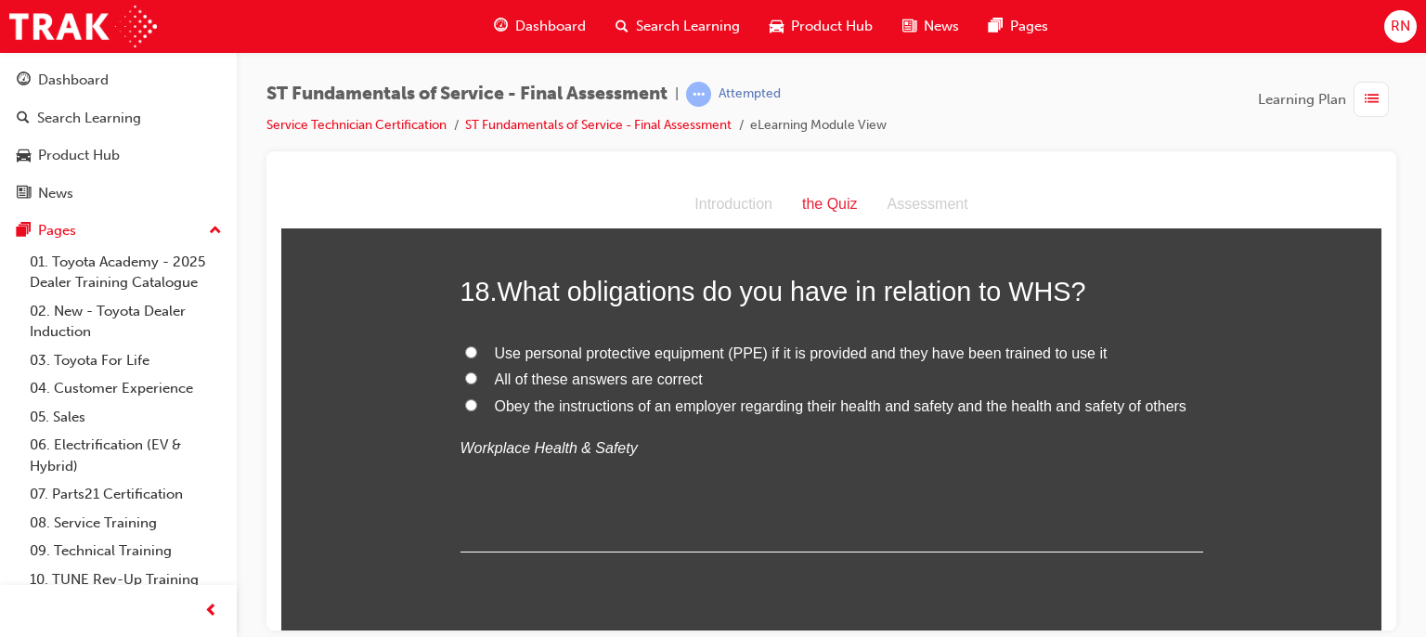
scroll to position [7291, 0]
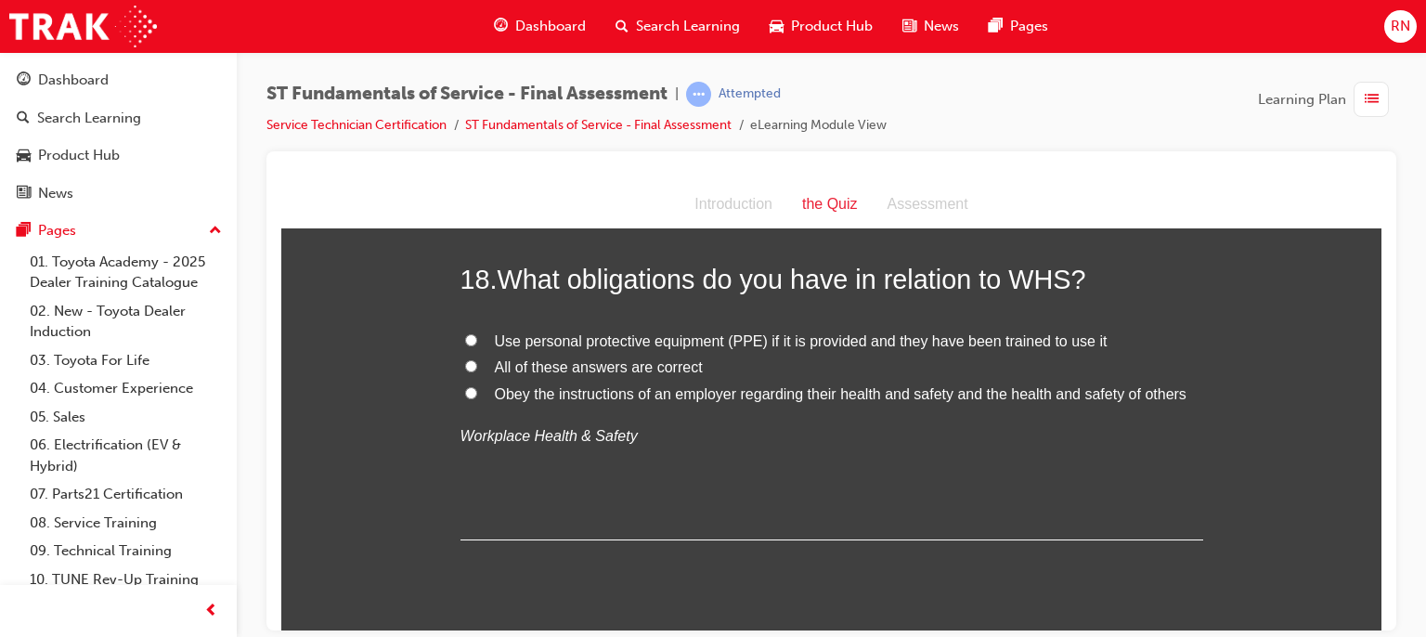
click at [704, 338] on span "Use personal protective equipment (PPE) if it is provided and they have been tr…" at bounding box center [801, 340] width 613 height 16
click at [477, 338] on input "Use personal protective equipment (PPE) if it is provided and they have been tr…" at bounding box center [471, 339] width 12 height 12
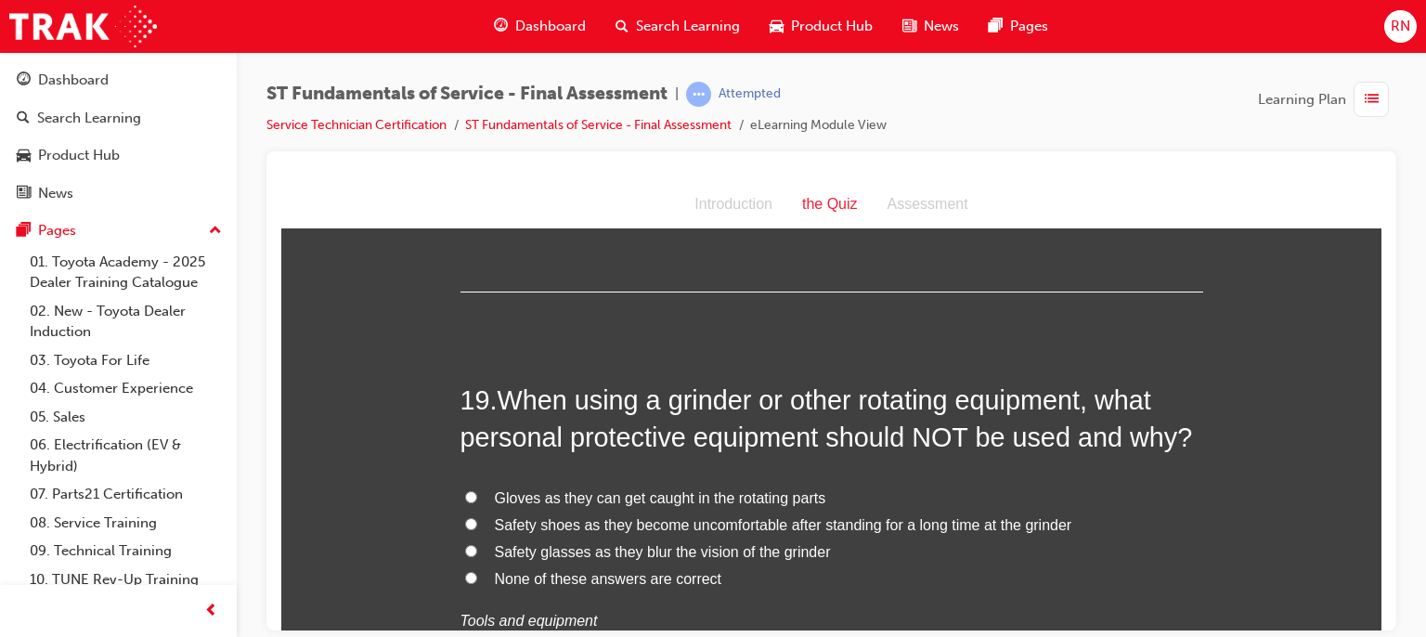
scroll to position [7577, 0]
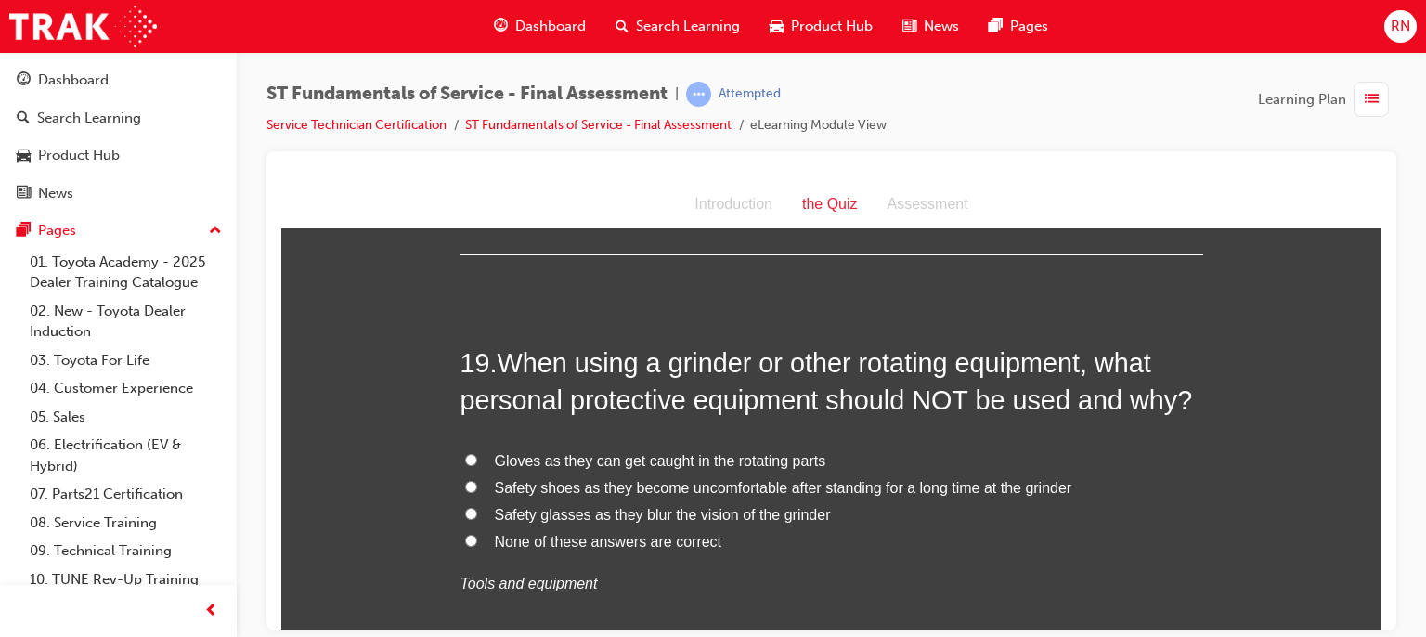
click at [600, 460] on span "Gloves as they can get caught in the rotating parts" at bounding box center [660, 460] width 331 height 16
click at [477, 460] on input "Gloves as they can get caught in the rotating parts" at bounding box center [471, 459] width 12 height 12
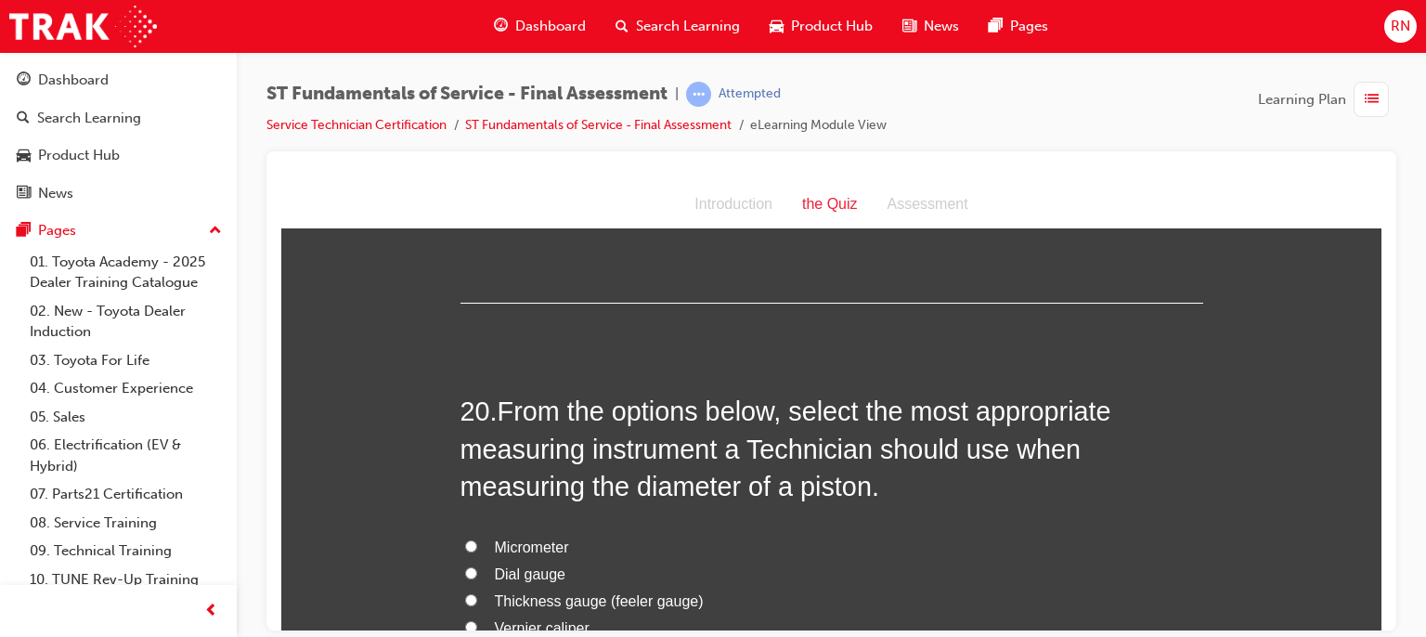
scroll to position [8022, 0]
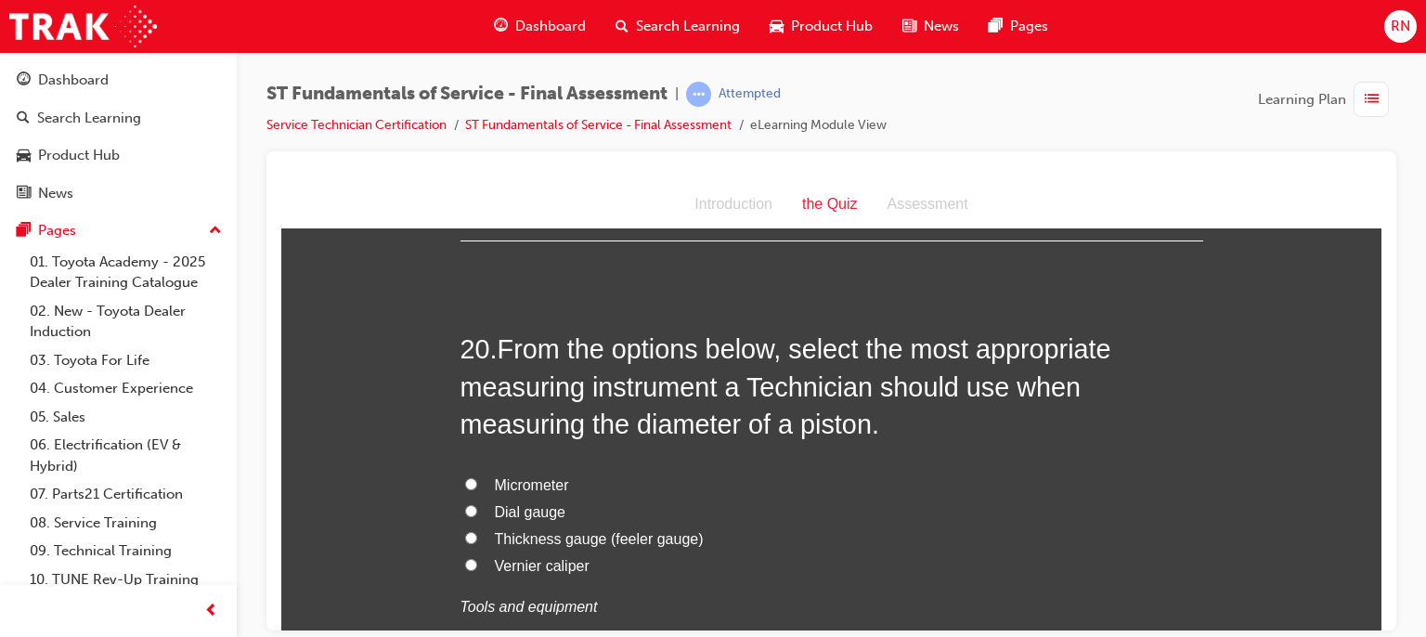
click at [527, 485] on span "Micrometer" at bounding box center [532, 484] width 74 height 16
click at [477, 485] on input "Micrometer" at bounding box center [471, 483] width 12 height 12
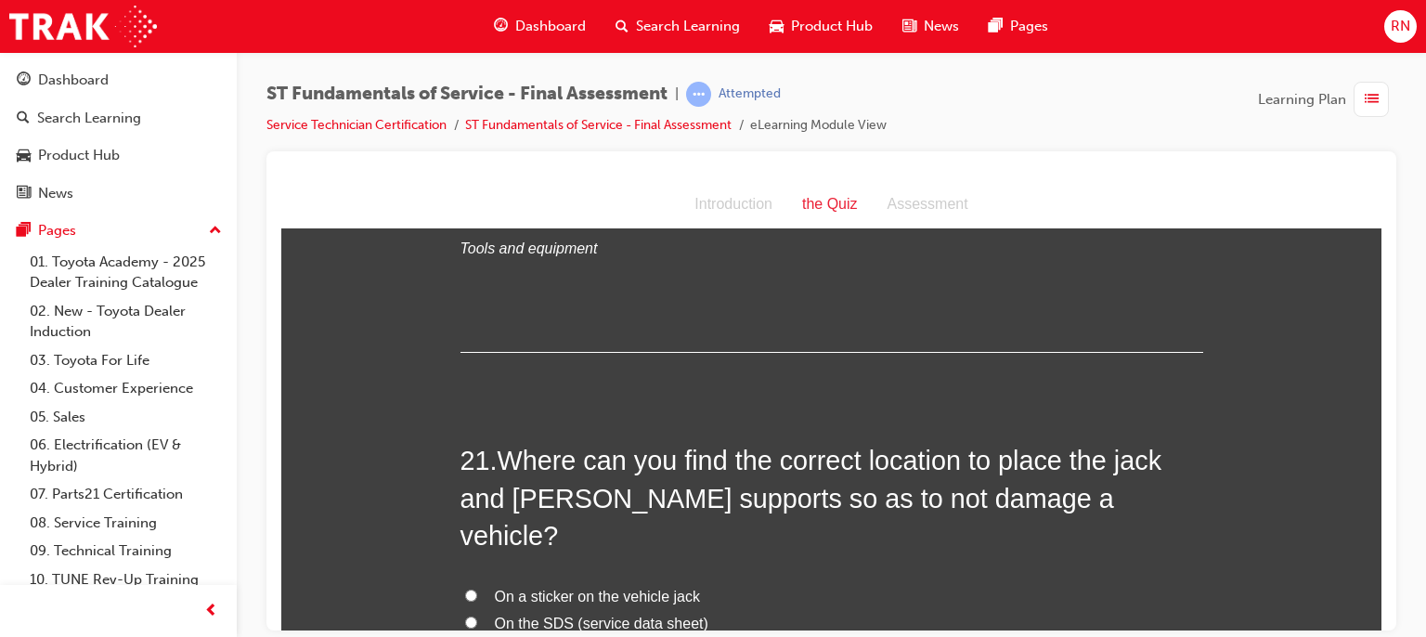
scroll to position [8468, 0]
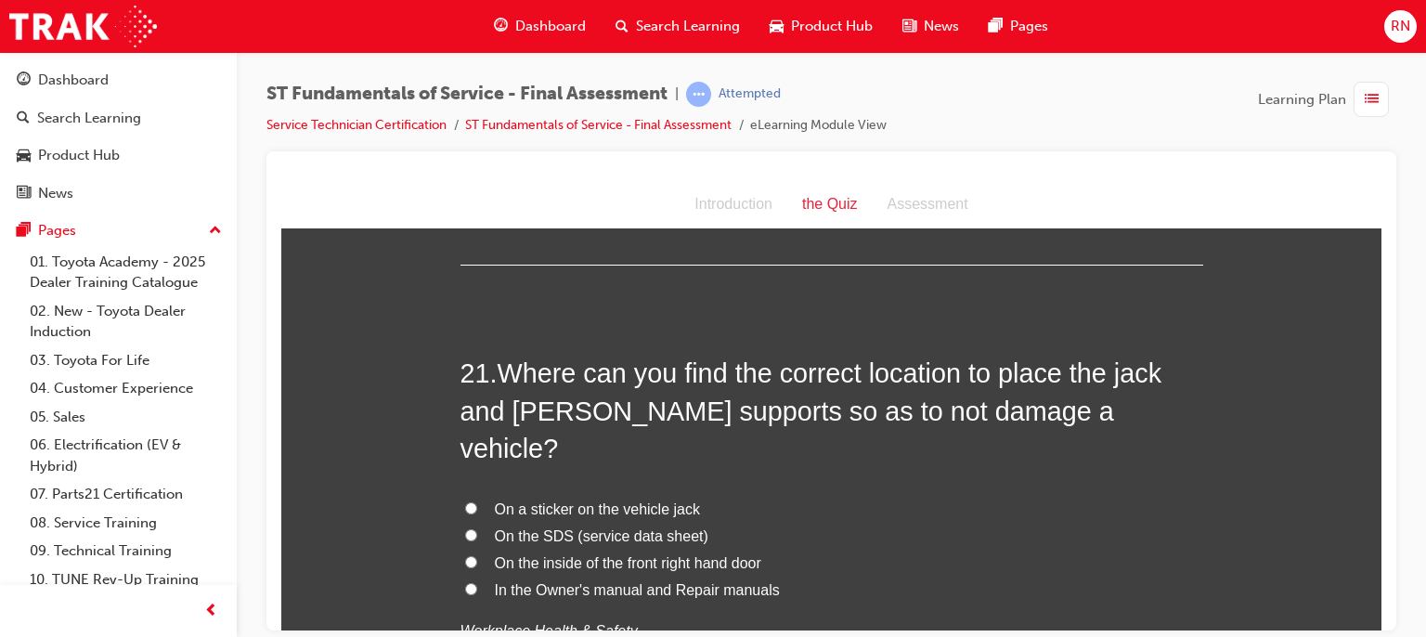
click at [630, 581] on span "In the Owner's manual and Repair manuals" at bounding box center [637, 589] width 285 height 16
click at [477, 582] on input "In the Owner's manual and Repair manuals" at bounding box center [471, 588] width 12 height 12
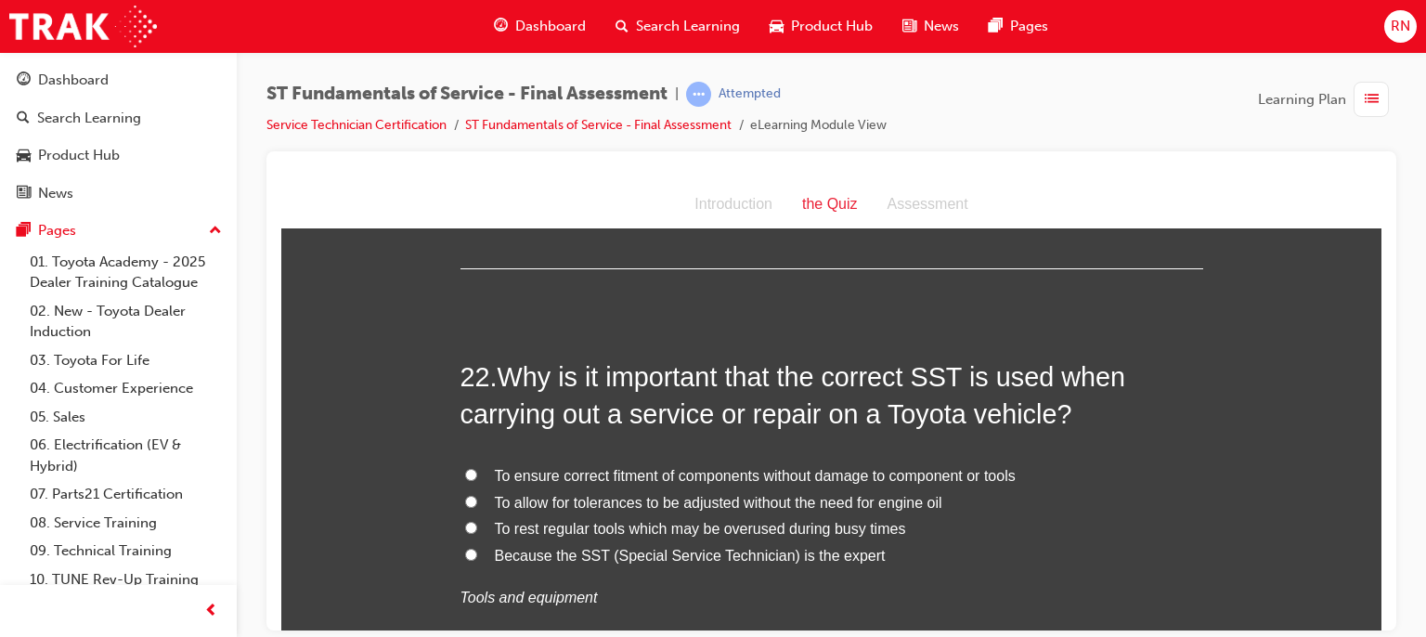
scroll to position [8950, 0]
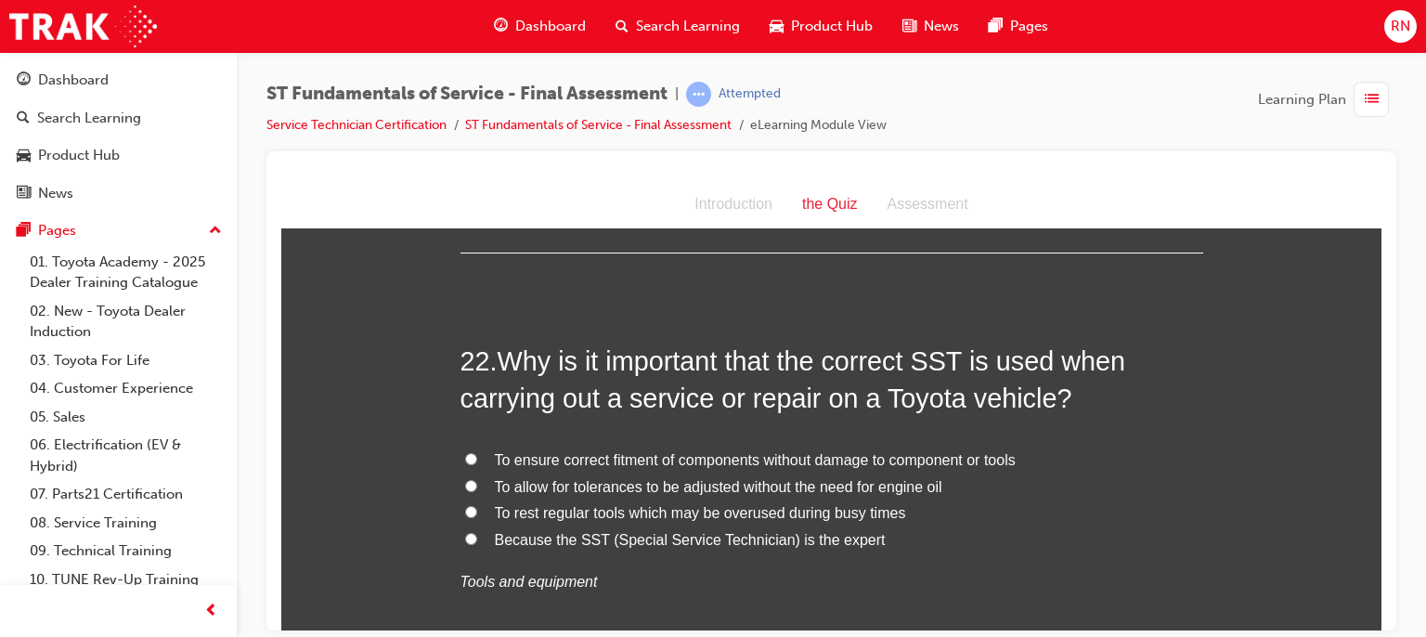
click at [569, 451] on span "To ensure correct fitment of components without damage to component or tools" at bounding box center [755, 459] width 521 height 16
click at [477, 452] on input "To ensure correct fitment of components without damage to component or tools" at bounding box center [471, 458] width 12 height 12
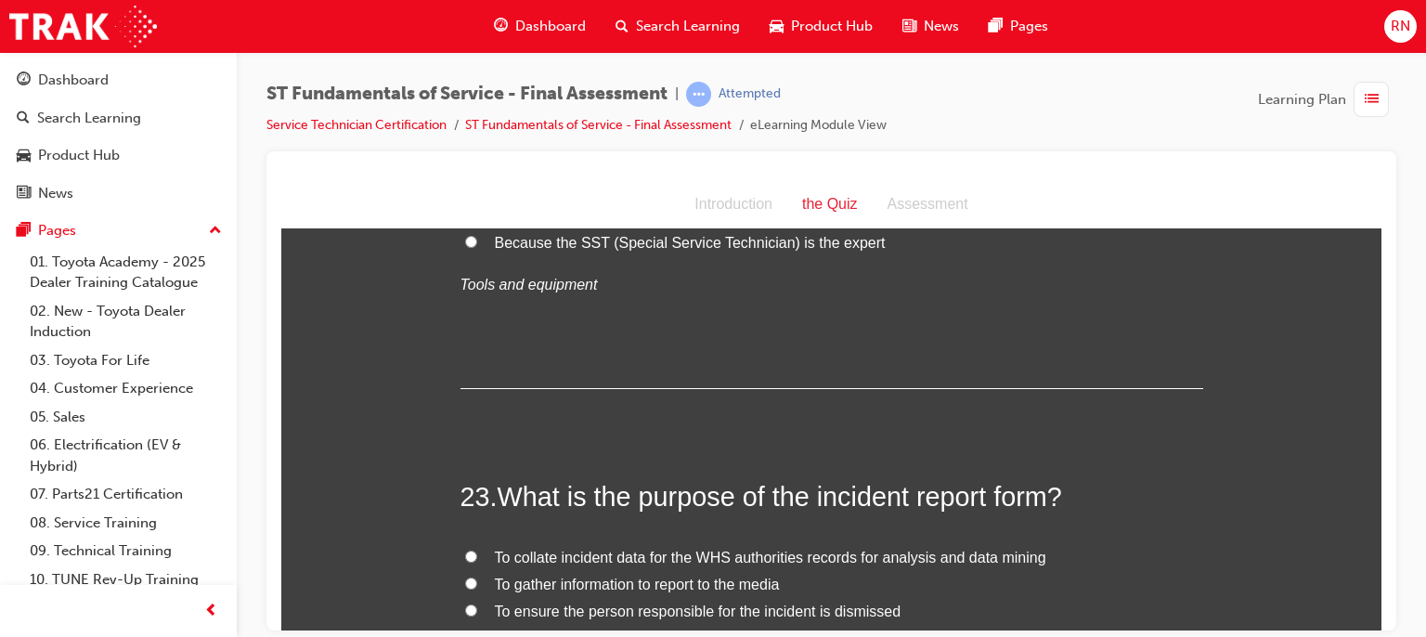
scroll to position [9383, 0]
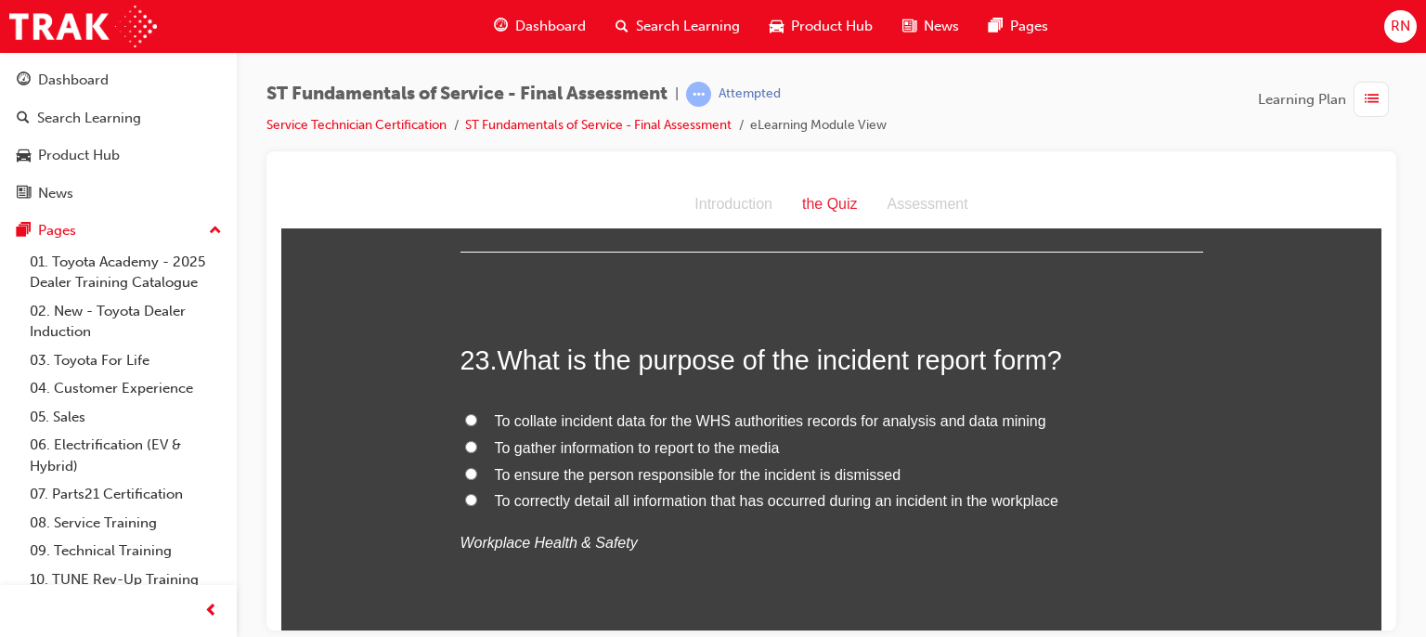
click at [613, 492] on span "To correctly detail all information that has occurred during an incident in the…" at bounding box center [777, 500] width 564 height 16
click at [477, 493] on input "To correctly detail all information that has occurred during an incident in the…" at bounding box center [471, 499] width 12 height 12
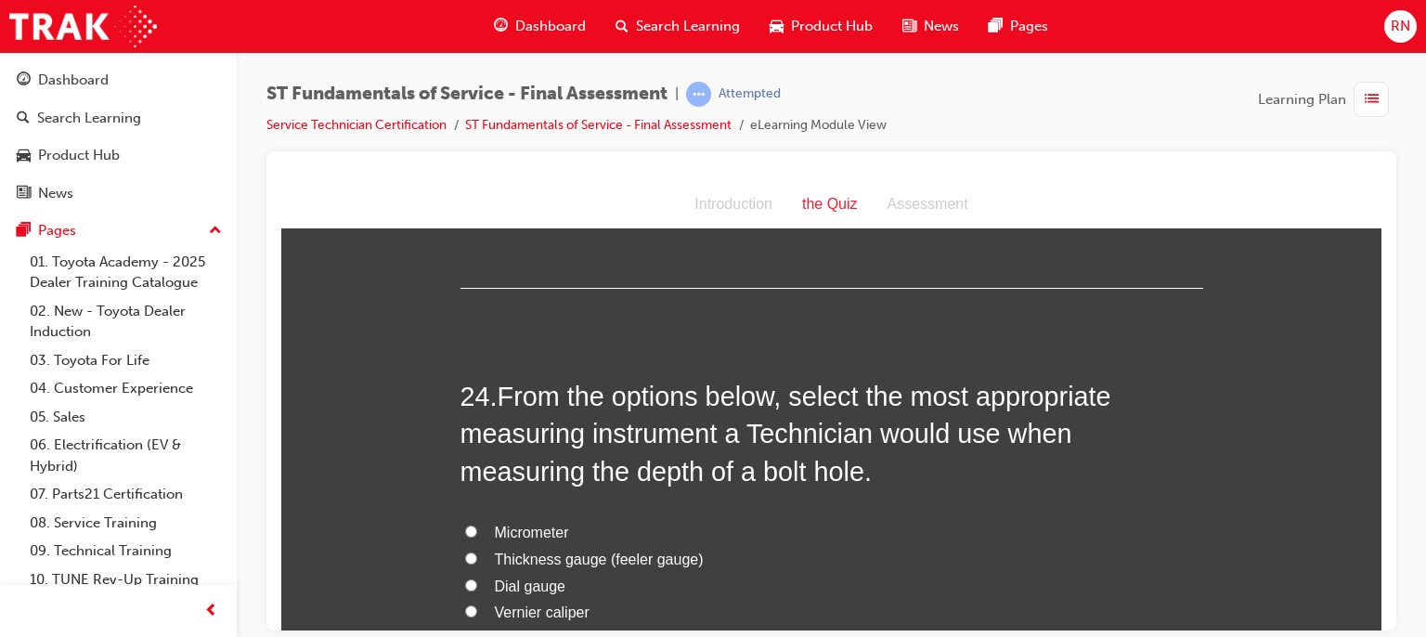
scroll to position [9767, 0]
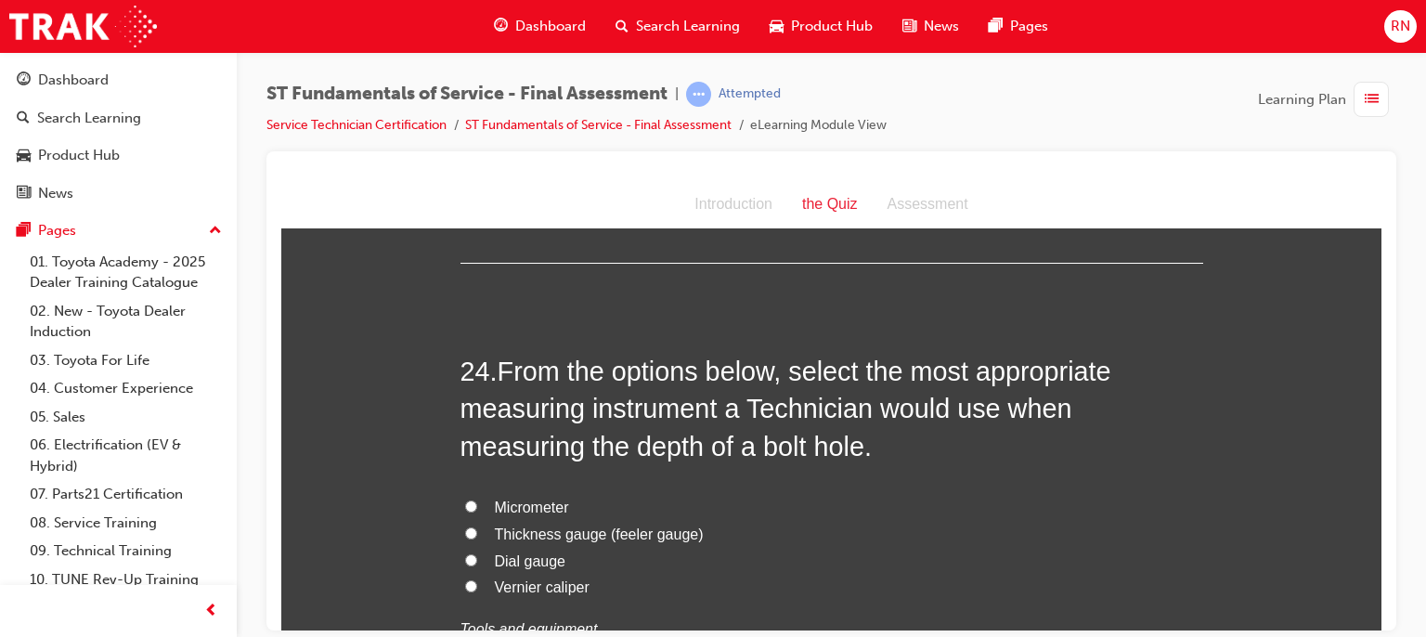
click at [510, 578] on span "Vernier caliper" at bounding box center [542, 586] width 95 height 16
click at [477, 579] on input "Vernier caliper" at bounding box center [471, 585] width 12 height 12
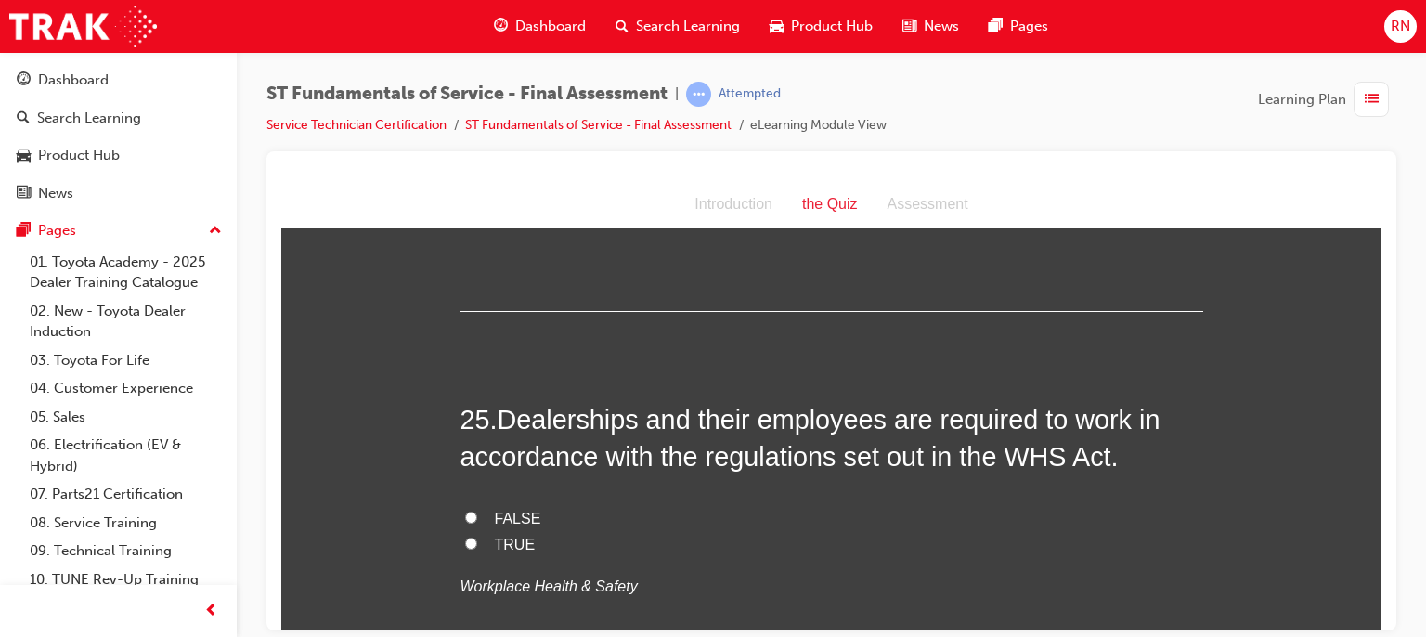
scroll to position [10225, 0]
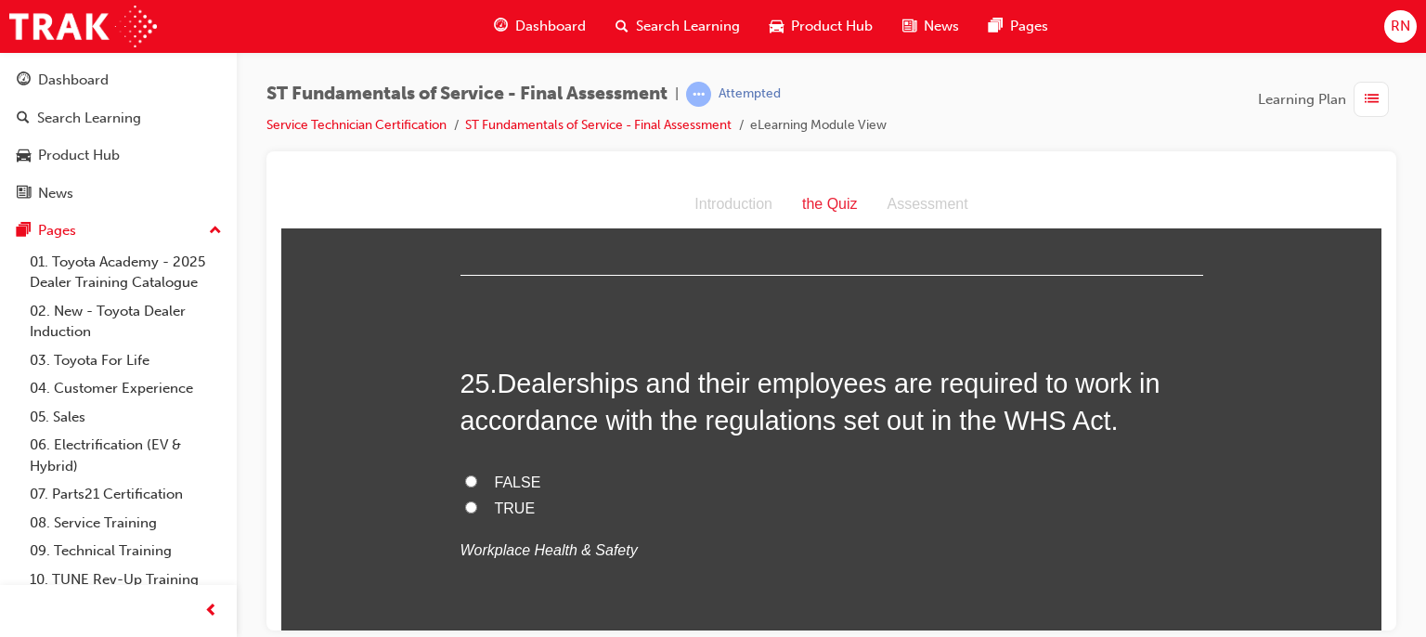
click at [508, 500] on span "TRUE" at bounding box center [515, 508] width 41 height 16
click at [477, 500] on input "TRUE" at bounding box center [471, 506] width 12 height 12
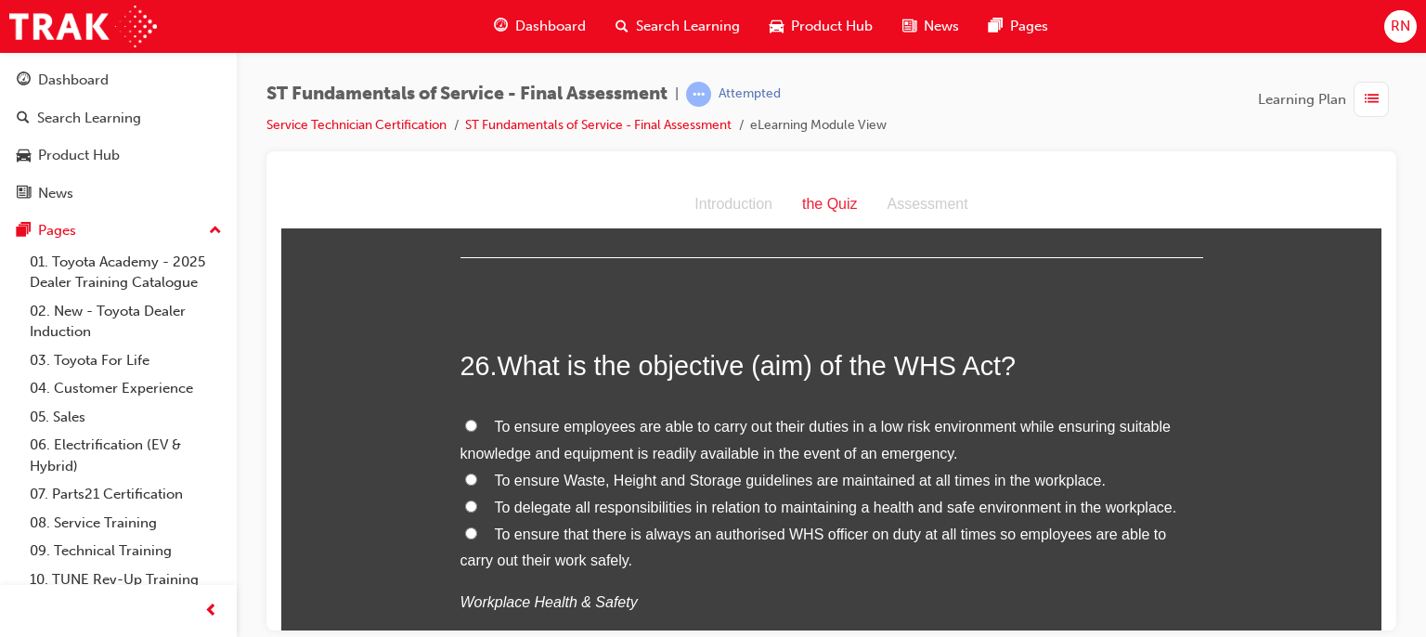
scroll to position [10707, 0]
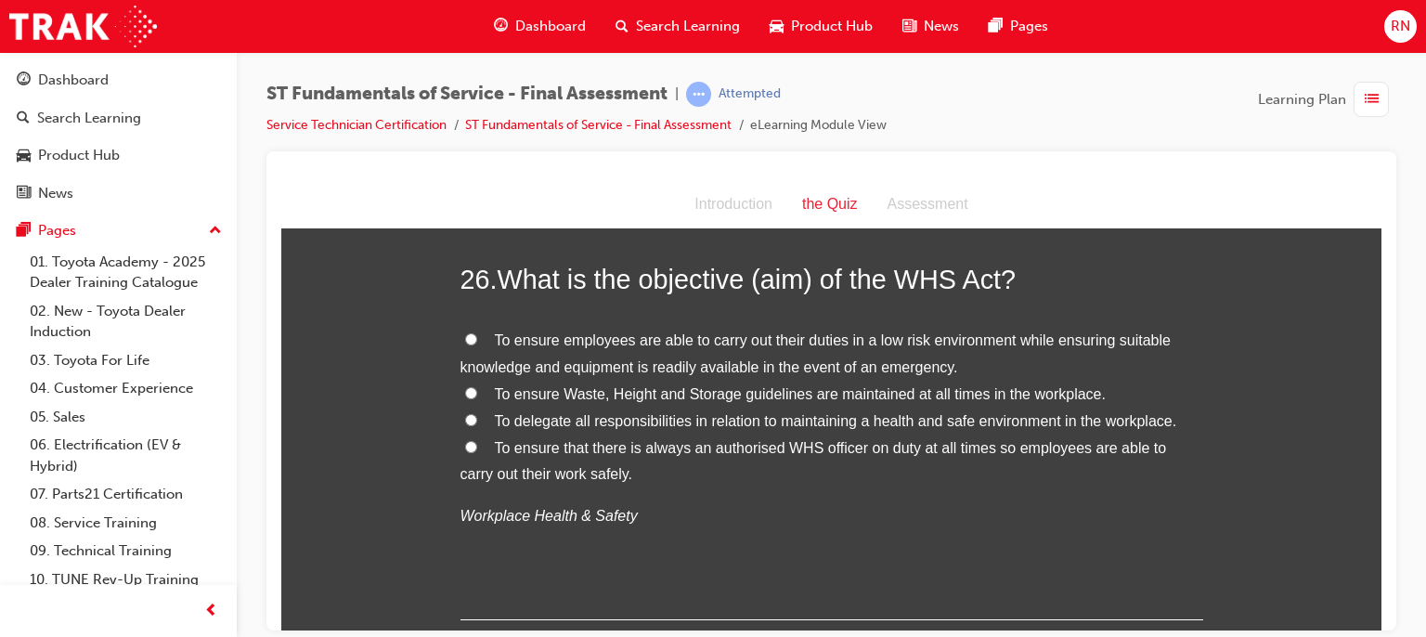
click at [898, 331] on span "To ensure employees are able to carry out their duties in a low risk environmen…" at bounding box center [816, 352] width 710 height 43
click at [477, 332] on input "To ensure employees are able to carry out their duties in a low risk environmen…" at bounding box center [471, 338] width 12 height 12
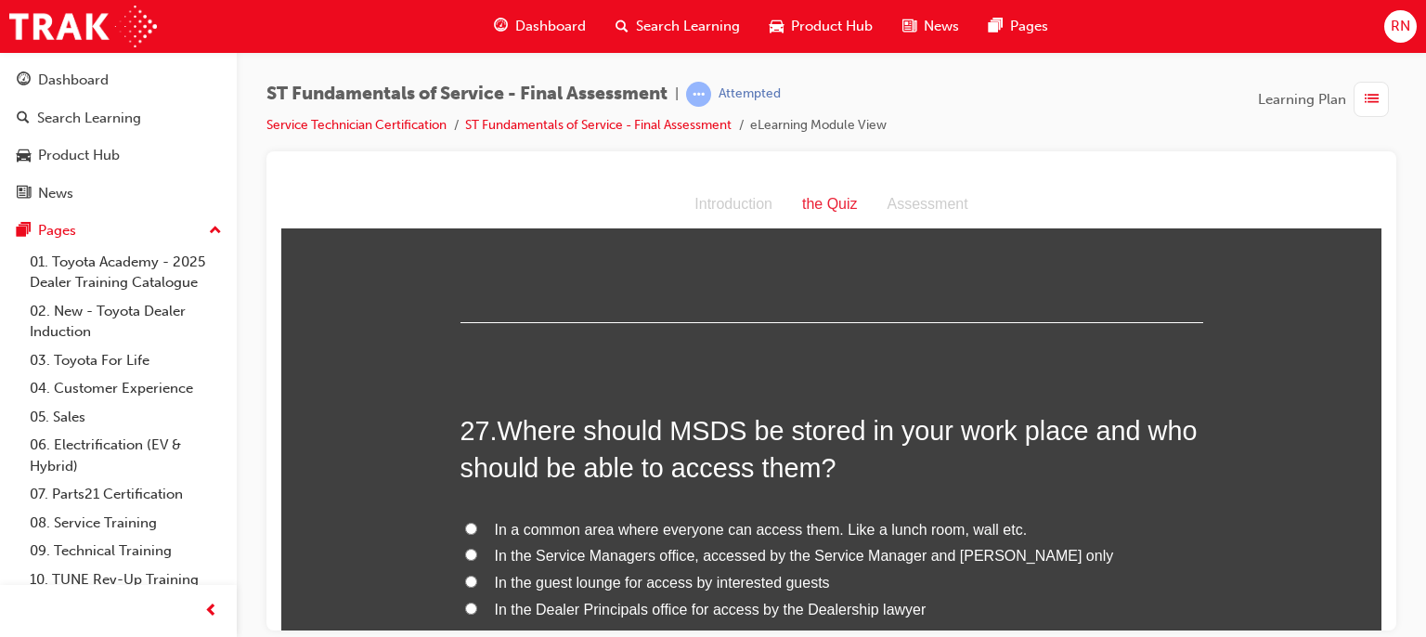
scroll to position [11054, 0]
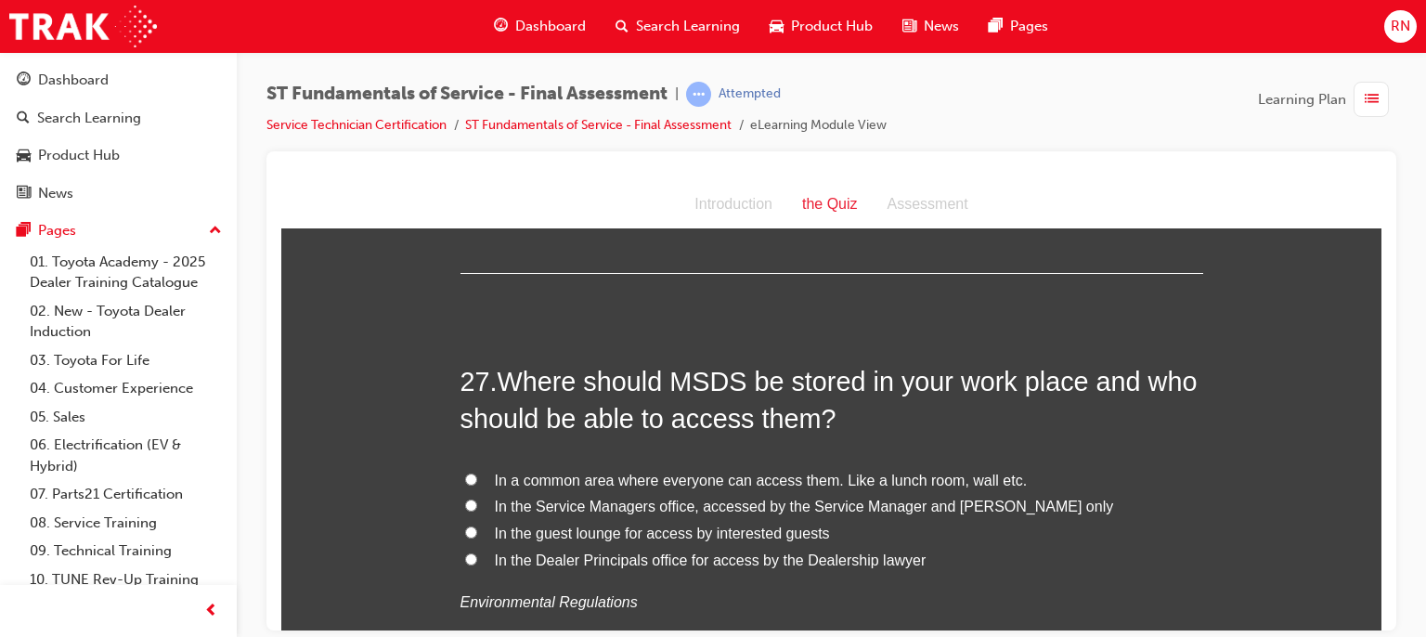
click at [654, 472] on span "In a common area where everyone can access them. Like a lunch room, wall etc." at bounding box center [761, 480] width 533 height 16
click at [477, 473] on input "In a common area where everyone can access them. Like a lunch room, wall etc." at bounding box center [471, 479] width 12 height 12
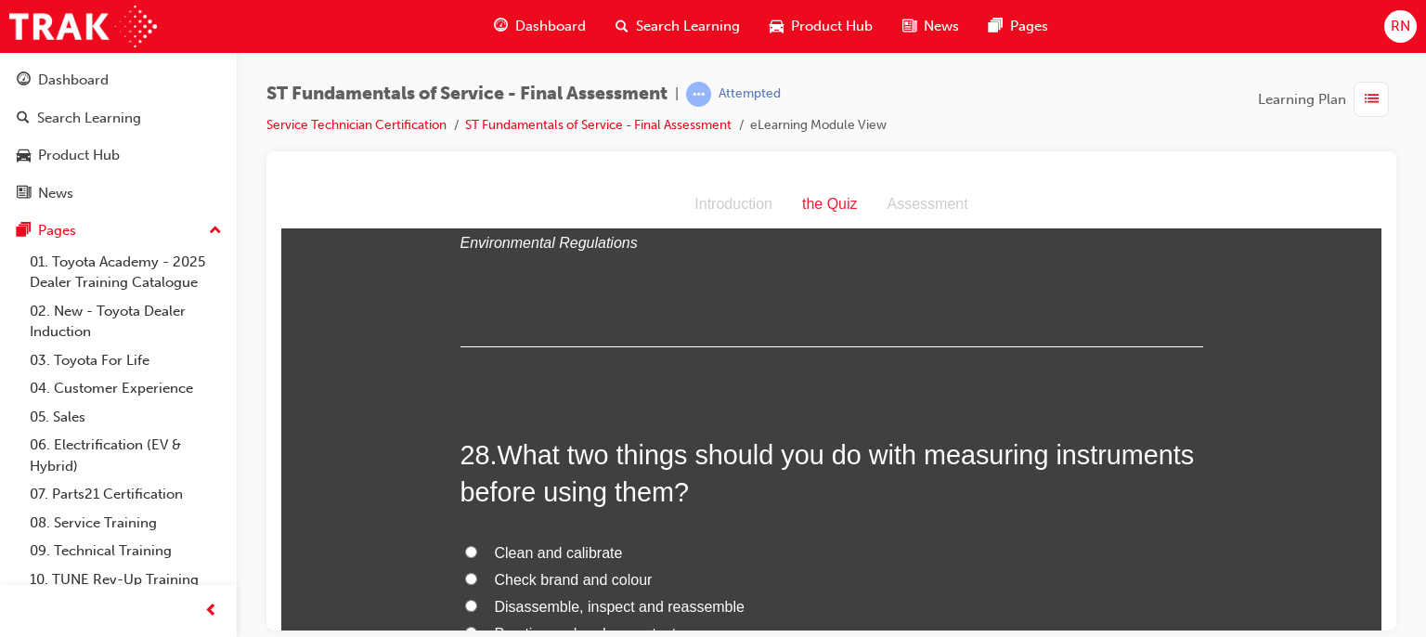
scroll to position [11450, 0]
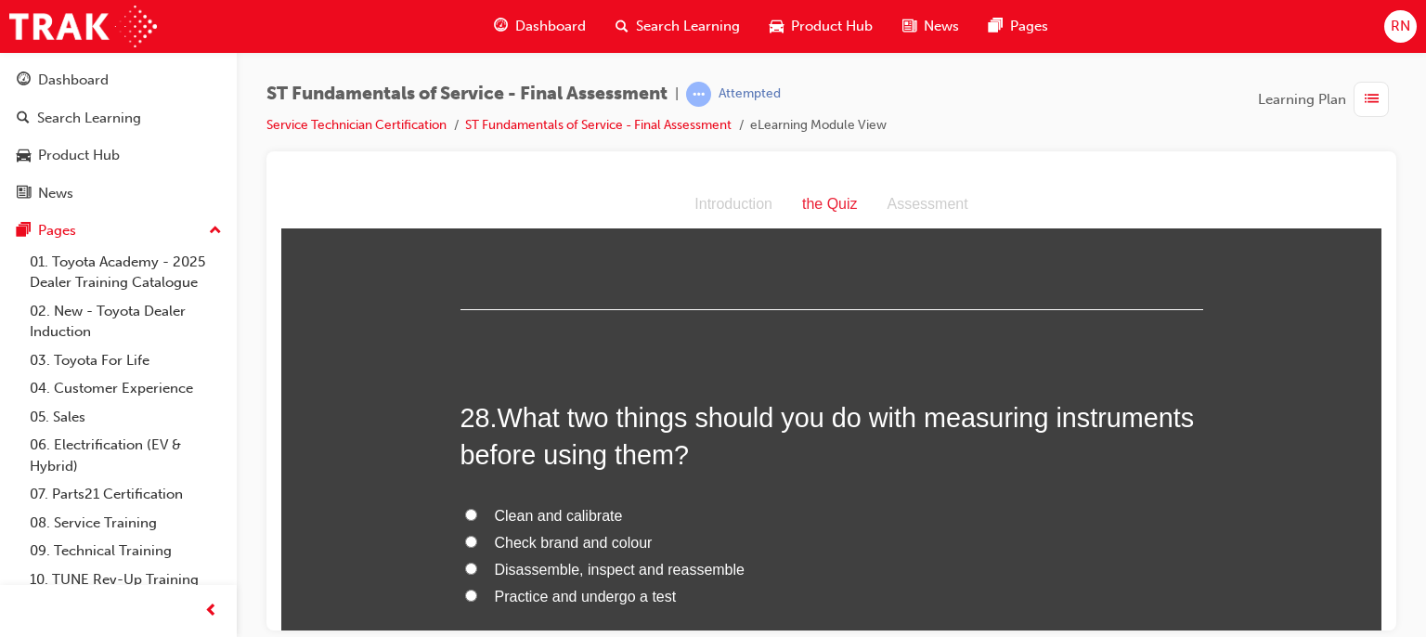
click at [521, 507] on span "Clean and calibrate" at bounding box center [559, 515] width 128 height 16
click at [477, 508] on input "Clean and calibrate" at bounding box center [471, 514] width 12 height 12
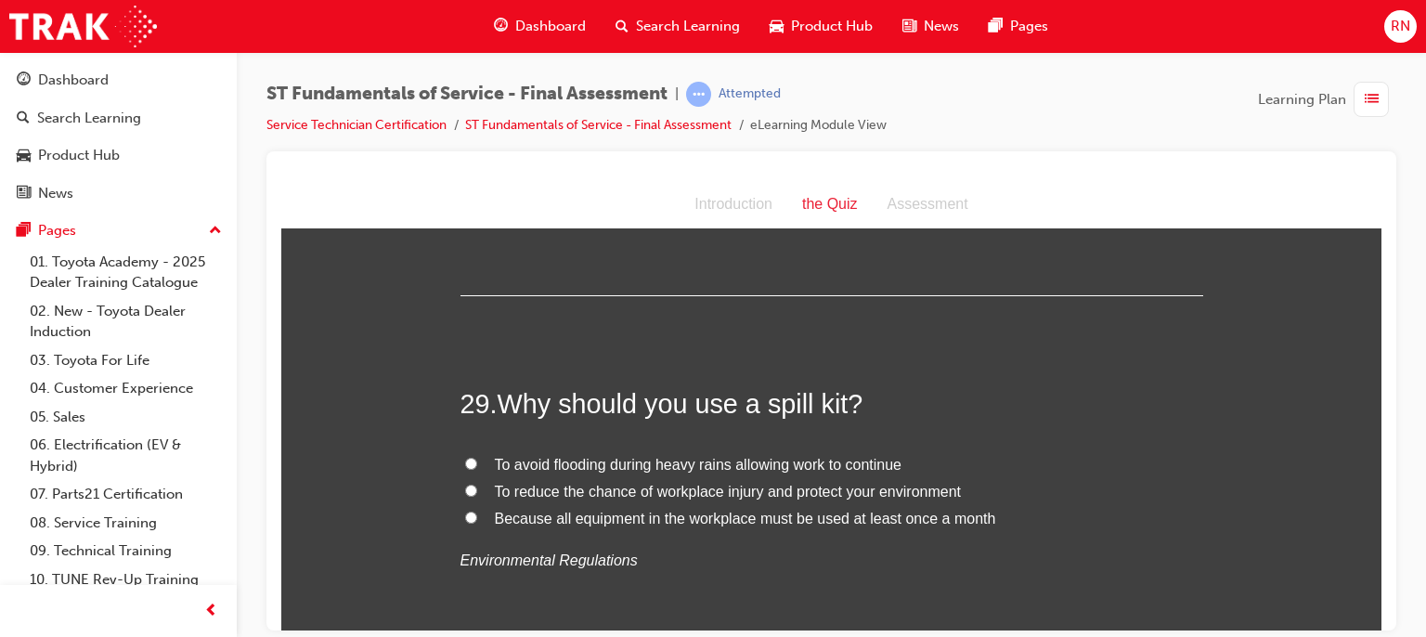
scroll to position [11933, 0]
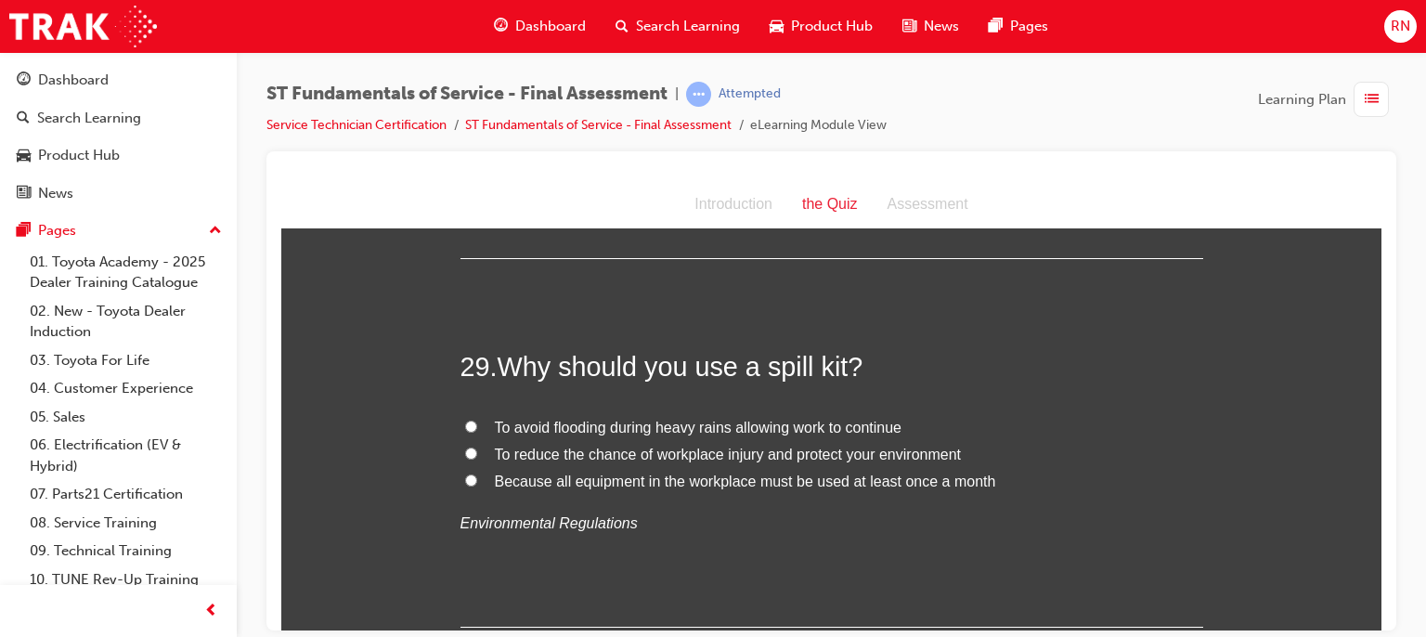
click at [676, 446] on span "To reduce the chance of workplace injury and protect your environment" at bounding box center [728, 454] width 467 height 16
click at [477, 447] on input "To reduce the chance of workplace injury and protect your environment" at bounding box center [471, 453] width 12 height 12
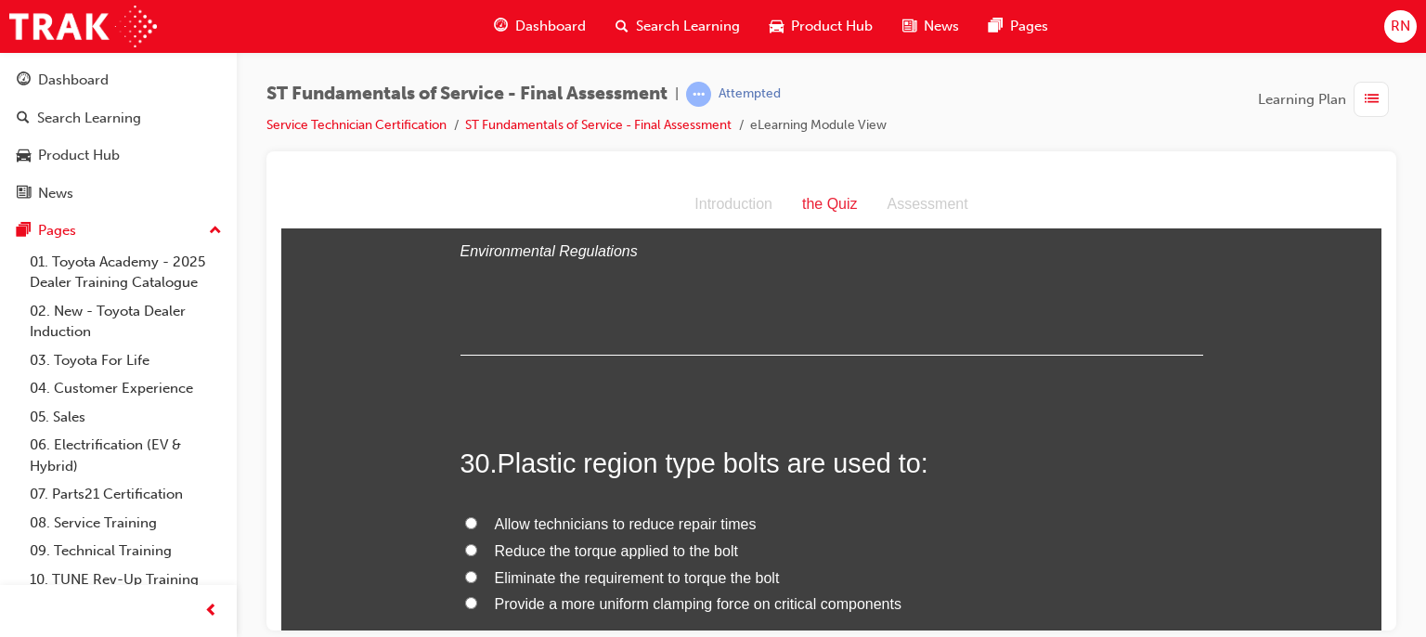
scroll to position [12279, 0]
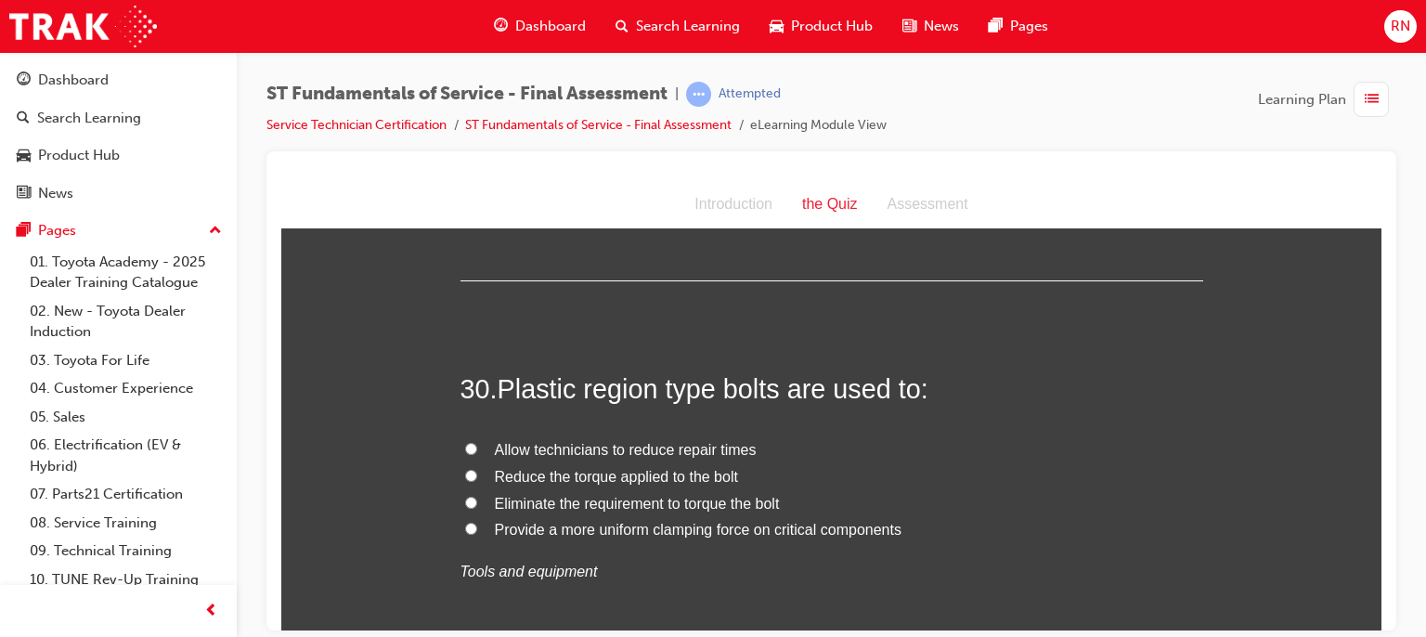
click at [582, 521] on span "Provide a more uniform clamping force on critical components" at bounding box center [698, 529] width 407 height 16
click at [477, 522] on input "Provide a more uniform clamping force on critical components" at bounding box center [471, 528] width 12 height 12
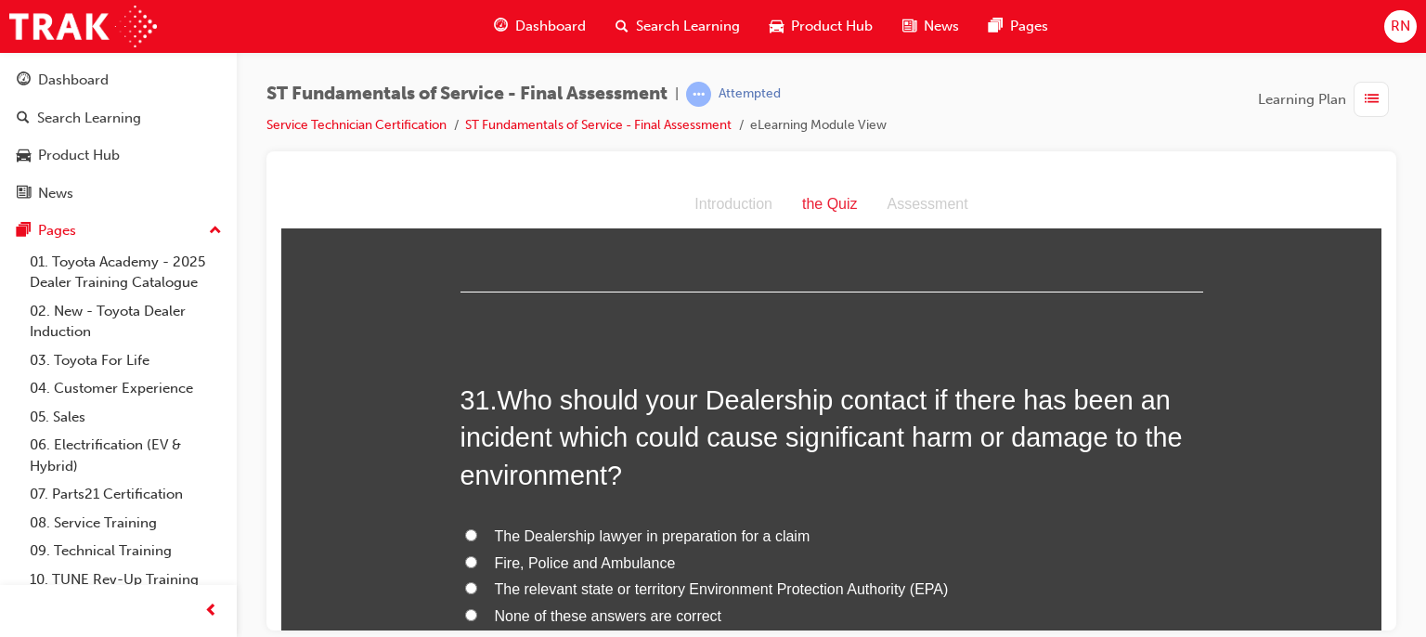
scroll to position [12713, 0]
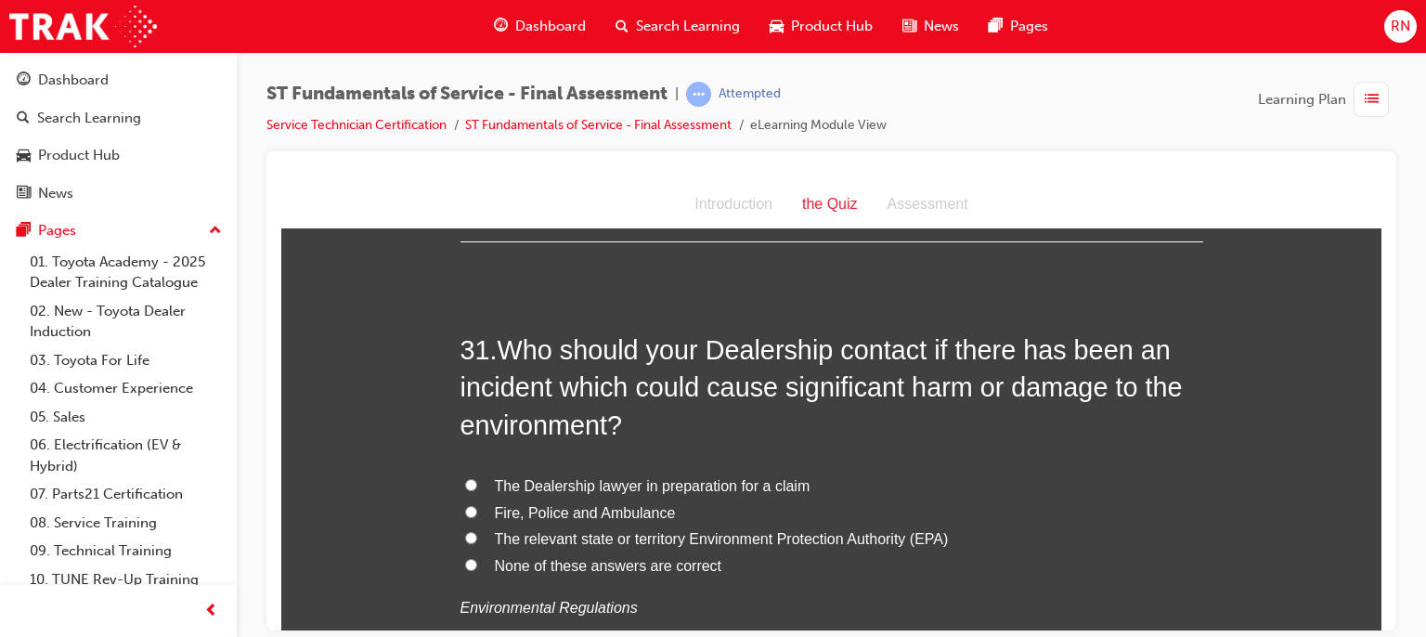
click at [771, 526] on label "The relevant state or territory Environment Protection Authority (EPA)" at bounding box center [832, 539] width 743 height 27
click at [477, 531] on input "The relevant state or territory Environment Protection Authority (EPA)" at bounding box center [471, 537] width 12 height 12
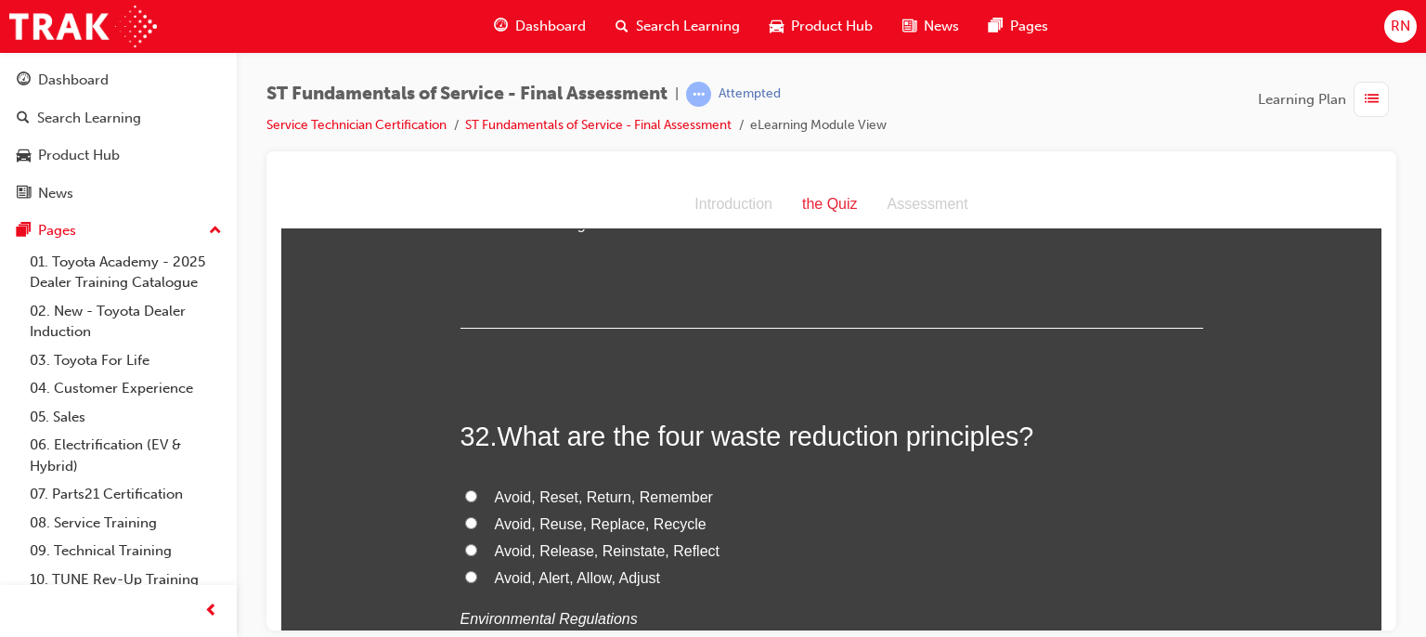
scroll to position [13108, 0]
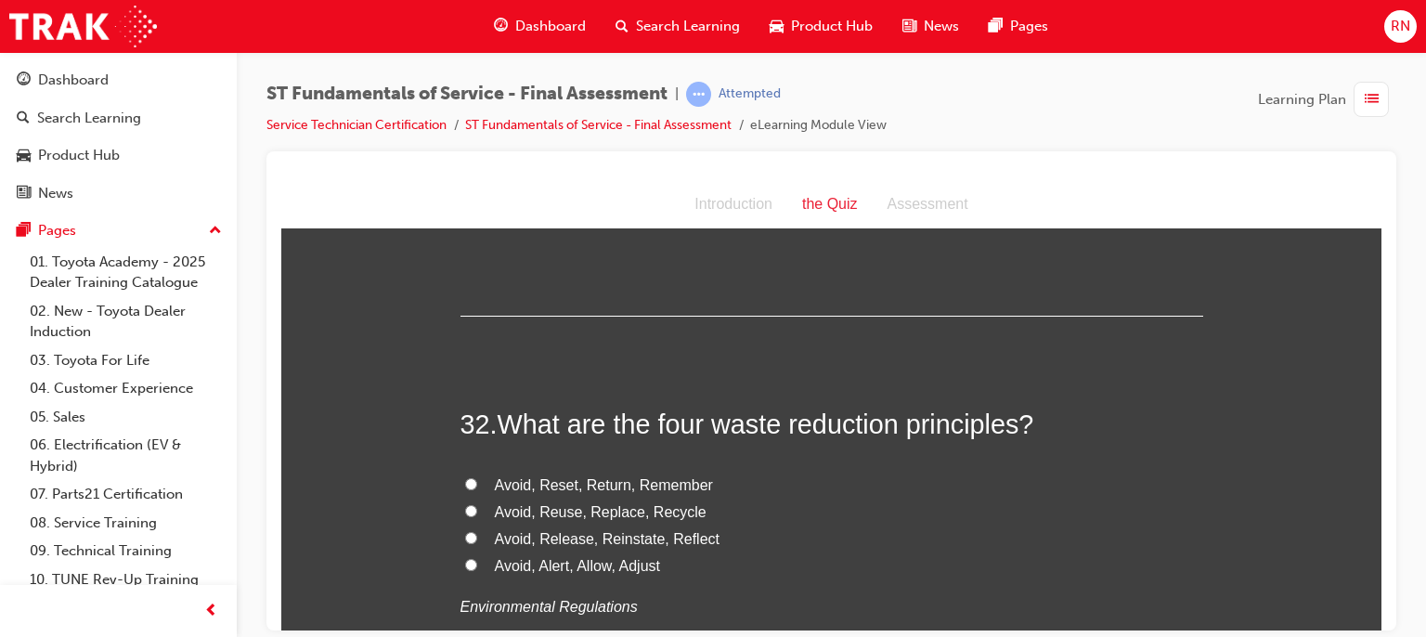
click at [561, 503] on span "Avoid, Reuse, Replace, Recycle" at bounding box center [601, 511] width 212 height 16
click at [477, 504] on input "Avoid, Reuse, Replace, Recycle" at bounding box center [471, 510] width 12 height 12
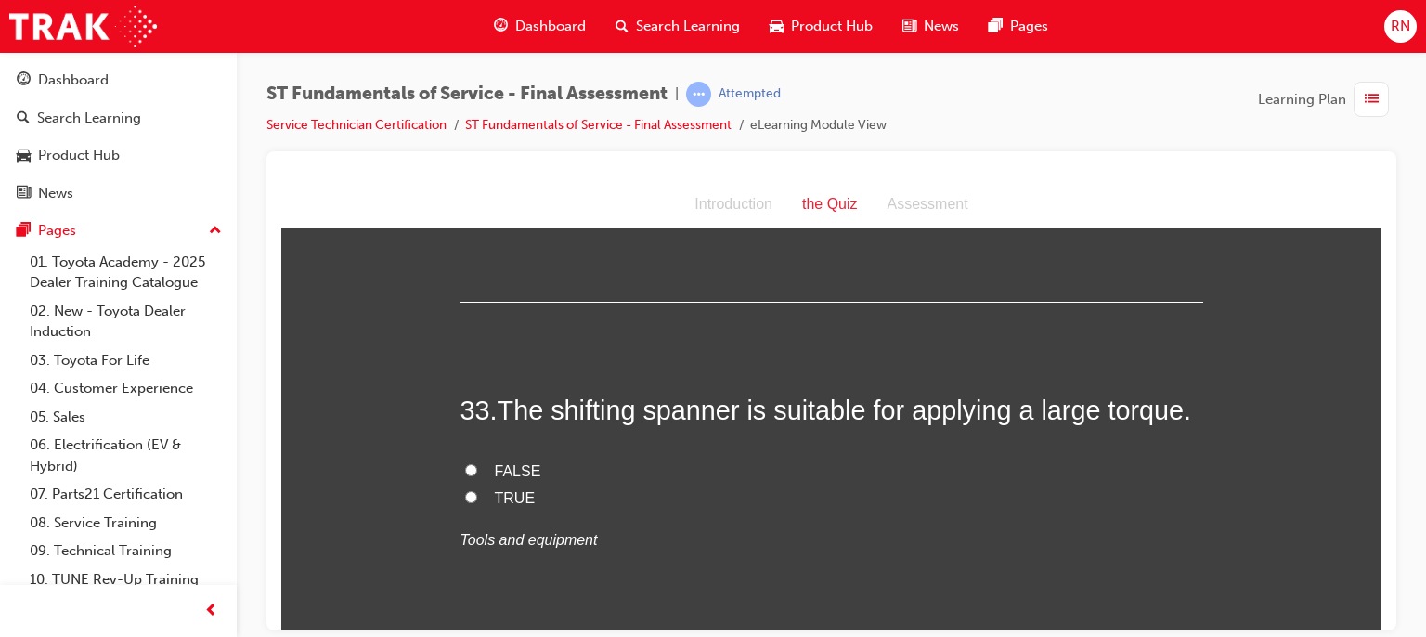
scroll to position [13456, 0]
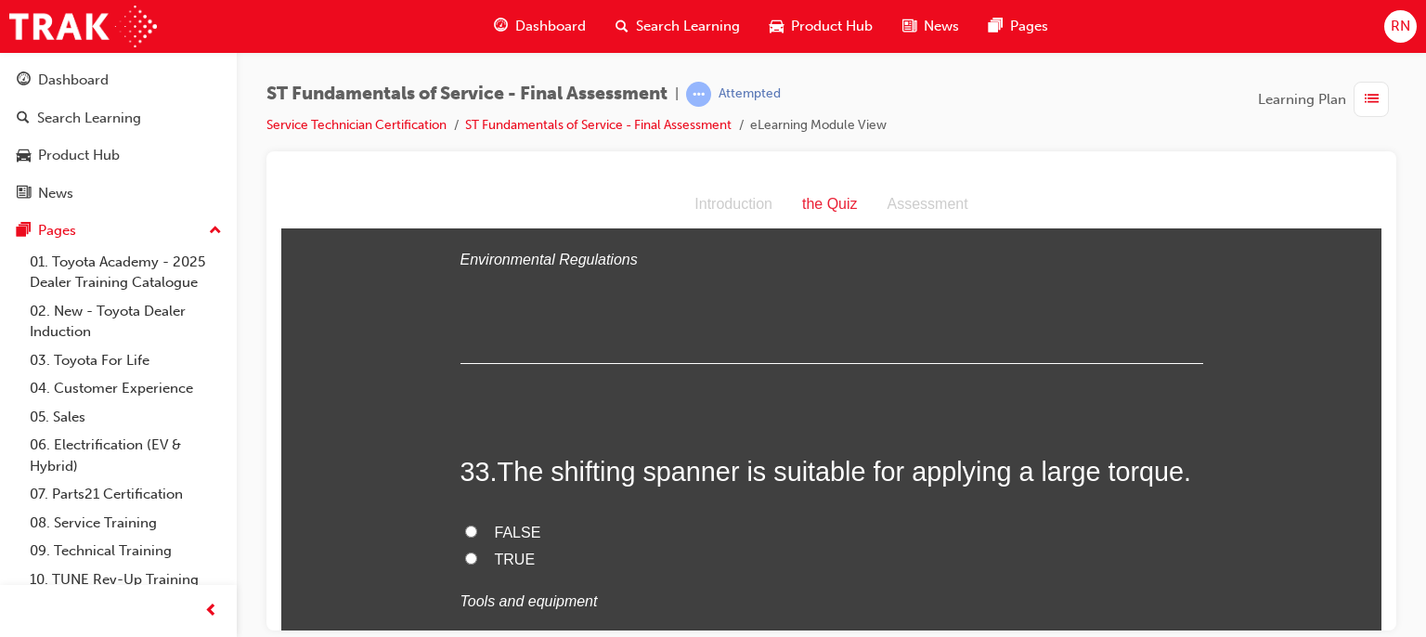
click at [516, 524] on span "FALSE" at bounding box center [518, 532] width 46 height 16
click at [477, 525] on input "FALSE" at bounding box center [471, 531] width 12 height 12
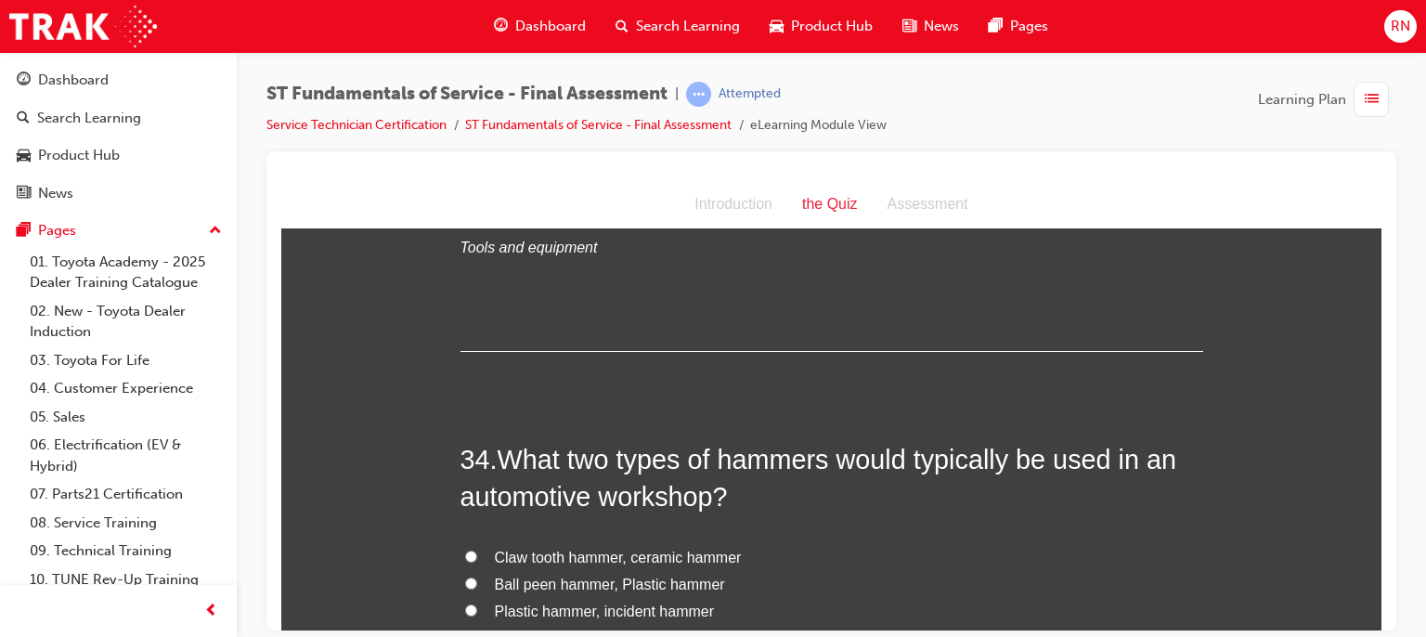
scroll to position [13827, 0]
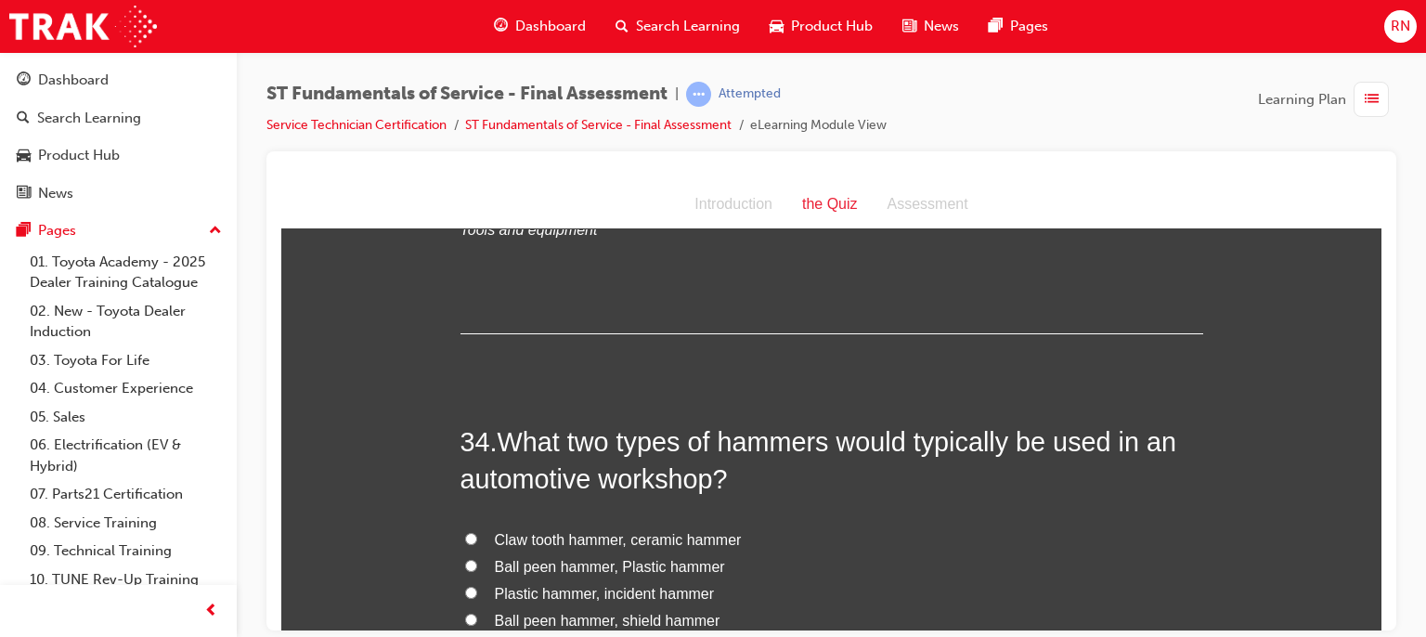
click at [631, 558] on span "Ball peen hammer, Plastic hammer" at bounding box center [610, 566] width 230 height 16
click at [477, 559] on input "Ball peen hammer, Plastic hammer" at bounding box center [471, 565] width 12 height 12
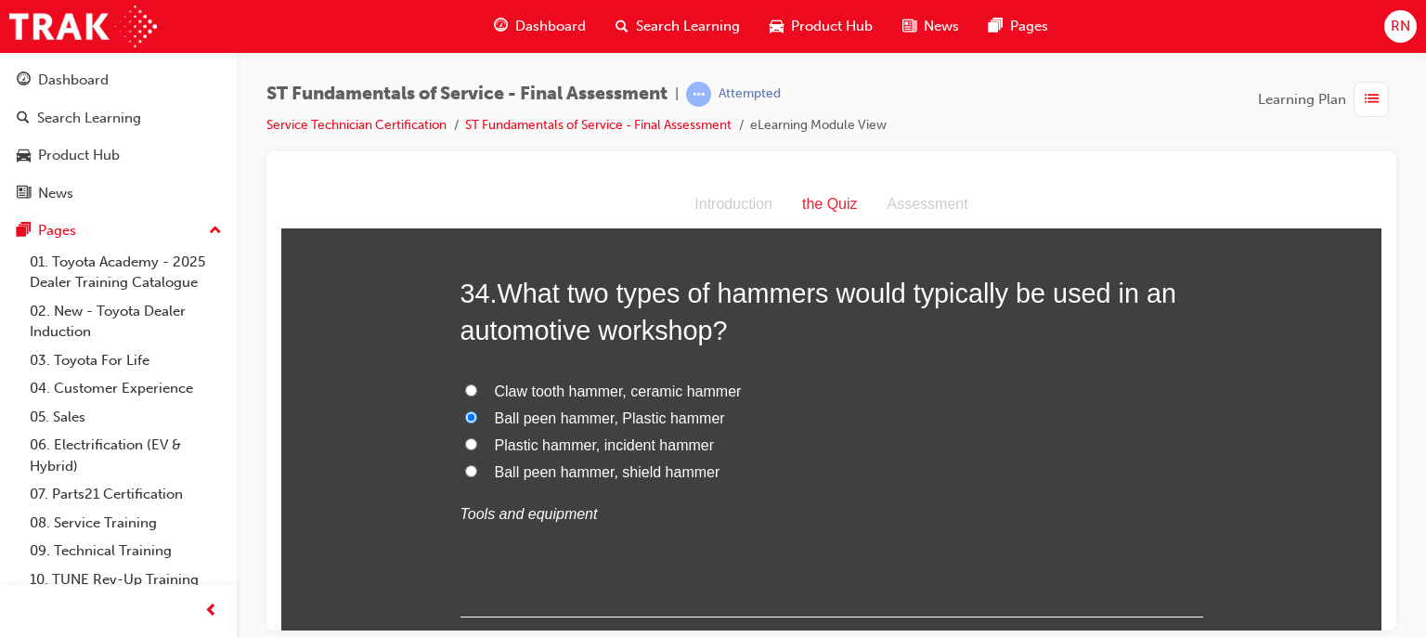
scroll to position [14060, 0]
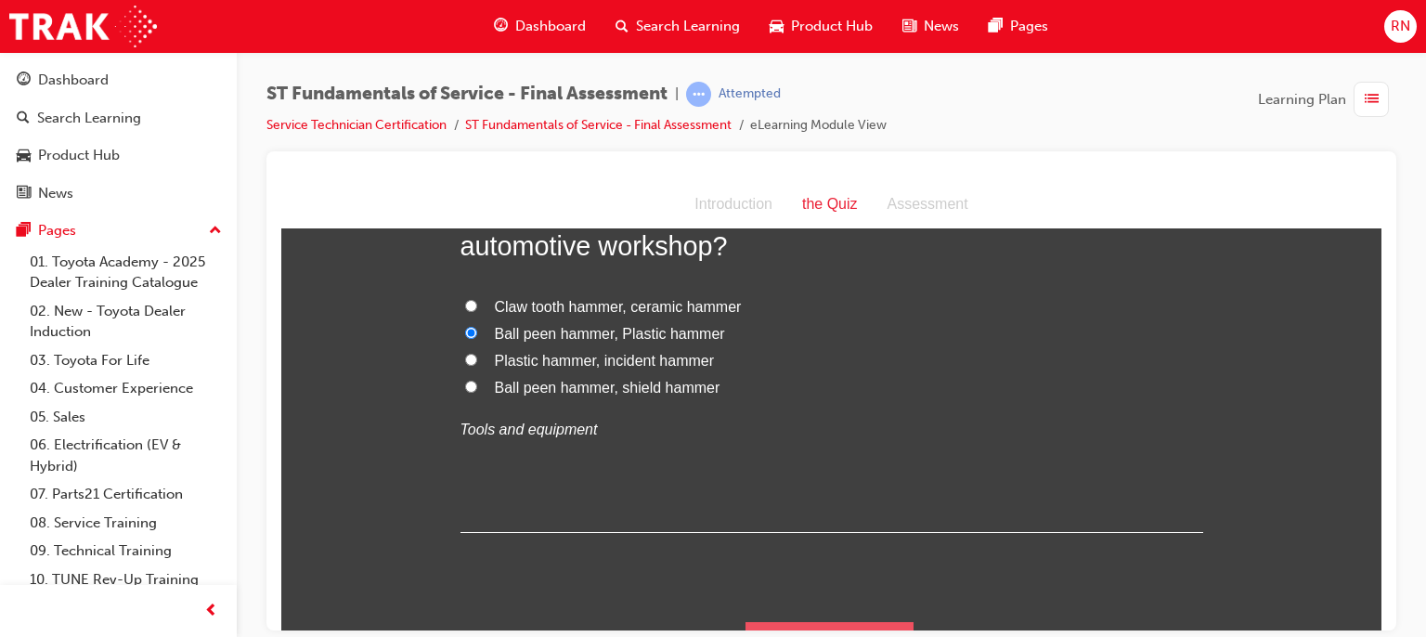
click at [816, 621] on button "Submit Answers" at bounding box center [830, 647] width 169 height 52
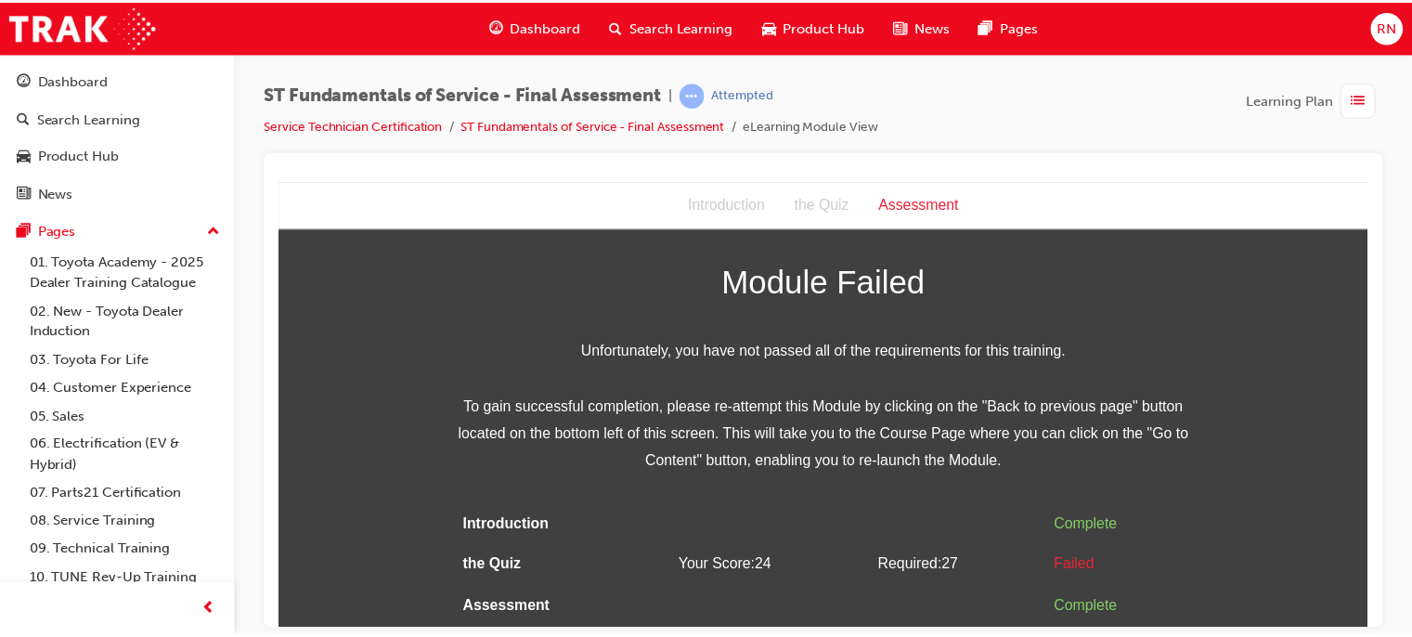
scroll to position [0, 0]
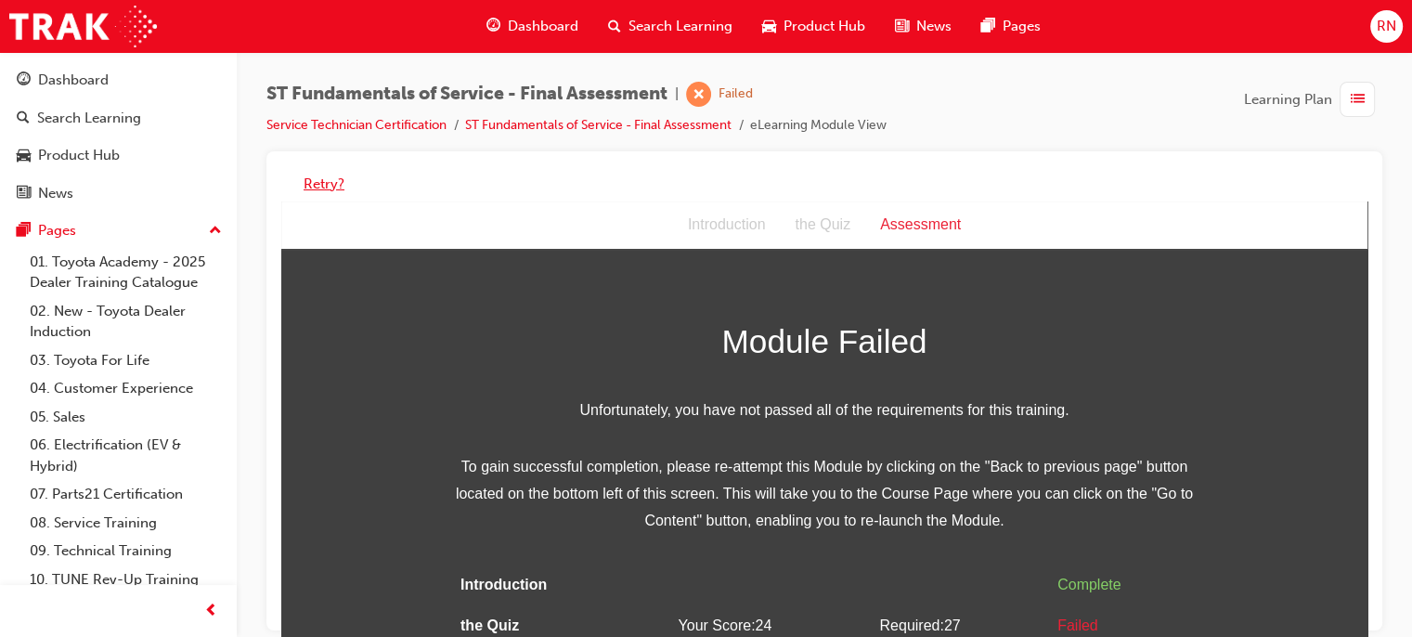
click at [324, 175] on button "Retry?" at bounding box center [324, 184] width 41 height 21
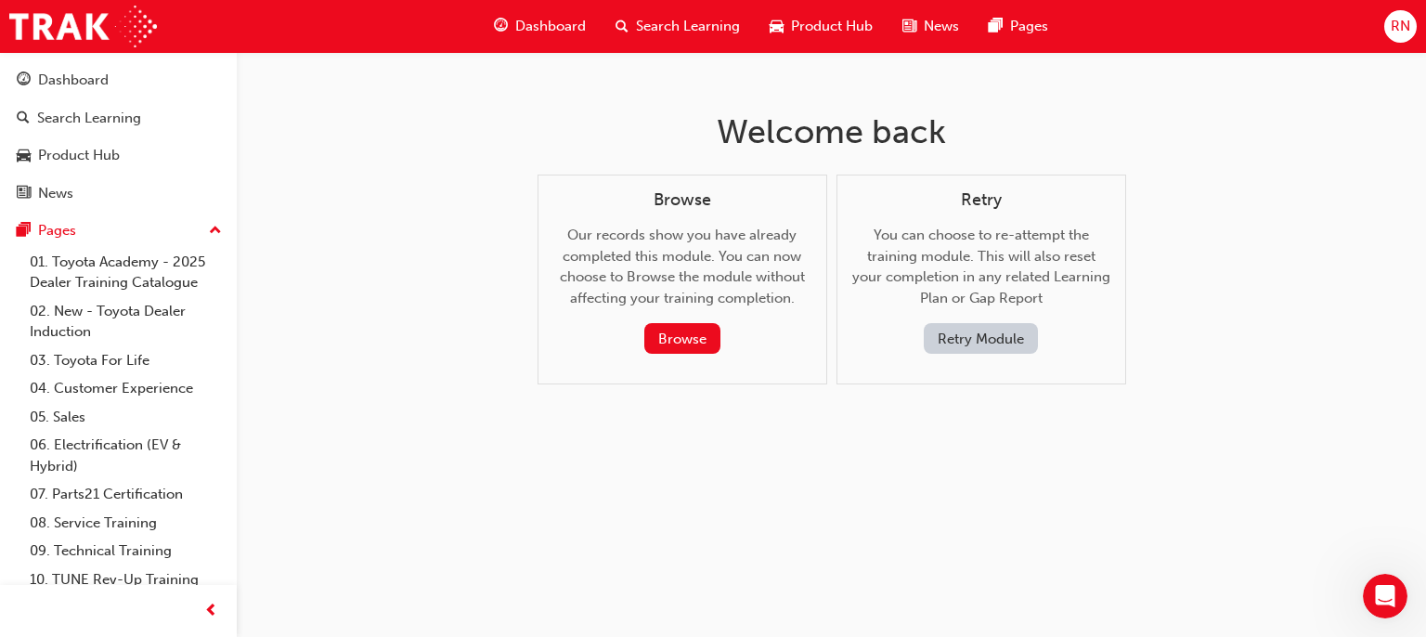
click at [999, 335] on button "Retry Module" at bounding box center [981, 338] width 114 height 31
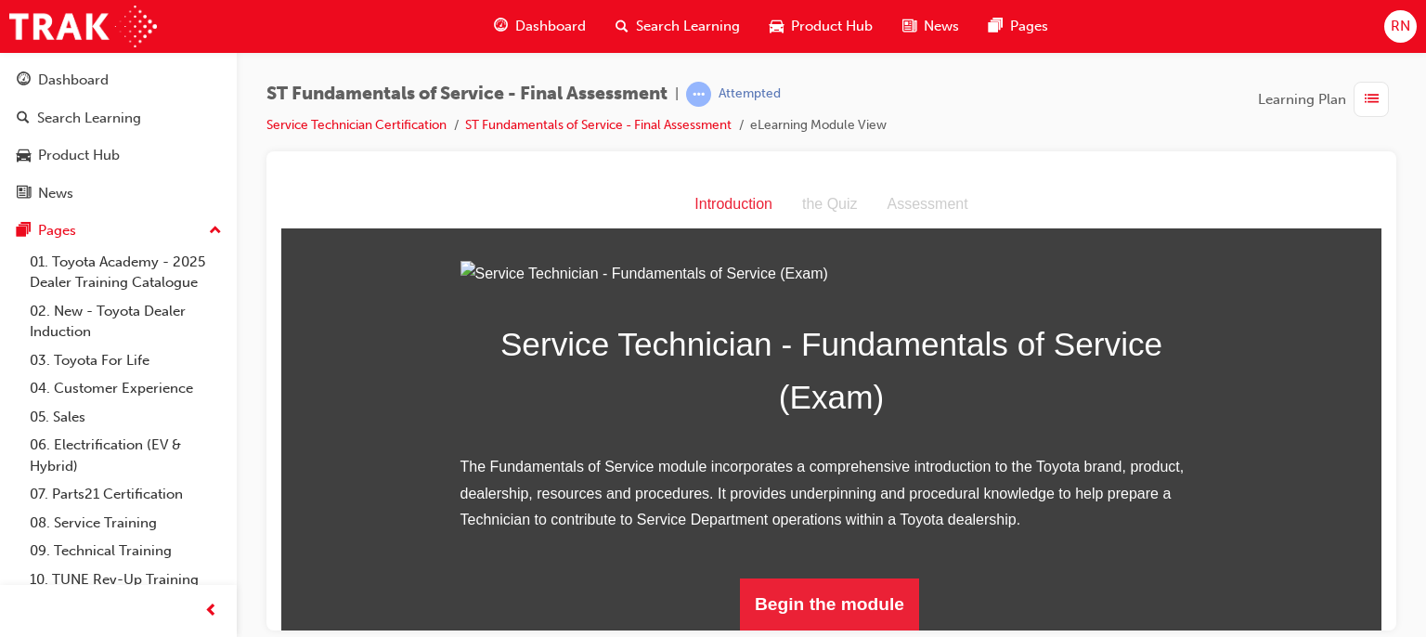
scroll to position [223, 0]
click at [829, 601] on button "Begin the module" at bounding box center [829, 604] width 179 height 52
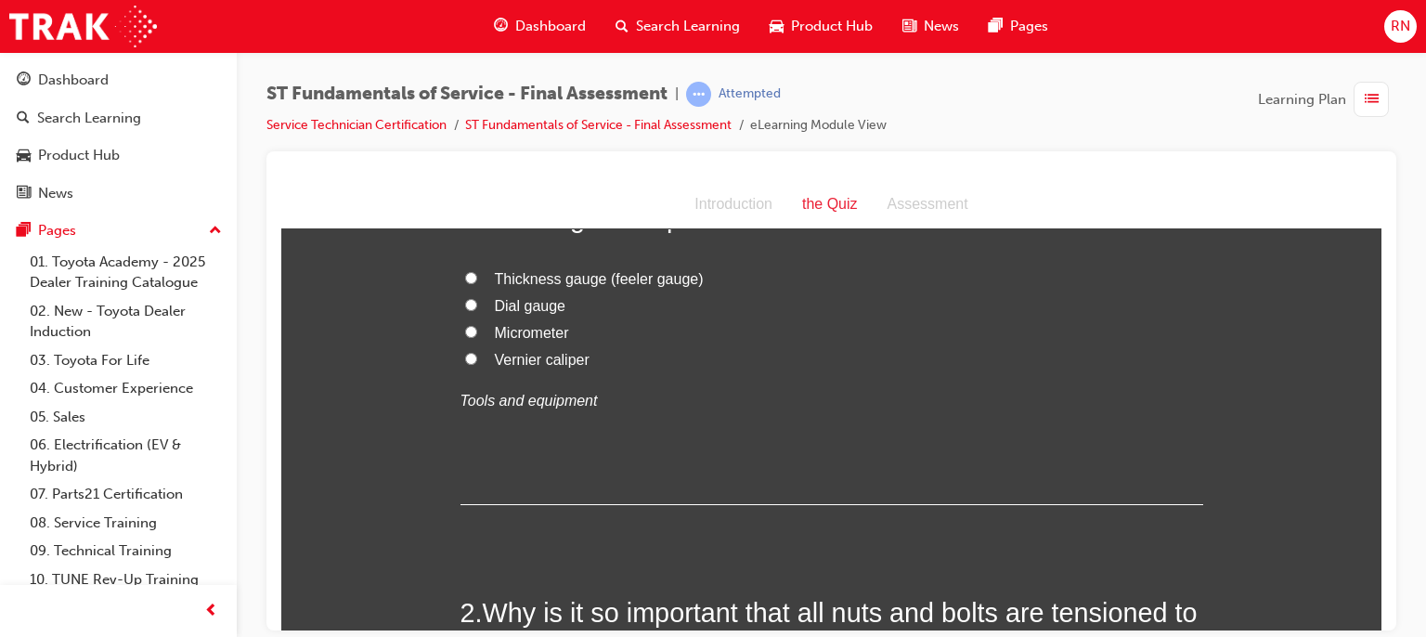
scroll to position [0, 0]
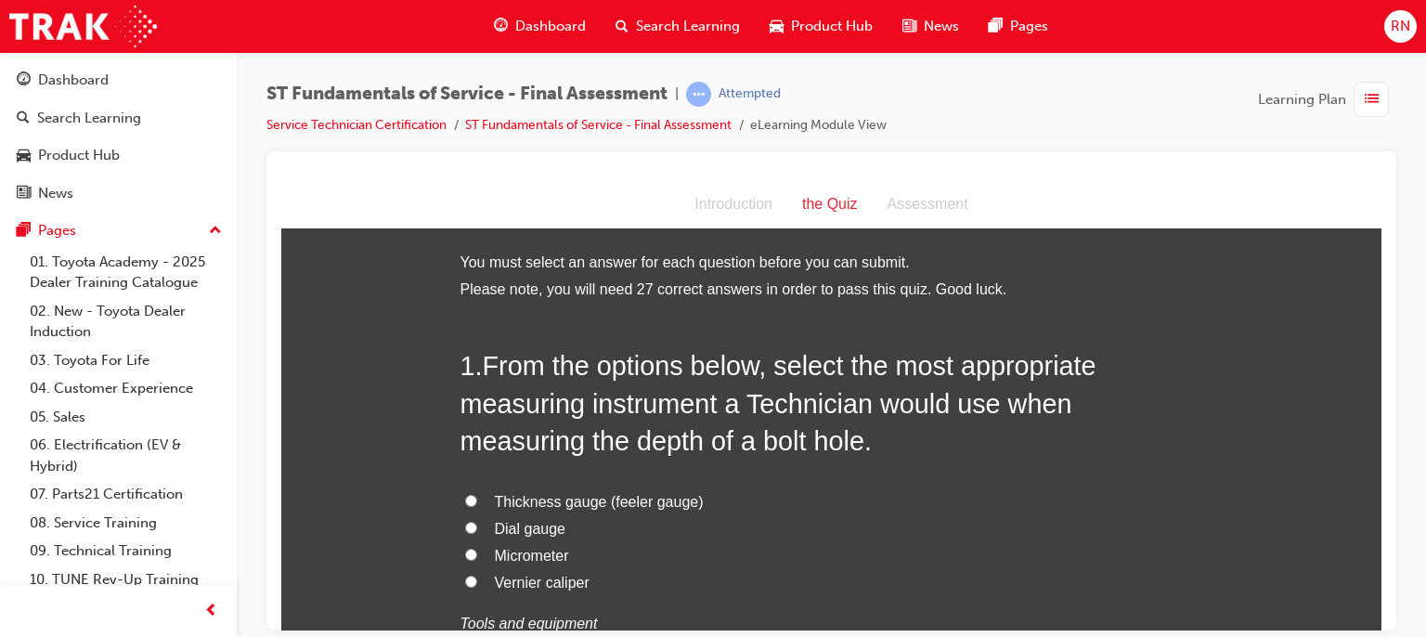
click at [523, 575] on span "Vernier caliper" at bounding box center [542, 582] width 95 height 16
click at [477, 575] on input "Vernier caliper" at bounding box center [471, 581] width 12 height 12
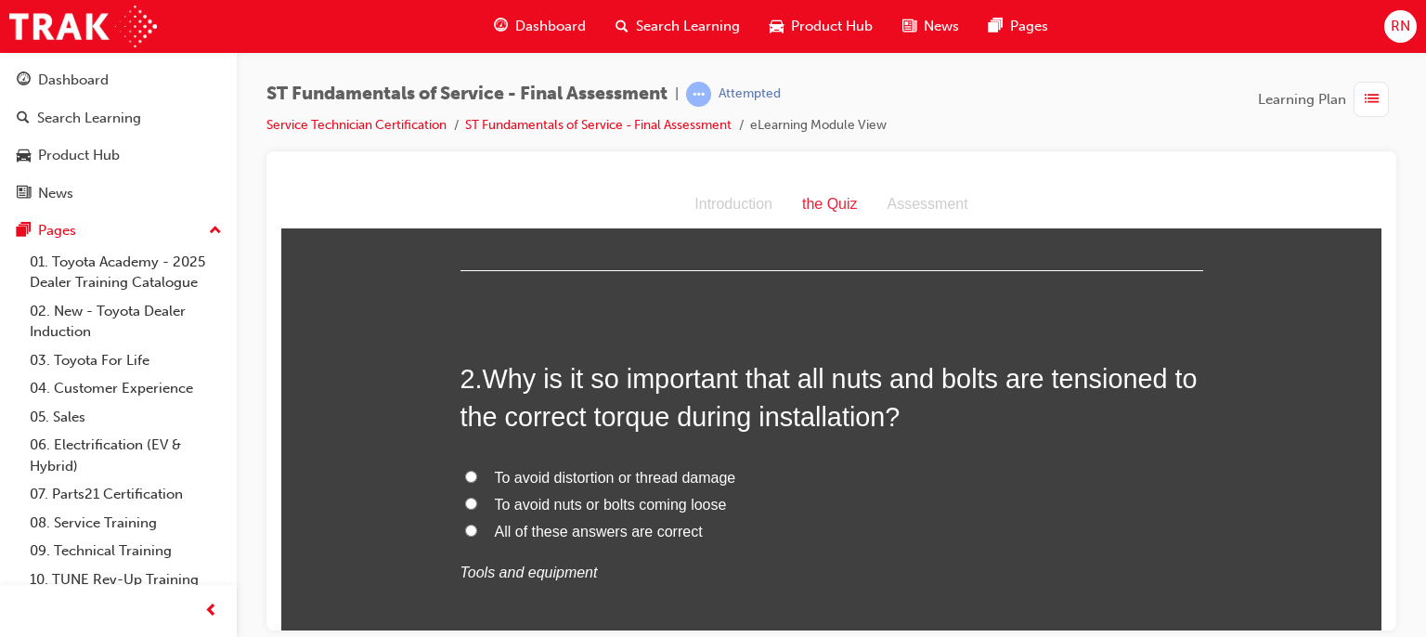
scroll to position [531, 0]
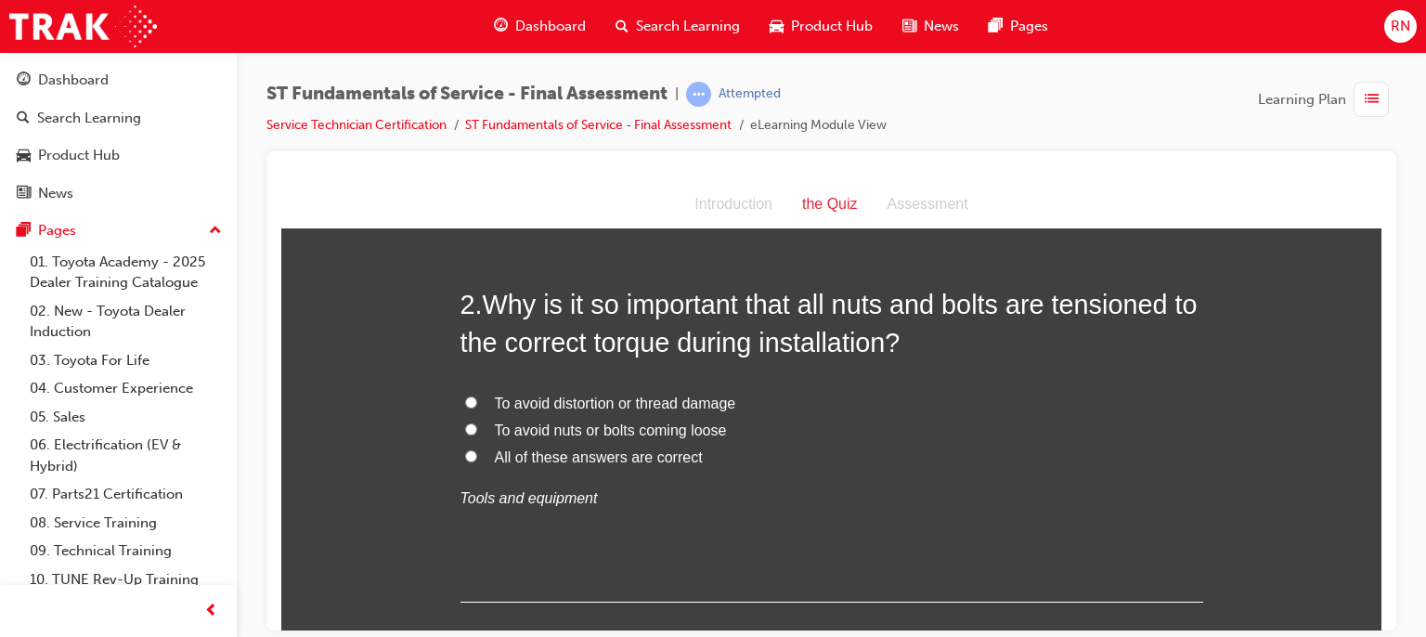
click at [616, 452] on span "All of these answers are correct" at bounding box center [599, 456] width 208 height 16
click at [477, 452] on input "All of these answers are correct" at bounding box center [471, 455] width 12 height 12
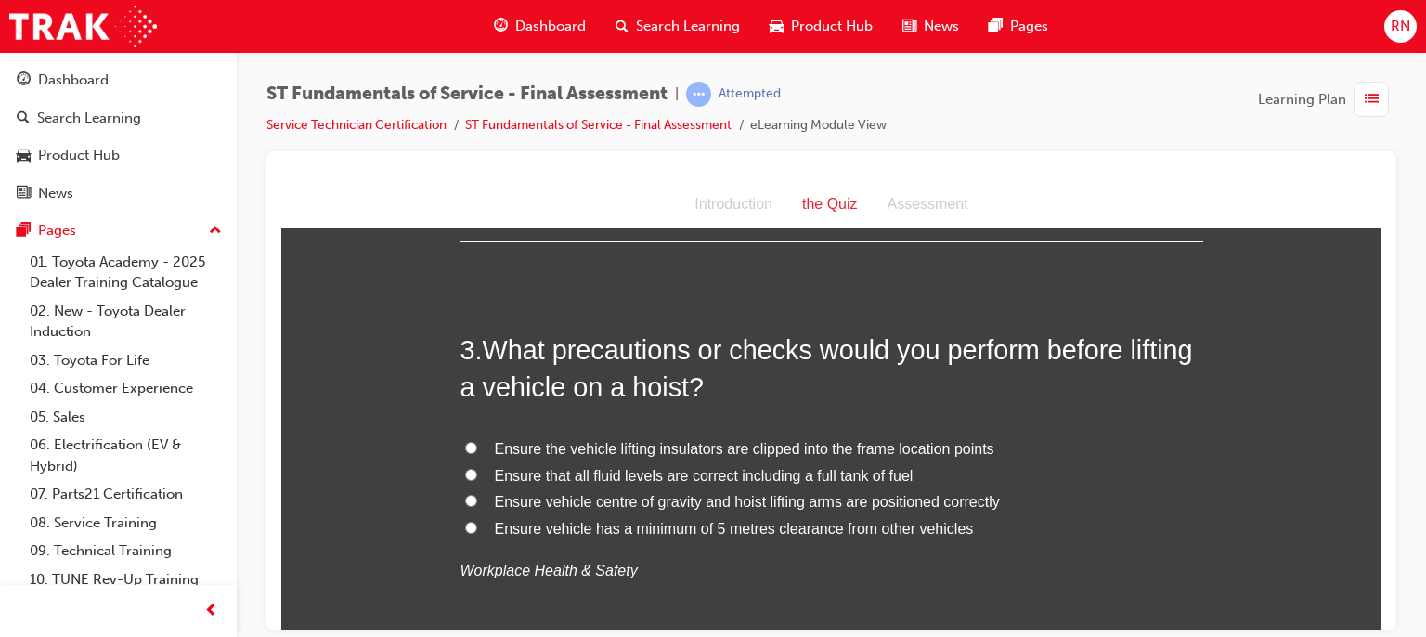
scroll to position [902, 0]
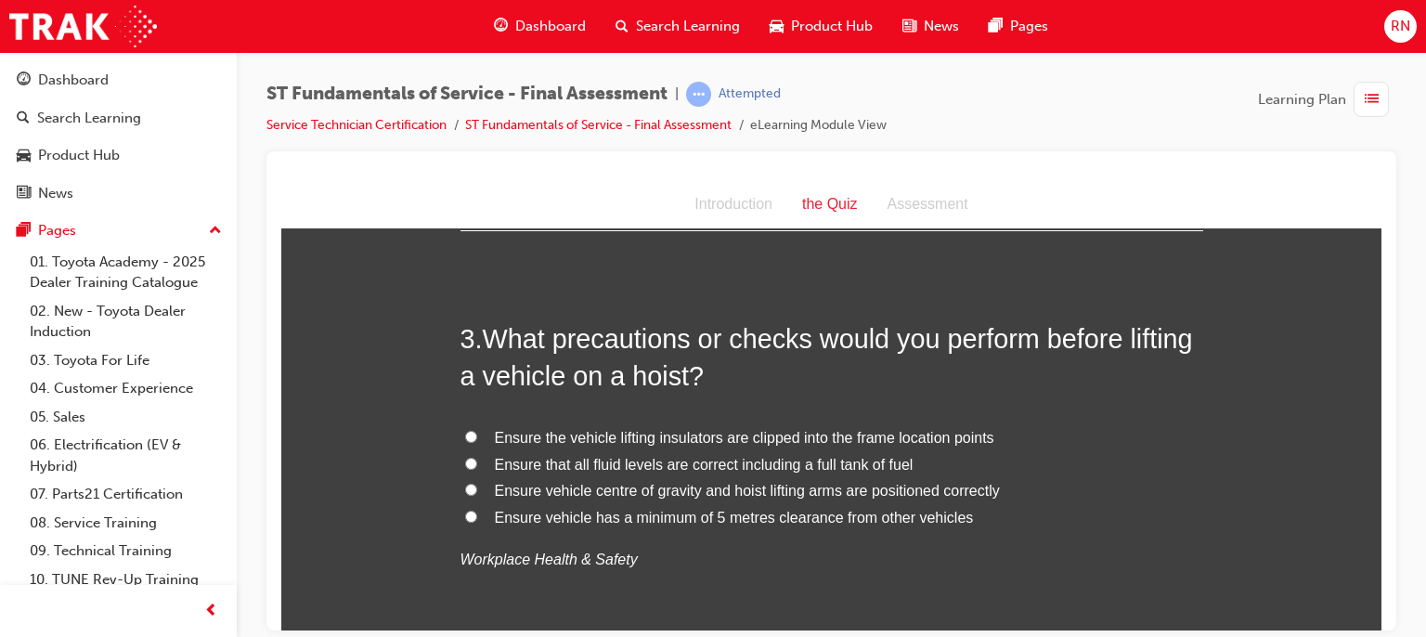
click at [731, 486] on span "Ensure vehicle centre of gravity and hoist lifting arms are positioned correctly" at bounding box center [747, 490] width 505 height 16
click at [477, 486] on input "Ensure vehicle centre of gravity and hoist lifting arms are positioned correctly" at bounding box center [471, 489] width 12 height 12
click at [925, 438] on span "Ensure the vehicle lifting insulators are clipped into the frame location points" at bounding box center [745, 437] width 500 height 16
click at [477, 438] on input "Ensure the vehicle lifting insulators are clipped into the frame location points" at bounding box center [471, 436] width 12 height 12
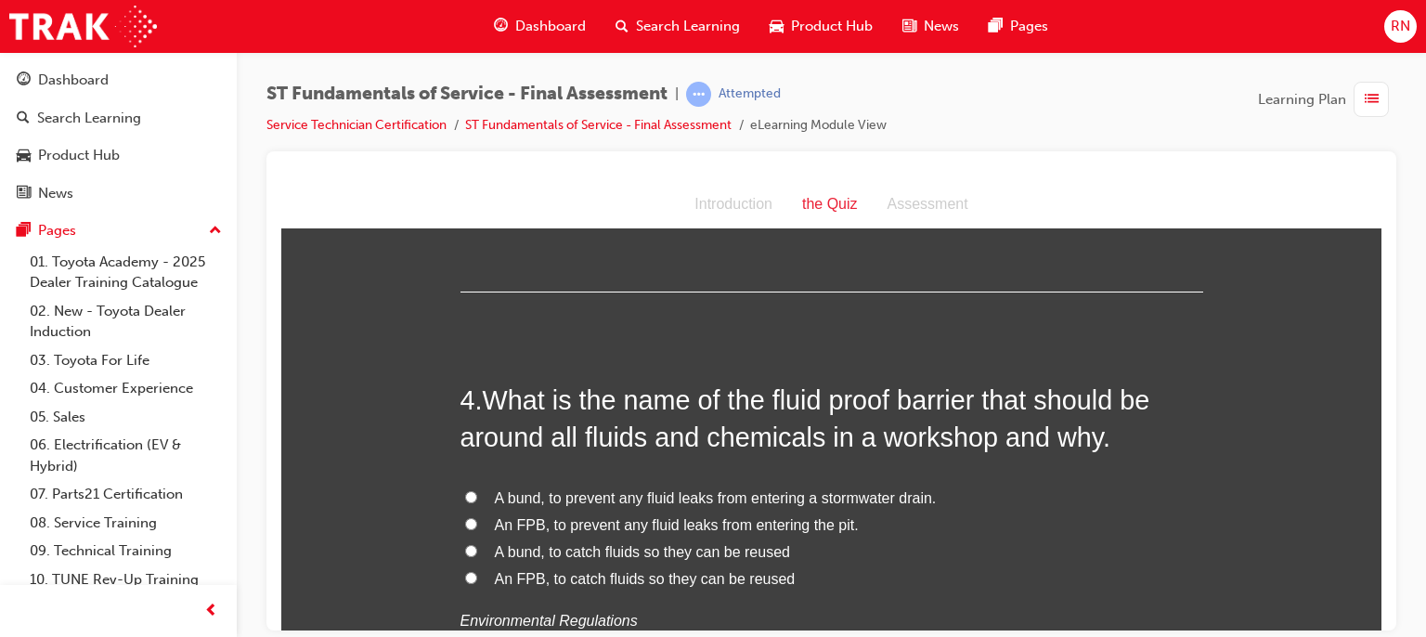
scroll to position [1287, 0]
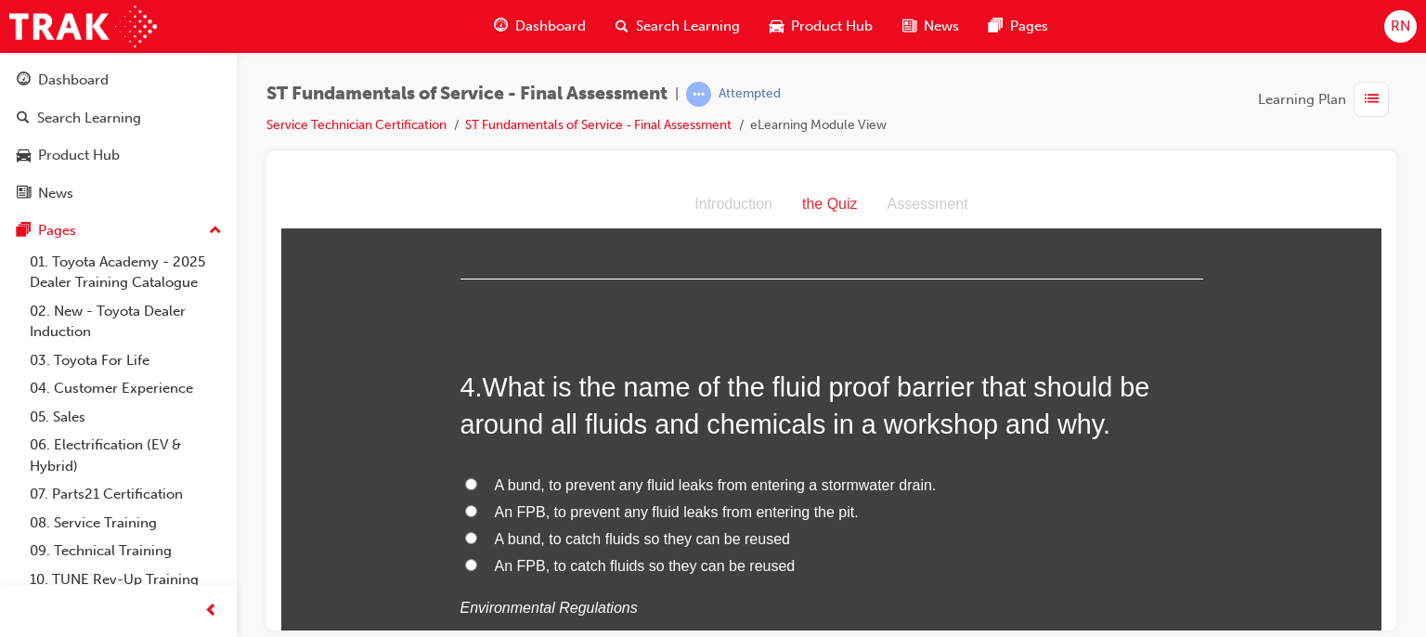
click at [684, 485] on span "A bund, to prevent any fluid leaks from entering a stormwater drain." at bounding box center [716, 484] width 442 height 16
click at [477, 485] on input "A bund, to prevent any fluid leaks from entering a stormwater drain." at bounding box center [471, 483] width 12 height 12
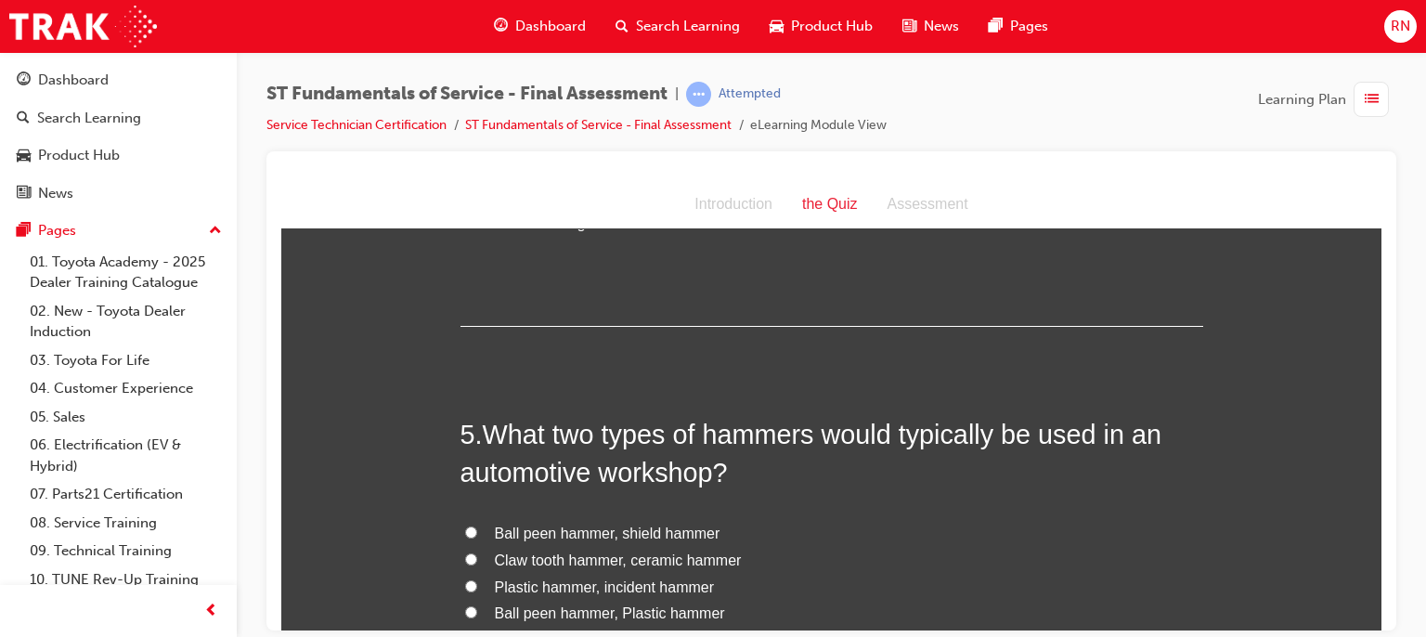
scroll to position [1746, 0]
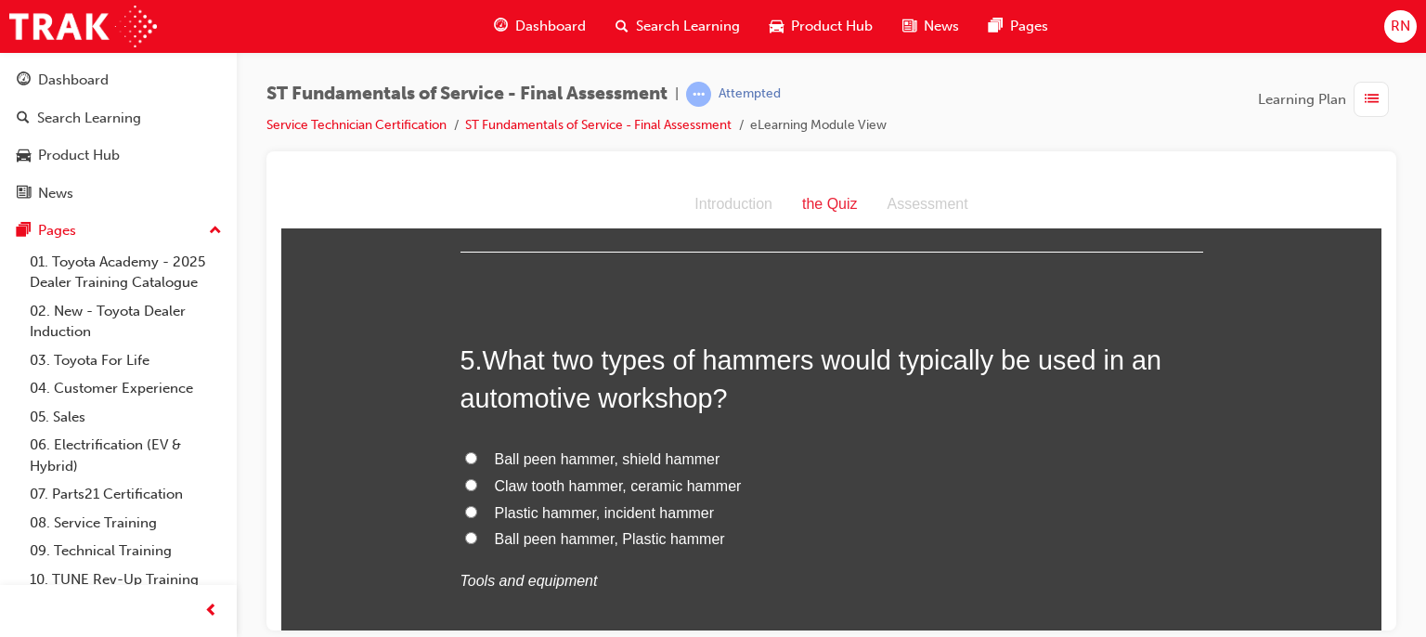
click at [611, 504] on span "Plastic hammer, incident hammer" at bounding box center [605, 512] width 220 height 16
click at [477, 505] on input "Plastic hammer, incident hammer" at bounding box center [471, 511] width 12 height 12
click at [605, 545] on span "Ball peen hammer, Plastic hammer" at bounding box center [610, 538] width 230 height 16
click at [477, 543] on input "Ball peen hammer, Plastic hammer" at bounding box center [471, 537] width 12 height 12
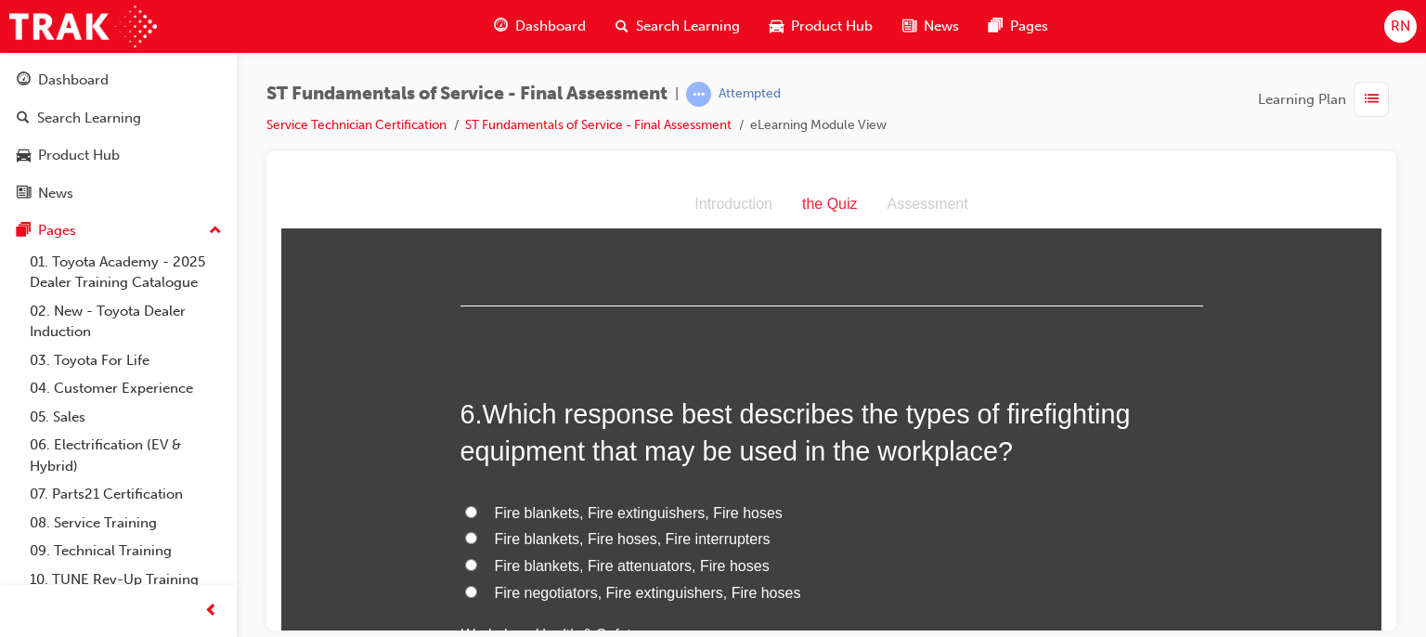
scroll to position [2141, 0]
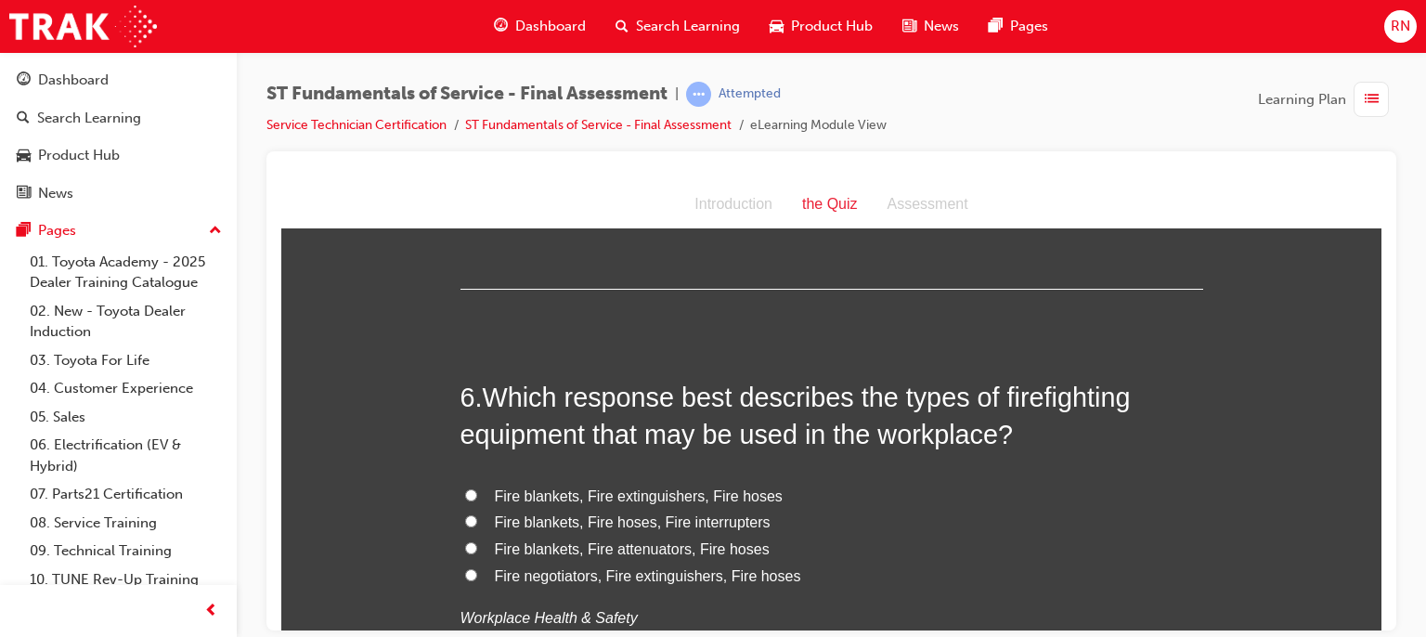
click at [665, 498] on span "Fire blankets, Fire extinguishers, Fire hoses" at bounding box center [639, 495] width 288 height 16
click at [477, 498] on input "Fire blankets, Fire extinguishers, Fire hoses" at bounding box center [471, 494] width 12 height 12
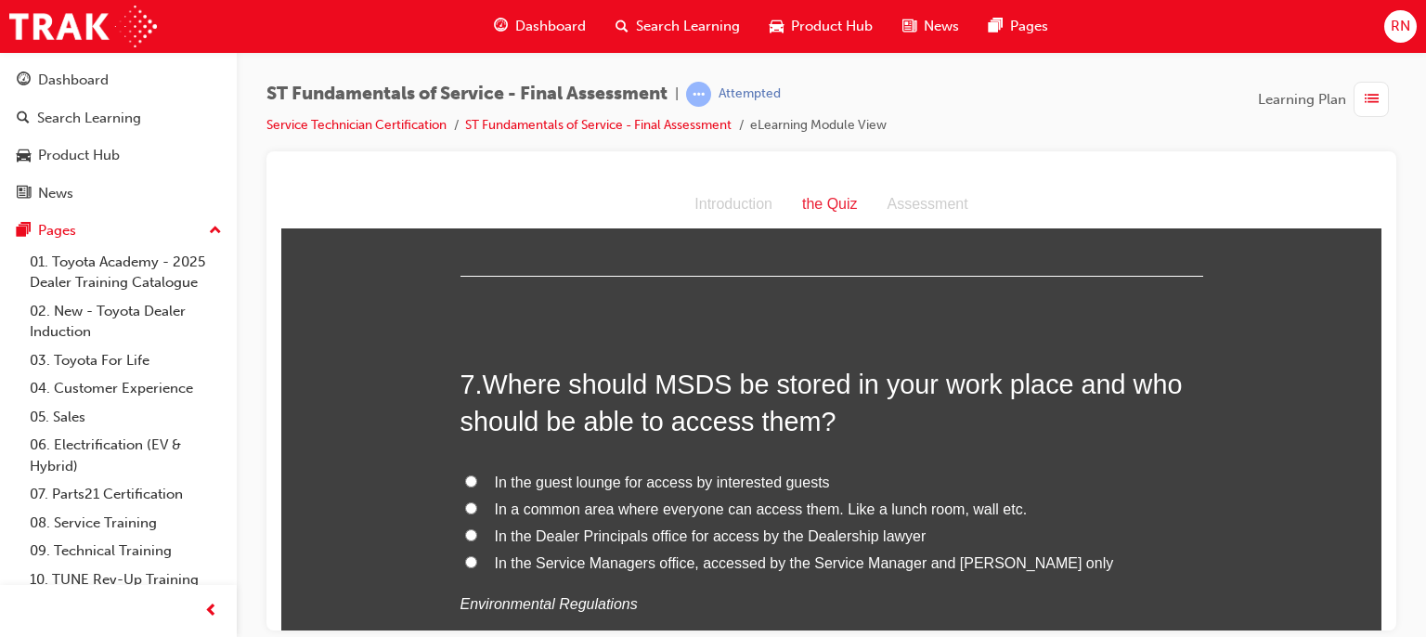
scroll to position [2637, 0]
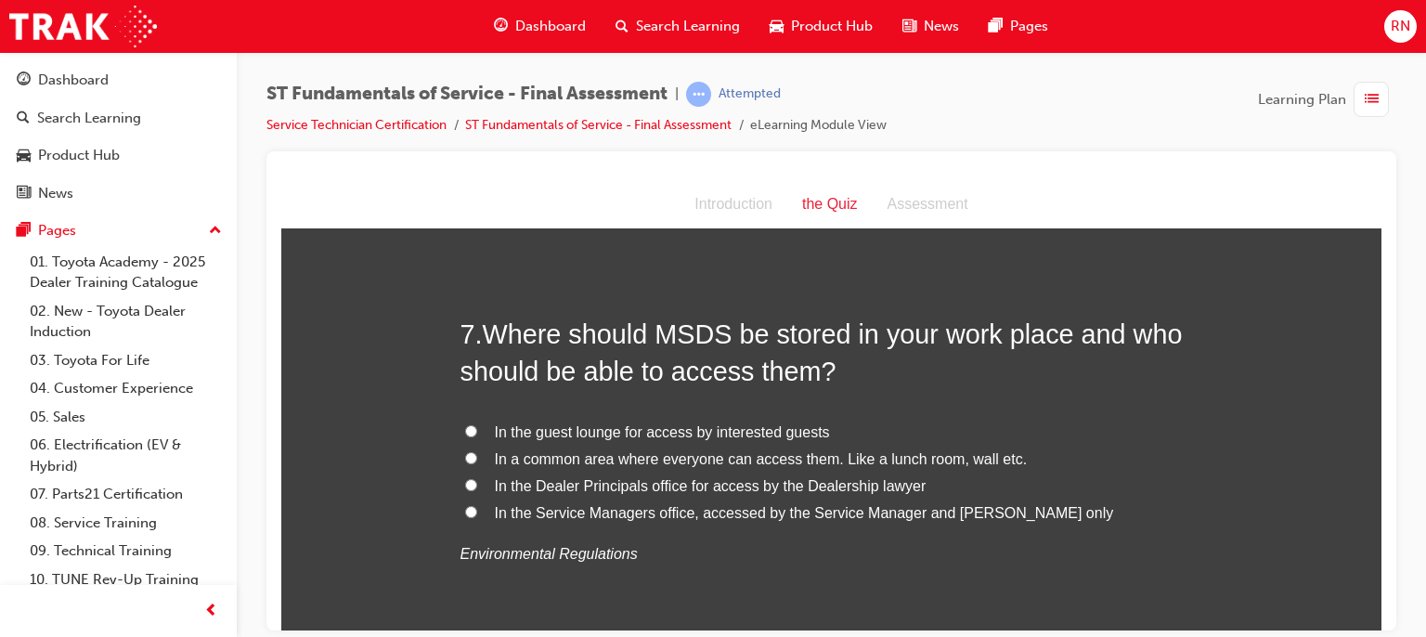
click at [678, 465] on span "In a common area where everyone can access them. Like a lunch room, wall etc." at bounding box center [761, 458] width 533 height 16
click at [477, 463] on input "In a common area where everyone can access them. Like a lunch room, wall etc." at bounding box center [471, 457] width 12 height 12
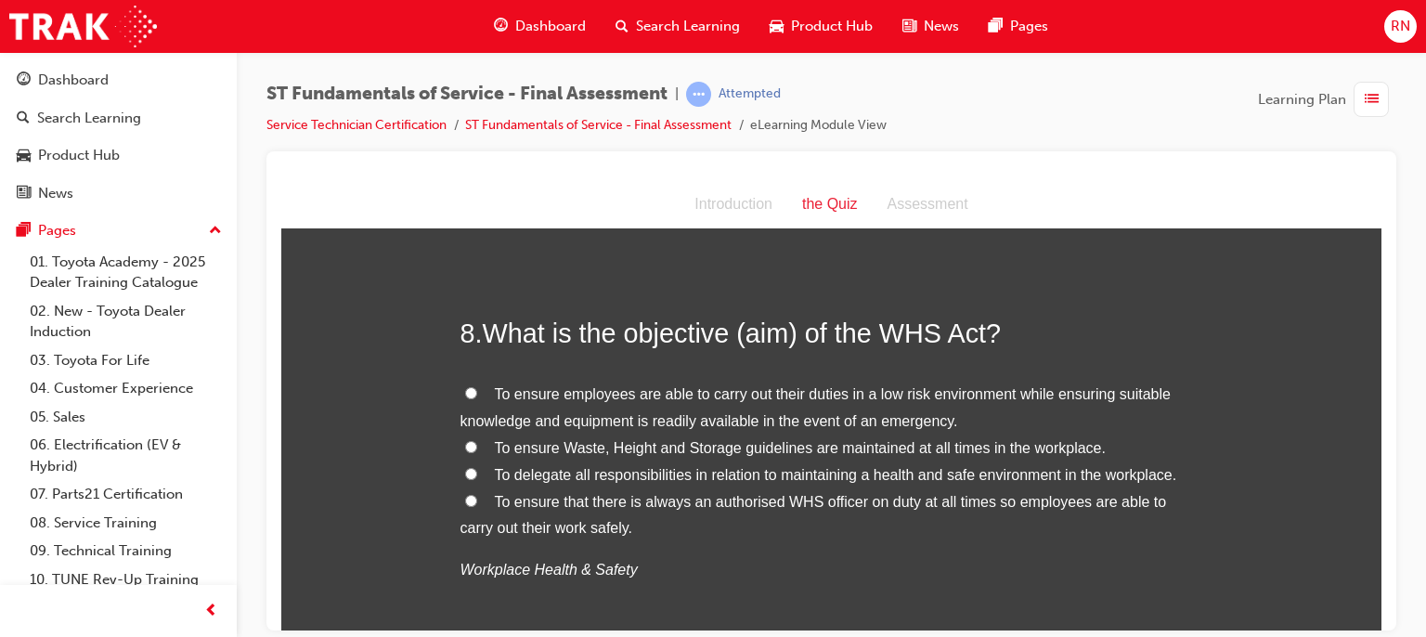
scroll to position [3120, 0]
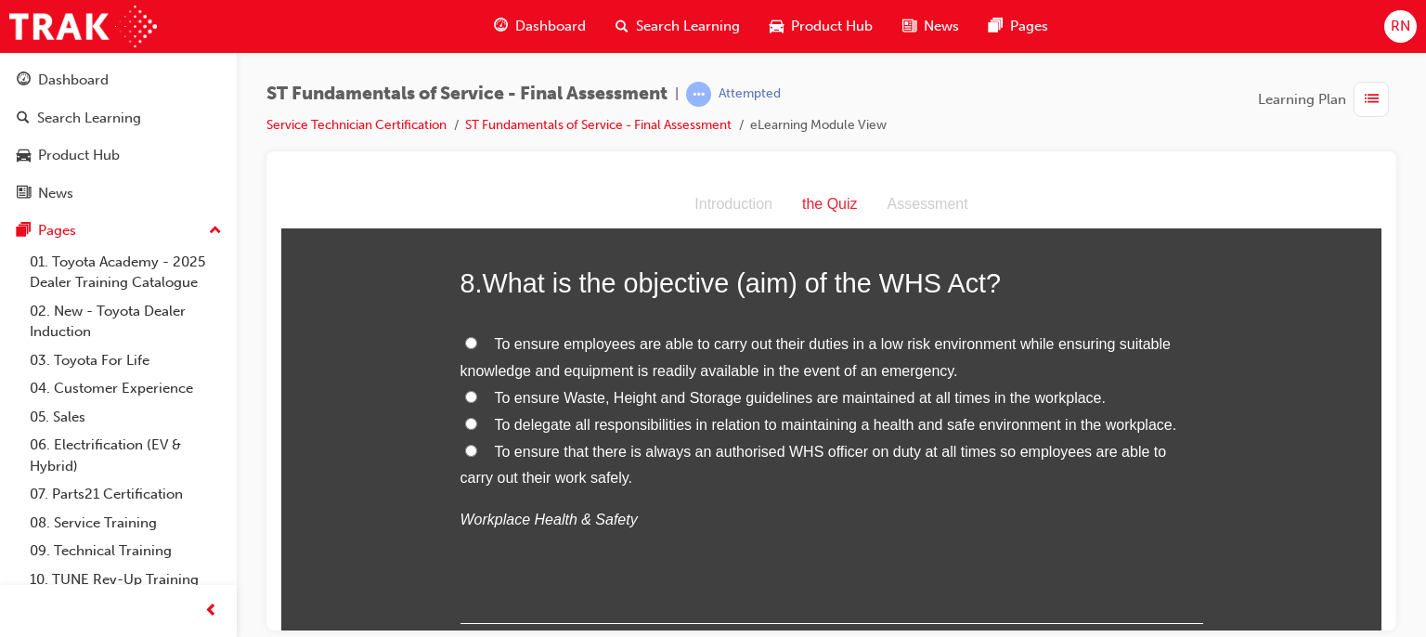
click at [808, 370] on span "To ensure employees are able to carry out their duties in a low risk environmen…" at bounding box center [816, 356] width 710 height 43
click at [477, 348] on input "To ensure employees are able to carry out their duties in a low risk environmen…" at bounding box center [471, 342] width 12 height 12
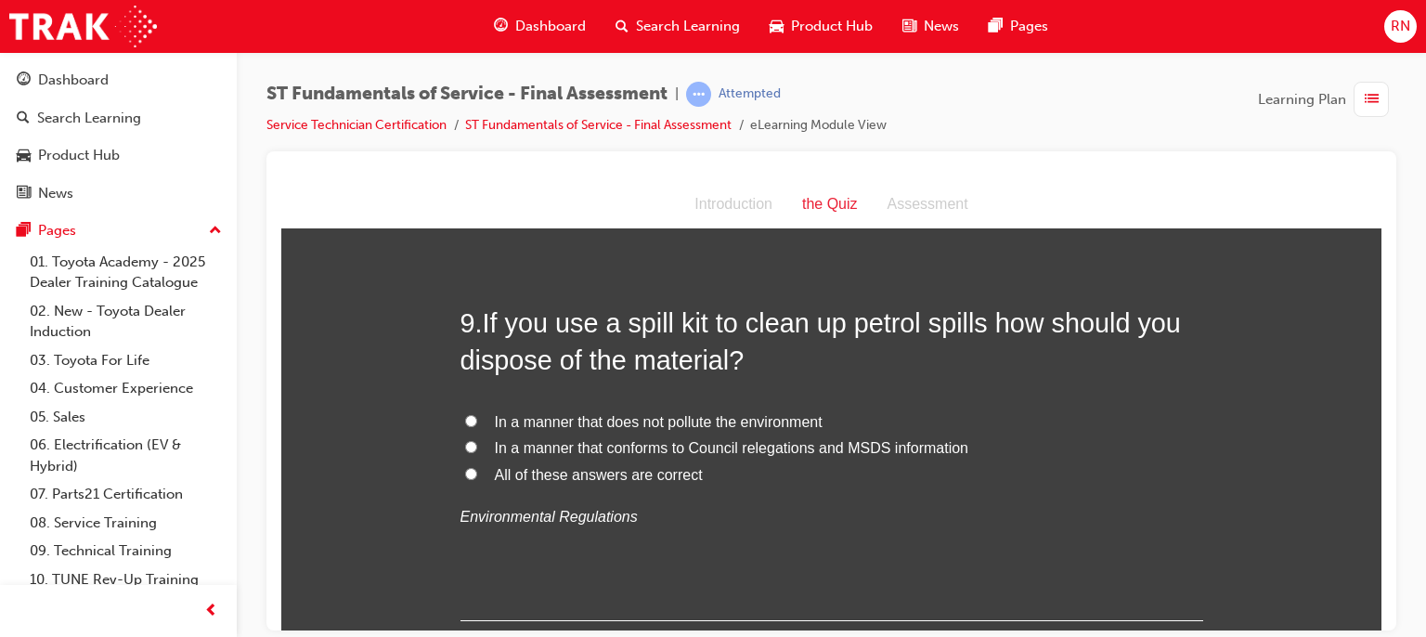
scroll to position [3565, 0]
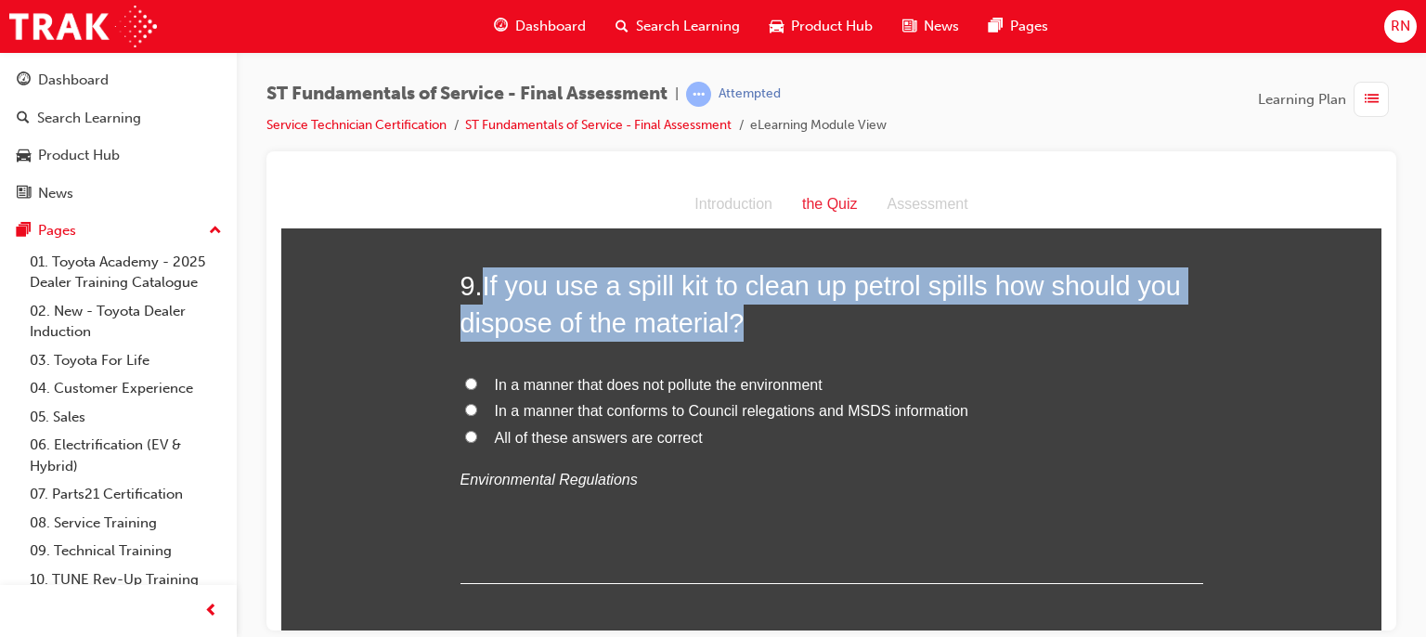
drag, startPoint x: 738, startPoint y: 320, endPoint x: 480, endPoint y: 289, distance: 260.0
click at [480, 289] on h2 "9 . If you use a spill kit to clean up petrol spills how should you dispose of …" at bounding box center [832, 303] width 743 height 75
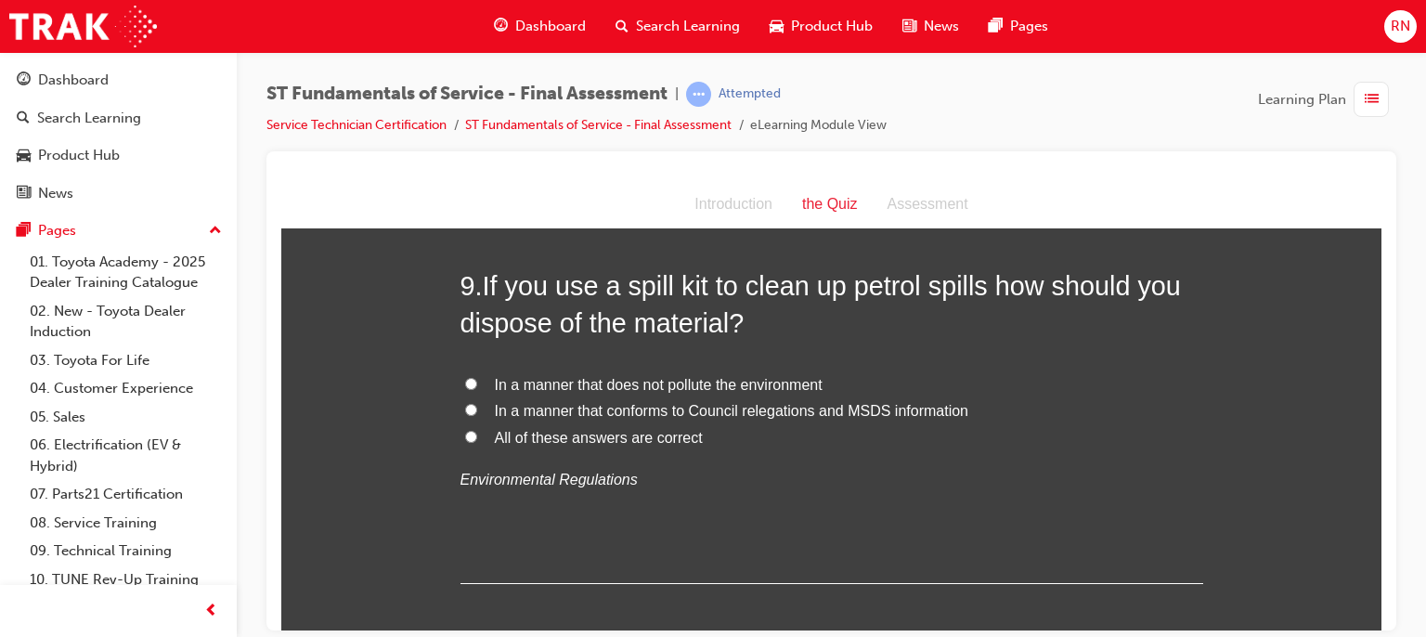
click at [541, 438] on span "All of these answers are correct" at bounding box center [599, 437] width 208 height 16
click at [477, 438] on input "All of these answers are correct" at bounding box center [471, 436] width 12 height 12
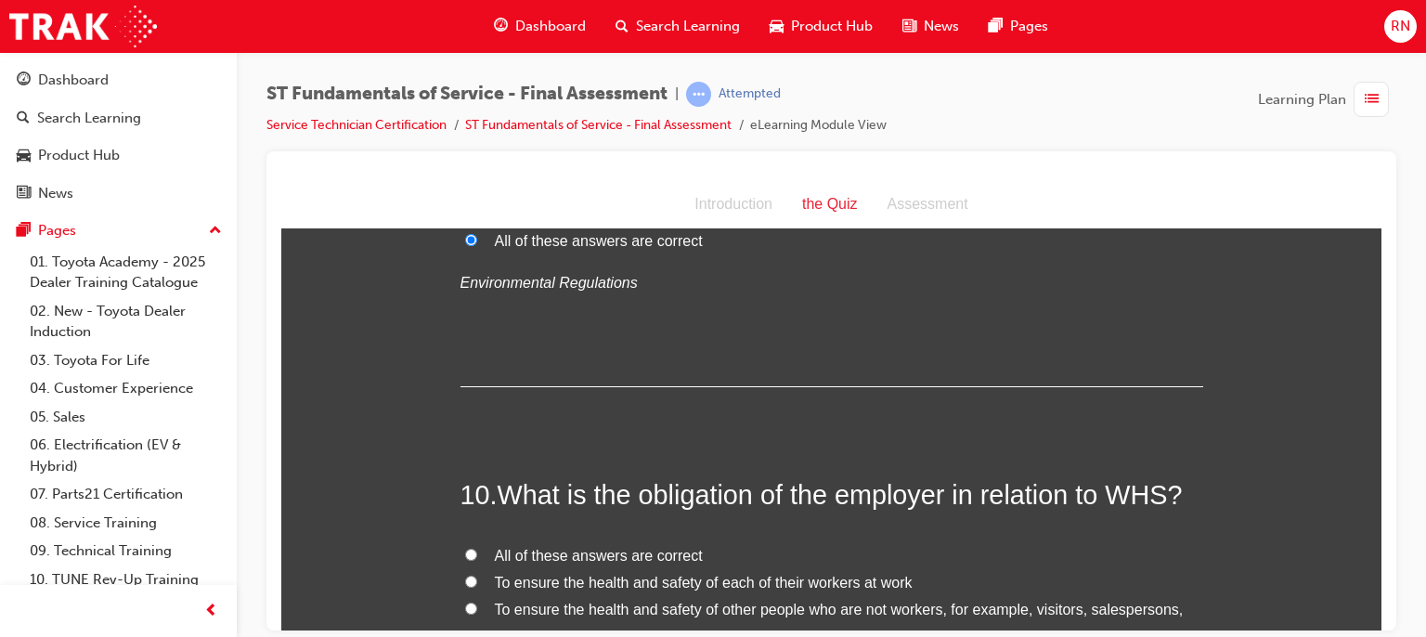
scroll to position [3899, 0]
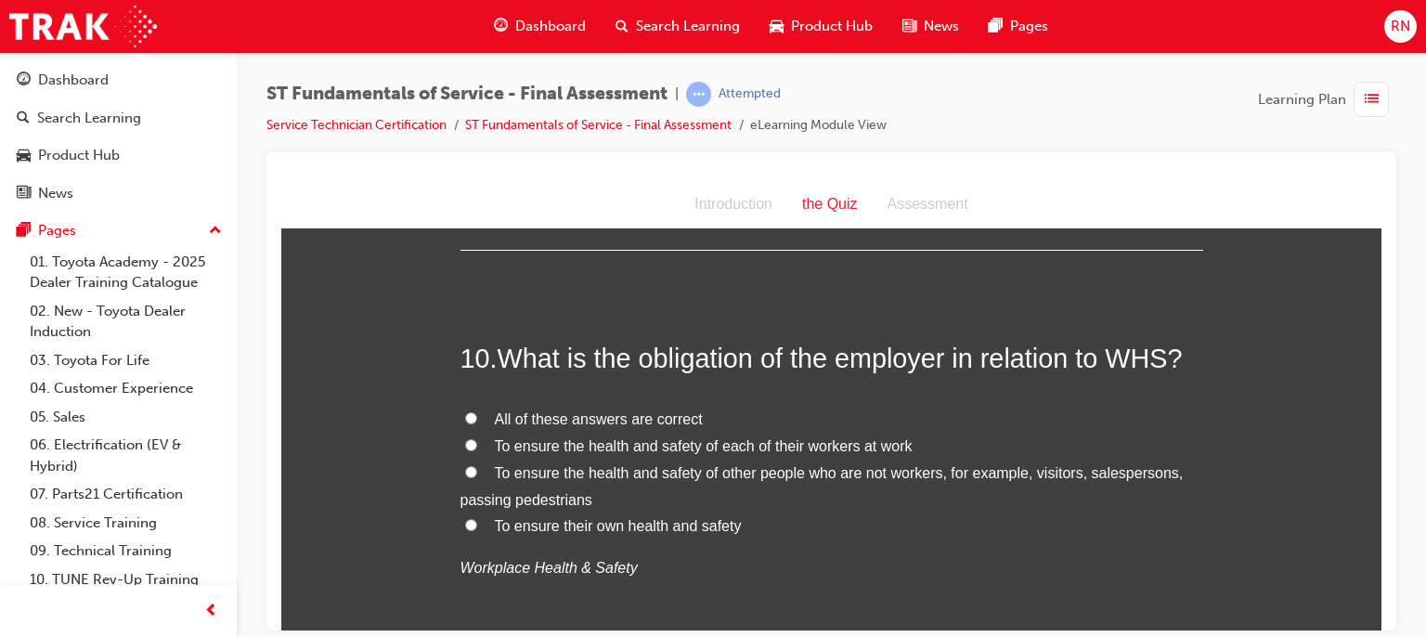
click at [798, 456] on label "To ensure the health and safety of each of their workers at work" at bounding box center [832, 446] width 743 height 27
click at [477, 450] on input "To ensure the health and safety of each of their workers at work" at bounding box center [471, 444] width 12 height 12
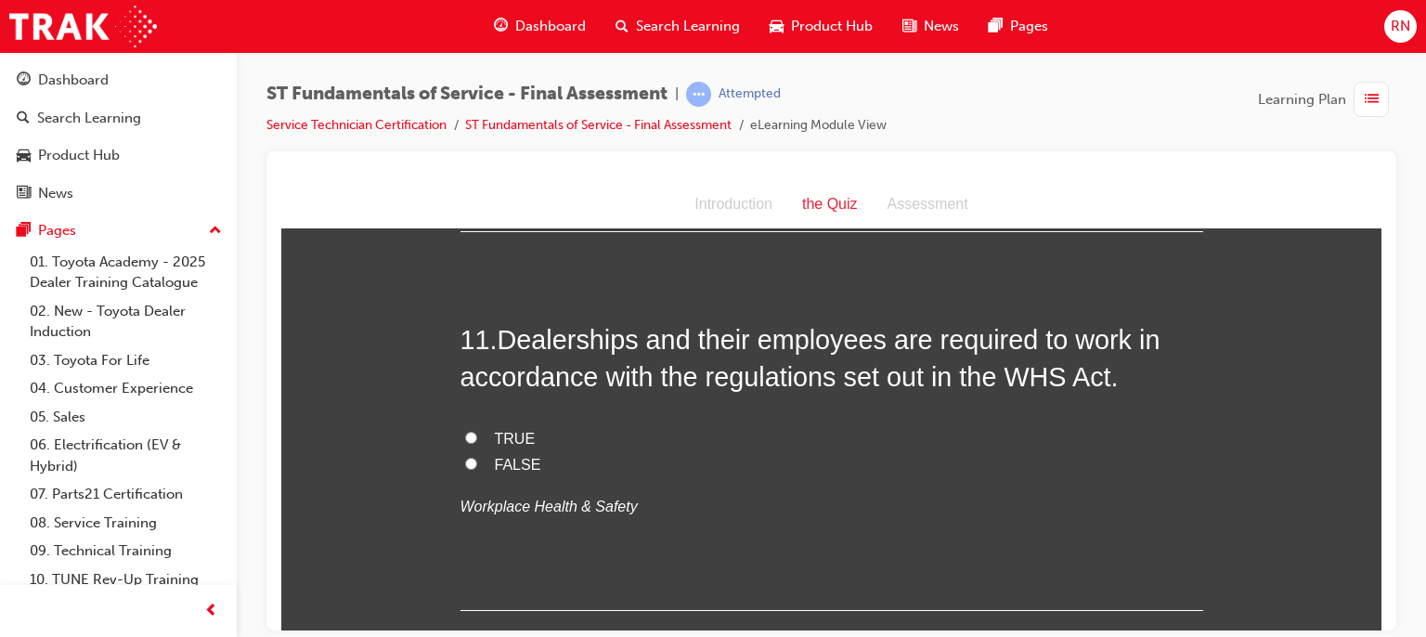
scroll to position [4344, 0]
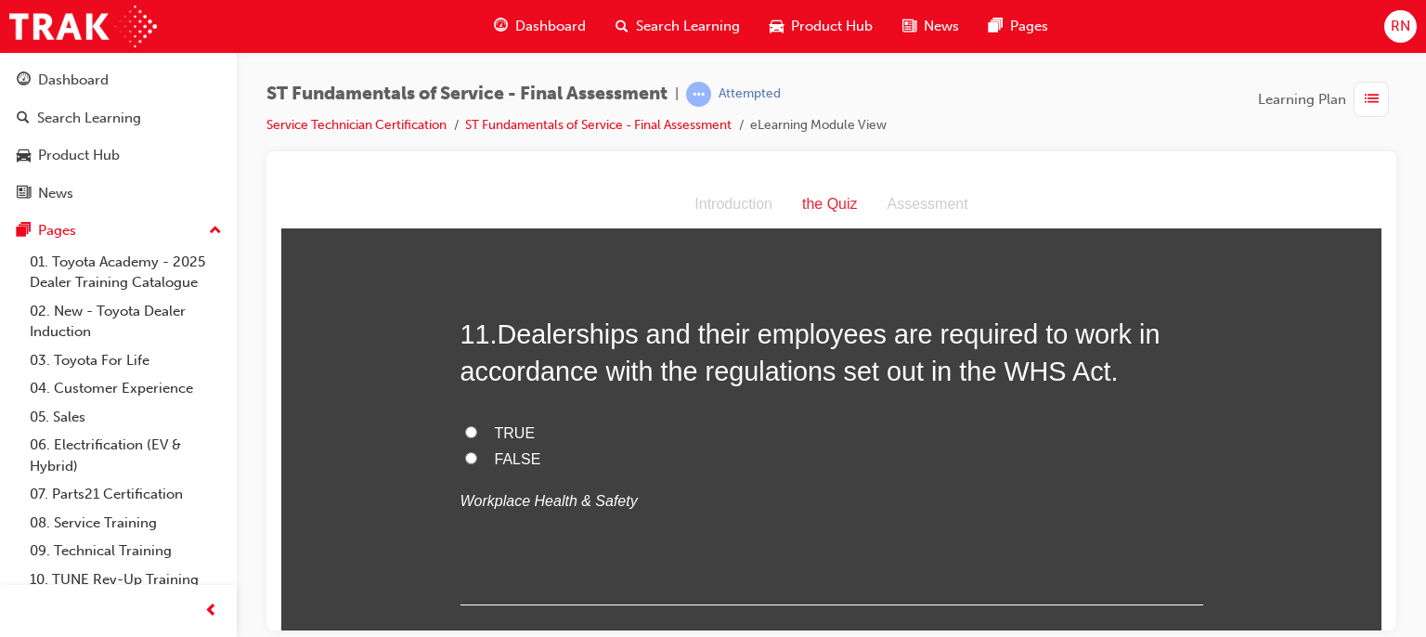
click at [499, 428] on span "TRUE" at bounding box center [515, 432] width 41 height 16
click at [477, 428] on input "TRUE" at bounding box center [471, 431] width 12 height 12
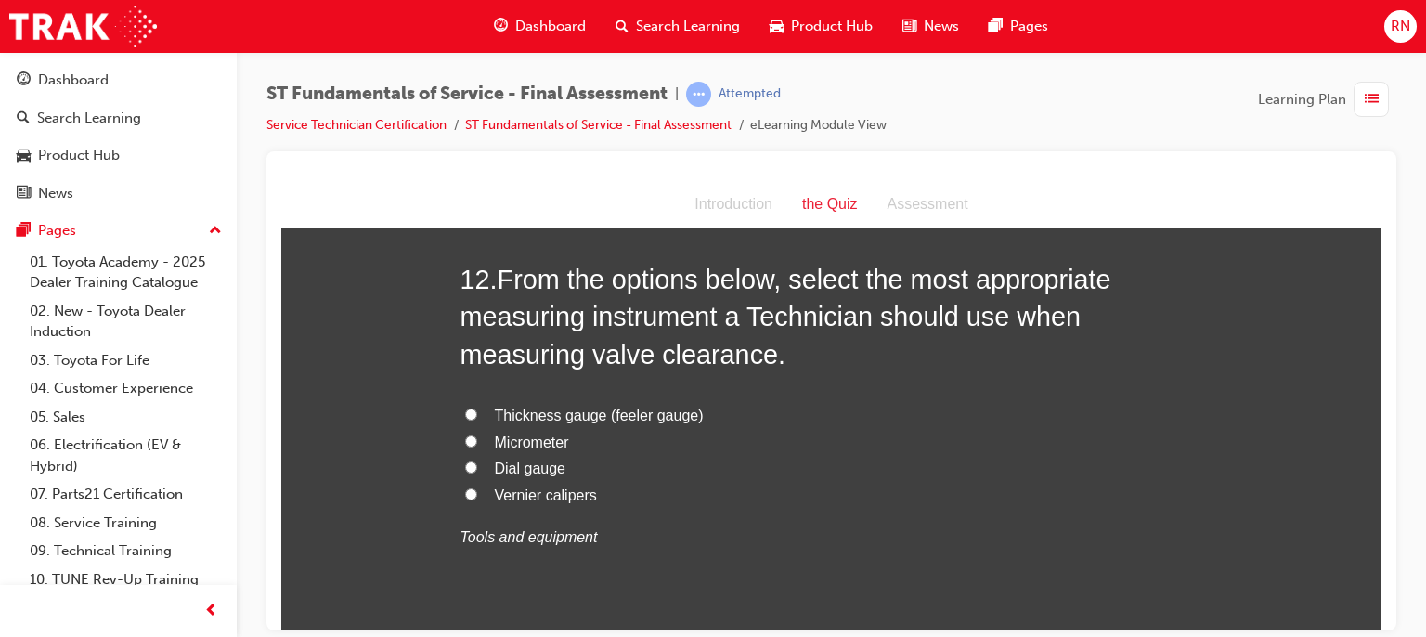
scroll to position [4782, 0]
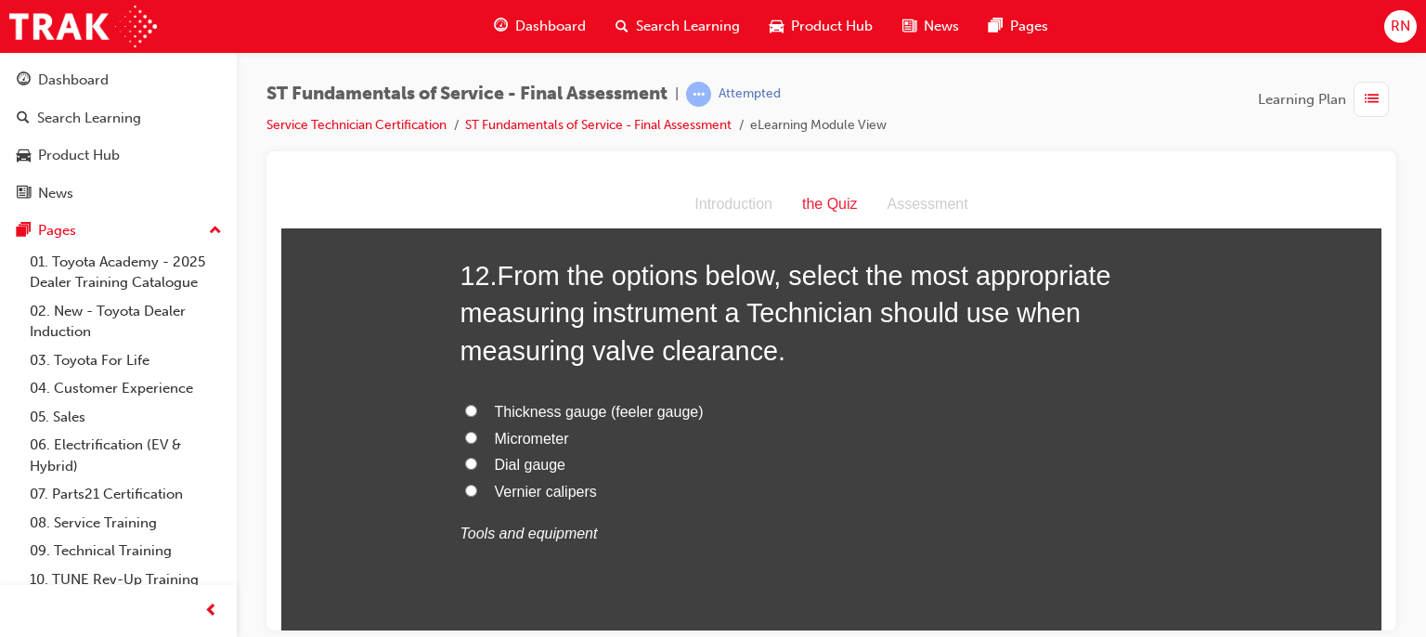
click at [609, 412] on span "Thickness gauge (feeler gauge)" at bounding box center [599, 411] width 209 height 16
click at [477, 412] on input "Thickness gauge (feeler gauge)" at bounding box center [471, 410] width 12 height 12
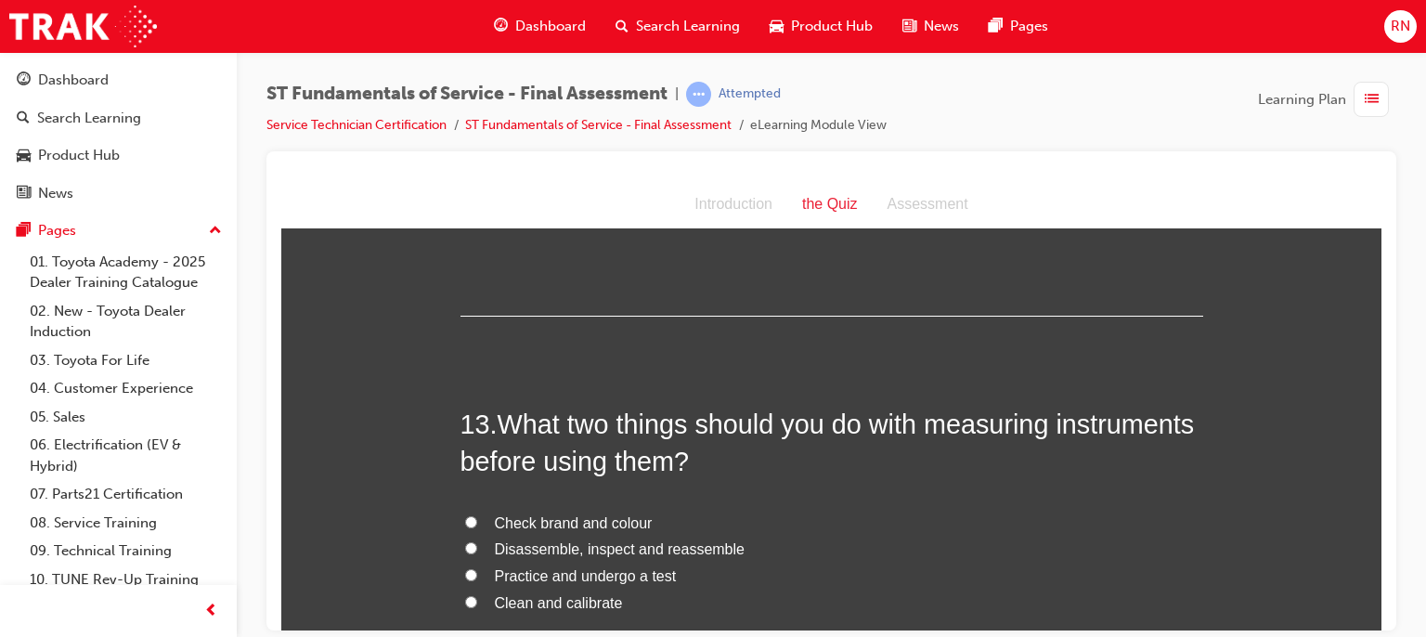
scroll to position [5140, 0]
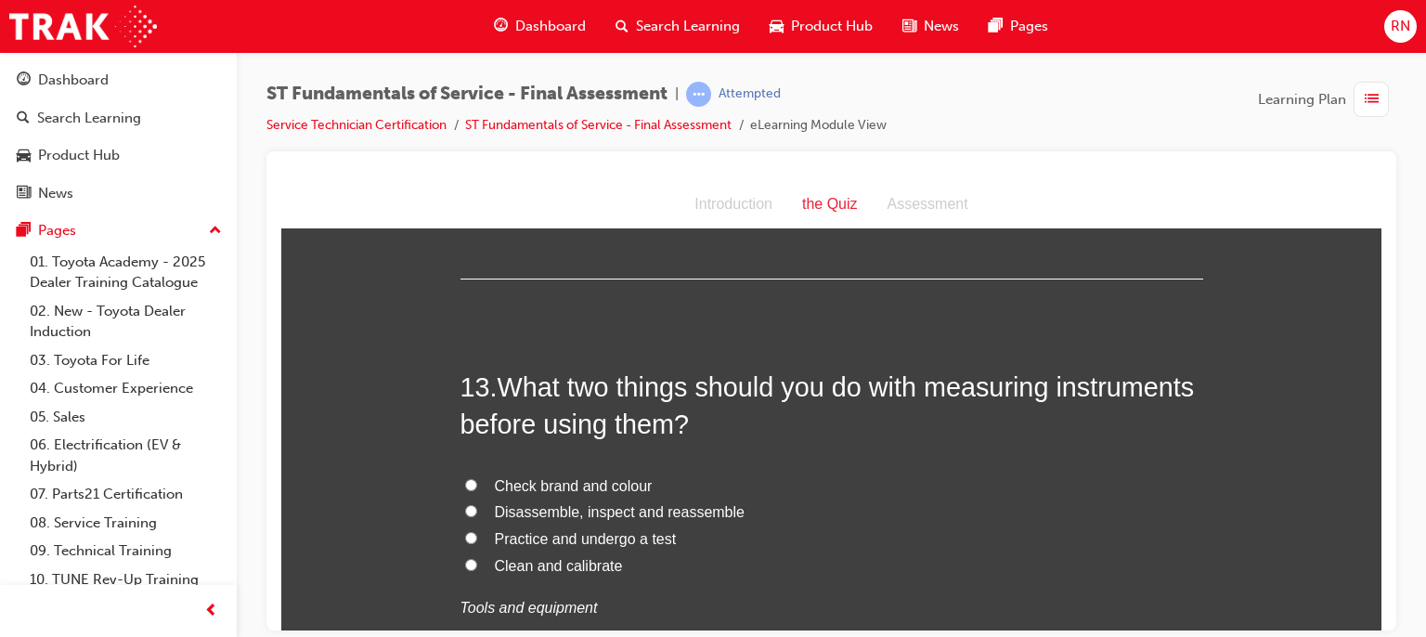
click at [561, 563] on span "Clean and calibrate" at bounding box center [559, 565] width 128 height 16
click at [477, 563] on input "Clean and calibrate" at bounding box center [471, 564] width 12 height 12
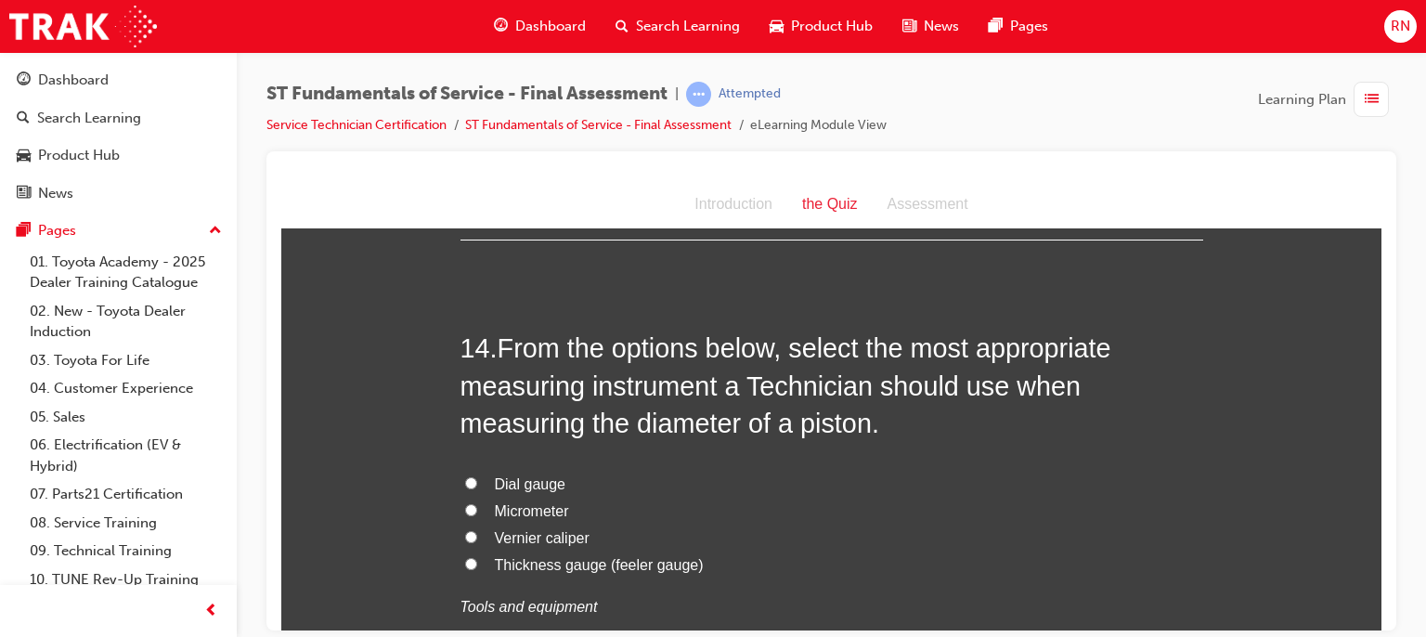
scroll to position [5623, 0]
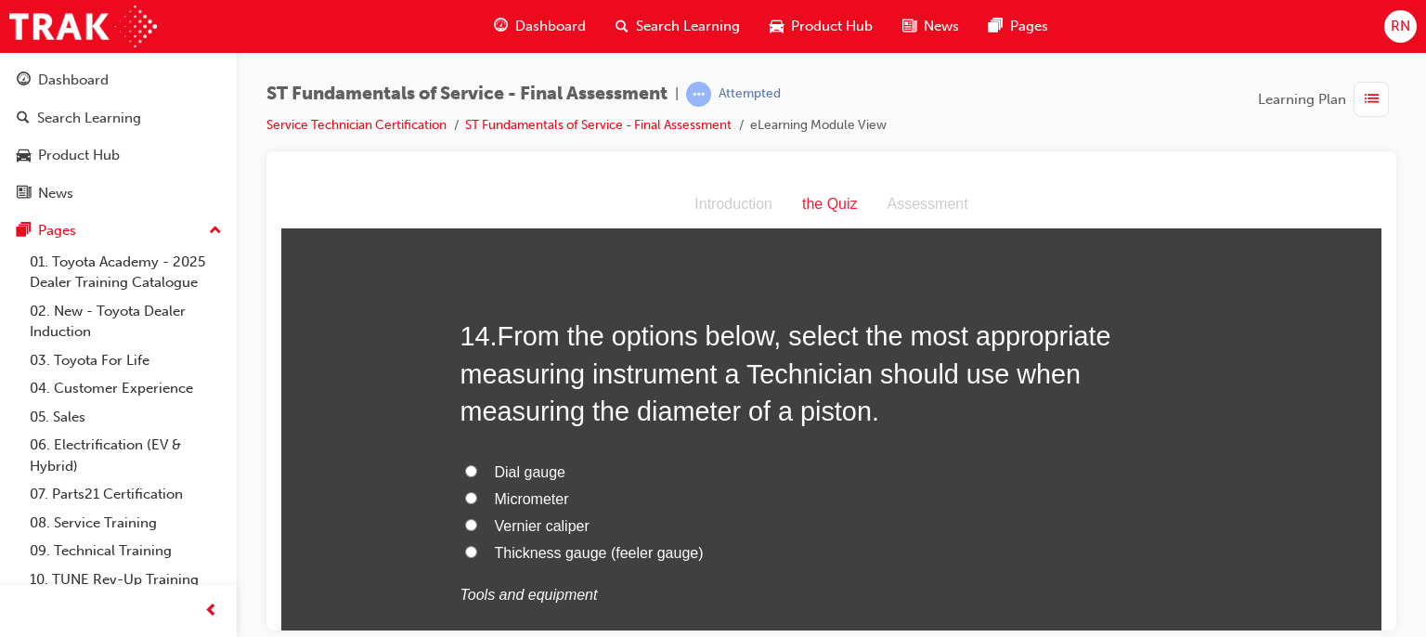
click at [545, 492] on span "Micrometer" at bounding box center [532, 498] width 74 height 16
click at [477, 492] on input "Micrometer" at bounding box center [471, 497] width 12 height 12
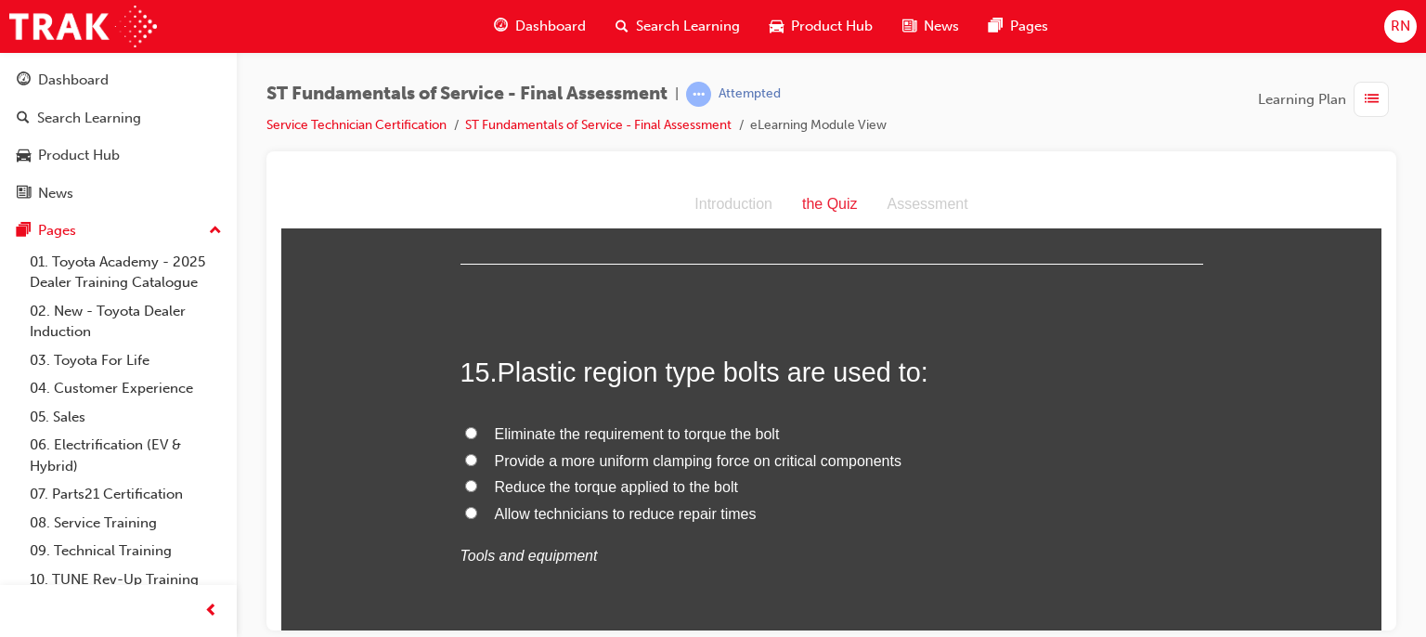
scroll to position [6081, 0]
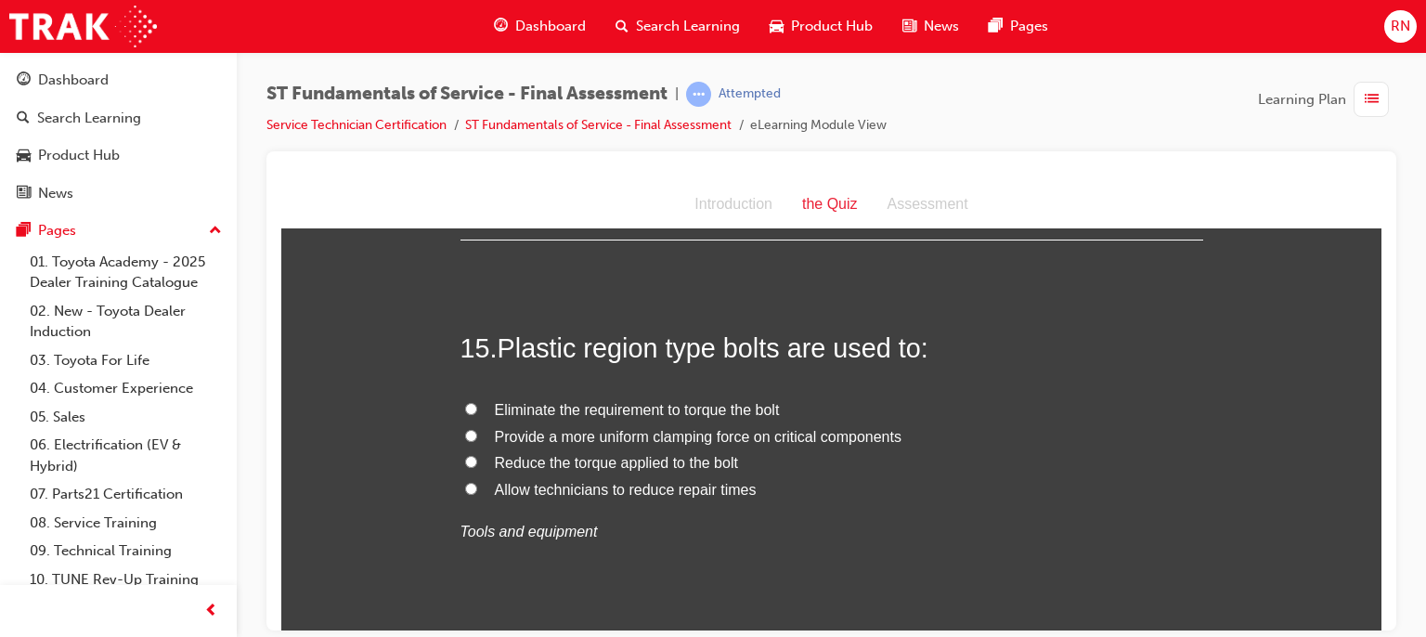
click at [593, 409] on span "Eliminate the requirement to torque the bolt" at bounding box center [637, 409] width 285 height 16
click at [477, 409] on input "Eliminate the requirement to torque the bolt" at bounding box center [471, 408] width 12 height 12
click at [646, 430] on span "Provide a more uniform clamping force on critical components" at bounding box center [698, 436] width 407 height 16
click at [477, 430] on input "Provide a more uniform clamping force on critical components" at bounding box center [471, 435] width 12 height 12
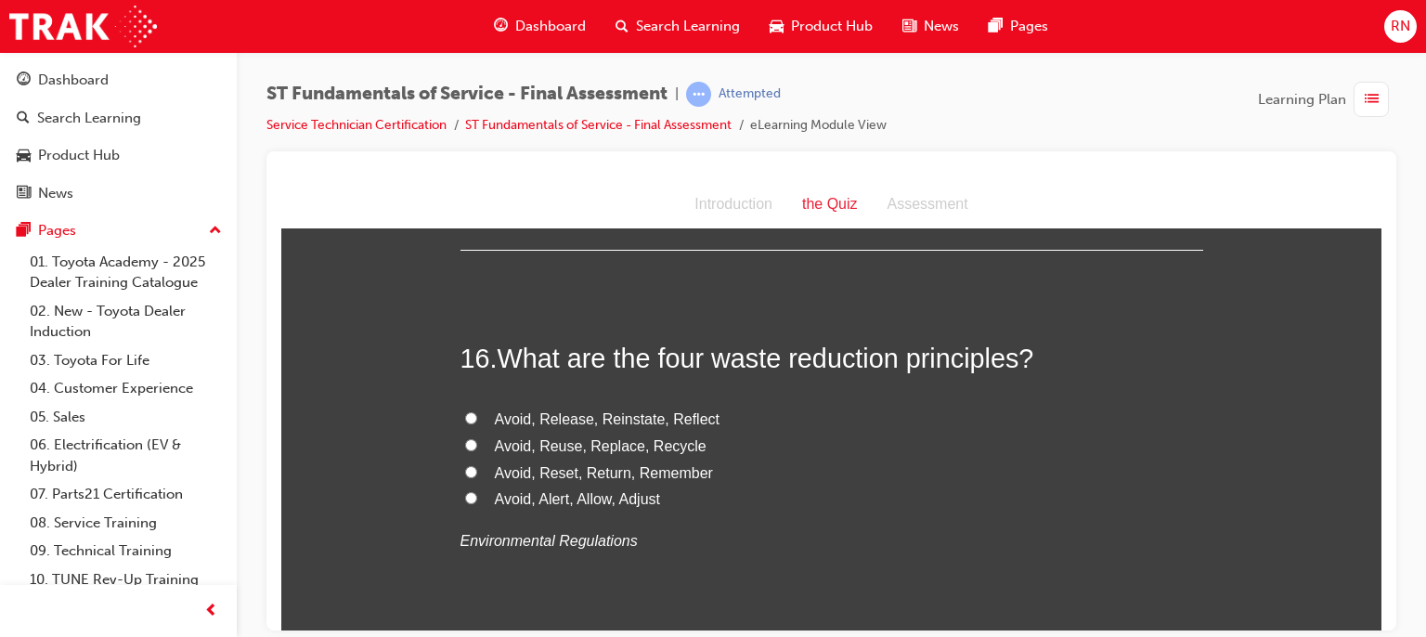
scroll to position [6388, 0]
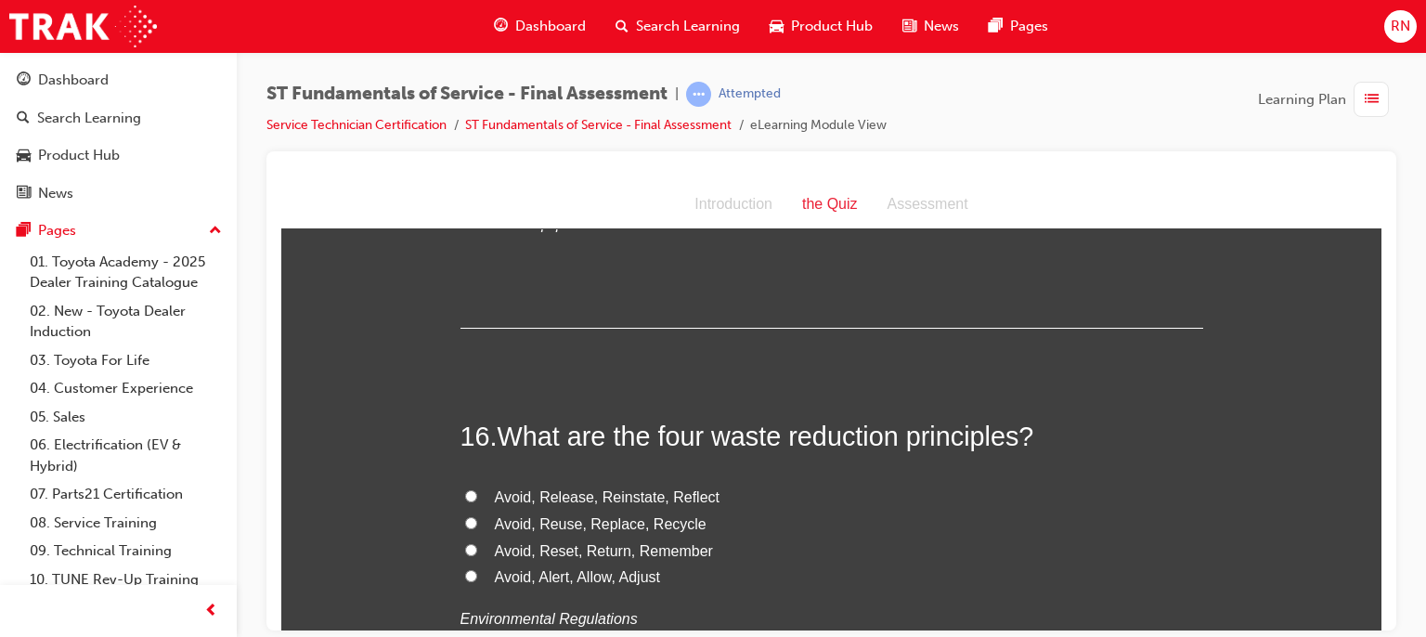
click at [592, 526] on span "Avoid, Reuse, Replace, Recycle" at bounding box center [601, 523] width 212 height 16
click at [477, 526] on input "Avoid, Reuse, Replace, Recycle" at bounding box center [471, 522] width 12 height 12
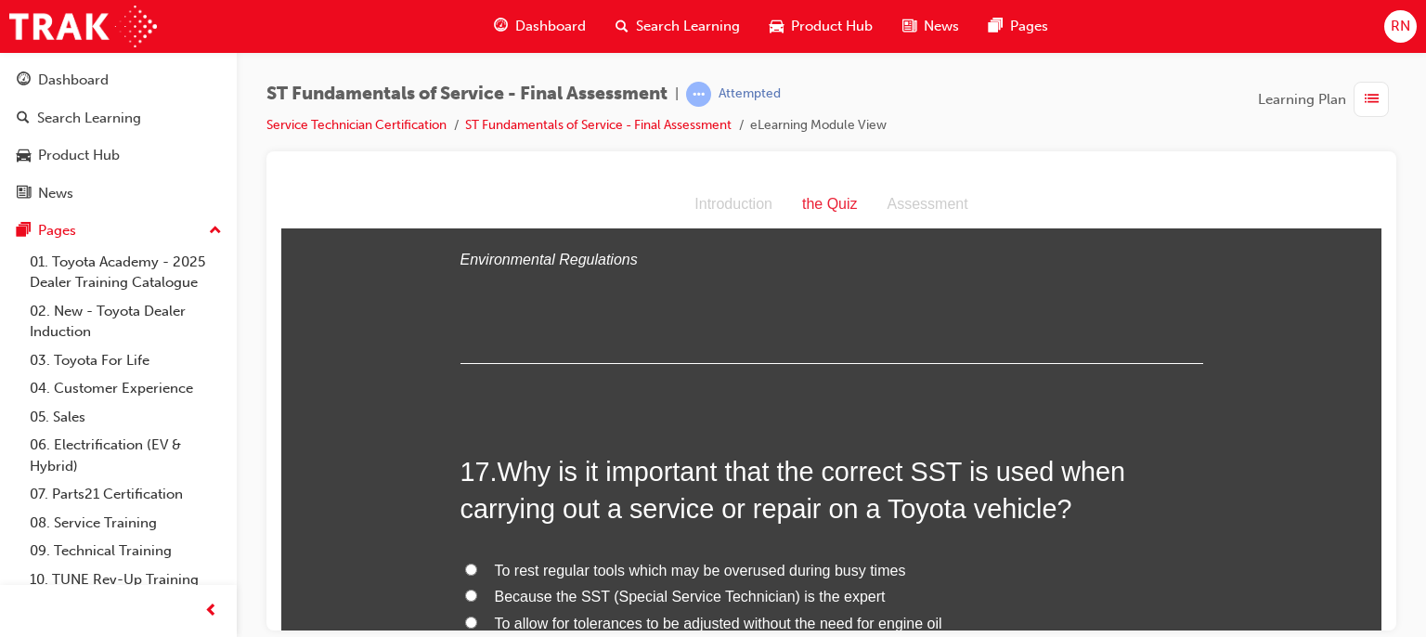
scroll to position [6896, 0]
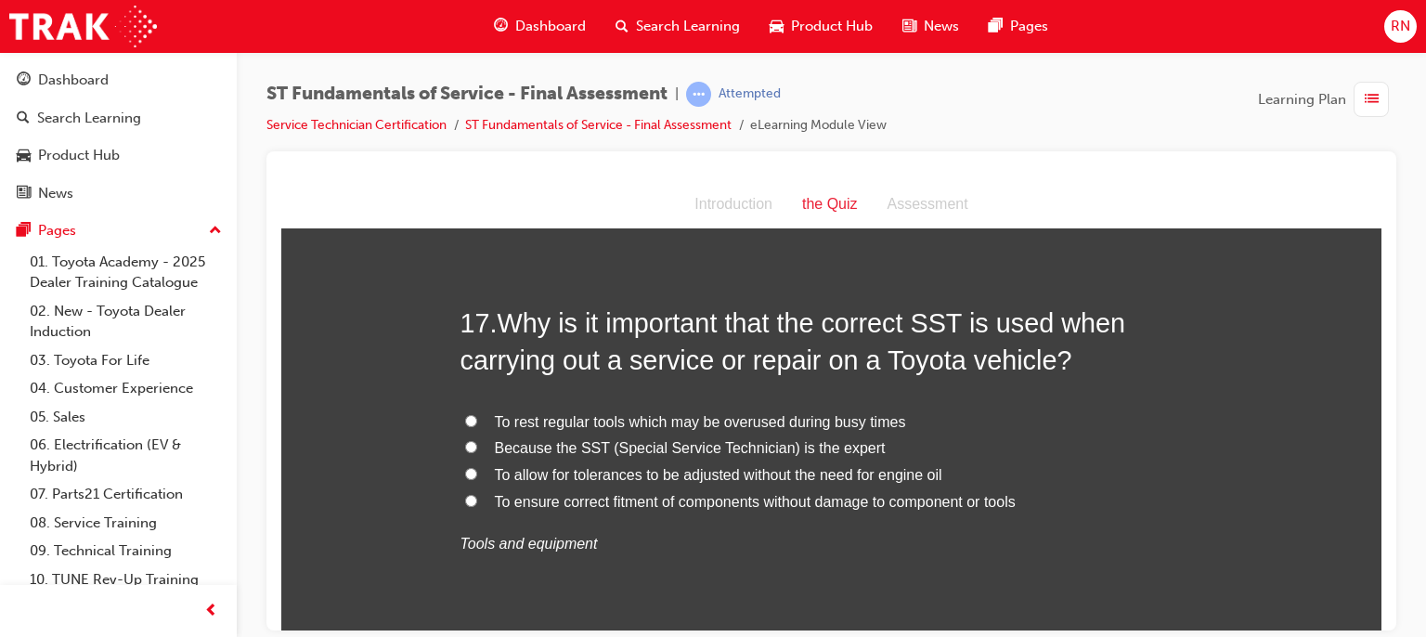
click at [755, 510] on label "To ensure correct fitment of components without damage to component or tools" at bounding box center [832, 501] width 743 height 27
click at [477, 506] on input "To ensure correct fitment of components without damage to component or tools" at bounding box center [471, 500] width 12 height 12
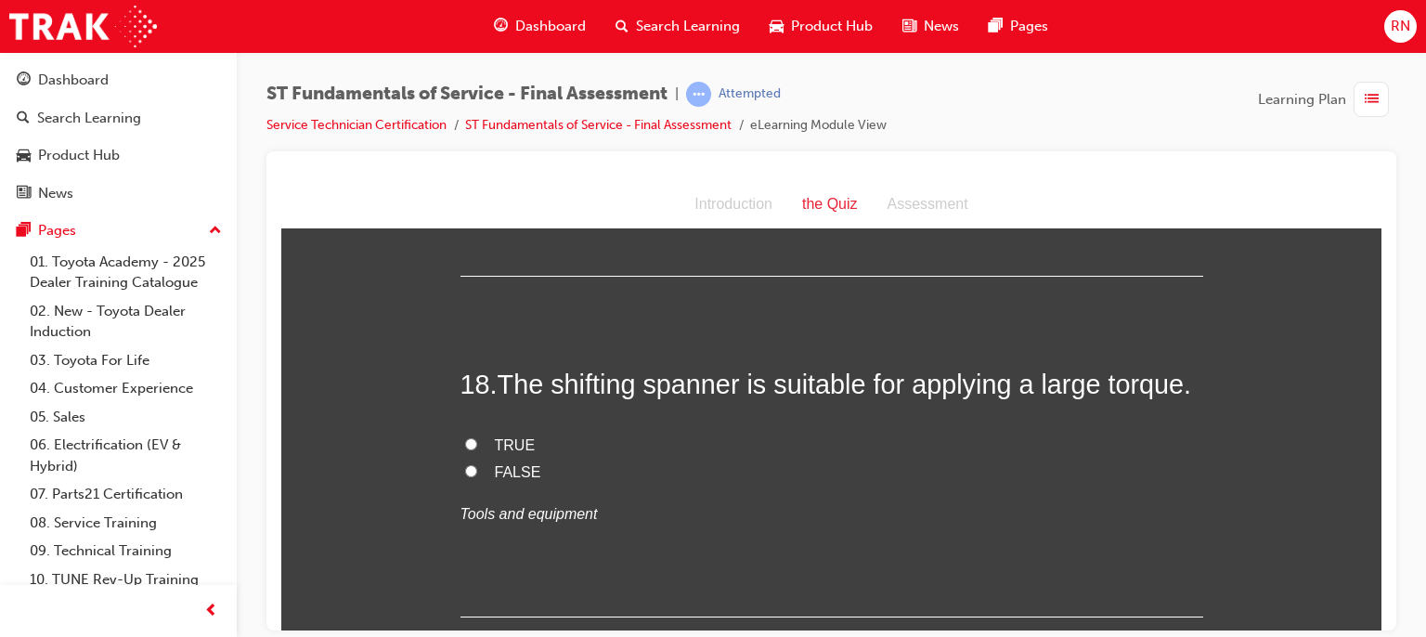
scroll to position [7317, 0]
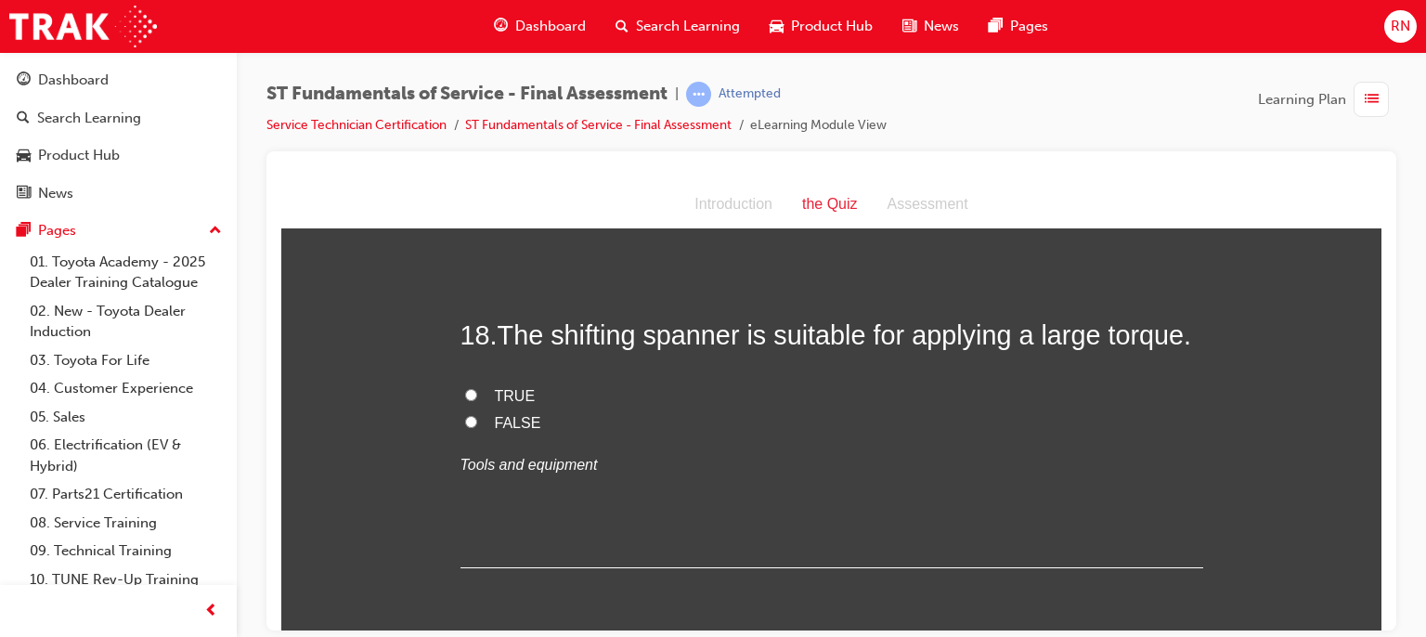
click at [496, 414] on span "FALSE" at bounding box center [518, 422] width 46 height 16
click at [477, 415] on input "FALSE" at bounding box center [471, 421] width 12 height 12
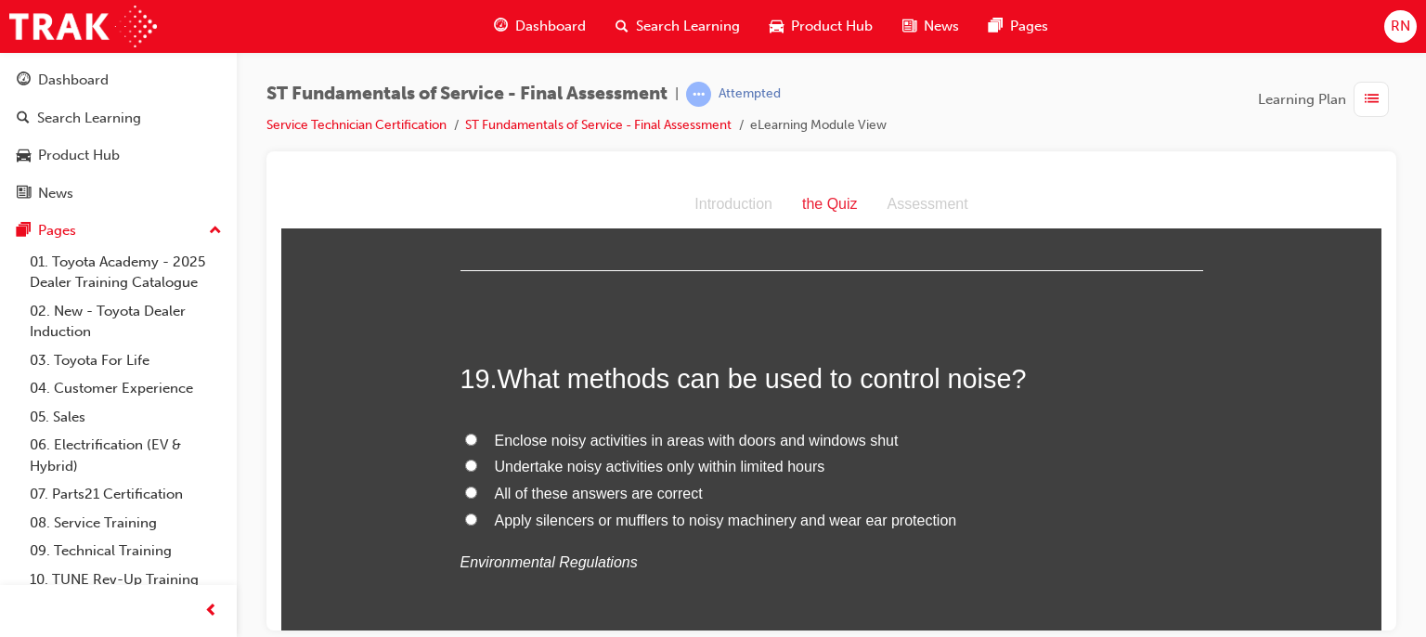
scroll to position [7639, 0]
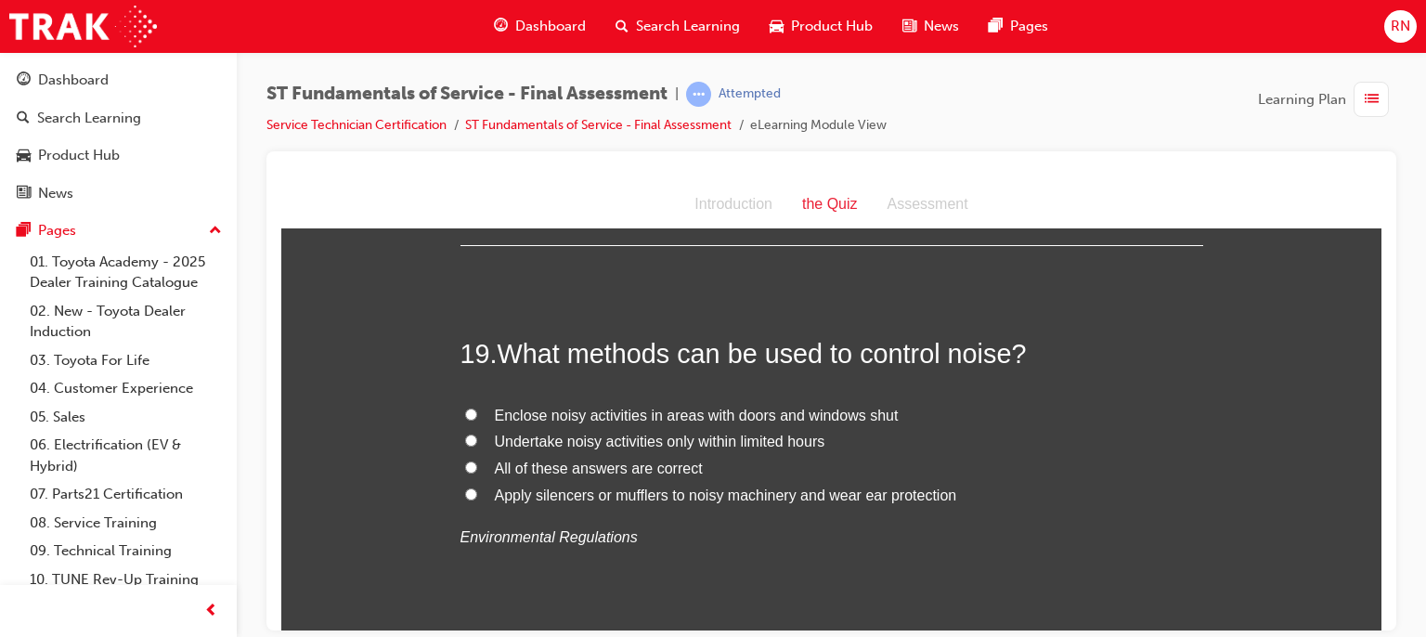
click at [683, 493] on span "Apply silencers or mufflers to noisy machinery and wear ear protection" at bounding box center [726, 495] width 462 height 16
click at [477, 493] on input "Apply silencers or mufflers to noisy machinery and wear ear protection" at bounding box center [471, 493] width 12 height 12
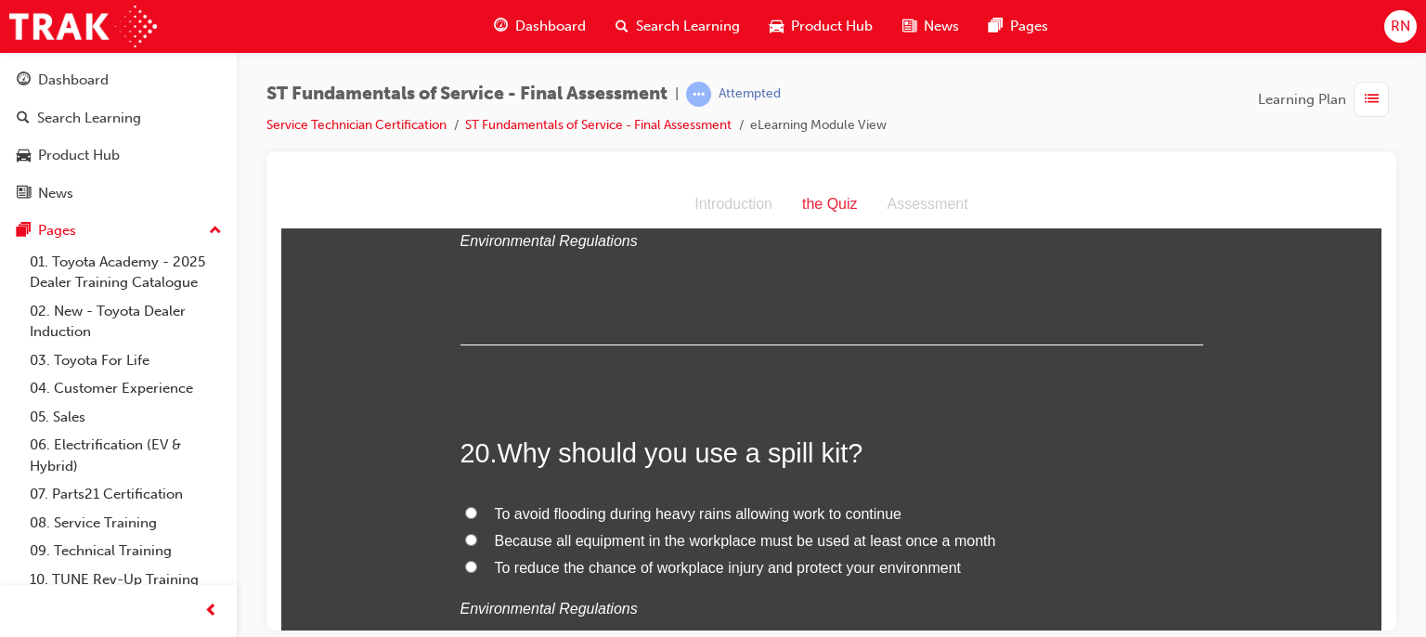
scroll to position [8022, 0]
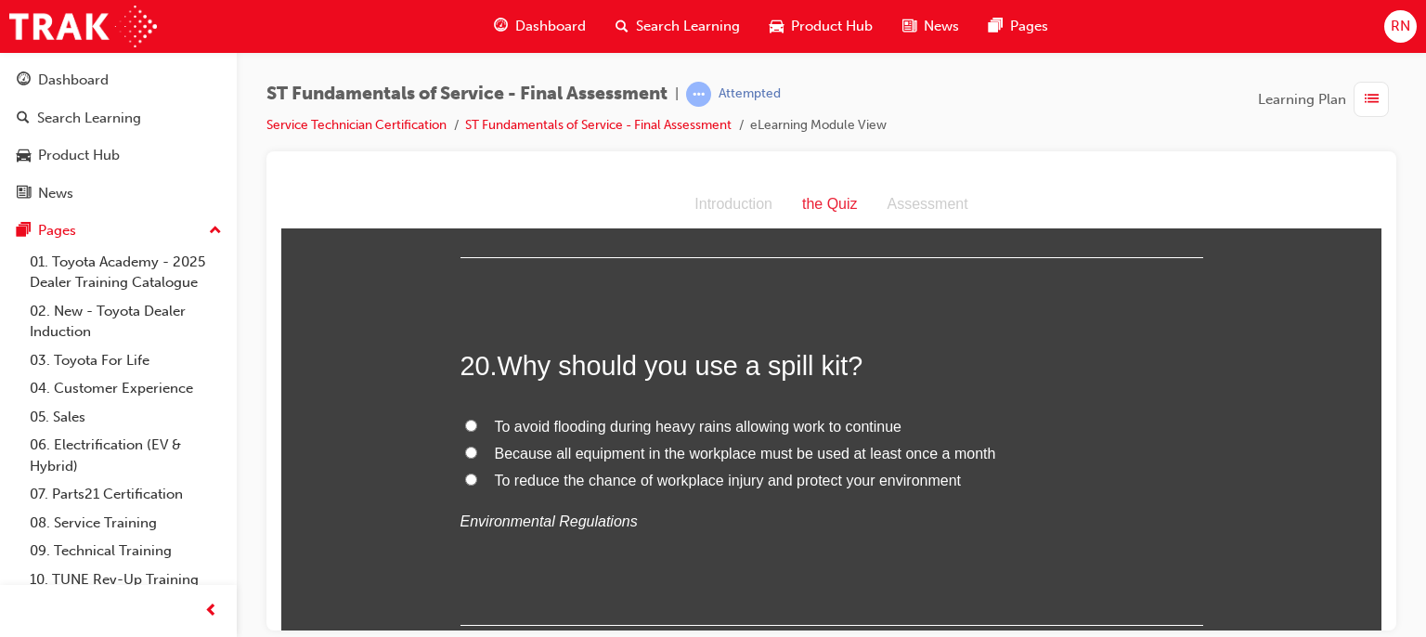
click at [558, 474] on span "To reduce the chance of workplace injury and protect your environment" at bounding box center [728, 480] width 467 height 16
click at [477, 474] on input "To reduce the chance of workplace injury and protect your environment" at bounding box center [471, 479] width 12 height 12
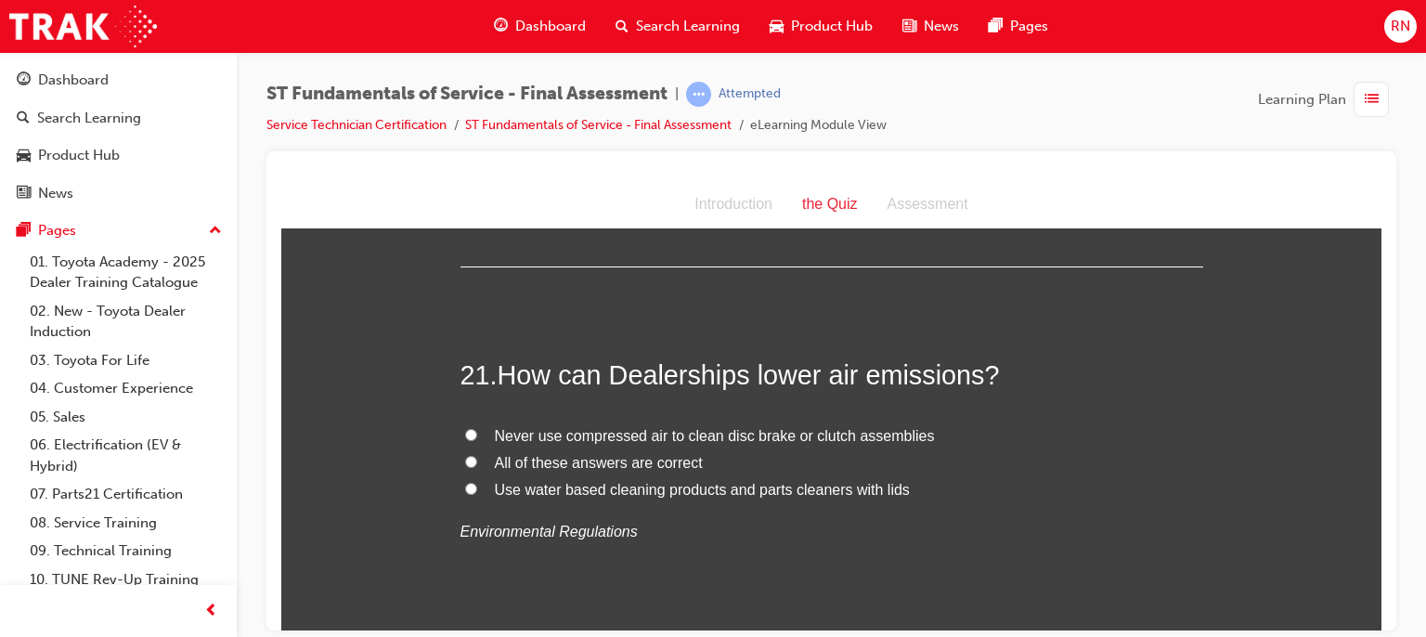
scroll to position [8406, 0]
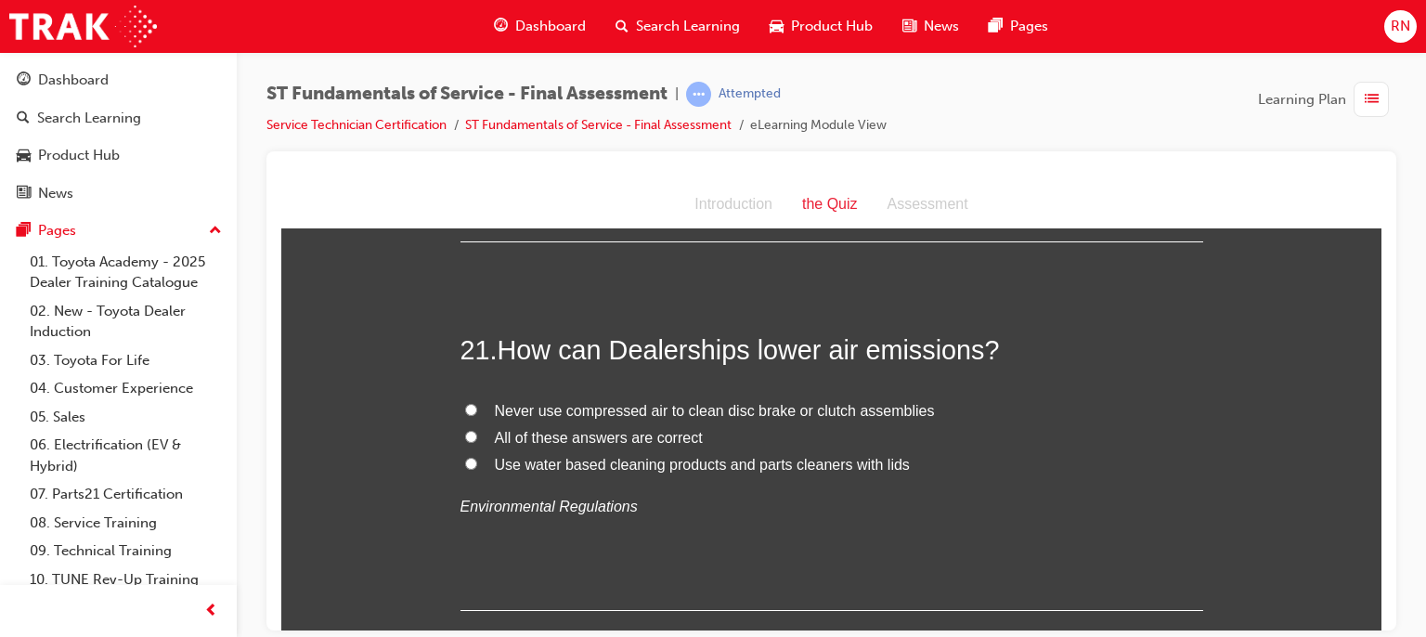
click at [624, 407] on span "Never use compressed air to clean disc brake or clutch assemblies" at bounding box center [715, 410] width 440 height 16
click at [477, 407] on input "Never use compressed air to clean disc brake or clutch assemblies" at bounding box center [471, 409] width 12 height 12
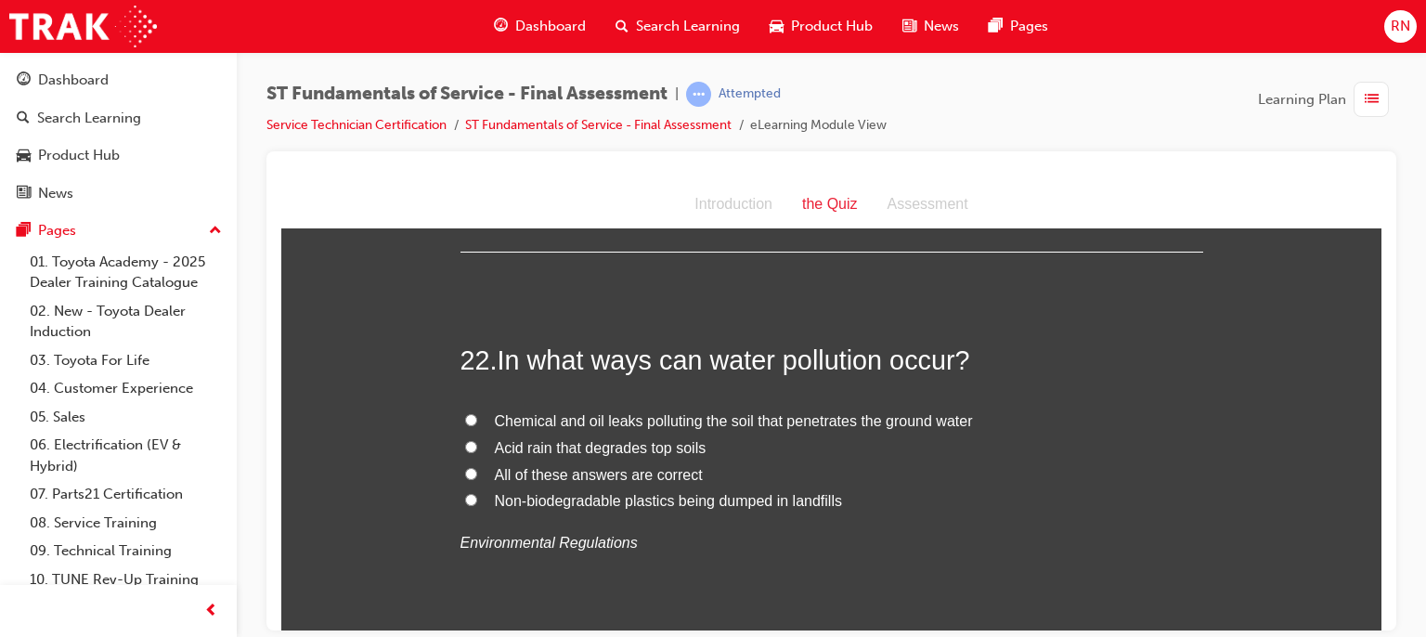
scroll to position [8826, 0]
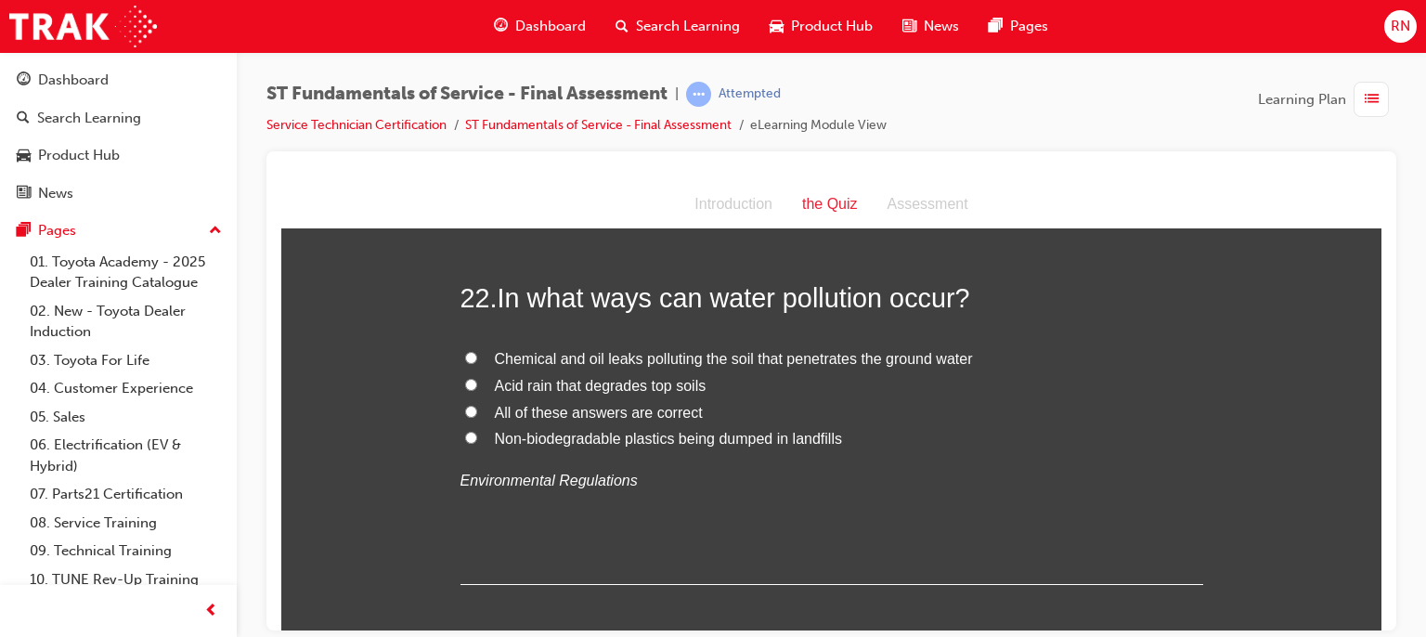
click at [735, 356] on span "Chemical and oil leaks polluting the soil that penetrates the ground water" at bounding box center [734, 358] width 478 height 16
click at [477, 356] on input "Chemical and oil leaks polluting the soil that penetrates the ground water" at bounding box center [471, 357] width 12 height 12
click at [735, 356] on span "Chemical and oil leaks polluting the soil that penetrates the ground water" at bounding box center [734, 358] width 478 height 16
click at [477, 356] on input "Chemical and oil leaks polluting the soil that penetrates the ground water" at bounding box center [471, 357] width 12 height 12
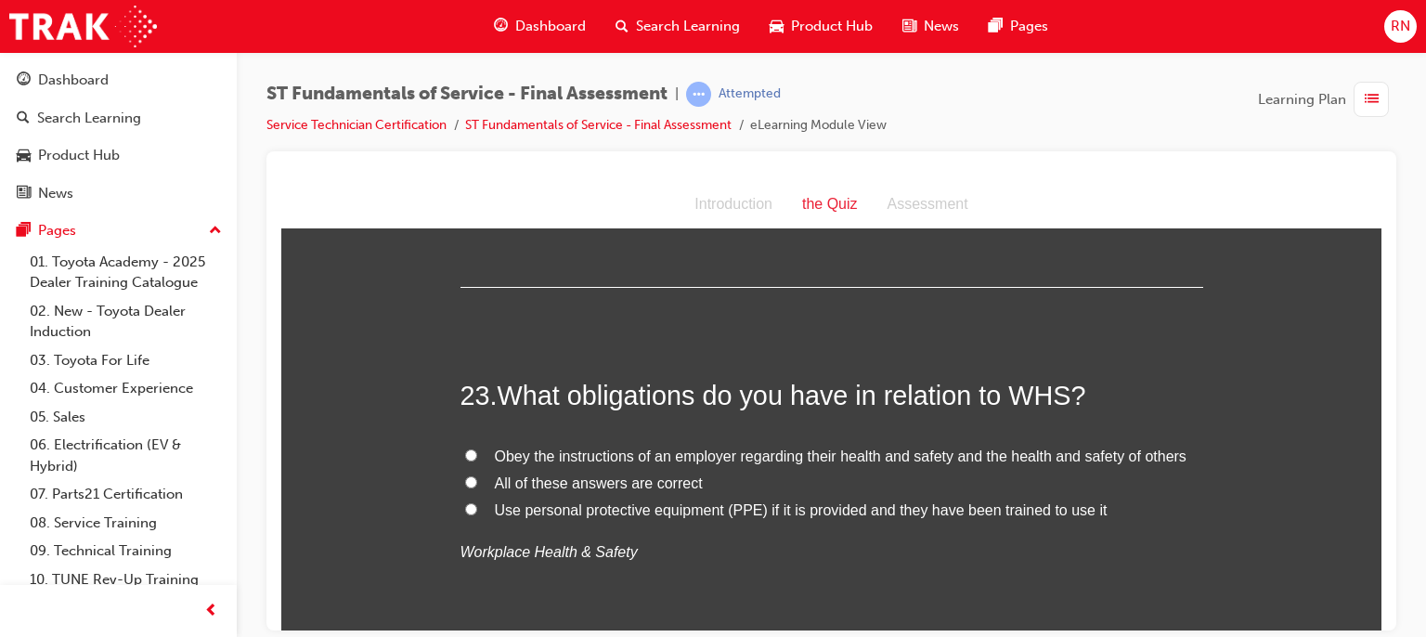
scroll to position [9211, 0]
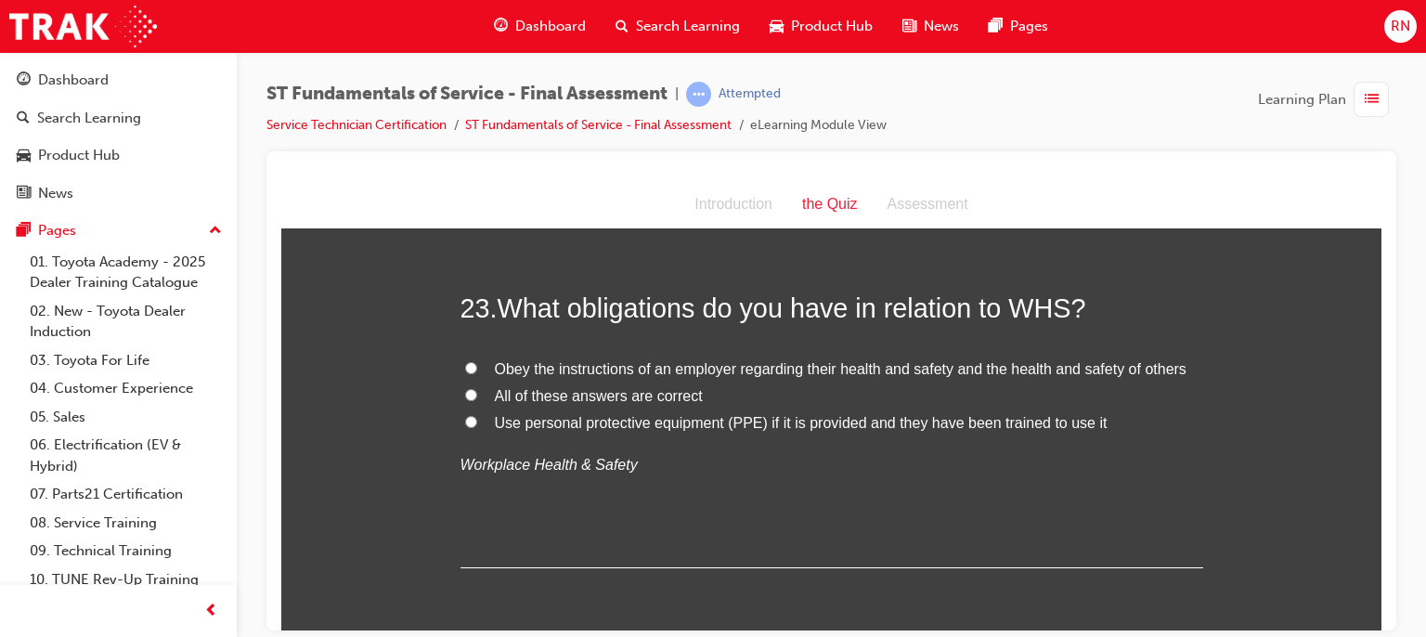
click at [623, 363] on span "Obey the instructions of an employer regarding their health and safety and the …" at bounding box center [841, 368] width 692 height 16
click at [477, 363] on input "Obey the instructions of an employer regarding their health and safety and the …" at bounding box center [471, 367] width 12 height 12
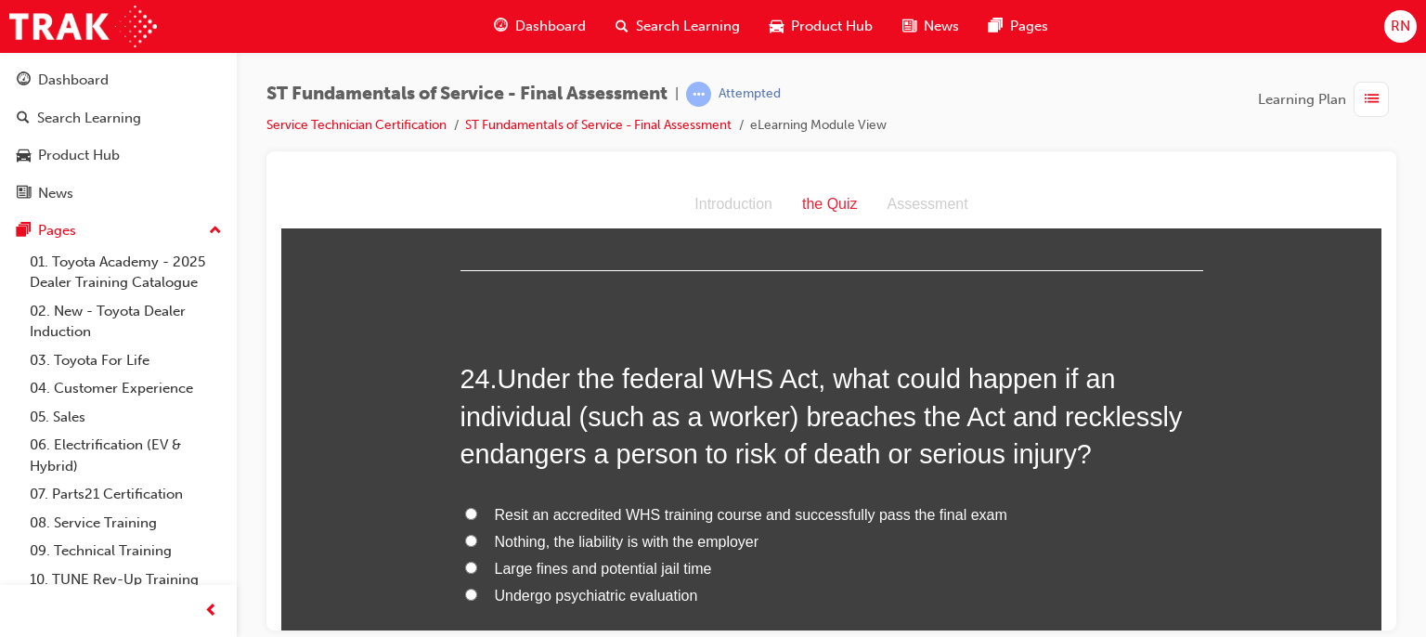
scroll to position [9569, 0]
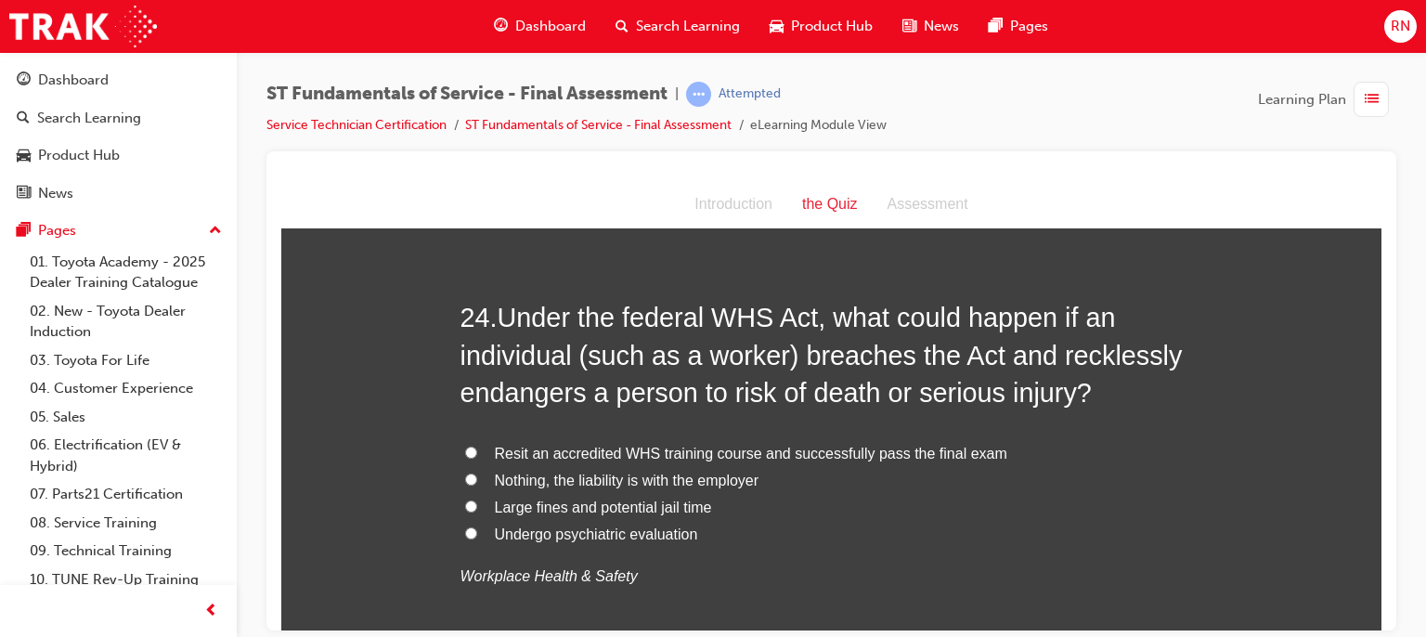
click at [579, 504] on span "Large fines and potential jail time" at bounding box center [603, 507] width 217 height 16
click at [477, 504] on input "Large fines and potential jail time" at bounding box center [471, 506] width 12 height 12
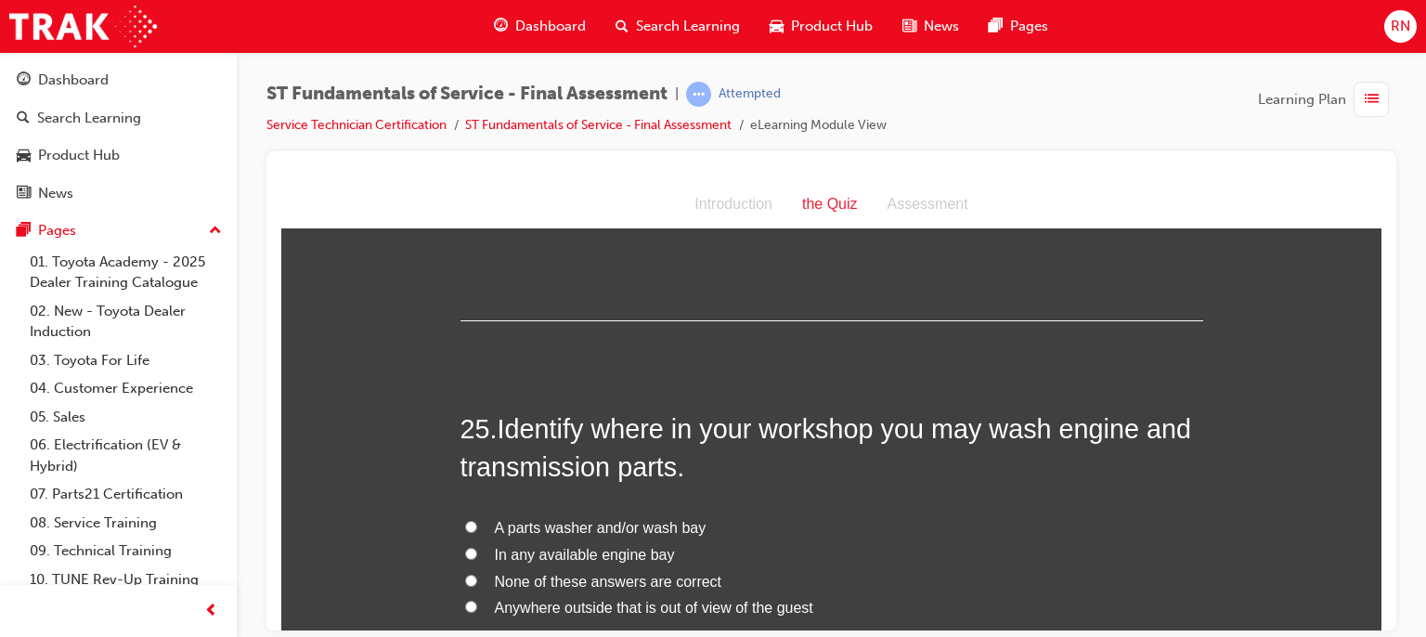
scroll to position [10039, 0]
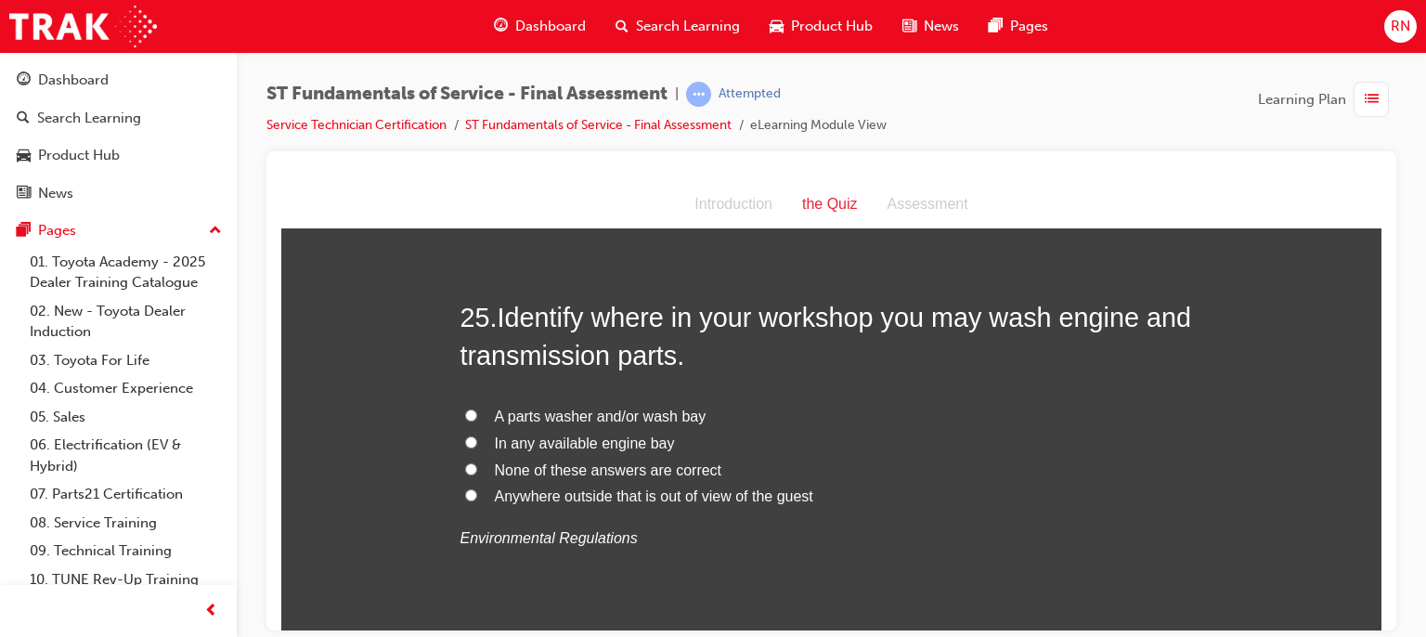
click at [557, 435] on span "In any available engine bay" at bounding box center [585, 443] width 180 height 16
click at [477, 435] on input "In any available engine bay" at bounding box center [471, 441] width 12 height 12
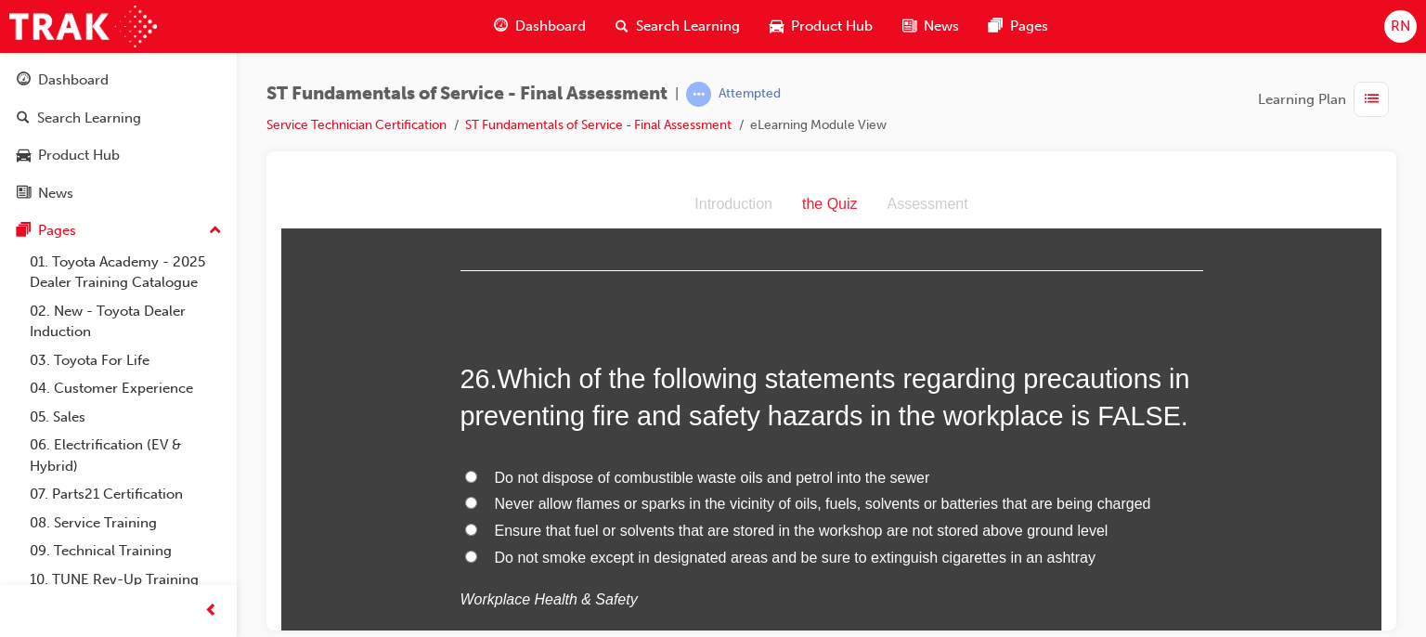
scroll to position [10460, 0]
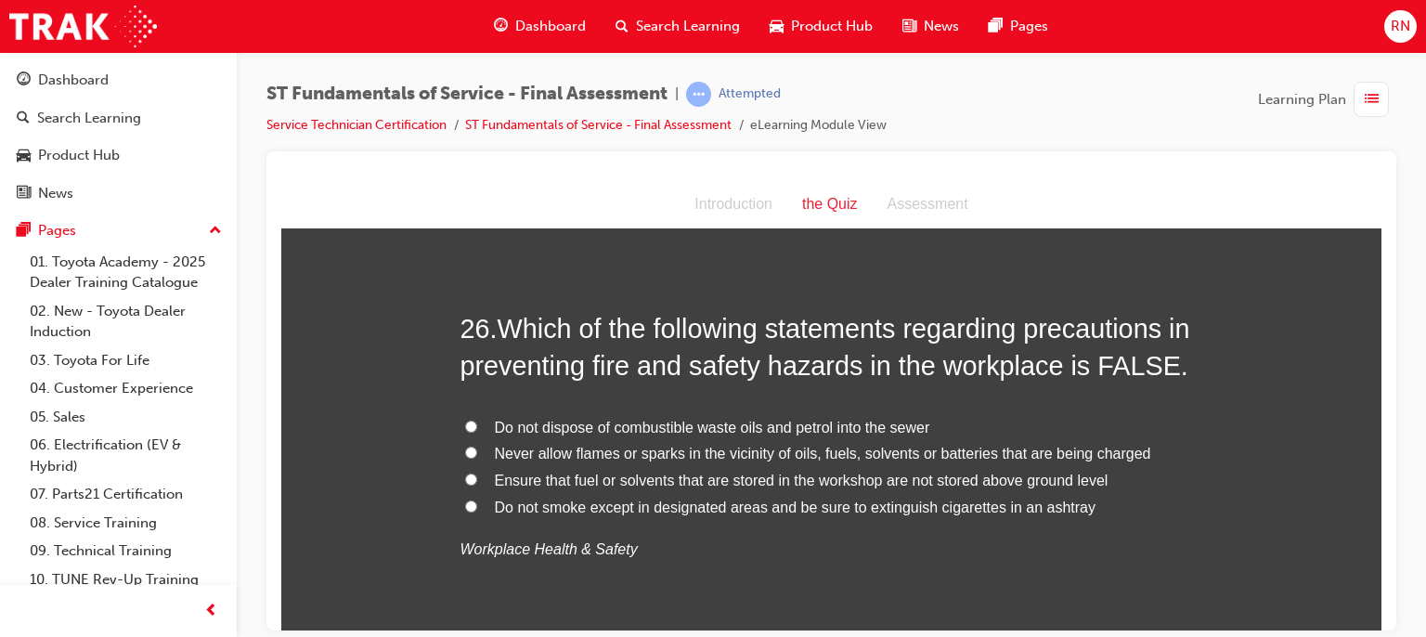
click at [941, 481] on span "Ensure that fuel or solvents that are stored in the workshop are not stored abo…" at bounding box center [802, 480] width 614 height 16
click at [477, 481] on input "Ensure that fuel or solvents that are stored in the workshop are not stored abo…" at bounding box center [471, 479] width 12 height 12
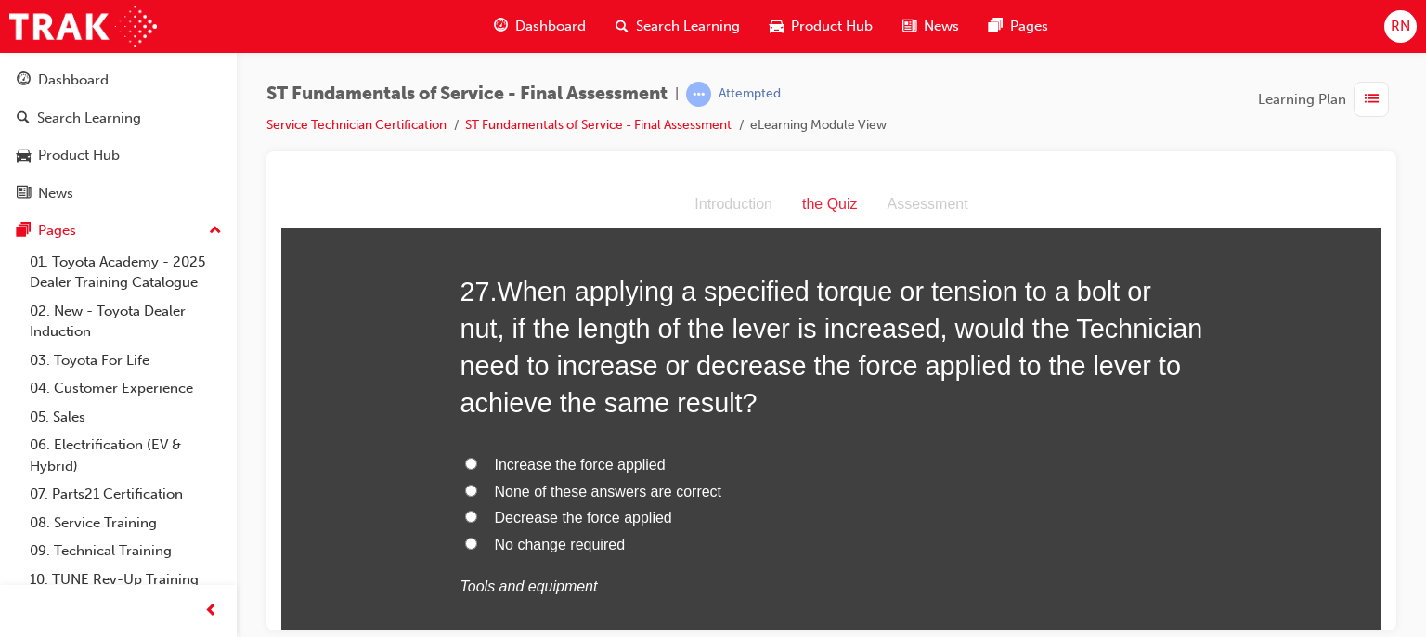
scroll to position [10956, 0]
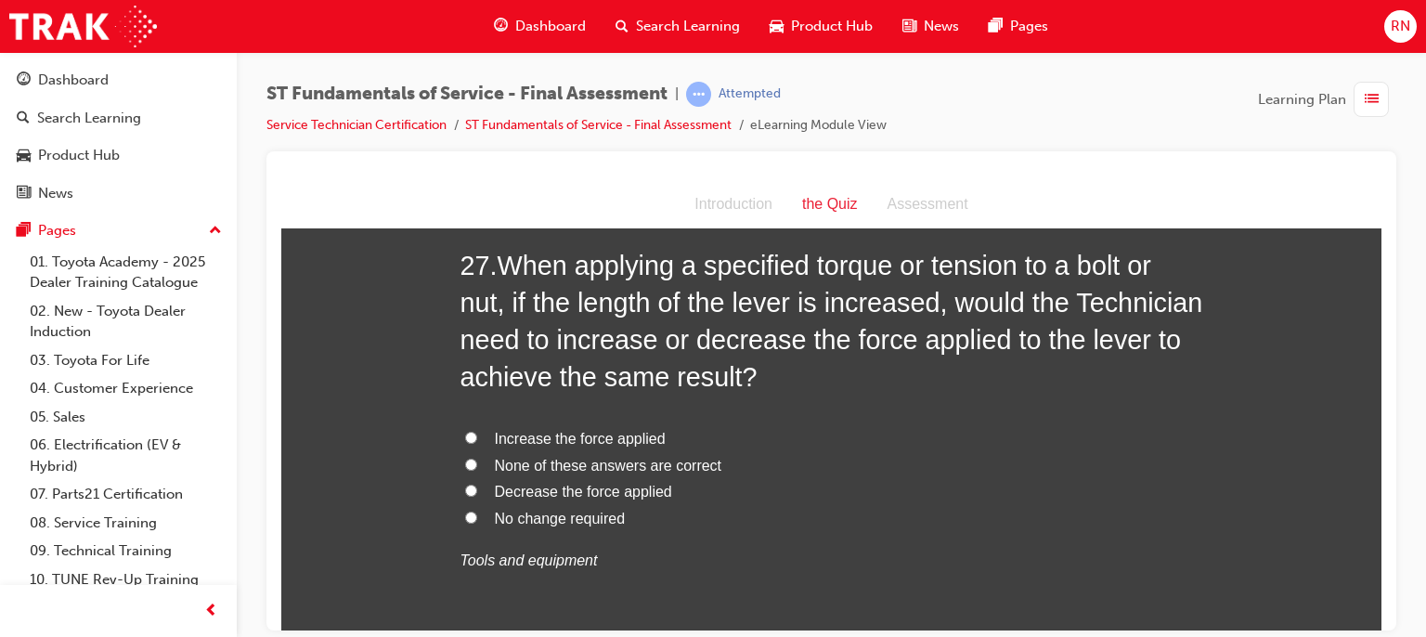
click at [549, 483] on span "Decrease the force applied" at bounding box center [583, 491] width 177 height 16
click at [477, 484] on input "Decrease the force applied" at bounding box center [471, 490] width 12 height 12
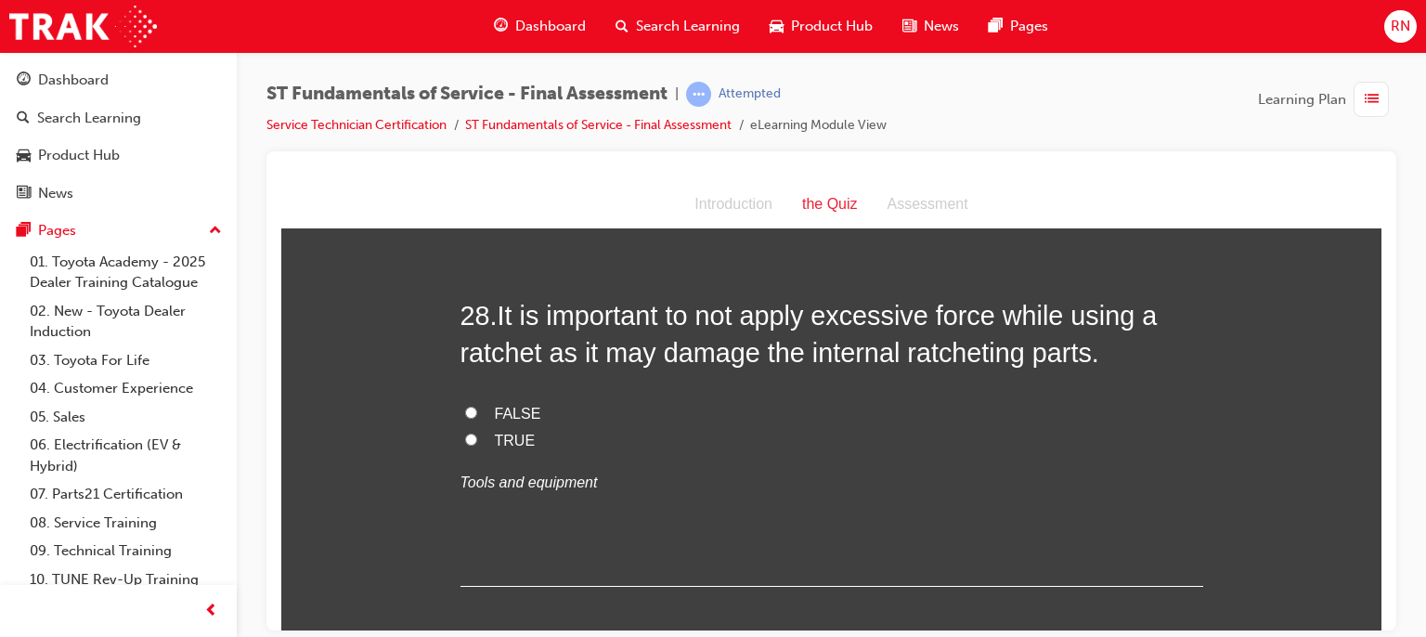
scroll to position [11426, 0]
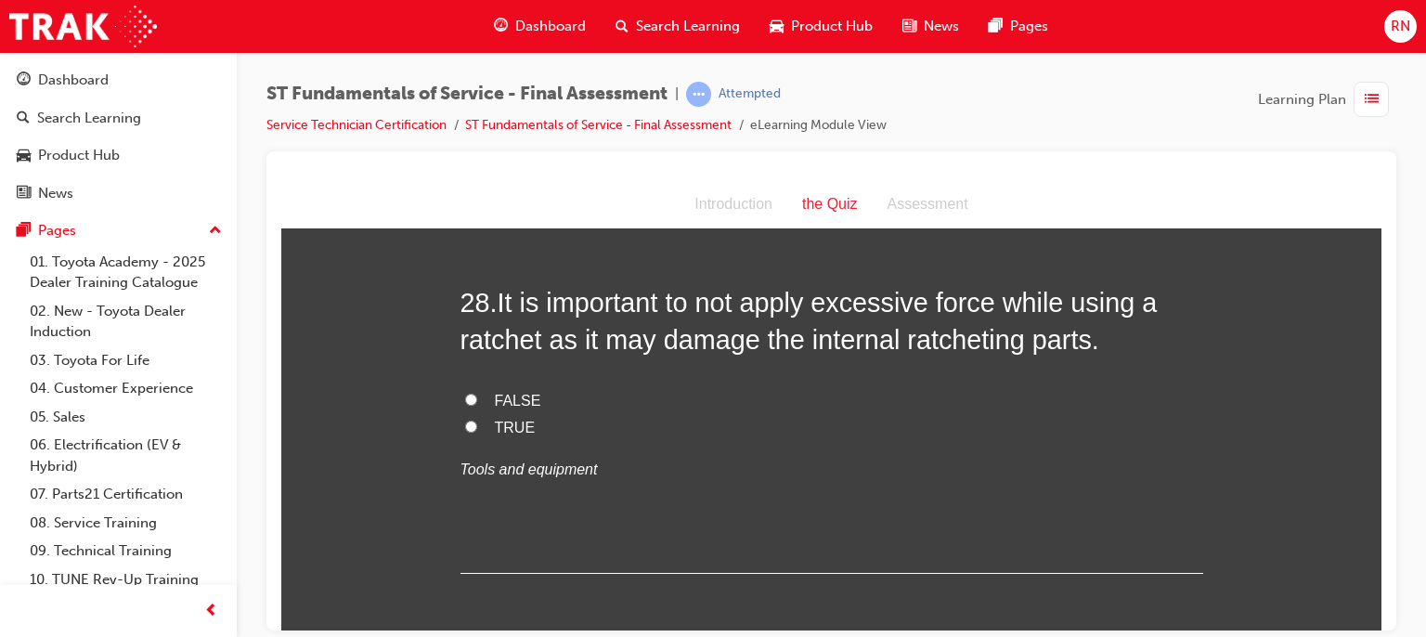
click at [502, 400] on span "FALSE" at bounding box center [518, 400] width 46 height 16
click at [477, 400] on input "FALSE" at bounding box center [471, 399] width 12 height 12
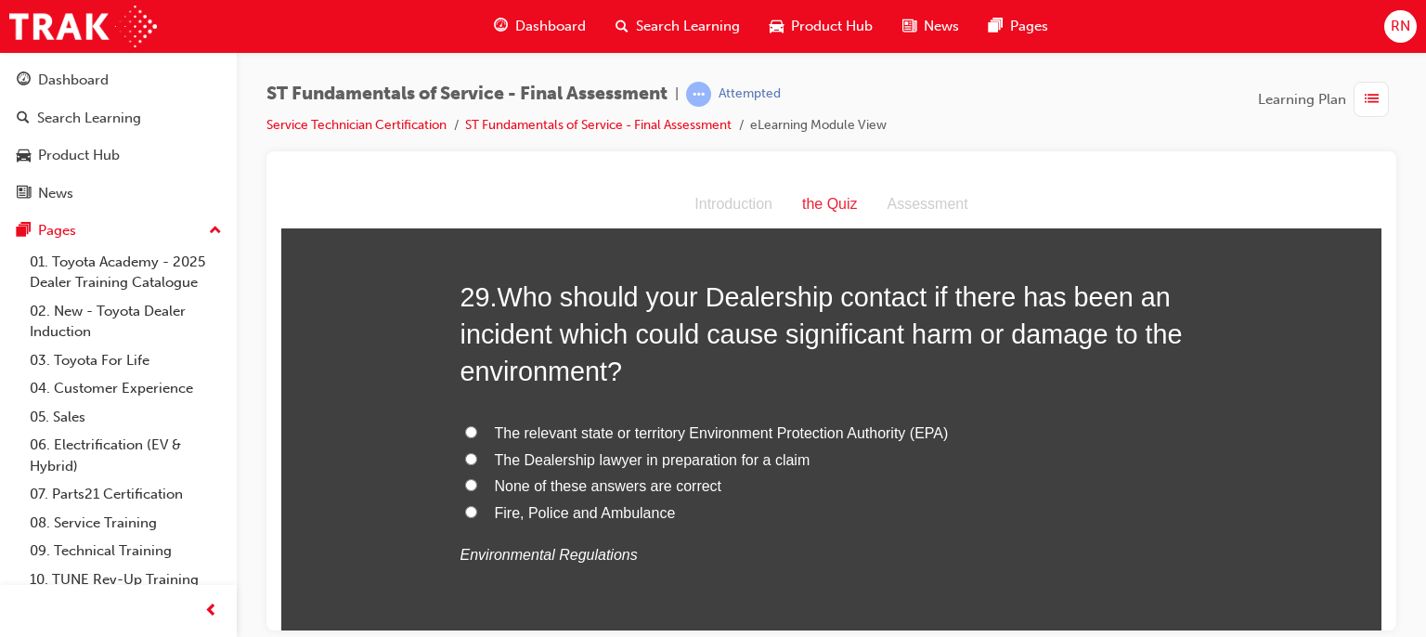
scroll to position [11835, 0]
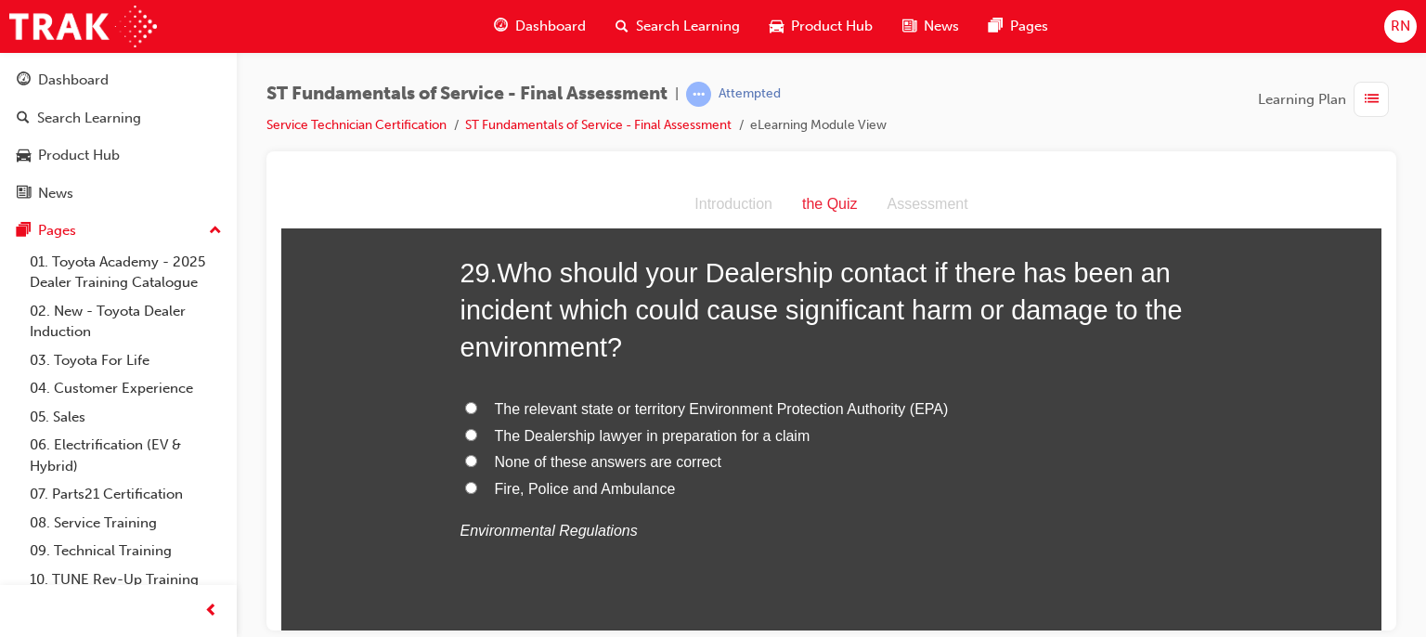
click at [756, 407] on span "The relevant state or territory Environment Protection Authority (EPA)" at bounding box center [722, 408] width 454 height 16
click at [477, 407] on input "The relevant state or territory Environment Protection Authority (EPA)" at bounding box center [471, 407] width 12 height 12
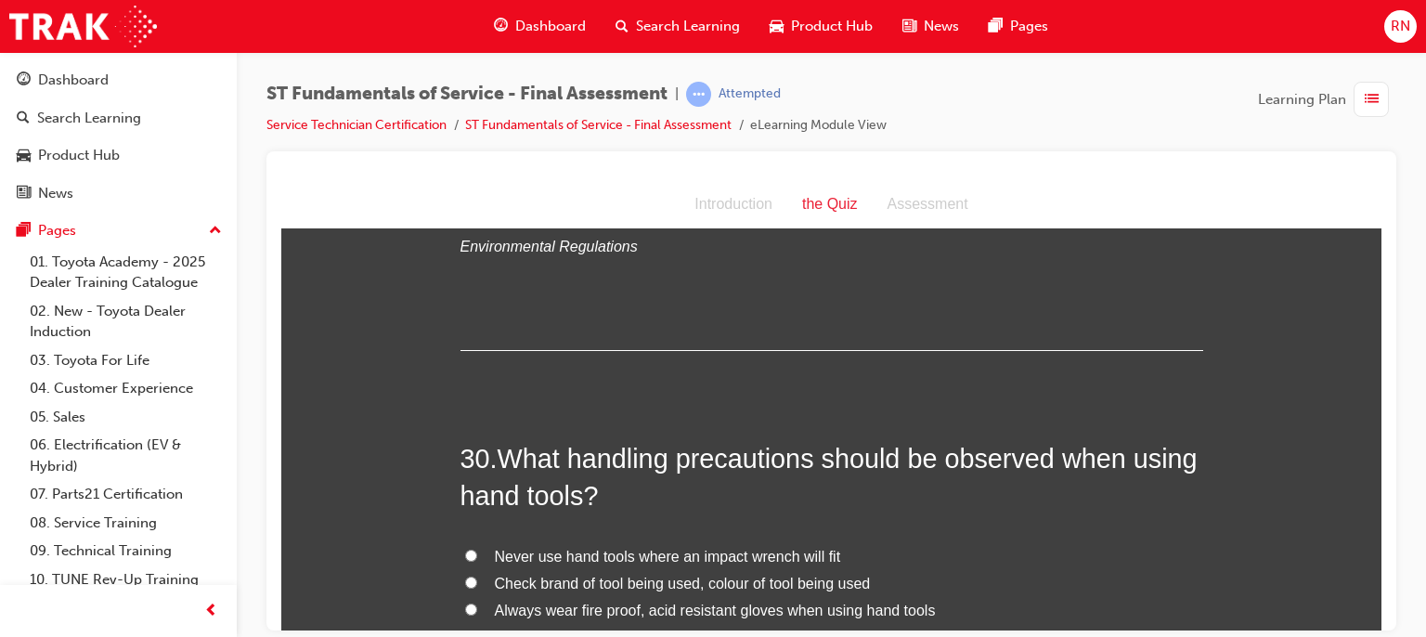
scroll to position [12193, 0]
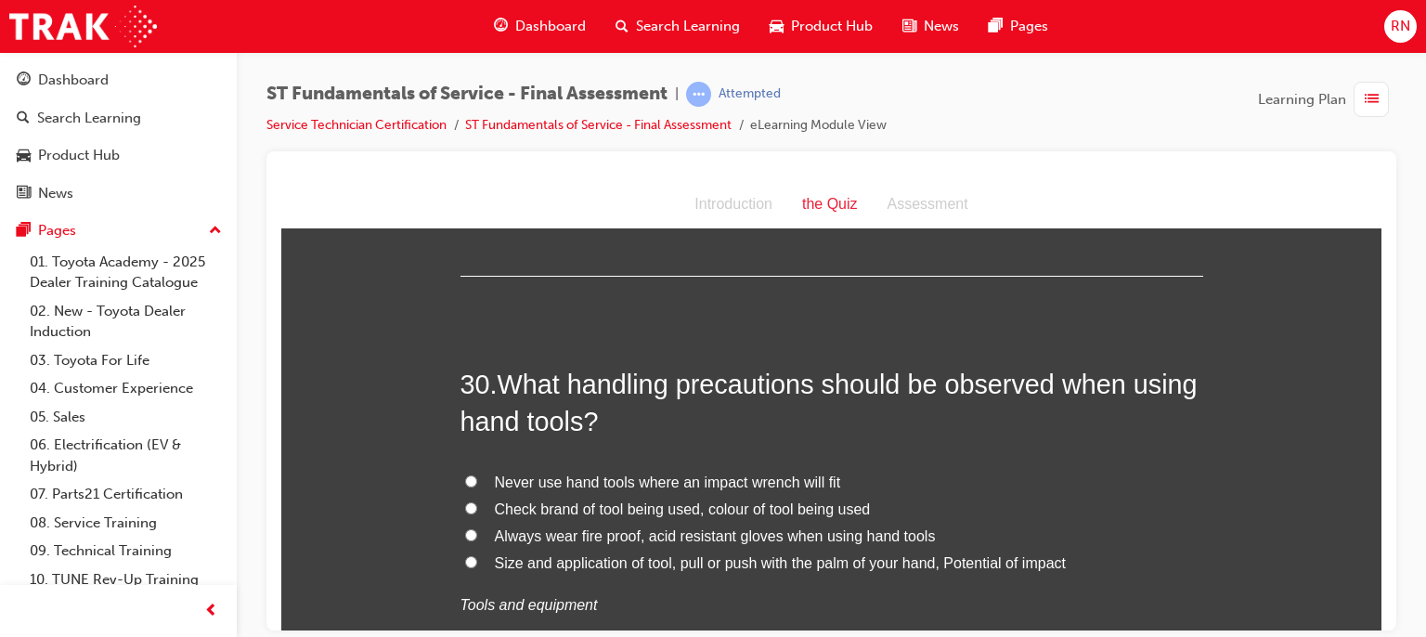
click at [602, 560] on span "Size and application of tool, pull or push with the palm of your hand, Potentia…" at bounding box center [780, 562] width 571 height 16
click at [477, 560] on input "Size and application of tool, pull or push with the palm of your hand, Potentia…" at bounding box center [471, 561] width 12 height 12
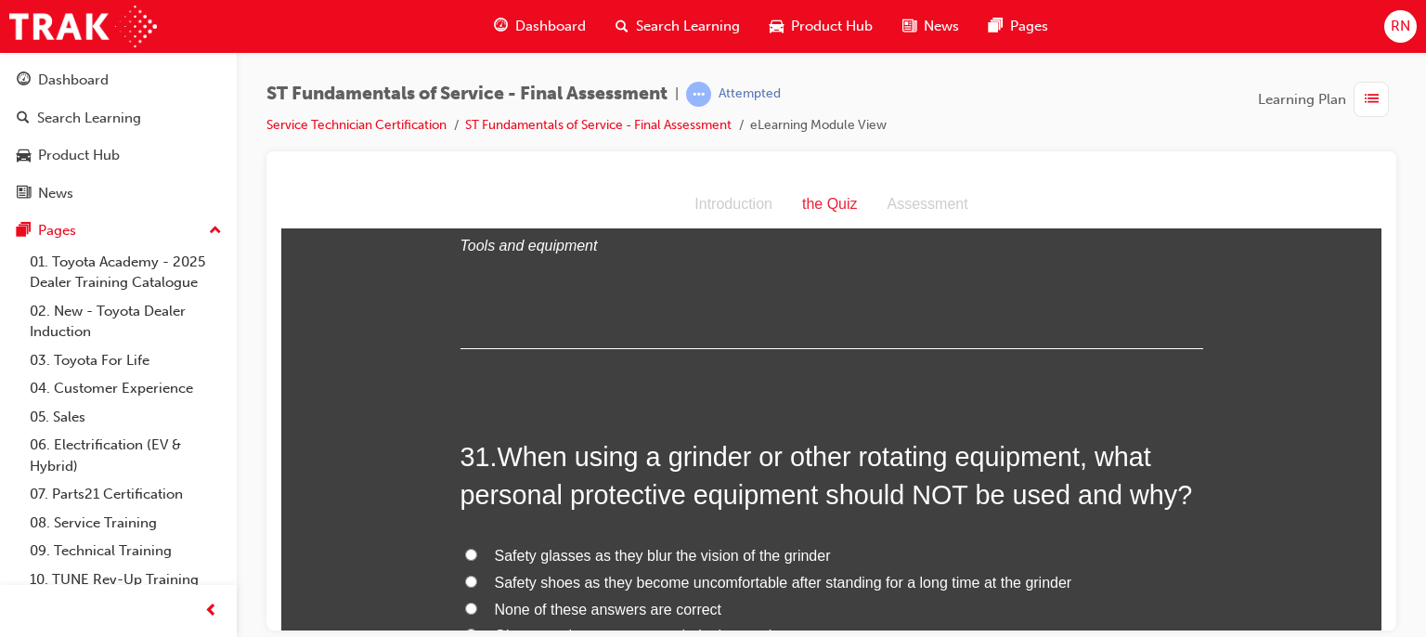
scroll to position [12676, 0]
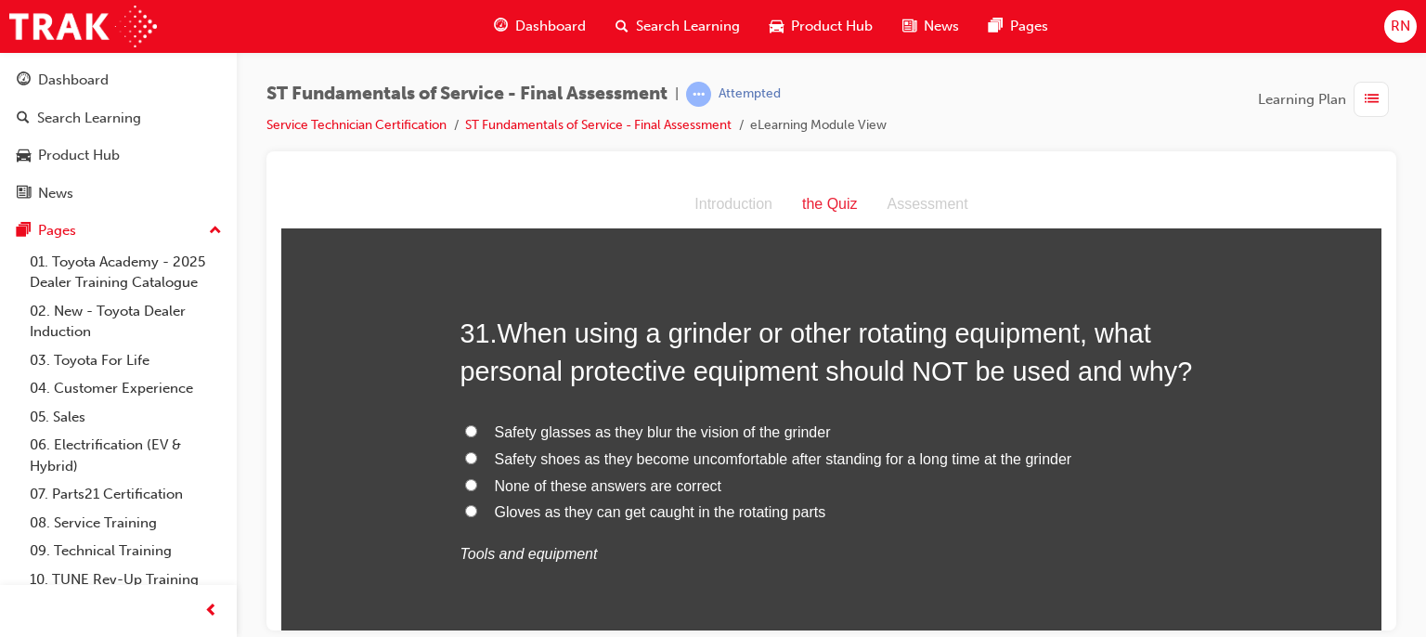
click at [617, 505] on span "Gloves as they can get caught in the rotating parts" at bounding box center [660, 511] width 331 height 16
click at [477, 505] on input "Gloves as they can get caught in the rotating parts" at bounding box center [471, 510] width 12 height 12
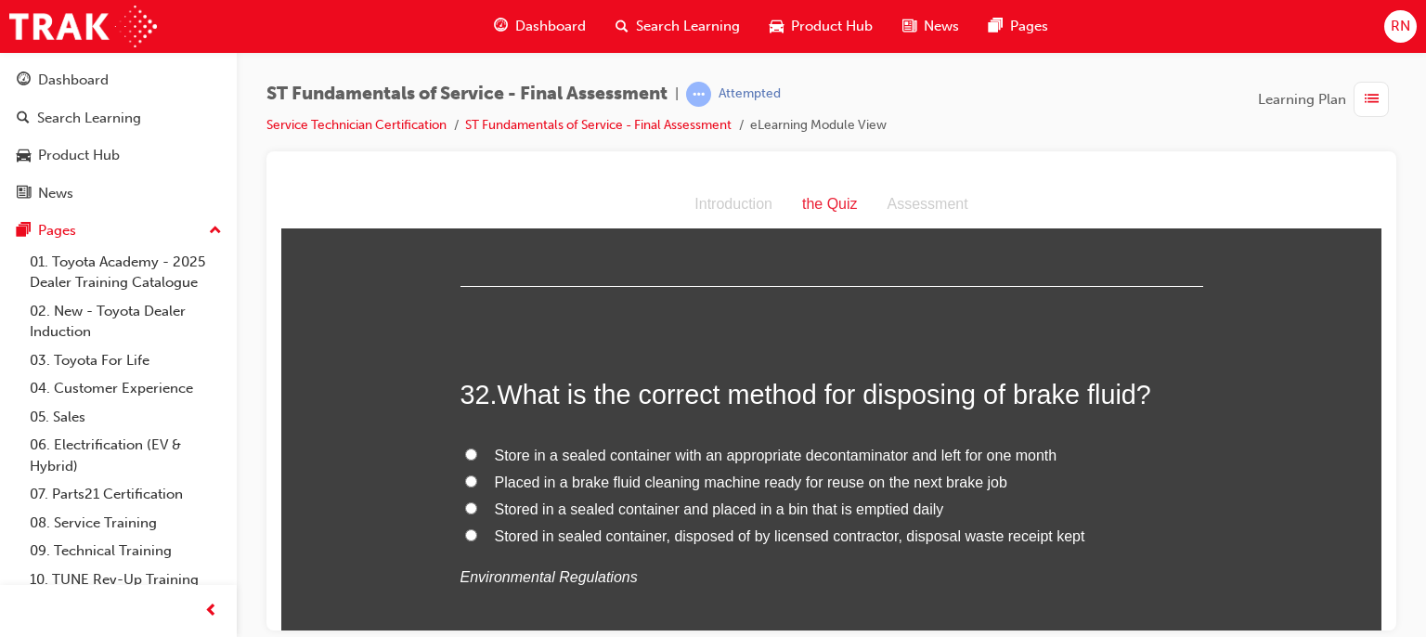
scroll to position [13060, 0]
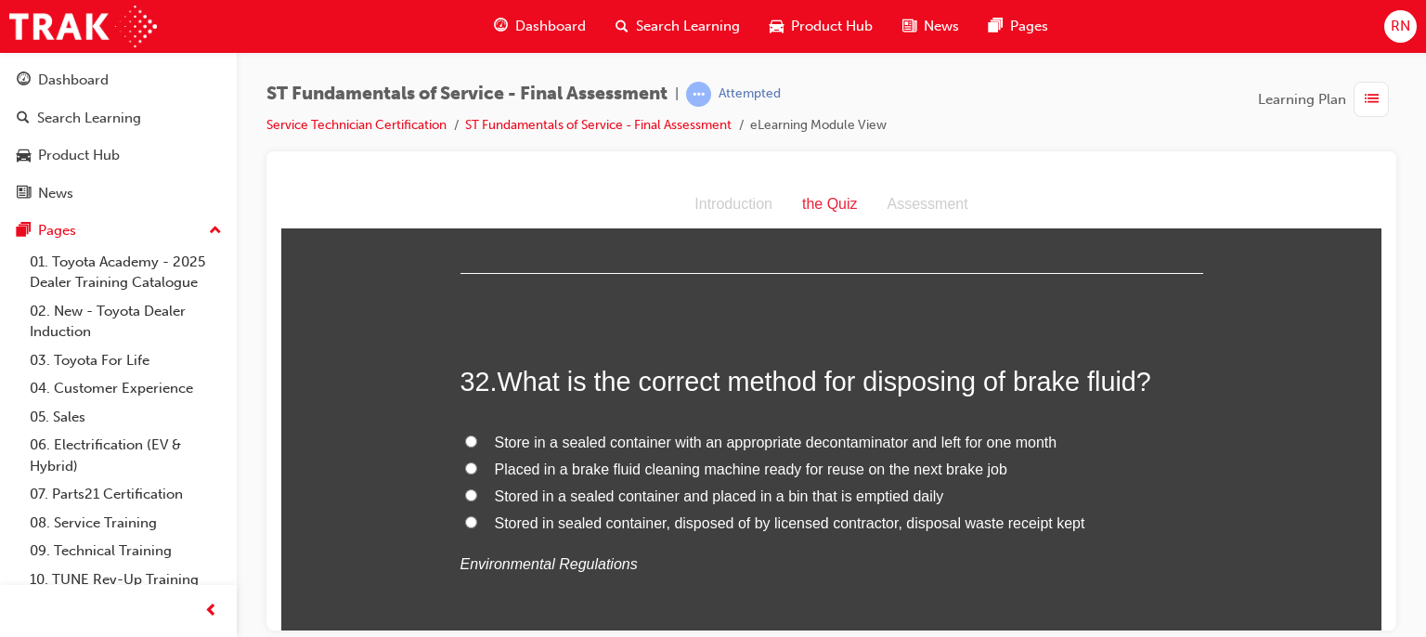
click at [836, 436] on span "Store in a sealed container with an appropriate decontaminator and left for one…" at bounding box center [776, 442] width 563 height 16
click at [477, 436] on input "Store in a sealed container with an appropriate decontaminator and left for one…" at bounding box center [471, 441] width 12 height 12
click at [899, 514] on span "Stored in sealed container, disposed of by licensed contractor, disposal waste …" at bounding box center [790, 522] width 591 height 16
click at [477, 515] on input "Stored in sealed container, disposed of by licensed contractor, disposal waste …" at bounding box center [471, 521] width 12 height 12
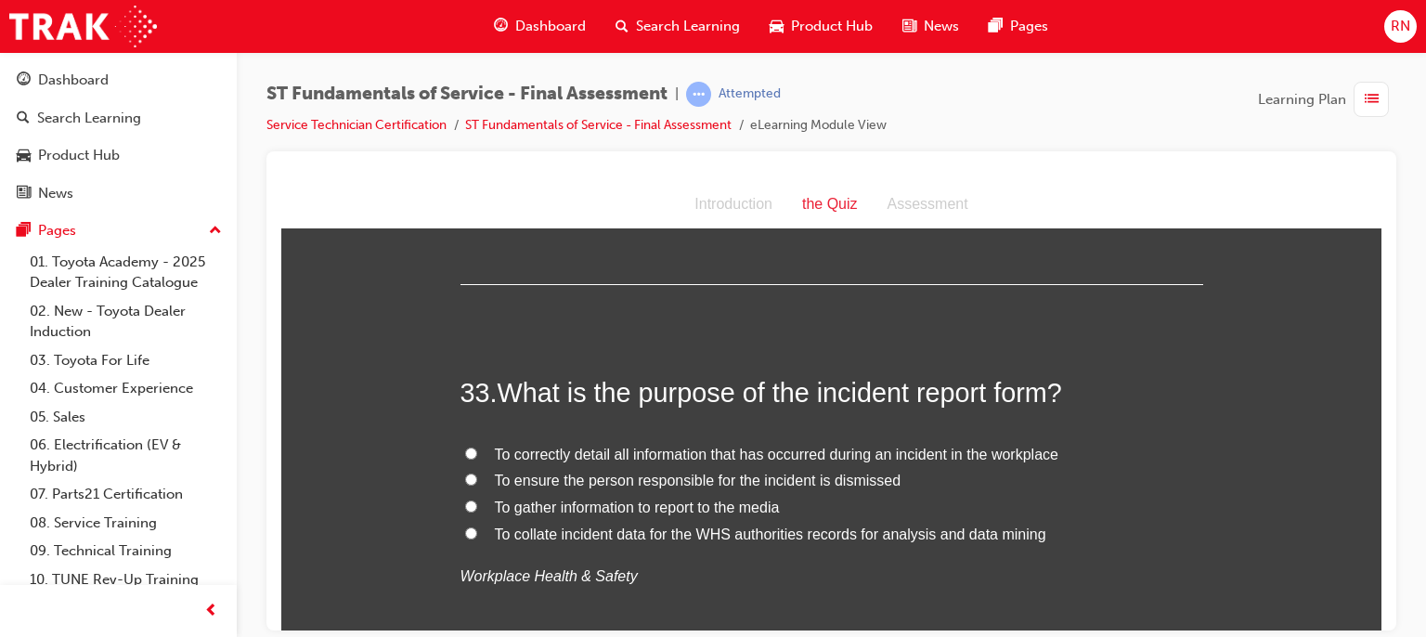
scroll to position [13542, 0]
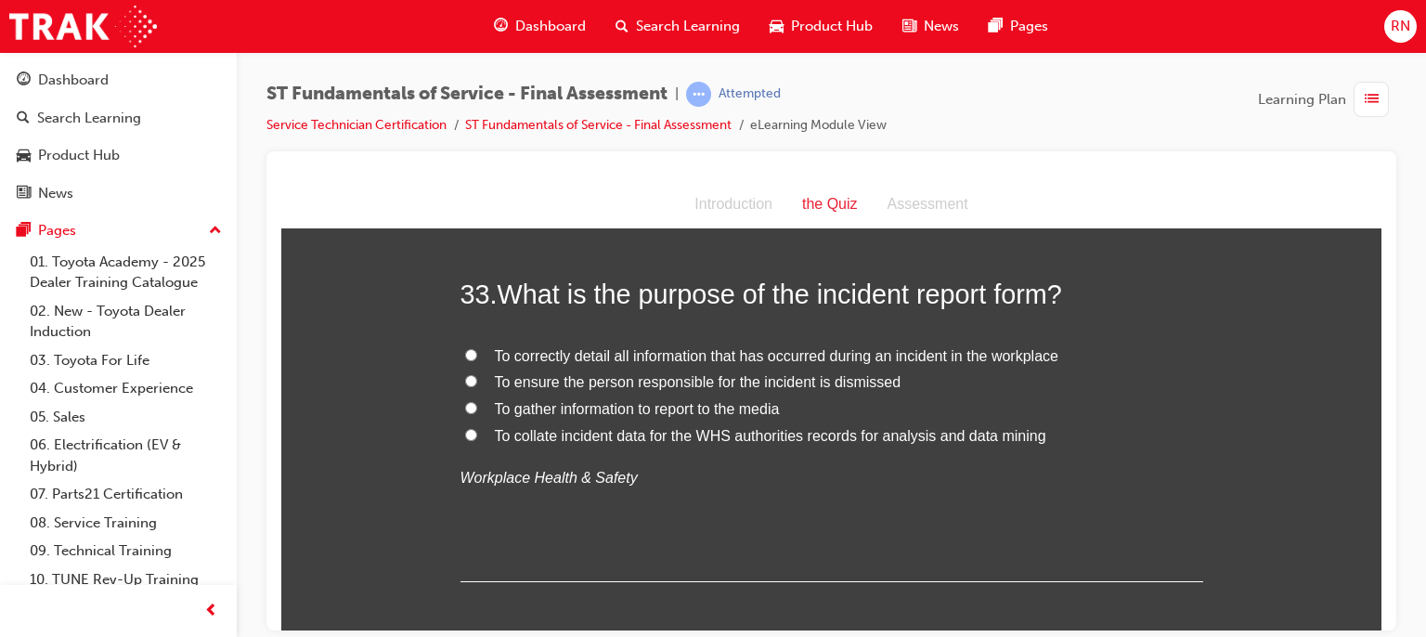
click at [713, 348] on span "To correctly detail all information that has occurred during an incident in the…" at bounding box center [777, 355] width 564 height 16
click at [477, 348] on input "To correctly detail all information that has occurred during an incident in the…" at bounding box center [471, 354] width 12 height 12
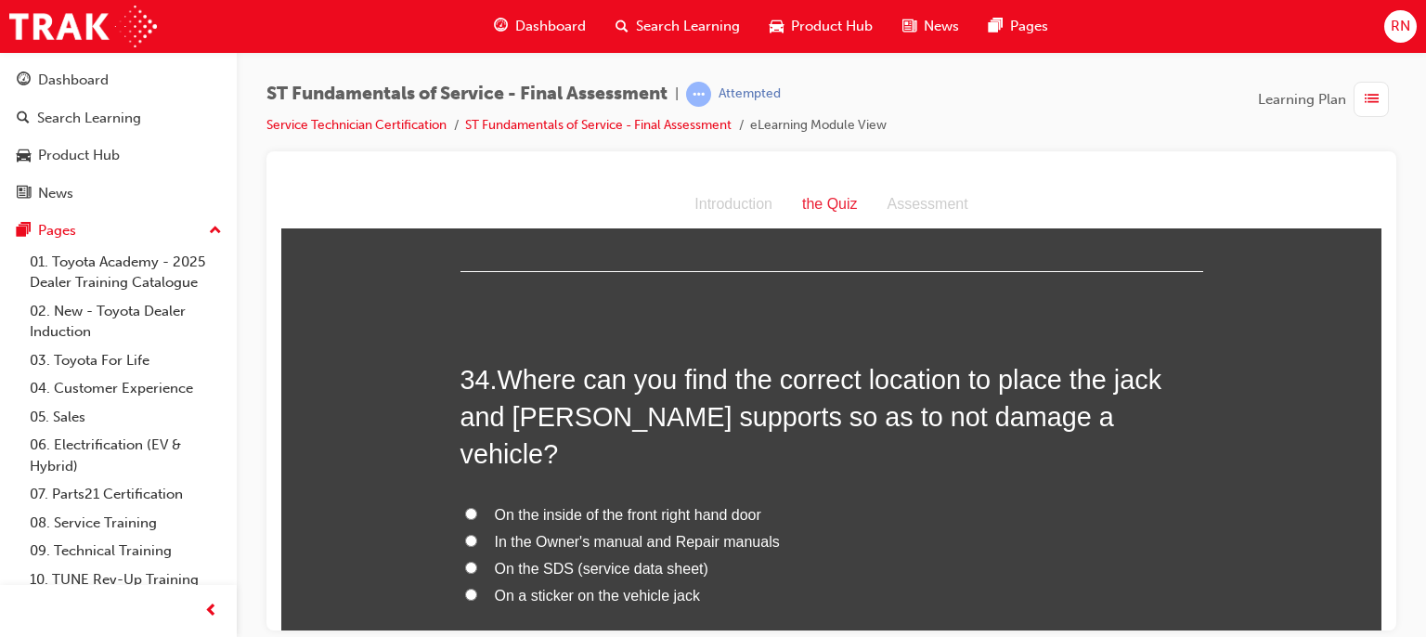
scroll to position [13939, 0]
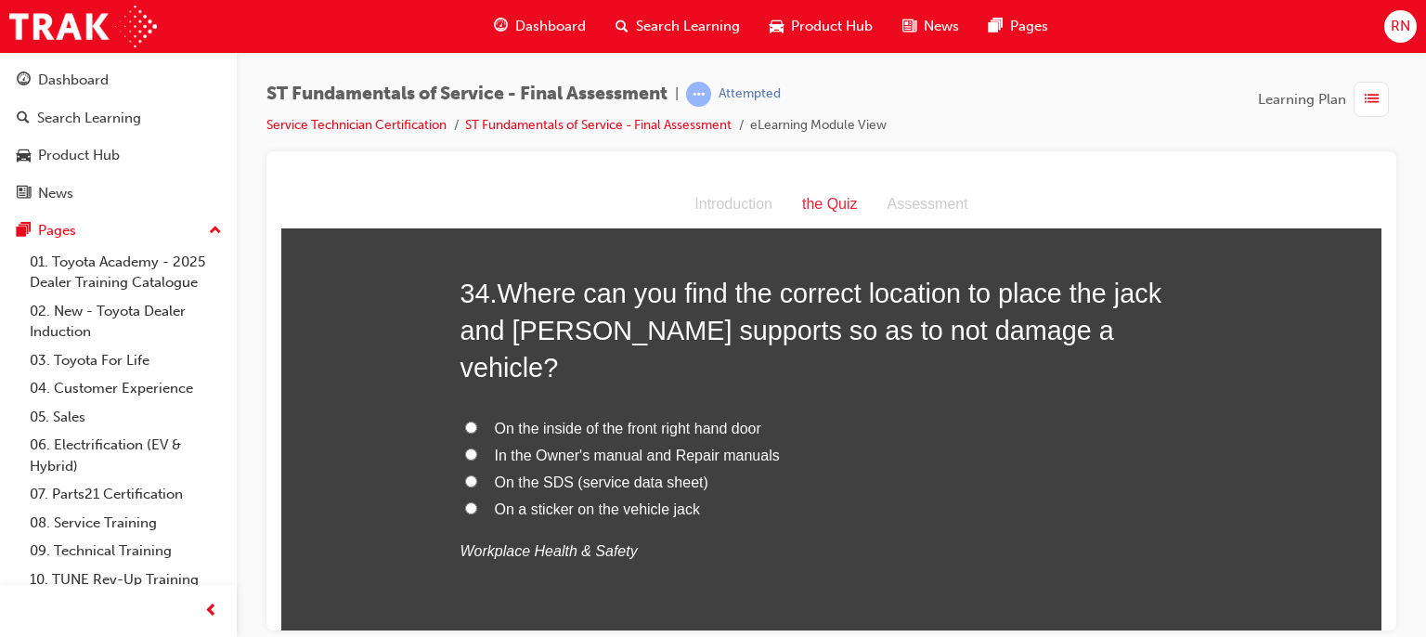
click at [624, 447] on span "In the Owner's manual and Repair manuals" at bounding box center [637, 455] width 285 height 16
click at [477, 448] on input "In the Owner's manual and Repair manuals" at bounding box center [471, 454] width 12 height 12
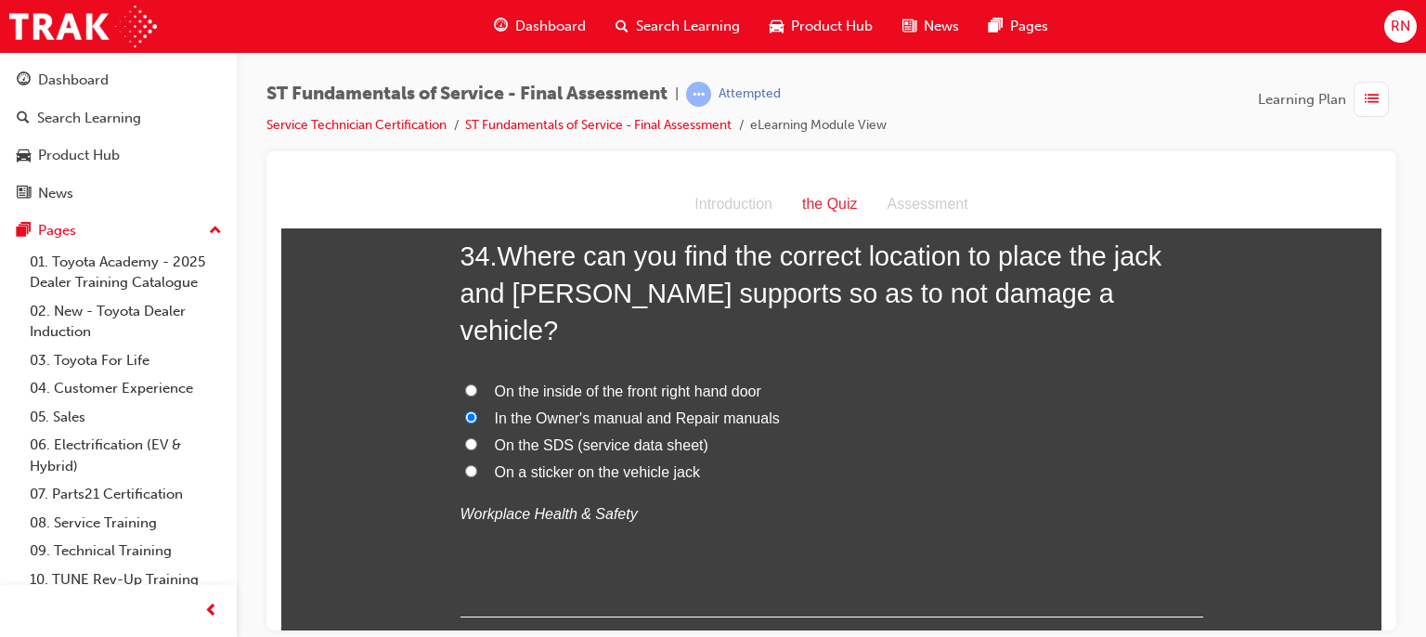
scroll to position [14060, 0]
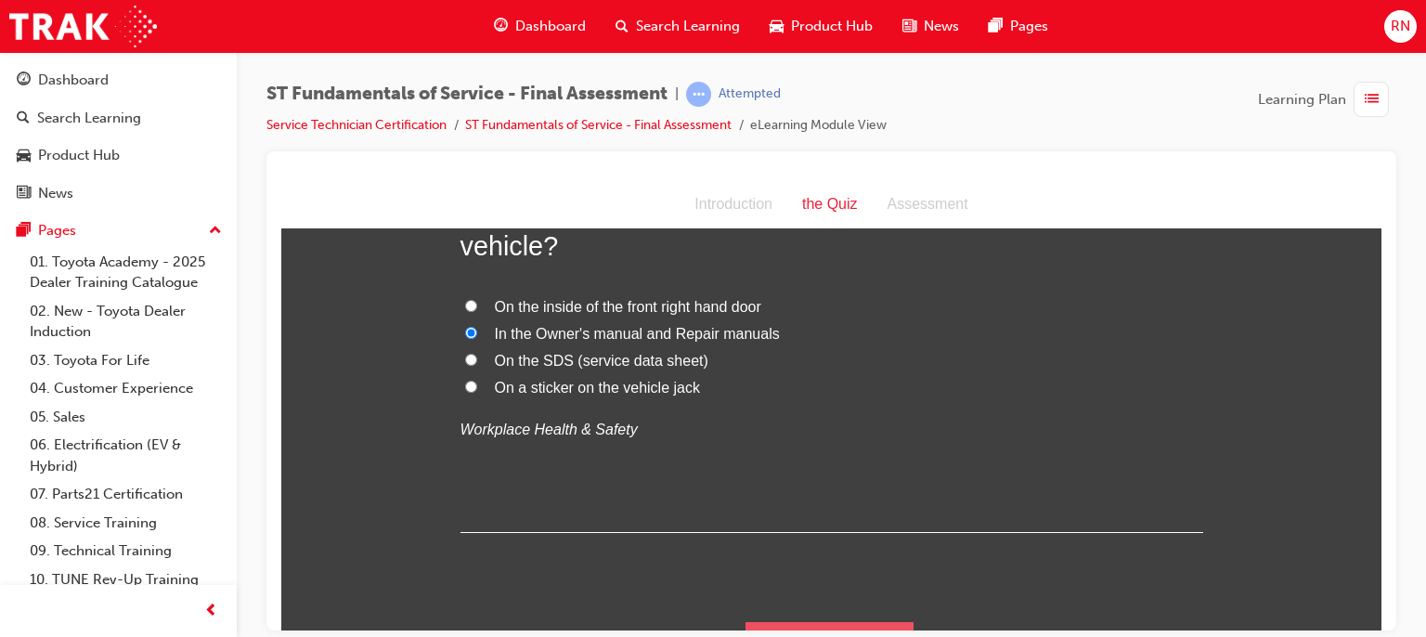
click at [858, 621] on button "Submit Answers" at bounding box center [830, 647] width 169 height 52
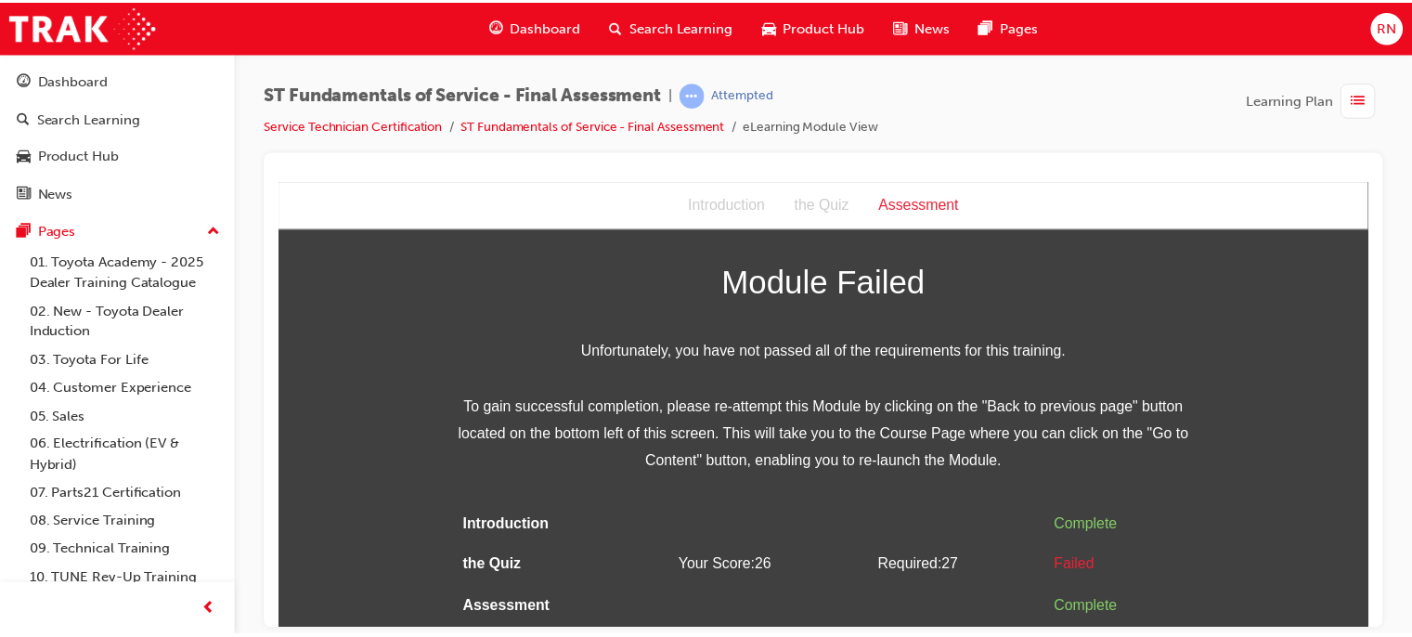
scroll to position [0, 0]
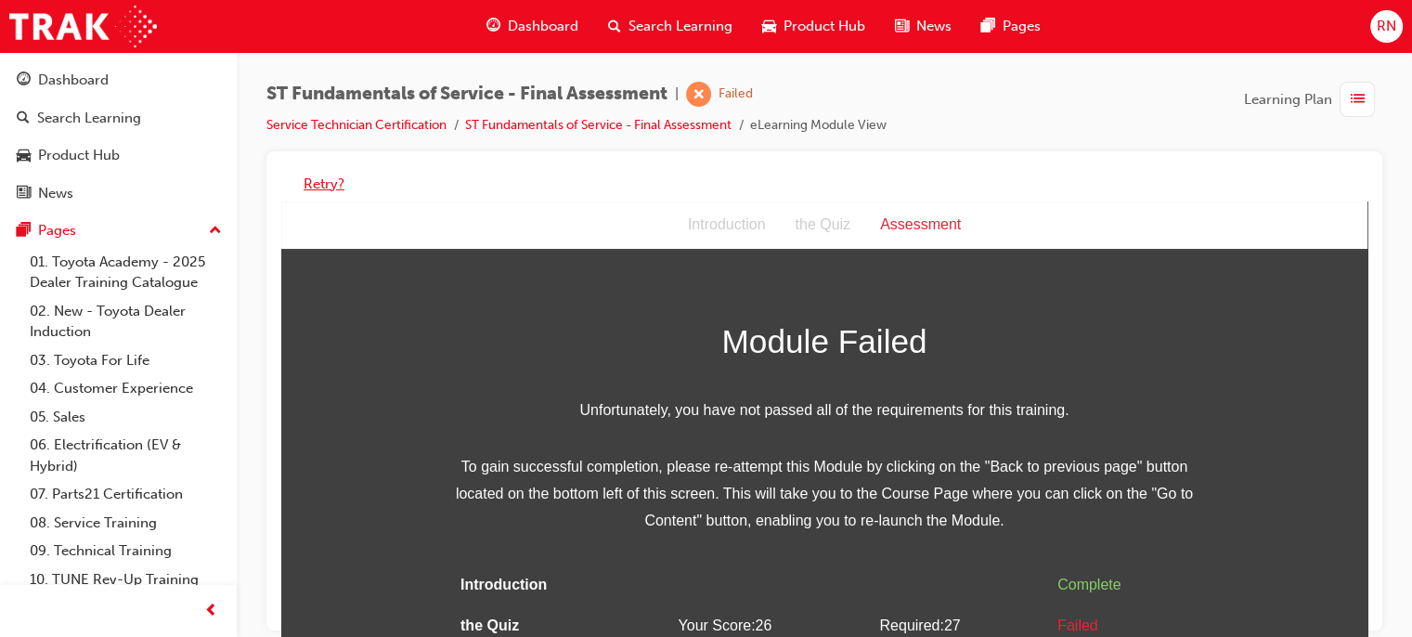
click at [330, 185] on button "Retry?" at bounding box center [324, 184] width 41 height 21
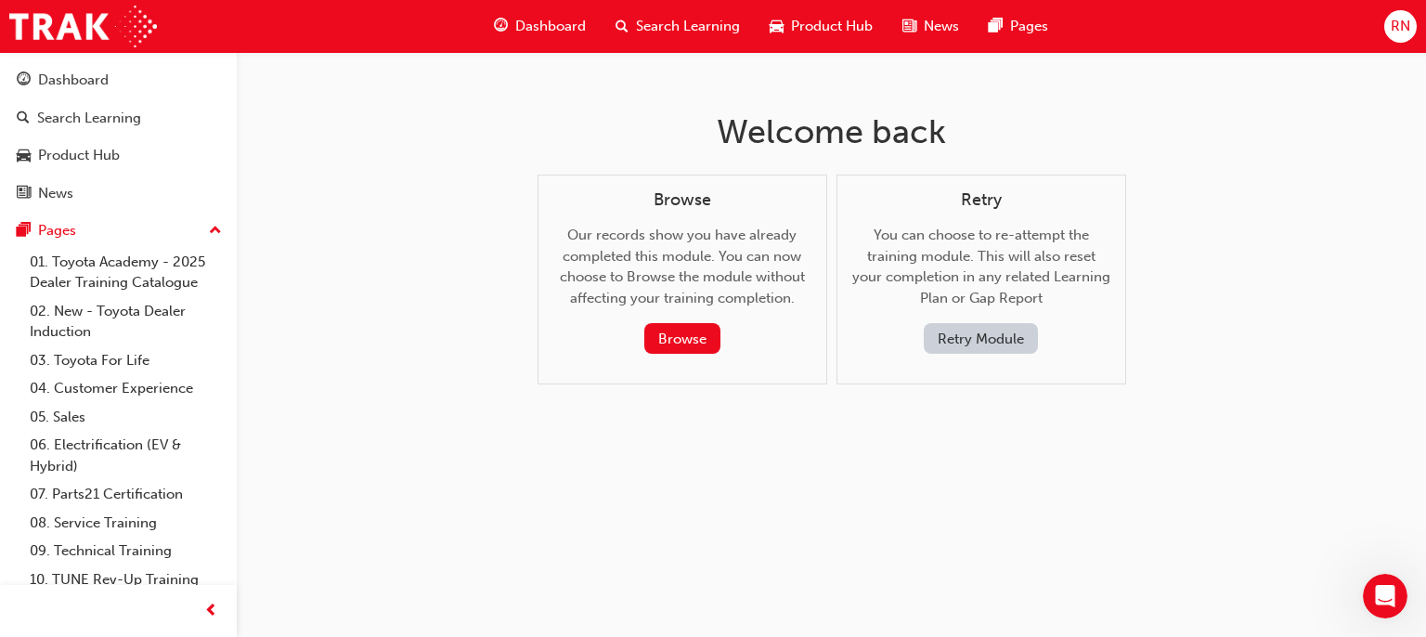
click at [984, 335] on button "Retry Module" at bounding box center [981, 338] width 114 height 31
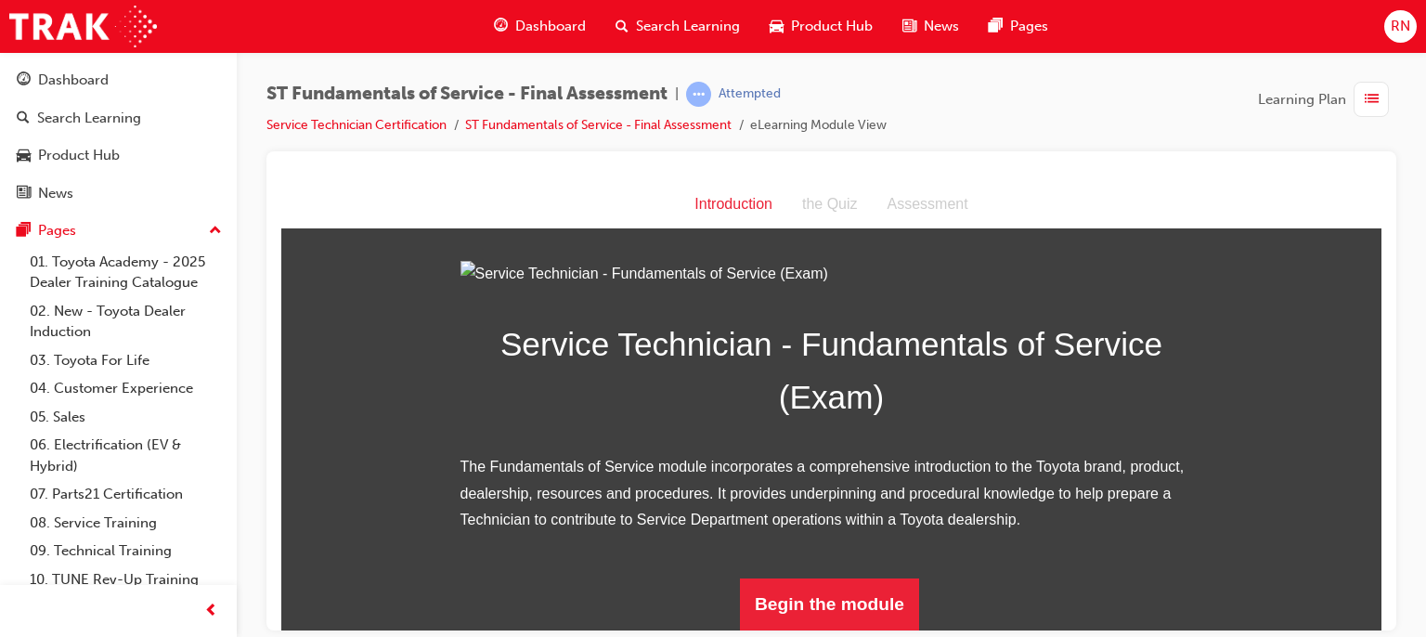
scroll to position [223, 0]
click at [876, 589] on button "Begin the module" at bounding box center [829, 604] width 179 height 52
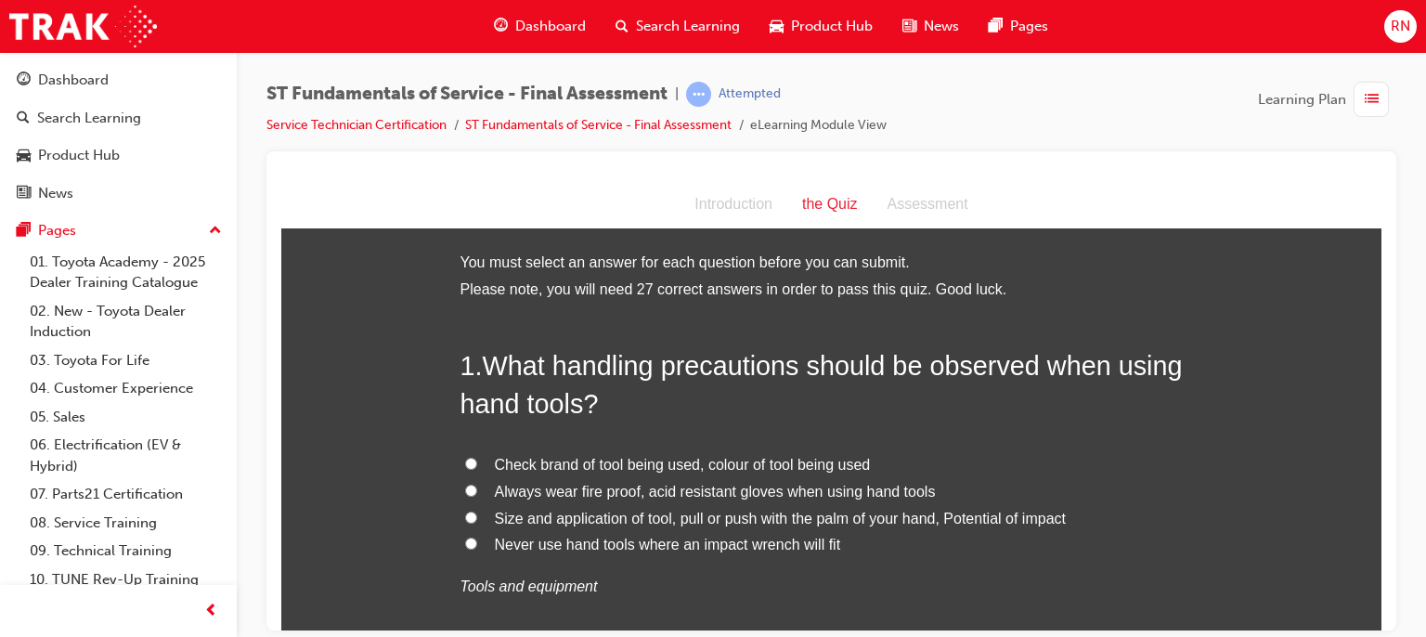
click at [468, 515] on input "Size and application of tool, pull or push with the palm of your hand, Potentia…" at bounding box center [471, 517] width 12 height 12
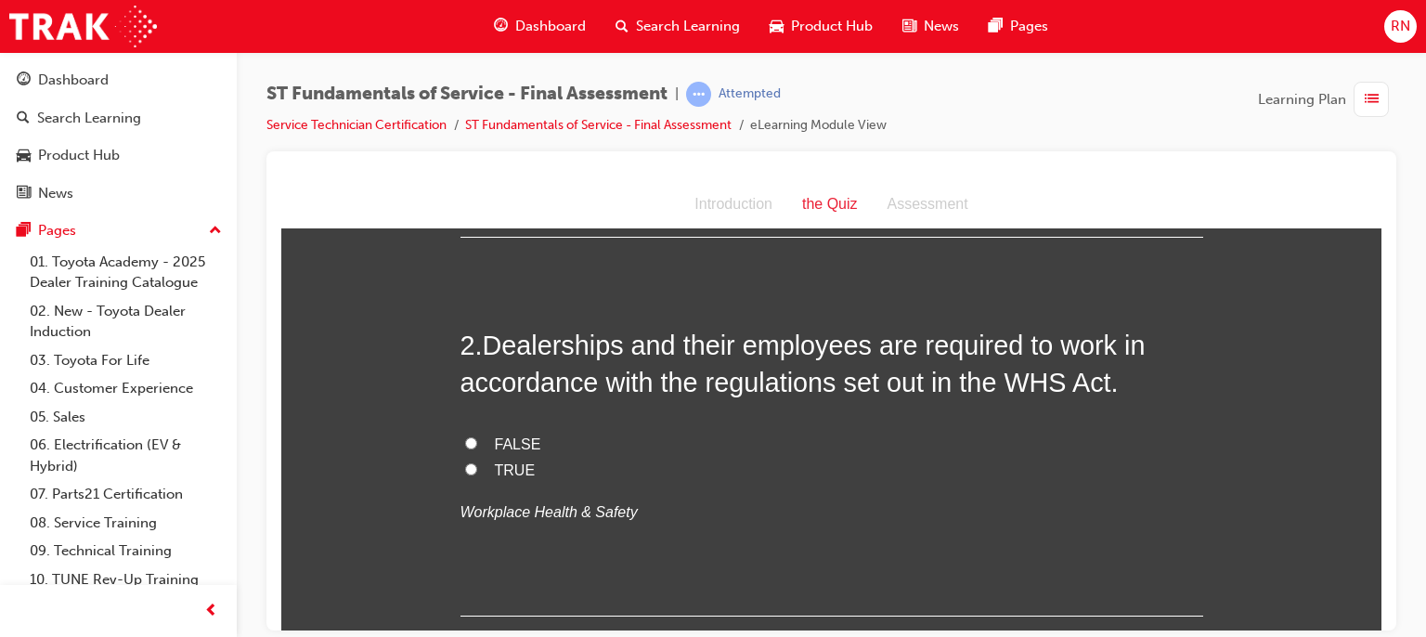
scroll to position [461, 0]
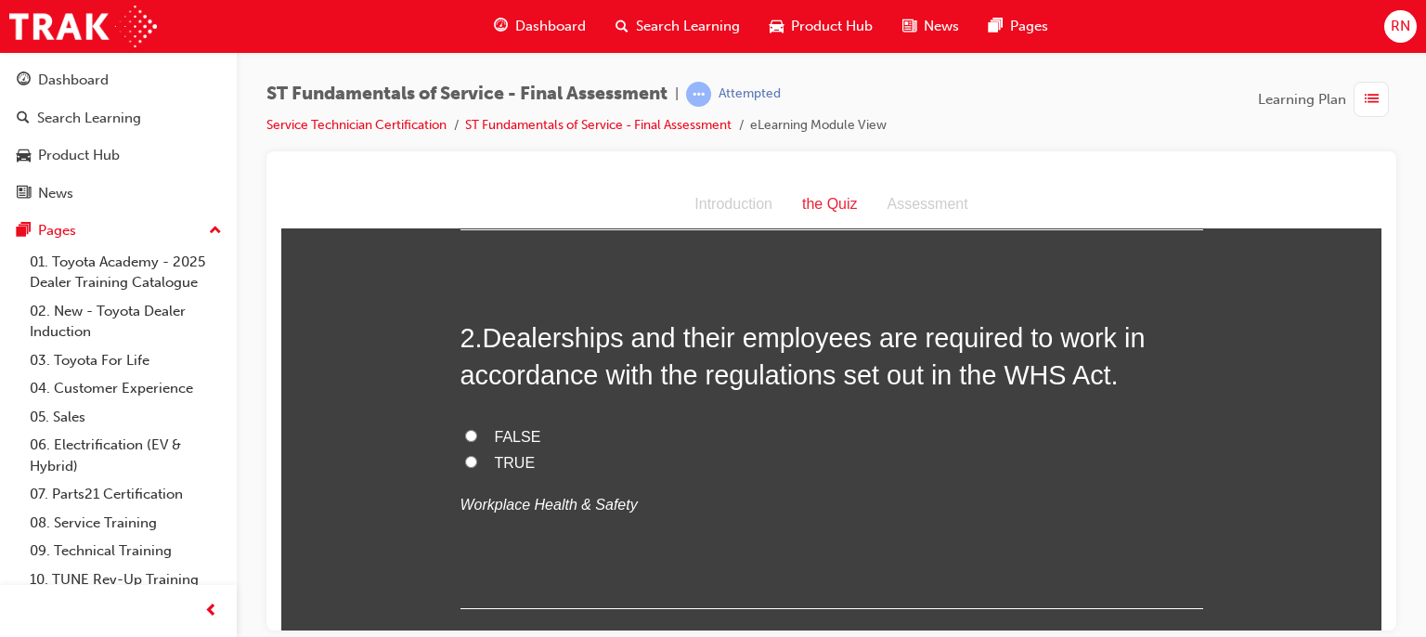
click at [465, 462] on input "TRUE" at bounding box center [471, 461] width 12 height 12
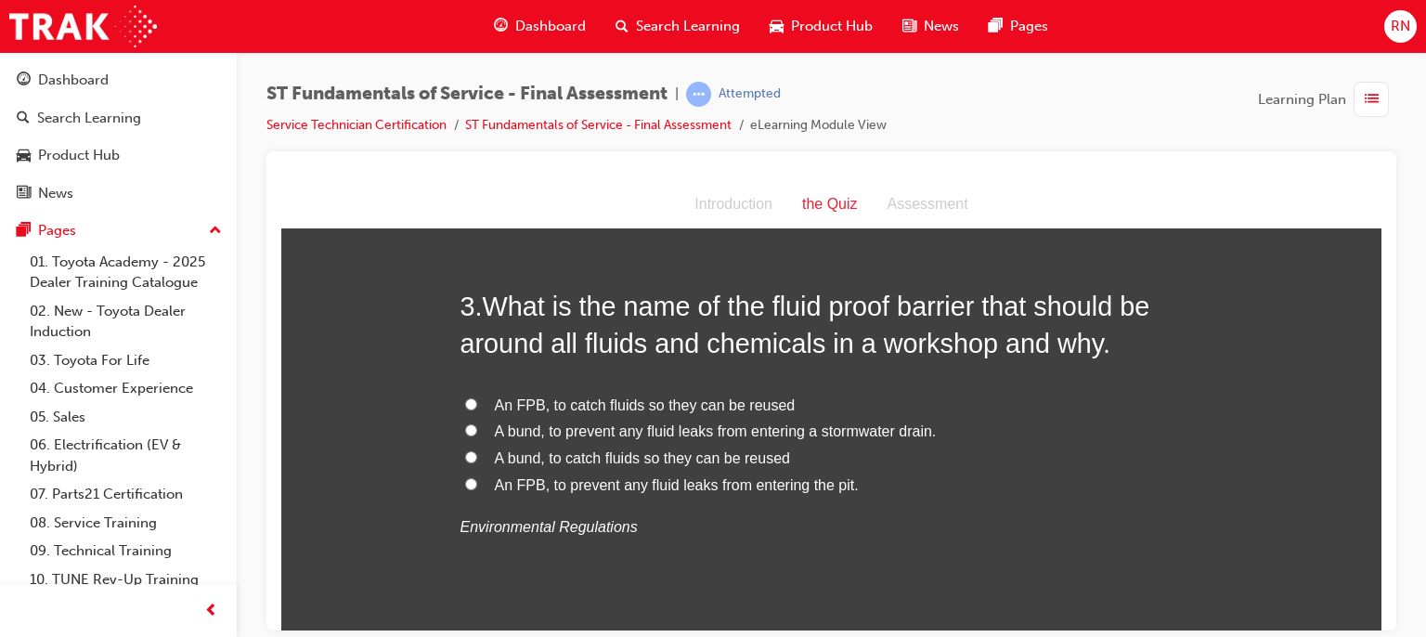
scroll to position [874, 0]
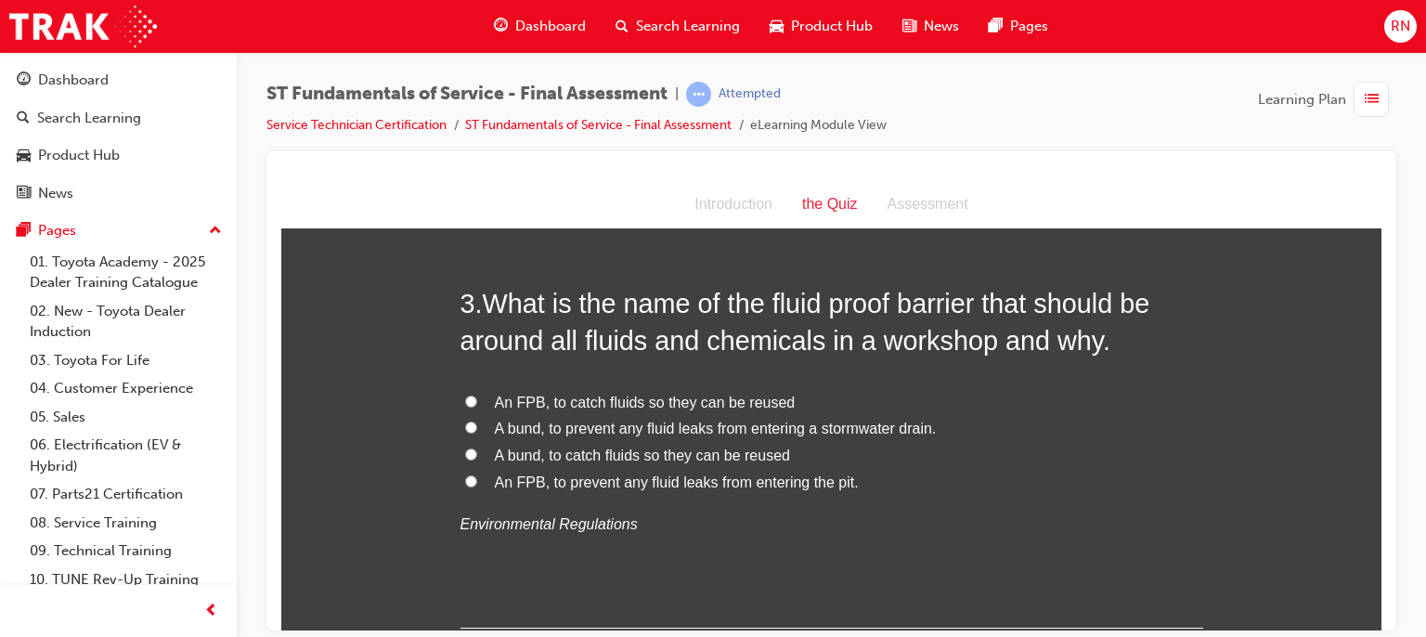
click at [465, 428] on input "A bund, to prevent any fluid leaks from entering a stormwater drain." at bounding box center [471, 427] width 12 height 12
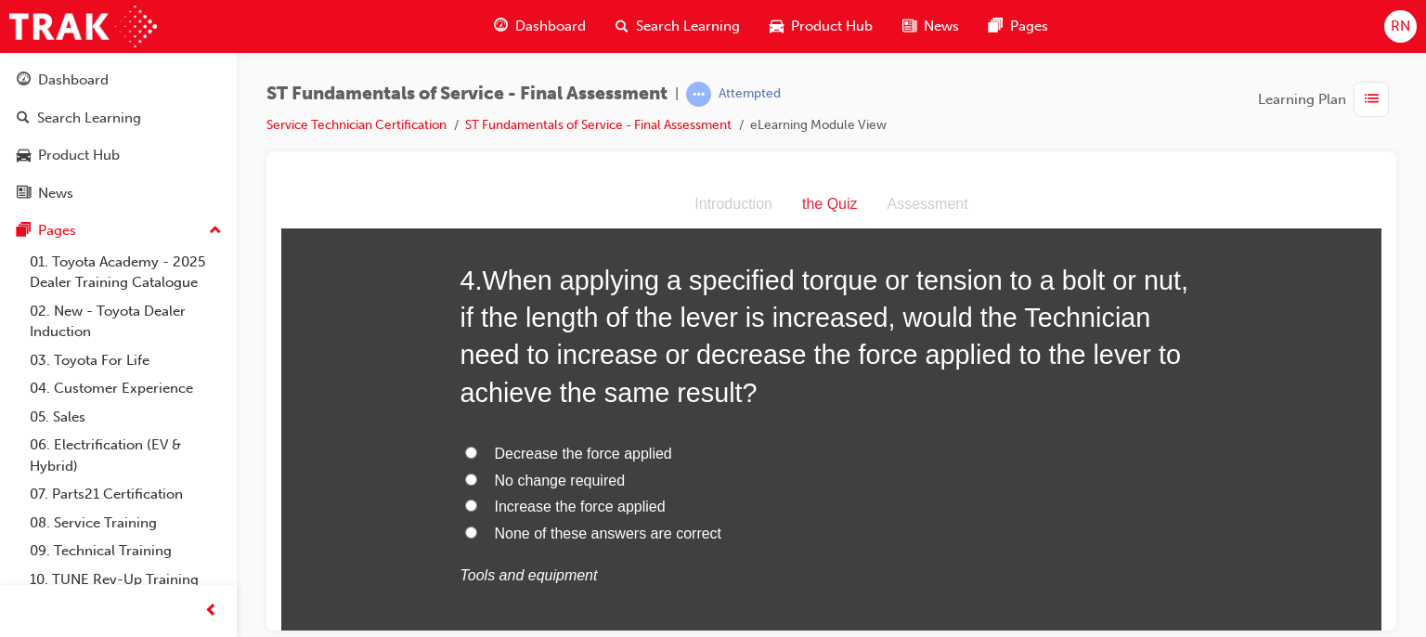
scroll to position [1331, 0]
click at [465, 472] on input "No change required" at bounding box center [471, 477] width 12 height 12
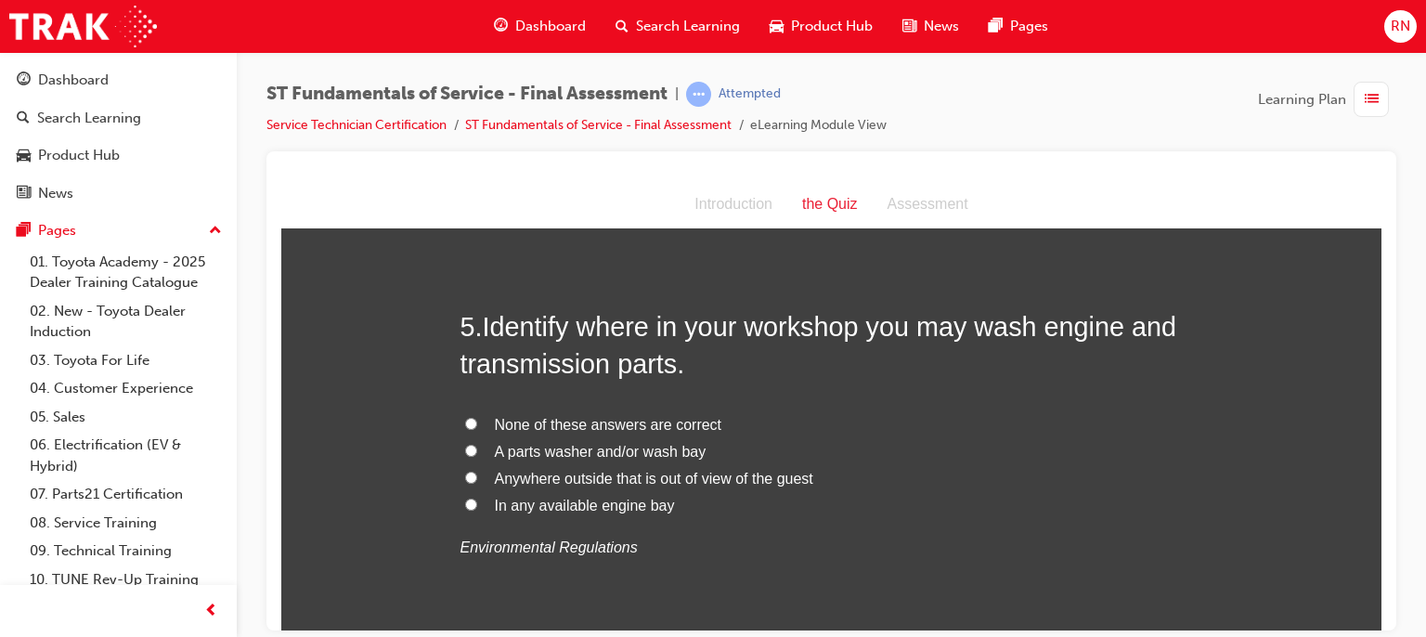
scroll to position [1857, 0]
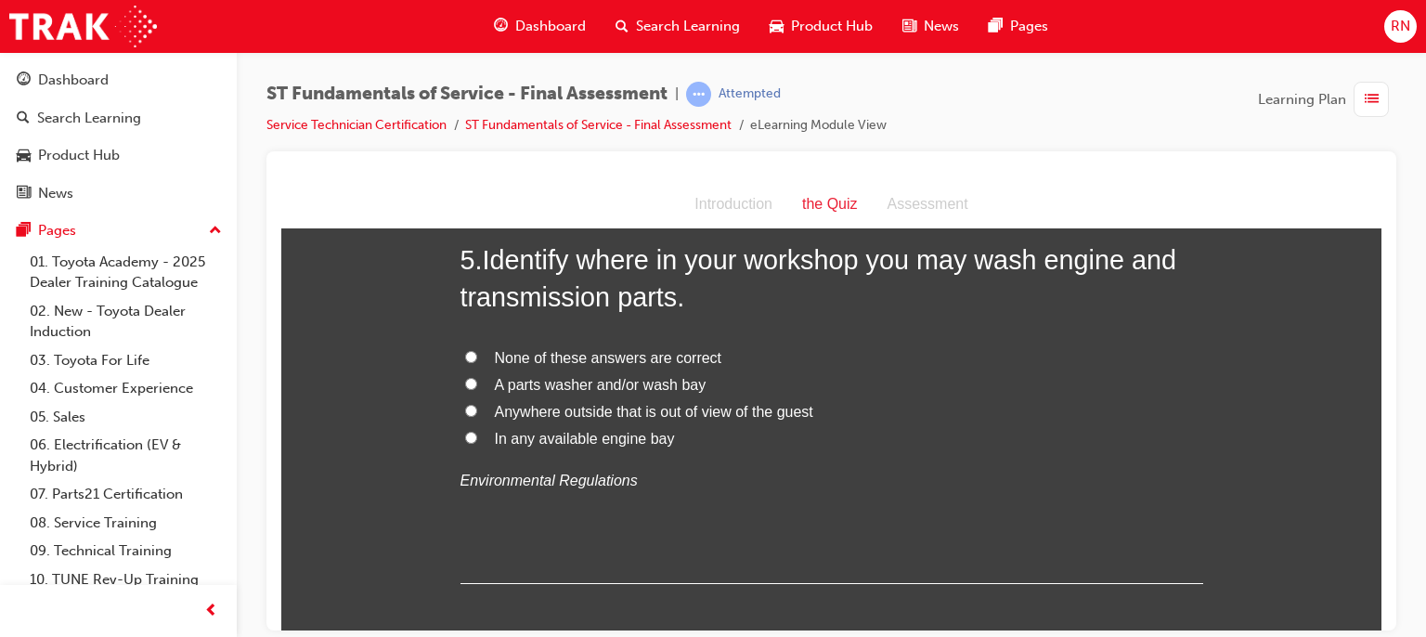
click at [465, 378] on input "A parts washer and/or wash bay" at bounding box center [471, 383] width 12 height 12
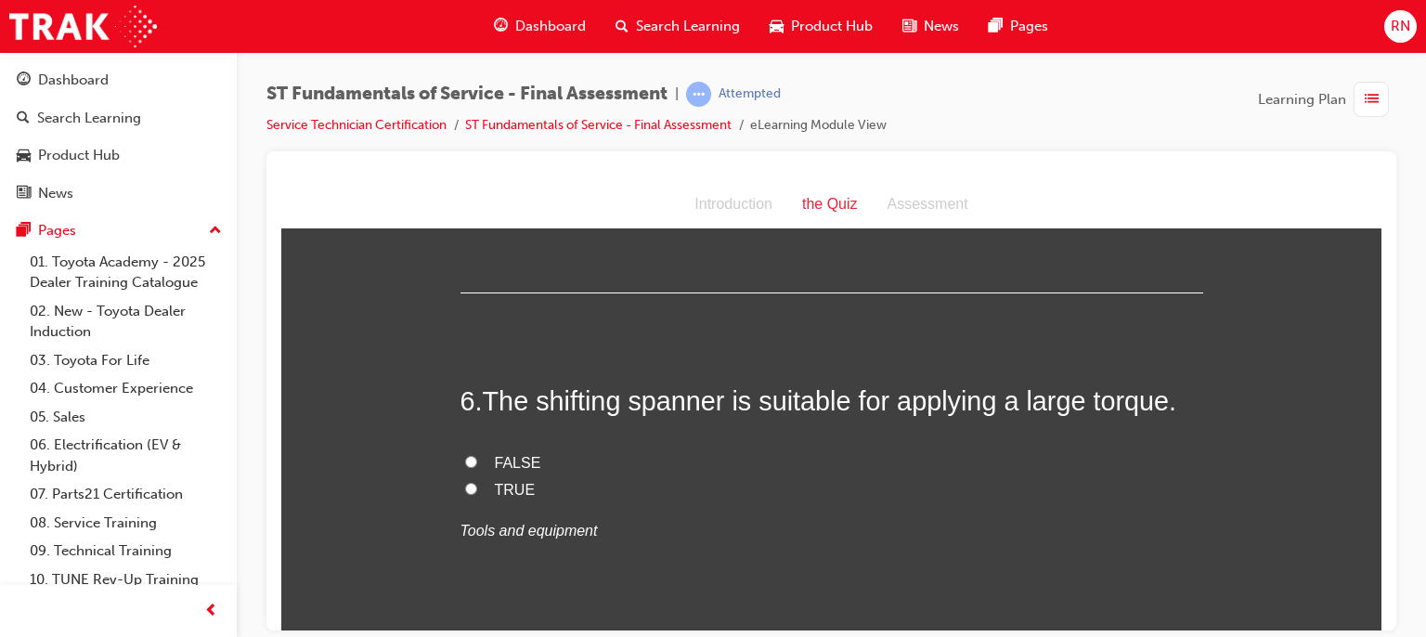
scroll to position [2189, 0]
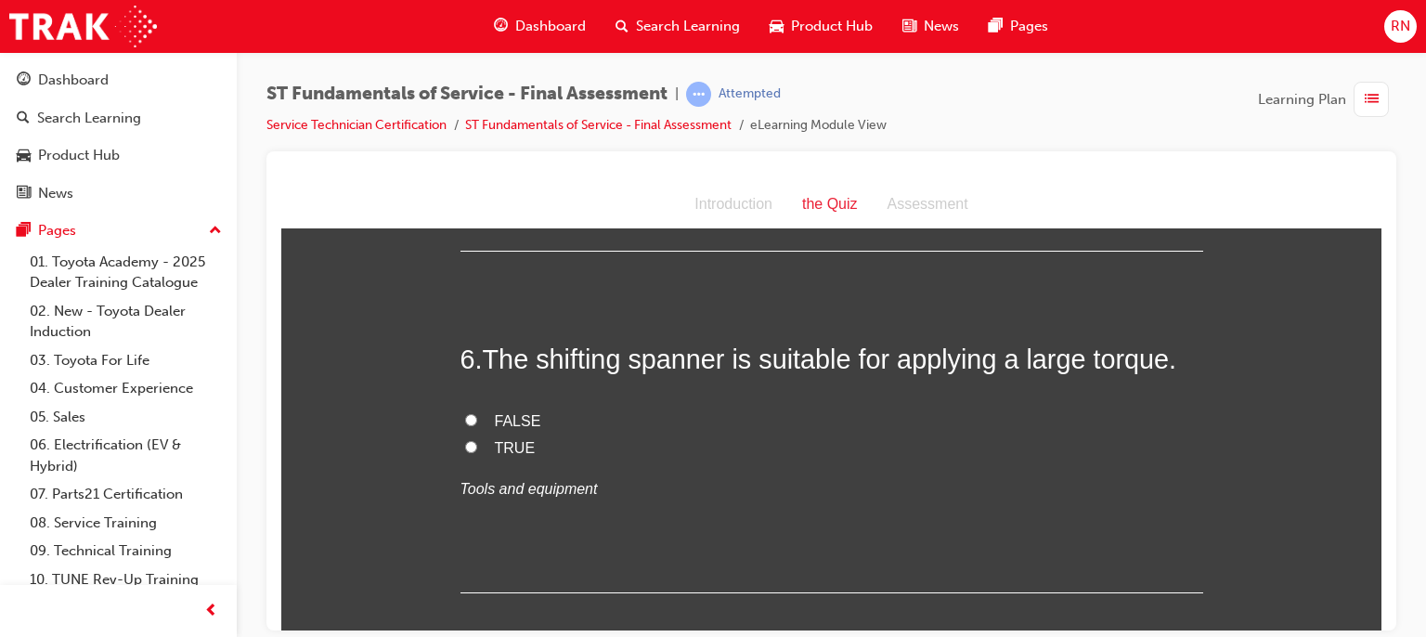
click at [465, 416] on input "FALSE" at bounding box center [471, 419] width 12 height 12
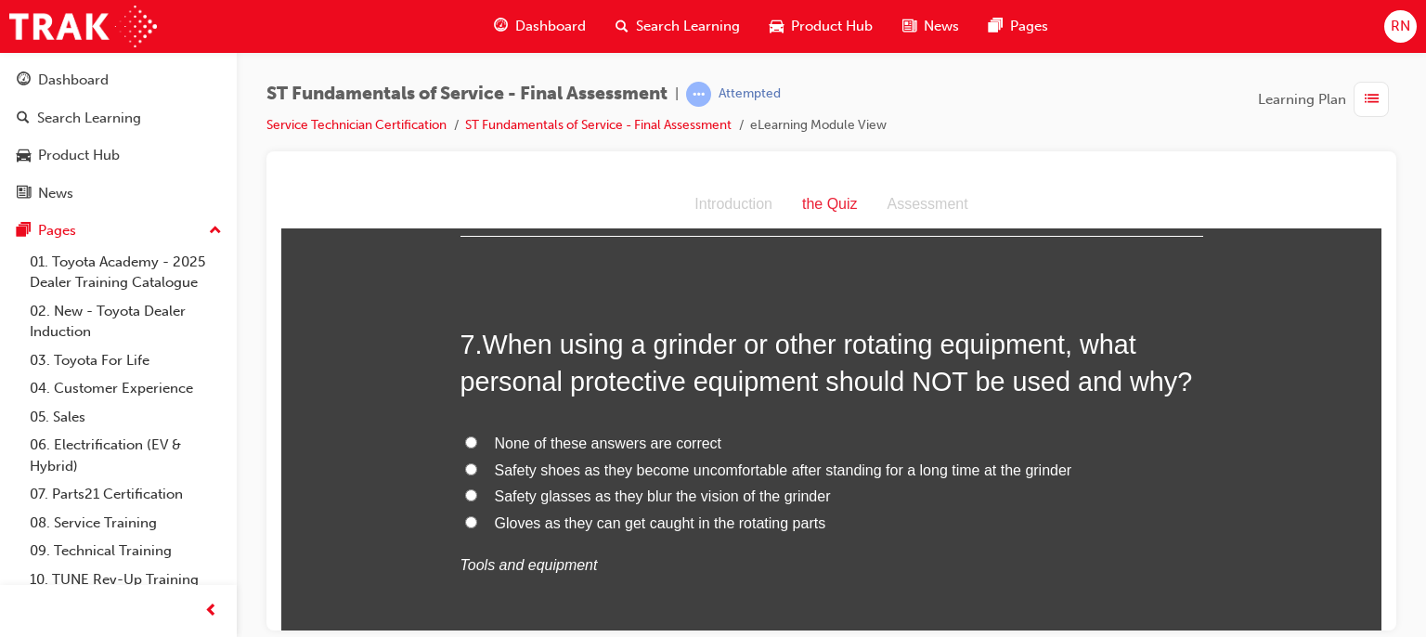
scroll to position [2550, 0]
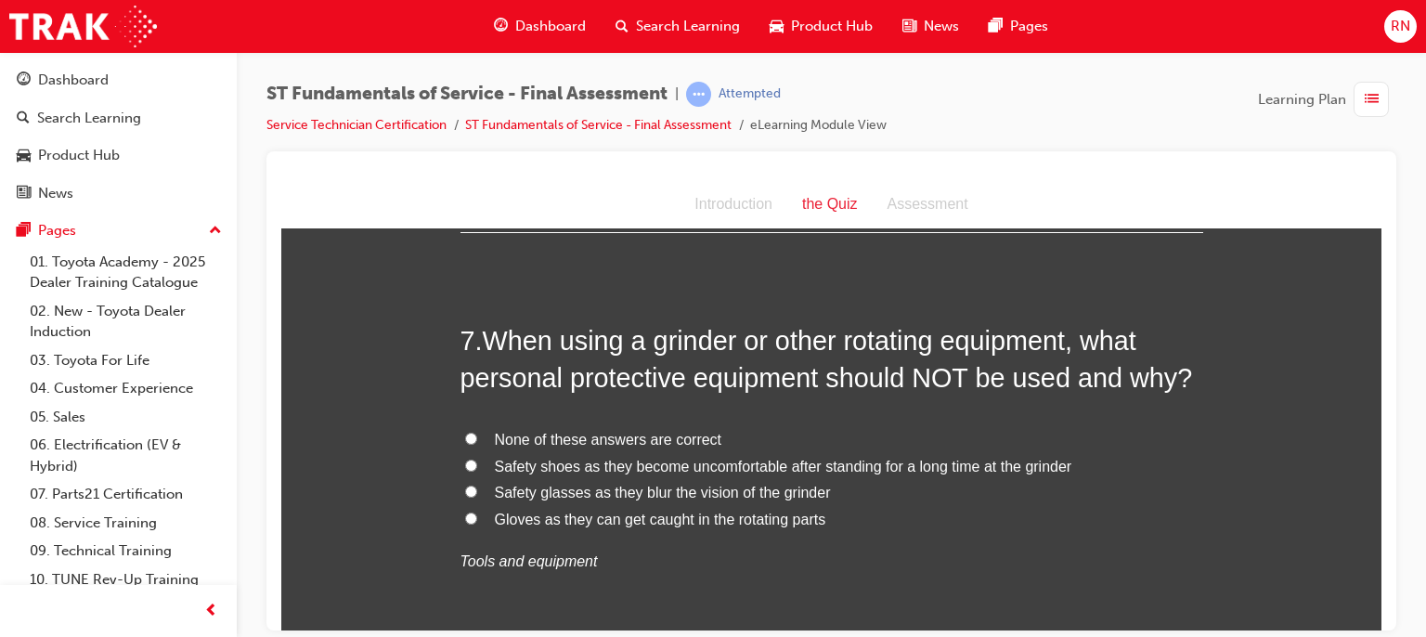
click at [465, 513] on input "Gloves as they can get caught in the rotating parts" at bounding box center [471, 518] width 12 height 12
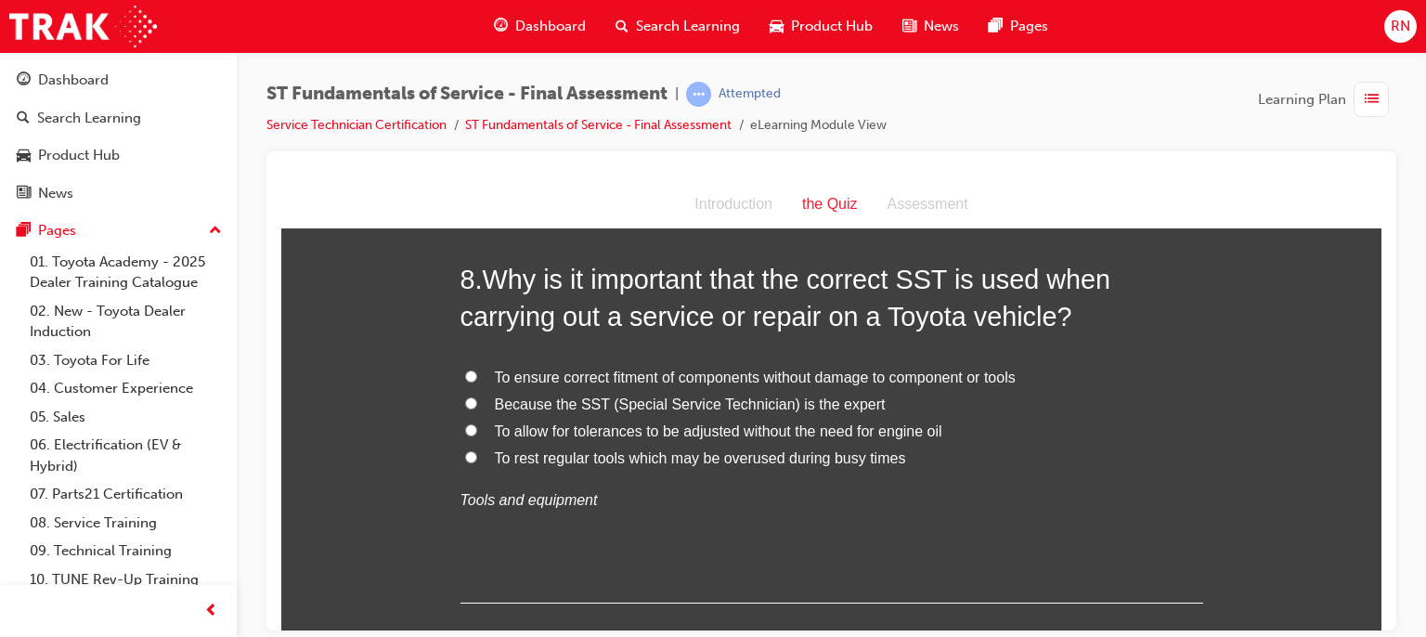
scroll to position [3049, 0]
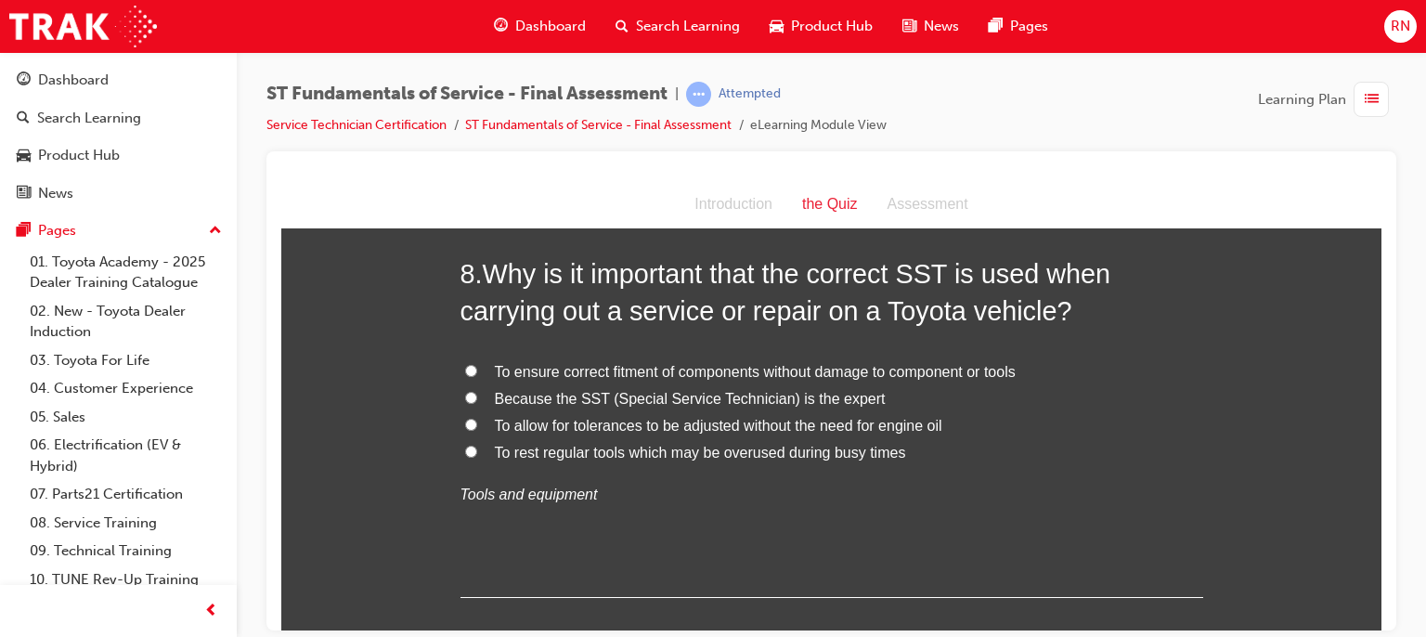
click at [461, 363] on label "To ensure correct fitment of components without damage to component or tools" at bounding box center [832, 371] width 743 height 27
click at [465, 364] on input "To ensure correct fitment of components without damage to component or tools" at bounding box center [471, 370] width 12 height 12
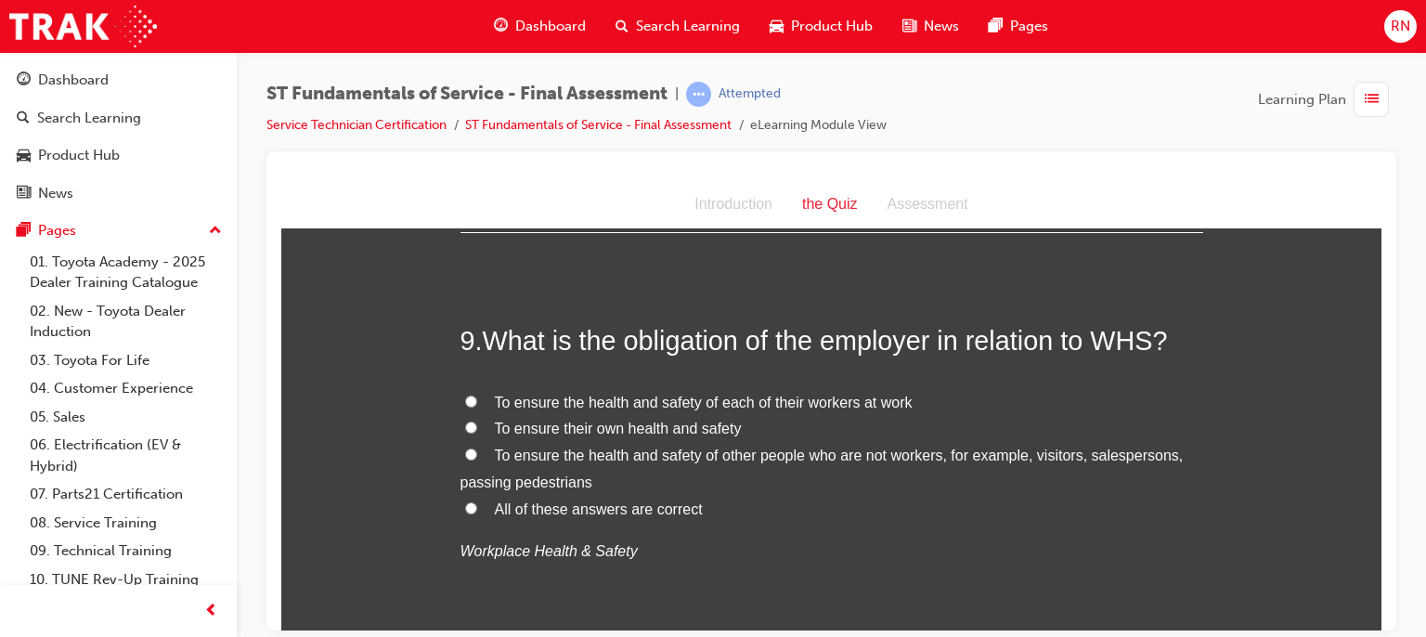
scroll to position [3421, 0]
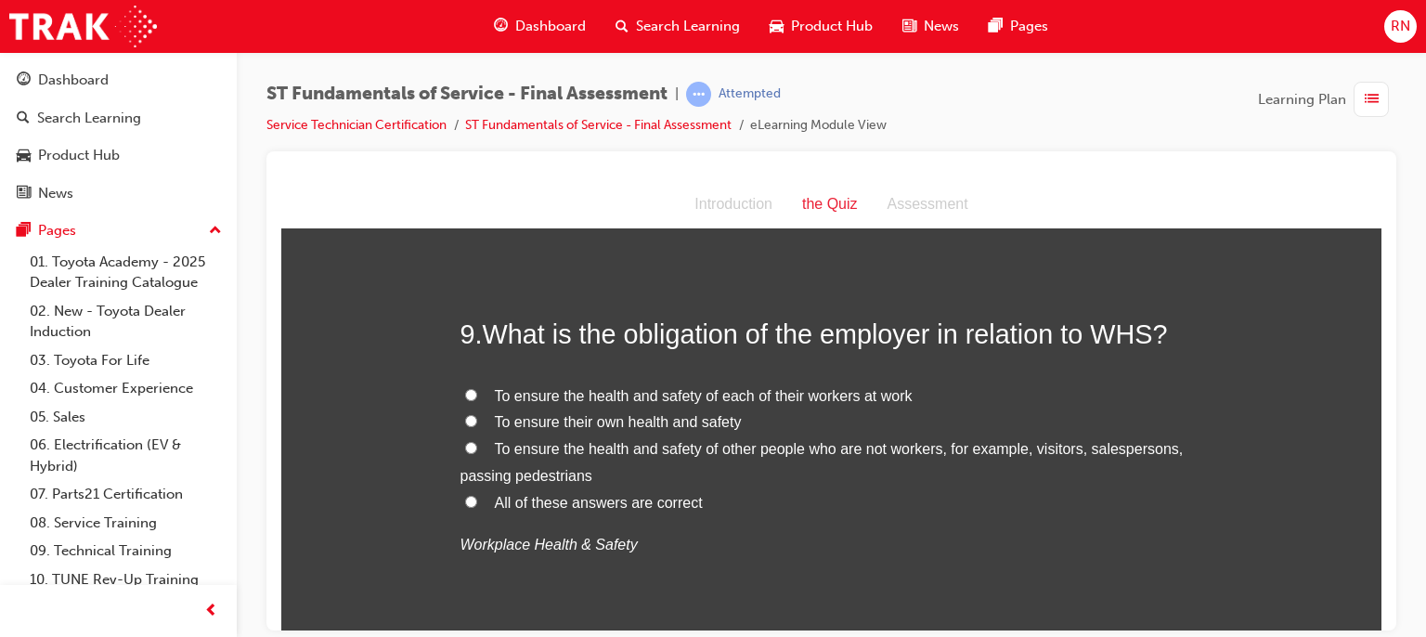
click at [465, 495] on input "All of these answers are correct" at bounding box center [471, 501] width 12 height 12
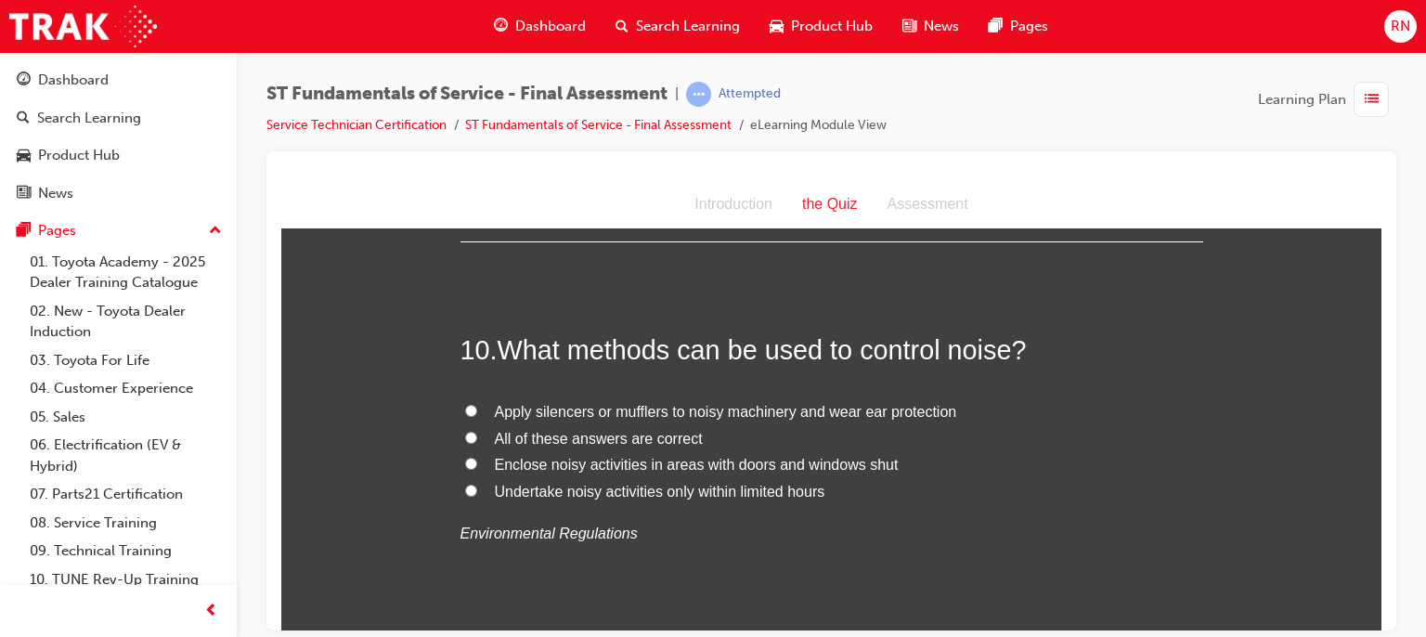
scroll to position [3827, 0]
click at [465, 408] on input "Apply silencers or mufflers to noisy machinery and wear ear protection" at bounding box center [471, 409] width 12 height 12
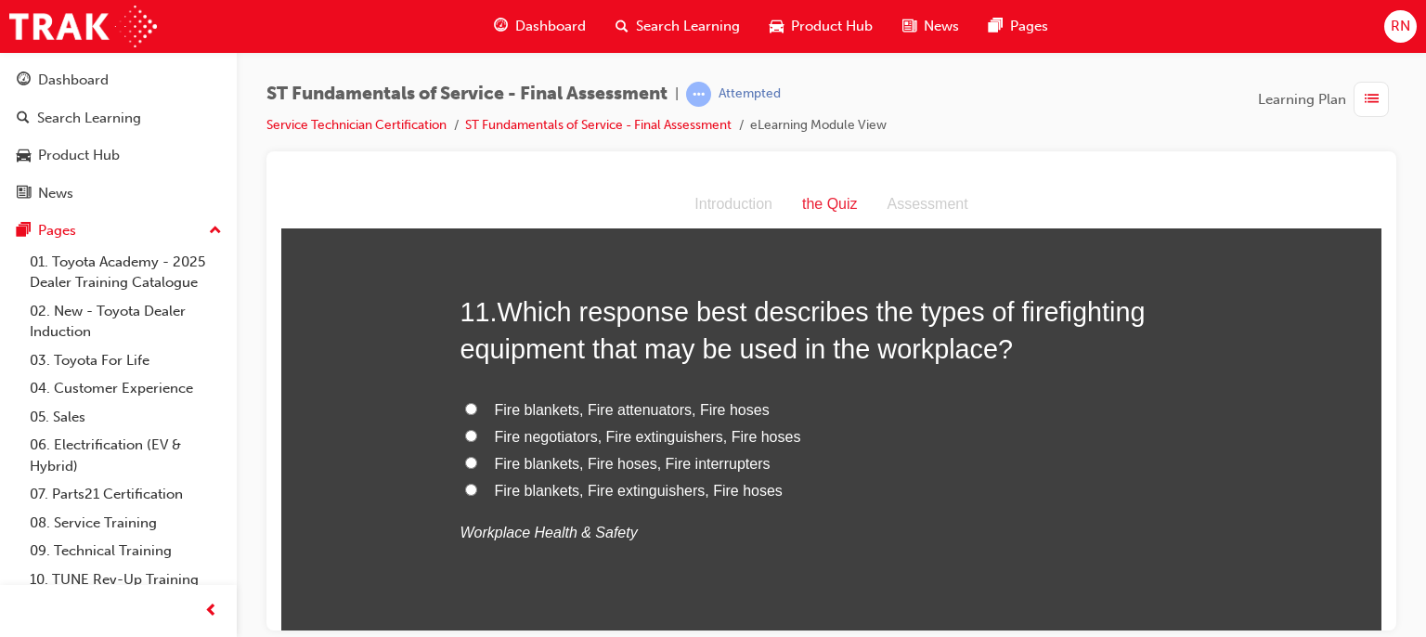
scroll to position [4265, 0]
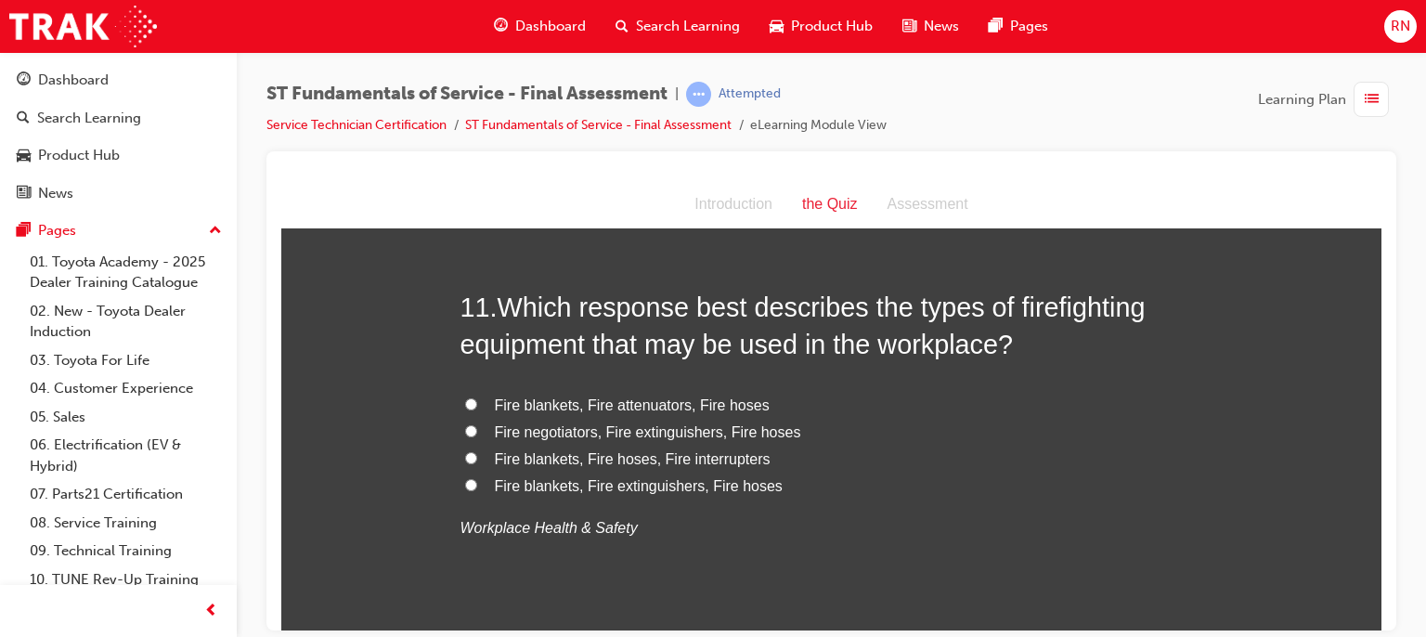
click at [467, 486] on input "Fire blankets, Fire extinguishers, Fire hoses" at bounding box center [471, 484] width 12 height 12
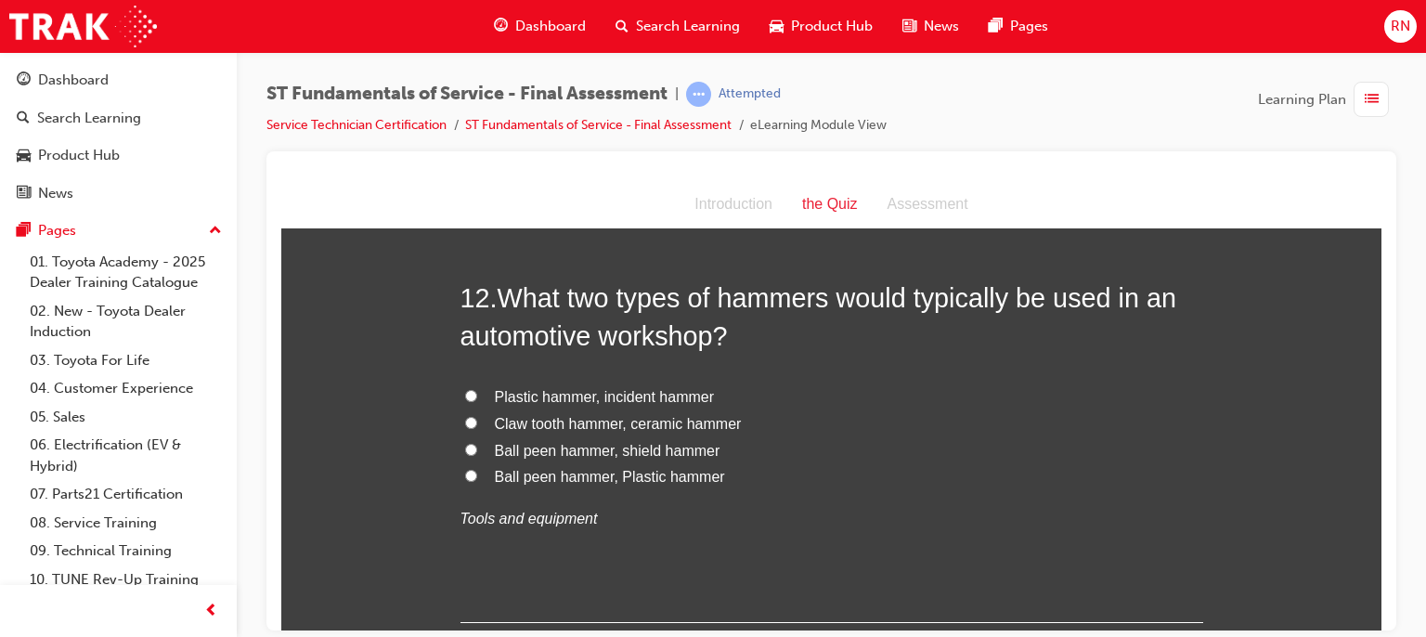
scroll to position [4707, 0]
click at [465, 474] on input "Ball peen hammer, Plastic hammer" at bounding box center [471, 474] width 12 height 12
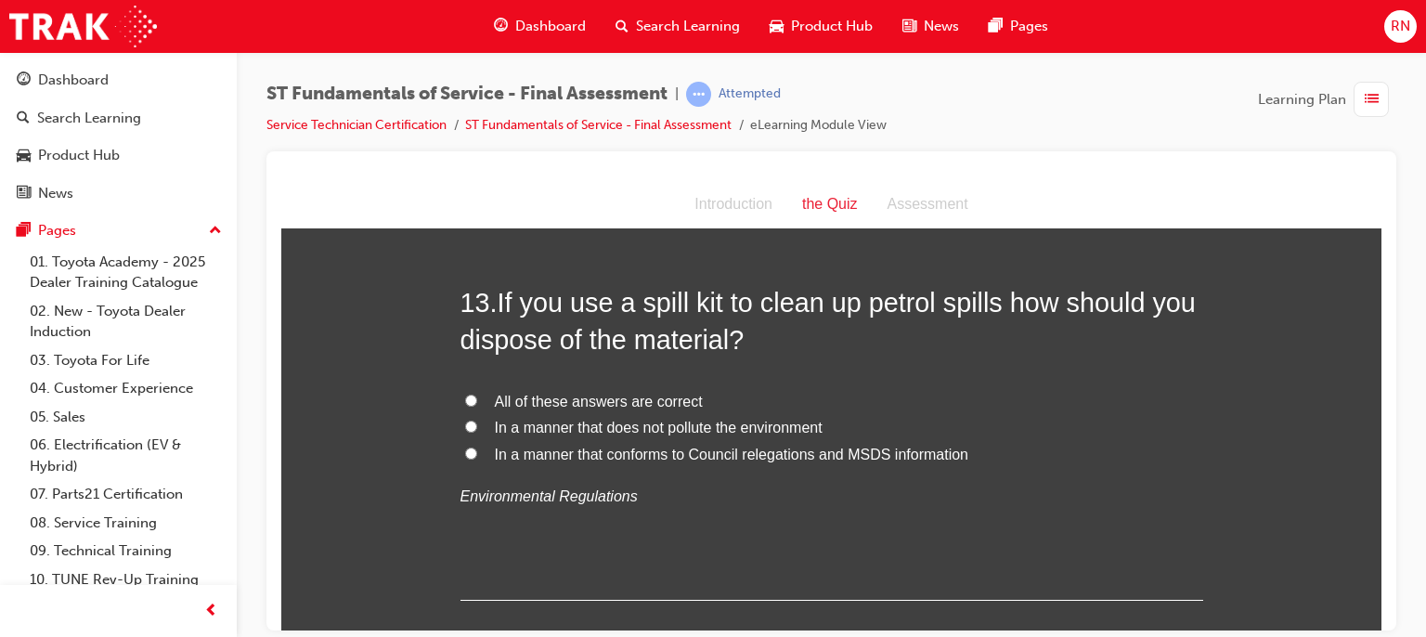
scroll to position [5136, 0]
click at [465, 448] on input "In a manner that conforms to Council relegations and MSDS information" at bounding box center [471, 450] width 12 height 12
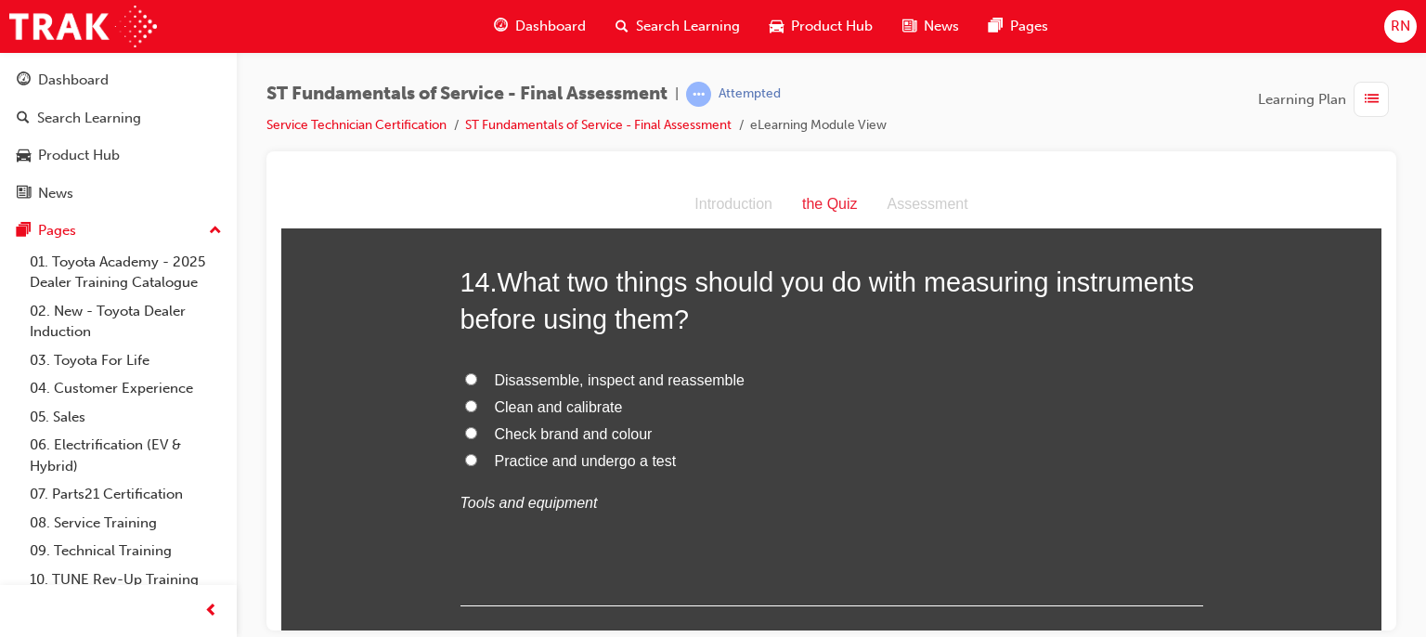
scroll to position [5564, 0]
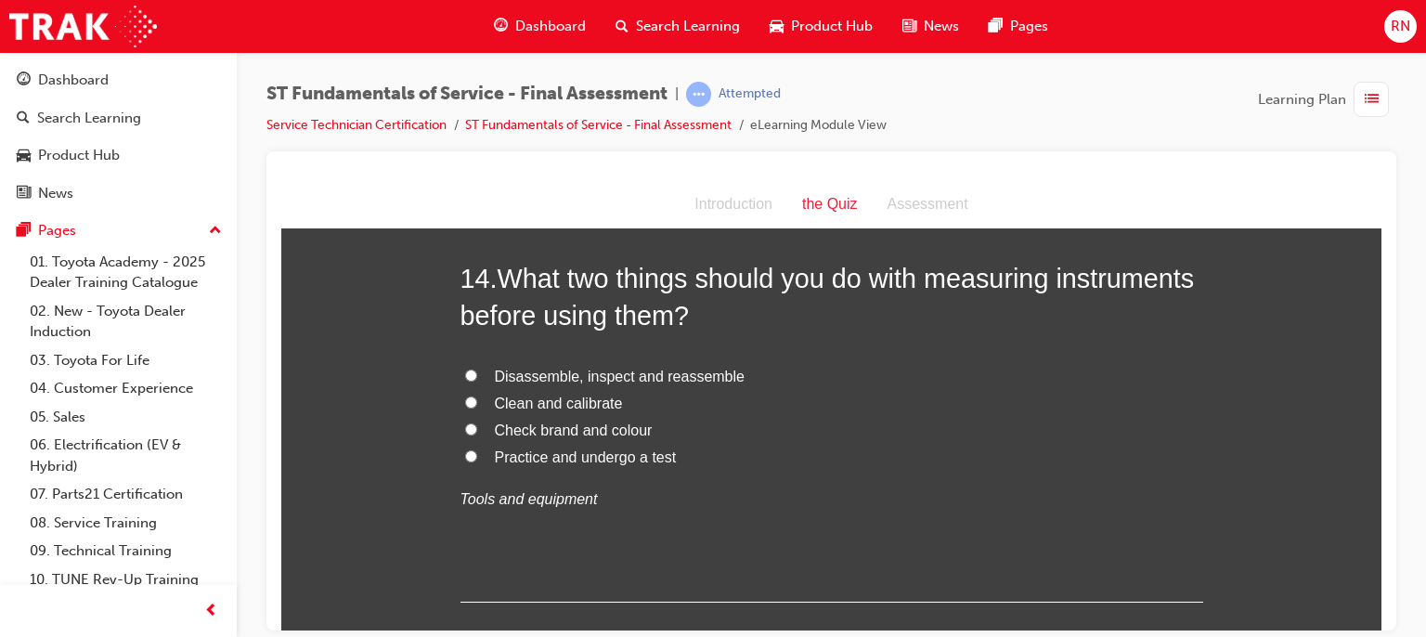
click at [465, 398] on input "Clean and calibrate" at bounding box center [471, 402] width 12 height 12
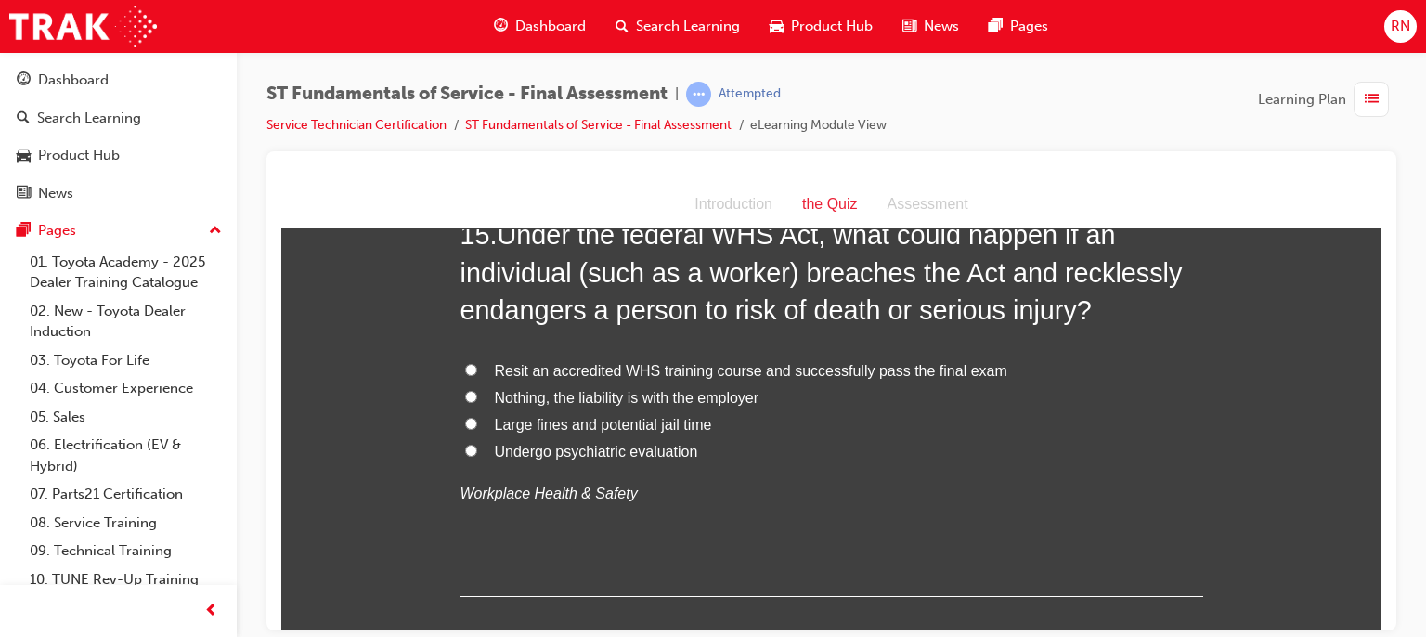
scroll to position [6041, 0]
click at [465, 418] on input "Large fines and potential jail time" at bounding box center [471, 421] width 12 height 12
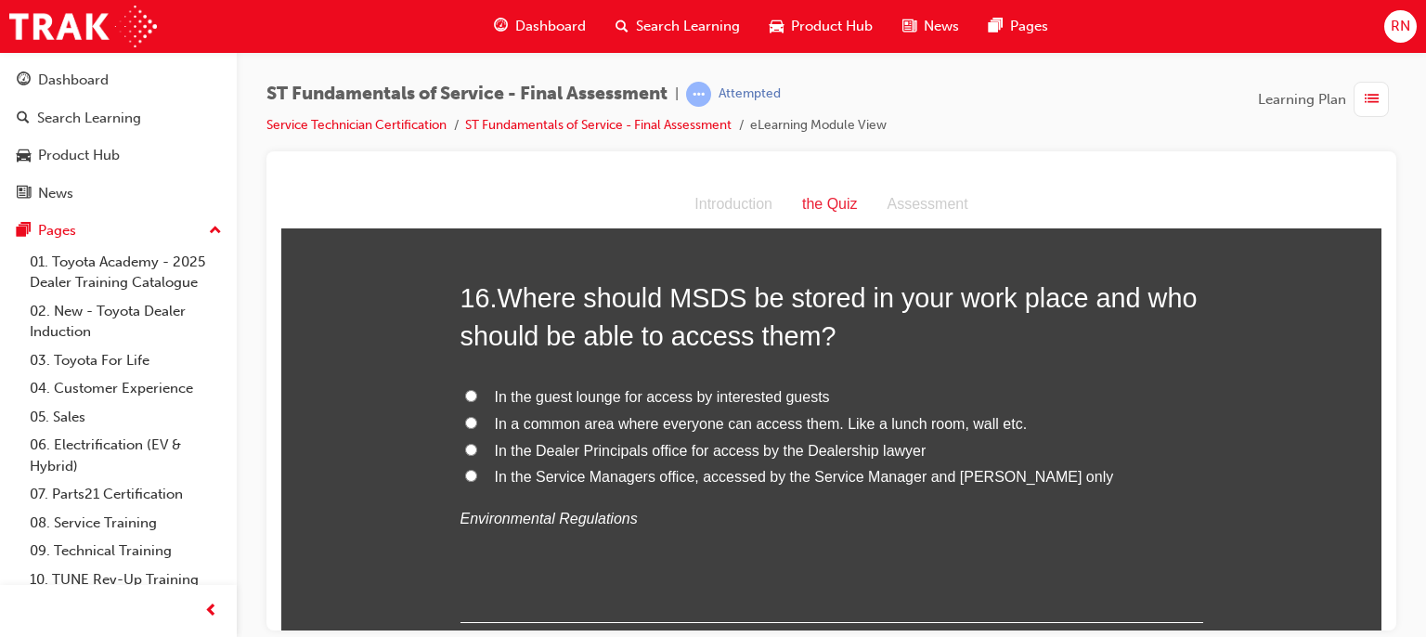
scroll to position [6451, 0]
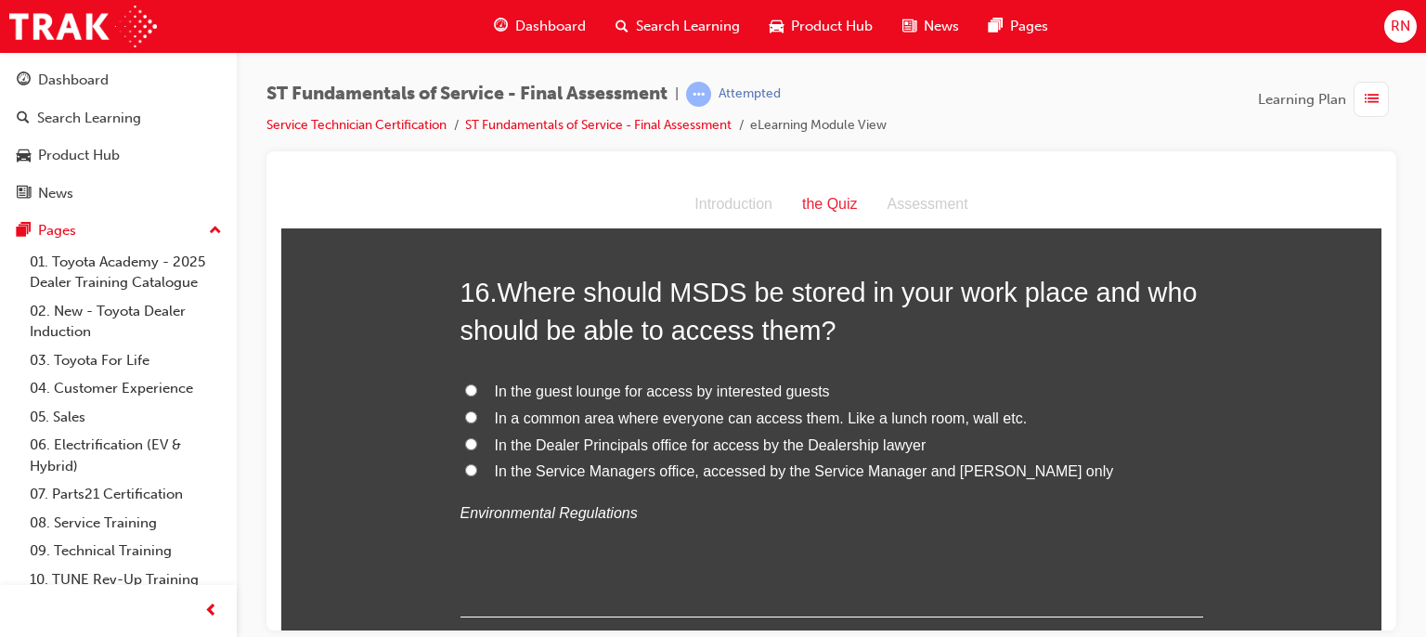
click at [506, 409] on span "In a common area where everyone can access them. Like a lunch room, wall etc." at bounding box center [761, 417] width 533 height 16
click at [477, 410] on input "In a common area where everyone can access them. Like a lunch room, wall etc." at bounding box center [471, 416] width 12 height 12
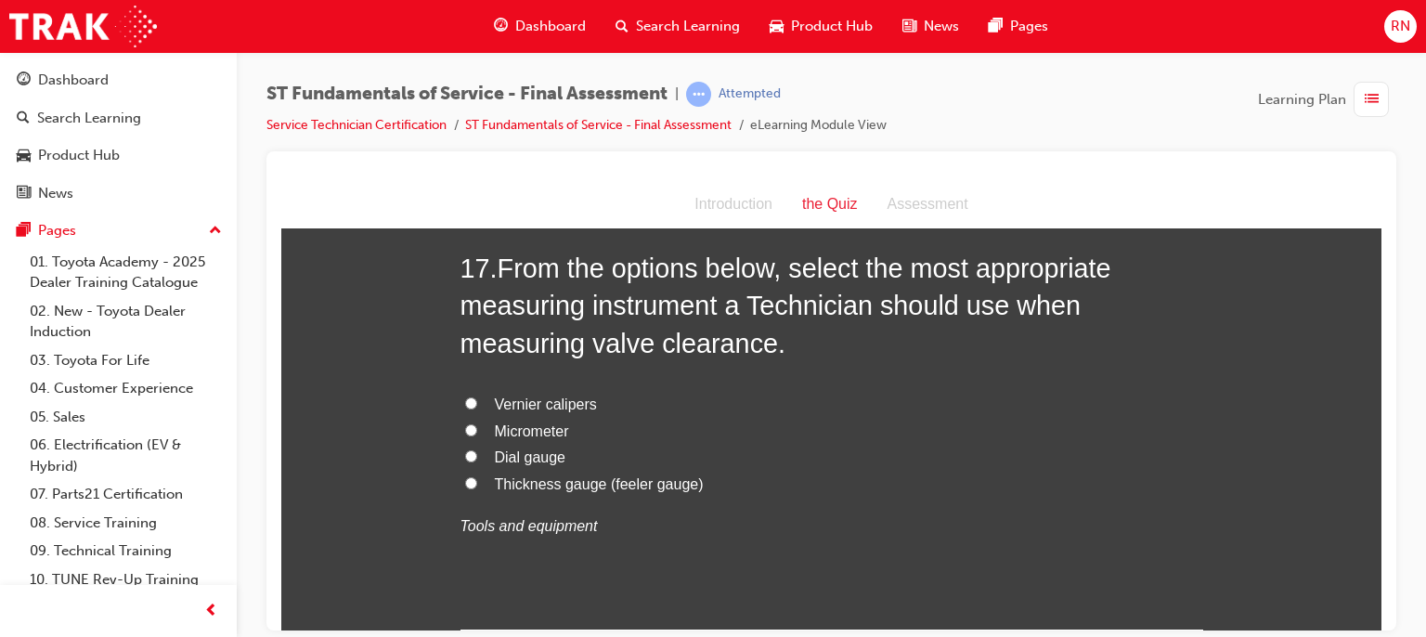
scroll to position [6909, 0]
click at [465, 478] on input "Thickness gauge (feeler gauge)" at bounding box center [471, 481] width 12 height 12
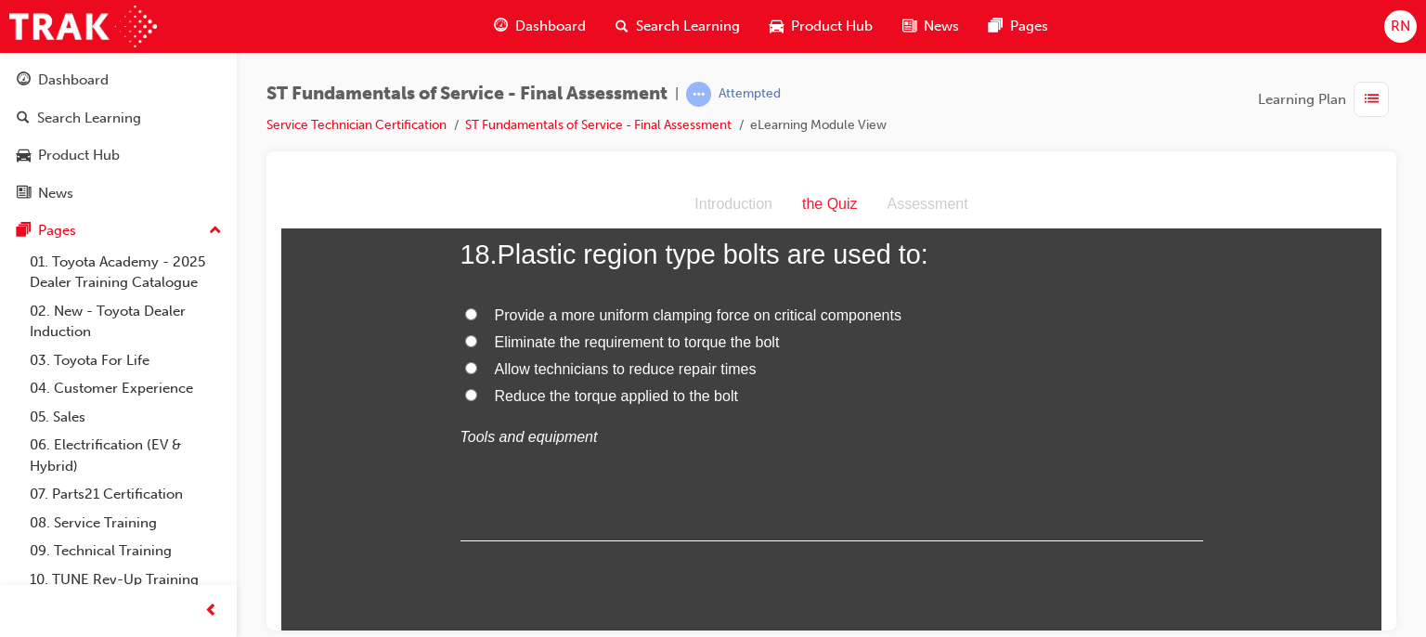
scroll to position [7389, 0]
click at [465, 314] on input "Provide a more uniform clamping force on critical components" at bounding box center [471, 316] width 12 height 12
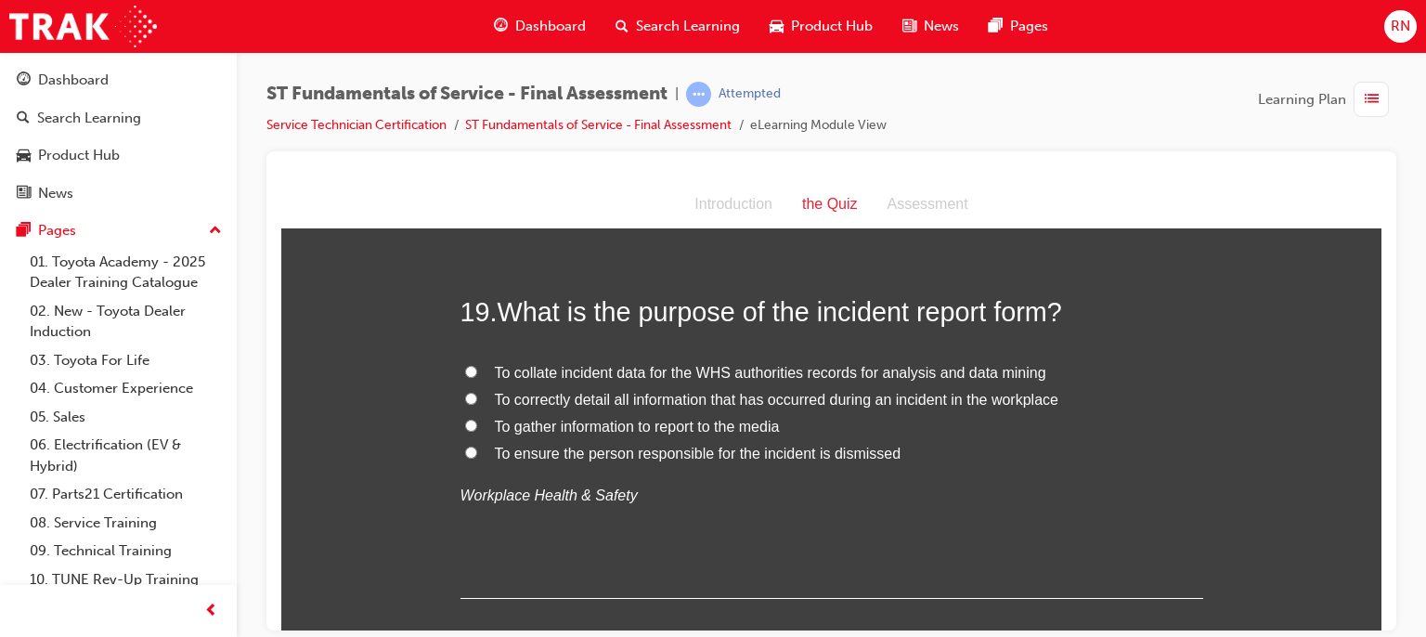
scroll to position [7731, 0]
click at [465, 396] on input "To correctly detail all information that has occurred during an incident in the…" at bounding box center [471, 396] width 12 height 12
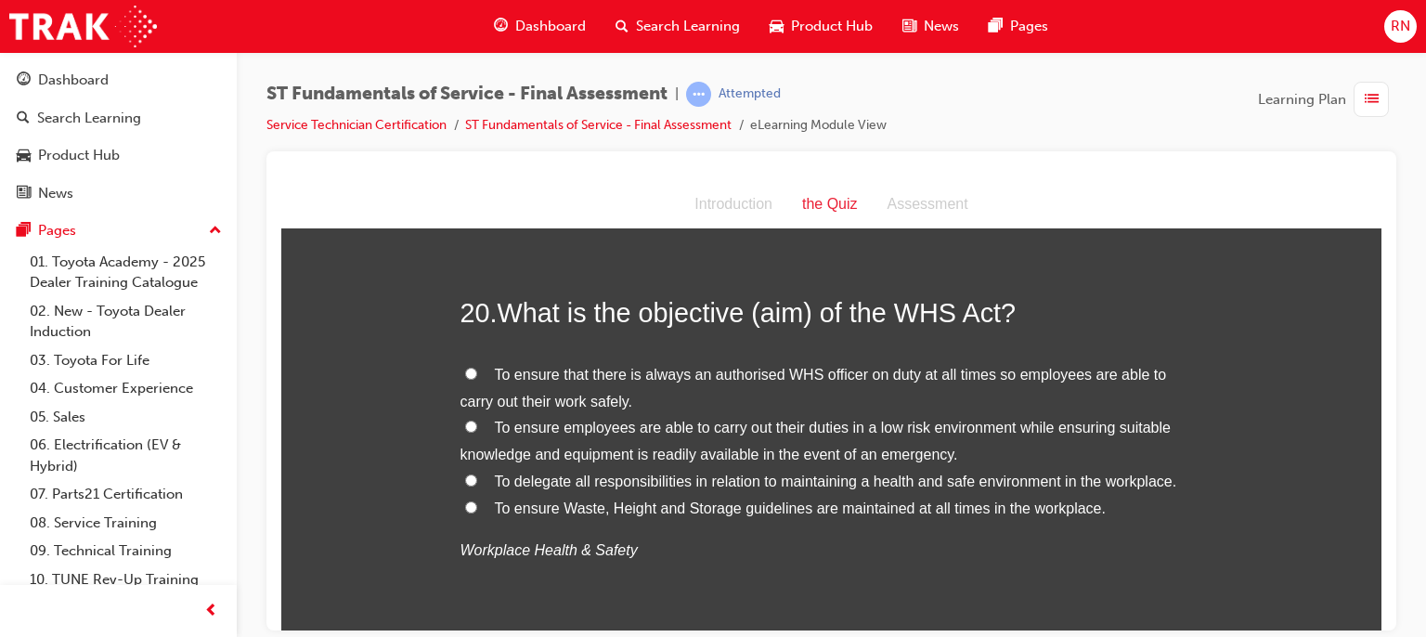
scroll to position [8128, 0]
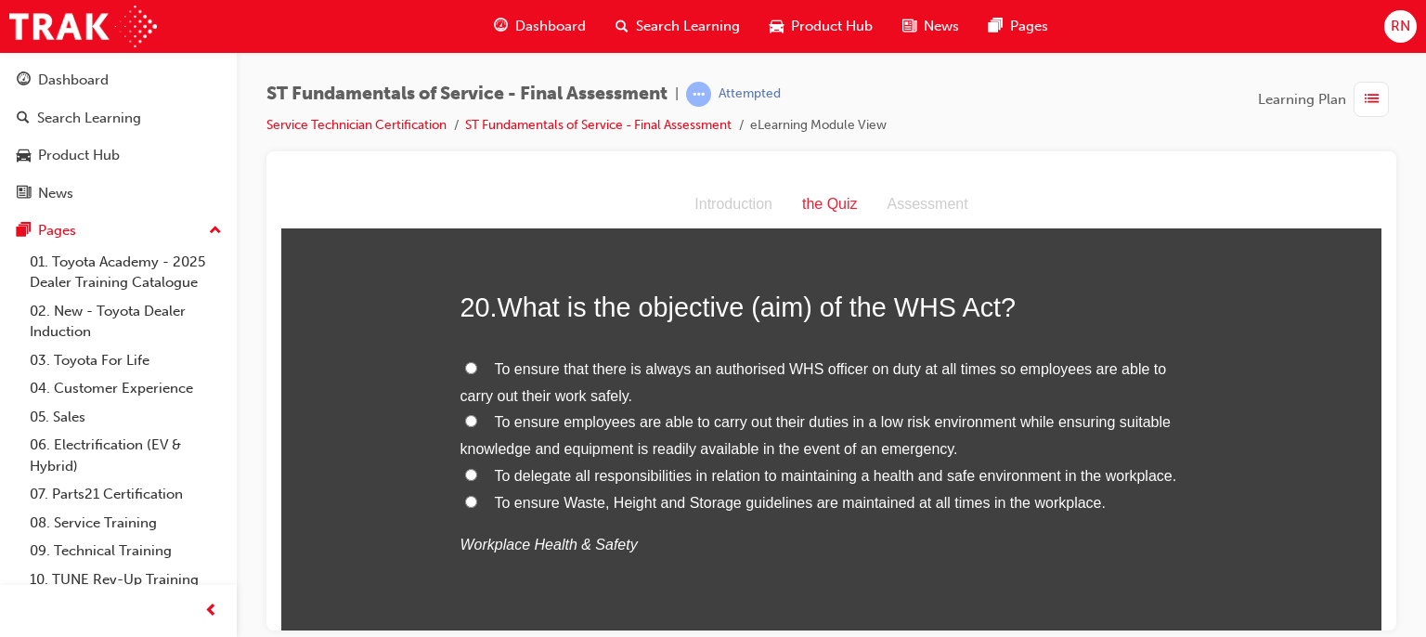
click at [465, 420] on input "To ensure employees are able to carry out their duties in a low risk environmen…" at bounding box center [471, 420] width 12 height 12
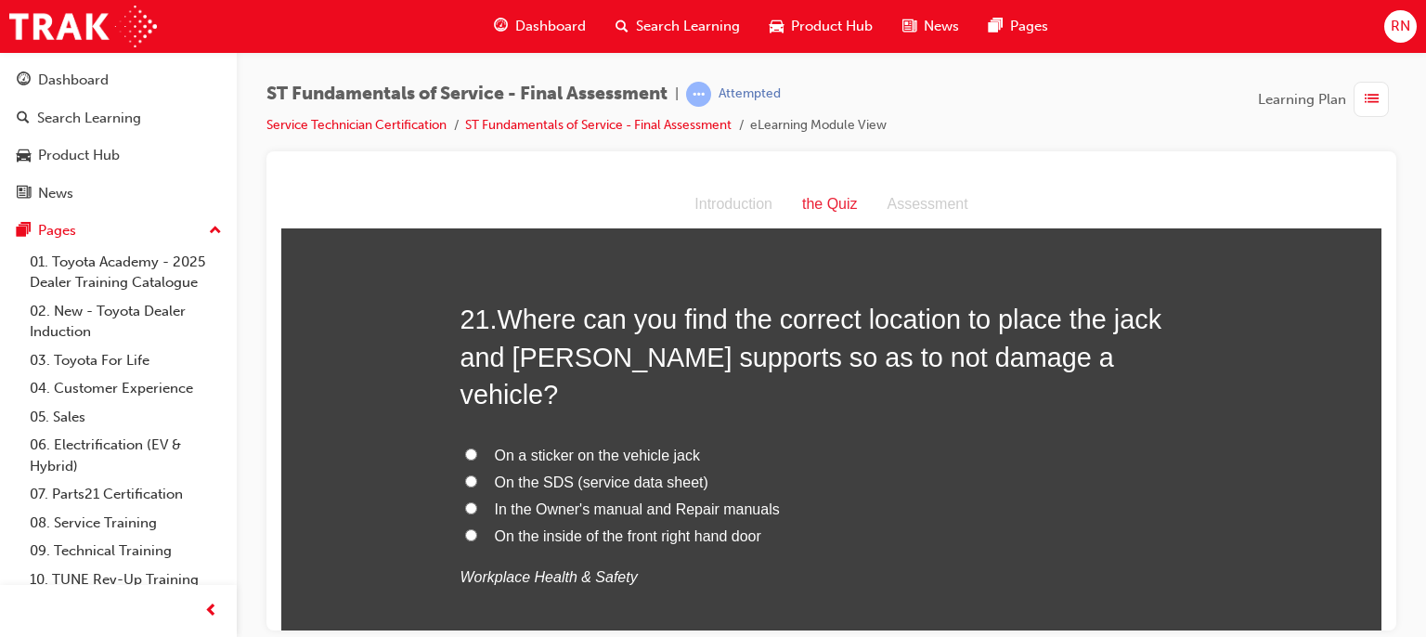
scroll to position [8566, 0]
click at [465, 500] on input "In the Owner's manual and Repair manuals" at bounding box center [471, 506] width 12 height 12
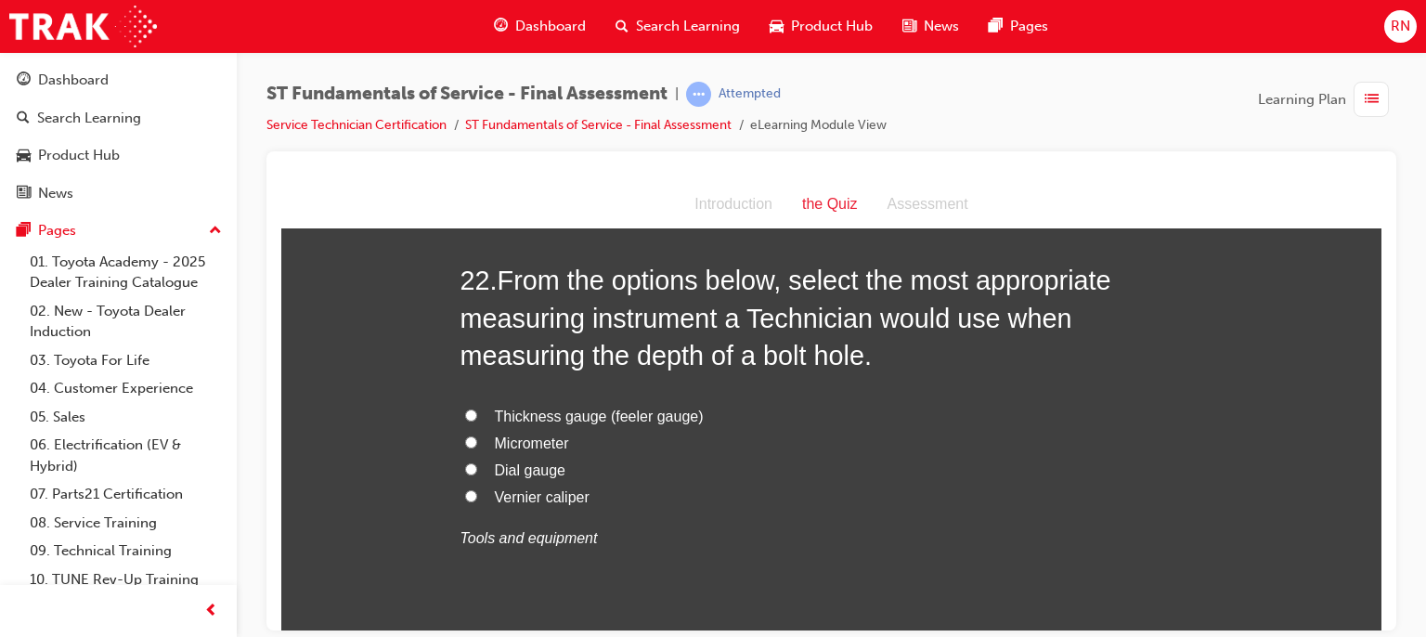
scroll to position [9074, 0]
click at [465, 488] on input "Vernier caliper" at bounding box center [471, 494] width 12 height 12
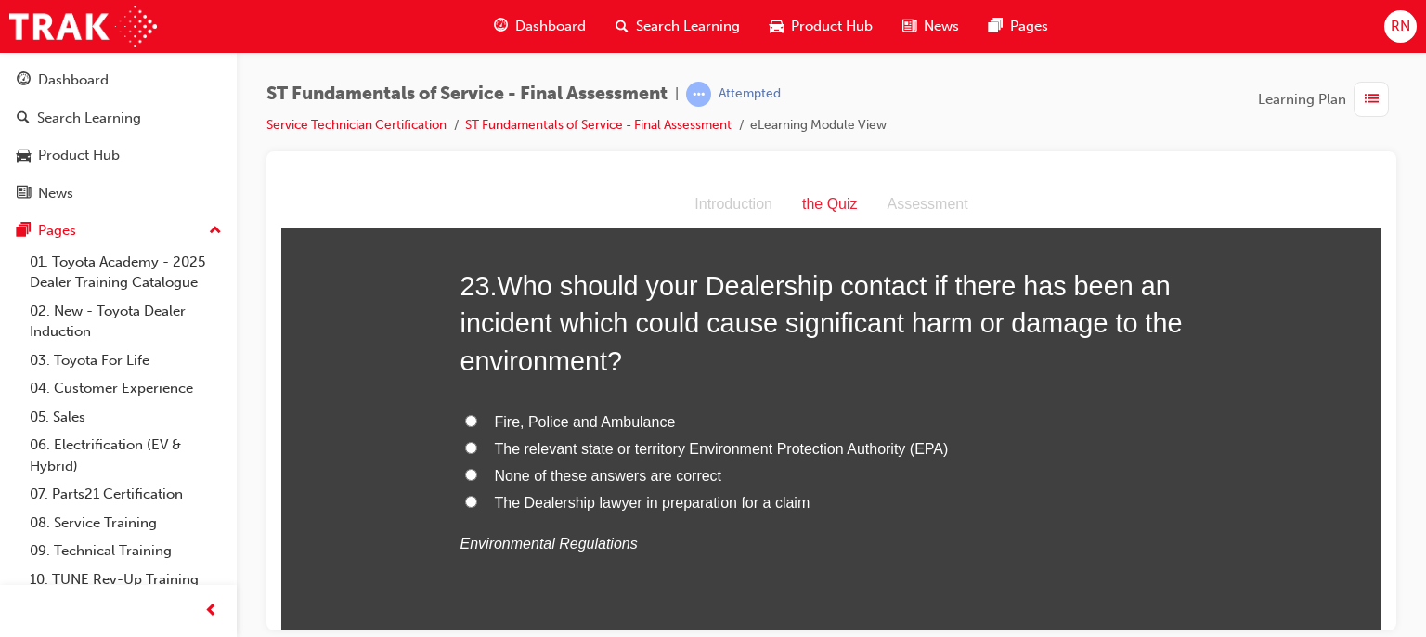
scroll to position [9537, 0]
click at [465, 441] on input "The relevant state or territory Environment Protection Authority (EPA)" at bounding box center [471, 447] width 12 height 12
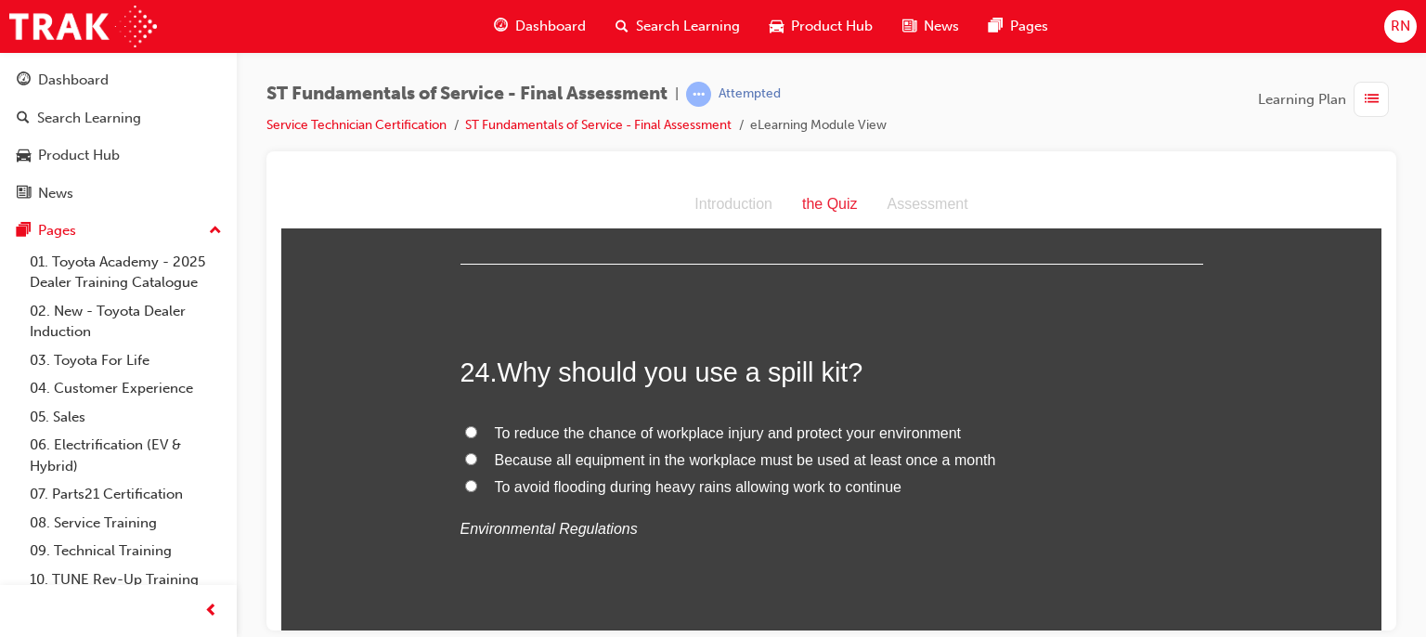
scroll to position [9922, 0]
click at [465, 424] on input "To reduce the chance of workplace injury and protect your environment" at bounding box center [471, 430] width 12 height 12
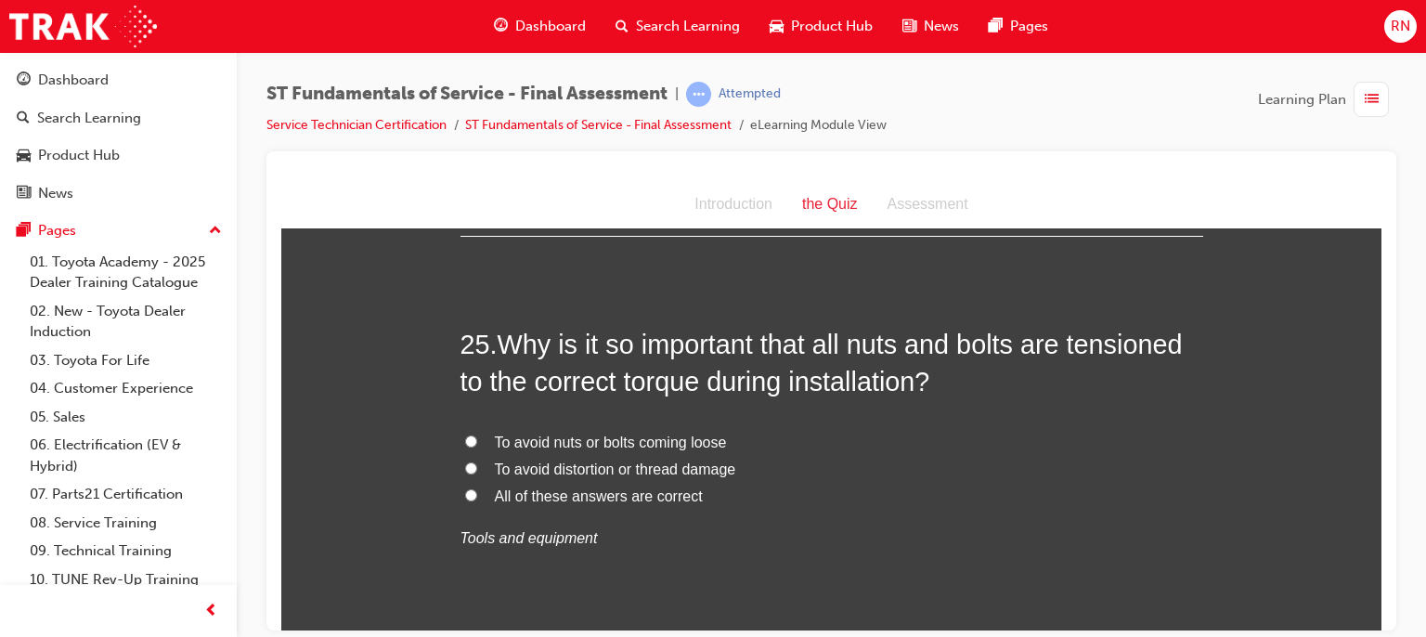
scroll to position [10318, 0]
click at [465, 487] on input "All of these answers are correct" at bounding box center [471, 493] width 12 height 12
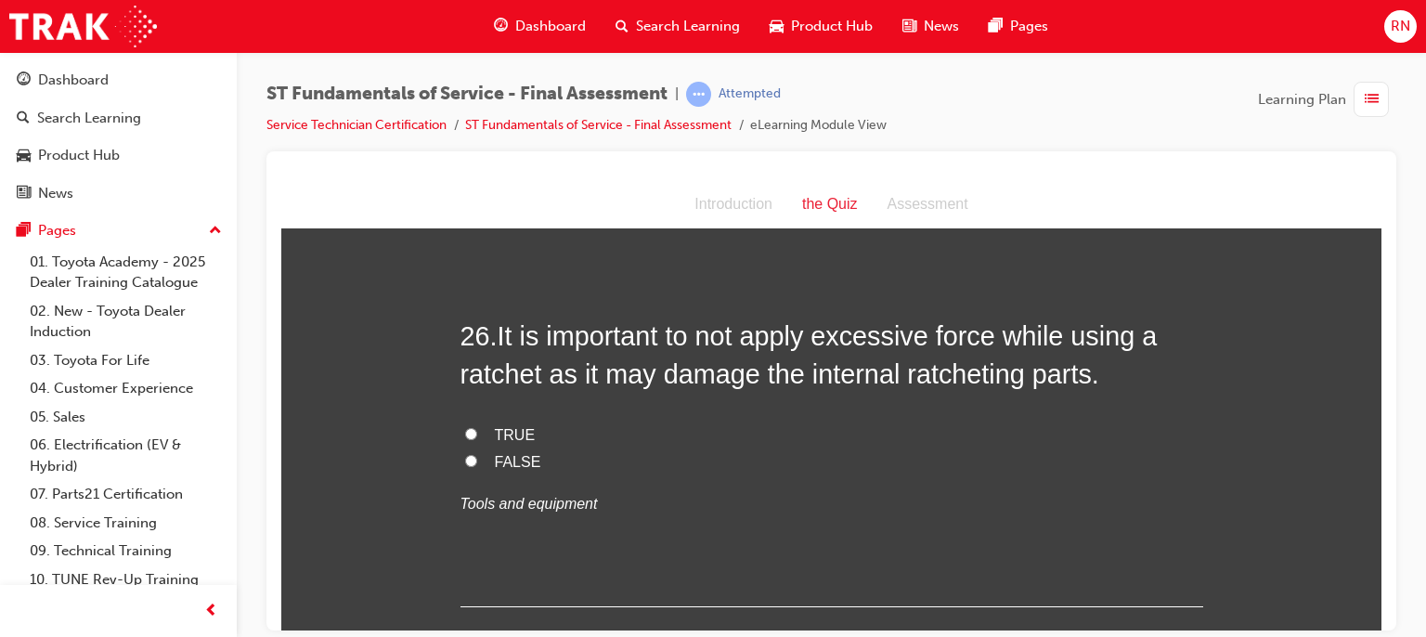
scroll to position [10732, 0]
click at [465, 426] on input "TRUE" at bounding box center [471, 432] width 12 height 12
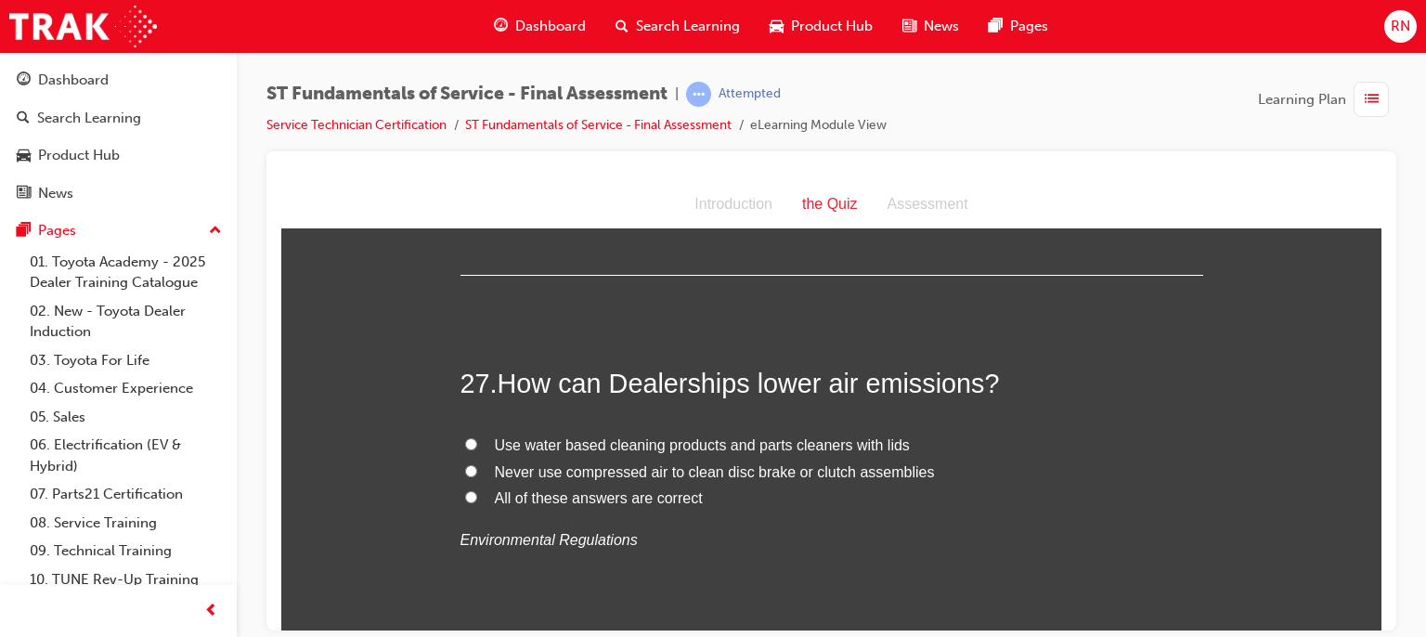
scroll to position [11083, 0]
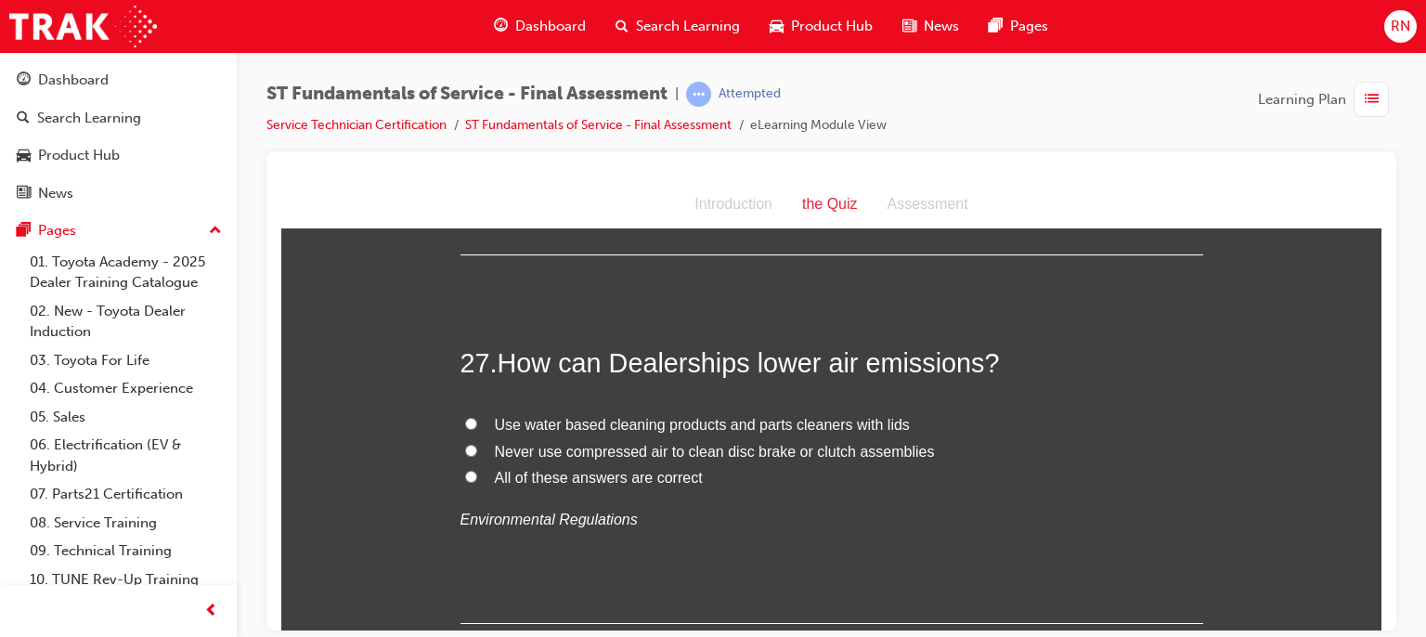
click at [465, 470] on input "All of these answers are correct" at bounding box center [471, 476] width 12 height 12
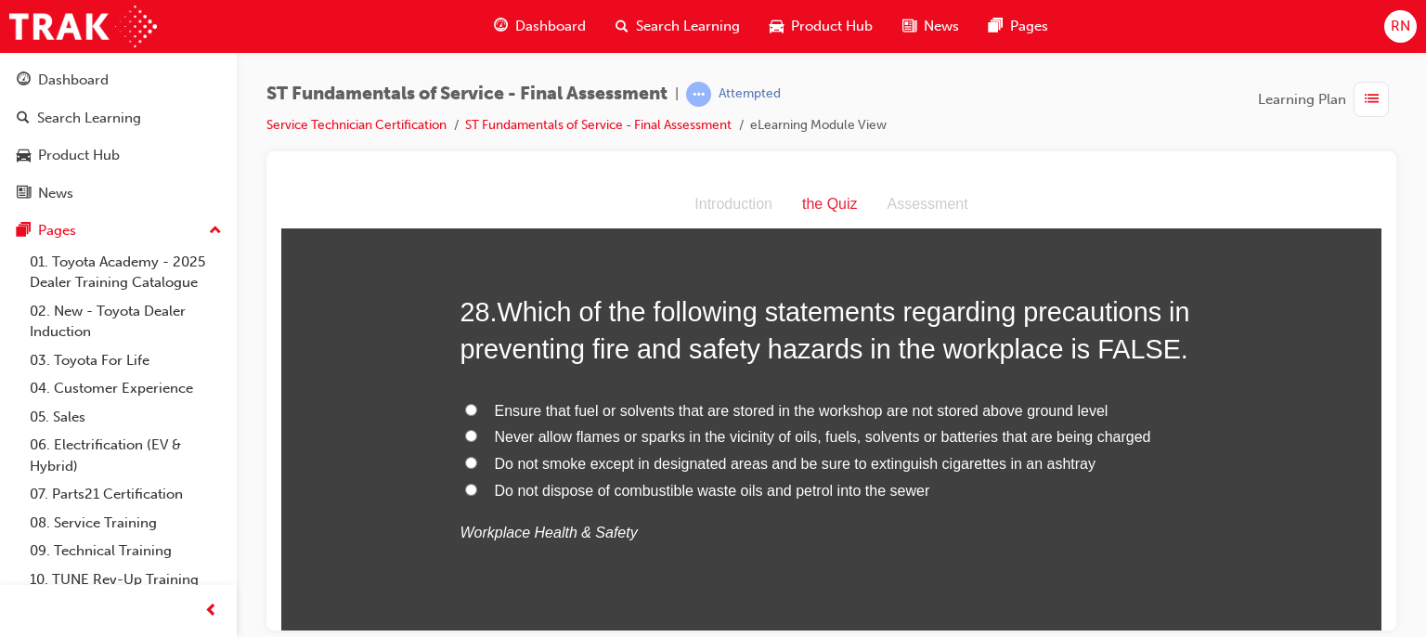
scroll to position [11504, 0]
click at [464, 475] on label "Do not dispose of combustible waste oils and petrol into the sewer" at bounding box center [832, 488] width 743 height 27
click at [465, 481] on input "Do not dispose of combustible waste oils and petrol into the sewer" at bounding box center [471, 487] width 12 height 12
click at [472, 396] on label "Ensure that fuel or solvents that are stored in the workshop are not stored abo…" at bounding box center [832, 409] width 743 height 27
click at [472, 401] on input "Ensure that fuel or solvents that are stored in the workshop are not stored abo…" at bounding box center [471, 407] width 12 height 12
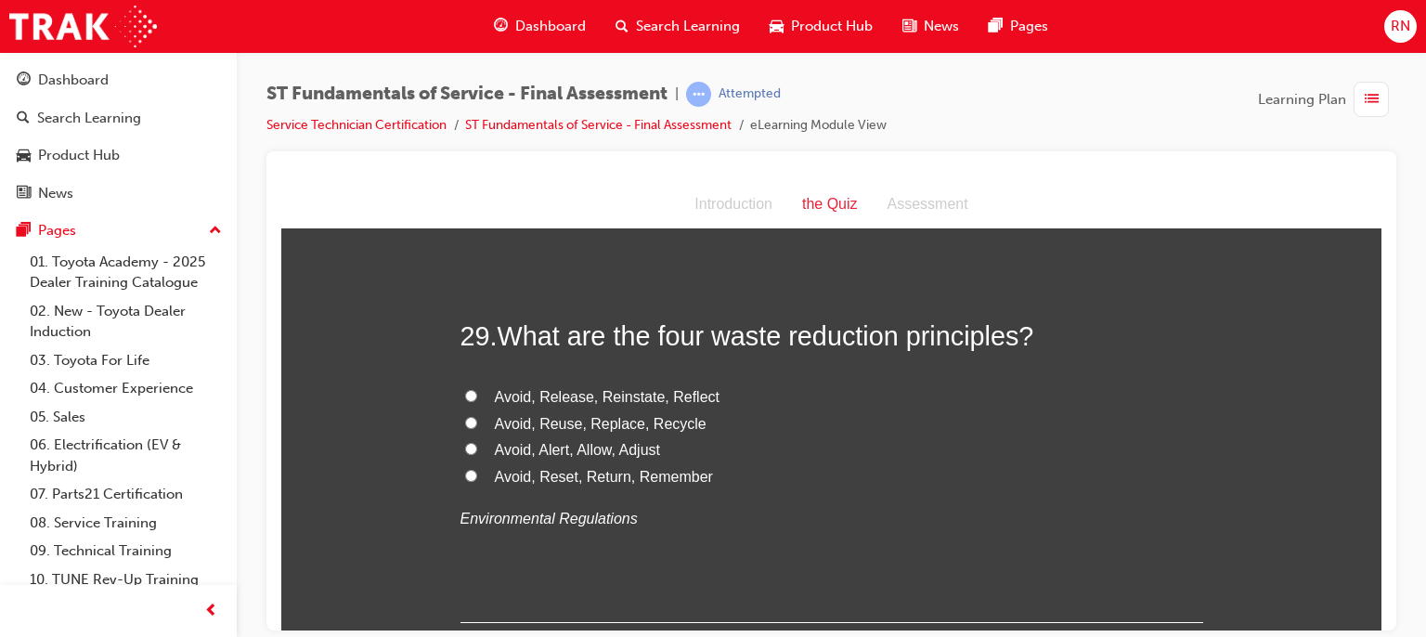
scroll to position [11914, 0]
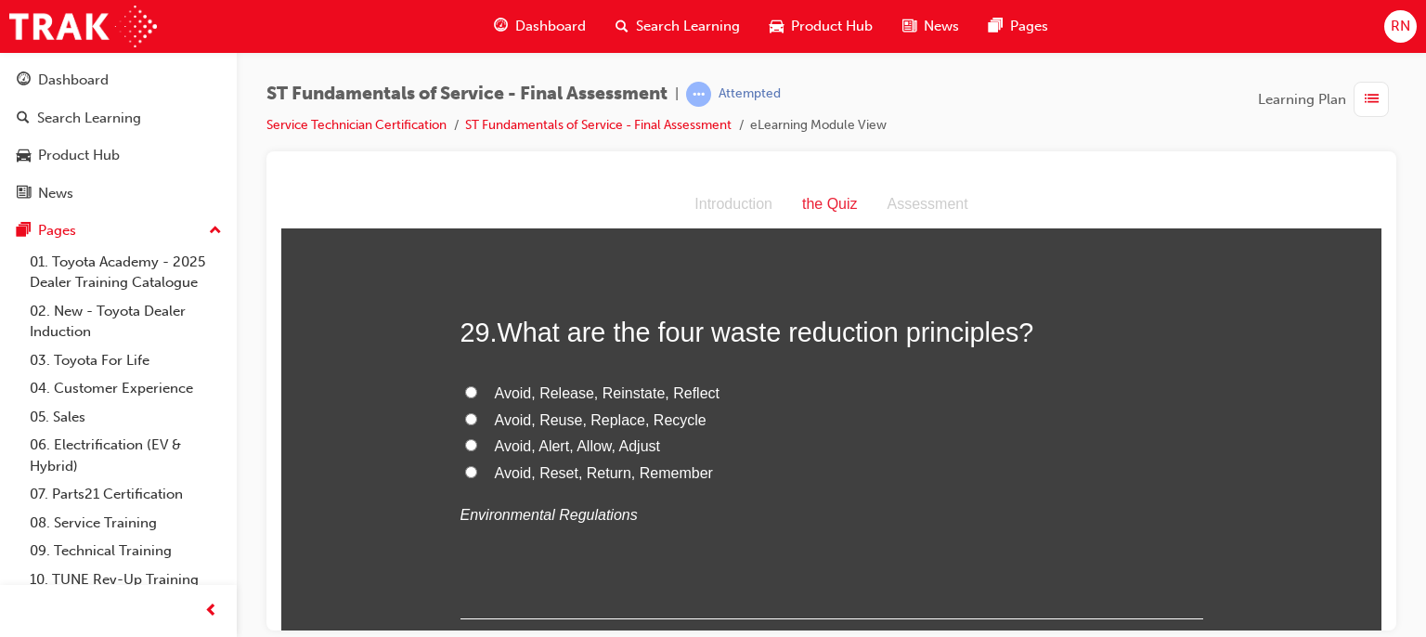
click at [465, 412] on input "Avoid, Reuse, Replace, Recycle" at bounding box center [471, 418] width 12 height 12
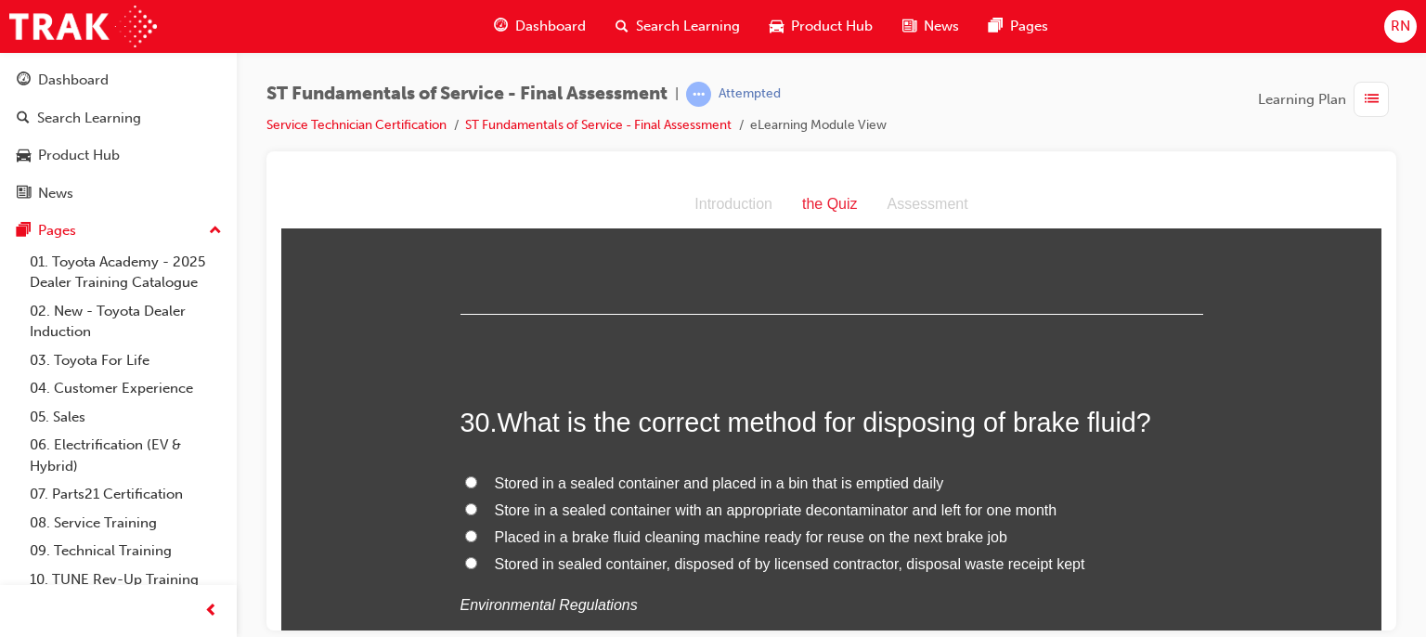
scroll to position [12278, 0]
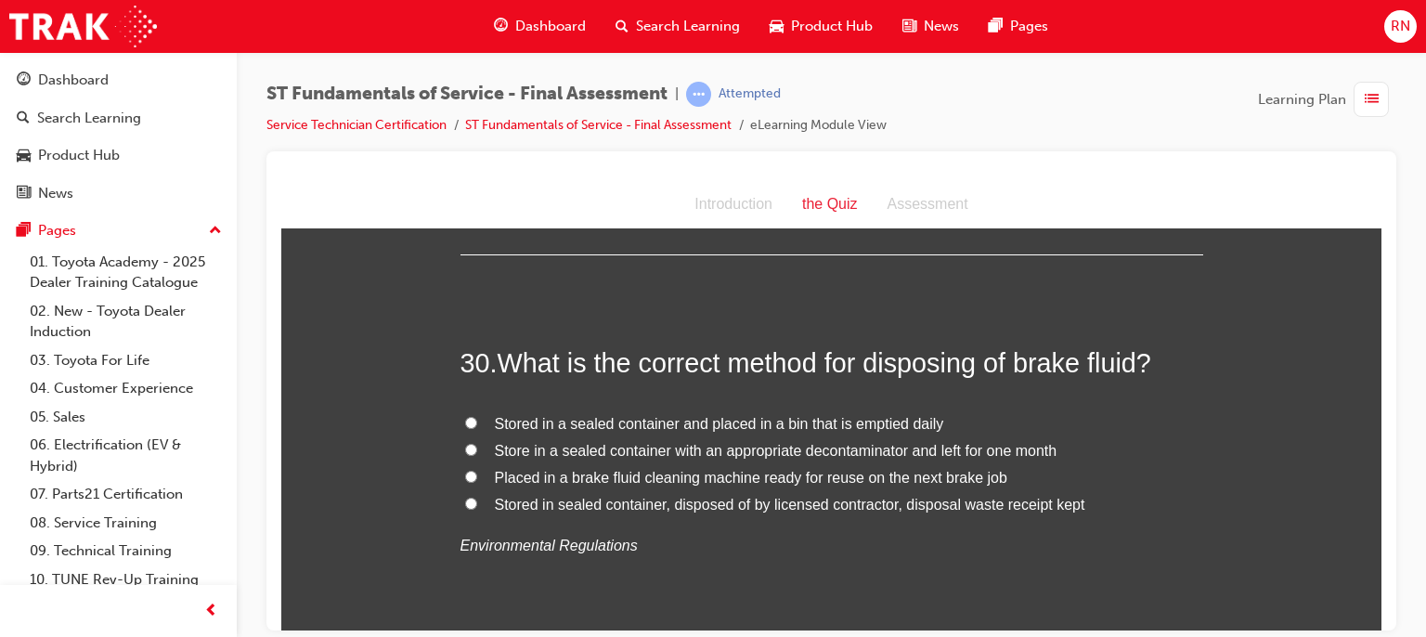
drag, startPoint x: 408, startPoint y: 348, endPoint x: 369, endPoint y: 395, distance: 60.6
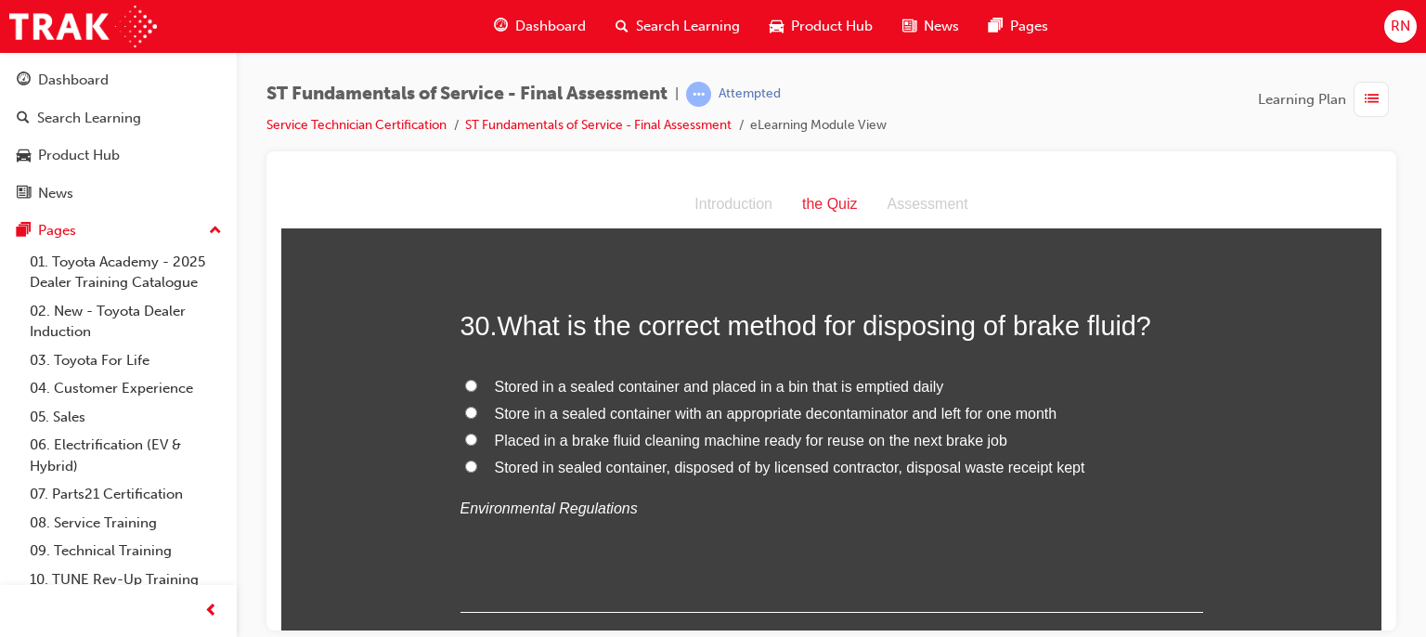
scroll to position [12317, 0]
click at [465, 458] on input "Stored in sealed container, disposed of by licensed contractor, disposal waste …" at bounding box center [471, 464] width 12 height 12
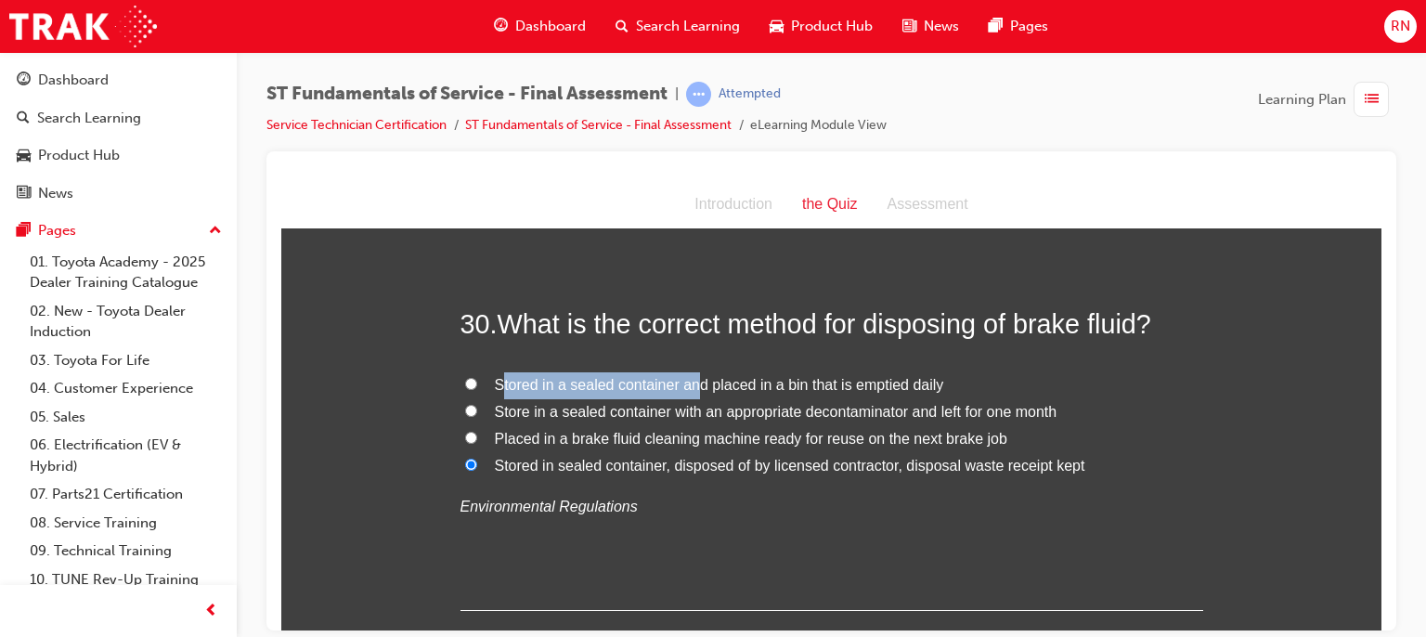
drag, startPoint x: 498, startPoint y: 333, endPoint x: 689, endPoint y: 344, distance: 191.5
click at [689, 376] on span "Stored in a sealed container and placed in a bin that is emptied daily" at bounding box center [719, 384] width 449 height 16
click at [691, 376] on span "Stored in a sealed container and placed in a bin that is emptied daily" at bounding box center [719, 384] width 449 height 16
click at [477, 377] on input "Stored in a sealed container and placed in a bin that is emptied daily" at bounding box center [471, 383] width 12 height 12
click at [465, 458] on input "Stored in sealed container, disposed of by licensed contractor, disposal waste …" at bounding box center [471, 464] width 12 height 12
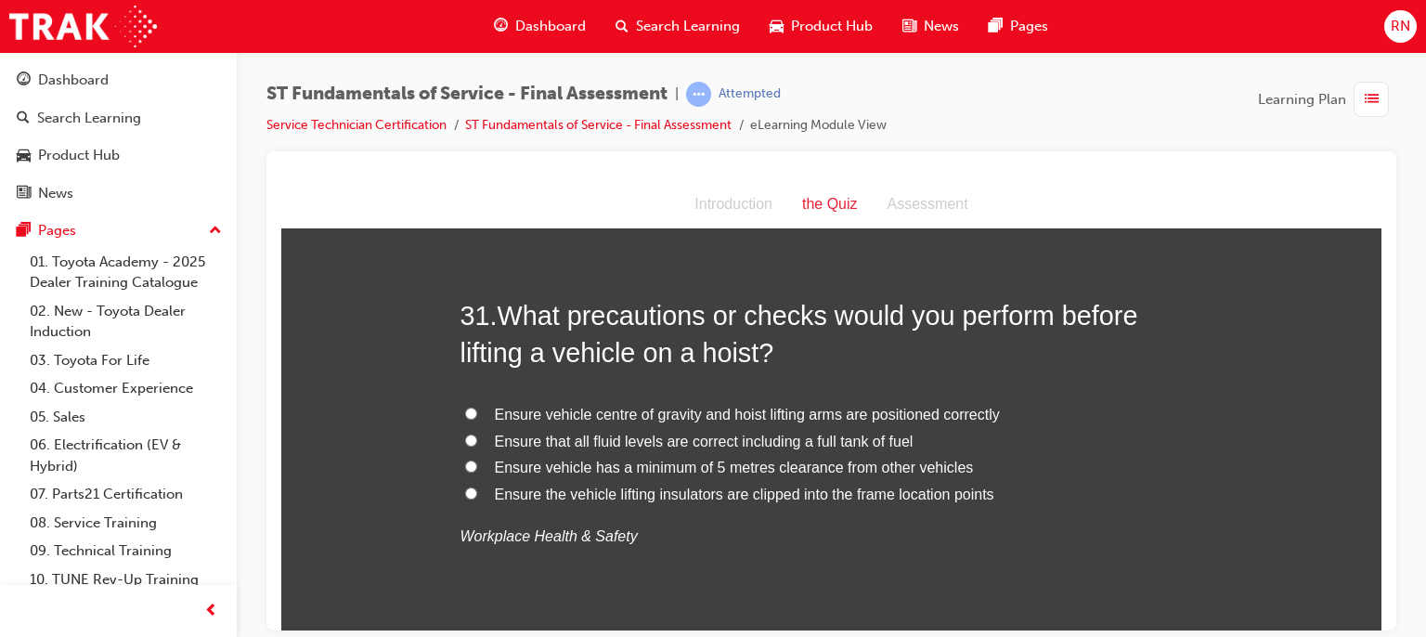
scroll to position [12721, 0]
click at [465, 406] on input "Ensure vehicle centre of gravity and hoist lifting arms are positioned correctly" at bounding box center [471, 412] width 12 height 12
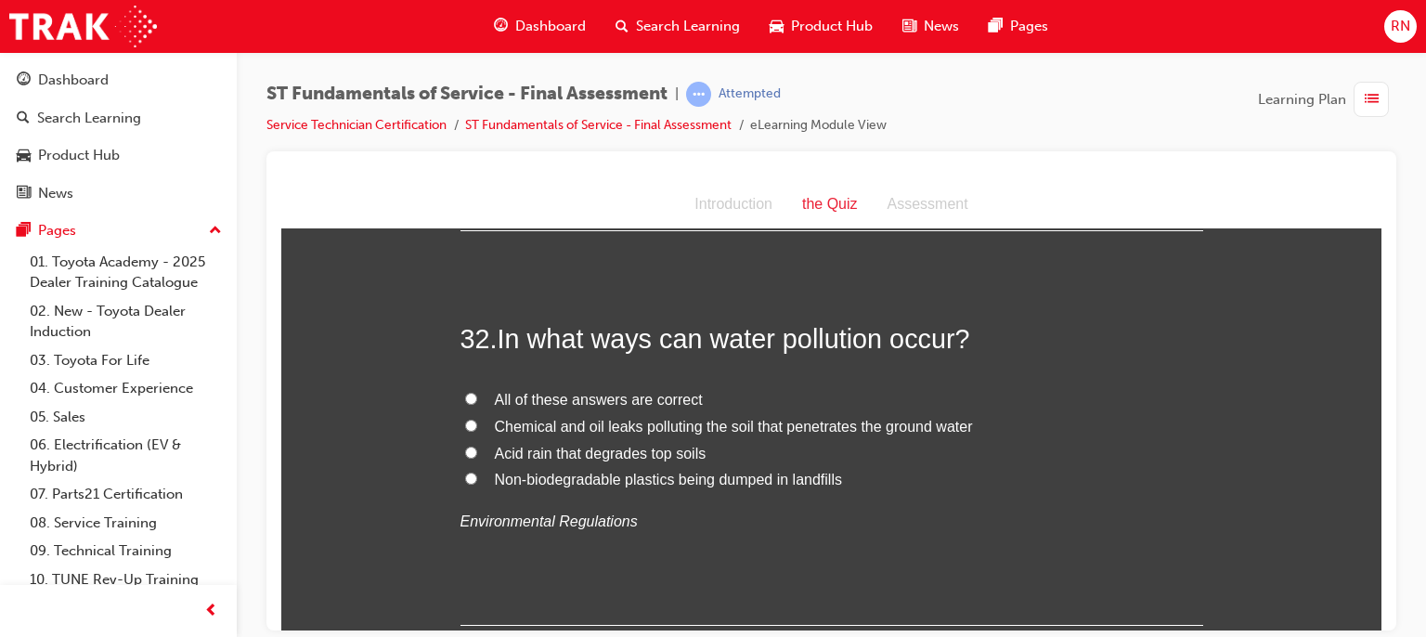
scroll to position [13133, 0]
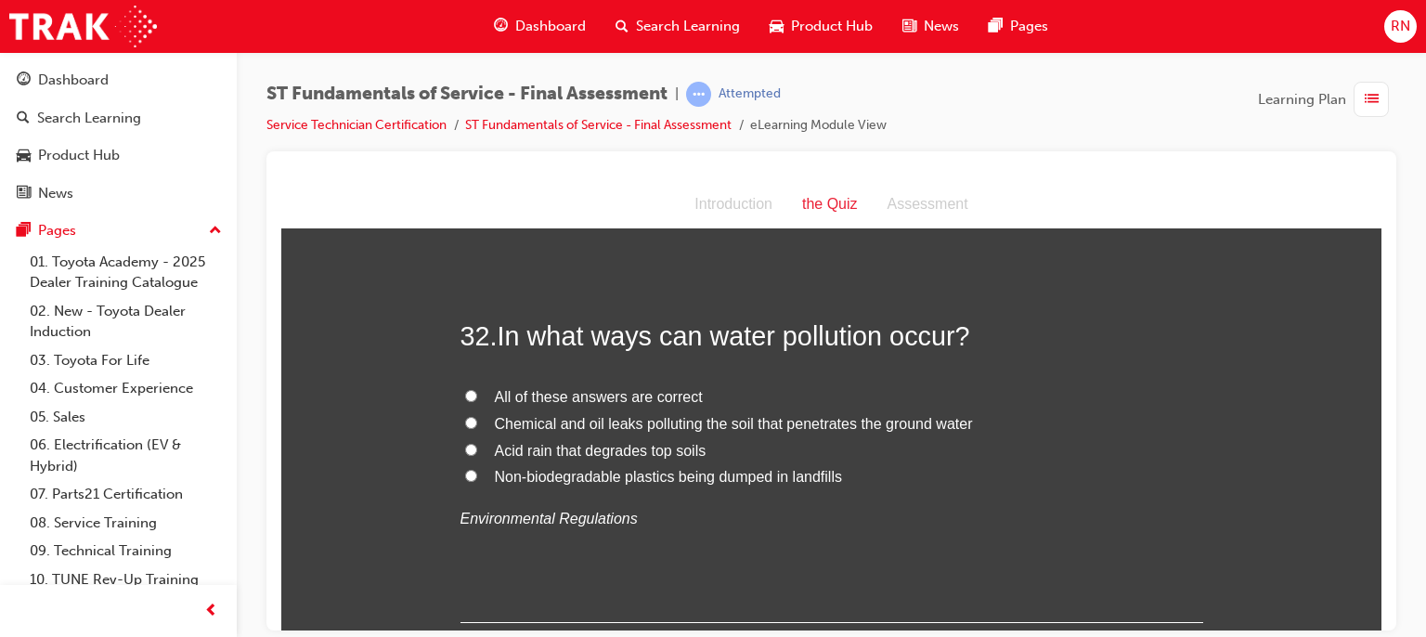
click at [462, 383] on label "All of these answers are correct" at bounding box center [832, 396] width 743 height 27
click at [465, 389] on input "All of these answers are correct" at bounding box center [471, 395] width 12 height 12
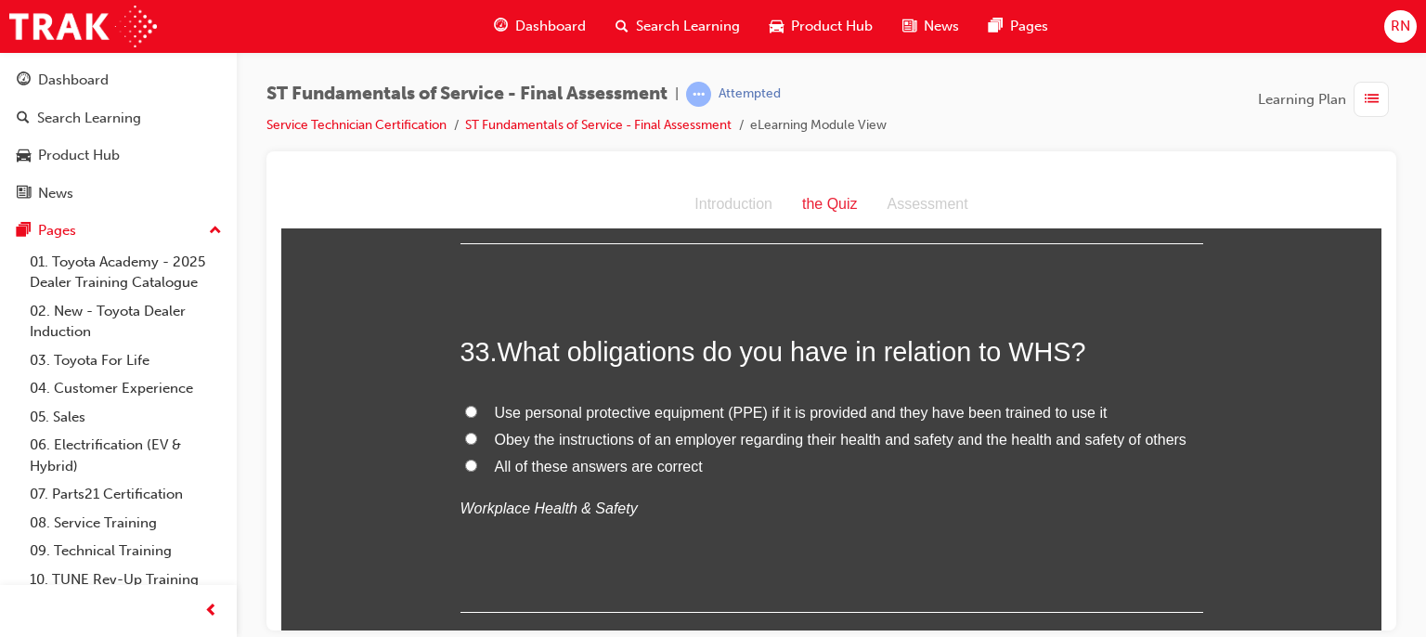
scroll to position [13513, 0]
click at [465, 457] on input "All of these answers are correct" at bounding box center [471, 463] width 12 height 12
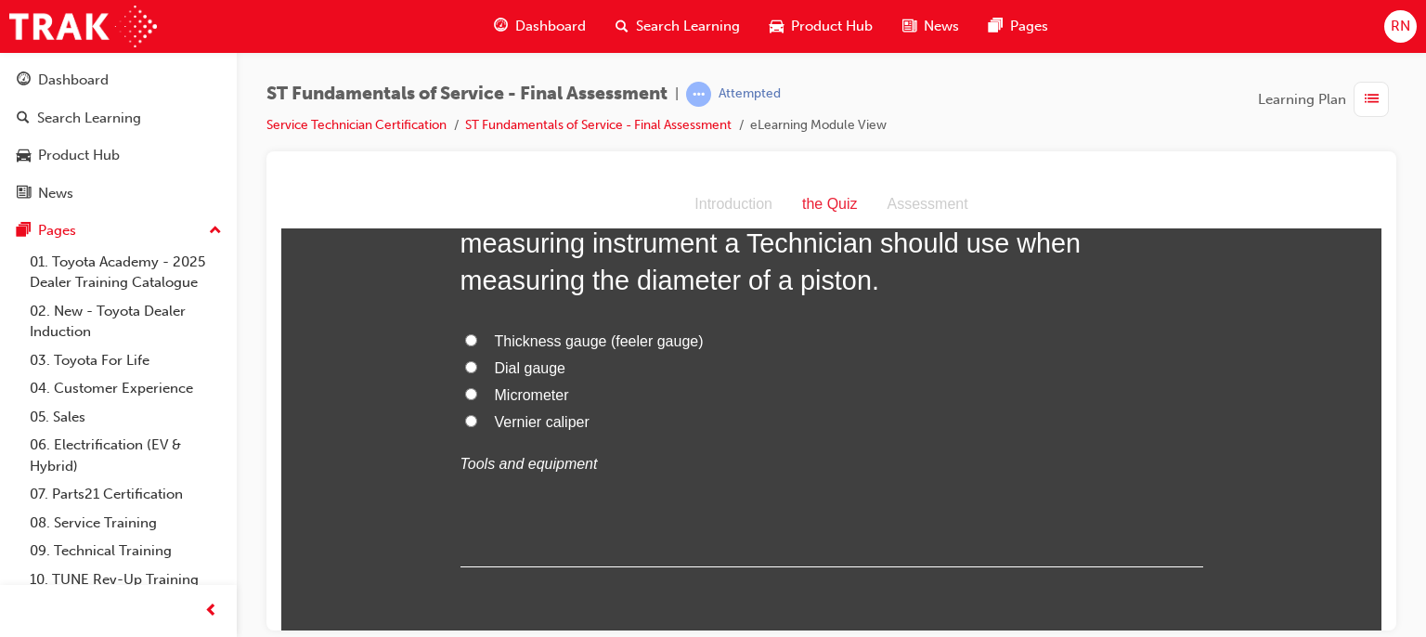
scroll to position [14025, 0]
click at [465, 388] on input "Micrometer" at bounding box center [471, 394] width 12 height 12
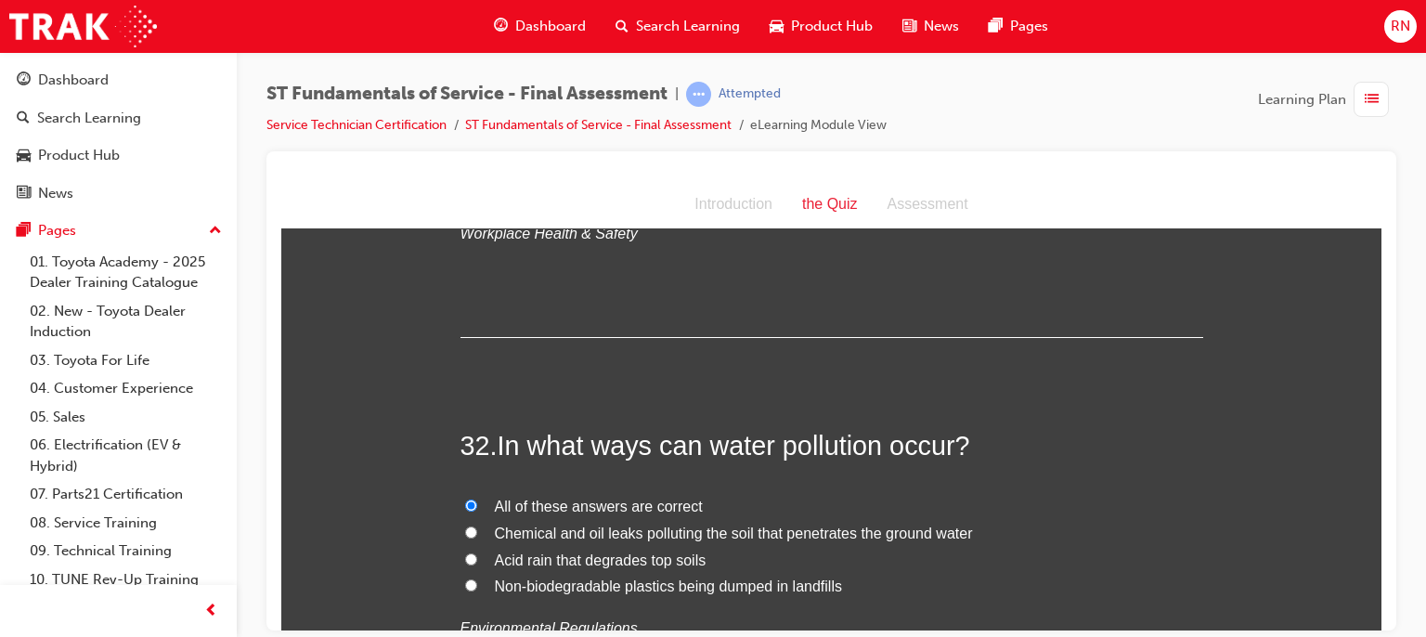
scroll to position [13022, 0]
click at [465, 526] on input "Chemical and oil leaks polluting the soil that penetrates the ground water" at bounding box center [471, 532] width 12 height 12
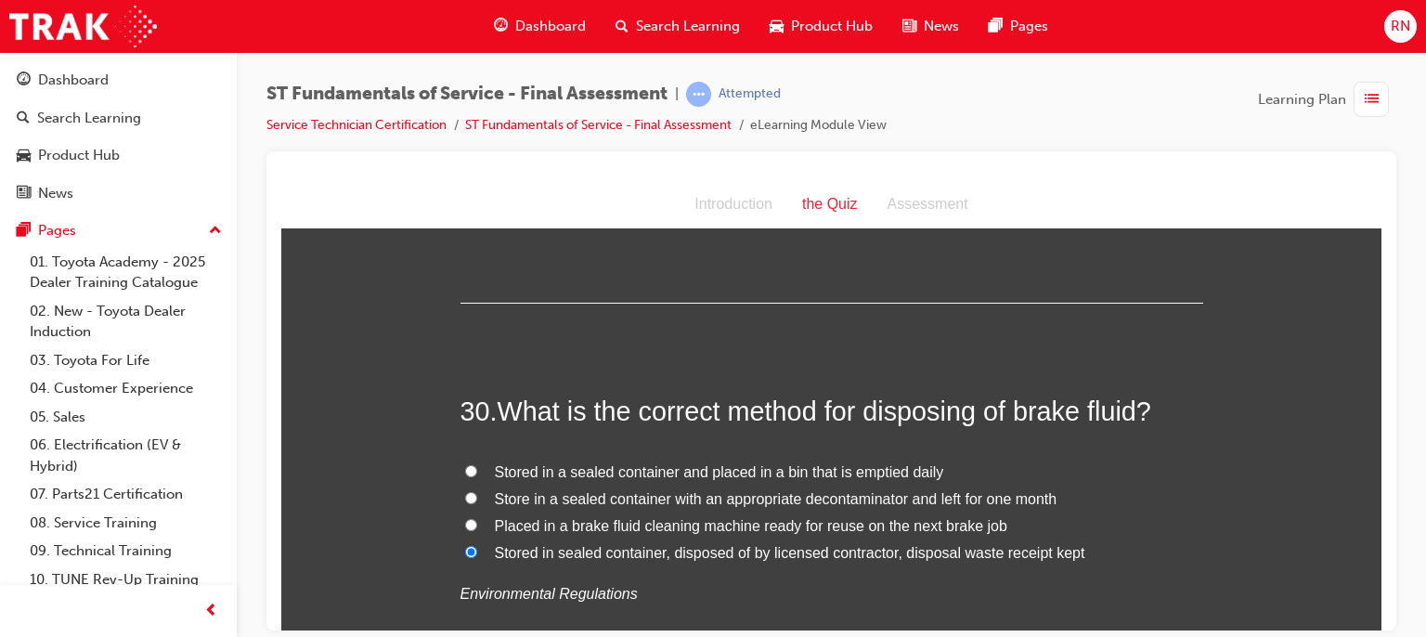
scroll to position [12247, 0]
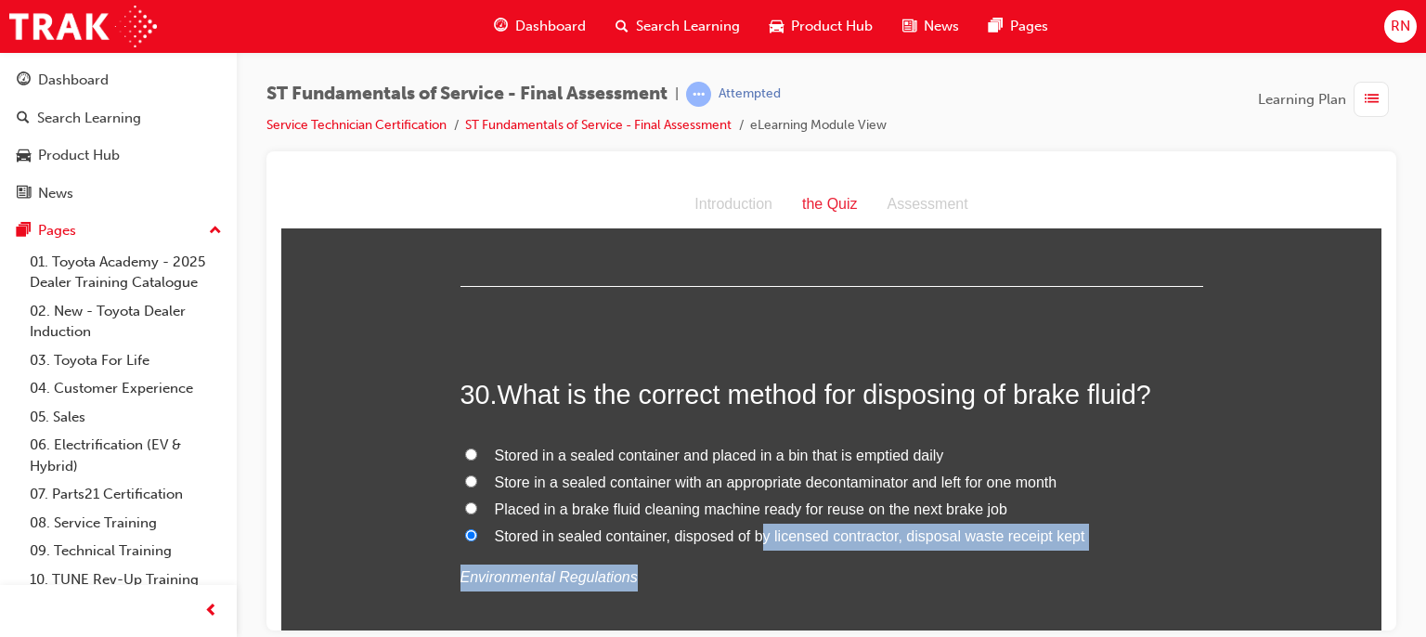
drag, startPoint x: 754, startPoint y: 487, endPoint x: 1113, endPoint y: 536, distance: 362.6
click at [1113, 536] on div "Stored in a sealed container and placed in a bin that is emptied daily Store in…" at bounding box center [832, 516] width 743 height 149
click at [1113, 564] on p "Environmental Regulations" at bounding box center [832, 577] width 743 height 27
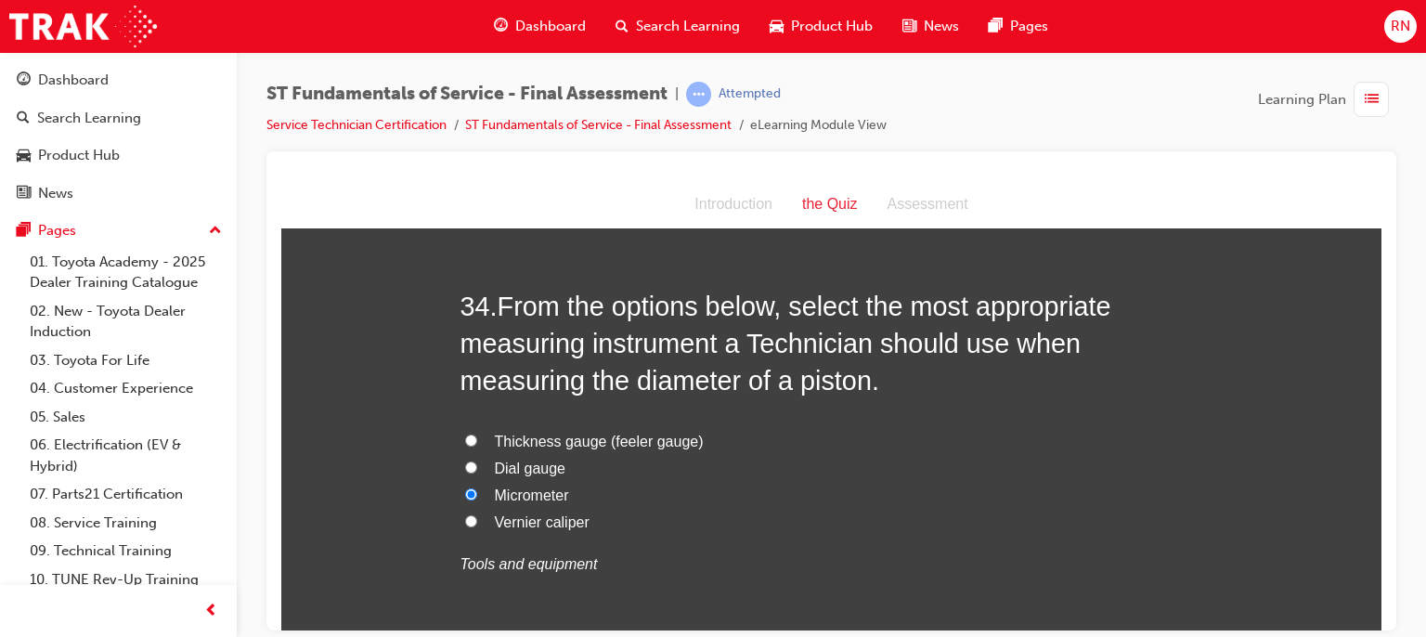
scroll to position [14060, 0]
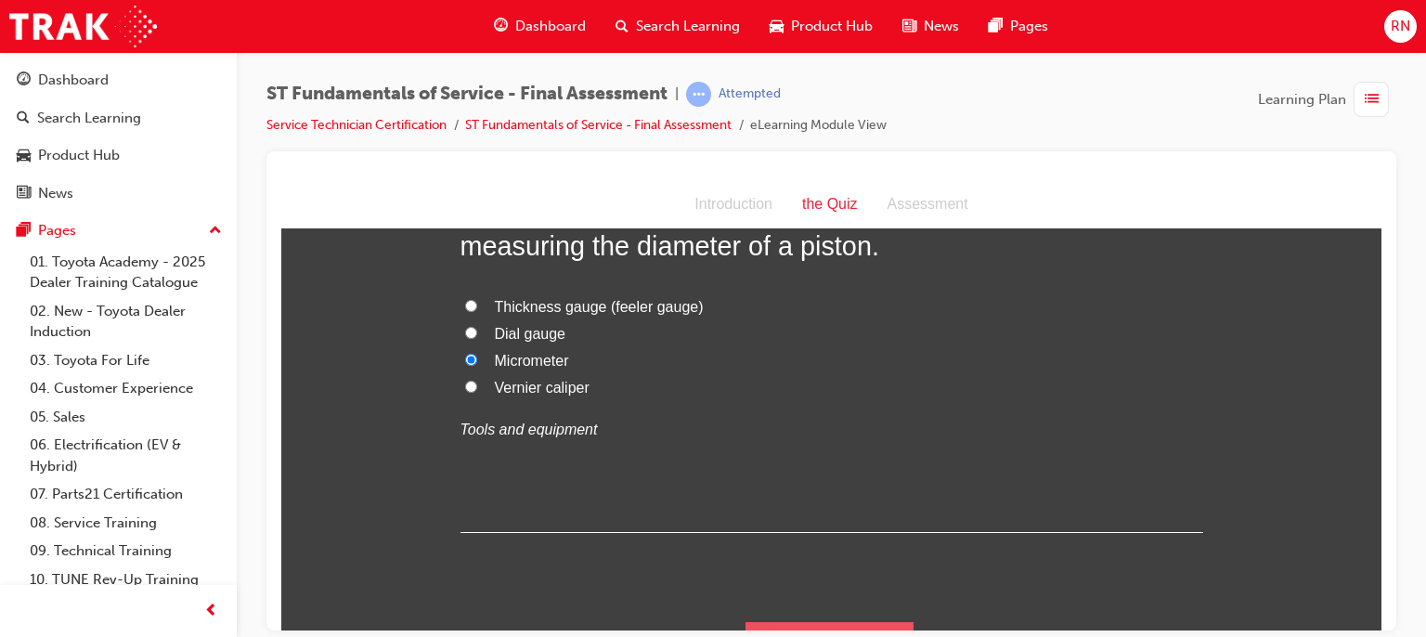
click at [844, 623] on button "Submit Answers" at bounding box center [830, 647] width 169 height 52
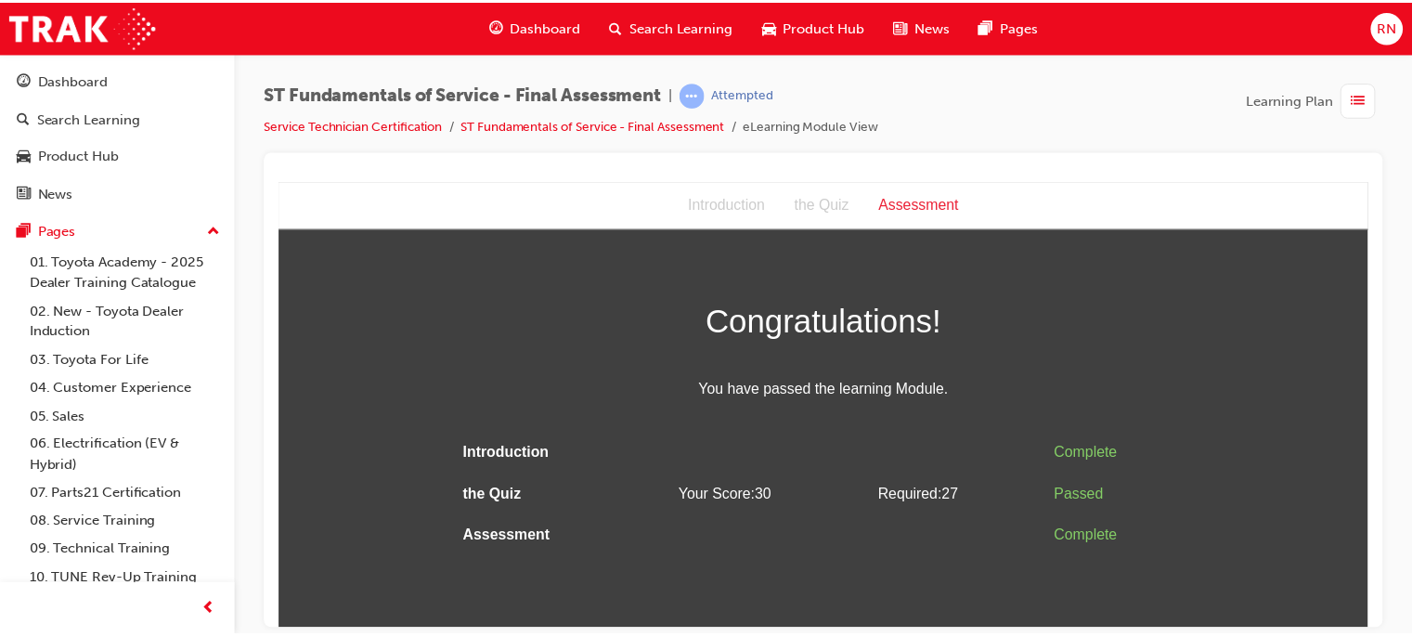
scroll to position [0, 0]
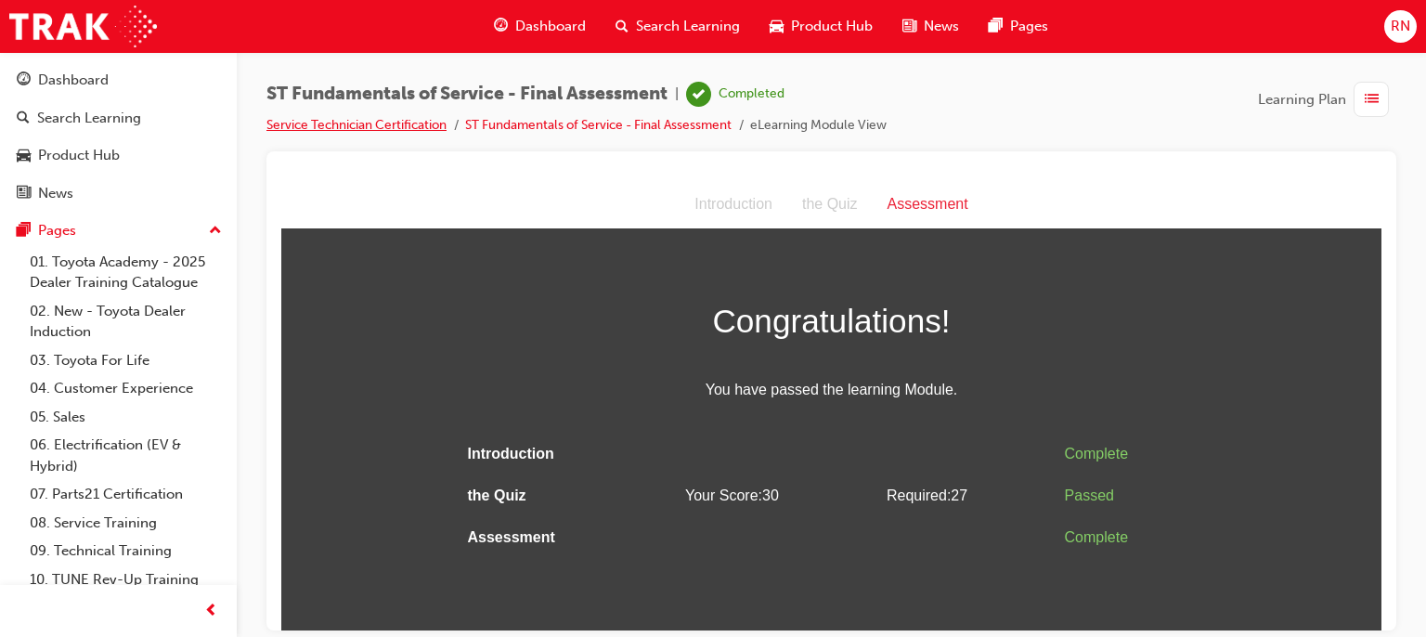
click at [422, 120] on link "Service Technician Certification" at bounding box center [356, 125] width 180 height 16
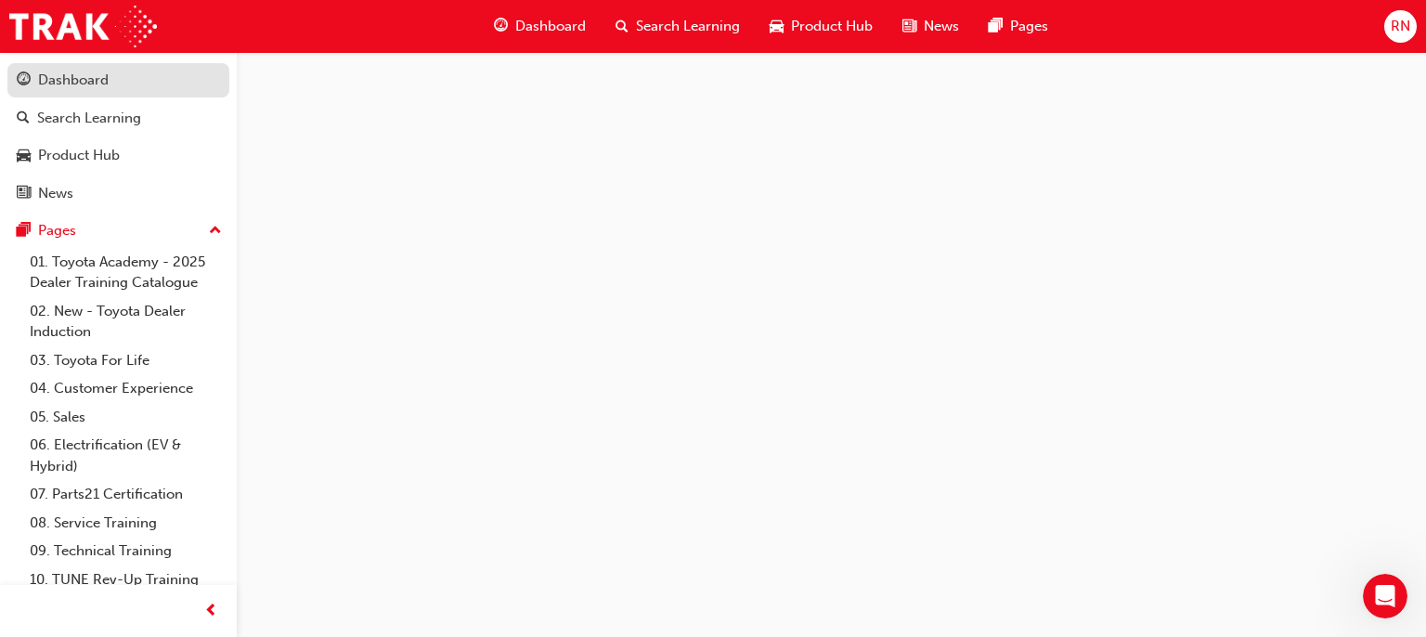
click at [78, 84] on div "Dashboard" at bounding box center [73, 80] width 71 height 21
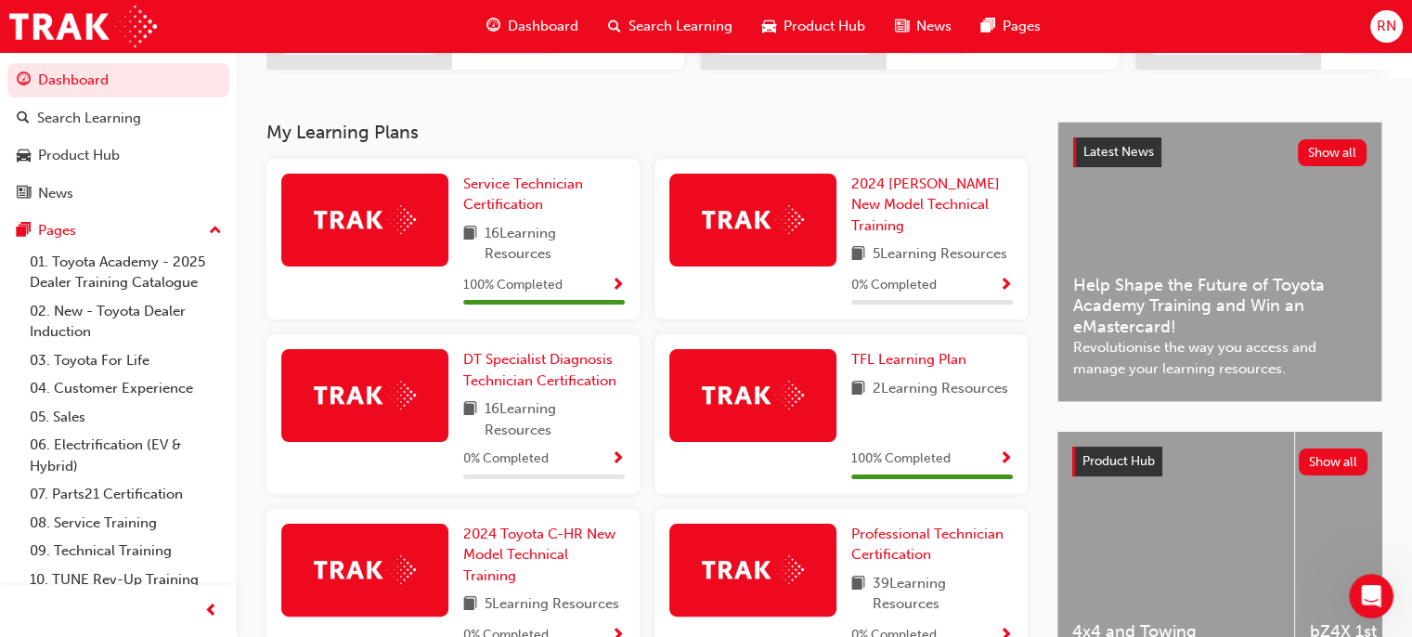
scroll to position [333, 0]
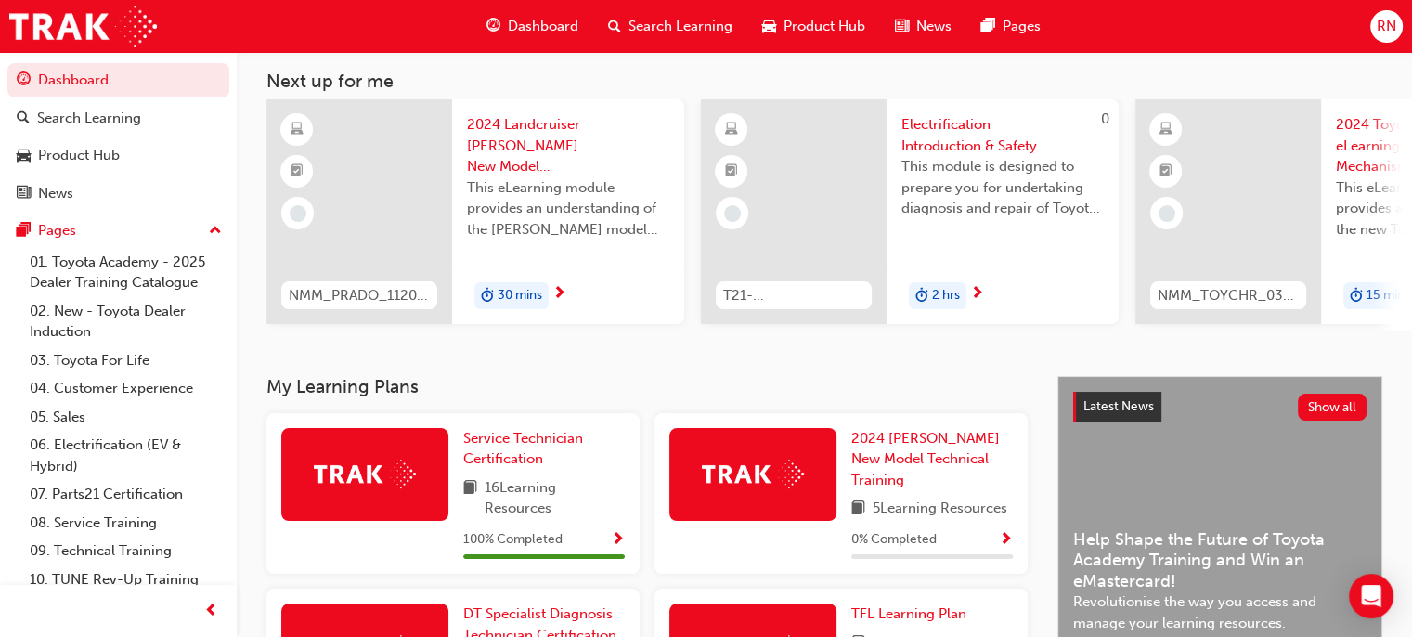
scroll to position [100, 0]
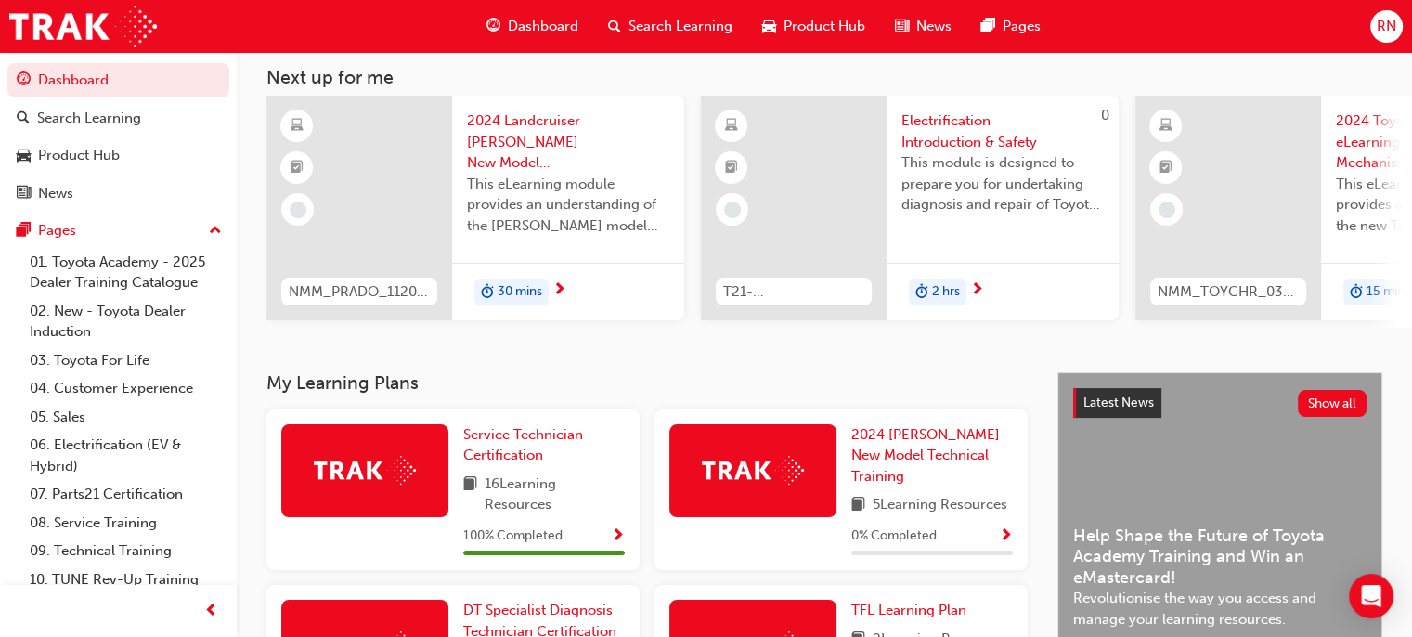
click at [1378, 31] on span "RN" at bounding box center [1386, 26] width 19 height 21
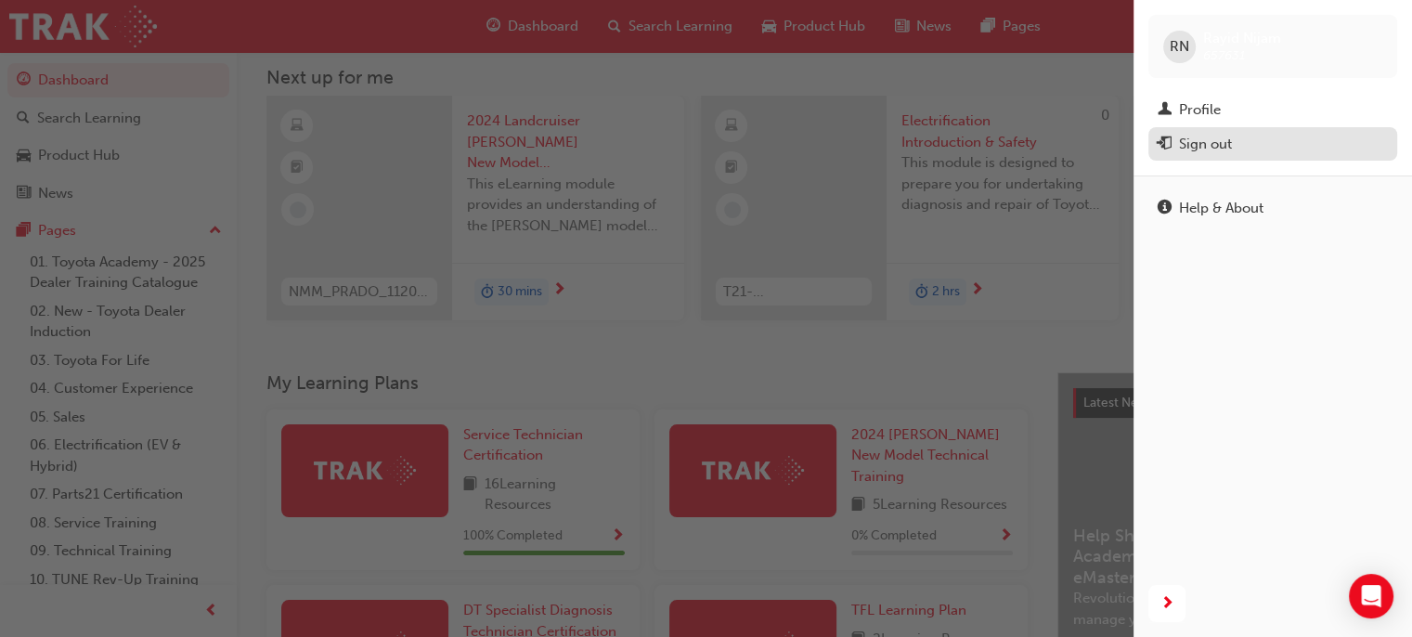
click at [1230, 149] on div "Sign out" at bounding box center [1205, 144] width 53 height 21
